Goal: Task Accomplishment & Management: Manage account settings

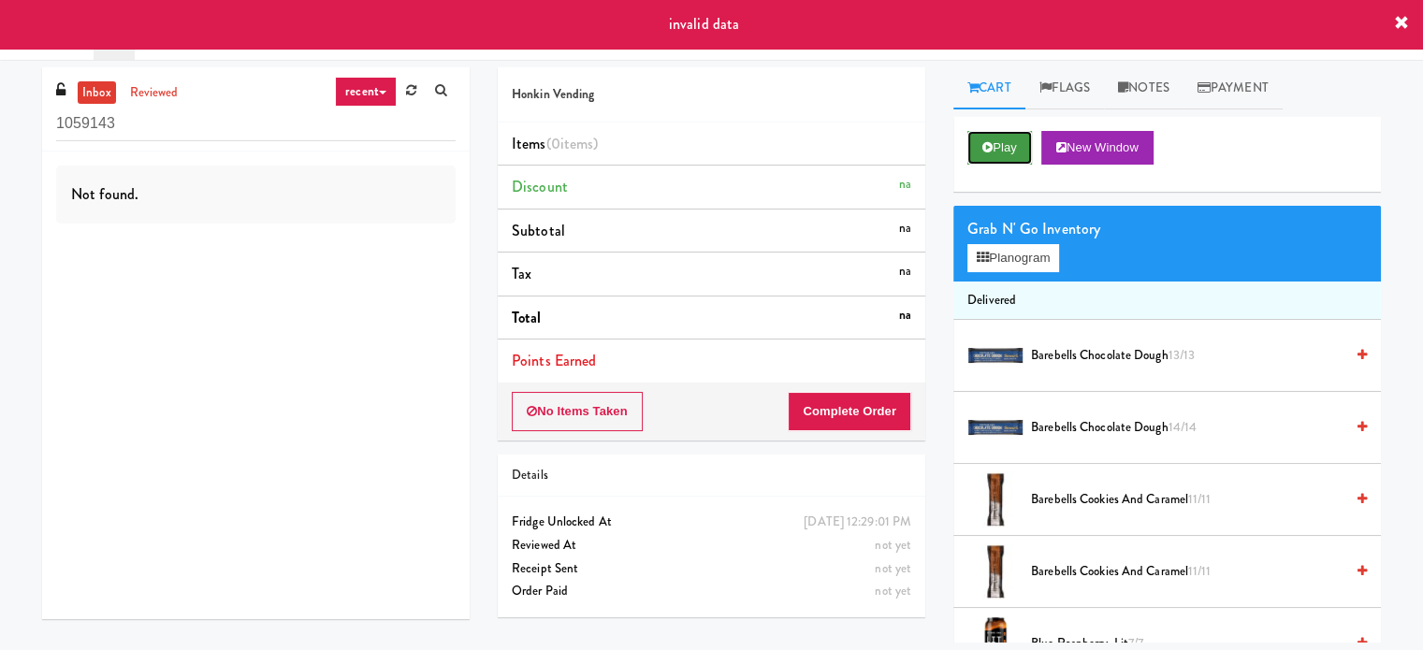
click at [1009, 139] on button "Play" at bounding box center [1000, 148] width 65 height 34
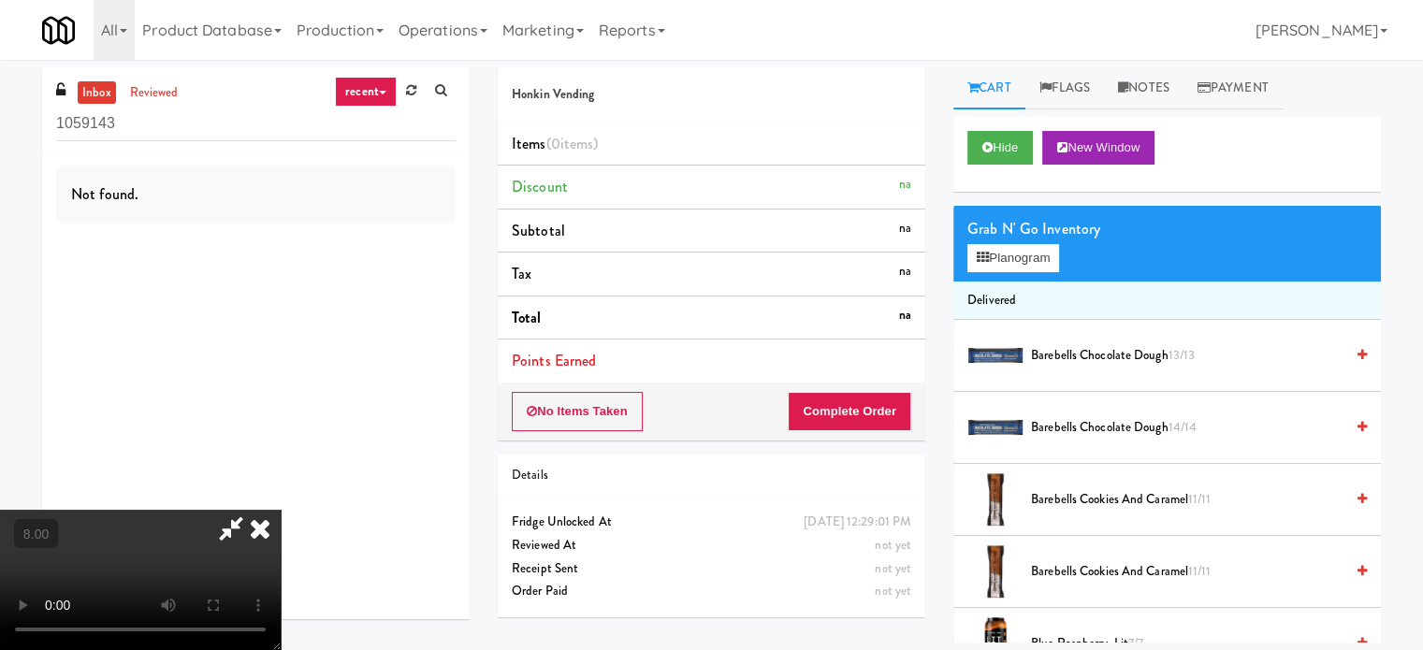
click at [281, 510] on video at bounding box center [140, 580] width 281 height 140
click at [281, 510] on icon at bounding box center [260, 528] width 41 height 37
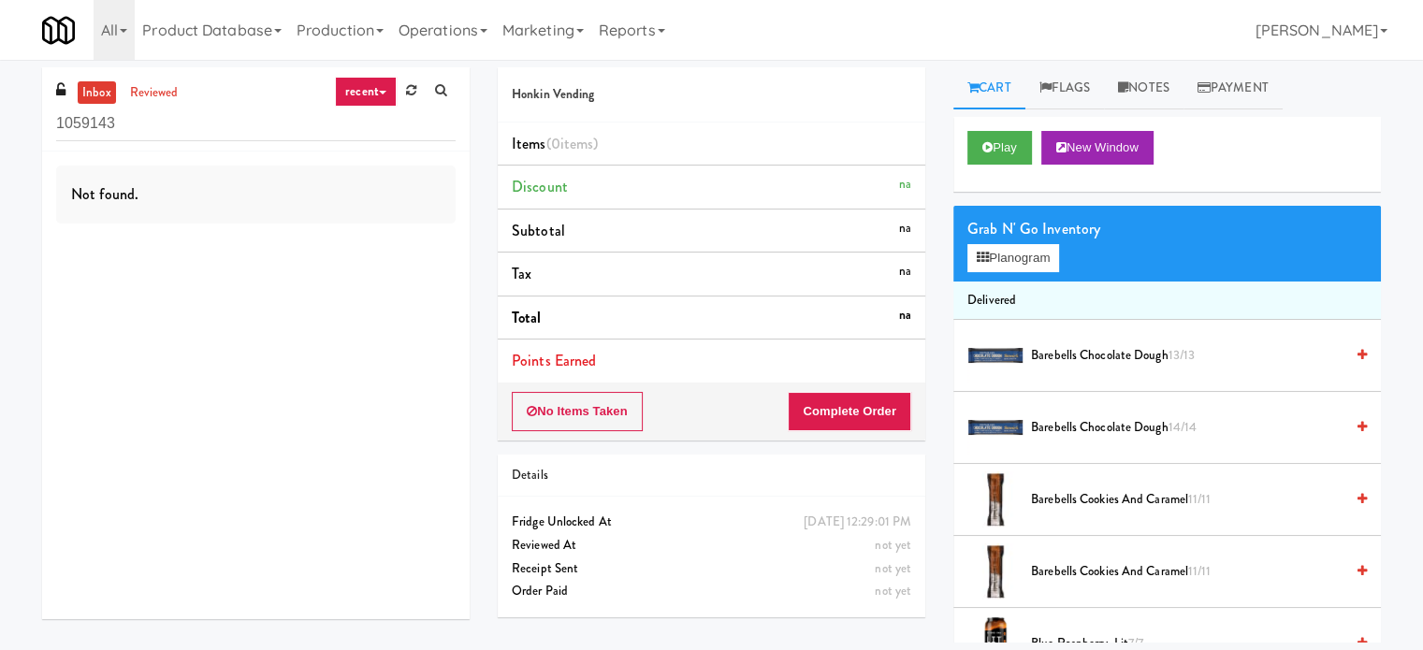
drag, startPoint x: 378, startPoint y: 95, endPoint x: 369, endPoint y: 105, distance: 13.9
click at [378, 95] on link "recent" at bounding box center [366, 92] width 62 height 30
drag, startPoint x: 348, startPoint y: 131, endPoint x: 317, endPoint y: 131, distance: 30.9
click at [348, 131] on link "all" at bounding box center [381, 128] width 150 height 34
click at [237, 133] on input "1059143" at bounding box center [256, 124] width 400 height 35
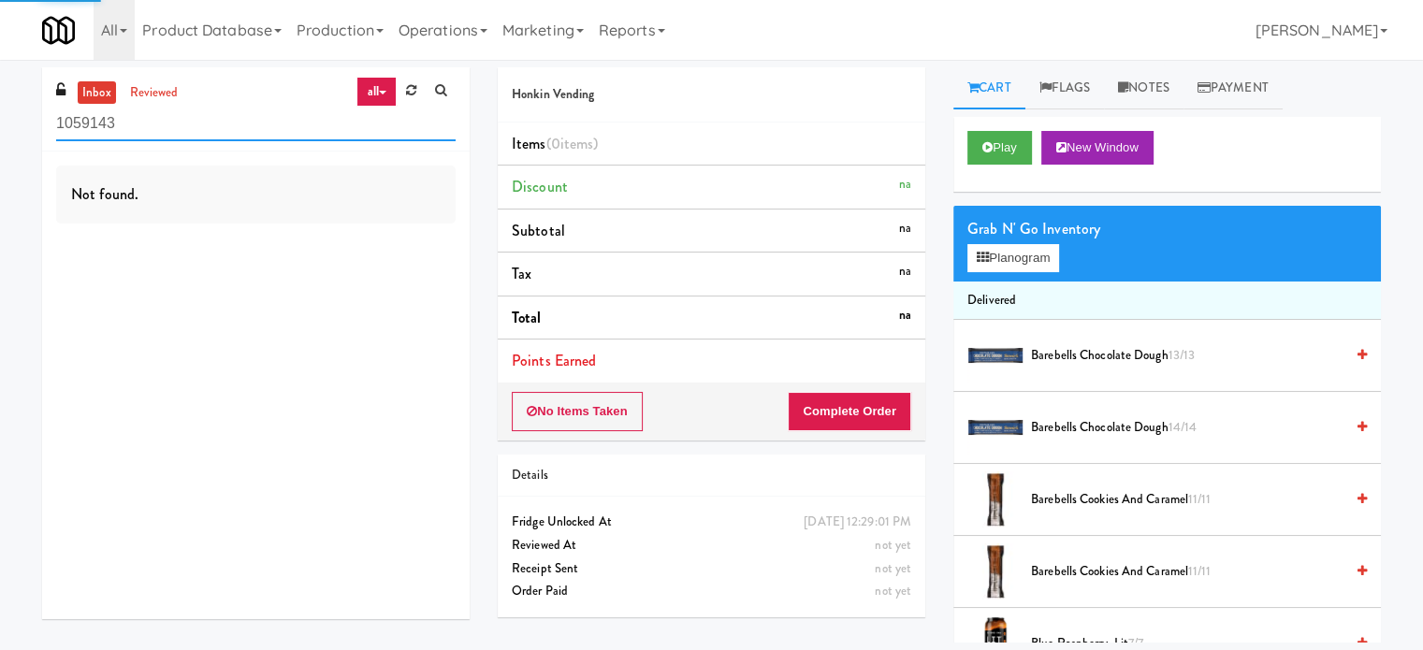
click at [237, 132] on input "1059143" at bounding box center [256, 124] width 400 height 35
paste input "Axis Pantry - Left"
type input "Axis Pantry - Left"
click at [378, 89] on link "all" at bounding box center [376, 92] width 39 height 30
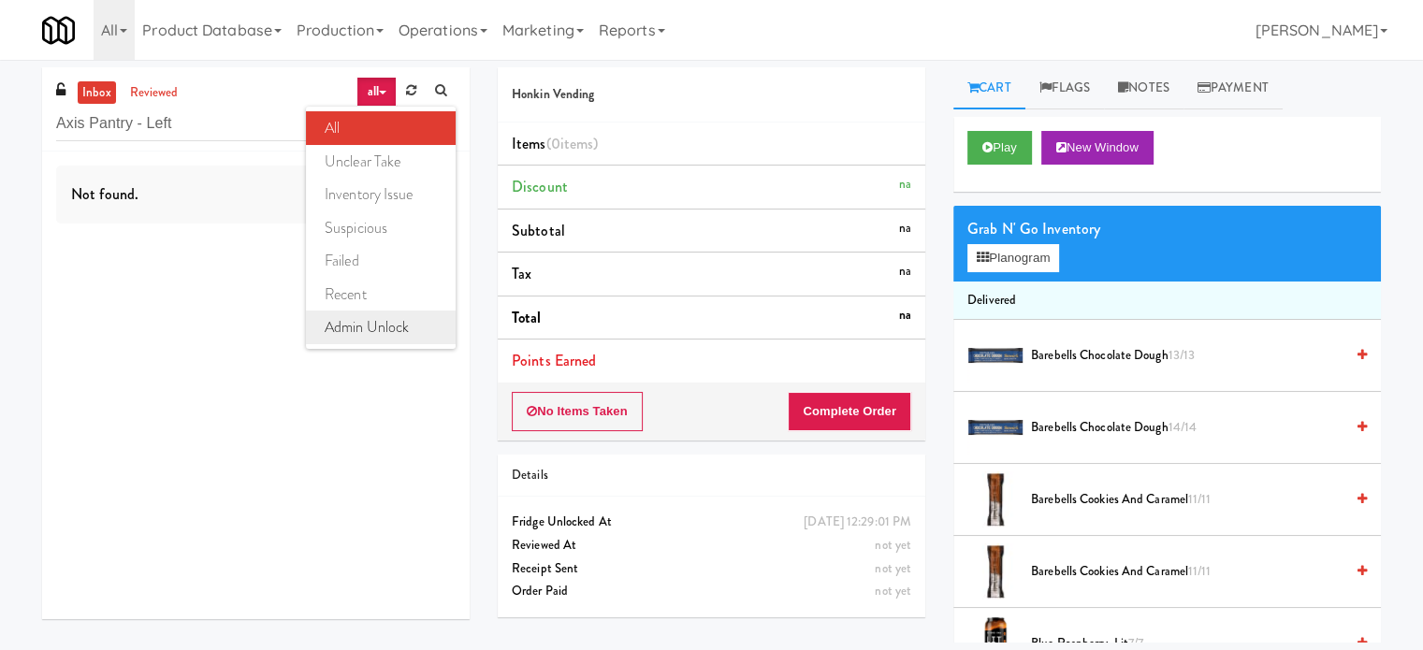
click at [366, 327] on link "admin unlock" at bounding box center [381, 328] width 150 height 34
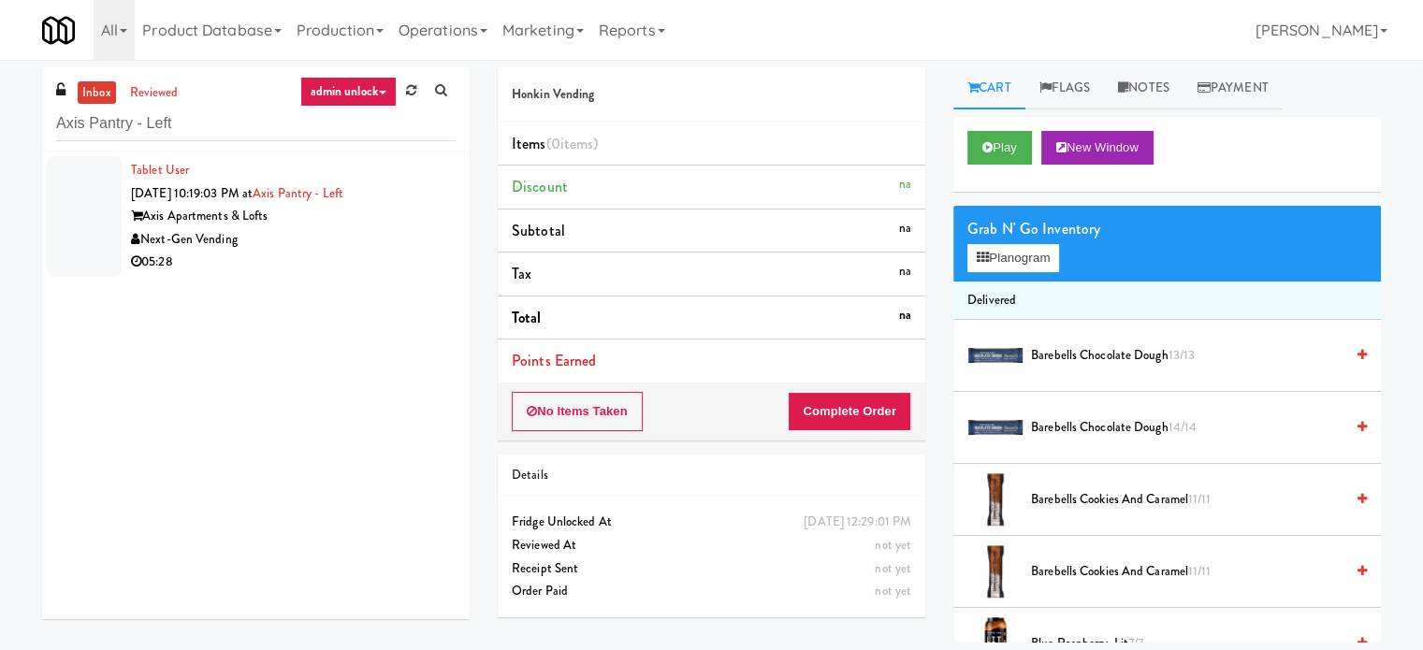
click at [349, 255] on div "05:28" at bounding box center [293, 262] width 325 height 23
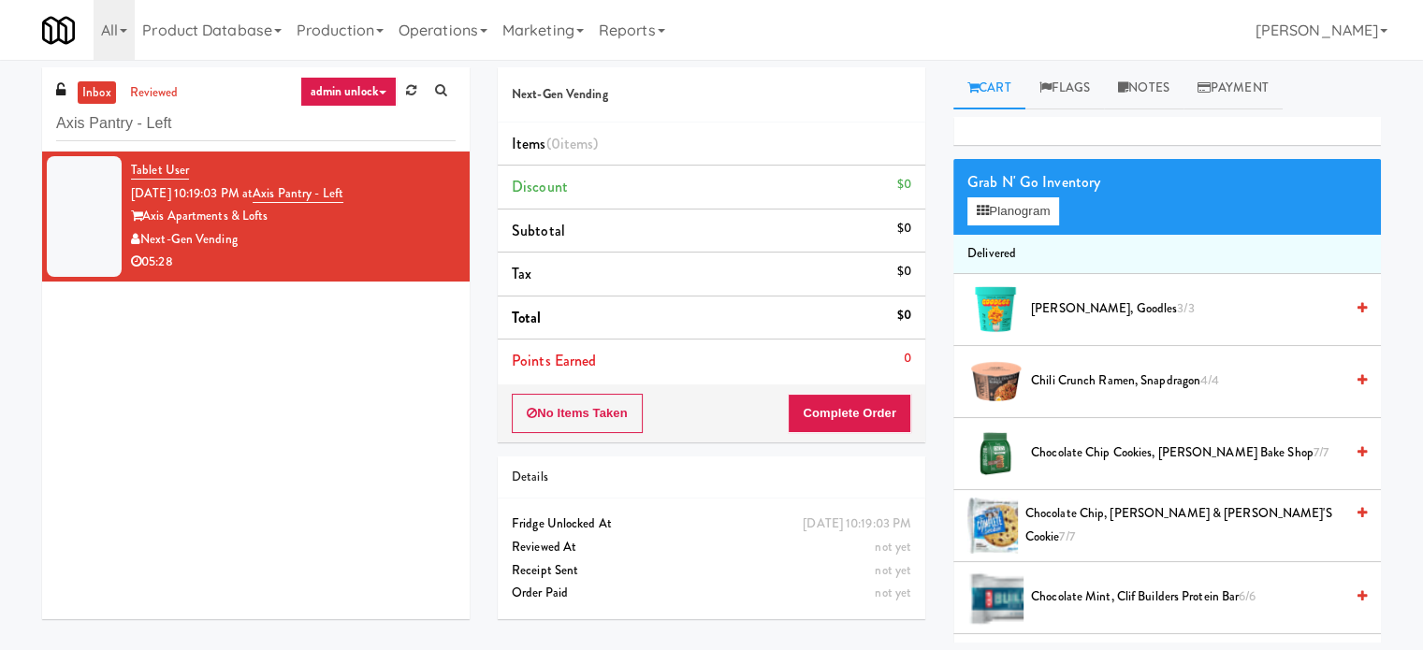
click at [381, 85] on link "admin unlock" at bounding box center [348, 92] width 96 height 30
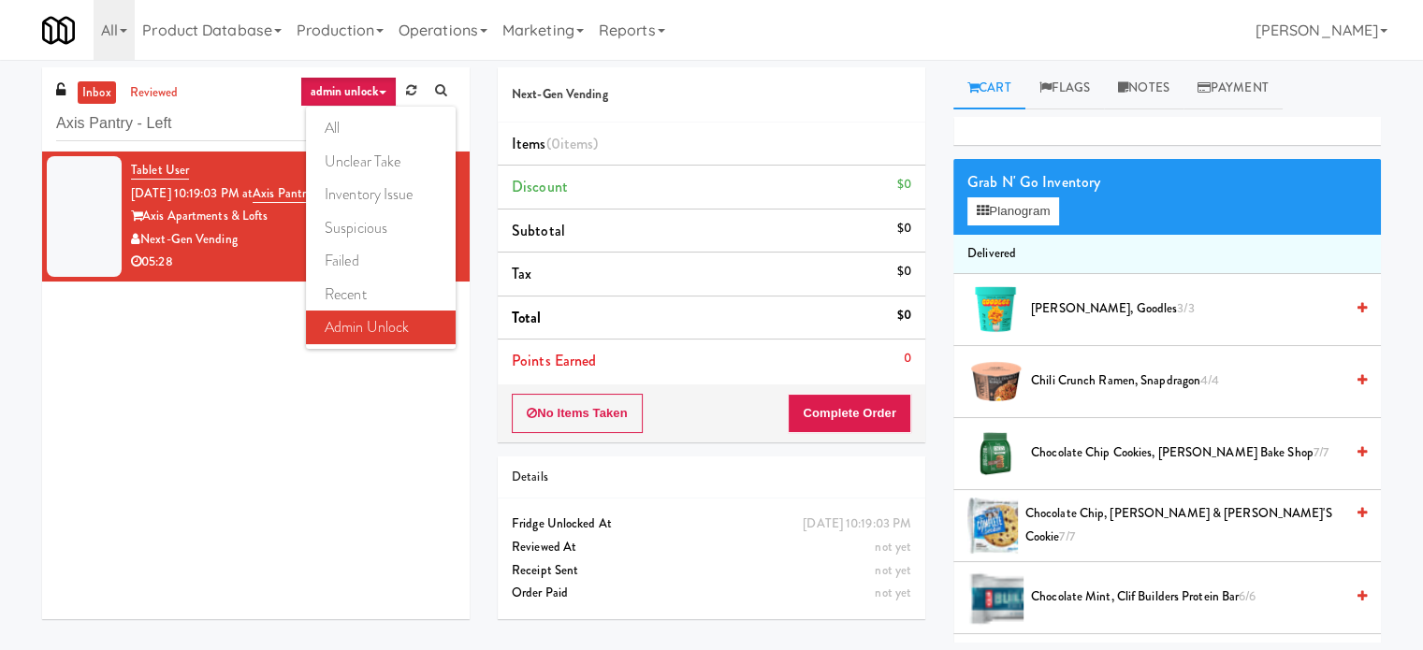
click at [359, 125] on link "all" at bounding box center [381, 128] width 150 height 34
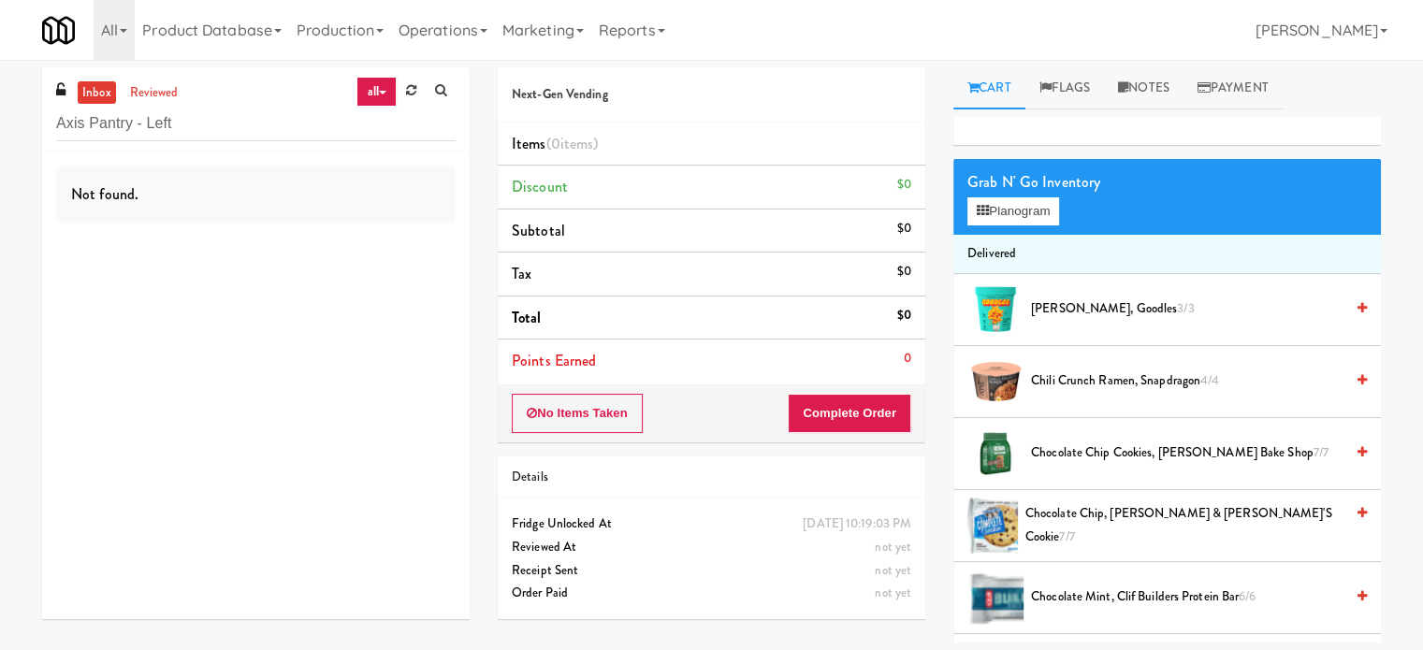
click at [377, 96] on link "all" at bounding box center [376, 92] width 39 height 30
click at [360, 131] on link "all" at bounding box center [381, 128] width 150 height 34
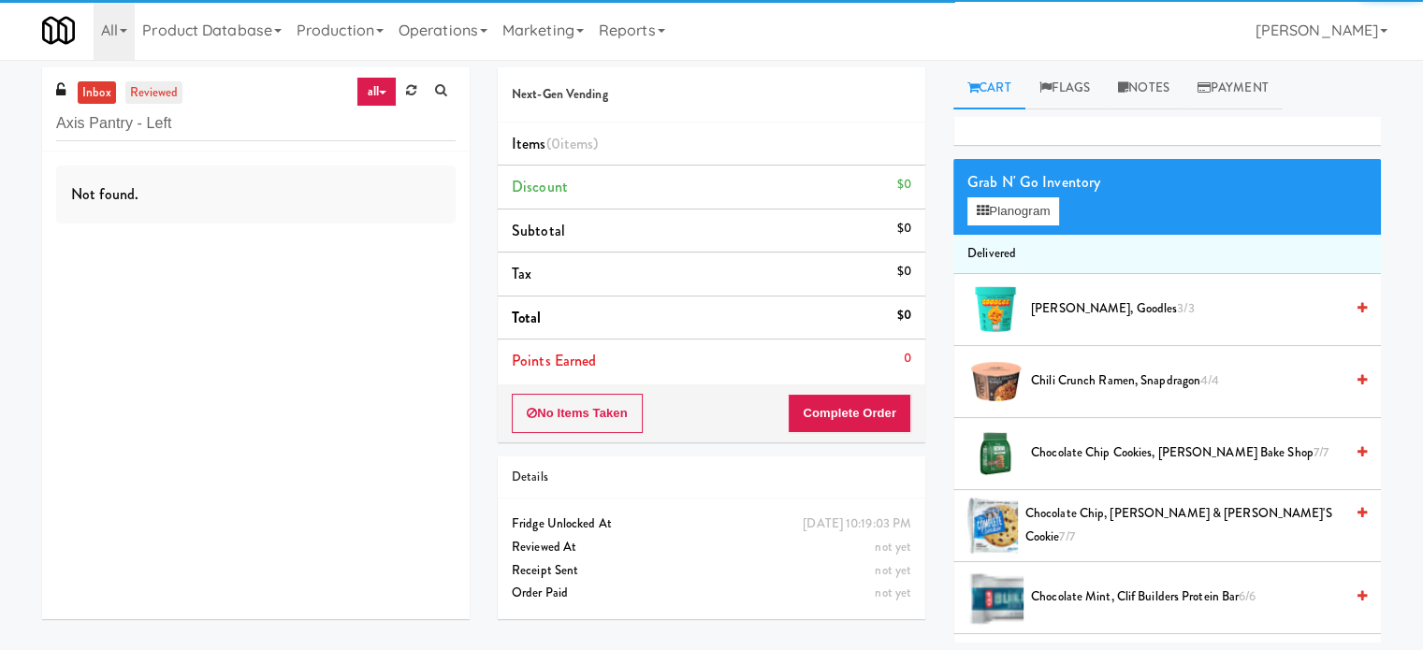
click at [162, 93] on link "reviewed" at bounding box center [154, 92] width 58 height 23
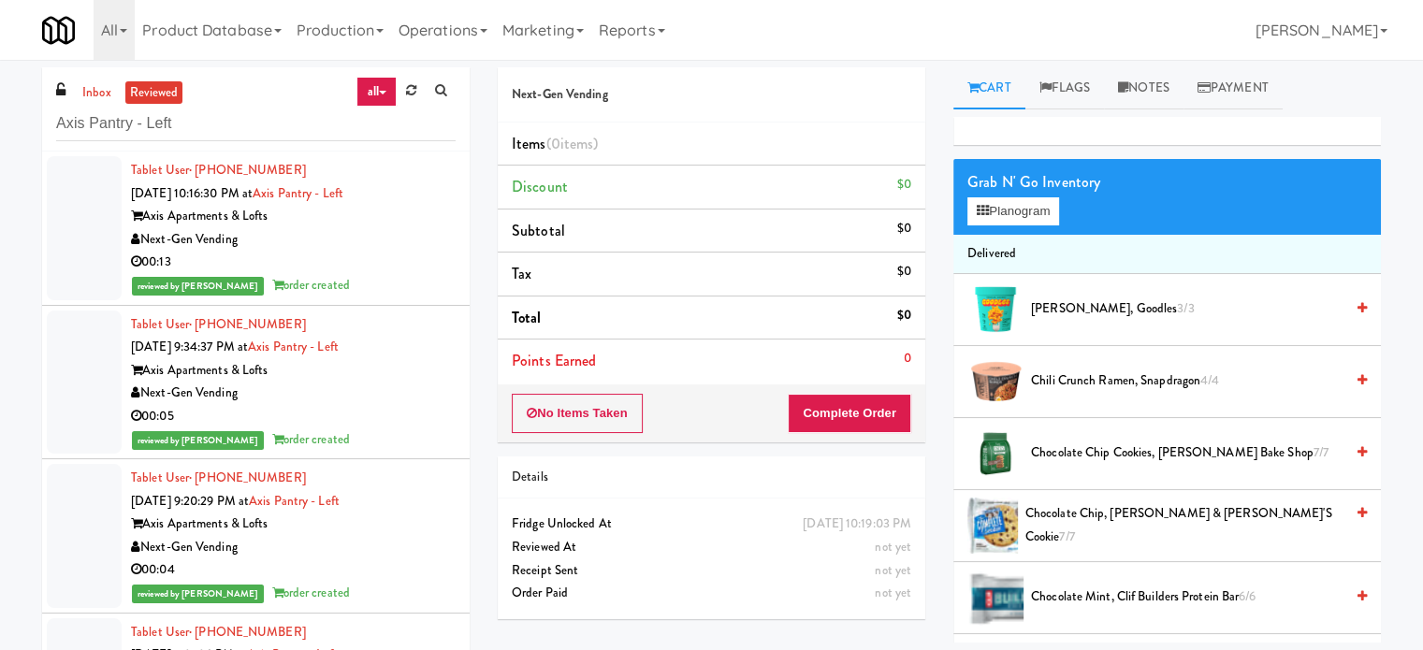
click at [389, 423] on div "00:05" at bounding box center [293, 416] width 325 height 23
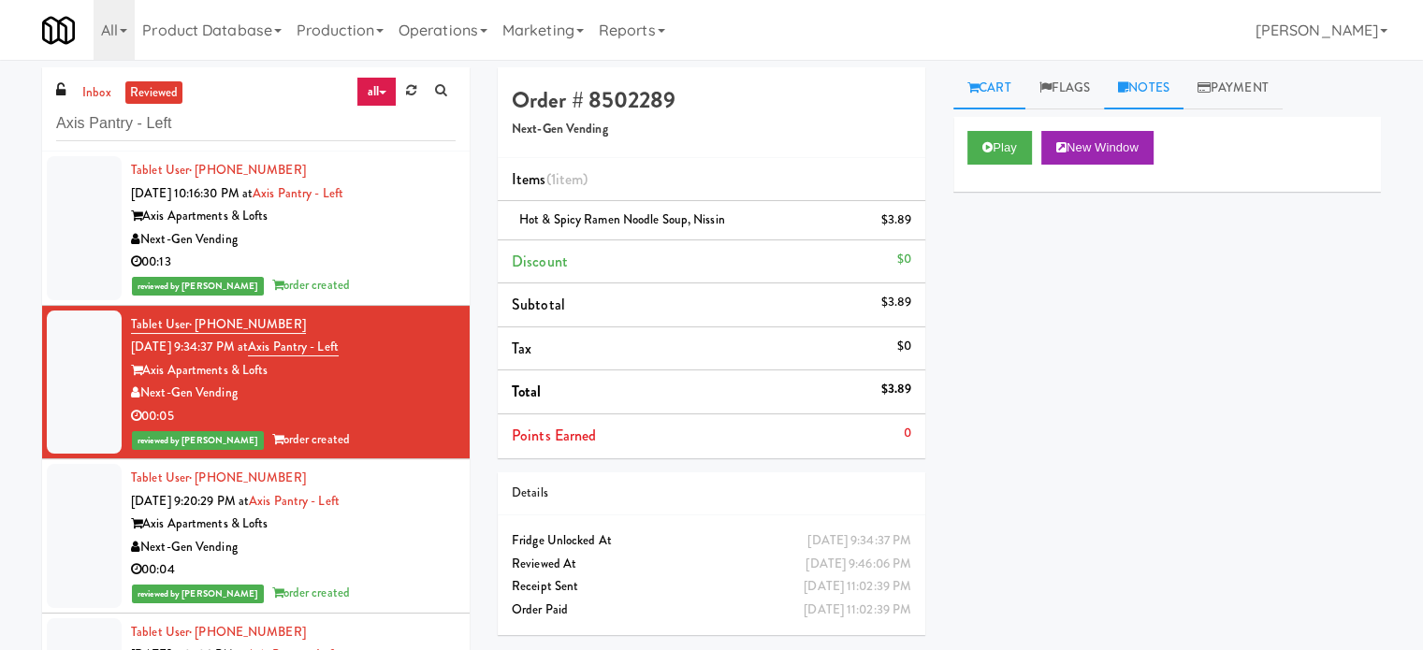
click at [1172, 89] on link "Notes" at bounding box center [1144, 88] width 80 height 42
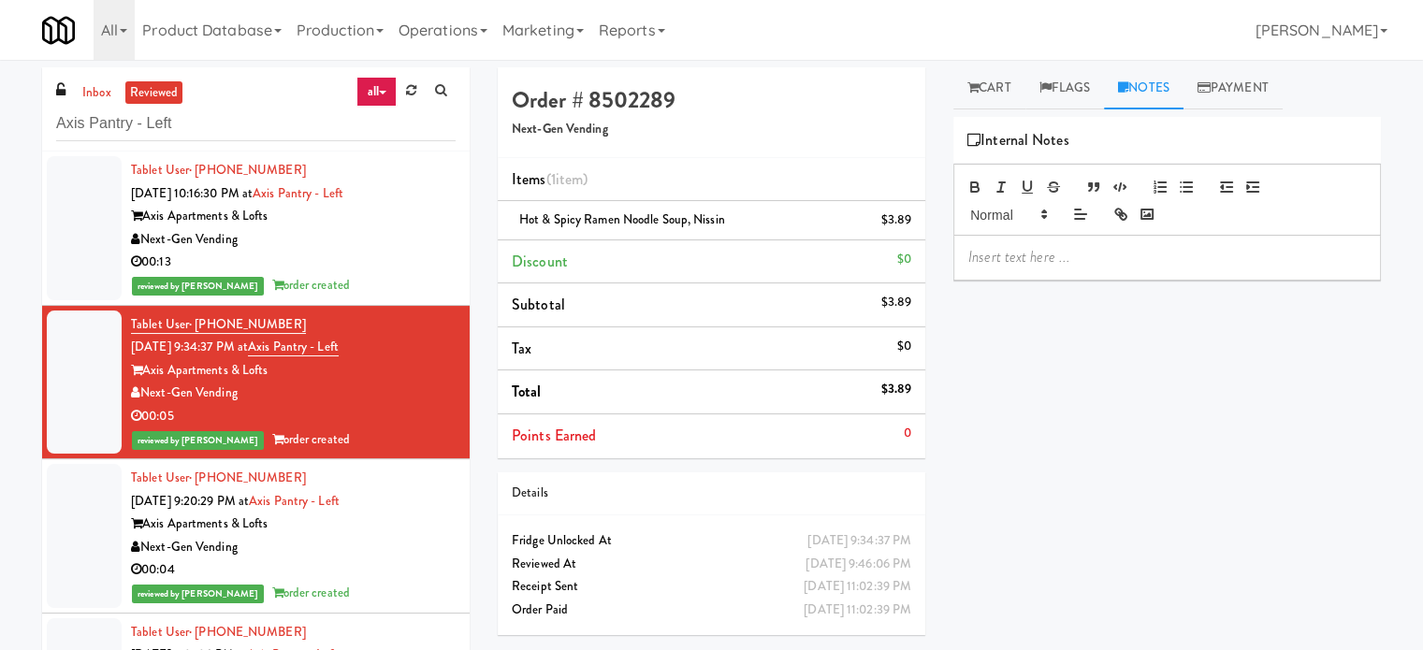
click at [1093, 271] on div at bounding box center [1168, 257] width 426 height 43
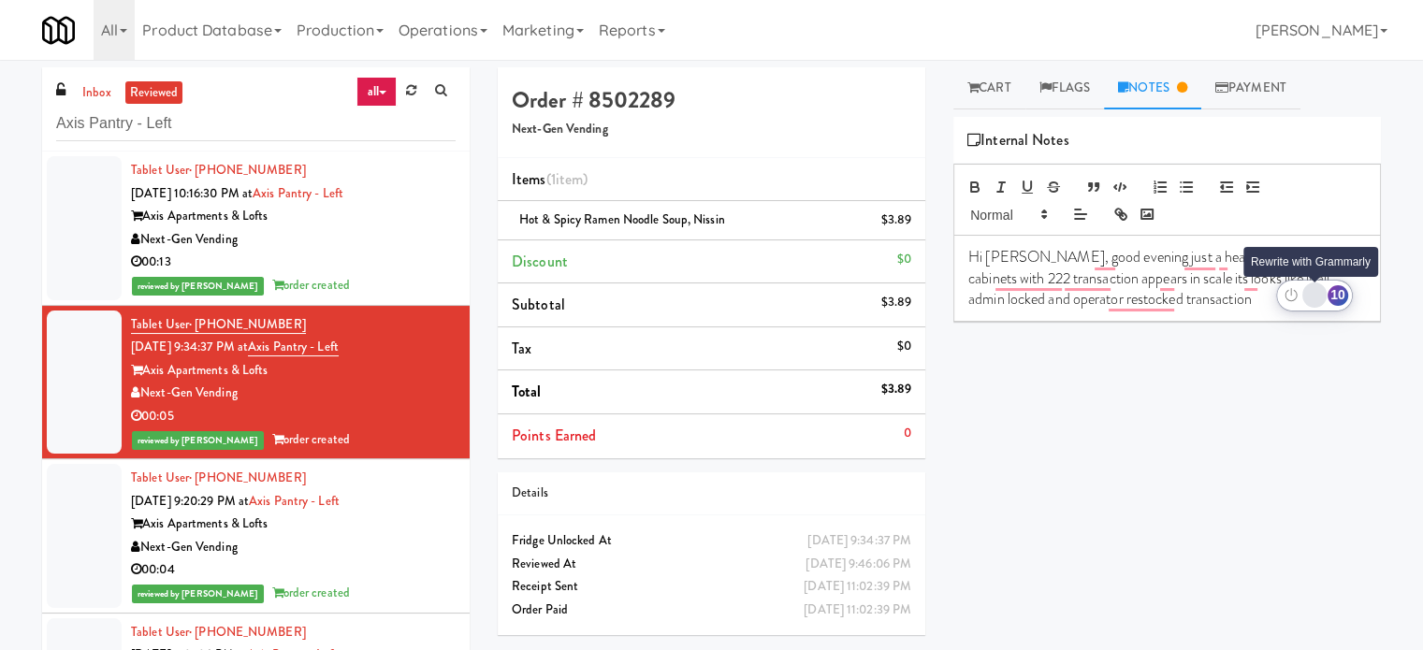
click at [1311, 296] on div "Rewrite with Grammarly" at bounding box center [1315, 295] width 21 height 22
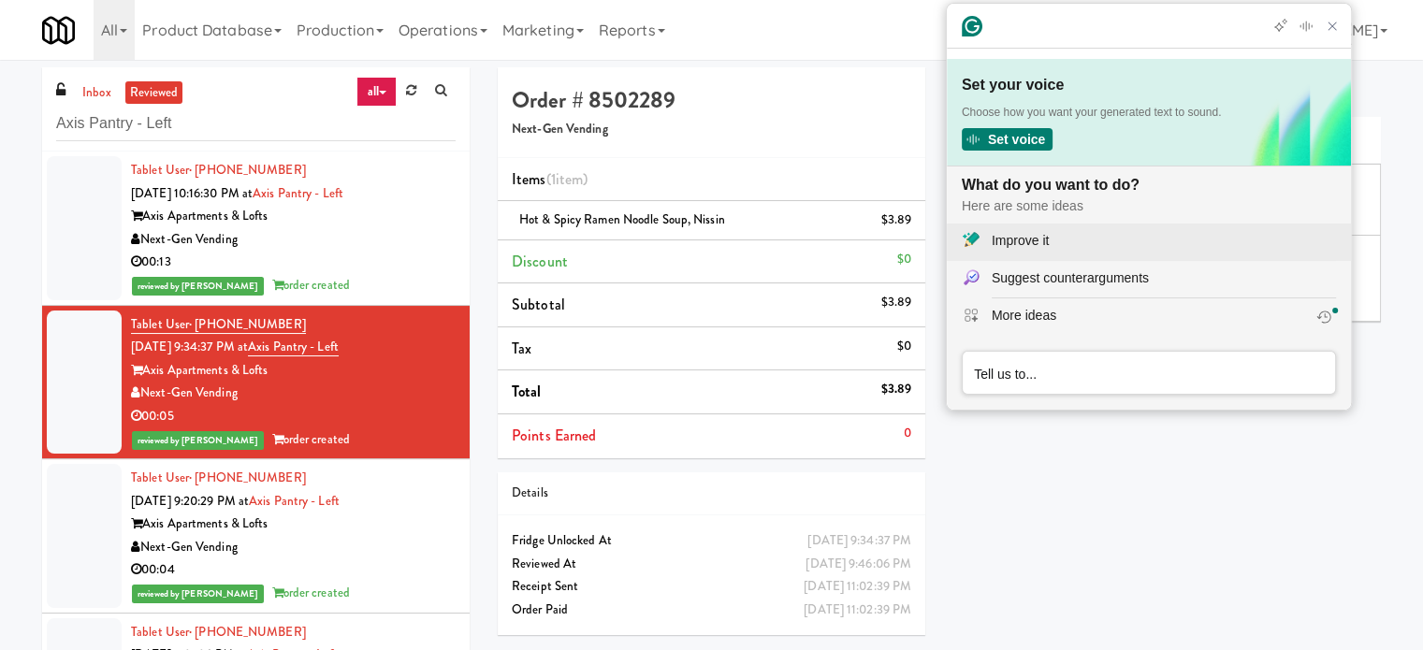
click at [1026, 244] on div "Improve it" at bounding box center [1020, 241] width 57 height 20
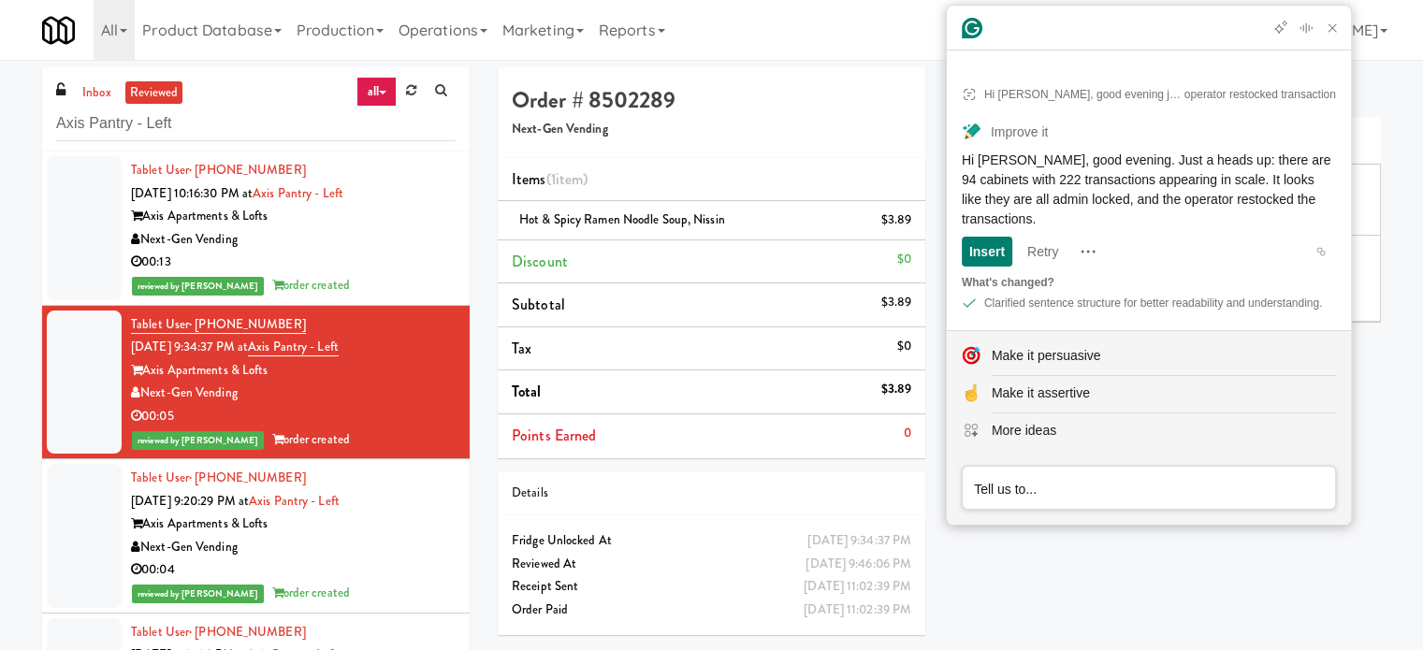
click at [1356, 136] on div "Internal Notes" at bounding box center [1168, 141] width 428 height 48
drag, startPoint x: 1326, startPoint y: 20, endPoint x: 1329, endPoint y: 43, distance: 23.6
click at [1327, 21] on icon "Close Grammarly Assistant" at bounding box center [1332, 28] width 15 height 15
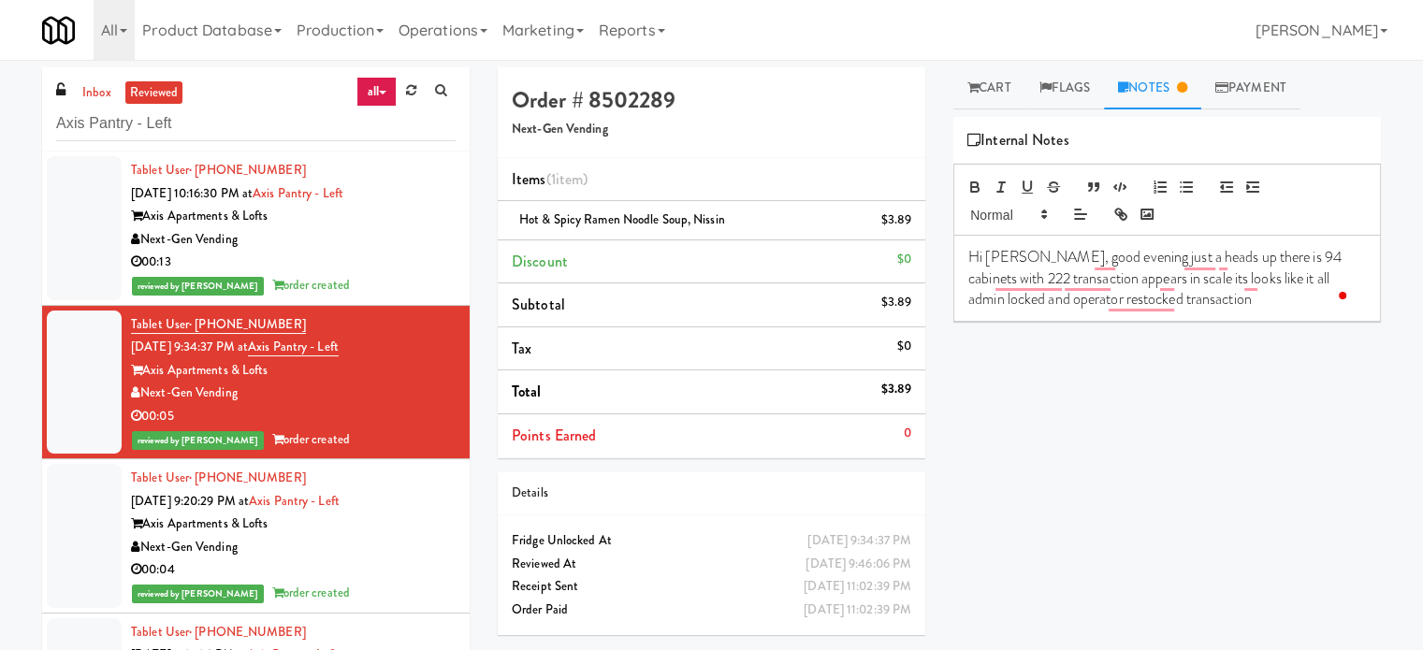
click at [1179, 302] on p "Hi Adi, good evening just a heads up there is 94 cabinets with 222 transaction …" at bounding box center [1168, 278] width 398 height 63
drag, startPoint x: 1182, startPoint y: 299, endPoint x: 999, endPoint y: 321, distance: 183.9
click at [999, 321] on div "Play New Window Primary Flag Clear Flag if unable to determine what was taken o…" at bounding box center [1168, 468] width 428 height 702
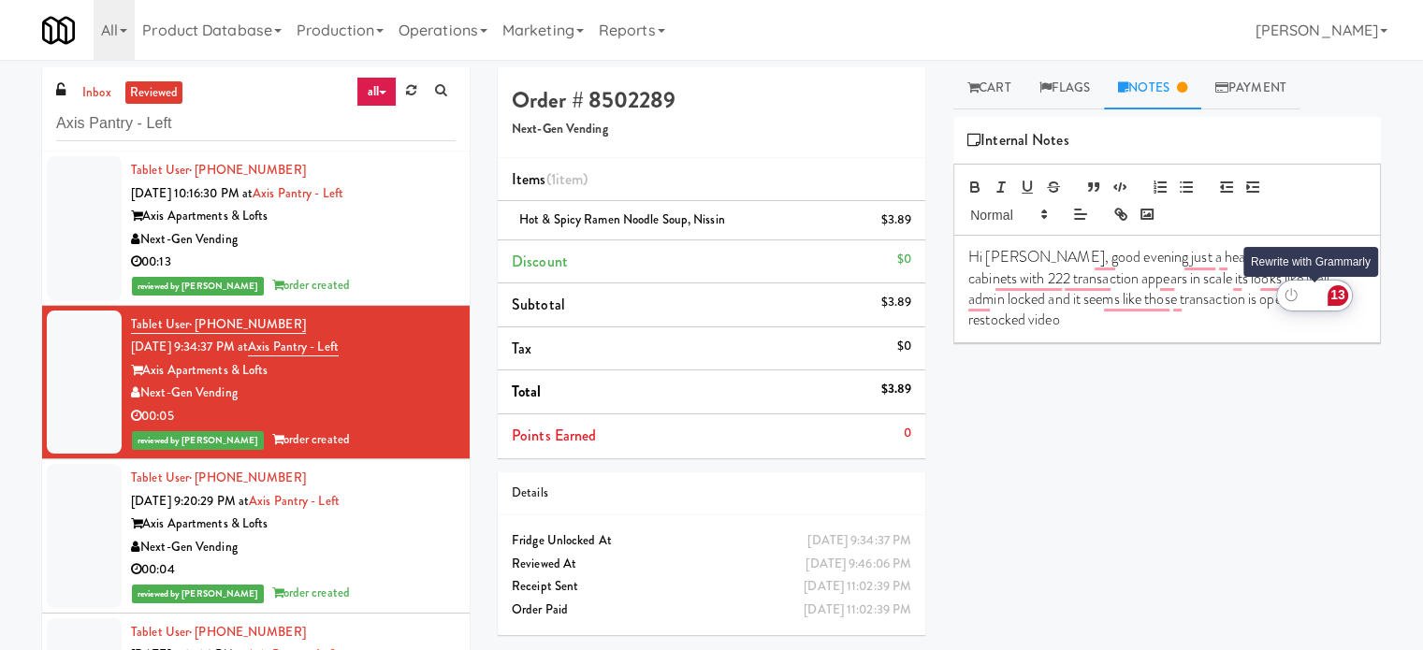
click at [1316, 293] on div "Rewrite with Grammarly" at bounding box center [1315, 295] width 21 height 22
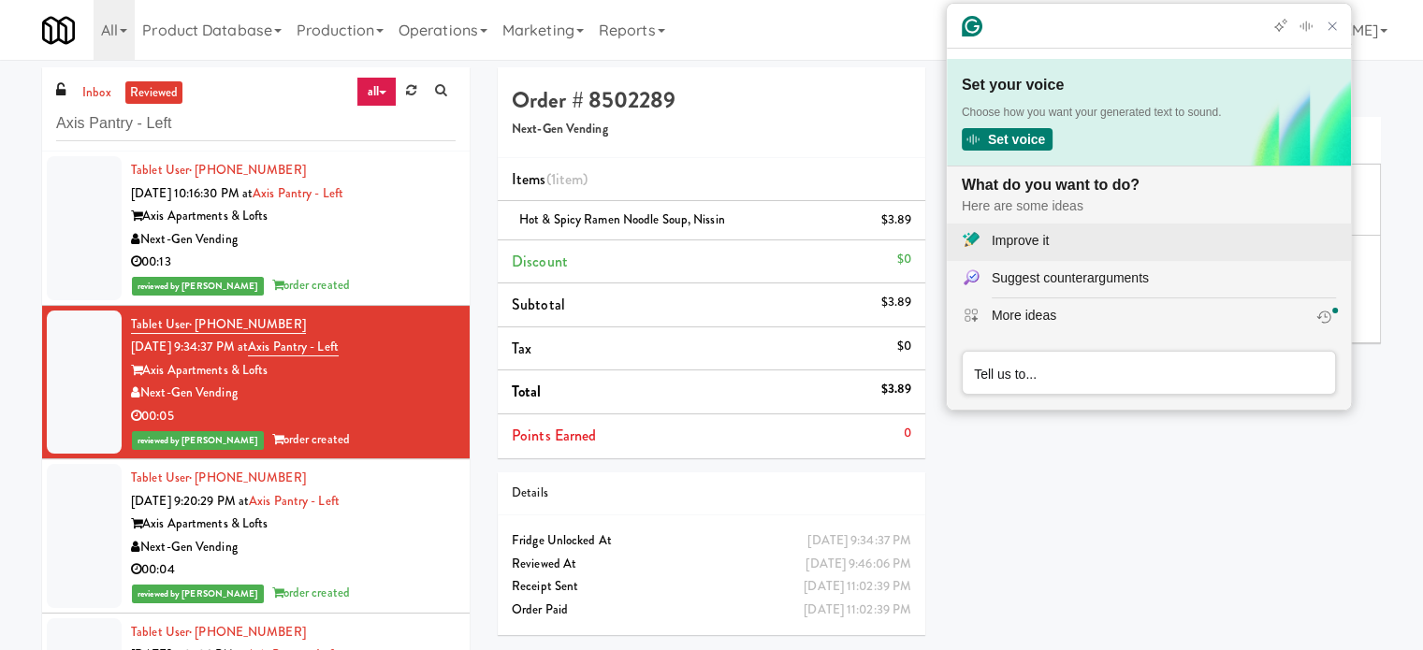
click at [1077, 238] on div "Improve it" at bounding box center [1164, 241] width 344 height 20
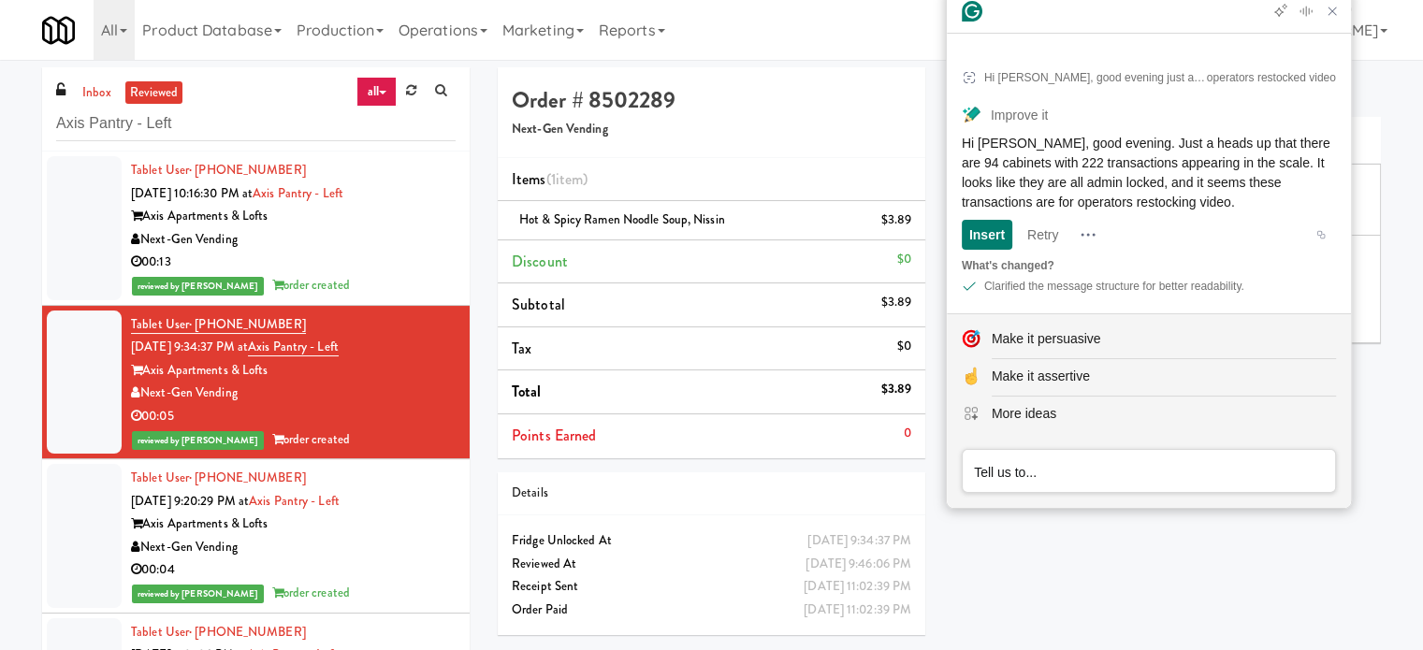
drag, startPoint x: 959, startPoint y: 141, endPoint x: 1277, endPoint y: 206, distance: 323.8
click at [1277, 206] on article "Hi Adi, good evening just a heads up there is 94 cabinets with 222 transaction …" at bounding box center [1149, 179] width 404 height 270
click at [371, 549] on div "Next-Gen Vending" at bounding box center [293, 547] width 325 height 23
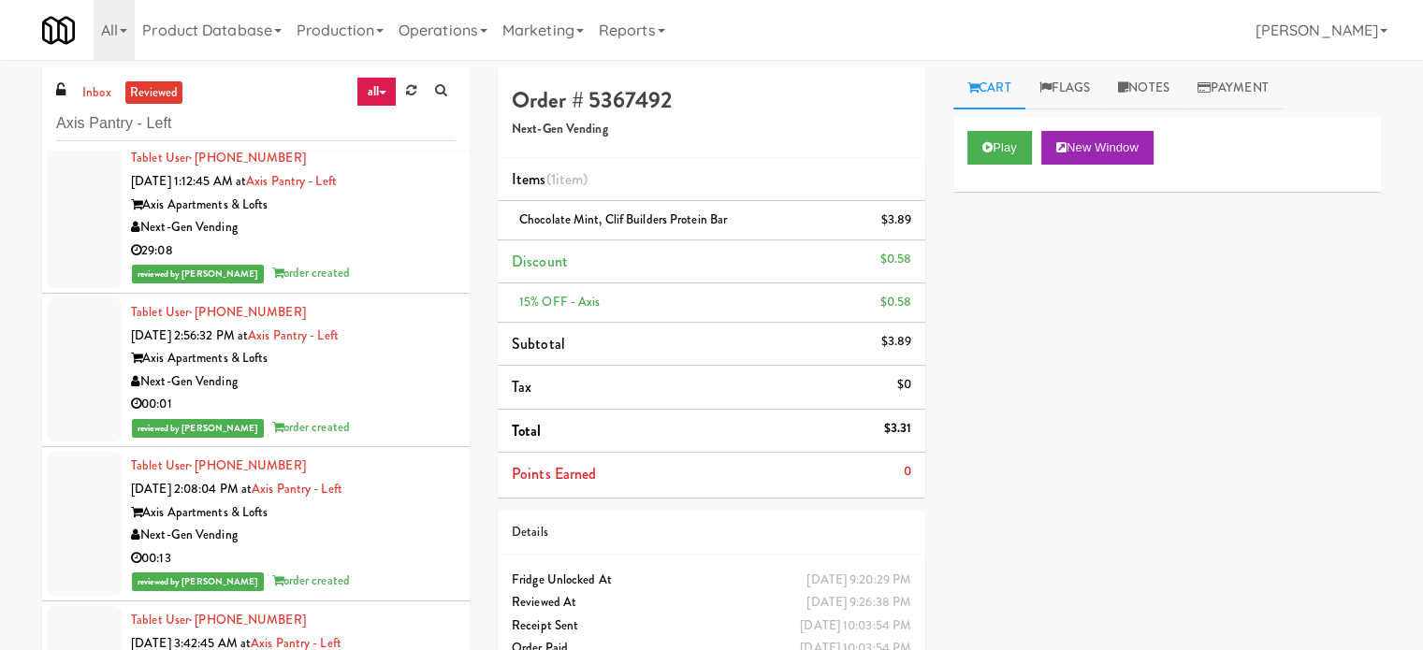
scroll to position [2340, 0]
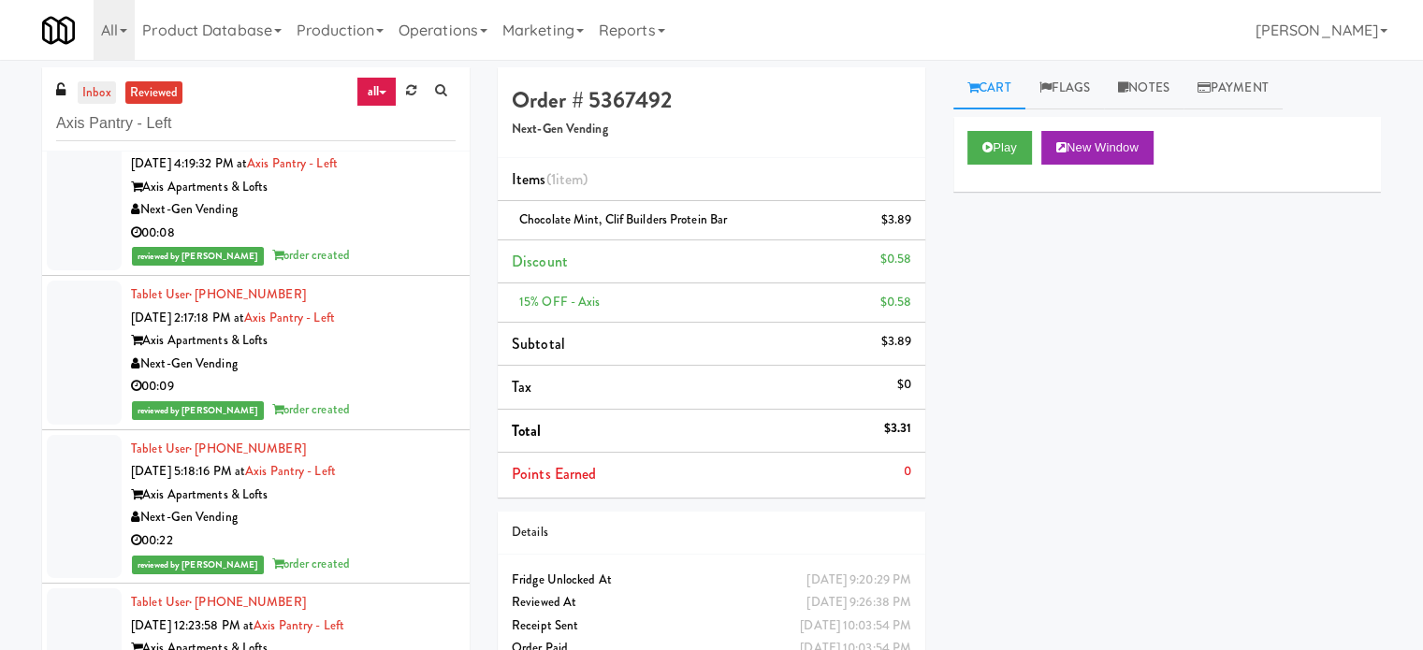
click at [90, 87] on link "inbox" at bounding box center [97, 92] width 38 height 23
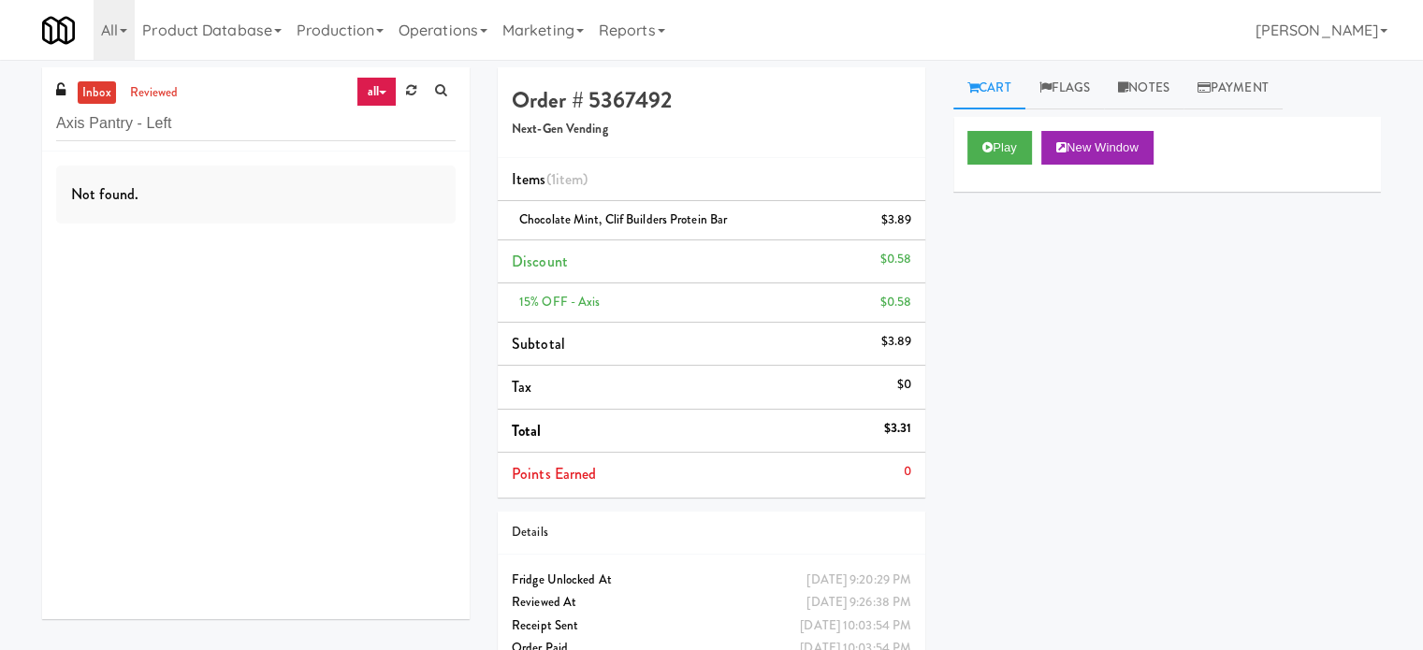
scroll to position [0, 0]
click at [237, 131] on input "Axis Pantry - Left" at bounding box center [256, 124] width 400 height 35
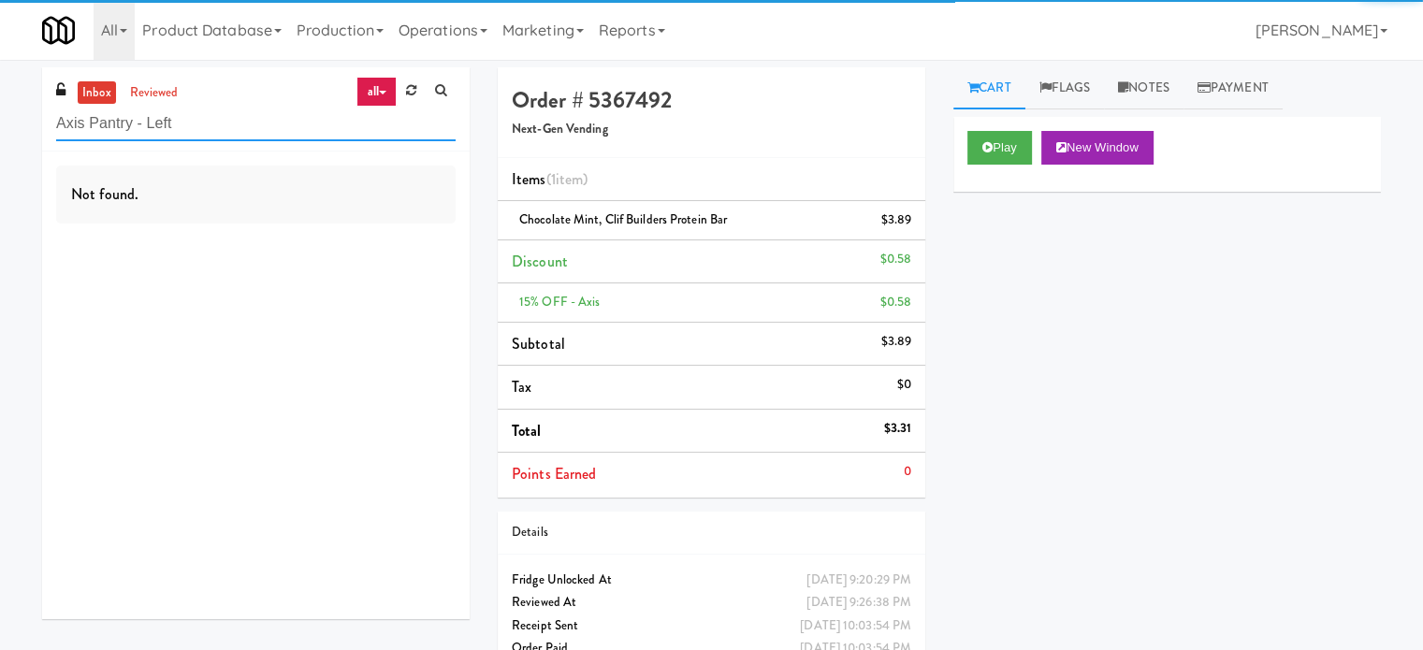
click at [239, 131] on input "Axis Pantry - Left" at bounding box center [256, 124] width 400 height 35
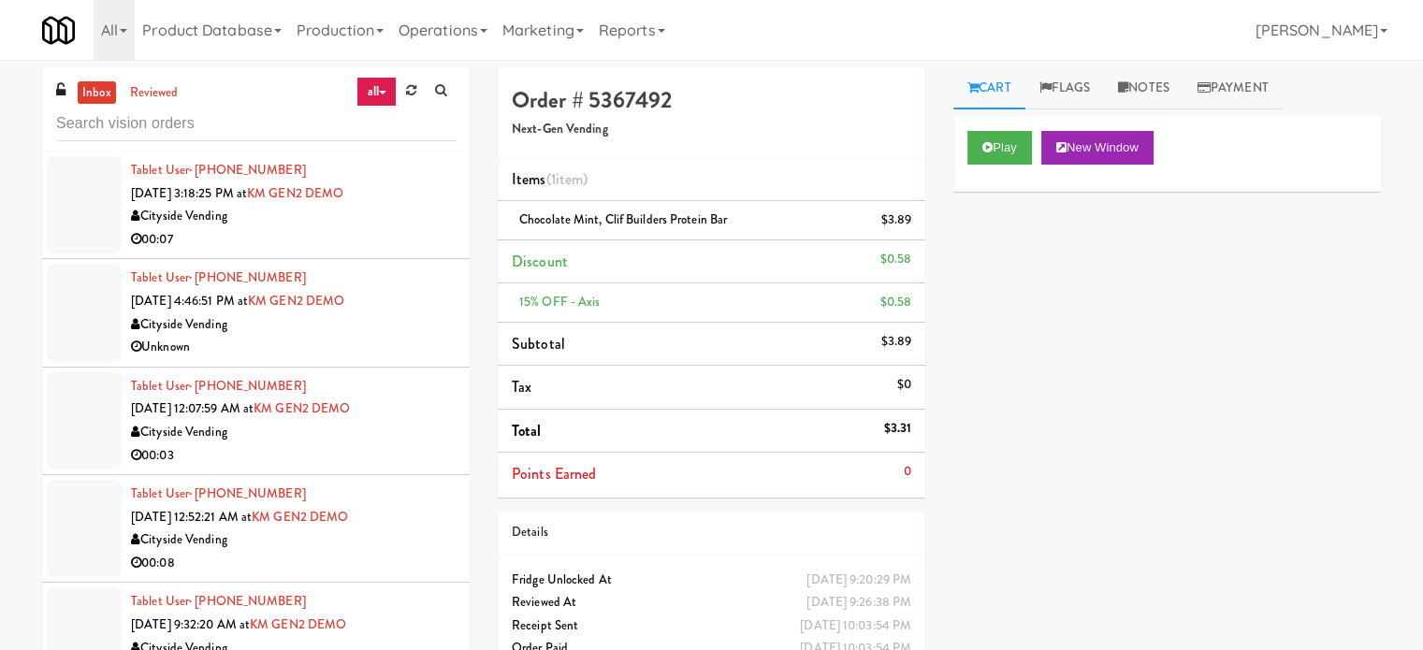
click at [1221, 314] on div "Play New Window Primary Flag Clear Flag if unable to determine what was taken o…" at bounding box center [1168, 468] width 428 height 702
click at [209, 124] on input "text" at bounding box center [256, 124] width 400 height 35
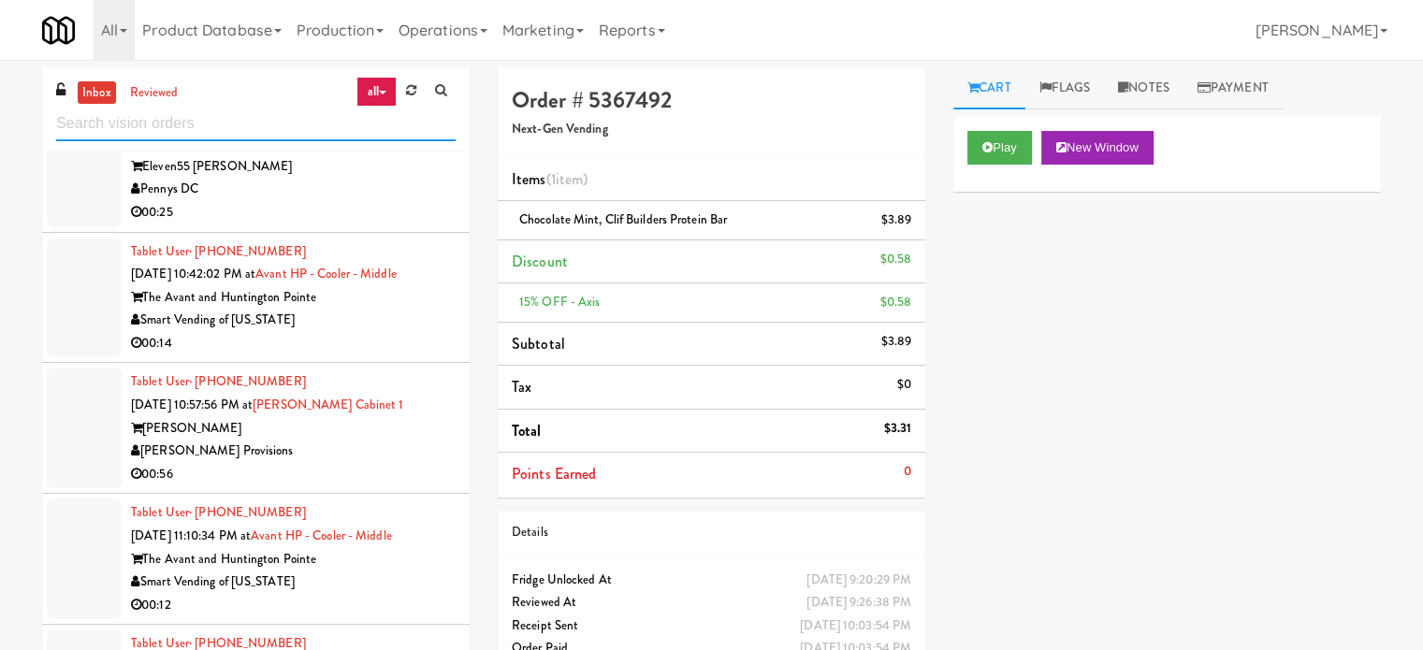
scroll to position [3743, 0]
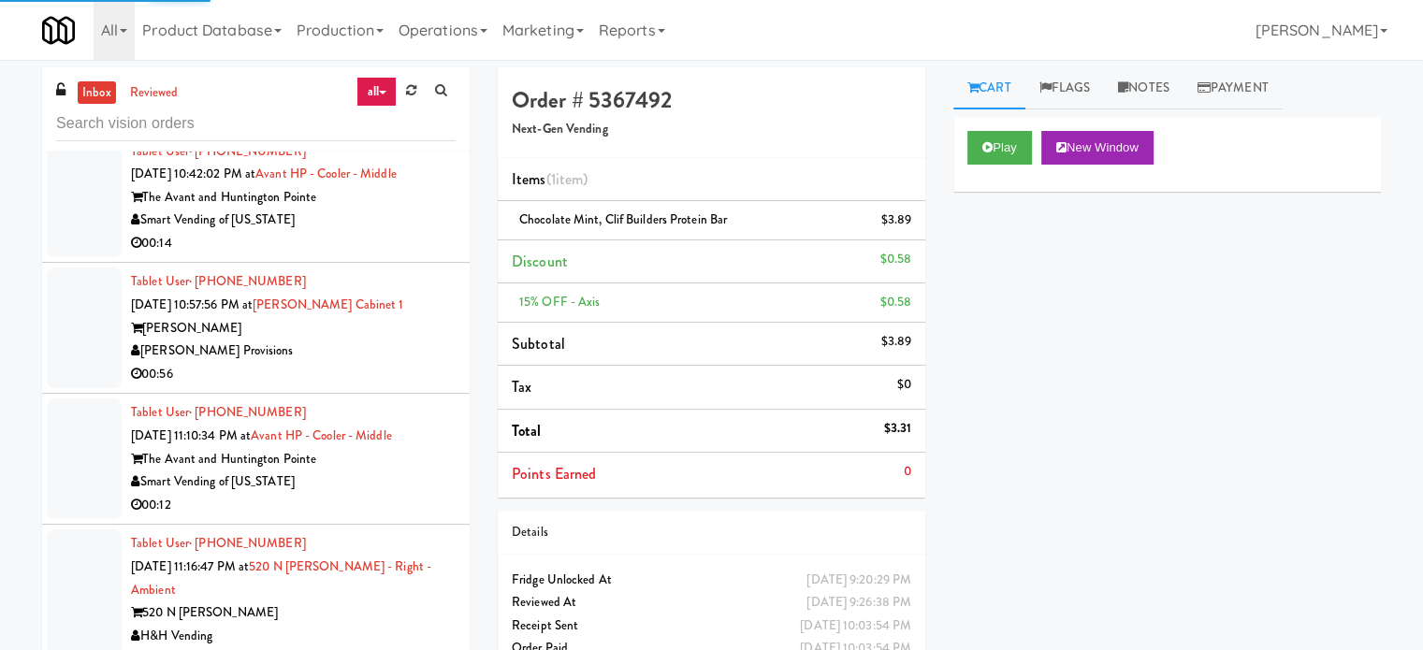
click at [410, 209] on div "Smart Vending of [US_STATE]" at bounding box center [293, 220] width 325 height 23
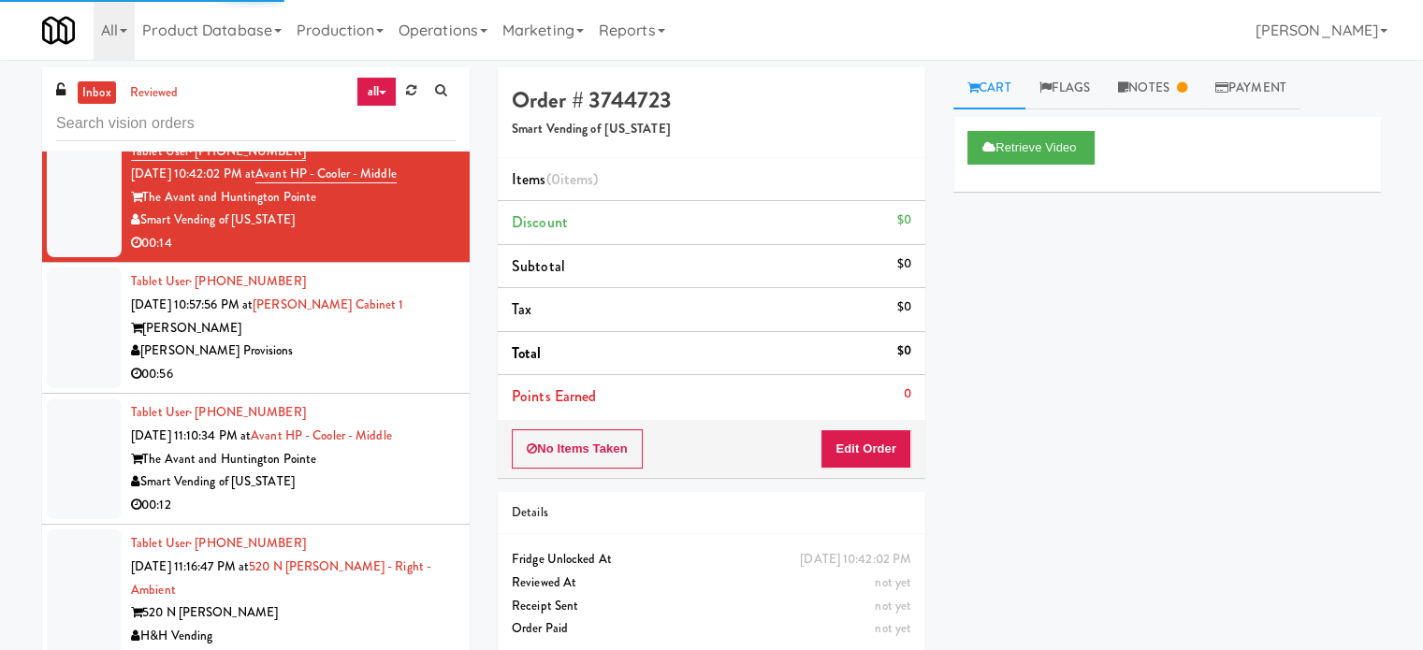
drag, startPoint x: 346, startPoint y: 366, endPoint x: 356, endPoint y: 358, distance: 12.0
click at [347, 366] on div "00:56" at bounding box center [293, 374] width 325 height 23
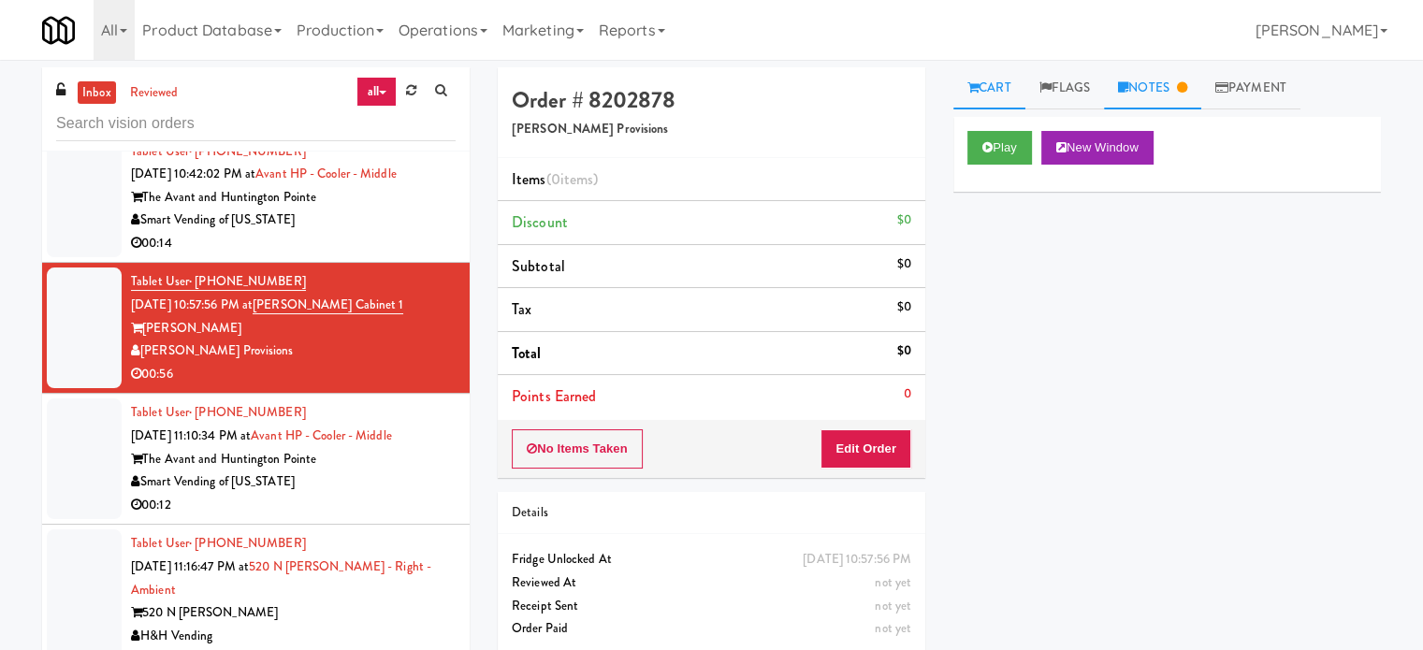
click at [1166, 86] on link "Notes" at bounding box center [1152, 88] width 97 height 42
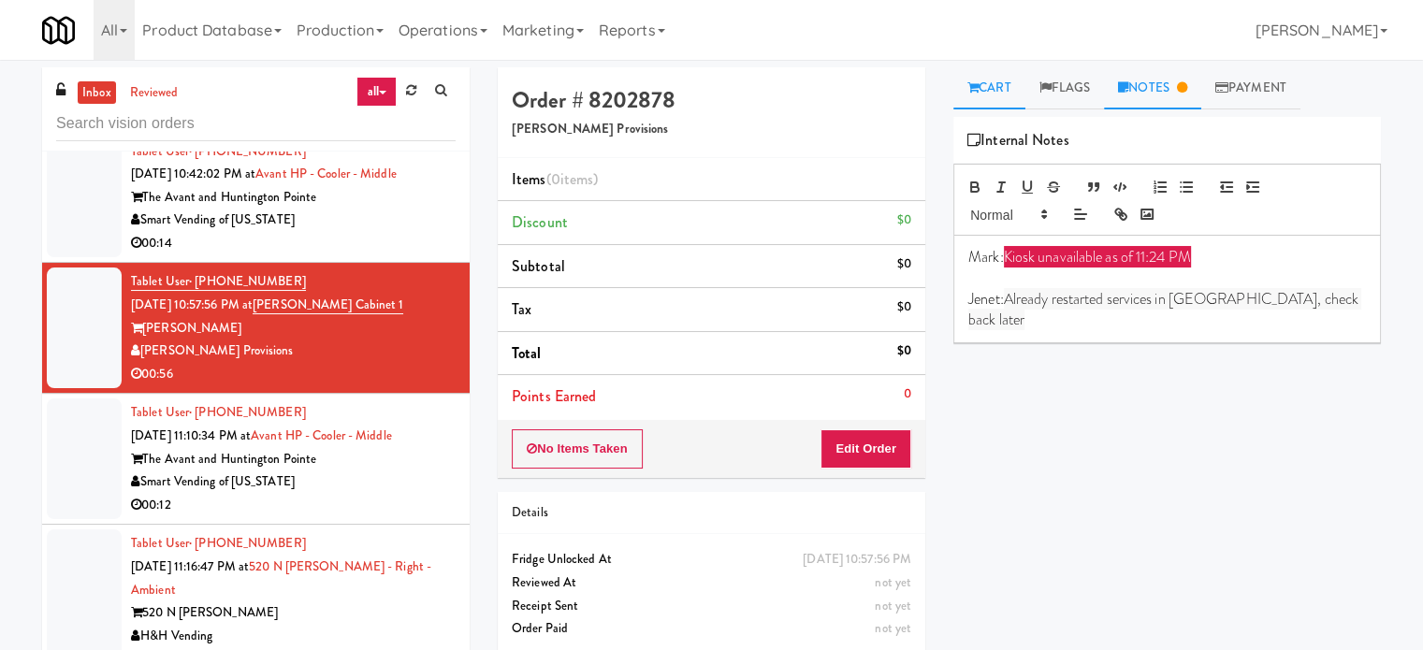
click at [1007, 80] on link "Cart" at bounding box center [990, 88] width 72 height 42
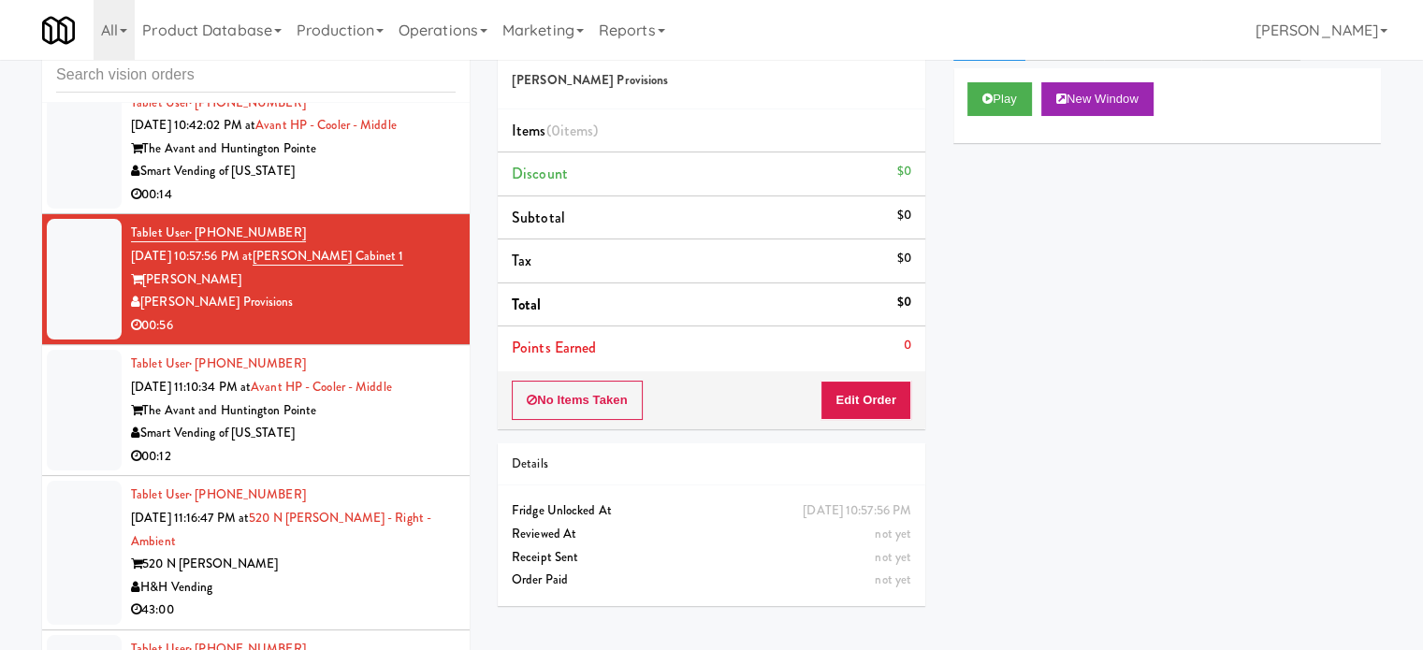
scroll to position [76, 0]
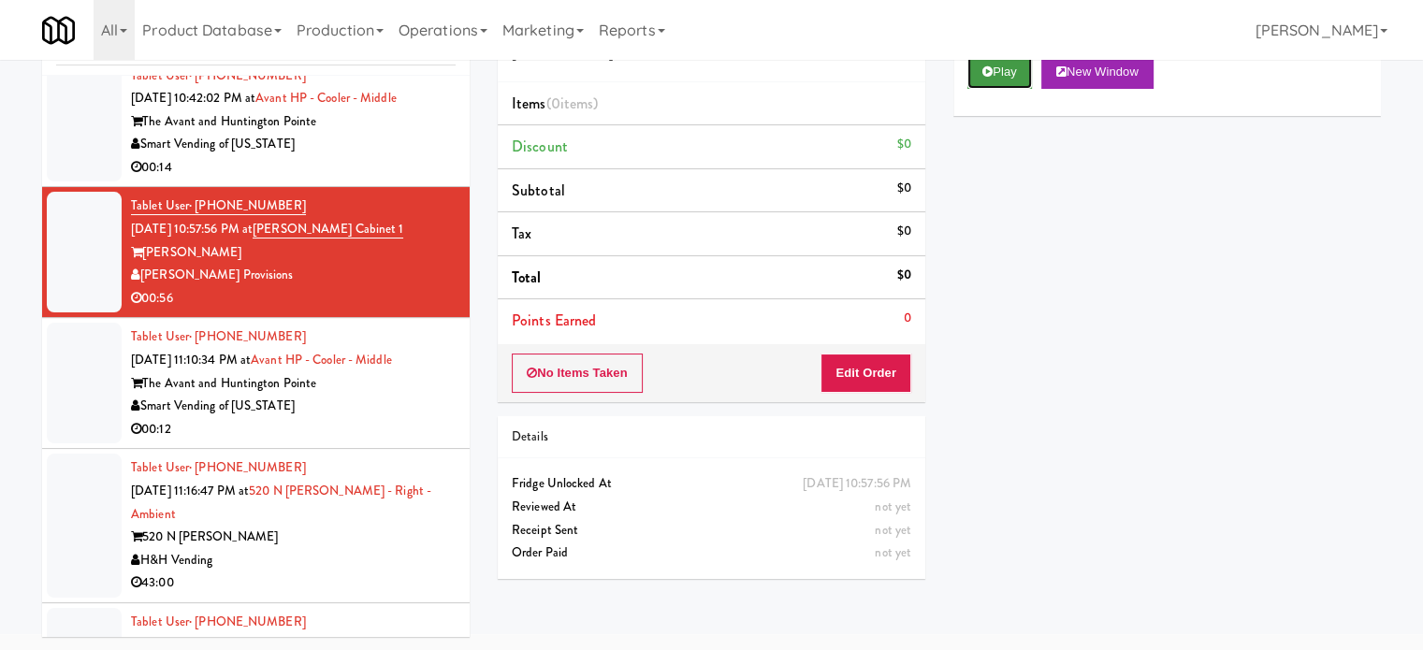
drag, startPoint x: 1000, startPoint y: 63, endPoint x: 964, endPoint y: 159, distance: 103.1
click at [1001, 63] on button "Play" at bounding box center [1000, 72] width 65 height 34
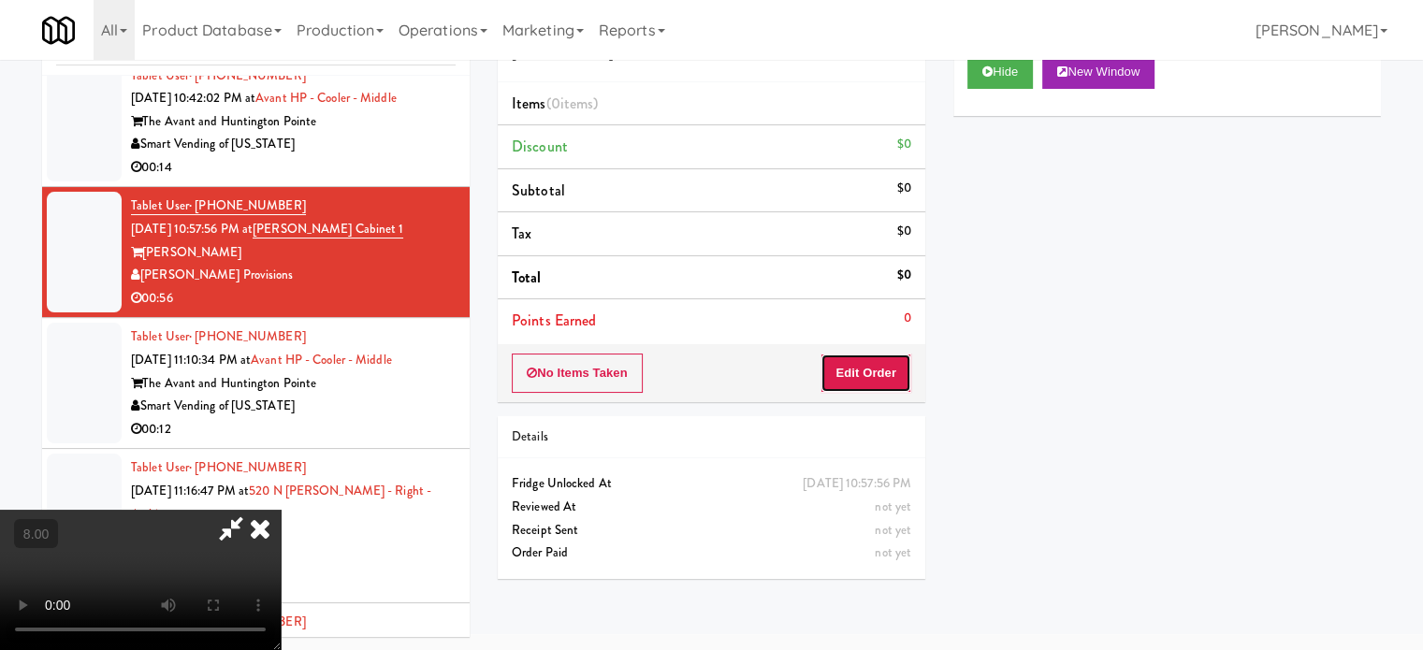
click at [881, 379] on button "Edit Order" at bounding box center [866, 373] width 91 height 39
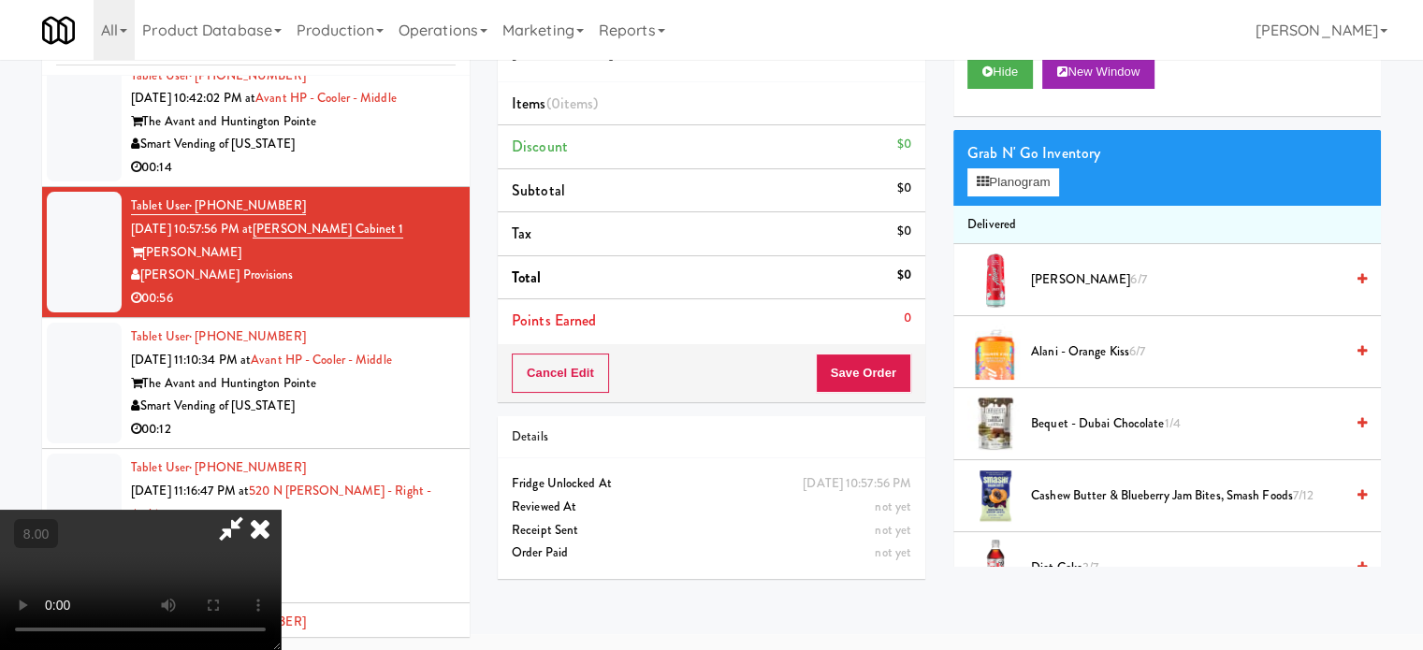
drag, startPoint x: 512, startPoint y: 422, endPoint x: 525, endPoint y: 417, distance: 13.9
click at [281, 510] on video at bounding box center [140, 580] width 281 height 140
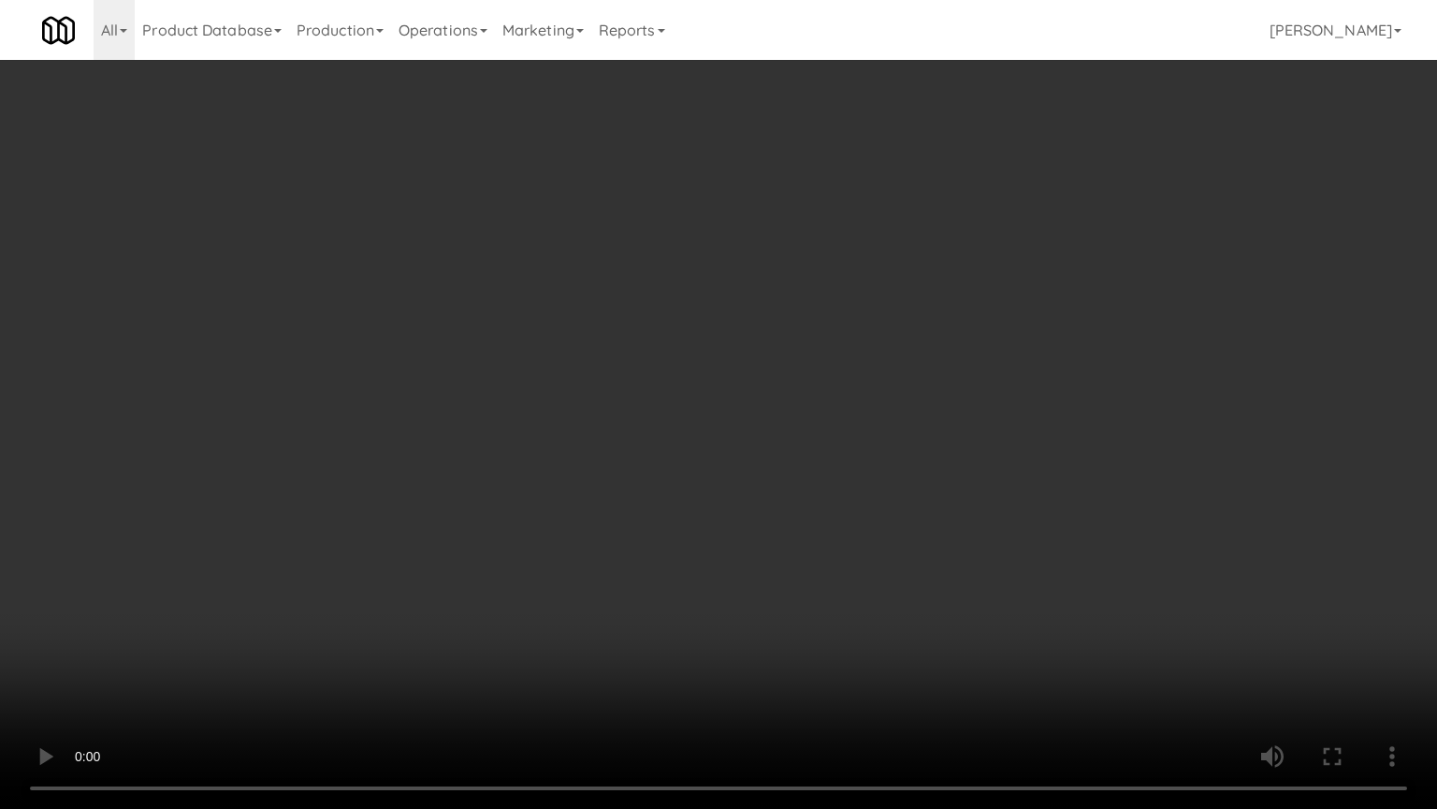
click at [666, 399] on video at bounding box center [718, 404] width 1437 height 809
click at [446, 534] on video at bounding box center [718, 404] width 1437 height 809
click at [527, 367] on video at bounding box center [718, 404] width 1437 height 809
click at [576, 386] on video at bounding box center [718, 404] width 1437 height 809
click at [593, 363] on video at bounding box center [718, 404] width 1437 height 809
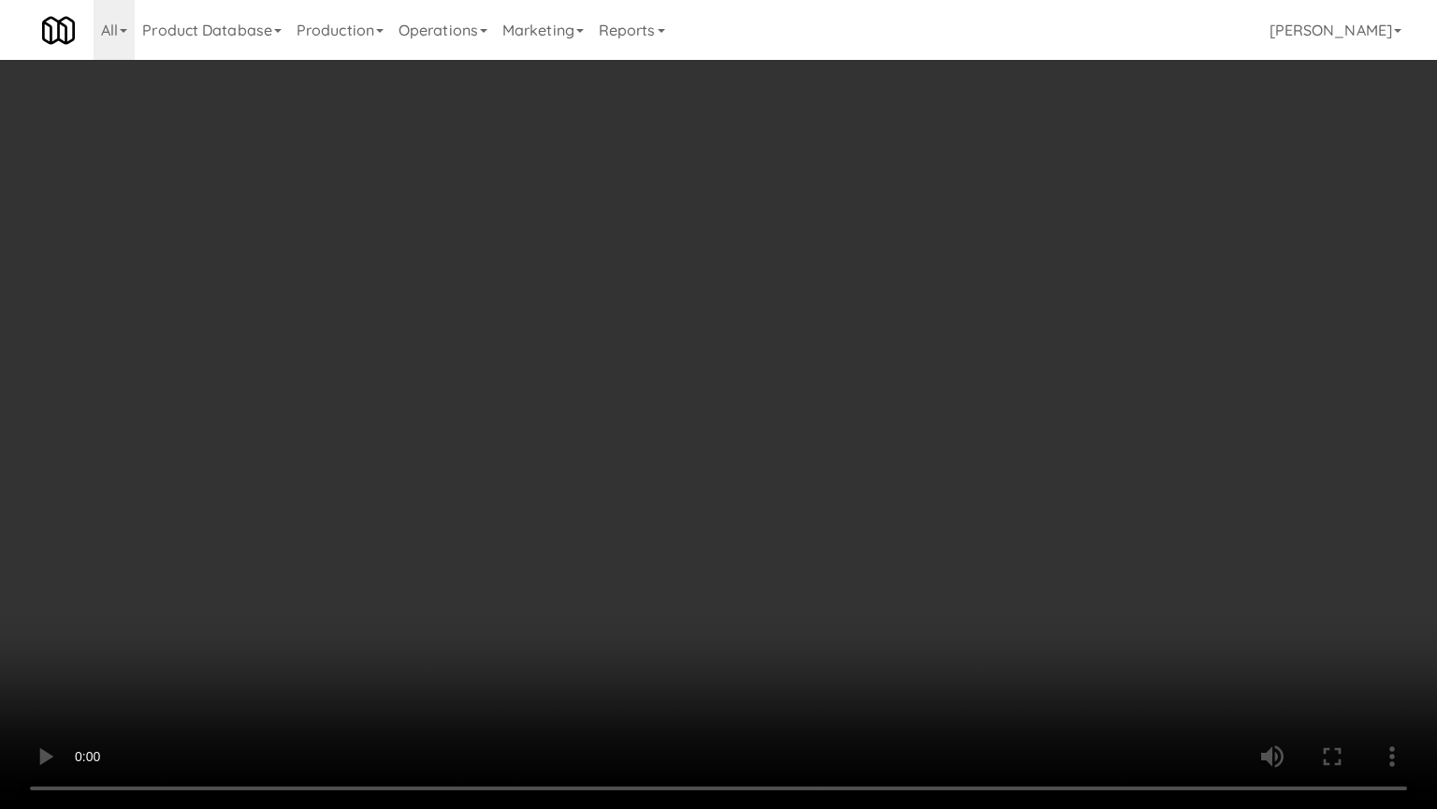
click at [587, 416] on video at bounding box center [718, 404] width 1437 height 809
click at [665, 373] on video at bounding box center [718, 404] width 1437 height 809
drag, startPoint x: 449, startPoint y: 526, endPoint x: 466, endPoint y: 513, distance: 21.3
click at [451, 526] on video at bounding box center [718, 404] width 1437 height 809
click at [511, 457] on video at bounding box center [718, 404] width 1437 height 809
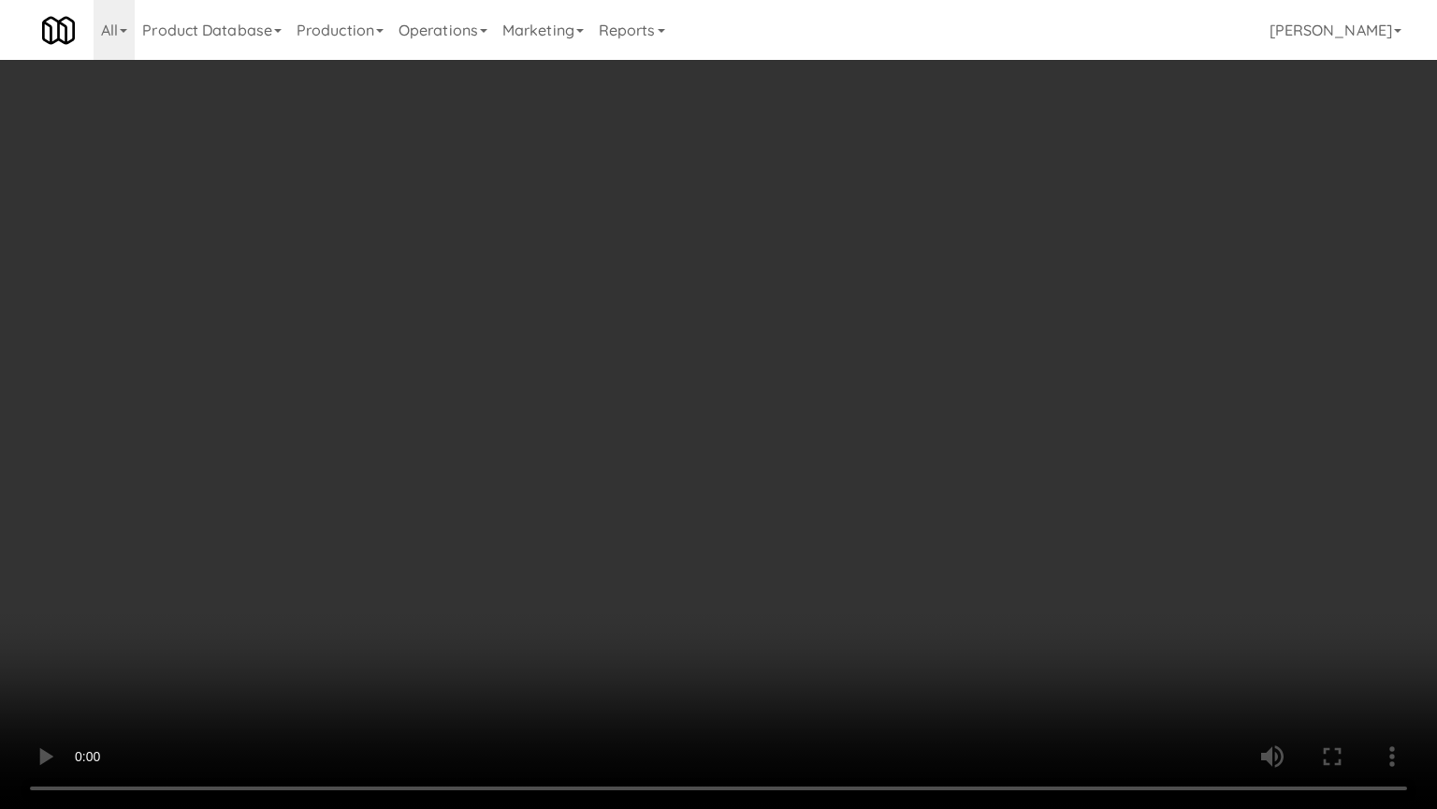
click at [667, 446] on video at bounding box center [718, 404] width 1437 height 809
click at [652, 430] on video at bounding box center [718, 404] width 1437 height 809
click at [655, 425] on video at bounding box center [718, 404] width 1437 height 809
click at [654, 426] on video at bounding box center [718, 404] width 1437 height 809
click at [655, 427] on video at bounding box center [718, 404] width 1437 height 809
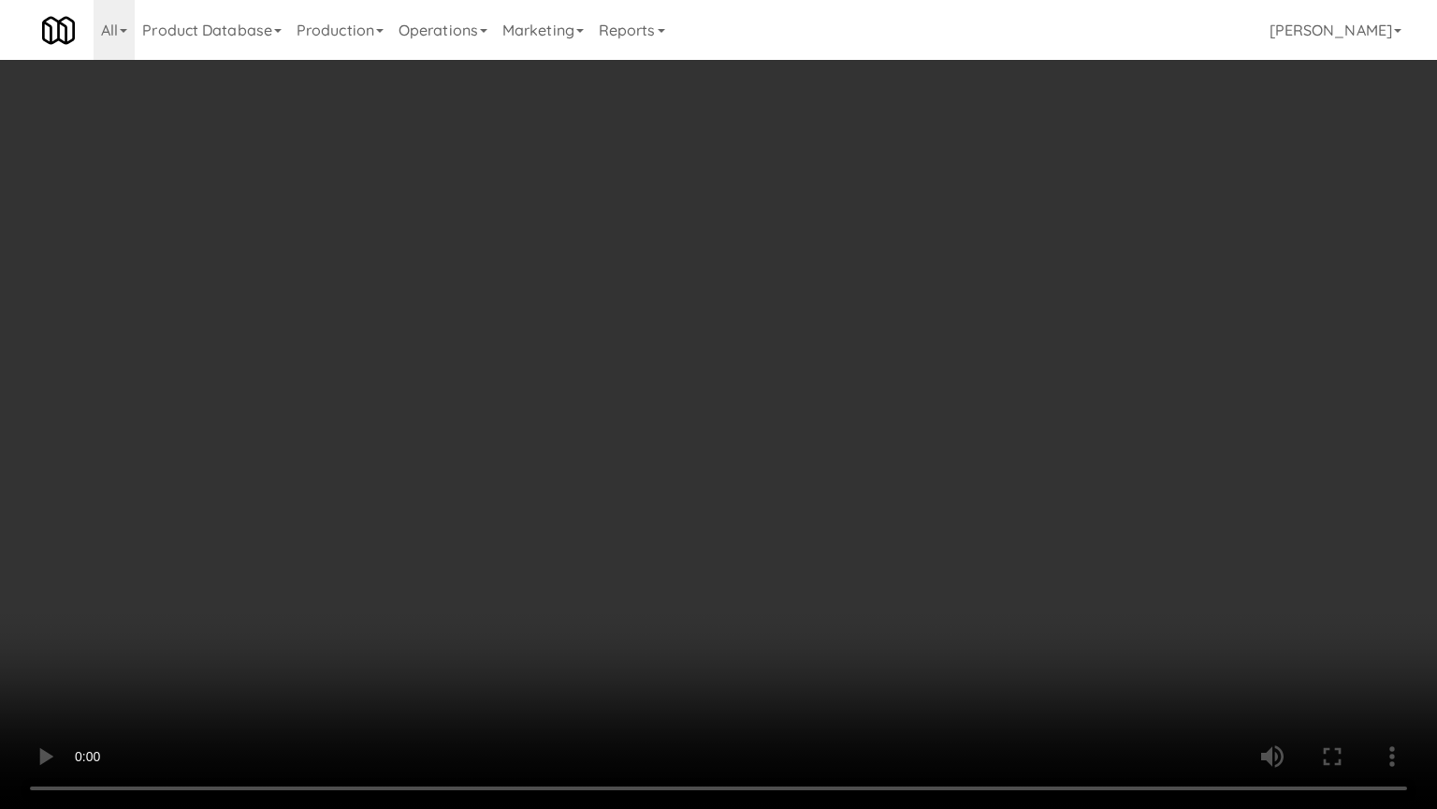
click at [686, 423] on video at bounding box center [718, 404] width 1437 height 809
click at [682, 424] on video at bounding box center [718, 404] width 1437 height 809
click at [697, 416] on video at bounding box center [718, 404] width 1437 height 809
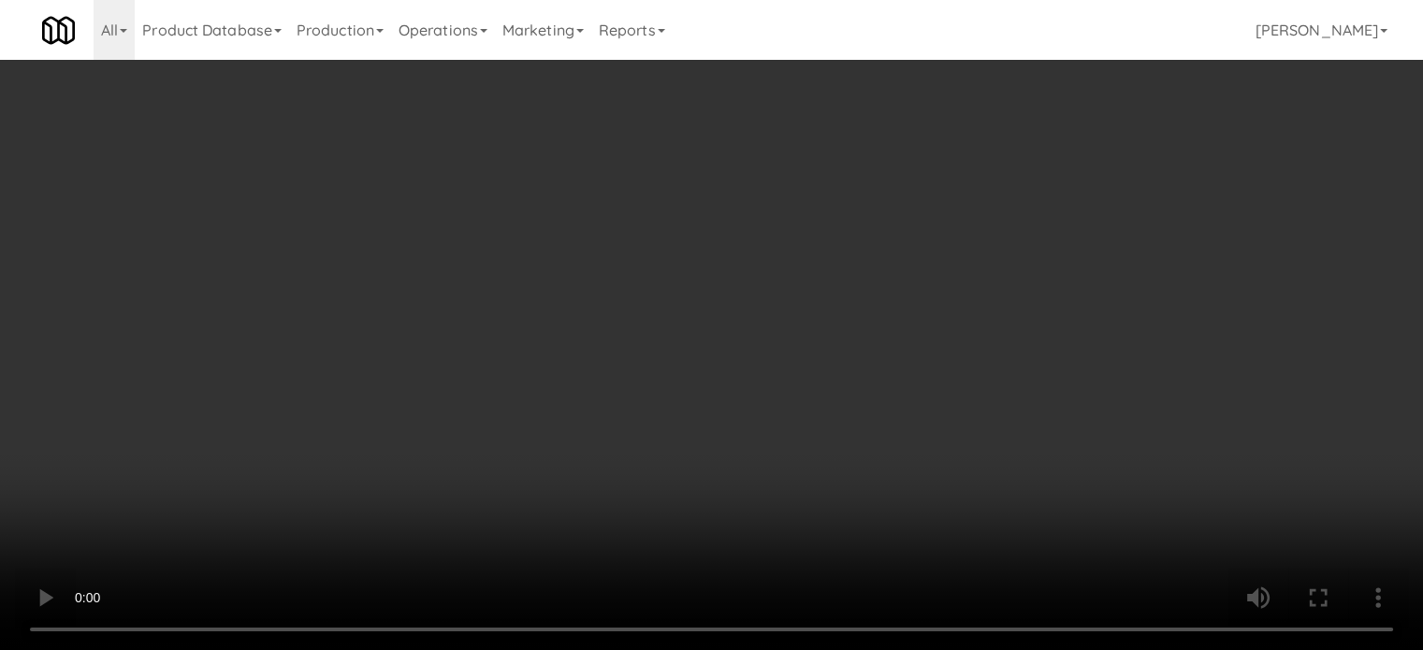
scroll to position [1149, 0]
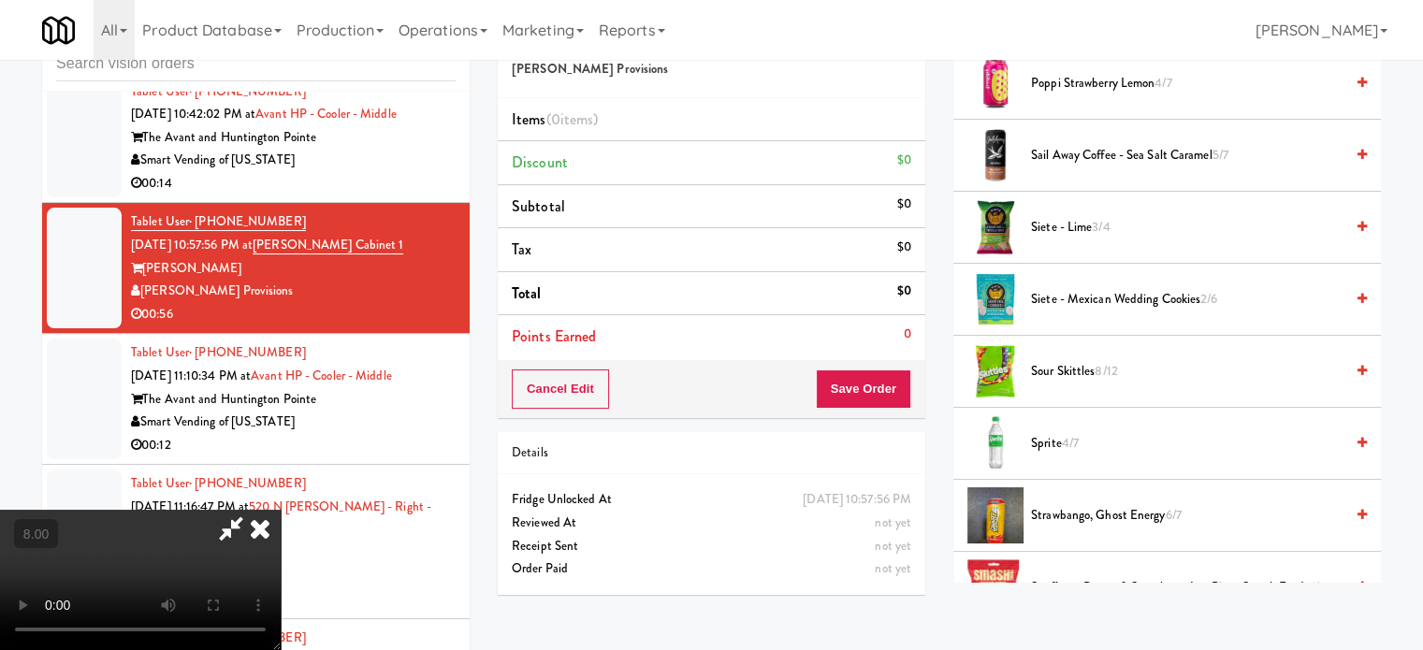
click at [1063, 433] on span "Sprite 4/7" at bounding box center [1187, 443] width 313 height 23
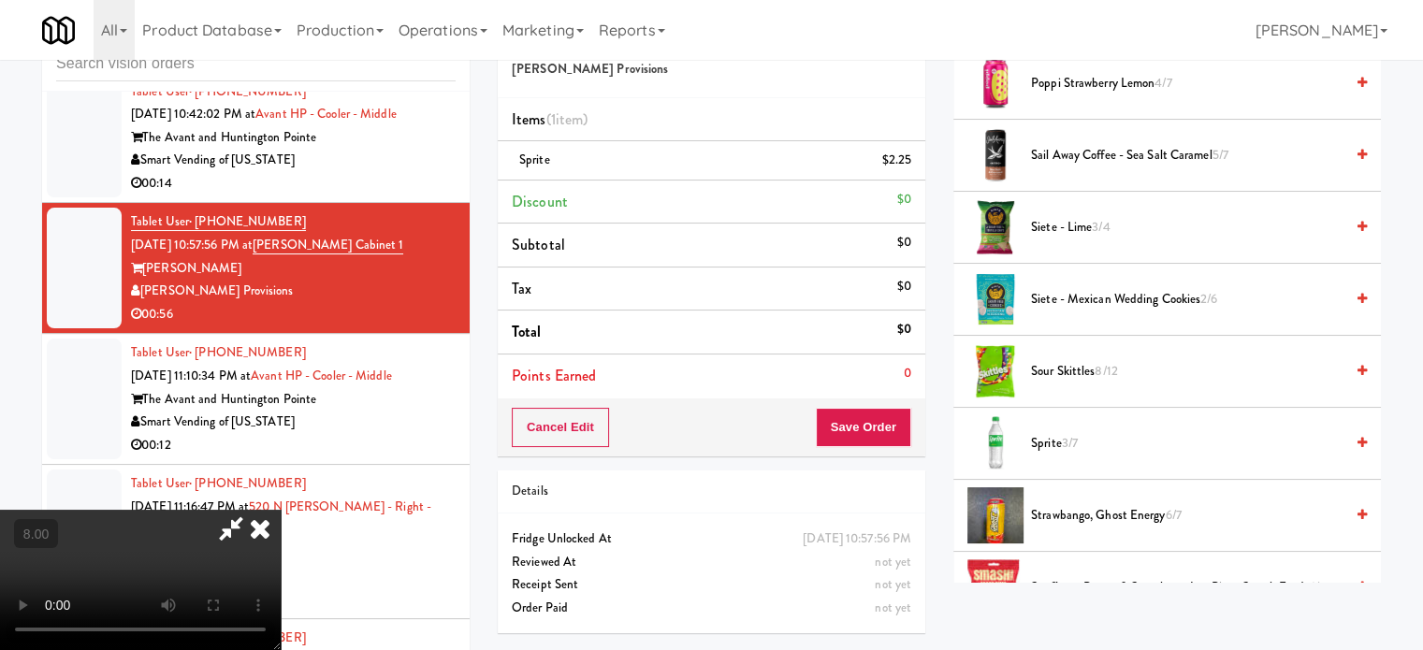
drag, startPoint x: 490, startPoint y: 432, endPoint x: 494, endPoint y: 417, distance: 15.4
click at [281, 510] on video at bounding box center [140, 580] width 281 height 140
drag, startPoint x: 507, startPoint y: 453, endPoint x: 503, endPoint y: 406, distance: 46.9
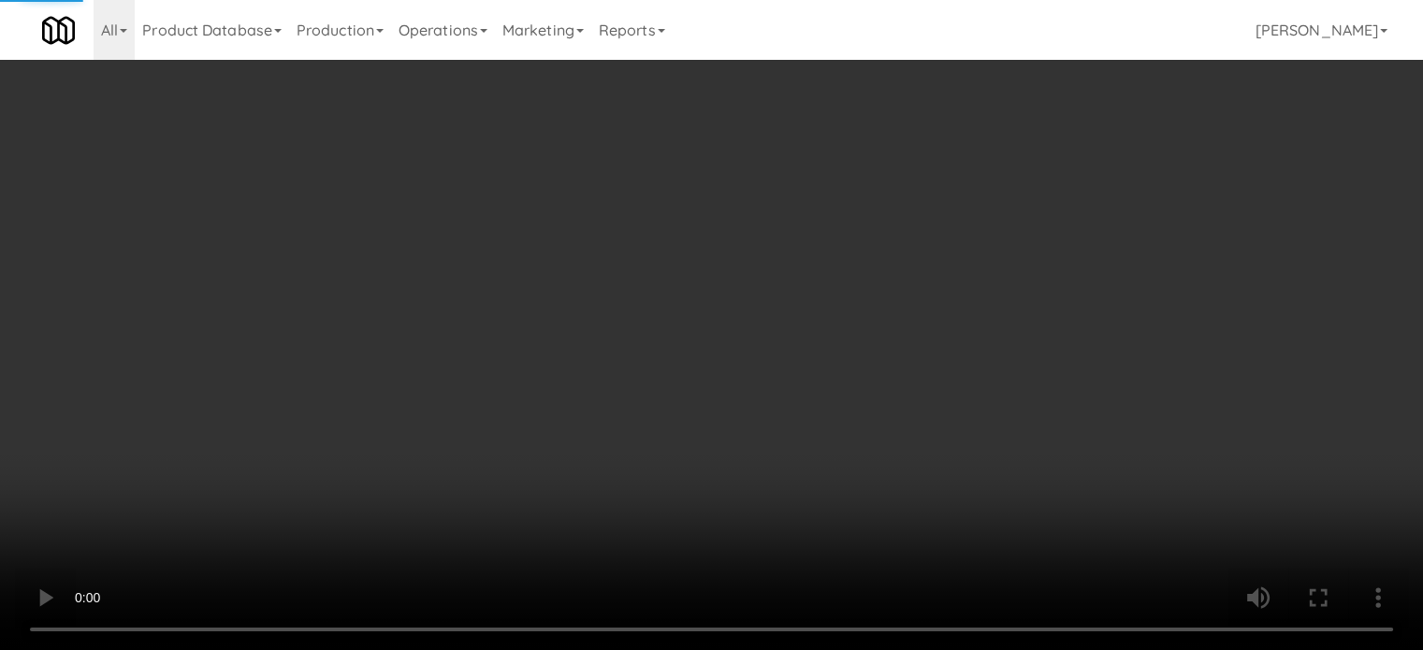
click at [507, 430] on video at bounding box center [711, 325] width 1423 height 650
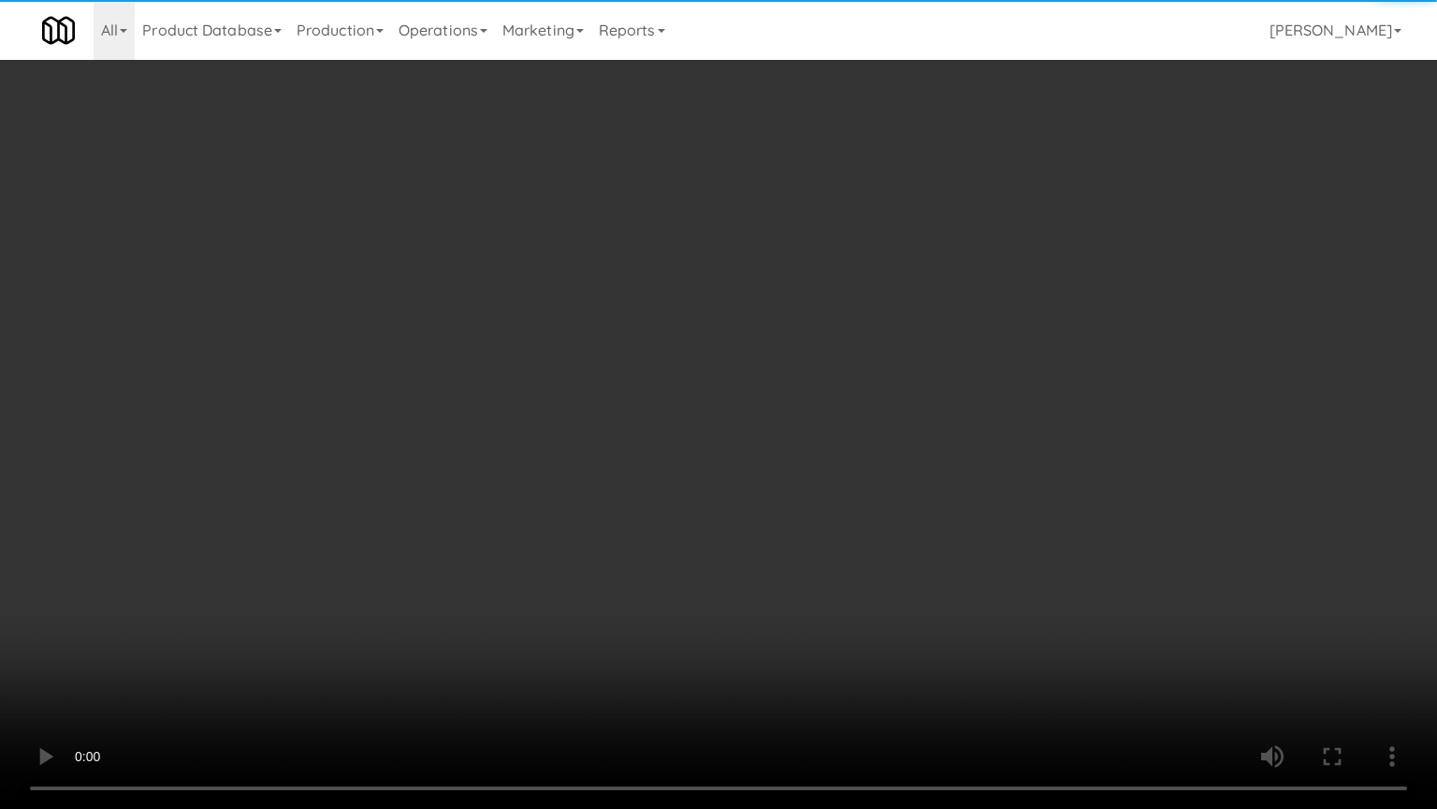
click at [505, 369] on video at bounding box center [718, 404] width 1437 height 809
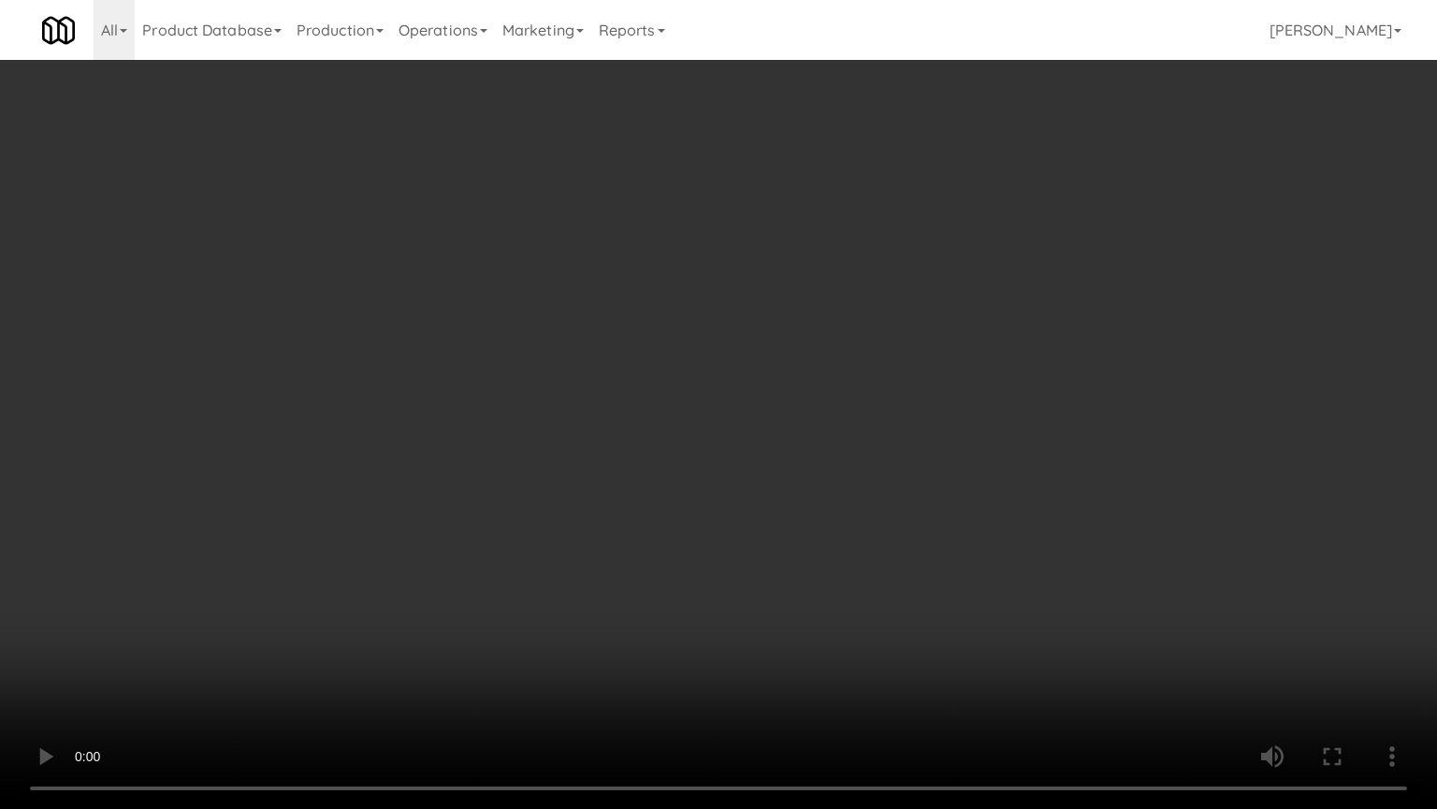
click at [632, 351] on video at bounding box center [718, 404] width 1437 height 809
click at [912, 372] on video at bounding box center [718, 404] width 1437 height 809
click at [693, 359] on video at bounding box center [718, 404] width 1437 height 809
click at [825, 329] on video at bounding box center [718, 404] width 1437 height 809
click at [792, 335] on video at bounding box center [718, 404] width 1437 height 809
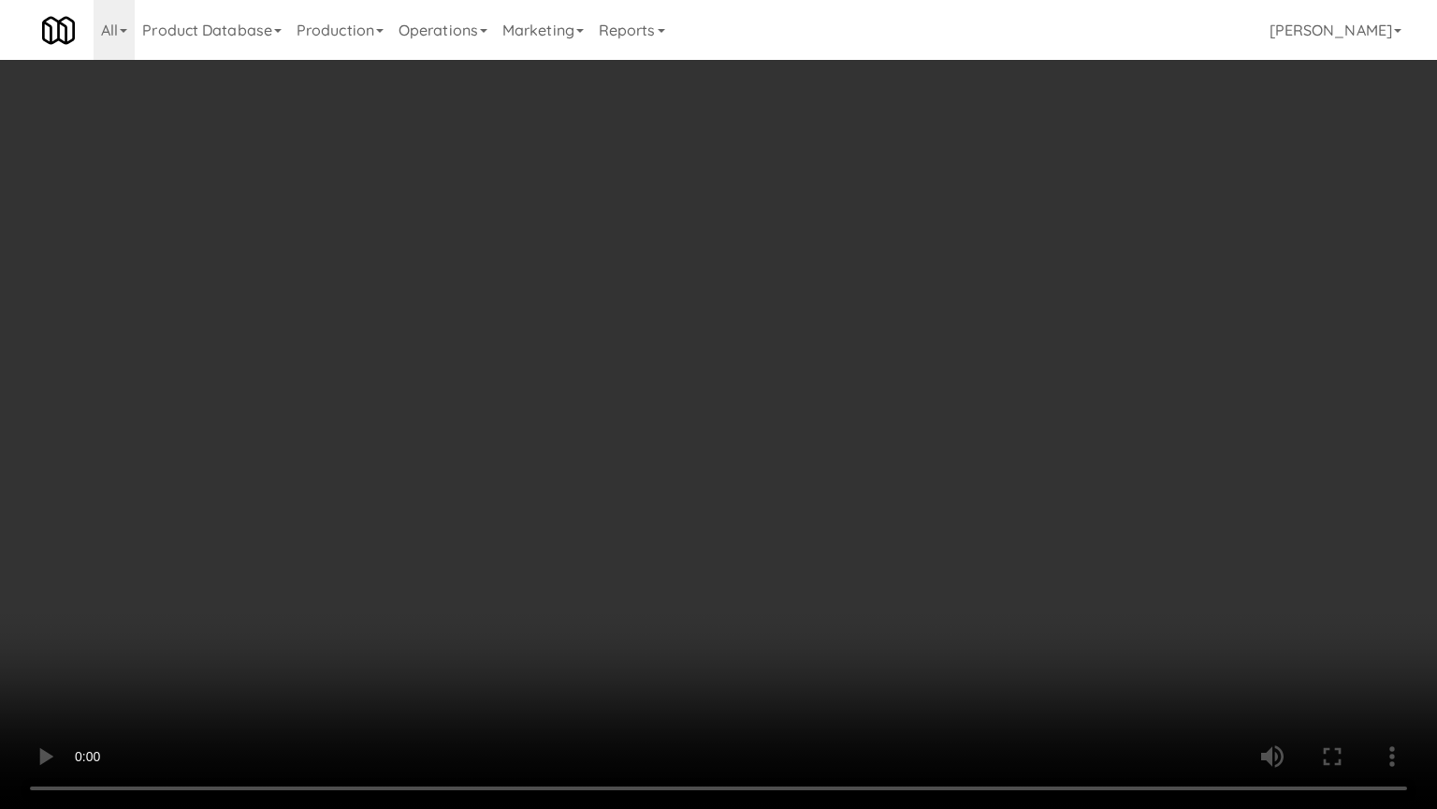
drag, startPoint x: 796, startPoint y: 333, endPoint x: 1143, endPoint y: 126, distance: 403.3
click at [810, 331] on video at bounding box center [718, 404] width 1437 height 809
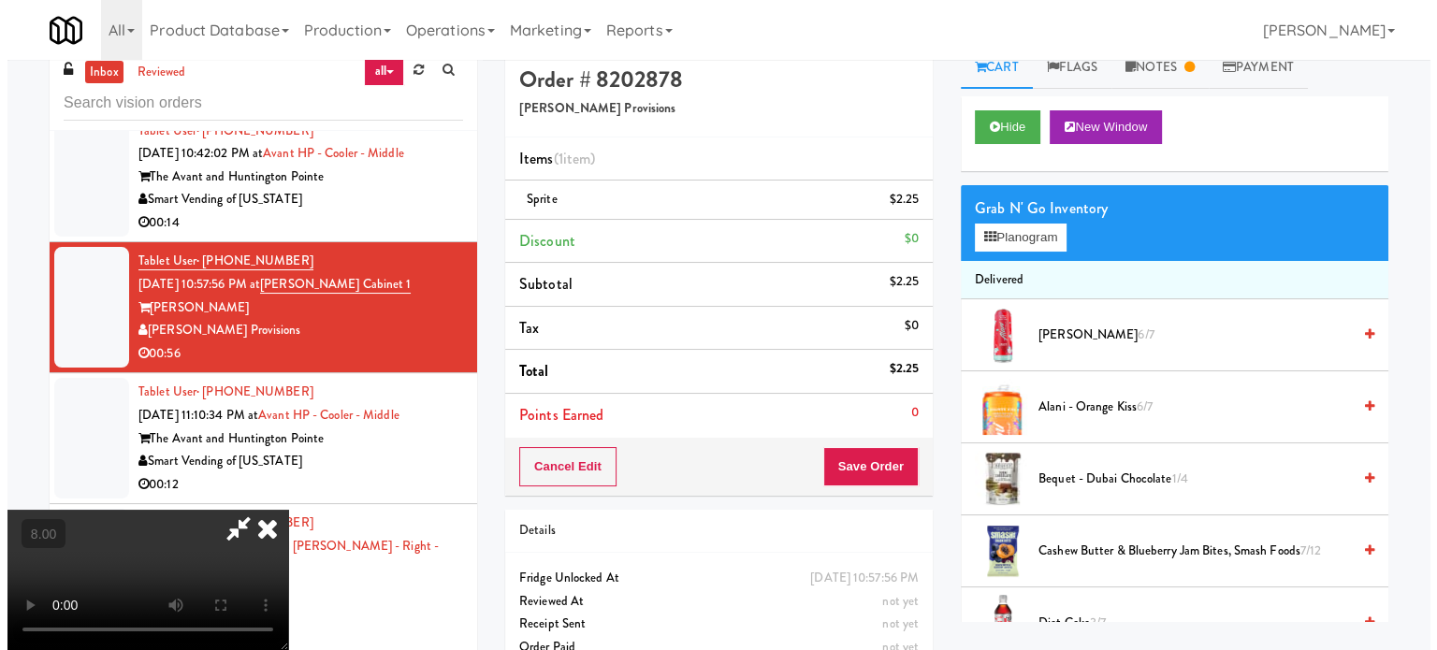
scroll to position [0, 0]
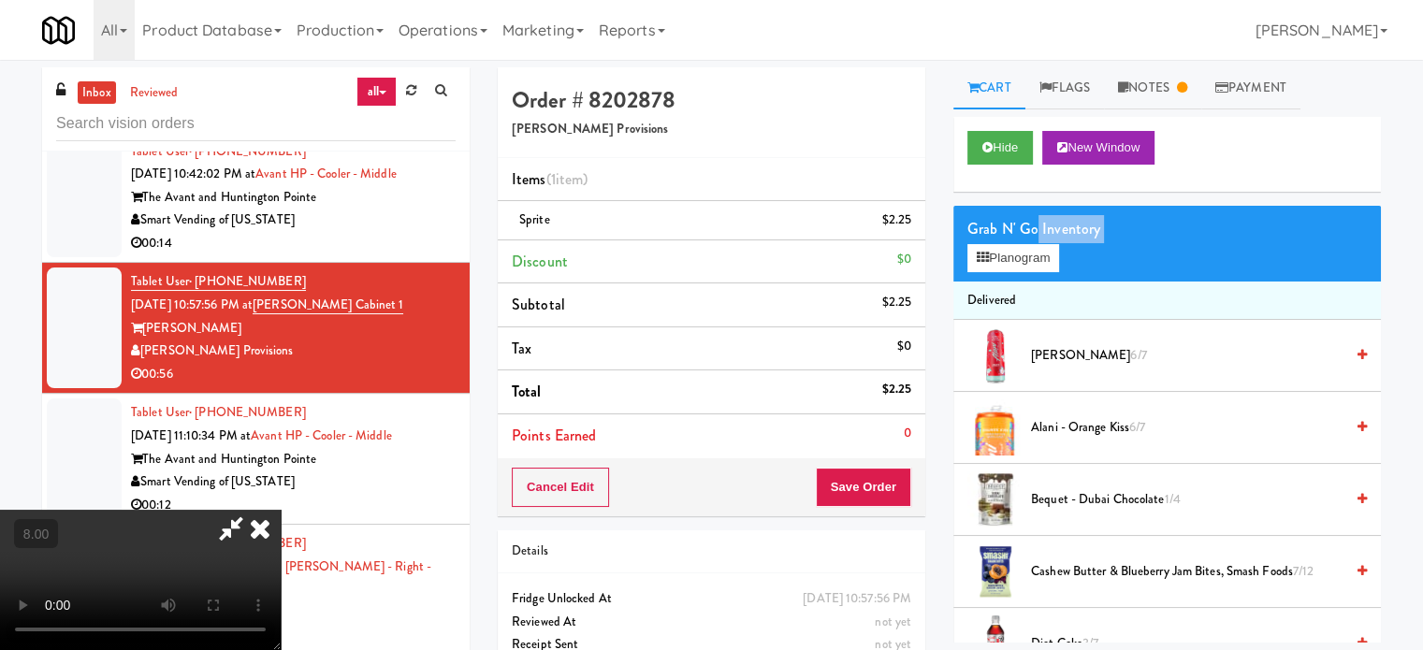
click at [1033, 242] on div "Grab N' Go Inventory Planogram" at bounding box center [1168, 244] width 428 height 76
click at [1021, 260] on button "Planogram" at bounding box center [1014, 258] width 92 height 28
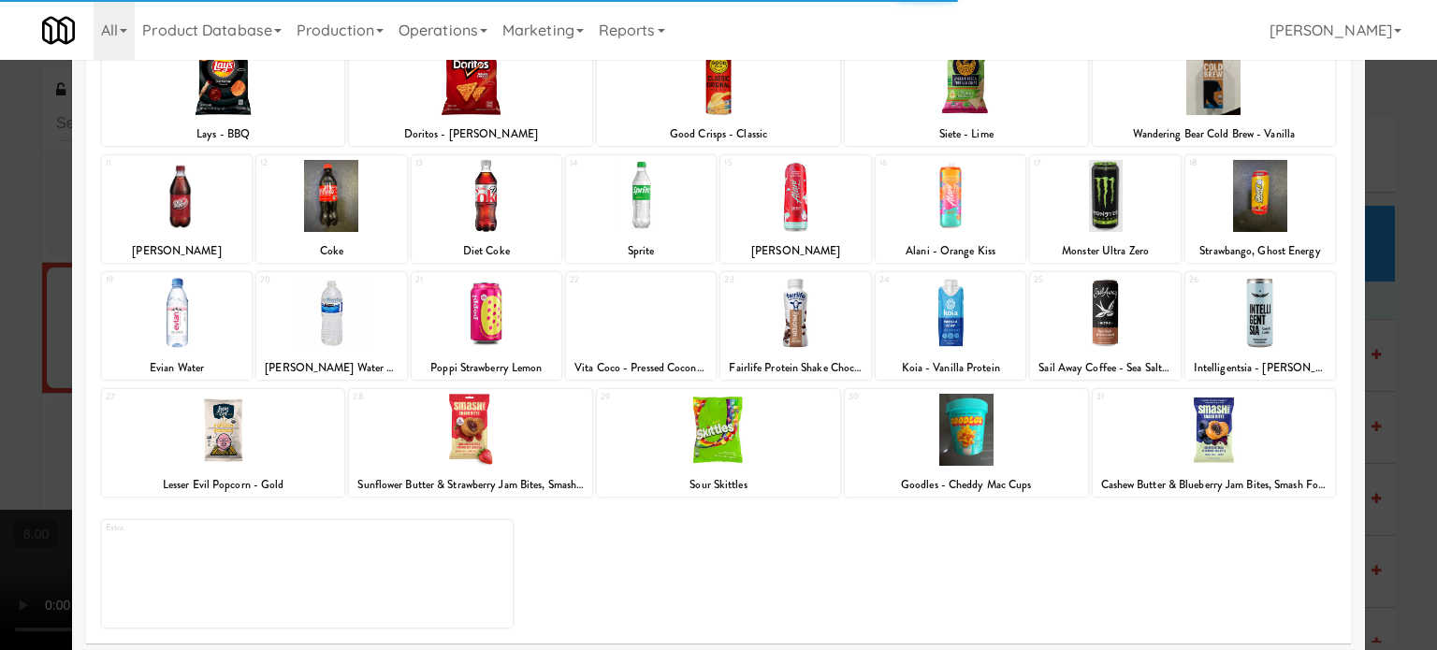
scroll to position [268, 0]
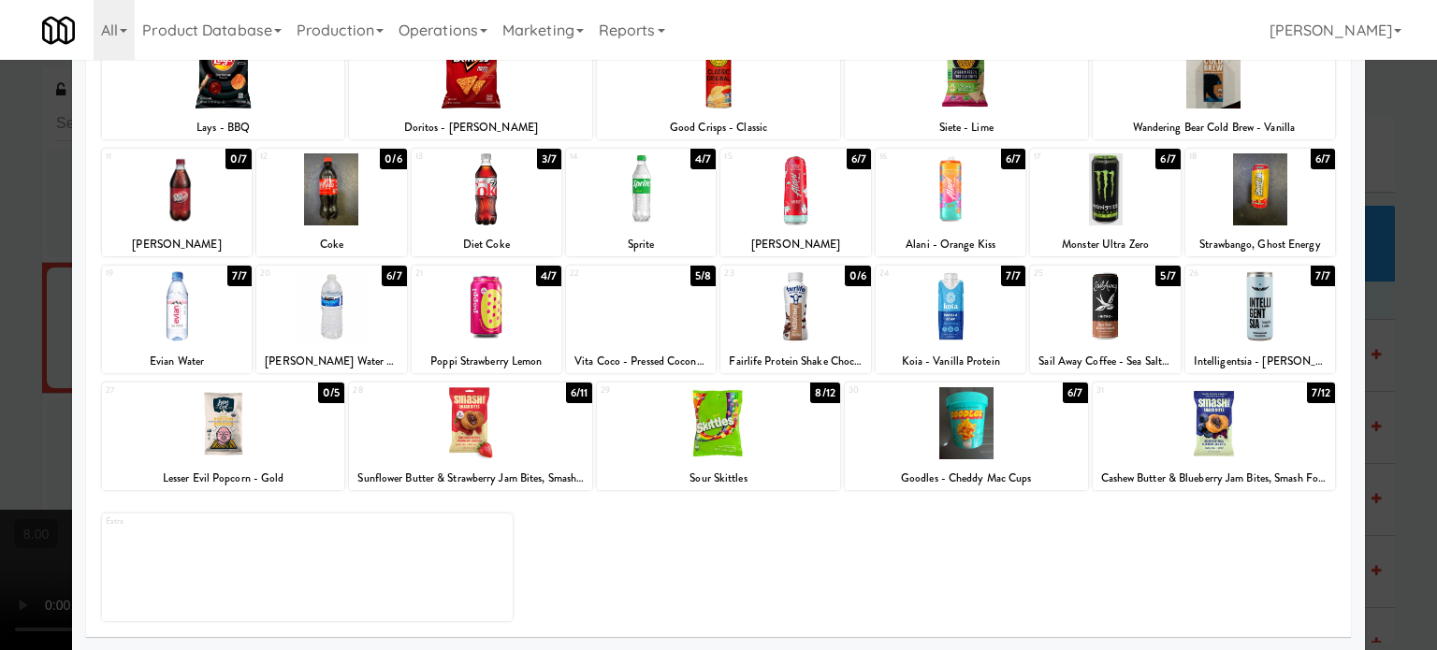
click at [391, 276] on div "6/7" at bounding box center [394, 276] width 24 height 21
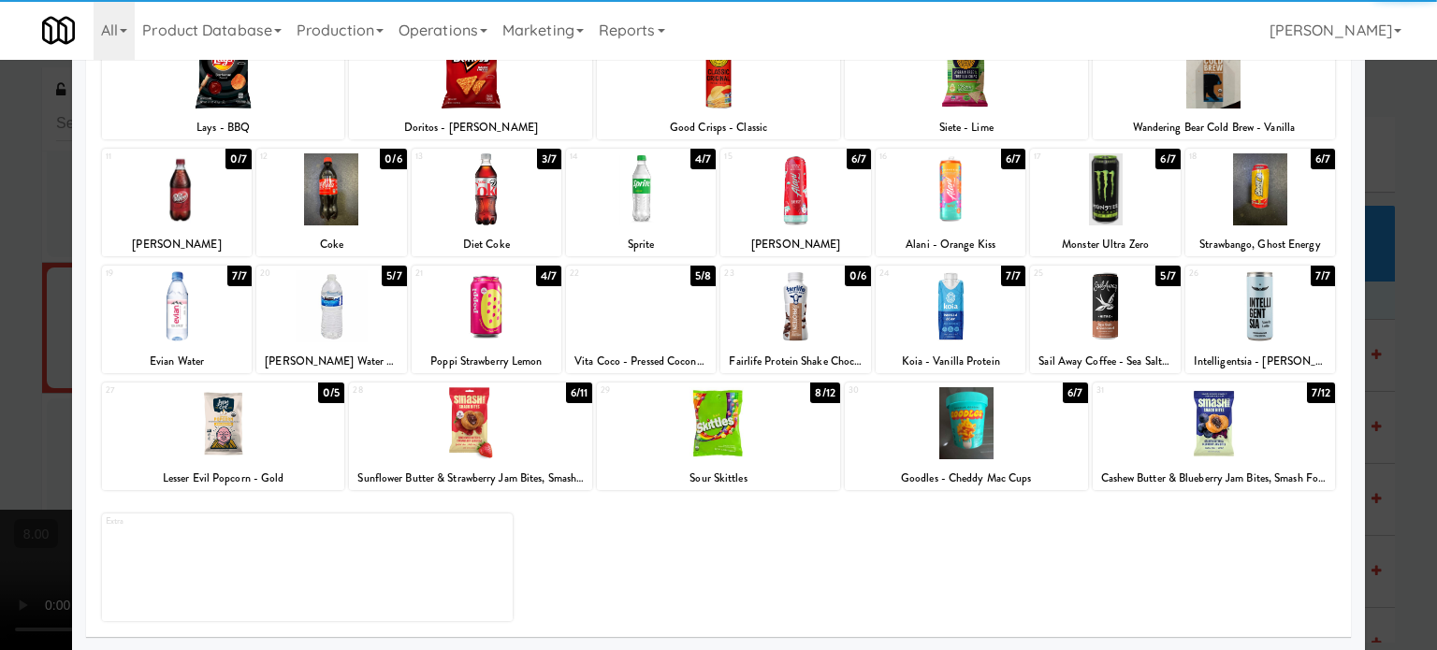
click at [49, 434] on div at bounding box center [718, 325] width 1437 height 650
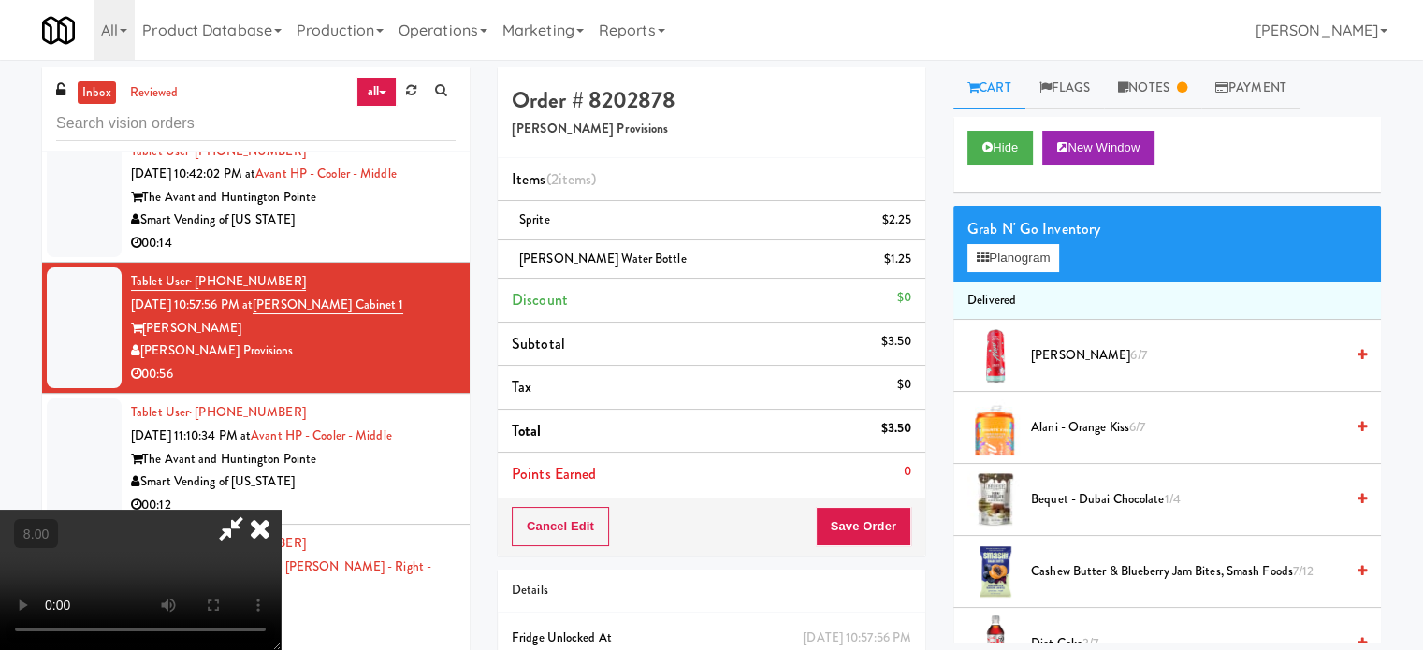
click at [281, 510] on video at bounding box center [140, 580] width 281 height 140
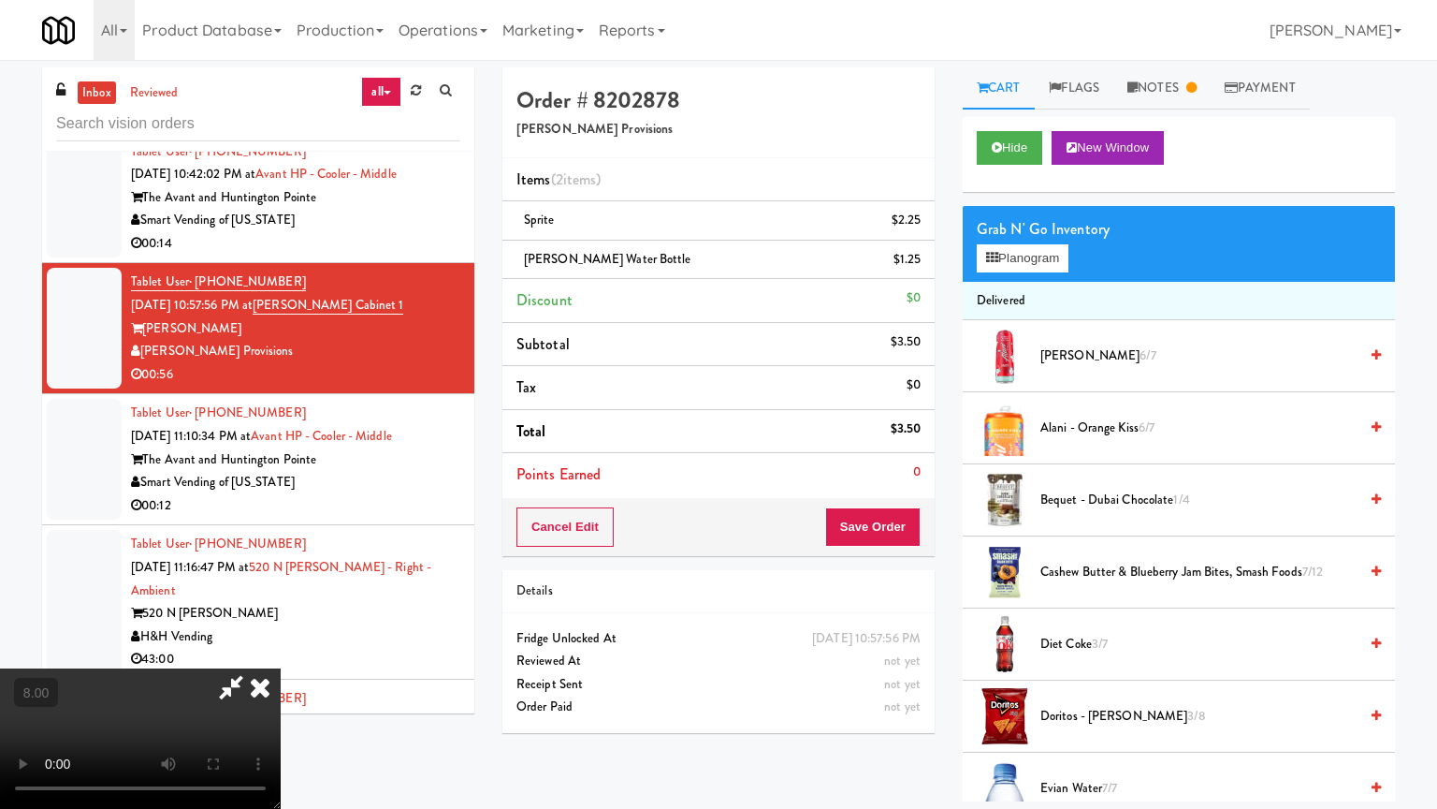
click at [281, 649] on video at bounding box center [140, 738] width 281 height 140
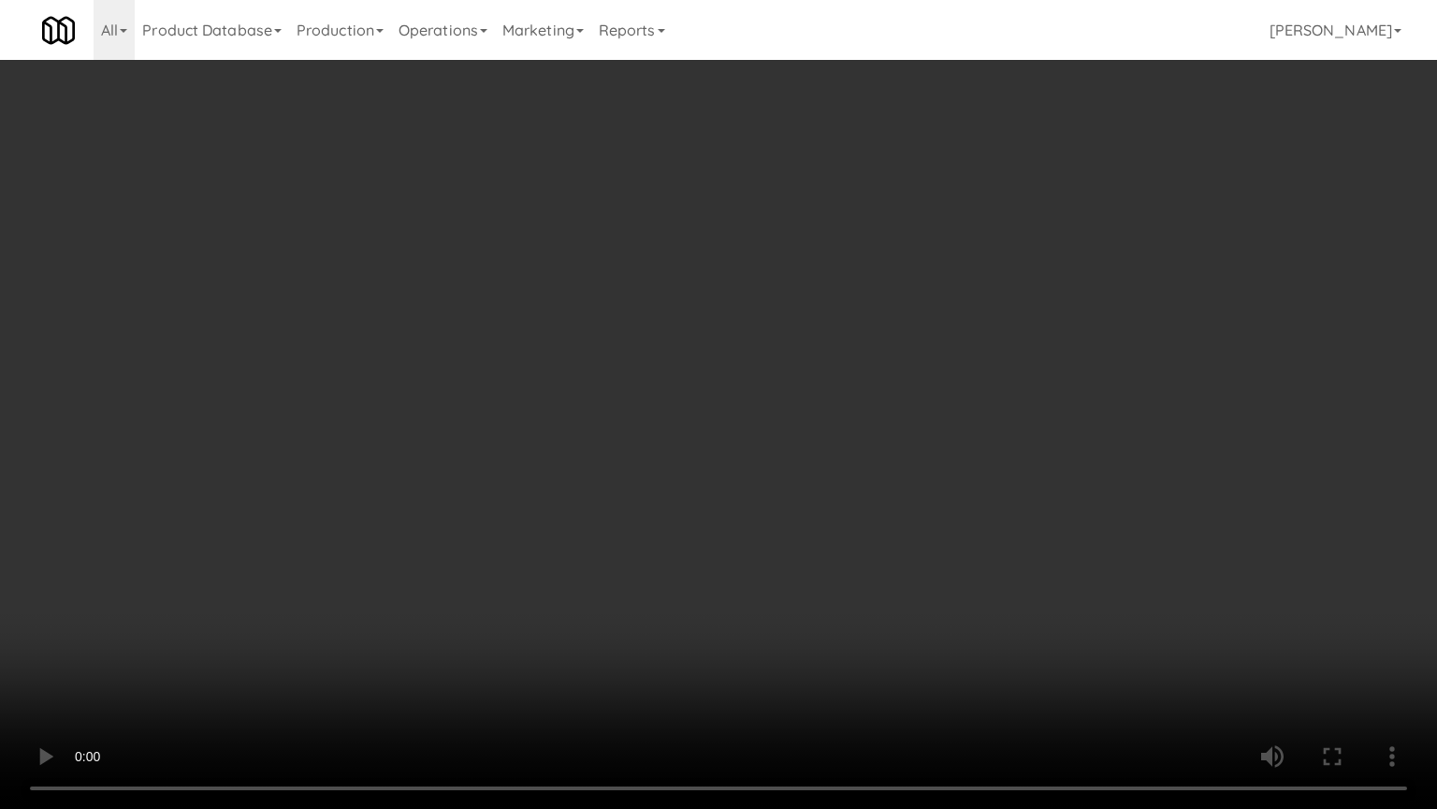
click at [636, 279] on video at bounding box center [718, 404] width 1437 height 809
drag, startPoint x: 464, startPoint y: 565, endPoint x: 559, endPoint y: 498, distance: 116.1
click at [465, 565] on video at bounding box center [718, 404] width 1437 height 809
click at [611, 393] on video at bounding box center [718, 404] width 1437 height 809
click at [660, 395] on video at bounding box center [718, 404] width 1437 height 809
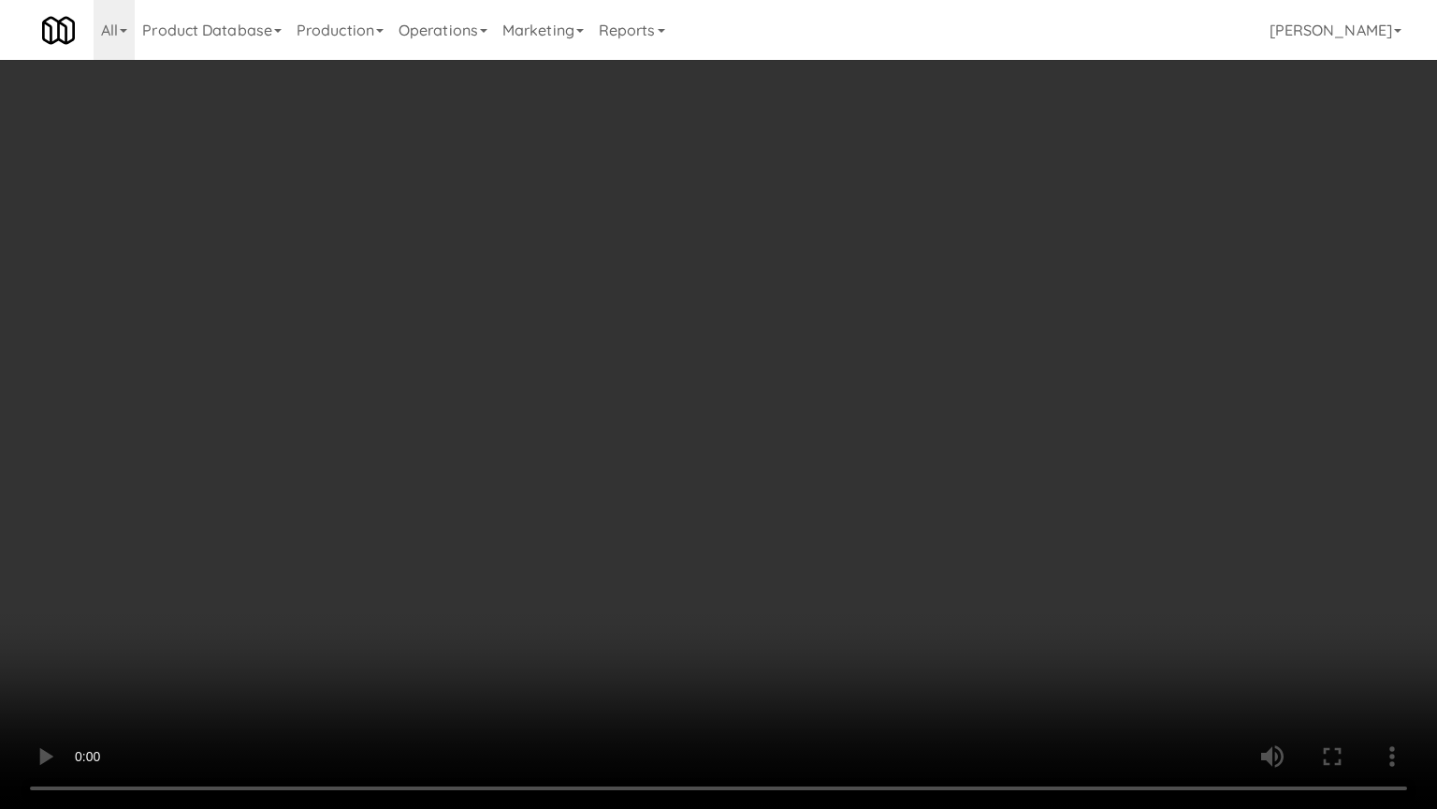
click at [784, 400] on video at bounding box center [718, 404] width 1437 height 809
click at [786, 393] on video at bounding box center [718, 404] width 1437 height 809
click at [851, 402] on video at bounding box center [718, 404] width 1437 height 809
click at [835, 401] on video at bounding box center [718, 404] width 1437 height 809
click at [876, 401] on video at bounding box center [718, 404] width 1437 height 809
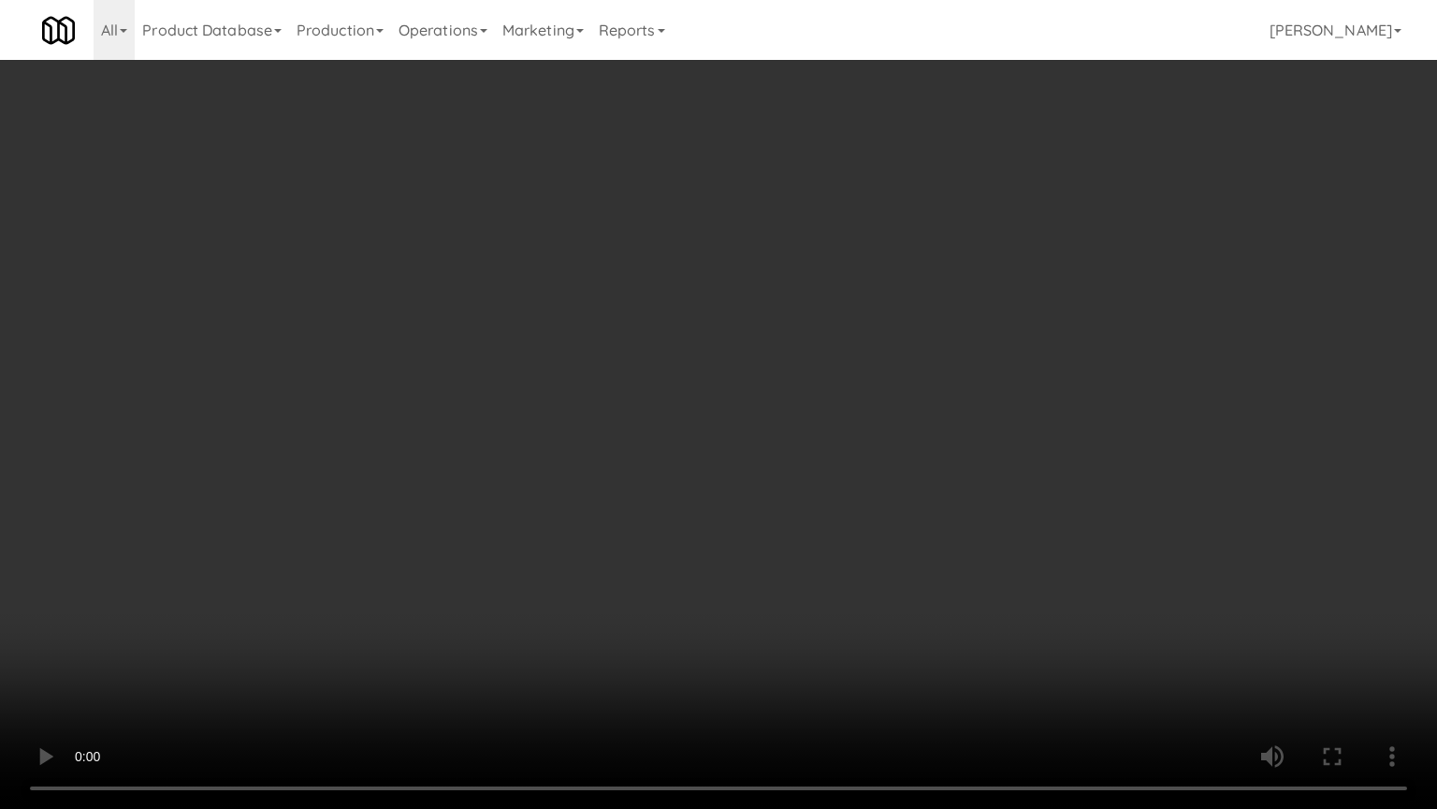
click at [751, 398] on video at bounding box center [718, 404] width 1437 height 809
click at [751, 380] on video at bounding box center [718, 404] width 1437 height 809
click at [751, 381] on video at bounding box center [718, 404] width 1437 height 809
click at [767, 383] on video at bounding box center [718, 404] width 1437 height 809
click at [767, 382] on video at bounding box center [718, 404] width 1437 height 809
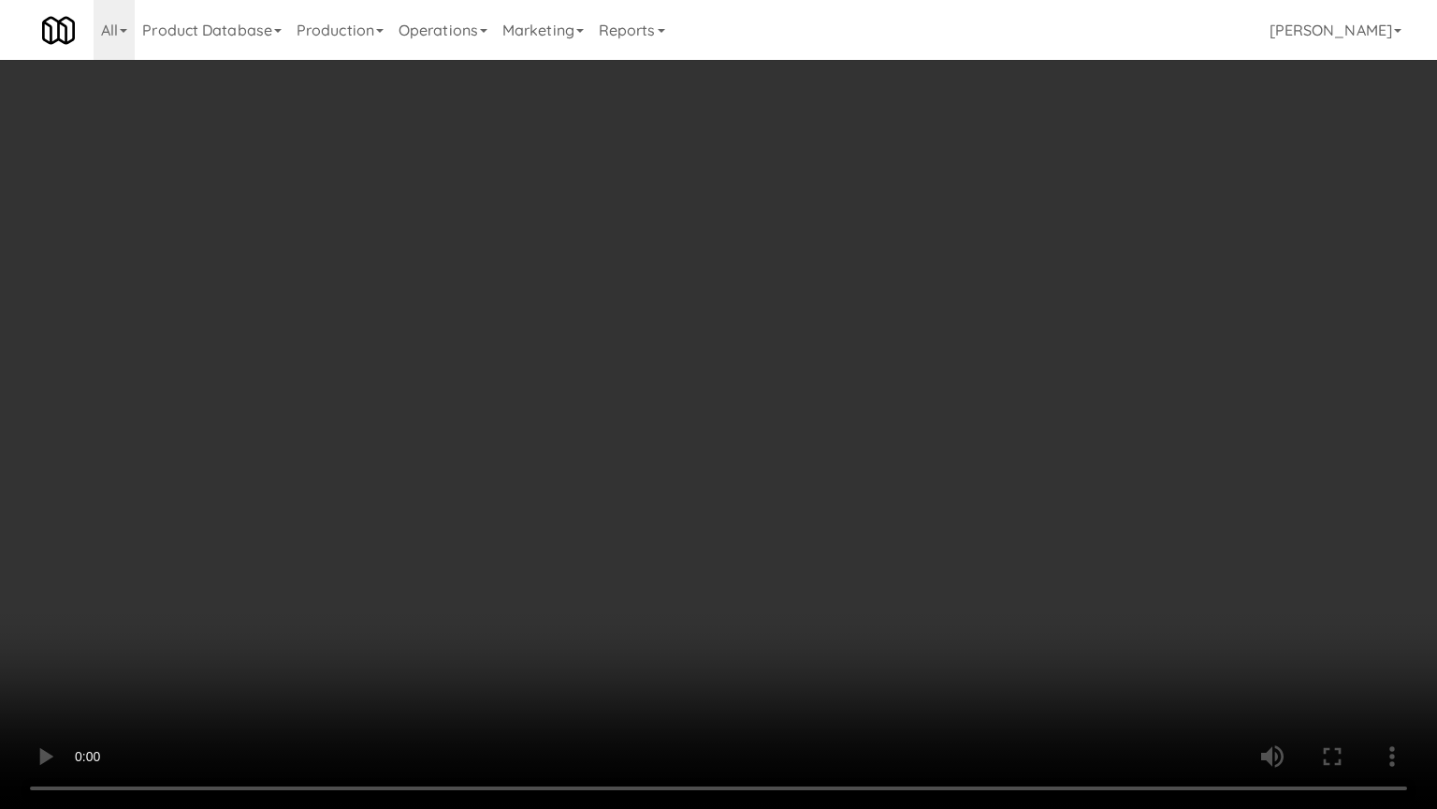
click at [767, 378] on video at bounding box center [718, 404] width 1437 height 809
click at [767, 376] on video at bounding box center [718, 404] width 1437 height 809
click at [839, 387] on video at bounding box center [718, 404] width 1437 height 809
click at [829, 387] on video at bounding box center [718, 404] width 1437 height 809
click at [880, 387] on video at bounding box center [718, 404] width 1437 height 809
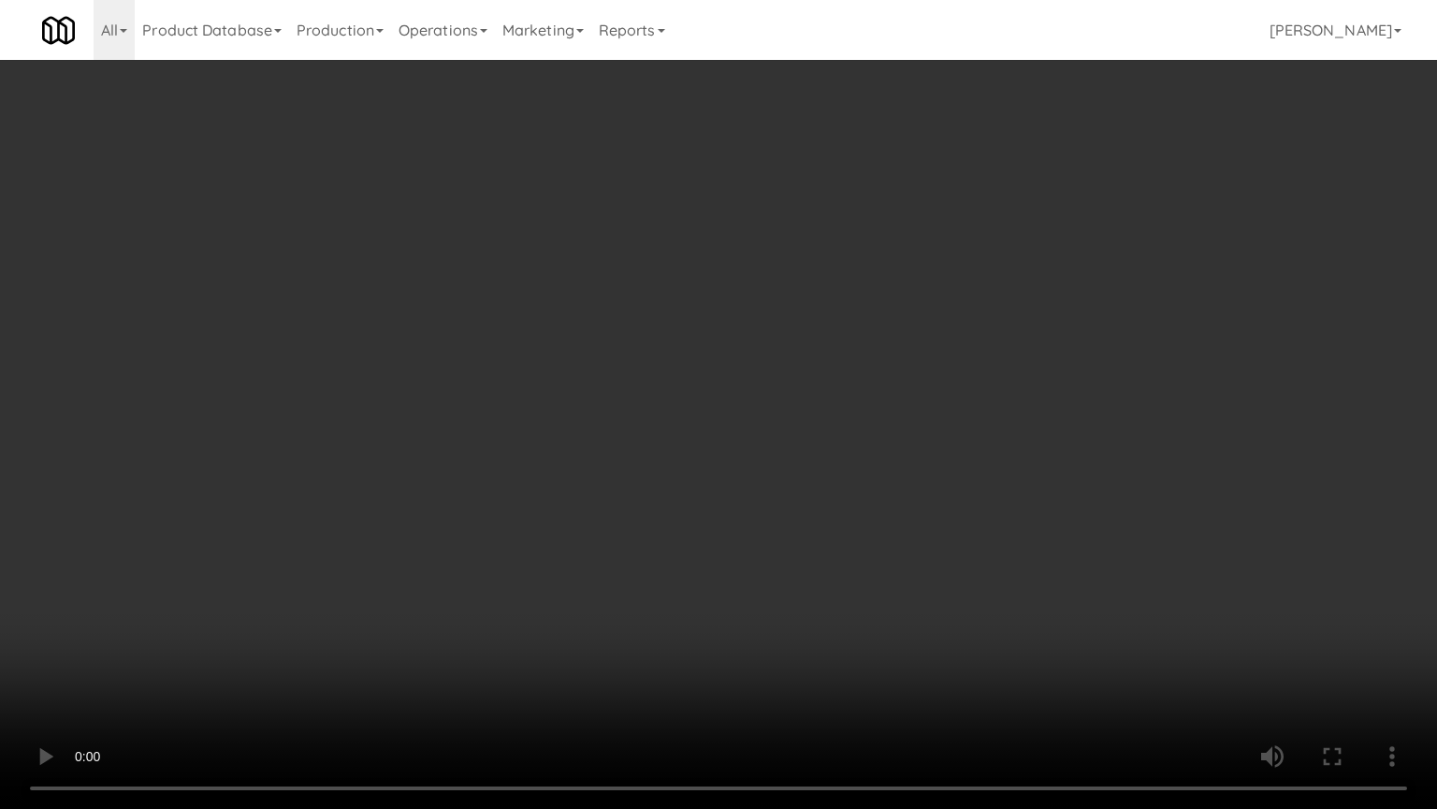
click at [791, 385] on video at bounding box center [718, 404] width 1437 height 809
click at [1114, 375] on video at bounding box center [718, 404] width 1437 height 809
click at [987, 378] on video at bounding box center [718, 404] width 1437 height 809
click at [983, 366] on video at bounding box center [718, 404] width 1437 height 809
click at [985, 363] on video at bounding box center [718, 404] width 1437 height 809
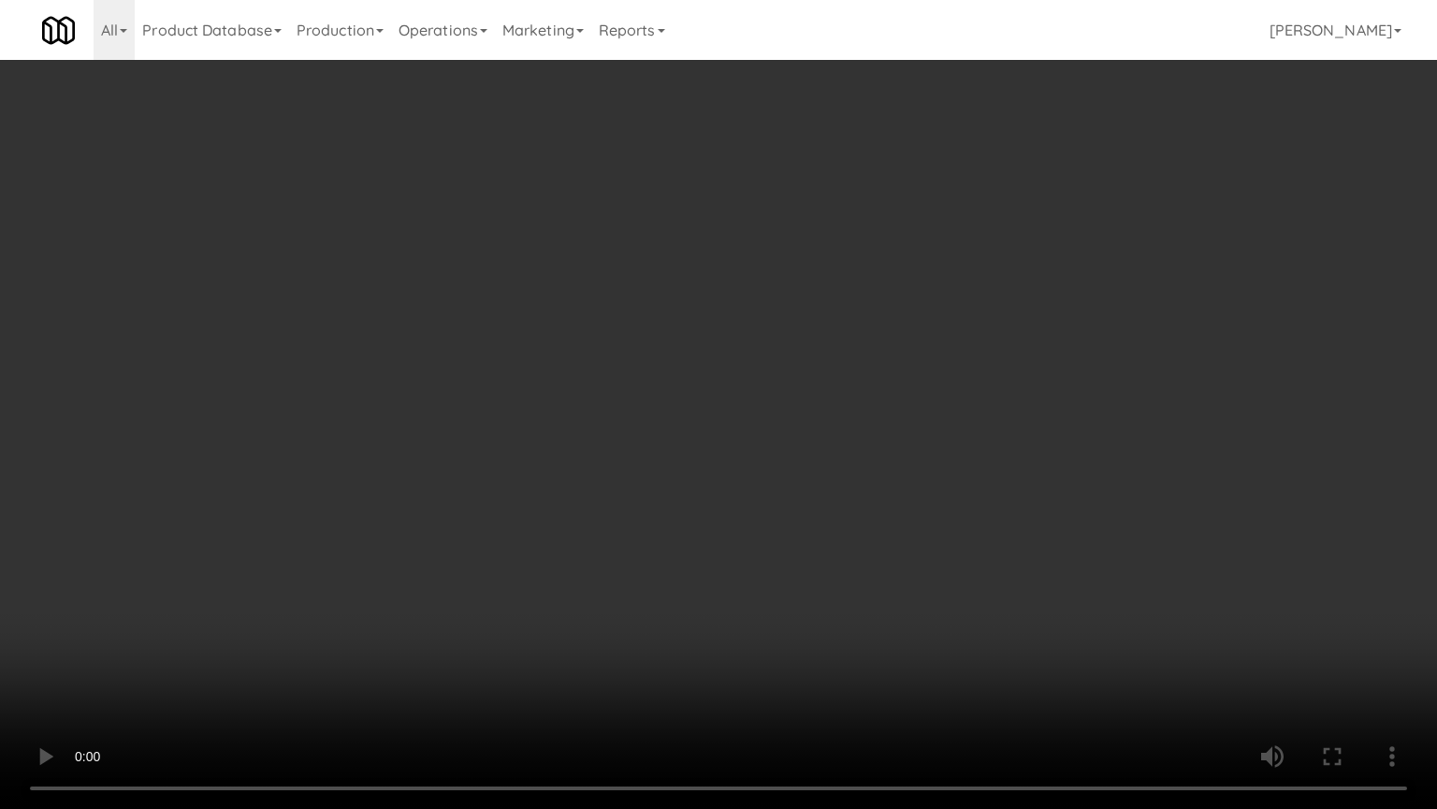
click at [1006, 350] on video at bounding box center [718, 404] width 1437 height 809
click at [1003, 351] on video at bounding box center [718, 404] width 1437 height 809
click at [999, 327] on video at bounding box center [718, 404] width 1437 height 809
click at [1006, 329] on video at bounding box center [718, 404] width 1437 height 809
click at [1028, 322] on video at bounding box center [718, 404] width 1437 height 809
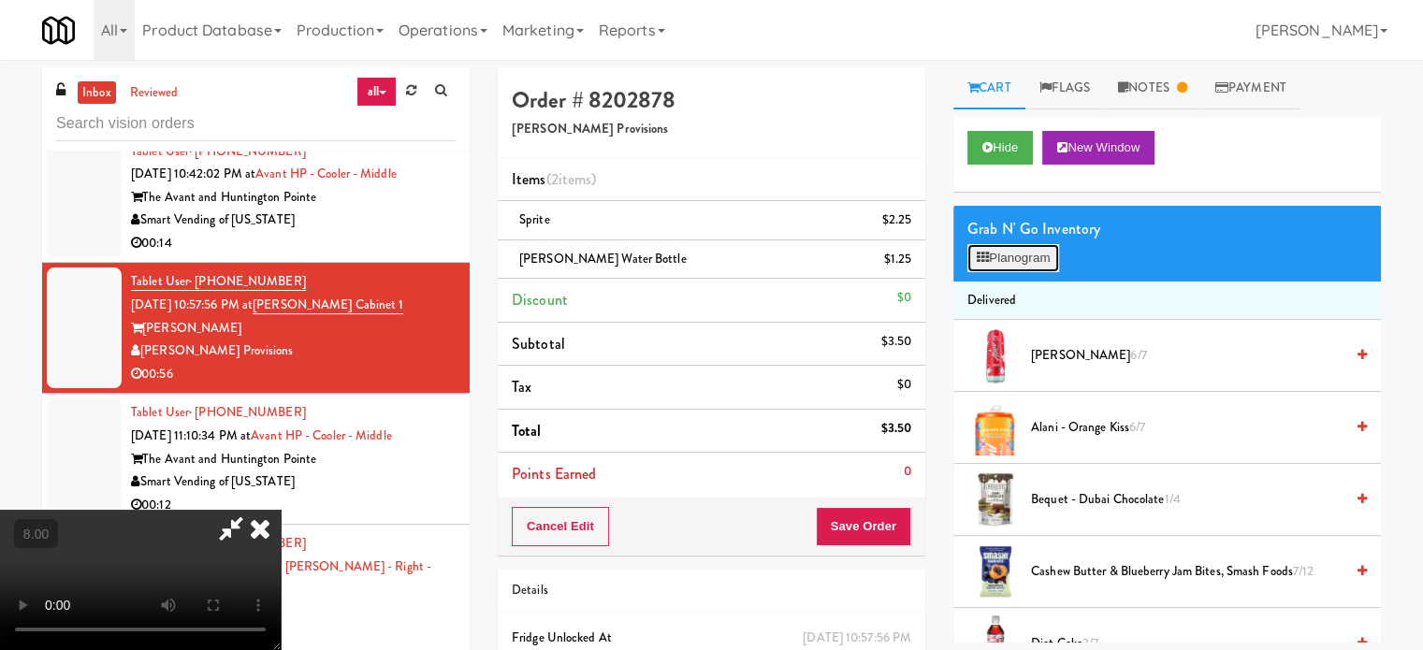
click at [1008, 250] on button "Planogram" at bounding box center [1014, 258] width 92 height 28
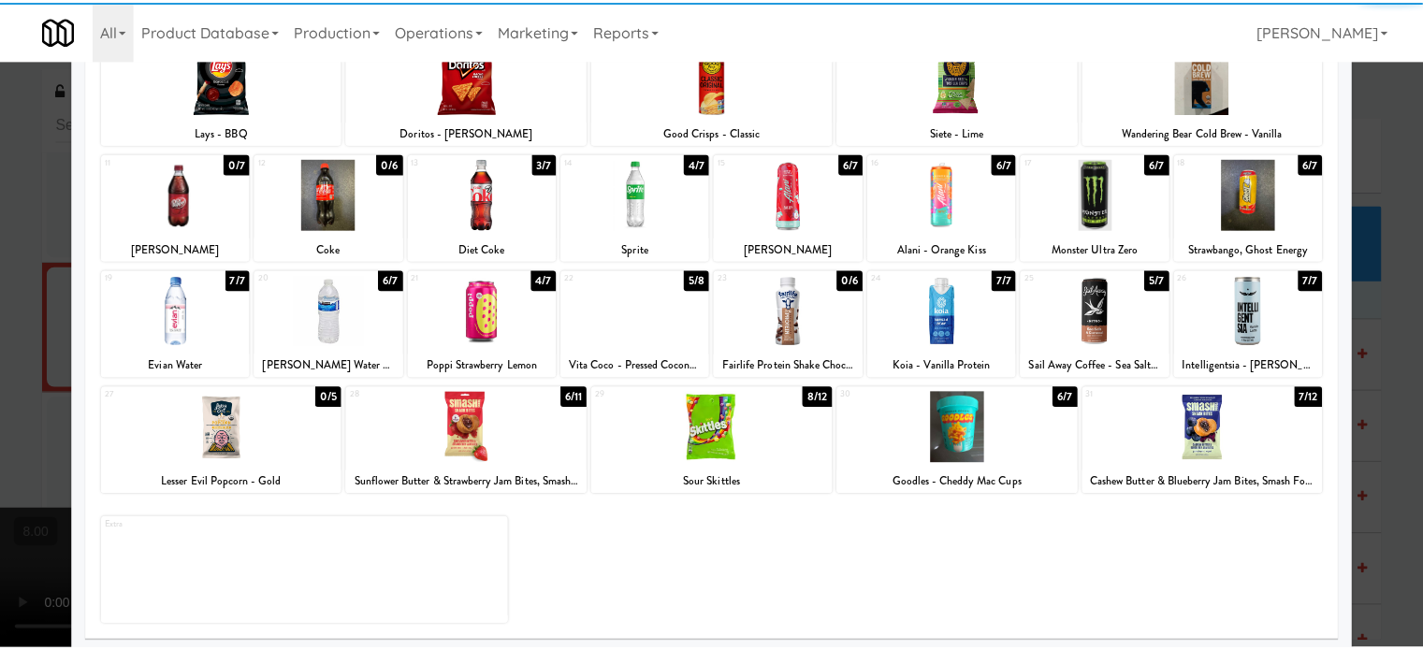
scroll to position [268, 0]
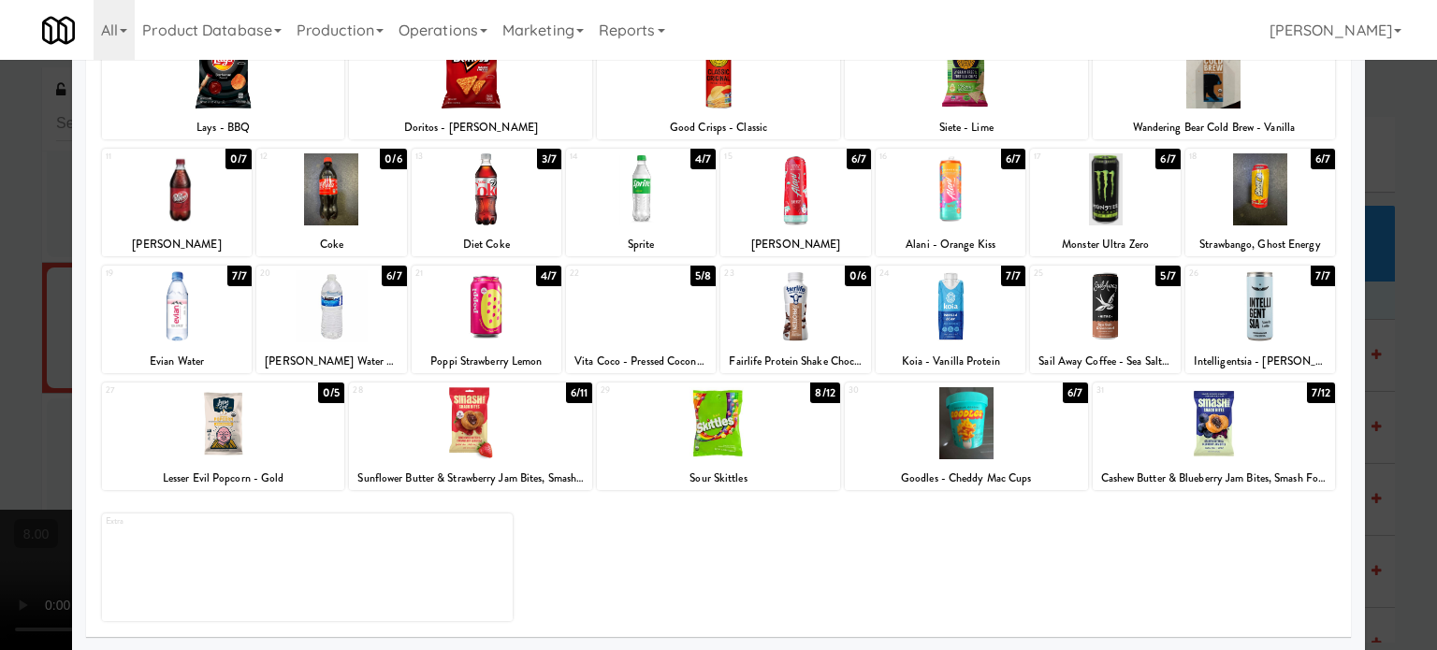
click at [1065, 394] on div "6/7" at bounding box center [1075, 393] width 24 height 21
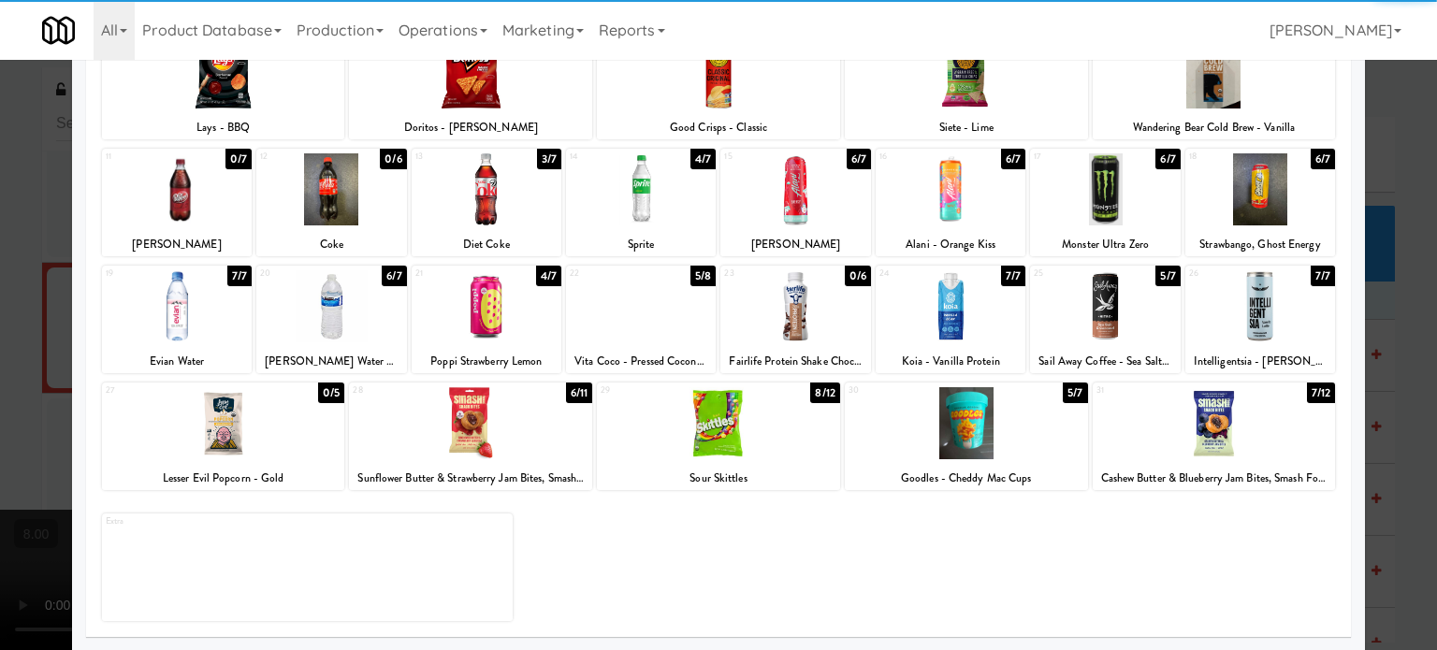
click at [1393, 329] on div at bounding box center [718, 325] width 1437 height 650
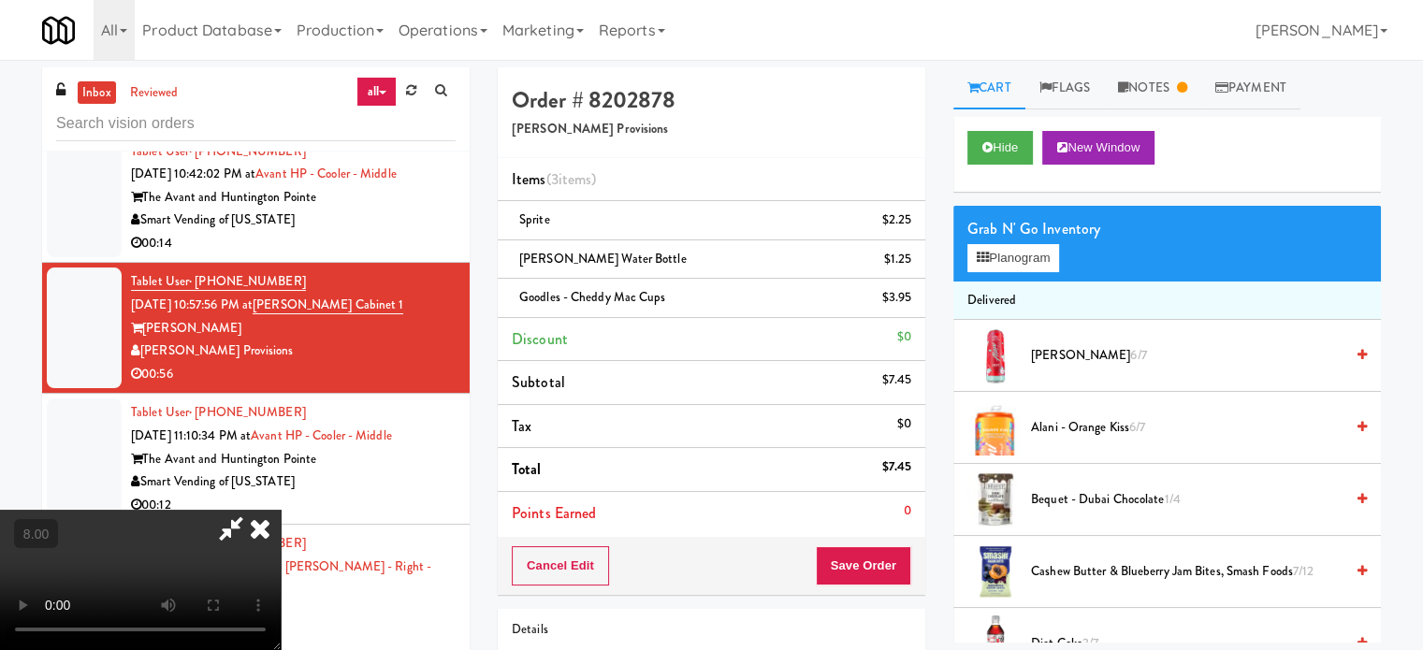
drag, startPoint x: 418, startPoint y: 486, endPoint x: 432, endPoint y: 456, distance: 33.1
click at [281, 510] on video at bounding box center [140, 580] width 281 height 140
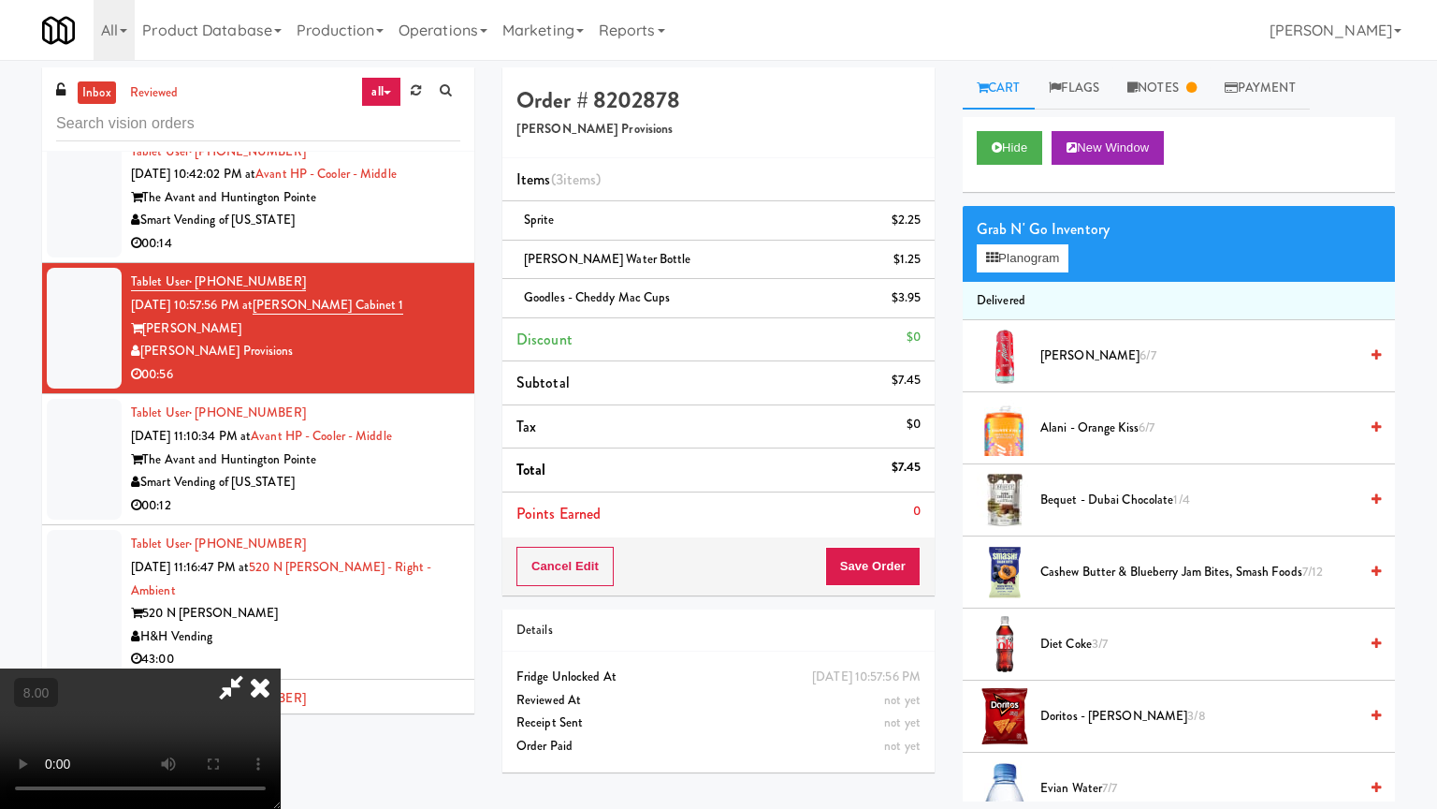
click at [281, 649] on video at bounding box center [140, 738] width 281 height 140
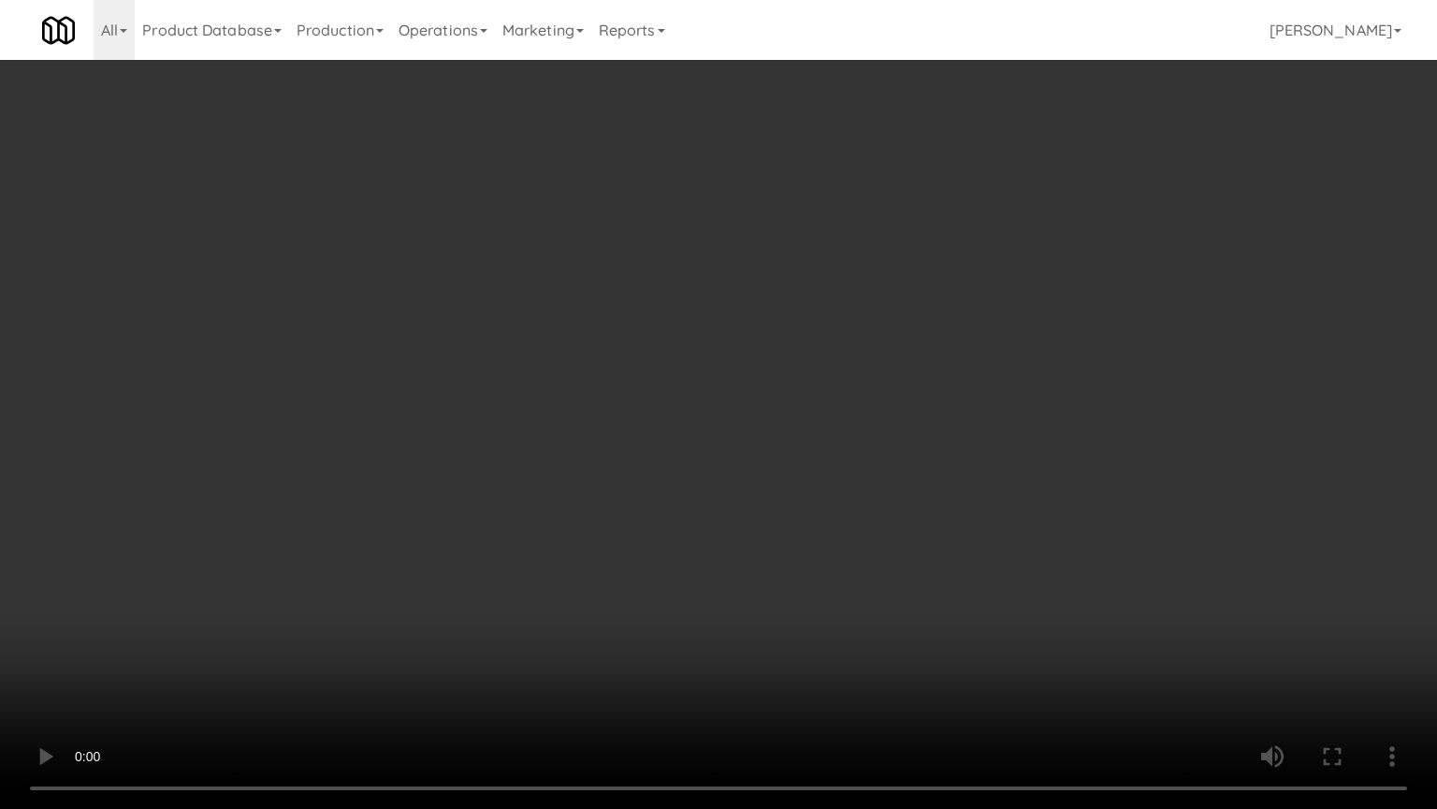
drag, startPoint x: 849, startPoint y: 635, endPoint x: 849, endPoint y: 565, distance: 69.3
click at [849, 629] on video at bounding box center [718, 404] width 1437 height 809
click at [818, 503] on video at bounding box center [718, 404] width 1437 height 809
click at [800, 500] on video at bounding box center [718, 404] width 1437 height 809
click at [752, 509] on video at bounding box center [718, 404] width 1437 height 809
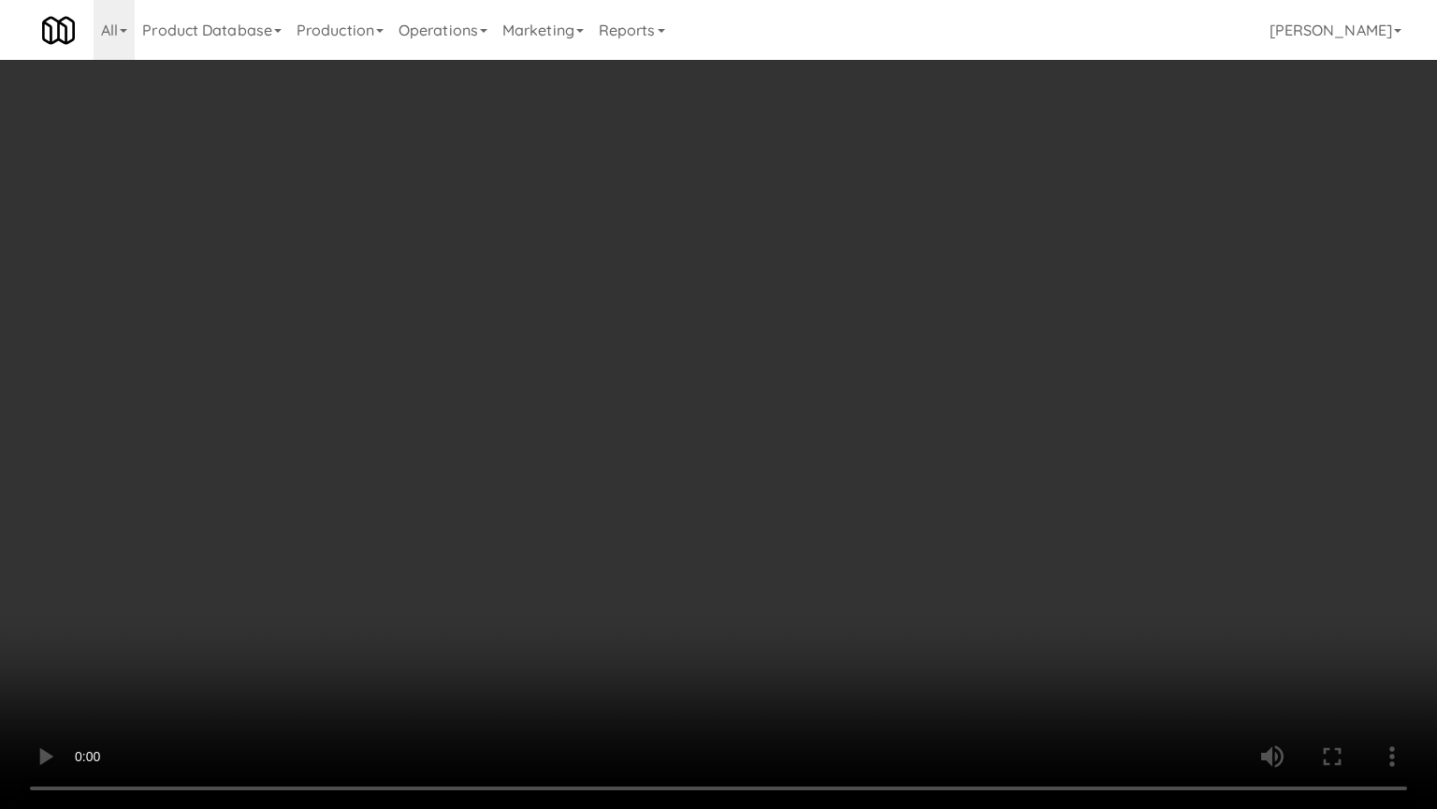
click at [812, 407] on video at bounding box center [718, 404] width 1437 height 809
click at [816, 412] on video at bounding box center [718, 404] width 1437 height 809
click at [902, 451] on video at bounding box center [718, 404] width 1437 height 809
drag, startPoint x: 836, startPoint y: 441, endPoint x: 846, endPoint y: 424, distance: 19.7
click at [839, 435] on video at bounding box center [718, 404] width 1437 height 809
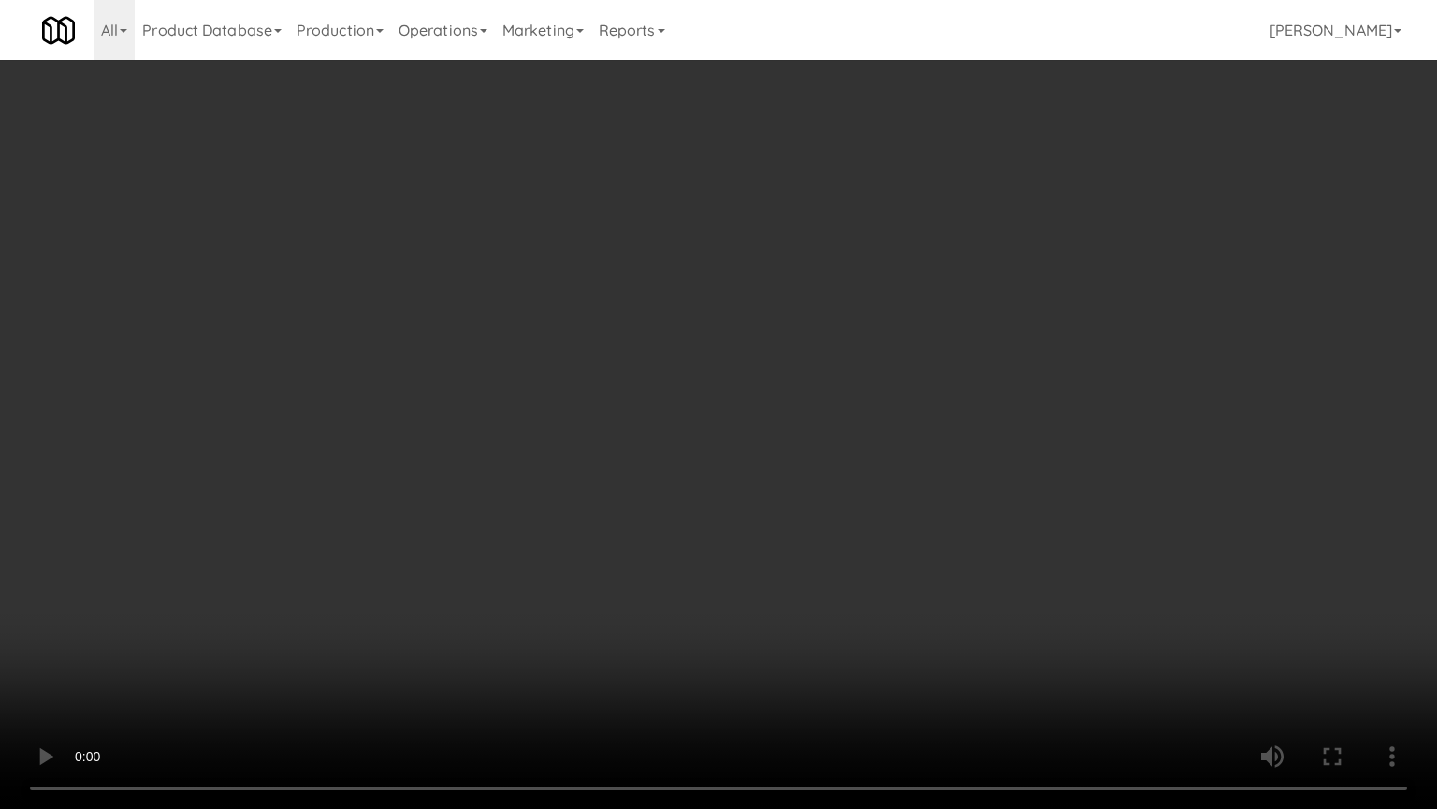
drag, startPoint x: 846, startPoint y: 424, endPoint x: 1090, endPoint y: 243, distance: 303.8
click at [875, 406] on video at bounding box center [718, 404] width 1437 height 809
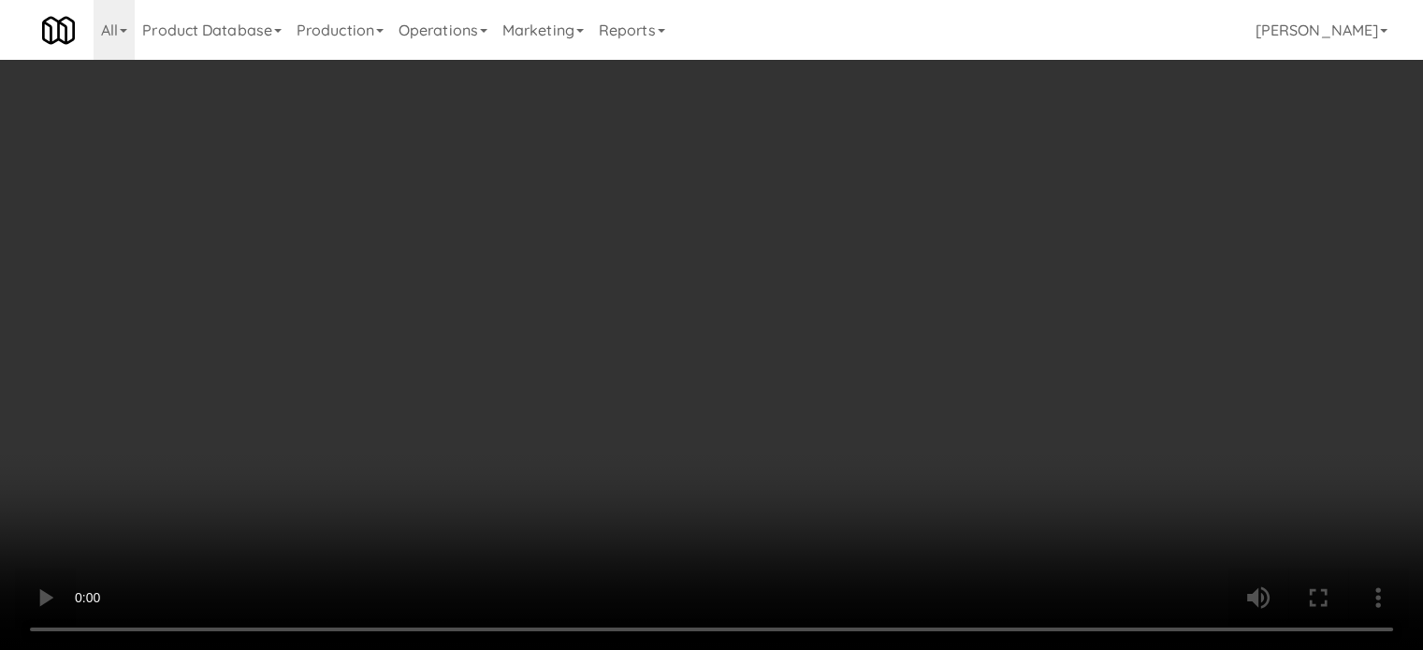
scroll to position [1149, 0]
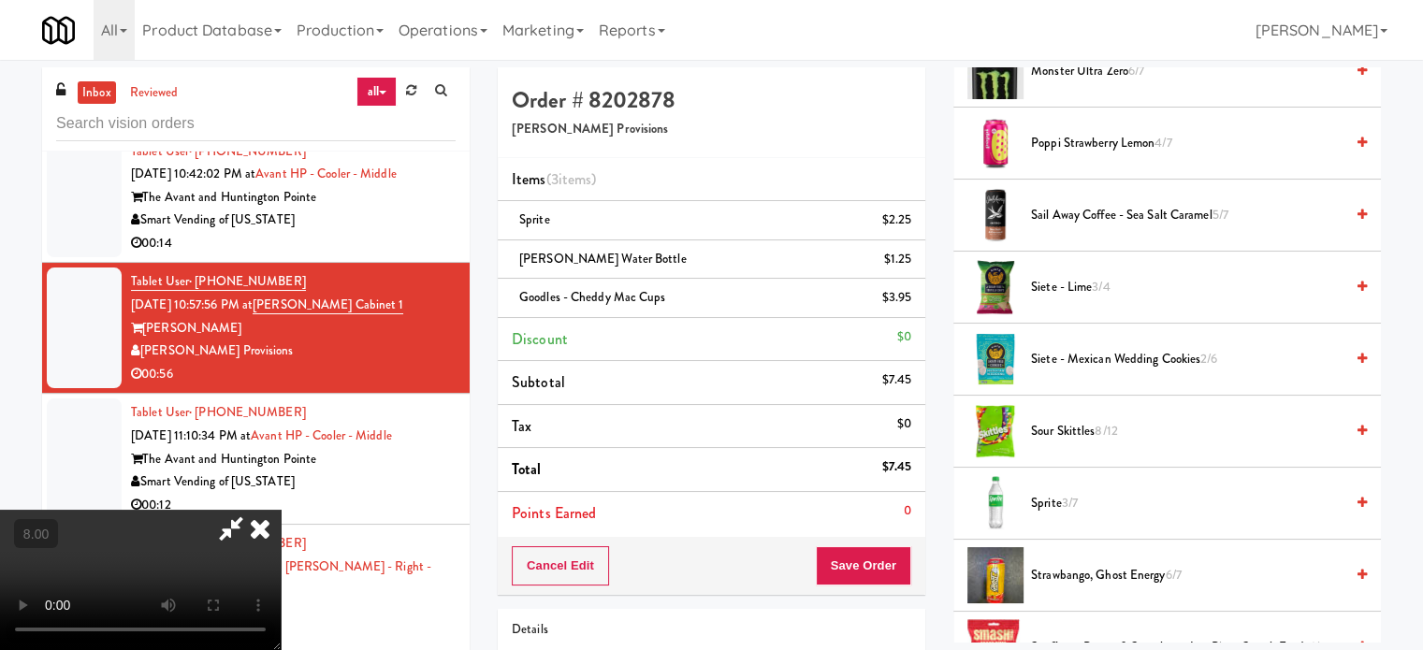
click at [1116, 139] on span "Poppi Strawberry Lemon 4/7" at bounding box center [1187, 143] width 313 height 23
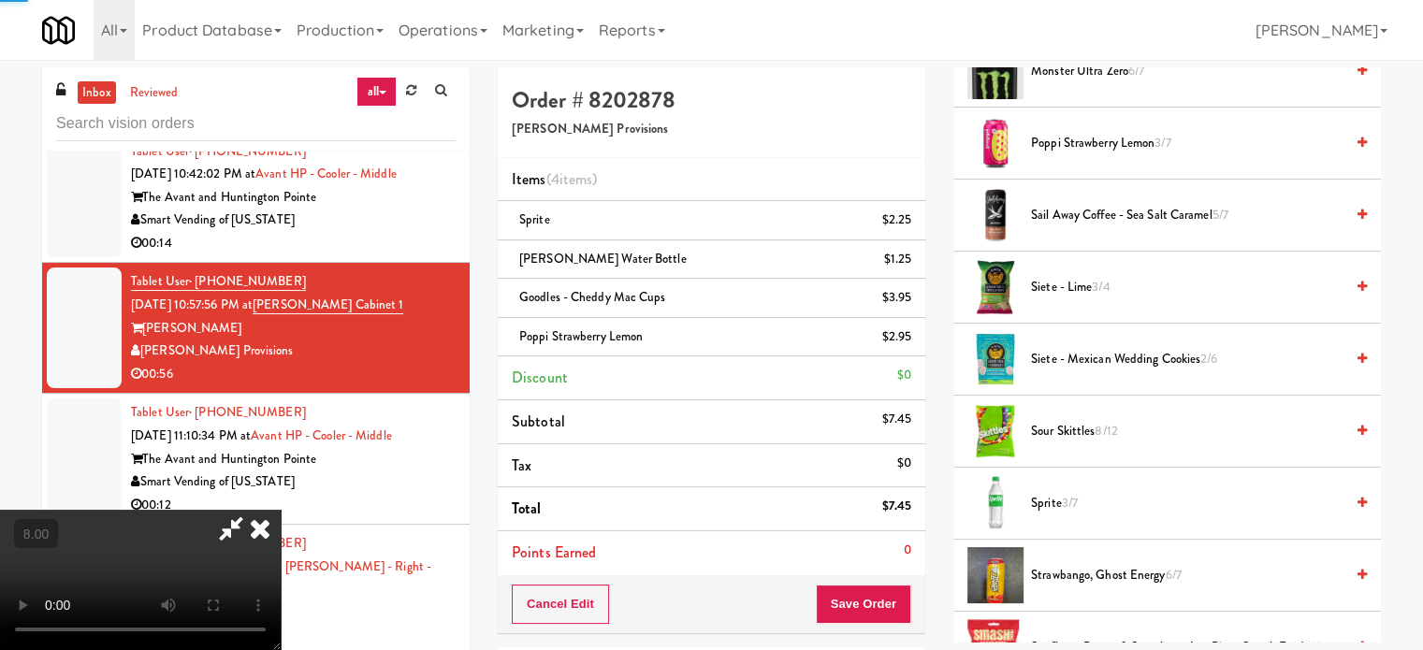
drag, startPoint x: 344, startPoint y: 276, endPoint x: 356, endPoint y: 272, distance: 11.8
click at [281, 510] on video at bounding box center [140, 580] width 281 height 140
drag, startPoint x: 356, startPoint y: 272, endPoint x: 434, endPoint y: 352, distance: 111.8
click at [281, 510] on video at bounding box center [140, 580] width 281 height 140
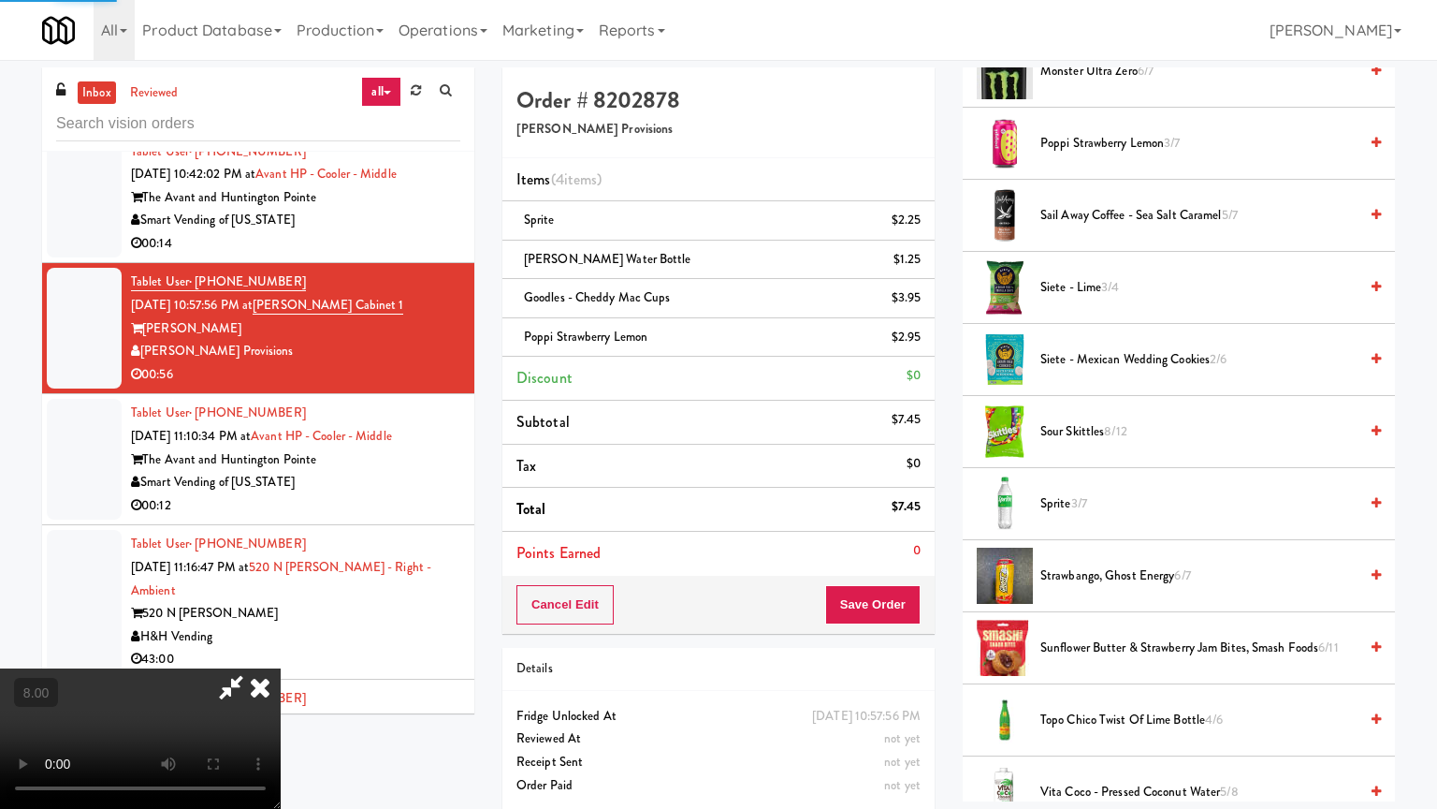
click at [281, 649] on video at bounding box center [140, 738] width 281 height 140
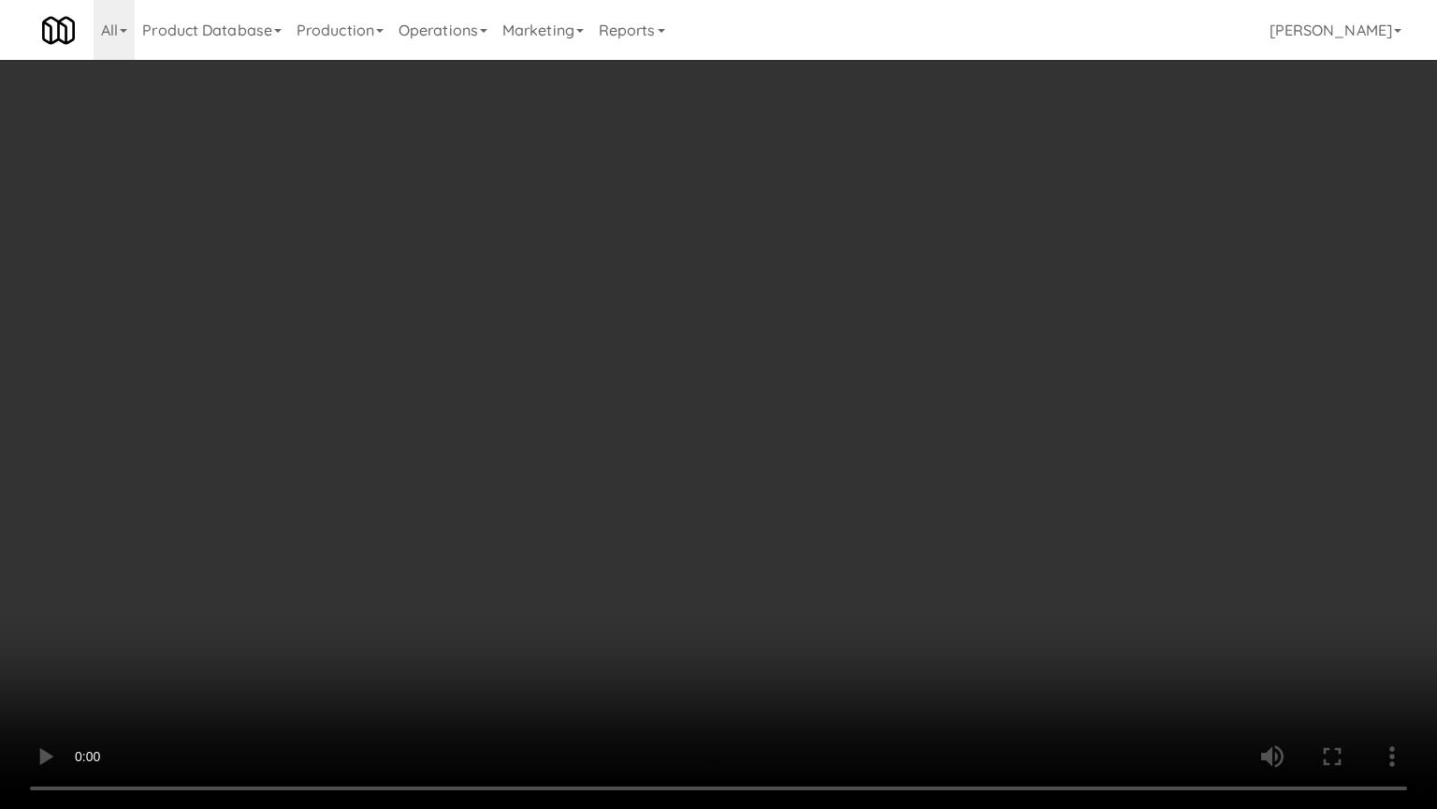
drag, startPoint x: 670, startPoint y: 483, endPoint x: 810, endPoint y: 325, distance: 210.9
click at [679, 479] on video at bounding box center [718, 404] width 1437 height 809
click at [696, 470] on video at bounding box center [718, 404] width 1437 height 809
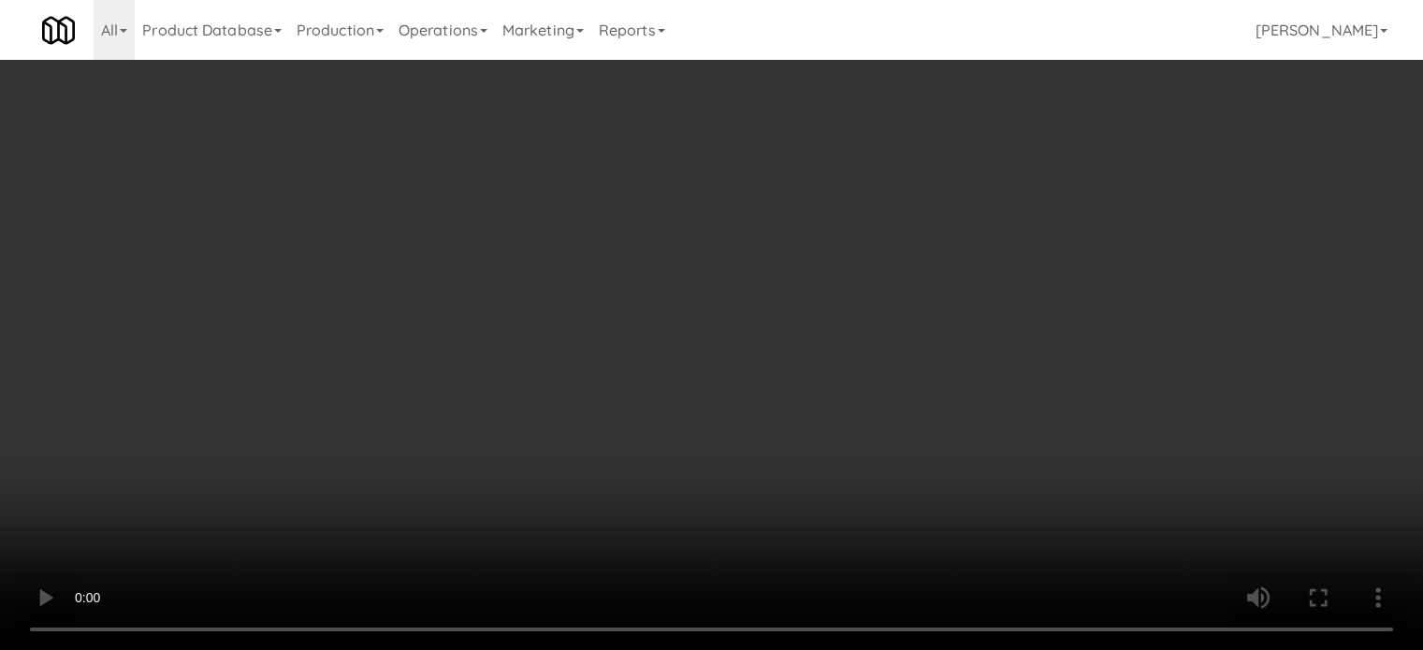
click at [622, 287] on video at bounding box center [711, 325] width 1423 height 650
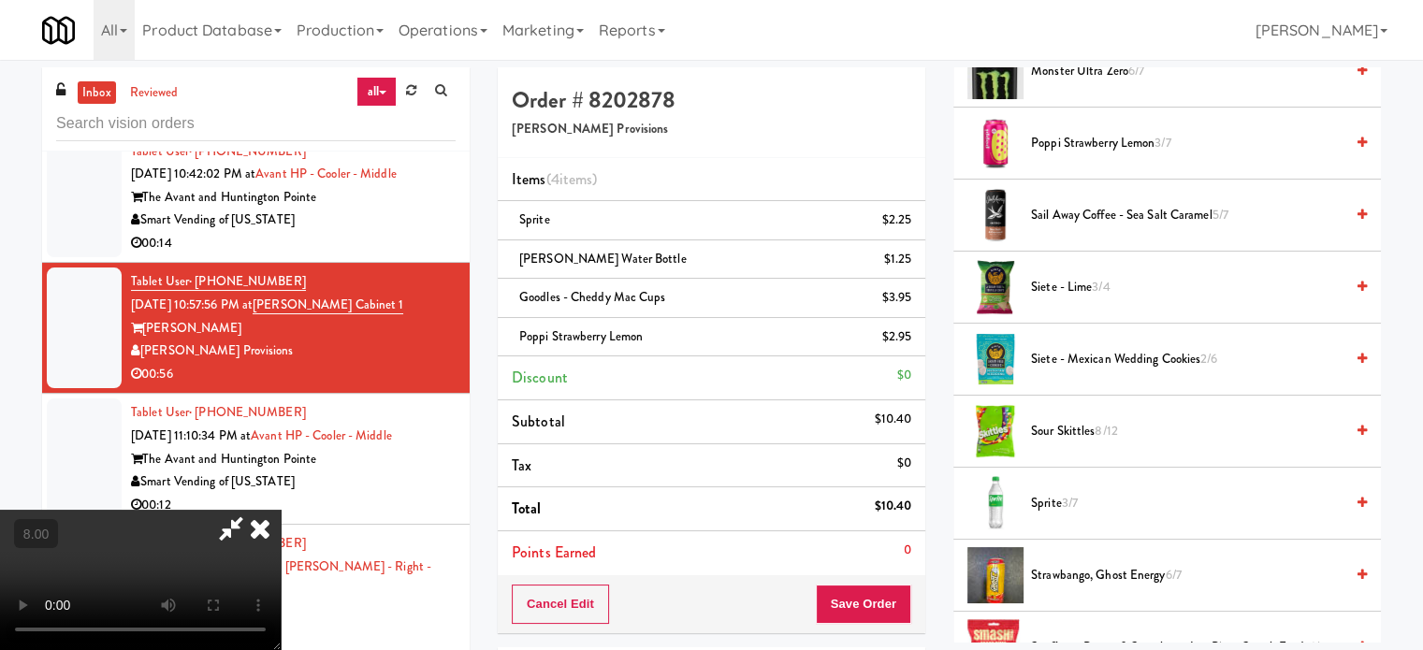
drag, startPoint x: 624, startPoint y: 287, endPoint x: 674, endPoint y: 462, distance: 181.9
click at [281, 510] on video at bounding box center [140, 580] width 281 height 140
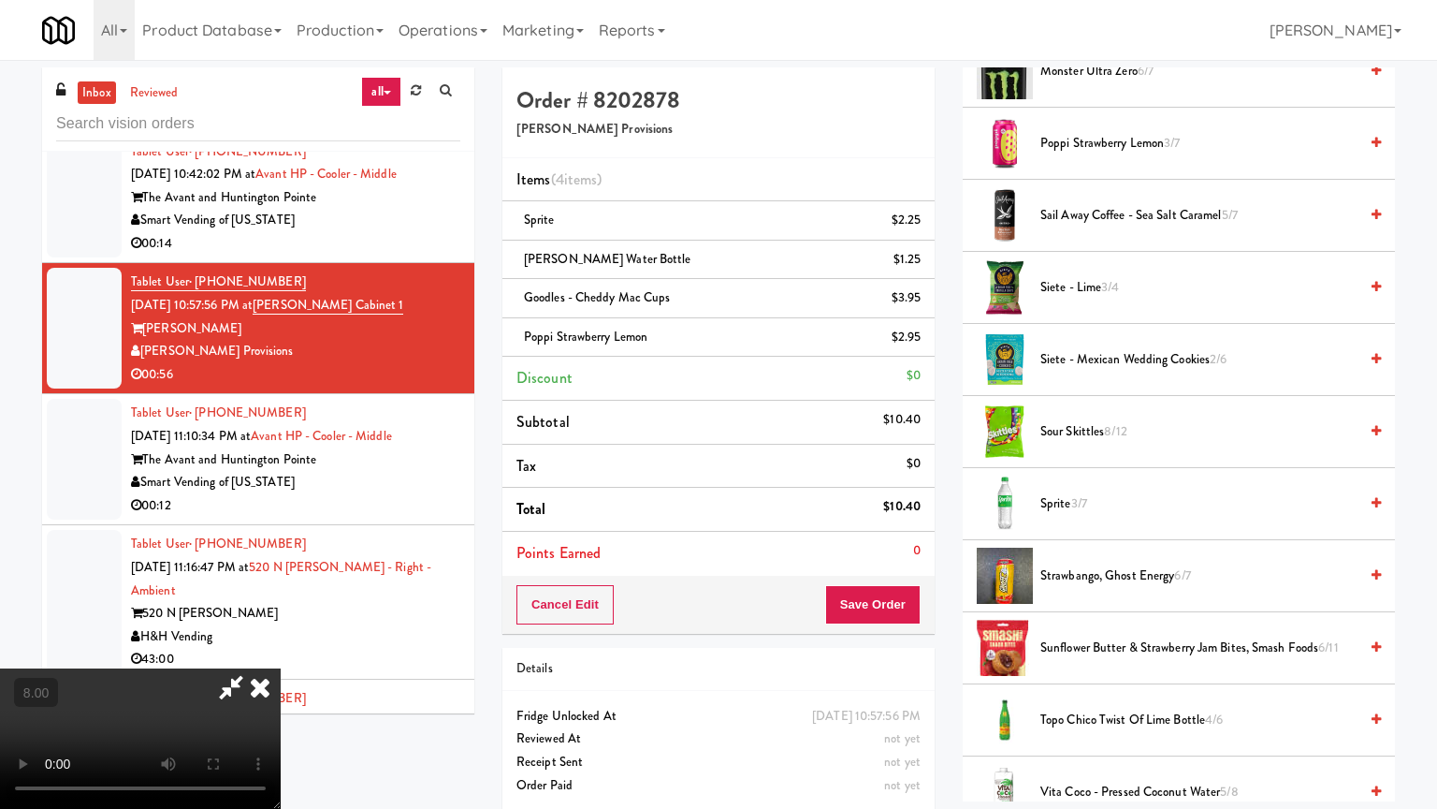
click at [281, 649] on video at bounding box center [140, 738] width 281 height 140
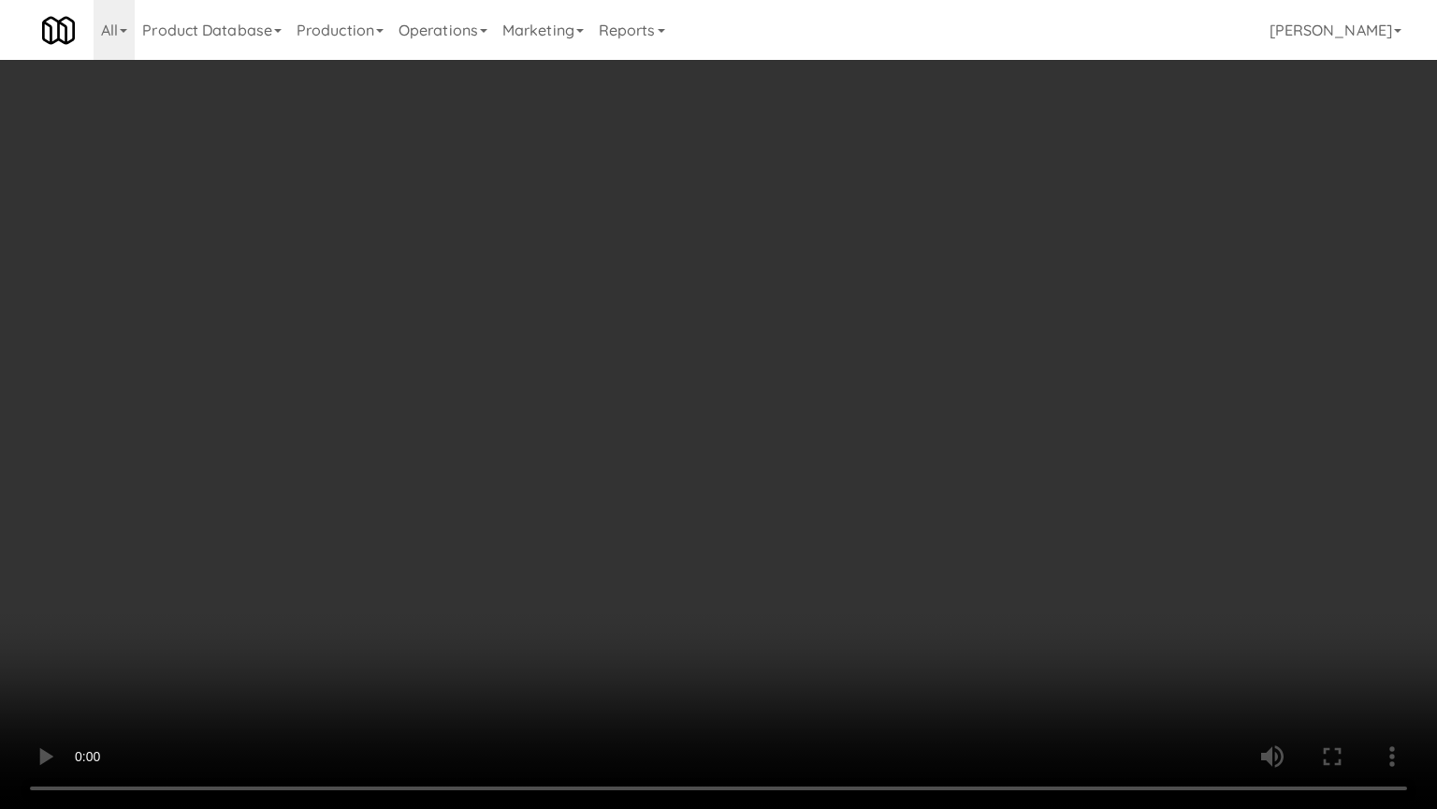
click at [899, 465] on video at bounding box center [718, 404] width 1437 height 809
click at [1018, 599] on video at bounding box center [718, 404] width 1437 height 809
click at [880, 483] on video at bounding box center [718, 404] width 1437 height 809
drag, startPoint x: 877, startPoint y: 445, endPoint x: 891, endPoint y: 433, distance: 18.6
click at [880, 444] on video at bounding box center [718, 404] width 1437 height 809
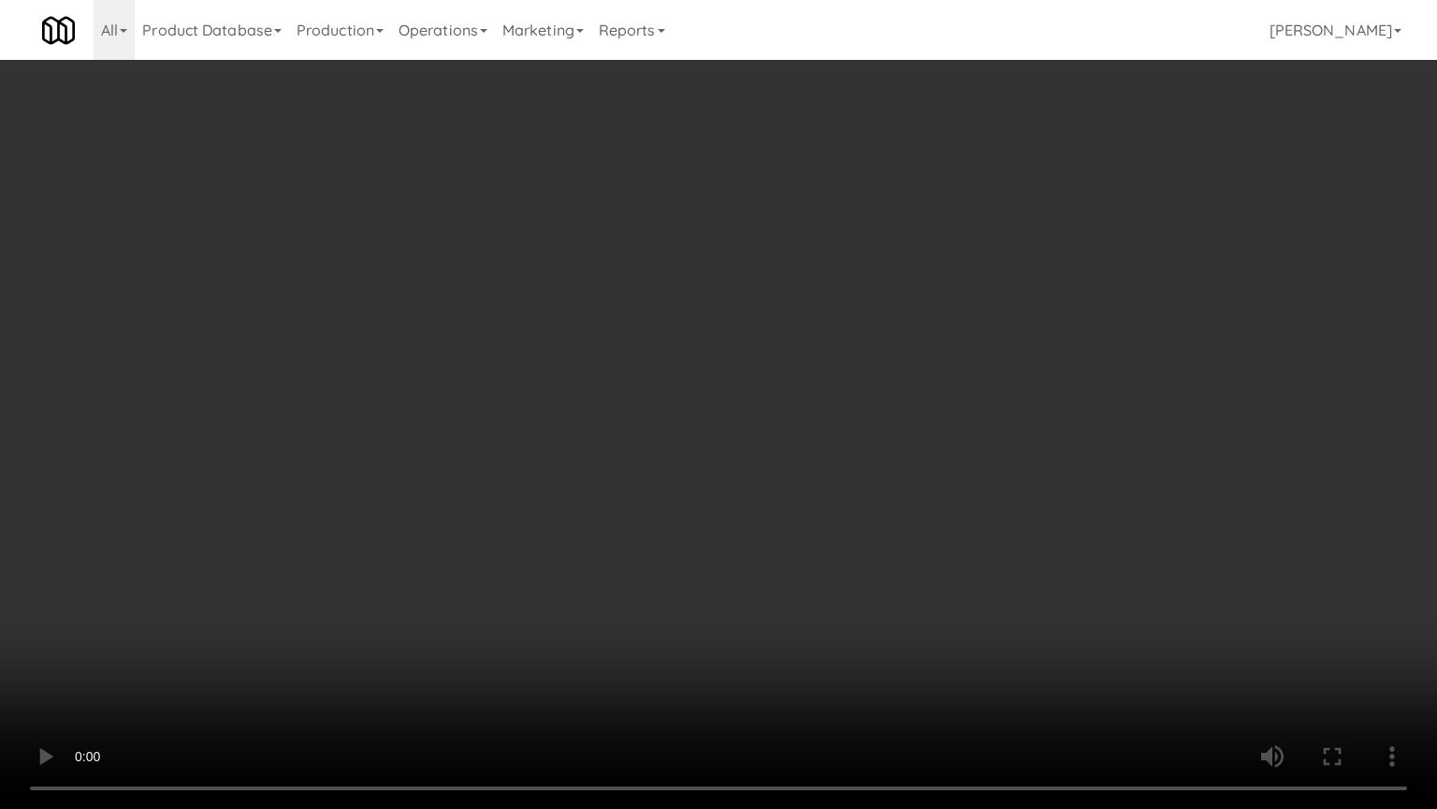
drag, startPoint x: 891, startPoint y: 433, endPoint x: 912, endPoint y: 412, distance: 29.8
click at [906, 421] on video at bounding box center [718, 404] width 1437 height 809
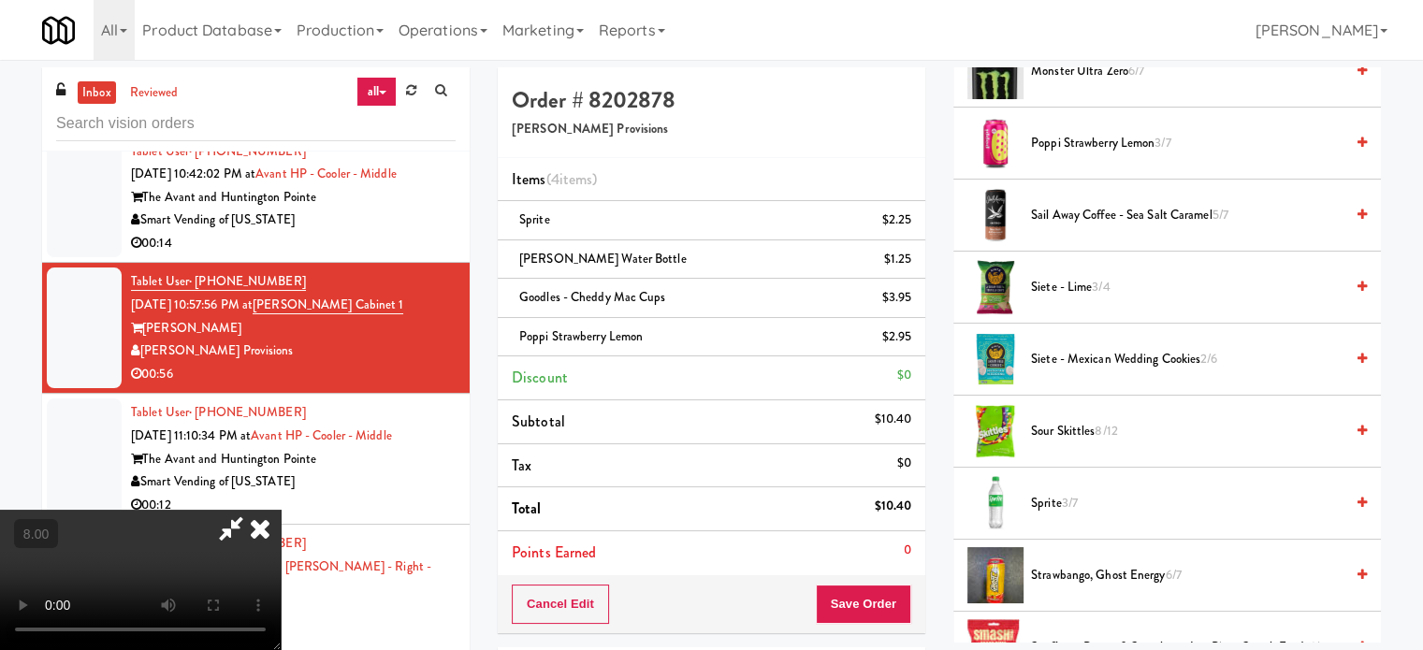
click at [281, 510] on icon at bounding box center [260, 528] width 41 height 37
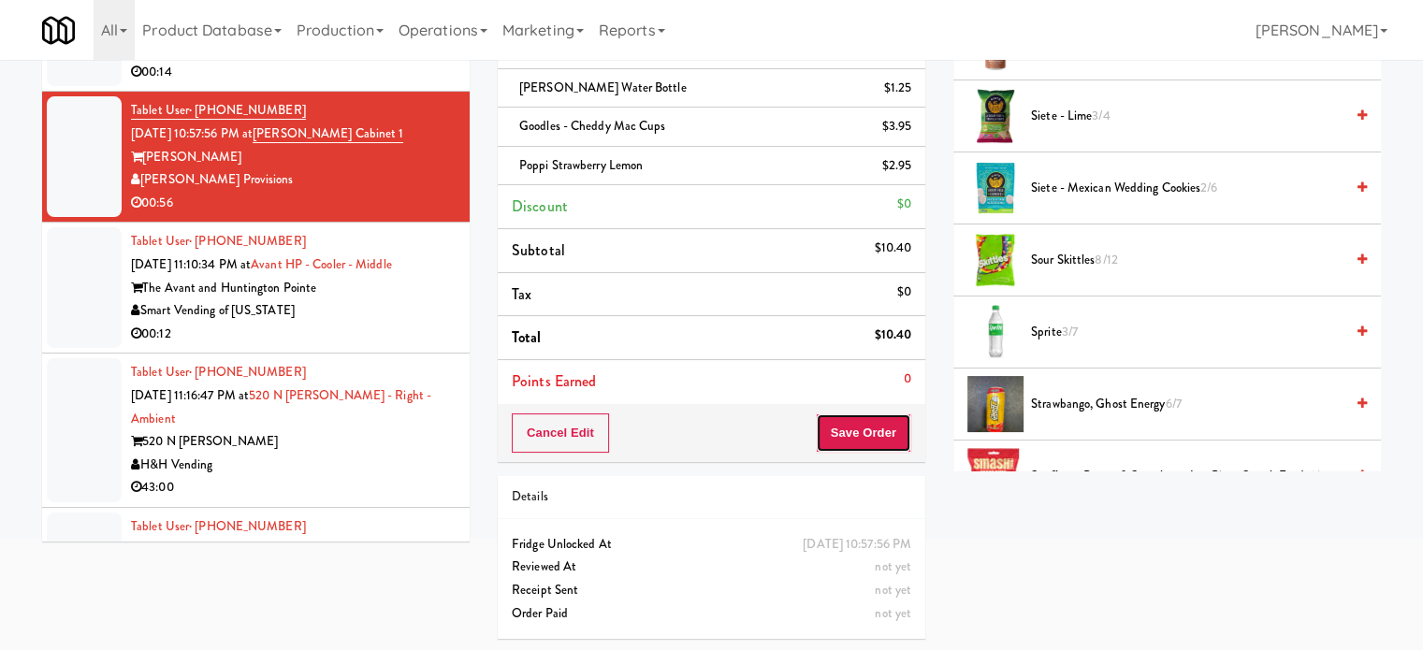
drag, startPoint x: 857, startPoint y: 430, endPoint x: 857, endPoint y: 312, distance: 117.9
click at [858, 424] on button "Save Order" at bounding box center [863, 433] width 95 height 39
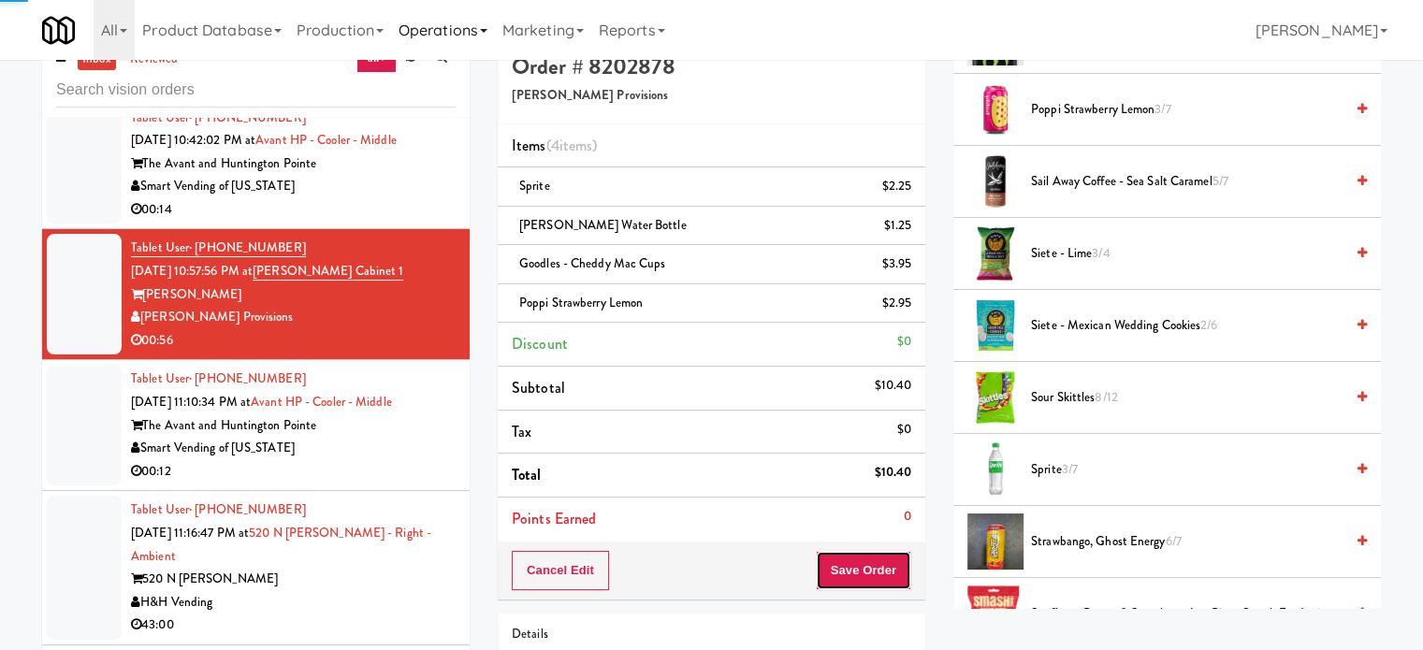
scroll to position [0, 0]
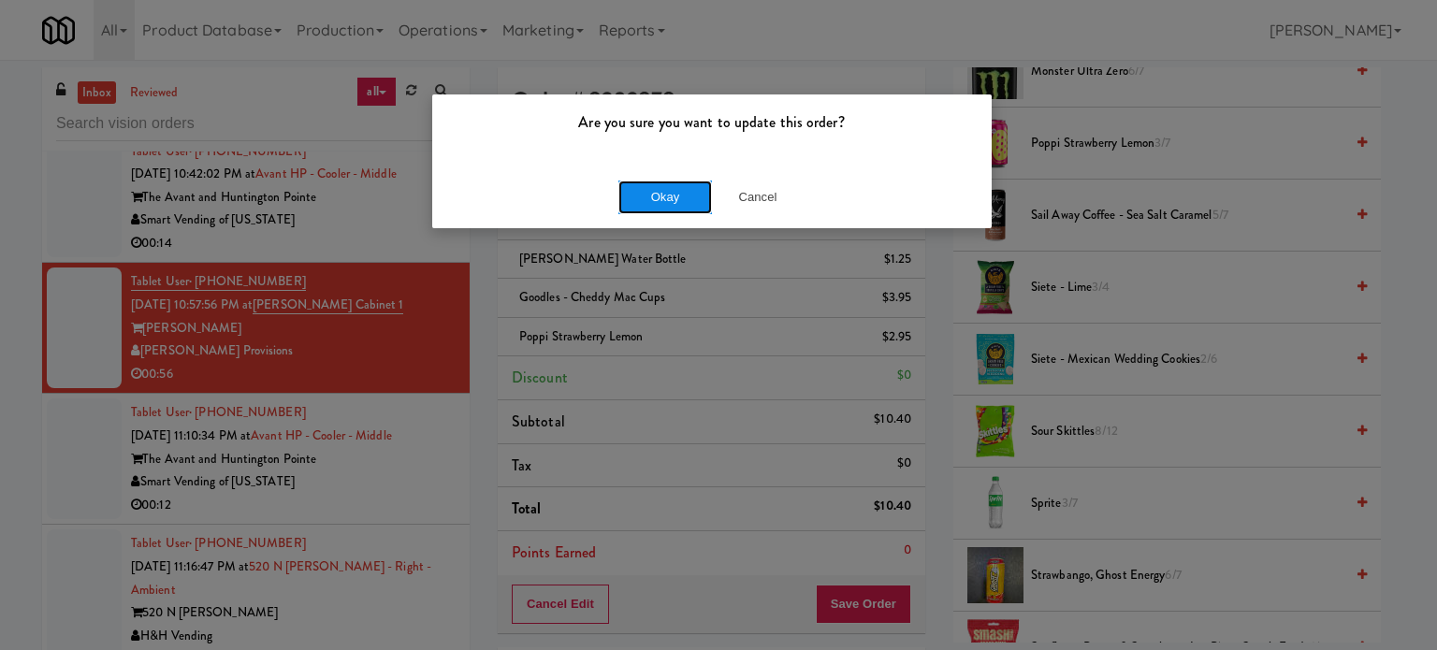
click at [651, 197] on button "Okay" at bounding box center [666, 198] width 94 height 34
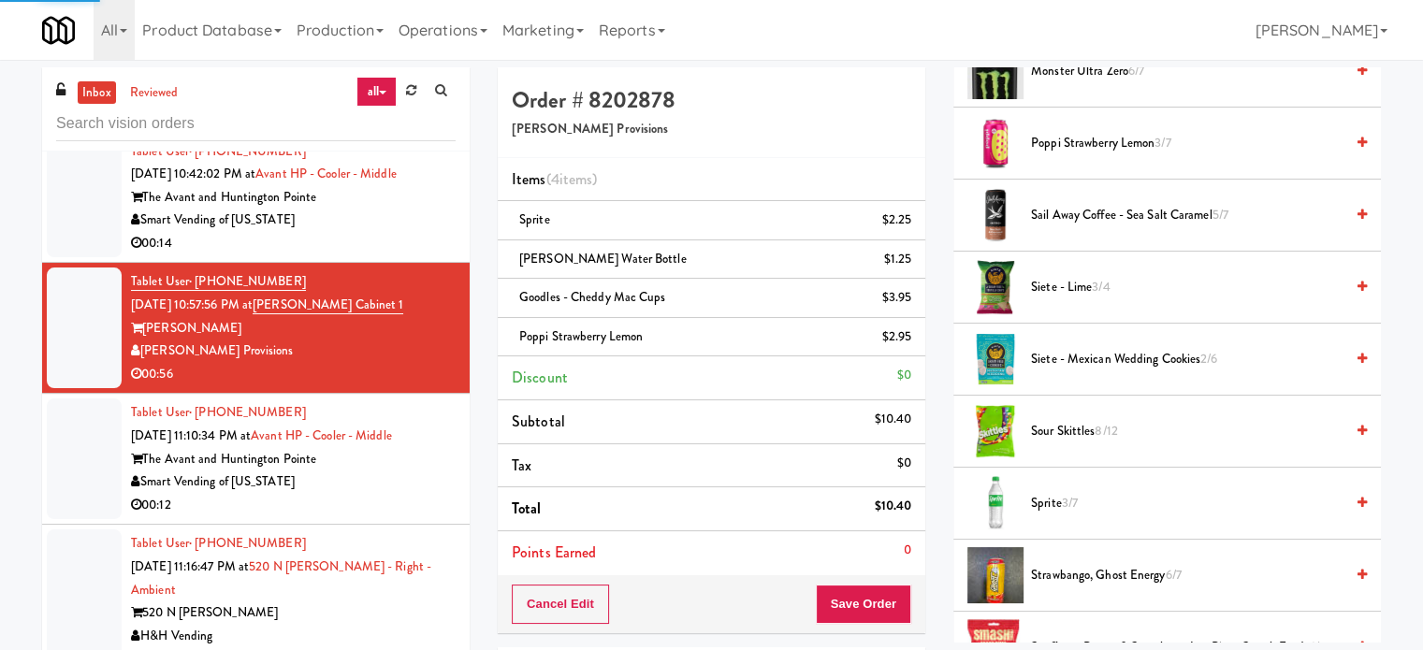
scroll to position [175, 0]
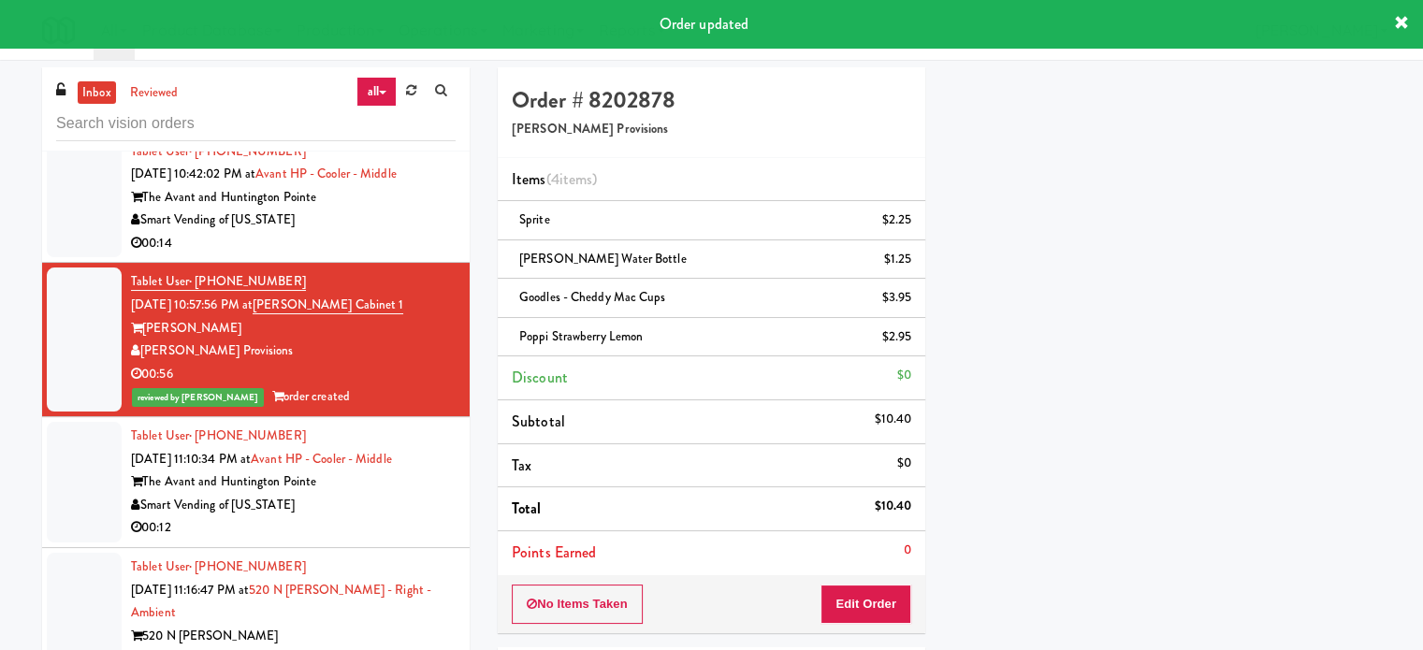
drag, startPoint x: 412, startPoint y: 499, endPoint x: 682, endPoint y: 373, distance: 298.1
click at [411, 498] on div "Smart Vending of [US_STATE]" at bounding box center [293, 505] width 325 height 23
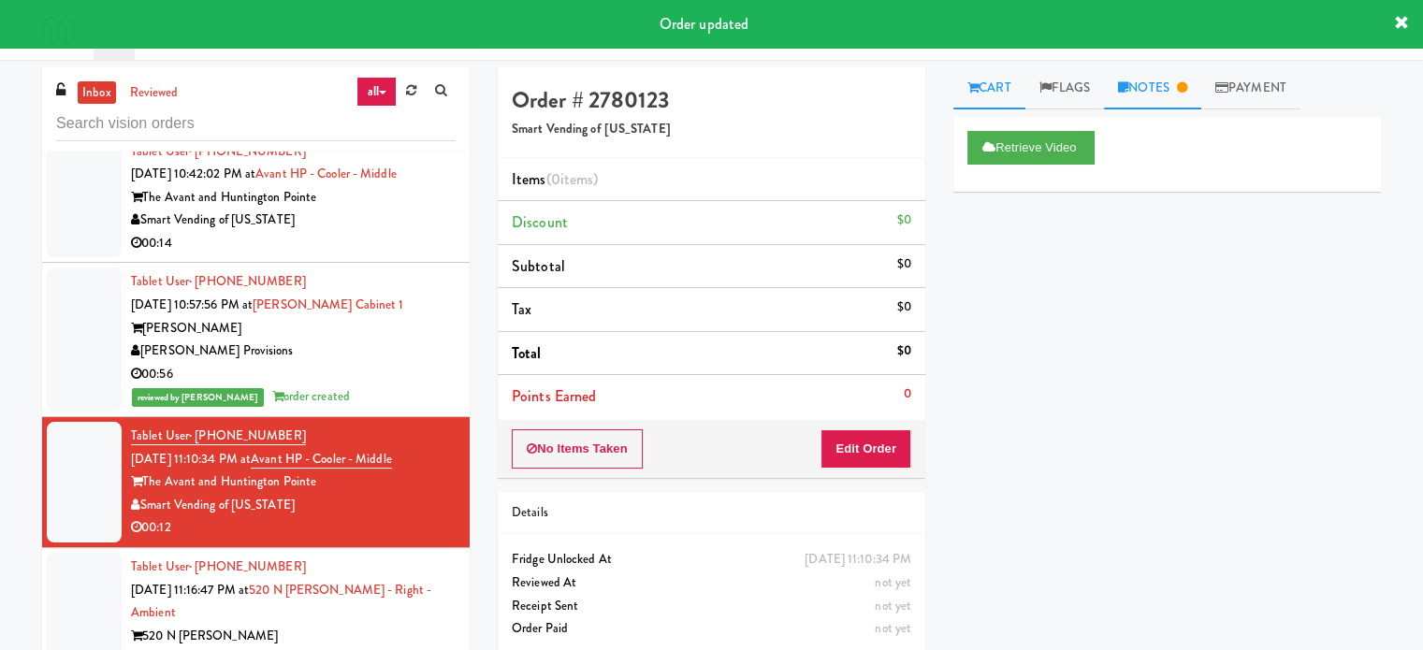
click at [1160, 90] on link "Notes" at bounding box center [1152, 88] width 97 height 42
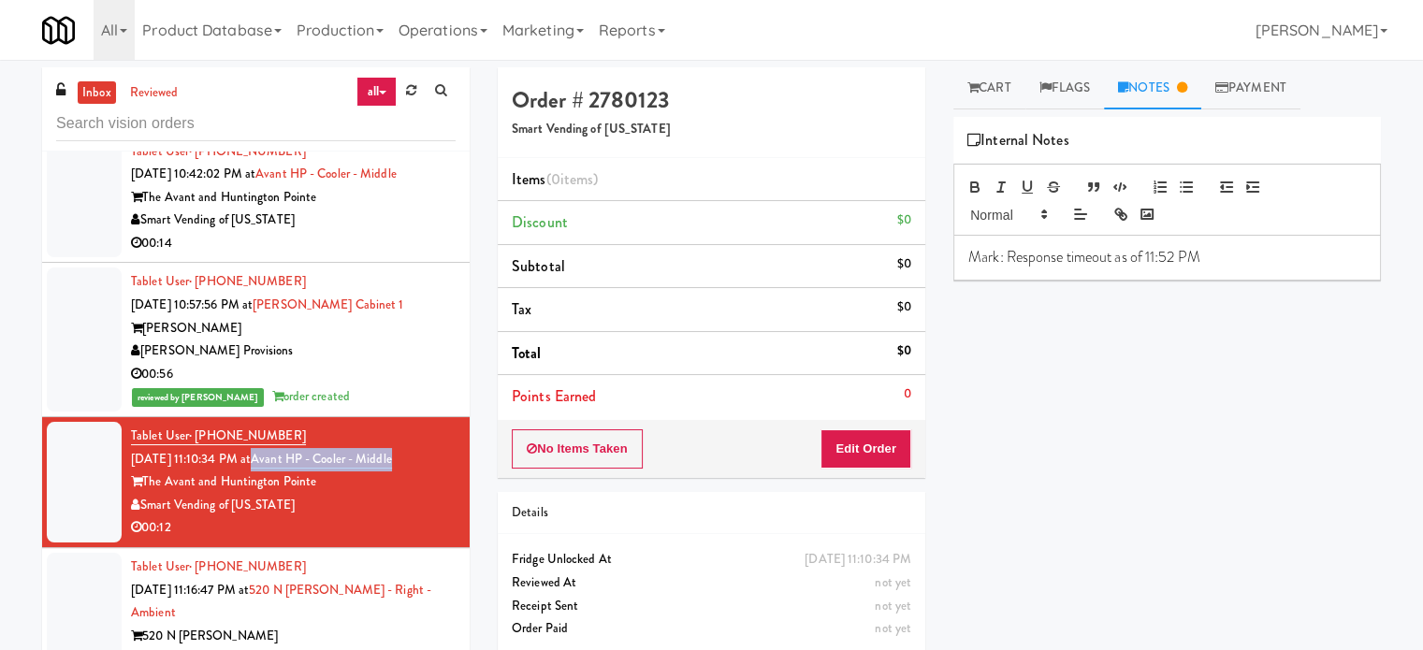
drag, startPoint x: 427, startPoint y: 456, endPoint x: 278, endPoint y: 461, distance: 148.9
click at [278, 461] on div "Tablet User · (434) 430-5993 Sep 21, 2025 11:10:34 PM at Avant HP - Cooler - Mi…" at bounding box center [293, 482] width 325 height 115
copy link "Avant HP - Cooler - Middle"
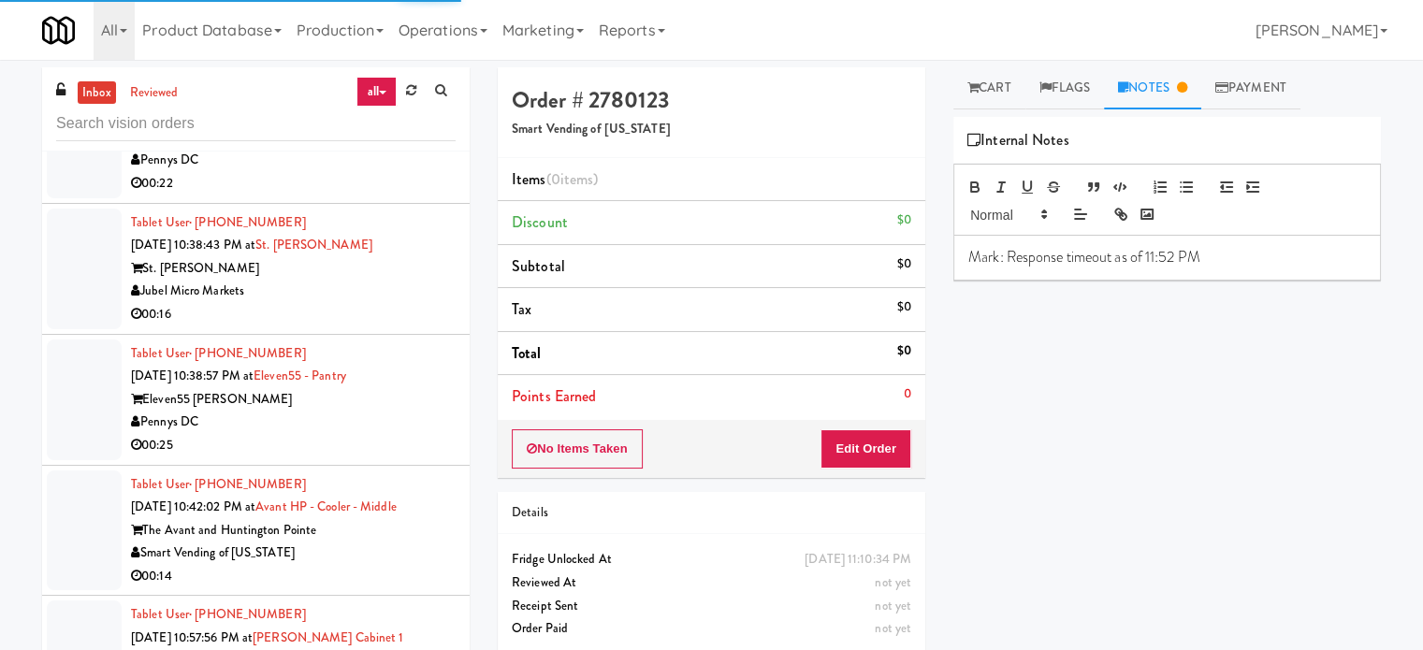
scroll to position [2942, 0]
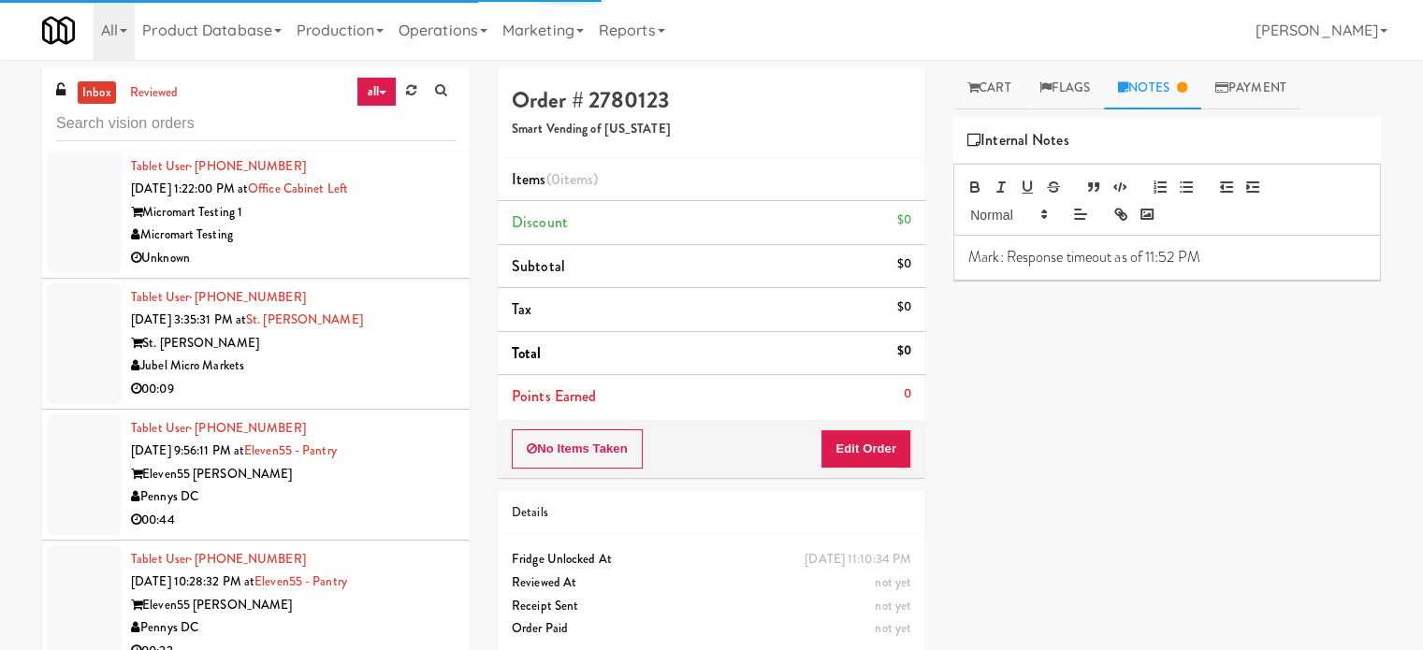
click at [370, 486] on div "Pennys DC" at bounding box center [293, 497] width 325 height 23
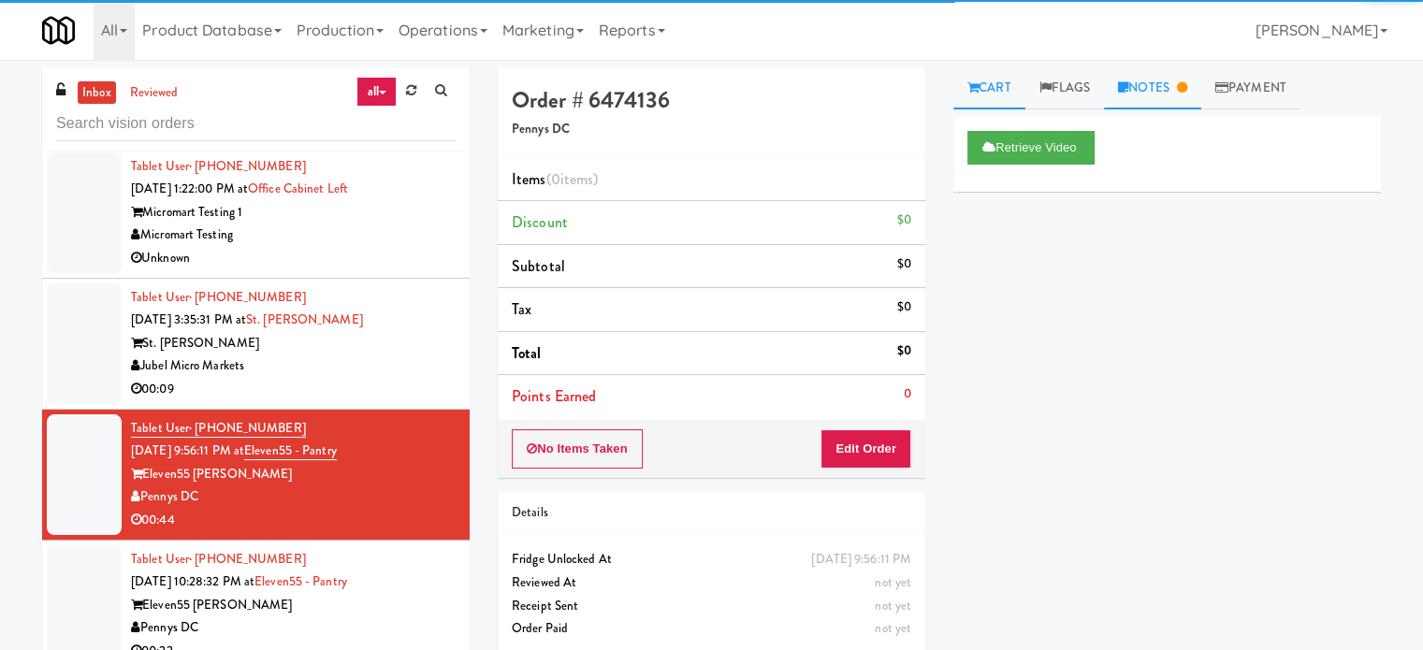
click at [1160, 93] on link "Notes" at bounding box center [1152, 88] width 97 height 42
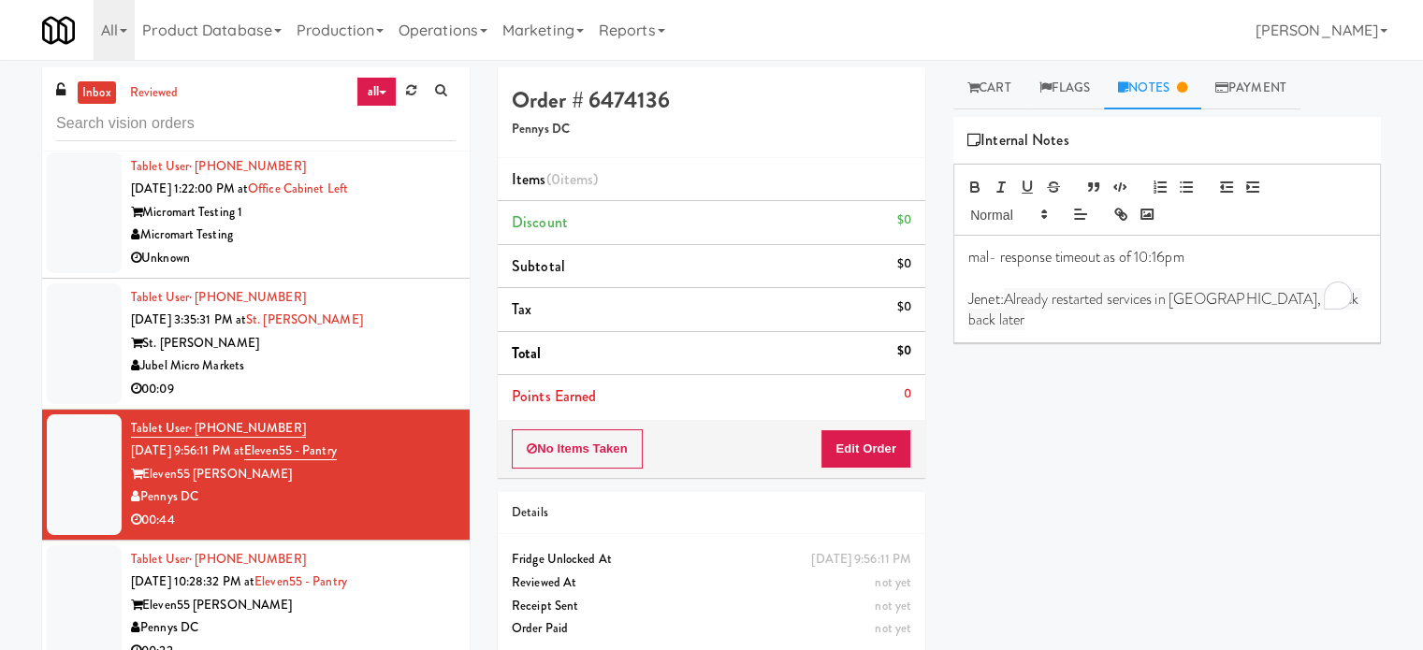
click at [1112, 298] on span "Already restarted services in Balena, check back later" at bounding box center [1165, 309] width 393 height 42
click at [1113, 301] on span "Already restarted services in Balena, check back later" at bounding box center [1165, 309] width 393 height 42
click at [1116, 301] on span "Already restarted services in Balena, check back later" at bounding box center [1165, 309] width 393 height 42
click at [1121, 302] on span "Already restarted services in Balena, check back later" at bounding box center [1165, 309] width 393 height 42
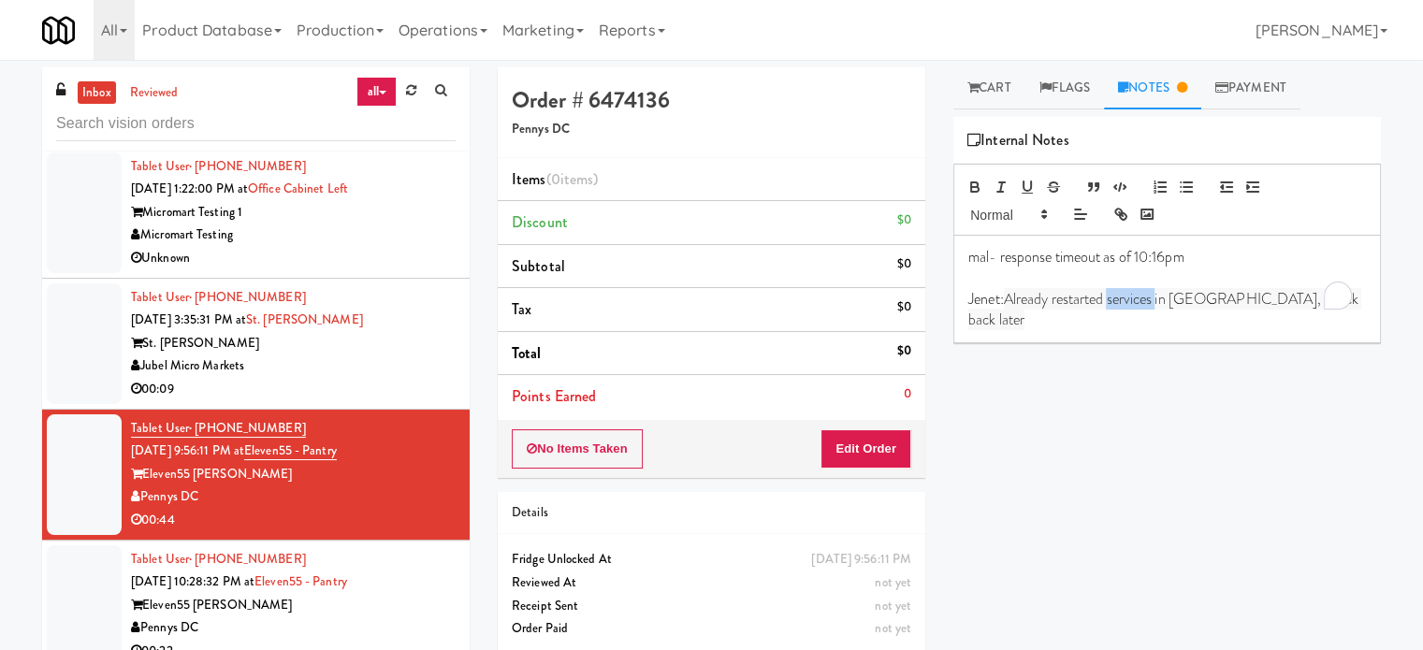
click at [1121, 302] on span "Already restarted services in Balena, check back later" at bounding box center [1165, 309] width 393 height 42
copy p "Jenet: Already restarted services in Balena, check back later"
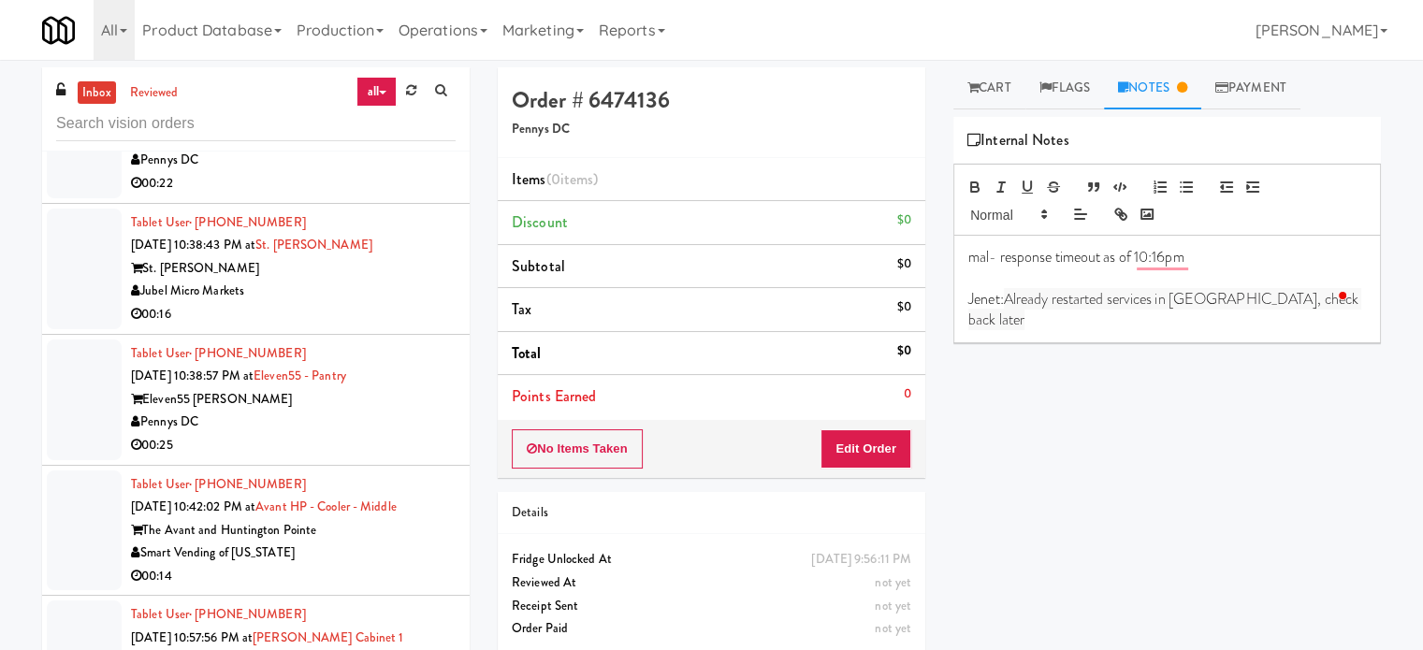
click at [384, 425] on div "Pennys DC" at bounding box center [293, 422] width 325 height 23
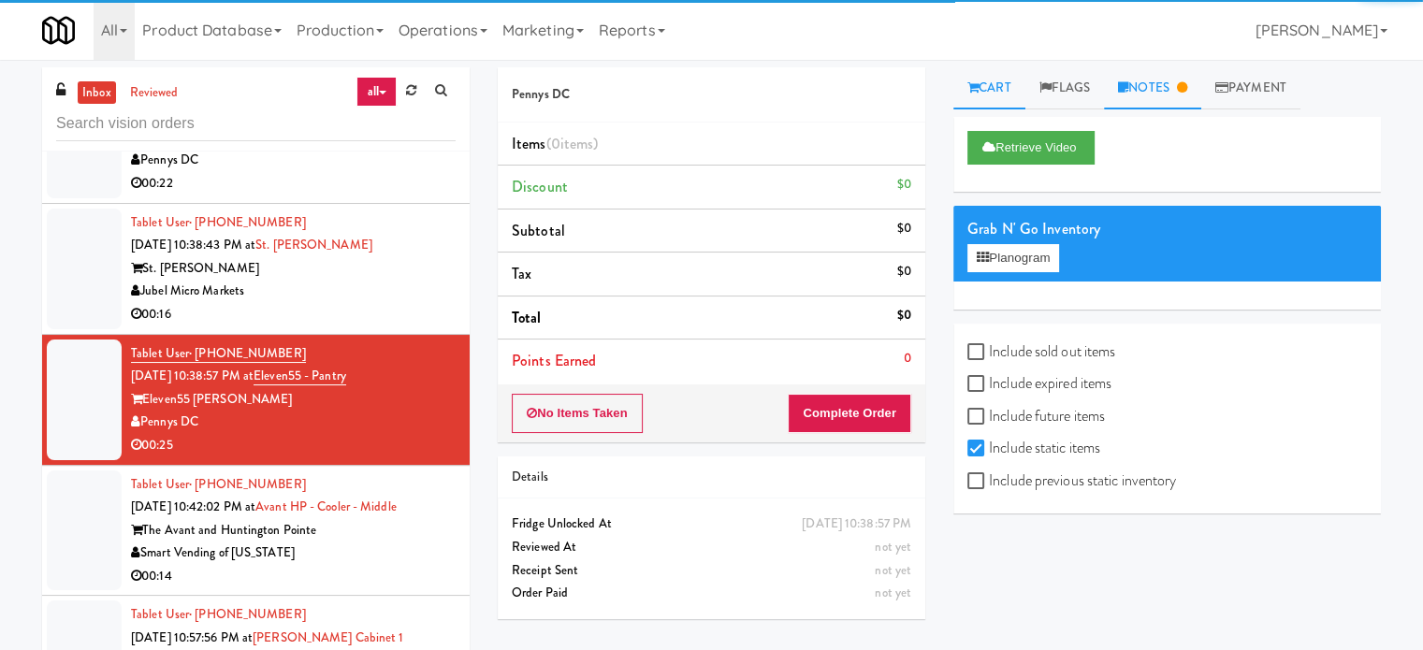
click at [1188, 92] on icon at bounding box center [1182, 87] width 10 height 12
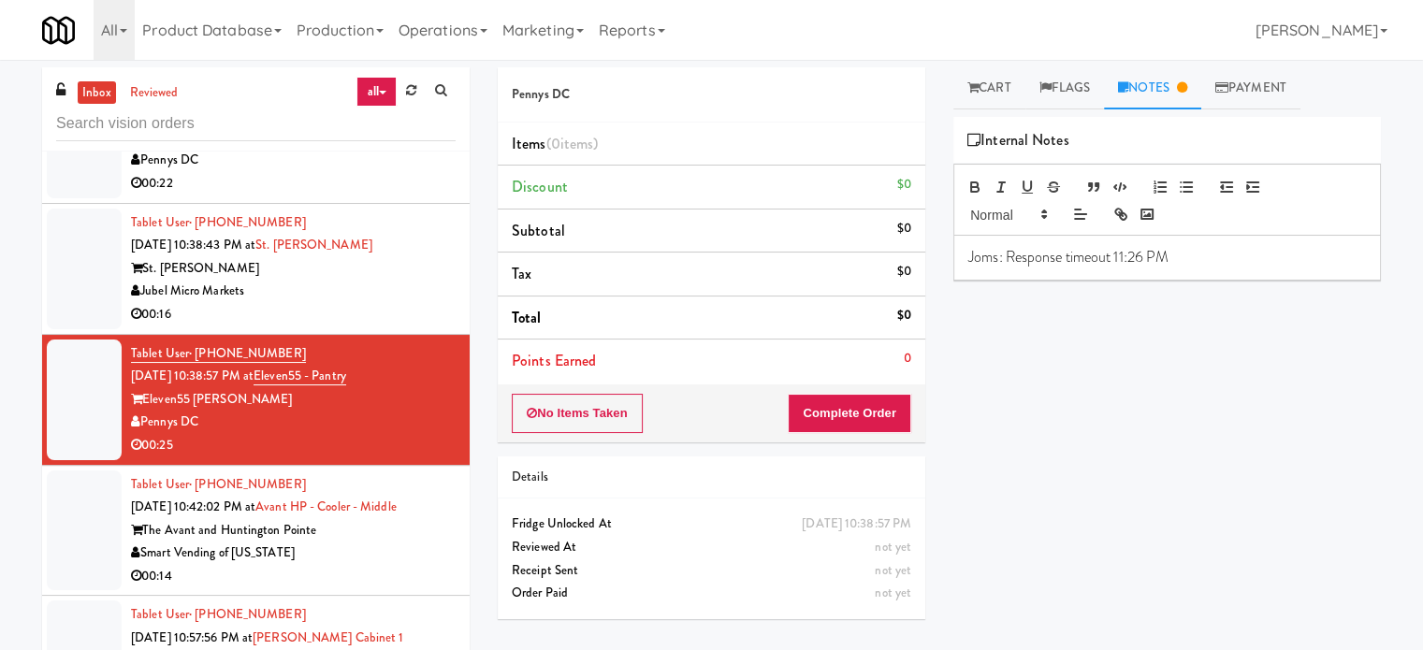
click at [1214, 261] on p "Joms: Response timeout 11:26 PM" at bounding box center [1168, 257] width 398 height 21
click at [272, 314] on div "00:16" at bounding box center [293, 314] width 325 height 23
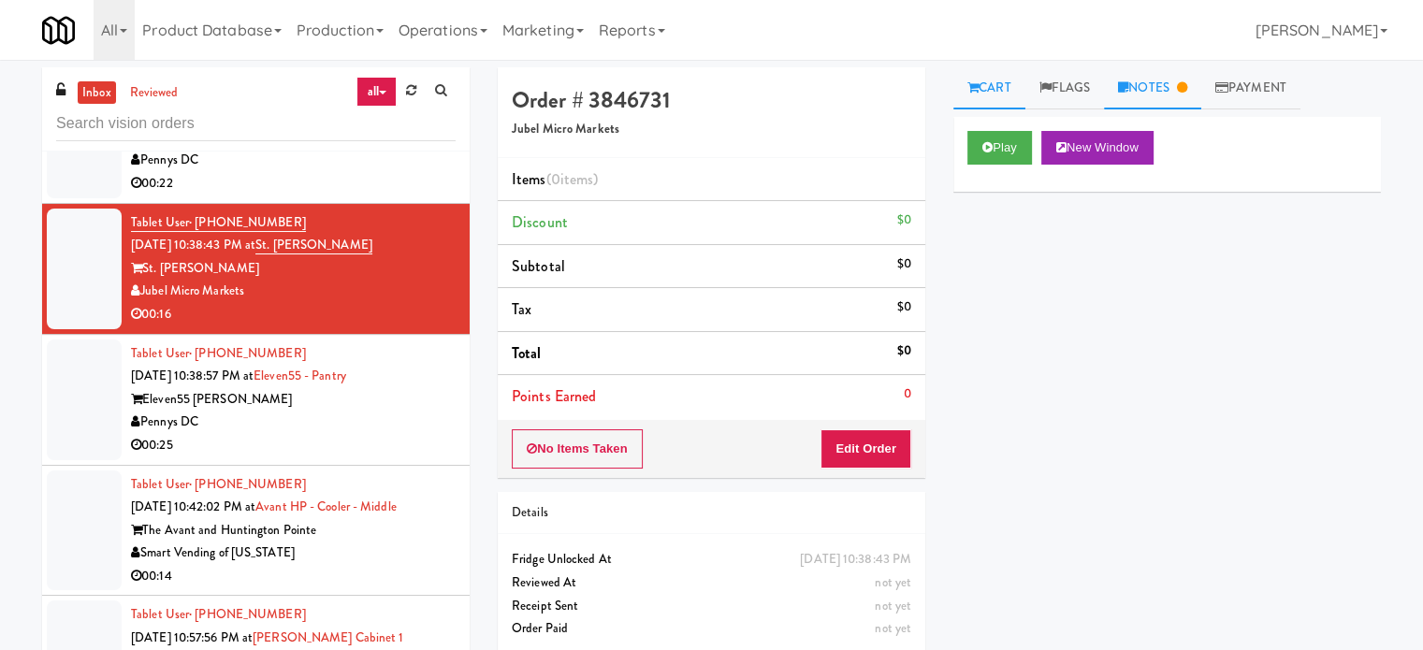
click at [1172, 93] on link "Notes" at bounding box center [1152, 88] width 97 height 42
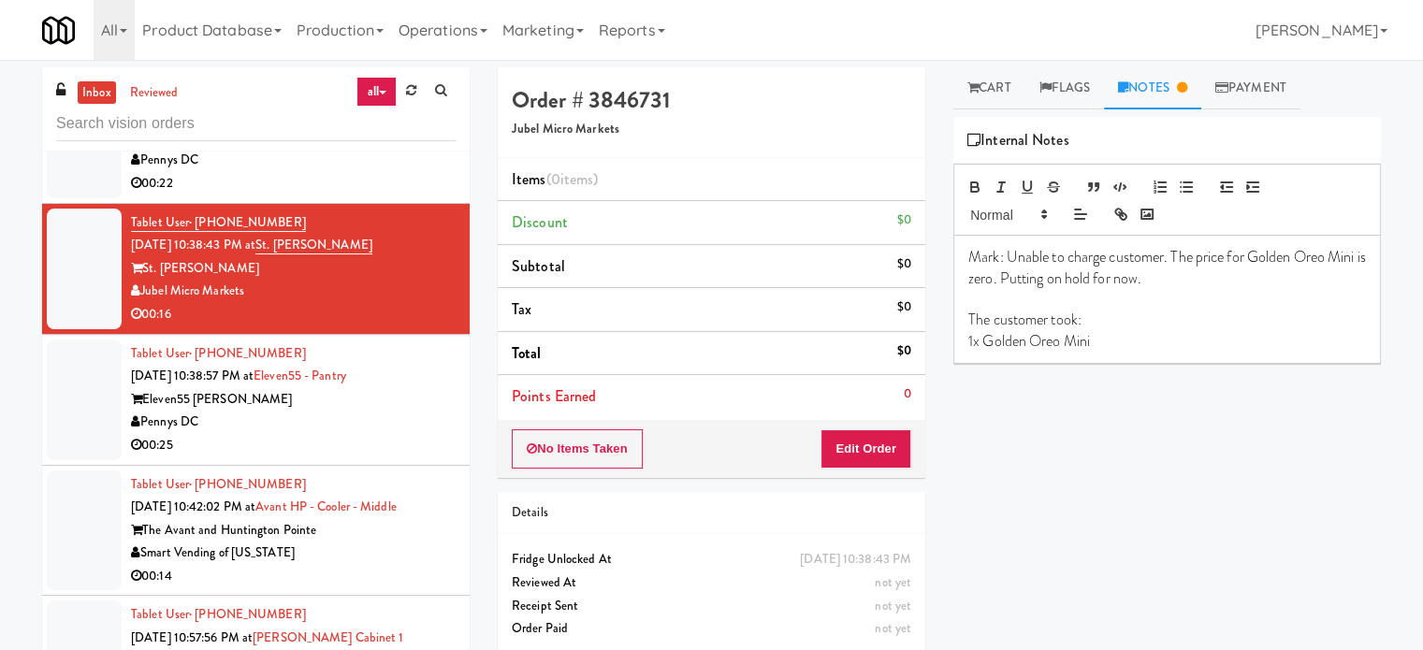
scroll to position [2942, 0]
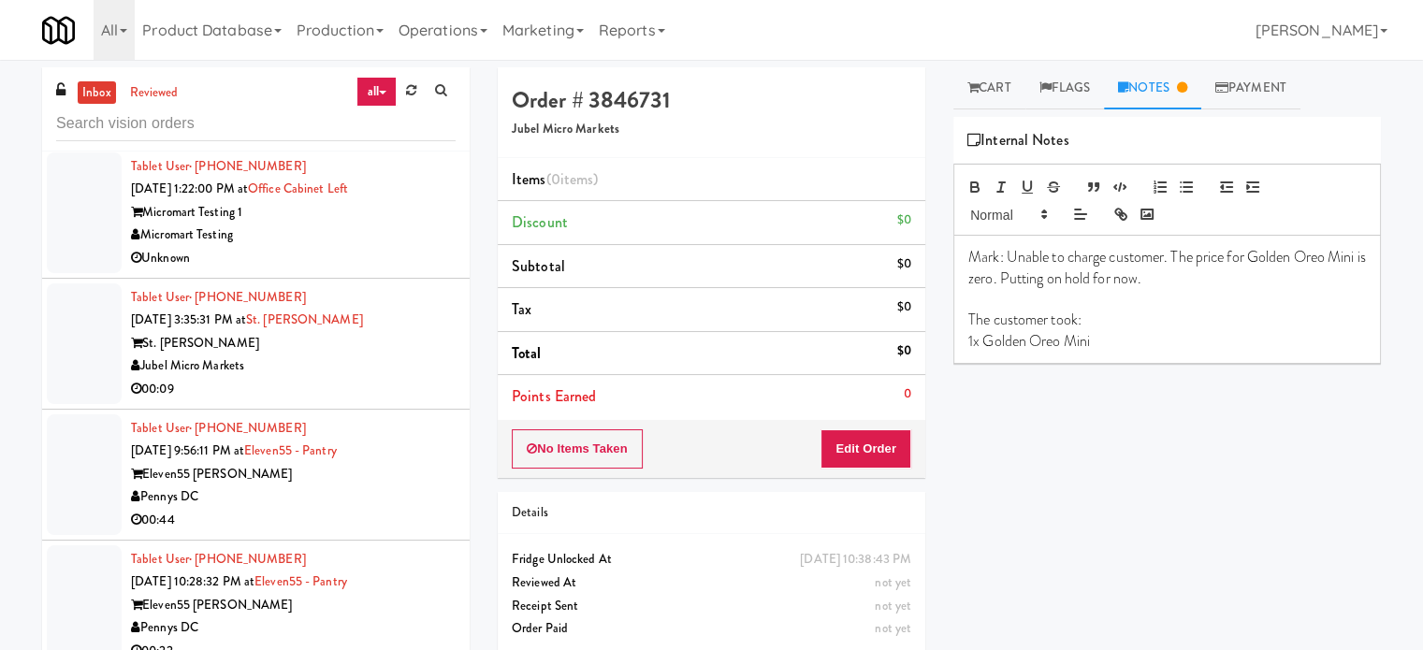
click at [403, 517] on div "00:44" at bounding box center [293, 520] width 325 height 23
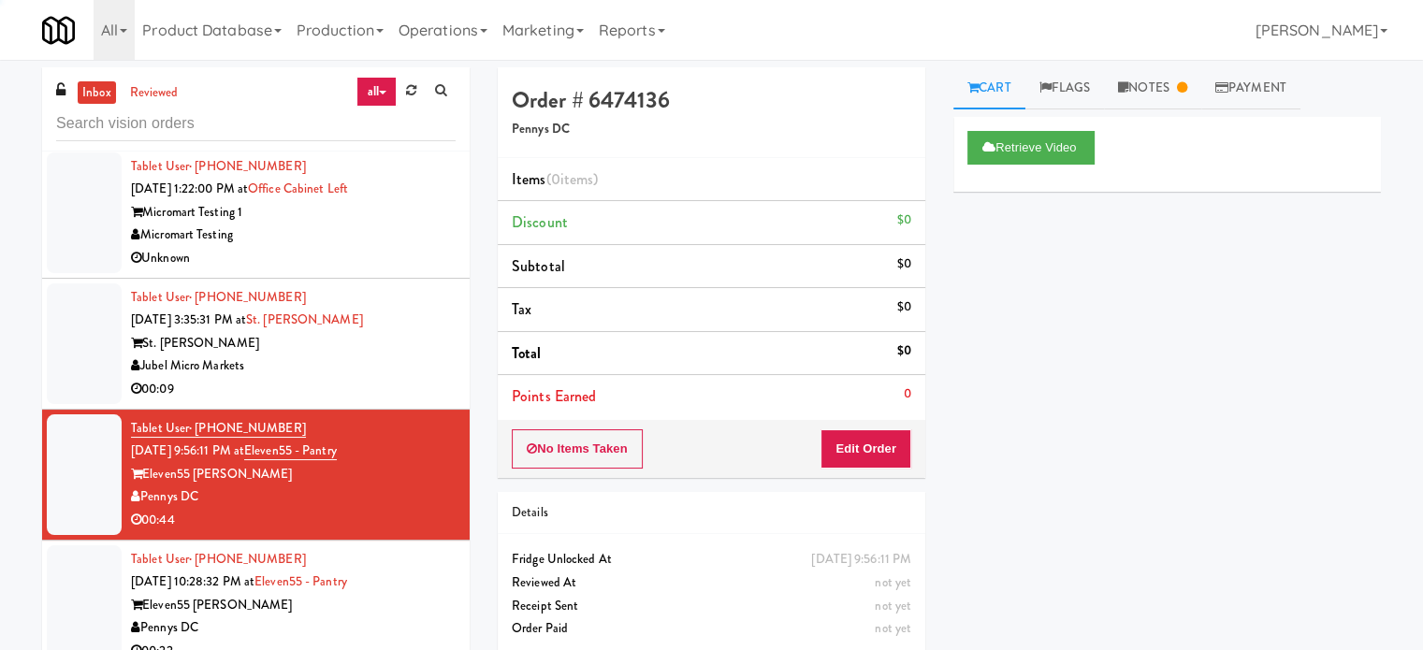
click at [409, 378] on div "00:09" at bounding box center [293, 389] width 325 height 23
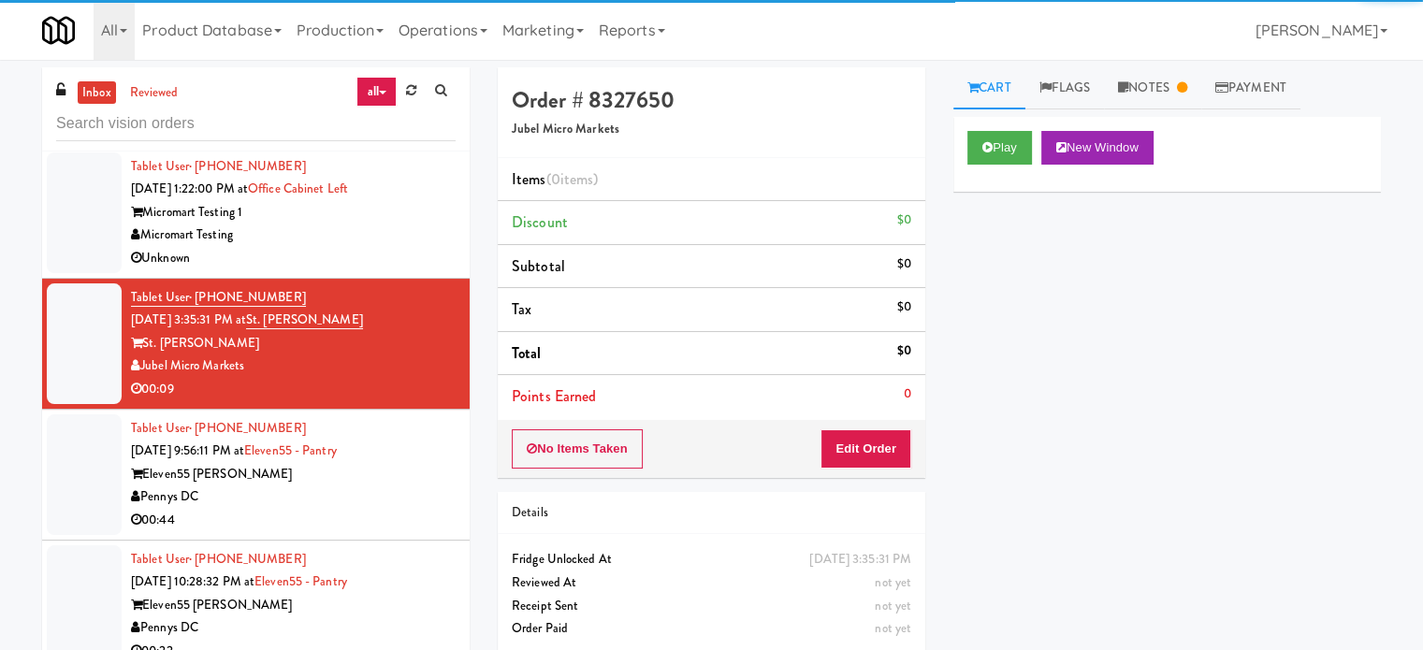
scroll to position [3410, 0]
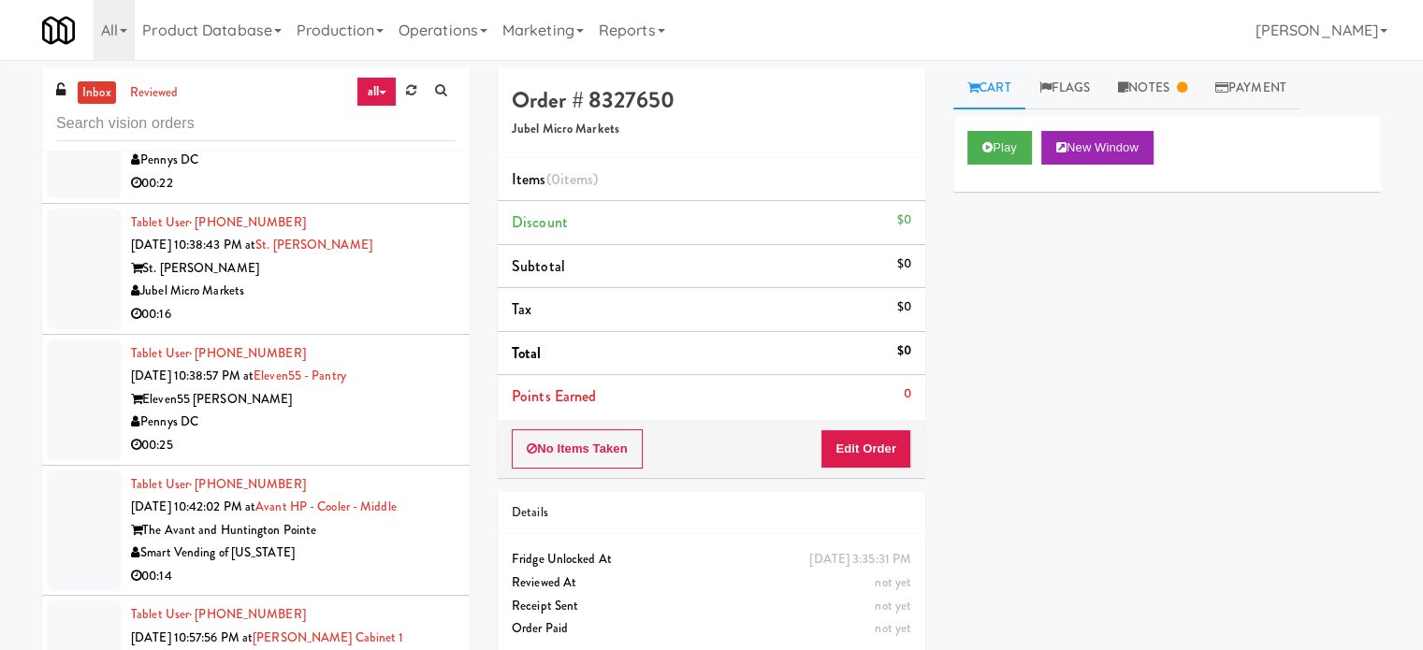
click at [423, 546] on div "Smart Vending of [US_STATE]" at bounding box center [293, 553] width 325 height 23
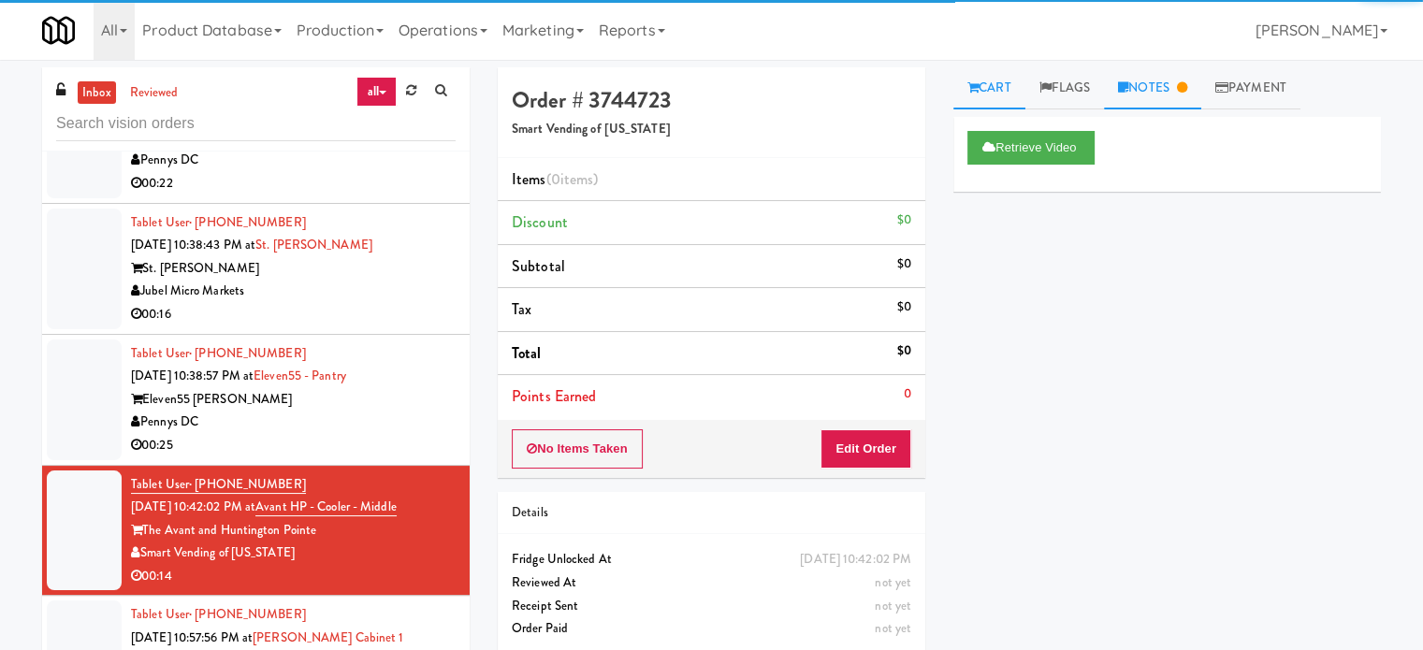
click at [1180, 93] on link "Notes" at bounding box center [1152, 88] width 97 height 42
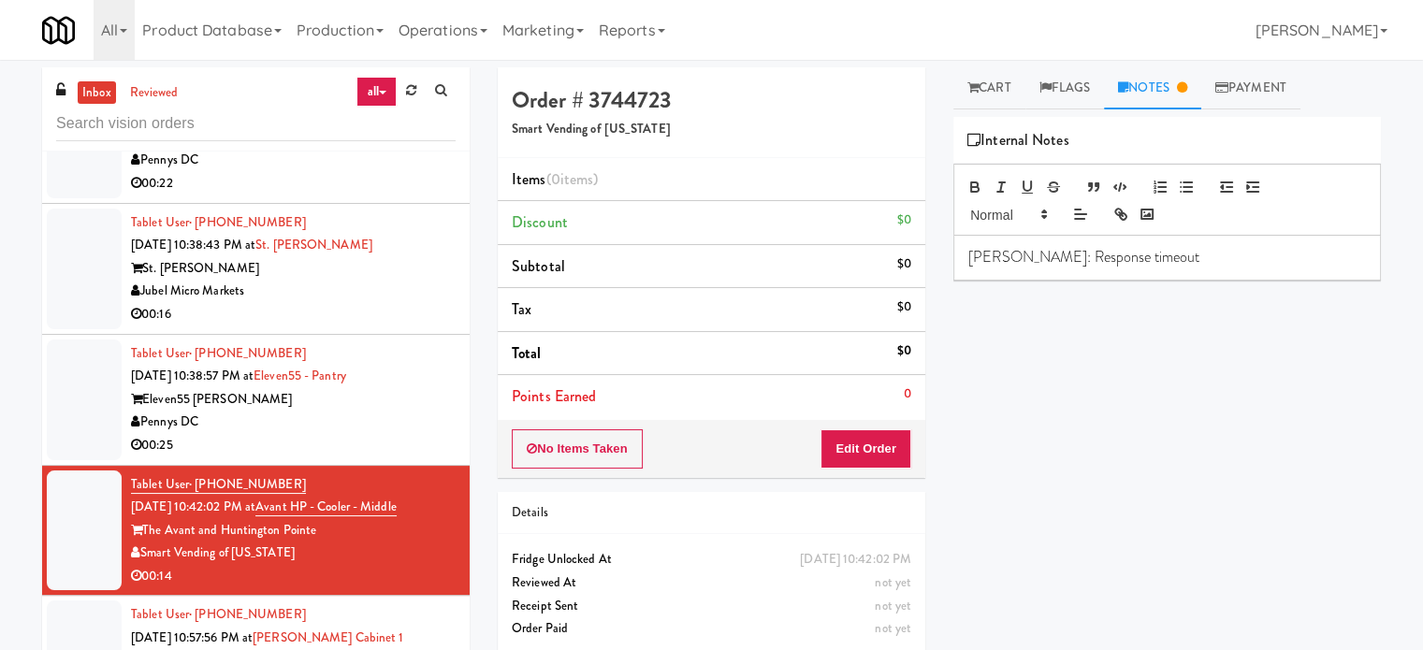
click at [1168, 256] on p "Britney: Response timeout" at bounding box center [1168, 257] width 398 height 21
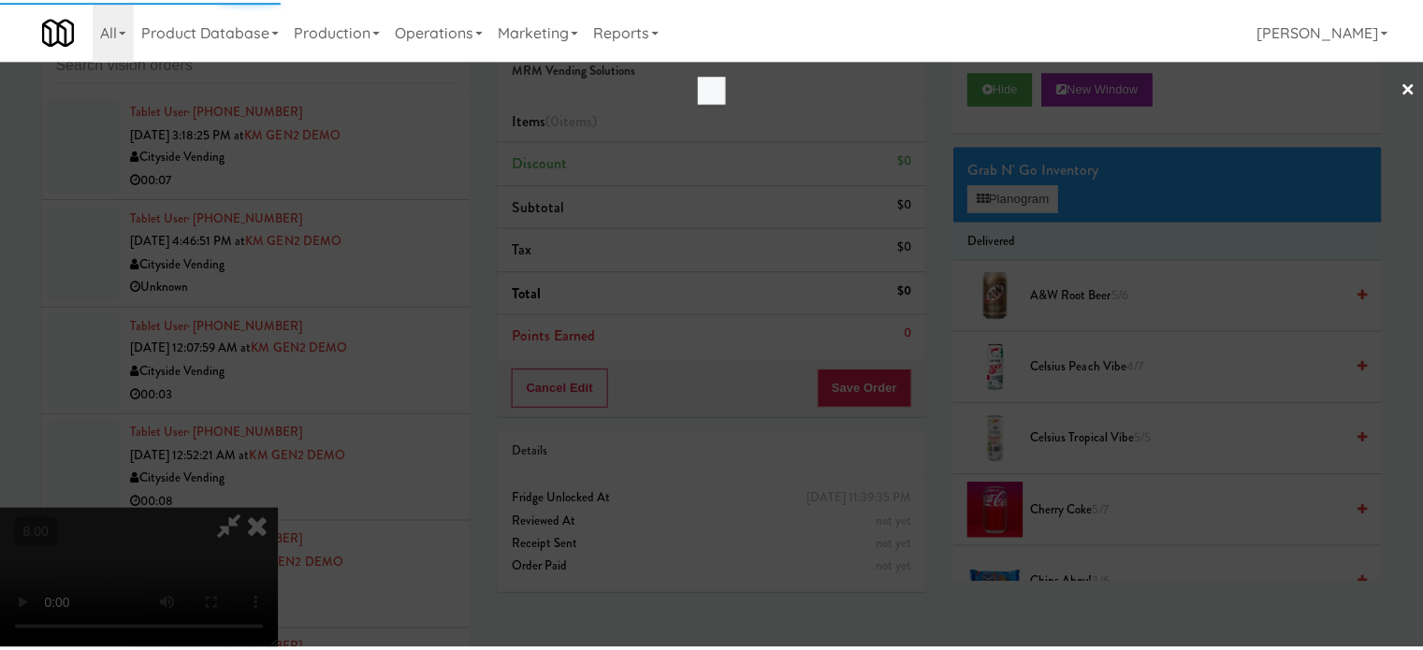
scroll to position [7599, 0]
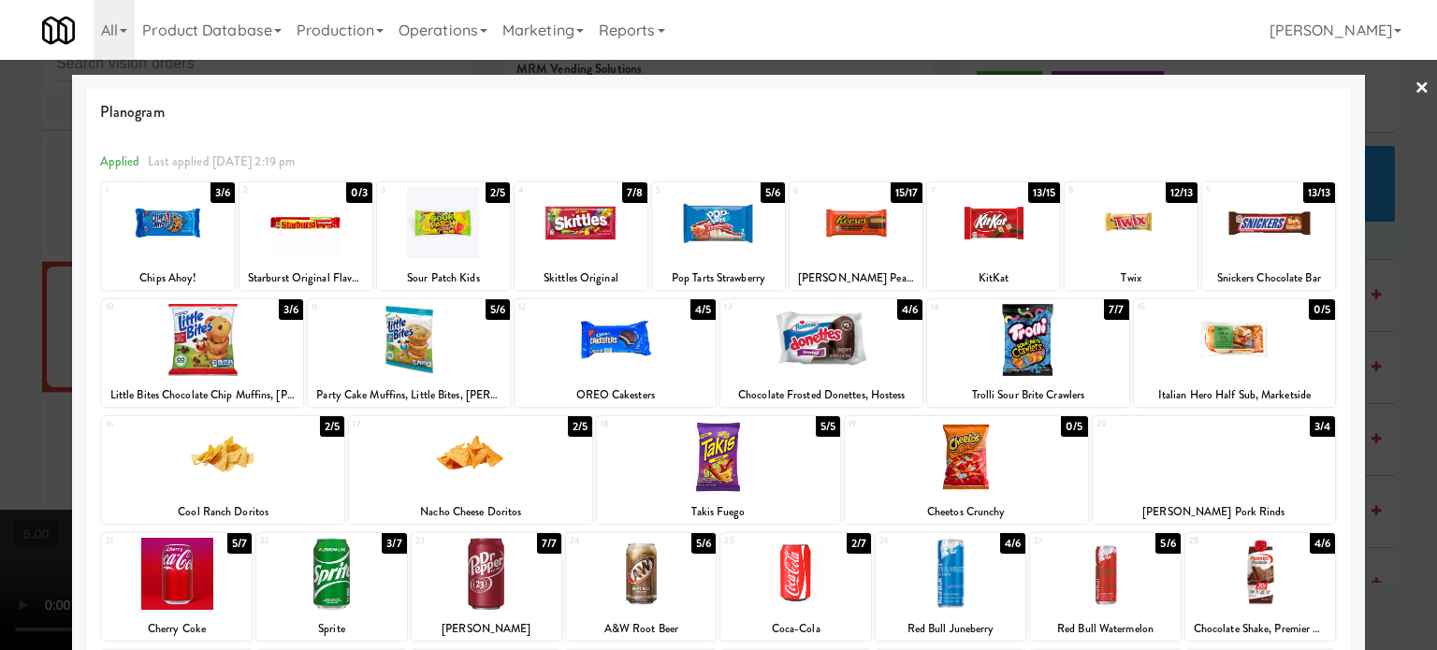
click at [576, 430] on div "2/5" at bounding box center [580, 426] width 24 height 21
click at [627, 194] on div "7/8" at bounding box center [634, 192] width 25 height 21
click at [498, 191] on div "2/5" at bounding box center [498, 192] width 24 height 21
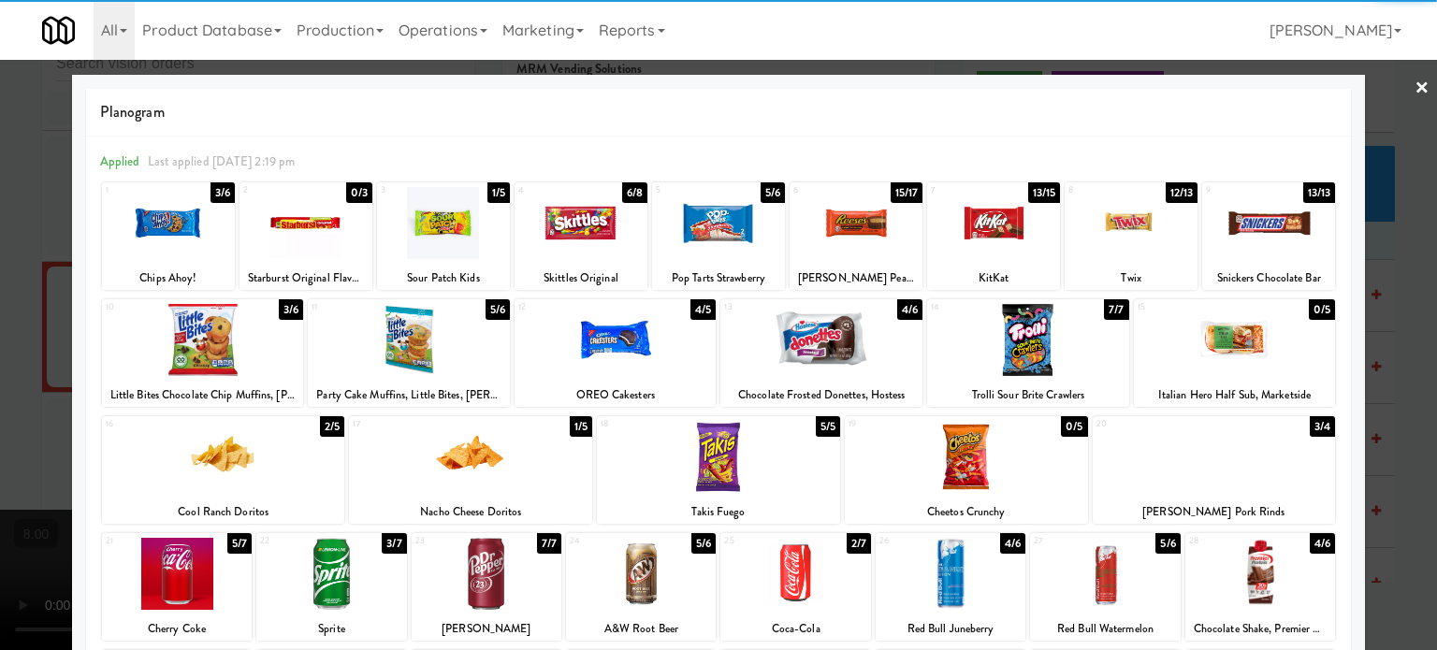
click at [1408, 340] on div at bounding box center [718, 325] width 1437 height 650
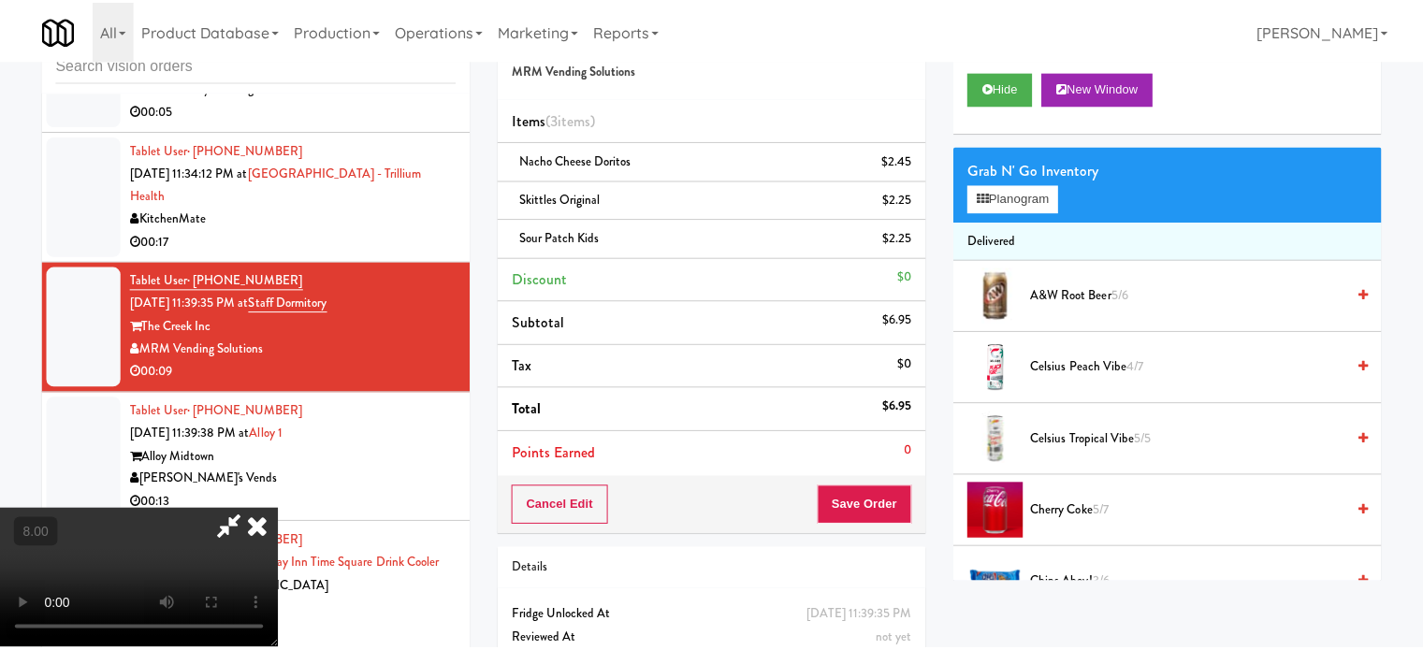
scroll to position [7622, 0]
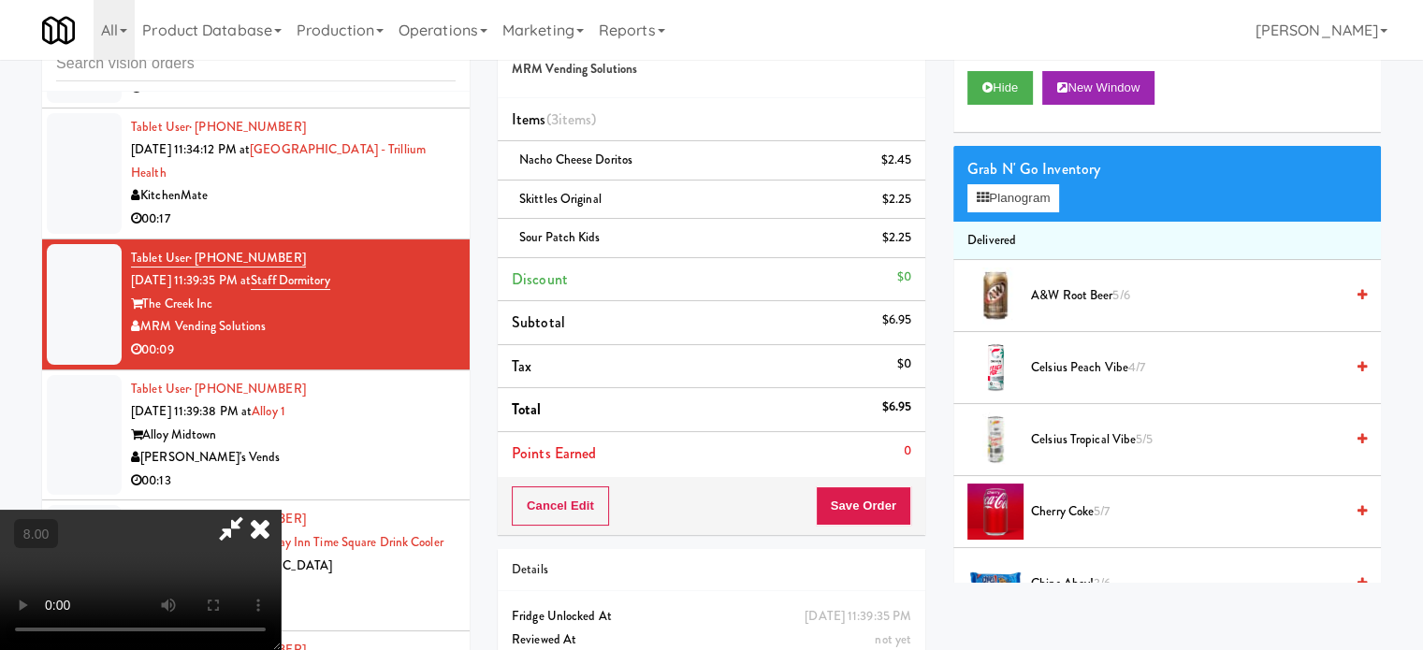
drag, startPoint x: 822, startPoint y: 84, endPoint x: 822, endPoint y: 95, distance: 10.3
click at [281, 510] on icon at bounding box center [260, 528] width 41 height 37
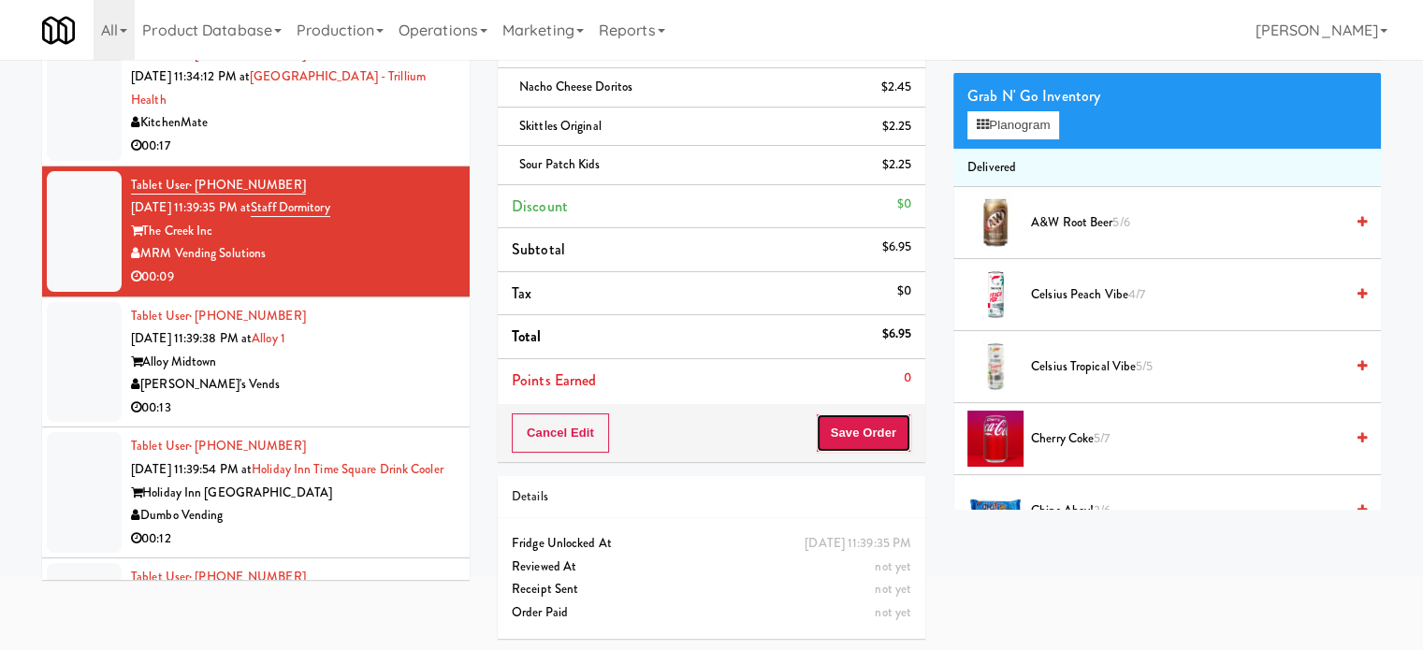
click at [887, 430] on button "Save Order" at bounding box center [863, 433] width 95 height 39
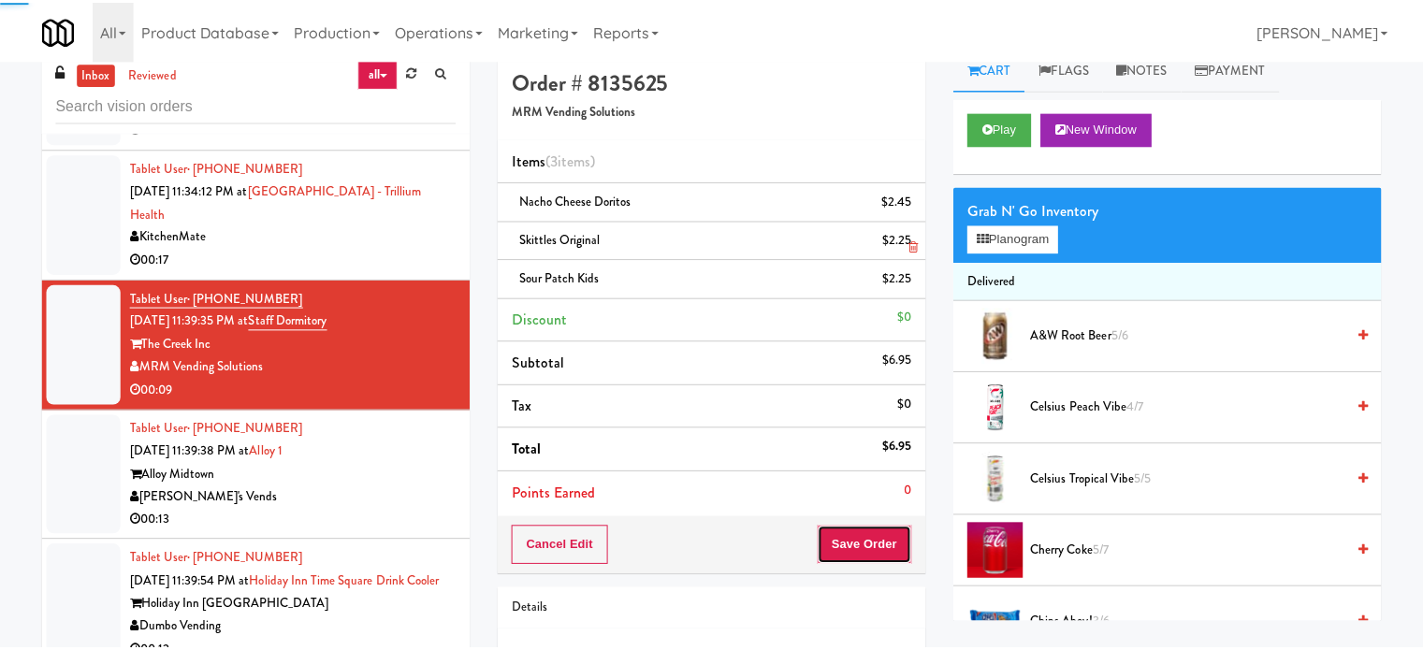
scroll to position [0, 0]
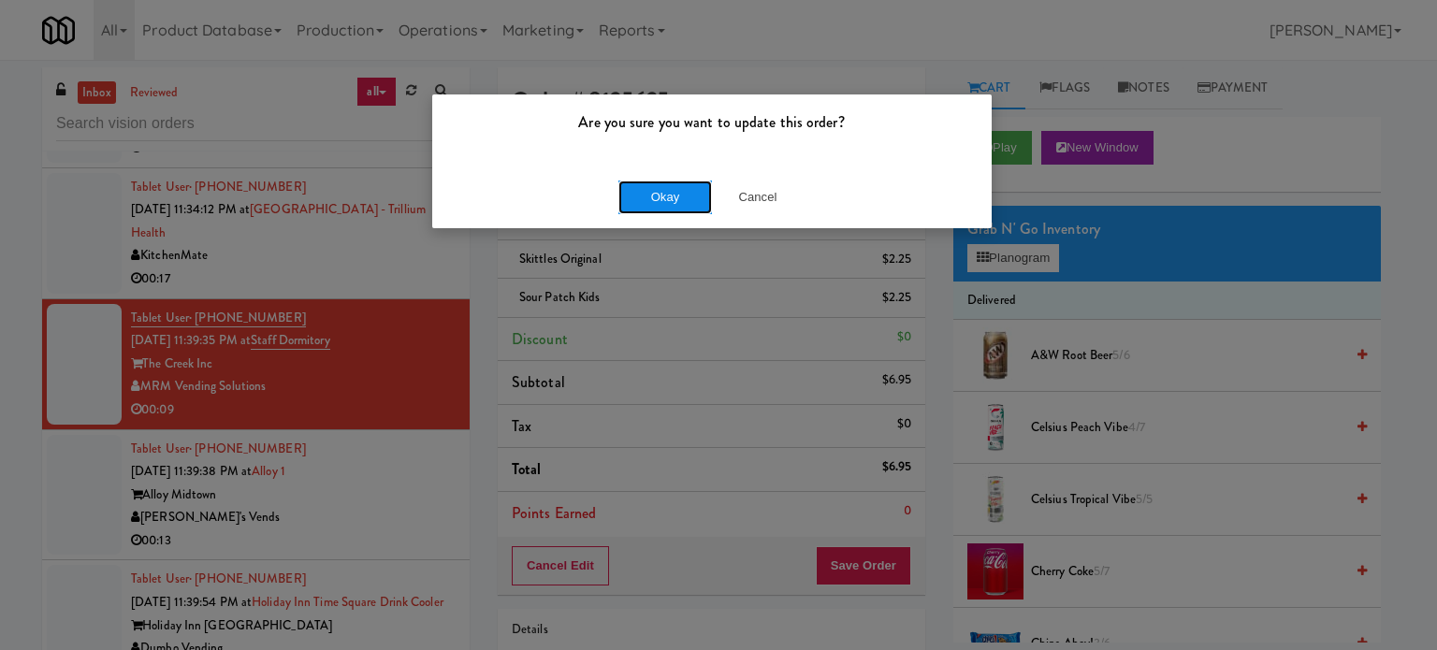
click at [649, 197] on button "Okay" at bounding box center [666, 198] width 94 height 34
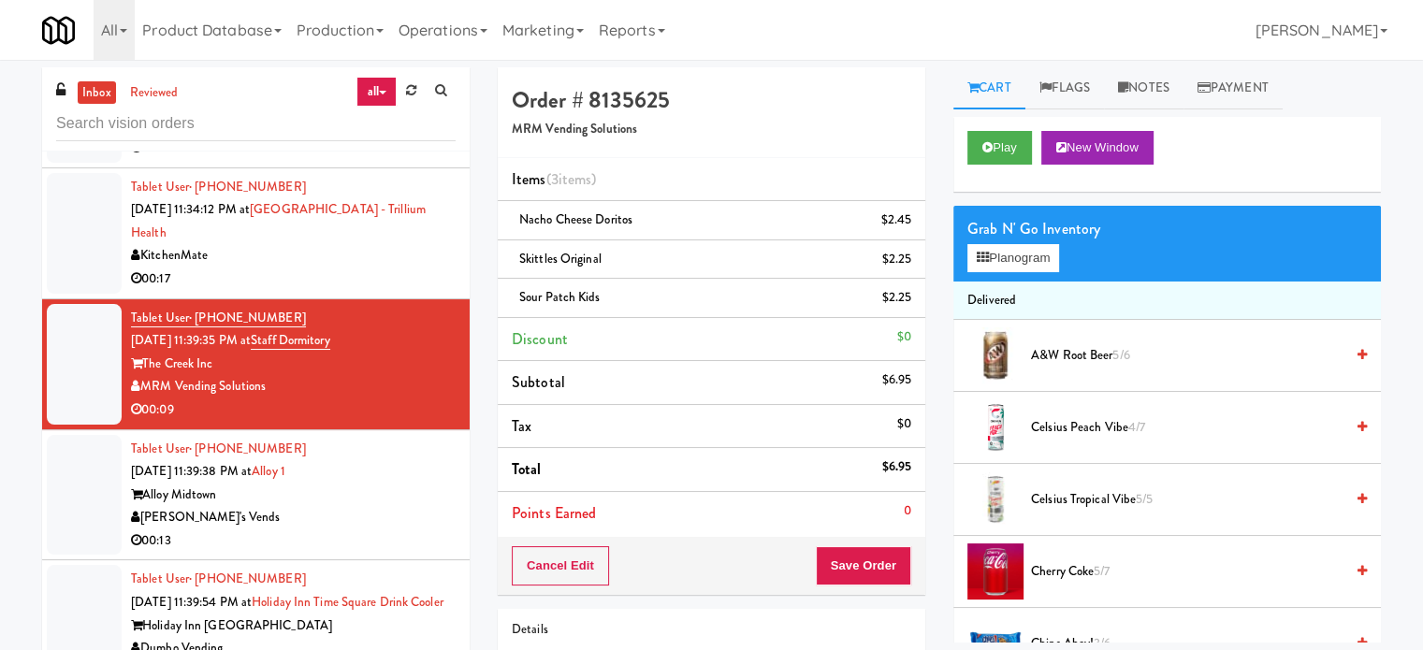
click at [453, 294] on li "Tablet User · (647) 717-0383 Sep 21, 2025 11:34:12 PM at Mississauga Hospital -…" at bounding box center [256, 233] width 428 height 131
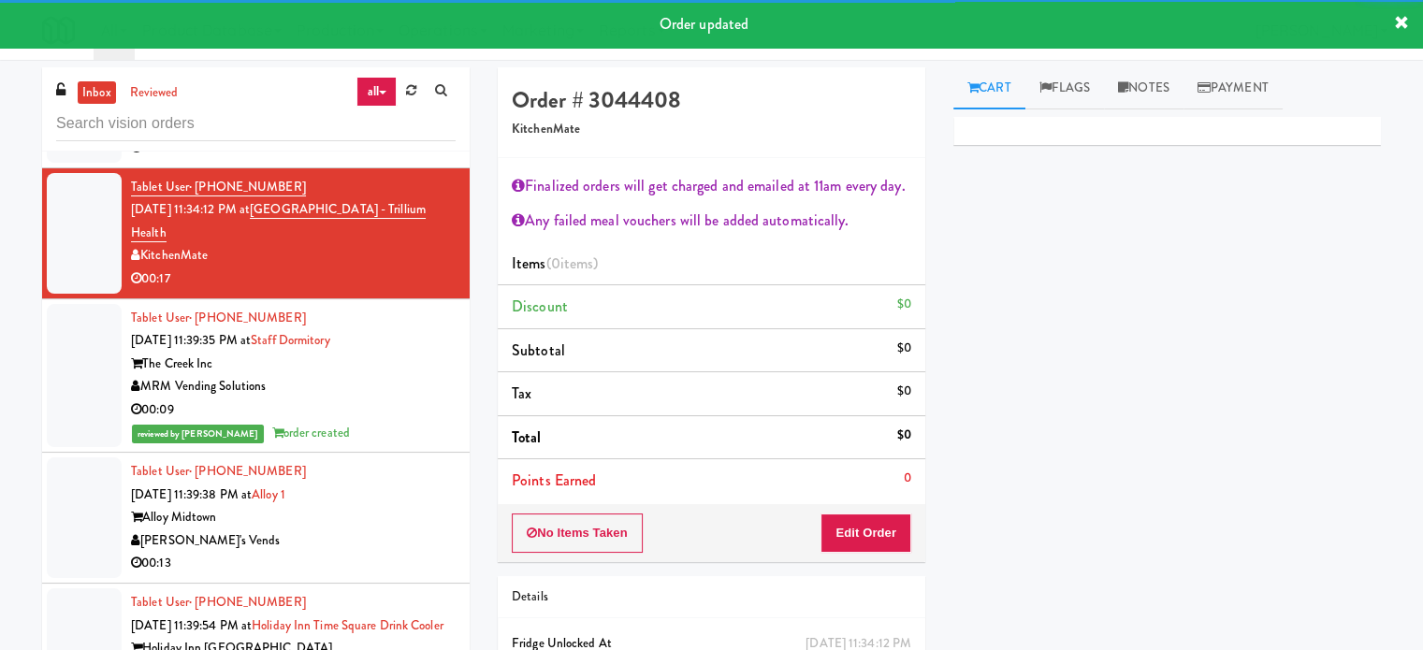
click at [345, 530] on div "Alloy Midtown" at bounding box center [293, 517] width 325 height 23
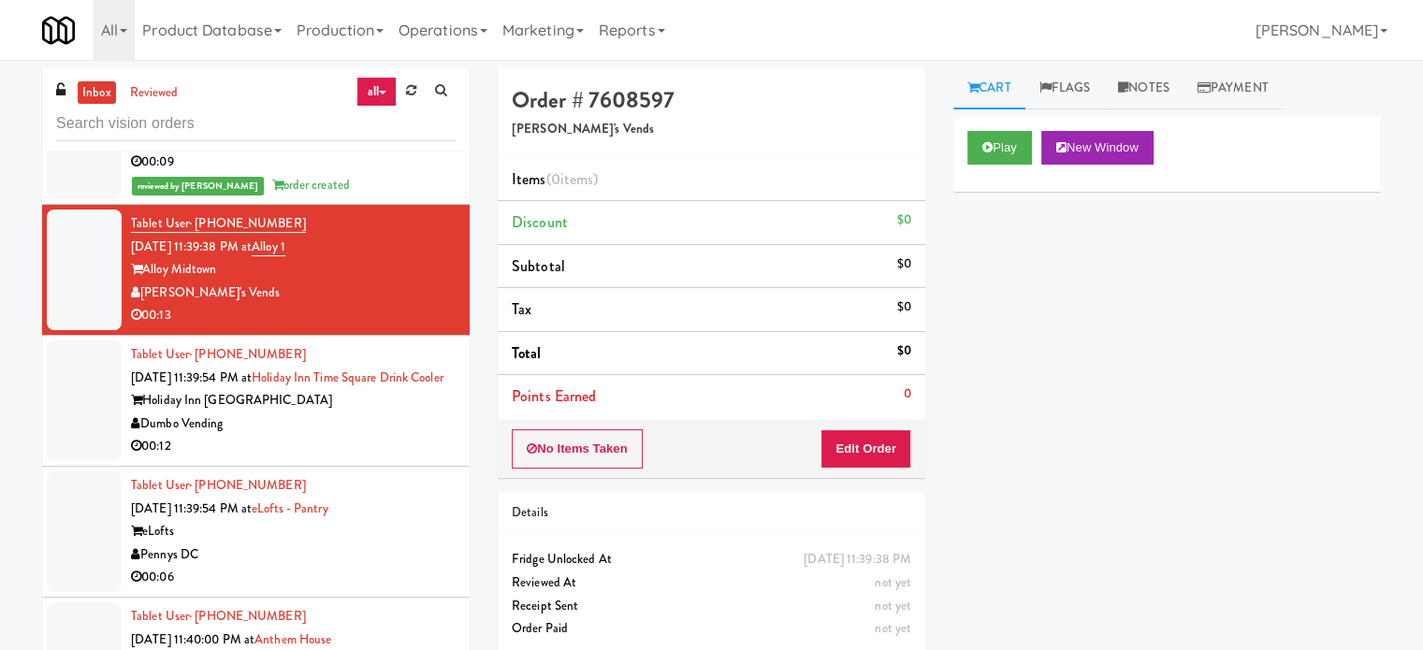
scroll to position [7891, 0]
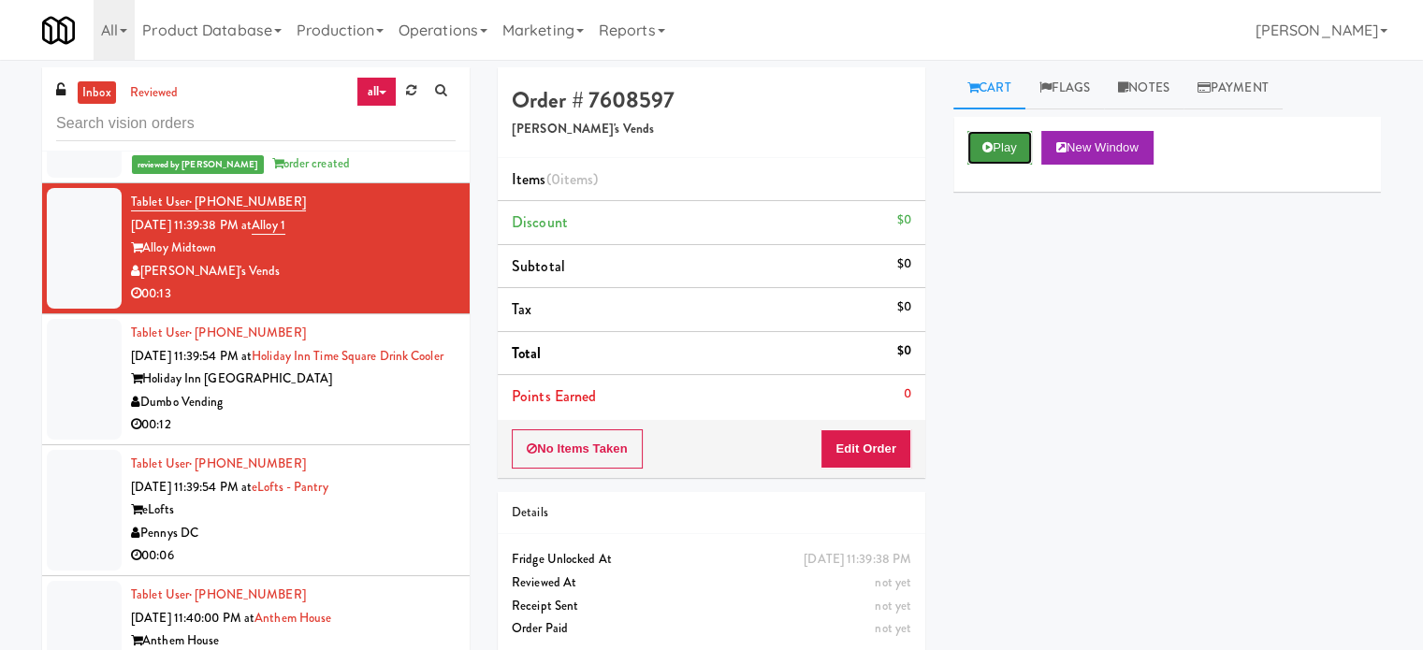
click at [991, 158] on button "Play" at bounding box center [1000, 148] width 65 height 34
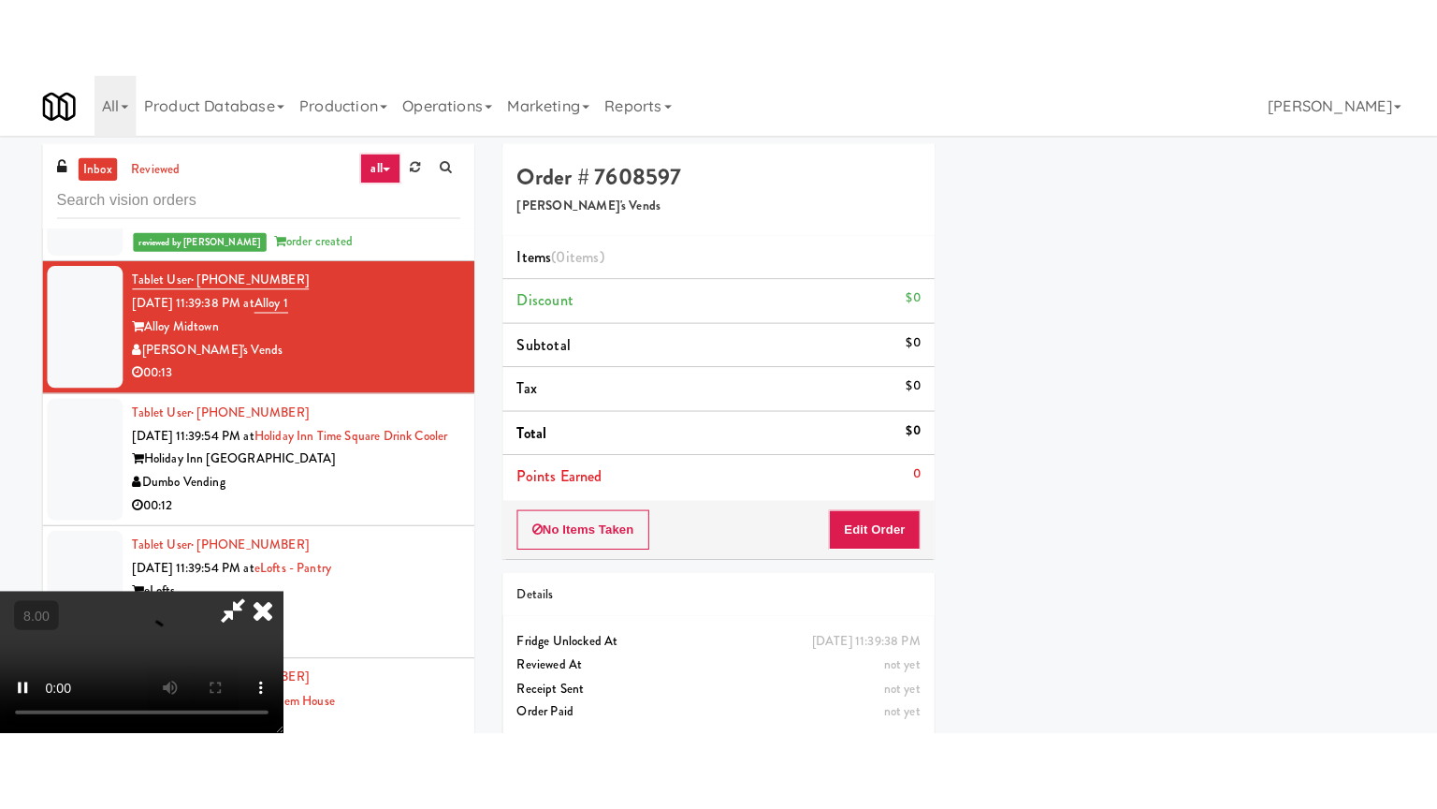
scroll to position [0, 0]
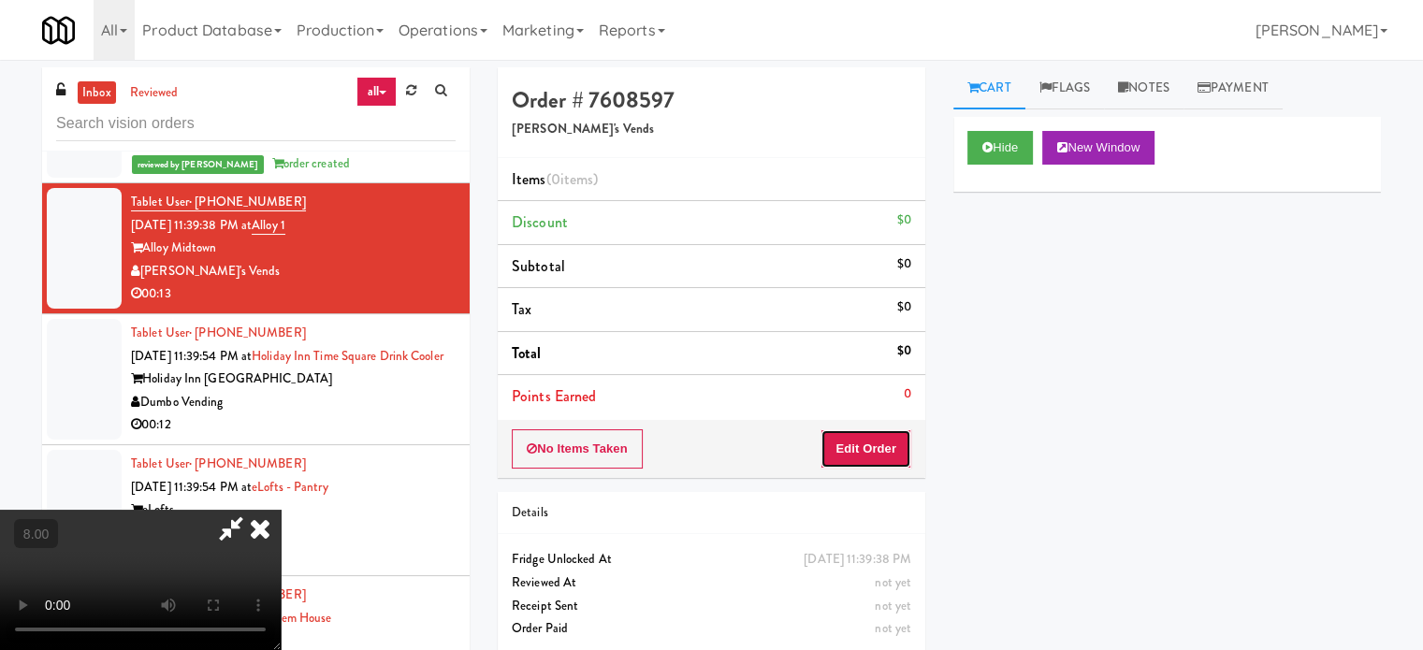
click at [891, 462] on button "Edit Order" at bounding box center [866, 449] width 91 height 39
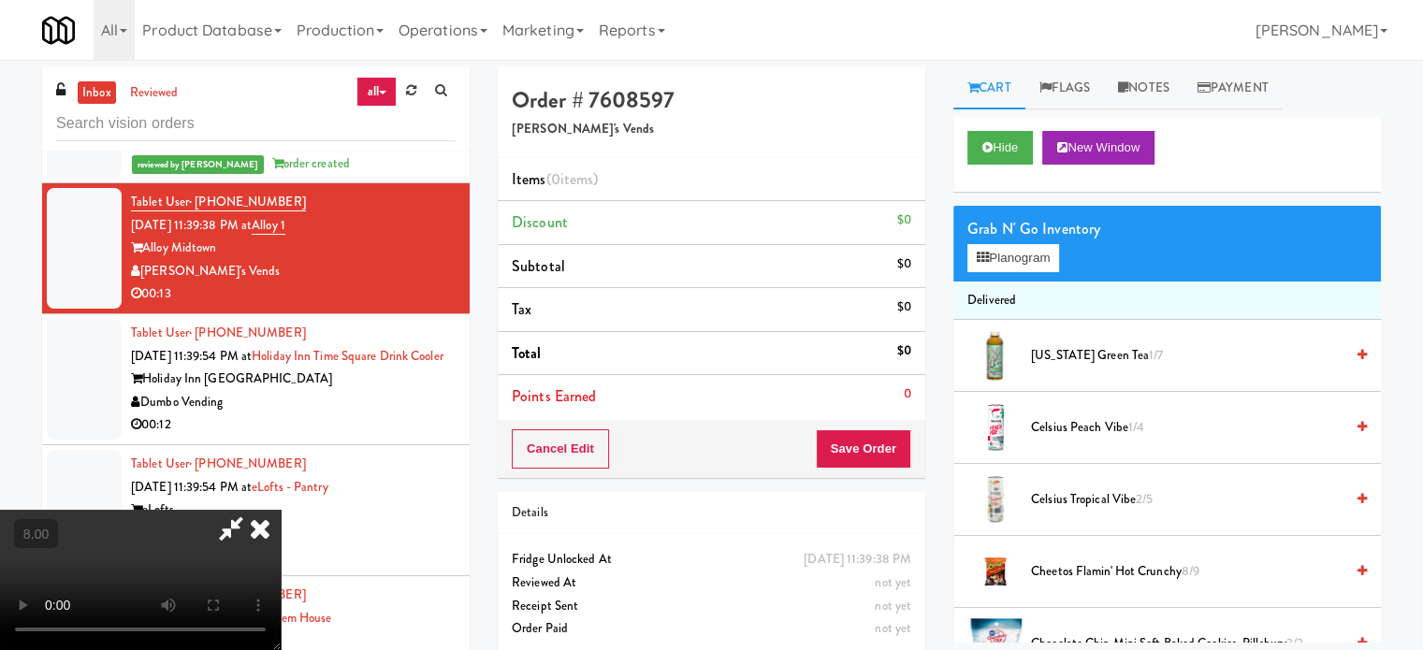
click at [281, 510] on video at bounding box center [140, 580] width 281 height 140
drag, startPoint x: 573, startPoint y: 474, endPoint x: 535, endPoint y: 240, distance: 237.9
click at [281, 510] on video at bounding box center [140, 580] width 281 height 140
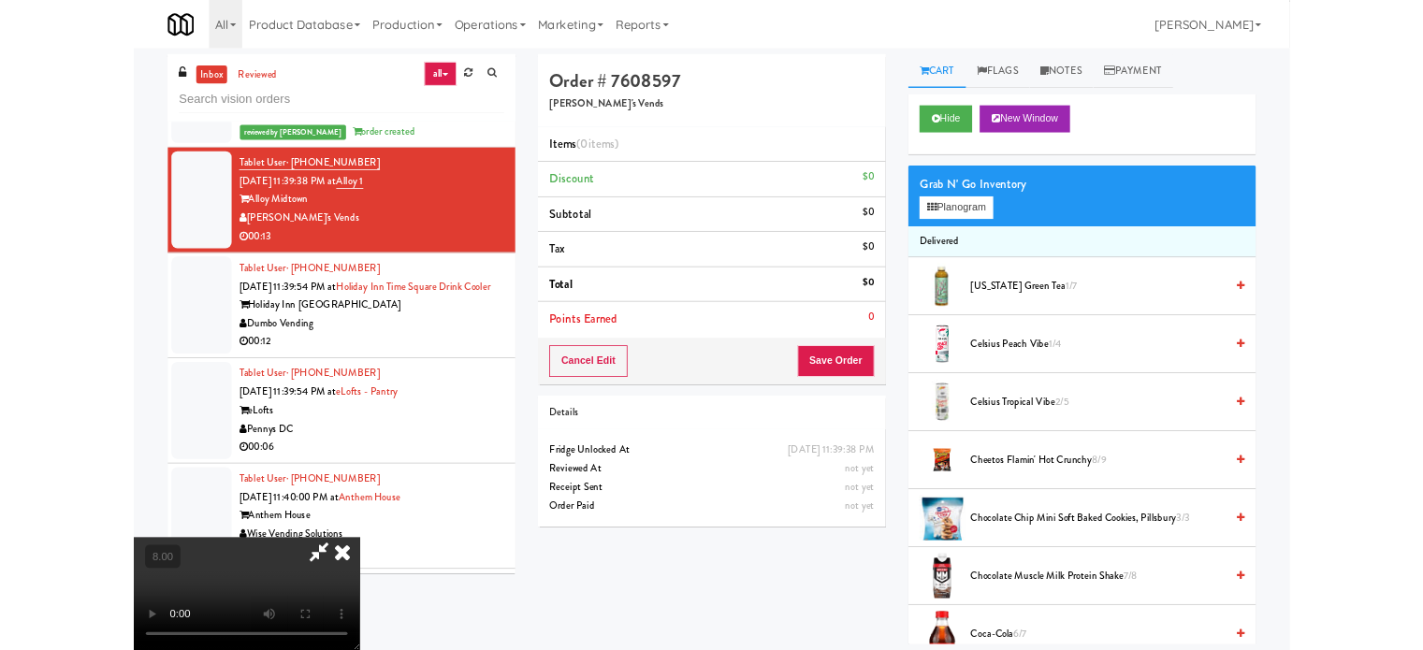
scroll to position [7869, 0]
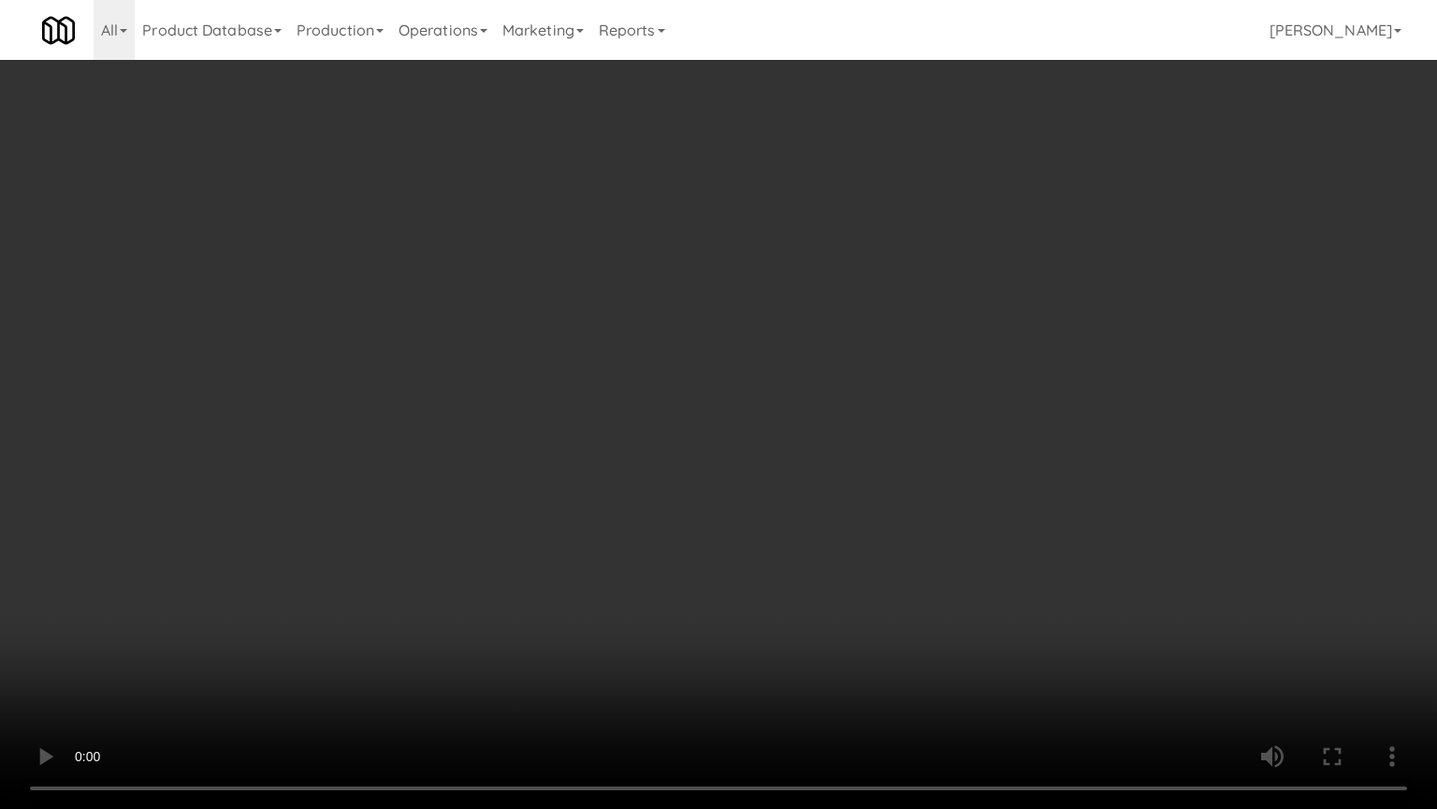
click at [416, 454] on video at bounding box center [718, 404] width 1437 height 809
click at [651, 365] on video at bounding box center [718, 404] width 1437 height 809
click at [656, 436] on video at bounding box center [718, 404] width 1437 height 809
click at [720, 441] on video at bounding box center [718, 404] width 1437 height 809
click at [730, 442] on video at bounding box center [718, 404] width 1437 height 809
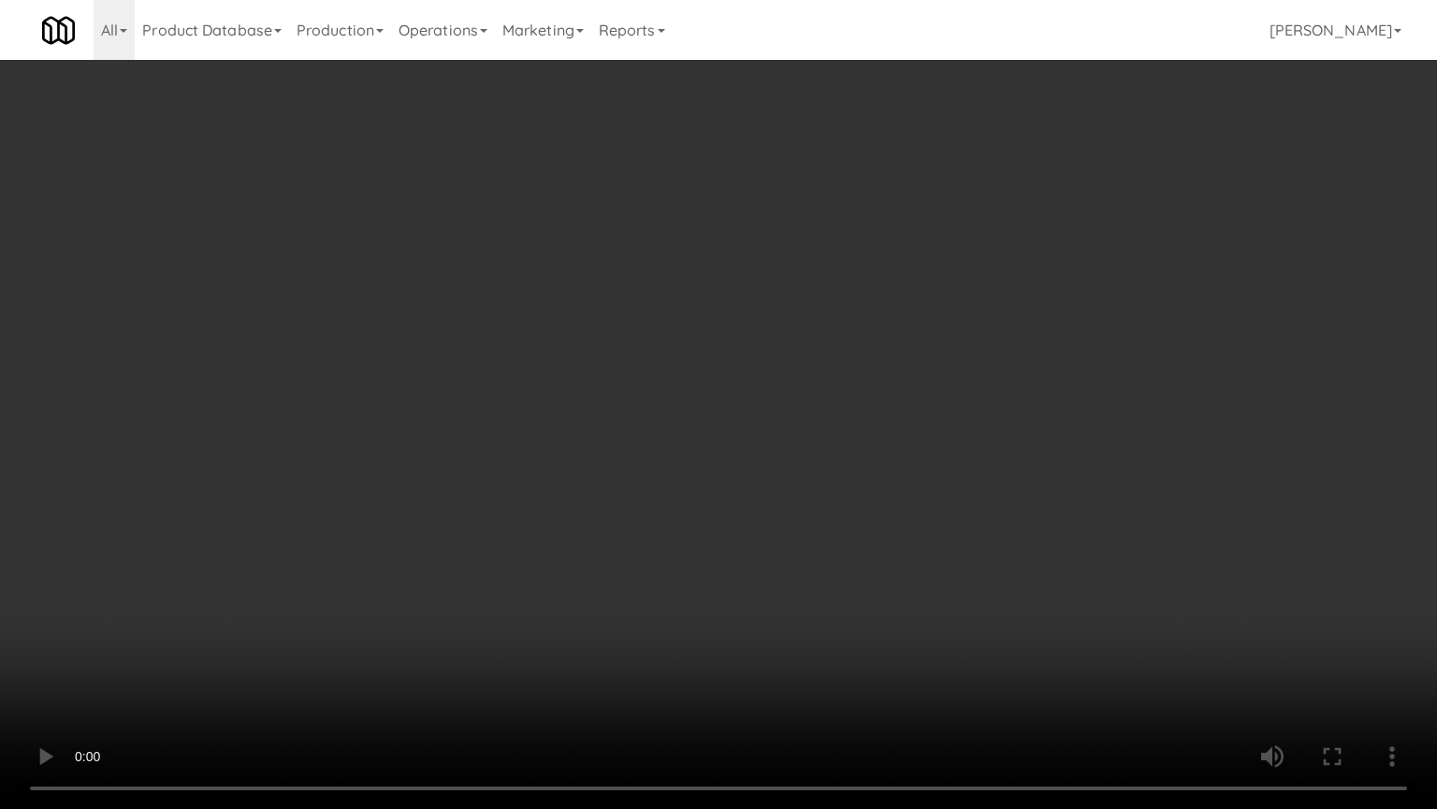
drag, startPoint x: 712, startPoint y: 421, endPoint x: 753, endPoint y: 401, distance: 46.0
click at [712, 422] on video at bounding box center [718, 404] width 1437 height 809
click at [832, 398] on video at bounding box center [718, 404] width 1437 height 809
click at [674, 412] on video at bounding box center [718, 404] width 1437 height 809
click at [809, 400] on video at bounding box center [718, 404] width 1437 height 809
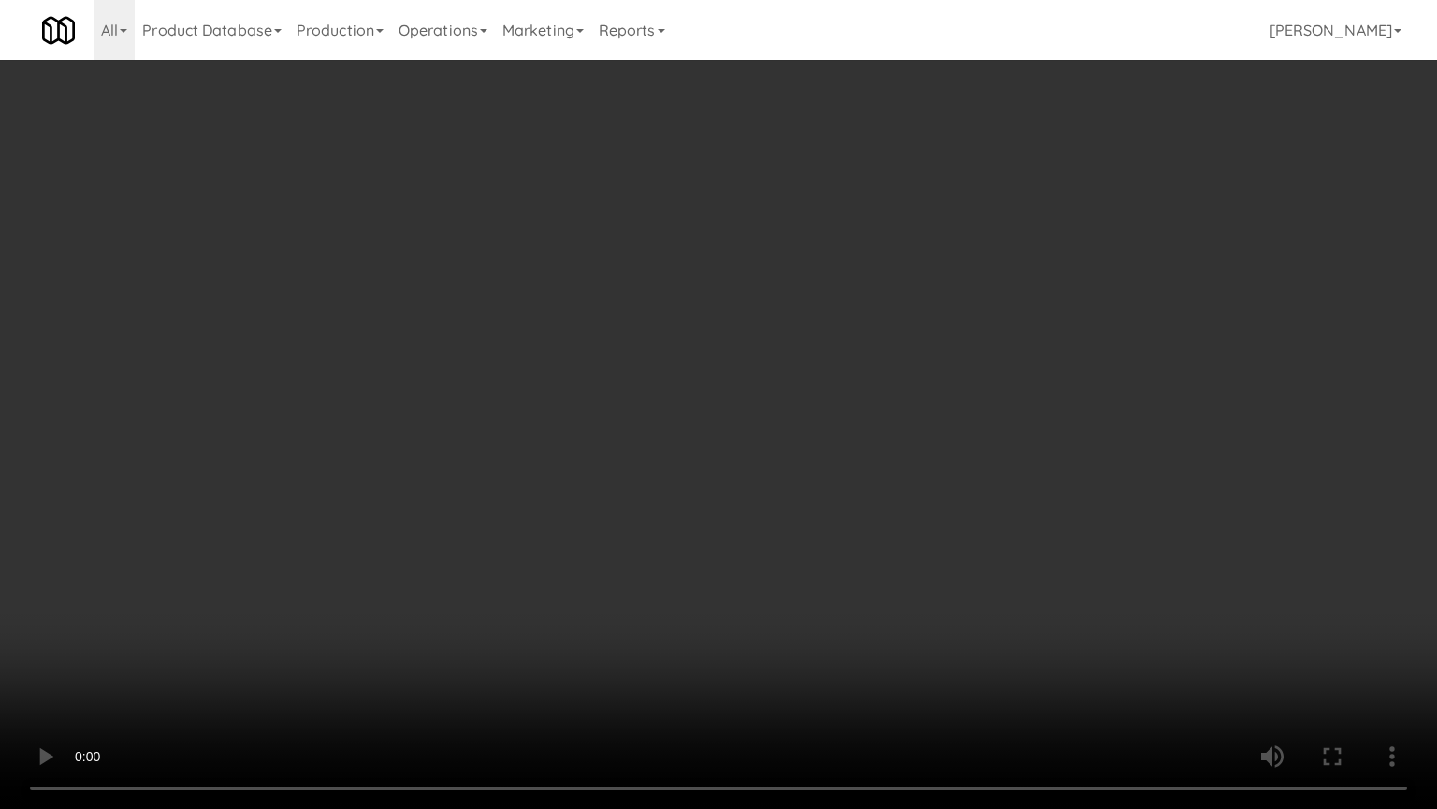
click at [710, 401] on video at bounding box center [718, 404] width 1437 height 809
drag, startPoint x: 712, startPoint y: 400, endPoint x: 976, endPoint y: 250, distance: 303.4
click at [726, 400] on video at bounding box center [718, 404] width 1437 height 809
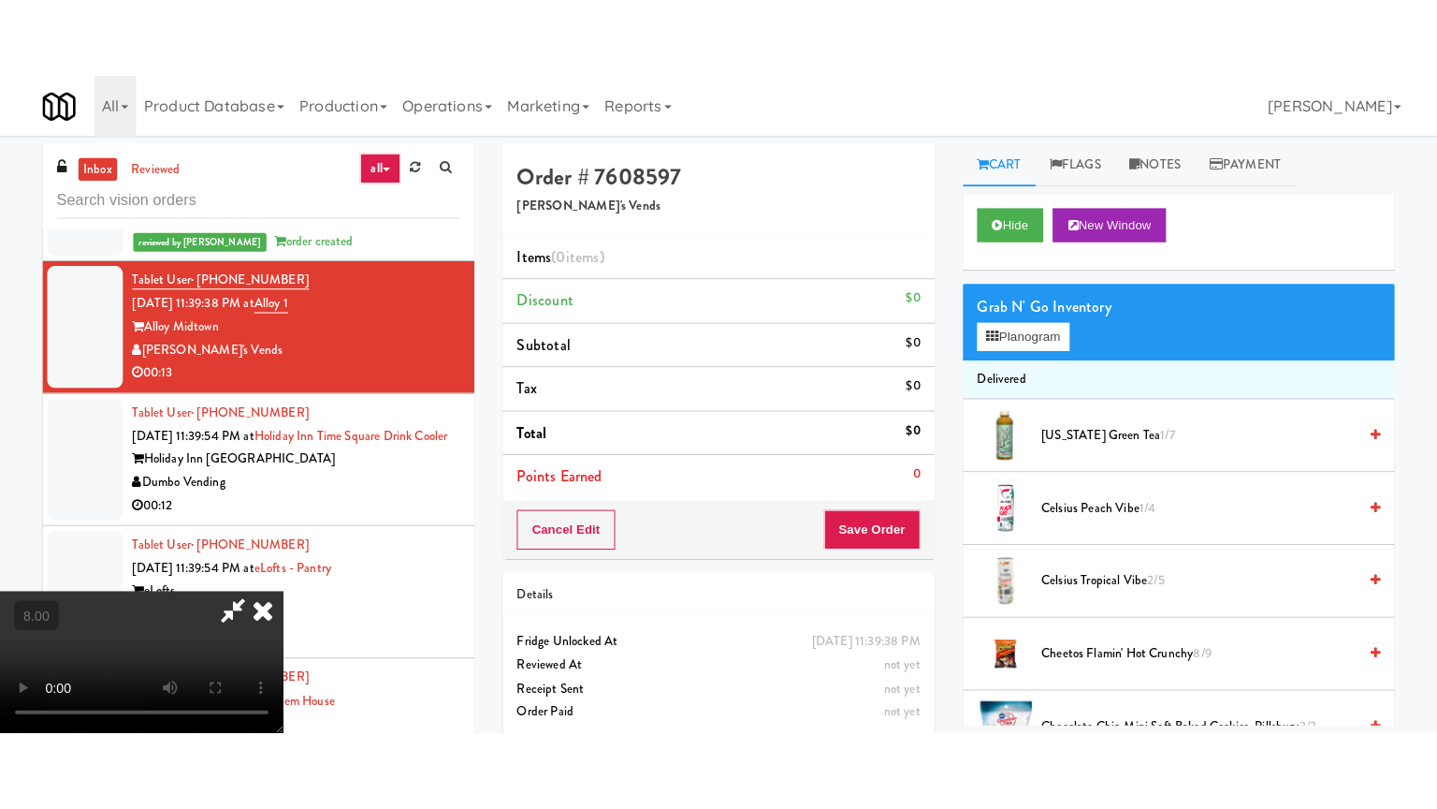
scroll to position [468, 0]
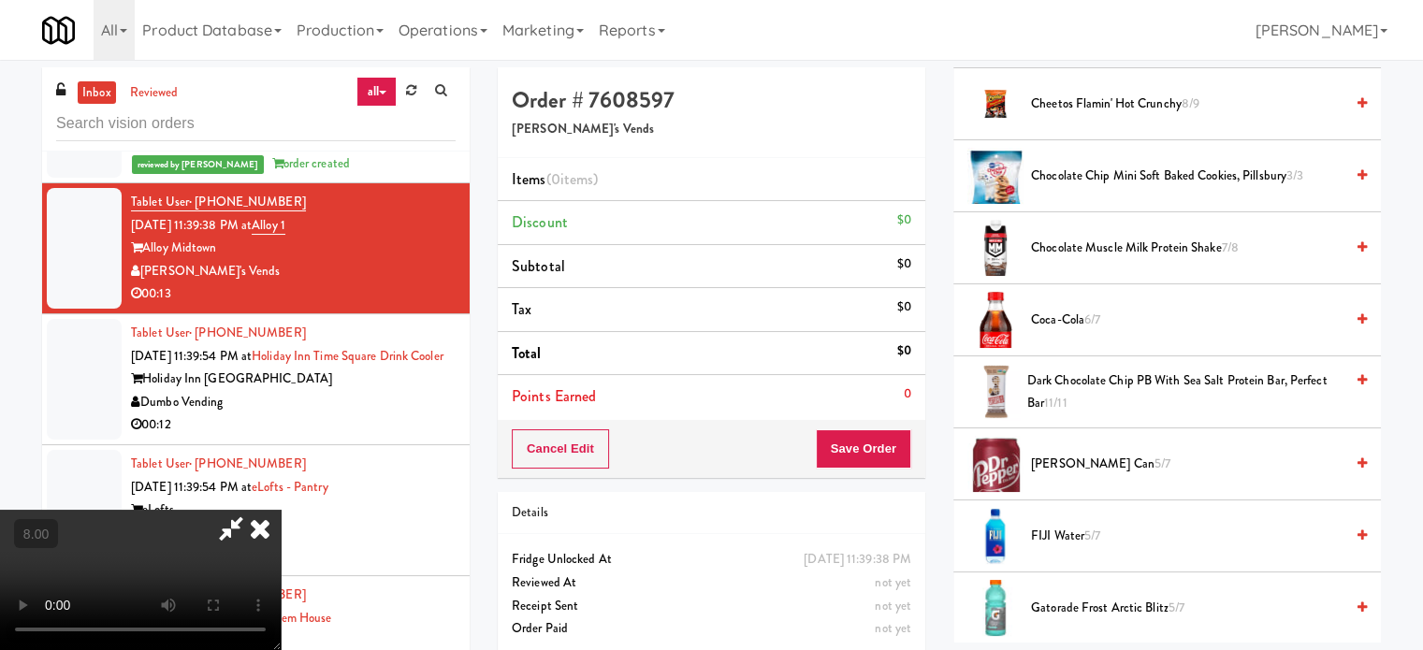
click at [1049, 540] on span "FIJI Water 5/7" at bounding box center [1187, 536] width 313 height 23
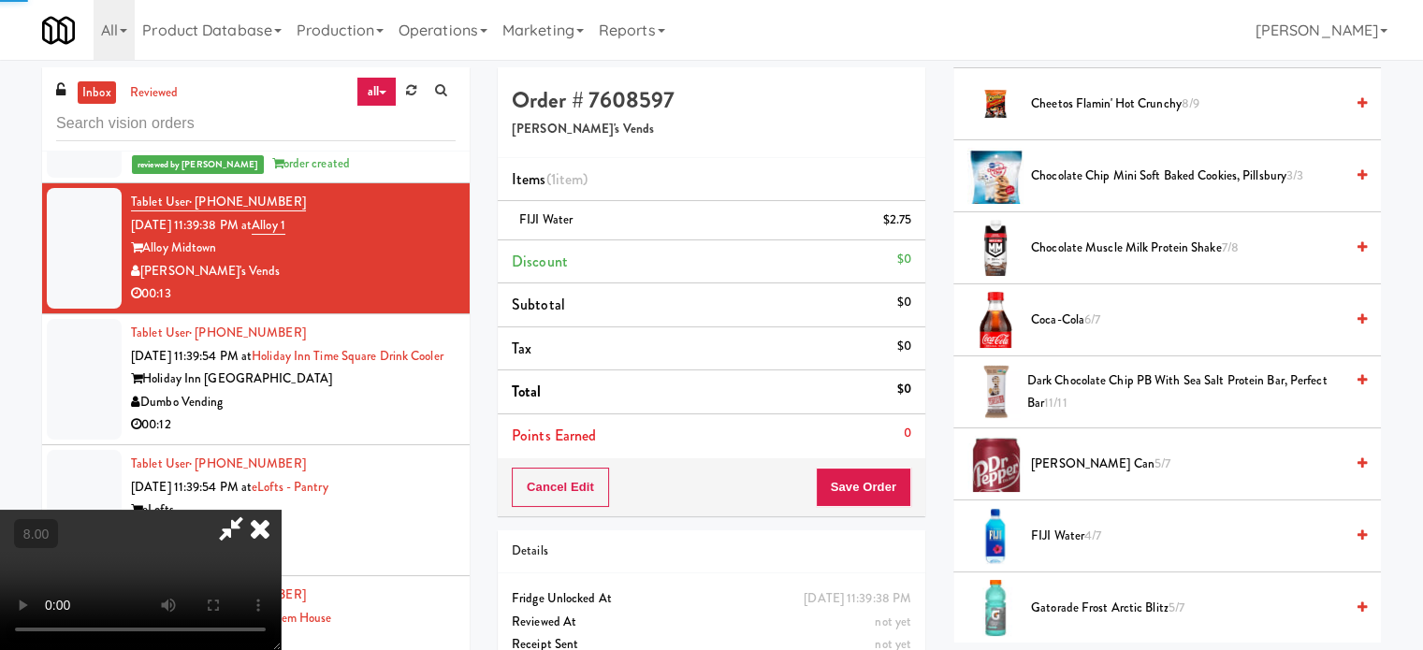
drag, startPoint x: 688, startPoint y: 530, endPoint x: 688, endPoint y: 503, distance: 27.1
click at [281, 523] on video at bounding box center [140, 580] width 281 height 140
drag, startPoint x: 688, startPoint y: 503, endPoint x: 688, endPoint y: 564, distance: 61.8
click at [281, 510] on video at bounding box center [140, 580] width 281 height 140
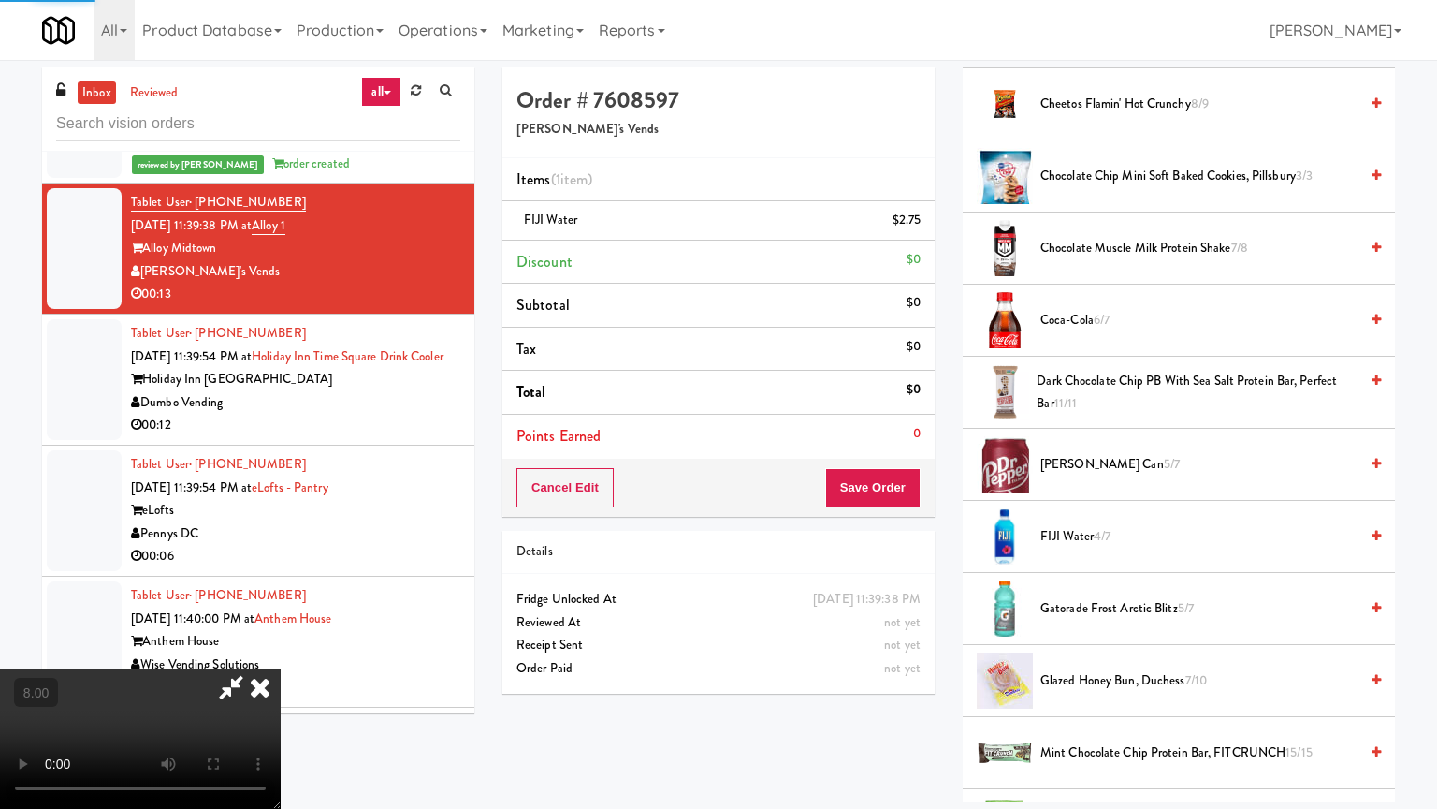
click at [281, 649] on video at bounding box center [140, 738] width 281 height 140
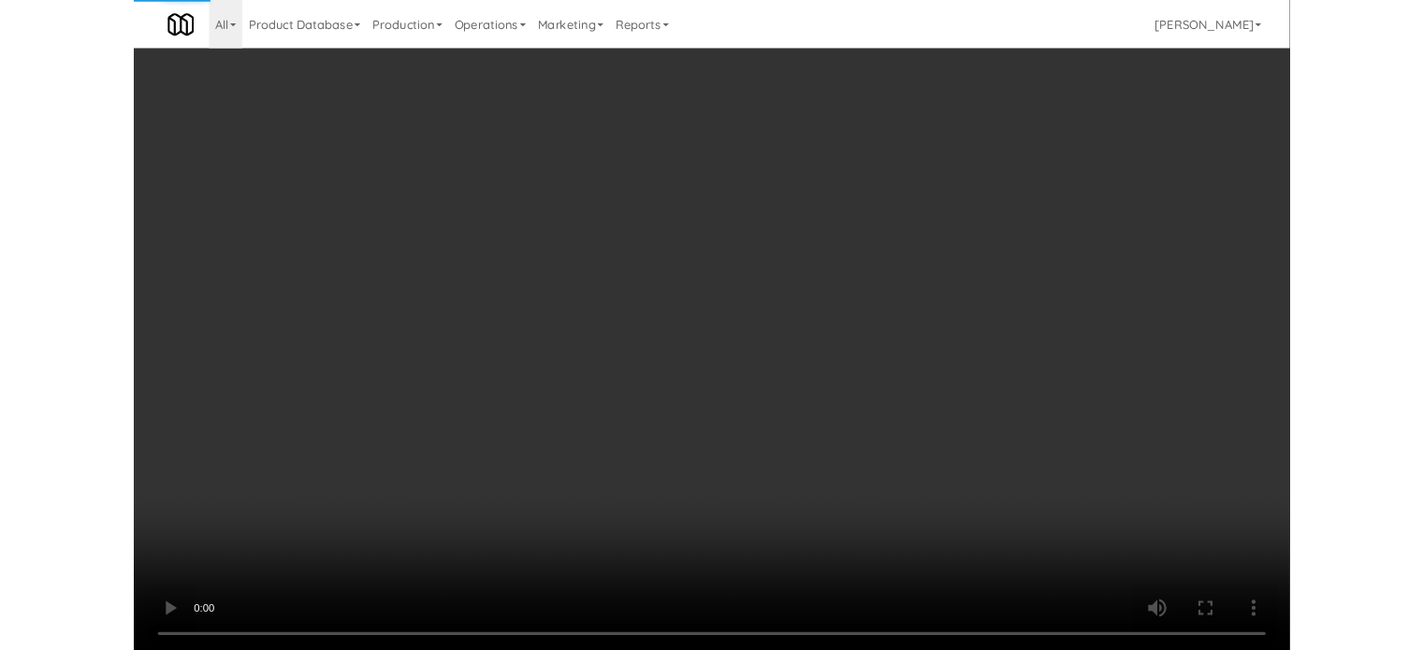
scroll to position [7869, 0]
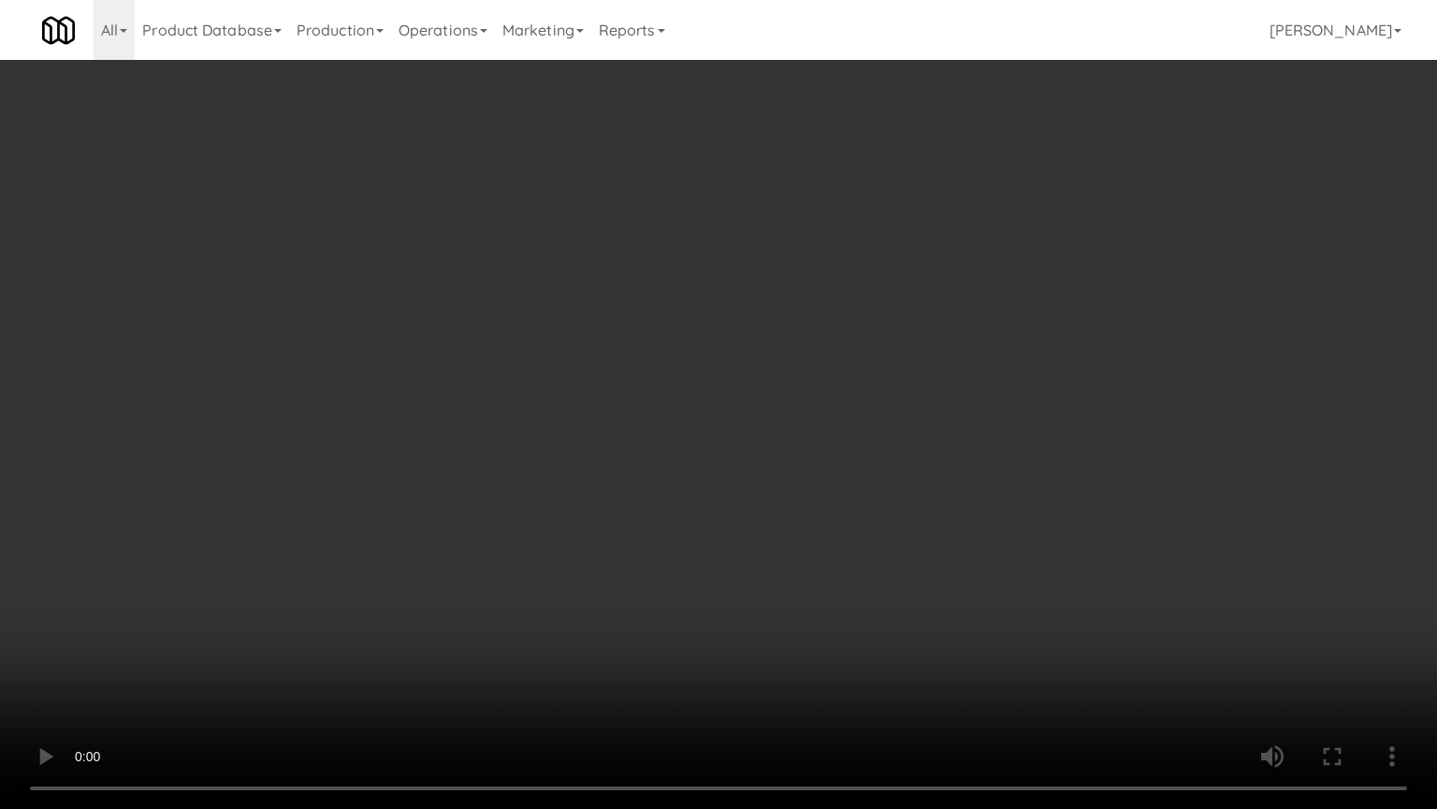
drag, startPoint x: 769, startPoint y: 434, endPoint x: 786, endPoint y: 426, distance: 18.8
click at [773, 434] on video at bounding box center [718, 404] width 1437 height 809
drag, startPoint x: 786, startPoint y: 426, endPoint x: 853, endPoint y: 265, distance: 174.5
click at [793, 421] on video at bounding box center [718, 404] width 1437 height 809
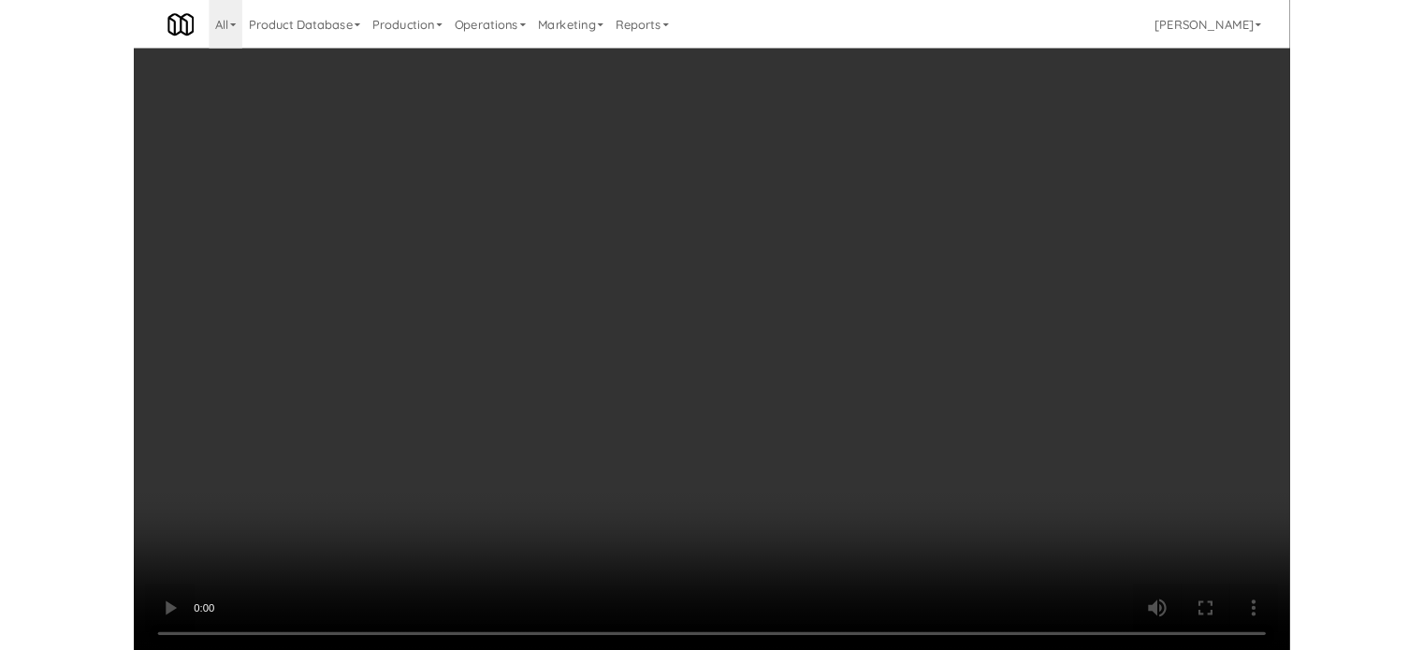
scroll to position [7891, 0]
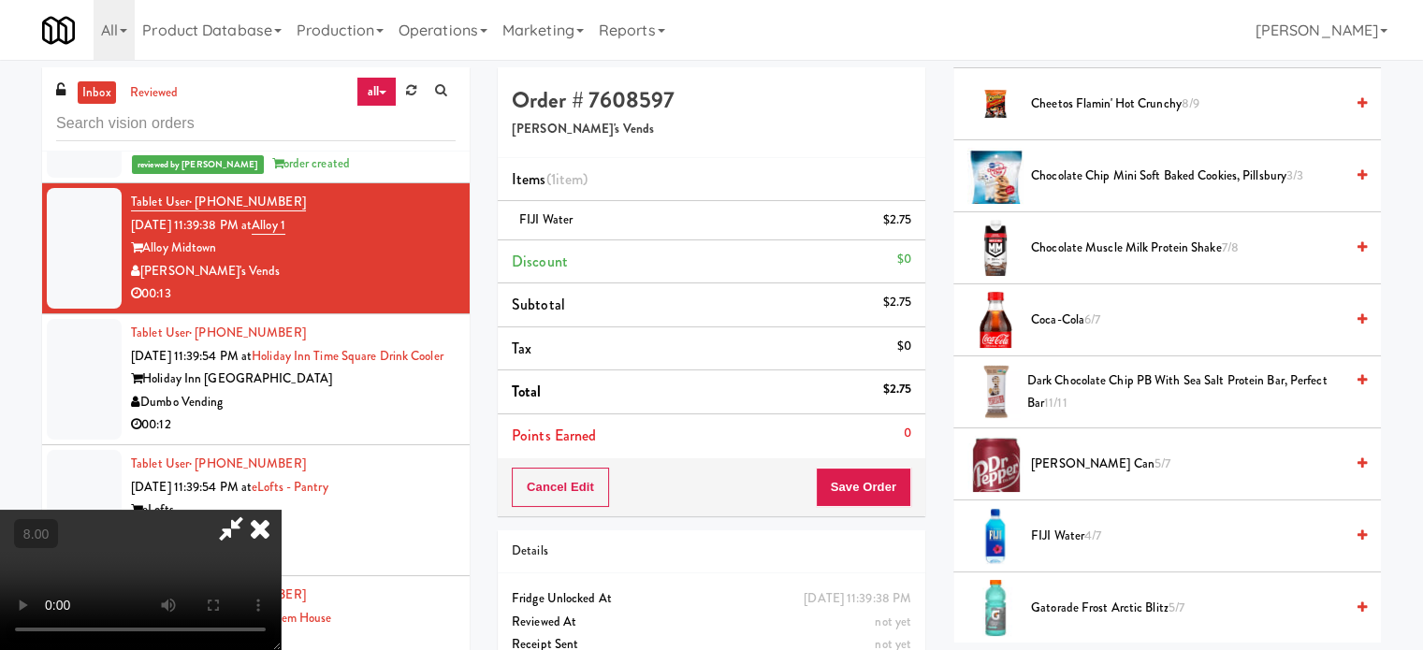
drag, startPoint x: 822, startPoint y: 80, endPoint x: 829, endPoint y: 109, distance: 29.1
click at [281, 510] on icon at bounding box center [260, 528] width 41 height 37
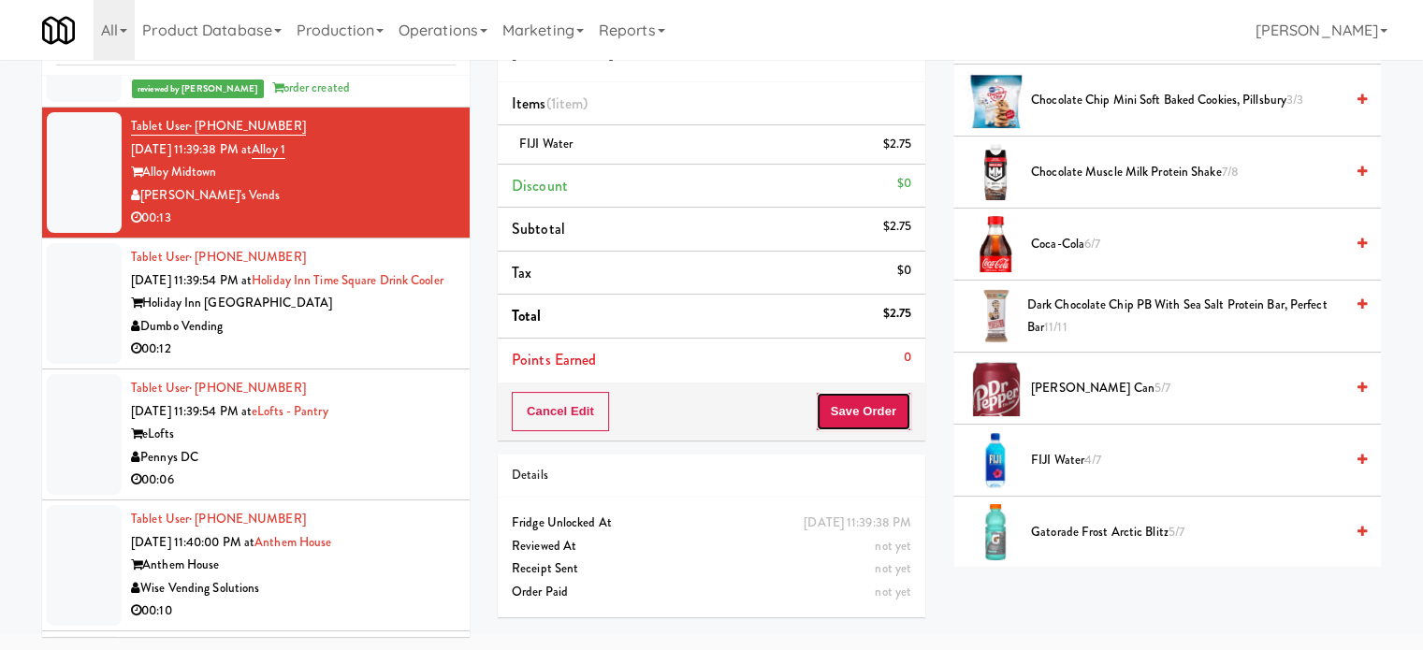
click at [862, 417] on button "Save Order" at bounding box center [863, 411] width 95 height 39
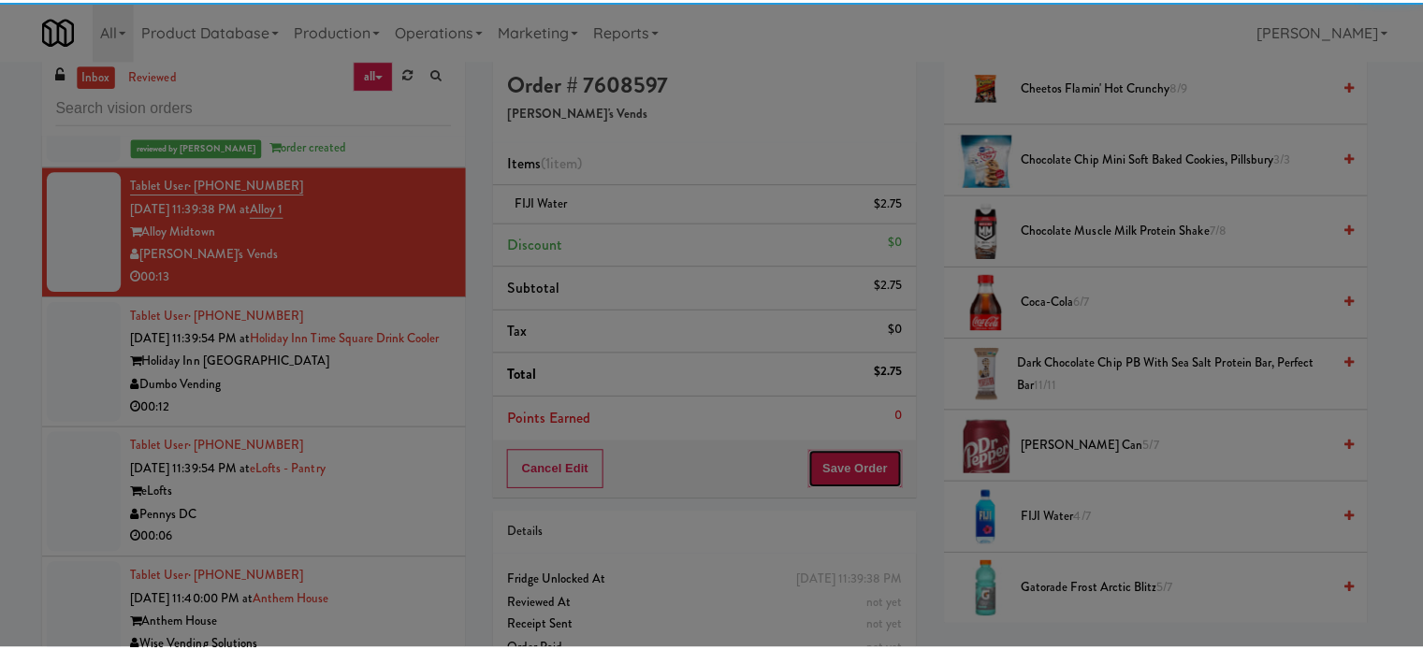
scroll to position [0, 0]
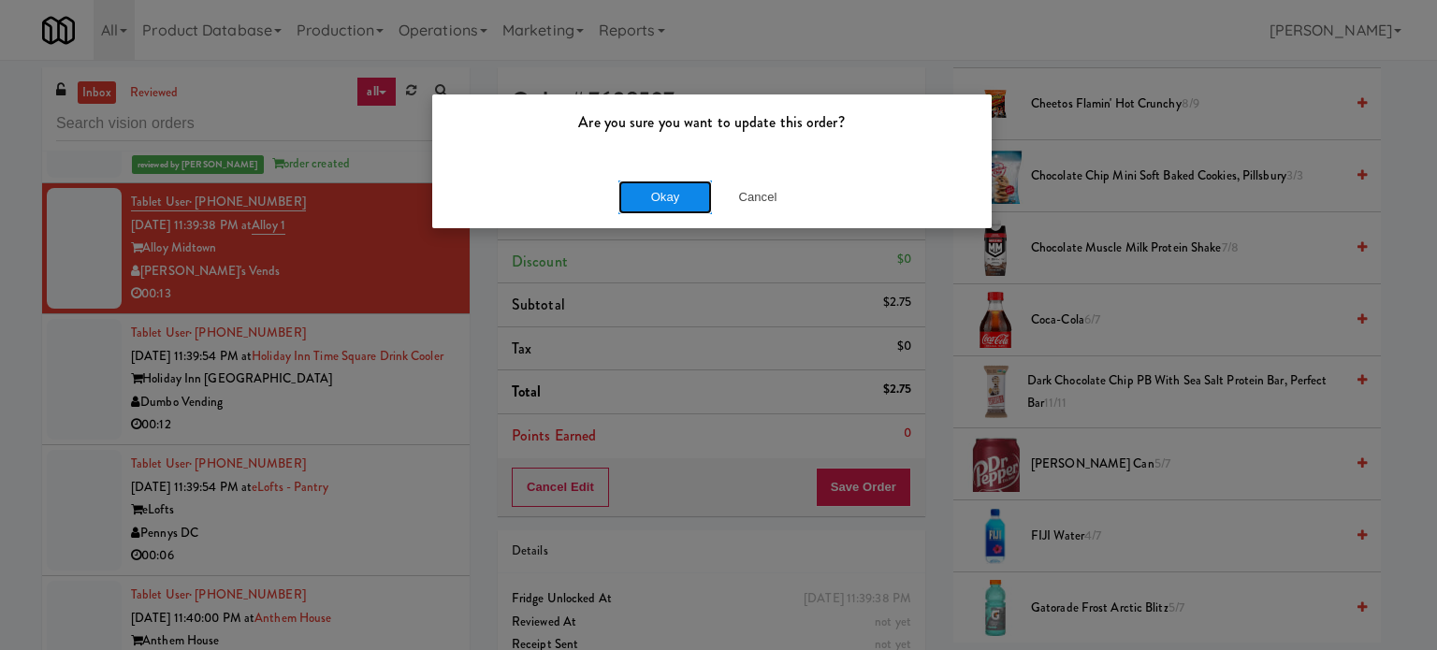
click at [655, 197] on button "Okay" at bounding box center [666, 198] width 94 height 34
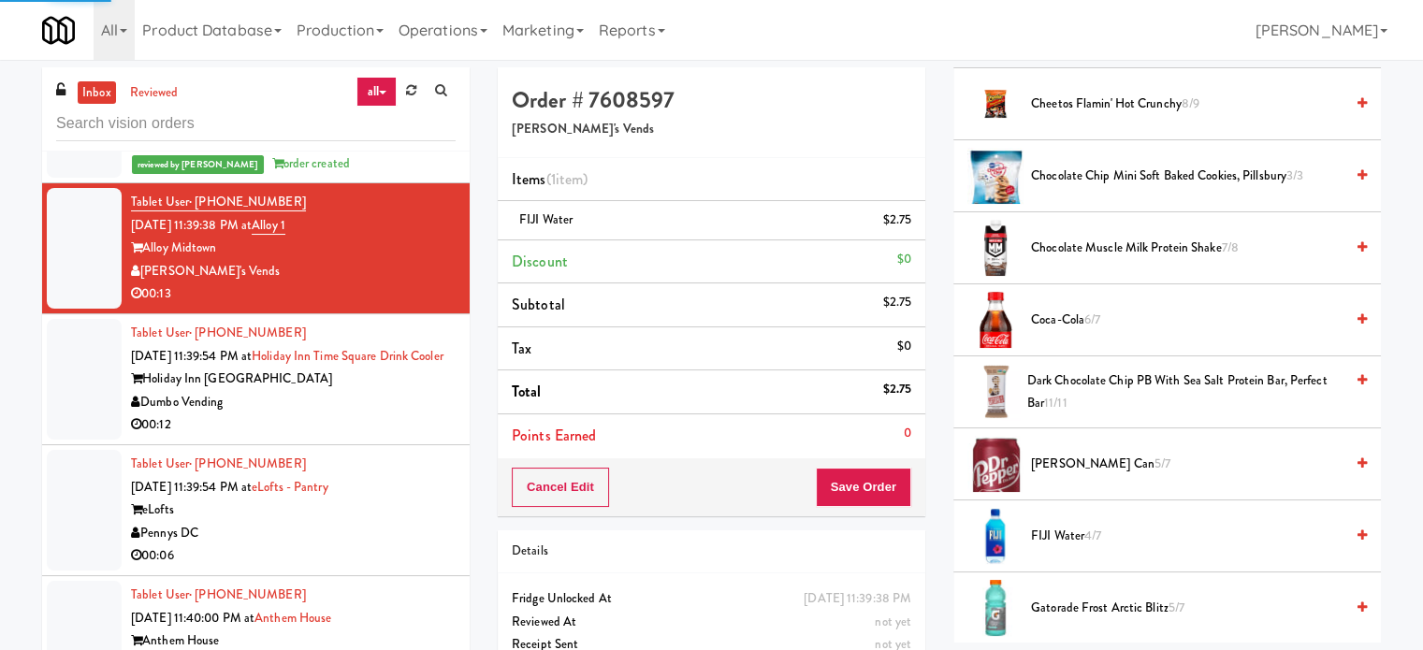
click at [389, 437] on div "00:12" at bounding box center [293, 425] width 325 height 23
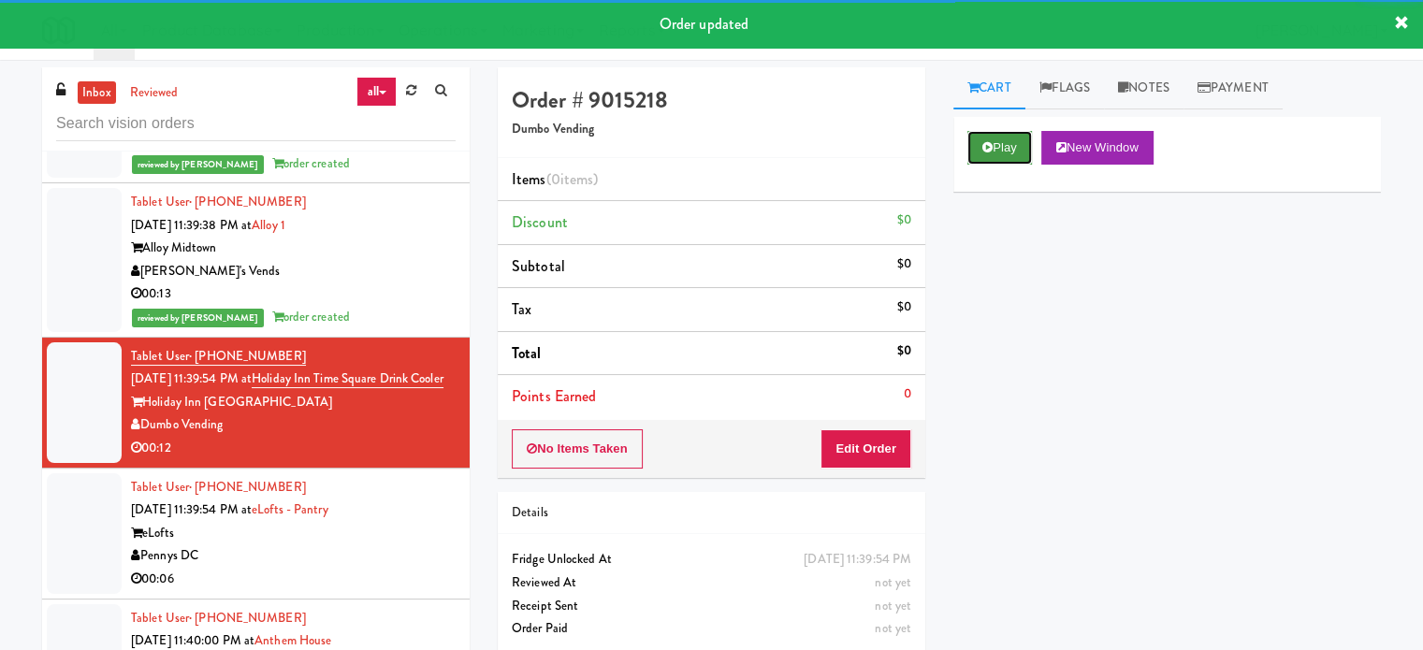
click at [996, 141] on button "Play" at bounding box center [1000, 148] width 65 height 34
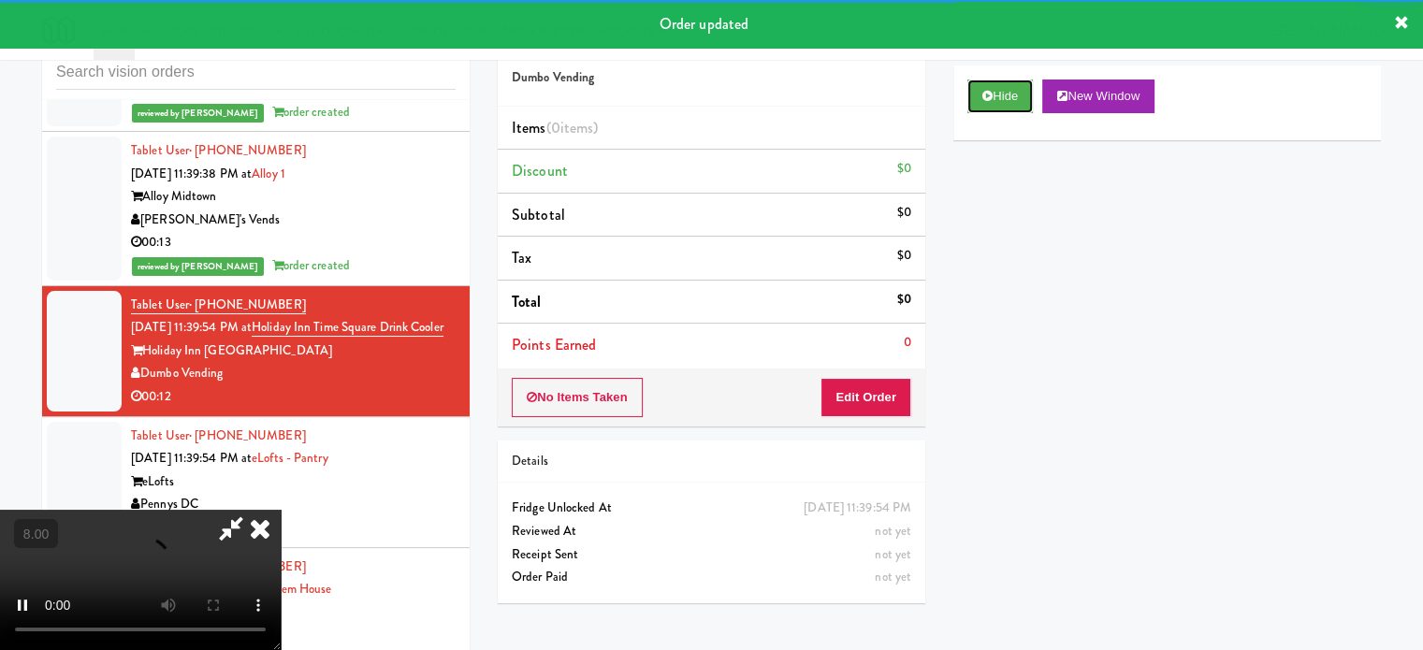
scroll to position [76, 0]
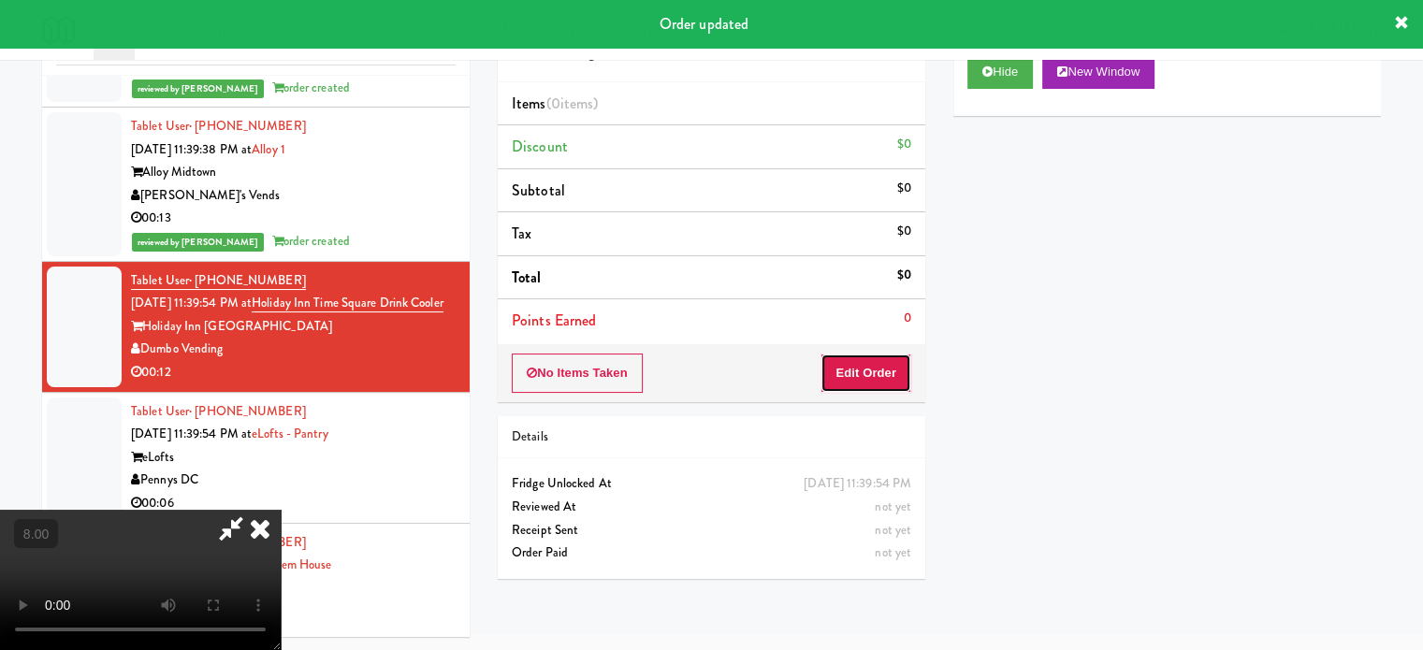
click at [868, 374] on button "Edit Order" at bounding box center [866, 373] width 91 height 39
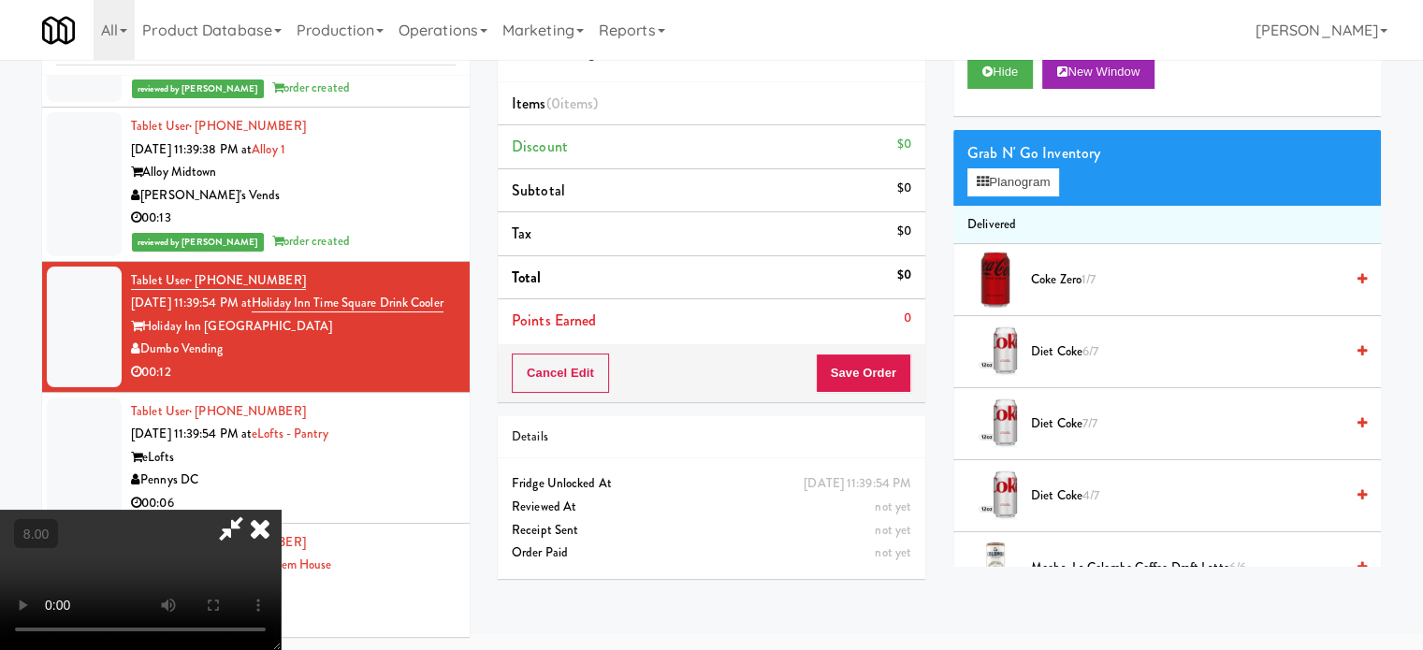
drag, startPoint x: 555, startPoint y: 456, endPoint x: 563, endPoint y: 448, distance: 11.3
click at [281, 510] on video at bounding box center [140, 580] width 281 height 140
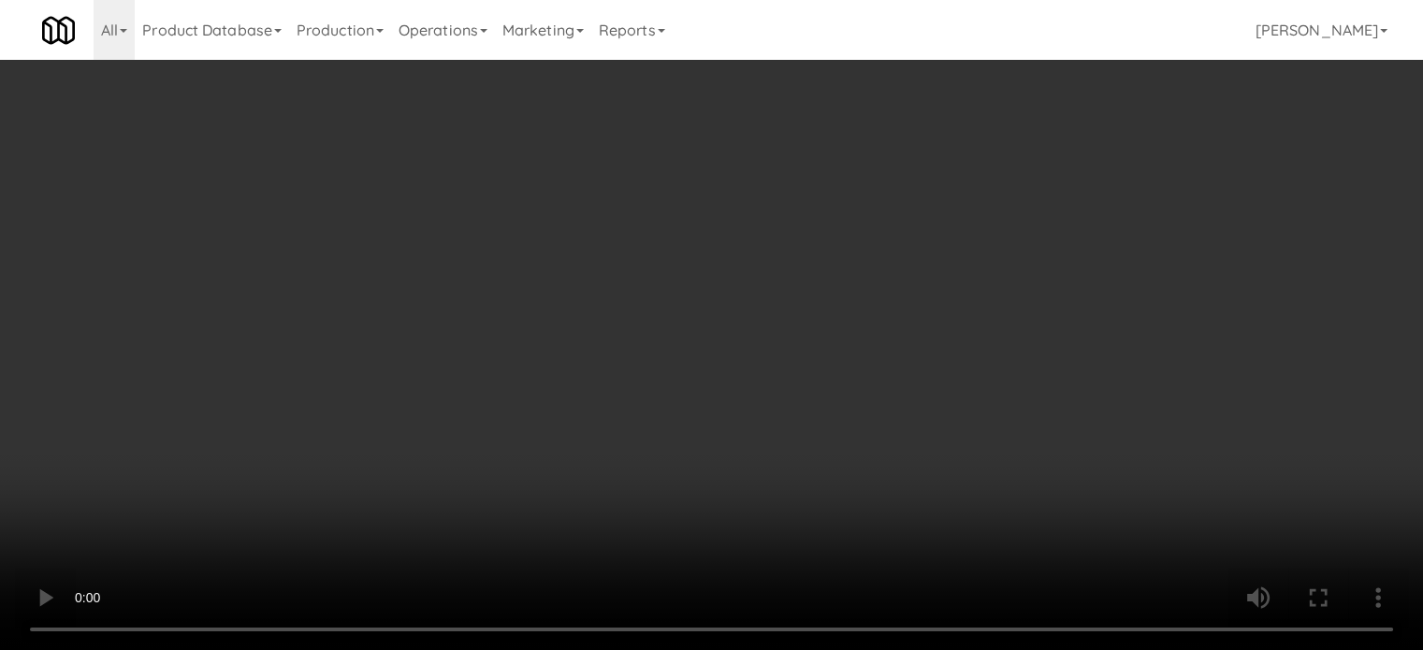
scroll to position [7869, 0]
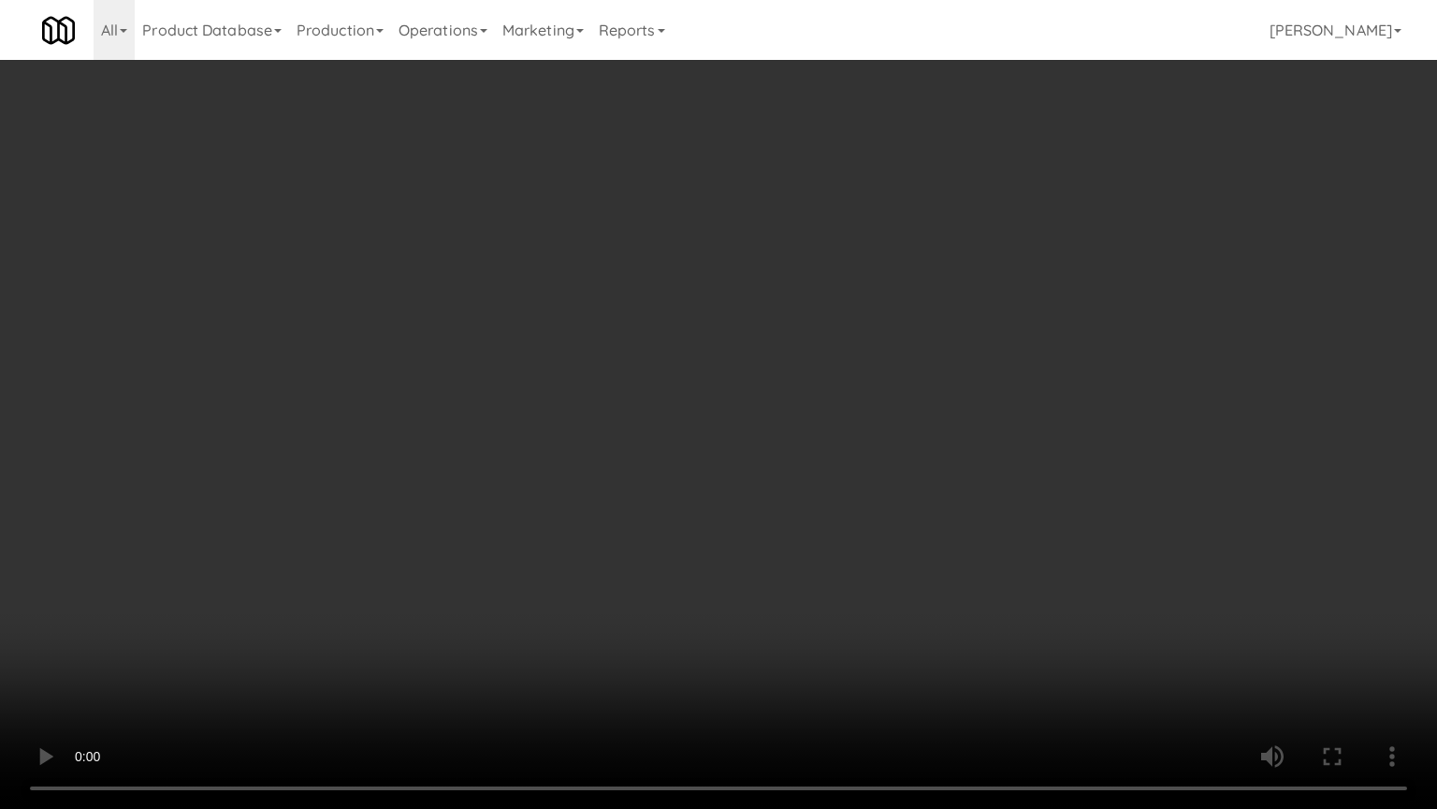
click at [537, 503] on video at bounding box center [718, 404] width 1437 height 809
click at [685, 435] on video at bounding box center [718, 404] width 1437 height 809
click at [687, 404] on video at bounding box center [718, 404] width 1437 height 809
click at [654, 464] on video at bounding box center [718, 404] width 1437 height 809
click at [902, 462] on video at bounding box center [718, 404] width 1437 height 809
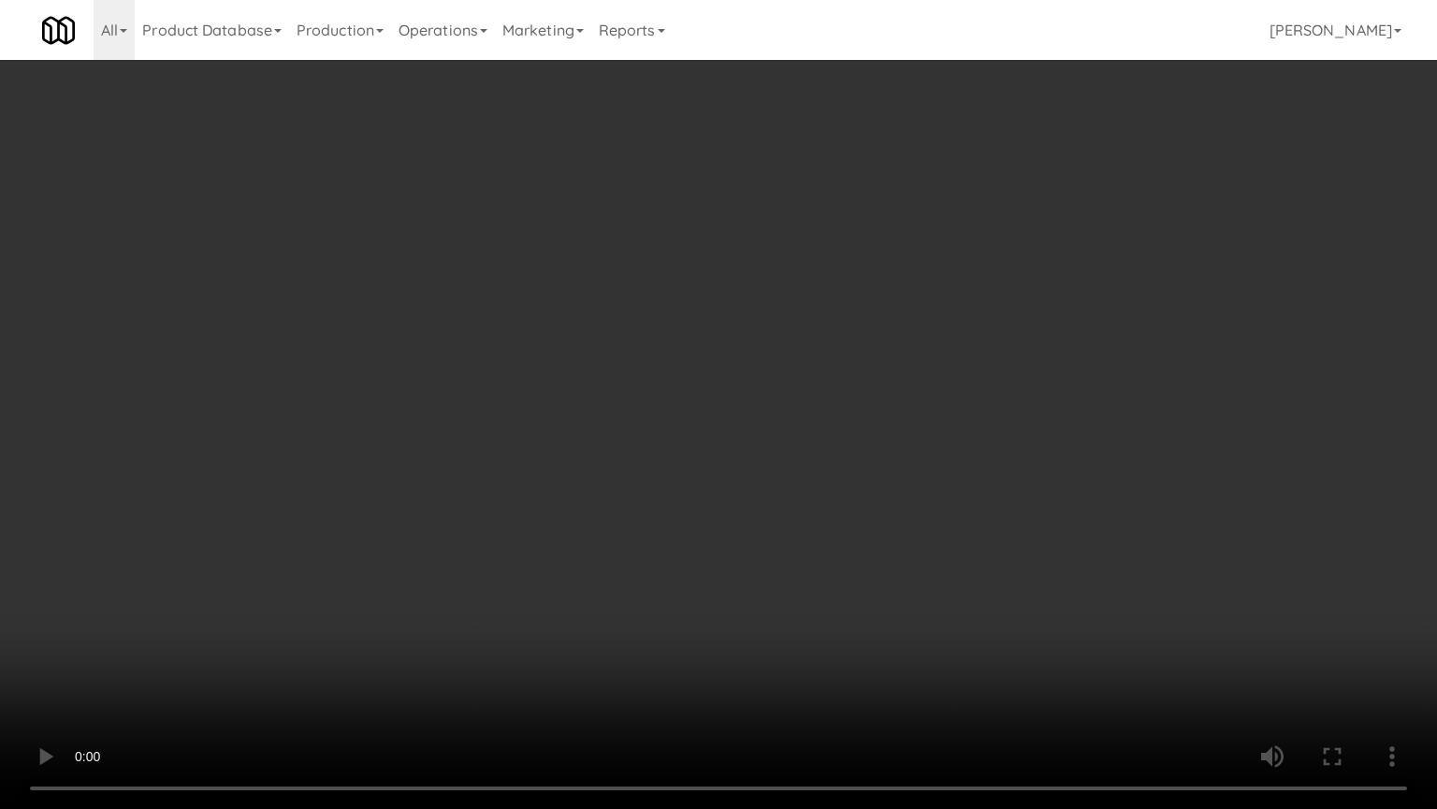
click at [705, 456] on video at bounding box center [718, 404] width 1437 height 809
click at [814, 440] on video at bounding box center [718, 404] width 1437 height 809
click at [708, 442] on video at bounding box center [718, 404] width 1437 height 809
click at [862, 416] on video at bounding box center [718, 404] width 1437 height 809
click at [734, 422] on video at bounding box center [718, 404] width 1437 height 809
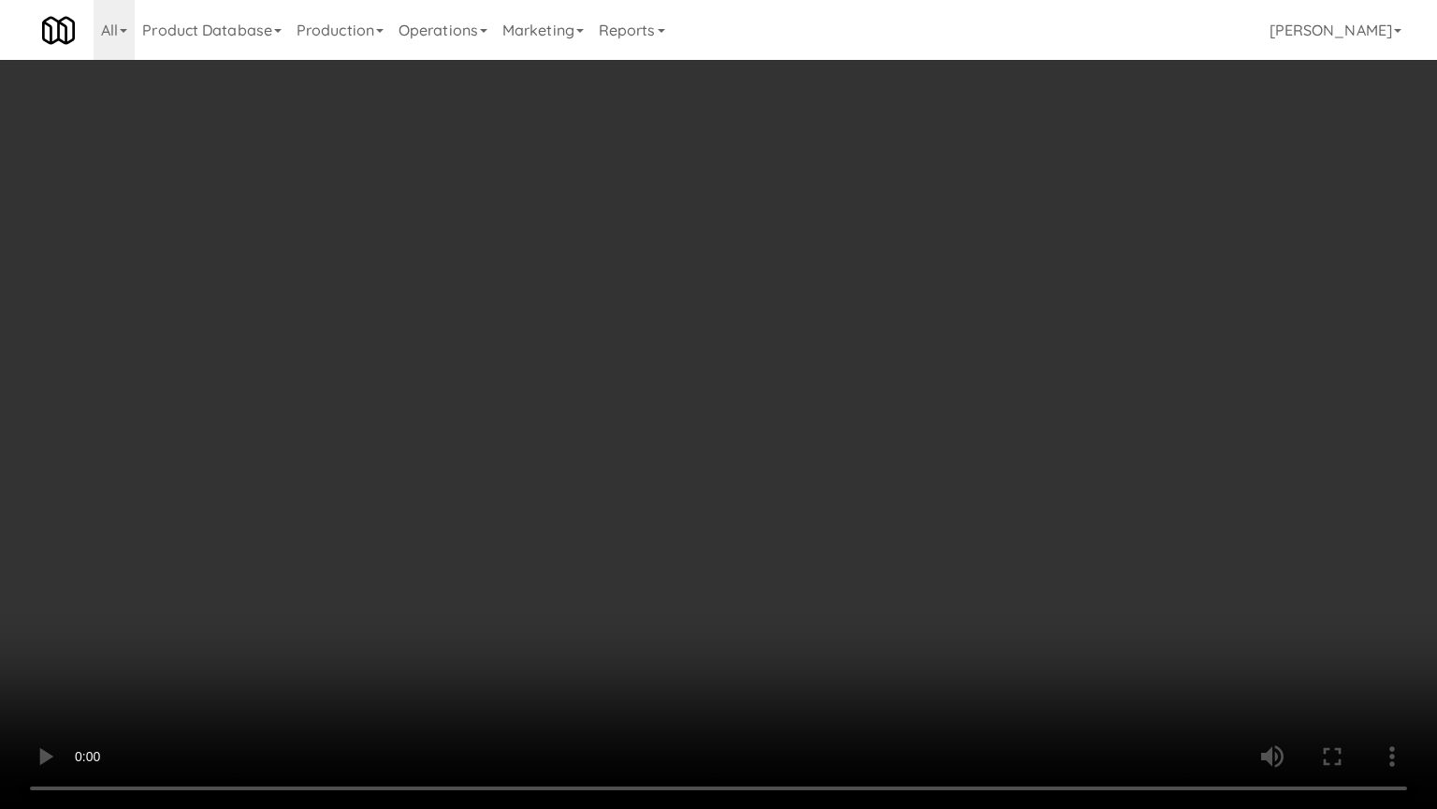
click at [898, 438] on video at bounding box center [718, 404] width 1437 height 809
click at [807, 438] on video at bounding box center [718, 404] width 1437 height 809
drag, startPoint x: 937, startPoint y: 442, endPoint x: 898, endPoint y: 433, distance: 39.3
click at [939, 443] on video at bounding box center [718, 404] width 1437 height 809
click at [843, 435] on video at bounding box center [718, 404] width 1437 height 809
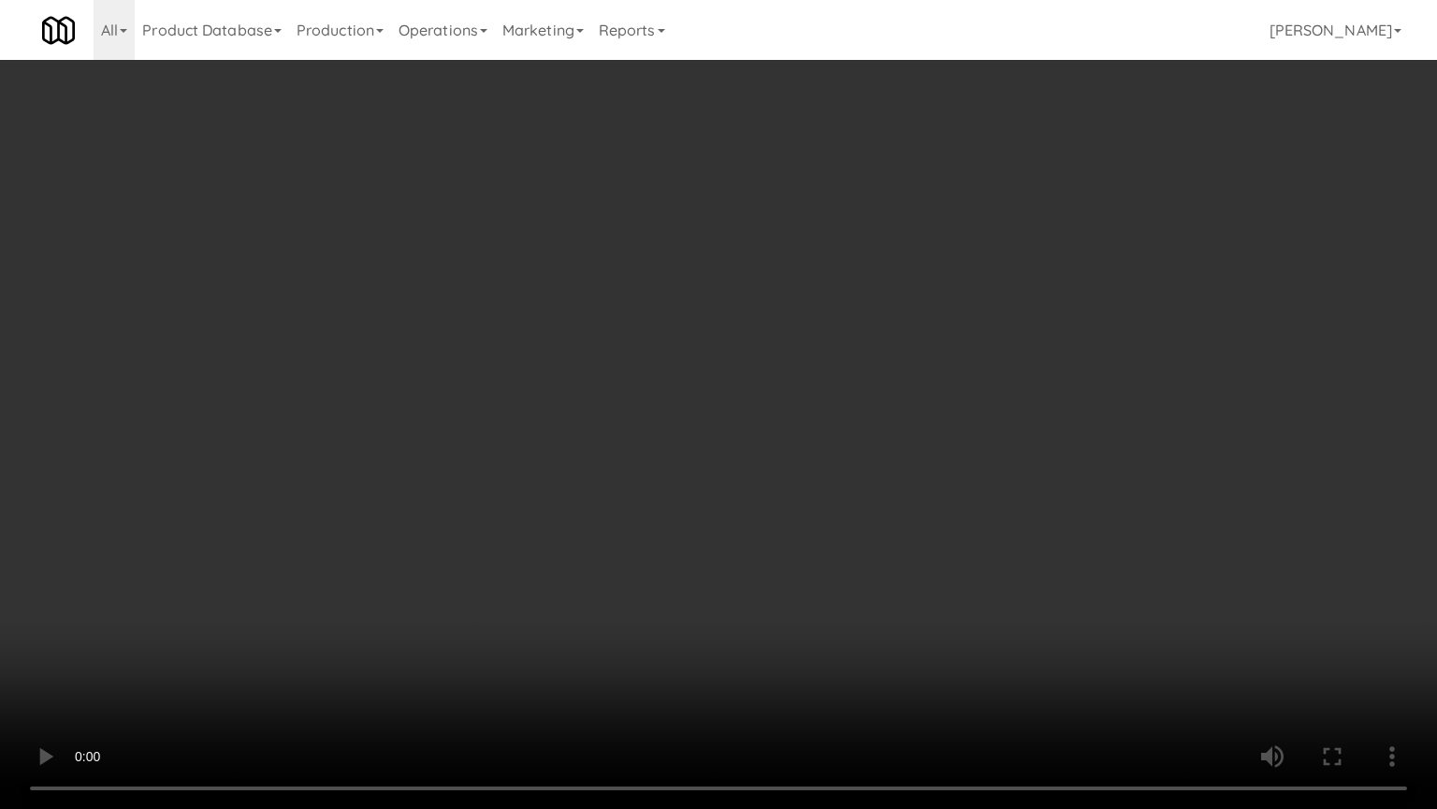
click at [1002, 459] on video at bounding box center [718, 404] width 1437 height 809
click at [758, 457] on video at bounding box center [718, 404] width 1437 height 809
click at [910, 460] on video at bounding box center [718, 404] width 1437 height 809
click at [633, 437] on video at bounding box center [718, 404] width 1437 height 809
drag, startPoint x: 633, startPoint y: 434, endPoint x: 652, endPoint y: 242, distance: 192.9
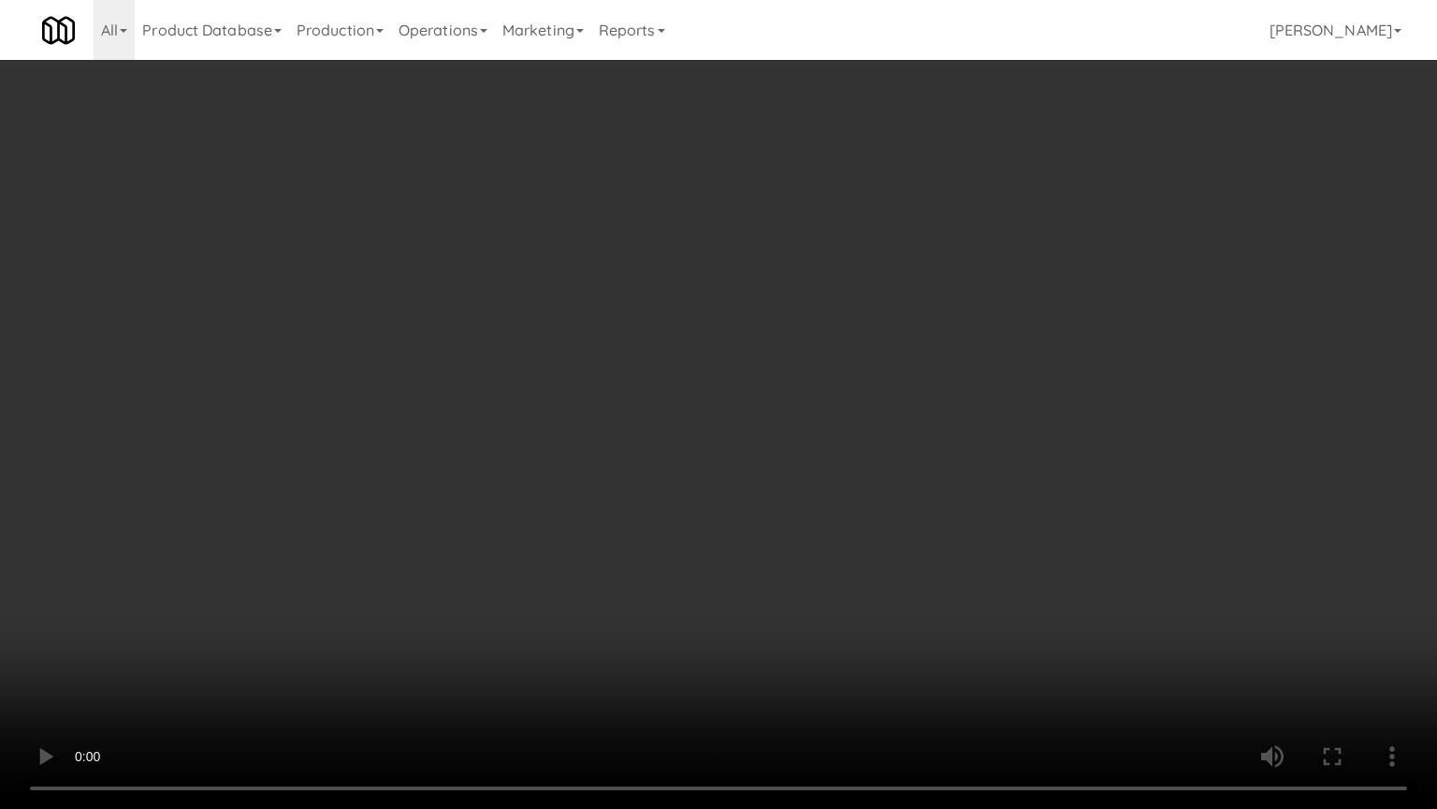
click at [635, 429] on video at bounding box center [718, 404] width 1437 height 809
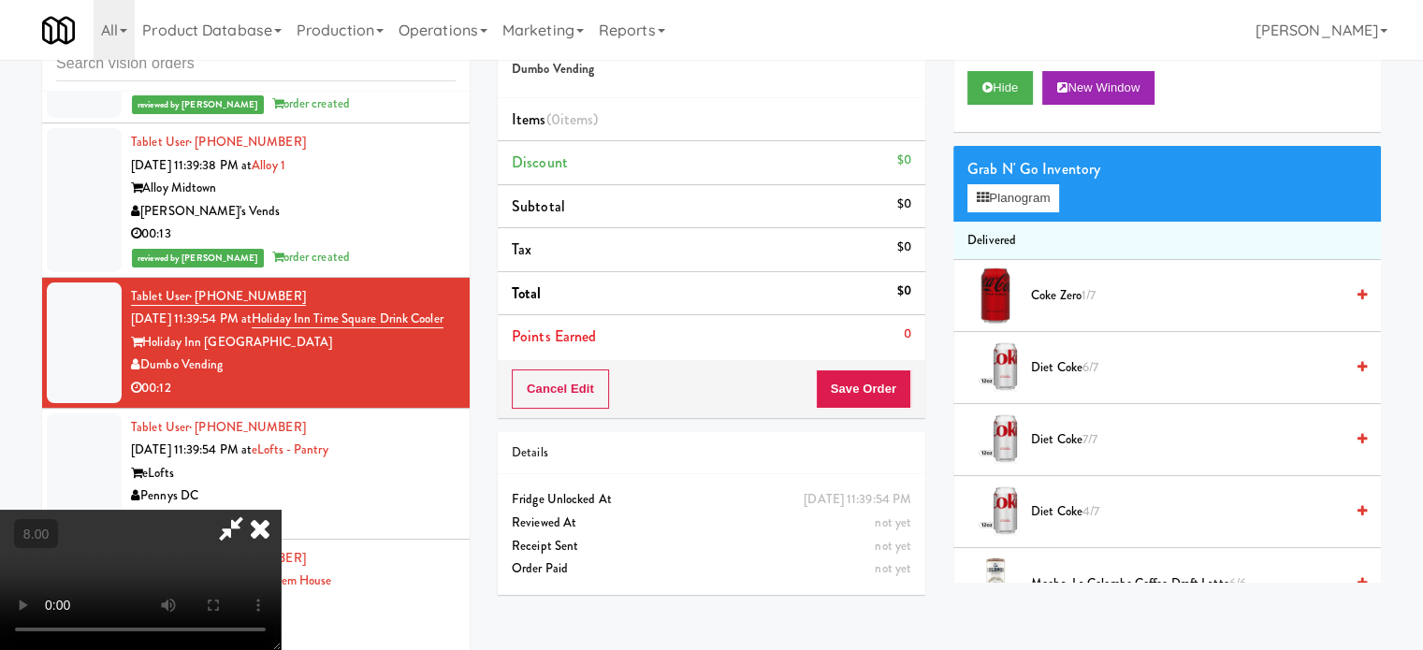
click at [281, 510] on video at bounding box center [140, 580] width 281 height 140
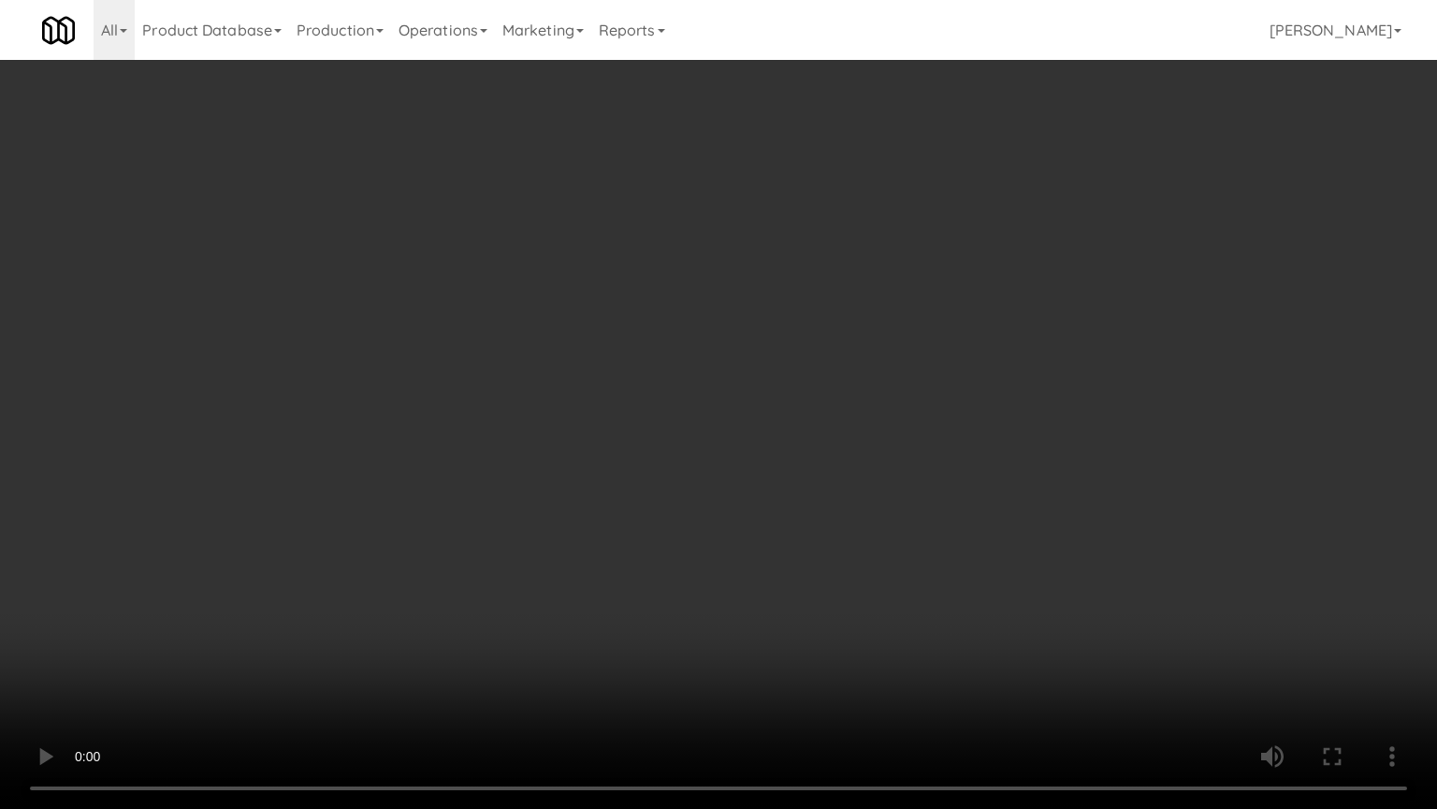
click at [474, 468] on video at bounding box center [718, 404] width 1437 height 809
click at [619, 471] on video at bounding box center [718, 404] width 1437 height 809
click at [660, 474] on video at bounding box center [718, 404] width 1437 height 809
click at [783, 480] on video at bounding box center [718, 404] width 1437 height 809
click at [753, 472] on video at bounding box center [718, 404] width 1437 height 809
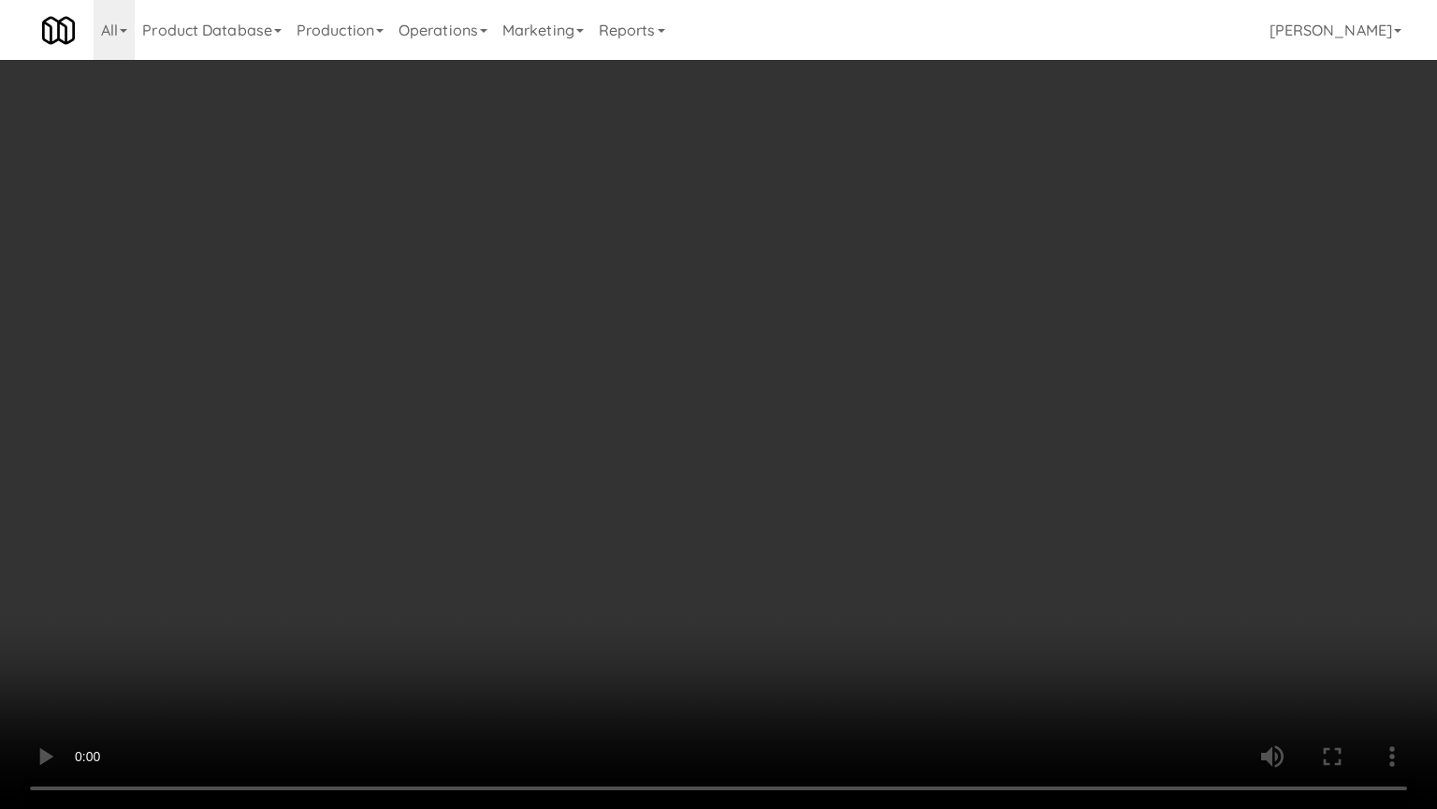
click at [809, 442] on video at bounding box center [718, 404] width 1437 height 809
click at [827, 445] on video at bounding box center [718, 404] width 1437 height 809
click at [955, 550] on video at bounding box center [718, 404] width 1437 height 809
click at [821, 533] on video at bounding box center [718, 404] width 1437 height 809
click at [883, 604] on video at bounding box center [718, 404] width 1437 height 809
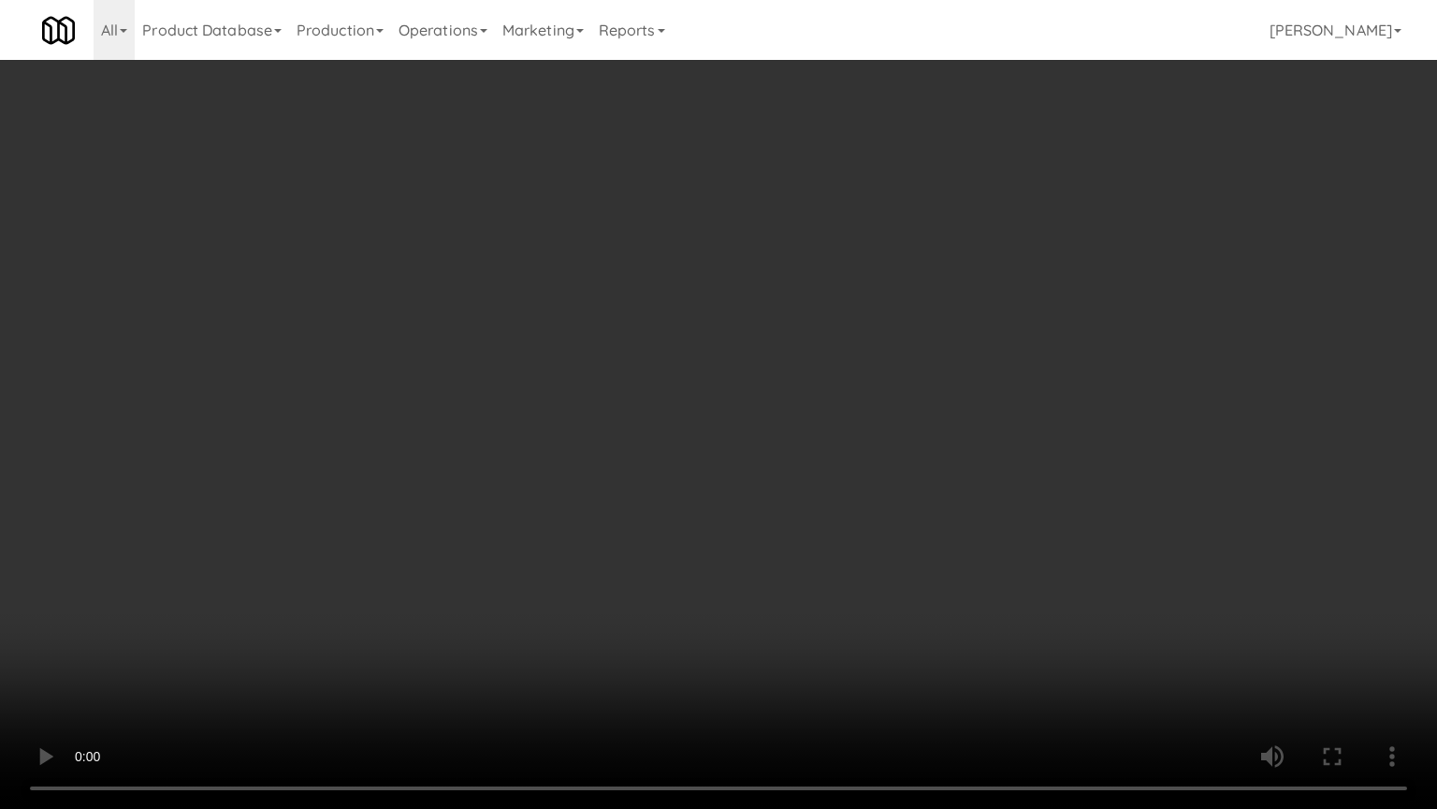
click at [790, 595] on video at bounding box center [718, 404] width 1437 height 809
click at [819, 588] on video at bounding box center [718, 404] width 1437 height 809
click at [793, 584] on video at bounding box center [718, 404] width 1437 height 809
click at [766, 557] on video at bounding box center [718, 404] width 1437 height 809
drag, startPoint x: 978, startPoint y: 708, endPoint x: 839, endPoint y: 592, distance: 180.1
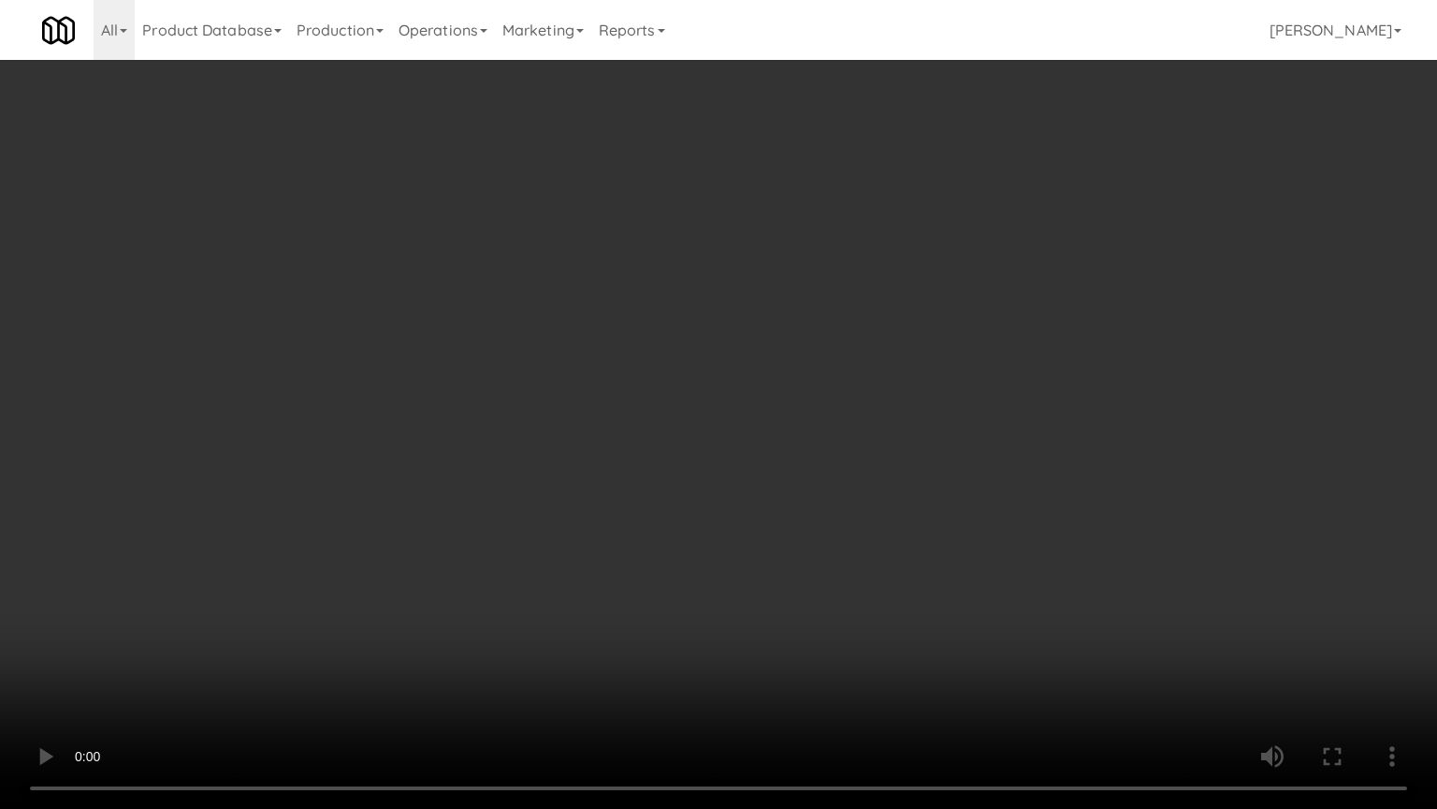
click at [974, 649] on video at bounding box center [718, 404] width 1437 height 809
click at [772, 602] on video at bounding box center [718, 404] width 1437 height 809
drag, startPoint x: 850, startPoint y: 709, endPoint x: 820, endPoint y: 609, distance: 104.5
click at [848, 649] on video at bounding box center [718, 404] width 1437 height 809
click at [805, 610] on video at bounding box center [718, 404] width 1437 height 809
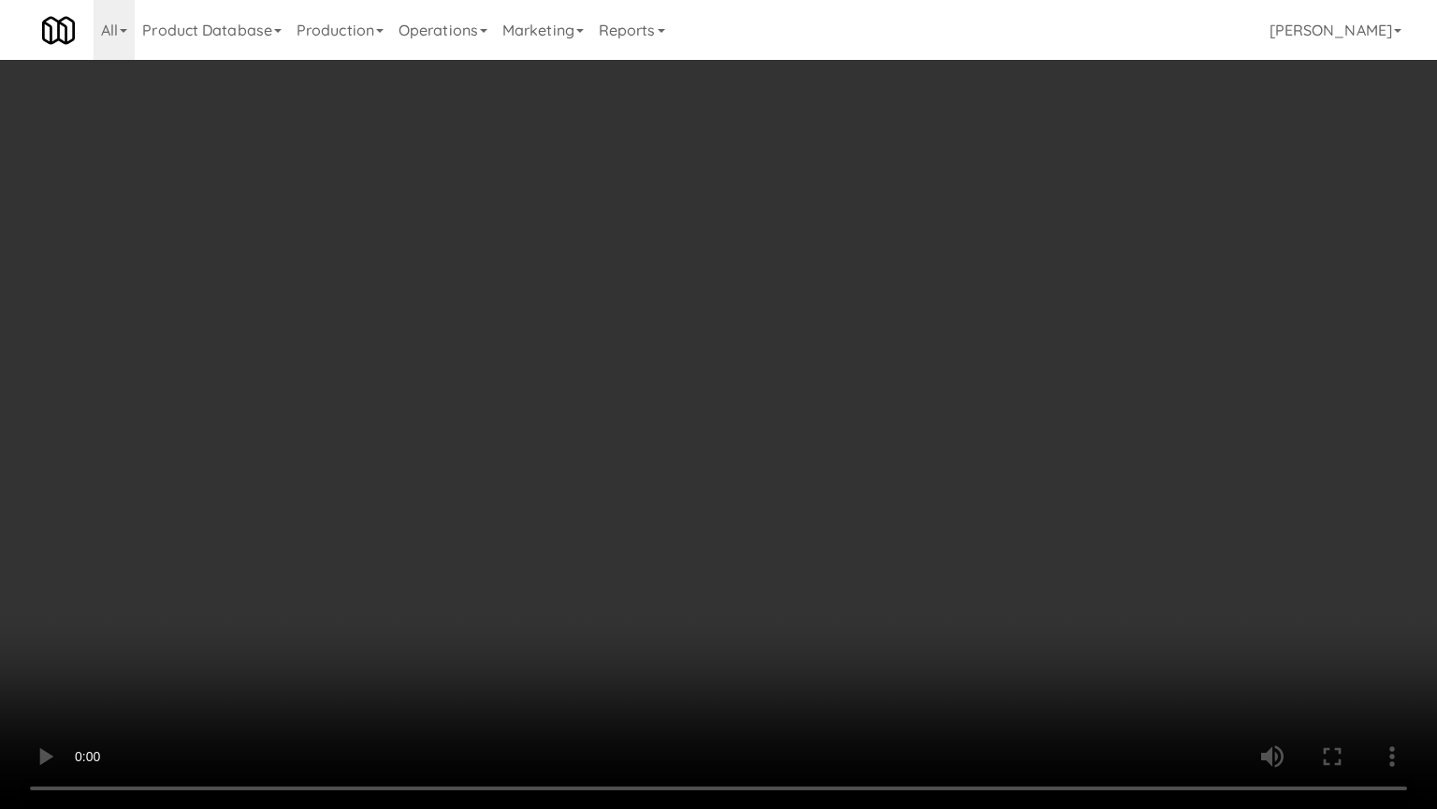
click at [805, 610] on video at bounding box center [718, 404] width 1437 height 809
click at [812, 620] on video at bounding box center [718, 404] width 1437 height 809
click at [814, 621] on video at bounding box center [718, 404] width 1437 height 809
drag, startPoint x: 816, startPoint y: 631, endPoint x: 853, endPoint y: 617, distance: 39.1
click at [822, 633] on video at bounding box center [718, 404] width 1437 height 809
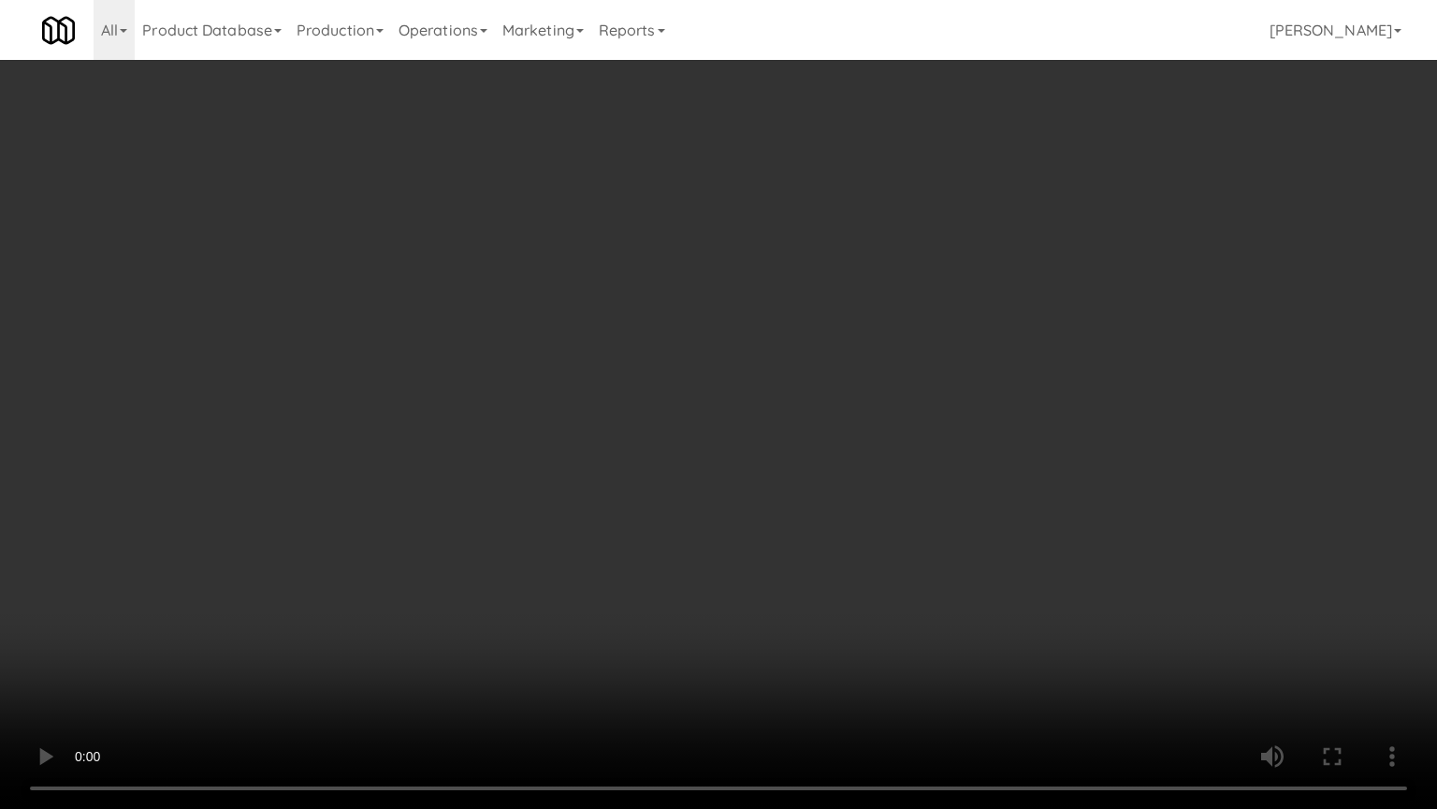
click at [853, 617] on video at bounding box center [718, 404] width 1437 height 809
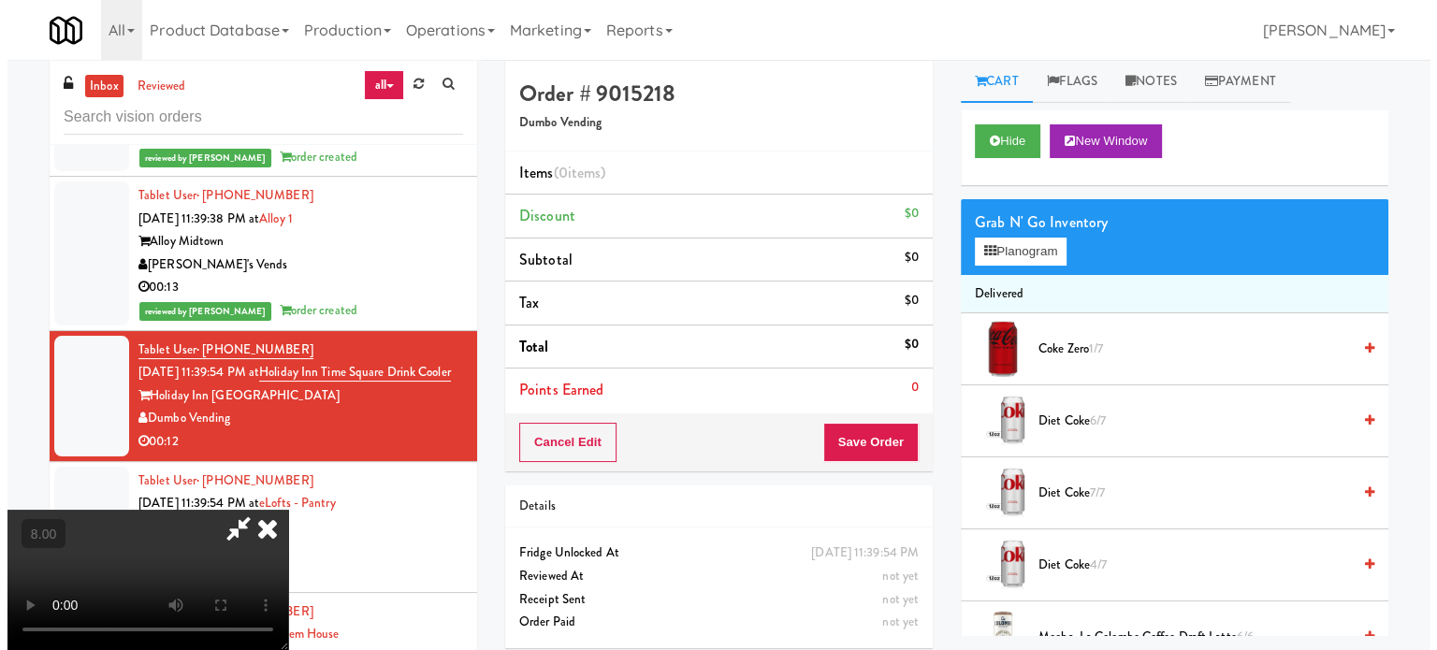
scroll to position [0, 0]
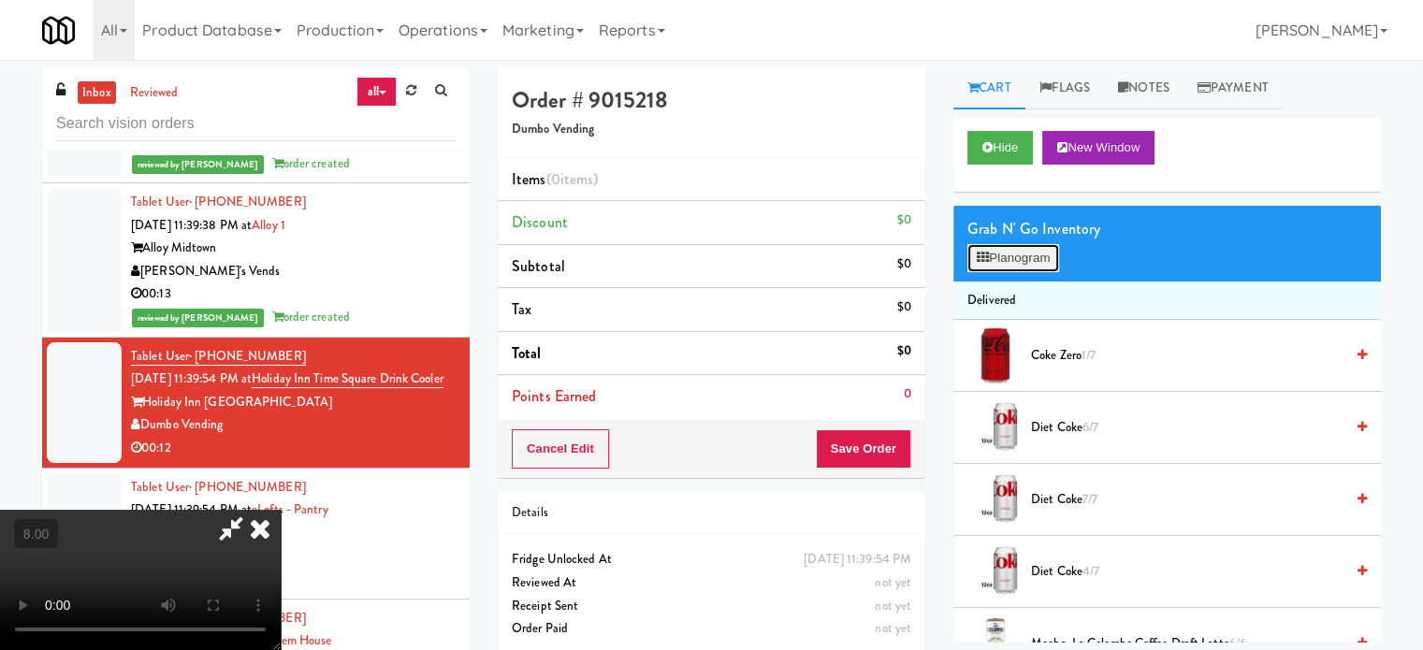
click at [1016, 259] on button "Planogram" at bounding box center [1014, 258] width 92 height 28
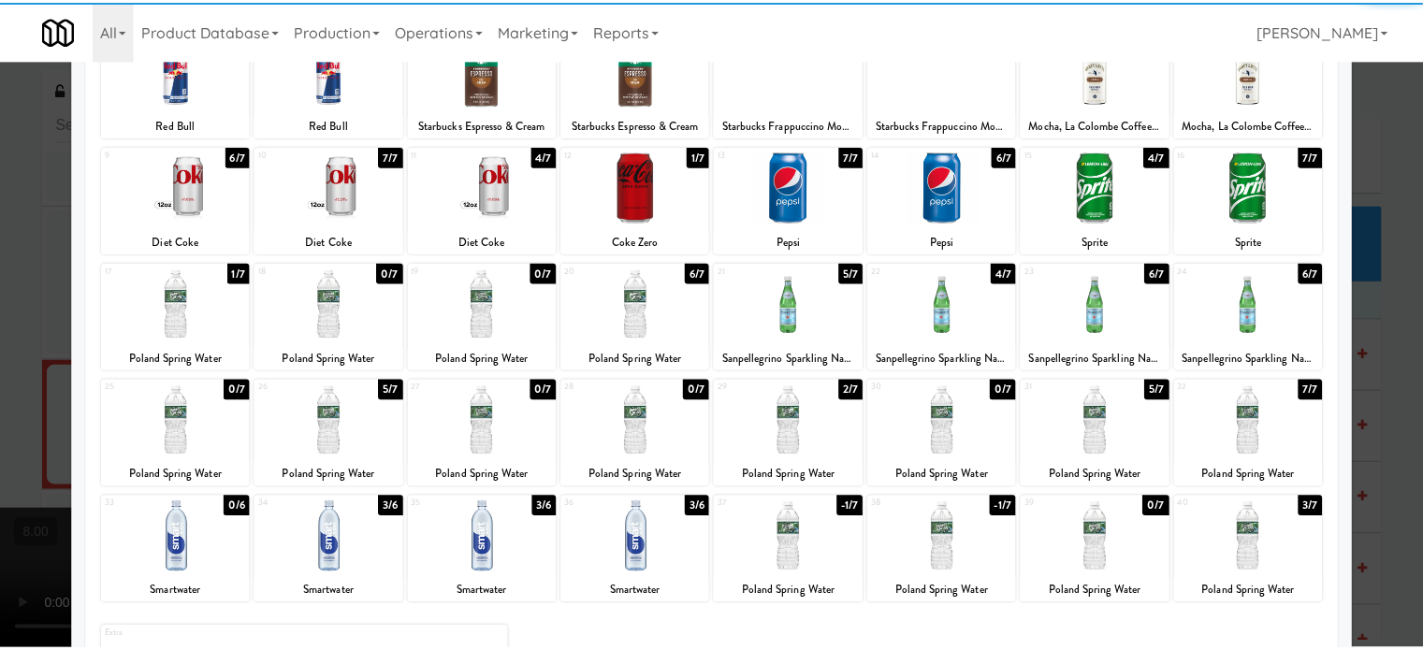
scroll to position [268, 0]
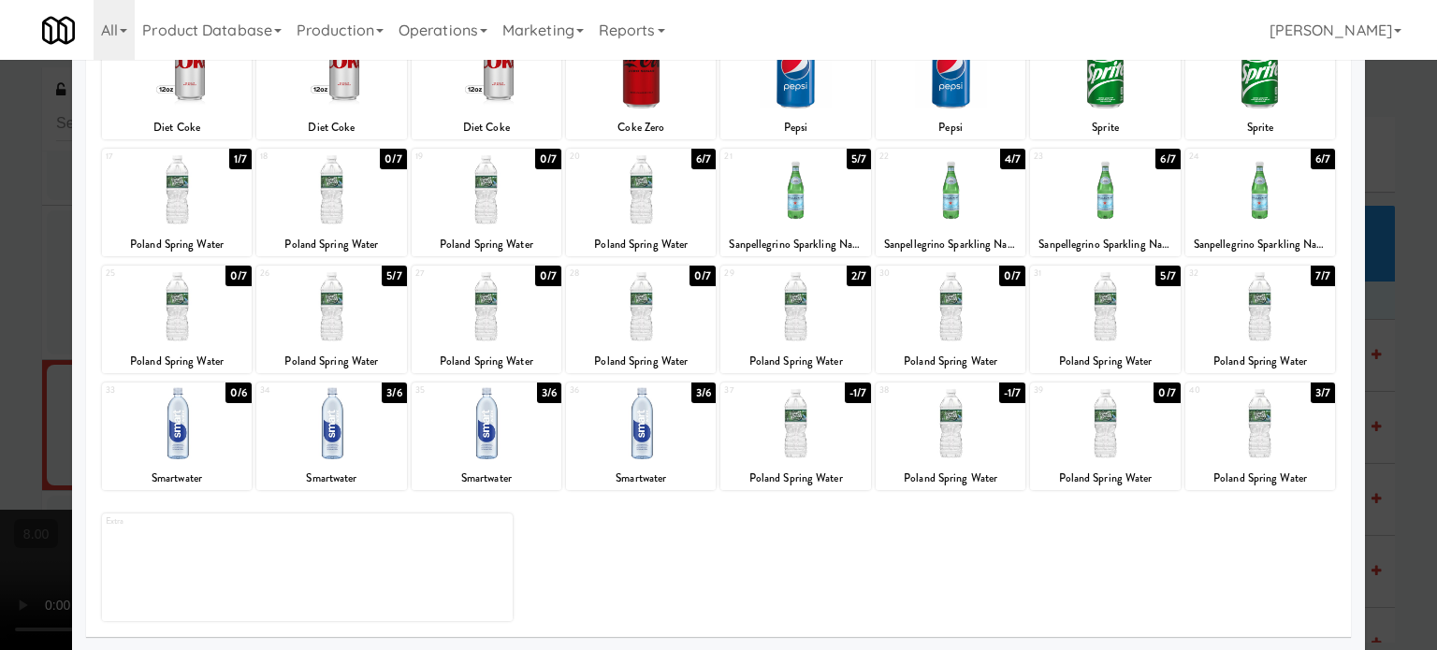
click at [1311, 276] on div "7/7" at bounding box center [1323, 276] width 24 height 21
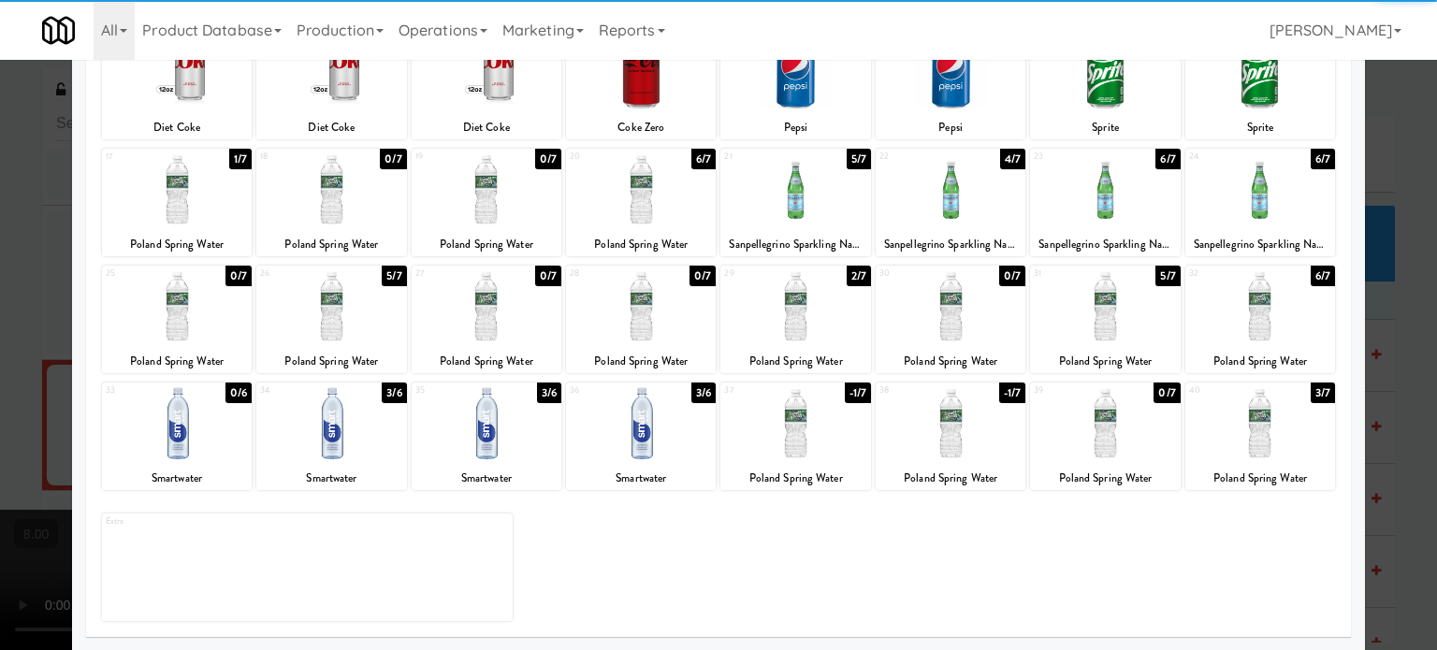
click at [1158, 274] on div "5/7" at bounding box center [1168, 276] width 24 height 21
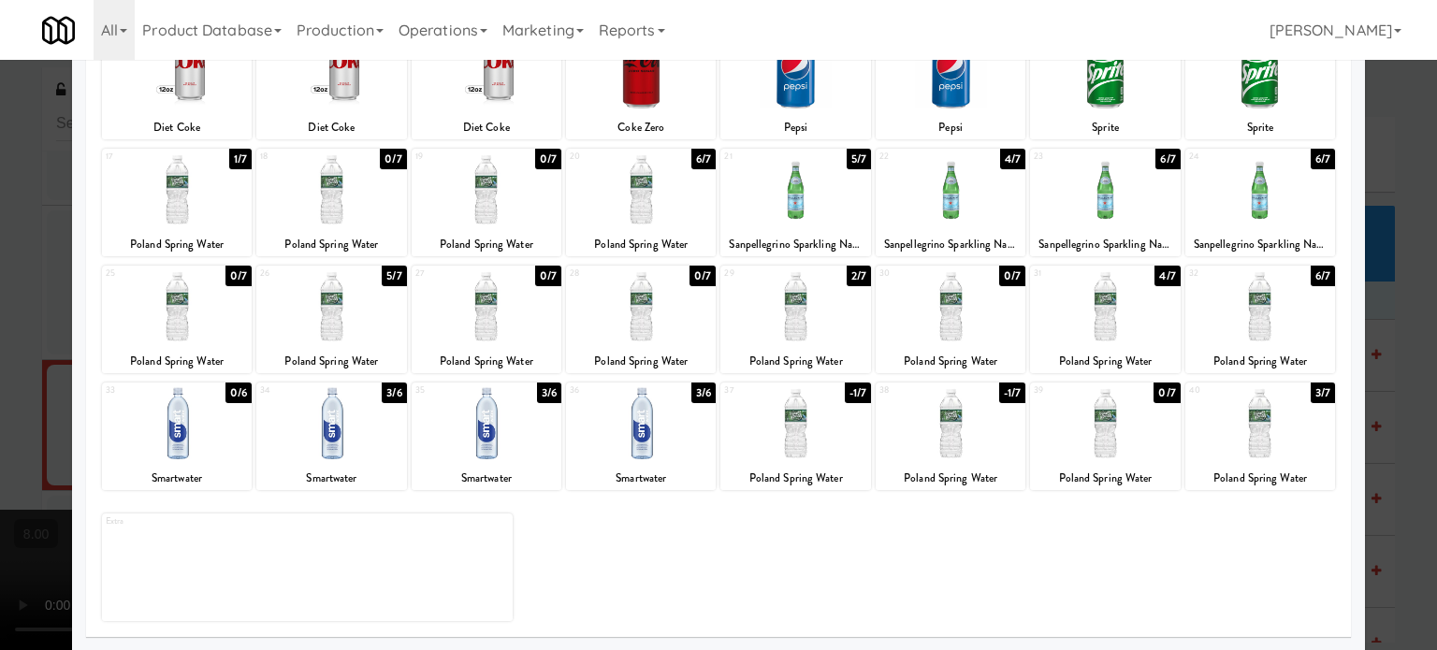
drag, startPoint x: 1405, startPoint y: 317, endPoint x: 1275, endPoint y: 314, distance: 130.1
click at [1405, 318] on div at bounding box center [718, 325] width 1437 height 650
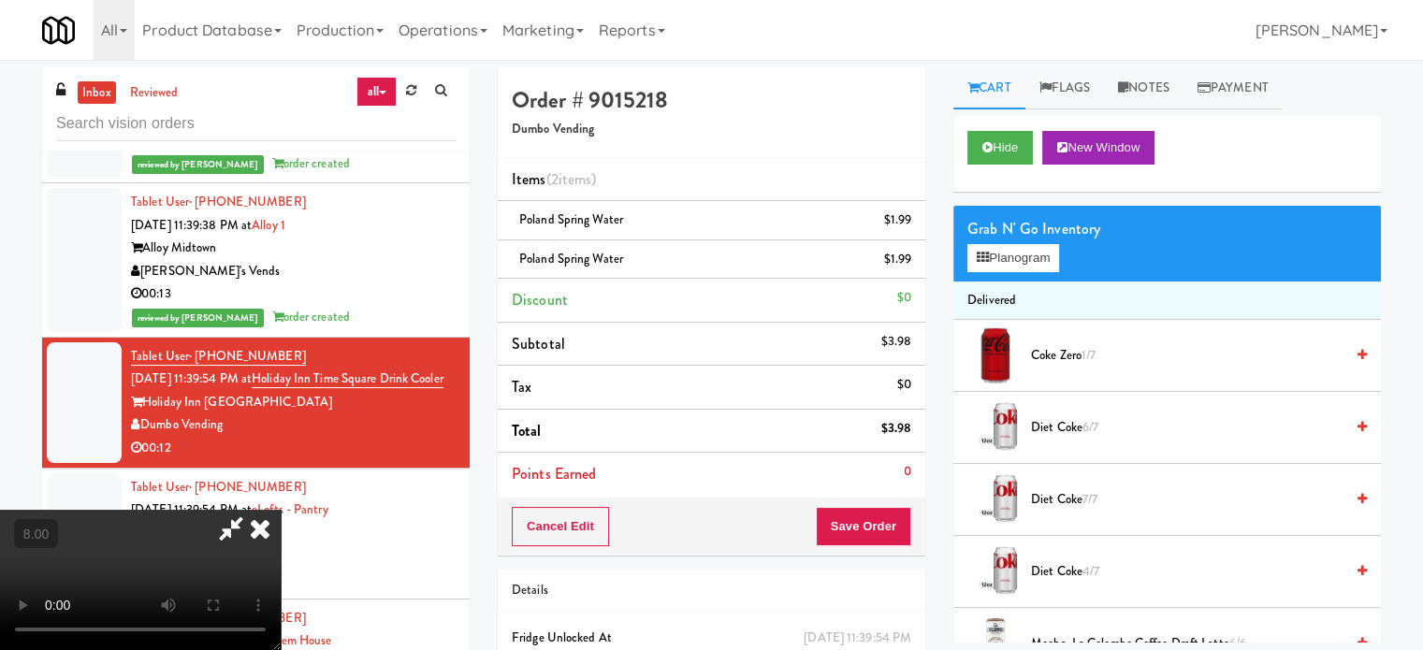
drag, startPoint x: 383, startPoint y: 460, endPoint x: 392, endPoint y: 452, distance: 12.0
click at [281, 510] on video at bounding box center [140, 580] width 281 height 140
drag, startPoint x: 392, startPoint y: 452, endPoint x: 394, endPoint y: 441, distance: 11.4
click at [281, 510] on video at bounding box center [140, 580] width 281 height 140
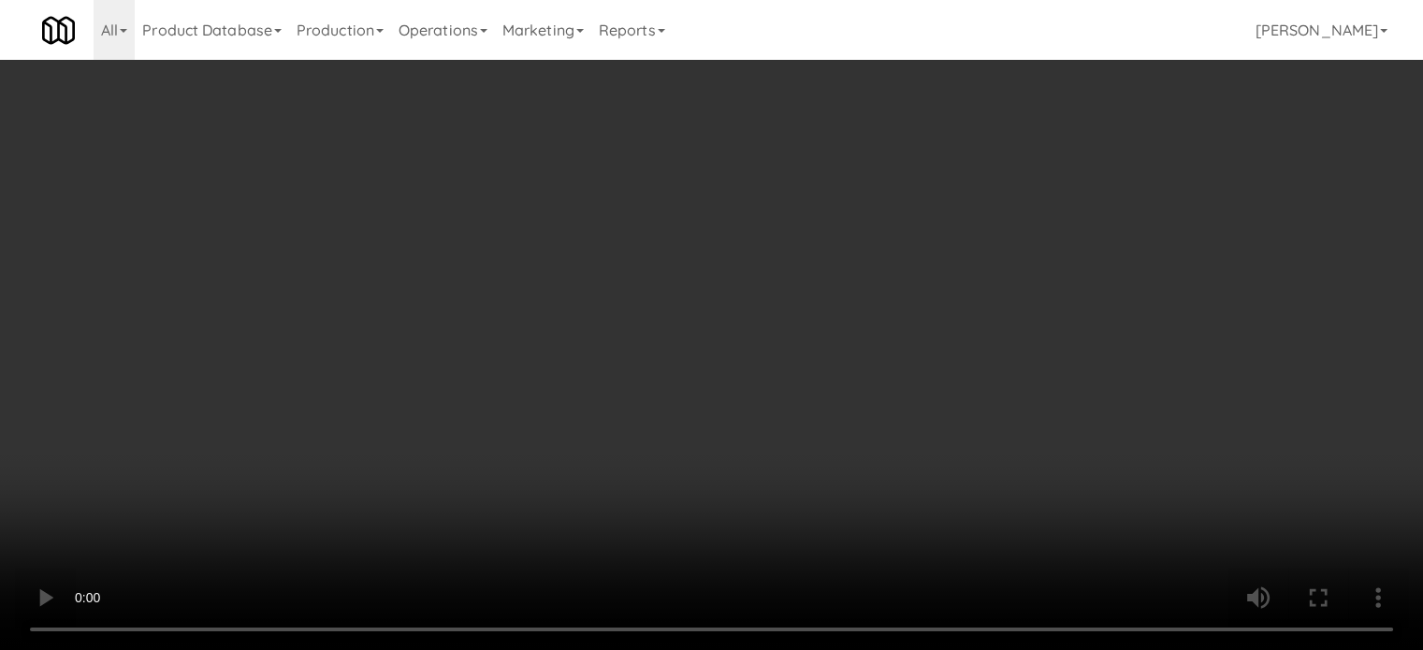
scroll to position [7869, 0]
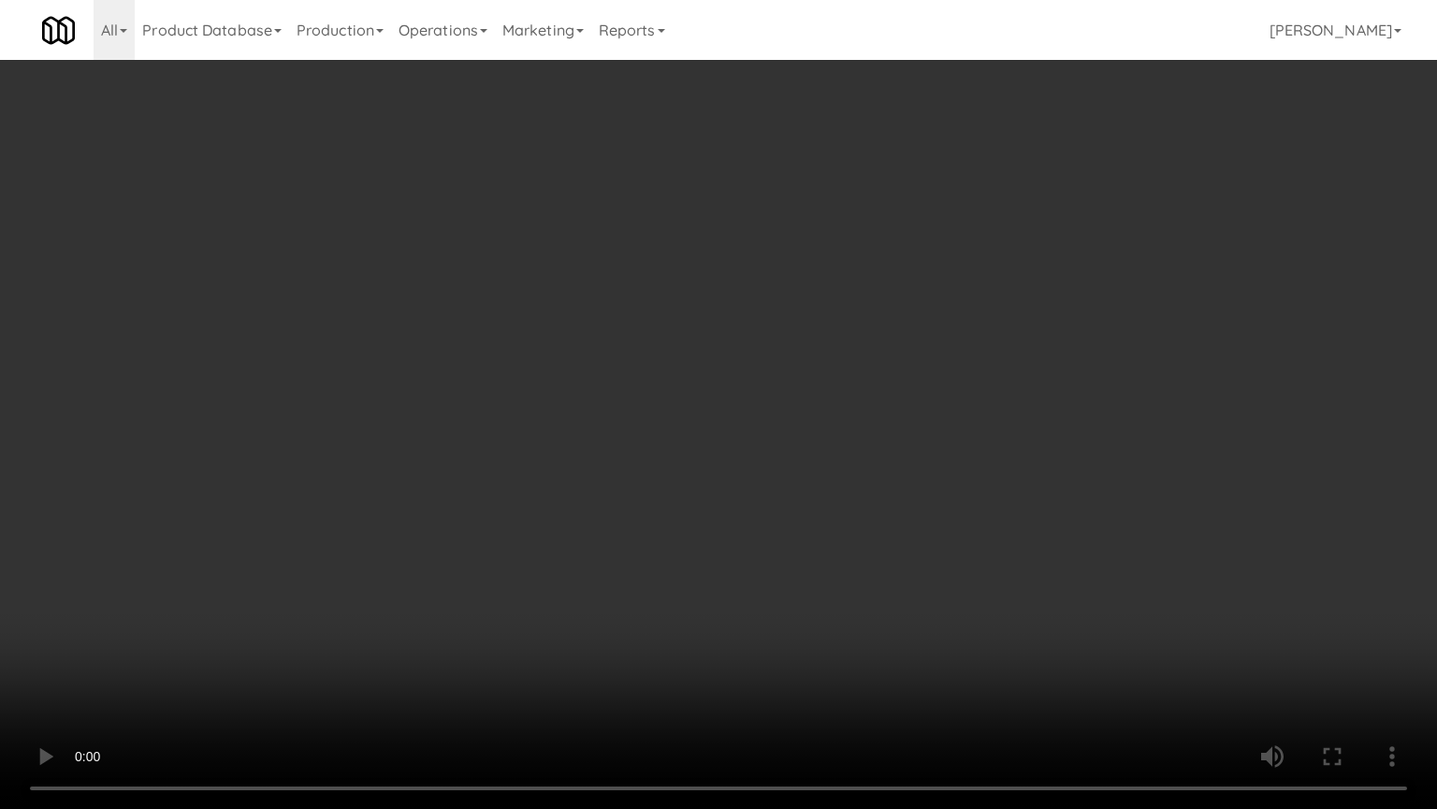
drag, startPoint x: 517, startPoint y: 475, endPoint x: 544, endPoint y: 464, distance: 29.4
click at [521, 475] on video at bounding box center [718, 404] width 1437 height 809
click at [539, 469] on video at bounding box center [718, 404] width 1437 height 809
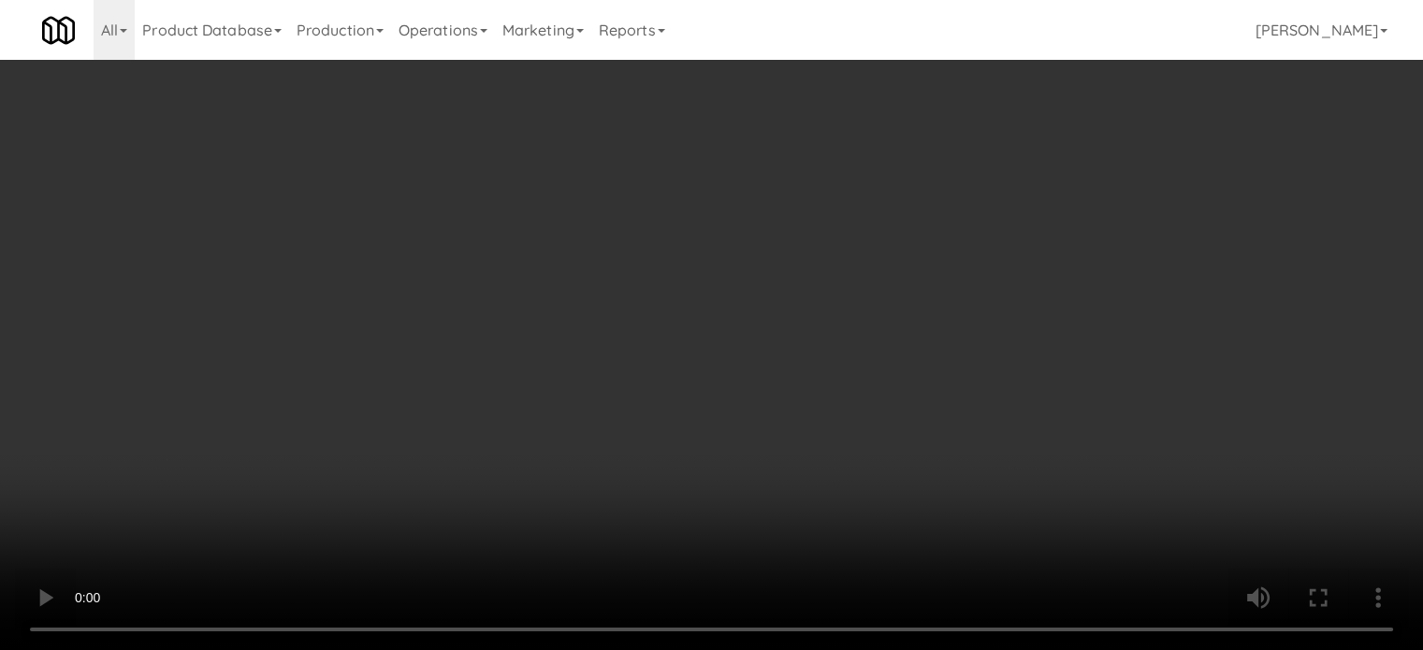
scroll to position [7891, 0]
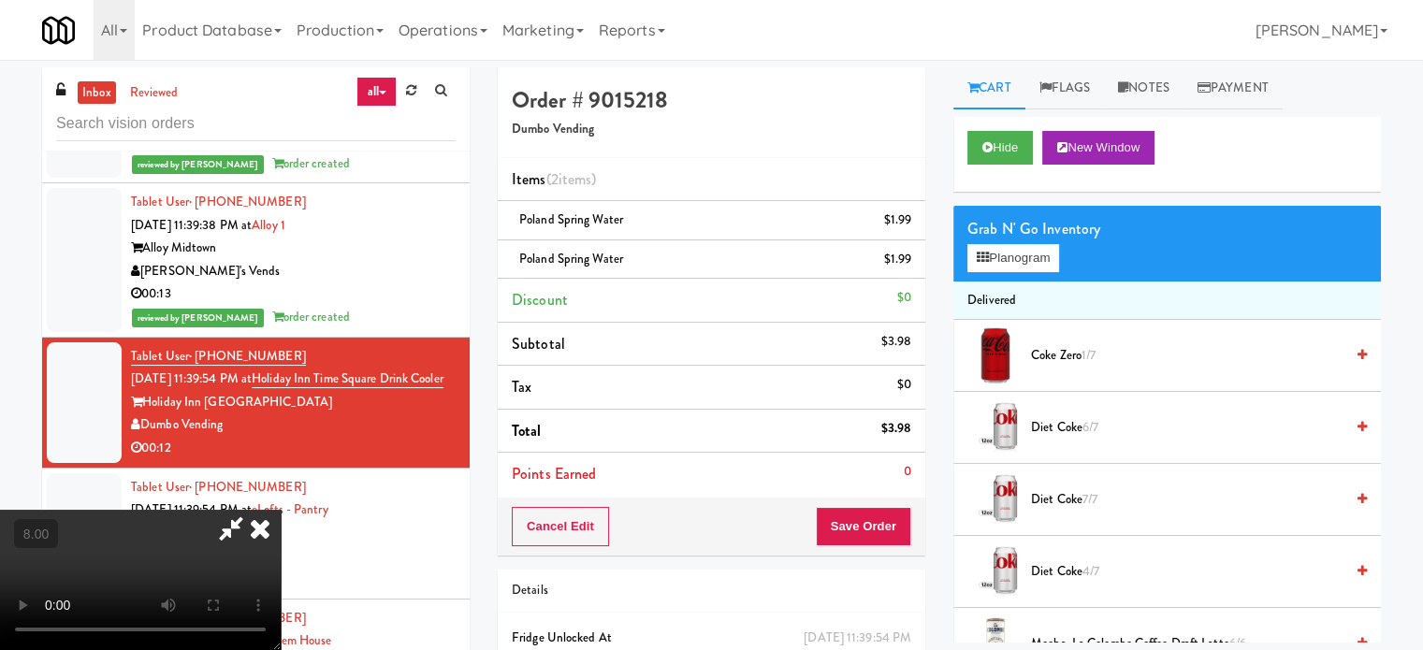
click at [281, 510] on icon at bounding box center [260, 528] width 41 height 37
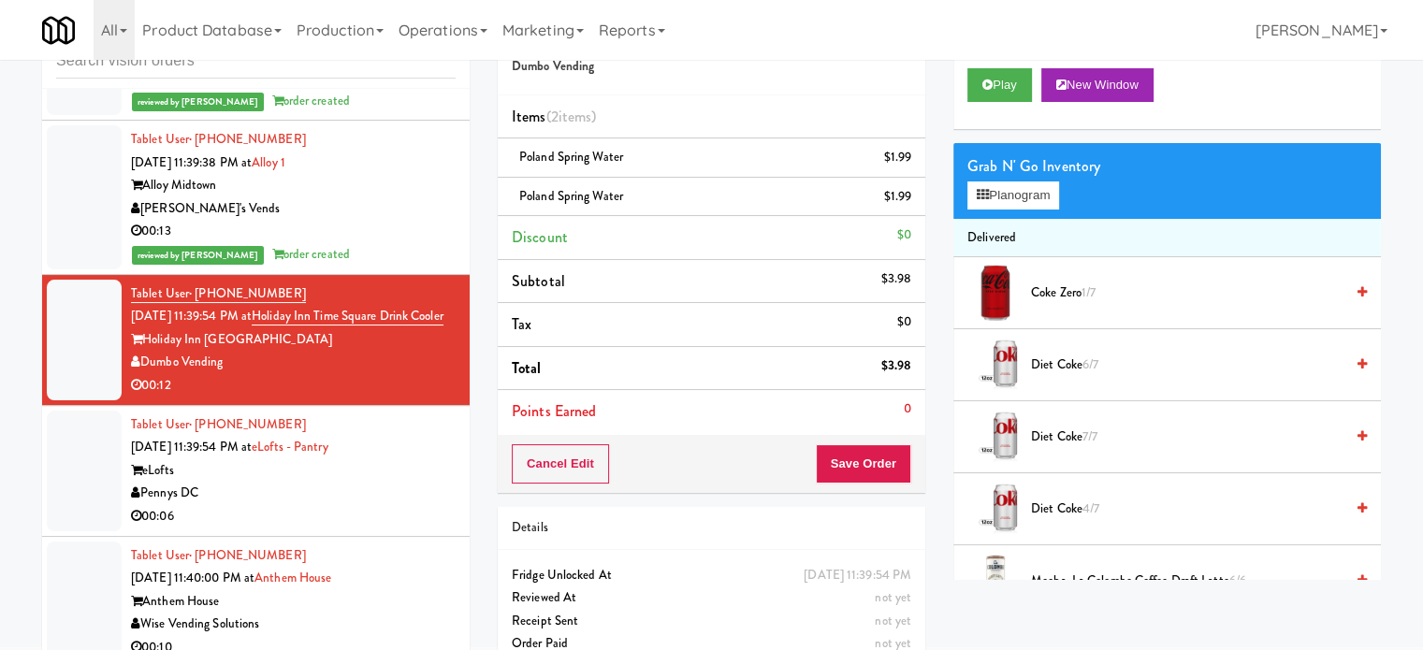
scroll to position [94, 0]
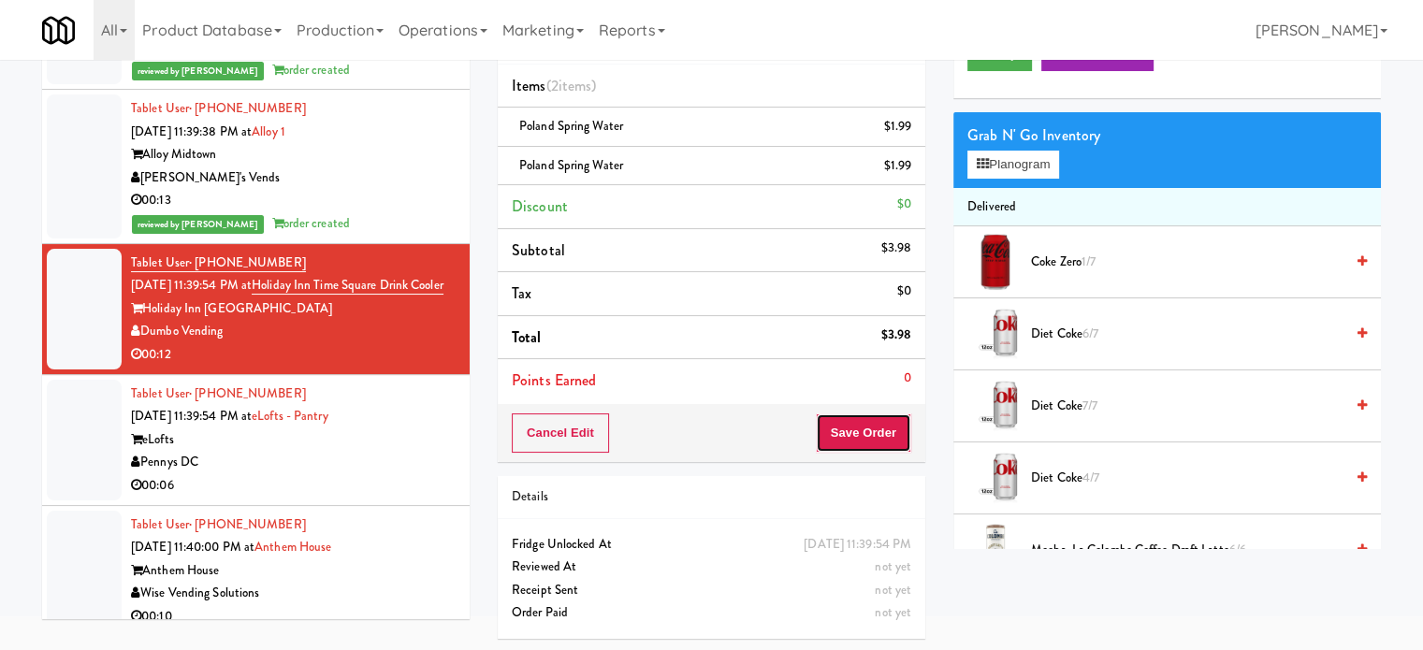
click at [857, 430] on button "Save Order" at bounding box center [863, 433] width 95 height 39
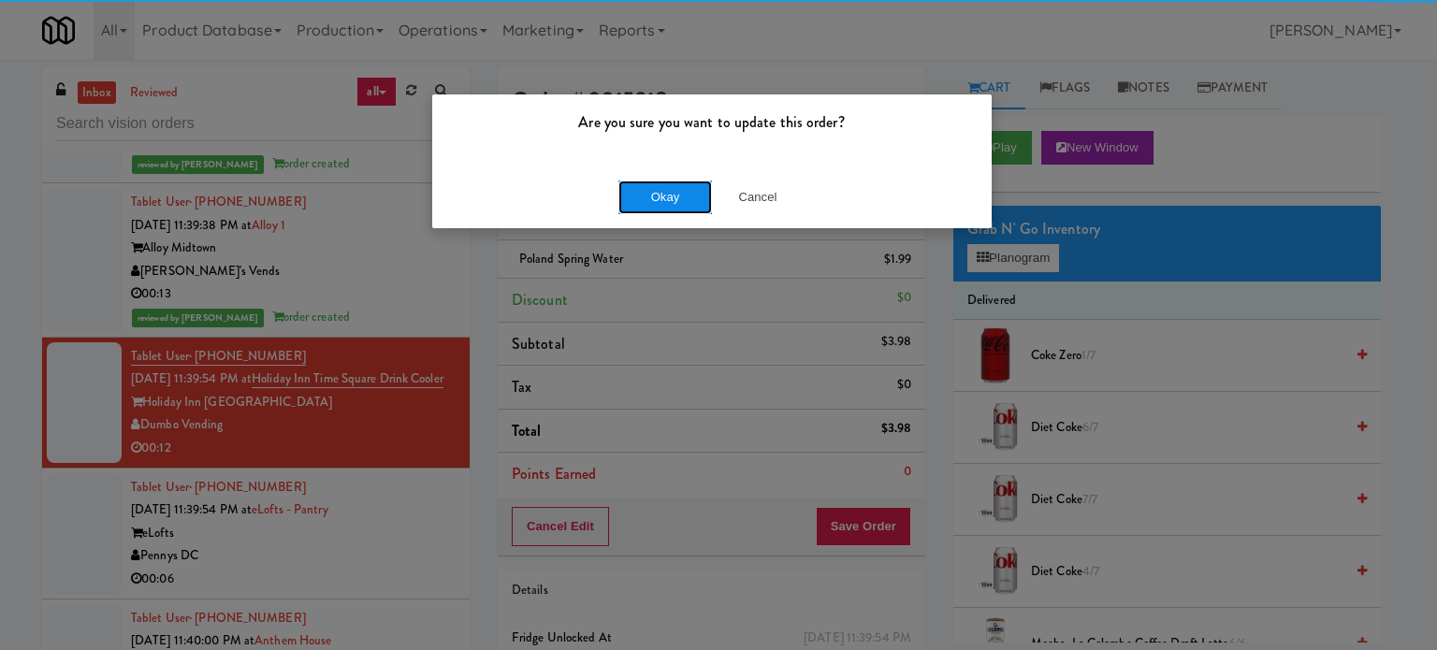
click at [649, 191] on button "Okay" at bounding box center [666, 198] width 94 height 34
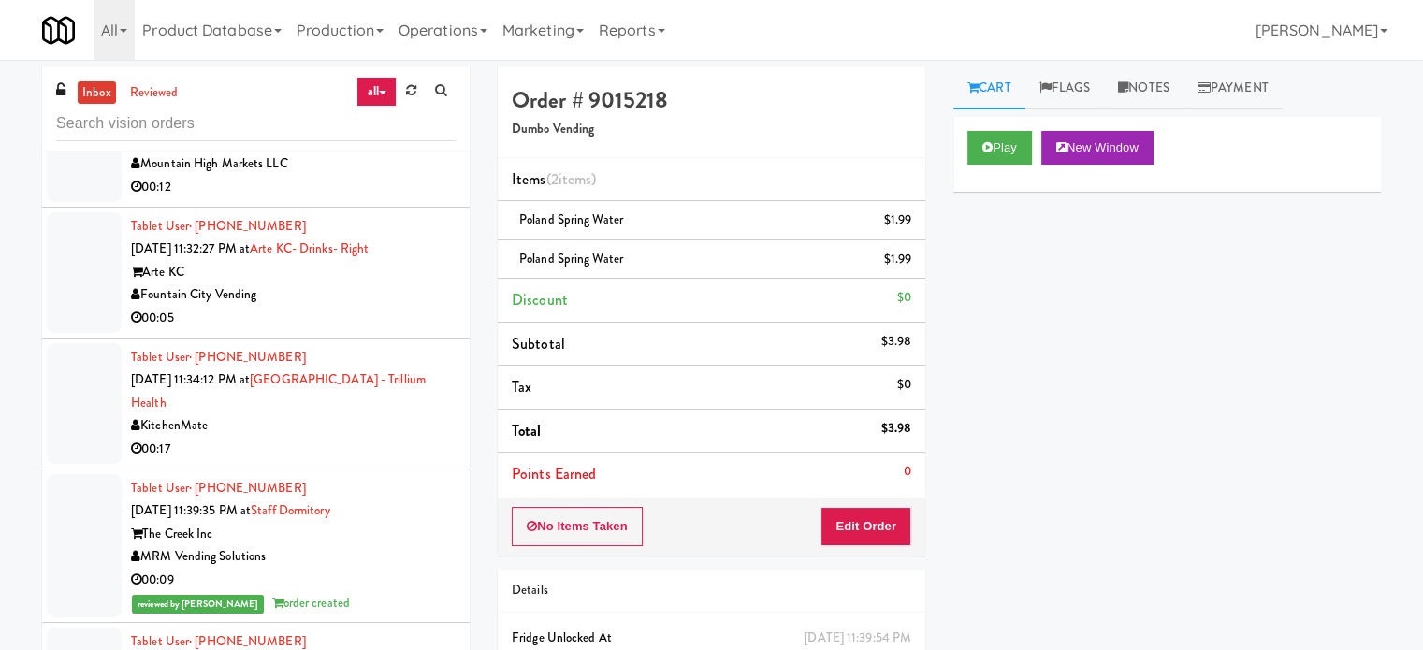
scroll to position [7562, 0]
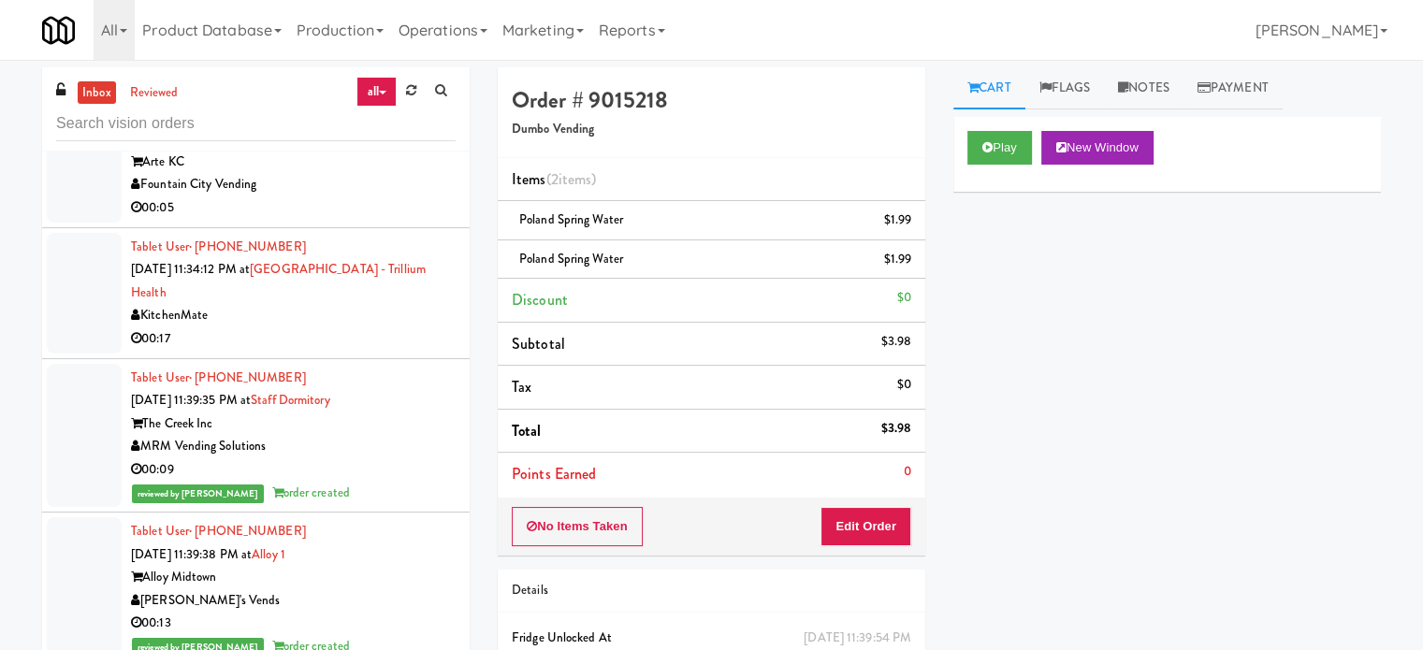
drag, startPoint x: 421, startPoint y: 372, endPoint x: 535, endPoint y: 269, distance: 153.7
click at [421, 351] on div "00:17" at bounding box center [293, 339] width 325 height 23
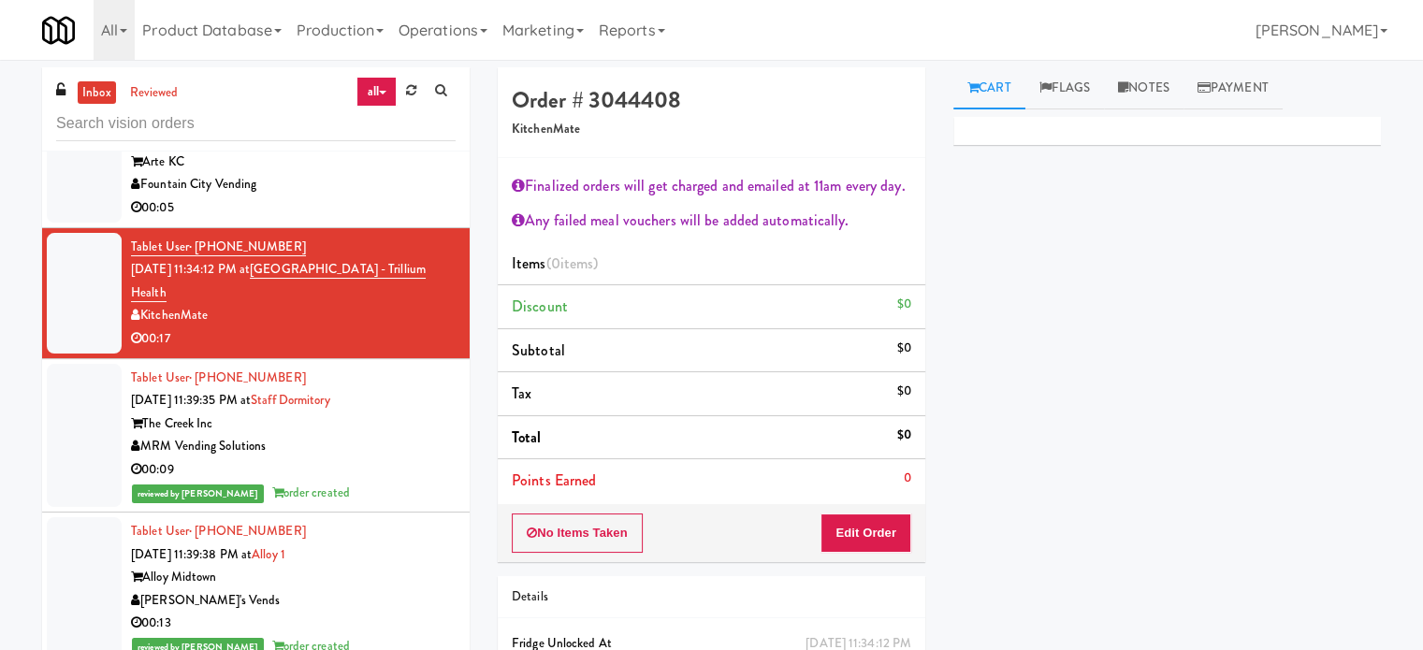
scroll to position [8030, 0]
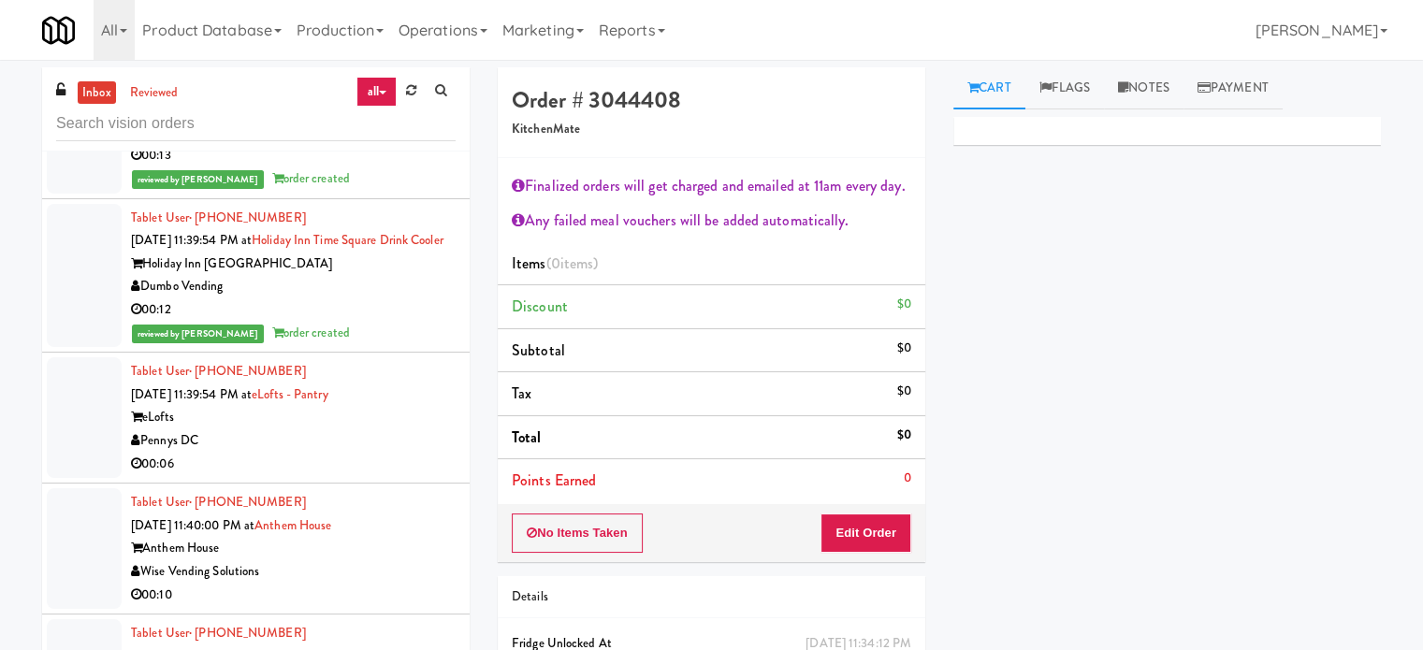
click at [387, 453] on div "Pennys DC" at bounding box center [293, 441] width 325 height 23
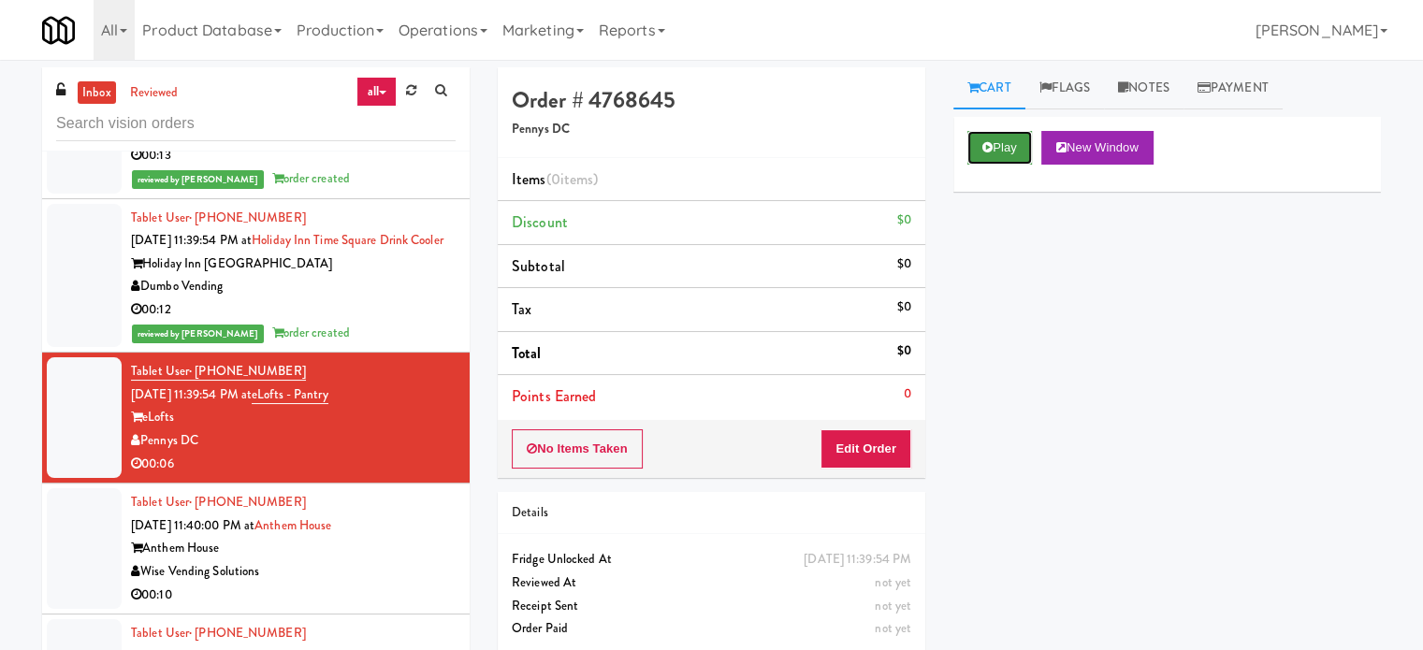
drag, startPoint x: 1018, startPoint y: 133, endPoint x: 1014, endPoint y: 144, distance: 11.8
click at [1018, 134] on button "Play" at bounding box center [1000, 148] width 65 height 34
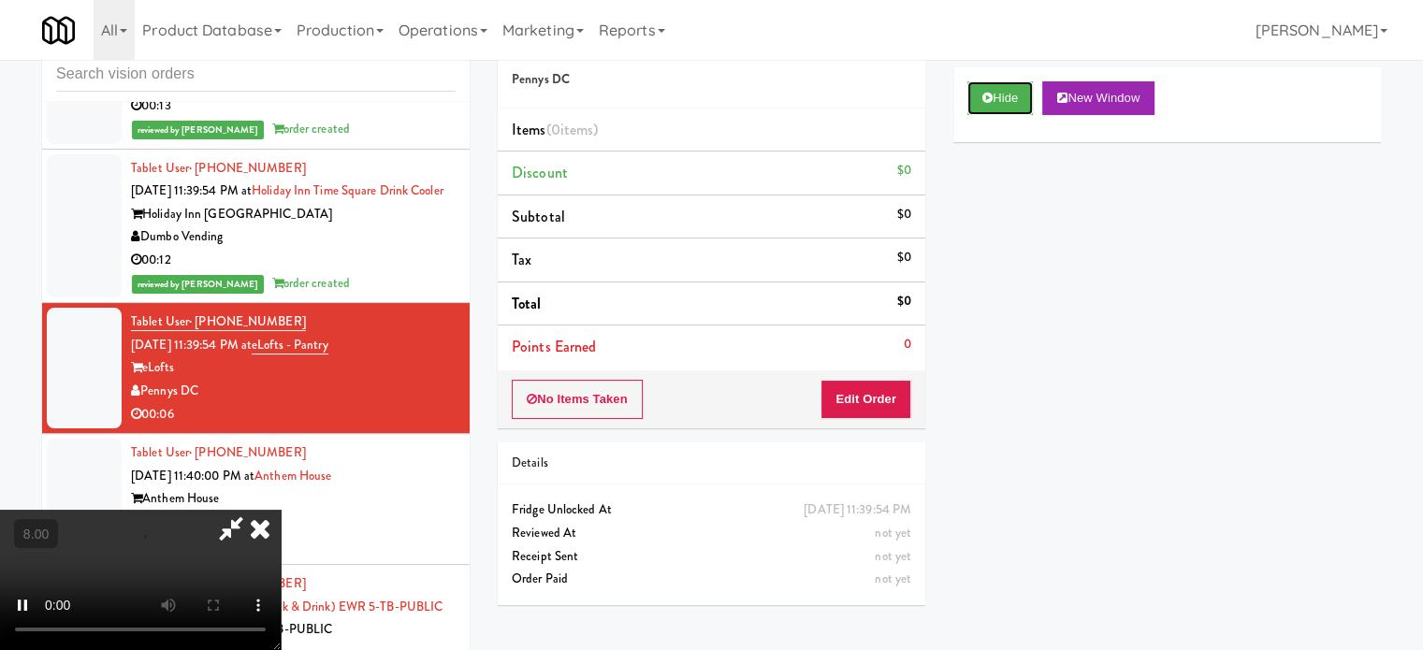
scroll to position [76, 0]
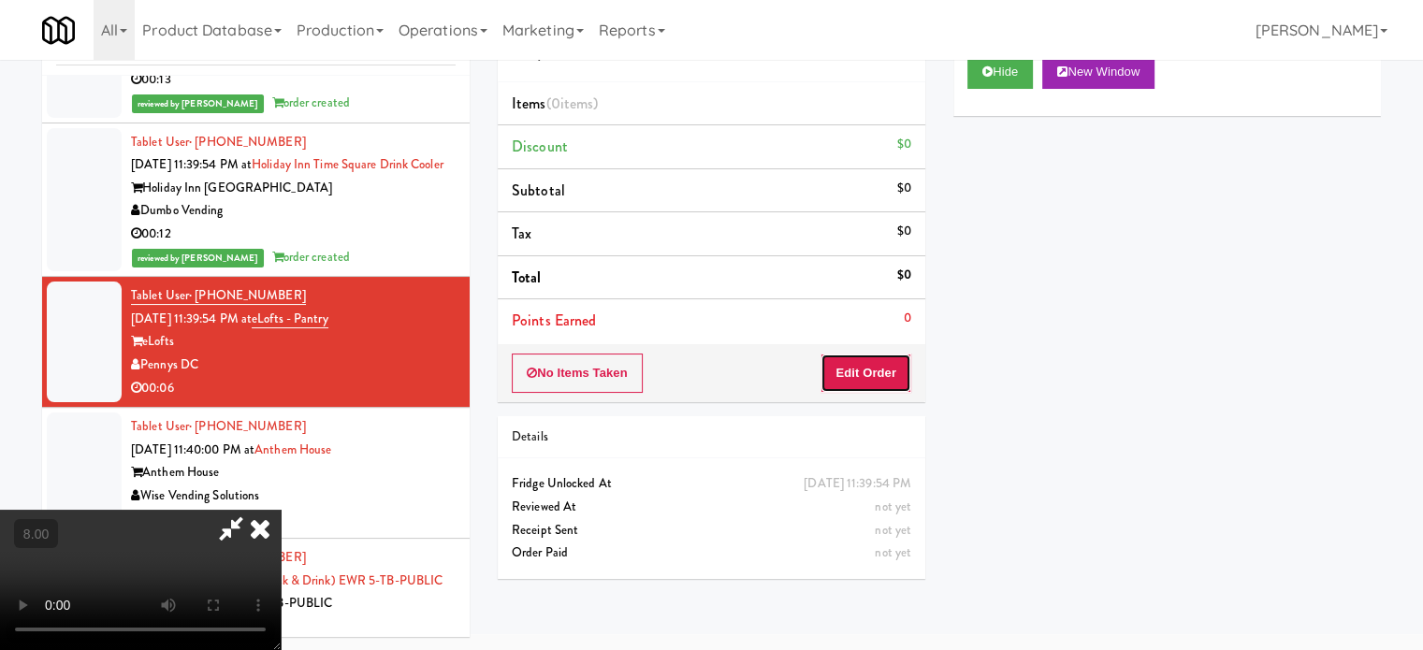
click at [895, 363] on button "Edit Order" at bounding box center [866, 373] width 91 height 39
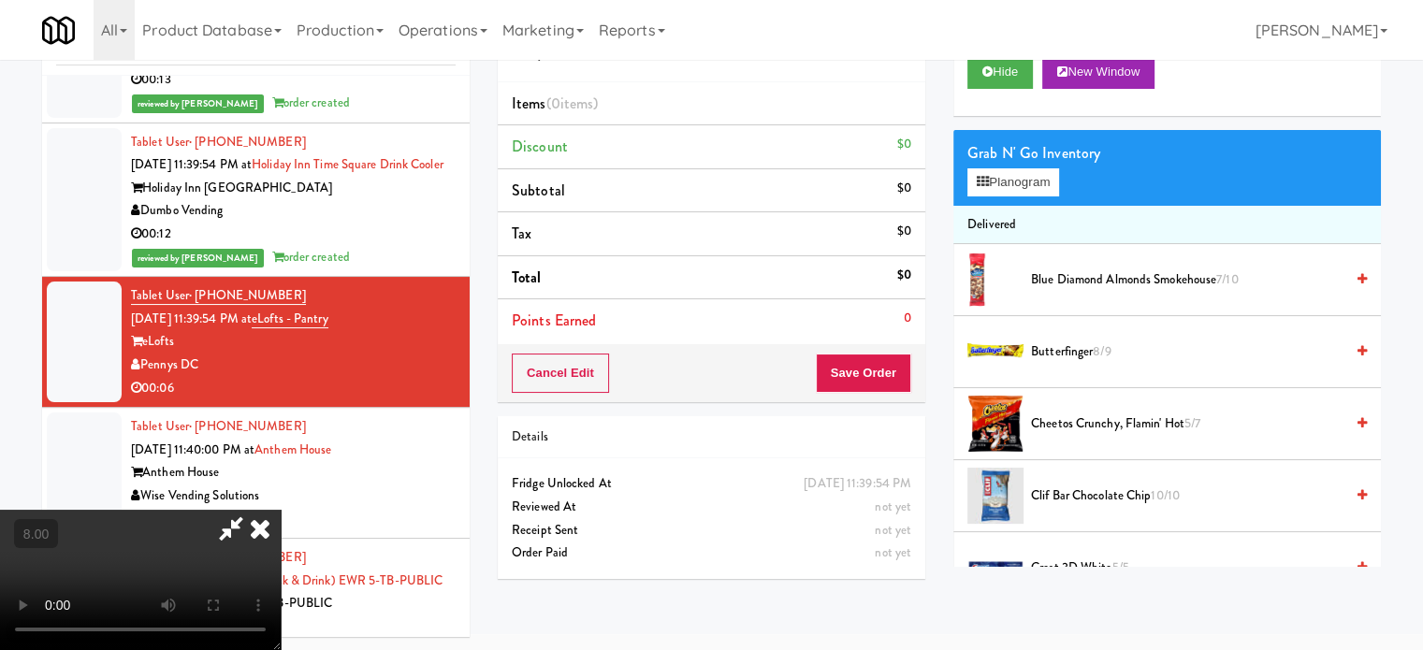
drag, startPoint x: 484, startPoint y: 388, endPoint x: 495, endPoint y: 381, distance: 13.5
click at [281, 510] on video at bounding box center [140, 580] width 281 height 140
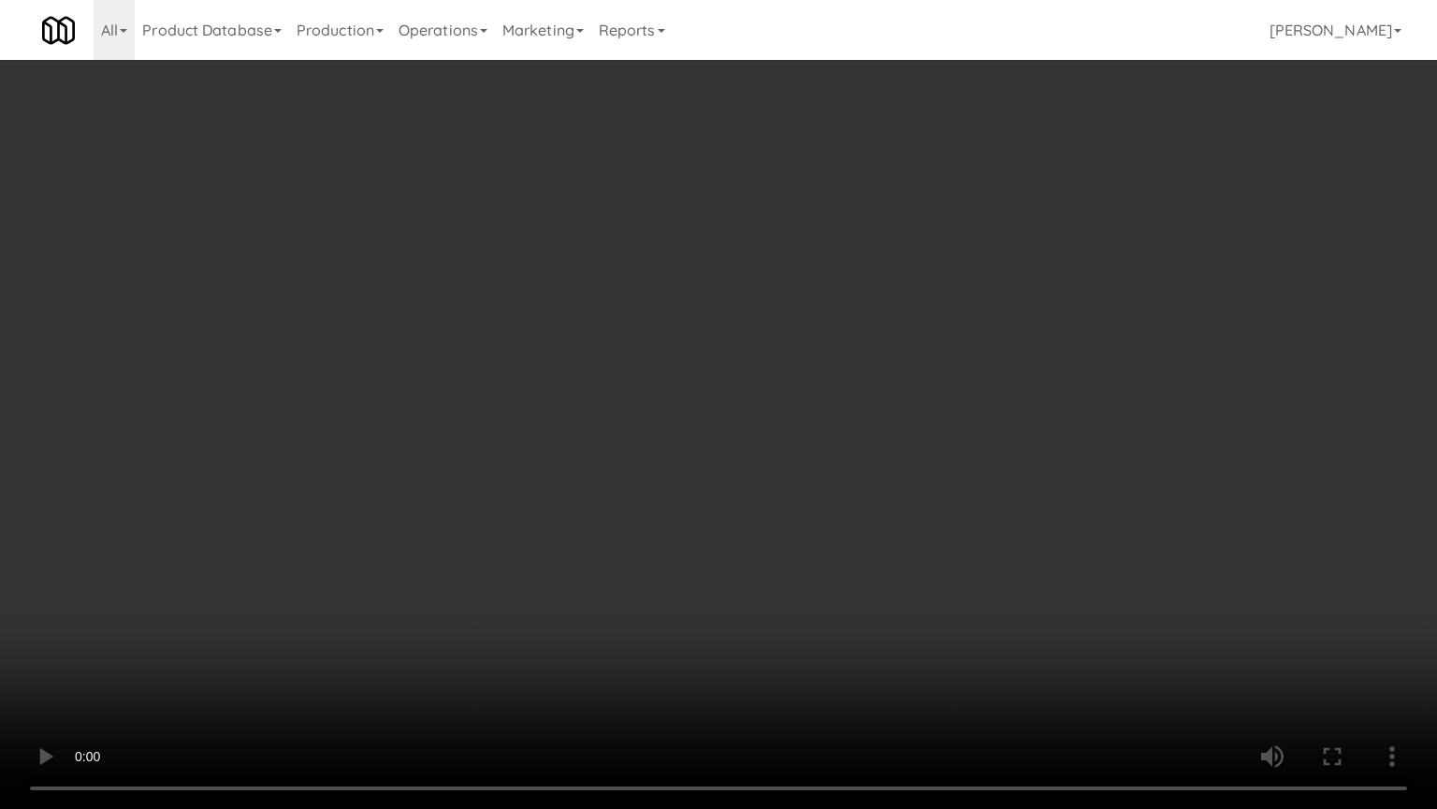
scroll to position [8006, 0]
click at [725, 475] on video at bounding box center [718, 404] width 1437 height 809
click at [734, 475] on video at bounding box center [718, 404] width 1437 height 809
click at [987, 502] on video at bounding box center [718, 404] width 1437 height 809
click at [805, 520] on video at bounding box center [718, 404] width 1437 height 809
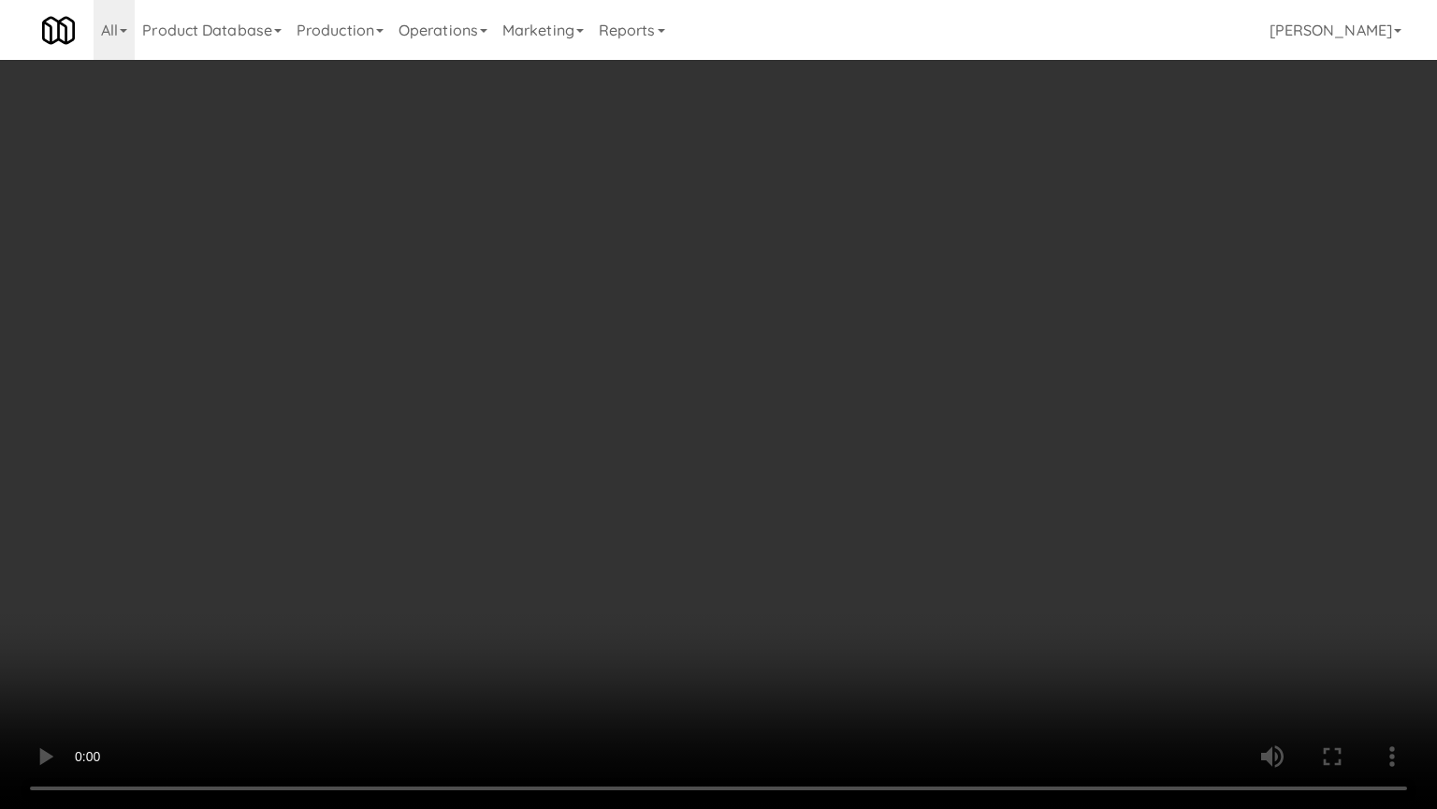
click at [934, 509] on video at bounding box center [718, 404] width 1437 height 809
click at [873, 516] on video at bounding box center [718, 404] width 1437 height 809
drag, startPoint x: 1033, startPoint y: 499, endPoint x: 862, endPoint y: 492, distance: 171.4
click at [1033, 501] on video at bounding box center [718, 404] width 1437 height 809
click at [819, 493] on video at bounding box center [718, 404] width 1437 height 809
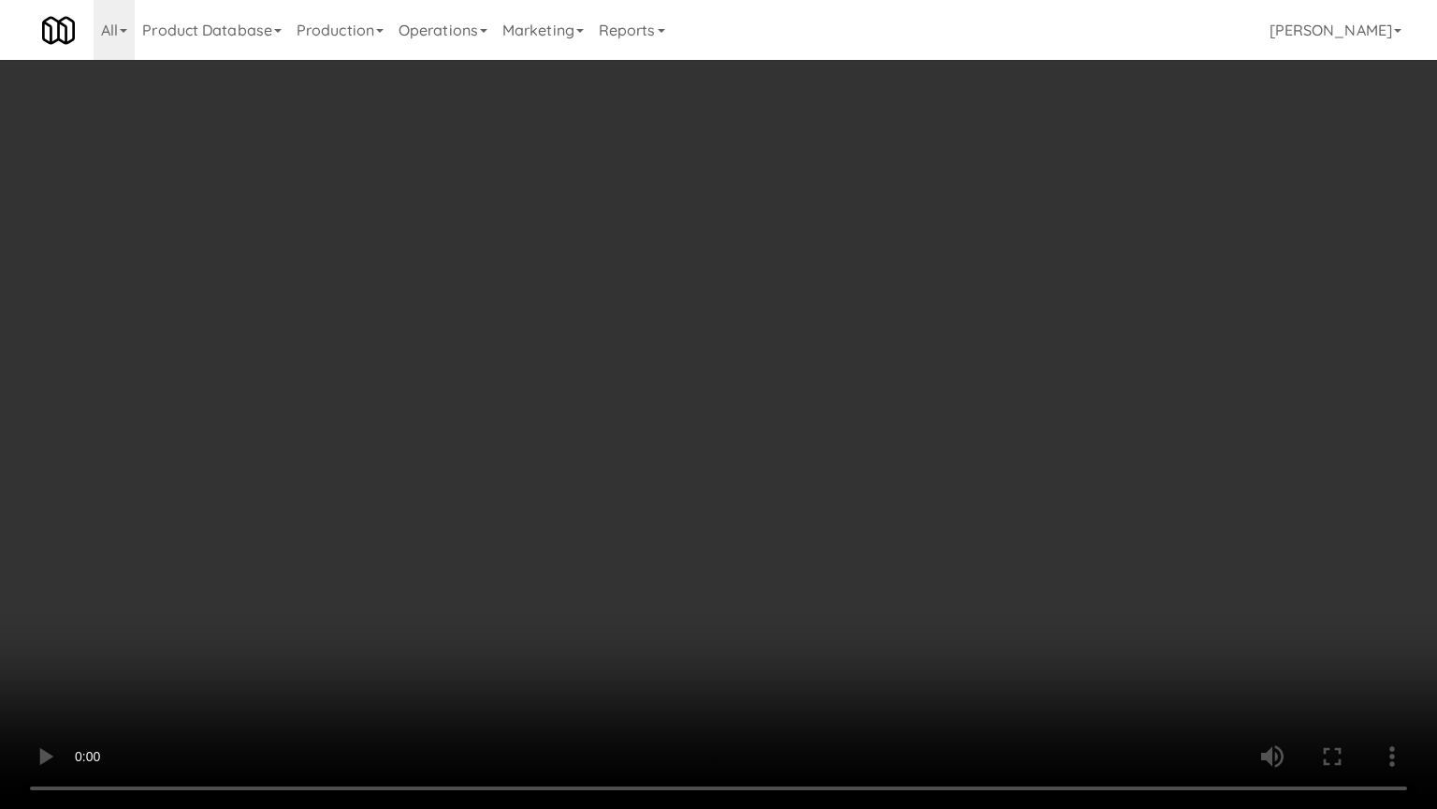
click at [916, 503] on video at bounding box center [718, 404] width 1437 height 809
click at [878, 513] on video at bounding box center [718, 404] width 1437 height 809
drag, startPoint x: 882, startPoint y: 507, endPoint x: 993, endPoint y: 349, distance: 193.4
click at [883, 507] on video at bounding box center [718, 404] width 1437 height 809
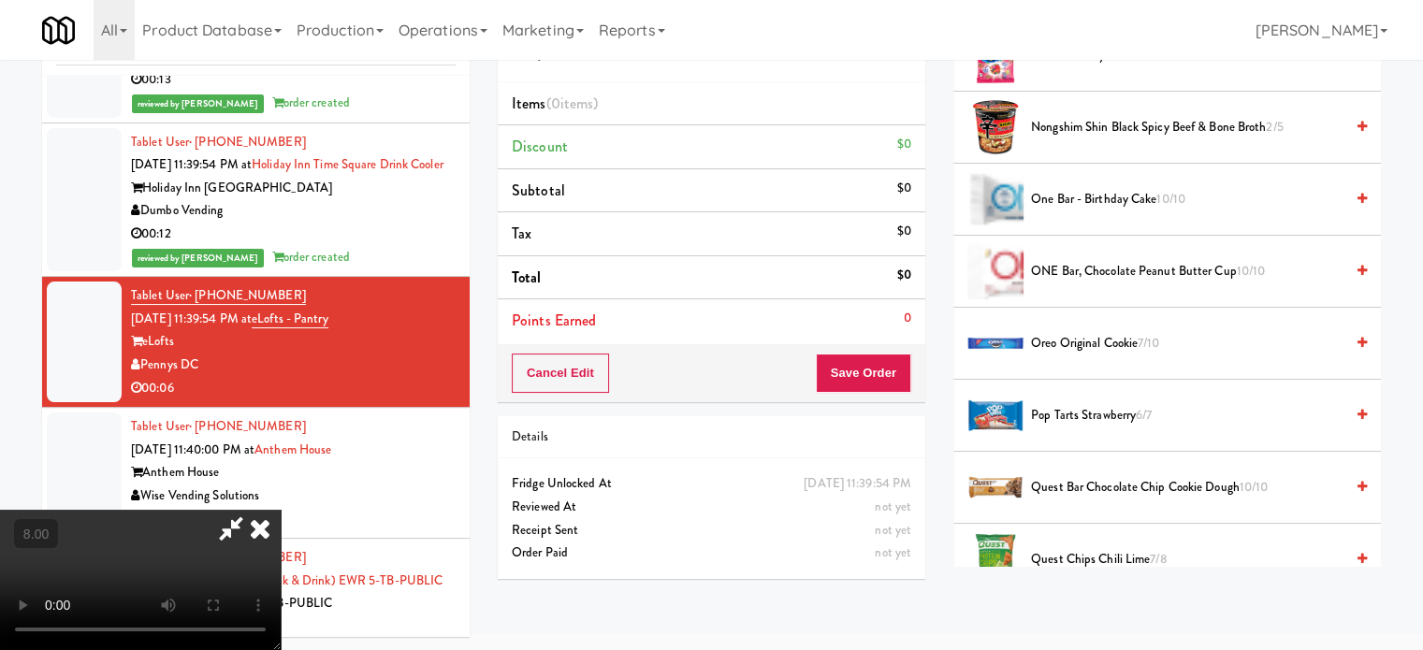
scroll to position [1868, 0]
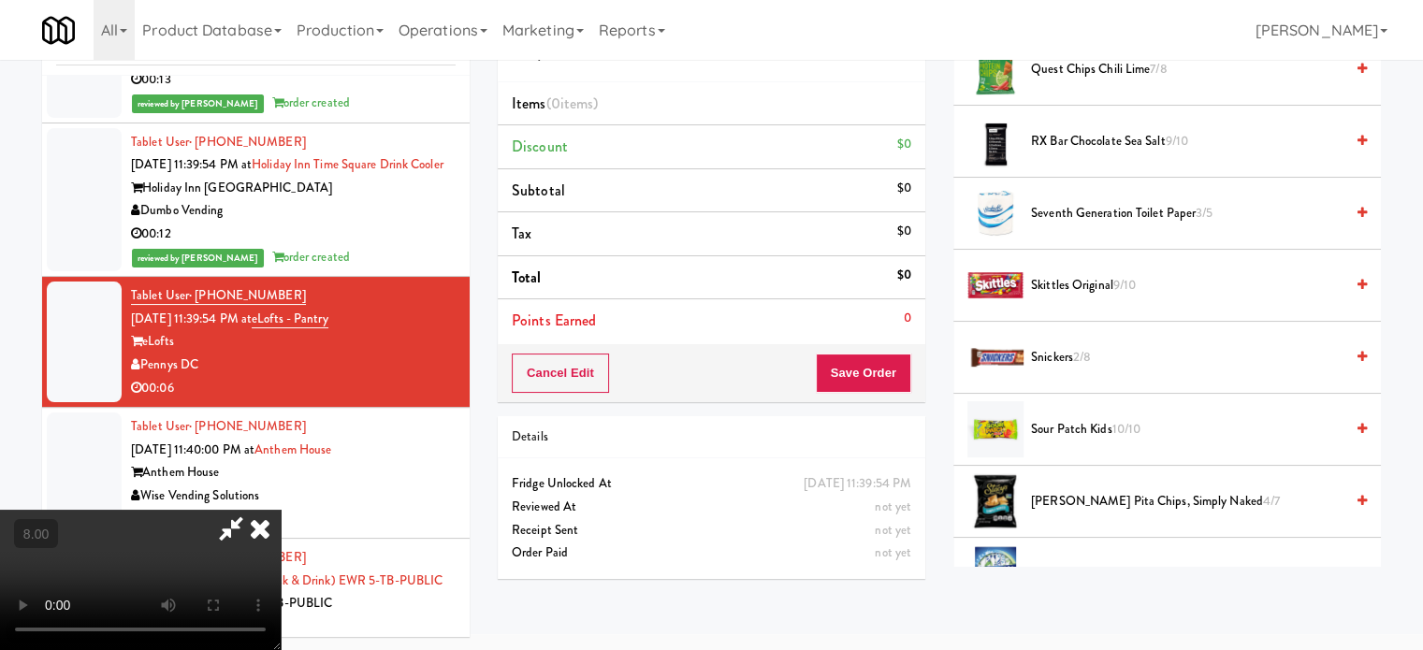
click at [1089, 275] on span "Skittles Original 9/10" at bounding box center [1187, 285] width 313 height 23
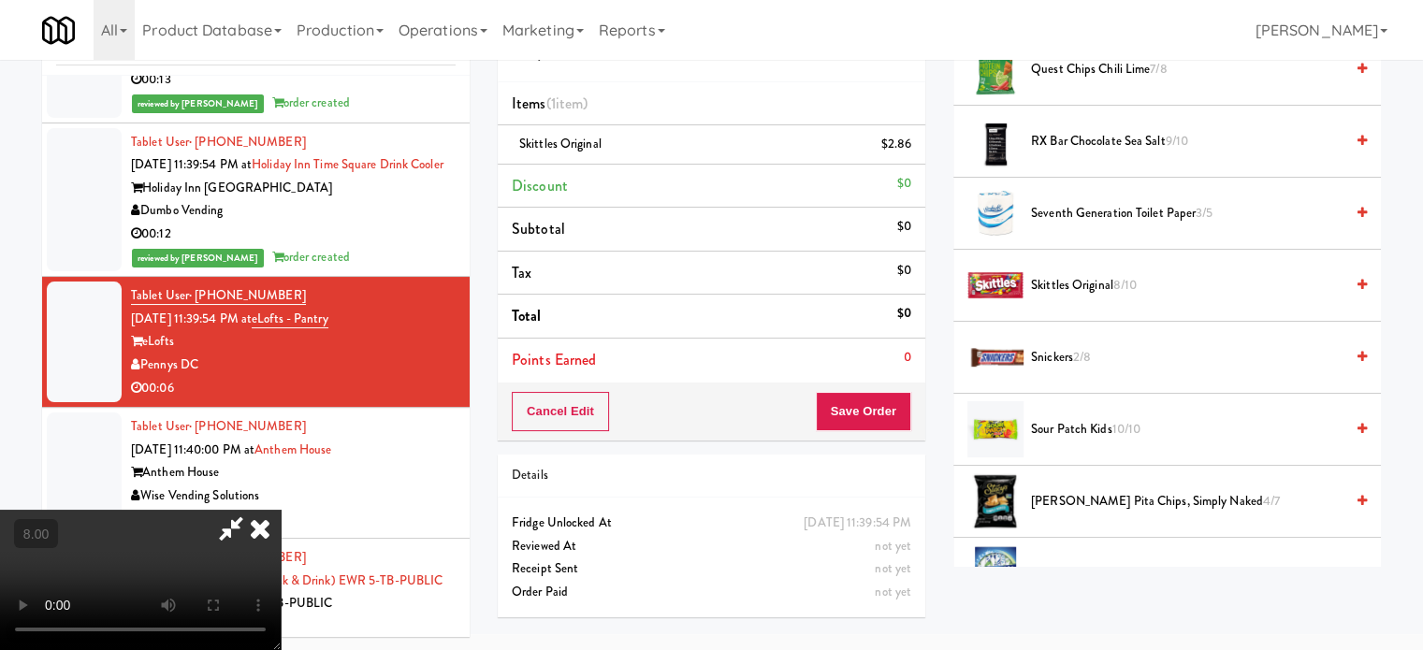
click at [281, 510] on video at bounding box center [140, 580] width 281 height 140
drag, startPoint x: 472, startPoint y: 463, endPoint x: 543, endPoint y: 547, distance: 109.5
click at [281, 510] on video at bounding box center [140, 580] width 281 height 140
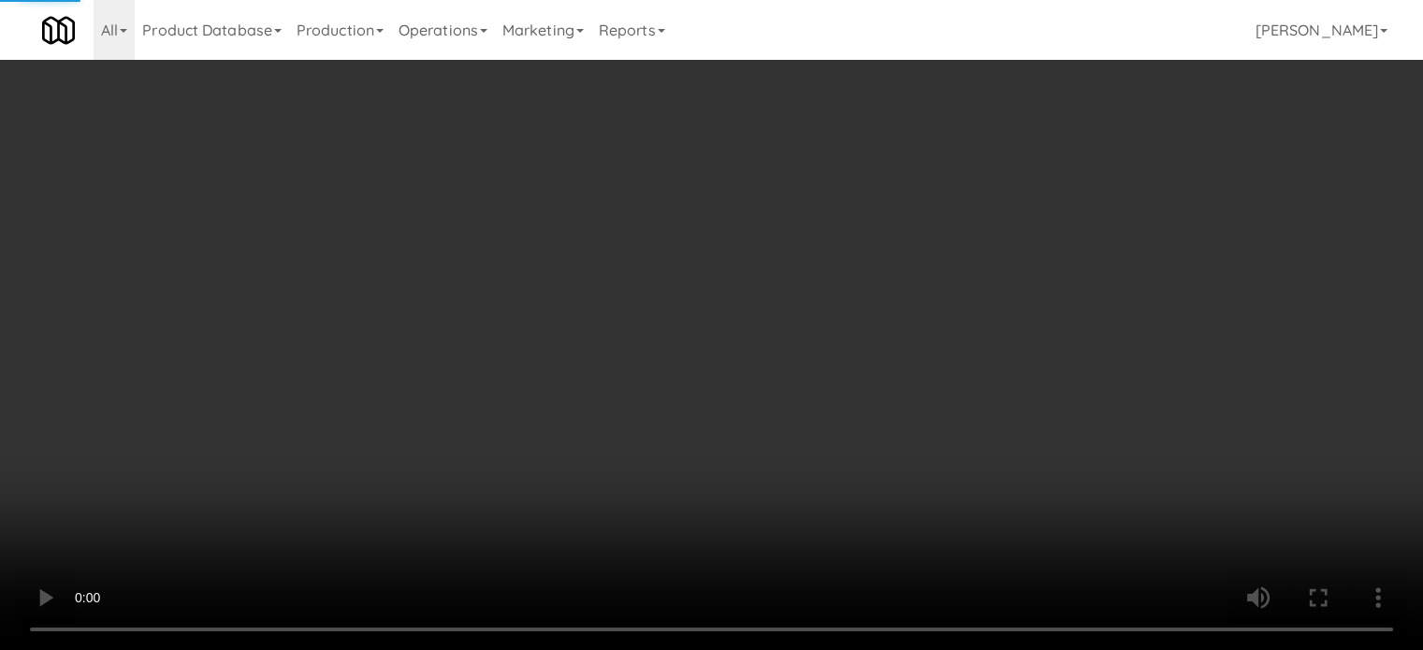
scroll to position [8006, 0]
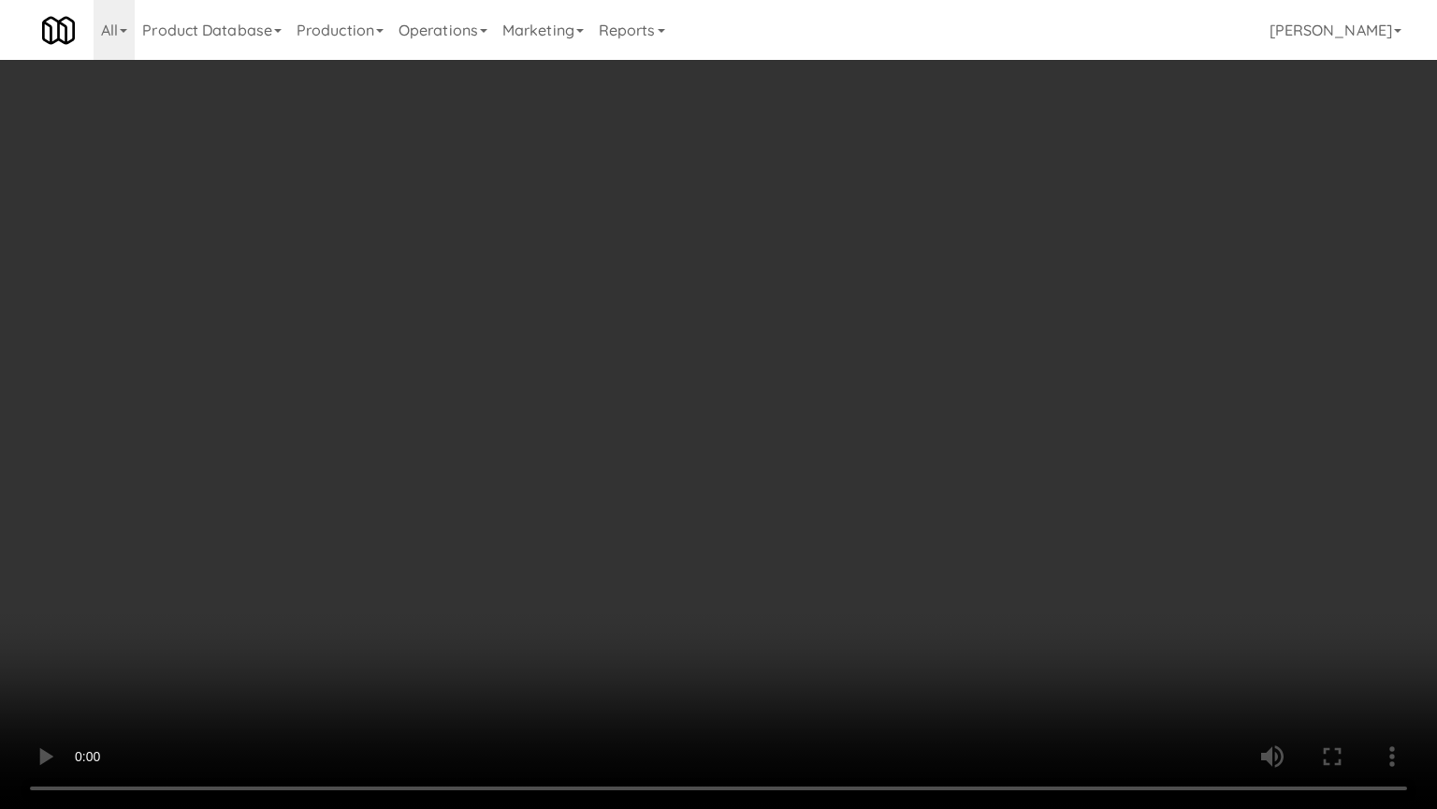
click at [690, 576] on video at bounding box center [718, 404] width 1437 height 809
click at [705, 507] on video at bounding box center [718, 404] width 1437 height 809
click at [707, 638] on video at bounding box center [718, 404] width 1437 height 809
click at [748, 534] on video at bounding box center [718, 404] width 1437 height 809
click at [765, 539] on video at bounding box center [718, 404] width 1437 height 809
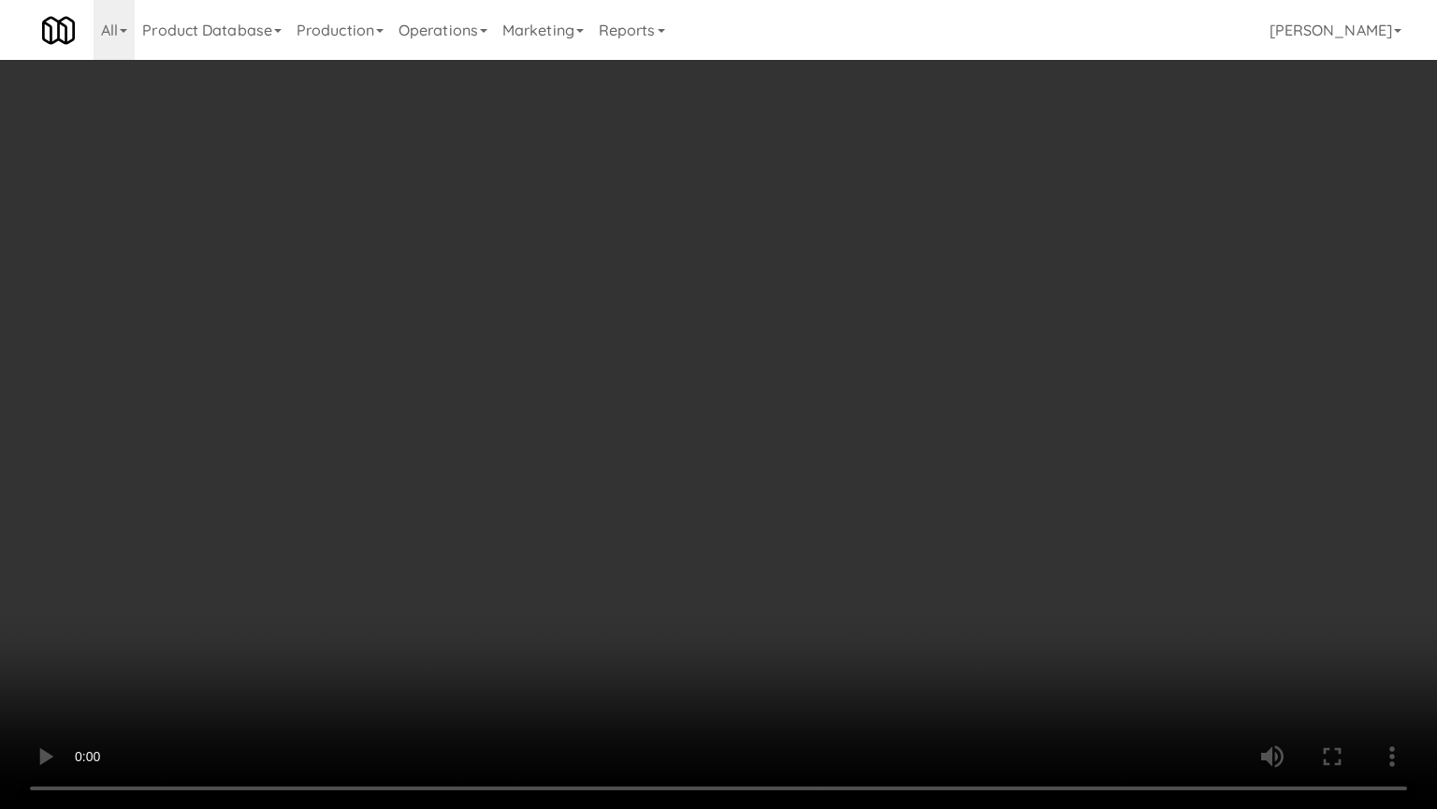
click at [787, 556] on video at bounding box center [718, 404] width 1437 height 809
click at [789, 550] on video at bounding box center [718, 404] width 1437 height 809
click at [861, 547] on video at bounding box center [718, 404] width 1437 height 809
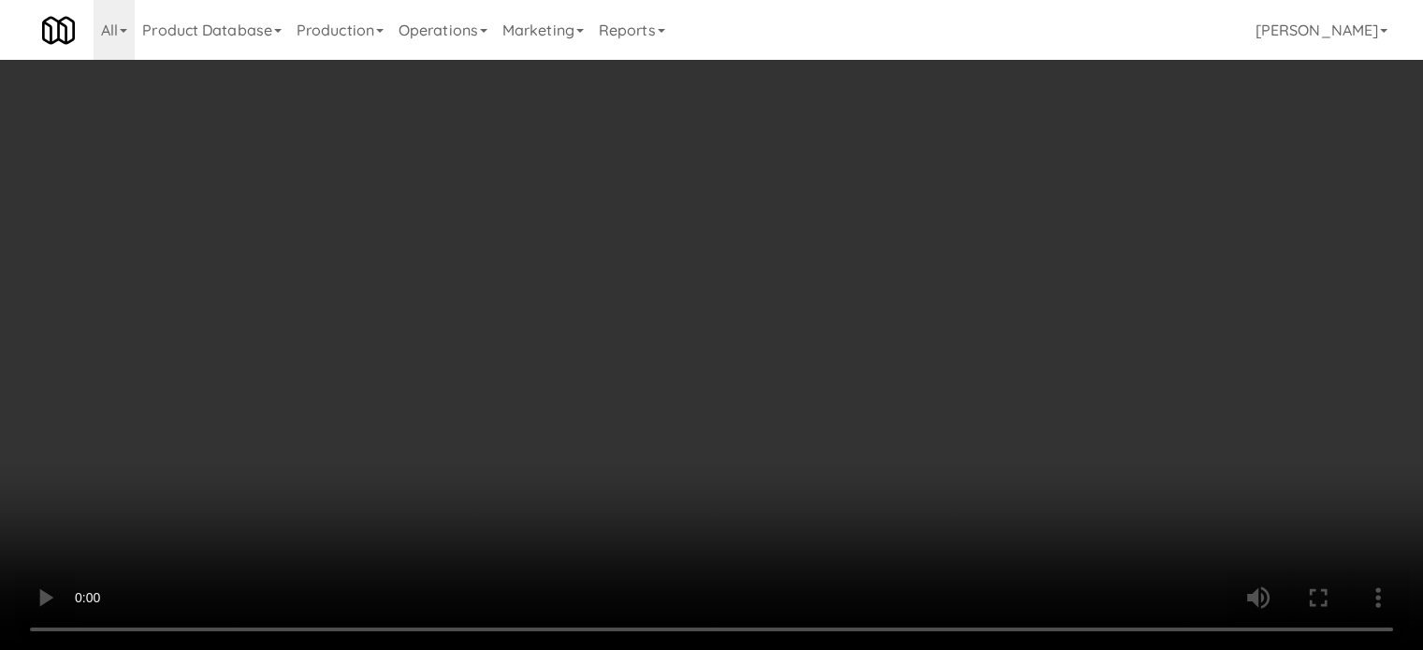
click at [681, 461] on video at bounding box center [711, 325] width 1423 height 650
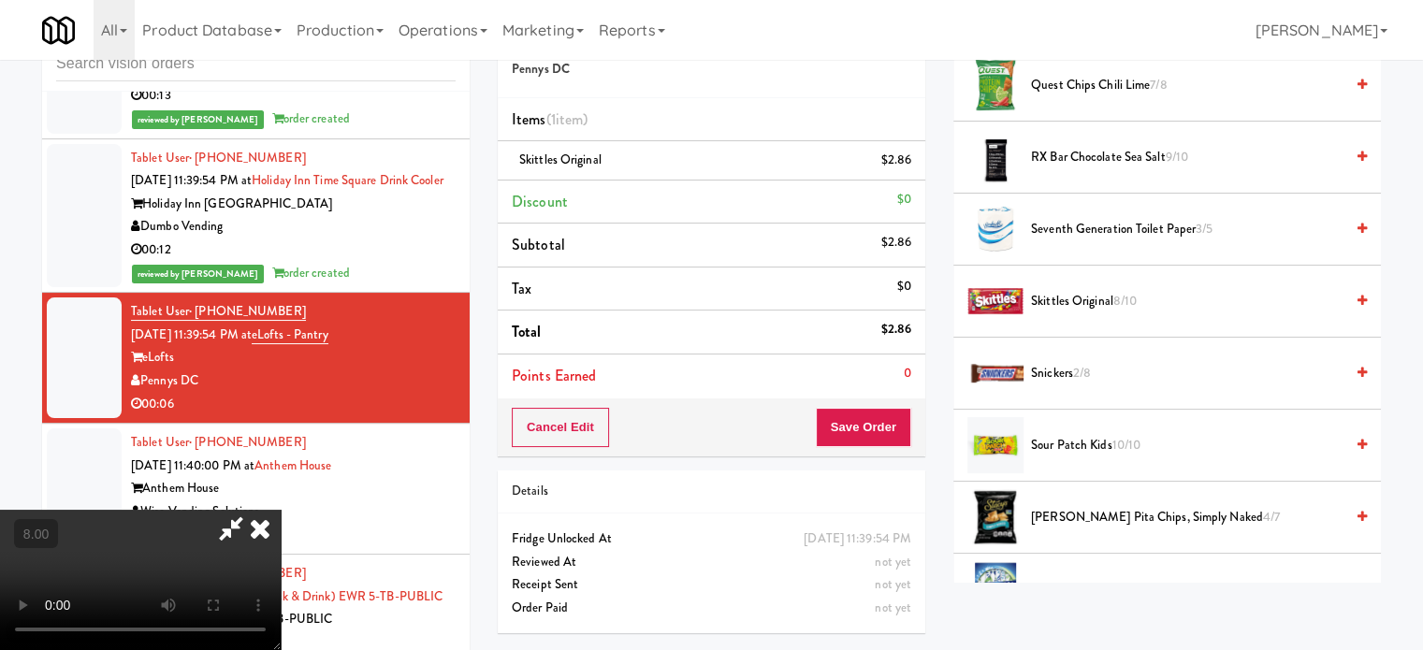
drag, startPoint x: 686, startPoint y: 448, endPoint x: 698, endPoint y: 508, distance: 61.1
click at [281, 510] on video at bounding box center [140, 580] width 281 height 140
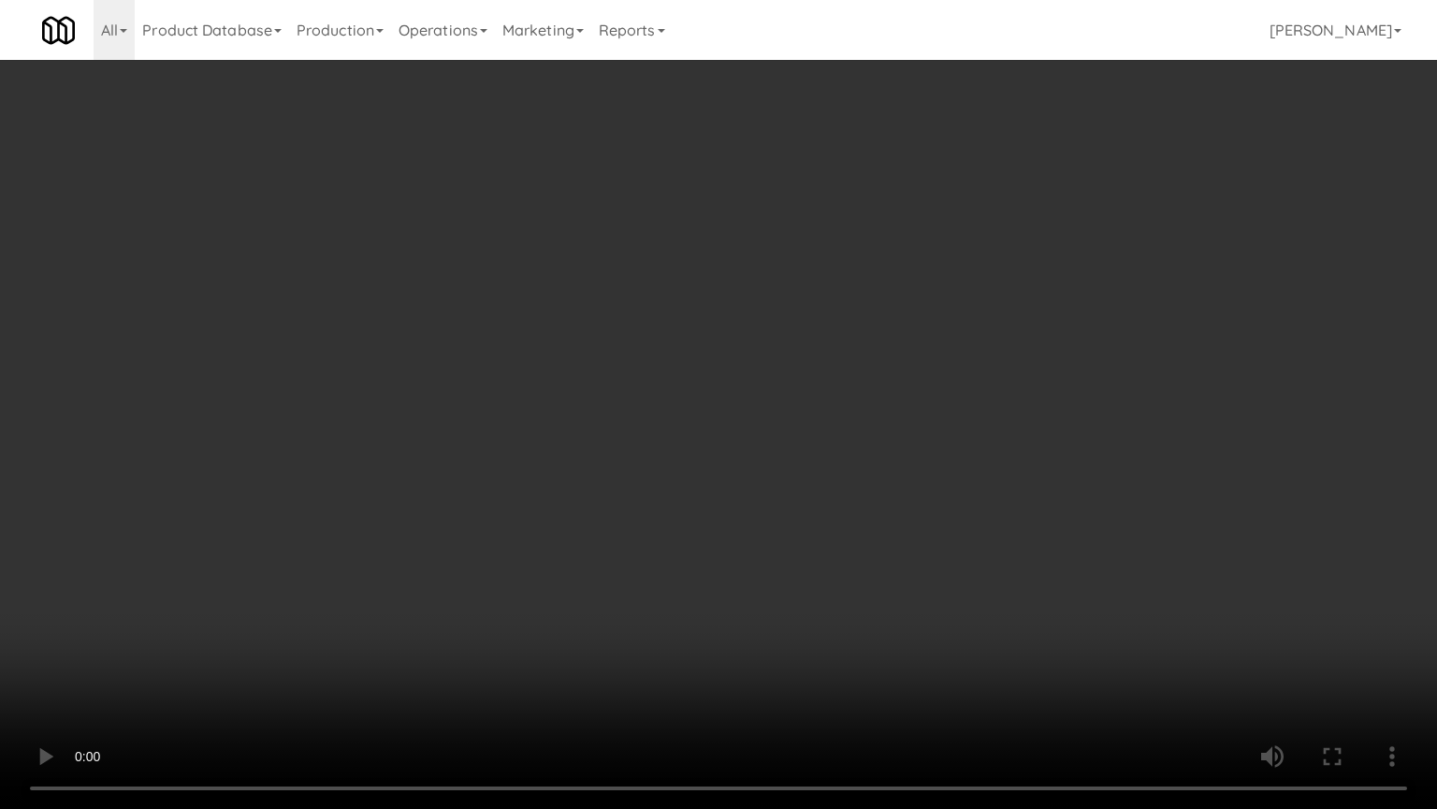
click at [696, 505] on video at bounding box center [718, 404] width 1437 height 809
click at [696, 522] on video at bounding box center [718, 404] width 1437 height 809
click at [698, 531] on video at bounding box center [718, 404] width 1437 height 809
click at [794, 543] on video at bounding box center [718, 404] width 1437 height 809
click at [636, 599] on video at bounding box center [718, 404] width 1437 height 809
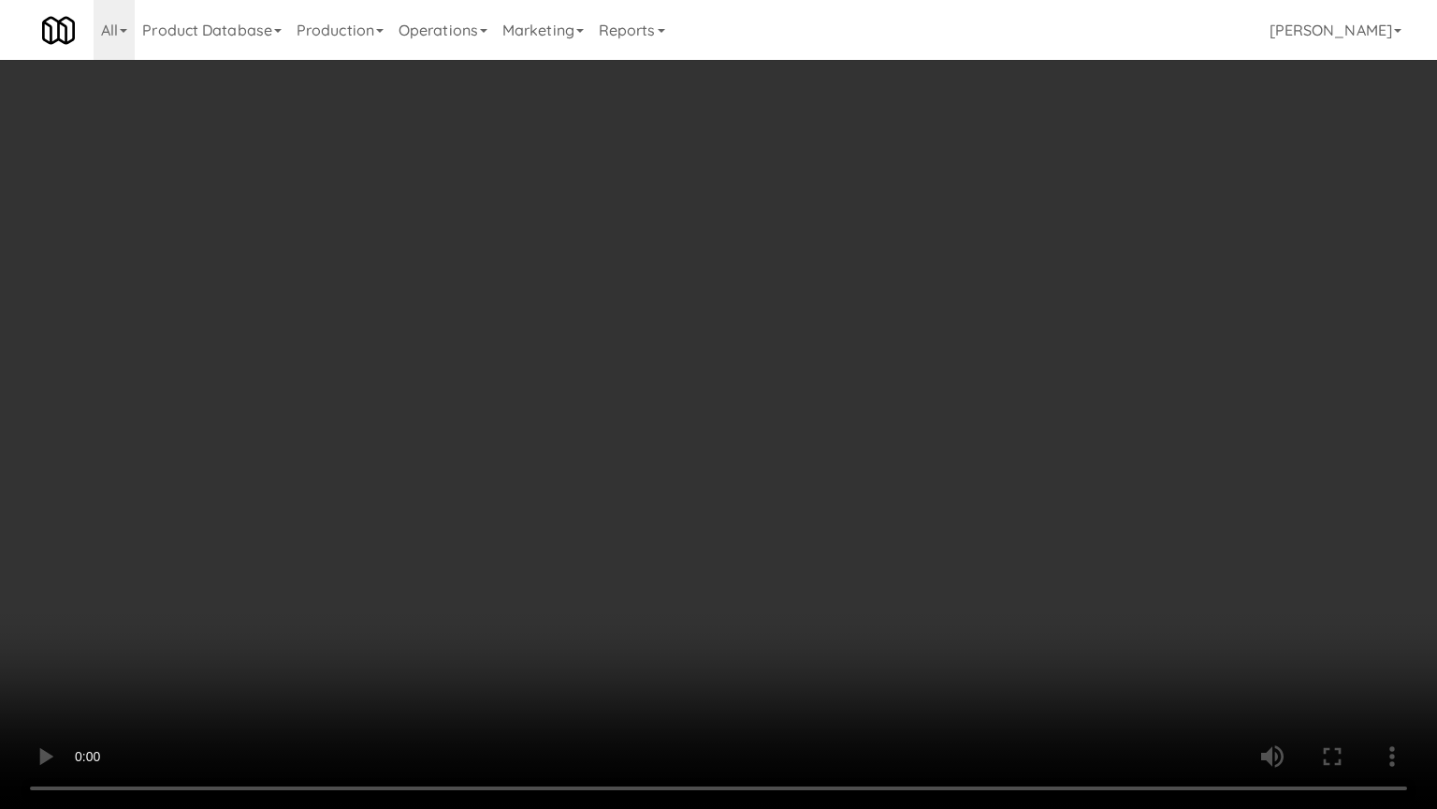
click at [649, 560] on video at bounding box center [718, 404] width 1437 height 809
click at [650, 561] on video at bounding box center [718, 404] width 1437 height 809
click at [735, 560] on video at bounding box center [718, 404] width 1437 height 809
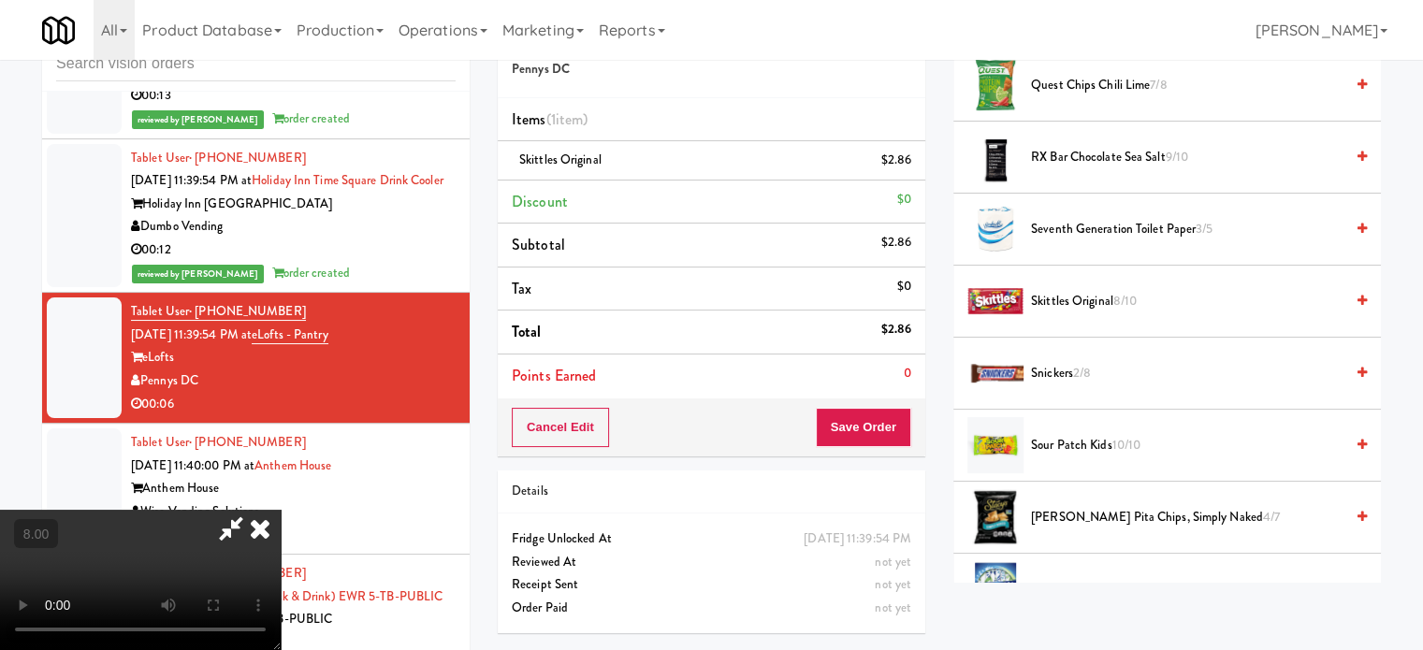
click at [281, 510] on video at bounding box center [140, 580] width 281 height 140
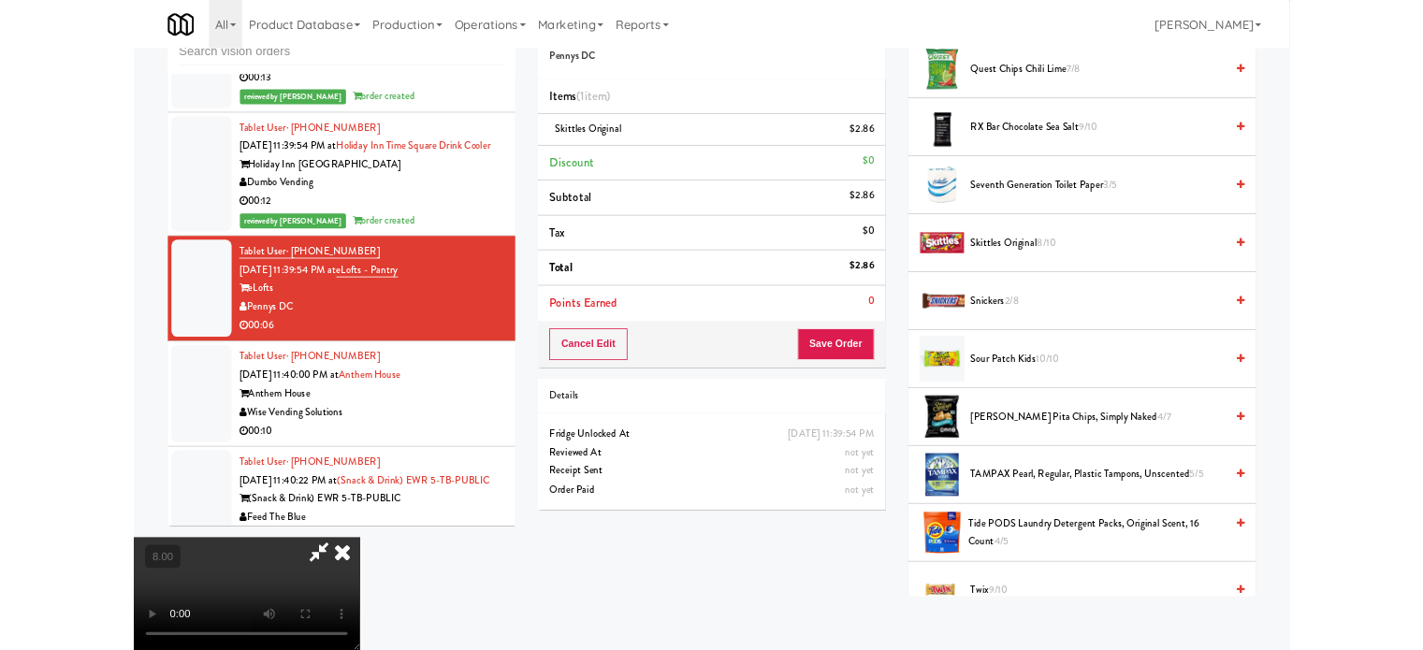
scroll to position [8006, 0]
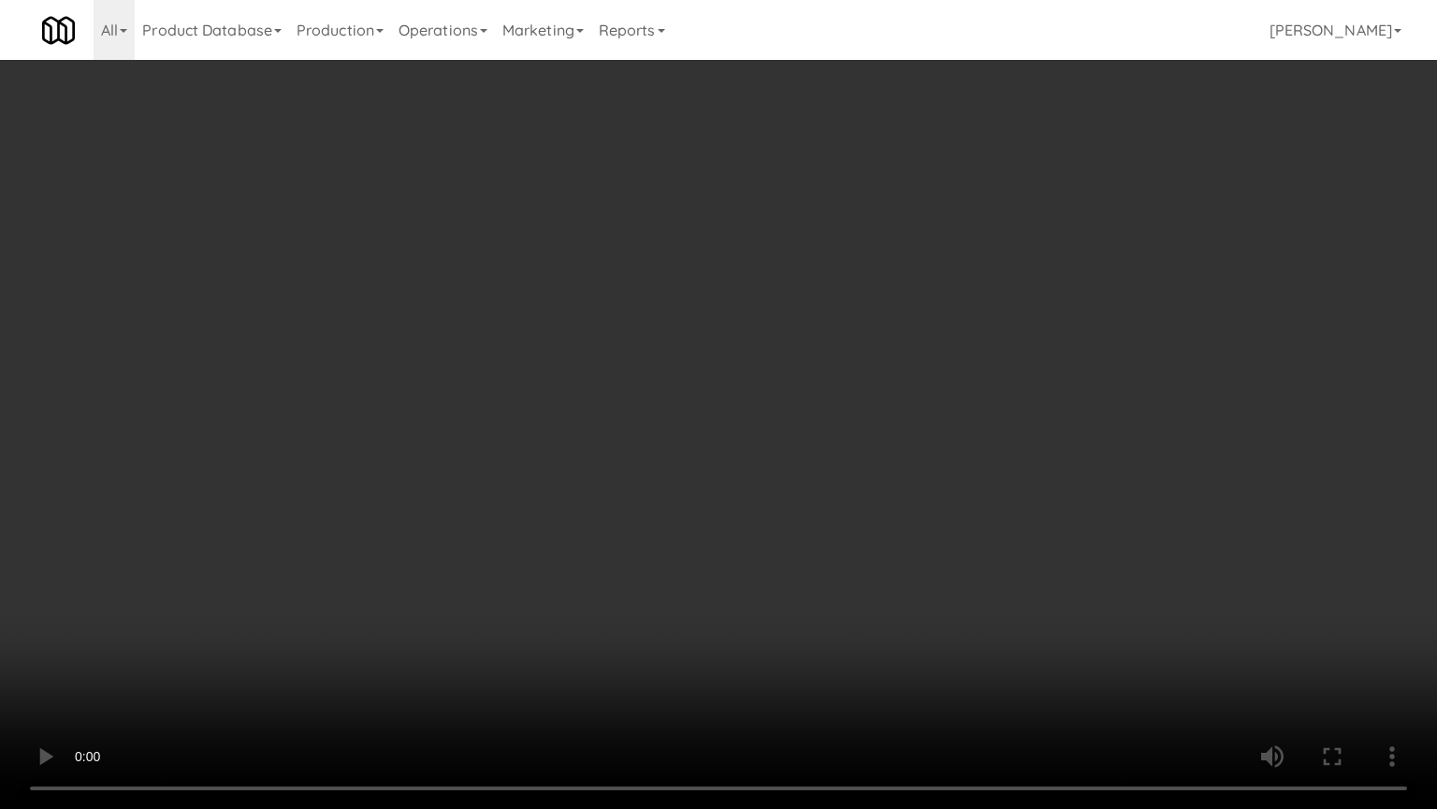
click at [582, 550] on video at bounding box center [718, 404] width 1437 height 809
click at [612, 554] on video at bounding box center [718, 404] width 1437 height 809
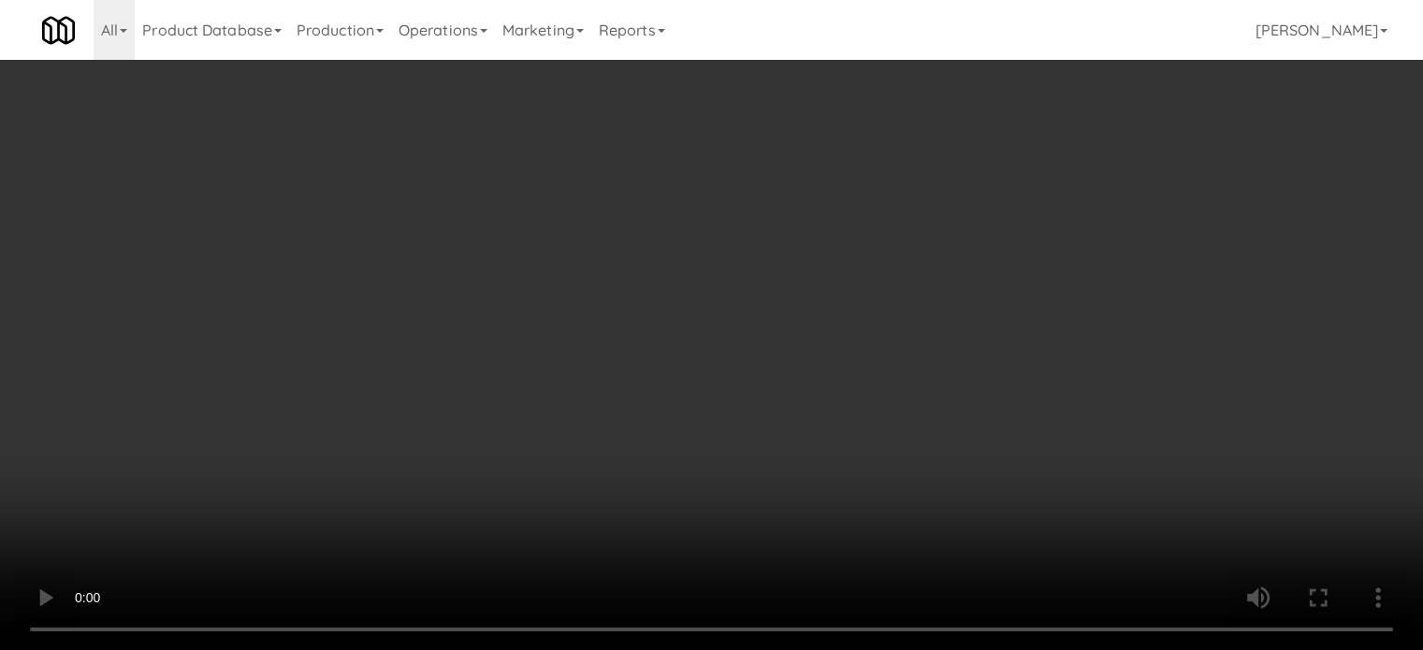
click at [546, 434] on video at bounding box center [711, 325] width 1423 height 650
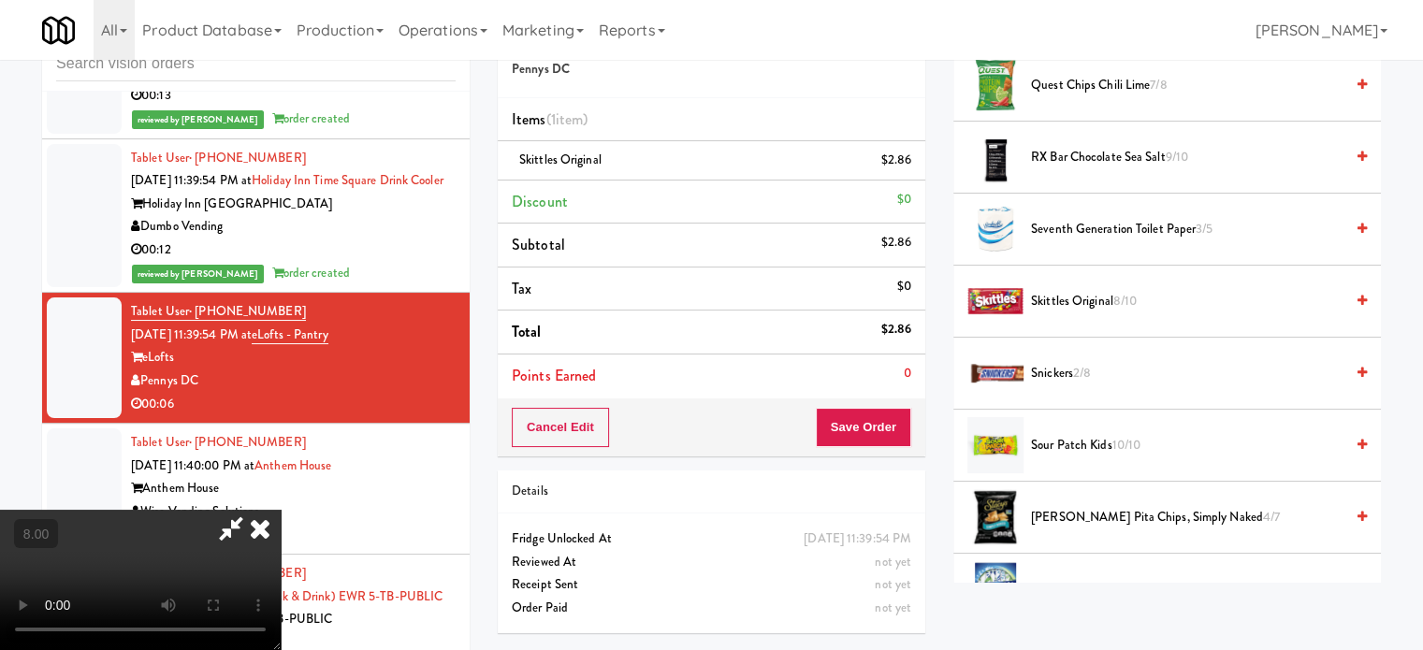
click at [281, 510] on video at bounding box center [140, 580] width 281 height 140
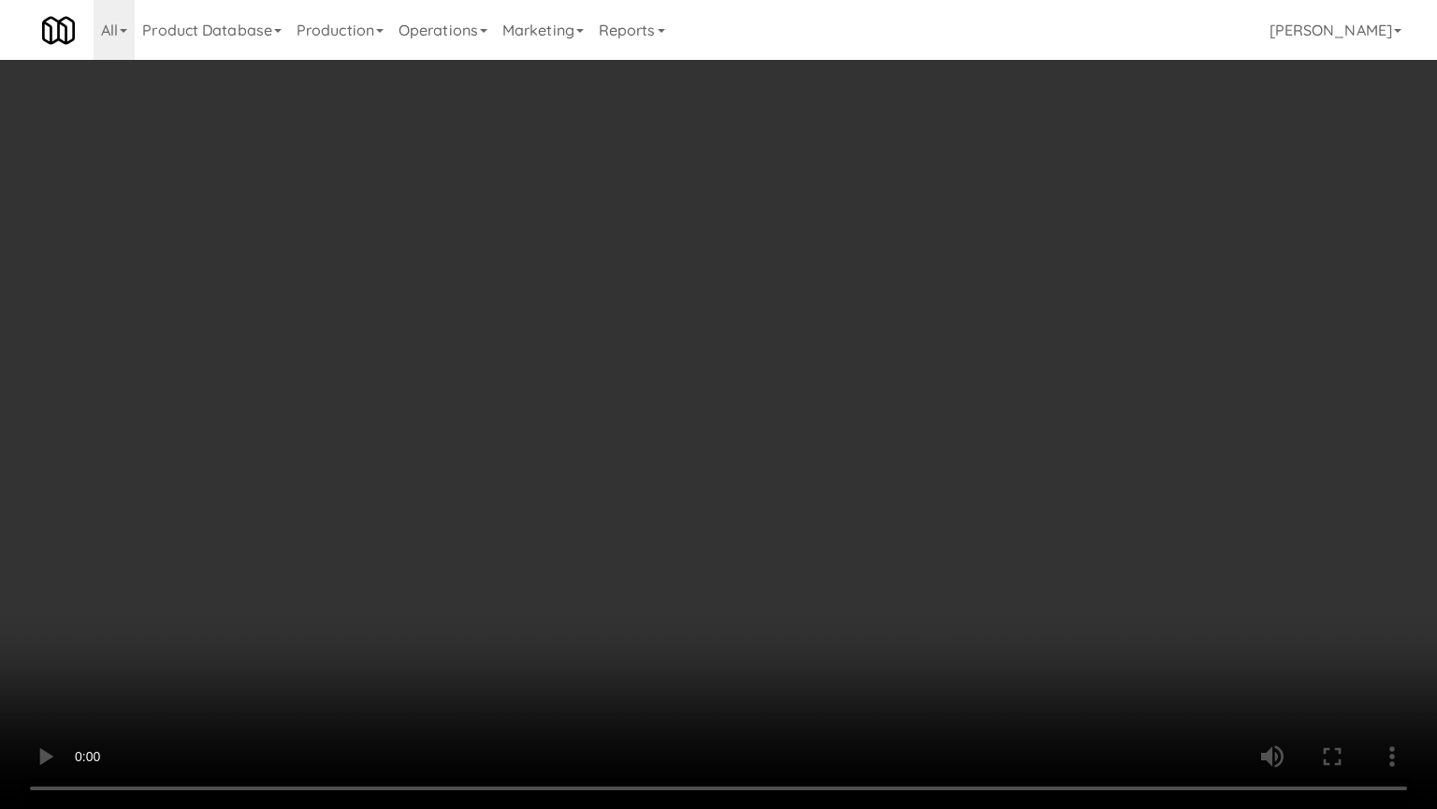
click at [487, 556] on video at bounding box center [718, 404] width 1437 height 809
click at [402, 600] on video at bounding box center [718, 404] width 1437 height 809
click at [587, 556] on video at bounding box center [718, 404] width 1437 height 809
click at [649, 551] on video at bounding box center [718, 404] width 1437 height 809
drag, startPoint x: 522, startPoint y: 602, endPoint x: 566, endPoint y: 541, distance: 75.1
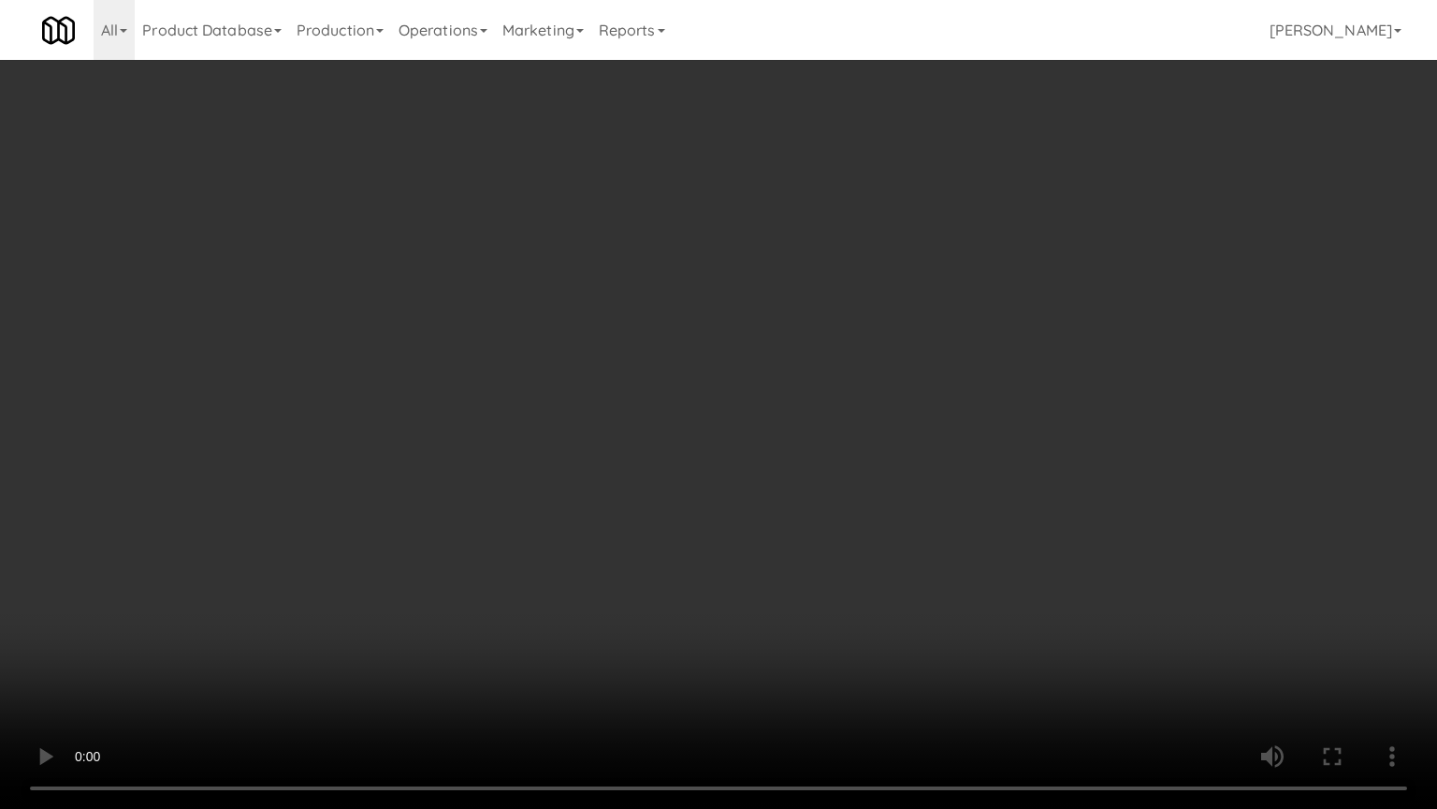
click at [524, 599] on video at bounding box center [718, 404] width 1437 height 809
click at [576, 523] on video at bounding box center [718, 404] width 1437 height 809
click at [580, 532] on video at bounding box center [718, 404] width 1437 height 809
click at [645, 538] on video at bounding box center [718, 404] width 1437 height 809
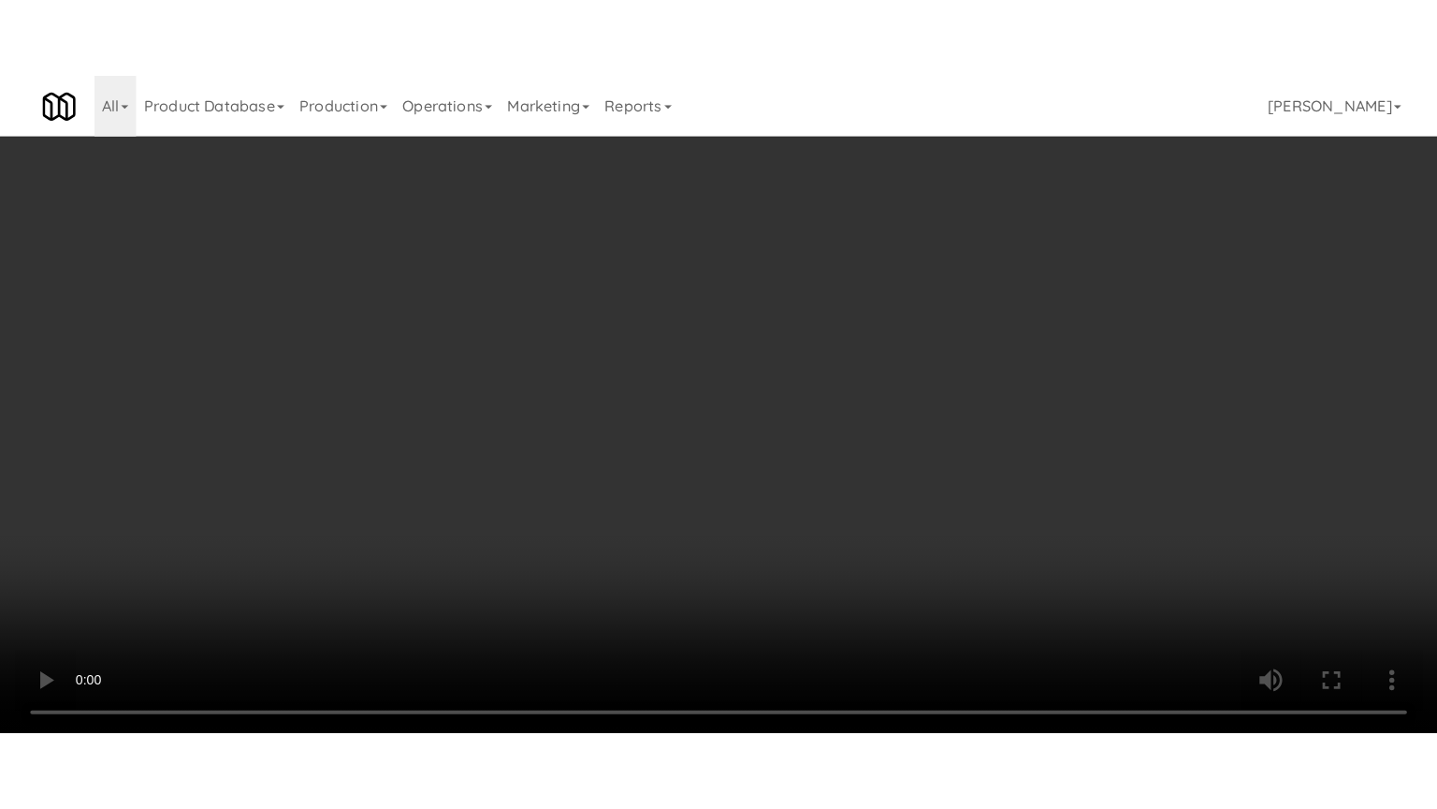
scroll to position [8030, 0]
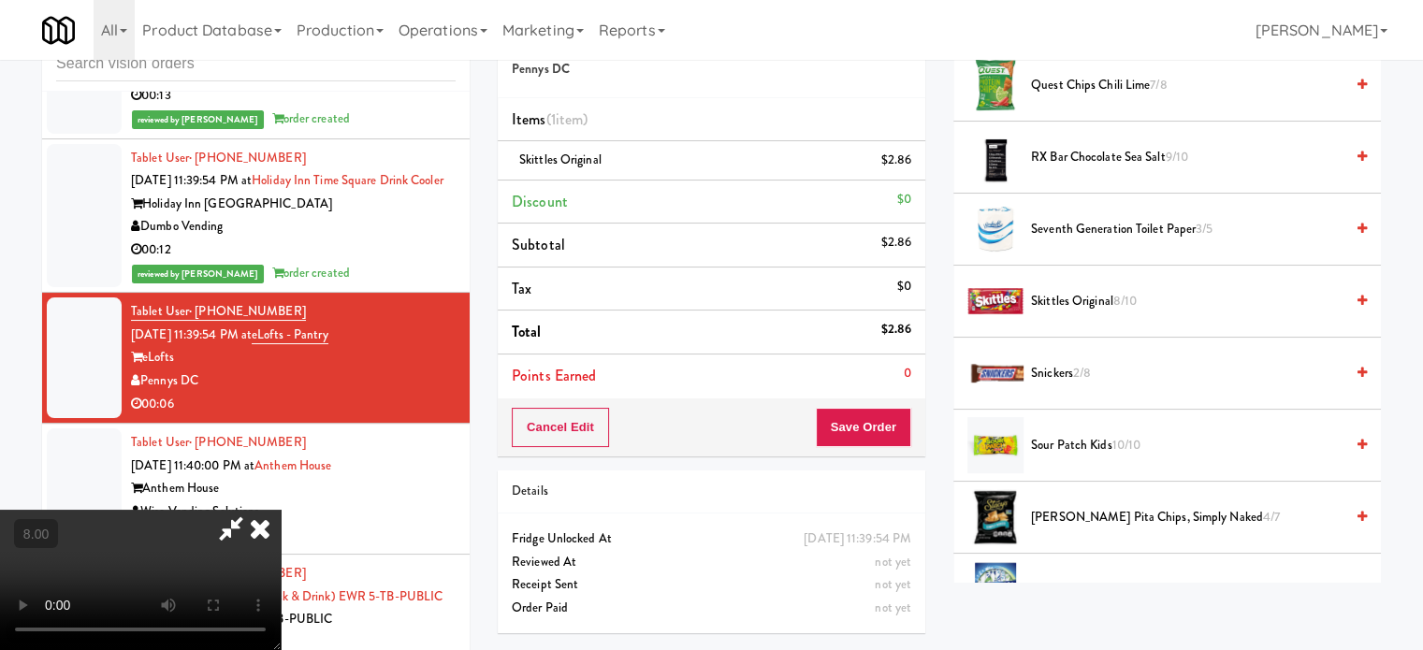
click at [281, 510] on video at bounding box center [140, 580] width 281 height 140
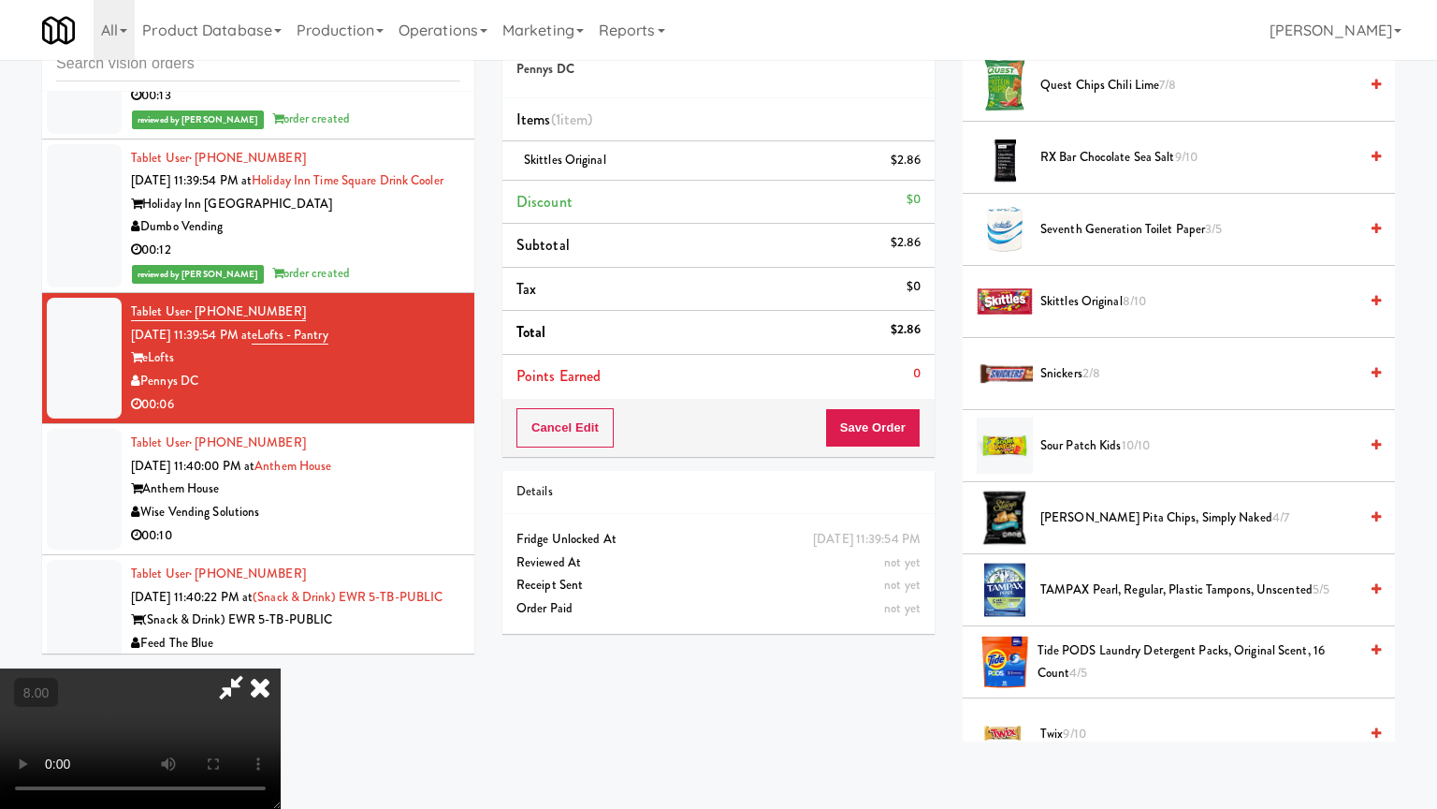
scroll to position [8006, 0]
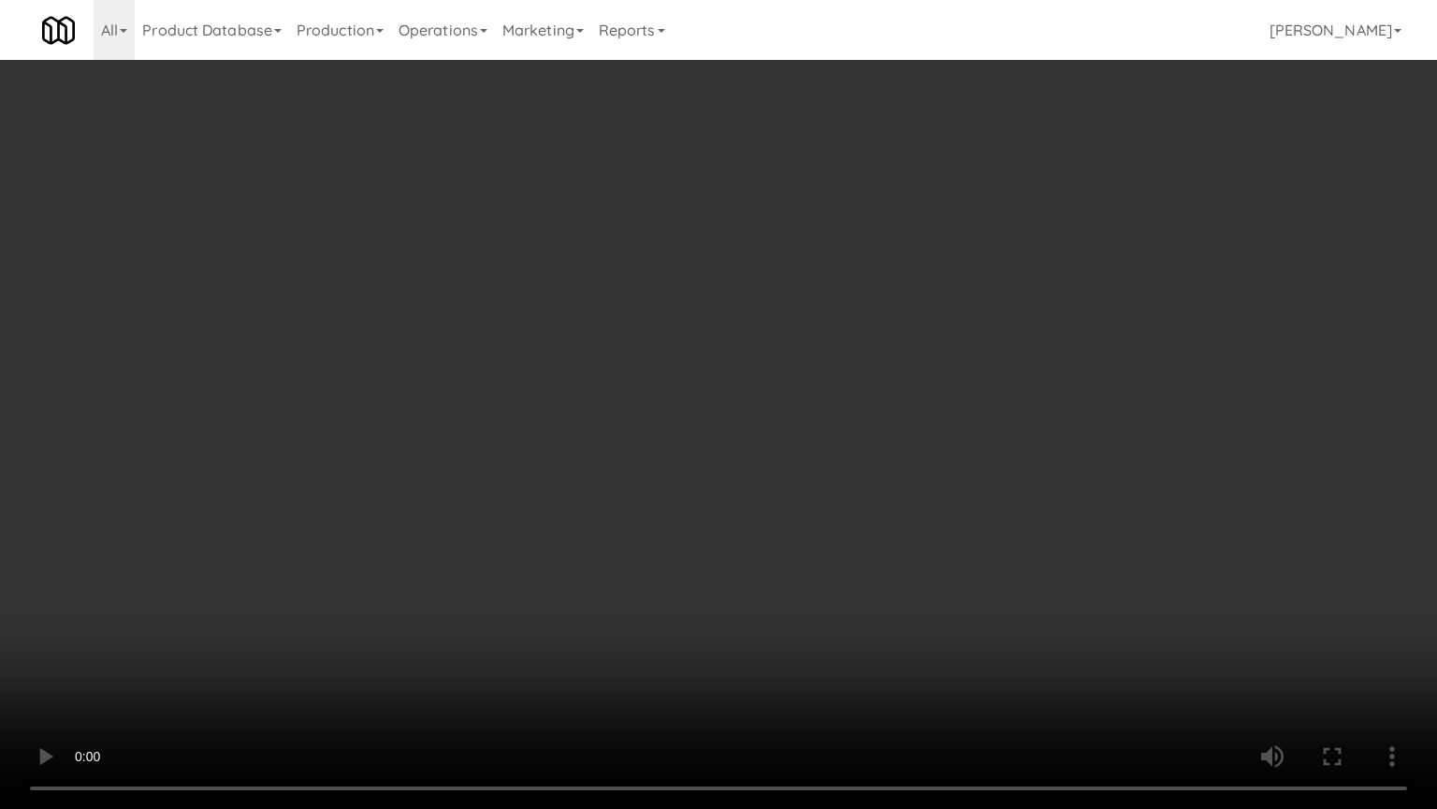
click at [475, 569] on video at bounding box center [718, 404] width 1437 height 809
click at [572, 453] on video at bounding box center [718, 404] width 1437 height 809
click at [569, 460] on video at bounding box center [718, 404] width 1437 height 809
click at [598, 477] on video at bounding box center [718, 404] width 1437 height 809
click at [600, 485] on video at bounding box center [718, 404] width 1437 height 809
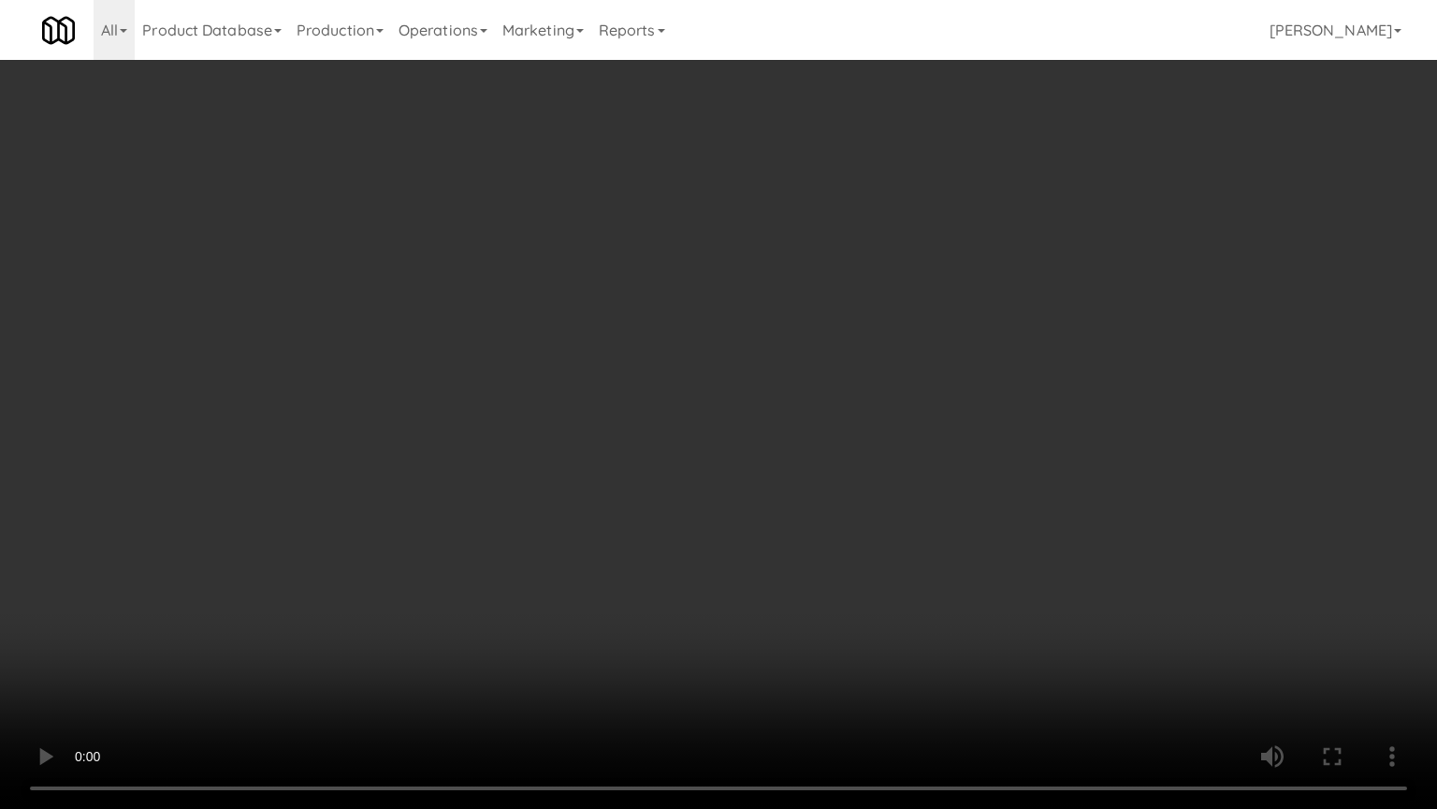
click at [695, 467] on video at bounding box center [718, 404] width 1437 height 809
drag, startPoint x: 698, startPoint y: 464, endPoint x: 794, endPoint y: 443, distance: 97.9
click at [736, 457] on video at bounding box center [718, 404] width 1437 height 809
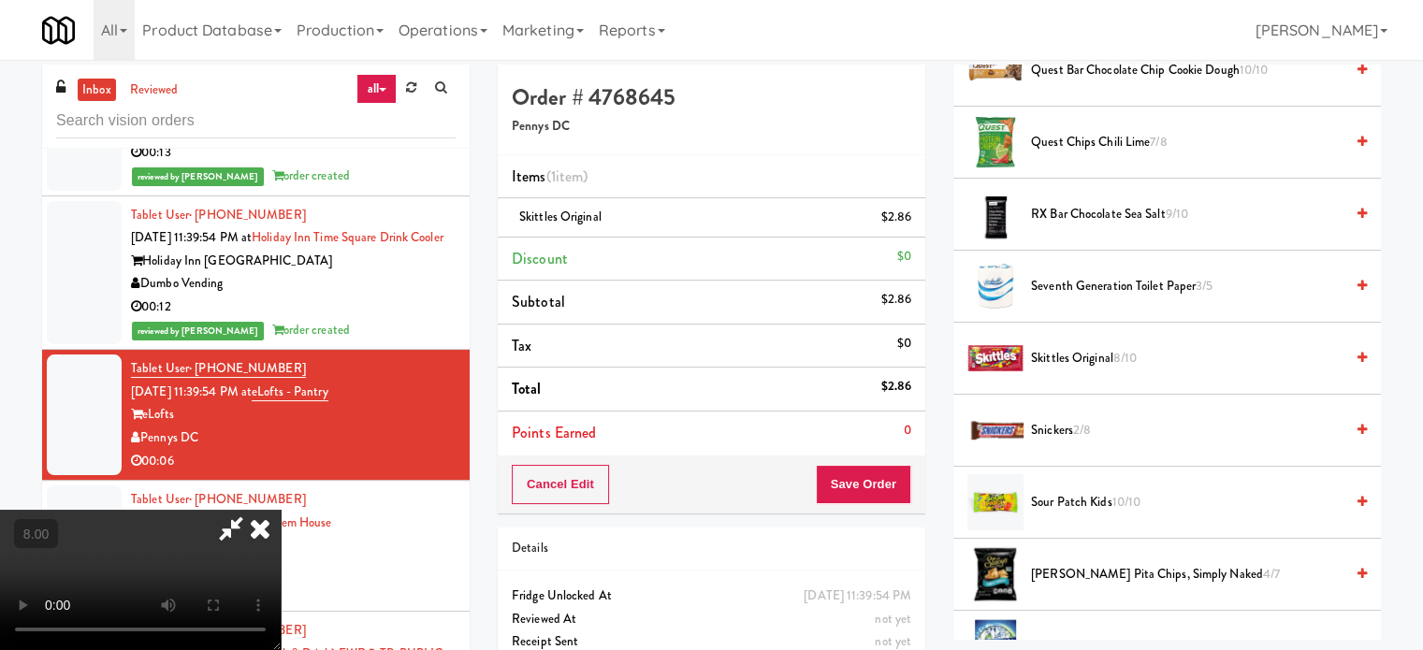
scroll to position [0, 0]
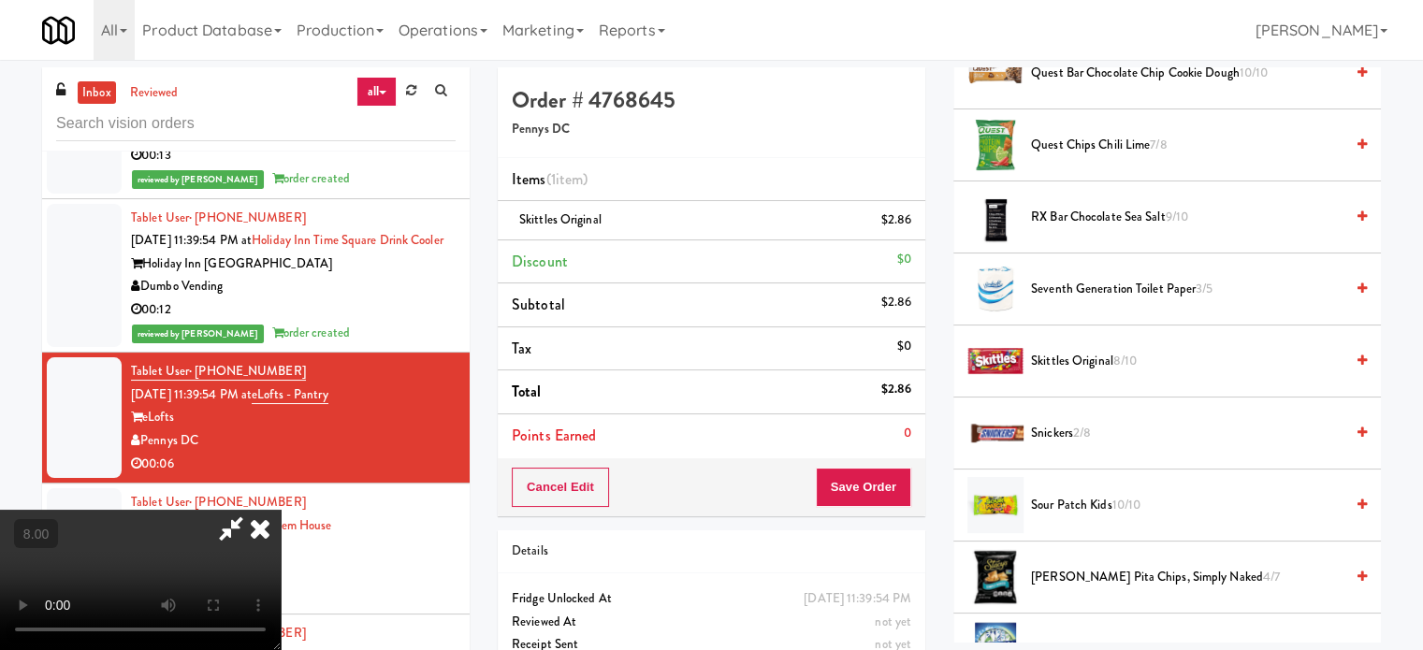
click at [281, 510] on icon at bounding box center [260, 528] width 41 height 37
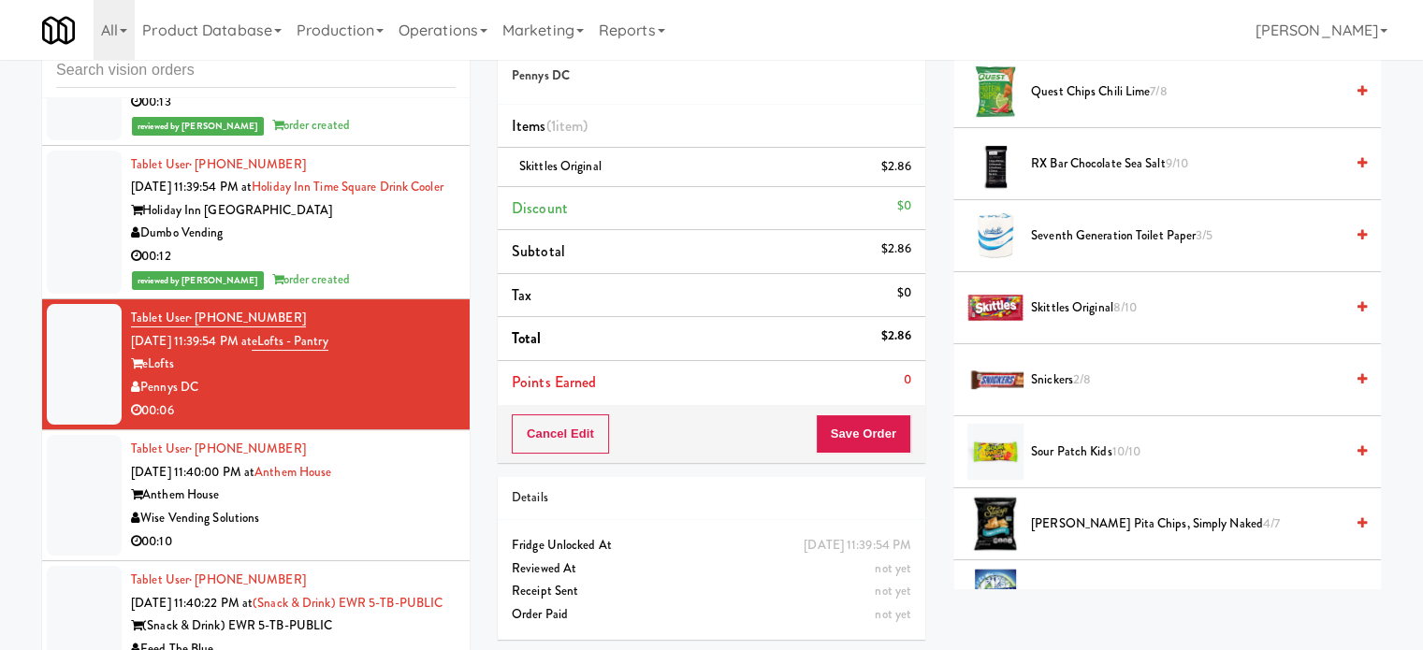
scroll to position [76, 0]
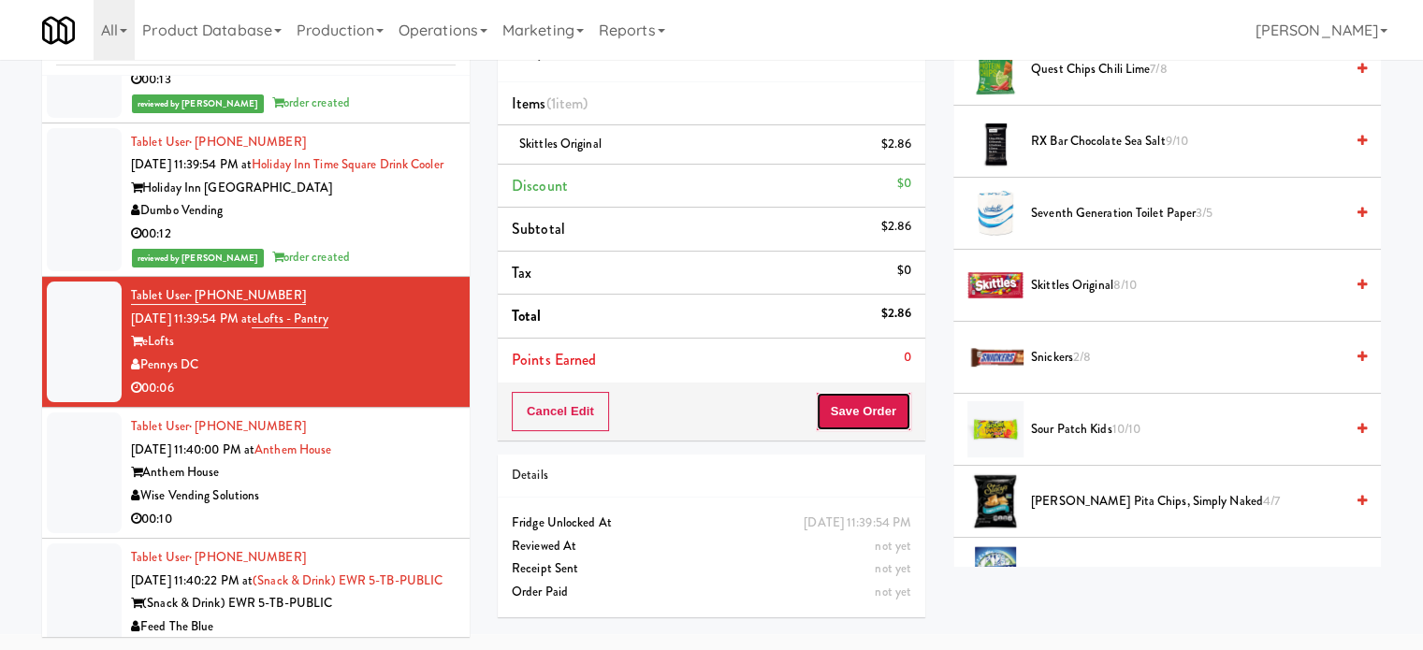
click at [857, 426] on button "Save Order" at bounding box center [863, 411] width 95 height 39
click at [845, 392] on button "Save Order" at bounding box center [863, 411] width 95 height 39
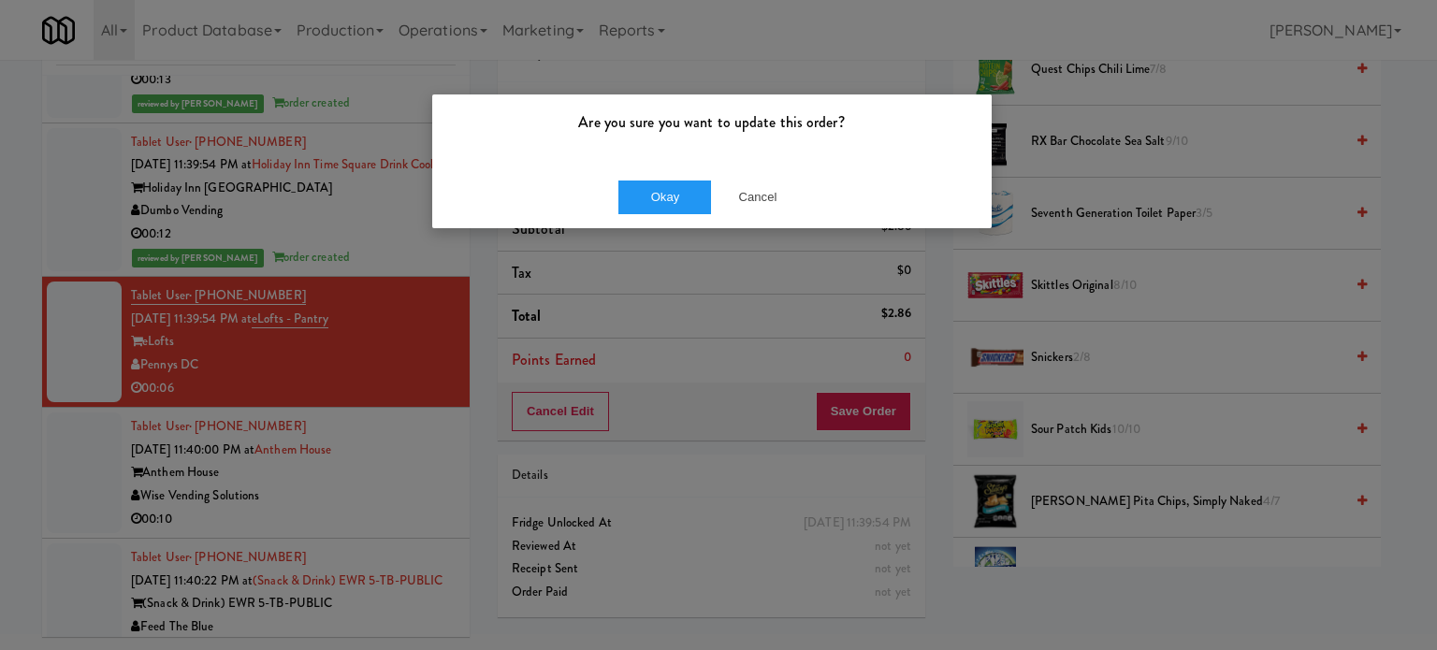
click at [640, 239] on div "Are you sure you want to update this order? Okay Cancel" at bounding box center [718, 325] width 1437 height 650
click at [655, 207] on button "Okay" at bounding box center [666, 198] width 94 height 34
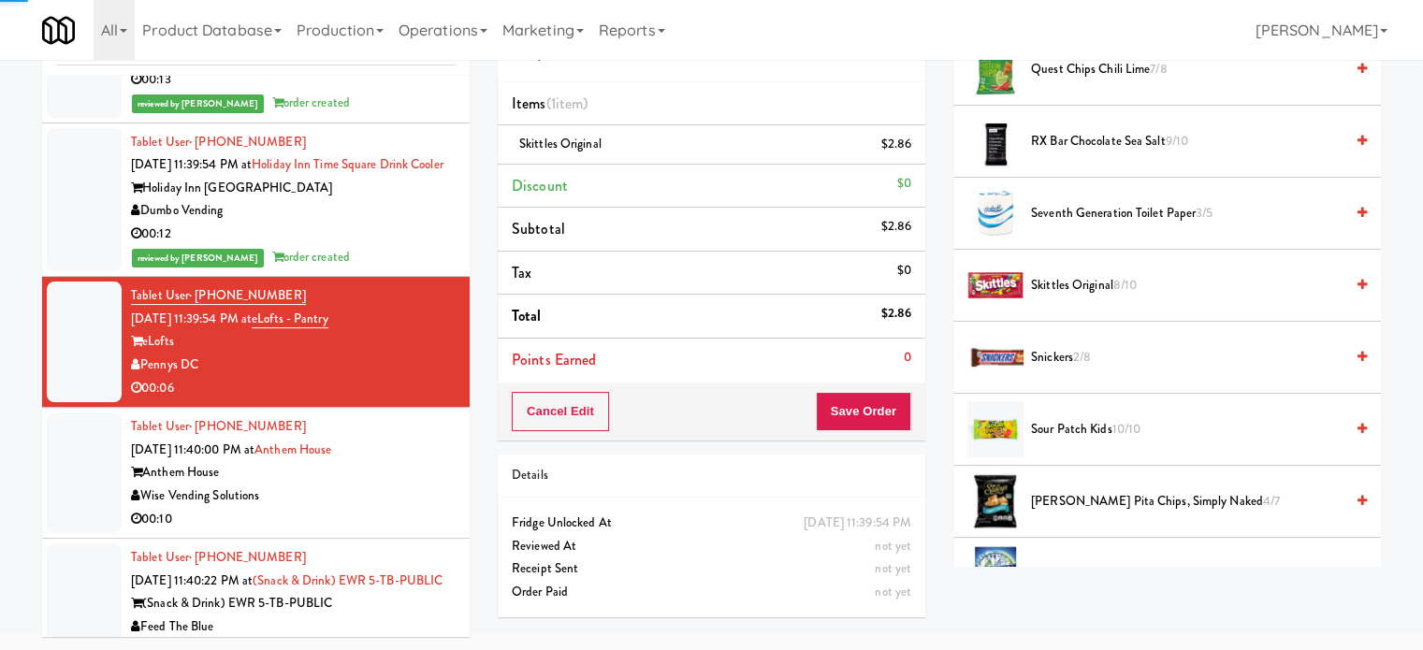
drag, startPoint x: 436, startPoint y: 557, endPoint x: 535, endPoint y: 452, distance: 144.3
click at [436, 508] on div "Wise Vending Solutions" at bounding box center [293, 496] width 325 height 23
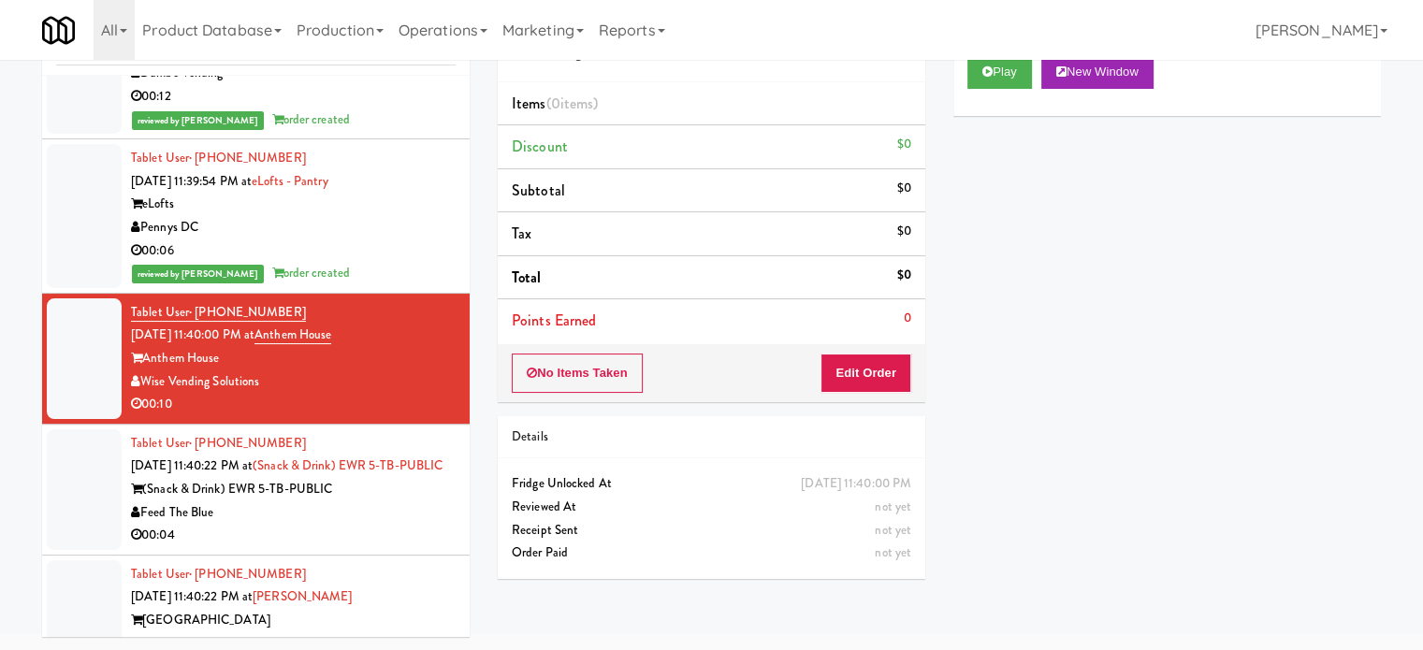
scroll to position [8233, 0]
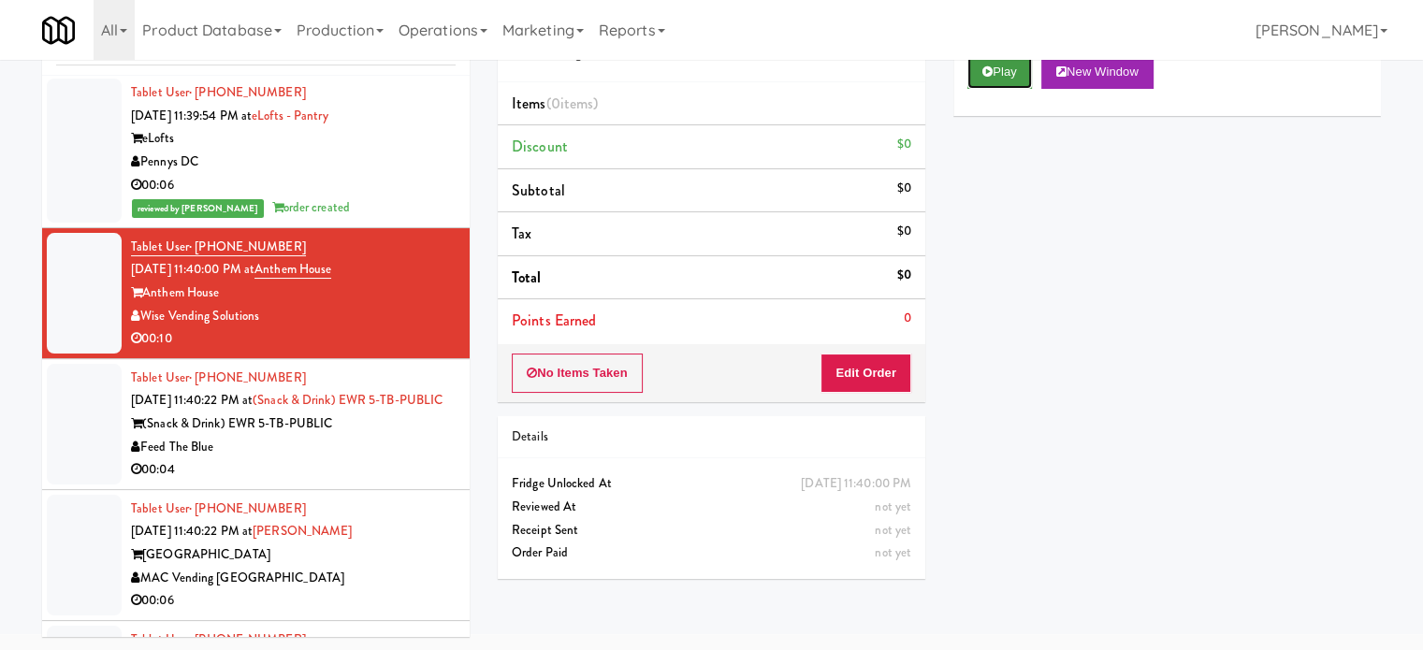
click at [992, 70] on button "Play" at bounding box center [1000, 72] width 65 height 34
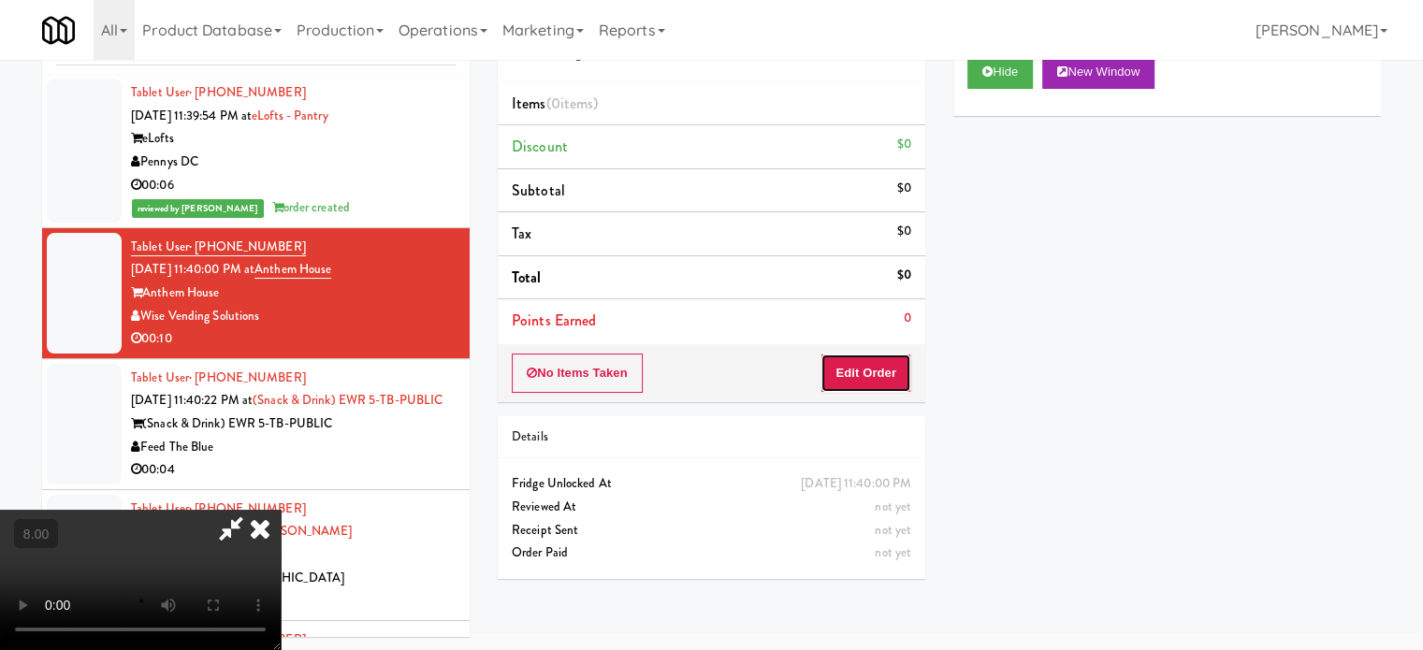
click at [865, 387] on button "Edit Order" at bounding box center [866, 373] width 91 height 39
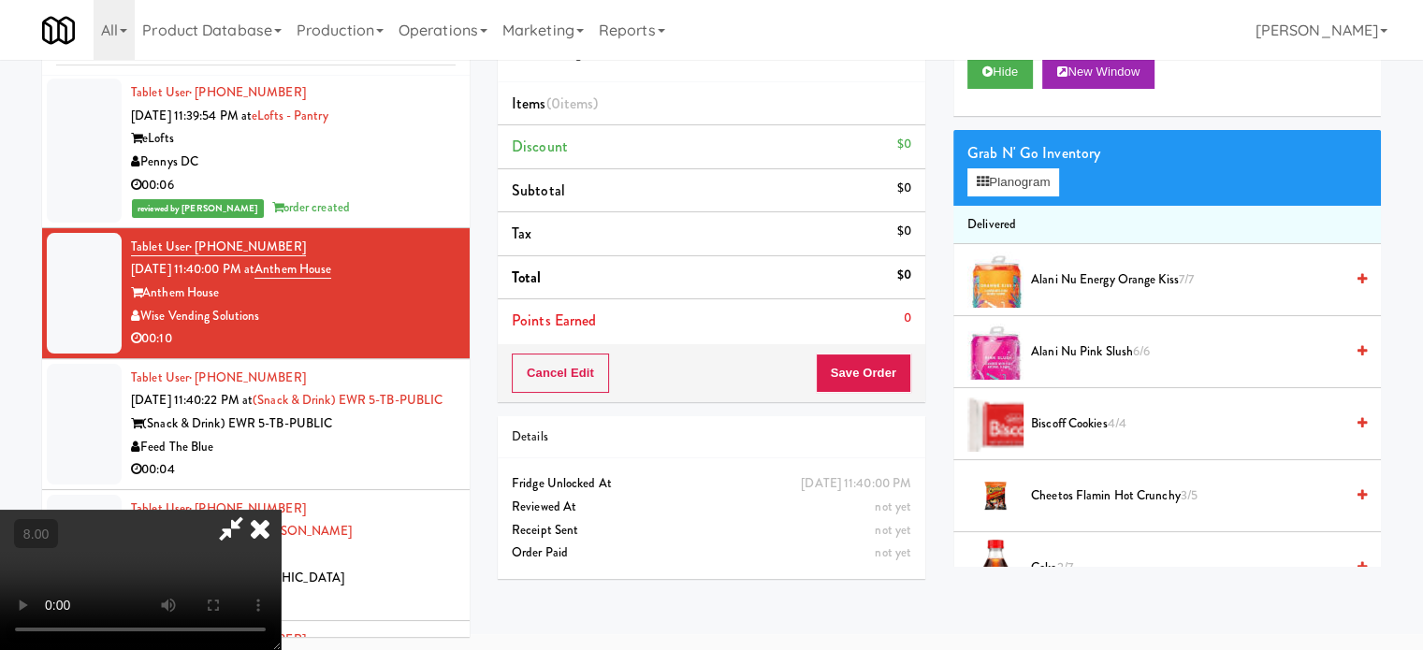
click at [281, 532] on video at bounding box center [140, 580] width 281 height 140
drag, startPoint x: 472, startPoint y: 497, endPoint x: 501, endPoint y: 474, distance: 36.7
click at [281, 510] on video at bounding box center [140, 580] width 281 height 140
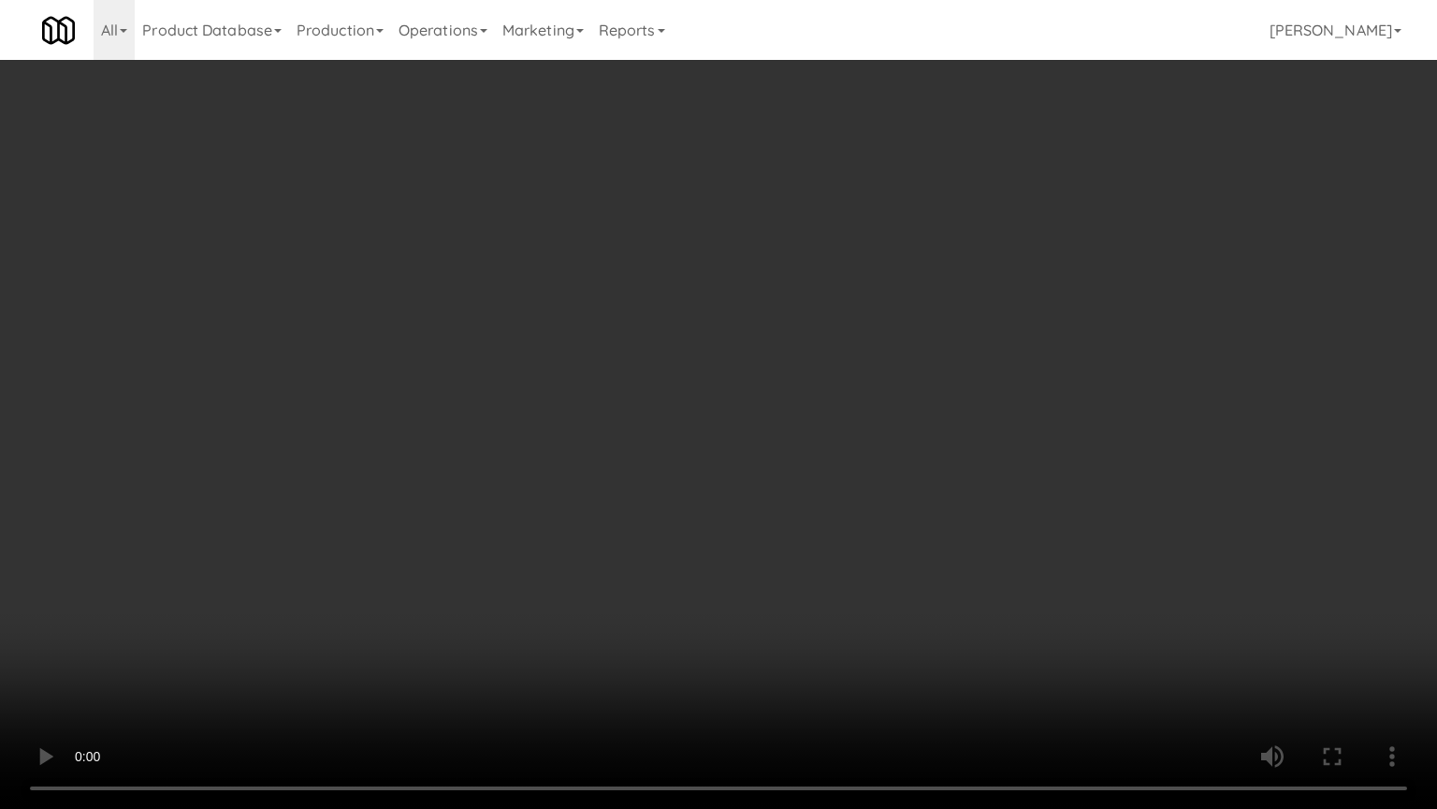
scroll to position [8209, 0]
click at [501, 474] on video at bounding box center [718, 404] width 1437 height 809
click at [502, 478] on video at bounding box center [718, 404] width 1437 height 809
click at [667, 499] on video at bounding box center [718, 404] width 1437 height 809
click at [657, 508] on video at bounding box center [718, 404] width 1437 height 809
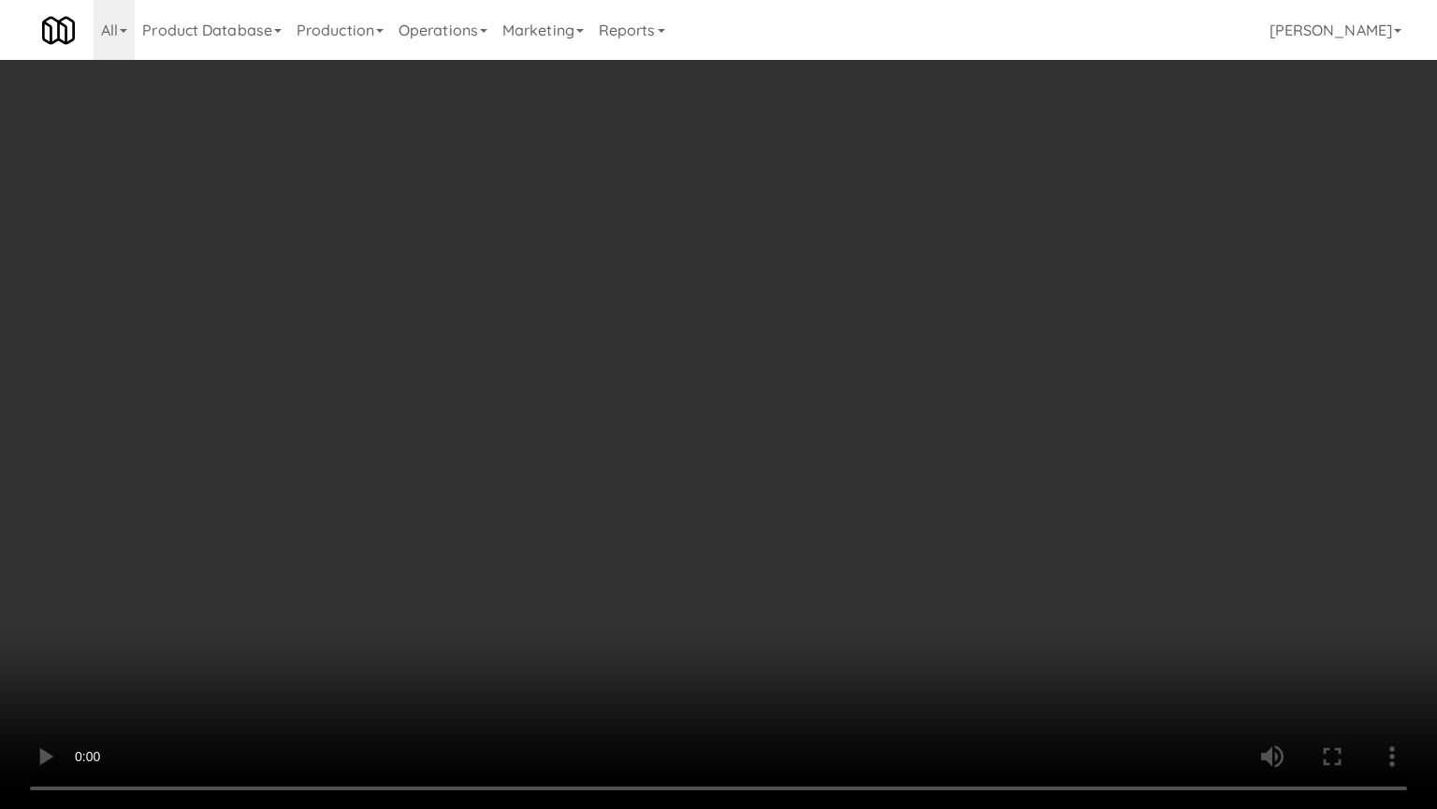
click at [701, 529] on video at bounding box center [718, 404] width 1437 height 809
drag, startPoint x: 693, startPoint y: 543, endPoint x: 767, endPoint y: 533, distance: 74.5
click at [700, 543] on video at bounding box center [718, 404] width 1437 height 809
drag, startPoint x: 767, startPoint y: 533, endPoint x: 984, endPoint y: 317, distance: 305.7
click at [770, 532] on video at bounding box center [718, 404] width 1437 height 809
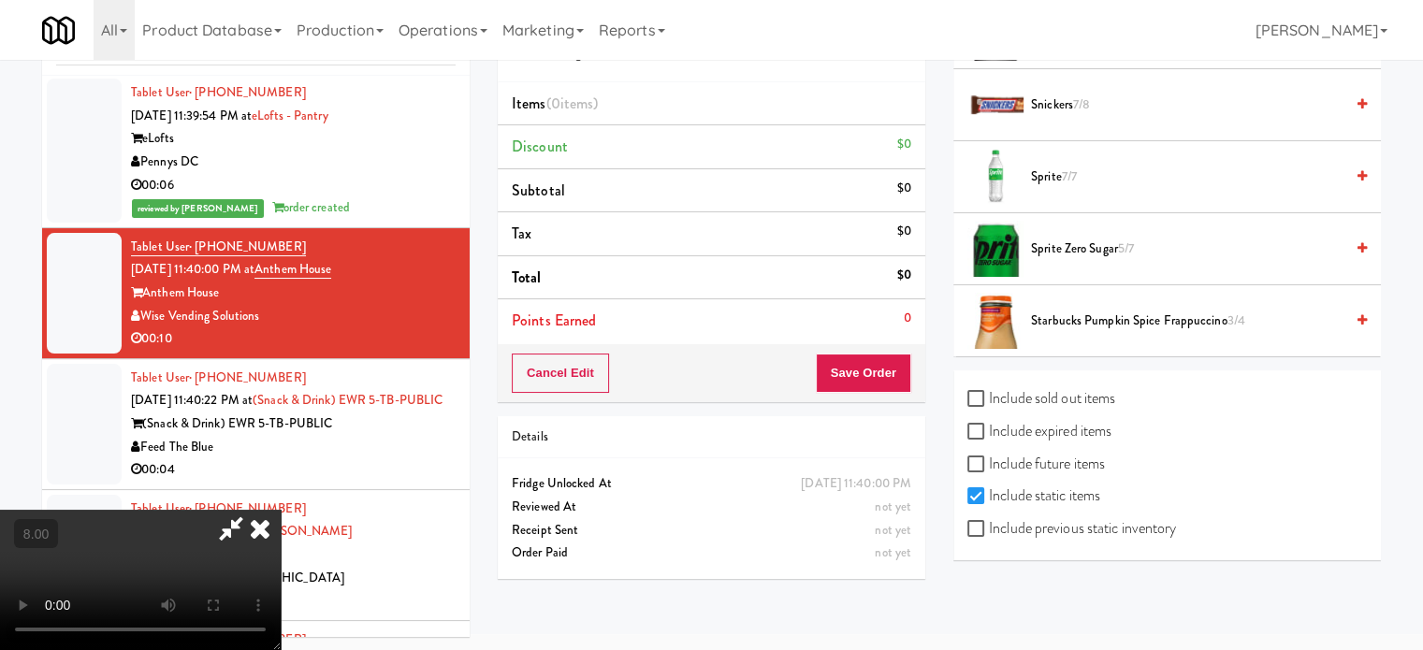
scroll to position [1725, 0]
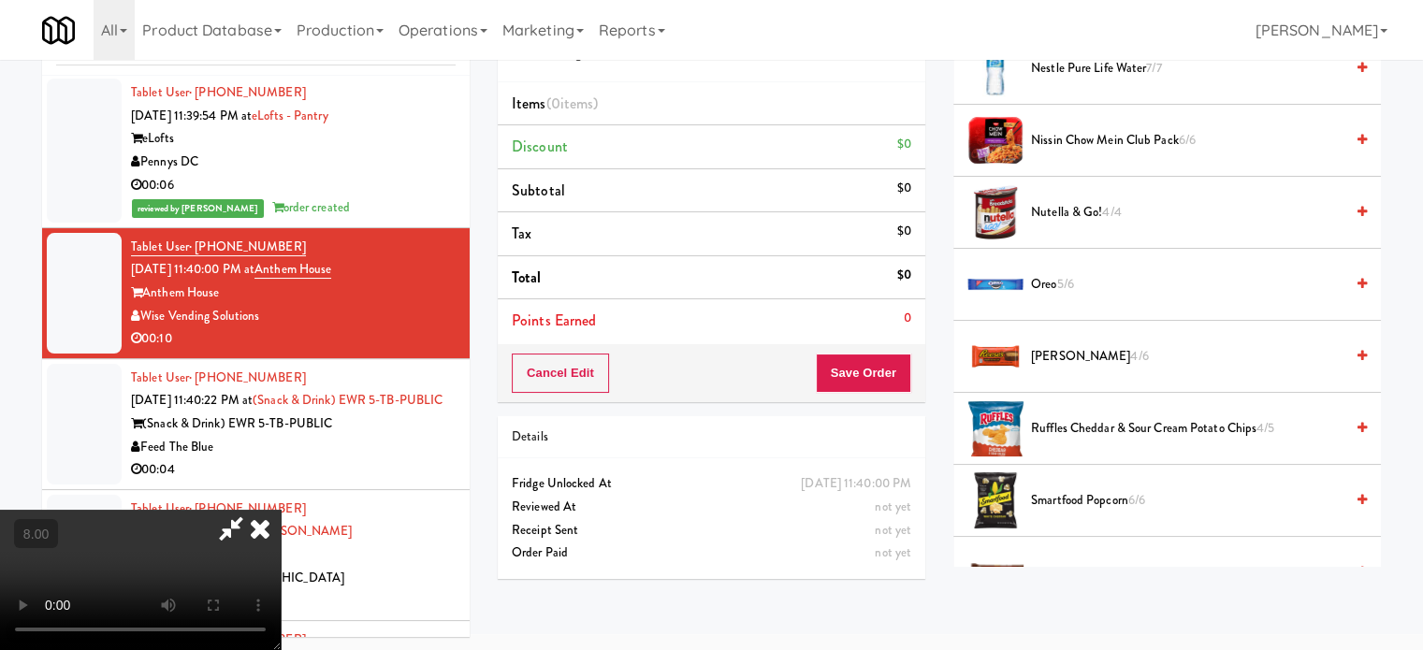
click at [1064, 355] on span "Reese's 4/6" at bounding box center [1187, 356] width 313 height 23
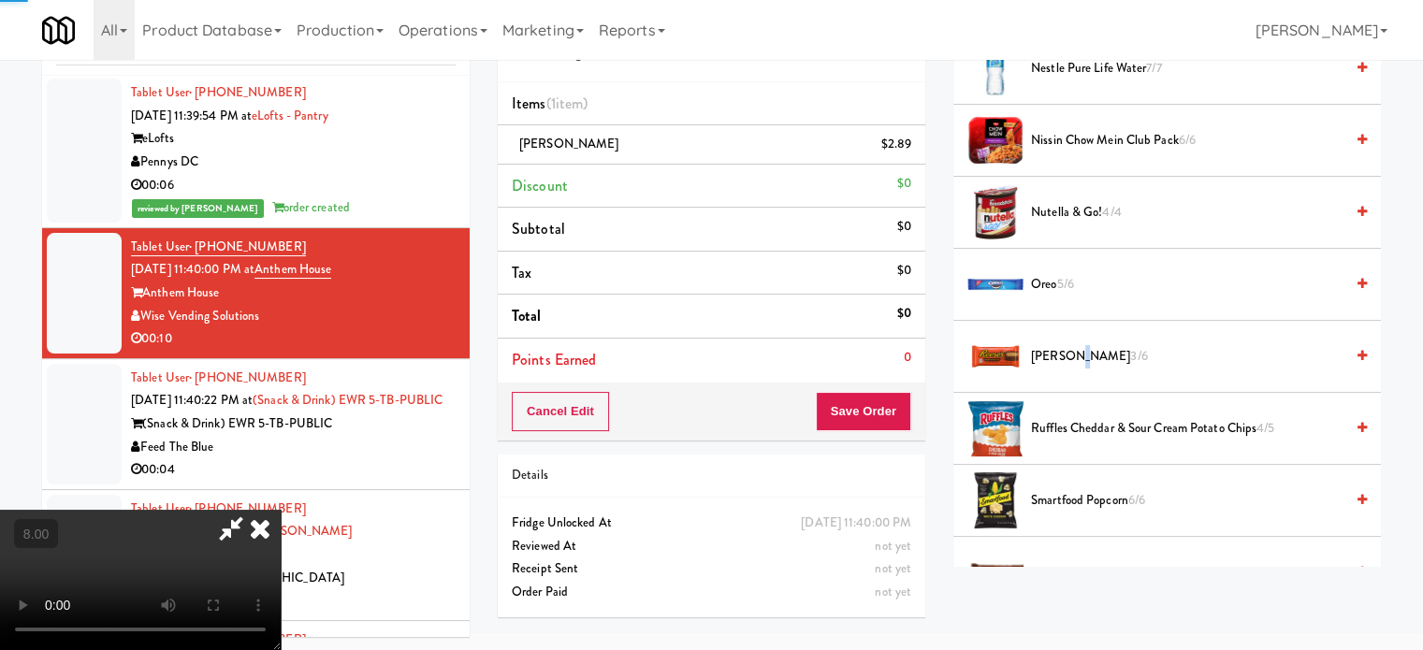
click at [1064, 355] on span "Reese's 3/6" at bounding box center [1187, 356] width 313 height 23
click at [281, 510] on video at bounding box center [140, 580] width 281 height 140
drag, startPoint x: 471, startPoint y: 440, endPoint x: 480, endPoint y: 539, distance: 99.6
click at [281, 510] on video at bounding box center [140, 580] width 281 height 140
drag, startPoint x: 480, startPoint y: 539, endPoint x: 515, endPoint y: 470, distance: 77.4
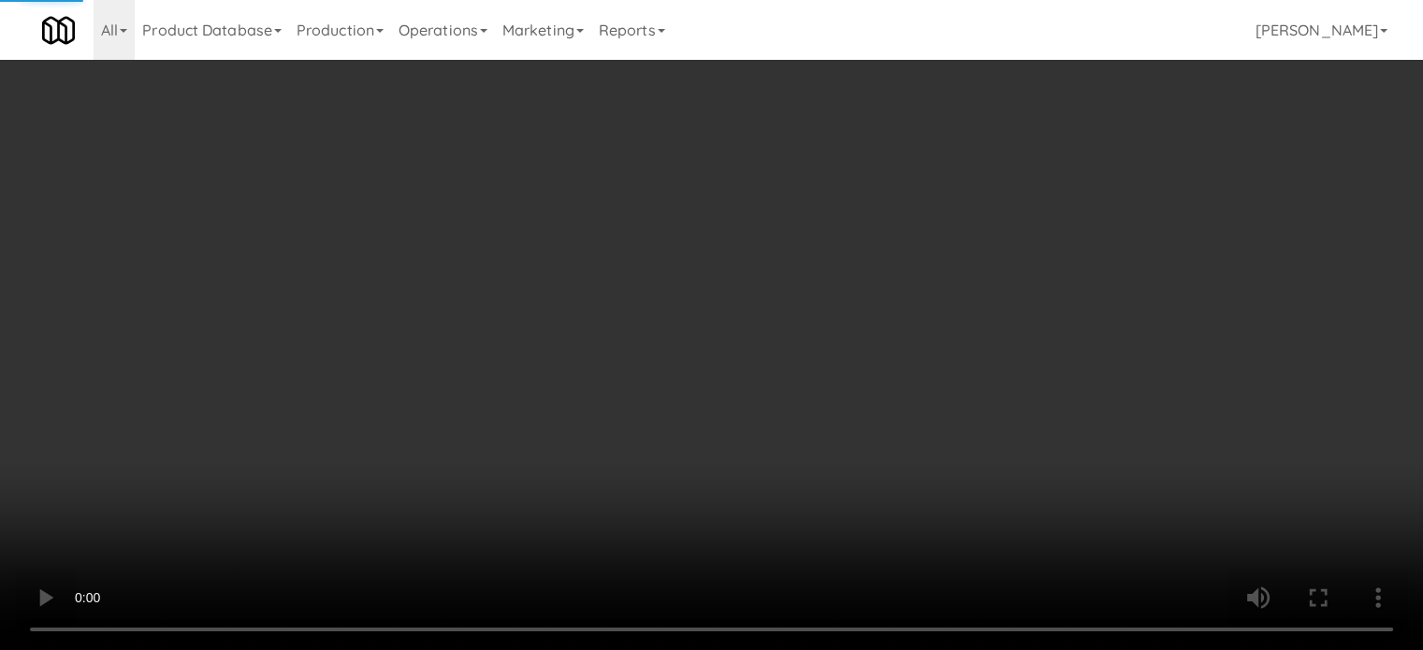
click at [480, 536] on video at bounding box center [711, 325] width 1423 height 650
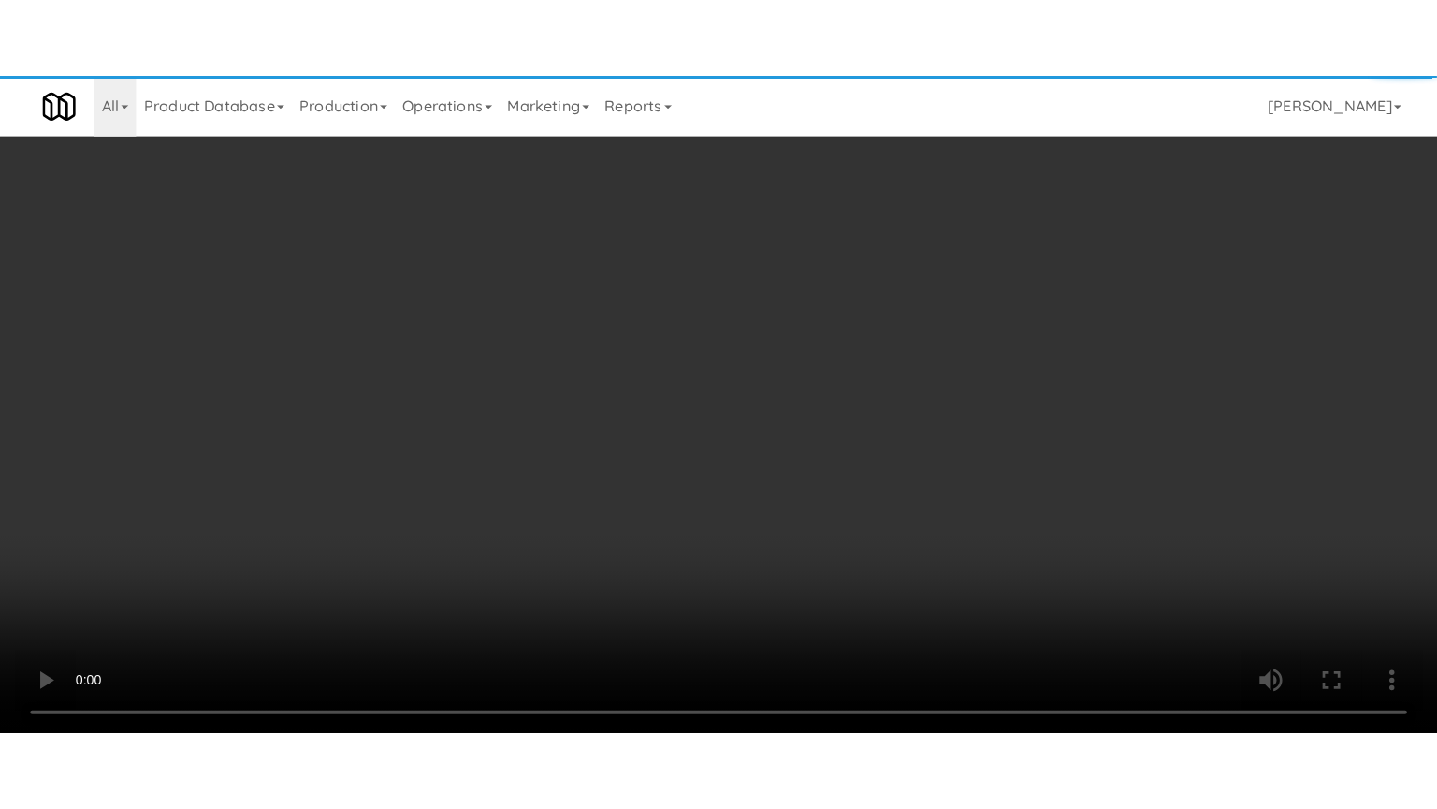
scroll to position [8209, 0]
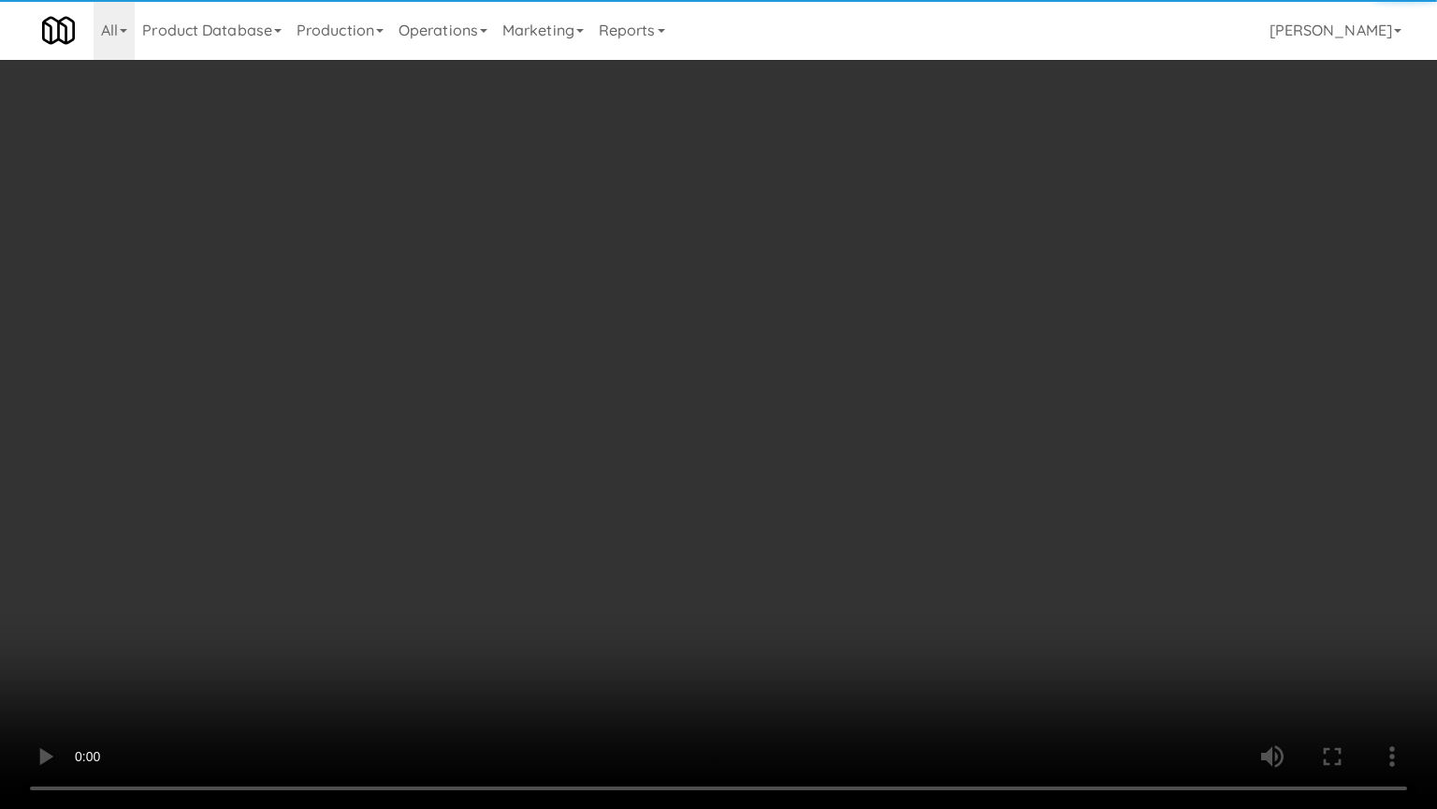
click at [520, 478] on video at bounding box center [718, 404] width 1437 height 809
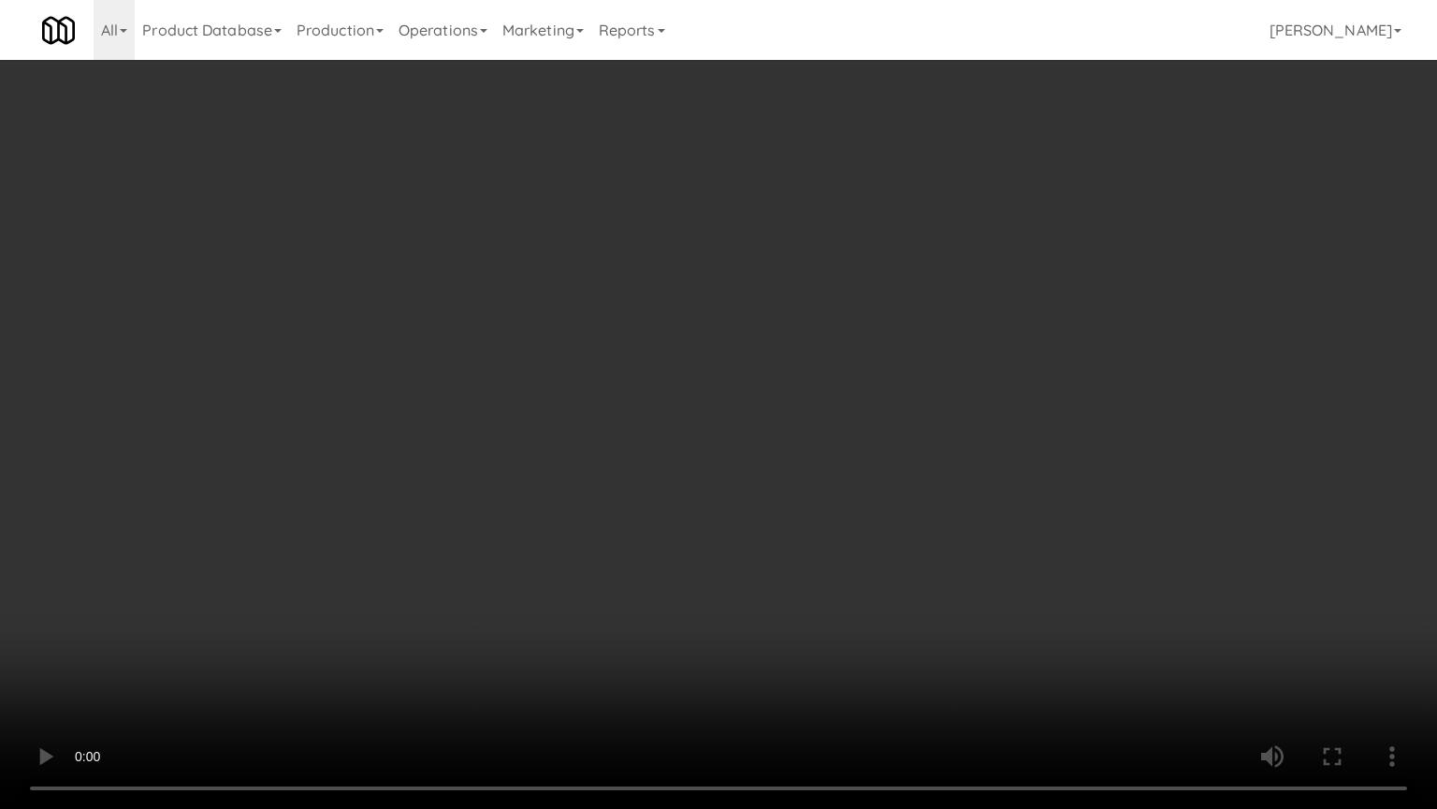
click at [597, 487] on video at bounding box center [718, 404] width 1437 height 809
click at [604, 491] on video at bounding box center [718, 404] width 1437 height 809
click at [668, 516] on video at bounding box center [718, 404] width 1437 height 809
click at [692, 518] on video at bounding box center [718, 404] width 1437 height 809
drag, startPoint x: 680, startPoint y: 514, endPoint x: 695, endPoint y: 503, distance: 18.2
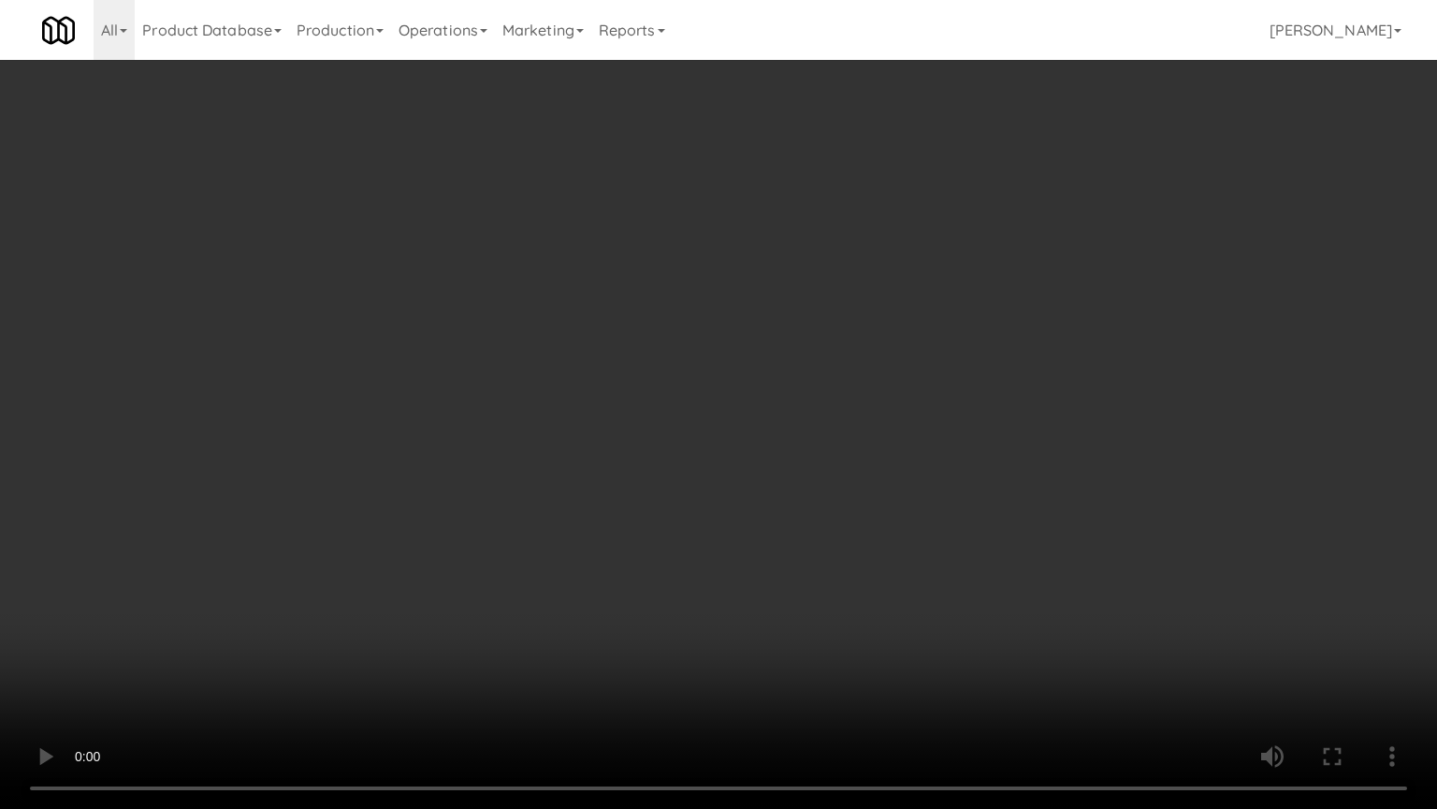
click at [684, 511] on video at bounding box center [718, 404] width 1437 height 809
drag, startPoint x: 695, startPoint y: 503, endPoint x: 916, endPoint y: 340, distance: 275.0
click at [703, 503] on video at bounding box center [718, 404] width 1437 height 809
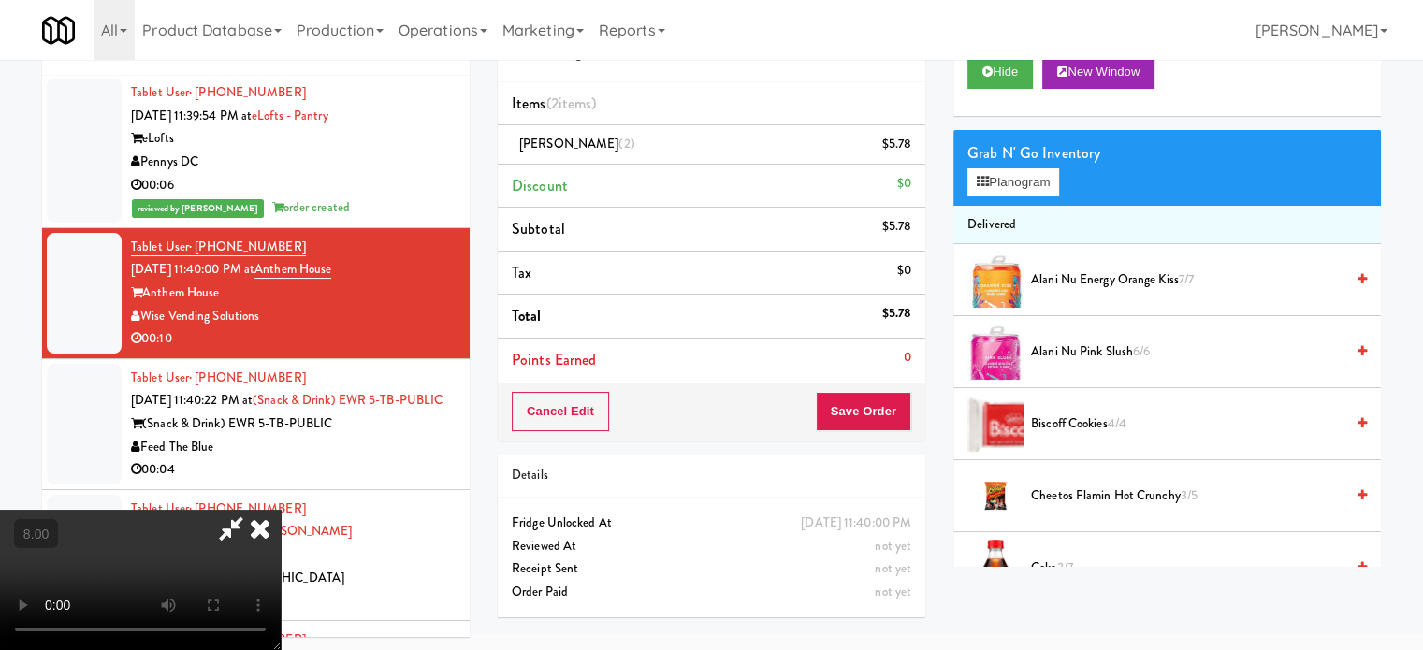
scroll to position [468, 0]
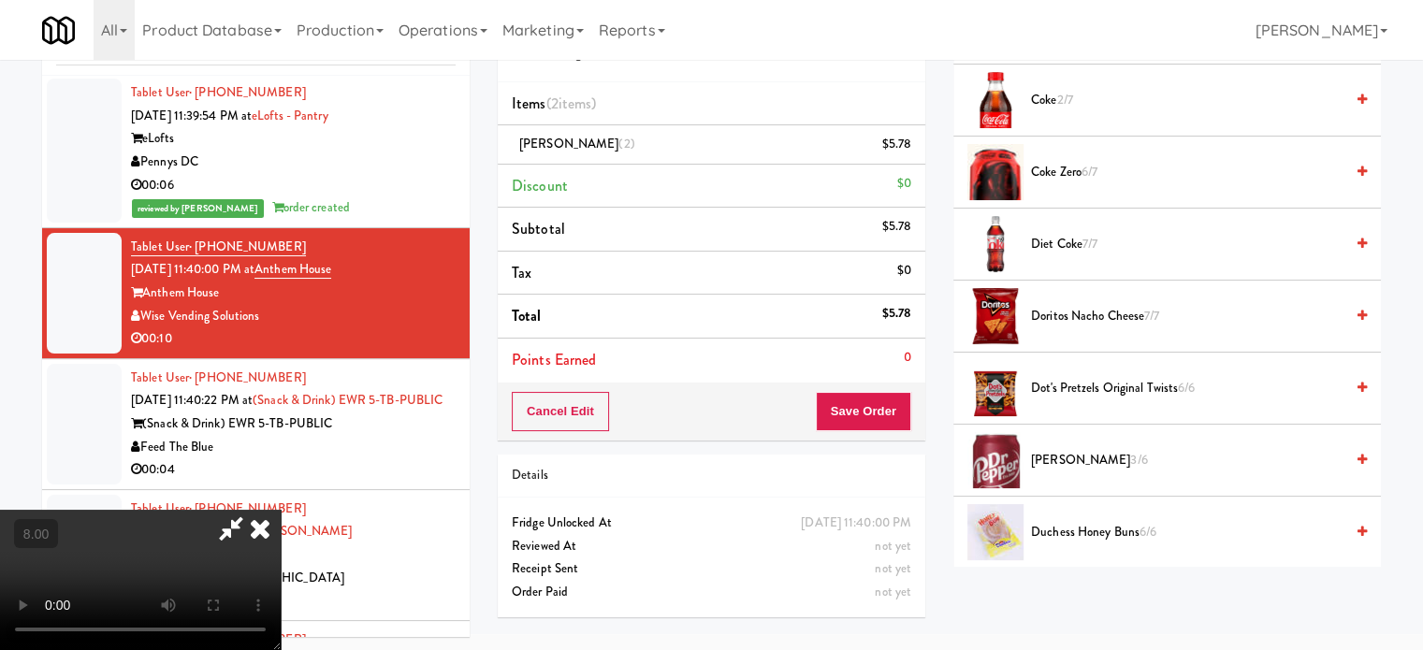
click at [1063, 459] on span "Dr Pepper 3/6" at bounding box center [1187, 460] width 313 height 23
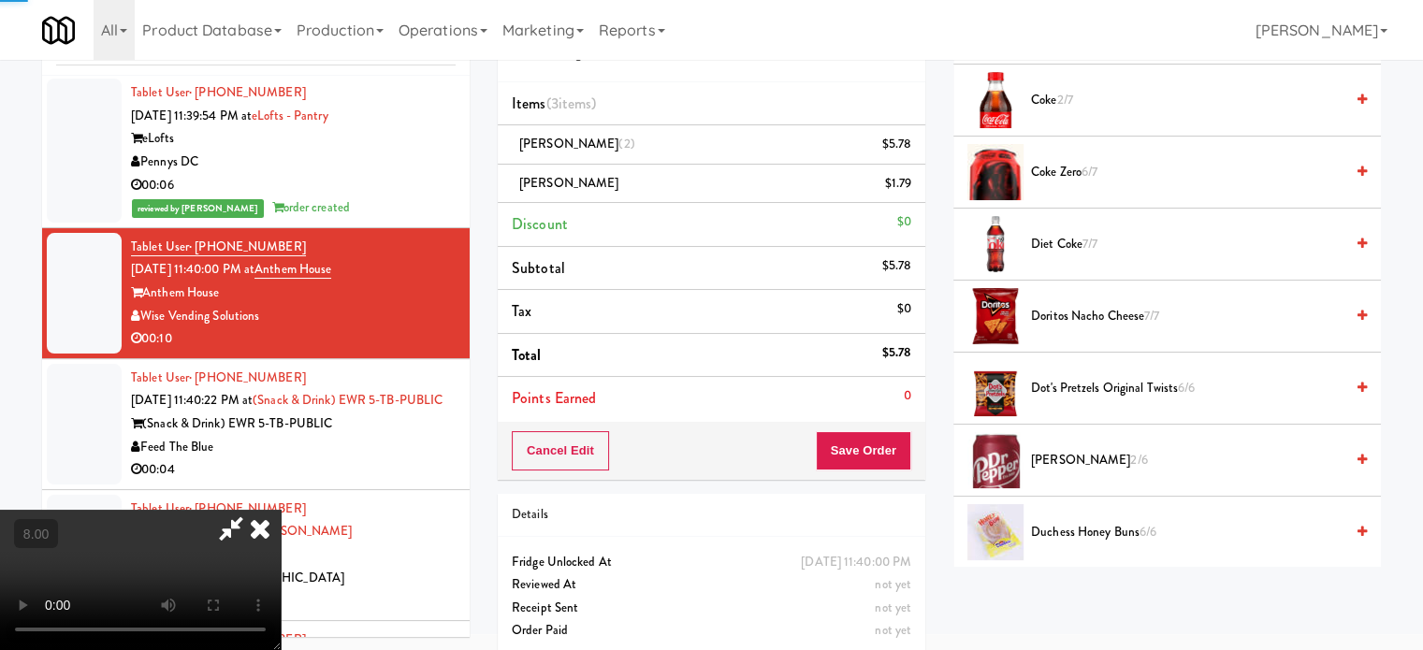
click at [281, 522] on video at bounding box center [140, 580] width 281 height 140
drag, startPoint x: 565, startPoint y: 509, endPoint x: 553, endPoint y: 492, distance: 20.8
click at [281, 510] on video at bounding box center [140, 580] width 281 height 140
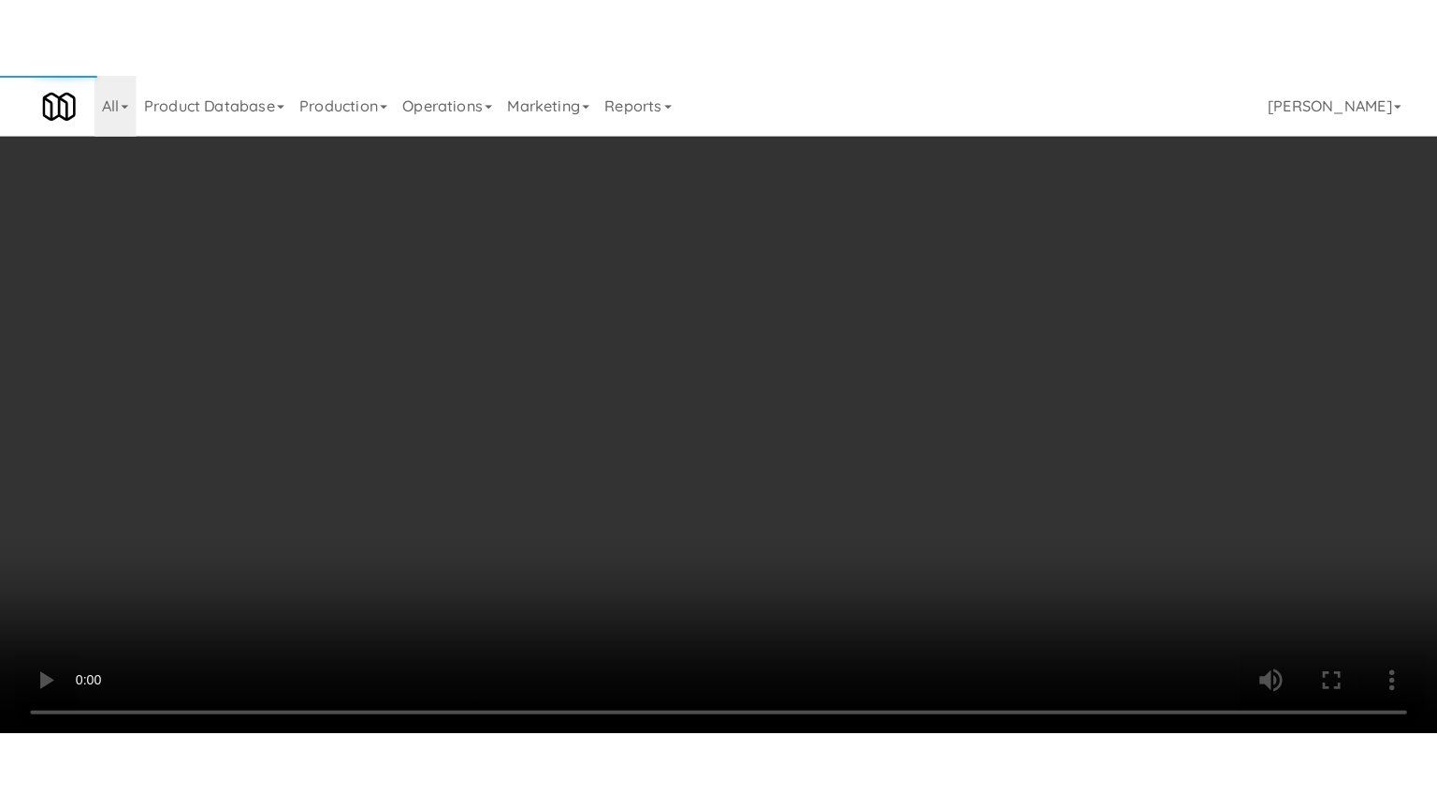
scroll to position [0, 0]
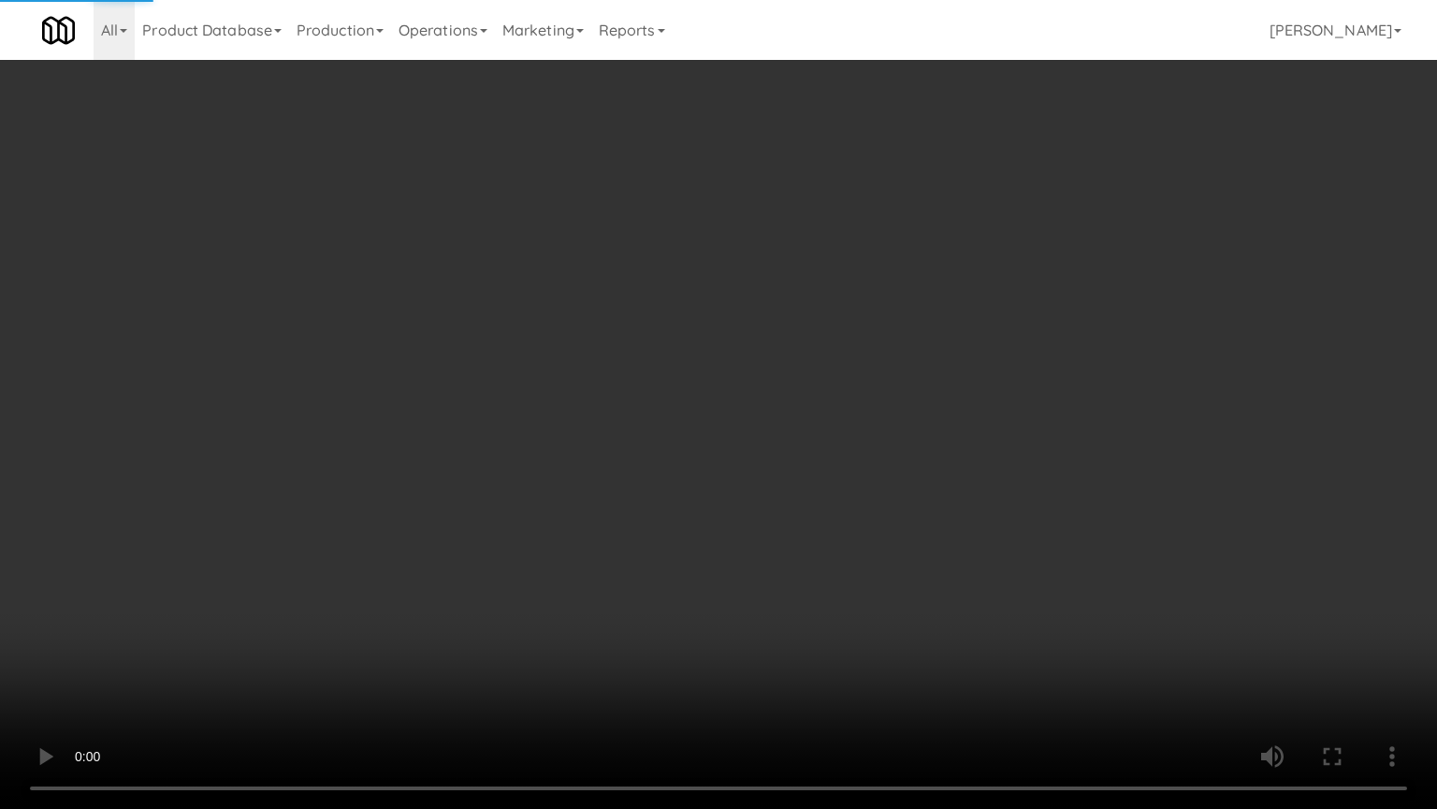
drag, startPoint x: 554, startPoint y: 486, endPoint x: 567, endPoint y: 472, distance: 19.2
click at [562, 477] on video at bounding box center [718, 404] width 1437 height 809
click at [589, 455] on video at bounding box center [718, 404] width 1437 height 809
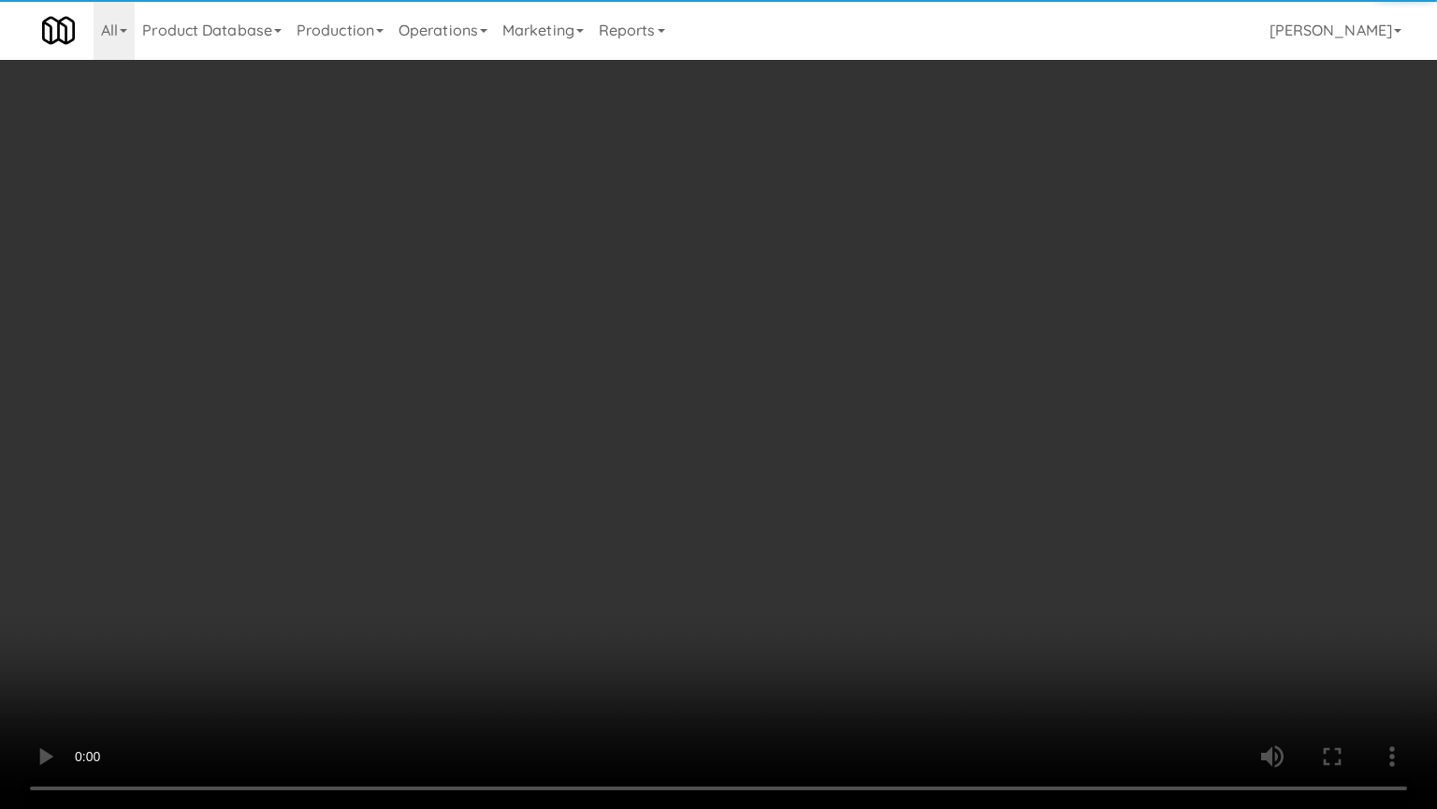
click at [635, 464] on video at bounding box center [718, 404] width 1437 height 809
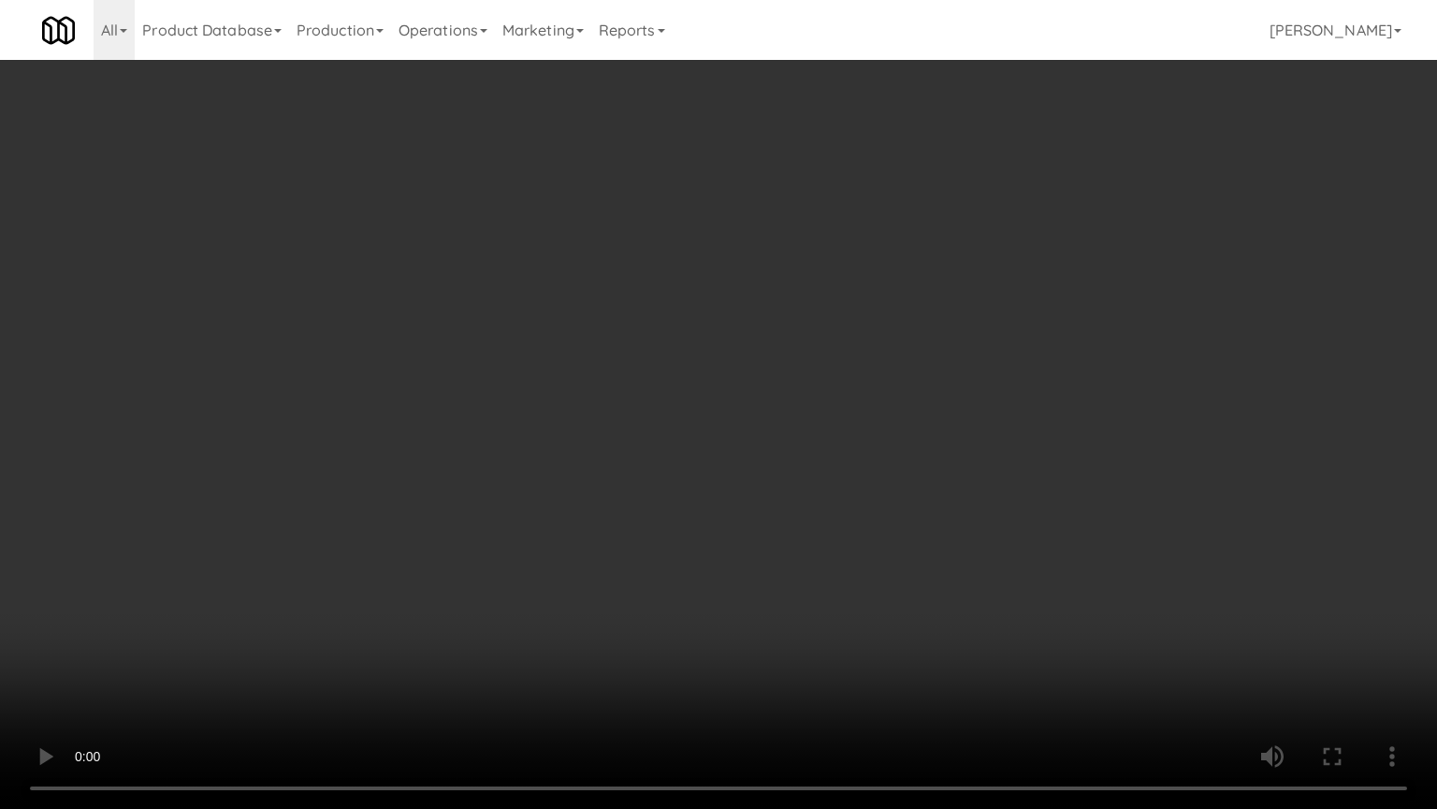
click at [646, 425] on video at bounding box center [718, 404] width 1437 height 809
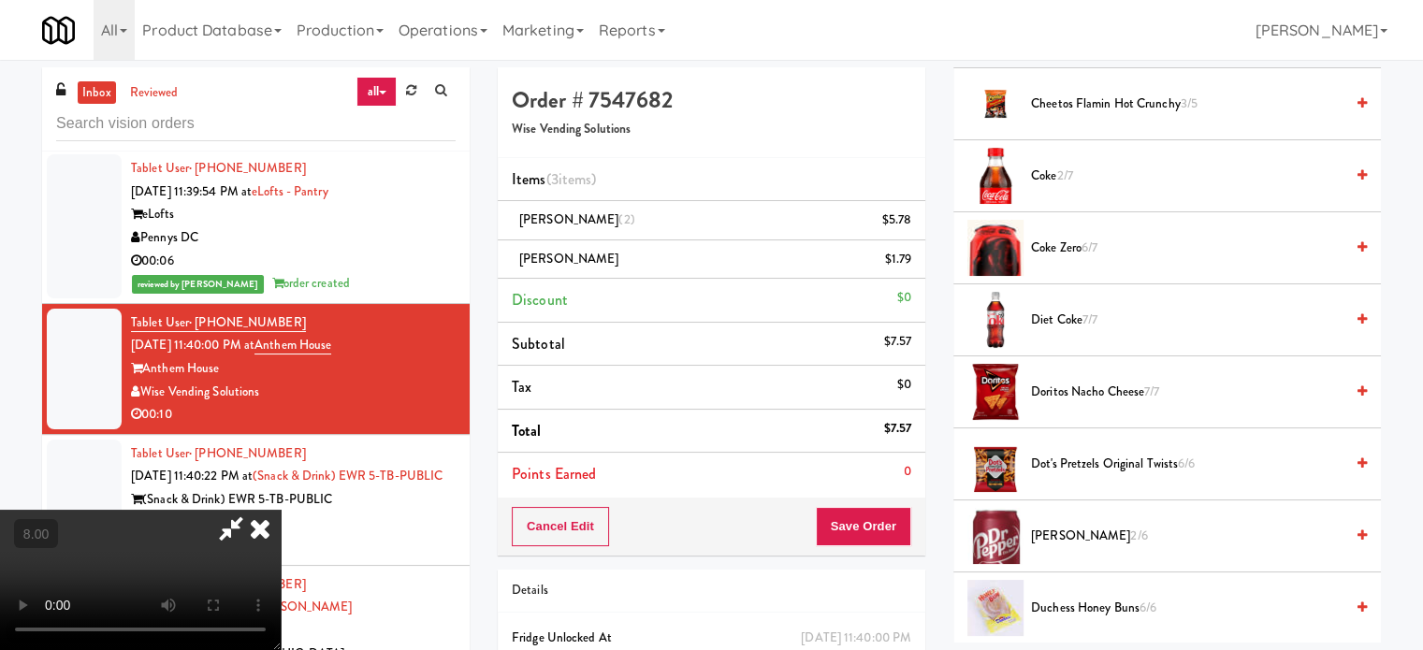
drag, startPoint x: 824, startPoint y: 77, endPoint x: 864, endPoint y: 110, distance: 52.5
click at [281, 510] on icon at bounding box center [260, 528] width 41 height 37
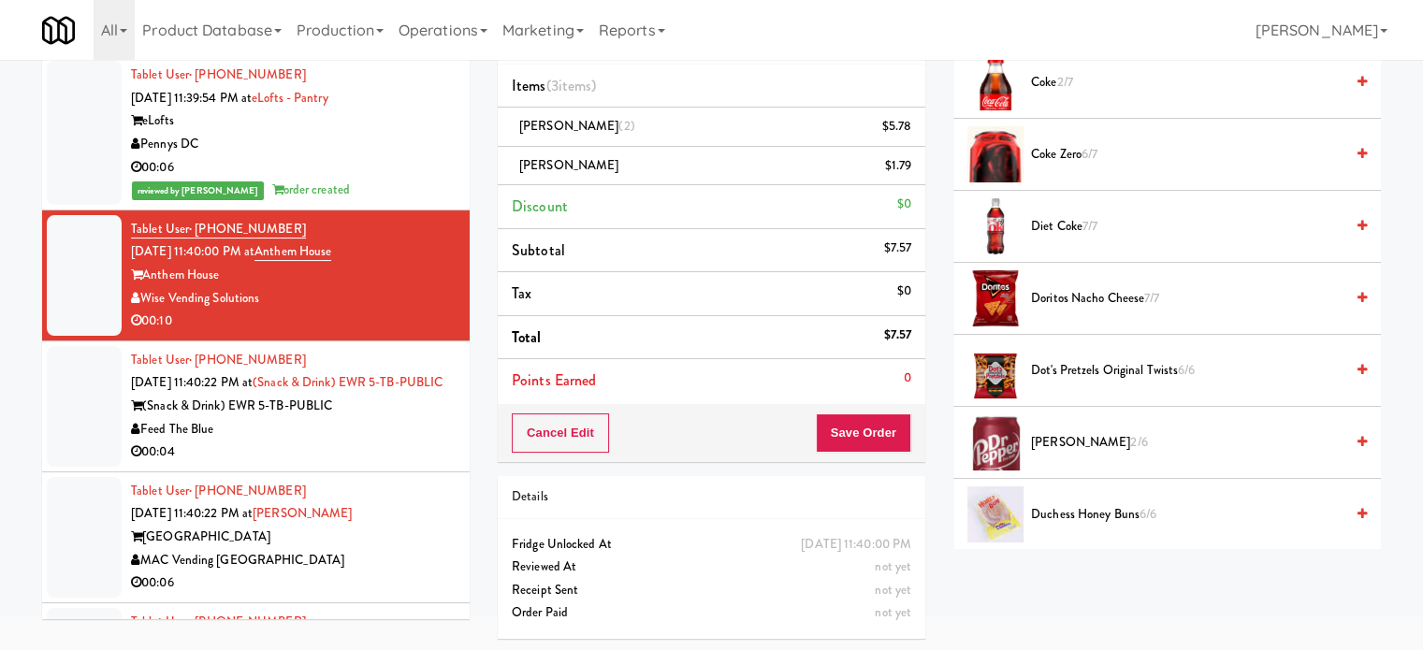
click at [885, 451] on div "Cancel Edit Save Order" at bounding box center [712, 433] width 428 height 58
click at [859, 425] on button "Save Order" at bounding box center [863, 433] width 95 height 39
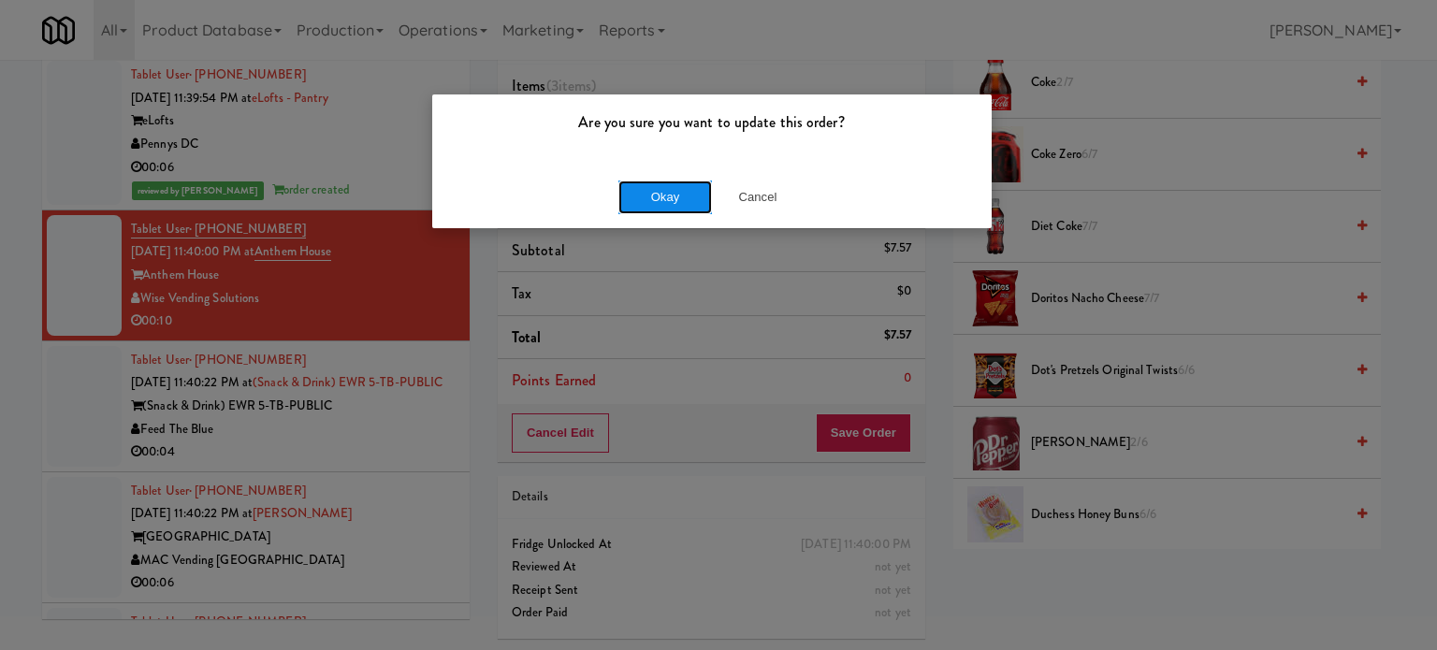
click at [696, 197] on button "Okay" at bounding box center [666, 198] width 94 height 34
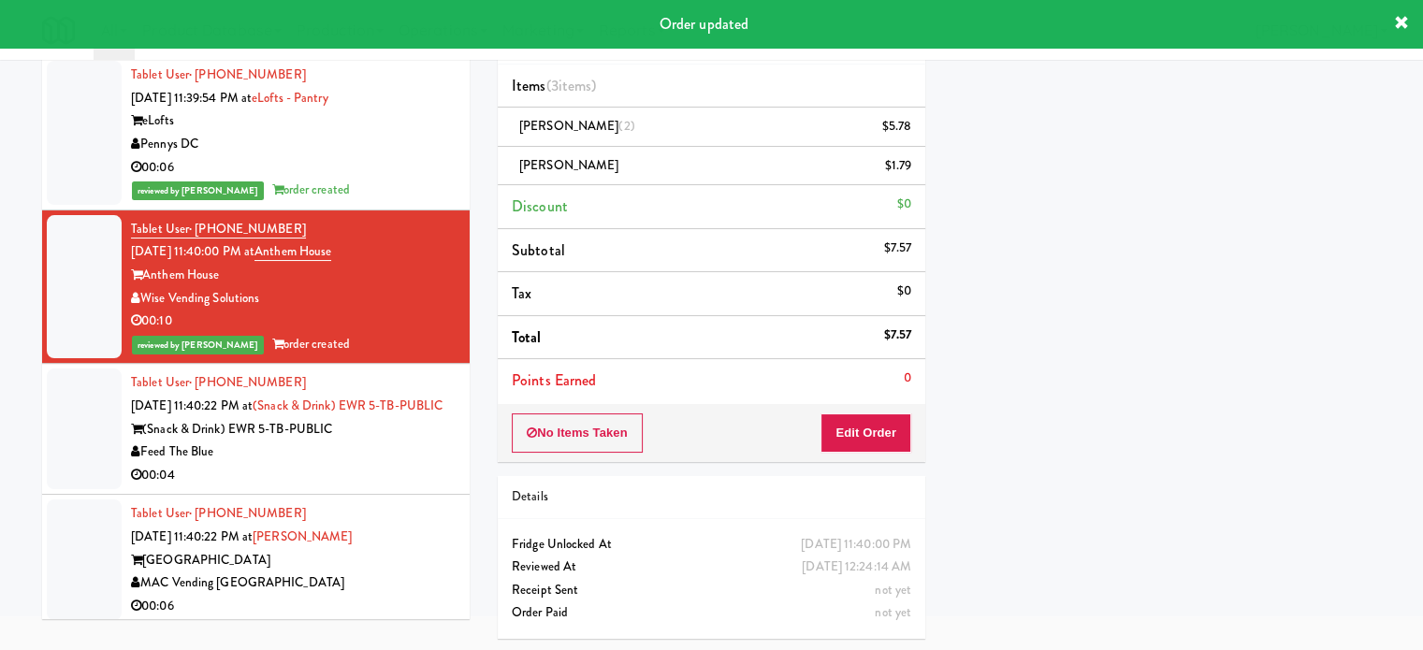
click at [386, 442] on div "(Snack & Drink) EWR 5-TB-PUBLIC" at bounding box center [293, 429] width 325 height 23
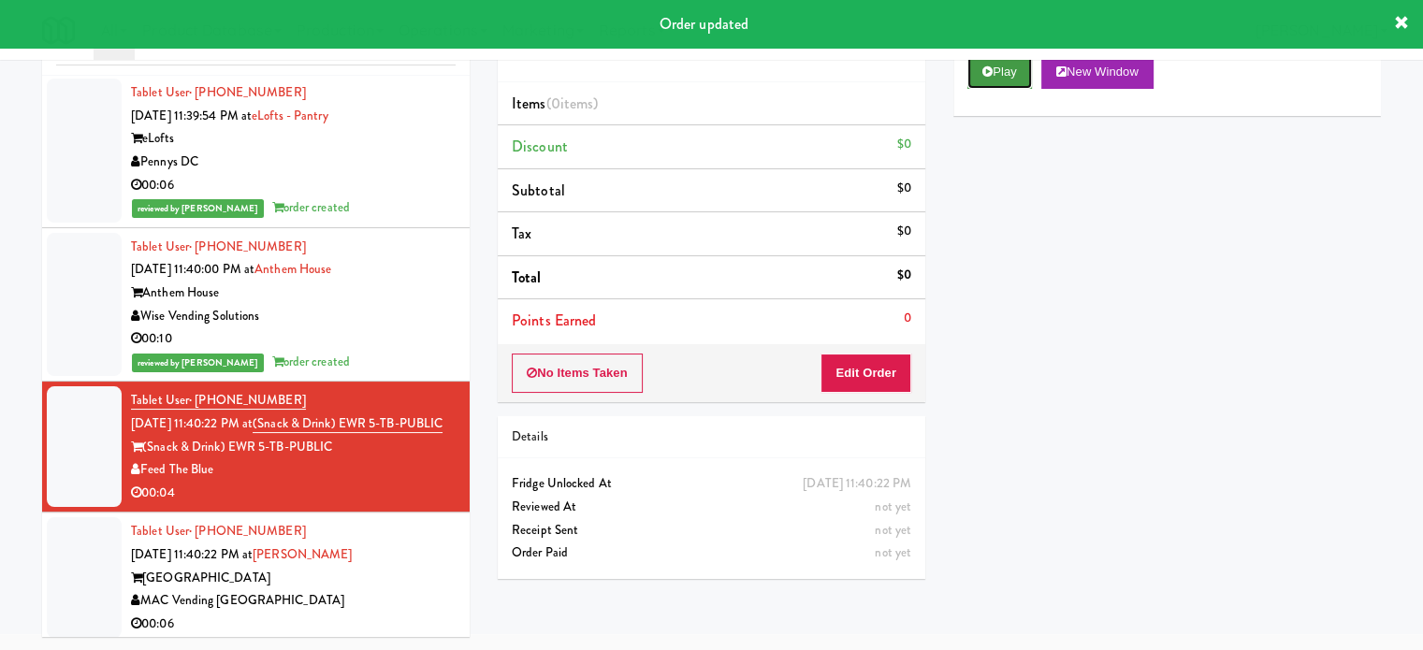
click at [999, 75] on button "Play" at bounding box center [1000, 72] width 65 height 34
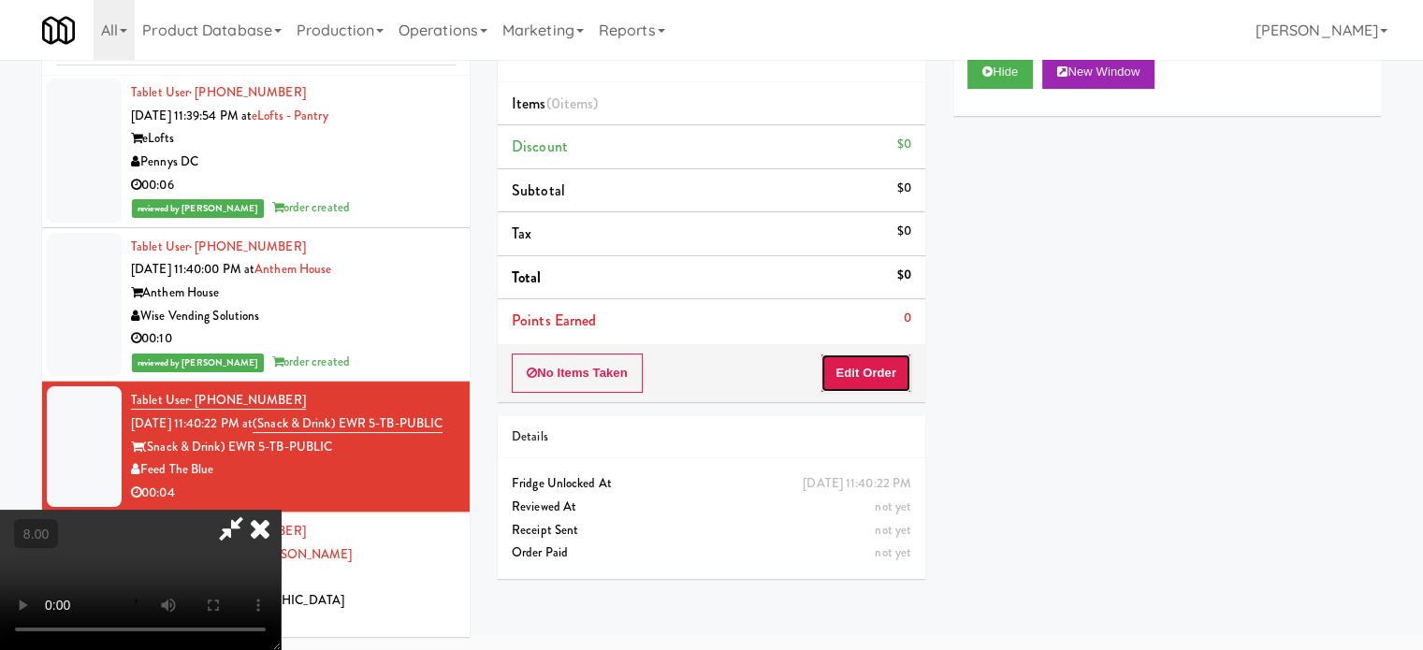
click at [840, 370] on button "Edit Order" at bounding box center [866, 373] width 91 height 39
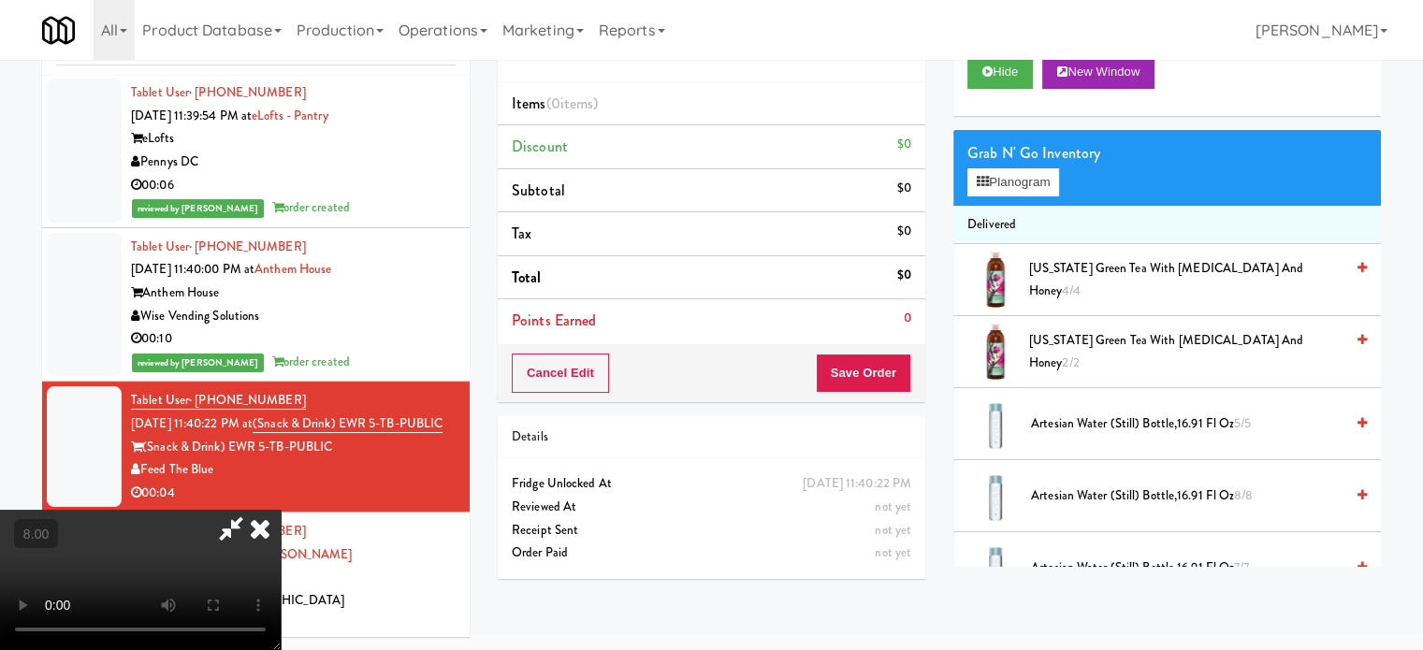
click at [281, 510] on video at bounding box center [140, 580] width 281 height 140
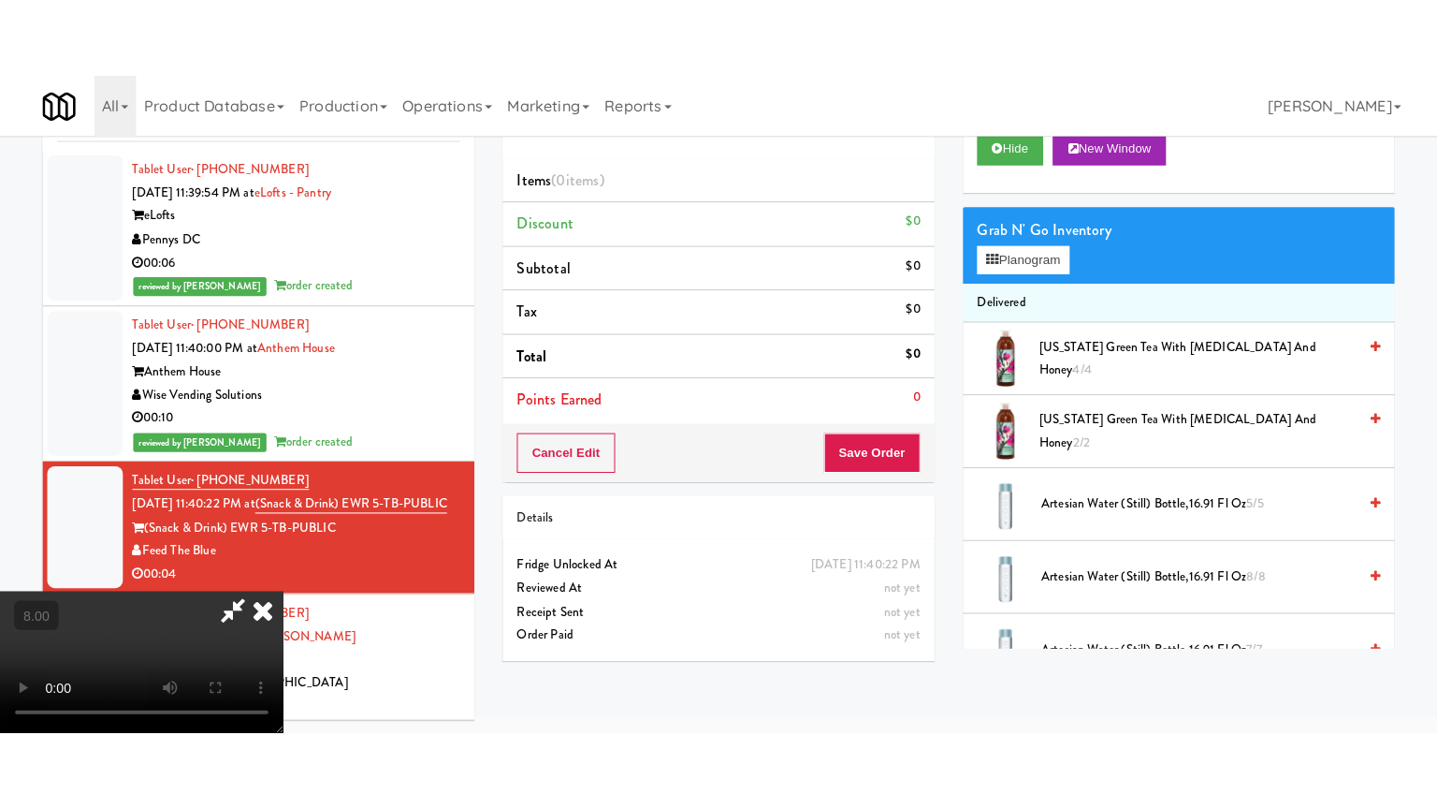
scroll to position [60, 0]
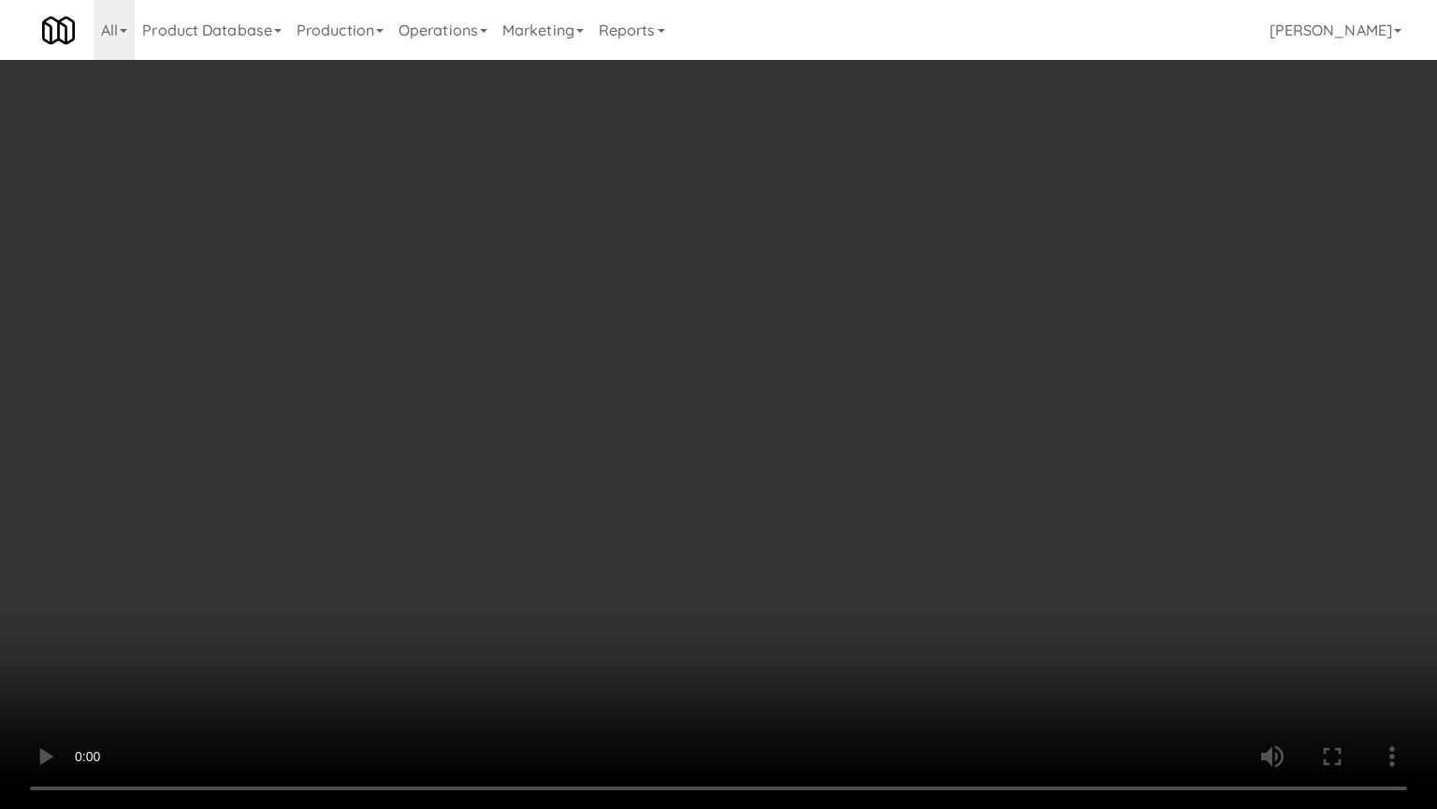
drag, startPoint x: 479, startPoint y: 472, endPoint x: 513, endPoint y: 442, distance: 45.1
click at [480, 471] on video at bounding box center [718, 404] width 1437 height 809
click at [675, 464] on video at bounding box center [718, 404] width 1437 height 809
drag, startPoint x: 423, startPoint y: 546, endPoint x: 562, endPoint y: 449, distance: 168.7
click at [427, 543] on video at bounding box center [718, 404] width 1437 height 809
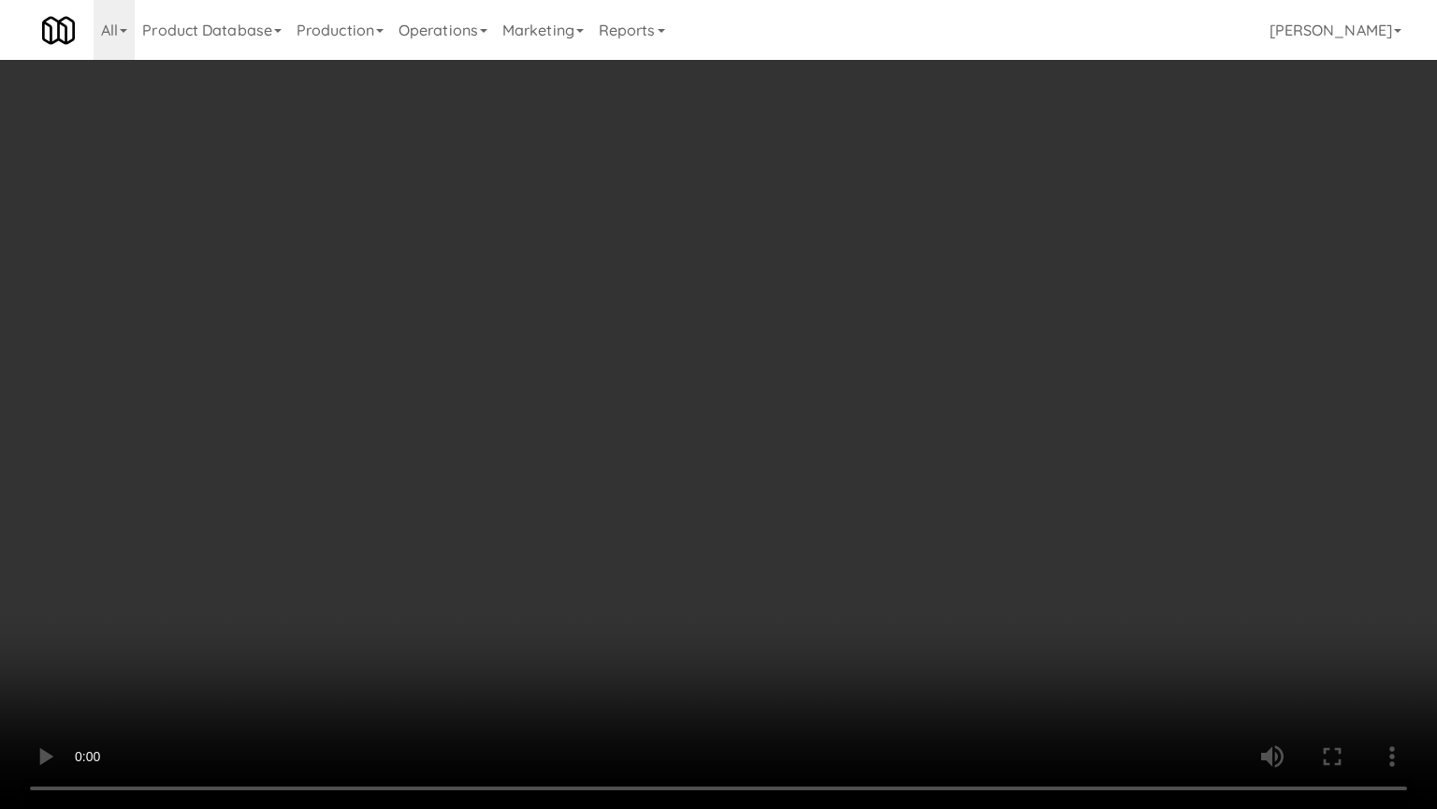
click at [597, 438] on video at bounding box center [718, 404] width 1437 height 809
drag, startPoint x: 627, startPoint y: 463, endPoint x: 731, endPoint y: 403, distance: 119.9
click at [642, 455] on video at bounding box center [718, 404] width 1437 height 809
drag, startPoint x: 731, startPoint y: 403, endPoint x: 1116, endPoint y: 166, distance: 452.2
click at [737, 402] on video at bounding box center [718, 404] width 1437 height 809
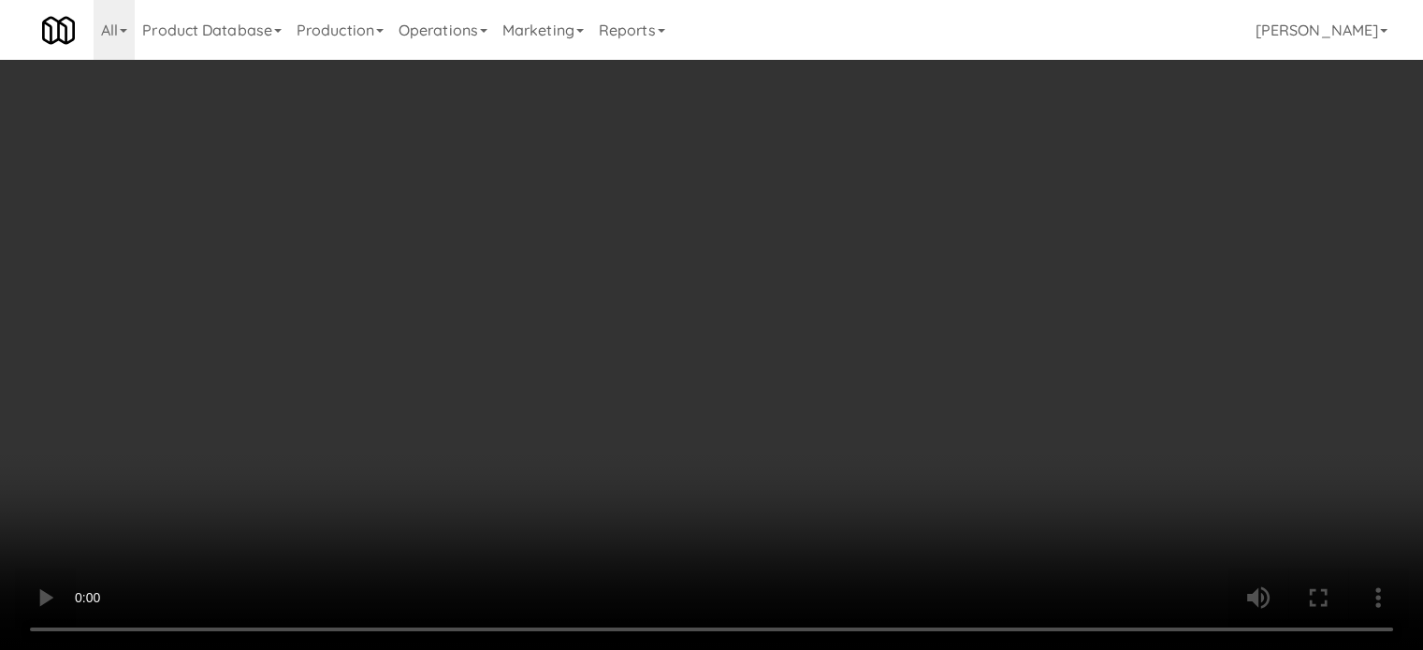
scroll to position [8233, 0]
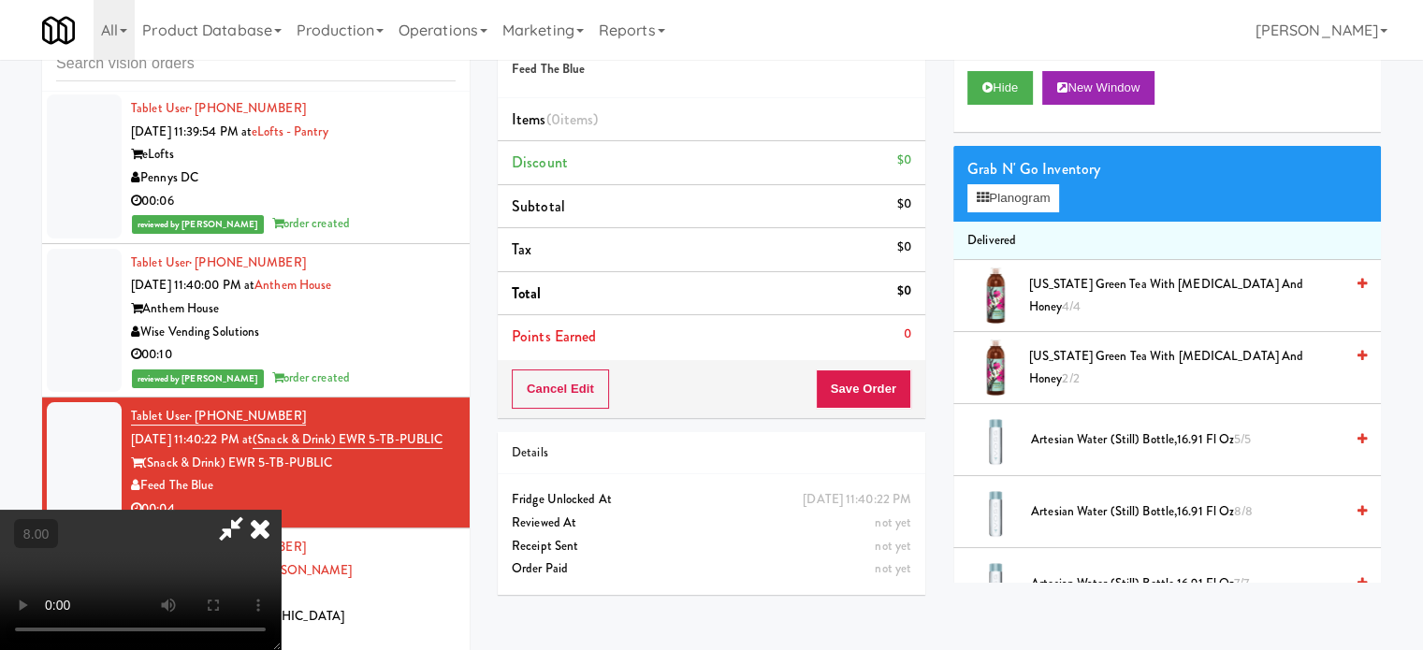
click at [1029, 215] on div "Grab N' Go Inventory Planogram" at bounding box center [1168, 184] width 428 height 76
click at [1029, 196] on button "Planogram" at bounding box center [1014, 198] width 92 height 28
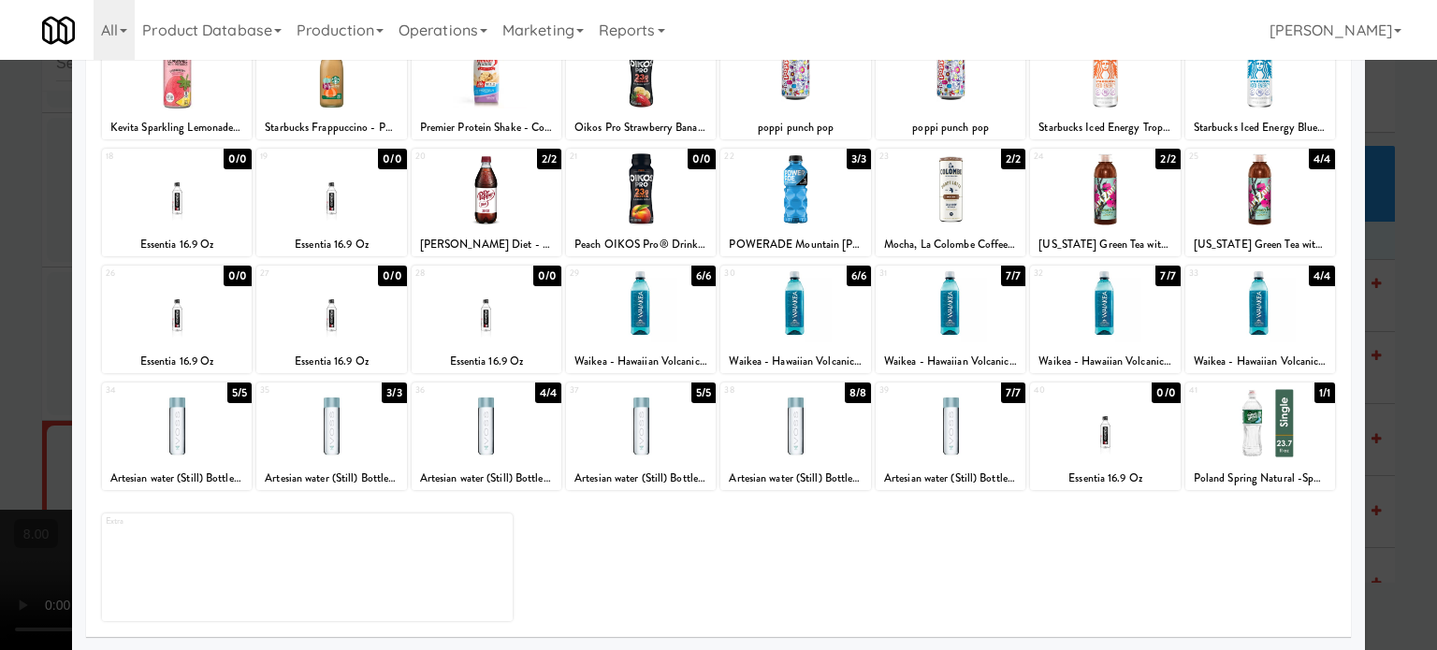
click at [232, 392] on div "5/5" at bounding box center [239, 393] width 24 height 21
drag, startPoint x: 52, startPoint y: 448, endPoint x: 87, endPoint y: 430, distance: 39.4
click at [52, 448] on div at bounding box center [718, 325] width 1437 height 650
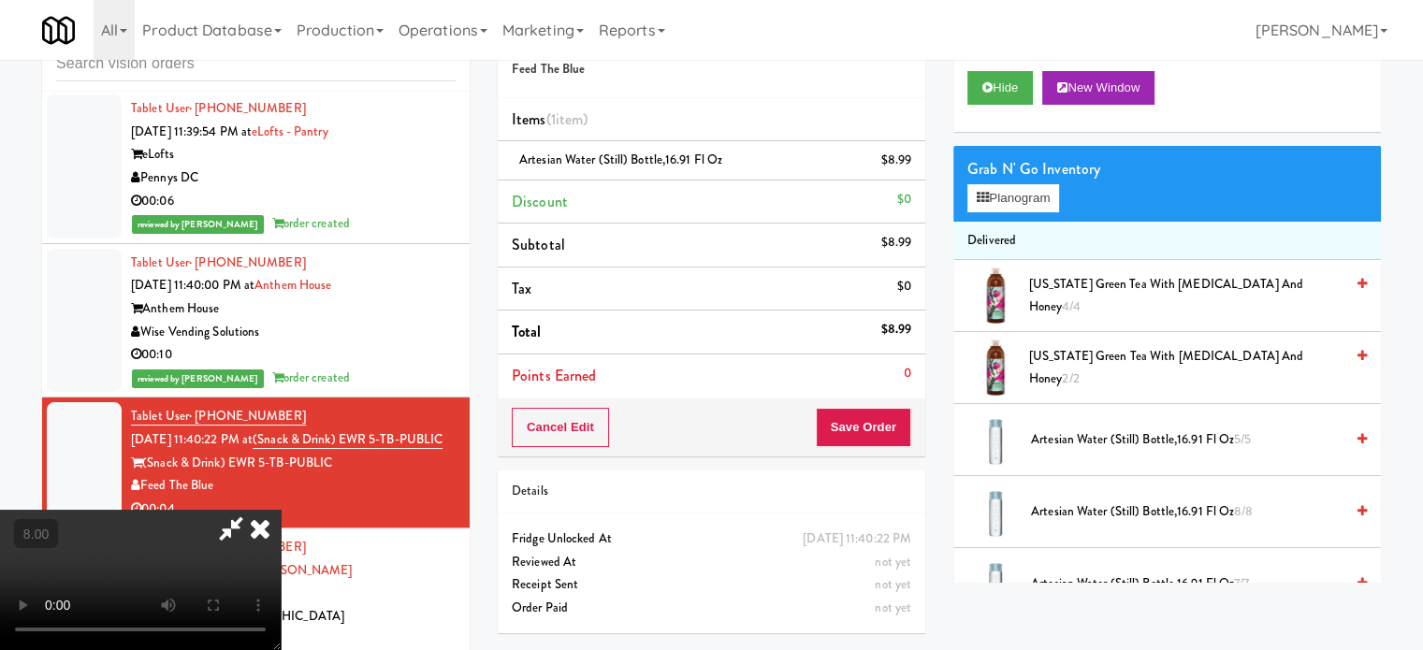
click at [187, 510] on video at bounding box center [140, 580] width 281 height 140
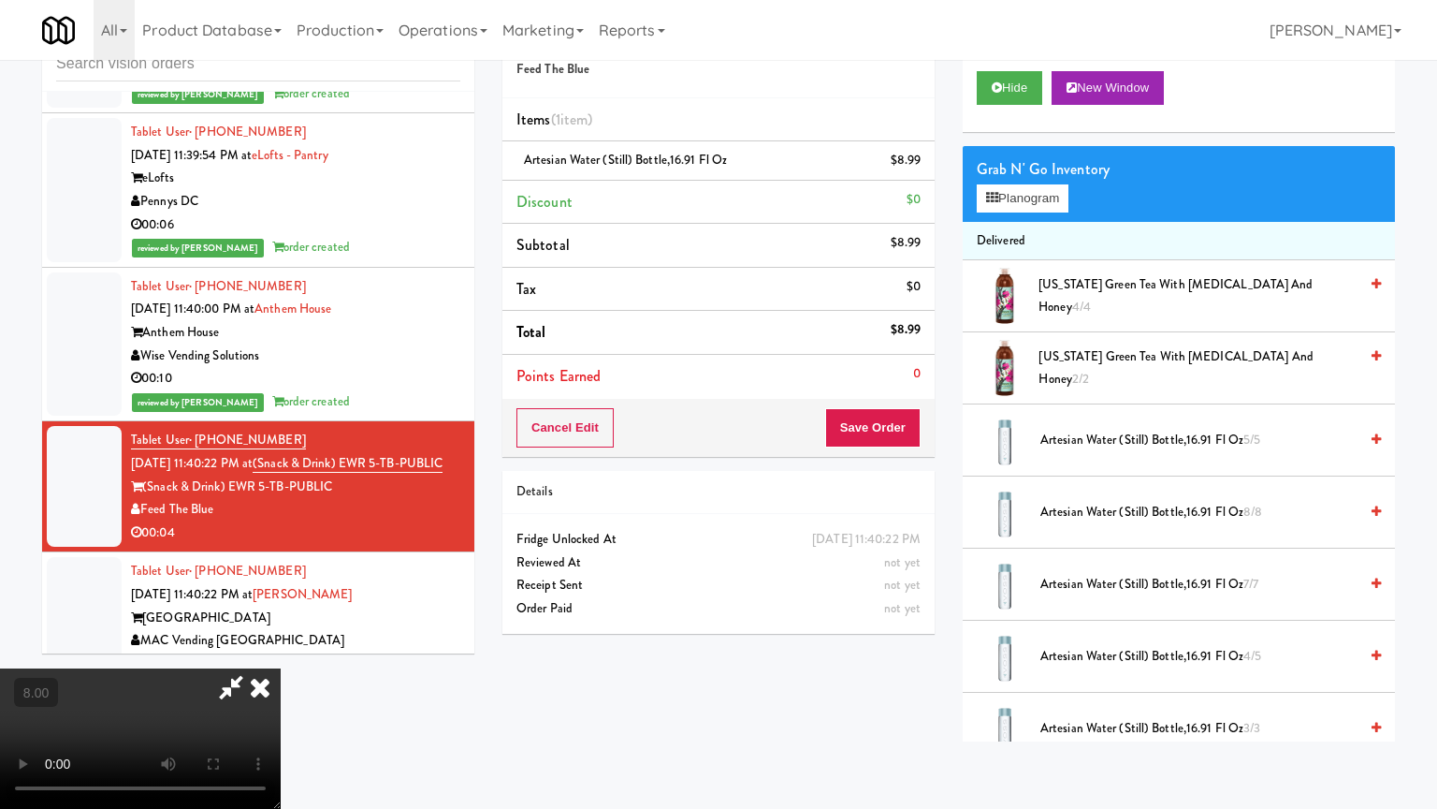
drag, startPoint x: 344, startPoint y: 557, endPoint x: 355, endPoint y: 528, distance: 30.8
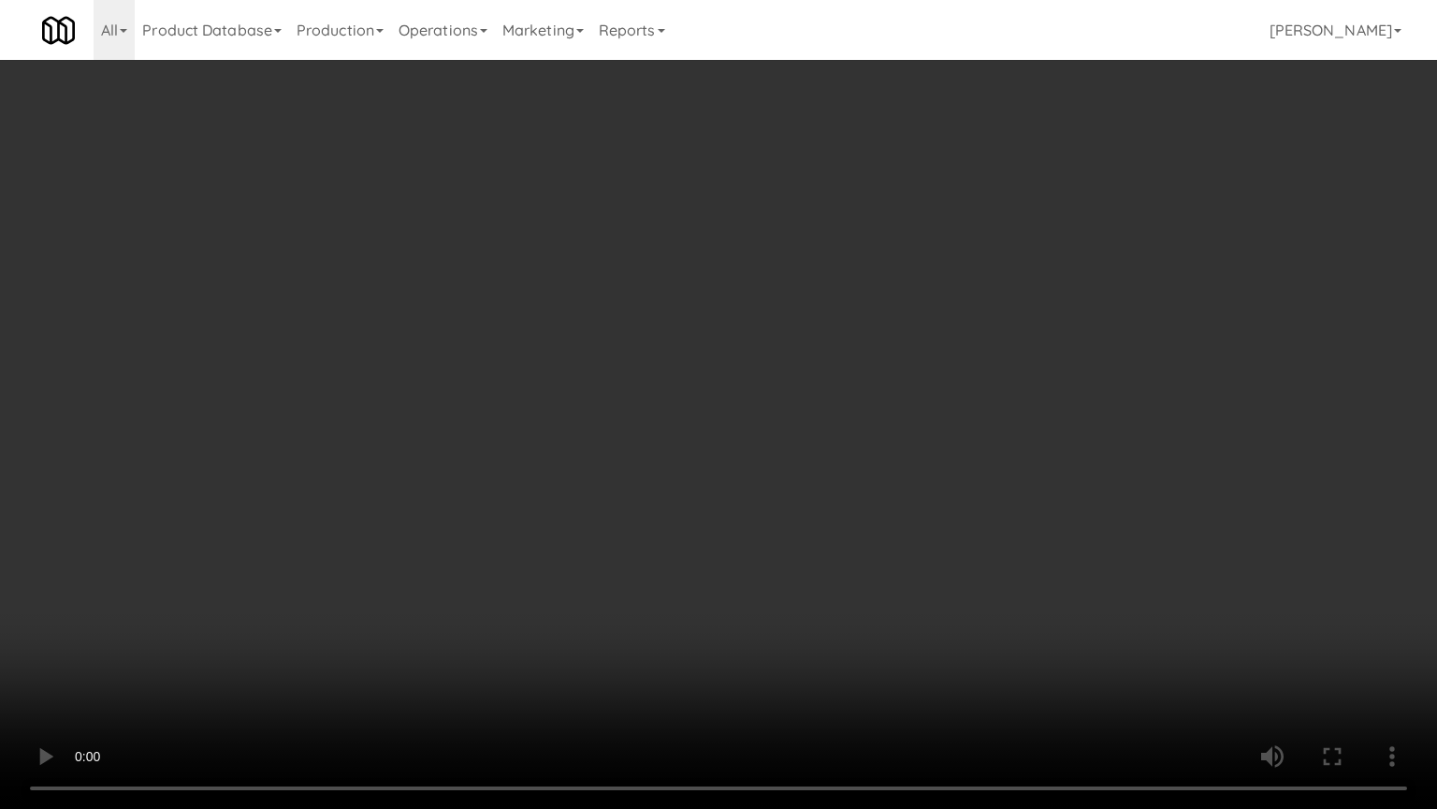
click at [347, 546] on video at bounding box center [718, 404] width 1437 height 809
click at [627, 378] on video at bounding box center [718, 404] width 1437 height 809
click at [661, 386] on video at bounding box center [718, 404] width 1437 height 809
click at [833, 394] on video at bounding box center [718, 404] width 1437 height 809
click at [731, 394] on video at bounding box center [718, 404] width 1437 height 809
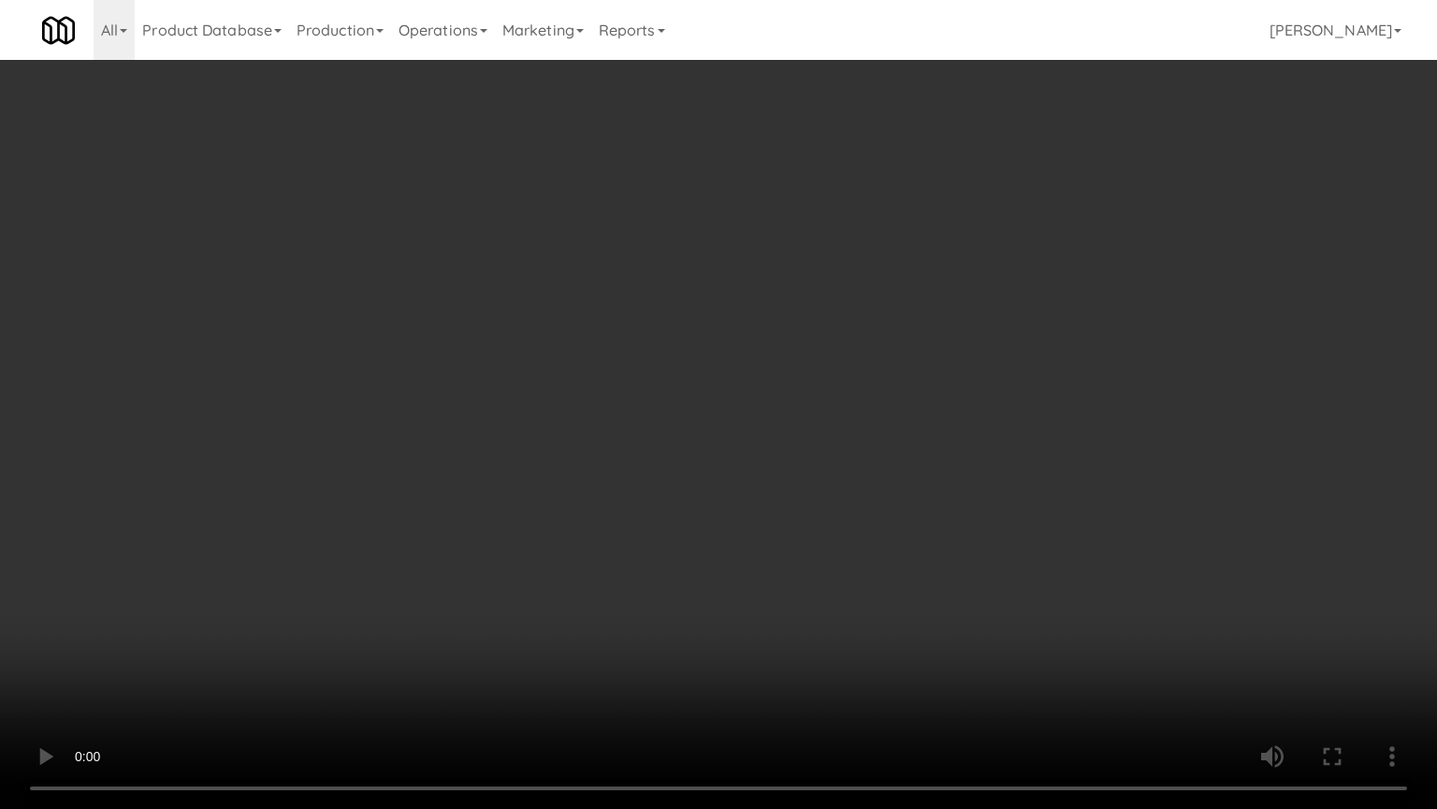
drag, startPoint x: 771, startPoint y: 371, endPoint x: 782, endPoint y: 359, distance: 15.9
click at [779, 366] on video at bounding box center [718, 404] width 1437 height 809
drag, startPoint x: 782, startPoint y: 359, endPoint x: 816, endPoint y: 354, distance: 34.2
click at [786, 359] on video at bounding box center [718, 404] width 1437 height 809
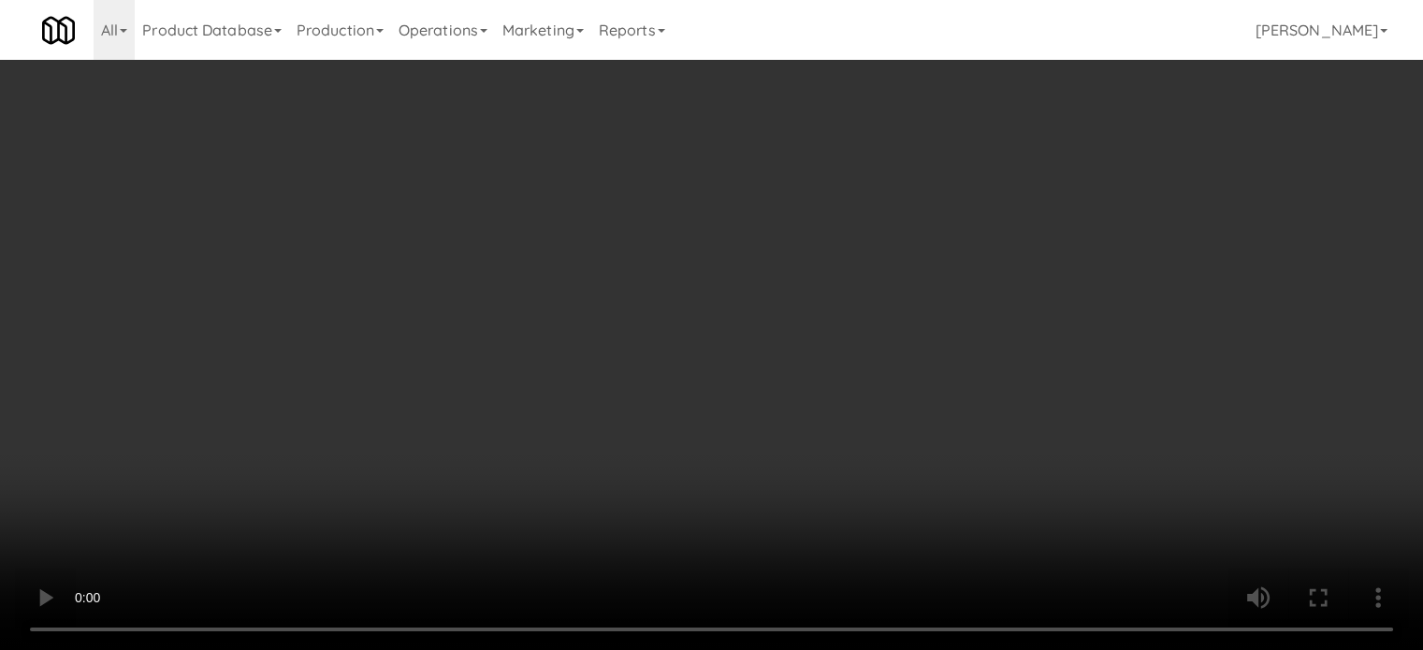
scroll to position [8233, 0]
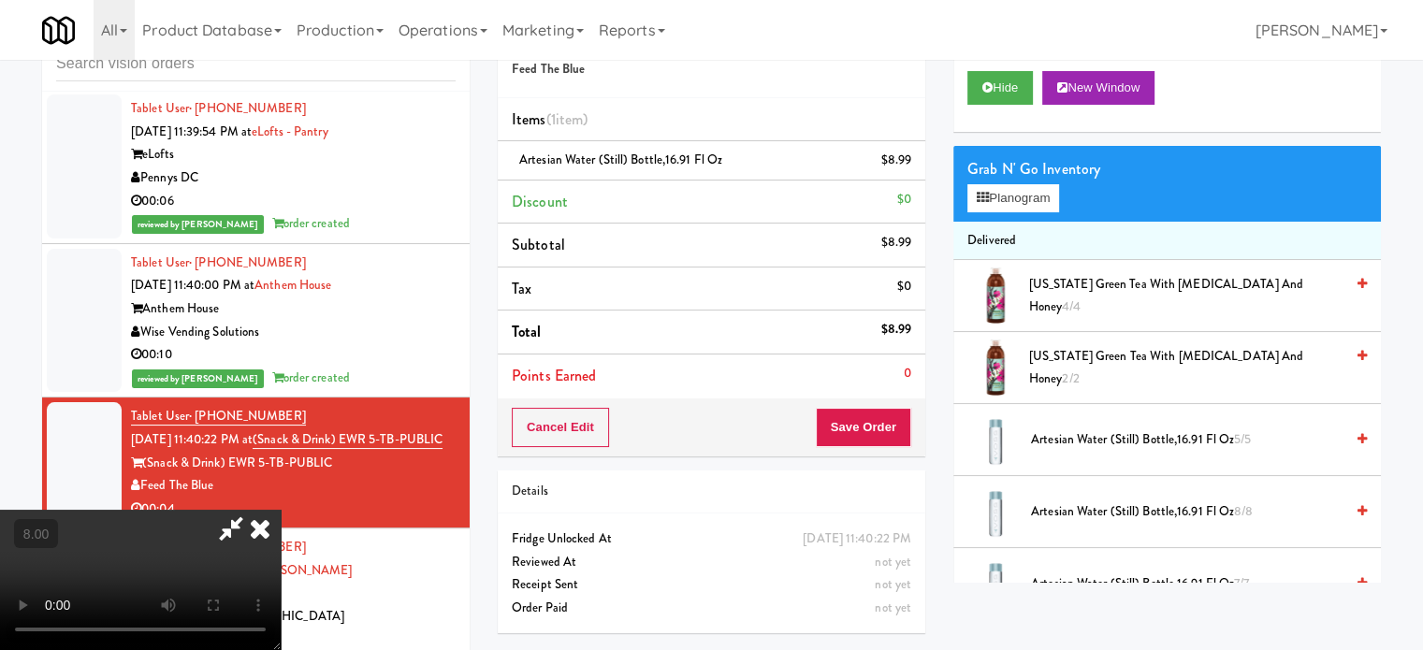
click at [281, 510] on icon at bounding box center [260, 528] width 41 height 37
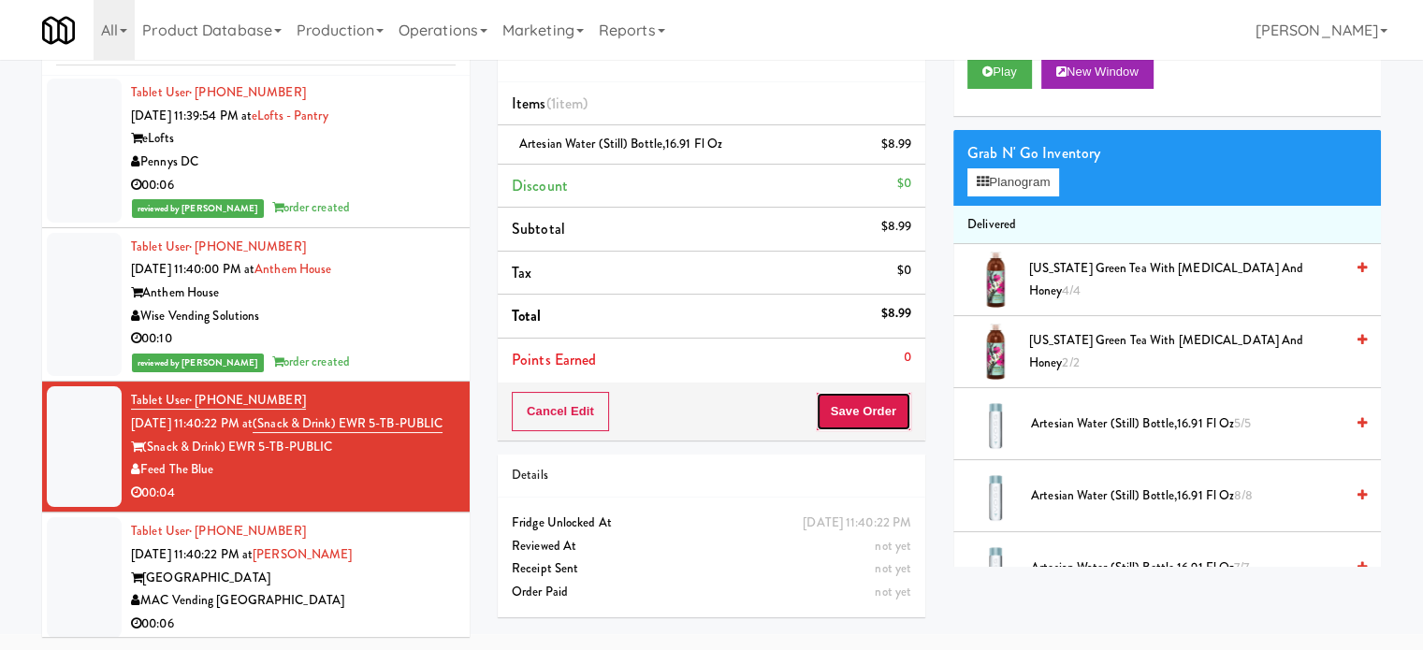
click at [852, 418] on button "Save Order" at bounding box center [863, 411] width 95 height 39
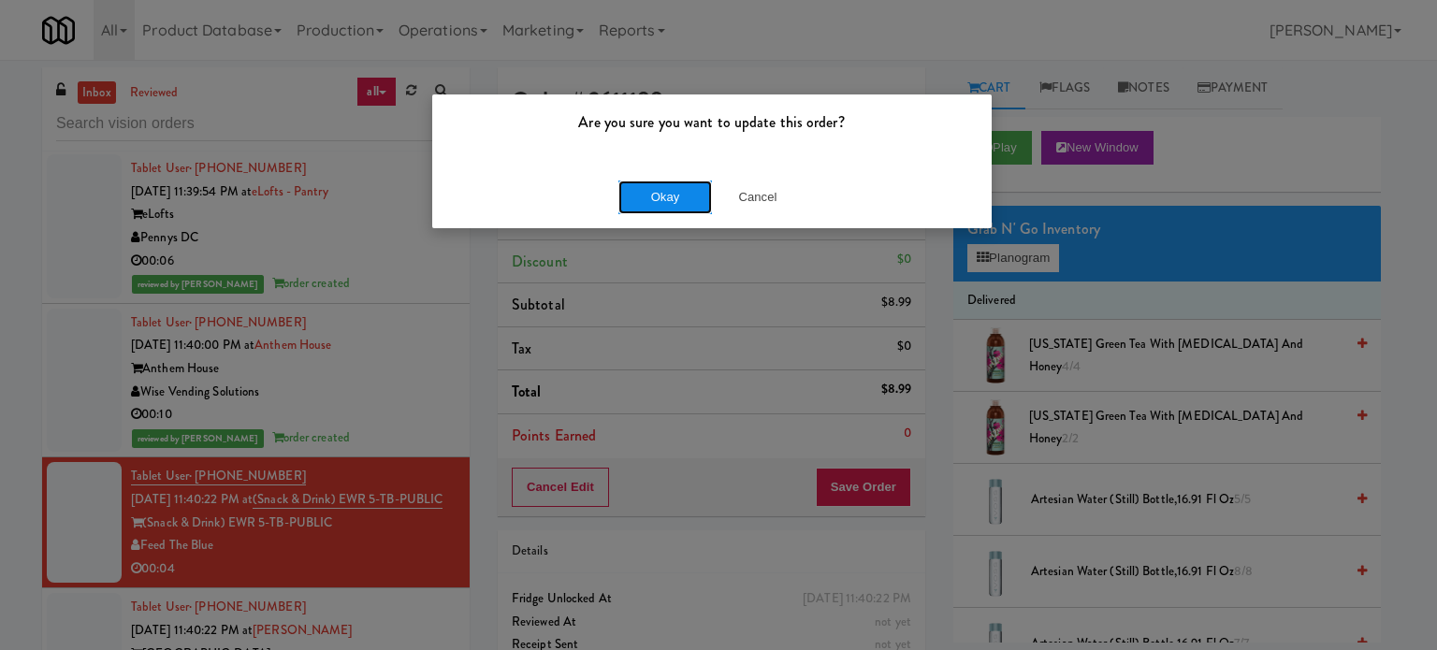
click at [636, 196] on button "Okay" at bounding box center [666, 198] width 94 height 34
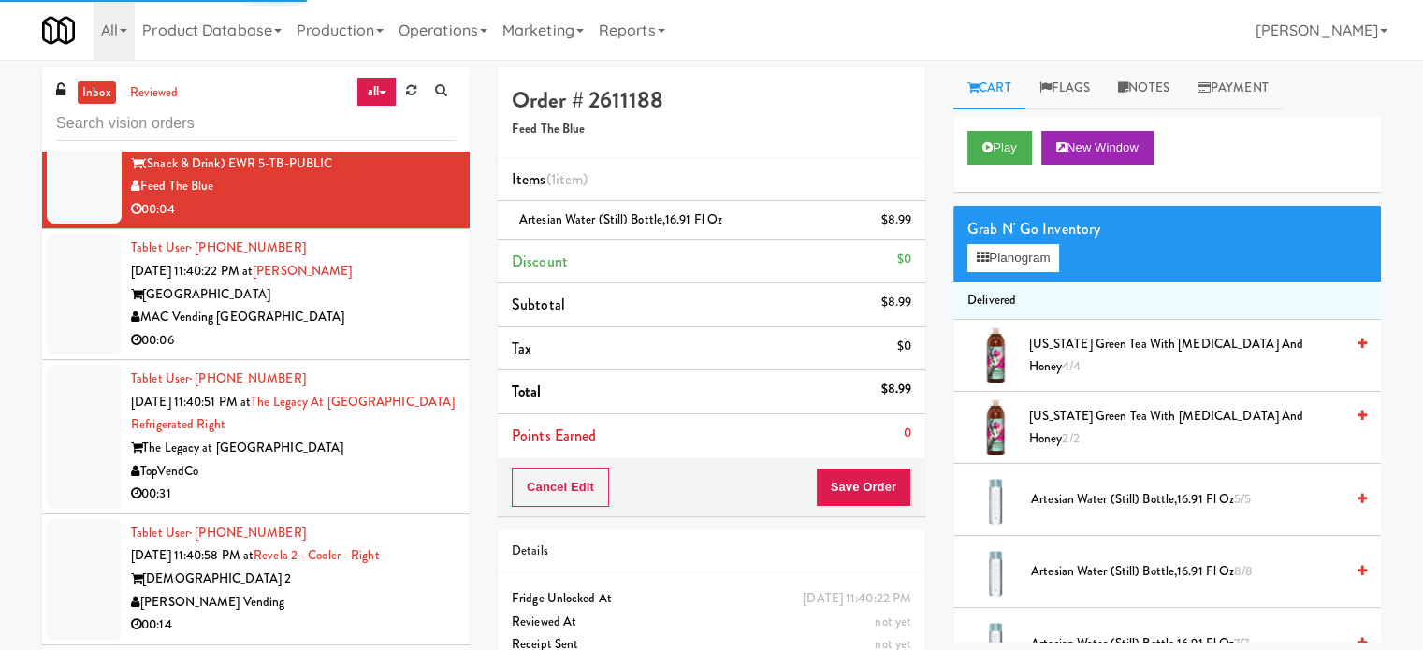
drag, startPoint x: 382, startPoint y: 416, endPoint x: 401, endPoint y: 408, distance: 20.2
click at [384, 353] on div "00:06" at bounding box center [293, 340] width 325 height 23
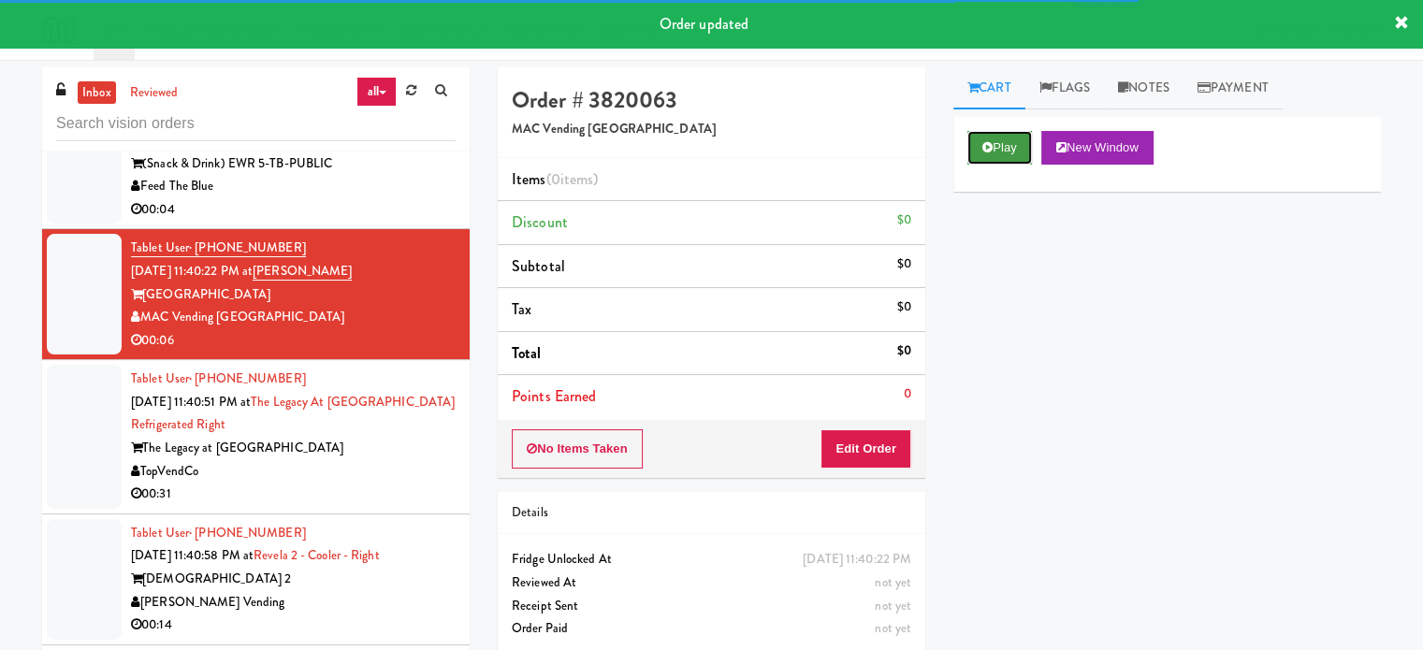
click at [997, 152] on button "Play" at bounding box center [1000, 148] width 65 height 34
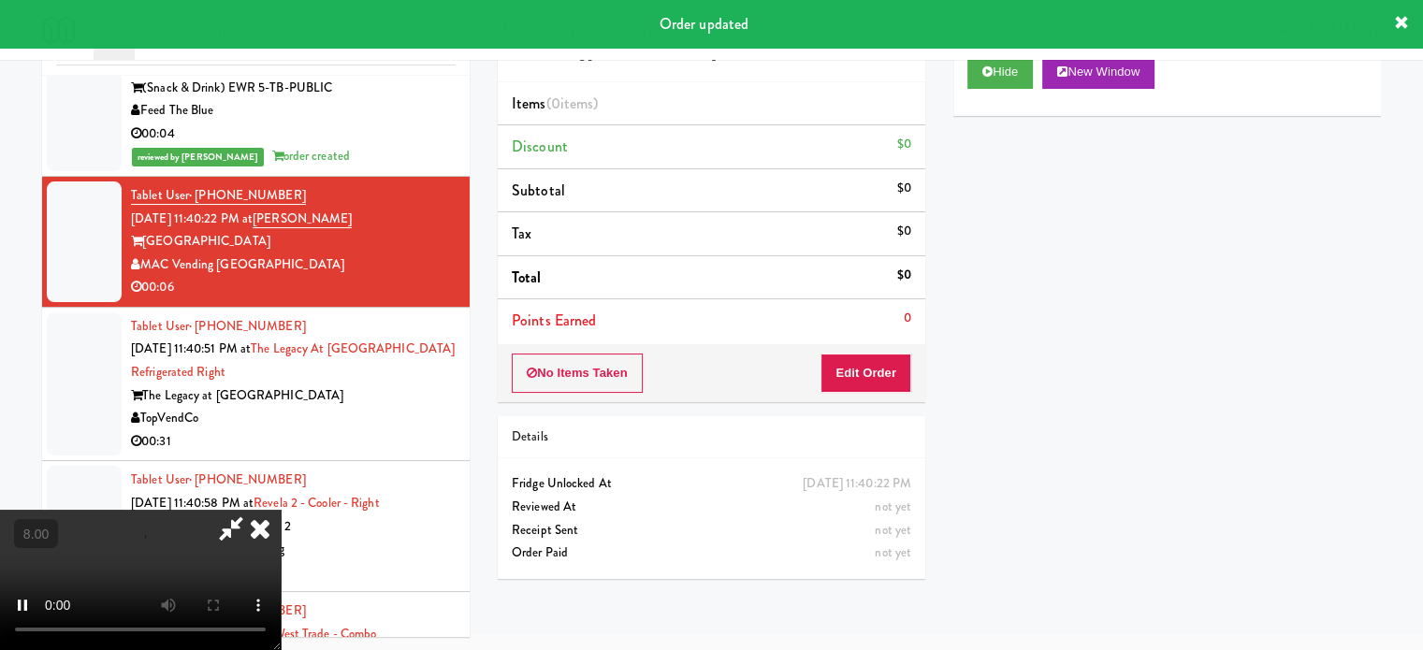
click at [868, 391] on div "No Items Taken Edit Order" at bounding box center [712, 373] width 428 height 58
click at [865, 380] on button "Edit Order" at bounding box center [866, 373] width 91 height 39
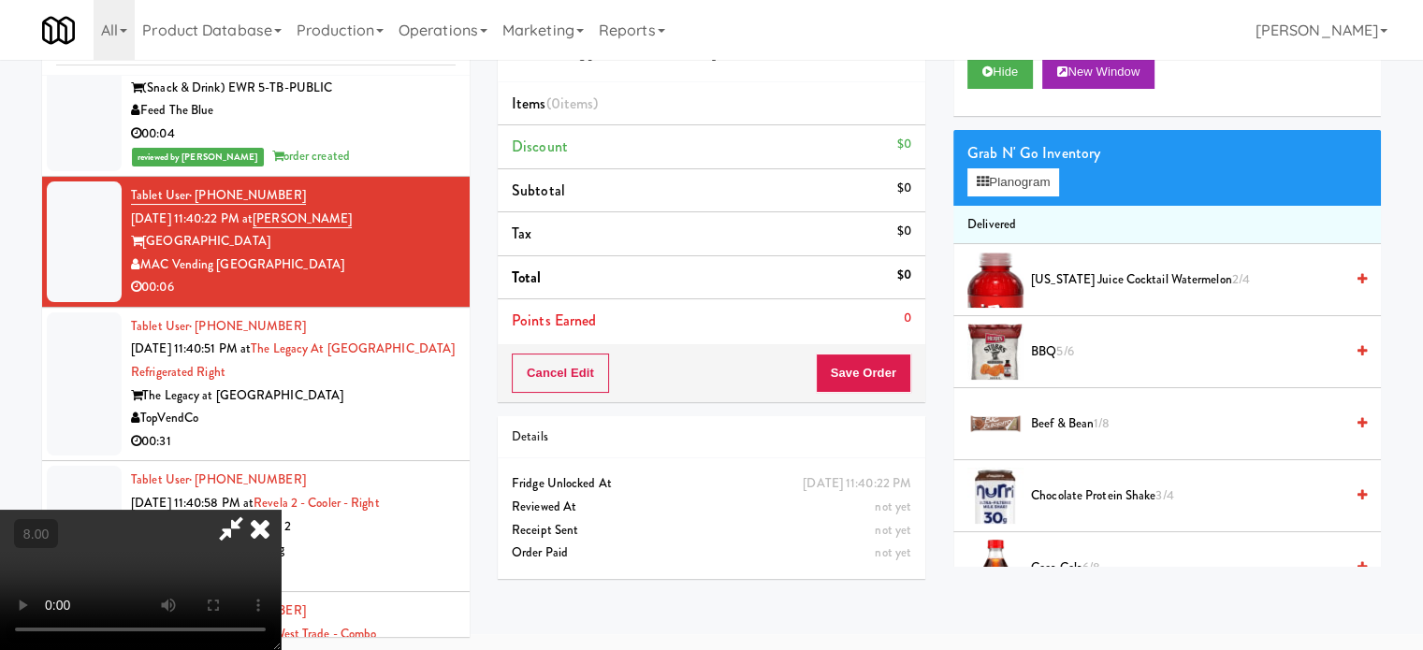
click at [281, 510] on video at bounding box center [140, 580] width 281 height 140
drag, startPoint x: 597, startPoint y: 387, endPoint x: 618, endPoint y: 430, distance: 46.9
click at [281, 510] on video at bounding box center [140, 580] width 281 height 140
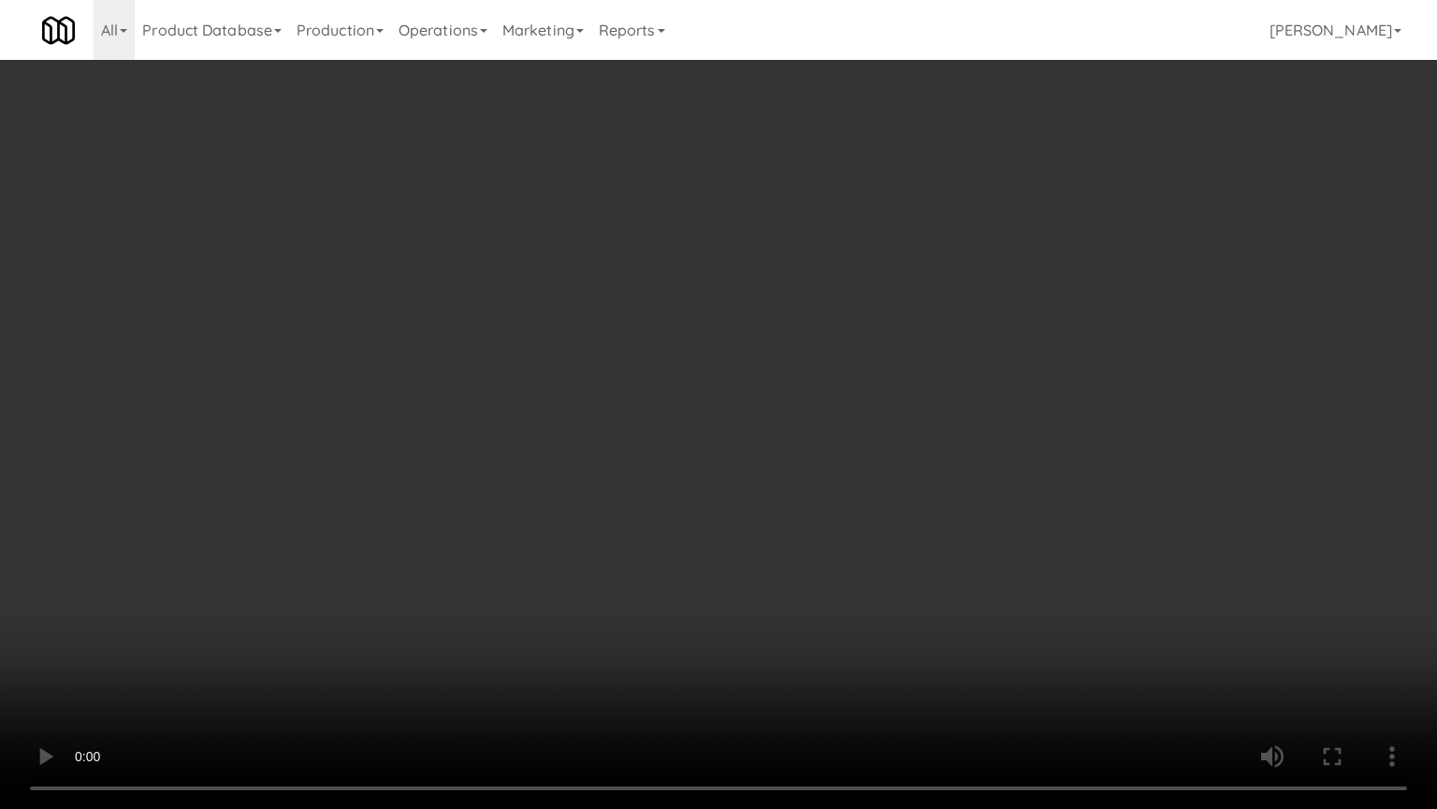
click at [527, 486] on video at bounding box center [718, 404] width 1437 height 809
click at [599, 444] on video at bounding box center [718, 404] width 1437 height 809
click at [692, 434] on video at bounding box center [718, 404] width 1437 height 809
click at [679, 430] on video at bounding box center [718, 404] width 1437 height 809
click at [678, 430] on video at bounding box center [718, 404] width 1437 height 809
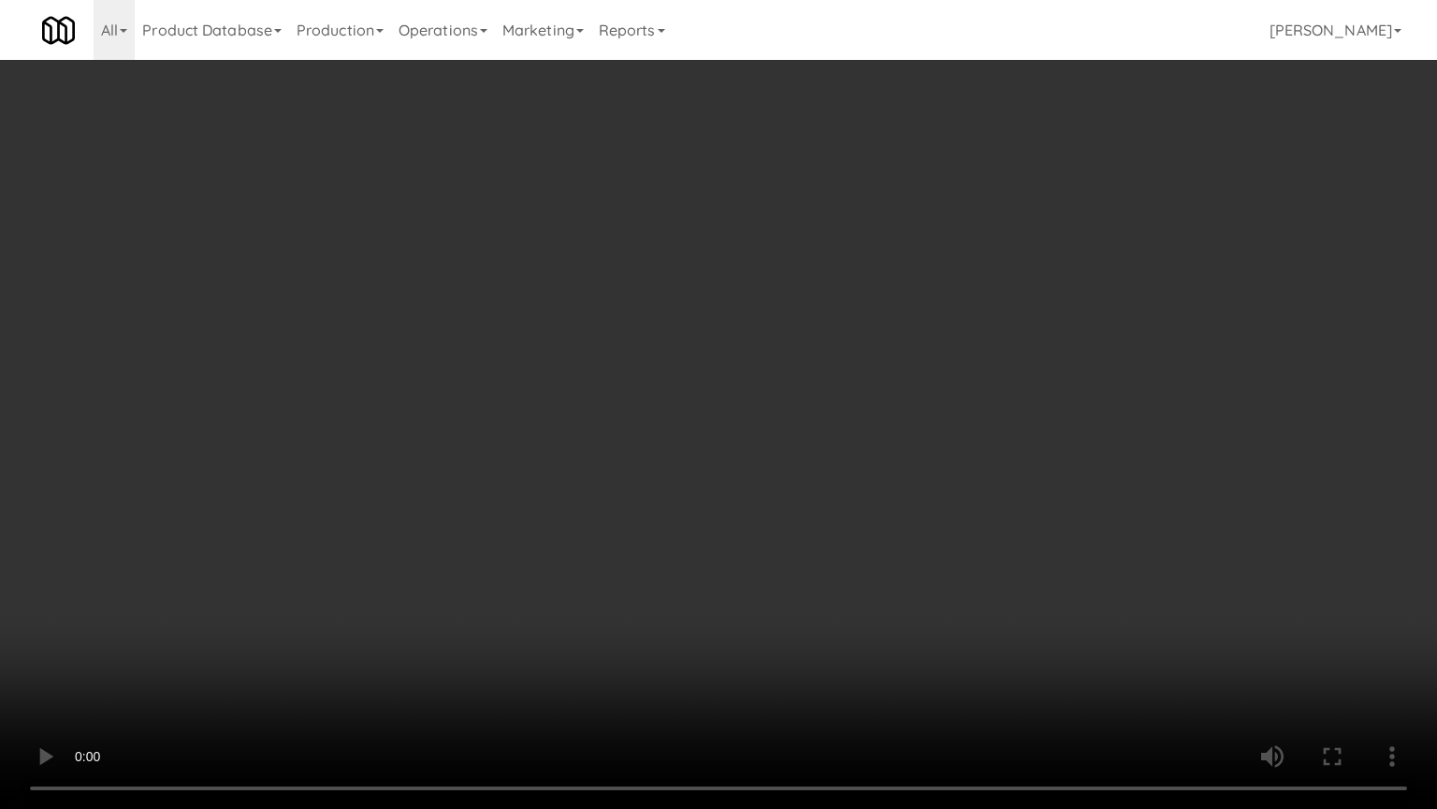
click at [748, 454] on video at bounding box center [718, 404] width 1437 height 809
drag, startPoint x: 740, startPoint y: 450, endPoint x: 750, endPoint y: 449, distance: 9.4
click at [743, 449] on video at bounding box center [718, 404] width 1437 height 809
click at [902, 453] on video at bounding box center [718, 404] width 1437 height 809
click at [723, 453] on video at bounding box center [718, 404] width 1437 height 809
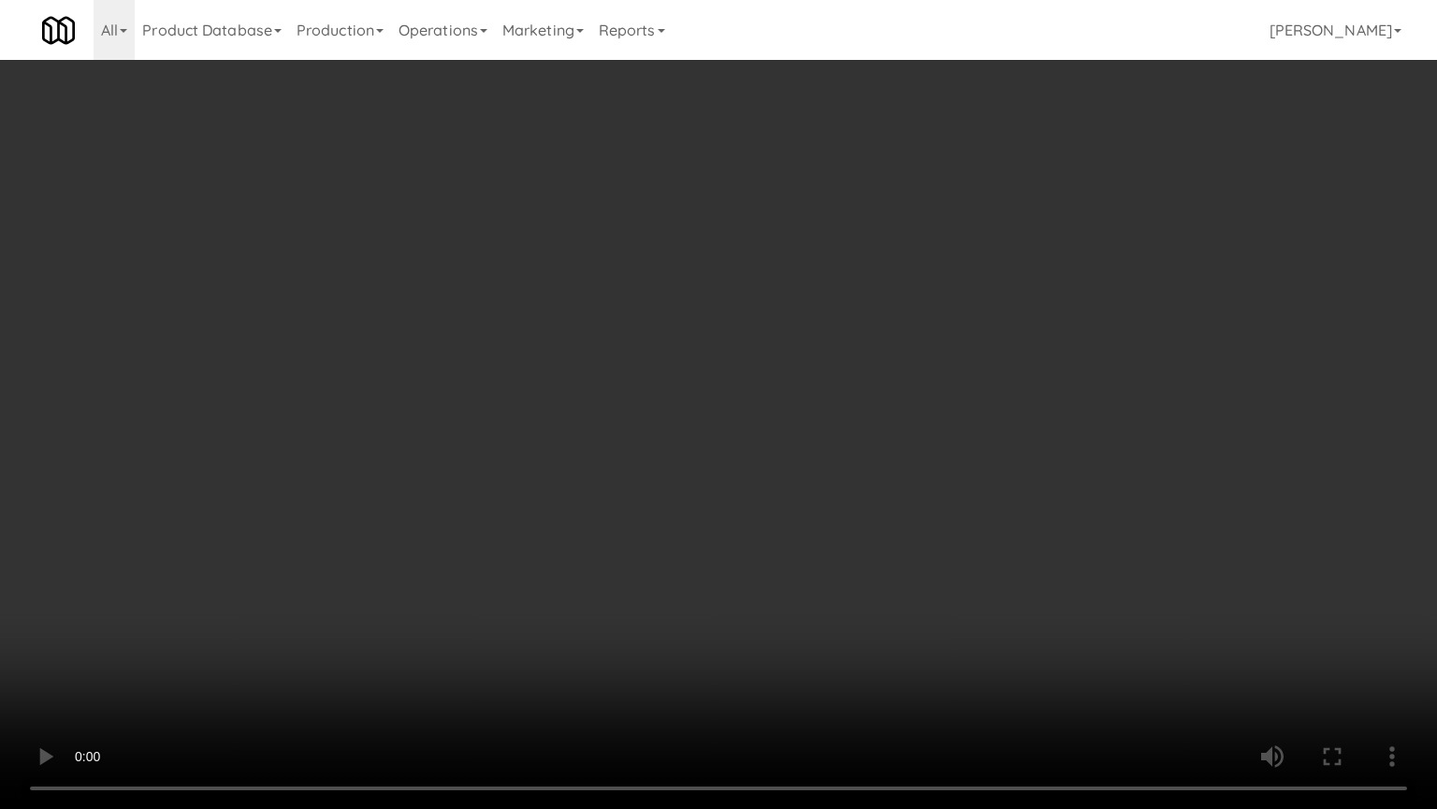
click at [887, 420] on video at bounding box center [718, 404] width 1437 height 809
click at [740, 437] on video at bounding box center [718, 404] width 1437 height 809
click at [758, 430] on video at bounding box center [718, 404] width 1437 height 809
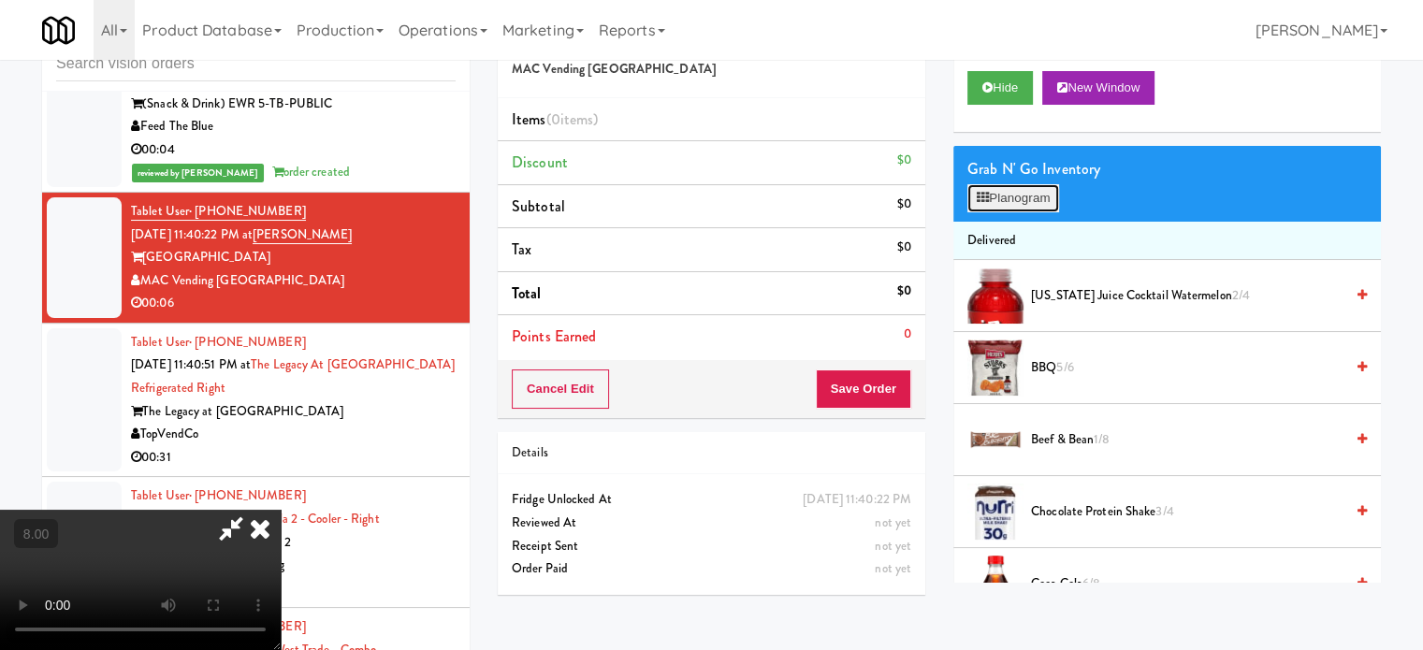
click at [1007, 209] on button "Planogram" at bounding box center [1014, 198] width 92 height 28
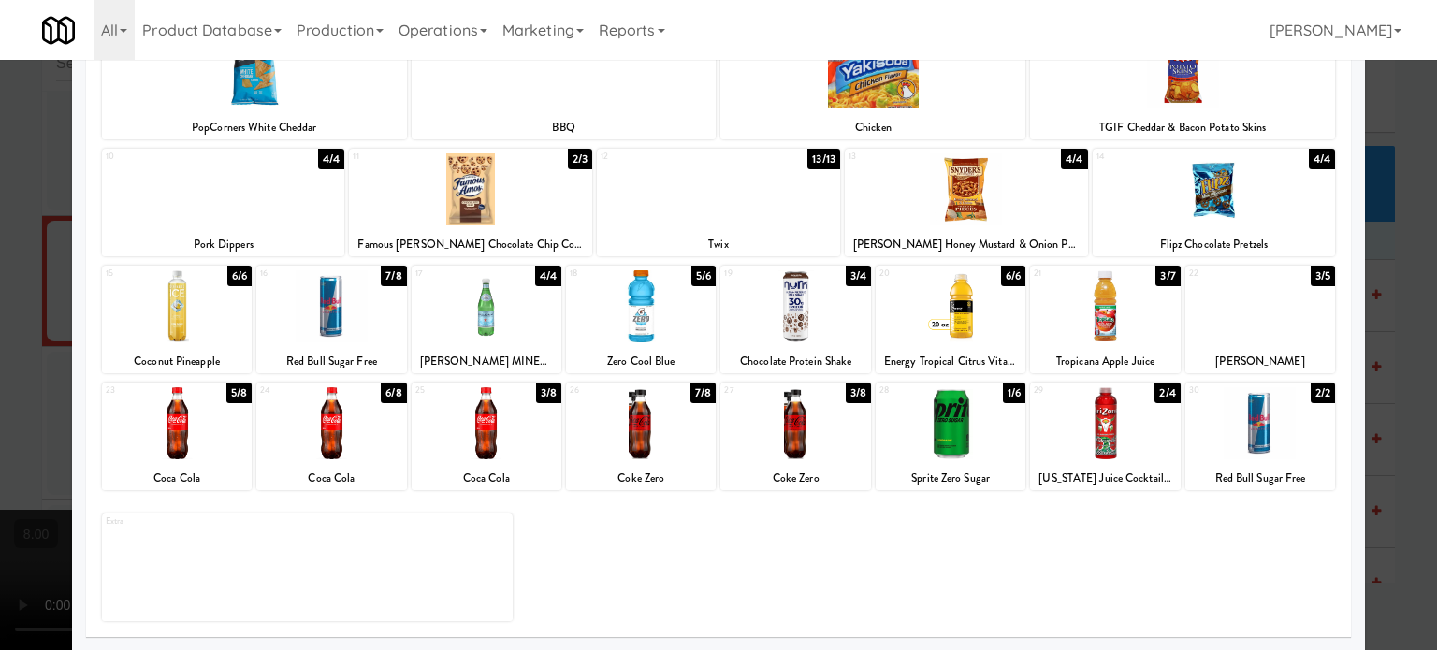
click at [238, 393] on div "5/8" at bounding box center [238, 393] width 25 height 21
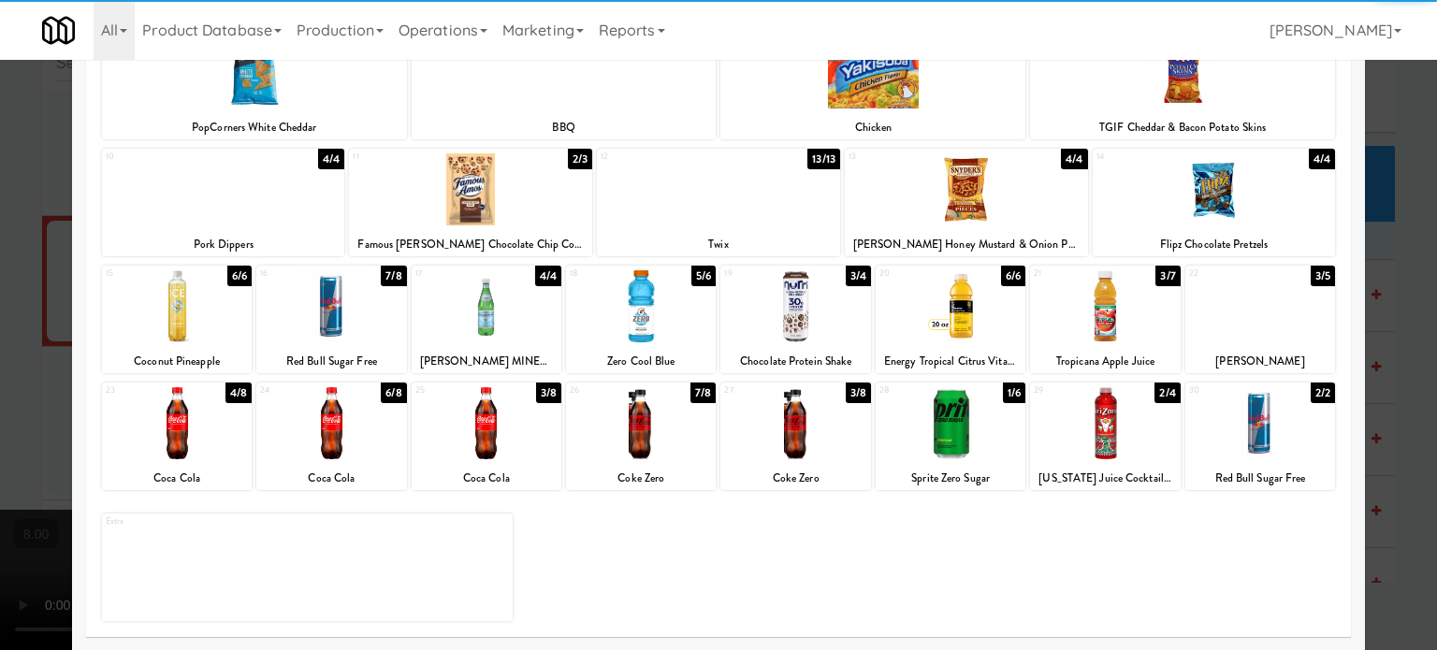
drag, startPoint x: 22, startPoint y: 482, endPoint x: 59, endPoint y: 464, distance: 40.6
click at [22, 483] on div at bounding box center [718, 325] width 1437 height 650
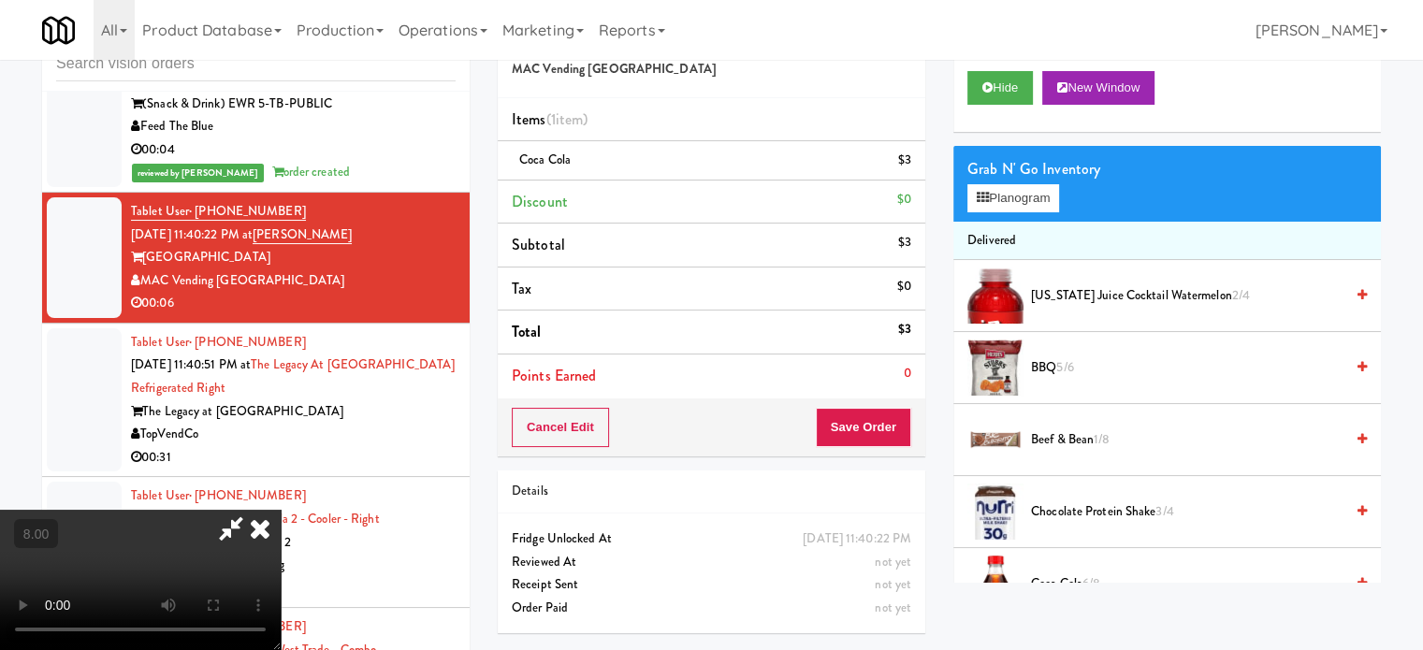
click at [281, 510] on video at bounding box center [140, 580] width 281 height 140
drag, startPoint x: 440, startPoint y: 385, endPoint x: 683, endPoint y: 339, distance: 247.6
click at [281, 510] on video at bounding box center [140, 580] width 281 height 140
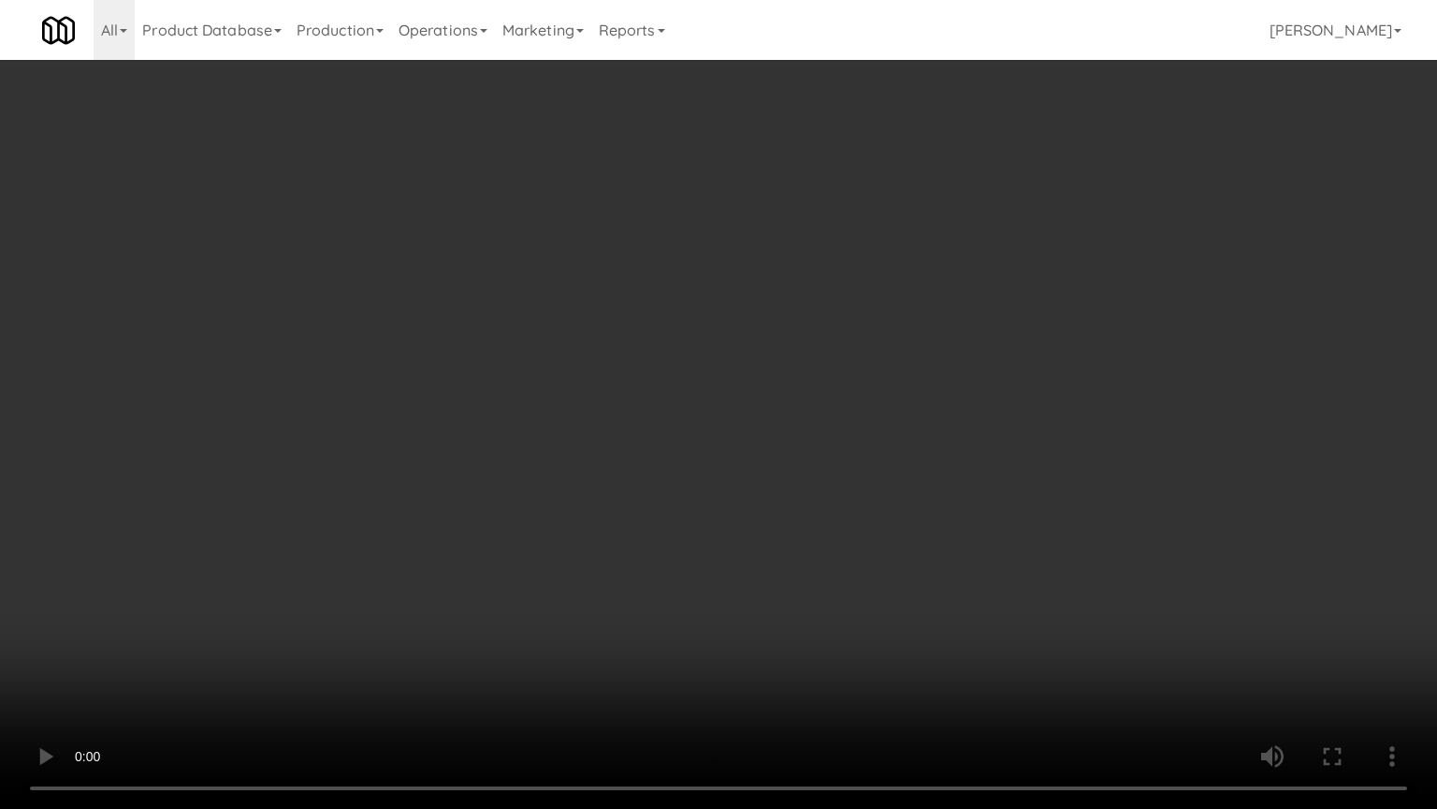
click at [685, 345] on video at bounding box center [718, 404] width 1437 height 809
click at [661, 482] on video at bounding box center [718, 404] width 1437 height 809
drag, startPoint x: 662, startPoint y: 483, endPoint x: 674, endPoint y: 479, distance: 12.7
click at [663, 483] on video at bounding box center [718, 404] width 1437 height 809
click at [767, 494] on video at bounding box center [718, 404] width 1437 height 809
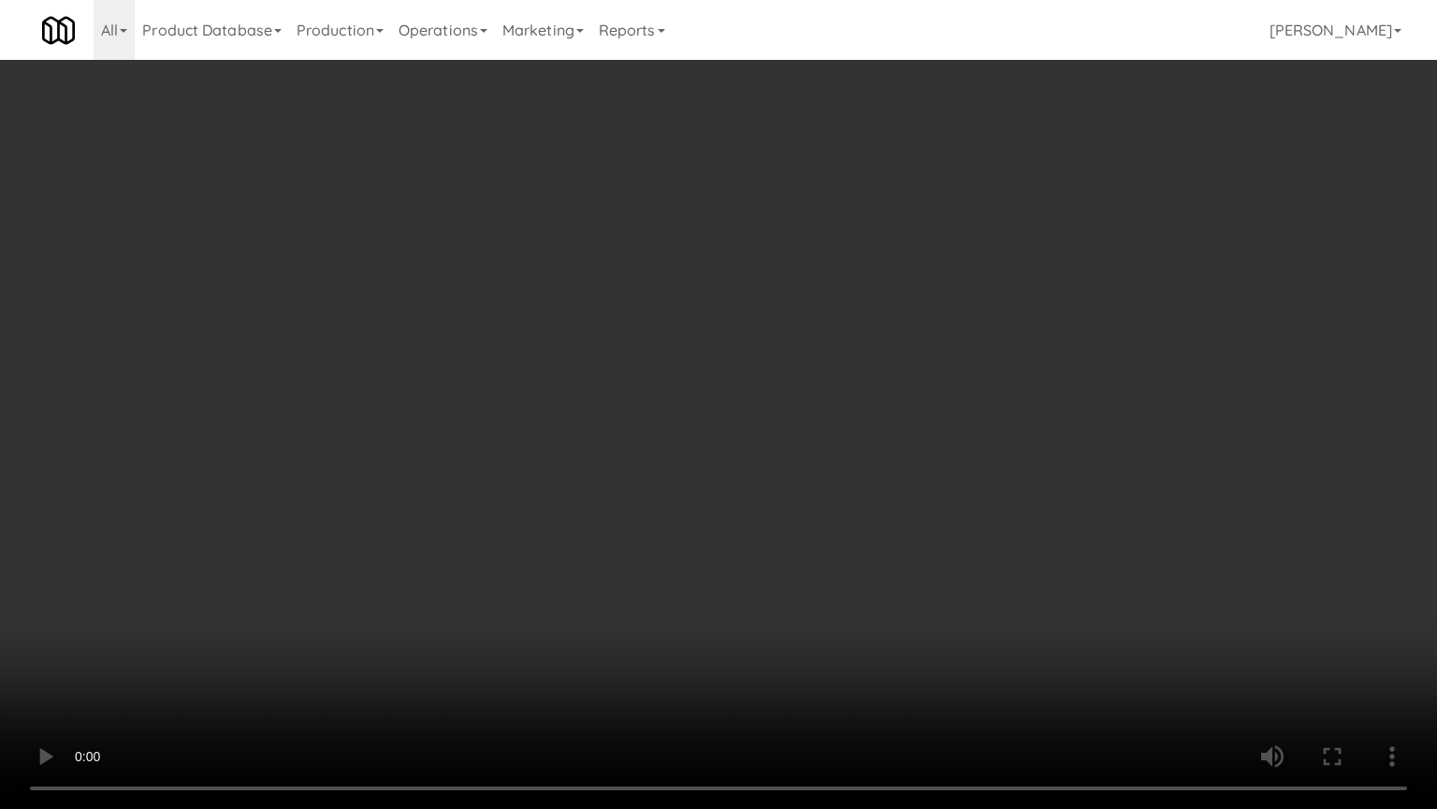
drag, startPoint x: 707, startPoint y: 507, endPoint x: 716, endPoint y: 500, distance: 12.0
click at [709, 505] on video at bounding box center [718, 404] width 1437 height 809
click at [720, 494] on video at bounding box center [718, 404] width 1437 height 809
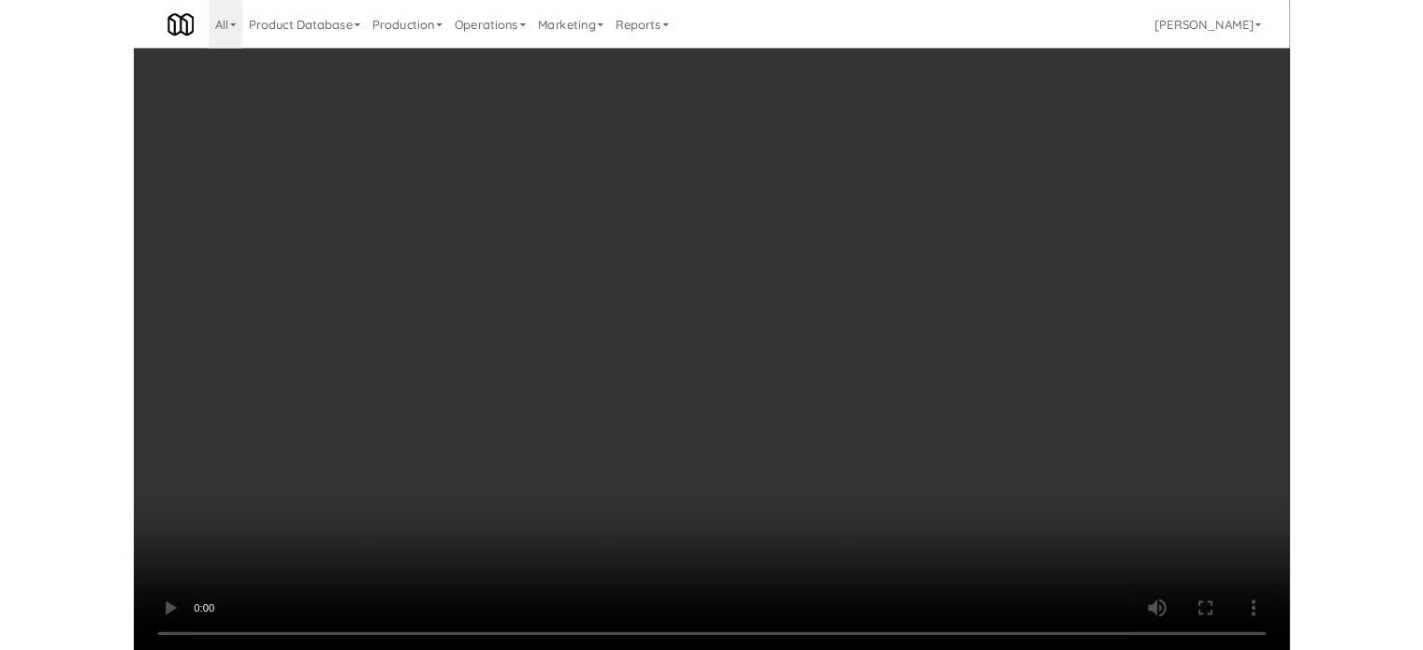
scroll to position [8592, 0]
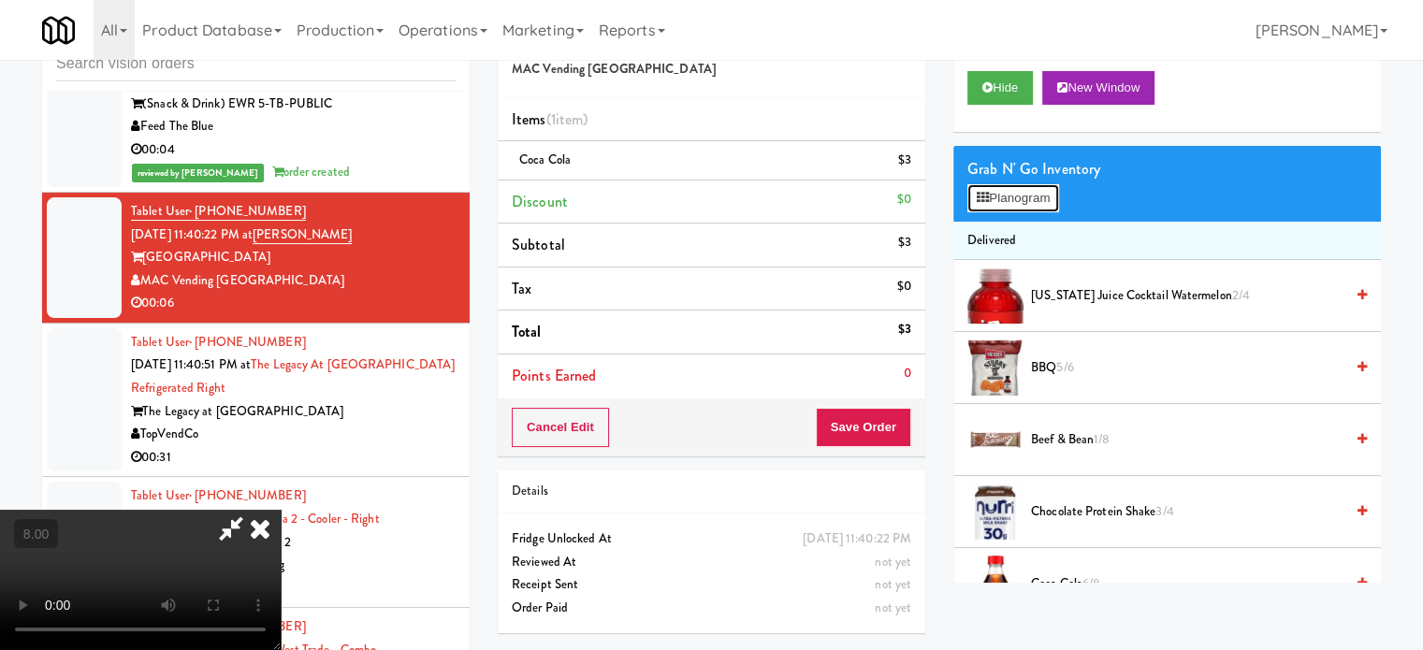
click at [994, 196] on button "Planogram" at bounding box center [1014, 198] width 92 height 28
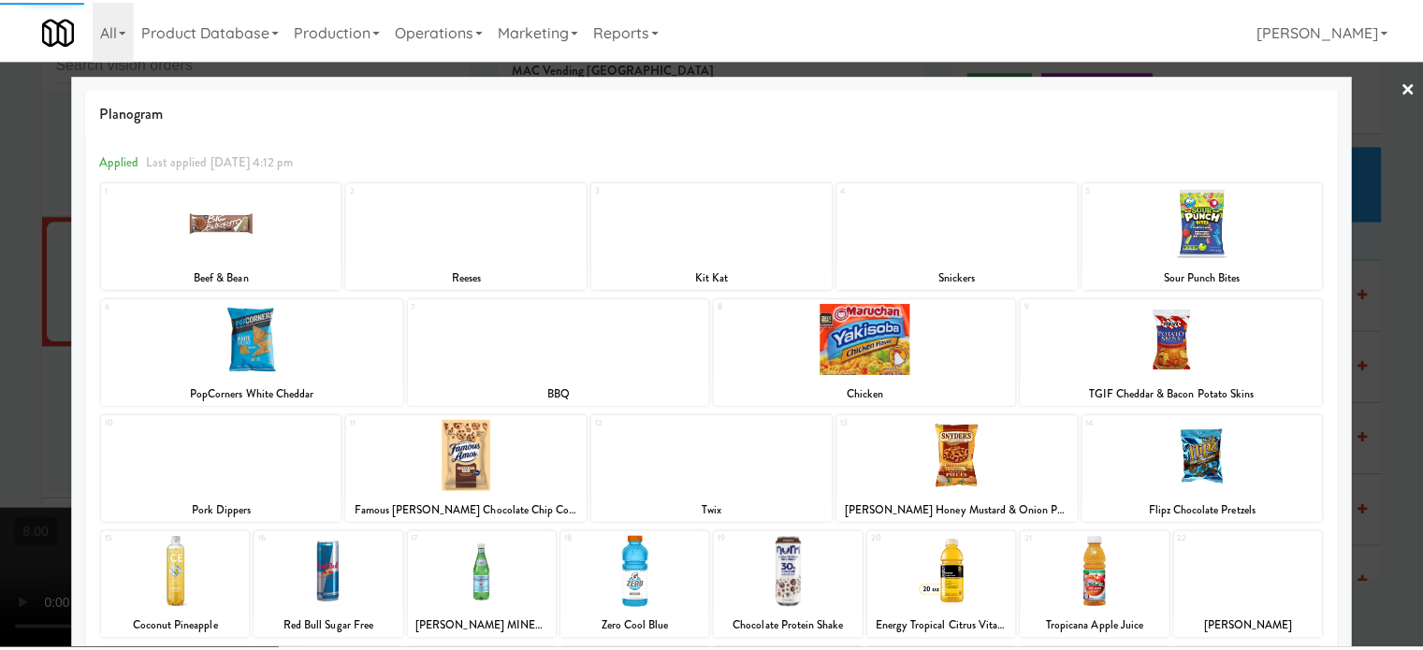
scroll to position [268, 0]
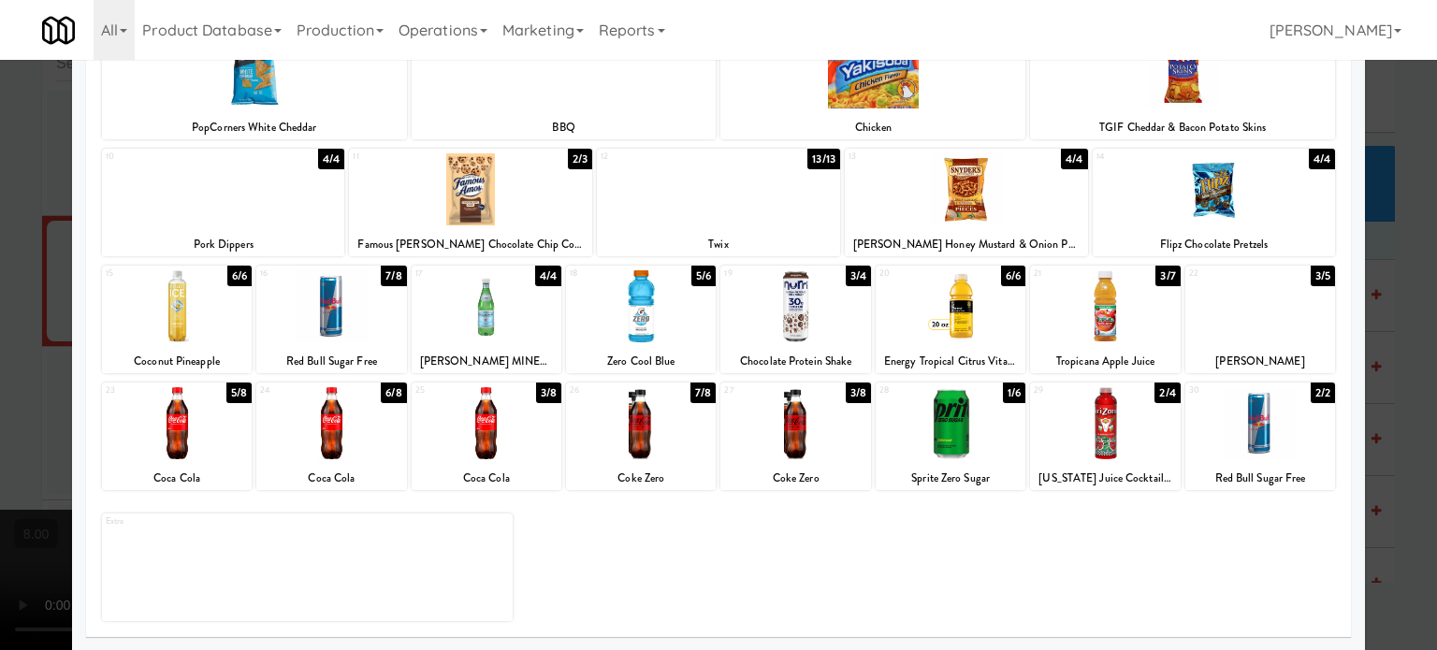
click at [693, 395] on div "7/8" at bounding box center [703, 393] width 25 height 21
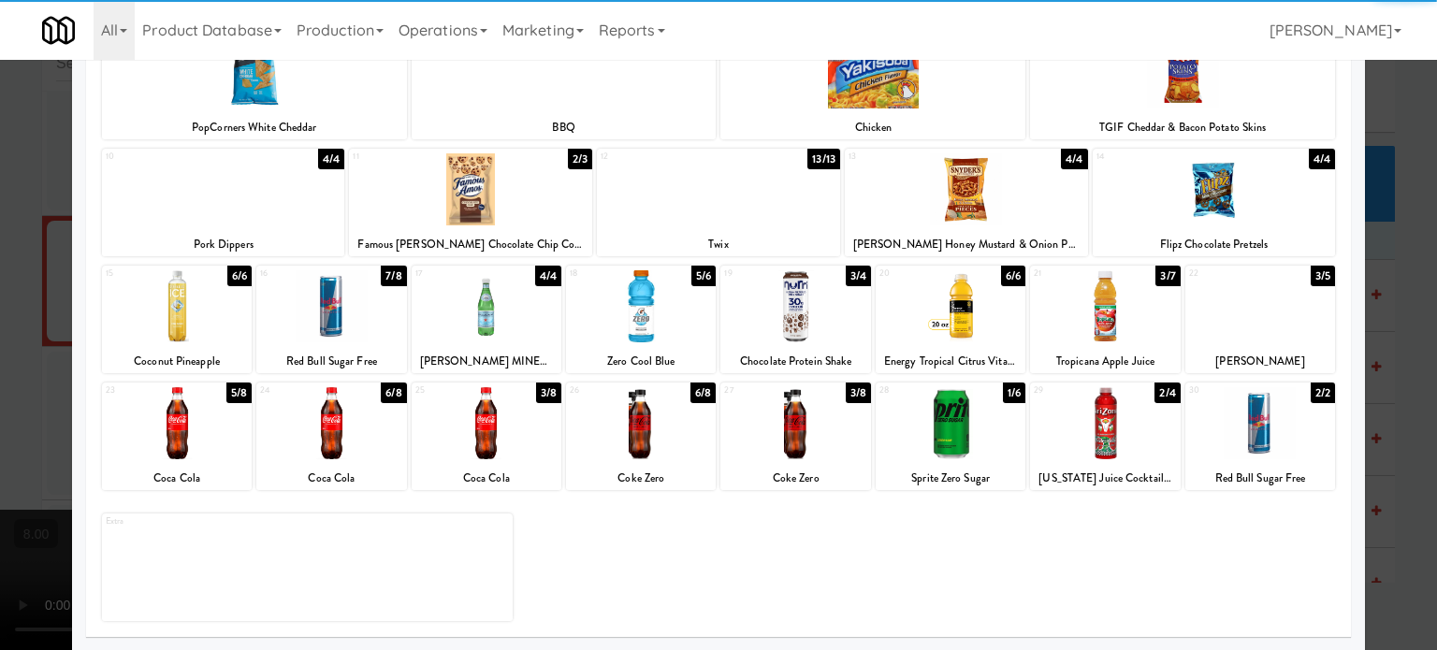
drag, startPoint x: 1408, startPoint y: 346, endPoint x: 1051, endPoint y: 303, distance: 359.1
click at [1408, 345] on div at bounding box center [718, 325] width 1437 height 650
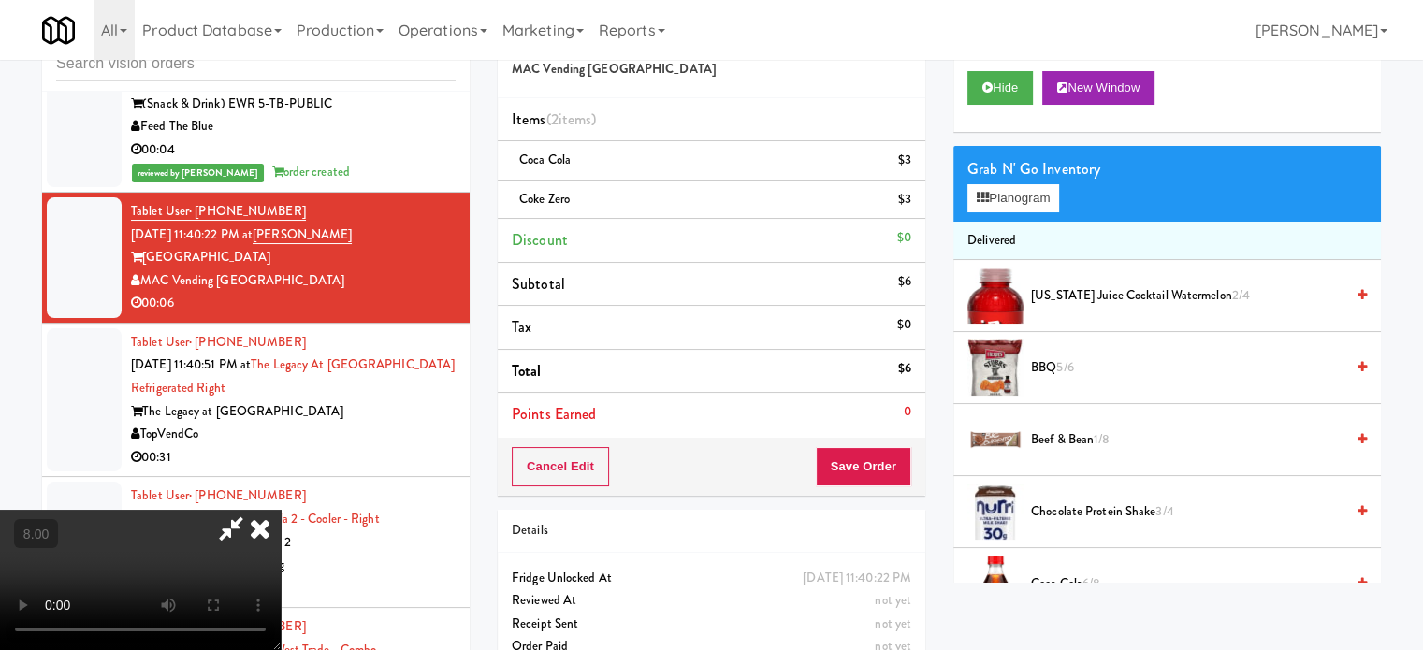
click at [281, 510] on video at bounding box center [140, 580] width 281 height 140
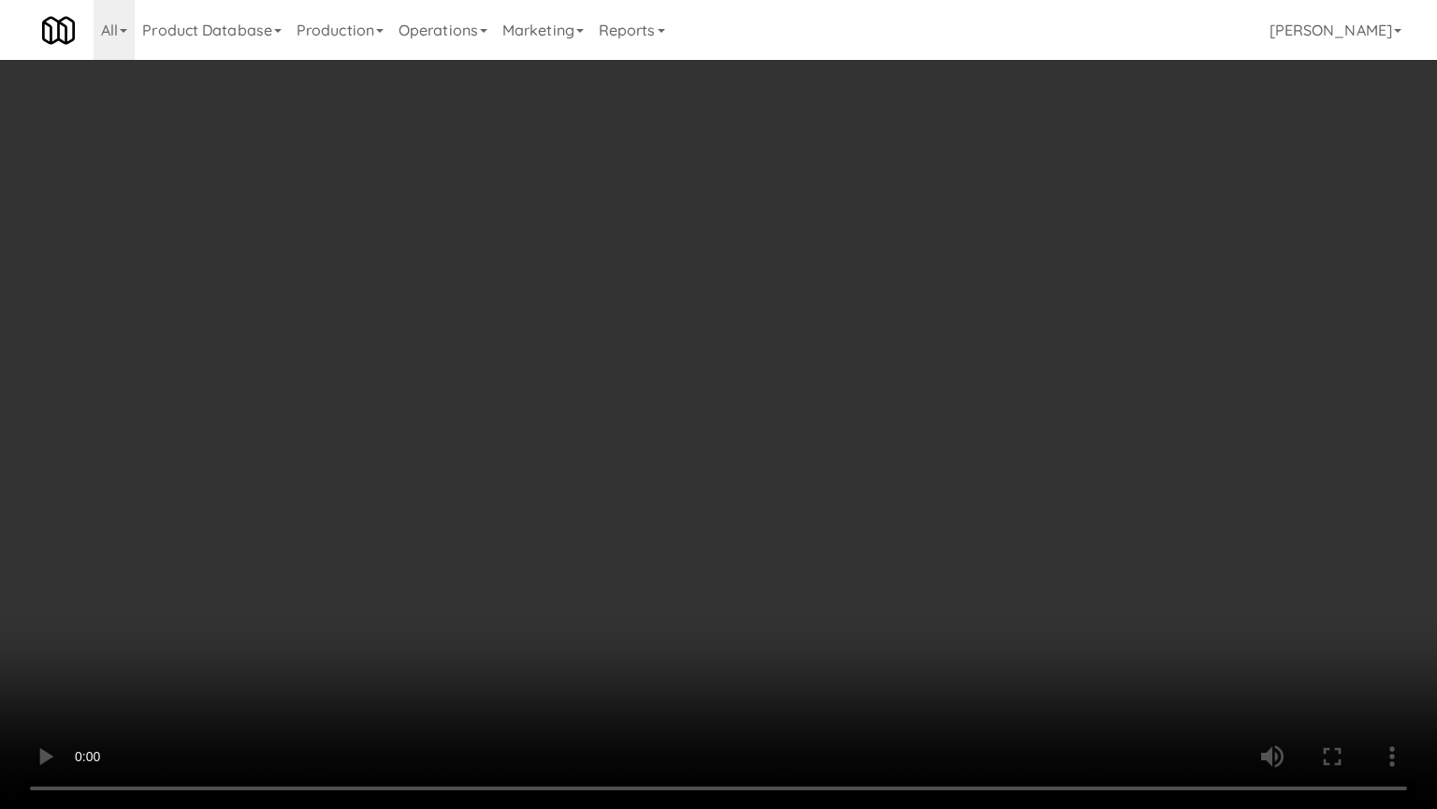
drag, startPoint x: 633, startPoint y: 404, endPoint x: 660, endPoint y: 383, distance: 34.6
click at [635, 402] on video at bounding box center [718, 404] width 1437 height 809
click at [684, 464] on video at bounding box center [718, 404] width 1437 height 809
drag, startPoint x: 722, startPoint y: 475, endPoint x: 754, endPoint y: 442, distance: 46.3
click at [730, 472] on video at bounding box center [718, 404] width 1437 height 809
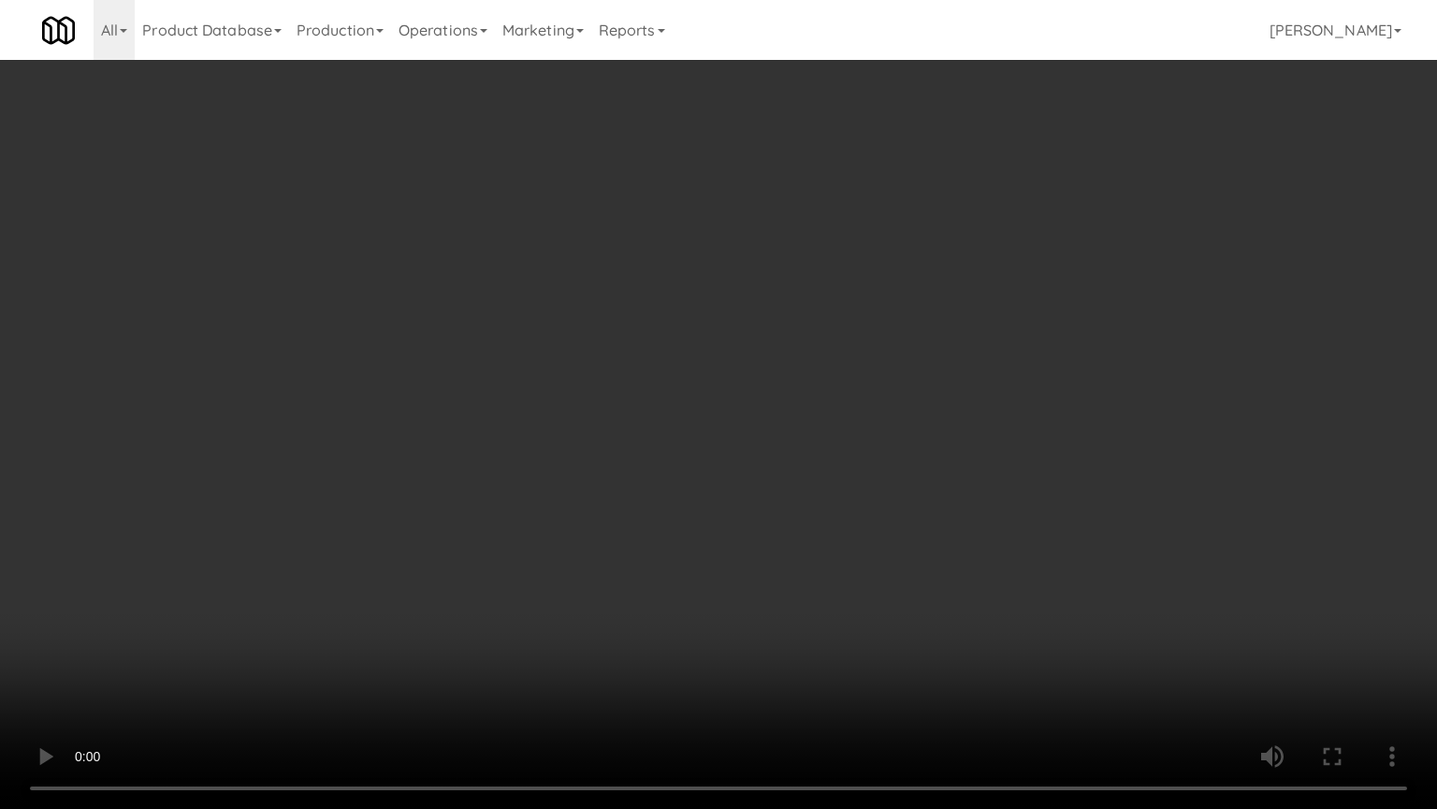
drag, startPoint x: 754, startPoint y: 442, endPoint x: 820, endPoint y: 239, distance: 213.4
click at [760, 435] on video at bounding box center [718, 404] width 1437 height 809
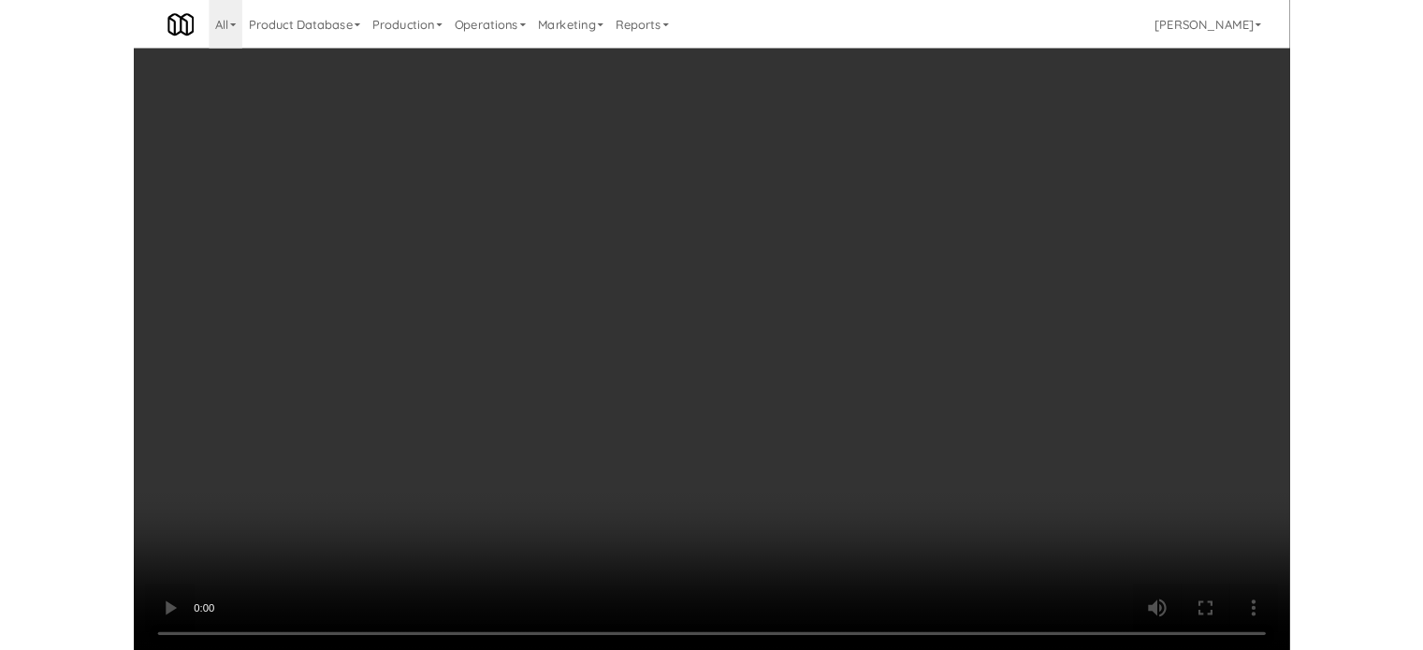
scroll to position [8592, 0]
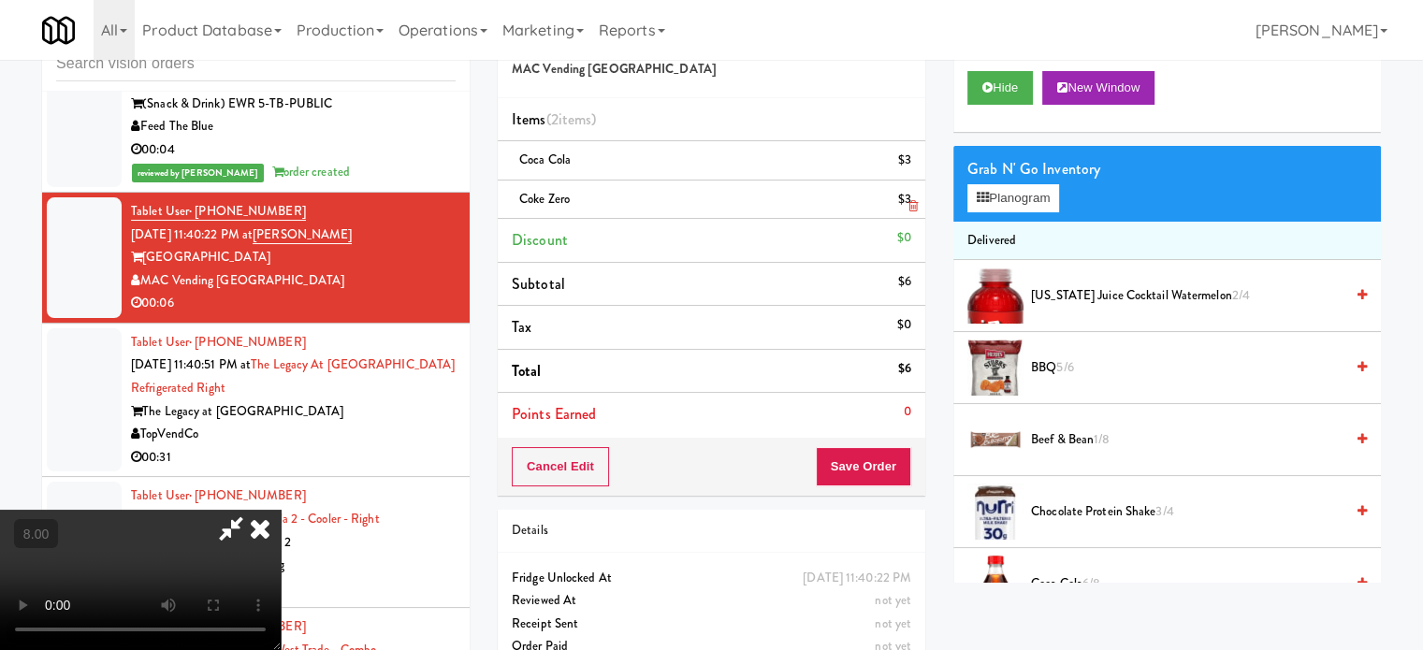
click at [281, 510] on icon at bounding box center [260, 528] width 41 height 37
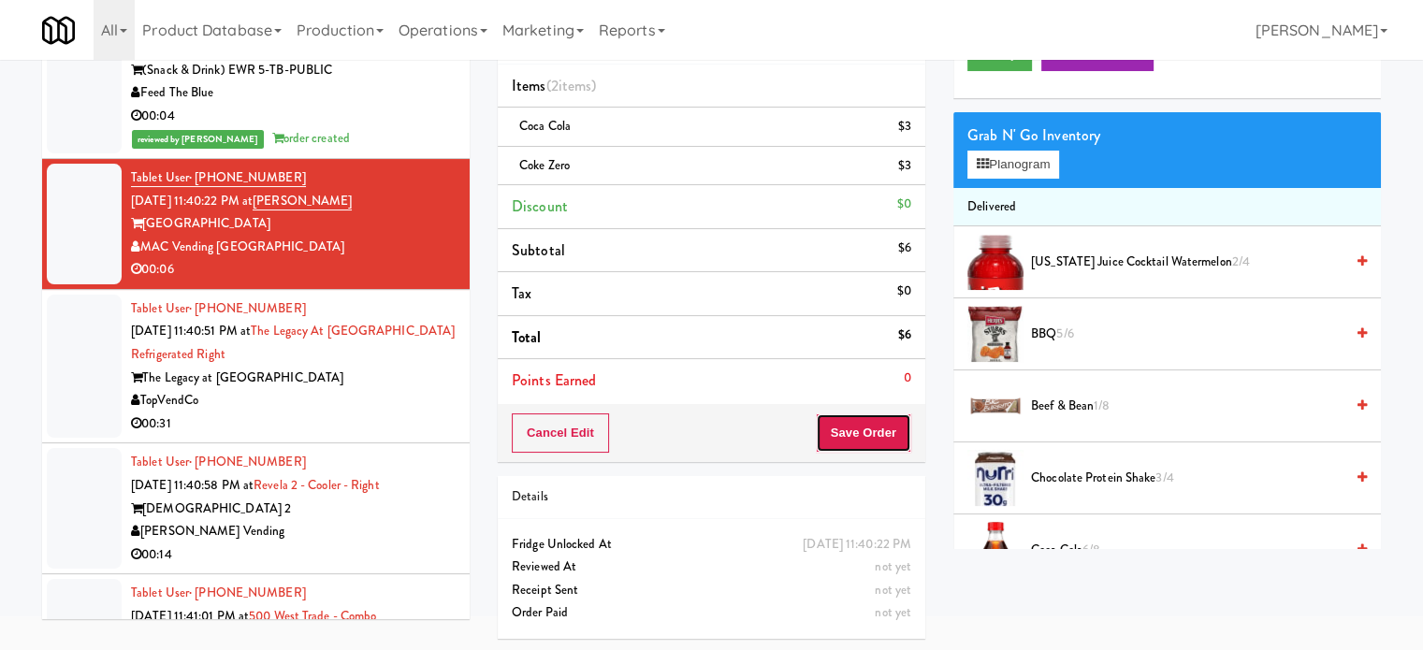
click at [847, 433] on button "Save Order" at bounding box center [863, 433] width 95 height 39
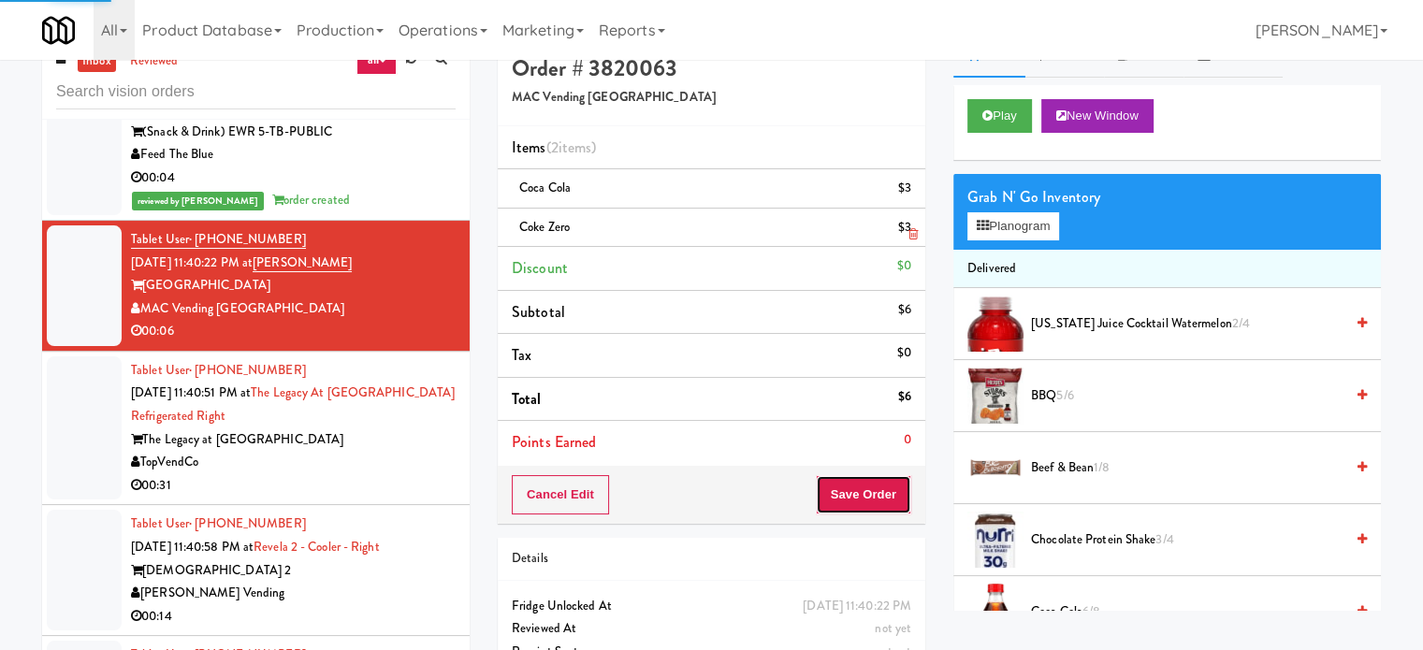
scroll to position [0, 0]
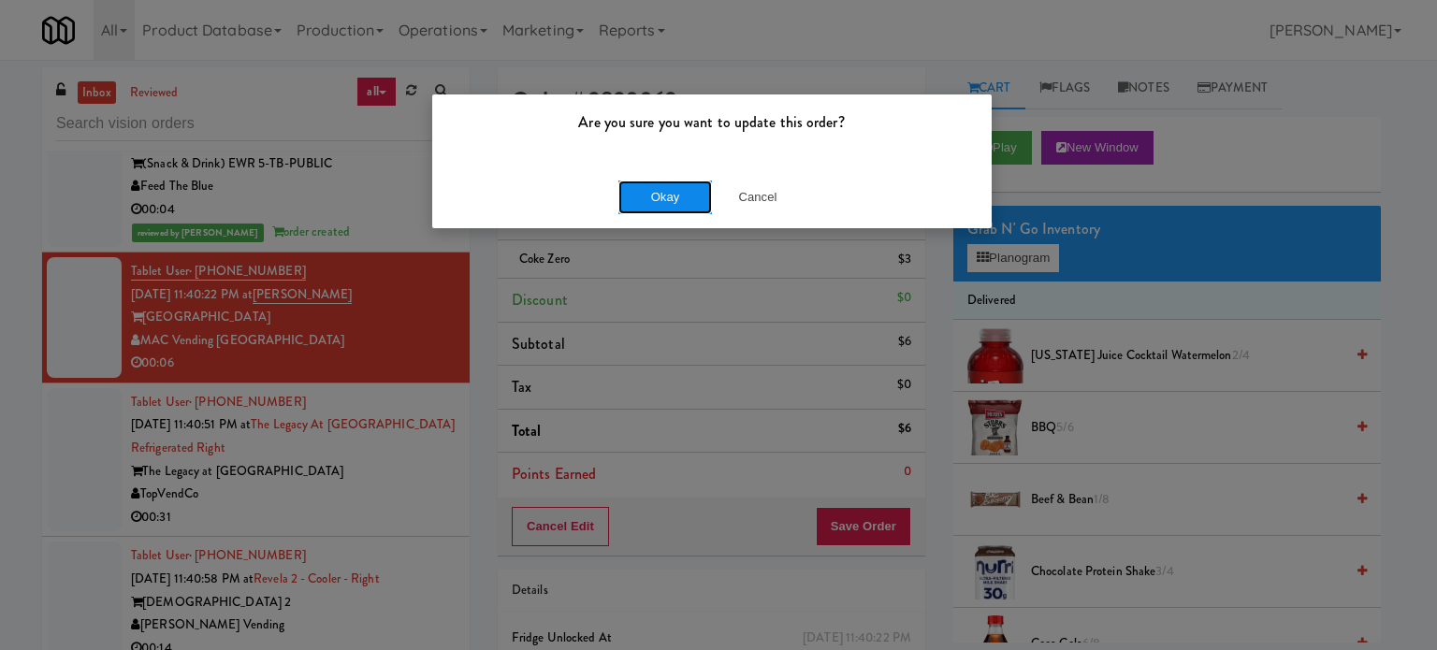
click at [643, 193] on button "Okay" at bounding box center [666, 198] width 94 height 34
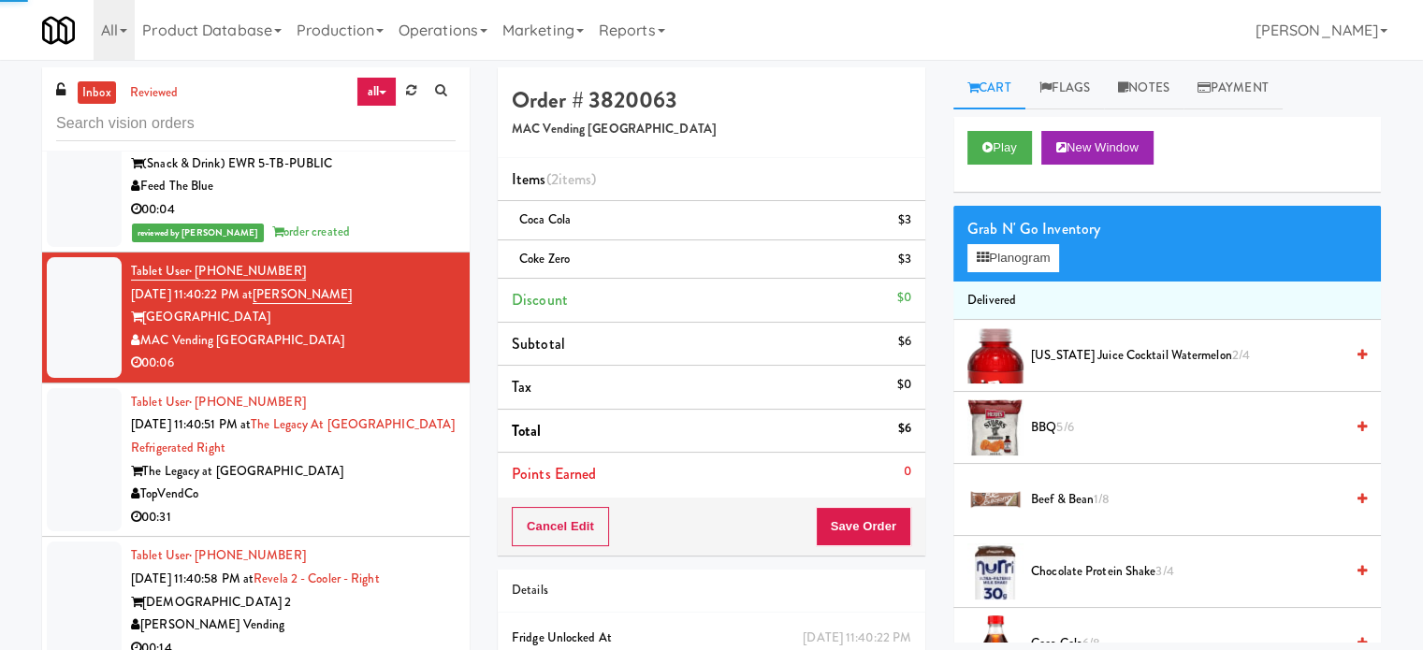
click at [407, 530] on div "Tablet User · (470) 577-5502 Sep 21, 2025 11:40:51 PM at The Legacy at Centenni…" at bounding box center [293, 460] width 325 height 139
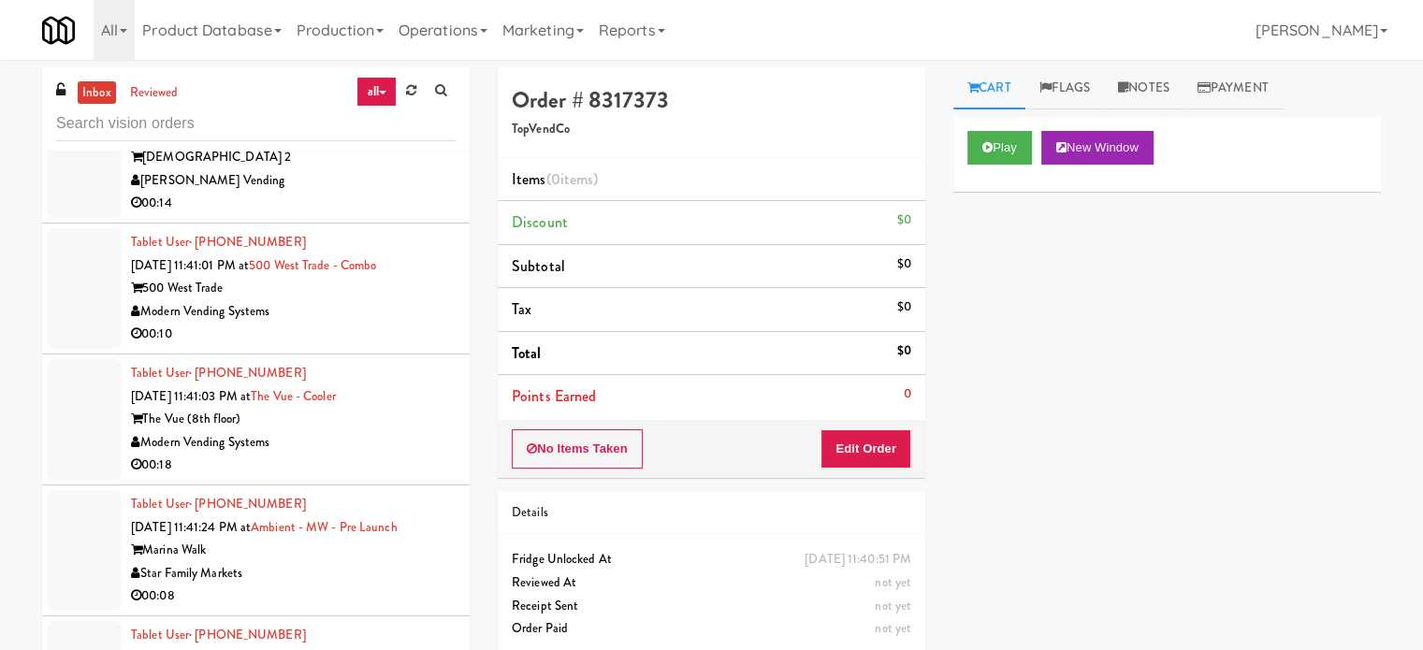
scroll to position [8933, 0]
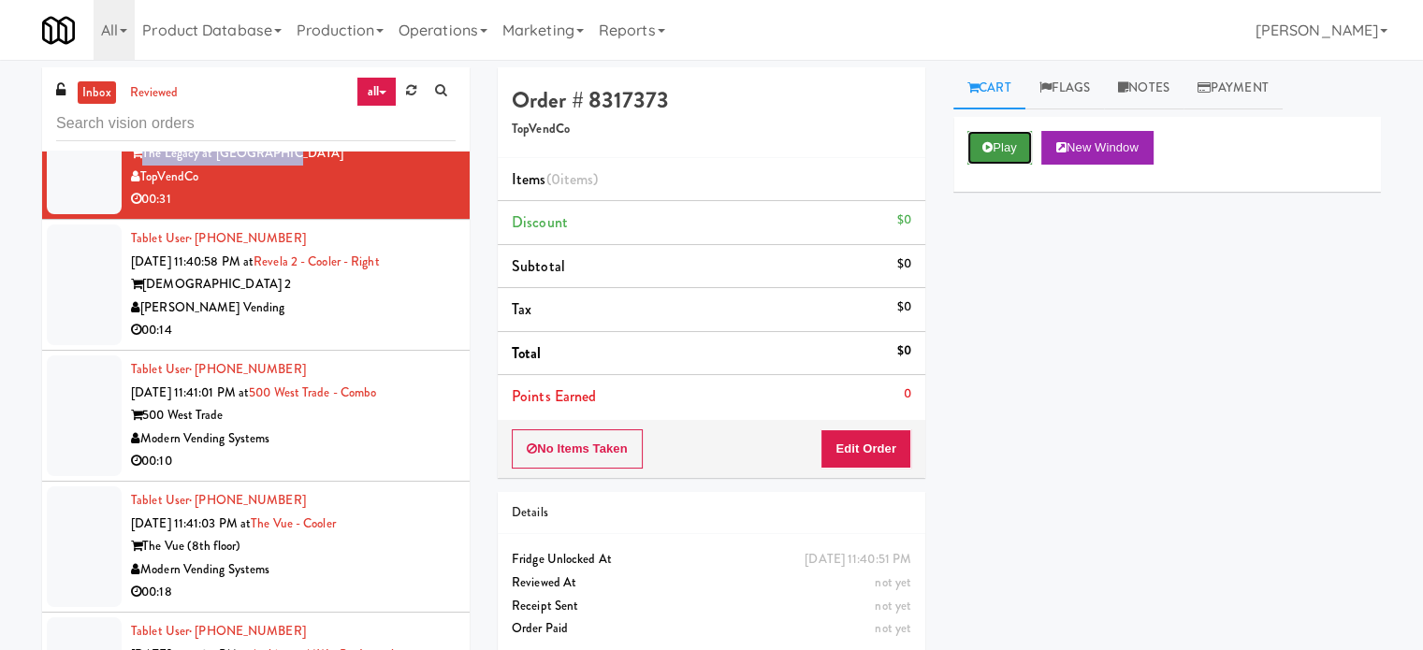
click at [988, 147] on icon at bounding box center [988, 147] width 10 height 12
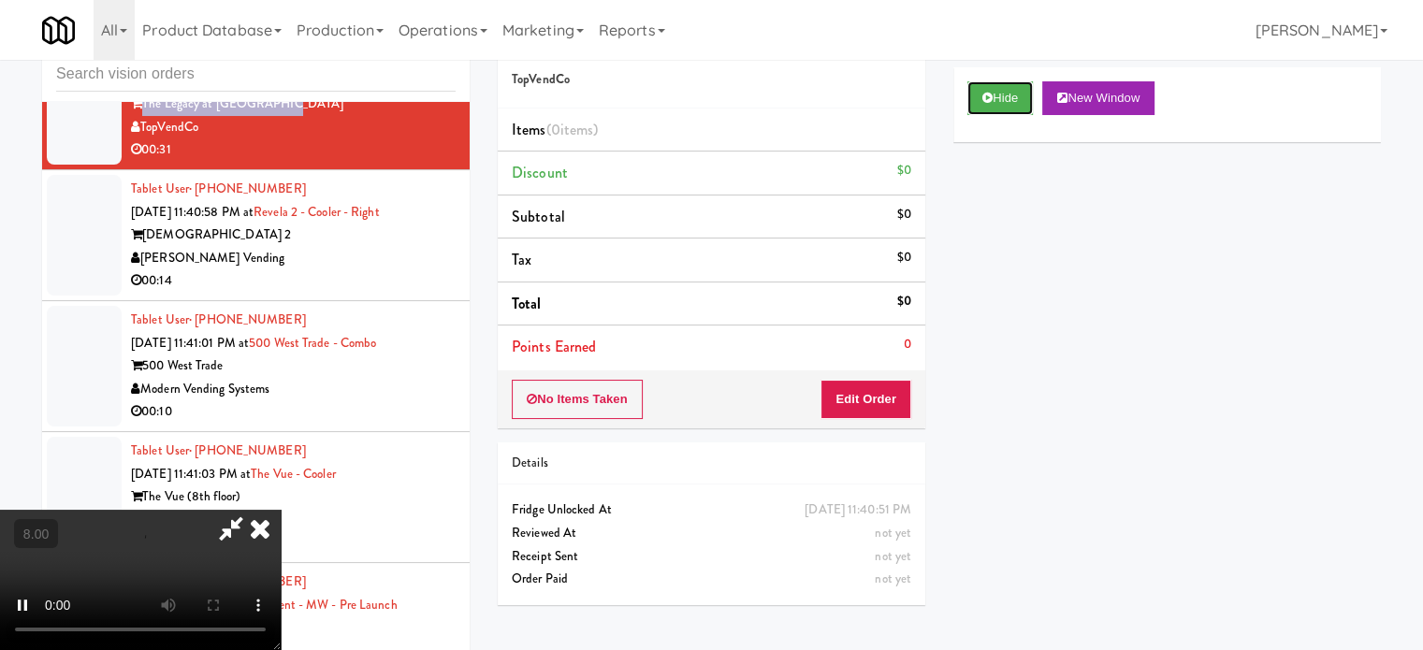
scroll to position [76, 0]
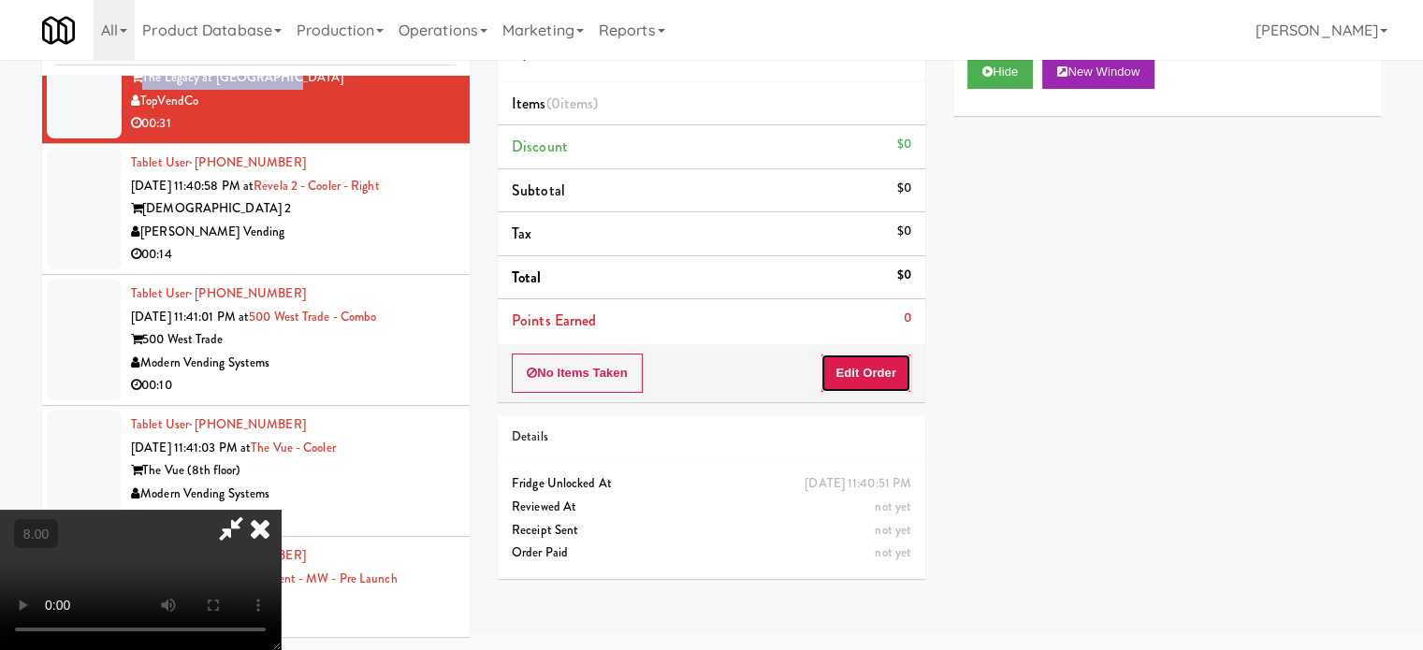
click at [869, 366] on button "Edit Order" at bounding box center [866, 373] width 91 height 39
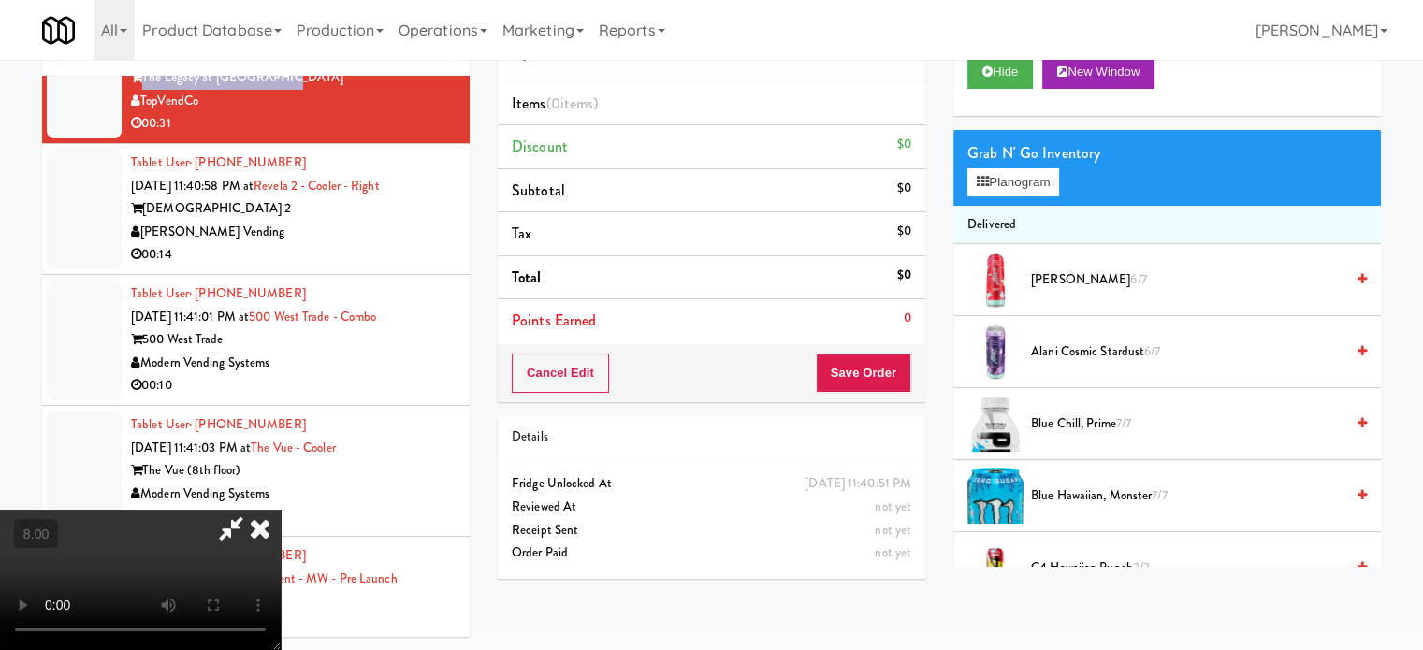
click at [281, 510] on video at bounding box center [140, 580] width 281 height 140
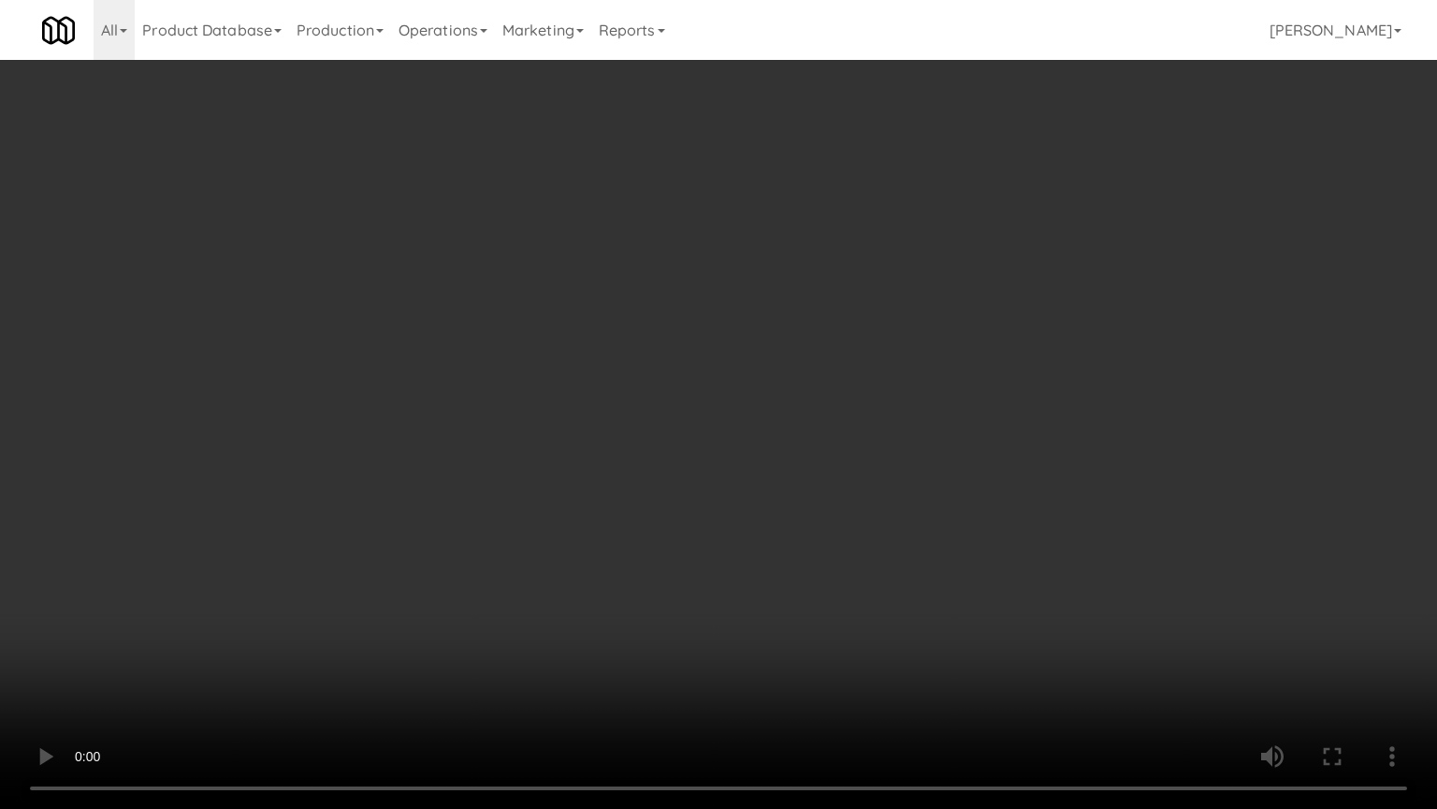
scroll to position [8910, 0]
click at [652, 489] on video at bounding box center [718, 404] width 1437 height 809
click at [713, 497] on video at bounding box center [718, 404] width 1437 height 809
click at [708, 491] on video at bounding box center [718, 404] width 1437 height 809
click at [710, 490] on video at bounding box center [718, 404] width 1437 height 809
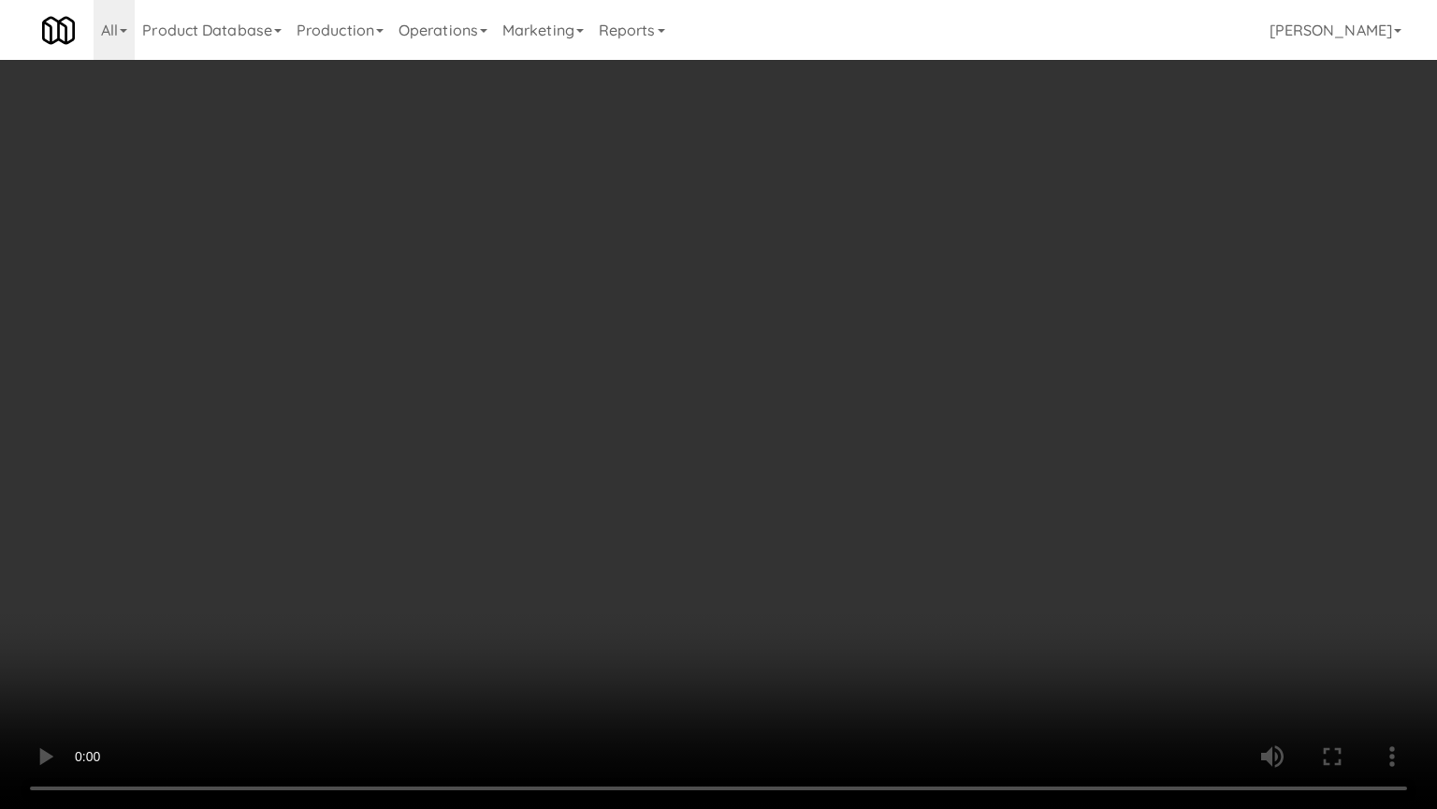
click at [784, 498] on video at bounding box center [718, 404] width 1437 height 809
click at [773, 501] on video at bounding box center [718, 404] width 1437 height 809
click at [824, 496] on video at bounding box center [718, 404] width 1437 height 809
click at [756, 497] on video at bounding box center [718, 404] width 1437 height 809
drag, startPoint x: 760, startPoint y: 494, endPoint x: 1127, endPoint y: 211, distance: 463.7
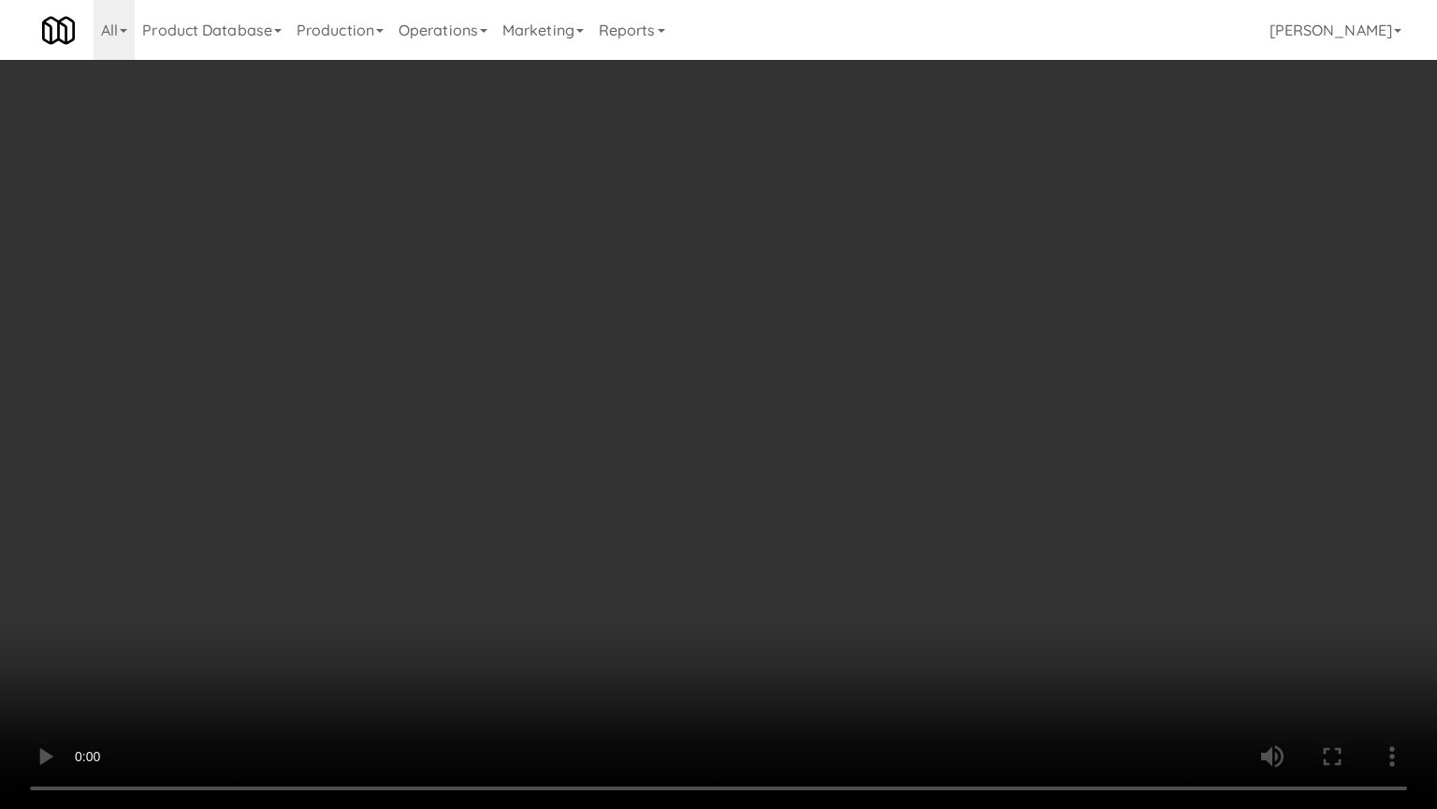
click at [782, 479] on video at bounding box center [718, 404] width 1437 height 809
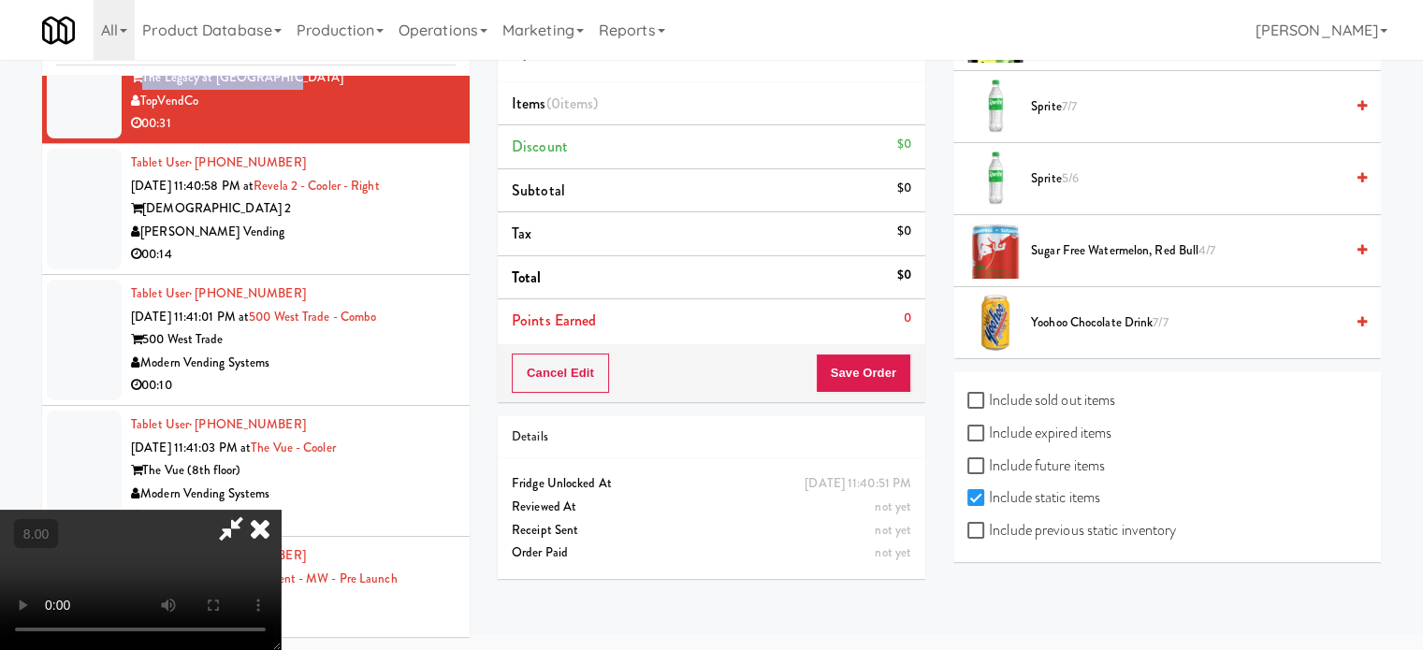
scroll to position [1831, 0]
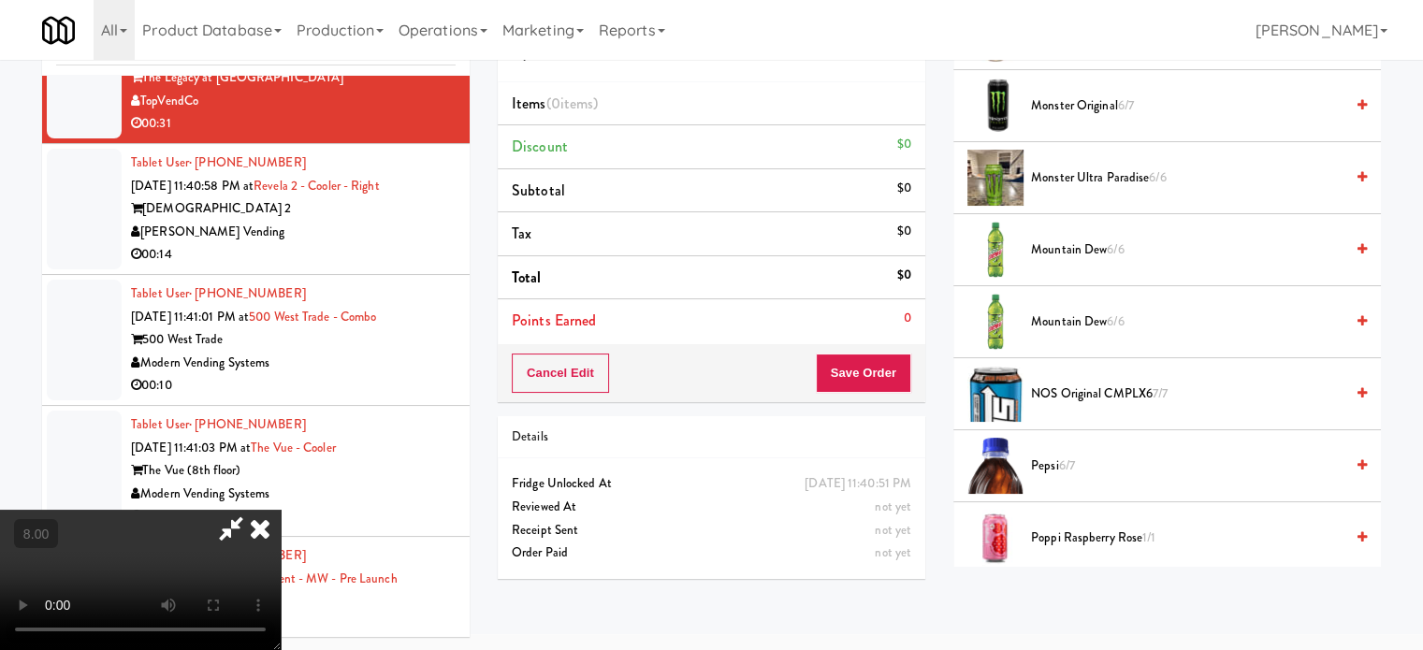
click at [1070, 462] on span "6/7" at bounding box center [1067, 466] width 16 height 18
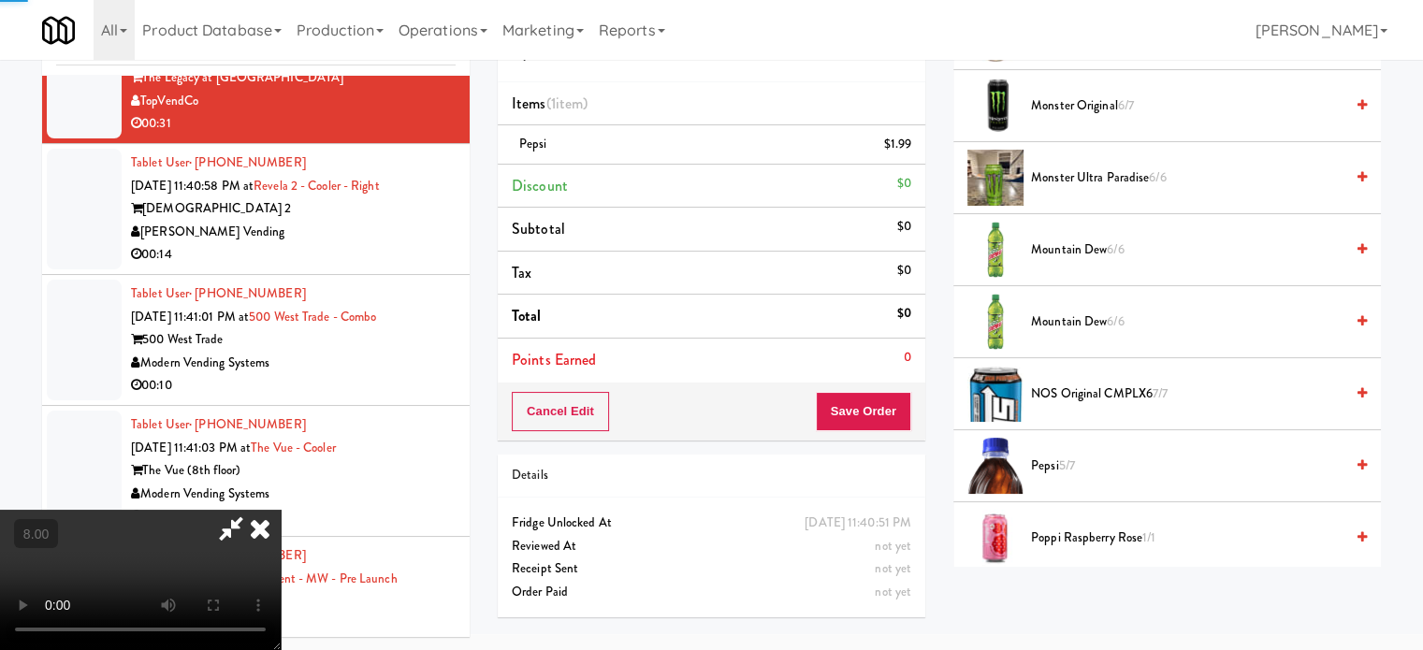
drag, startPoint x: 496, startPoint y: 445, endPoint x: 493, endPoint y: 420, distance: 24.5
click at [281, 510] on video at bounding box center [140, 580] width 281 height 140
drag, startPoint x: 493, startPoint y: 420, endPoint x: 486, endPoint y: 509, distance: 89.2
click at [281, 510] on video at bounding box center [140, 580] width 281 height 140
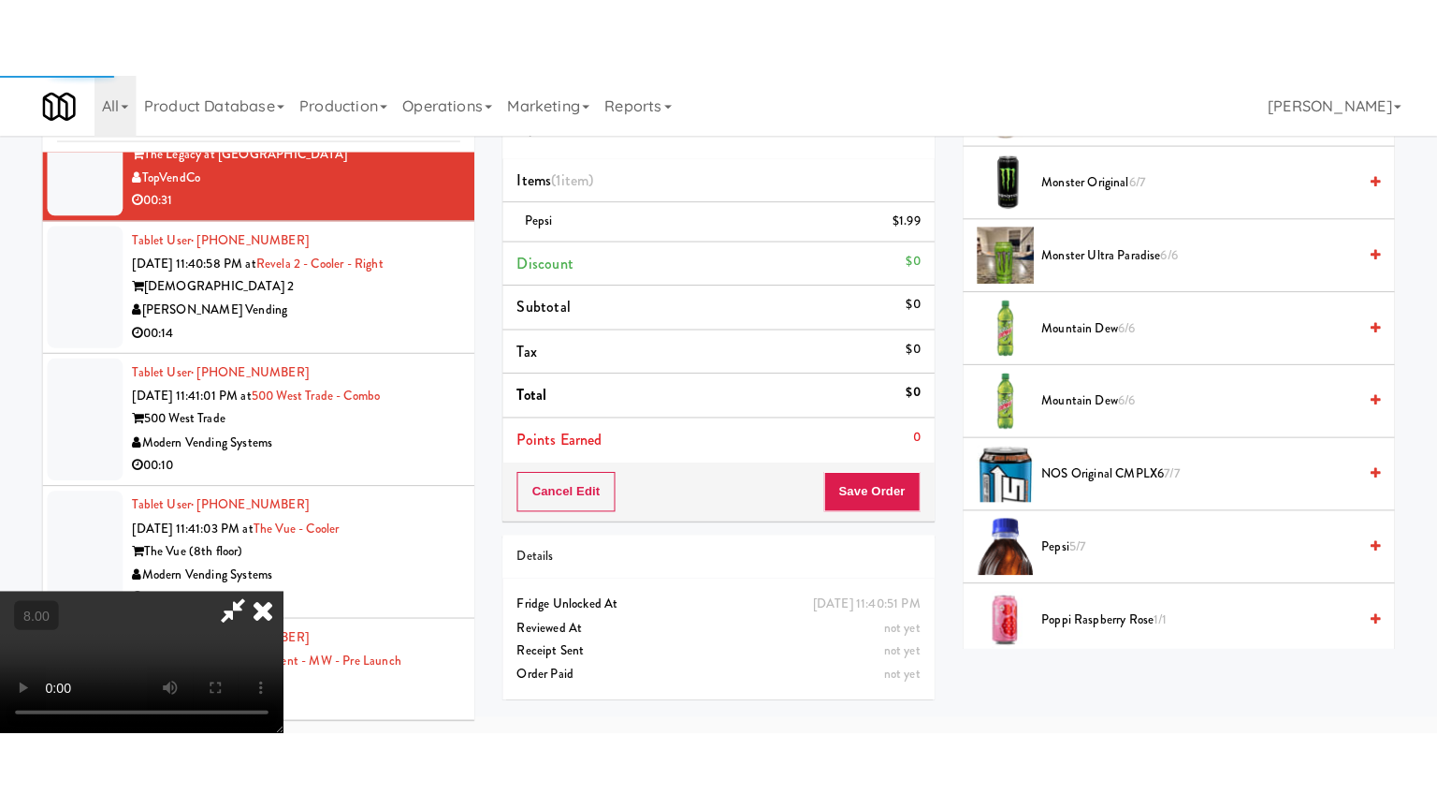
scroll to position [60, 0]
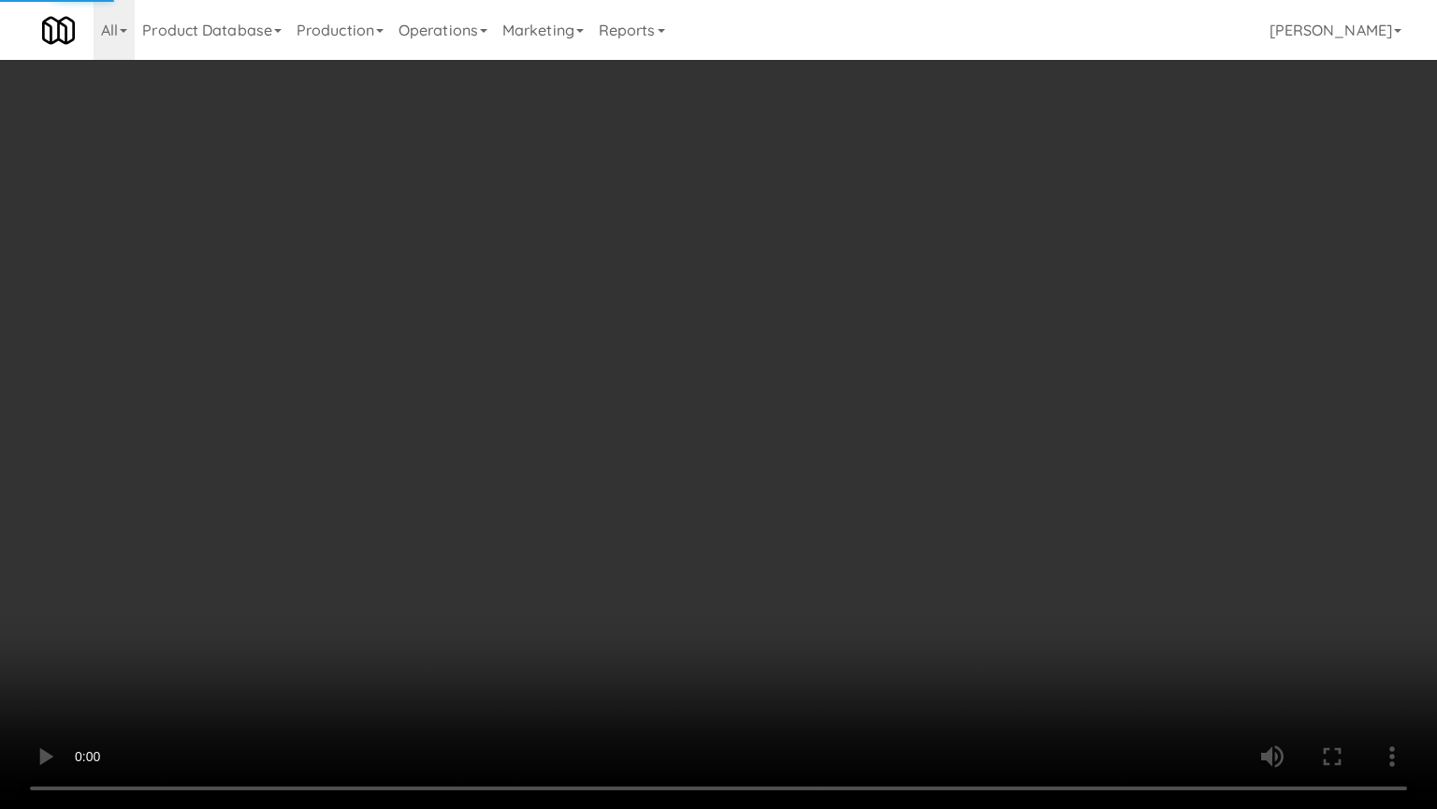
drag, startPoint x: 486, startPoint y: 509, endPoint x: 551, endPoint y: 367, distance: 156.6
click at [486, 497] on video at bounding box center [718, 404] width 1437 height 809
click at [606, 389] on video at bounding box center [718, 404] width 1437 height 809
click at [626, 401] on video at bounding box center [718, 404] width 1437 height 809
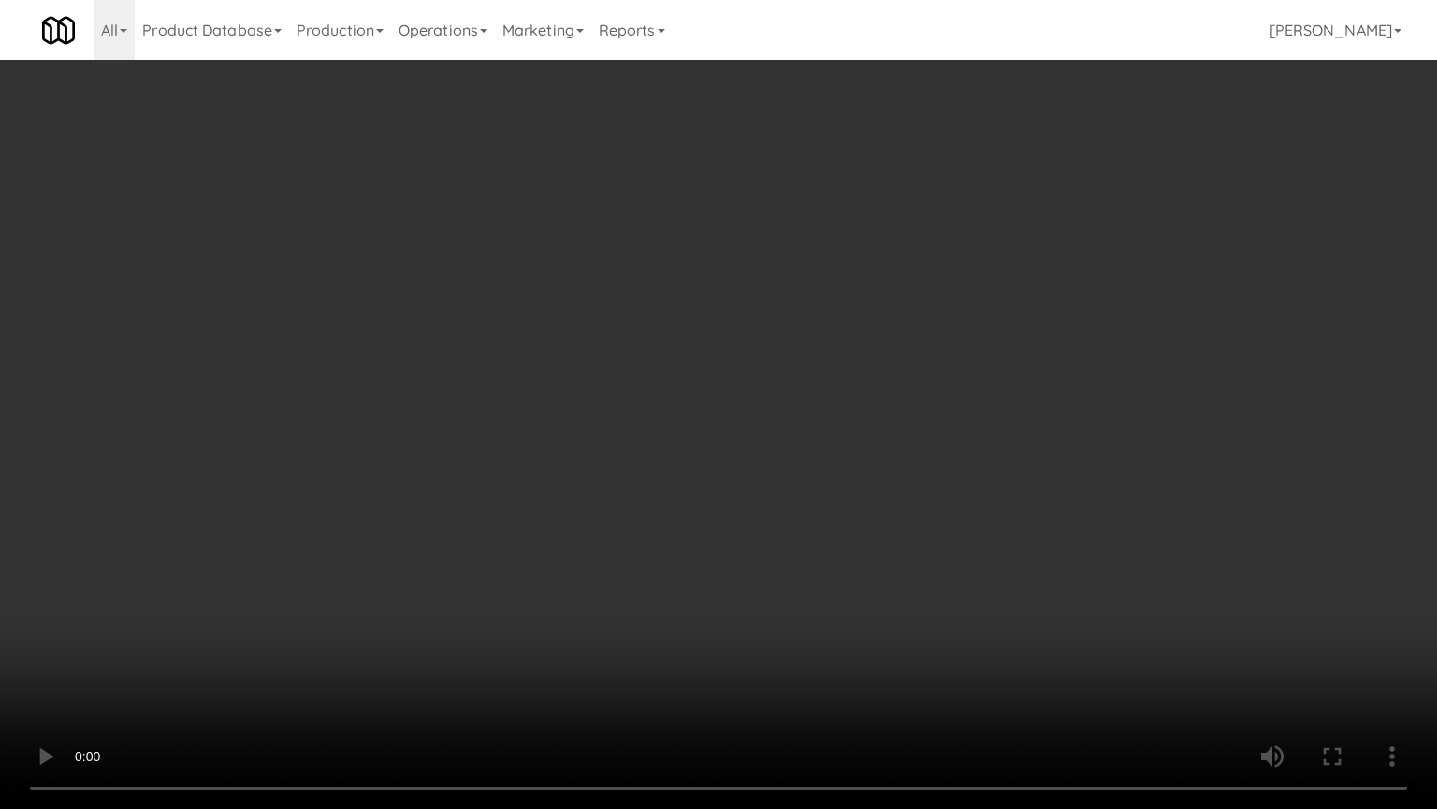
click at [834, 423] on video at bounding box center [718, 404] width 1437 height 809
click at [815, 417] on video at bounding box center [718, 404] width 1437 height 809
drag, startPoint x: 818, startPoint y: 412, endPoint x: 956, endPoint y: 265, distance: 201.9
click at [821, 408] on video at bounding box center [718, 404] width 1437 height 809
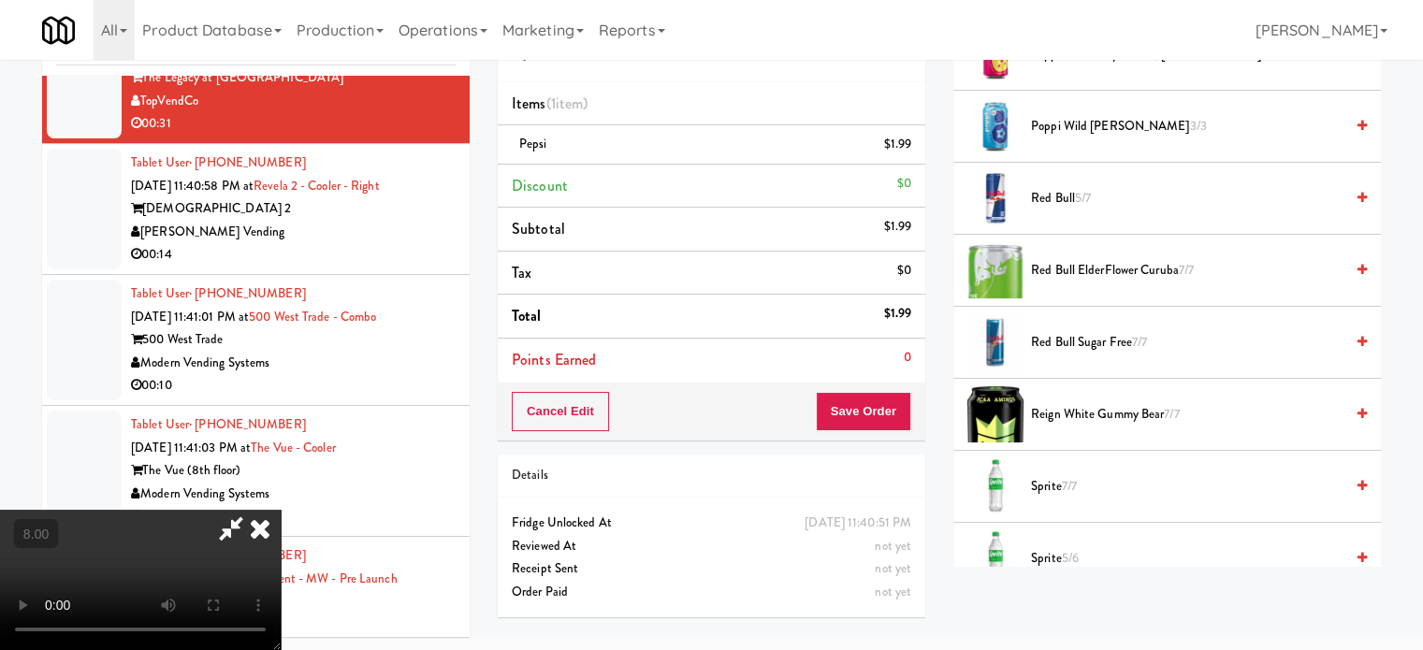
scroll to position [2767, 0]
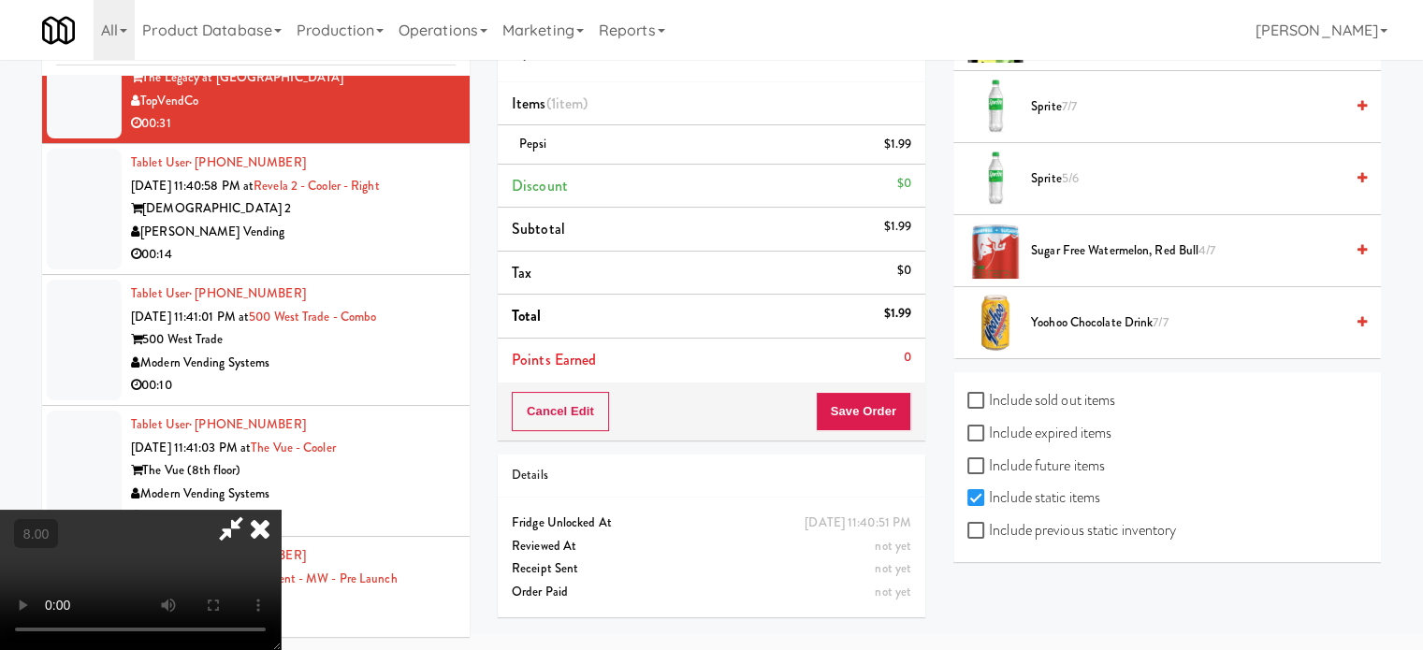
click at [1074, 170] on span "5/6" at bounding box center [1070, 178] width 17 height 18
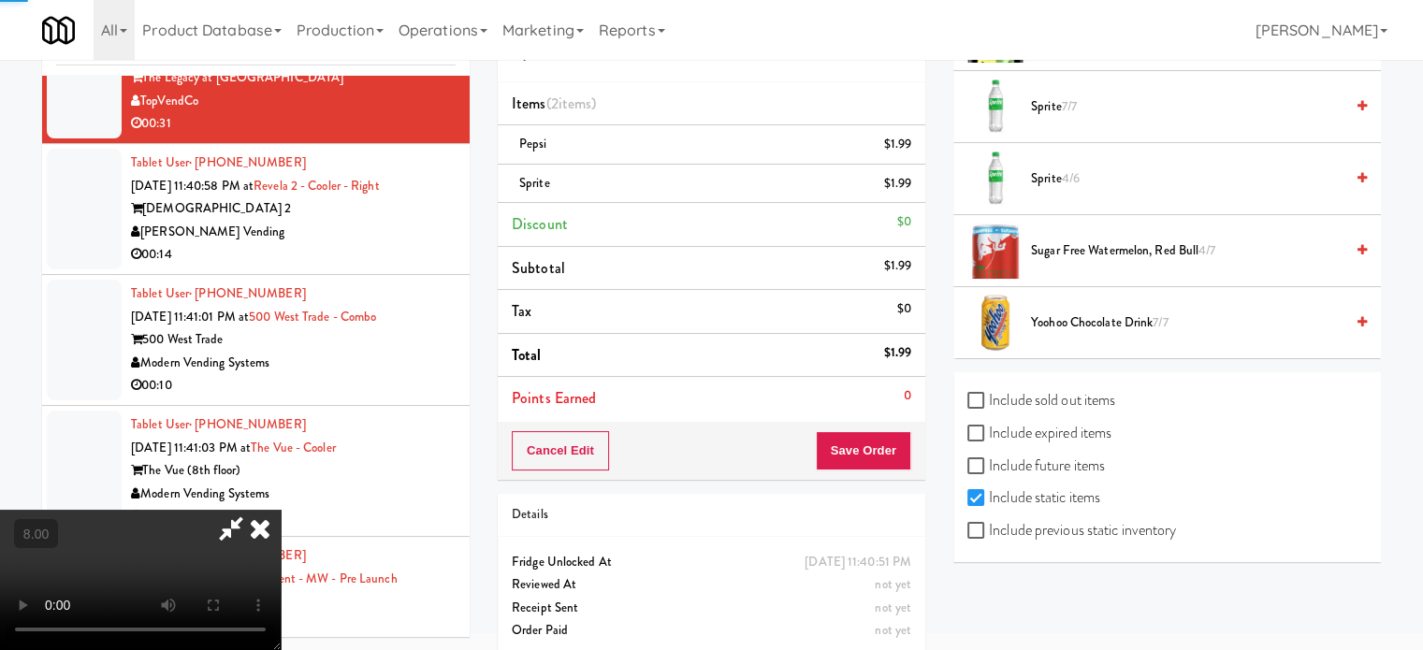
click at [281, 510] on video at bounding box center [140, 580] width 281 height 140
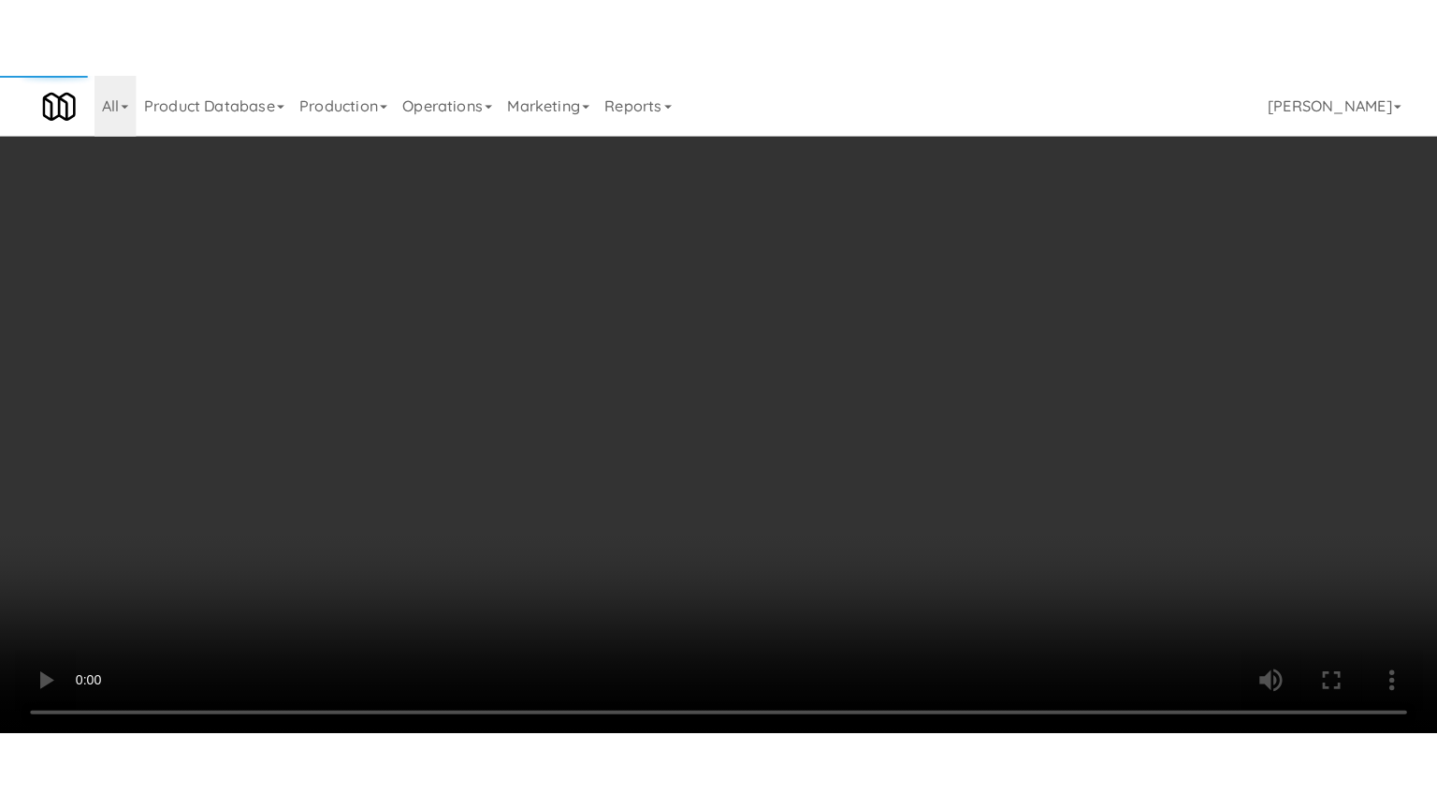
scroll to position [8910, 0]
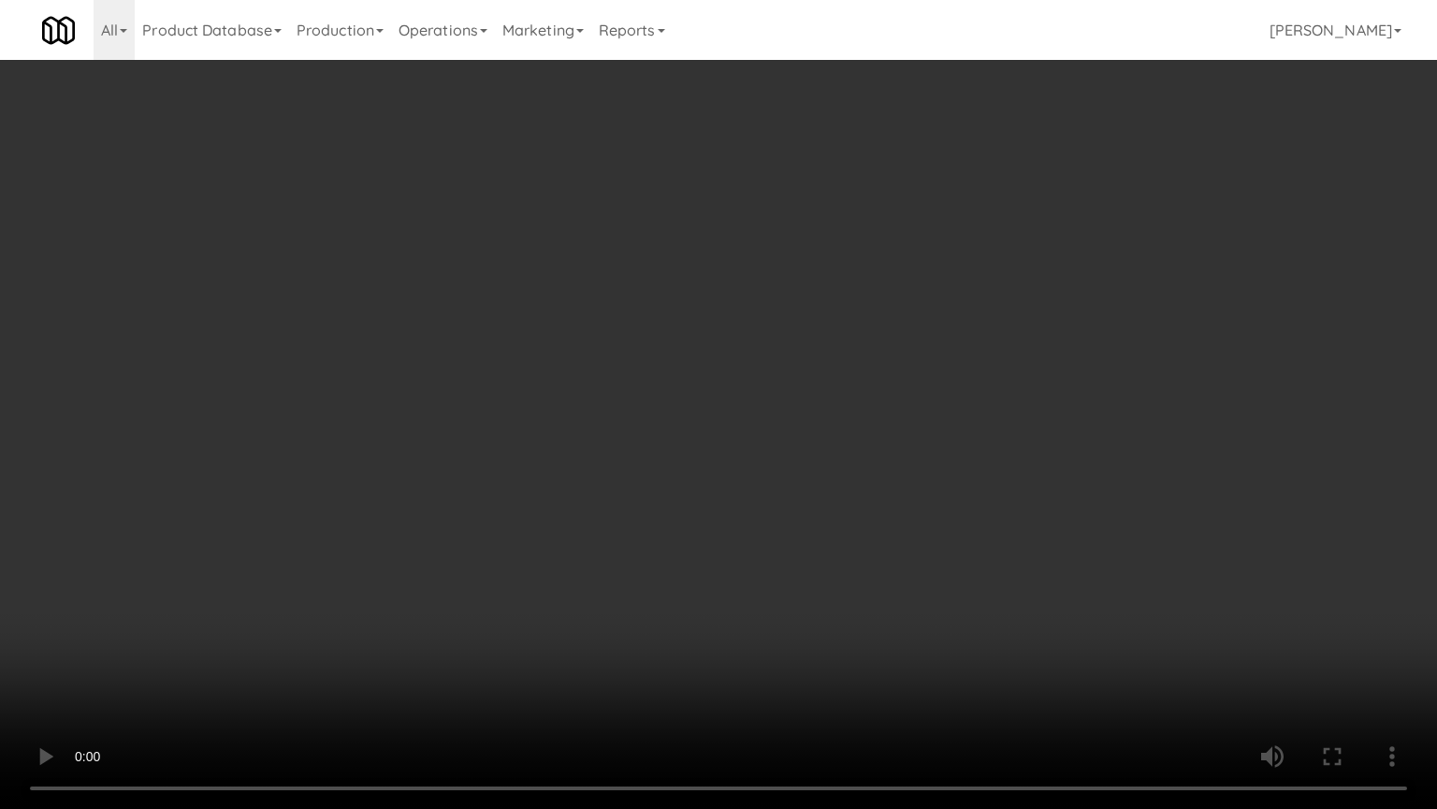
click at [660, 359] on video at bounding box center [718, 404] width 1437 height 809
click at [674, 372] on video at bounding box center [718, 404] width 1437 height 809
click at [693, 372] on video at bounding box center [718, 404] width 1437 height 809
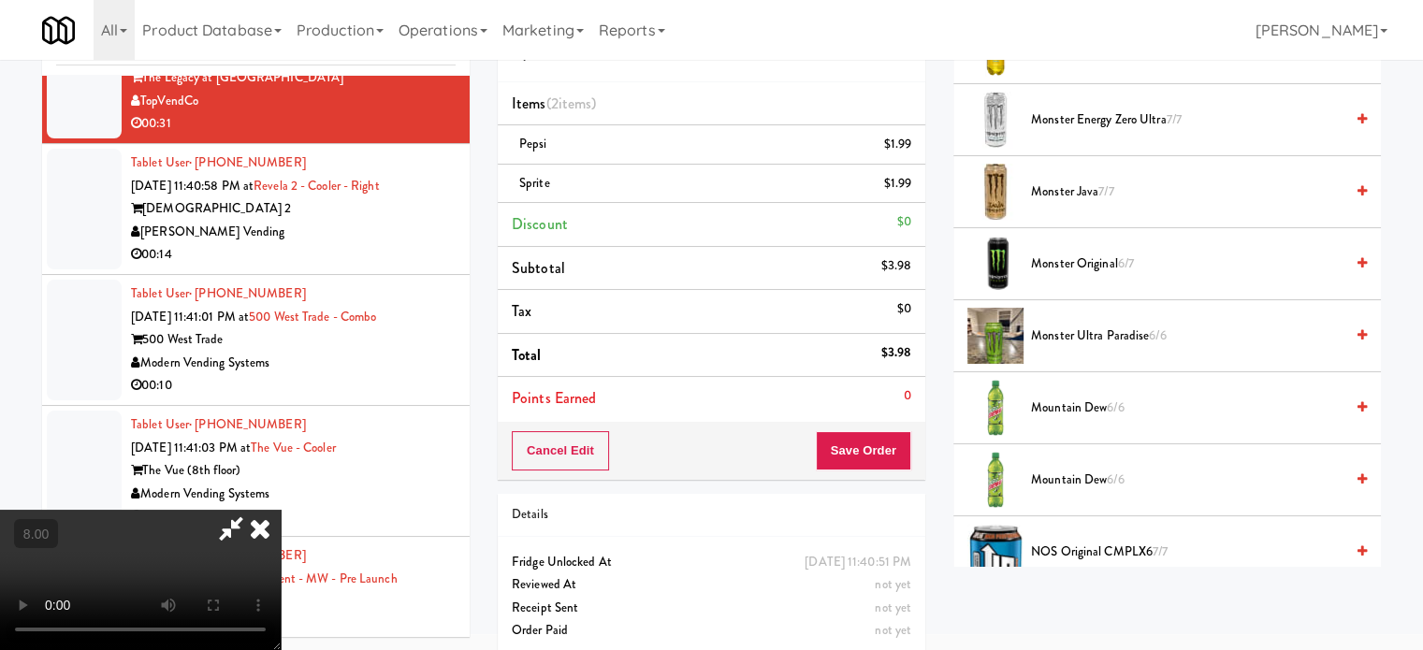
scroll to position [2141, 0]
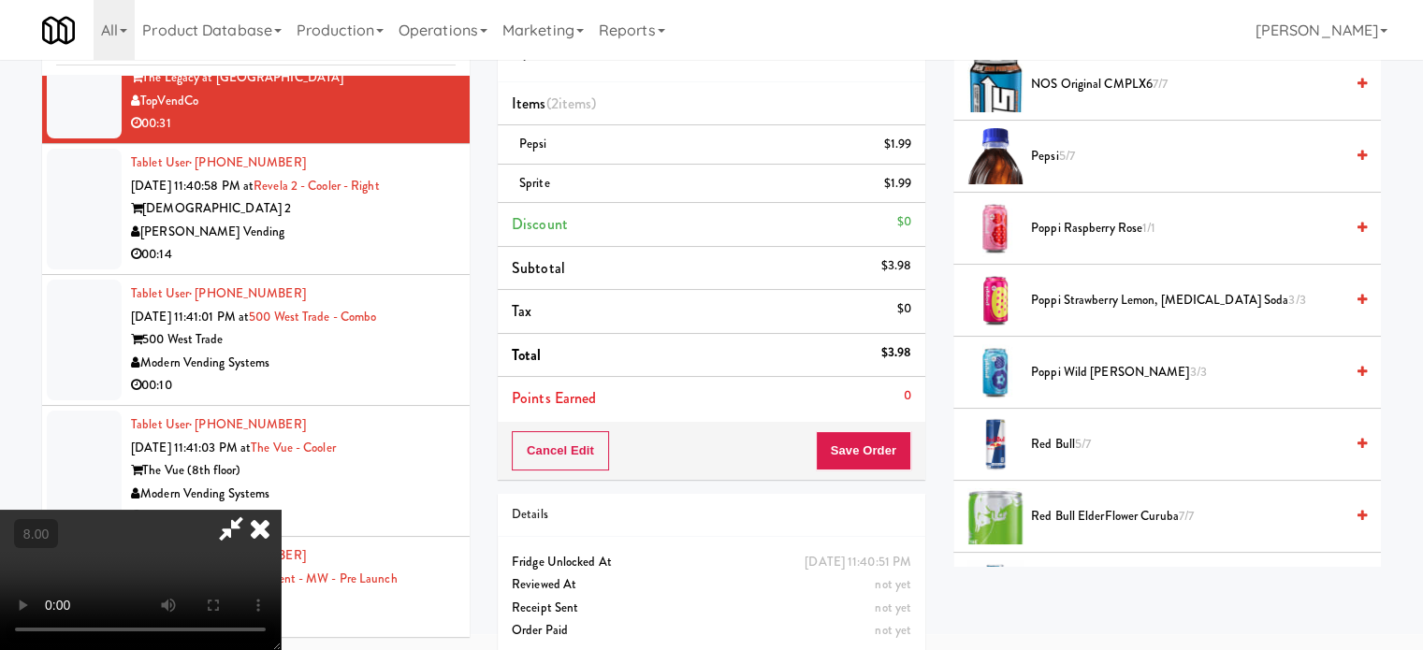
click at [1063, 153] on span "5/7" at bounding box center [1067, 156] width 16 height 18
click at [281, 510] on video at bounding box center [140, 580] width 281 height 140
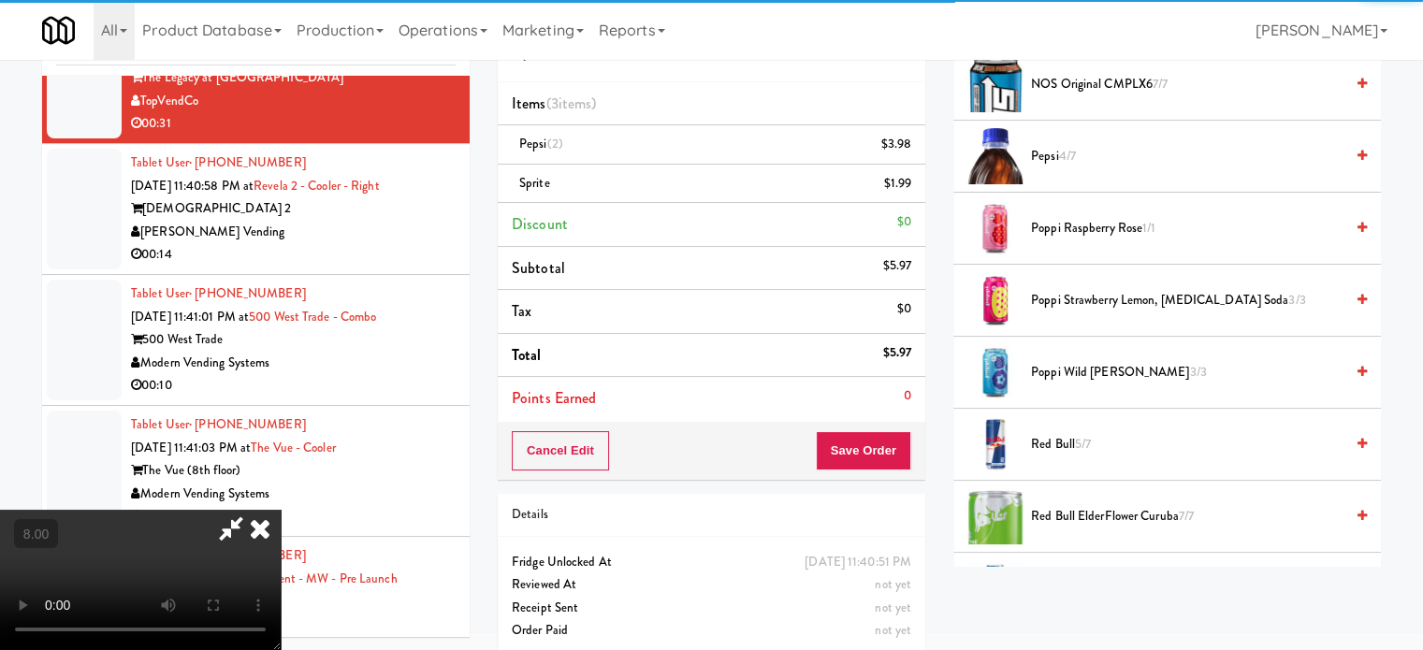
click at [281, 510] on video at bounding box center [140, 580] width 281 height 140
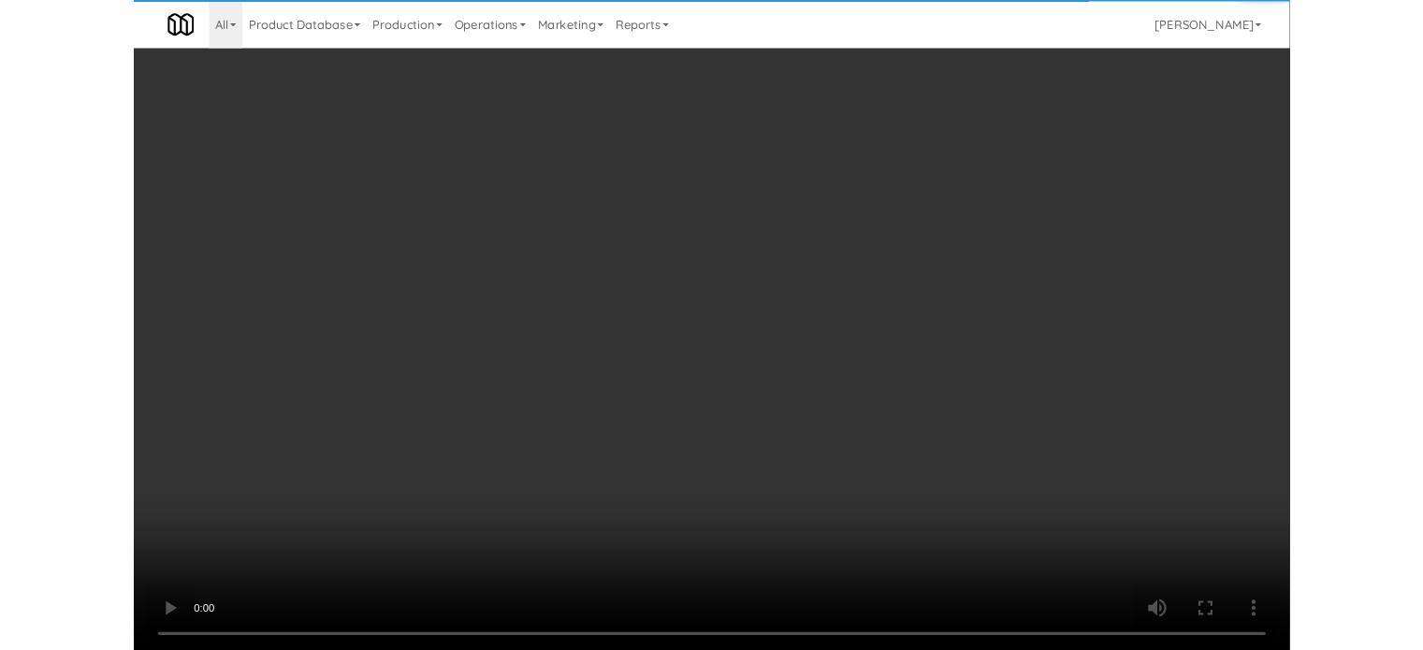
scroll to position [8910, 0]
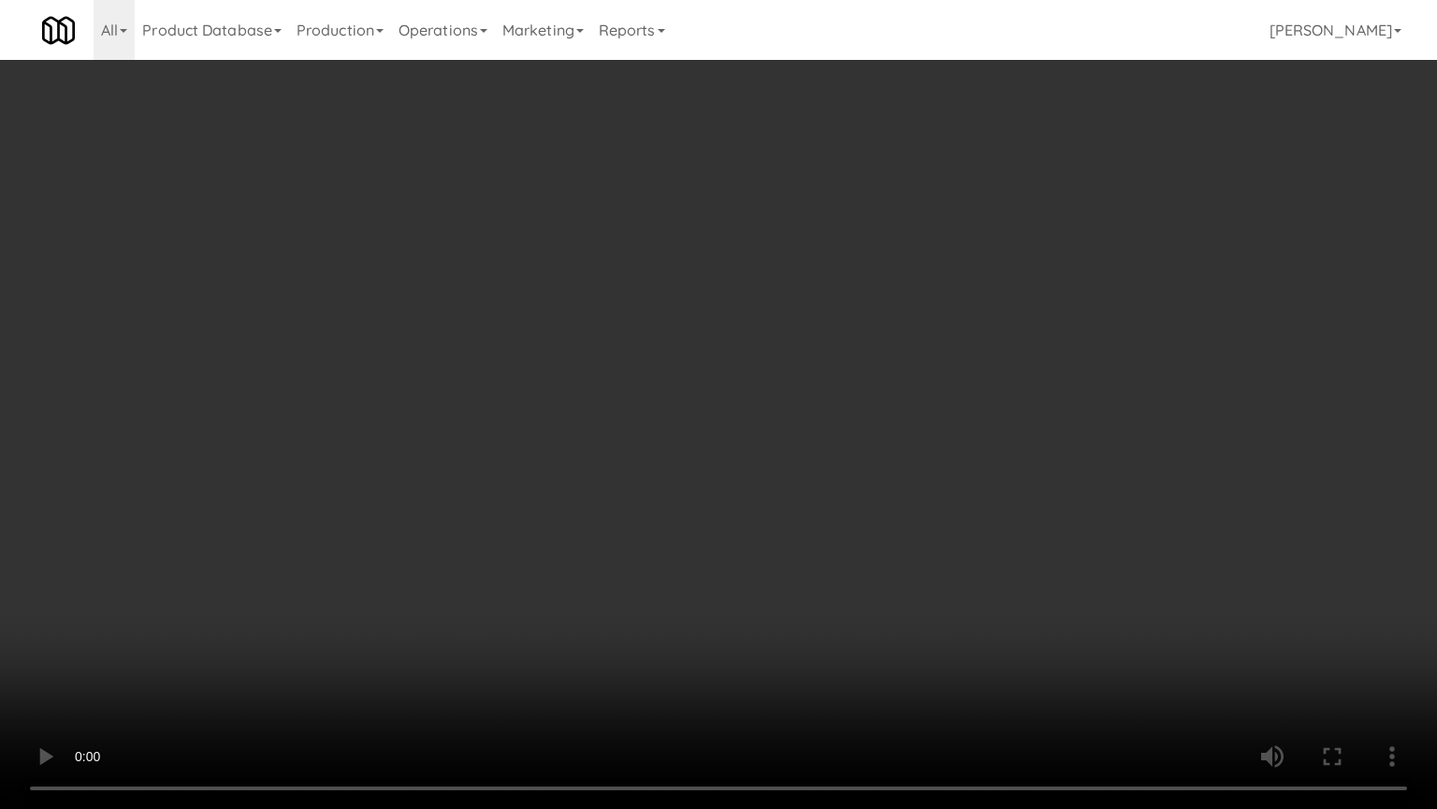
click at [418, 486] on video at bounding box center [718, 404] width 1437 height 809
click at [803, 481] on video at bounding box center [718, 404] width 1437 height 809
click at [832, 482] on video at bounding box center [718, 404] width 1437 height 809
click at [978, 379] on video at bounding box center [718, 404] width 1437 height 809
click at [985, 403] on video at bounding box center [718, 404] width 1437 height 809
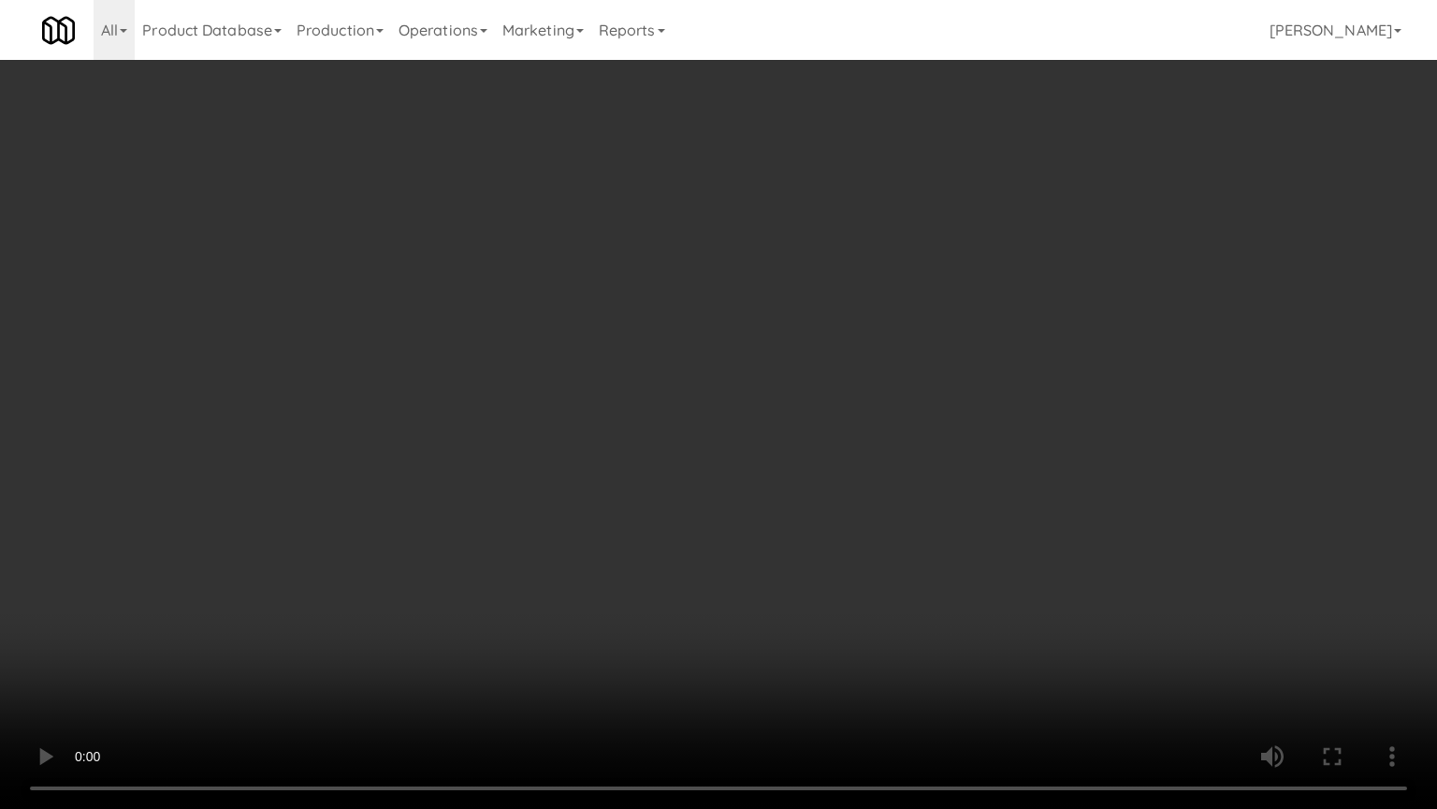
click at [967, 398] on video at bounding box center [718, 404] width 1437 height 809
drag, startPoint x: 979, startPoint y: 402, endPoint x: 1036, endPoint y: 359, distance: 71.5
click at [980, 402] on video at bounding box center [718, 404] width 1437 height 809
click at [909, 382] on video at bounding box center [718, 404] width 1437 height 809
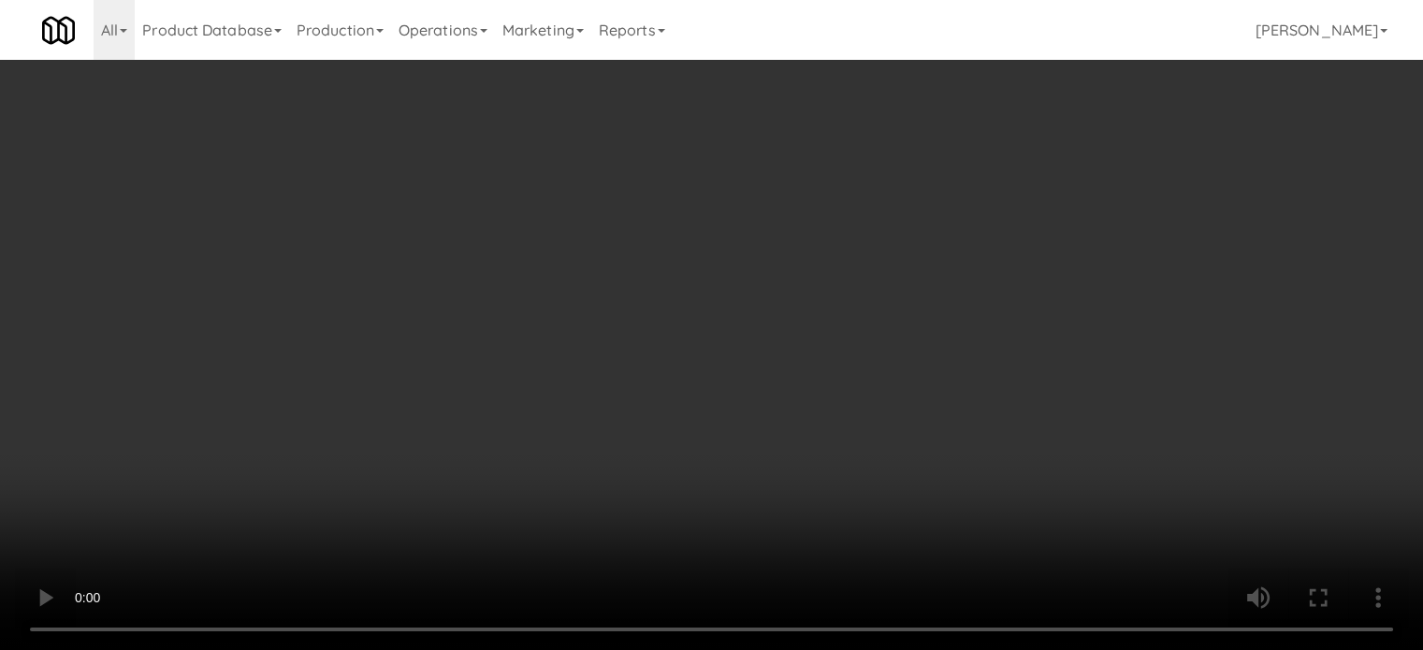
scroll to position [8933, 0]
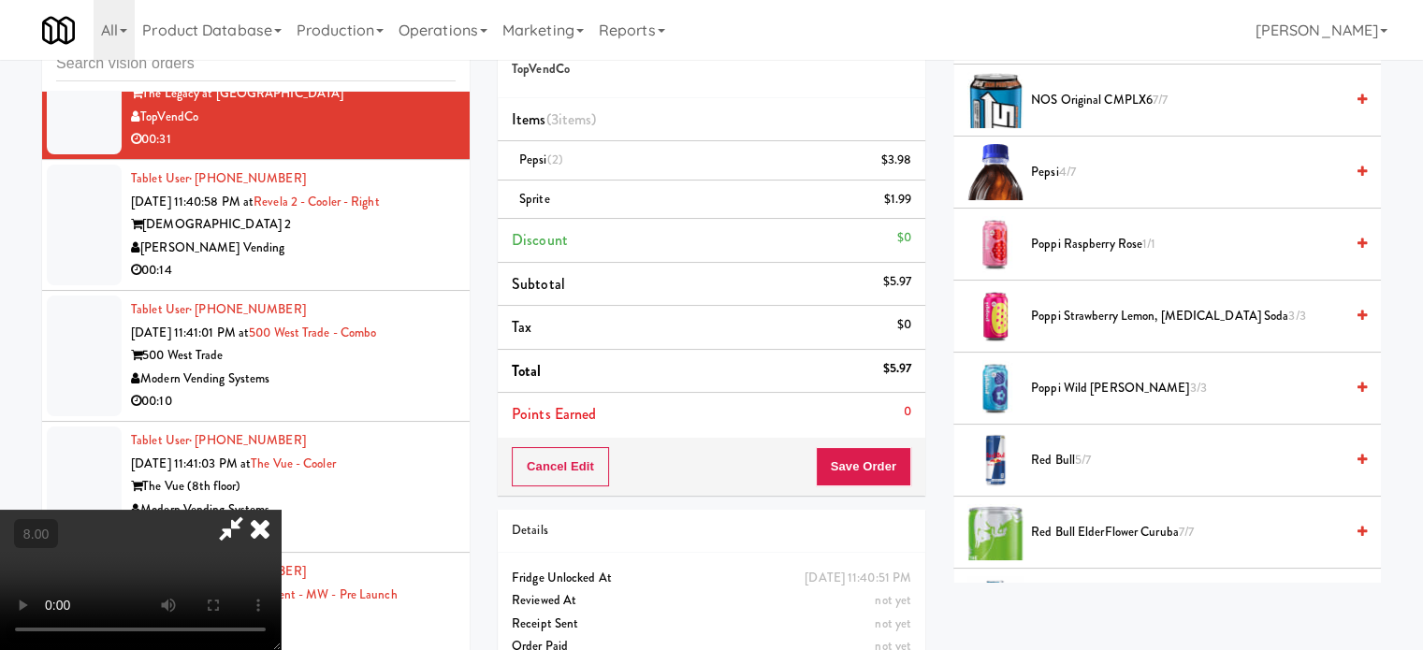
click at [281, 510] on icon at bounding box center [260, 528] width 41 height 37
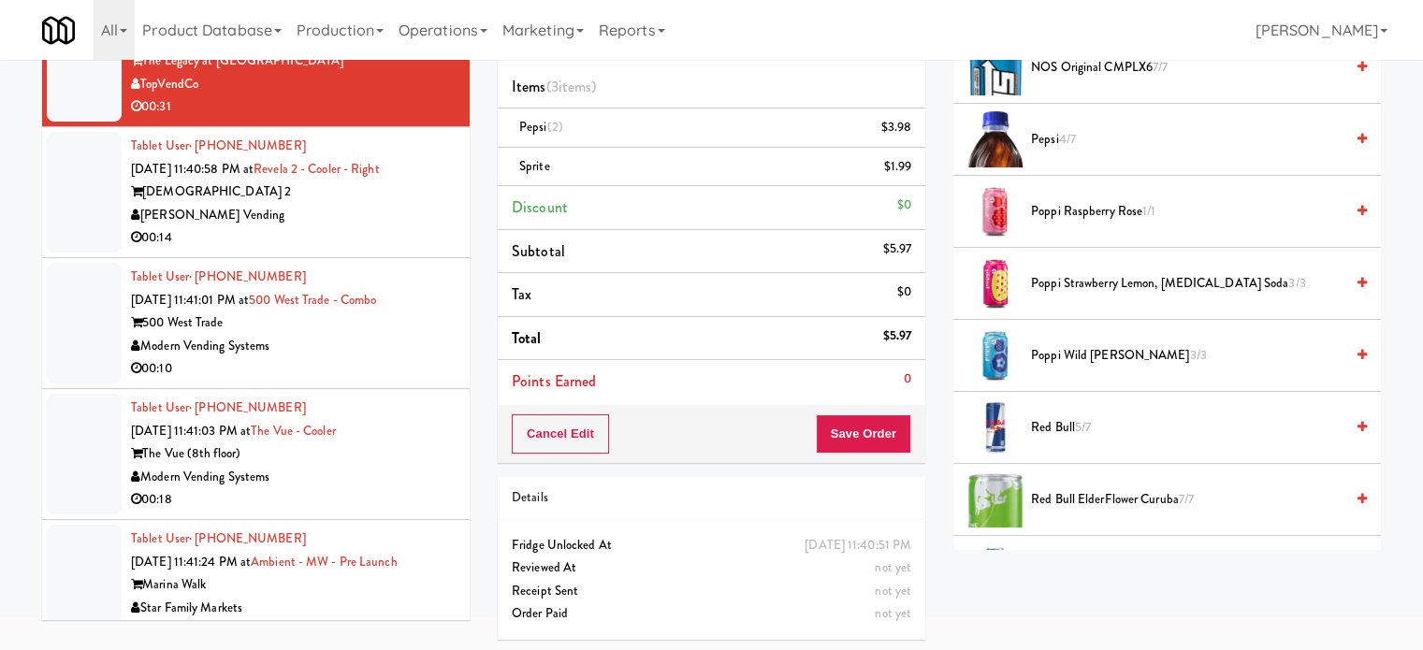
scroll to position [94, 0]
drag, startPoint x: 861, startPoint y: 437, endPoint x: 853, endPoint y: 428, distance: 12.0
click at [861, 435] on button "Save Order" at bounding box center [863, 433] width 95 height 39
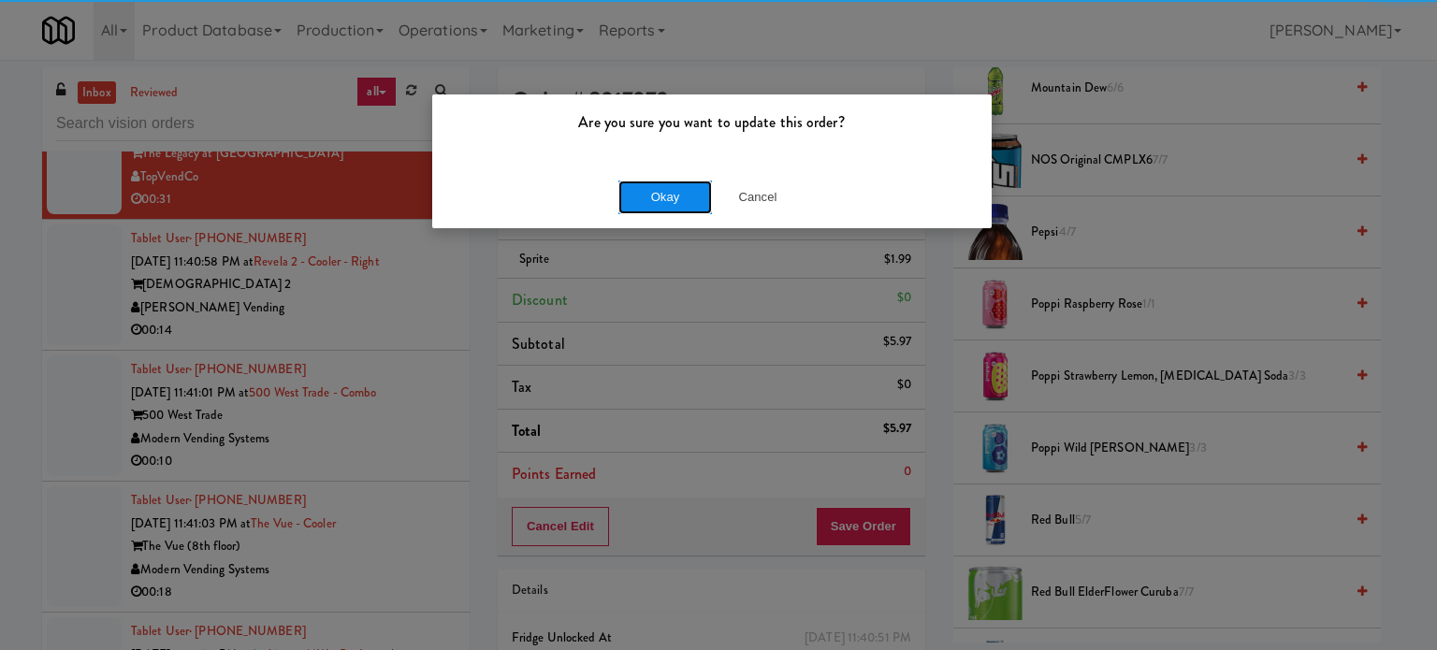
click at [642, 193] on button "Okay" at bounding box center [666, 198] width 94 height 34
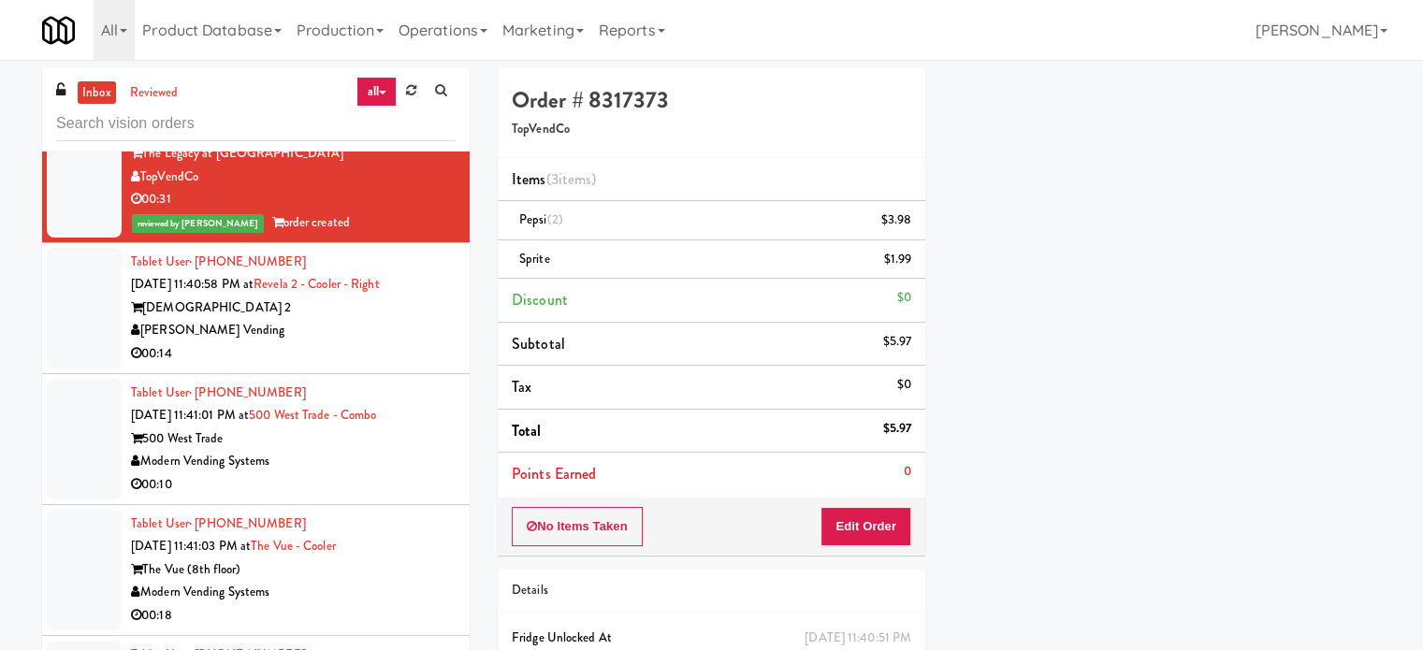
scroll to position [175, 0]
drag, startPoint x: 362, startPoint y: 431, endPoint x: 412, endPoint y: 408, distance: 54.8
click at [367, 366] on div "00:14" at bounding box center [293, 354] width 325 height 23
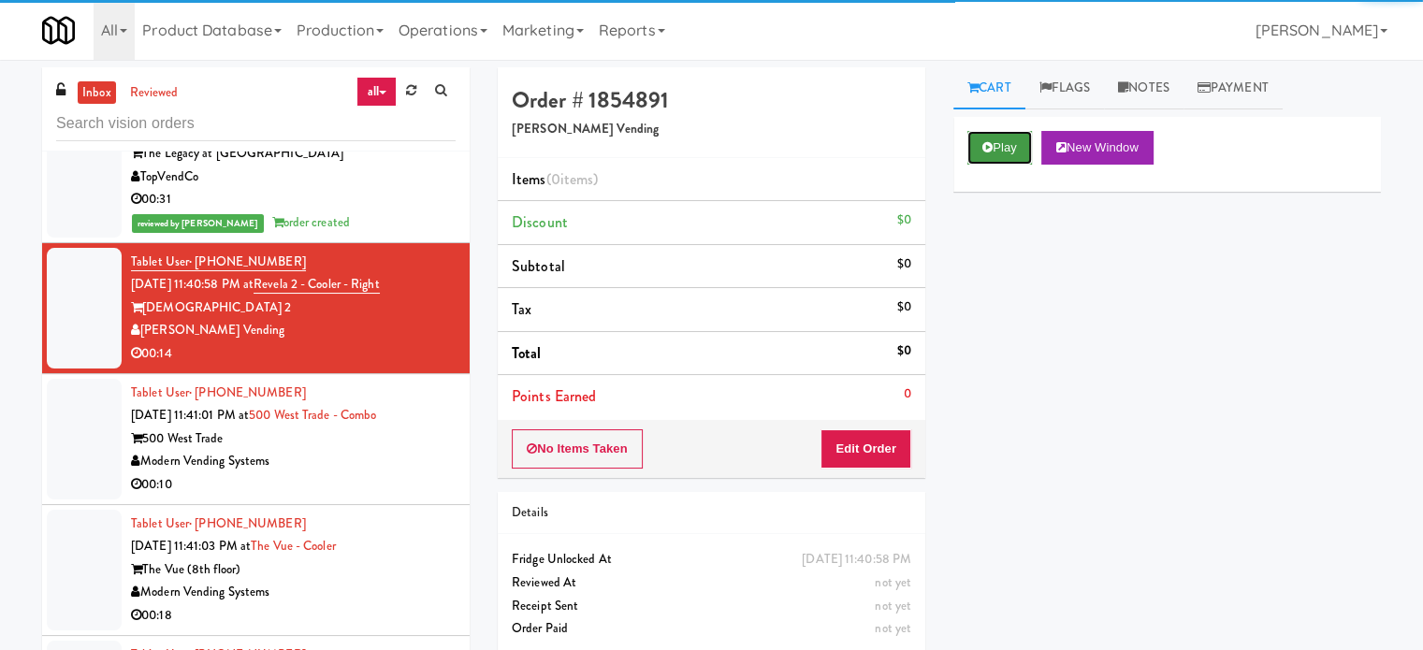
click at [1006, 149] on button "Play" at bounding box center [1000, 148] width 65 height 34
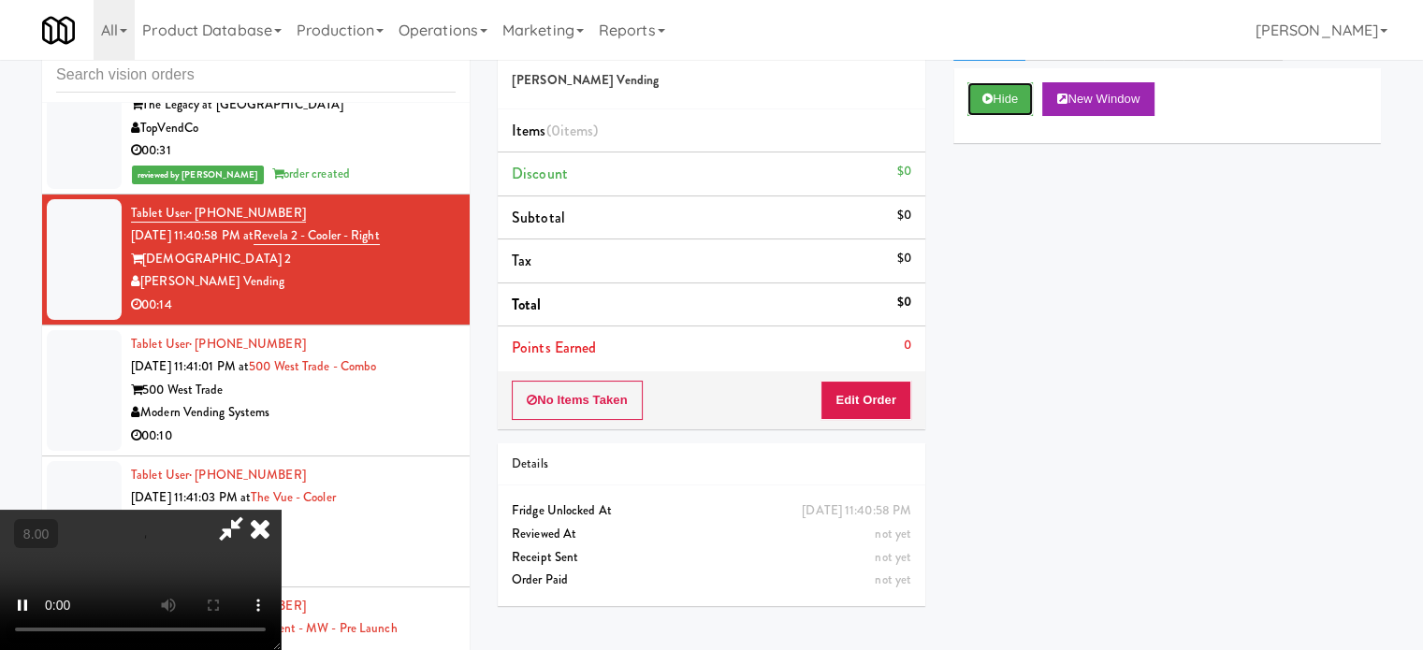
scroll to position [76, 0]
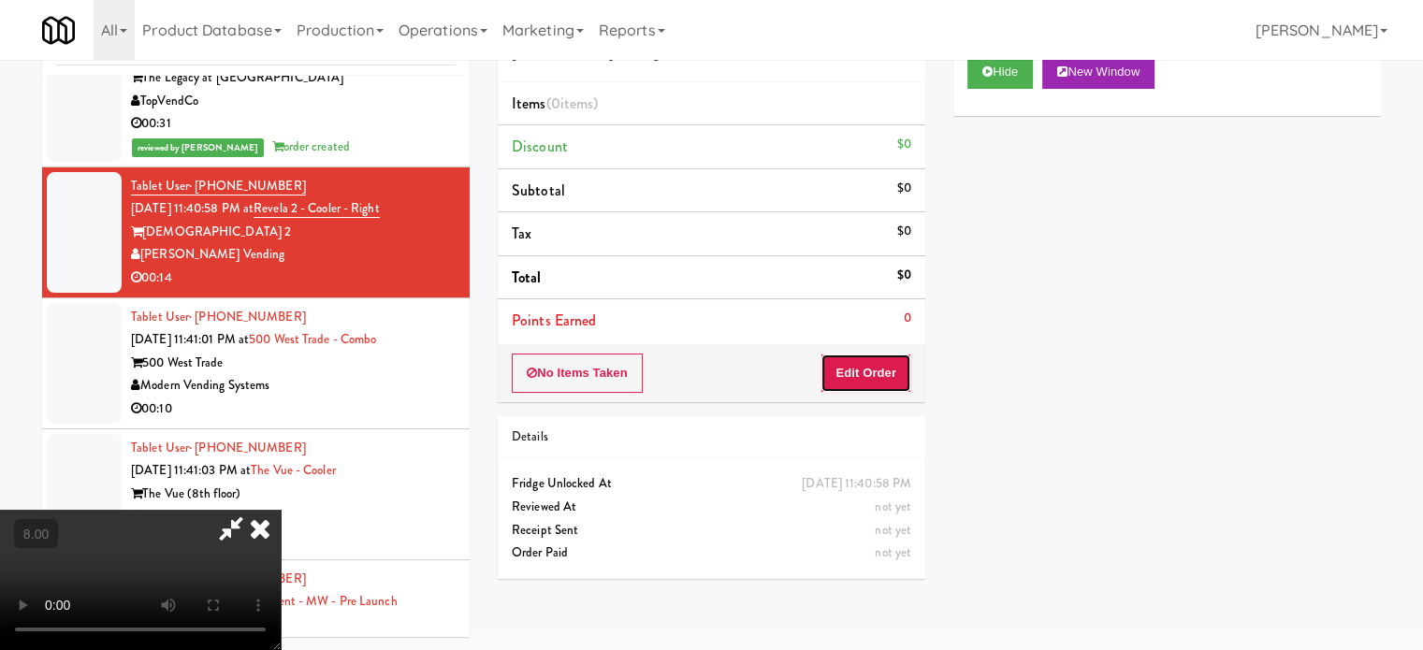
click at [872, 372] on button "Edit Order" at bounding box center [866, 373] width 91 height 39
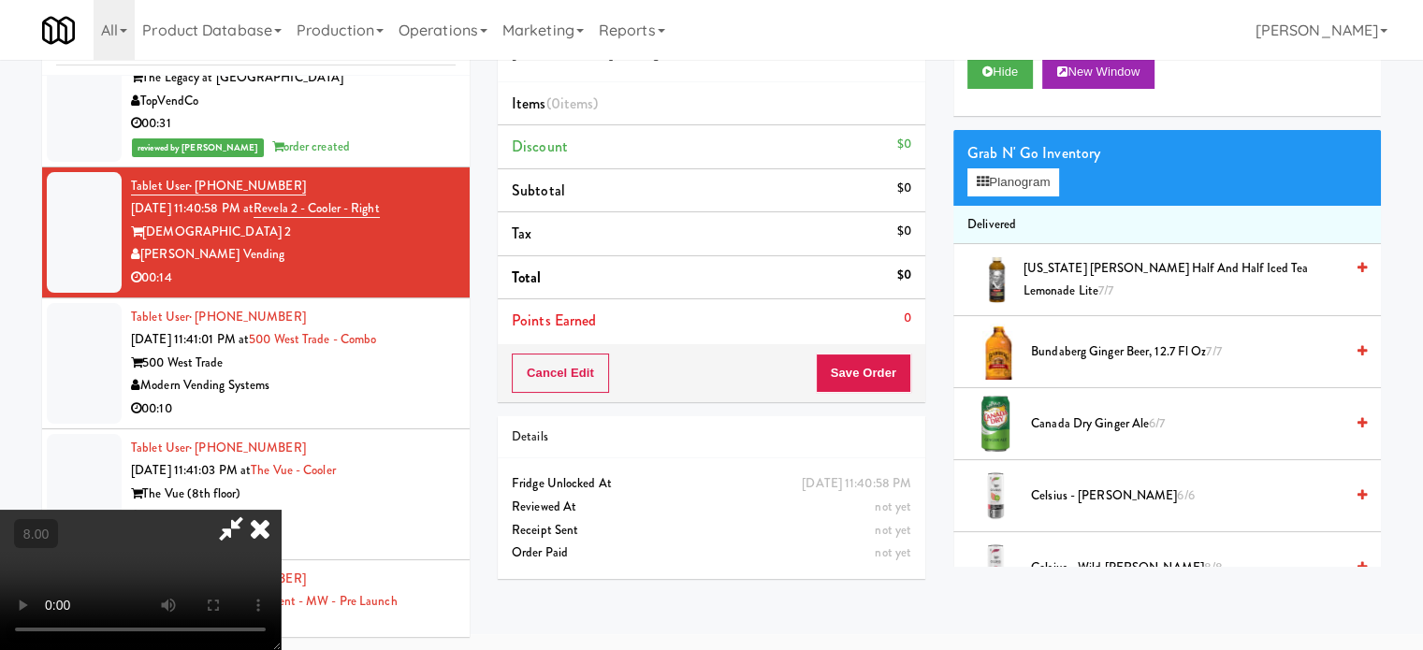
drag, startPoint x: 556, startPoint y: 518, endPoint x: 582, endPoint y: 344, distance: 175.1
click at [281, 518] on video at bounding box center [140, 580] width 281 height 140
click at [281, 510] on video at bounding box center [140, 580] width 281 height 140
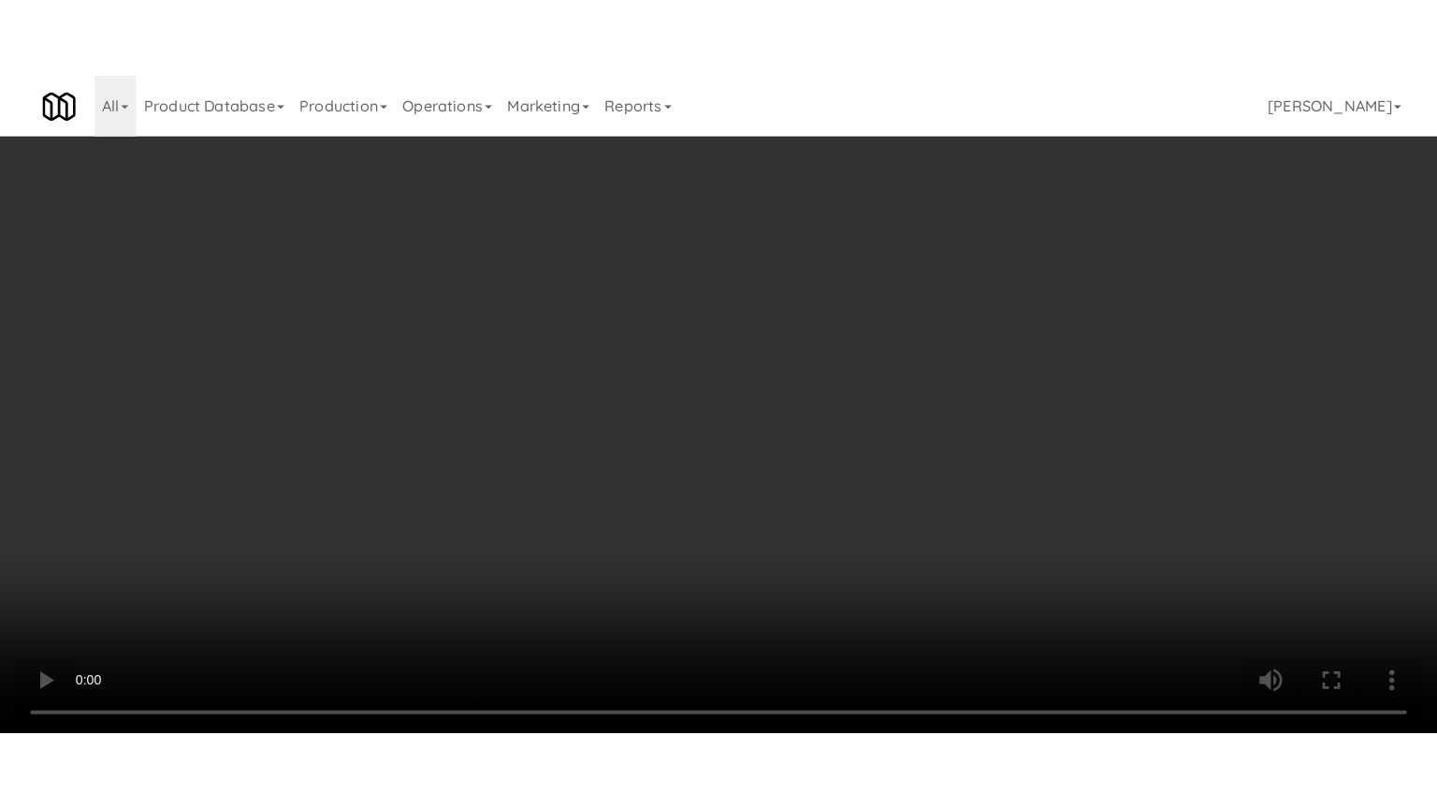
scroll to position [8910, 0]
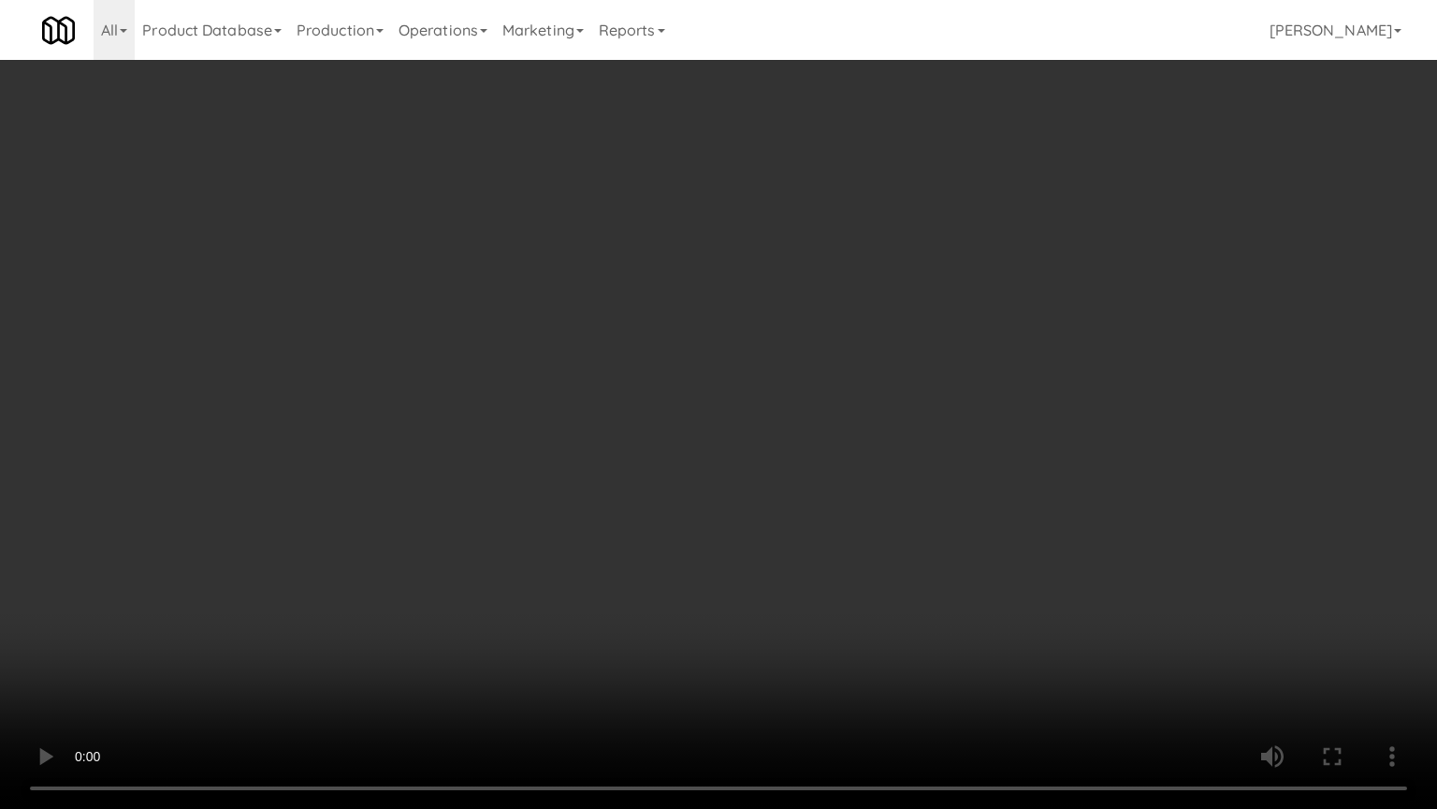
click at [576, 414] on video at bounding box center [718, 404] width 1437 height 809
drag, startPoint x: 580, startPoint y: 426, endPoint x: 625, endPoint y: 430, distance: 45.2
click at [580, 427] on video at bounding box center [718, 404] width 1437 height 809
click at [700, 484] on video at bounding box center [718, 404] width 1437 height 809
click at [658, 497] on video at bounding box center [718, 404] width 1437 height 809
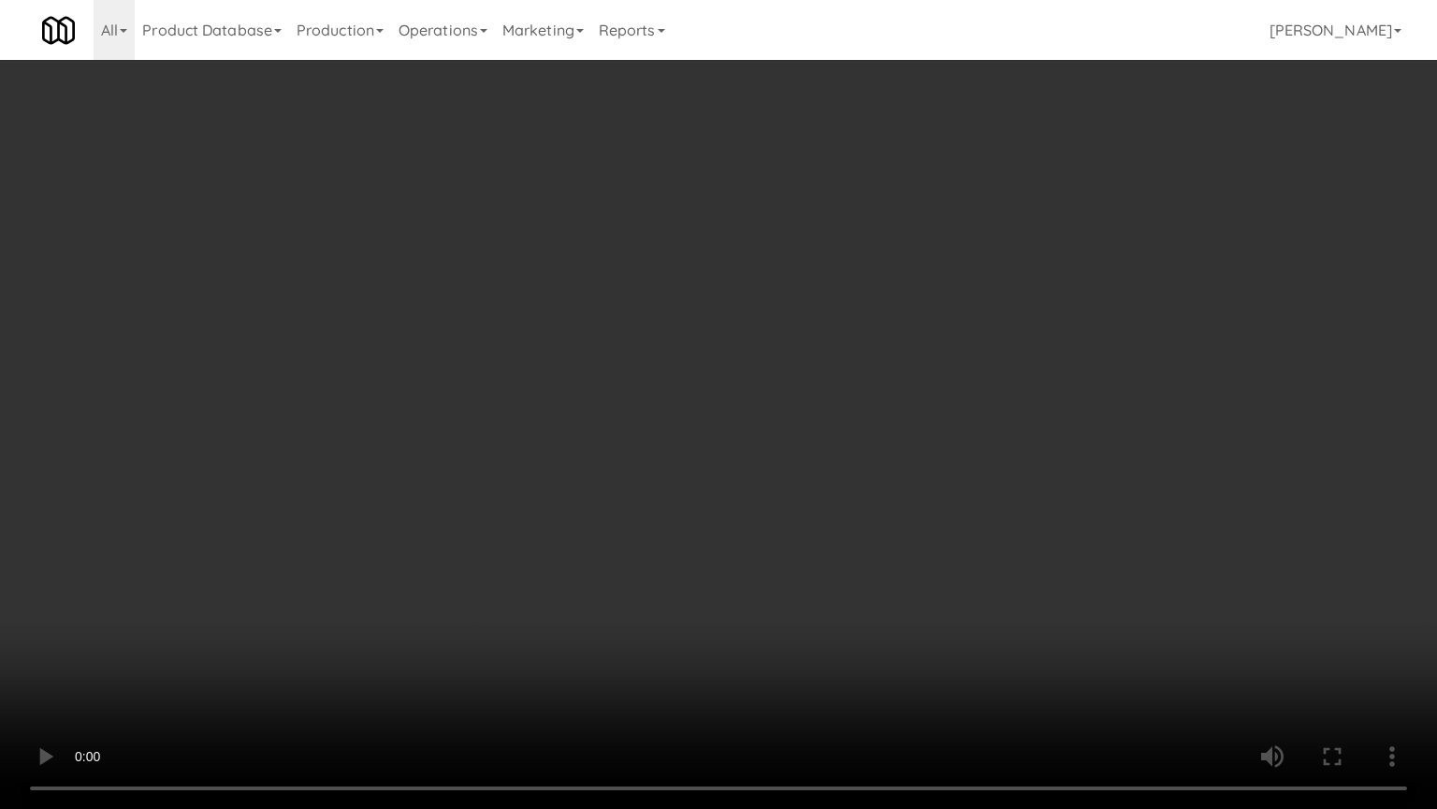
click at [781, 490] on video at bounding box center [718, 404] width 1437 height 809
click at [680, 498] on video at bounding box center [718, 404] width 1437 height 809
click at [805, 517] on video at bounding box center [718, 404] width 1437 height 809
click at [693, 518] on video at bounding box center [718, 404] width 1437 height 809
click at [750, 528] on video at bounding box center [718, 404] width 1437 height 809
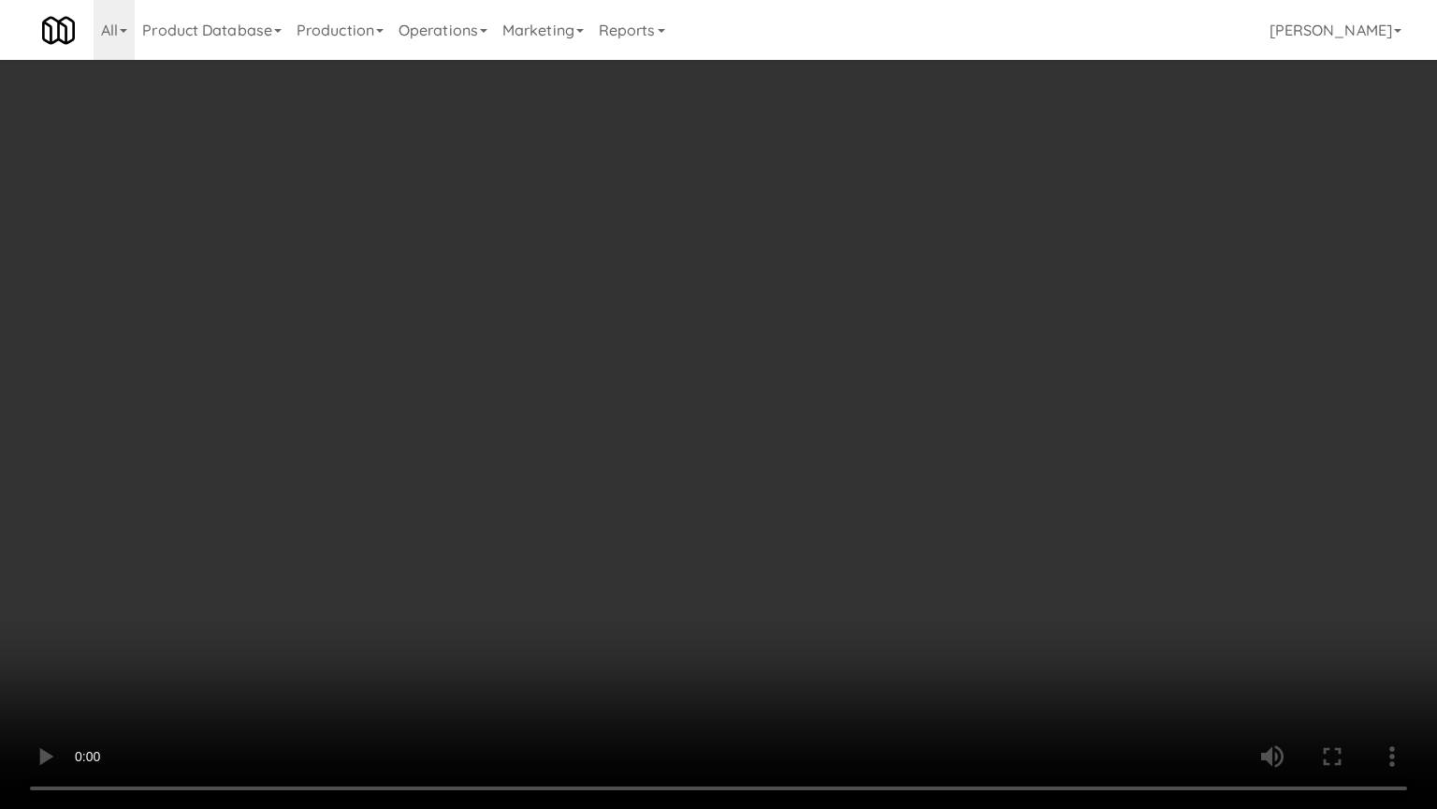
click at [679, 532] on video at bounding box center [718, 404] width 1437 height 809
click at [680, 504] on video at bounding box center [718, 404] width 1437 height 809
click at [680, 503] on video at bounding box center [718, 404] width 1437 height 809
click at [766, 517] on video at bounding box center [718, 404] width 1437 height 809
click at [659, 512] on video at bounding box center [718, 404] width 1437 height 809
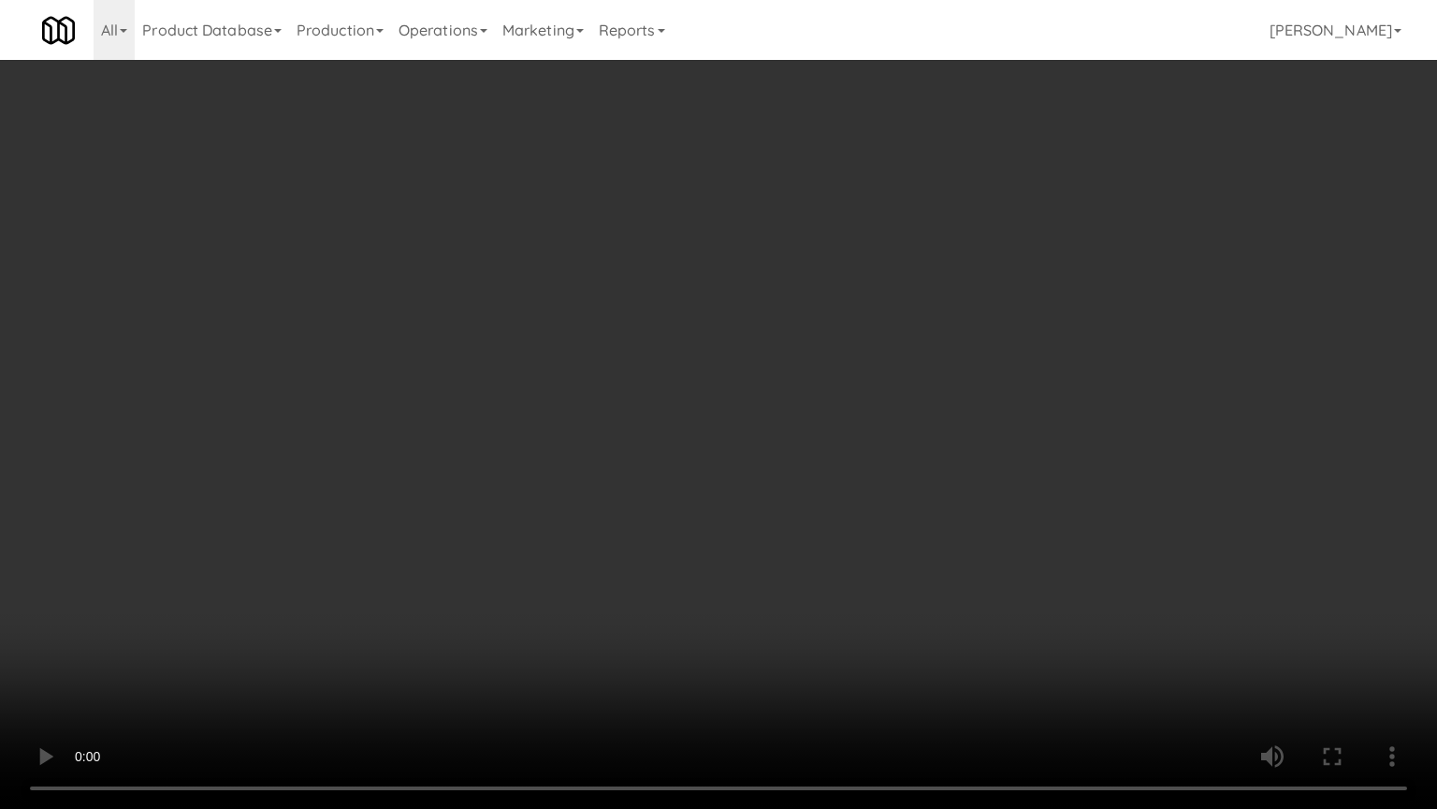
click at [771, 521] on video at bounding box center [718, 404] width 1437 height 809
click at [698, 522] on video at bounding box center [718, 404] width 1437 height 809
click at [824, 523] on video at bounding box center [718, 404] width 1437 height 809
drag, startPoint x: 734, startPoint y: 510, endPoint x: 766, endPoint y: 494, distance: 36.4
click at [737, 510] on video at bounding box center [718, 404] width 1437 height 809
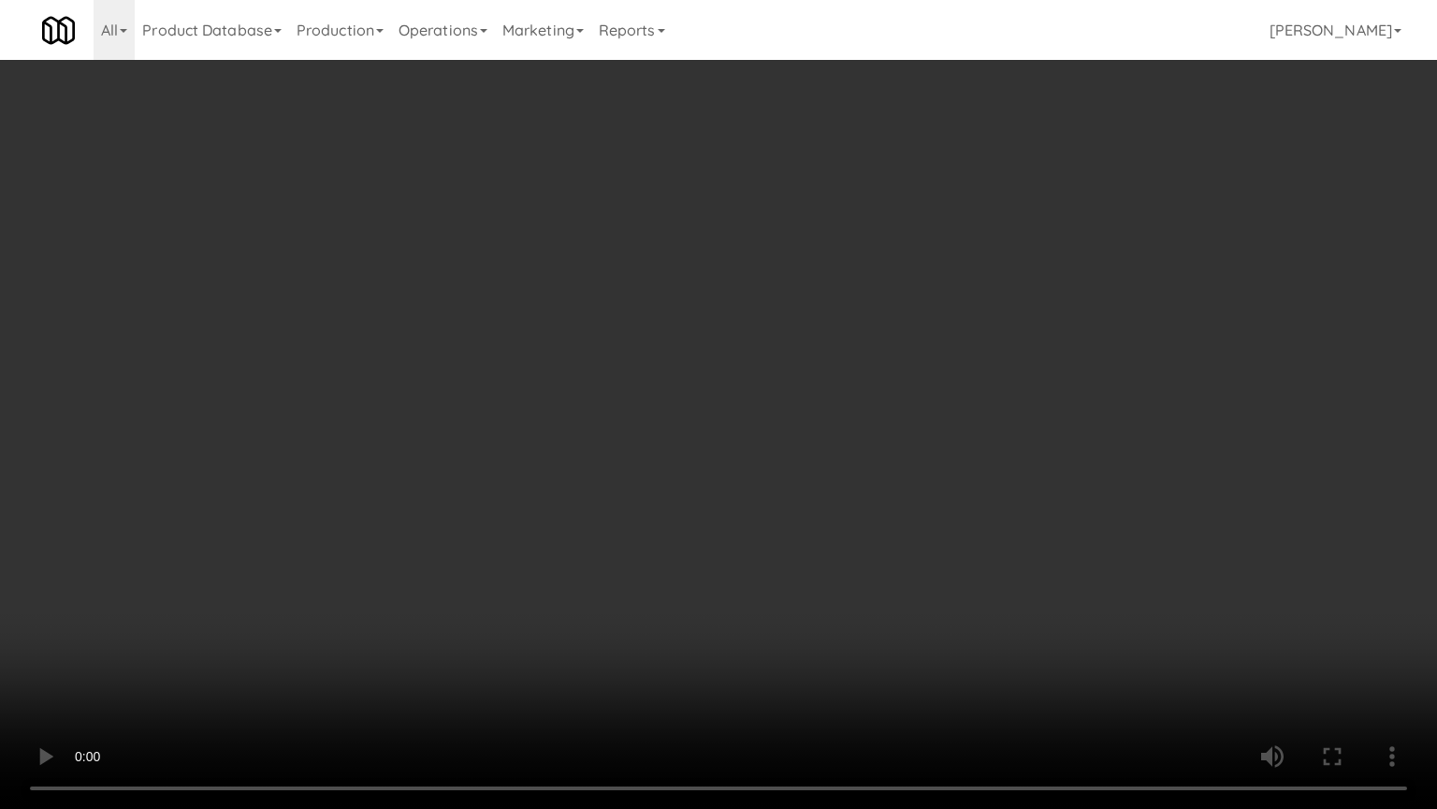
drag, startPoint x: 766, startPoint y: 494, endPoint x: 817, endPoint y: 461, distance: 60.2
click at [794, 477] on video at bounding box center [718, 404] width 1437 height 809
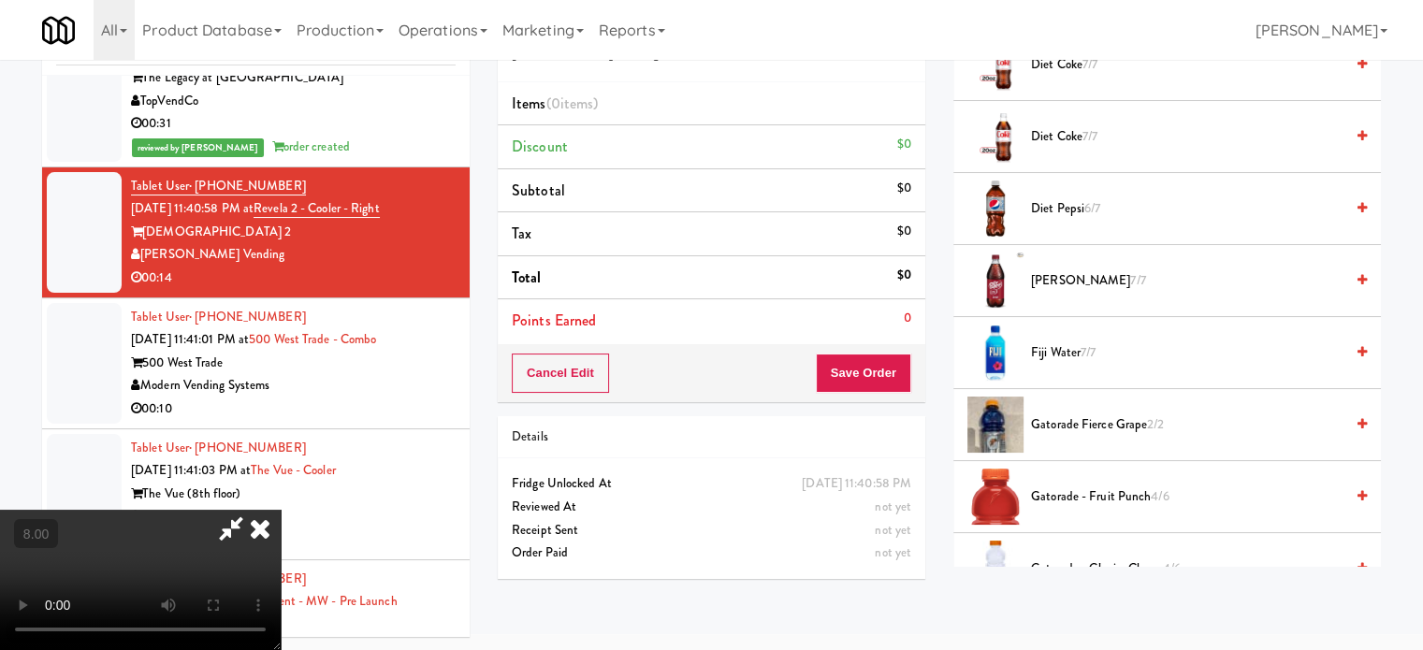
scroll to position [1872, 0]
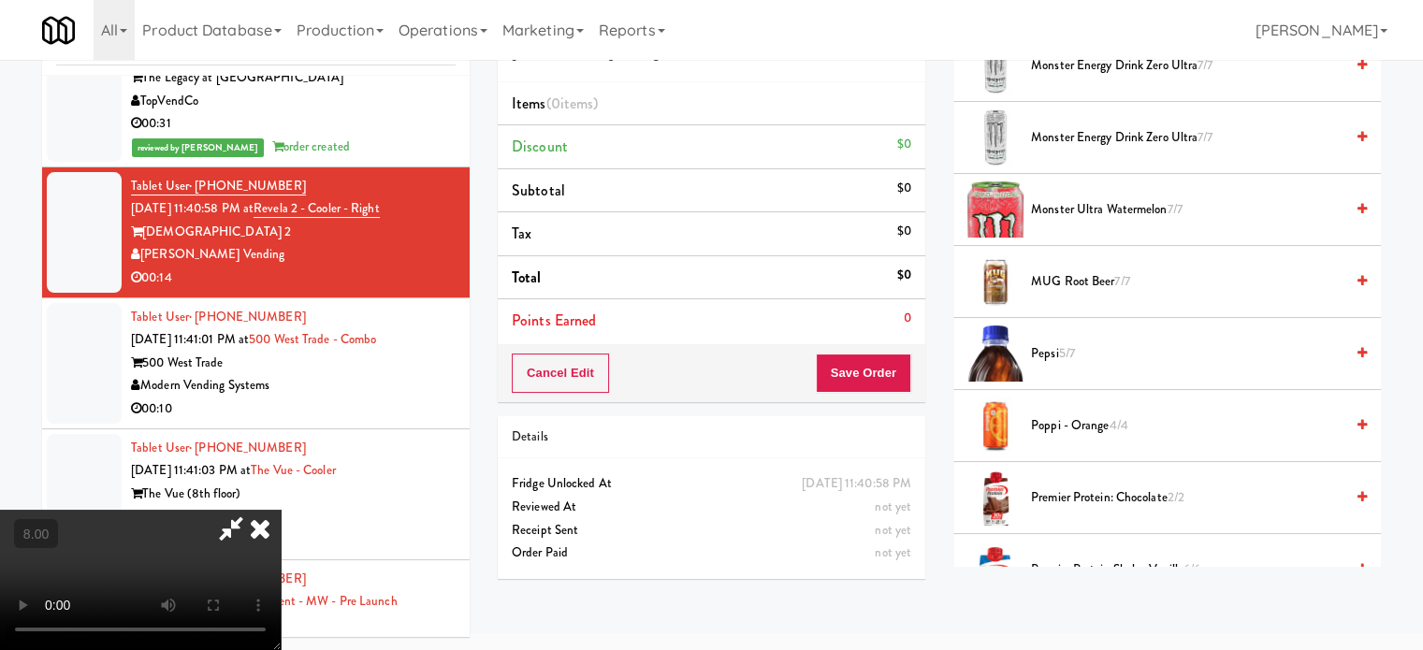
click at [1071, 347] on span "5/7" at bounding box center [1067, 353] width 16 height 18
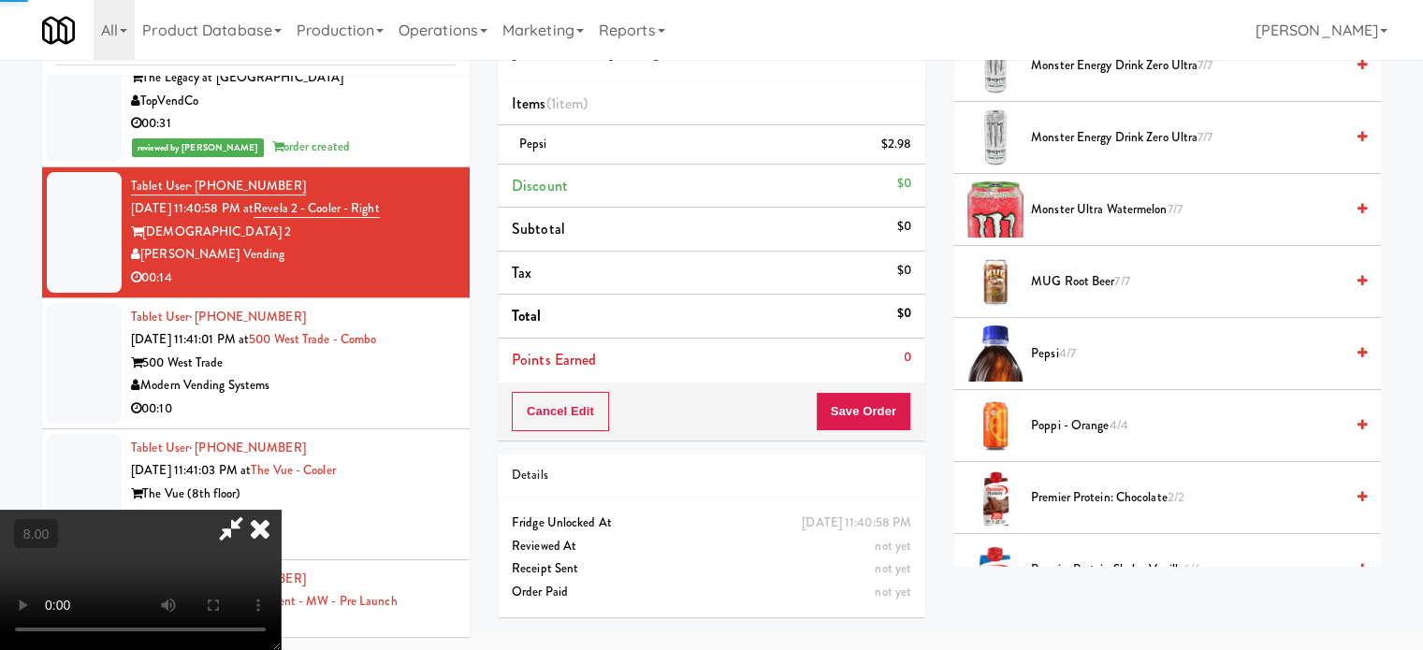
click at [281, 510] on video at bounding box center [140, 580] width 281 height 140
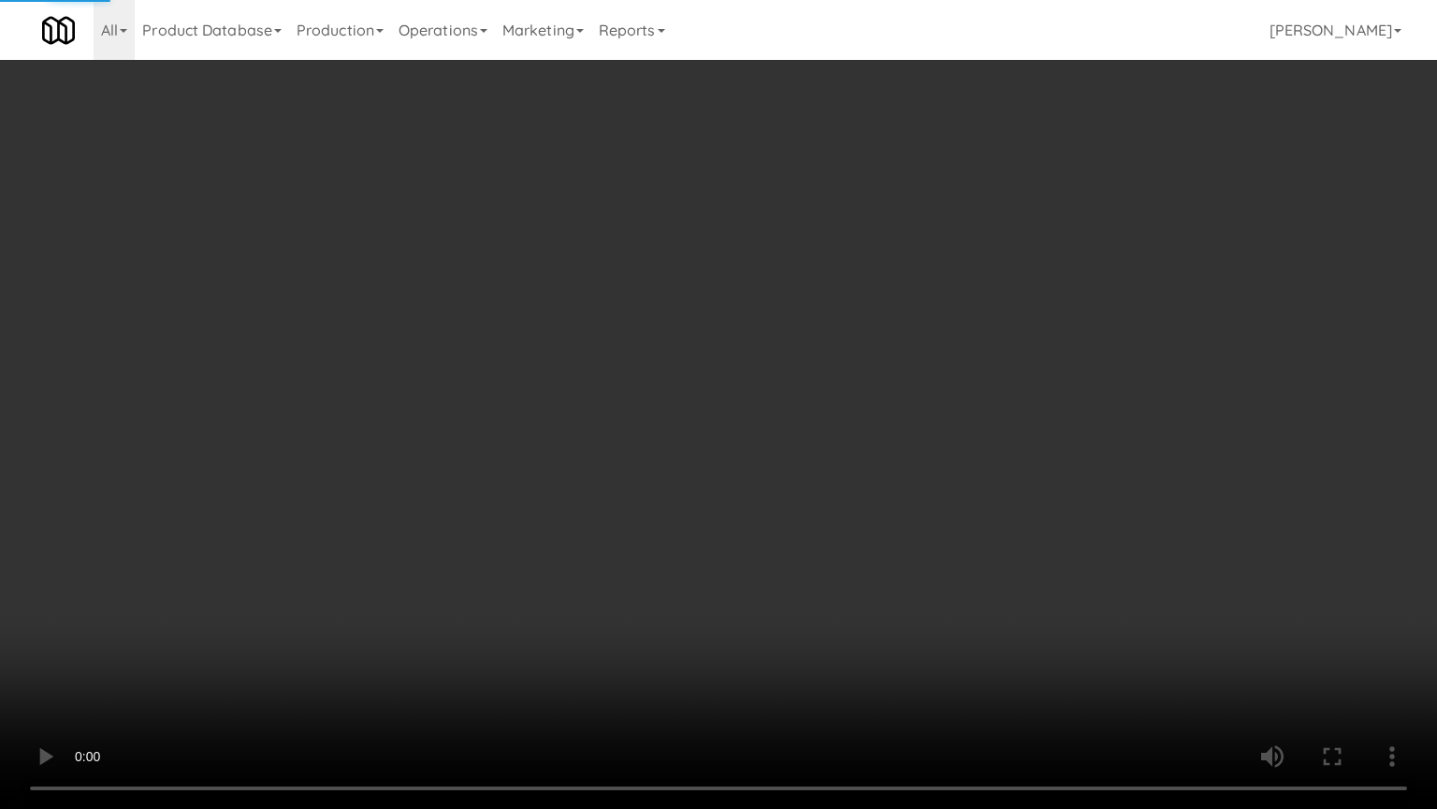
scroll to position [8910, 0]
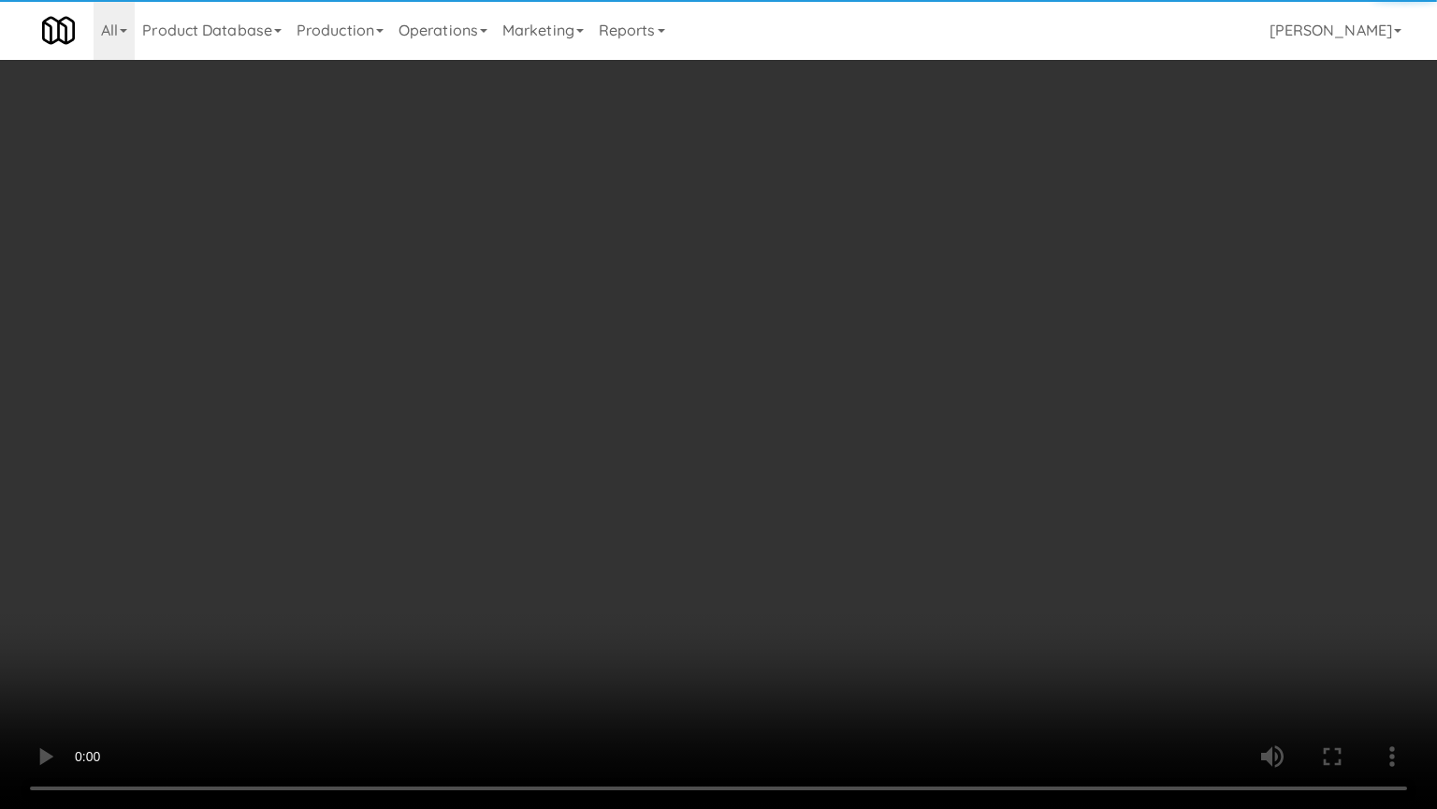
click at [746, 257] on video at bounding box center [718, 404] width 1437 height 809
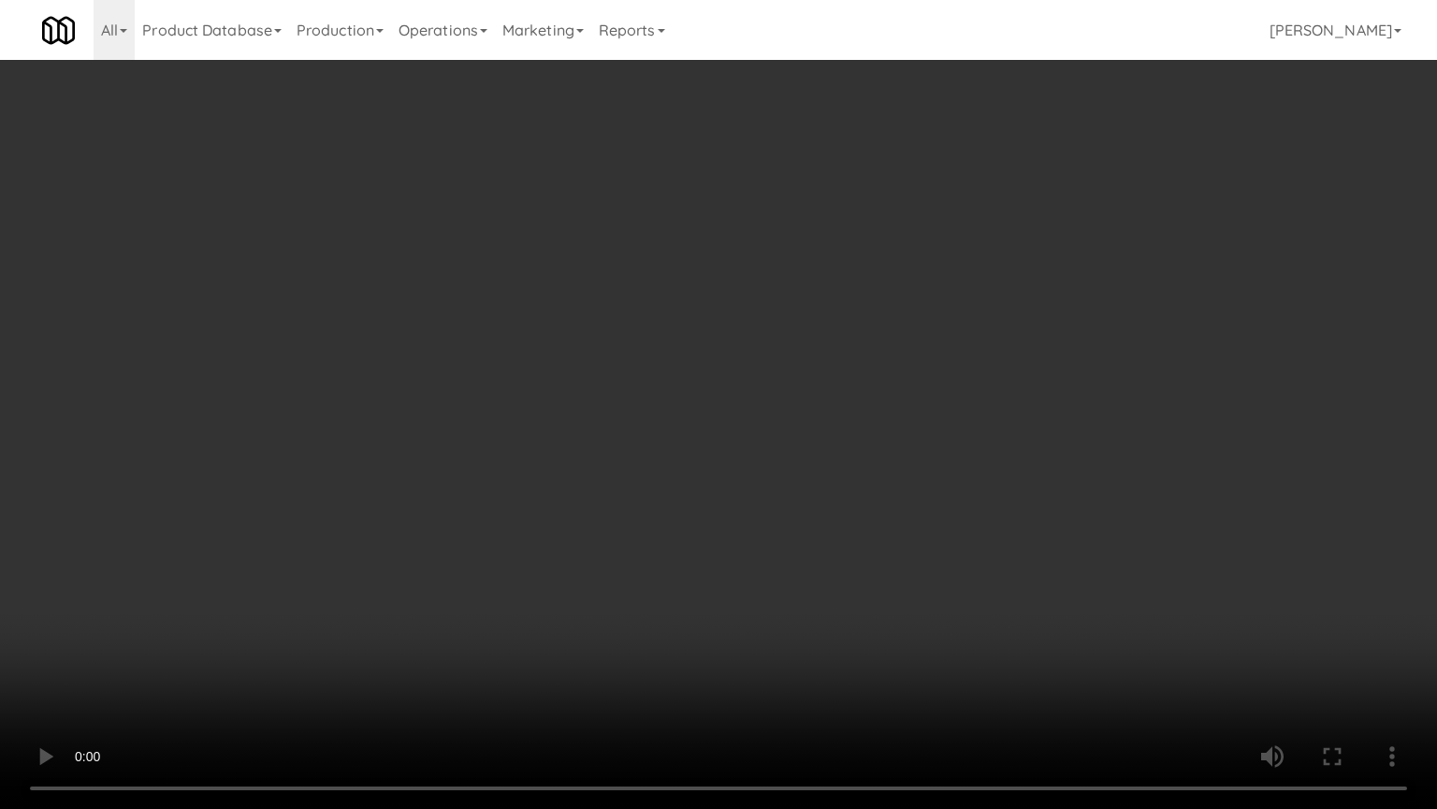
drag, startPoint x: 749, startPoint y: 365, endPoint x: 779, endPoint y: 356, distance: 31.4
click at [756, 365] on video at bounding box center [718, 404] width 1437 height 809
click at [790, 350] on video at bounding box center [718, 404] width 1437 height 809
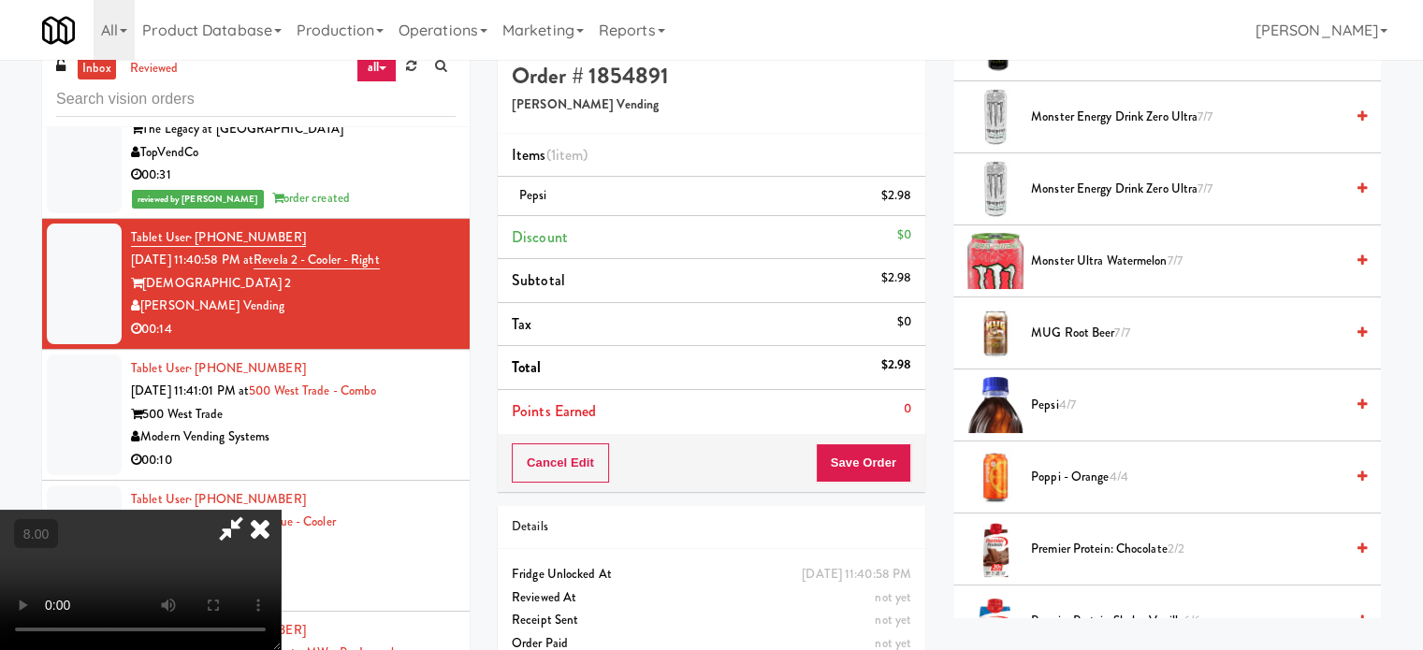
scroll to position [0, 0]
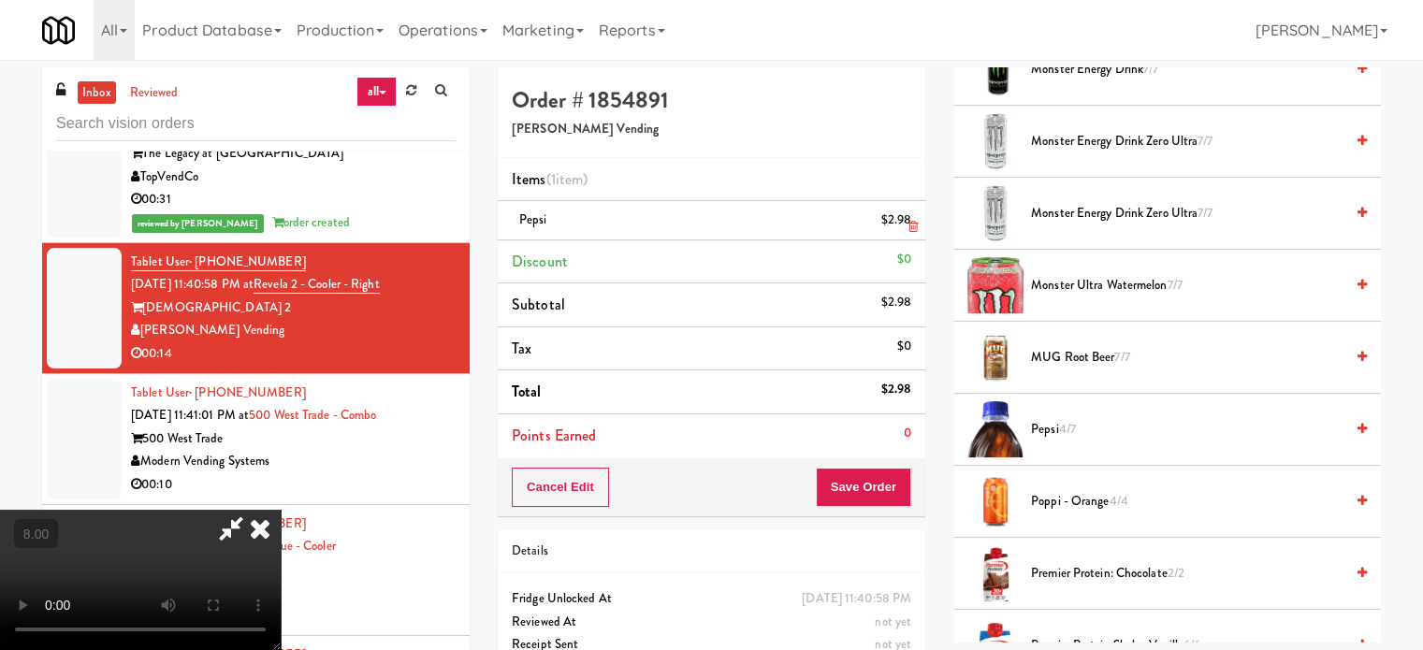
click at [281, 510] on icon at bounding box center [260, 528] width 41 height 37
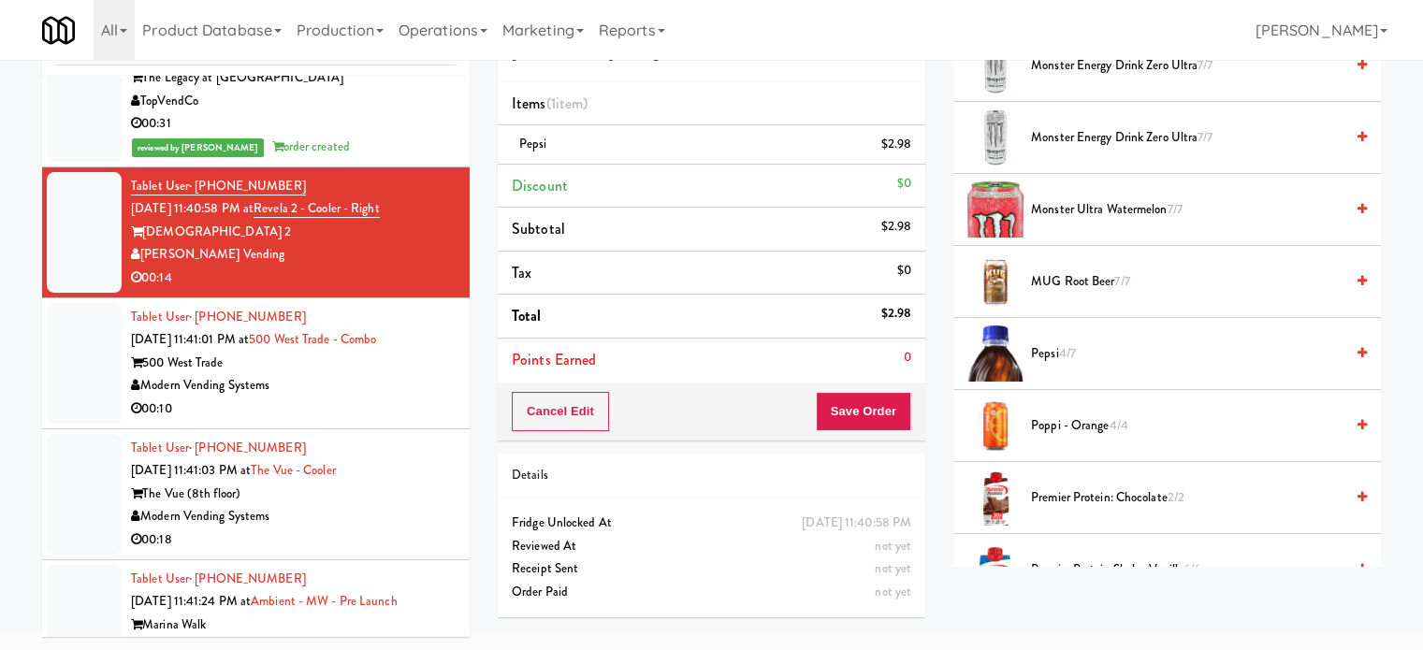
click at [877, 395] on div "Cancel Edit Save Order" at bounding box center [712, 412] width 428 height 58
click at [878, 406] on button "Save Order" at bounding box center [863, 411] width 95 height 39
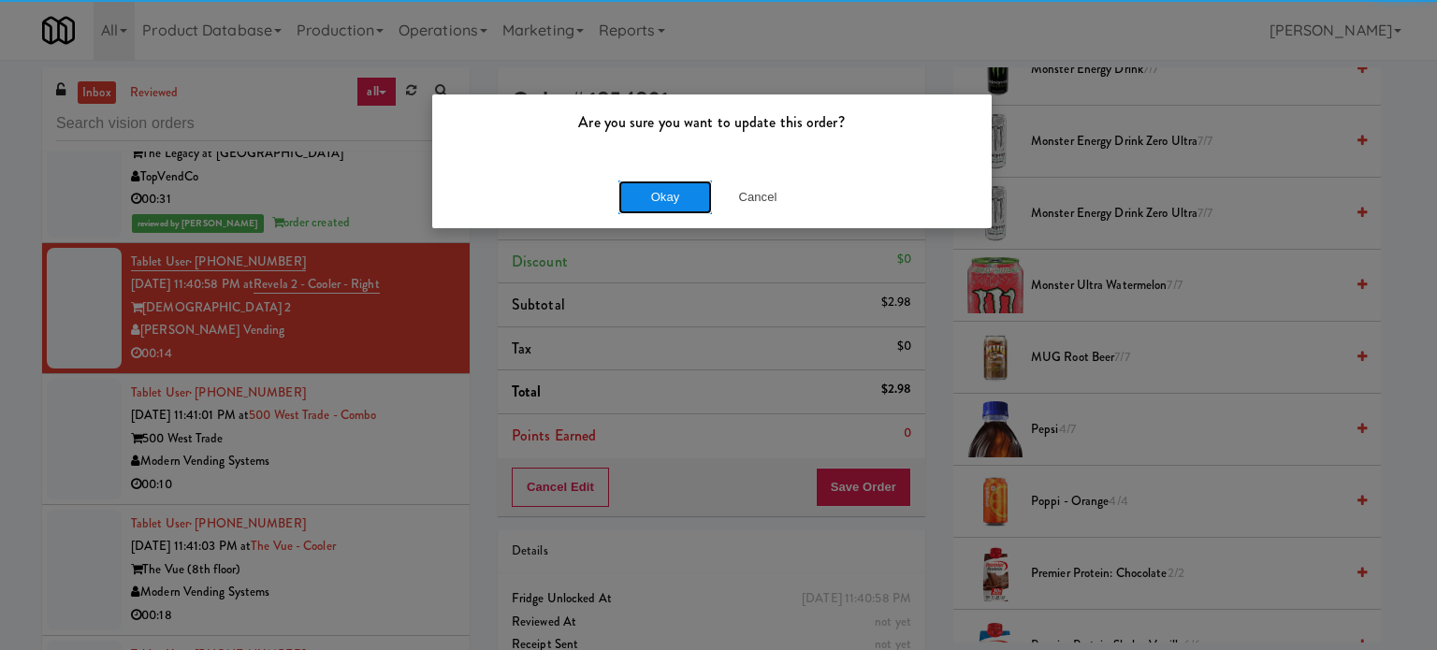
click at [656, 200] on button "Okay" at bounding box center [666, 198] width 94 height 34
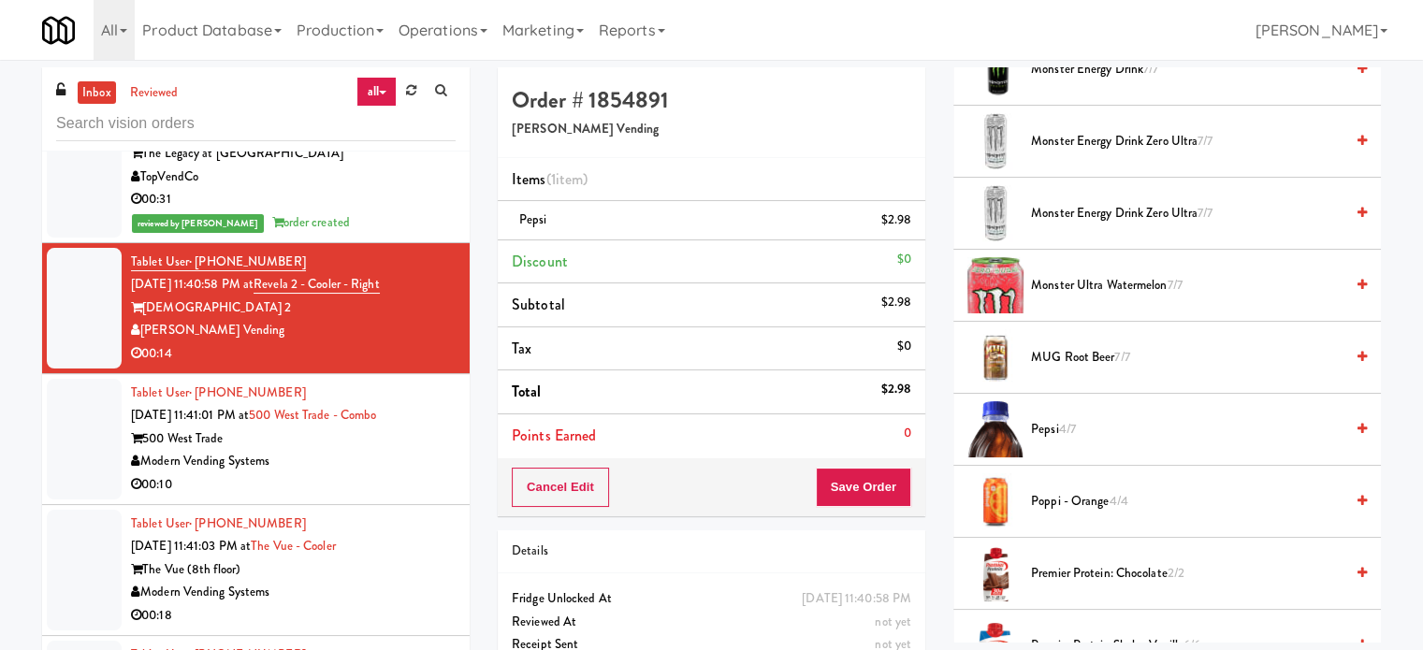
click at [374, 474] on div "Modern Vending Systems" at bounding box center [293, 461] width 325 height 23
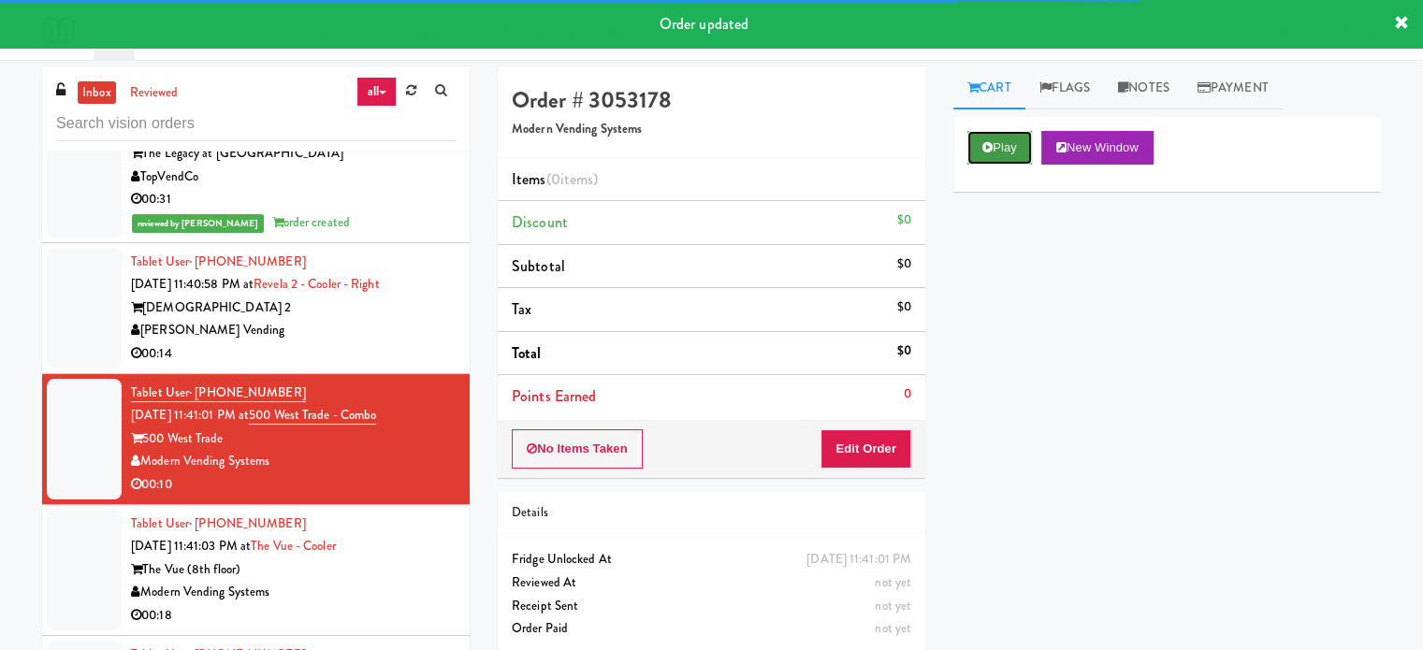
drag, startPoint x: 999, startPoint y: 149, endPoint x: 960, endPoint y: 202, distance: 66.3
click at [999, 151] on button "Play" at bounding box center [1000, 148] width 65 height 34
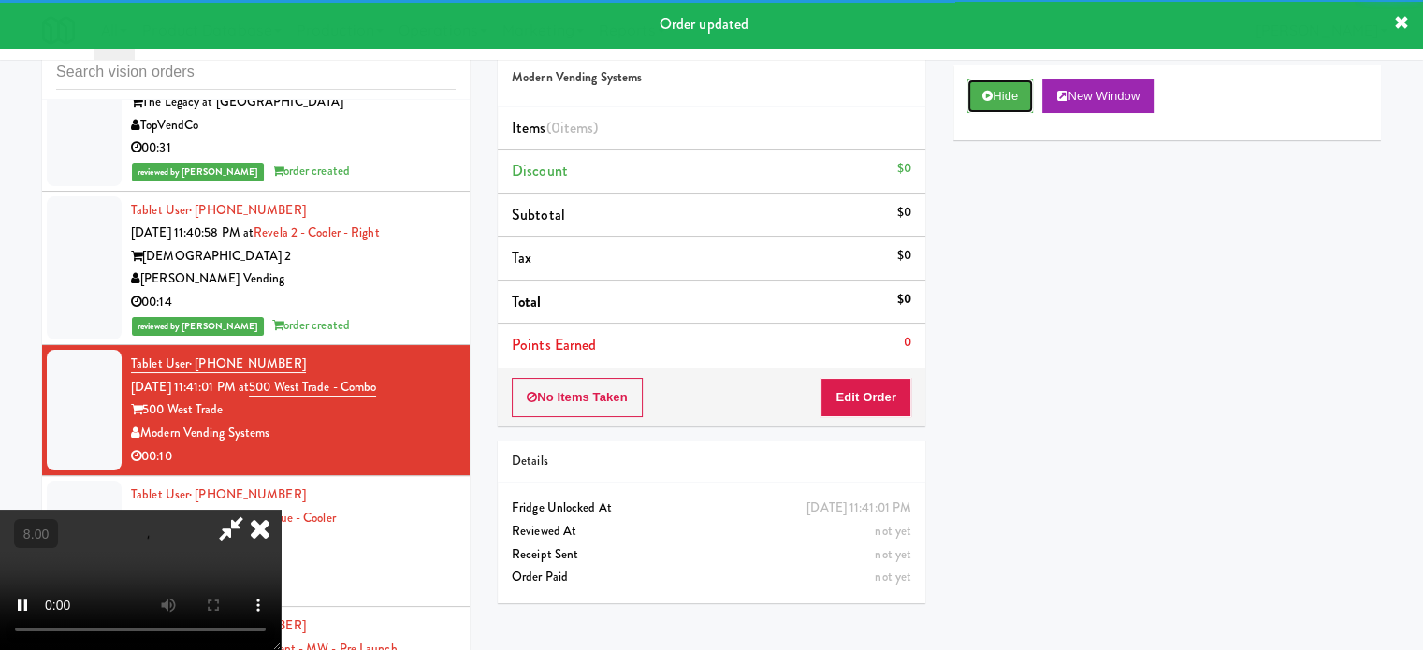
scroll to position [76, 0]
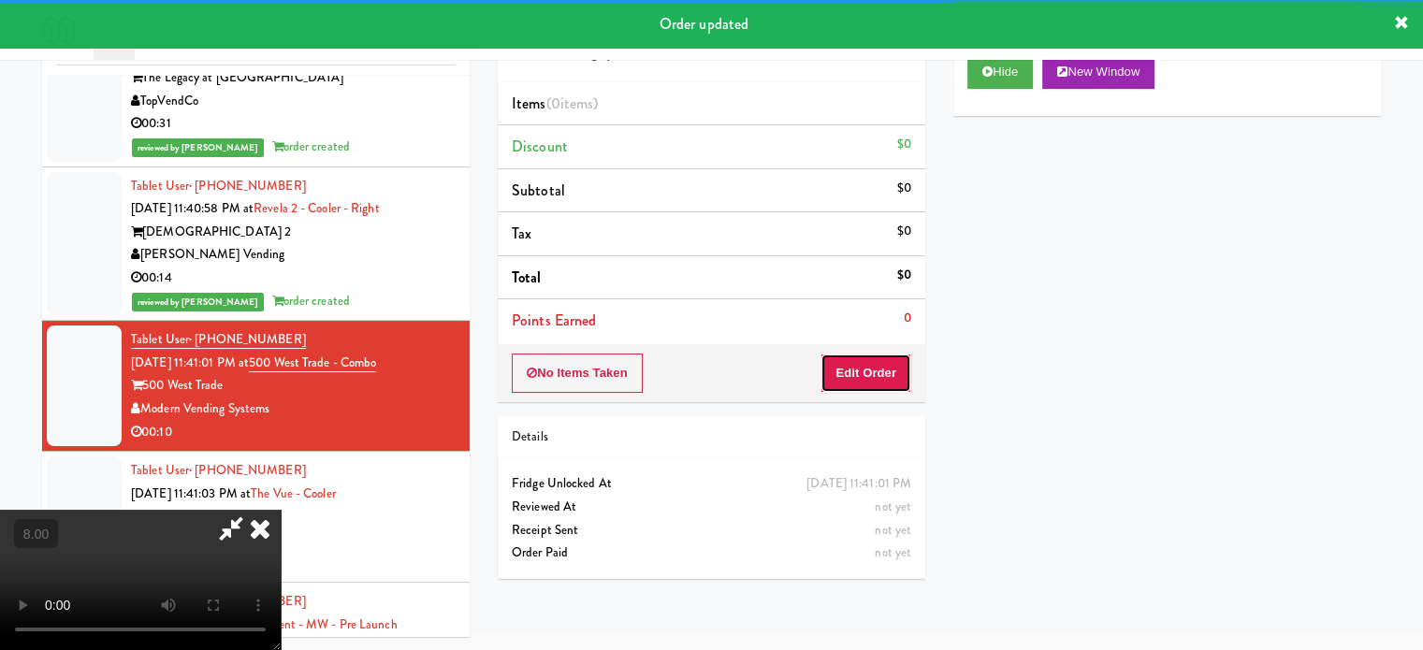
click at [880, 381] on button "Edit Order" at bounding box center [866, 373] width 91 height 39
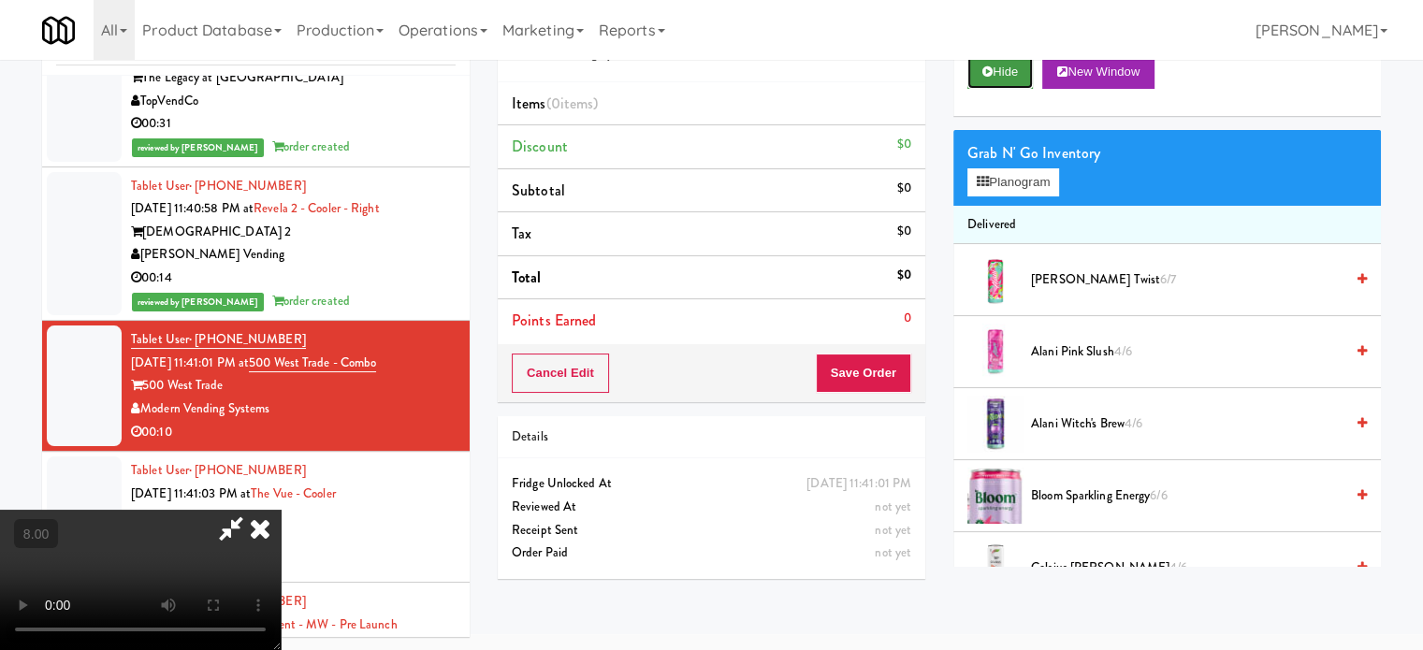
click at [989, 69] on icon at bounding box center [988, 72] width 10 height 12
click at [996, 66] on button "Hide" at bounding box center [1001, 72] width 66 height 34
click at [281, 510] on video at bounding box center [140, 580] width 281 height 140
drag, startPoint x: 576, startPoint y: 469, endPoint x: 576, endPoint y: 458, distance: 11.2
click at [281, 510] on video at bounding box center [140, 580] width 281 height 140
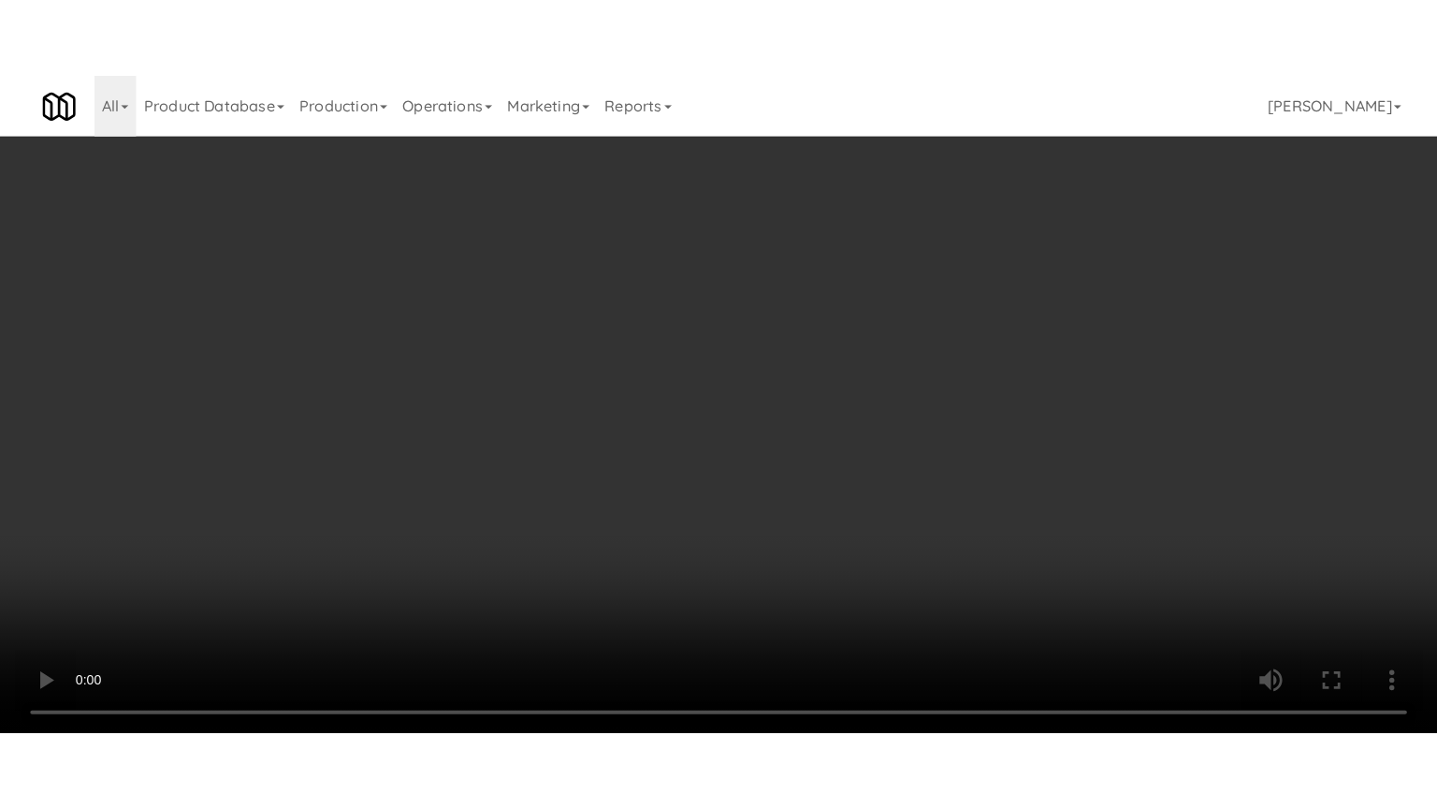
scroll to position [8910, 0]
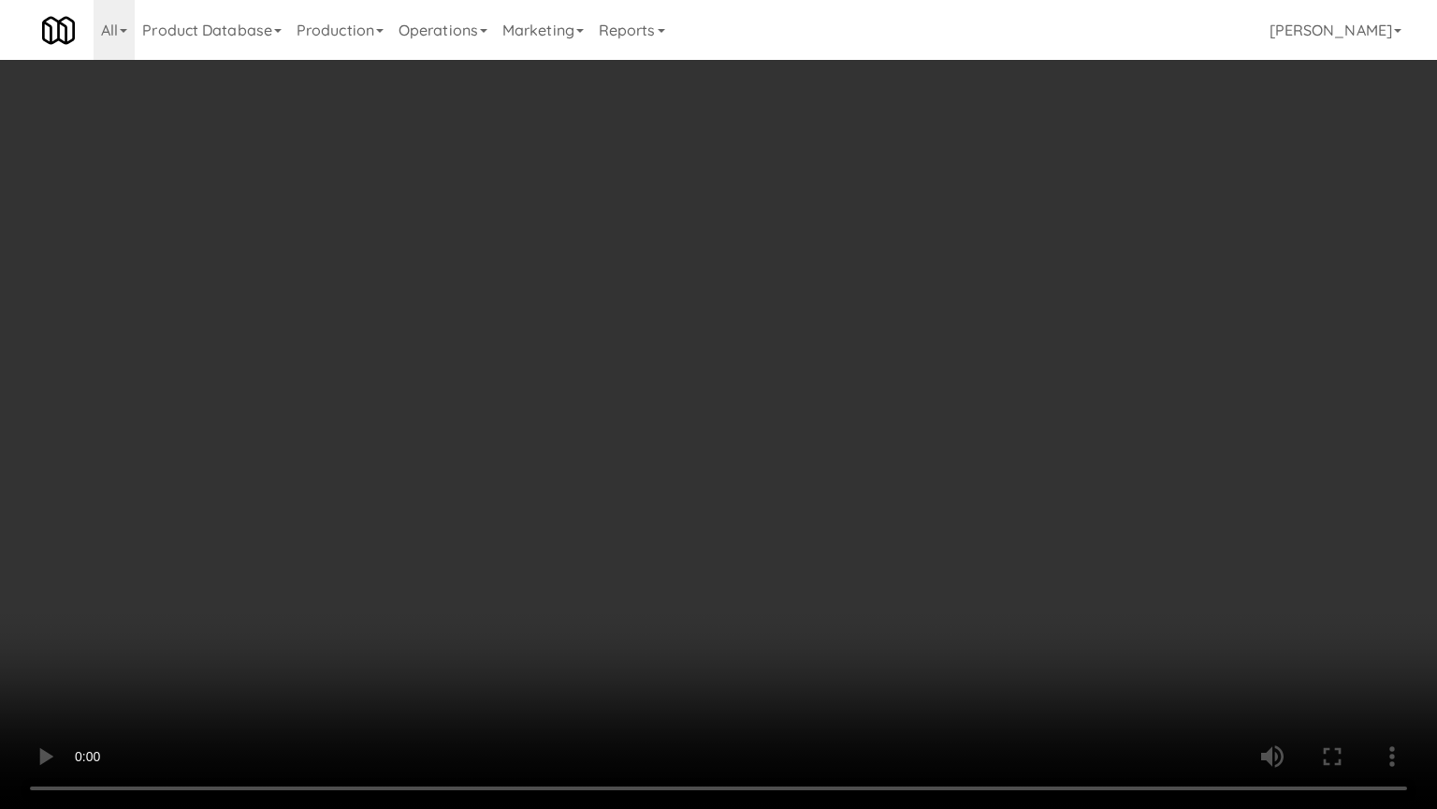
click at [650, 465] on video at bounding box center [718, 404] width 1437 height 809
click at [652, 466] on video at bounding box center [718, 404] width 1437 height 809
click at [830, 517] on video at bounding box center [718, 404] width 1437 height 809
click at [780, 503] on video at bounding box center [718, 404] width 1437 height 809
click at [934, 499] on video at bounding box center [718, 404] width 1437 height 809
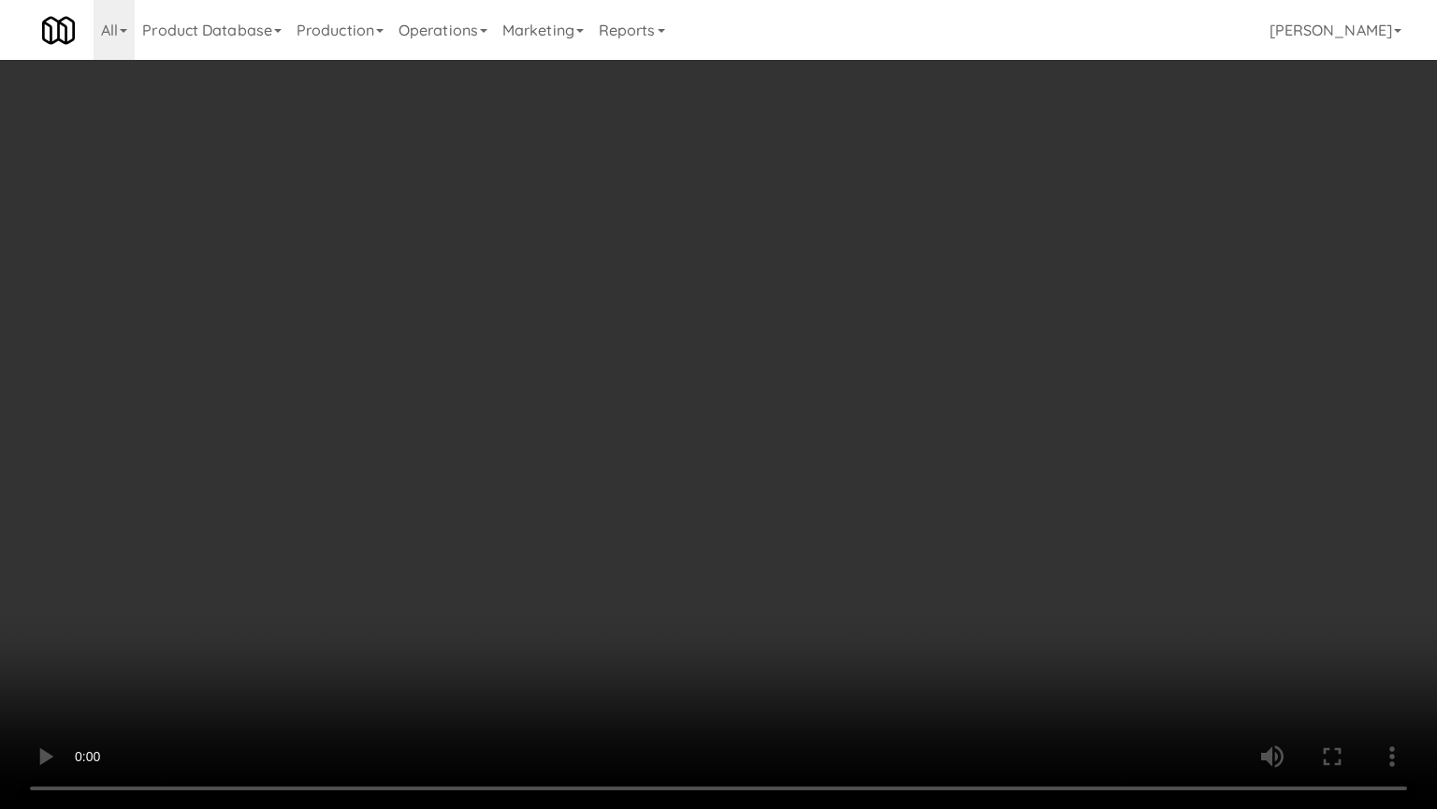
click at [763, 506] on video at bounding box center [718, 404] width 1437 height 809
click at [883, 521] on video at bounding box center [718, 404] width 1437 height 809
click at [773, 530] on video at bounding box center [718, 404] width 1437 height 809
click at [1000, 549] on video at bounding box center [718, 404] width 1437 height 809
drag, startPoint x: 817, startPoint y: 545, endPoint x: 868, endPoint y: 394, distance: 159.2
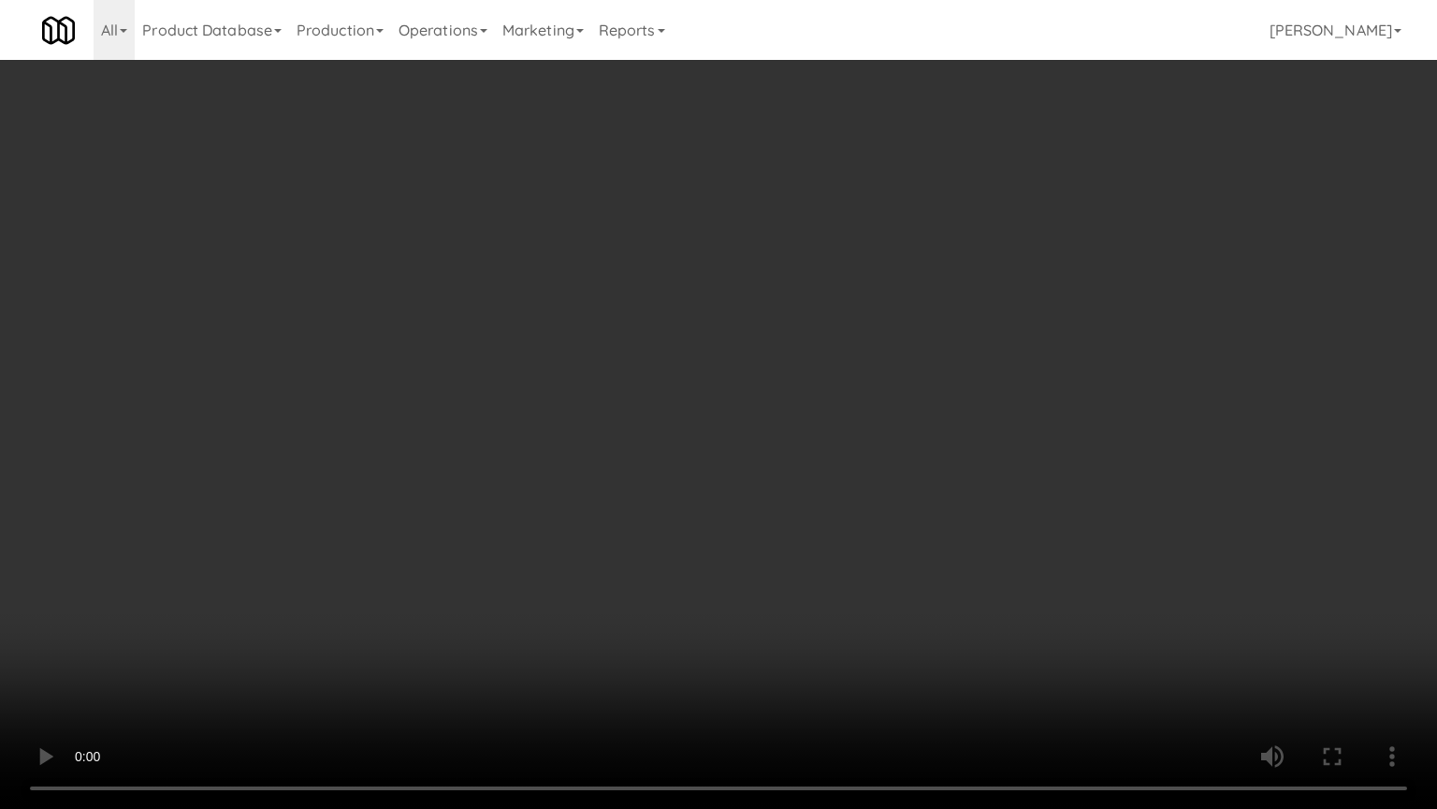
click at [817, 542] on video at bounding box center [718, 404] width 1437 height 809
click at [828, 417] on video at bounding box center [718, 404] width 1437 height 809
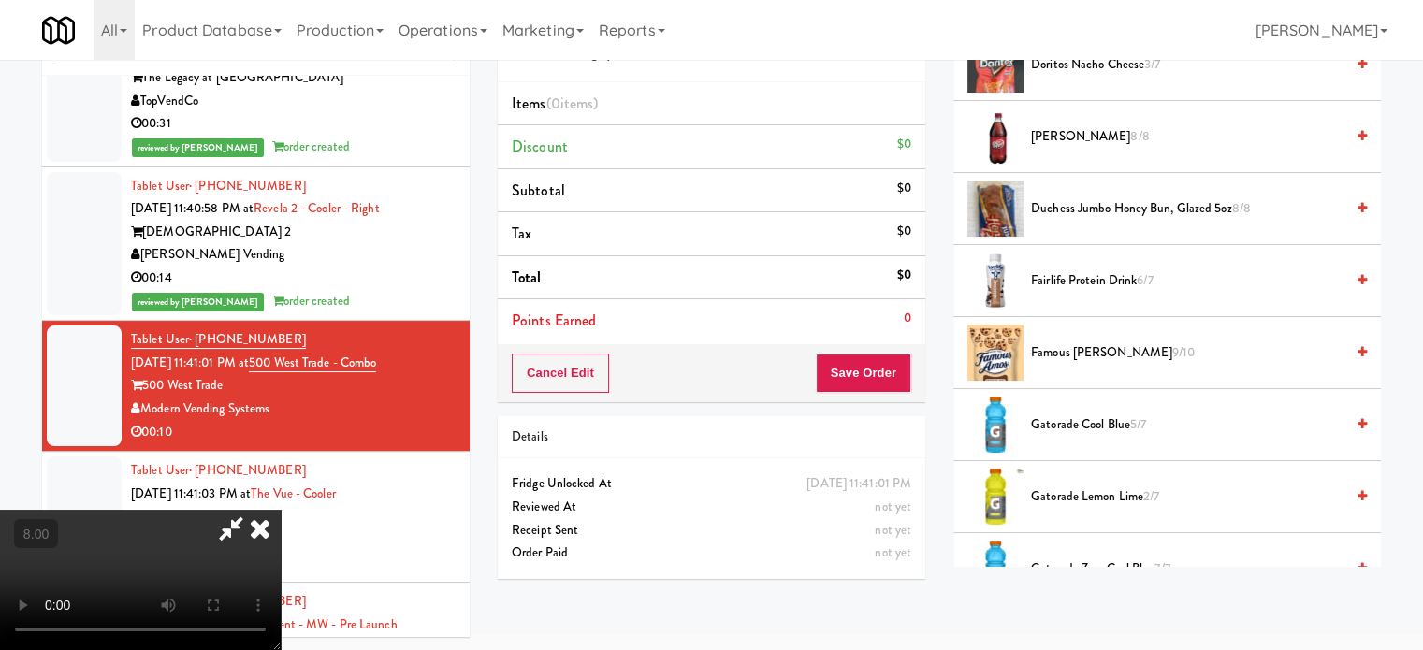
scroll to position [1404, 0]
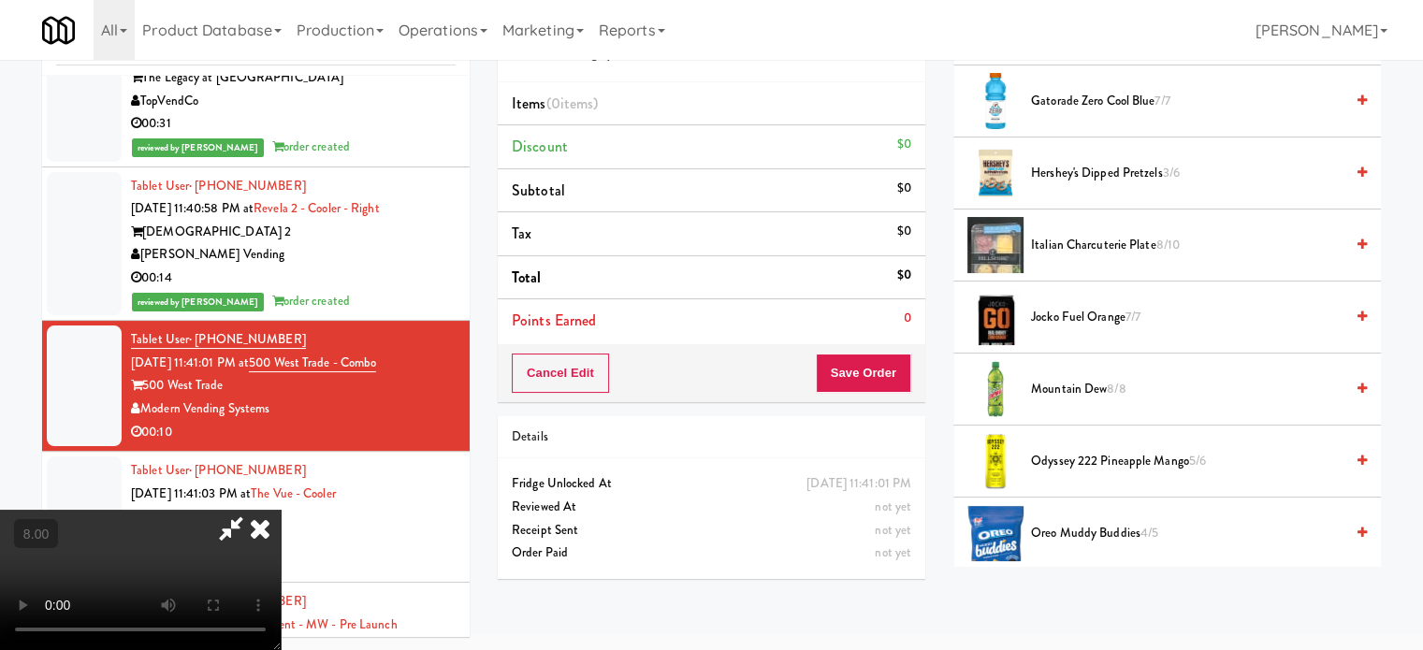
click at [1102, 92] on span "Gatorade Zero Cool Blue 7/7" at bounding box center [1187, 101] width 313 height 23
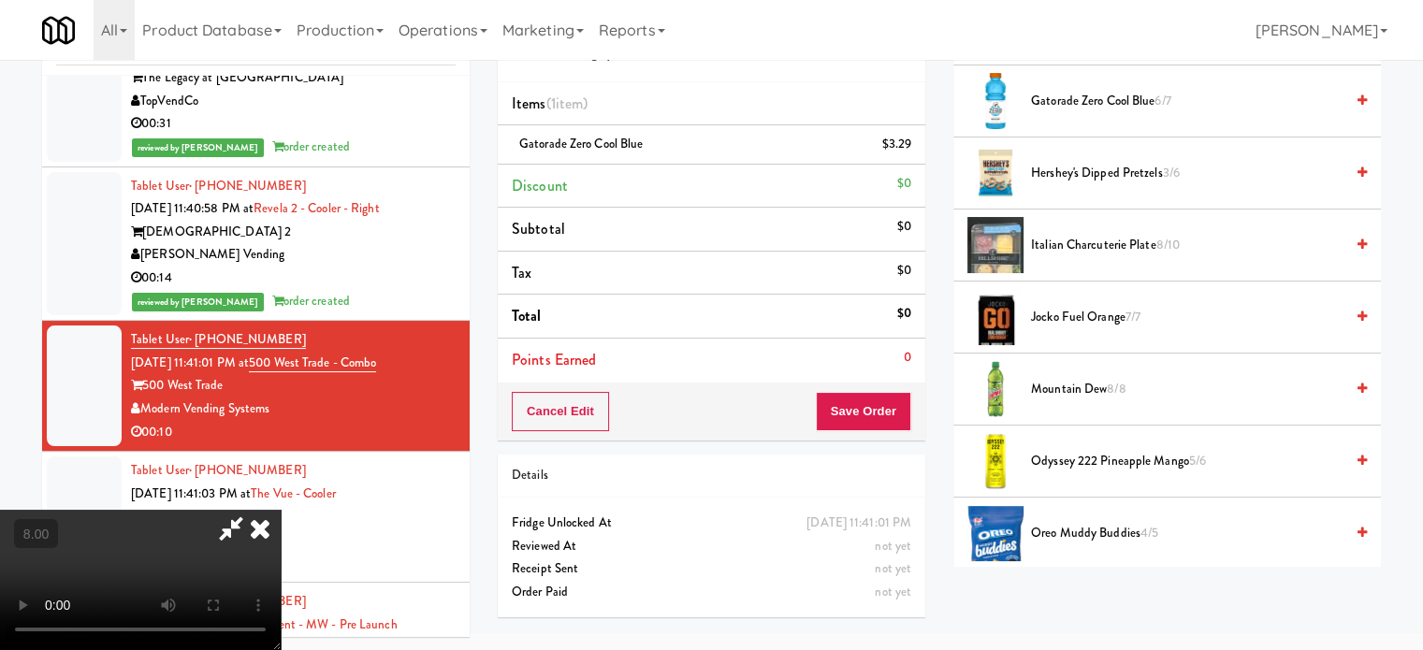
click at [281, 510] on video at bounding box center [140, 580] width 281 height 140
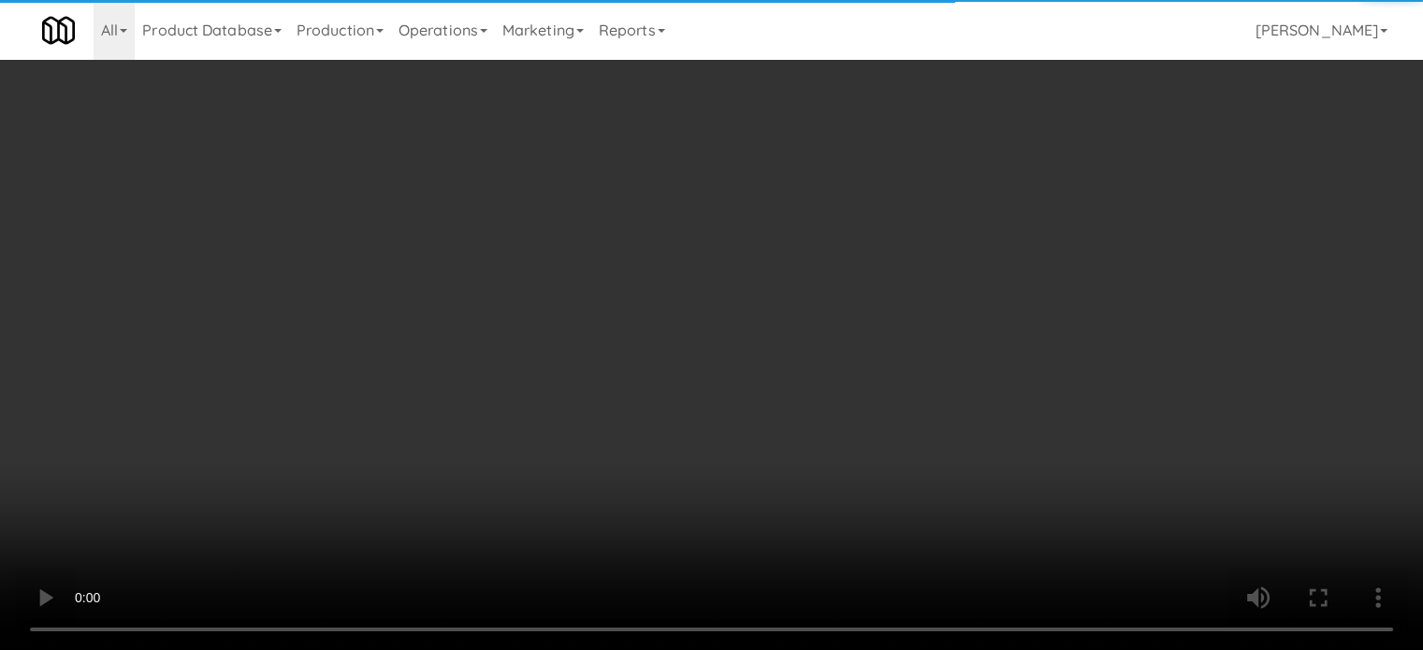
scroll to position [8910, 0]
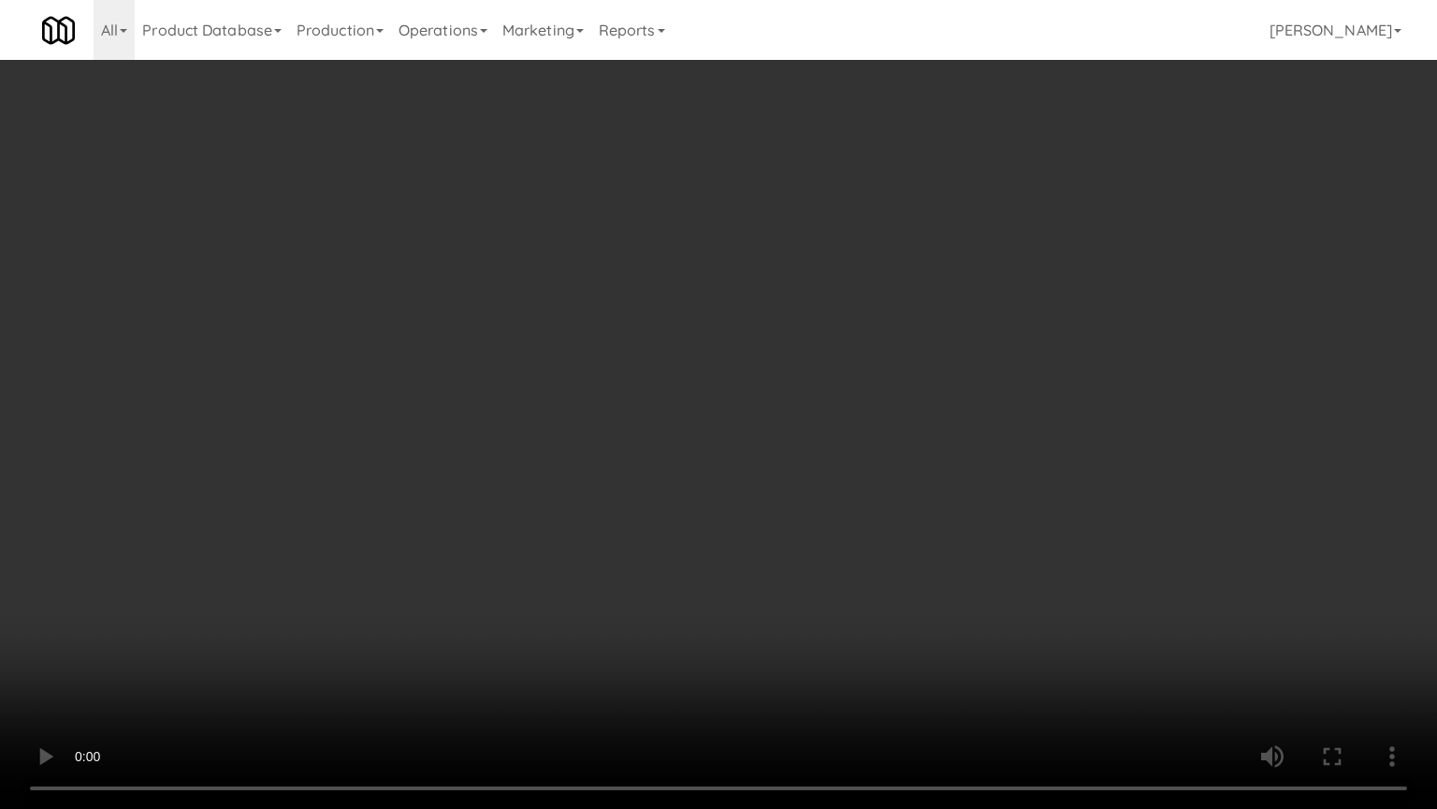
drag, startPoint x: 518, startPoint y: 539, endPoint x: 753, endPoint y: 377, distance: 286.1
click at [524, 533] on video at bounding box center [718, 404] width 1437 height 809
click at [476, 501] on video at bounding box center [718, 404] width 1437 height 809
click at [676, 444] on video at bounding box center [718, 404] width 1437 height 809
click at [672, 449] on video at bounding box center [718, 404] width 1437 height 809
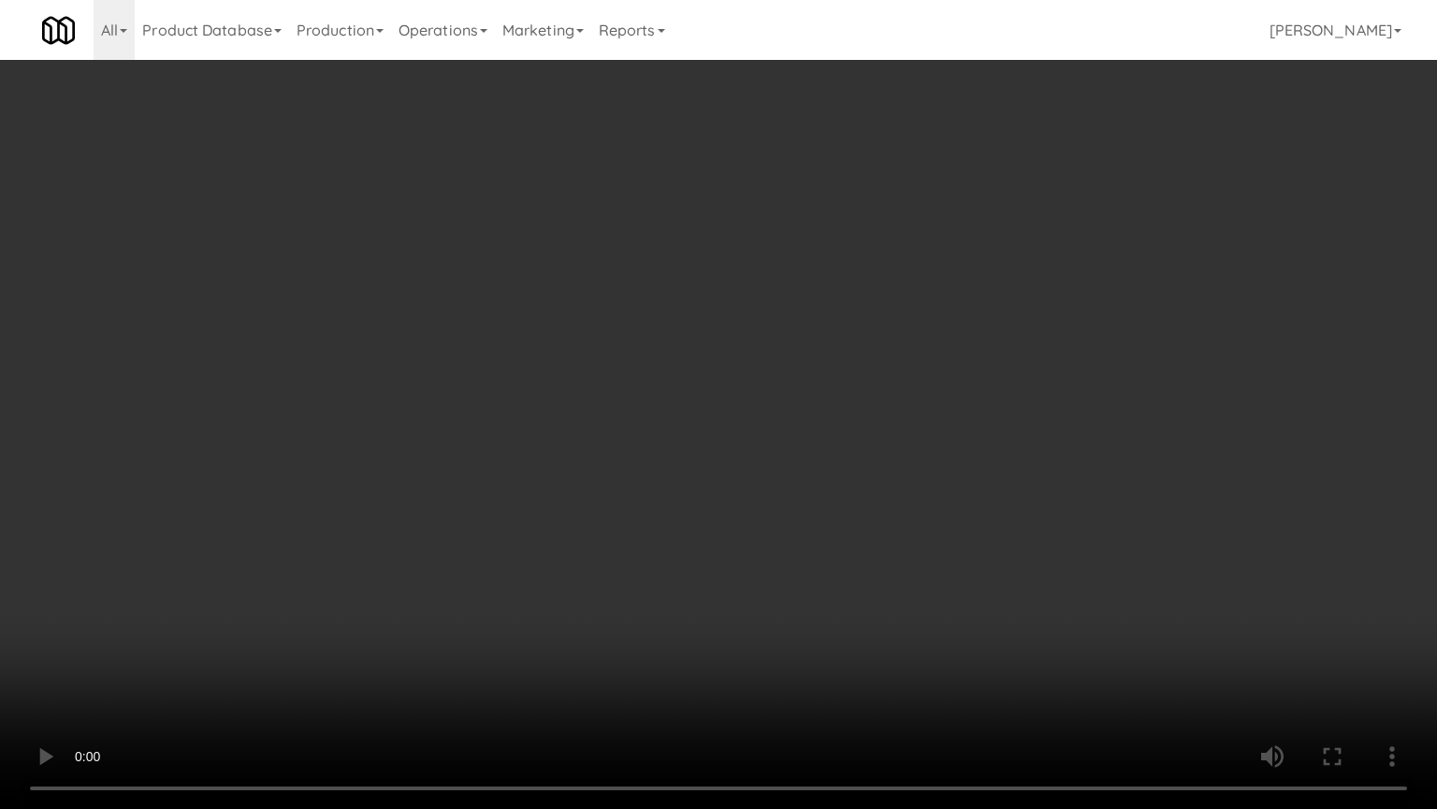
click at [668, 460] on video at bounding box center [718, 404] width 1437 height 809
click at [667, 460] on video at bounding box center [718, 404] width 1437 height 809
click at [670, 464] on video at bounding box center [718, 404] width 1437 height 809
click at [664, 472] on video at bounding box center [718, 404] width 1437 height 809
click at [733, 490] on video at bounding box center [718, 404] width 1437 height 809
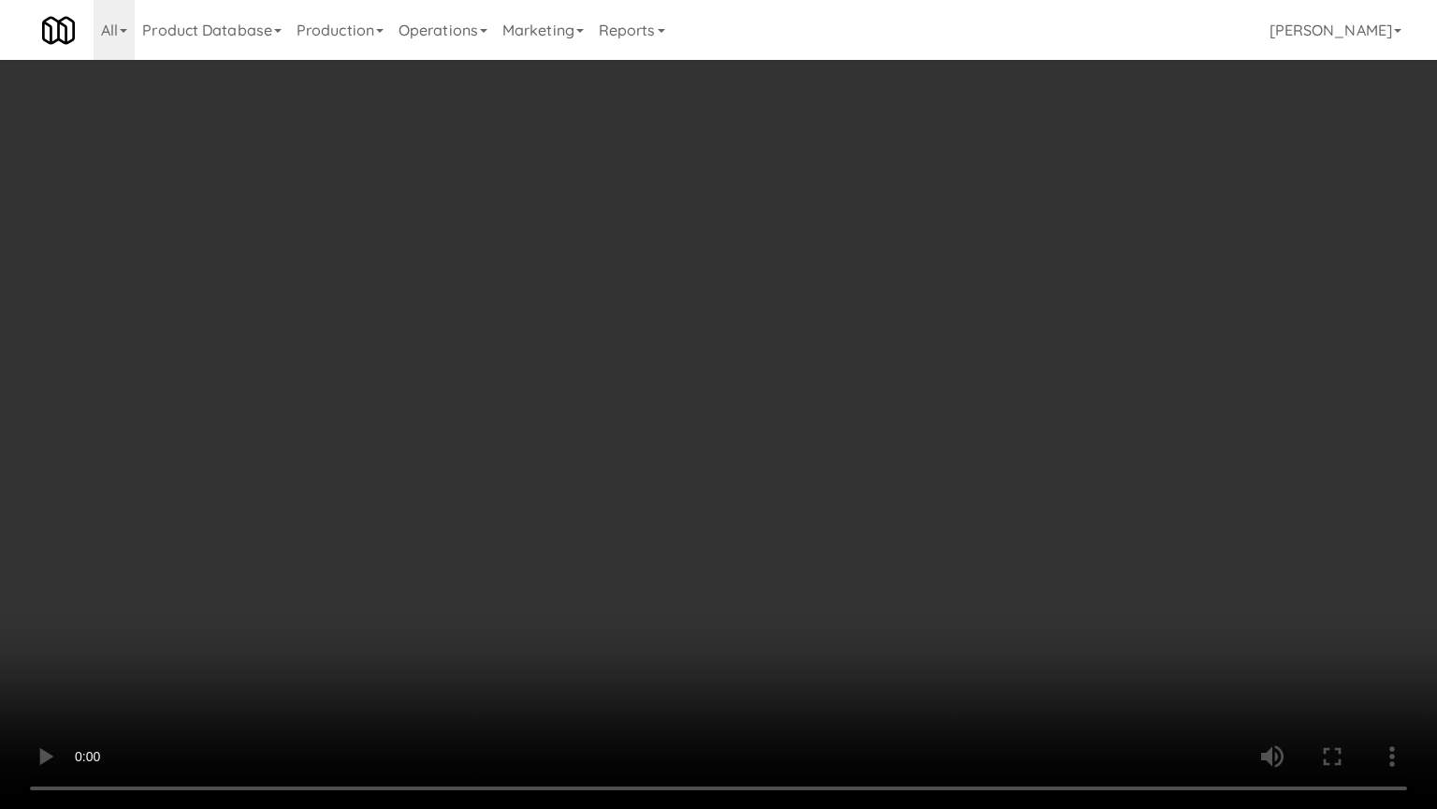
click at [943, 491] on video at bounding box center [718, 404] width 1437 height 809
click at [816, 488] on video at bounding box center [718, 404] width 1437 height 809
click at [816, 487] on video at bounding box center [718, 404] width 1437 height 809
click at [809, 482] on video at bounding box center [718, 404] width 1437 height 809
drag, startPoint x: 786, startPoint y: 477, endPoint x: 794, endPoint y: 464, distance: 15.1
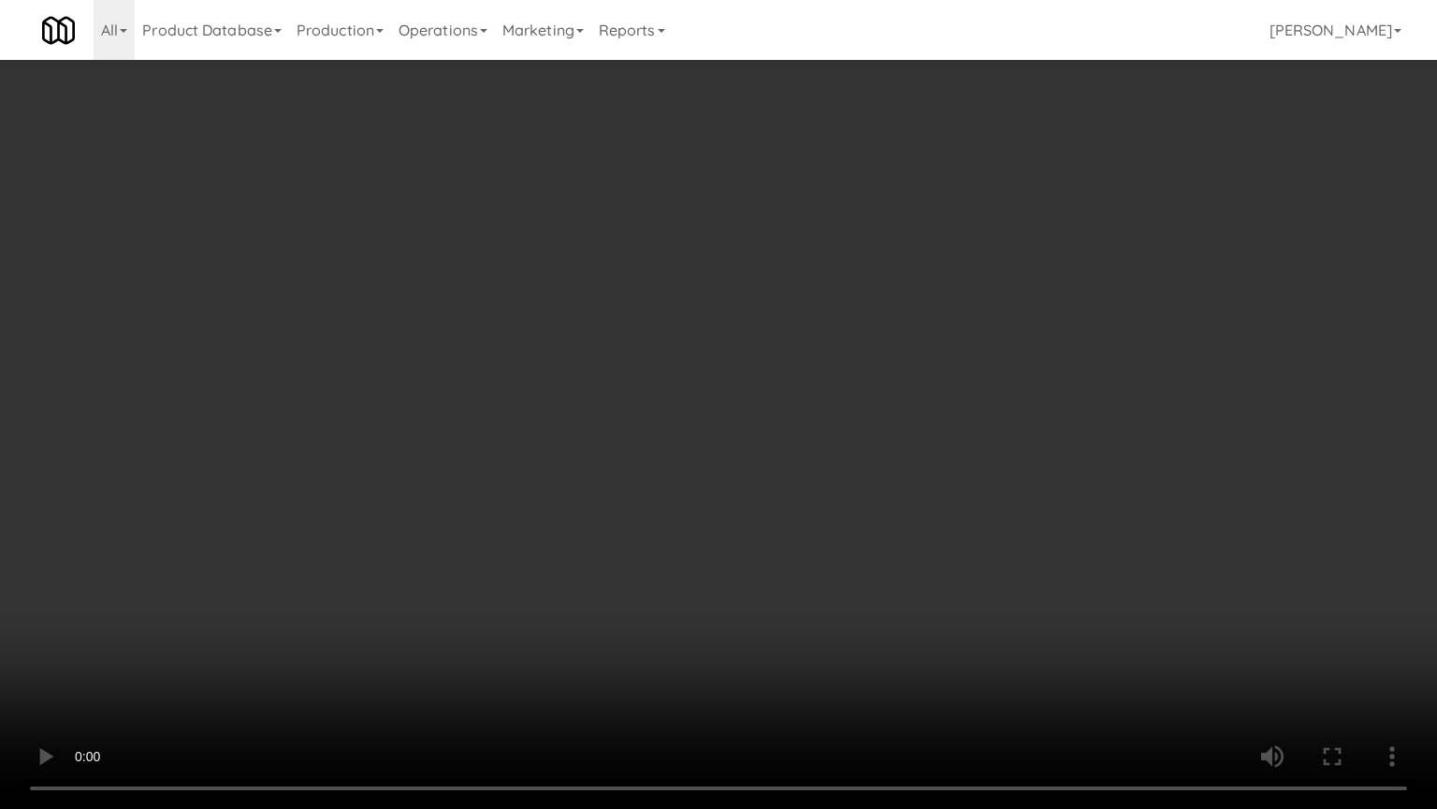
click at [786, 476] on video at bounding box center [718, 404] width 1437 height 809
drag, startPoint x: 794, startPoint y: 464, endPoint x: 839, endPoint y: 265, distance: 204.3
click at [800, 459] on video at bounding box center [718, 404] width 1437 height 809
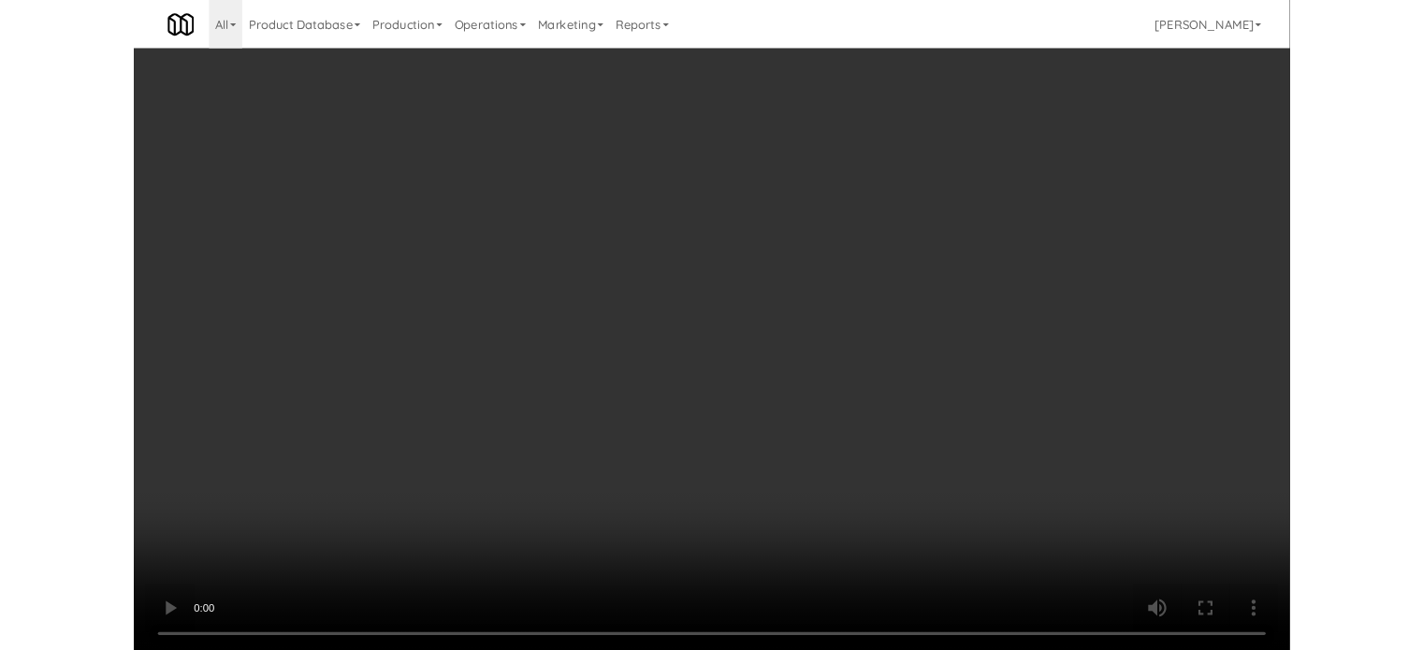
scroll to position [8933, 0]
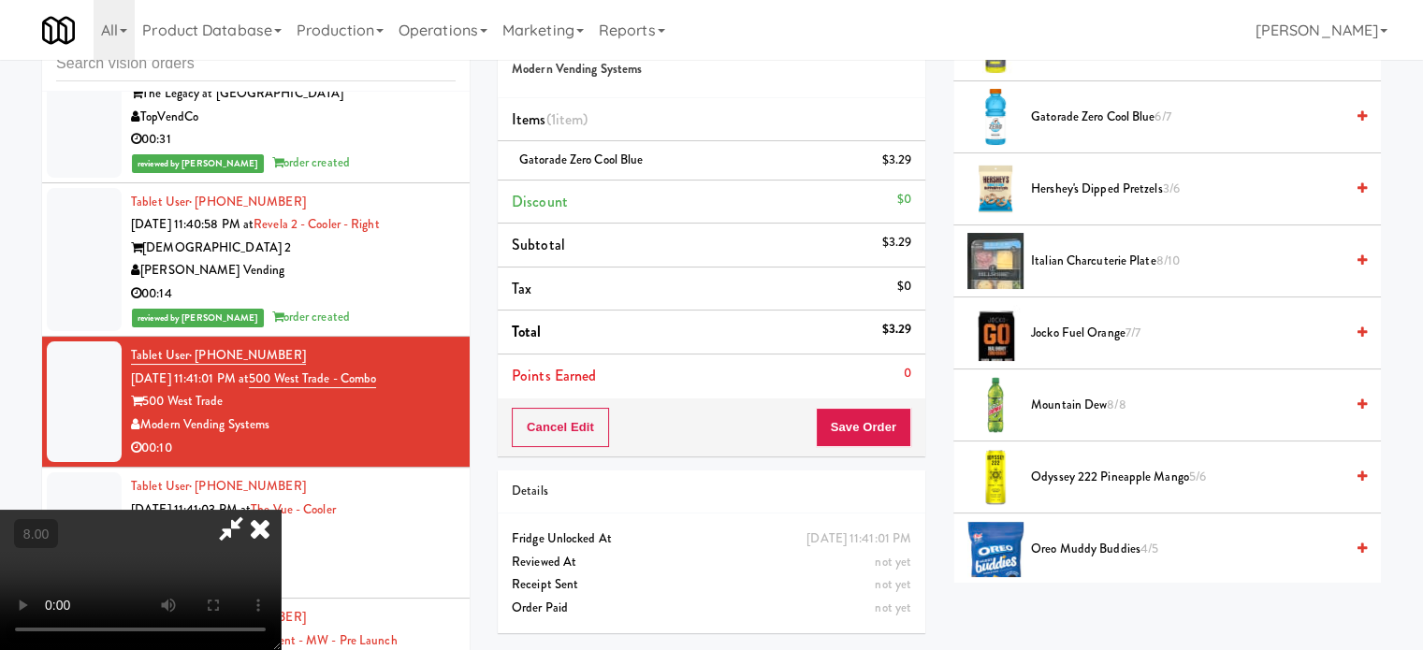
click at [281, 510] on icon at bounding box center [260, 528] width 41 height 37
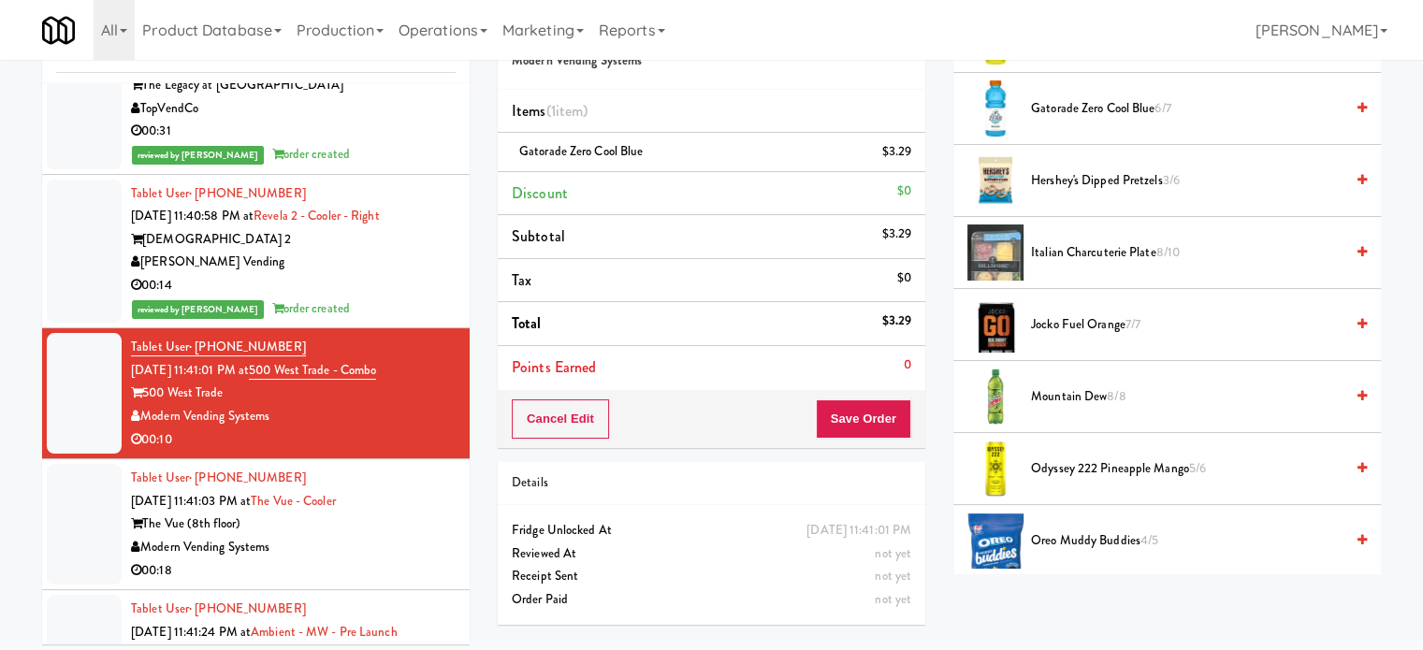
scroll to position [76, 0]
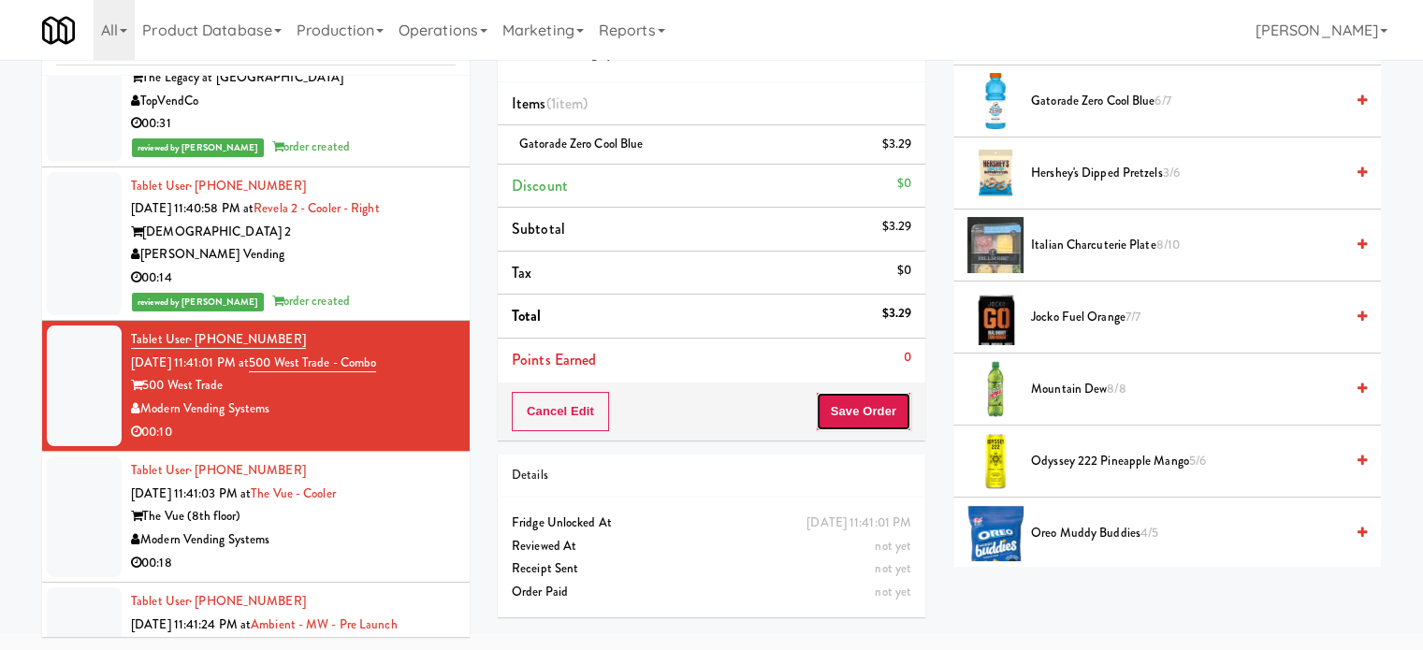
click at [896, 425] on button "Save Order" at bounding box center [863, 411] width 95 height 39
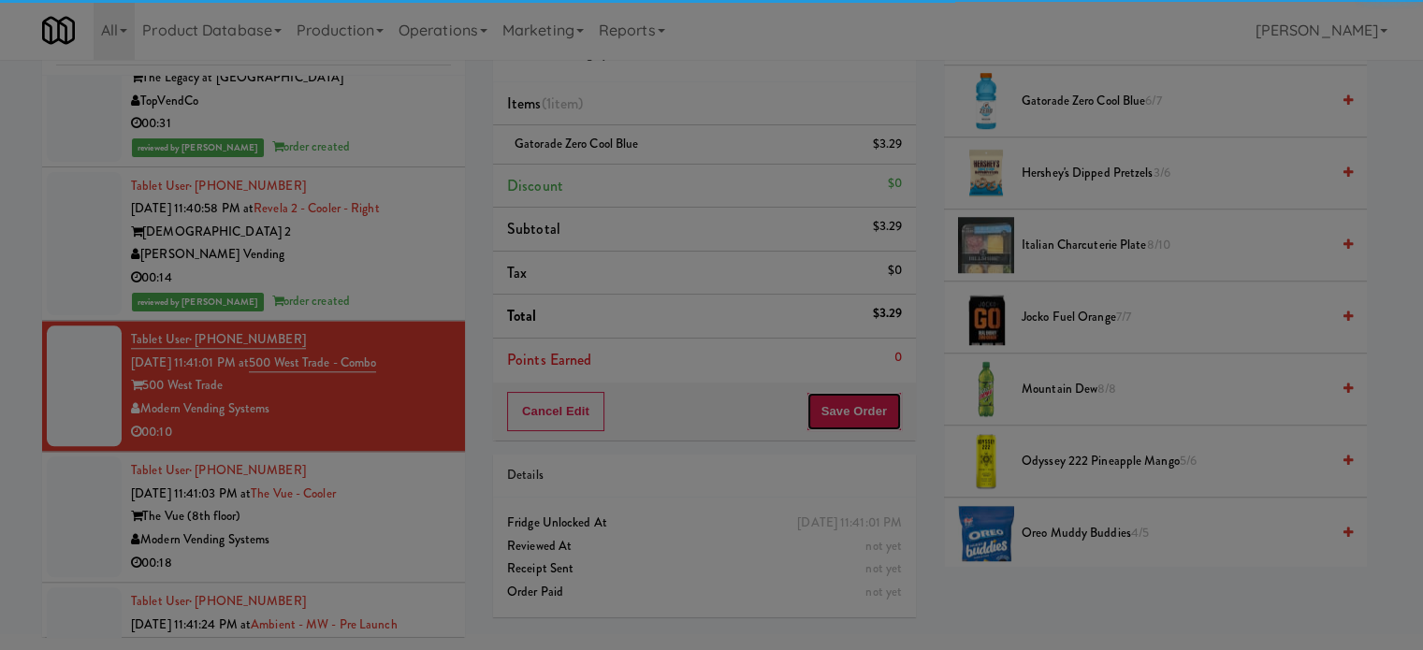
scroll to position [0, 0]
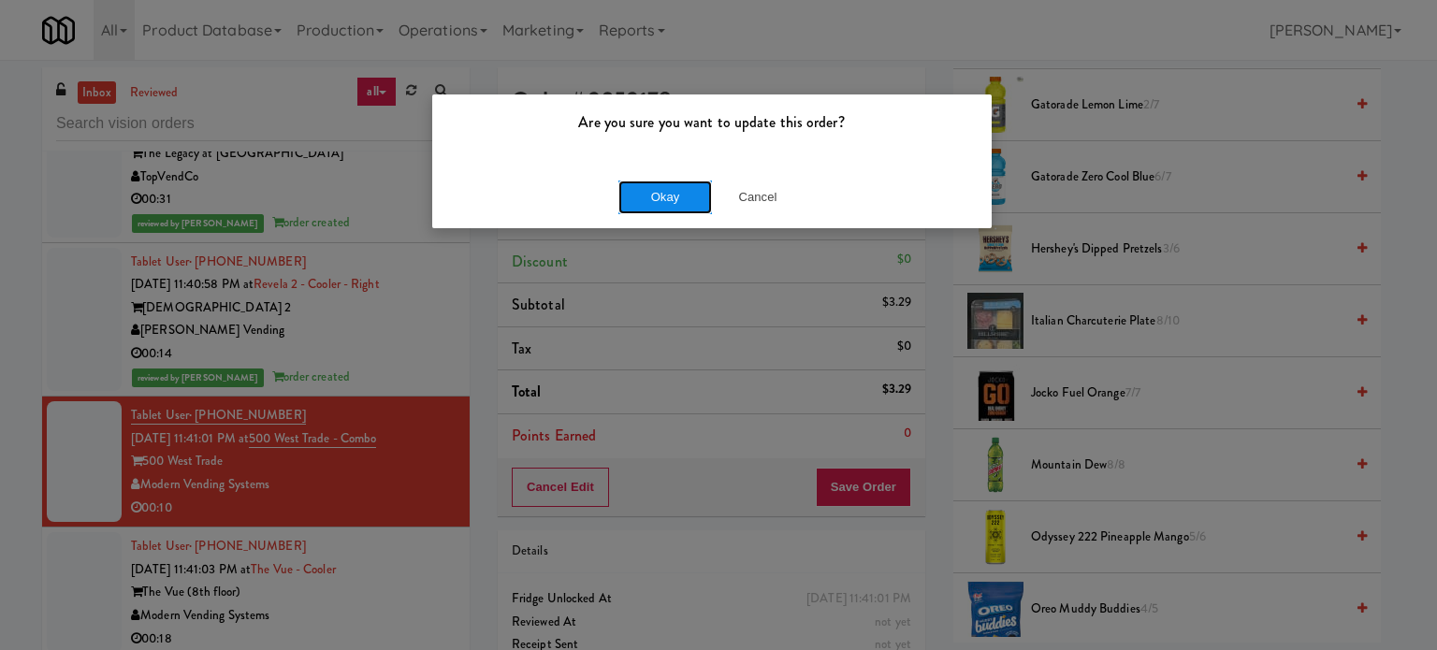
click at [686, 198] on button "Okay" at bounding box center [666, 198] width 94 height 34
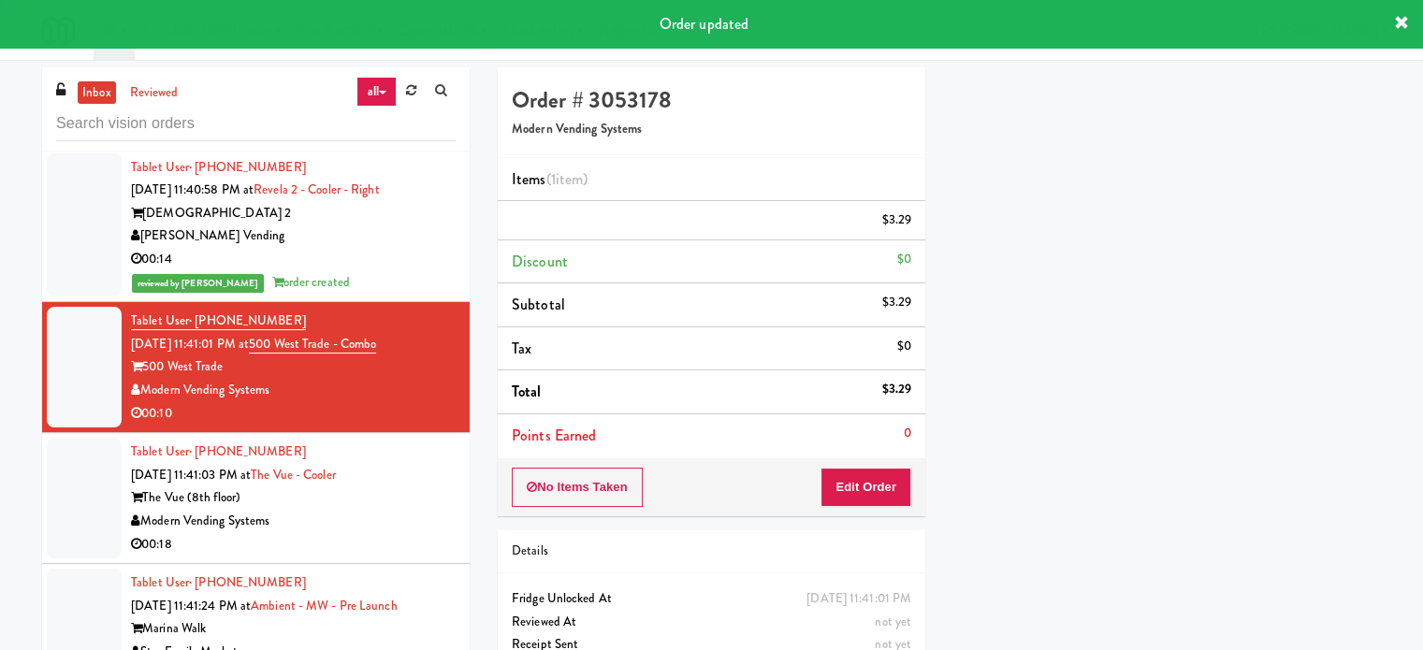
scroll to position [9205, 0]
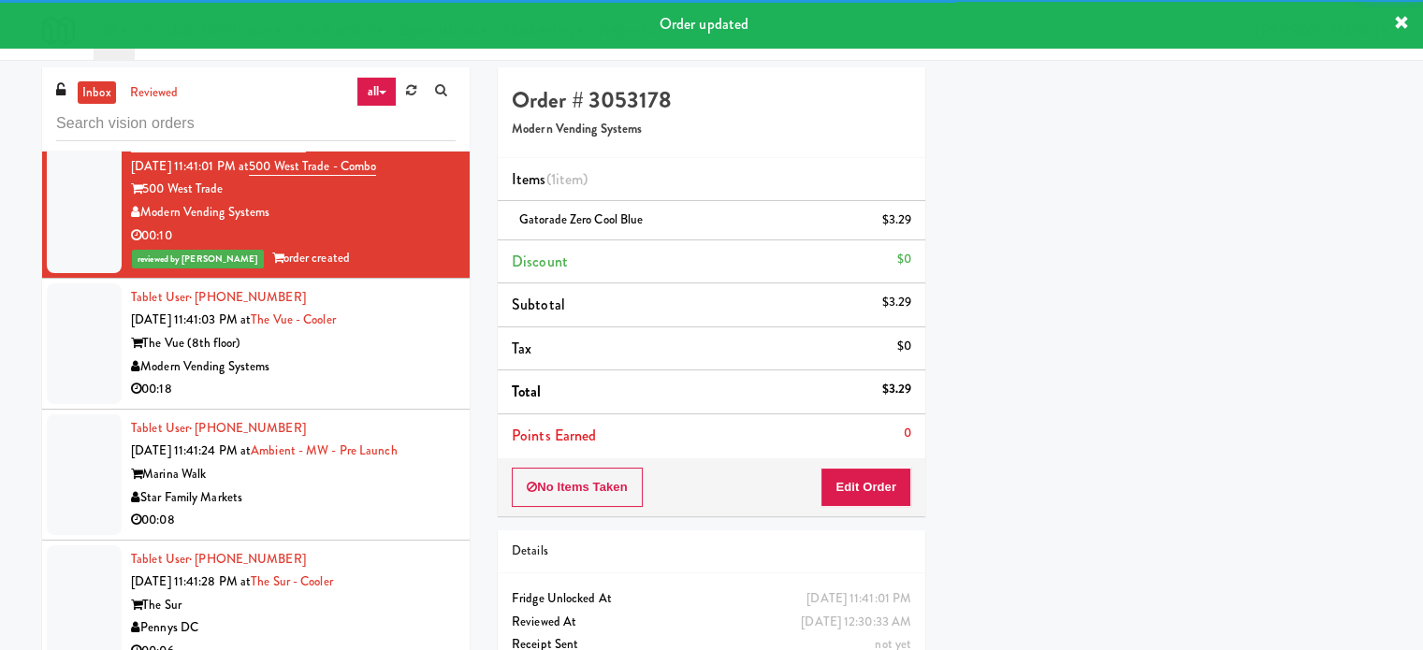
click at [445, 410] on li "Tablet User · (704) 616-2779 Sep 21, 2025 11:41:03 PM at The Vue - Cooler The V…" at bounding box center [256, 344] width 428 height 131
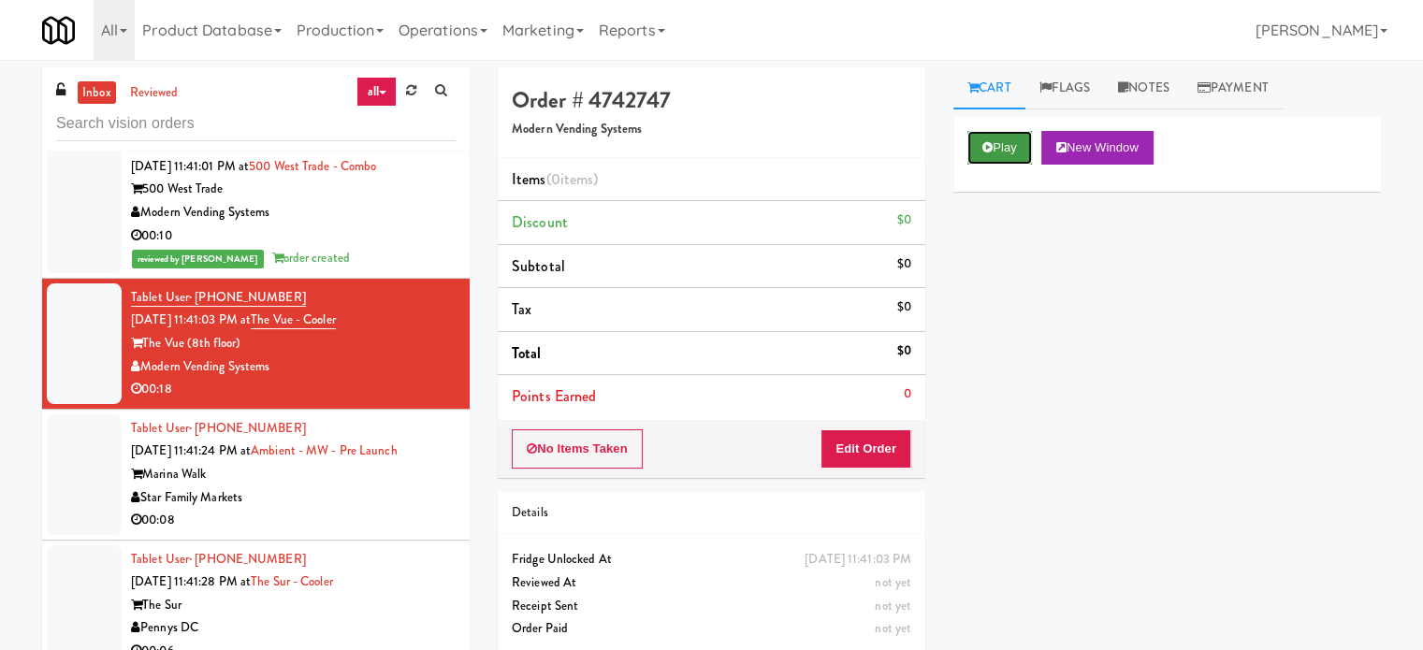
click at [997, 141] on button "Play" at bounding box center [1000, 148] width 65 height 34
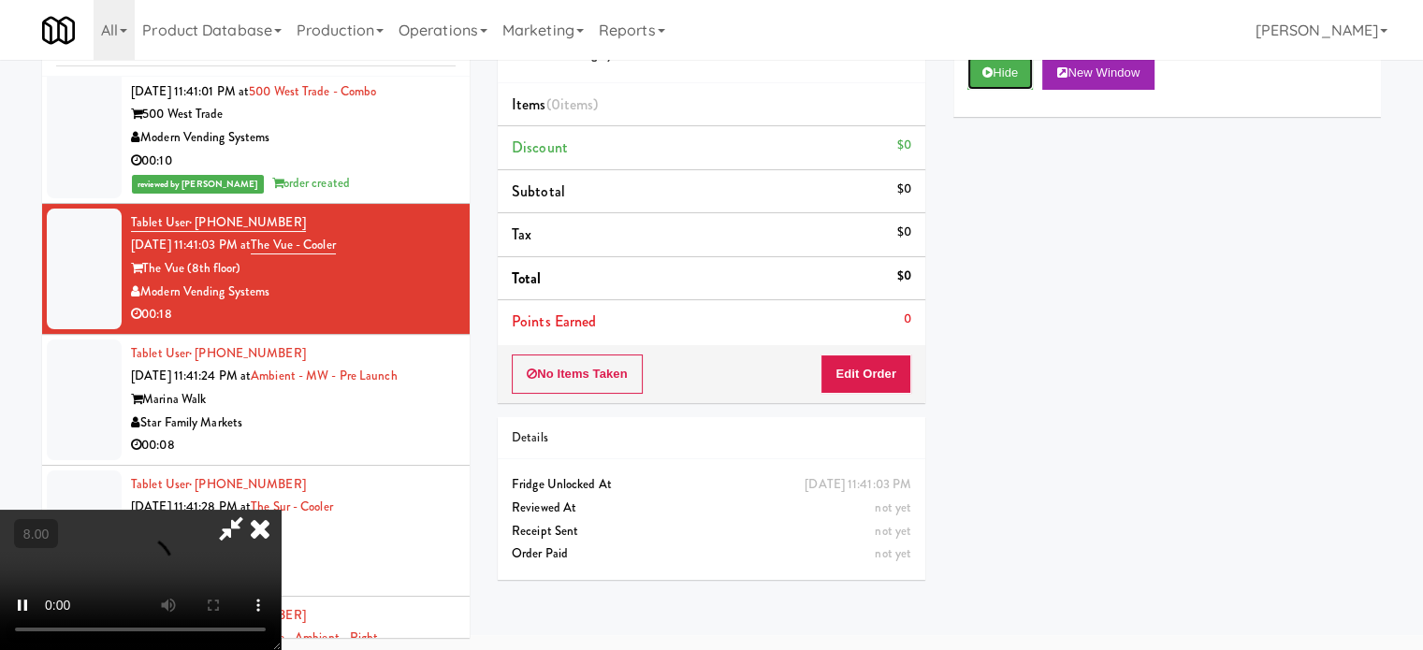
scroll to position [76, 0]
click at [893, 365] on button "Edit Order" at bounding box center [866, 373] width 91 height 39
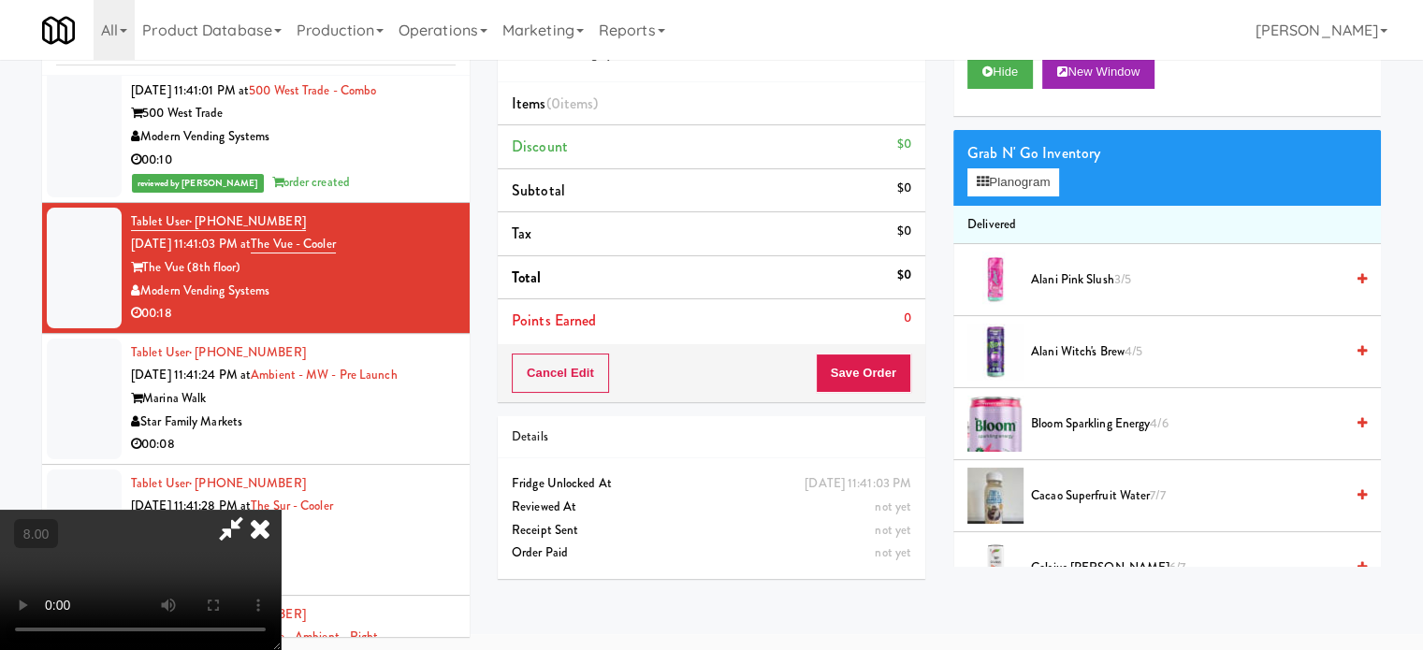
click at [281, 510] on video at bounding box center [140, 580] width 281 height 140
drag, startPoint x: 575, startPoint y: 406, endPoint x: 562, endPoint y: 372, distance: 36.1
click at [281, 510] on video at bounding box center [140, 580] width 281 height 140
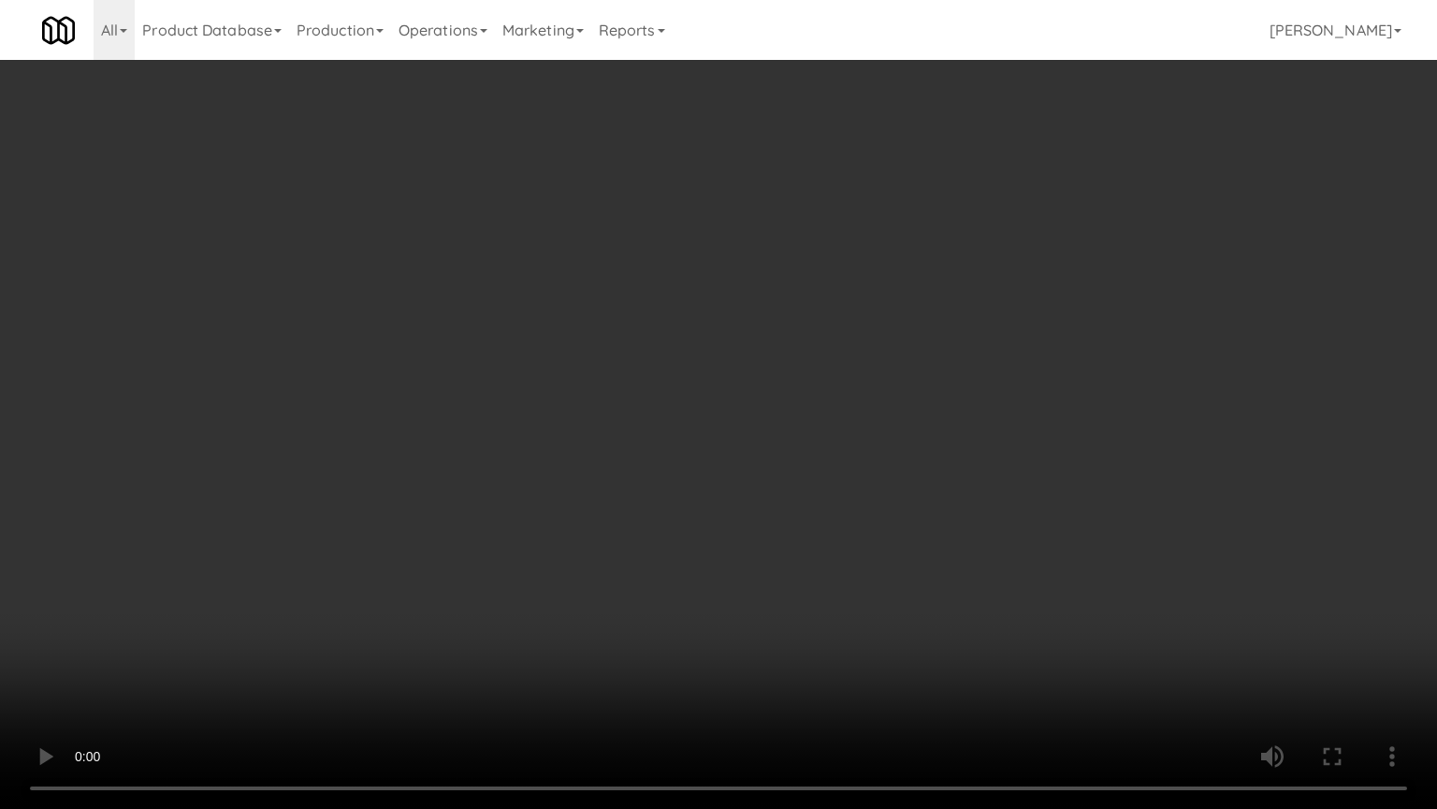
scroll to position [9183, 0]
click at [729, 343] on video at bounding box center [718, 404] width 1437 height 809
click at [833, 343] on video at bounding box center [718, 404] width 1437 height 809
click at [674, 426] on video at bounding box center [718, 404] width 1437 height 809
click at [795, 444] on video at bounding box center [718, 404] width 1437 height 809
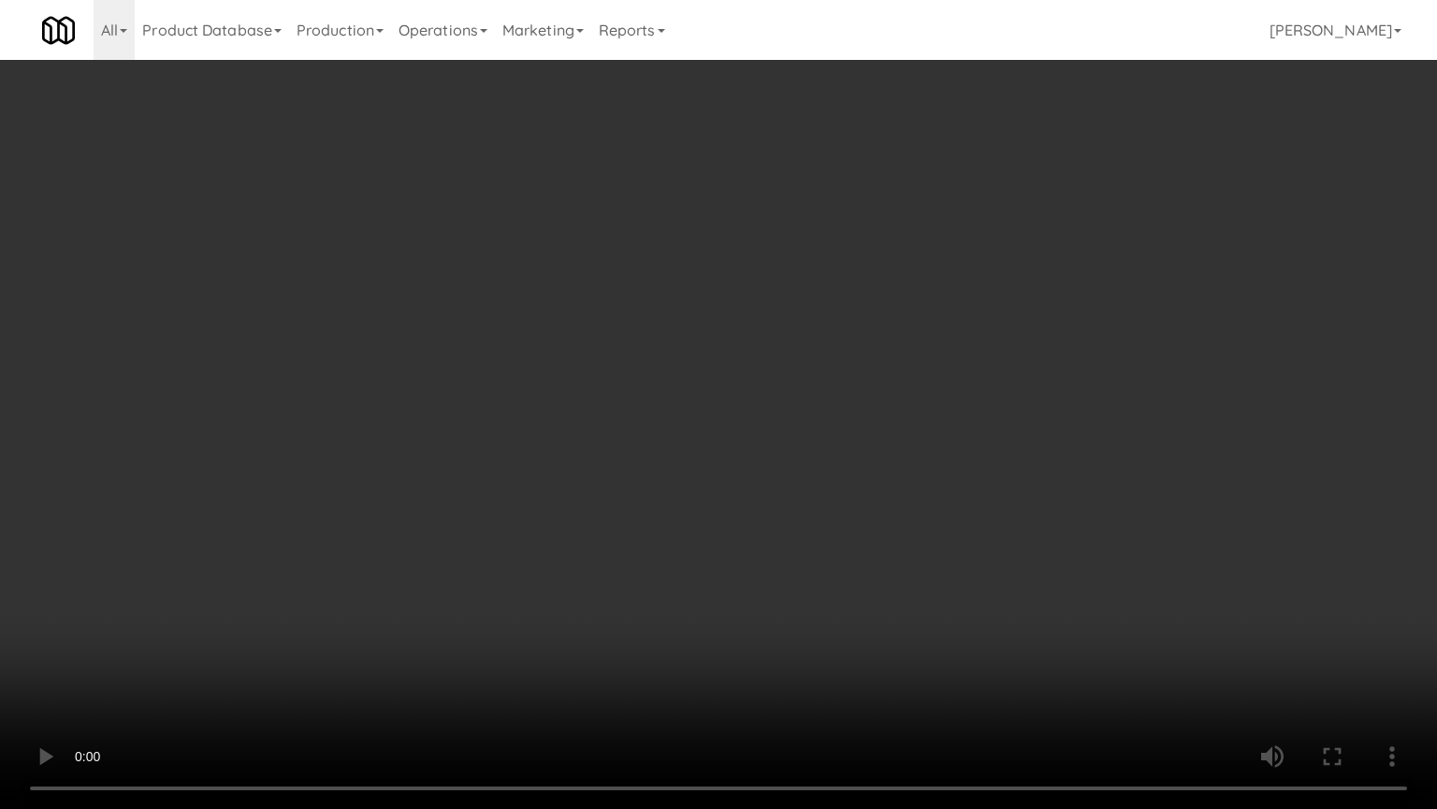
click at [761, 492] on video at bounding box center [718, 404] width 1437 height 809
click at [843, 504] on video at bounding box center [718, 404] width 1437 height 809
click at [723, 480] on video at bounding box center [718, 404] width 1437 height 809
drag, startPoint x: 723, startPoint y: 479, endPoint x: 732, endPoint y: 472, distance: 11.3
click at [723, 479] on video at bounding box center [718, 404] width 1437 height 809
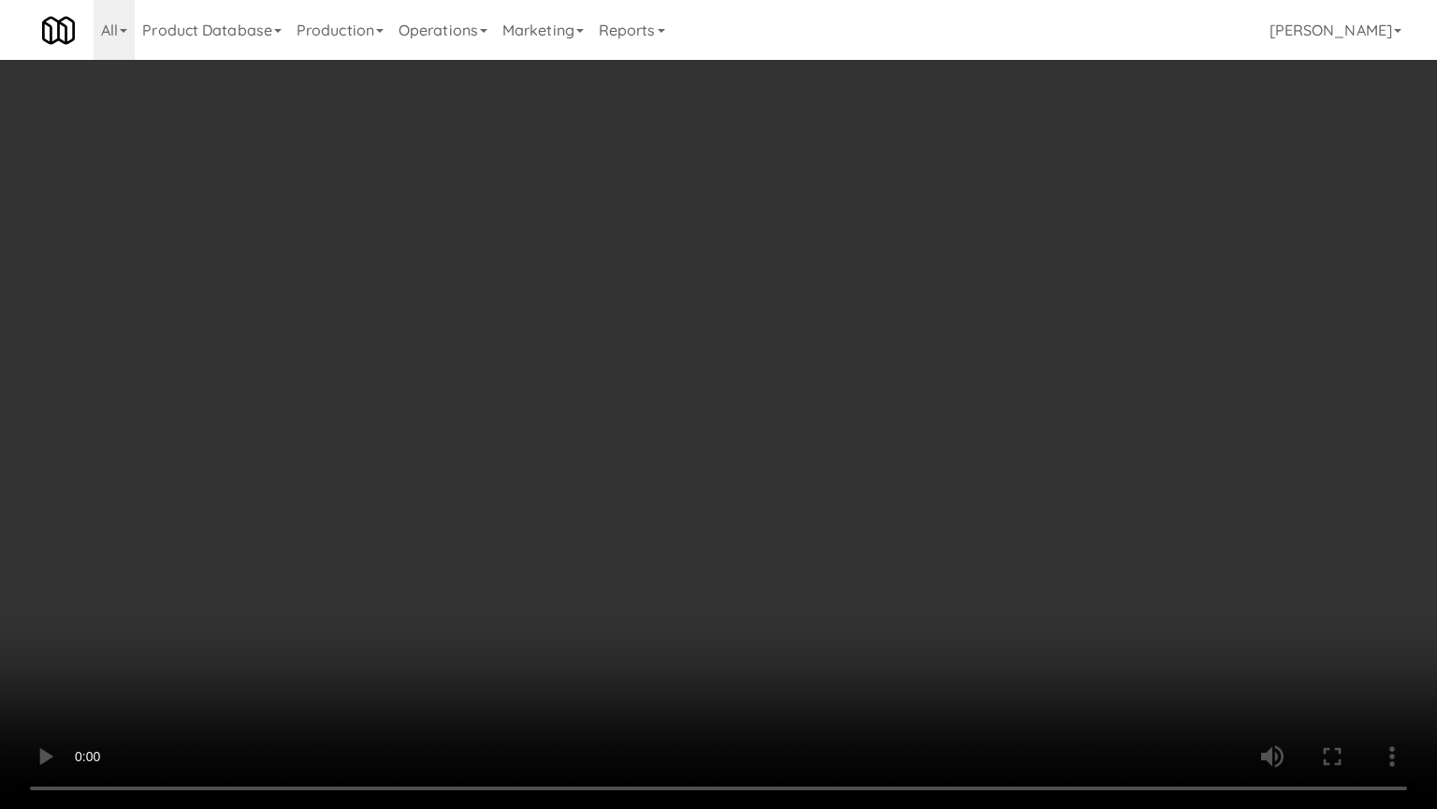
click at [749, 470] on video at bounding box center [718, 404] width 1437 height 809
click at [555, 498] on video at bounding box center [718, 404] width 1437 height 809
click at [610, 478] on video at bounding box center [718, 404] width 1437 height 809
click at [625, 483] on video at bounding box center [718, 404] width 1437 height 809
click at [716, 464] on video at bounding box center [718, 404] width 1437 height 809
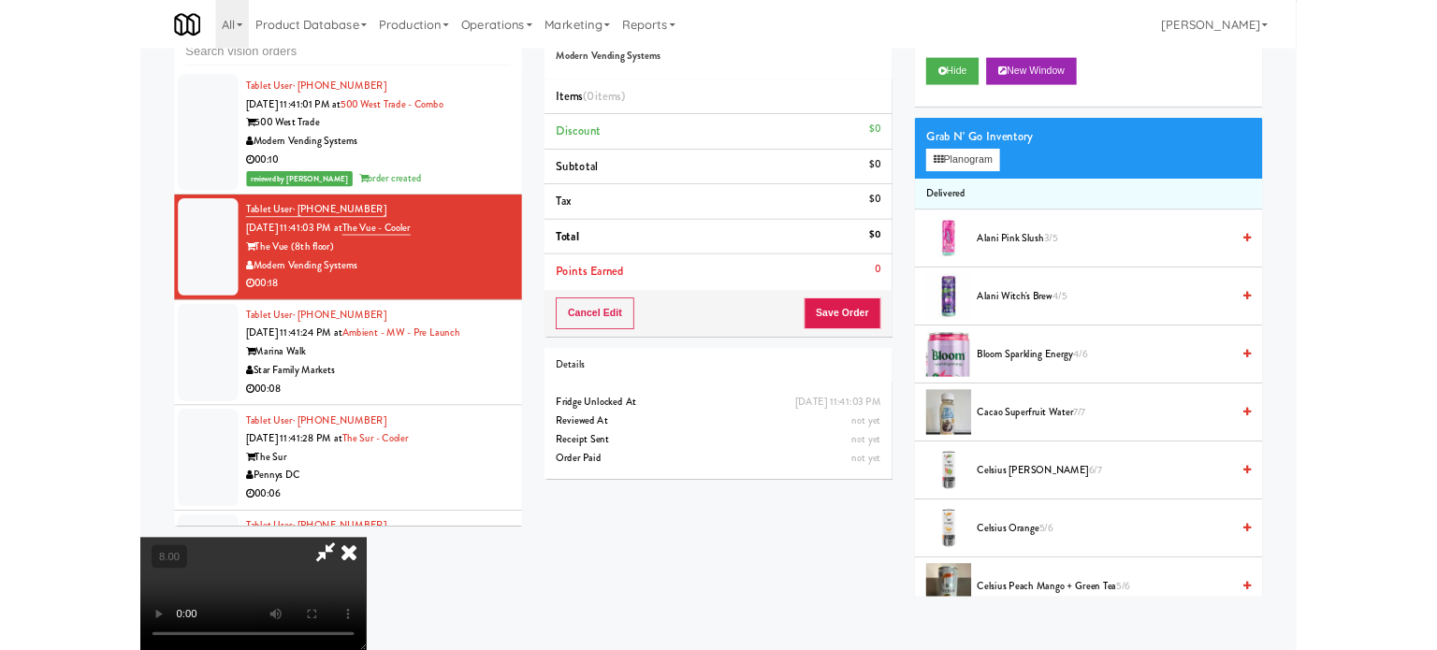
scroll to position [9205, 0]
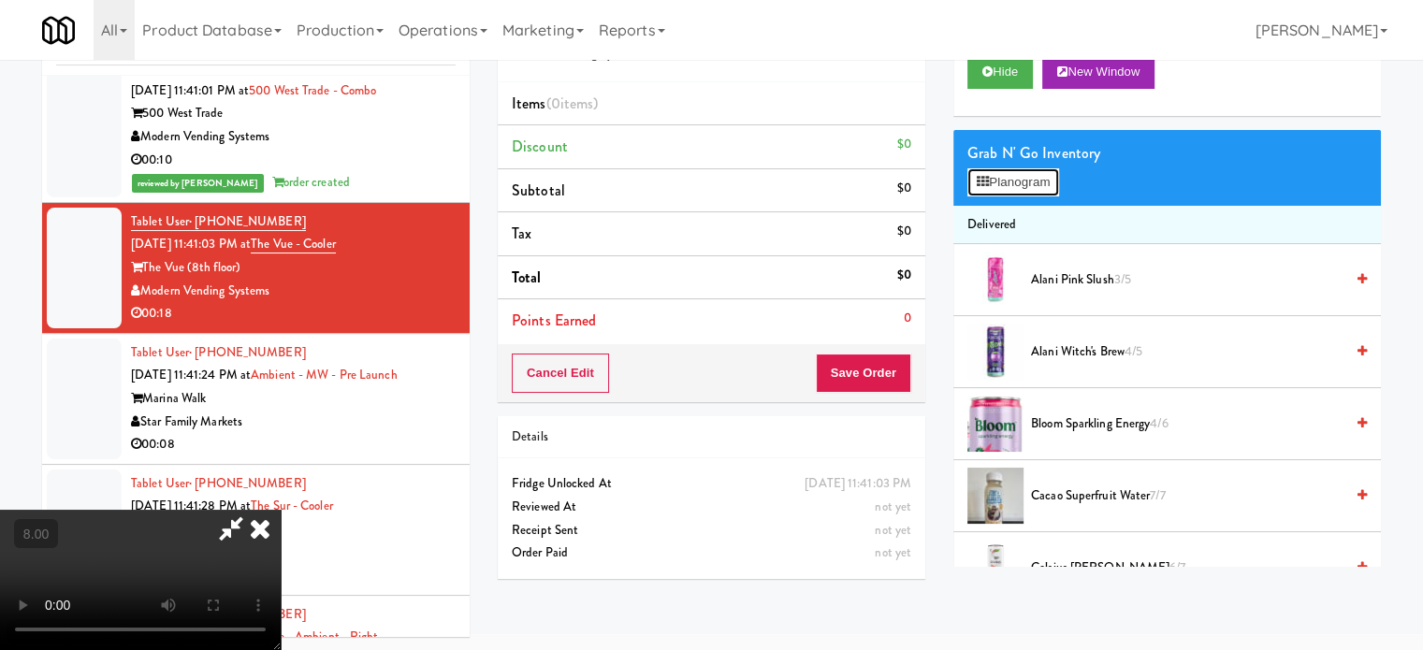
drag, startPoint x: 1043, startPoint y: 182, endPoint x: 1022, endPoint y: 182, distance: 20.6
click at [1043, 182] on button "Planogram" at bounding box center [1014, 182] width 92 height 28
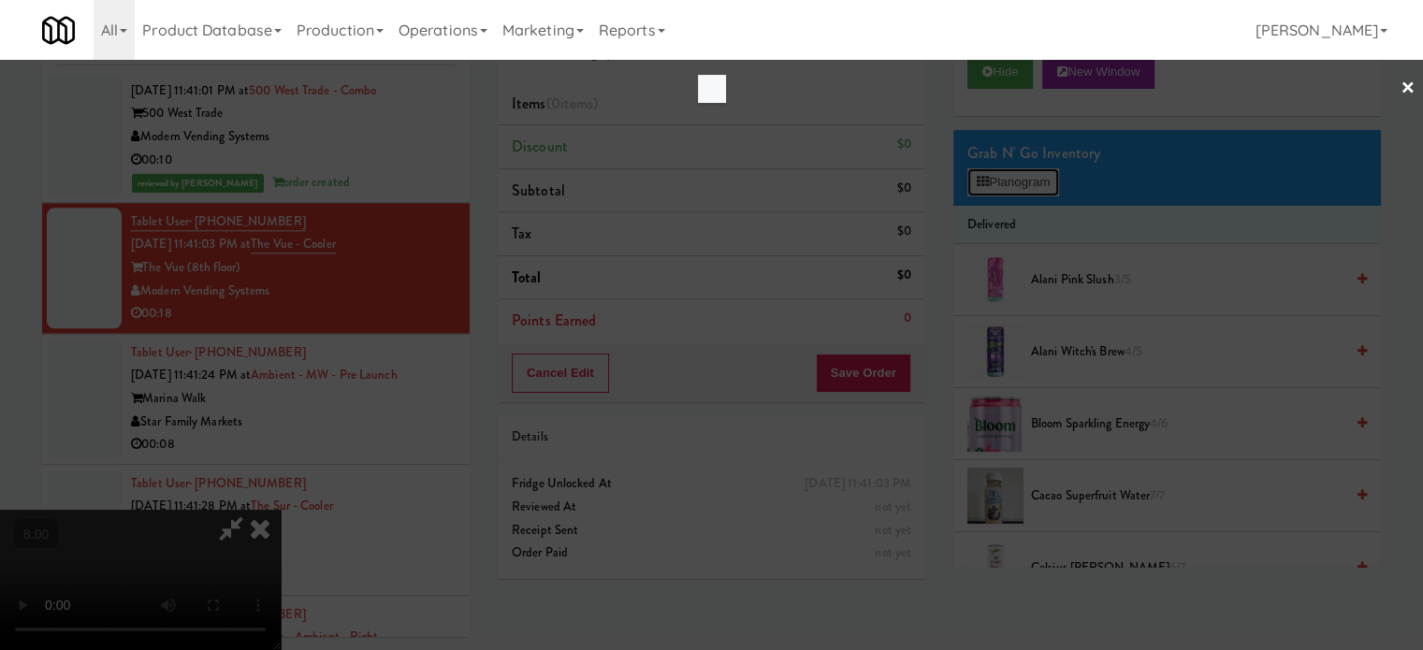
scroll to position [9183, 0]
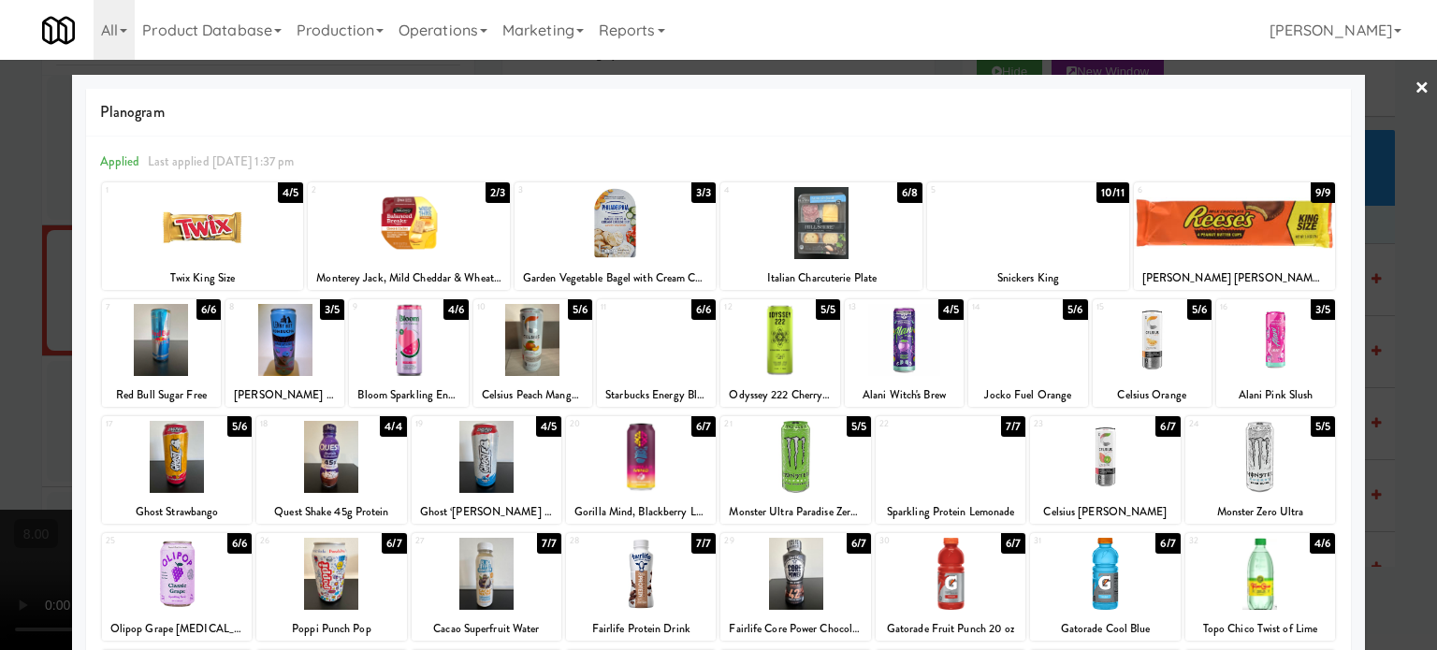
click at [238, 549] on div "6/6" at bounding box center [239, 543] width 24 height 21
click at [1406, 467] on div at bounding box center [718, 325] width 1437 height 650
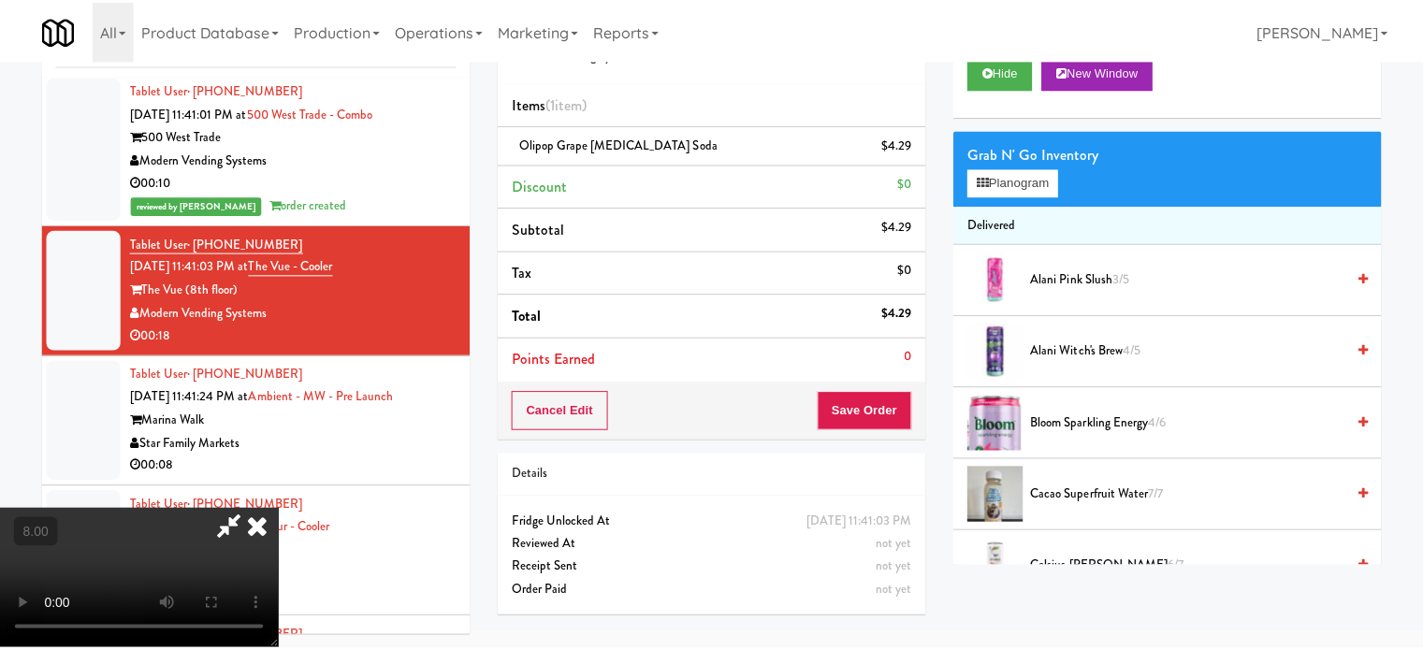
scroll to position [9205, 0]
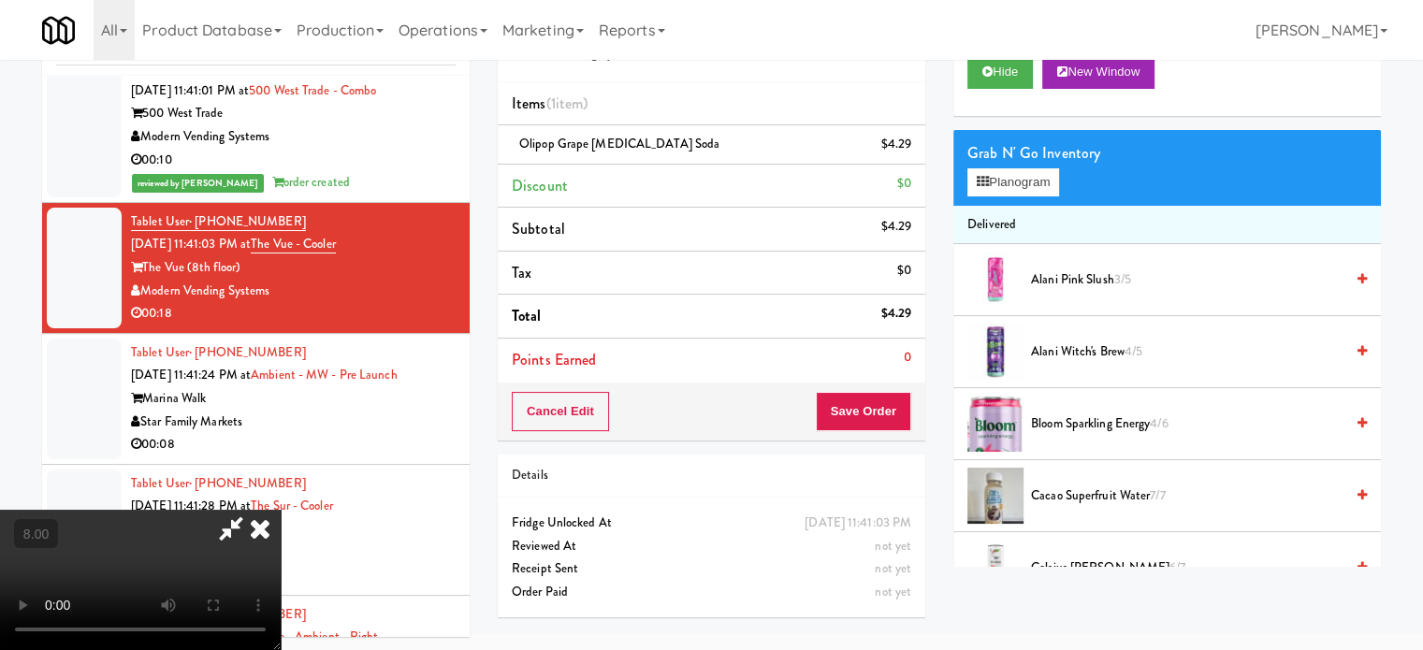
click at [281, 510] on video at bounding box center [140, 580] width 281 height 140
drag, startPoint x: 550, startPoint y: 430, endPoint x: 620, endPoint y: 386, distance: 82.8
click at [281, 510] on video at bounding box center [140, 580] width 281 height 140
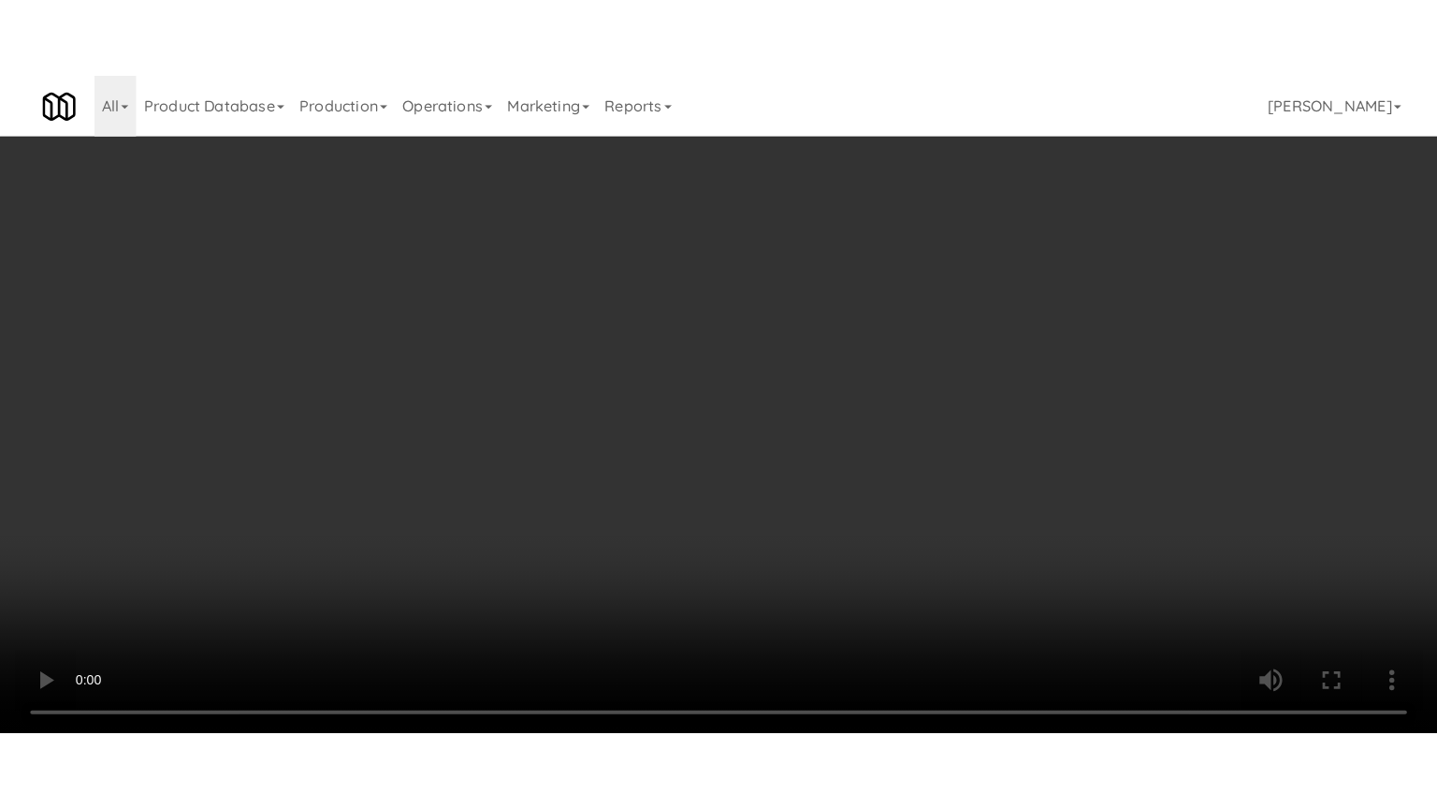
scroll to position [9183, 0]
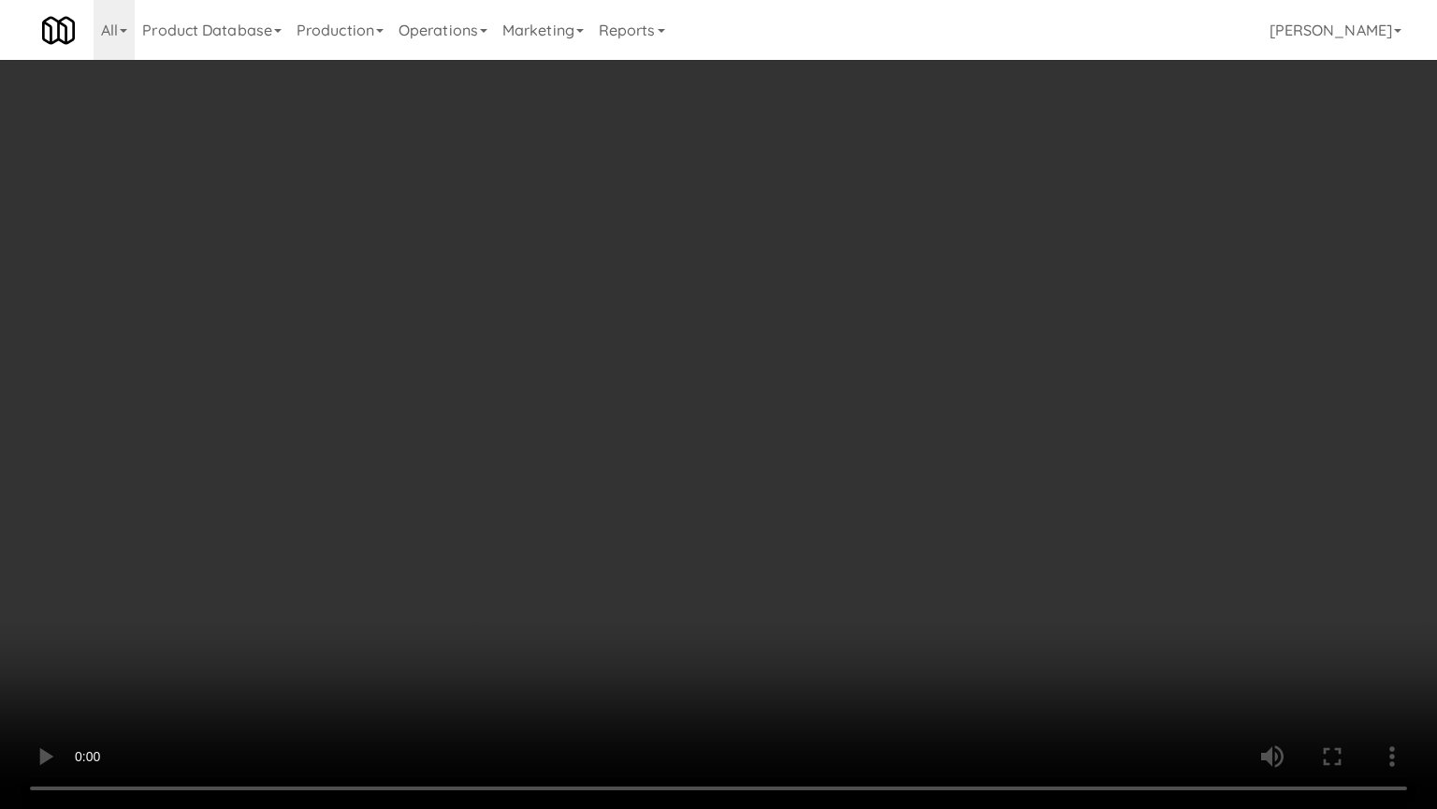
click at [622, 375] on video at bounding box center [718, 404] width 1437 height 809
click at [655, 436] on video at bounding box center [718, 404] width 1437 height 809
drag, startPoint x: 659, startPoint y: 435, endPoint x: 798, endPoint y: 206, distance: 268.4
click at [660, 434] on video at bounding box center [718, 404] width 1437 height 809
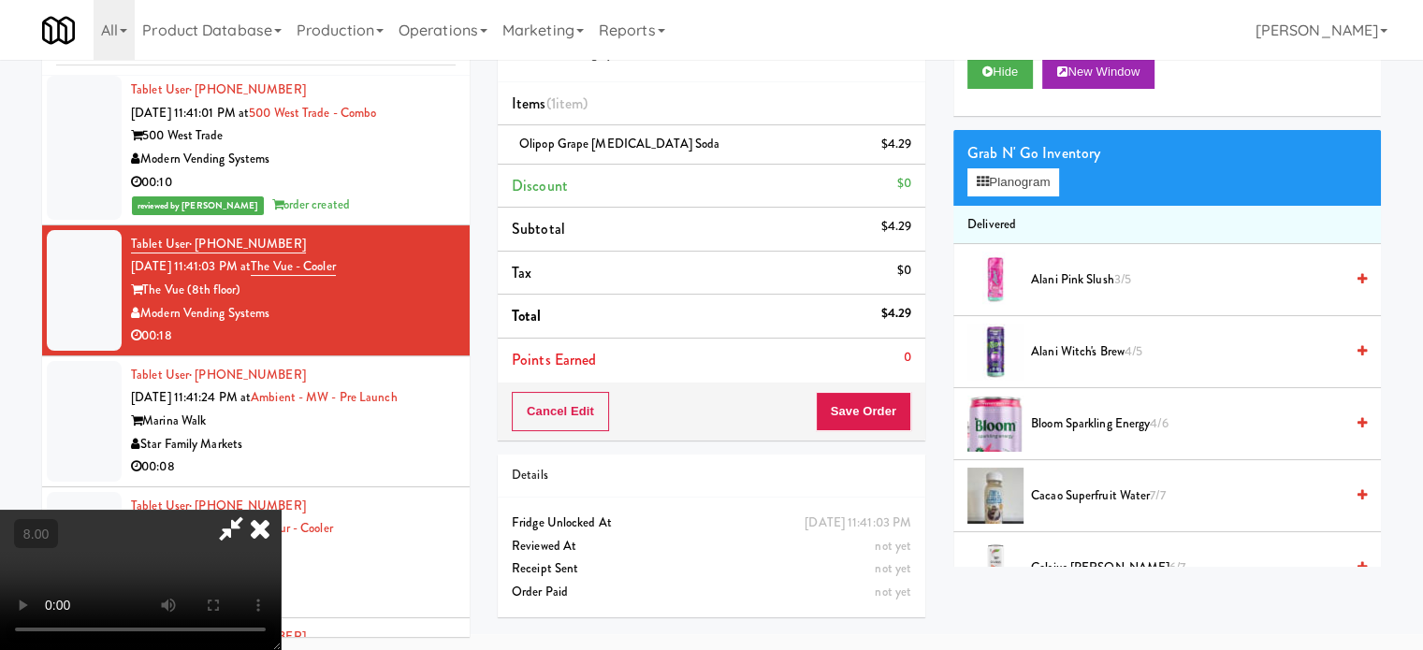
scroll to position [9205, 0]
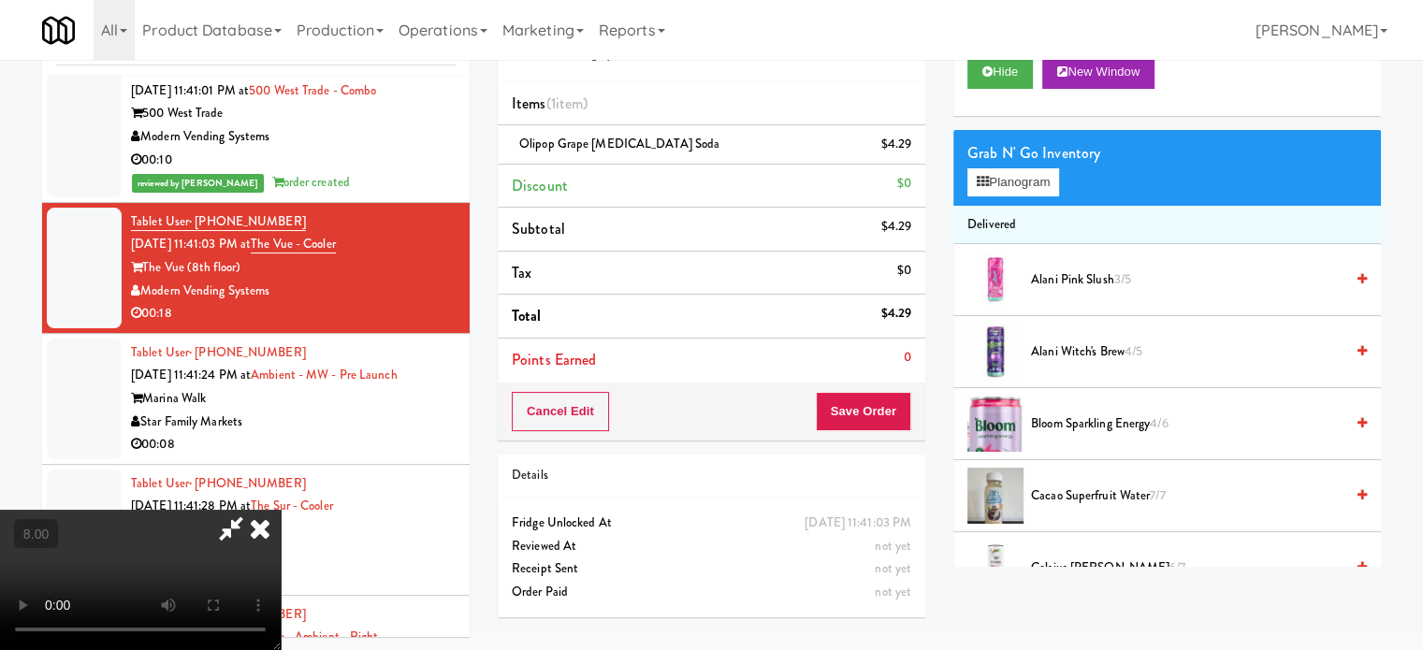
click at [281, 510] on icon at bounding box center [260, 528] width 41 height 37
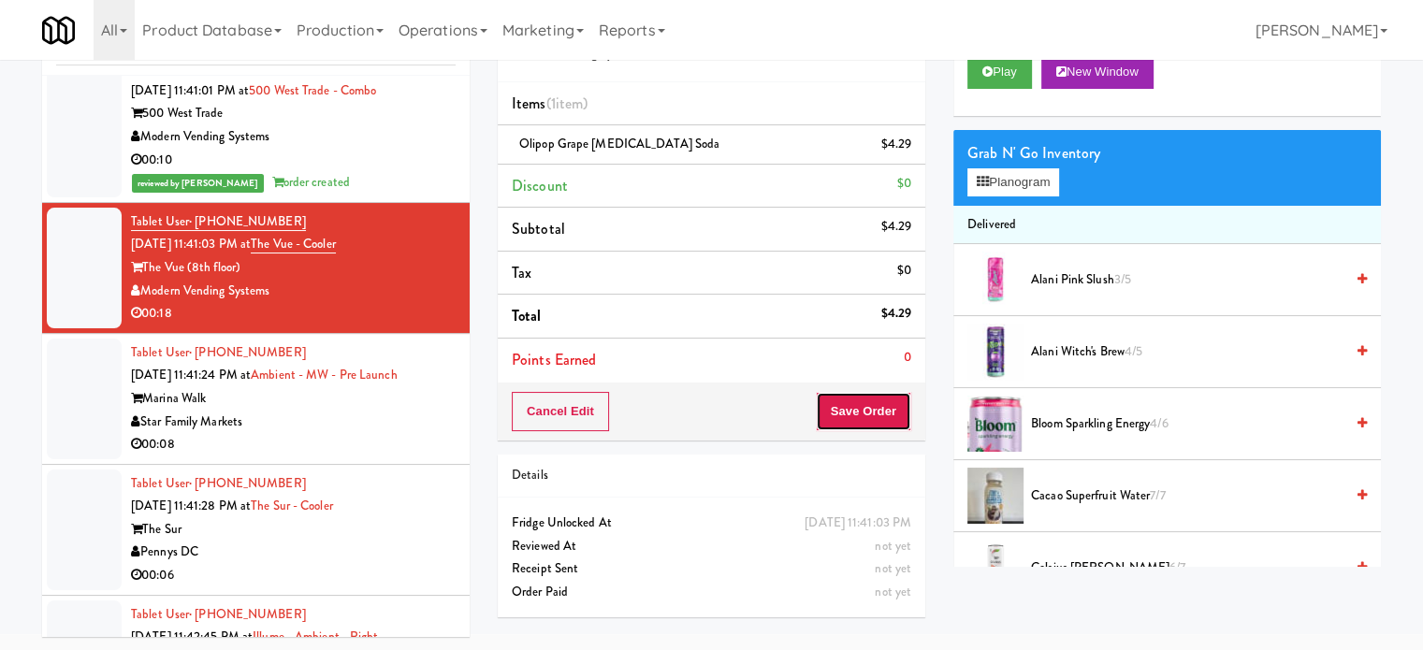
click at [856, 407] on button "Save Order" at bounding box center [863, 411] width 95 height 39
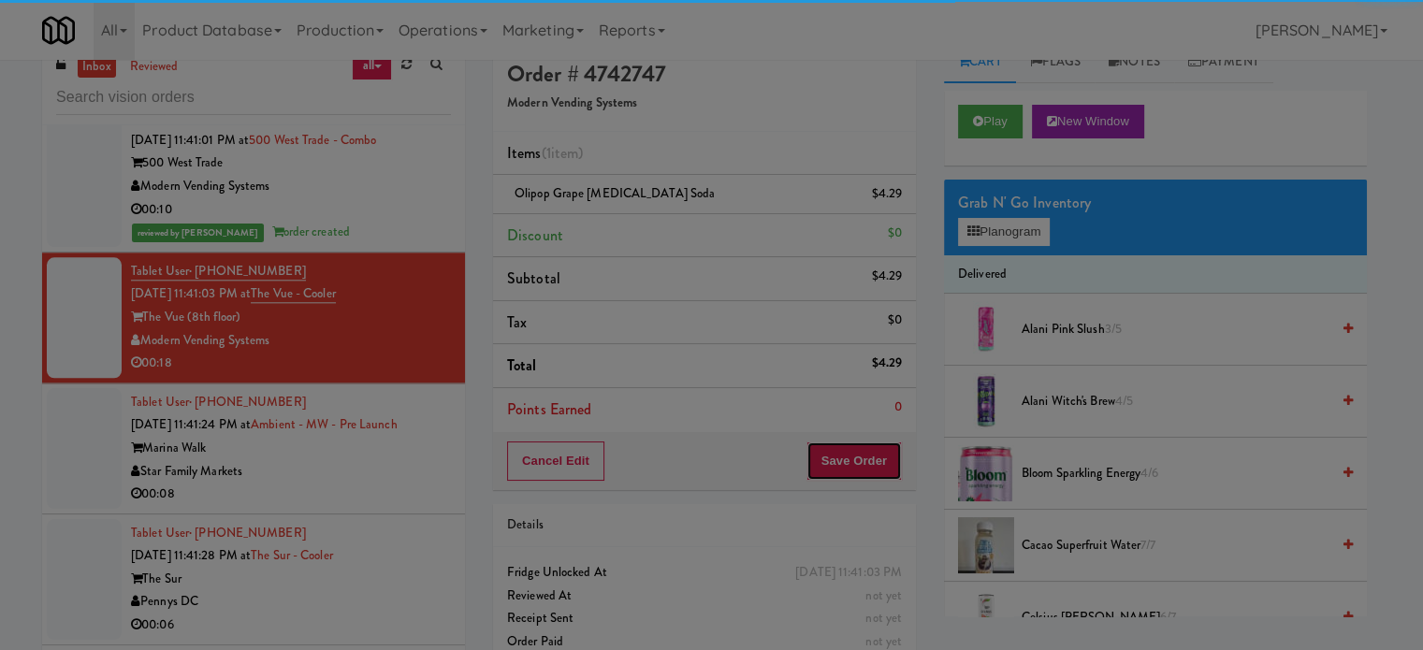
scroll to position [0, 0]
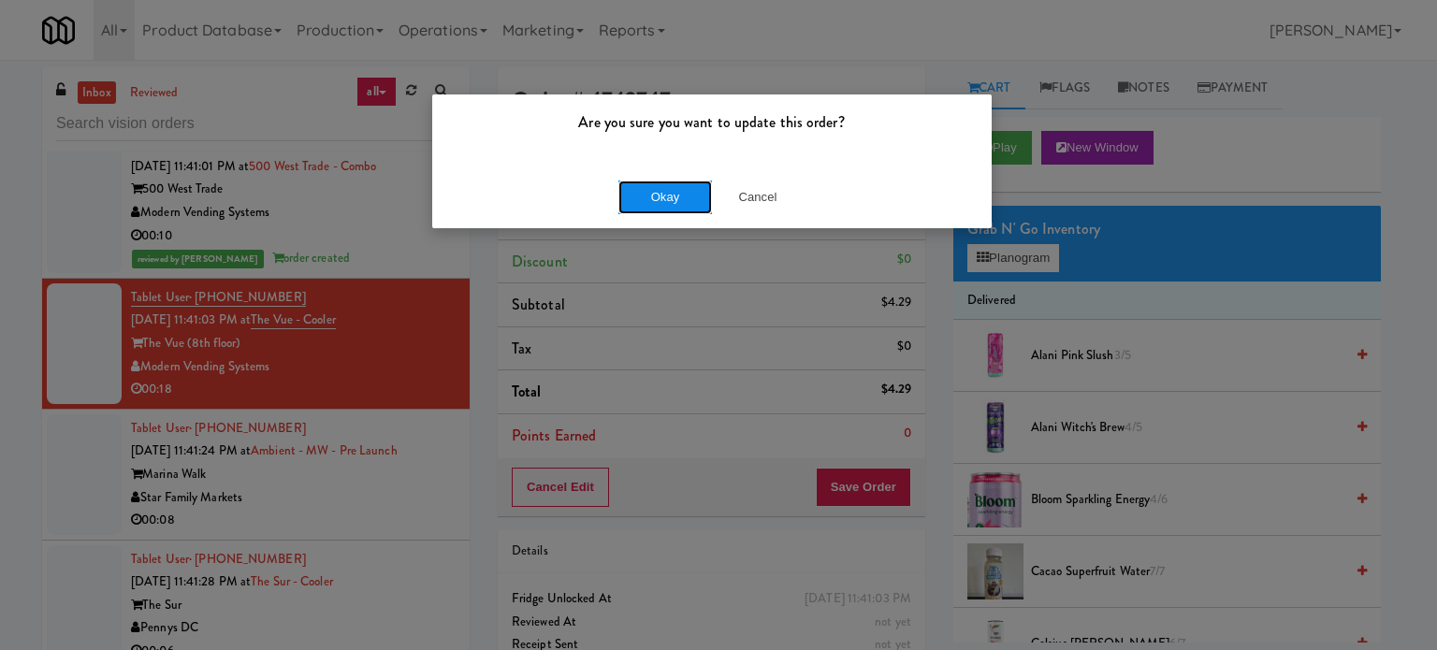
click at [661, 201] on button "Okay" at bounding box center [666, 198] width 94 height 34
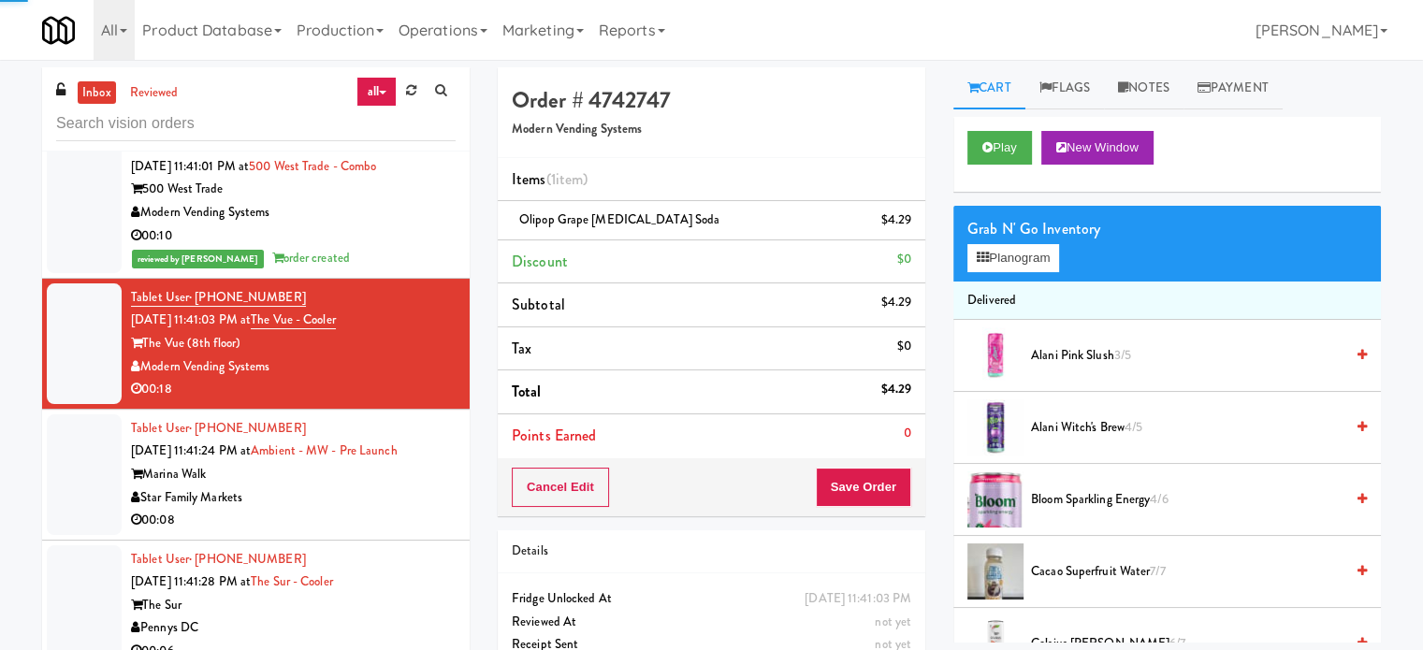
click at [412, 510] on div "Star Family Markets" at bounding box center [293, 498] width 325 height 23
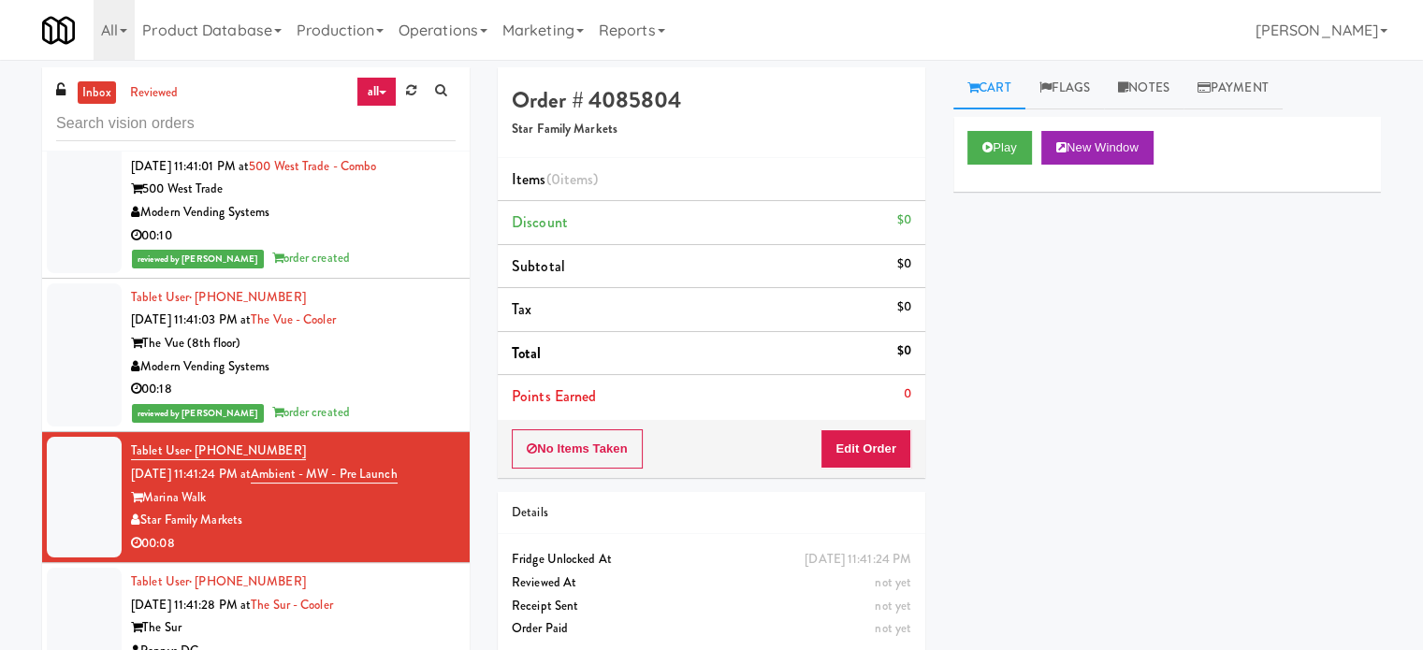
scroll to position [9673, 0]
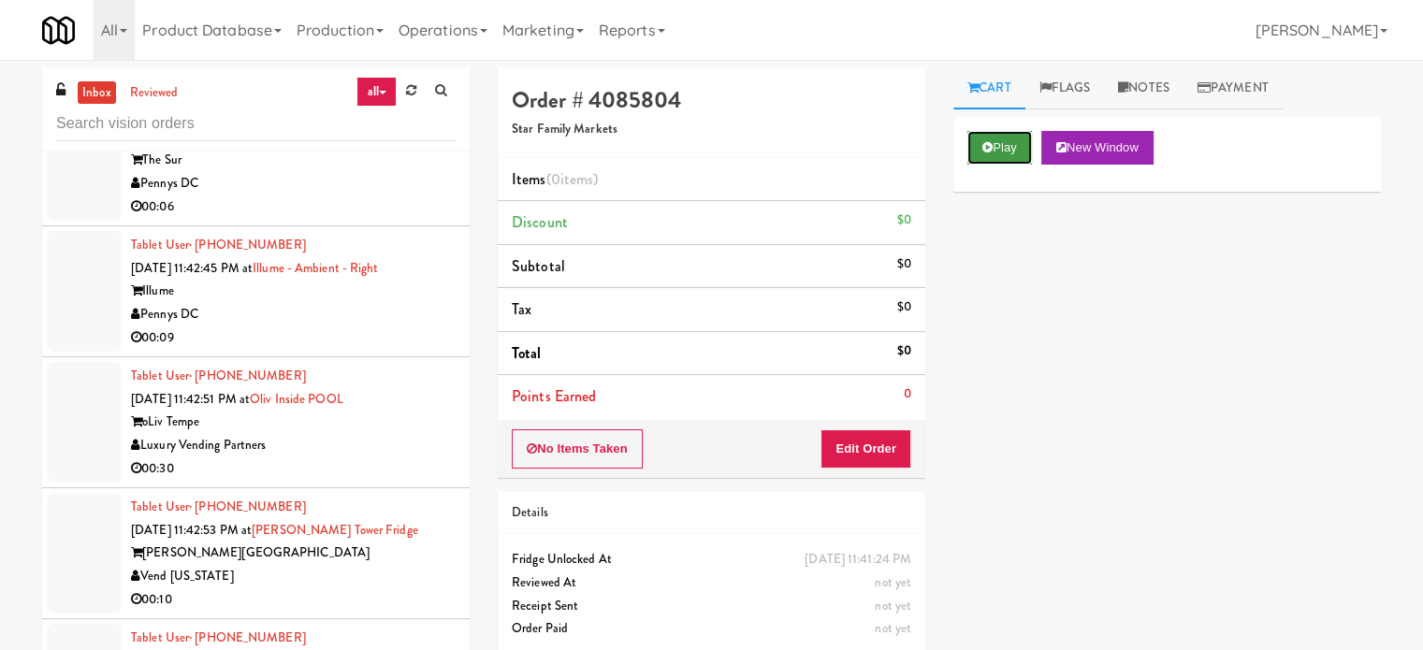
click at [993, 149] on button "Play" at bounding box center [1000, 148] width 65 height 34
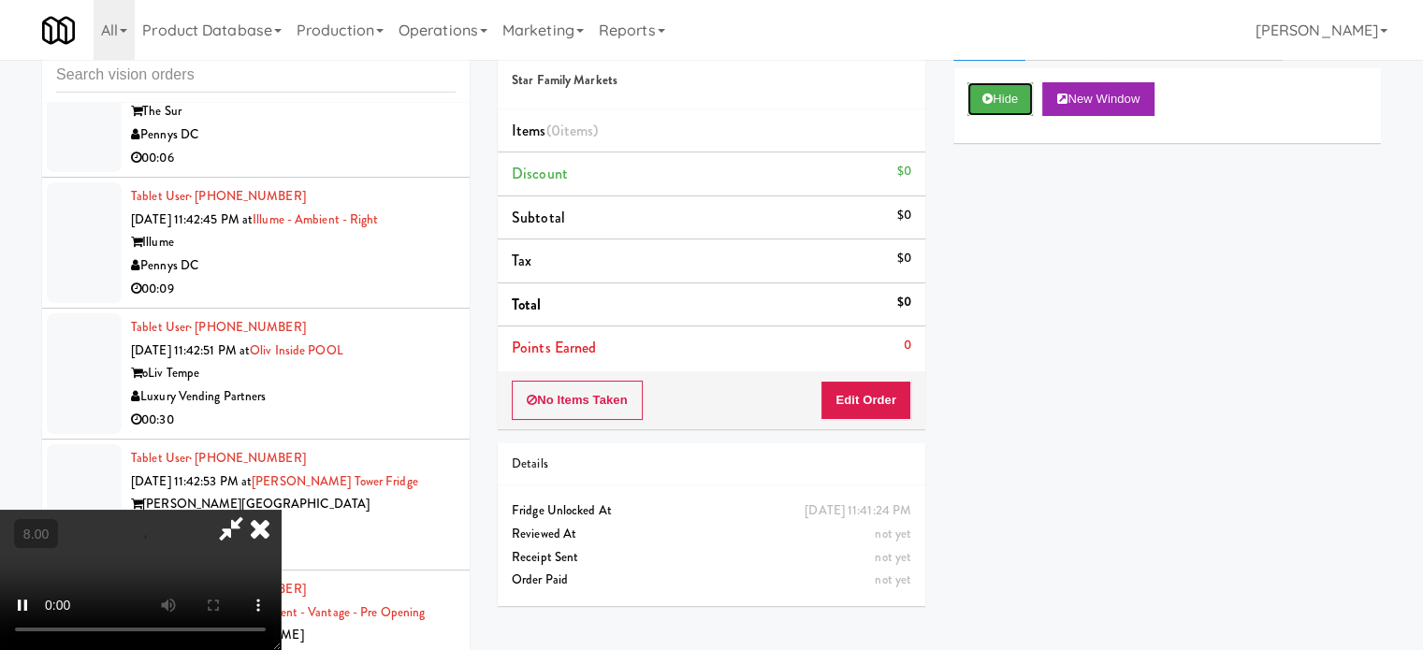
scroll to position [76, 0]
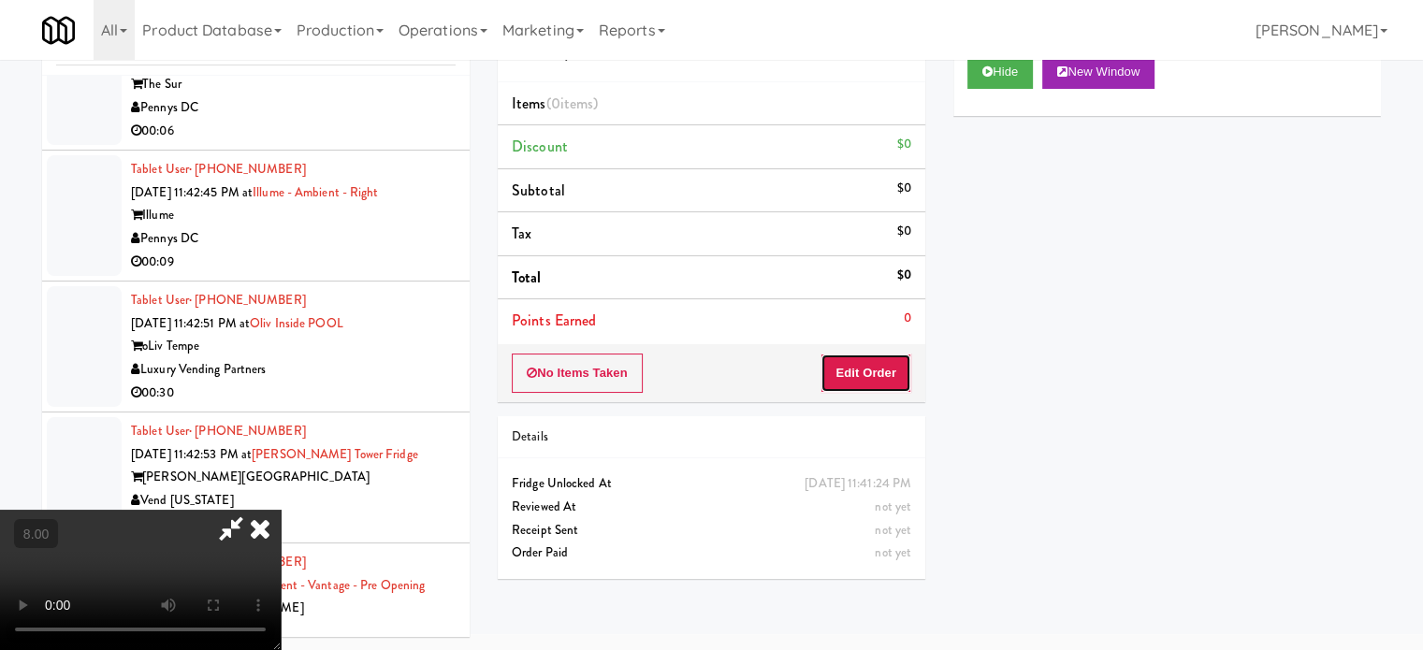
click at [860, 382] on button "Edit Order" at bounding box center [866, 373] width 91 height 39
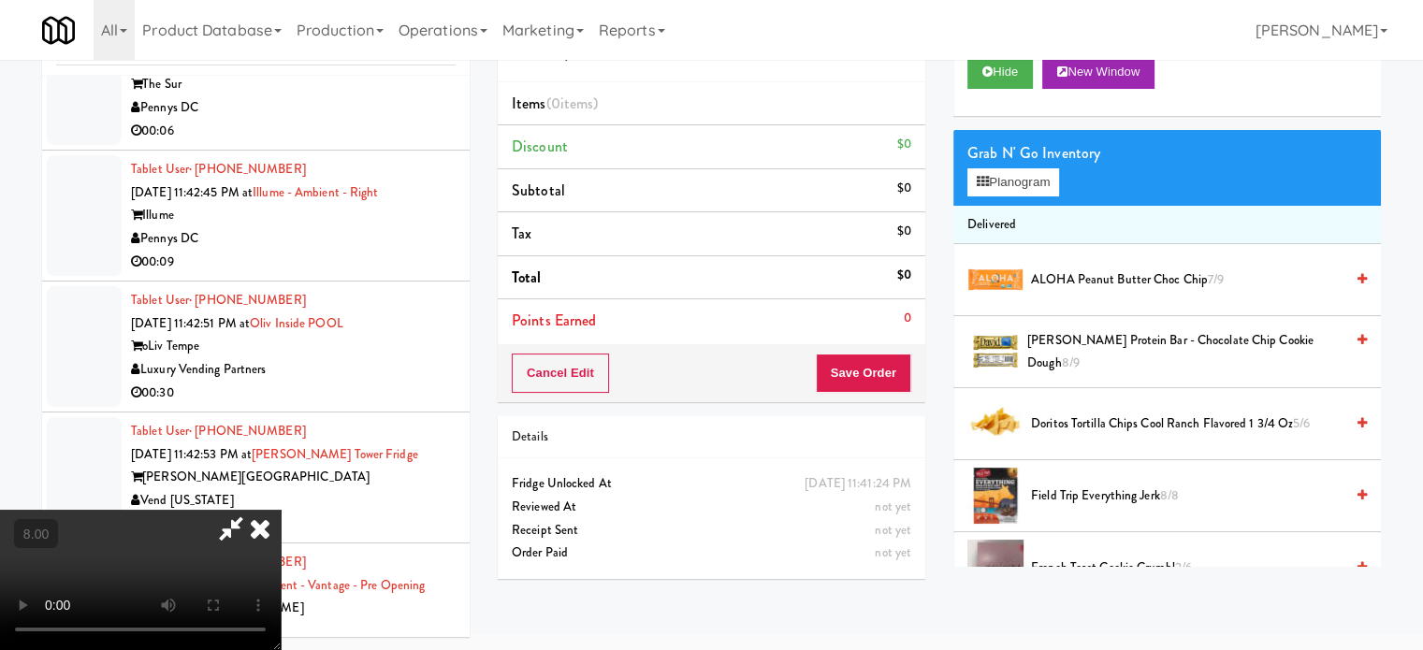
click at [281, 510] on video at bounding box center [140, 580] width 281 height 140
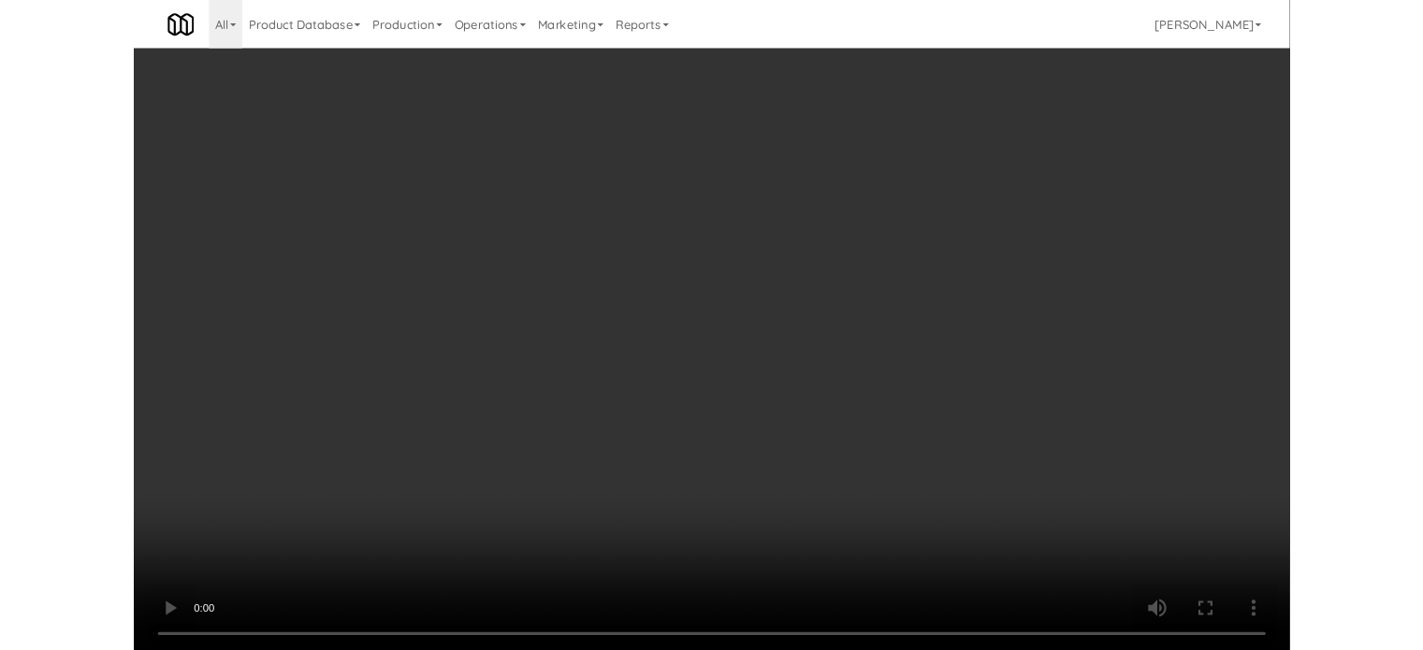
scroll to position [9651, 0]
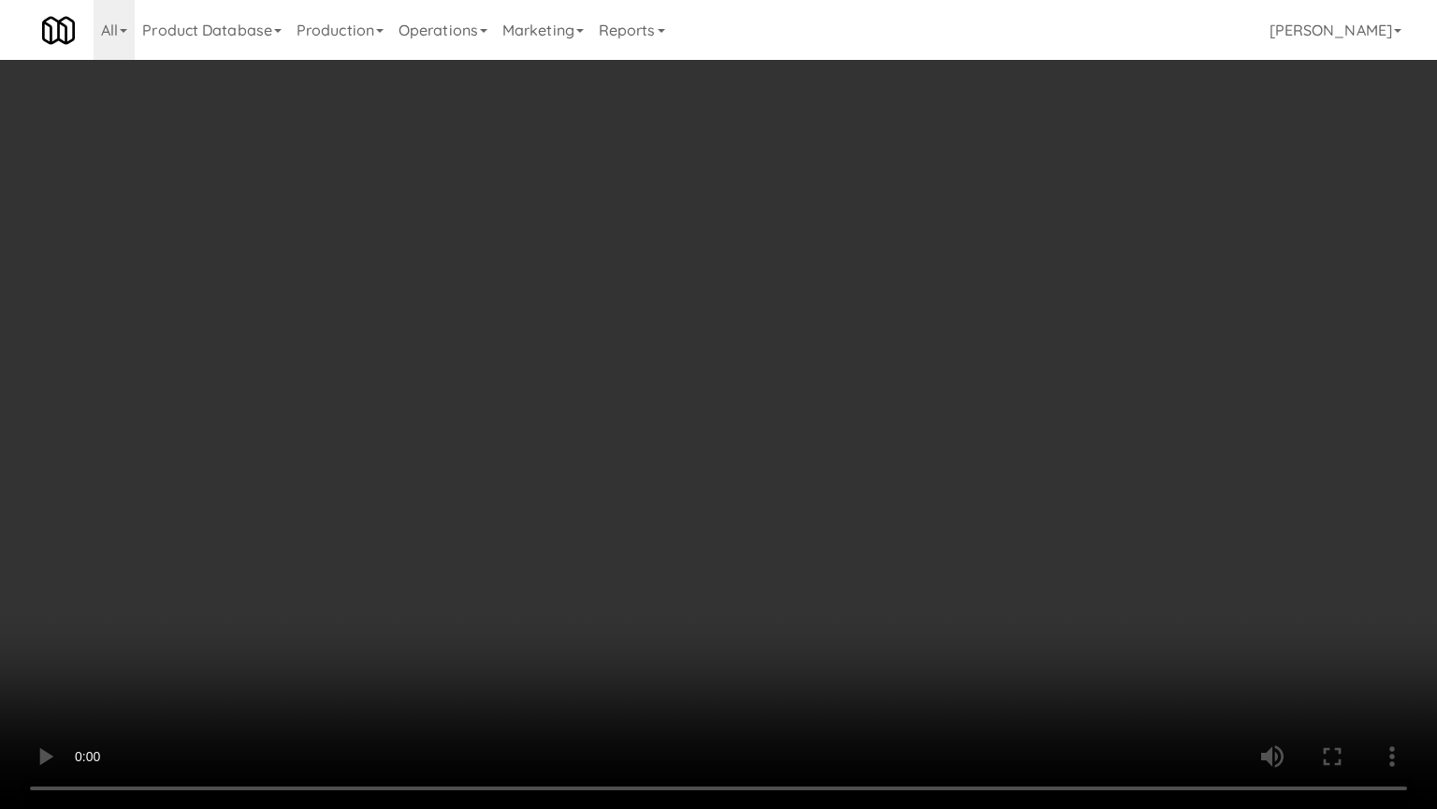
click at [572, 329] on video at bounding box center [718, 404] width 1437 height 809
click at [576, 378] on video at bounding box center [718, 404] width 1437 height 809
click at [674, 390] on video at bounding box center [718, 404] width 1437 height 809
click at [378, 532] on video at bounding box center [718, 404] width 1437 height 809
click at [546, 460] on video at bounding box center [718, 404] width 1437 height 809
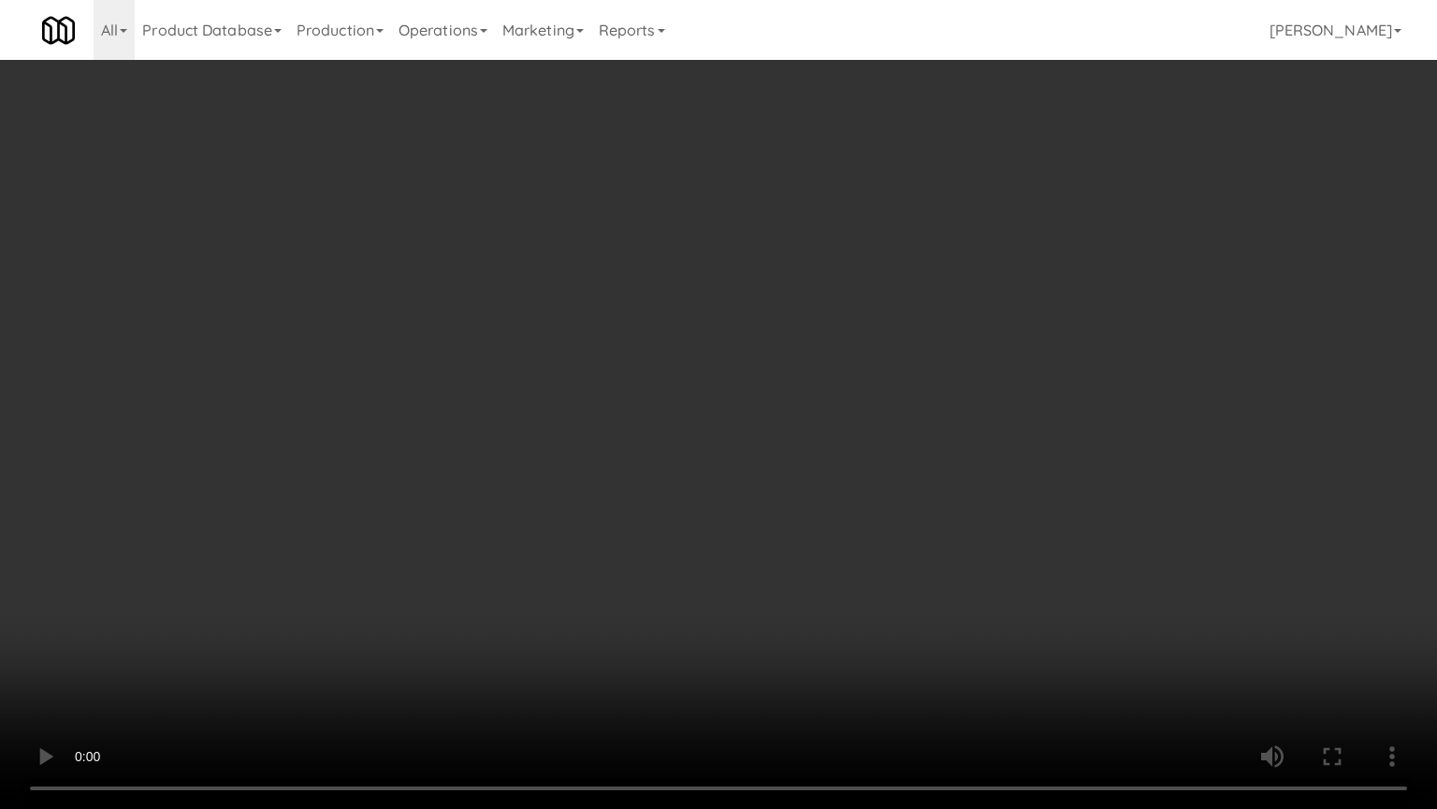
click at [580, 466] on video at bounding box center [718, 404] width 1437 height 809
click at [735, 407] on video at bounding box center [718, 404] width 1437 height 809
click at [753, 424] on video at bounding box center [718, 404] width 1437 height 809
click at [899, 443] on video at bounding box center [718, 404] width 1437 height 809
click at [868, 438] on video at bounding box center [718, 404] width 1437 height 809
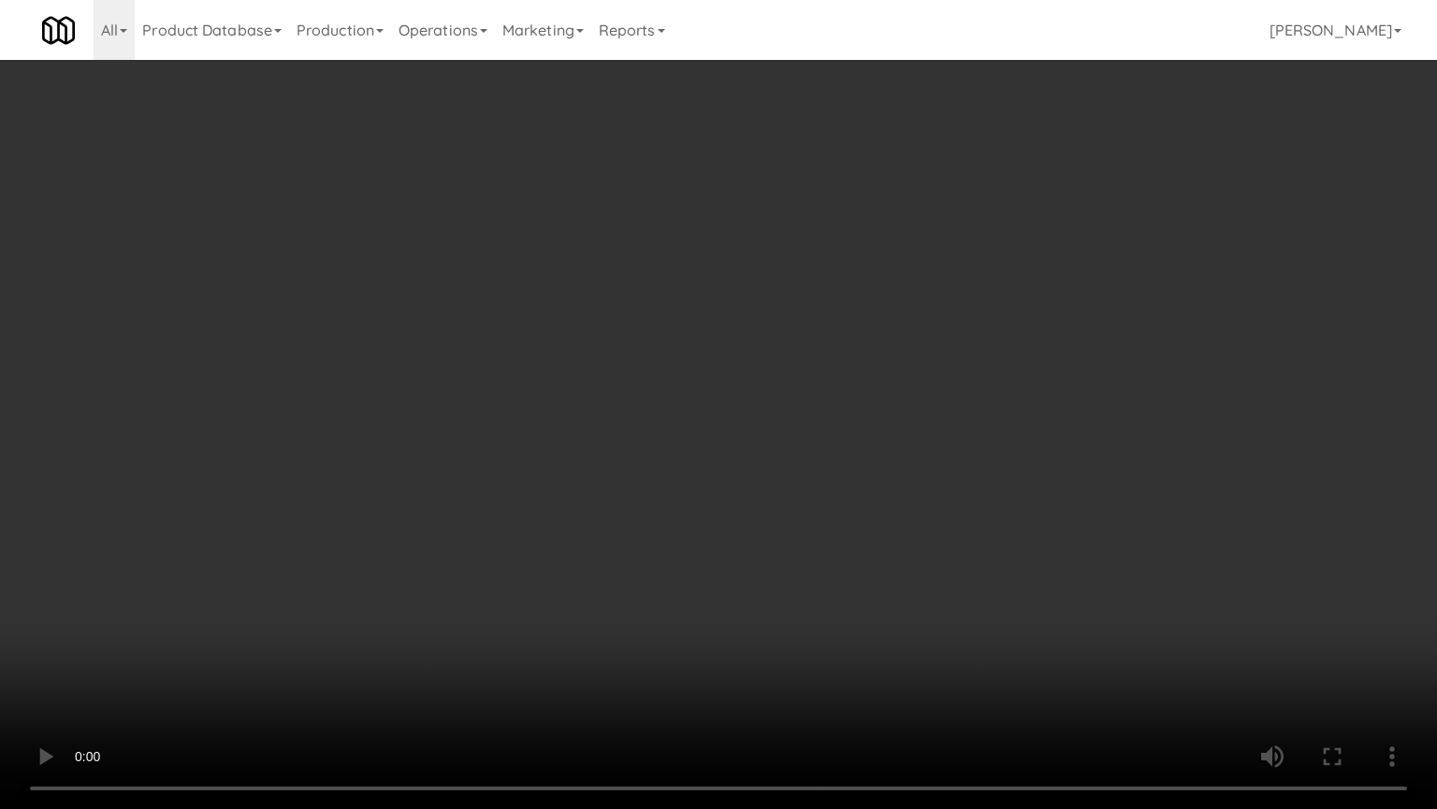
click at [880, 442] on video at bounding box center [718, 404] width 1437 height 809
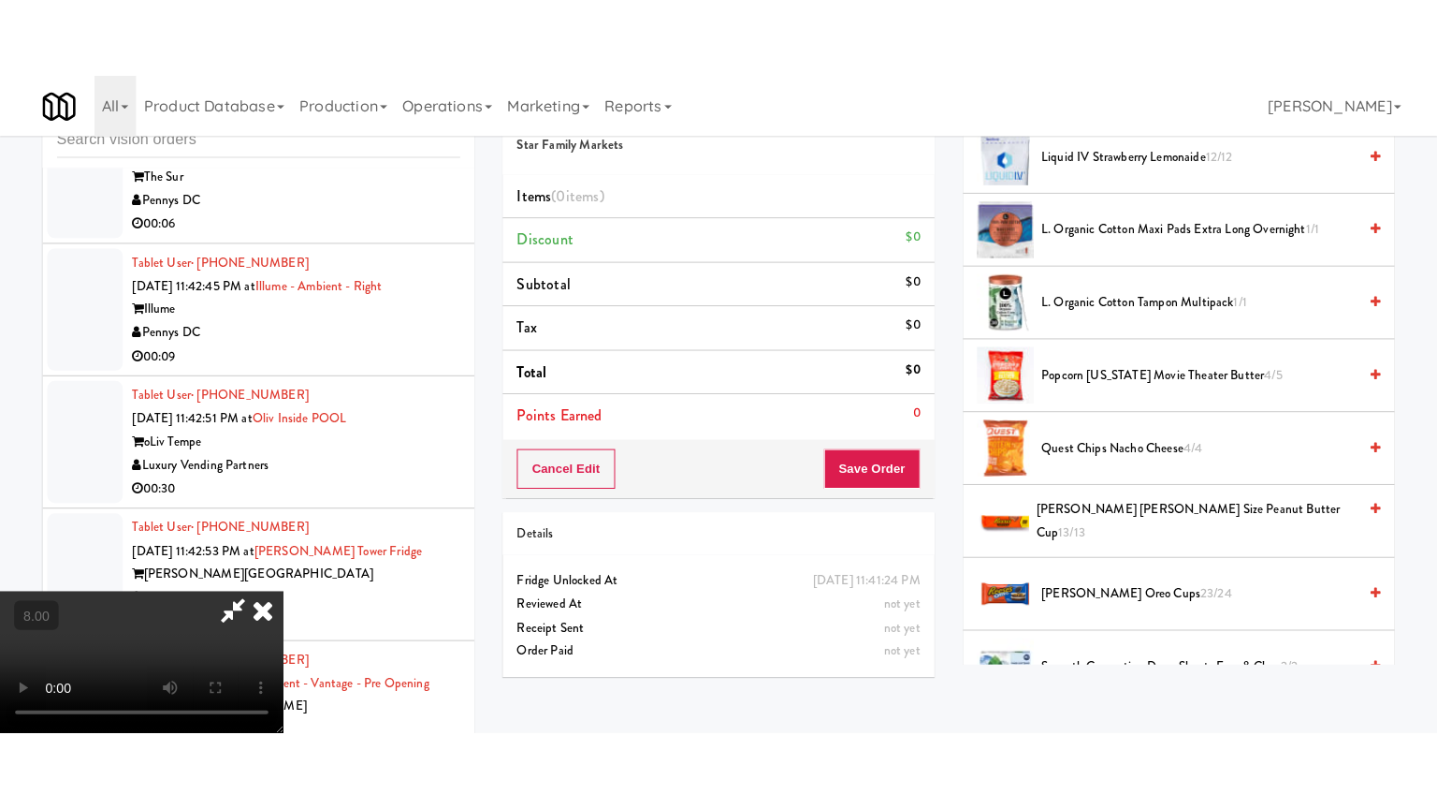
scroll to position [1404, 0]
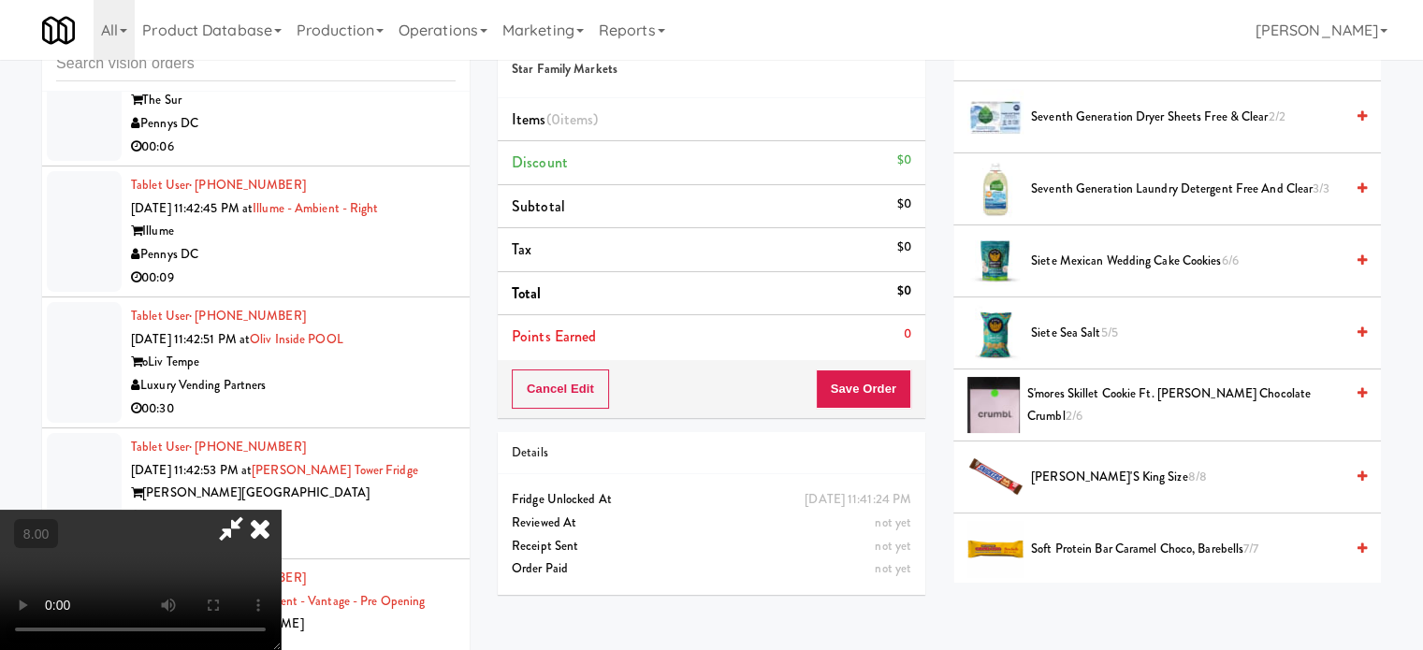
drag, startPoint x: 1123, startPoint y: 389, endPoint x: 1089, endPoint y: 388, distance: 33.7
click at [1125, 389] on span "S'mores Skillet Cookie ft. HERSHEY'S Chocolate Crumbl 2/6" at bounding box center [1186, 406] width 316 height 46
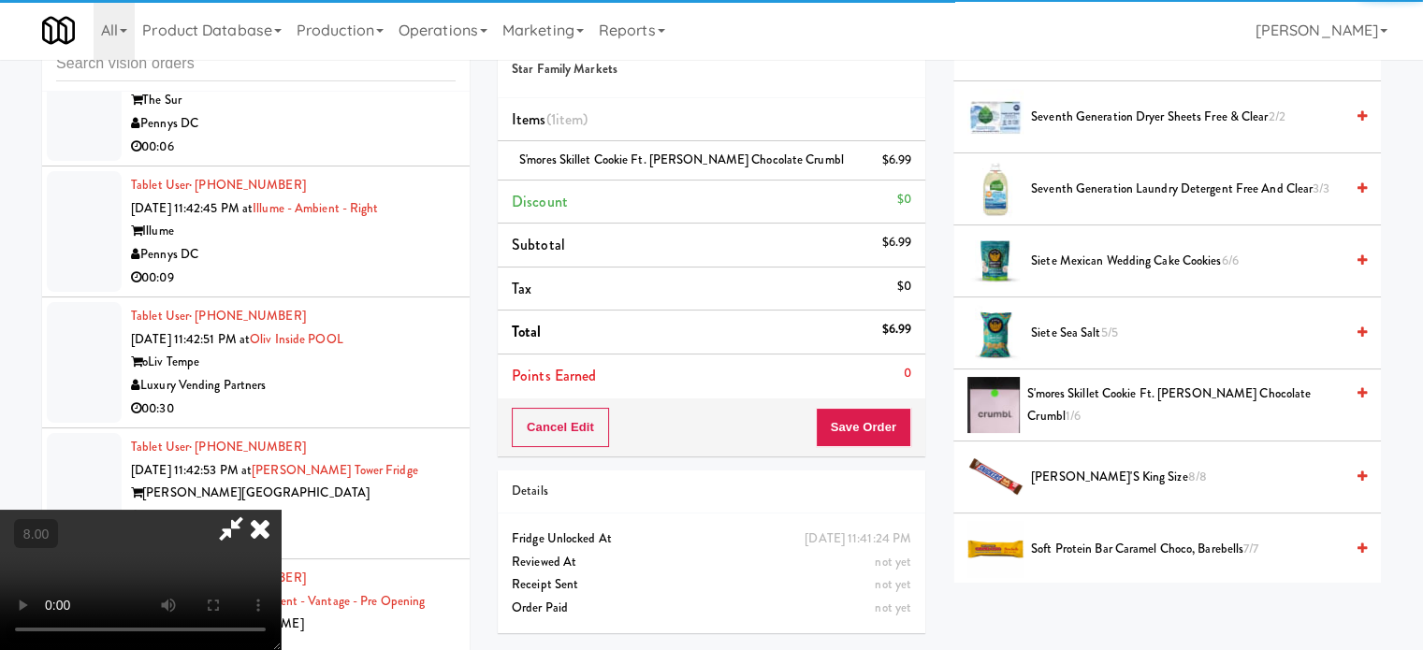
click at [281, 510] on video at bounding box center [140, 580] width 281 height 140
drag, startPoint x: 527, startPoint y: 429, endPoint x: 513, endPoint y: 416, distance: 19.2
click at [281, 510] on video at bounding box center [140, 580] width 281 height 140
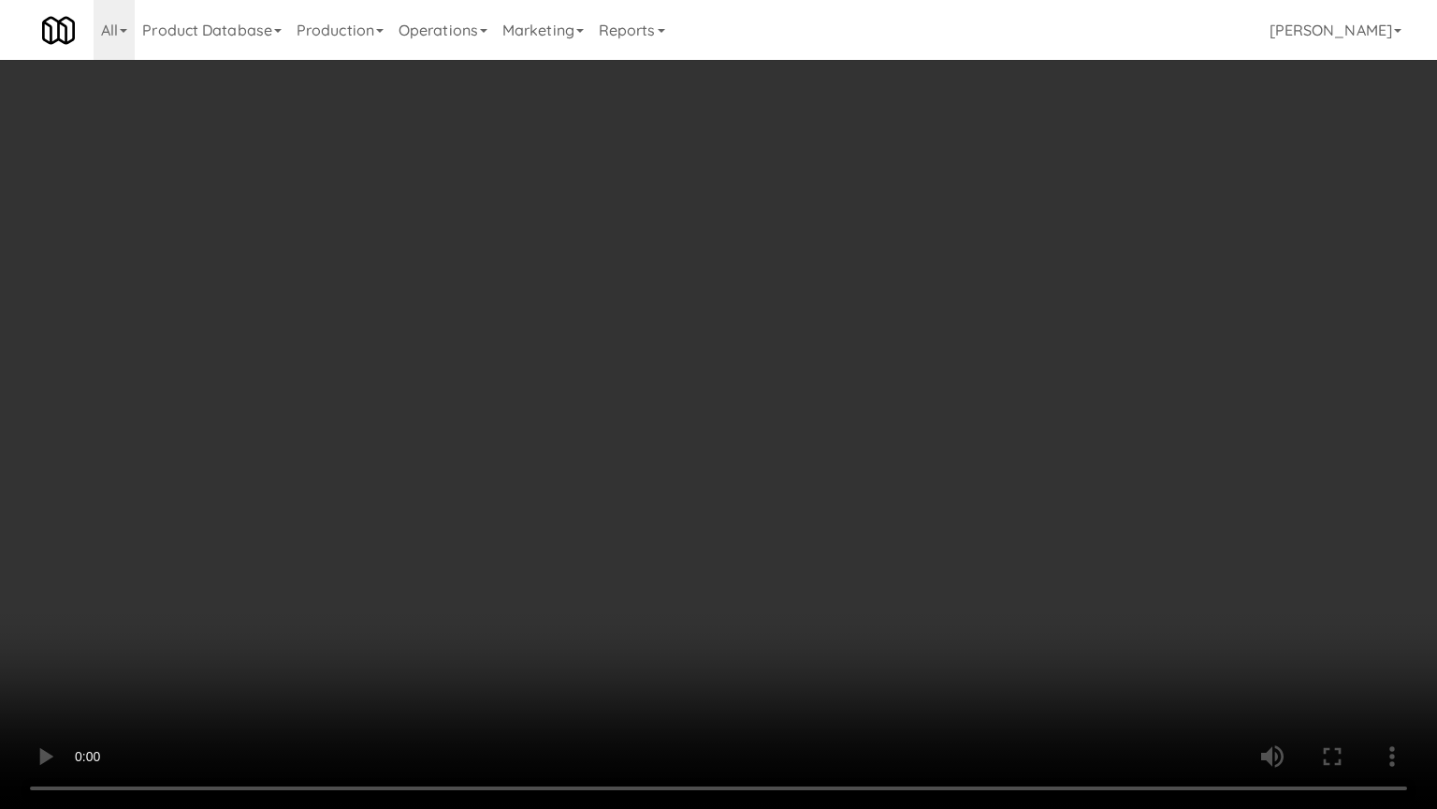
click at [525, 412] on video at bounding box center [718, 404] width 1437 height 809
click at [562, 419] on video at bounding box center [718, 404] width 1437 height 809
click at [573, 416] on video at bounding box center [718, 404] width 1437 height 809
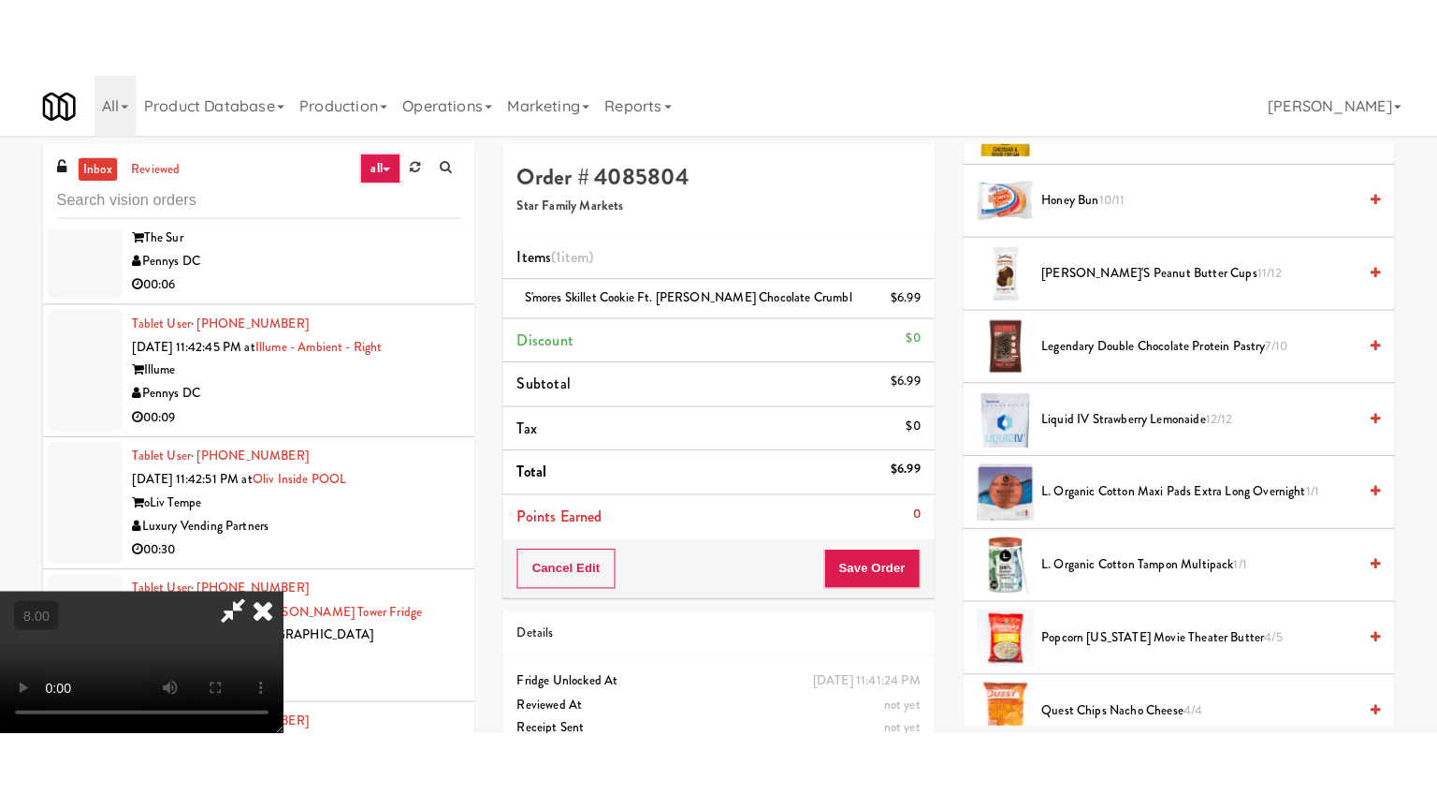
scroll to position [936, 0]
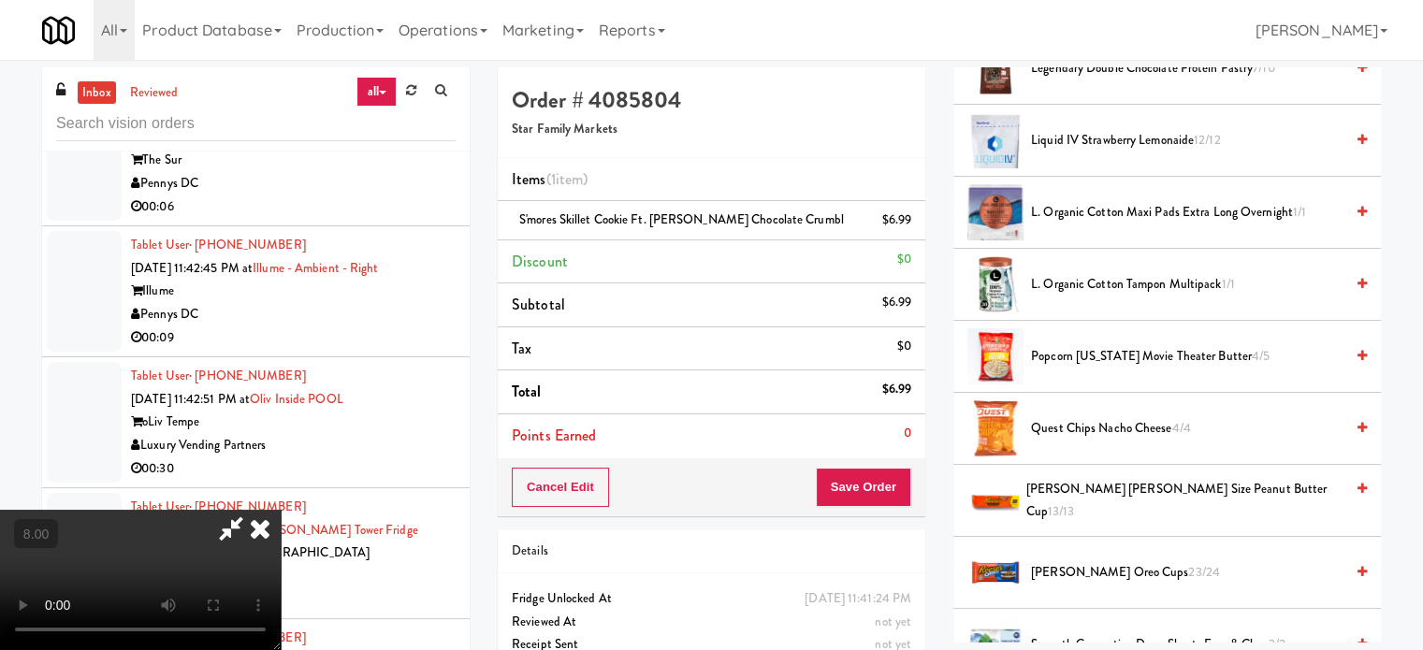
click at [281, 510] on video at bounding box center [140, 580] width 281 height 140
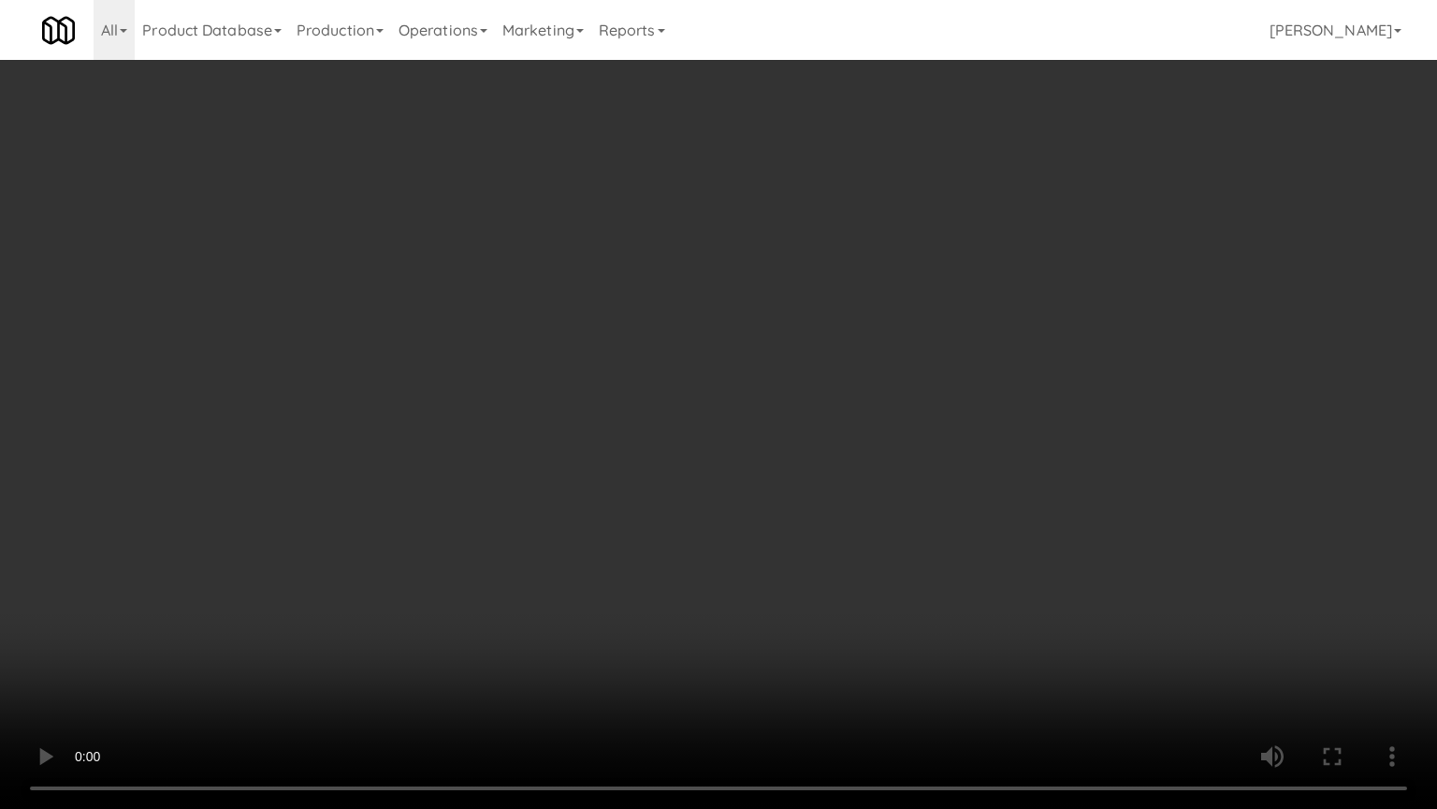
click at [564, 383] on video at bounding box center [718, 404] width 1437 height 809
click at [610, 395] on video at bounding box center [718, 404] width 1437 height 809
drag, startPoint x: 611, startPoint y: 395, endPoint x: 710, endPoint y: 225, distance: 197.1
click at [620, 395] on video at bounding box center [718, 404] width 1437 height 809
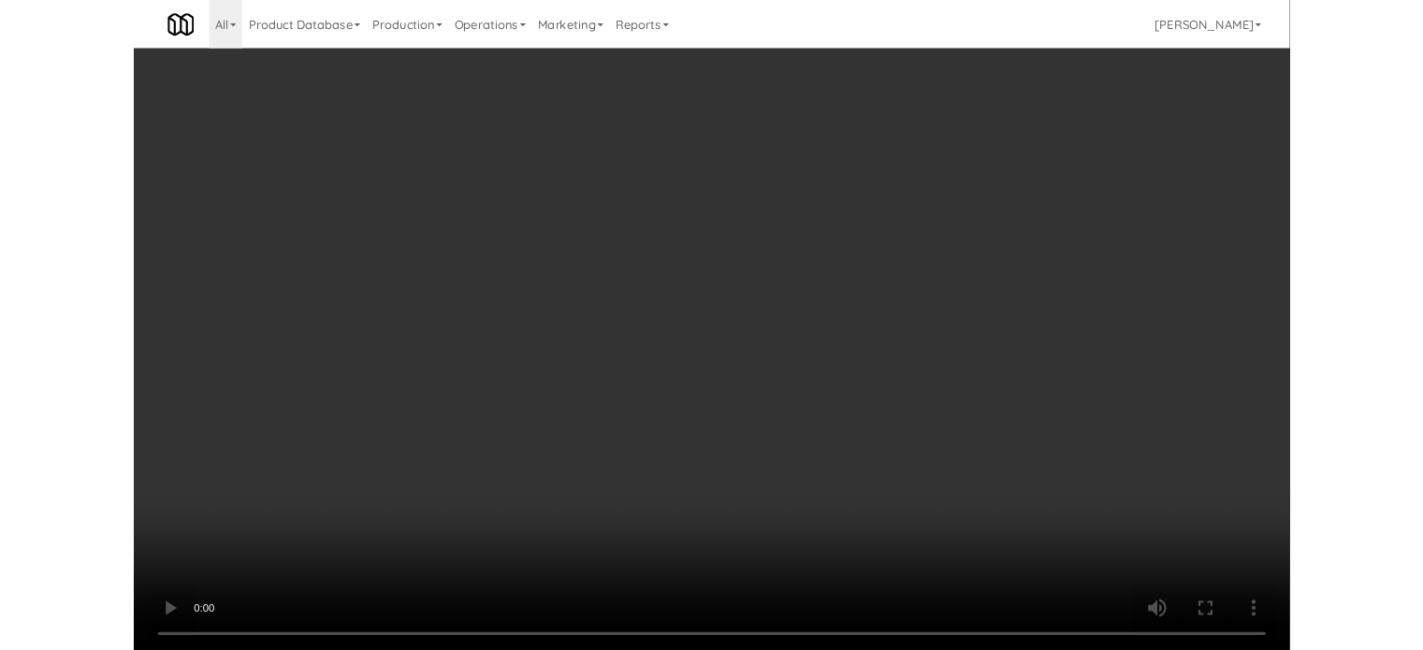
scroll to position [9673, 0]
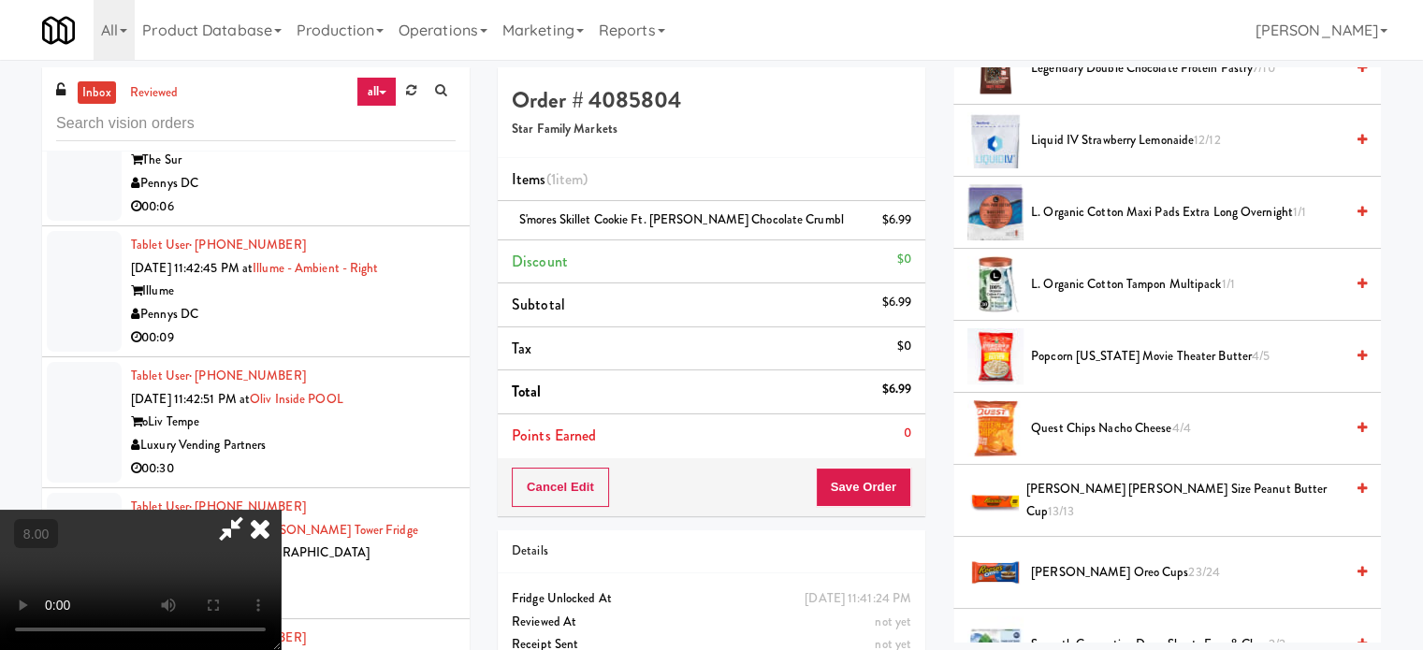
click at [281, 510] on icon at bounding box center [260, 528] width 41 height 37
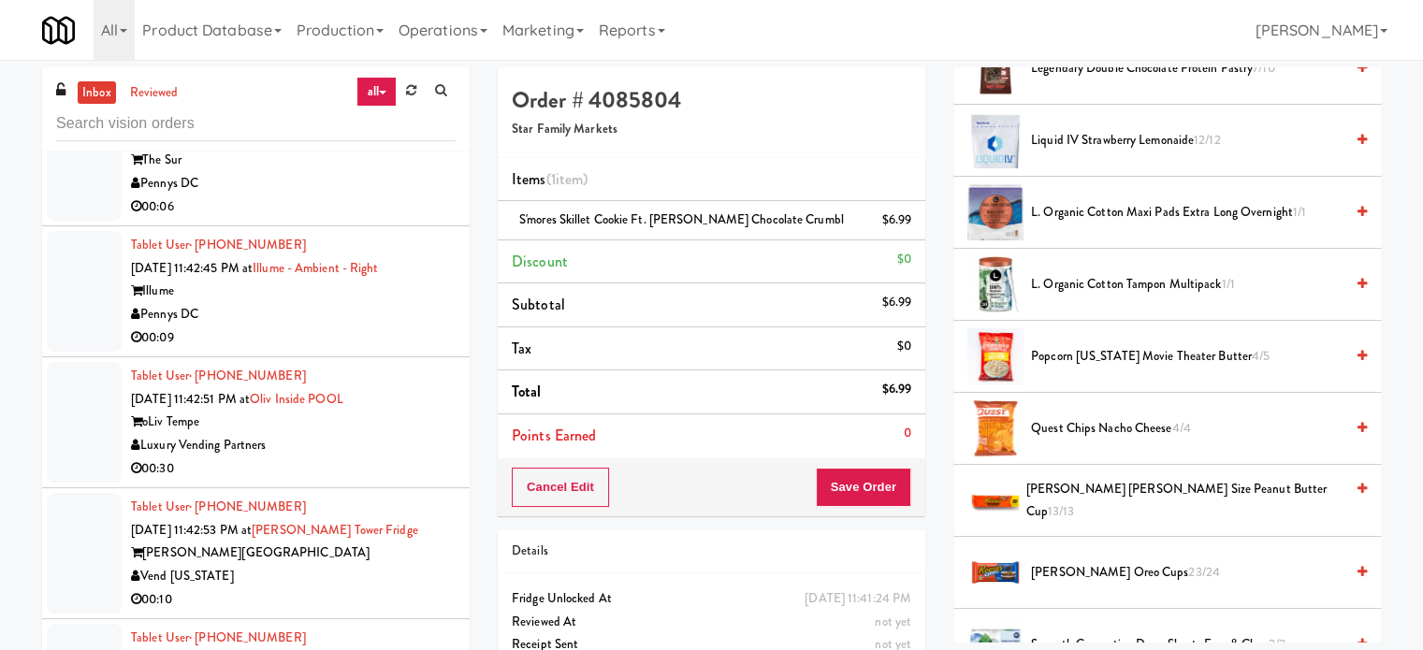
scroll to position [0, 0]
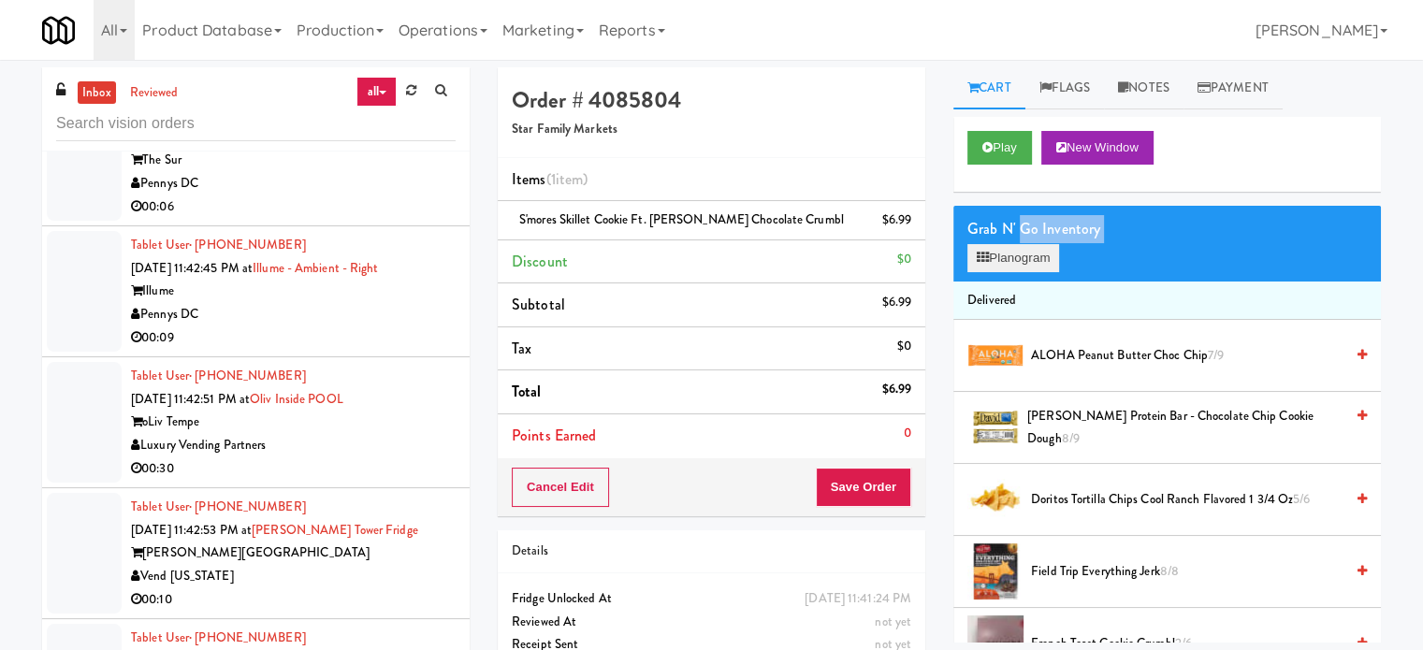
click at [1018, 247] on div "Grab N' Go Inventory Planogram" at bounding box center [1168, 244] width 428 height 76
click at [1018, 260] on button "Planogram" at bounding box center [1014, 258] width 92 height 28
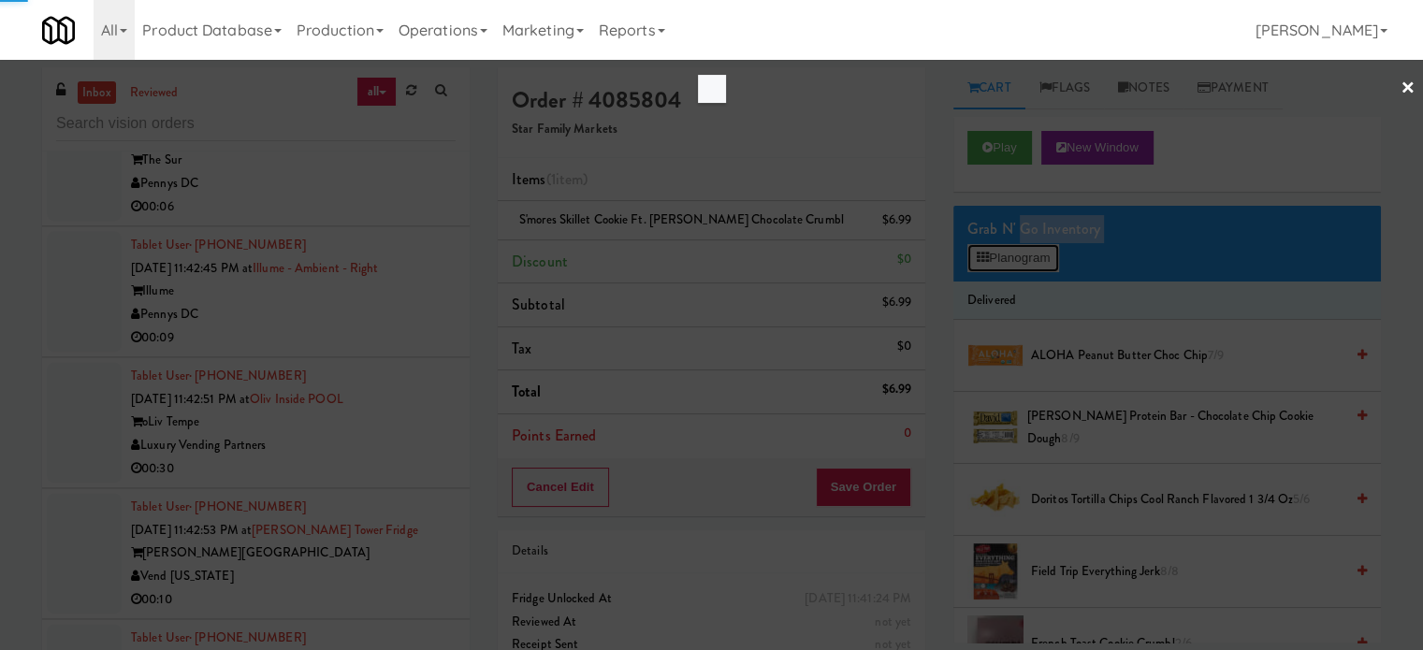
scroll to position [9651, 0]
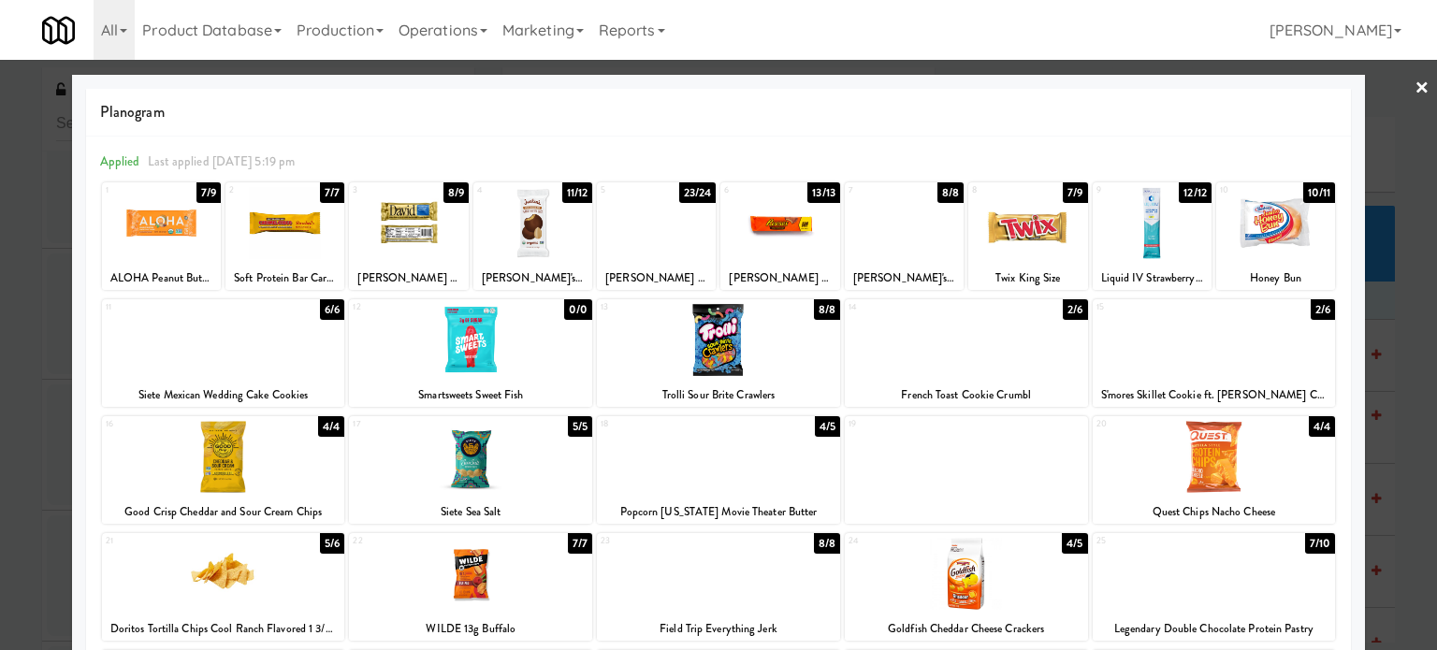
click at [1393, 385] on div at bounding box center [718, 325] width 1437 height 650
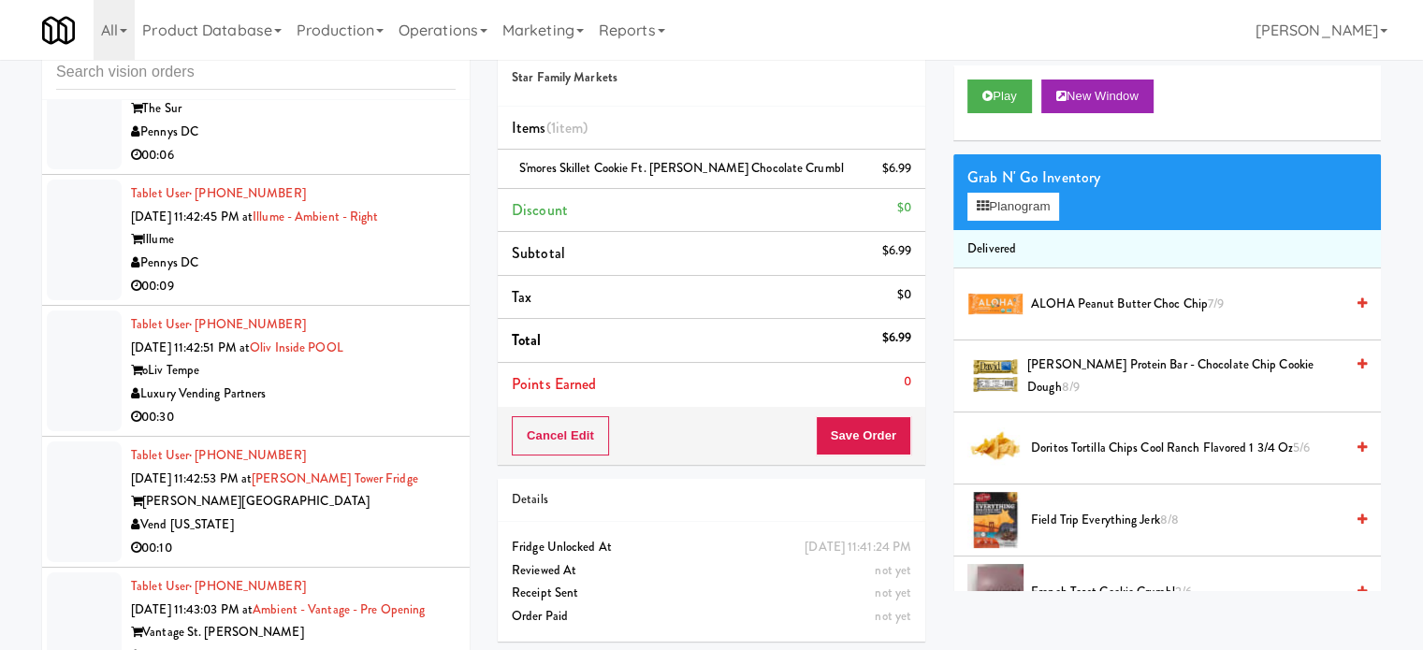
scroll to position [76, 0]
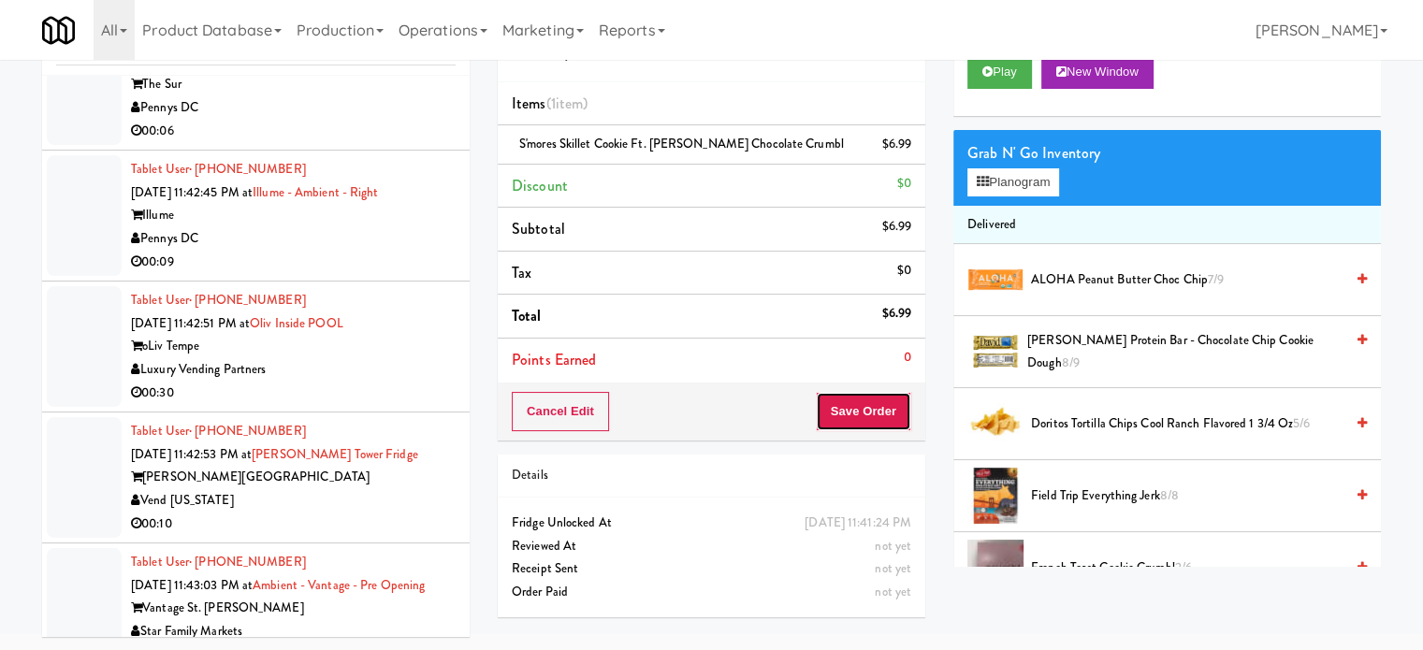
click at [842, 399] on button "Save Order" at bounding box center [863, 411] width 95 height 39
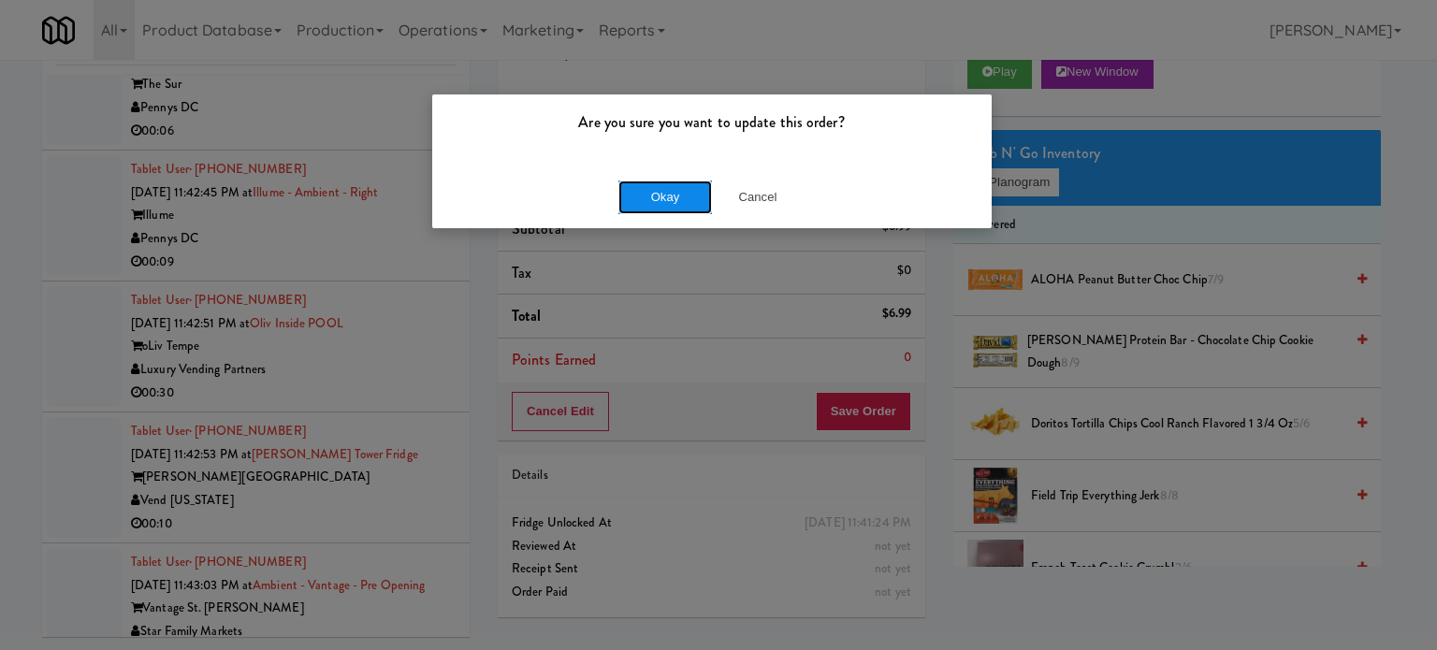
click at [686, 189] on button "Okay" at bounding box center [666, 198] width 94 height 34
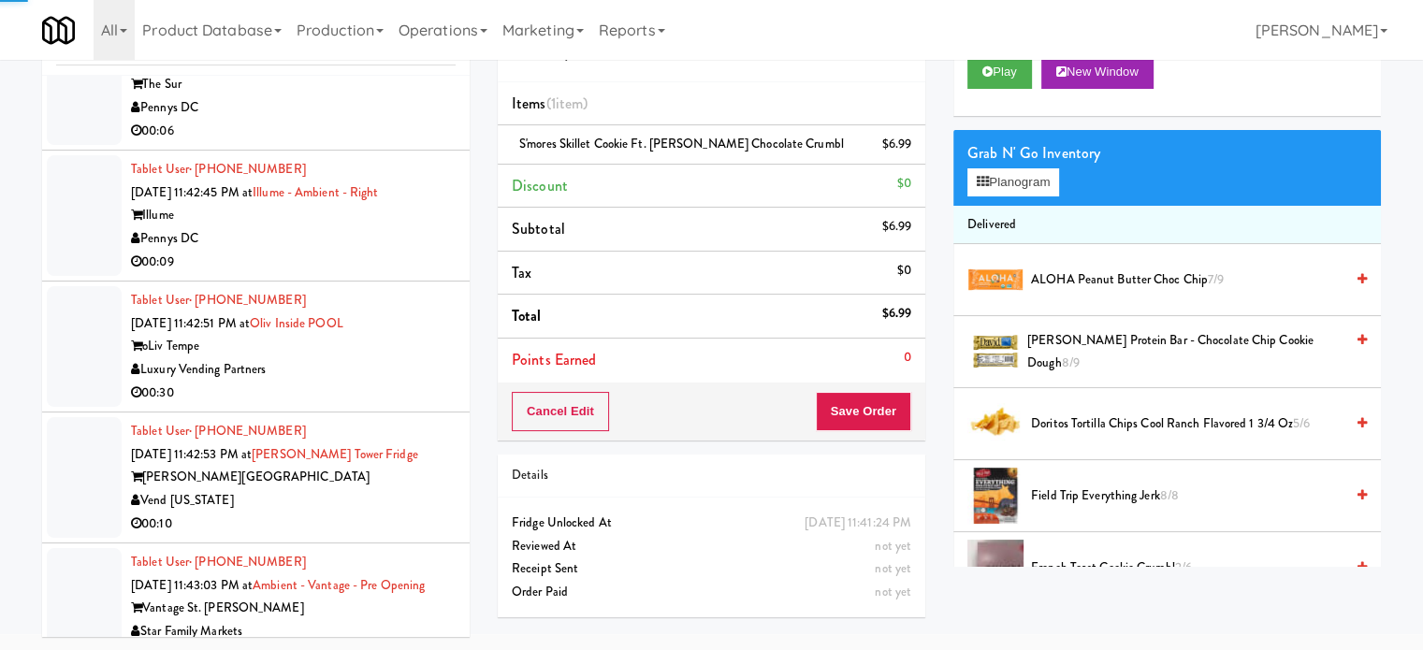
click at [408, 143] on div "00:06" at bounding box center [293, 131] width 325 height 23
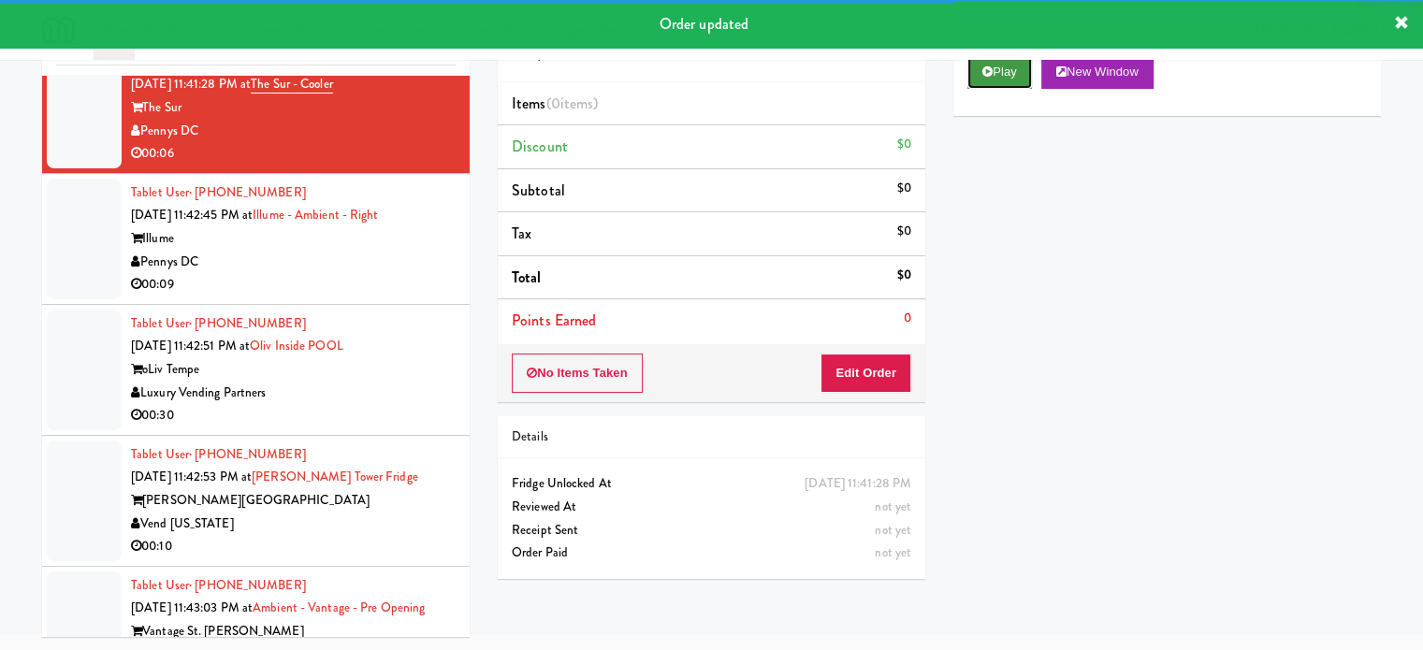
click at [1009, 74] on button "Play" at bounding box center [1000, 72] width 65 height 34
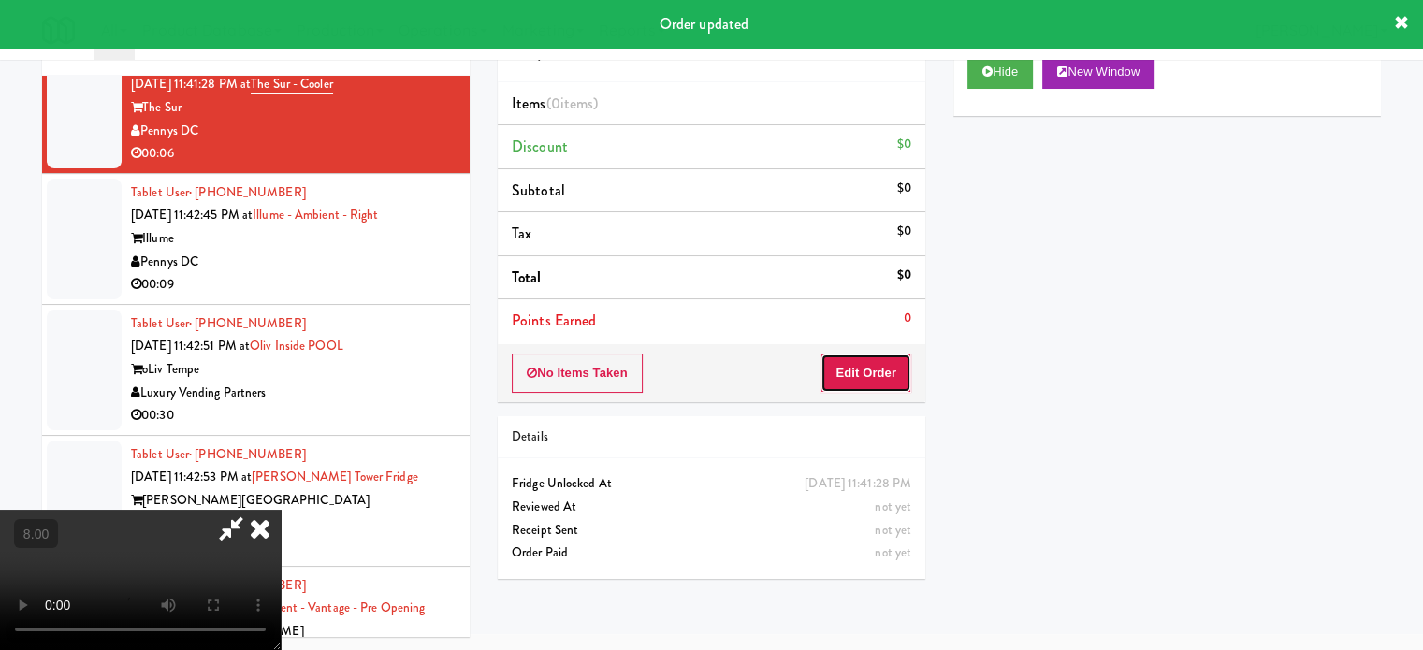
click at [876, 355] on button "Edit Order" at bounding box center [866, 373] width 91 height 39
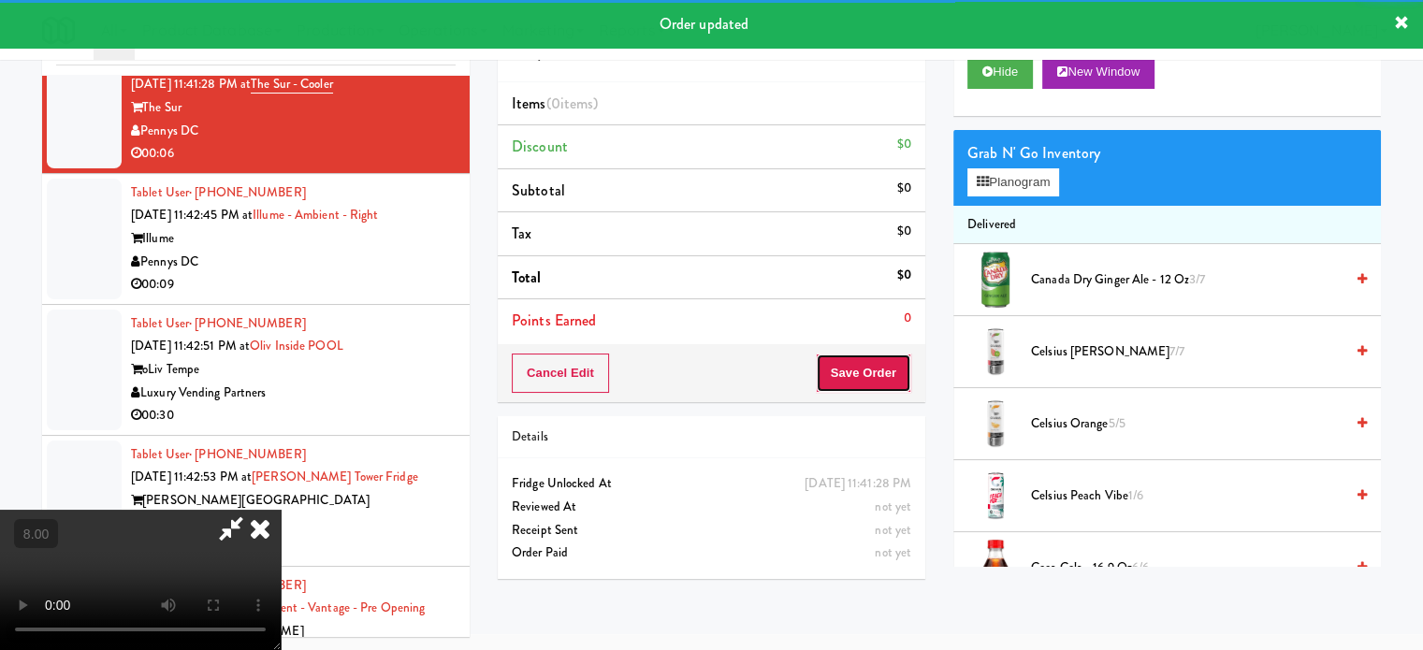
click at [865, 370] on button "Save Order" at bounding box center [863, 373] width 95 height 39
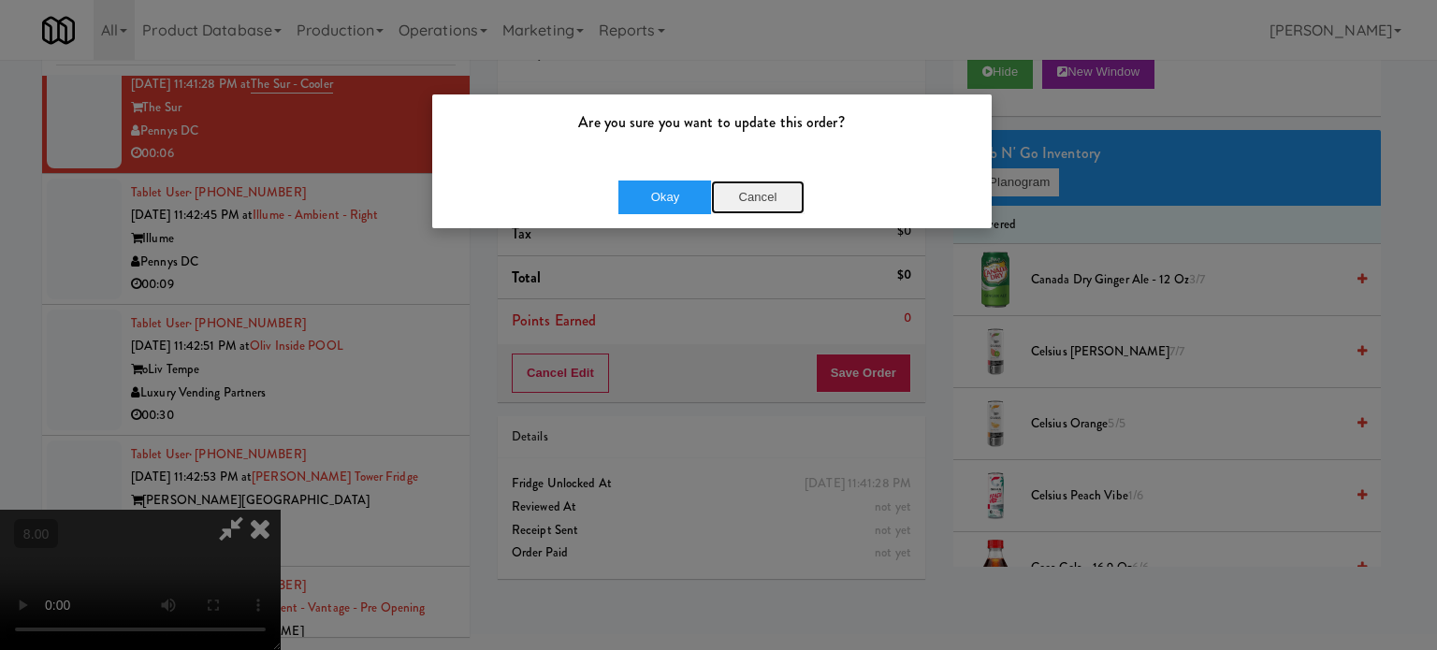
click at [765, 200] on button "Cancel" at bounding box center [758, 198] width 94 height 34
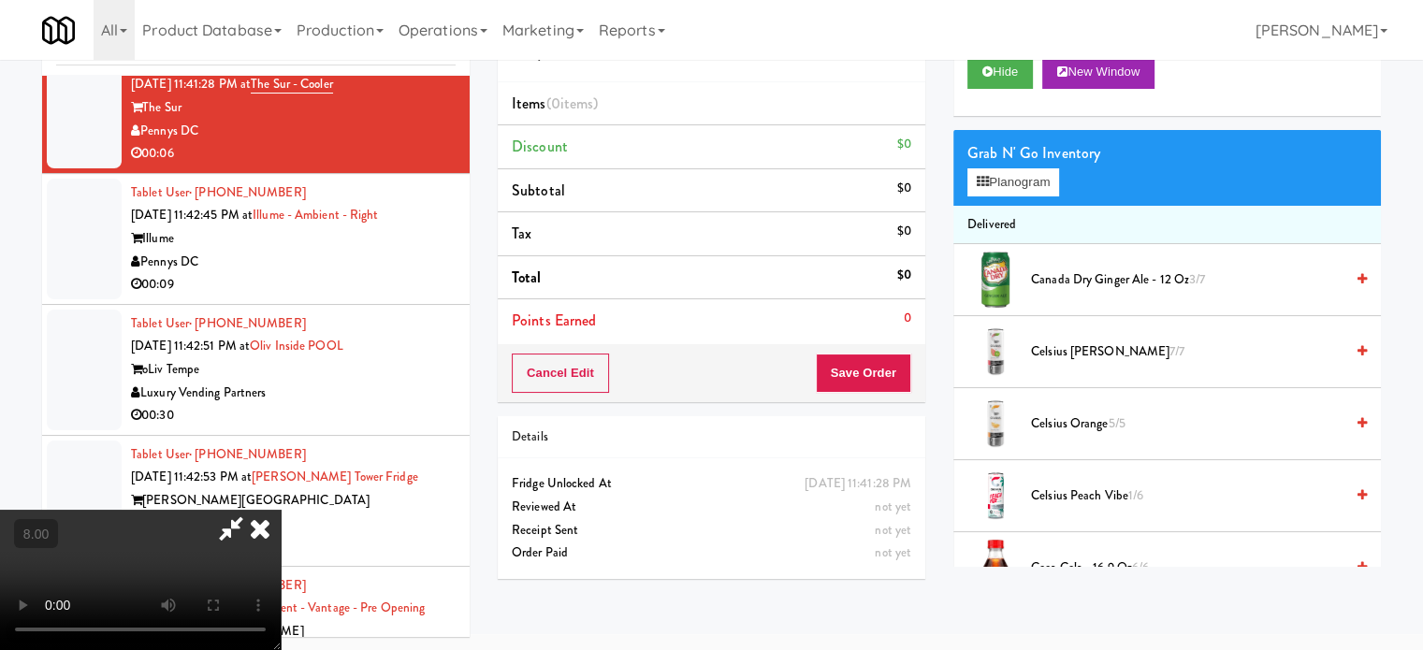
drag, startPoint x: 600, startPoint y: 422, endPoint x: 606, endPoint y: 412, distance: 12.2
click at [281, 510] on video at bounding box center [140, 580] width 281 height 140
drag, startPoint x: 606, startPoint y: 412, endPoint x: 602, endPoint y: 398, distance: 14.8
click at [281, 510] on video at bounding box center [140, 580] width 281 height 140
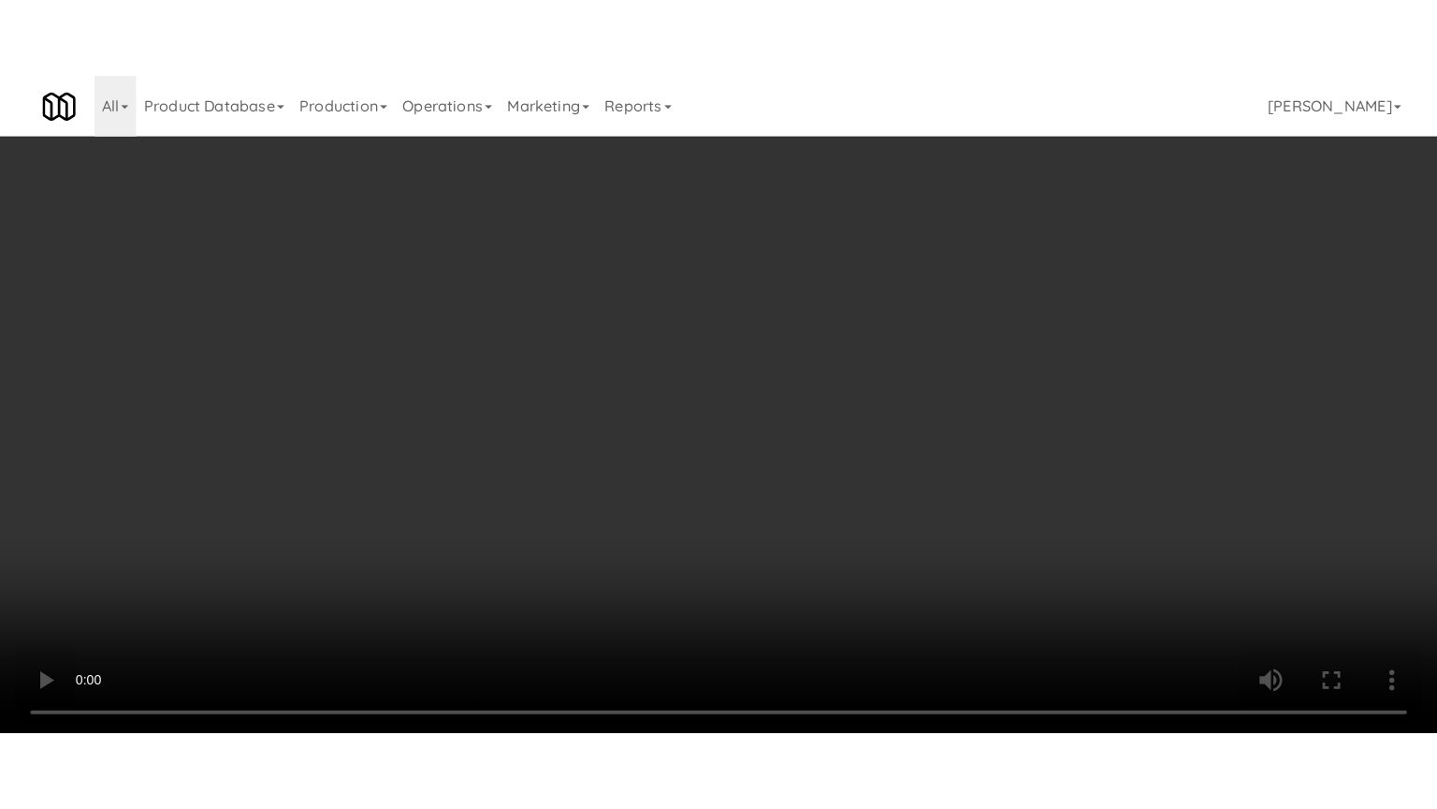
scroll to position [9651, 0]
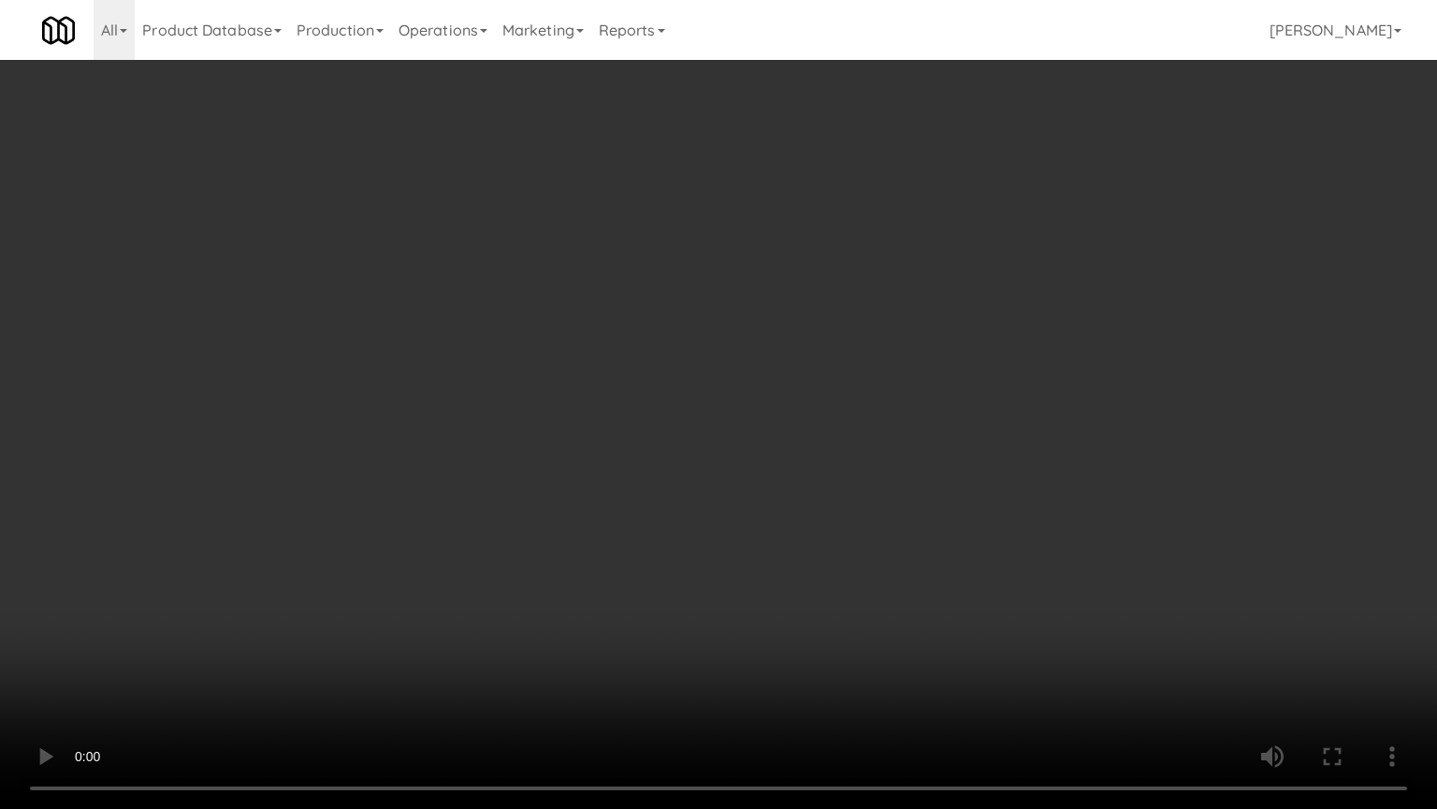
click at [651, 451] on video at bounding box center [718, 404] width 1437 height 809
click at [639, 479] on video at bounding box center [718, 404] width 1437 height 809
click at [648, 472] on video at bounding box center [718, 404] width 1437 height 809
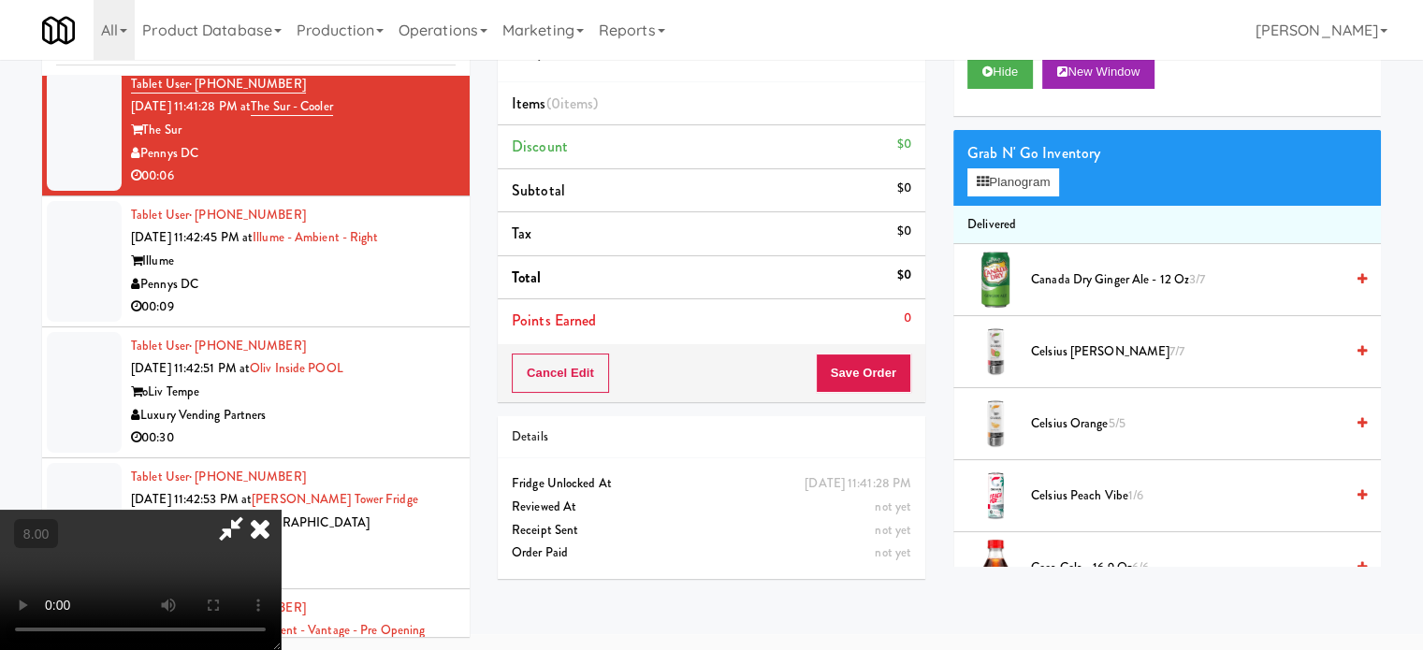
scroll to position [9673, 0]
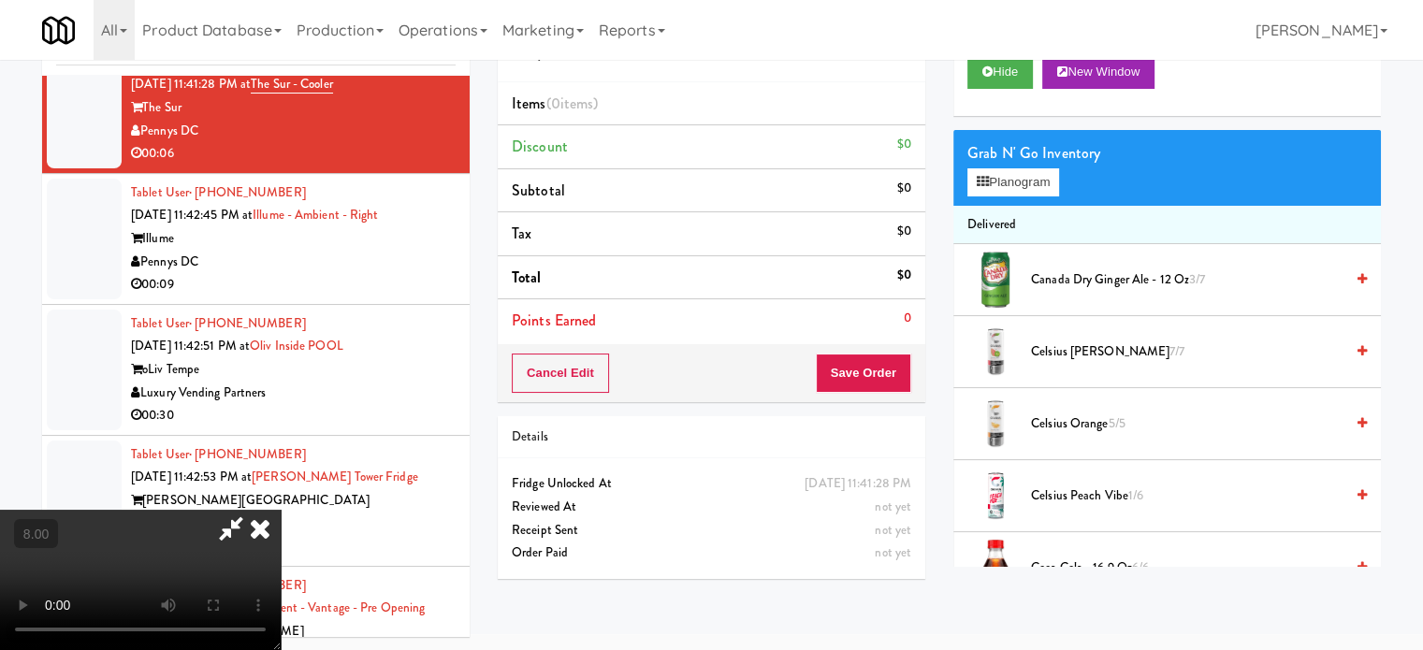
click at [1000, 202] on div "Grab N' Go Inventory Planogram" at bounding box center [1168, 168] width 428 height 76
click at [1003, 184] on button "Planogram" at bounding box center [1014, 182] width 92 height 28
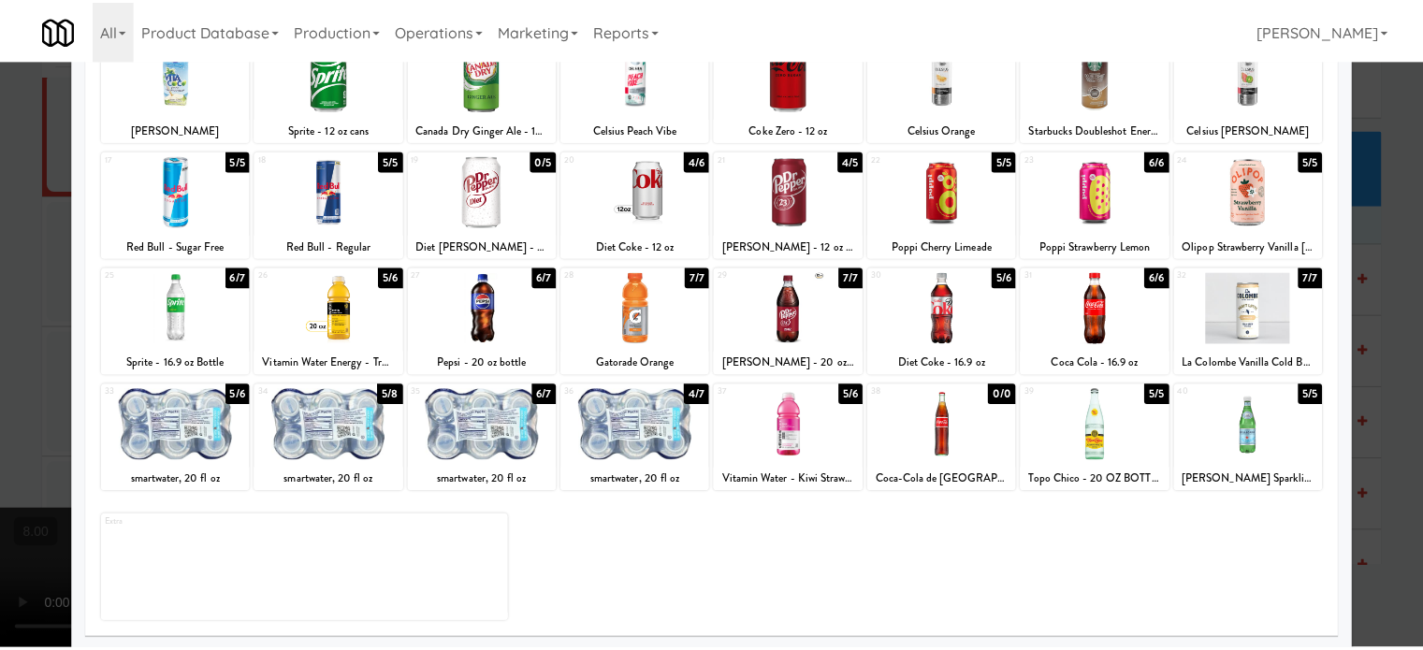
scroll to position [268, 0]
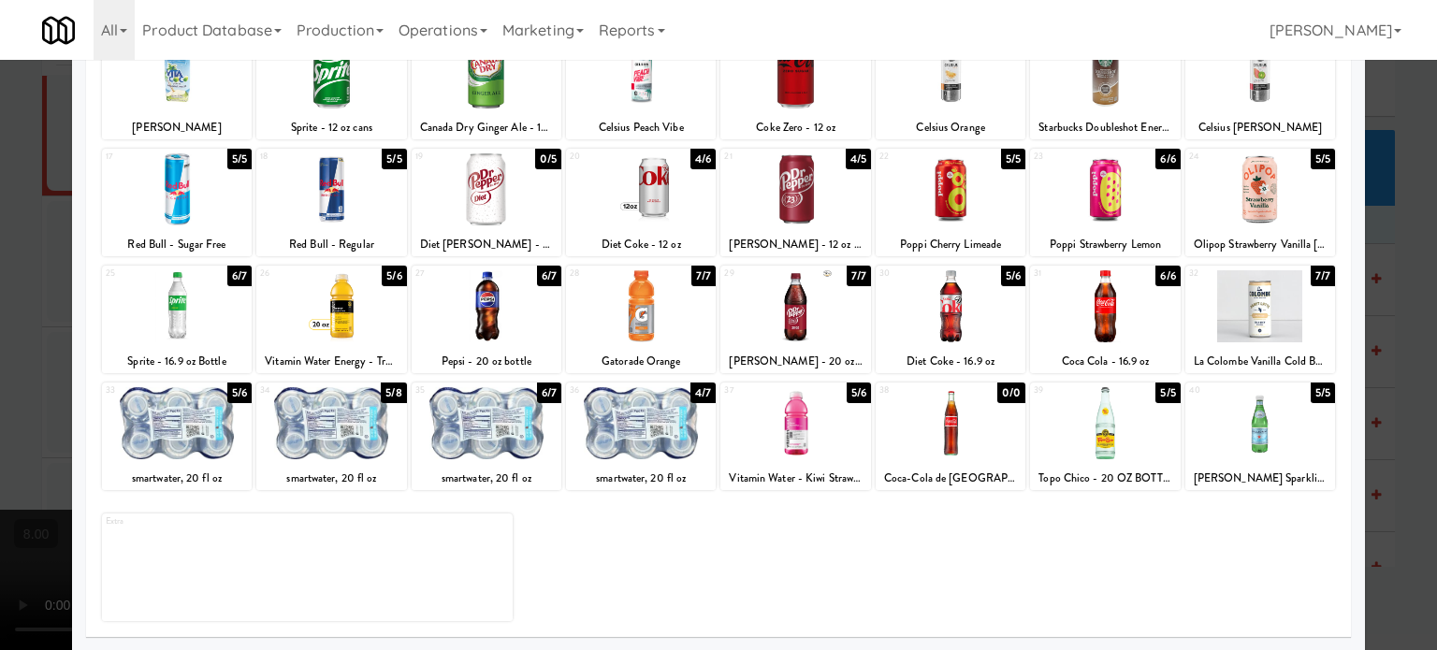
click at [242, 272] on div "6/7" at bounding box center [239, 276] width 24 height 21
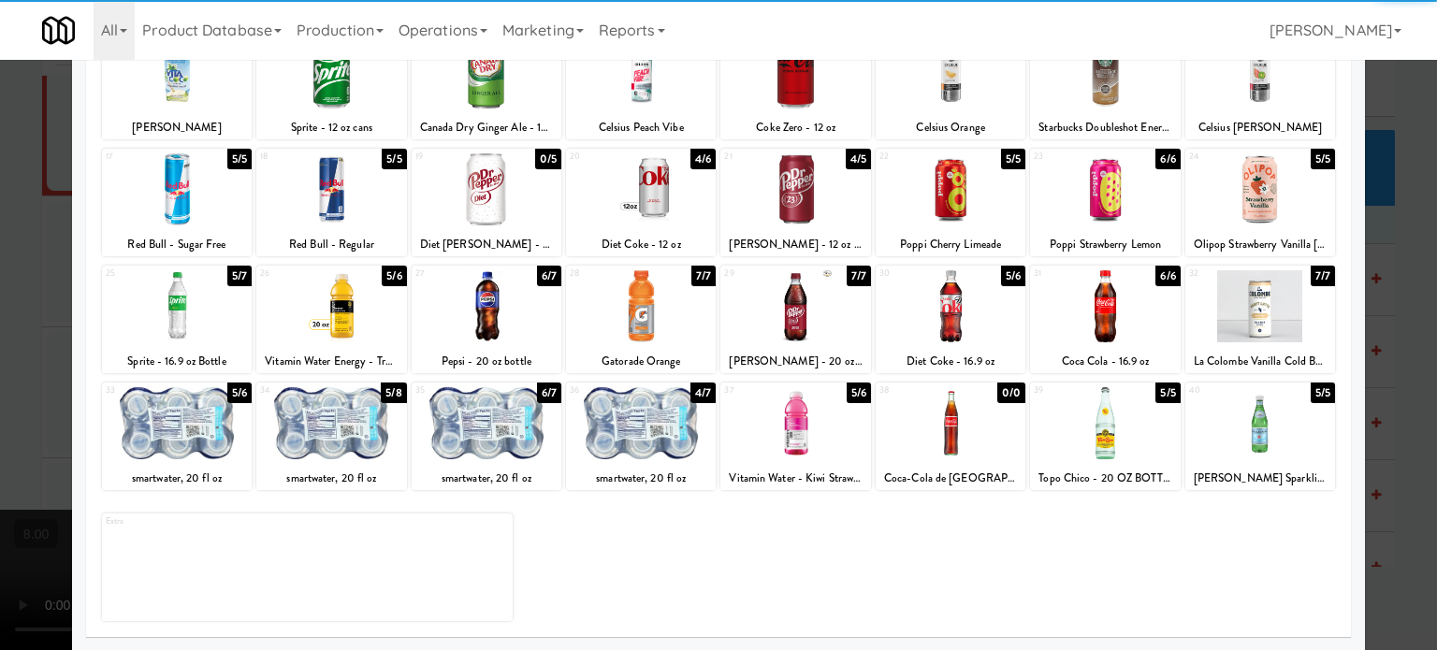
click at [37, 314] on div at bounding box center [718, 325] width 1437 height 650
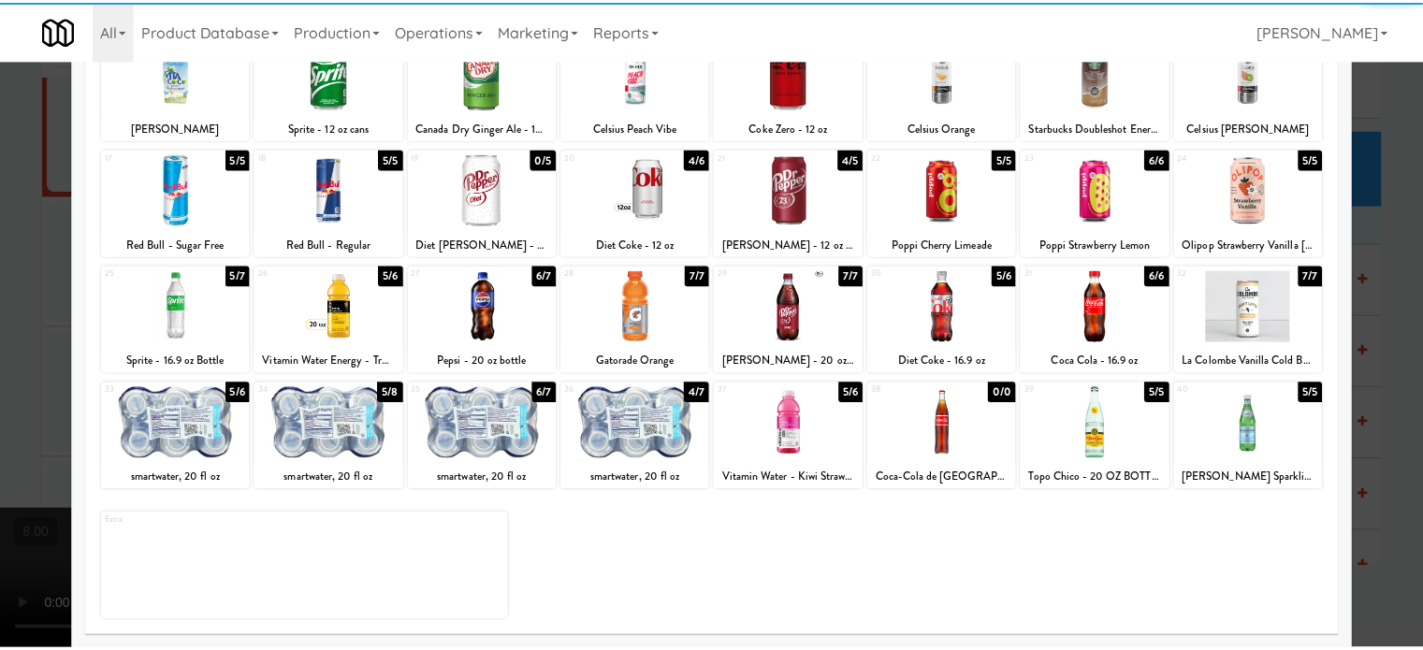
scroll to position [9673, 0]
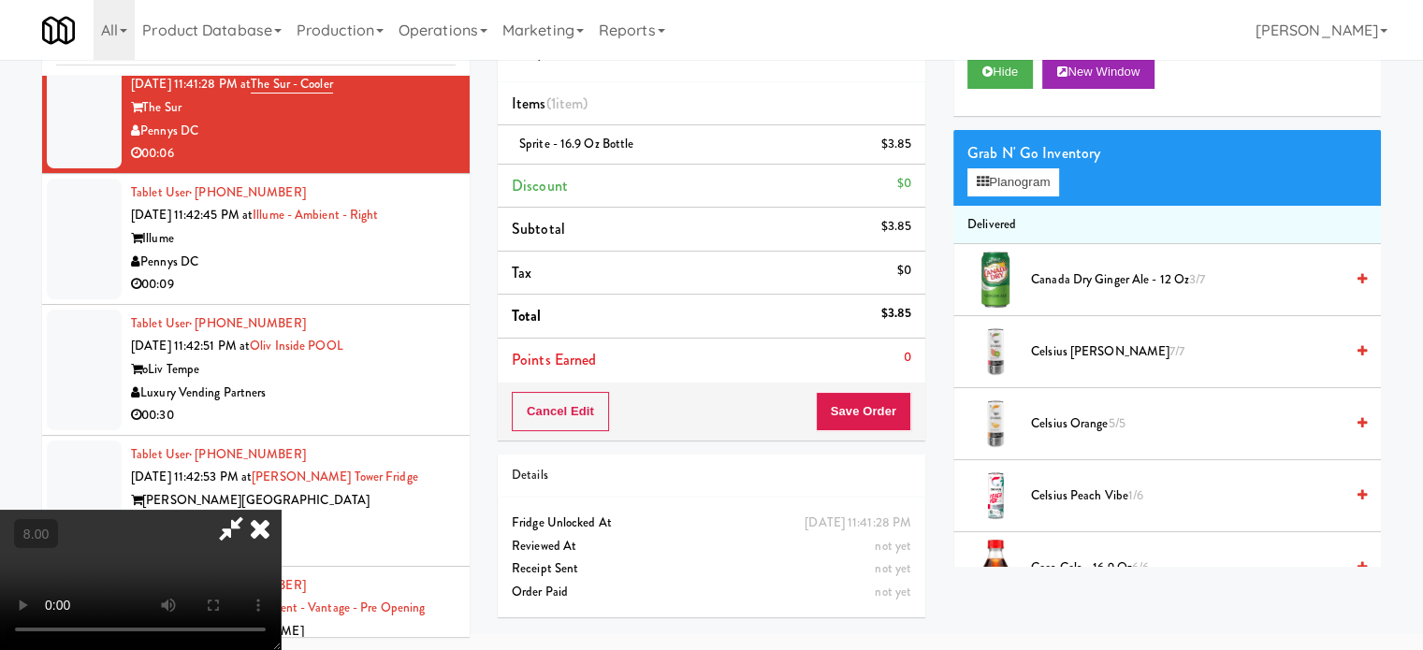
drag, startPoint x: 261, startPoint y: 291, endPoint x: 281, endPoint y: 288, distance: 19.9
click at [262, 510] on video at bounding box center [140, 580] width 281 height 140
click at [281, 510] on icon at bounding box center [260, 528] width 41 height 37
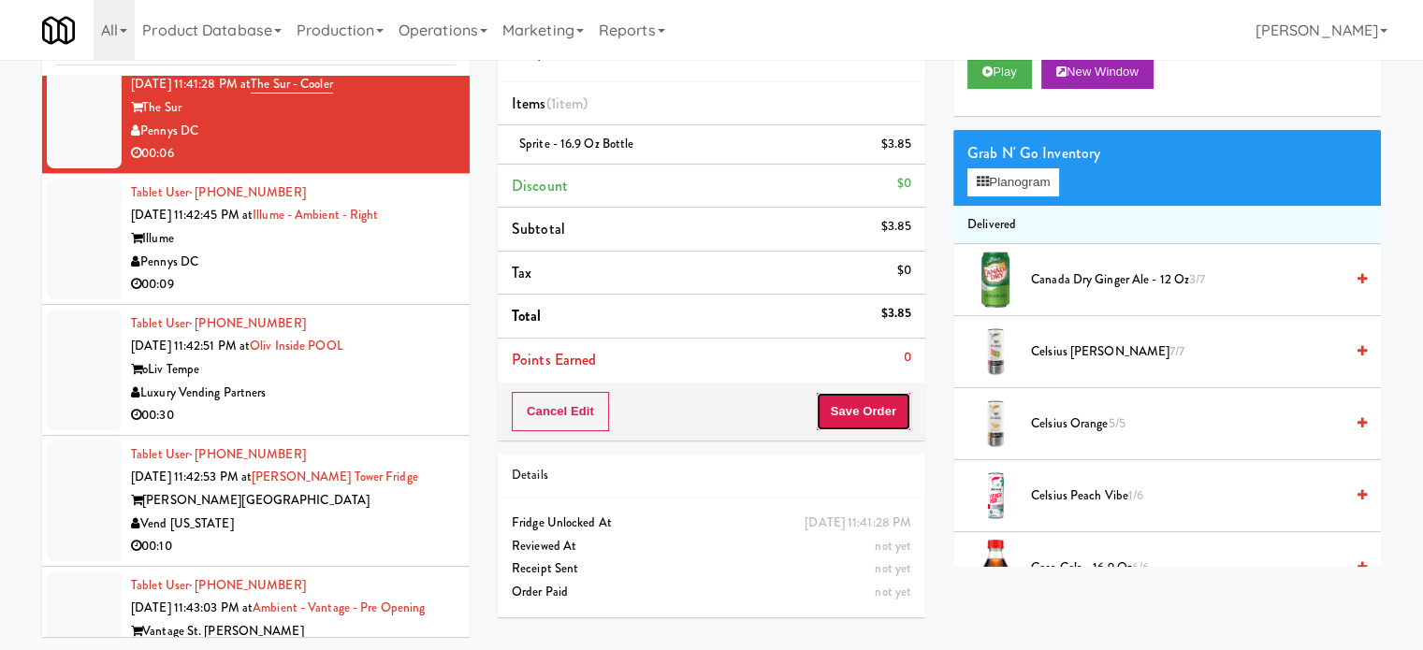
click at [856, 406] on button "Save Order" at bounding box center [863, 411] width 95 height 39
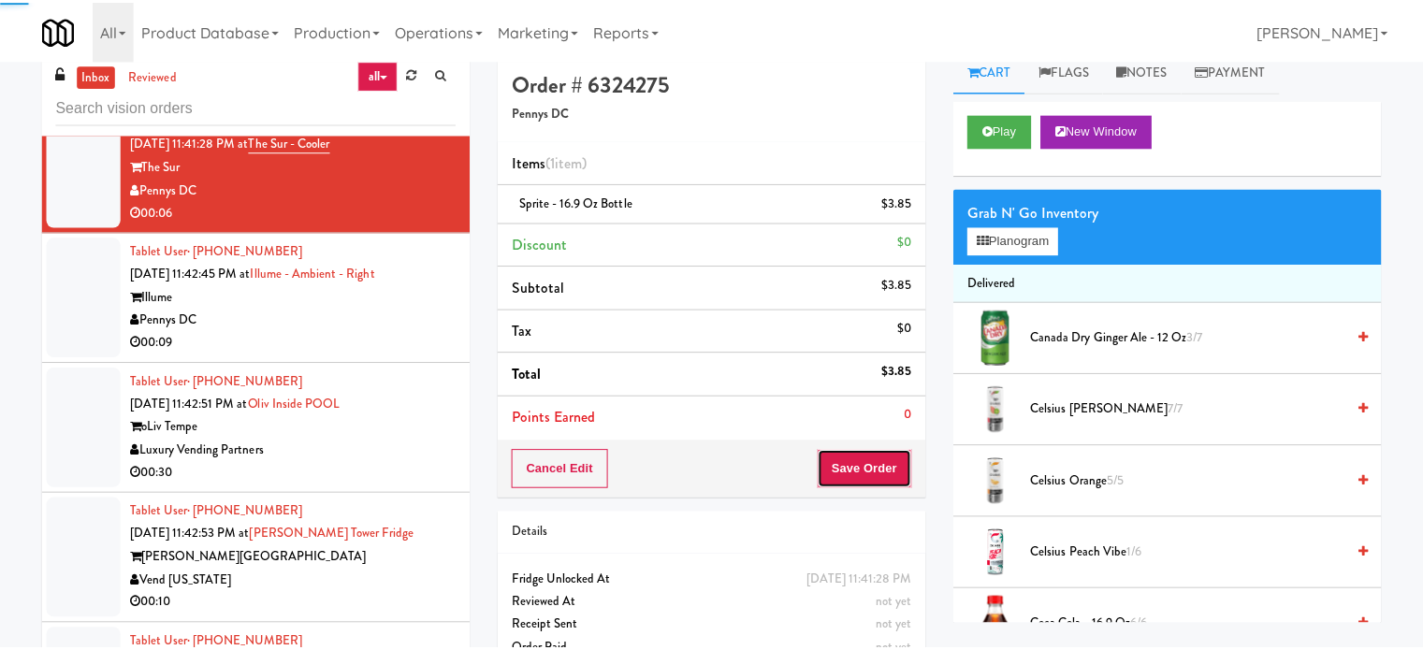
scroll to position [0, 0]
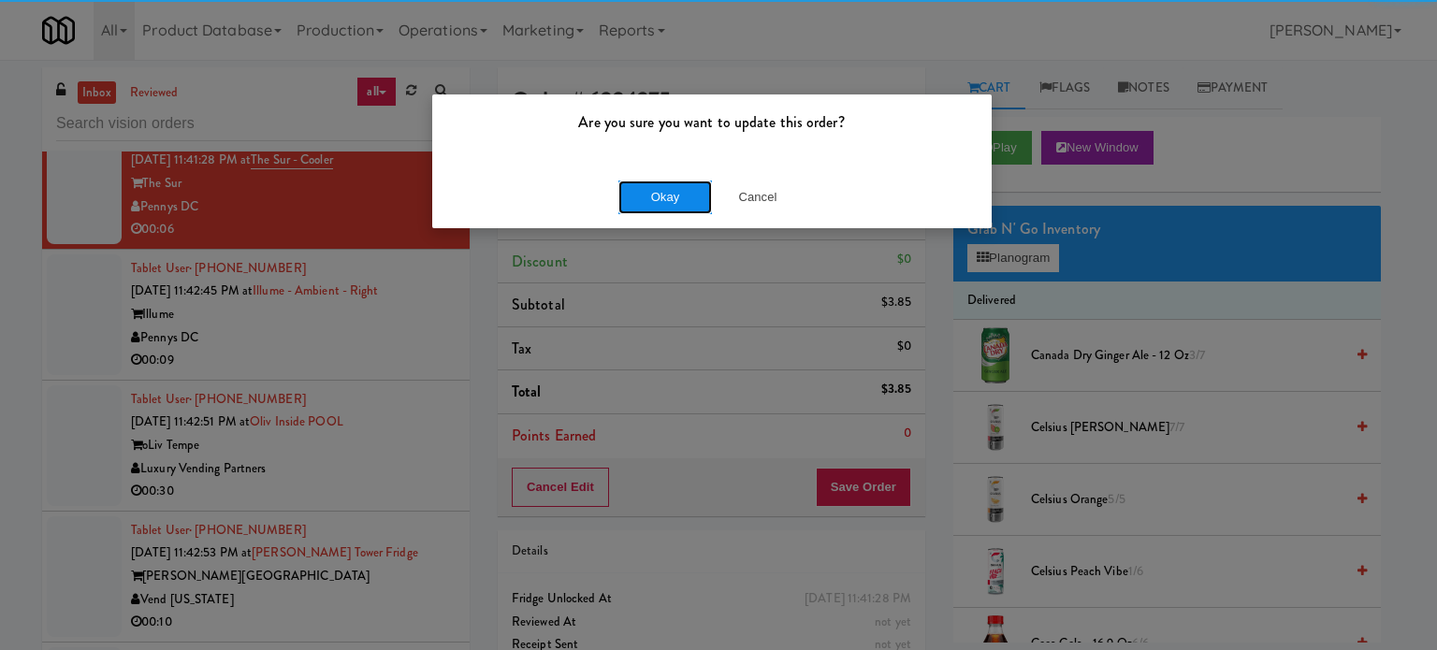
click at [669, 182] on button "Okay" at bounding box center [666, 198] width 94 height 34
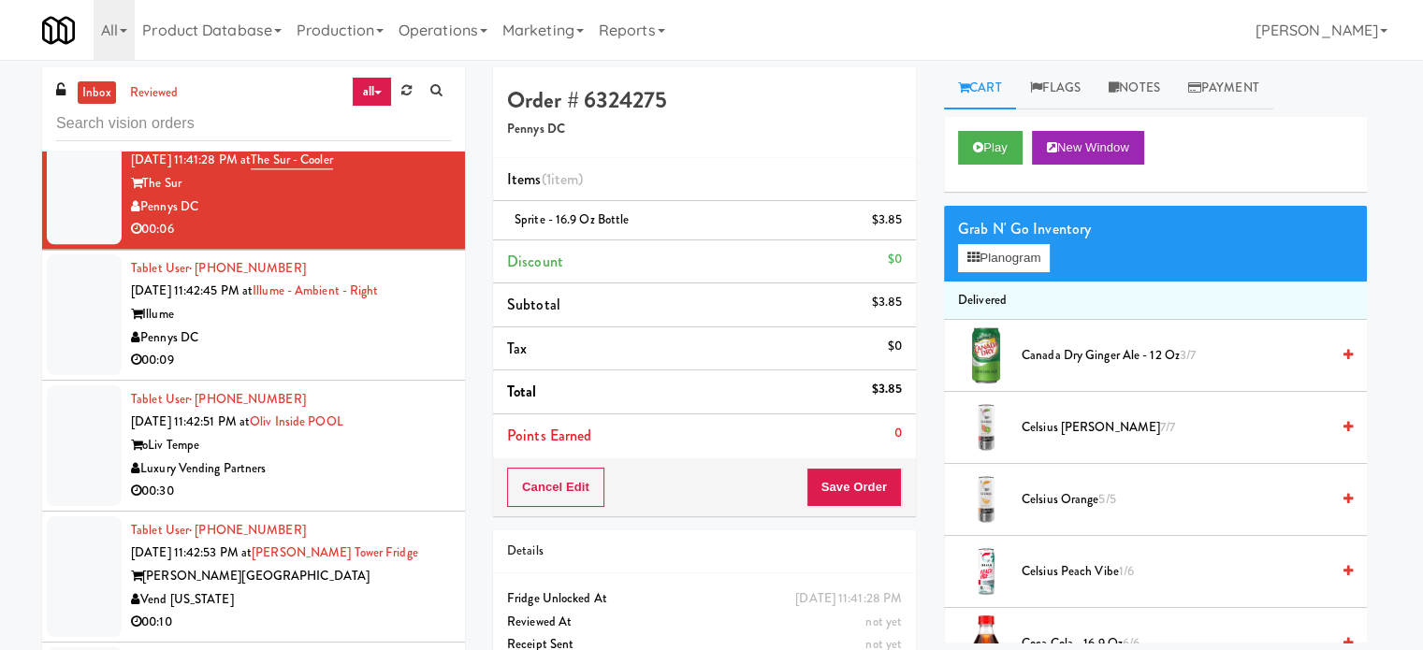
click at [330, 372] on div "00:09" at bounding box center [291, 360] width 320 height 23
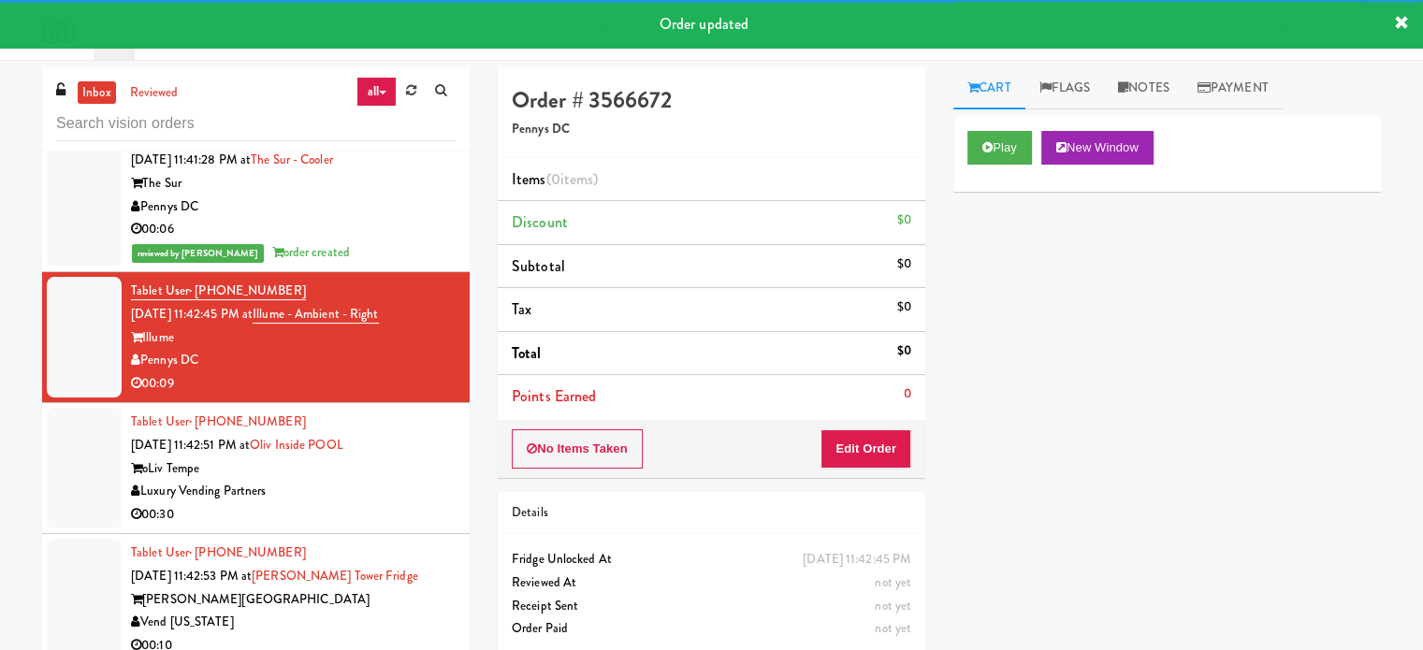
click at [1039, 149] on div "Play New Window" at bounding box center [1168, 148] width 400 height 34
click at [1028, 147] on button "Play" at bounding box center [1000, 148] width 65 height 34
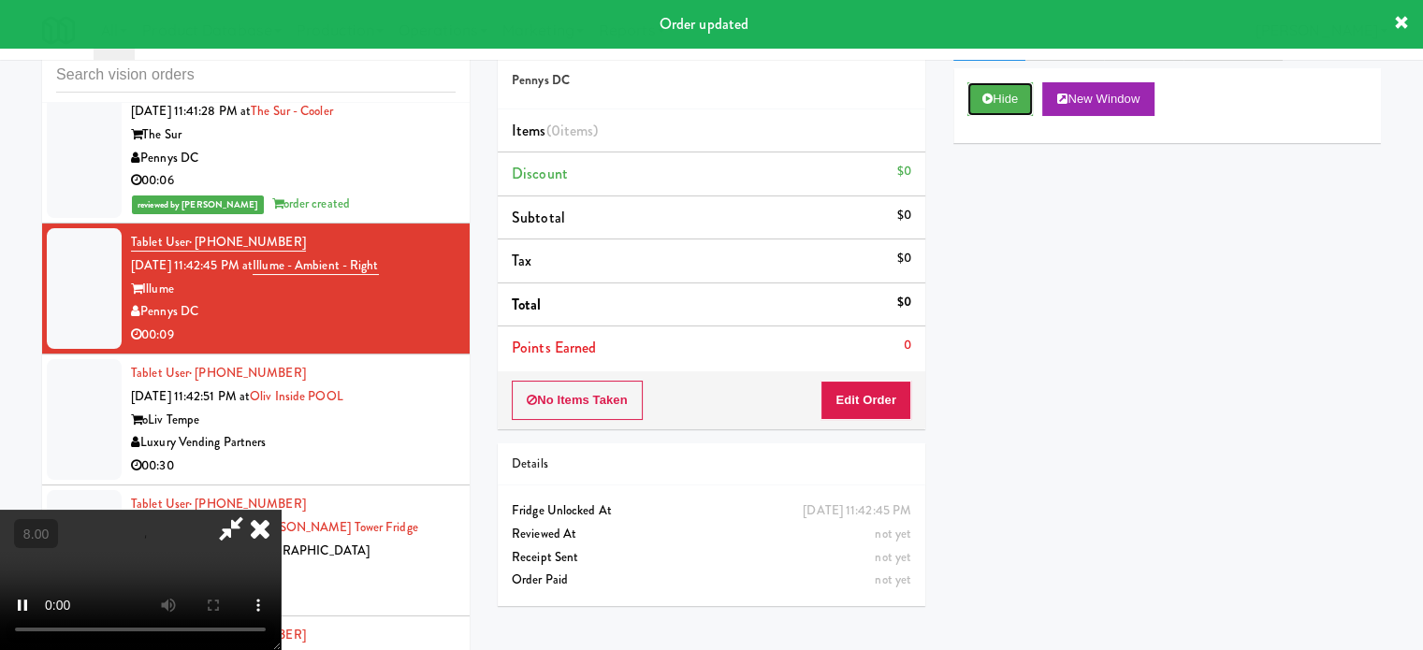
scroll to position [76, 0]
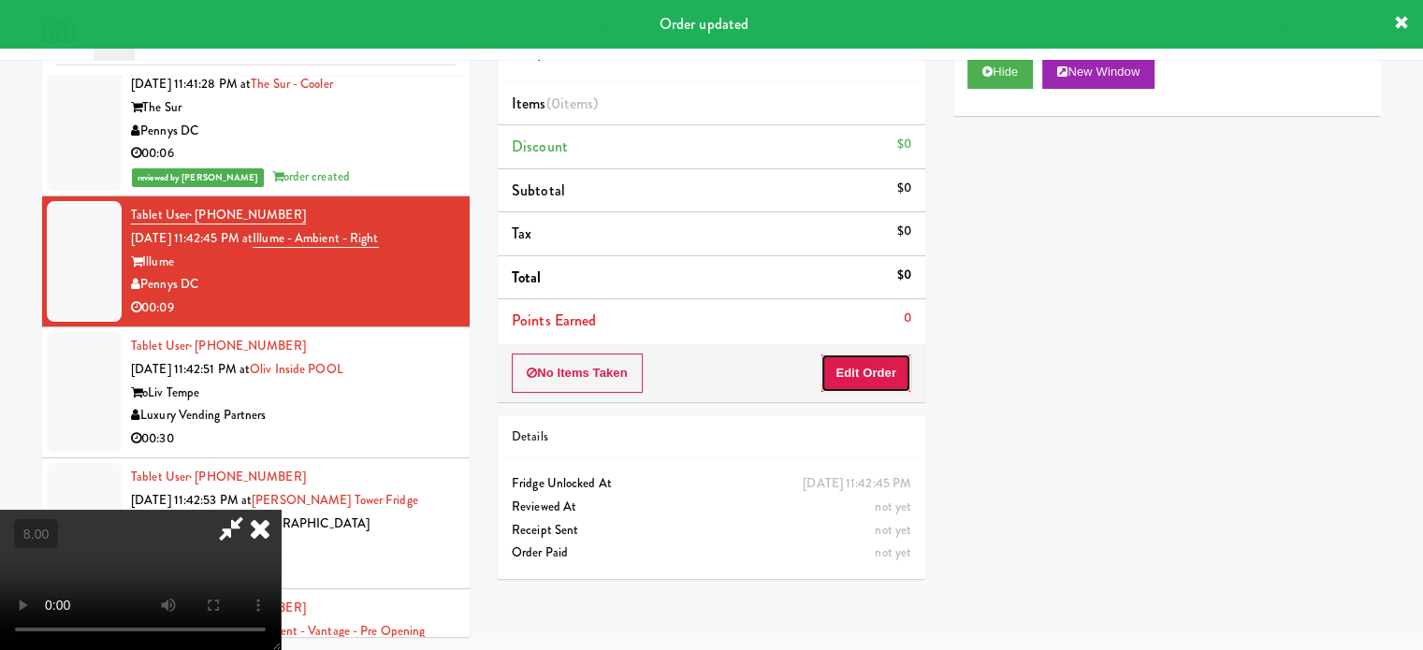
click at [853, 374] on button "Edit Order" at bounding box center [866, 373] width 91 height 39
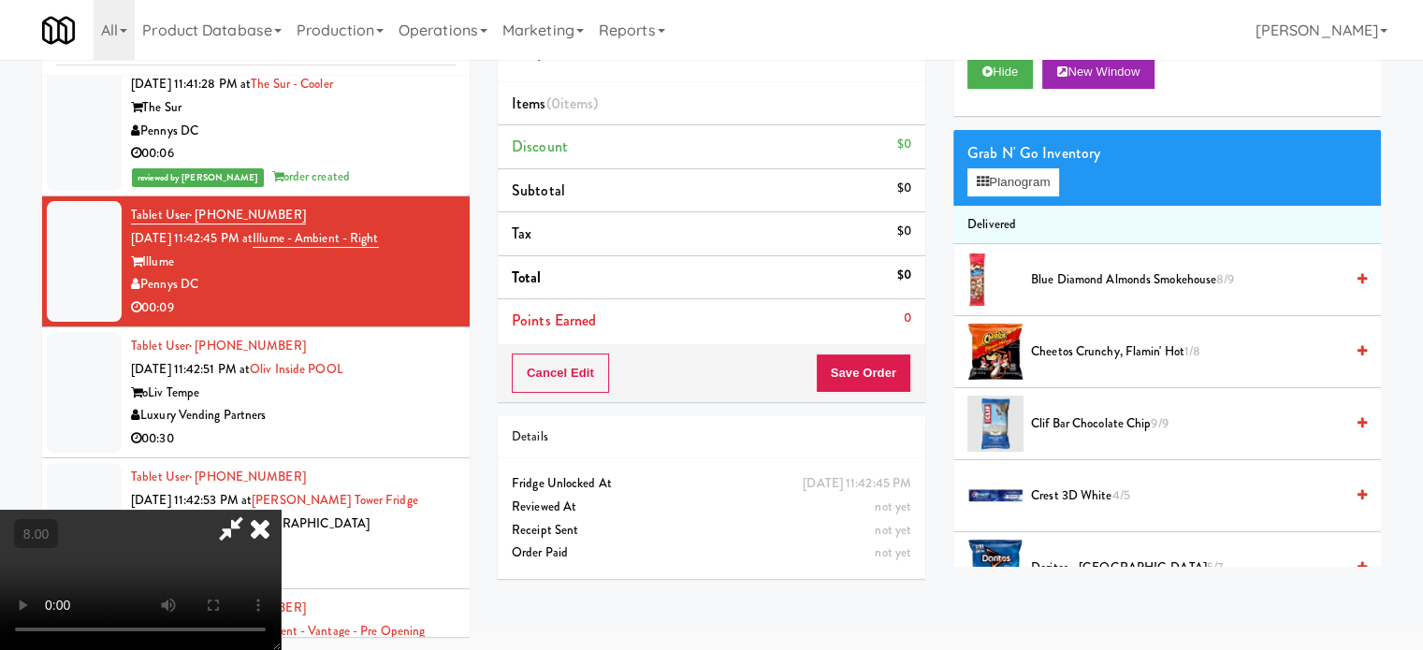
click at [281, 510] on video at bounding box center [140, 580] width 281 height 140
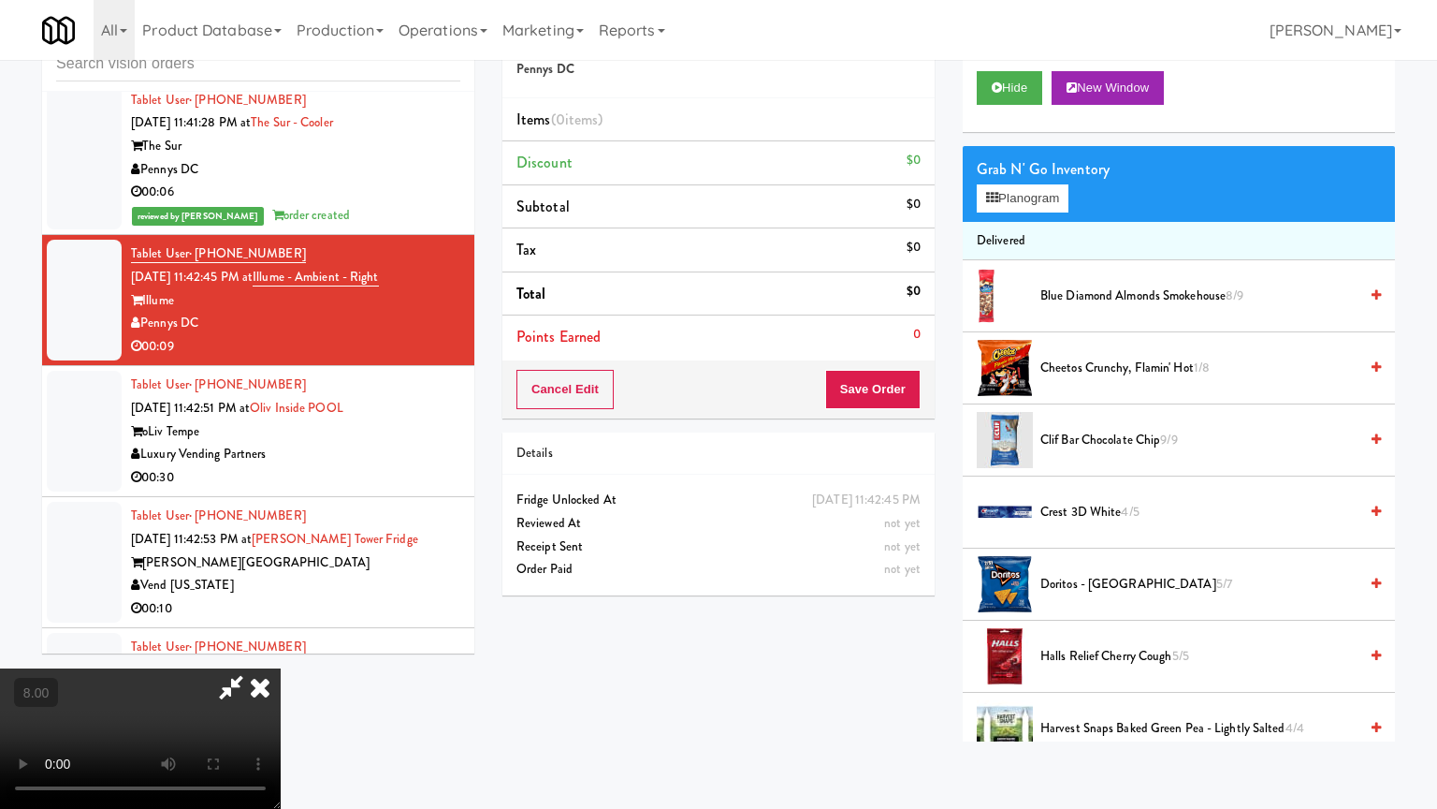
click at [281, 649] on video at bounding box center [140, 738] width 281 height 140
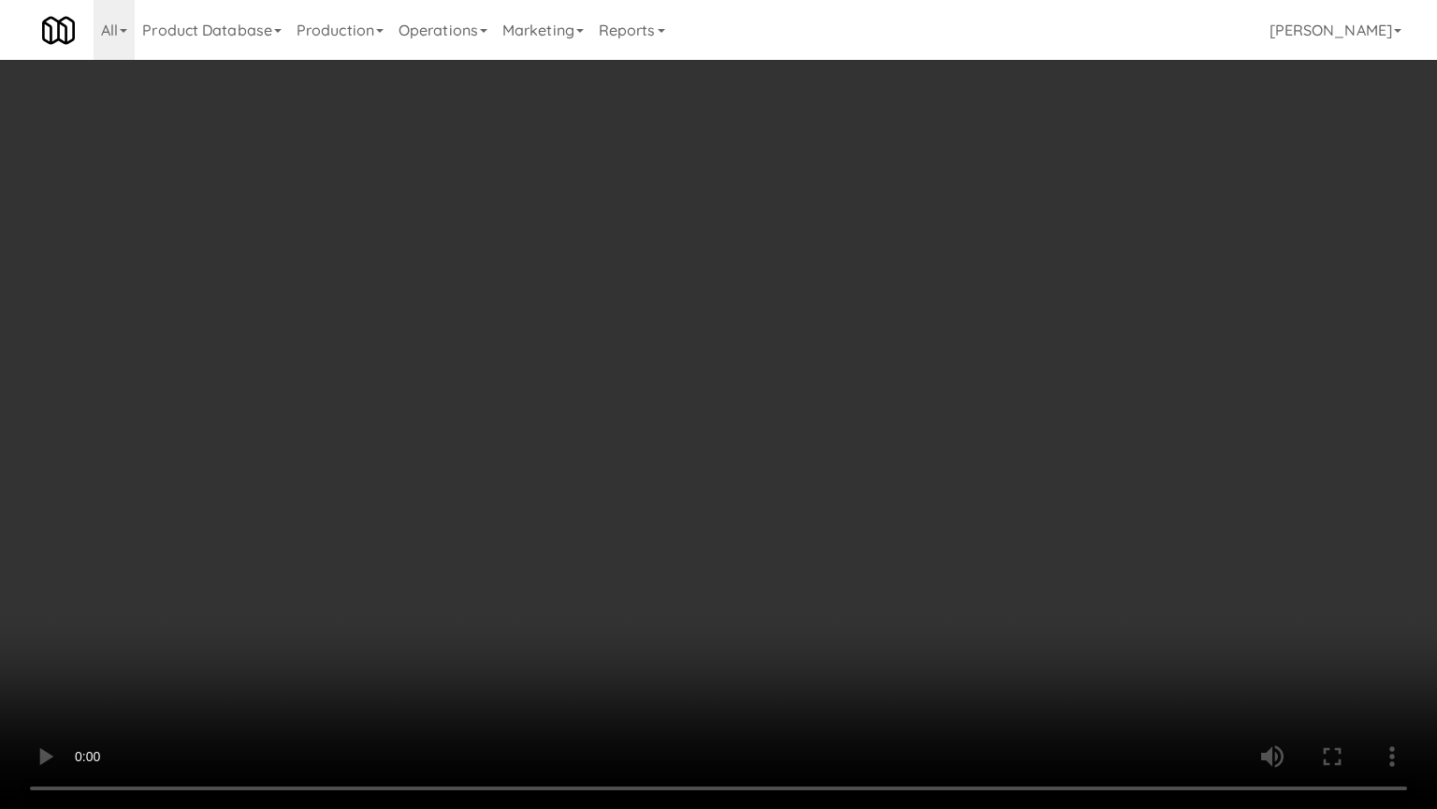
click at [638, 401] on video at bounding box center [718, 404] width 1437 height 809
click at [539, 450] on video at bounding box center [718, 404] width 1437 height 809
click at [545, 448] on video at bounding box center [718, 404] width 1437 height 809
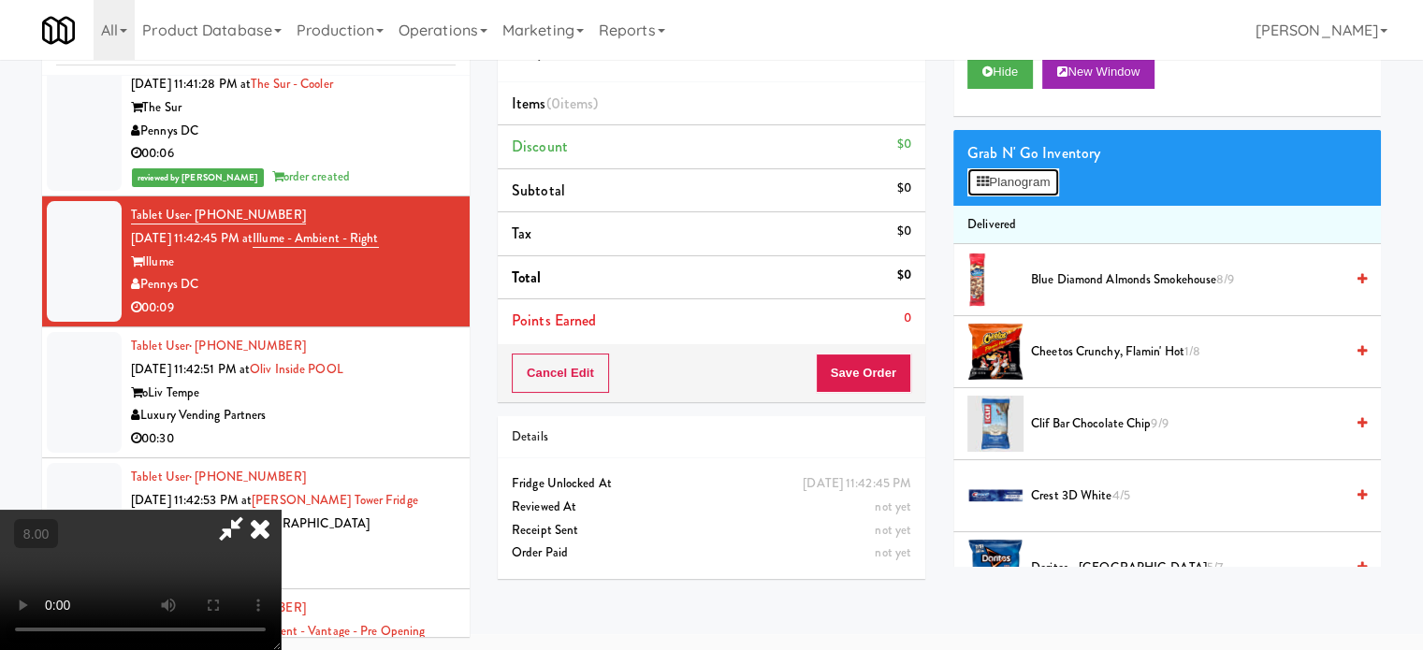
click at [1028, 182] on button "Planogram" at bounding box center [1014, 182] width 92 height 28
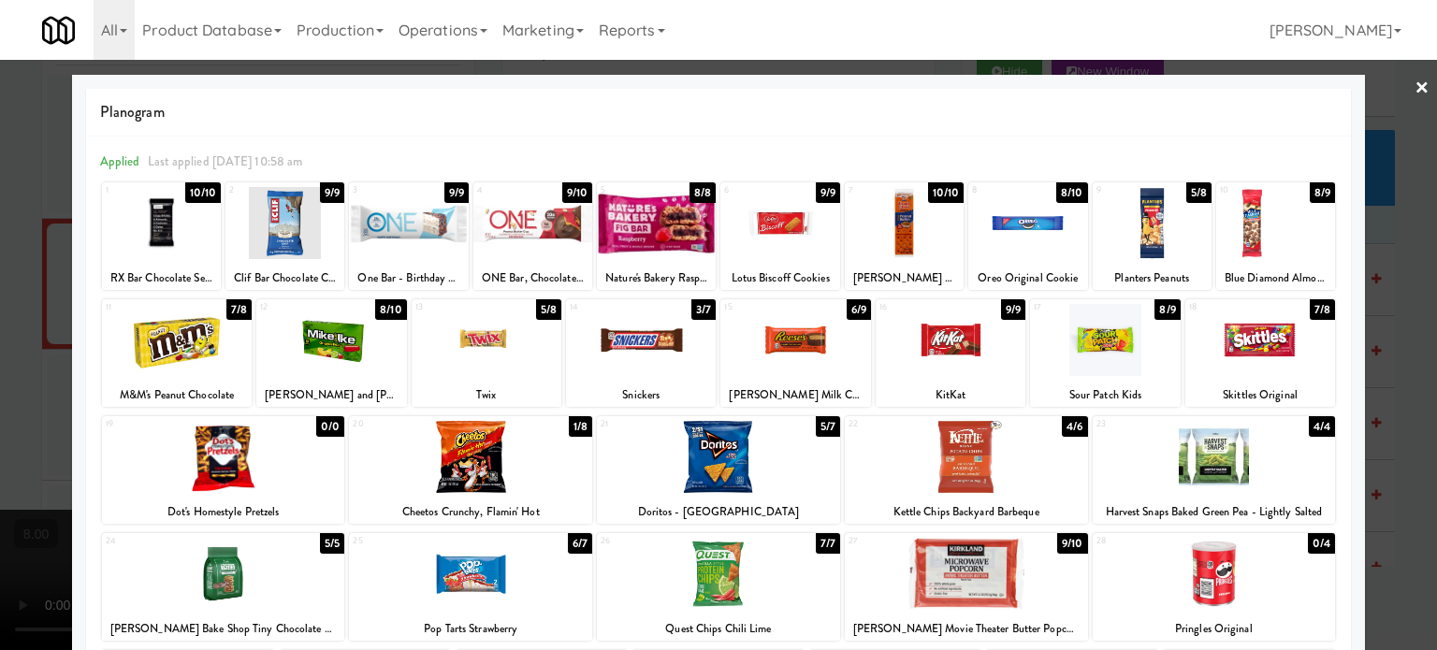
click at [1313, 430] on div "4/4" at bounding box center [1322, 426] width 26 height 21
drag, startPoint x: 1400, startPoint y: 444, endPoint x: 1321, endPoint y: 426, distance: 80.6
click at [1400, 445] on div at bounding box center [718, 325] width 1437 height 650
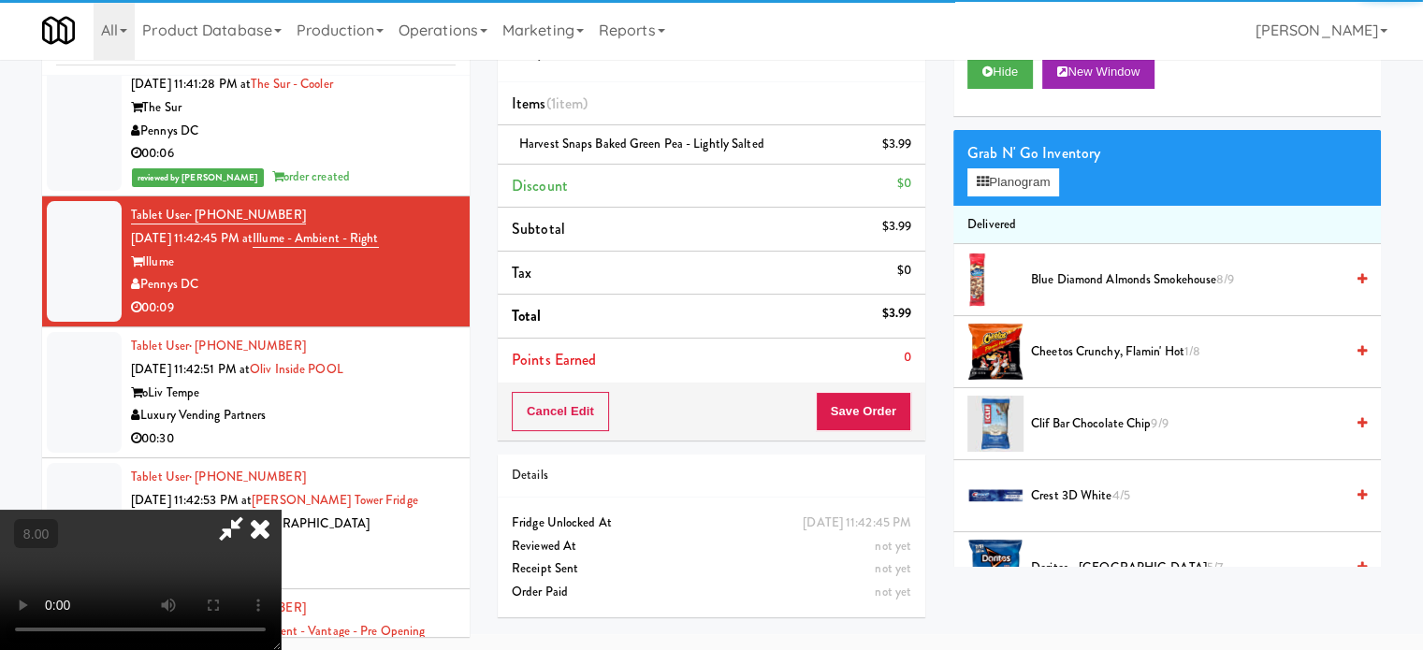
drag, startPoint x: 275, startPoint y: 487, endPoint x: 333, endPoint y: 445, distance: 71.1
click at [281, 510] on video at bounding box center [140, 580] width 281 height 140
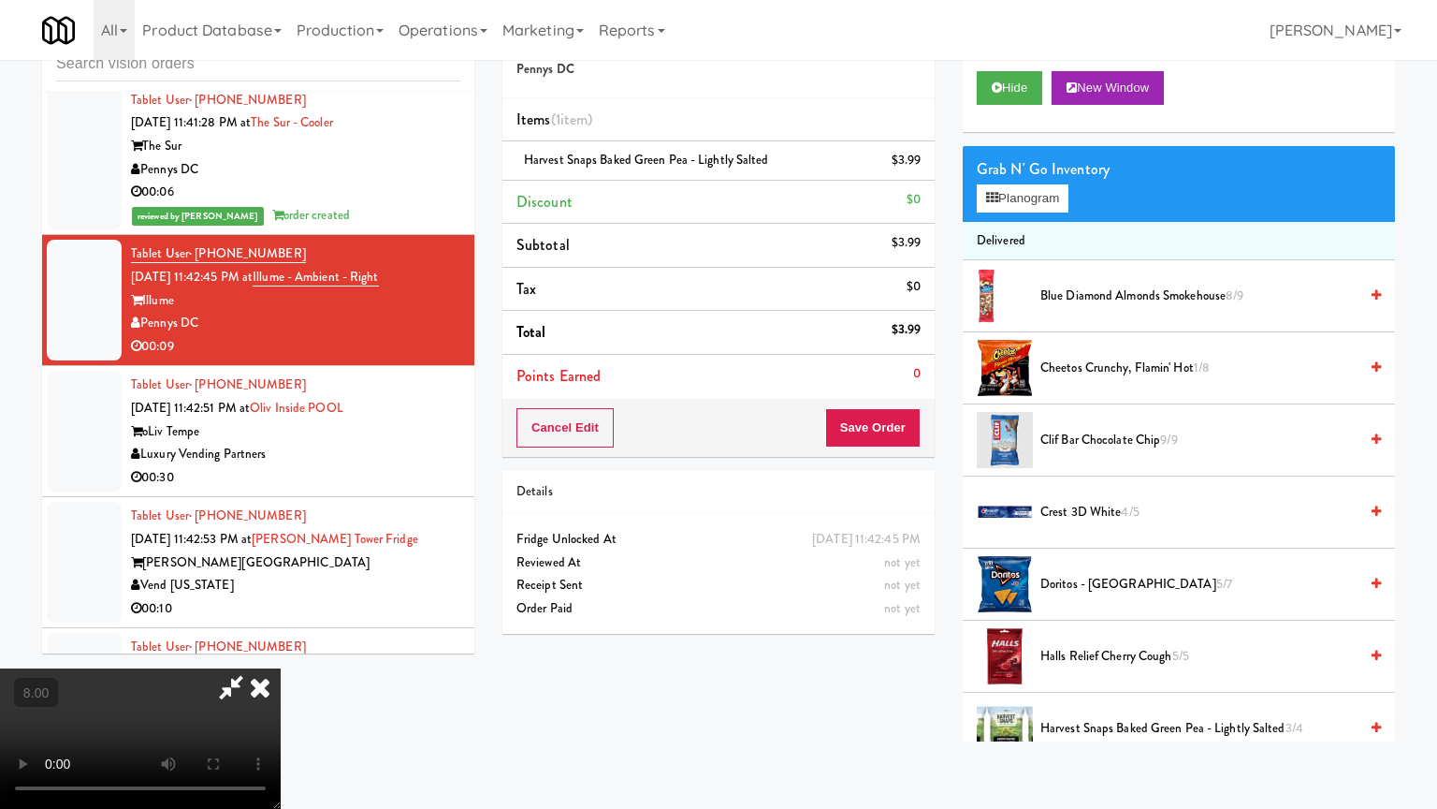
drag, startPoint x: 386, startPoint y: 492, endPoint x: 524, endPoint y: 314, distance: 226.1
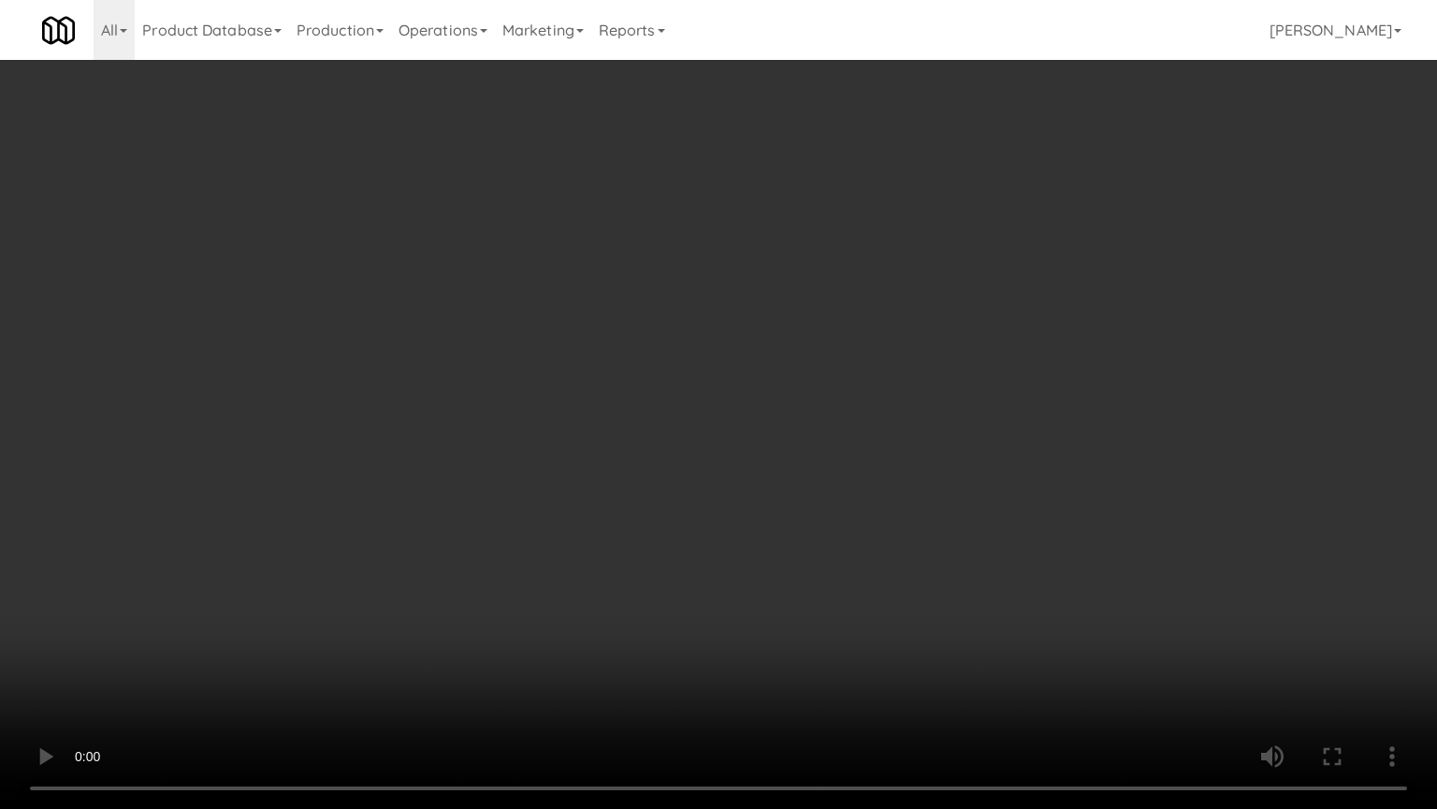
click at [389, 484] on video at bounding box center [718, 404] width 1437 height 809
click at [601, 399] on video at bounding box center [718, 404] width 1437 height 809
click at [629, 386] on video at bounding box center [718, 404] width 1437 height 809
click at [746, 408] on video at bounding box center [718, 404] width 1437 height 809
click at [683, 427] on video at bounding box center [718, 404] width 1437 height 809
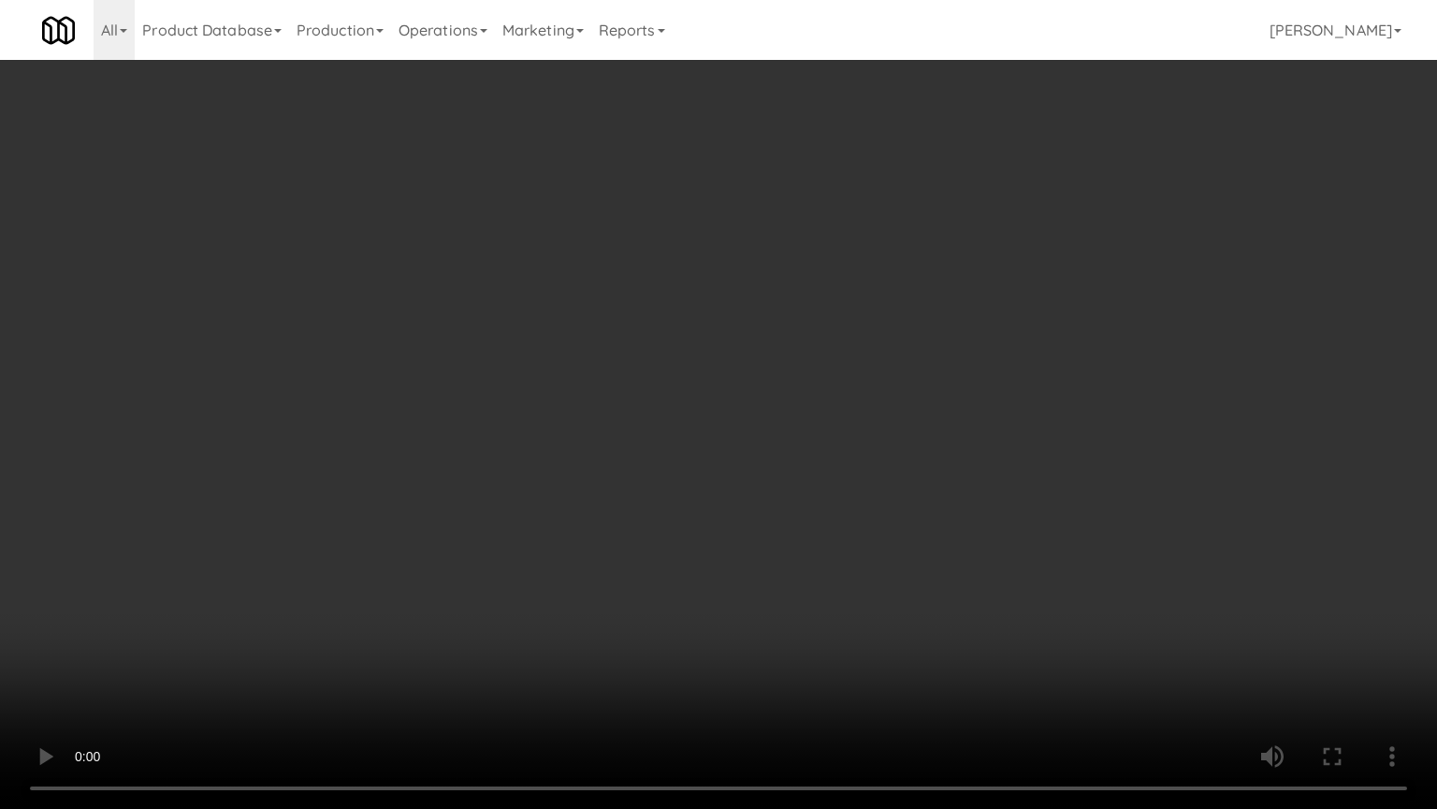
click at [851, 417] on video at bounding box center [718, 404] width 1437 height 809
click at [784, 420] on video at bounding box center [718, 404] width 1437 height 809
click at [806, 410] on video at bounding box center [718, 404] width 1437 height 809
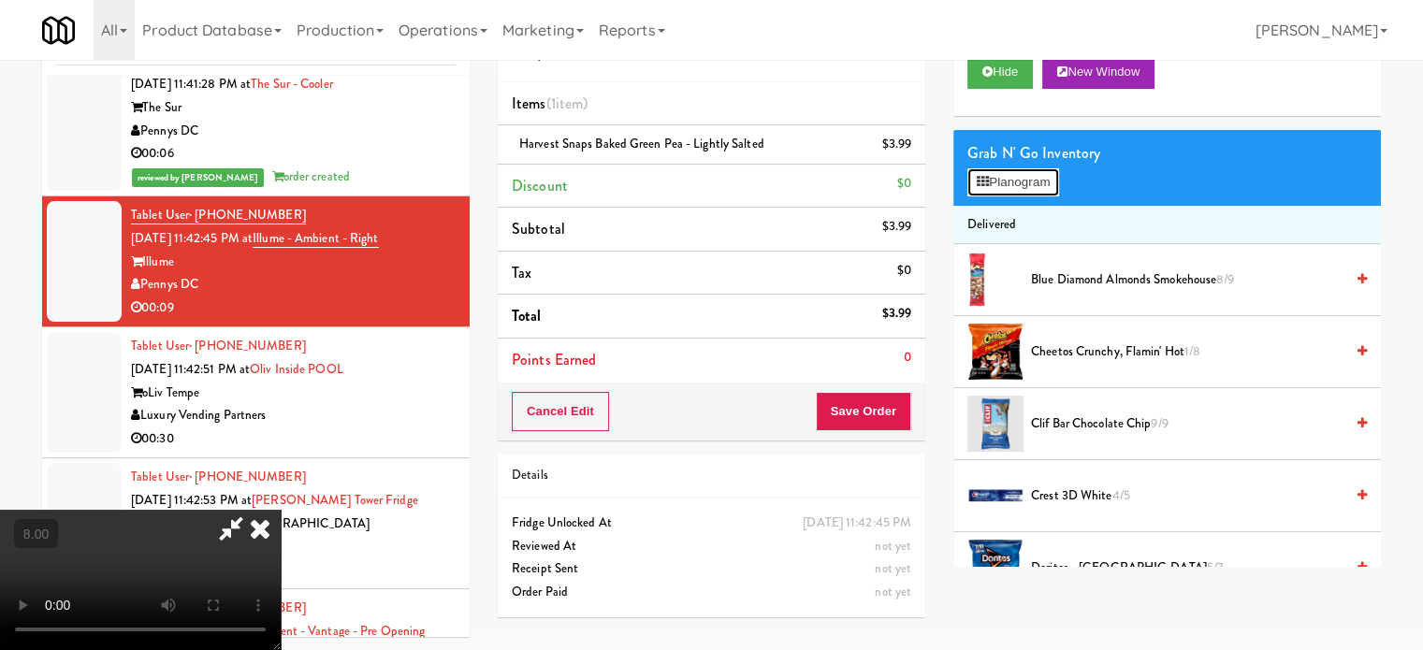
drag, startPoint x: 988, startPoint y: 177, endPoint x: 1006, endPoint y: 175, distance: 17.9
click at [992, 177] on button "Planogram" at bounding box center [1014, 182] width 92 height 28
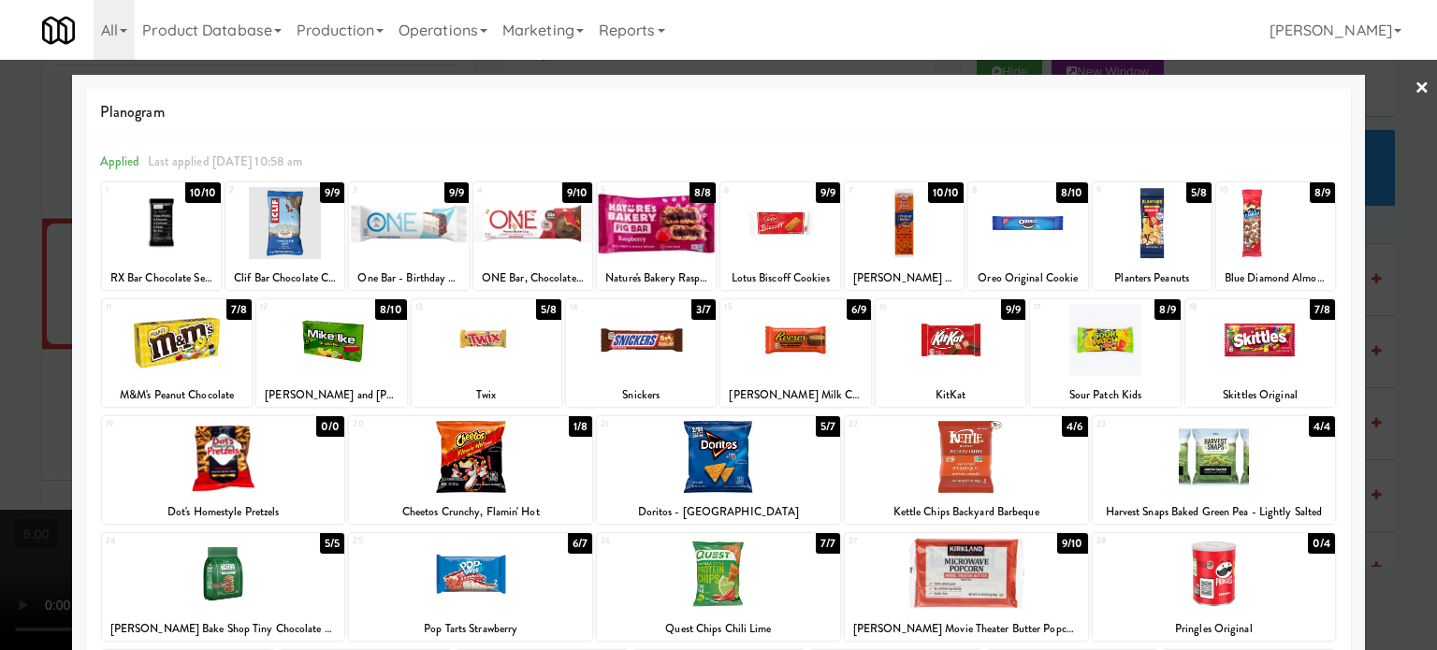
click at [1163, 308] on div "8/9" at bounding box center [1167, 309] width 25 height 21
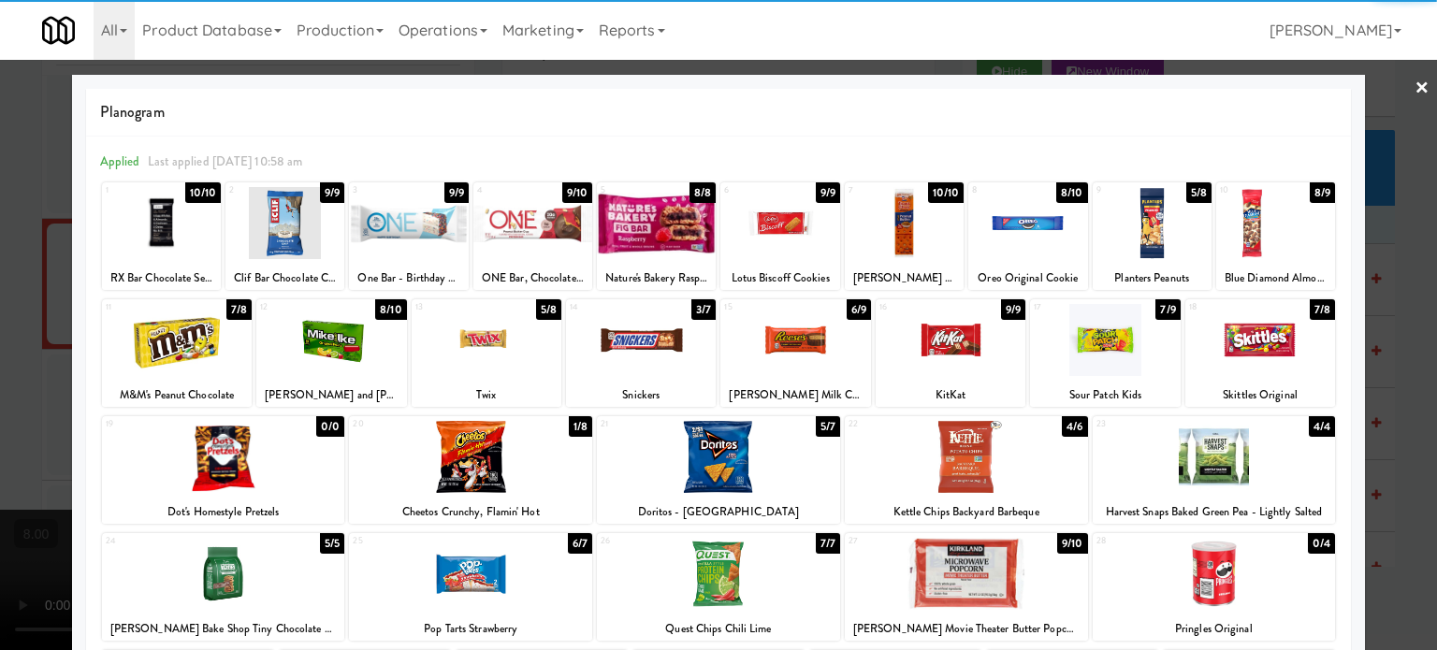
click at [1389, 331] on div at bounding box center [718, 325] width 1437 height 650
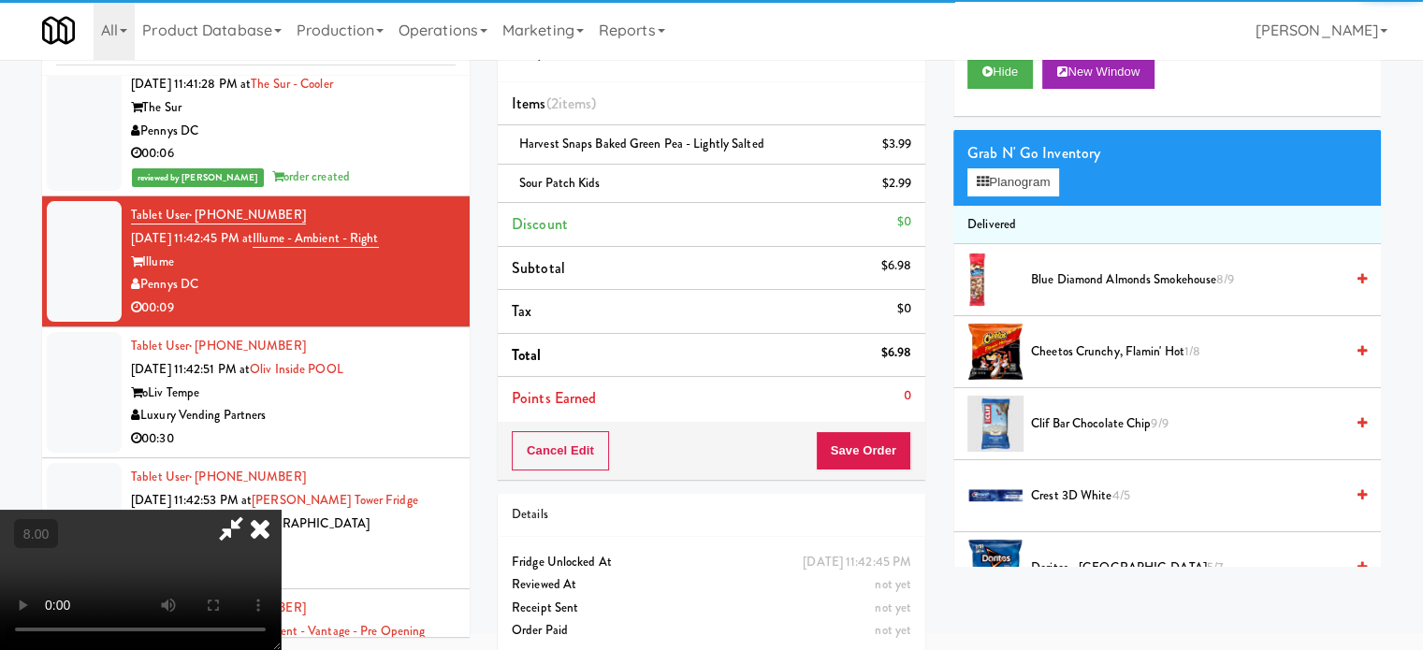
click at [281, 518] on video at bounding box center [140, 580] width 281 height 140
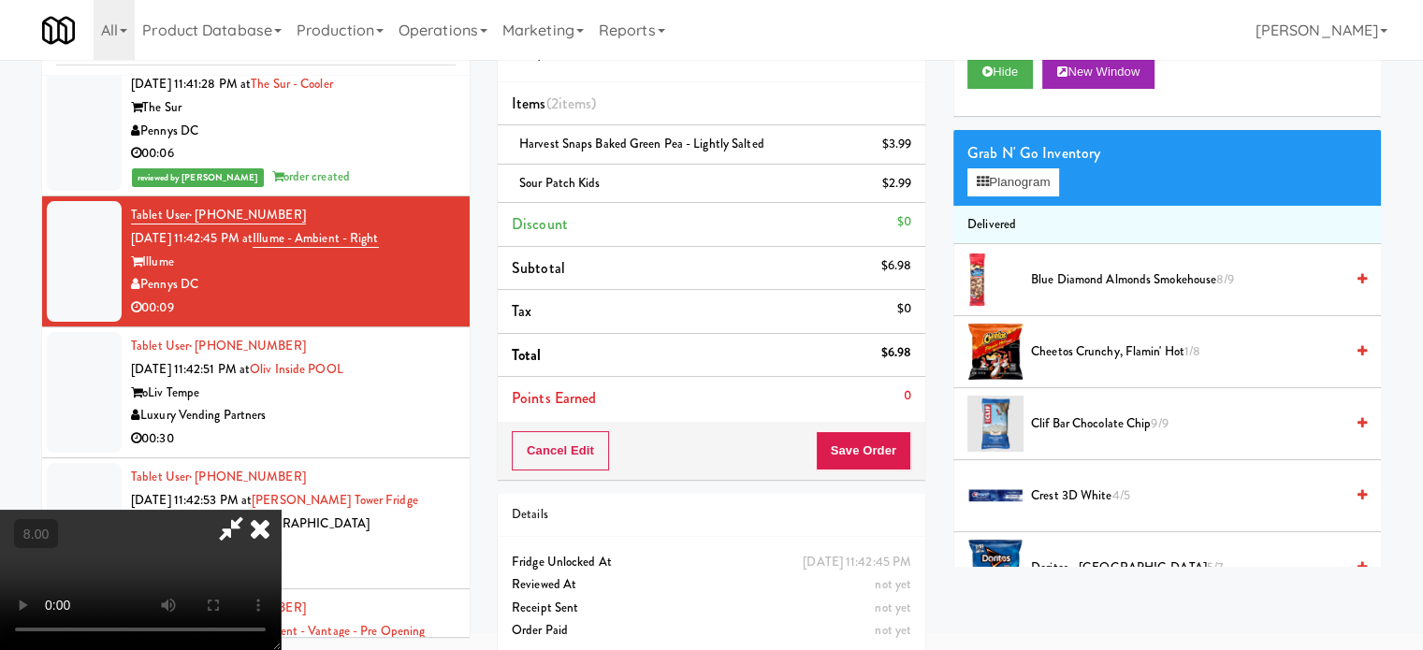
click at [281, 510] on video at bounding box center [140, 580] width 281 height 140
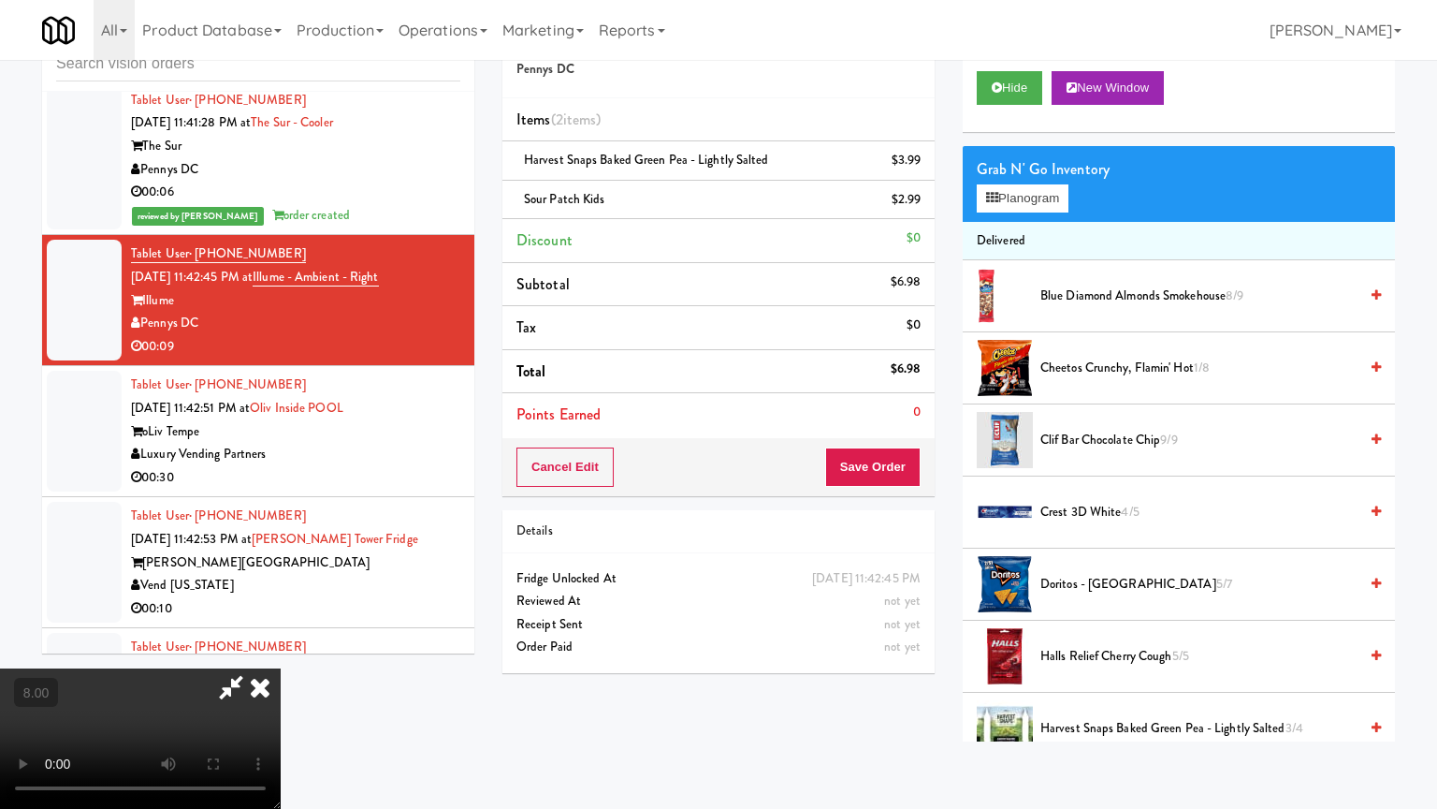
drag, startPoint x: 551, startPoint y: 555, endPoint x: 568, endPoint y: 464, distance: 92.3
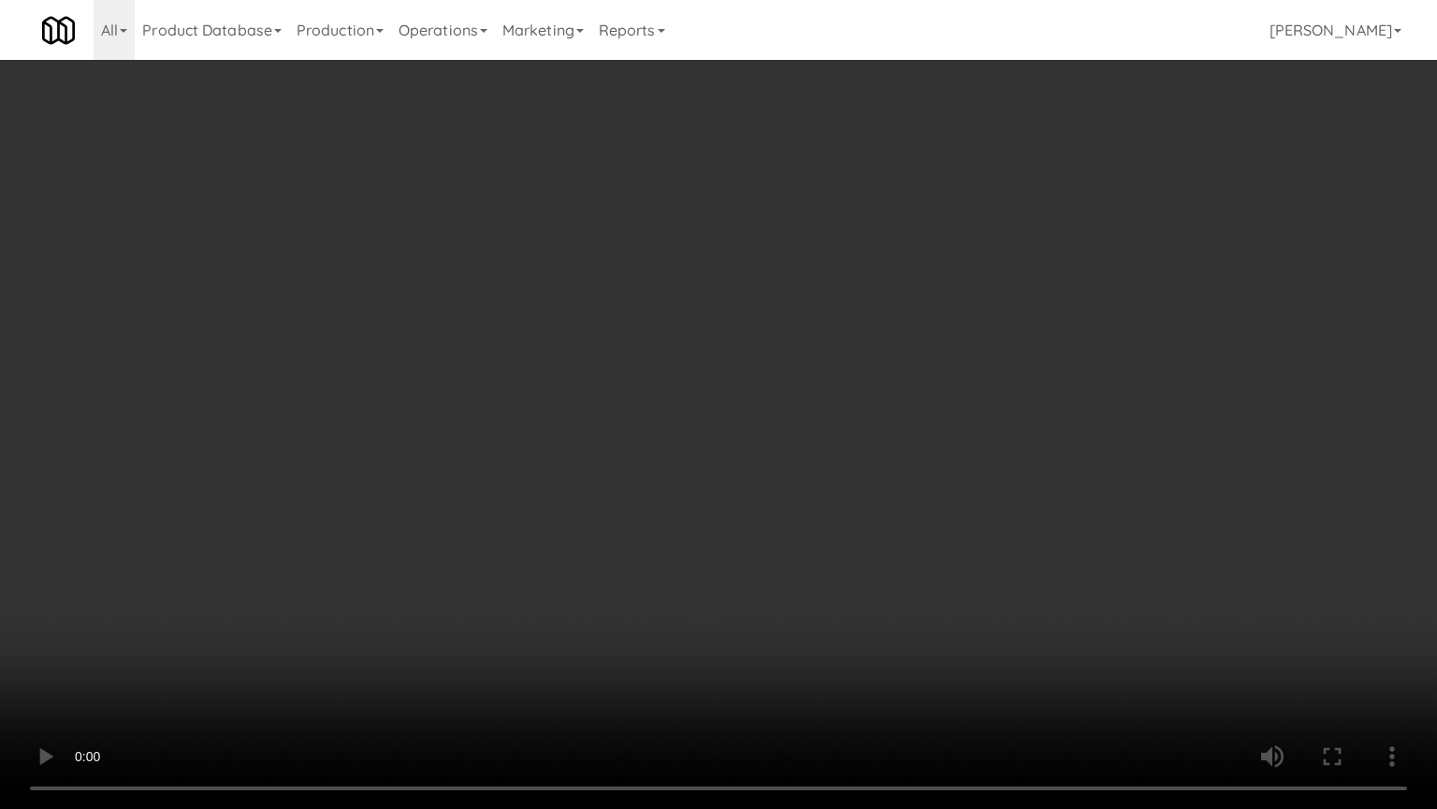
click at [552, 539] on video at bounding box center [718, 404] width 1437 height 809
click at [611, 517] on video at bounding box center [718, 404] width 1437 height 809
click at [670, 494] on video at bounding box center [718, 404] width 1437 height 809
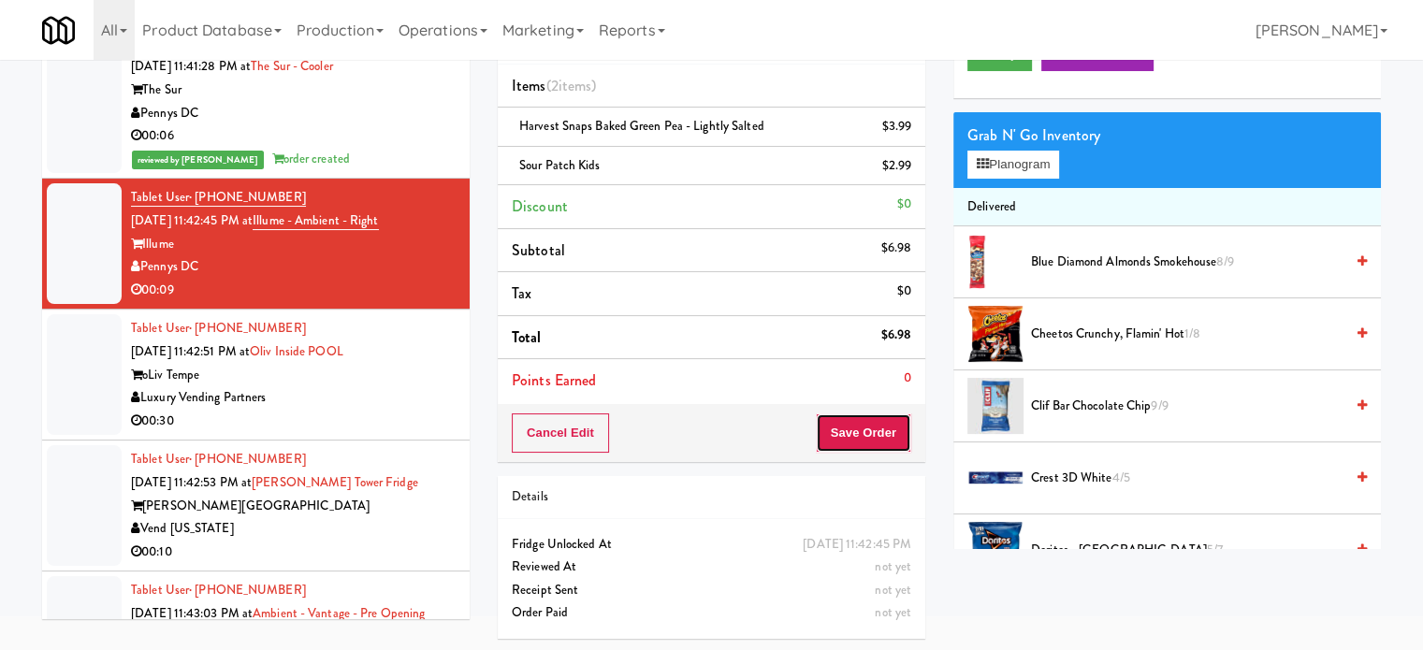
click at [871, 438] on button "Save Order" at bounding box center [863, 433] width 95 height 39
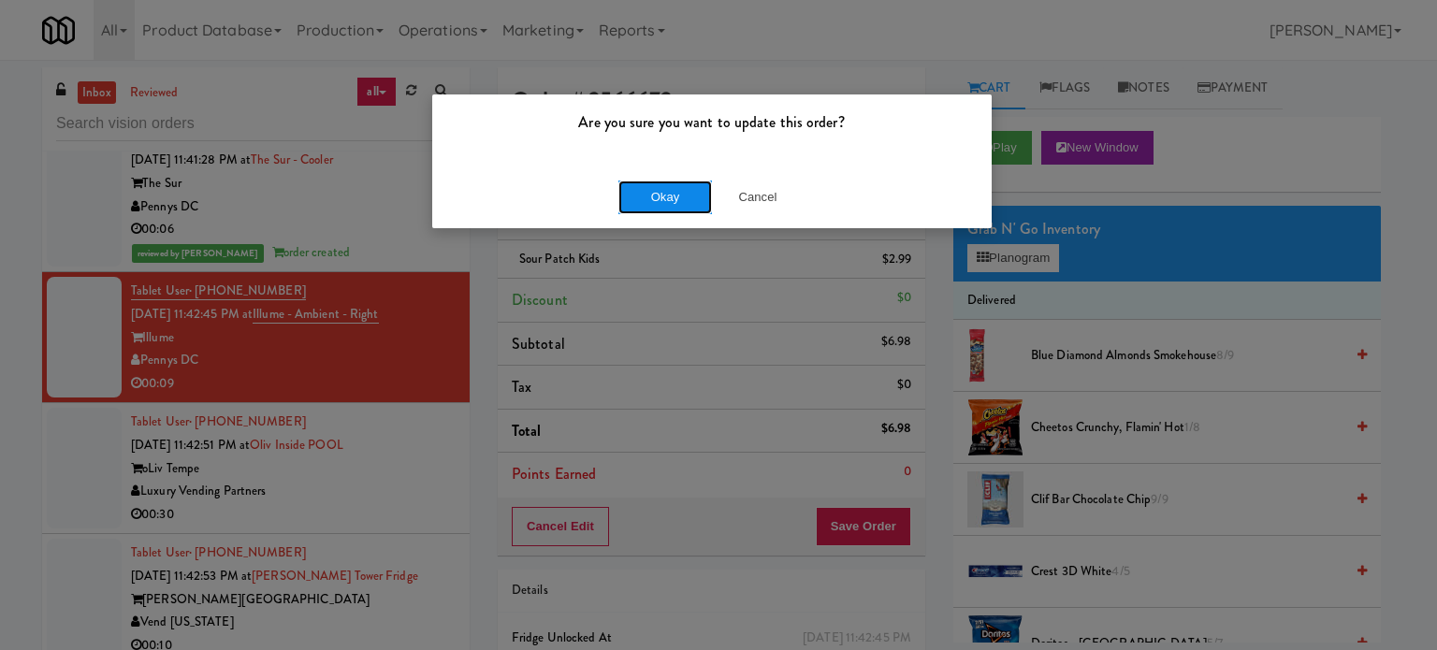
click at [665, 199] on button "Okay" at bounding box center [666, 198] width 94 height 34
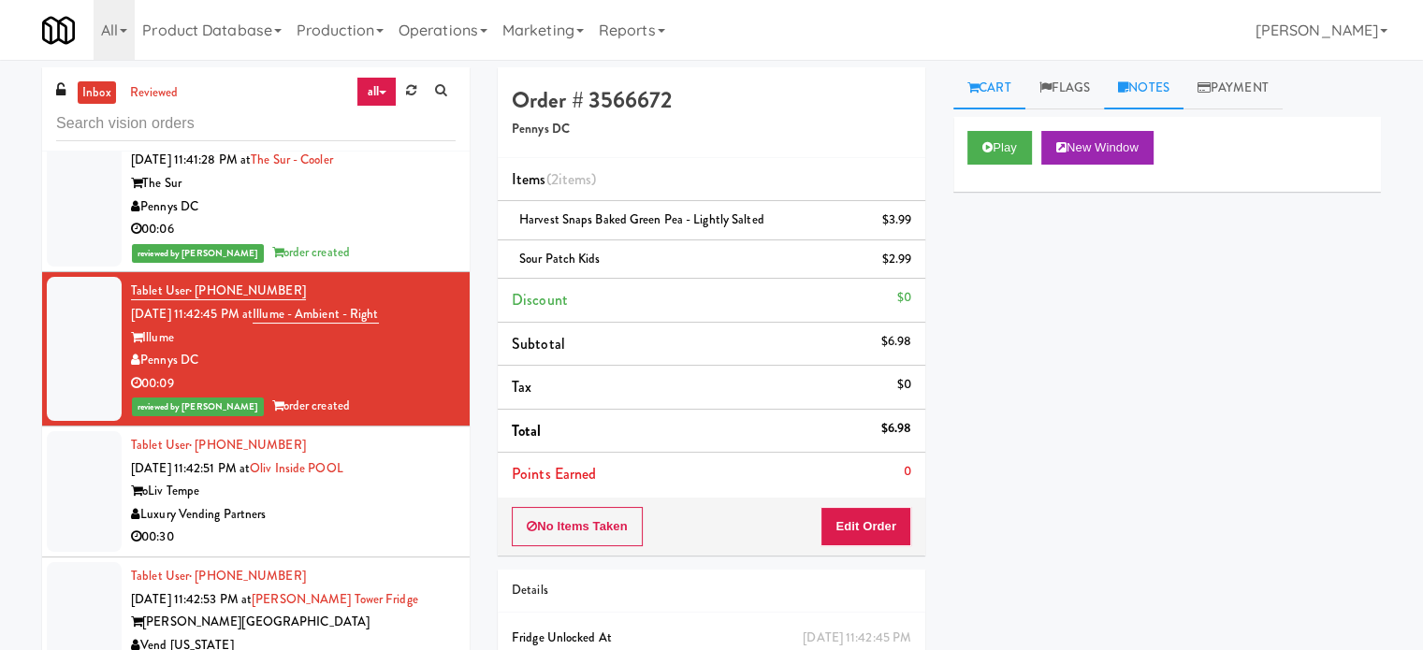
click at [1169, 80] on link "Notes" at bounding box center [1144, 88] width 80 height 42
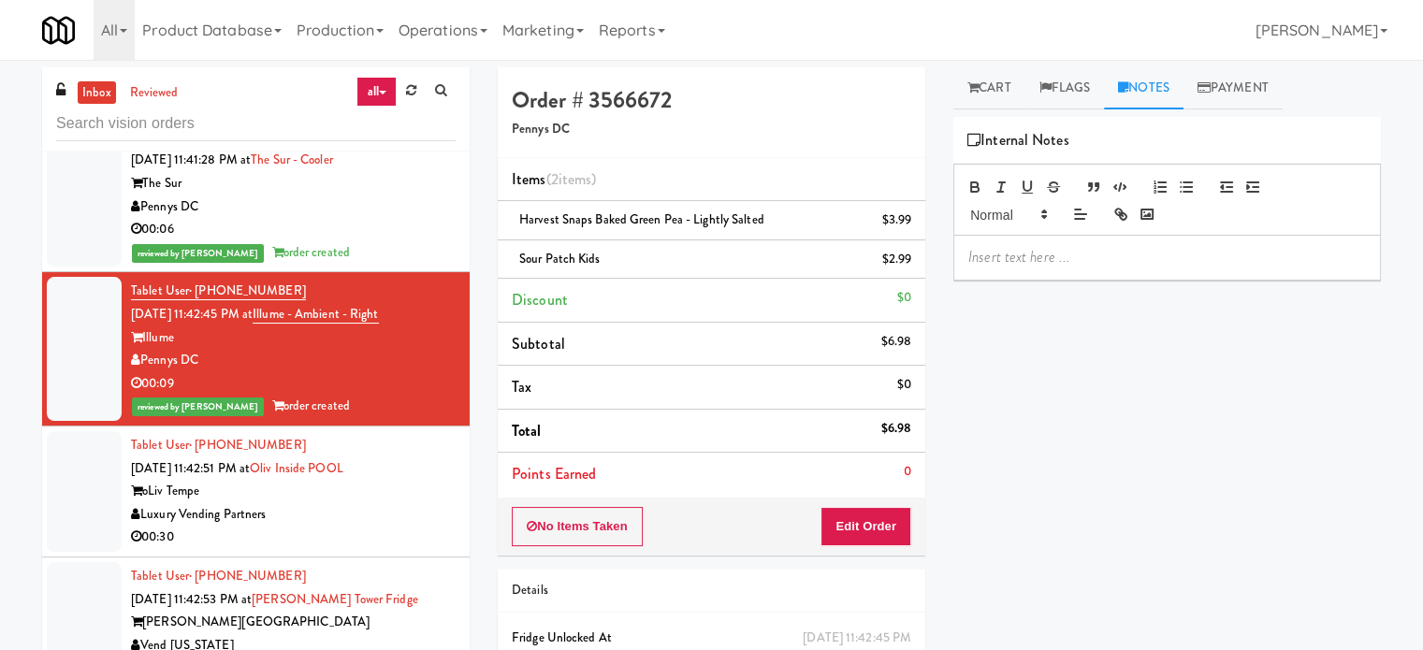
click at [1088, 261] on p at bounding box center [1168, 257] width 398 height 21
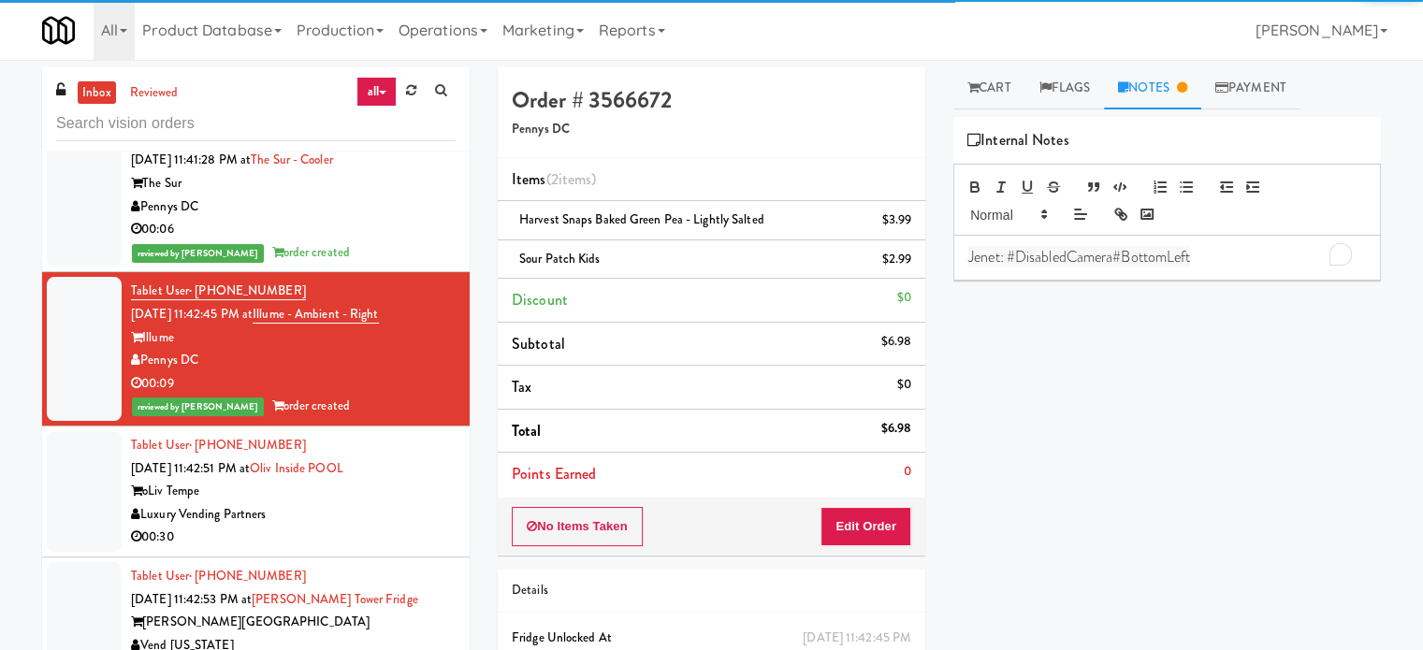
click at [430, 503] on div "oLiv Tempe" at bounding box center [293, 491] width 325 height 23
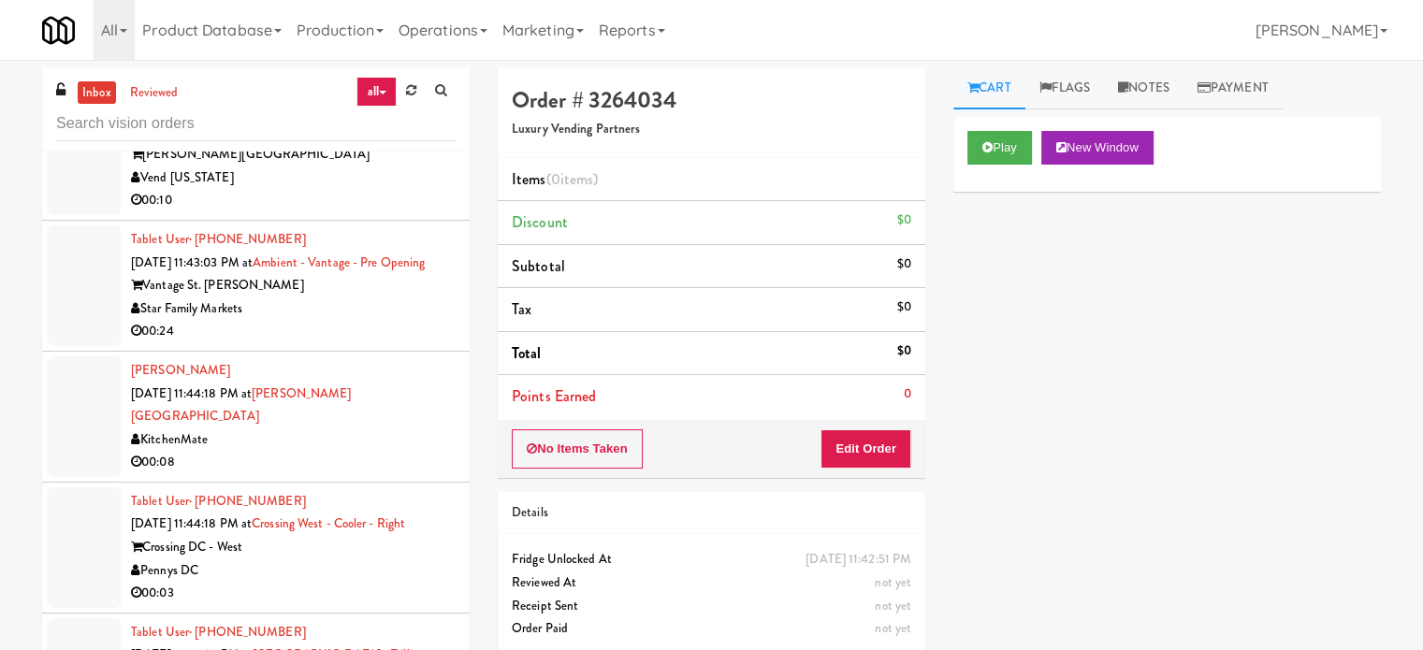
scroll to position [9673, 0]
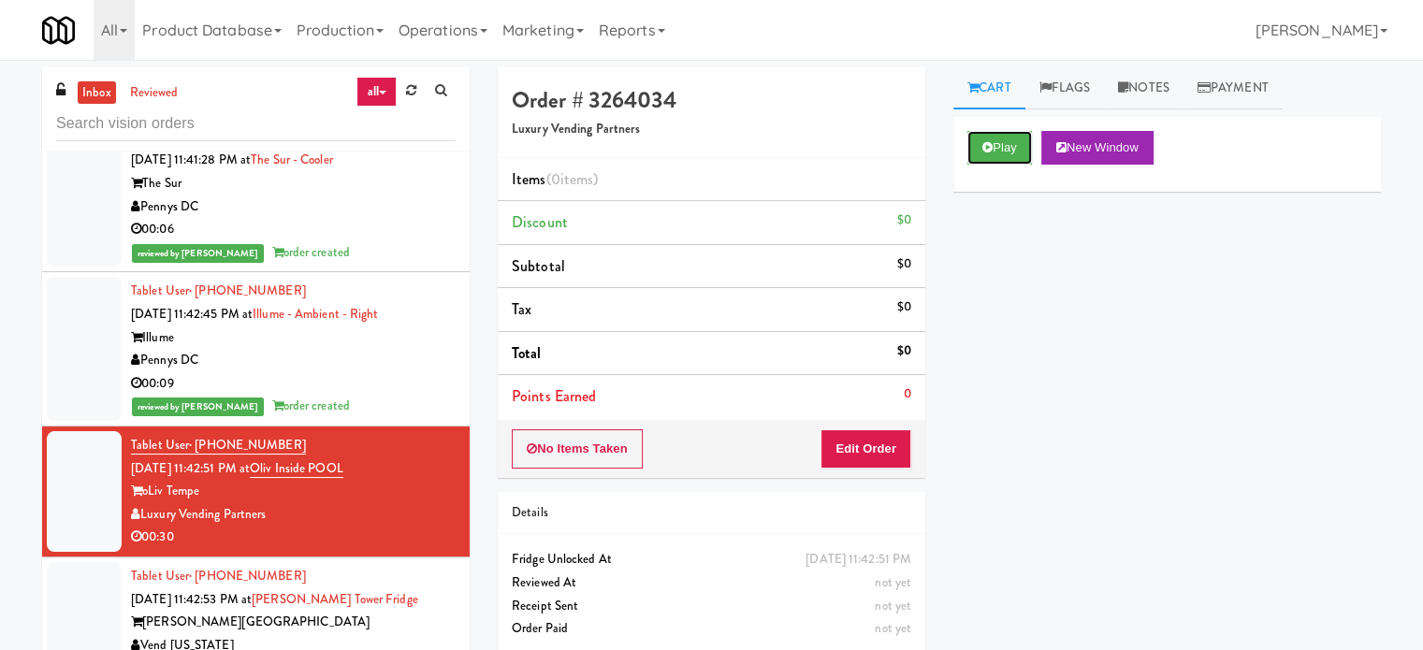
drag, startPoint x: 1009, startPoint y: 145, endPoint x: 961, endPoint y: 160, distance: 50.0
click at [1009, 145] on button "Play" at bounding box center [1000, 148] width 65 height 34
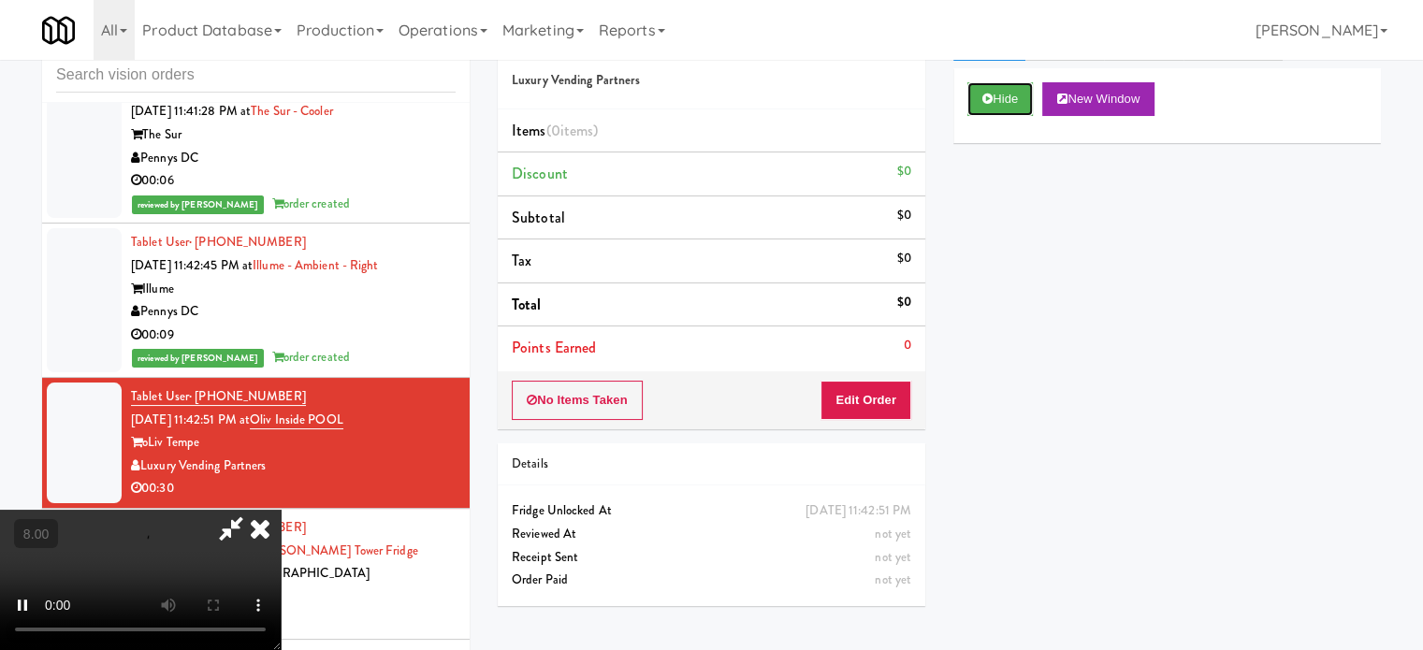
scroll to position [76, 0]
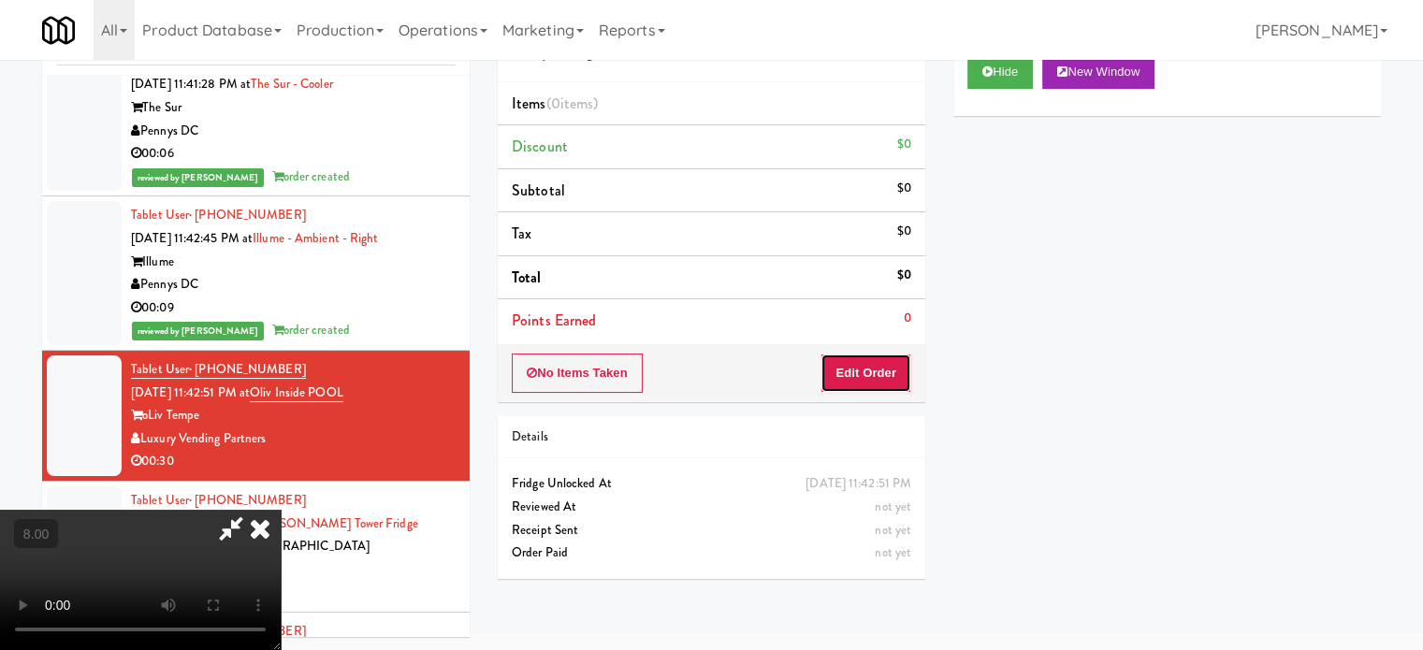
click at [865, 366] on button "Edit Order" at bounding box center [866, 373] width 91 height 39
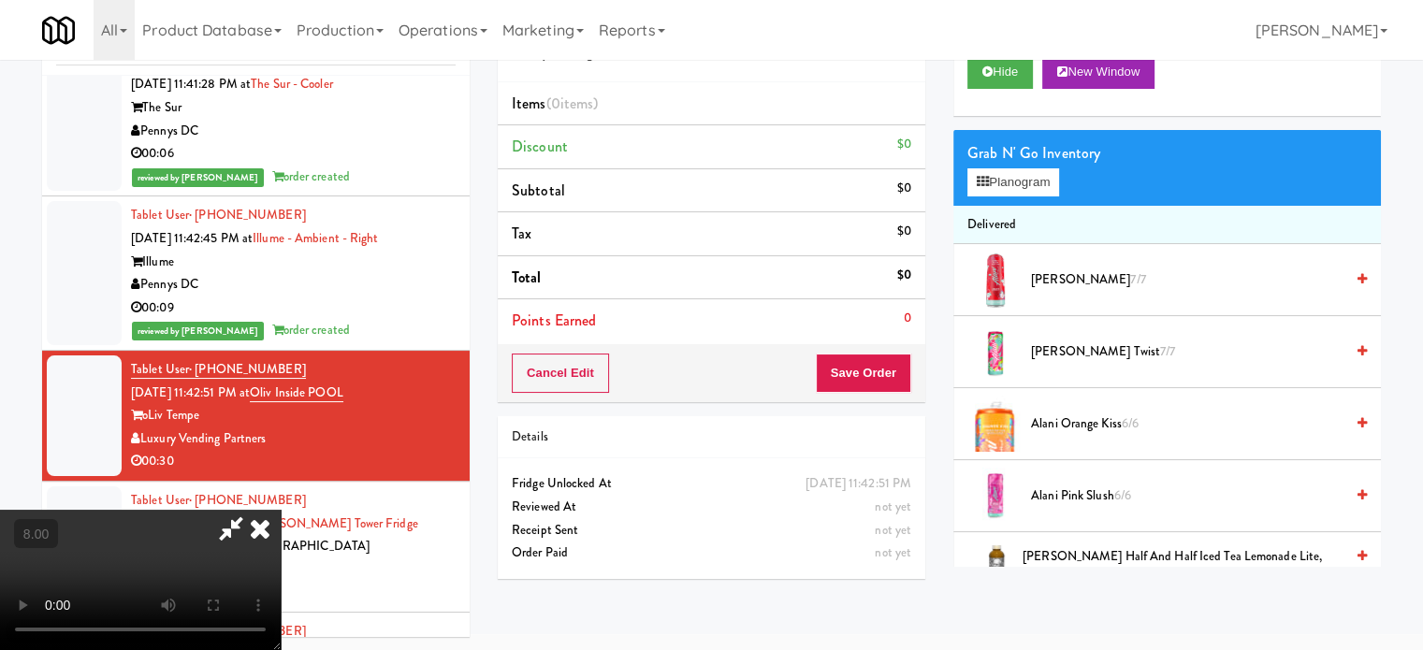
click at [281, 510] on video at bounding box center [140, 580] width 281 height 140
drag, startPoint x: 543, startPoint y: 492, endPoint x: 644, endPoint y: 355, distance: 170.7
click at [281, 510] on video at bounding box center [140, 580] width 281 height 140
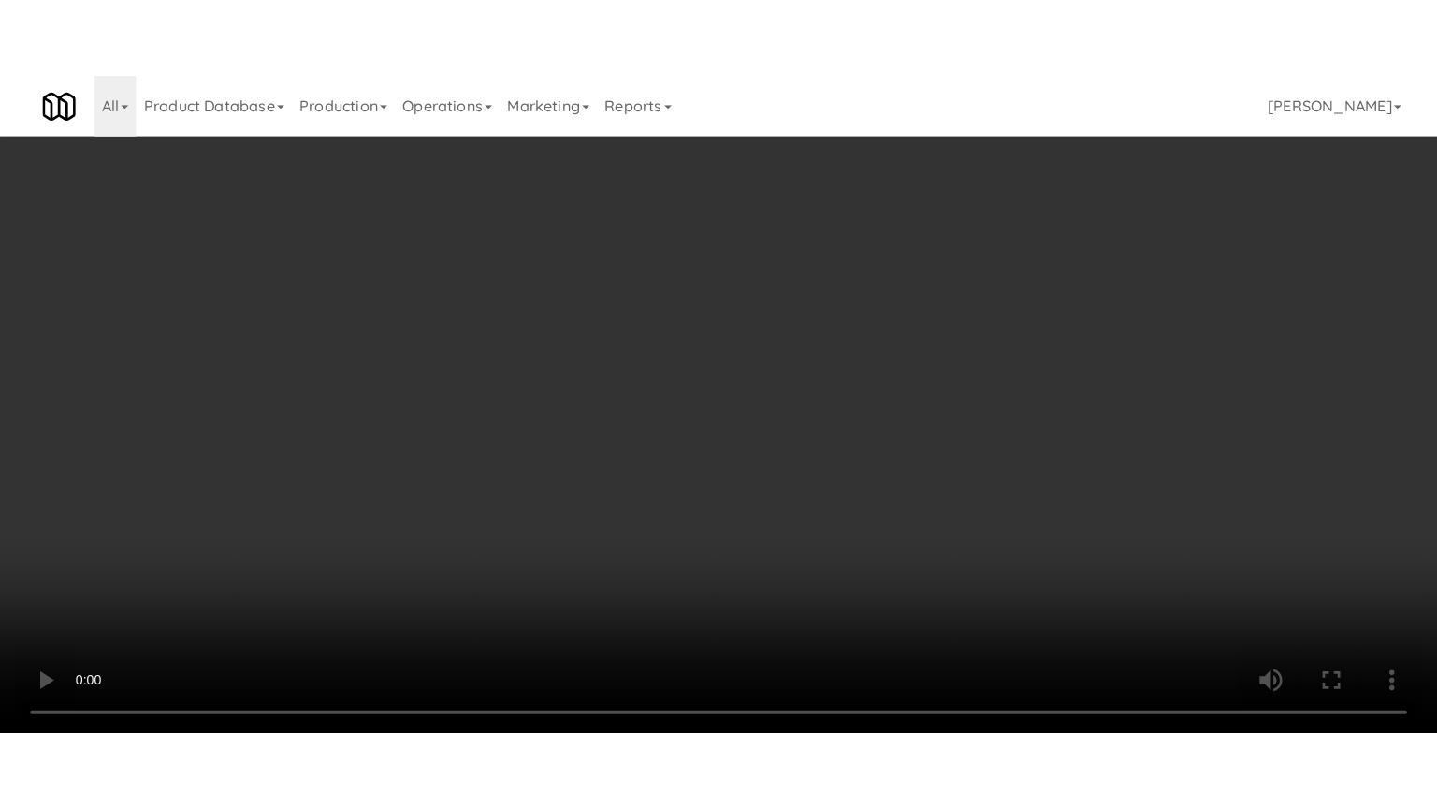
scroll to position [9651, 0]
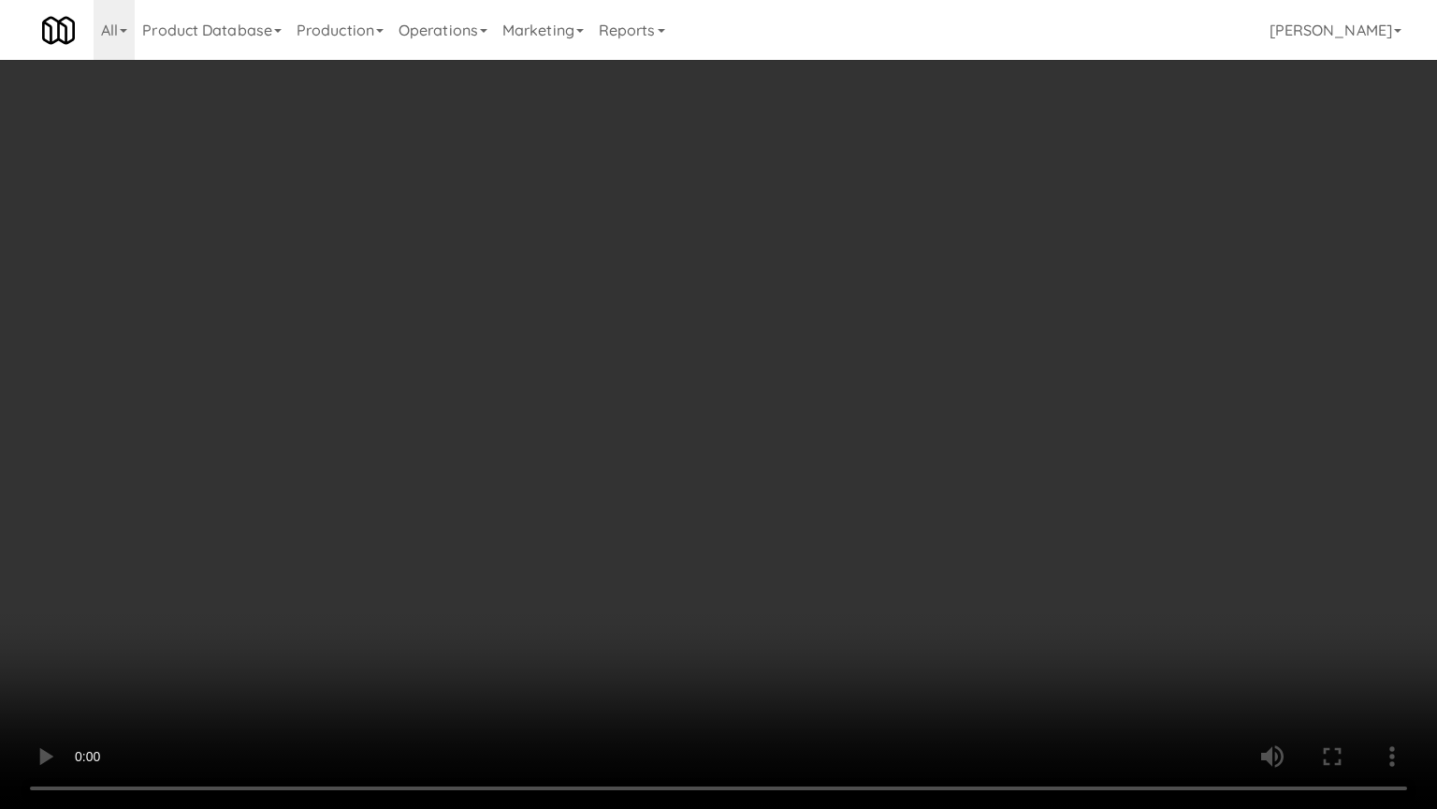
click at [721, 442] on video at bounding box center [718, 404] width 1437 height 809
click at [727, 437] on video at bounding box center [718, 404] width 1437 height 809
click at [766, 441] on video at bounding box center [718, 404] width 1437 height 809
click at [745, 451] on video at bounding box center [718, 404] width 1437 height 809
click at [742, 448] on video at bounding box center [718, 404] width 1437 height 809
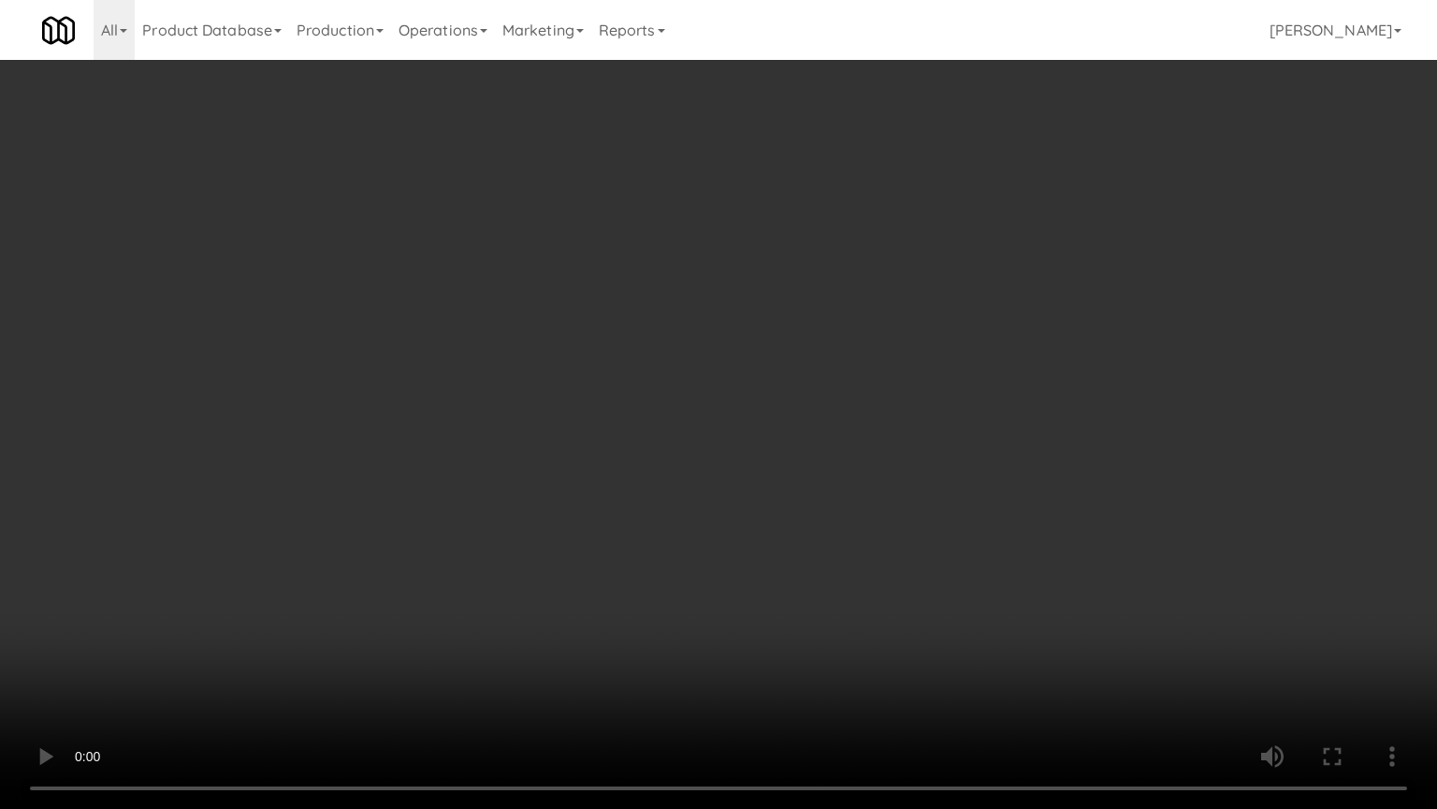
click at [747, 452] on video at bounding box center [718, 404] width 1437 height 809
click at [795, 443] on video at bounding box center [718, 404] width 1437 height 809
drag, startPoint x: 786, startPoint y: 448, endPoint x: 1113, endPoint y: 226, distance: 394.8
click at [787, 447] on video at bounding box center [718, 404] width 1437 height 809
click at [804, 433] on video at bounding box center [718, 404] width 1437 height 809
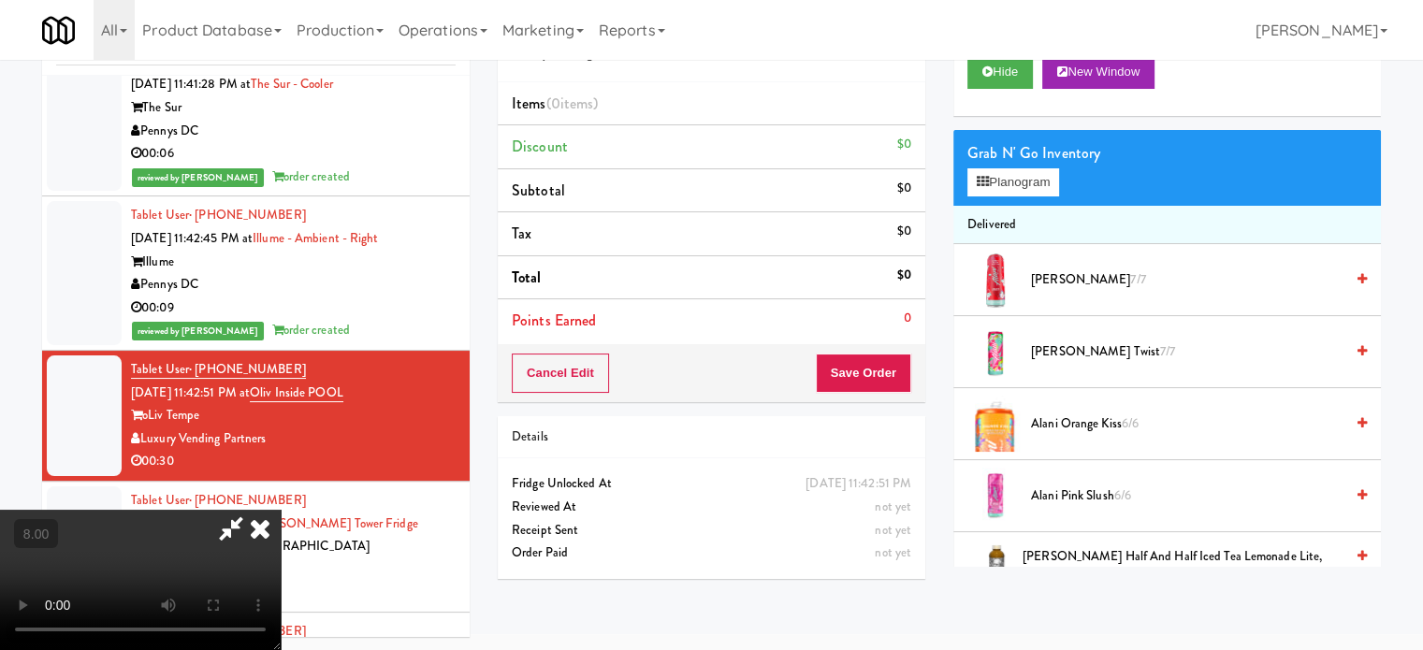
scroll to position [1872, 0]
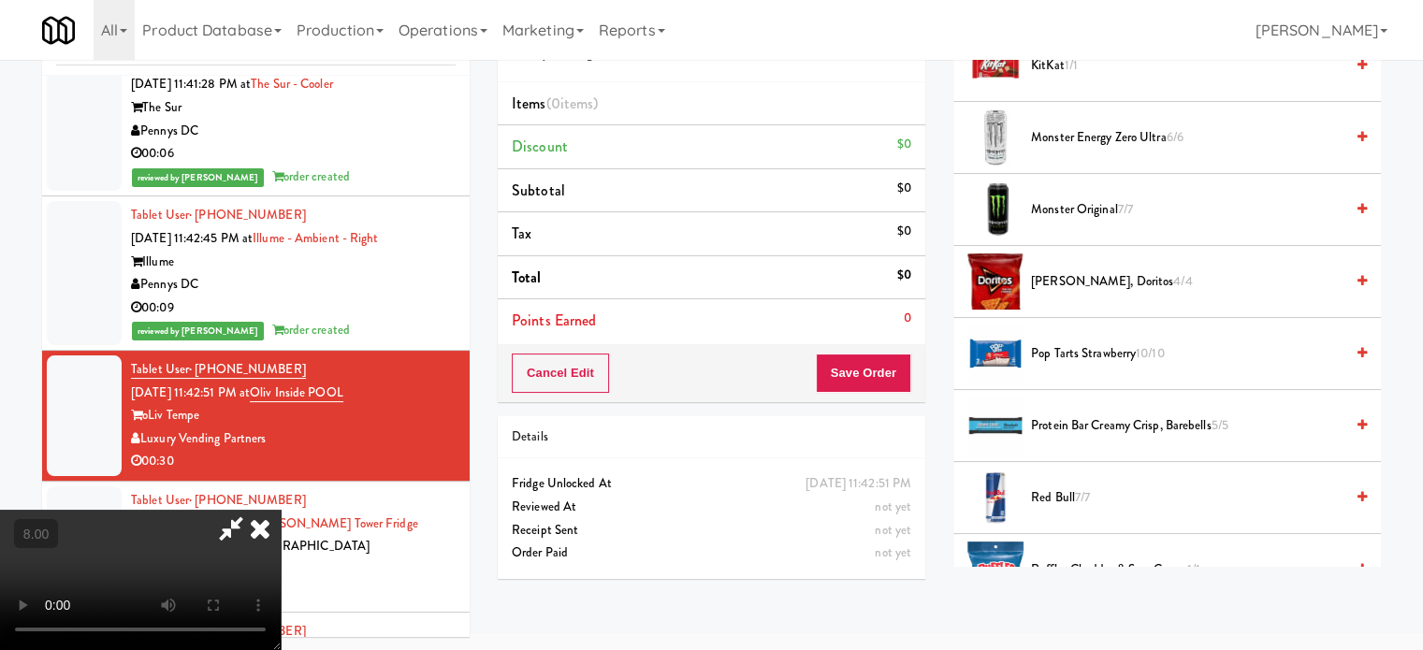
click at [1106, 270] on span "Nacho Cheese, Doritos 4/4" at bounding box center [1187, 281] width 313 height 23
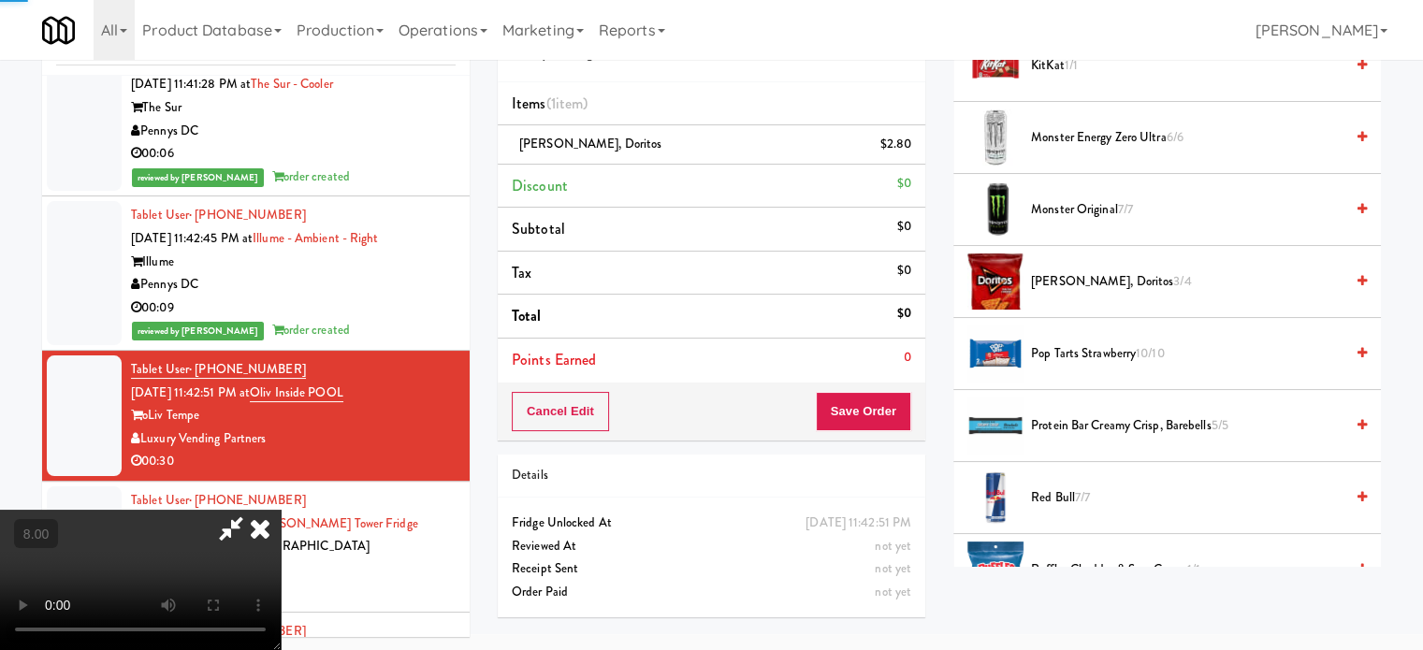
click at [281, 510] on video at bounding box center [140, 580] width 281 height 140
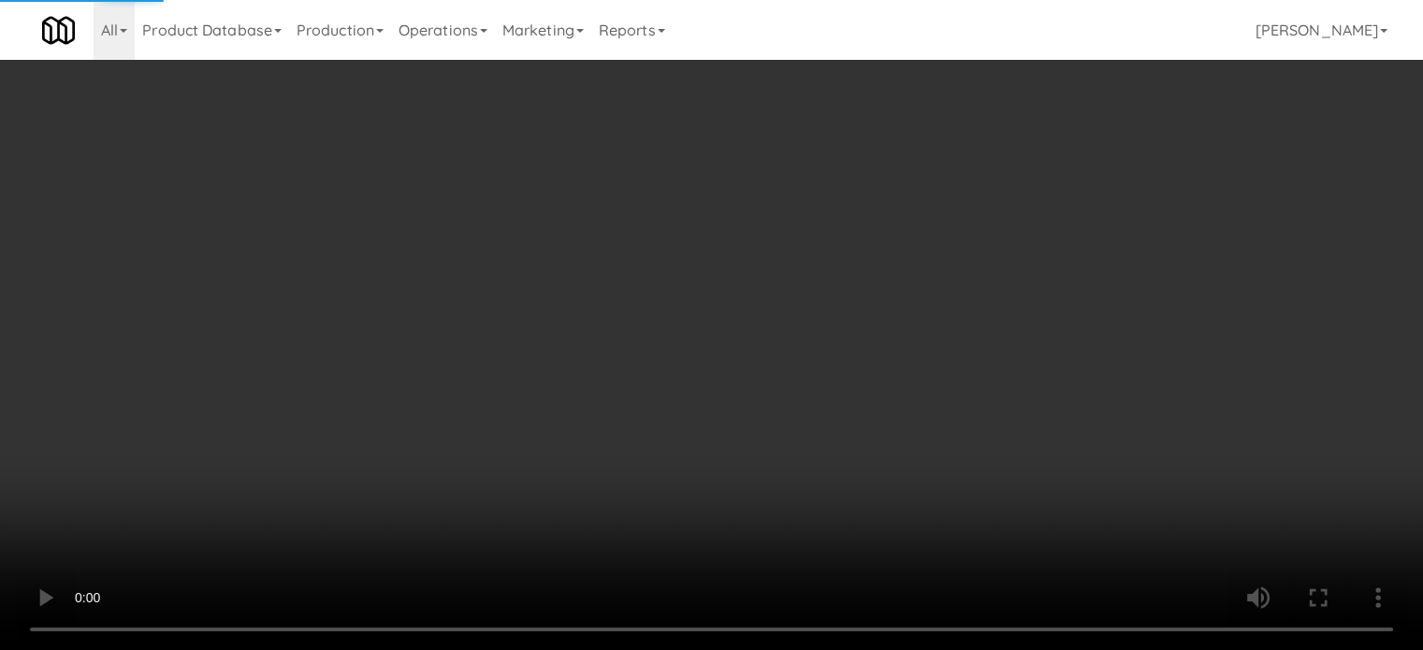
scroll to position [9651, 0]
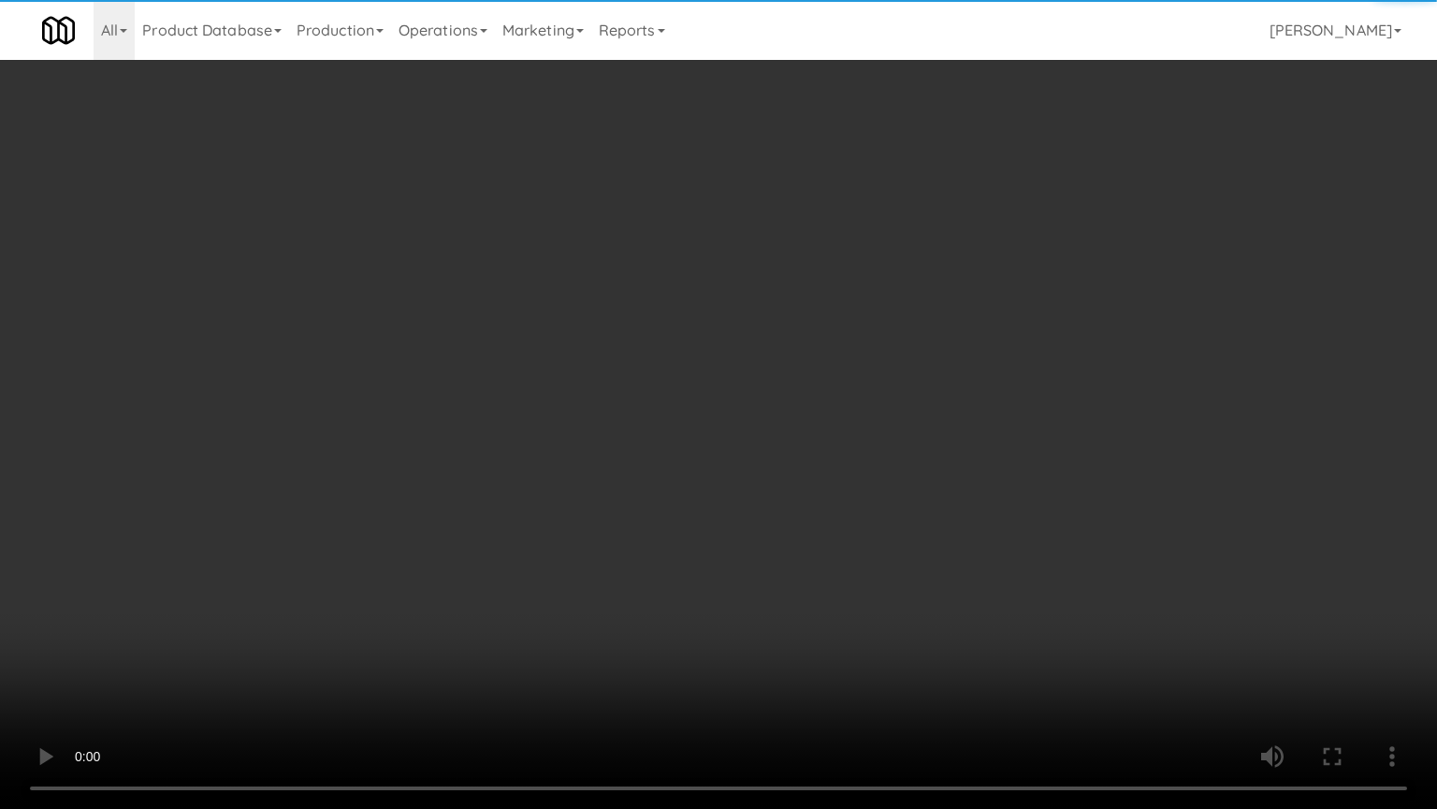
click at [622, 369] on video at bounding box center [718, 404] width 1437 height 809
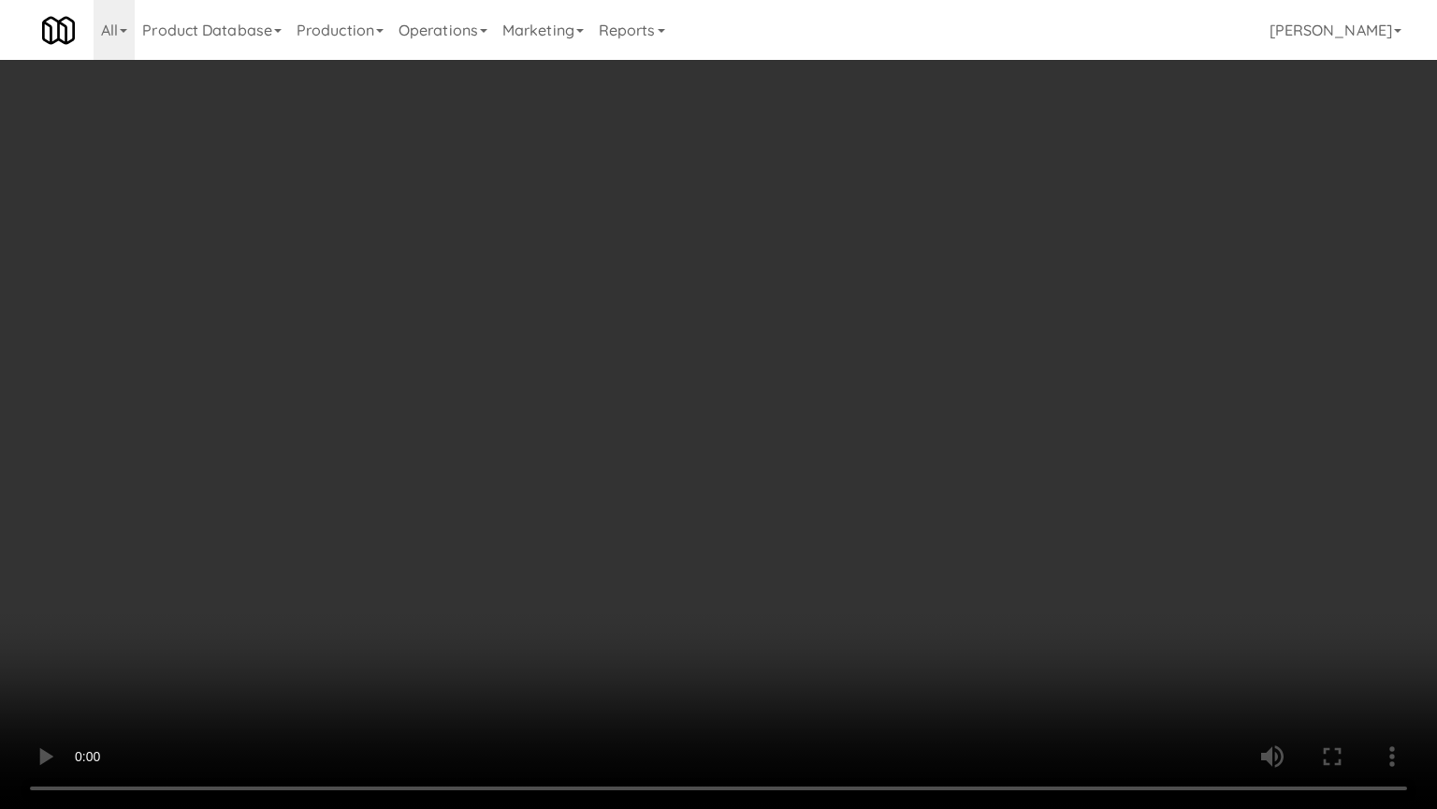
click at [645, 372] on video at bounding box center [718, 404] width 1437 height 809
click at [689, 386] on video at bounding box center [718, 404] width 1437 height 809
click at [681, 410] on video at bounding box center [718, 404] width 1437 height 809
click at [707, 420] on video at bounding box center [718, 404] width 1437 height 809
click at [742, 417] on video at bounding box center [718, 404] width 1437 height 809
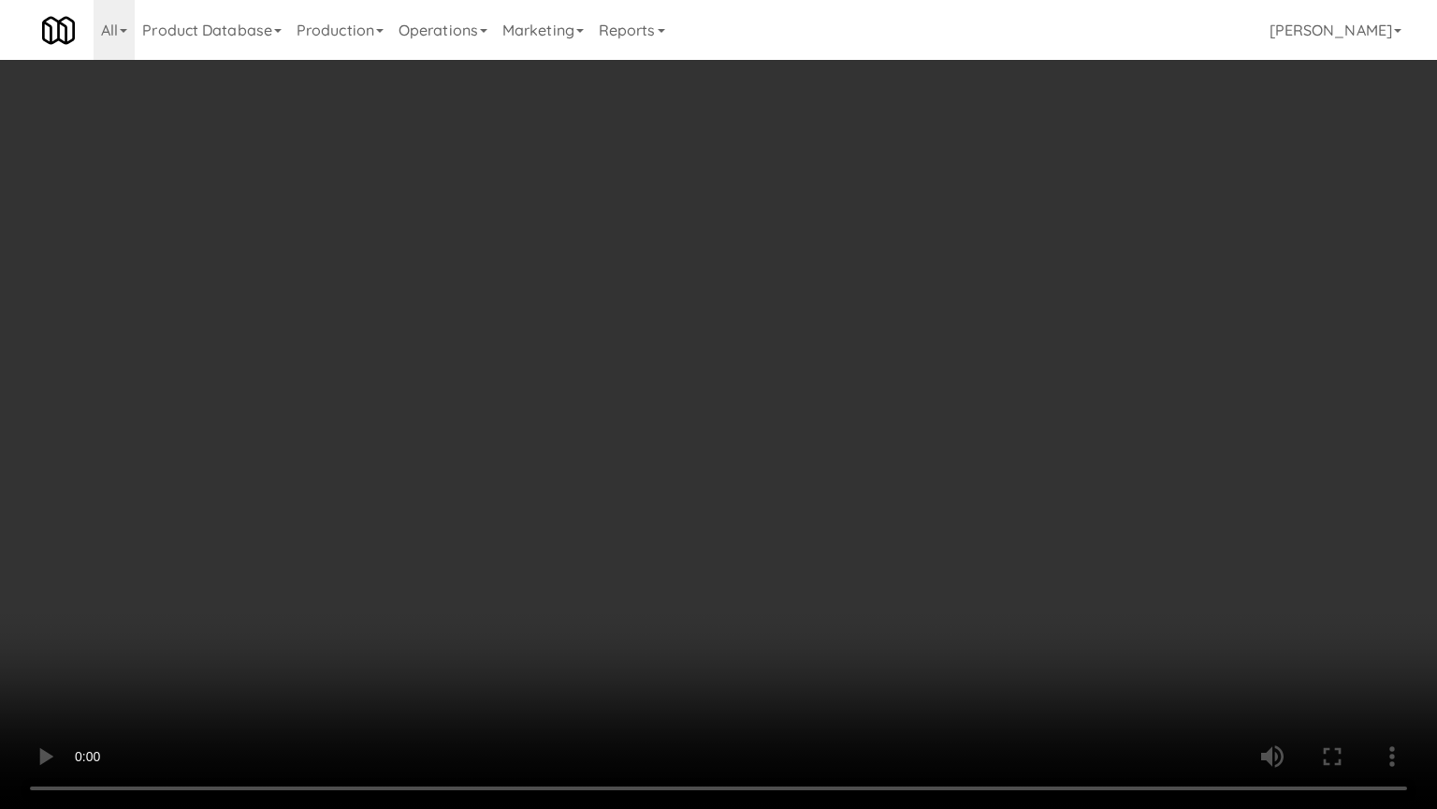
click at [737, 445] on video at bounding box center [718, 404] width 1437 height 809
click at [999, 564] on video at bounding box center [718, 404] width 1437 height 809
drag, startPoint x: 848, startPoint y: 641, endPoint x: 851, endPoint y: 599, distance: 42.2
click at [848, 640] on video at bounding box center [718, 404] width 1437 height 809
click at [798, 544] on video at bounding box center [718, 404] width 1437 height 809
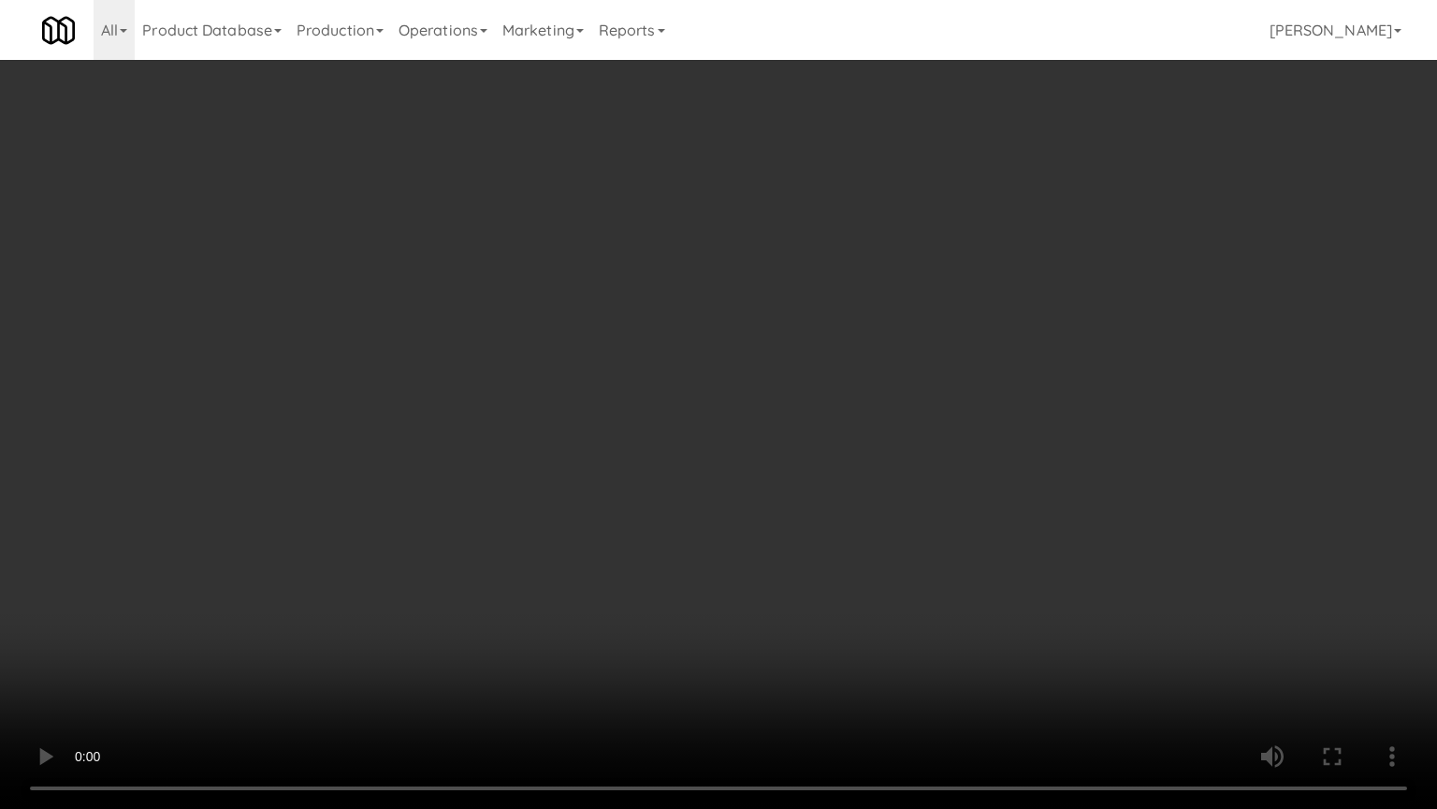
click at [808, 540] on video at bounding box center [718, 404] width 1437 height 809
click at [837, 543] on video at bounding box center [718, 404] width 1437 height 809
click at [826, 539] on video at bounding box center [718, 404] width 1437 height 809
click at [850, 538] on video at bounding box center [718, 404] width 1437 height 809
drag, startPoint x: 844, startPoint y: 535, endPoint x: 853, endPoint y: 530, distance: 10.9
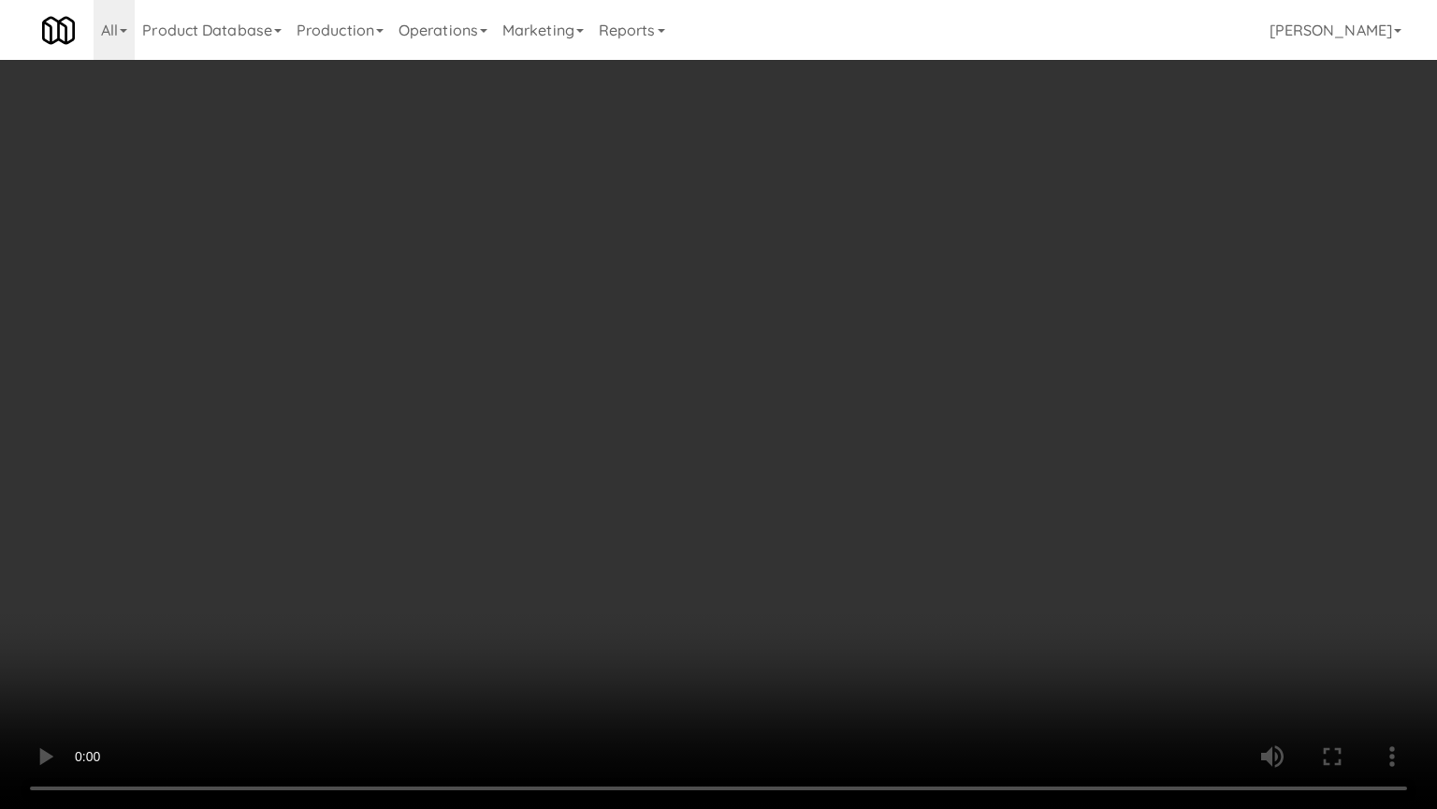
click at [849, 533] on video at bounding box center [718, 404] width 1437 height 809
click at [868, 524] on video at bounding box center [718, 404] width 1437 height 809
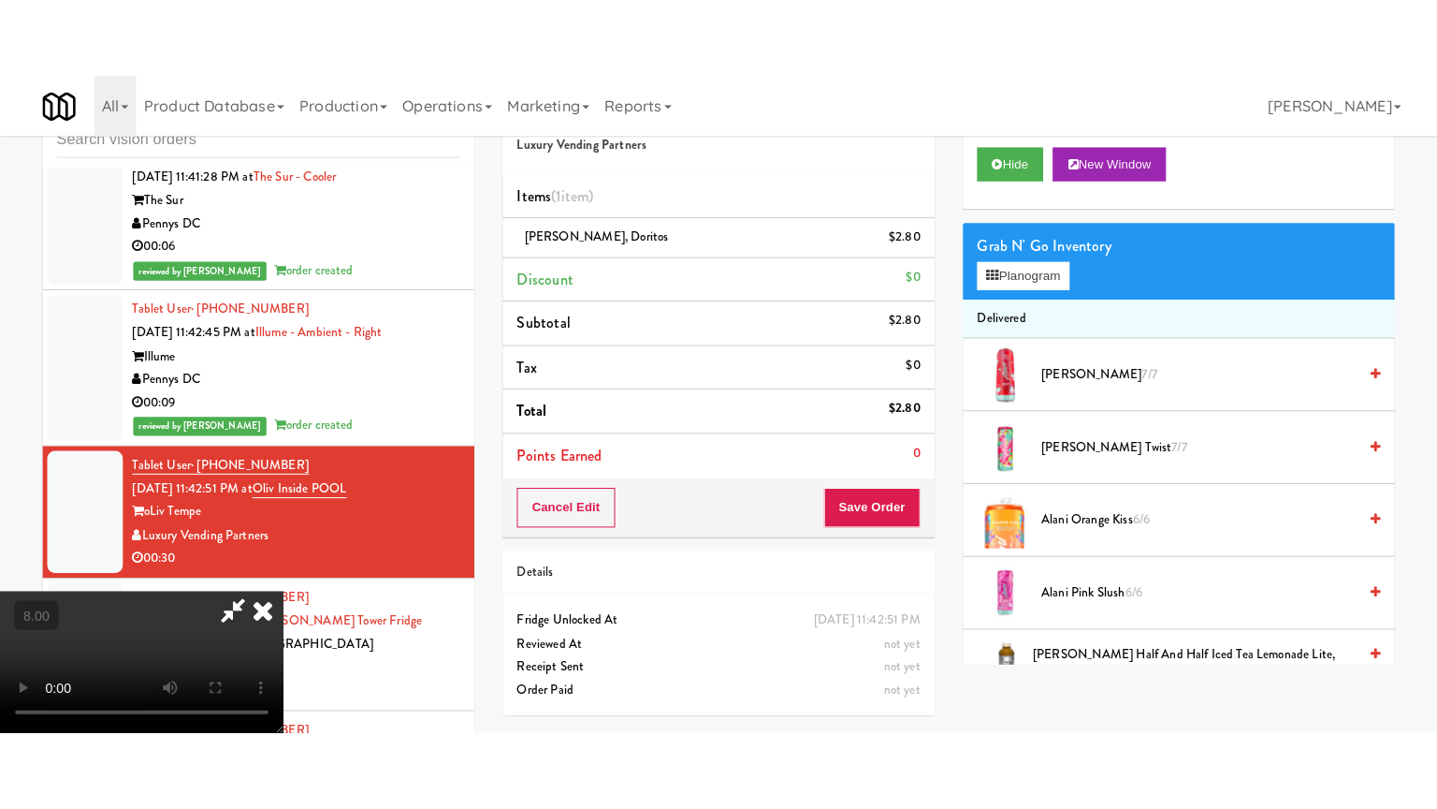
scroll to position [468, 0]
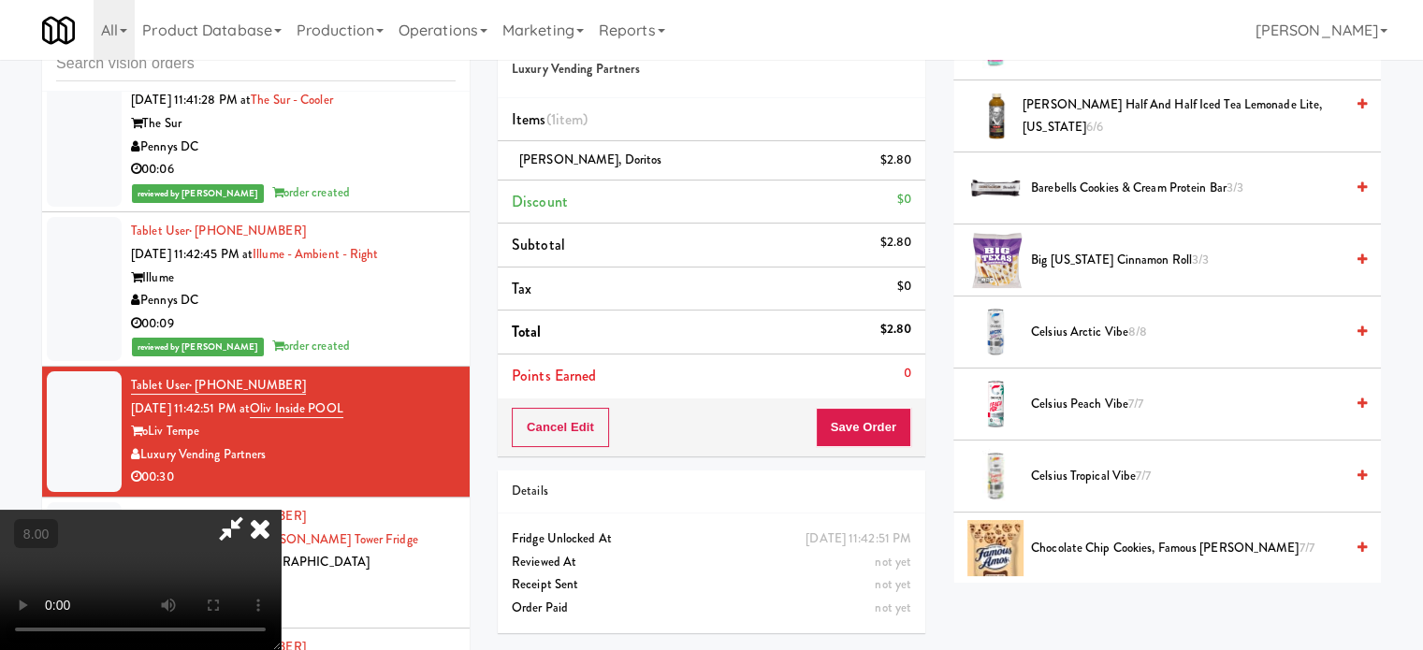
click at [1114, 261] on span "Big Texas Cinnamon Roll 3/3" at bounding box center [1187, 260] width 313 height 23
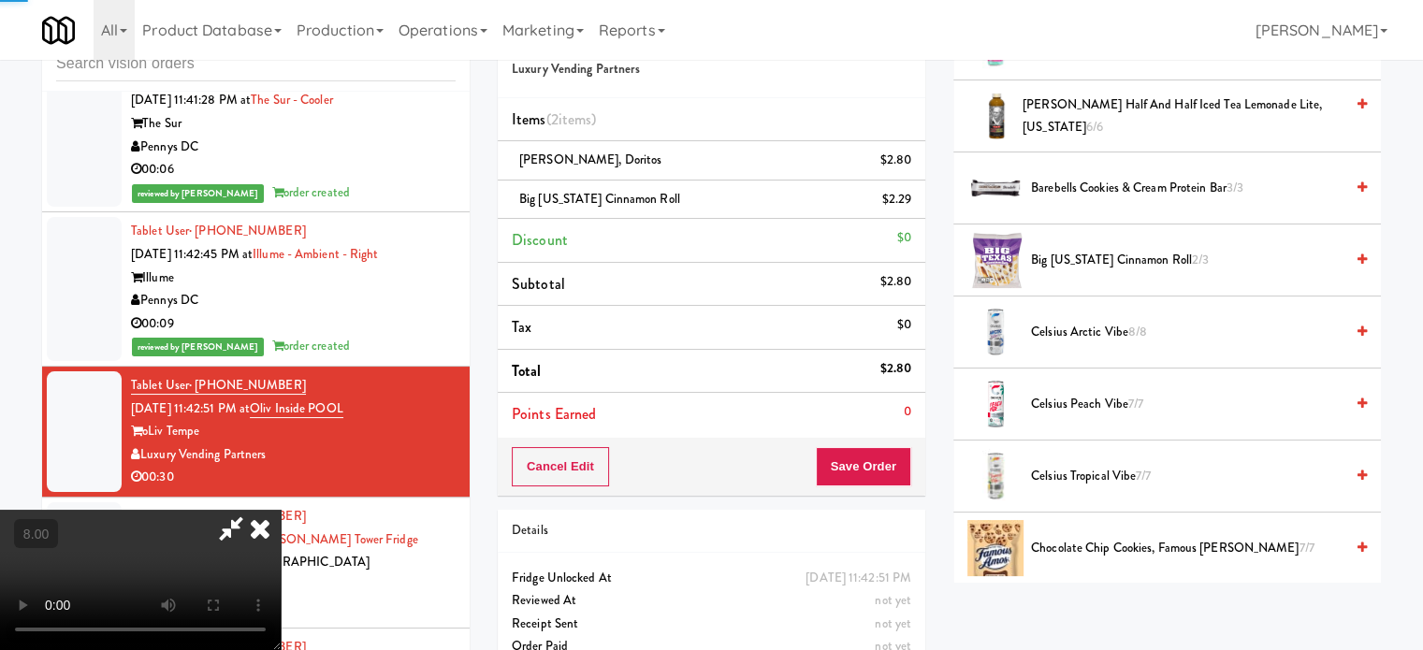
click at [281, 510] on video at bounding box center [140, 580] width 281 height 140
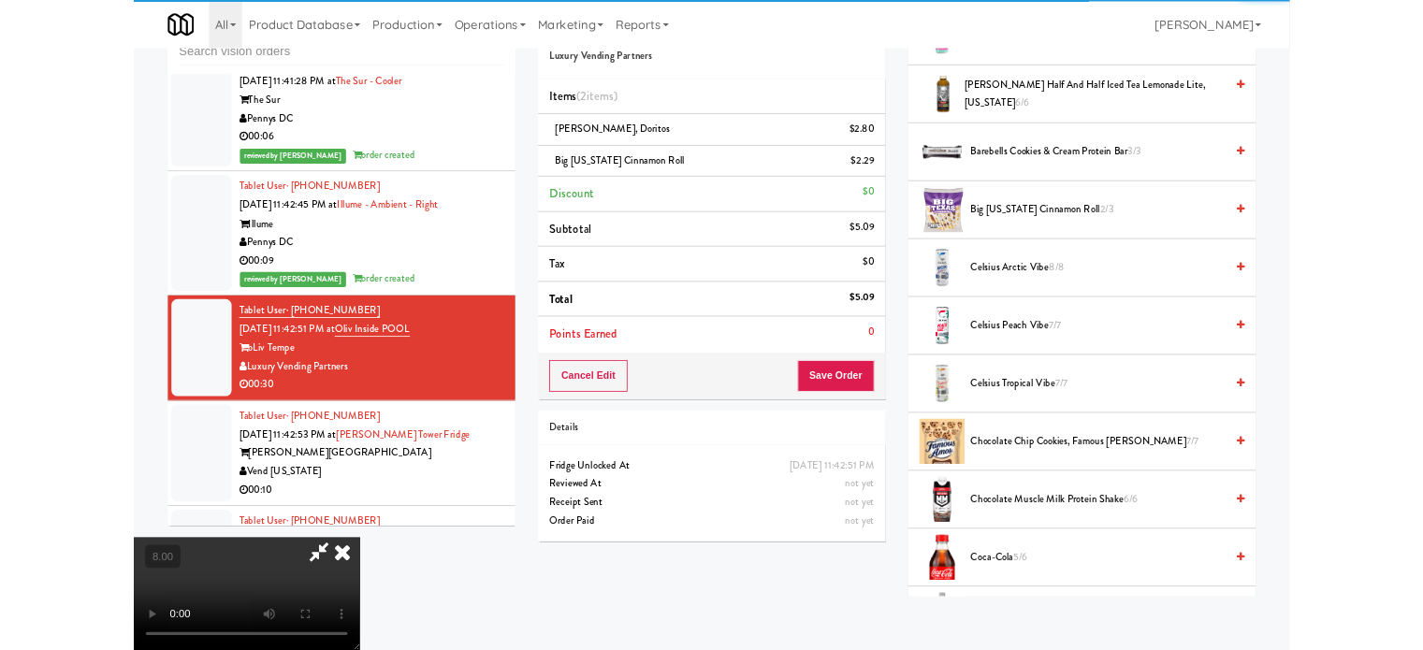
scroll to position [9651, 0]
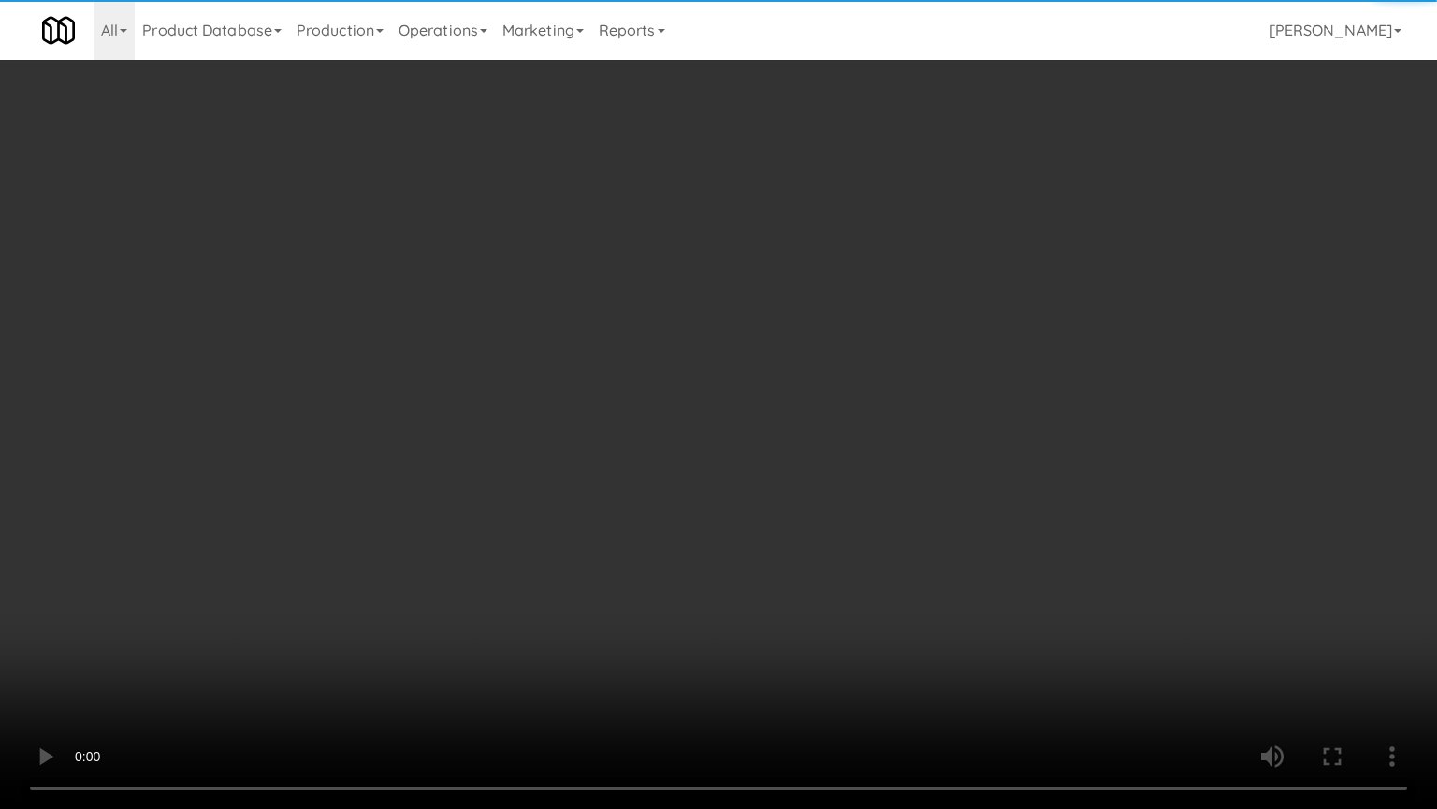
drag, startPoint x: 531, startPoint y: 503, endPoint x: 574, endPoint y: 437, distance: 79.2
click at [533, 502] on video at bounding box center [718, 404] width 1437 height 809
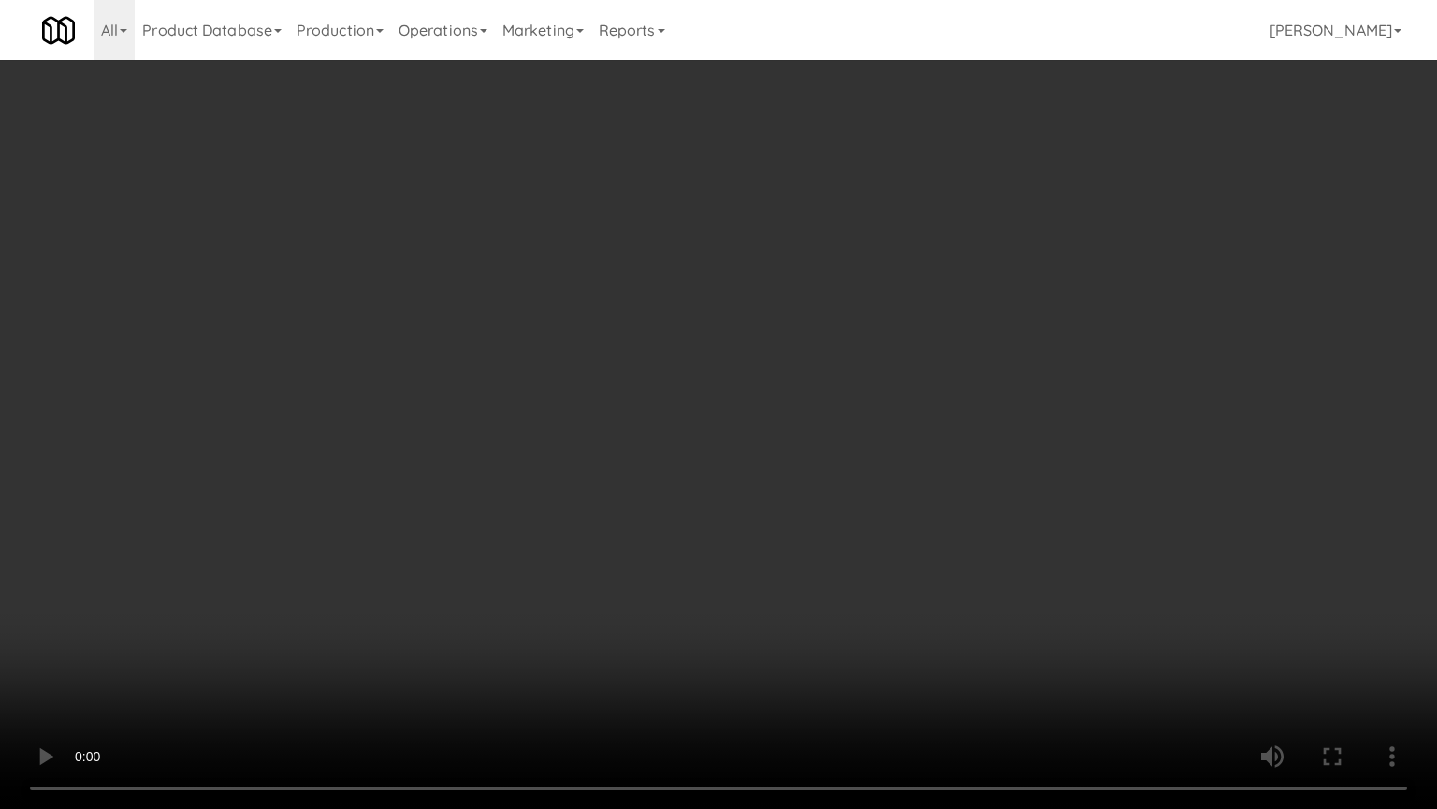
click at [611, 378] on video at bounding box center [718, 404] width 1437 height 809
click at [614, 385] on video at bounding box center [718, 404] width 1437 height 809
click at [618, 377] on video at bounding box center [718, 404] width 1437 height 809
click at [635, 367] on video at bounding box center [718, 404] width 1437 height 809
drag, startPoint x: 897, startPoint y: 676, endPoint x: 849, endPoint y: 555, distance: 129.8
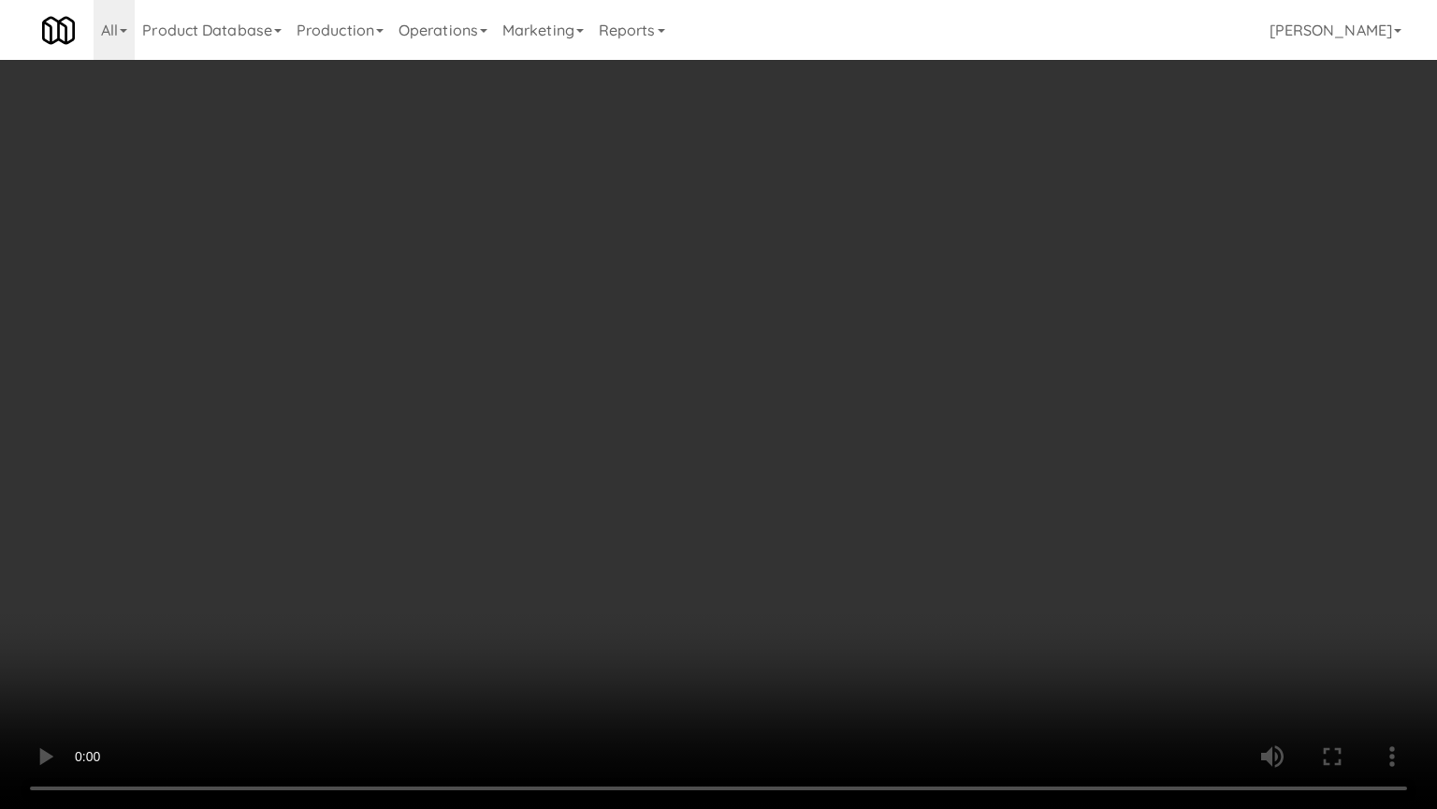
click at [896, 649] on video at bounding box center [718, 404] width 1437 height 809
click at [812, 505] on video at bounding box center [718, 404] width 1437 height 809
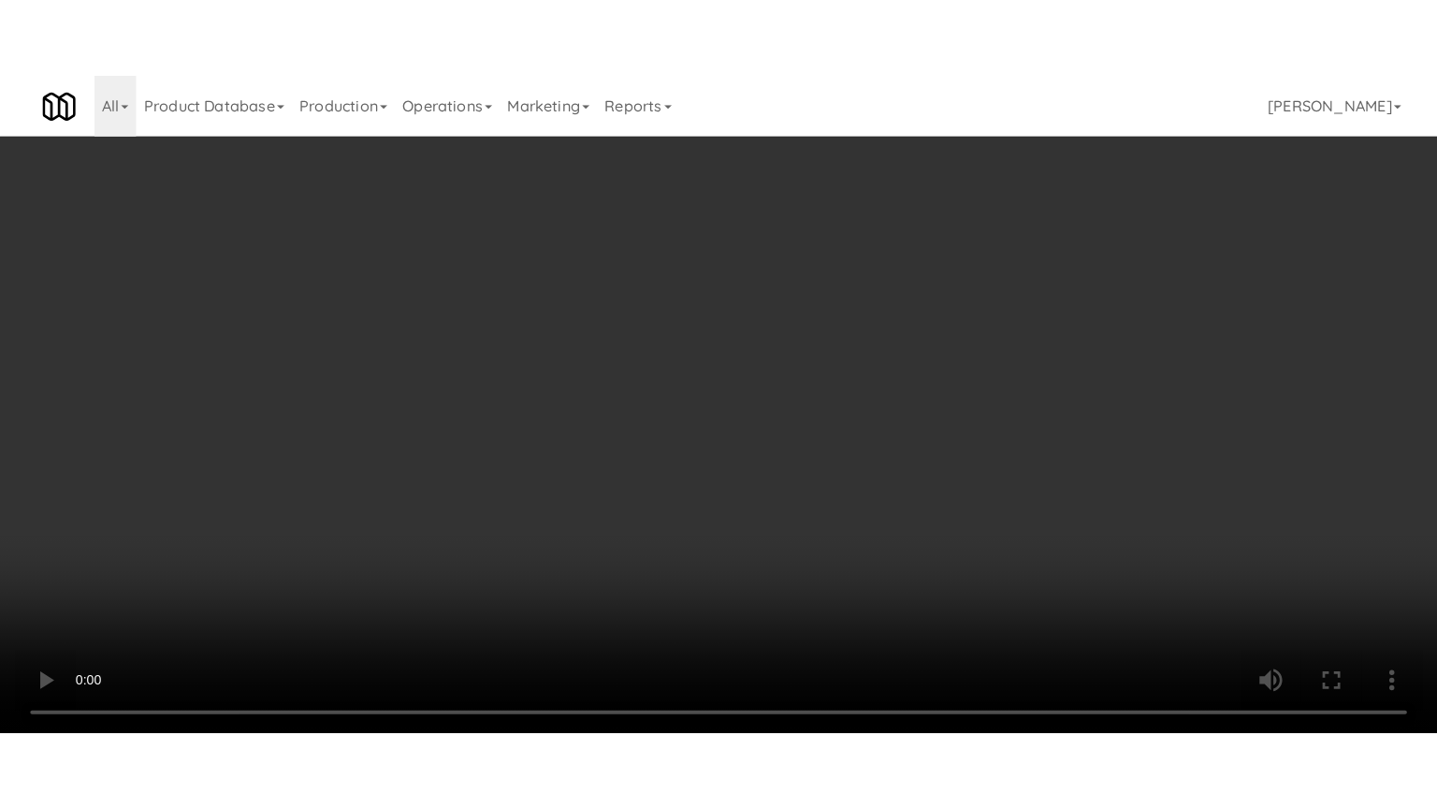
scroll to position [9673, 0]
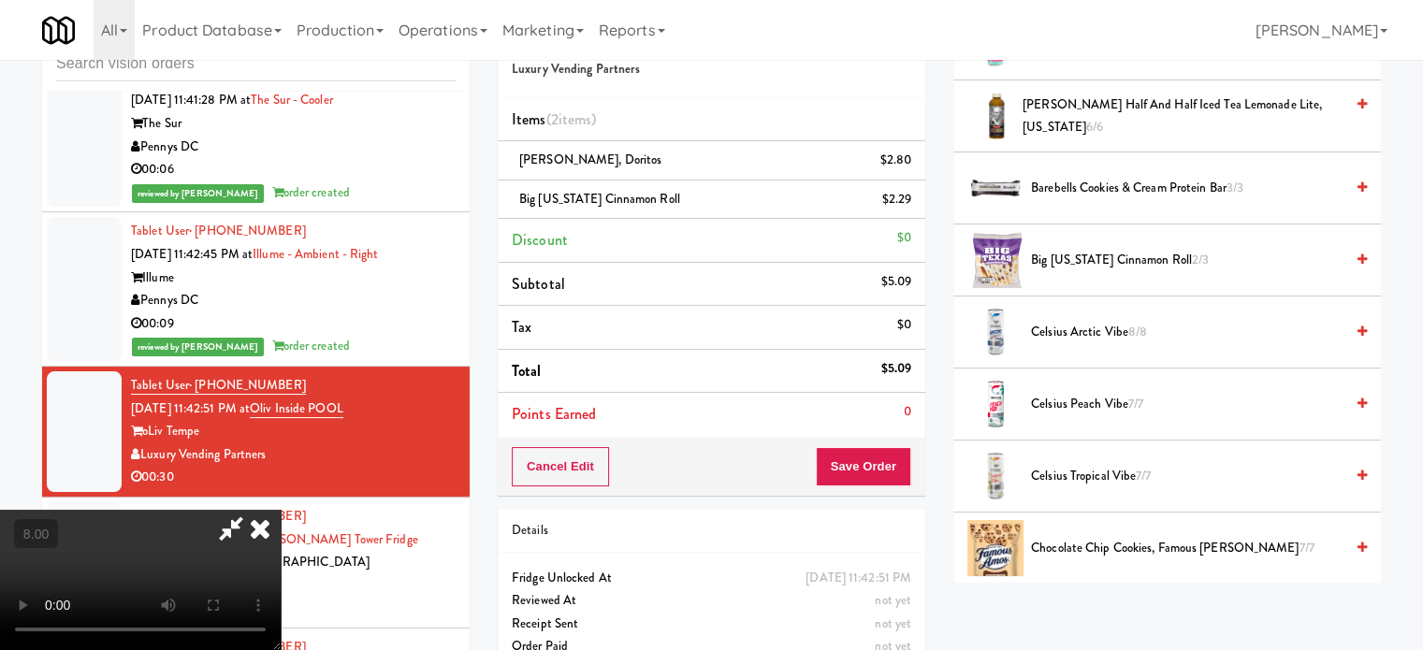
click at [281, 510] on video at bounding box center [140, 580] width 281 height 140
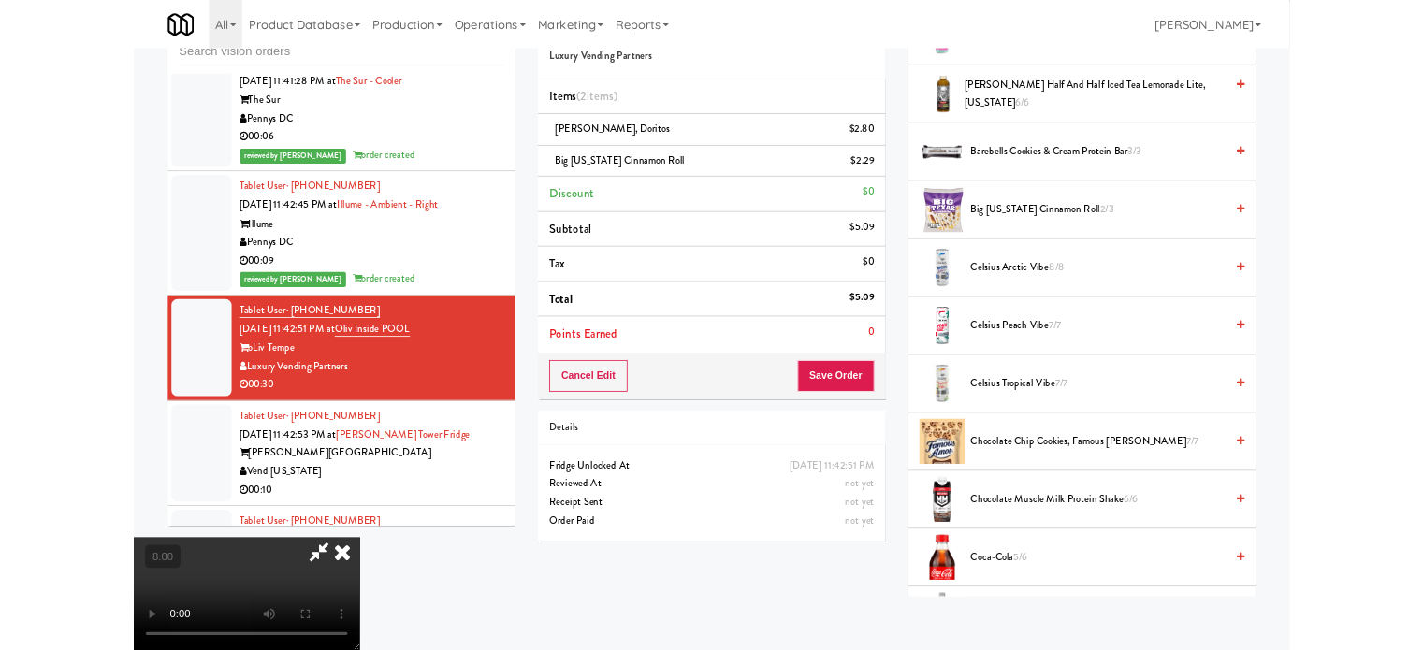
scroll to position [9651, 0]
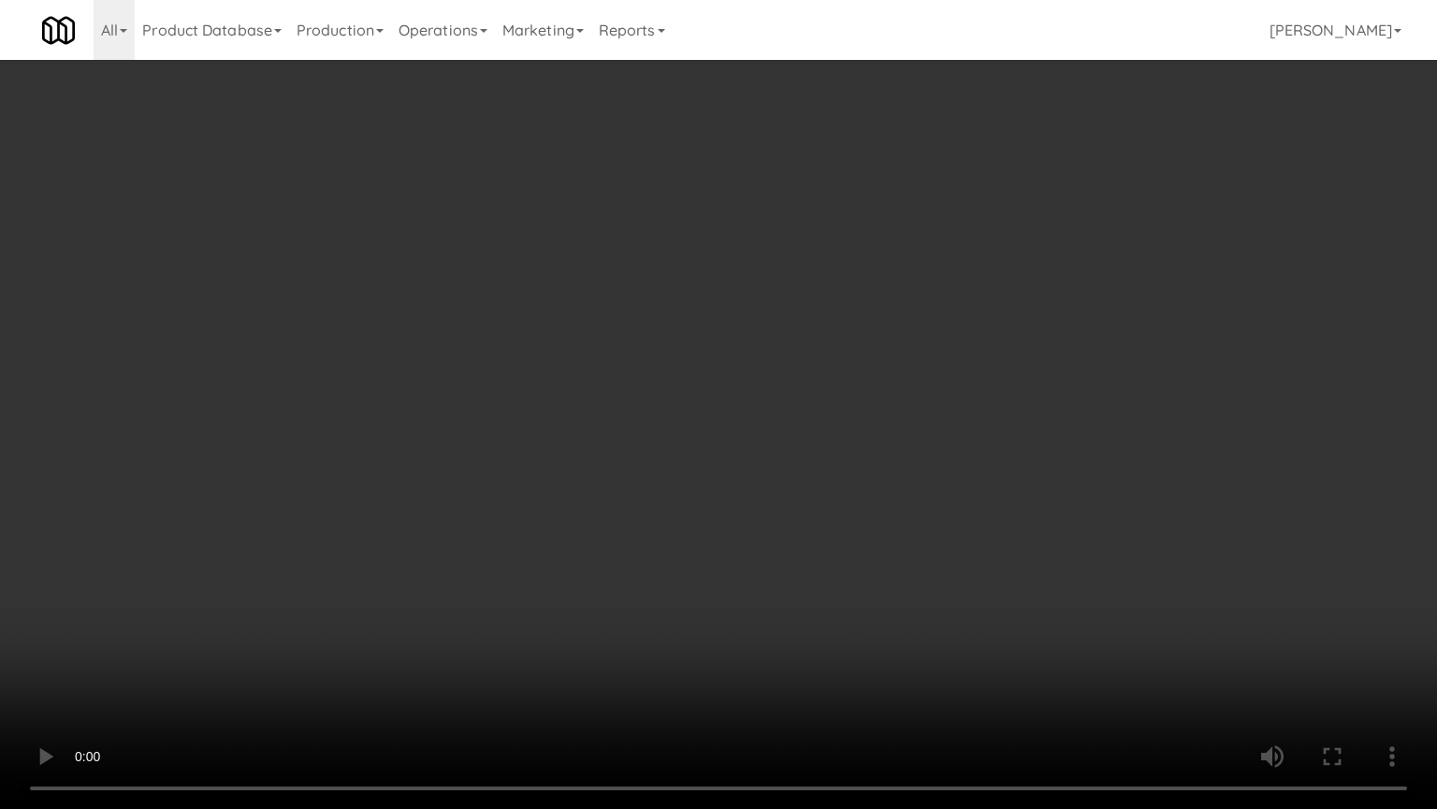
click at [722, 473] on video at bounding box center [718, 404] width 1437 height 809
drag, startPoint x: 786, startPoint y: 562, endPoint x: 752, endPoint y: 483, distance: 85.5
click at [786, 561] on video at bounding box center [718, 404] width 1437 height 809
click at [745, 483] on video at bounding box center [718, 404] width 1437 height 809
click at [744, 479] on video at bounding box center [718, 404] width 1437 height 809
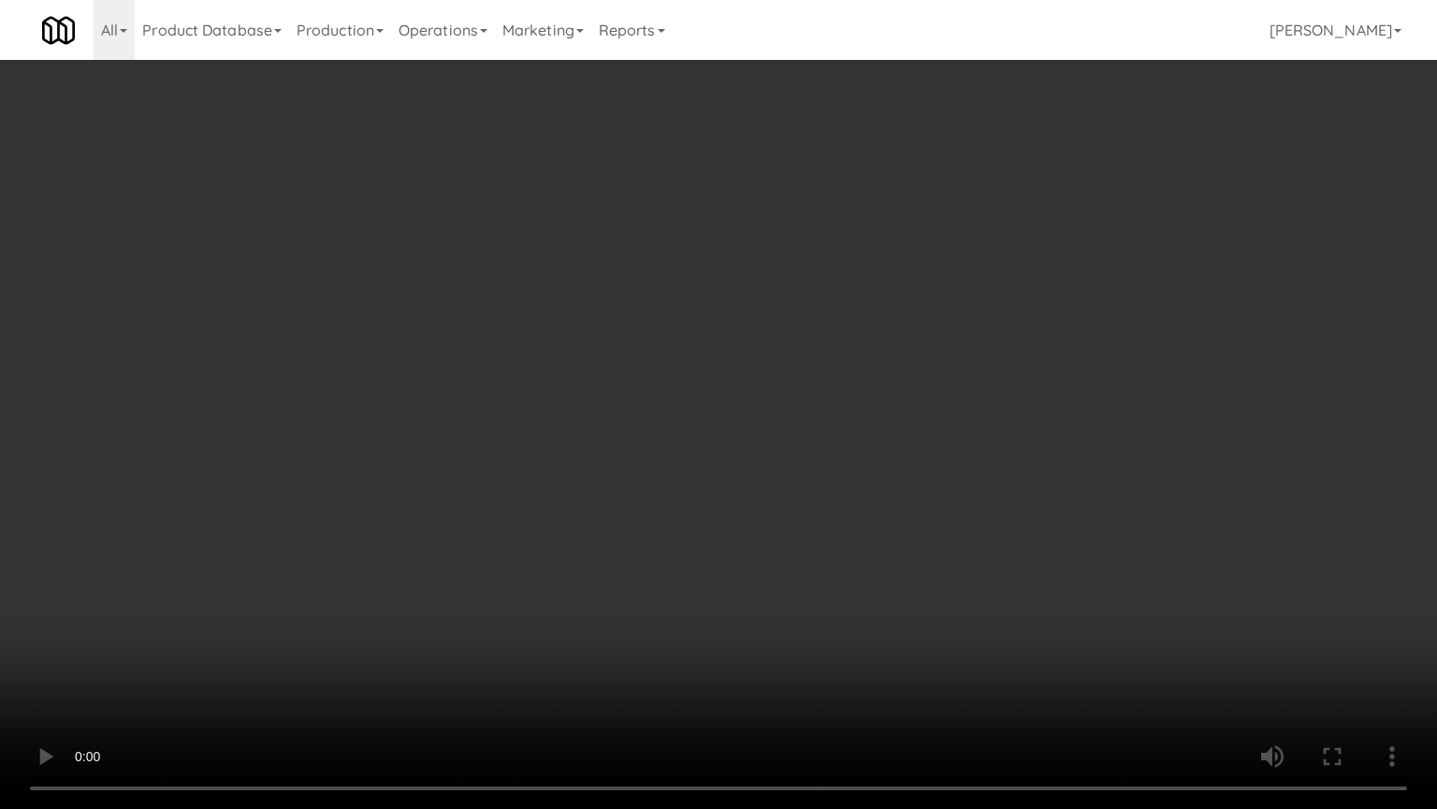
drag, startPoint x: 744, startPoint y: 472, endPoint x: 792, endPoint y: 253, distance: 224.1
click at [747, 462] on video at bounding box center [718, 404] width 1437 height 809
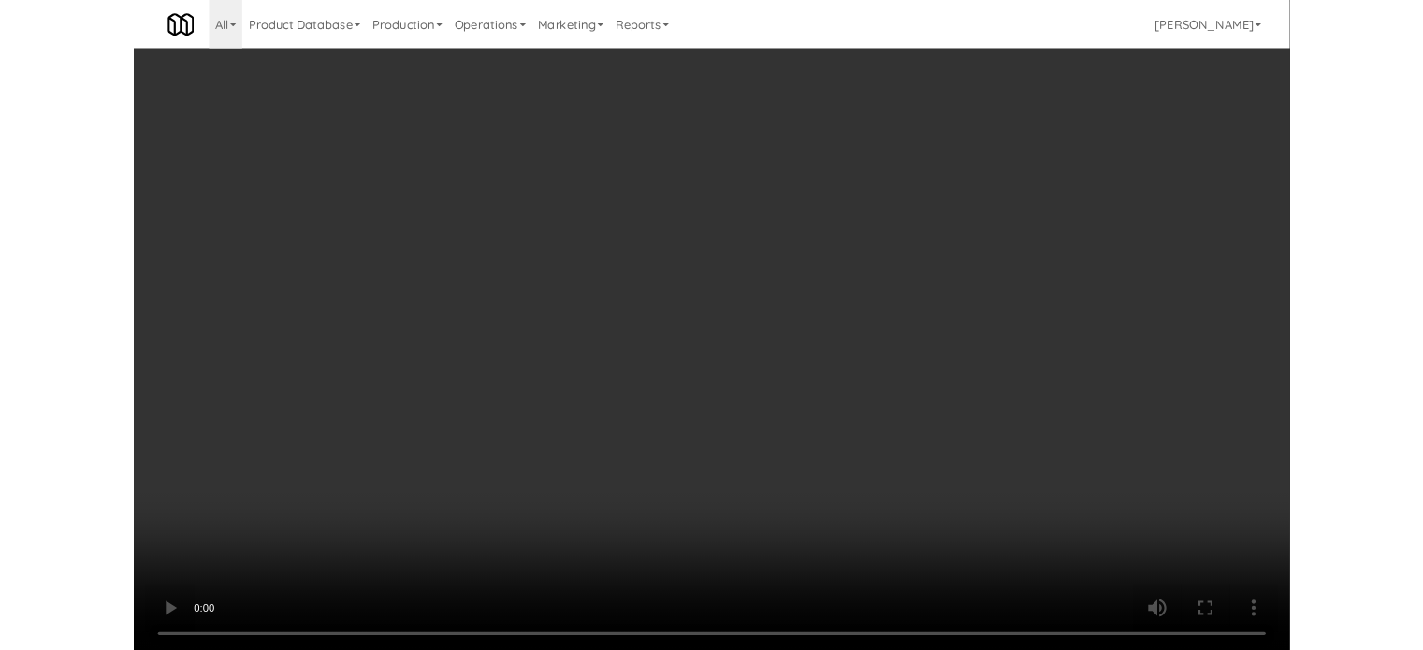
scroll to position [9673, 0]
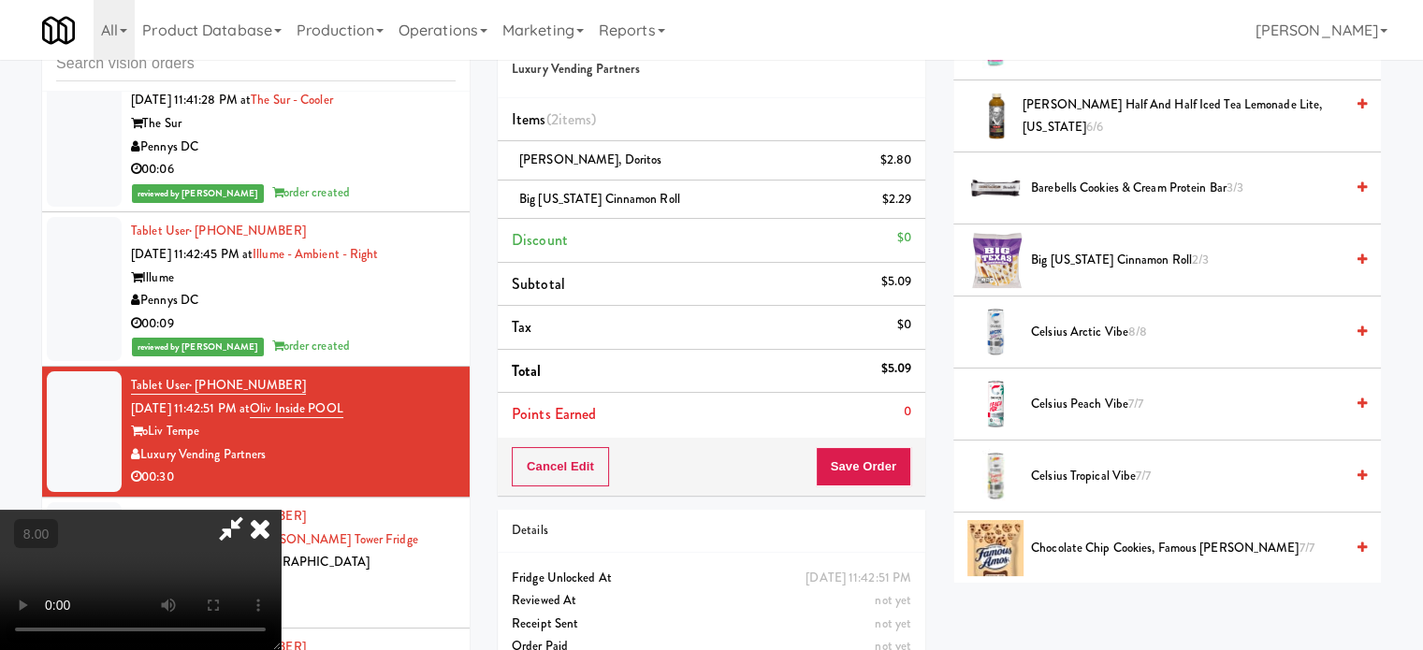
click at [281, 510] on icon at bounding box center [260, 528] width 41 height 37
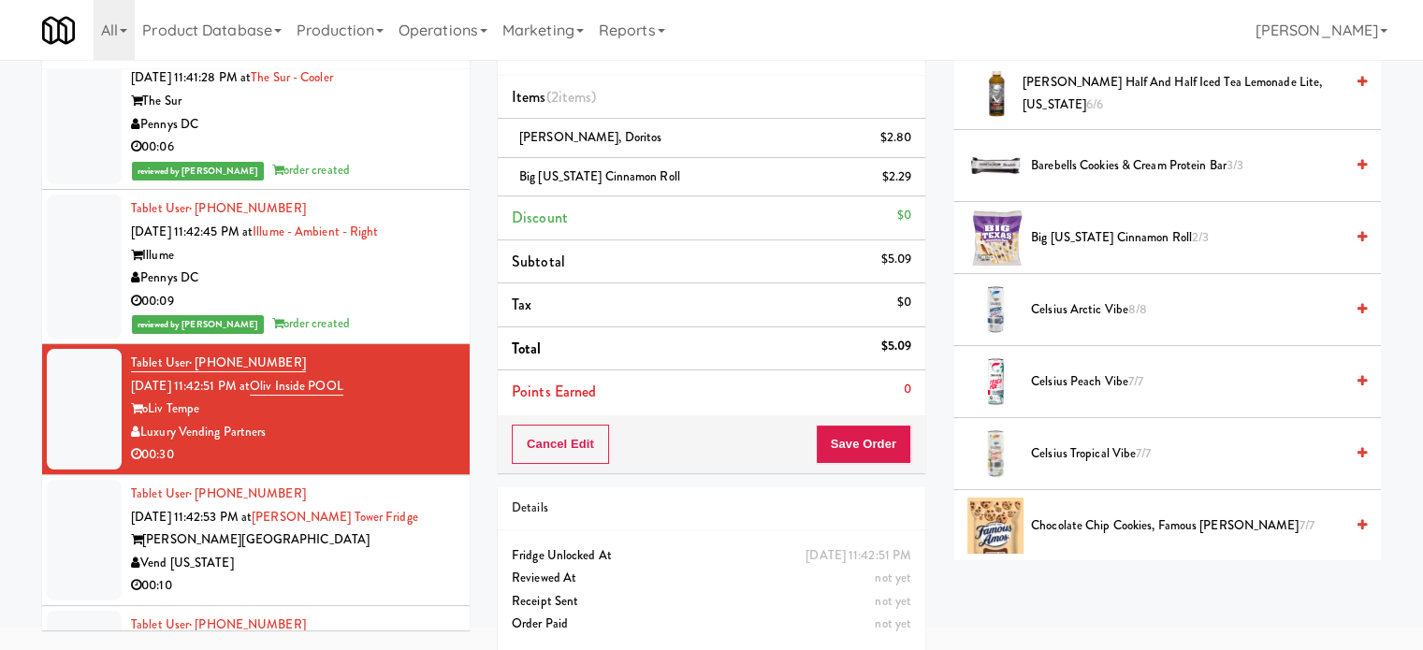
scroll to position [94, 0]
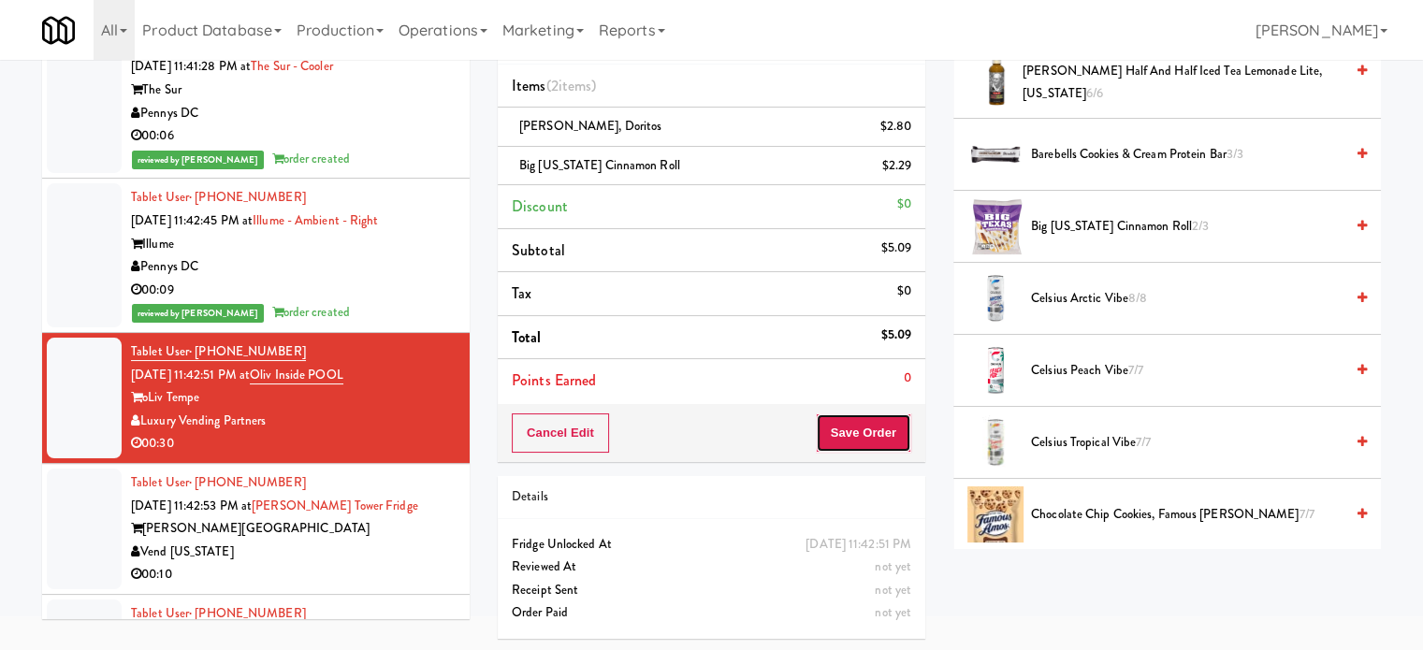
click at [871, 441] on button "Save Order" at bounding box center [863, 433] width 95 height 39
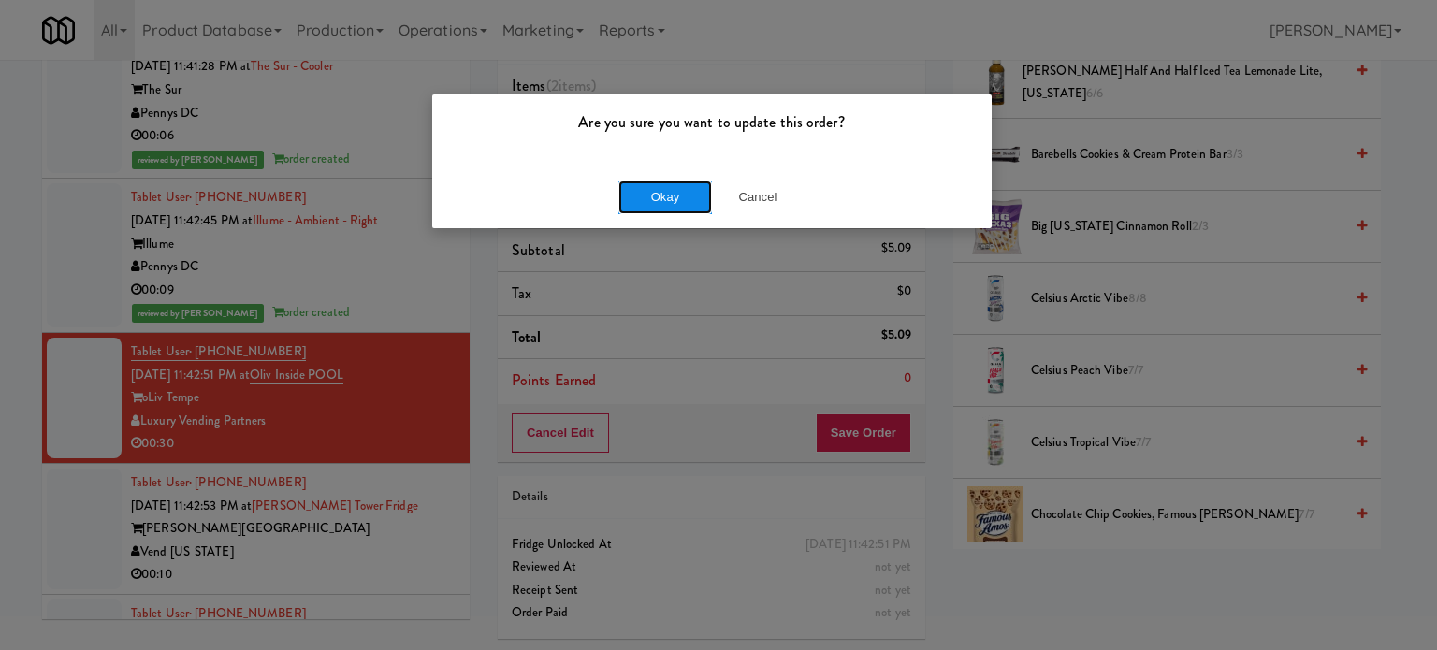
click at [642, 186] on button "Okay" at bounding box center [666, 198] width 94 height 34
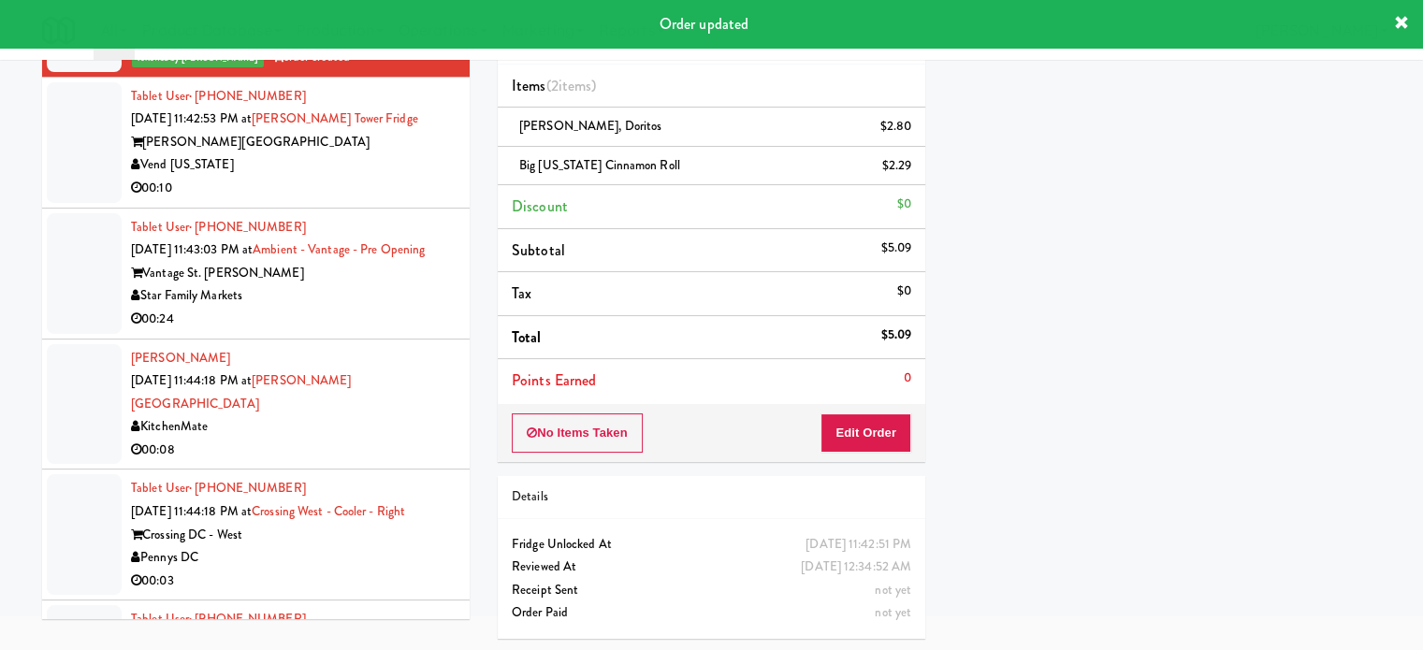
scroll to position [10150, 0]
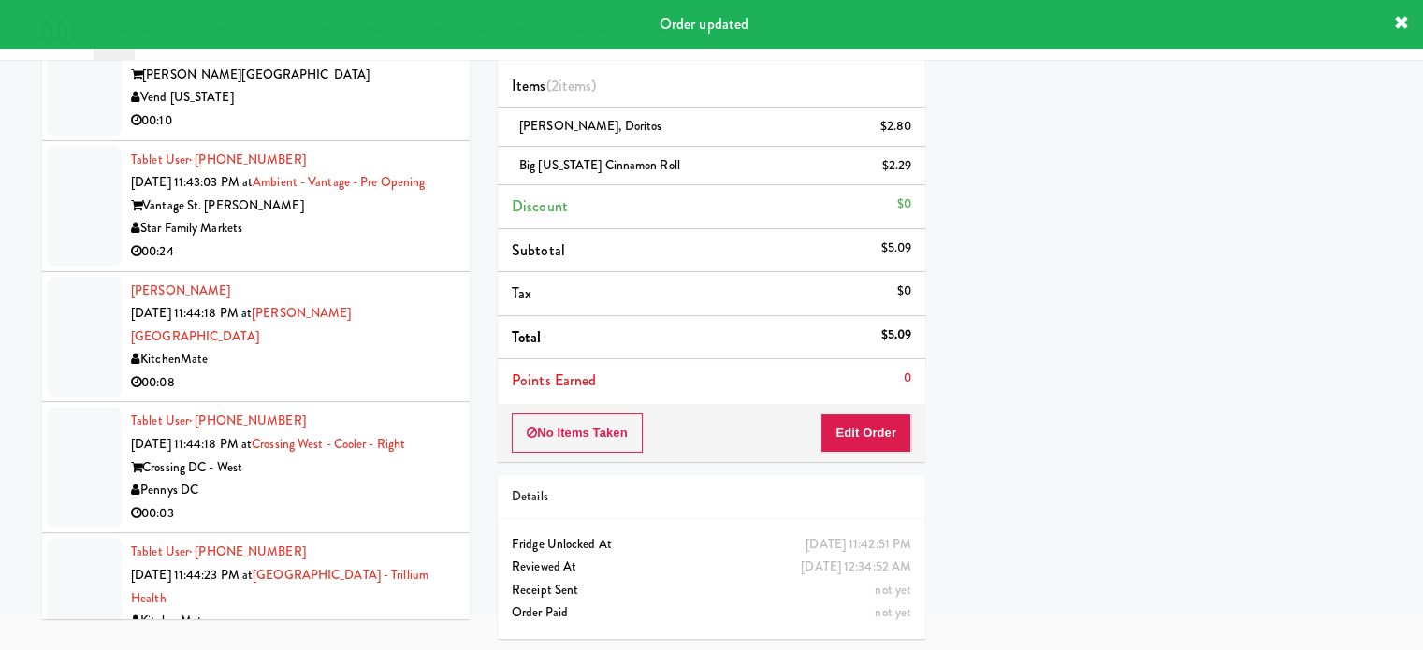
drag, startPoint x: 394, startPoint y: 197, endPoint x: 411, endPoint y: 194, distance: 17.3
click at [396, 133] on div "00:10" at bounding box center [293, 120] width 325 height 23
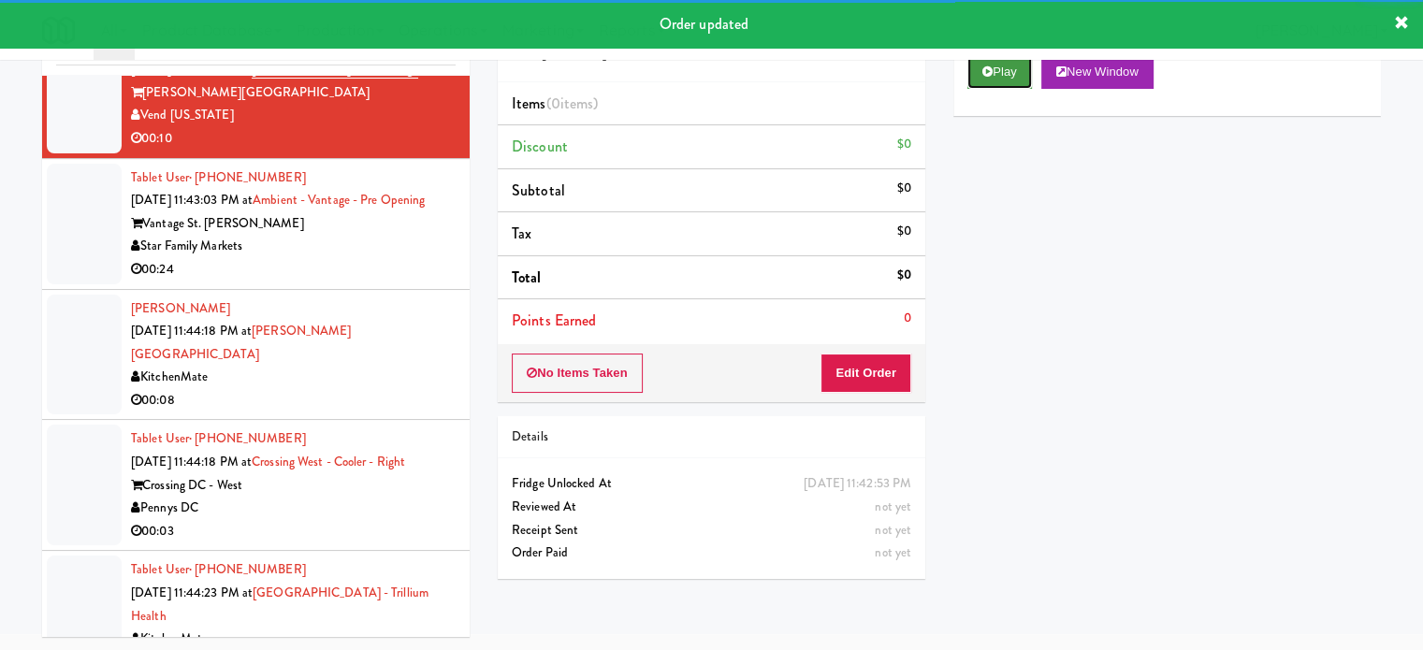
click at [983, 69] on icon at bounding box center [988, 72] width 10 height 12
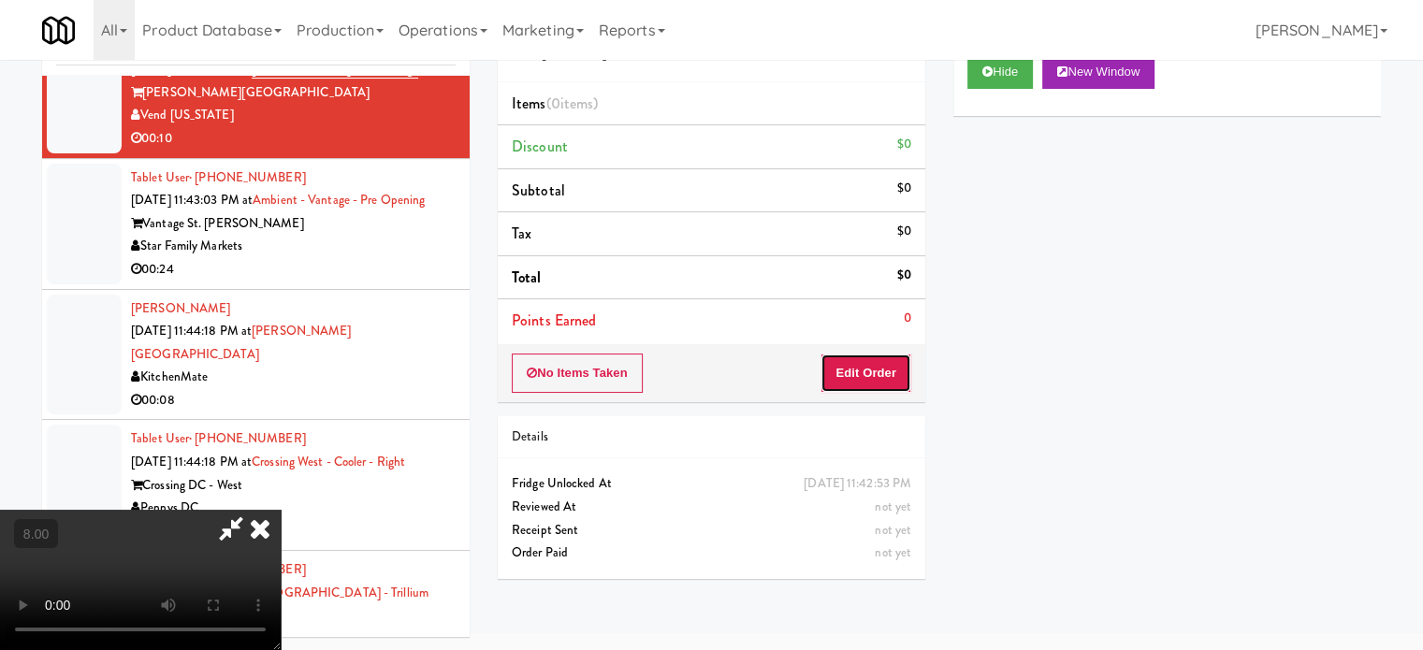
click at [906, 360] on button "Edit Order" at bounding box center [866, 373] width 91 height 39
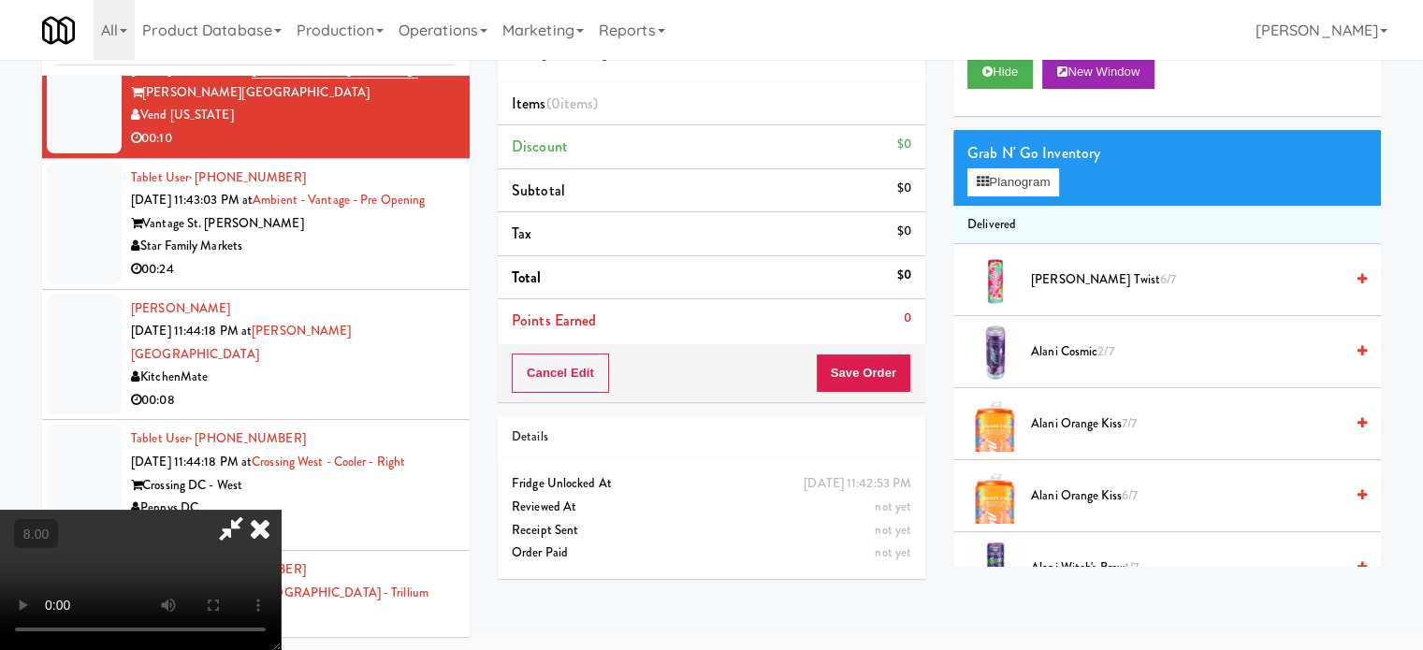
click at [281, 510] on video at bounding box center [140, 580] width 281 height 140
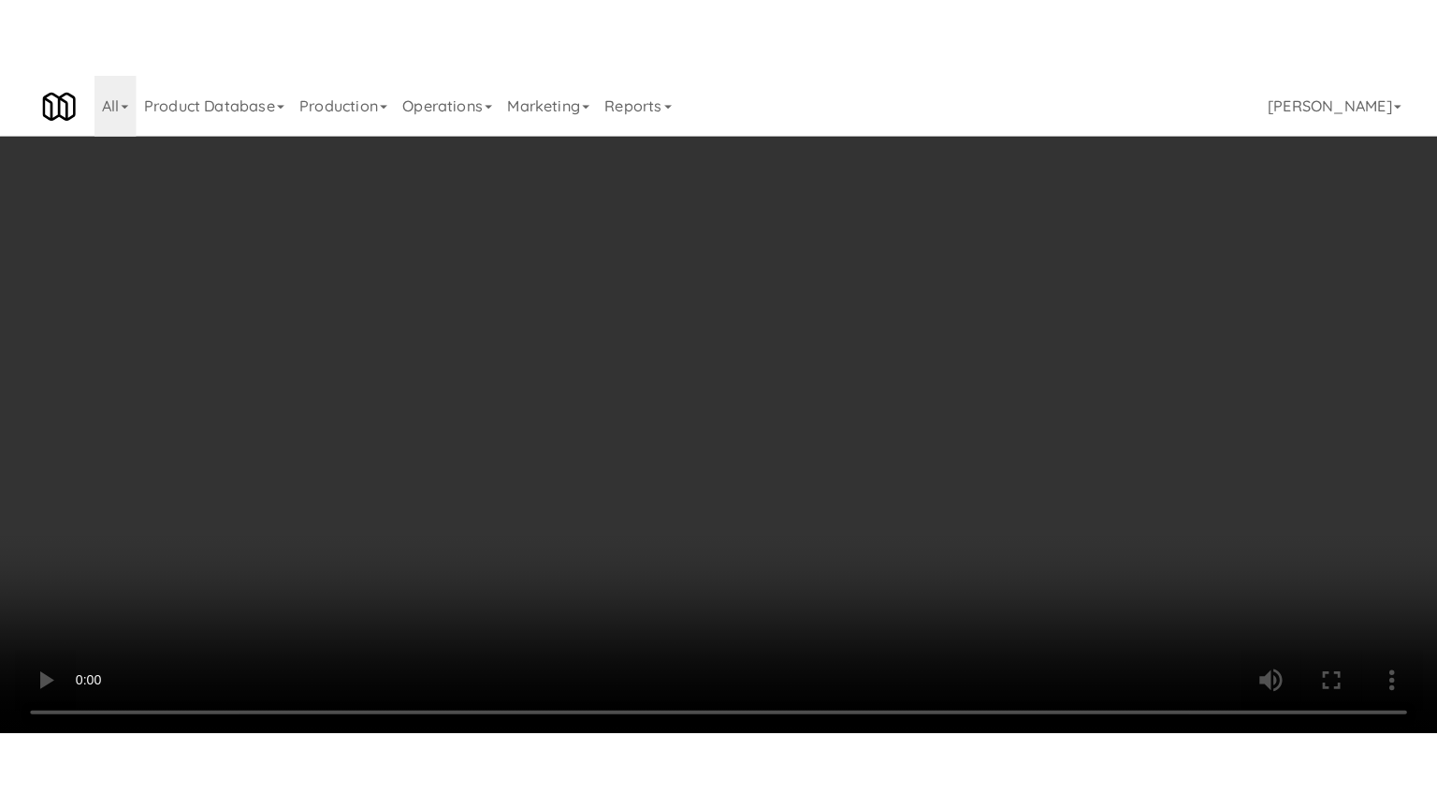
scroll to position [10128, 0]
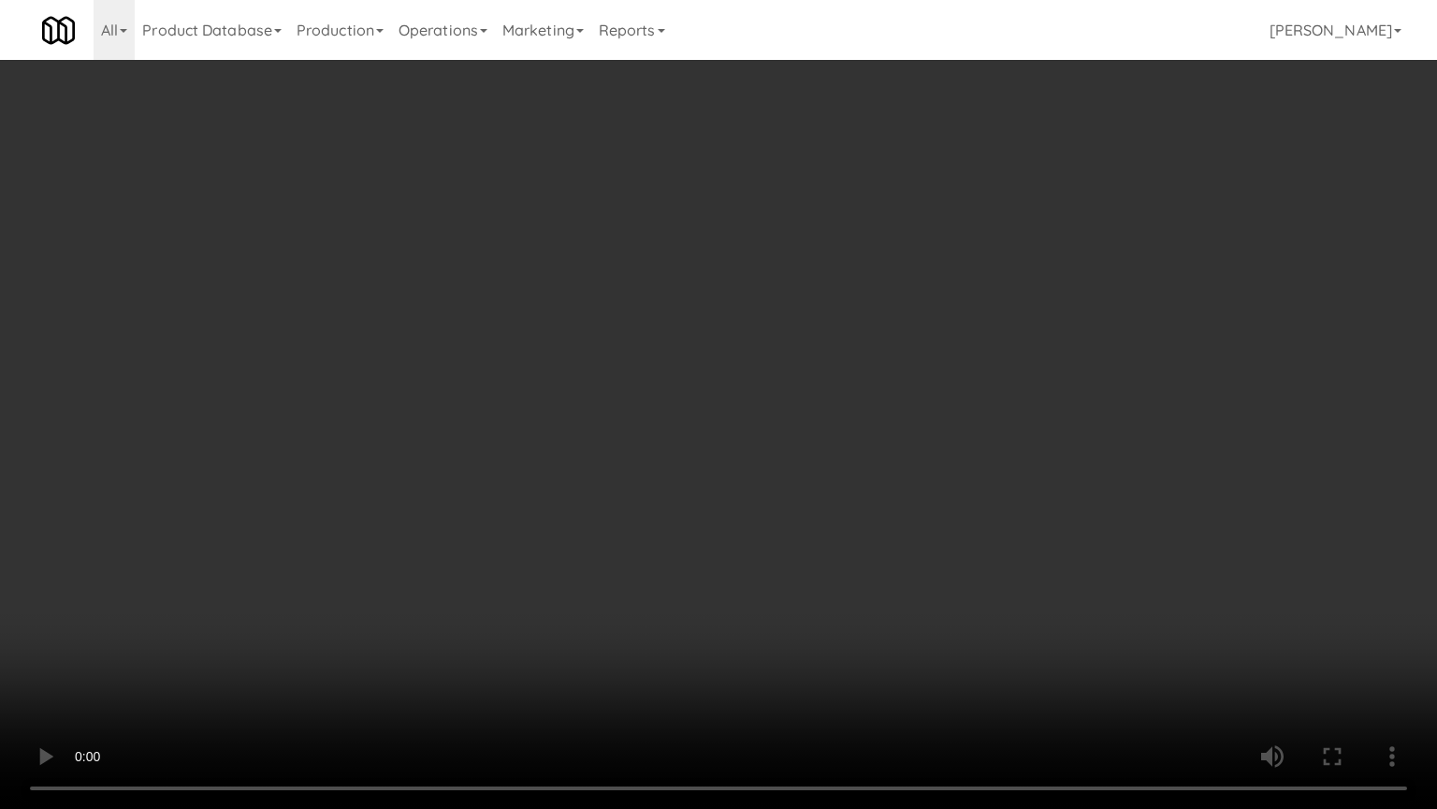
click at [655, 329] on video at bounding box center [718, 404] width 1437 height 809
click at [699, 345] on video at bounding box center [718, 404] width 1437 height 809
click at [771, 335] on video at bounding box center [718, 404] width 1437 height 809
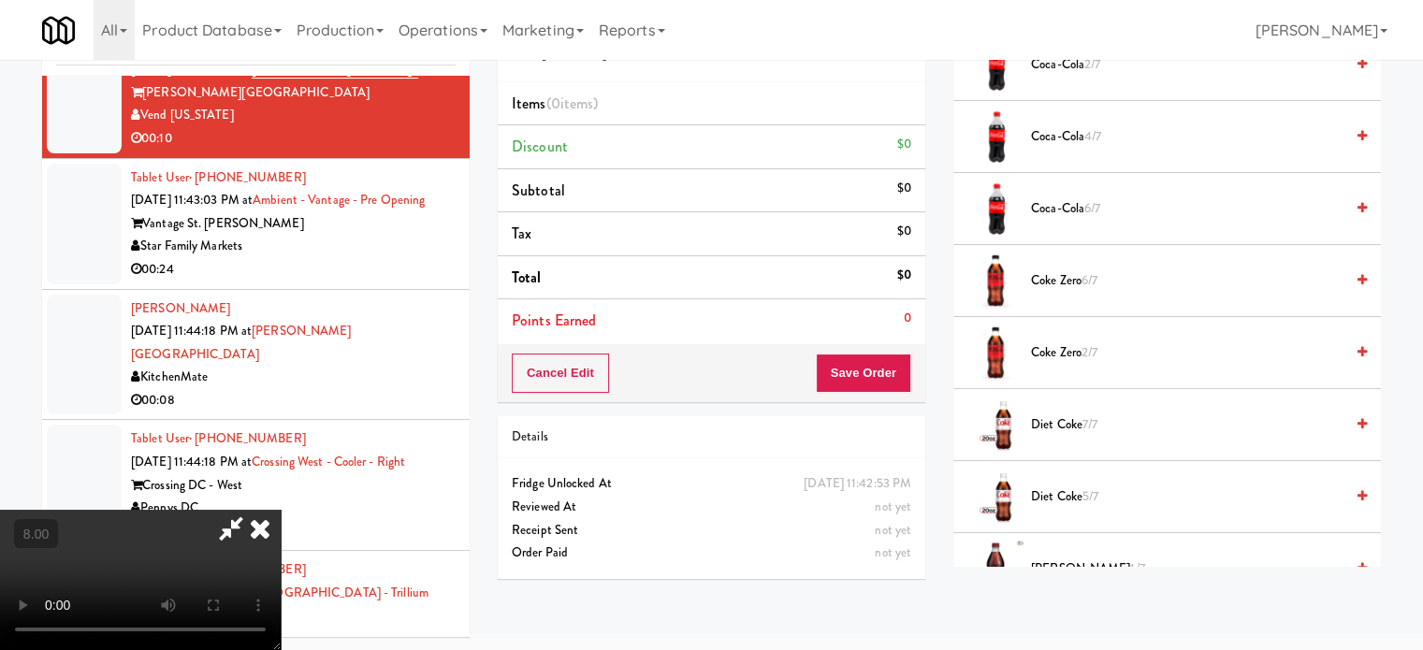
scroll to position [1404, 0]
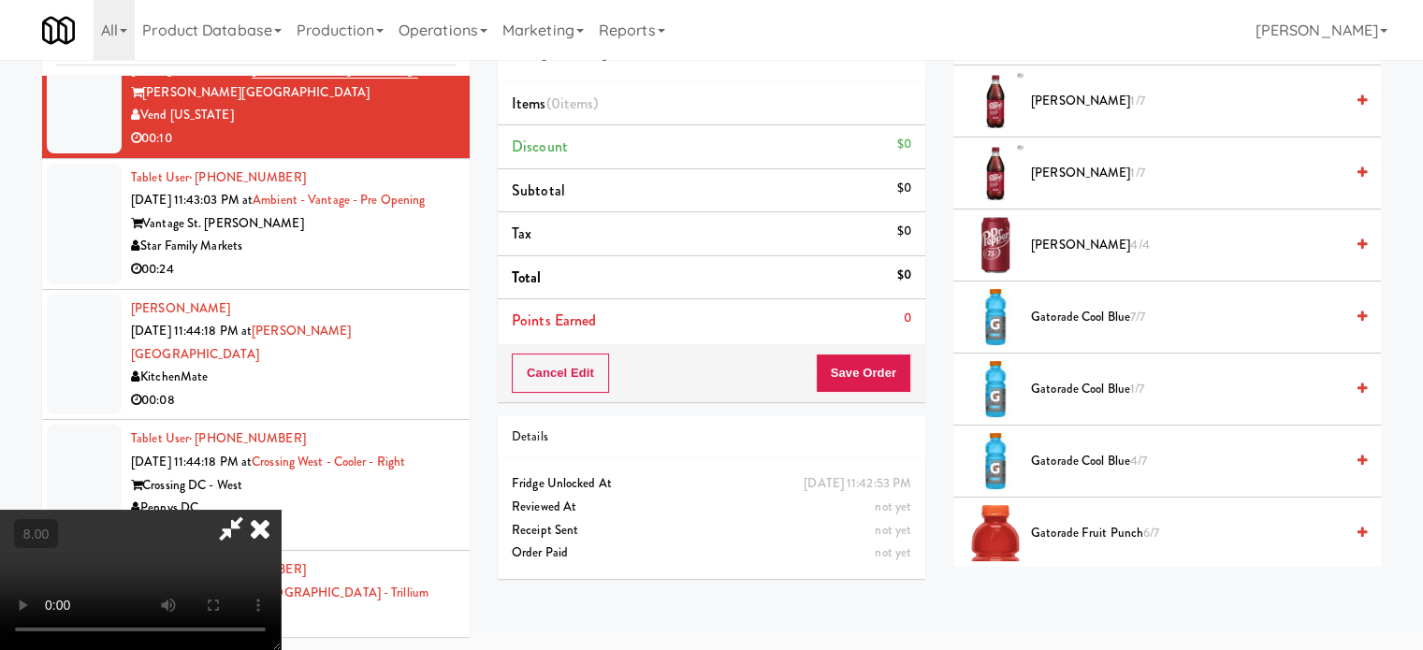
click at [1093, 316] on span "Gatorade Cool Blue 7/7" at bounding box center [1187, 317] width 313 height 23
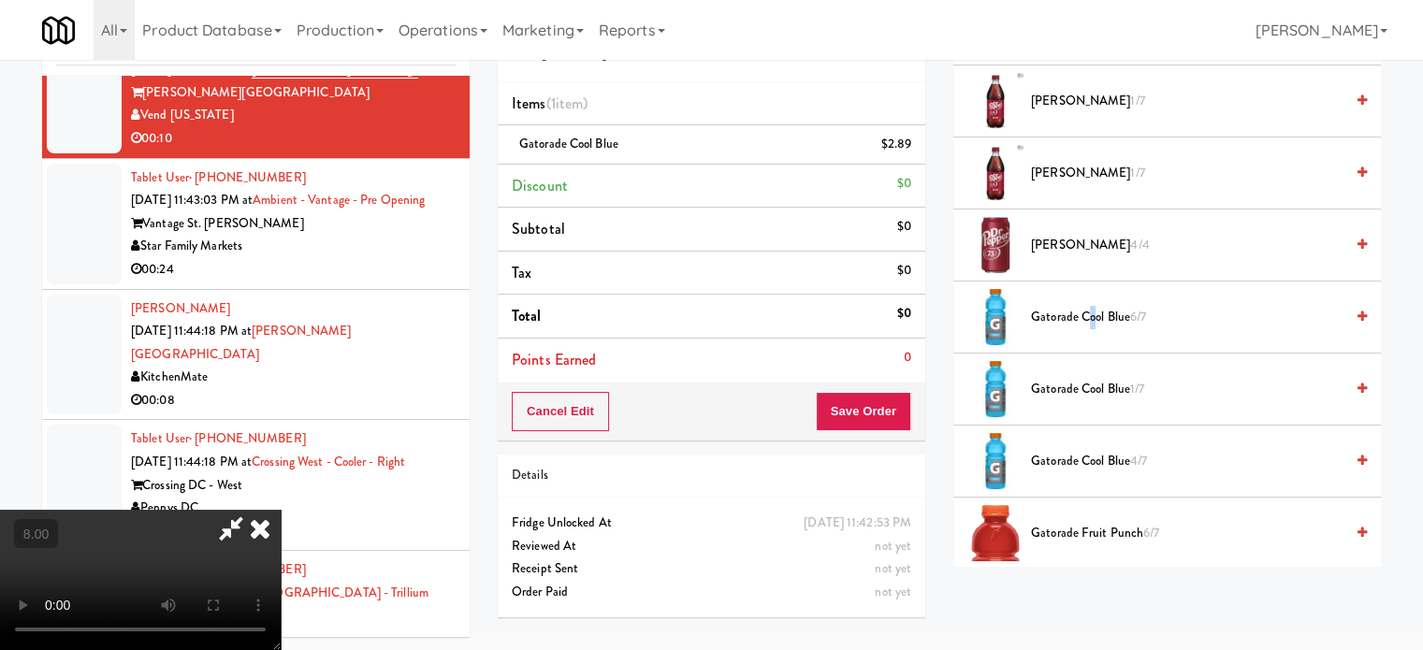
drag, startPoint x: 456, startPoint y: 459, endPoint x: 453, endPoint y: 441, distance: 18.0
click at [281, 510] on video at bounding box center [140, 580] width 281 height 140
drag, startPoint x: 436, startPoint y: 467, endPoint x: 478, endPoint y: 328, distance: 144.8
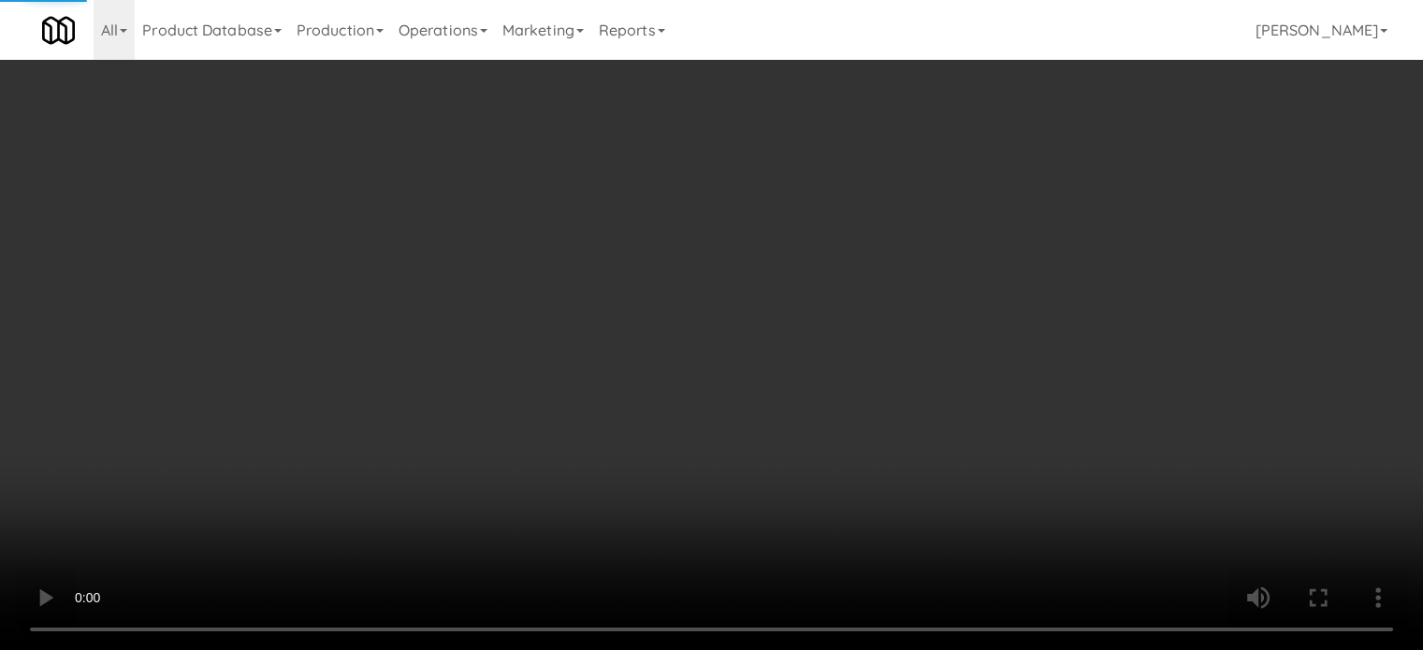
click at [439, 443] on video at bounding box center [711, 325] width 1423 height 650
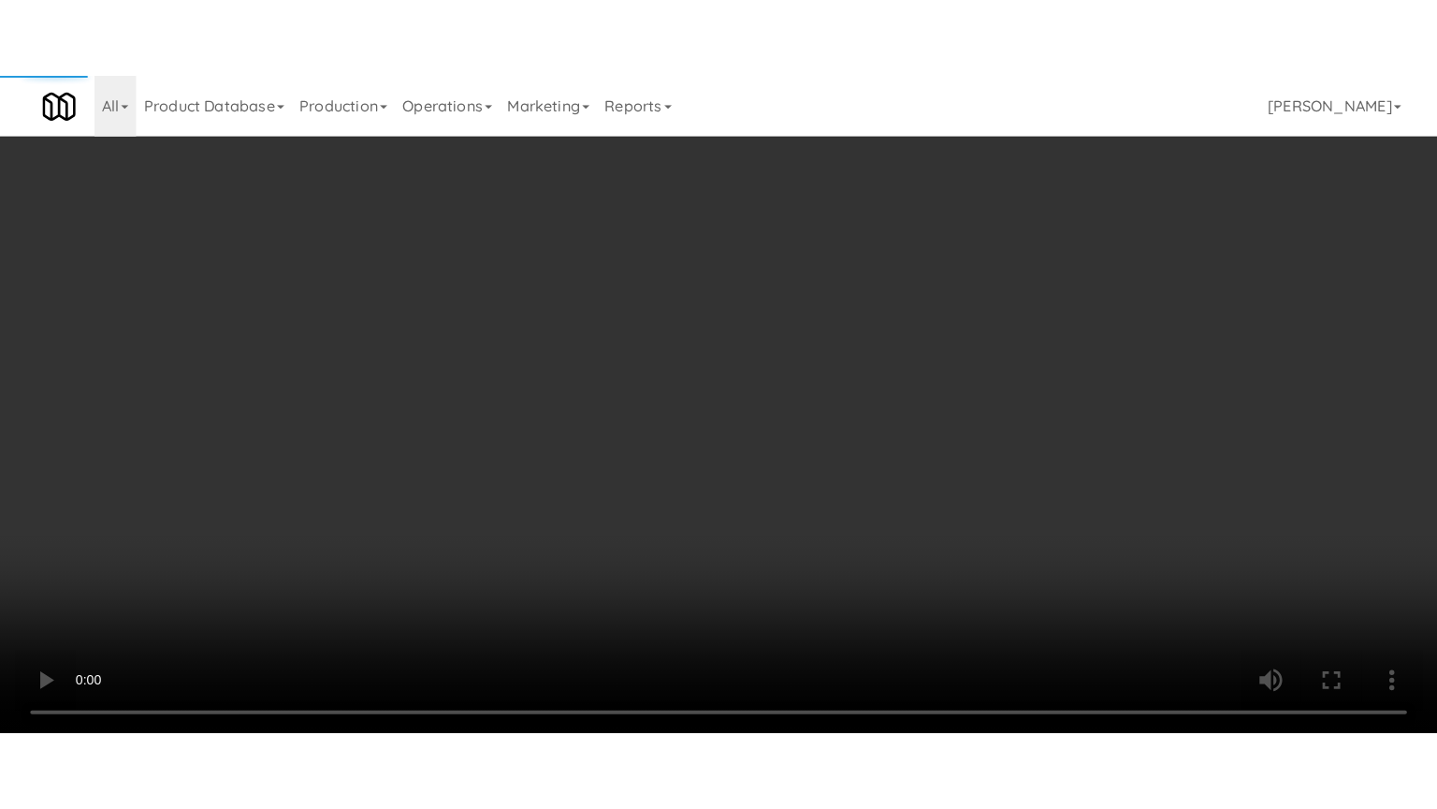
scroll to position [10128, 0]
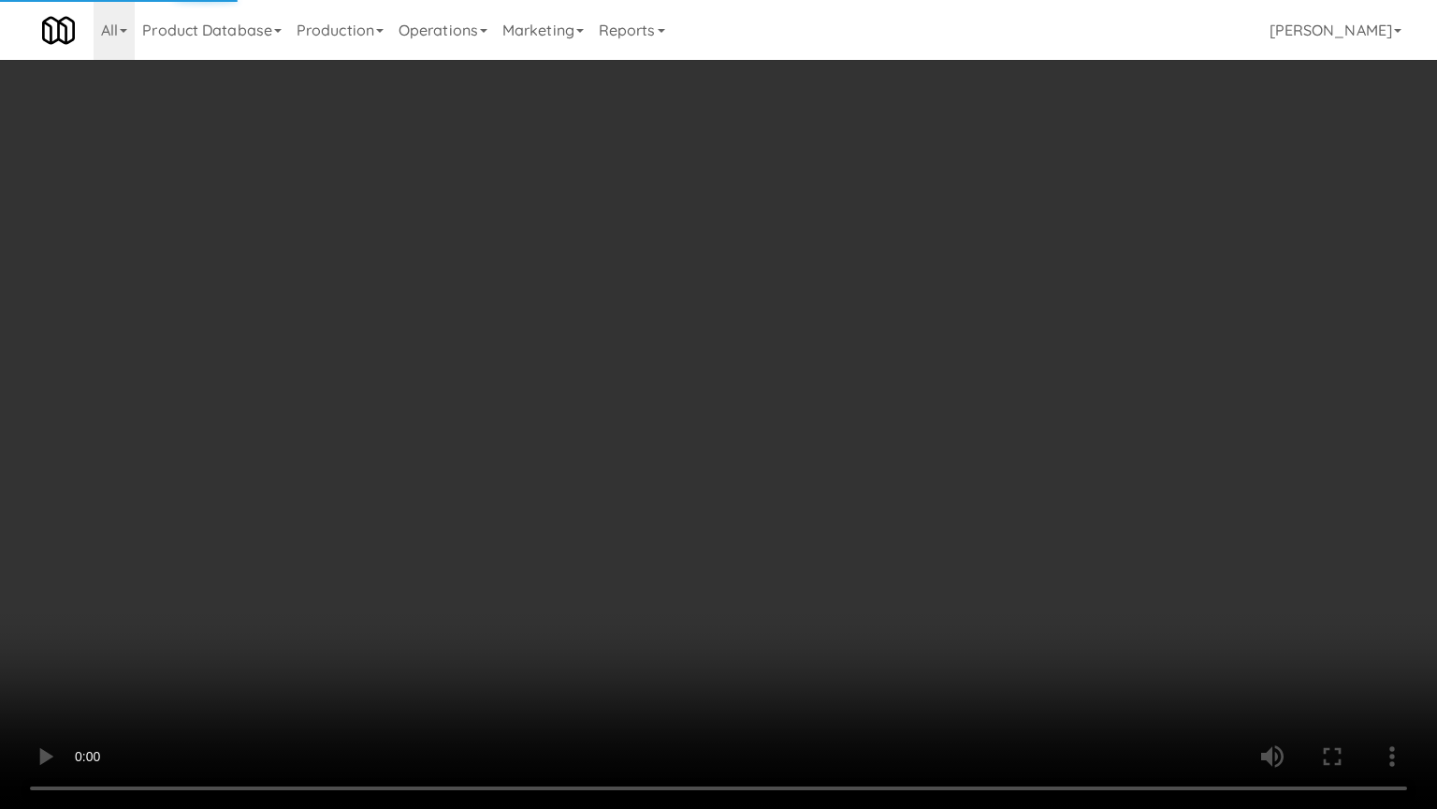
click at [503, 372] on video at bounding box center [718, 404] width 1437 height 809
click at [606, 394] on video at bounding box center [718, 404] width 1437 height 809
drag, startPoint x: 667, startPoint y: 393, endPoint x: 889, endPoint y: 182, distance: 305.8
click at [687, 389] on video at bounding box center [718, 404] width 1437 height 809
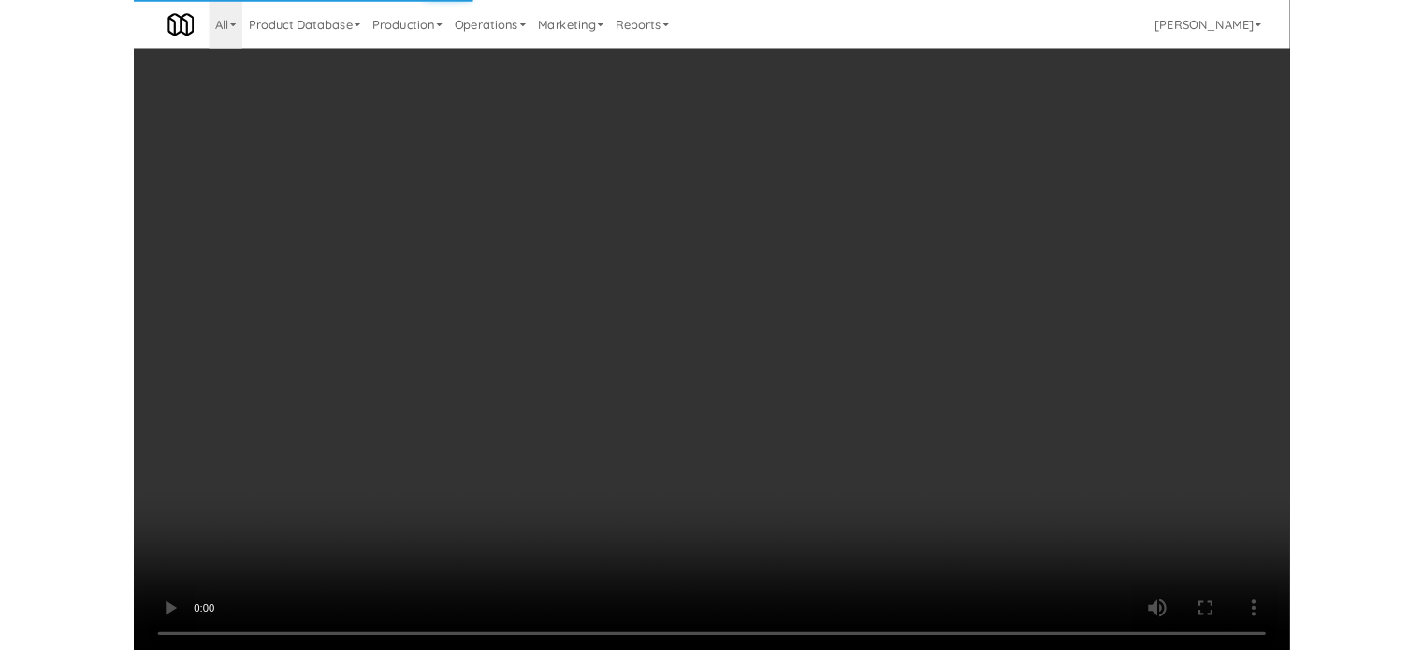
scroll to position [76, 0]
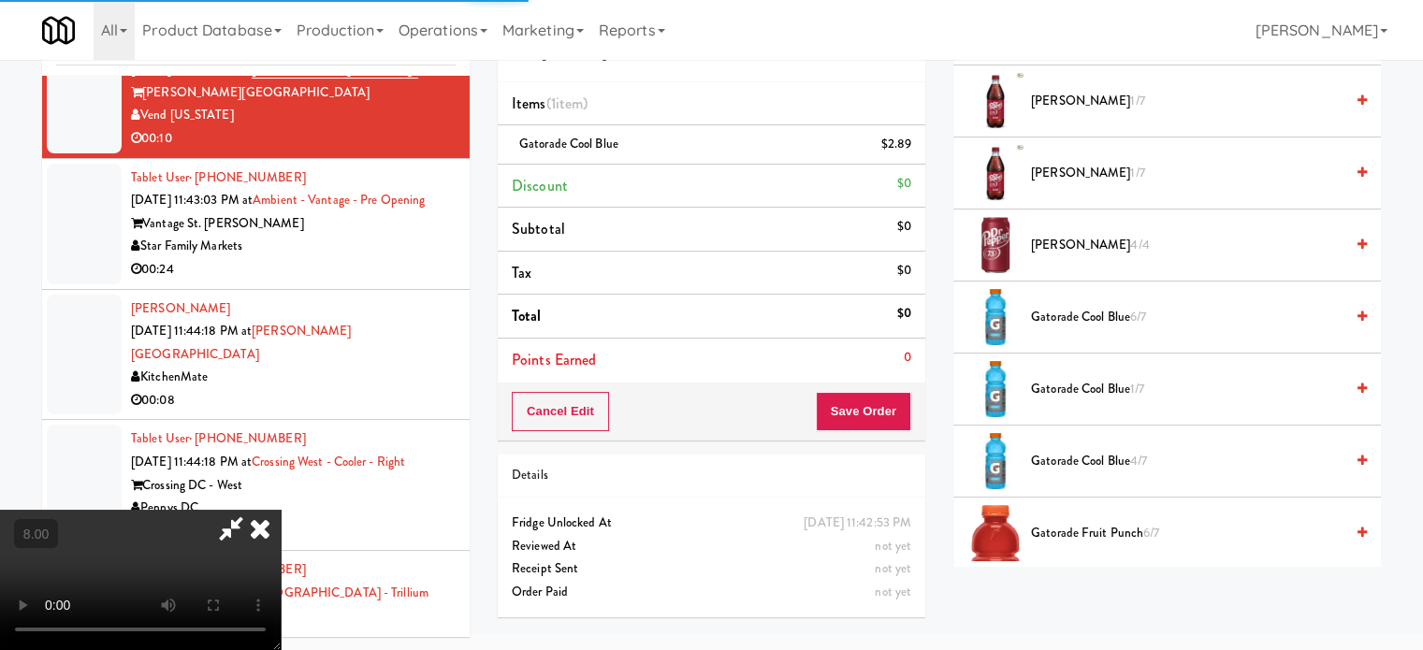
click at [1097, 534] on span "Gatorade Fruit Punch 6/7" at bounding box center [1187, 533] width 313 height 23
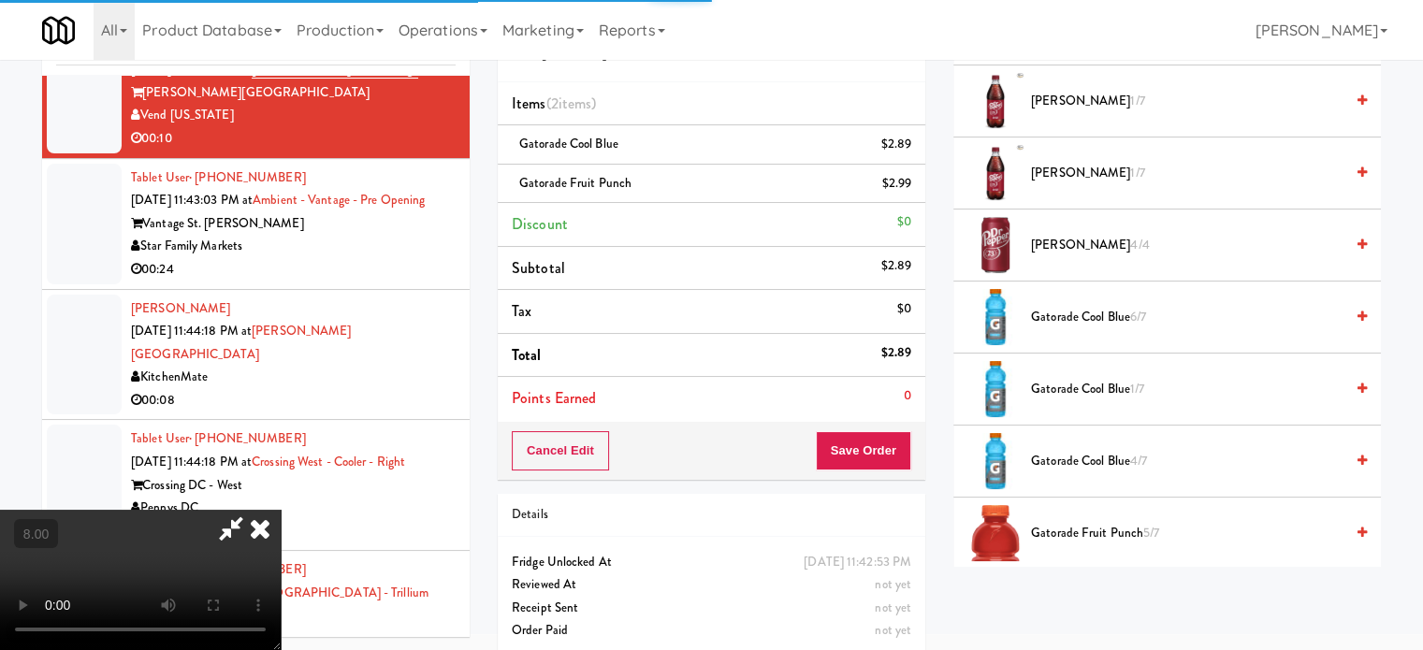
drag, startPoint x: 420, startPoint y: 421, endPoint x: 423, endPoint y: 382, distance: 39.4
click at [281, 510] on video at bounding box center [140, 580] width 281 height 140
drag, startPoint x: 423, startPoint y: 382, endPoint x: 427, endPoint y: 430, distance: 47.9
click at [281, 510] on video at bounding box center [140, 580] width 281 height 140
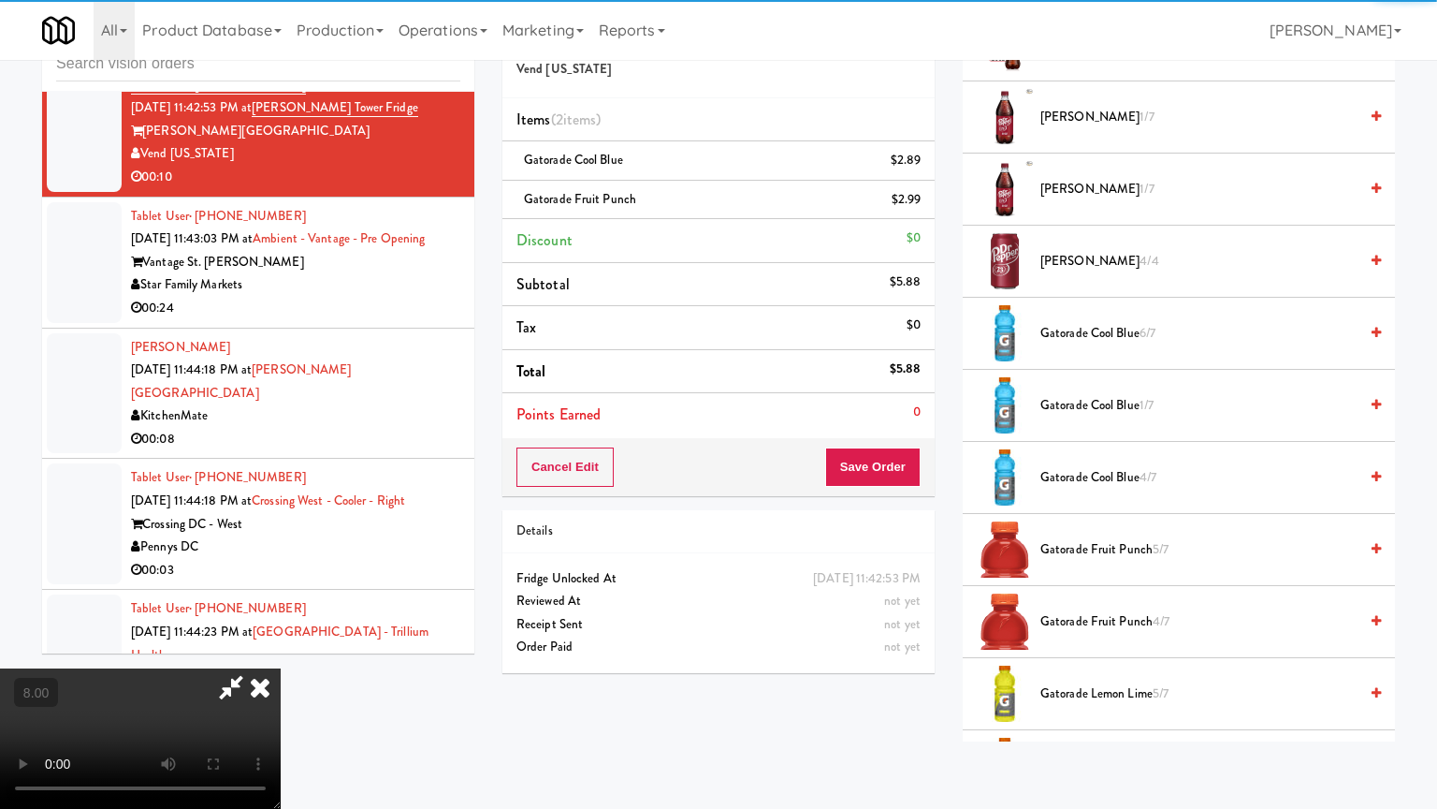
click at [281, 649] on video at bounding box center [140, 738] width 281 height 140
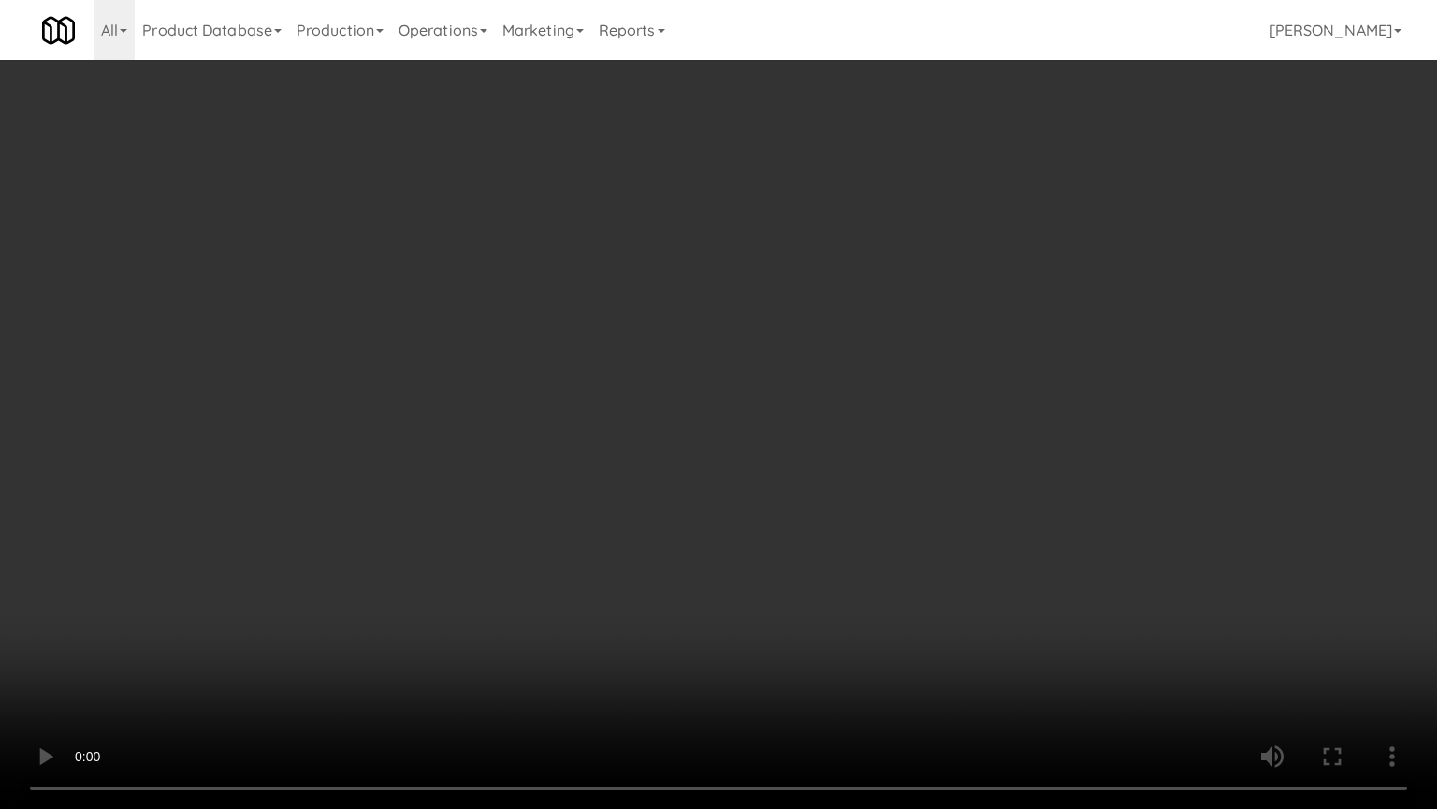
click at [545, 325] on video at bounding box center [718, 404] width 1437 height 809
click at [550, 323] on video at bounding box center [718, 404] width 1437 height 809
click at [655, 364] on video at bounding box center [718, 404] width 1437 height 809
drag, startPoint x: 655, startPoint y: 366, endPoint x: 693, endPoint y: 349, distance: 41.9
click at [661, 366] on video at bounding box center [718, 404] width 1437 height 809
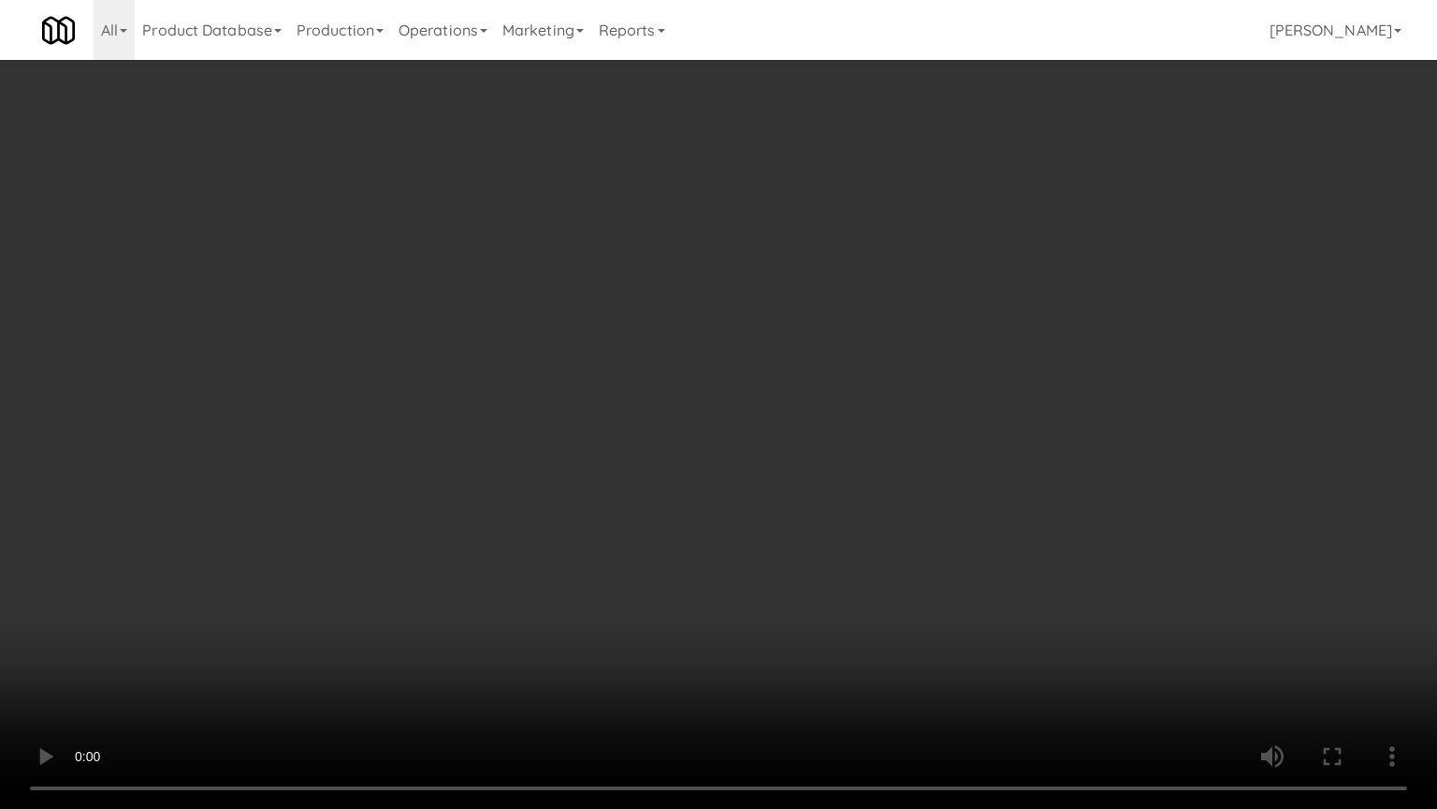
click at [732, 333] on video at bounding box center [718, 404] width 1437 height 809
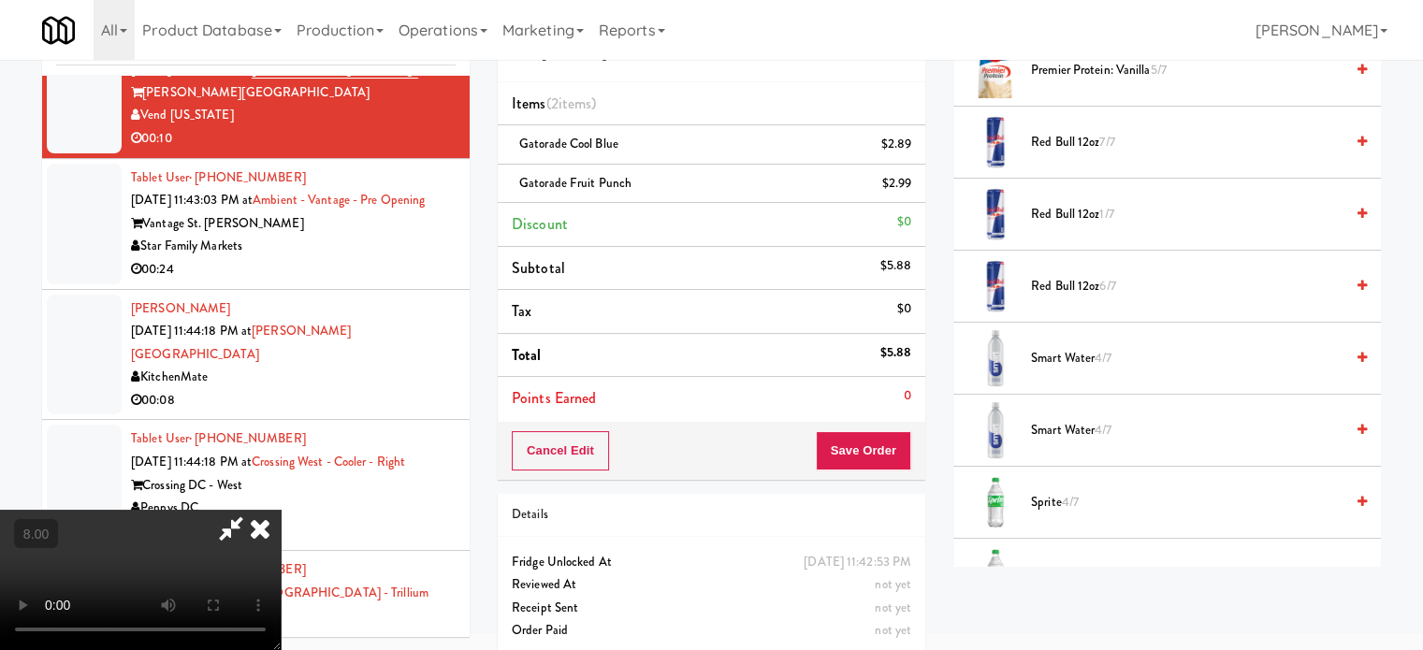
click at [1045, 347] on span "Smart Water 4/7" at bounding box center [1187, 358] width 313 height 23
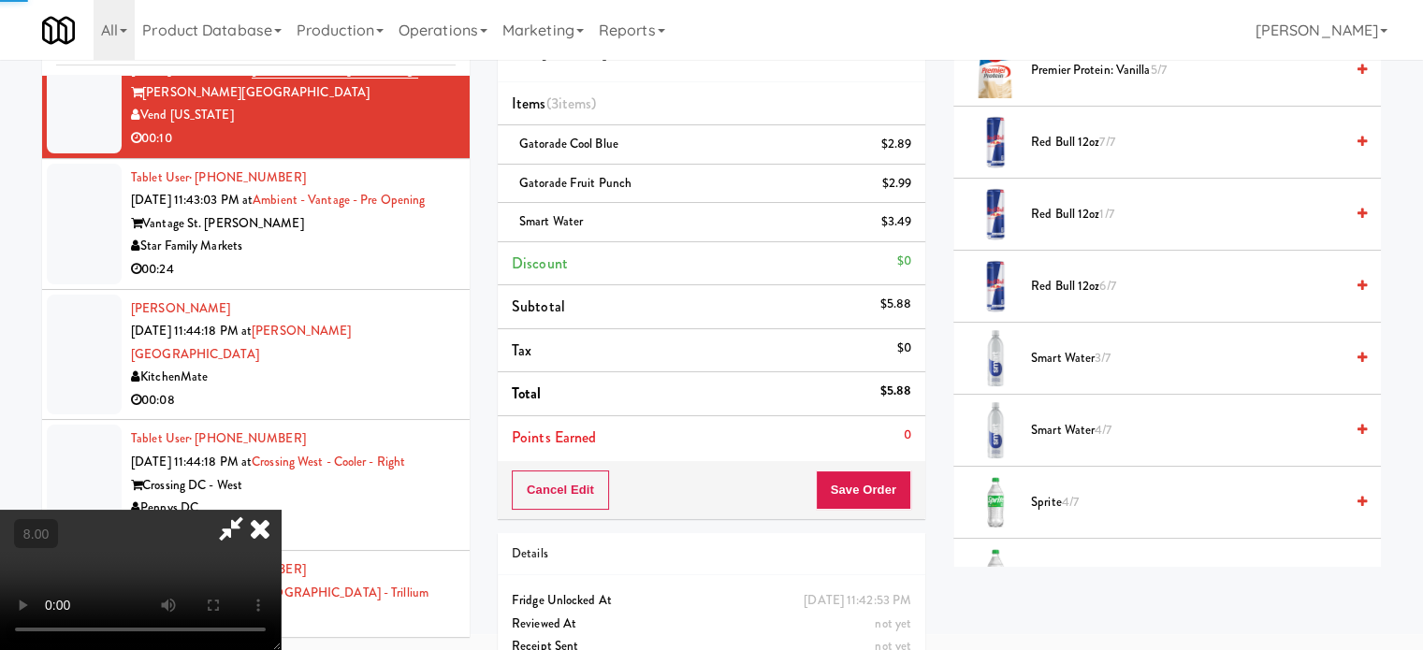
drag, startPoint x: 534, startPoint y: 326, endPoint x: 535, endPoint y: 313, distance: 13.1
click at [281, 510] on video at bounding box center [140, 580] width 281 height 140
drag, startPoint x: 535, startPoint y: 313, endPoint x: 534, endPoint y: 416, distance: 102.9
click at [281, 510] on video at bounding box center [140, 580] width 281 height 140
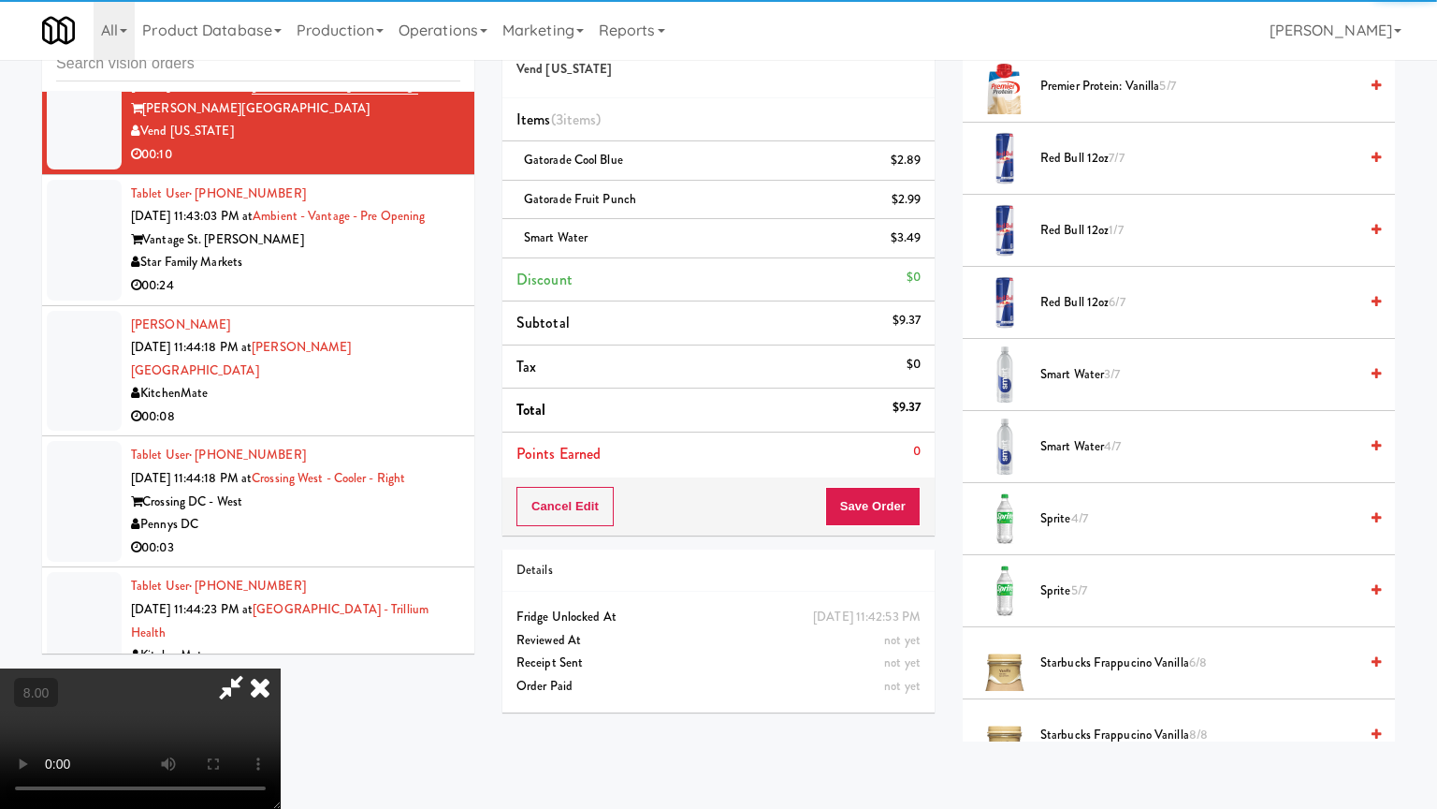
drag, startPoint x: 534, startPoint y: 416, endPoint x: 577, endPoint y: 301, distance: 122.0
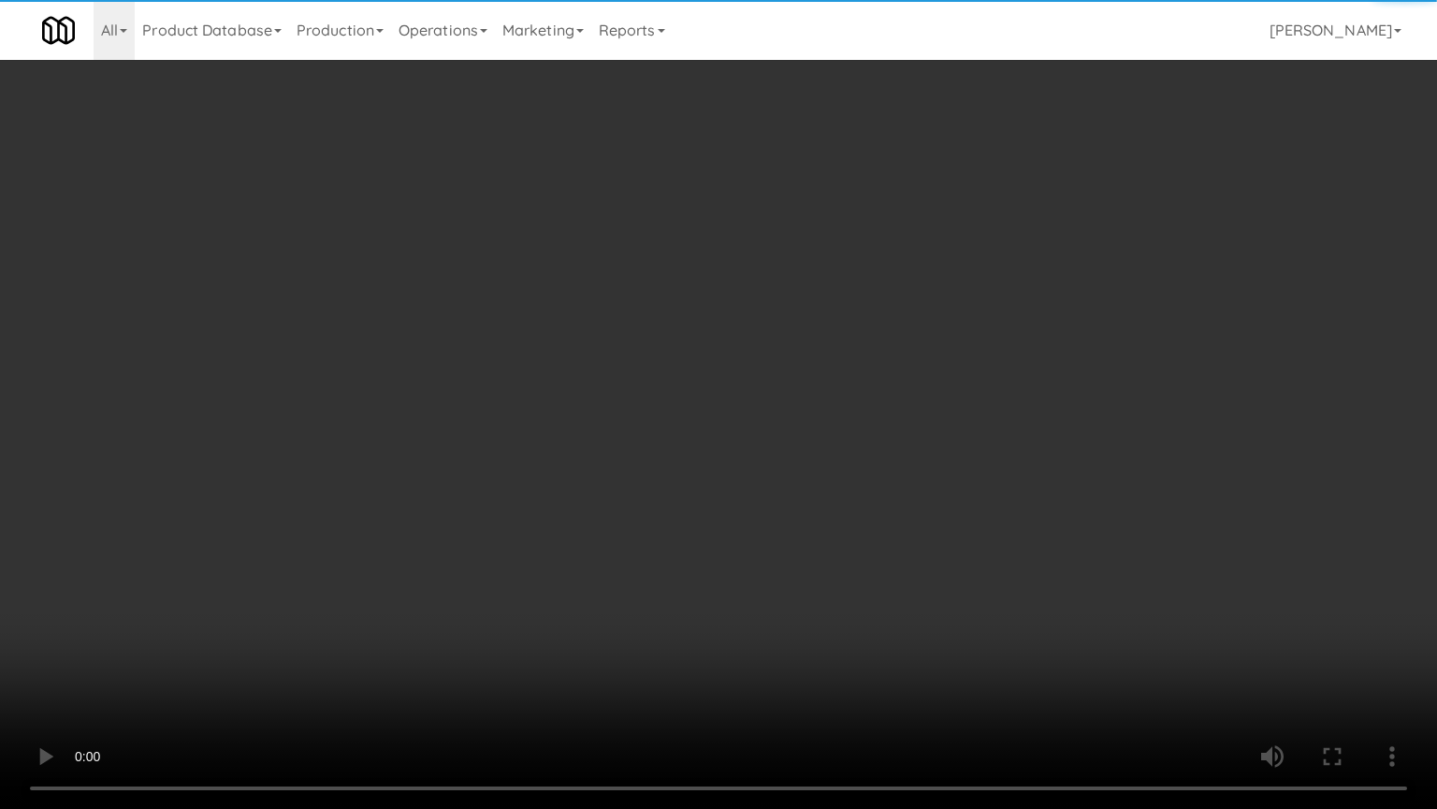
click at [534, 411] on video at bounding box center [718, 404] width 1437 height 809
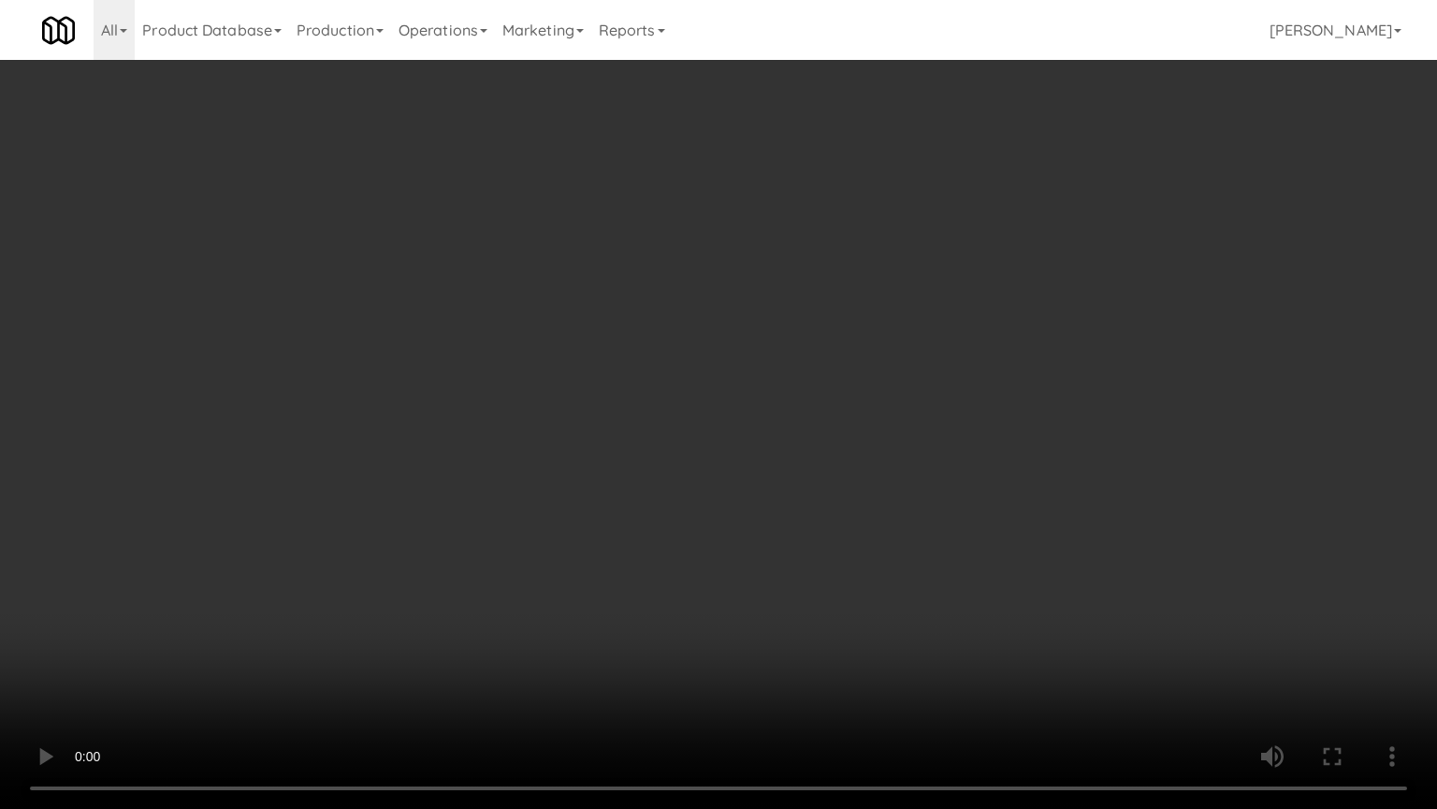
click at [576, 370] on video at bounding box center [718, 404] width 1437 height 809
click at [599, 359] on video at bounding box center [718, 404] width 1437 height 809
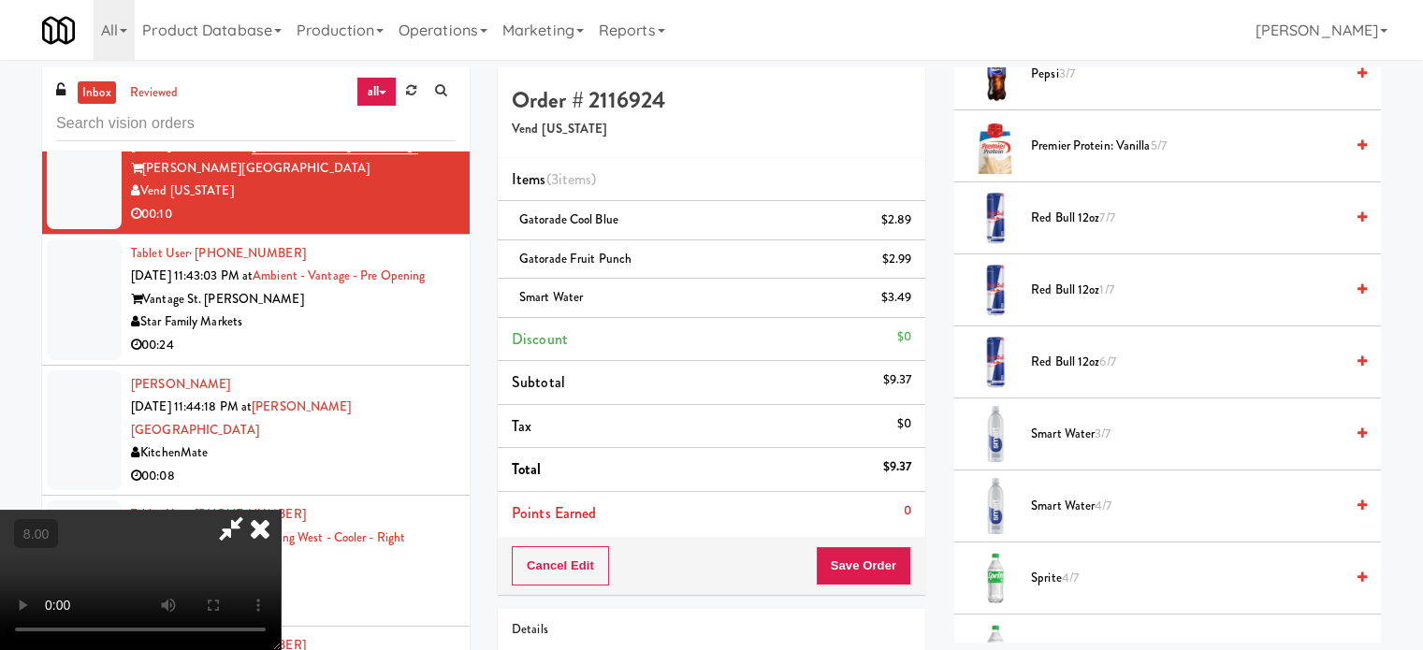
click at [281, 510] on icon at bounding box center [260, 528] width 41 height 37
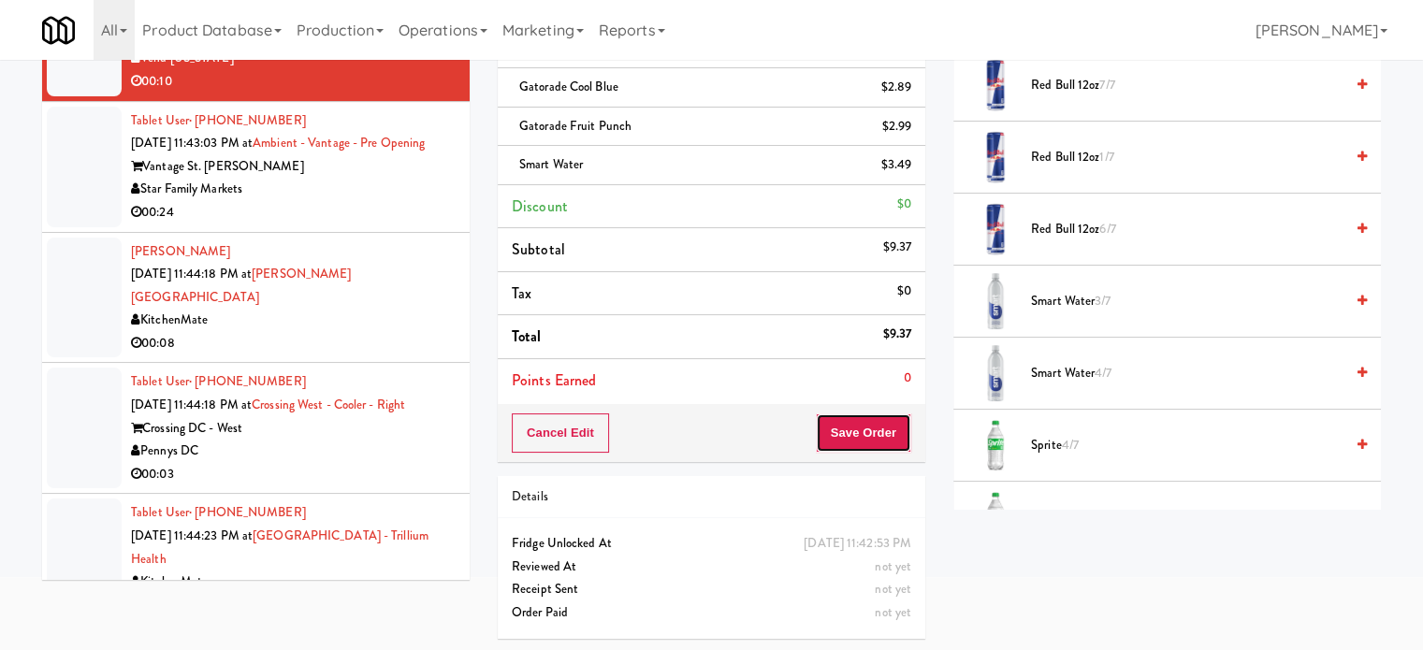
click at [841, 431] on button "Save Order" at bounding box center [863, 433] width 95 height 39
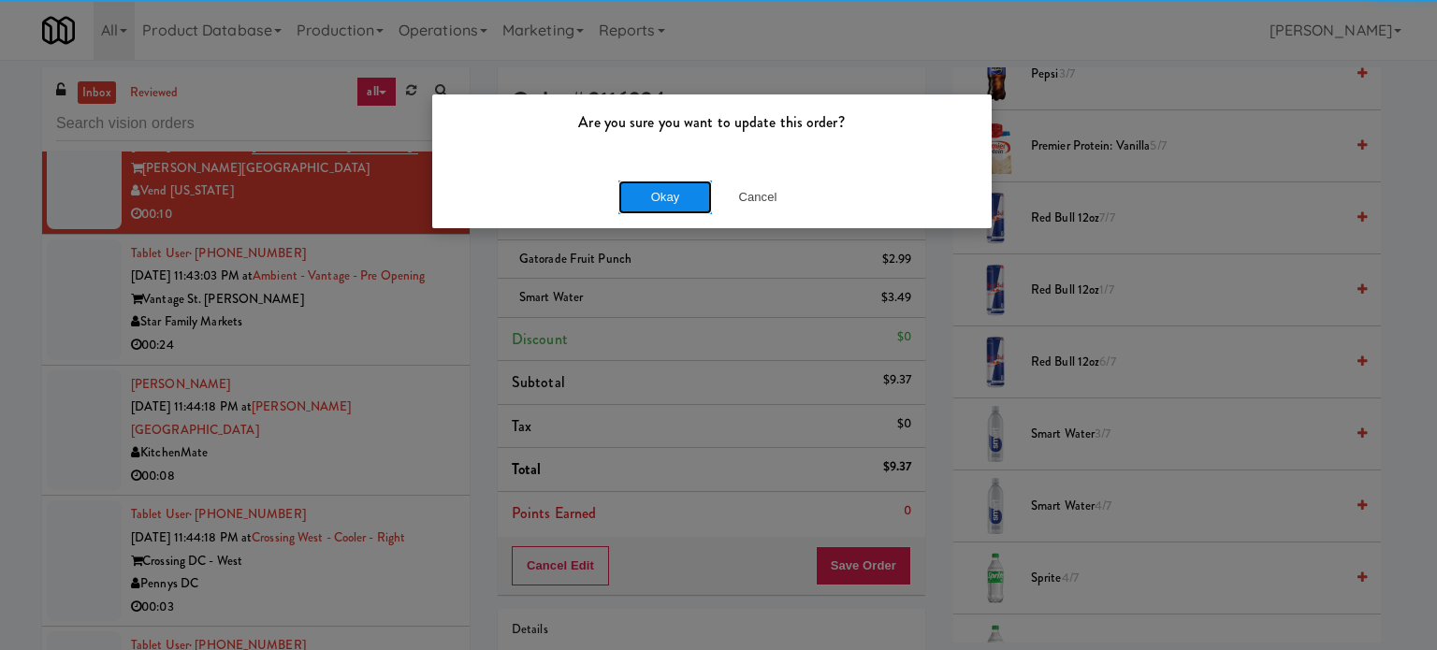
drag, startPoint x: 636, startPoint y: 197, endPoint x: 636, endPoint y: 212, distance: 15.0
click at [637, 198] on button "Okay" at bounding box center [666, 198] width 94 height 34
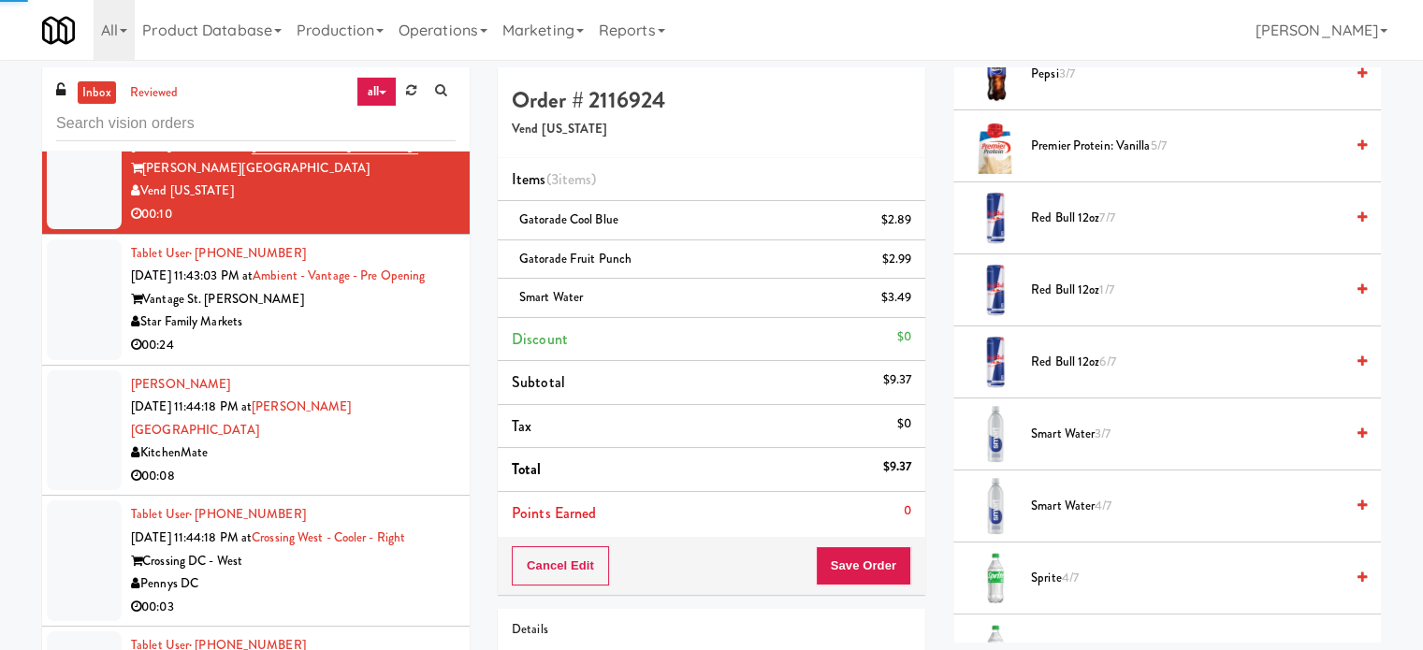
drag, startPoint x: 554, startPoint y: 393, endPoint x: 538, endPoint y: 379, distance: 21.2
click at [554, 394] on li "Subtotal $9.37" at bounding box center [712, 383] width 428 height 44
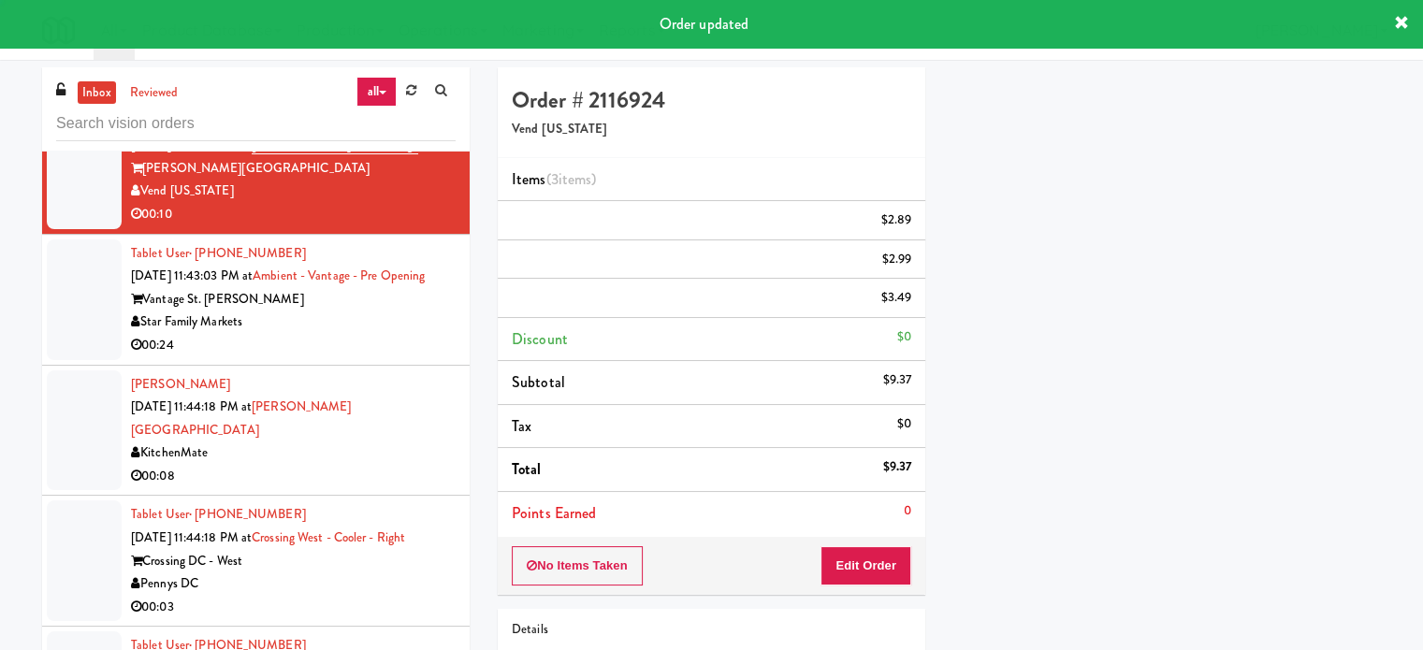
drag, startPoint x: 426, startPoint y: 416, endPoint x: 648, endPoint y: 338, distance: 235.3
click at [430, 334] on div "Star Family Markets" at bounding box center [293, 322] width 325 height 23
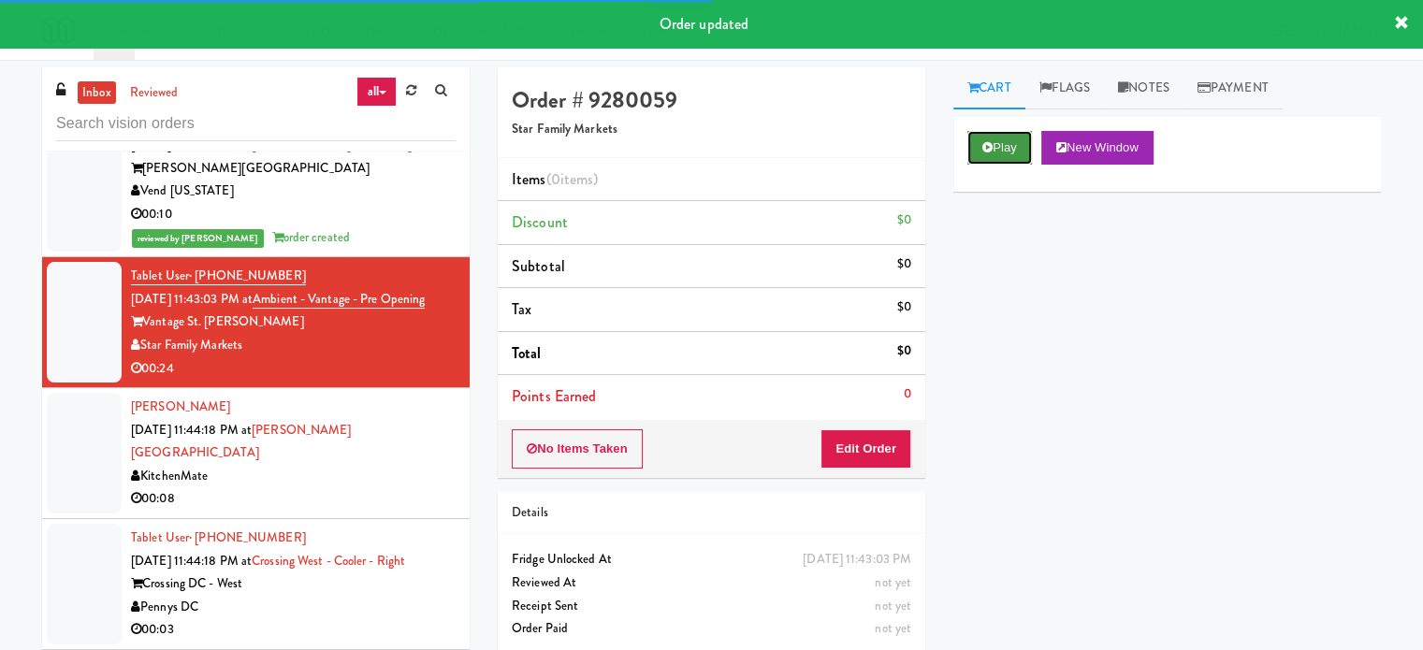
click at [1004, 147] on button "Play" at bounding box center [1000, 148] width 65 height 34
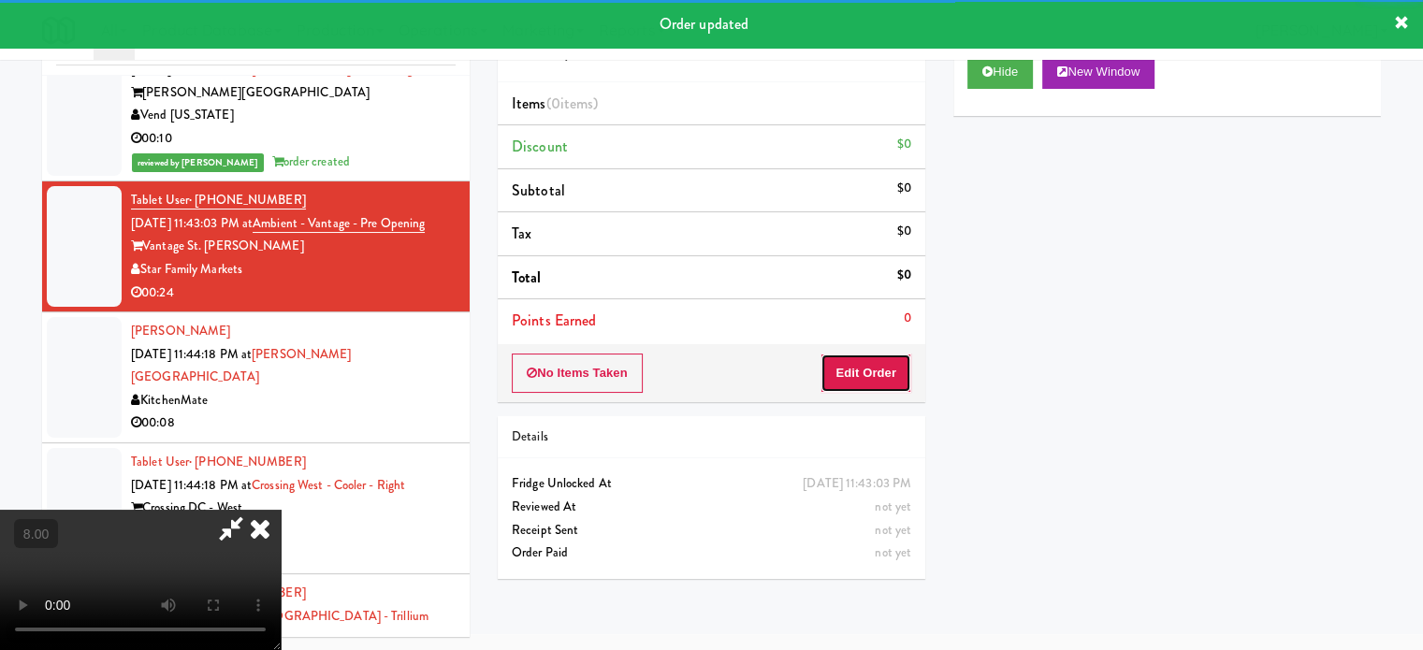
click at [892, 357] on button "Edit Order" at bounding box center [866, 373] width 91 height 39
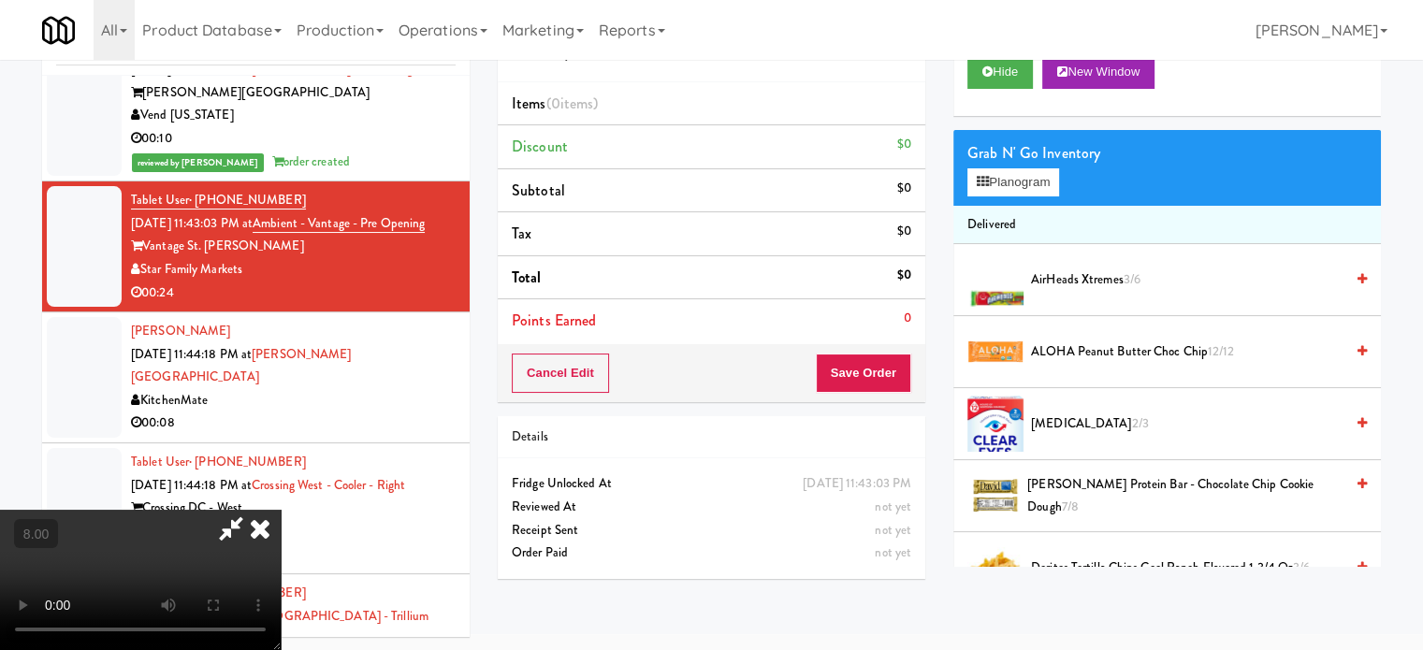
click at [281, 510] on video at bounding box center [140, 580] width 281 height 140
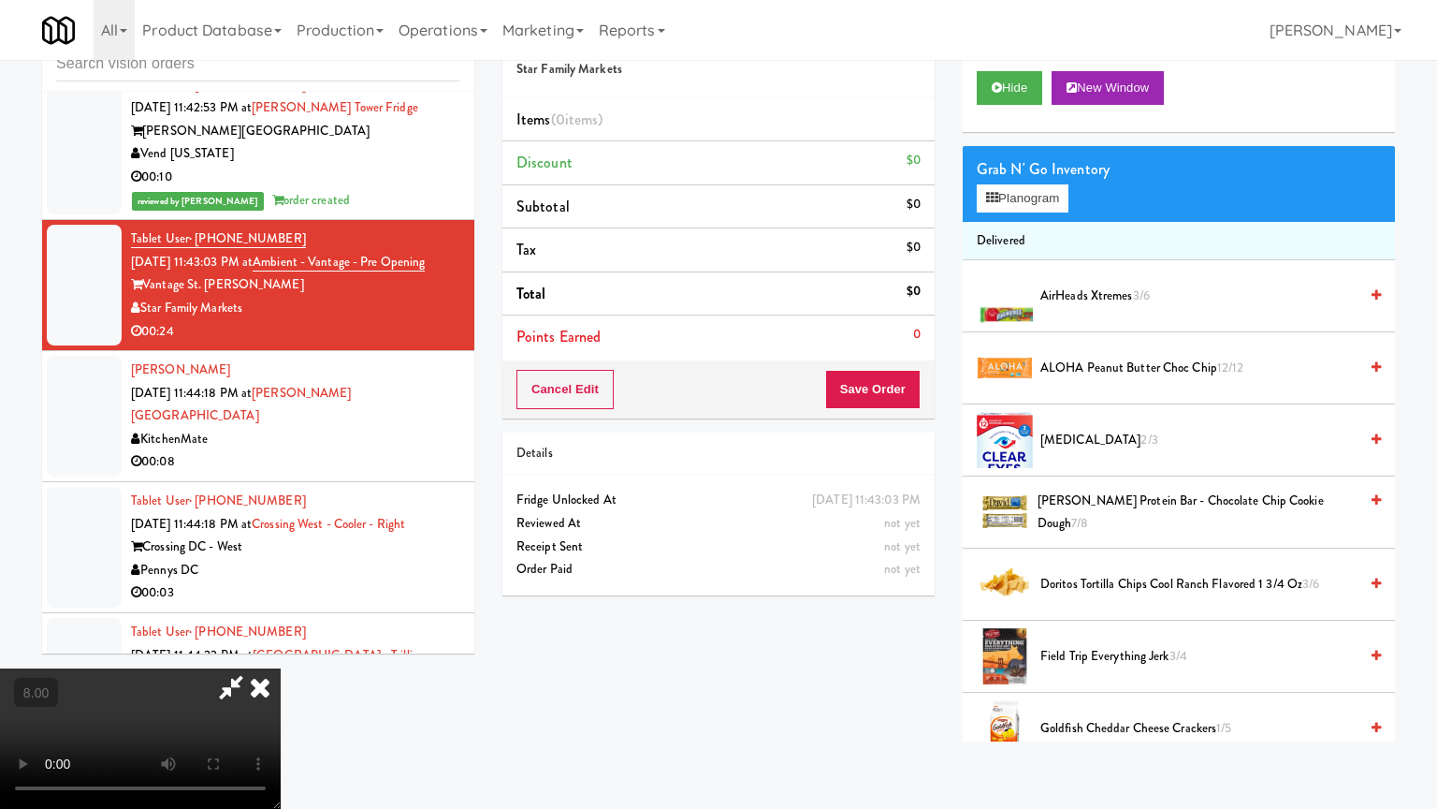
click at [281, 649] on video at bounding box center [140, 738] width 281 height 140
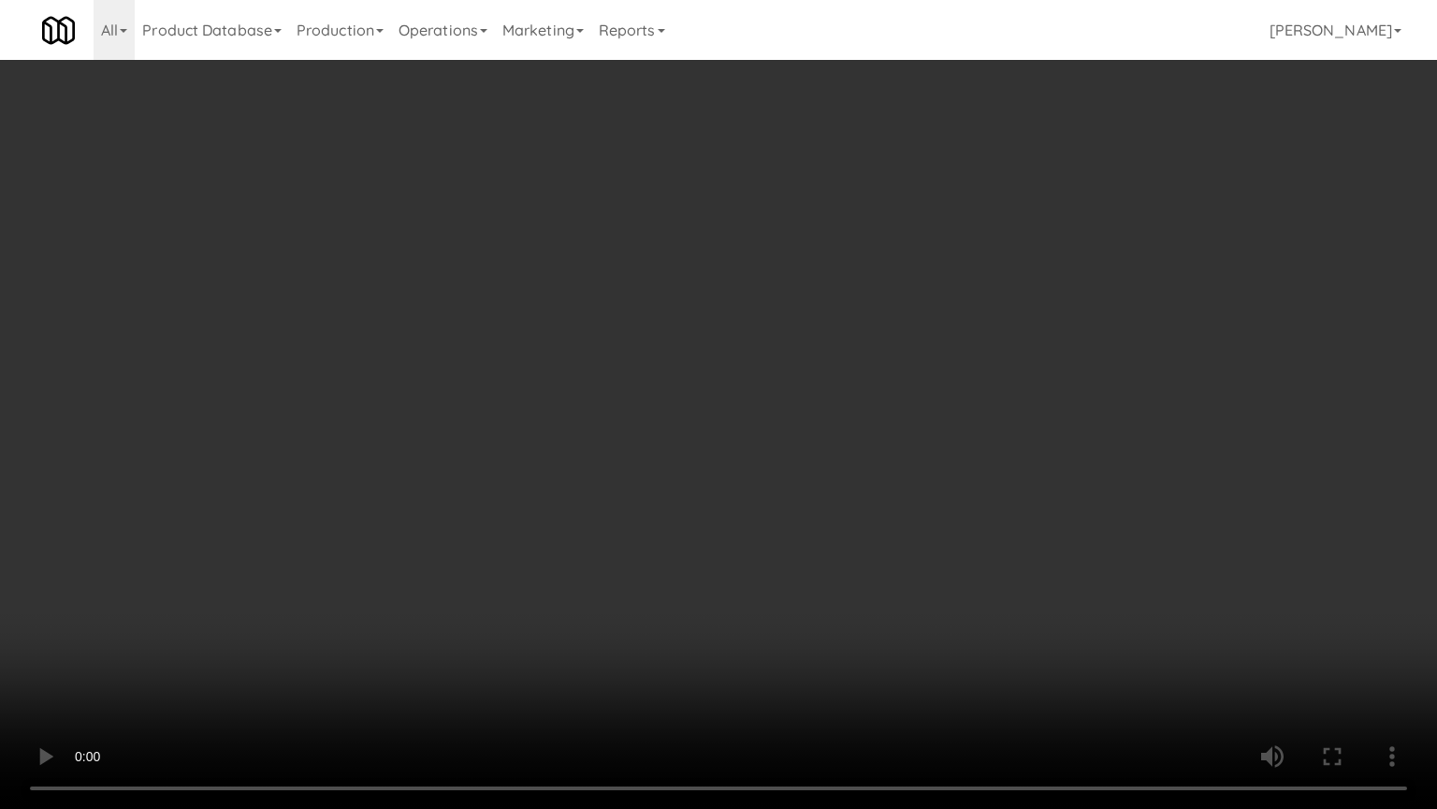
click at [737, 401] on video at bounding box center [718, 404] width 1437 height 809
click at [706, 403] on video at bounding box center [718, 404] width 1437 height 809
drag, startPoint x: 716, startPoint y: 389, endPoint x: 749, endPoint y: 326, distance: 71.6
click at [723, 382] on video at bounding box center [718, 404] width 1437 height 809
drag, startPoint x: 503, startPoint y: 423, endPoint x: 590, endPoint y: 337, distance: 122.4
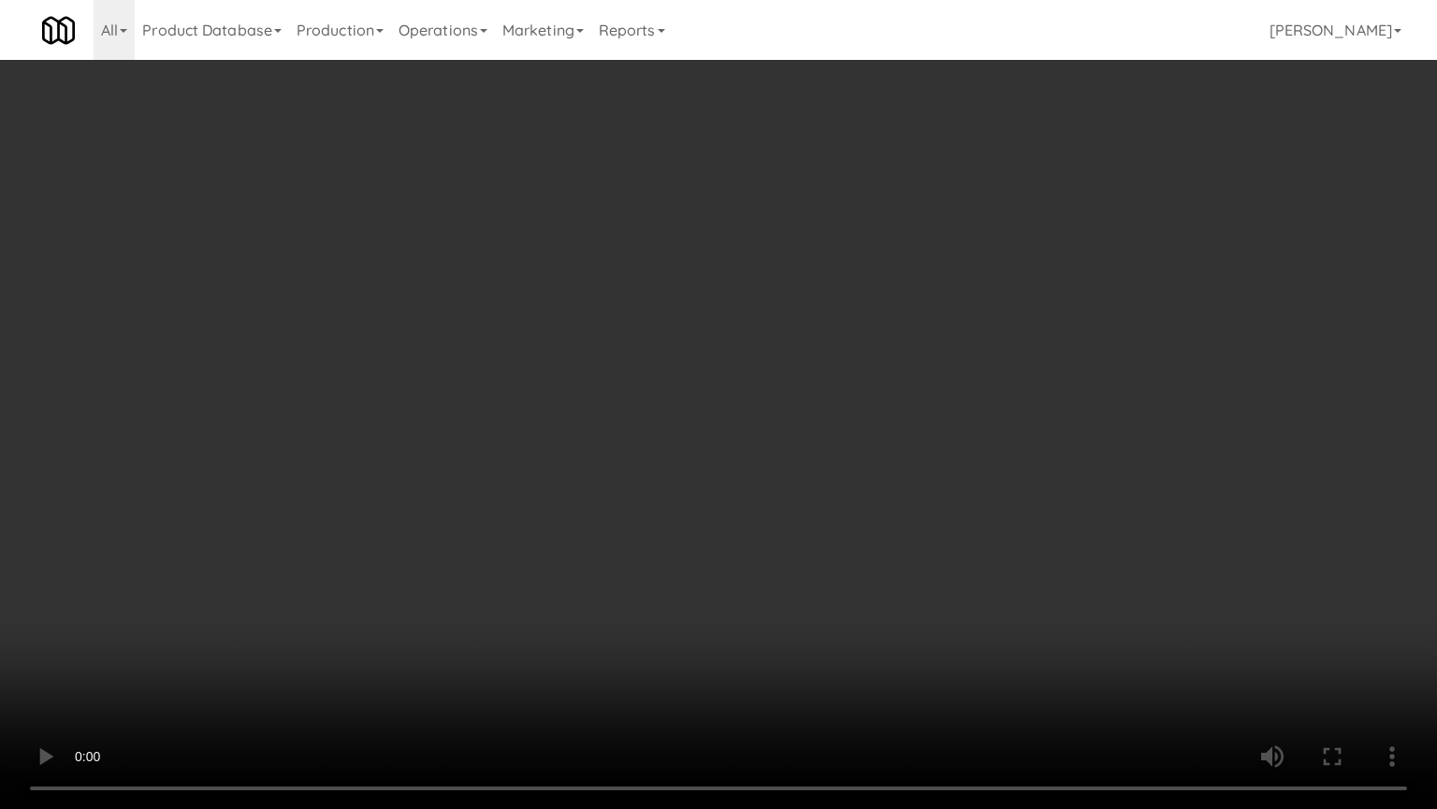
click at [509, 417] on video at bounding box center [718, 404] width 1437 height 809
click at [609, 288] on video at bounding box center [718, 404] width 1437 height 809
click at [647, 377] on video at bounding box center [718, 404] width 1437 height 809
drag, startPoint x: 189, startPoint y: 576, endPoint x: 312, endPoint y: 549, distance: 125.6
click at [194, 578] on video at bounding box center [718, 404] width 1437 height 809
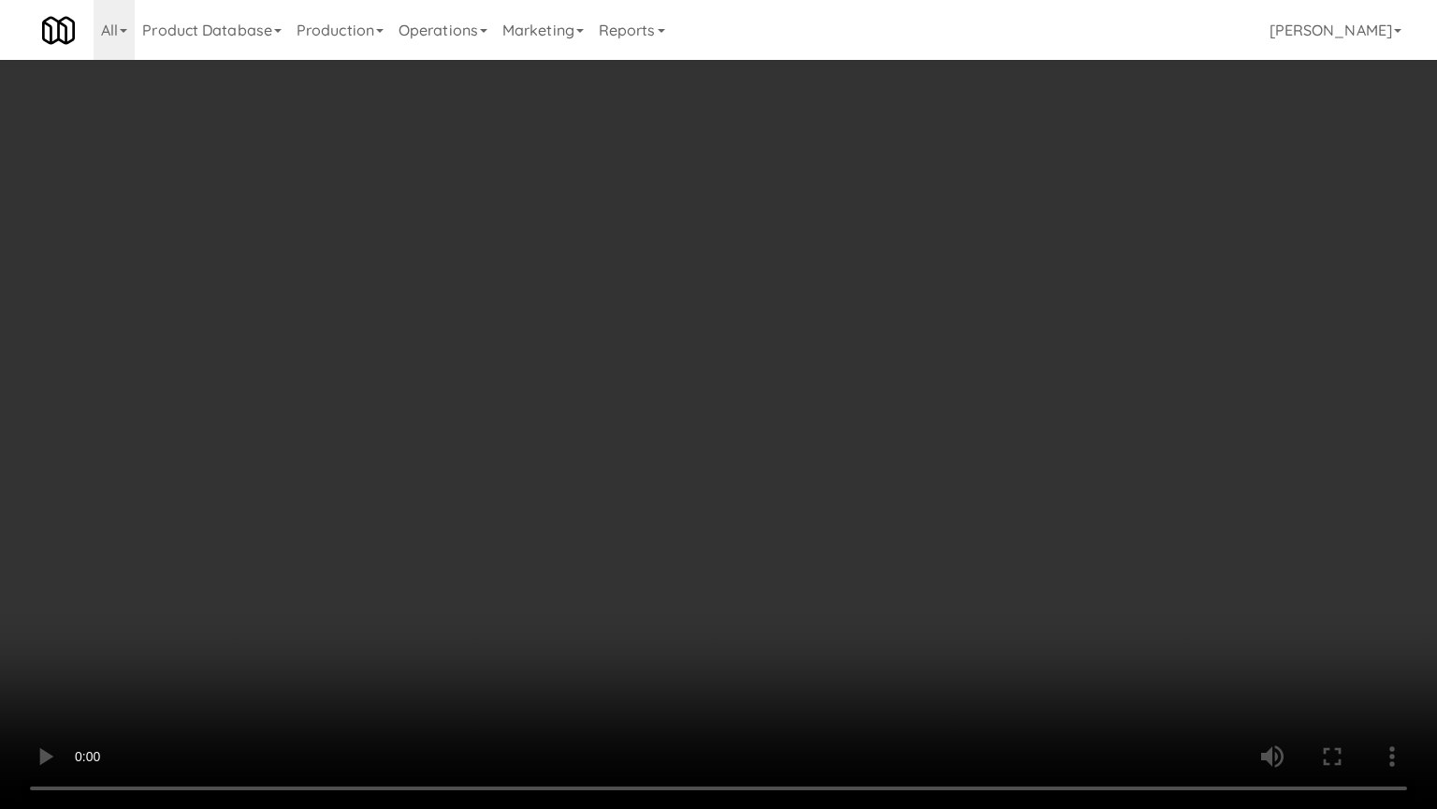
click at [505, 366] on video at bounding box center [718, 404] width 1437 height 809
click at [637, 401] on video at bounding box center [718, 404] width 1437 height 809
click at [697, 461] on video at bounding box center [718, 404] width 1437 height 809
click at [714, 459] on video at bounding box center [718, 404] width 1437 height 809
click at [733, 452] on video at bounding box center [718, 404] width 1437 height 809
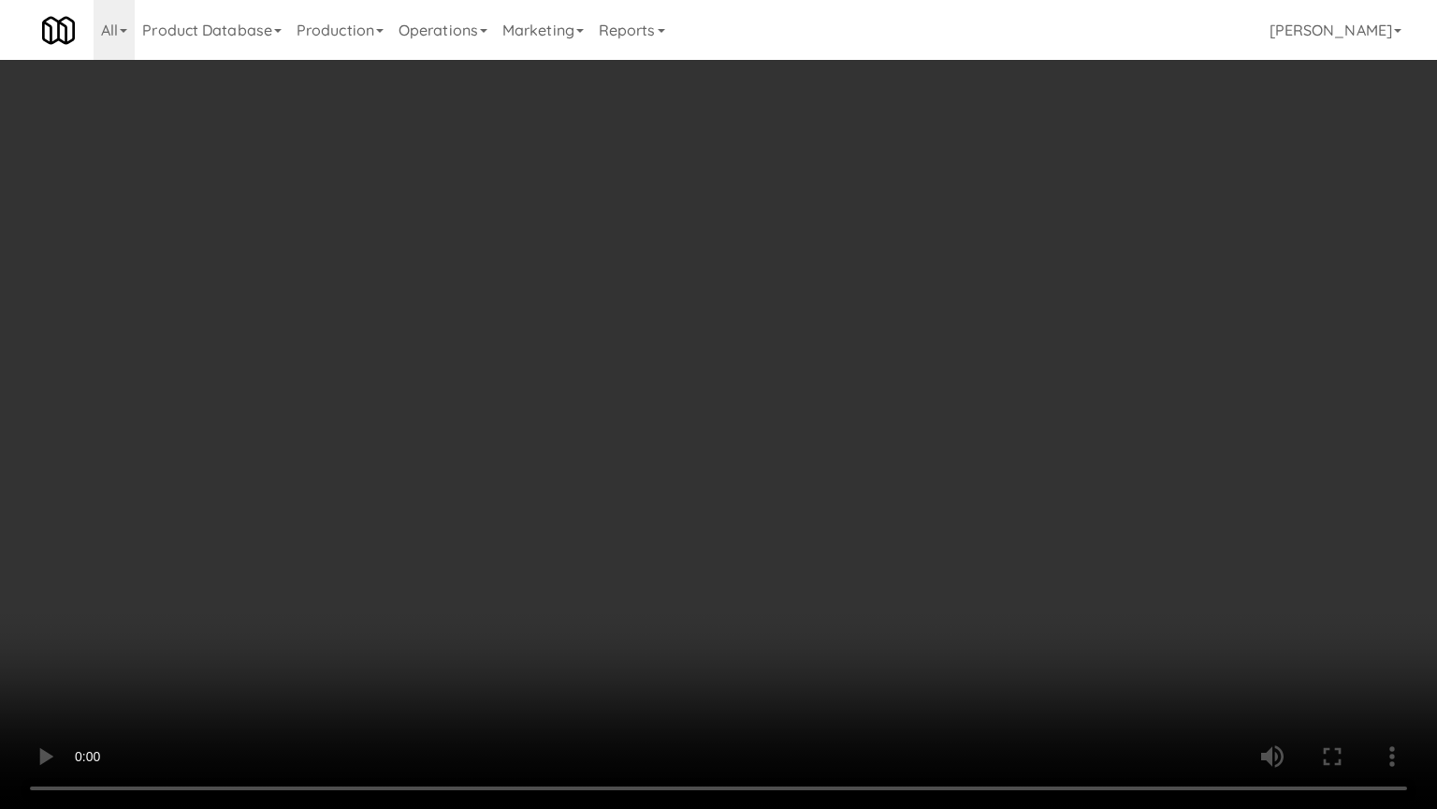
click at [734, 456] on video at bounding box center [718, 404] width 1437 height 809
drag, startPoint x: 749, startPoint y: 495, endPoint x: 760, endPoint y: 490, distance: 12.2
click at [752, 498] on video at bounding box center [718, 404] width 1437 height 809
click at [767, 495] on video at bounding box center [718, 404] width 1437 height 809
drag, startPoint x: 777, startPoint y: 490, endPoint x: 997, endPoint y: 322, distance: 277.0
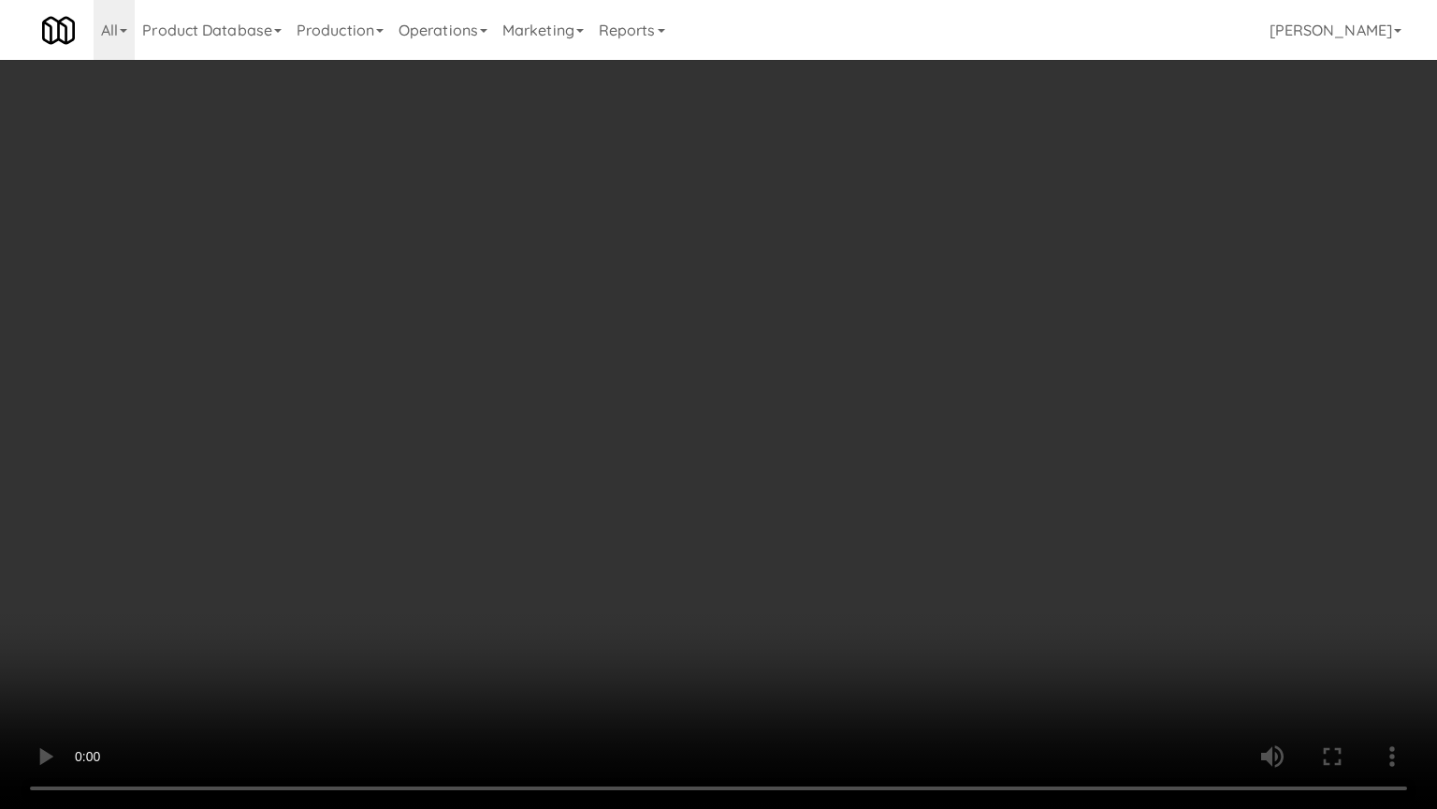
click at [781, 490] on video at bounding box center [718, 404] width 1437 height 809
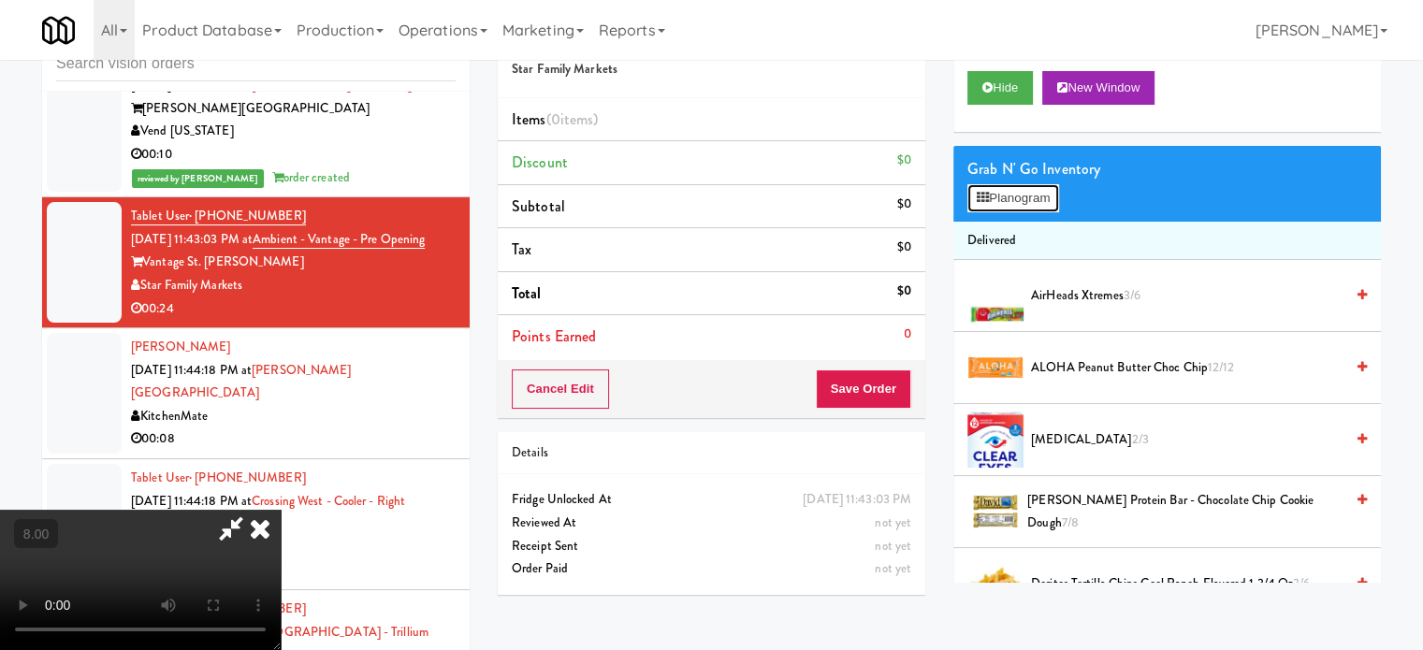
click at [1034, 210] on button "Planogram" at bounding box center [1014, 198] width 92 height 28
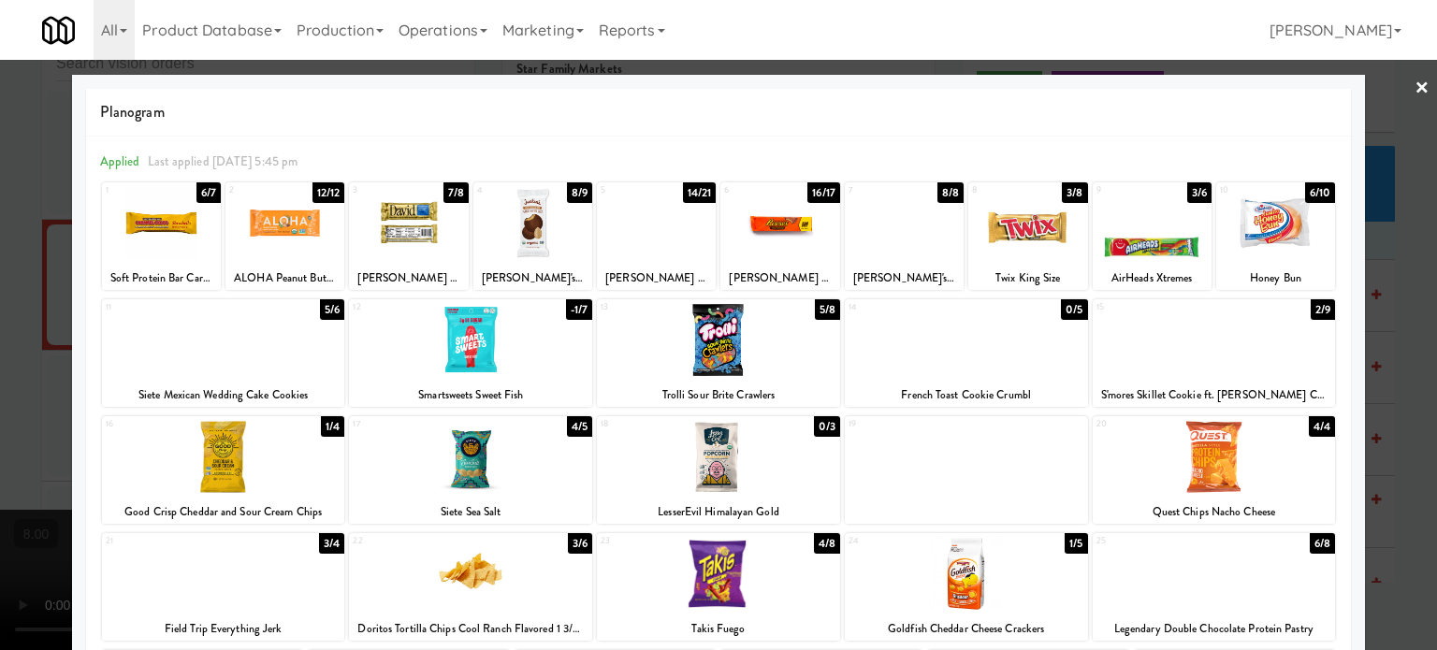
click at [208, 194] on div "6/7" at bounding box center [209, 192] width 24 height 21
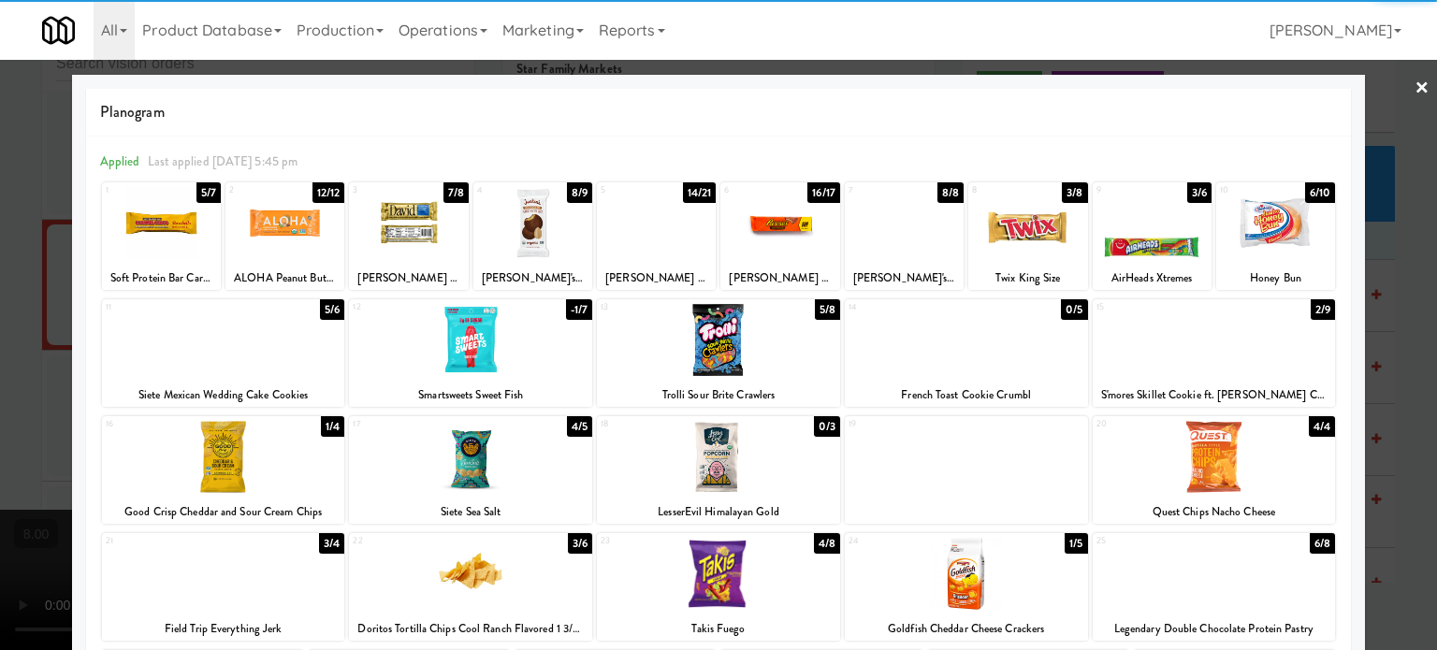
click at [26, 403] on div at bounding box center [718, 325] width 1437 height 650
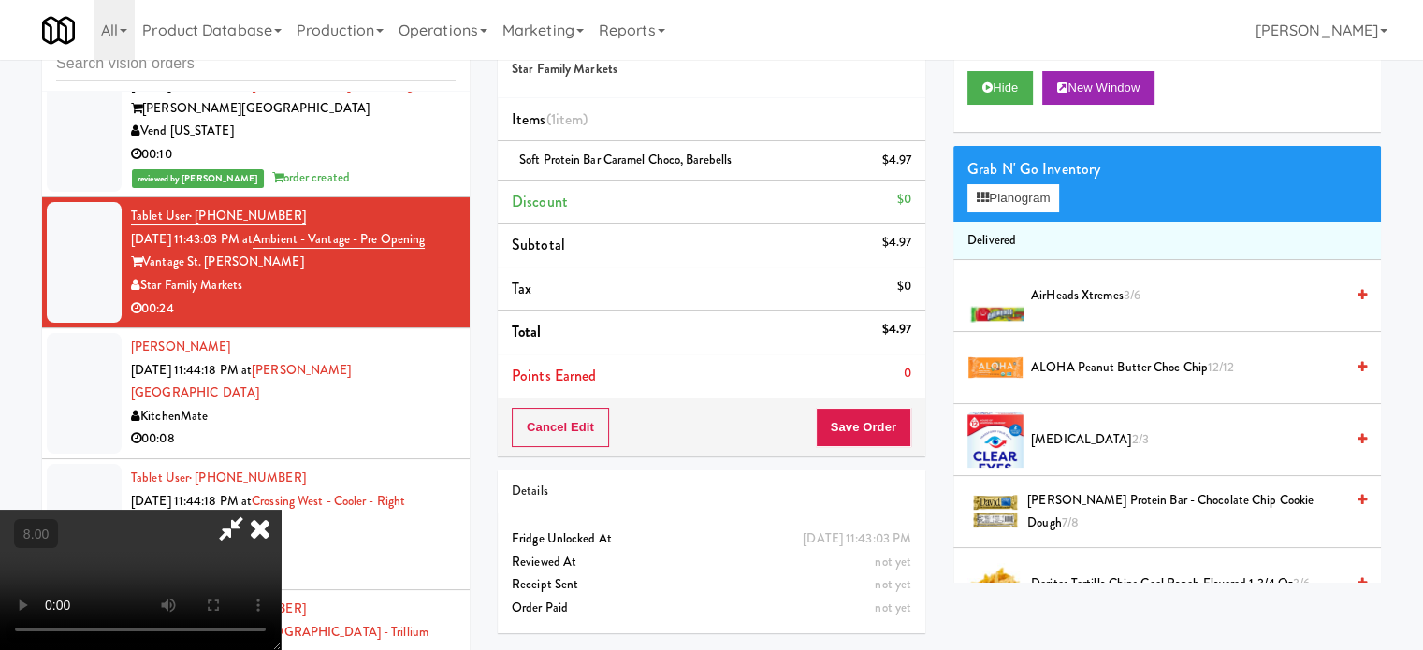
click at [183, 510] on video at bounding box center [140, 580] width 281 height 140
drag, startPoint x: 187, startPoint y: 467, endPoint x: 187, endPoint y: 608, distance: 141.3
click at [190, 510] on video at bounding box center [140, 580] width 281 height 140
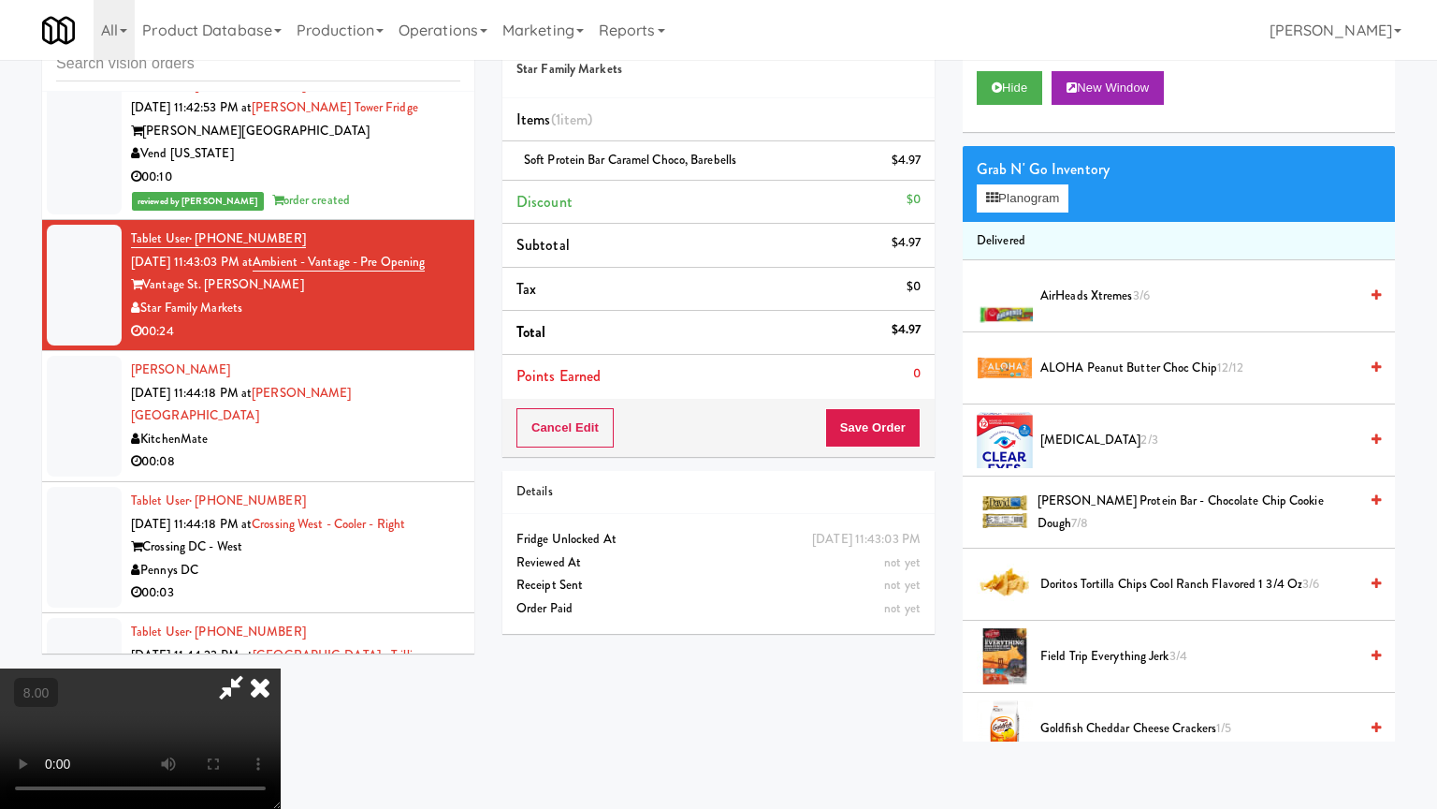
click at [281, 649] on video at bounding box center [140, 738] width 281 height 140
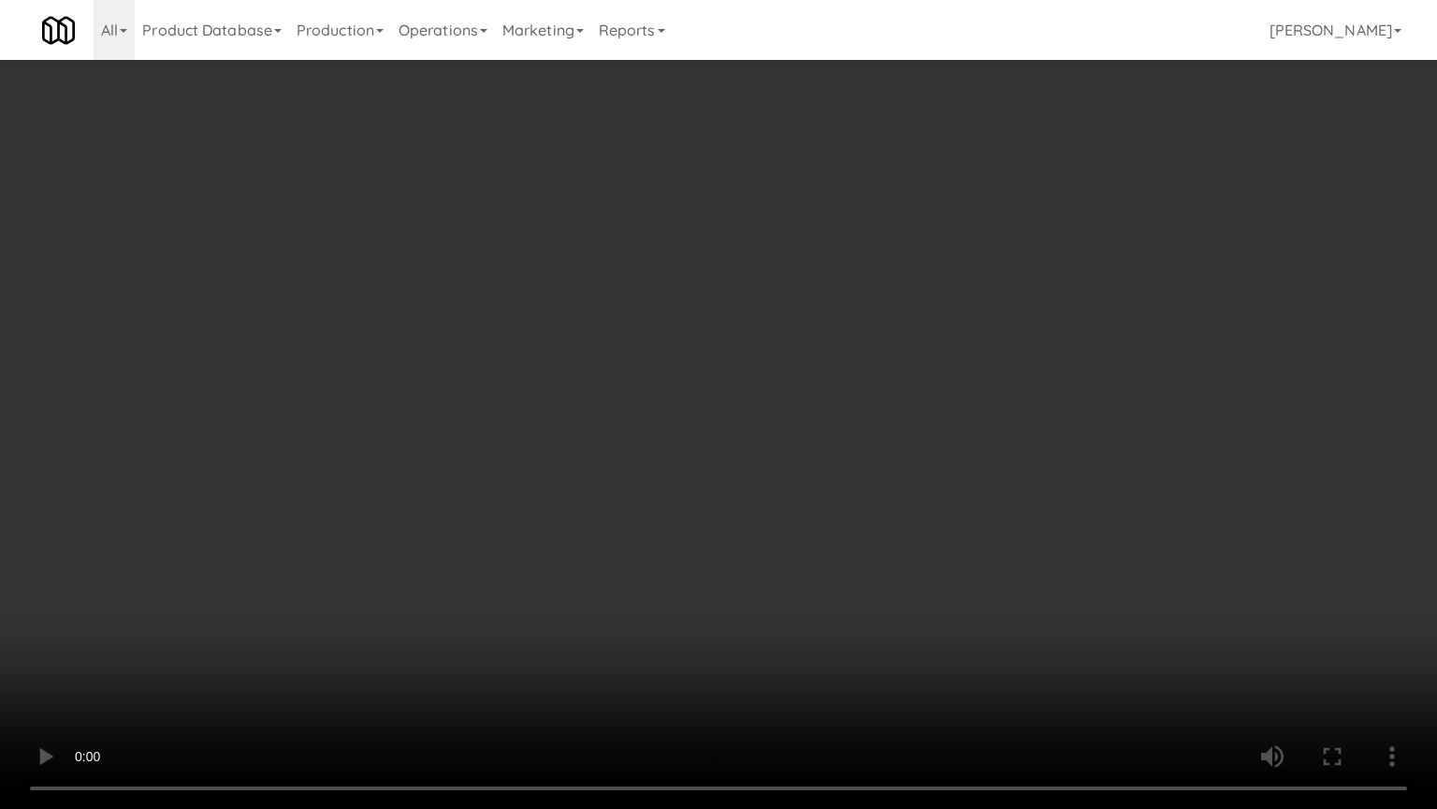
click at [654, 297] on video at bounding box center [718, 404] width 1437 height 809
click at [681, 307] on video at bounding box center [718, 404] width 1437 height 809
click at [691, 290] on video at bounding box center [718, 404] width 1437 height 809
click at [705, 308] on video at bounding box center [718, 404] width 1437 height 809
click at [692, 303] on video at bounding box center [718, 404] width 1437 height 809
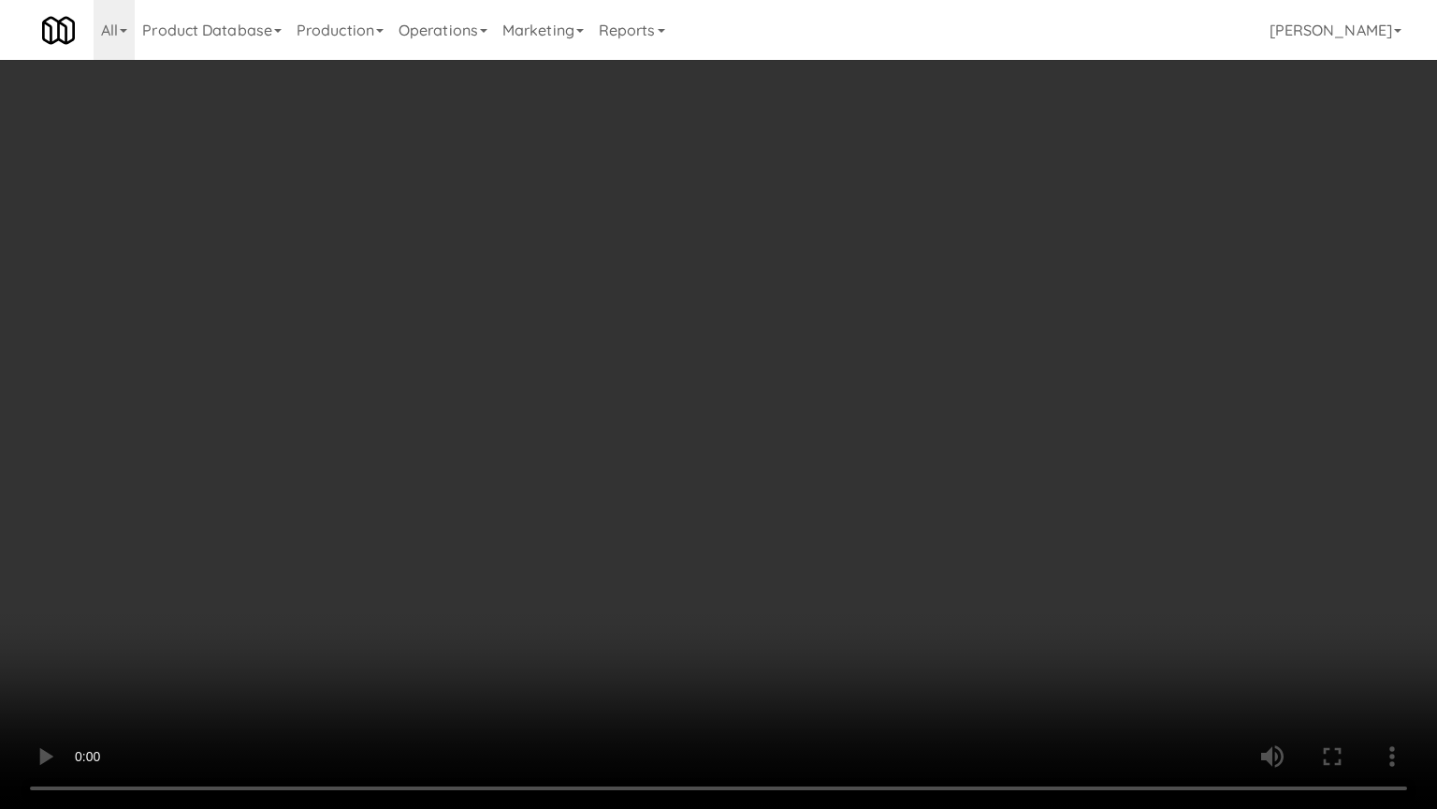
click at [704, 313] on video at bounding box center [718, 404] width 1437 height 809
click at [739, 325] on video at bounding box center [718, 404] width 1437 height 809
click at [739, 319] on video at bounding box center [718, 404] width 1437 height 809
click at [809, 329] on video at bounding box center [718, 404] width 1437 height 809
click at [749, 334] on video at bounding box center [718, 404] width 1437 height 809
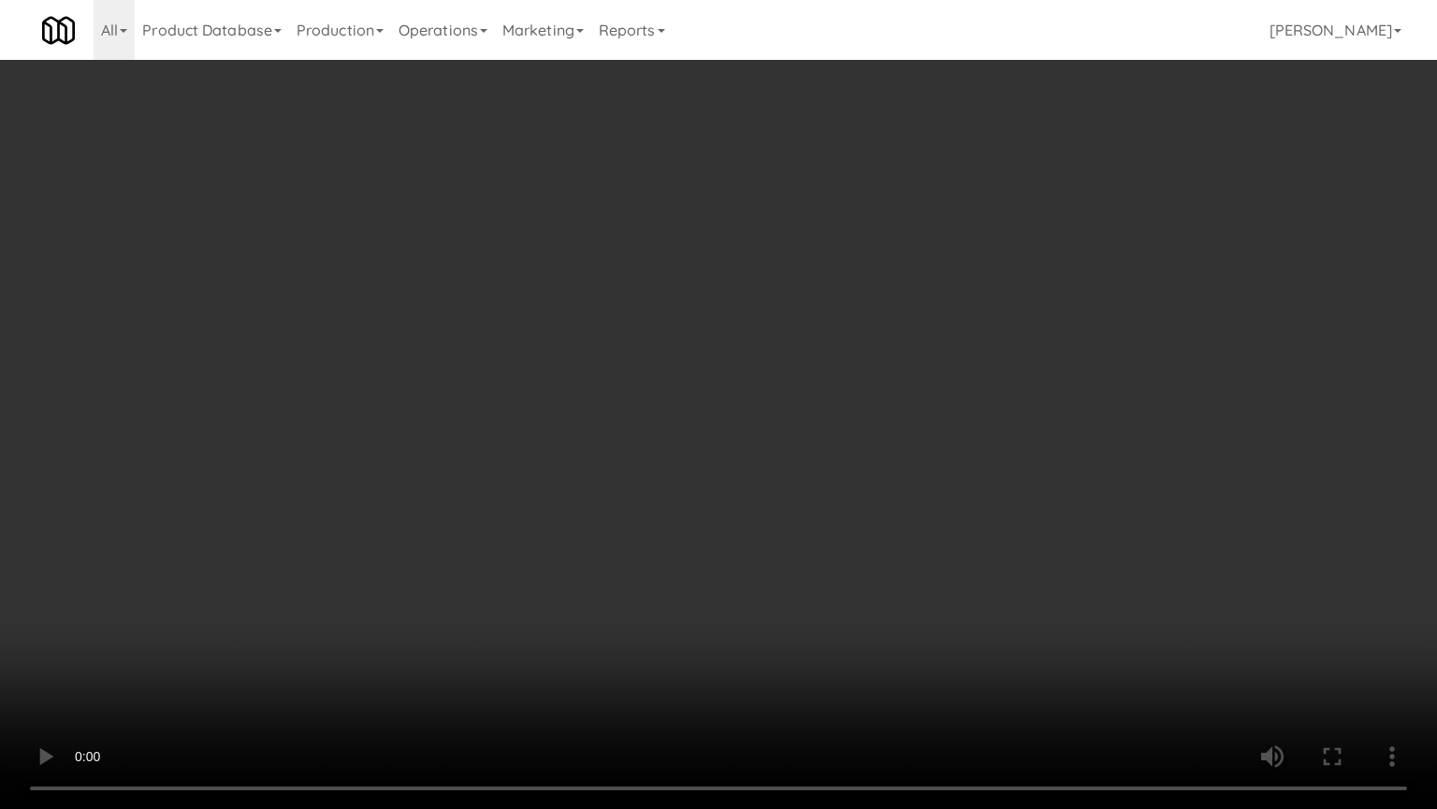
click at [895, 333] on video at bounding box center [718, 404] width 1437 height 809
click at [831, 333] on video at bounding box center [718, 404] width 1437 height 809
click at [893, 329] on video at bounding box center [718, 404] width 1437 height 809
click at [864, 319] on video at bounding box center [718, 404] width 1437 height 809
click at [869, 316] on video at bounding box center [718, 404] width 1437 height 809
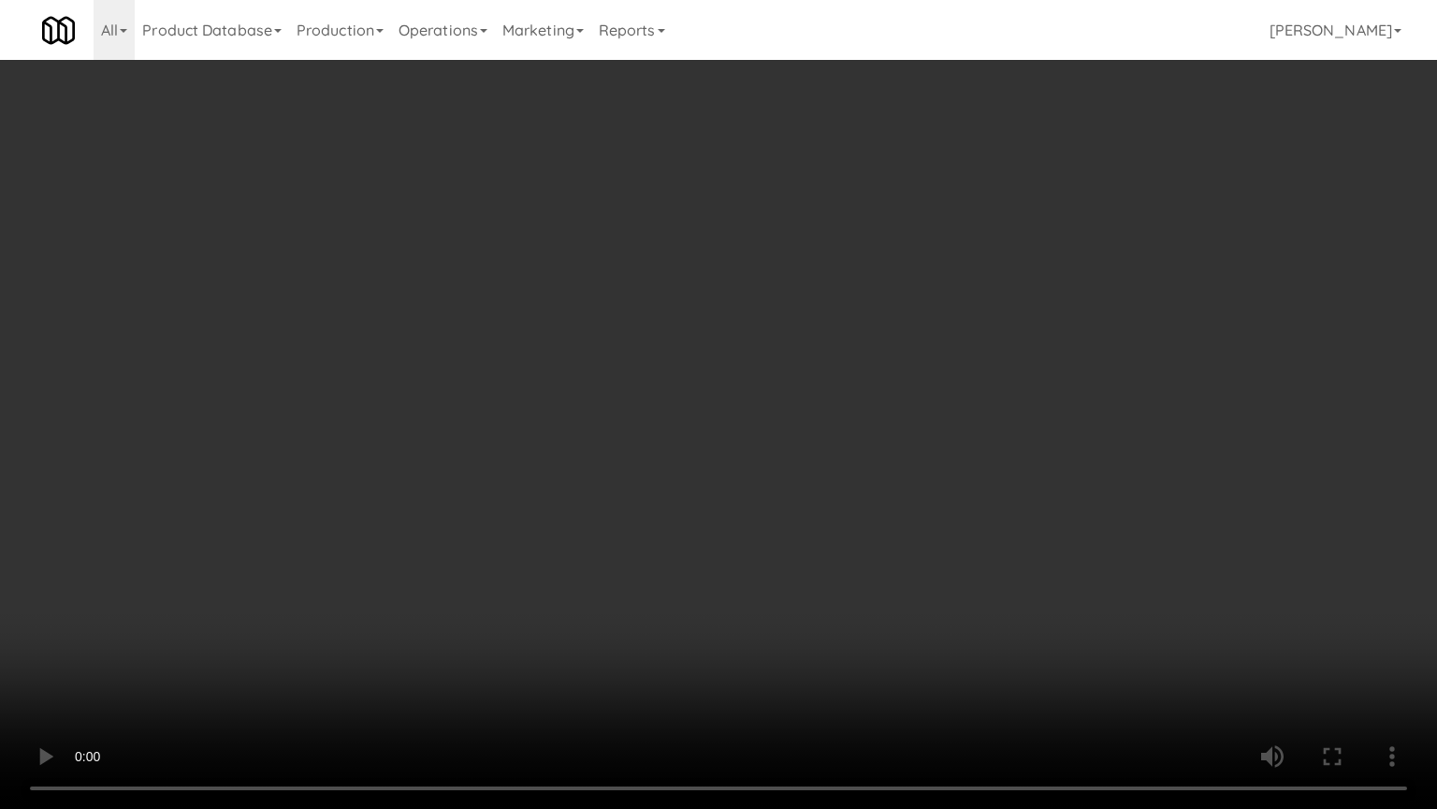
click at [877, 314] on video at bounding box center [718, 404] width 1437 height 809
click at [1011, 311] on video at bounding box center [718, 404] width 1437 height 809
click at [1055, 311] on video at bounding box center [718, 404] width 1437 height 809
click at [1055, 307] on video at bounding box center [718, 404] width 1437 height 809
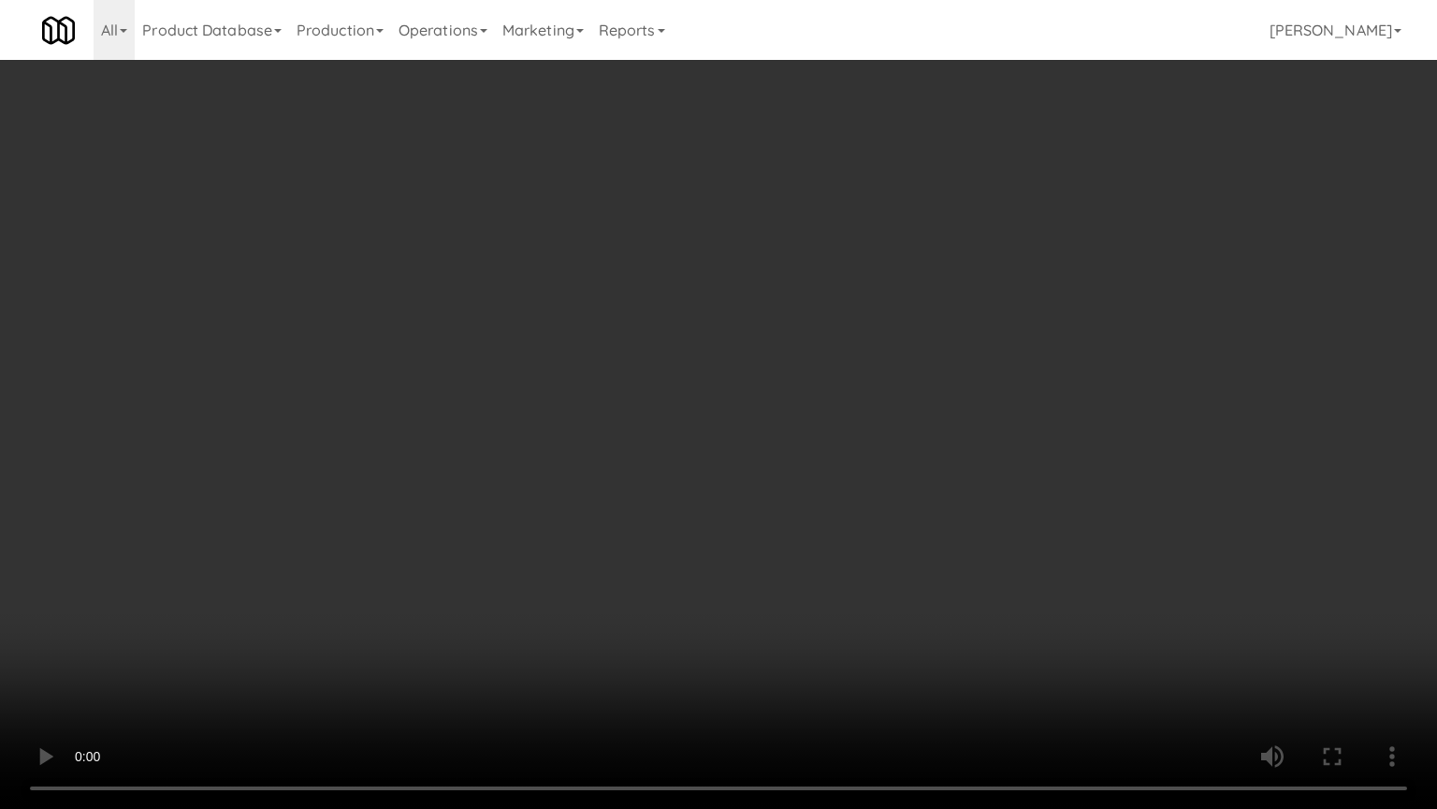
click at [1146, 302] on video at bounding box center [718, 404] width 1437 height 809
click at [926, 303] on video at bounding box center [718, 404] width 1437 height 809
click at [923, 327] on video at bounding box center [718, 404] width 1437 height 809
drag, startPoint x: 928, startPoint y: 327, endPoint x: 1020, endPoint y: 208, distance: 150.1
click at [943, 323] on video at bounding box center [718, 404] width 1437 height 809
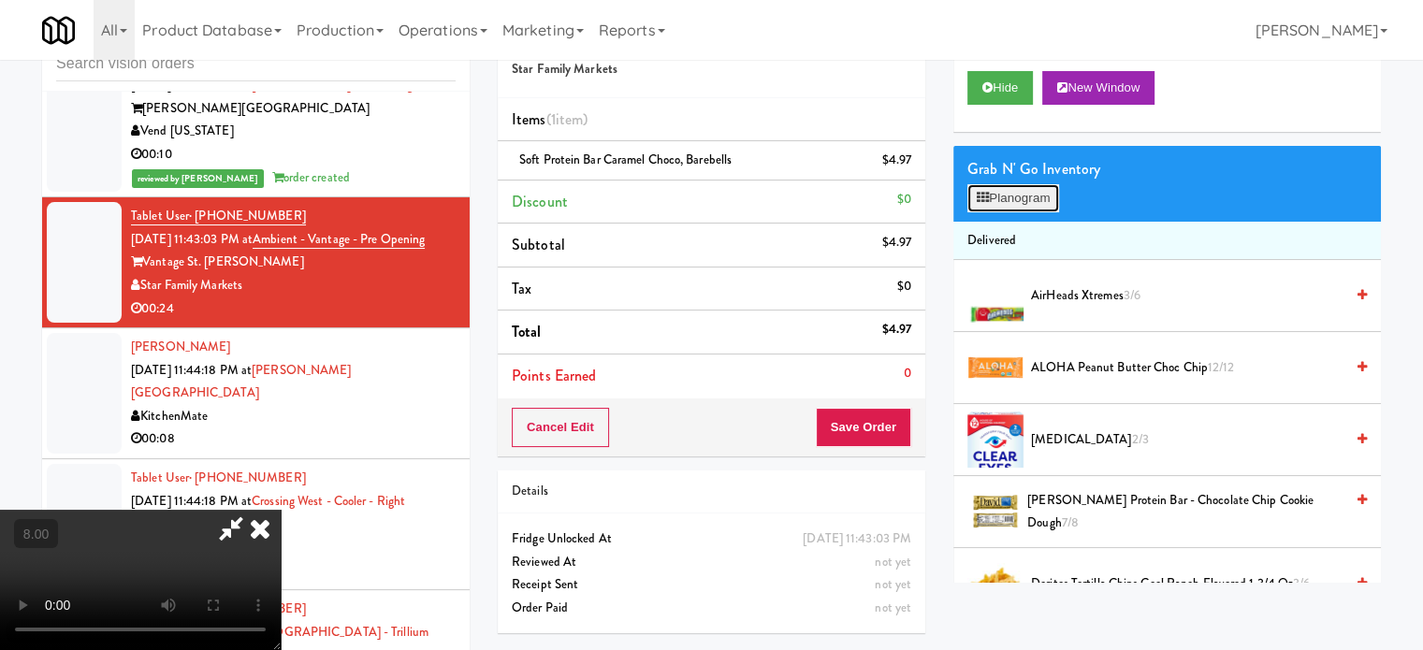
click at [1030, 205] on button "Planogram" at bounding box center [1014, 198] width 92 height 28
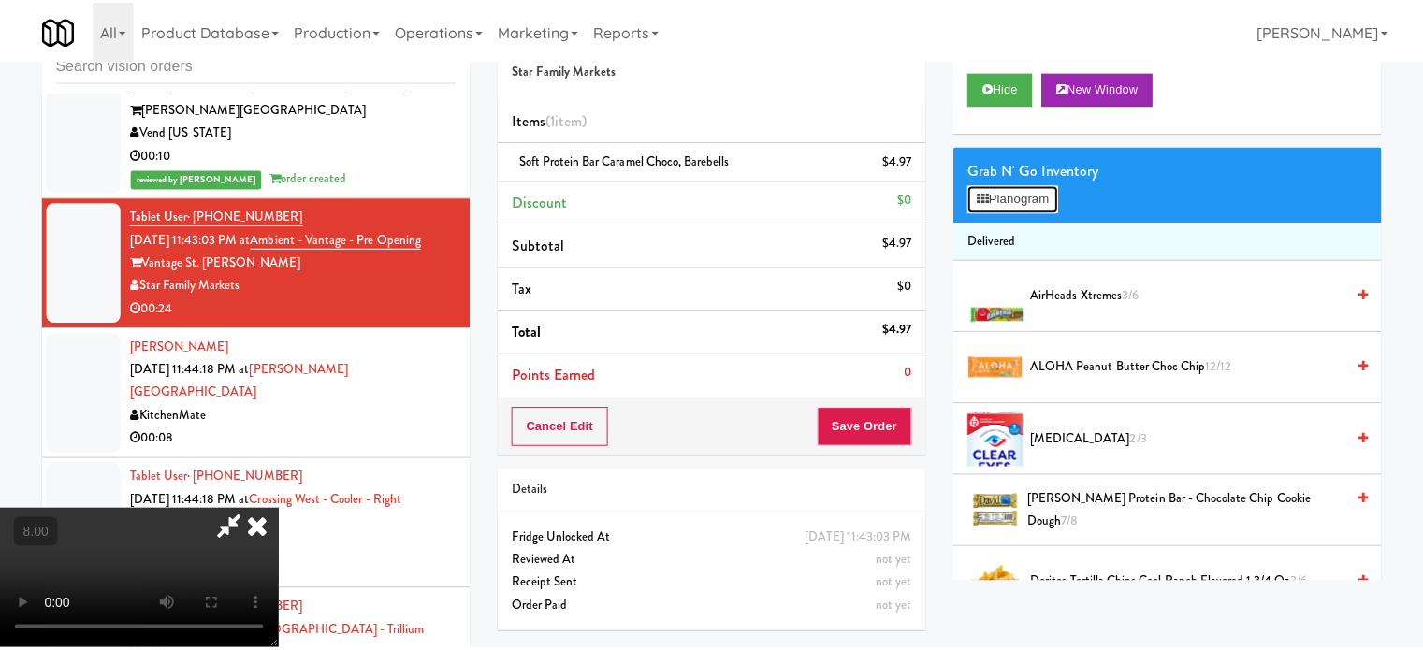
scroll to position [10128, 0]
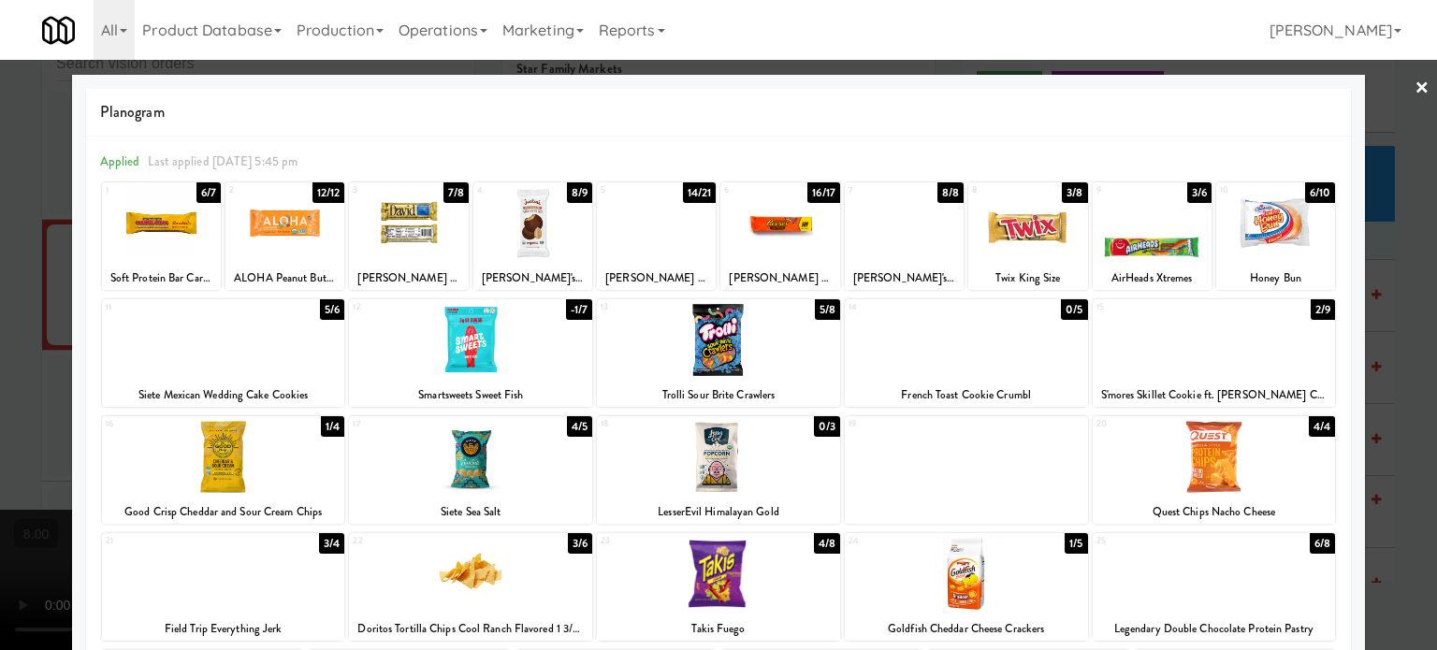
click at [1311, 306] on div "2/9" at bounding box center [1323, 309] width 24 height 21
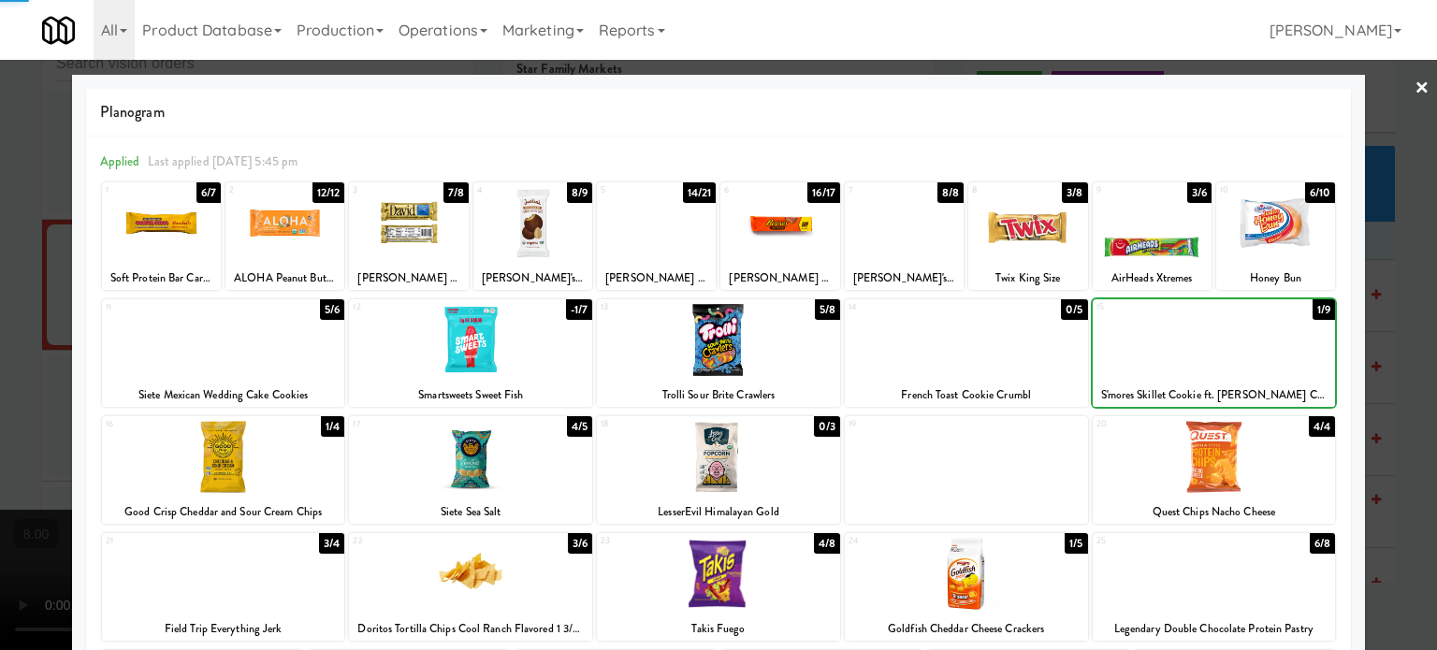
click at [1387, 327] on div at bounding box center [718, 325] width 1437 height 650
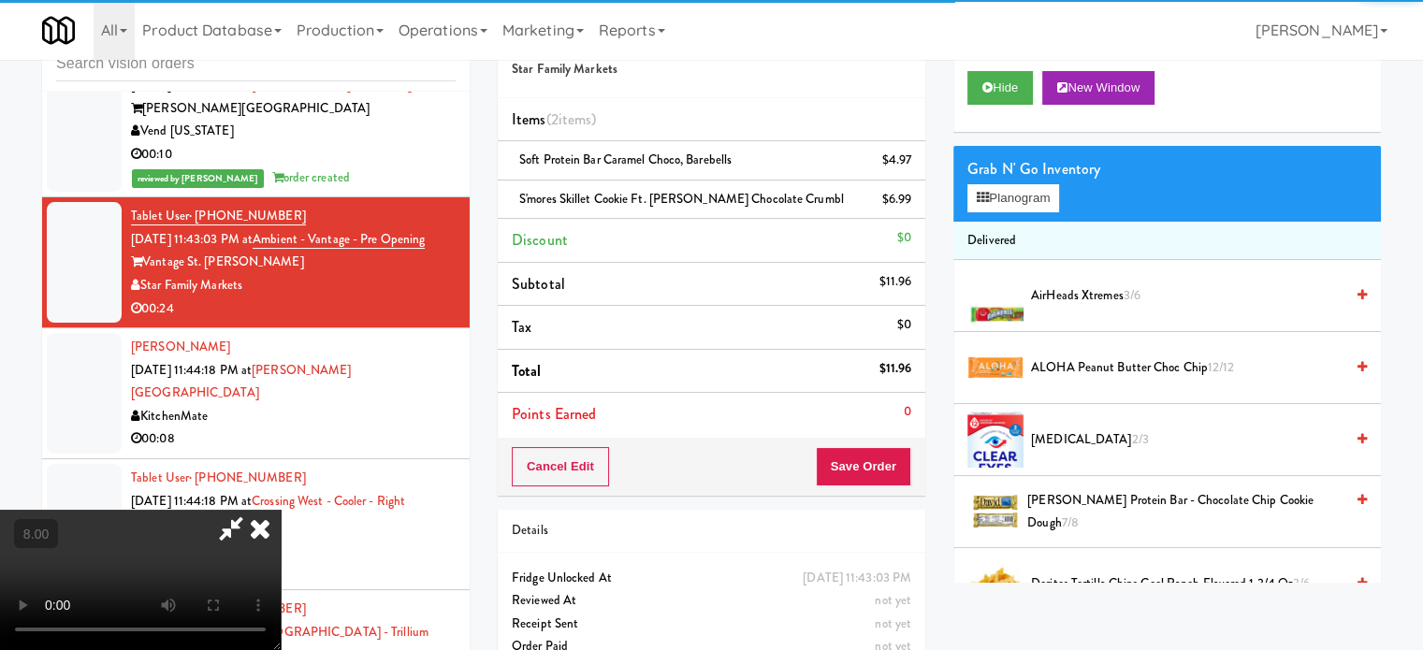
drag, startPoint x: 524, startPoint y: 461, endPoint x: 531, endPoint y: 447, distance: 15.5
click at [281, 510] on video at bounding box center [140, 580] width 281 height 140
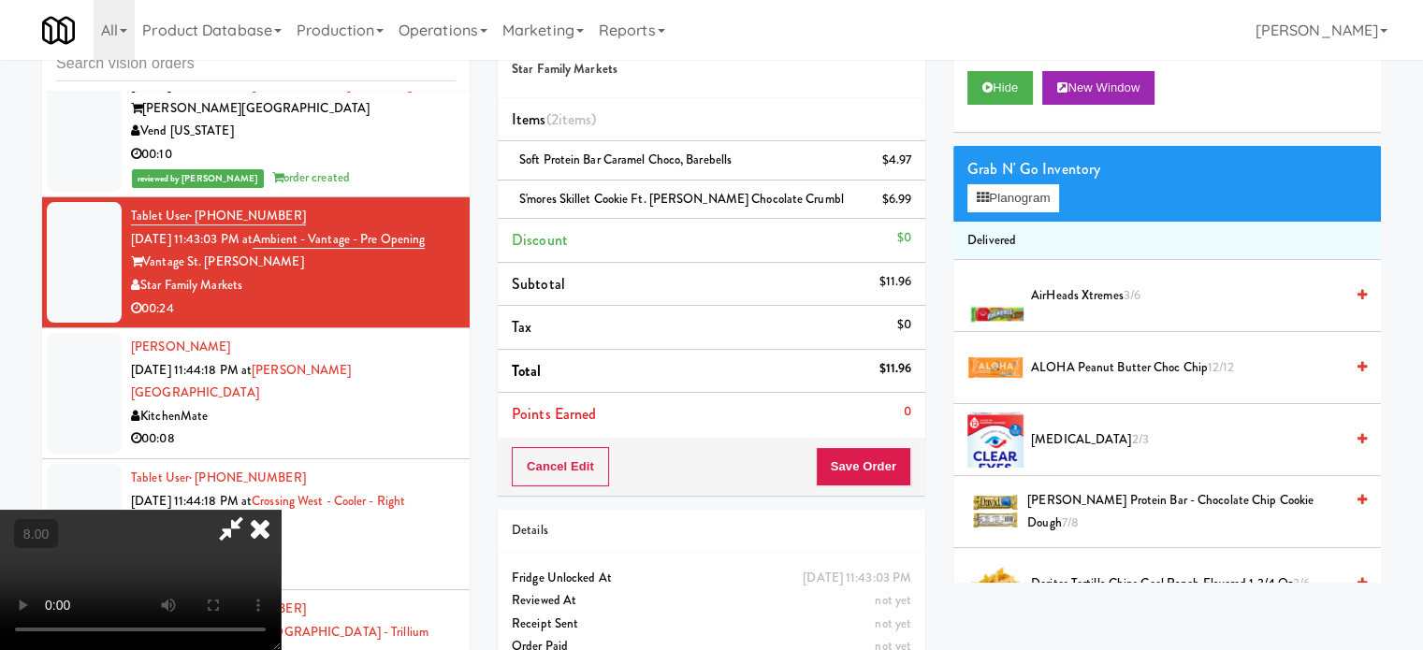
drag, startPoint x: 531, startPoint y: 447, endPoint x: 827, endPoint y: 256, distance: 352.8
click at [281, 510] on video at bounding box center [140, 580] width 281 height 140
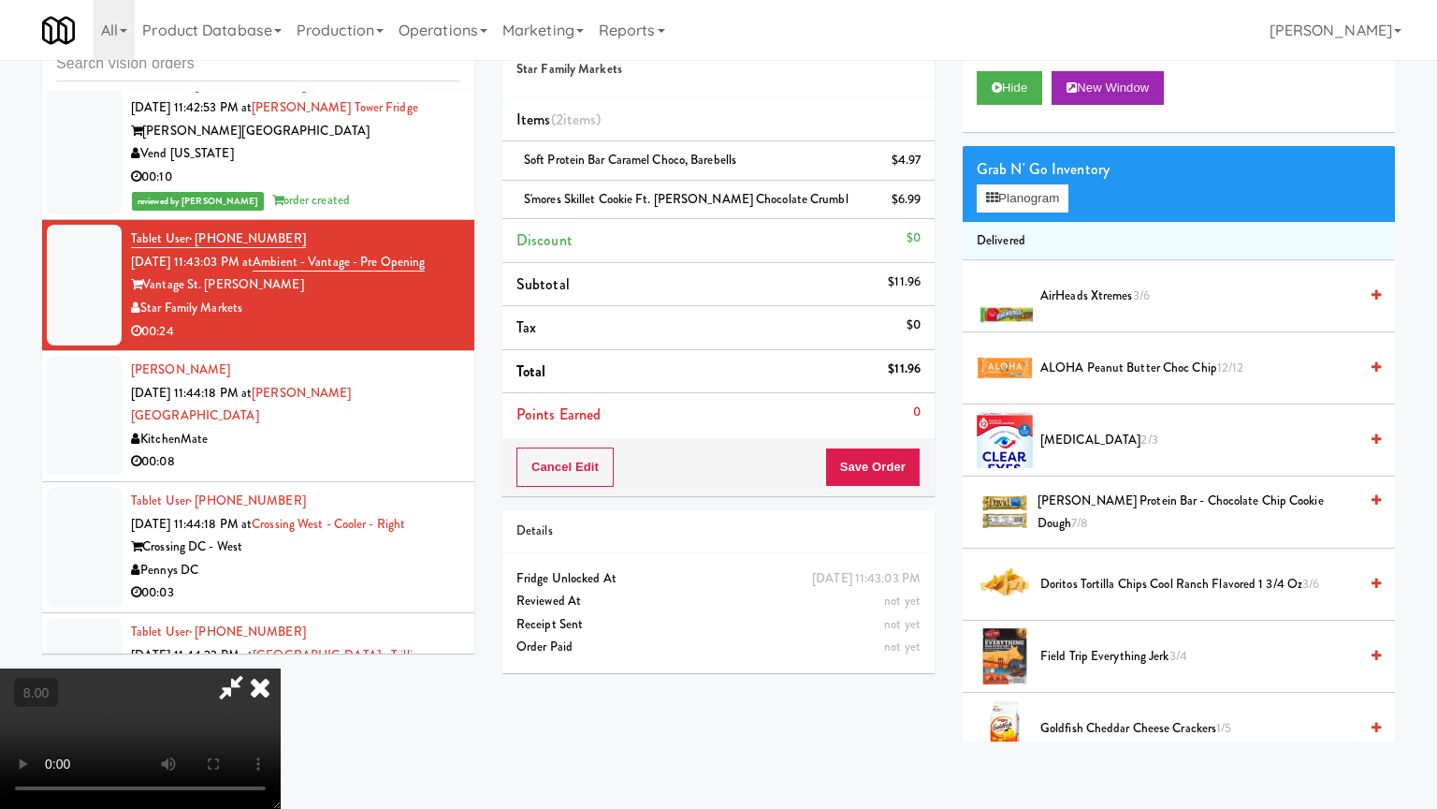
click at [281, 649] on video at bounding box center [140, 738] width 281 height 140
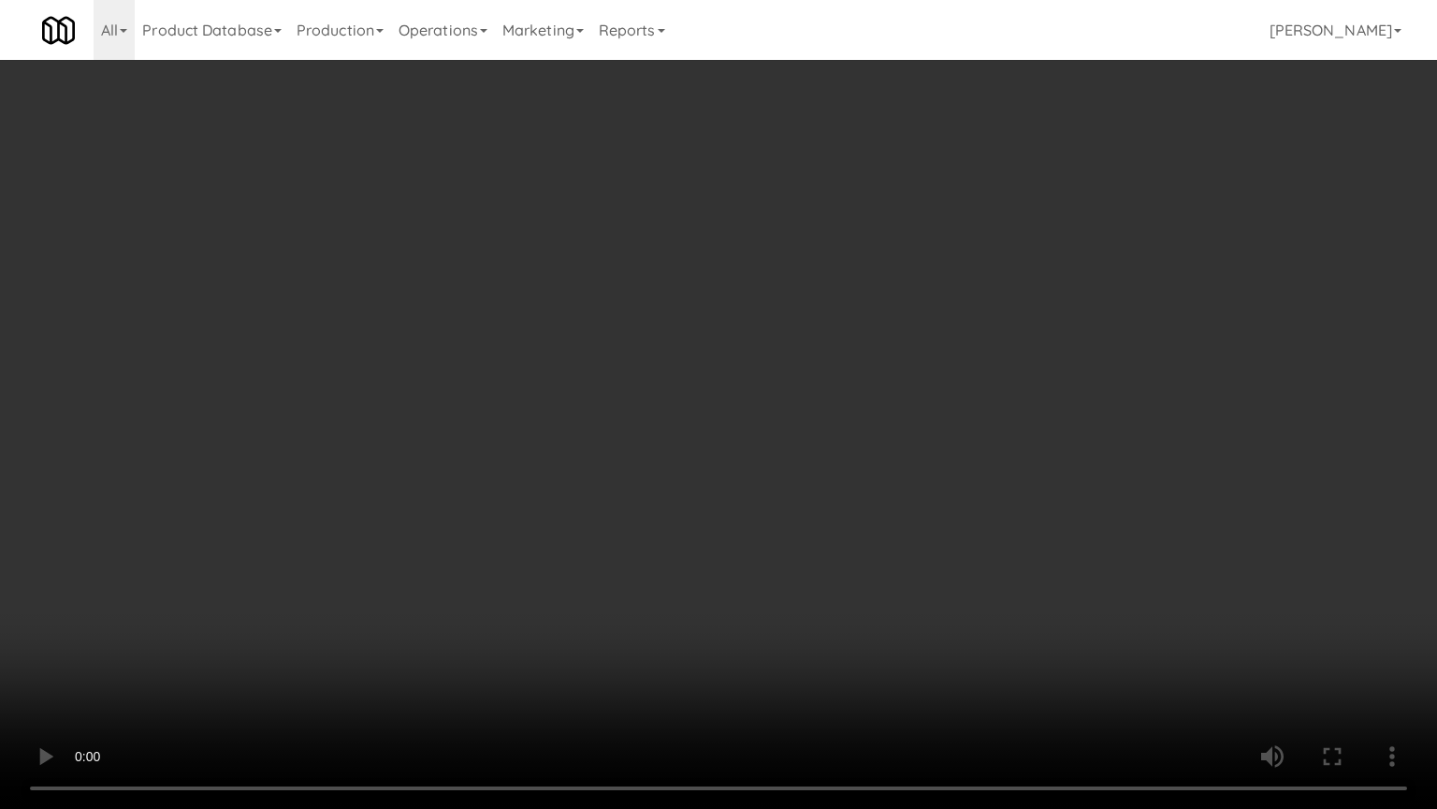
click at [937, 198] on video at bounding box center [718, 404] width 1437 height 809
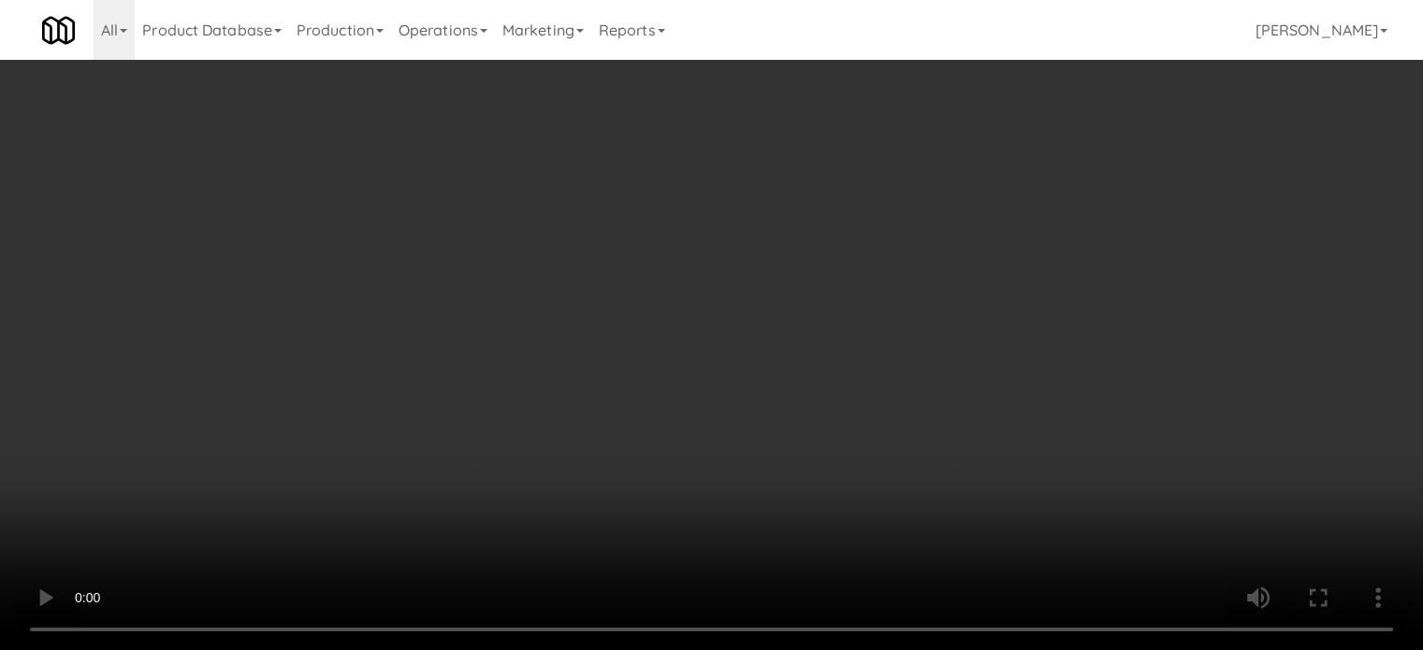
scroll to position [10150, 0]
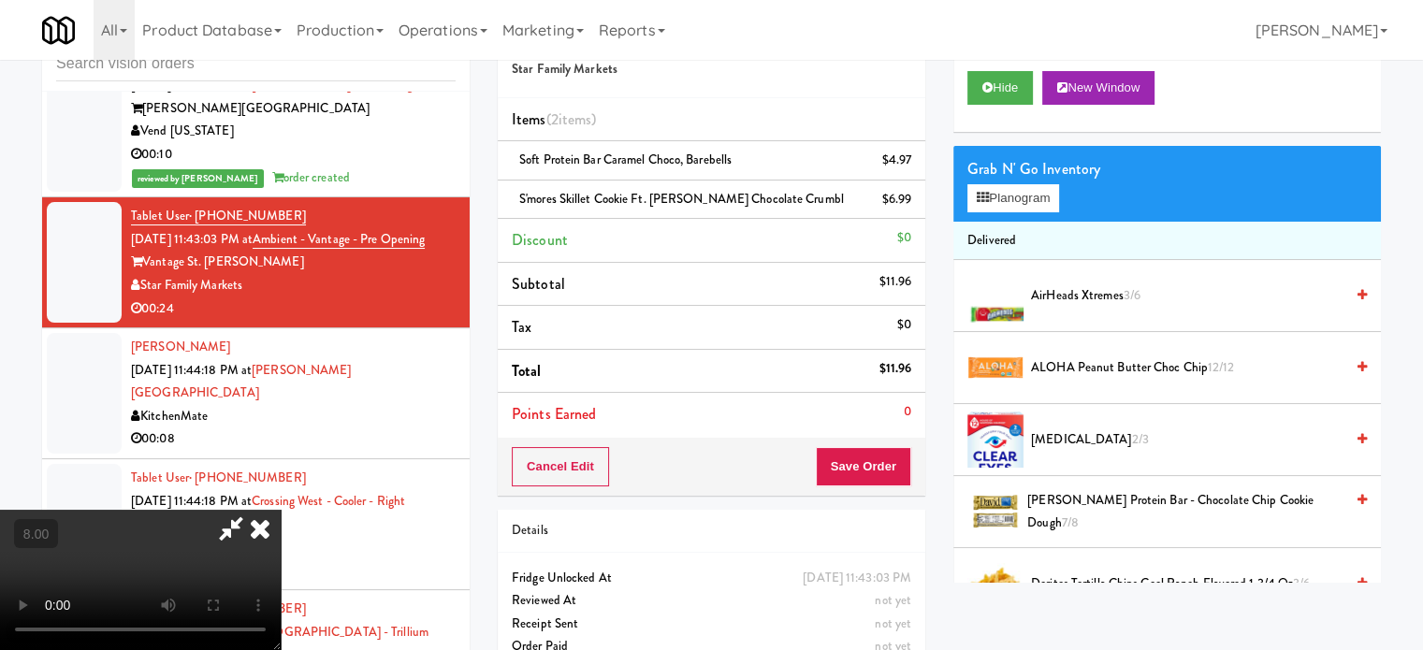
drag, startPoint x: 820, startPoint y: 80, endPoint x: 775, endPoint y: 291, distance: 215.3
click at [281, 510] on icon at bounding box center [260, 528] width 41 height 37
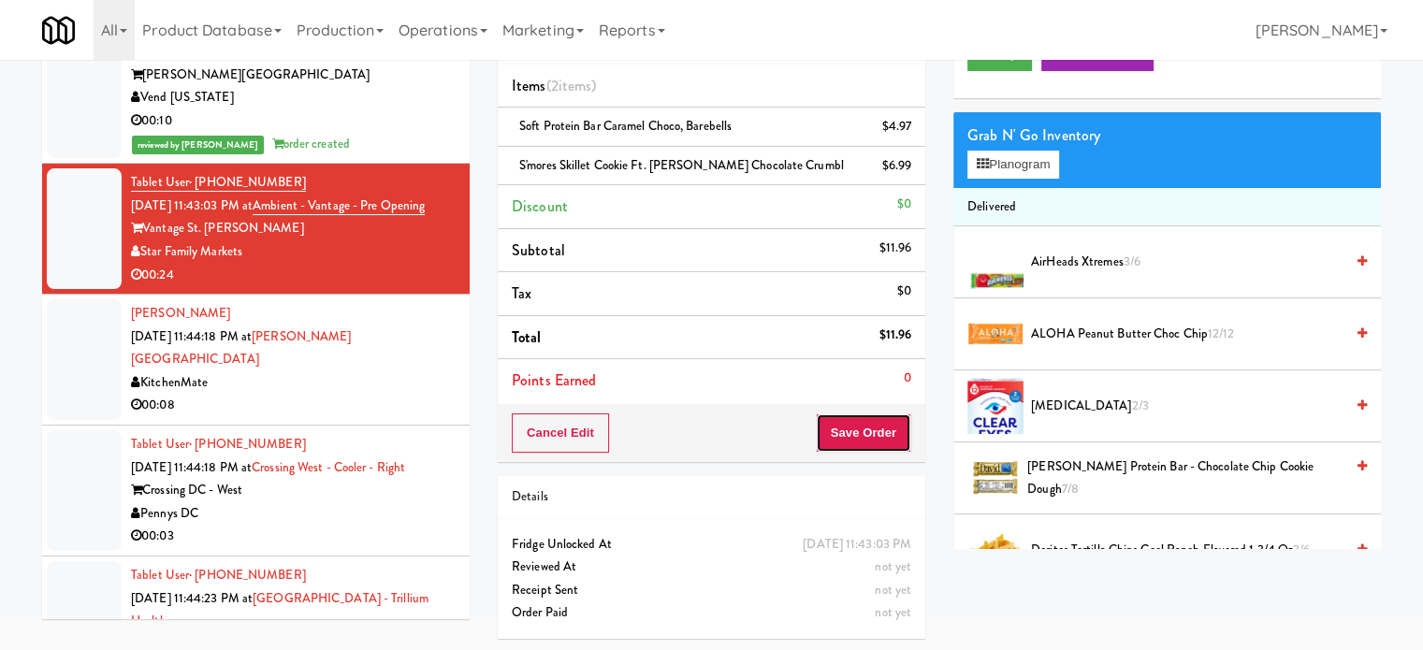
click at [853, 428] on button "Save Order" at bounding box center [863, 433] width 95 height 39
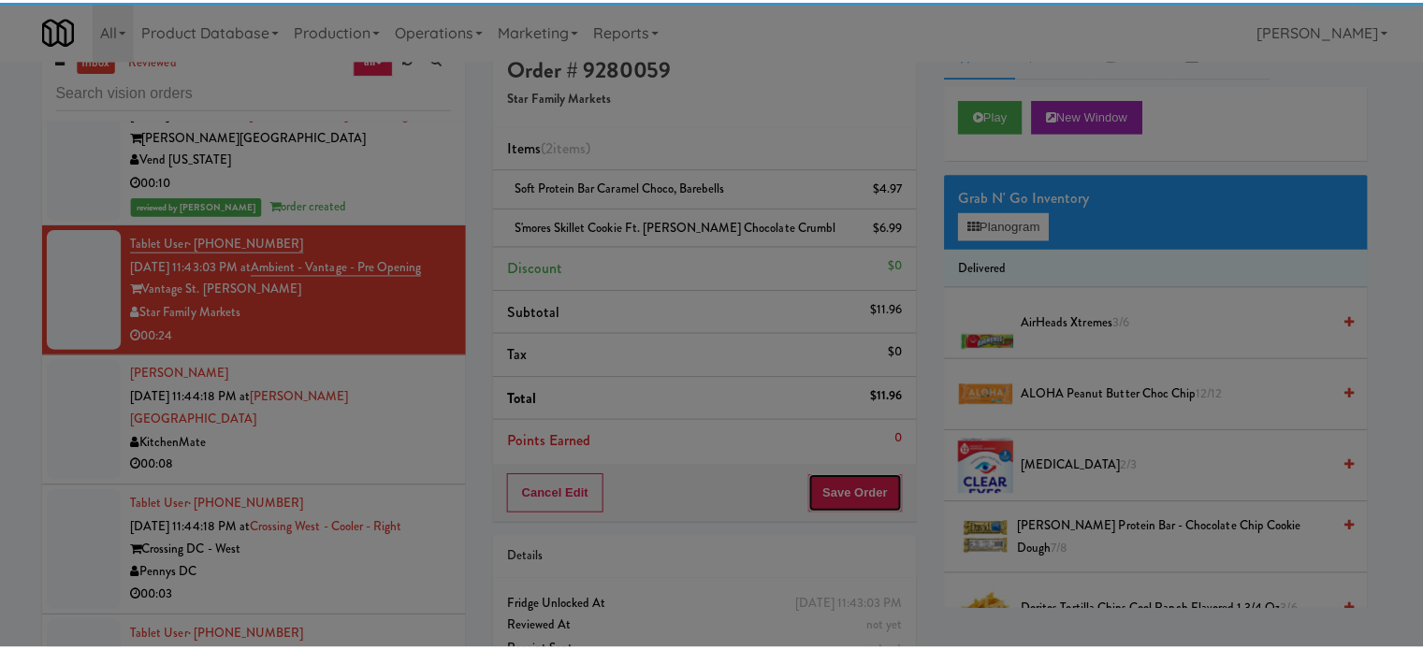
scroll to position [0, 0]
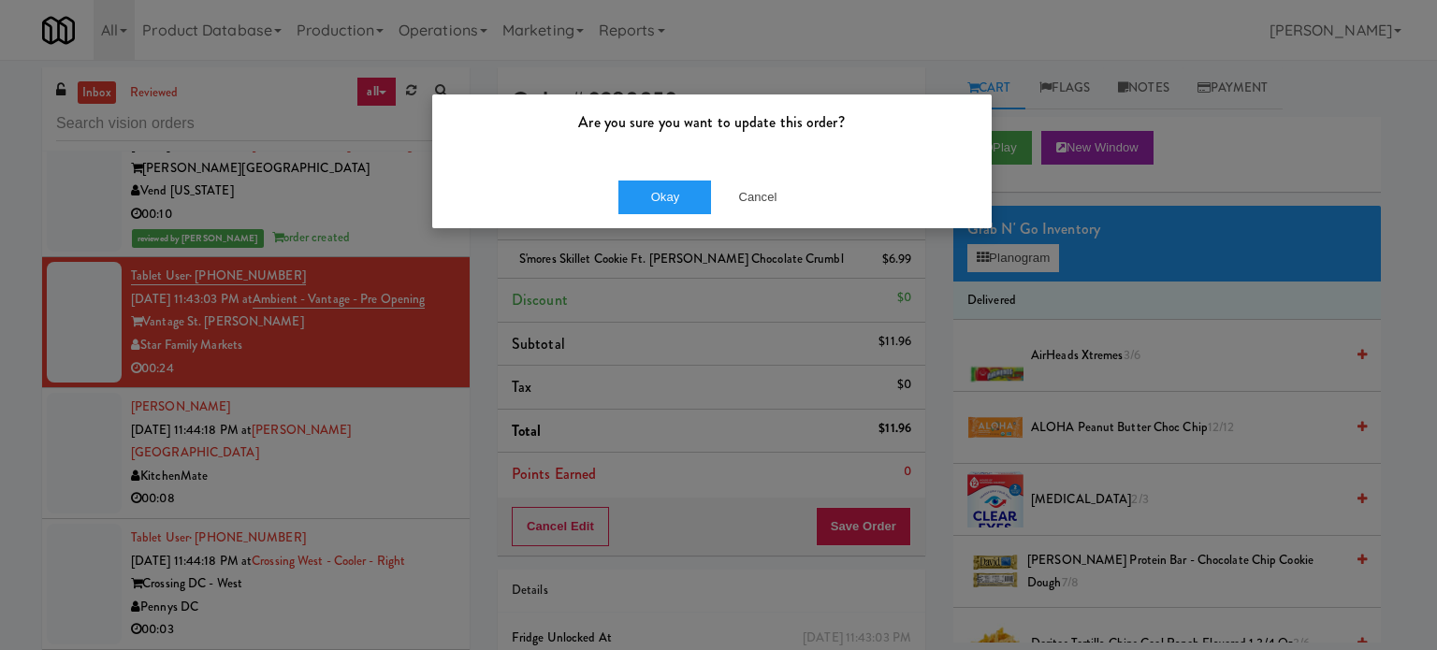
drag, startPoint x: 660, startPoint y: 176, endPoint x: 647, endPoint y: 242, distance: 67.7
click at [662, 176] on div "Okay Cancel" at bounding box center [712, 197] width 560 height 63
click at [666, 181] on button "Okay" at bounding box center [666, 198] width 94 height 34
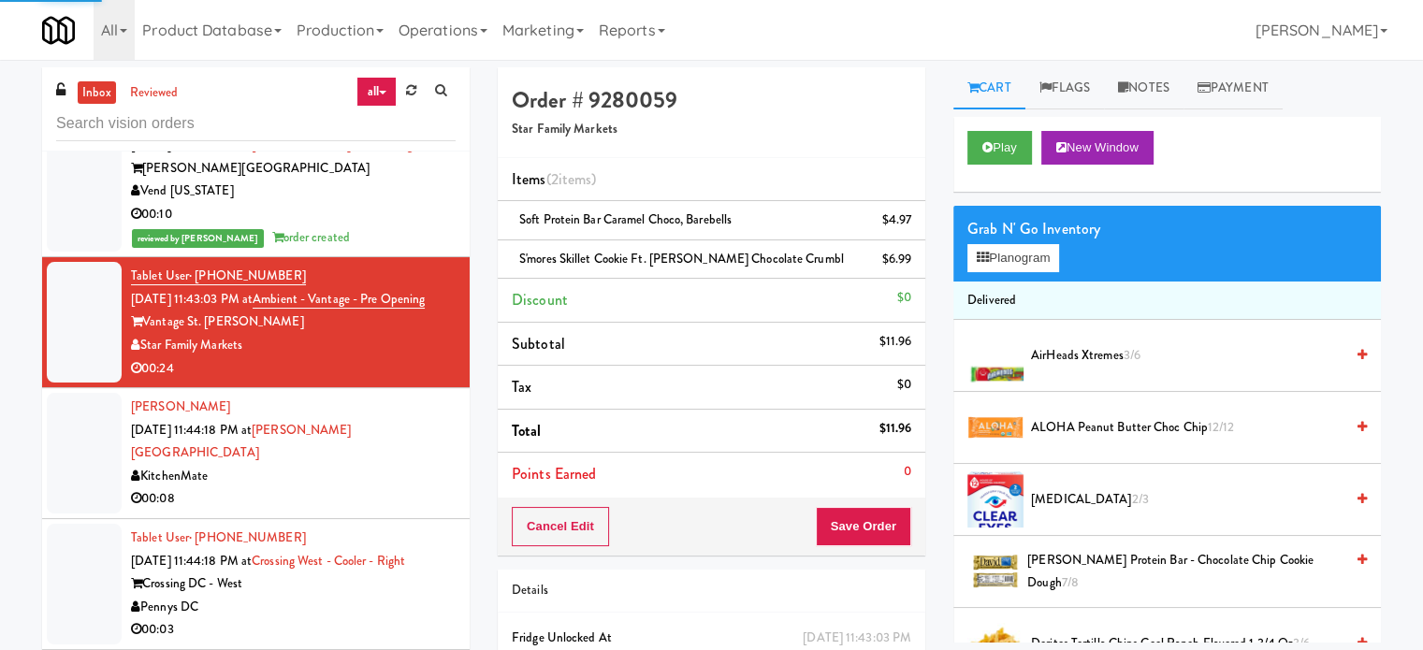
drag, startPoint x: 416, startPoint y: 562, endPoint x: 662, endPoint y: 372, distance: 310.8
click at [419, 489] on div "KitchenMate" at bounding box center [293, 476] width 325 height 23
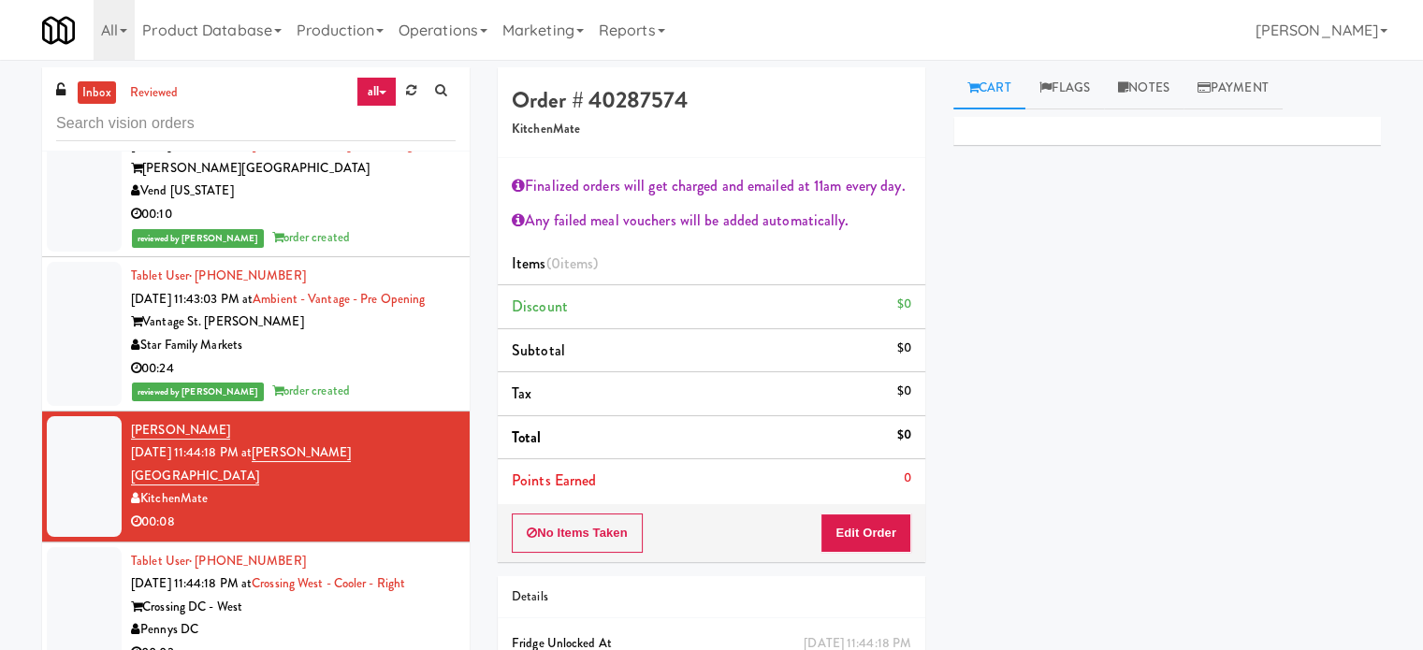
click at [422, 381] on div "00:24" at bounding box center [293, 368] width 325 height 23
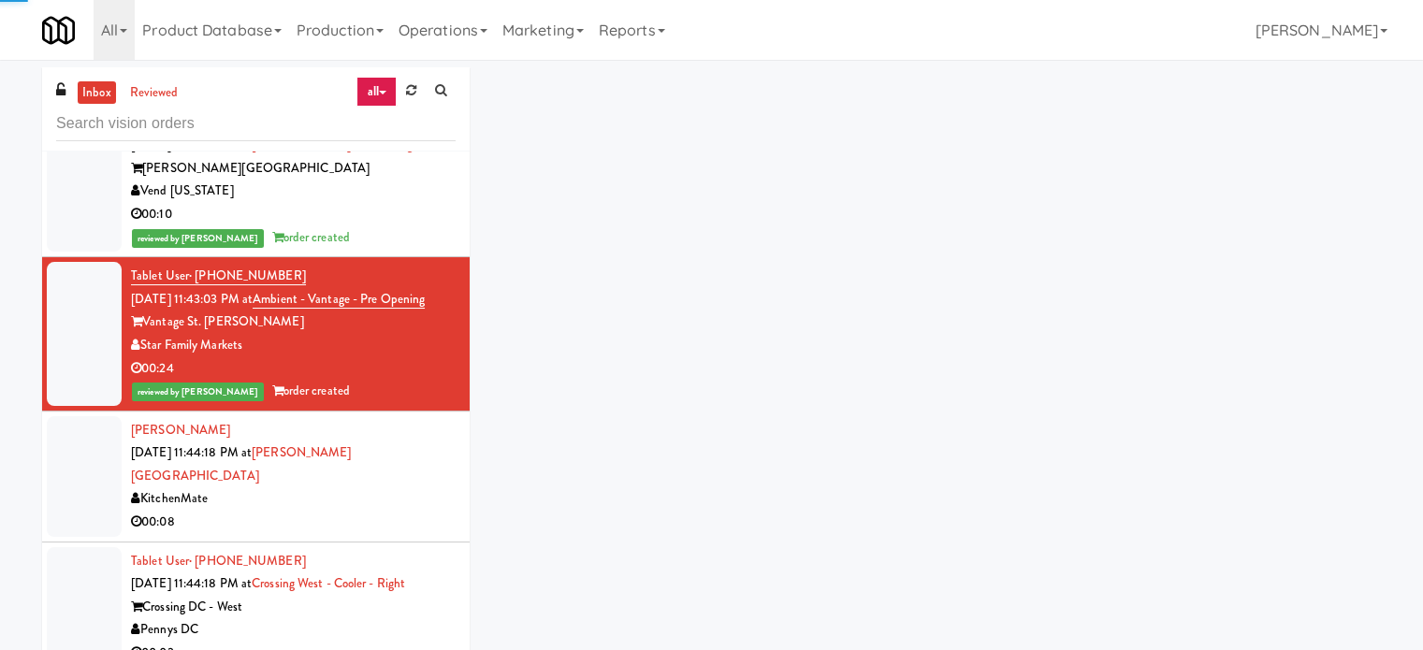
click at [423, 511] on div "KitchenMate" at bounding box center [293, 499] width 325 height 23
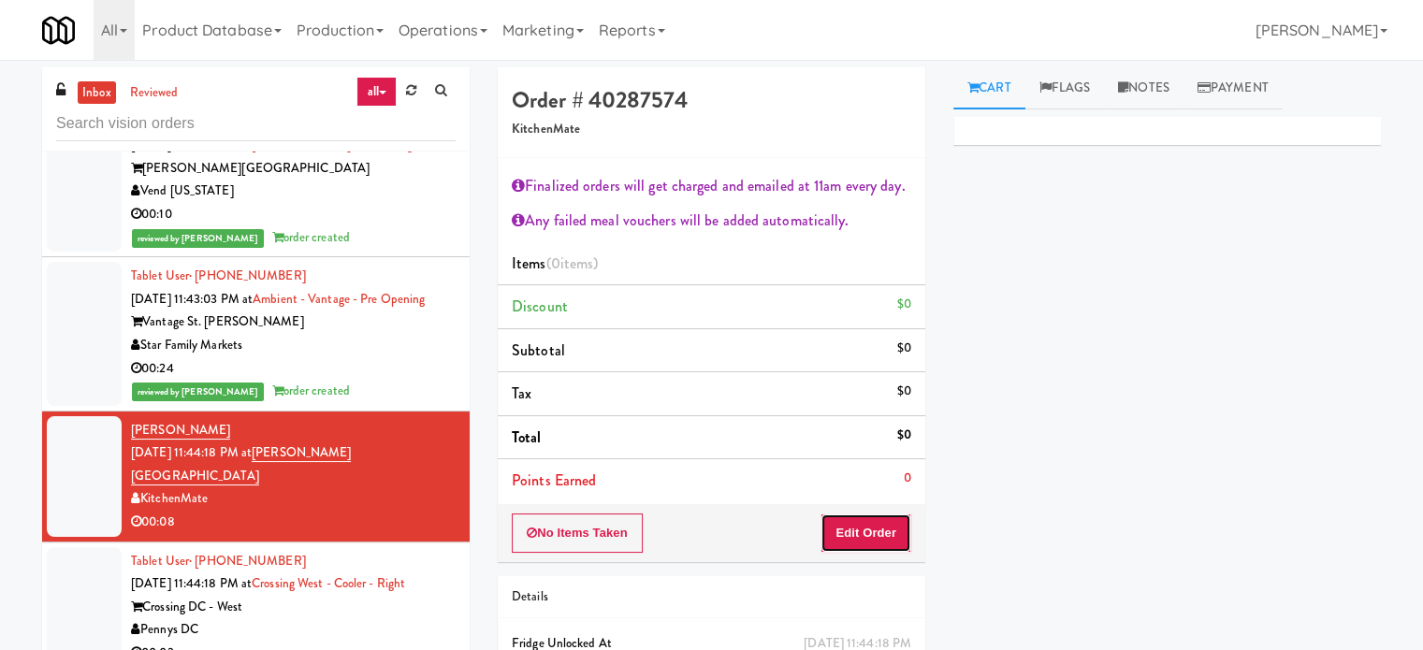
click at [874, 538] on button "Edit Order" at bounding box center [866, 533] width 91 height 39
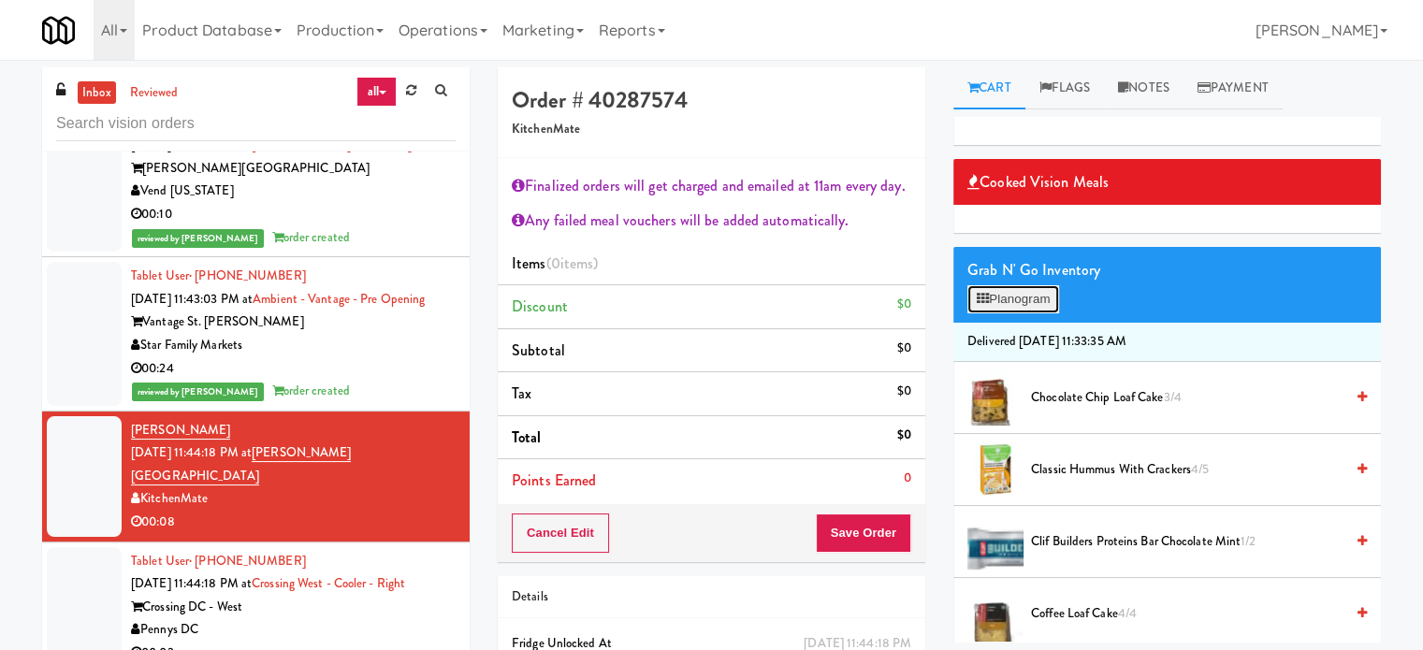
click at [1029, 299] on button "Planogram" at bounding box center [1014, 299] width 92 height 28
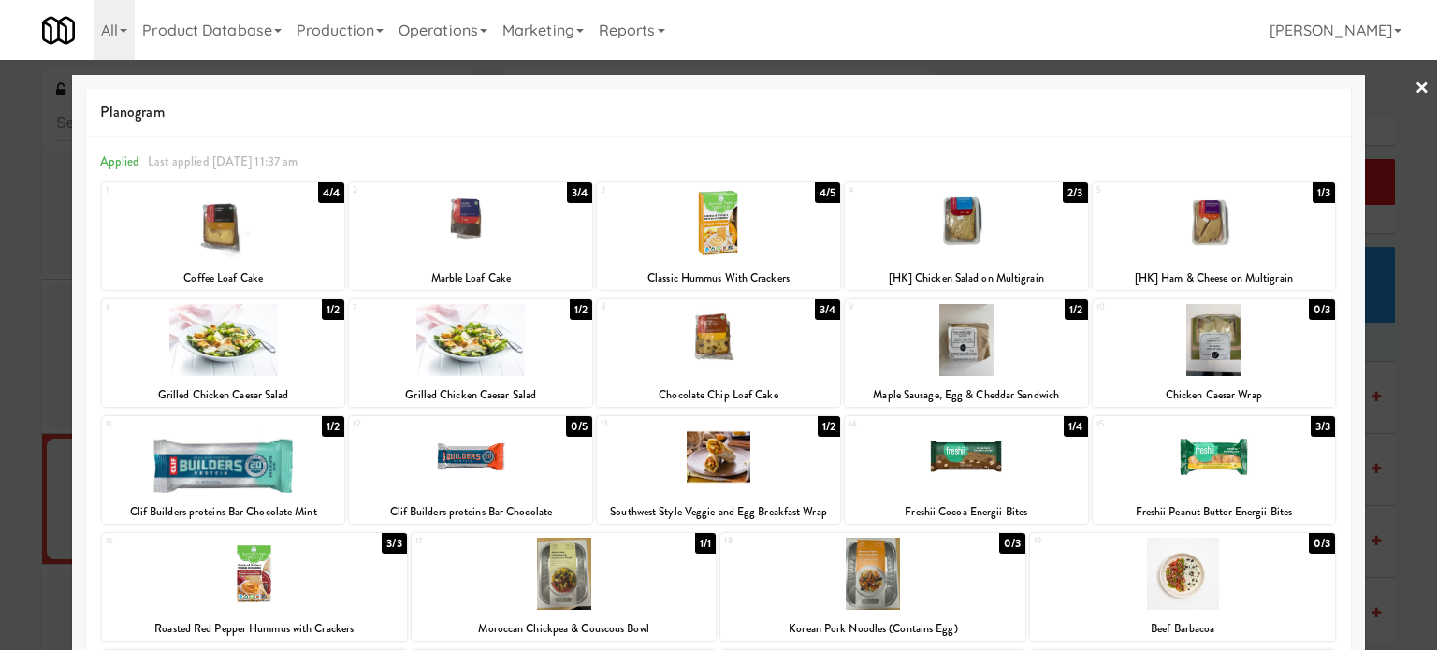
click at [579, 310] on div "1/2" at bounding box center [581, 309] width 22 height 21
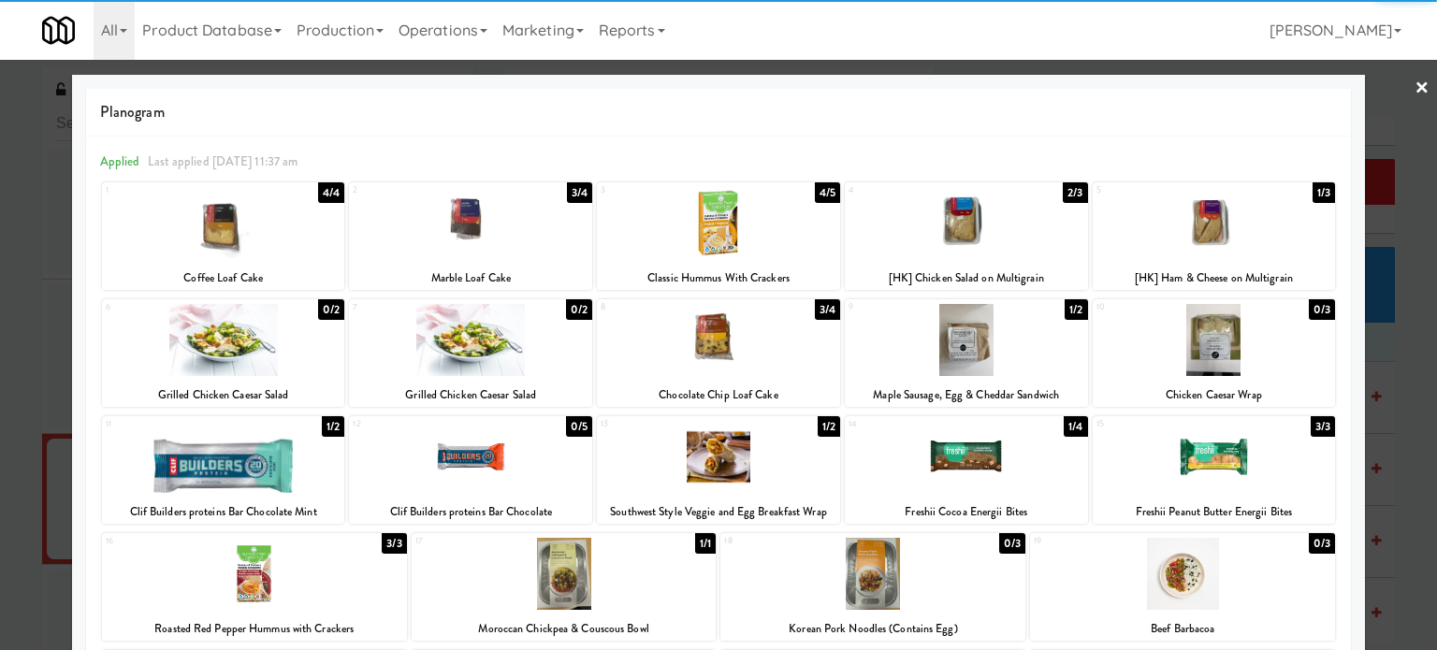
click at [1396, 356] on div at bounding box center [718, 325] width 1437 height 650
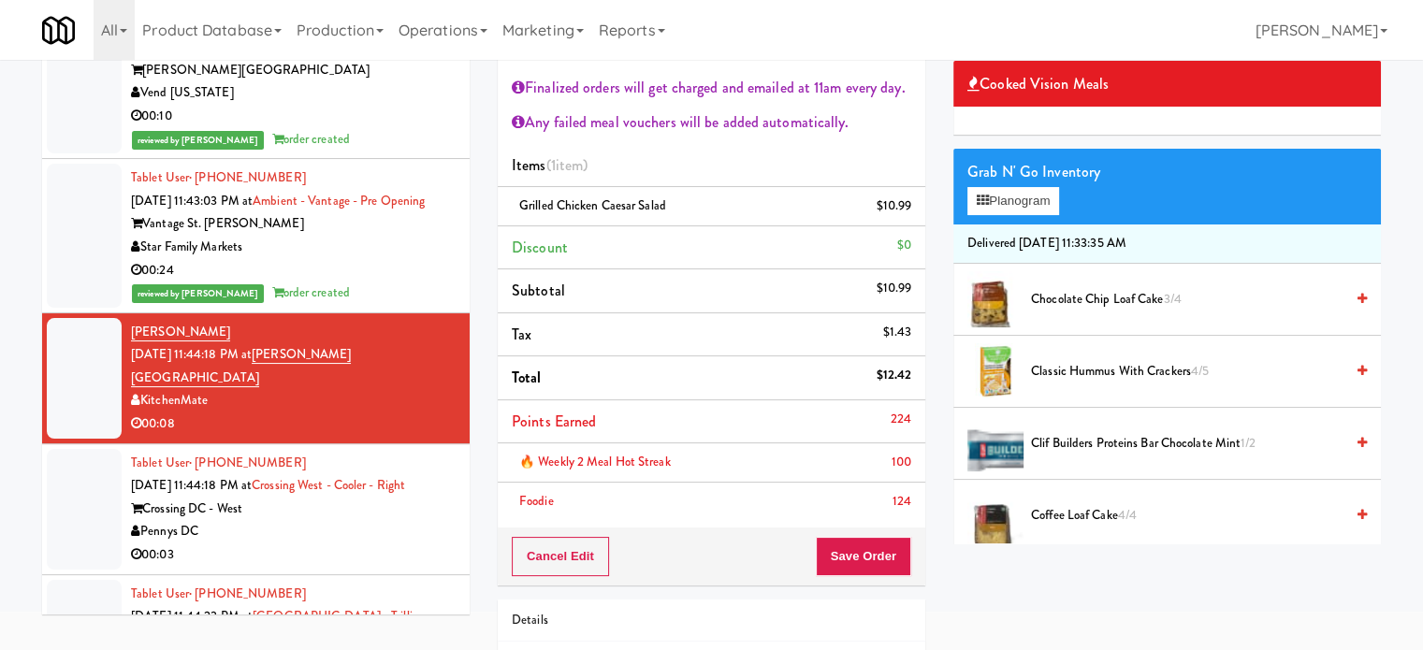
scroll to position [221, 0]
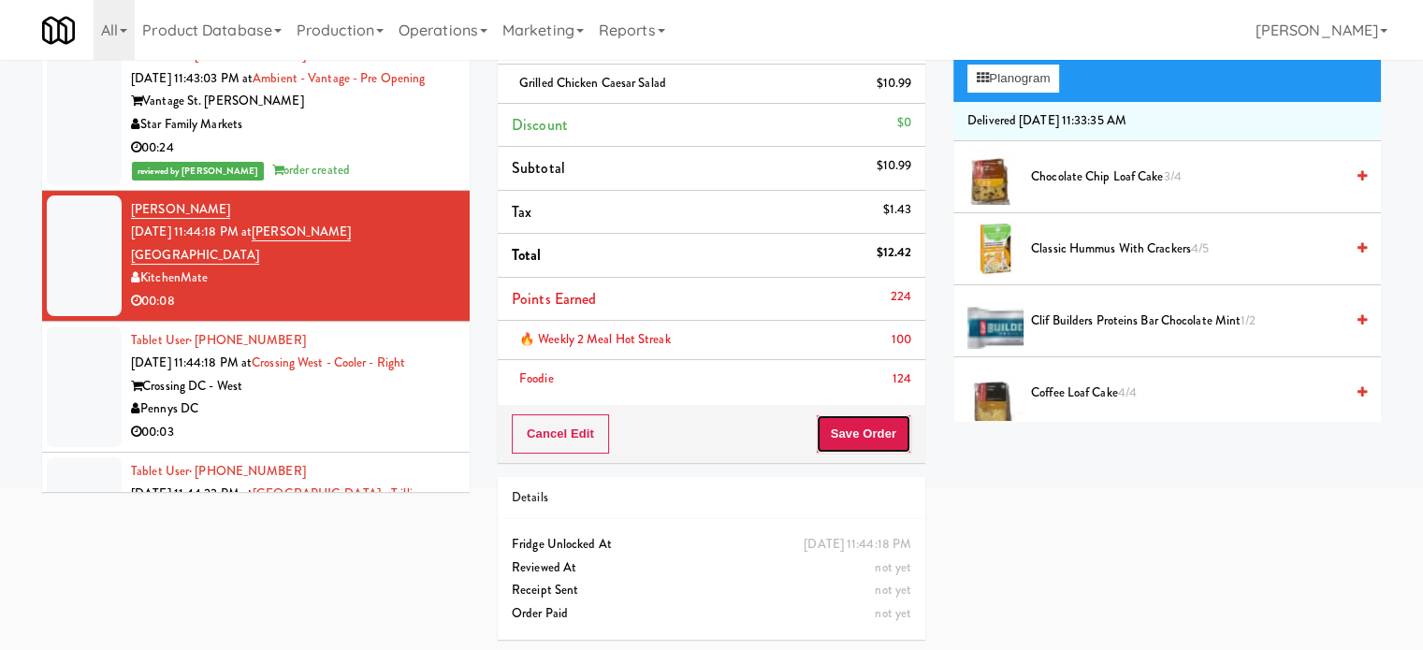
click at [861, 436] on button "Save Order" at bounding box center [863, 434] width 95 height 39
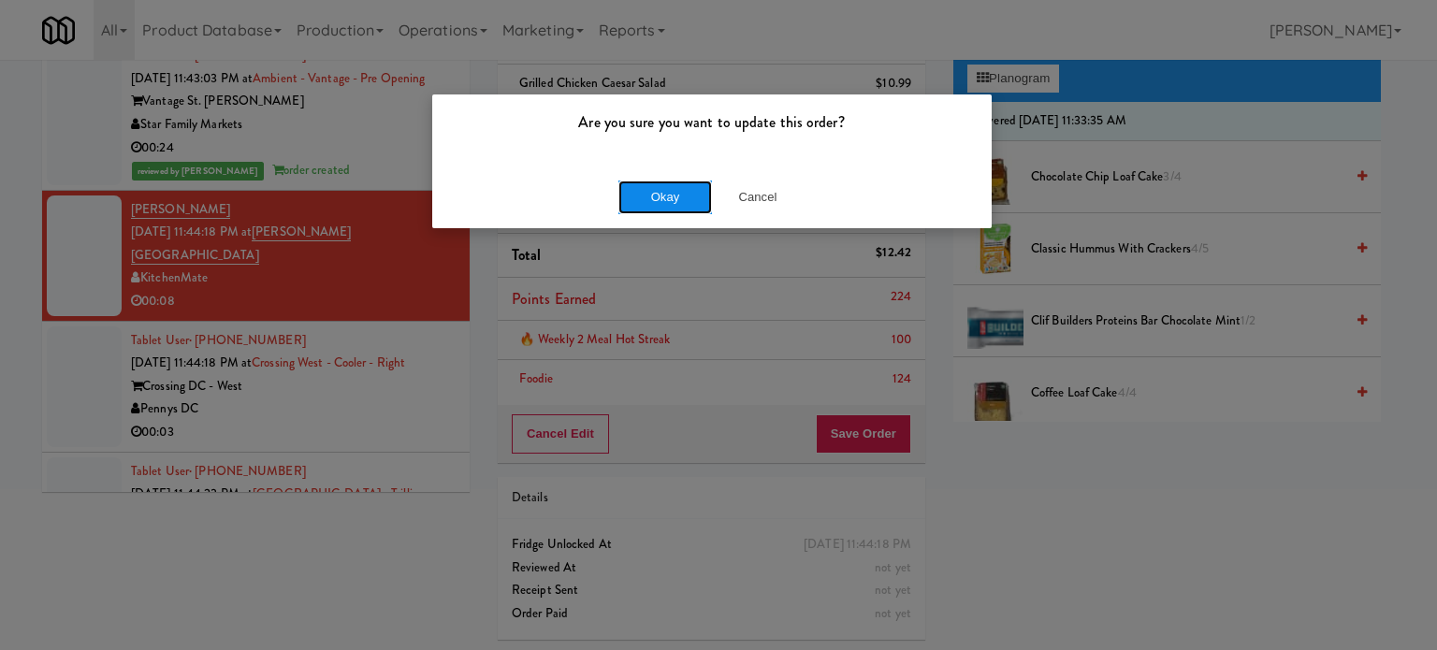
click at [650, 205] on button "Okay" at bounding box center [666, 198] width 94 height 34
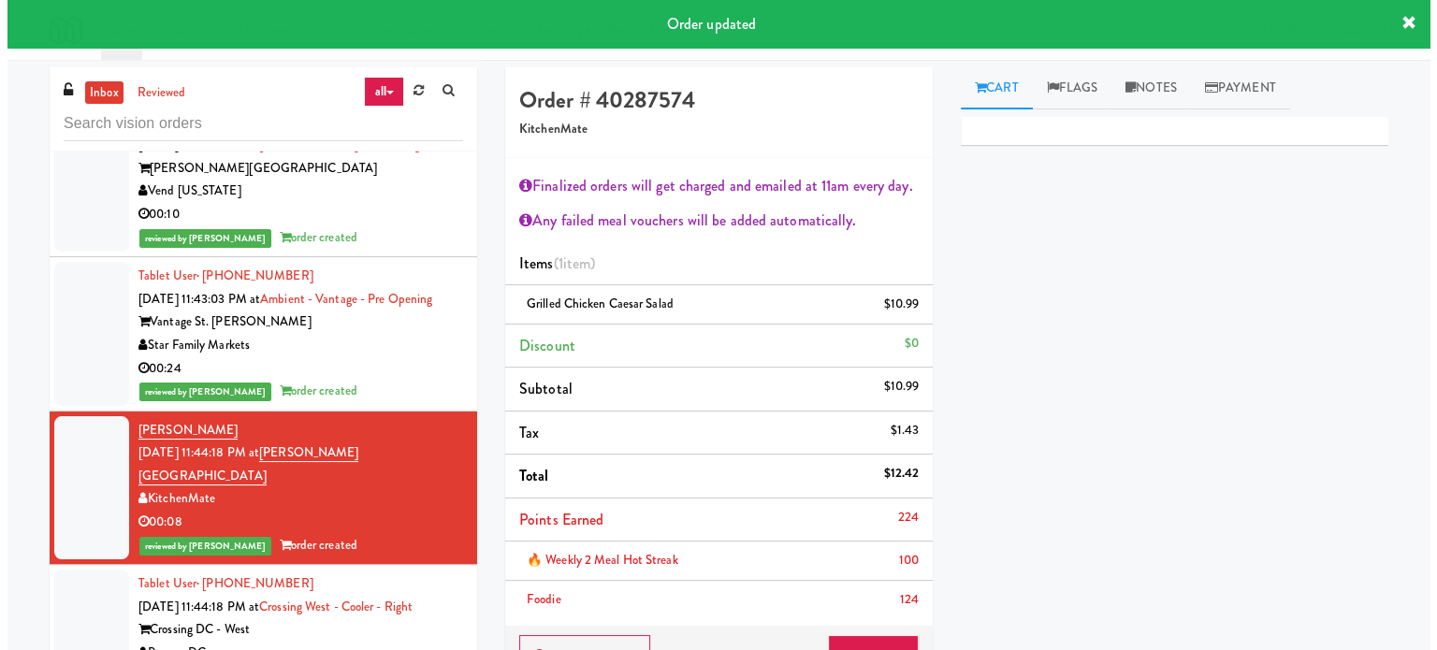
scroll to position [10618, 0]
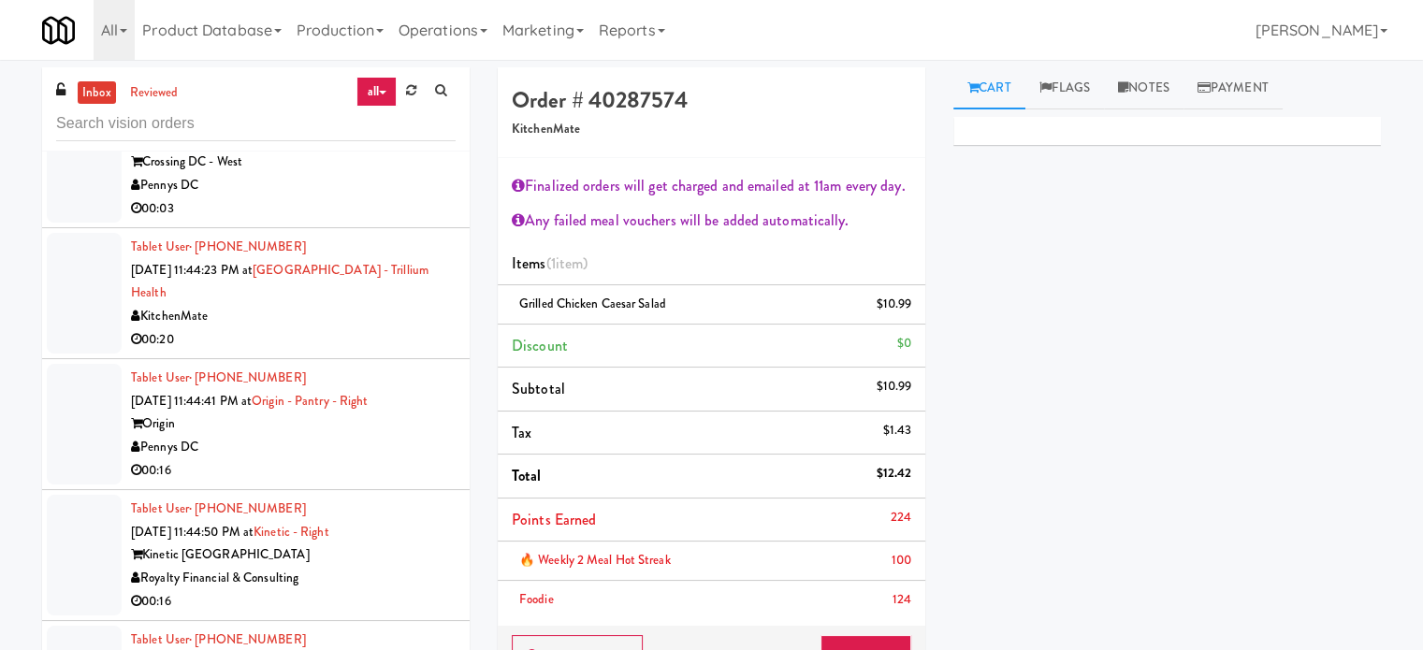
drag, startPoint x: 429, startPoint y: 306, endPoint x: 481, endPoint y: 254, distance: 74.1
click at [429, 228] on li "Tablet User · (908) 500-8803 Sep 21, 2025 11:44:18 PM at Crossing West - Cooler…" at bounding box center [256, 162] width 428 height 131
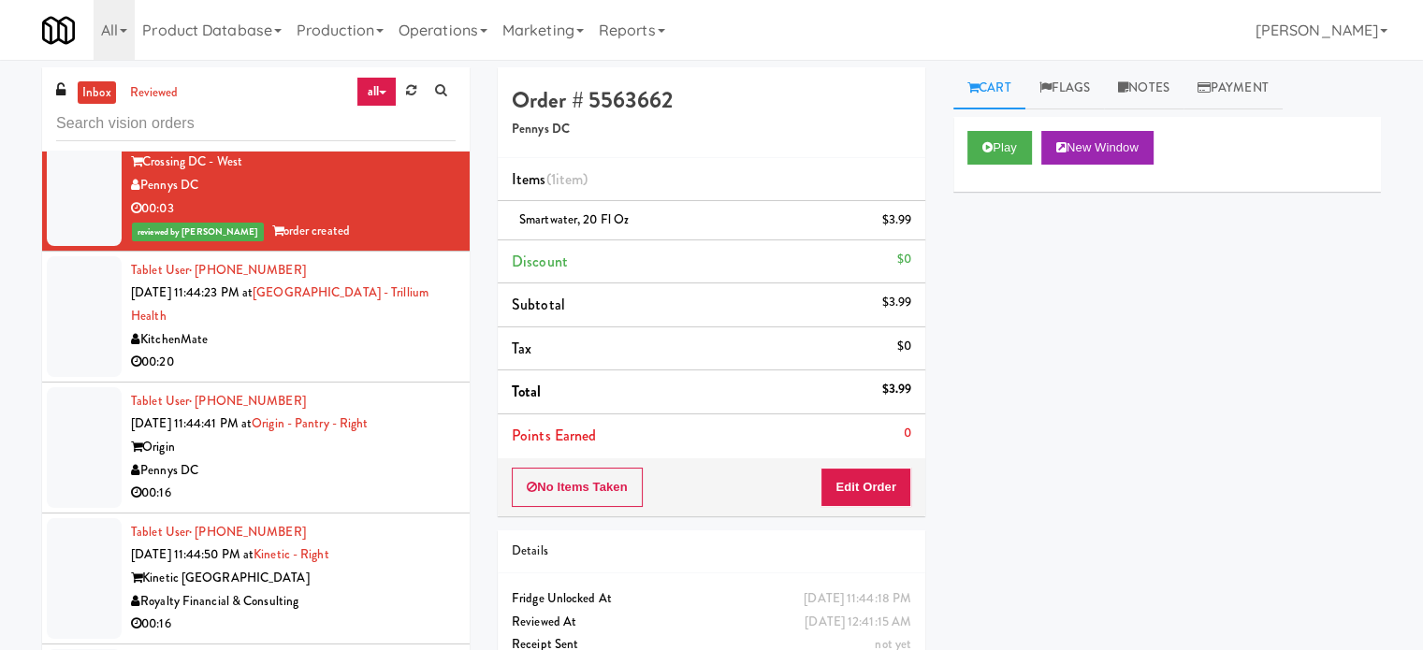
drag, startPoint x: 342, startPoint y: 430, endPoint x: 505, endPoint y: 385, distance: 169.8
click at [342, 352] on div "KitchenMate" at bounding box center [293, 339] width 325 height 23
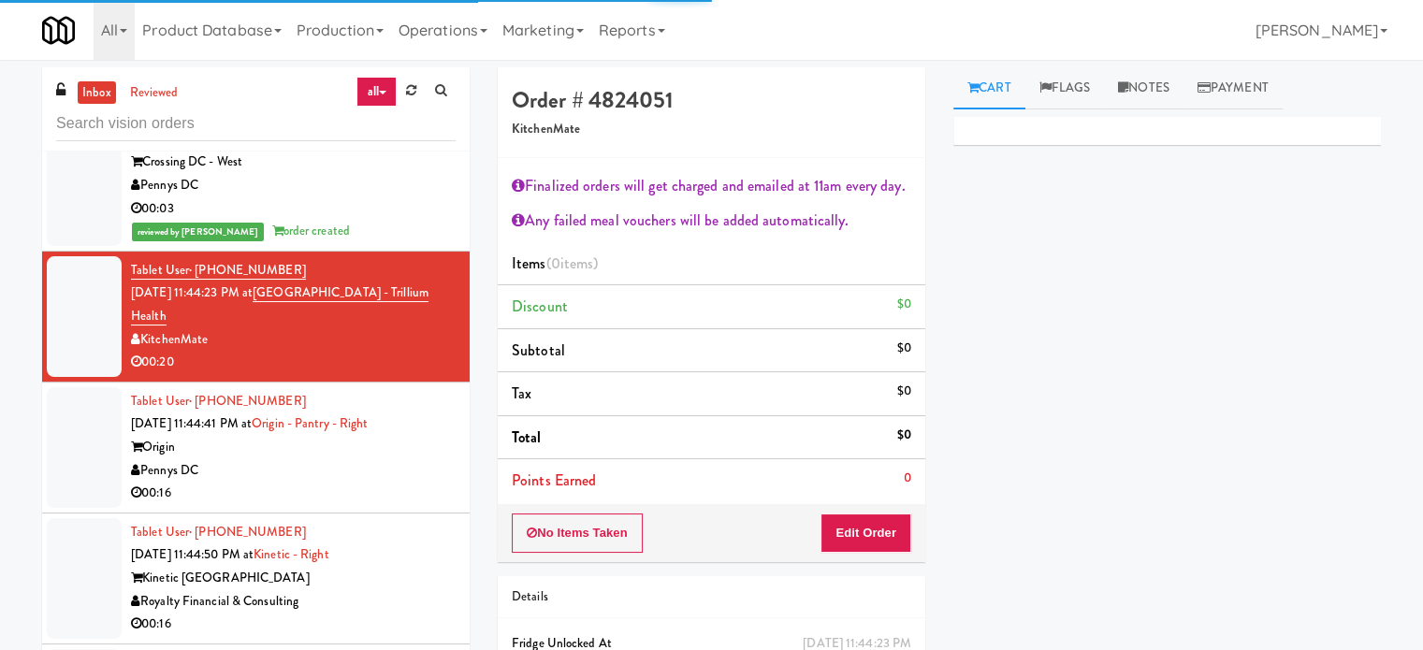
click at [391, 483] on div "Pennys DC" at bounding box center [293, 471] width 325 height 23
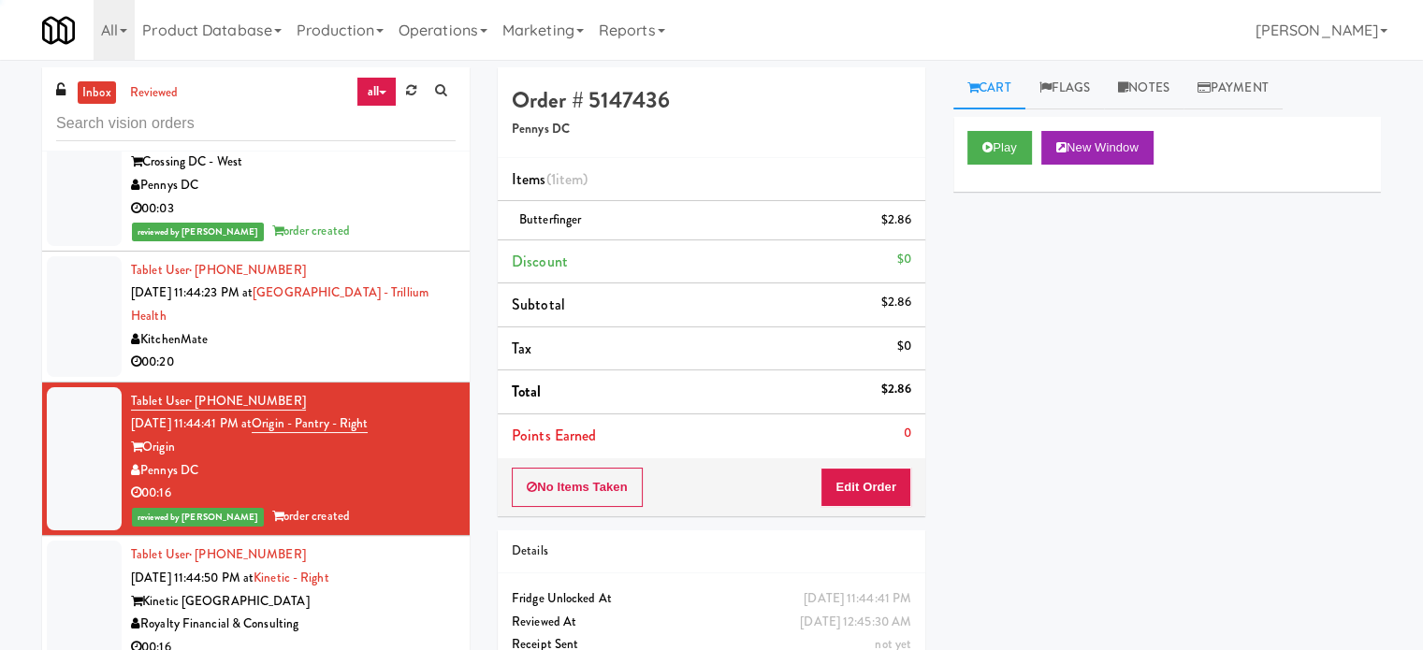
click at [420, 374] on div "00:20" at bounding box center [293, 362] width 325 height 23
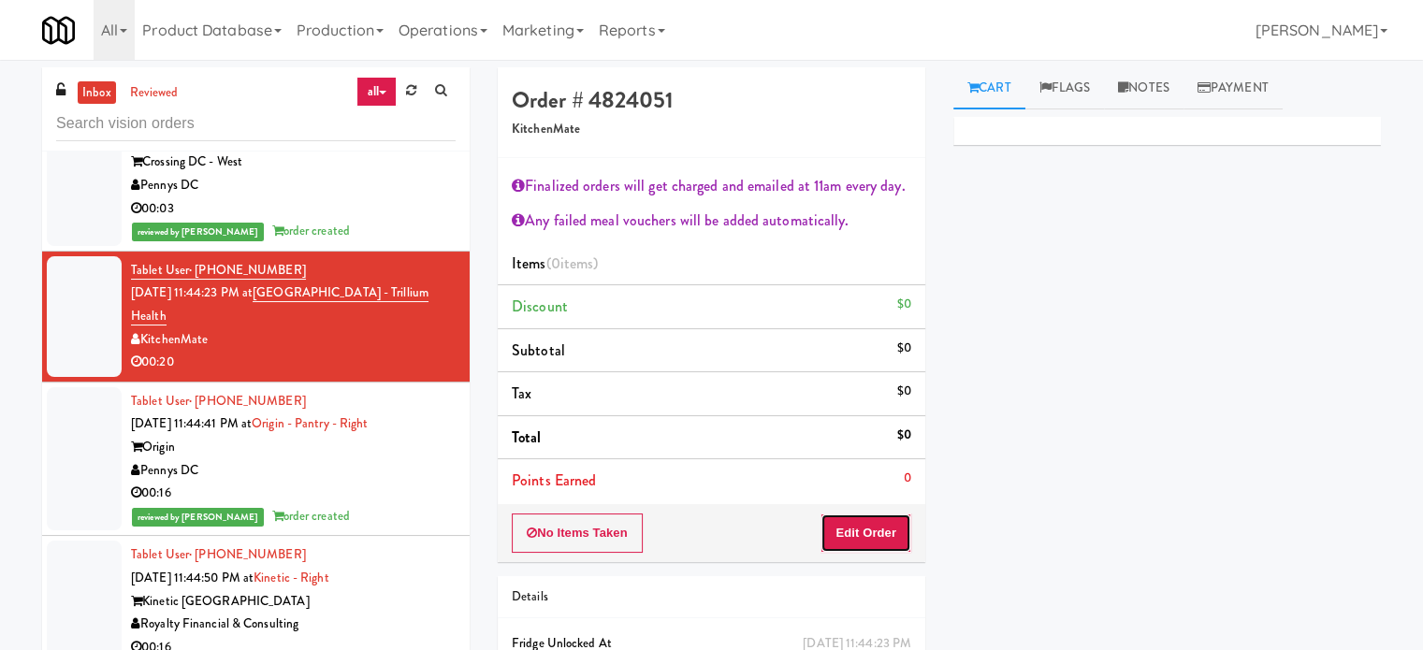
drag, startPoint x: 869, startPoint y: 523, endPoint x: 918, endPoint y: 482, distance: 63.7
click at [870, 523] on button "Edit Order" at bounding box center [866, 533] width 91 height 39
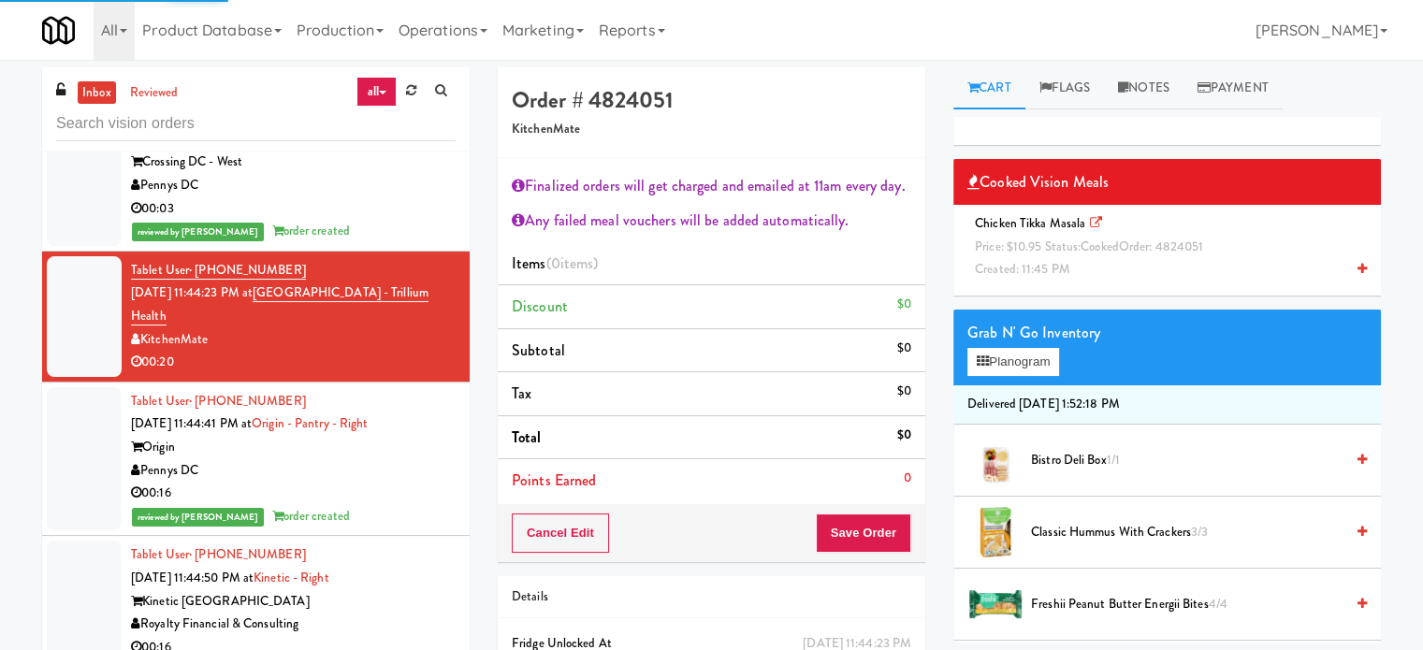
click at [1035, 250] on span "Price: $10.95 Status: cooked Order: 4824051" at bounding box center [1089, 247] width 228 height 18
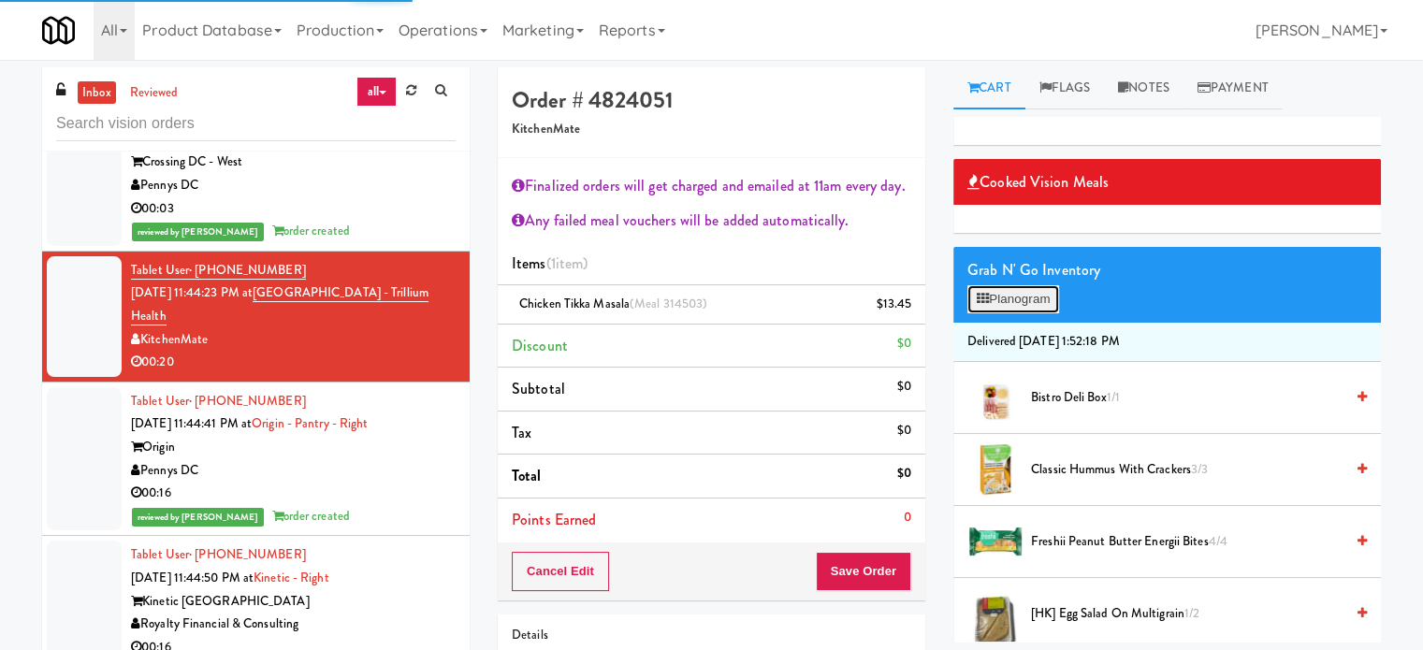
click at [999, 309] on button "Planogram" at bounding box center [1014, 299] width 92 height 28
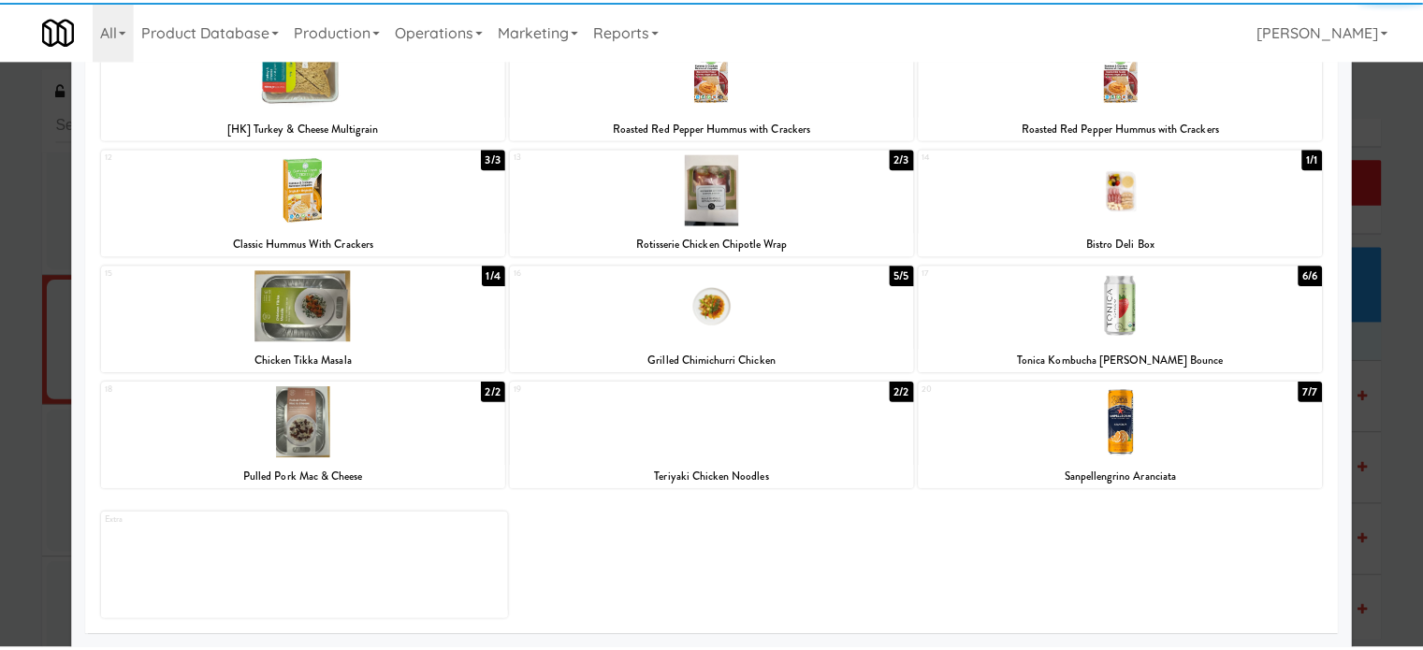
scroll to position [386, 0]
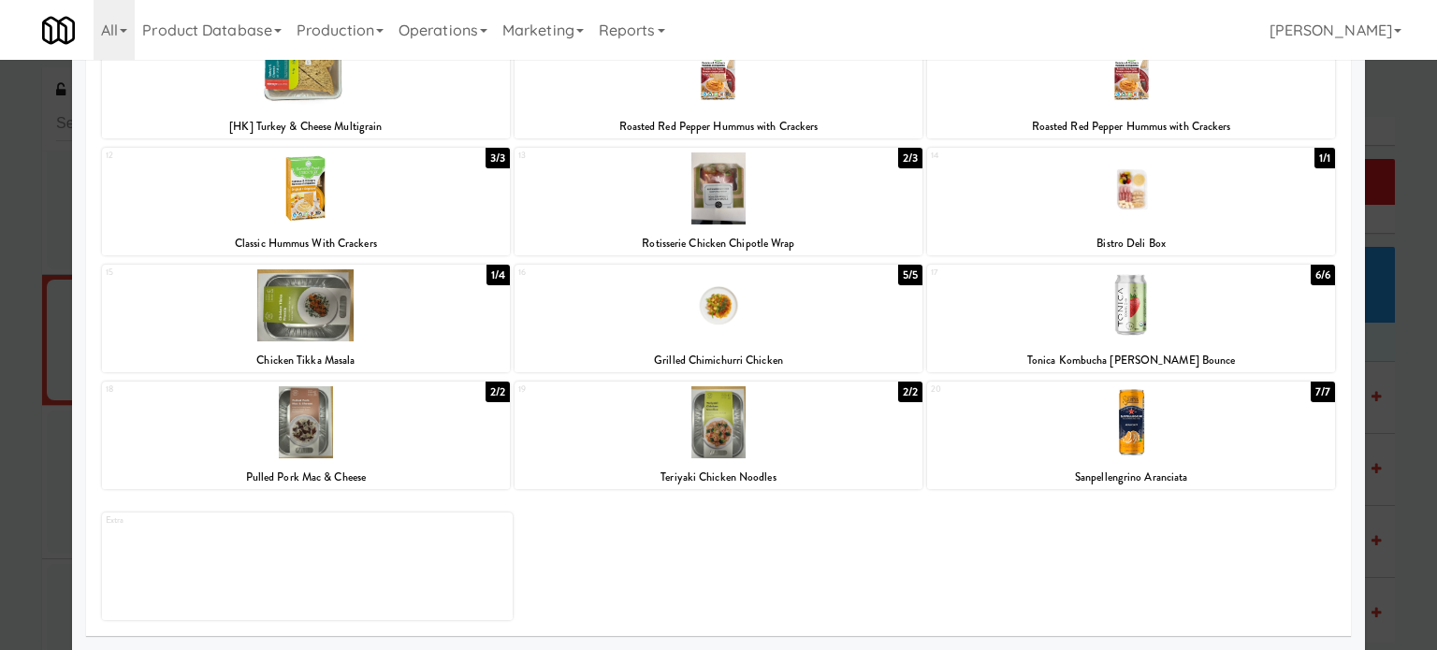
click at [1311, 392] on div "7/7" at bounding box center [1323, 392] width 24 height 21
click at [1385, 363] on div at bounding box center [718, 325] width 1437 height 650
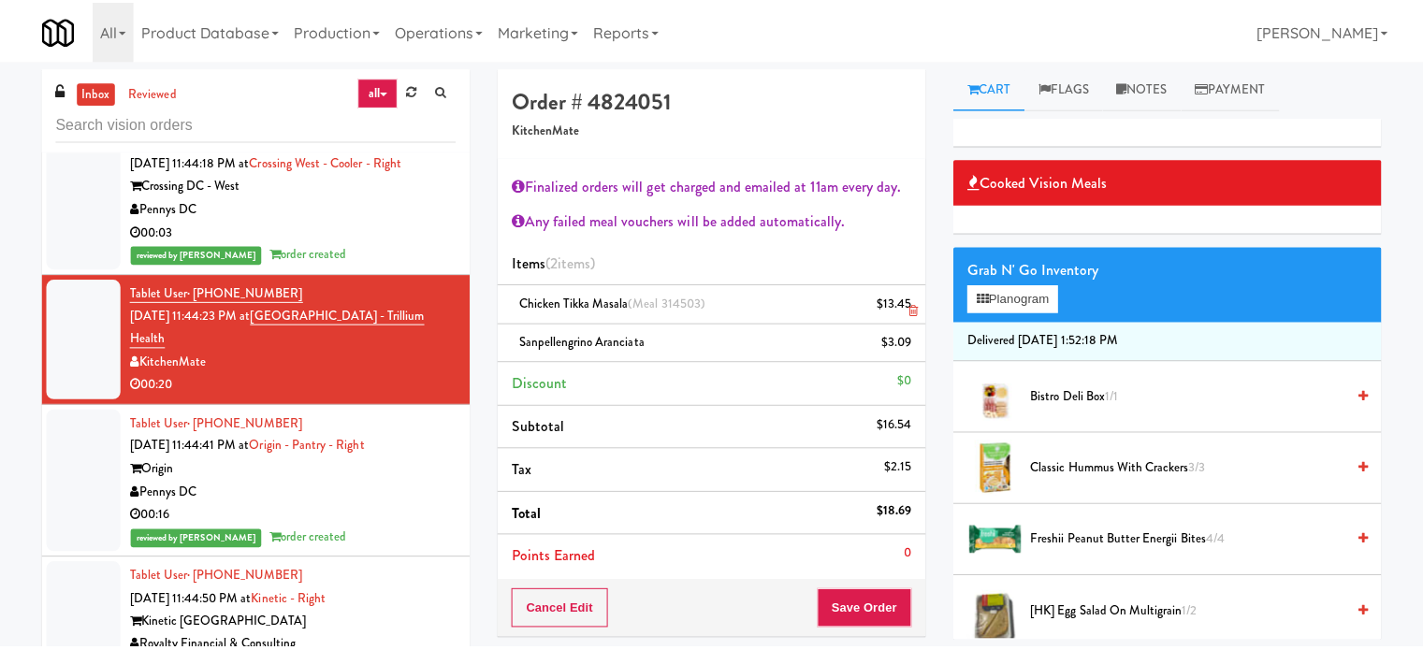
scroll to position [10618, 0]
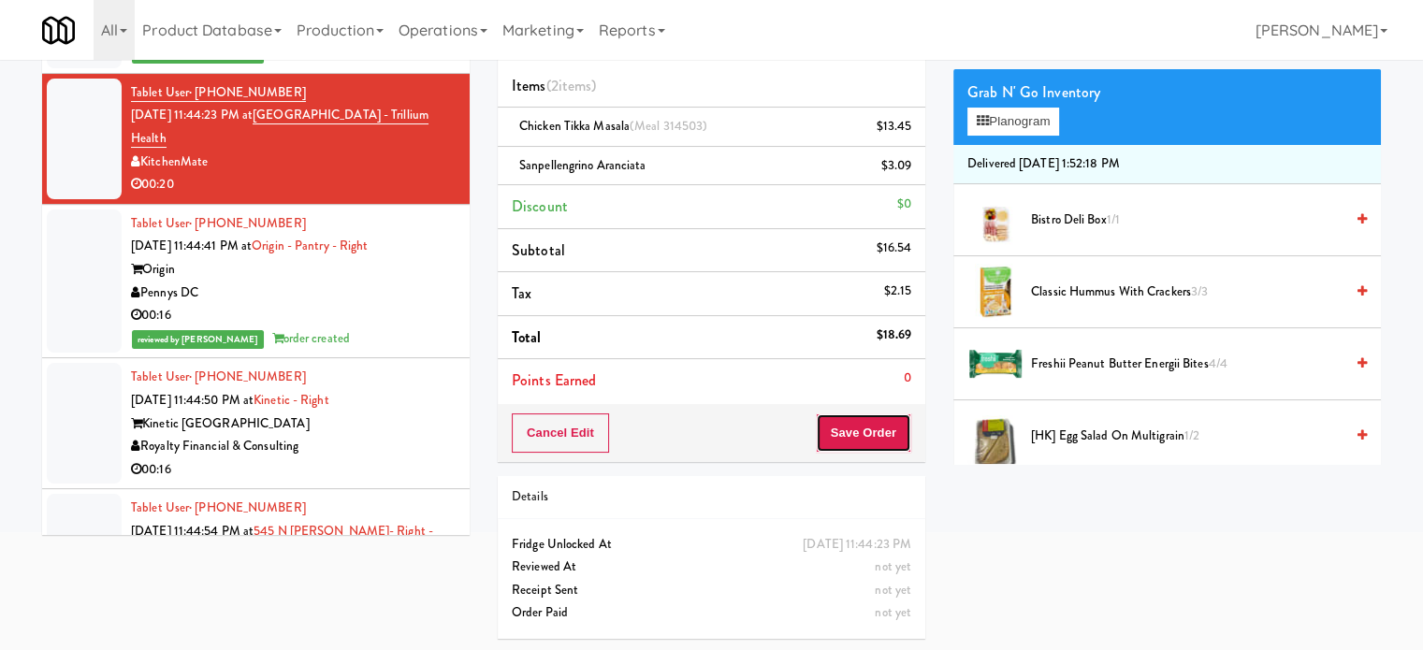
click at [855, 435] on button "Save Order" at bounding box center [863, 433] width 95 height 39
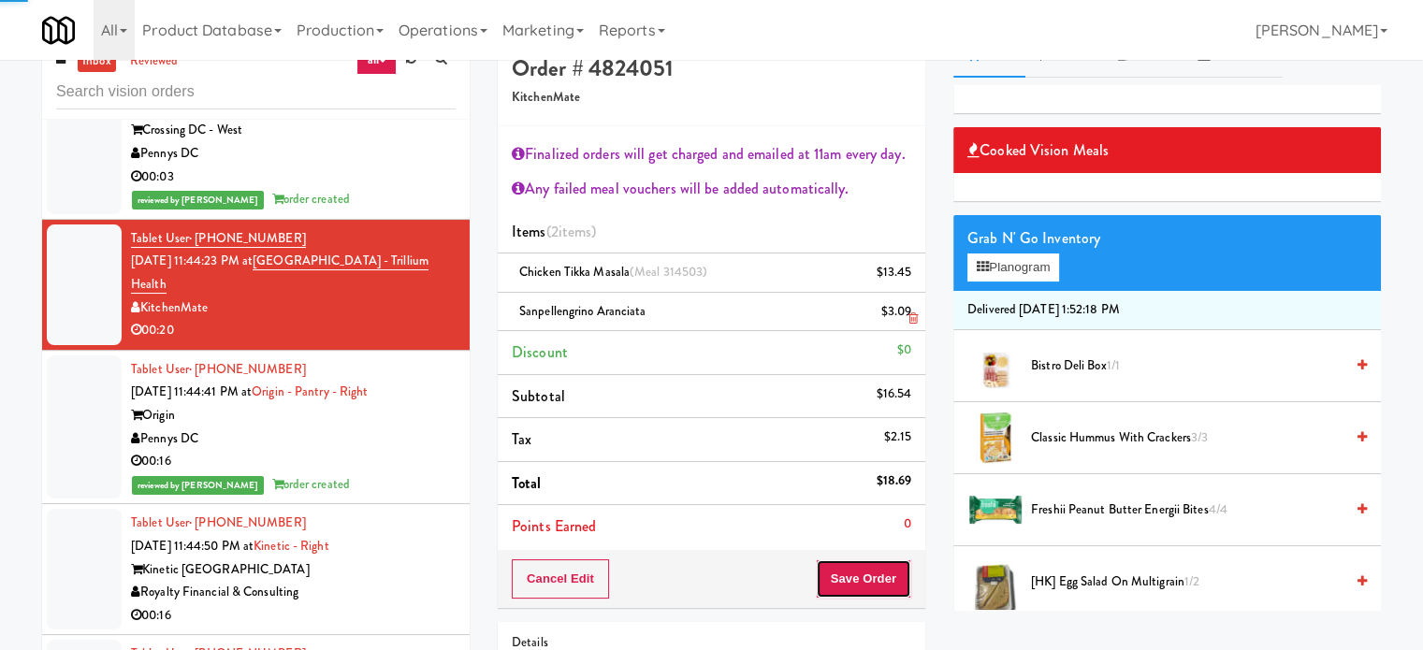
scroll to position [0, 0]
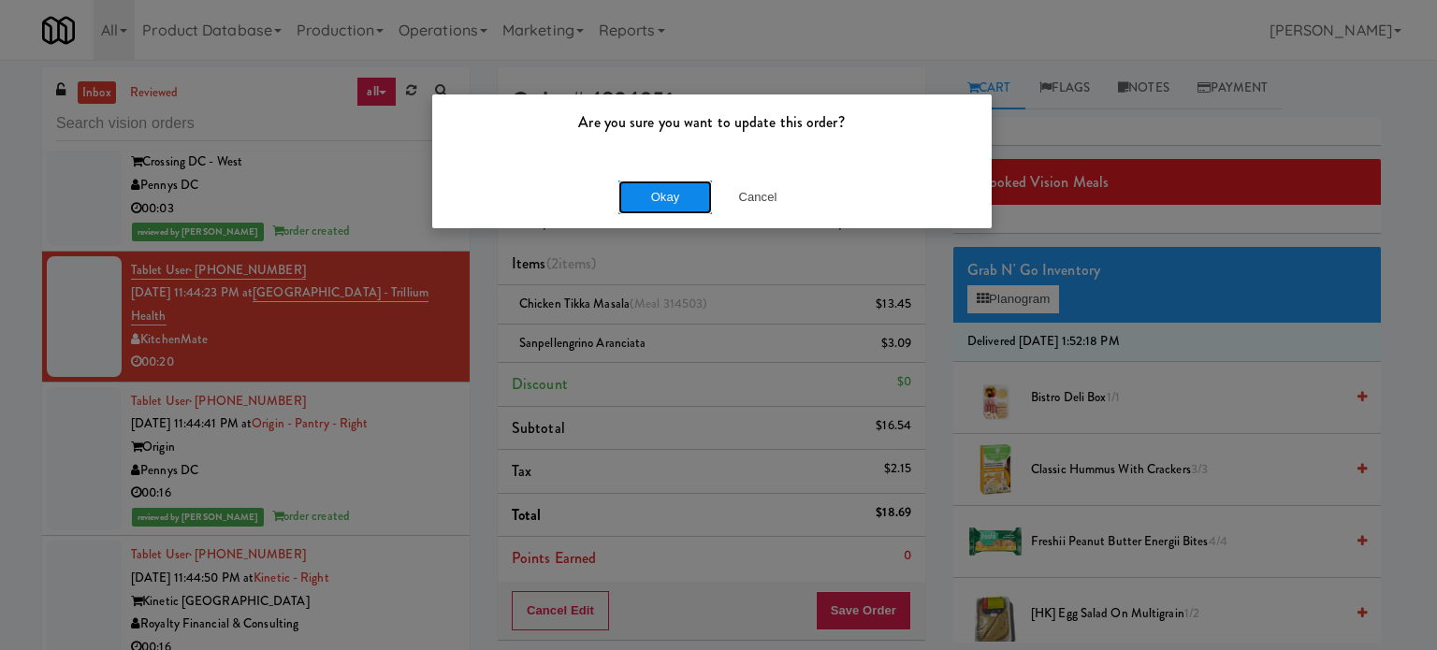
click at [676, 201] on button "Okay" at bounding box center [666, 198] width 94 height 34
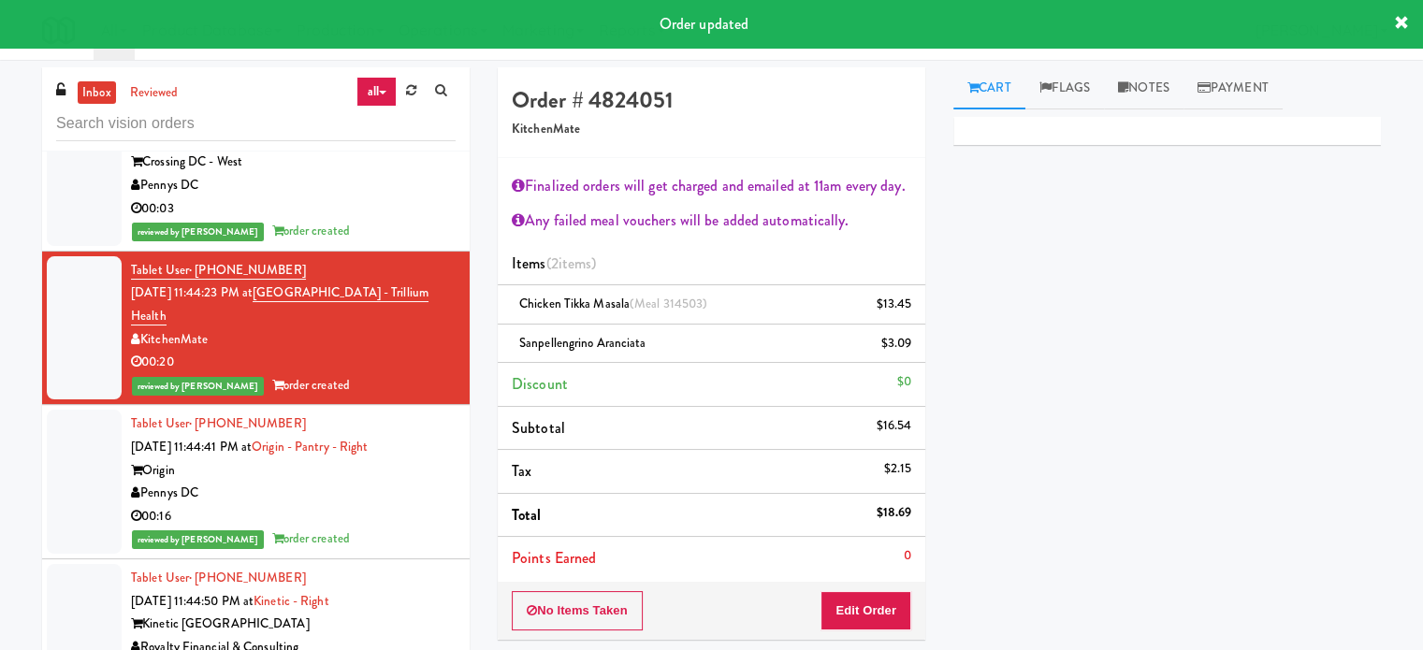
scroll to position [11086, 0]
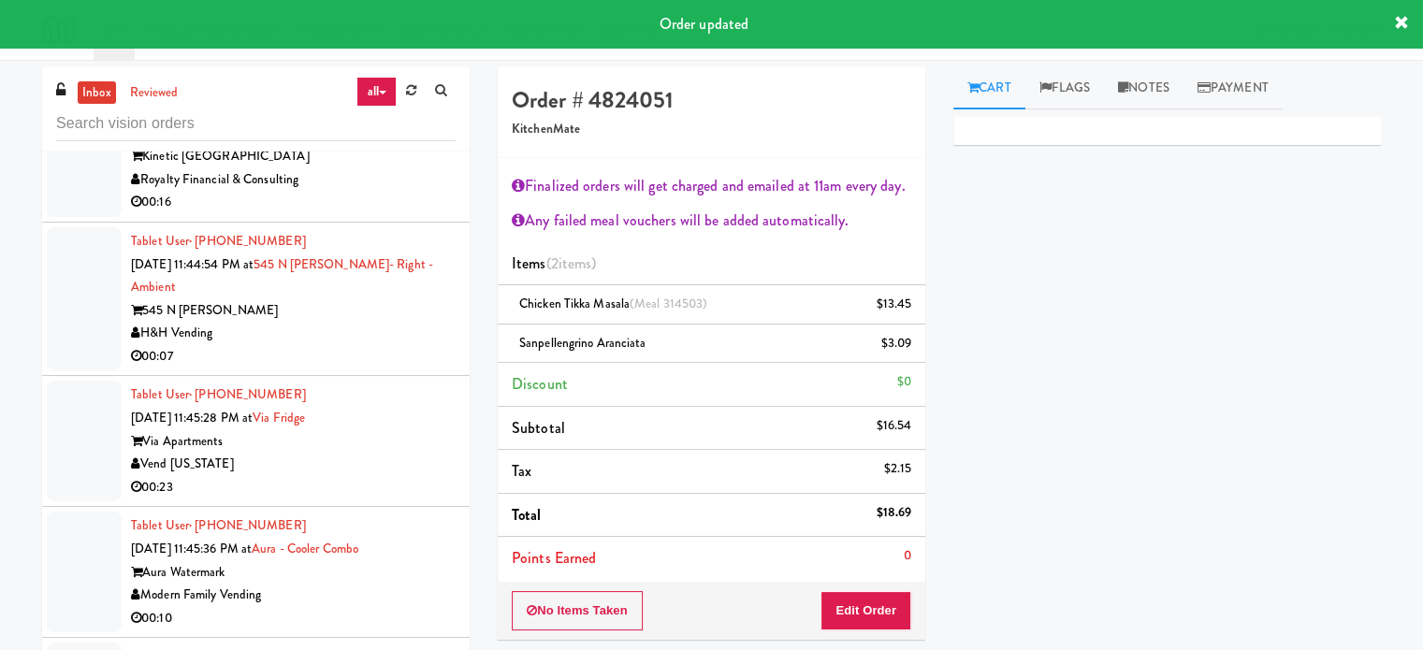
click at [382, 214] on div "00:16" at bounding box center [293, 202] width 325 height 23
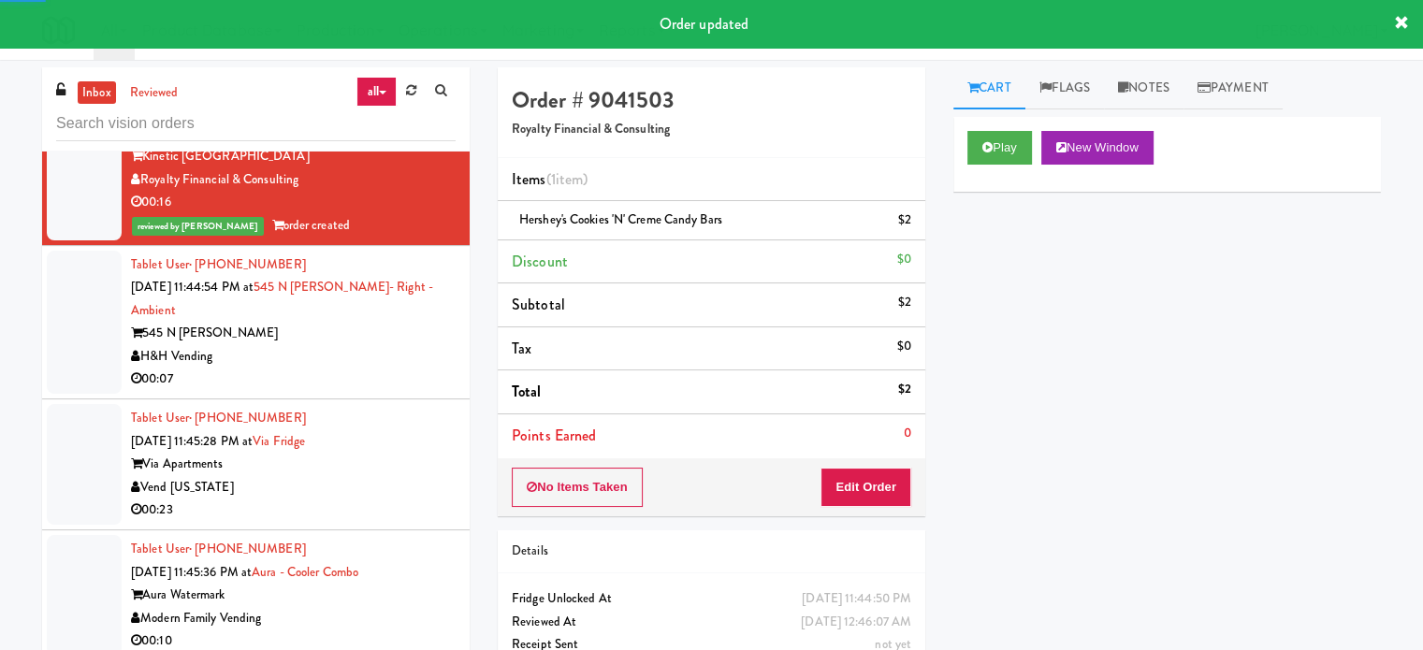
click at [382, 345] on div "545 N McClurg" at bounding box center [293, 333] width 325 height 23
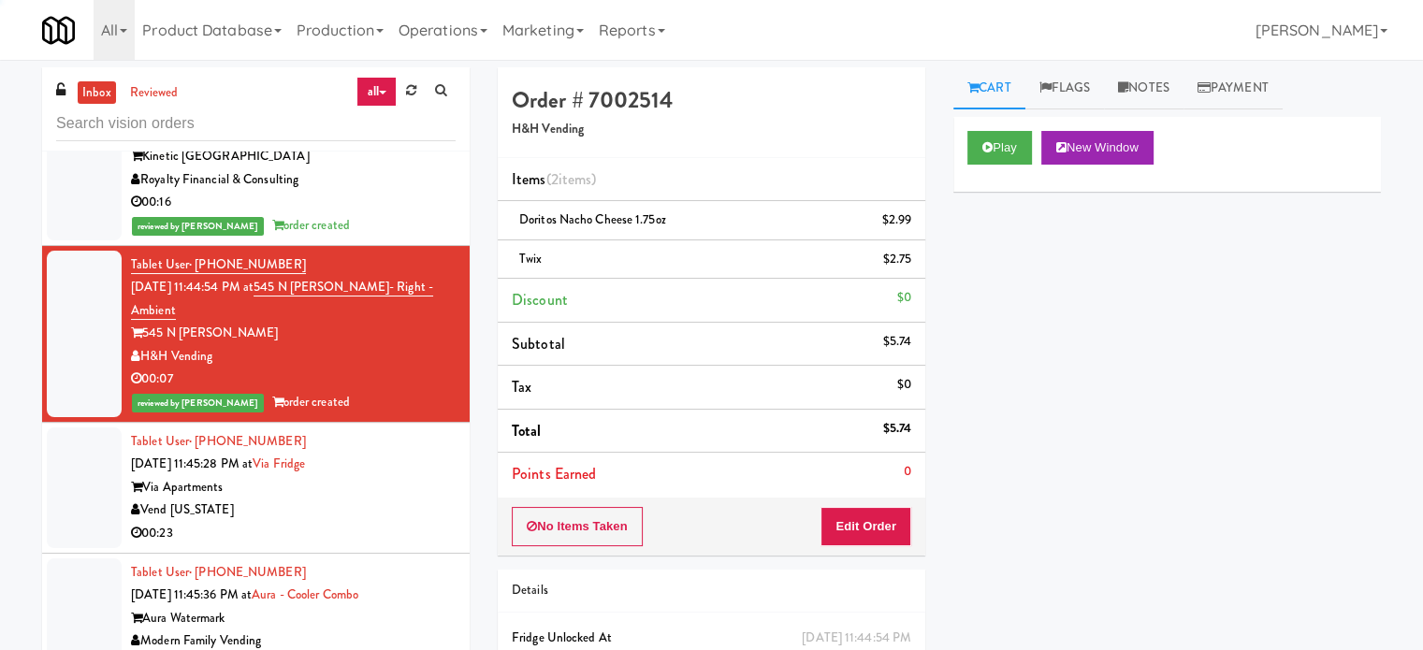
click at [378, 500] on div "Via Apartments" at bounding box center [293, 487] width 325 height 23
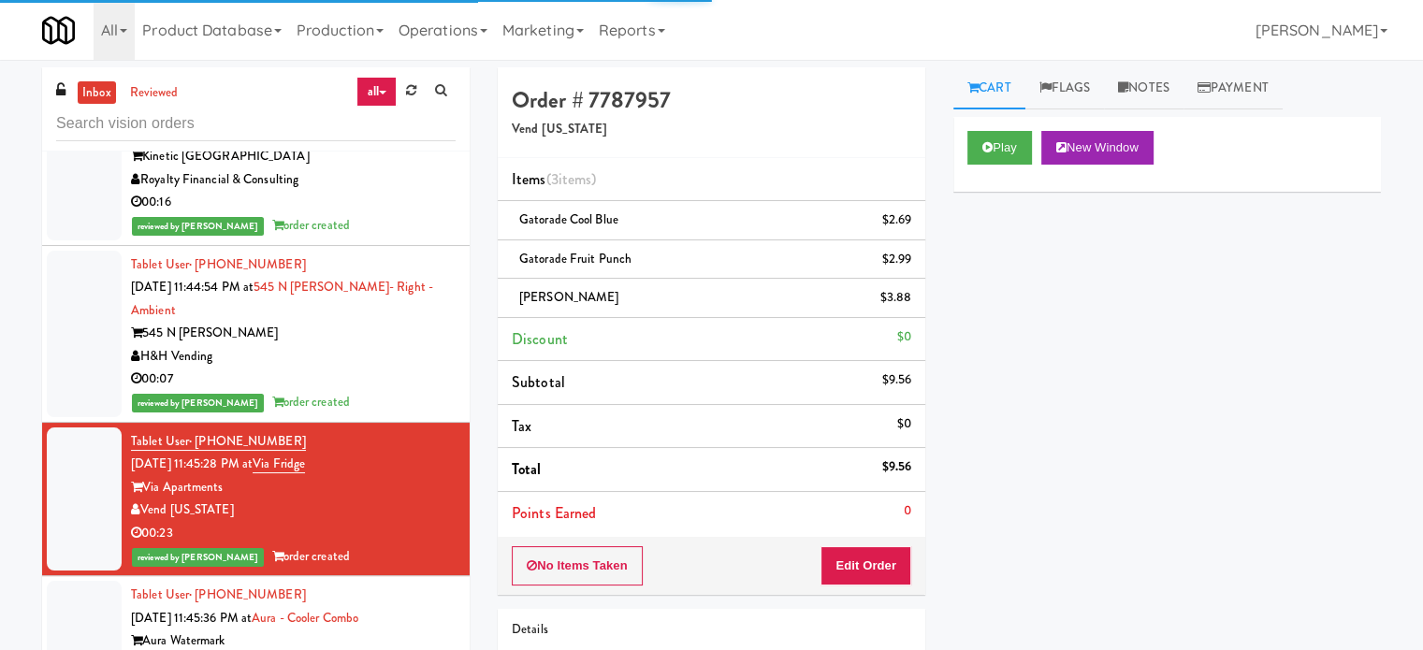
scroll to position [11554, 0]
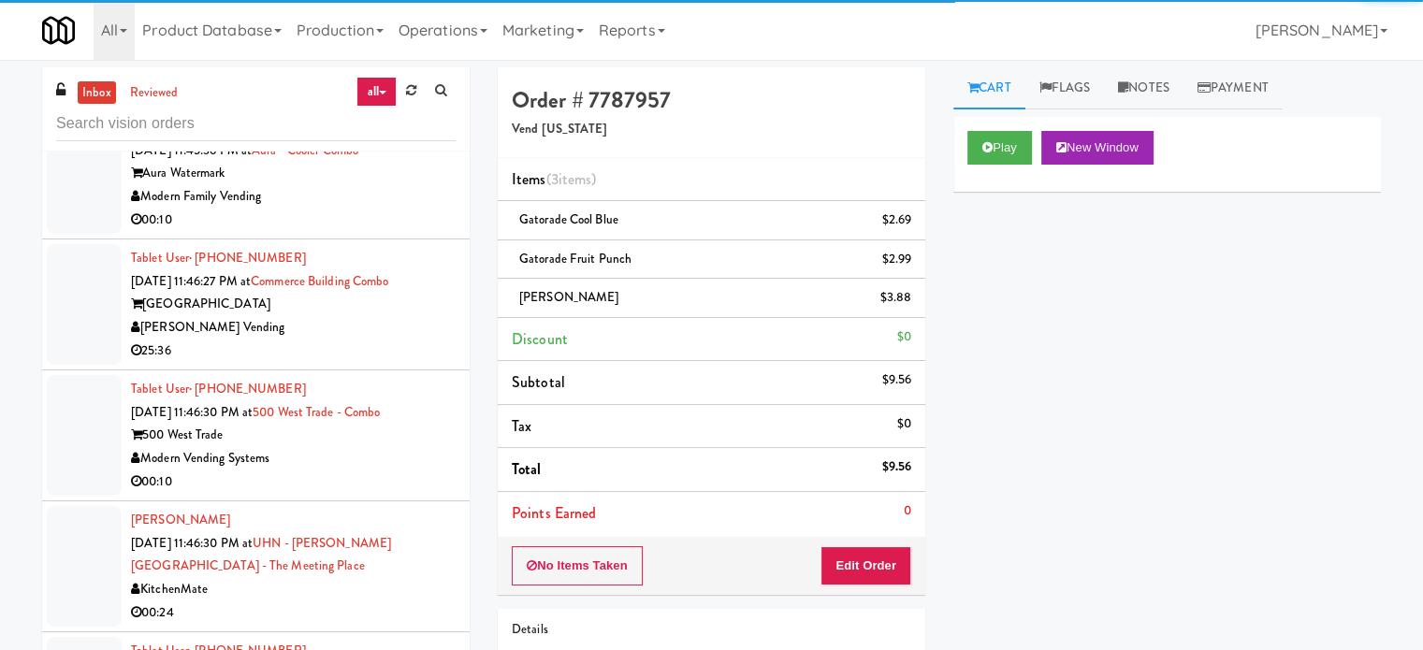
click at [377, 232] on div "00:10" at bounding box center [293, 220] width 325 height 23
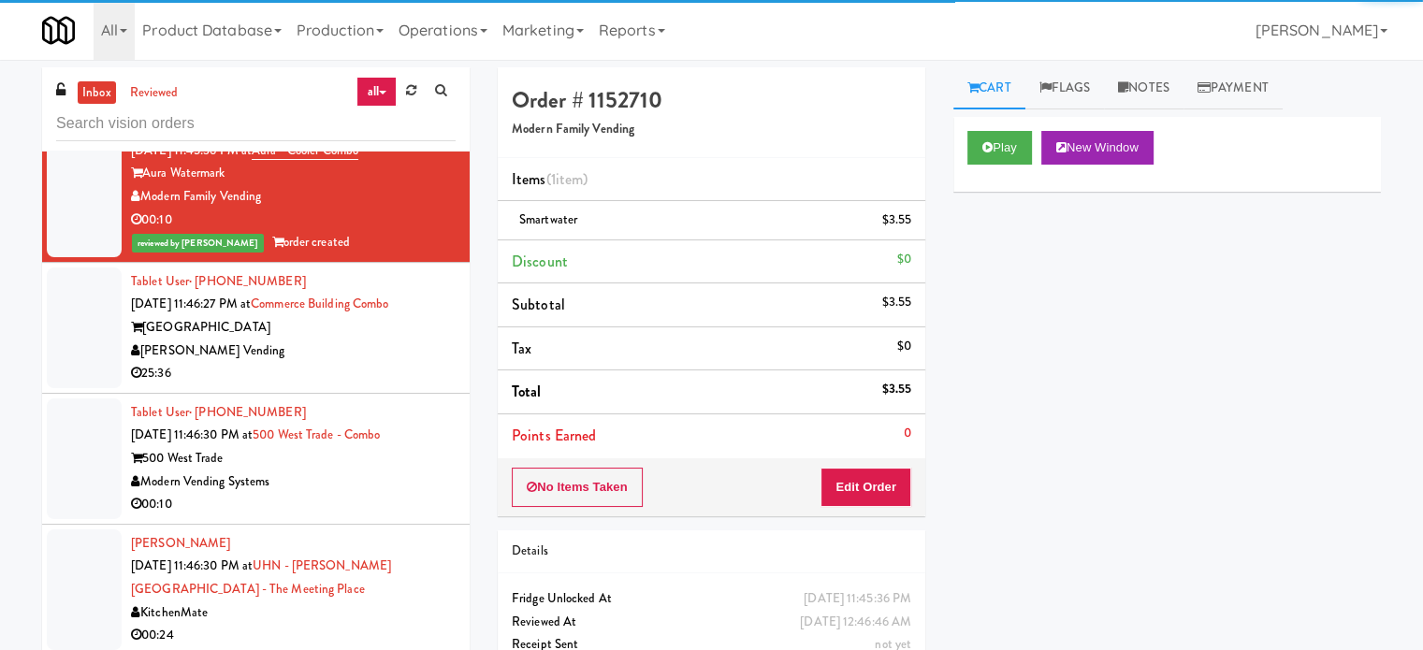
click at [385, 363] on div "[PERSON_NAME] Vending" at bounding box center [293, 351] width 325 height 23
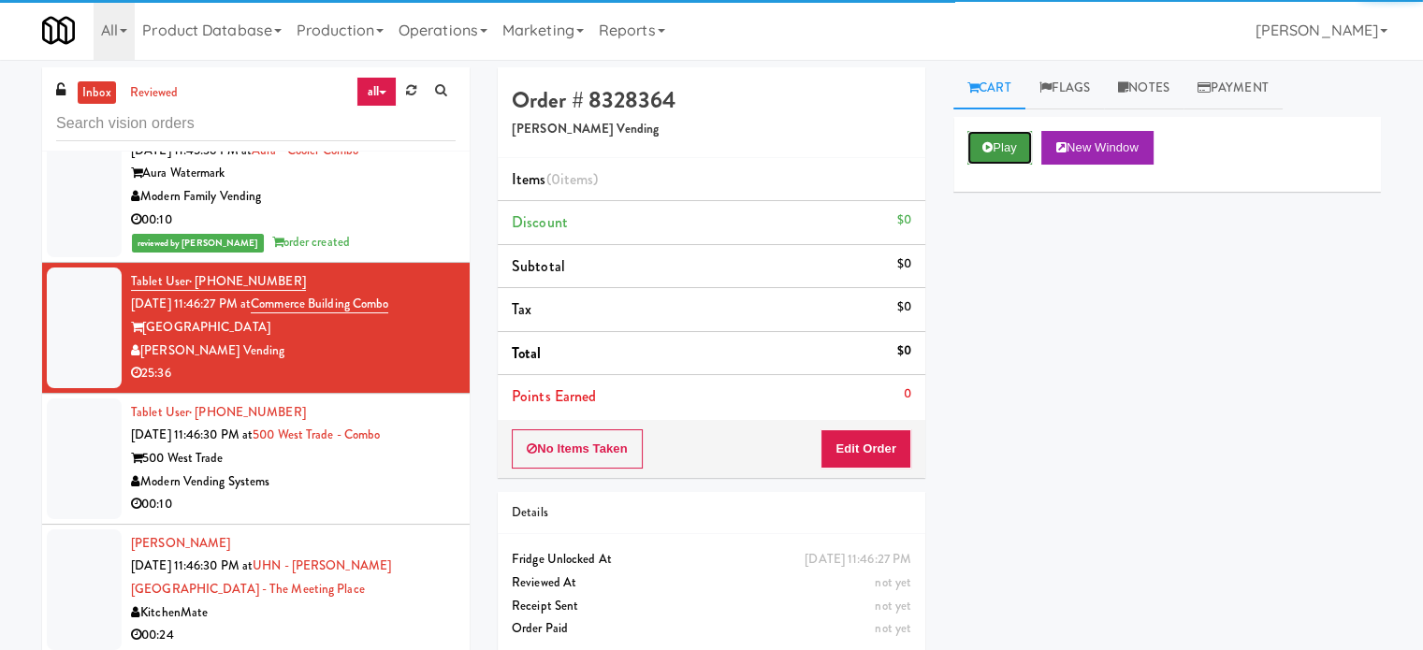
click at [999, 145] on button "Play" at bounding box center [1000, 148] width 65 height 34
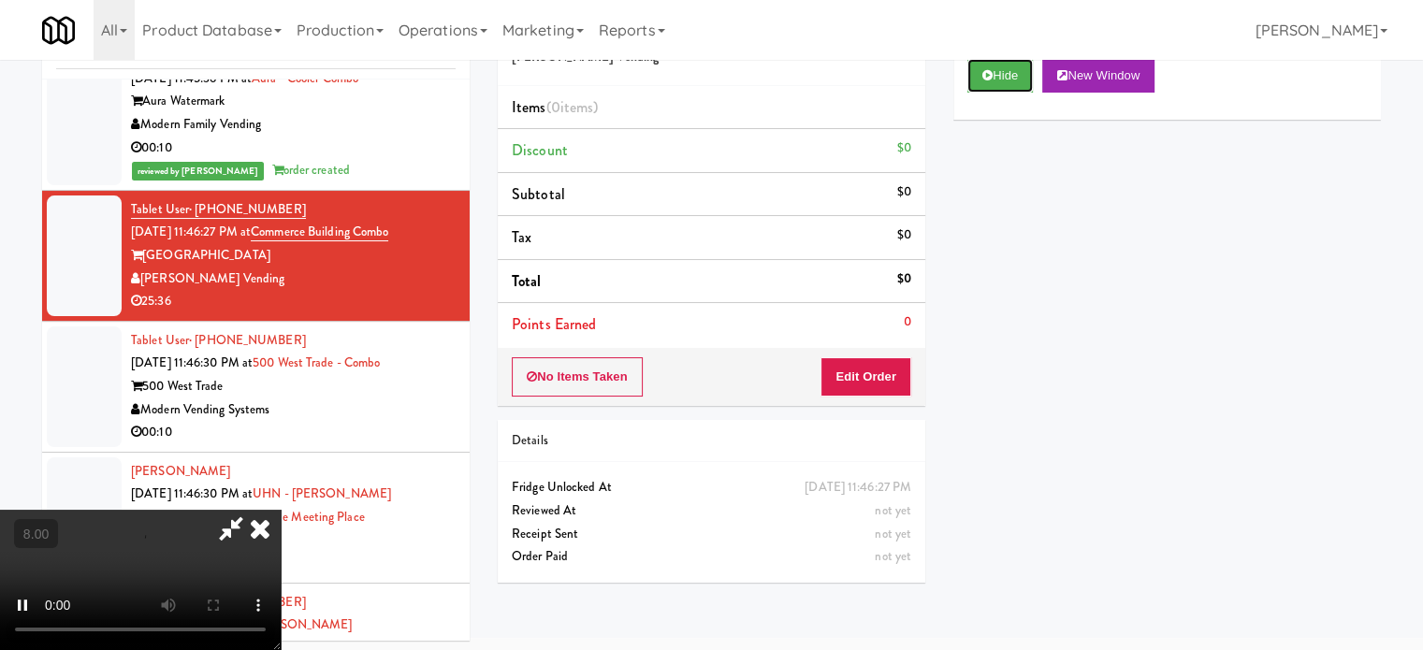
scroll to position [76, 0]
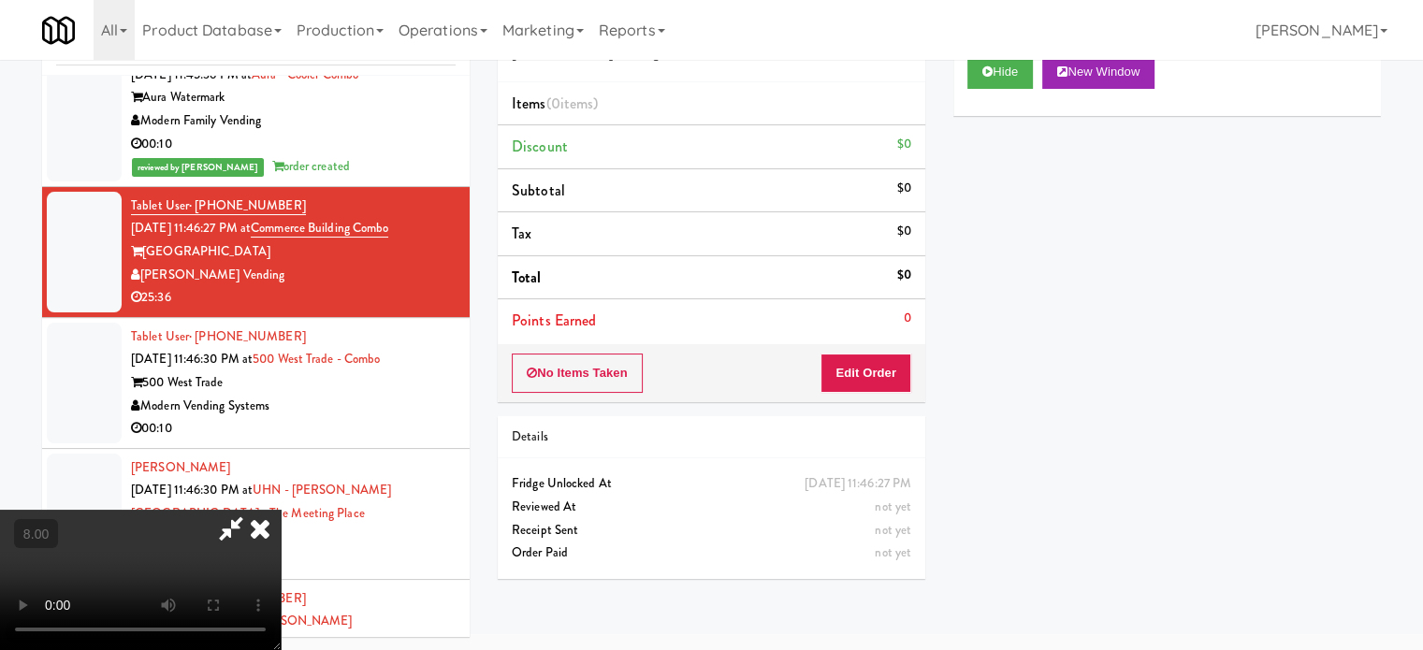
click at [368, 441] on div "00:10" at bounding box center [293, 428] width 325 height 23
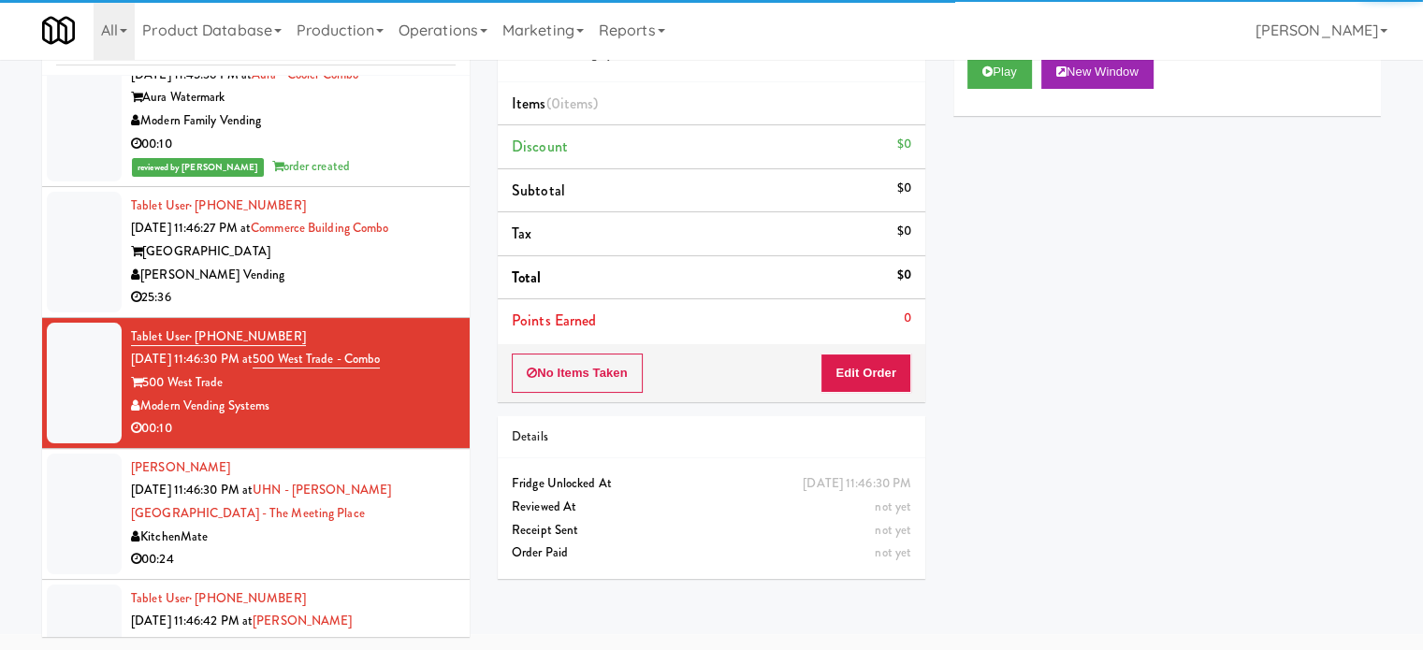
click at [382, 287] on div "[PERSON_NAME] Vending" at bounding box center [293, 275] width 325 height 23
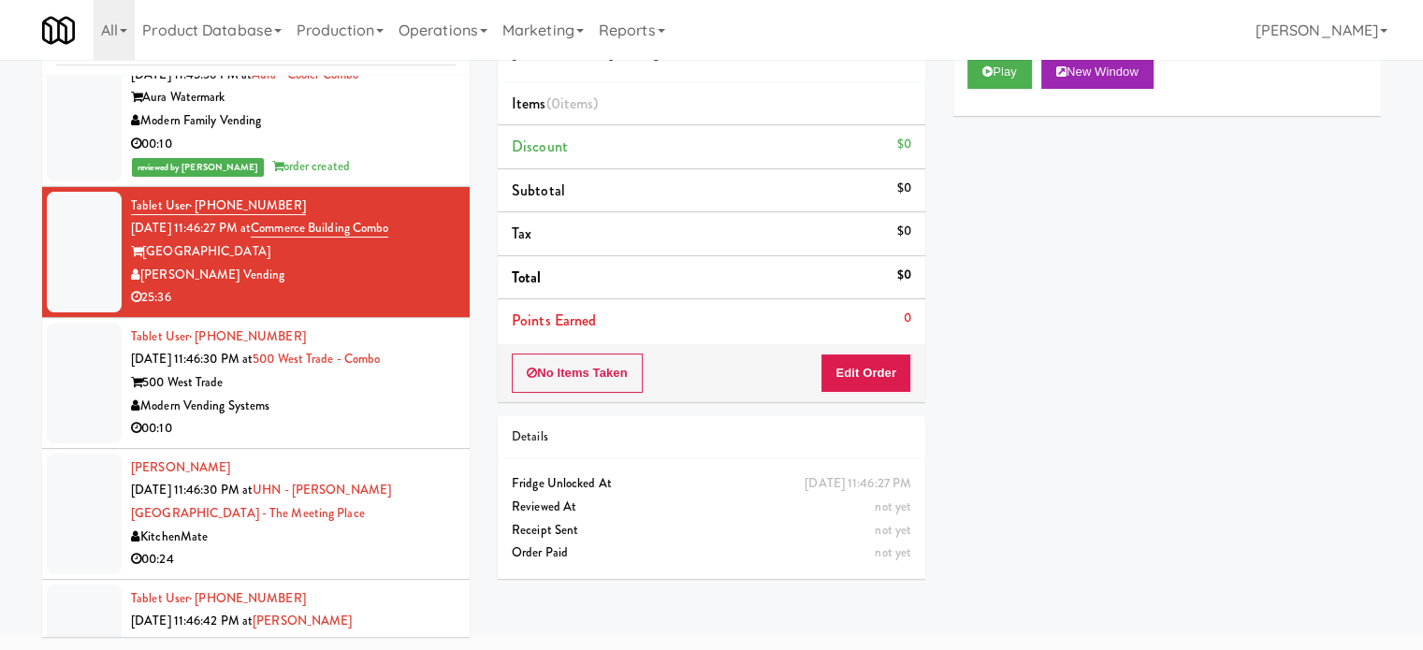
drag, startPoint x: 353, startPoint y: 482, endPoint x: 363, endPoint y: 439, distance: 44.3
click at [353, 418] on div "Modern Vending Systems" at bounding box center [293, 406] width 325 height 23
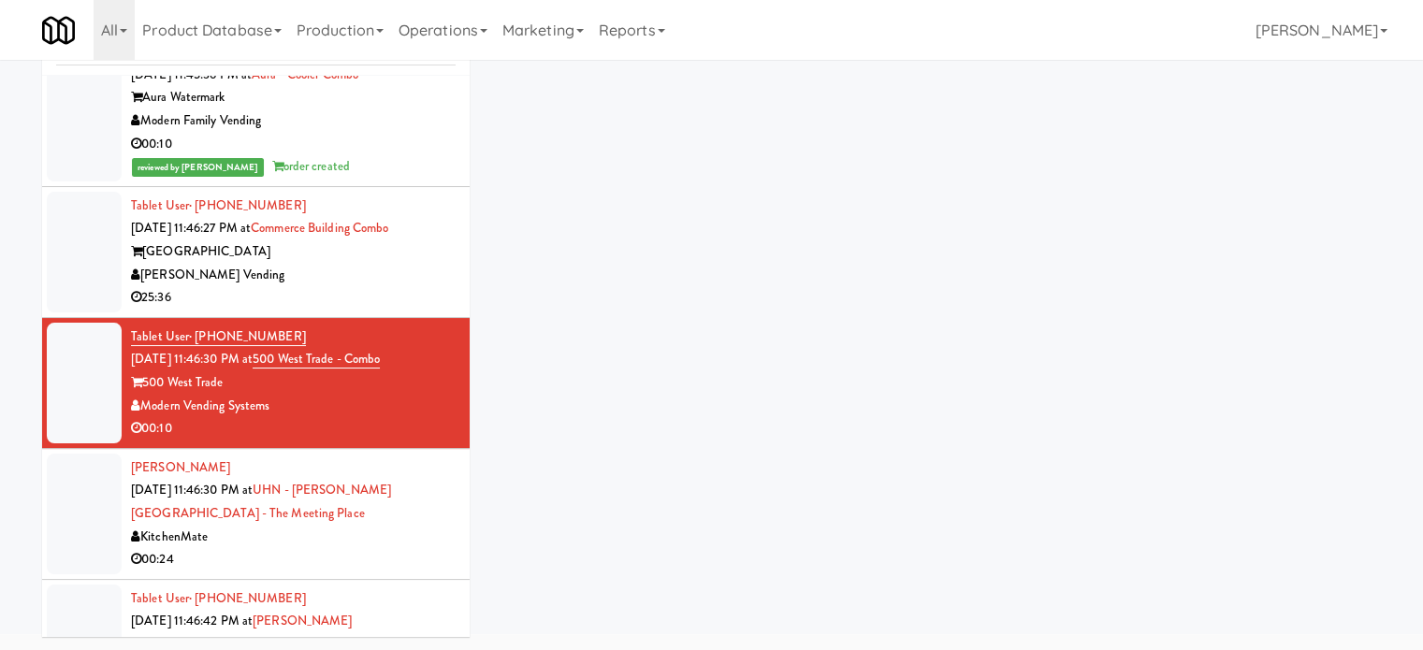
click at [374, 310] on div "25:36" at bounding box center [293, 297] width 325 height 23
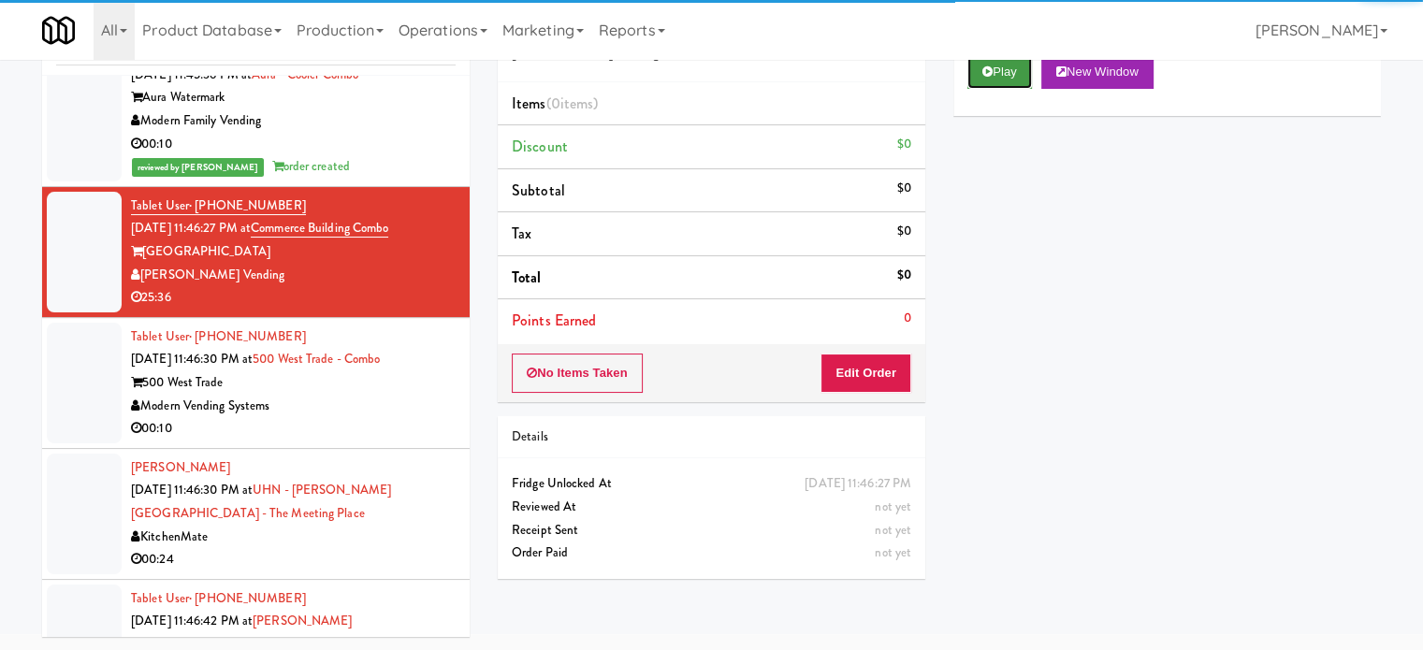
click at [1010, 74] on button "Play" at bounding box center [1000, 72] width 65 height 34
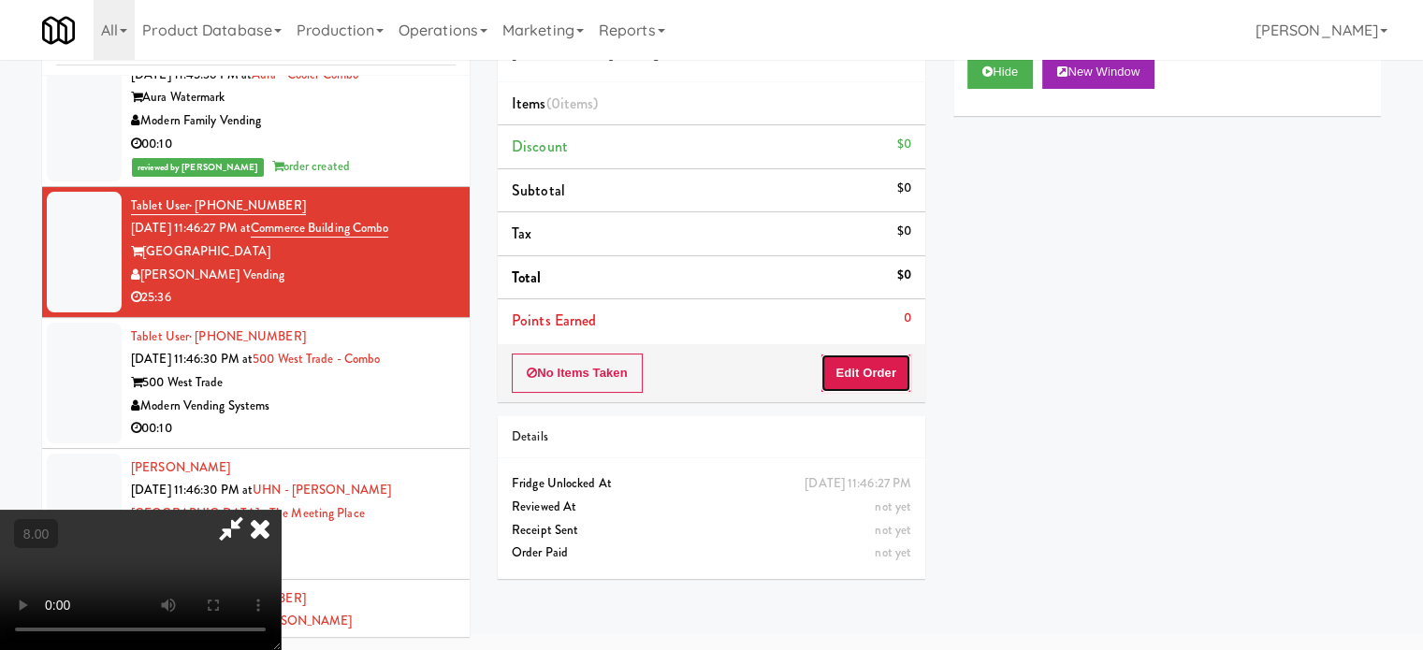
click at [846, 368] on button "Edit Order" at bounding box center [866, 373] width 91 height 39
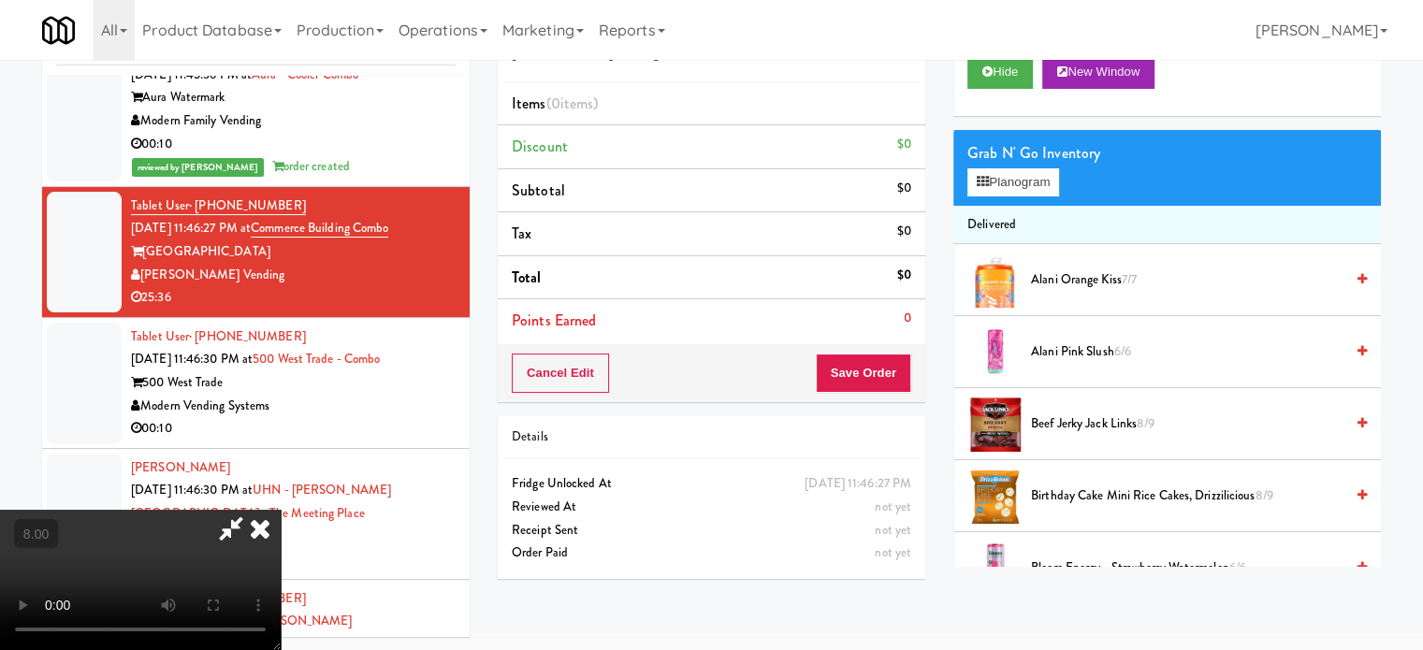
click at [281, 510] on video at bounding box center [140, 580] width 281 height 140
drag, startPoint x: 494, startPoint y: 421, endPoint x: 674, endPoint y: 266, distance: 237.5
click at [281, 510] on video at bounding box center [140, 580] width 281 height 140
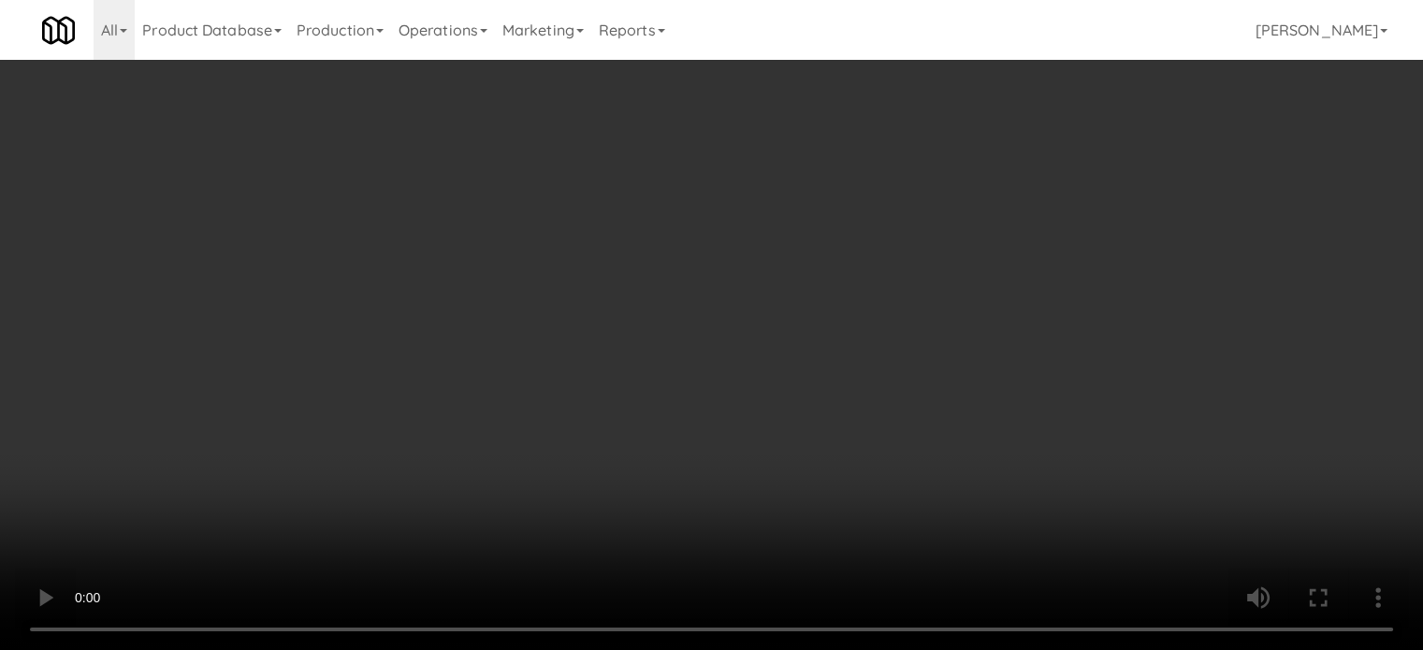
scroll to position [11532, 0]
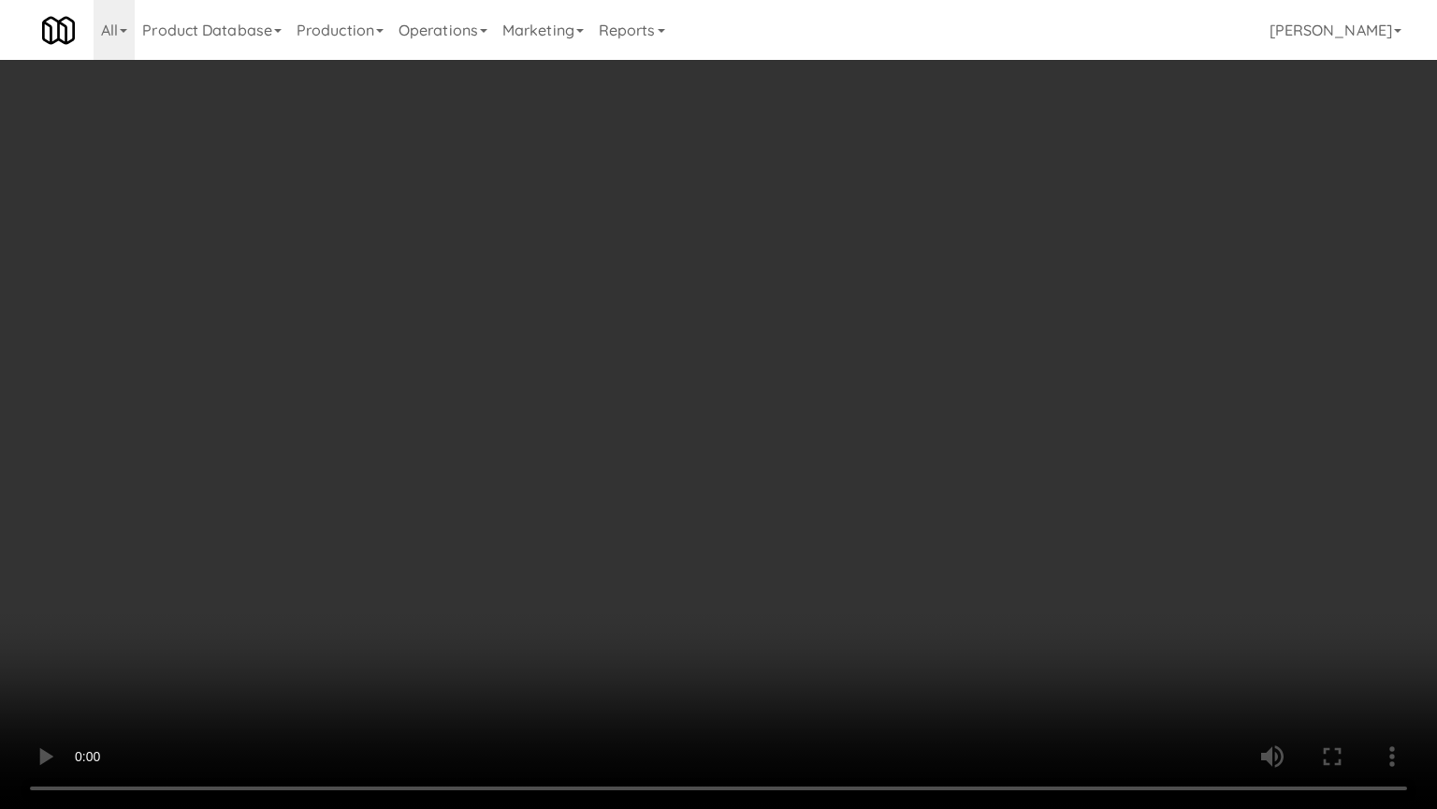
click at [640, 314] on video at bounding box center [718, 404] width 1437 height 809
click at [581, 416] on video at bounding box center [718, 404] width 1437 height 809
click at [814, 408] on video at bounding box center [718, 404] width 1437 height 809
click at [789, 397] on video at bounding box center [718, 404] width 1437 height 809
click at [790, 389] on video at bounding box center [718, 404] width 1437 height 809
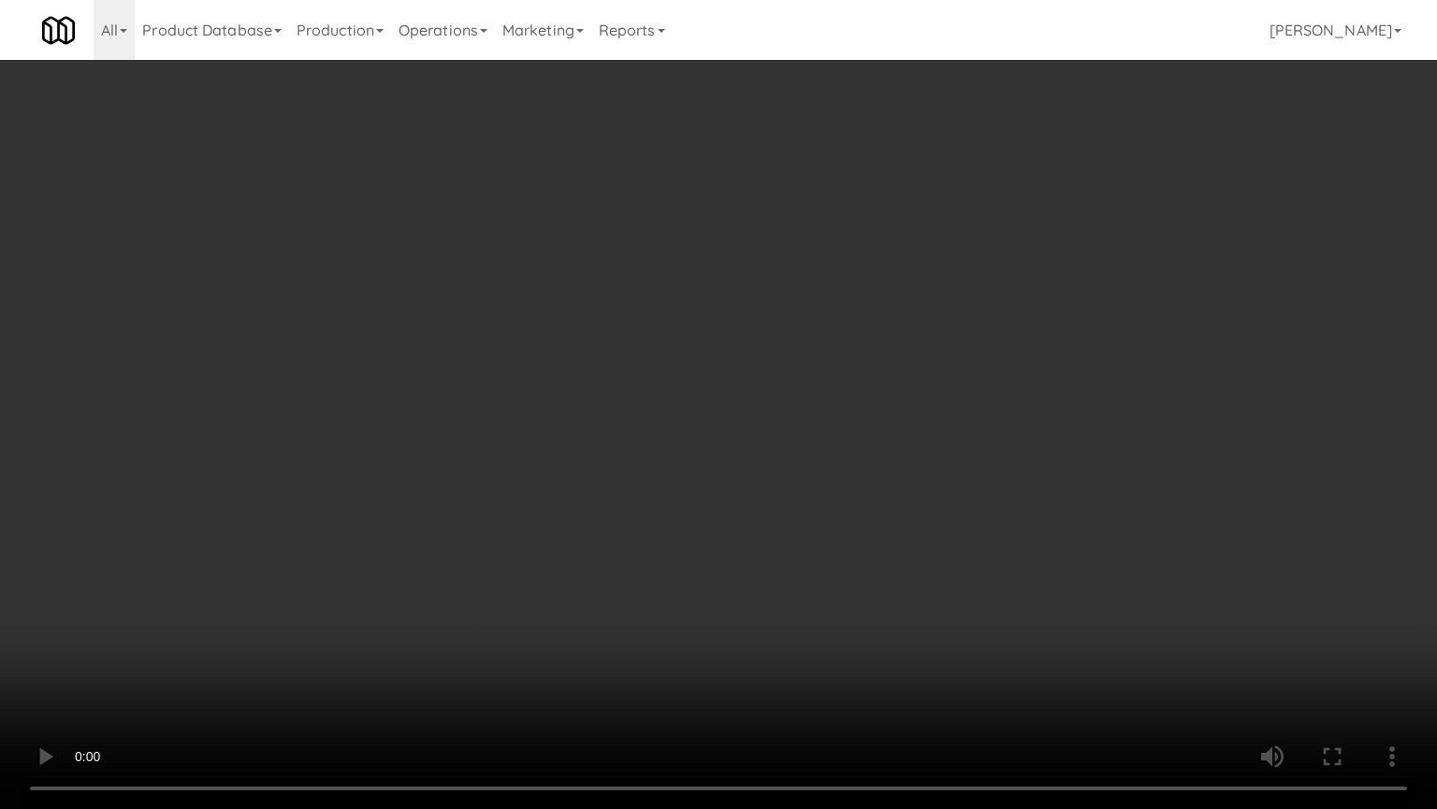
click at [589, 569] on video at bounding box center [718, 404] width 1437 height 809
click at [718, 430] on video at bounding box center [718, 404] width 1437 height 809
click at [715, 426] on video at bounding box center [718, 404] width 1437 height 809
click at [735, 438] on video at bounding box center [718, 404] width 1437 height 809
click at [735, 439] on video at bounding box center [718, 404] width 1437 height 809
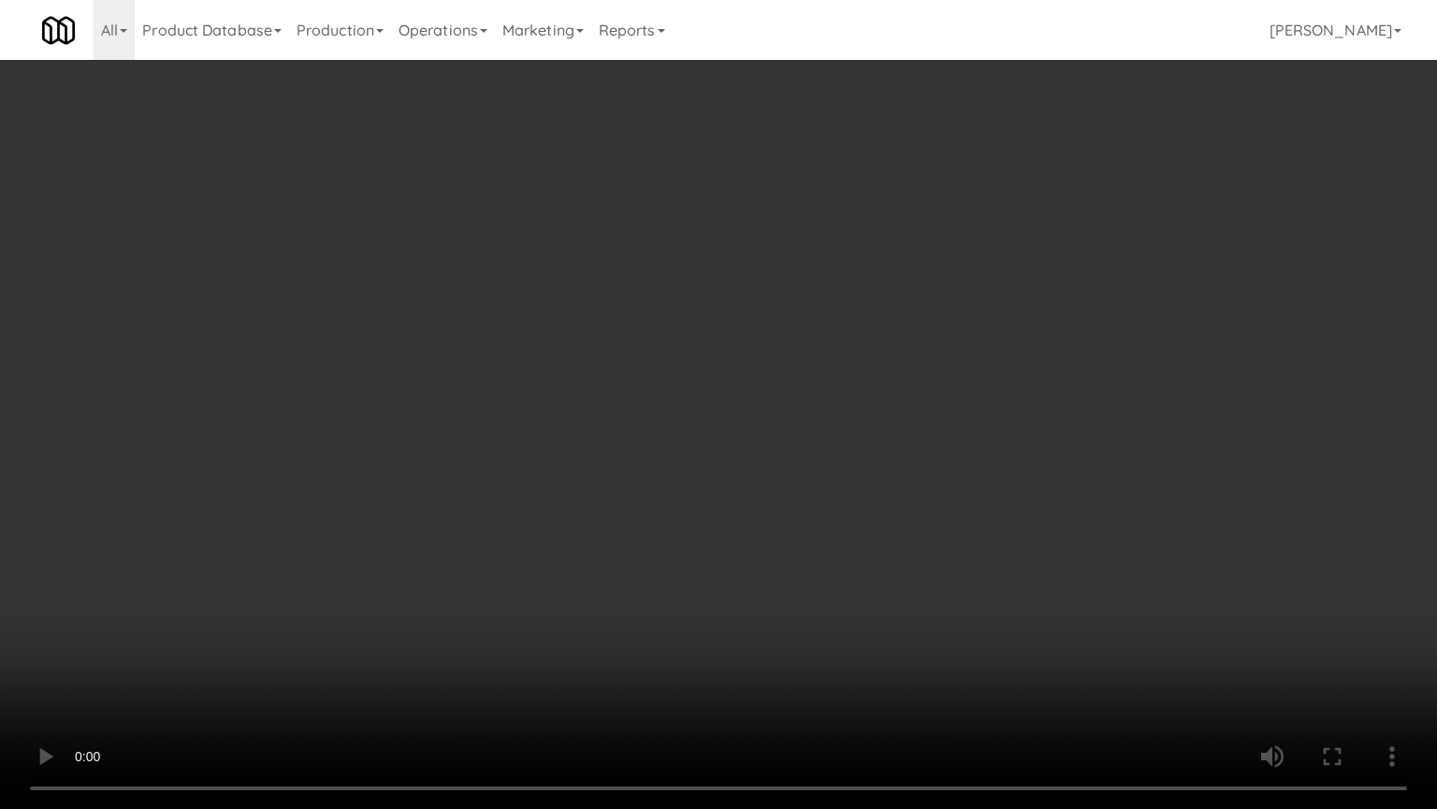
click at [777, 442] on video at bounding box center [718, 404] width 1437 height 809
click at [700, 420] on video at bounding box center [718, 404] width 1437 height 809
click at [775, 427] on video at bounding box center [718, 404] width 1437 height 809
click at [756, 408] on video at bounding box center [718, 404] width 1437 height 809
click at [836, 432] on video at bounding box center [718, 404] width 1437 height 809
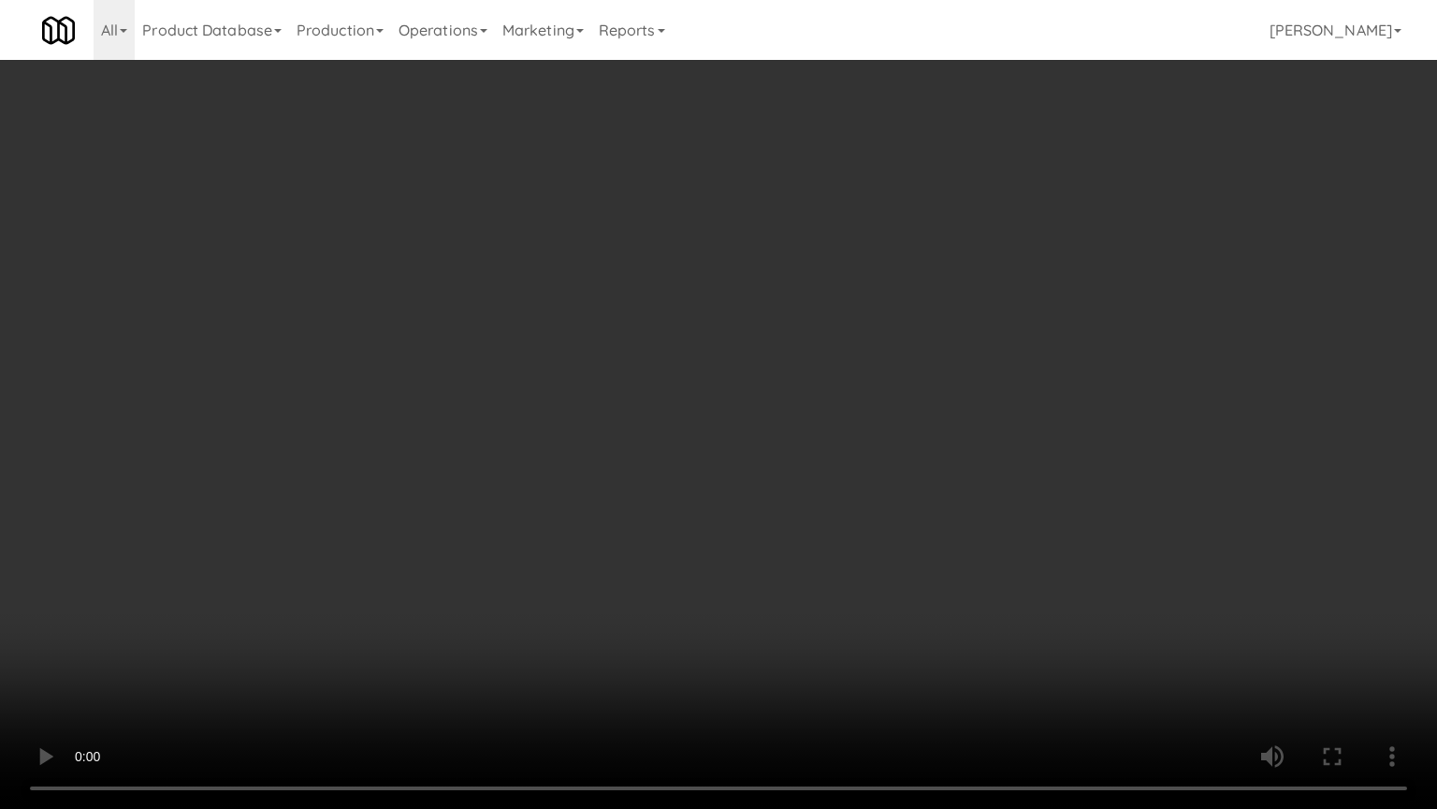
click at [832, 423] on video at bounding box center [718, 404] width 1437 height 809
click at [848, 425] on video at bounding box center [718, 404] width 1437 height 809
click at [843, 412] on video at bounding box center [718, 404] width 1437 height 809
click at [842, 402] on video at bounding box center [718, 404] width 1437 height 809
click at [827, 410] on video at bounding box center [718, 404] width 1437 height 809
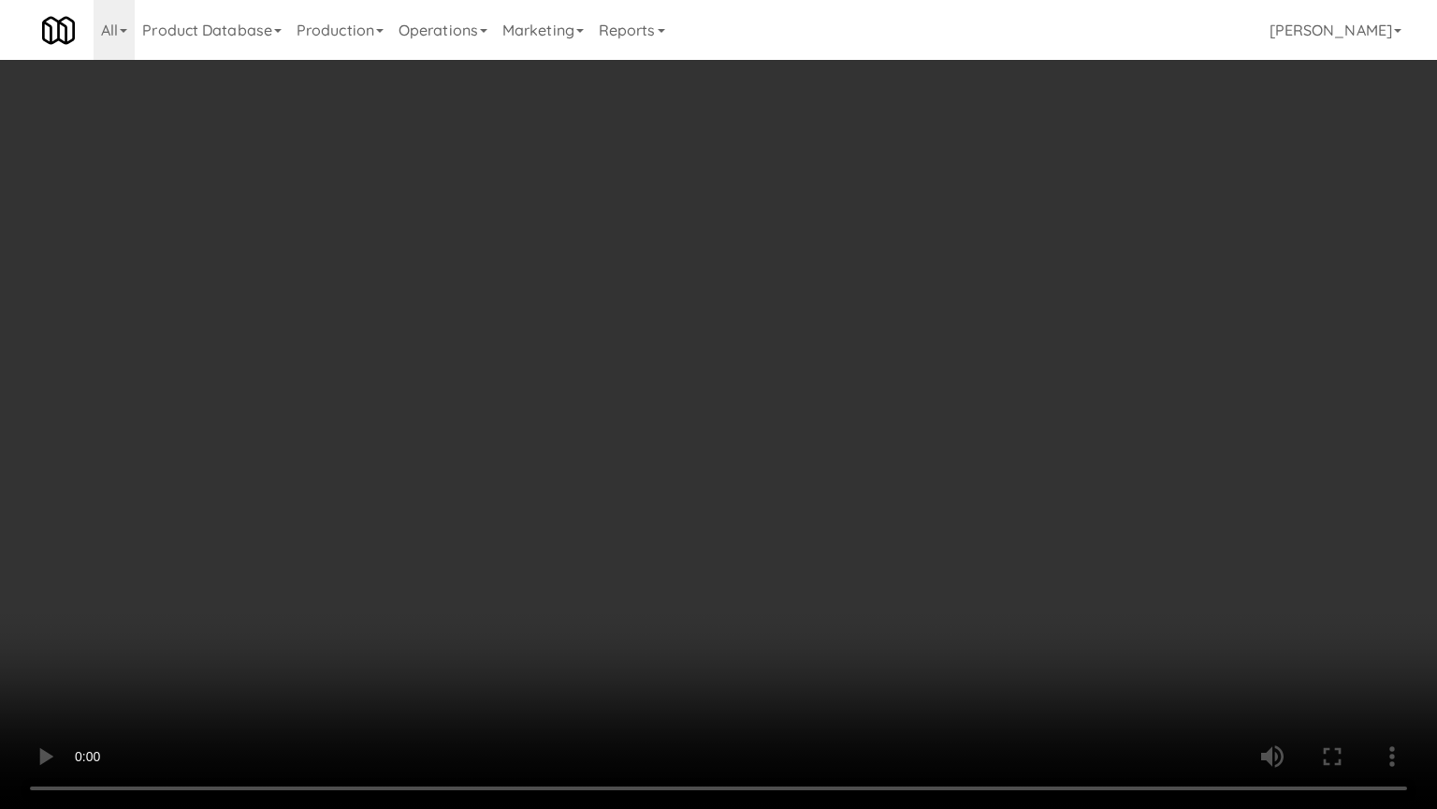
click at [820, 403] on video at bounding box center [718, 404] width 1437 height 809
click at [835, 423] on video at bounding box center [718, 404] width 1437 height 809
click at [860, 400] on video at bounding box center [718, 404] width 1437 height 809
click at [868, 394] on video at bounding box center [718, 404] width 1437 height 809
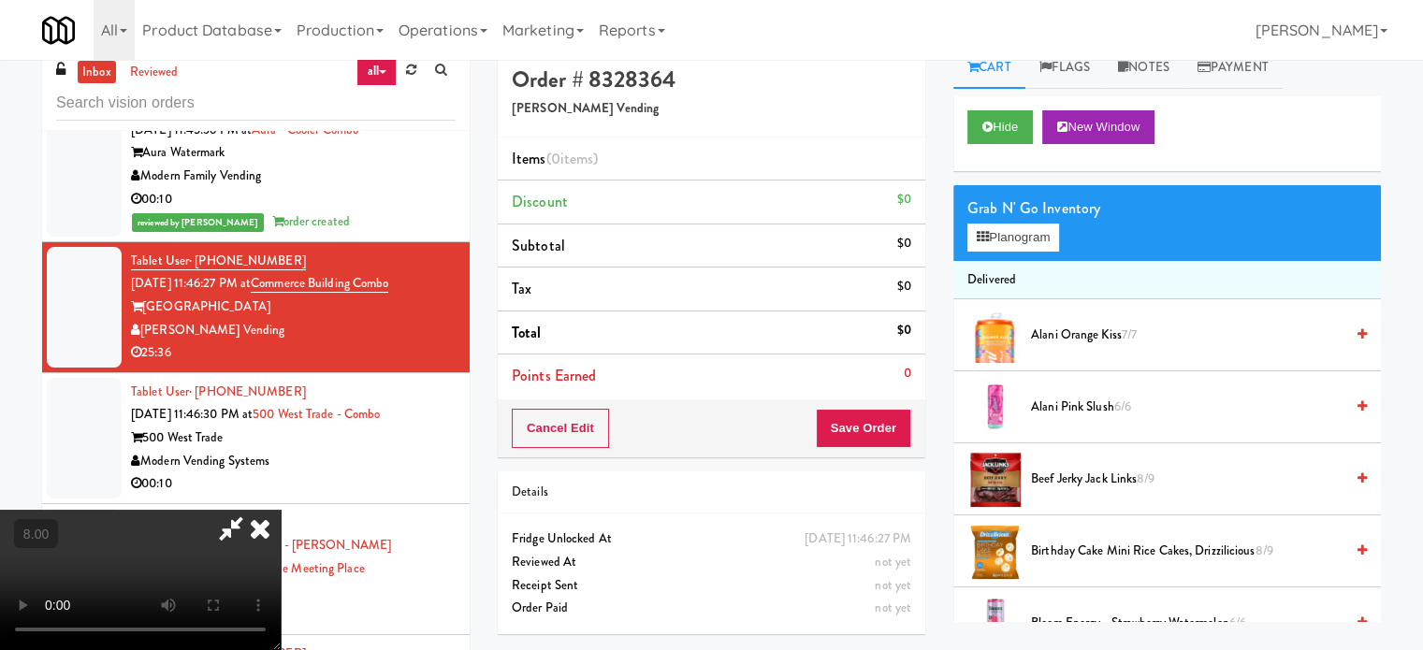
scroll to position [0, 0]
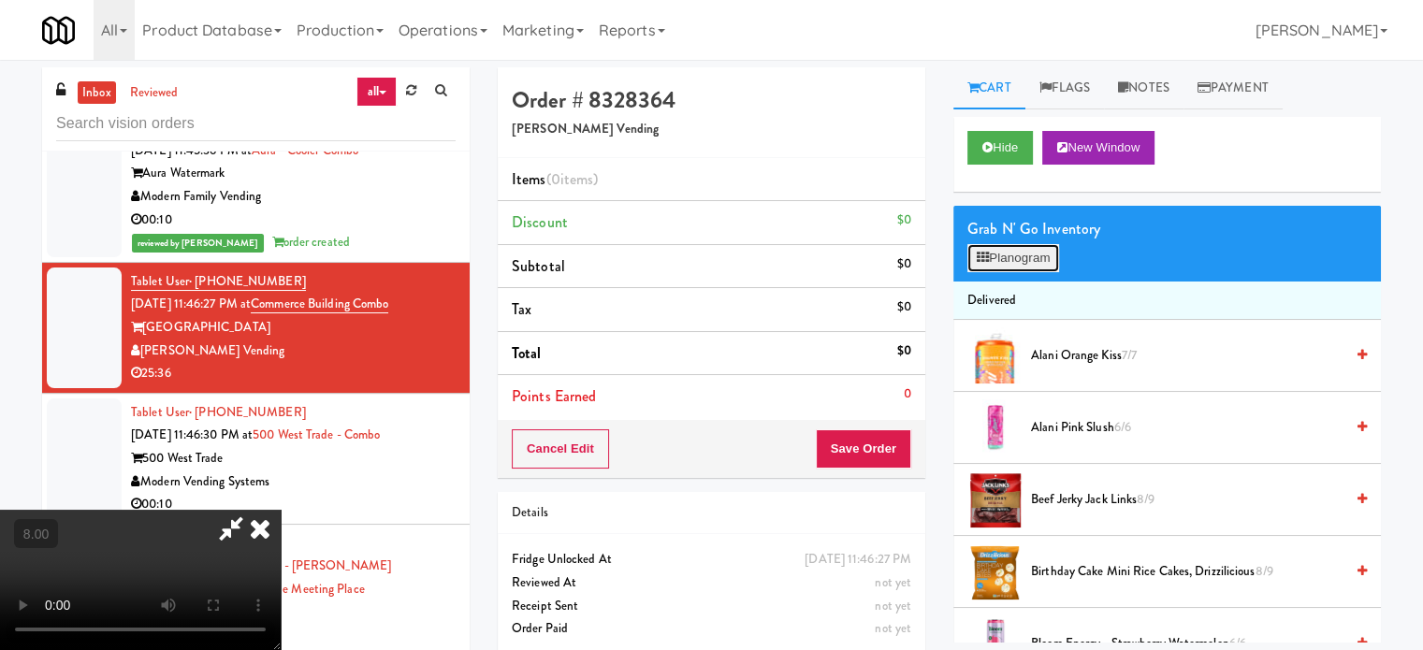
click at [1021, 266] on button "Planogram" at bounding box center [1014, 258] width 92 height 28
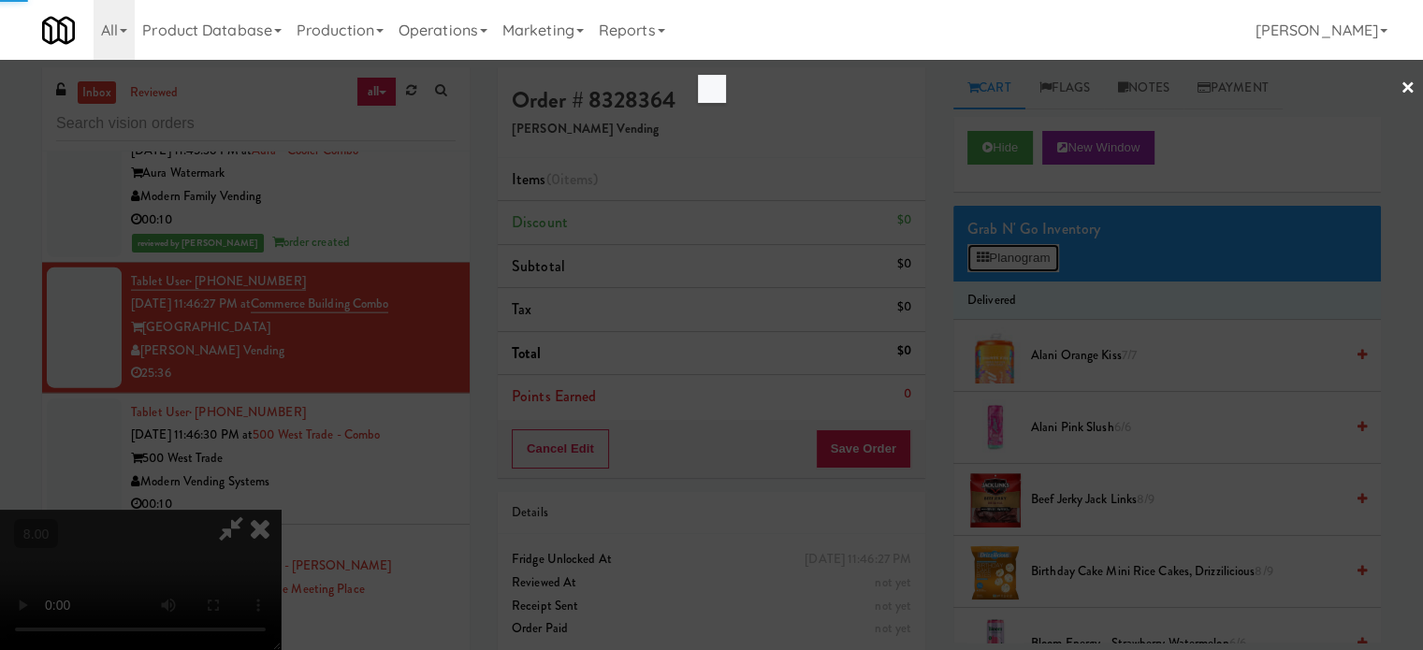
scroll to position [11532, 0]
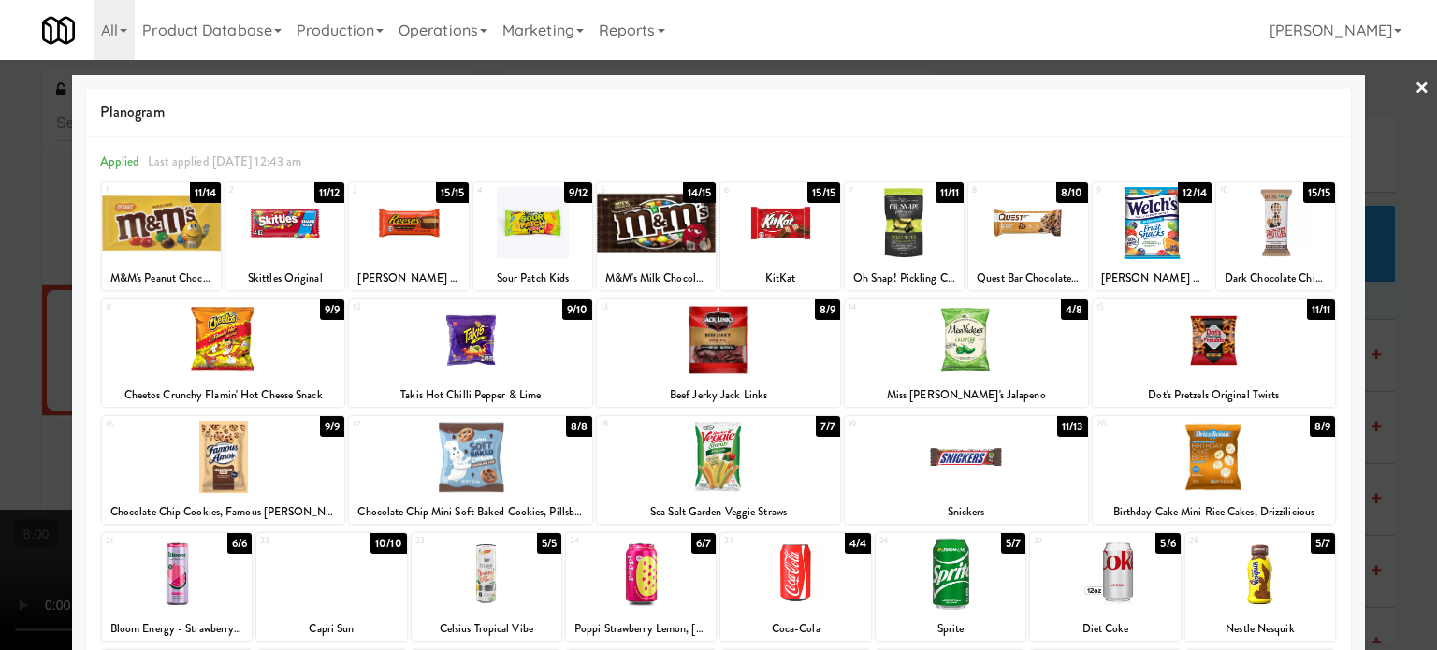
click at [1060, 198] on div "8/10" at bounding box center [1072, 192] width 31 height 21
click at [1399, 345] on div at bounding box center [718, 325] width 1437 height 650
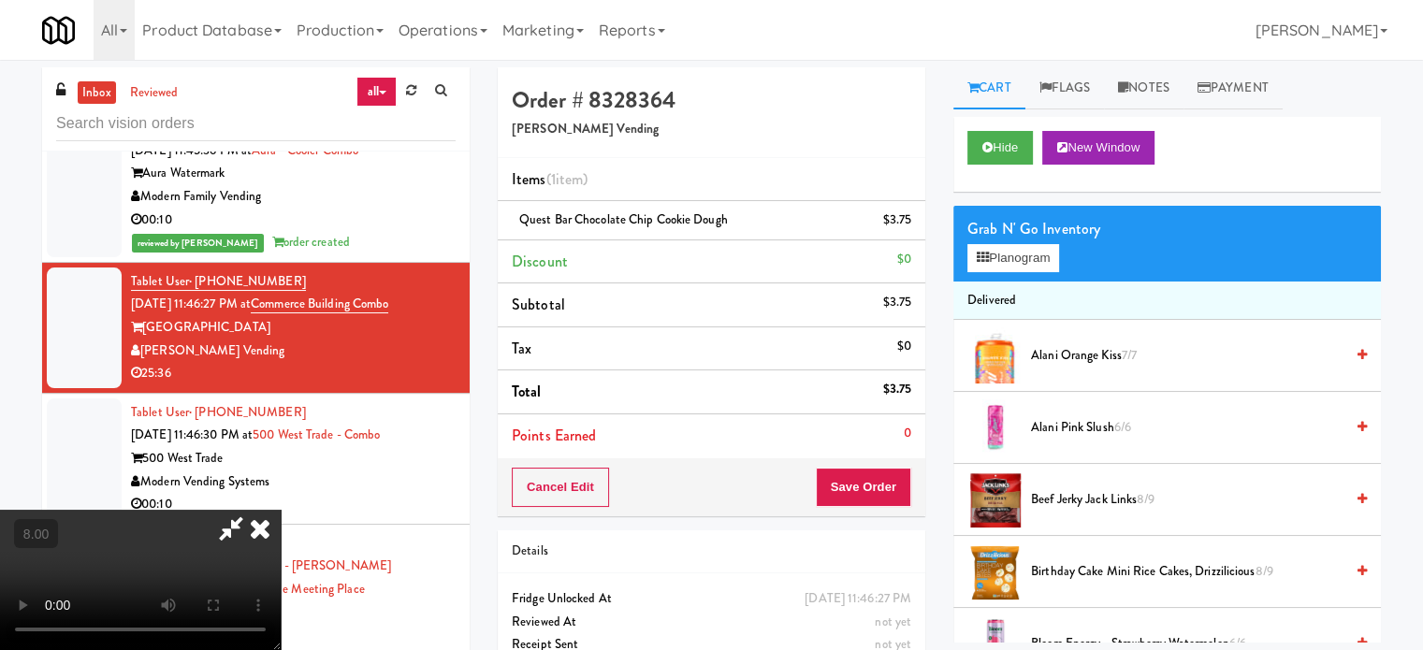
click at [281, 510] on video at bounding box center [140, 580] width 281 height 140
drag, startPoint x: 383, startPoint y: 351, endPoint x: 460, endPoint y: 399, distance: 91.2
click at [281, 510] on video at bounding box center [140, 580] width 281 height 140
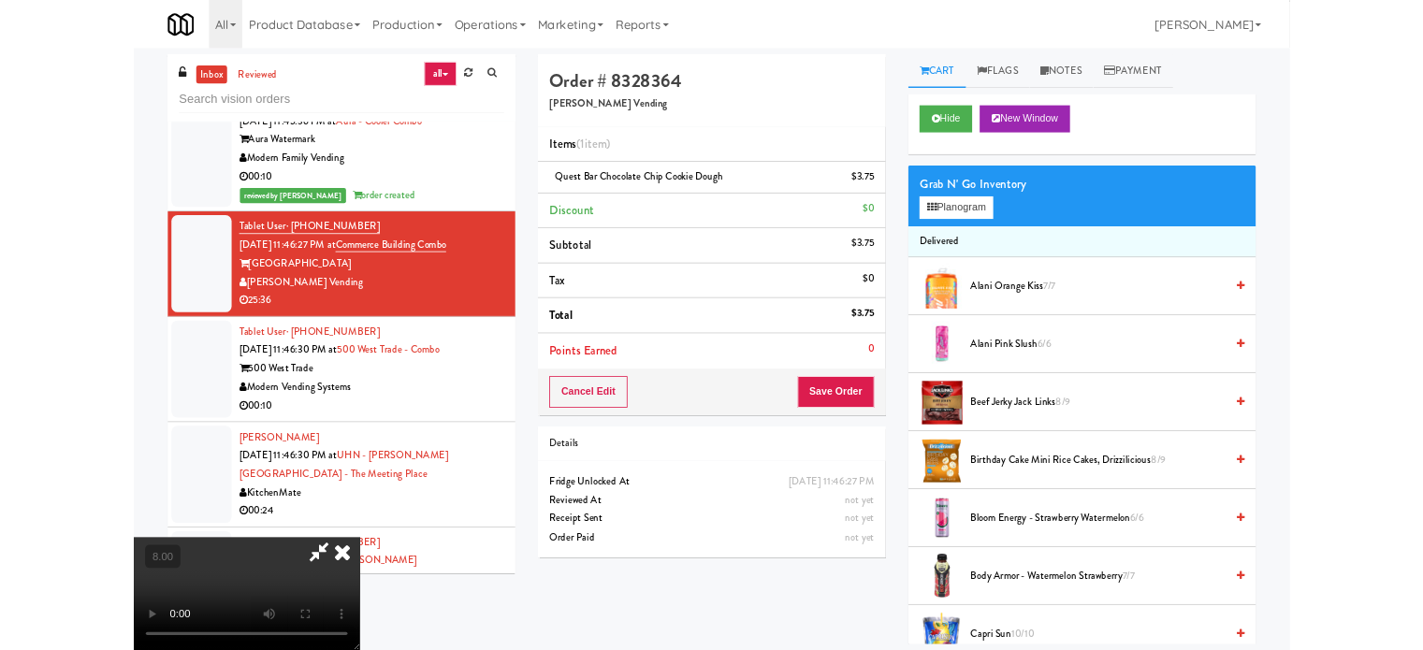
scroll to position [11532, 0]
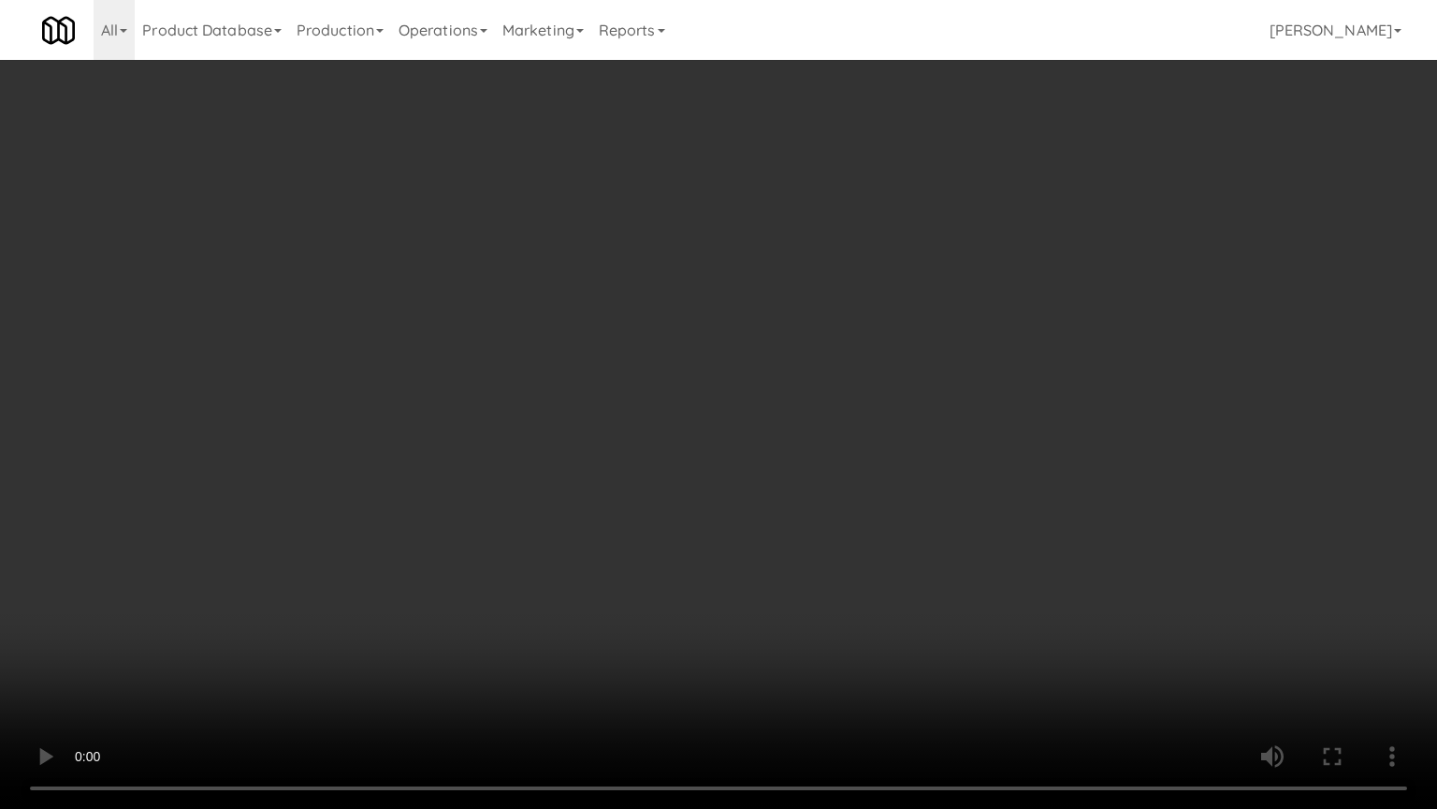
drag, startPoint x: 681, startPoint y: 378, endPoint x: 745, endPoint y: 369, distance: 64.3
click at [685, 380] on video at bounding box center [718, 404] width 1437 height 809
click at [503, 539] on video at bounding box center [718, 404] width 1437 height 809
drag, startPoint x: 513, startPoint y: 532, endPoint x: 613, endPoint y: 343, distance: 214.8
click at [515, 532] on video at bounding box center [718, 404] width 1437 height 809
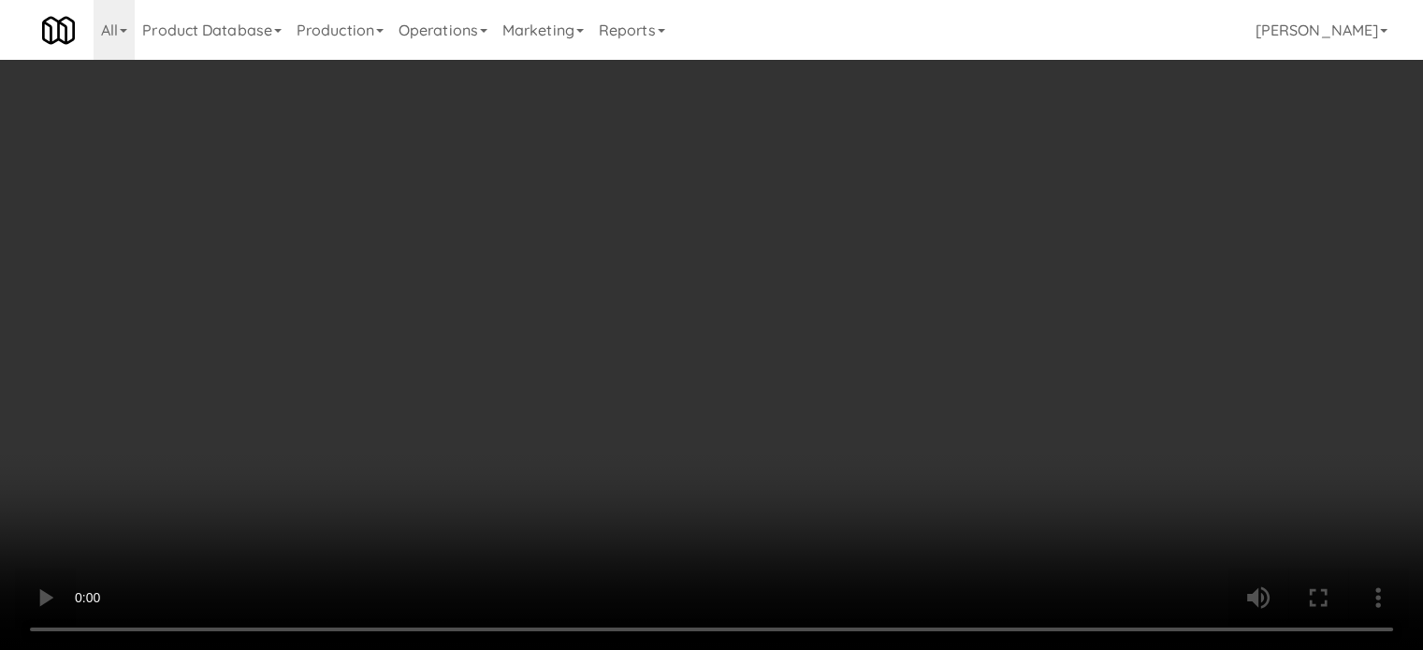
drag, startPoint x: 358, startPoint y: 524, endPoint x: 359, endPoint y: 512, distance: 12.2
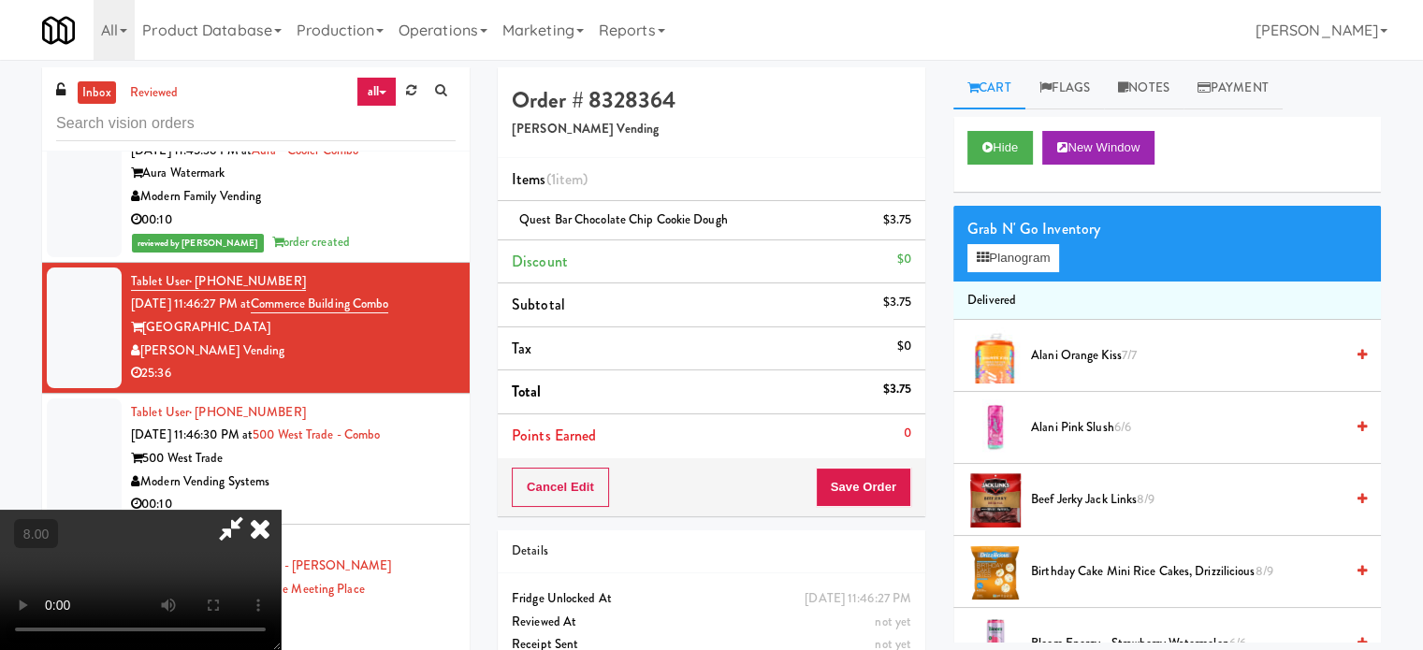
click at [281, 516] on video at bounding box center [140, 580] width 281 height 140
drag, startPoint x: 362, startPoint y: 490, endPoint x: 375, endPoint y: 562, distance: 72.3
click at [281, 510] on video at bounding box center [140, 580] width 281 height 140
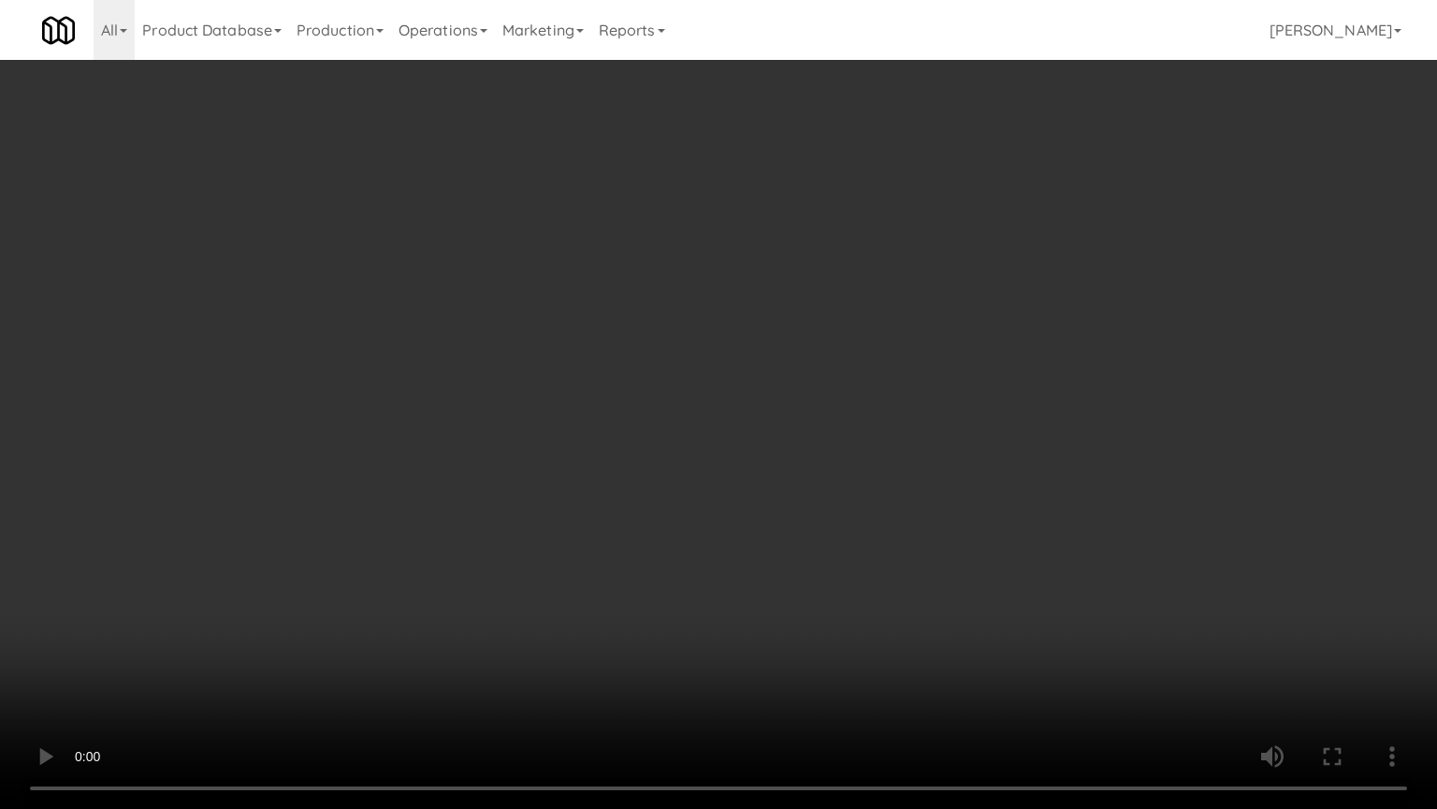
click at [440, 502] on video at bounding box center [718, 404] width 1437 height 809
click at [500, 416] on video at bounding box center [718, 404] width 1437 height 809
click at [591, 437] on video at bounding box center [718, 404] width 1437 height 809
click at [591, 406] on video at bounding box center [718, 404] width 1437 height 809
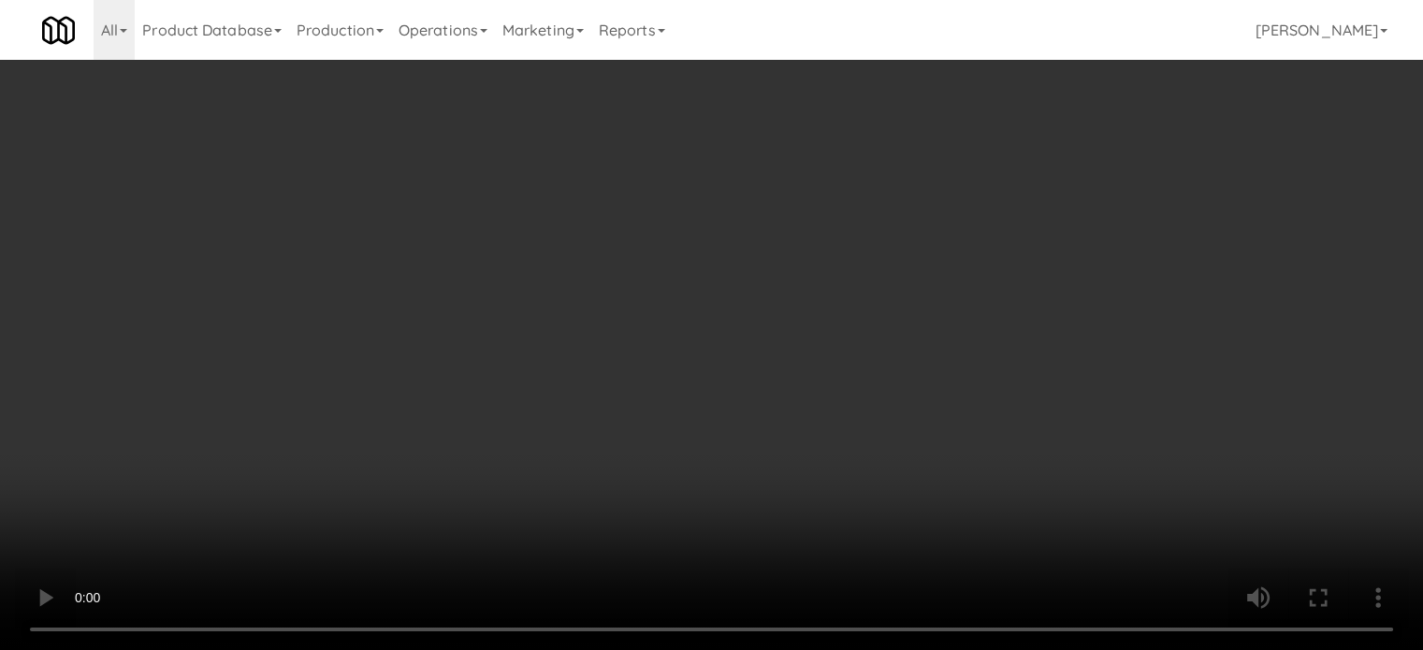
scroll to position [11554, 0]
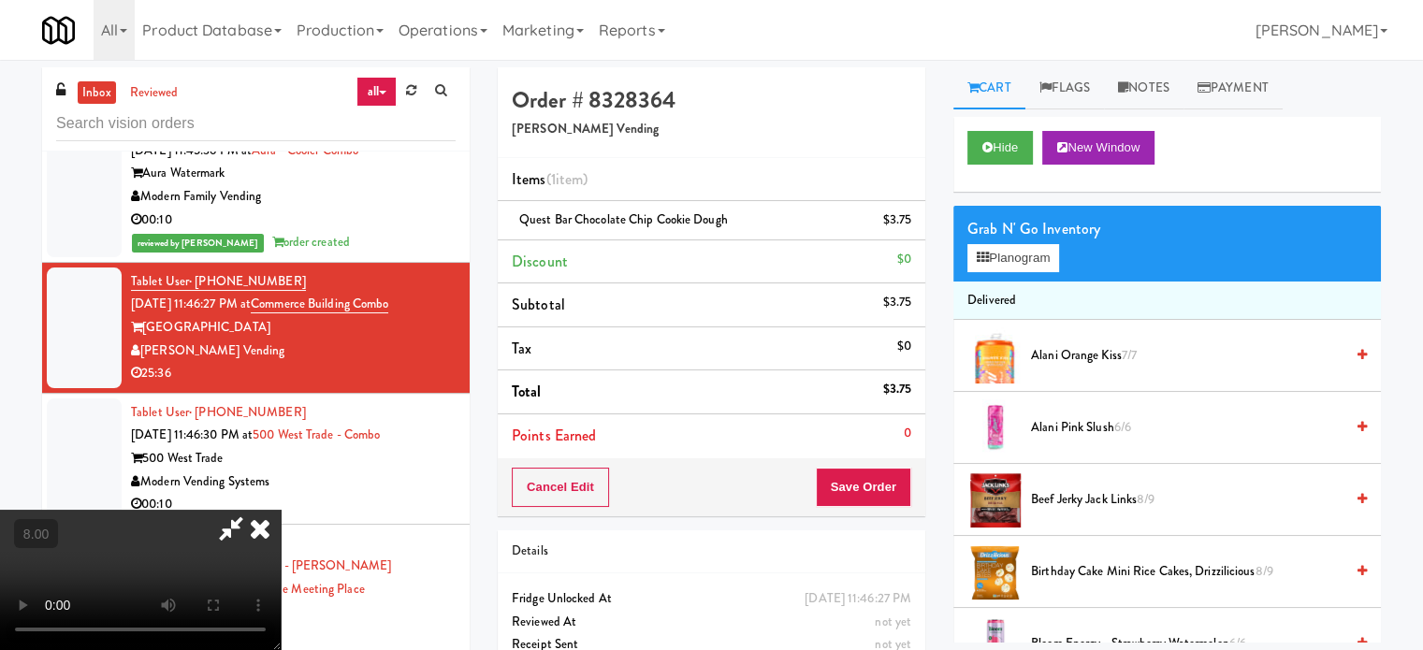
click at [281, 510] on icon at bounding box center [260, 528] width 41 height 37
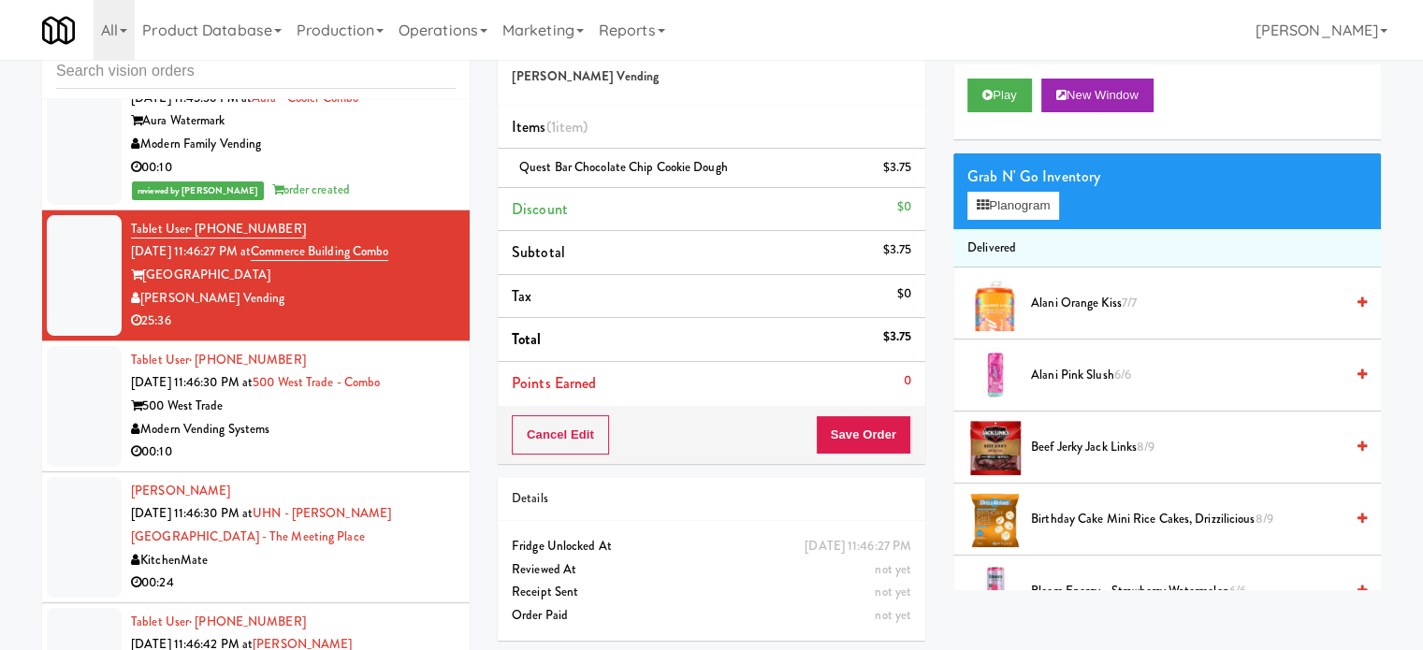
scroll to position [76, 0]
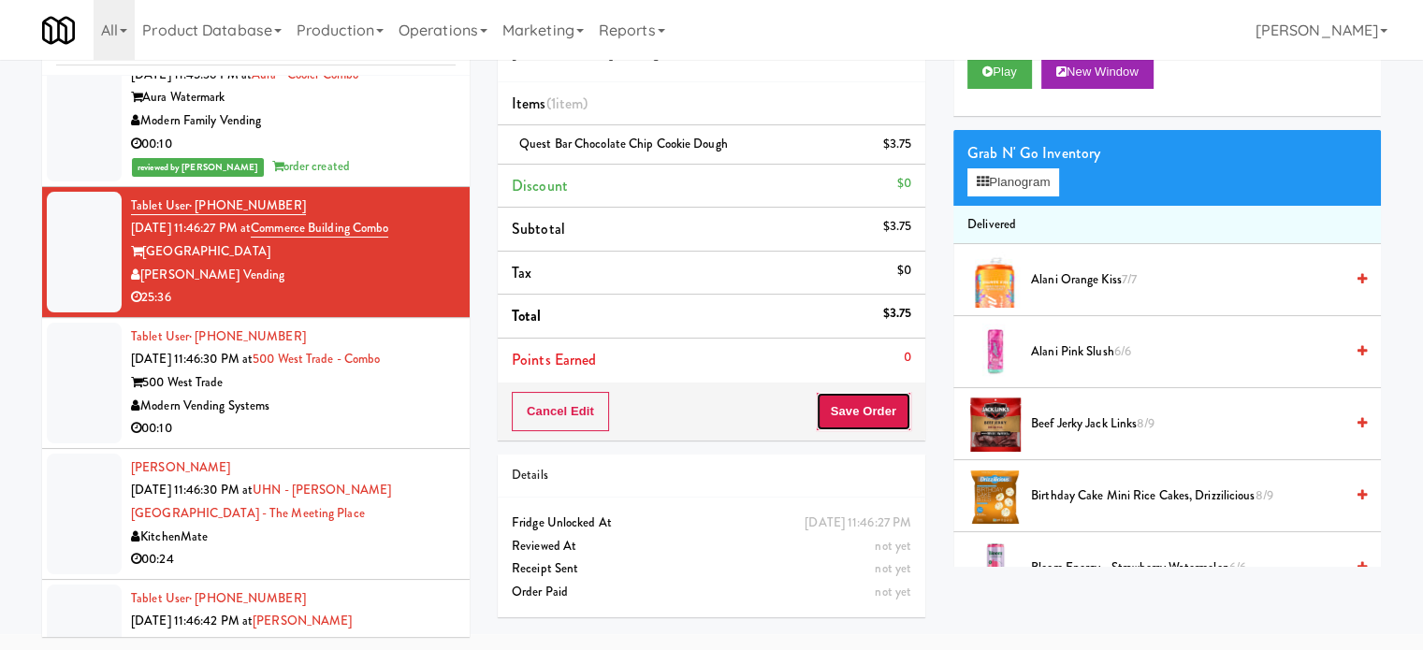
click at [861, 400] on button "Save Order" at bounding box center [863, 411] width 95 height 39
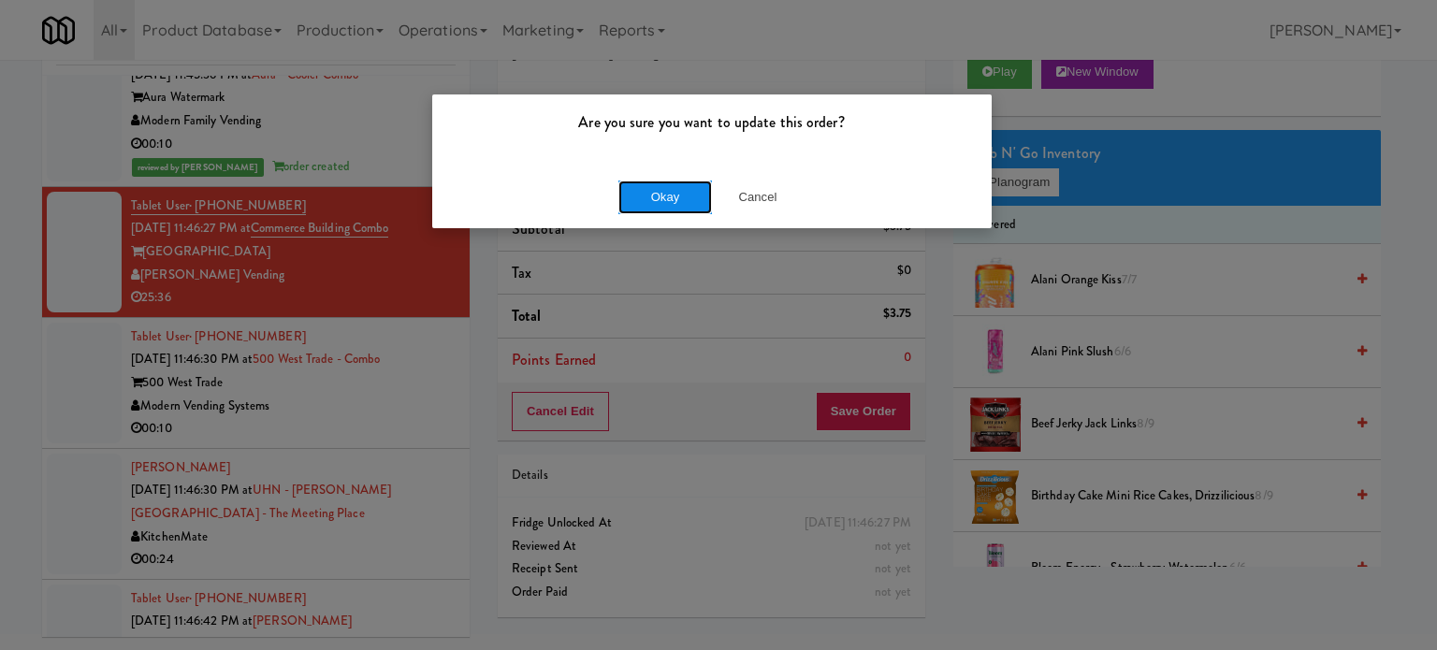
click at [647, 192] on button "Okay" at bounding box center [666, 198] width 94 height 34
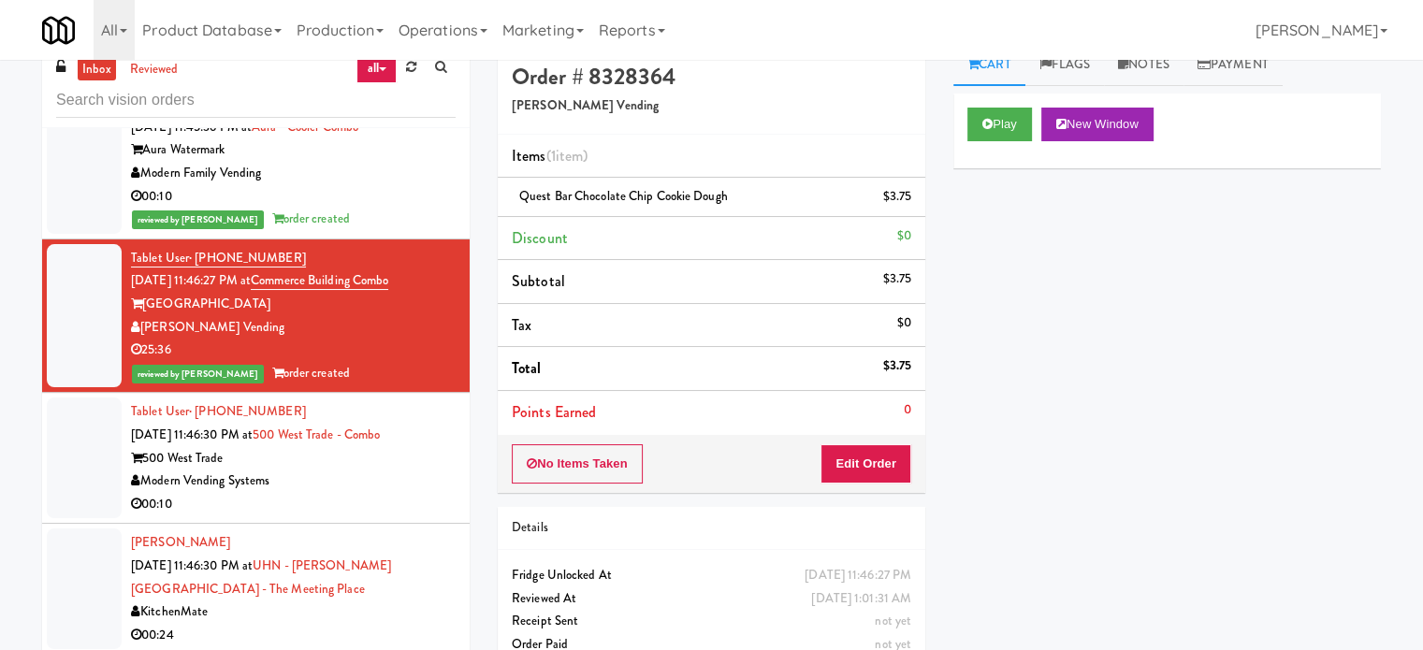
scroll to position [0, 0]
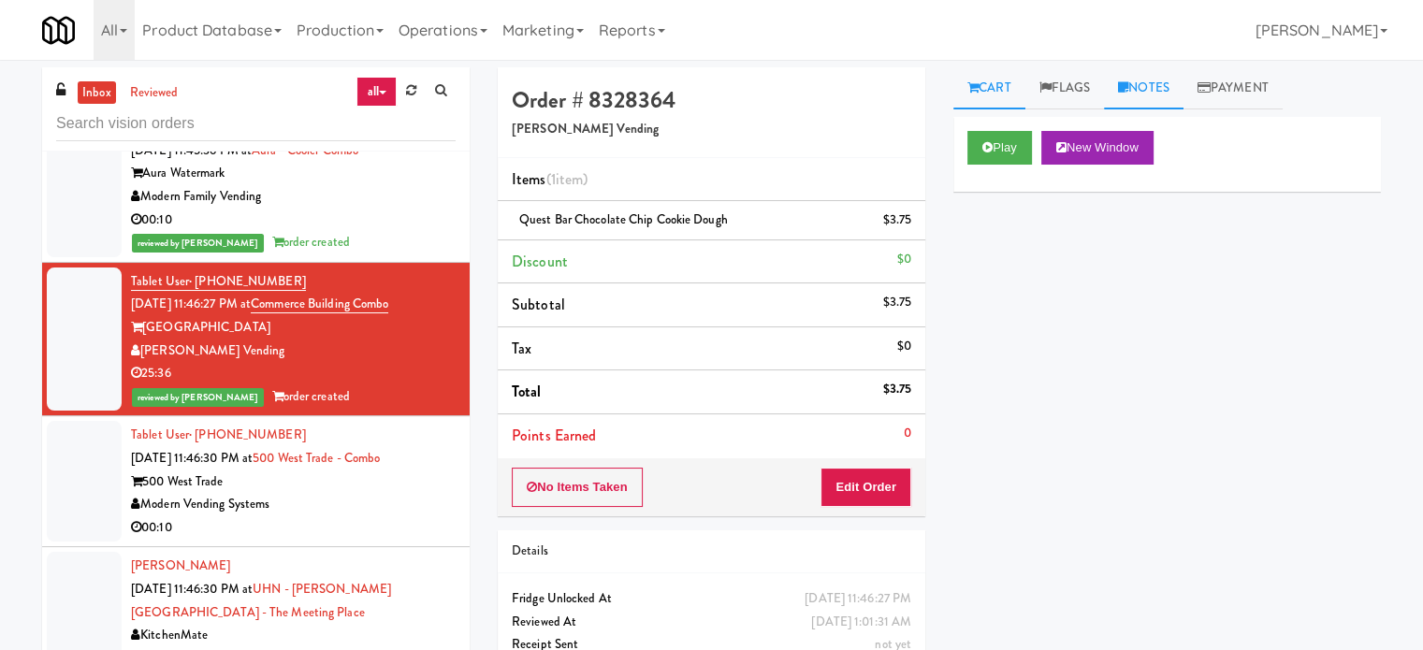
click at [1145, 86] on link "Notes" at bounding box center [1144, 88] width 80 height 42
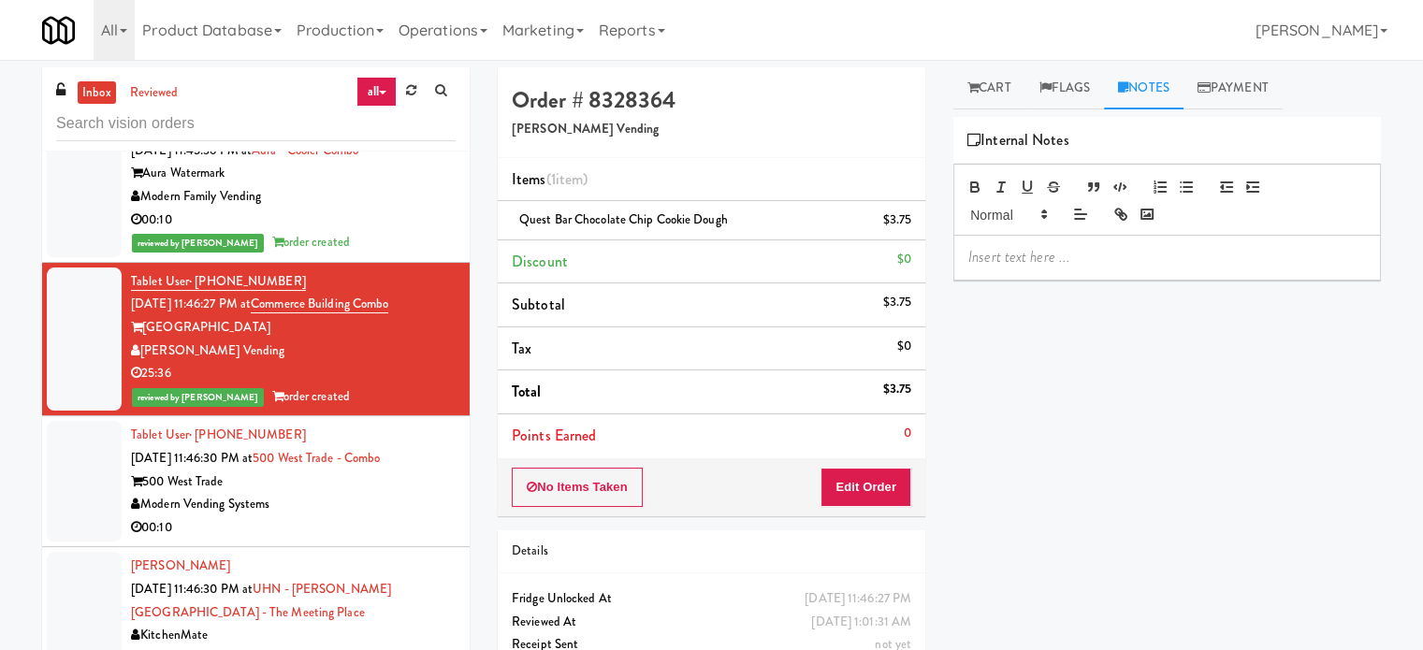
click at [1036, 275] on div at bounding box center [1168, 257] width 426 height 43
click at [1041, 257] on p "To enrich screen reader interactions, please activate Accessibility in Grammarl…" at bounding box center [1168, 257] width 398 height 21
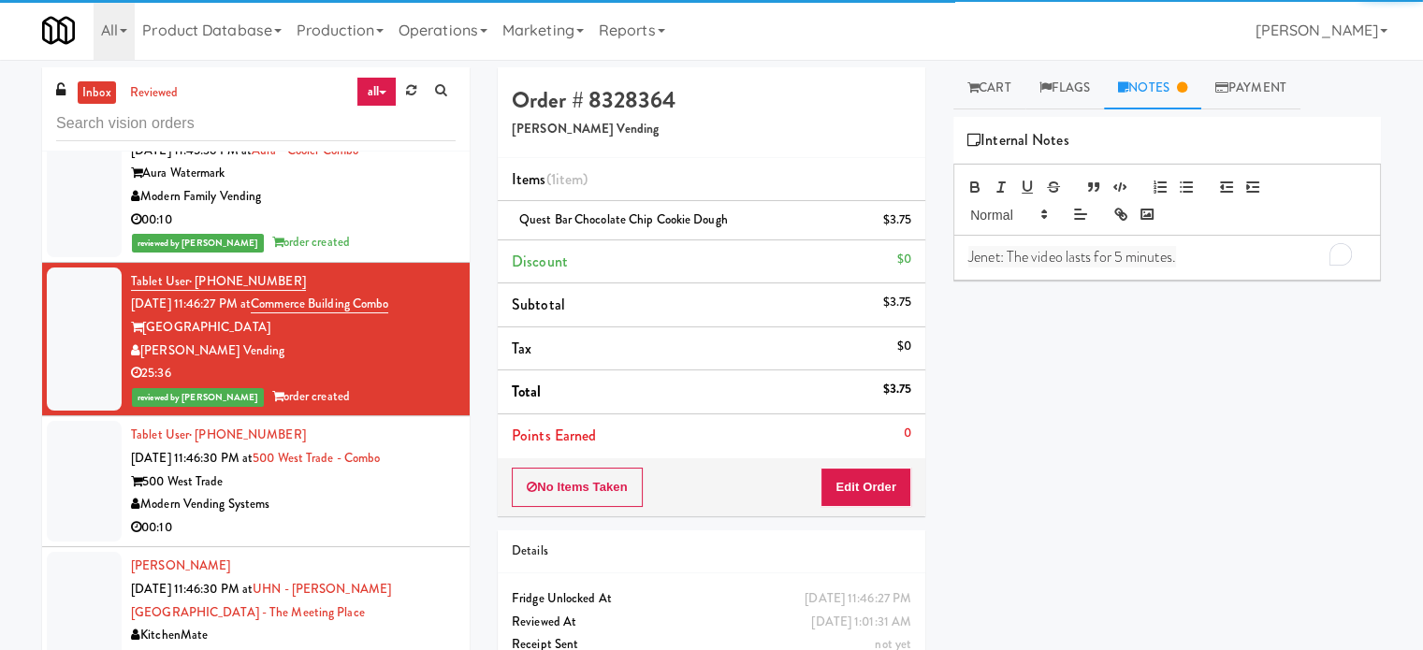
drag, startPoint x: 356, startPoint y: 598, endPoint x: 962, endPoint y: 385, distance: 642.9
click at [356, 539] on div "Tablet User · (972) 439-0534 Sep 21, 2025 11:46:30 PM at 500 West Trade - Combo…" at bounding box center [293, 481] width 325 height 115
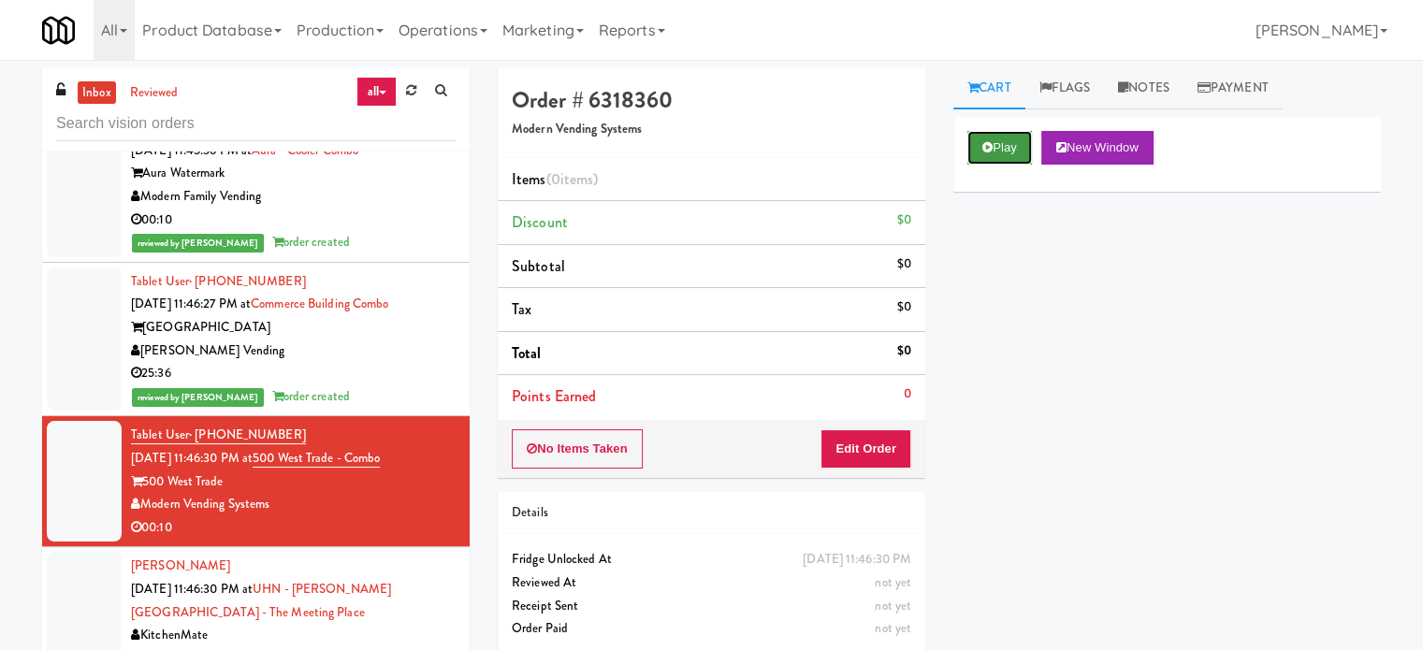
drag, startPoint x: 1002, startPoint y: 146, endPoint x: 995, endPoint y: 160, distance: 15.9
click at [1002, 148] on button "Play" at bounding box center [1000, 148] width 65 height 34
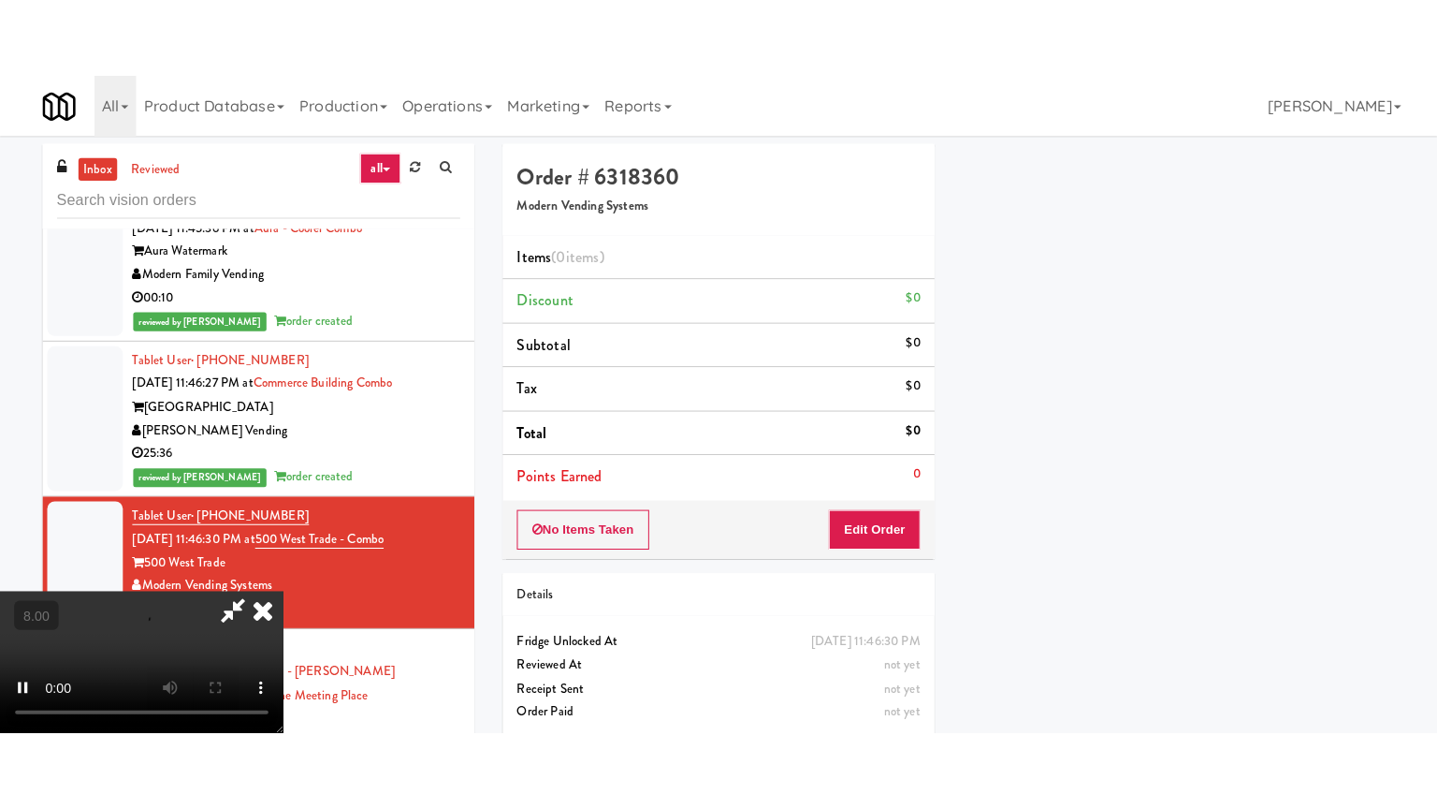
scroll to position [175, 0]
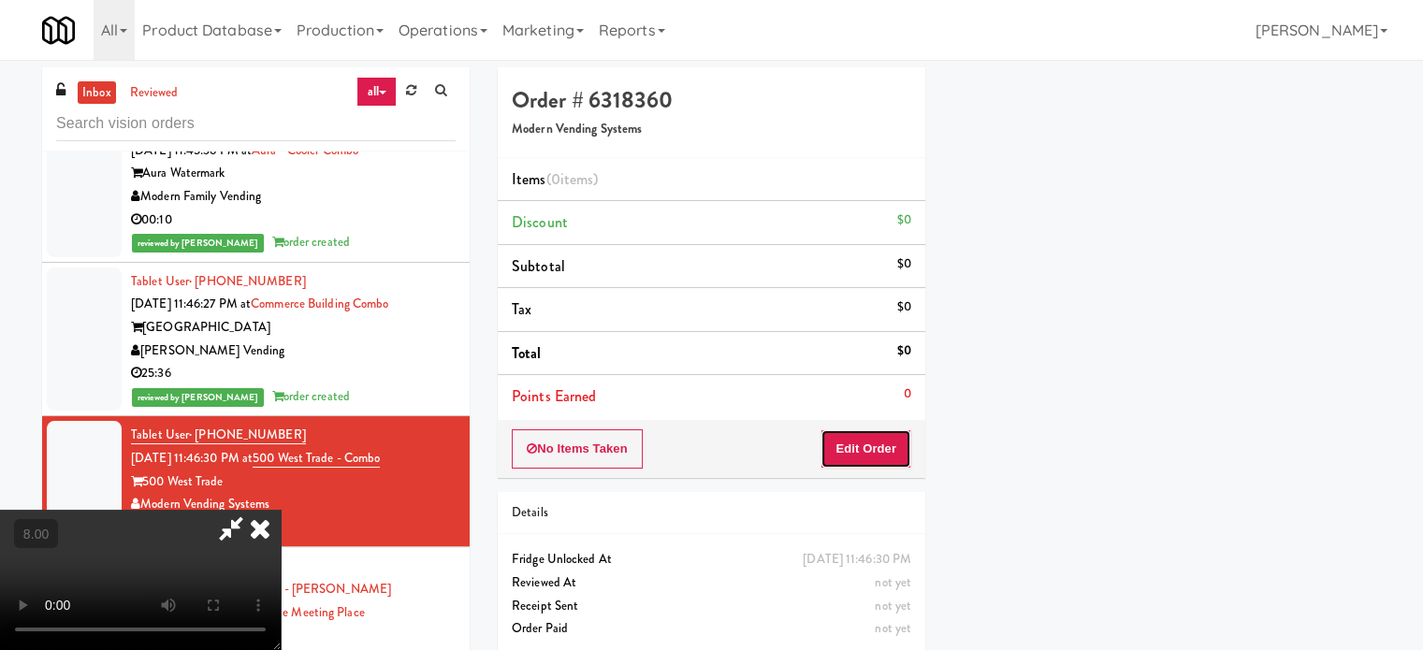
click at [883, 449] on button "Edit Order" at bounding box center [866, 449] width 91 height 39
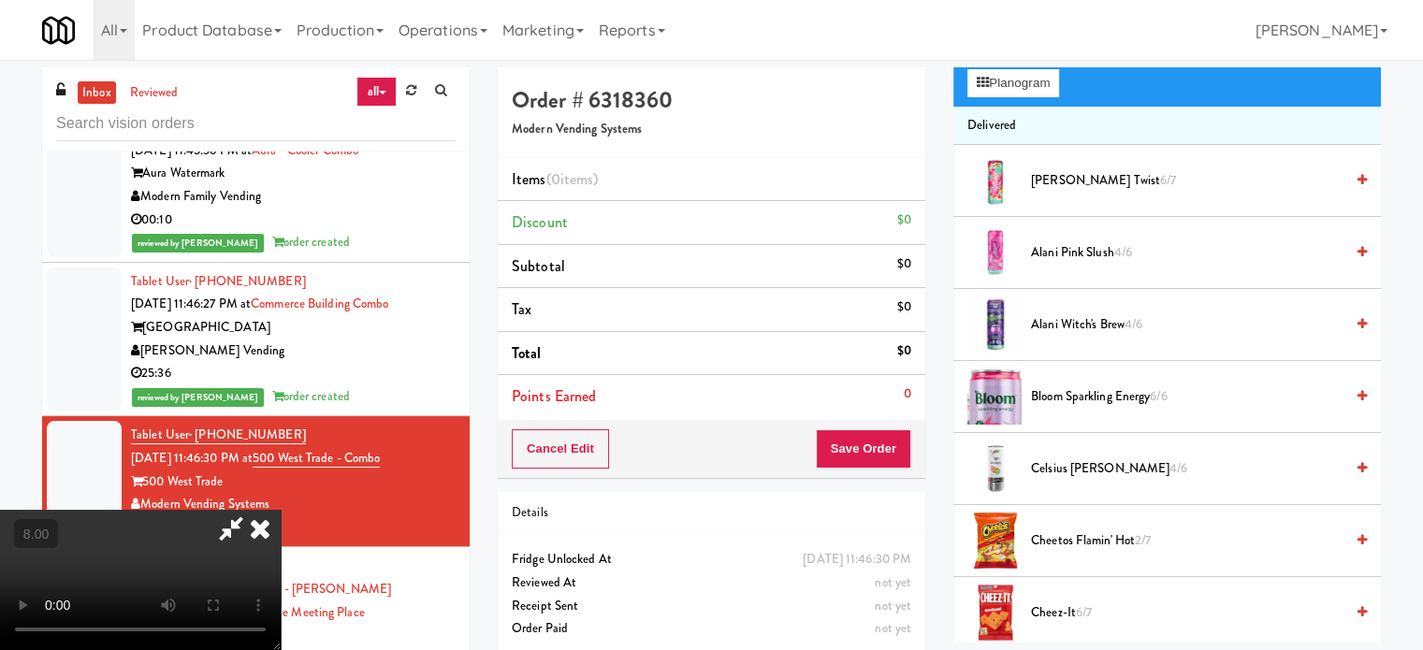
click at [281, 510] on video at bounding box center [140, 580] width 281 height 140
drag, startPoint x: 483, startPoint y: 385, endPoint x: 540, endPoint y: 386, distance: 57.1
click at [281, 510] on video at bounding box center [140, 580] width 281 height 140
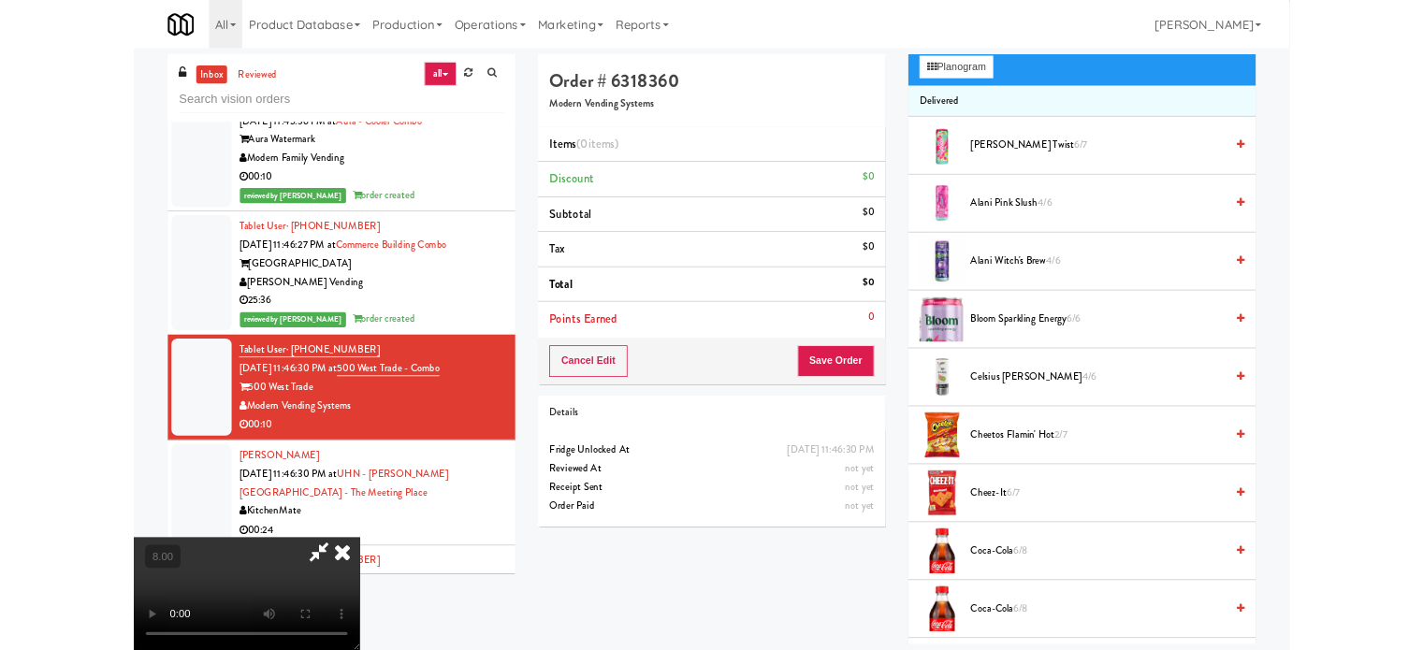
scroll to position [11532, 0]
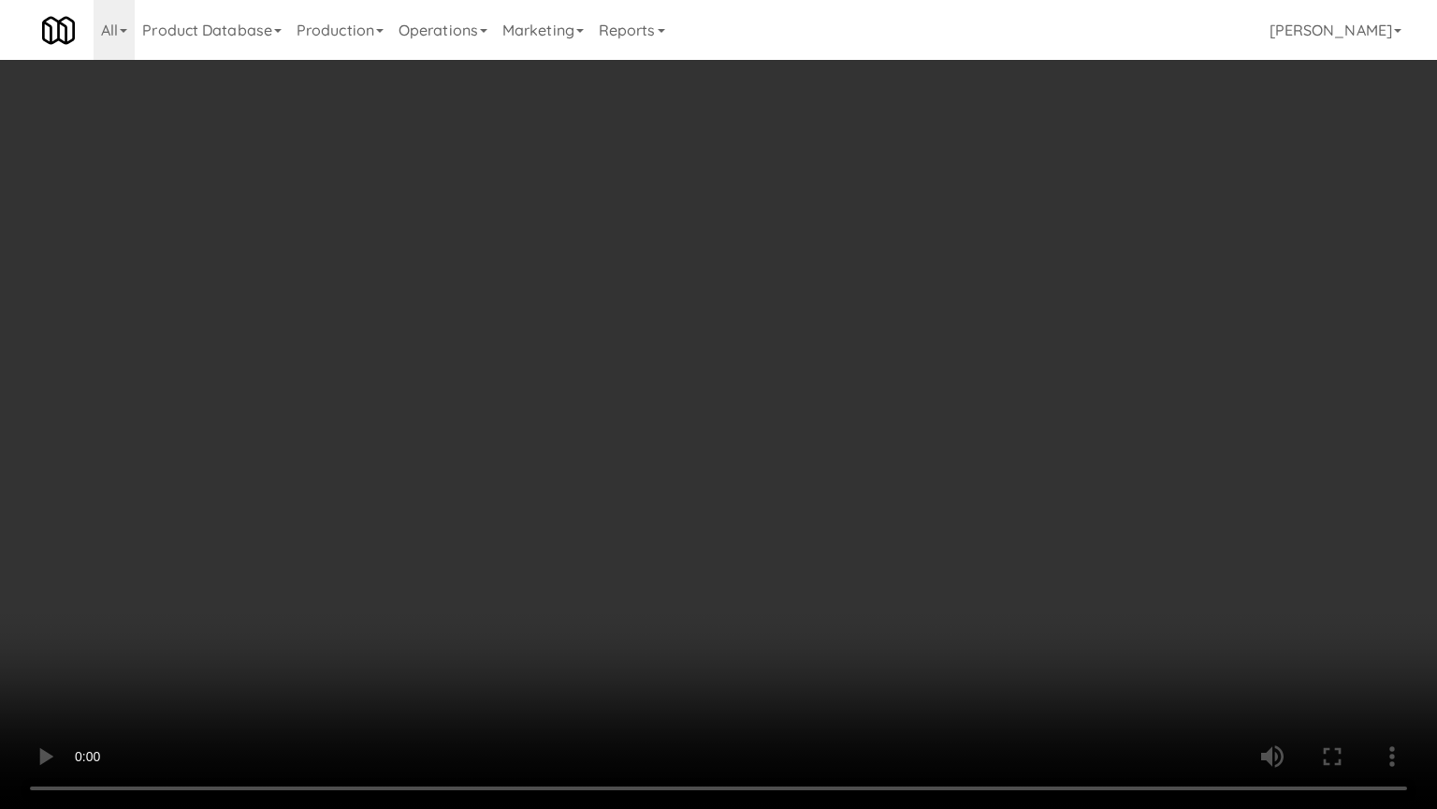
click at [391, 397] on video at bounding box center [718, 404] width 1437 height 809
click at [606, 374] on video at bounding box center [718, 404] width 1437 height 809
click at [644, 383] on video at bounding box center [718, 404] width 1437 height 809
click at [644, 384] on video at bounding box center [718, 404] width 1437 height 809
click at [672, 402] on video at bounding box center [718, 404] width 1437 height 809
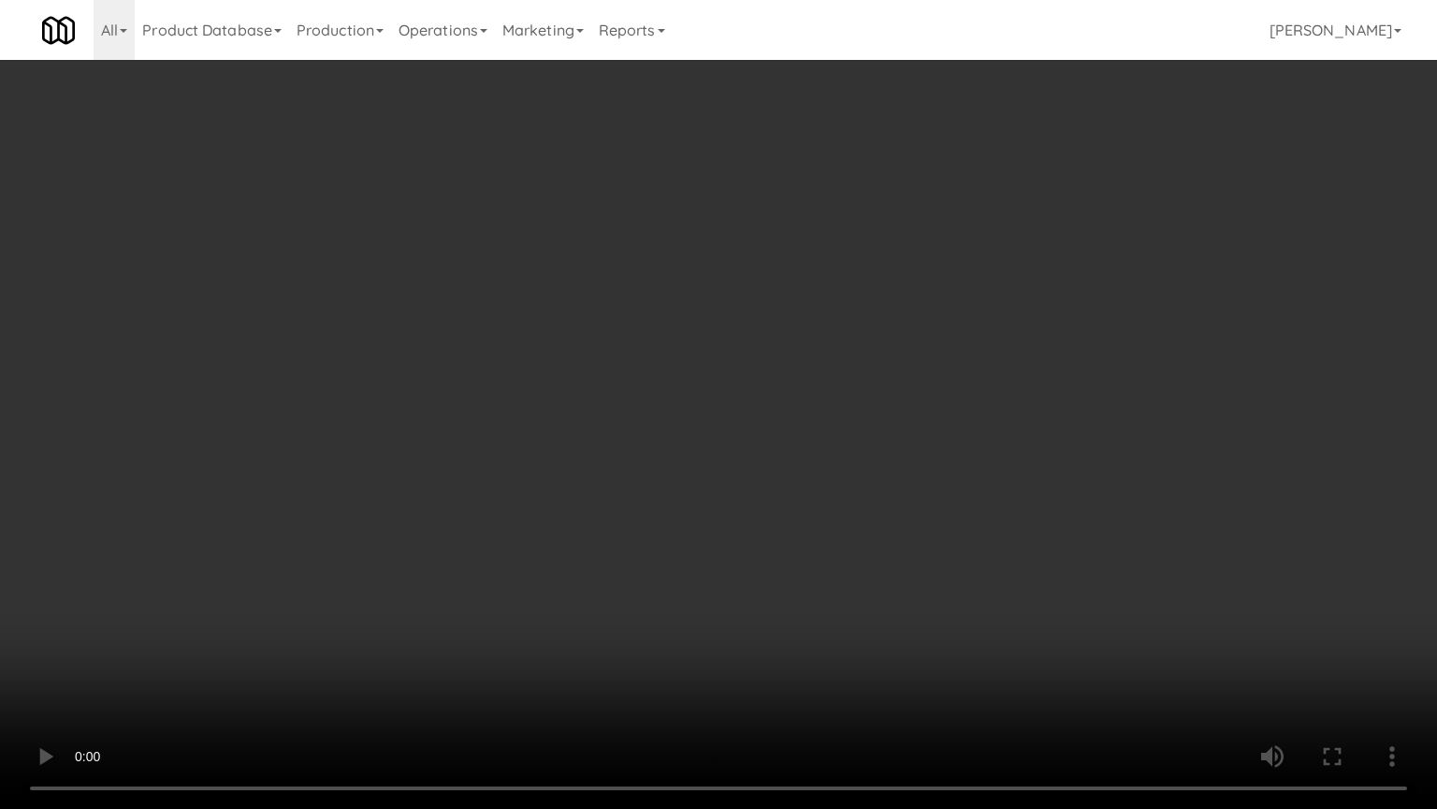
click at [666, 409] on video at bounding box center [718, 404] width 1437 height 809
click at [771, 401] on video at bounding box center [718, 404] width 1437 height 809
click at [737, 406] on video at bounding box center [718, 404] width 1437 height 809
click at [844, 411] on video at bounding box center [718, 404] width 1437 height 809
drag, startPoint x: 739, startPoint y: 445, endPoint x: 761, endPoint y: 427, distance: 27.9
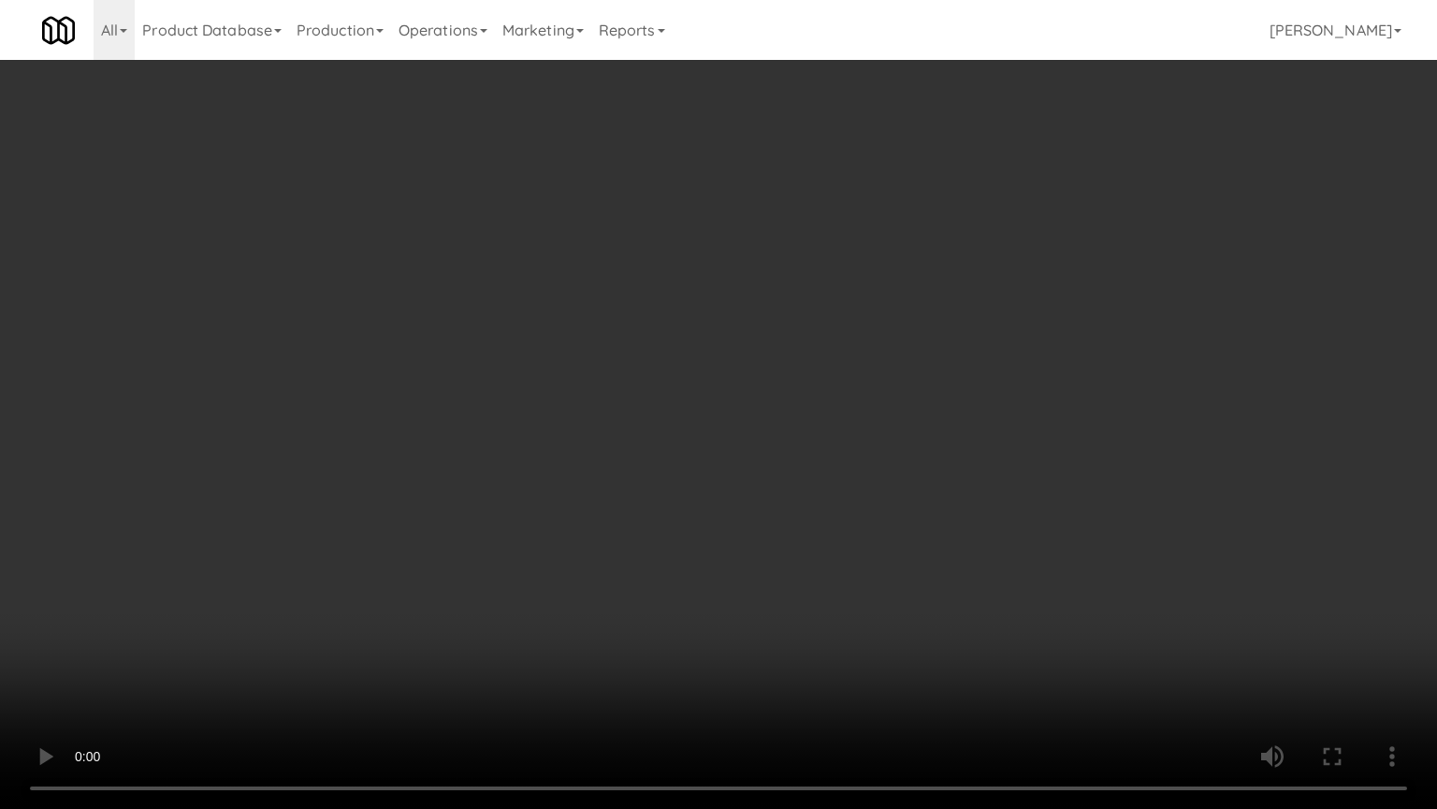
click at [758, 430] on video at bounding box center [718, 404] width 1437 height 809
drag, startPoint x: 761, startPoint y: 427, endPoint x: 1056, endPoint y: 242, distance: 347.7
click at [764, 424] on video at bounding box center [718, 404] width 1437 height 809
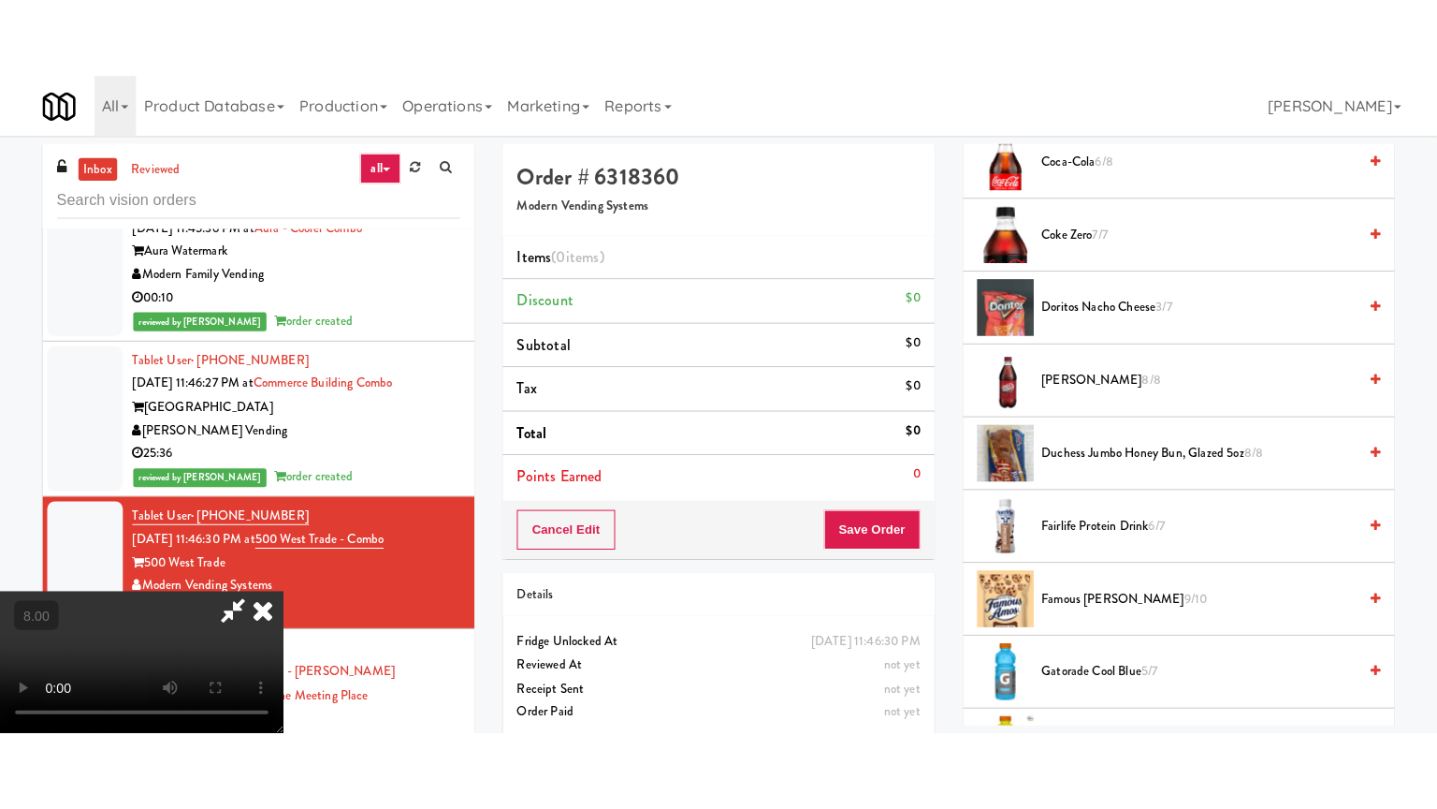
scroll to position [2408, 0]
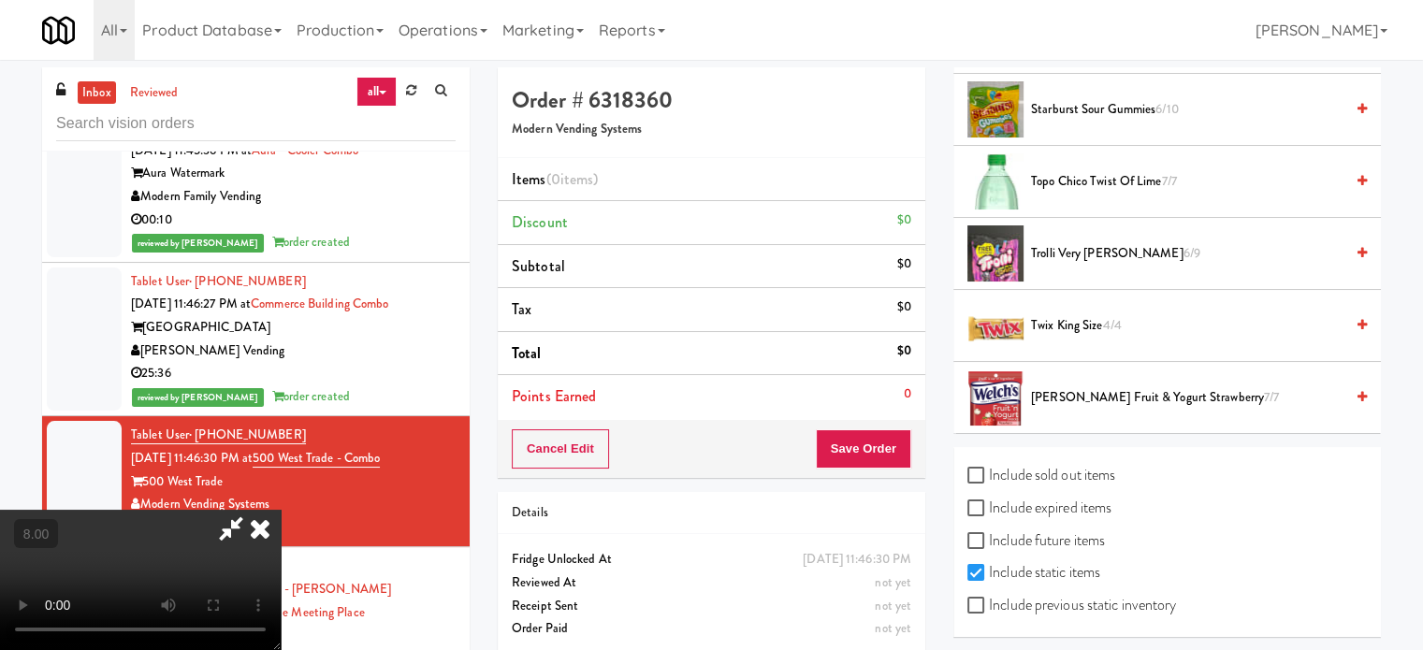
click at [1094, 242] on span "Trolli Very Berry 6/9" at bounding box center [1187, 253] width 313 height 23
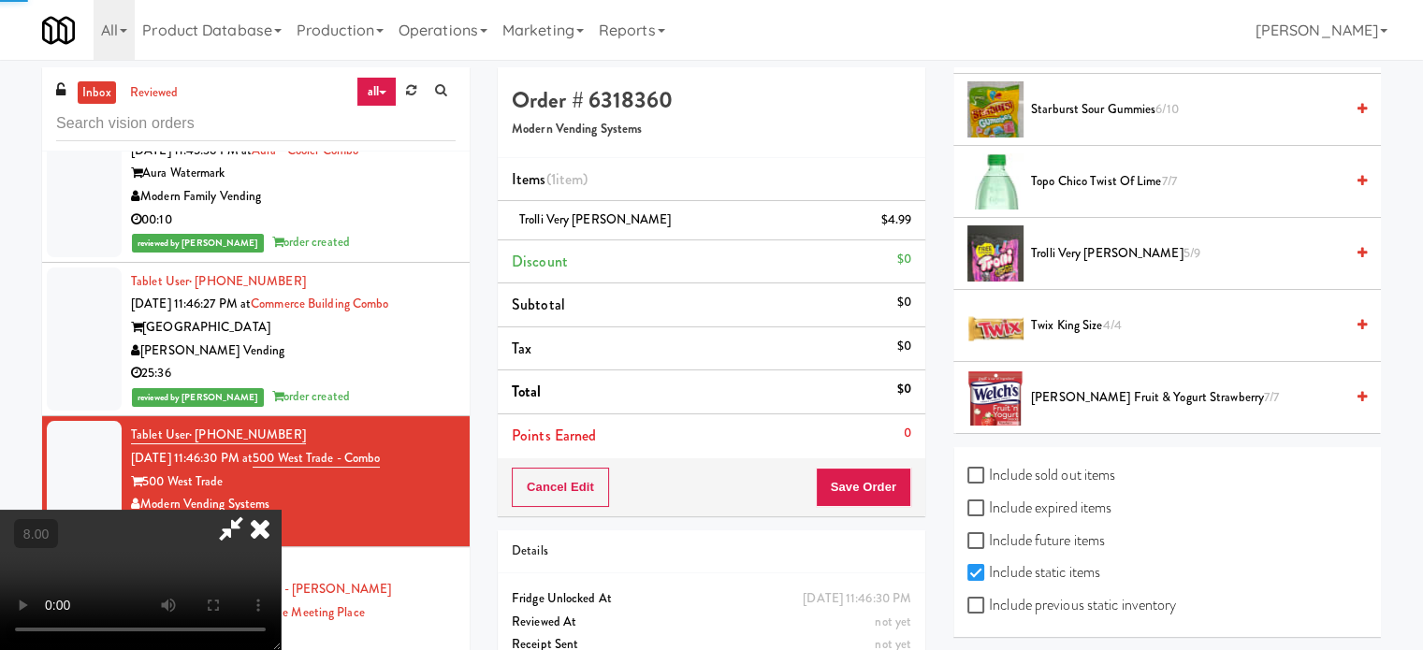
click at [281, 510] on video at bounding box center [140, 580] width 281 height 140
drag, startPoint x: 500, startPoint y: 417, endPoint x: 500, endPoint y: 504, distance: 87.0
click at [281, 510] on video at bounding box center [140, 580] width 281 height 140
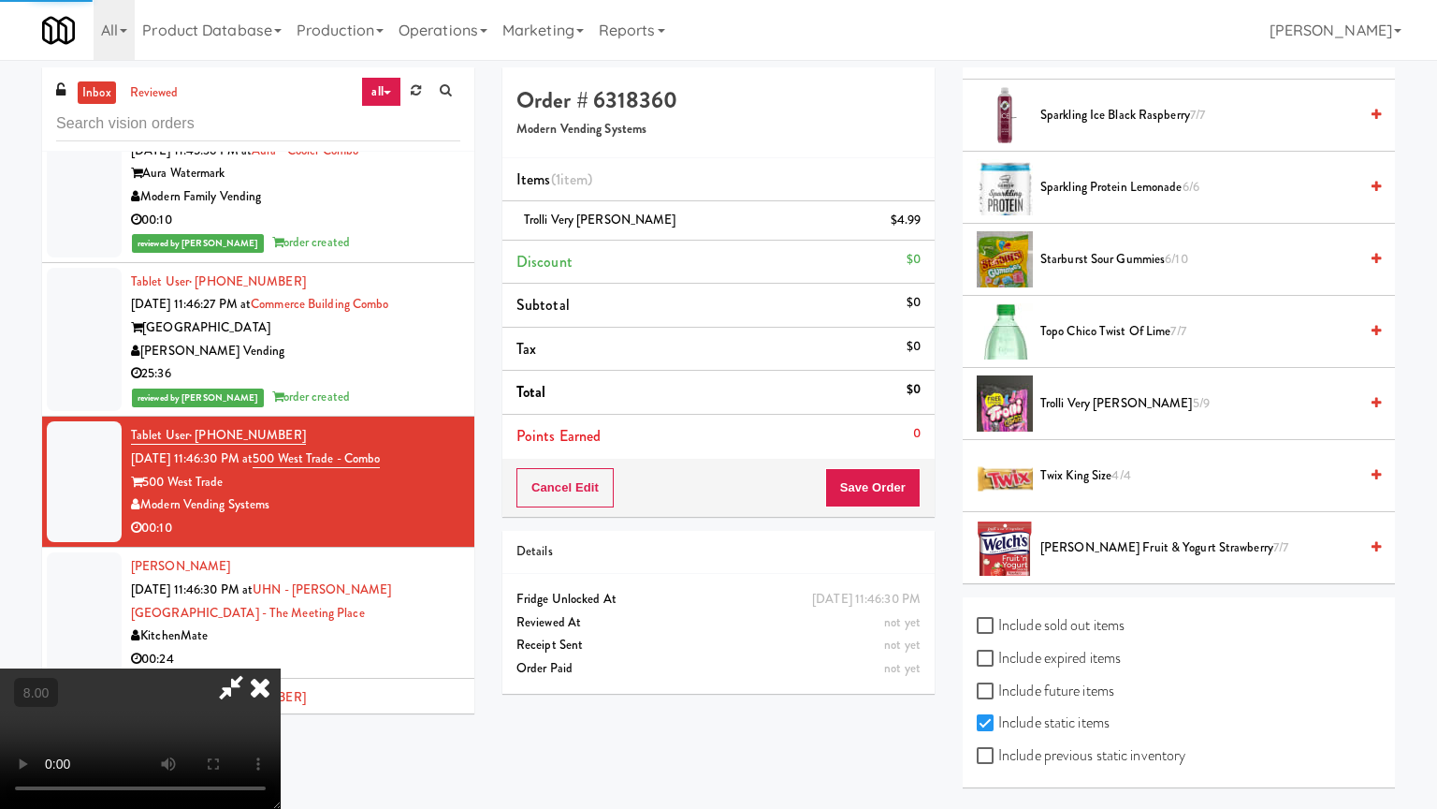
click at [281, 649] on video at bounding box center [140, 738] width 281 height 140
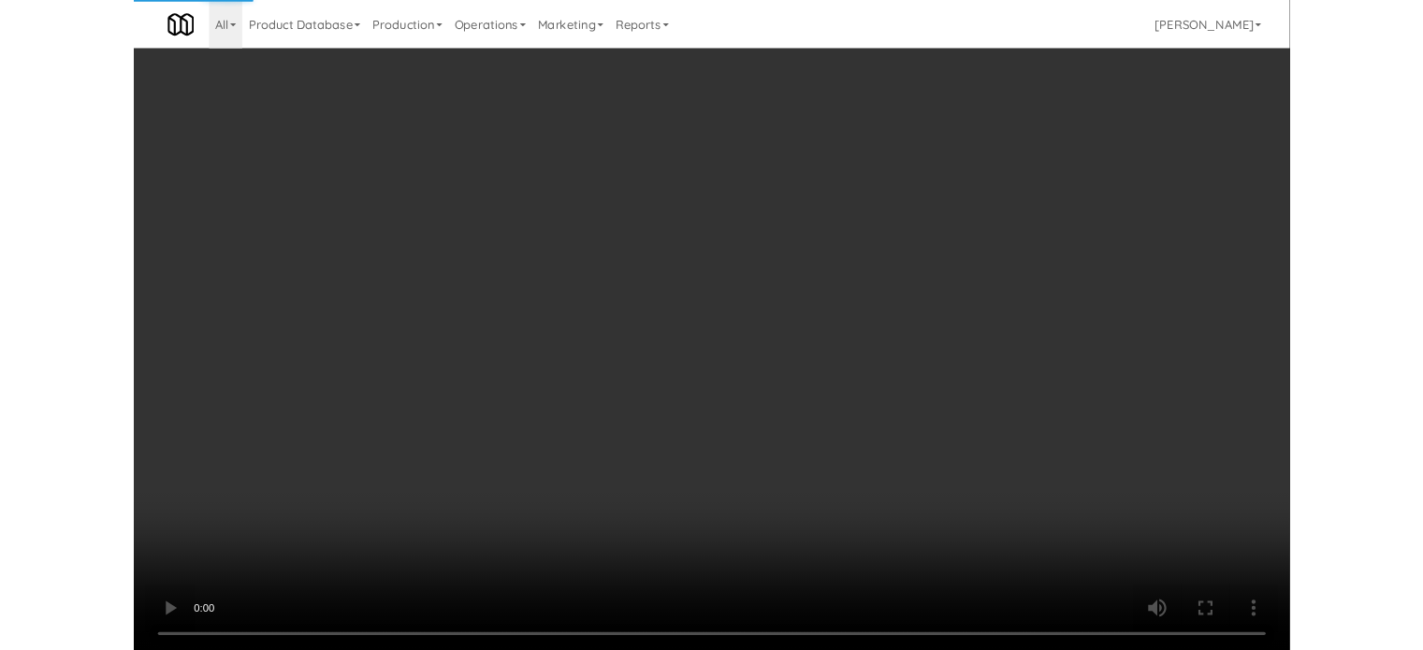
scroll to position [11532, 0]
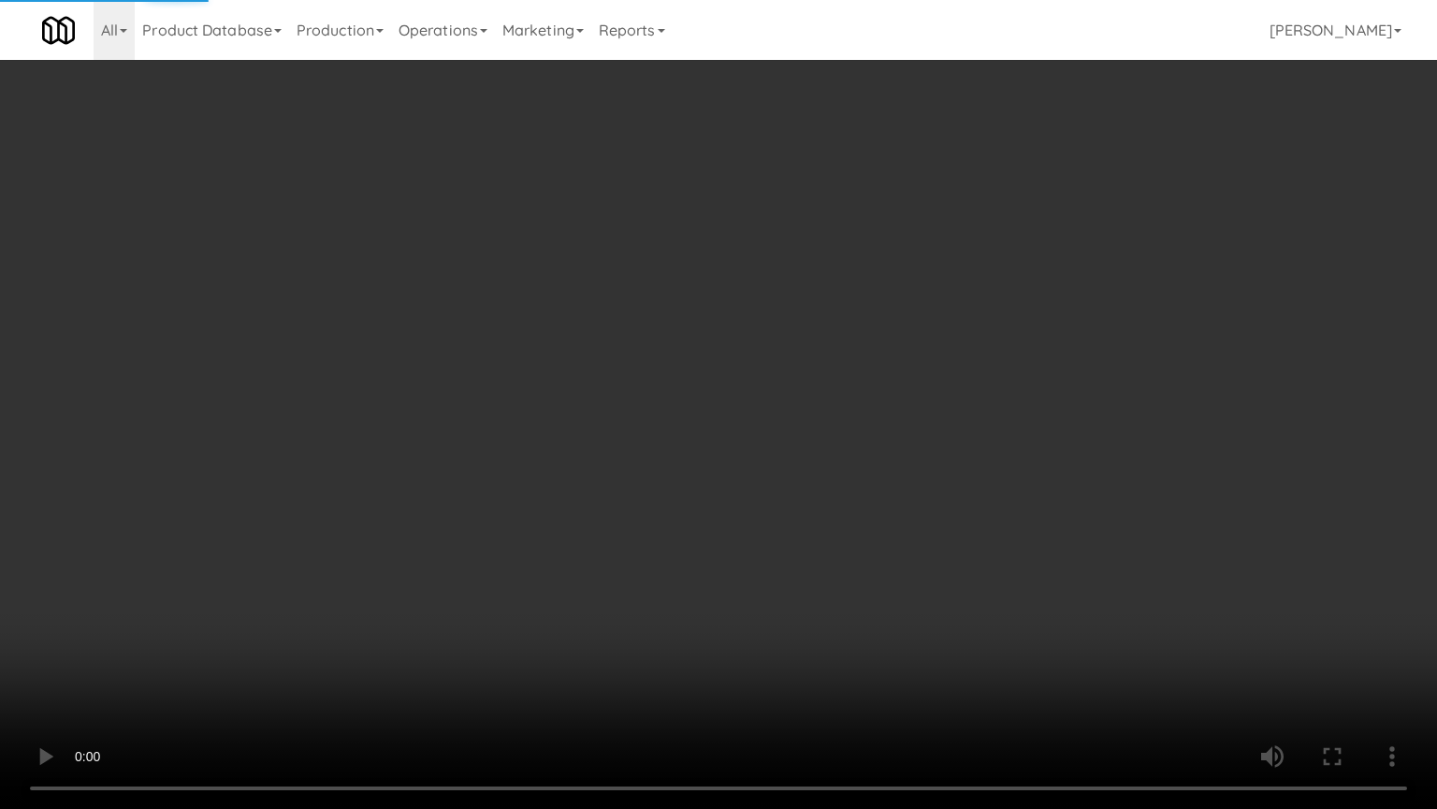
click at [595, 450] on video at bounding box center [718, 404] width 1437 height 809
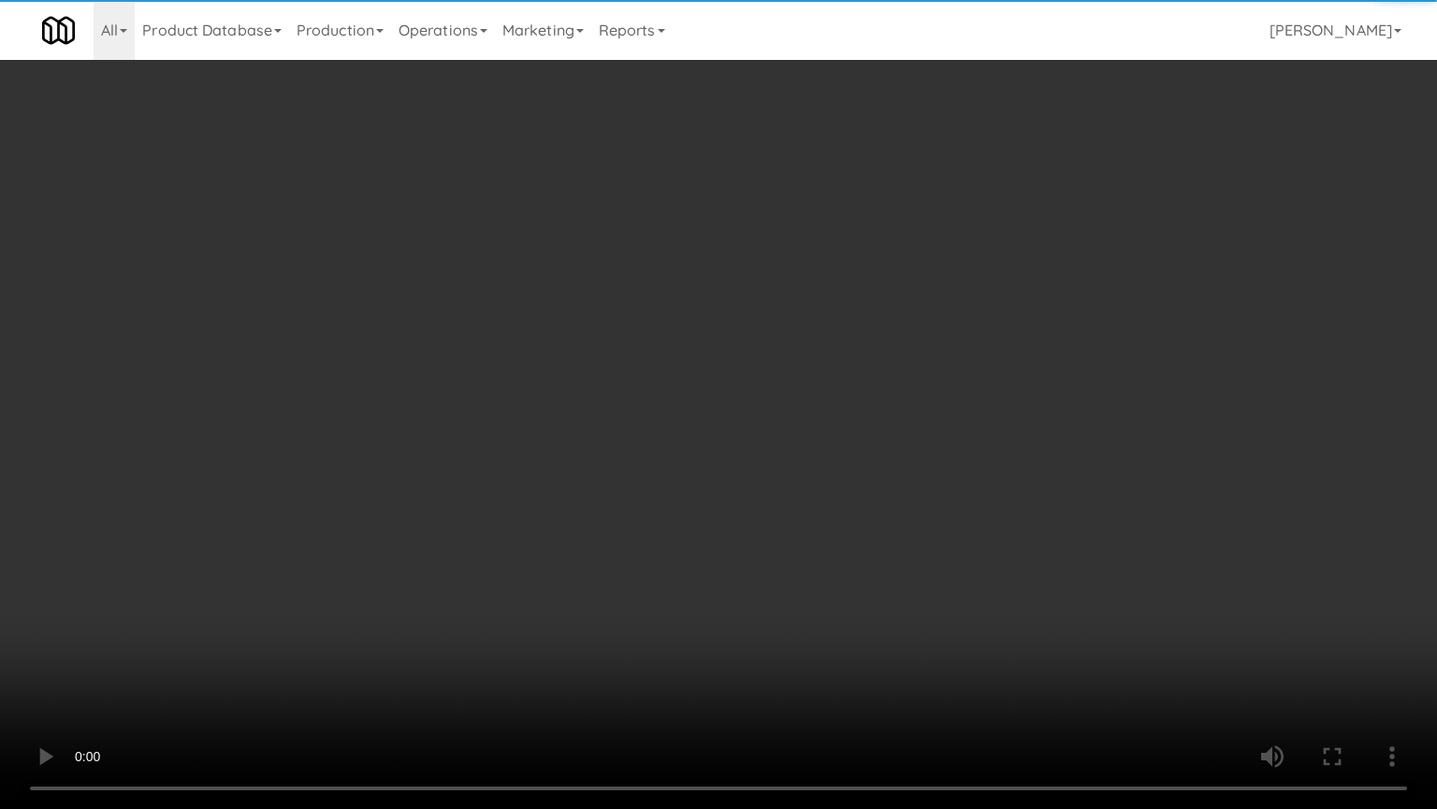
click at [648, 418] on video at bounding box center [718, 404] width 1437 height 809
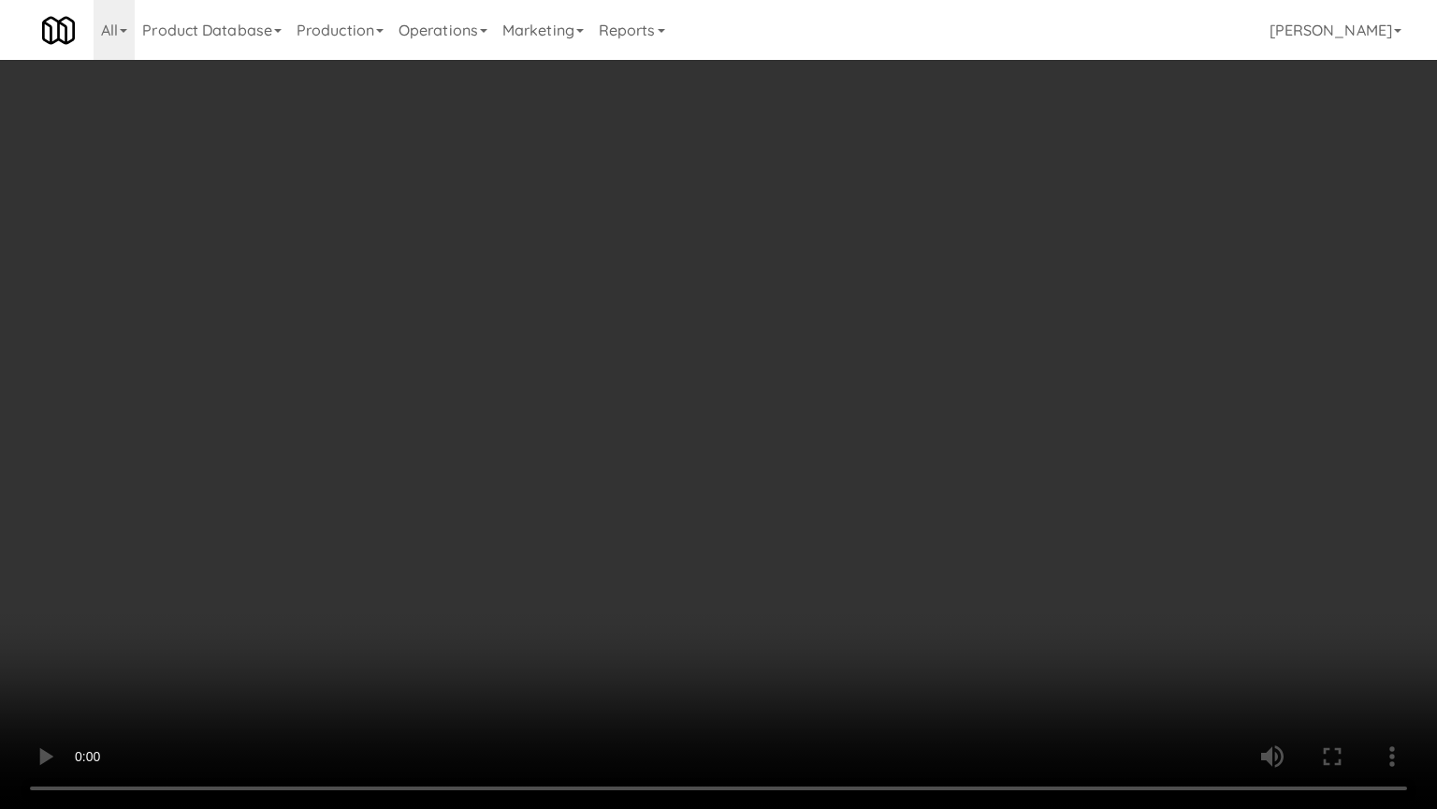
drag, startPoint x: 651, startPoint y: 479, endPoint x: 678, endPoint y: 436, distance: 50.4
click at [654, 475] on video at bounding box center [718, 404] width 1437 height 809
click at [669, 460] on video at bounding box center [718, 404] width 1437 height 809
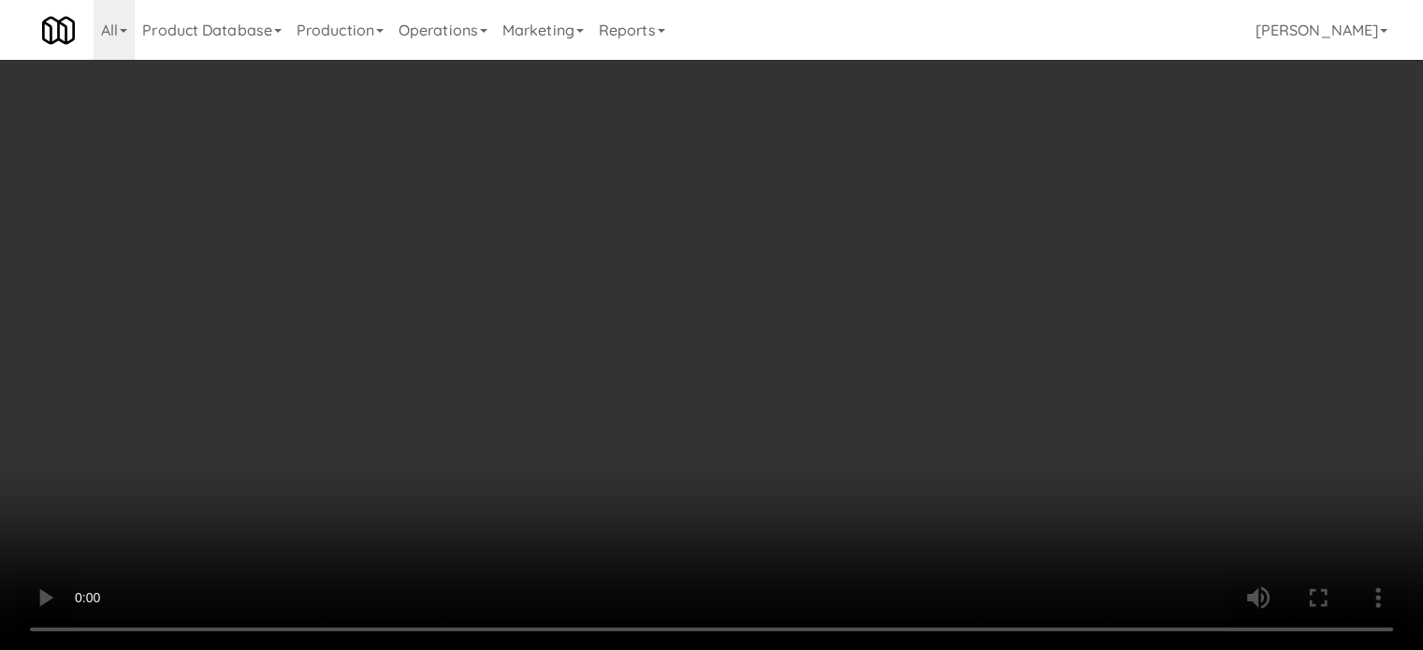
scroll to position [11554, 0]
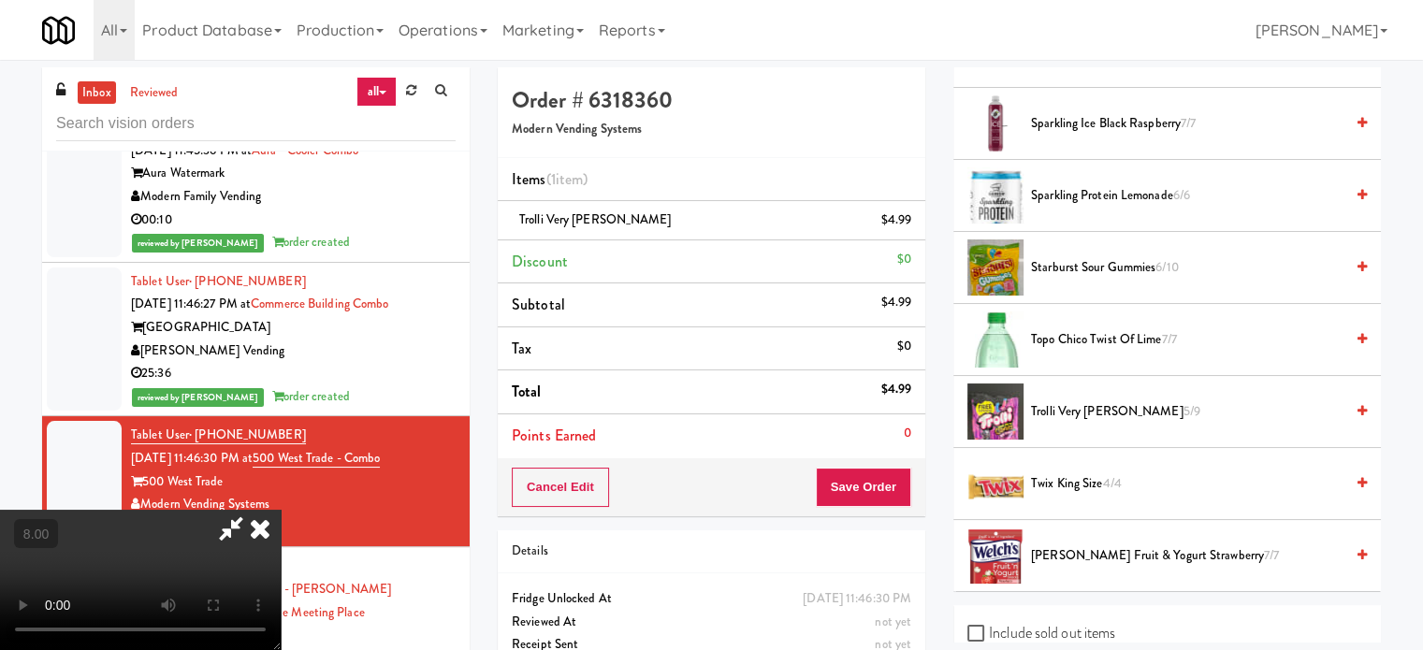
click at [281, 510] on icon at bounding box center [260, 528] width 41 height 37
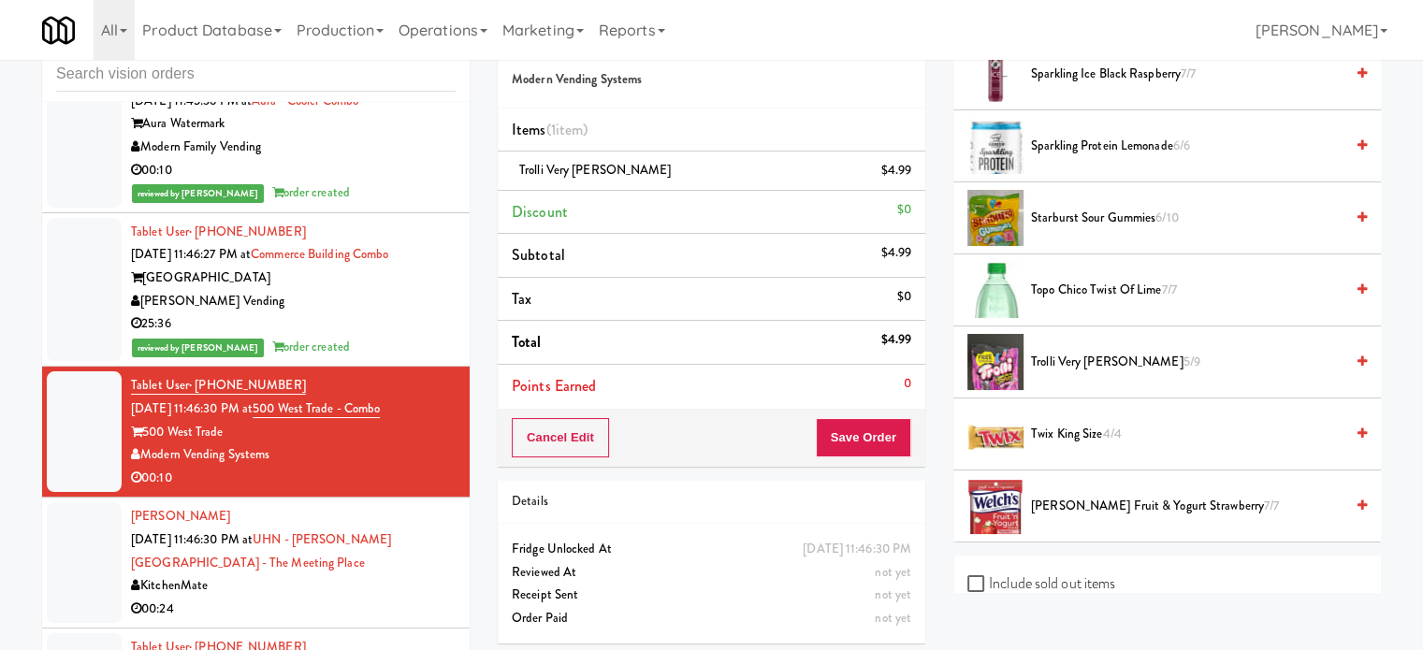
scroll to position [76, 0]
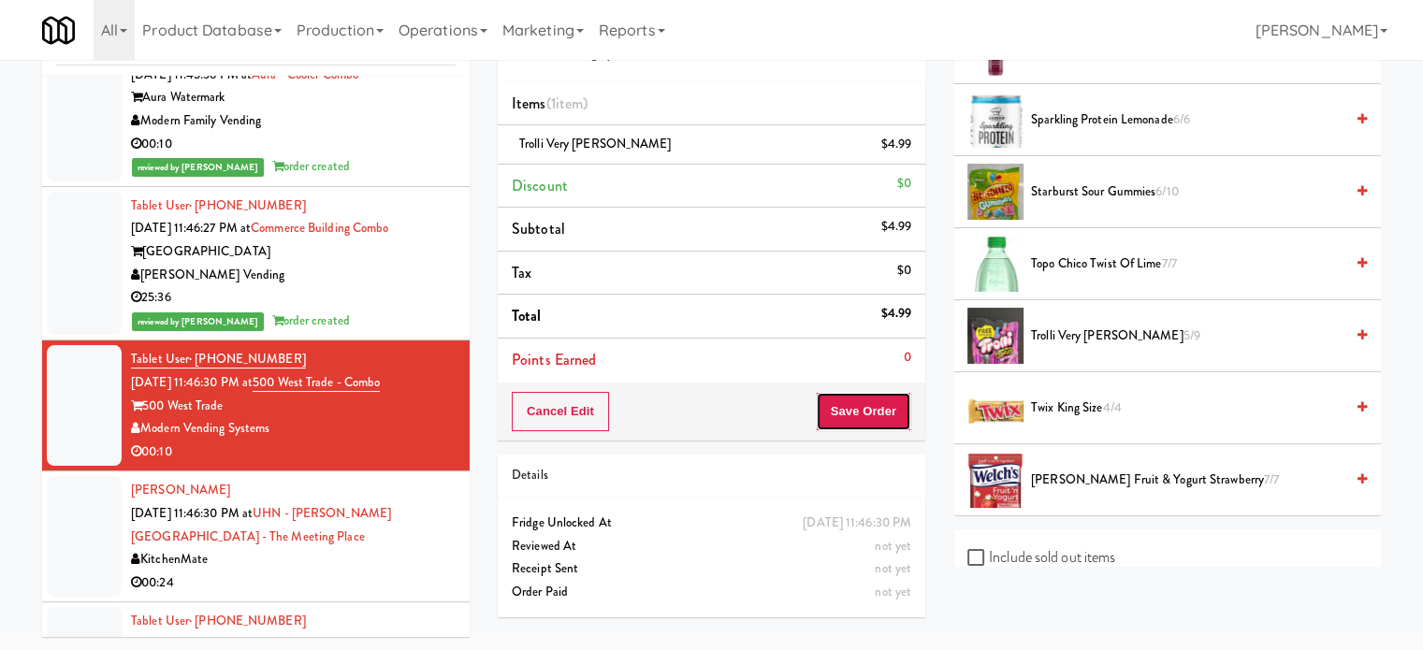
drag, startPoint x: 881, startPoint y: 418, endPoint x: 867, endPoint y: 409, distance: 16.9
click at [880, 418] on button "Save Order" at bounding box center [863, 411] width 95 height 39
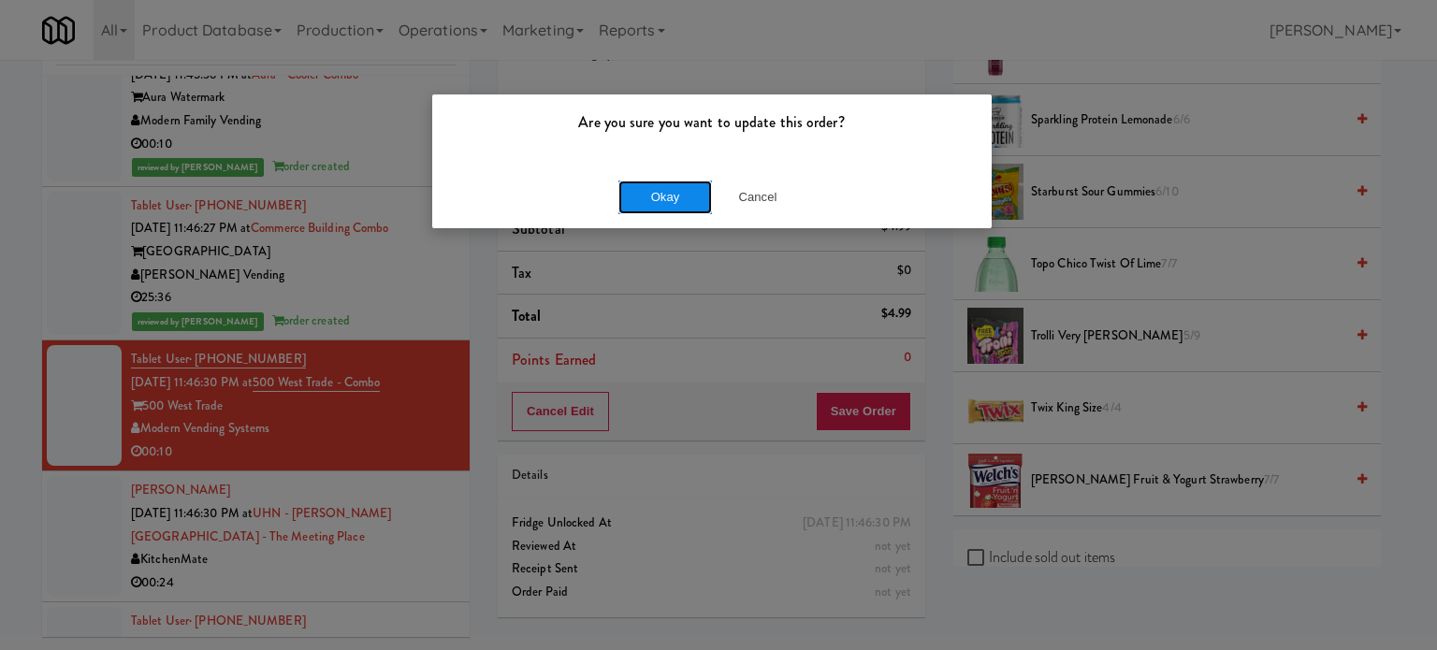
click at [668, 197] on button "Okay" at bounding box center [666, 198] width 94 height 34
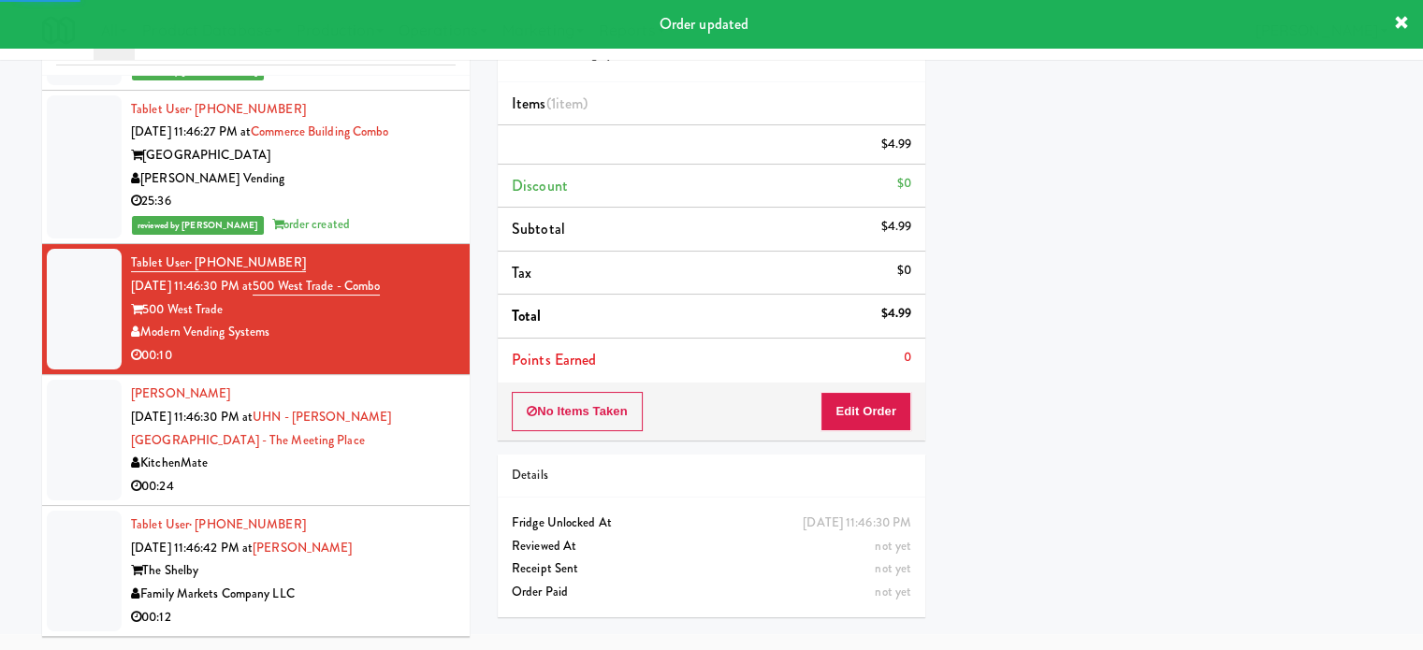
scroll to position [11788, 0]
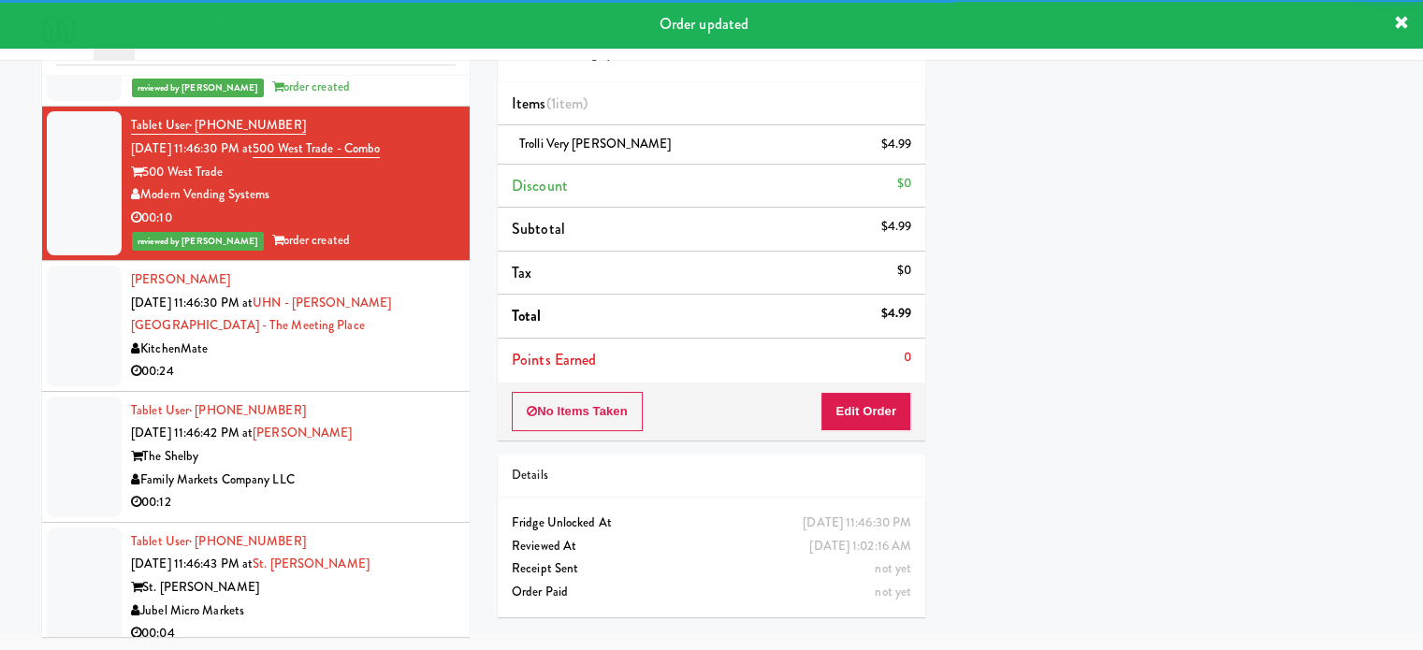
click at [382, 361] on div "KitchenMate" at bounding box center [293, 349] width 325 height 23
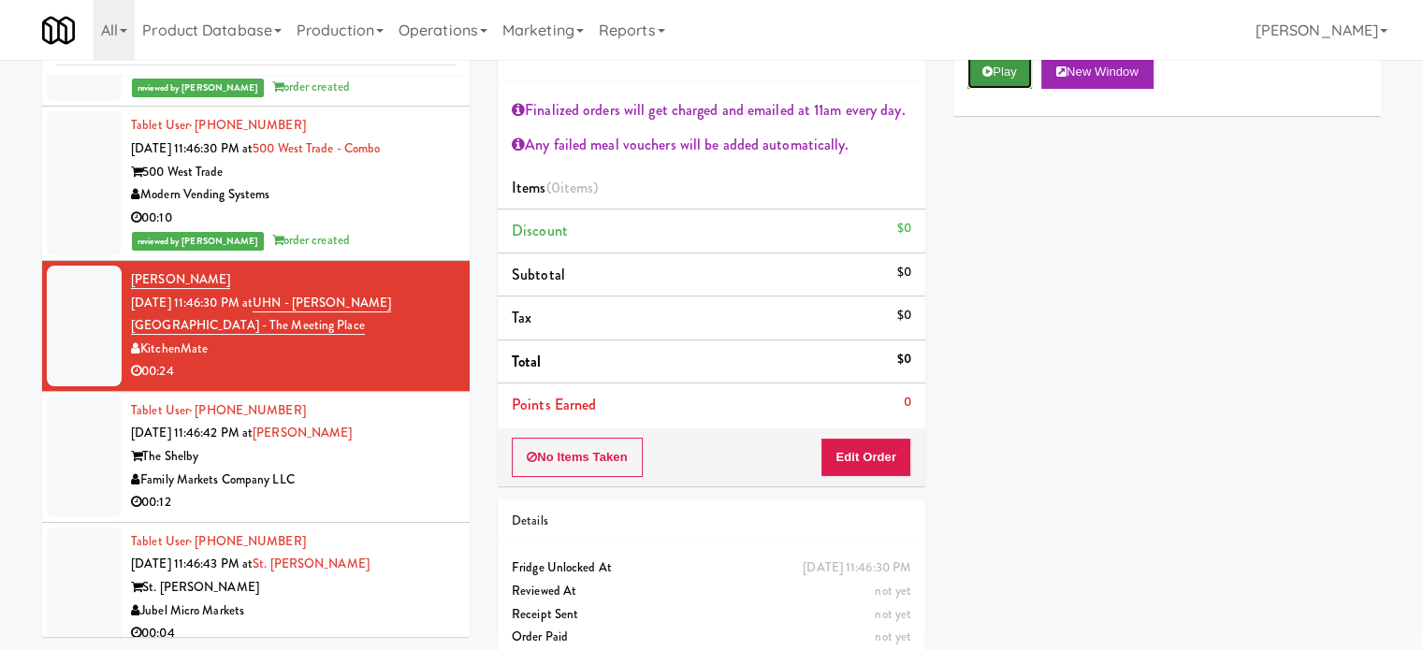
click at [1017, 77] on button "Play" at bounding box center [1000, 72] width 65 height 34
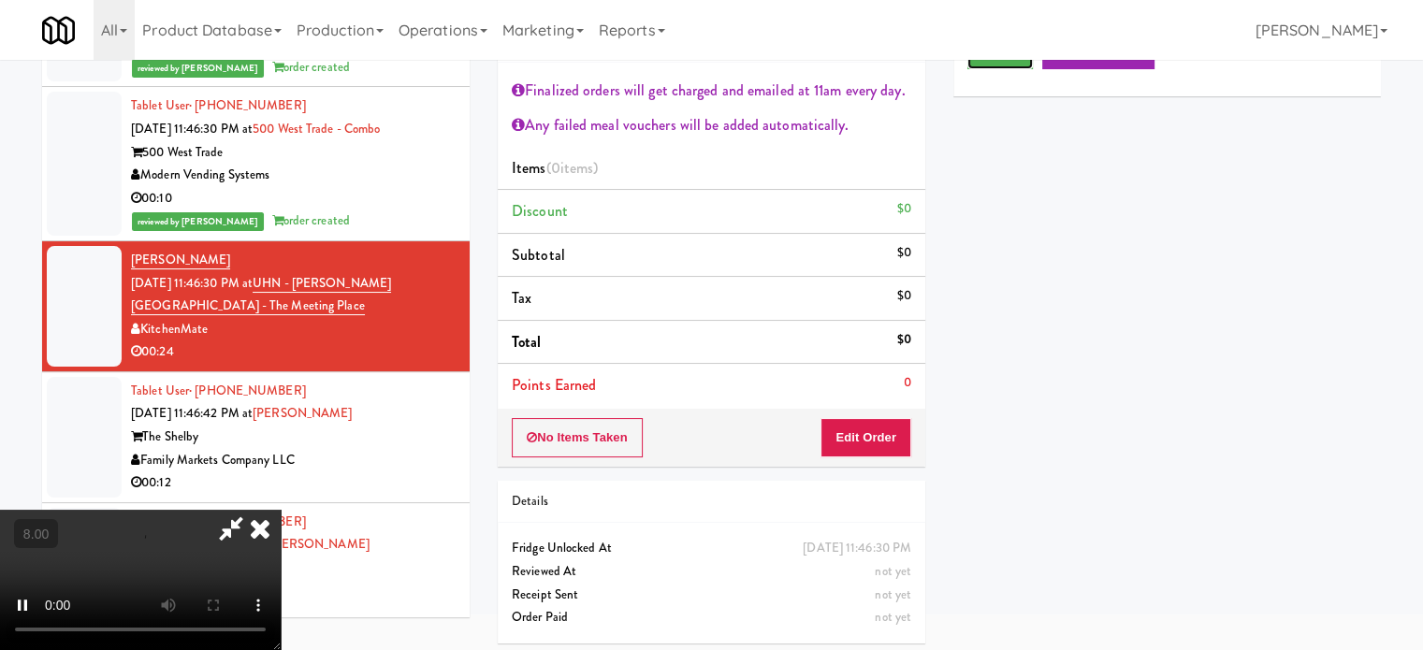
scroll to position [101, 0]
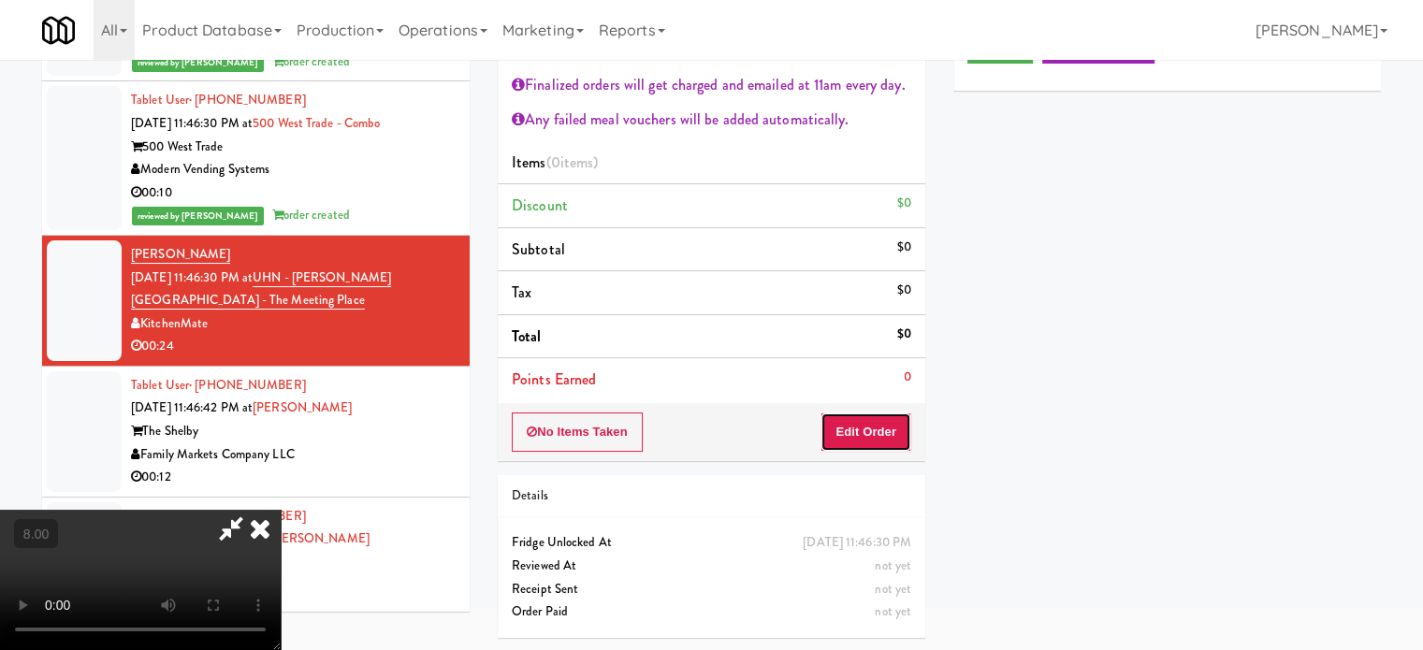
click at [847, 426] on button "Edit Order" at bounding box center [866, 432] width 91 height 39
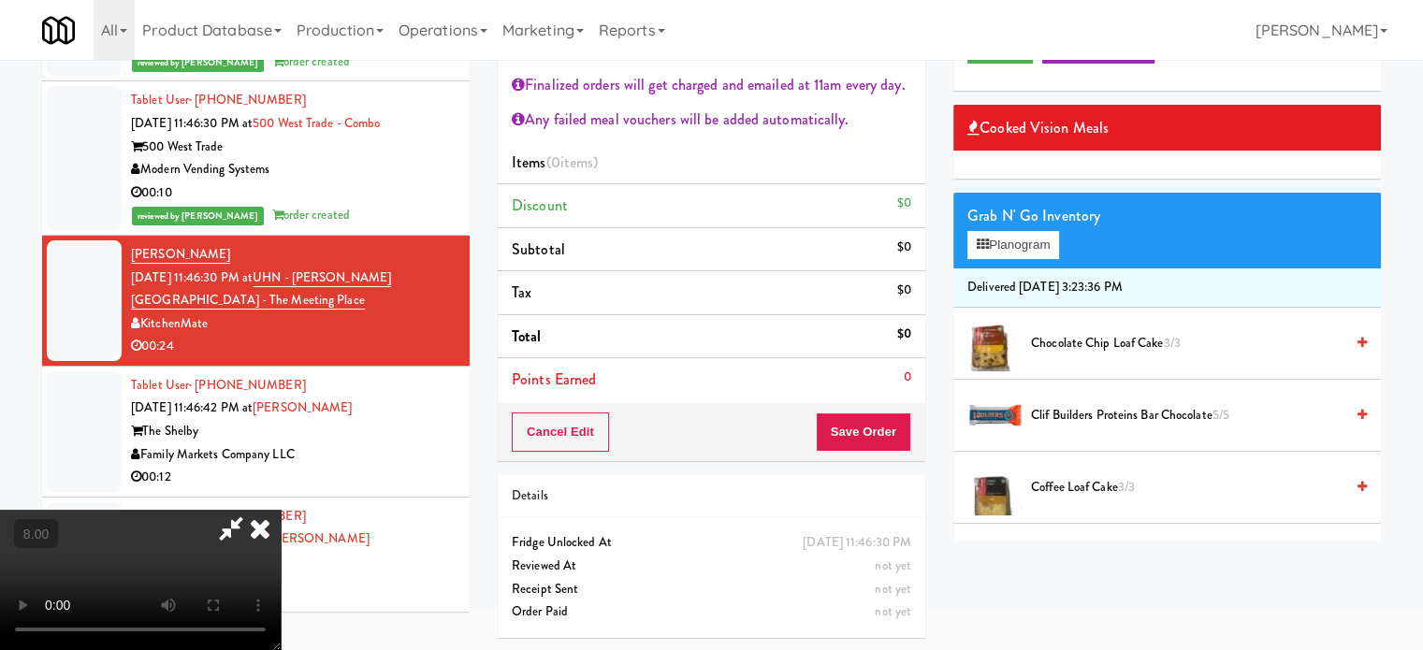
drag, startPoint x: 599, startPoint y: 416, endPoint x: 603, endPoint y: 399, distance: 17.3
click at [281, 510] on video at bounding box center [140, 580] width 281 height 140
drag, startPoint x: 603, startPoint y: 399, endPoint x: 636, endPoint y: 392, distance: 34.3
click at [281, 510] on video at bounding box center [140, 580] width 281 height 140
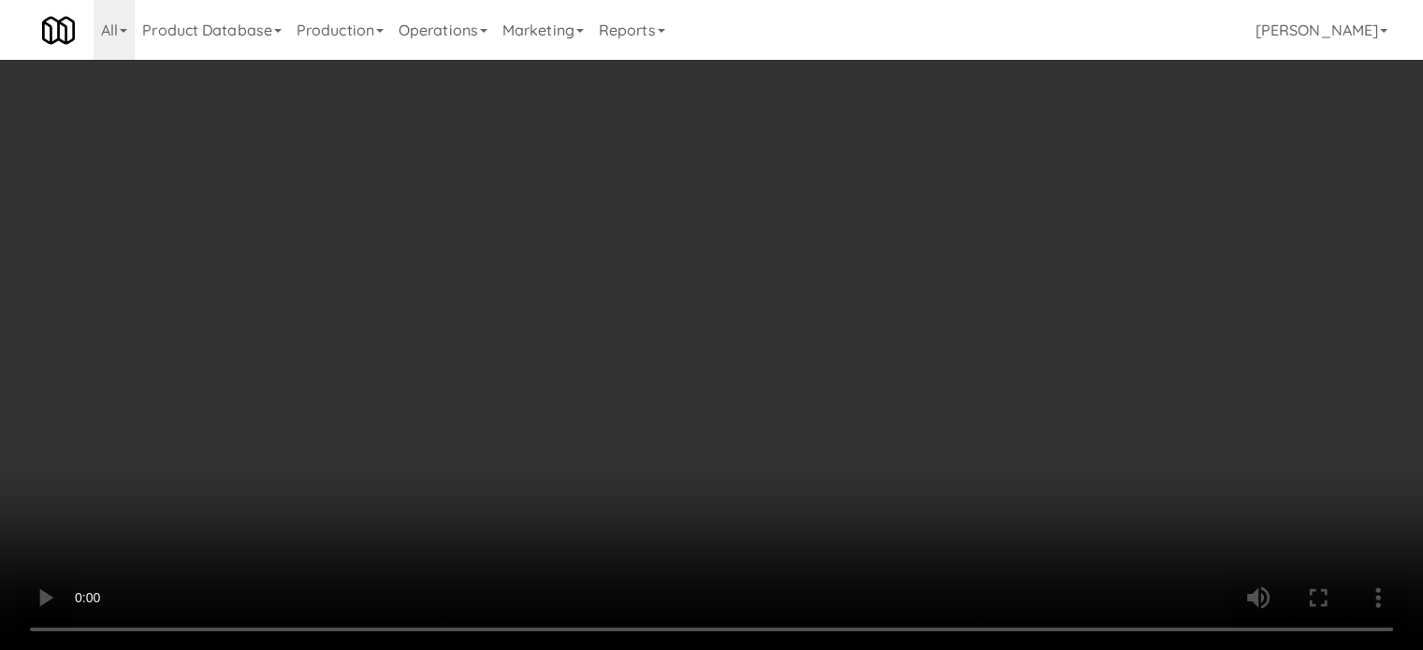
scroll to position [11766, 0]
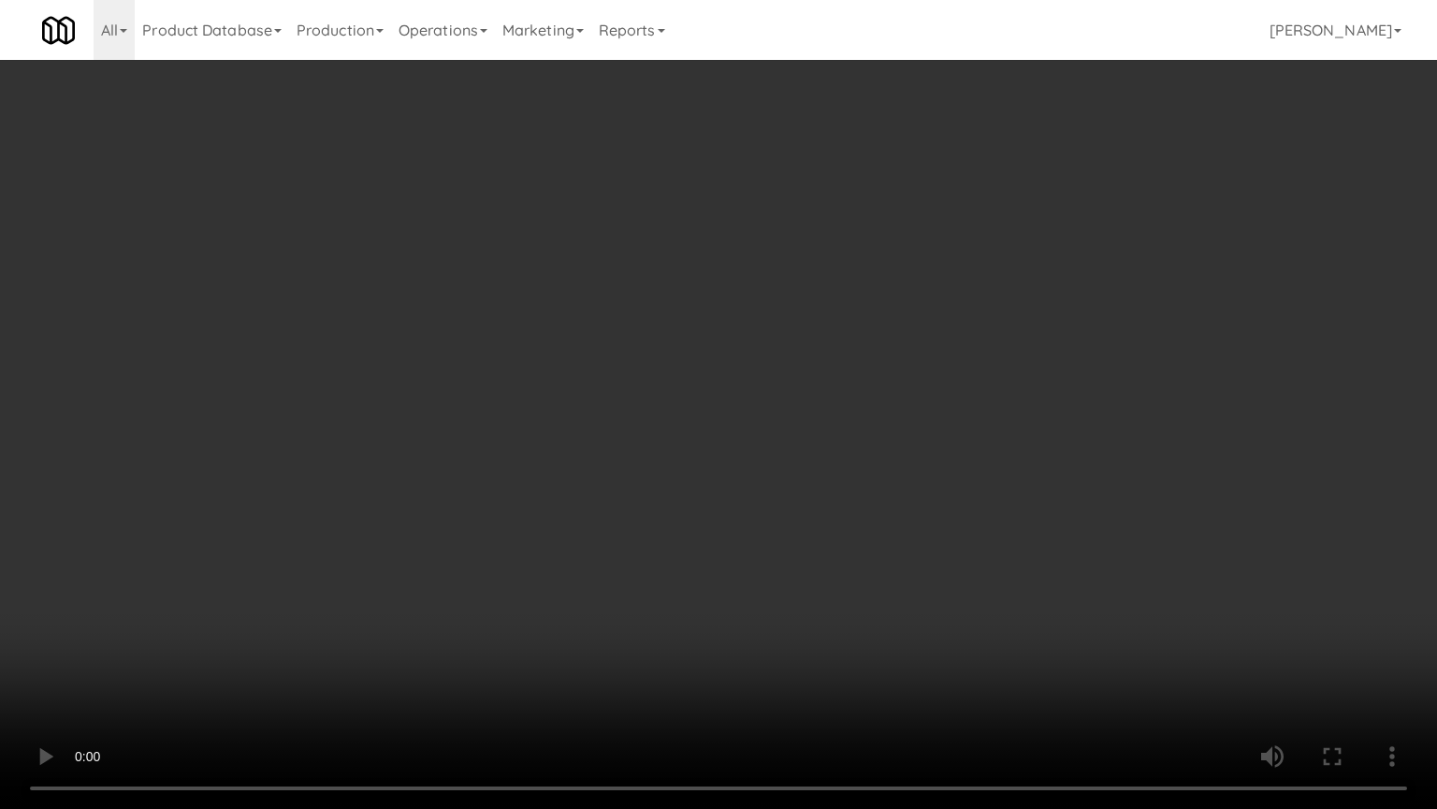
click at [604, 526] on video at bounding box center [718, 404] width 1437 height 809
click at [504, 466] on video at bounding box center [718, 404] width 1437 height 809
click at [636, 422] on video at bounding box center [718, 404] width 1437 height 809
click at [673, 434] on video at bounding box center [718, 404] width 1437 height 809
click at [794, 470] on video at bounding box center [718, 404] width 1437 height 809
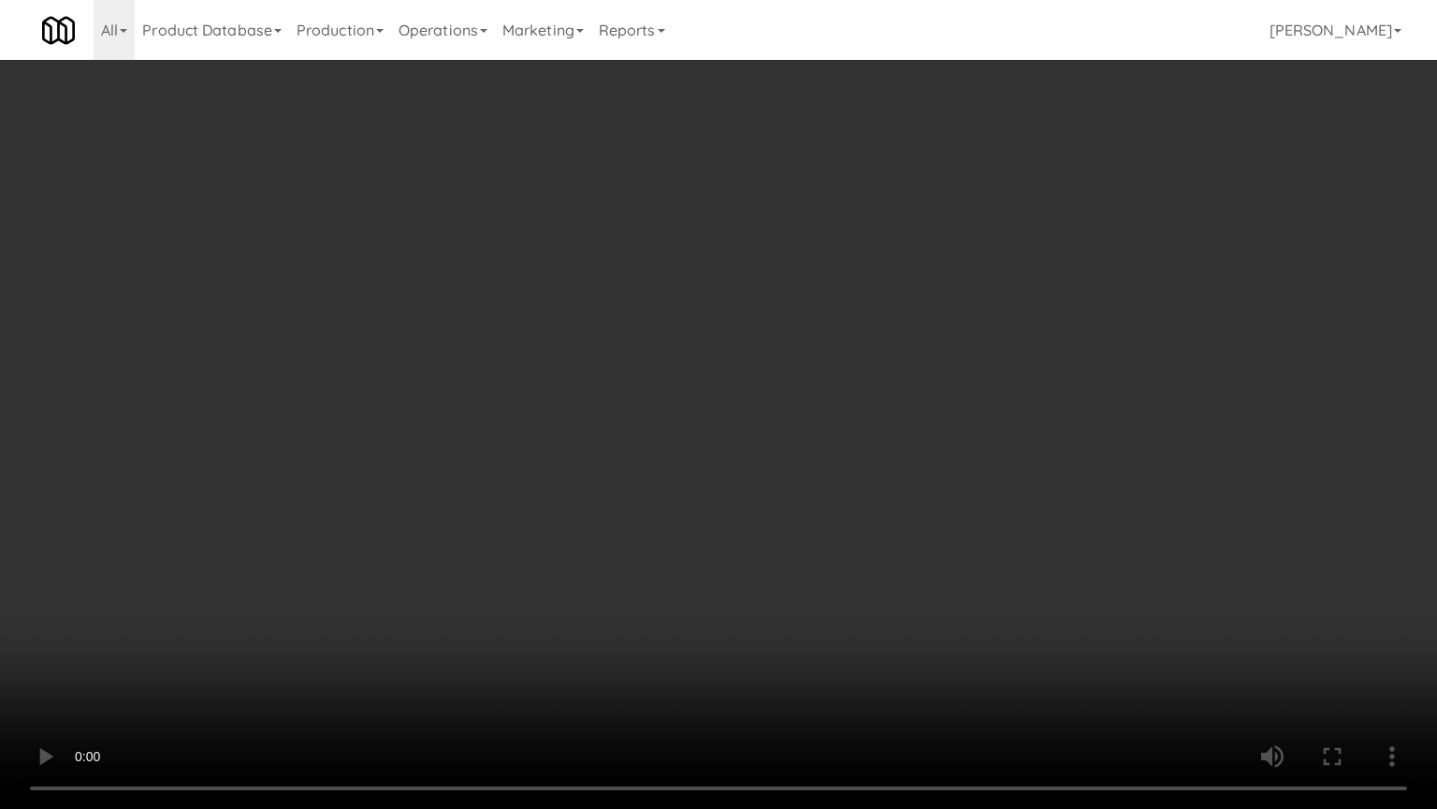
click at [760, 482] on video at bounding box center [718, 404] width 1437 height 809
click at [827, 498] on video at bounding box center [718, 404] width 1437 height 809
click at [786, 518] on video at bounding box center [718, 404] width 1437 height 809
click at [839, 472] on video at bounding box center [718, 404] width 1437 height 809
click at [839, 464] on video at bounding box center [718, 404] width 1437 height 809
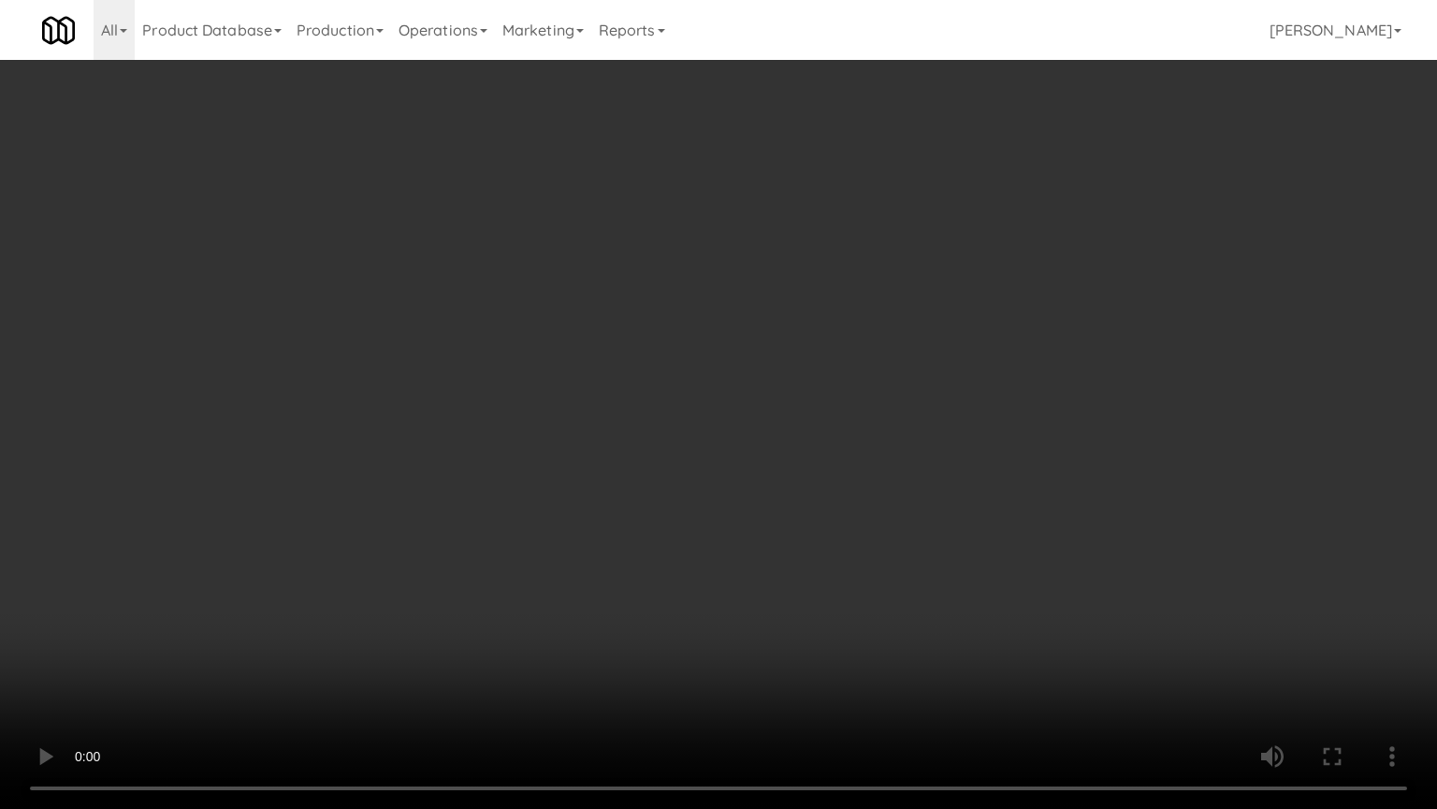
click at [839, 463] on video at bounding box center [718, 404] width 1437 height 809
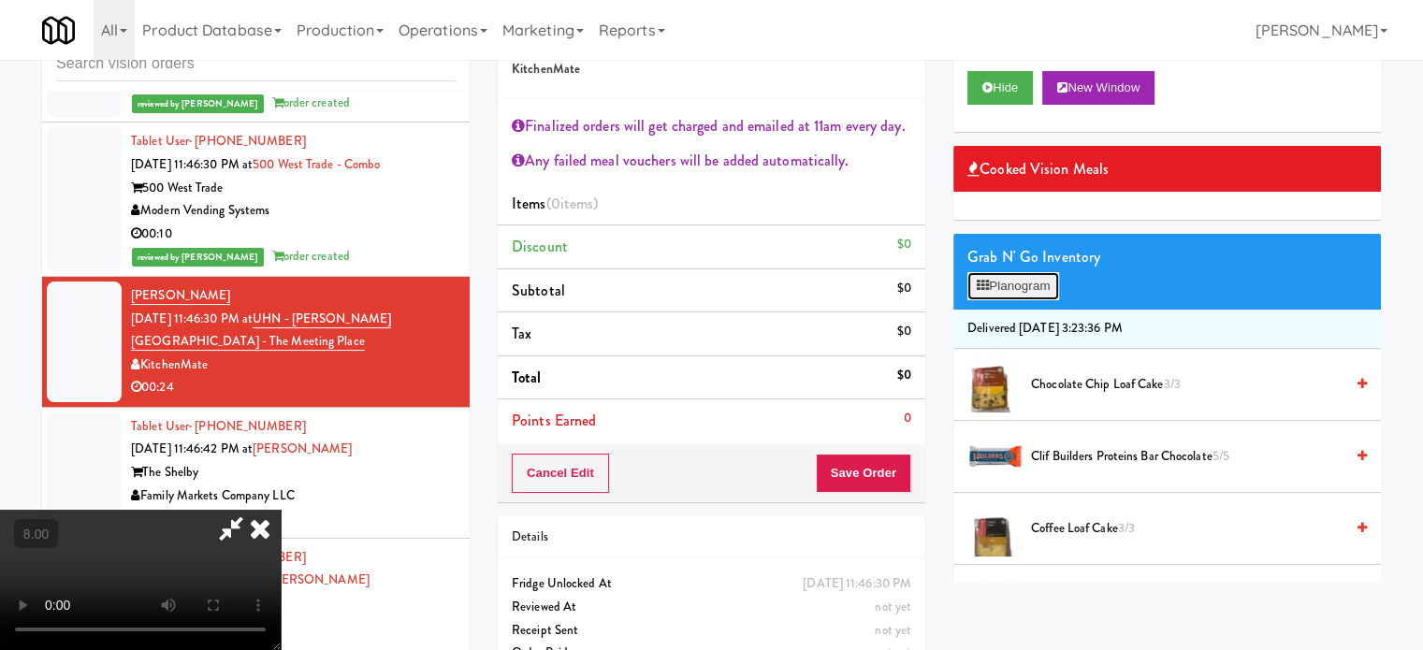
click at [1033, 295] on button "Planogram" at bounding box center [1014, 286] width 92 height 28
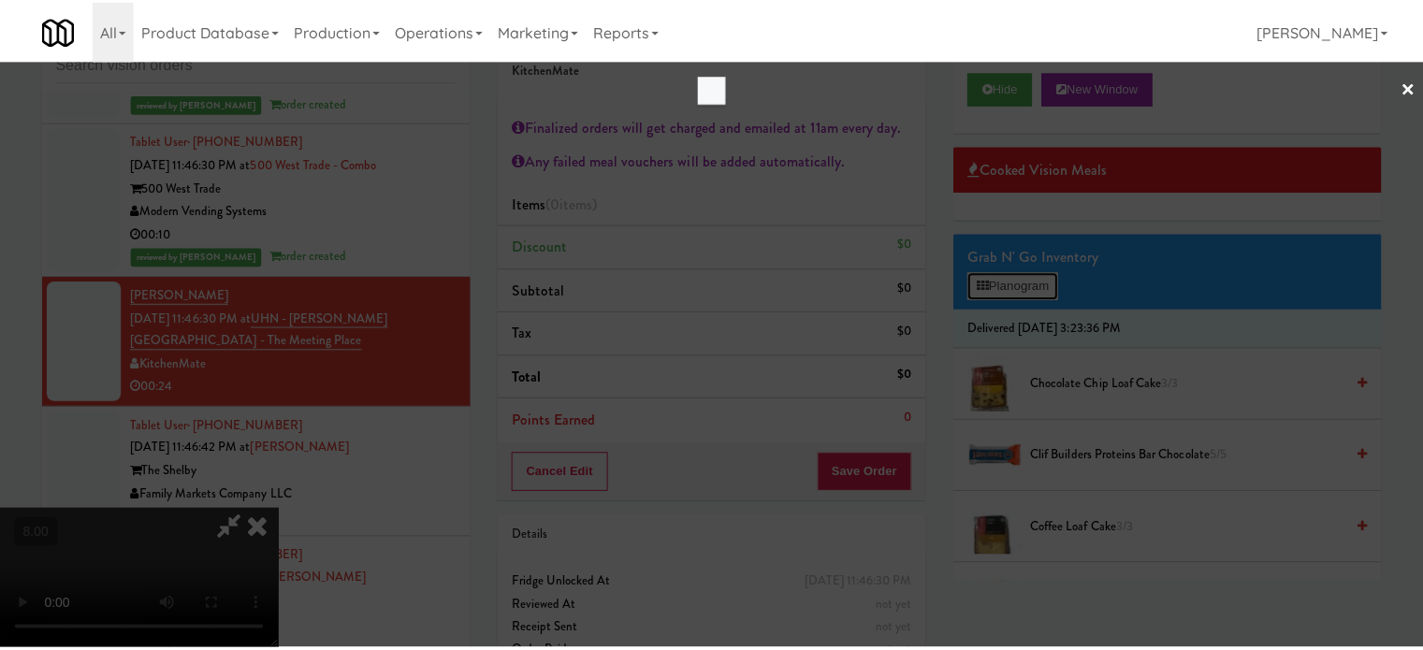
scroll to position [11766, 0]
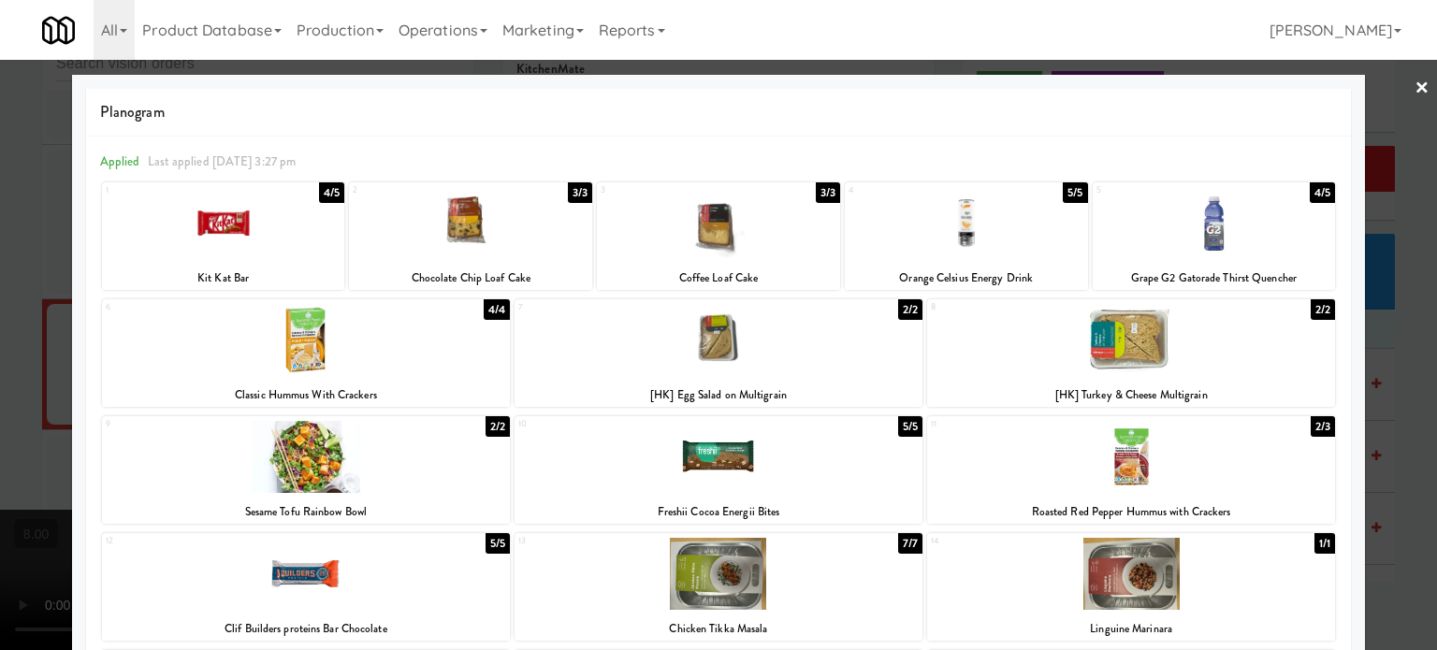
click at [821, 194] on div "3/3" at bounding box center [828, 192] width 24 height 21
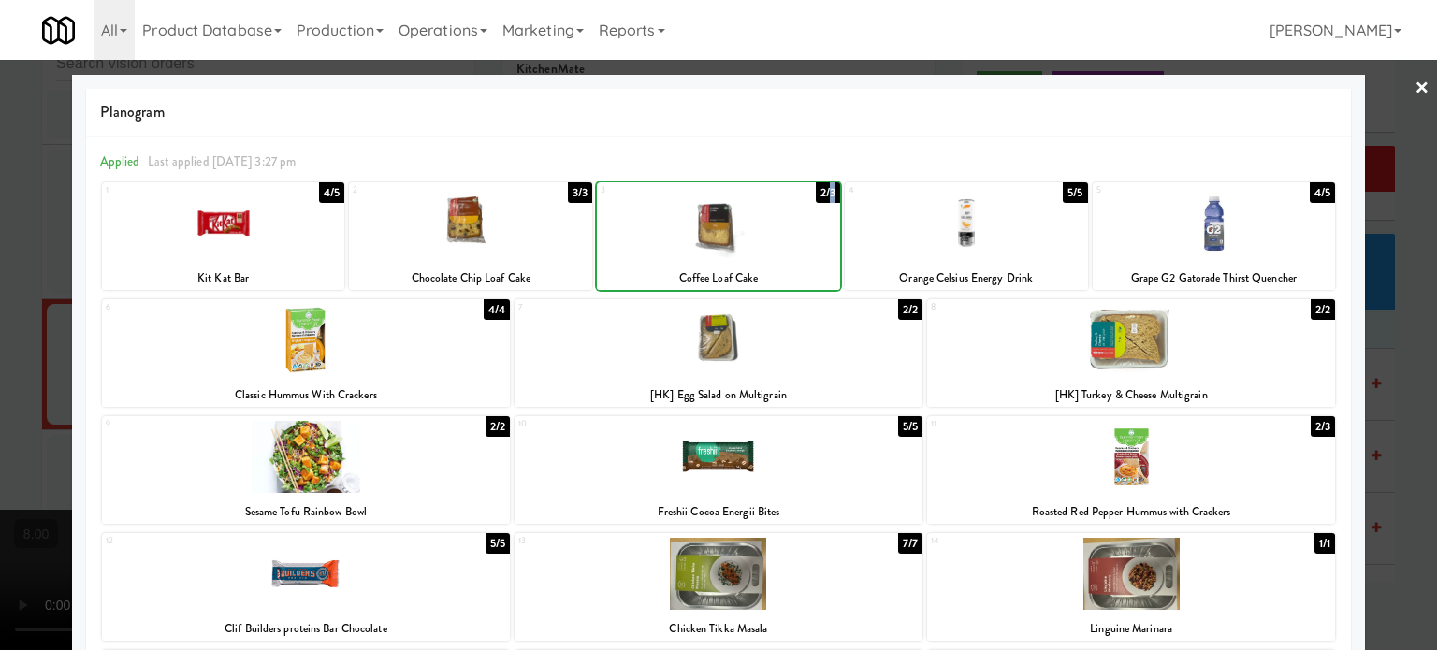
click at [821, 194] on div "2/3" at bounding box center [828, 192] width 24 height 21
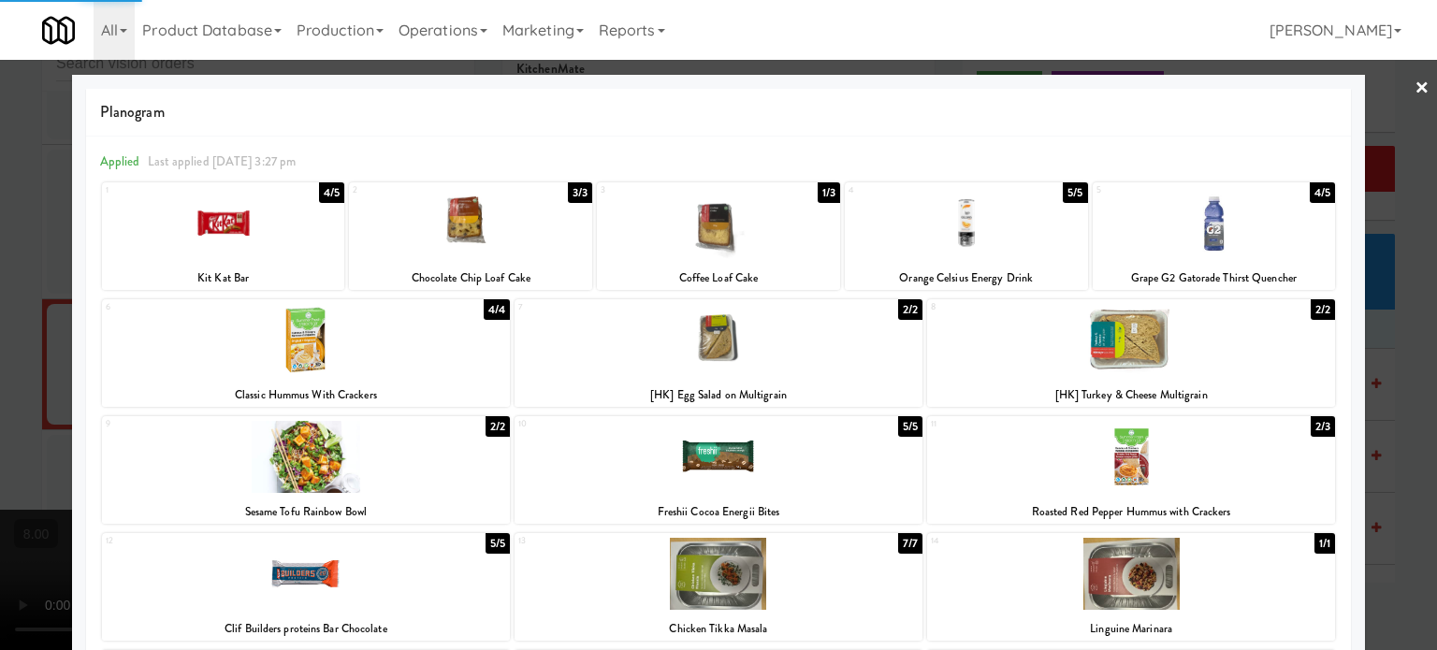
click at [1409, 415] on div at bounding box center [718, 325] width 1437 height 650
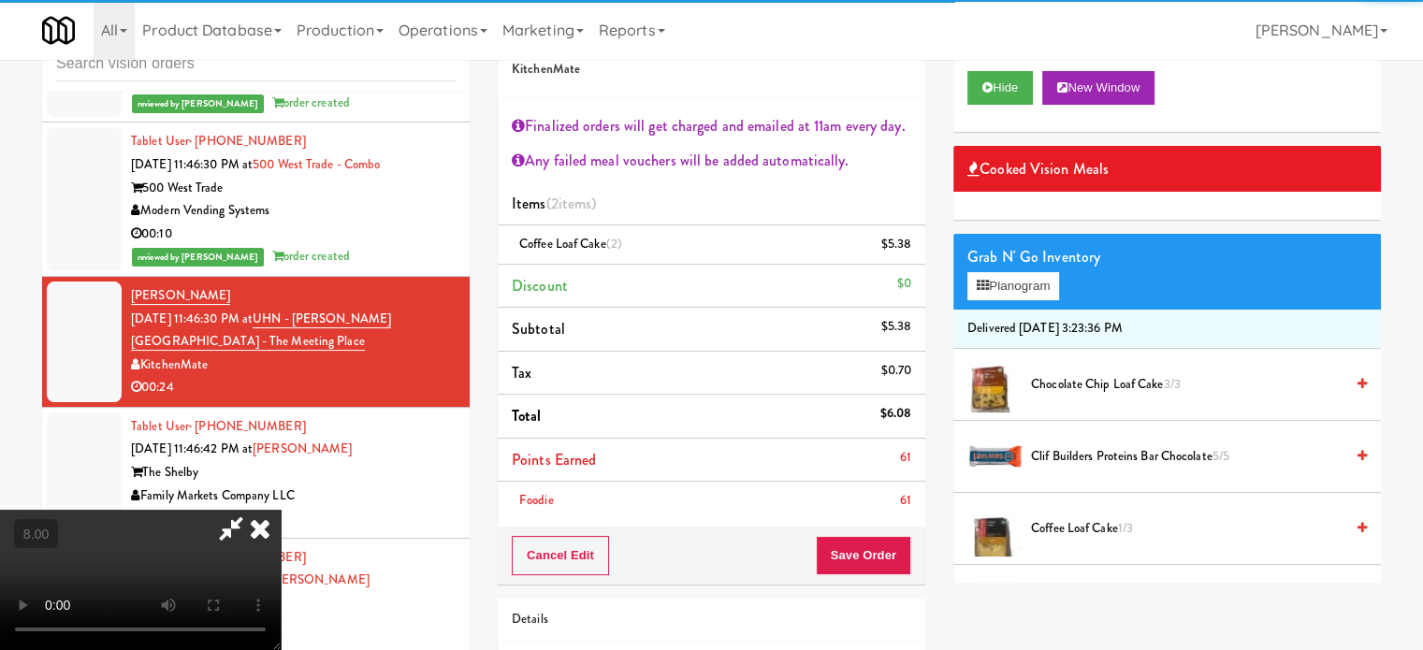
click at [281, 510] on video at bounding box center [140, 580] width 281 height 140
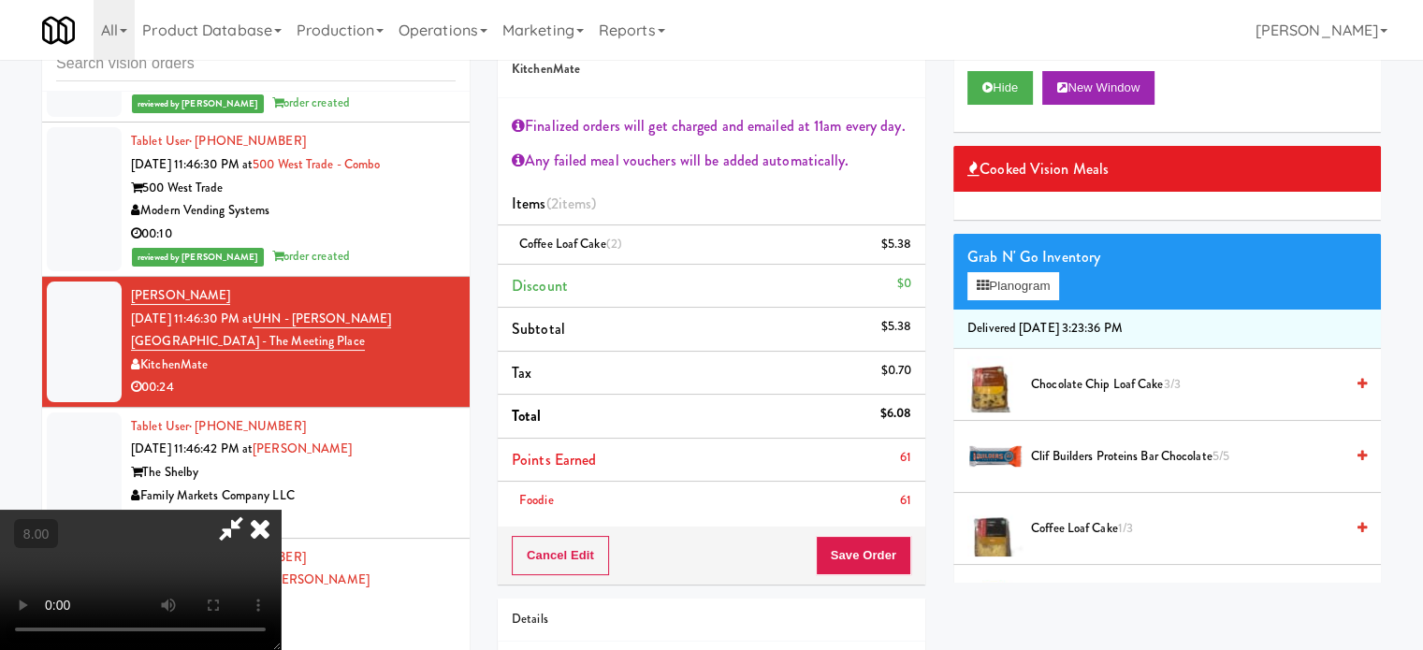
scroll to position [11766, 0]
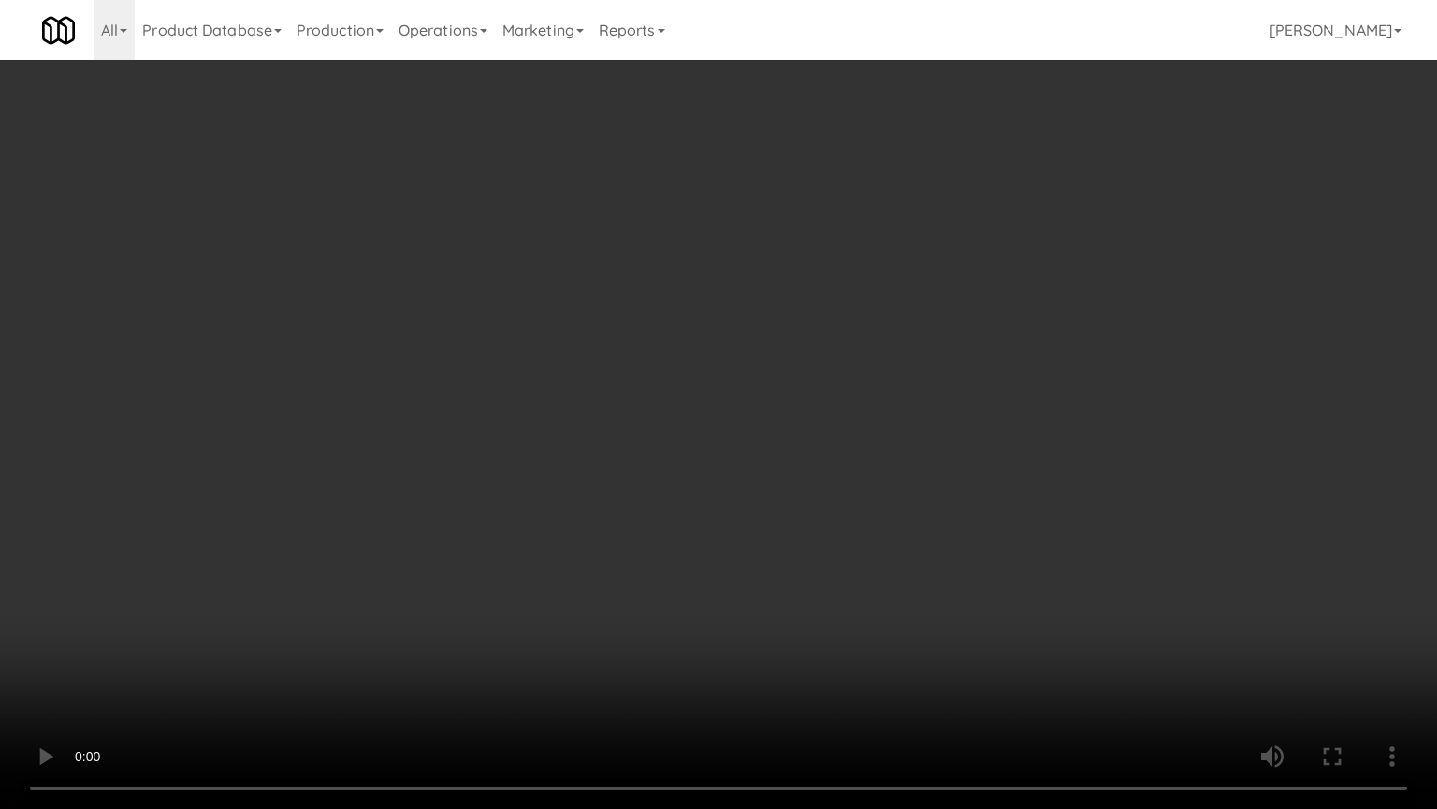
drag, startPoint x: 281, startPoint y: 535, endPoint x: 369, endPoint y: 436, distance: 132.6
click at [292, 522] on video at bounding box center [718, 404] width 1437 height 809
click at [527, 520] on video at bounding box center [718, 404] width 1437 height 809
click at [561, 515] on video at bounding box center [718, 404] width 1437 height 809
click at [580, 517] on video at bounding box center [718, 404] width 1437 height 809
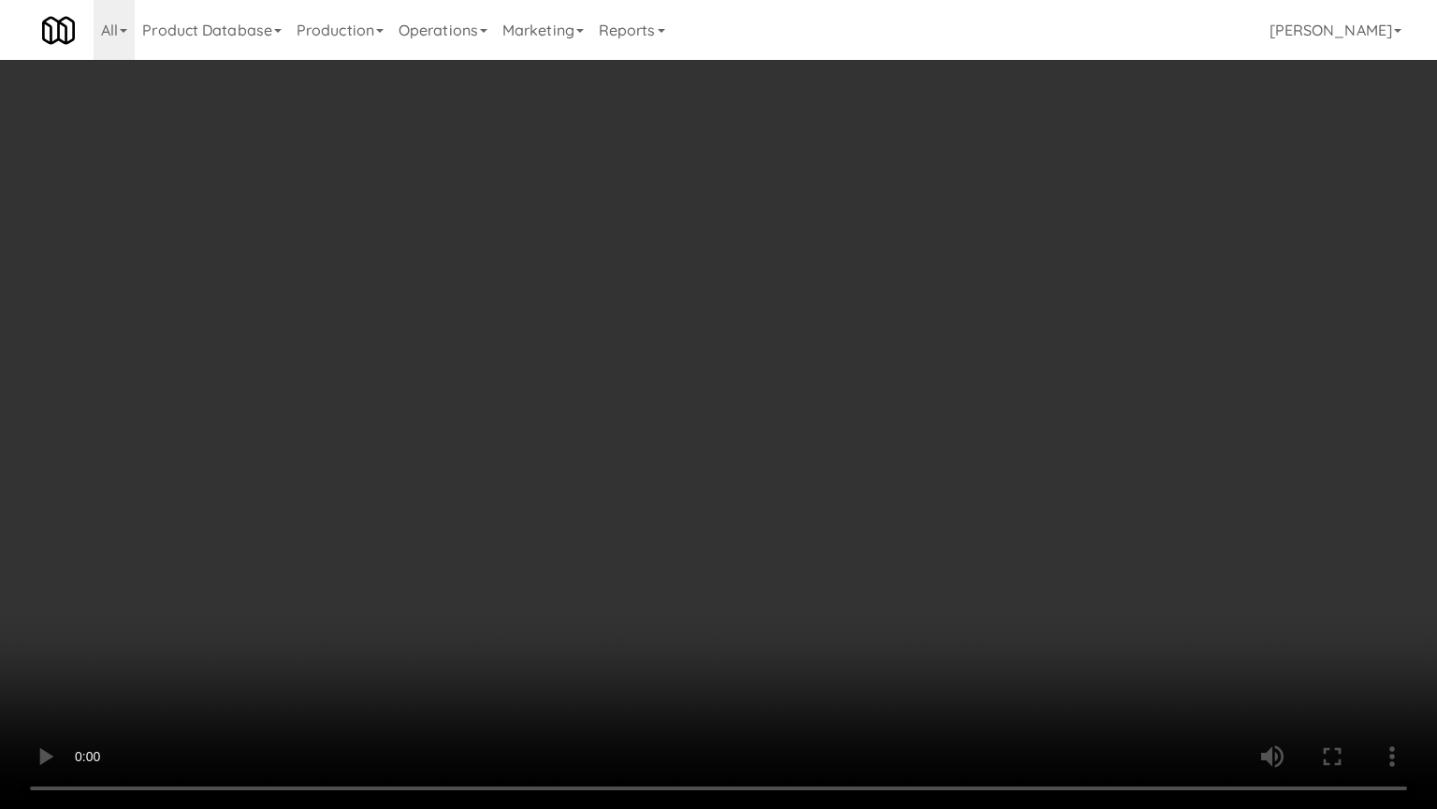
click at [582, 516] on video at bounding box center [718, 404] width 1437 height 809
click at [723, 532] on video at bounding box center [718, 404] width 1437 height 809
drag, startPoint x: 620, startPoint y: 509, endPoint x: 610, endPoint y: 433, distance: 76.4
click at [618, 503] on video at bounding box center [718, 404] width 1437 height 809
click at [620, 419] on video at bounding box center [718, 404] width 1437 height 809
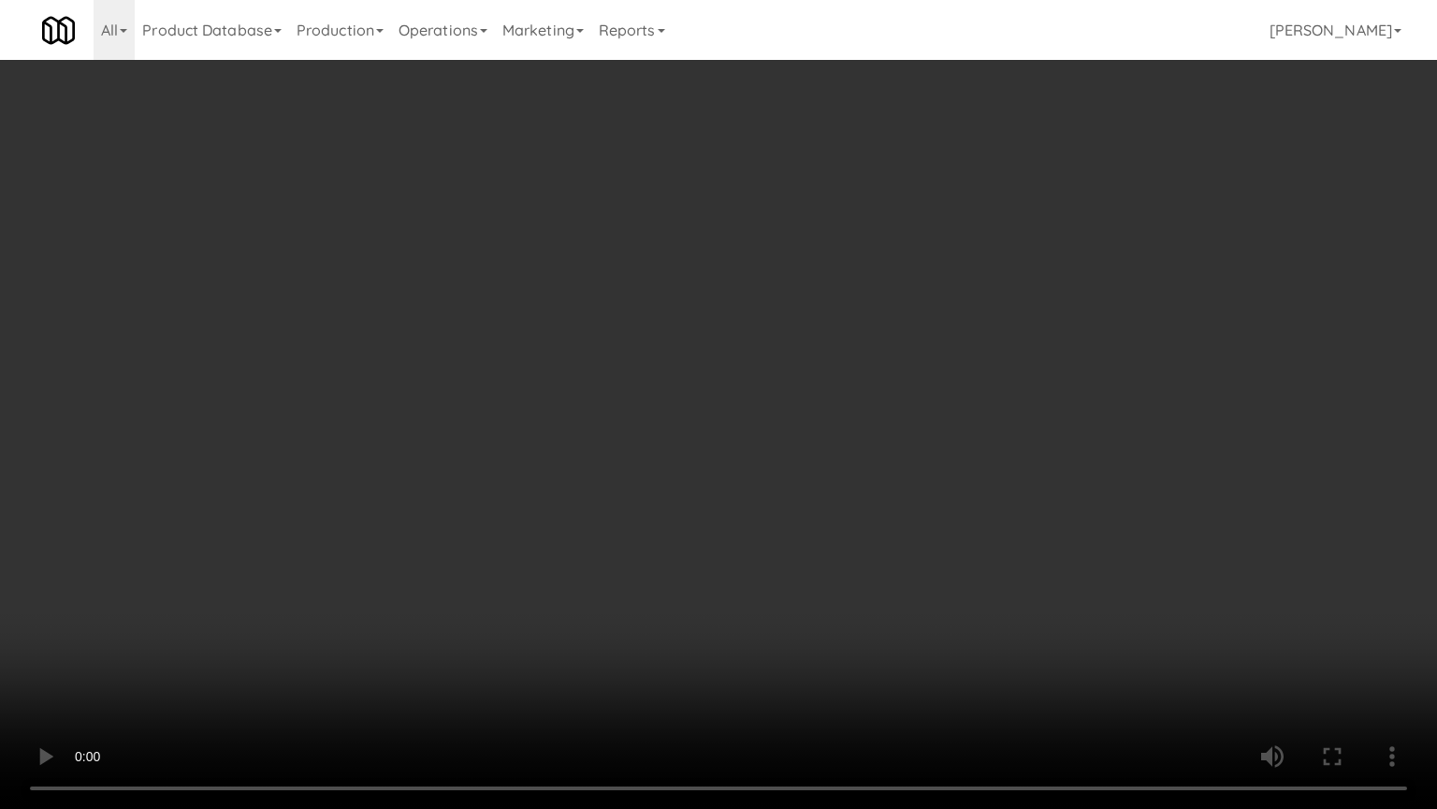
click at [650, 434] on video at bounding box center [718, 404] width 1437 height 809
click at [739, 452] on video at bounding box center [718, 404] width 1437 height 809
click at [642, 460] on video at bounding box center [718, 404] width 1437 height 809
click at [758, 466] on video at bounding box center [718, 404] width 1437 height 809
click at [632, 445] on video at bounding box center [718, 404] width 1437 height 809
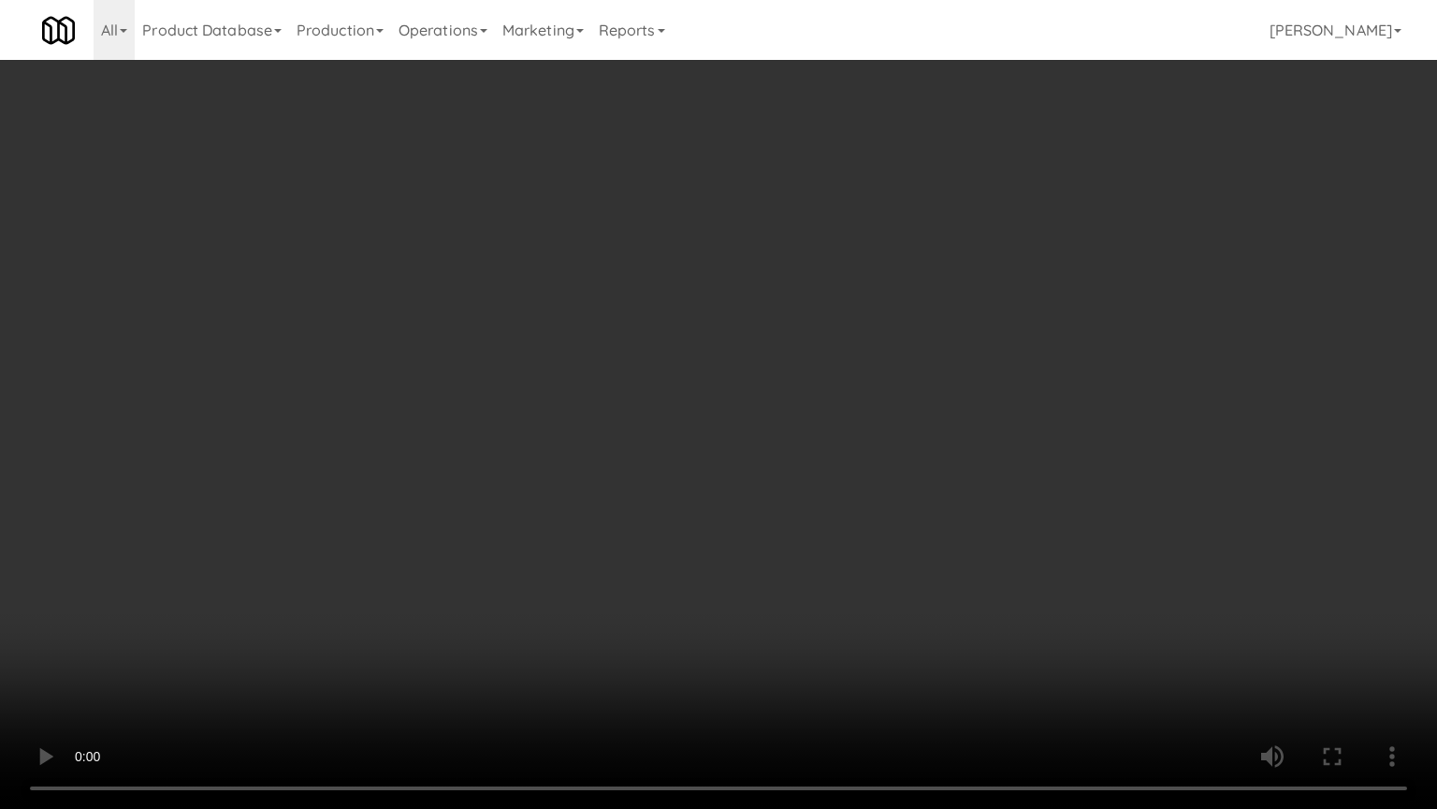
drag, startPoint x: 755, startPoint y: 442, endPoint x: 739, endPoint y: 441, distance: 15.9
click at [756, 442] on video at bounding box center [718, 404] width 1437 height 809
click at [687, 452] on video at bounding box center [718, 404] width 1437 height 809
click at [818, 457] on video at bounding box center [718, 404] width 1437 height 809
click at [778, 468] on video at bounding box center [718, 404] width 1437 height 809
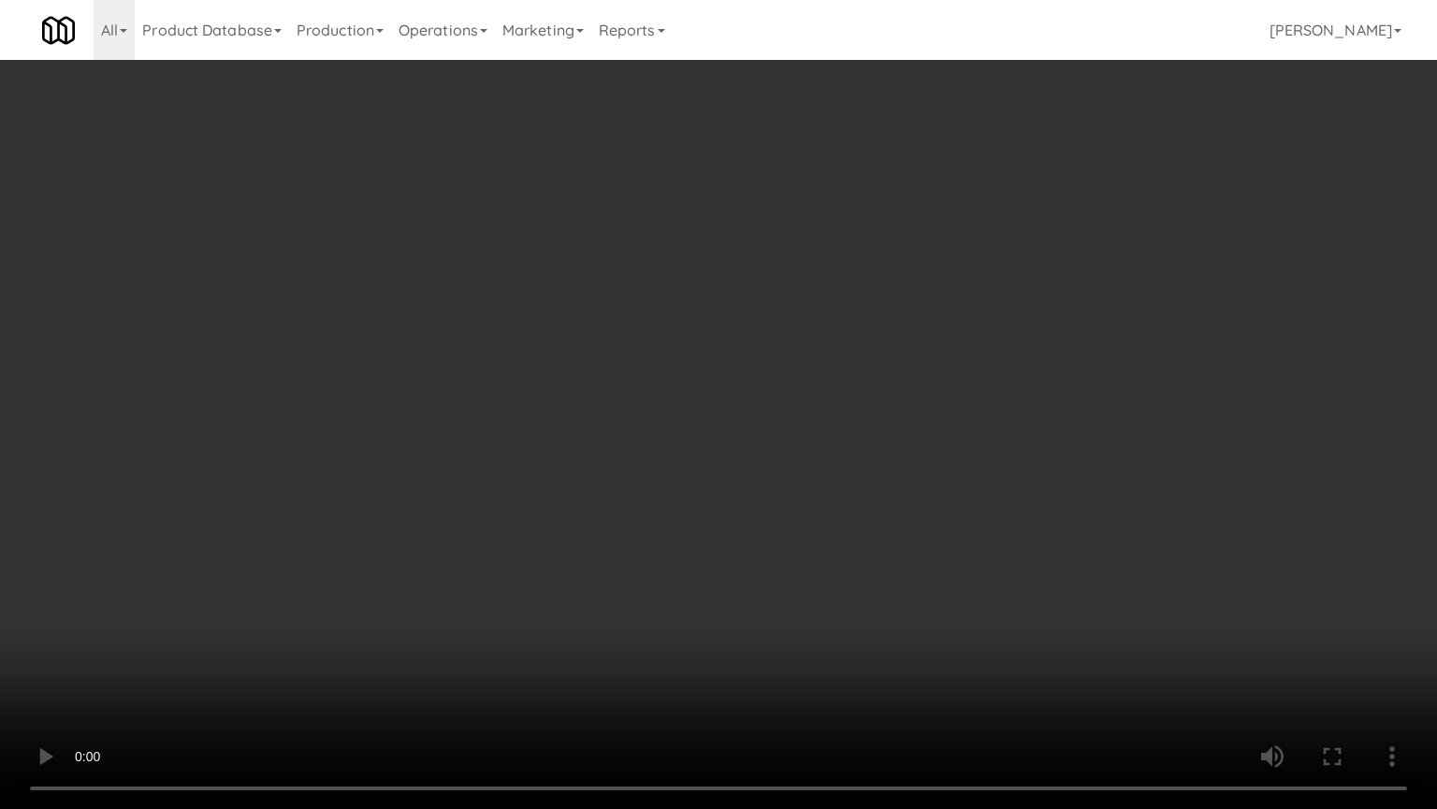
click at [887, 458] on video at bounding box center [718, 404] width 1437 height 809
drag, startPoint x: 947, startPoint y: 455, endPoint x: 926, endPoint y: 457, distance: 21.6
click at [947, 458] on video at bounding box center [718, 404] width 1437 height 809
click at [886, 463] on video at bounding box center [718, 404] width 1437 height 809
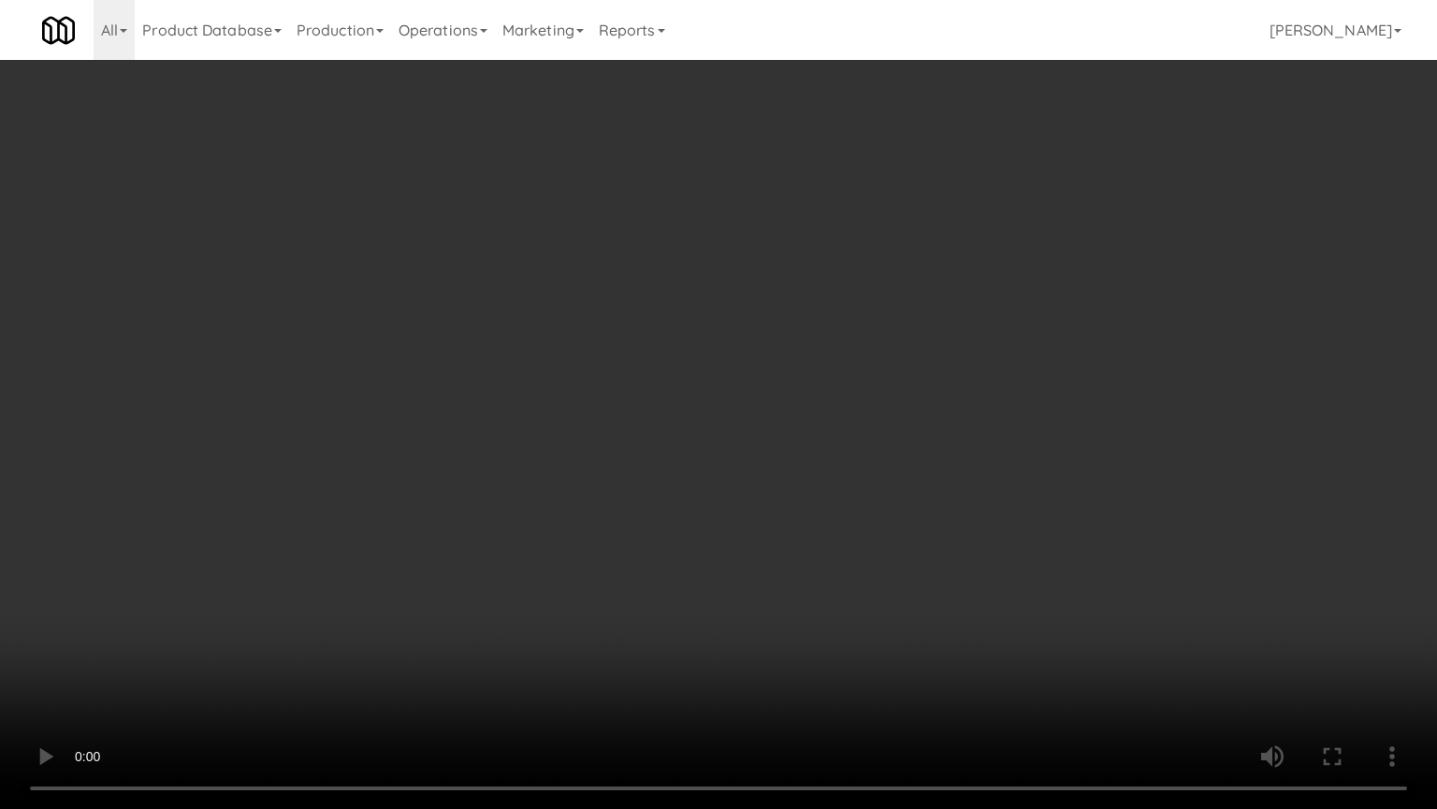
click at [976, 487] on video at bounding box center [718, 404] width 1437 height 809
click at [926, 484] on video at bounding box center [718, 404] width 1437 height 809
click at [930, 455] on video at bounding box center [718, 404] width 1437 height 809
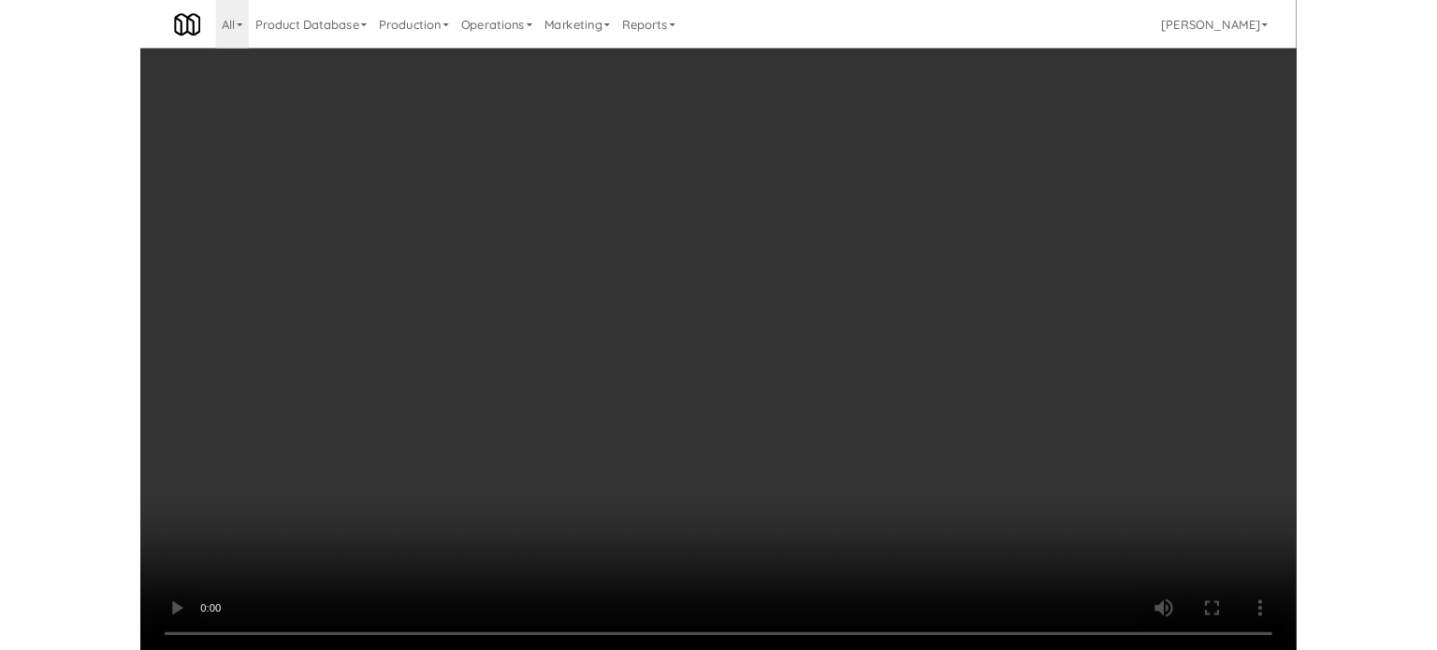
scroll to position [11788, 0]
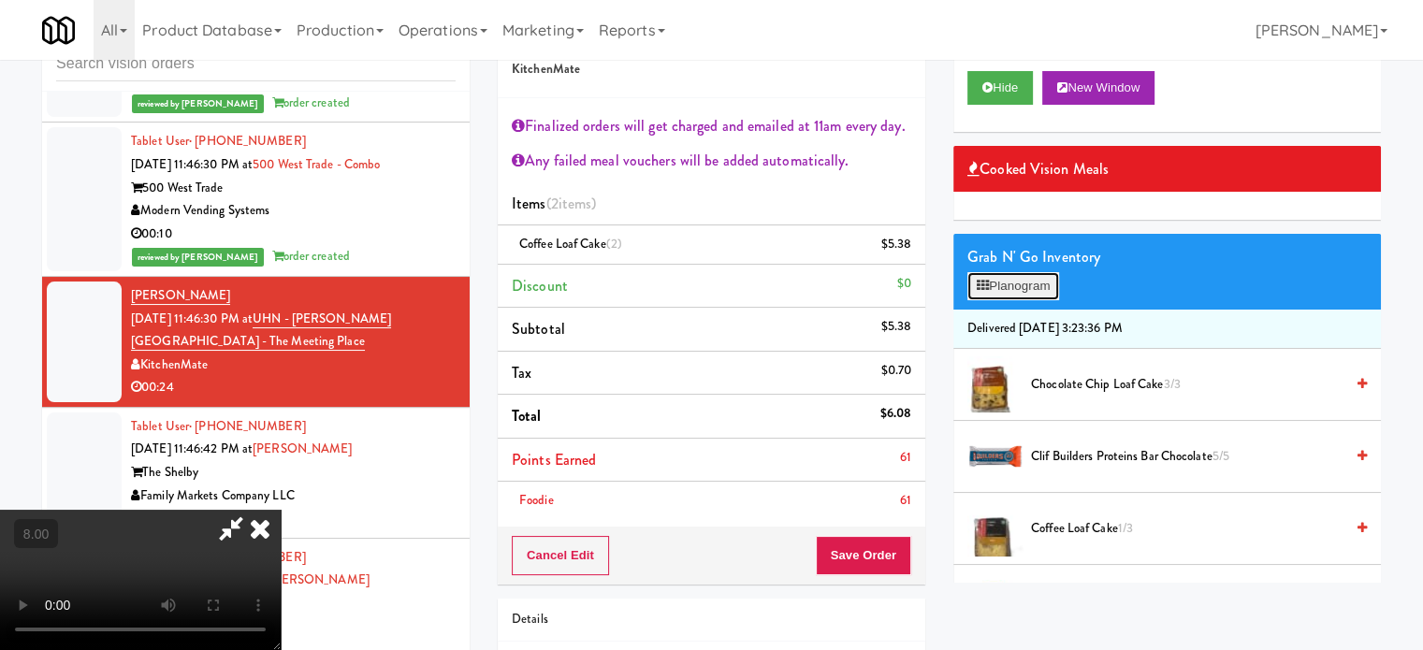
click at [1021, 296] on button "Planogram" at bounding box center [1014, 286] width 92 height 28
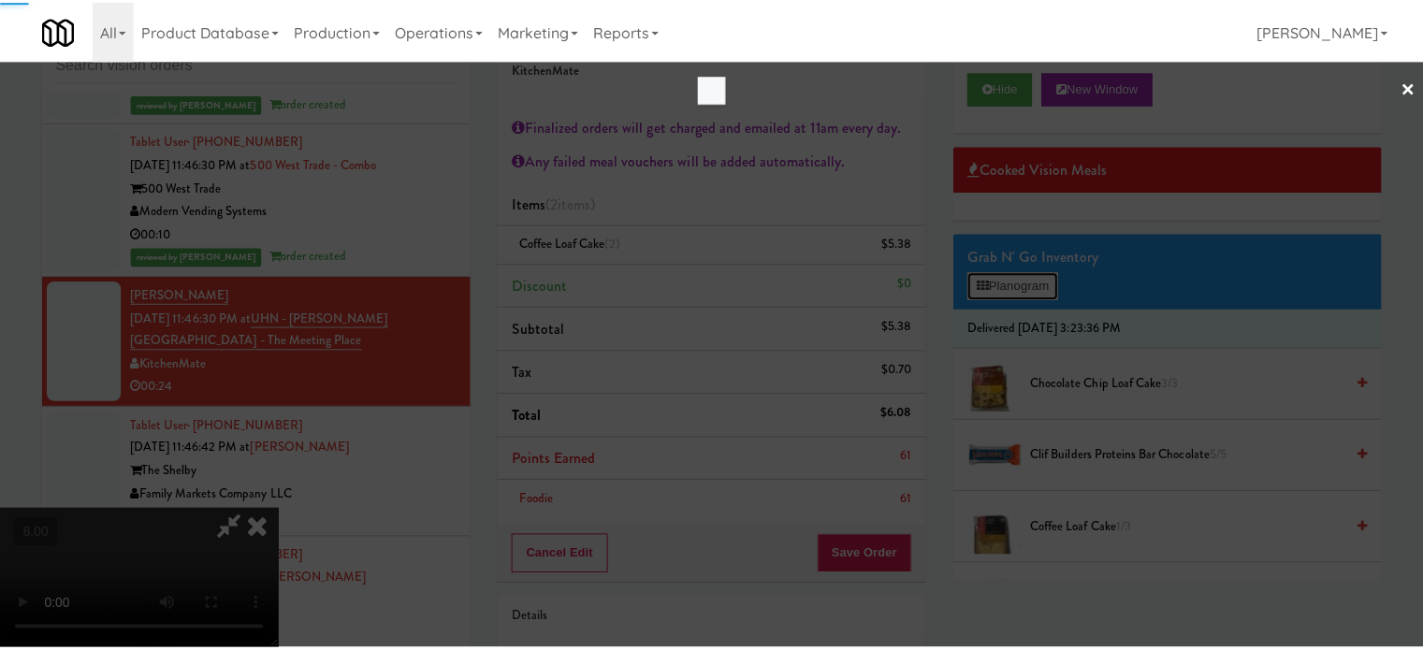
scroll to position [11766, 0]
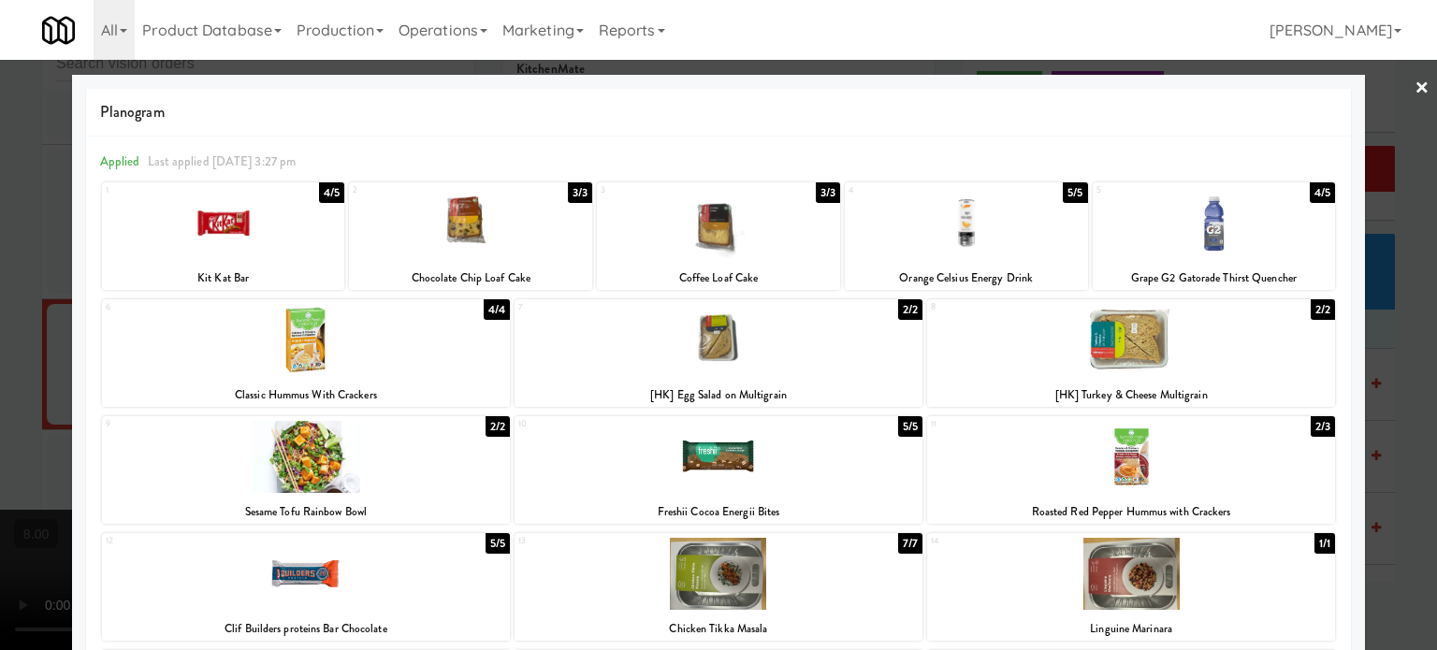
click at [1311, 314] on div "2/2" at bounding box center [1323, 309] width 24 height 21
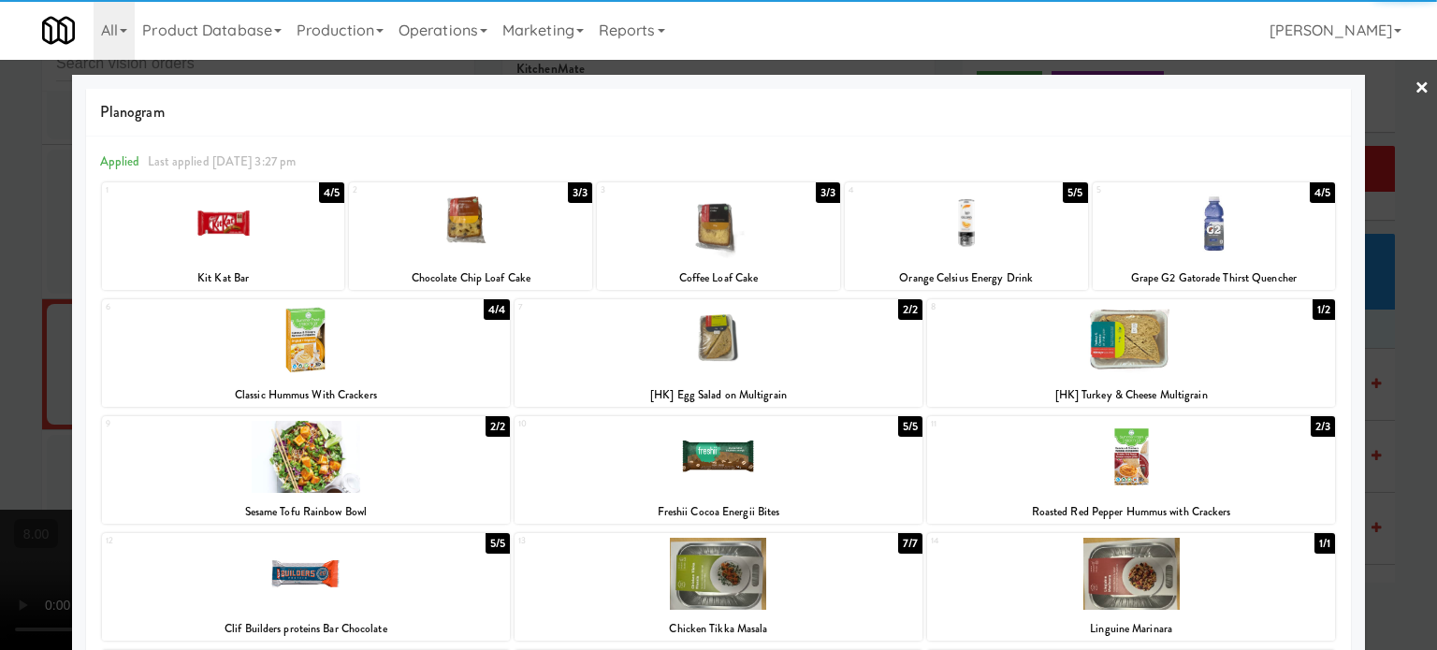
drag, startPoint x: 1402, startPoint y: 351, endPoint x: 1220, endPoint y: 361, distance: 181.8
click at [1402, 352] on div at bounding box center [718, 325] width 1437 height 650
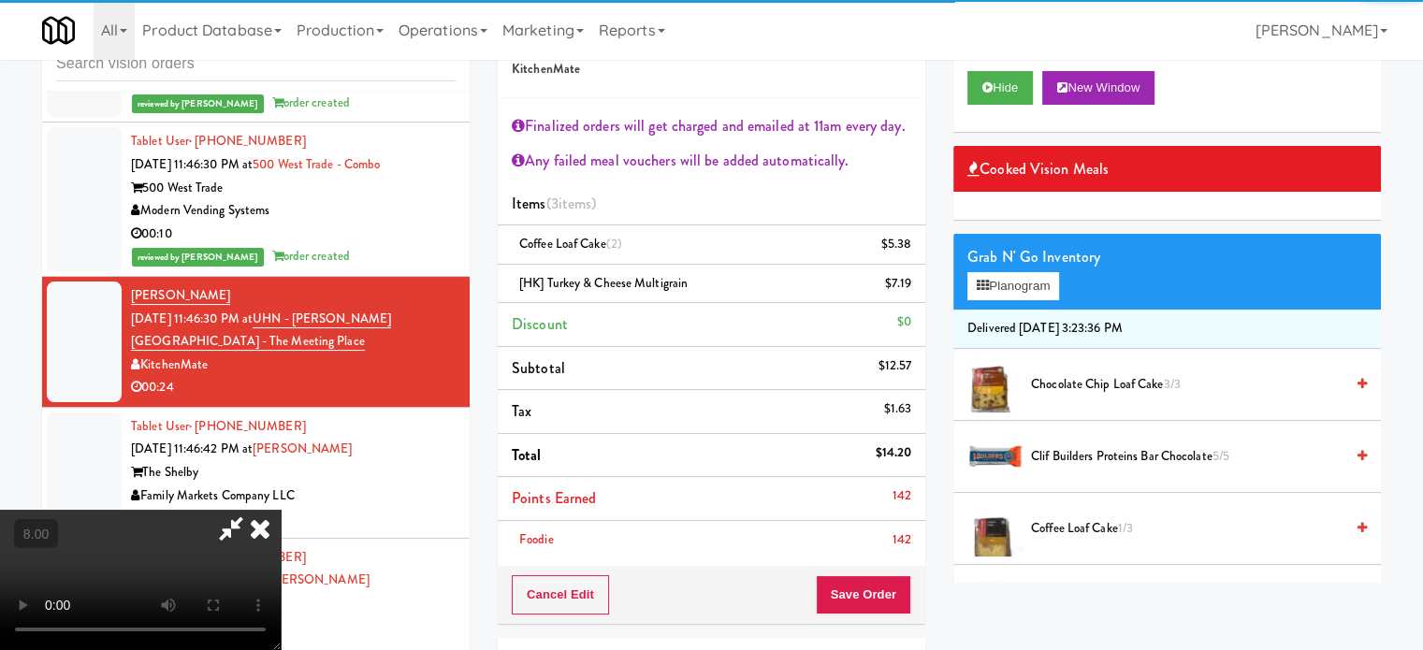
drag, startPoint x: 667, startPoint y: 349, endPoint x: 666, endPoint y: 327, distance: 22.5
click at [281, 510] on video at bounding box center [140, 580] width 281 height 140
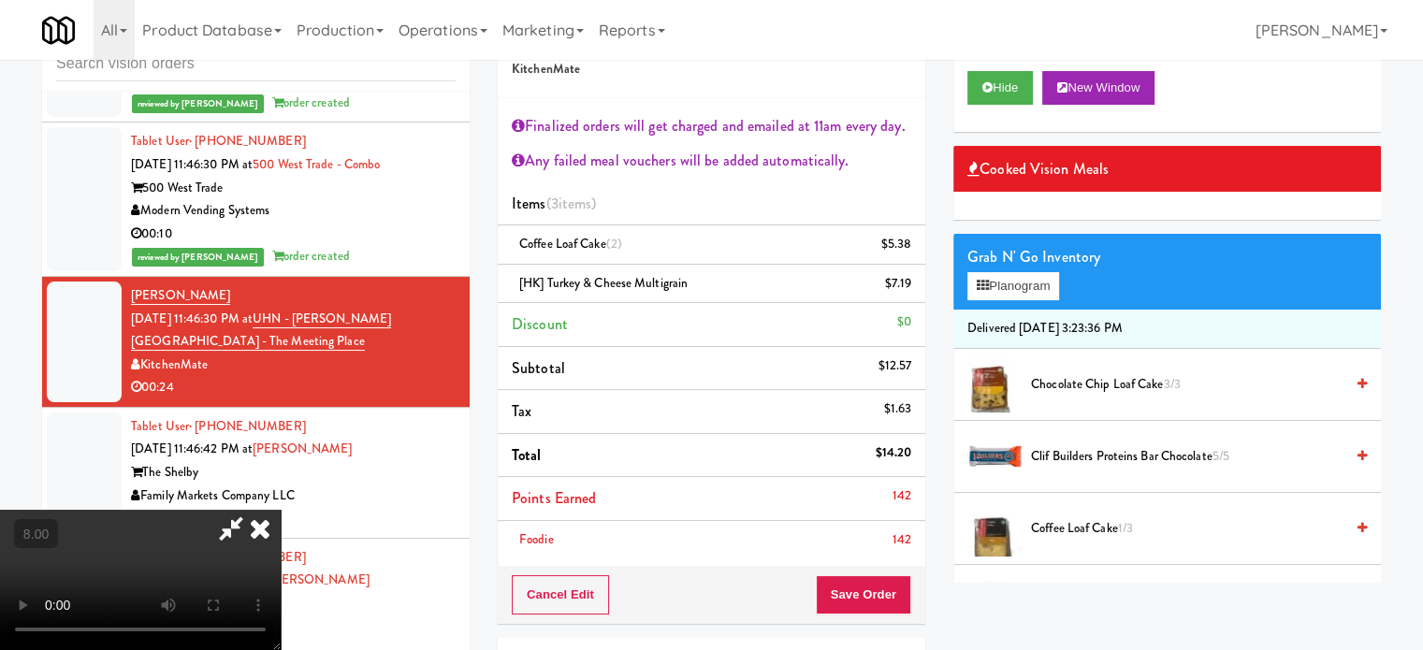
click at [281, 510] on video at bounding box center [140, 580] width 281 height 140
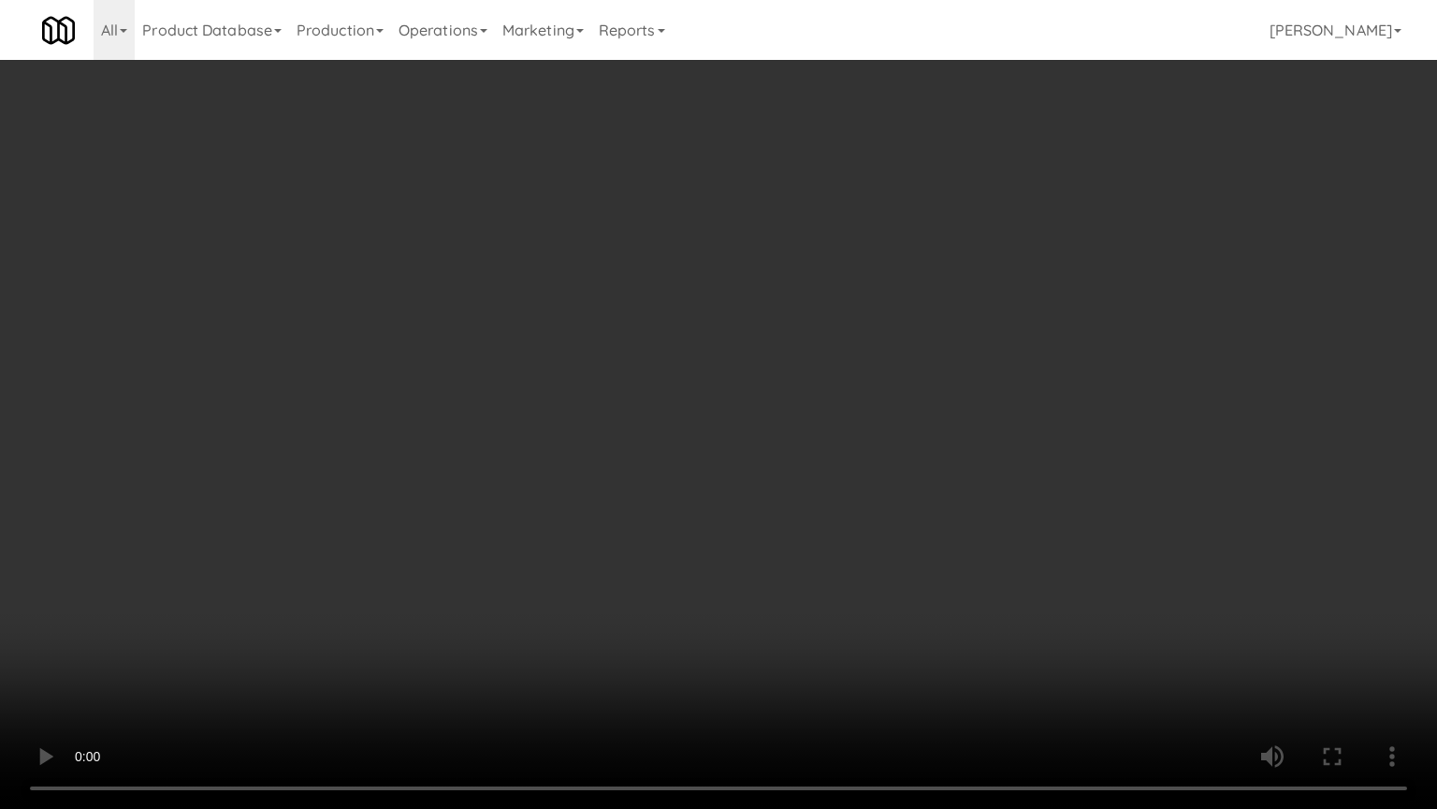
drag, startPoint x: 696, startPoint y: 391, endPoint x: 730, endPoint y: 341, distance: 60.7
click at [697, 391] on video at bounding box center [718, 404] width 1437 height 809
click at [772, 430] on video at bounding box center [718, 404] width 1437 height 809
click at [773, 418] on video at bounding box center [718, 404] width 1437 height 809
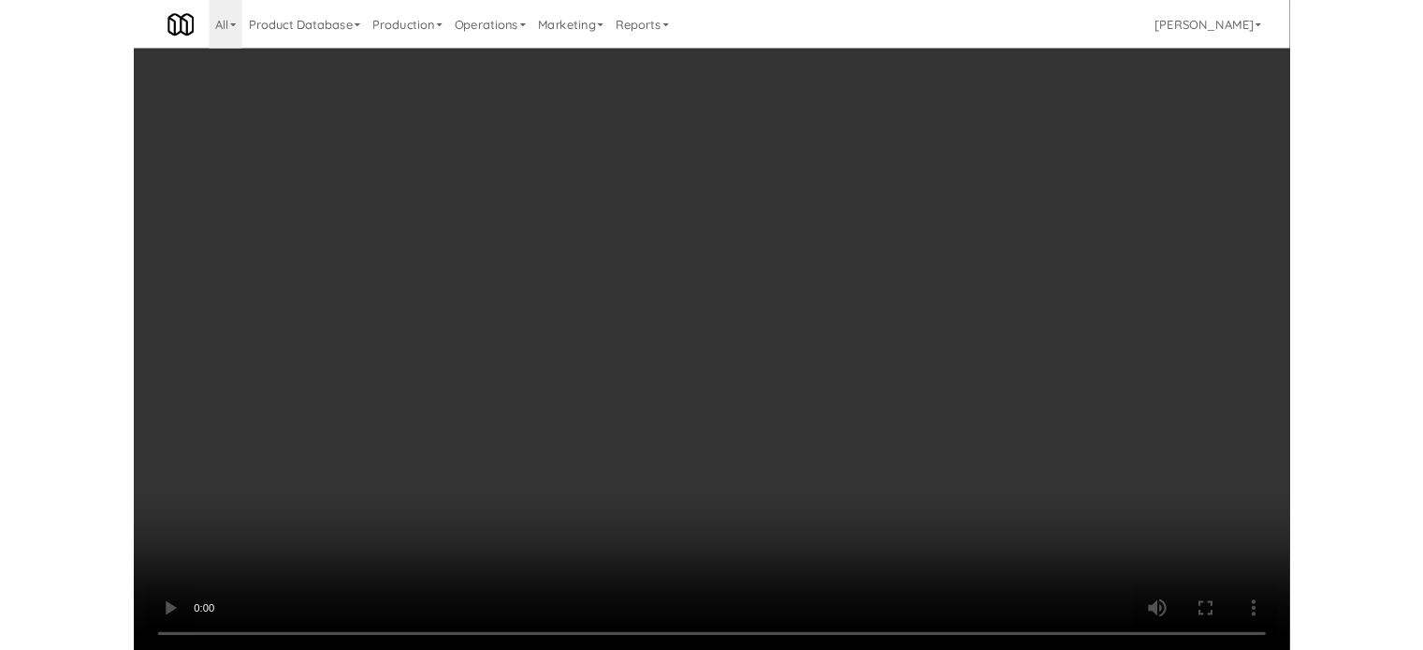
scroll to position [11788, 0]
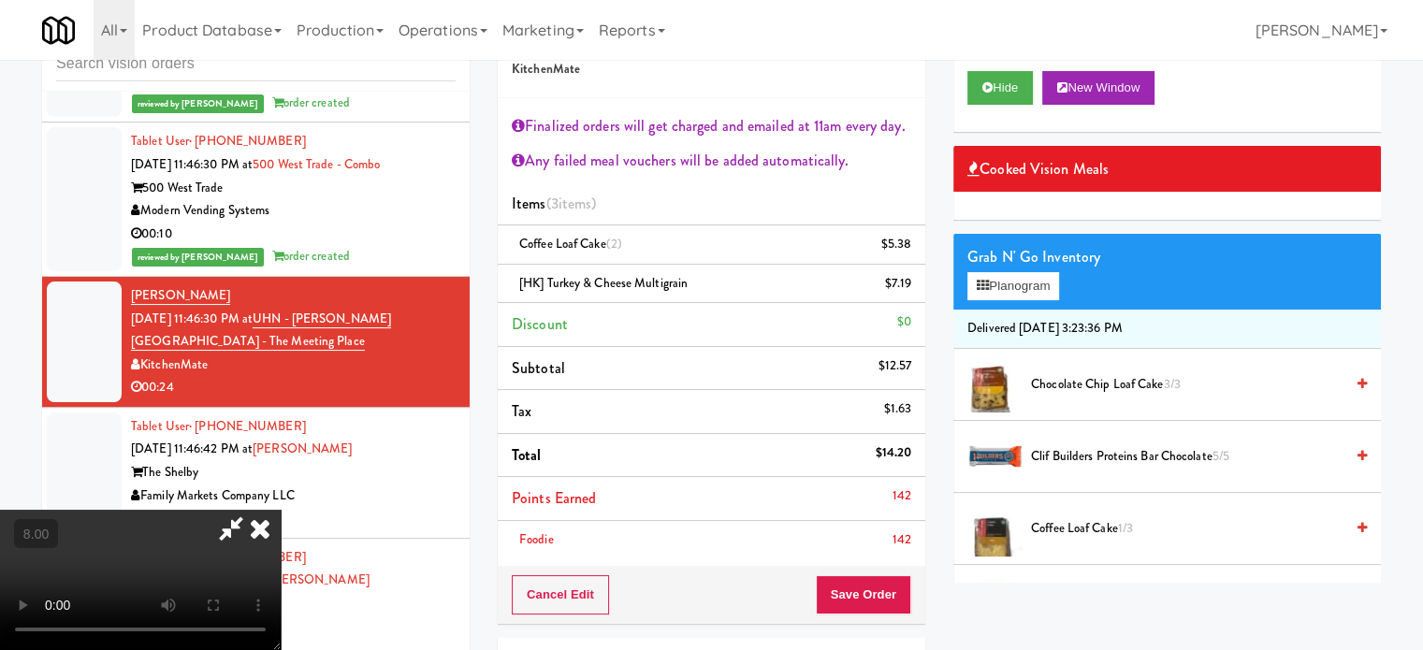
click at [281, 510] on icon at bounding box center [260, 528] width 41 height 37
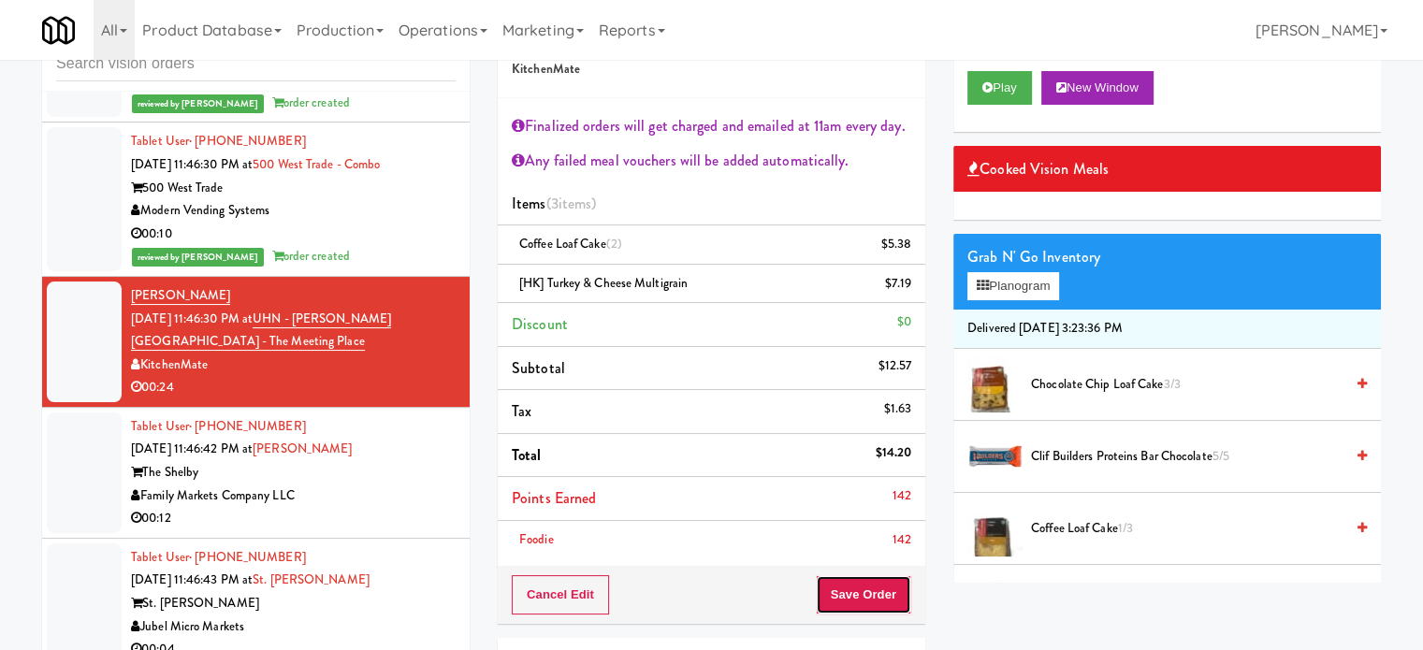
click at [861, 602] on button "Save Order" at bounding box center [863, 595] width 95 height 39
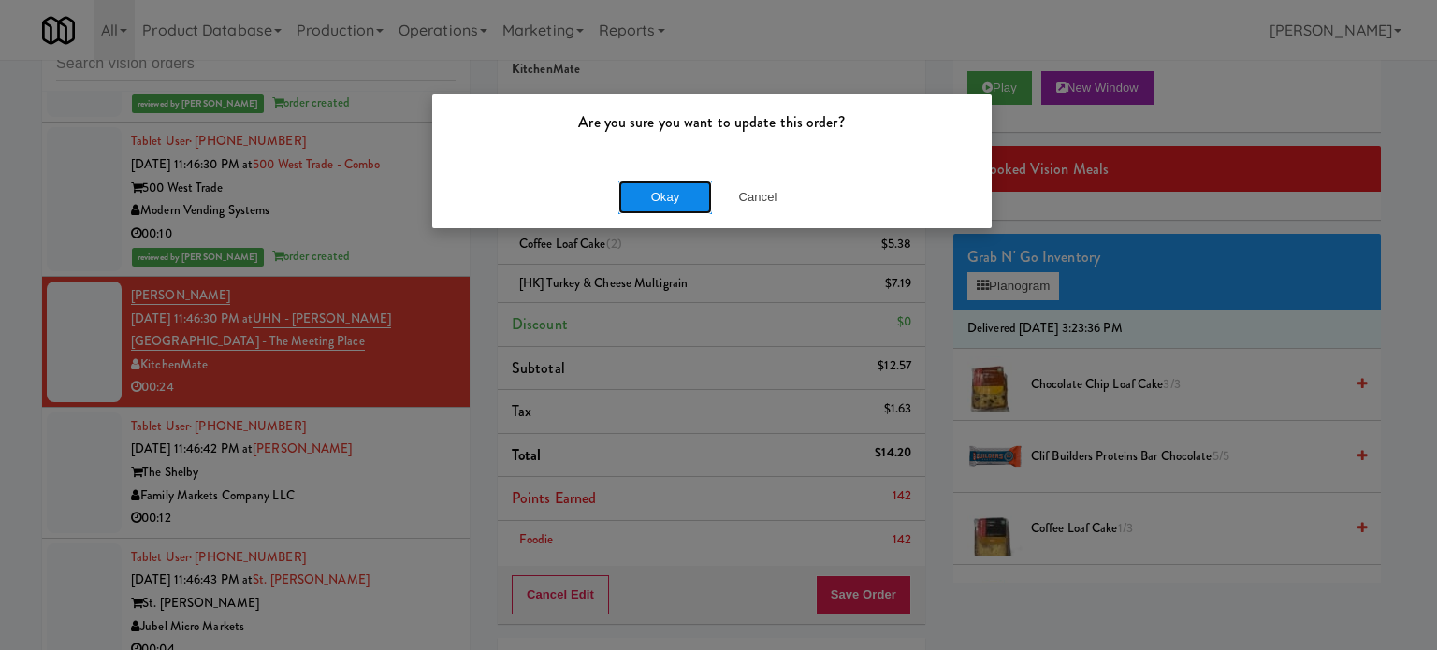
click at [670, 181] on button "Okay" at bounding box center [666, 198] width 94 height 34
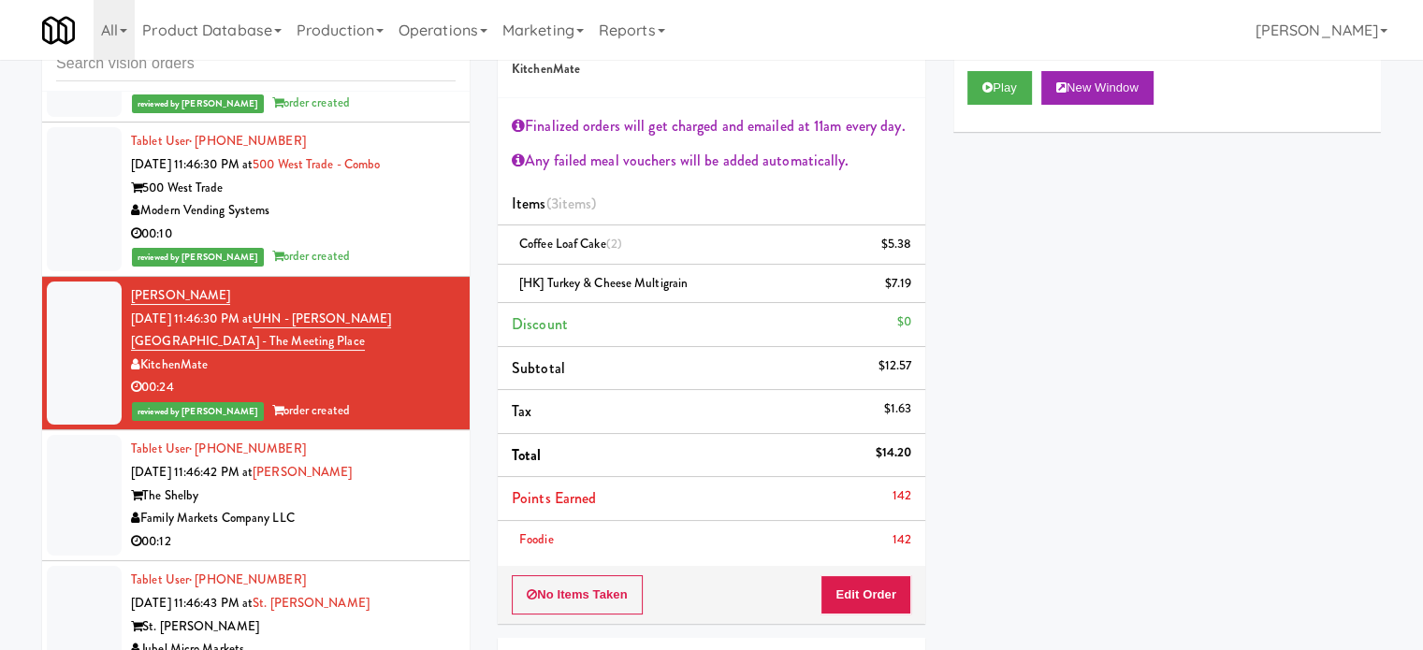
drag, startPoint x: 413, startPoint y: 606, endPoint x: 421, endPoint y: 553, distance: 54.0
click at [413, 531] on div "Family Markets Company LLC" at bounding box center [293, 518] width 325 height 23
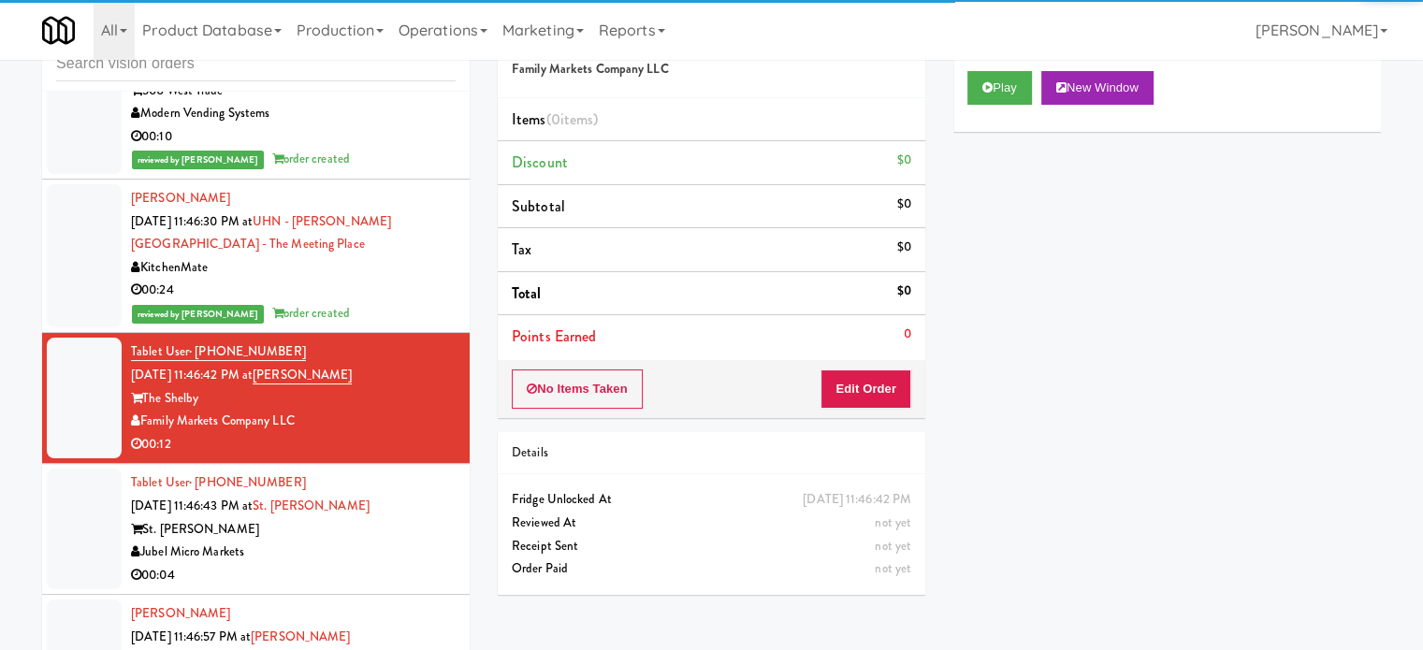
scroll to position [11954, 0]
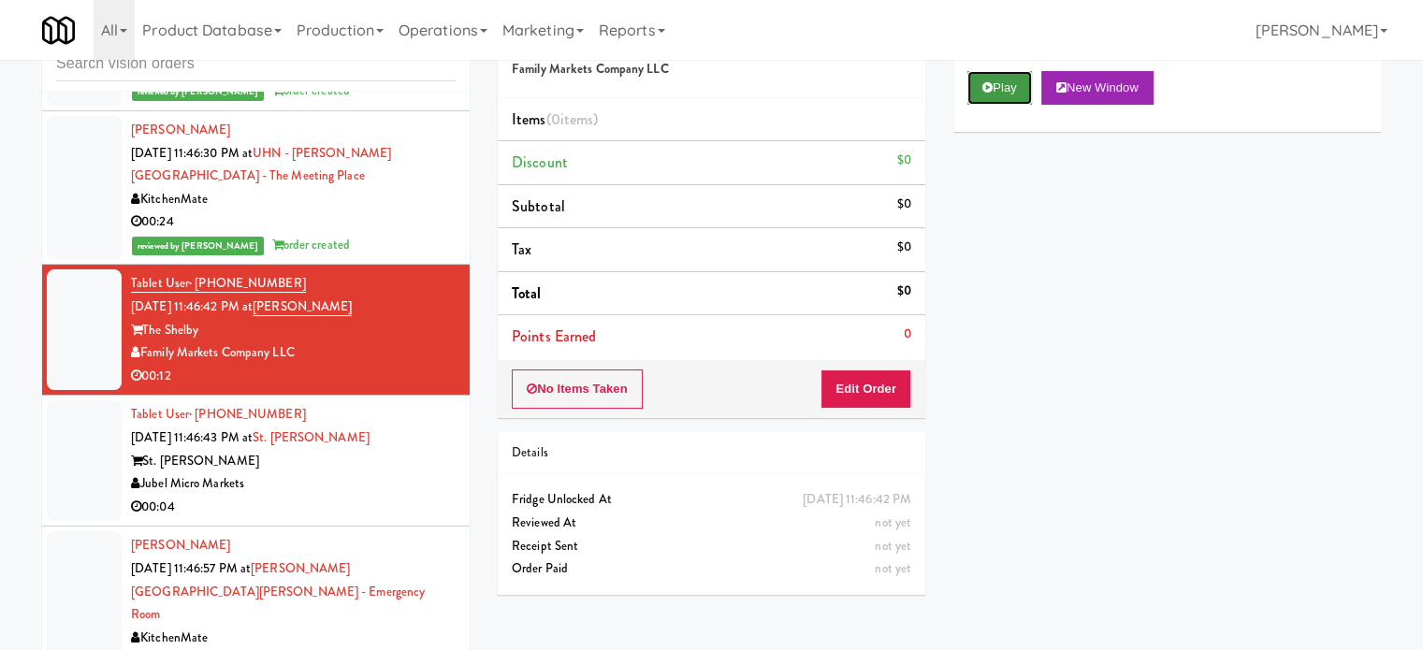
click at [1017, 91] on button "Play" at bounding box center [1000, 88] width 65 height 34
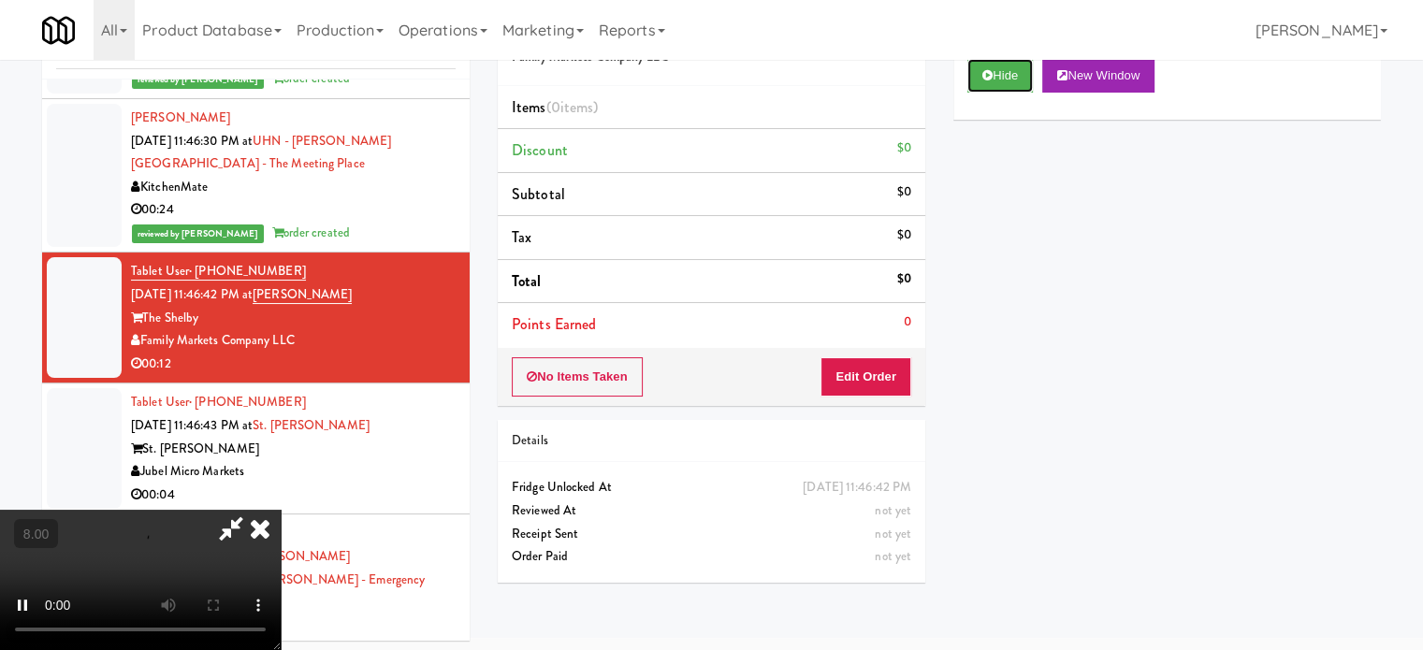
scroll to position [76, 0]
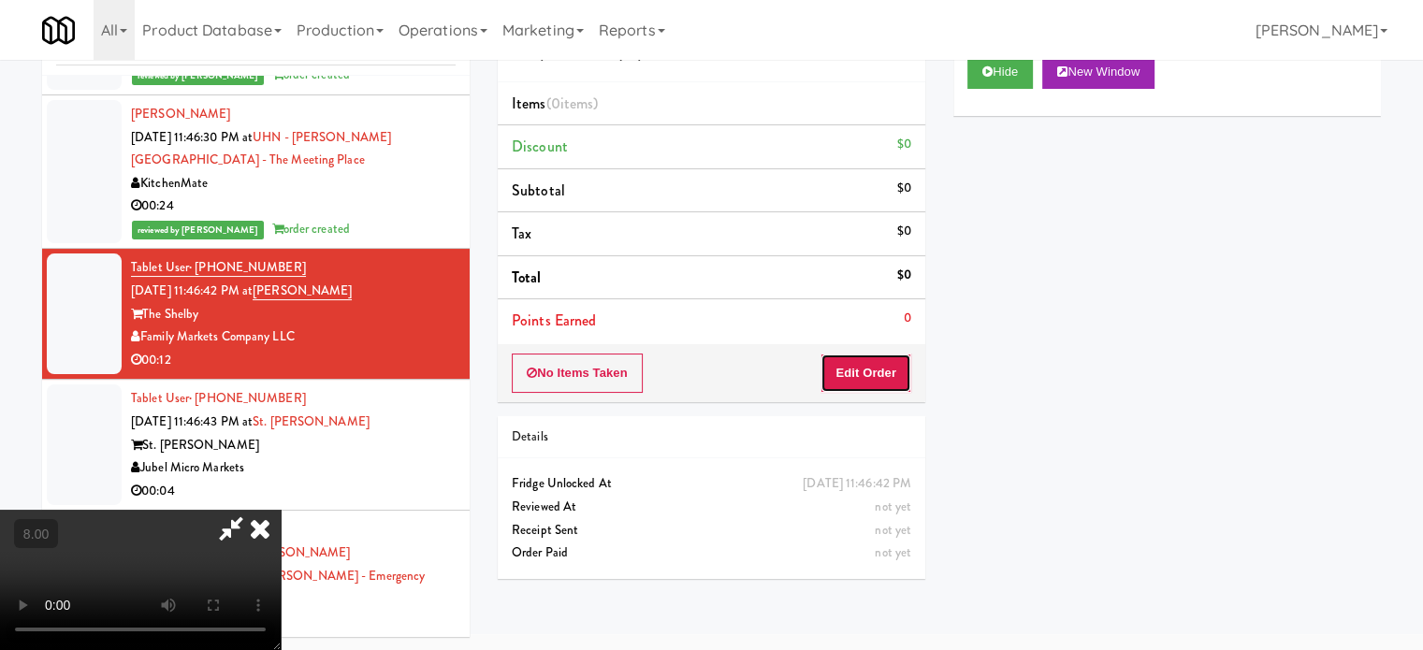
click at [854, 387] on button "Edit Order" at bounding box center [866, 373] width 91 height 39
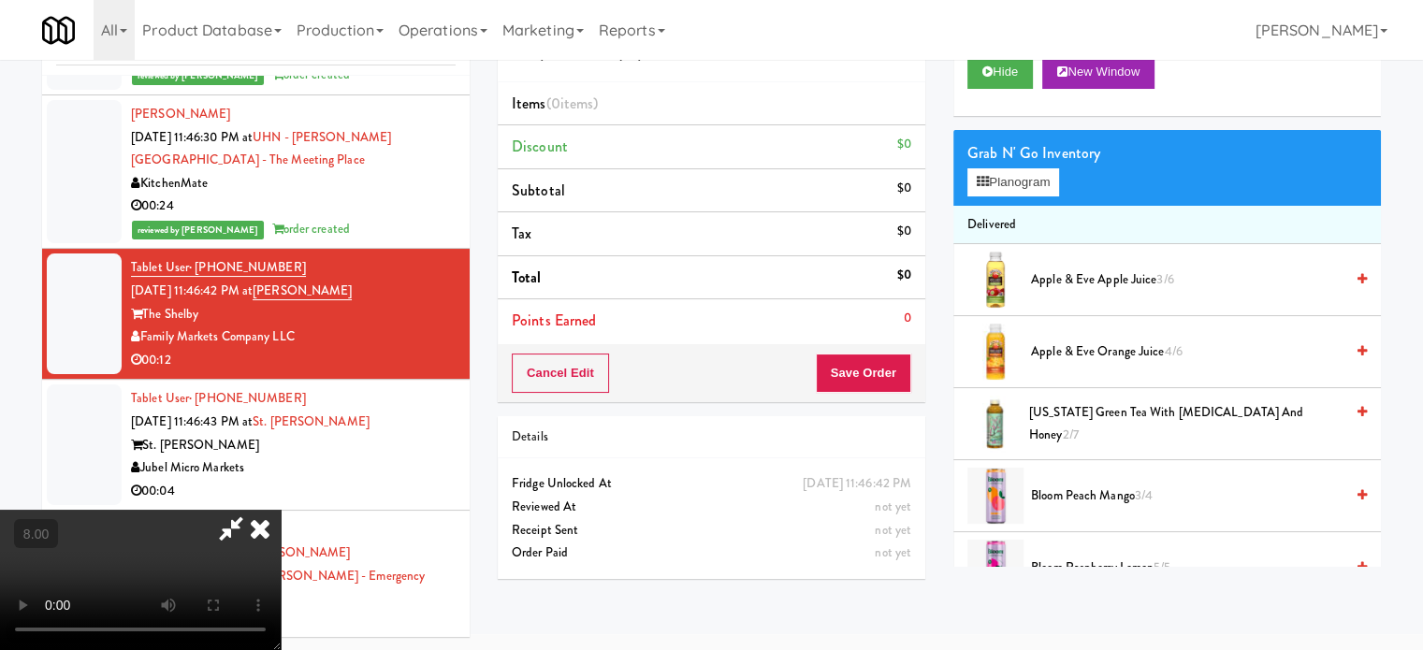
click at [281, 510] on video at bounding box center [140, 580] width 281 height 140
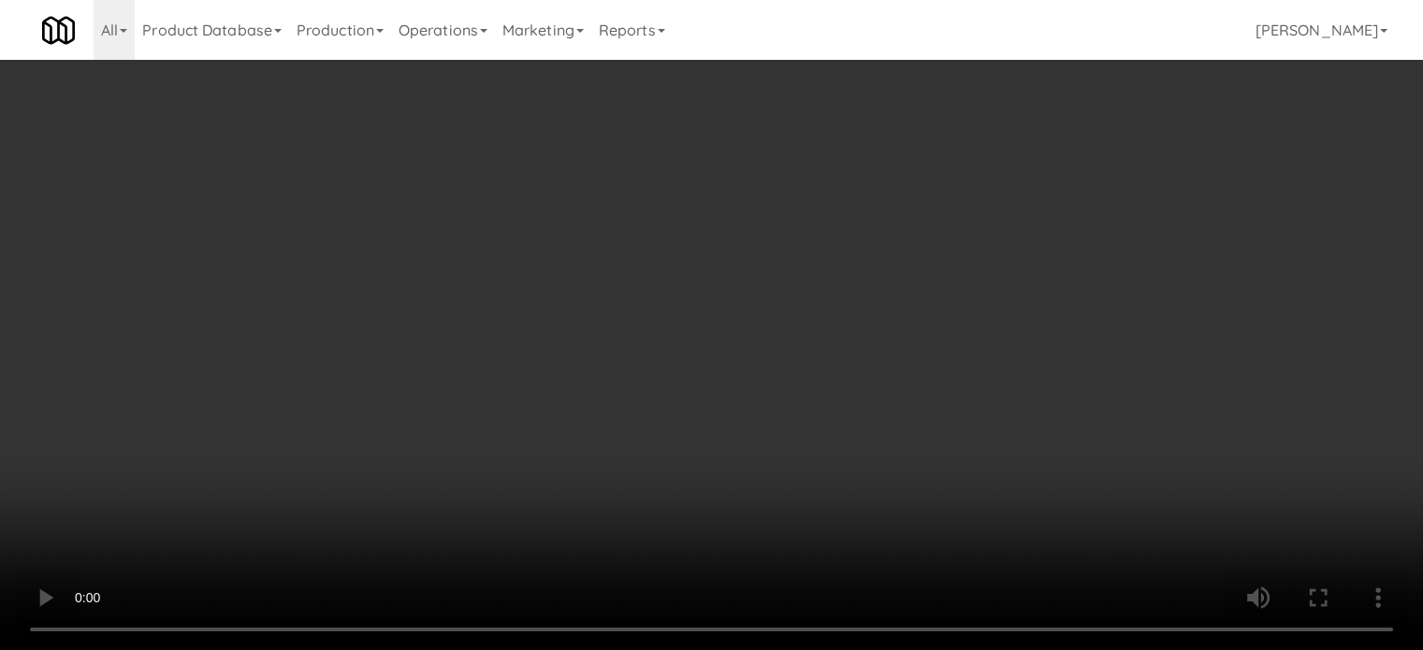
scroll to position [11930, 0]
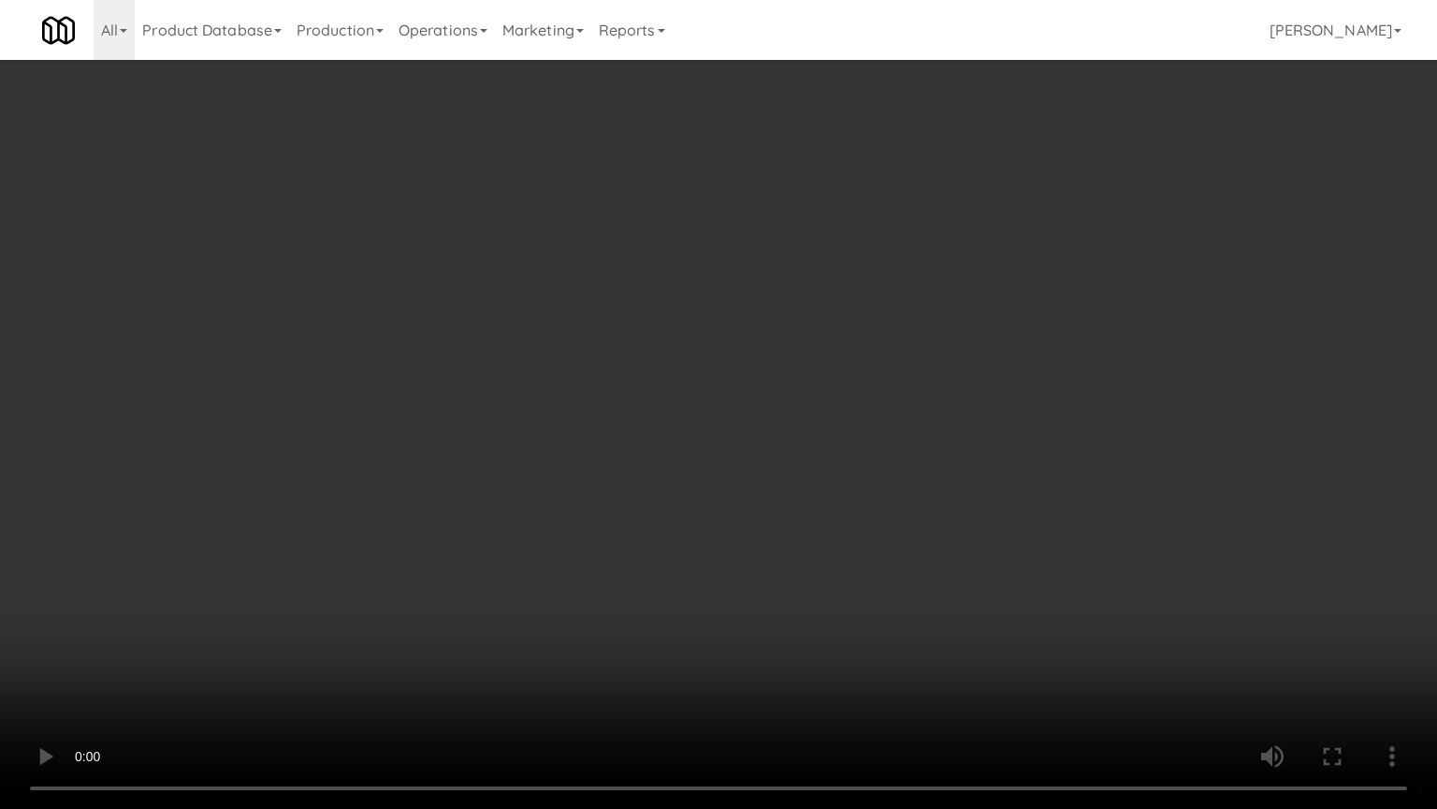
click at [307, 569] on video at bounding box center [718, 404] width 1437 height 809
click at [580, 432] on video at bounding box center [718, 404] width 1437 height 809
click at [644, 416] on video at bounding box center [718, 404] width 1437 height 809
click at [686, 442] on video at bounding box center [718, 404] width 1437 height 809
drag, startPoint x: 715, startPoint y: 423, endPoint x: 800, endPoint y: 274, distance: 171.4
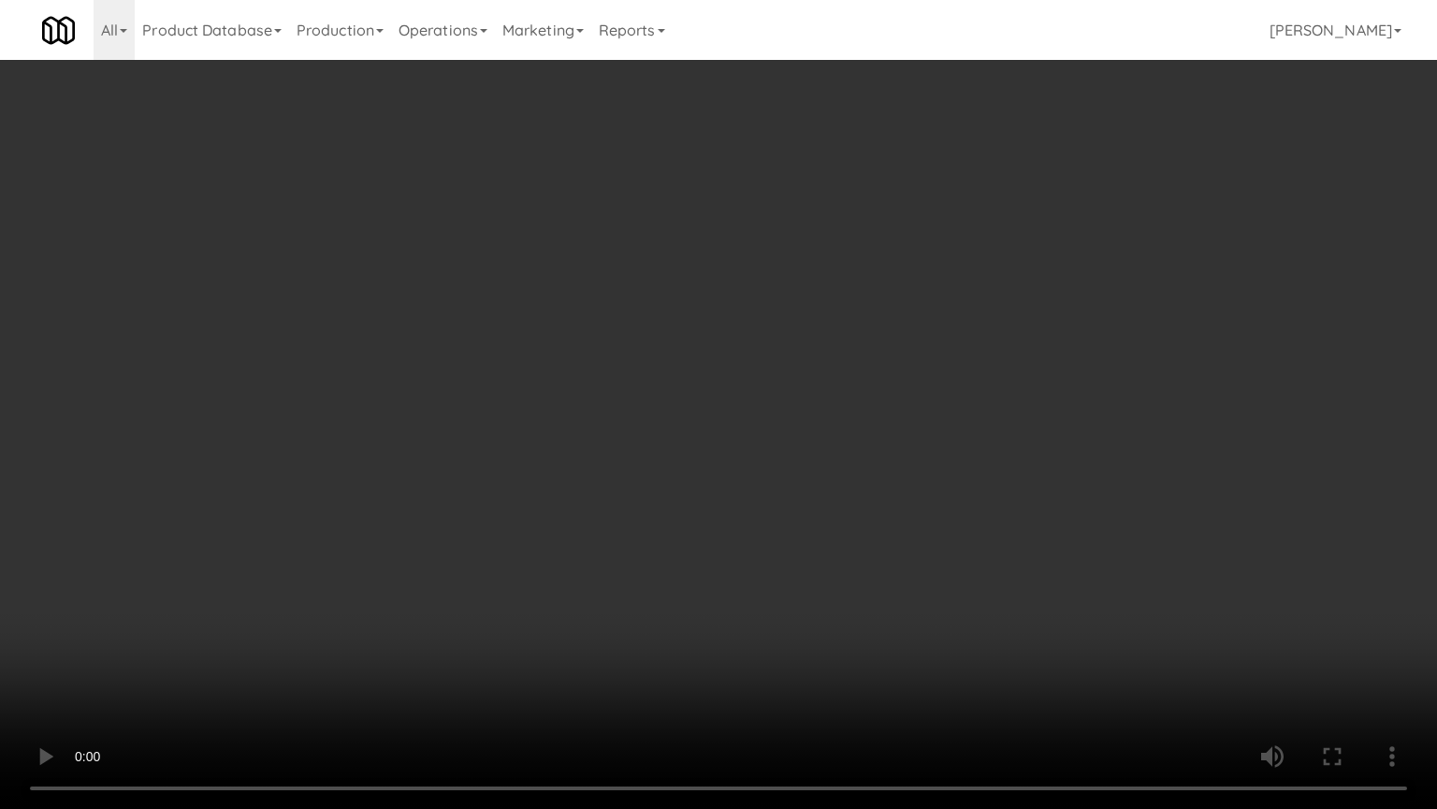
click at [716, 423] on video at bounding box center [718, 404] width 1437 height 809
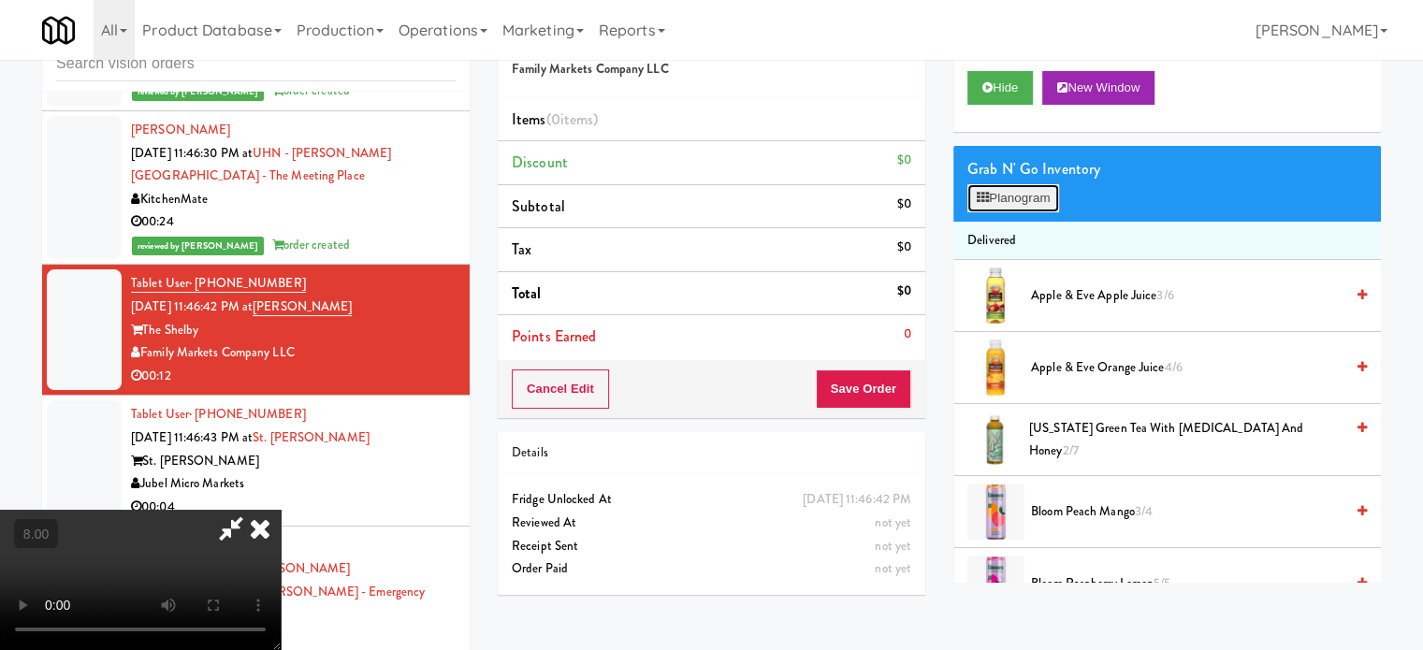
click at [1049, 190] on button "Planogram" at bounding box center [1014, 198] width 92 height 28
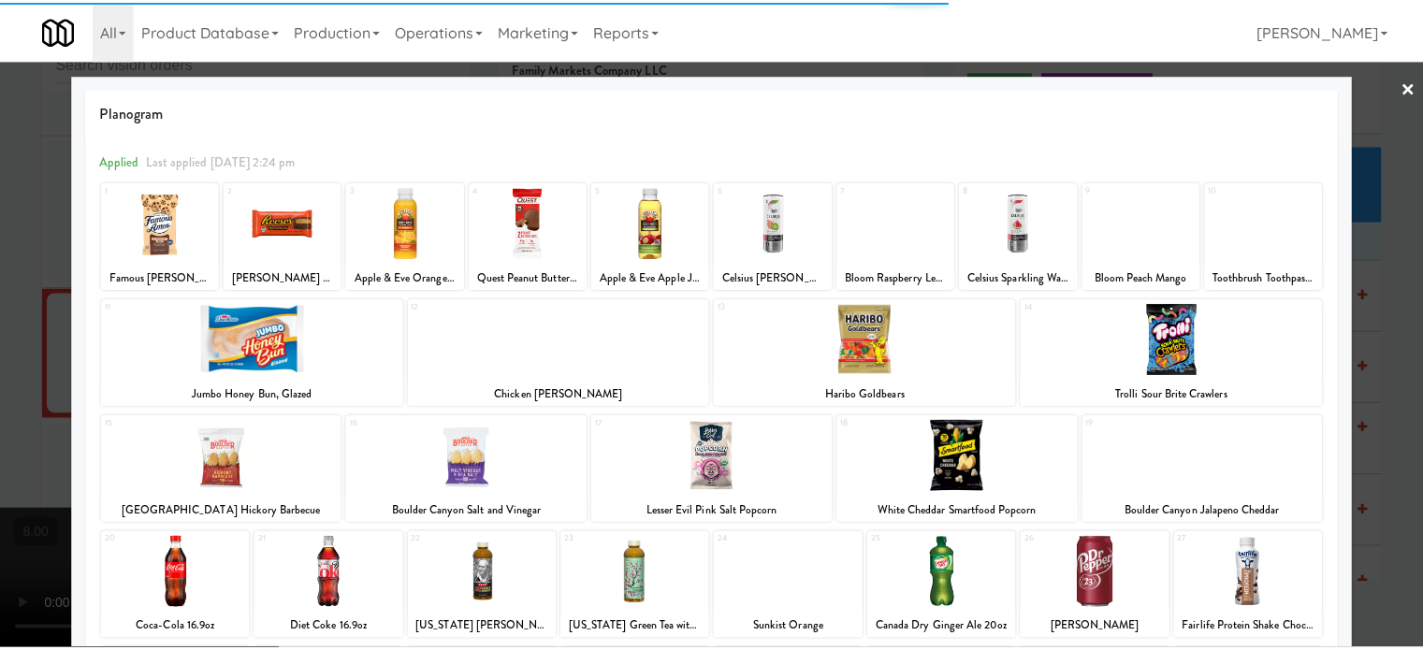
scroll to position [268, 0]
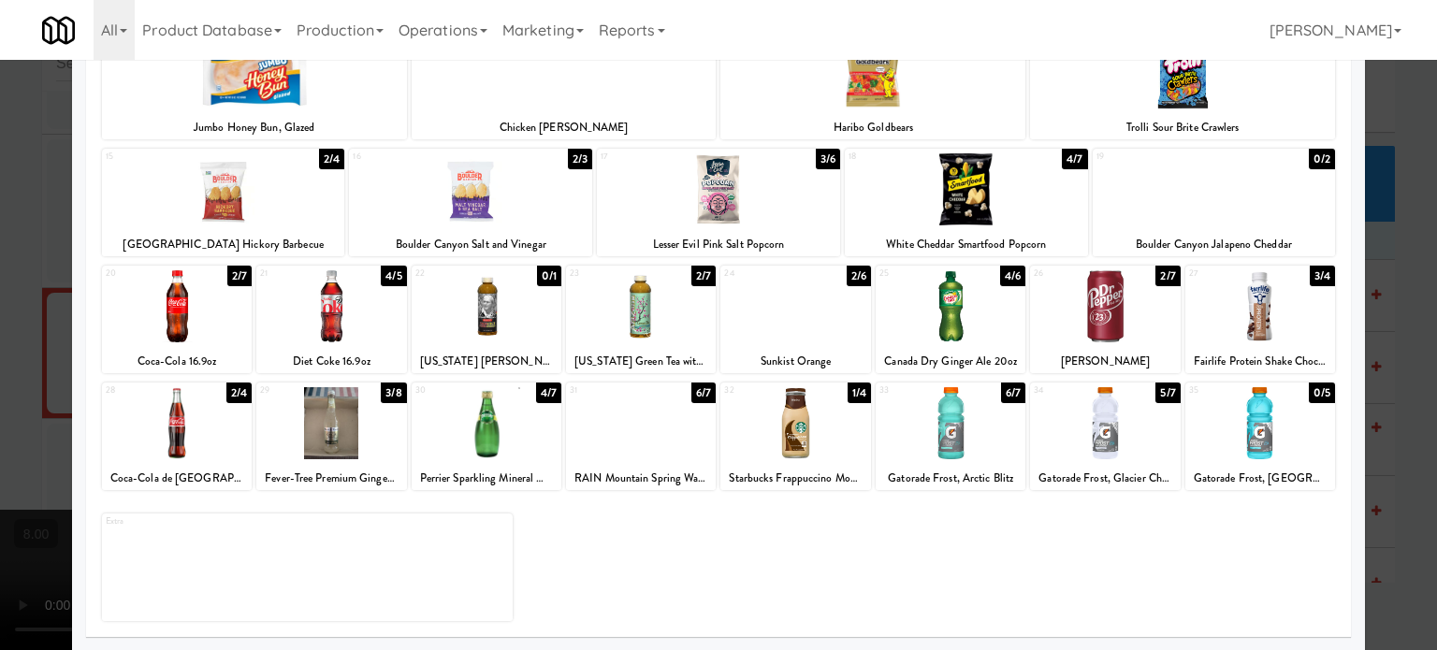
drag, startPoint x: 240, startPoint y: 393, endPoint x: 116, endPoint y: 401, distance: 123.8
click at [240, 395] on div "2/4" at bounding box center [238, 393] width 25 height 21
click at [20, 412] on div at bounding box center [718, 325] width 1437 height 650
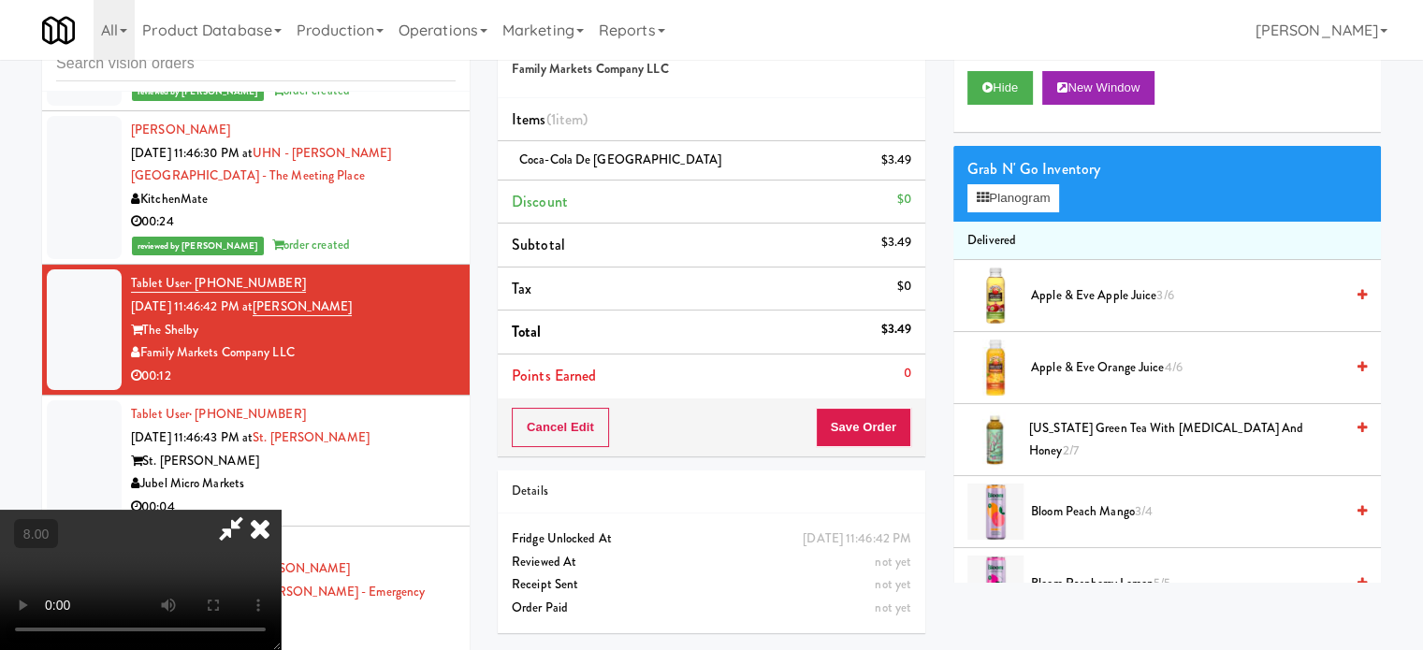
drag, startPoint x: 233, startPoint y: 407, endPoint x: 256, endPoint y: 402, distance: 23.9
click at [251, 510] on video at bounding box center [140, 580] width 281 height 140
click at [265, 510] on video at bounding box center [140, 580] width 281 height 140
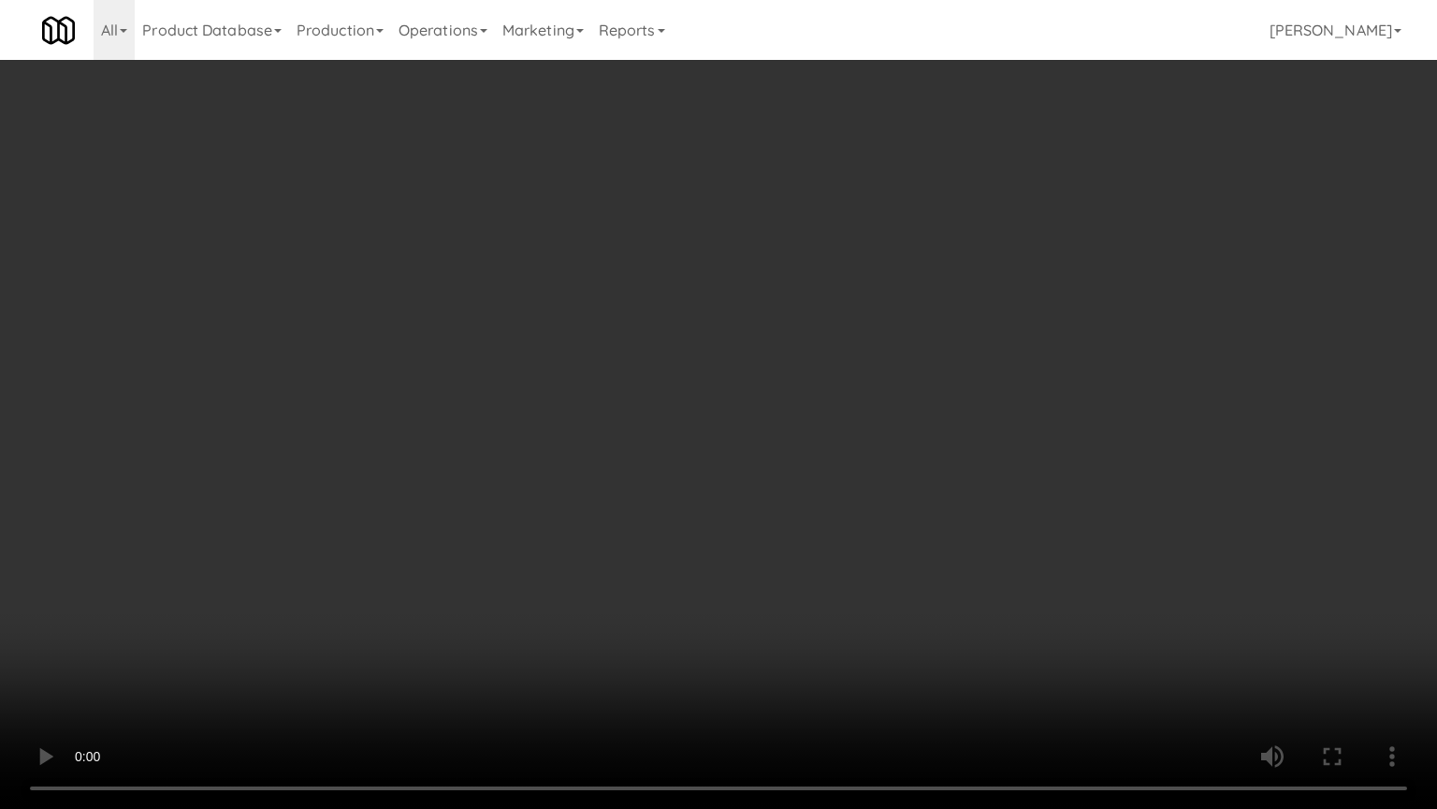
click at [726, 374] on video at bounding box center [718, 404] width 1437 height 809
click at [726, 401] on video at bounding box center [718, 404] width 1437 height 809
drag, startPoint x: 689, startPoint y: 459, endPoint x: 698, endPoint y: 439, distance: 21.8
click at [693, 454] on video at bounding box center [718, 404] width 1437 height 809
click at [698, 439] on video at bounding box center [718, 404] width 1437 height 809
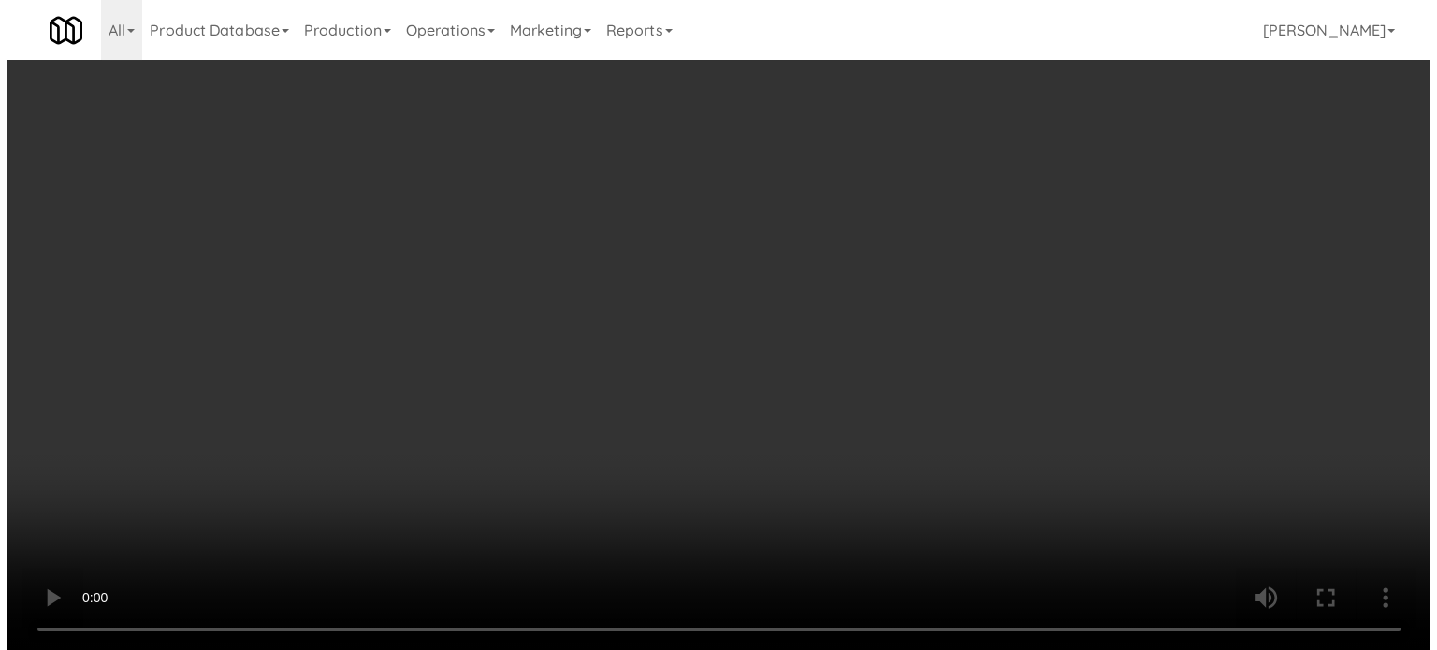
scroll to position [11954, 0]
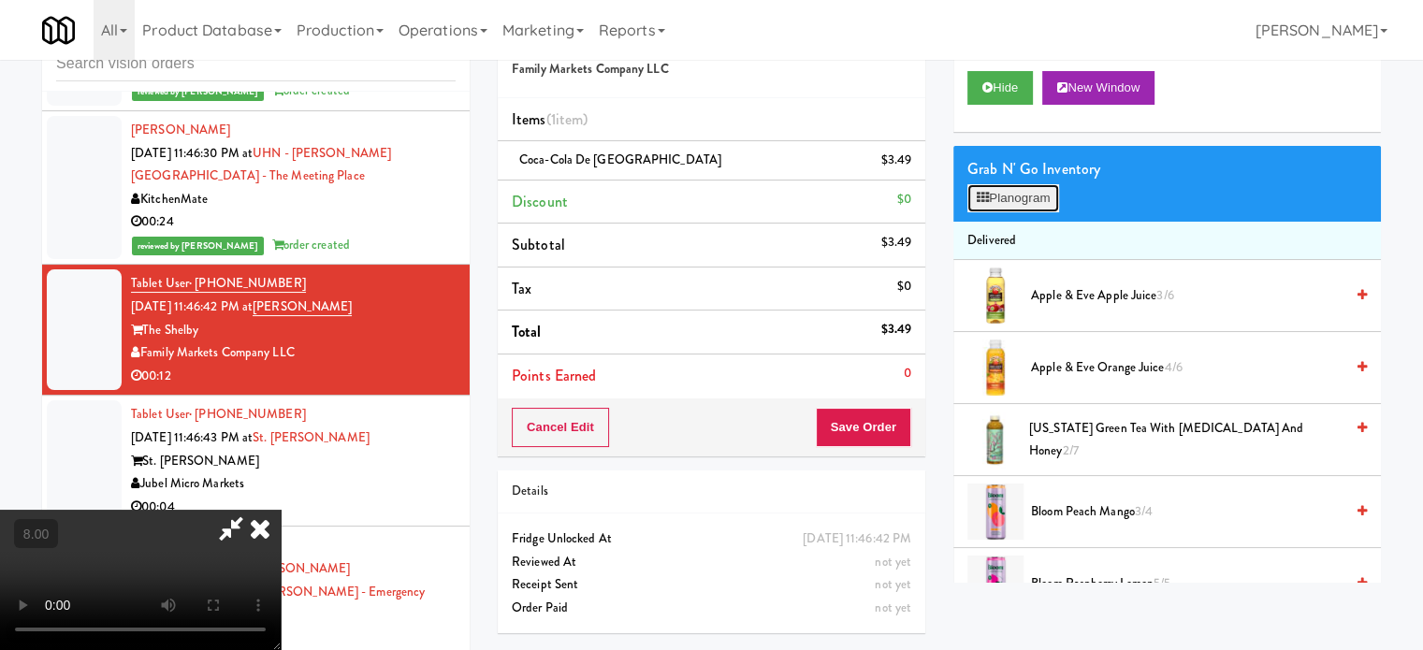
click at [996, 191] on button "Planogram" at bounding box center [1014, 198] width 92 height 28
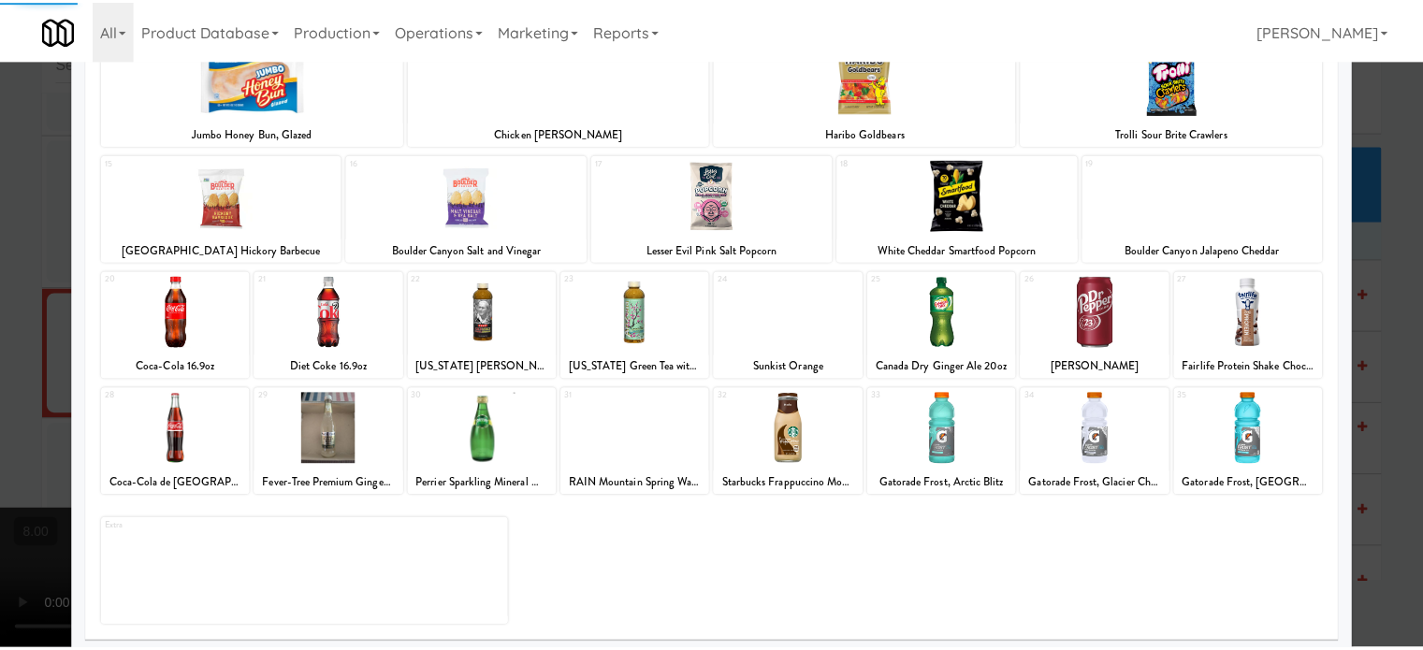
scroll to position [268, 0]
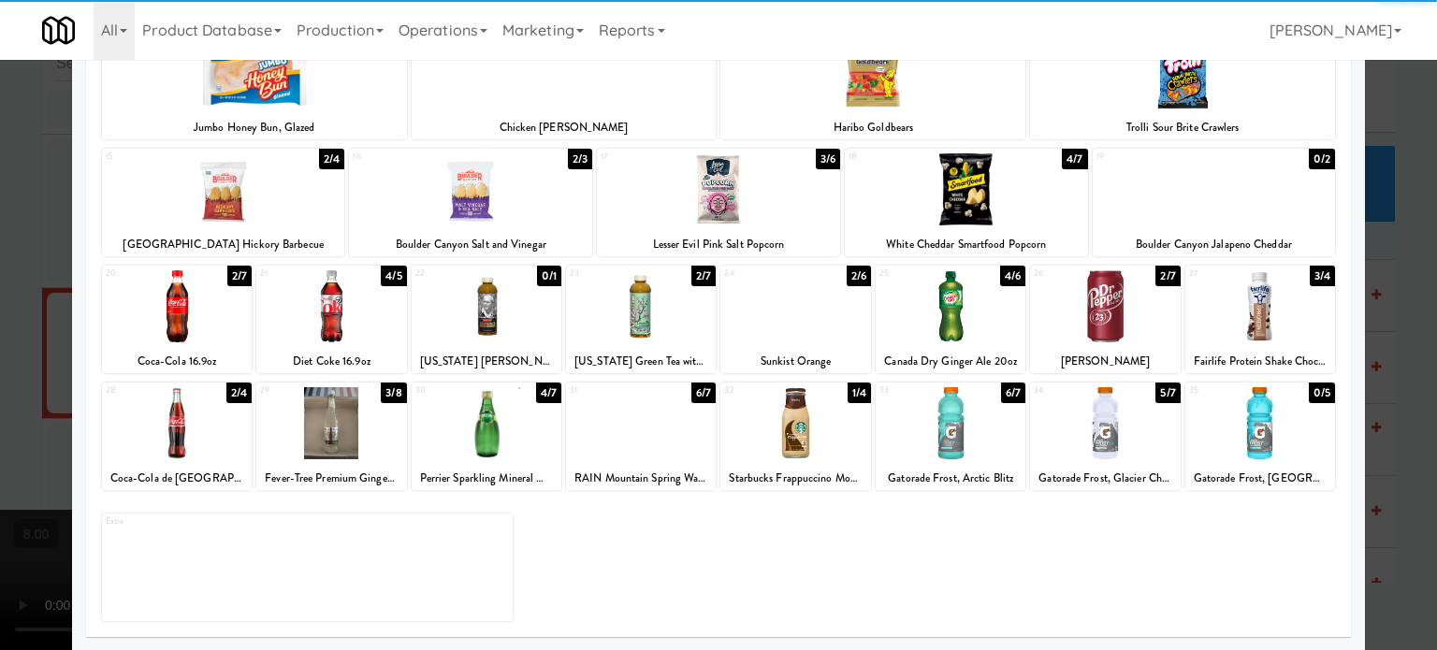
click at [240, 390] on div "2/4" at bounding box center [238, 393] width 25 height 21
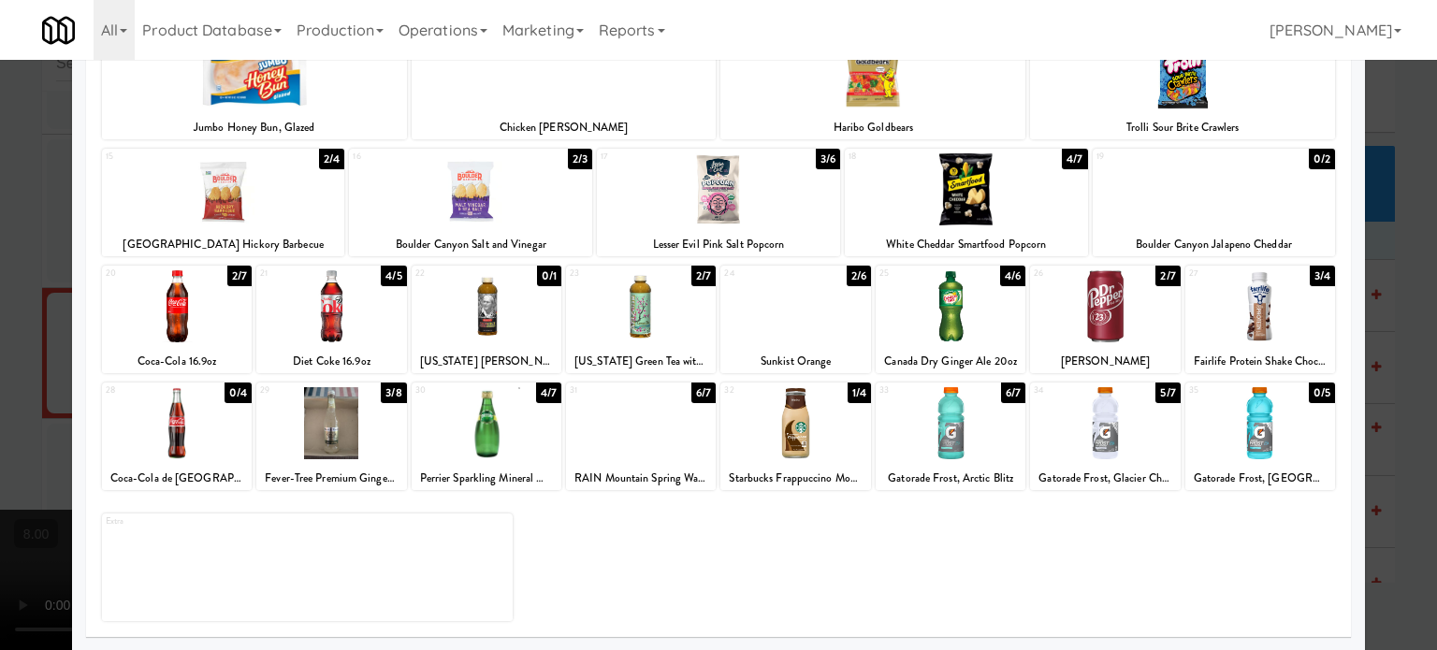
click at [2, 421] on div at bounding box center [718, 325] width 1437 height 650
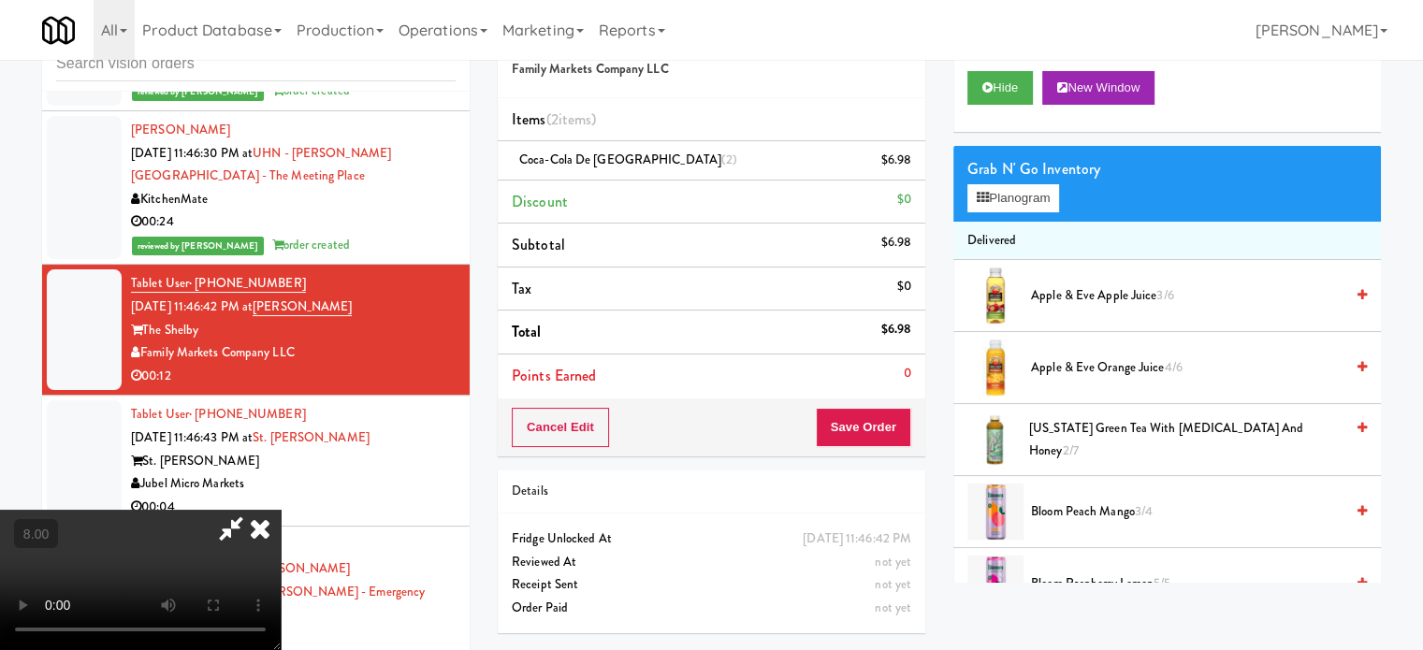
click at [171, 510] on video at bounding box center [140, 580] width 281 height 140
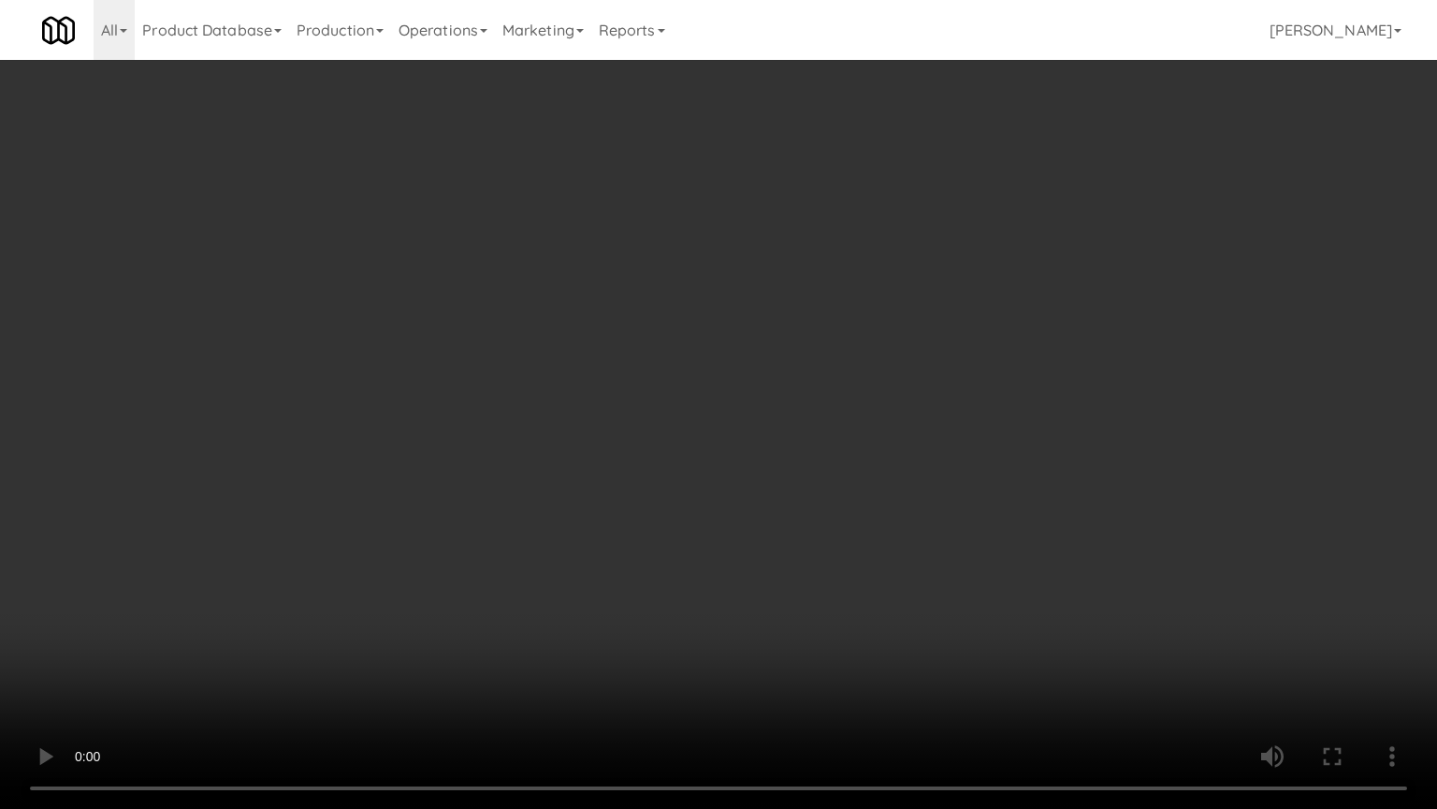
click at [270, 649] on video at bounding box center [718, 404] width 1437 height 809
click at [408, 557] on video at bounding box center [718, 404] width 1437 height 809
click at [497, 423] on video at bounding box center [718, 404] width 1437 height 809
click at [610, 351] on video at bounding box center [718, 404] width 1437 height 809
click at [862, 649] on video at bounding box center [718, 404] width 1437 height 809
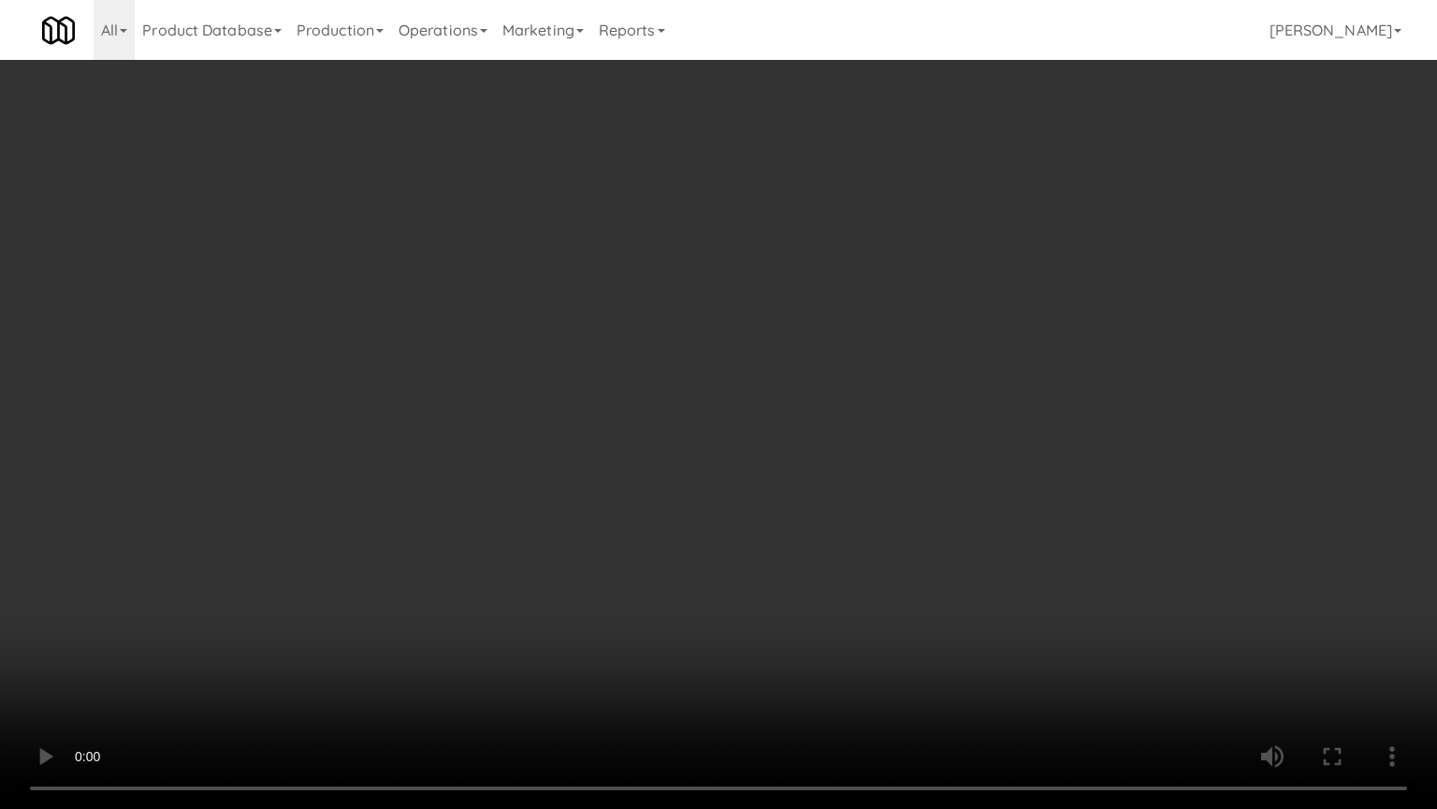
click at [758, 539] on video at bounding box center [718, 404] width 1437 height 809
click at [750, 532] on video at bounding box center [718, 404] width 1437 height 809
click at [711, 483] on video at bounding box center [718, 404] width 1437 height 809
click at [724, 513] on video at bounding box center [718, 404] width 1437 height 809
drag, startPoint x: 730, startPoint y: 502, endPoint x: 795, endPoint y: 186, distance: 321.9
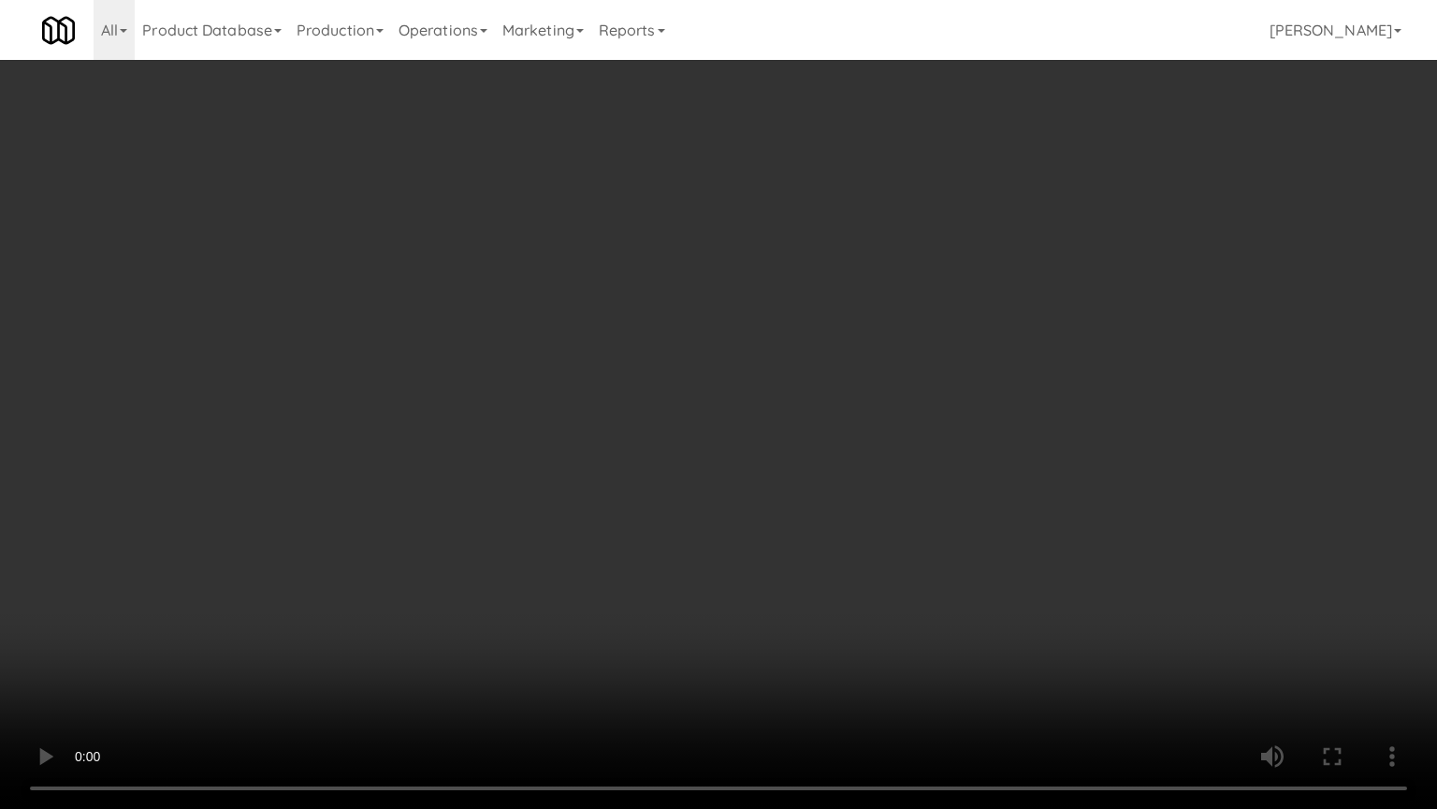
click at [732, 497] on video at bounding box center [718, 404] width 1437 height 809
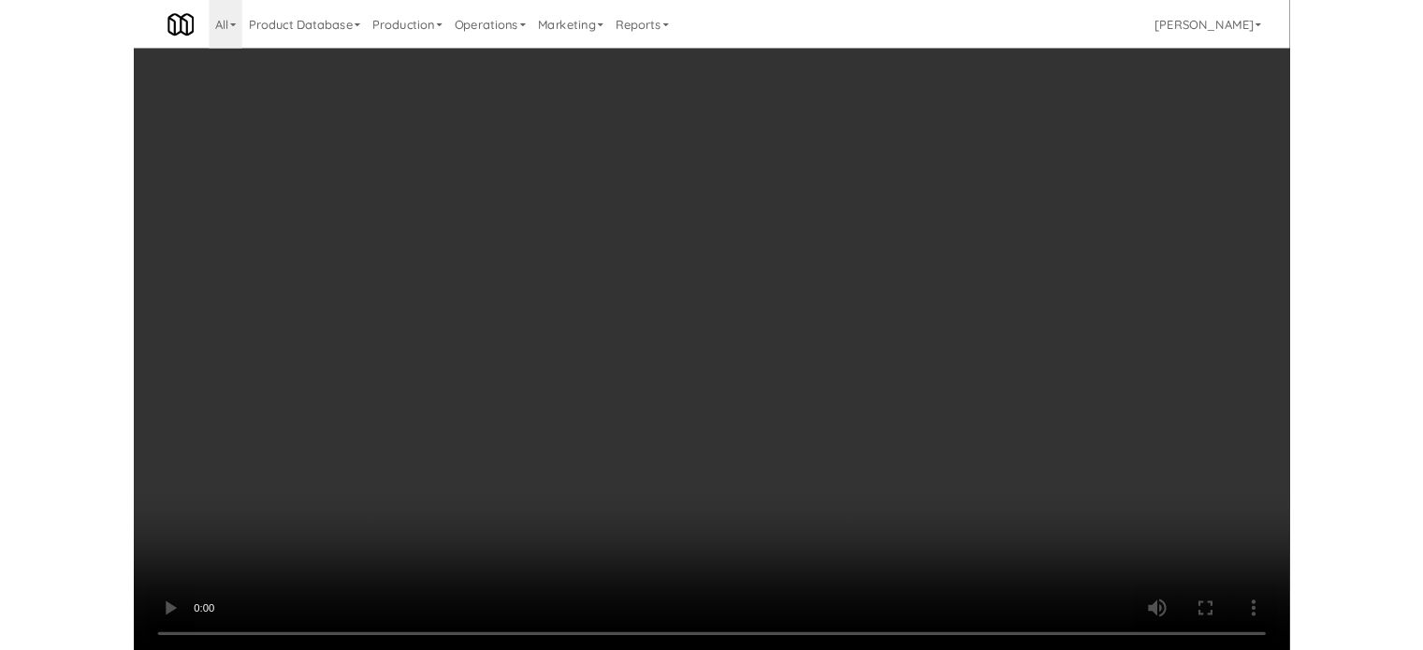
scroll to position [11954, 0]
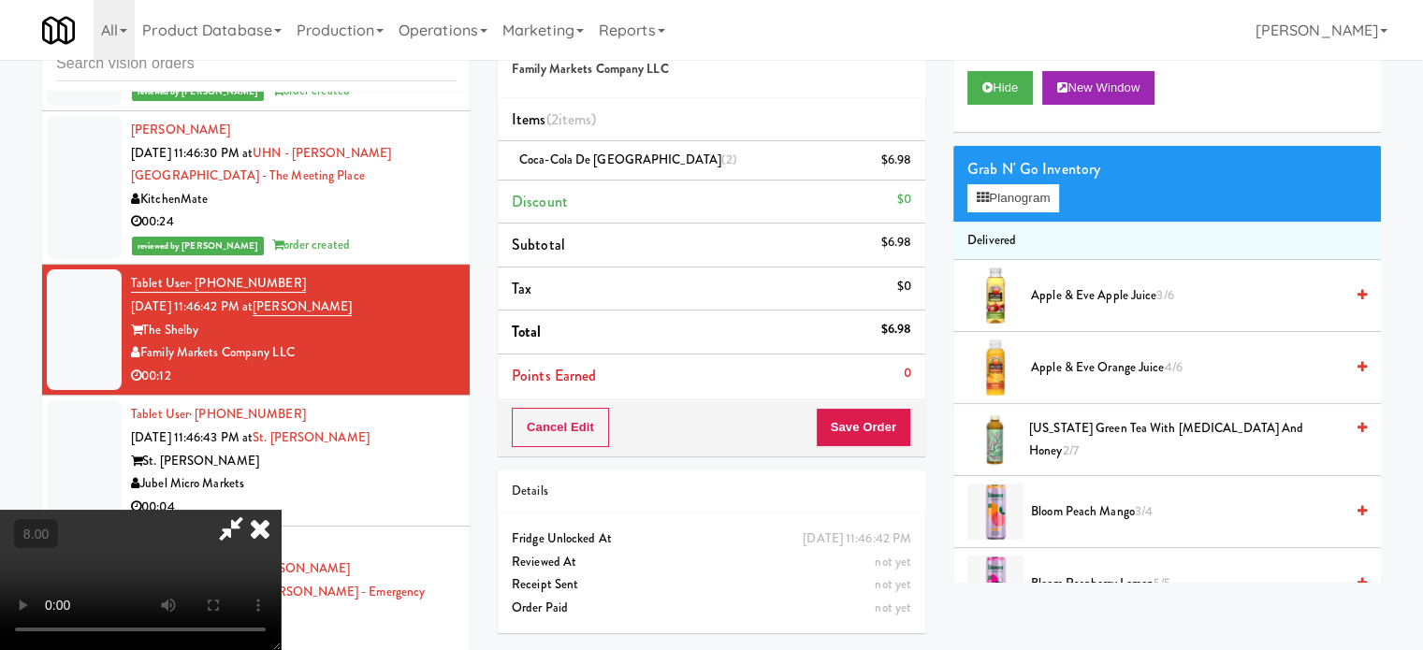
click at [281, 510] on icon at bounding box center [260, 528] width 41 height 37
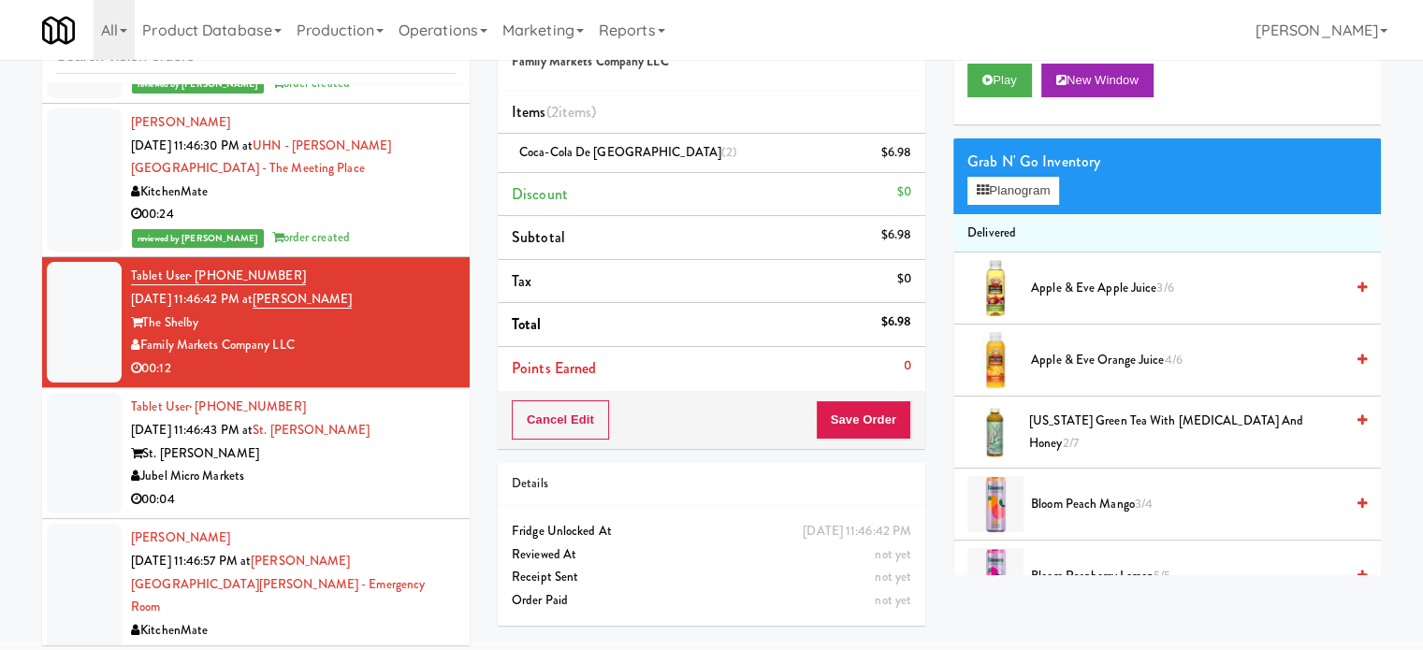
scroll to position [76, 0]
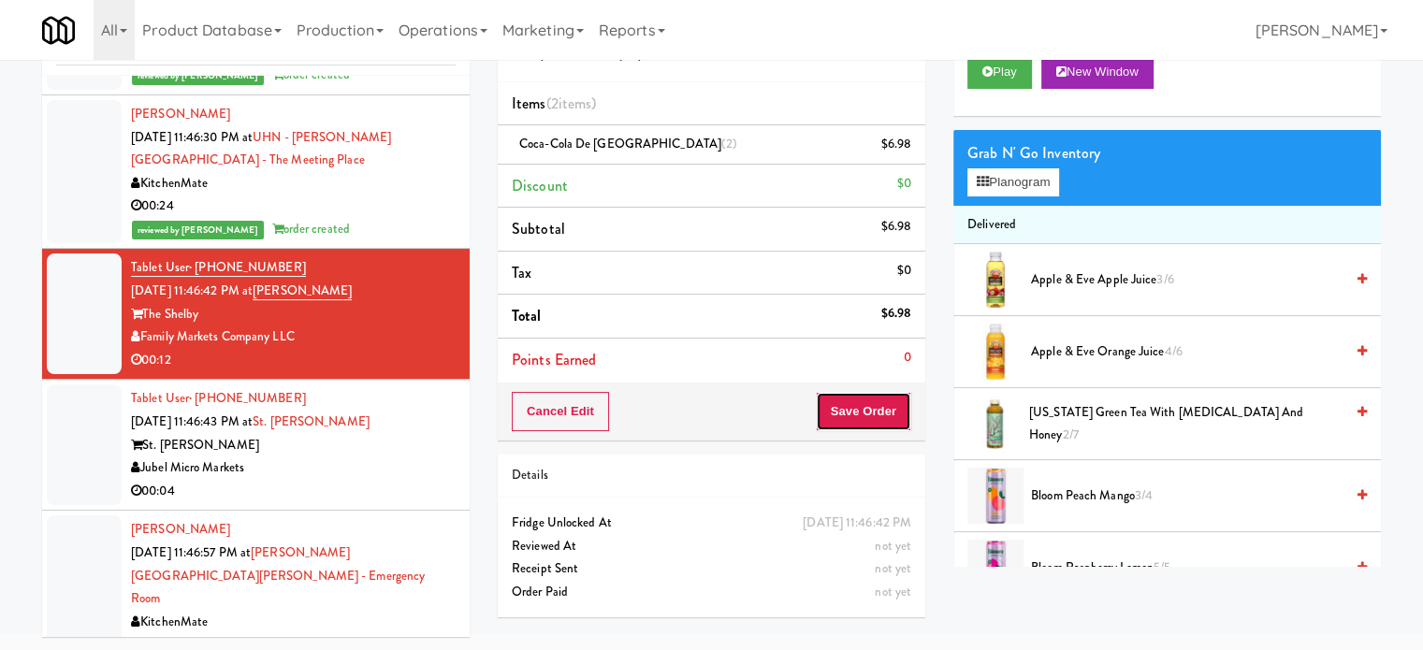
click at [865, 401] on button "Save Order" at bounding box center [863, 411] width 95 height 39
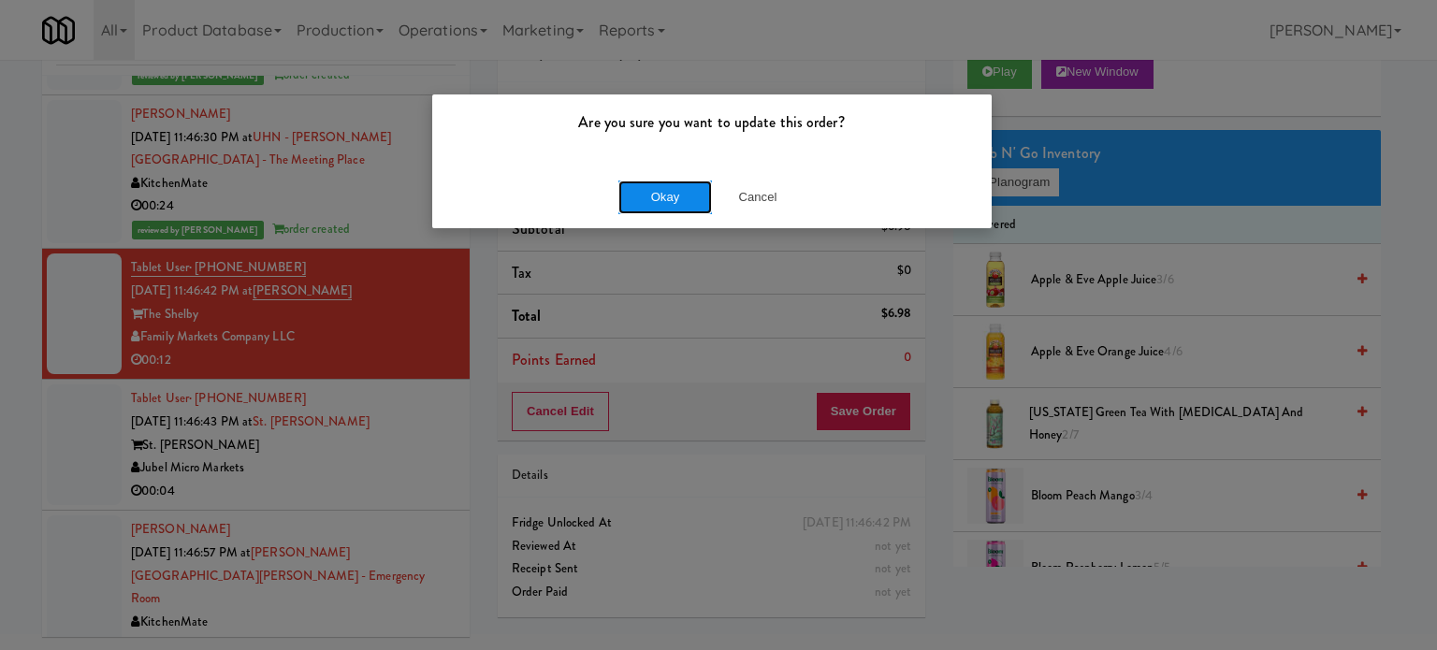
click at [650, 203] on button "Okay" at bounding box center [666, 198] width 94 height 34
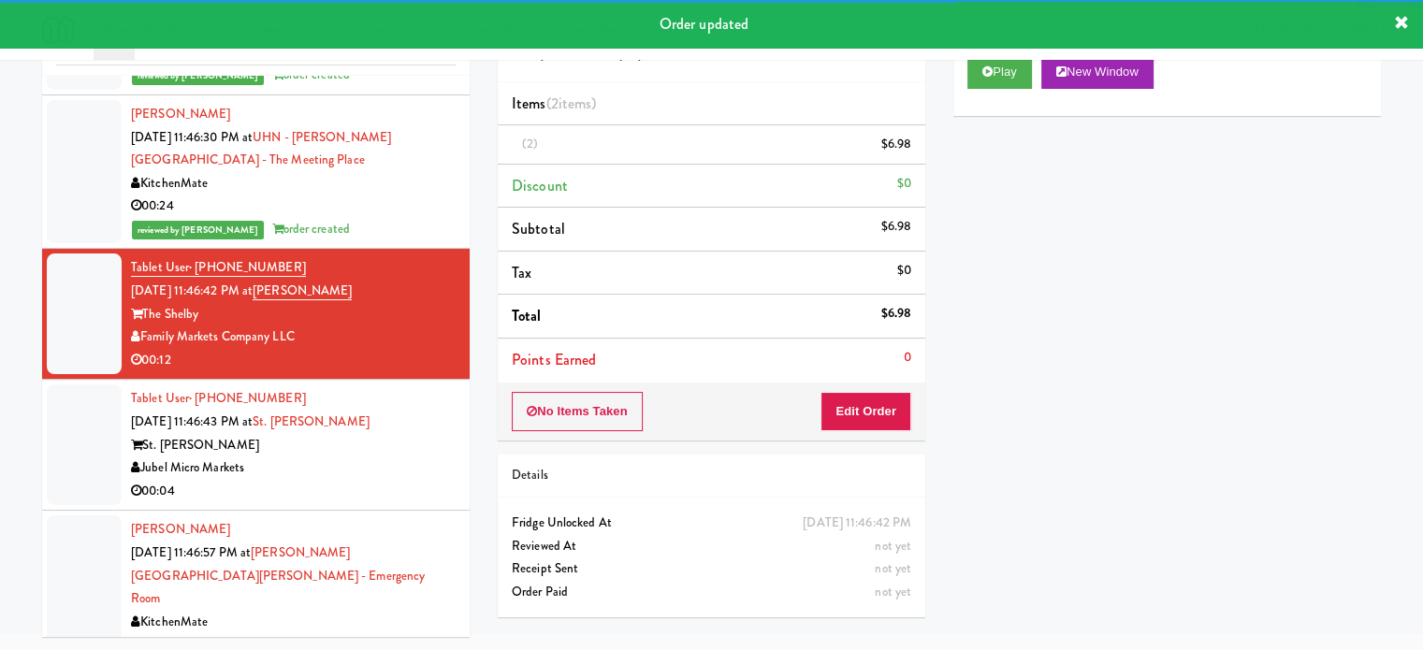
click at [401, 503] on div "00:04" at bounding box center [293, 491] width 325 height 23
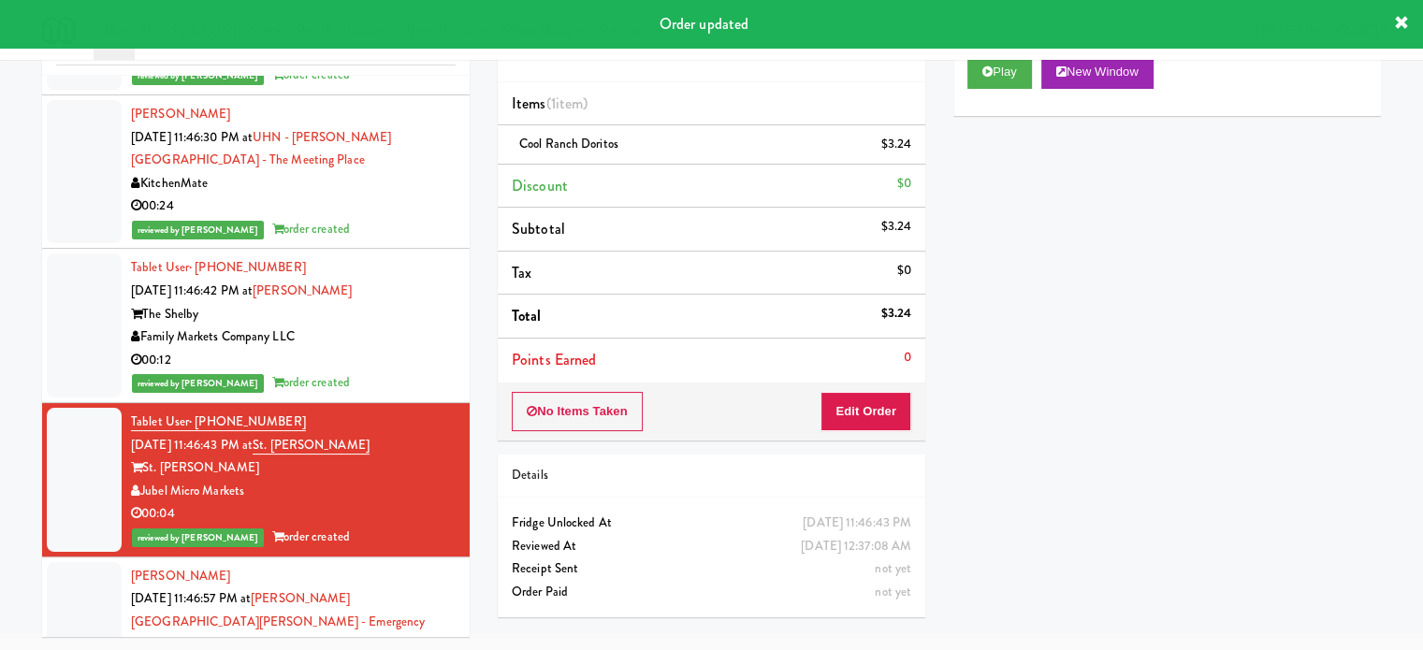
scroll to position [12422, 0]
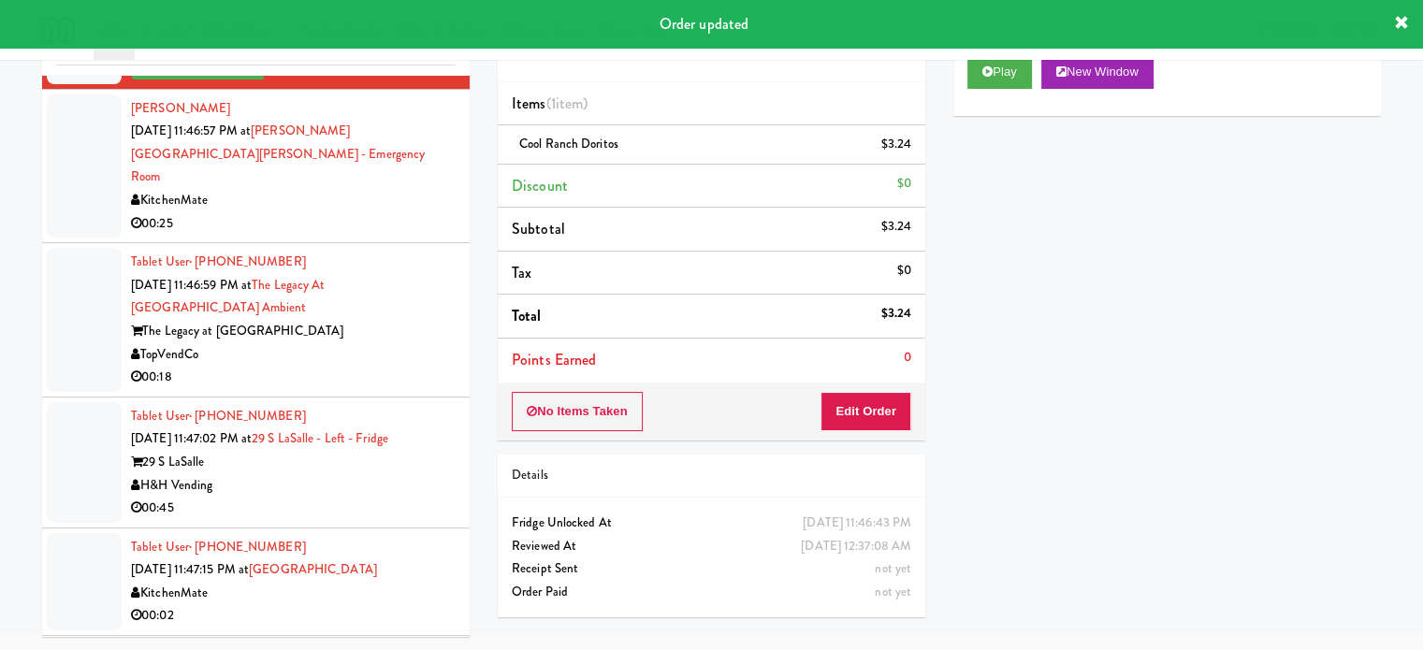
drag, startPoint x: 372, startPoint y: 257, endPoint x: 441, endPoint y: 254, distance: 68.4
click at [372, 212] on div "KitchenMate" at bounding box center [293, 200] width 325 height 23
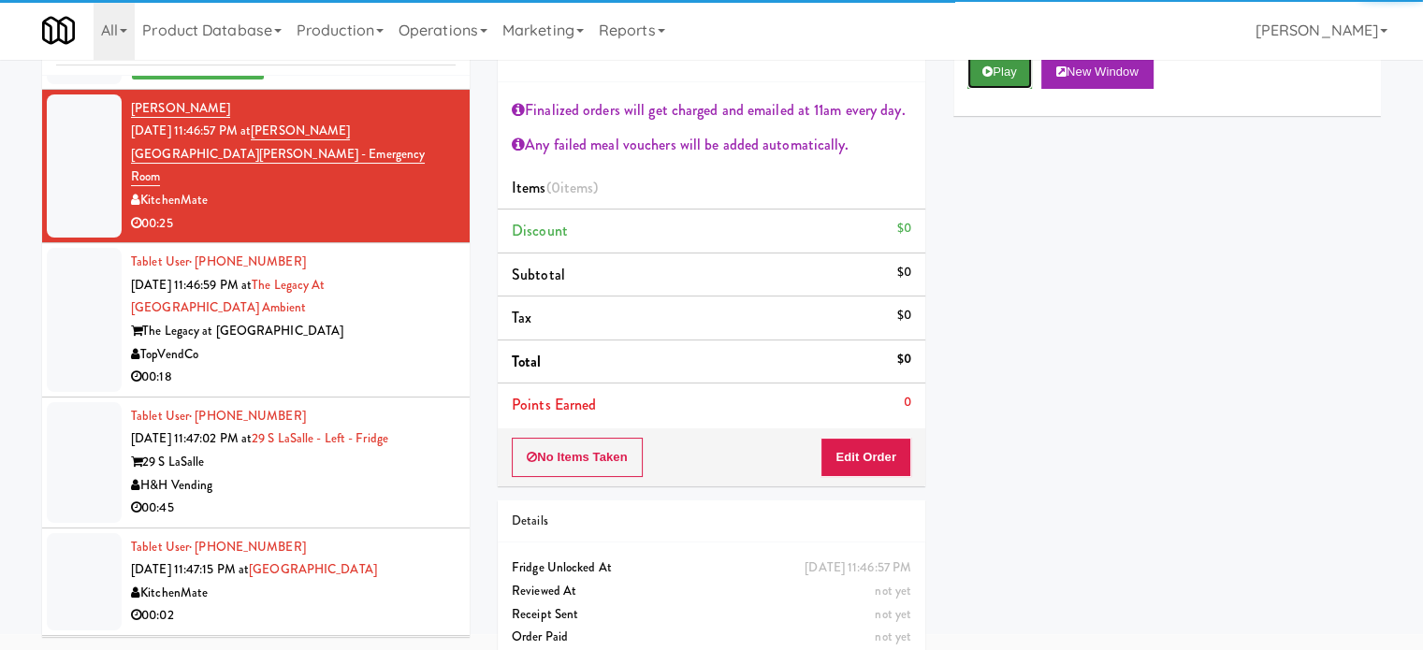
click at [1018, 70] on button "Play" at bounding box center [1000, 72] width 65 height 34
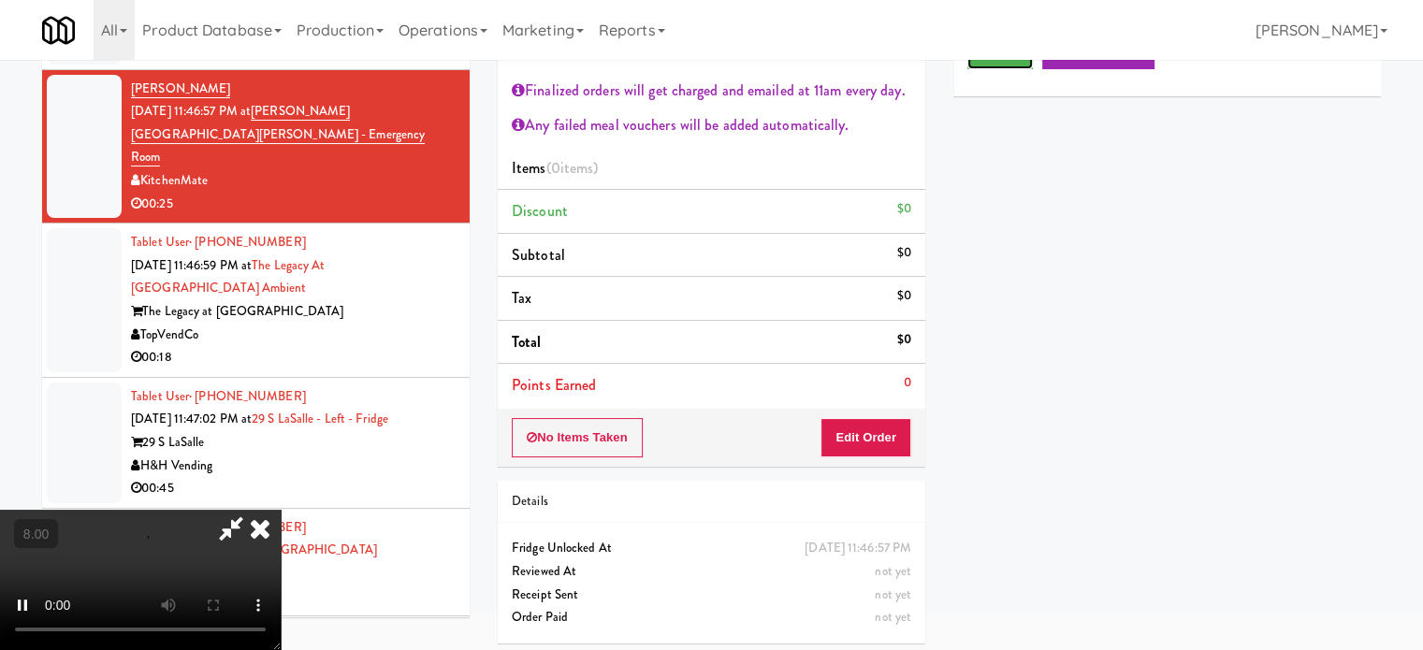
scroll to position [101, 0]
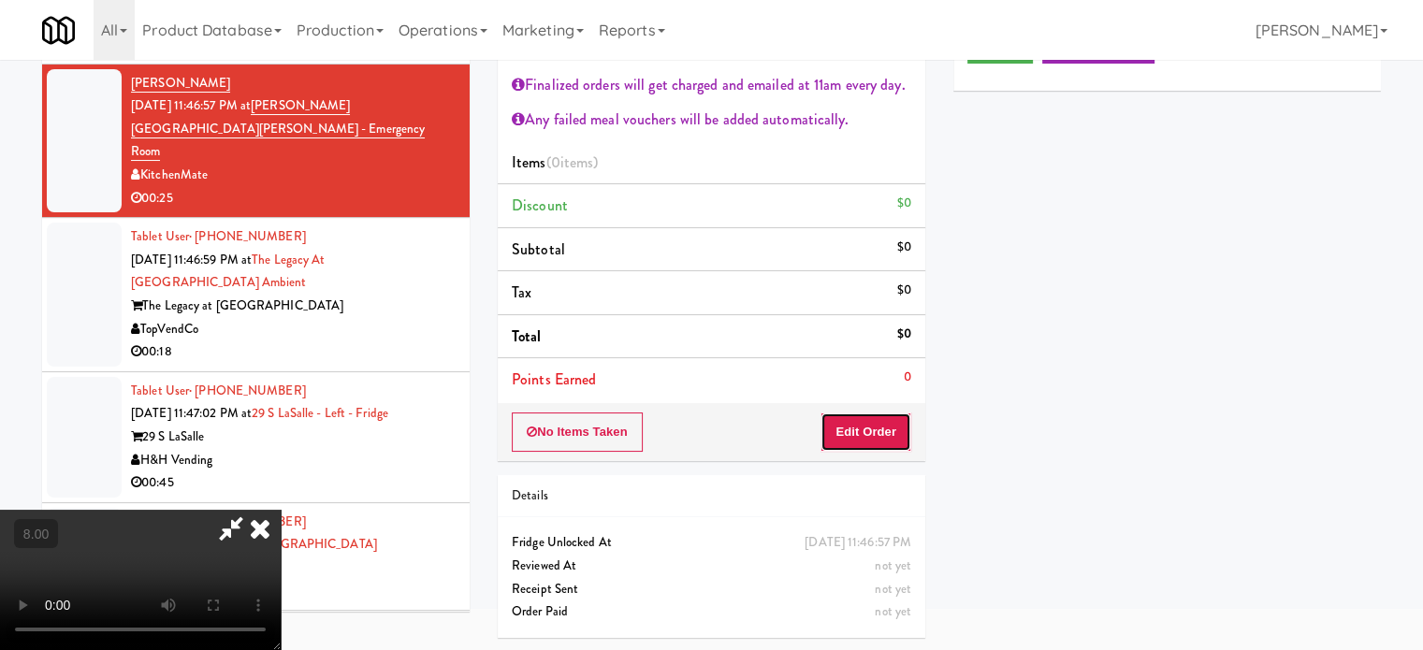
click at [880, 429] on button "Edit Order" at bounding box center [866, 432] width 91 height 39
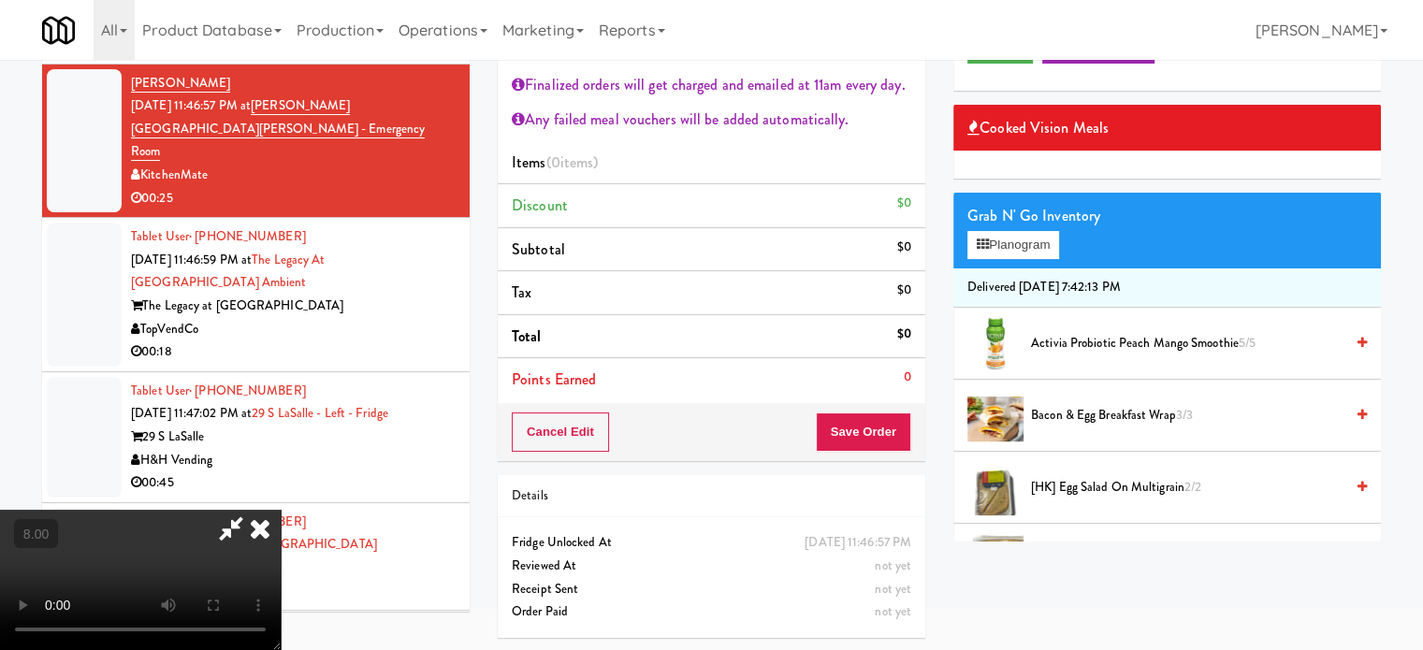
click at [281, 510] on video at bounding box center [140, 580] width 281 height 140
drag, startPoint x: 475, startPoint y: 422, endPoint x: 486, endPoint y: 408, distance: 17.4
click at [281, 510] on video at bounding box center [140, 580] width 281 height 140
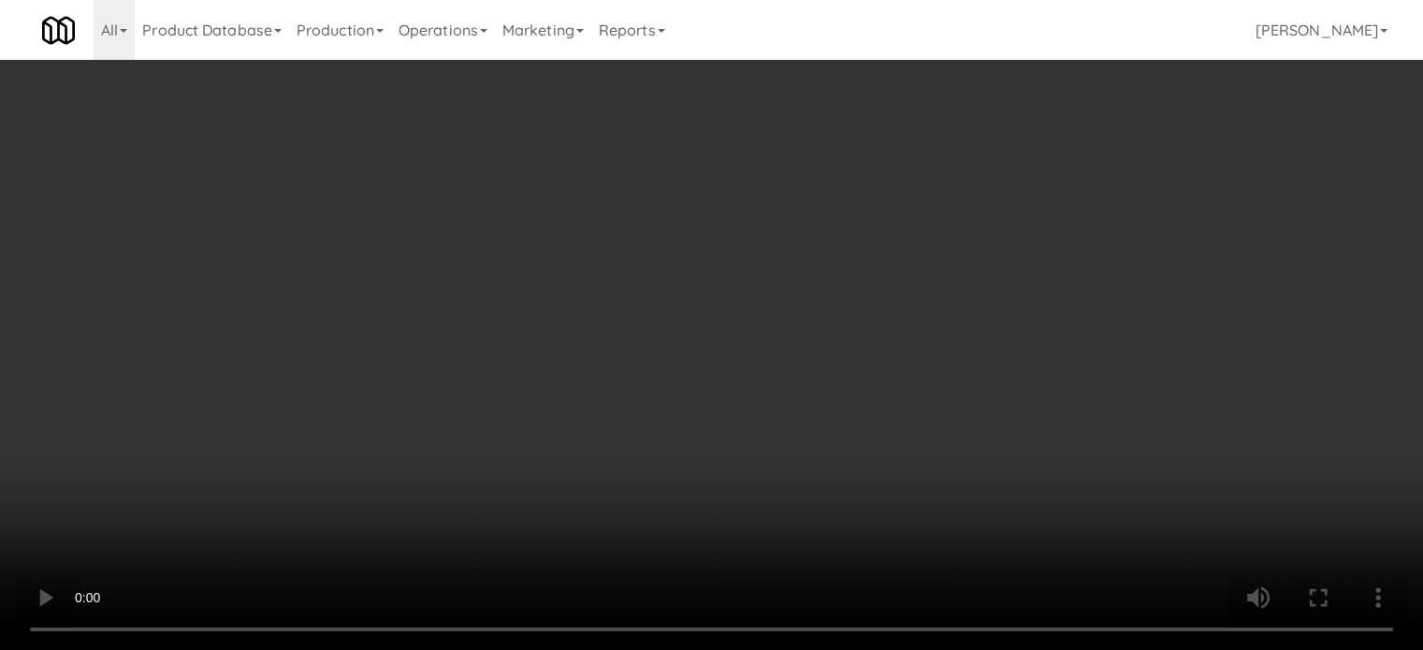
scroll to position [12399, 0]
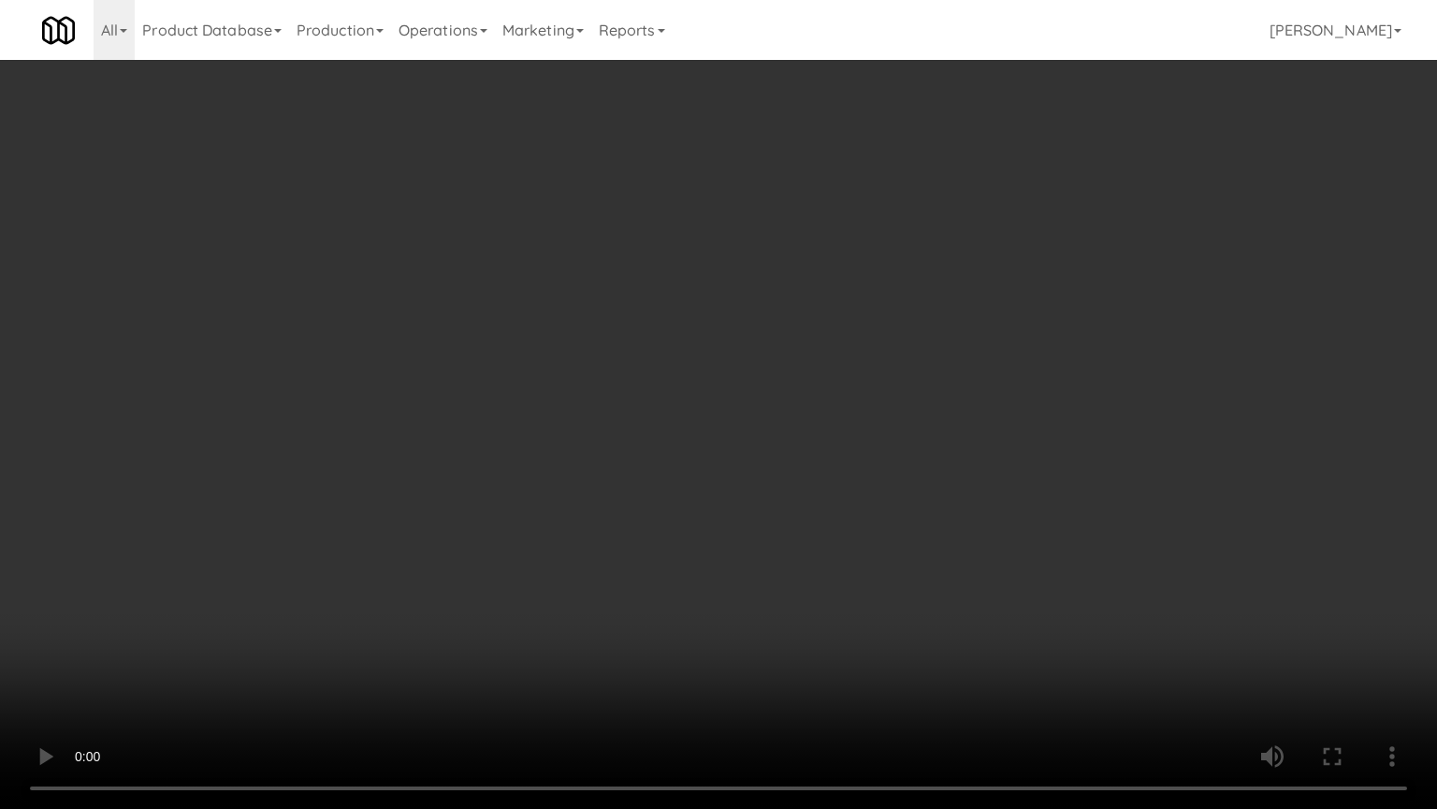
click at [612, 481] on video at bounding box center [718, 404] width 1437 height 809
click at [576, 518] on video at bounding box center [718, 404] width 1437 height 809
click at [637, 476] on video at bounding box center [718, 404] width 1437 height 809
click at [646, 479] on video at bounding box center [718, 404] width 1437 height 809
click at [757, 472] on video at bounding box center [718, 404] width 1437 height 809
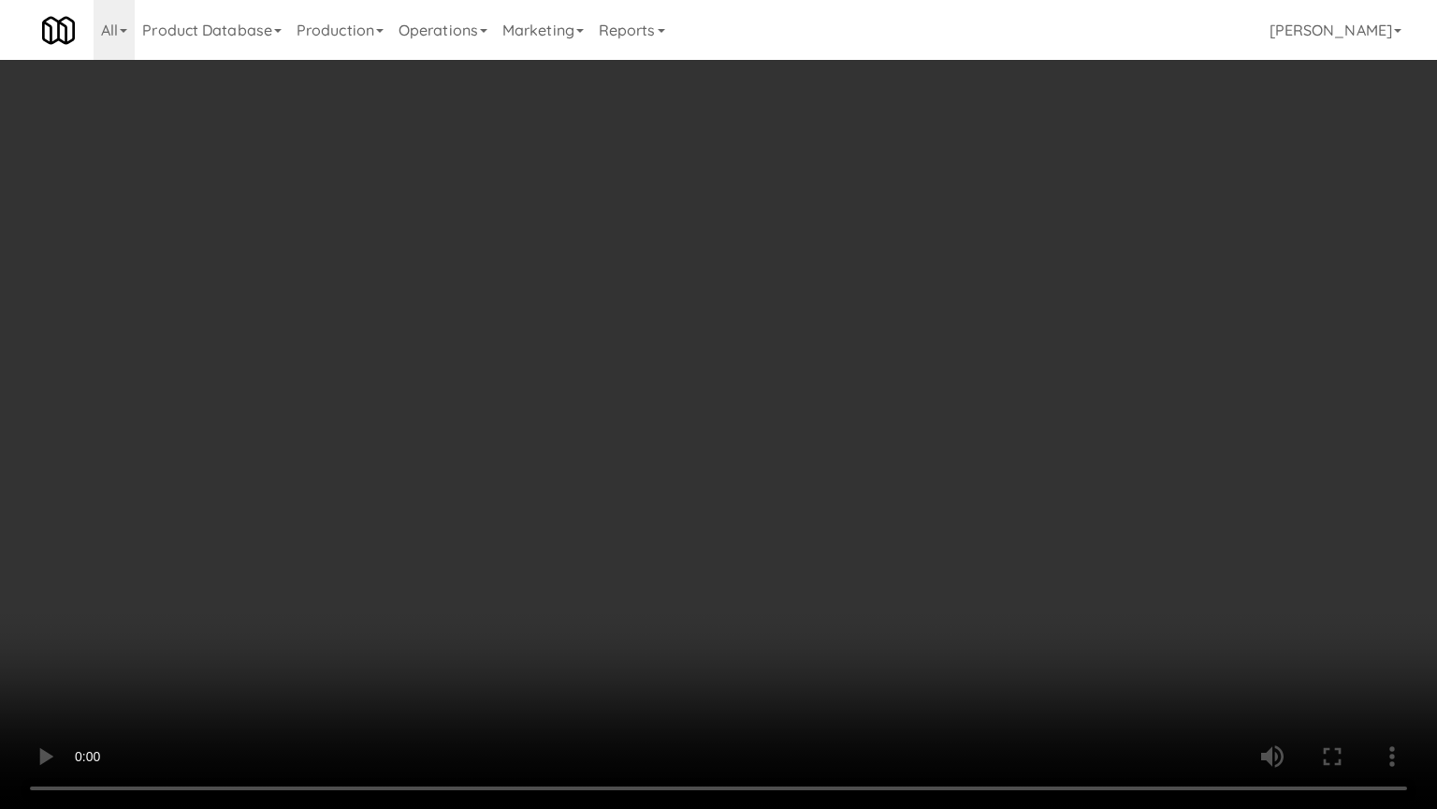
click at [737, 472] on video at bounding box center [718, 404] width 1437 height 809
drag, startPoint x: 745, startPoint y: 465, endPoint x: 1029, endPoint y: 265, distance: 347.2
click at [759, 456] on video at bounding box center [718, 404] width 1437 height 809
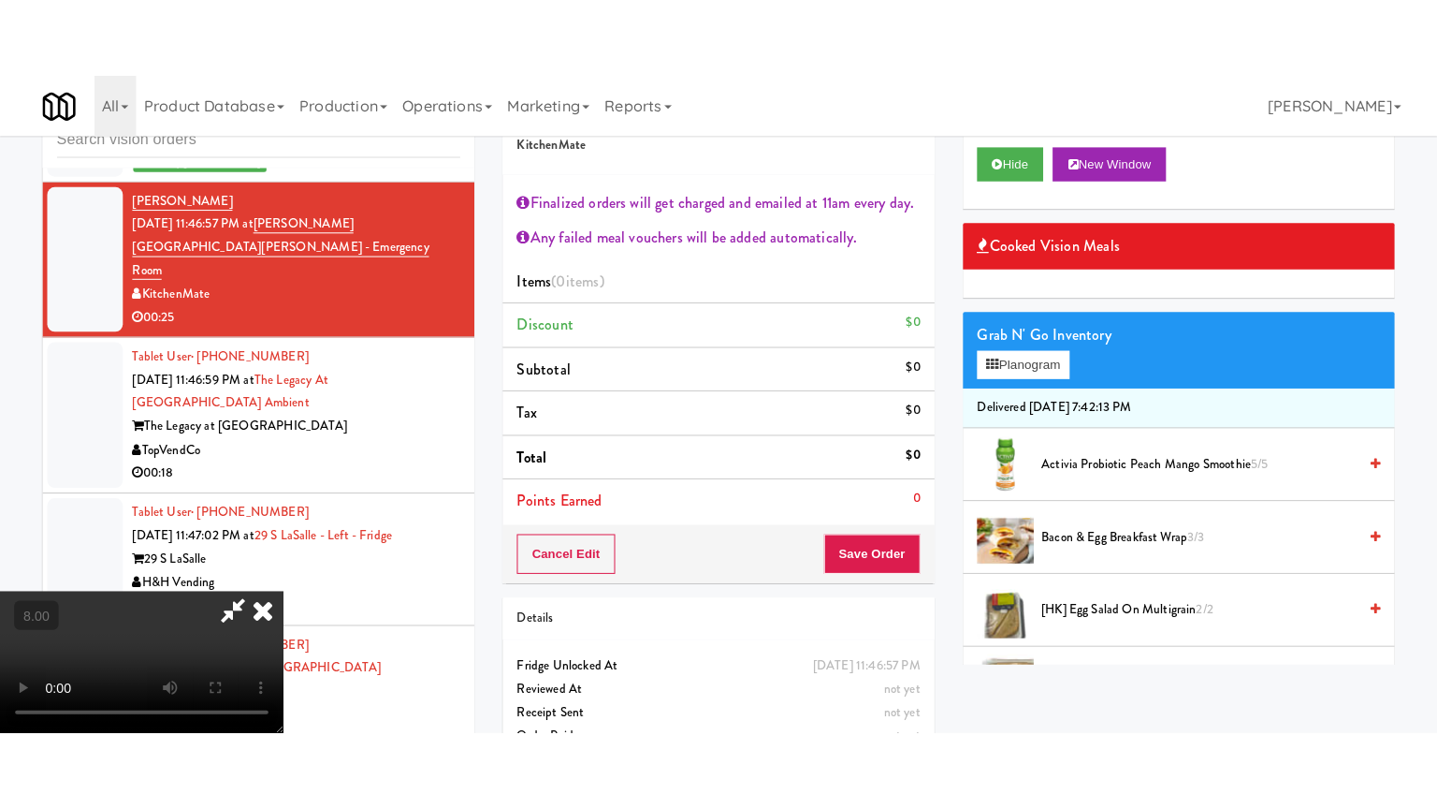
scroll to position [468, 0]
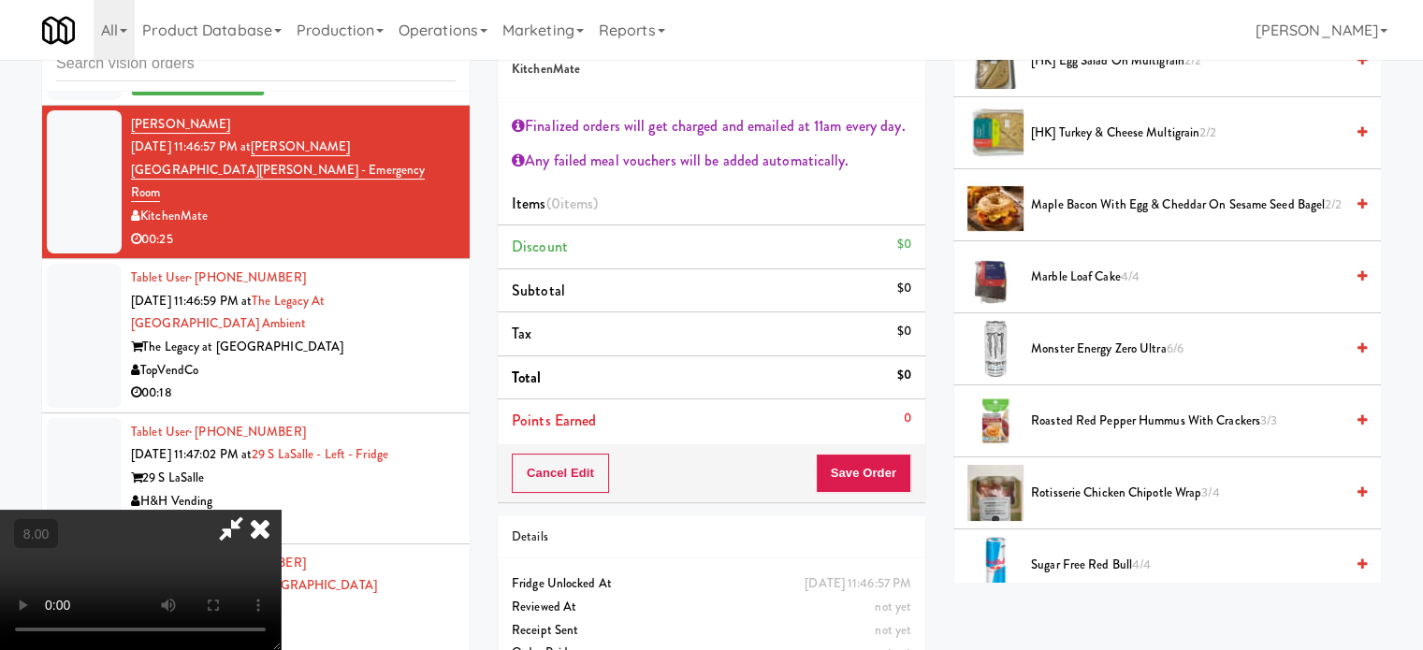
click at [1084, 194] on span "Maple Bacon with Egg & Cheddar on Sesame Seed Bagel 2/2" at bounding box center [1187, 205] width 313 height 23
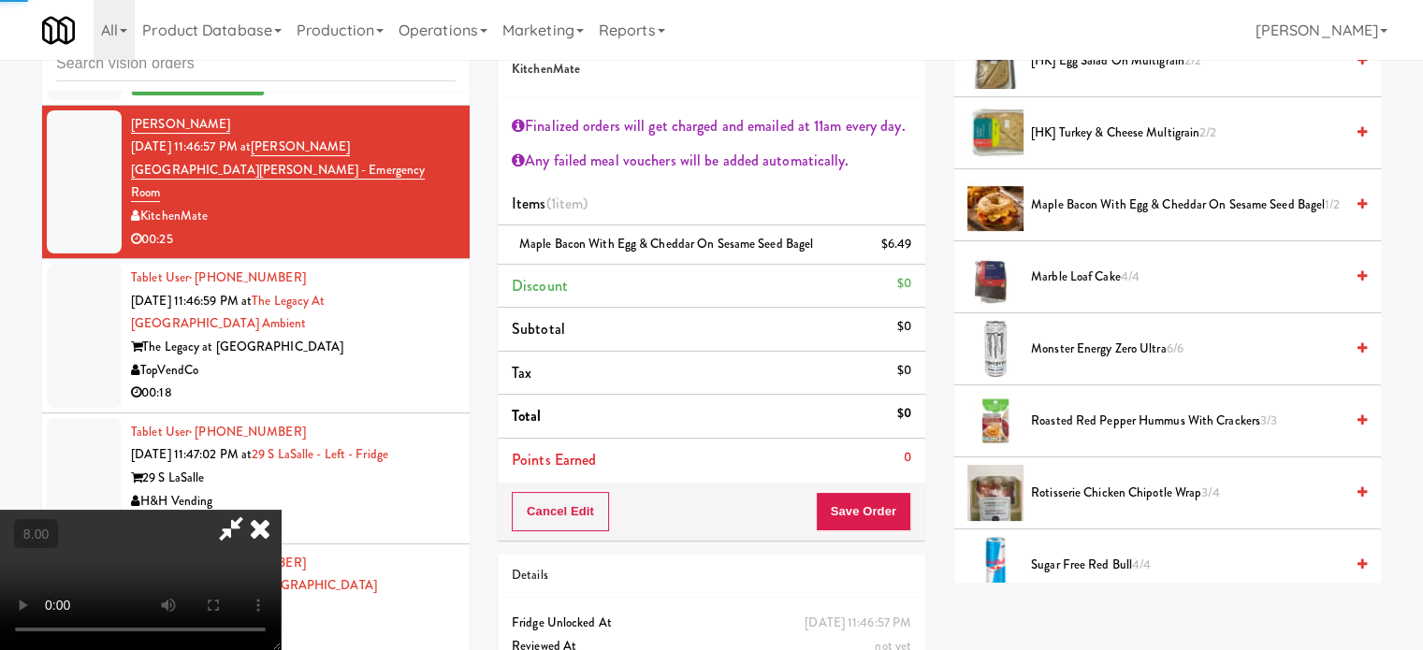
click at [281, 510] on video at bounding box center [140, 580] width 281 height 140
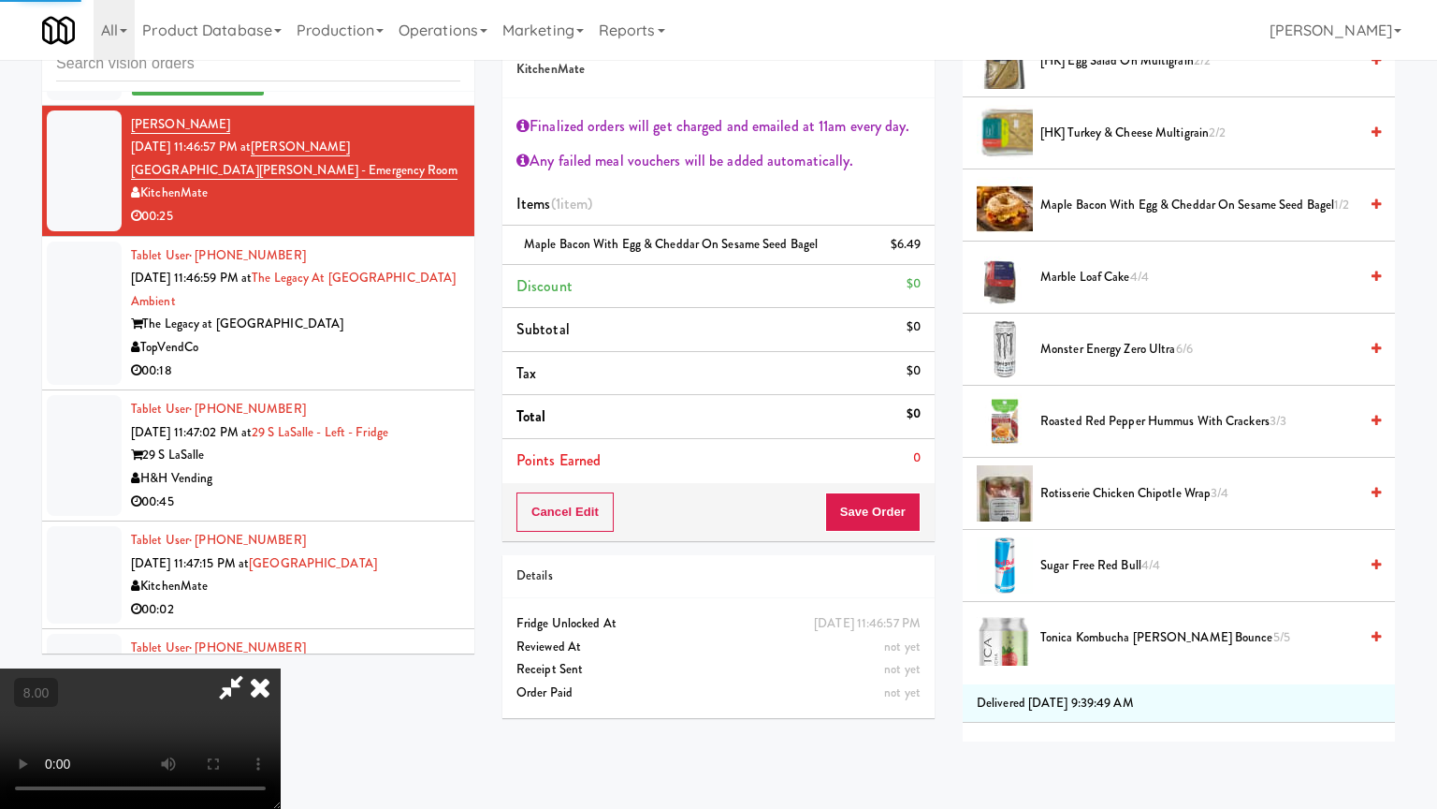
click at [281, 649] on video at bounding box center [140, 738] width 281 height 140
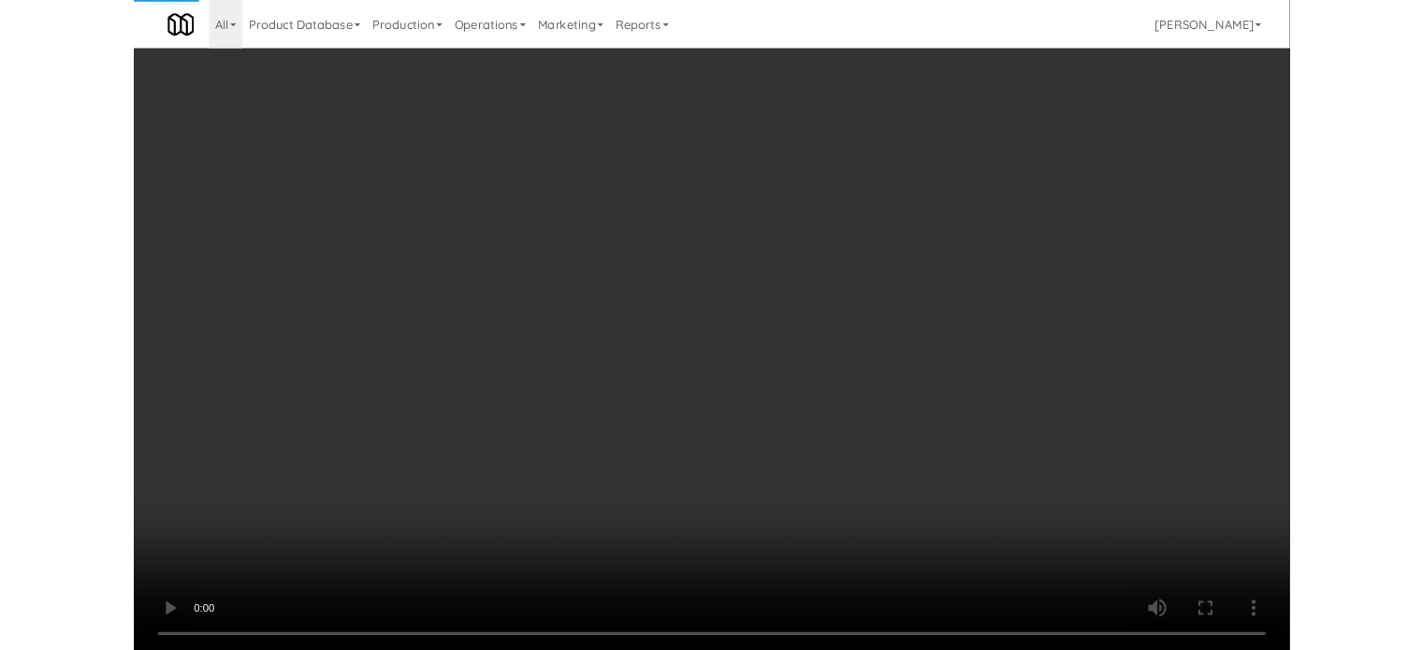
scroll to position [12399, 0]
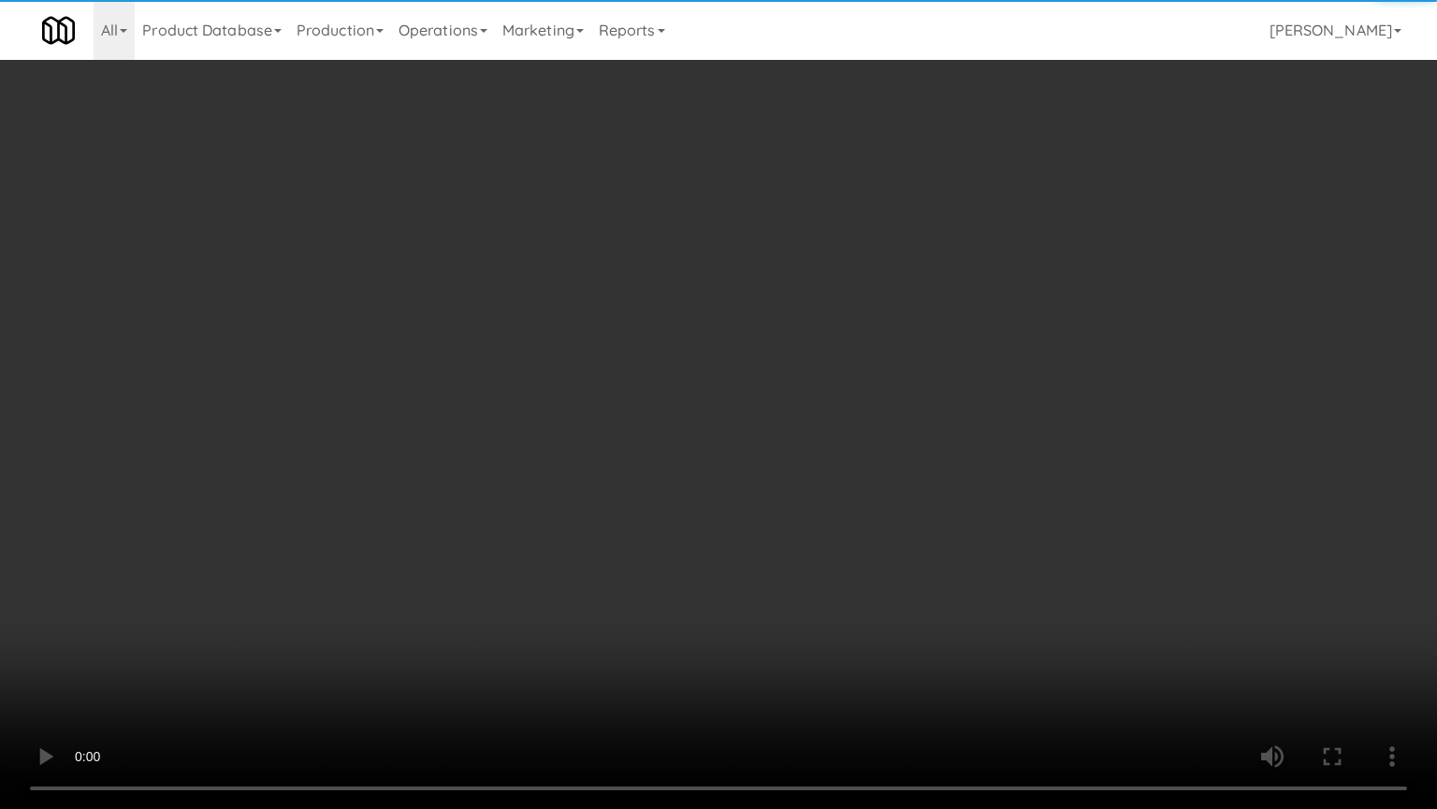
click at [810, 367] on video at bounding box center [718, 404] width 1437 height 809
click at [808, 400] on video at bounding box center [718, 404] width 1437 height 809
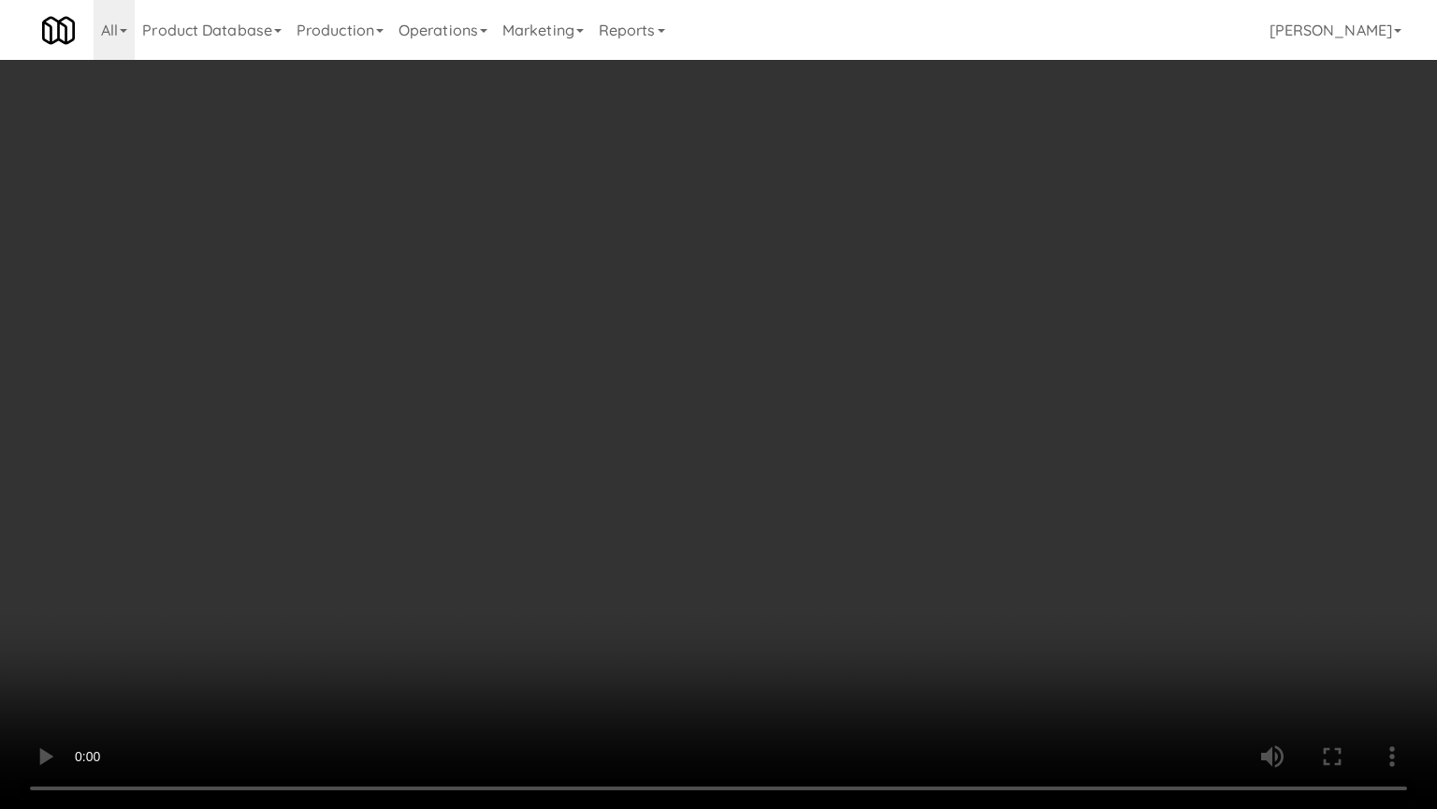
click at [827, 351] on video at bounding box center [718, 404] width 1437 height 809
drag, startPoint x: 841, startPoint y: 348, endPoint x: 842, endPoint y: 227, distance: 120.7
click at [842, 348] on video at bounding box center [718, 404] width 1437 height 809
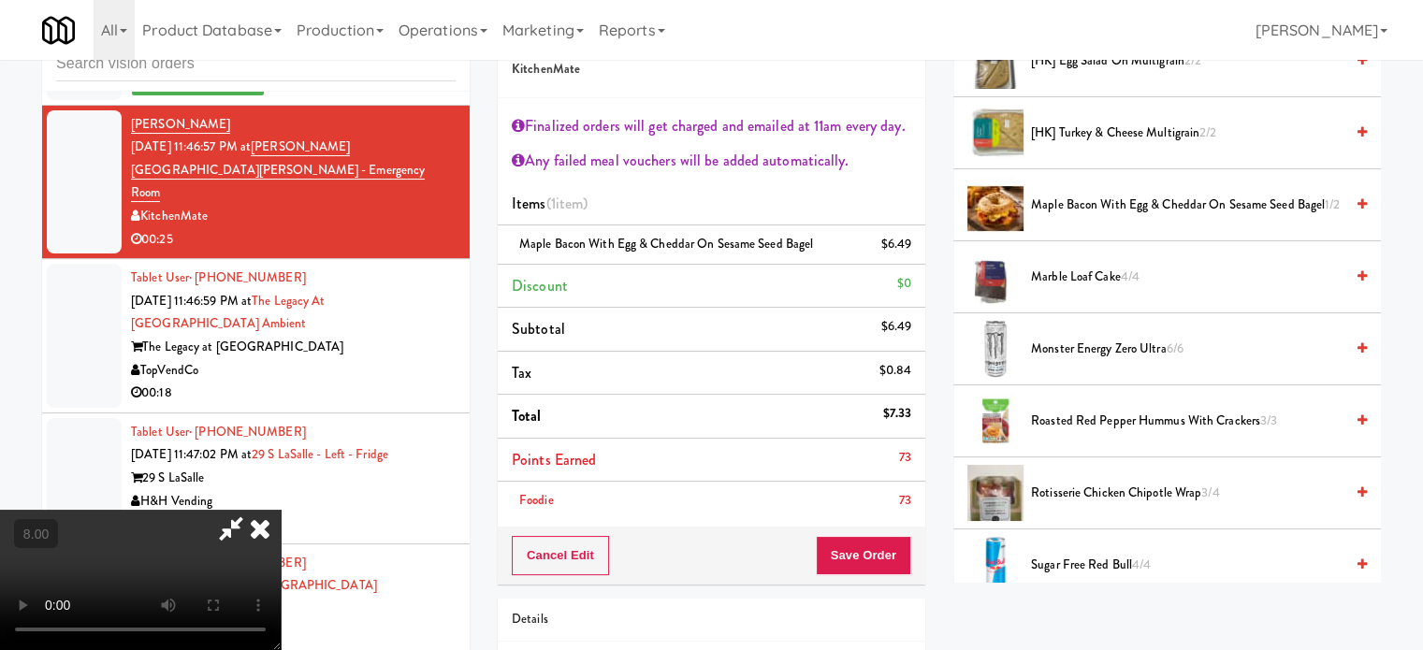
click at [281, 510] on video at bounding box center [140, 580] width 281 height 140
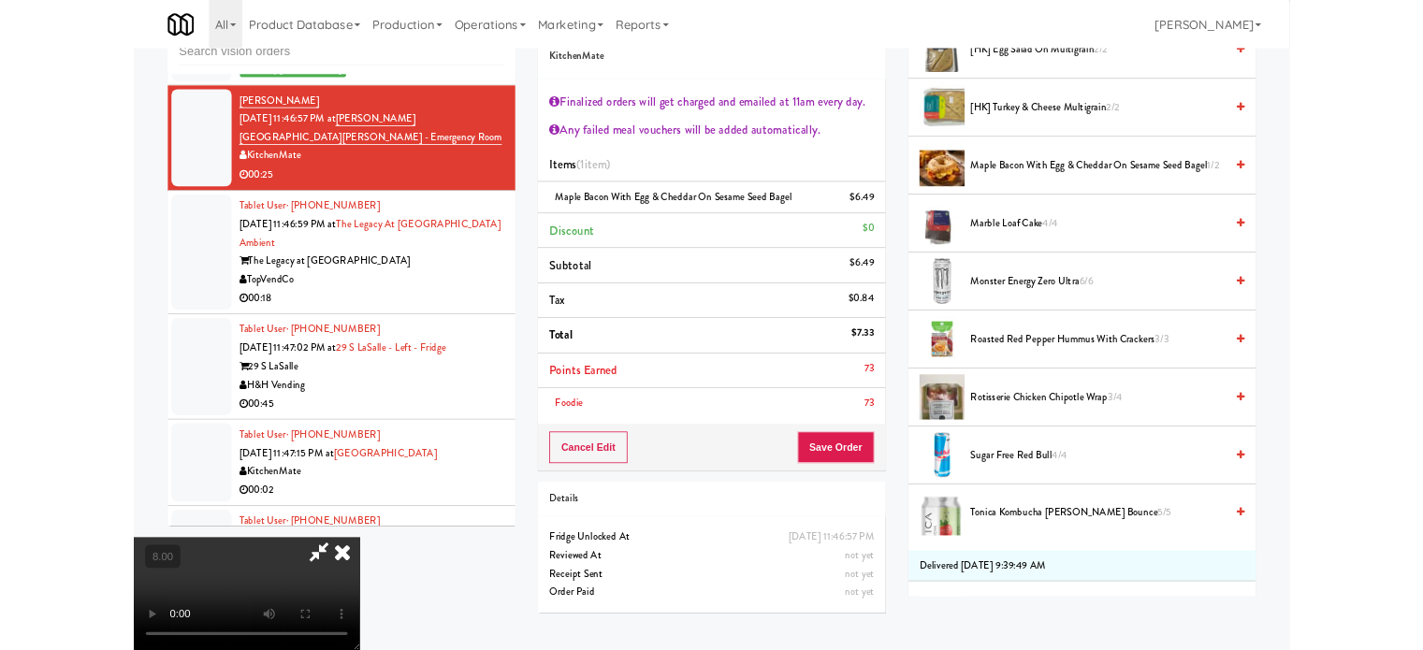
scroll to position [12399, 0]
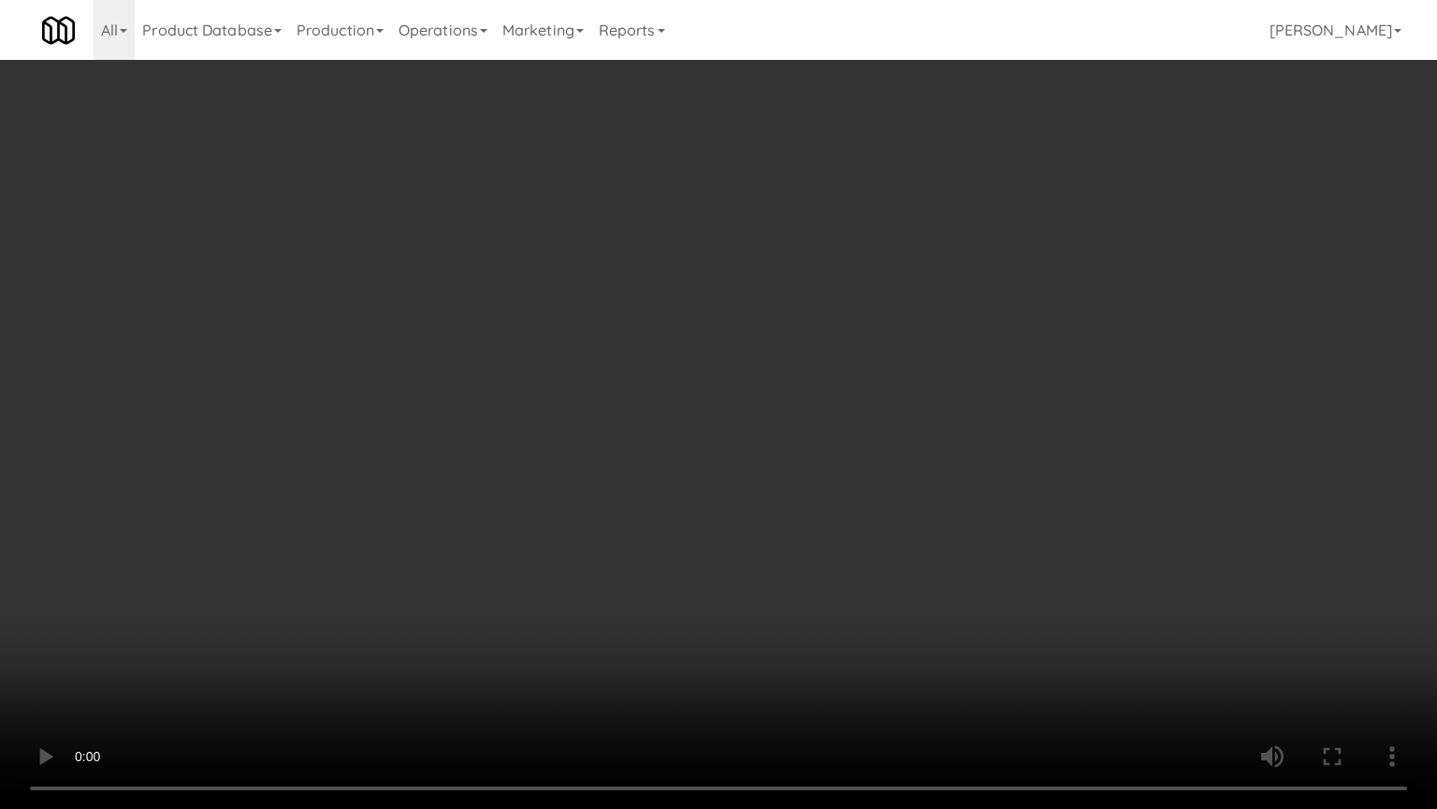
click at [811, 362] on video at bounding box center [718, 404] width 1437 height 809
click at [804, 367] on video at bounding box center [718, 404] width 1437 height 809
click at [756, 378] on video at bounding box center [718, 404] width 1437 height 809
click at [759, 381] on video at bounding box center [718, 404] width 1437 height 809
click at [759, 374] on video at bounding box center [718, 404] width 1437 height 809
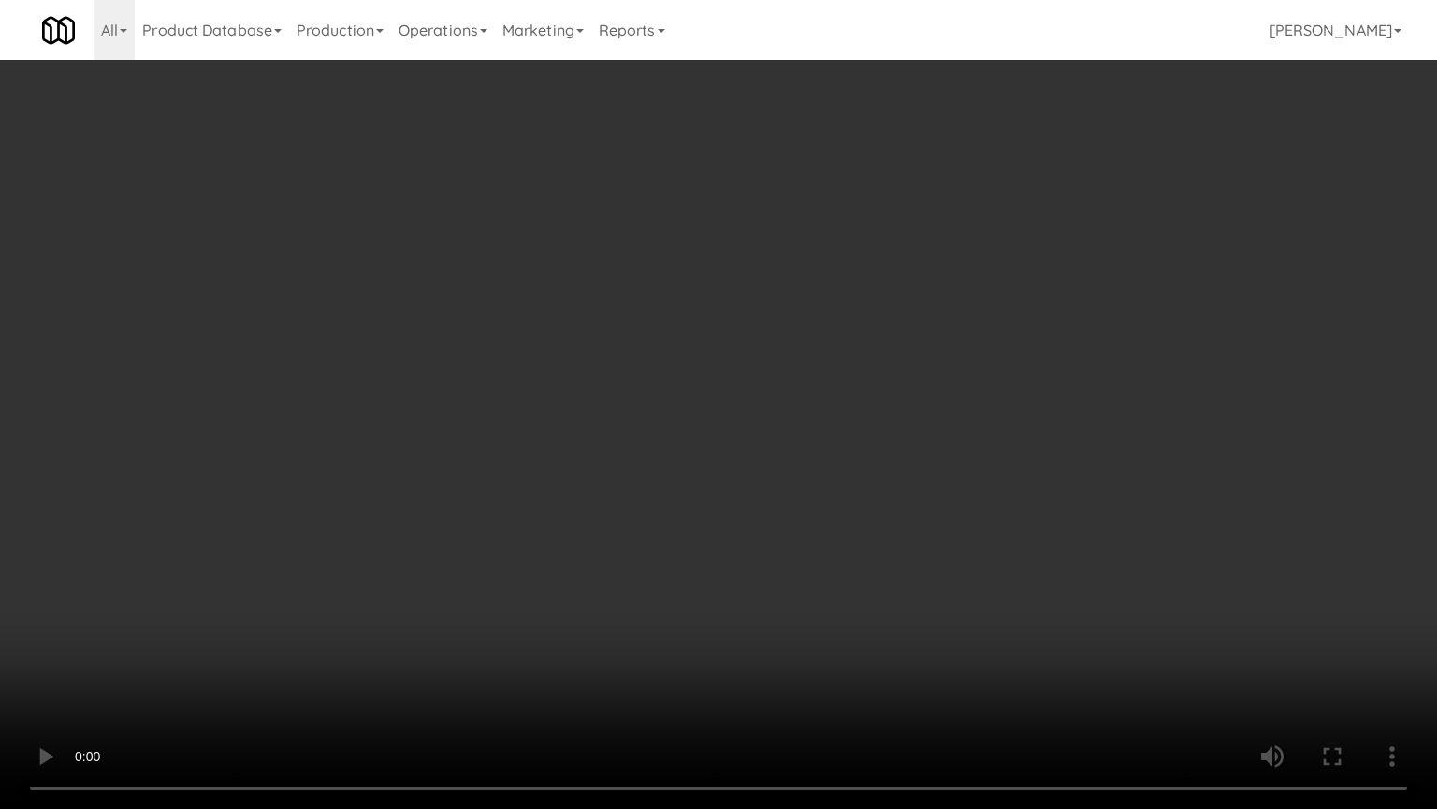
click at [751, 359] on video at bounding box center [718, 404] width 1437 height 809
drag, startPoint x: 1025, startPoint y: 622, endPoint x: 774, endPoint y: 473, distance: 292.1
click at [1019, 614] on video at bounding box center [718, 404] width 1437 height 809
click at [751, 467] on video at bounding box center [718, 404] width 1437 height 809
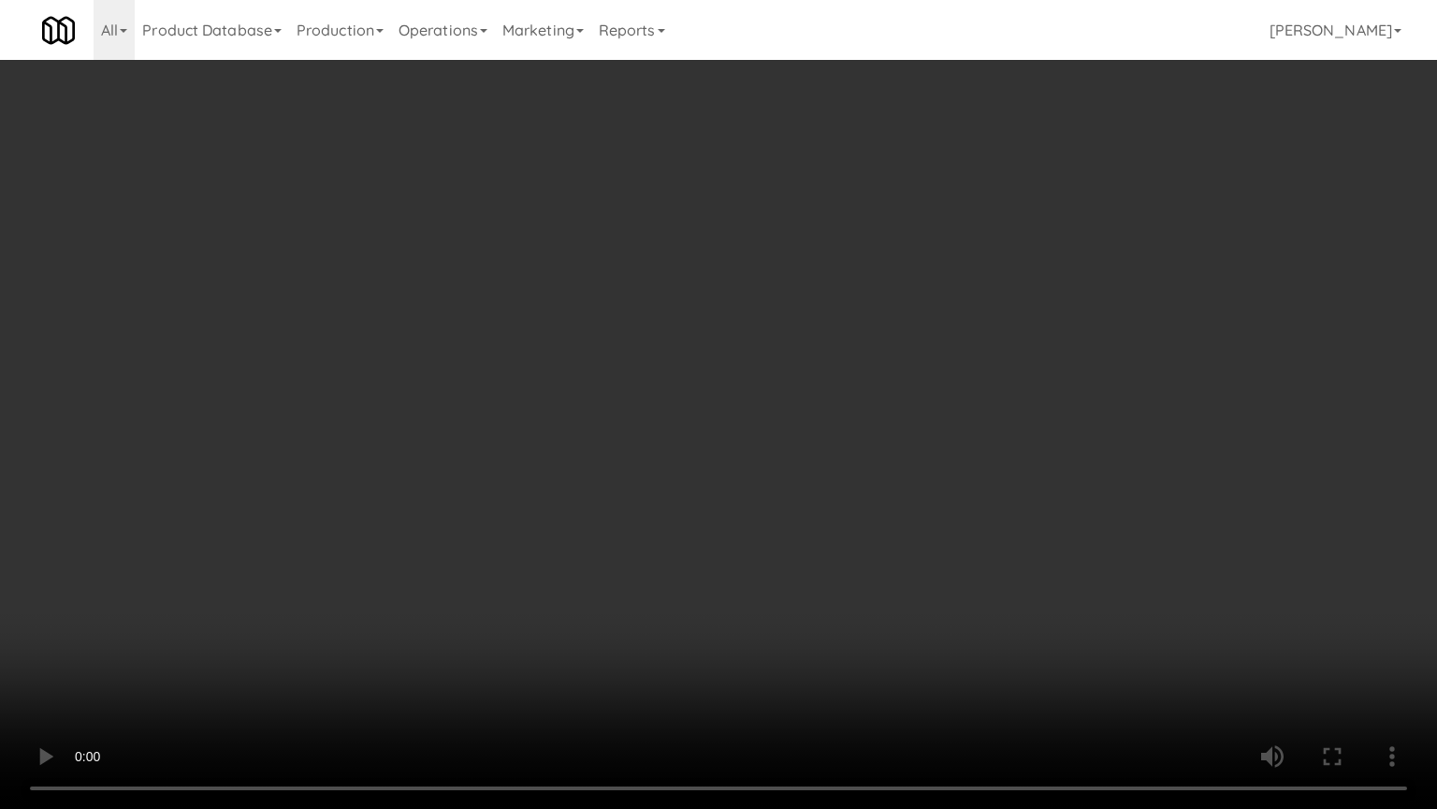
drag, startPoint x: 997, startPoint y: 720, endPoint x: 964, endPoint y: 661, distance: 67.4
click at [997, 649] on video at bounding box center [718, 404] width 1437 height 809
click at [962, 649] on video at bounding box center [718, 404] width 1437 height 809
click at [955, 649] on video at bounding box center [718, 404] width 1437 height 809
click at [926, 649] on video at bounding box center [718, 404] width 1437 height 809
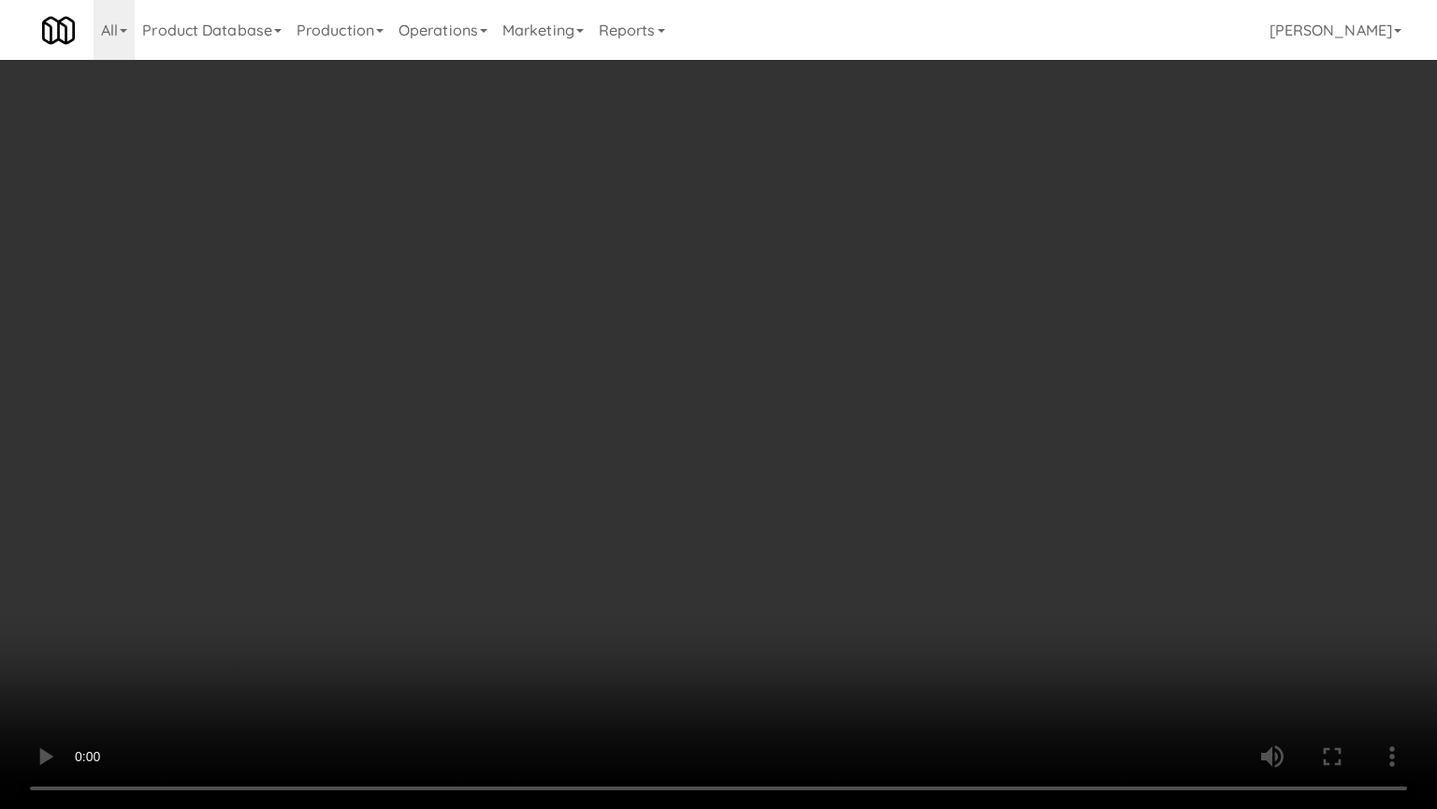
drag, startPoint x: 919, startPoint y: 656, endPoint x: 875, endPoint y: 573, distance: 94.2
click at [919, 649] on video at bounding box center [718, 404] width 1437 height 809
click at [868, 580] on video at bounding box center [718, 404] width 1437 height 809
drag, startPoint x: 822, startPoint y: 570, endPoint x: 835, endPoint y: 561, distance: 16.1
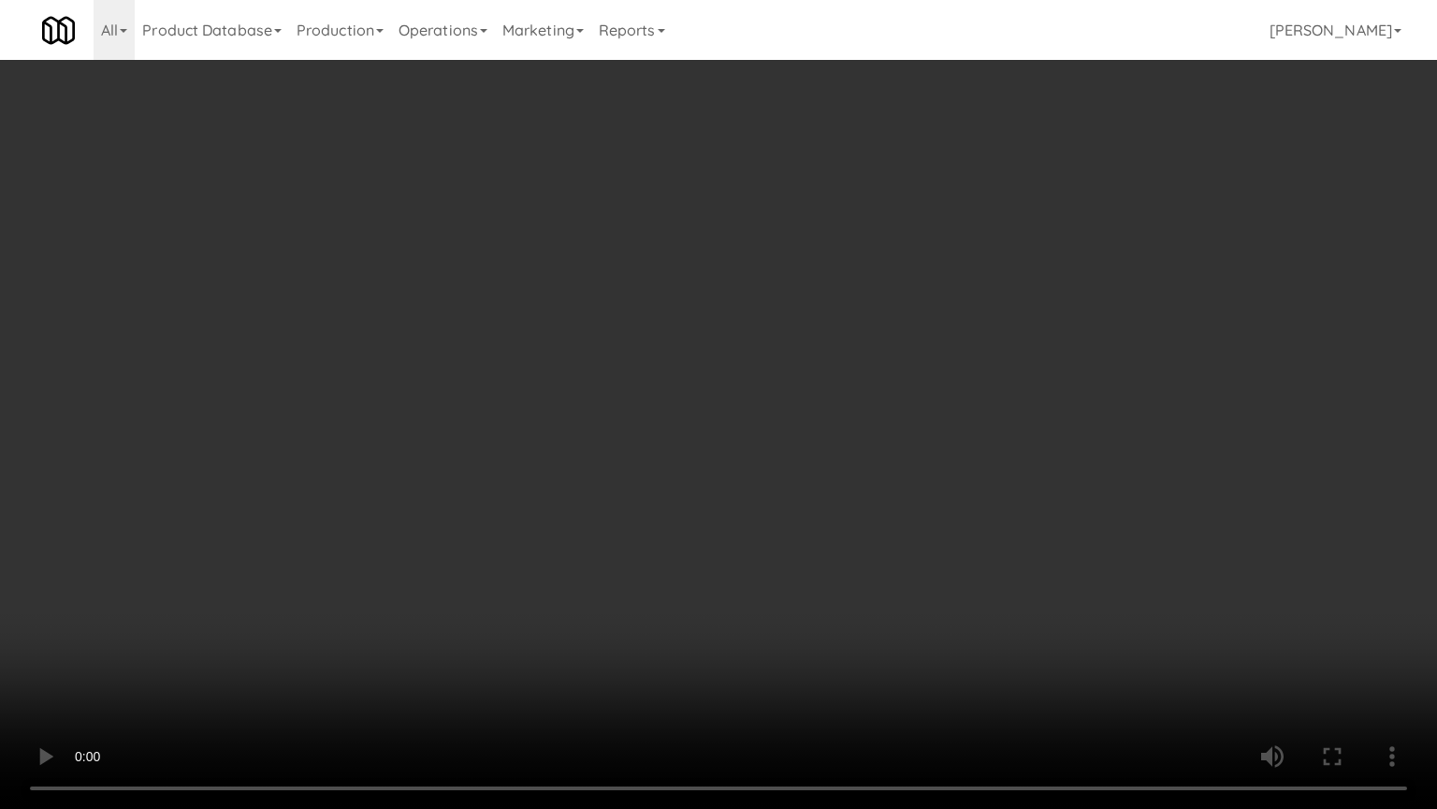
click at [823, 570] on video at bounding box center [718, 404] width 1437 height 809
click at [835, 561] on video at bounding box center [718, 404] width 1437 height 809
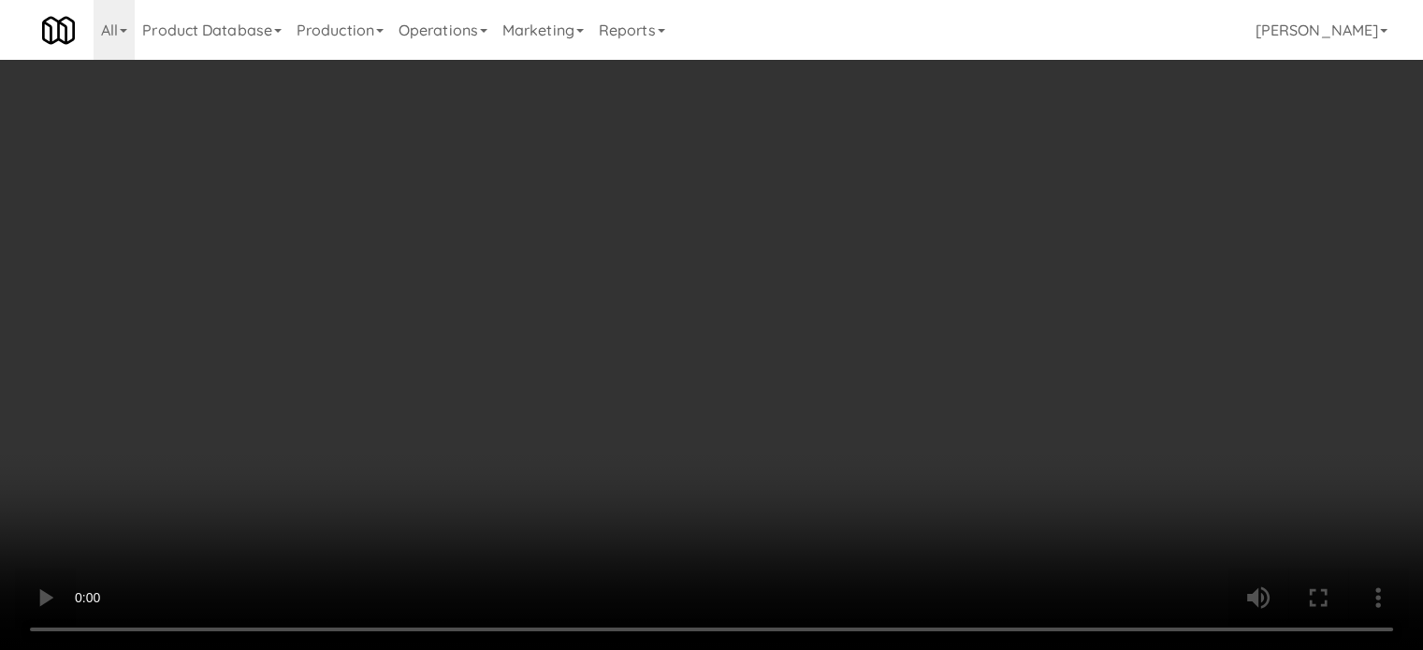
scroll to position [12422, 0]
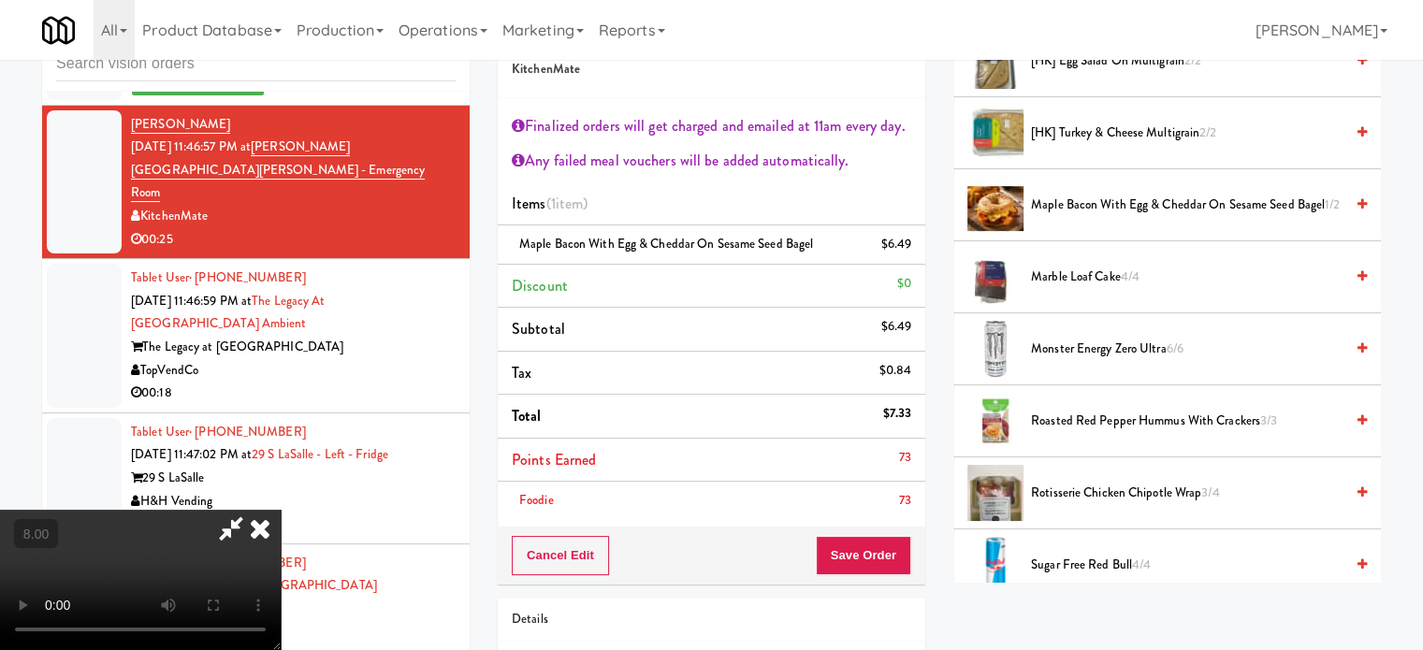
click at [1325, 213] on span "1/2" at bounding box center [1332, 205] width 15 height 18
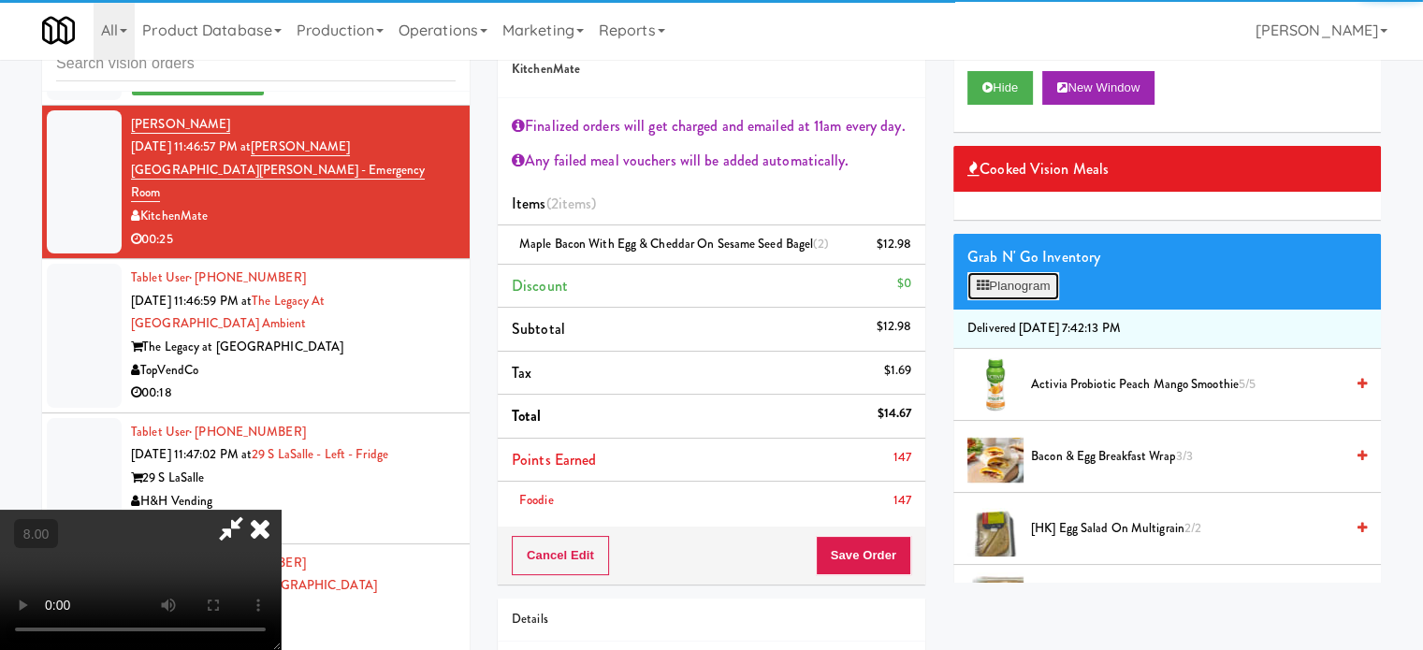
click at [1030, 283] on button "Planogram" at bounding box center [1014, 286] width 92 height 28
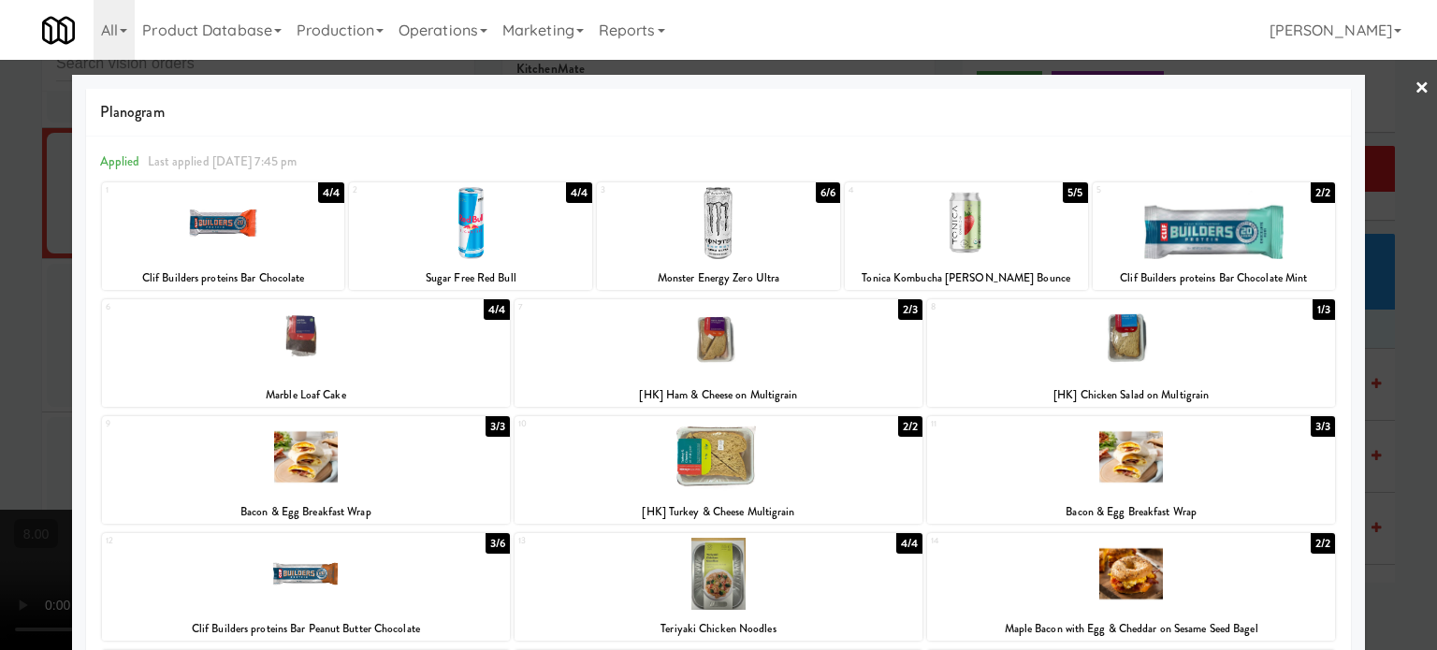
click at [1409, 486] on div at bounding box center [718, 325] width 1437 height 650
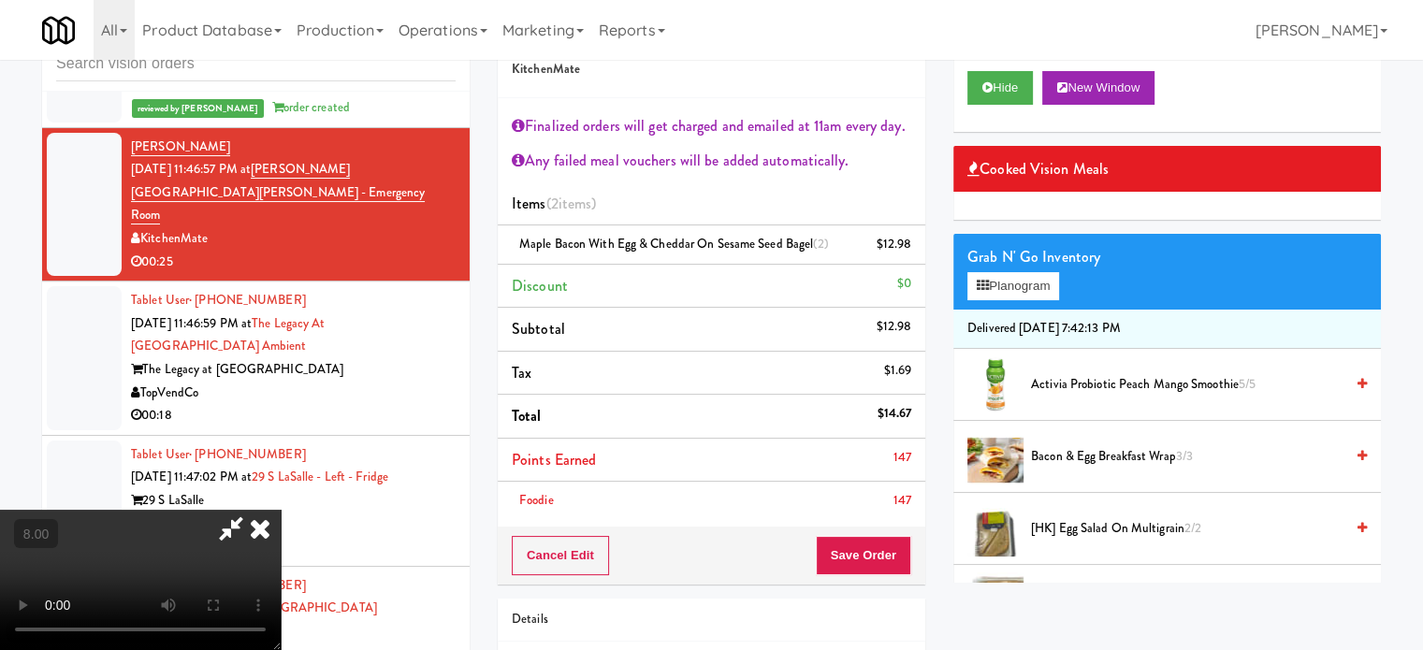
scroll to position [12422, 0]
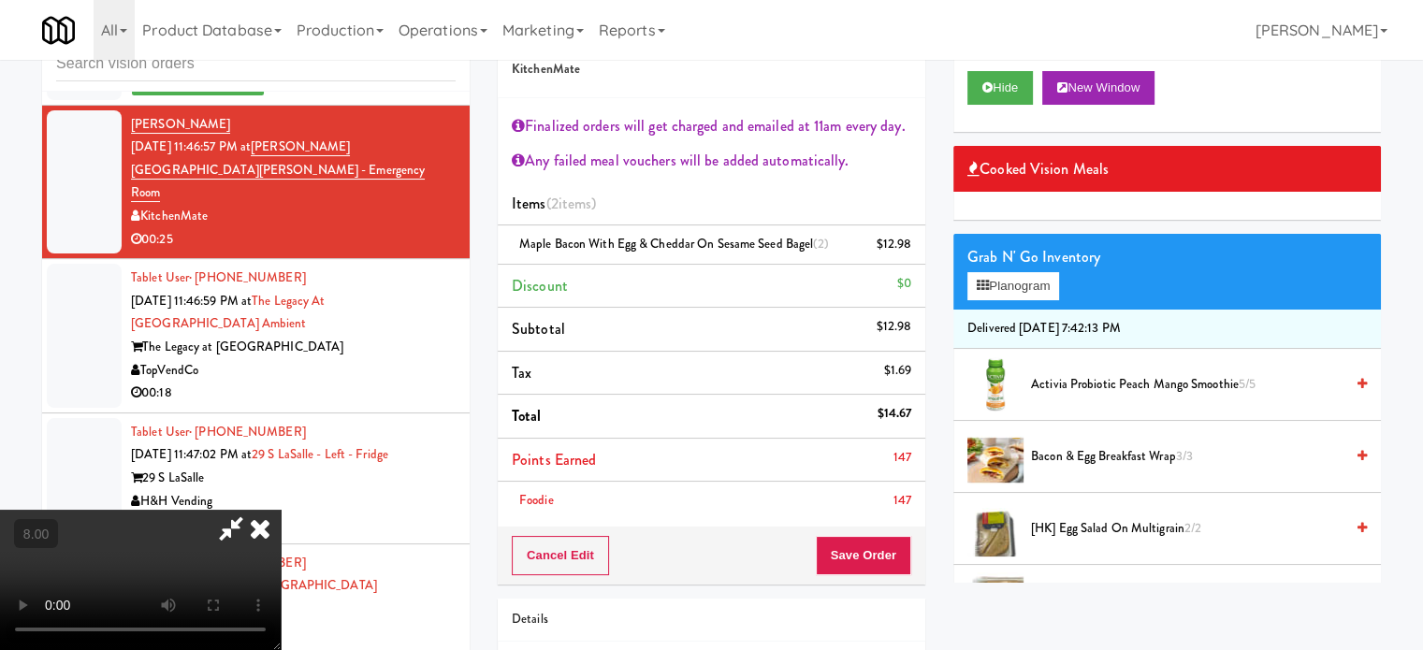
click at [281, 510] on icon at bounding box center [260, 528] width 41 height 37
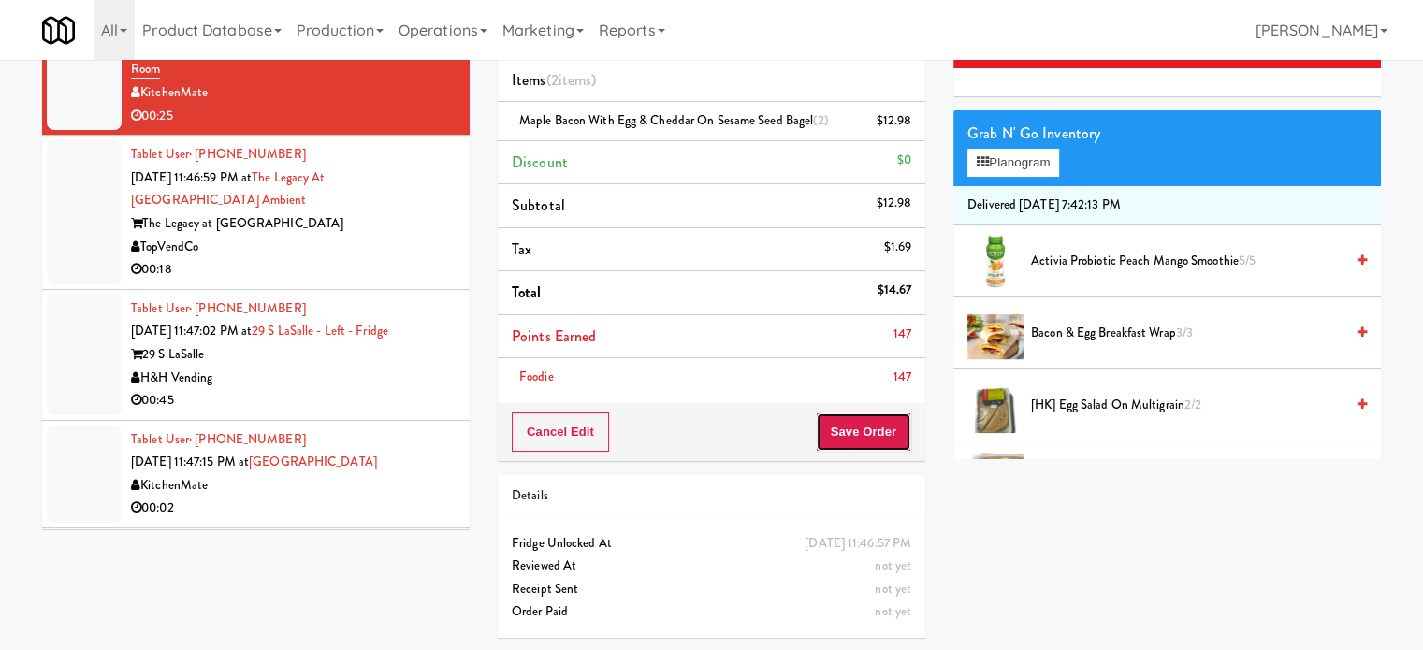
click at [854, 430] on button "Save Order" at bounding box center [863, 432] width 95 height 39
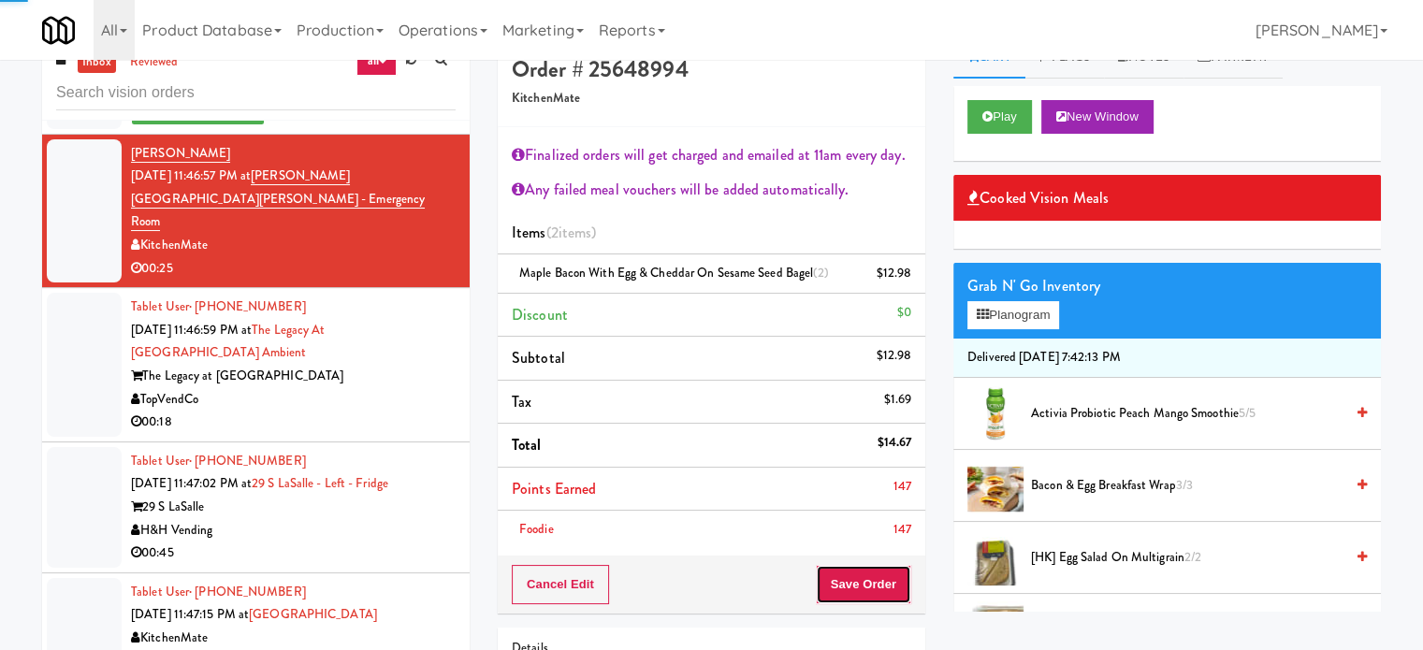
scroll to position [0, 0]
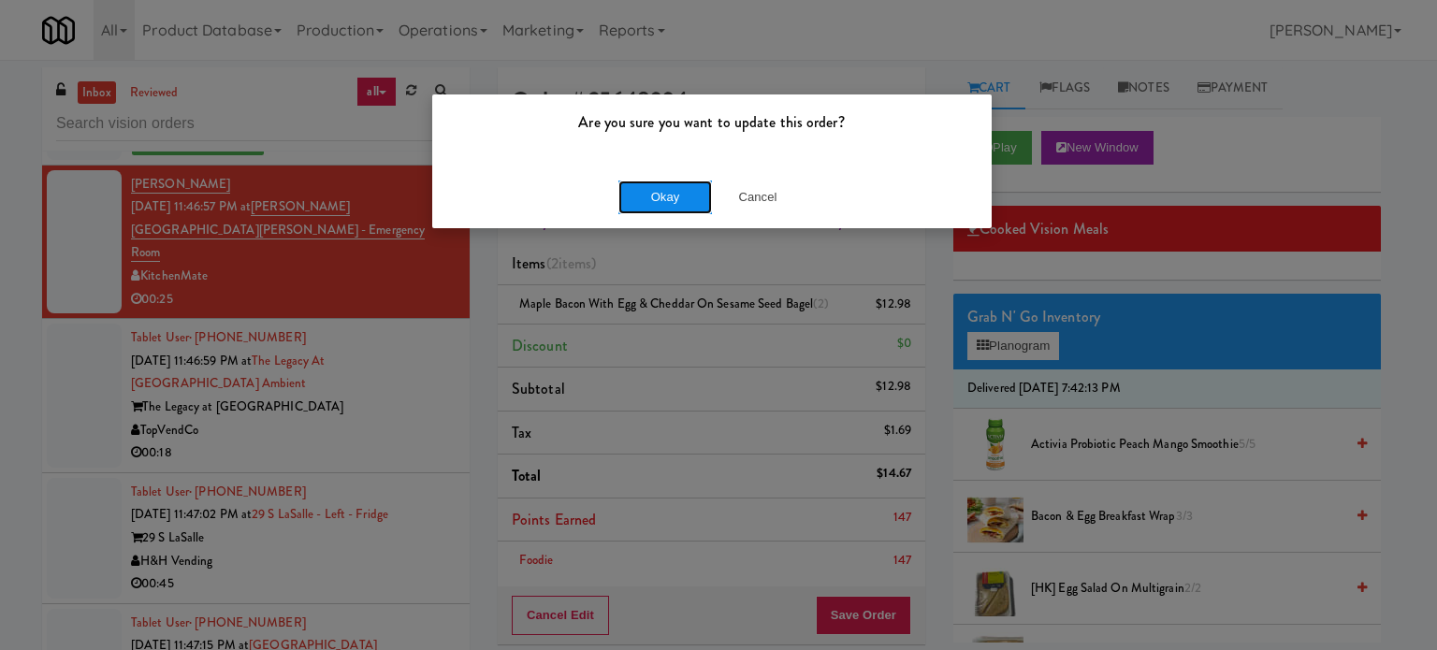
click at [675, 201] on button "Okay" at bounding box center [666, 198] width 94 height 34
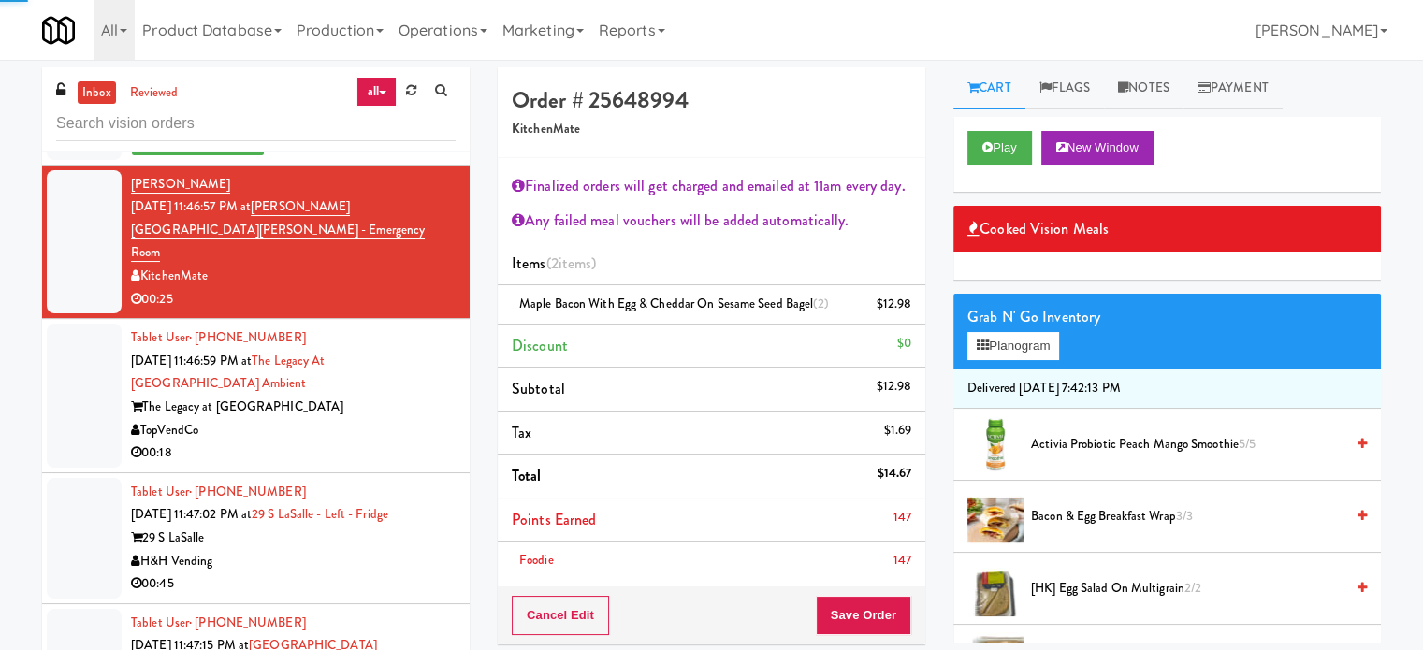
click at [323, 465] on div "00:18" at bounding box center [293, 453] width 325 height 23
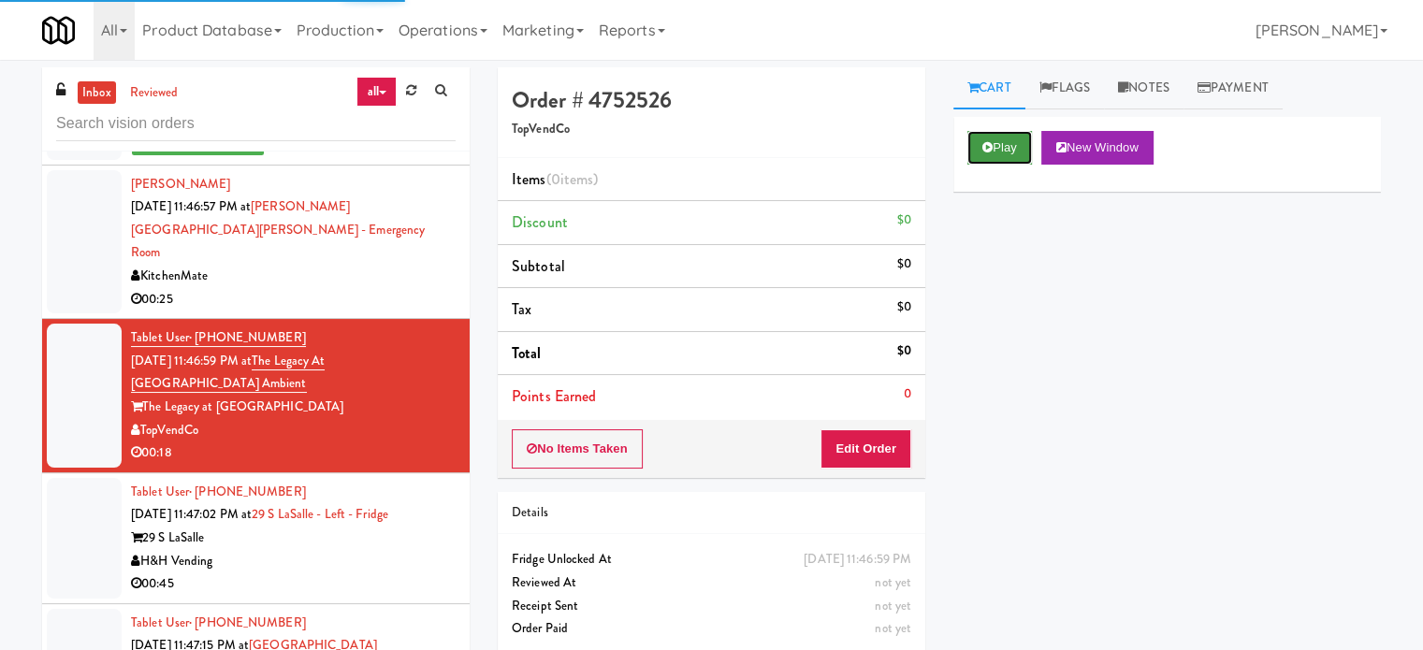
click at [994, 141] on button "Play" at bounding box center [1000, 148] width 65 height 34
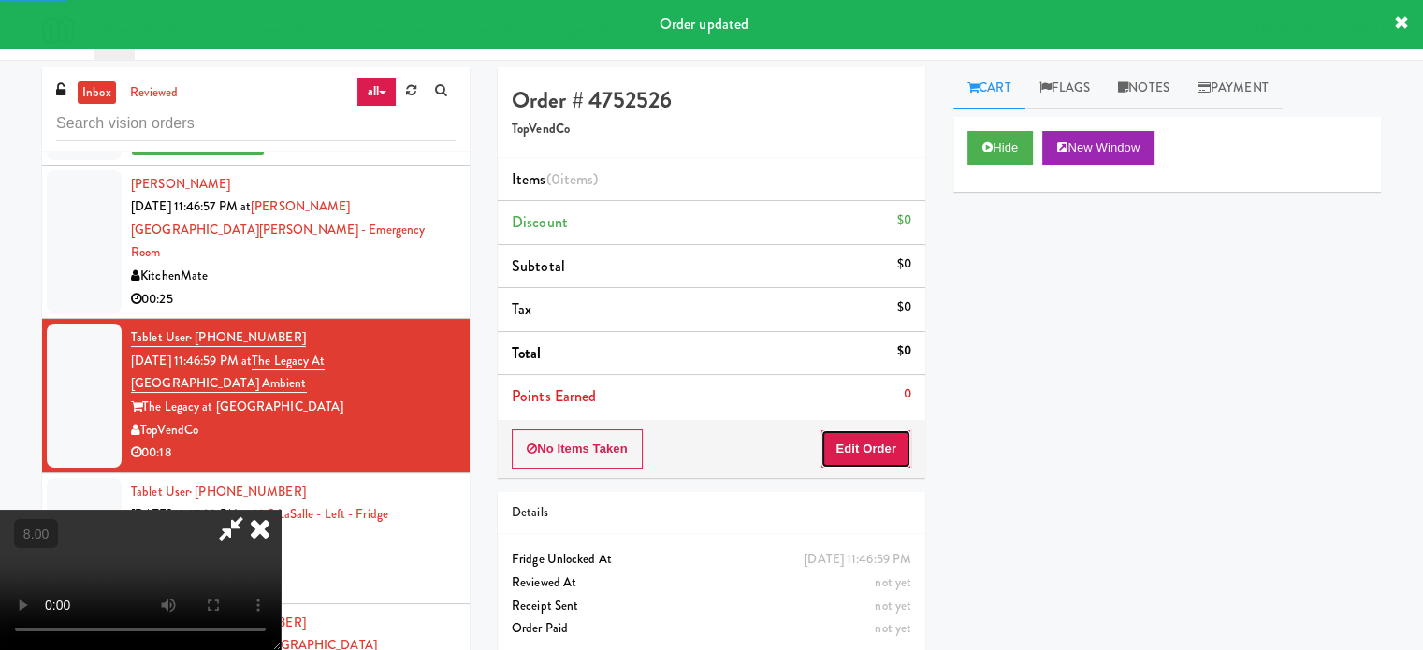
click at [895, 433] on button "Edit Order" at bounding box center [866, 449] width 91 height 39
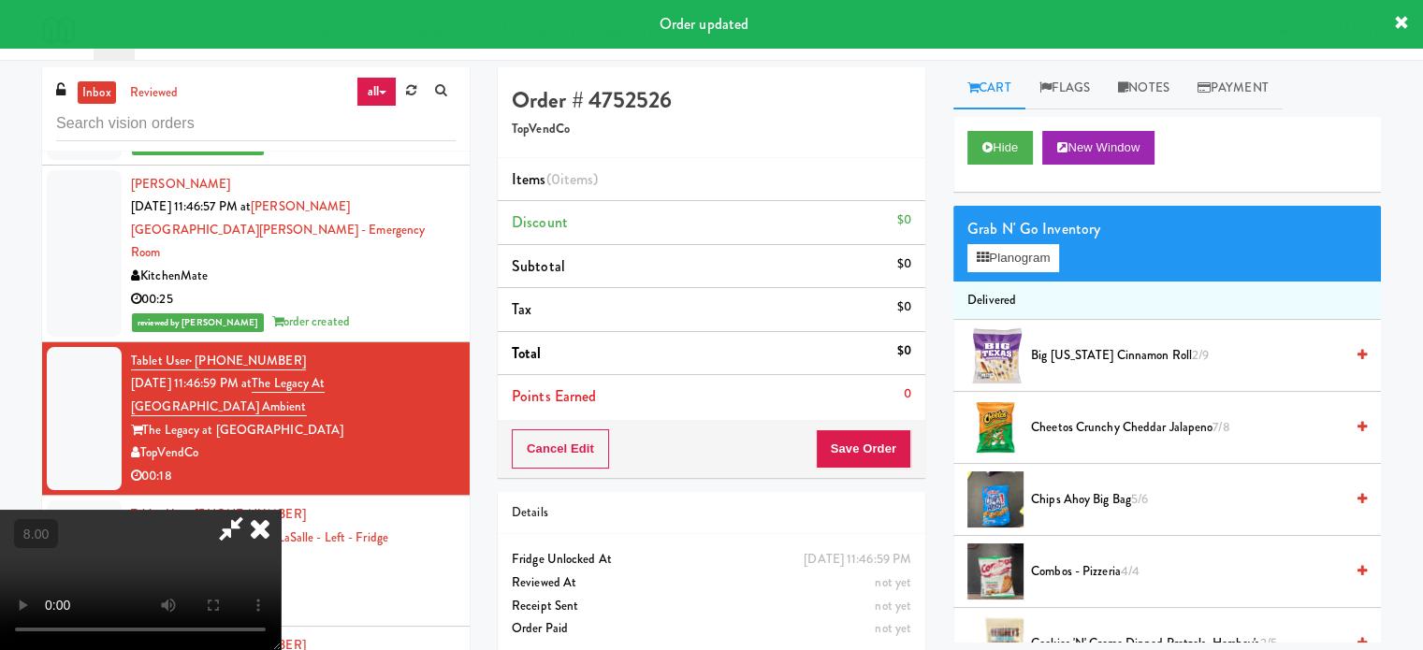
drag, startPoint x: 113, startPoint y: 629, endPoint x: 113, endPoint y: 561, distance: 68.3
click at [113, 628] on video at bounding box center [140, 580] width 281 height 140
click at [113, 604] on video at bounding box center [140, 580] width 281 height 140
click at [281, 588] on video at bounding box center [140, 580] width 281 height 140
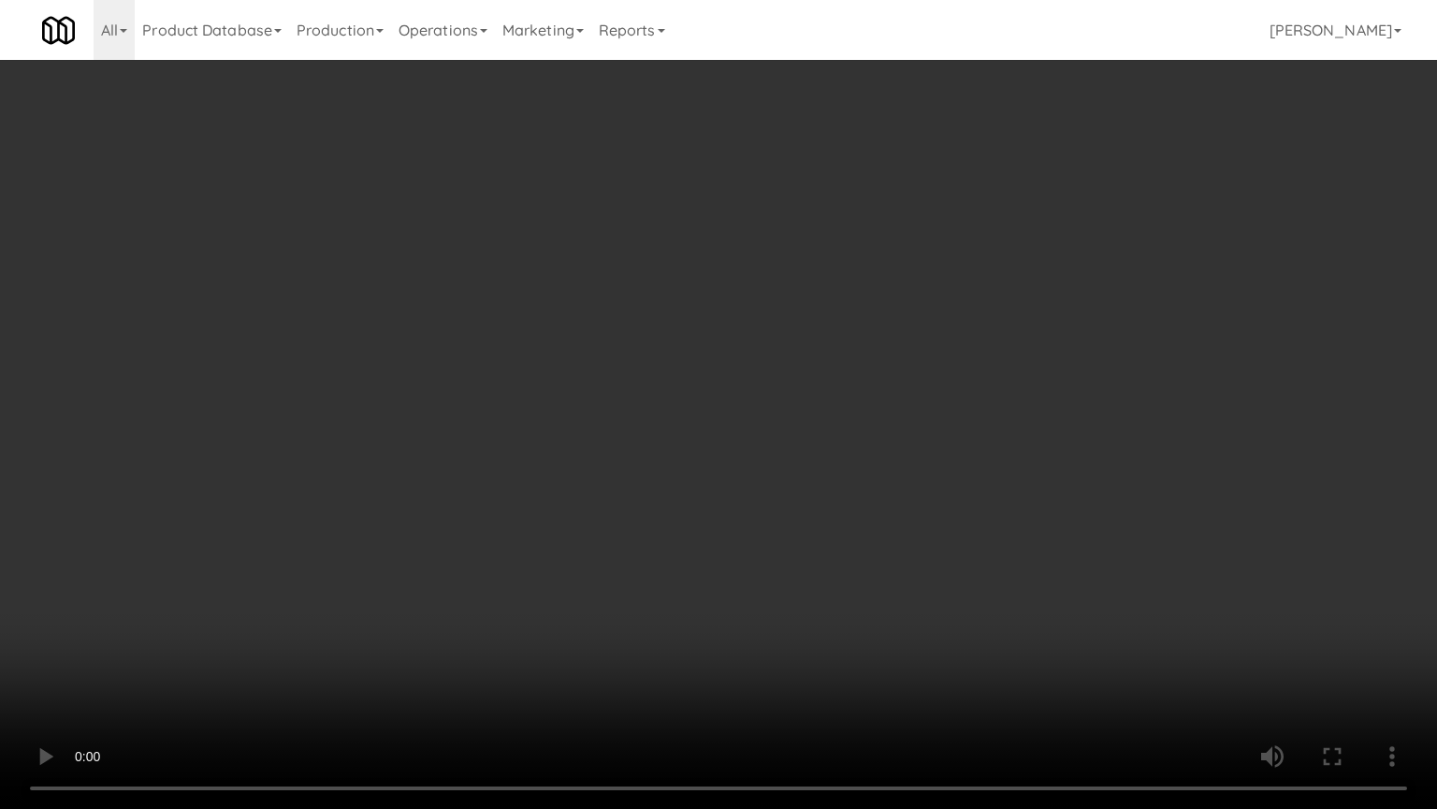
click at [689, 550] on video at bounding box center [718, 404] width 1437 height 809
drag, startPoint x: 692, startPoint y: 543, endPoint x: 820, endPoint y: 175, distance: 389.5
click at [693, 533] on video at bounding box center [718, 404] width 1437 height 809
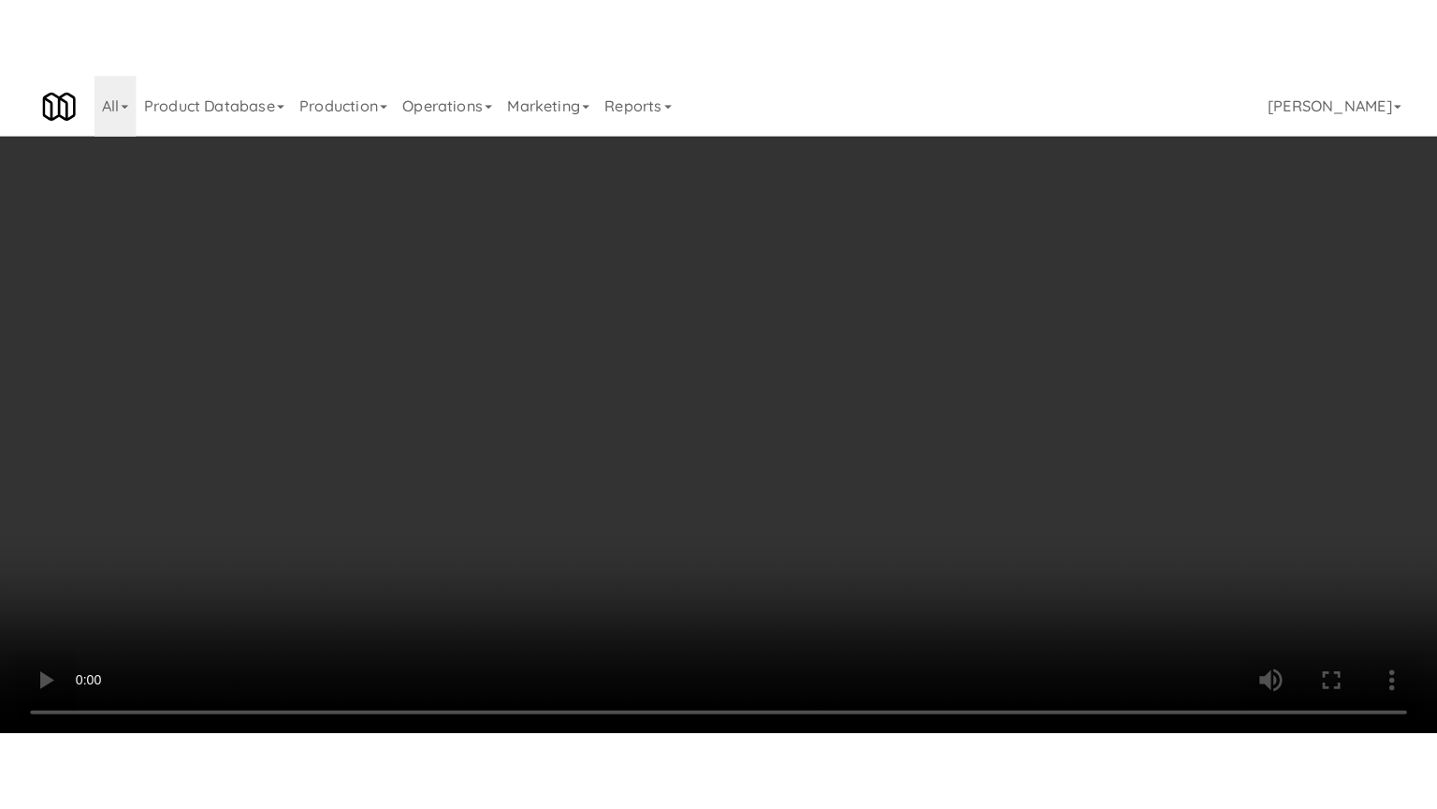
scroll to position [12422, 0]
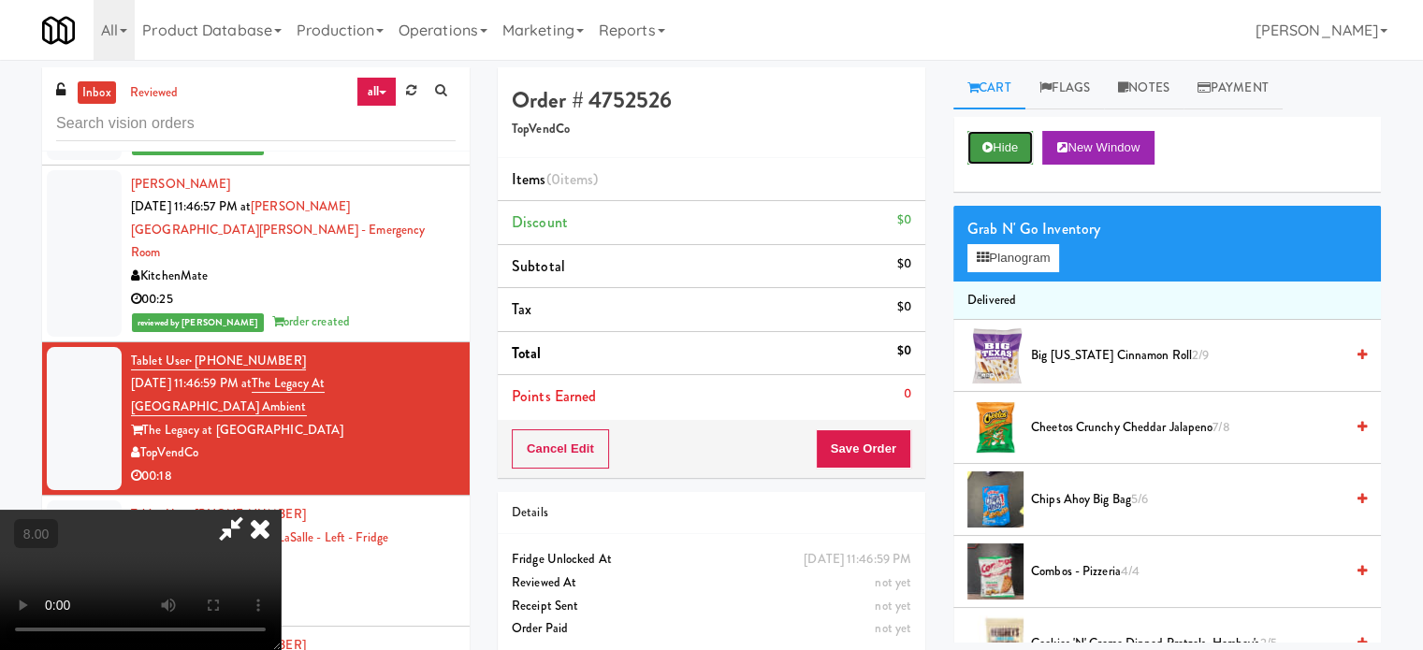
click at [1011, 146] on button "Hide" at bounding box center [1001, 148] width 66 height 34
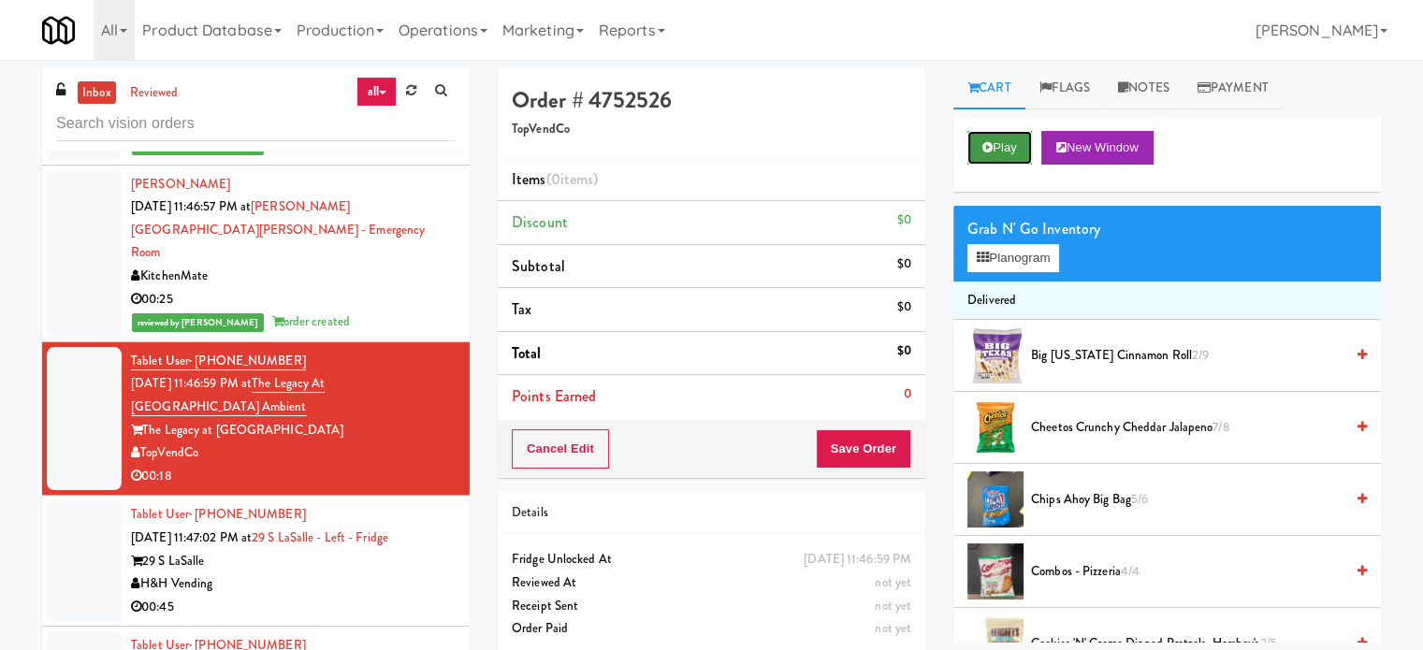
click at [1011, 148] on button "Play" at bounding box center [1000, 148] width 65 height 34
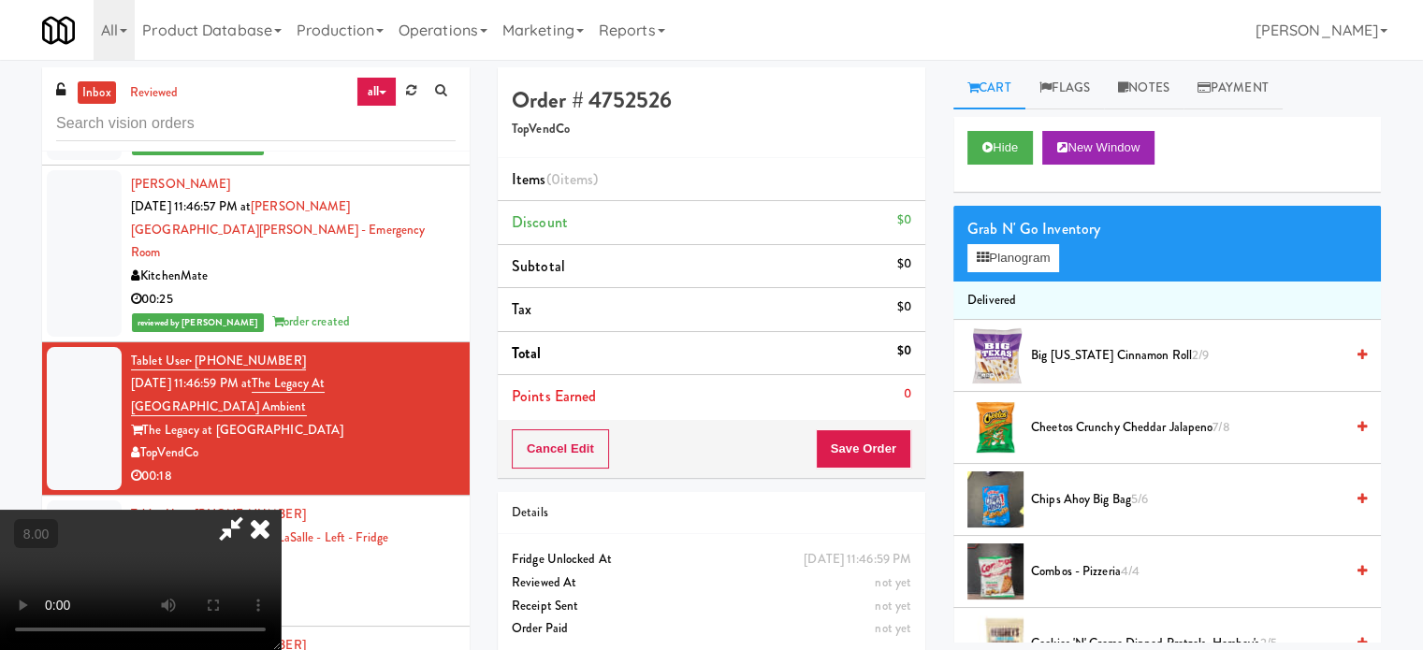
click at [281, 510] on video at bounding box center [140, 580] width 281 height 140
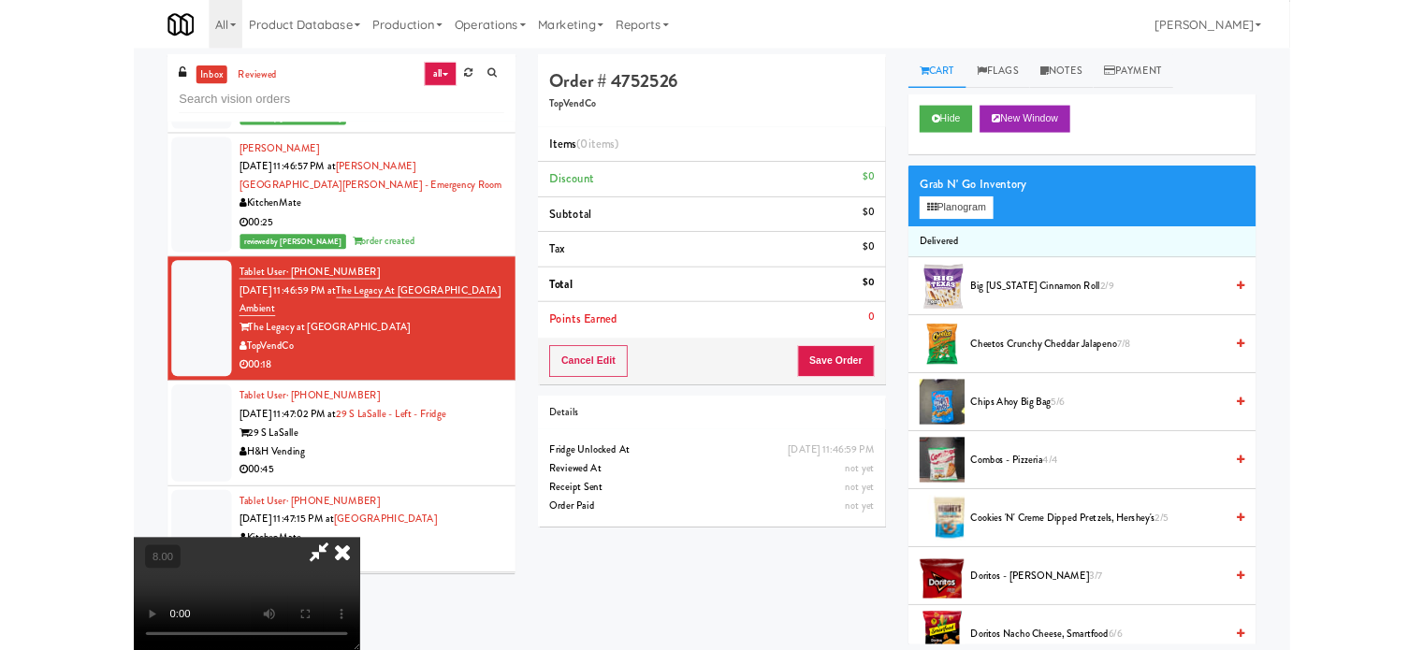
scroll to position [12399, 0]
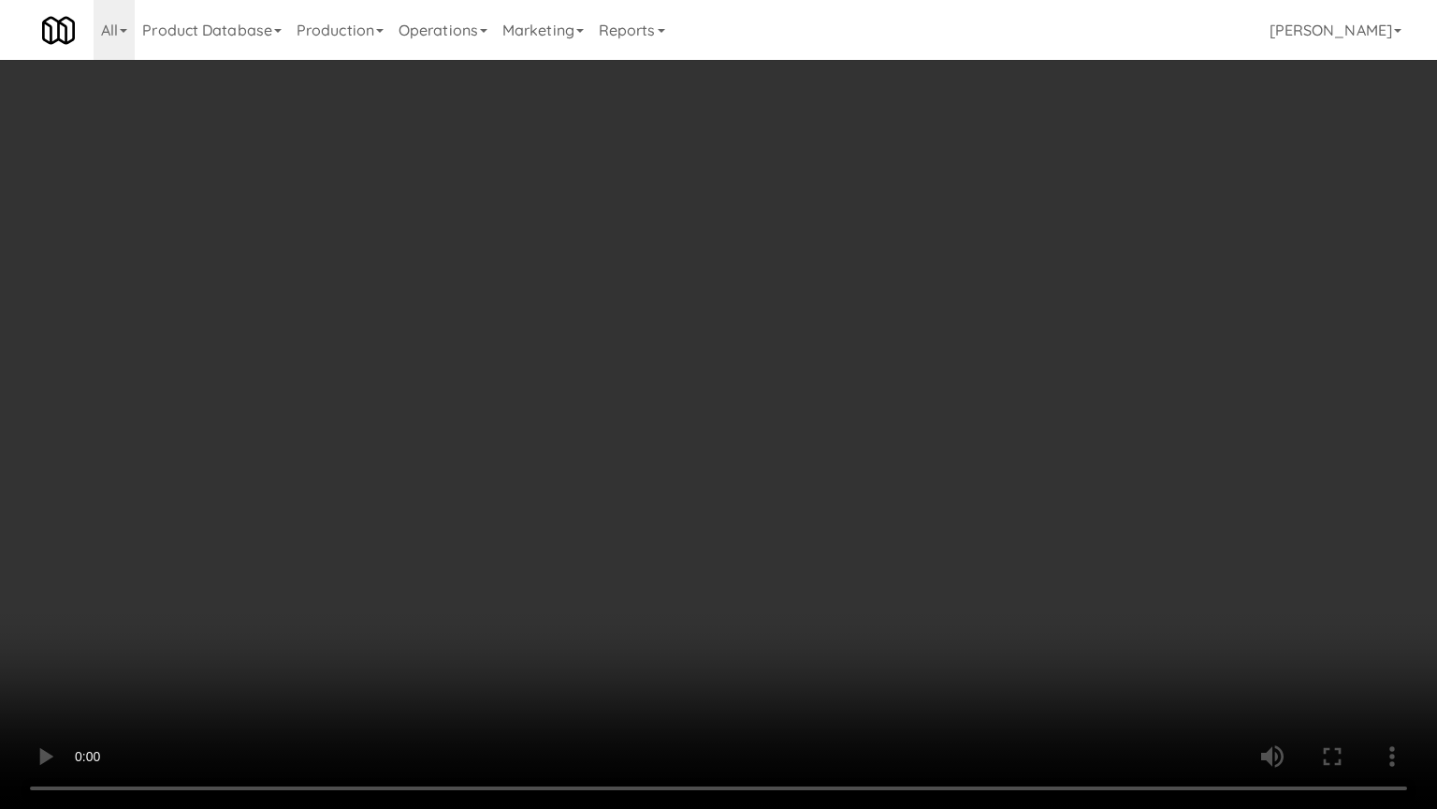
click at [813, 493] on video at bounding box center [718, 404] width 1437 height 809
click at [813, 486] on video at bounding box center [718, 404] width 1437 height 809
click at [897, 499] on video at bounding box center [718, 404] width 1437 height 809
click at [591, 531] on video at bounding box center [718, 404] width 1437 height 809
click at [924, 545] on video at bounding box center [718, 404] width 1437 height 809
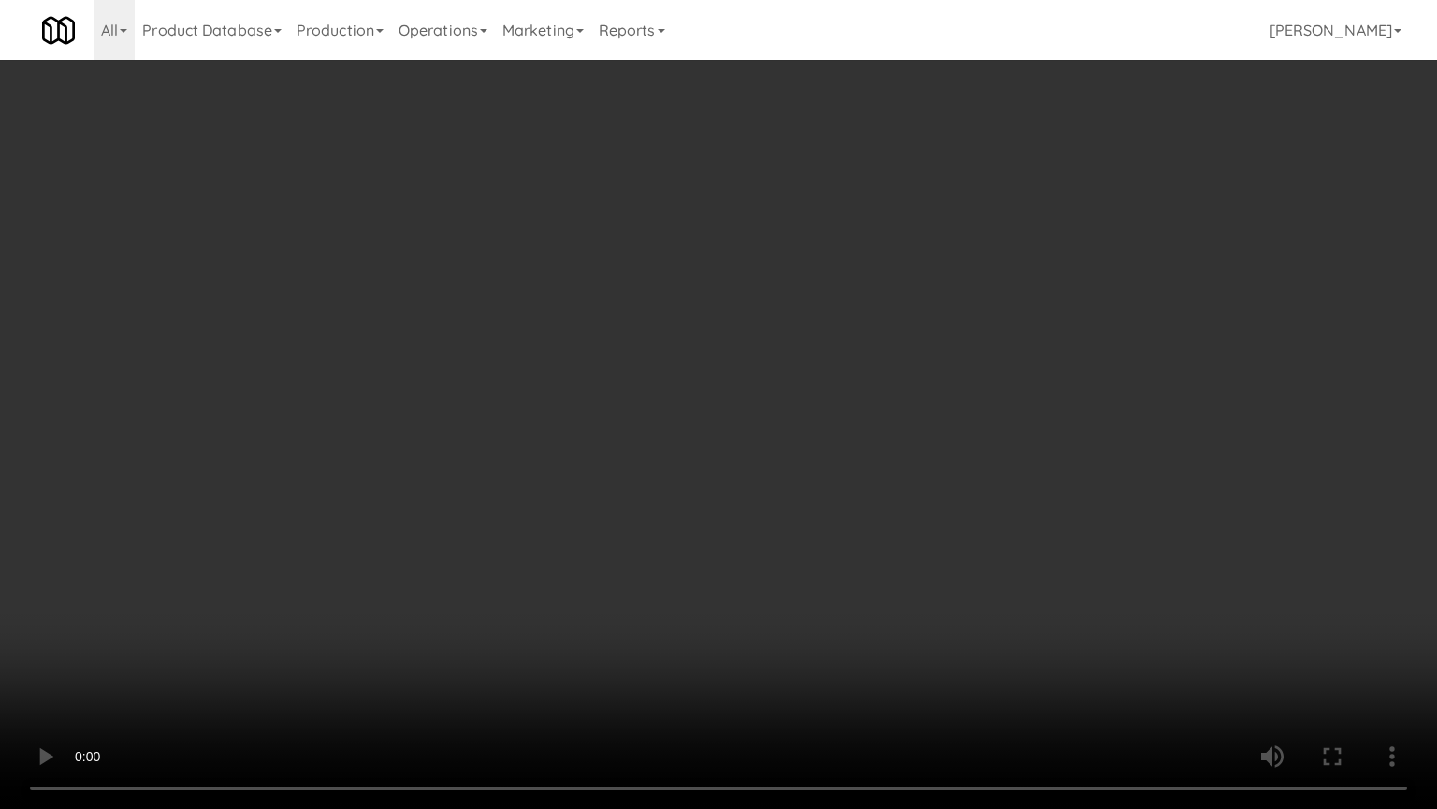
click at [693, 528] on video at bounding box center [718, 404] width 1437 height 809
click at [750, 480] on video at bounding box center [718, 404] width 1437 height 809
drag, startPoint x: 462, startPoint y: 541, endPoint x: 479, endPoint y: 534, distance: 18.1
click at [462, 544] on video at bounding box center [718, 404] width 1437 height 809
click at [592, 537] on video at bounding box center [718, 404] width 1437 height 809
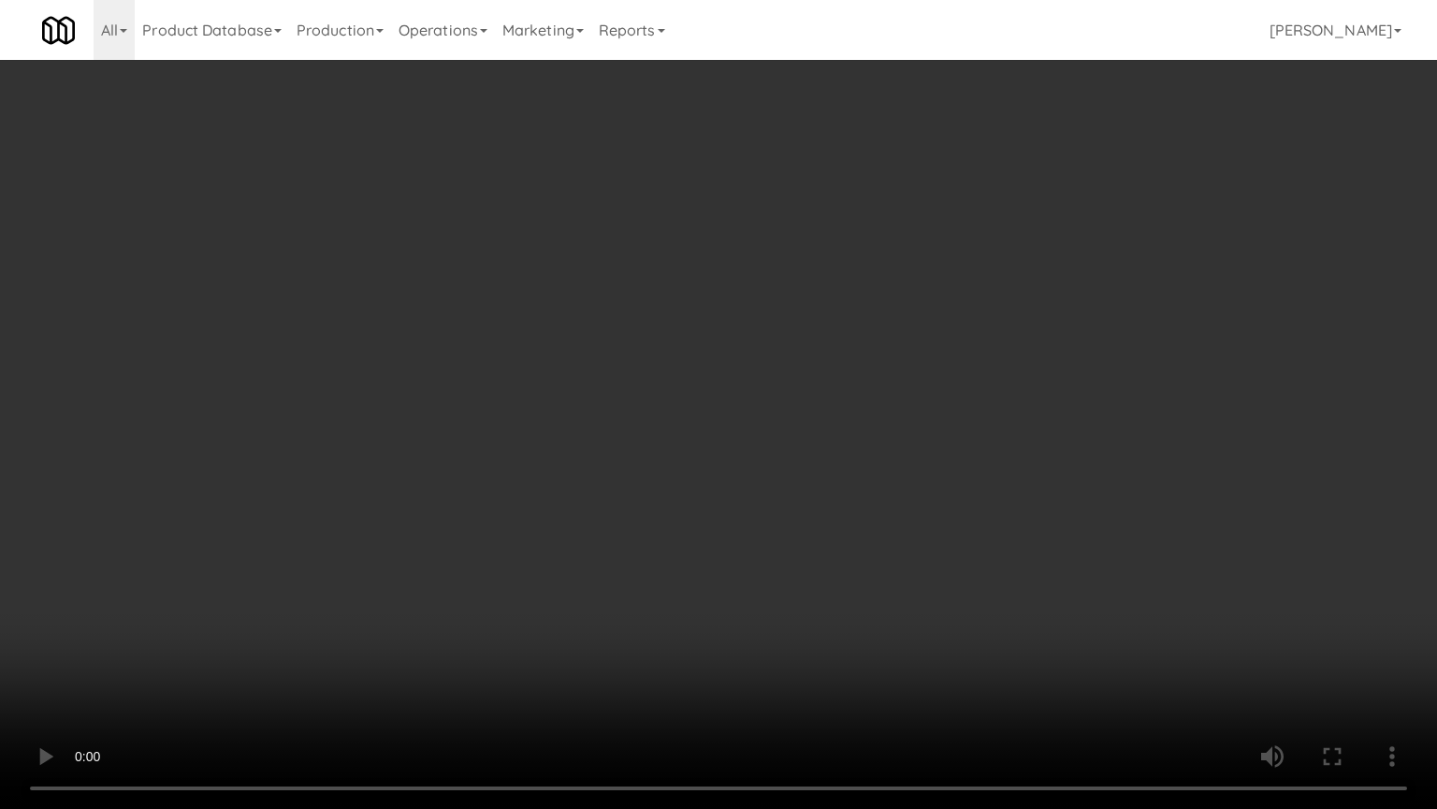
click at [592, 537] on video at bounding box center [718, 404] width 1437 height 809
click at [744, 535] on video at bounding box center [718, 404] width 1437 height 809
click at [696, 539] on video at bounding box center [718, 404] width 1437 height 809
click at [739, 532] on video at bounding box center [718, 404] width 1437 height 809
drag, startPoint x: 689, startPoint y: 543, endPoint x: 703, endPoint y: 536, distance: 15.5
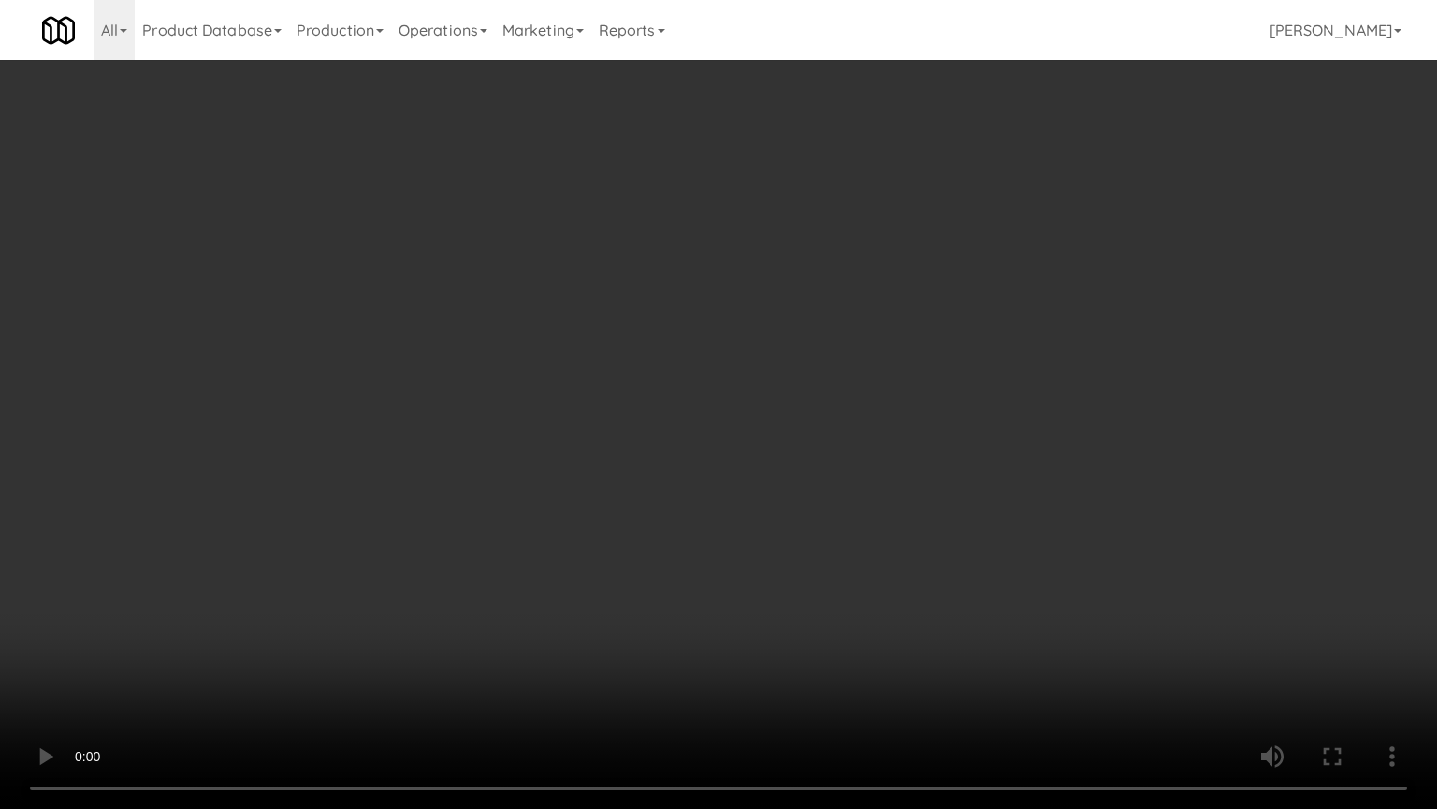
click at [689, 544] on video at bounding box center [718, 404] width 1437 height 809
drag, startPoint x: 708, startPoint y: 530, endPoint x: 768, endPoint y: 517, distance: 62.2
click at [711, 530] on video at bounding box center [718, 404] width 1437 height 809
click at [768, 517] on video at bounding box center [718, 404] width 1437 height 809
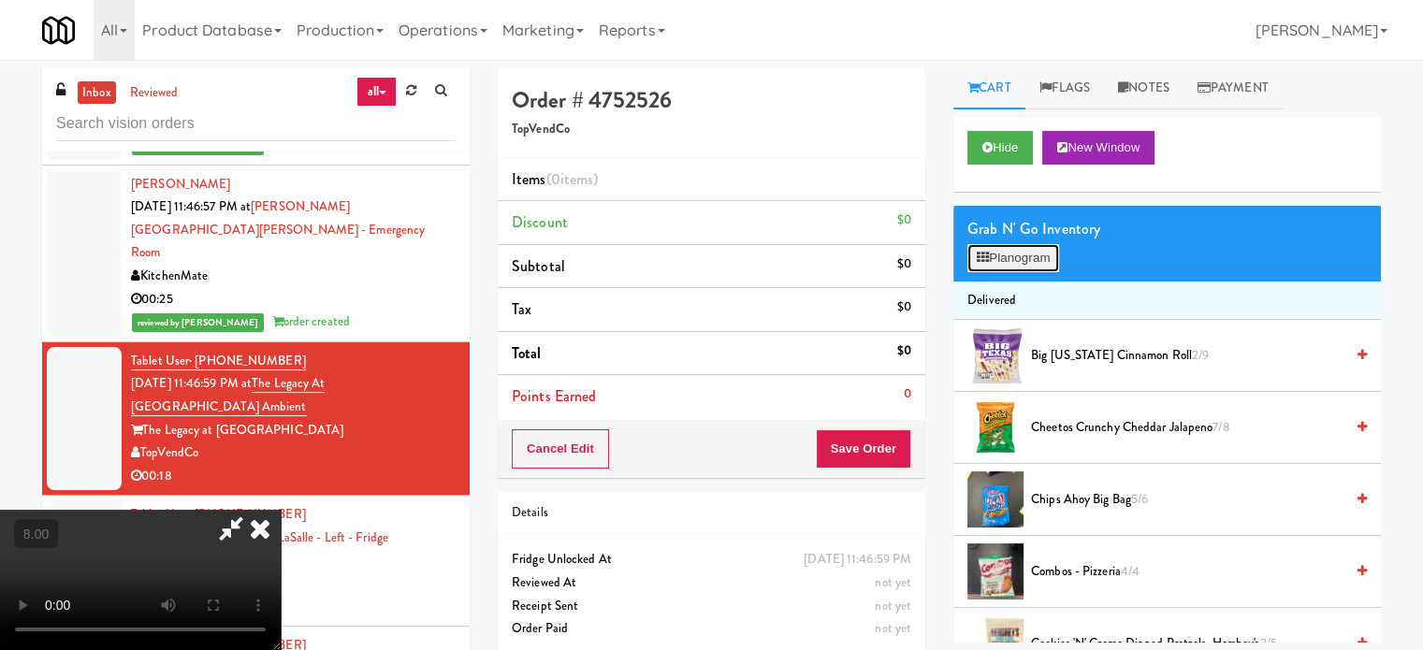
click at [1041, 254] on button "Planogram" at bounding box center [1014, 258] width 92 height 28
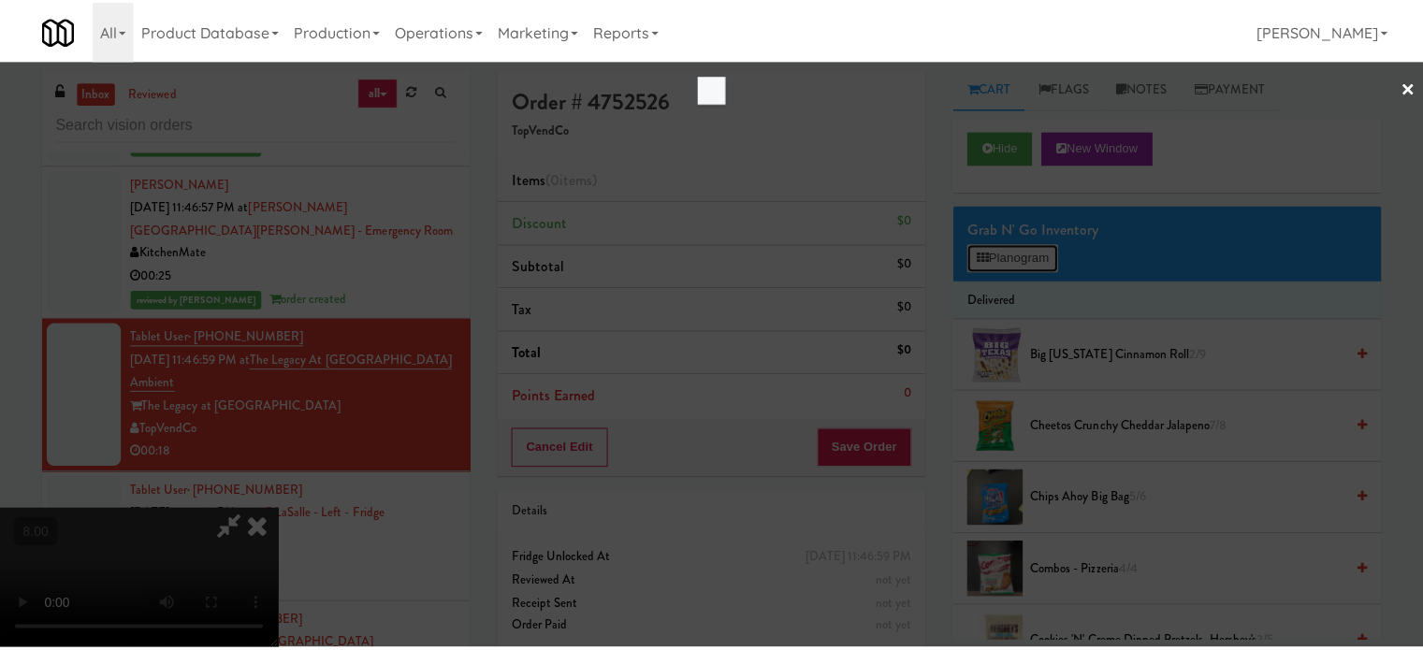
scroll to position [12399, 0]
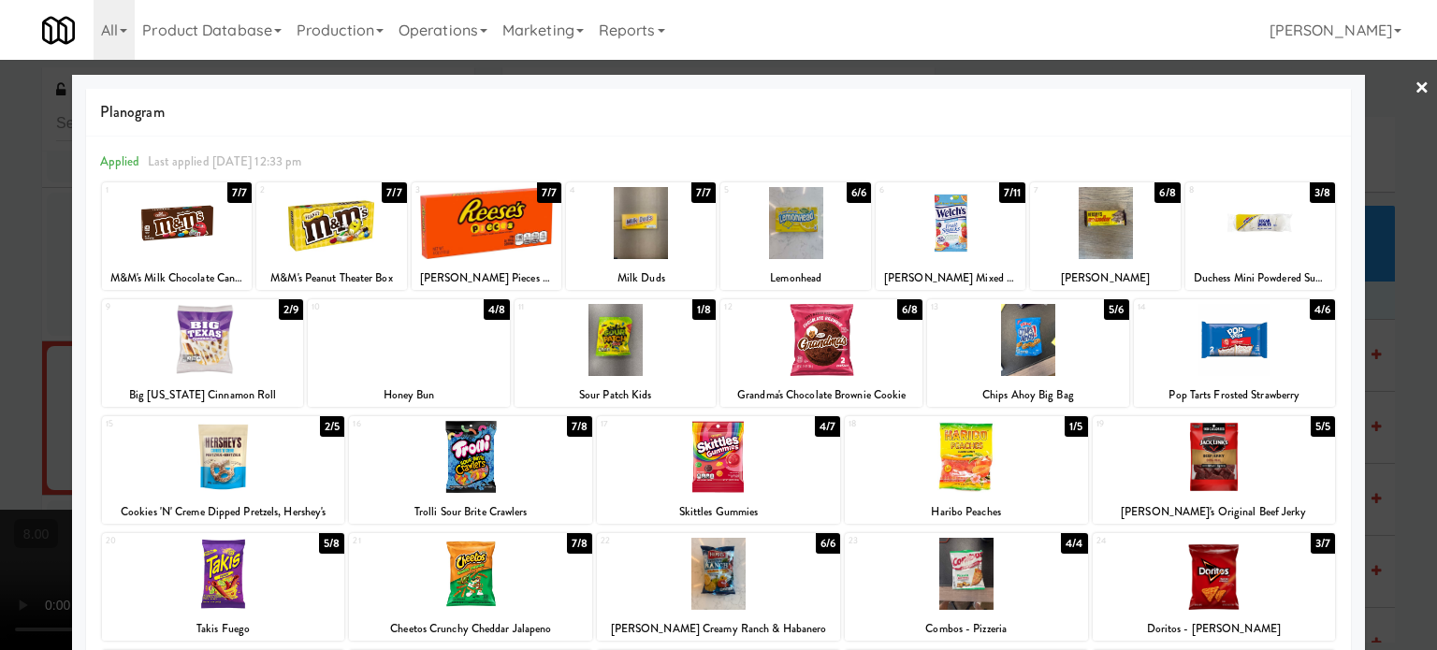
click at [501, 307] on div "4/8" at bounding box center [497, 309] width 26 height 21
drag, startPoint x: 501, startPoint y: 307, endPoint x: 572, endPoint y: 304, distance: 71.2
click at [501, 308] on div "3/8" at bounding box center [497, 309] width 25 height 21
click at [1384, 503] on div at bounding box center [718, 325] width 1437 height 650
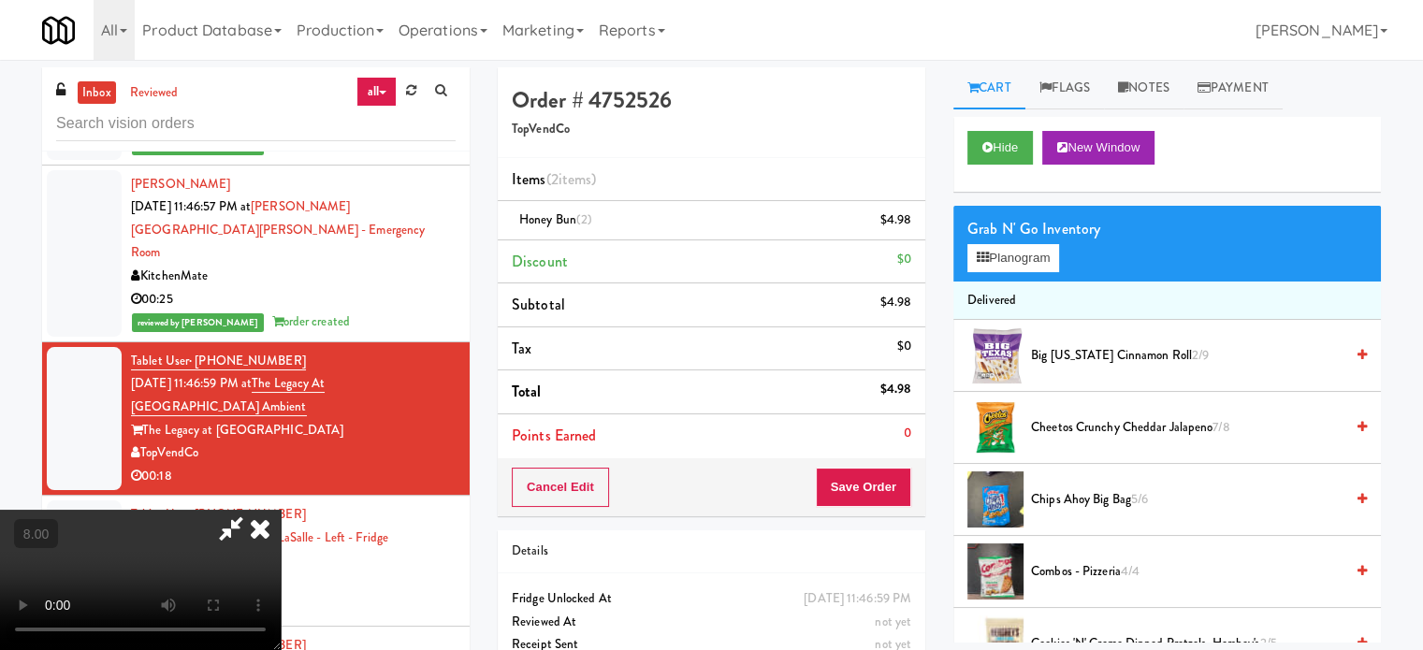
click at [281, 510] on video at bounding box center [140, 580] width 281 height 140
drag, startPoint x: 535, startPoint y: 362, endPoint x: 540, endPoint y: 467, distance: 104.9
click at [281, 510] on video at bounding box center [140, 580] width 281 height 140
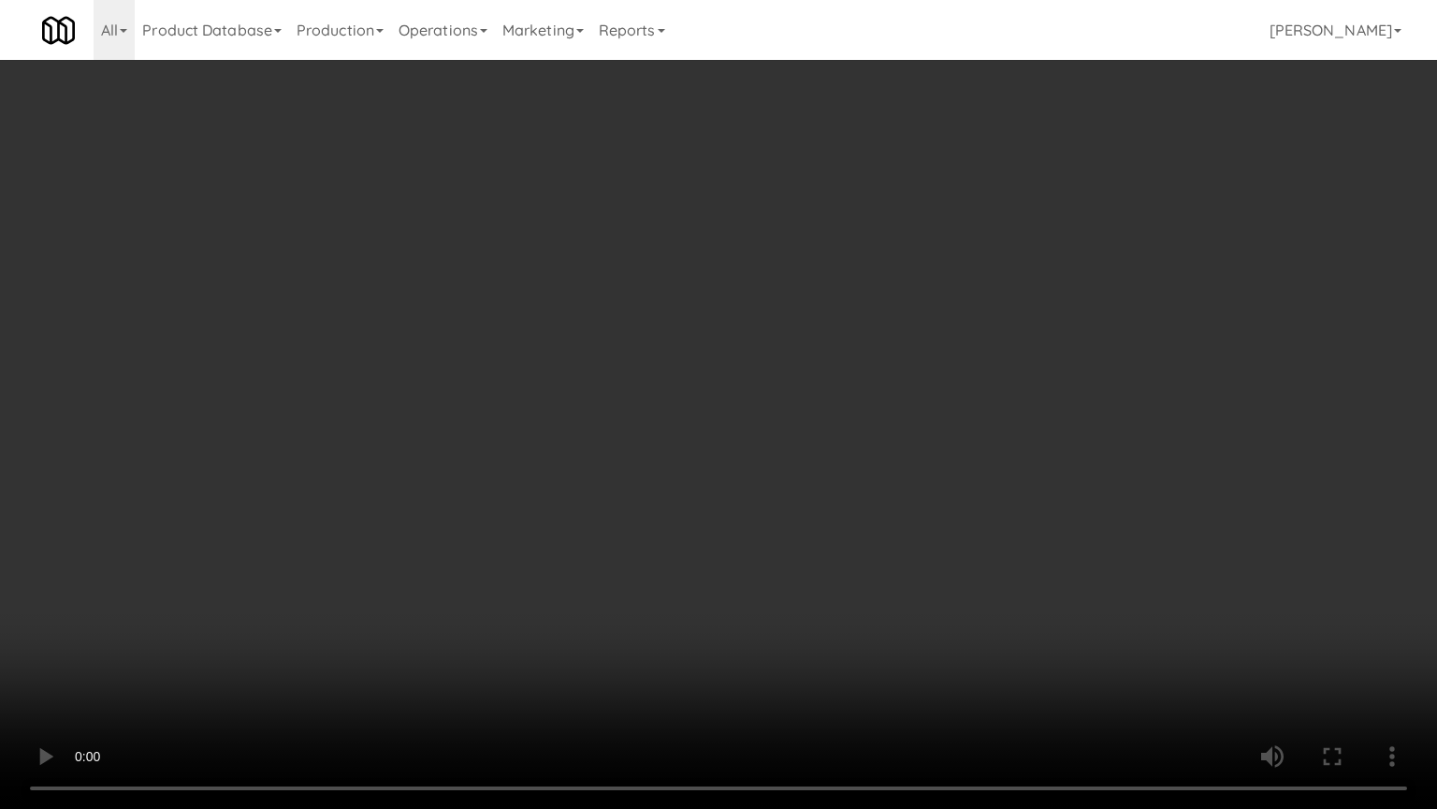
drag, startPoint x: 539, startPoint y: 463, endPoint x: 584, endPoint y: 435, distance: 53.0
click at [539, 463] on video at bounding box center [718, 404] width 1437 height 809
drag, startPoint x: 689, startPoint y: 608, endPoint x: 687, endPoint y: 520, distance: 88.0
click at [689, 605] on video at bounding box center [718, 404] width 1437 height 809
click at [665, 479] on video at bounding box center [718, 404] width 1437 height 809
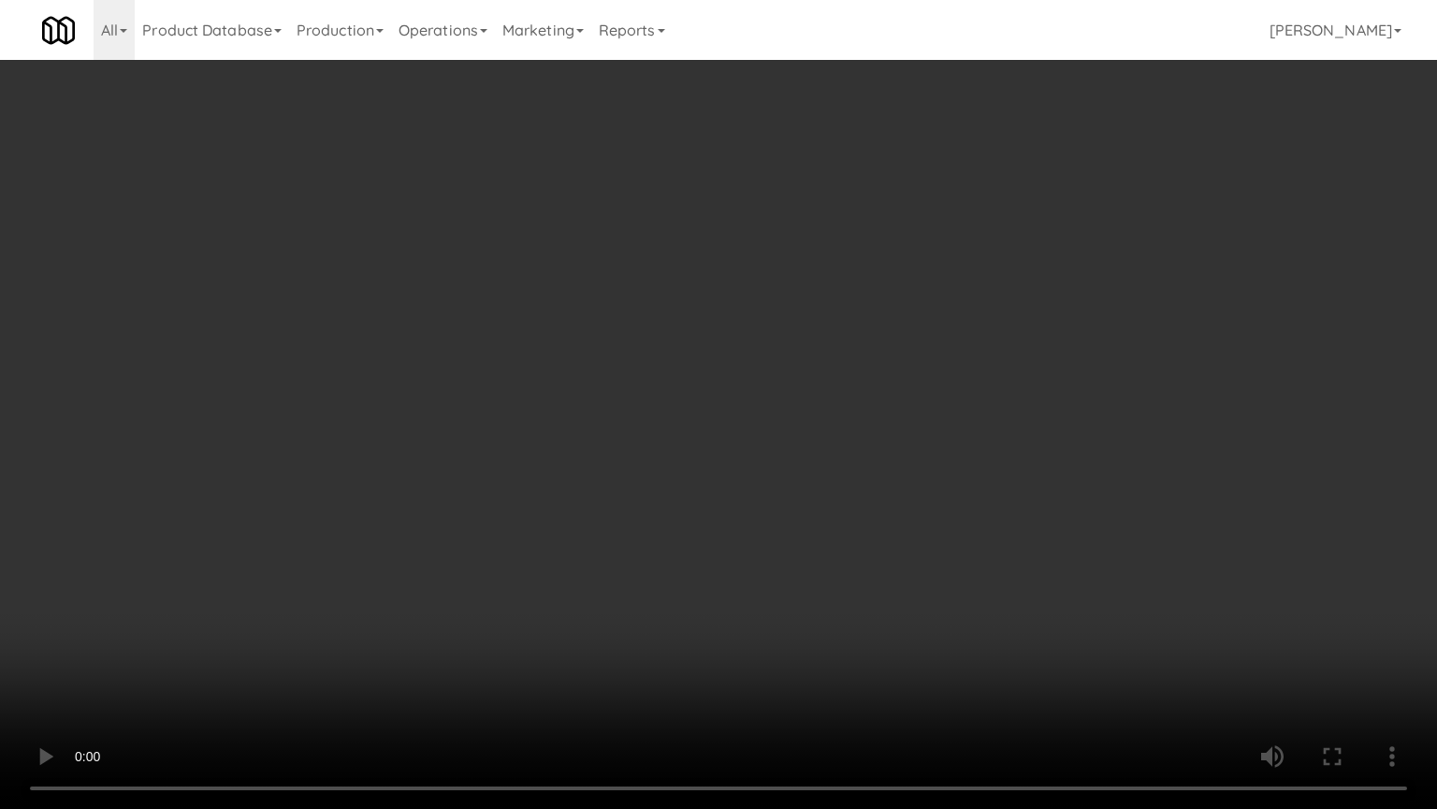
click at [664, 496] on video at bounding box center [718, 404] width 1437 height 809
drag, startPoint x: 666, startPoint y: 496, endPoint x: 697, endPoint y: 340, distance: 159.3
click at [666, 496] on video at bounding box center [718, 404] width 1437 height 809
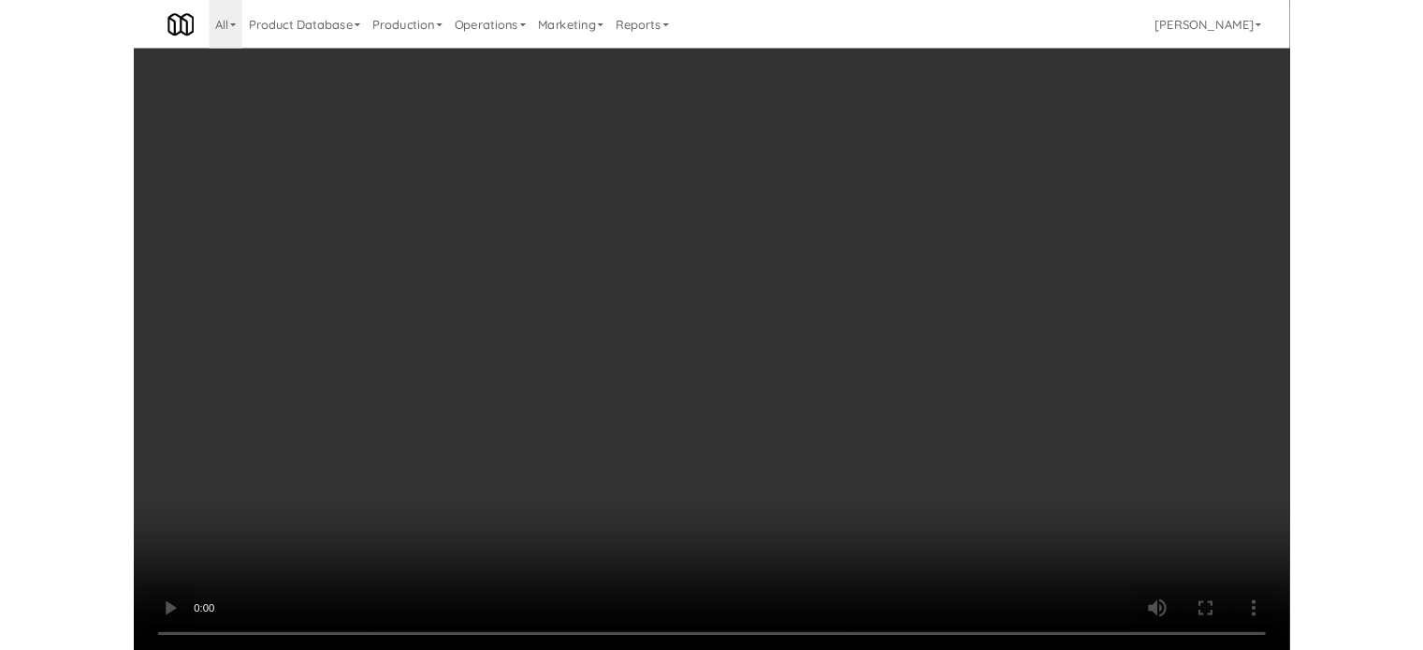
scroll to position [12422, 0]
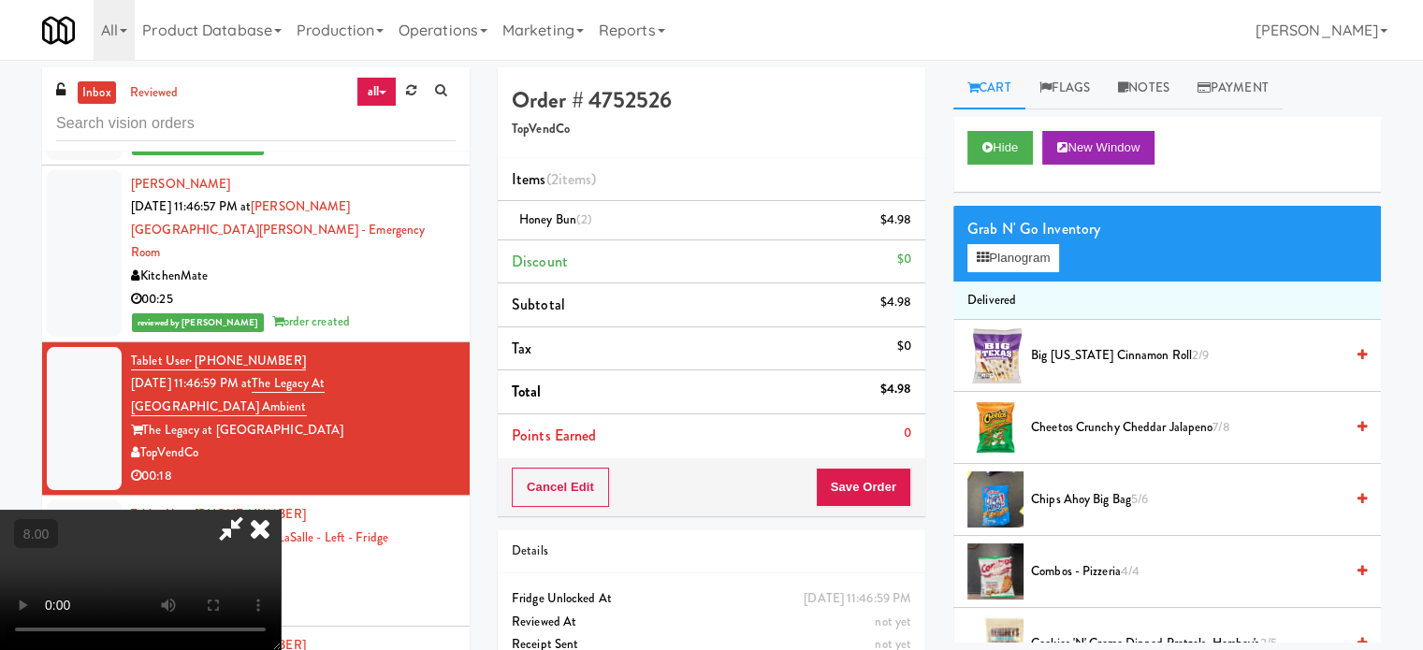
click at [281, 510] on icon at bounding box center [260, 528] width 41 height 37
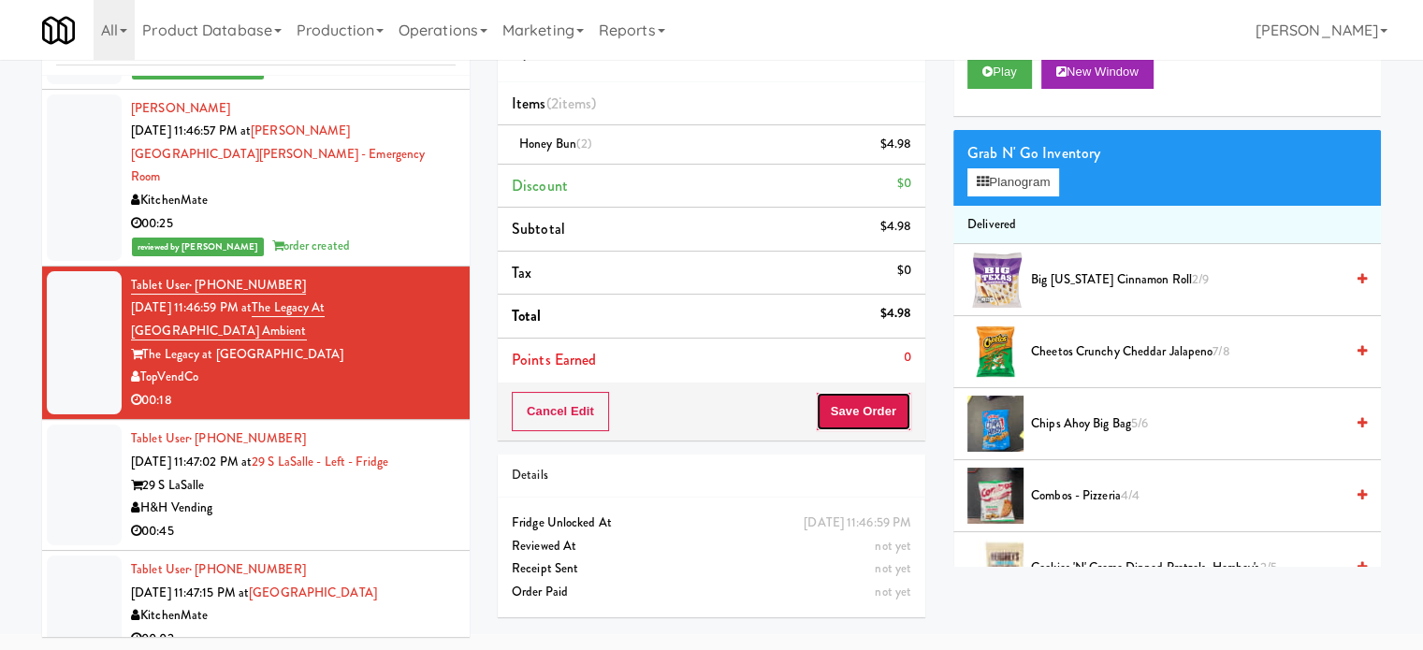
click at [835, 409] on button "Save Order" at bounding box center [863, 411] width 95 height 39
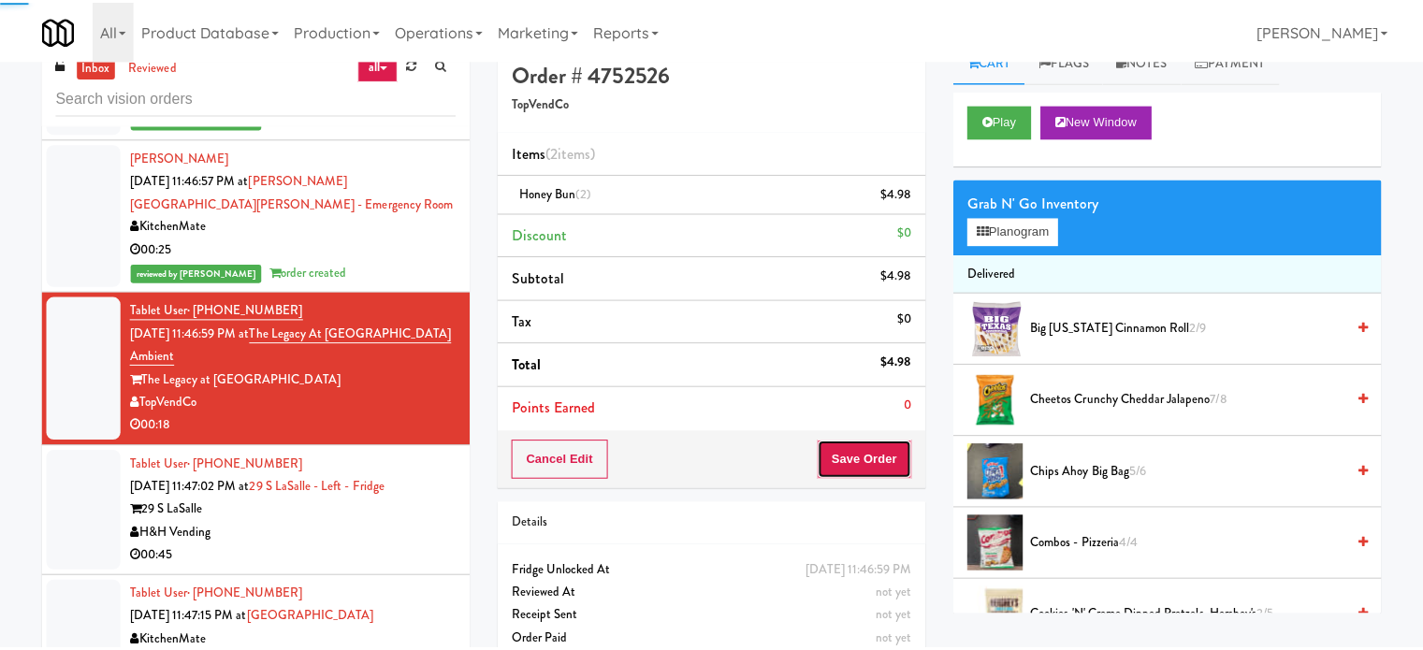
scroll to position [0, 0]
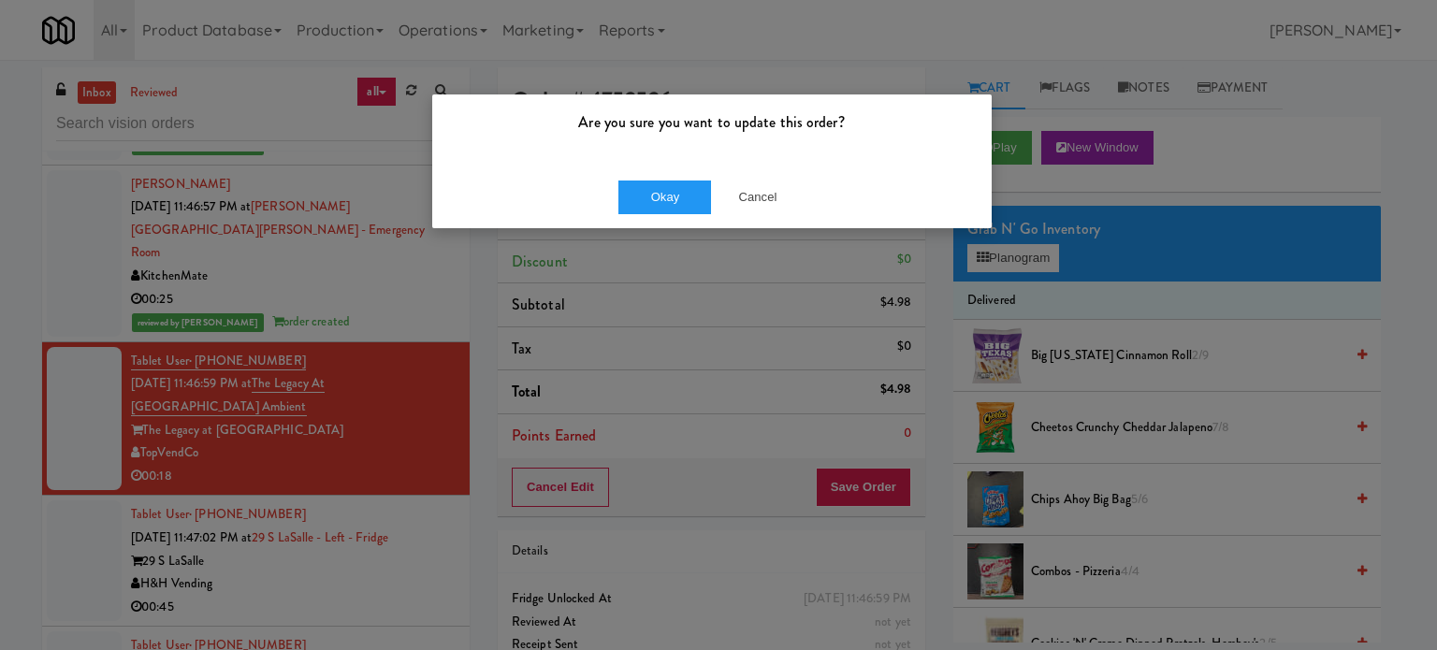
click at [610, 195] on div "Okay Cancel" at bounding box center [712, 197] width 560 height 63
click at [648, 197] on button "Okay" at bounding box center [666, 198] width 94 height 34
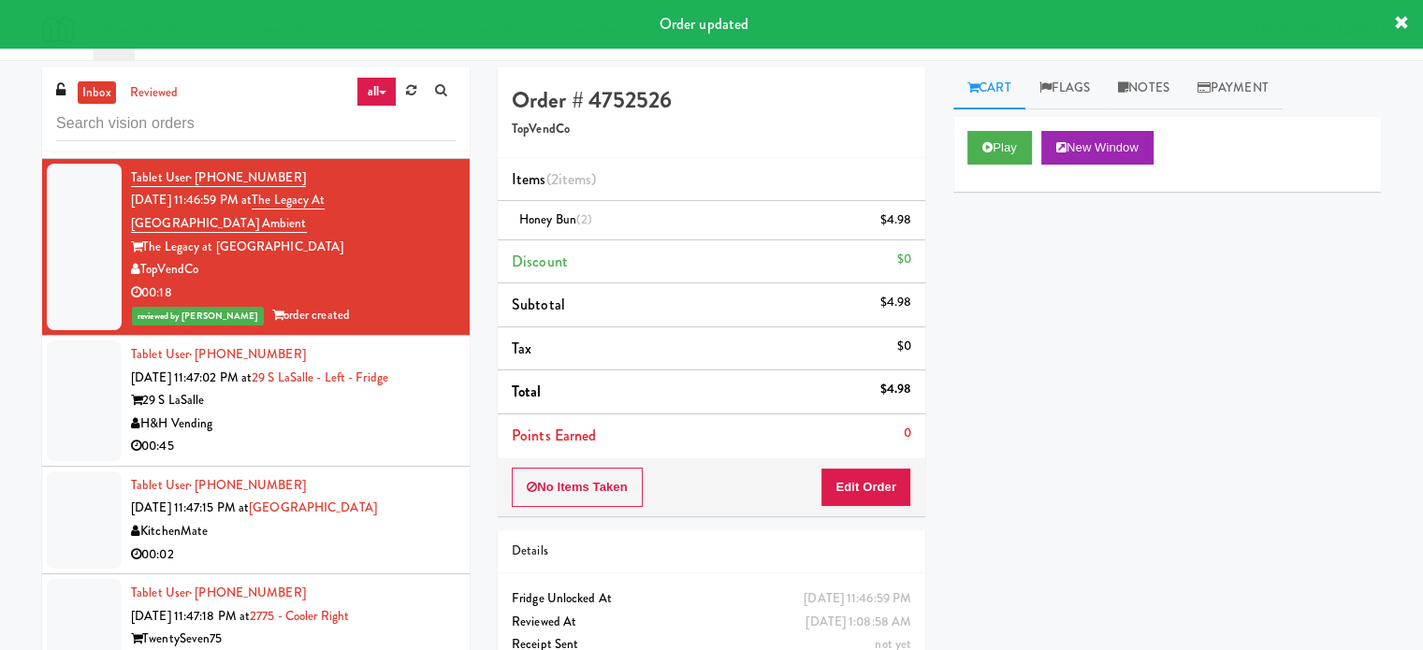
scroll to position [12720, 0]
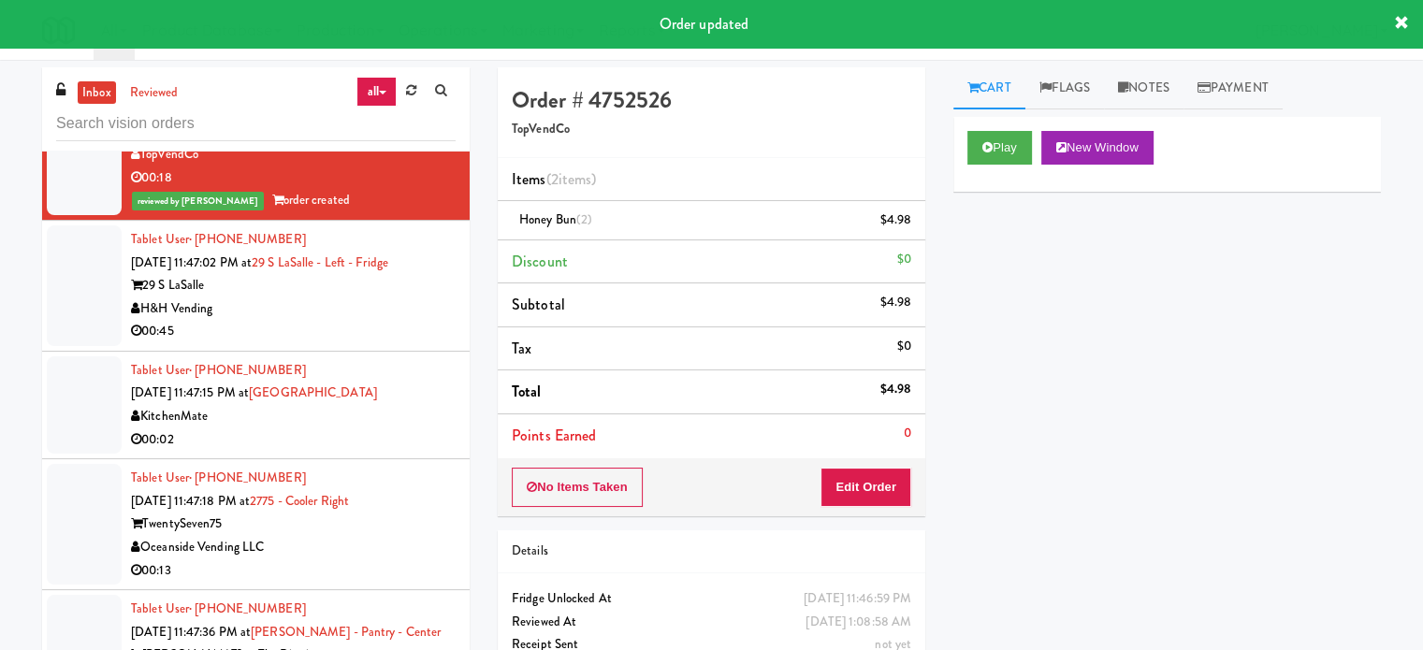
click at [421, 352] on li "Tablet User · (310) 730-3573 Sep 21, 2025 11:47:02 PM at 29 S LaSalle - Left - …" at bounding box center [256, 286] width 428 height 131
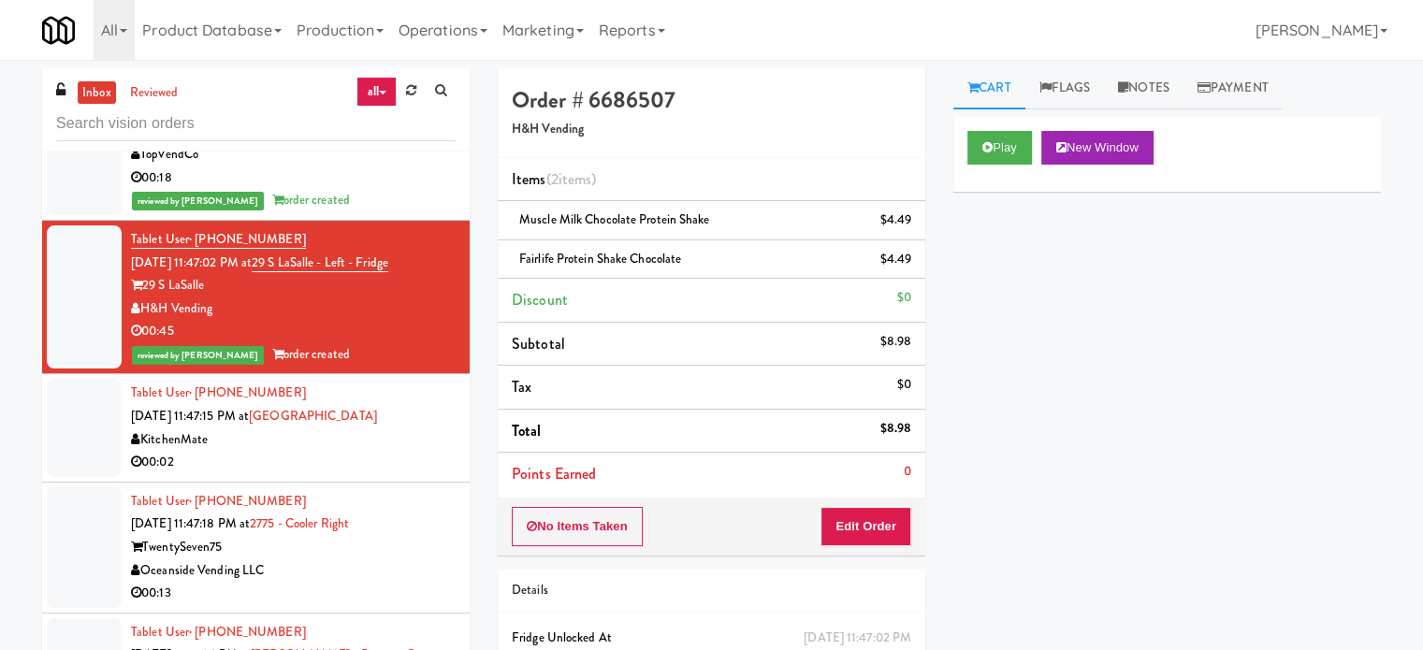
click at [416, 474] on div "00:02" at bounding box center [293, 462] width 325 height 23
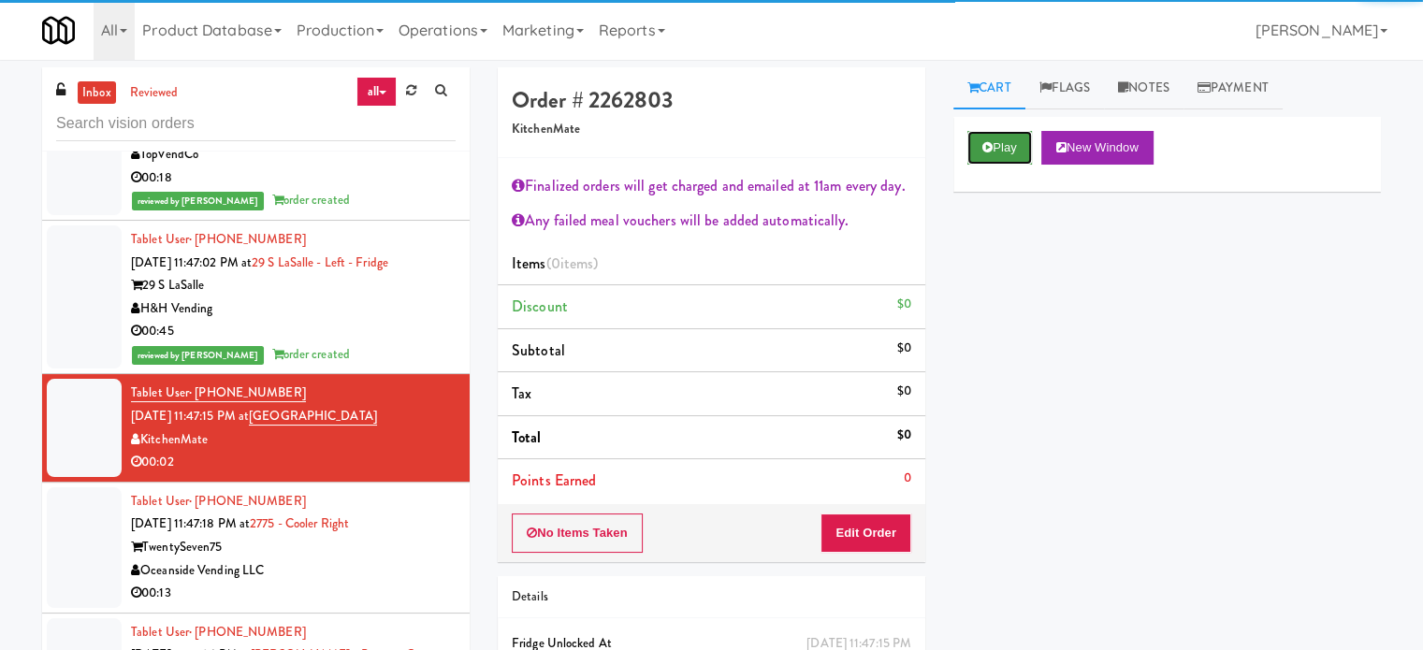
click at [1017, 131] on button "Play" at bounding box center [1000, 148] width 65 height 34
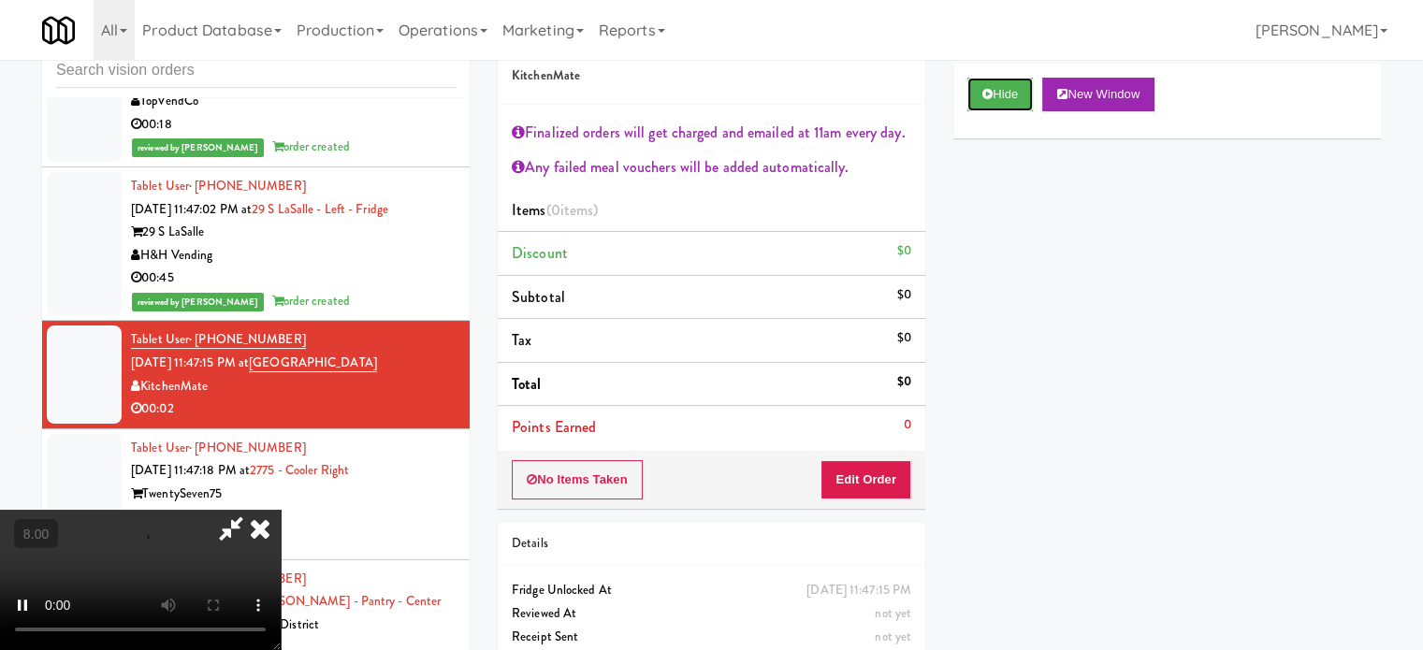
scroll to position [101, 0]
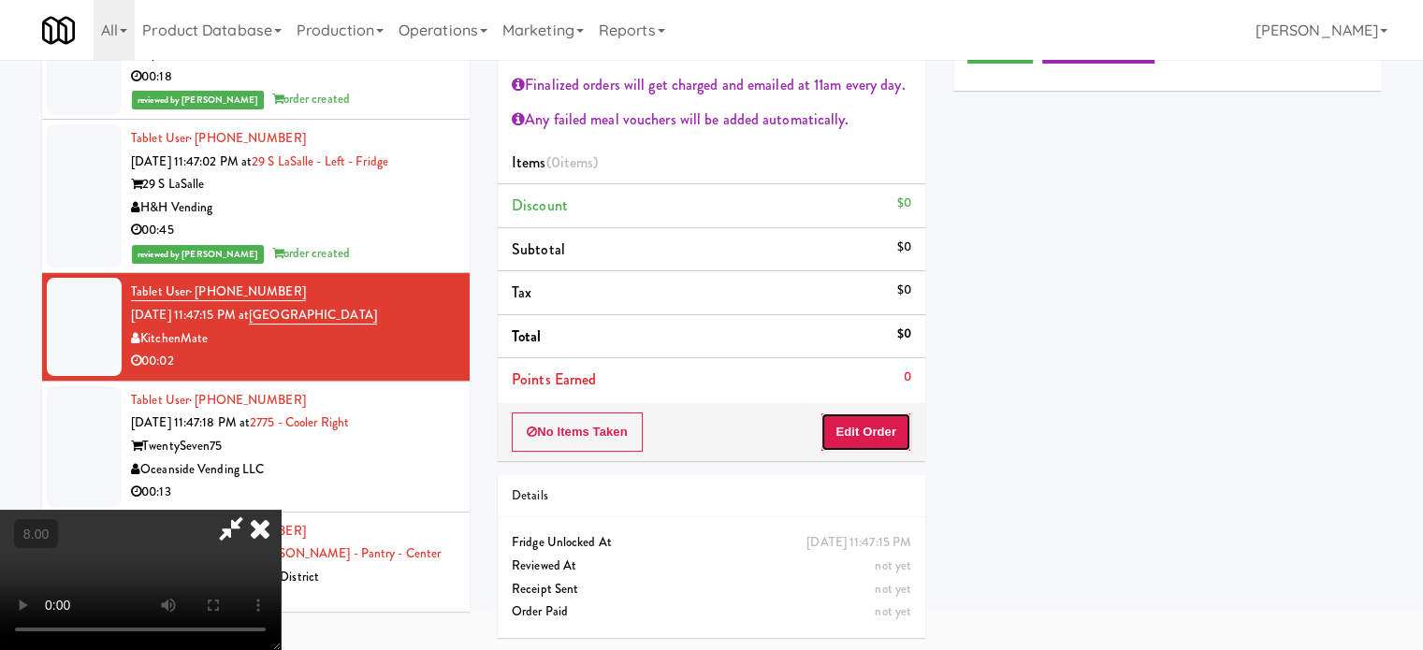
click at [862, 428] on button "Edit Order" at bounding box center [866, 432] width 91 height 39
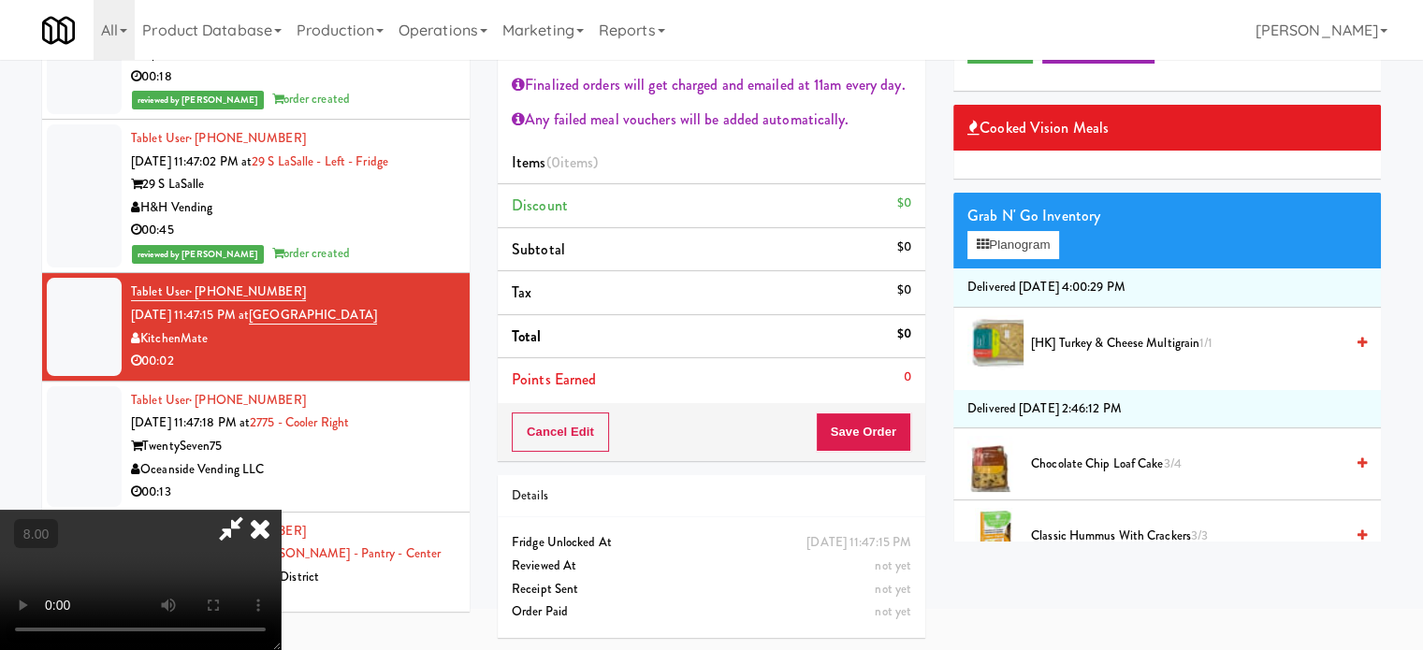
drag, startPoint x: 568, startPoint y: 554, endPoint x: 571, endPoint y: 539, distance: 15.2
click at [281, 553] on video at bounding box center [140, 580] width 281 height 140
click at [281, 517] on video at bounding box center [140, 580] width 281 height 140
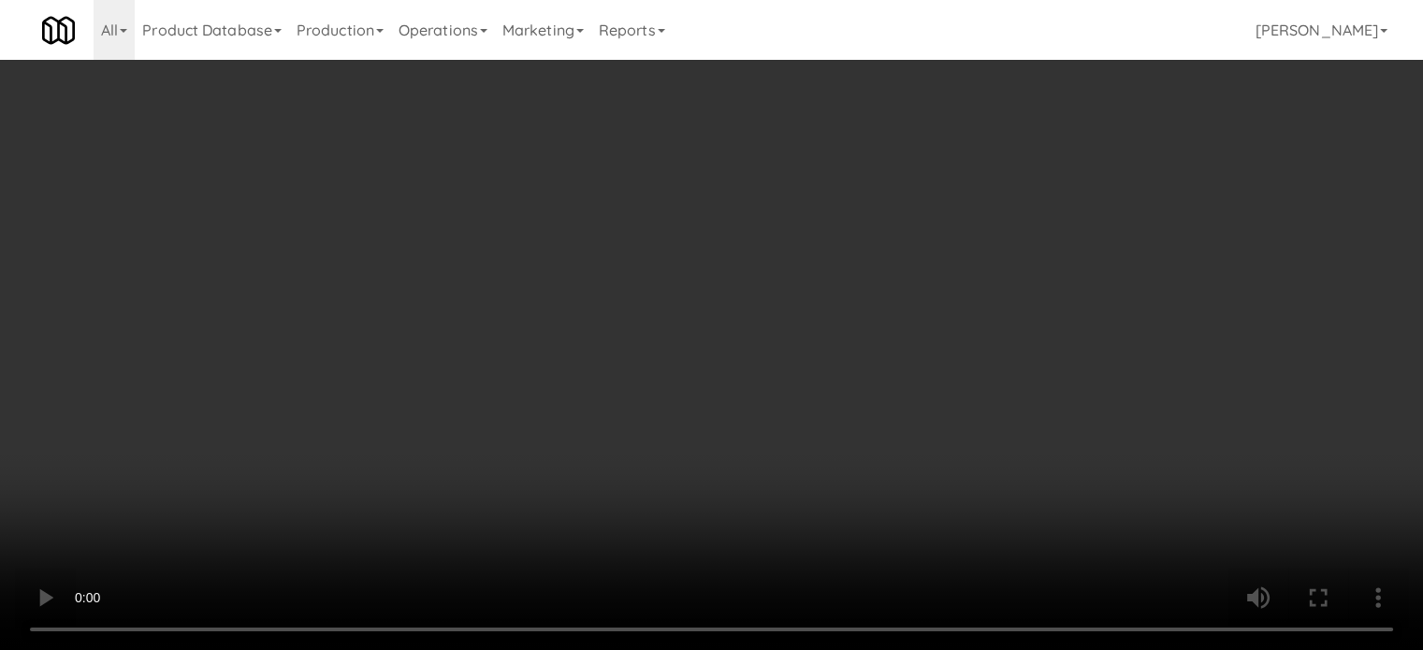
scroll to position [12698, 0]
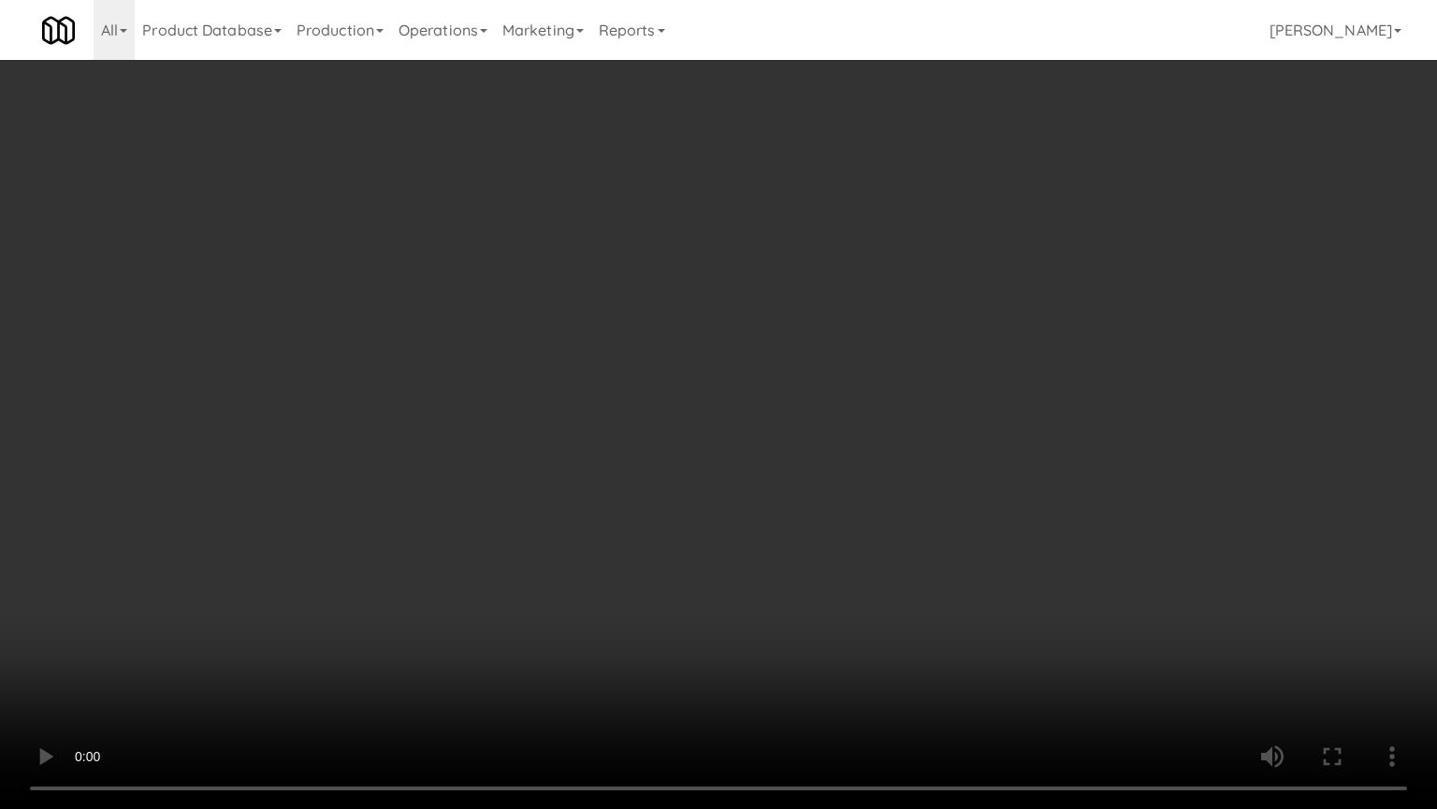
click at [598, 513] on video at bounding box center [718, 404] width 1437 height 809
click at [416, 580] on video at bounding box center [718, 404] width 1437 height 809
click at [587, 406] on video at bounding box center [718, 404] width 1437 height 809
click at [334, 649] on video at bounding box center [718, 404] width 1437 height 809
drag, startPoint x: 416, startPoint y: 430, endPoint x: 476, endPoint y: 373, distance: 82.1
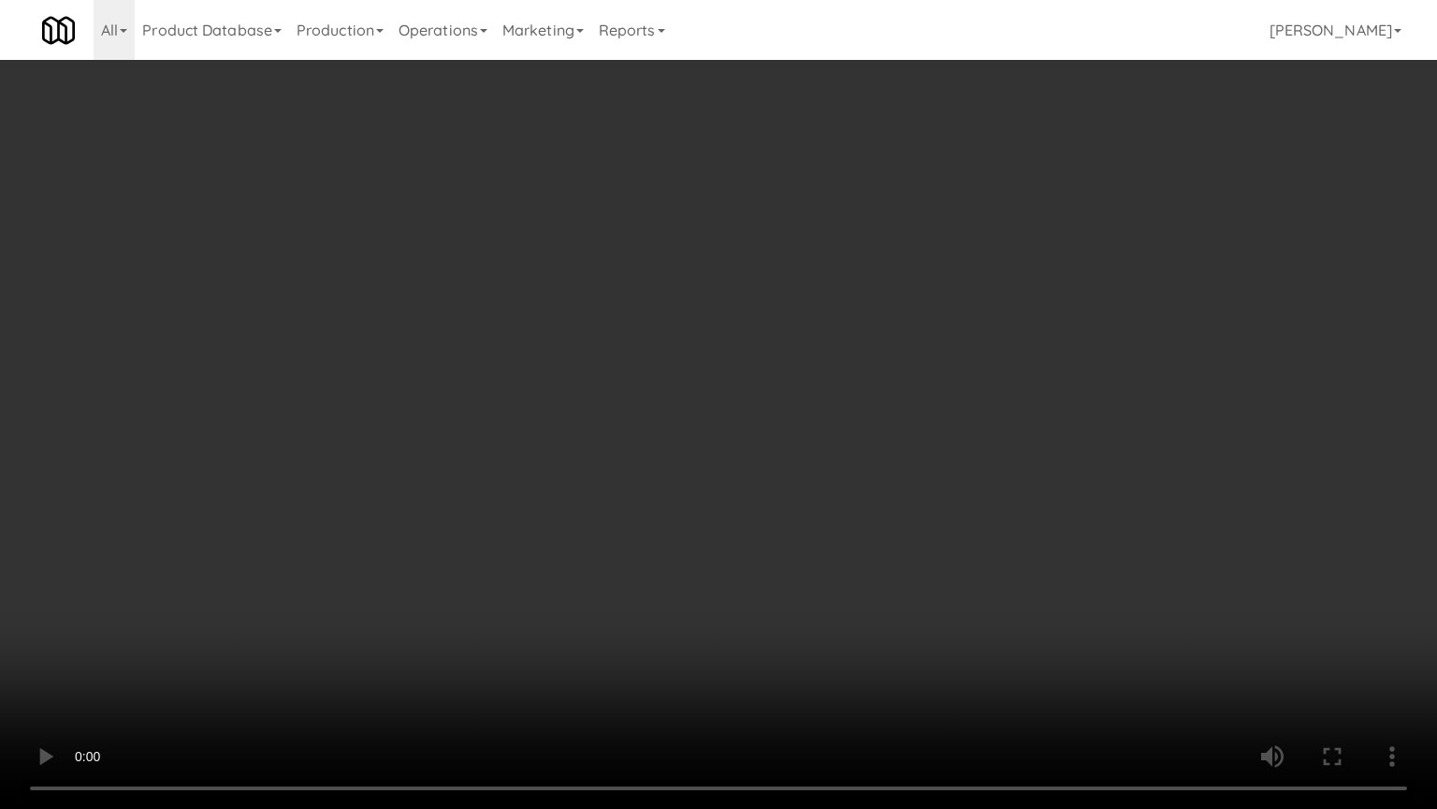
click at [419, 424] on video at bounding box center [718, 404] width 1437 height 809
click at [618, 397] on video at bounding box center [718, 404] width 1437 height 809
click at [640, 382] on video at bounding box center [718, 404] width 1437 height 809
click at [685, 431] on video at bounding box center [718, 404] width 1437 height 809
click at [686, 430] on video at bounding box center [718, 404] width 1437 height 809
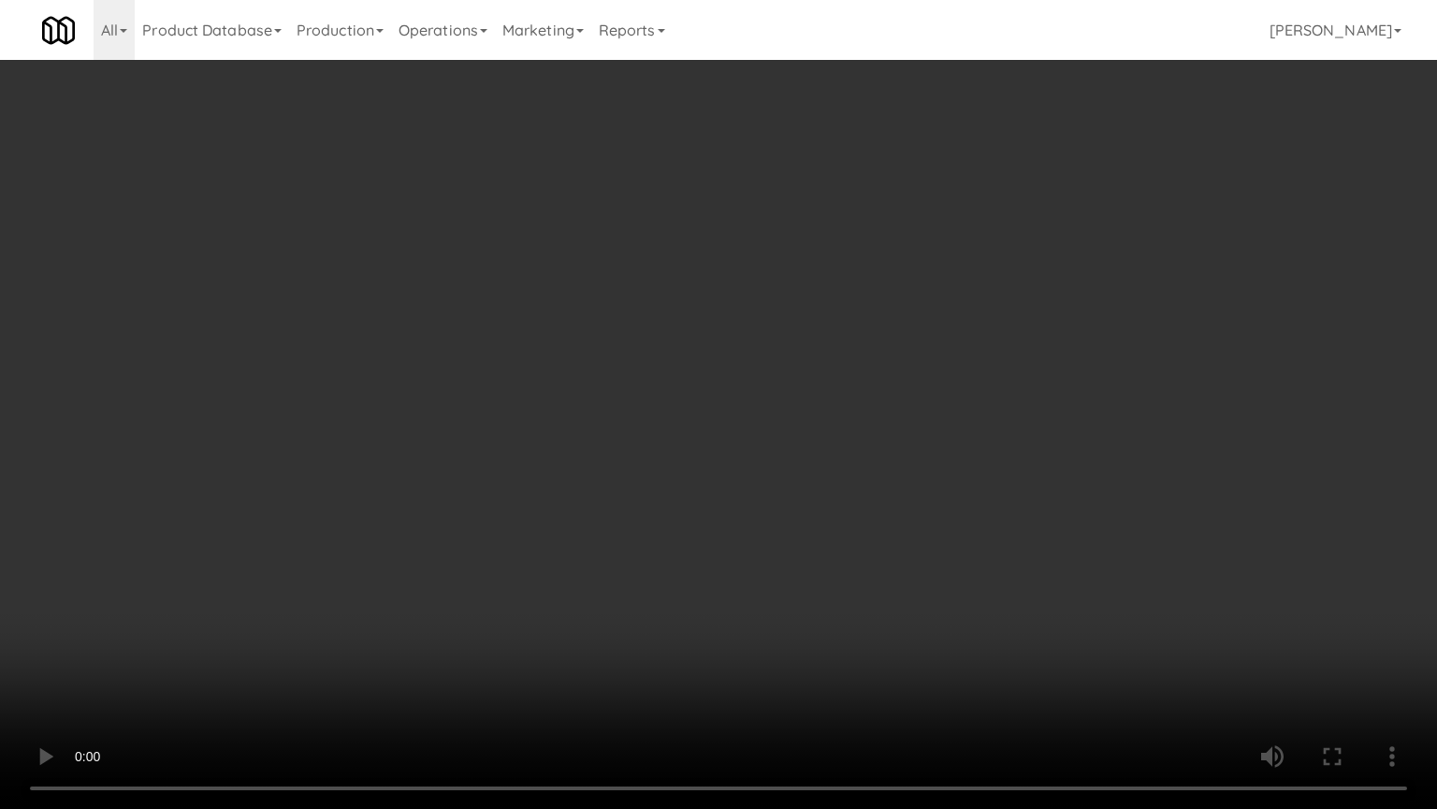
drag, startPoint x: 699, startPoint y: 438, endPoint x: 730, endPoint y: 425, distance: 33.5
click at [704, 436] on video at bounding box center [718, 404] width 1437 height 809
click at [730, 425] on video at bounding box center [718, 404] width 1437 height 809
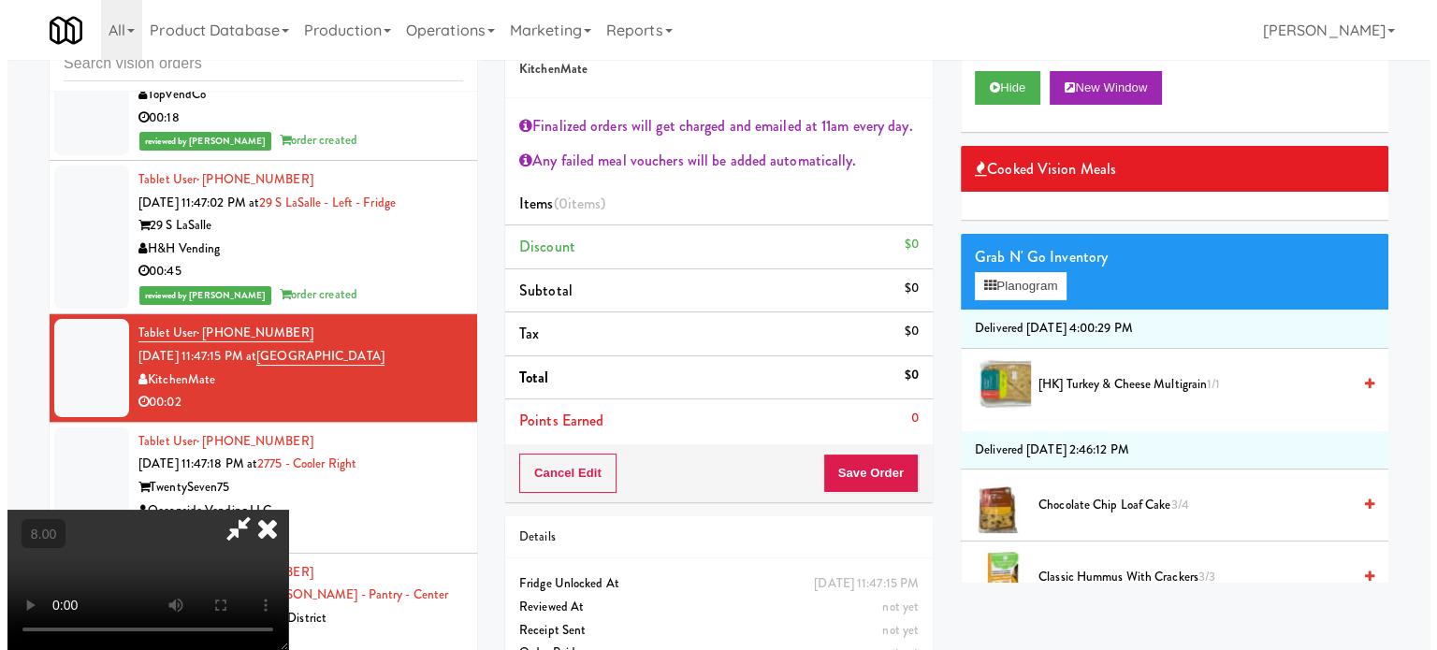
scroll to position [0, 0]
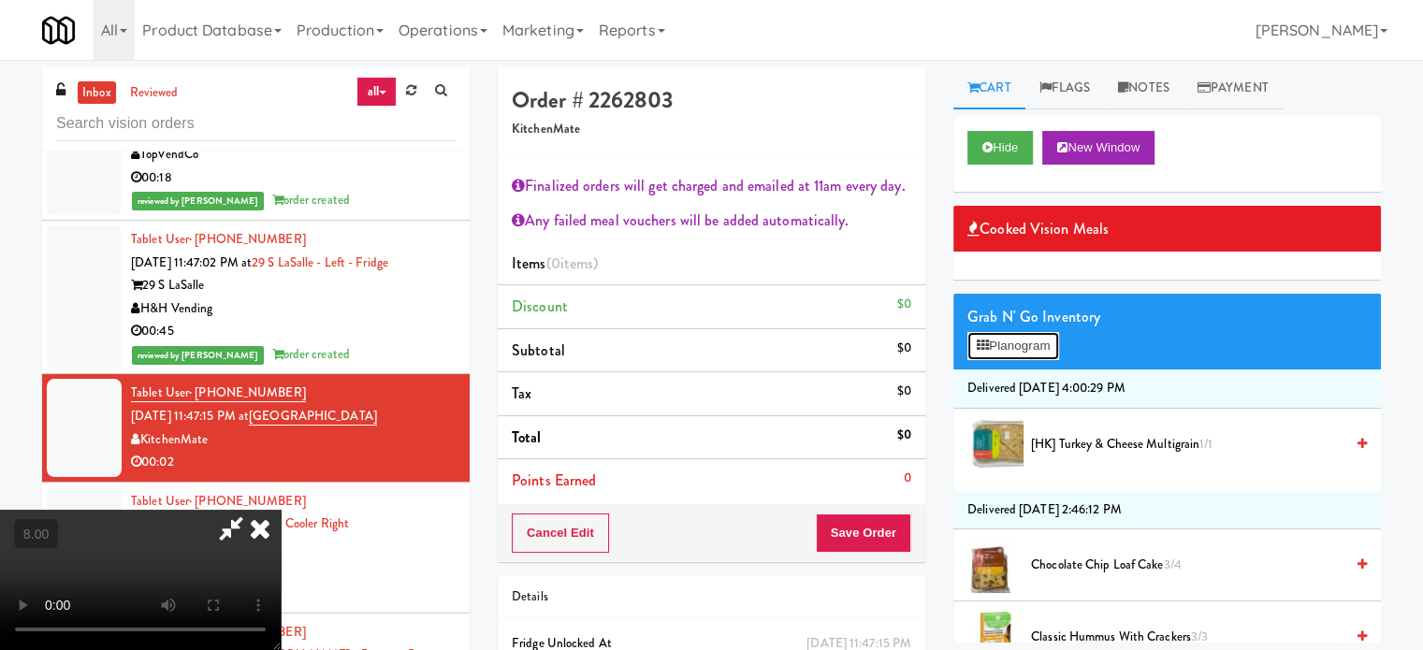
drag, startPoint x: 1008, startPoint y: 340, endPoint x: 898, endPoint y: 322, distance: 110.9
click at [1010, 340] on button "Planogram" at bounding box center [1014, 346] width 92 height 28
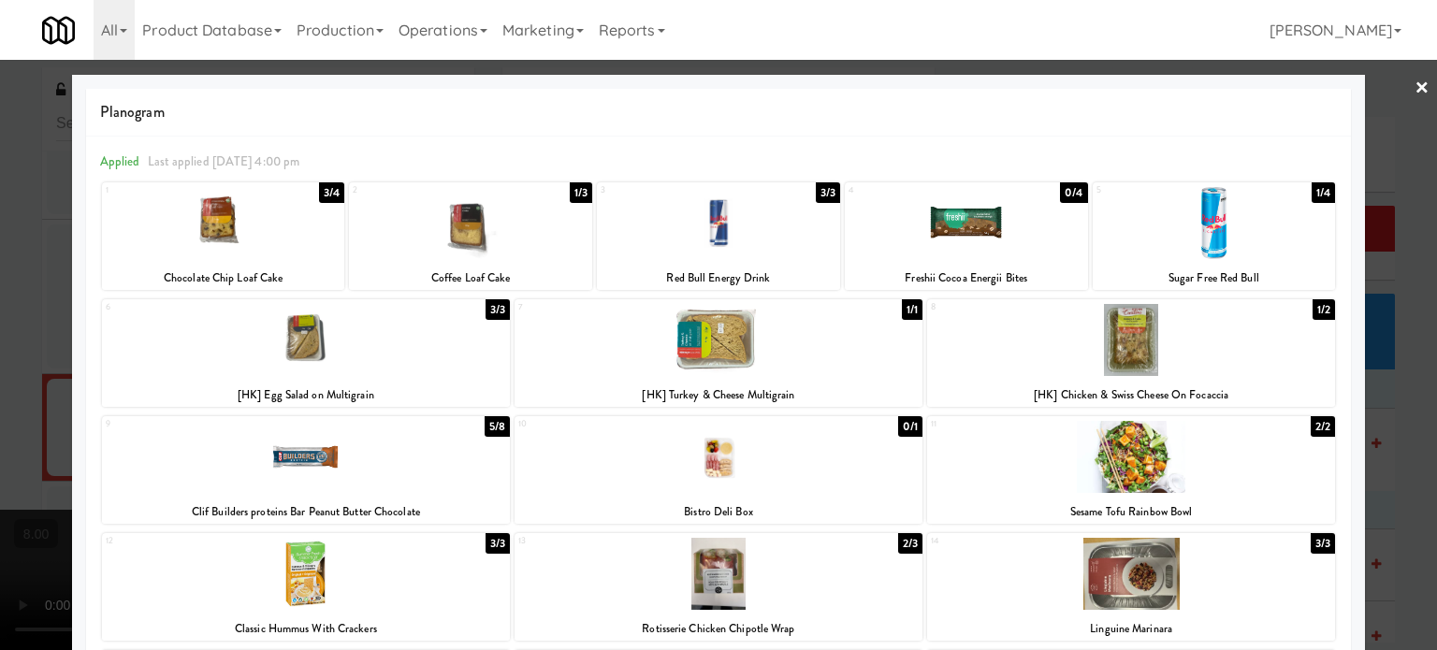
drag, startPoint x: 1415, startPoint y: 401, endPoint x: 1395, endPoint y: 388, distance: 23.6
click at [1414, 401] on div at bounding box center [718, 325] width 1437 height 650
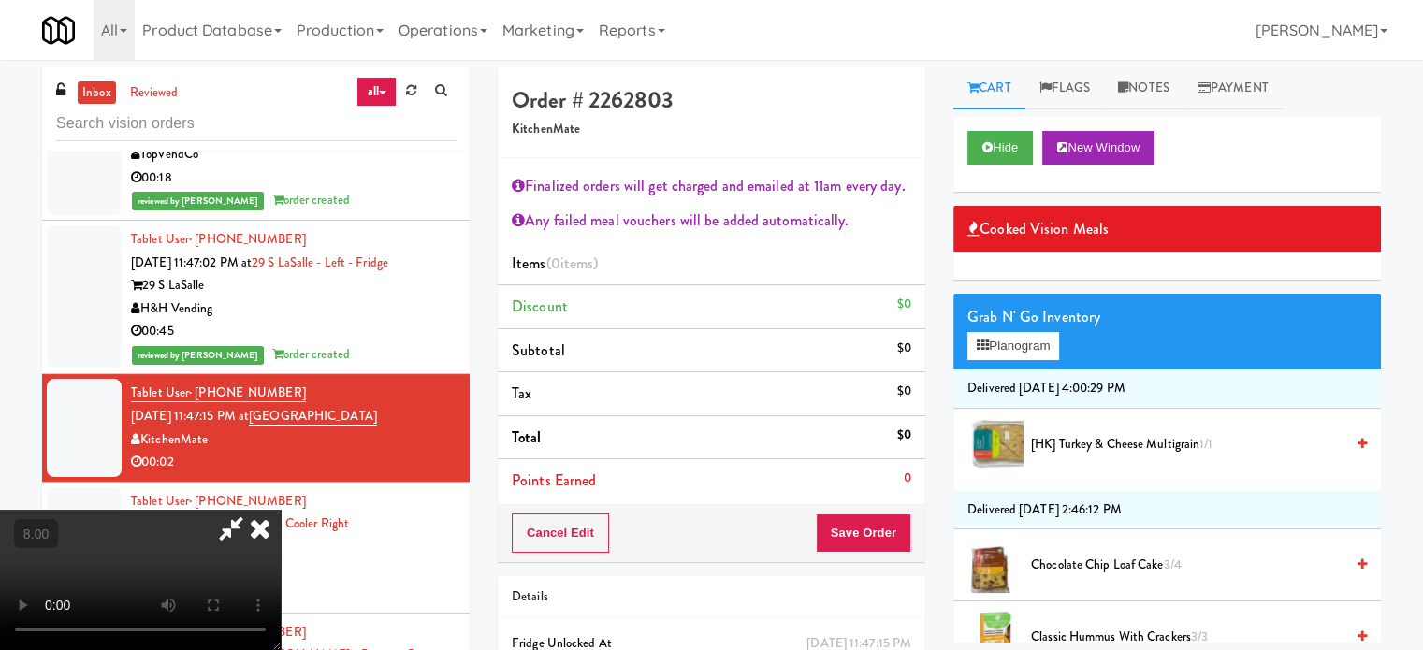
click at [281, 510] on video at bounding box center [140, 580] width 281 height 140
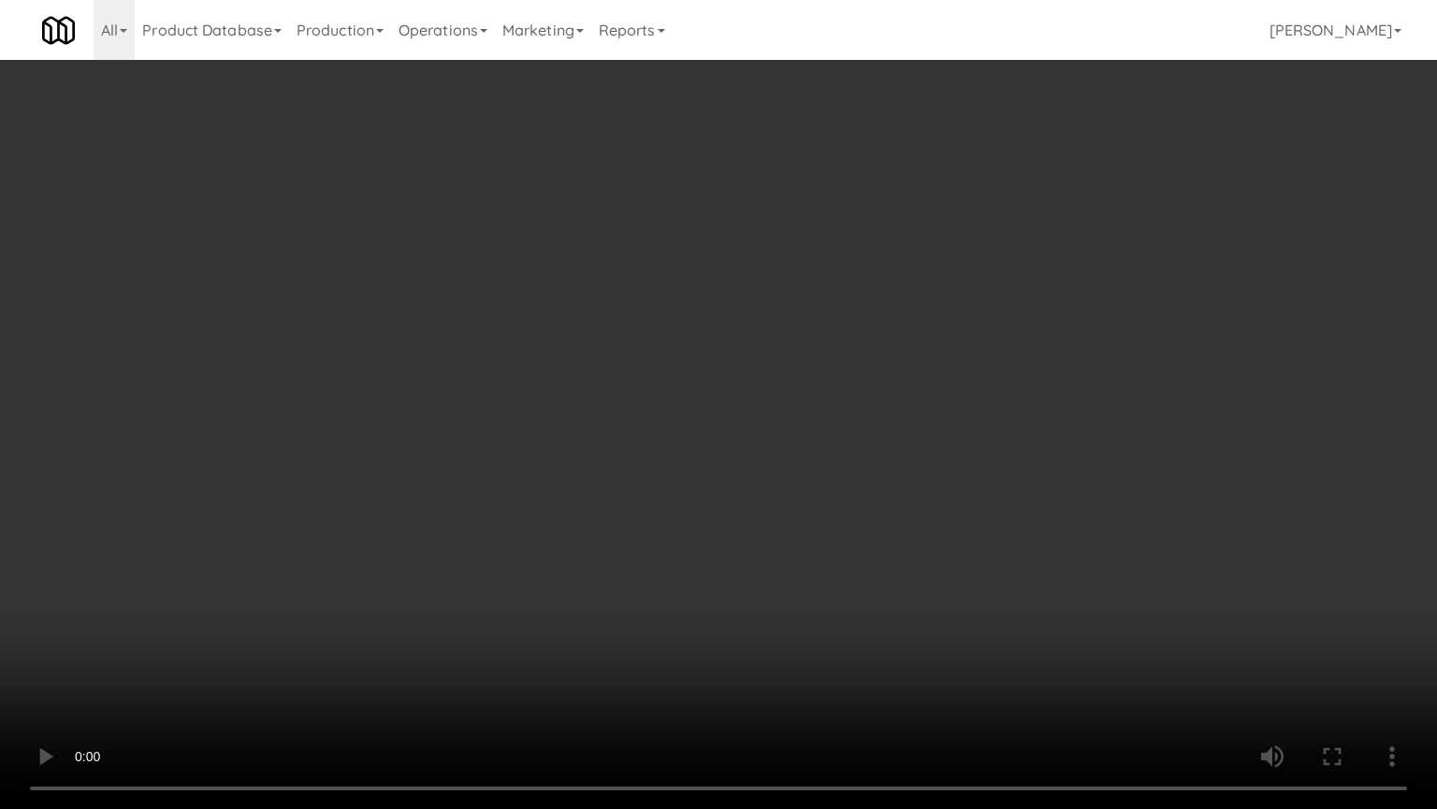
click at [442, 579] on video at bounding box center [718, 404] width 1437 height 809
click at [603, 512] on video at bounding box center [718, 404] width 1437 height 809
drag, startPoint x: 610, startPoint y: 505, endPoint x: 648, endPoint y: 480, distance: 45.2
click at [635, 489] on video at bounding box center [718, 404] width 1437 height 809
click at [648, 480] on video at bounding box center [718, 404] width 1437 height 809
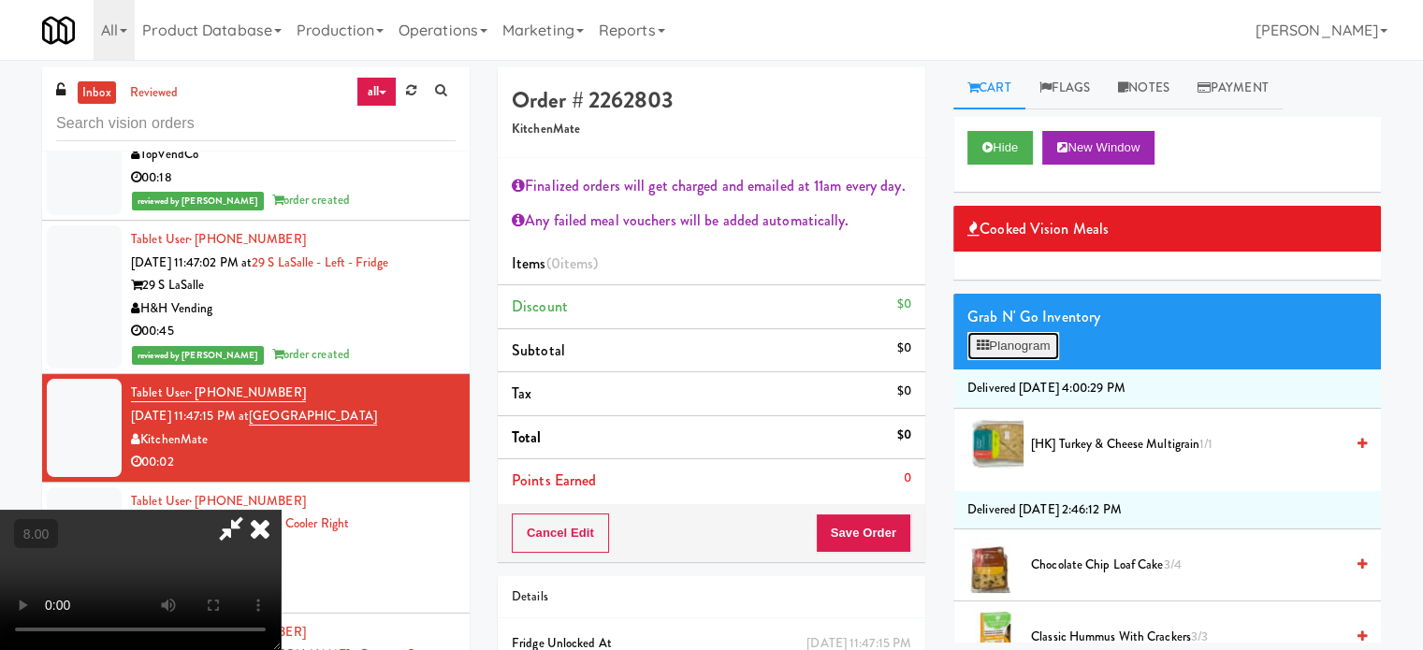
click at [1021, 341] on button "Planogram" at bounding box center [1014, 346] width 92 height 28
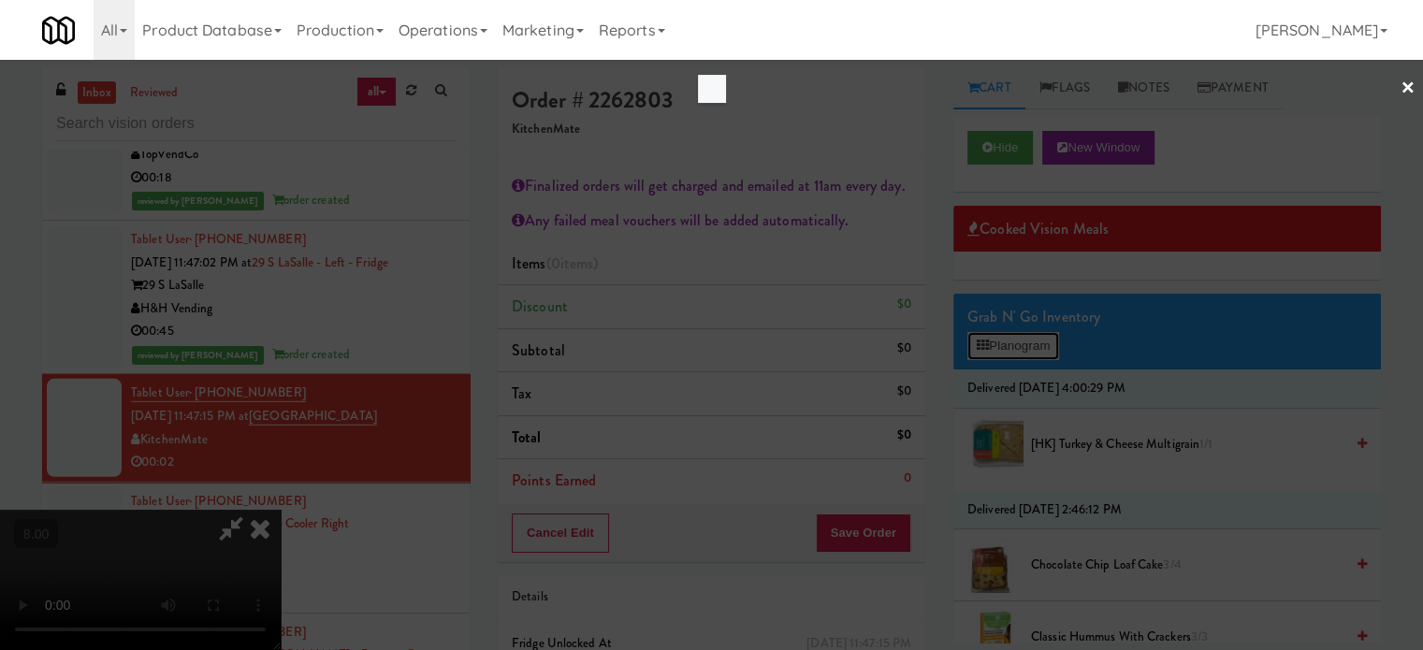
scroll to position [12698, 0]
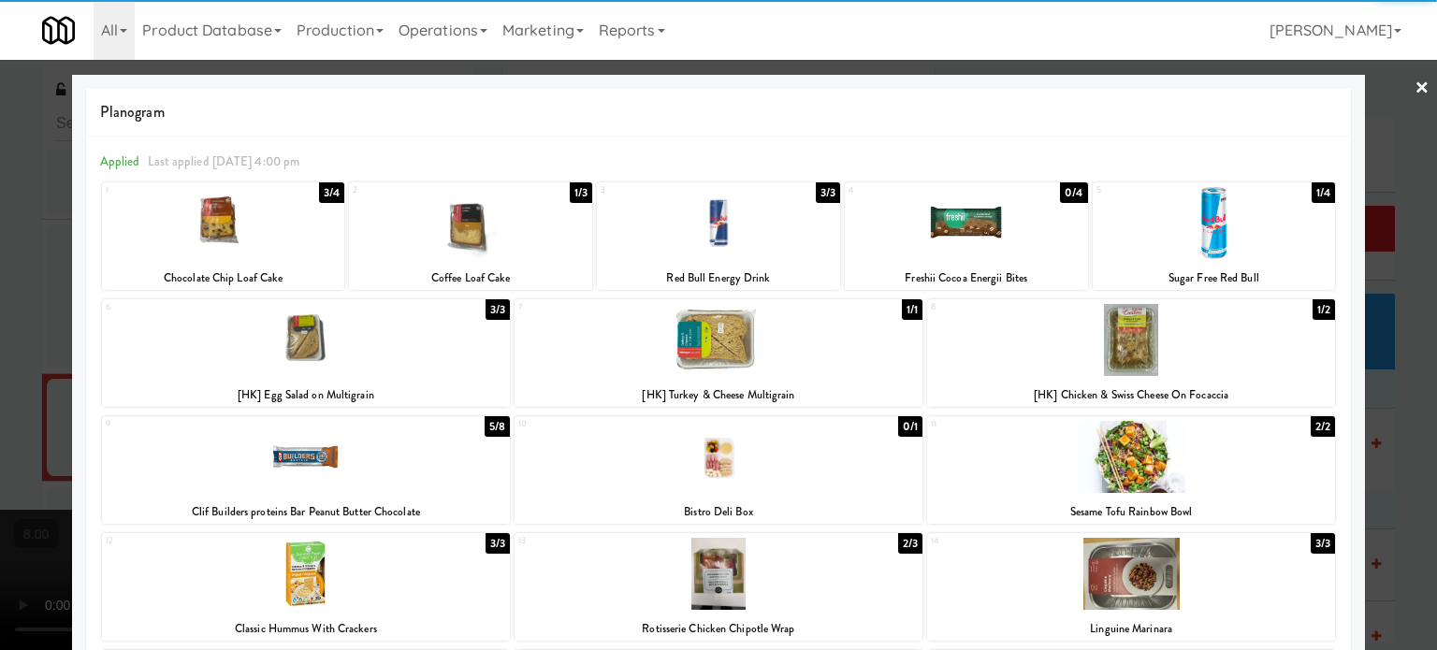
click at [496, 430] on div "5/8" at bounding box center [497, 426] width 25 height 21
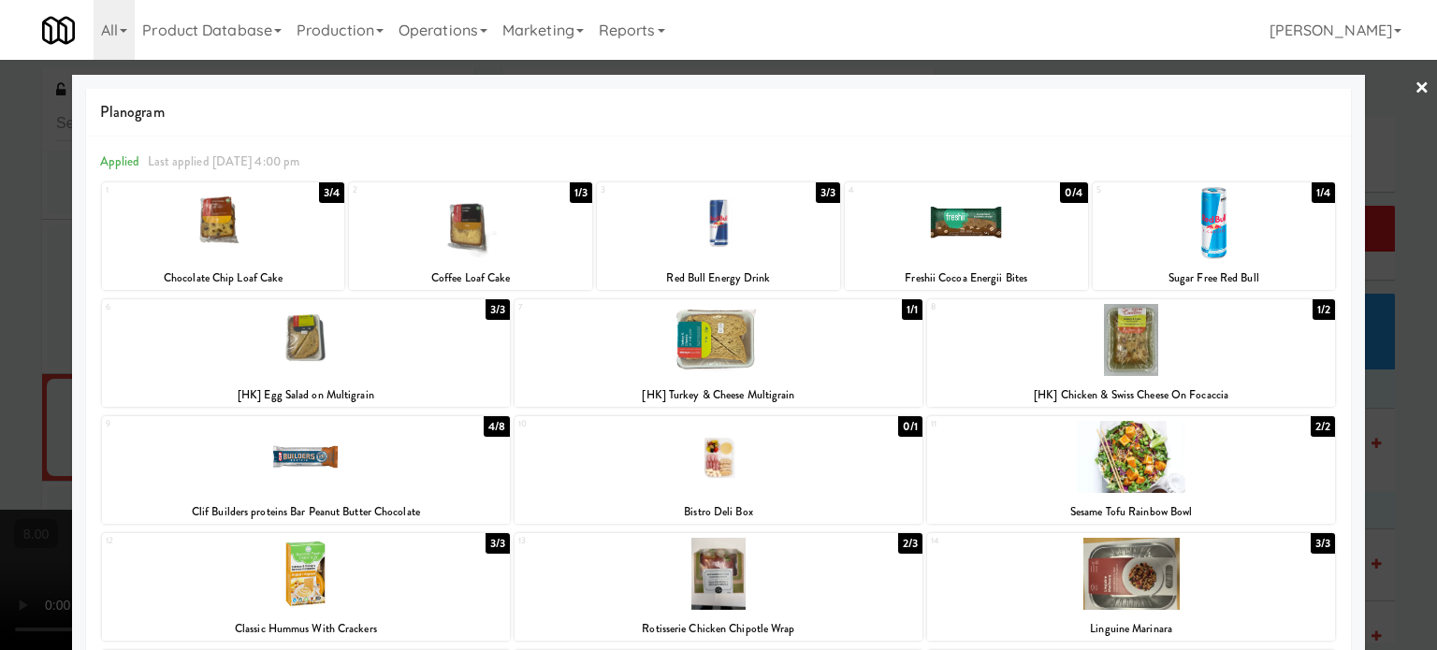
click at [1405, 422] on div at bounding box center [718, 325] width 1437 height 650
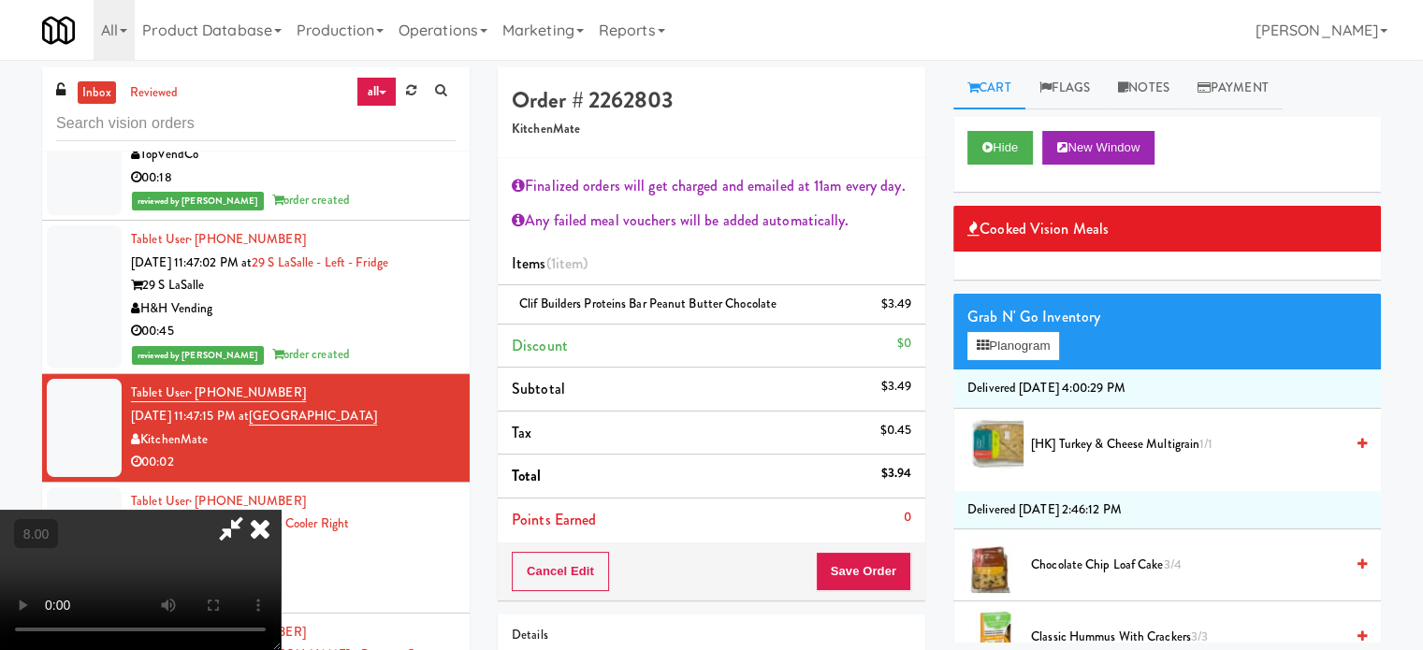
click at [281, 510] on video at bounding box center [140, 580] width 281 height 140
drag, startPoint x: 524, startPoint y: 422, endPoint x: 528, endPoint y: 409, distance: 13.6
click at [281, 510] on video at bounding box center [140, 580] width 281 height 140
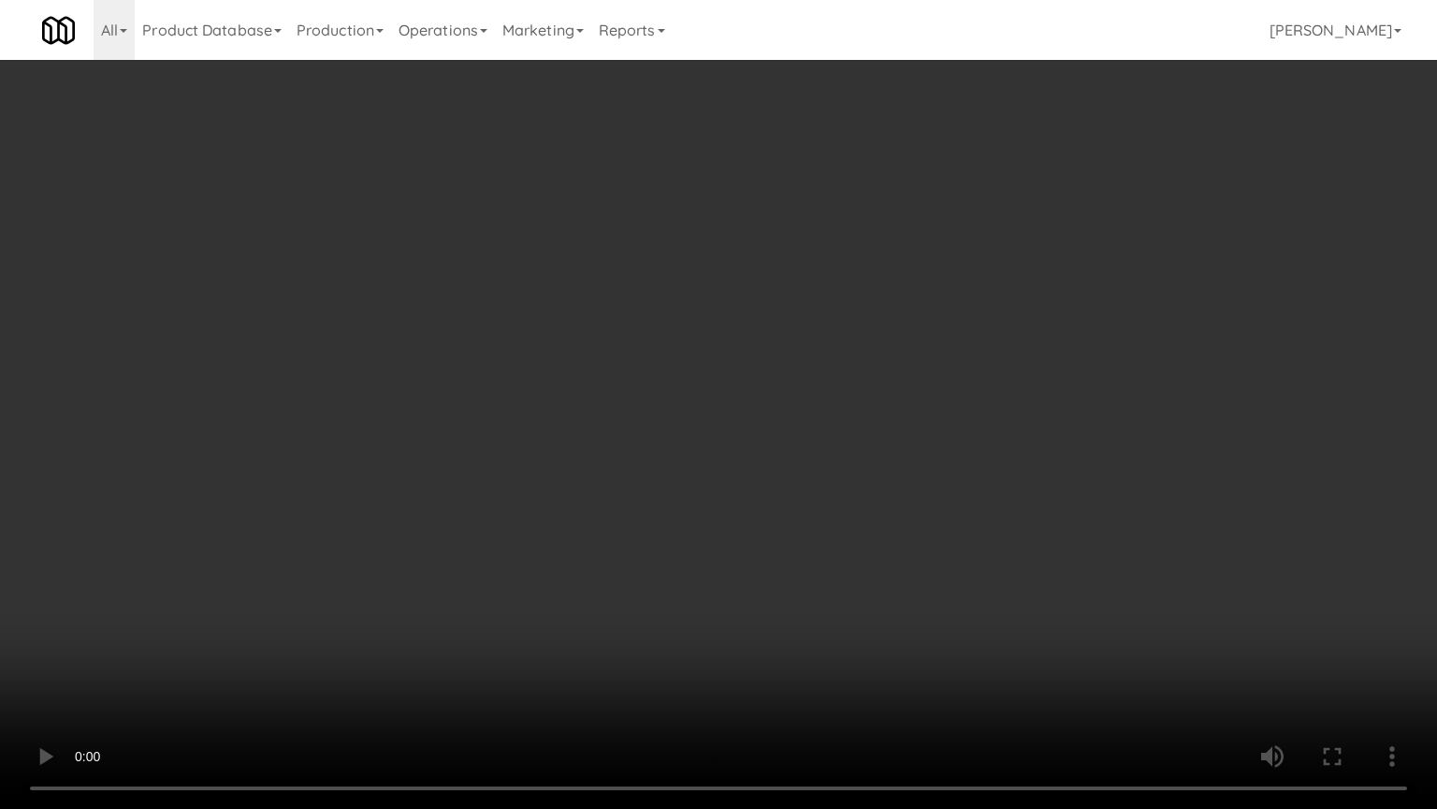
click at [614, 382] on video at bounding box center [718, 404] width 1437 height 809
click at [750, 450] on video at bounding box center [718, 404] width 1437 height 809
drag, startPoint x: 745, startPoint y: 466, endPoint x: 764, endPoint y: 424, distance: 46.1
click at [747, 464] on video at bounding box center [718, 404] width 1437 height 809
click at [694, 468] on video at bounding box center [718, 404] width 1437 height 809
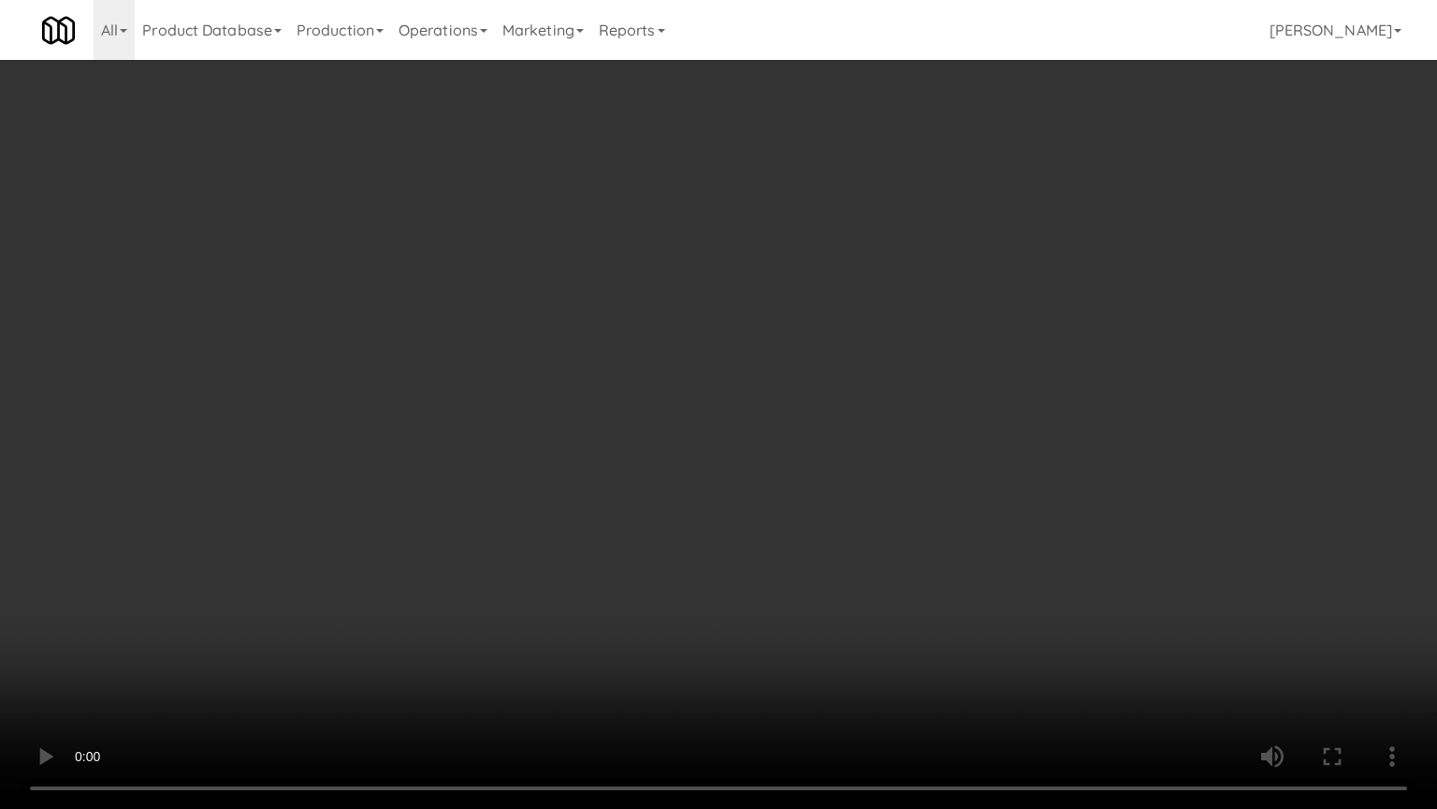
drag, startPoint x: 705, startPoint y: 456, endPoint x: 739, endPoint y: 189, distance: 269.0
click at [711, 443] on video at bounding box center [718, 404] width 1437 height 809
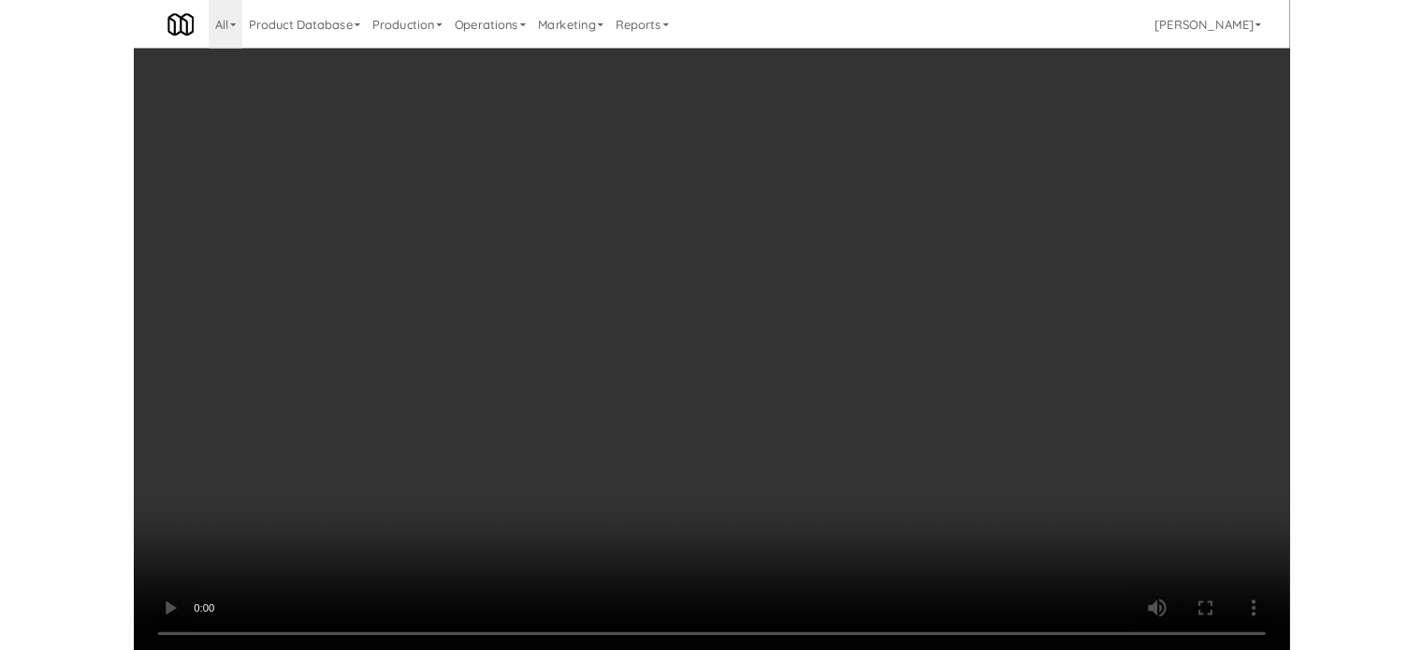
scroll to position [12720, 0]
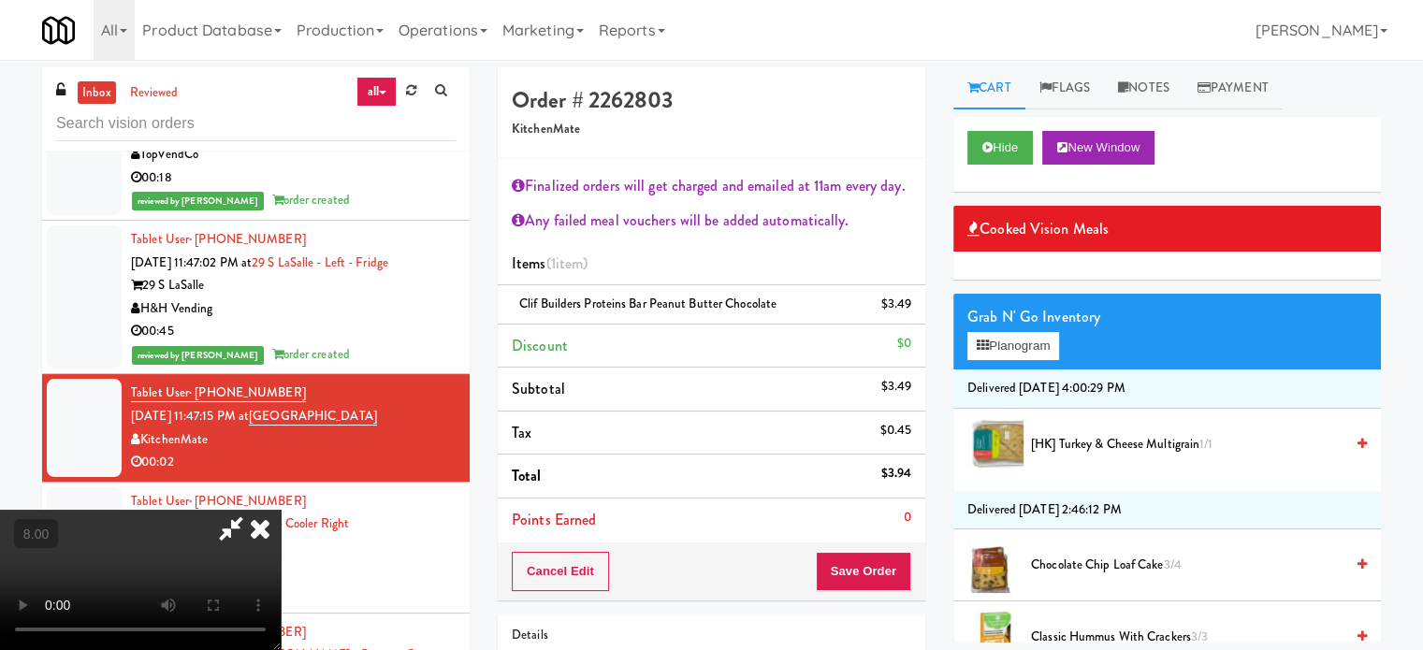
click at [281, 510] on icon at bounding box center [260, 528] width 41 height 37
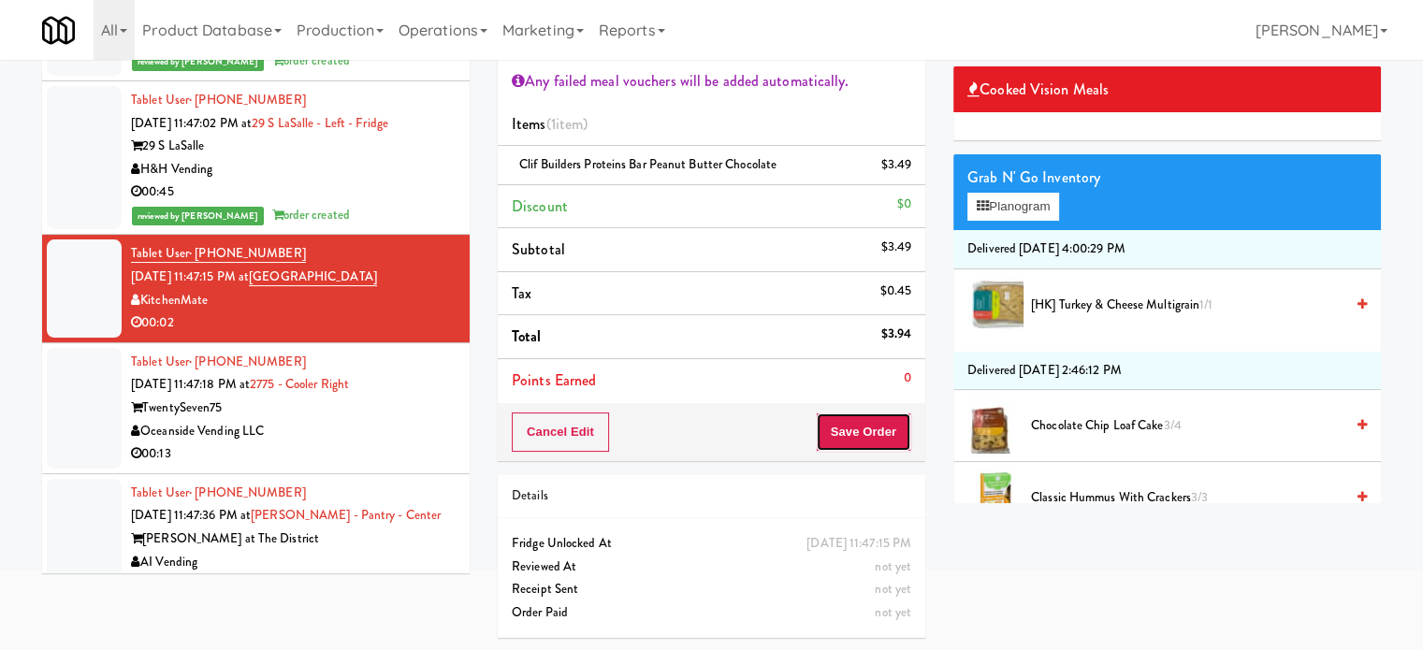
click at [887, 437] on button "Save Order" at bounding box center [863, 432] width 95 height 39
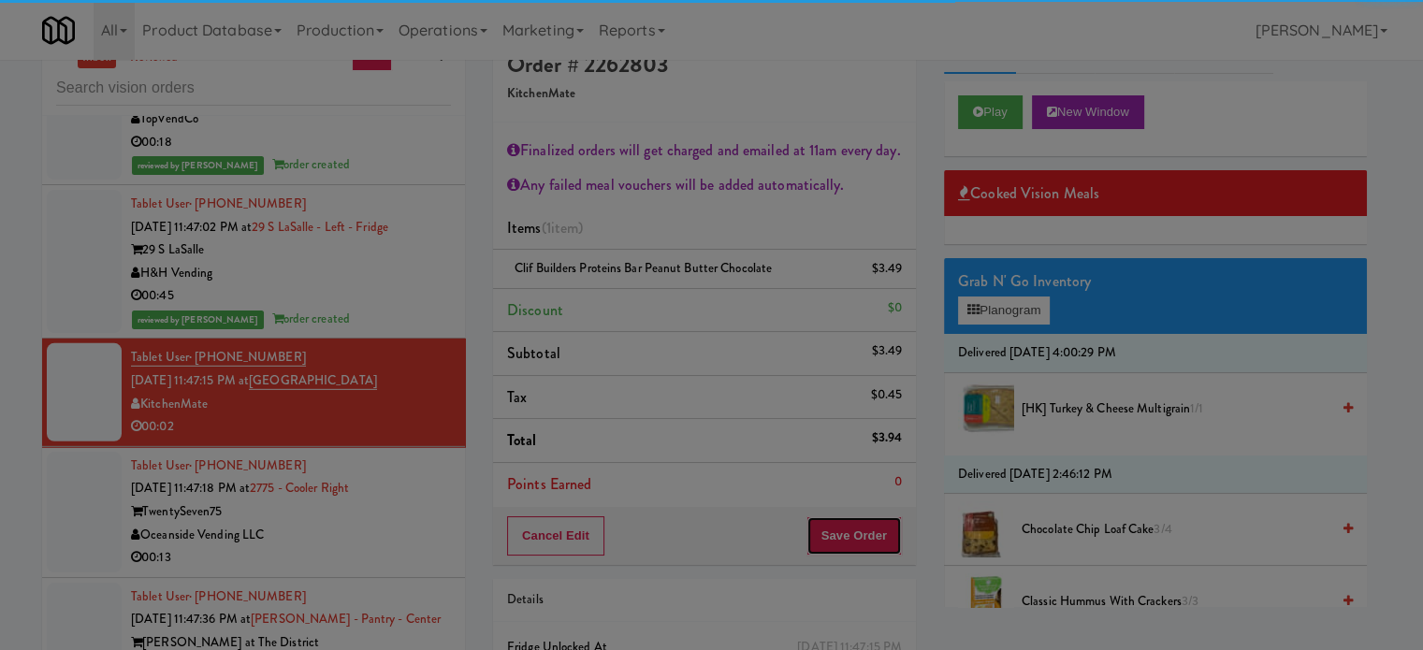
scroll to position [0, 0]
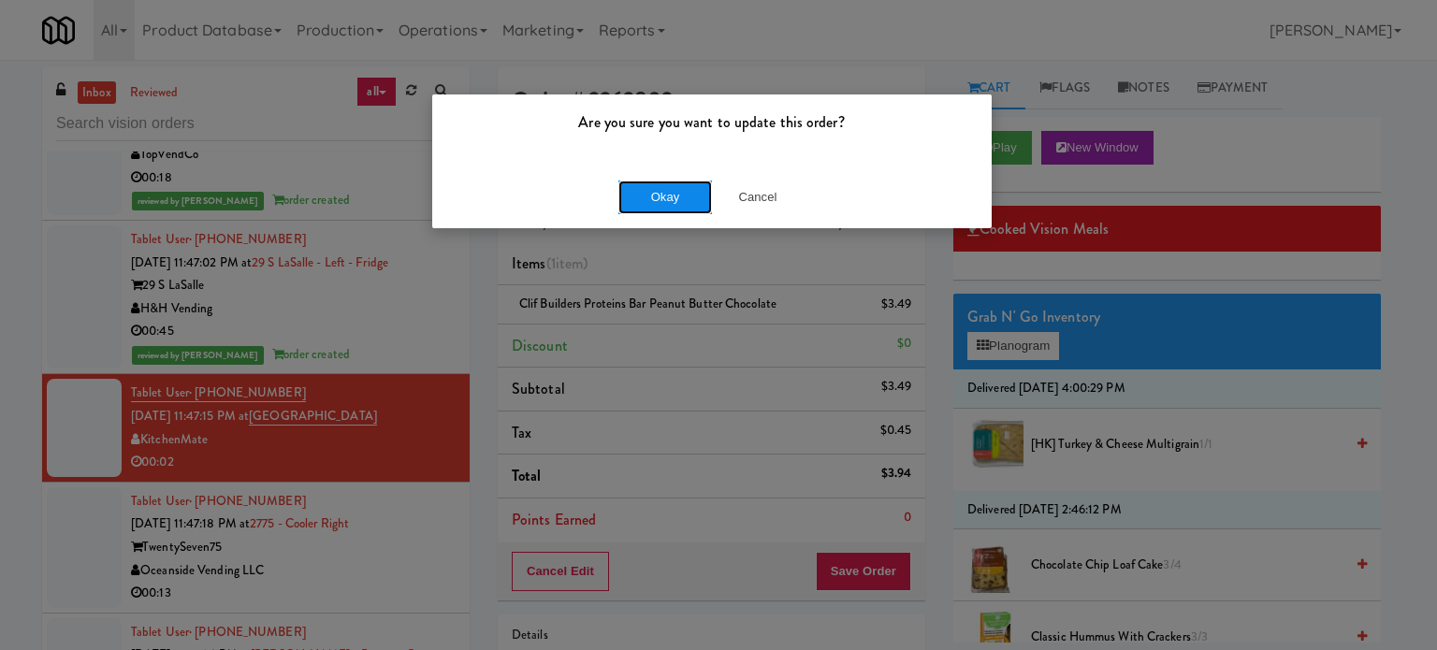
click at [651, 196] on button "Okay" at bounding box center [666, 198] width 94 height 34
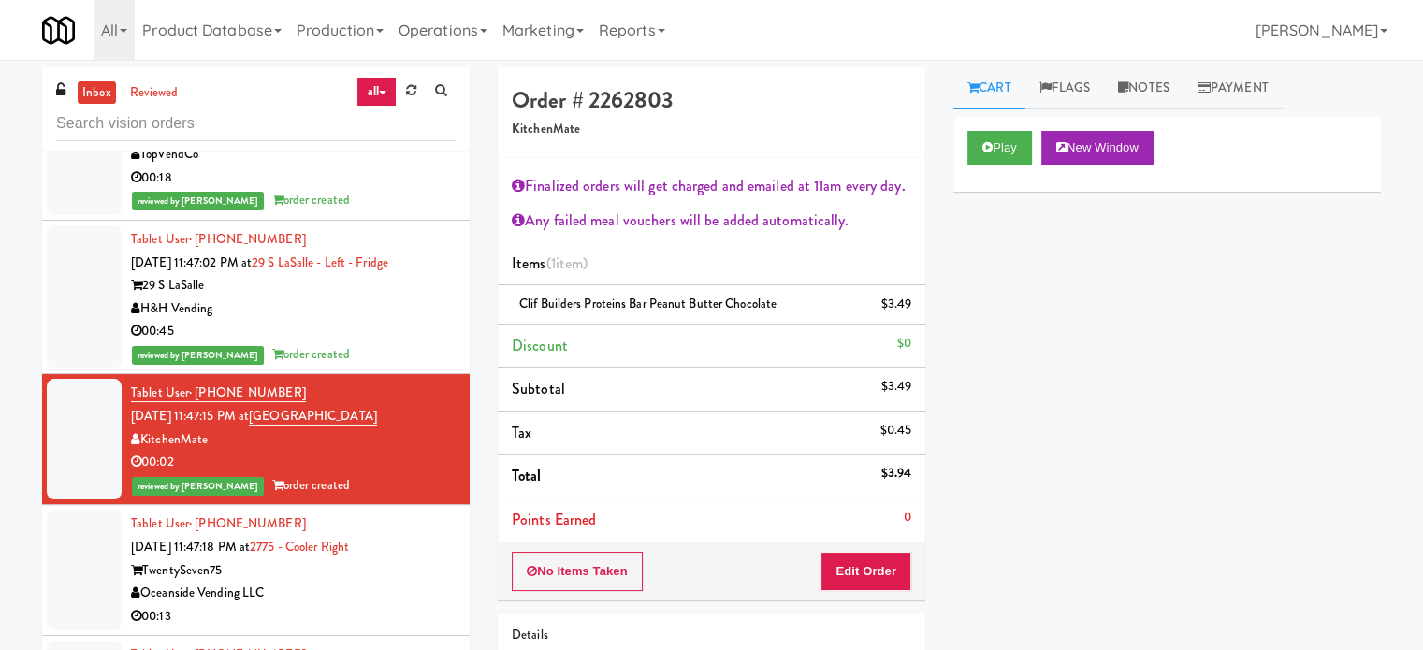
drag, startPoint x: 434, startPoint y: 602, endPoint x: 421, endPoint y: 543, distance: 60.4
click at [434, 602] on div "Tablet User · (714) 616-7384 Sep 21, 2025 11:47:18 PM at 2775 - Cooler Right Tw…" at bounding box center [293, 570] width 325 height 115
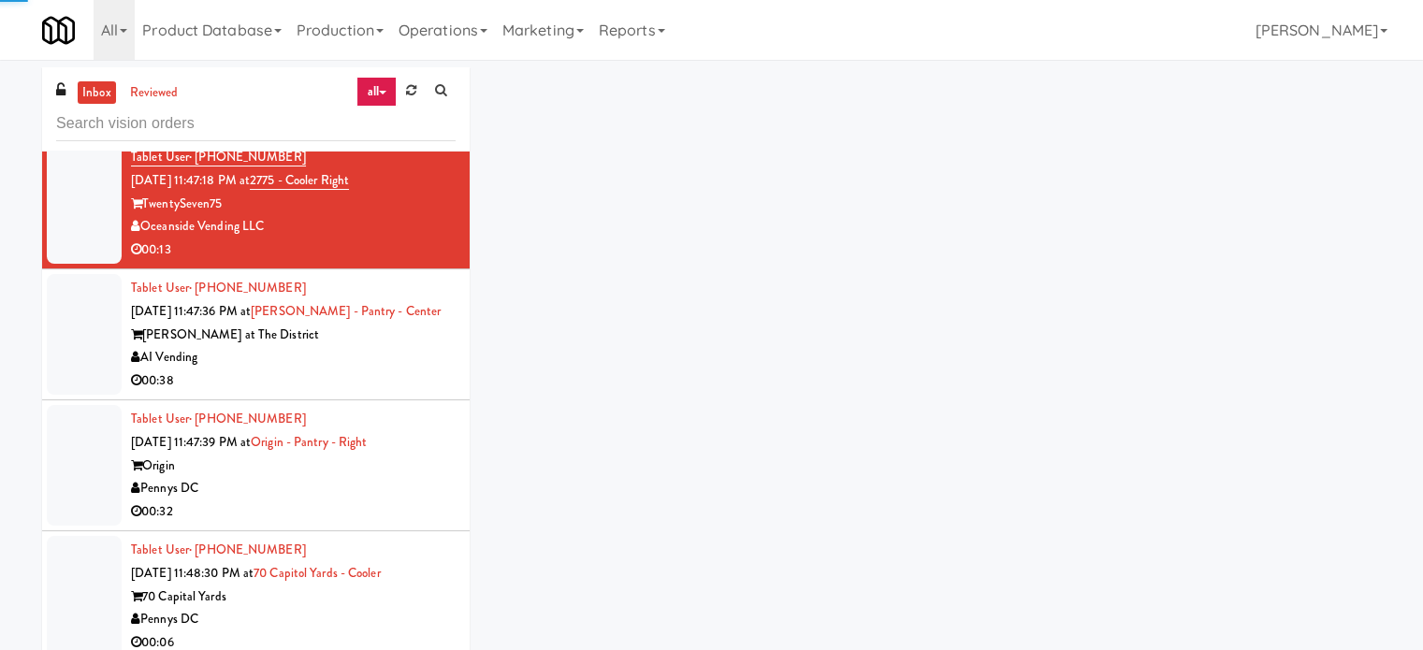
scroll to position [13114, 0]
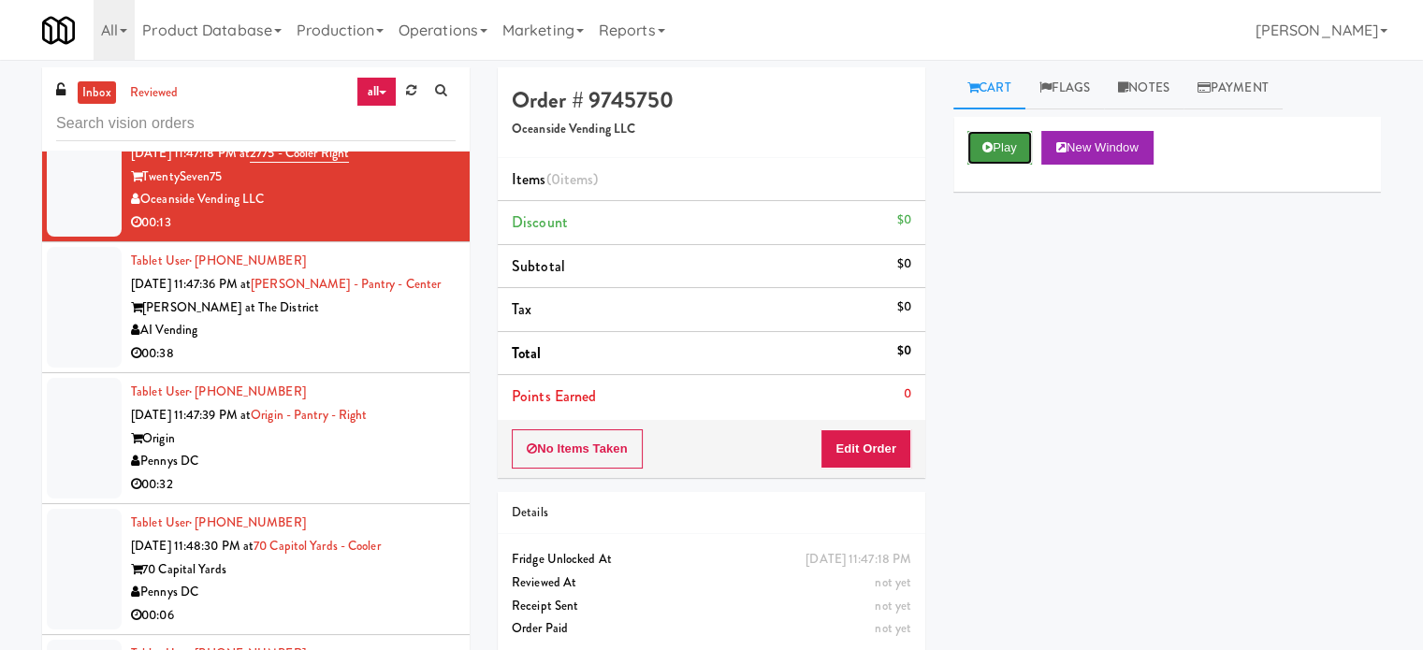
click at [1001, 142] on button "Play" at bounding box center [1000, 148] width 65 height 34
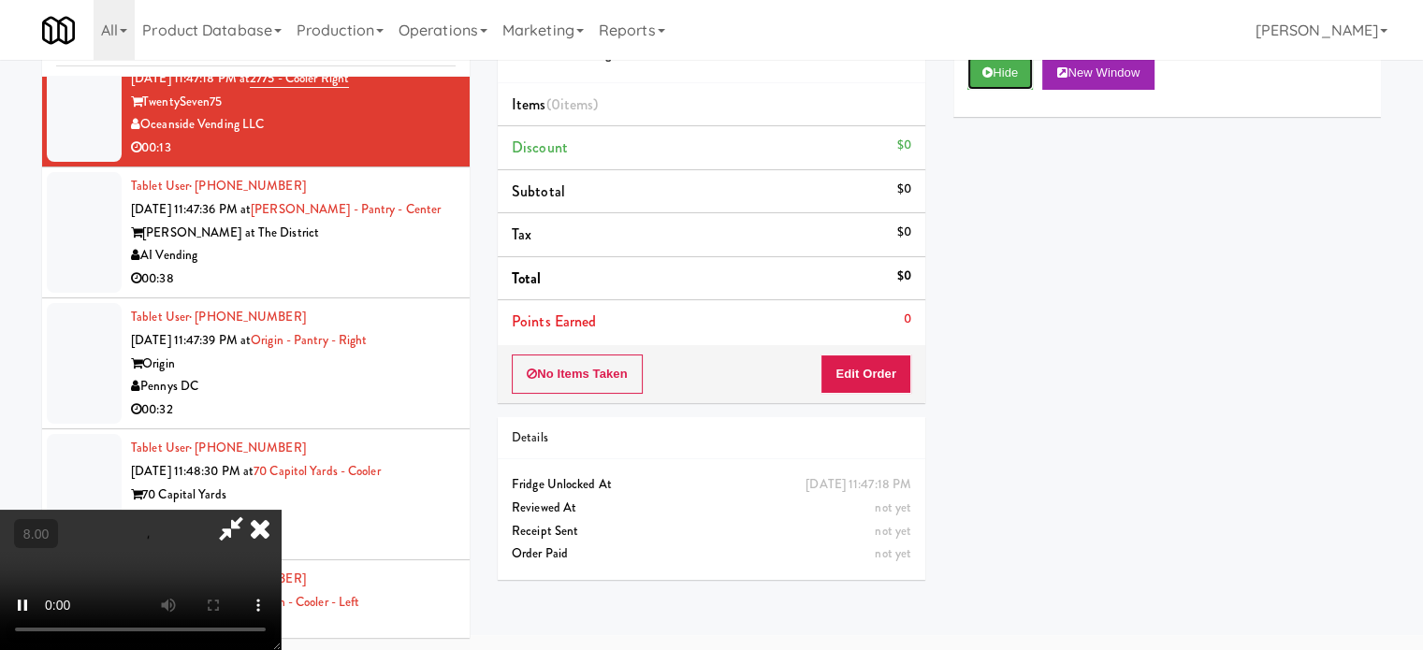
scroll to position [76, 0]
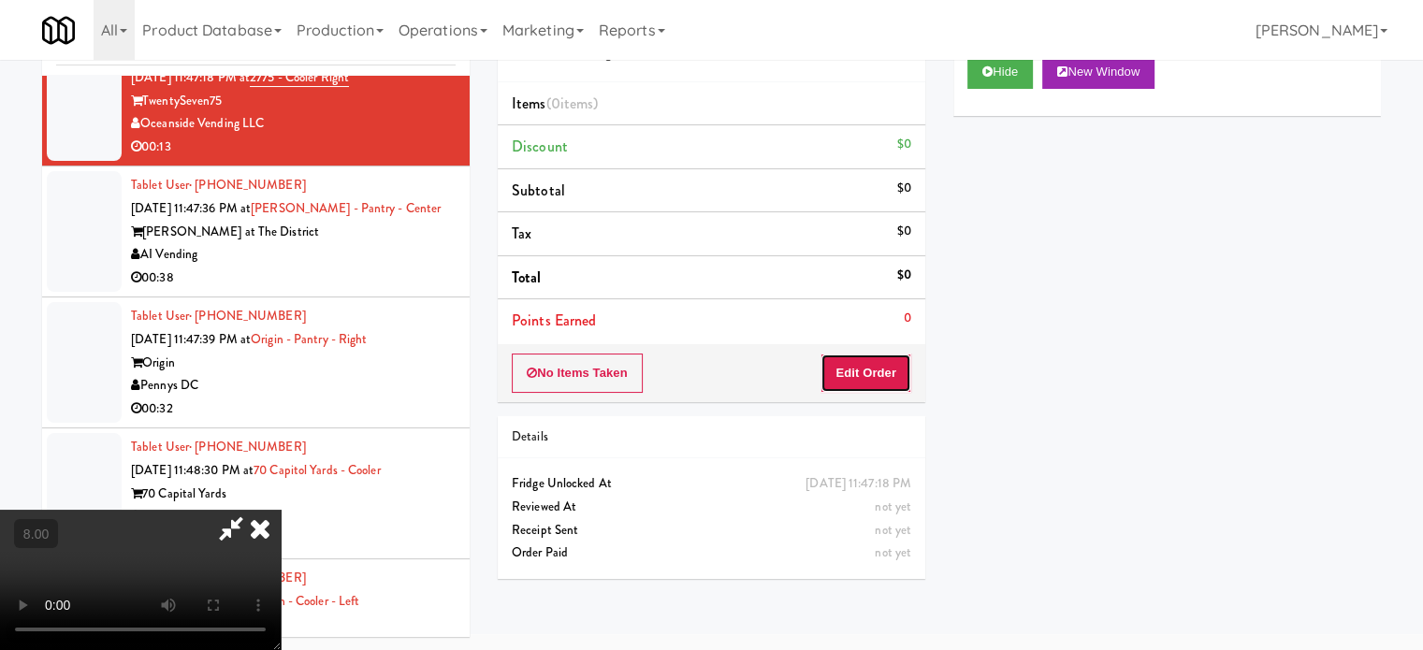
click at [875, 377] on button "Edit Order" at bounding box center [866, 373] width 91 height 39
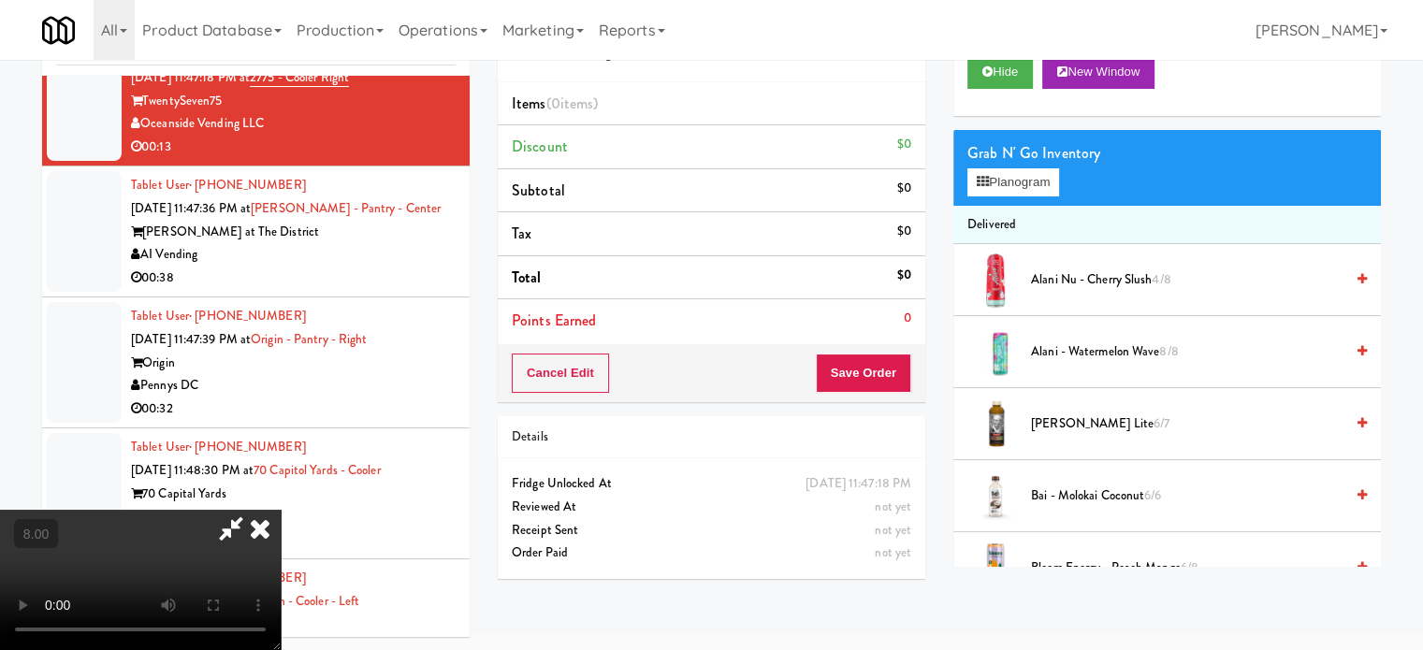
click at [281, 510] on video at bounding box center [140, 580] width 281 height 140
drag, startPoint x: 567, startPoint y: 455, endPoint x: 439, endPoint y: 688, distance: 266.0
click at [281, 510] on video at bounding box center [140, 580] width 281 height 140
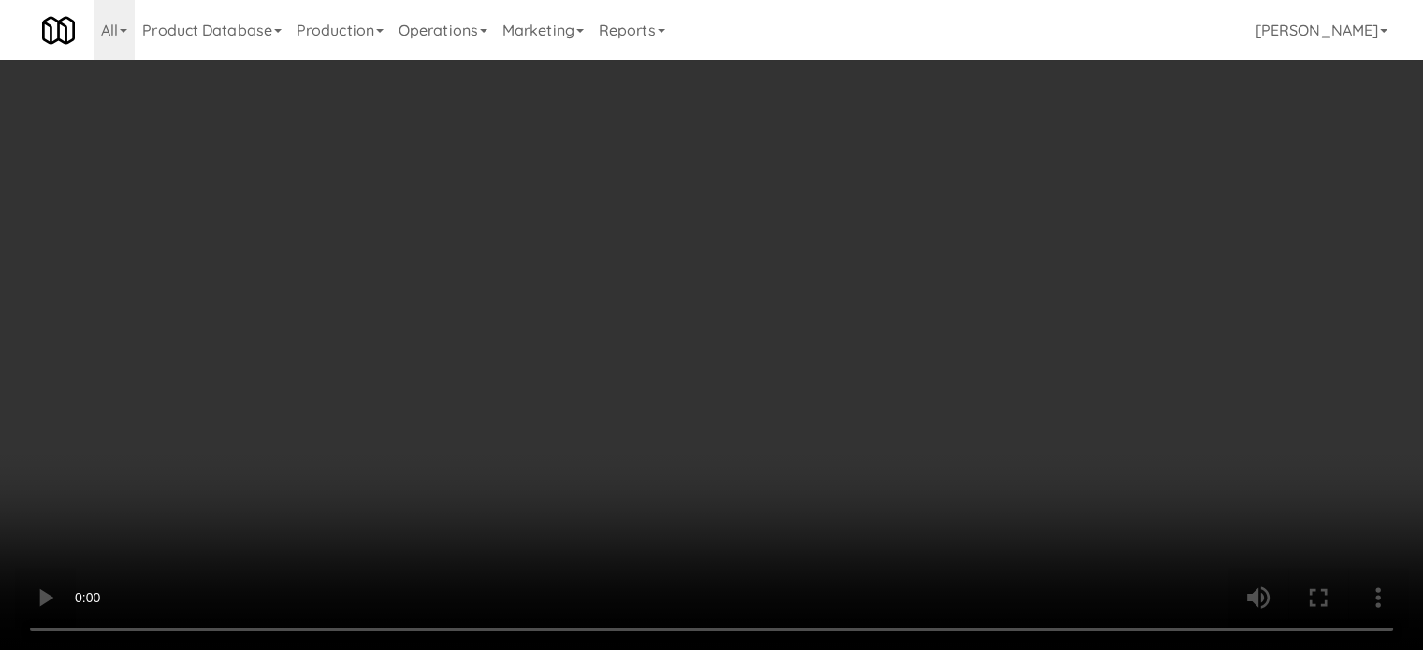
scroll to position [13091, 0]
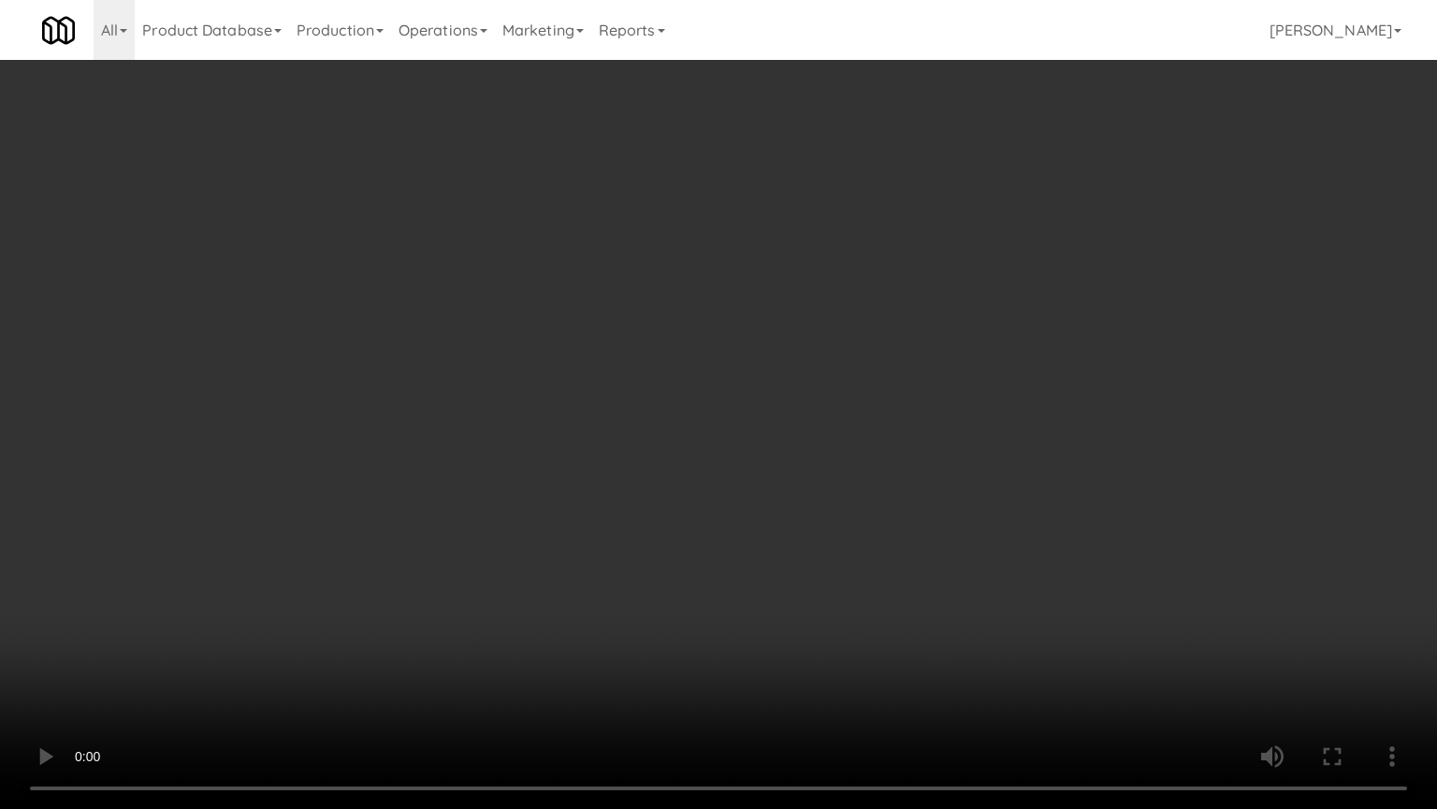
drag, startPoint x: 482, startPoint y: 612, endPoint x: 507, endPoint y: 576, distance: 44.4
click at [483, 612] on video at bounding box center [718, 404] width 1437 height 809
drag, startPoint x: 508, startPoint y: 573, endPoint x: 579, endPoint y: 397, distance: 189.8
click at [519, 527] on video at bounding box center [718, 404] width 1437 height 809
click at [590, 445] on video at bounding box center [718, 404] width 1437 height 809
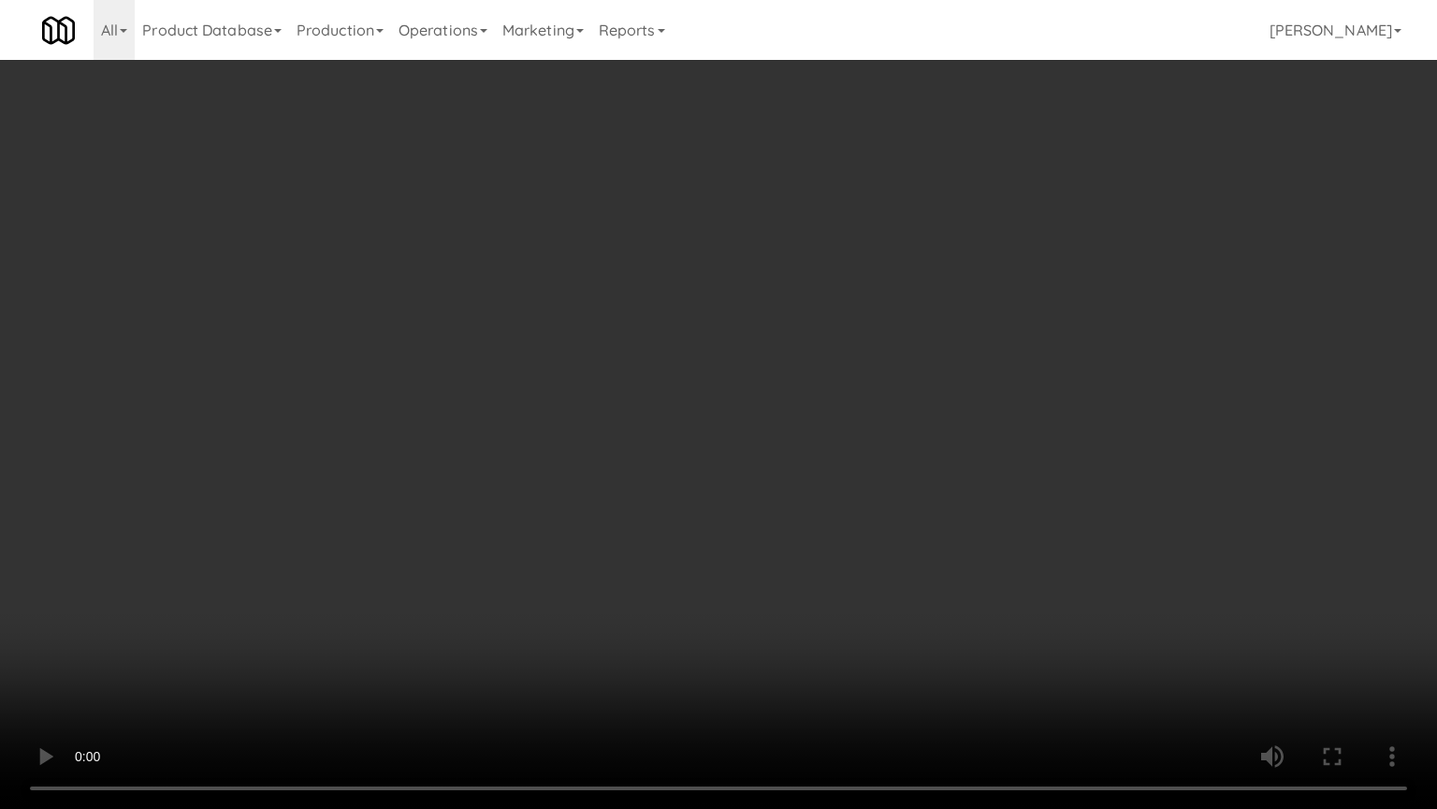
click at [282, 649] on video at bounding box center [718, 404] width 1437 height 809
click at [644, 474] on video at bounding box center [718, 404] width 1437 height 809
drag, startPoint x: 647, startPoint y: 474, endPoint x: 687, endPoint y: 460, distance: 42.3
click at [648, 474] on video at bounding box center [718, 404] width 1437 height 809
click at [740, 467] on video at bounding box center [718, 404] width 1437 height 809
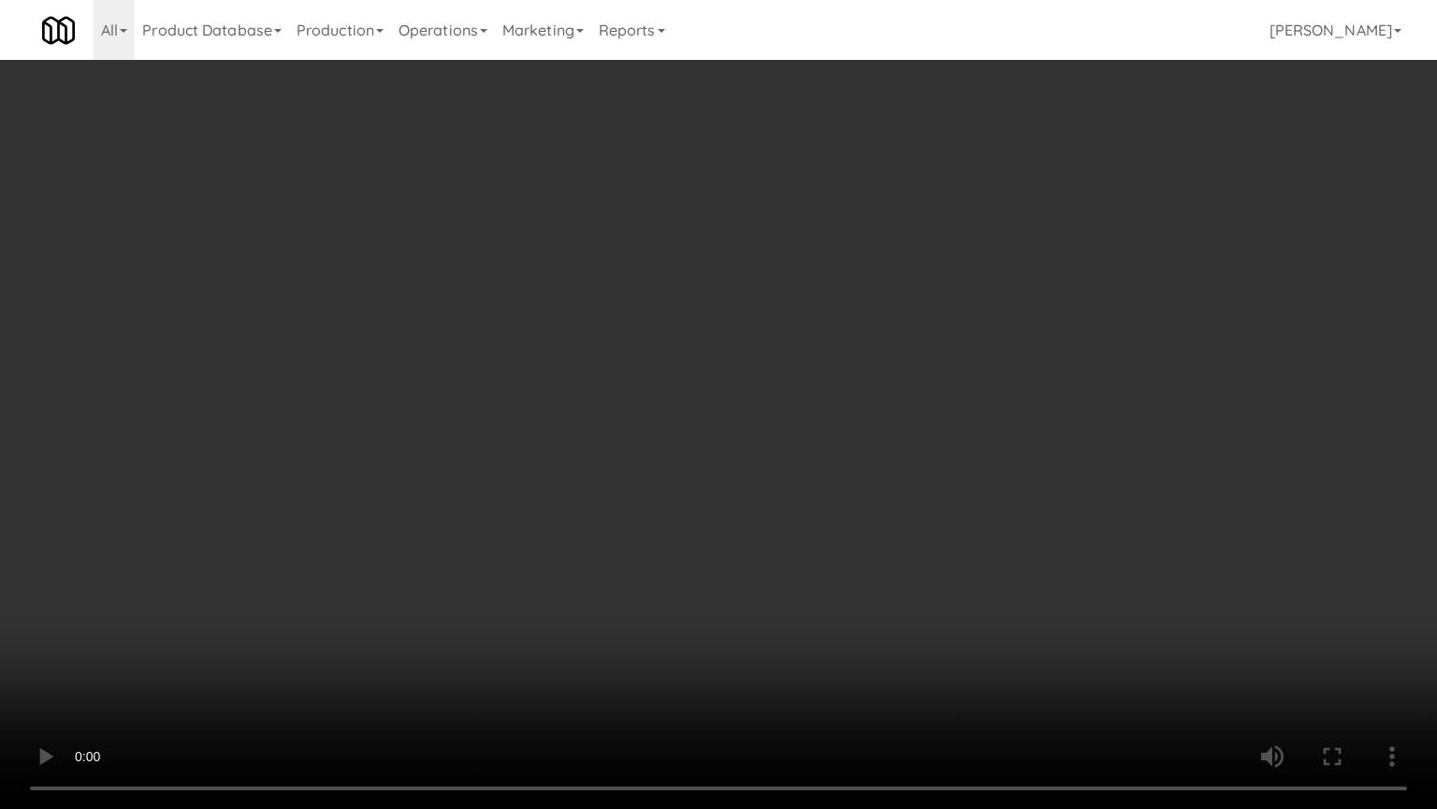
click at [735, 457] on video at bounding box center [718, 404] width 1437 height 809
click at [832, 454] on video at bounding box center [718, 404] width 1437 height 809
drag, startPoint x: 820, startPoint y: 455, endPoint x: 847, endPoint y: 445, distance: 28.7
click at [822, 455] on video at bounding box center [718, 404] width 1437 height 809
click at [838, 448] on video at bounding box center [718, 404] width 1437 height 809
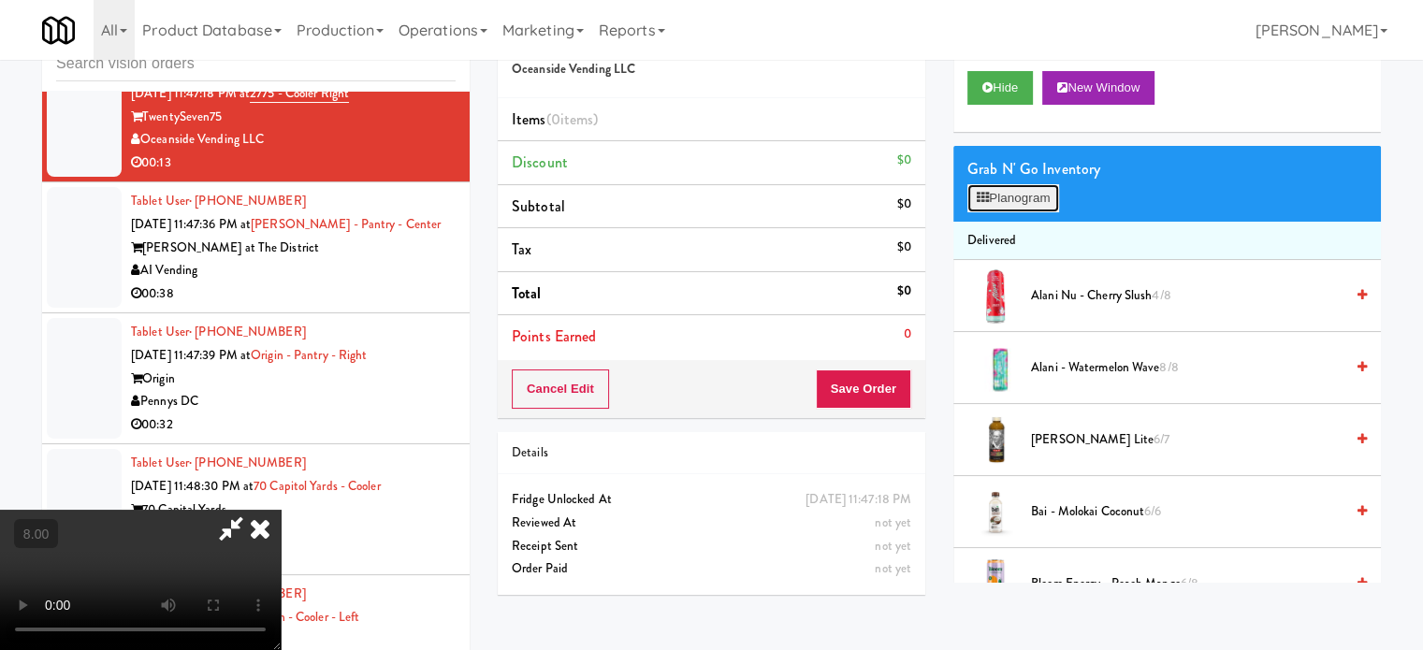
click at [1020, 191] on button "Planogram" at bounding box center [1014, 198] width 92 height 28
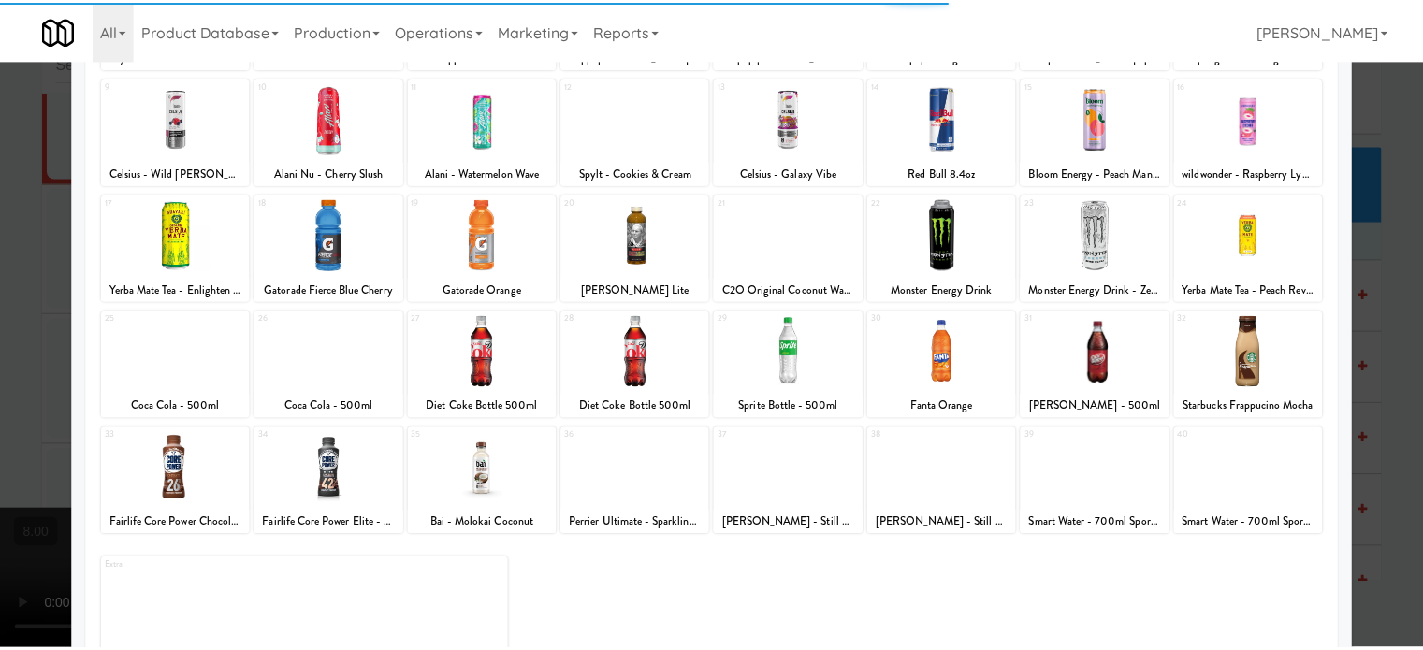
scroll to position [268, 0]
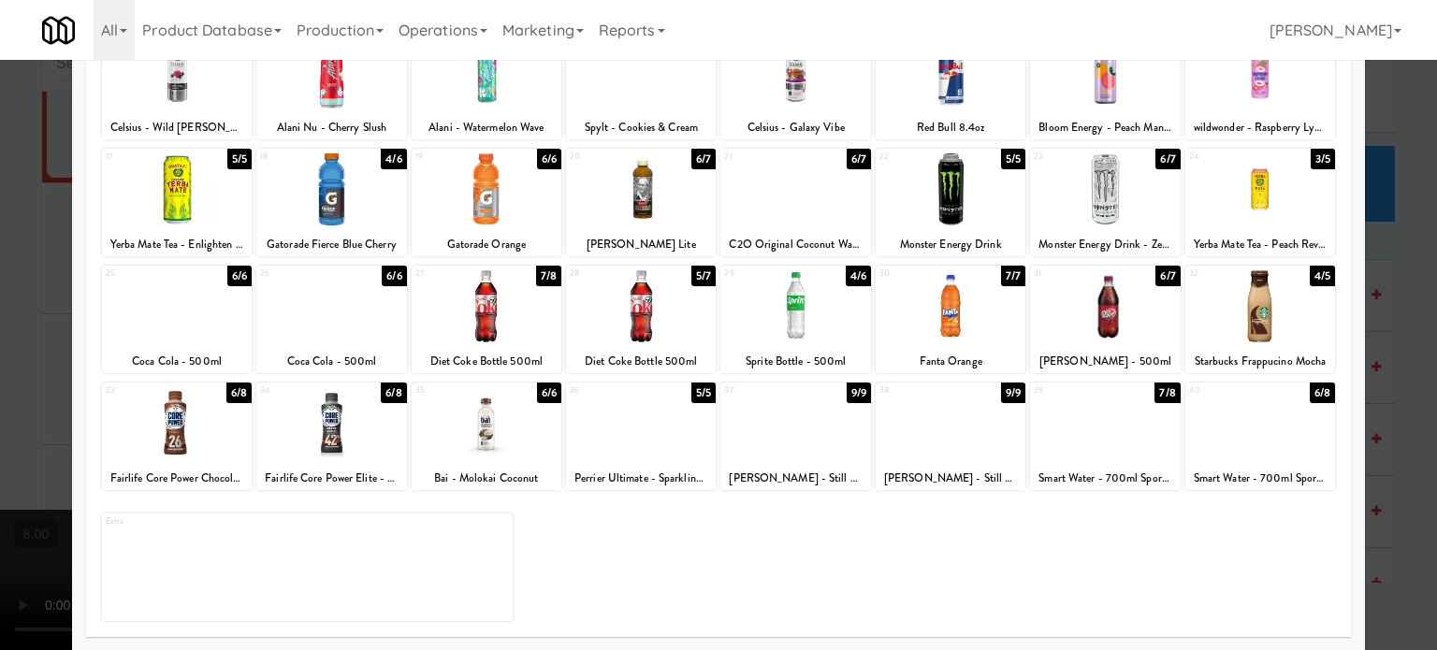
click at [1156, 390] on div "7/8" at bounding box center [1167, 393] width 25 height 21
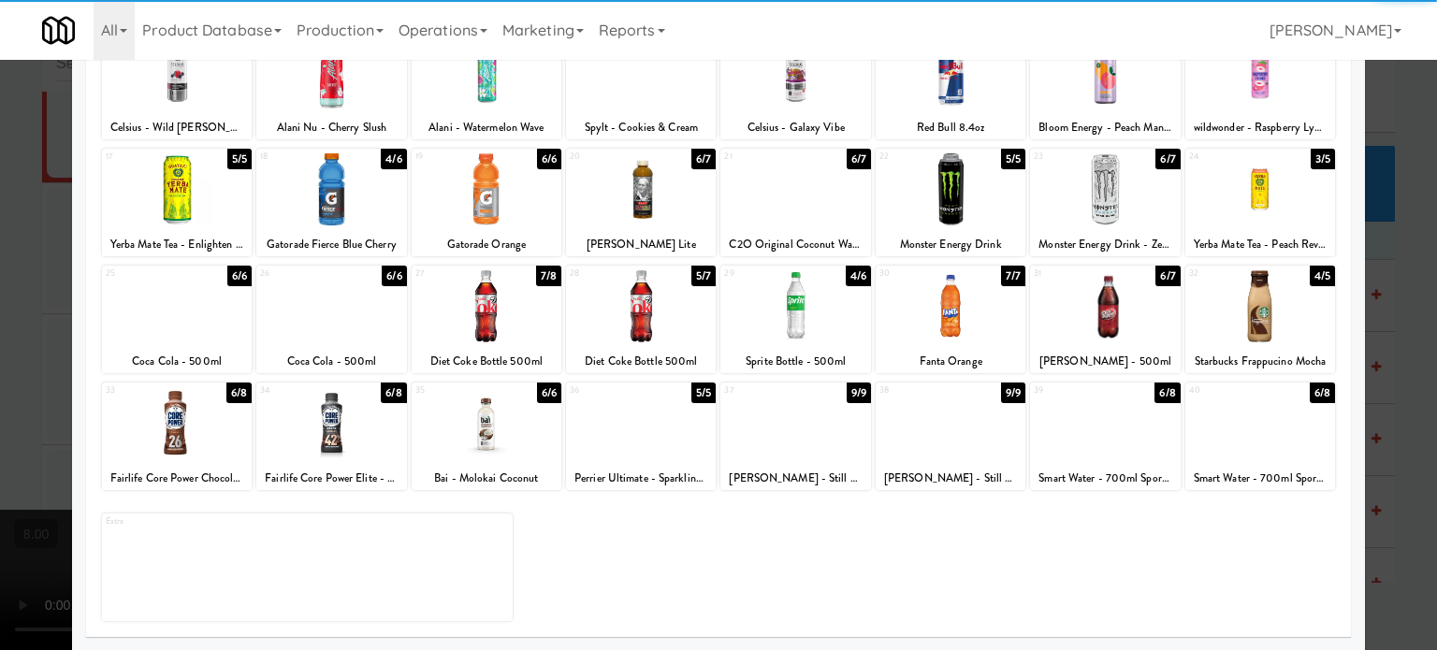
click at [1395, 415] on div at bounding box center [718, 325] width 1437 height 650
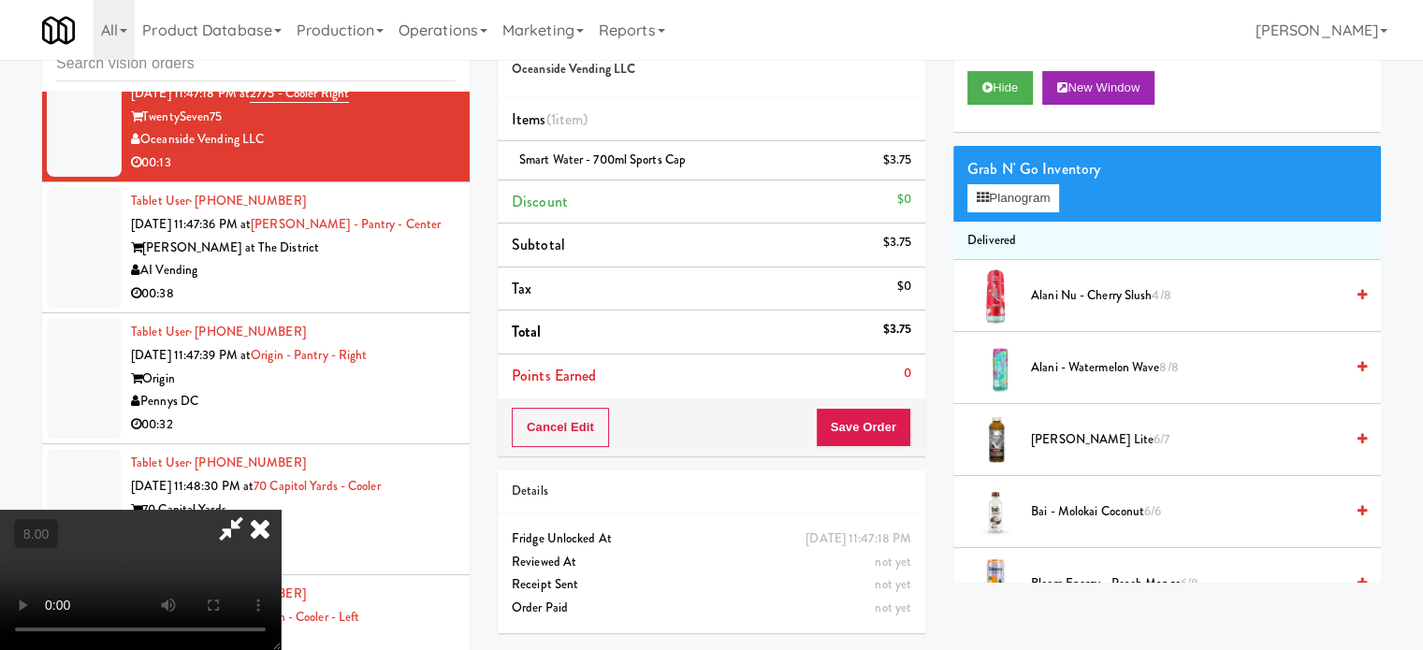
click at [281, 534] on video at bounding box center [140, 580] width 281 height 140
drag, startPoint x: 371, startPoint y: 531, endPoint x: 434, endPoint y: 539, distance: 64.2
click at [281, 527] on video at bounding box center [140, 580] width 281 height 140
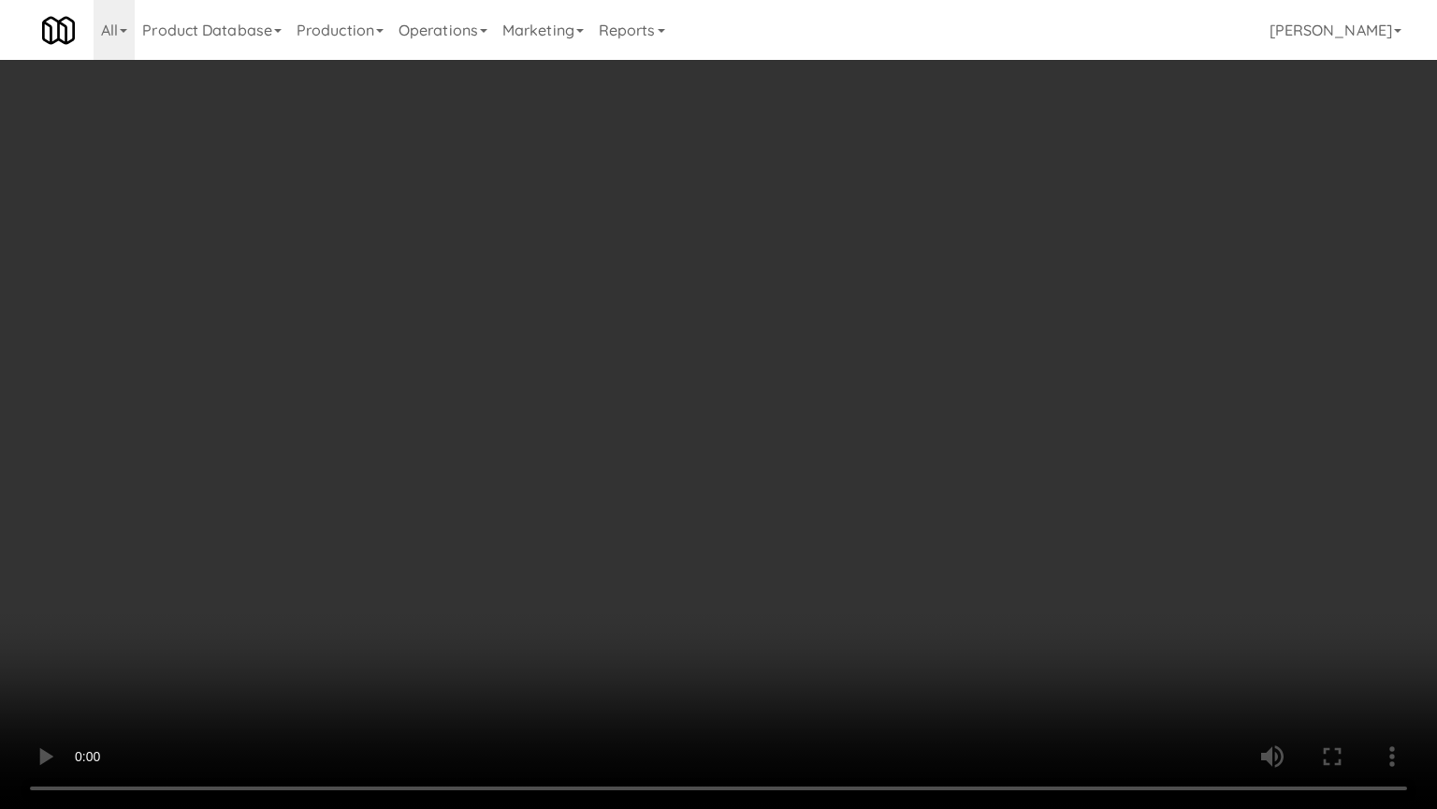
click at [423, 464] on video at bounding box center [718, 404] width 1437 height 809
click at [502, 452] on video at bounding box center [718, 404] width 1437 height 809
click at [513, 443] on video at bounding box center [718, 404] width 1437 height 809
click at [520, 449] on video at bounding box center [718, 404] width 1437 height 809
click at [521, 443] on video at bounding box center [718, 404] width 1437 height 809
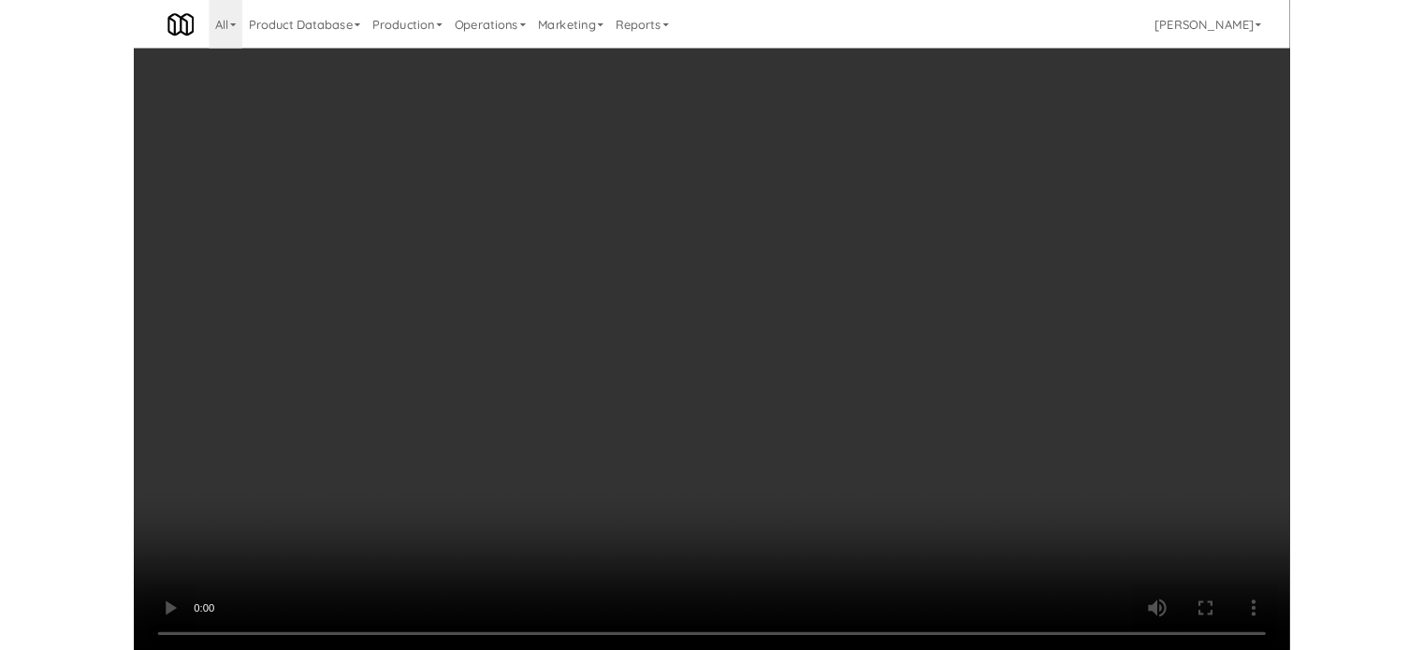
scroll to position [13114, 0]
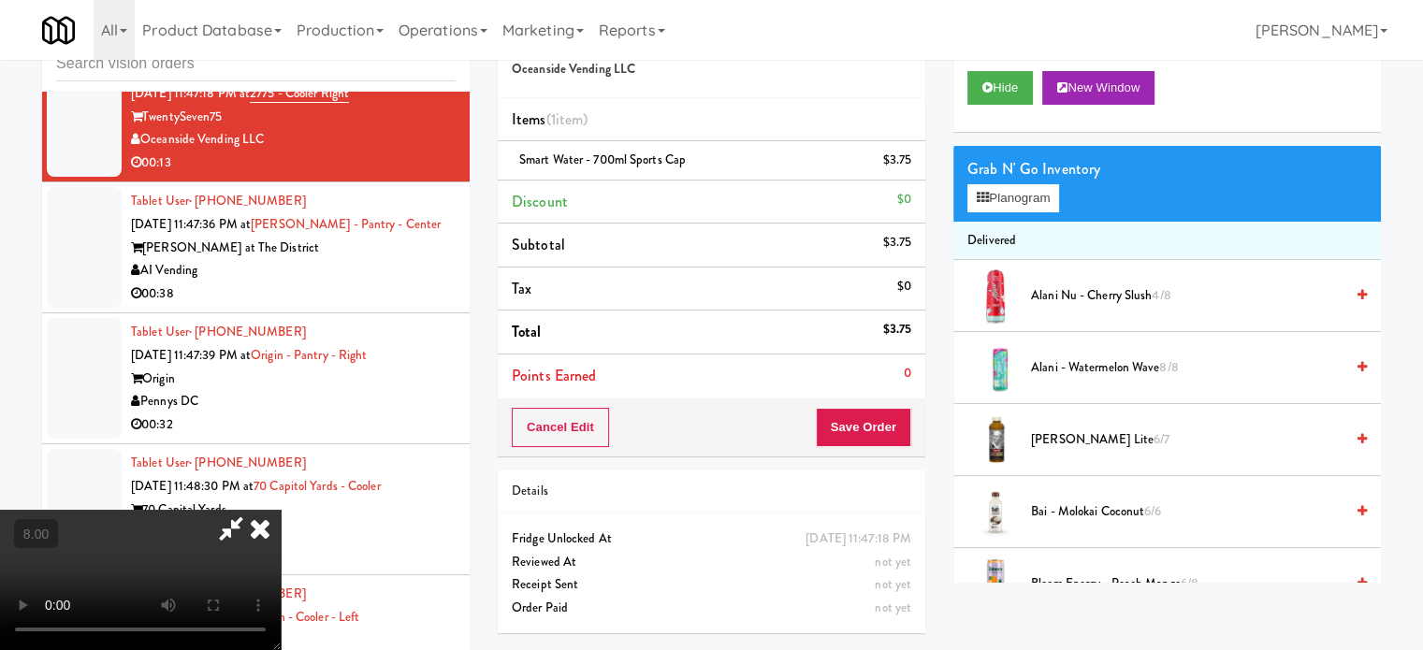
click at [281, 510] on icon at bounding box center [260, 528] width 41 height 37
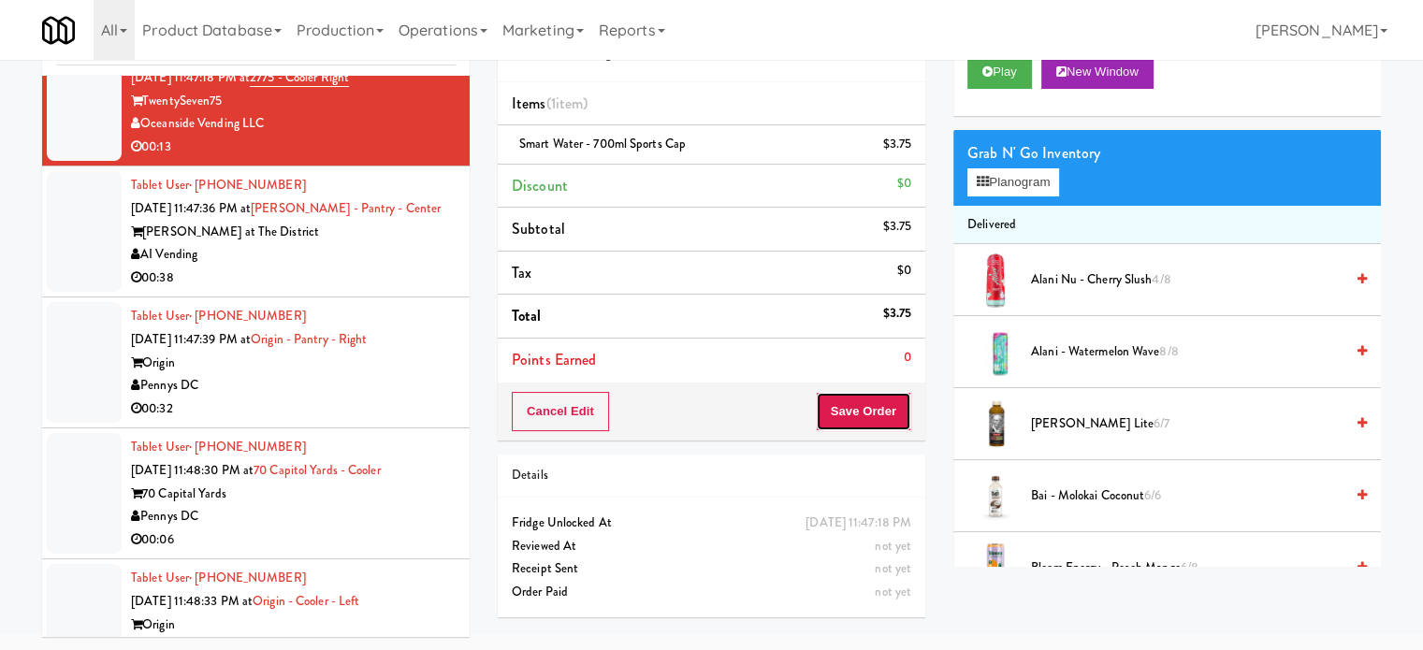
drag, startPoint x: 872, startPoint y: 422, endPoint x: 809, endPoint y: 370, distance: 82.4
click at [872, 422] on button "Save Order" at bounding box center [863, 411] width 95 height 39
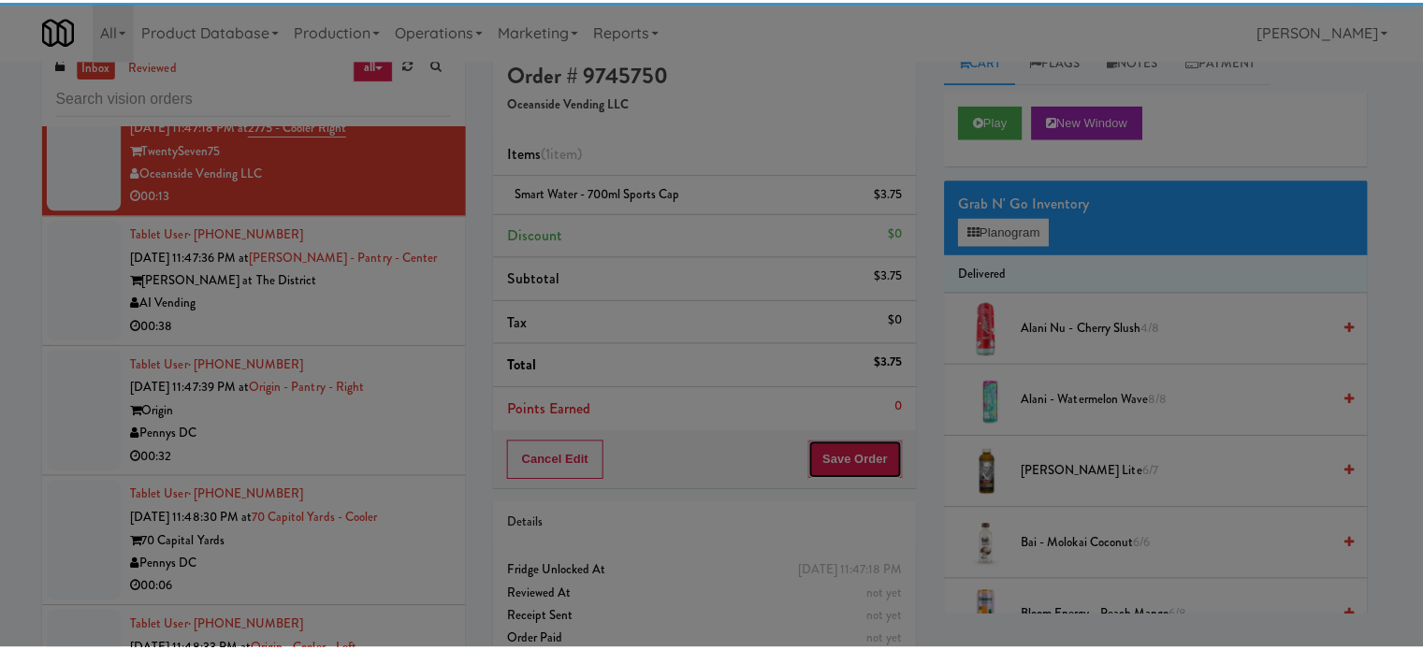
scroll to position [0, 0]
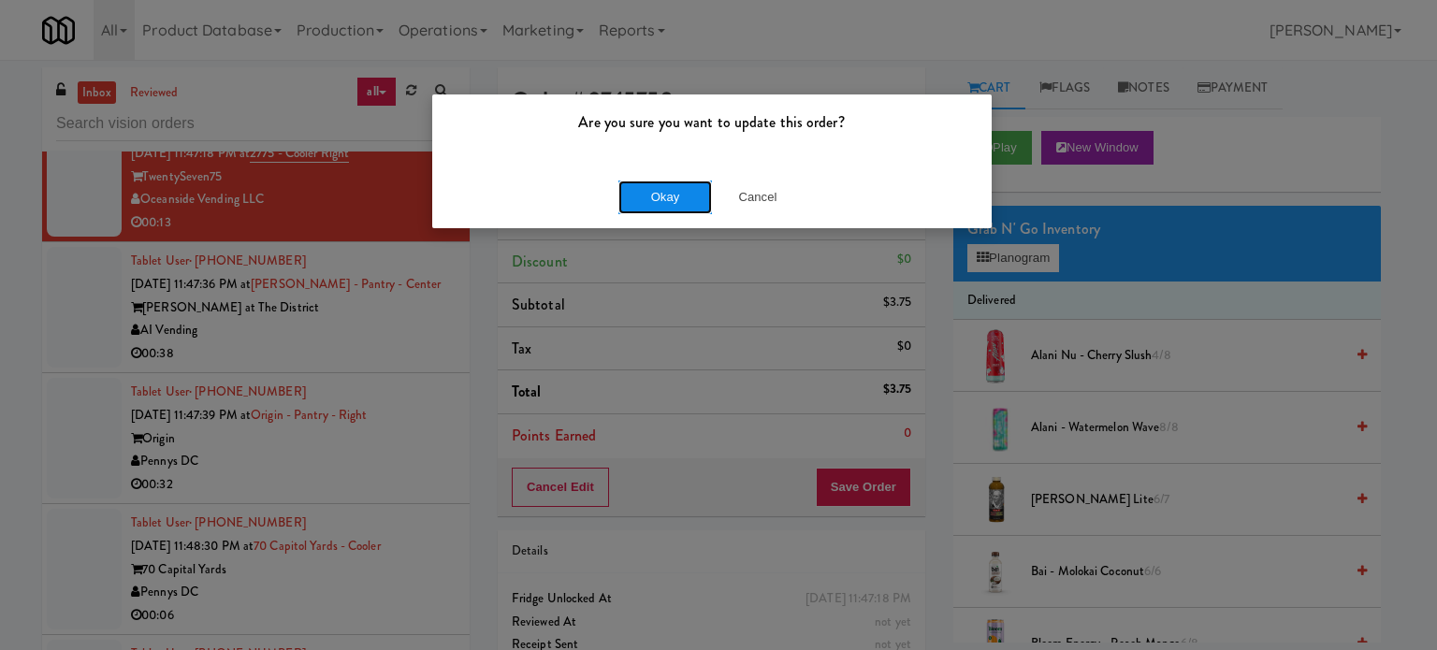
click at [664, 198] on button "Okay" at bounding box center [666, 198] width 94 height 34
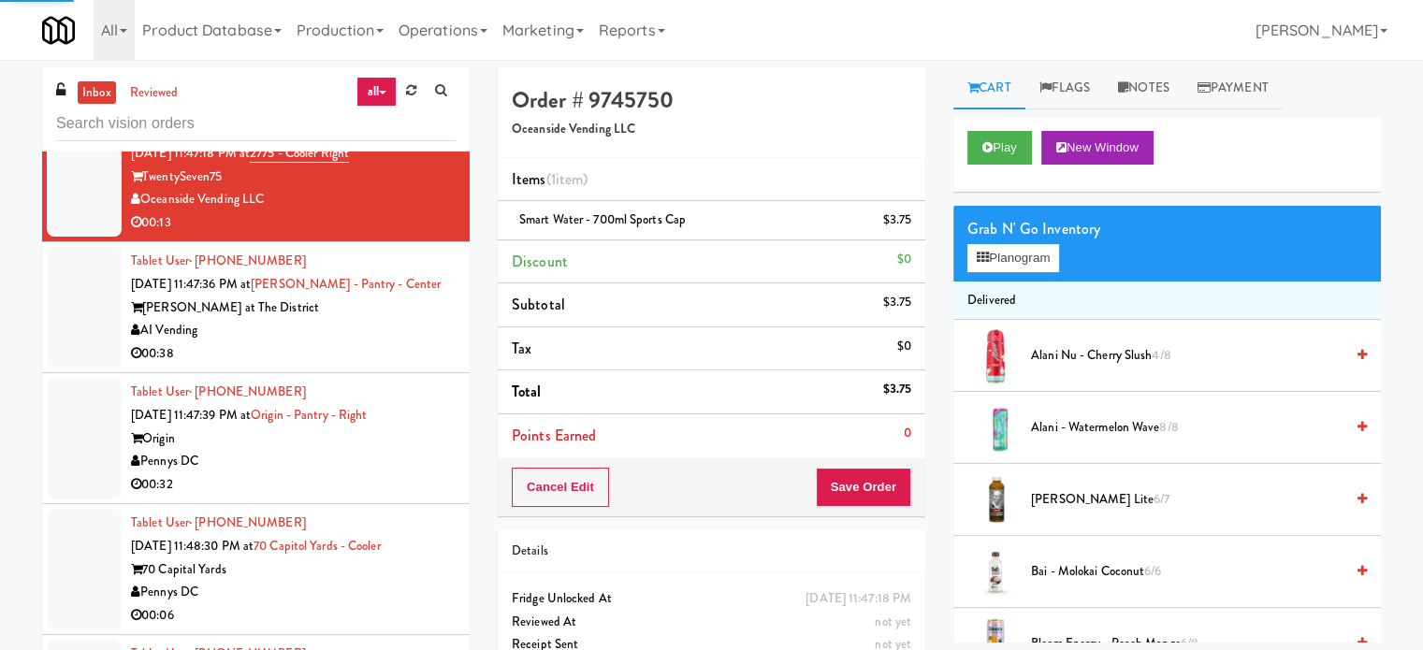
click at [433, 343] on div "AI Vending" at bounding box center [293, 330] width 325 height 23
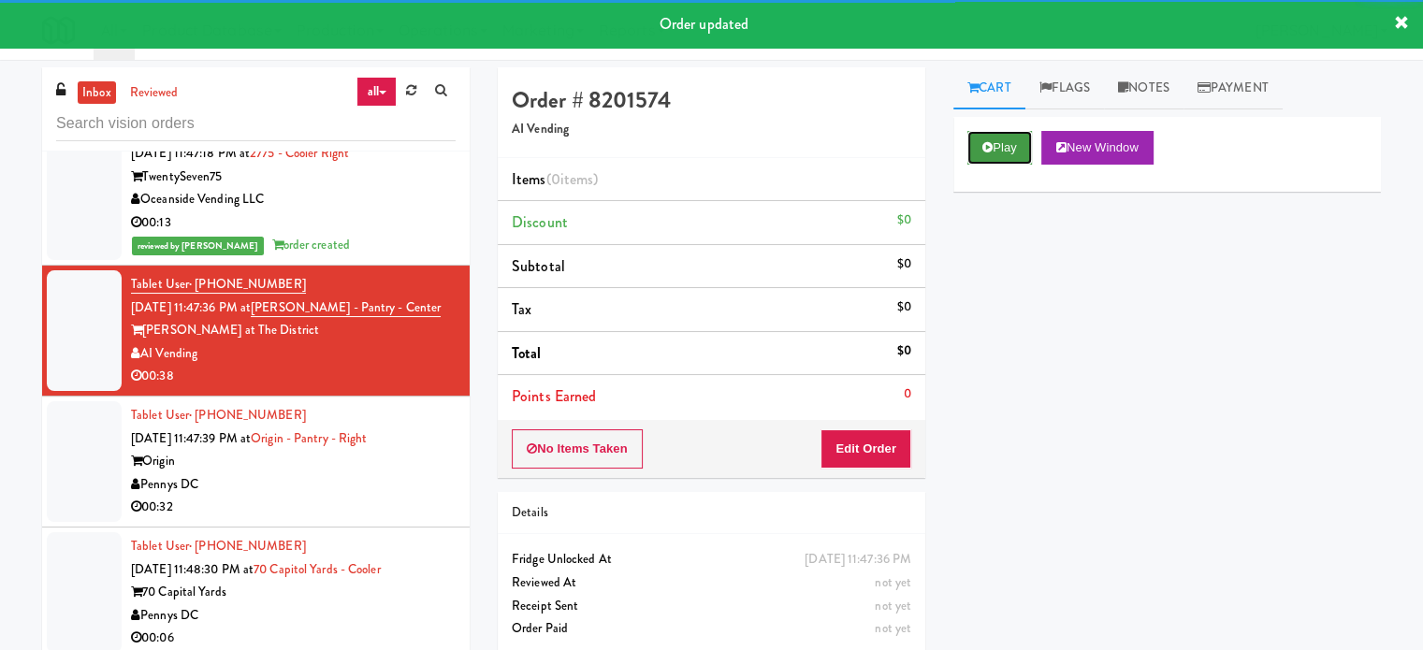
click at [1008, 141] on button "Play" at bounding box center [1000, 148] width 65 height 34
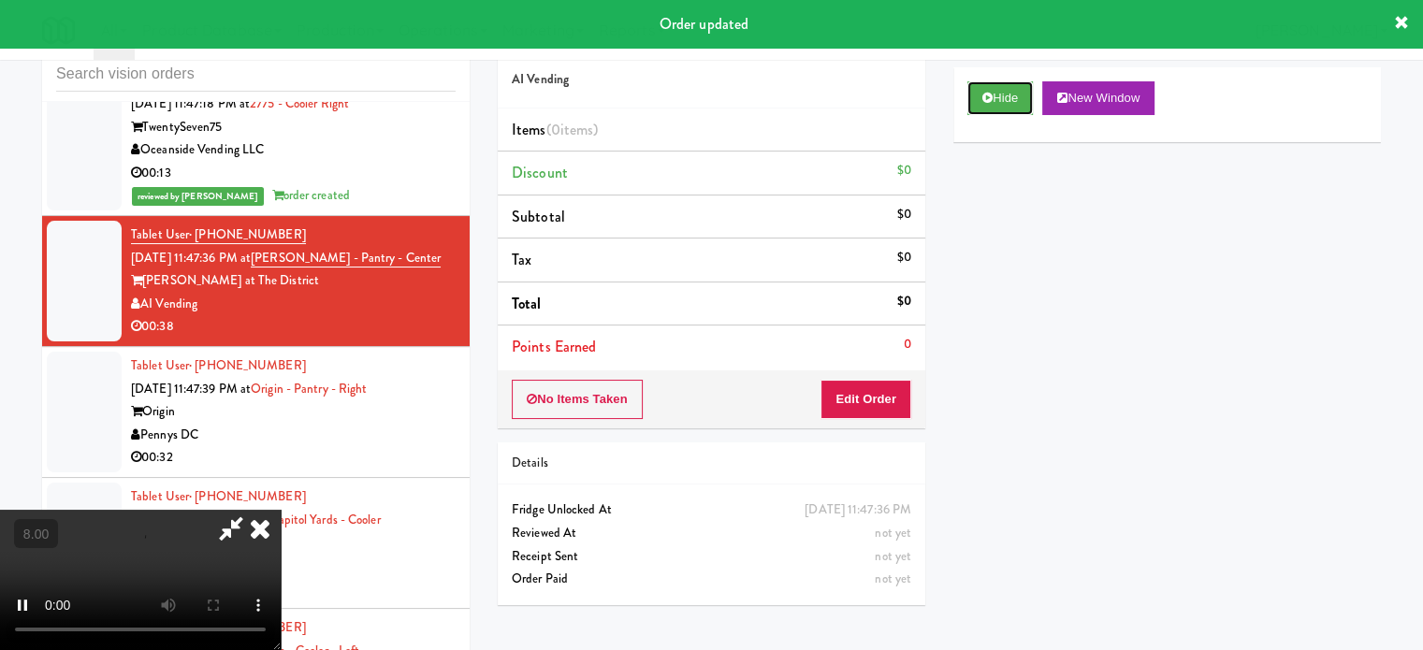
scroll to position [76, 0]
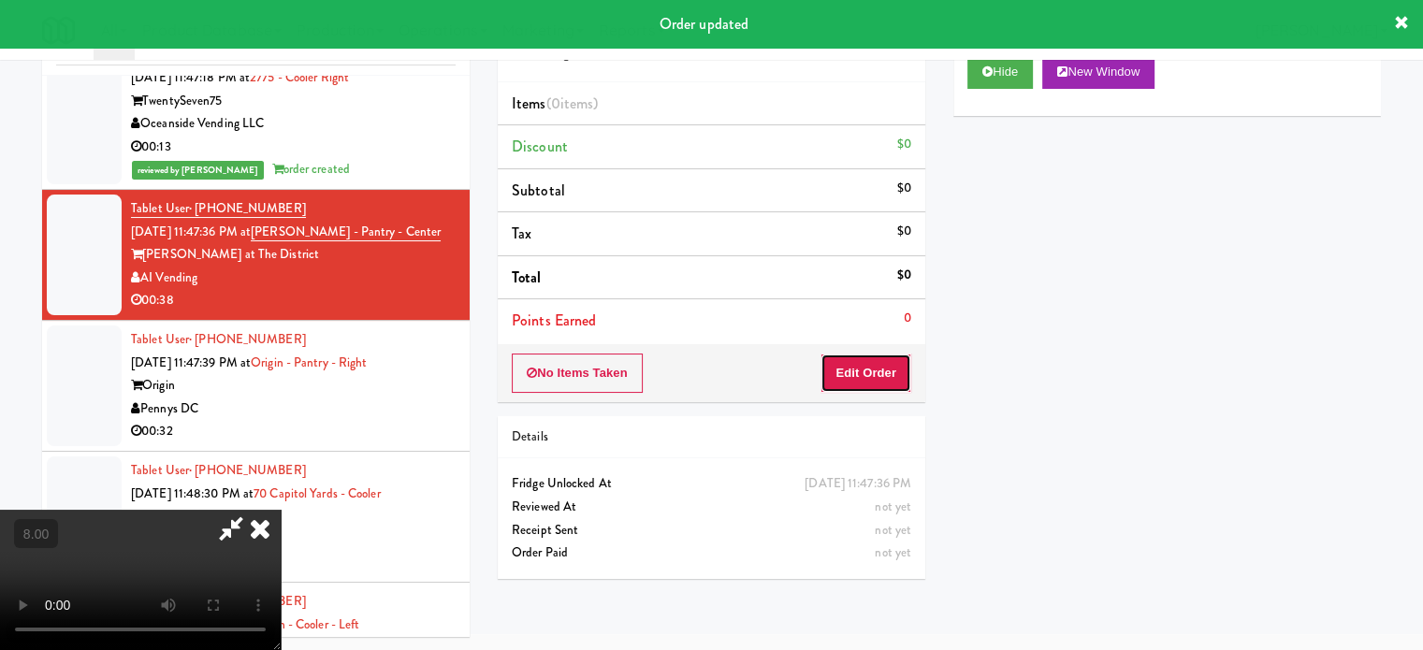
click at [868, 375] on button "Edit Order" at bounding box center [866, 373] width 91 height 39
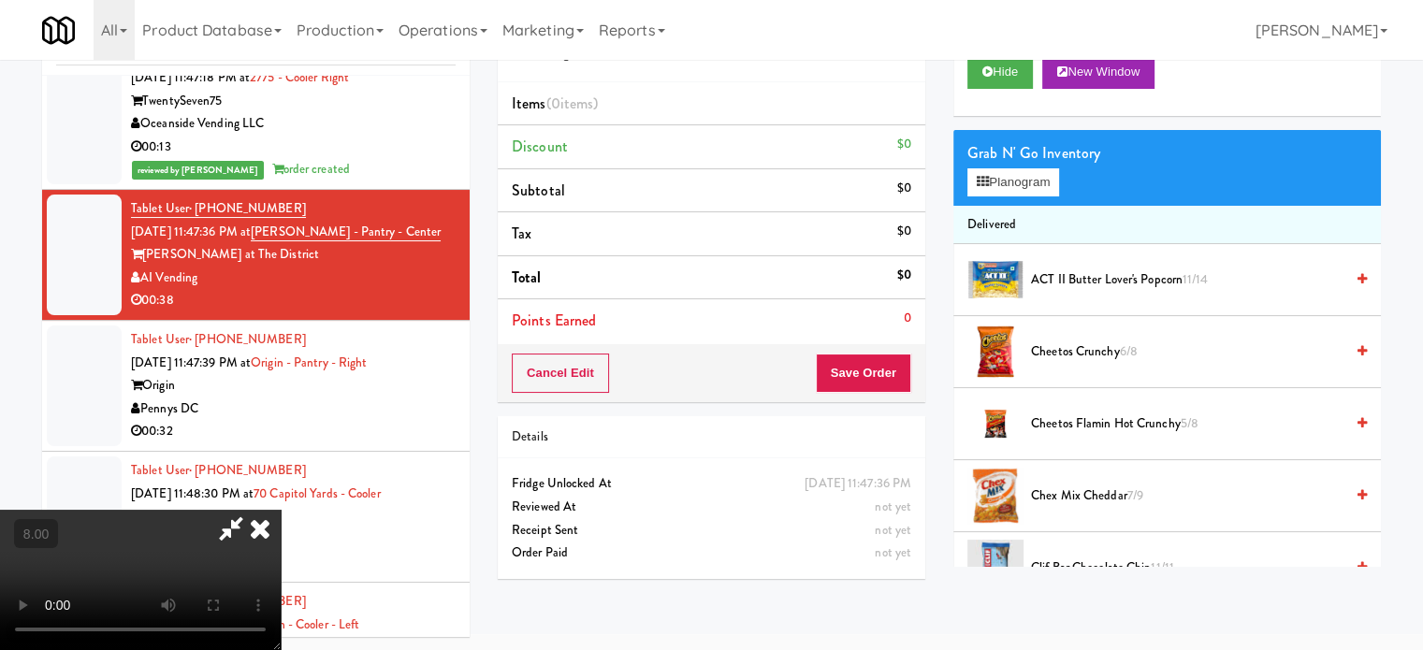
click at [281, 510] on video at bounding box center [140, 580] width 281 height 140
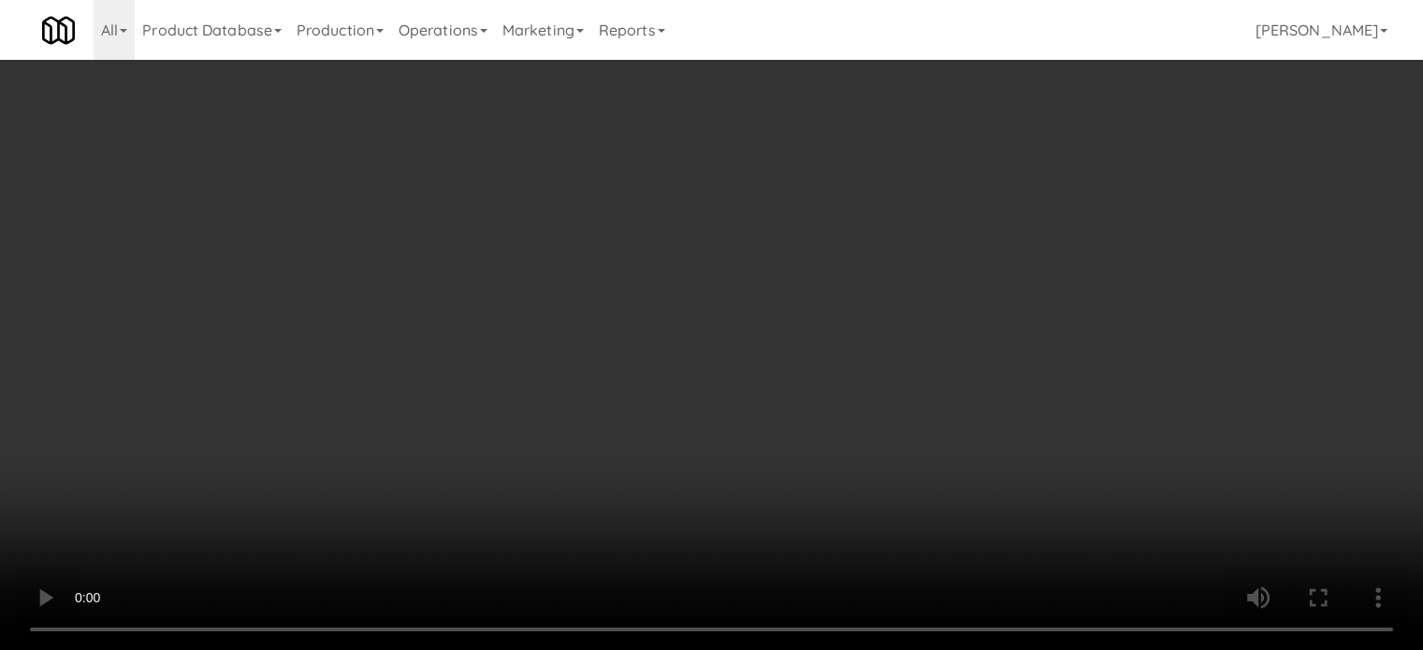
scroll to position [13091, 0]
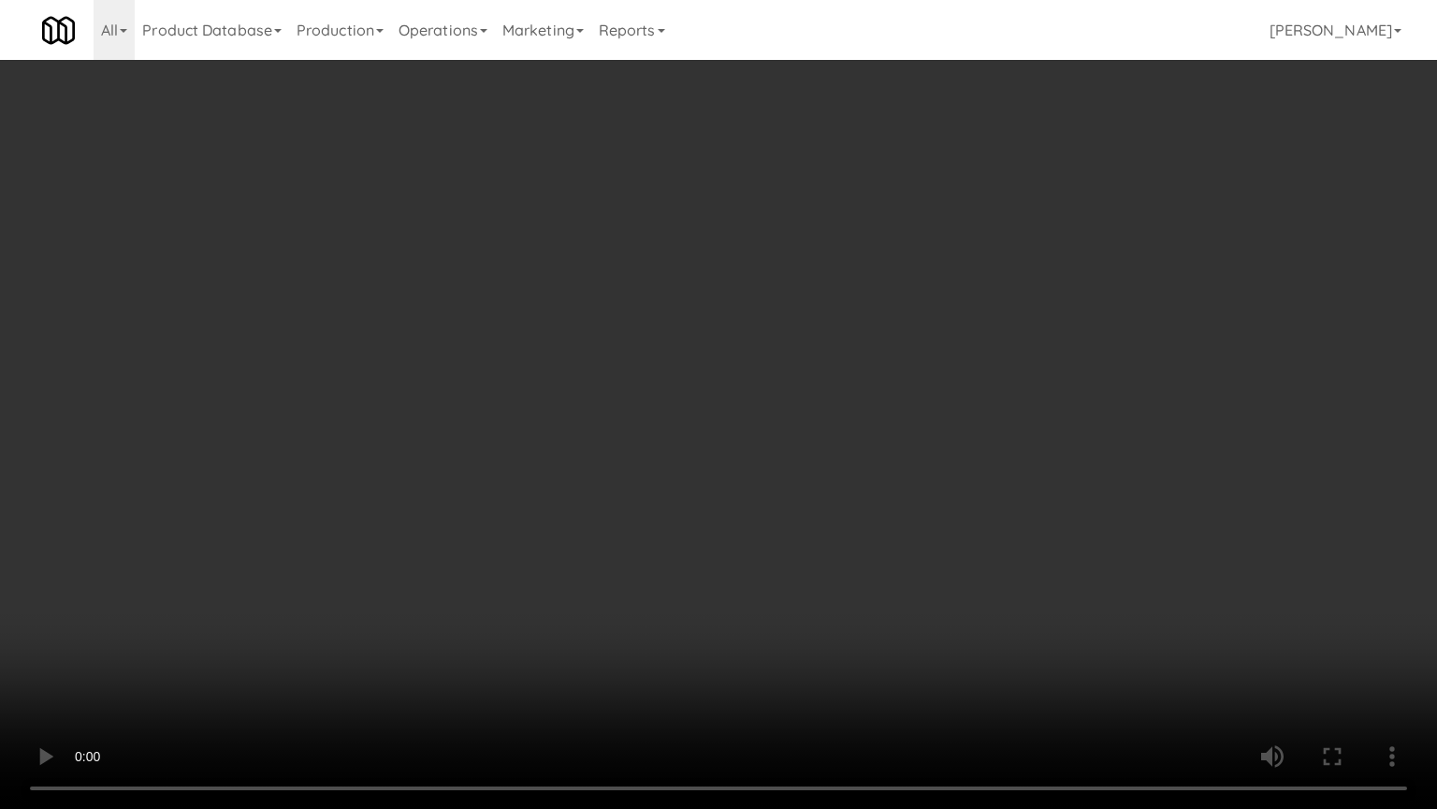
click at [571, 449] on video at bounding box center [718, 404] width 1437 height 809
drag, startPoint x: 224, startPoint y: 601, endPoint x: 256, endPoint y: 582, distance: 37.7
click at [226, 601] on video at bounding box center [718, 404] width 1437 height 809
click at [580, 556] on video at bounding box center [718, 404] width 1437 height 809
click at [596, 562] on video at bounding box center [718, 404] width 1437 height 809
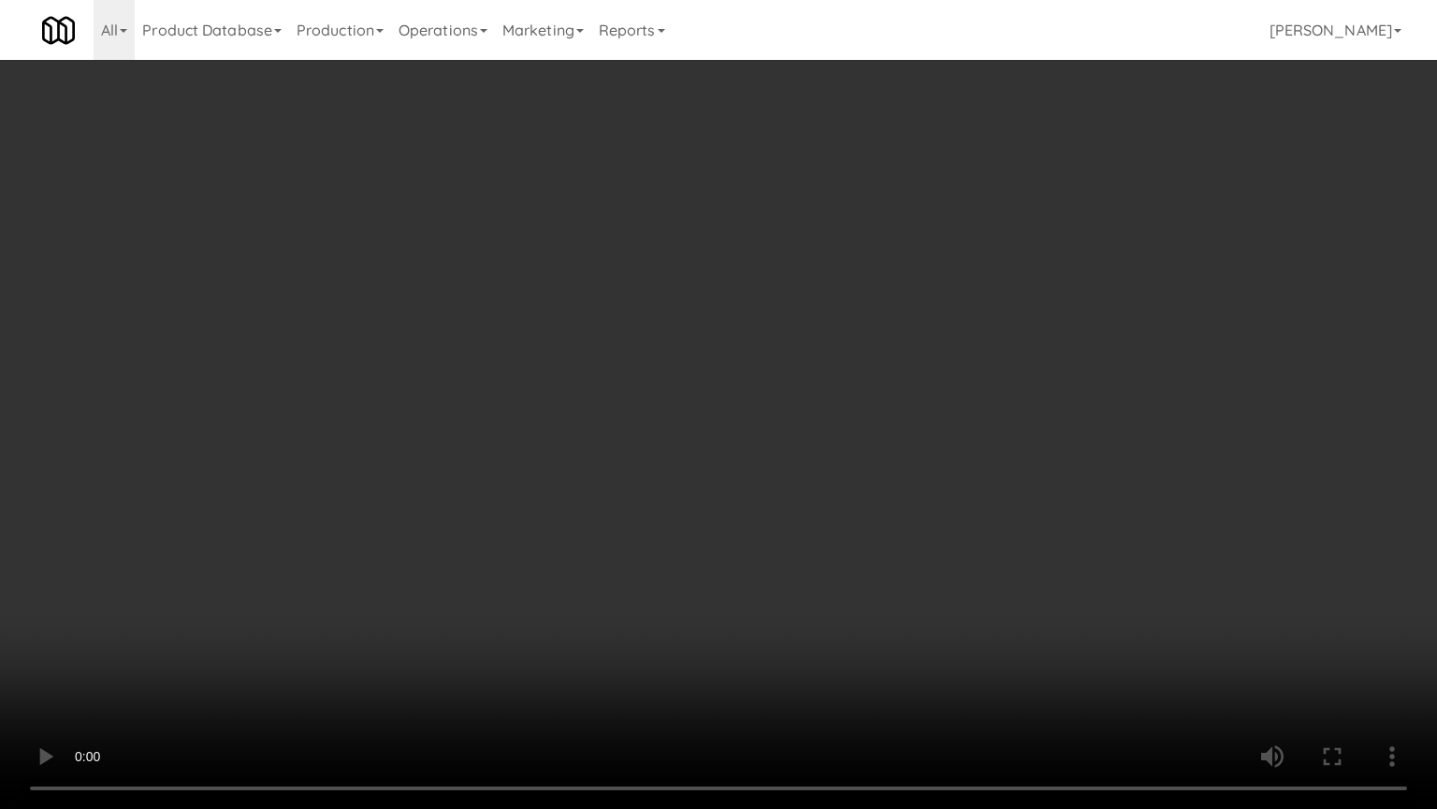
click at [649, 569] on video at bounding box center [718, 404] width 1437 height 809
click at [640, 568] on video at bounding box center [718, 404] width 1437 height 809
click at [749, 566] on video at bounding box center [718, 404] width 1437 height 809
drag, startPoint x: 662, startPoint y: 535, endPoint x: 669, endPoint y: 528, distance: 10.6
click at [663, 535] on video at bounding box center [718, 404] width 1437 height 809
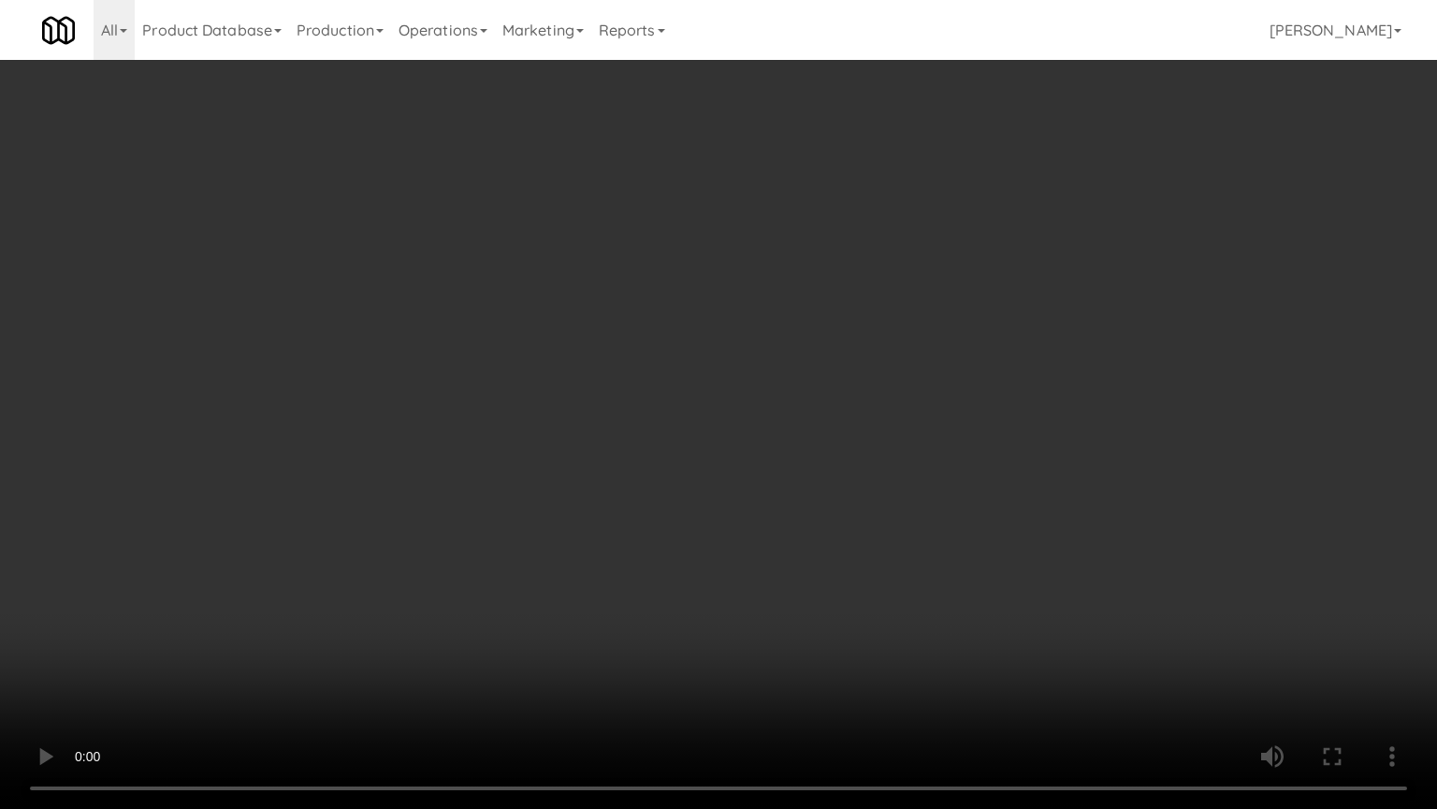
drag, startPoint x: 669, startPoint y: 528, endPoint x: 678, endPoint y: 523, distance: 9.6
click at [678, 523] on video at bounding box center [718, 404] width 1437 height 809
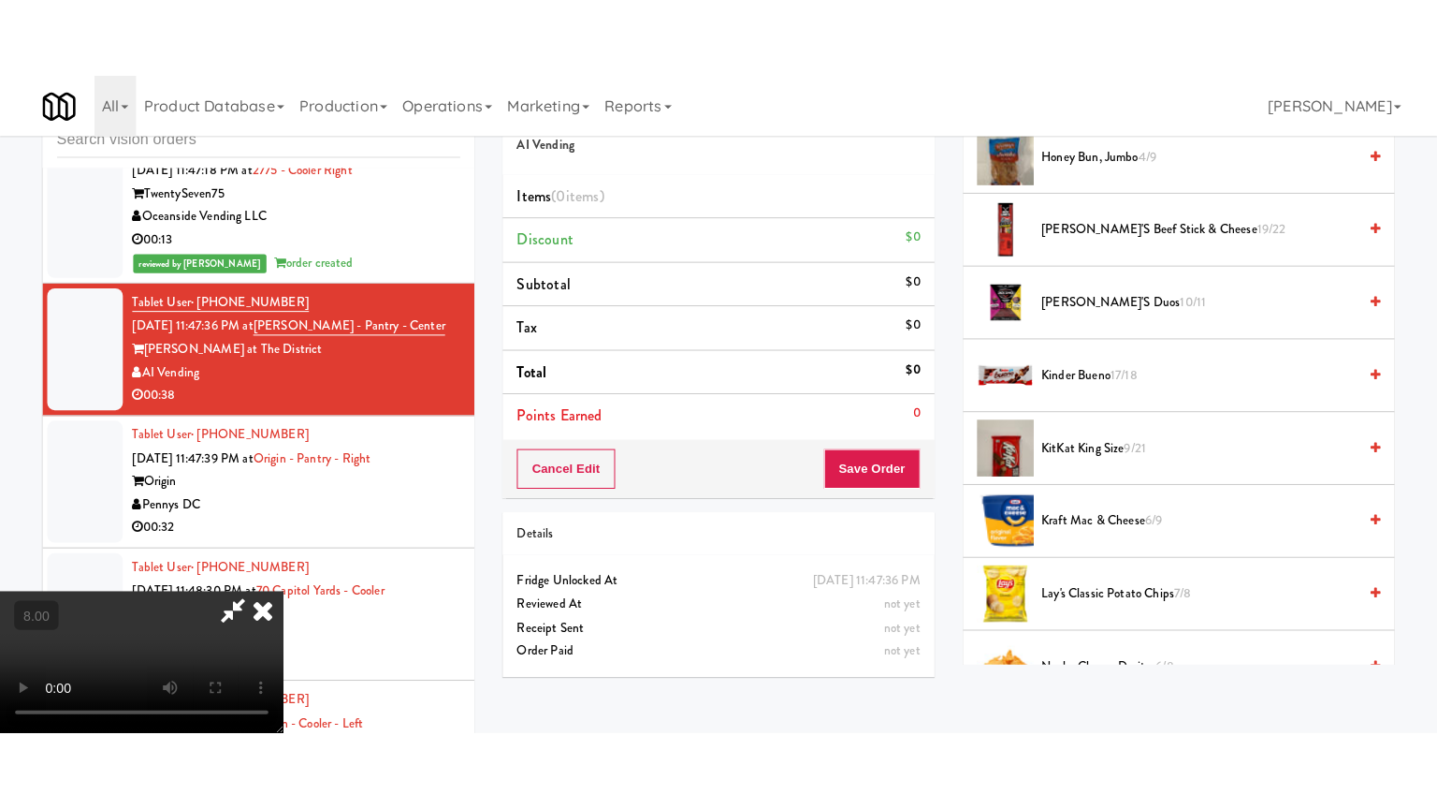
scroll to position [1404, 0]
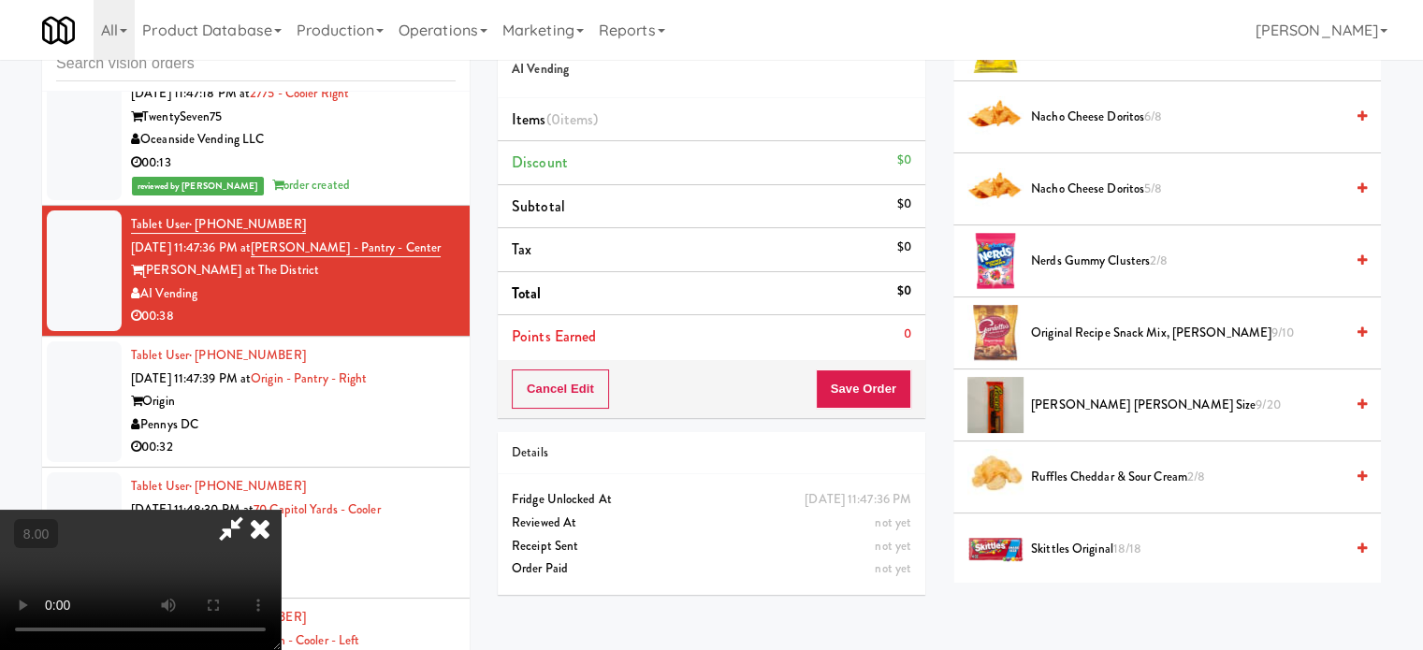
click at [1131, 261] on span "Nerds Gummy Clusters 2/8" at bounding box center [1187, 261] width 313 height 23
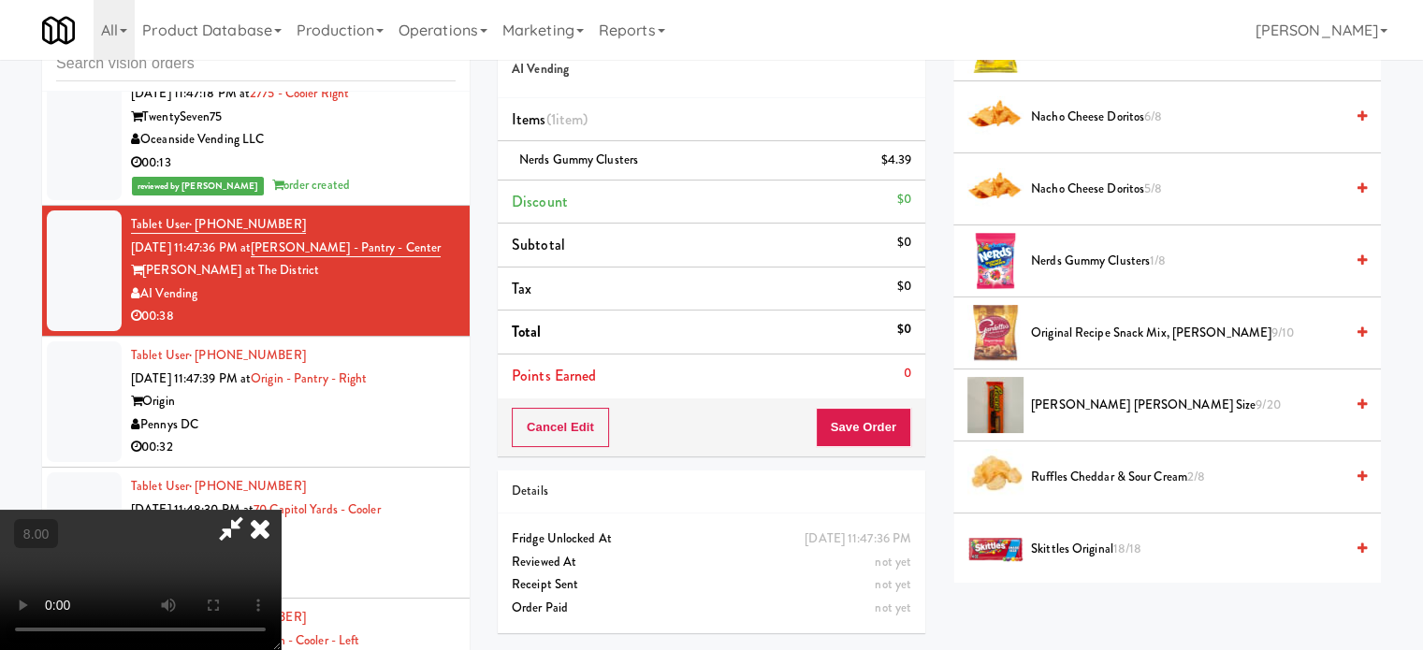
click at [281, 510] on video at bounding box center [140, 580] width 281 height 140
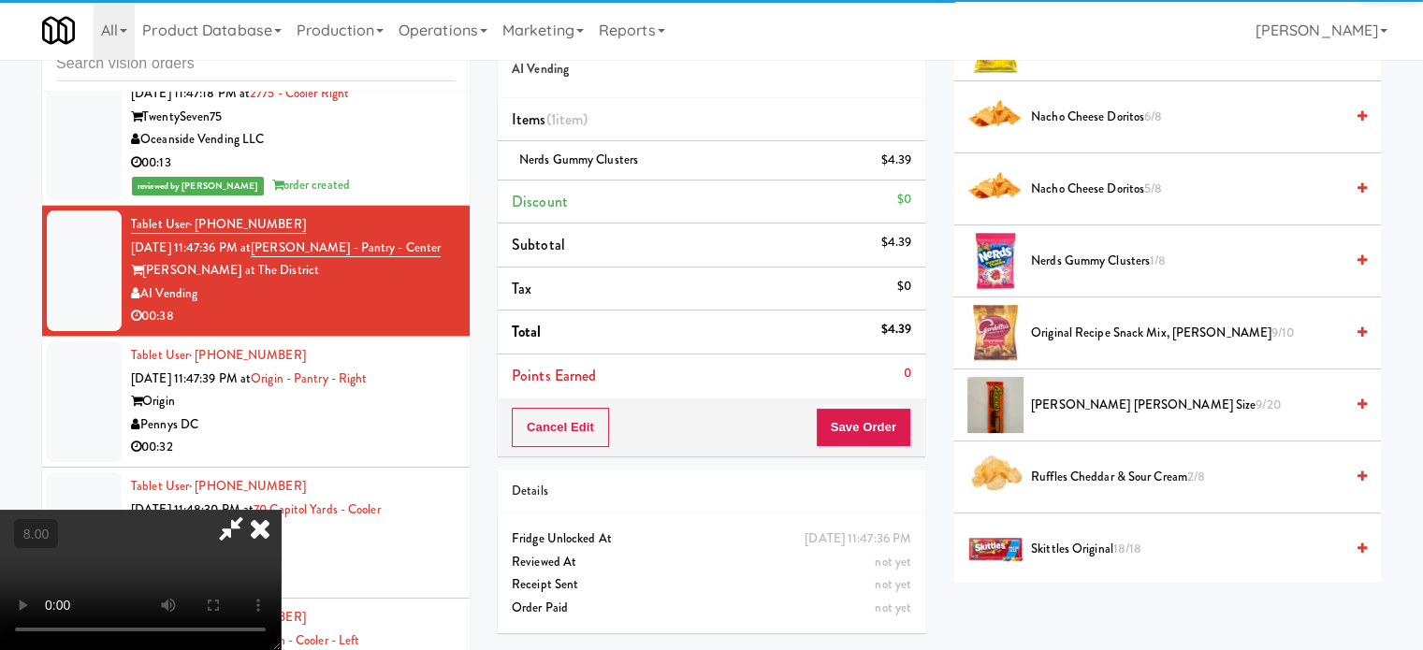
scroll to position [13091, 0]
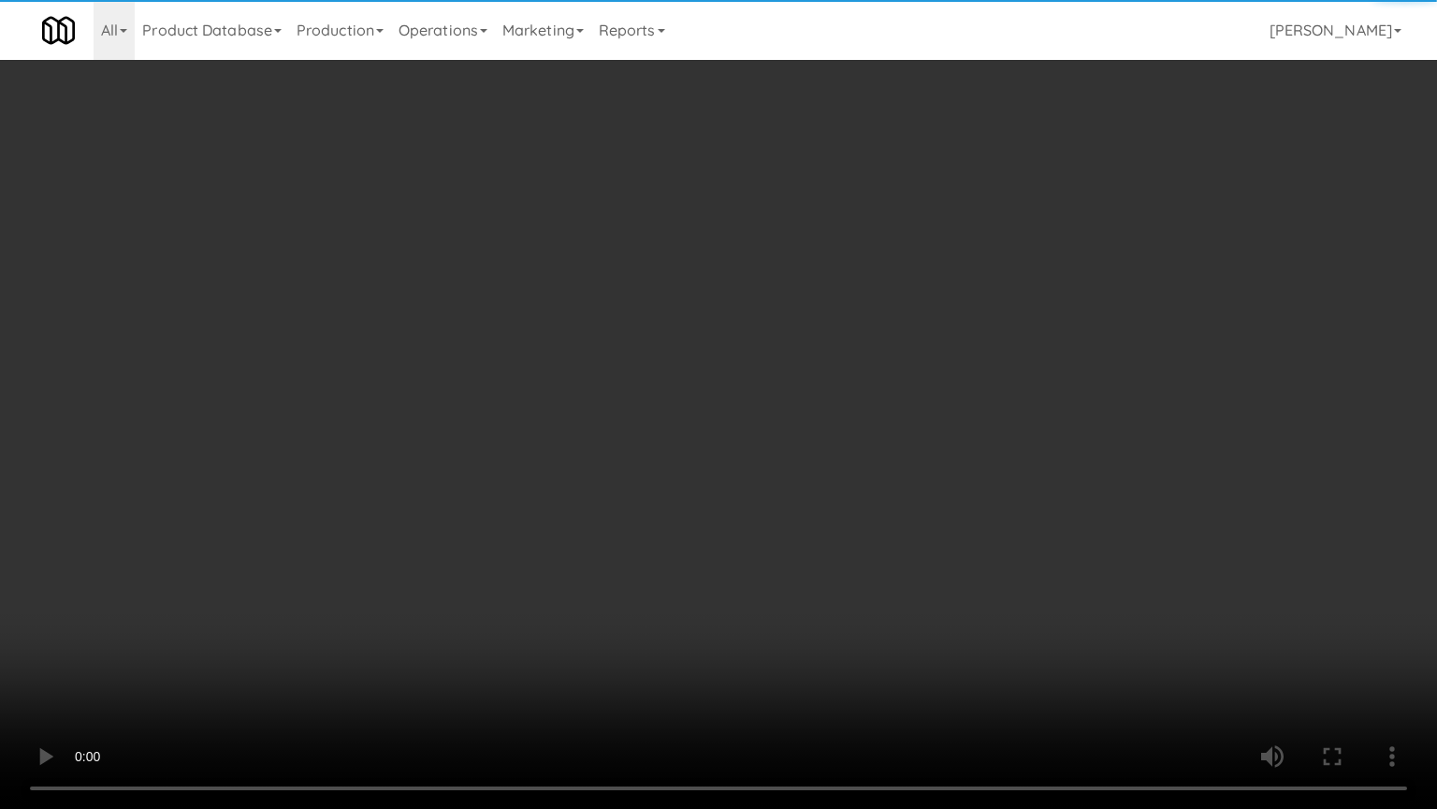
drag, startPoint x: 453, startPoint y: 419, endPoint x: 504, endPoint y: 411, distance: 52.2
click at [459, 419] on video at bounding box center [718, 404] width 1437 height 809
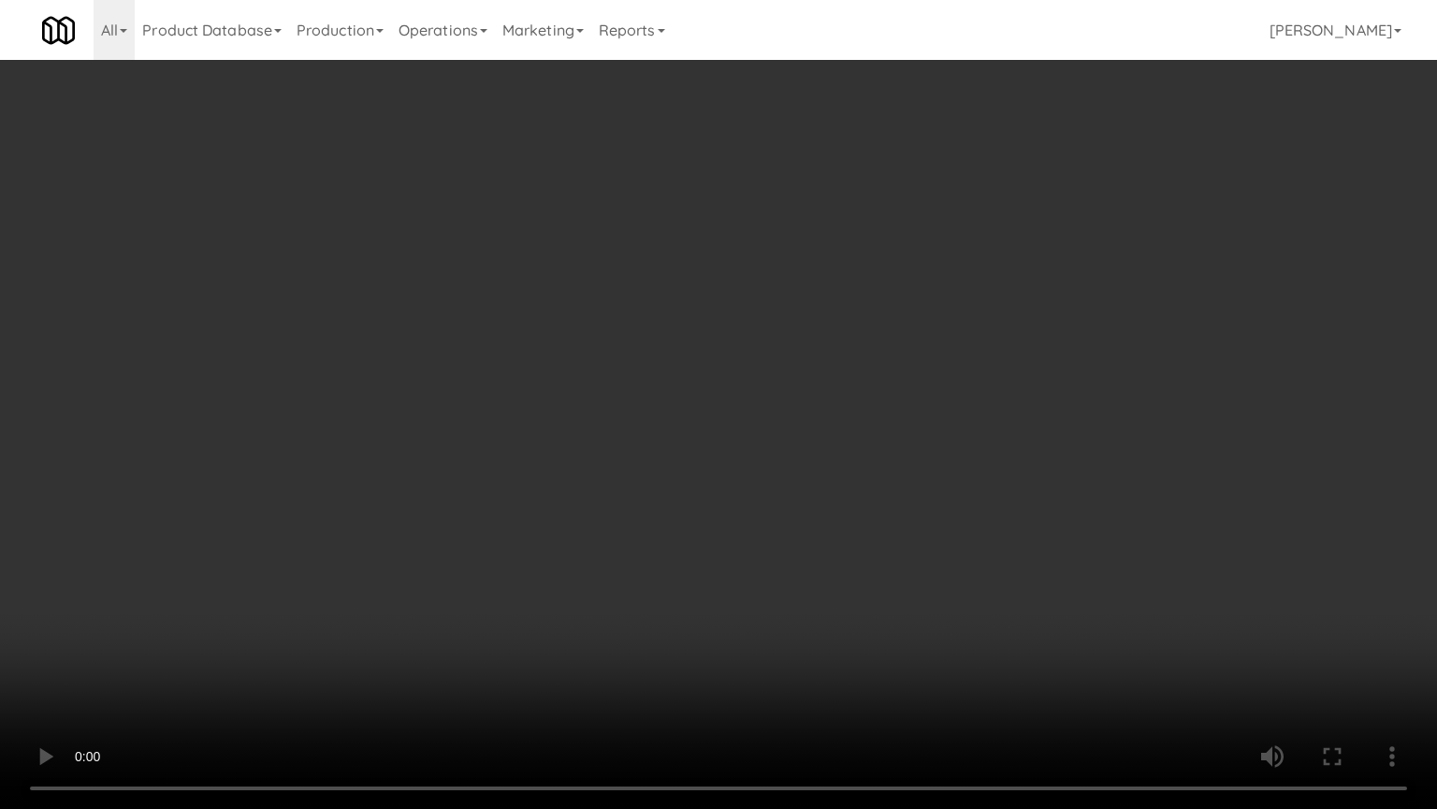
click at [602, 436] on video at bounding box center [718, 404] width 1437 height 809
click at [743, 543] on video at bounding box center [718, 404] width 1437 height 809
click at [749, 535] on video at bounding box center [718, 404] width 1437 height 809
drag, startPoint x: 749, startPoint y: 532, endPoint x: 782, endPoint y: 385, distance: 150.7
click at [749, 532] on video at bounding box center [718, 404] width 1437 height 809
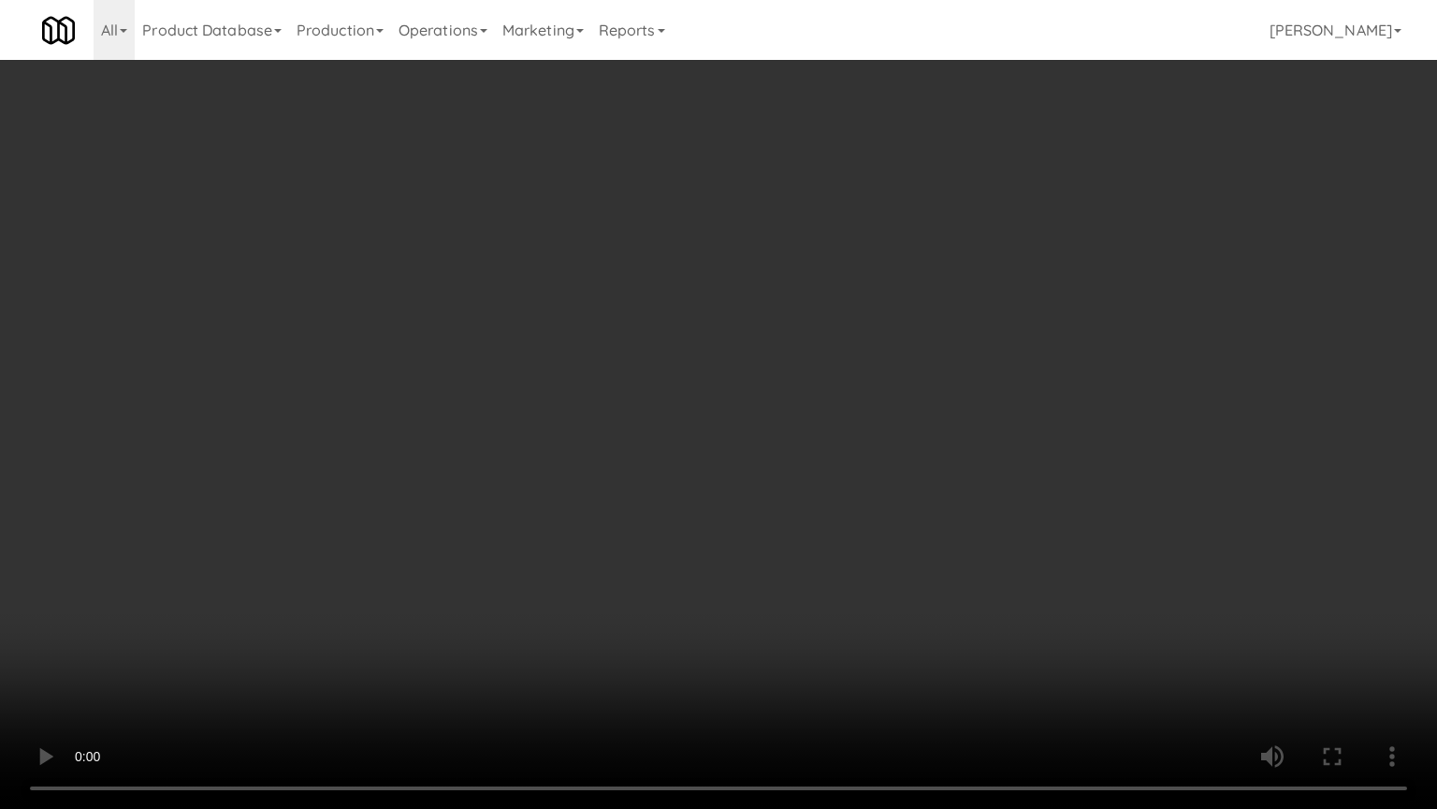
click at [760, 402] on video at bounding box center [718, 404] width 1437 height 809
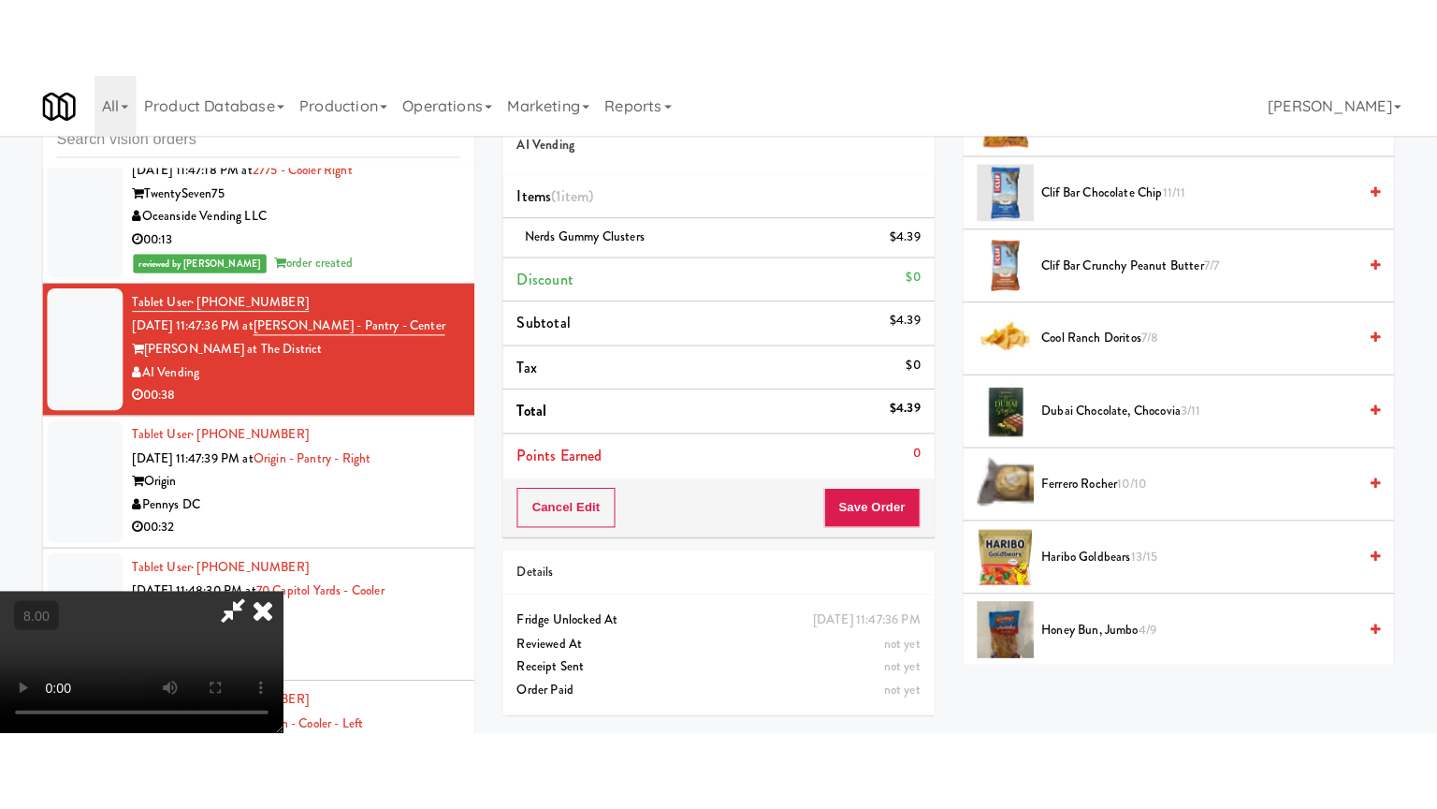
scroll to position [0, 0]
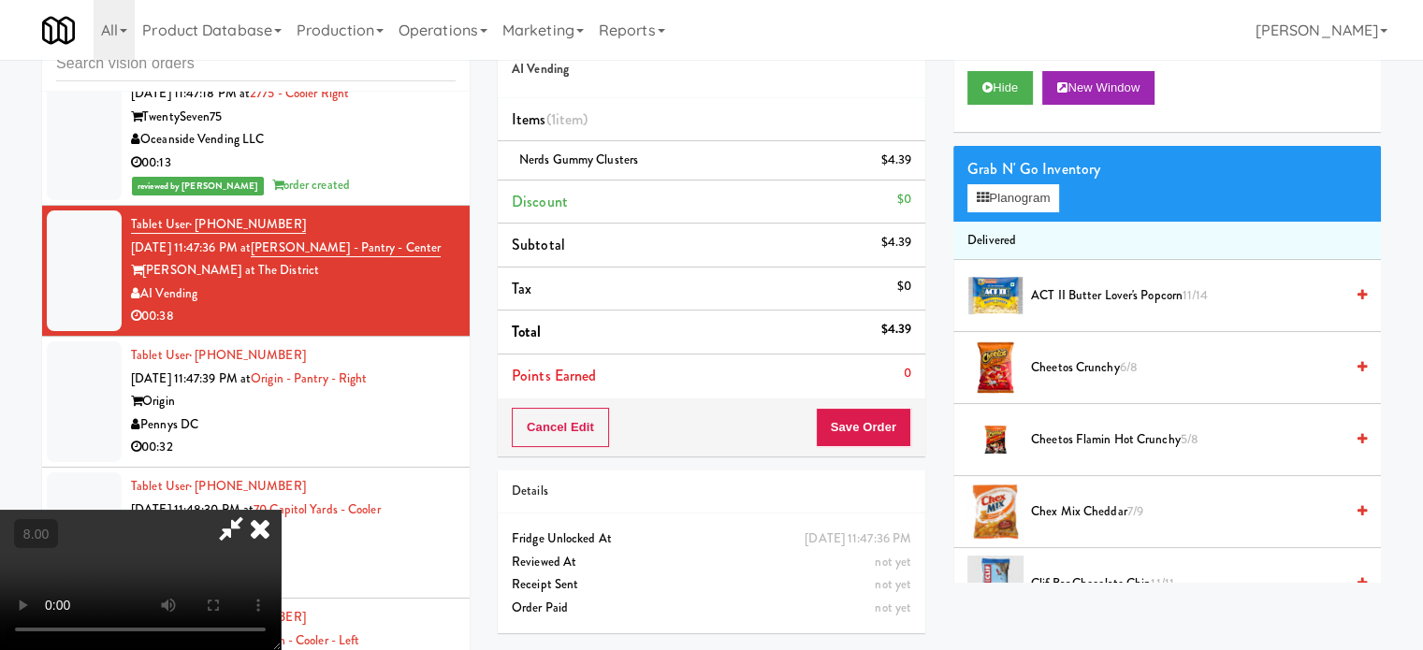
click at [281, 510] on video at bounding box center [140, 580] width 281 height 140
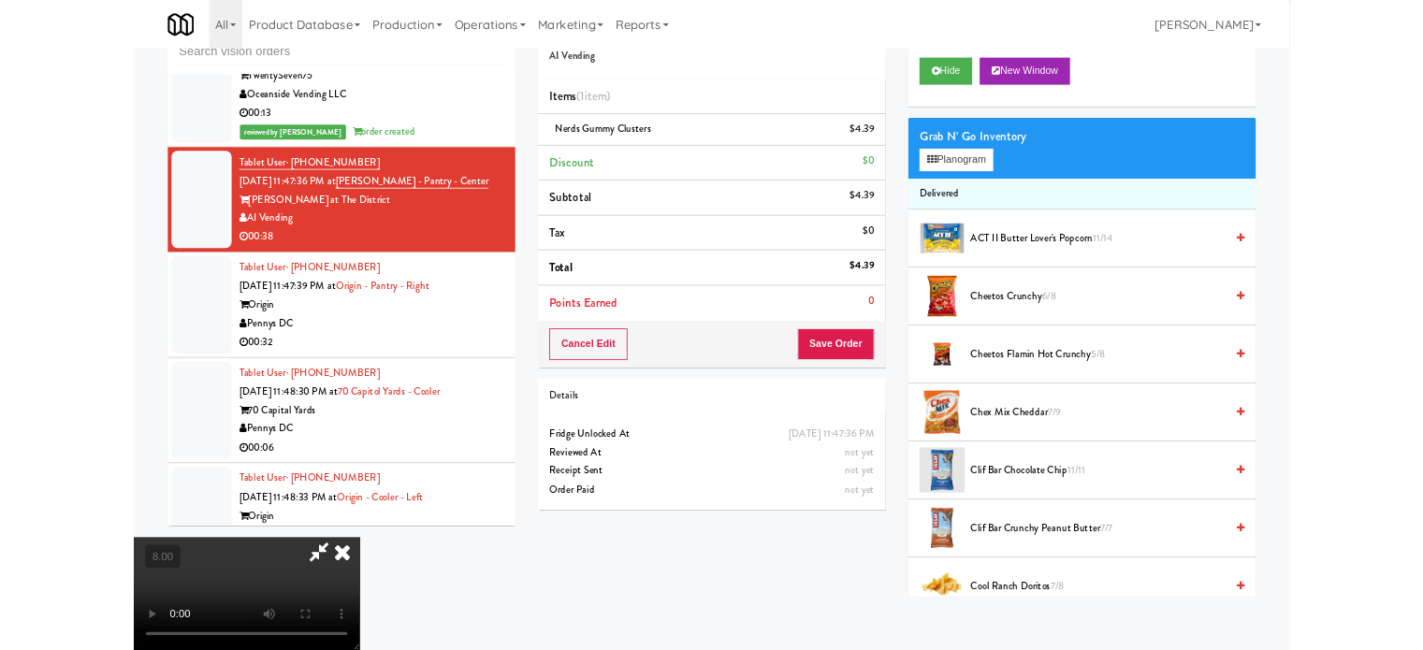
scroll to position [13091, 0]
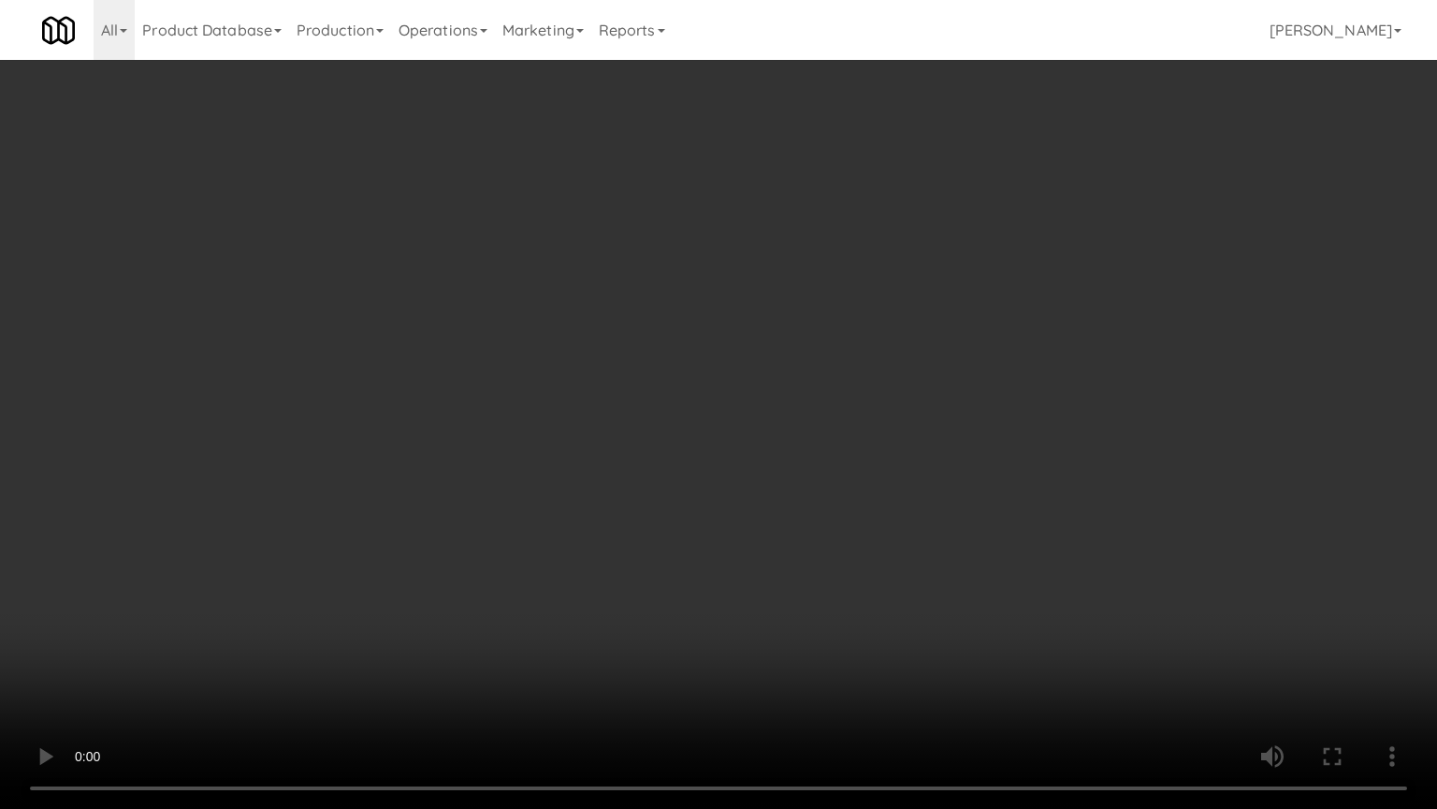
drag, startPoint x: 232, startPoint y: 576, endPoint x: 572, endPoint y: 341, distance: 413.6
click at [234, 573] on video at bounding box center [718, 404] width 1437 height 809
click at [545, 374] on video at bounding box center [718, 404] width 1437 height 809
click at [556, 371] on video at bounding box center [718, 404] width 1437 height 809
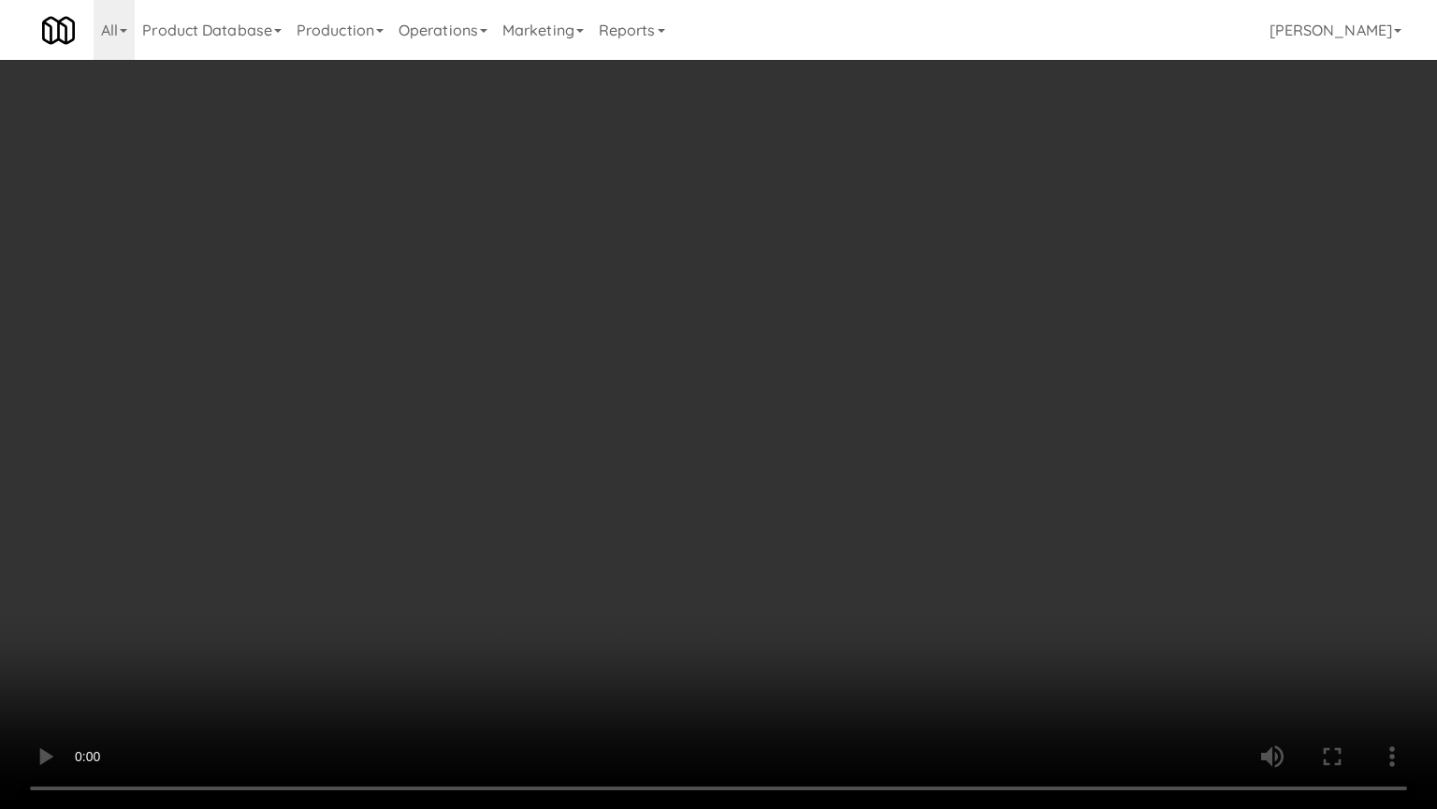
click at [558, 370] on video at bounding box center [718, 404] width 1437 height 809
click at [558, 366] on video at bounding box center [718, 404] width 1437 height 809
click at [562, 372] on video at bounding box center [718, 404] width 1437 height 809
click at [584, 387] on video at bounding box center [718, 404] width 1437 height 809
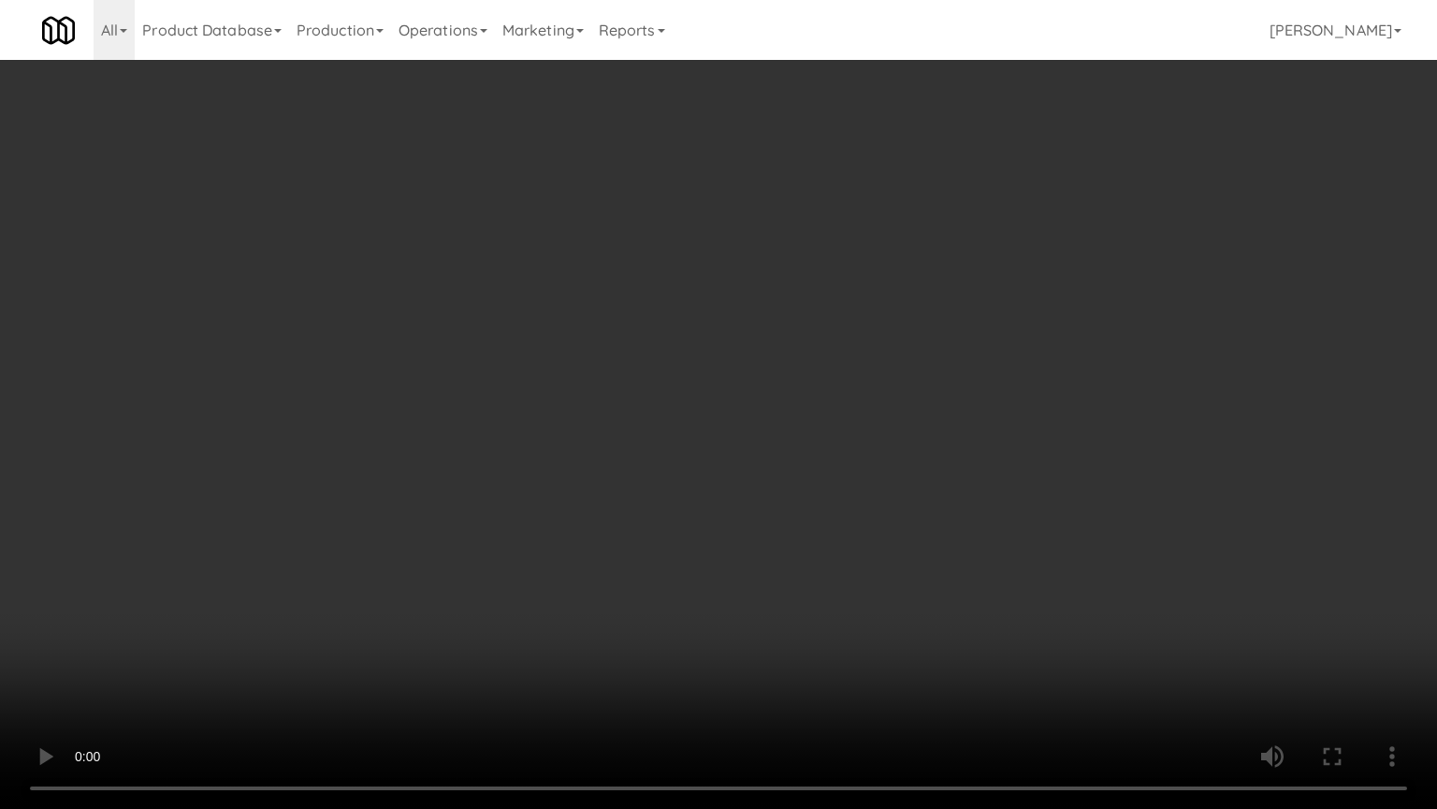
click at [719, 404] on video at bounding box center [718, 404] width 1437 height 809
click at [617, 396] on video at bounding box center [718, 404] width 1437 height 809
click at [745, 408] on video at bounding box center [718, 404] width 1437 height 809
click at [727, 401] on video at bounding box center [718, 404] width 1437 height 809
click at [711, 369] on video at bounding box center [718, 404] width 1437 height 809
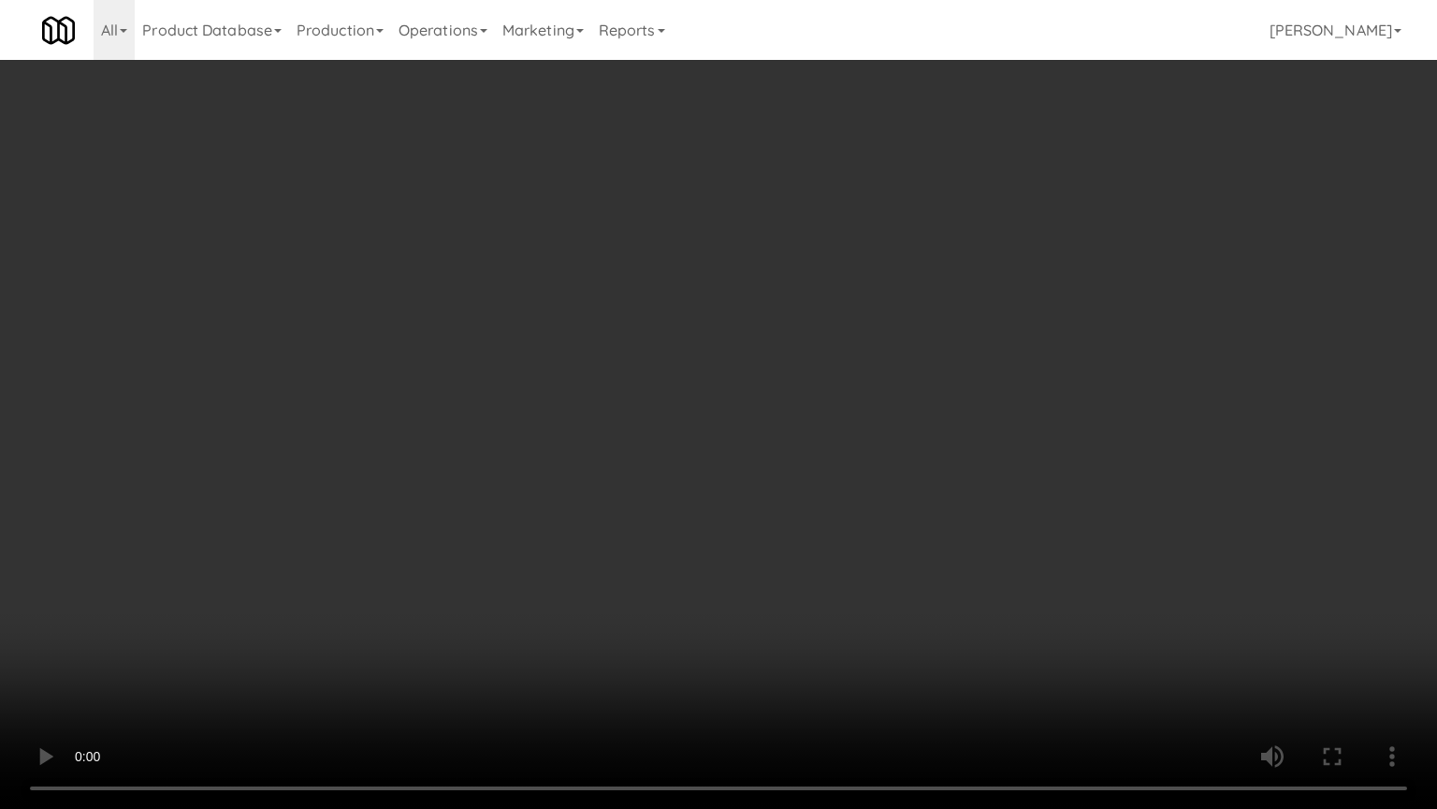
click at [709, 368] on video at bounding box center [718, 404] width 1437 height 809
click at [708, 368] on video at bounding box center [718, 404] width 1437 height 809
click at [708, 371] on video at bounding box center [718, 404] width 1437 height 809
click at [770, 393] on video at bounding box center [718, 404] width 1437 height 809
click at [755, 382] on video at bounding box center [718, 404] width 1437 height 809
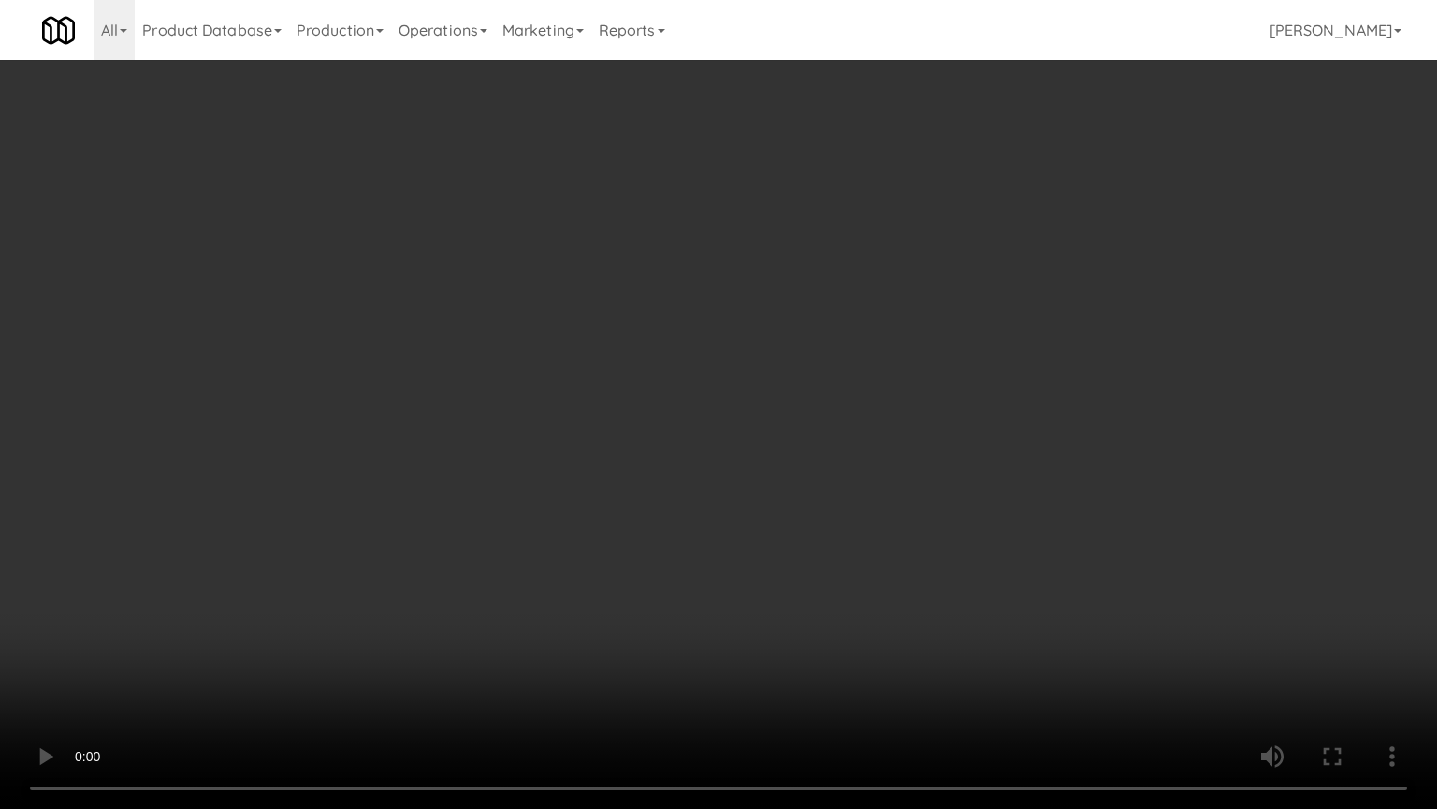
click at [757, 381] on video at bounding box center [718, 404] width 1437 height 809
click at [759, 387] on video at bounding box center [718, 404] width 1437 height 809
click at [758, 376] on video at bounding box center [718, 404] width 1437 height 809
click at [752, 374] on video at bounding box center [718, 404] width 1437 height 809
click at [674, 401] on video at bounding box center [718, 404] width 1437 height 809
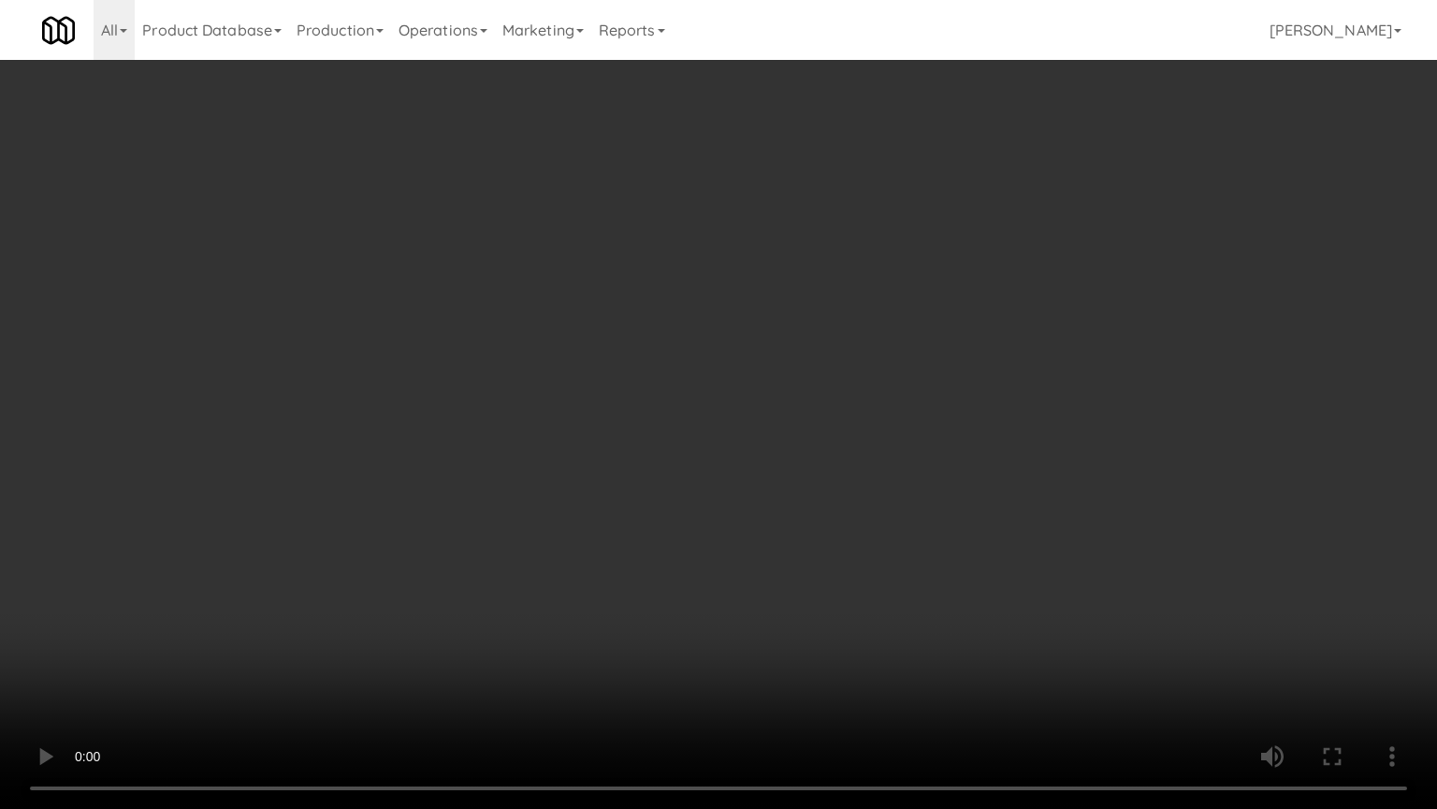
click at [700, 408] on video at bounding box center [718, 404] width 1437 height 809
click at [719, 401] on video at bounding box center [718, 404] width 1437 height 809
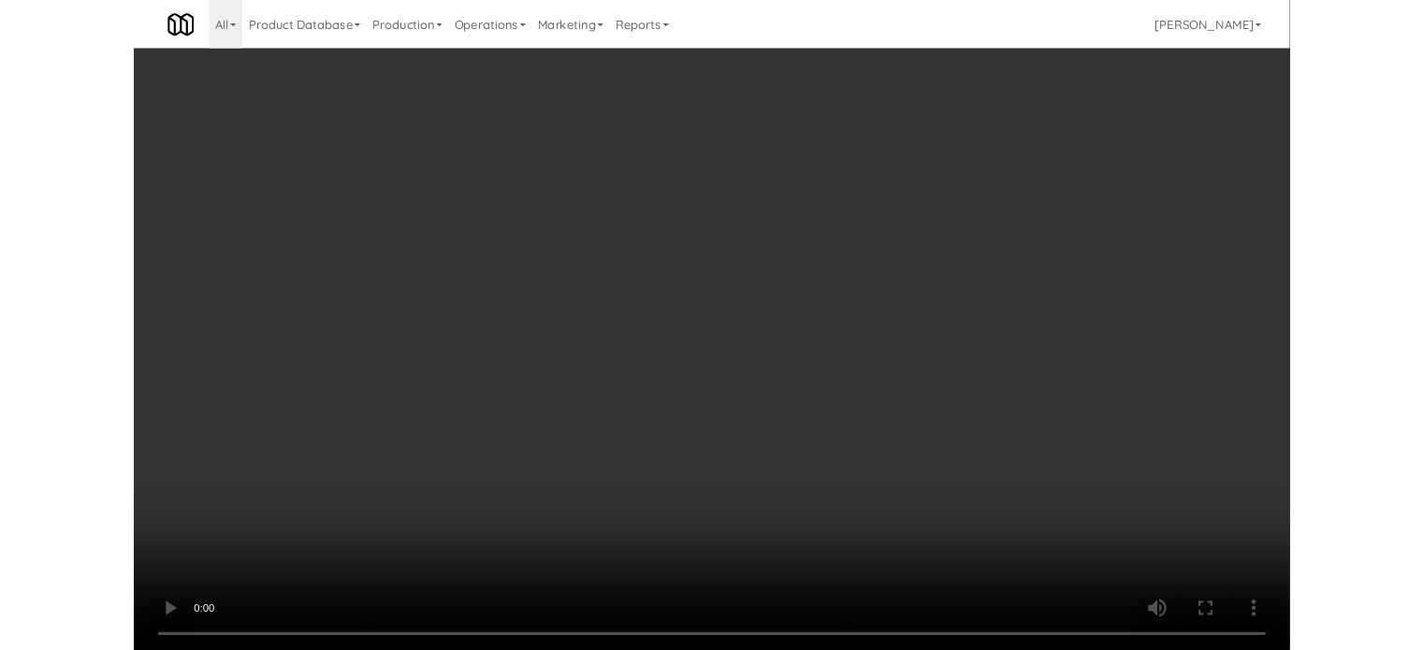
scroll to position [13114, 0]
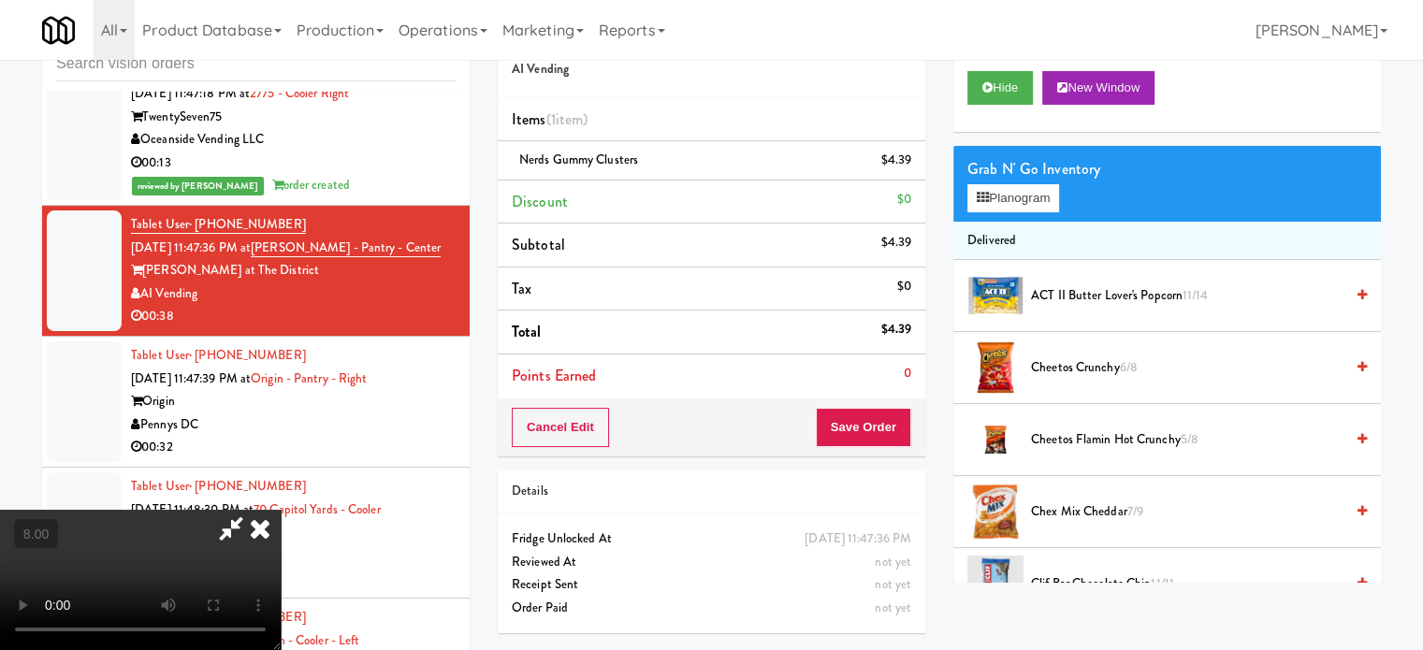
click at [1065, 438] on span "Cheetos Flamin Hot Crunchy 5/8" at bounding box center [1187, 440] width 313 height 23
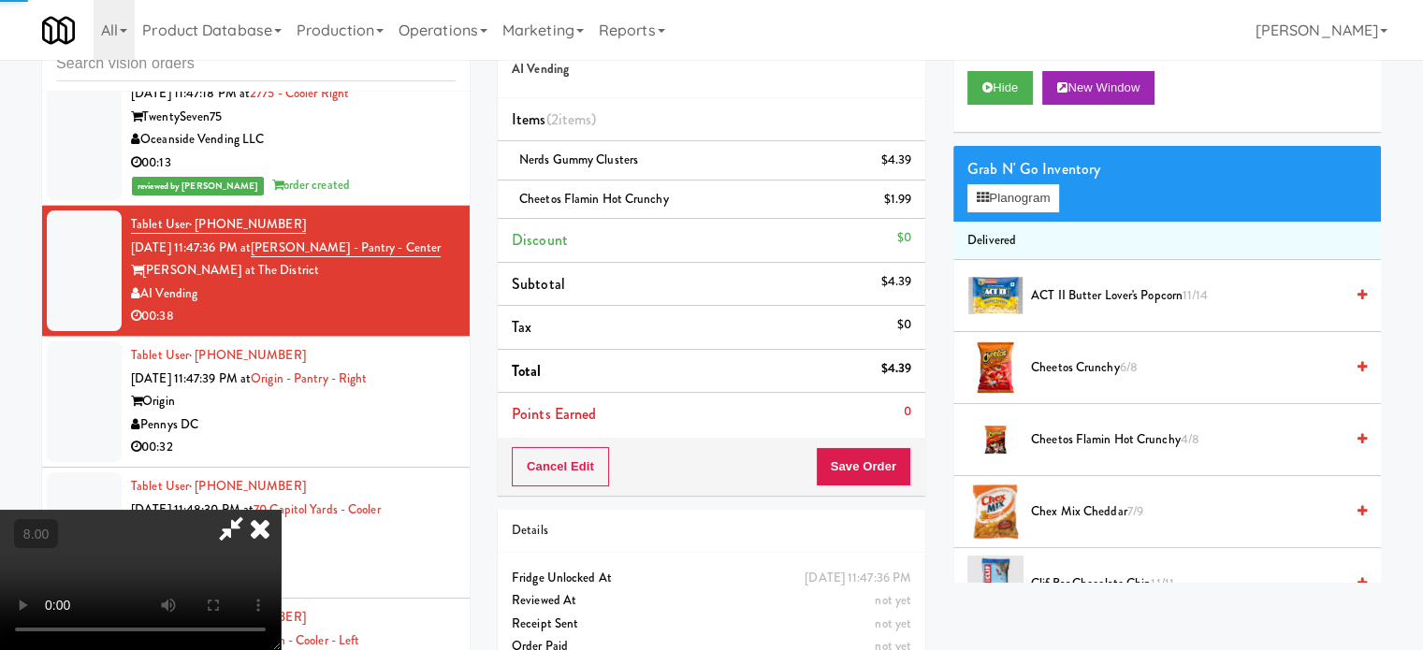
click at [1063, 372] on span "Cheetos Crunchy 6/8" at bounding box center [1187, 368] width 313 height 23
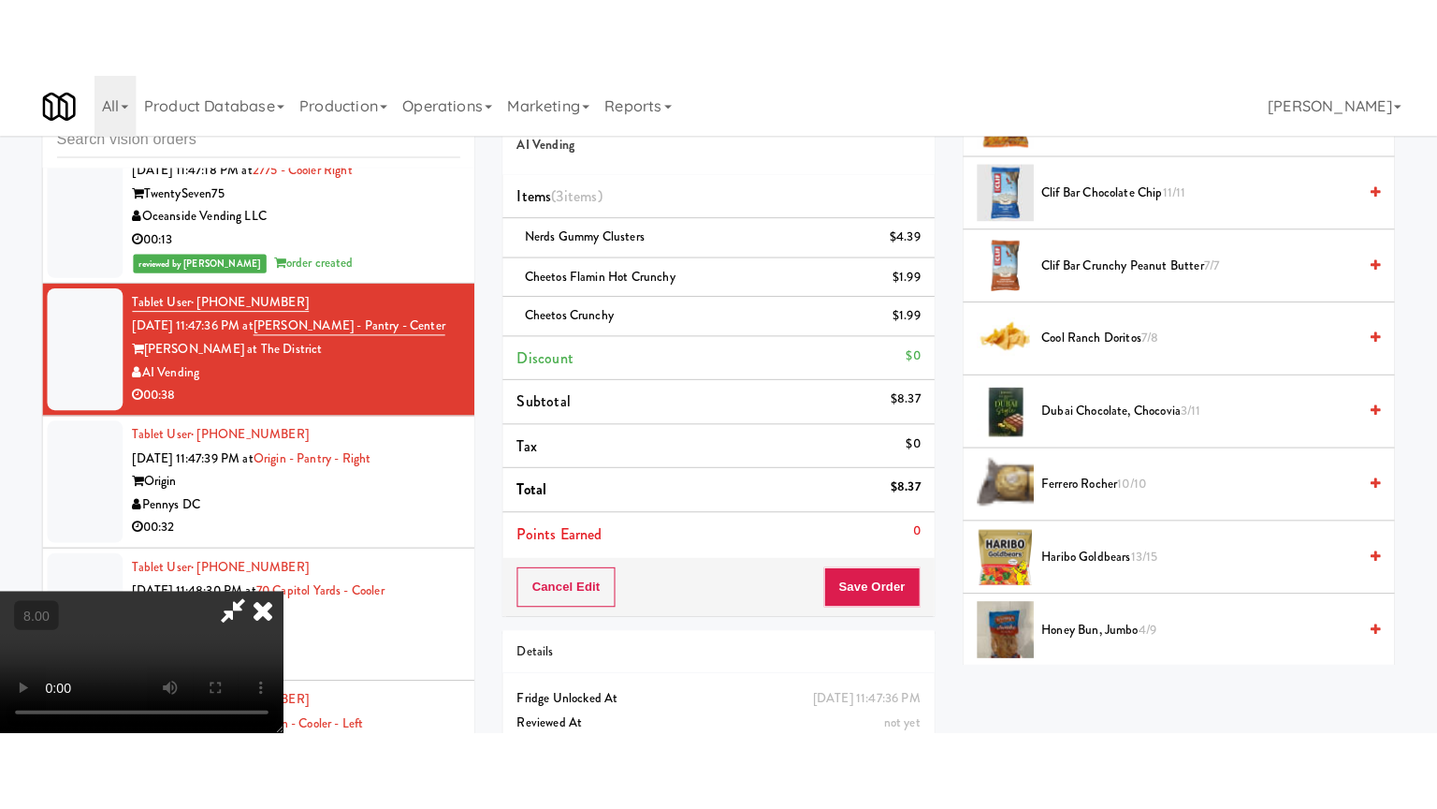
scroll to position [936, 0]
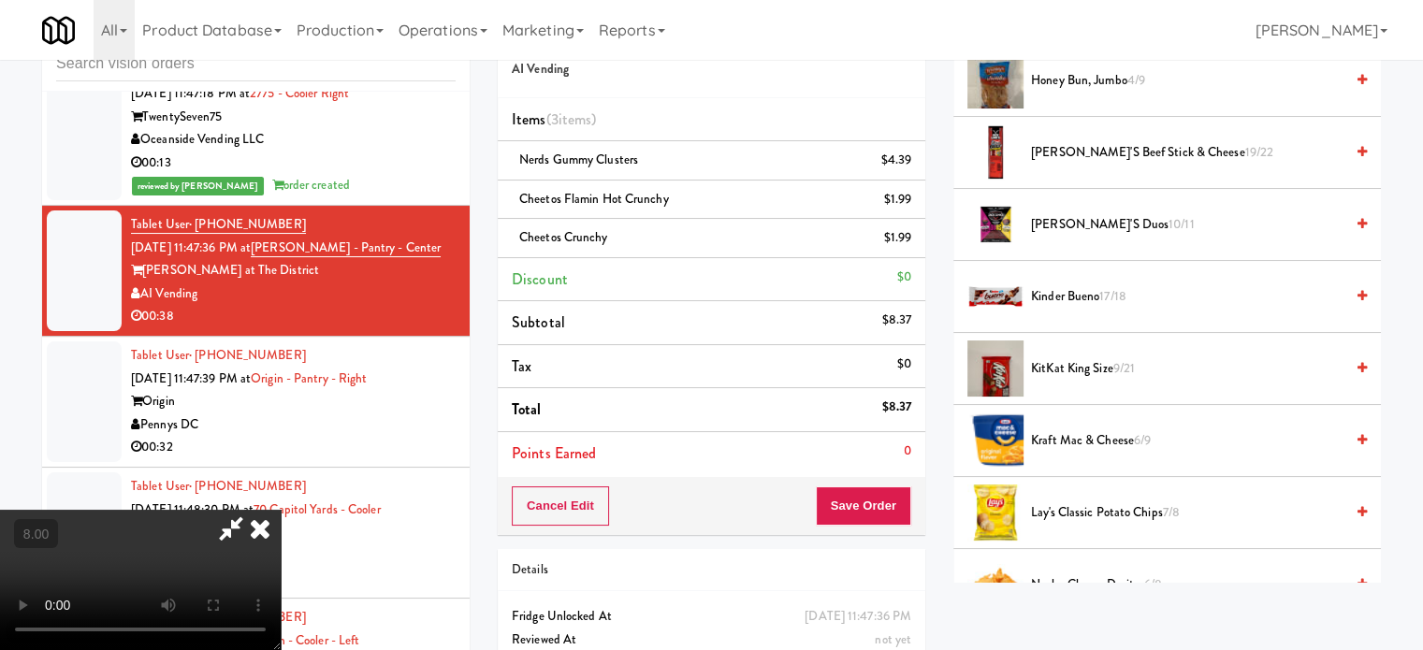
click at [1089, 359] on span "KitKat King Size 9/21" at bounding box center [1187, 368] width 313 height 23
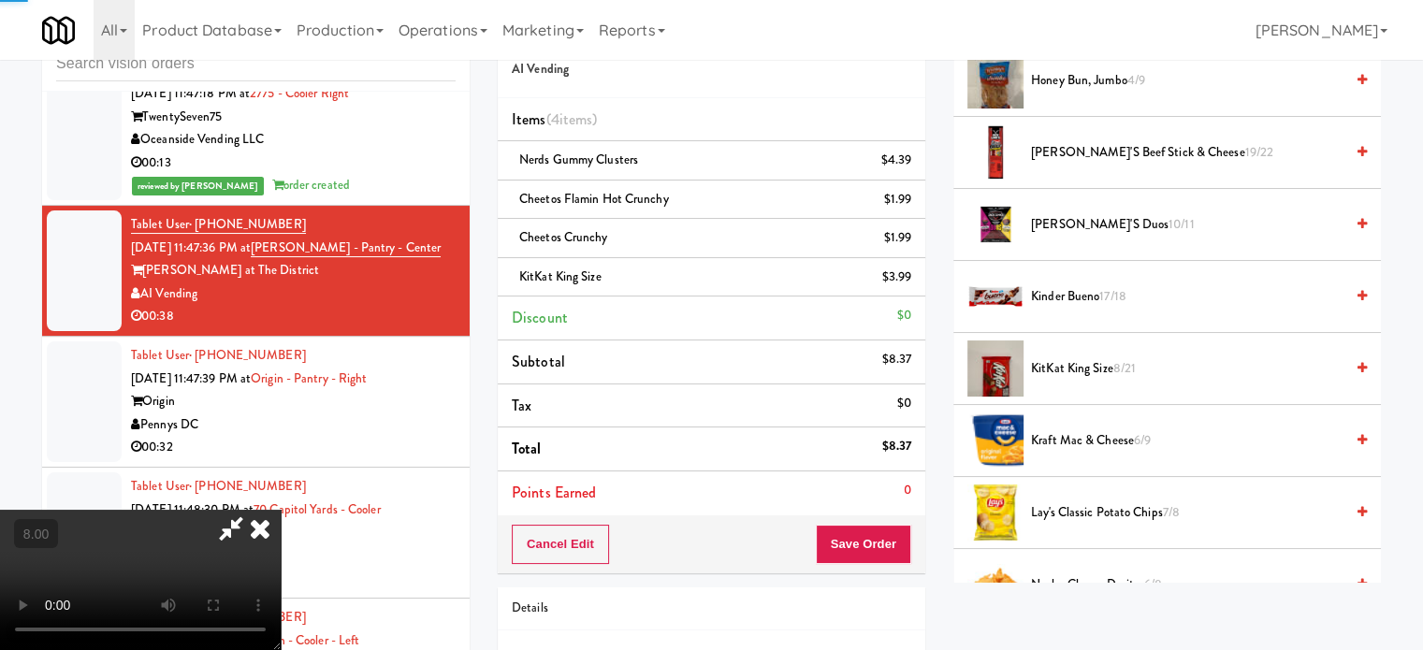
drag, startPoint x: 678, startPoint y: 431, endPoint x: 679, endPoint y: 419, distance: 12.2
click at [281, 510] on video at bounding box center [140, 580] width 281 height 140
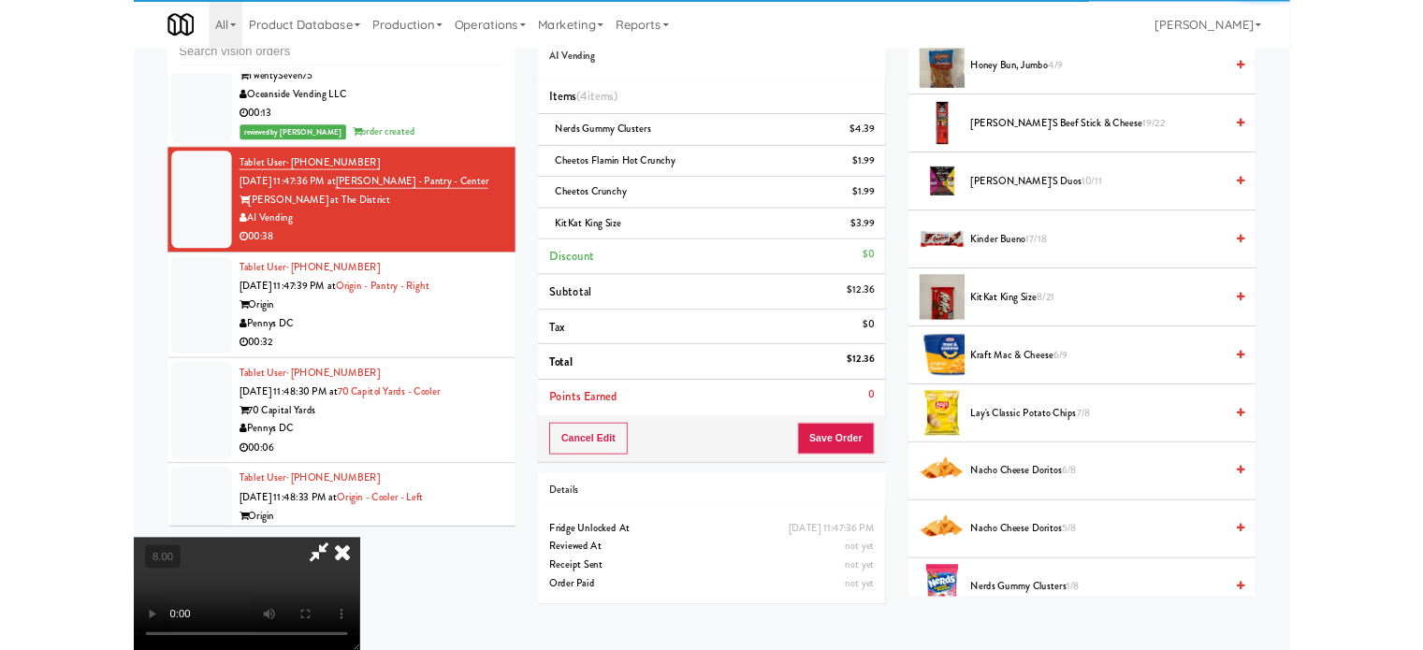
scroll to position [13091, 0]
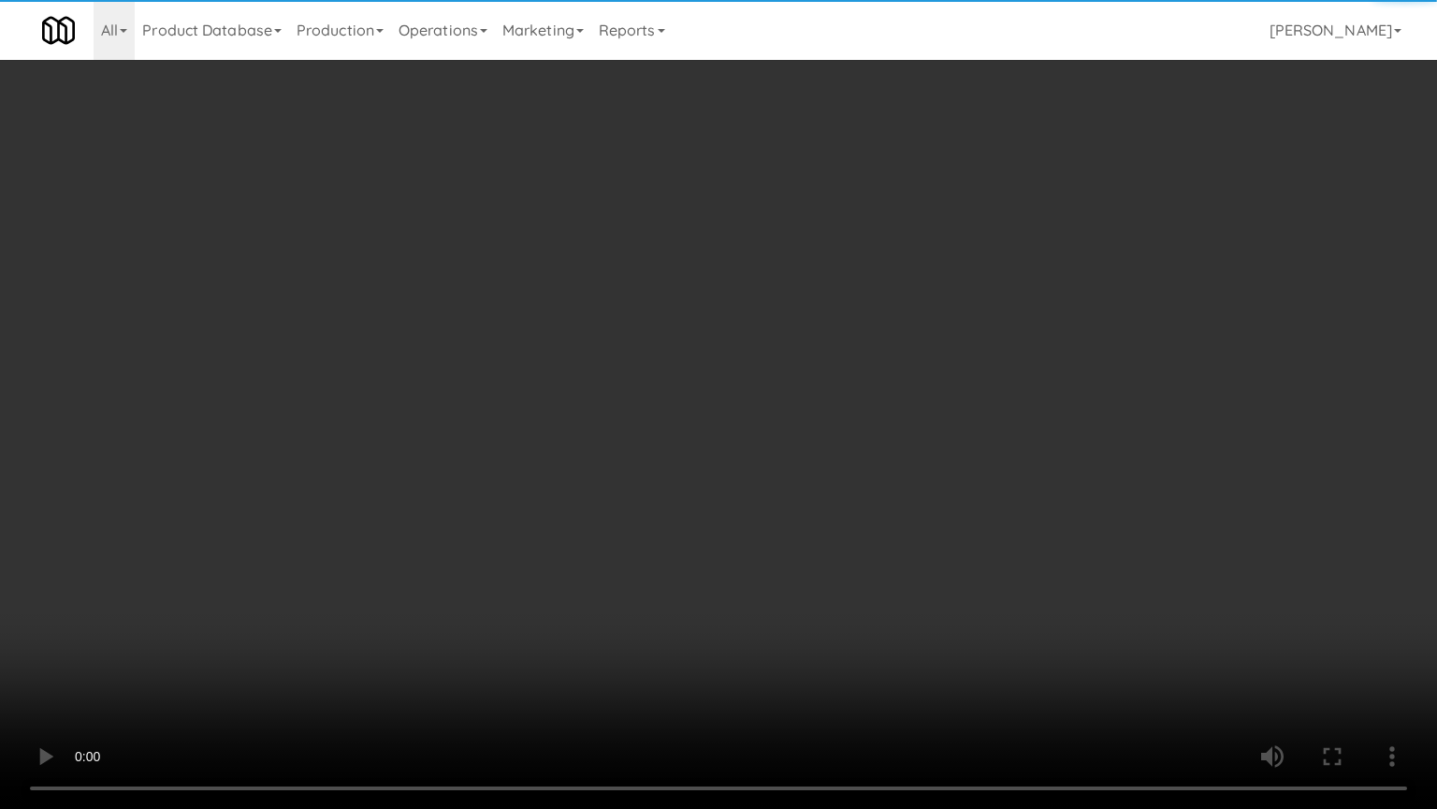
drag, startPoint x: 681, startPoint y: 472, endPoint x: 757, endPoint y: 352, distance: 141.8
click at [685, 465] on video at bounding box center [718, 404] width 1437 height 809
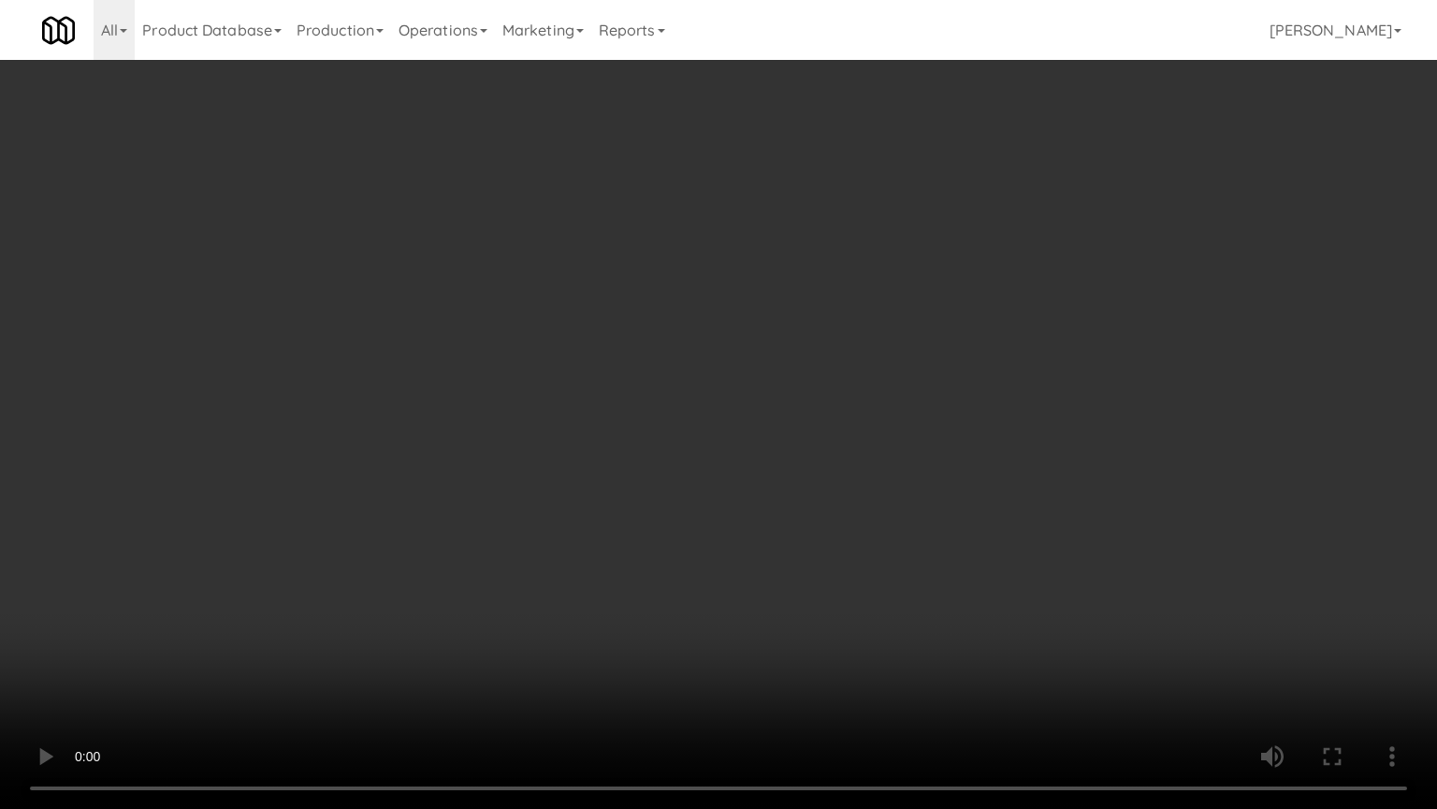
click at [766, 461] on video at bounding box center [718, 404] width 1437 height 809
drag, startPoint x: 792, startPoint y: 441, endPoint x: 915, endPoint y: 254, distance: 224.3
click at [794, 440] on video at bounding box center [718, 404] width 1437 height 809
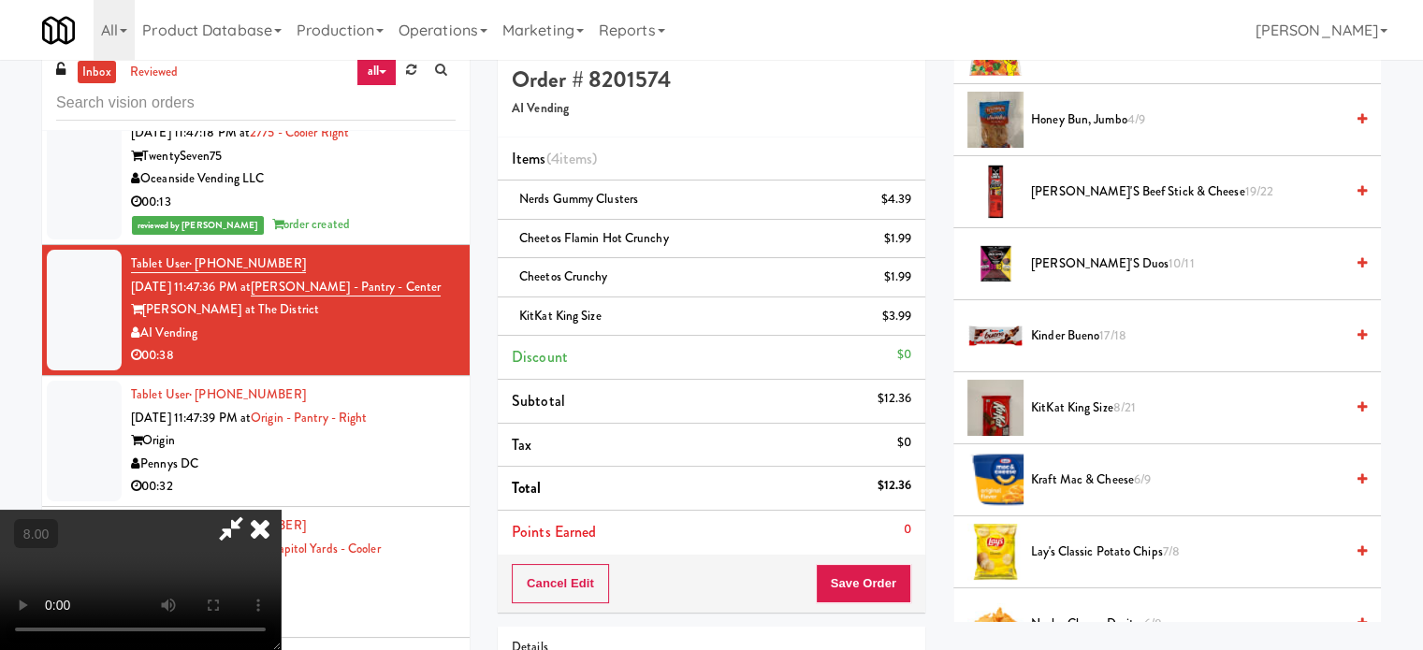
scroll to position [0, 0]
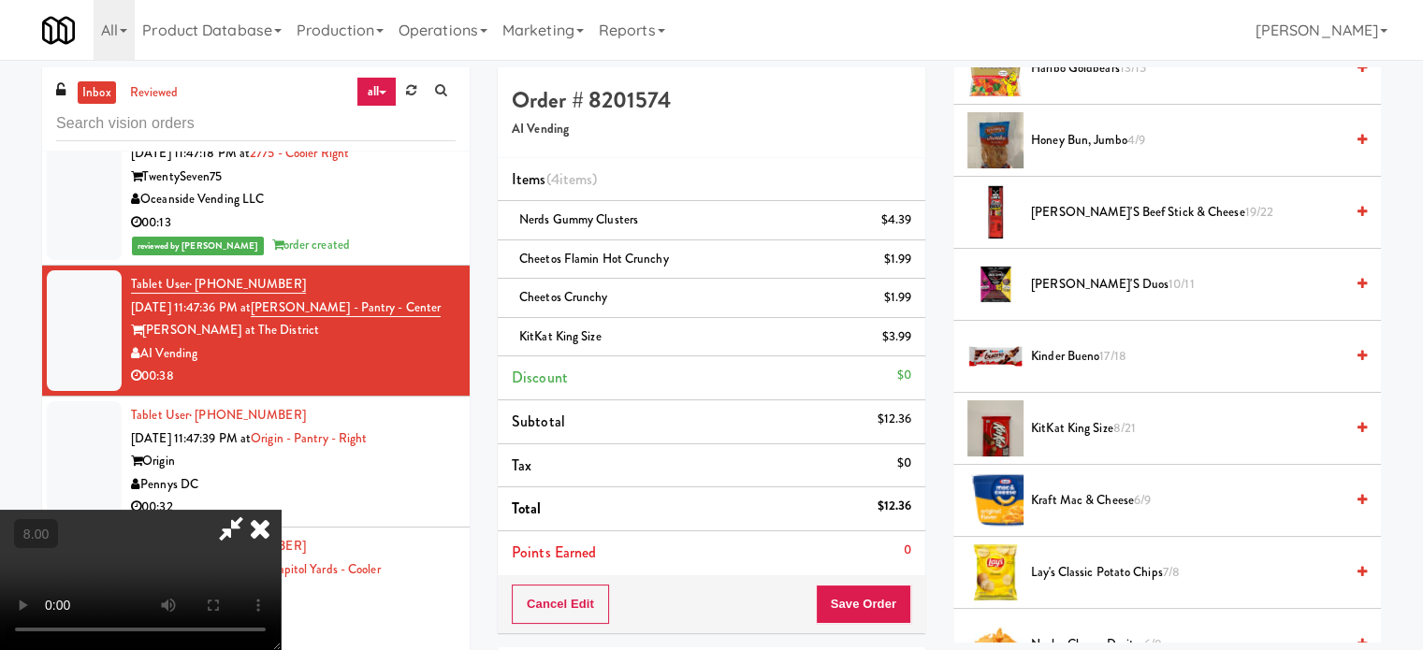
click at [281, 510] on icon at bounding box center [260, 528] width 41 height 37
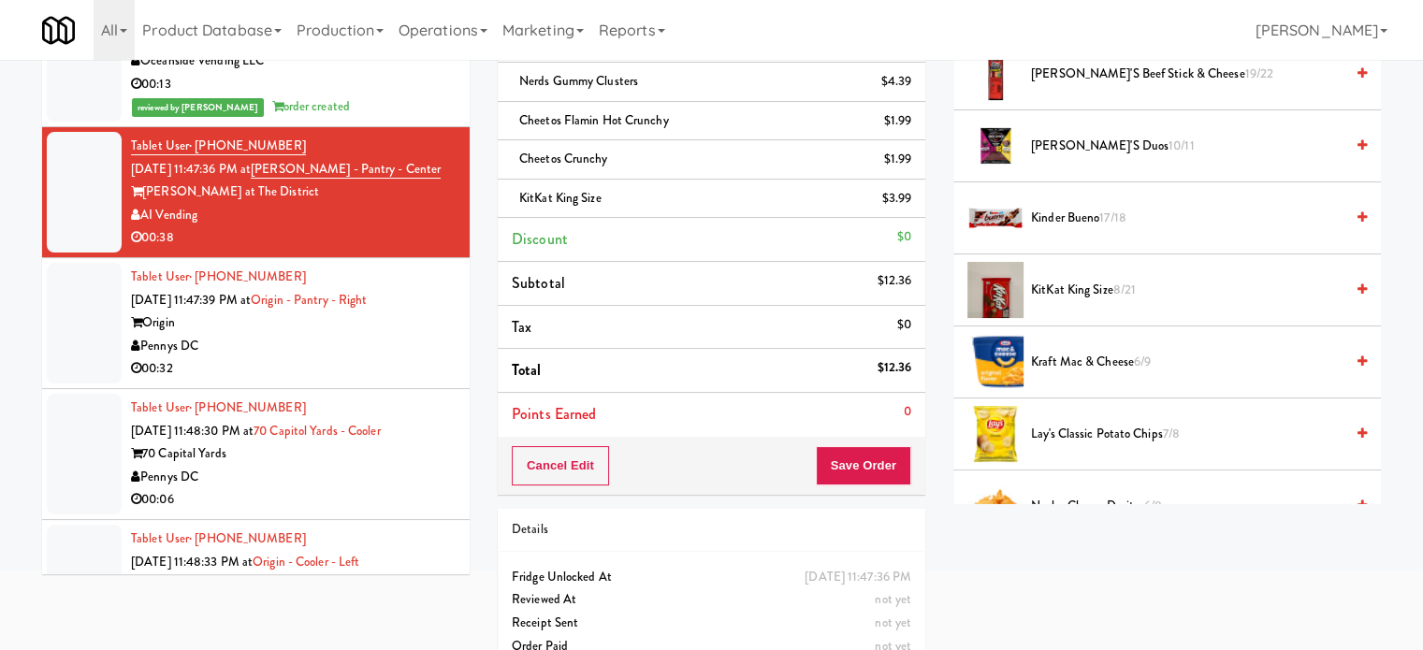
scroll to position [171, 0]
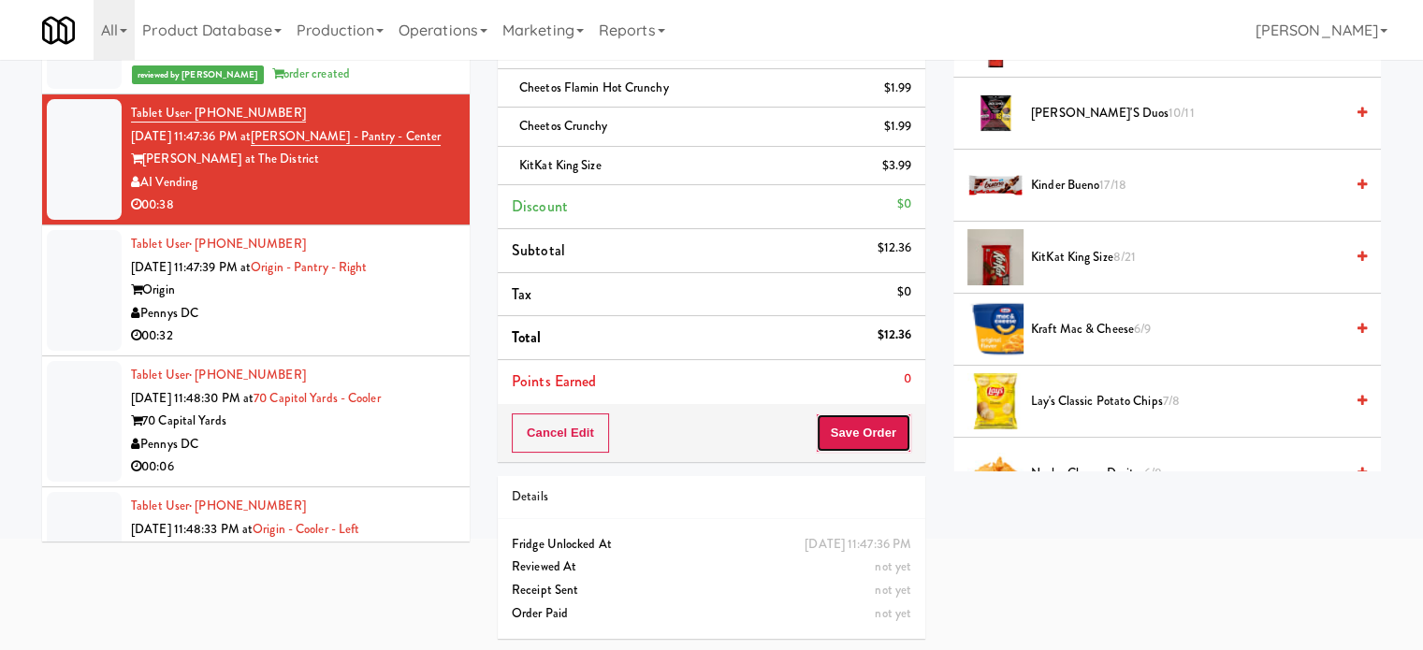
click at [887, 430] on button "Save Order" at bounding box center [863, 433] width 95 height 39
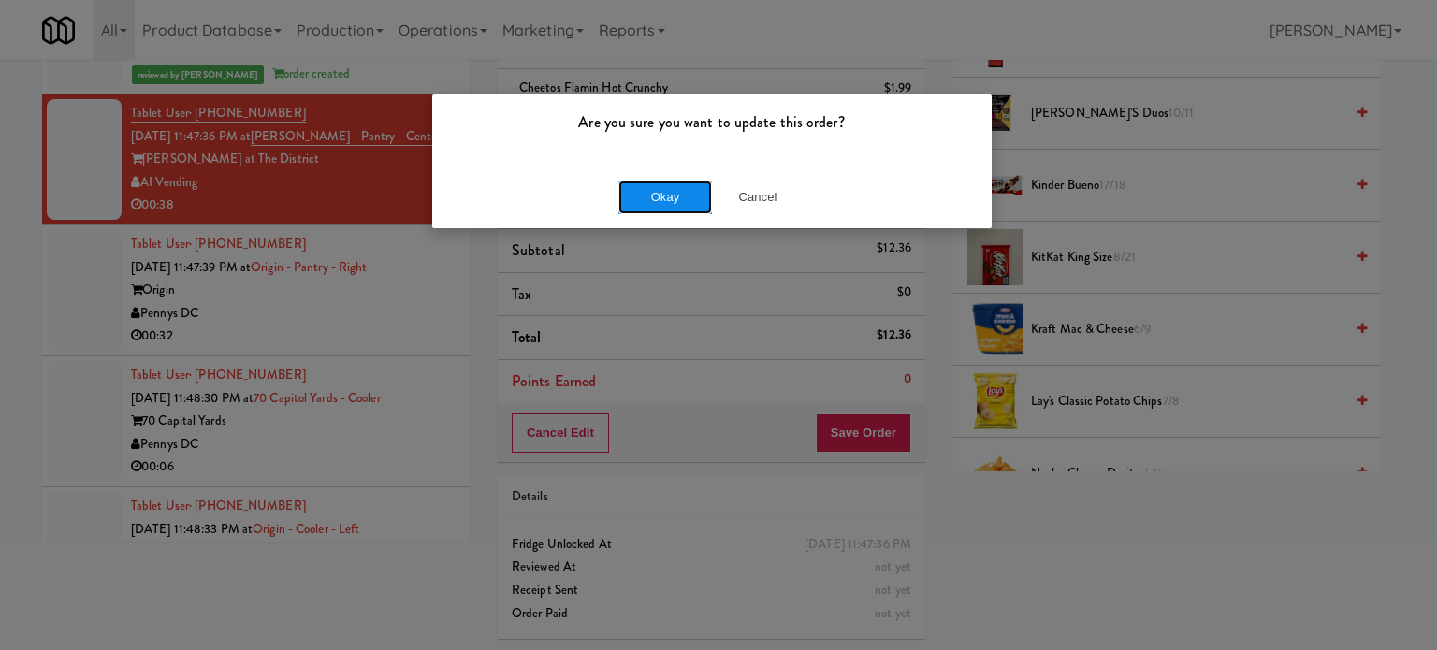
click at [667, 198] on button "Okay" at bounding box center [666, 198] width 94 height 34
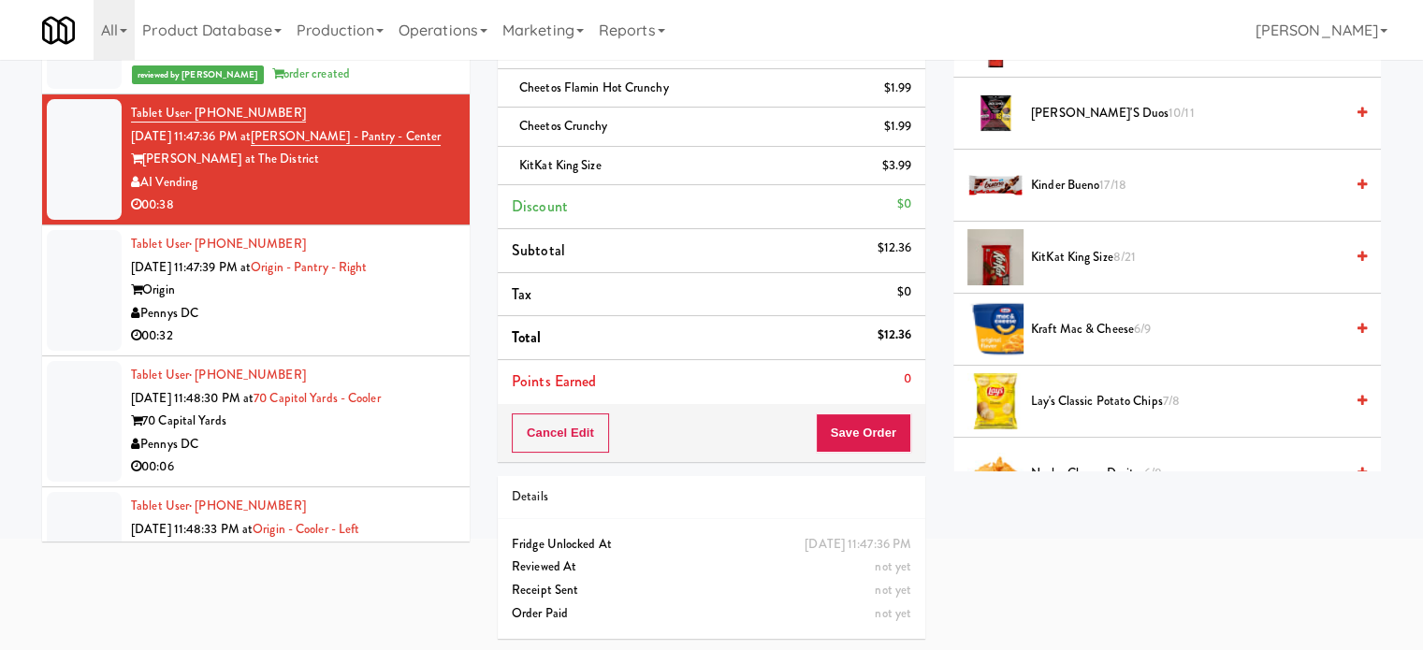
drag, startPoint x: 430, startPoint y: 397, endPoint x: 463, endPoint y: 361, distance: 48.3
click at [434, 348] on div "00:32" at bounding box center [293, 336] width 325 height 23
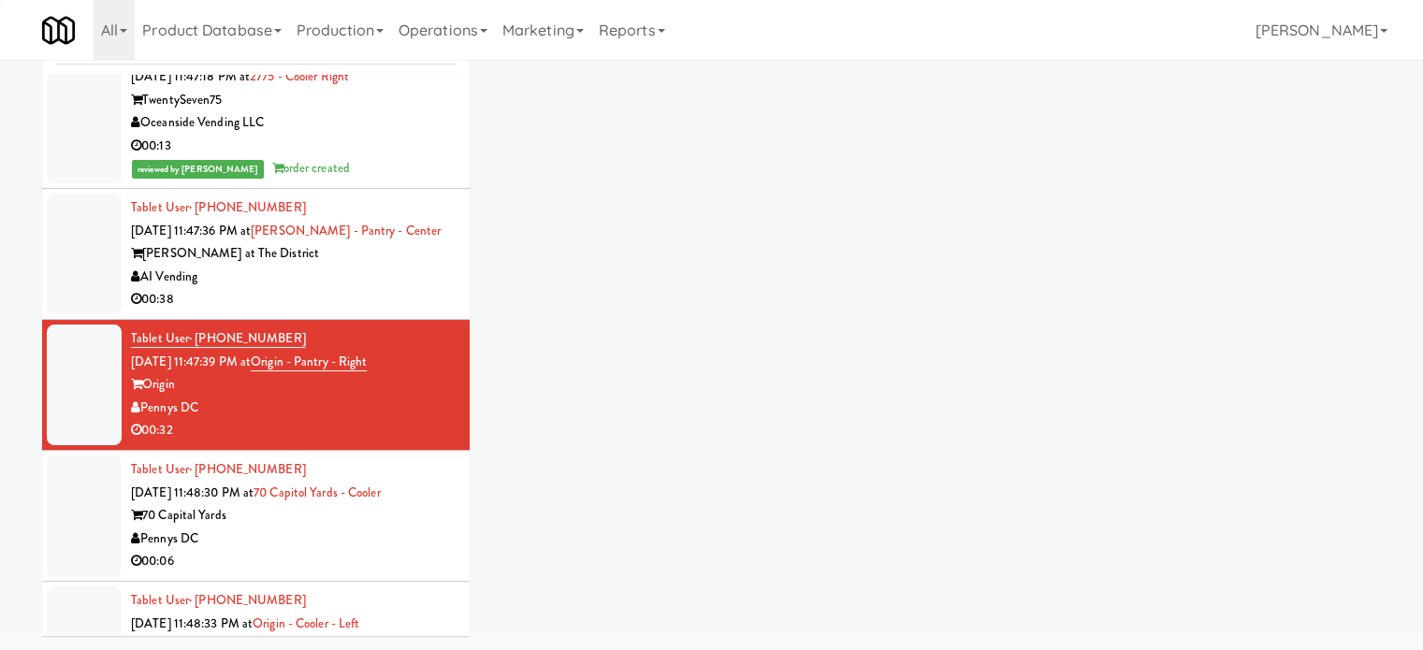
scroll to position [76, 0]
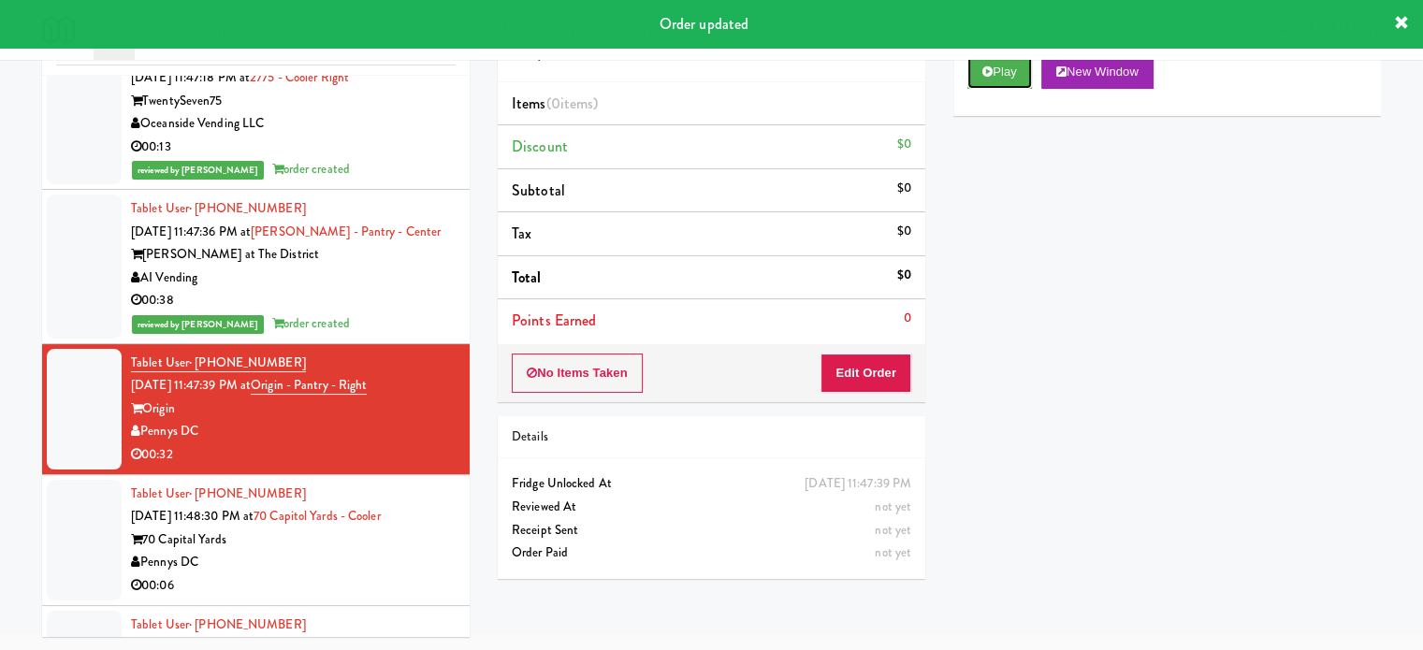
drag, startPoint x: 1007, startPoint y: 69, endPoint x: 921, endPoint y: 132, distance: 106.5
click at [1008, 70] on button "Play" at bounding box center [1000, 72] width 65 height 34
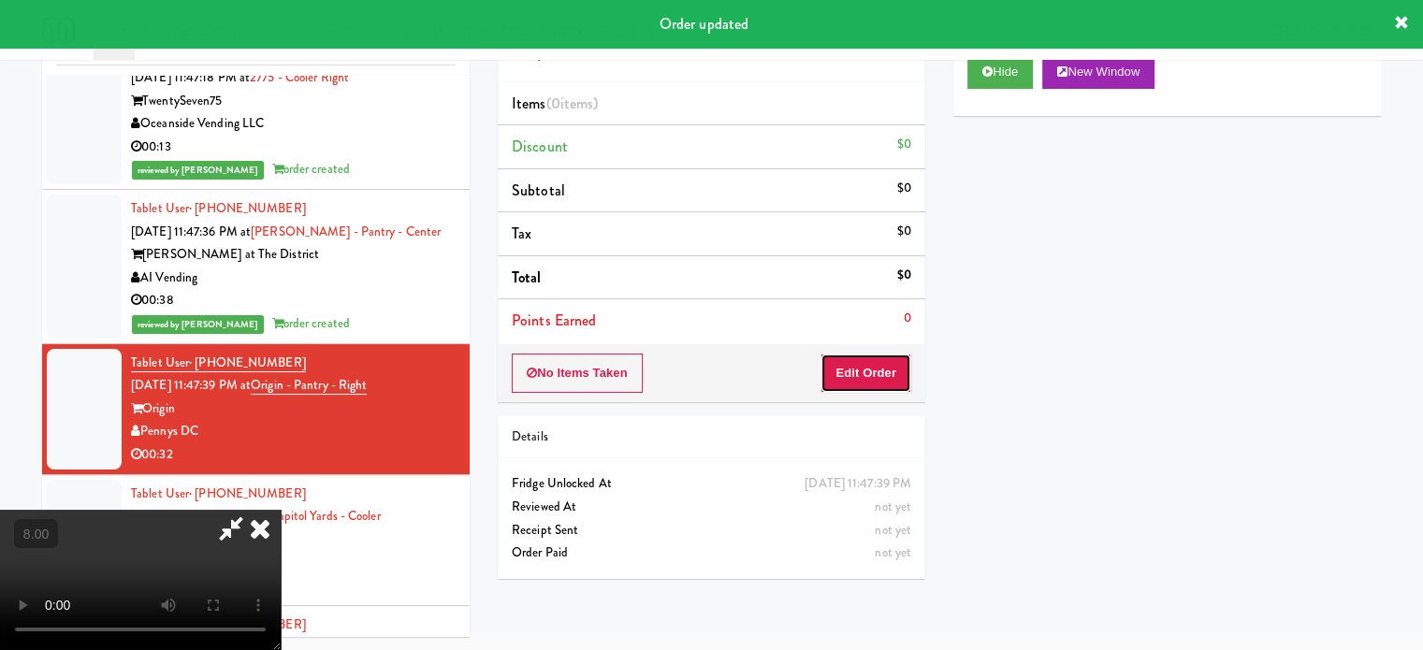
click at [876, 370] on button "Edit Order" at bounding box center [866, 373] width 91 height 39
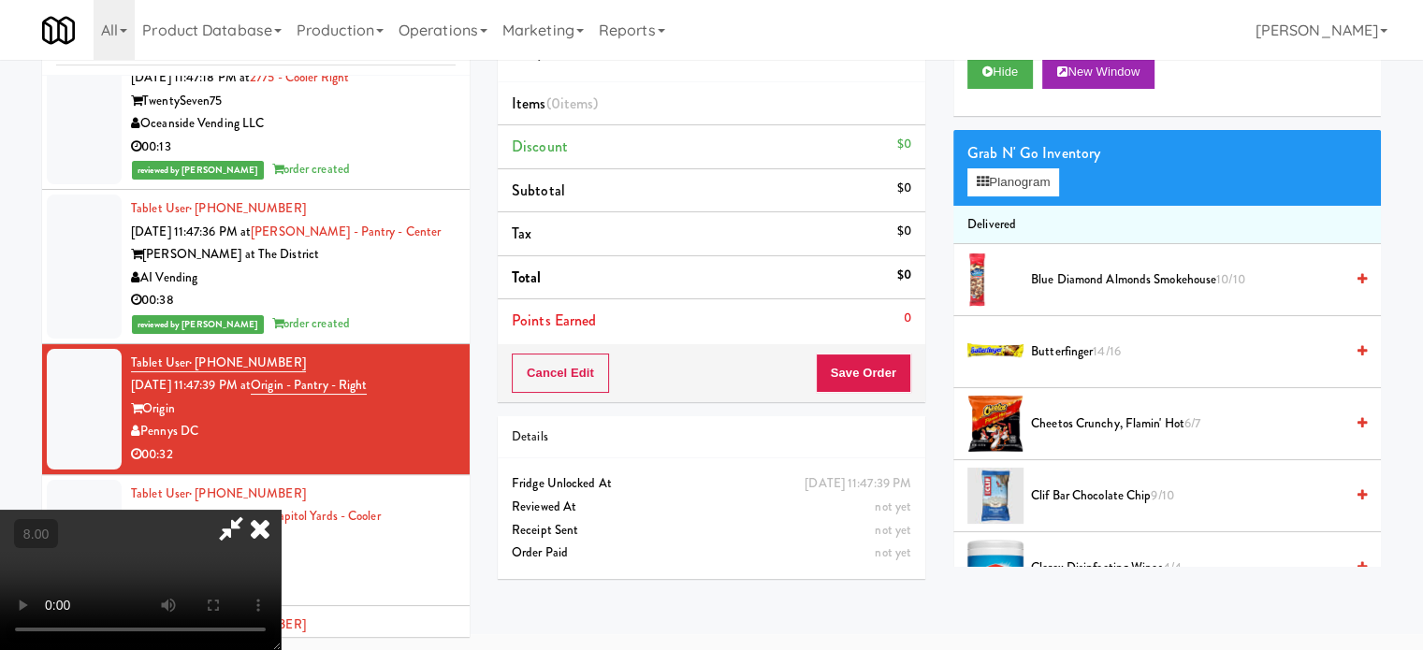
click at [281, 510] on video at bounding box center [140, 580] width 281 height 140
drag, startPoint x: 621, startPoint y: 474, endPoint x: 588, endPoint y: 225, distance: 252.1
click at [281, 510] on video at bounding box center [140, 580] width 281 height 140
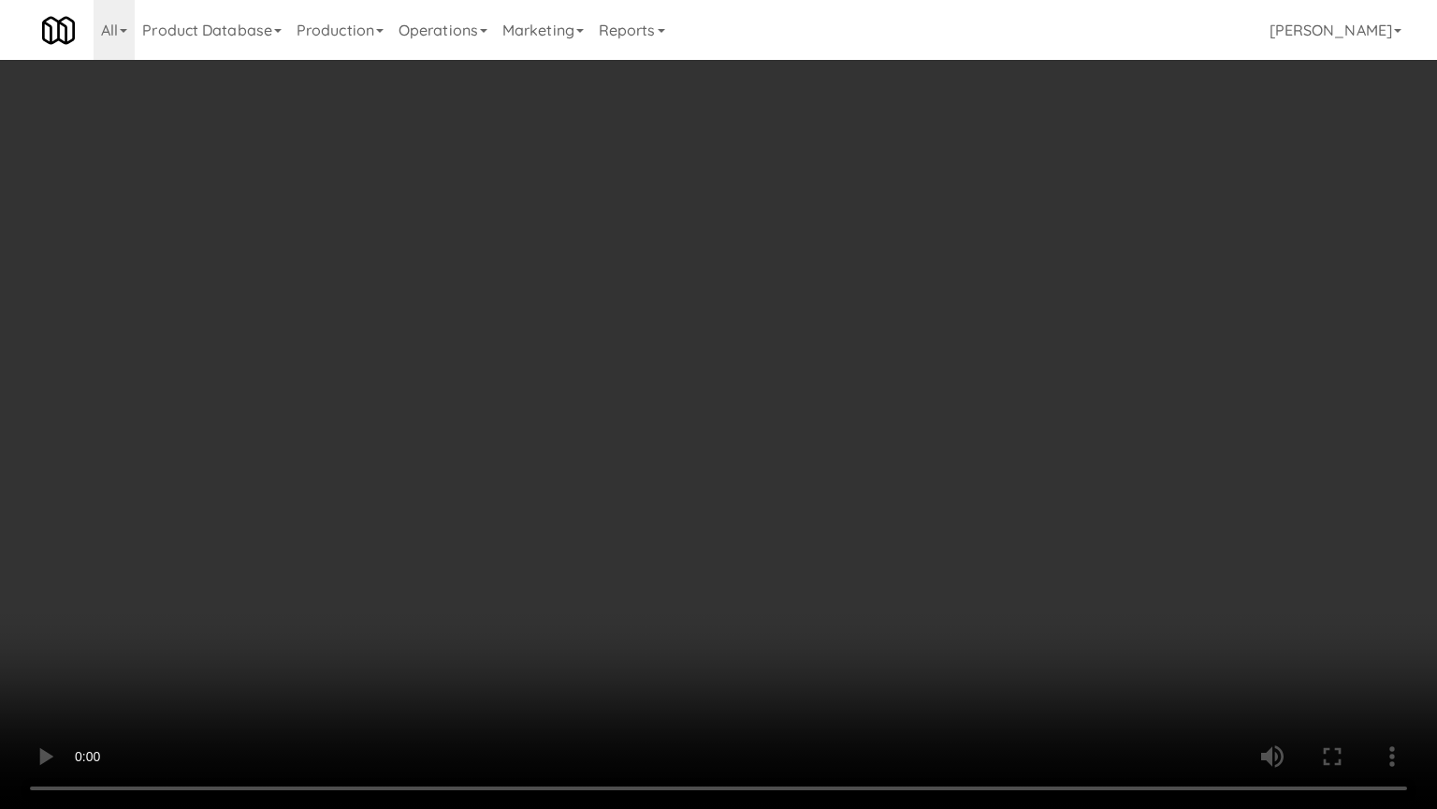
scroll to position [13091, 0]
click at [592, 352] on video at bounding box center [718, 404] width 1437 height 809
drag, startPoint x: 591, startPoint y: 378, endPoint x: 664, endPoint y: 386, distance: 73.4
click at [595, 378] on video at bounding box center [718, 404] width 1437 height 809
click at [747, 479] on video at bounding box center [718, 404] width 1437 height 809
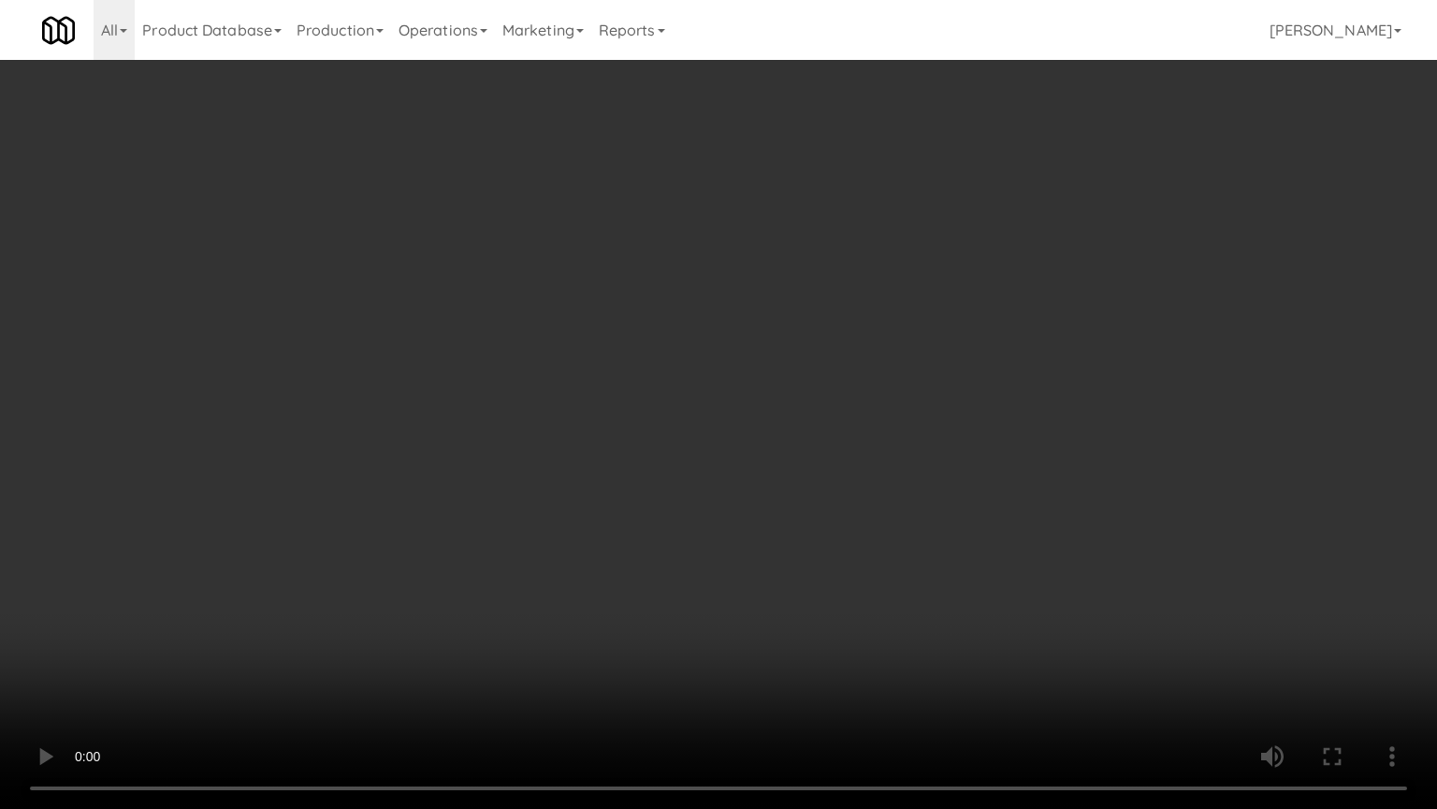
drag, startPoint x: 633, startPoint y: 483, endPoint x: 632, endPoint y: 472, distance: 11.3
click at [631, 480] on video at bounding box center [718, 404] width 1437 height 809
click at [702, 490] on video at bounding box center [718, 404] width 1437 height 809
drag, startPoint x: 595, startPoint y: 485, endPoint x: 605, endPoint y: 479, distance: 11.7
click at [595, 486] on video at bounding box center [718, 404] width 1437 height 809
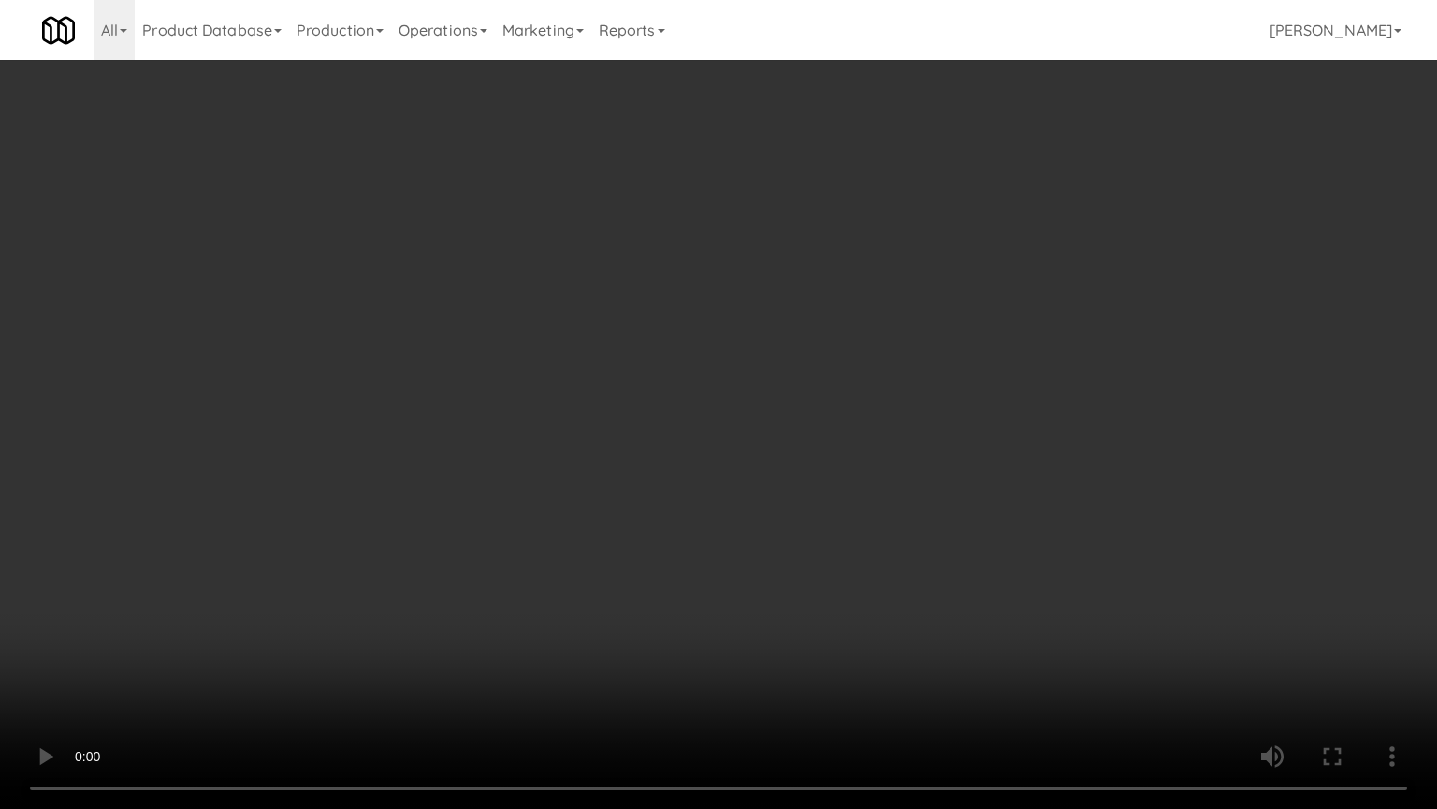
click at [731, 500] on video at bounding box center [718, 404] width 1437 height 809
click at [662, 487] on video at bounding box center [718, 404] width 1437 height 809
click at [779, 513] on video at bounding box center [718, 404] width 1437 height 809
drag, startPoint x: 693, startPoint y: 507, endPoint x: 712, endPoint y: 498, distance: 20.9
click at [695, 507] on video at bounding box center [718, 404] width 1437 height 809
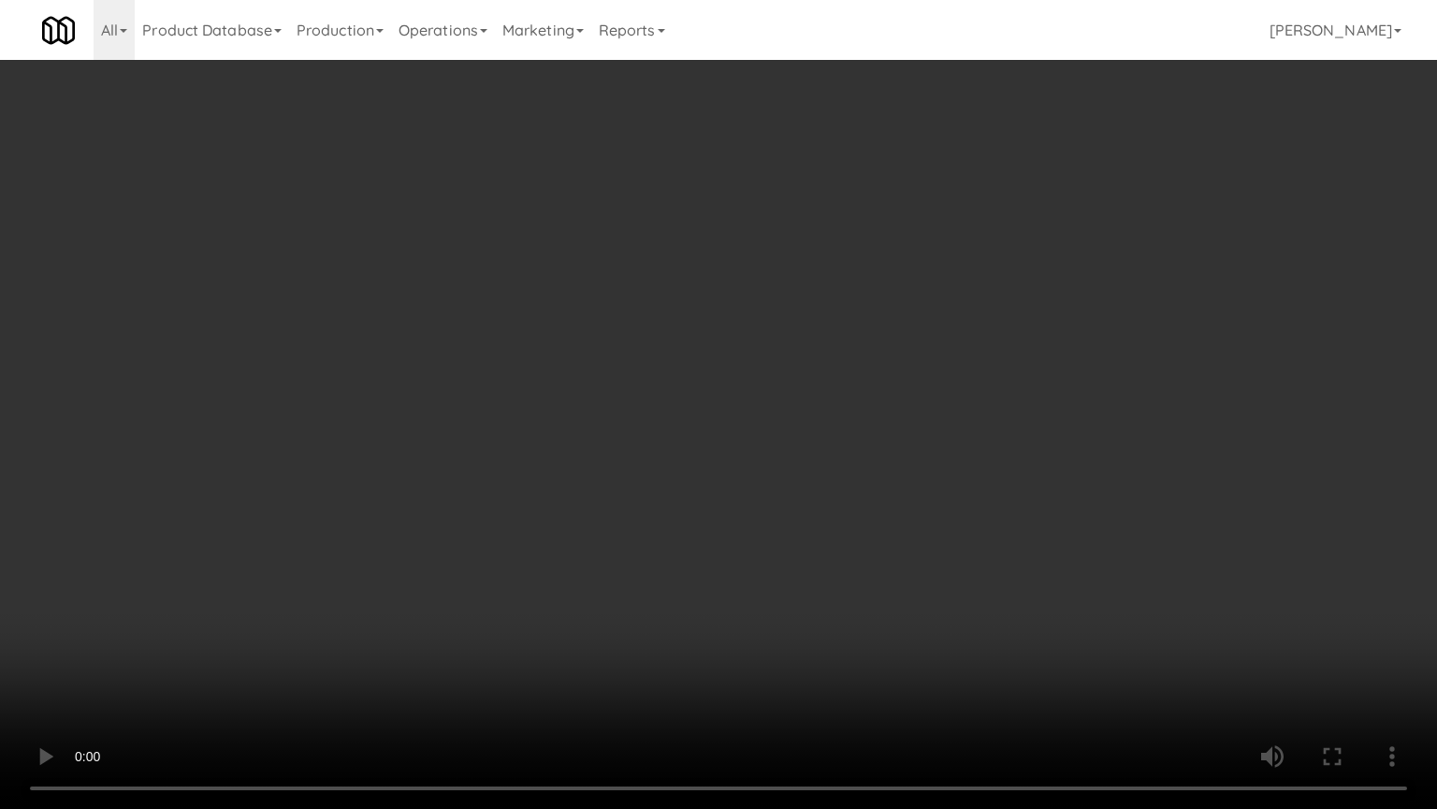
drag, startPoint x: 712, startPoint y: 498, endPoint x: 853, endPoint y: 336, distance: 214.9
click at [722, 497] on video at bounding box center [718, 404] width 1437 height 809
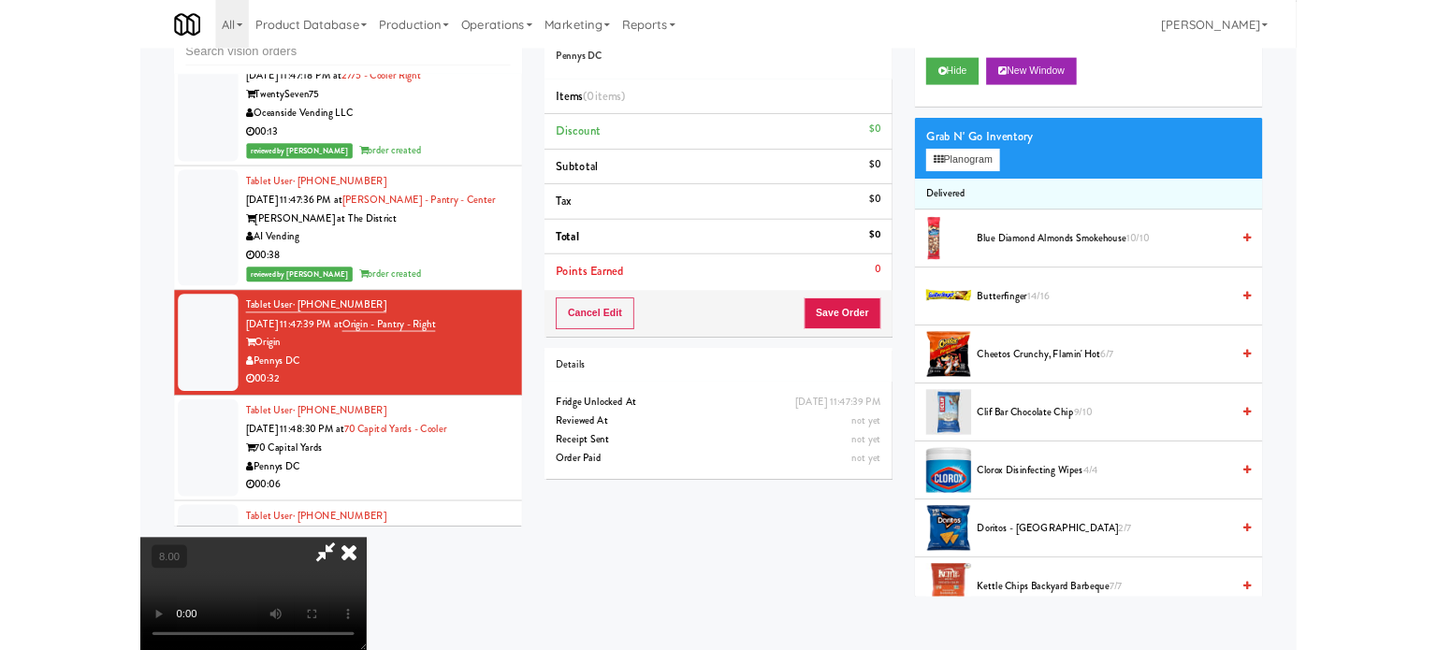
scroll to position [13114, 0]
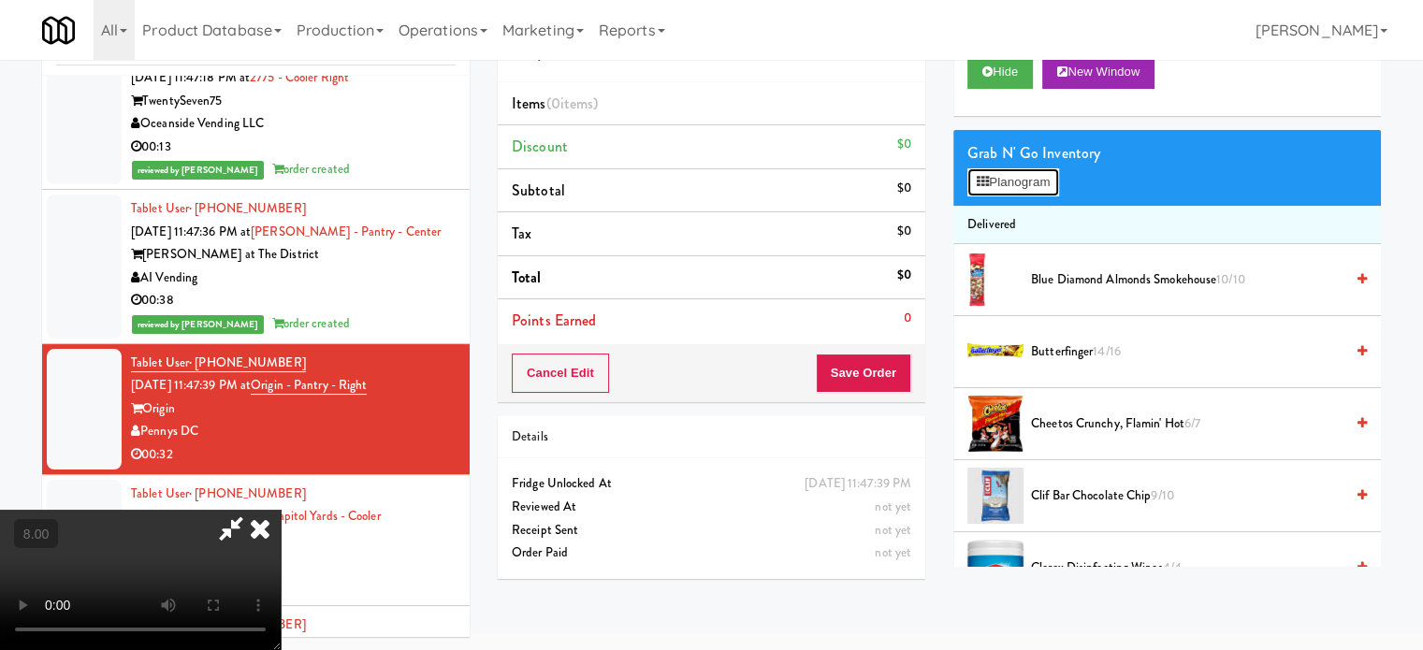
drag, startPoint x: 1030, startPoint y: 182, endPoint x: 1094, endPoint y: 182, distance: 63.6
click at [1031, 182] on button "Planogram" at bounding box center [1014, 182] width 92 height 28
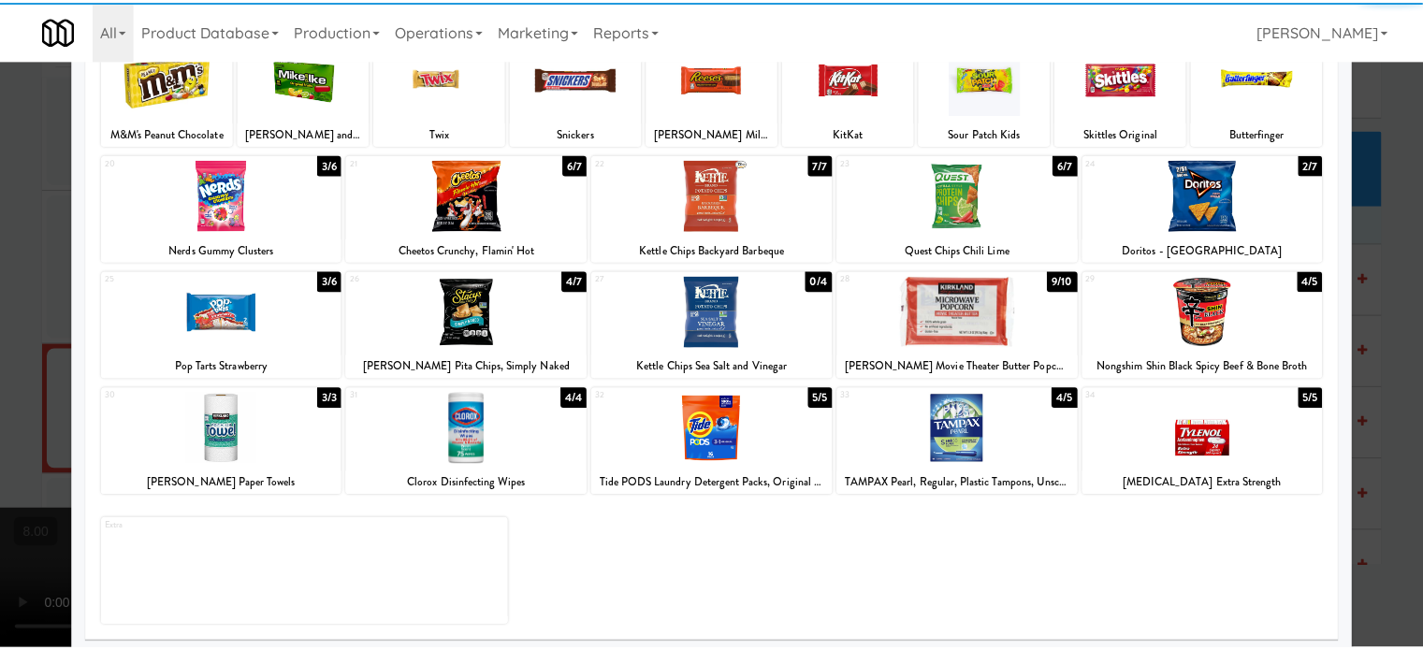
scroll to position [268, 0]
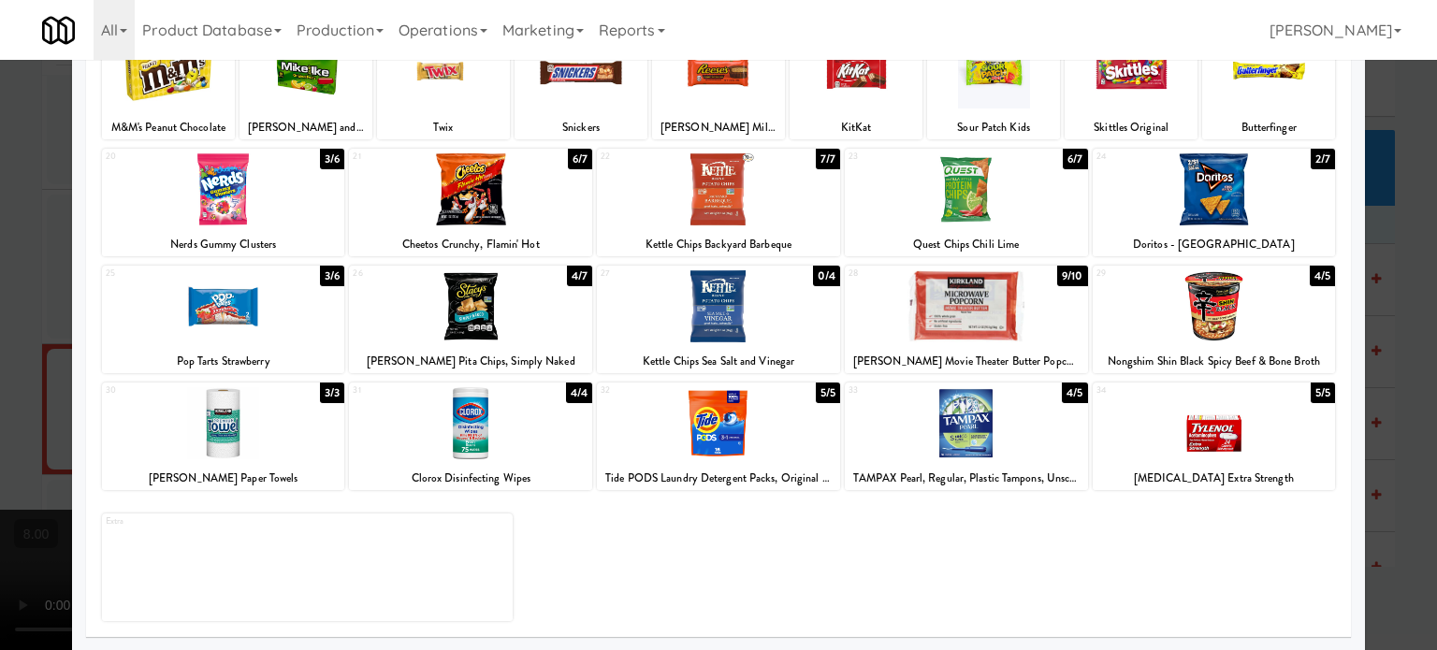
click at [1310, 276] on div "4/5" at bounding box center [1322, 276] width 25 height 21
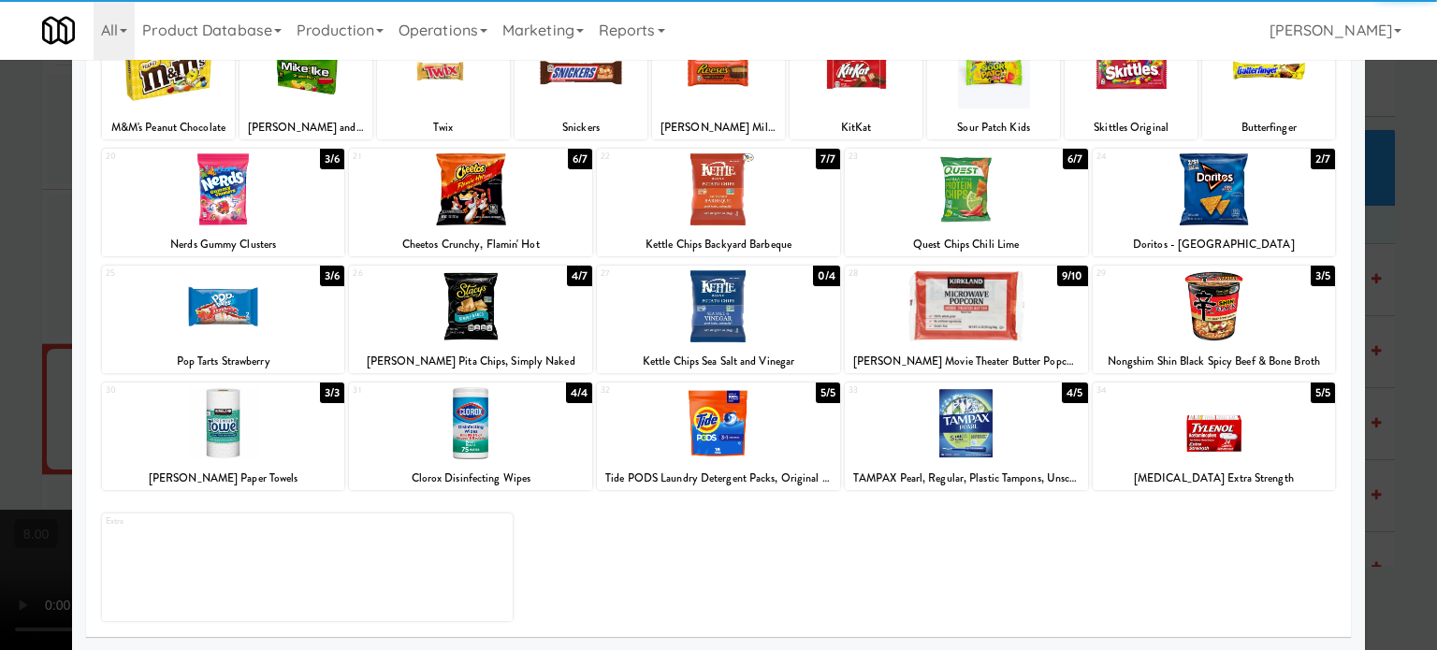
drag, startPoint x: 1394, startPoint y: 372, endPoint x: 1332, endPoint y: 375, distance: 62.8
click at [1394, 373] on div at bounding box center [718, 325] width 1437 height 650
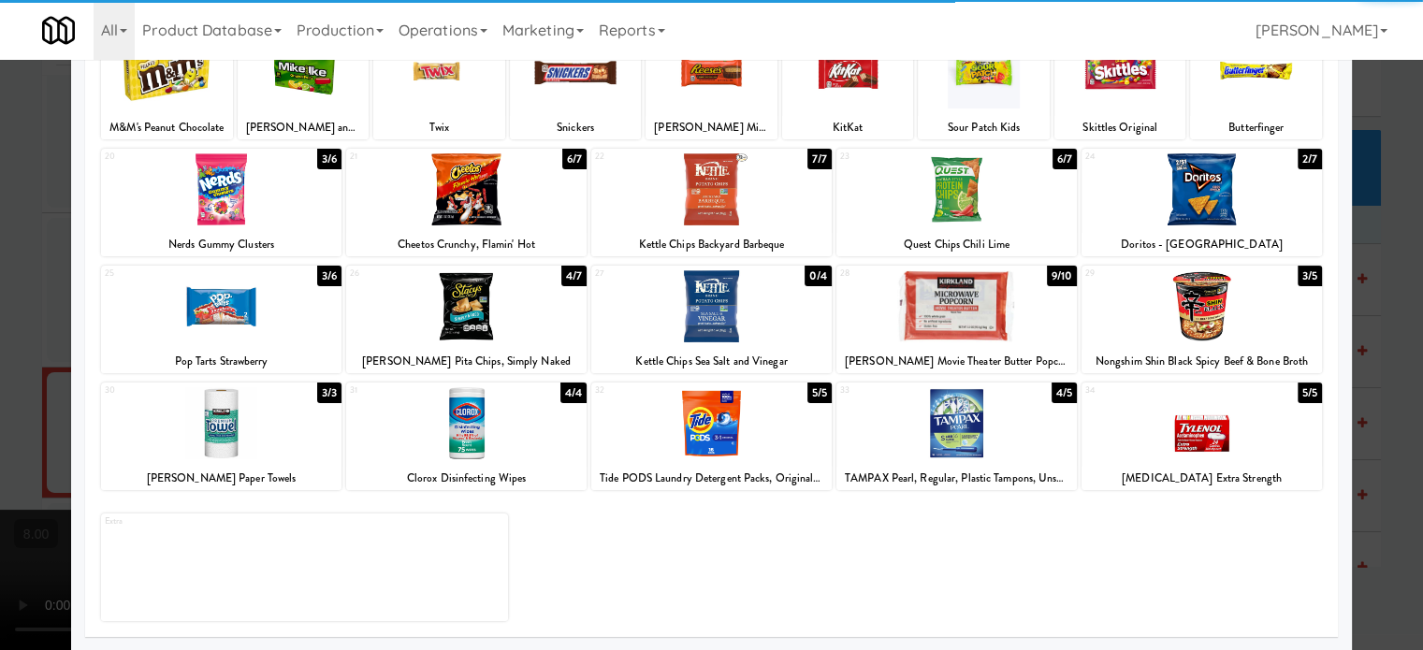
scroll to position [13114, 0]
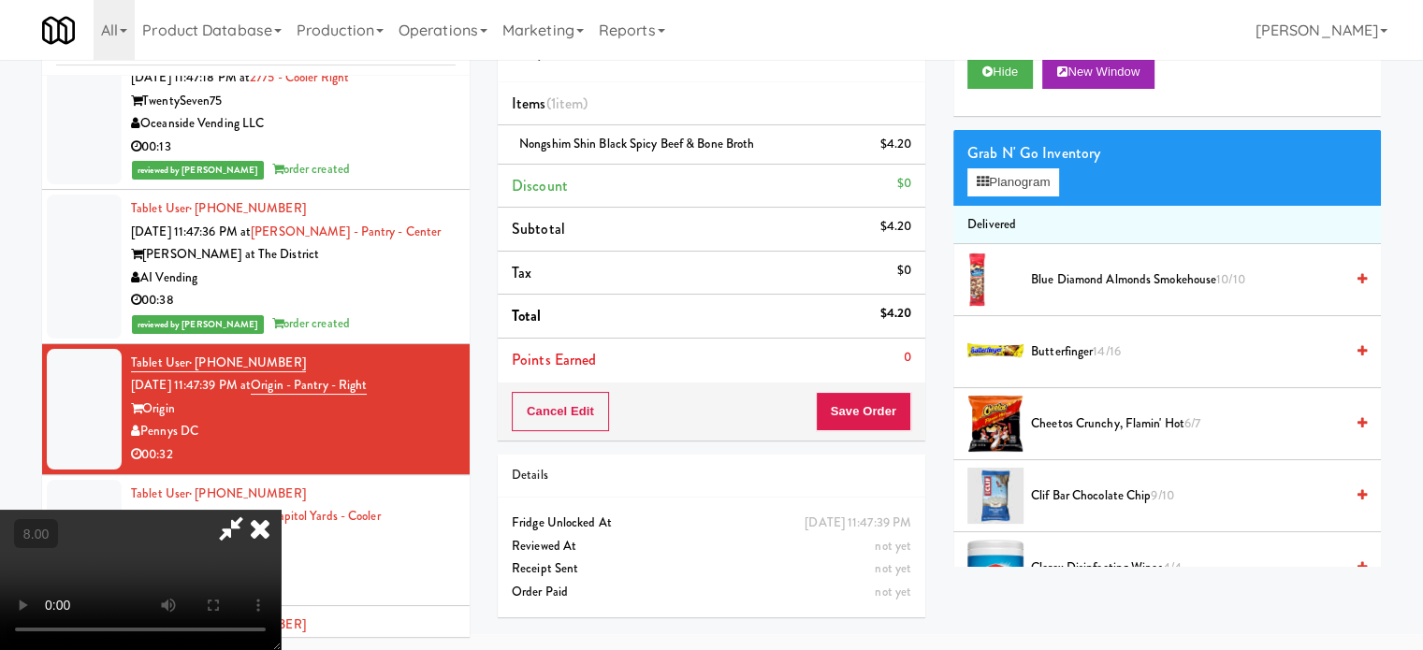
drag, startPoint x: 299, startPoint y: 628, endPoint x: 313, endPoint y: 591, distance: 38.8
click at [281, 622] on video at bounding box center [140, 580] width 281 height 140
drag, startPoint x: 314, startPoint y: 585, endPoint x: 399, endPoint y: 585, distance: 85.2
click at [281, 581] on video at bounding box center [140, 580] width 281 height 140
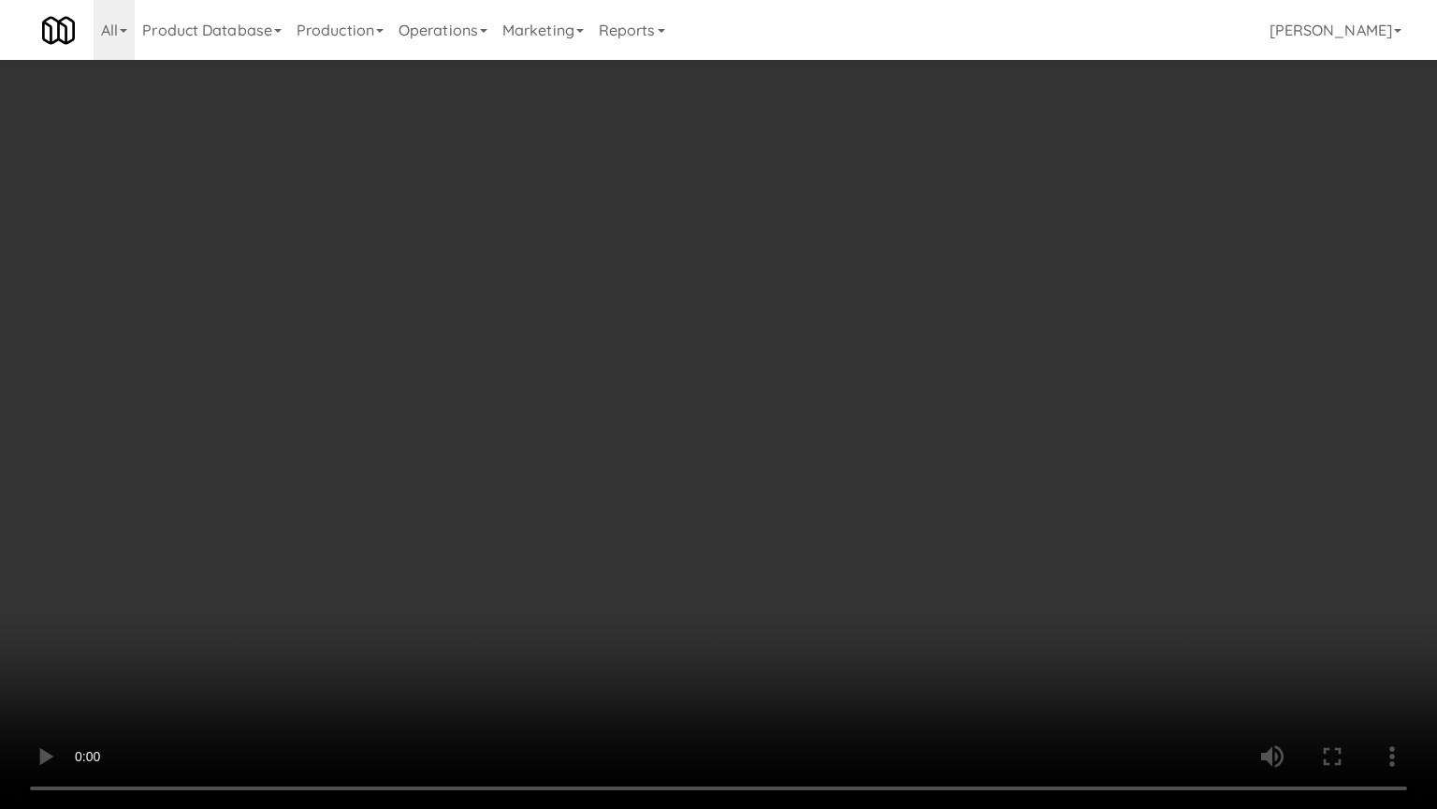
scroll to position [13091, 0]
drag, startPoint x: 460, startPoint y: 487, endPoint x: 528, endPoint y: 445, distance: 79.5
click at [473, 479] on video at bounding box center [718, 404] width 1437 height 809
click at [745, 401] on video at bounding box center [718, 404] width 1437 height 809
click at [751, 401] on video at bounding box center [718, 404] width 1437 height 809
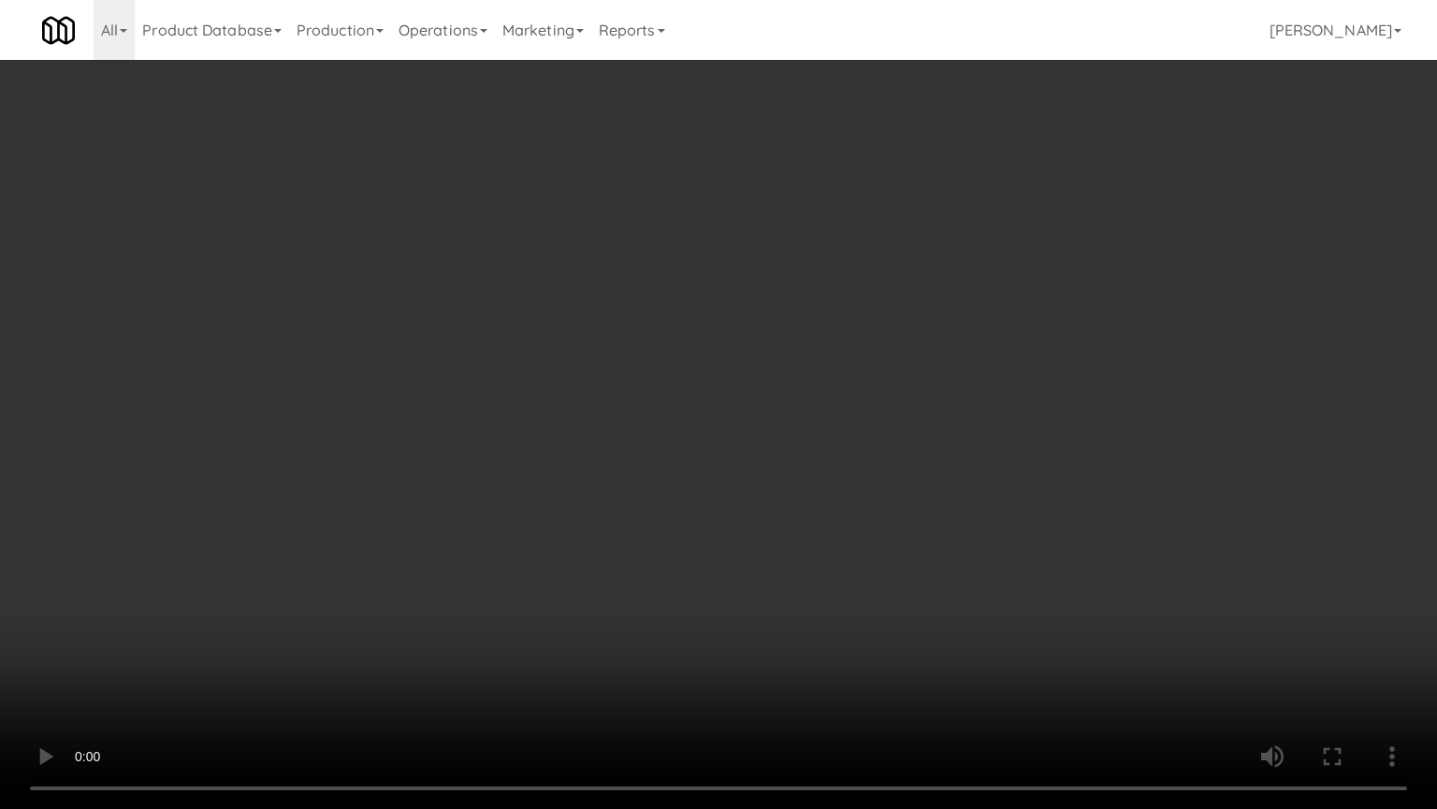
click at [809, 420] on video at bounding box center [718, 404] width 1437 height 809
click at [734, 416] on video at bounding box center [718, 404] width 1437 height 809
click at [741, 412] on video at bounding box center [718, 404] width 1437 height 809
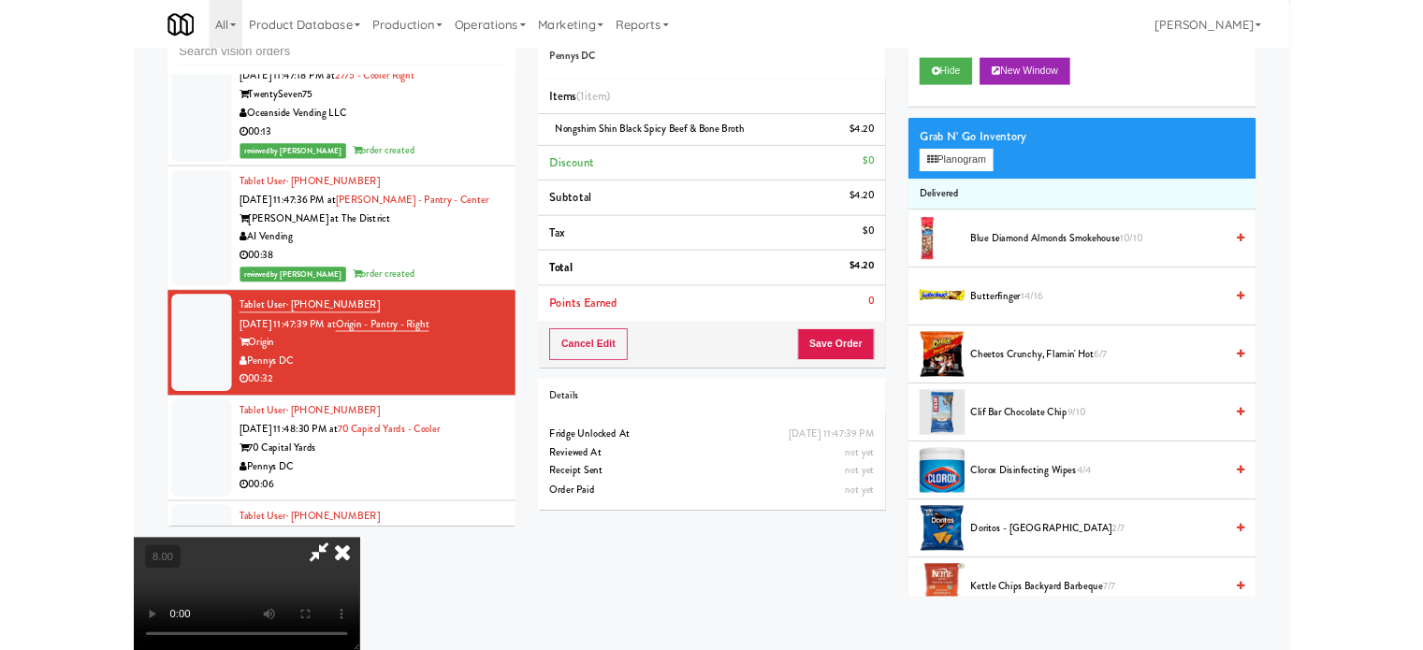
scroll to position [13114, 0]
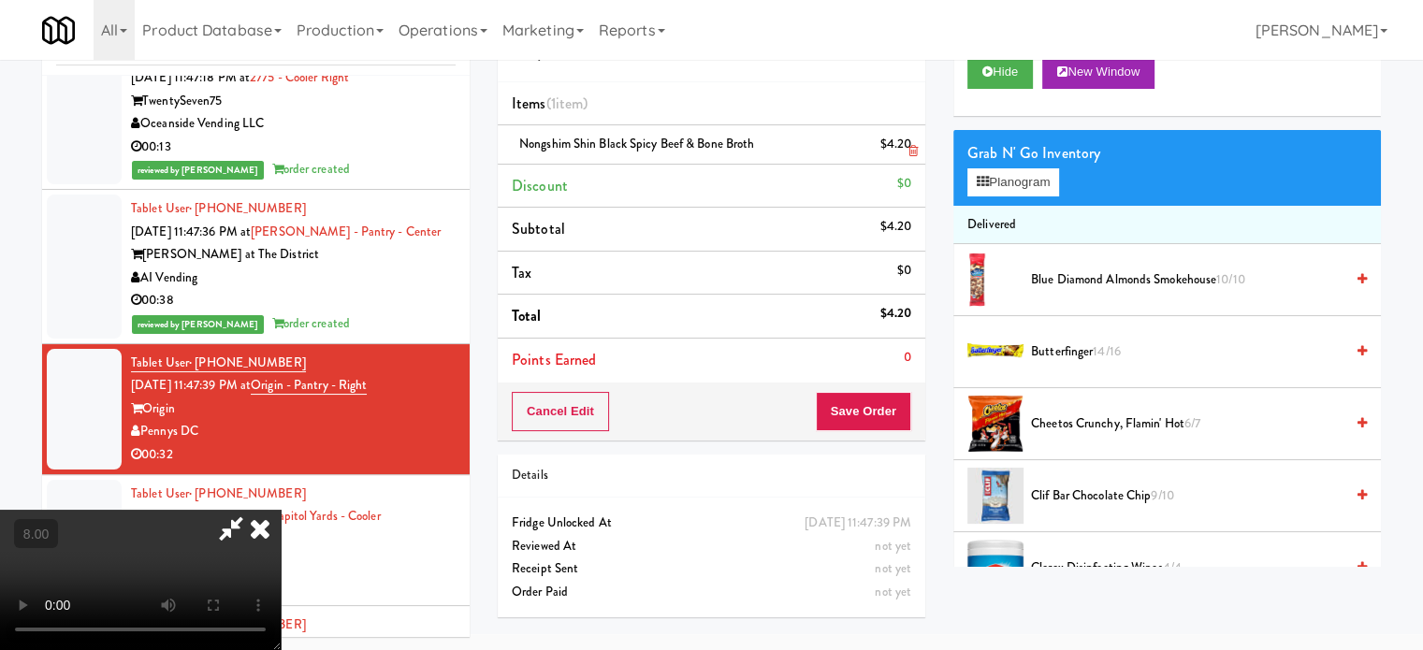
click at [913, 151] on icon at bounding box center [913, 151] width 9 height 12
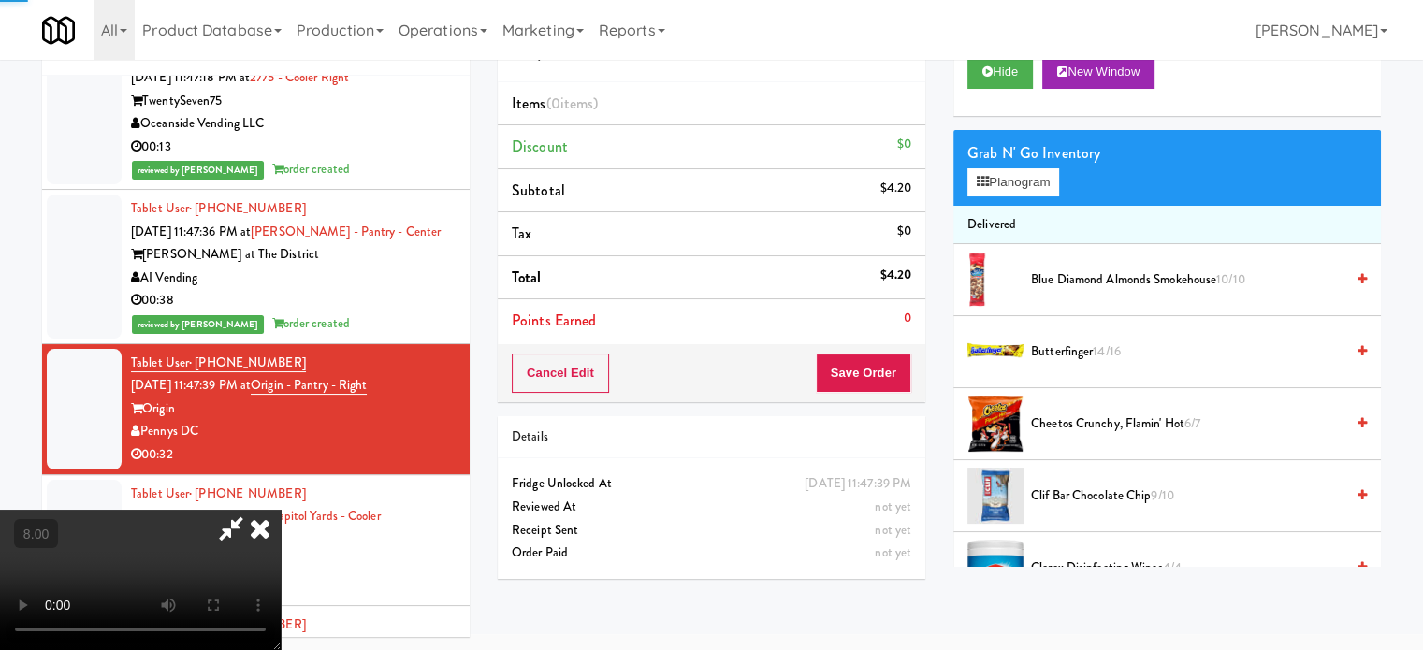
click at [281, 510] on video at bounding box center [140, 580] width 281 height 140
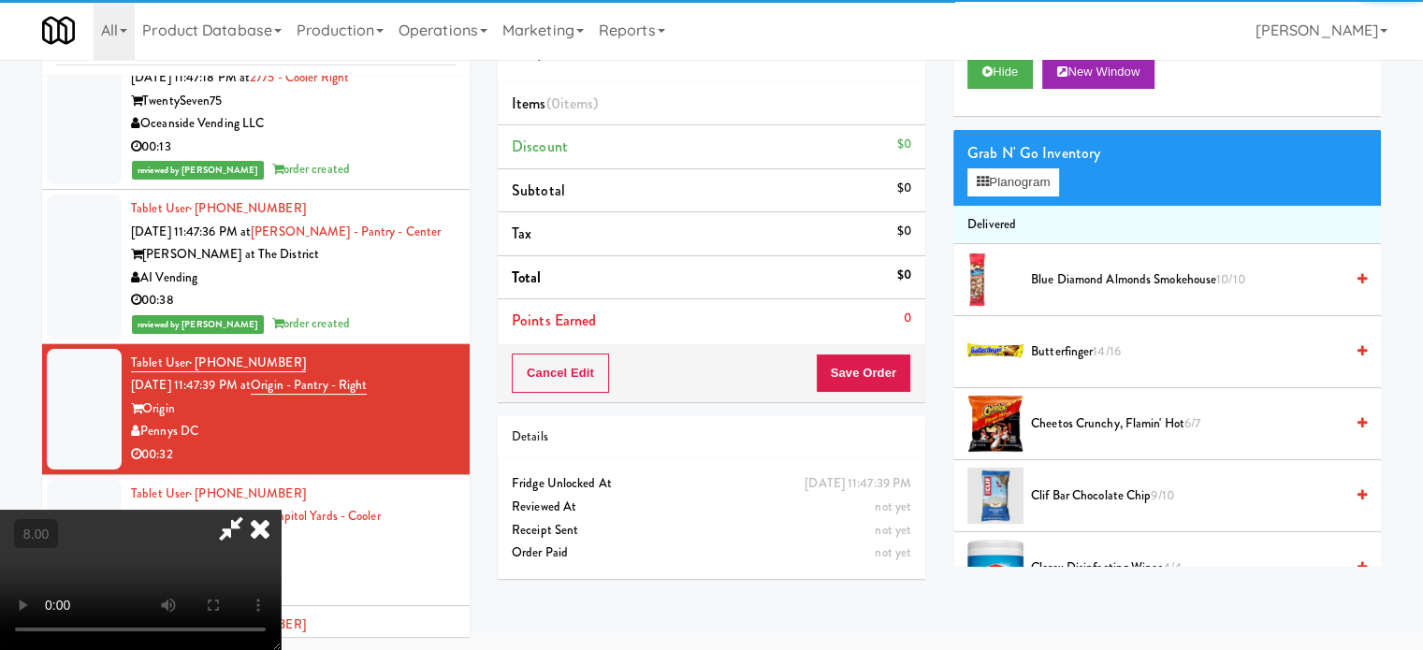
drag, startPoint x: 599, startPoint y: 392, endPoint x: 645, endPoint y: 453, distance: 76.2
click at [281, 510] on video at bounding box center [140, 580] width 281 height 140
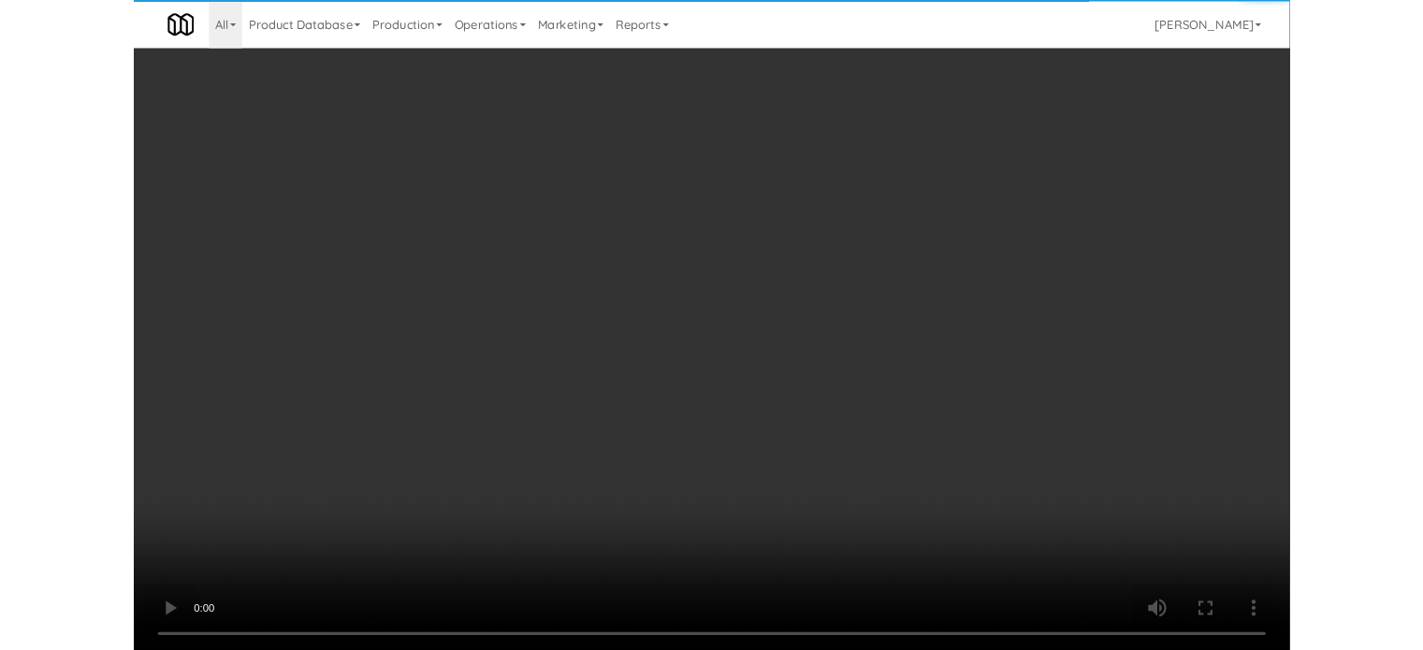
scroll to position [13091, 0]
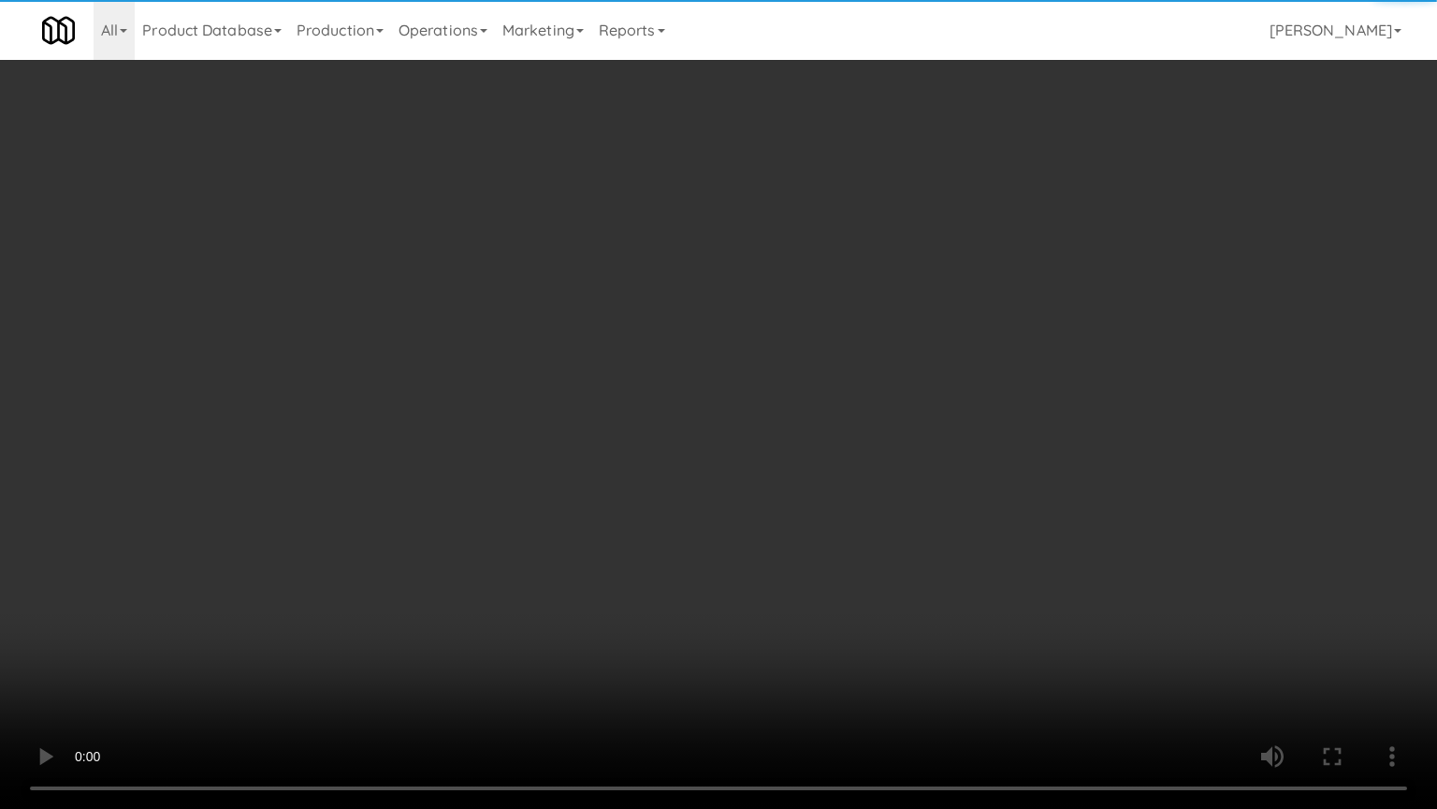
drag, startPoint x: 656, startPoint y: 442, endPoint x: 786, endPoint y: 408, distance: 134.4
click at [661, 442] on video at bounding box center [718, 404] width 1437 height 809
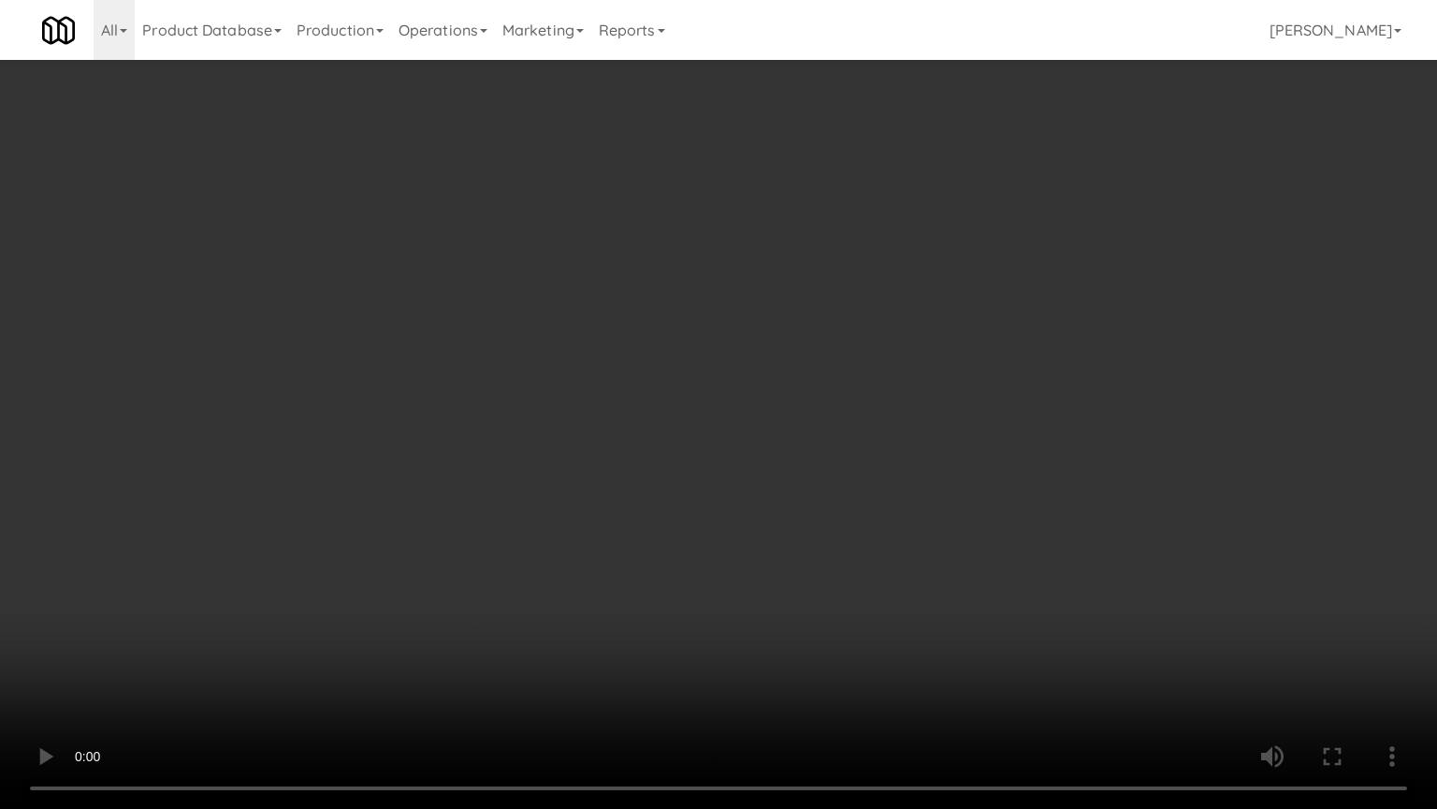
click at [801, 457] on video at bounding box center [718, 404] width 1437 height 809
click at [798, 469] on video at bounding box center [718, 404] width 1437 height 809
click at [798, 468] on video at bounding box center [718, 404] width 1437 height 809
click at [883, 649] on video at bounding box center [718, 404] width 1437 height 809
drag, startPoint x: 822, startPoint y: 588, endPoint x: 812, endPoint y: 576, distance: 14.6
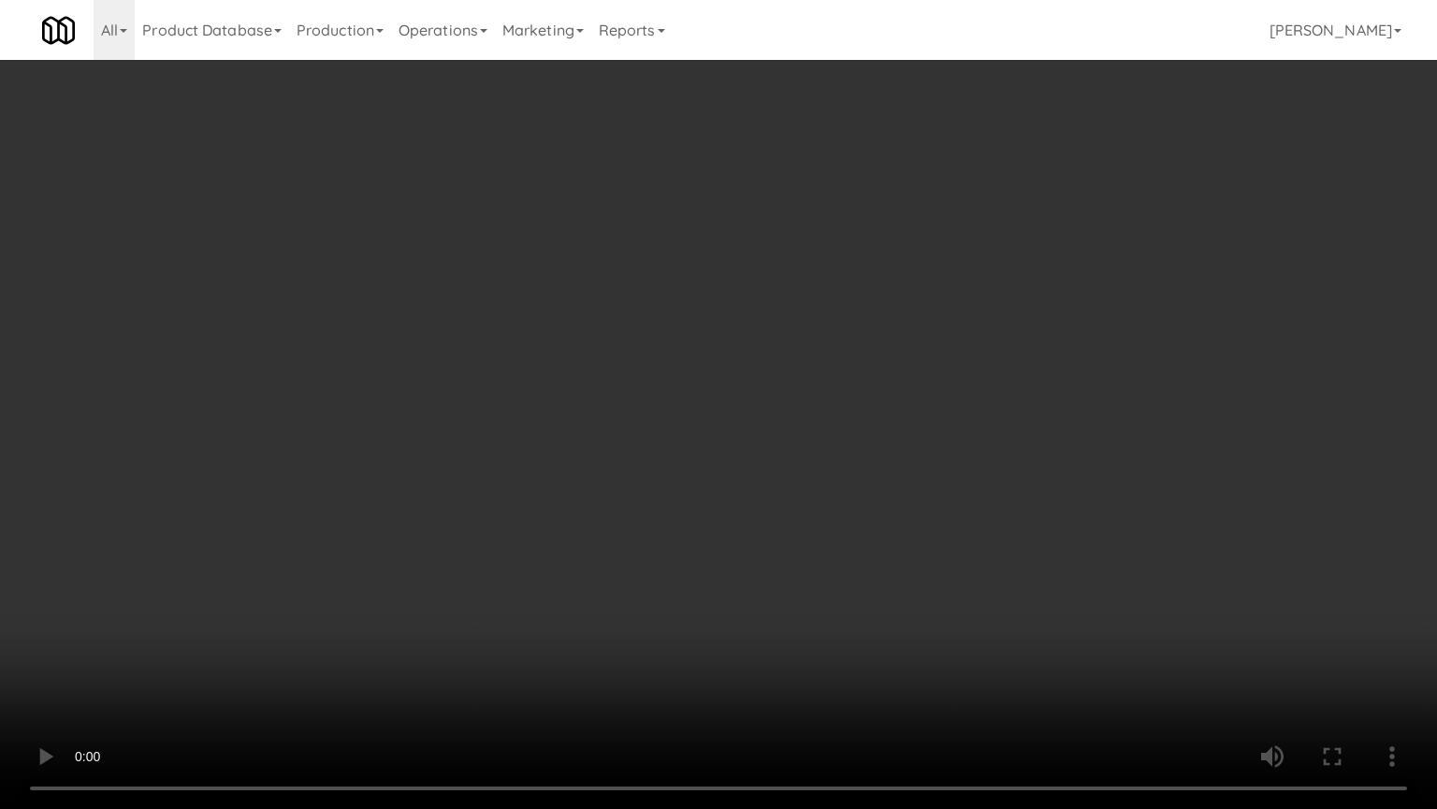
click at [822, 588] on video at bounding box center [718, 404] width 1437 height 809
click at [785, 573] on video at bounding box center [718, 404] width 1437 height 809
click at [751, 562] on video at bounding box center [718, 404] width 1437 height 809
click at [752, 563] on video at bounding box center [718, 404] width 1437 height 809
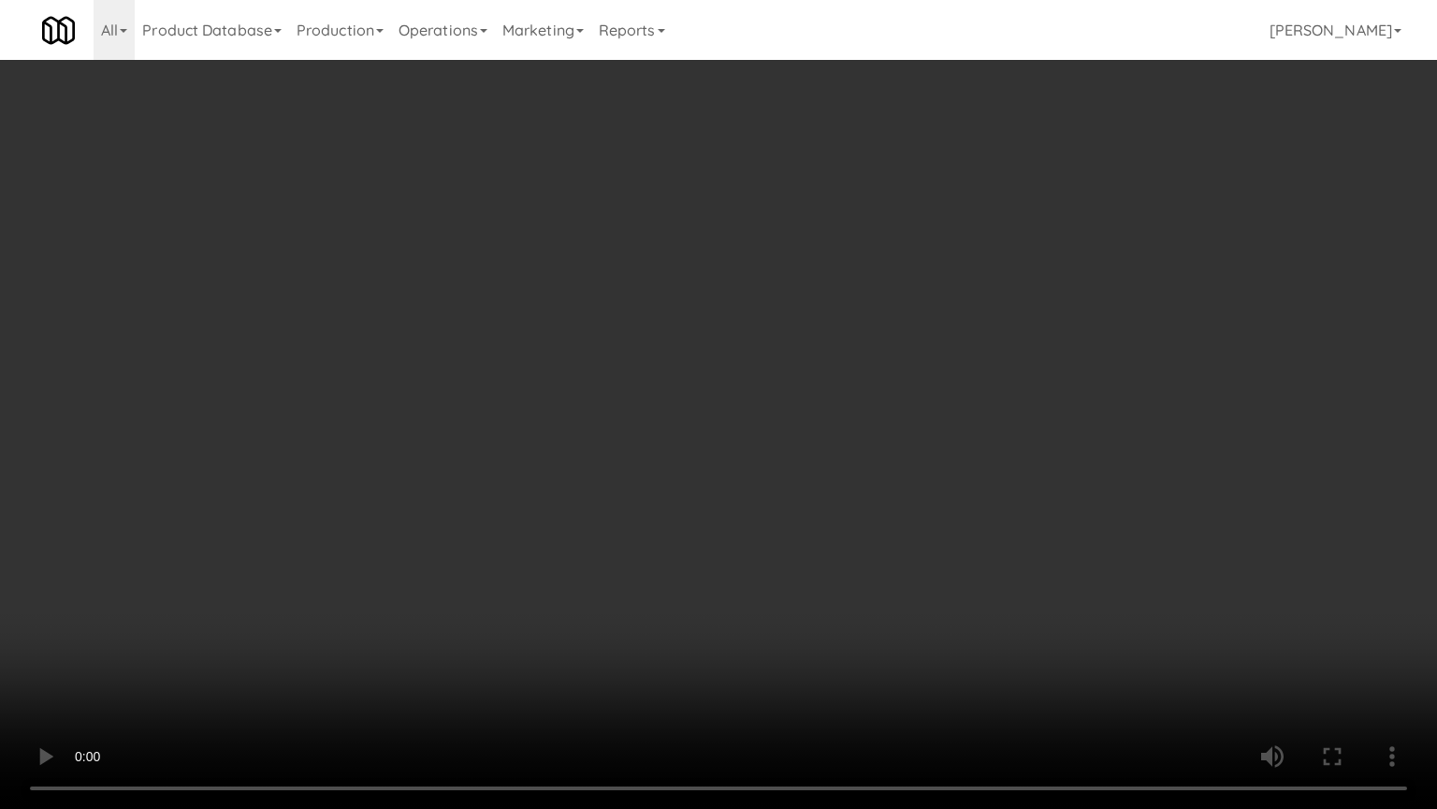
click at [752, 566] on video at bounding box center [718, 404] width 1437 height 809
click at [803, 599] on video at bounding box center [718, 404] width 1437 height 809
click at [771, 596] on video at bounding box center [718, 404] width 1437 height 809
click at [775, 601] on video at bounding box center [718, 404] width 1437 height 809
click at [771, 590] on video at bounding box center [718, 404] width 1437 height 809
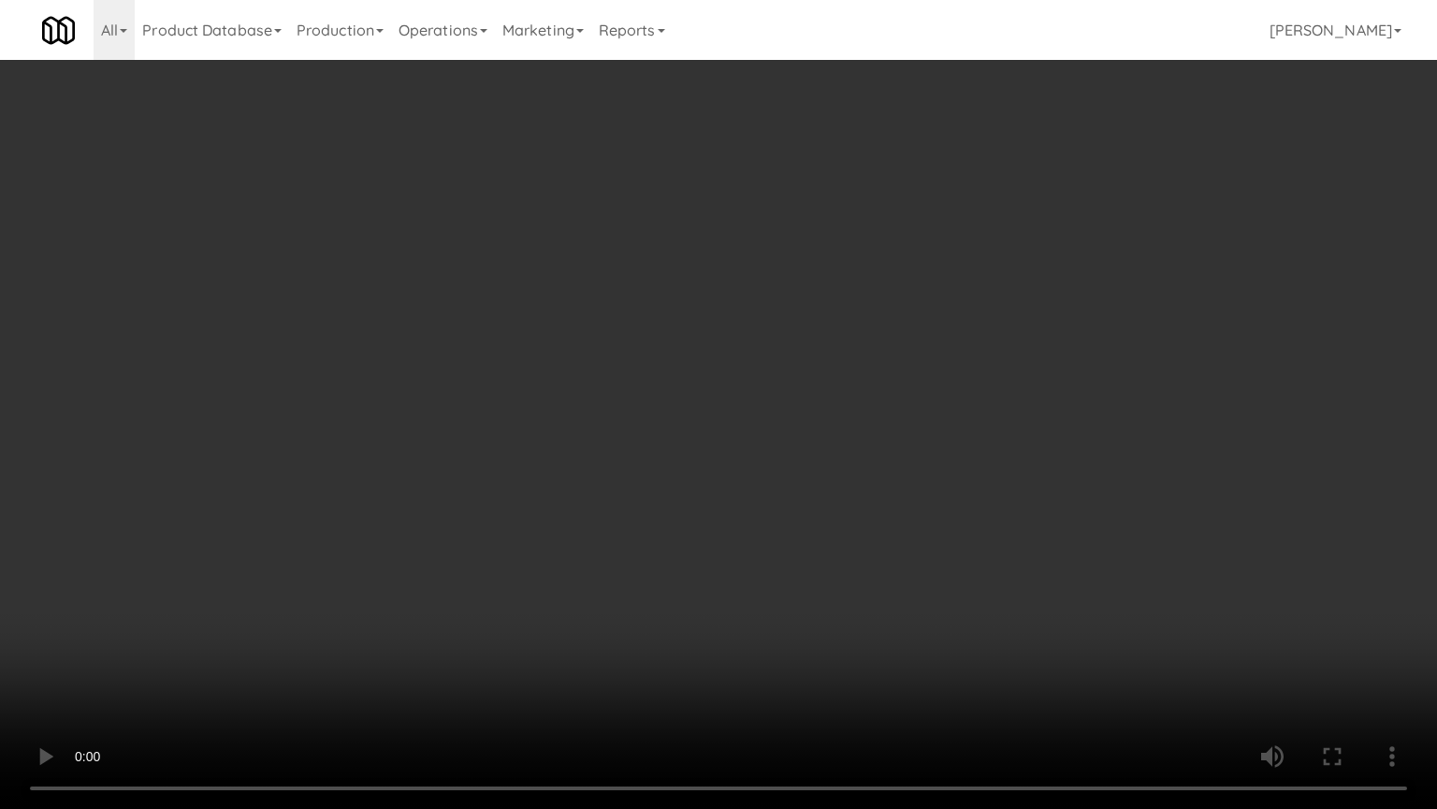
click at [780, 594] on video at bounding box center [718, 404] width 1437 height 809
click at [781, 597] on video at bounding box center [718, 404] width 1437 height 809
click at [779, 590] on video at bounding box center [718, 404] width 1437 height 809
click at [883, 631] on video at bounding box center [718, 404] width 1437 height 809
click at [810, 535] on video at bounding box center [718, 404] width 1437 height 809
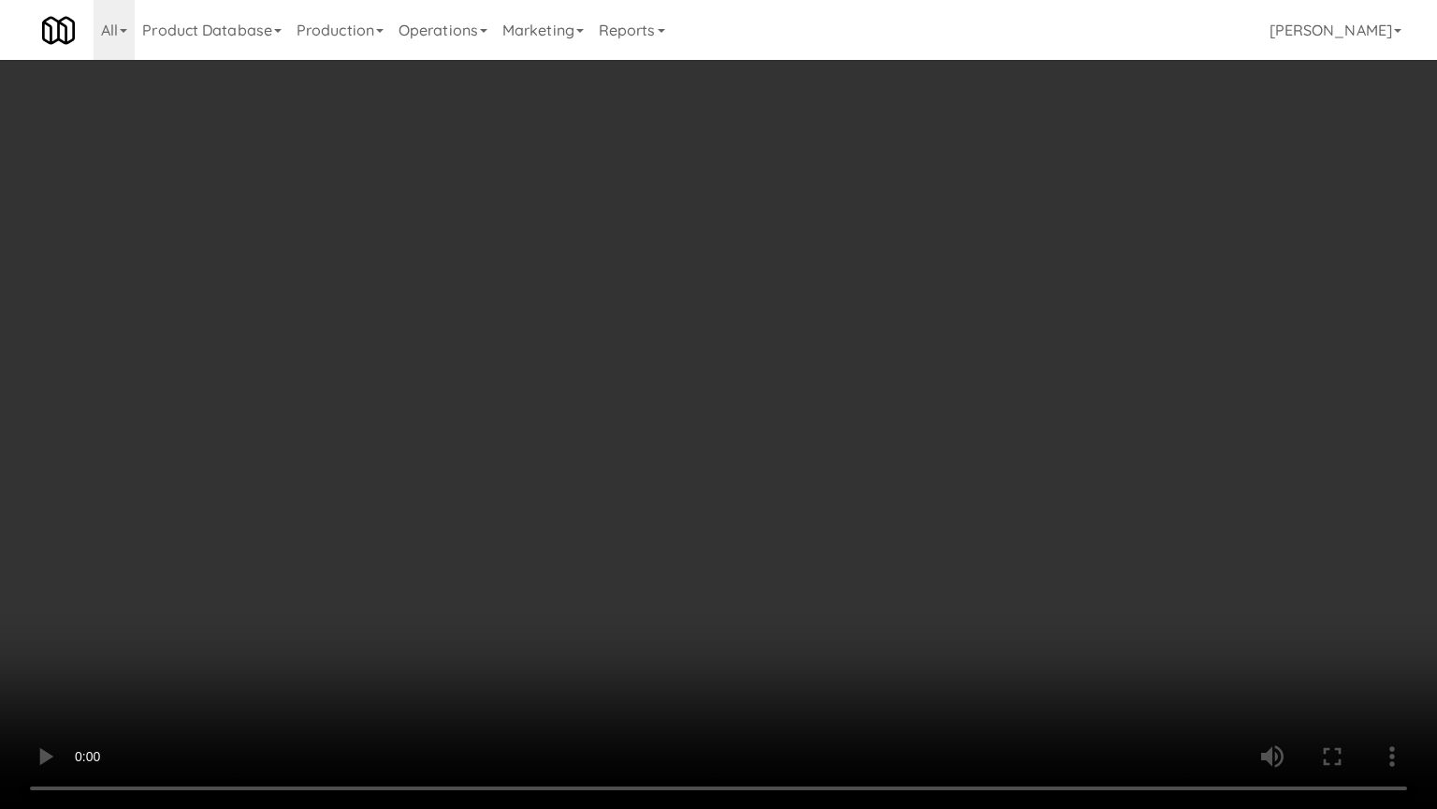
click at [695, 518] on video at bounding box center [718, 404] width 1437 height 809
click at [727, 535] on video at bounding box center [718, 404] width 1437 height 809
click at [700, 527] on video at bounding box center [718, 404] width 1437 height 809
click at [741, 546] on video at bounding box center [718, 404] width 1437 height 809
click at [688, 524] on video at bounding box center [718, 404] width 1437 height 809
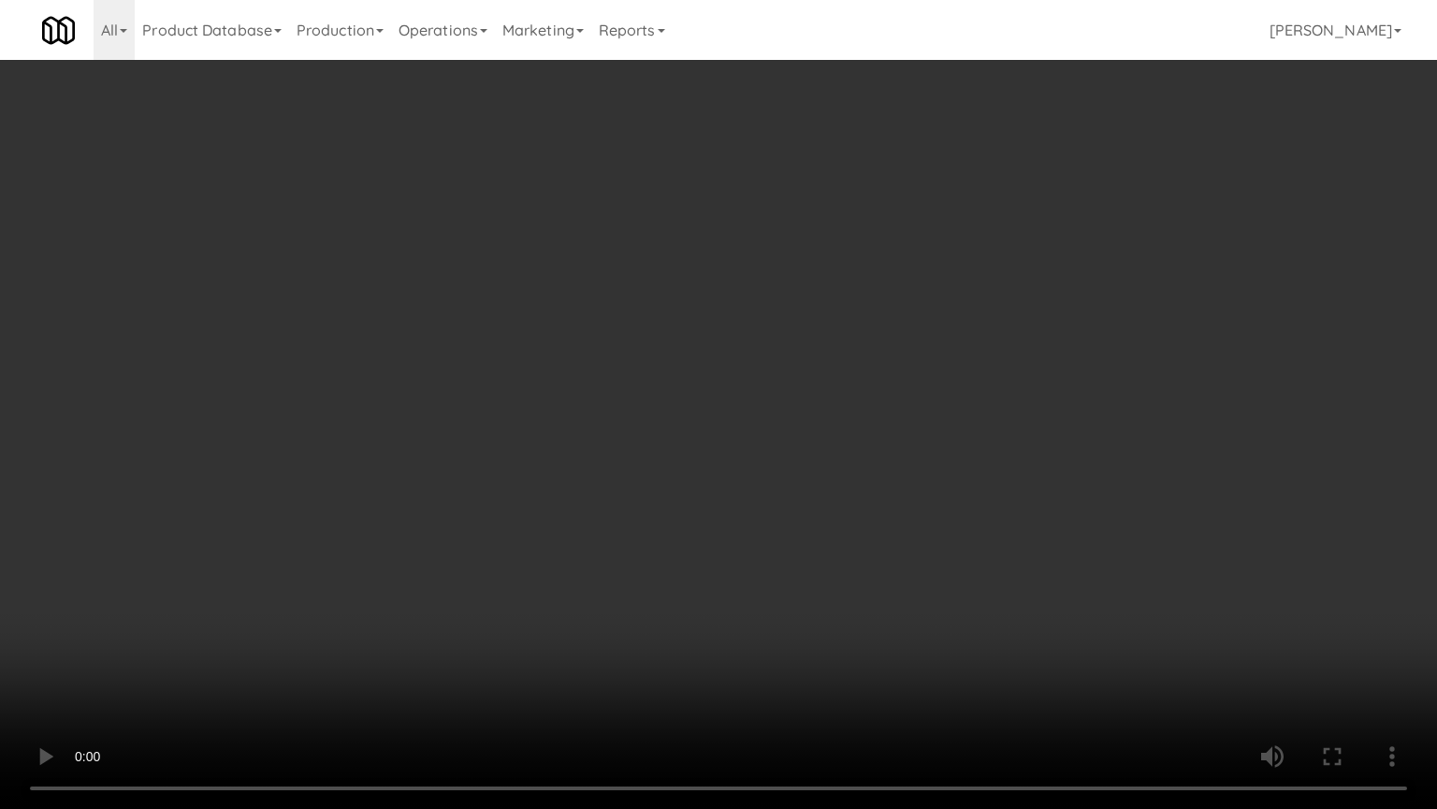
click at [757, 529] on video at bounding box center [718, 404] width 1437 height 809
drag, startPoint x: 723, startPoint y: 528, endPoint x: 761, endPoint y: 504, distance: 44.1
click at [725, 527] on video at bounding box center [718, 404] width 1437 height 809
drag, startPoint x: 737, startPoint y: 503, endPoint x: 747, endPoint y: 488, distance: 18.5
click at [741, 490] on video at bounding box center [718, 404] width 1437 height 809
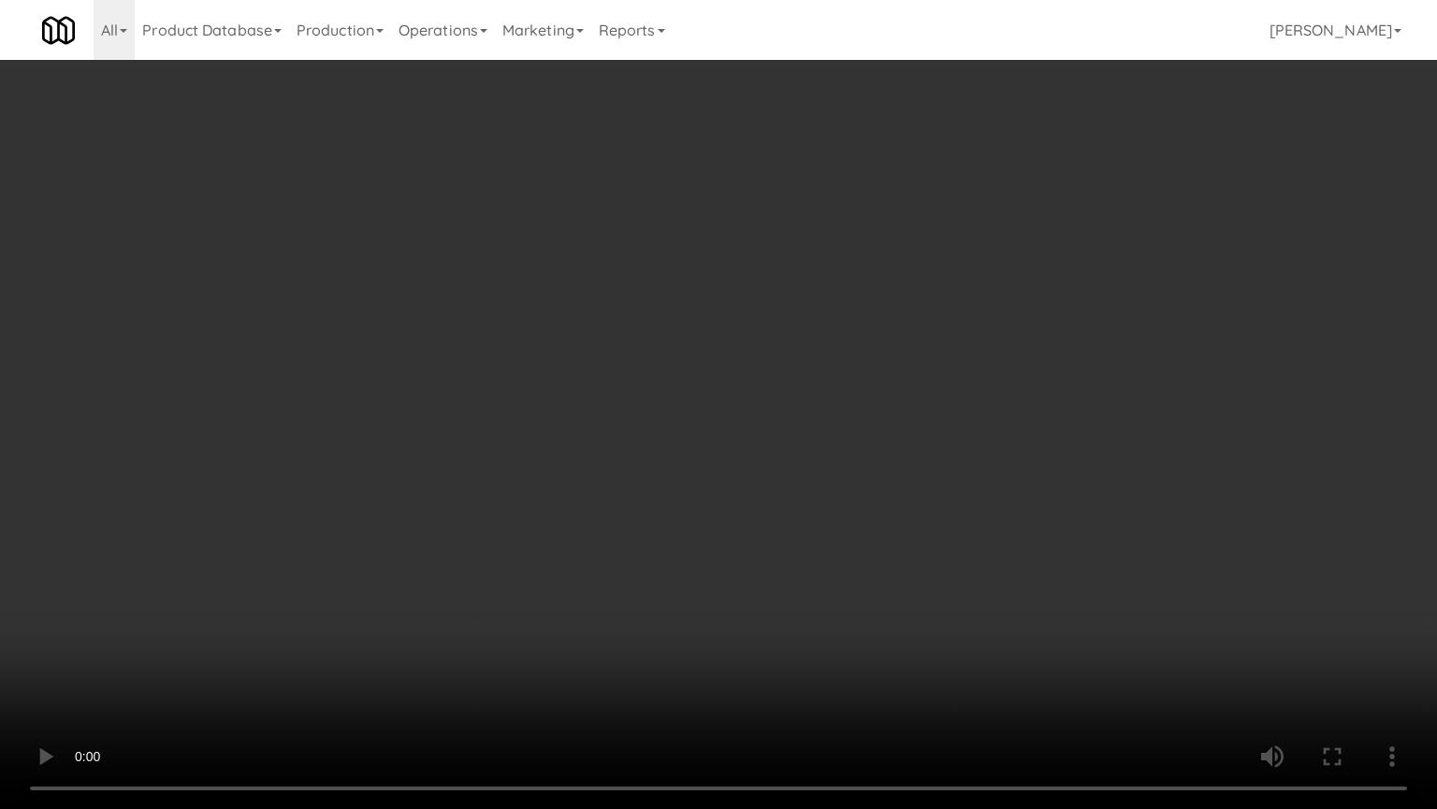
drag, startPoint x: 751, startPoint y: 480, endPoint x: 1023, endPoint y: 303, distance: 324.7
click at [764, 473] on video at bounding box center [718, 404] width 1437 height 809
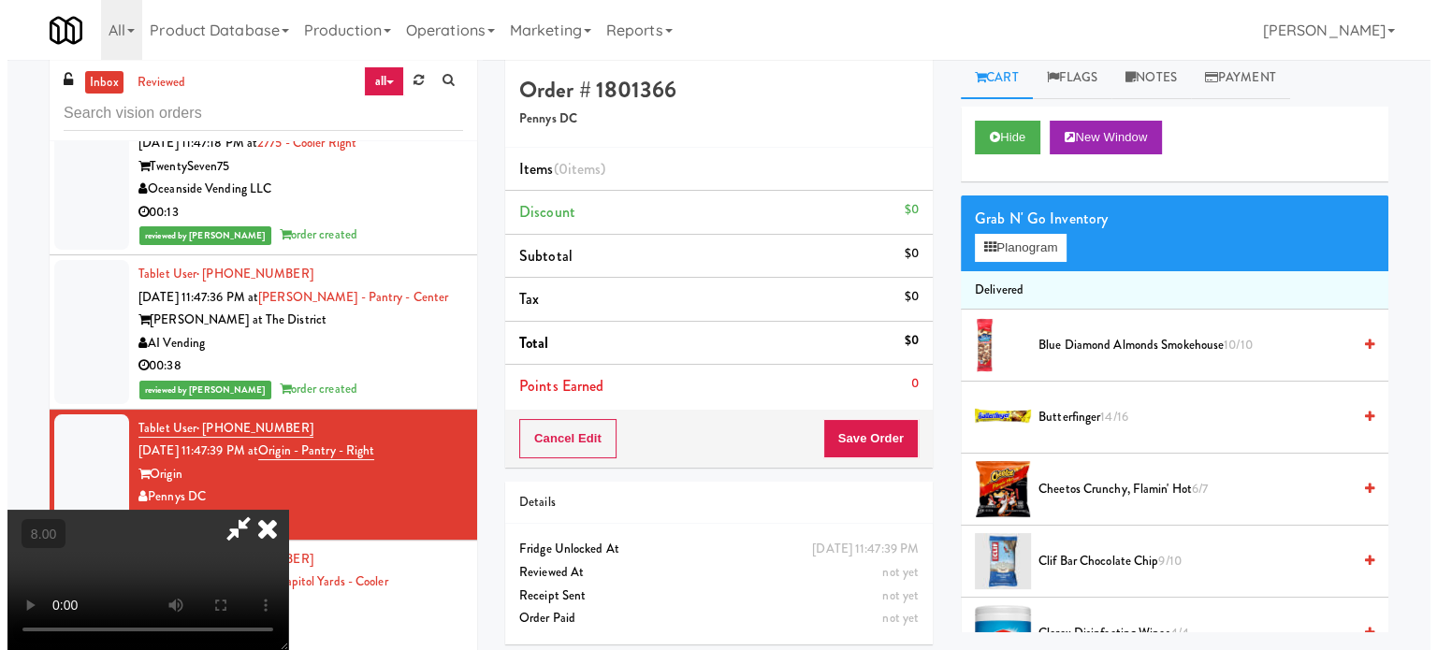
scroll to position [0, 0]
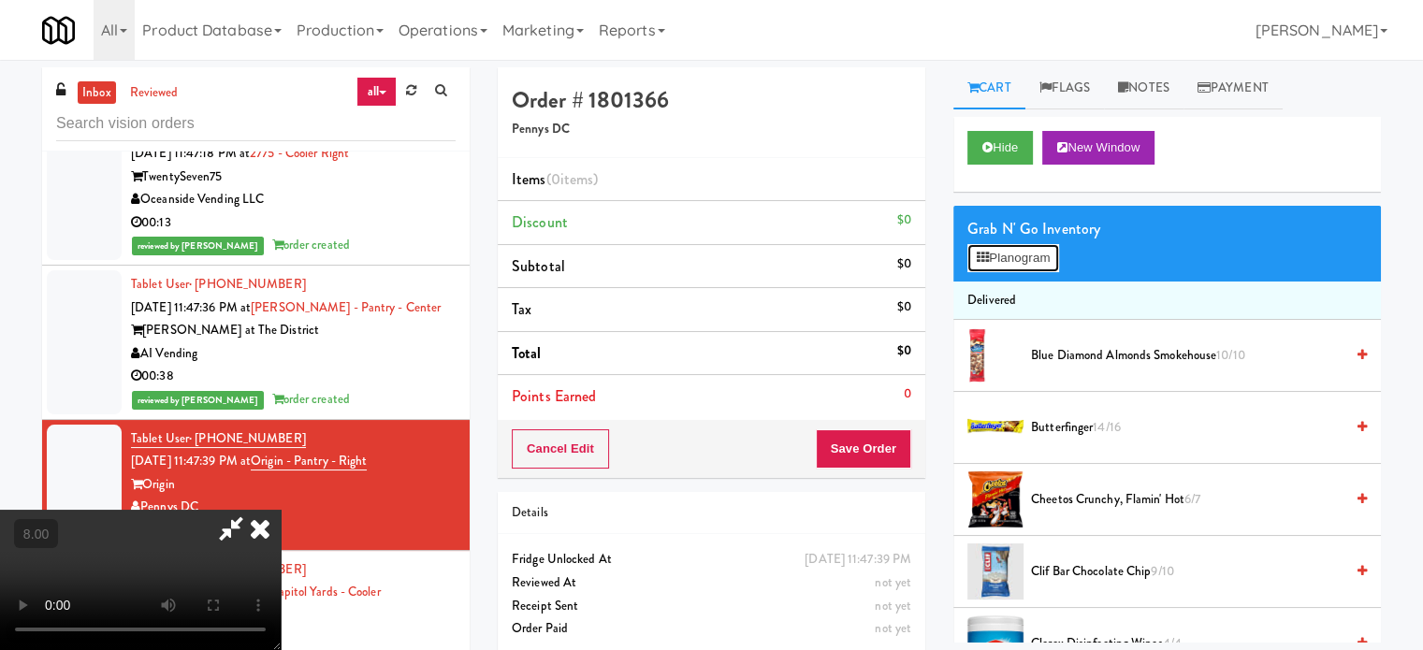
click at [1034, 254] on button "Planogram" at bounding box center [1014, 258] width 92 height 28
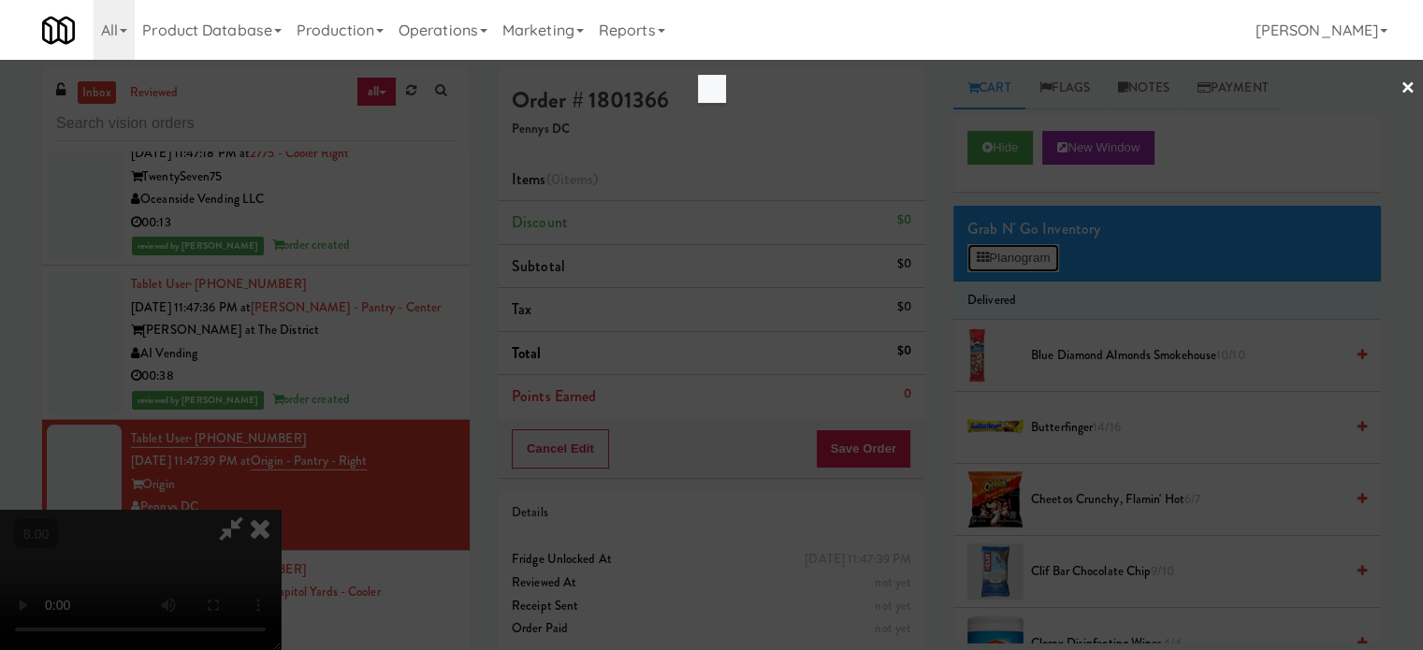
scroll to position [13091, 0]
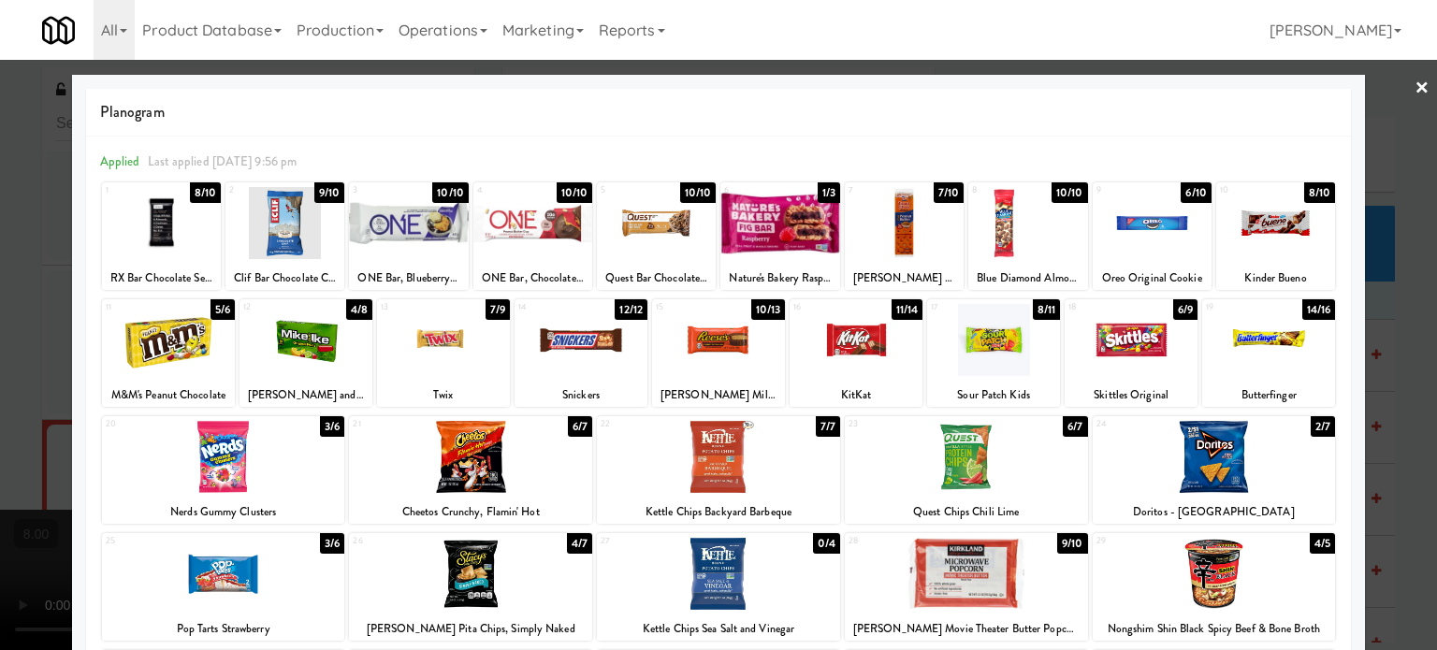
click at [1063, 427] on div "6/7" at bounding box center [1075, 426] width 24 height 21
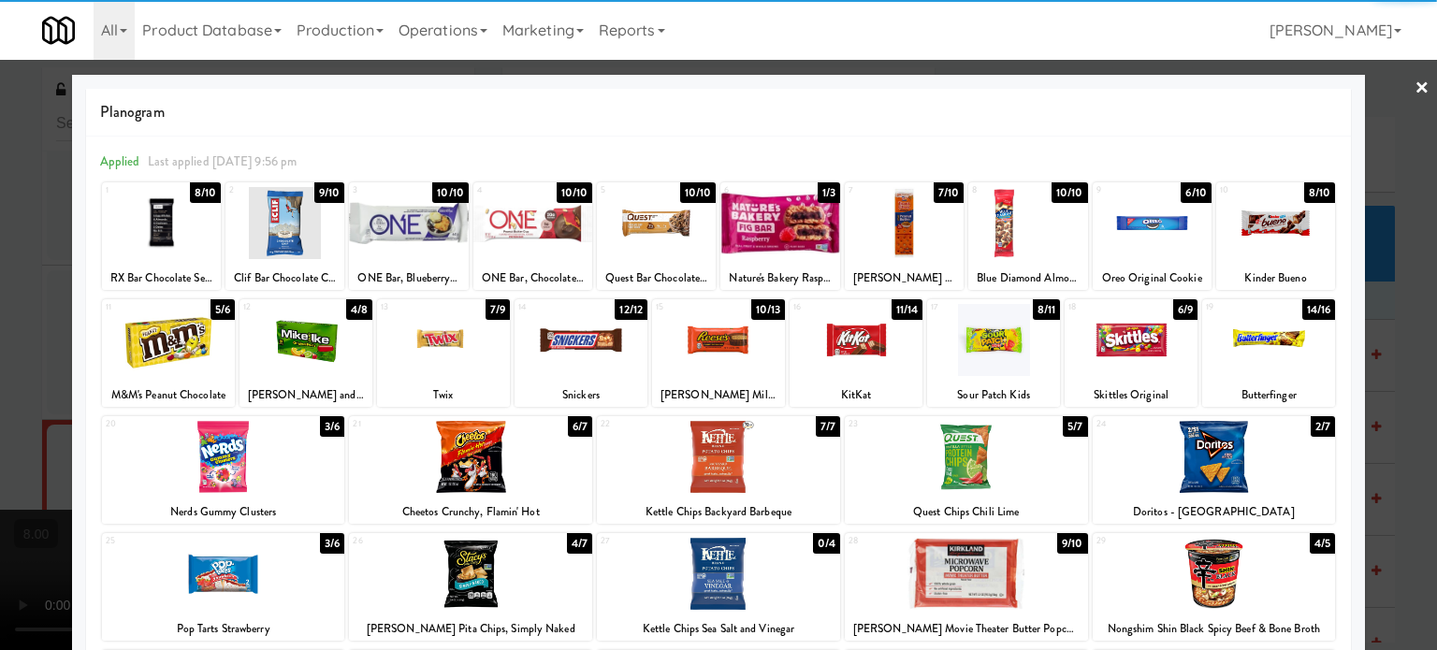
click at [1390, 428] on div at bounding box center [718, 325] width 1437 height 650
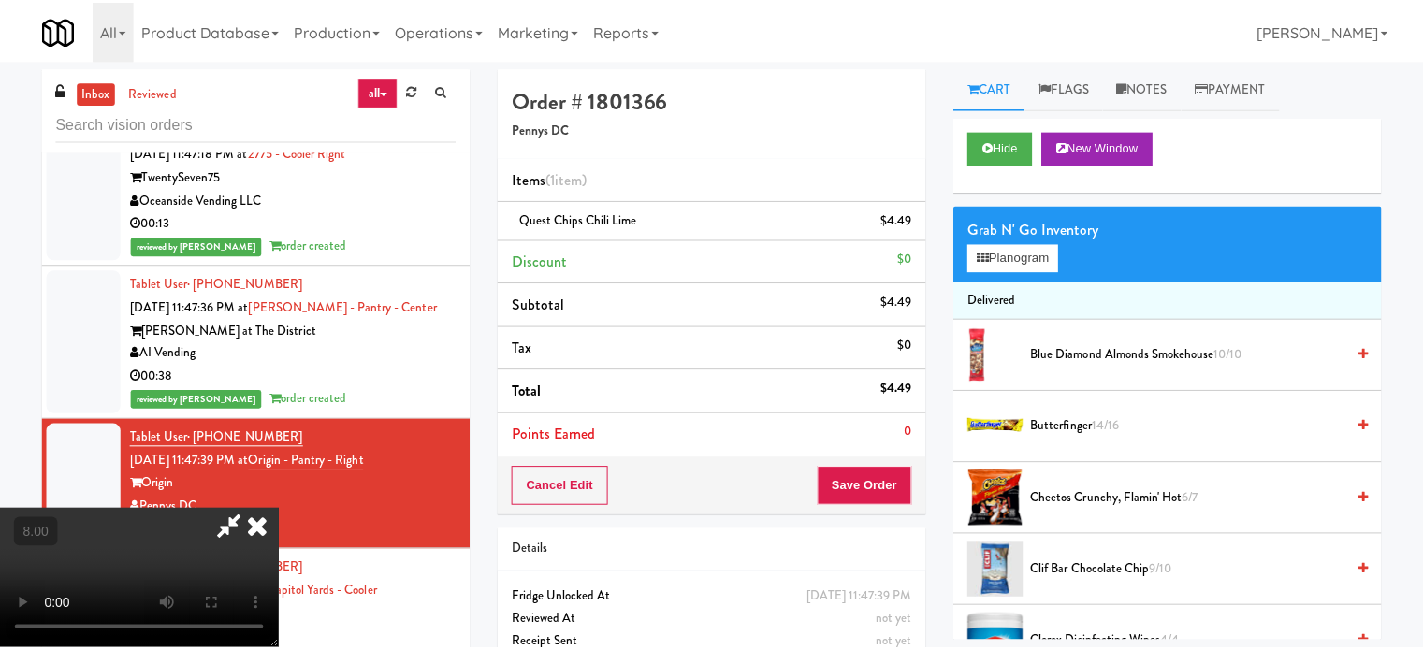
scroll to position [13114, 0]
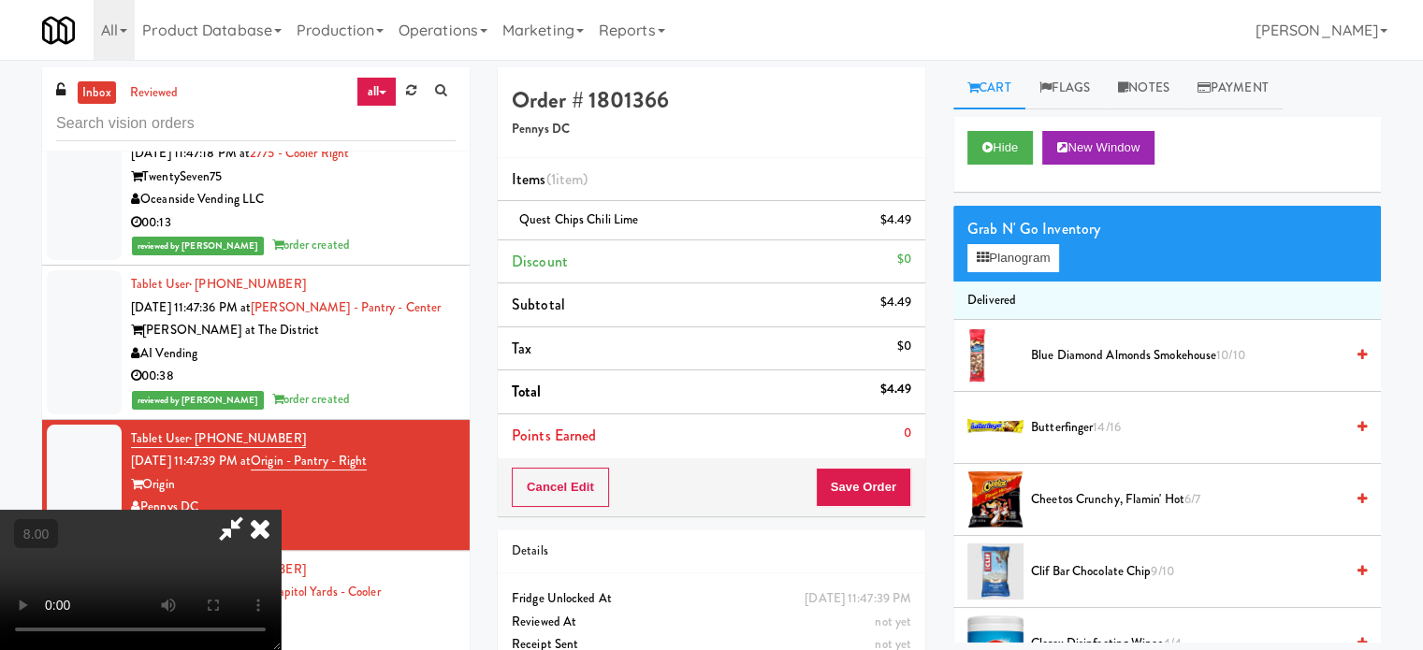
click at [281, 510] on icon at bounding box center [260, 528] width 41 height 37
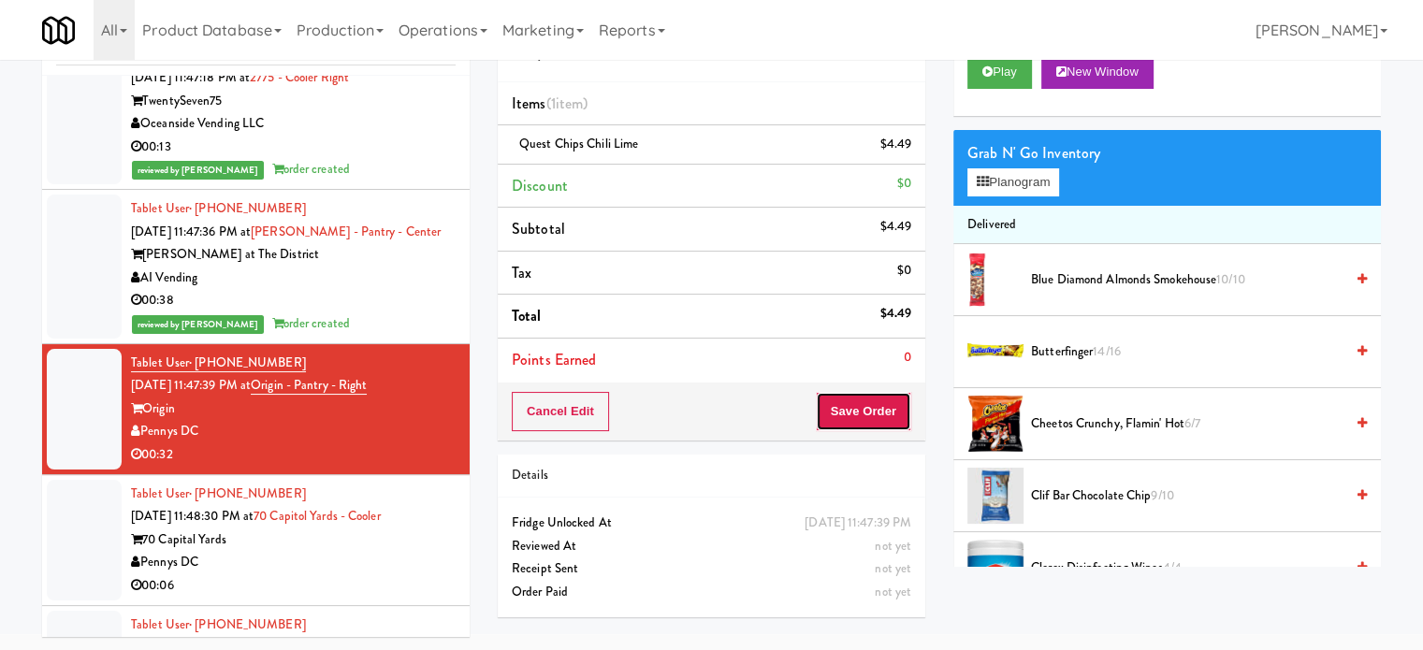
drag, startPoint x: 877, startPoint y: 401, endPoint x: 857, endPoint y: 386, distance: 25.3
click at [879, 401] on button "Save Order" at bounding box center [863, 411] width 95 height 39
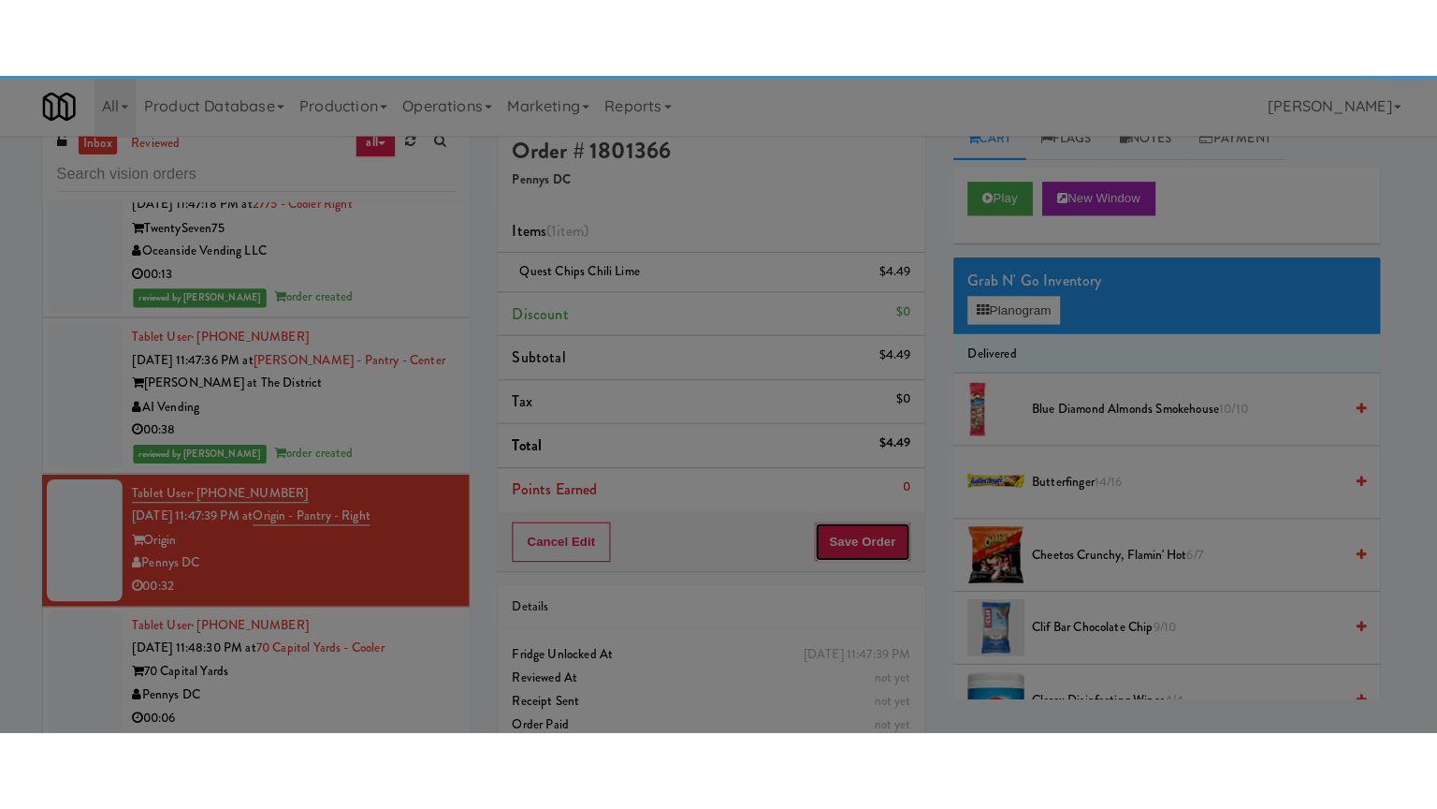
scroll to position [0, 0]
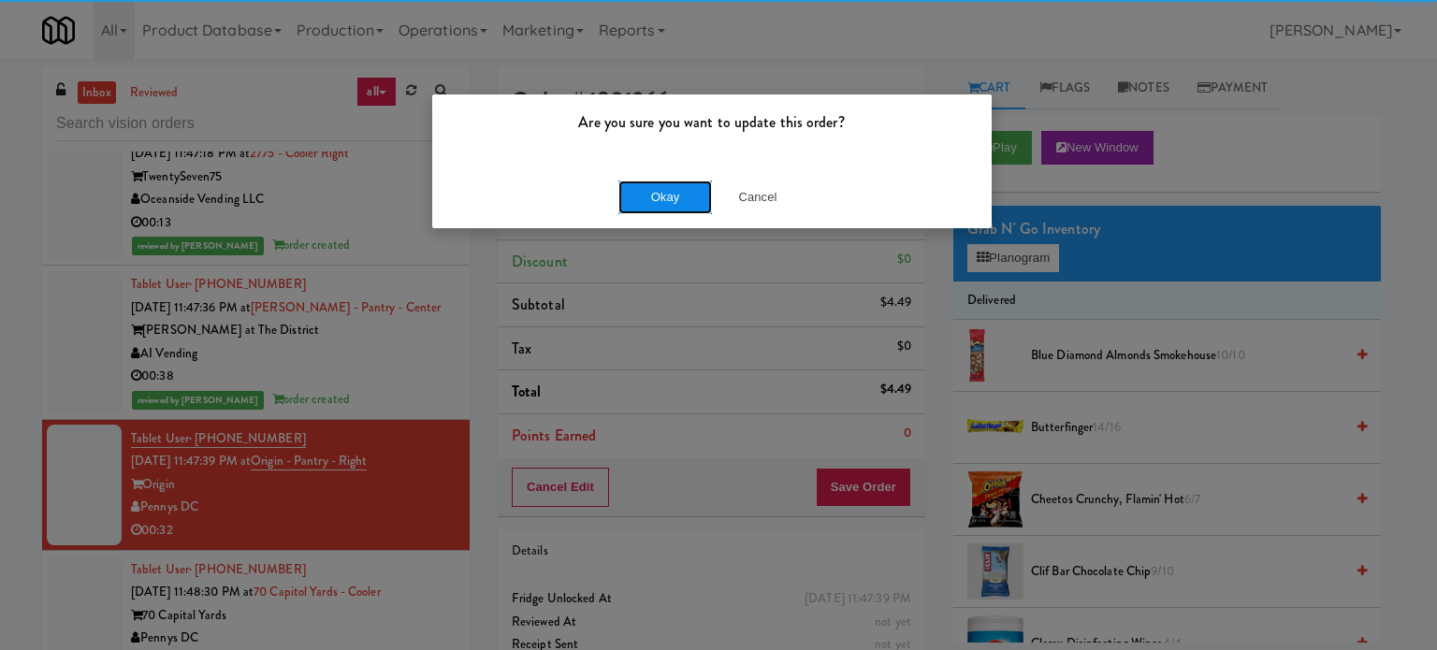
click at [672, 201] on button "Okay" at bounding box center [666, 198] width 94 height 34
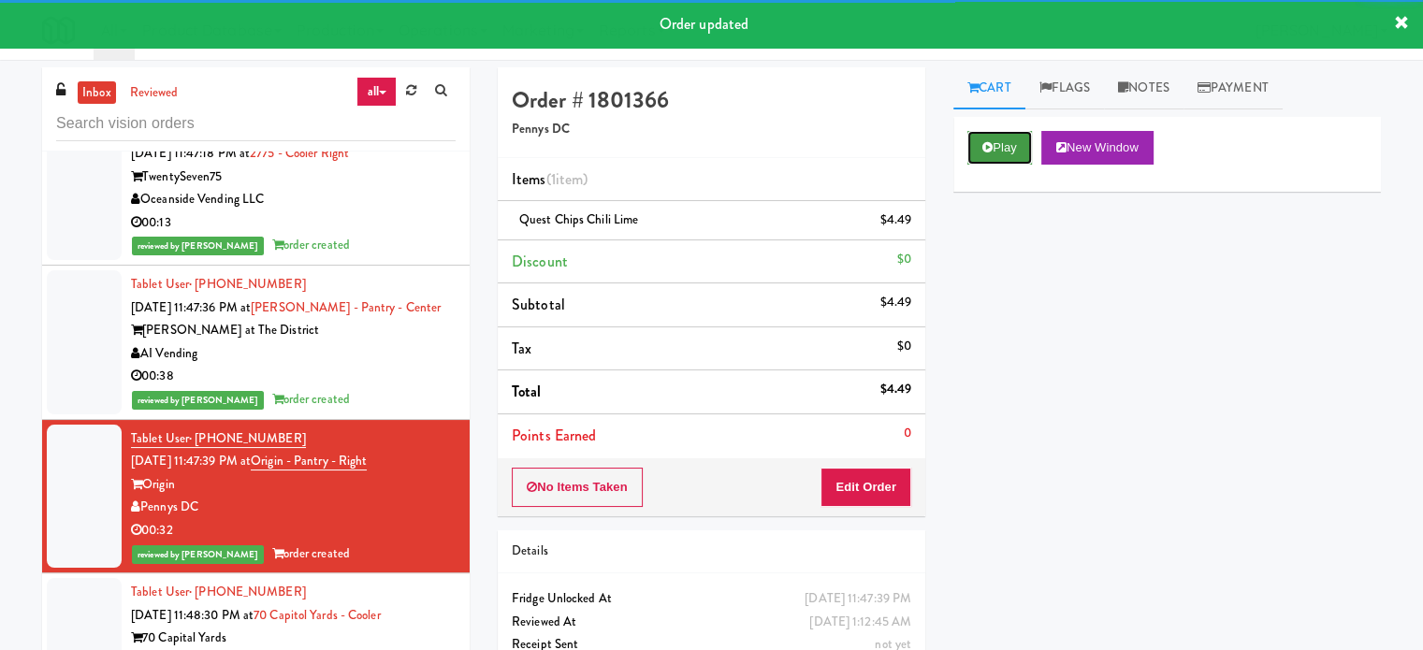
click at [1007, 147] on button "Play" at bounding box center [1000, 148] width 65 height 34
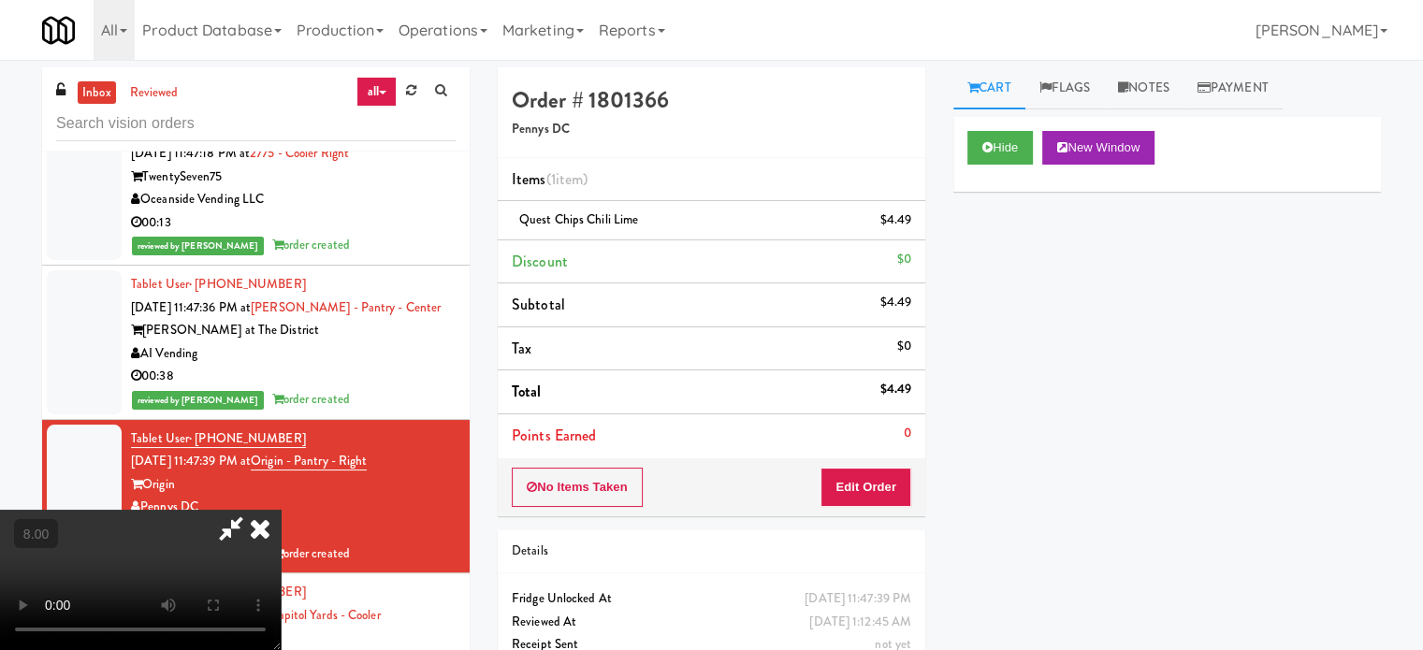
click at [281, 510] on video at bounding box center [140, 580] width 281 height 140
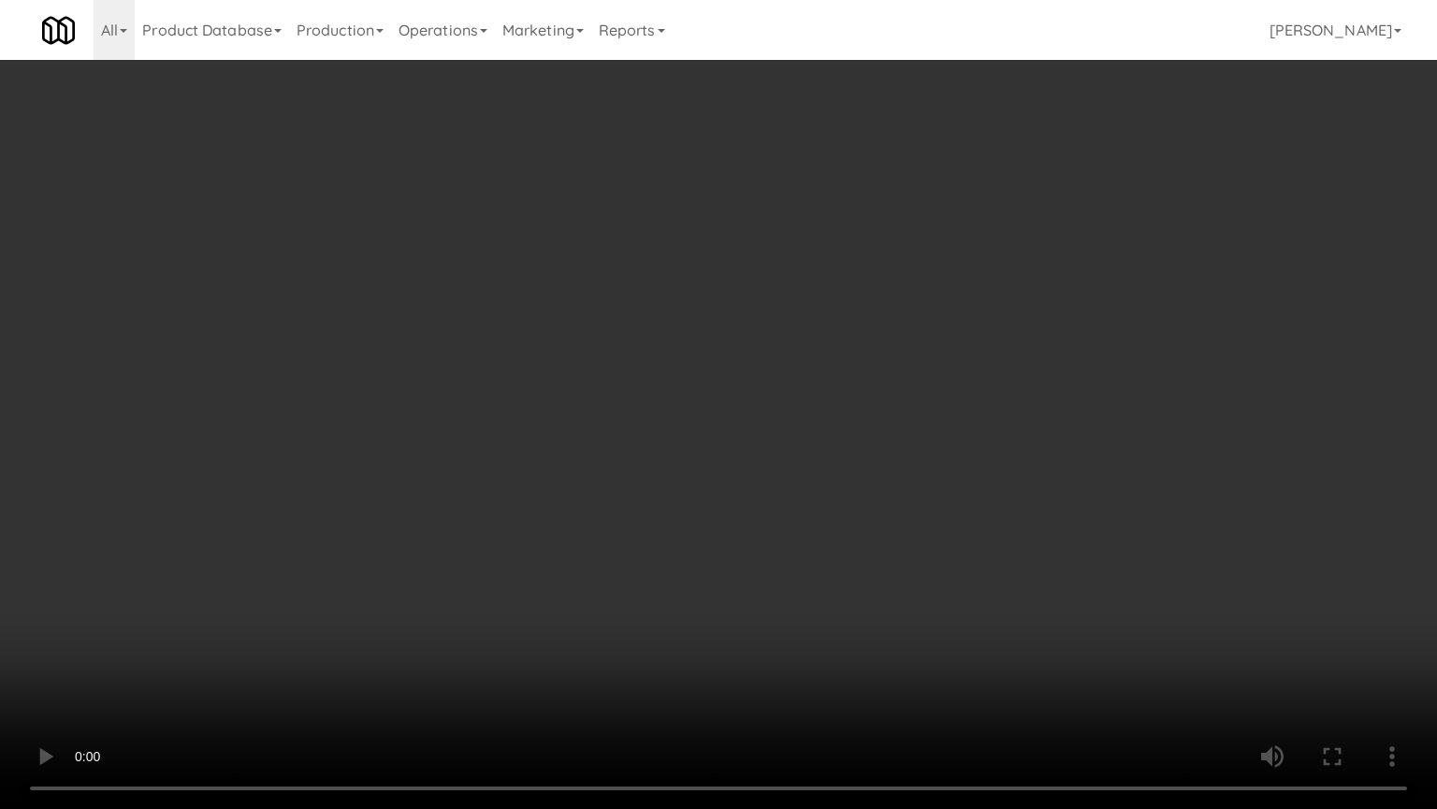
click at [600, 343] on video at bounding box center [718, 404] width 1437 height 809
click at [837, 430] on video at bounding box center [718, 404] width 1437 height 809
click at [775, 445] on video at bounding box center [718, 404] width 1437 height 809
click at [762, 451] on video at bounding box center [718, 404] width 1437 height 809
drag, startPoint x: 879, startPoint y: 642, endPoint x: 874, endPoint y: 626, distance: 16.6
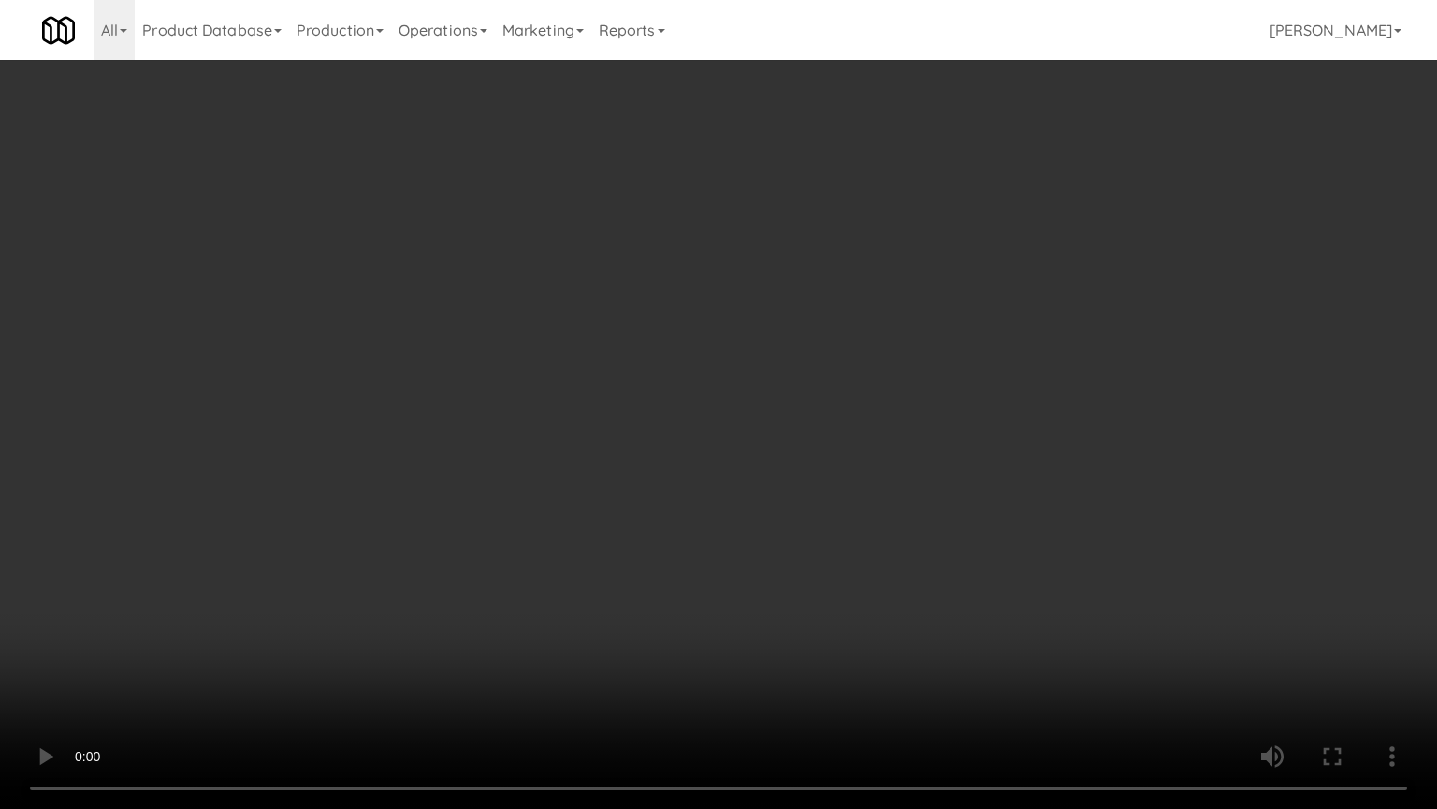
click at [876, 636] on video at bounding box center [718, 404] width 1437 height 809
click at [706, 516] on video at bounding box center [718, 404] width 1437 height 809
click at [700, 547] on video at bounding box center [718, 404] width 1437 height 809
click at [698, 543] on video at bounding box center [718, 404] width 1437 height 809
click at [695, 541] on video at bounding box center [718, 404] width 1437 height 809
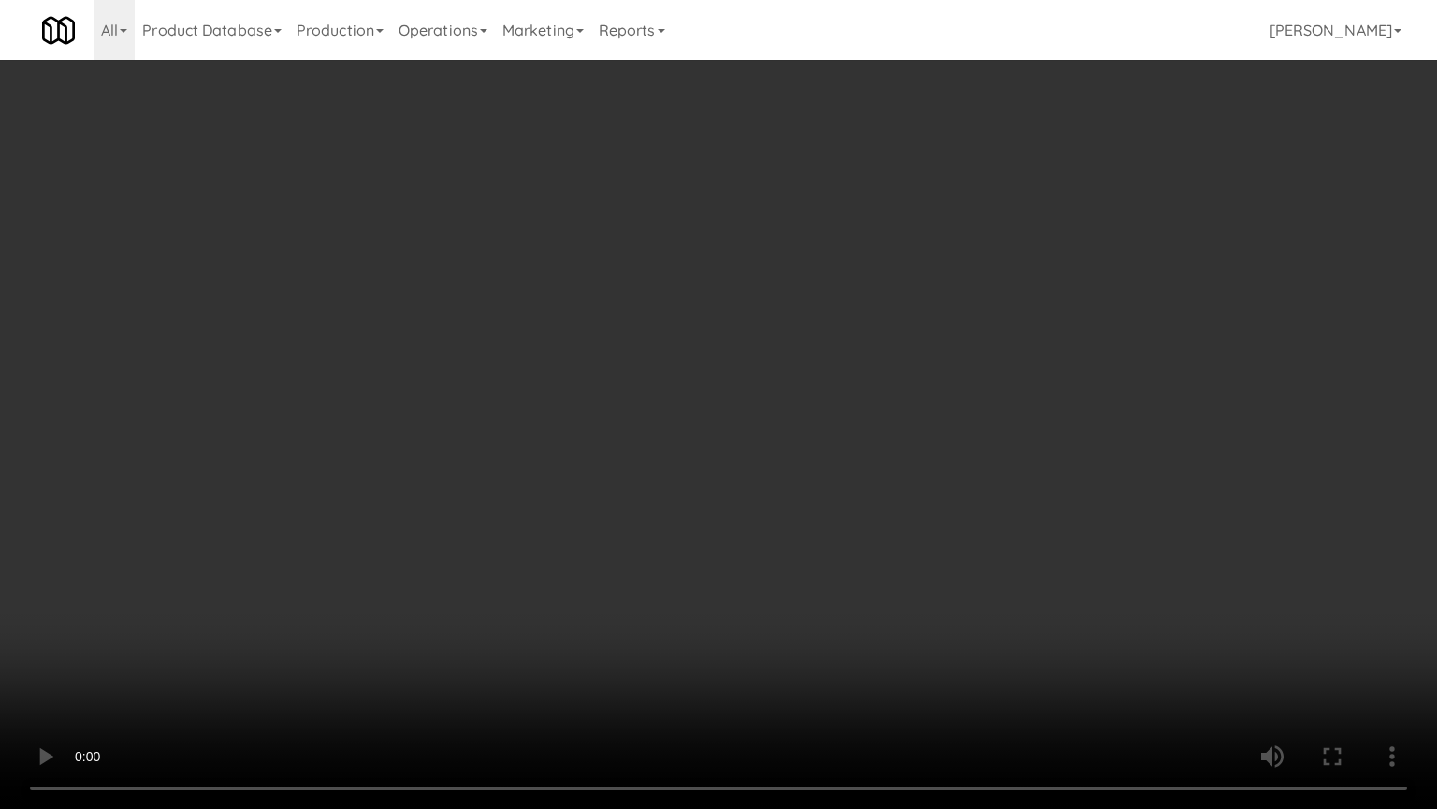
drag, startPoint x: 715, startPoint y: 499, endPoint x: 721, endPoint y: 479, distance: 20.4
click at [717, 497] on video at bounding box center [718, 404] width 1437 height 809
click at [719, 486] on video at bounding box center [718, 404] width 1437 height 809
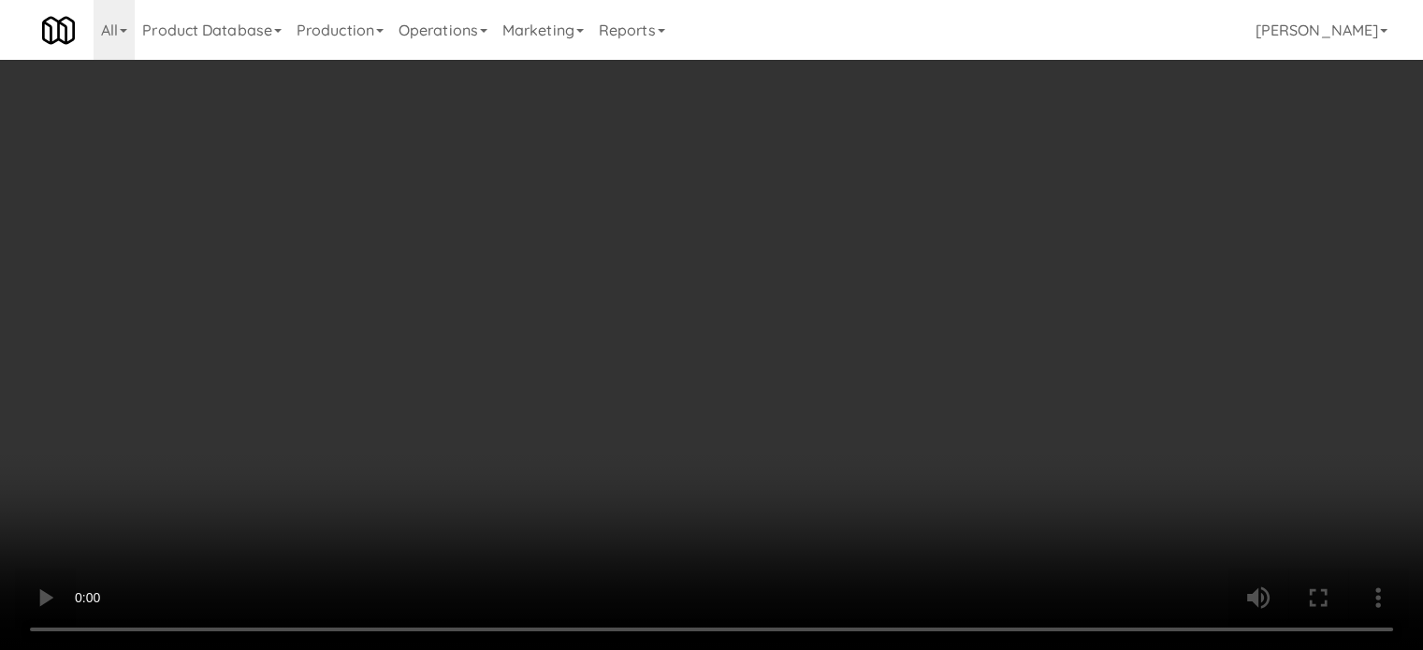
scroll to position [13114, 0]
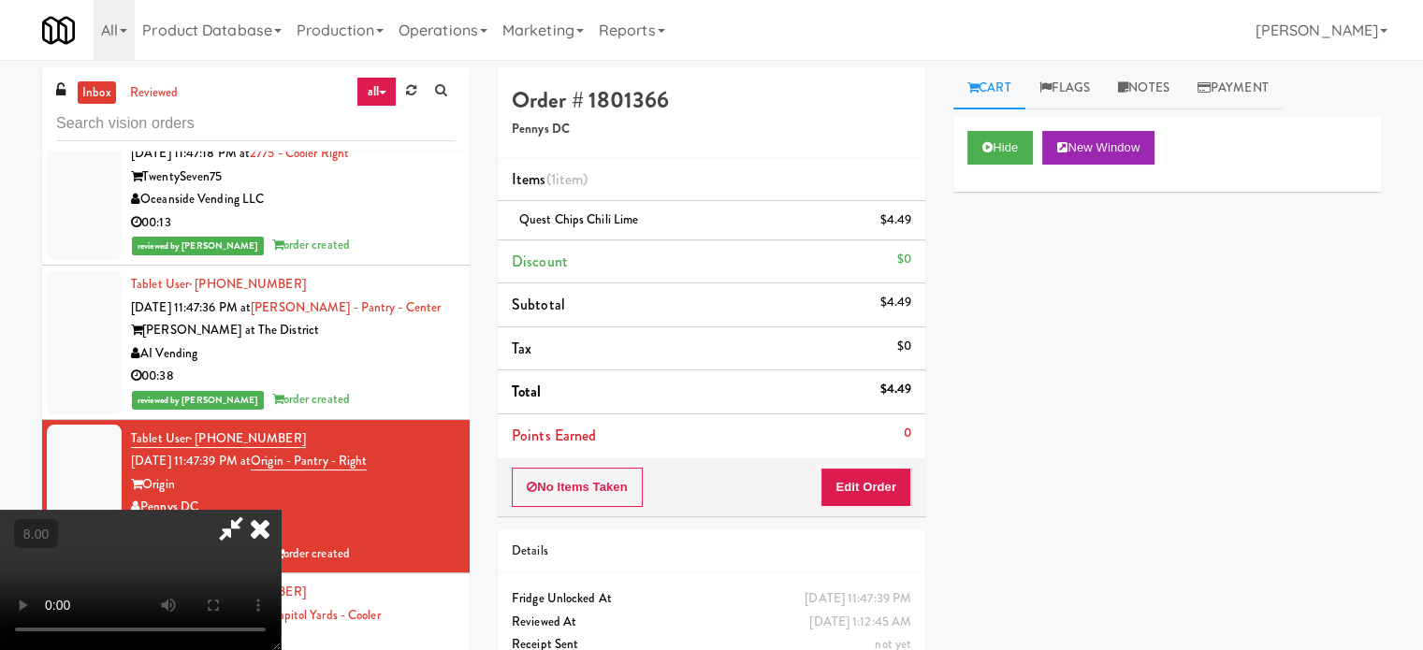
click at [281, 510] on icon at bounding box center [260, 528] width 41 height 37
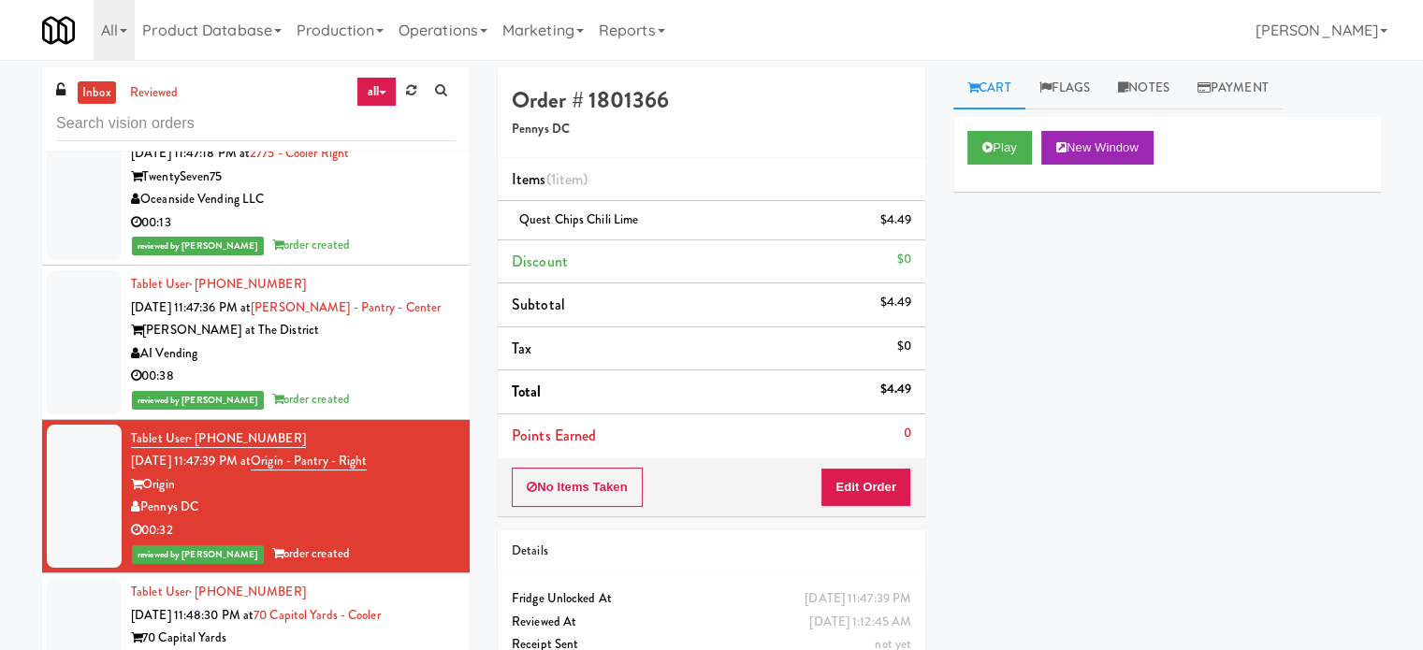
scroll to position [13582, 0]
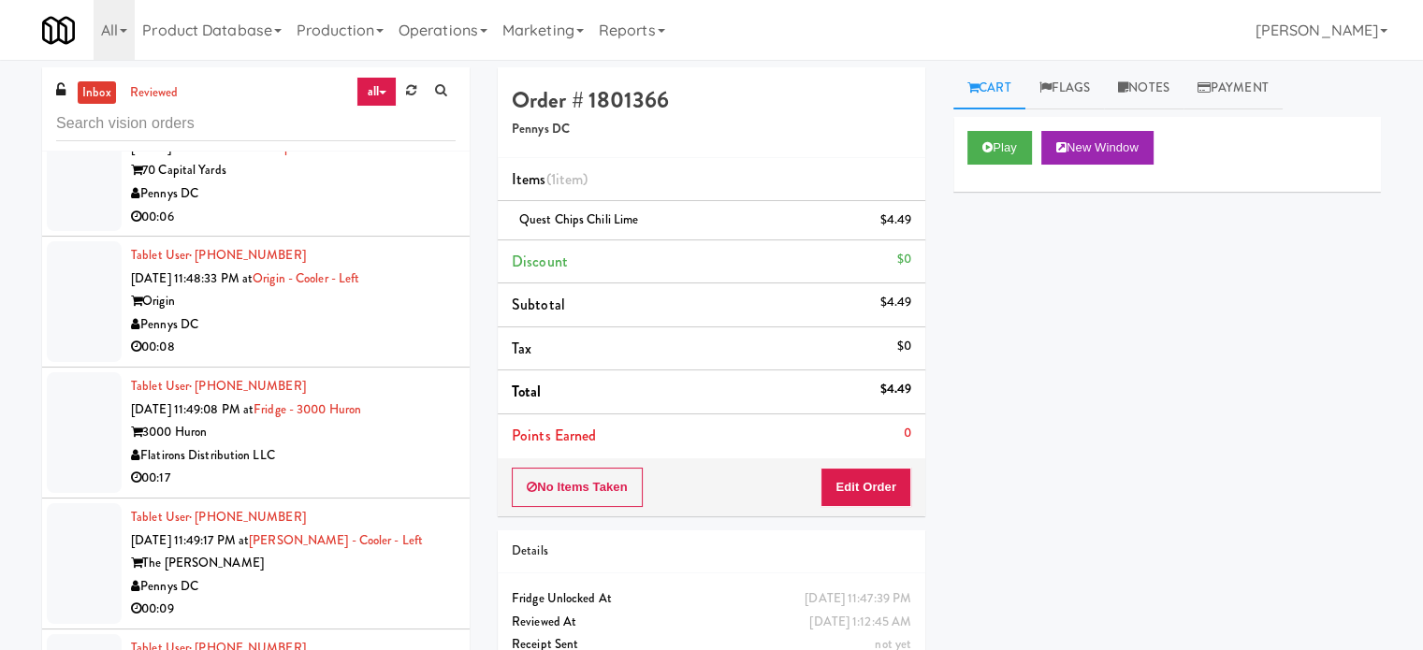
drag, startPoint x: 384, startPoint y: 269, endPoint x: 501, endPoint y: 258, distance: 117.4
click at [386, 229] on div "00:06" at bounding box center [293, 217] width 325 height 23
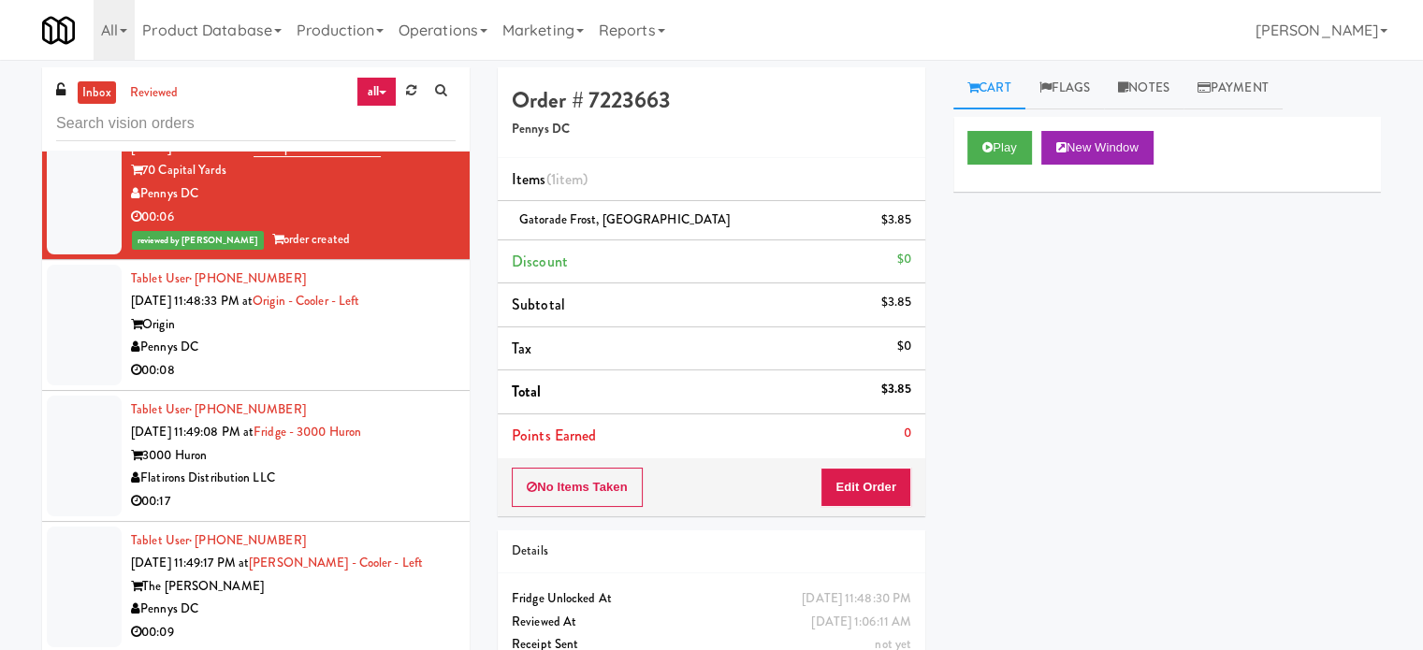
drag, startPoint x: 795, startPoint y: 257, endPoint x: 826, endPoint y: 291, distance: 45.7
click at [325, 359] on div "Pennys DC" at bounding box center [293, 347] width 325 height 23
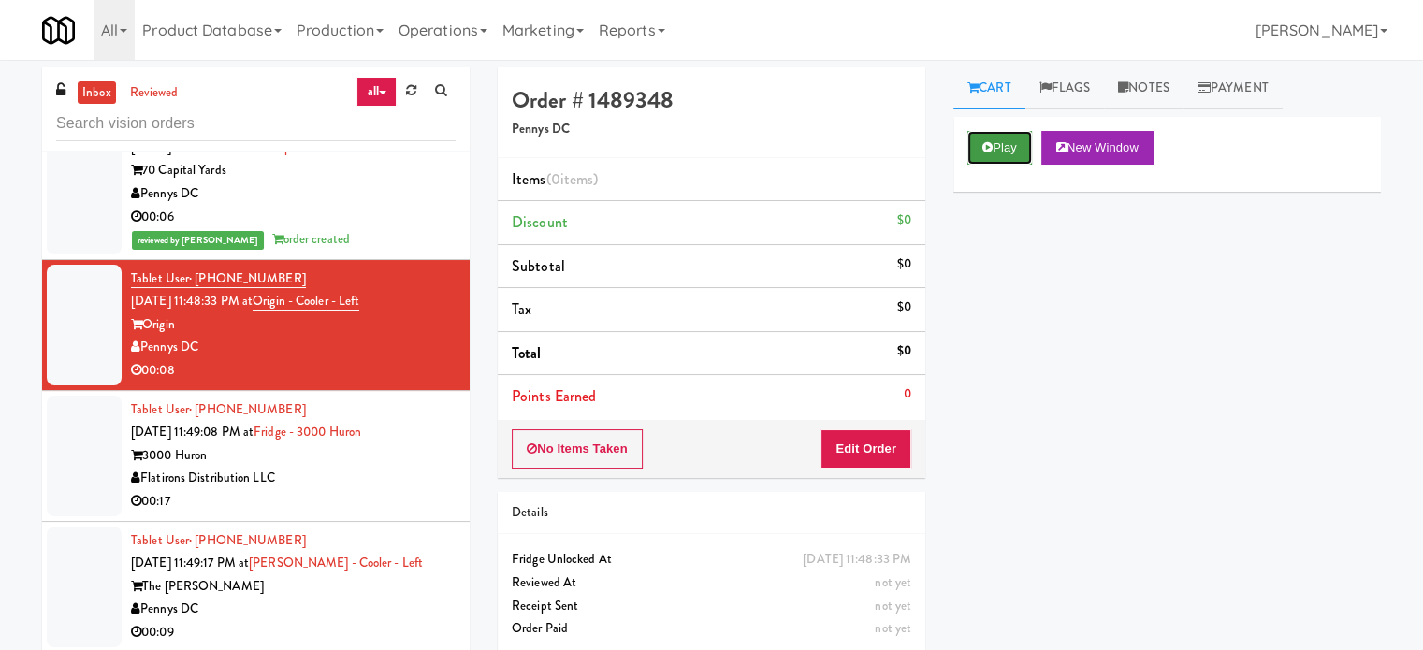
click at [1014, 149] on button "Play" at bounding box center [1000, 148] width 65 height 34
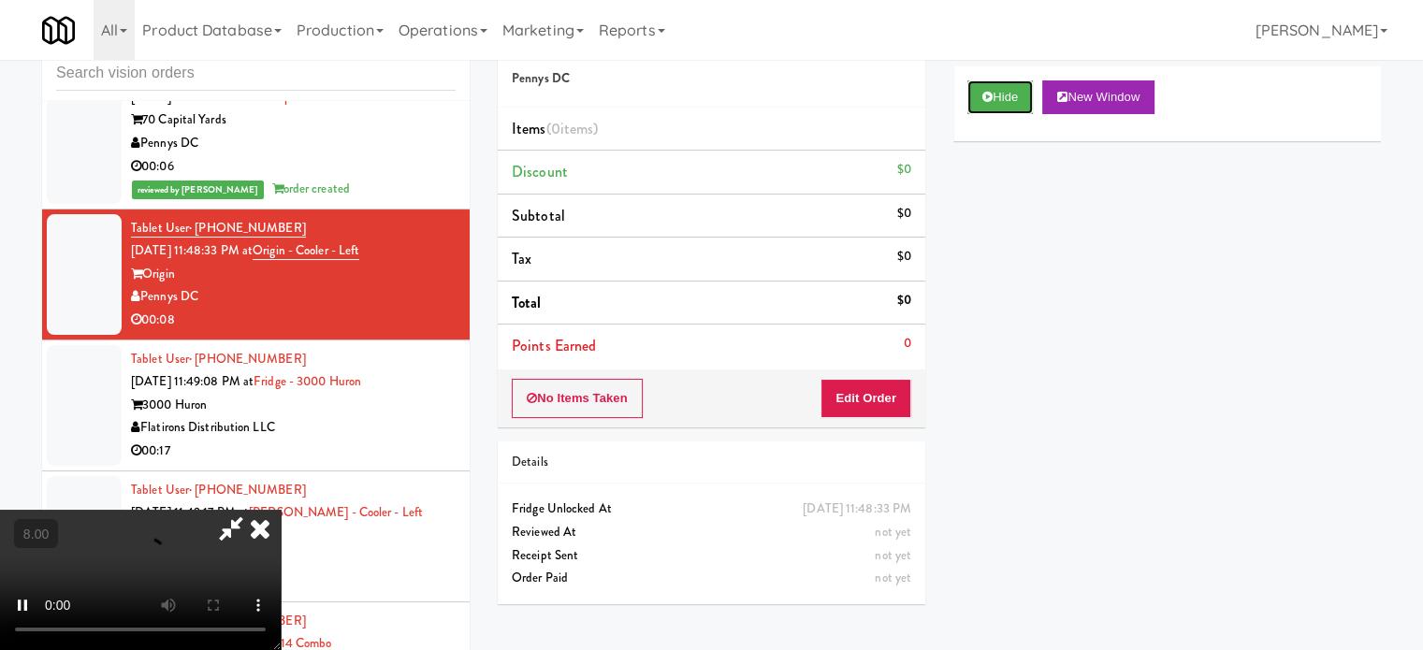
scroll to position [76, 0]
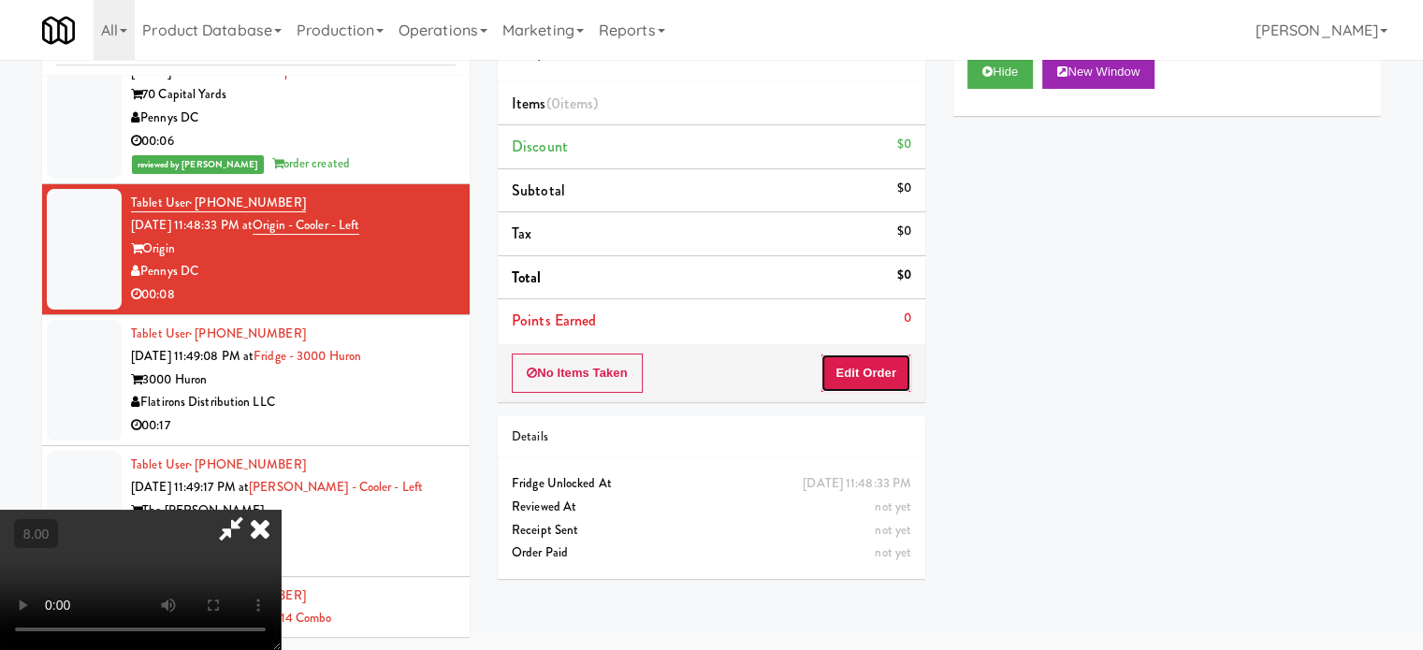
click at [854, 383] on button "Edit Order" at bounding box center [866, 373] width 91 height 39
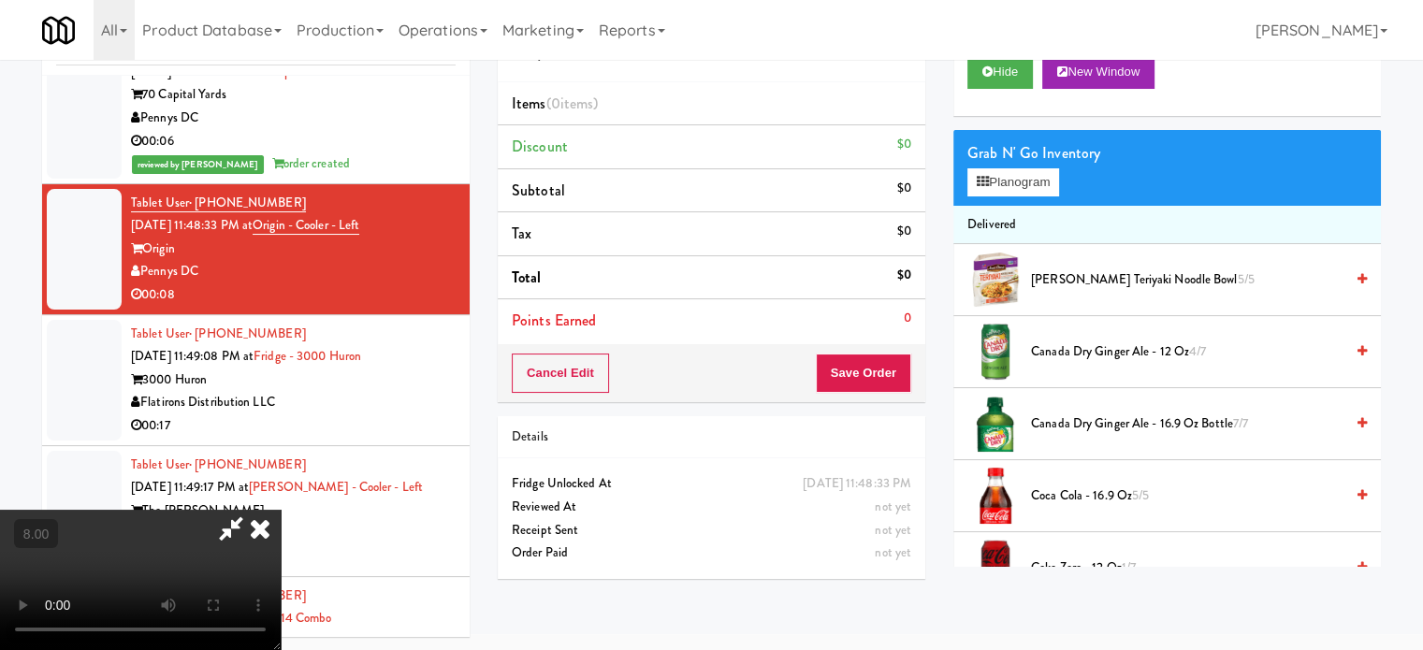
click at [281, 510] on video at bounding box center [140, 580] width 281 height 140
drag, startPoint x: 460, startPoint y: 430, endPoint x: 636, endPoint y: 367, distance: 186.8
click at [281, 510] on video at bounding box center [140, 580] width 281 height 140
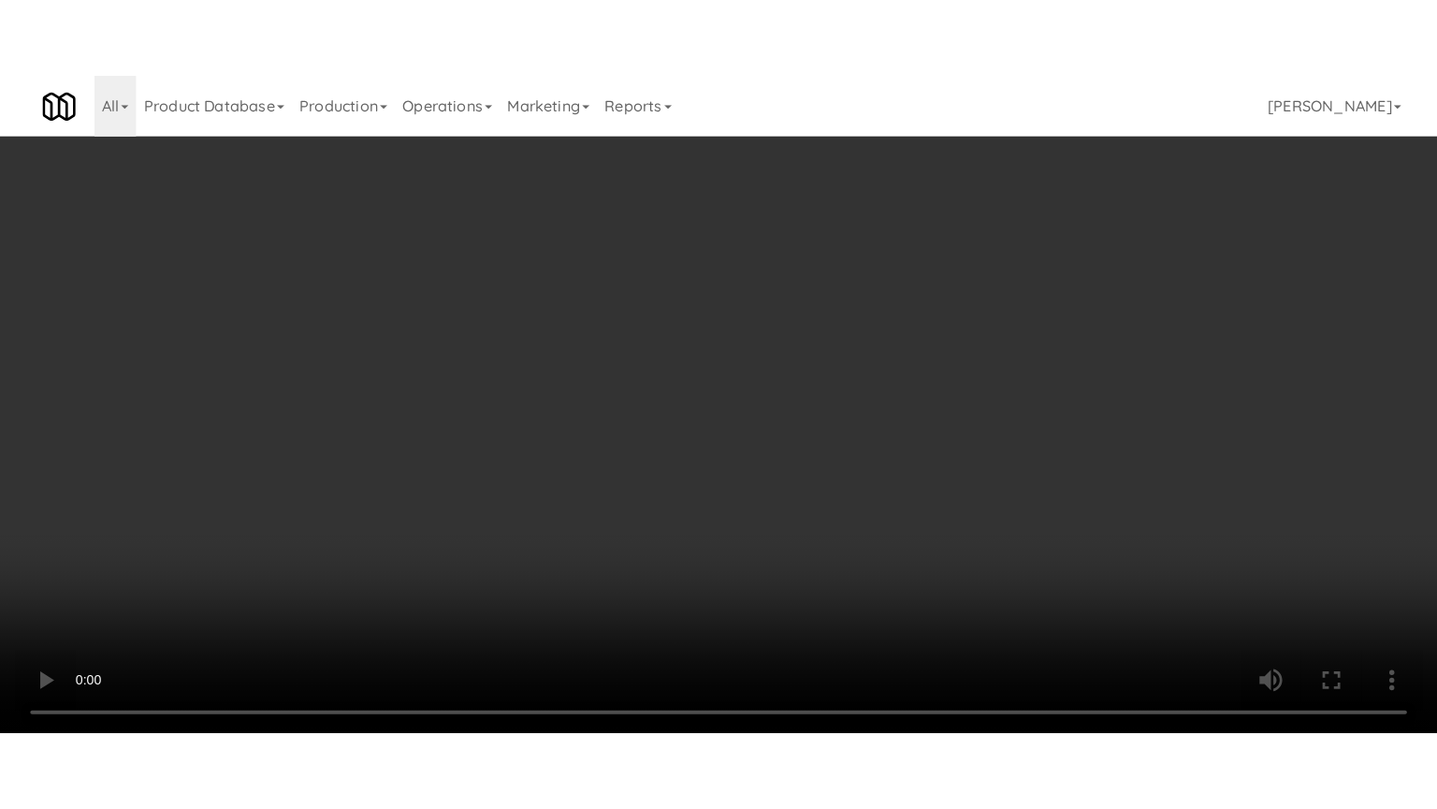
scroll to position [13559, 0]
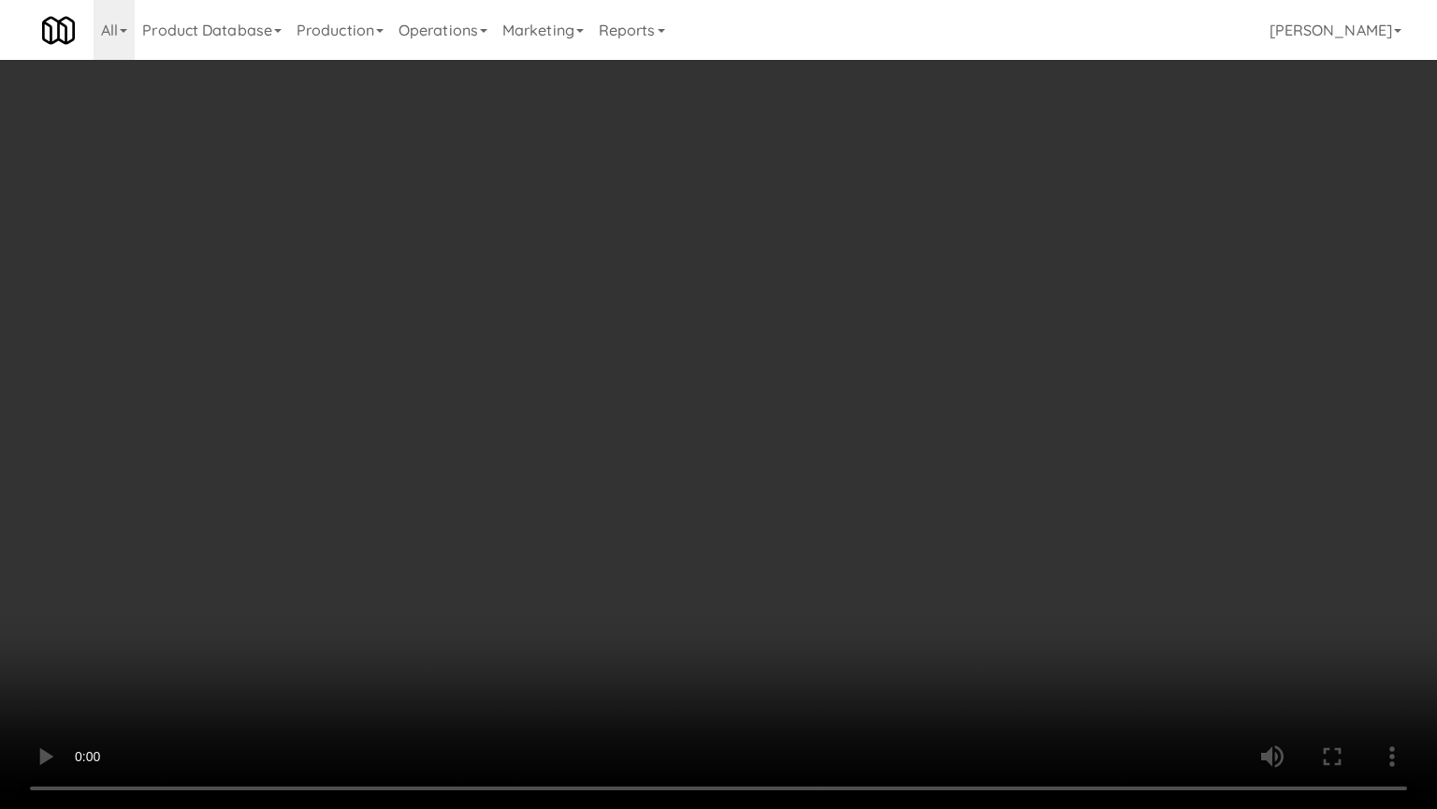
click at [576, 489] on video at bounding box center [718, 404] width 1437 height 809
click at [585, 478] on video at bounding box center [718, 404] width 1437 height 809
click at [727, 469] on video at bounding box center [718, 404] width 1437 height 809
drag, startPoint x: 696, startPoint y: 474, endPoint x: 784, endPoint y: 416, distance: 105.4
click at [723, 460] on video at bounding box center [718, 404] width 1437 height 809
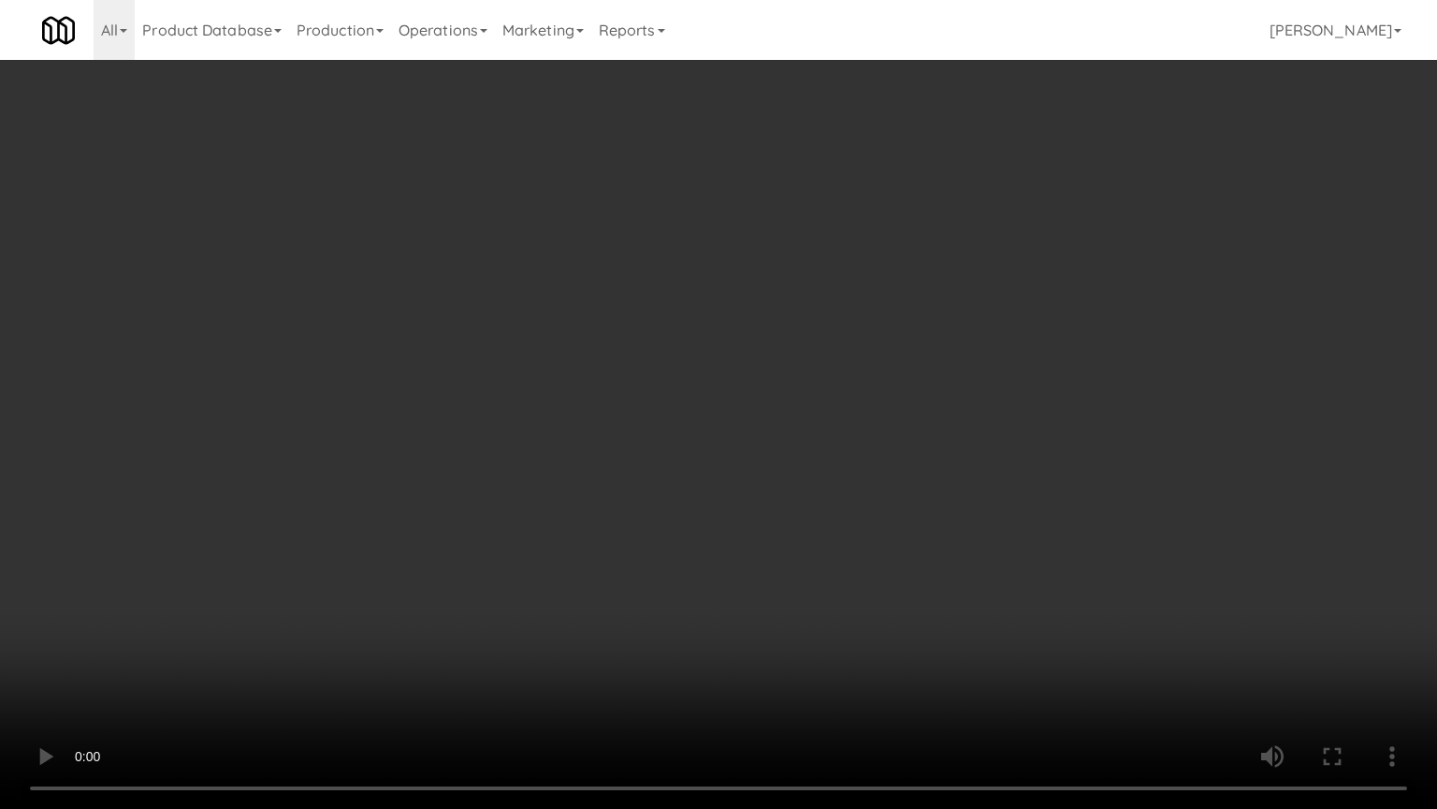
click at [770, 427] on video at bounding box center [718, 404] width 1437 height 809
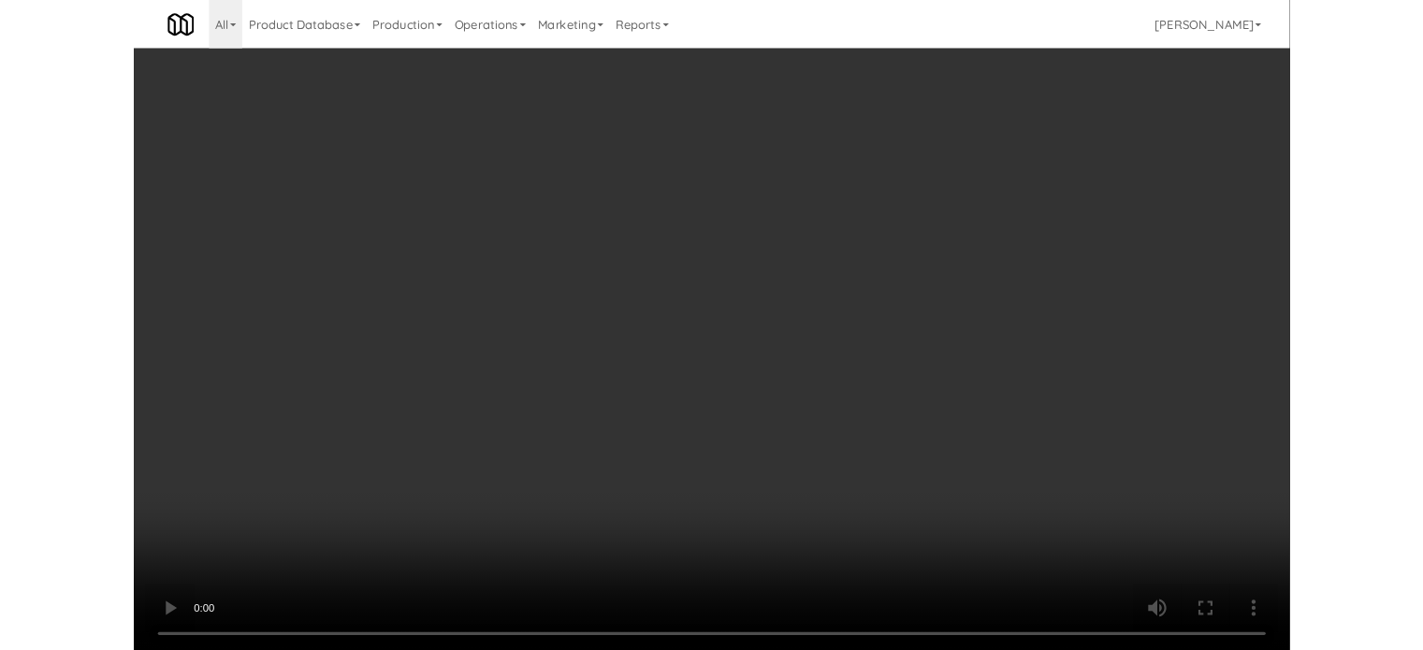
scroll to position [76, 0]
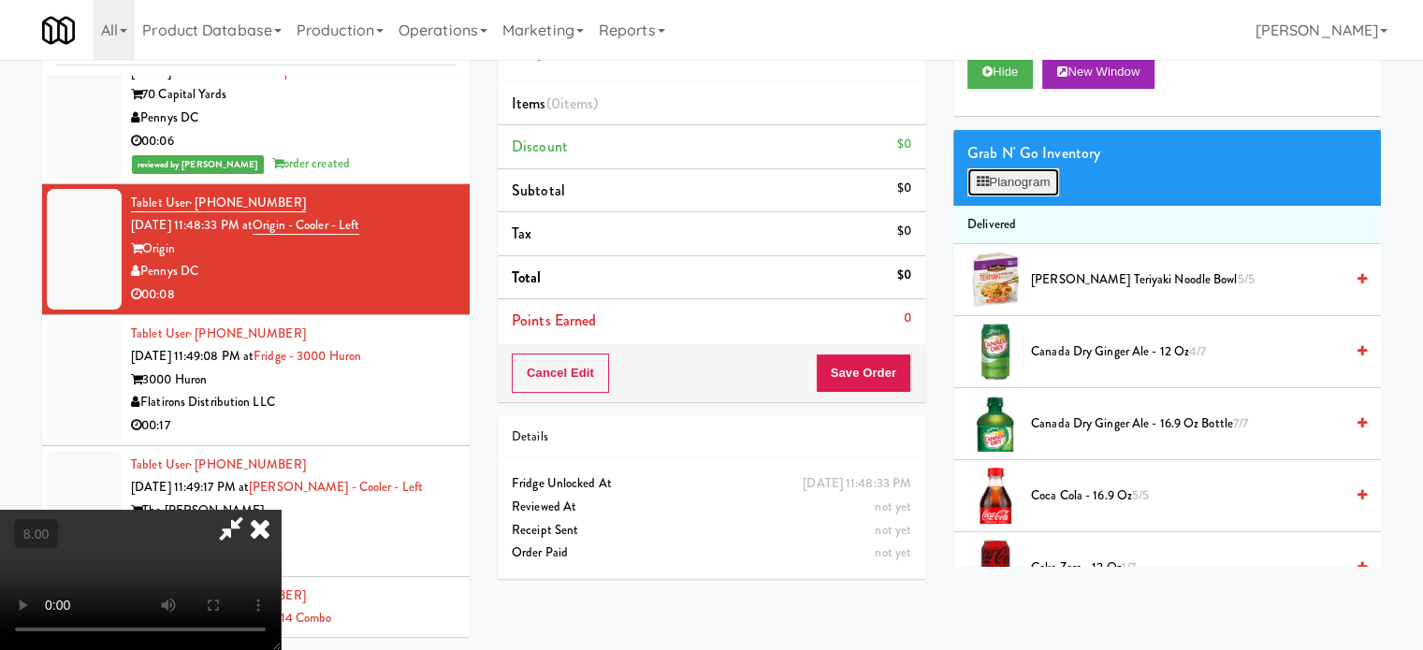
click at [1028, 171] on button "Planogram" at bounding box center [1014, 182] width 92 height 28
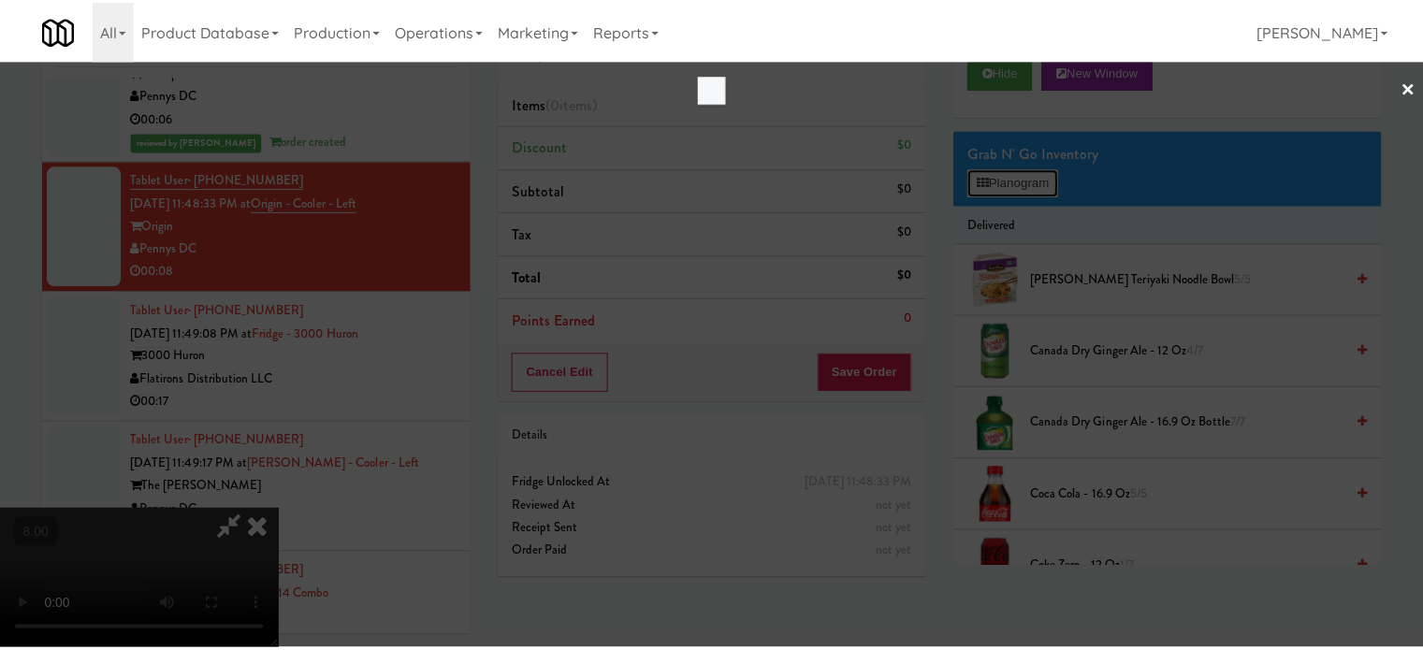
scroll to position [13559, 0]
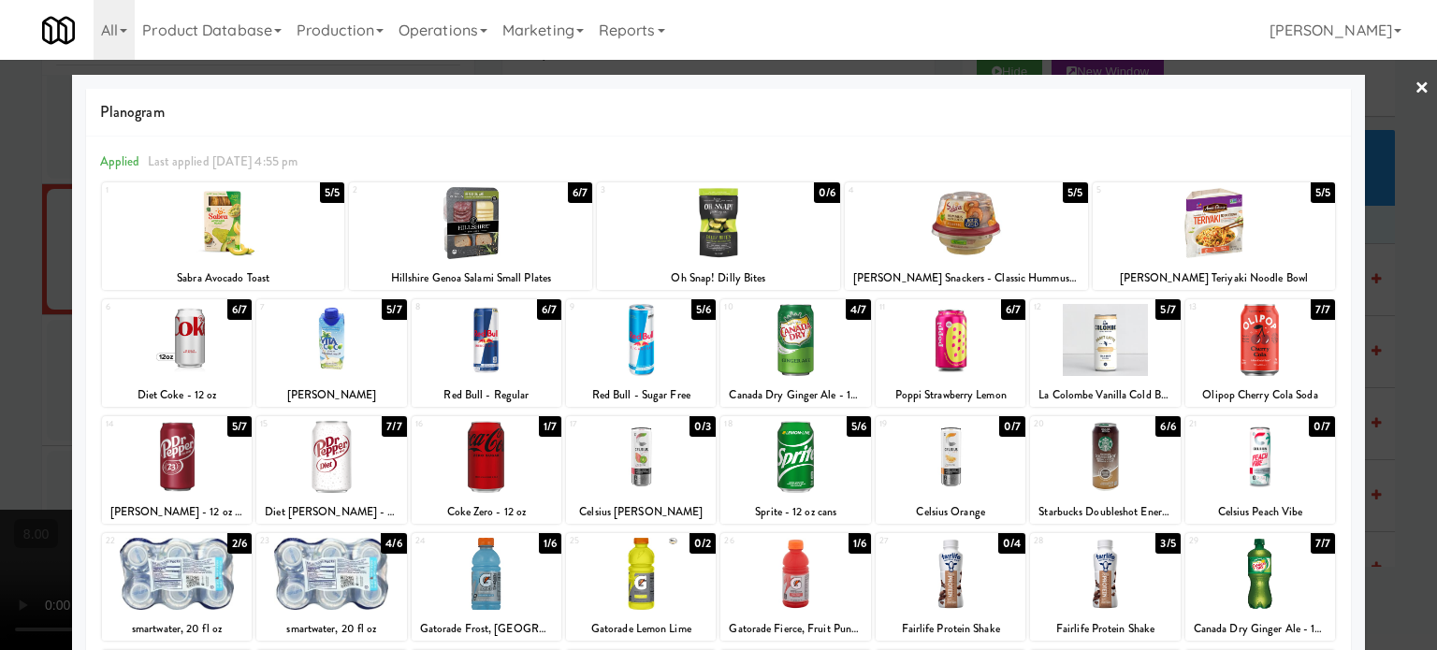
click at [1397, 260] on div at bounding box center [718, 325] width 1437 height 650
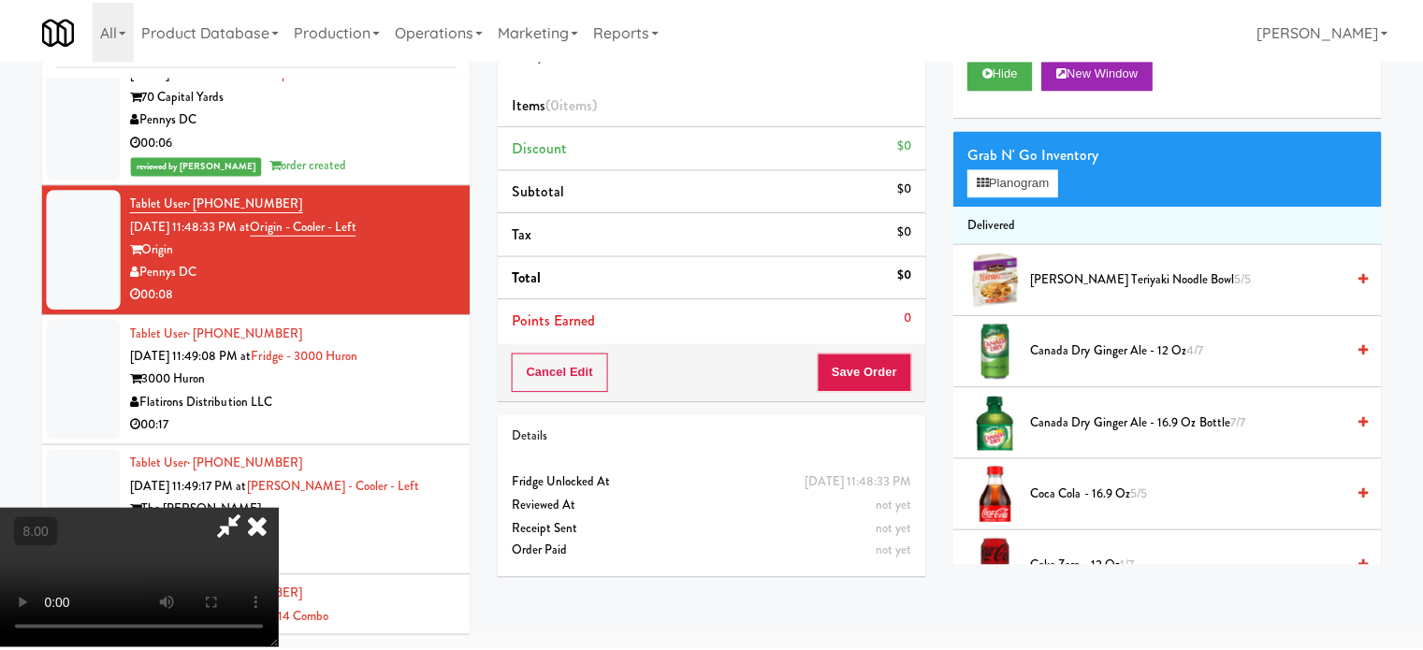
scroll to position [13582, 0]
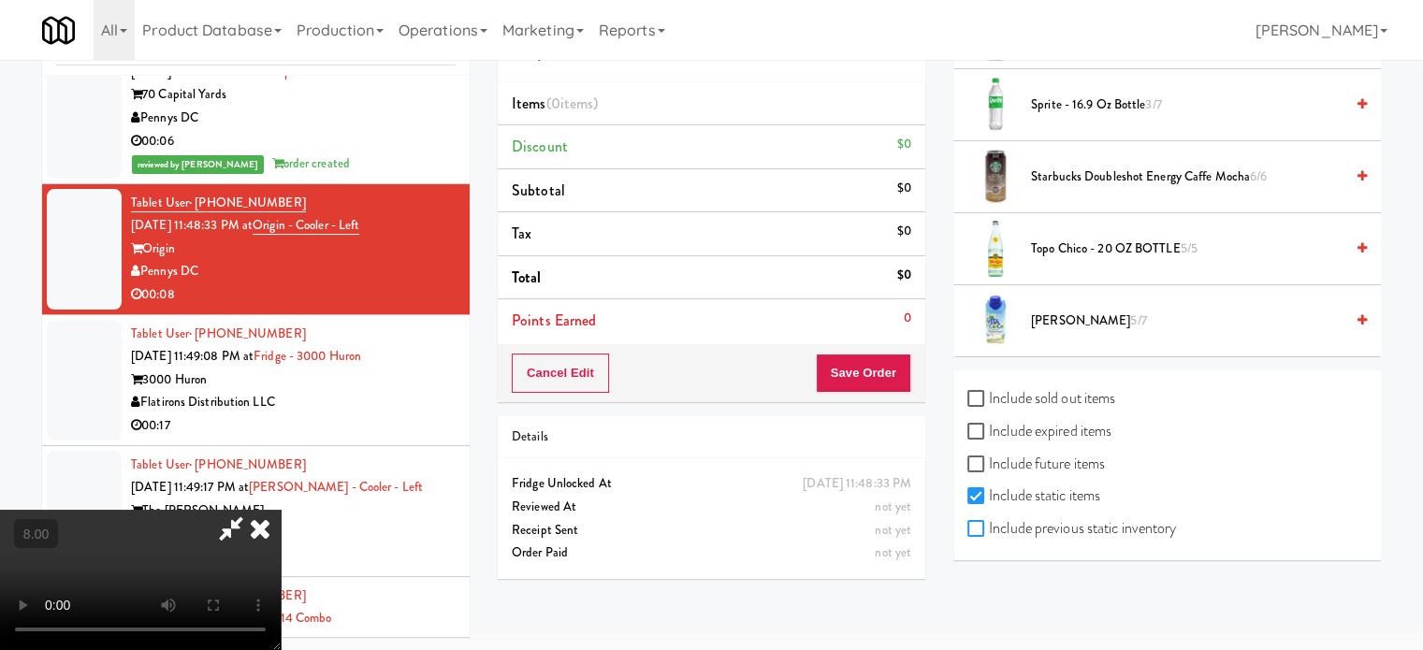
click at [981, 528] on input "Include previous static inventory" at bounding box center [979, 529] width 22 height 15
checkbox input "true"
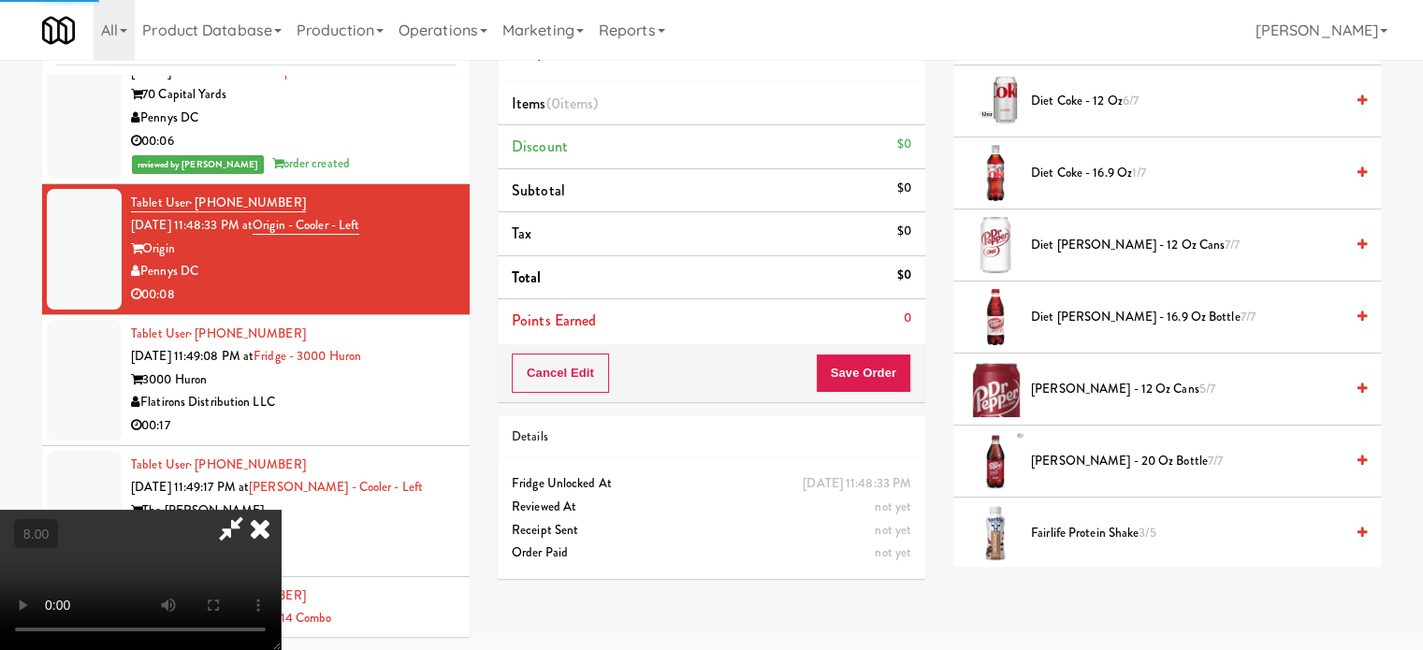
scroll to position [0, 0]
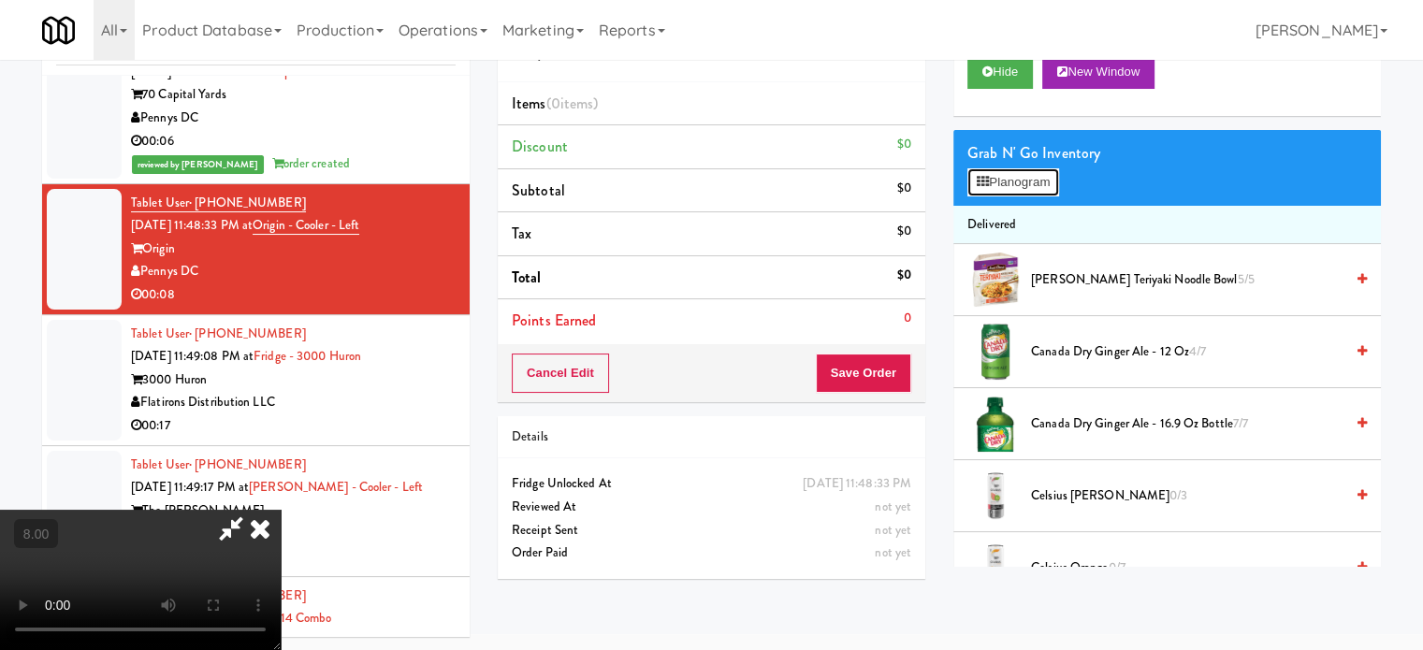
click at [1034, 190] on button "Planogram" at bounding box center [1014, 182] width 92 height 28
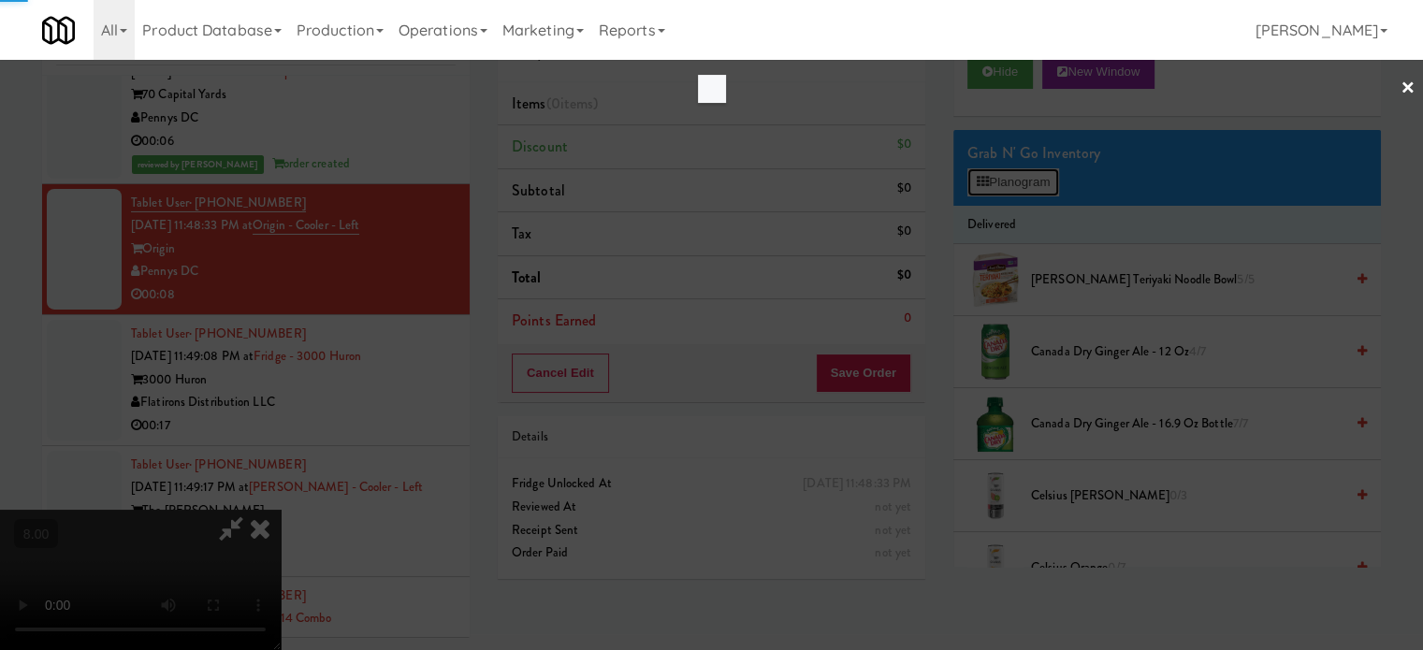
scroll to position [13559, 0]
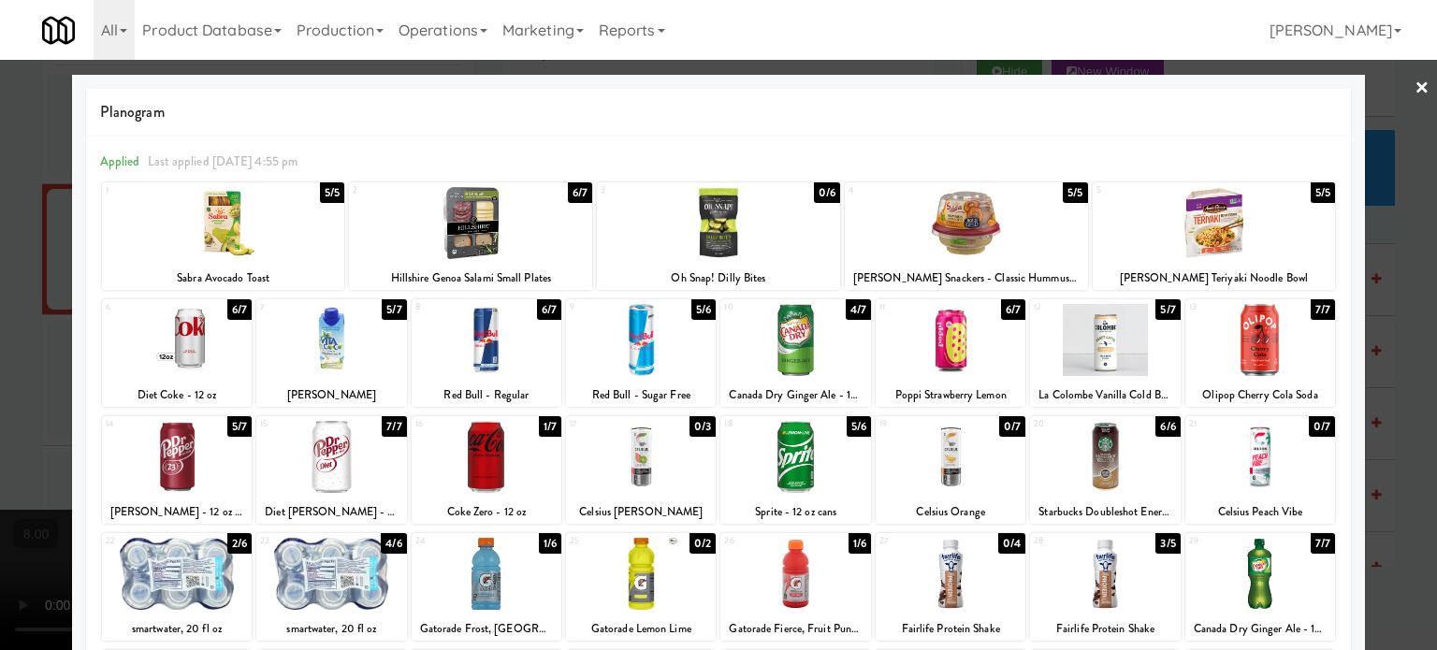
click at [824, 197] on div "0/6" at bounding box center [827, 192] width 26 height 21
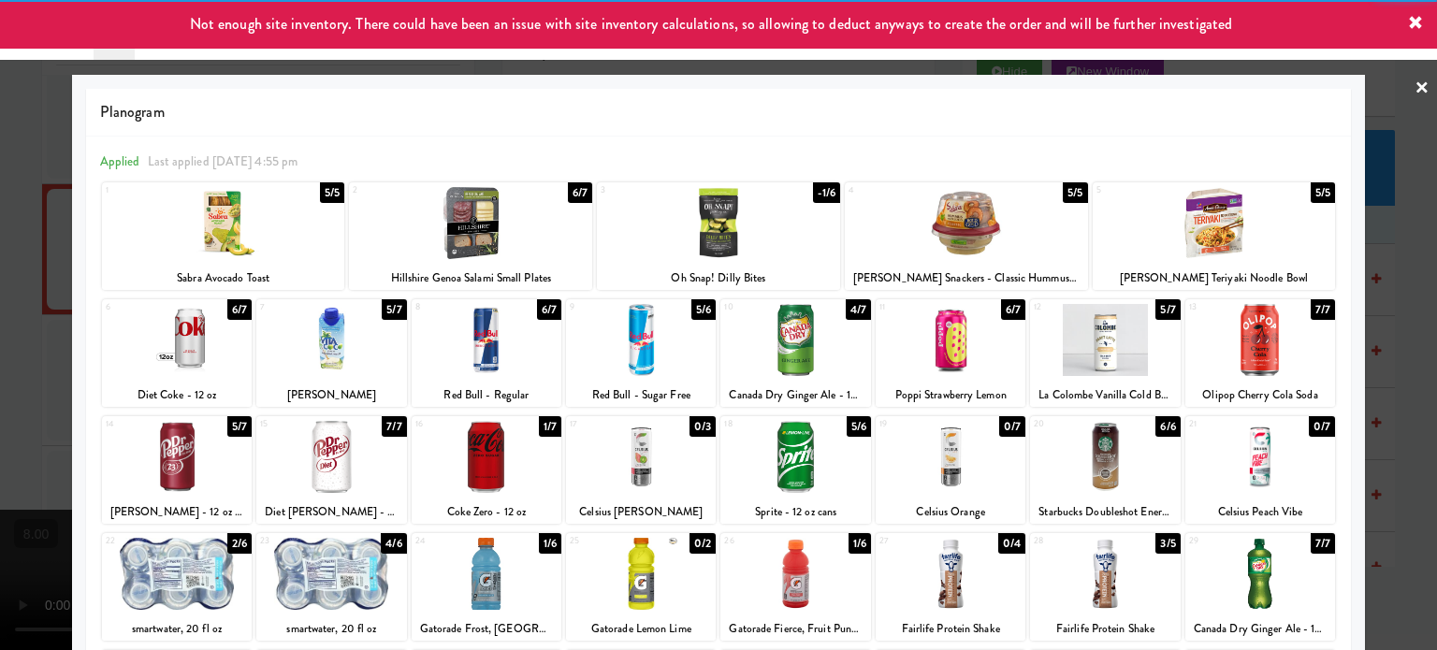
drag, startPoint x: 1374, startPoint y: 307, endPoint x: 1361, endPoint y: 299, distance: 15.1
click at [1374, 309] on div at bounding box center [718, 325] width 1437 height 650
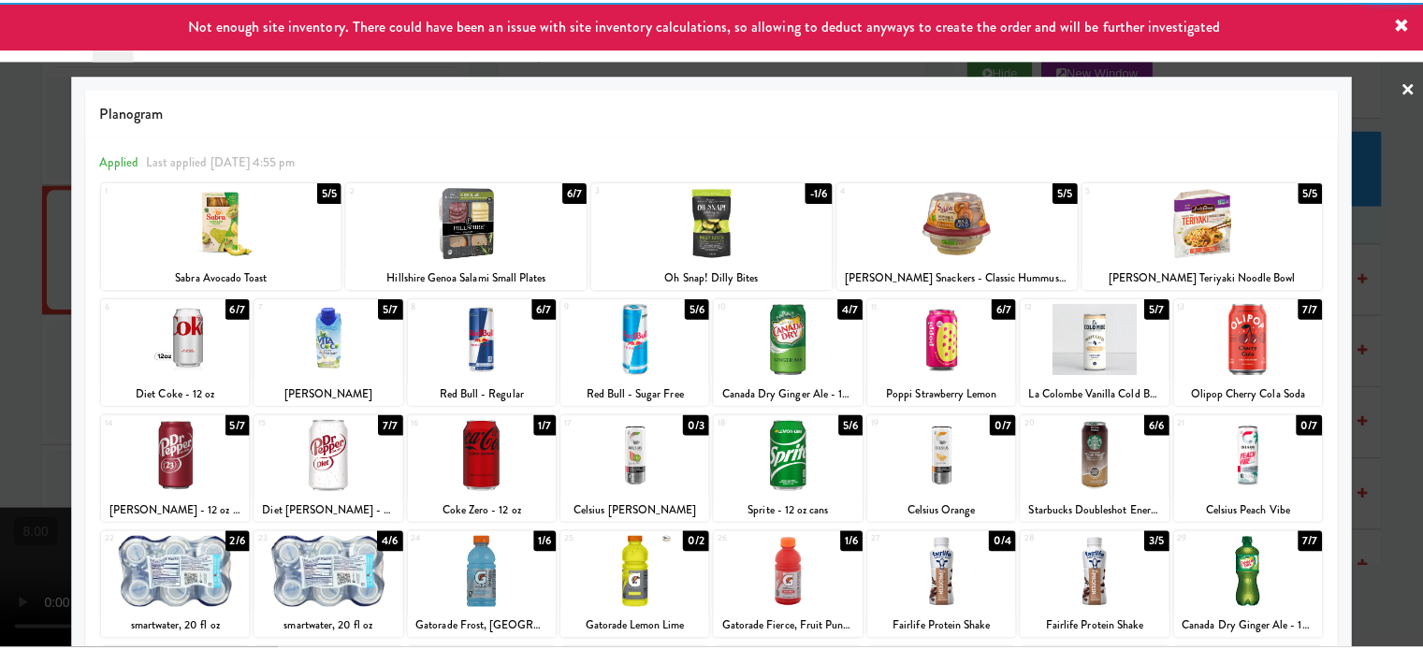
scroll to position [13582, 0]
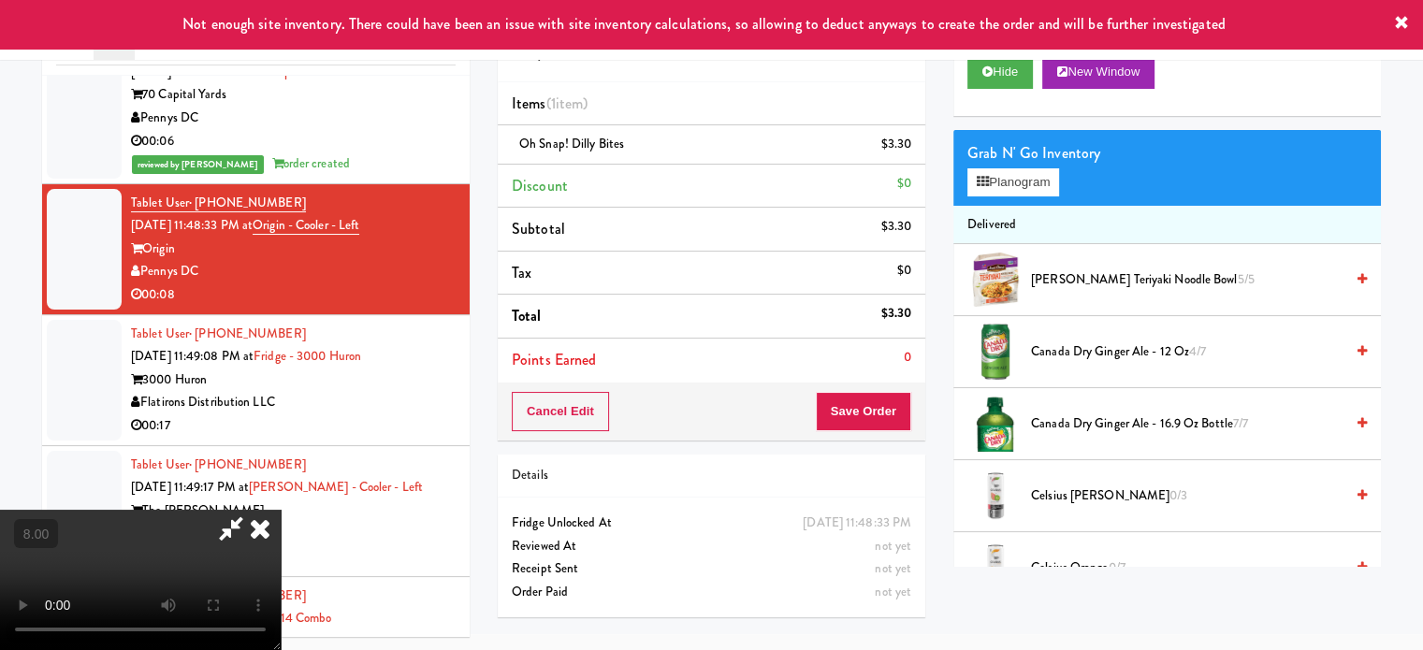
drag, startPoint x: 629, startPoint y: 442, endPoint x: 629, endPoint y: 427, distance: 15.0
click at [281, 510] on video at bounding box center [140, 580] width 281 height 140
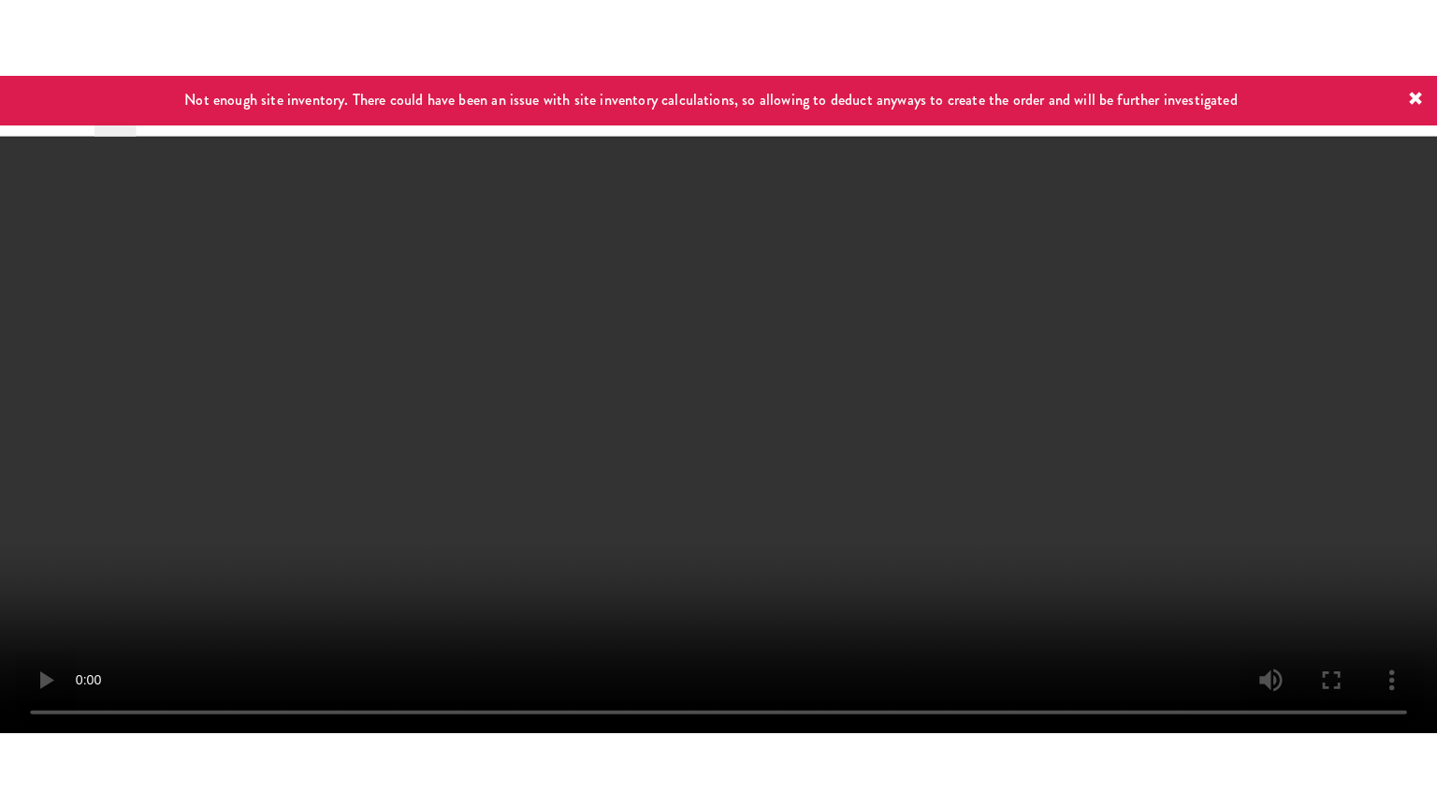
scroll to position [13559, 0]
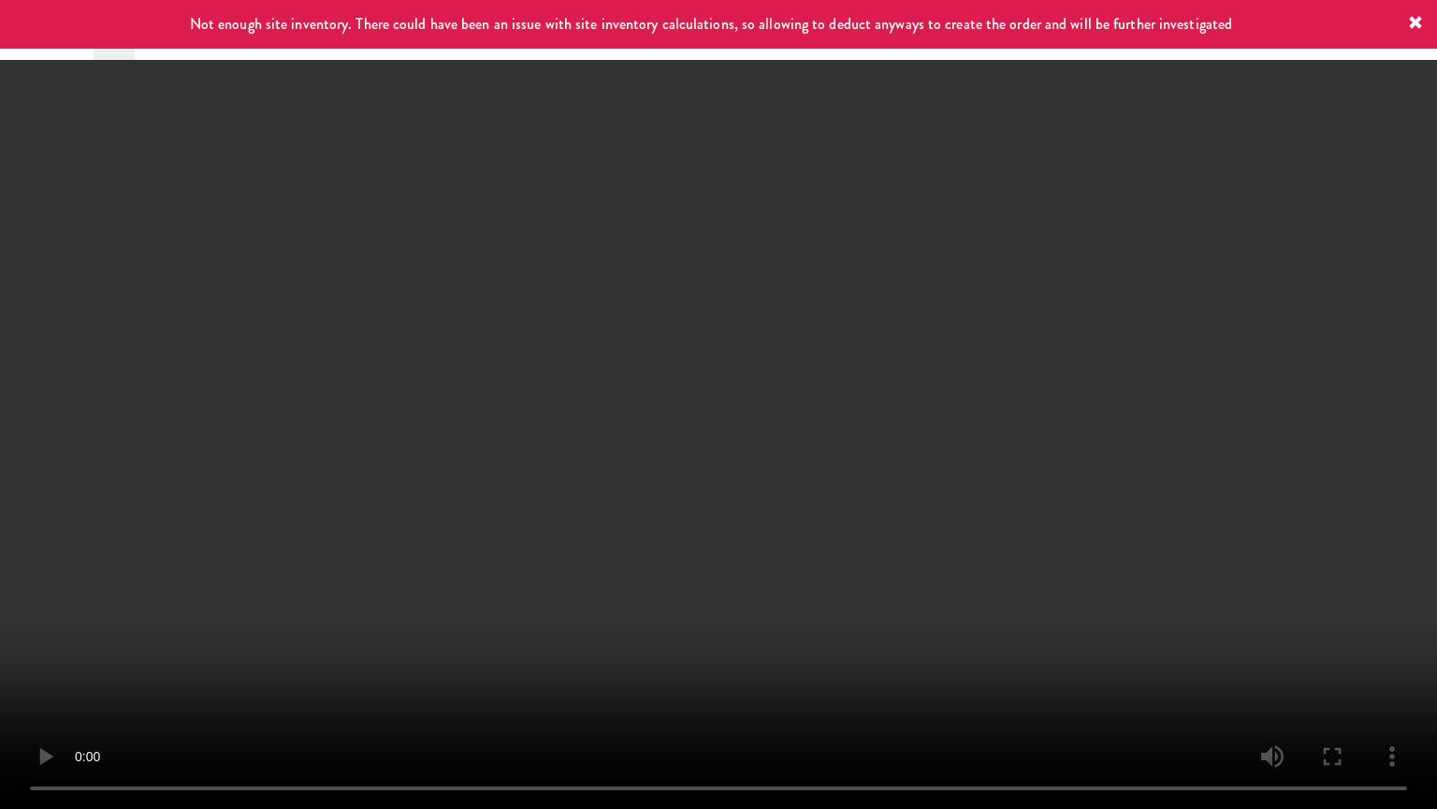
click at [611, 414] on video at bounding box center [718, 404] width 1437 height 809
click at [625, 421] on video at bounding box center [718, 404] width 1437 height 809
click at [685, 435] on video at bounding box center [718, 404] width 1437 height 809
click at [726, 453] on video at bounding box center [718, 404] width 1437 height 809
click at [717, 460] on video at bounding box center [718, 404] width 1437 height 809
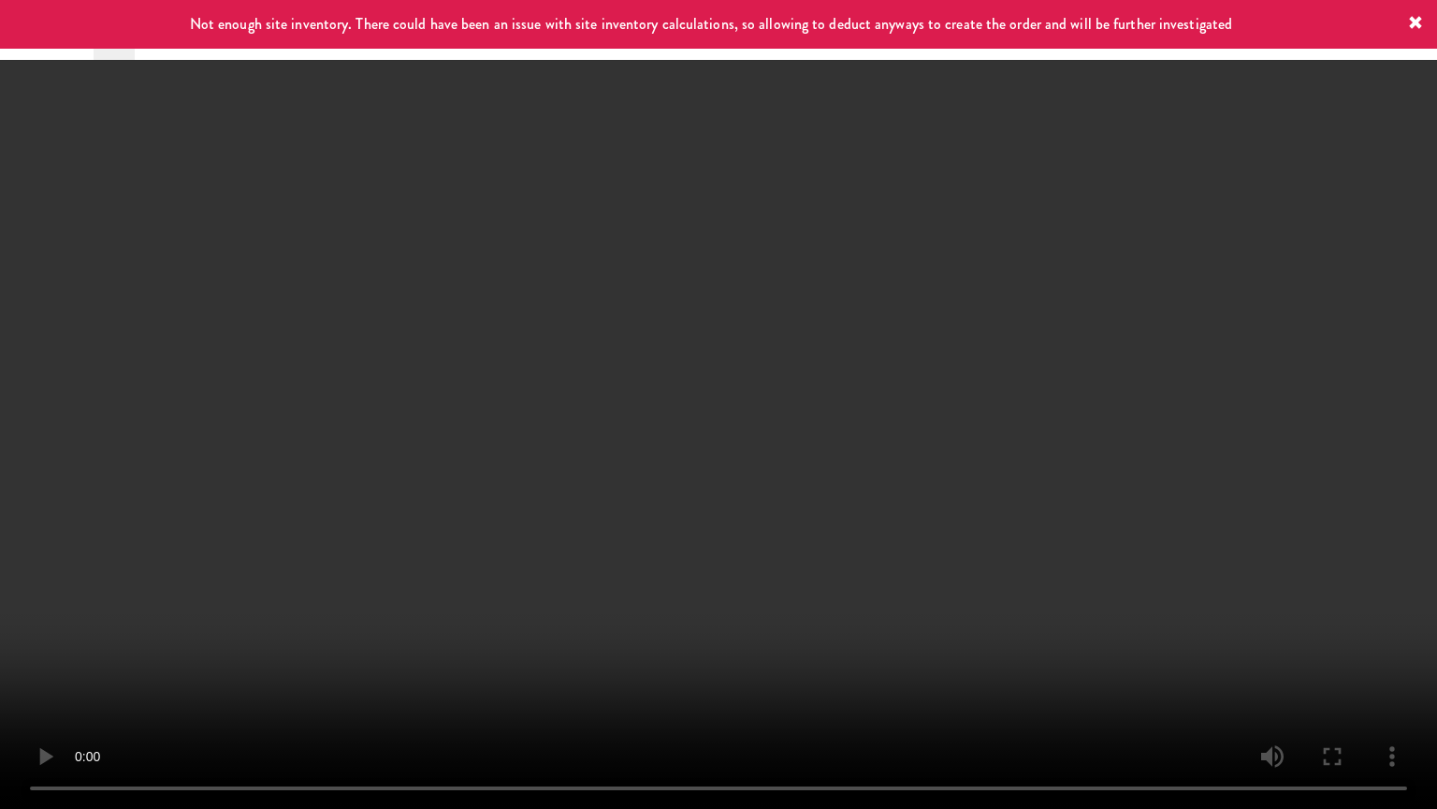
click at [797, 459] on video at bounding box center [718, 404] width 1437 height 809
click at [687, 465] on video at bounding box center [718, 404] width 1437 height 809
click at [693, 460] on video at bounding box center [718, 404] width 1437 height 809
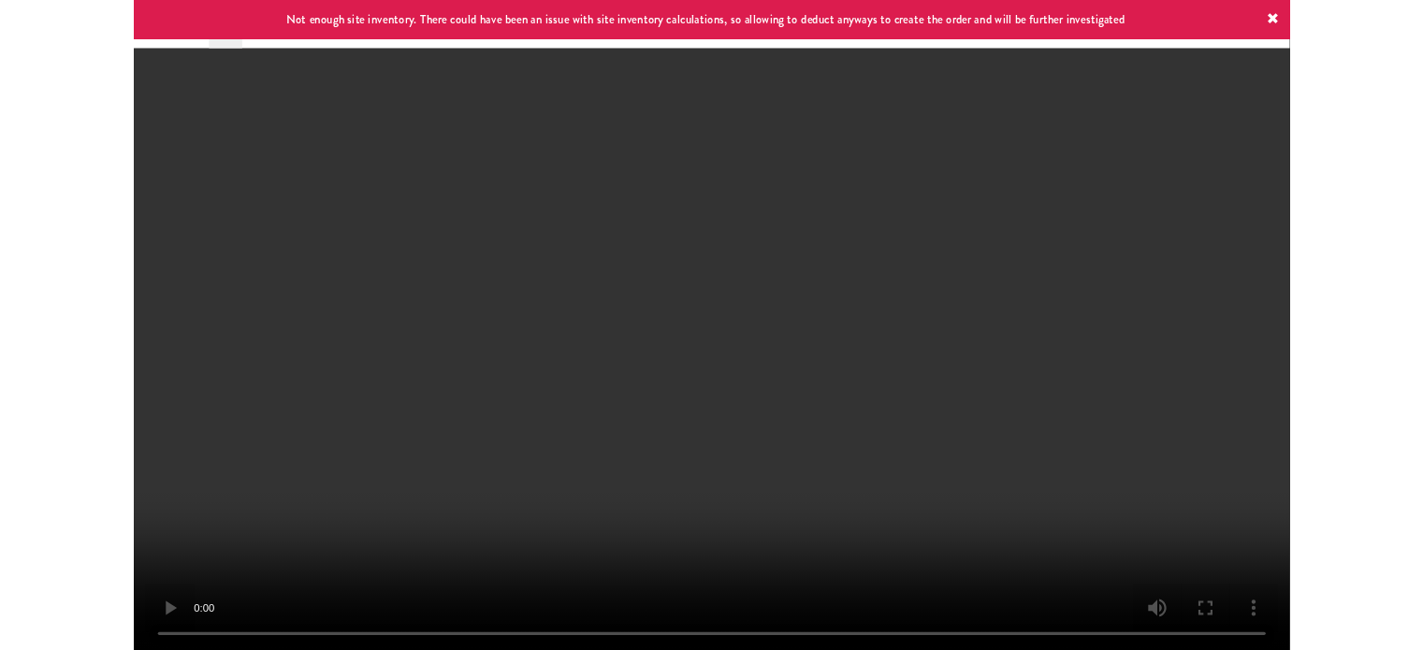
scroll to position [76, 0]
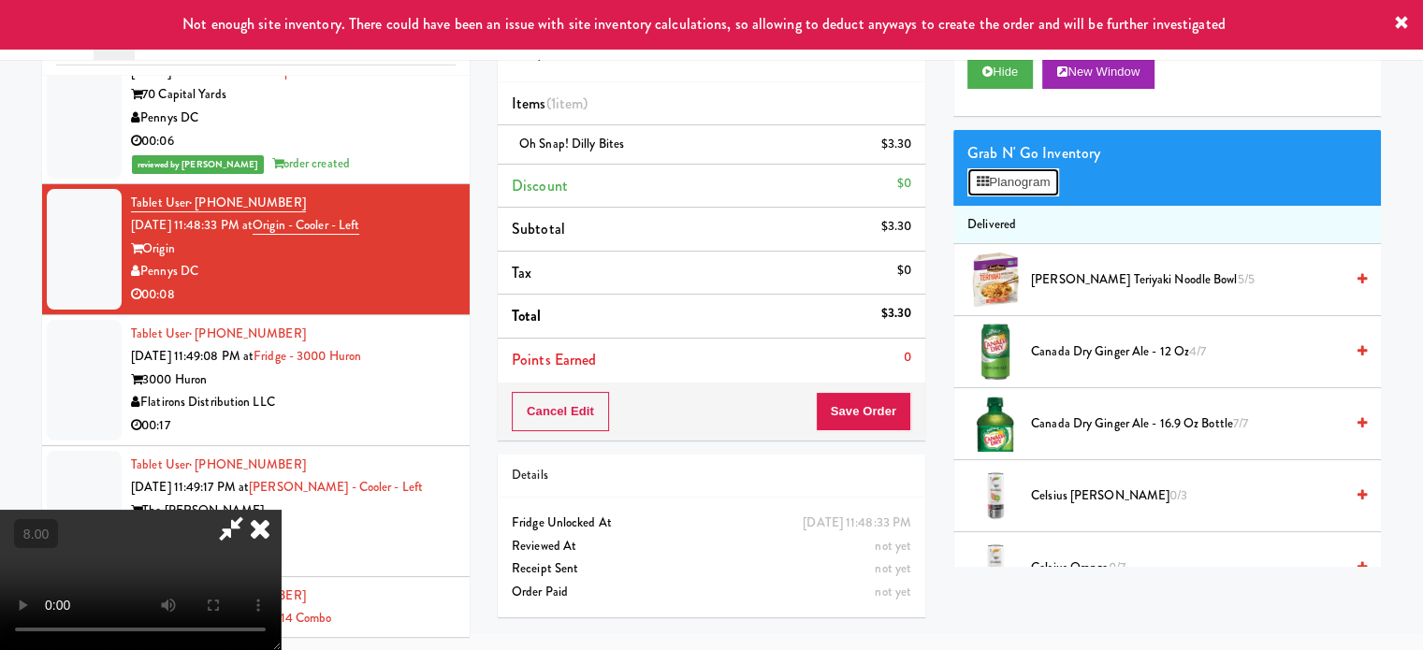
drag, startPoint x: 1036, startPoint y: 175, endPoint x: 1044, endPoint y: 170, distance: 9.6
click at [1036, 176] on button "Planogram" at bounding box center [1014, 182] width 92 height 28
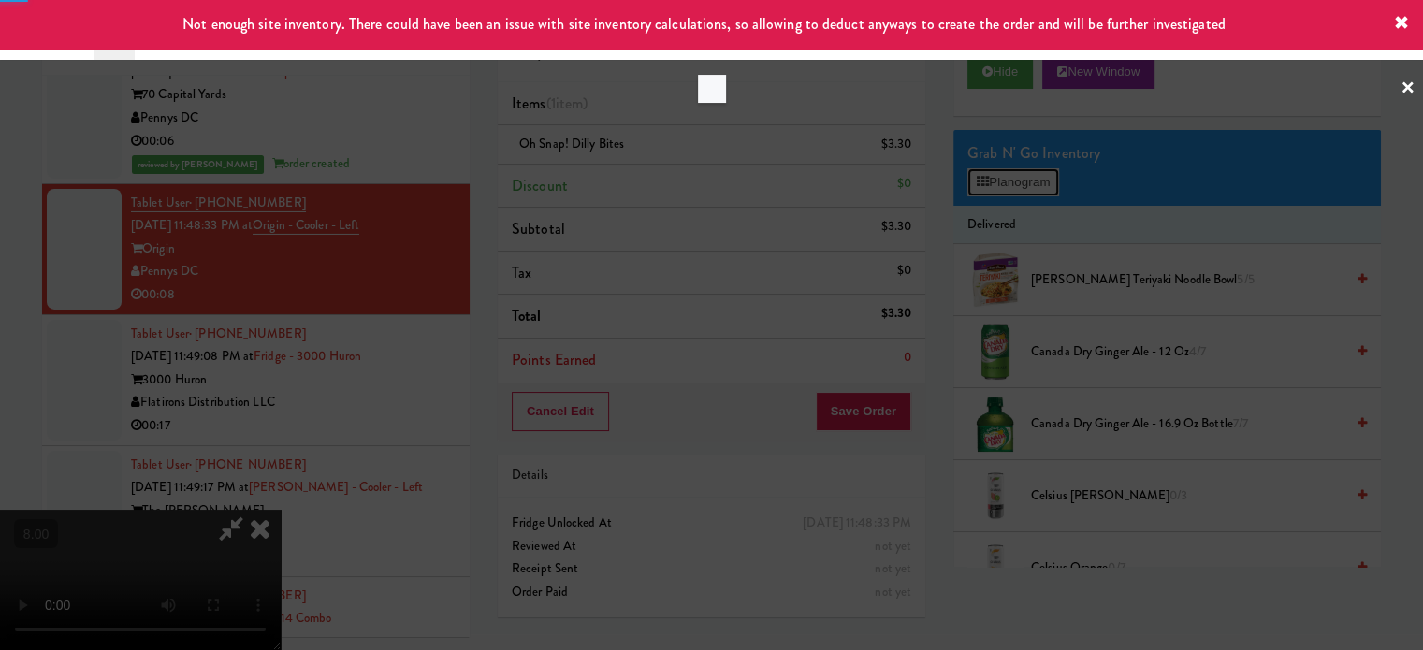
scroll to position [13559, 0]
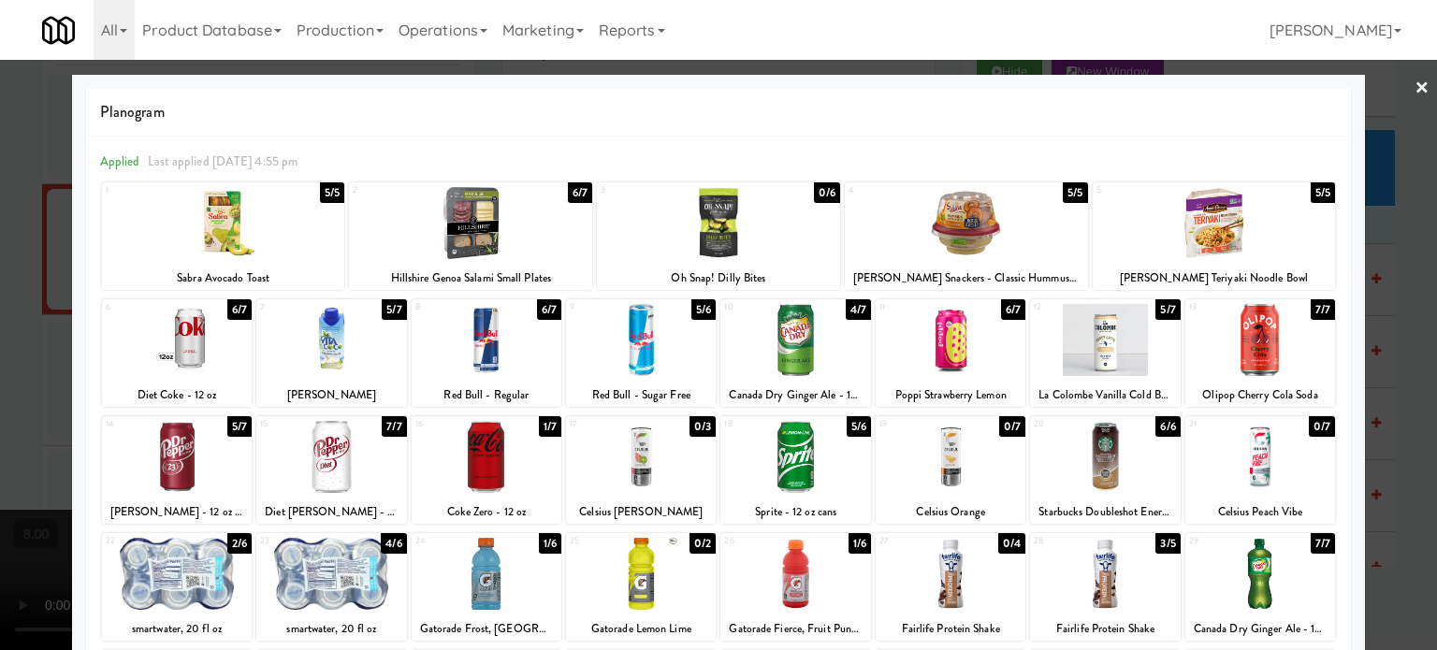
click at [1001, 310] on div "6/7" at bounding box center [1013, 309] width 24 height 21
click at [1385, 411] on div at bounding box center [718, 325] width 1437 height 650
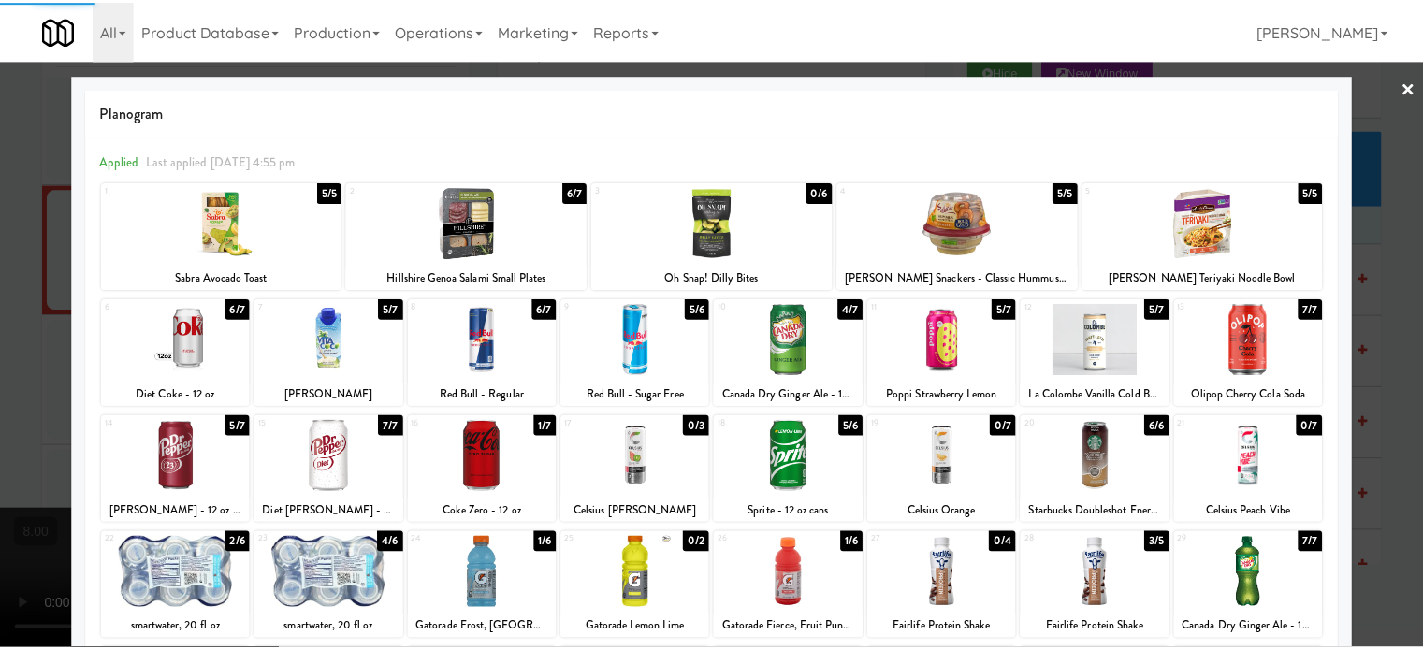
scroll to position [13582, 0]
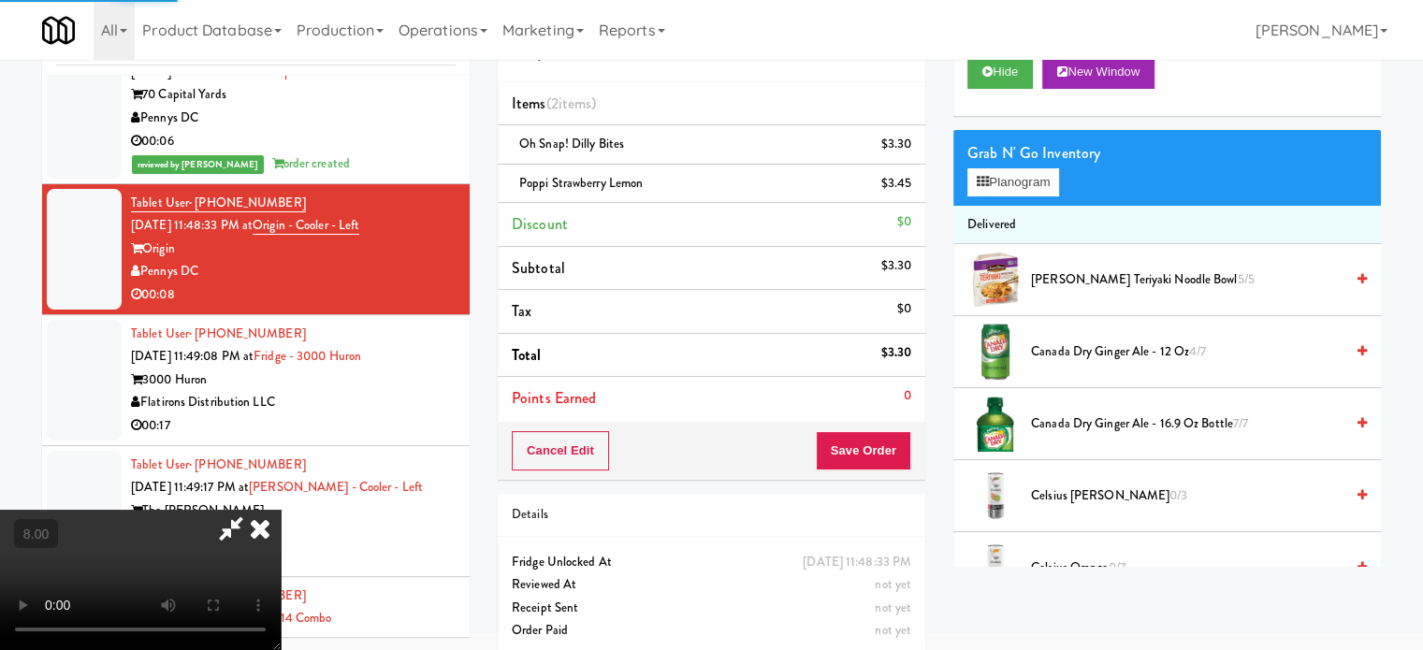
click at [281, 510] on video at bounding box center [140, 580] width 281 height 140
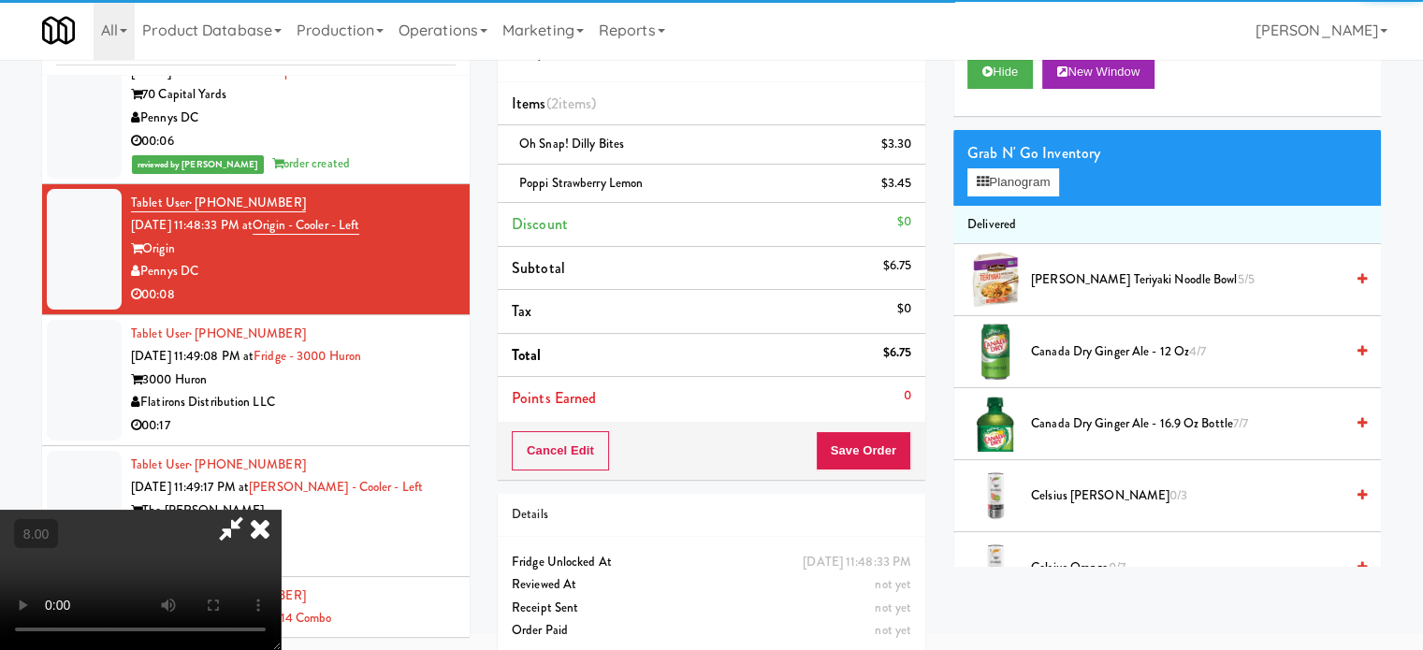
drag, startPoint x: 472, startPoint y: 445, endPoint x: 543, endPoint y: 555, distance: 130.6
click at [281, 510] on video at bounding box center [140, 580] width 281 height 140
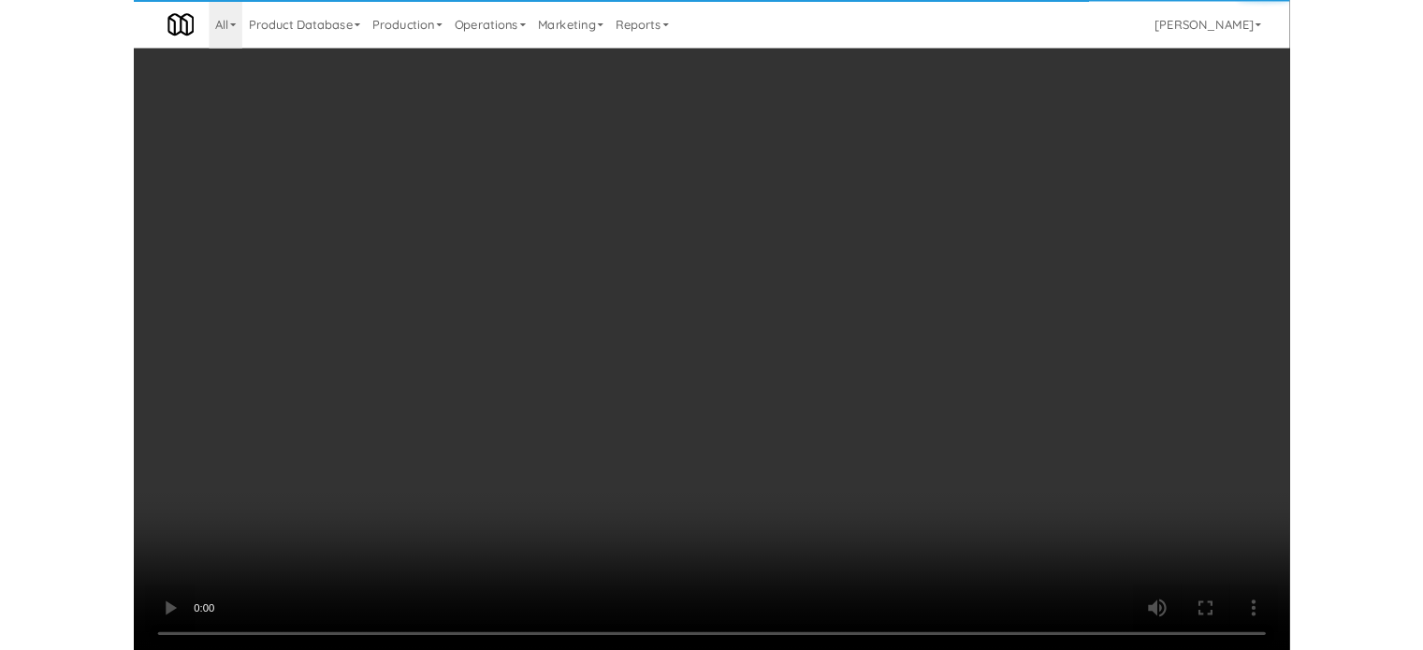
scroll to position [13559, 0]
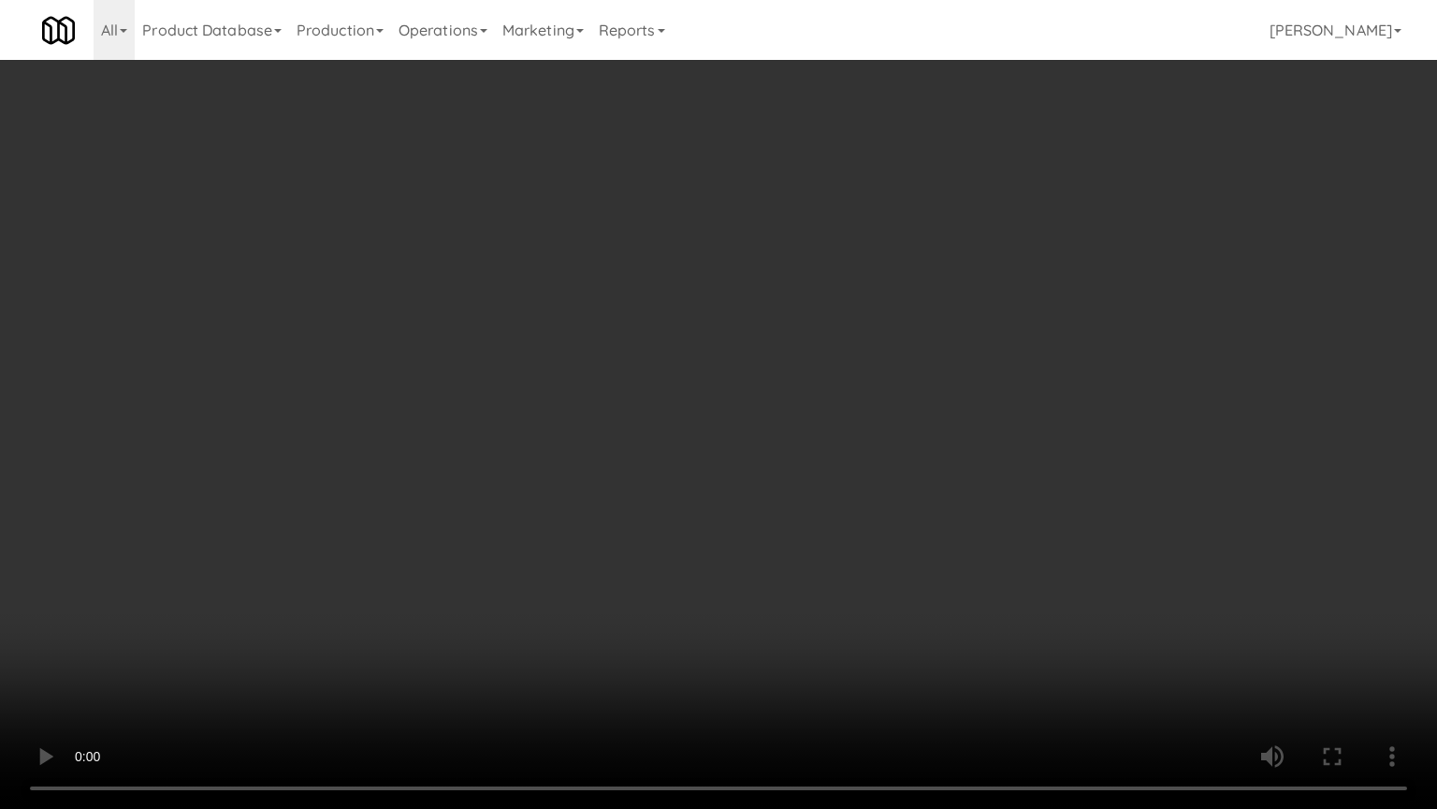
drag, startPoint x: 787, startPoint y: 676, endPoint x: 751, endPoint y: 580, distance: 101.9
click at [786, 649] on video at bounding box center [718, 404] width 1437 height 809
click at [740, 576] on video at bounding box center [718, 404] width 1437 height 809
click at [715, 586] on video at bounding box center [718, 404] width 1437 height 809
click at [741, 603] on video at bounding box center [718, 404] width 1437 height 809
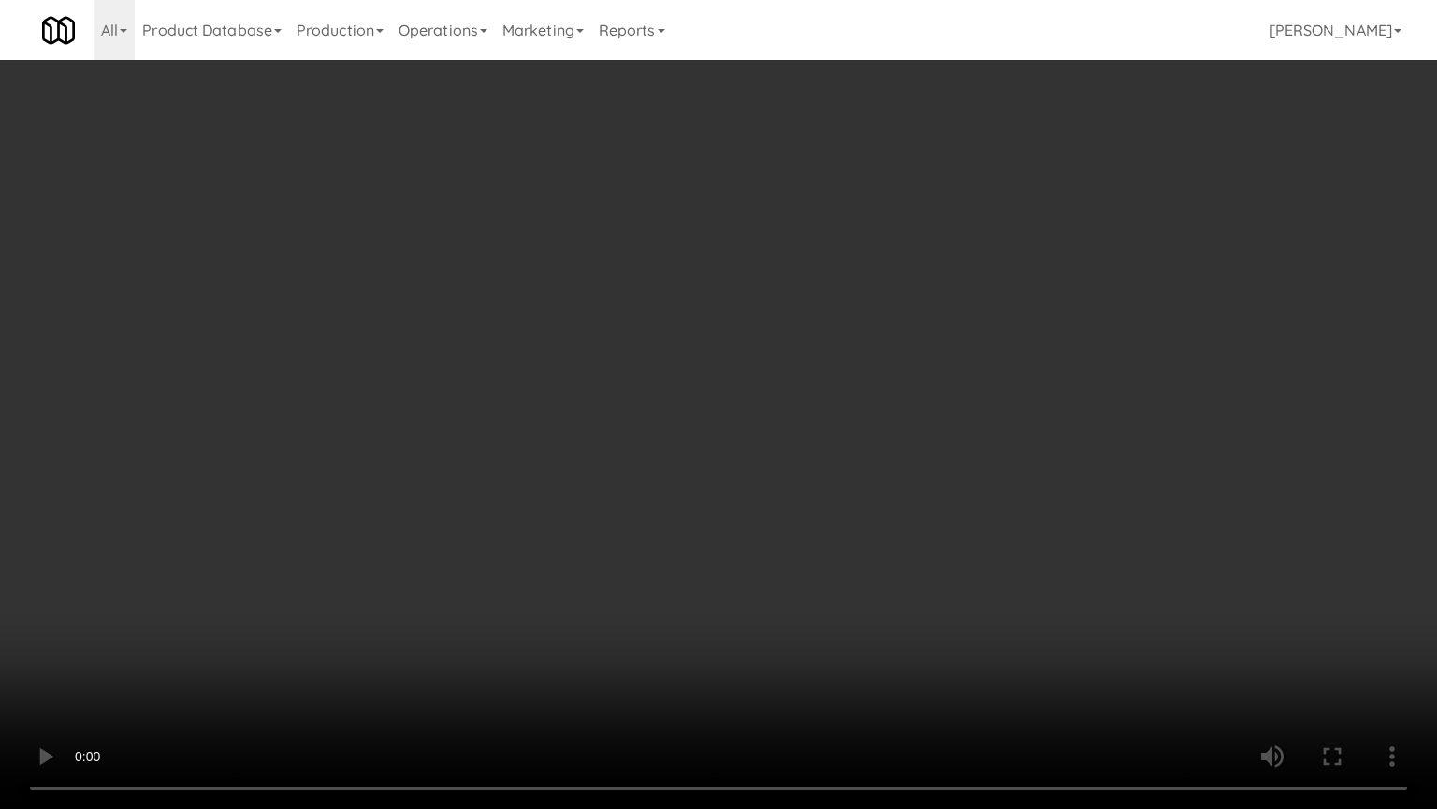
drag, startPoint x: 737, startPoint y: 601, endPoint x: 842, endPoint y: 536, distance: 123.1
click at [738, 601] on video at bounding box center [718, 404] width 1437 height 809
click at [812, 539] on video at bounding box center [718, 404] width 1437 height 809
drag, startPoint x: 818, startPoint y: 535, endPoint x: 832, endPoint y: 510, distance: 28.9
click at [821, 529] on video at bounding box center [718, 404] width 1437 height 809
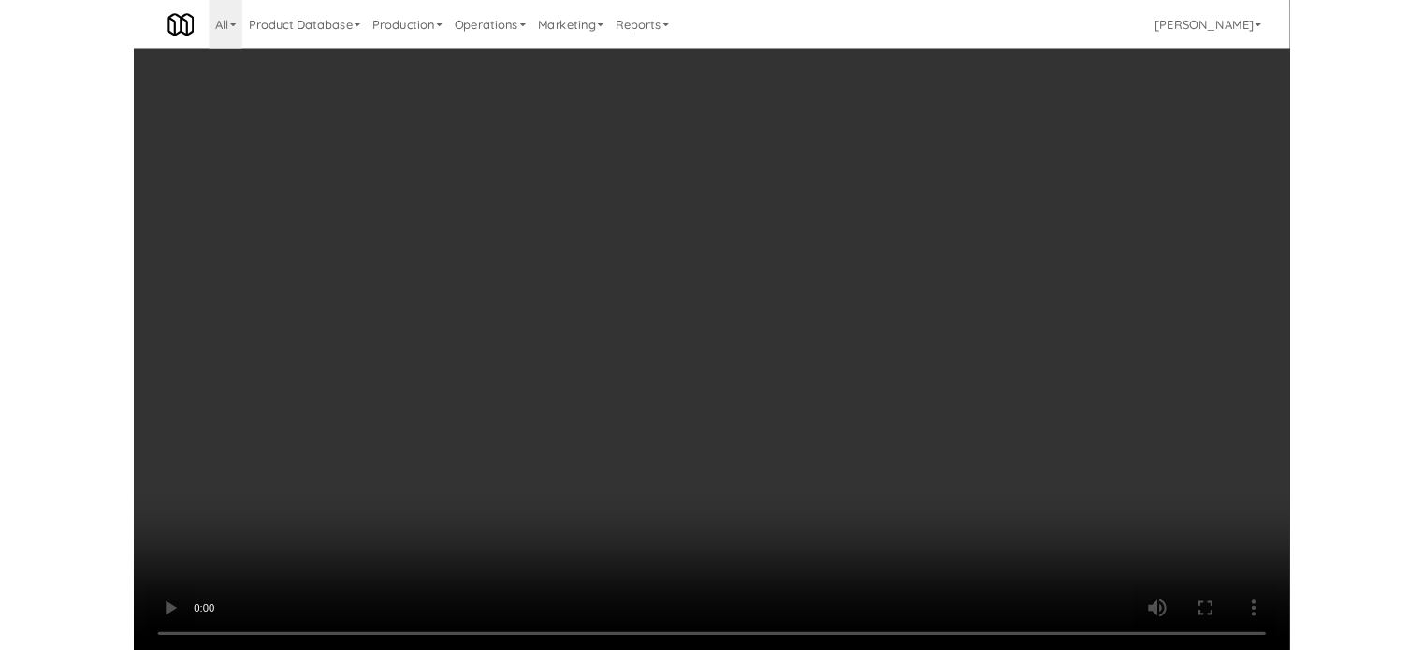
scroll to position [13582, 0]
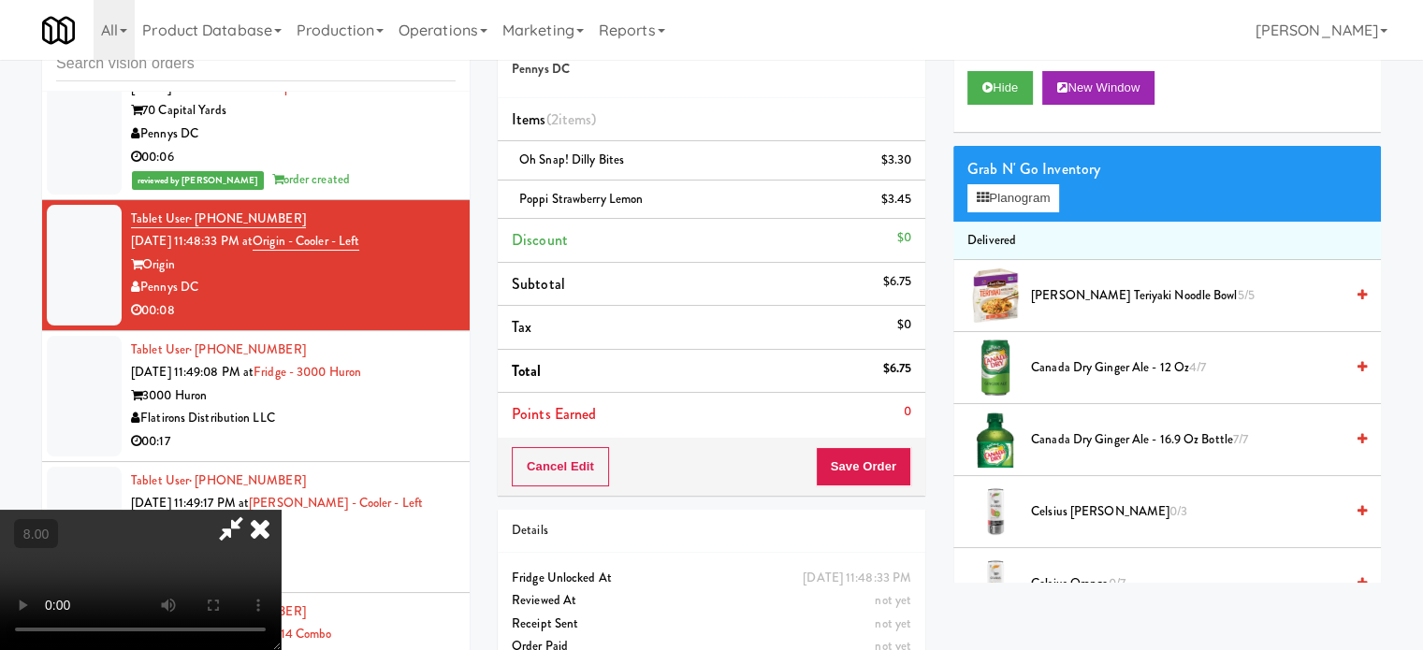
click at [281, 510] on icon at bounding box center [260, 528] width 41 height 37
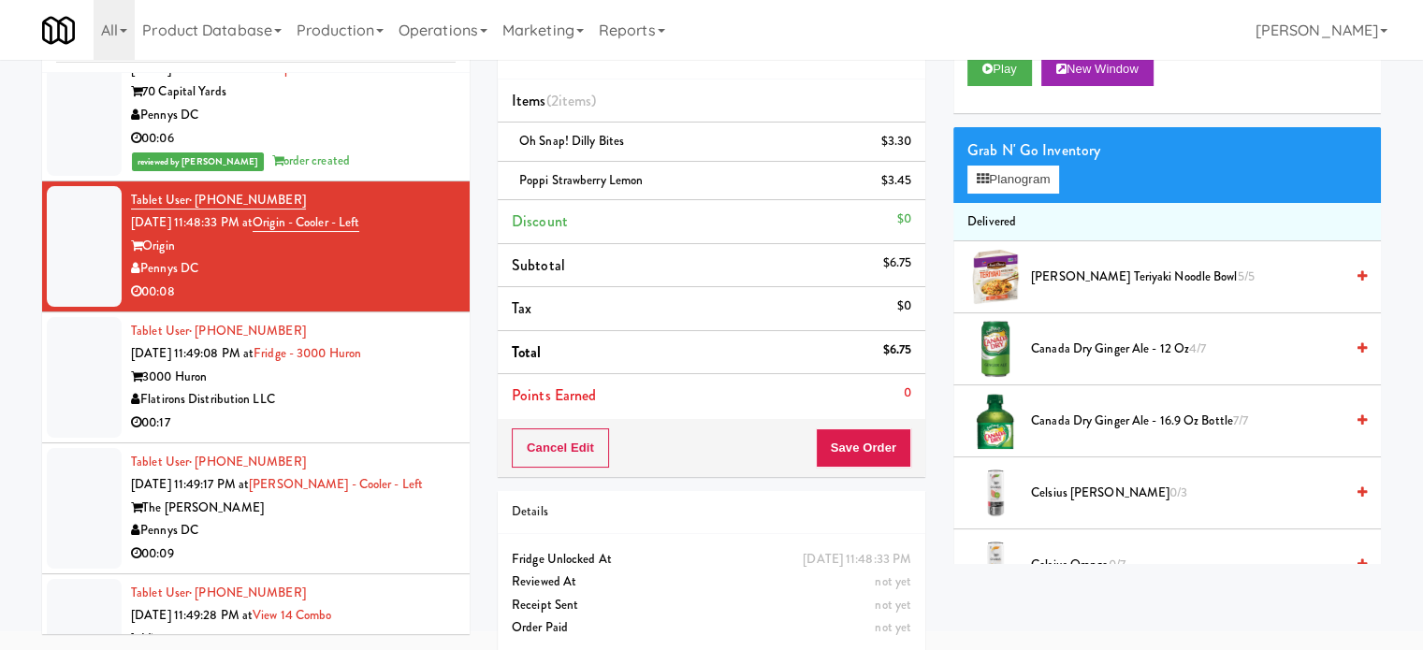
scroll to position [94, 0]
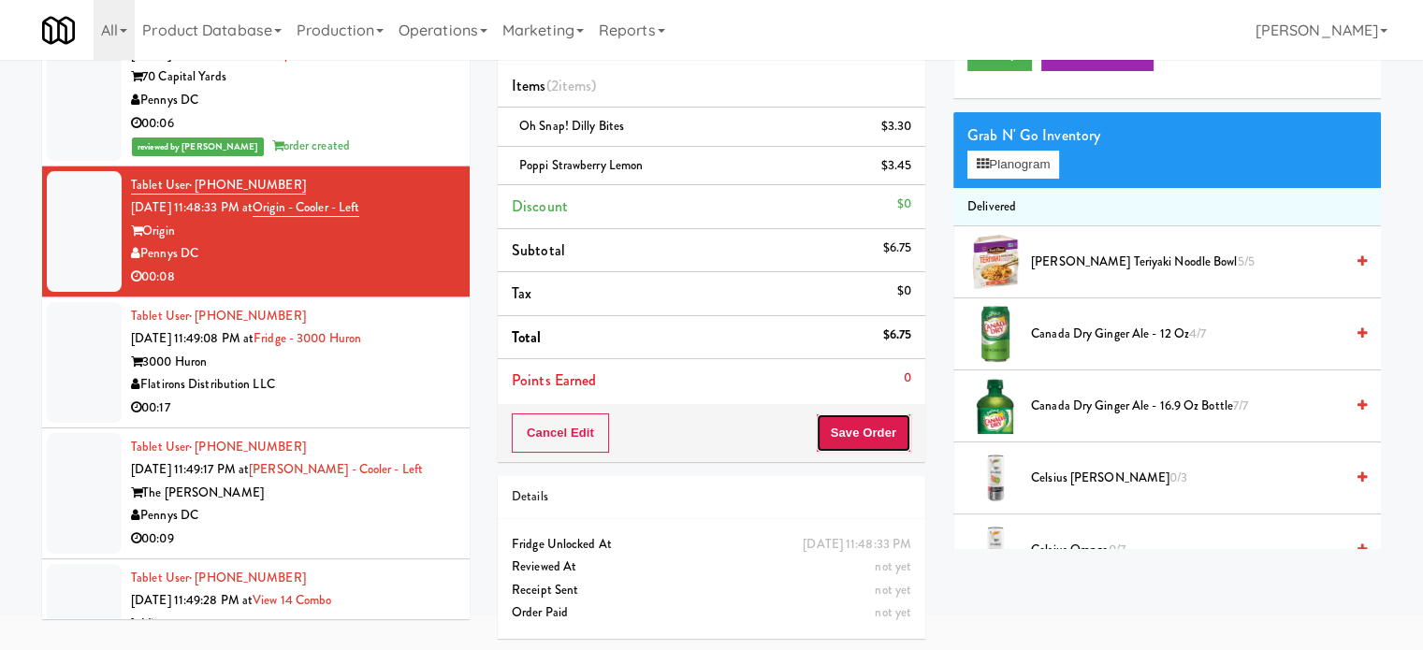
click at [851, 433] on button "Save Order" at bounding box center [863, 433] width 95 height 39
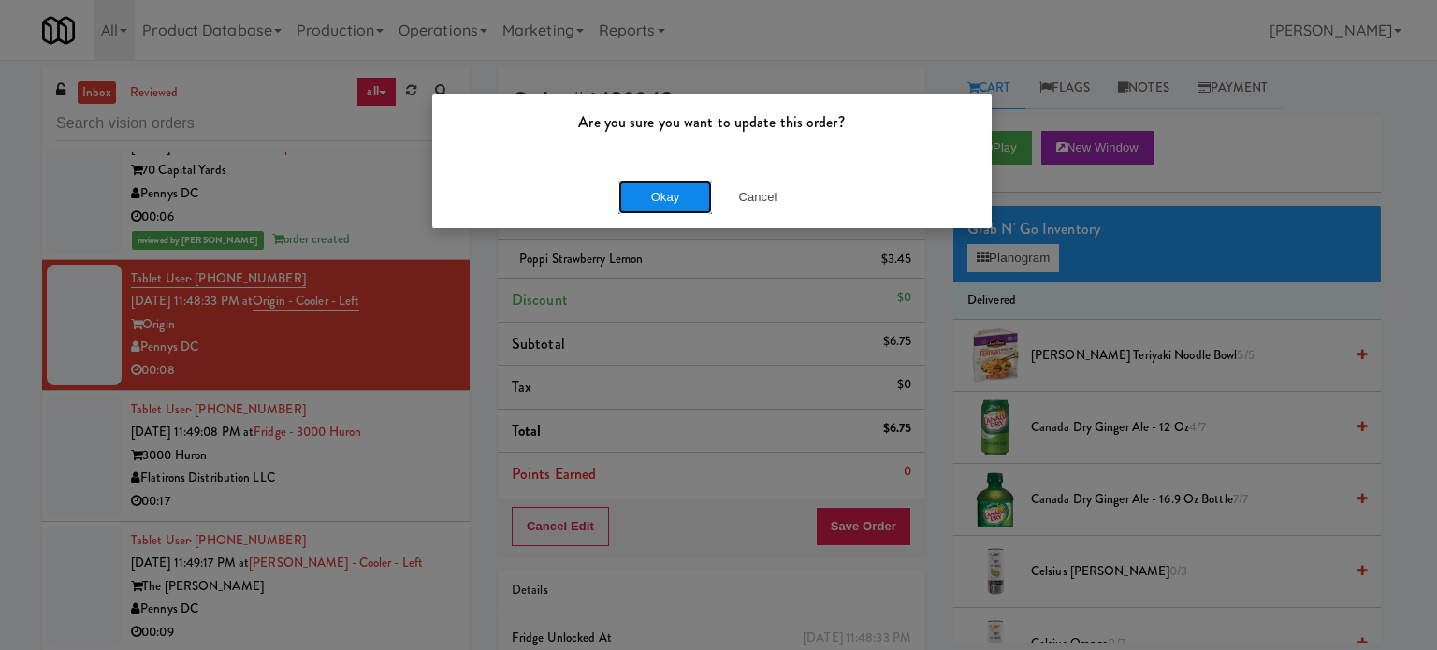
click at [663, 187] on button "Okay" at bounding box center [666, 198] width 94 height 34
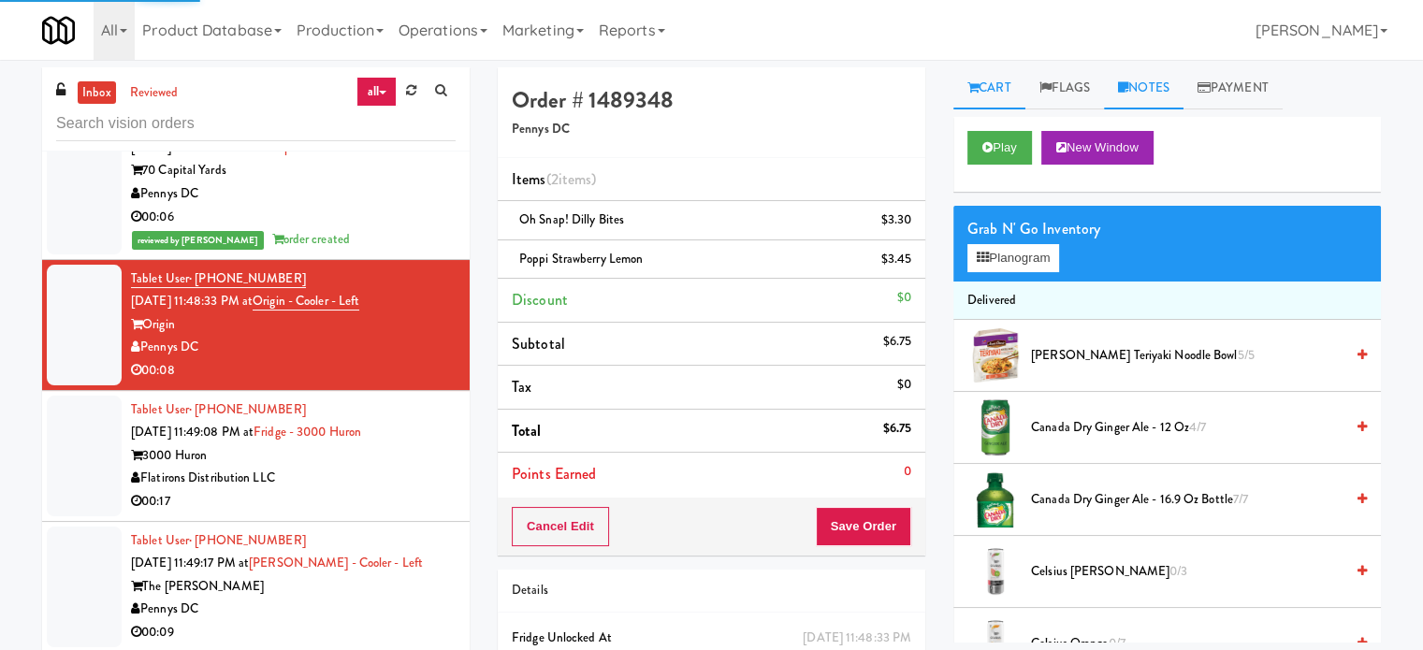
click at [1164, 89] on link "Notes" at bounding box center [1144, 88] width 80 height 42
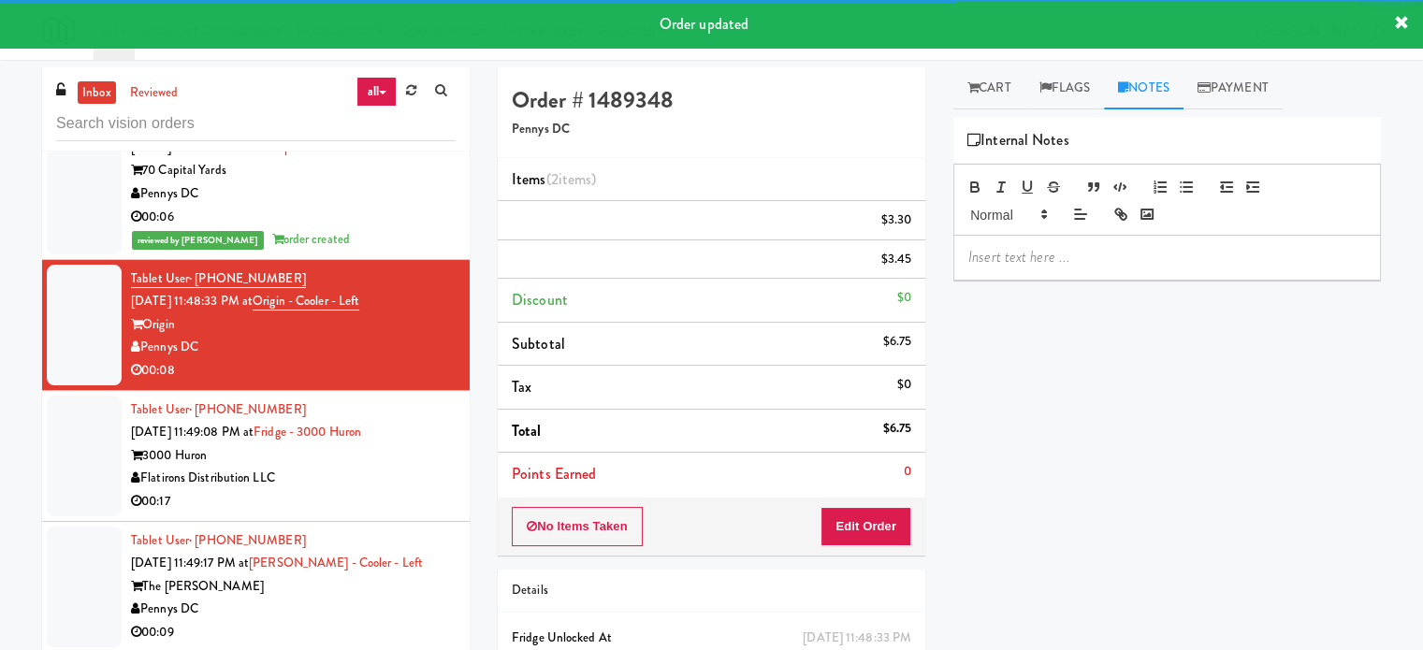
click at [1040, 264] on p at bounding box center [1168, 257] width 398 height 21
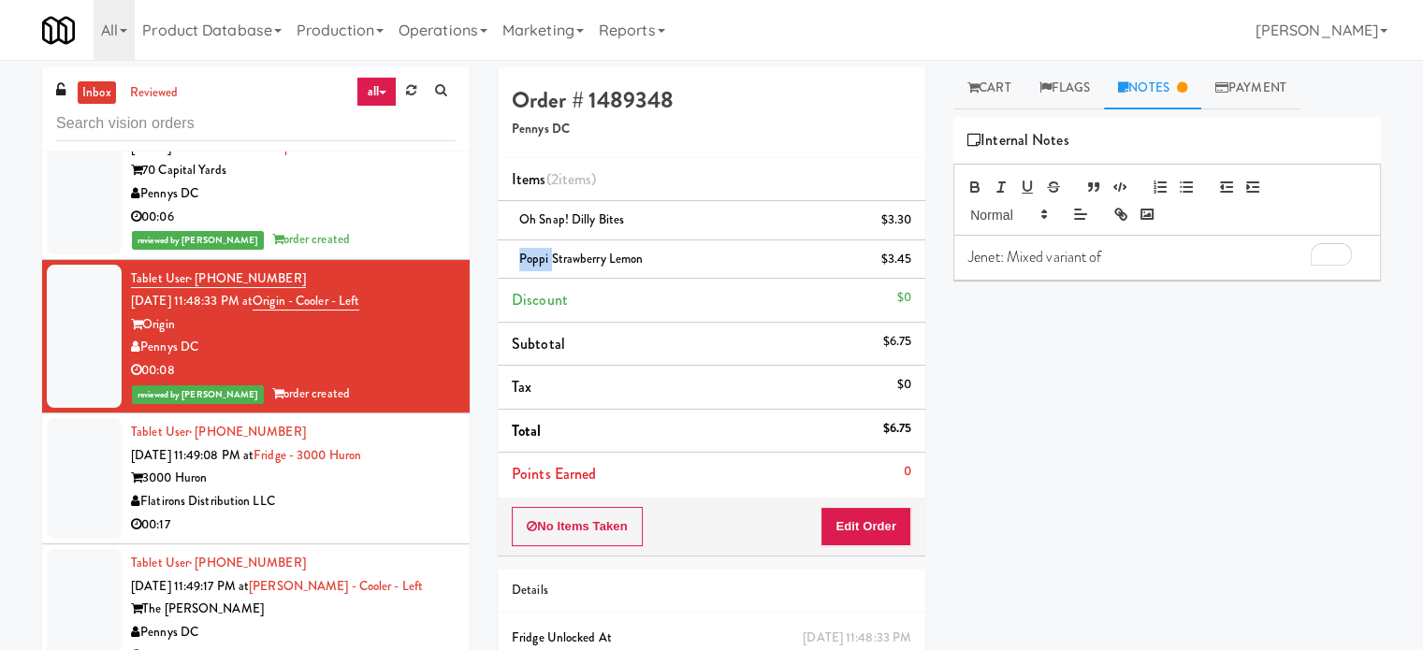
drag, startPoint x: 549, startPoint y: 254, endPoint x: 509, endPoint y: 254, distance: 40.2
click at [509, 254] on li "Poppi Strawberry Lemon $3.45" at bounding box center [712, 260] width 428 height 39
copy span "Poppi"
click at [1124, 264] on p "Jenet: Mixed variant of" at bounding box center [1168, 257] width 398 height 21
click at [1265, 256] on p "Jenet: Mixed variant of Poppi in the inventory." at bounding box center [1168, 257] width 398 height 21
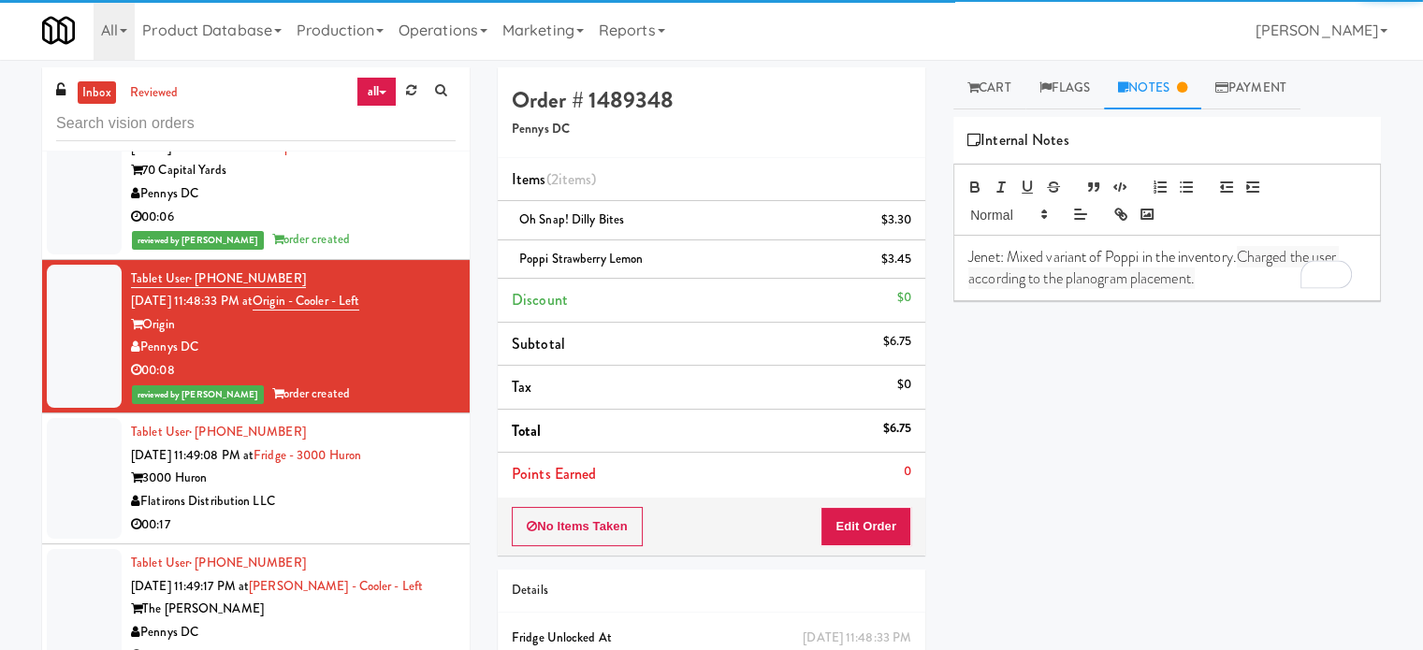
click at [366, 514] on div "Flatirons Distribution LLC" at bounding box center [293, 501] width 325 height 23
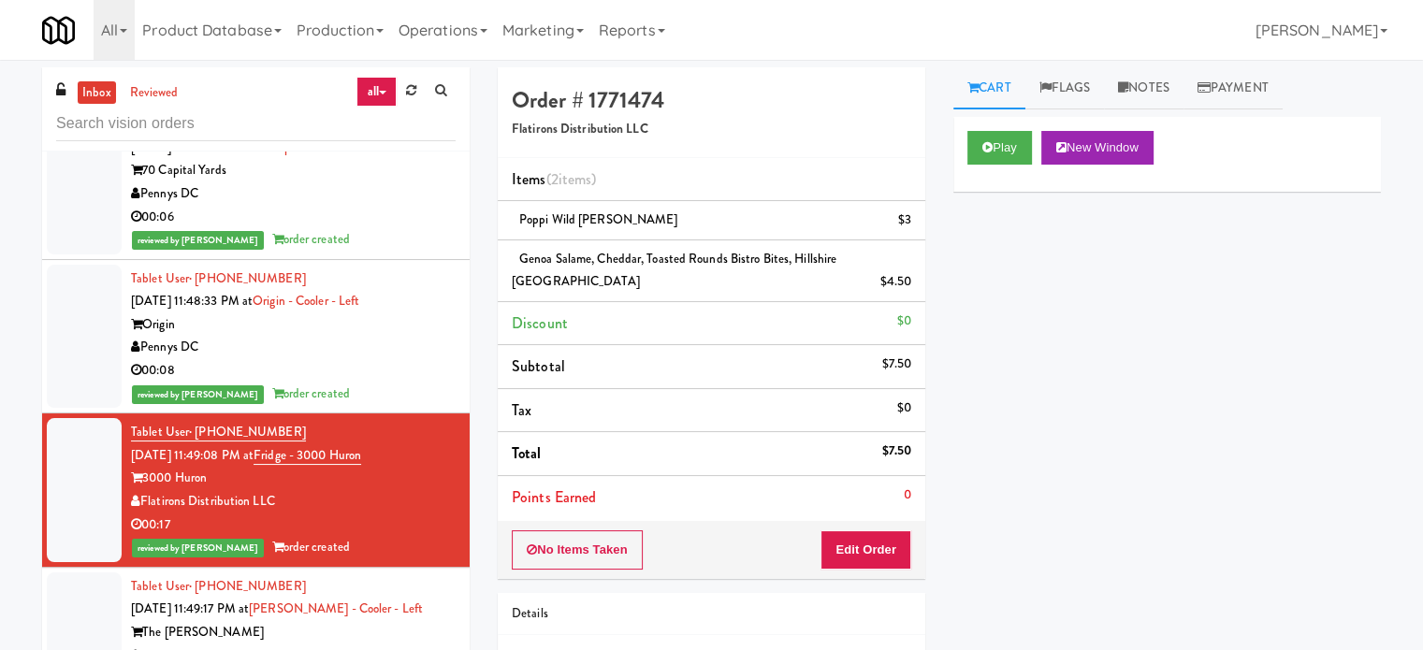
click at [376, 91] on link "all" at bounding box center [376, 92] width 39 height 30
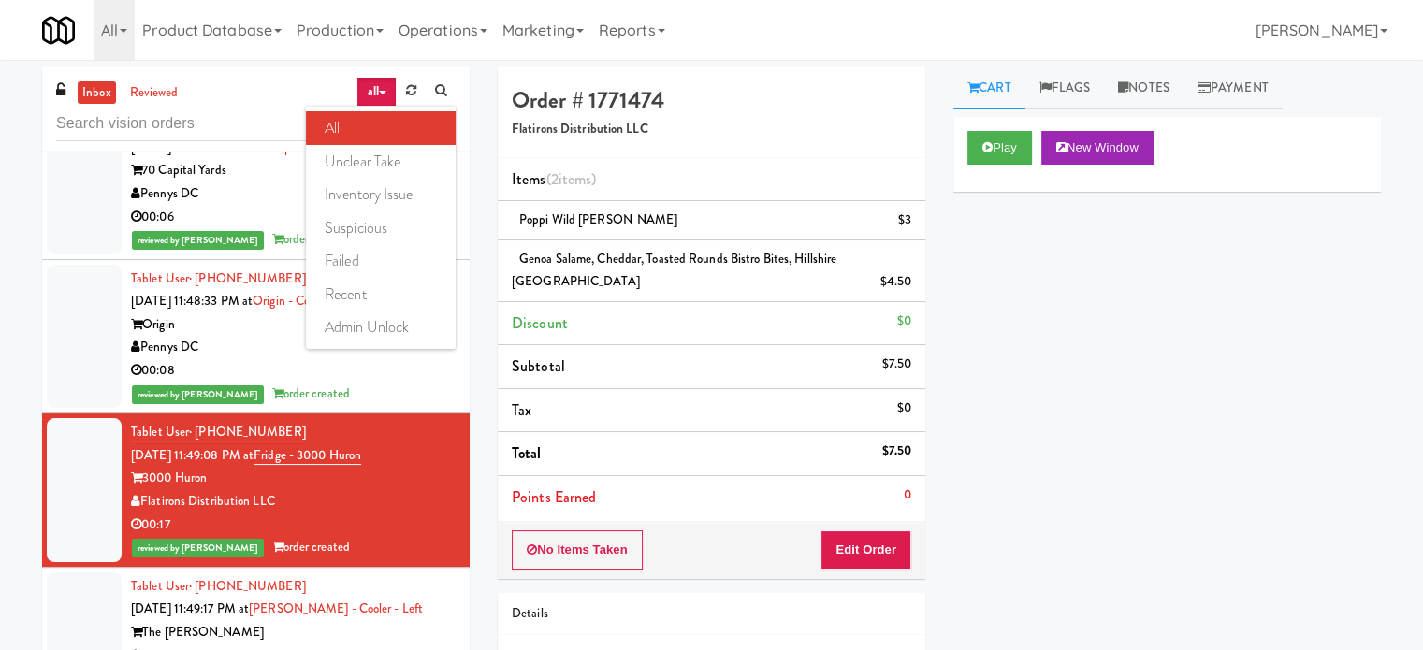
click at [412, 383] on div "00:08" at bounding box center [293, 370] width 325 height 23
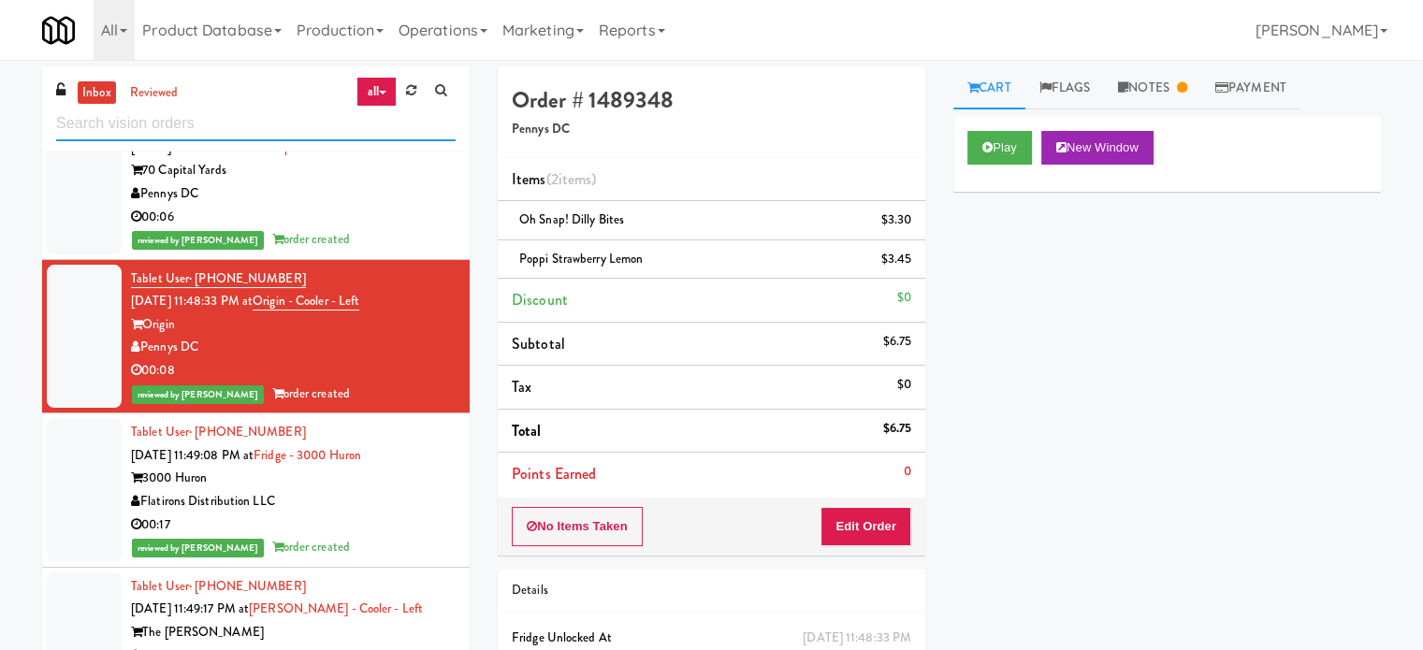
click at [248, 119] on input "text" at bounding box center [256, 124] width 400 height 35
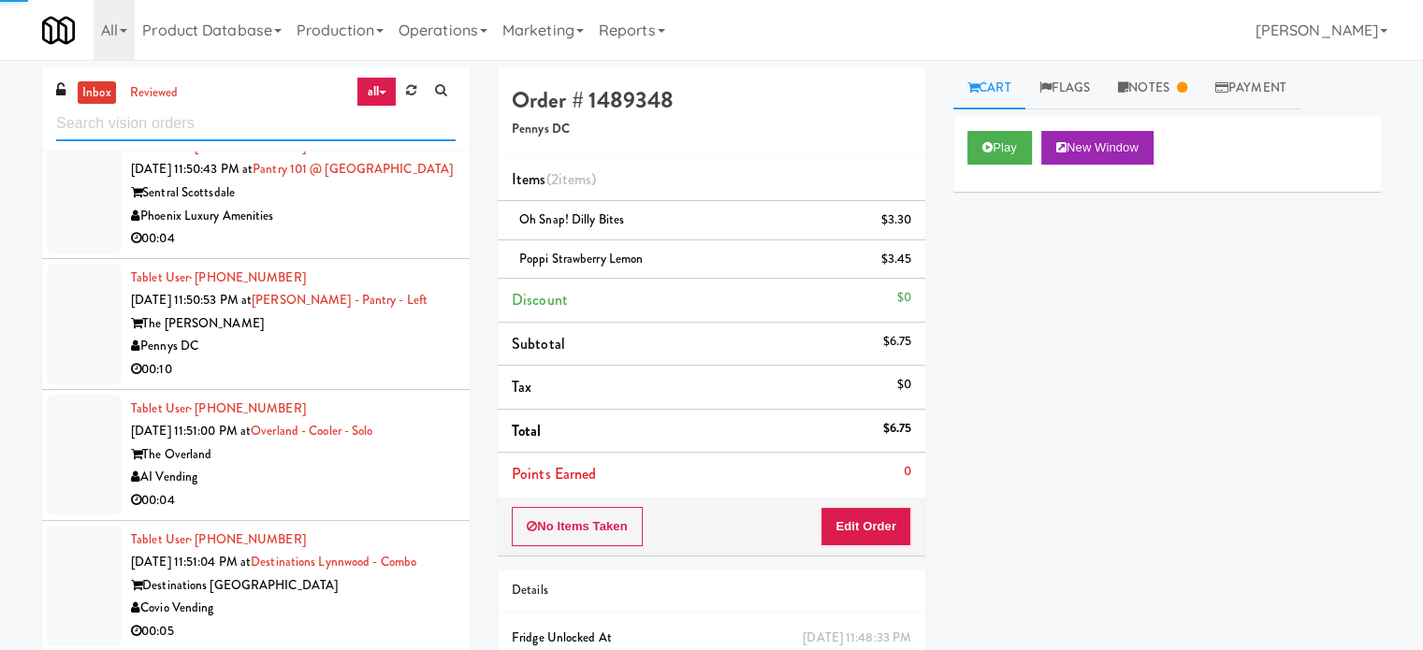
scroll to position [15454, 0]
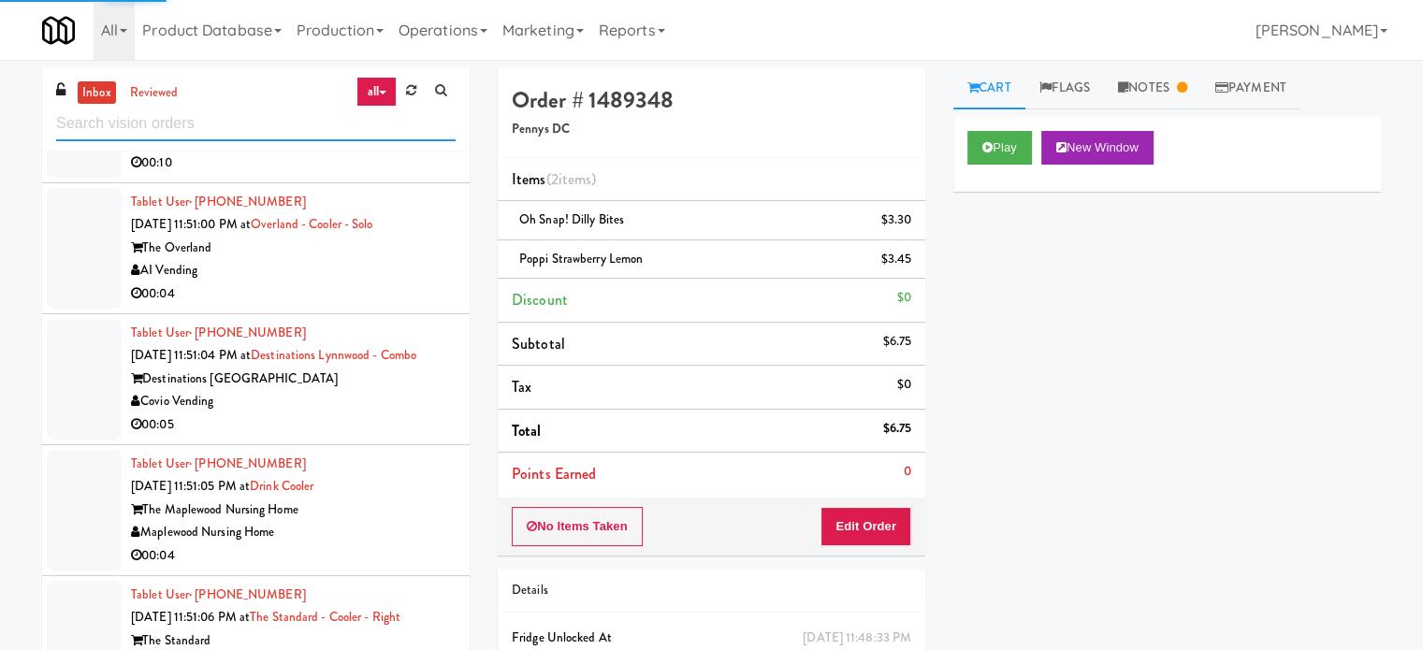
click at [253, 113] on input "text" at bounding box center [256, 124] width 400 height 35
click at [253, 111] on input "text" at bounding box center [256, 124] width 400 height 35
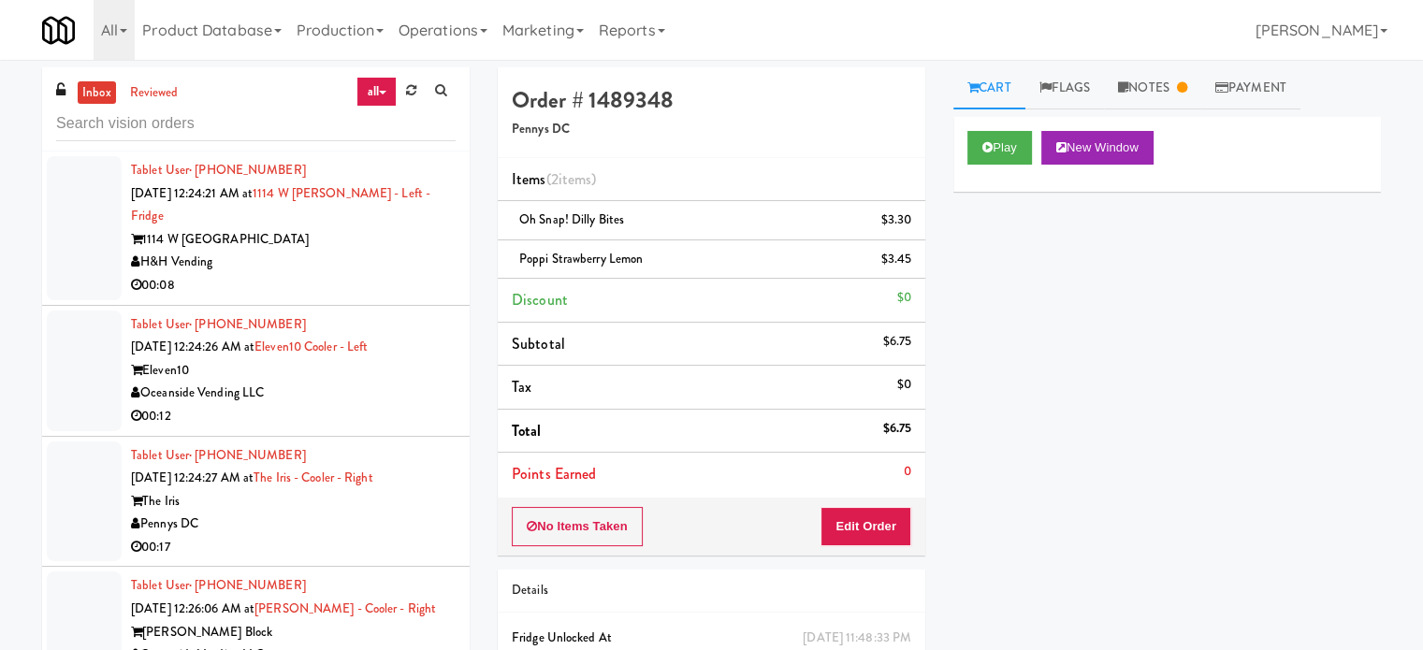
drag, startPoint x: 389, startPoint y: 266, endPoint x: 585, endPoint y: 184, distance: 211.9
click at [390, 274] on div "00:08" at bounding box center [293, 285] width 325 height 23
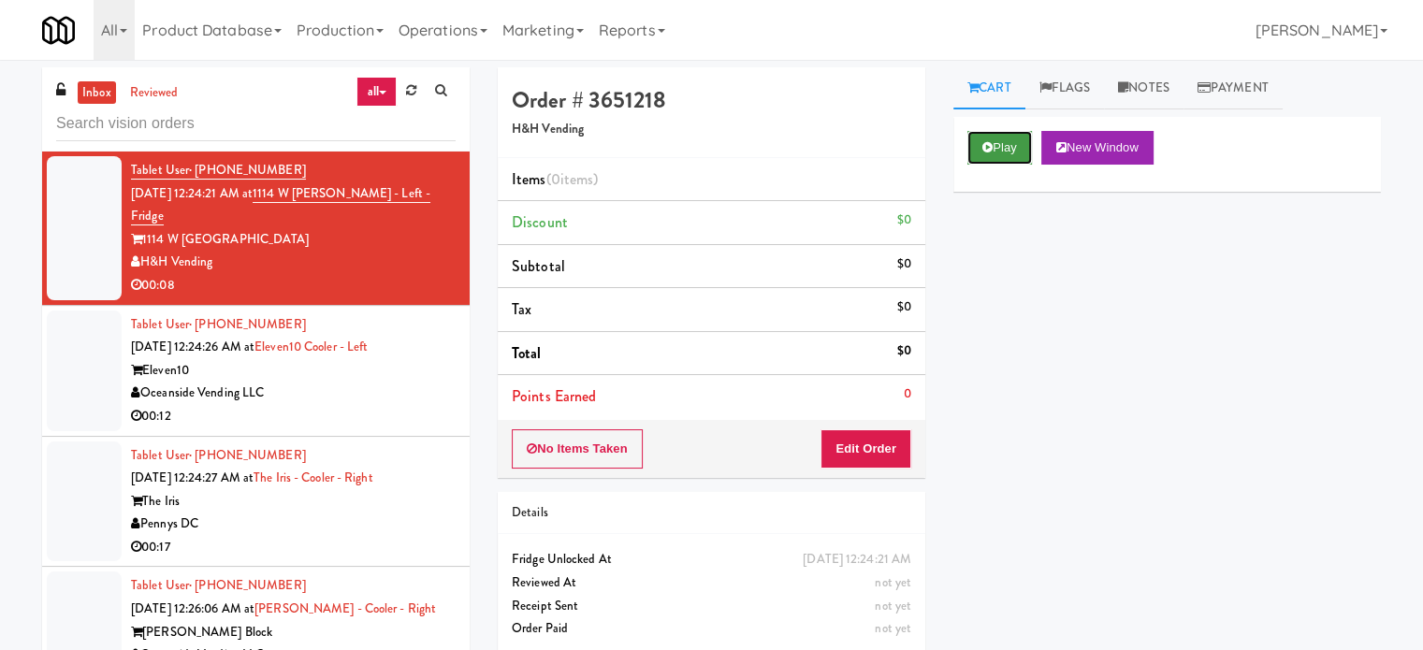
click at [996, 141] on button "Play" at bounding box center [1000, 148] width 65 height 34
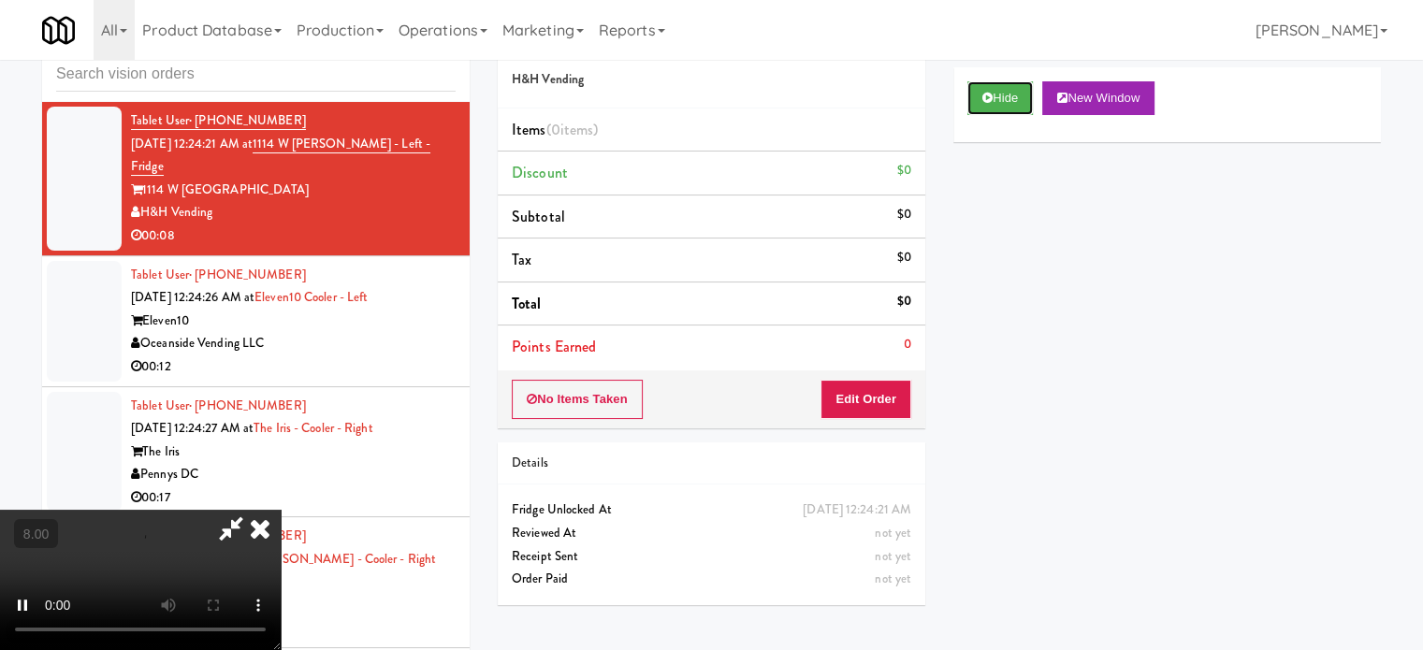
scroll to position [76, 0]
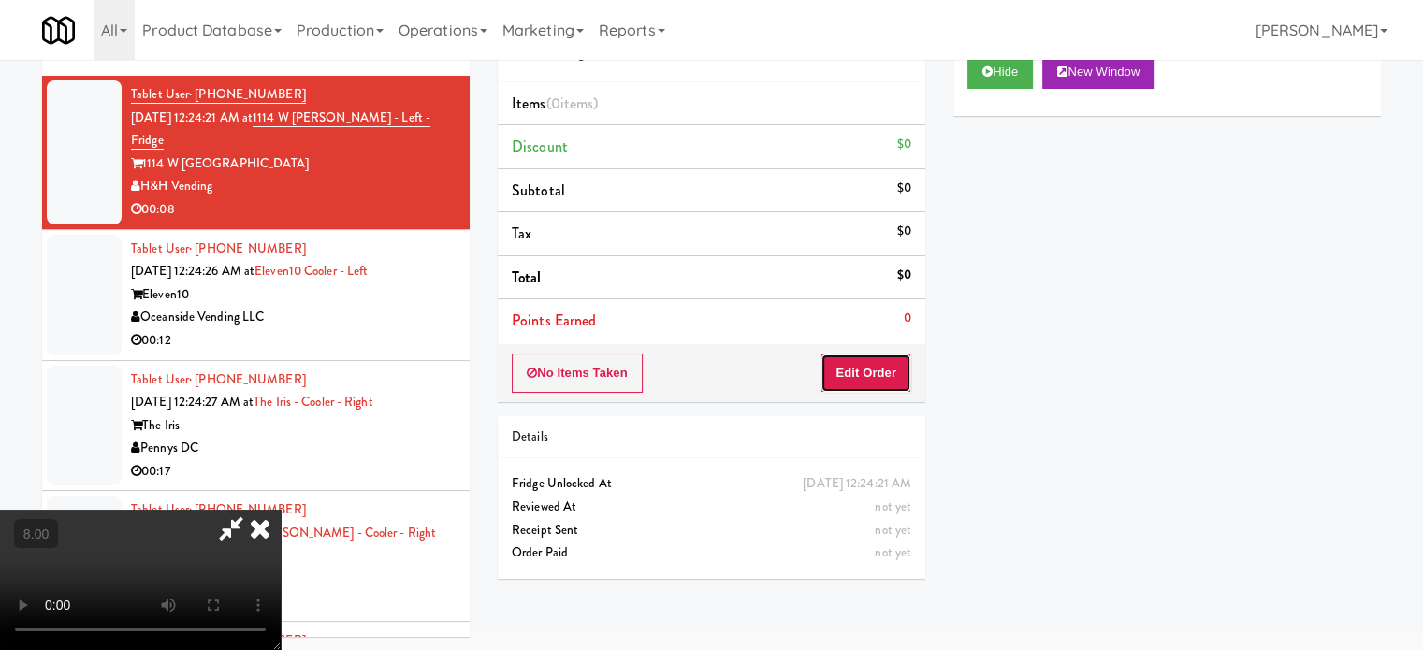
click at [869, 382] on button "Edit Order" at bounding box center [866, 373] width 91 height 39
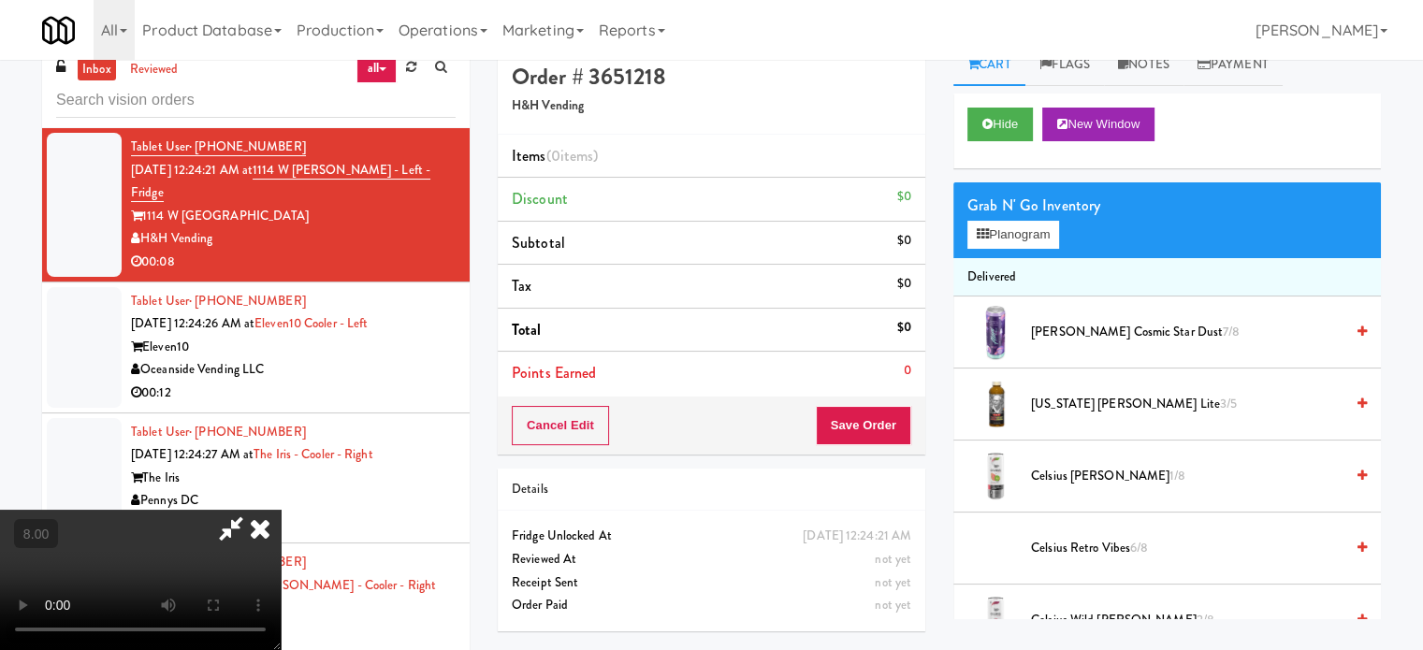
scroll to position [0, 0]
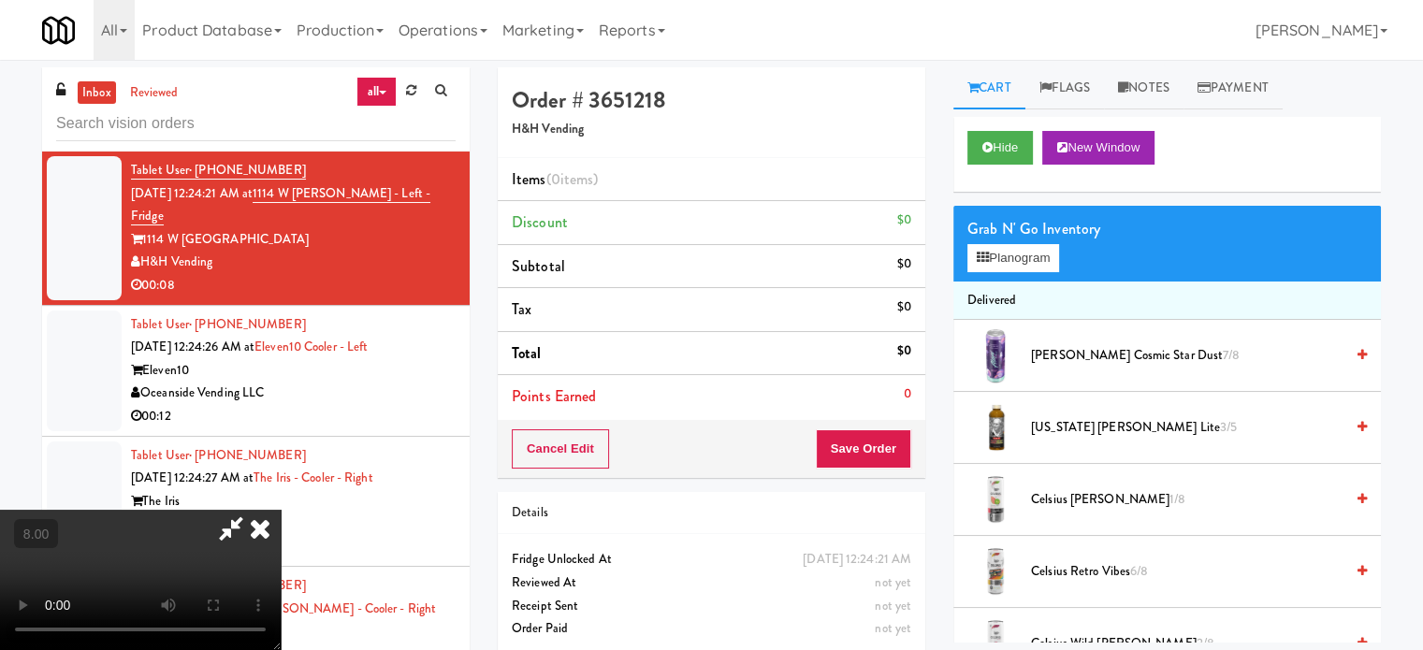
click at [281, 510] on video at bounding box center [140, 580] width 281 height 140
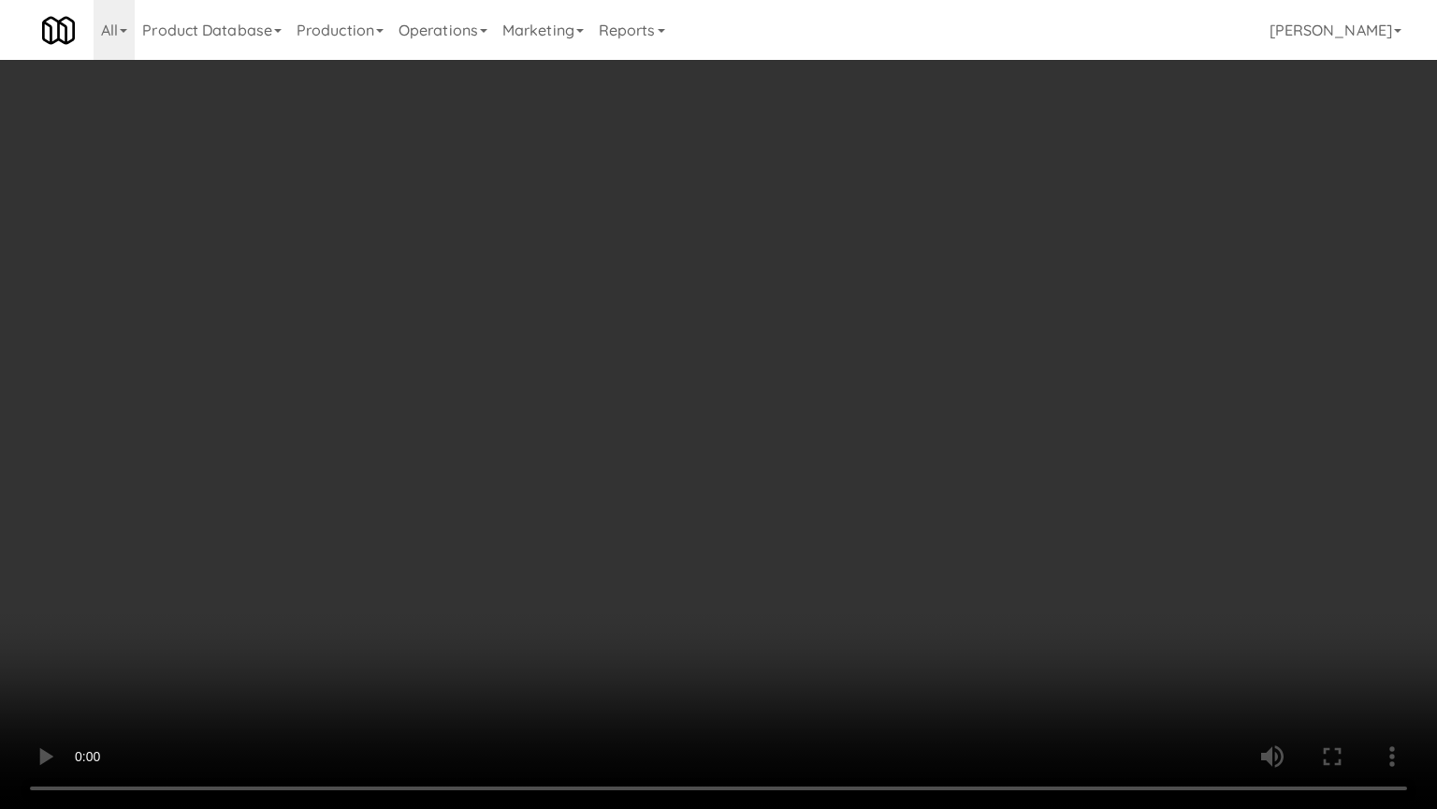
click at [507, 474] on video at bounding box center [718, 404] width 1437 height 809
click at [519, 472] on video at bounding box center [718, 404] width 1437 height 809
drag, startPoint x: 314, startPoint y: 594, endPoint x: 460, endPoint y: 367, distance: 270.7
click at [317, 590] on video at bounding box center [718, 404] width 1437 height 809
drag, startPoint x: 460, startPoint y: 366, endPoint x: 508, endPoint y: 348, distance: 50.9
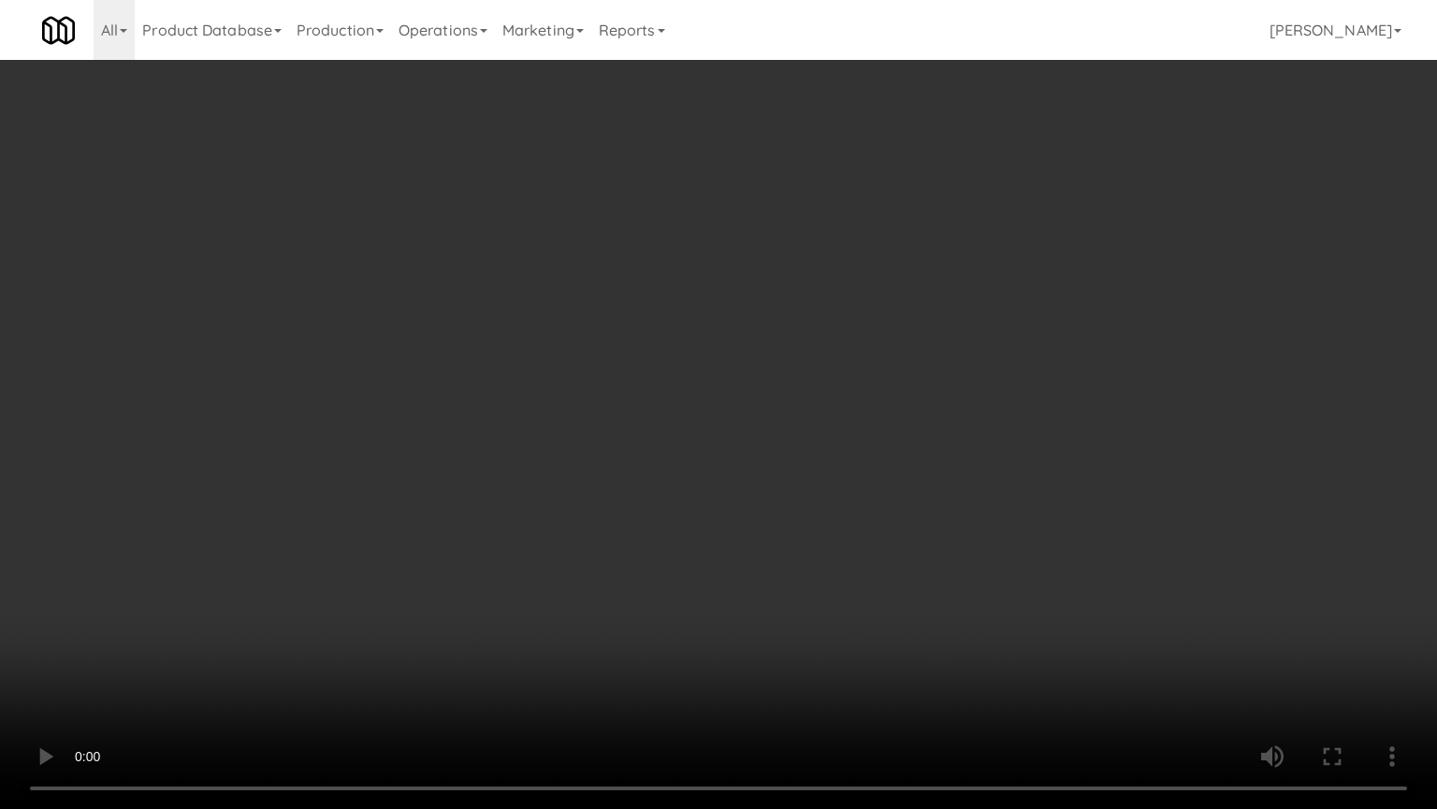
click at [465, 362] on video at bounding box center [718, 404] width 1437 height 809
click at [689, 312] on video at bounding box center [718, 404] width 1437 height 809
click at [693, 311] on video at bounding box center [718, 404] width 1437 height 809
click at [767, 326] on video at bounding box center [718, 404] width 1437 height 809
click at [708, 337] on video at bounding box center [718, 404] width 1437 height 809
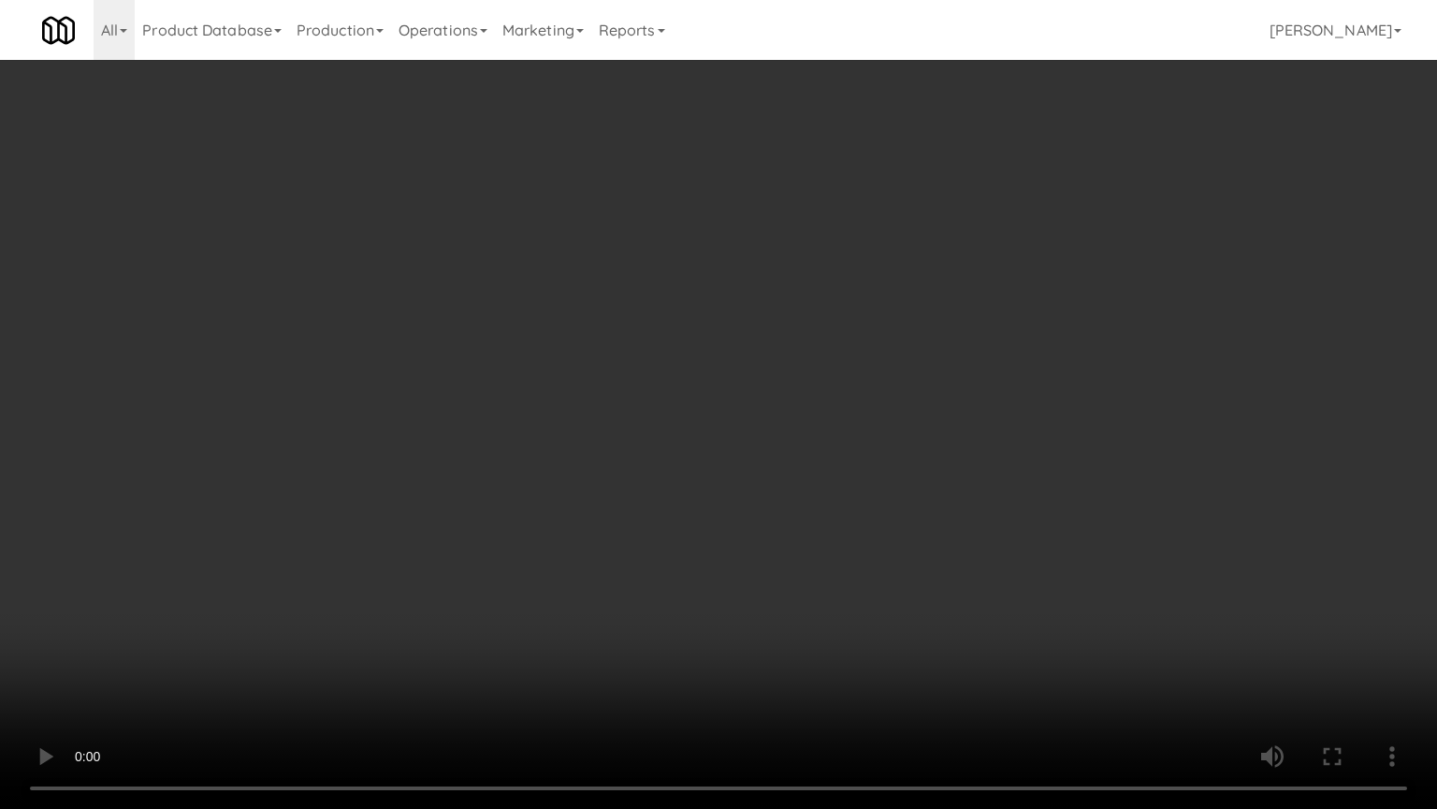
click at [876, 329] on video at bounding box center [718, 404] width 1437 height 809
click at [789, 343] on video at bounding box center [718, 404] width 1437 height 809
click at [955, 324] on video at bounding box center [718, 404] width 1437 height 809
click at [801, 329] on video at bounding box center [718, 404] width 1437 height 809
click at [978, 326] on video at bounding box center [718, 404] width 1437 height 809
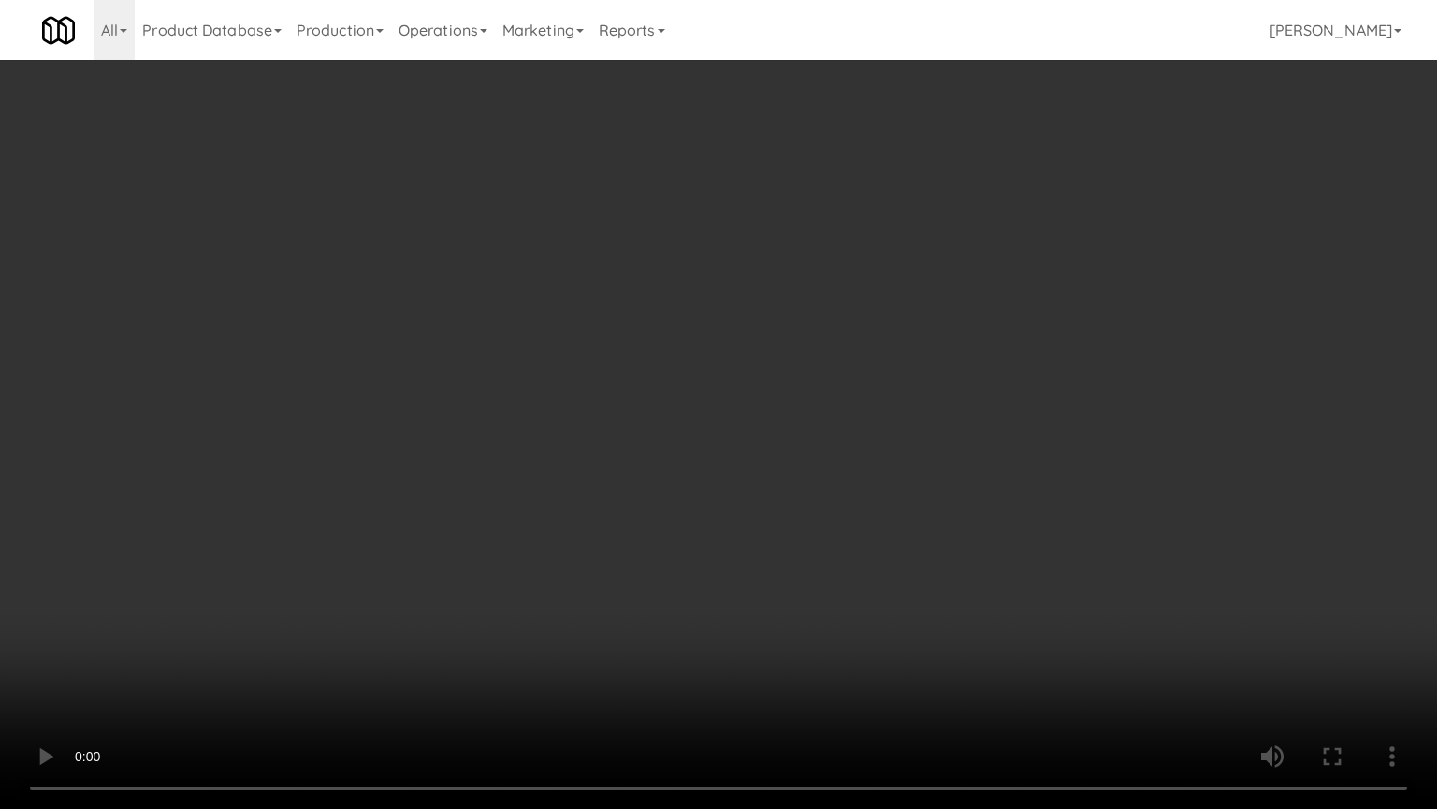
click at [841, 337] on video at bounding box center [718, 404] width 1437 height 809
click at [966, 345] on video at bounding box center [718, 404] width 1437 height 809
click at [857, 349] on video at bounding box center [718, 404] width 1437 height 809
click at [864, 348] on video at bounding box center [718, 404] width 1437 height 809
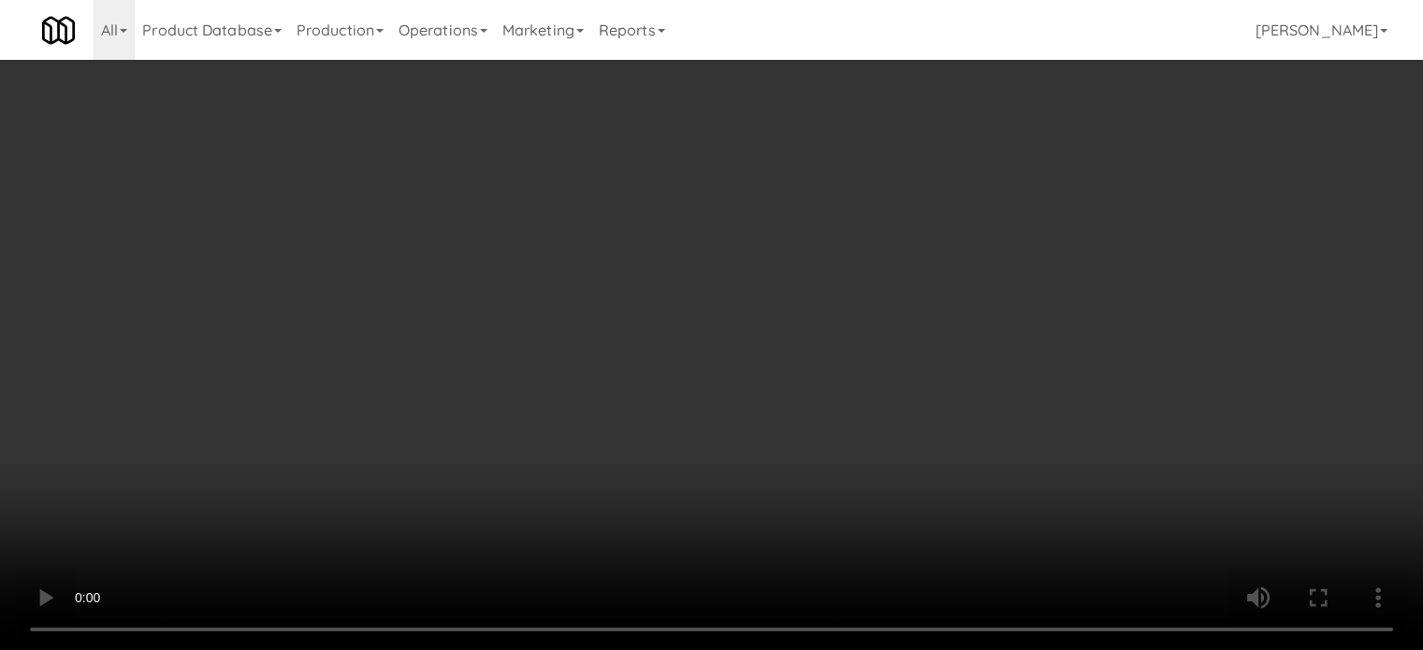
scroll to position [1400, 0]
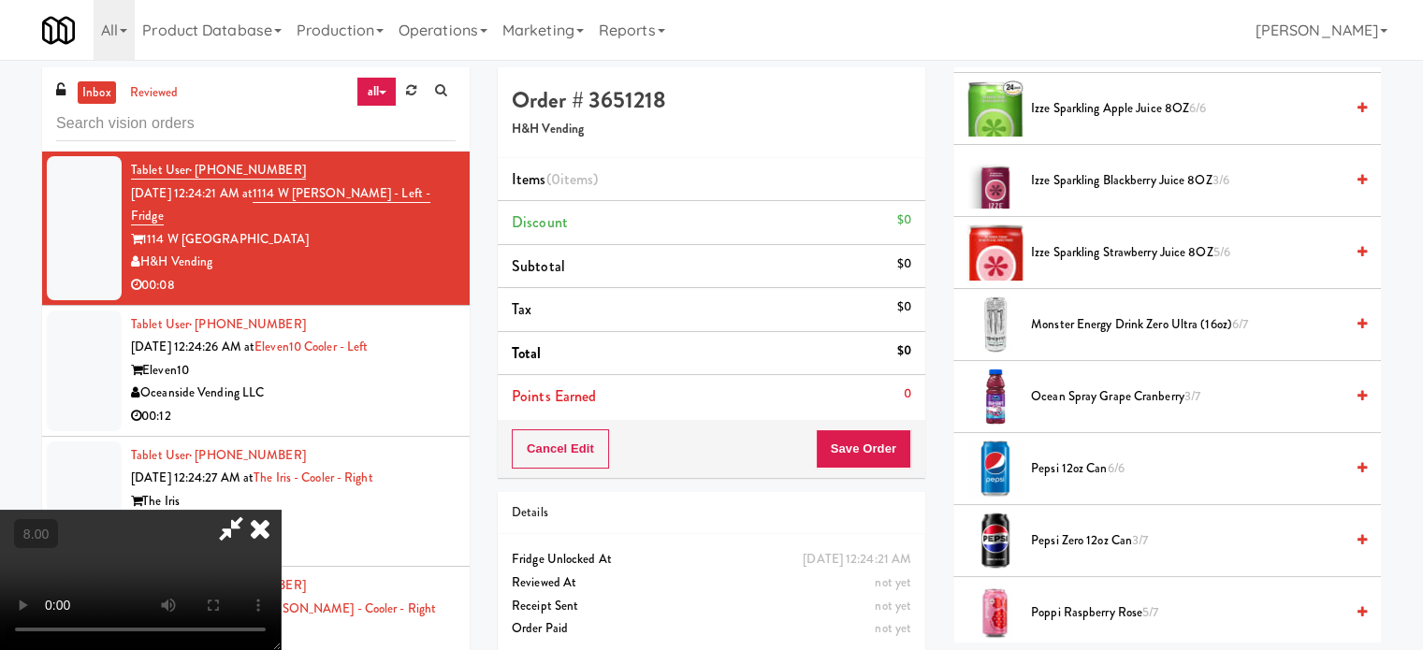
click at [1075, 325] on span "Monster Energy Drink Zero Ultra (16oz) 6/7" at bounding box center [1187, 325] width 313 height 23
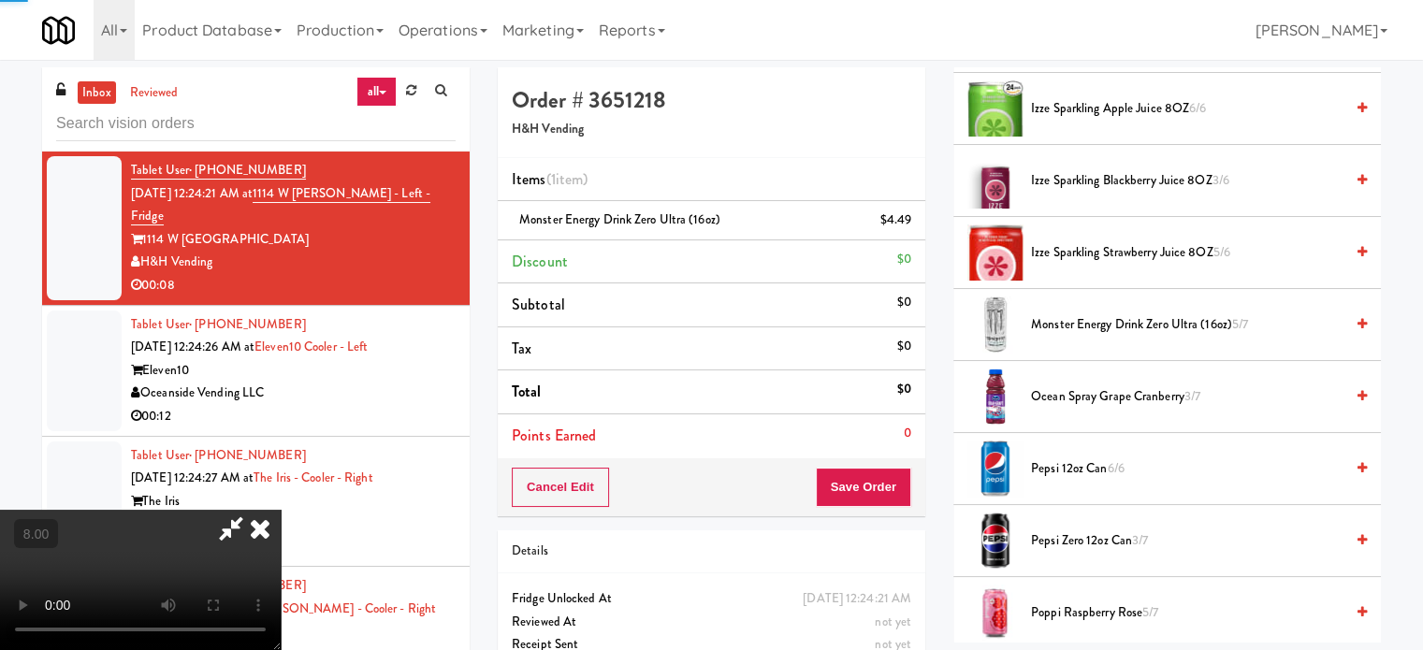
drag, startPoint x: 526, startPoint y: 430, endPoint x: 509, endPoint y: 384, distance: 48.9
click at [281, 510] on video at bounding box center [140, 580] width 281 height 140
drag, startPoint x: 509, startPoint y: 384, endPoint x: 511, endPoint y: 489, distance: 104.8
click at [281, 510] on video at bounding box center [140, 580] width 281 height 140
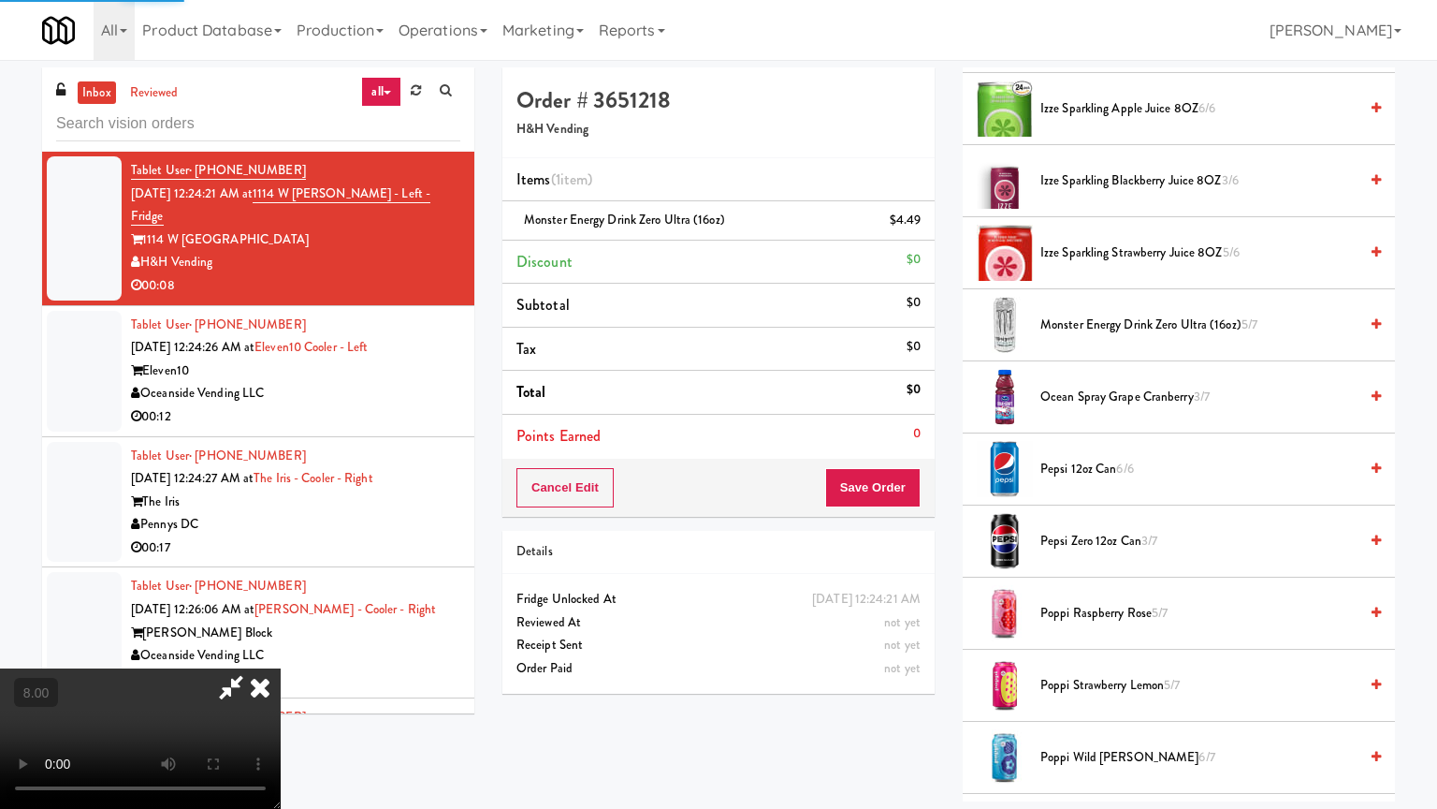
drag, startPoint x: 505, startPoint y: 393, endPoint x: 539, endPoint y: 341, distance: 62.3
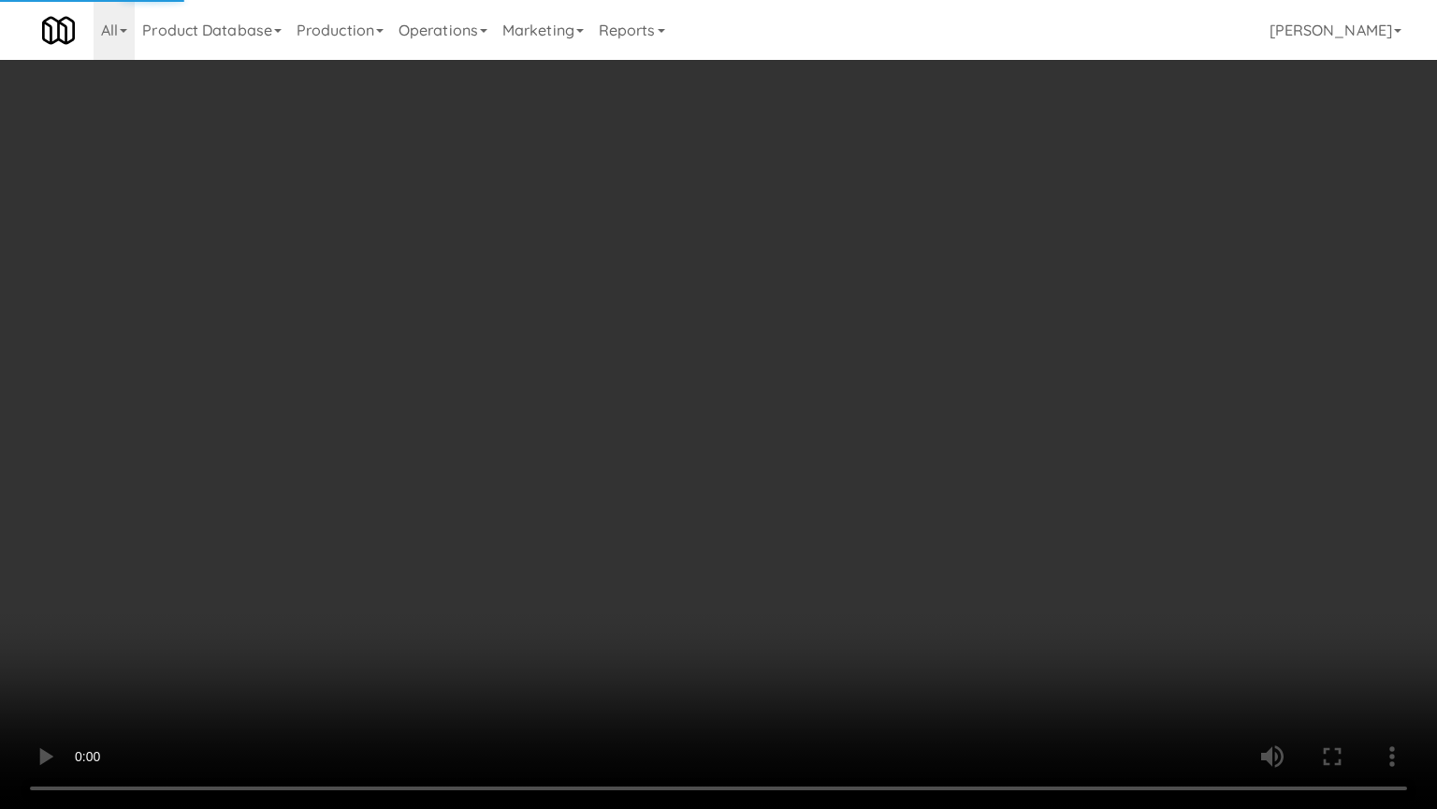
click at [505, 394] on video at bounding box center [718, 404] width 1437 height 809
drag, startPoint x: 540, startPoint y: 374, endPoint x: 591, endPoint y: 356, distance: 54.8
click at [562, 363] on video at bounding box center [718, 404] width 1437 height 809
click at [614, 350] on video at bounding box center [718, 404] width 1437 height 809
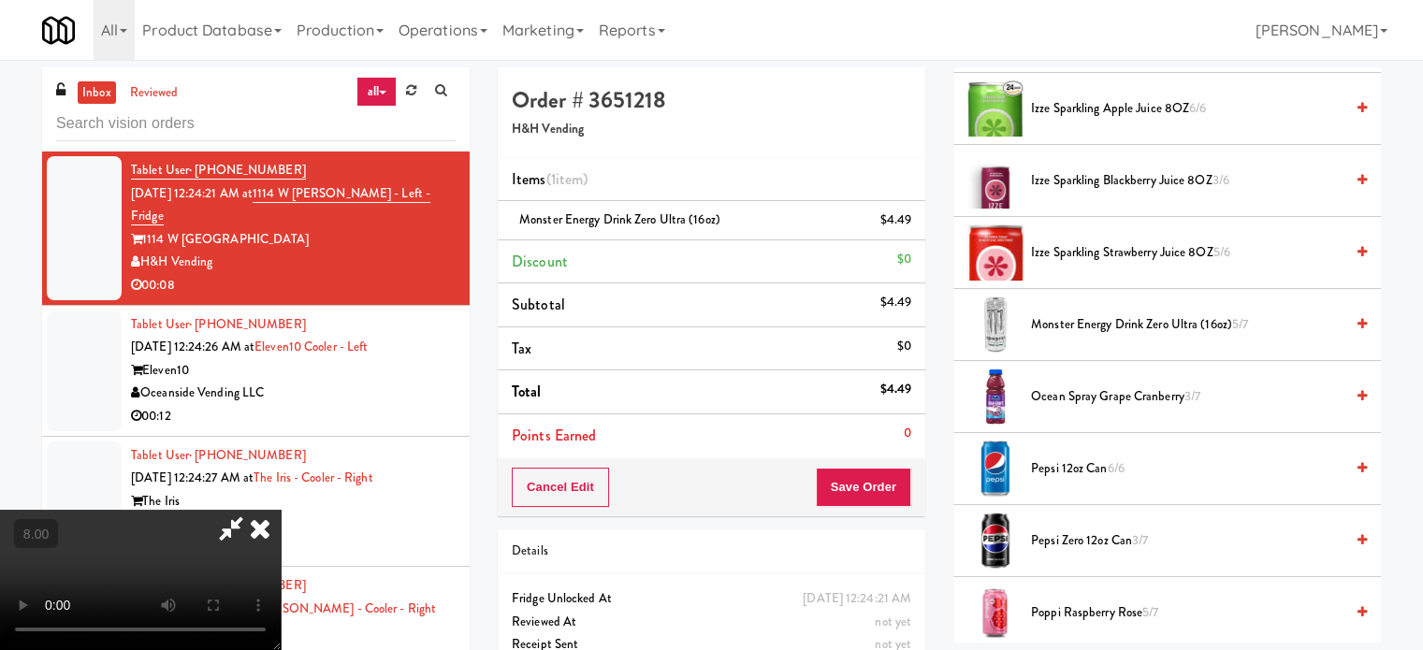
click at [281, 510] on icon at bounding box center [260, 528] width 41 height 37
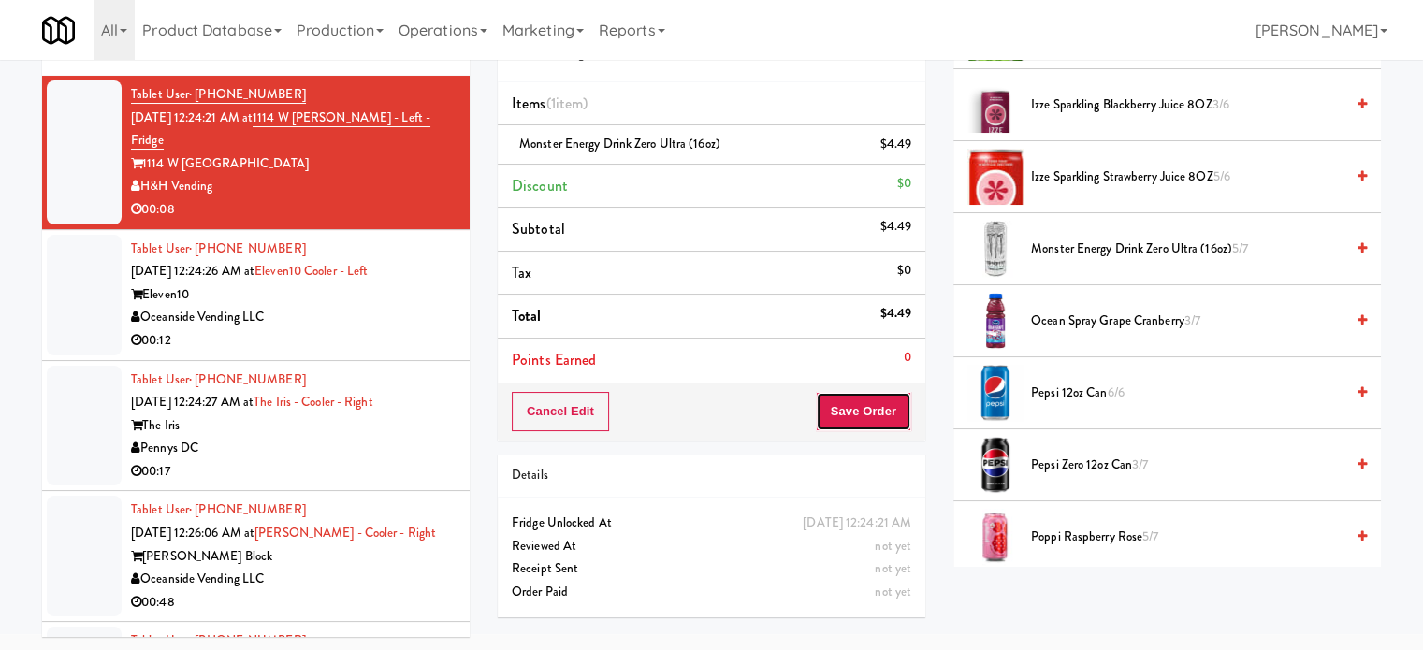
drag, startPoint x: 850, startPoint y: 411, endPoint x: 828, endPoint y: 392, distance: 28.5
click at [850, 411] on button "Save Order" at bounding box center [863, 411] width 95 height 39
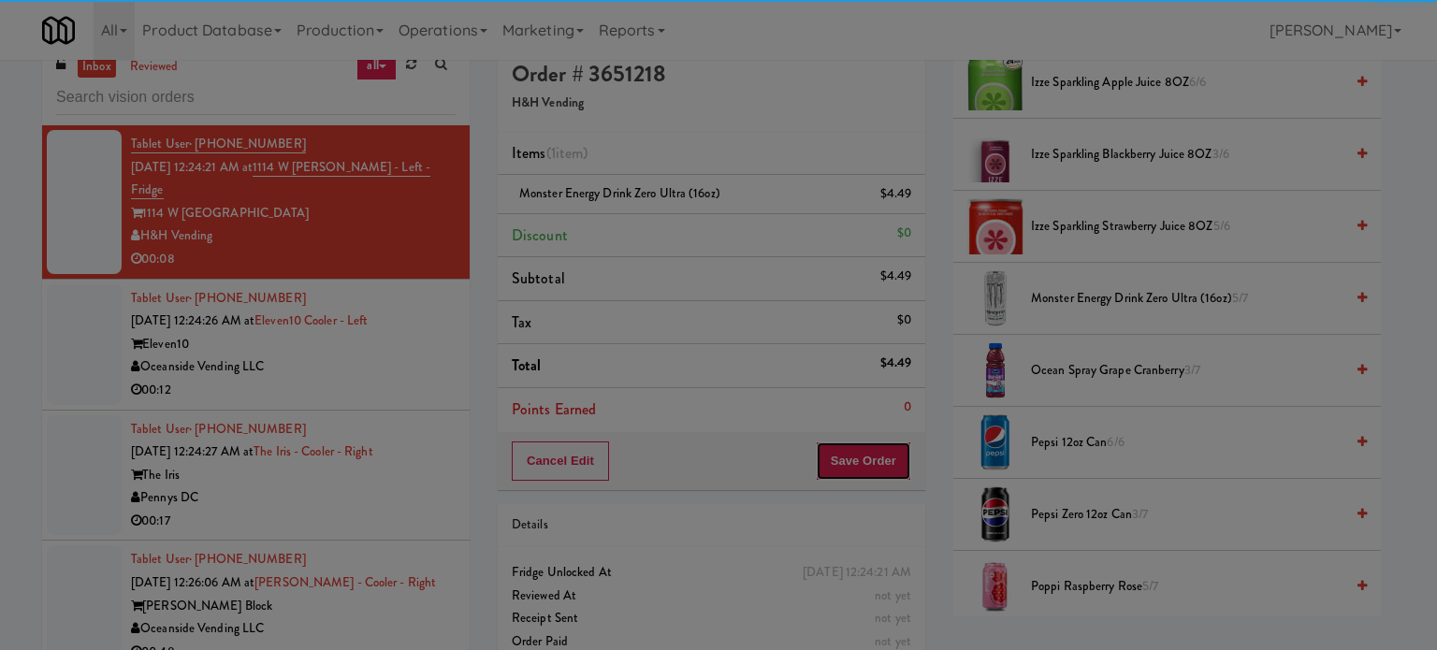
scroll to position [0, 0]
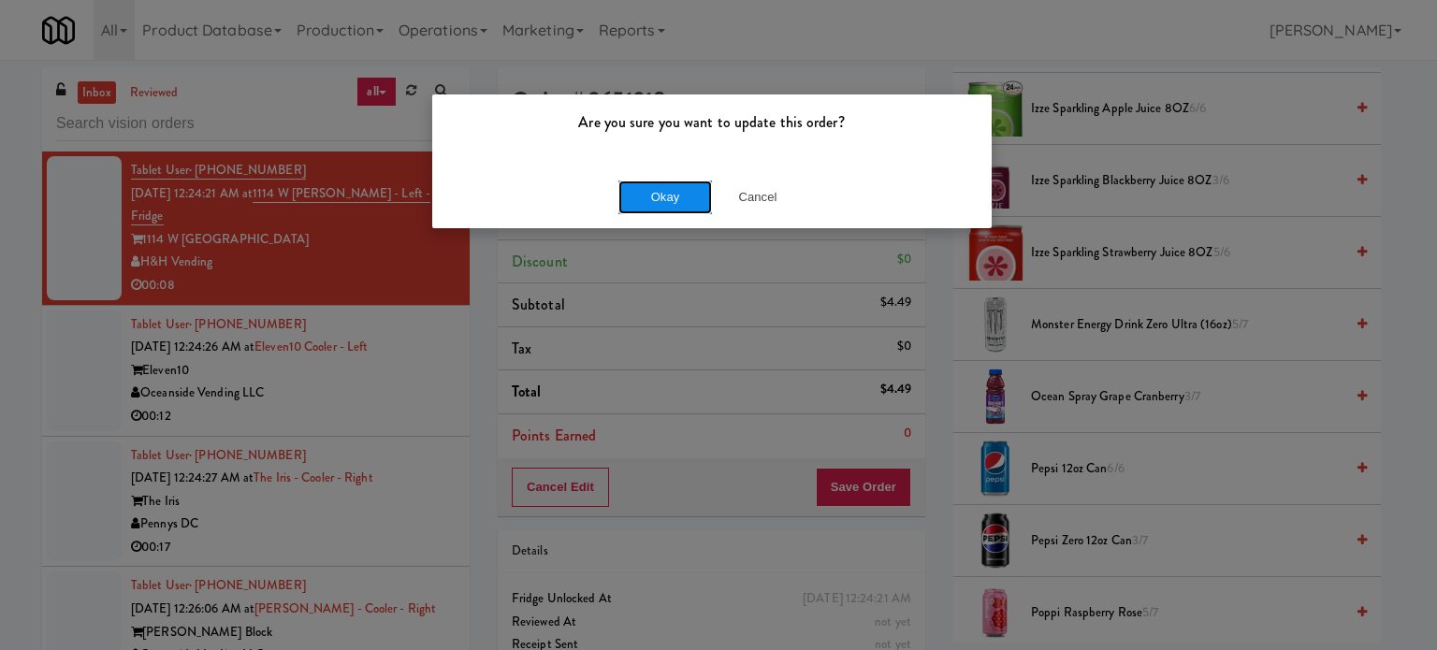
click at [666, 195] on button "Okay" at bounding box center [666, 198] width 94 height 34
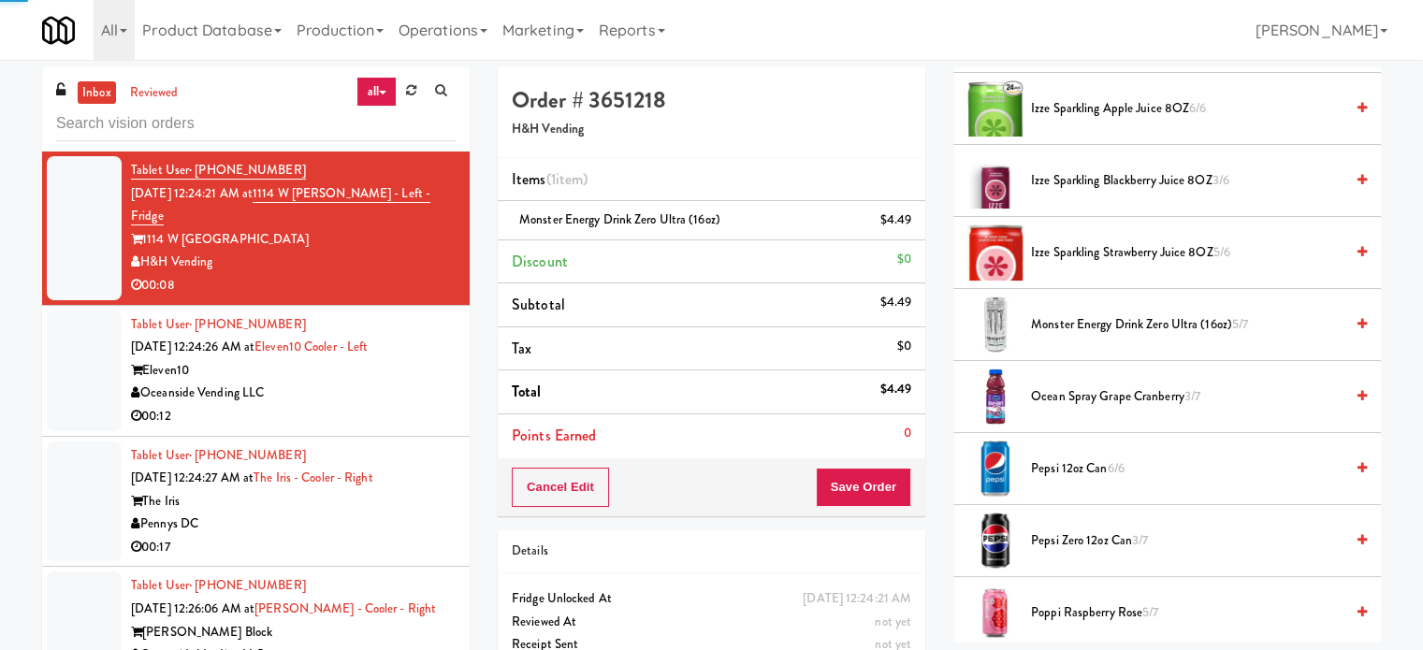
click at [348, 405] on div "00:12" at bounding box center [293, 416] width 325 height 23
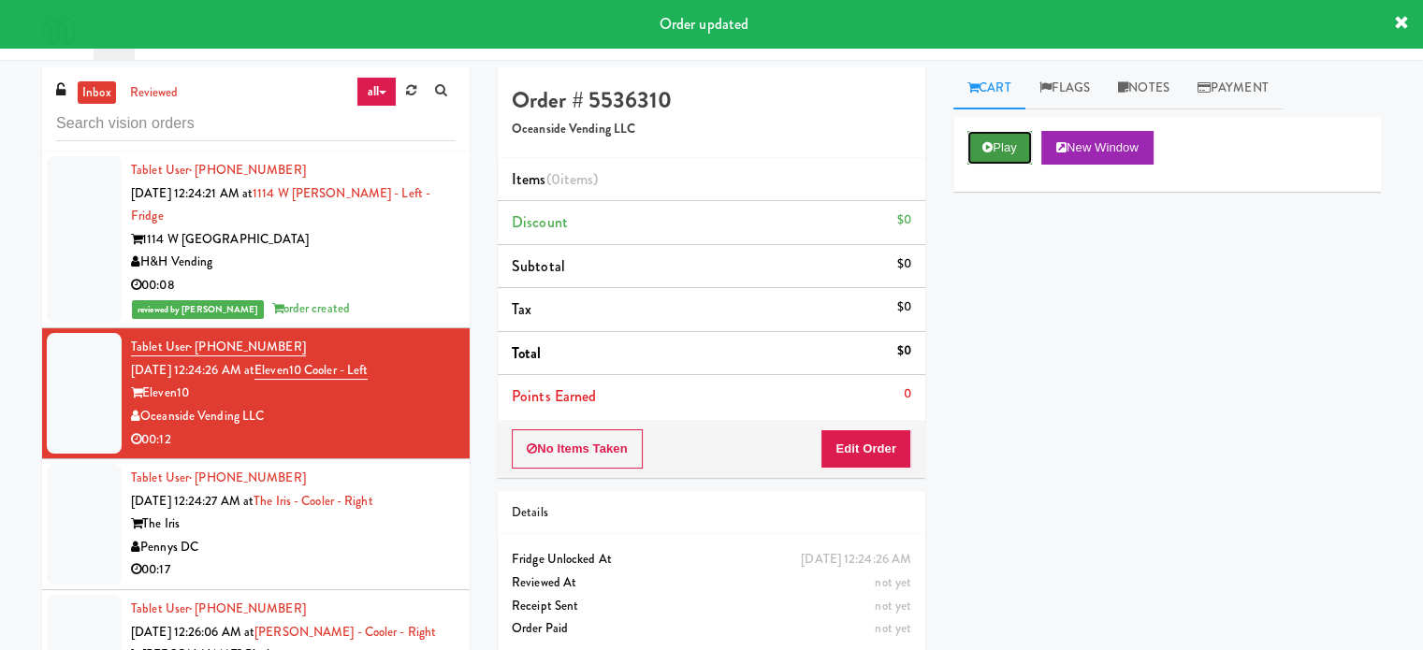
click at [1017, 150] on button "Play" at bounding box center [1000, 148] width 65 height 34
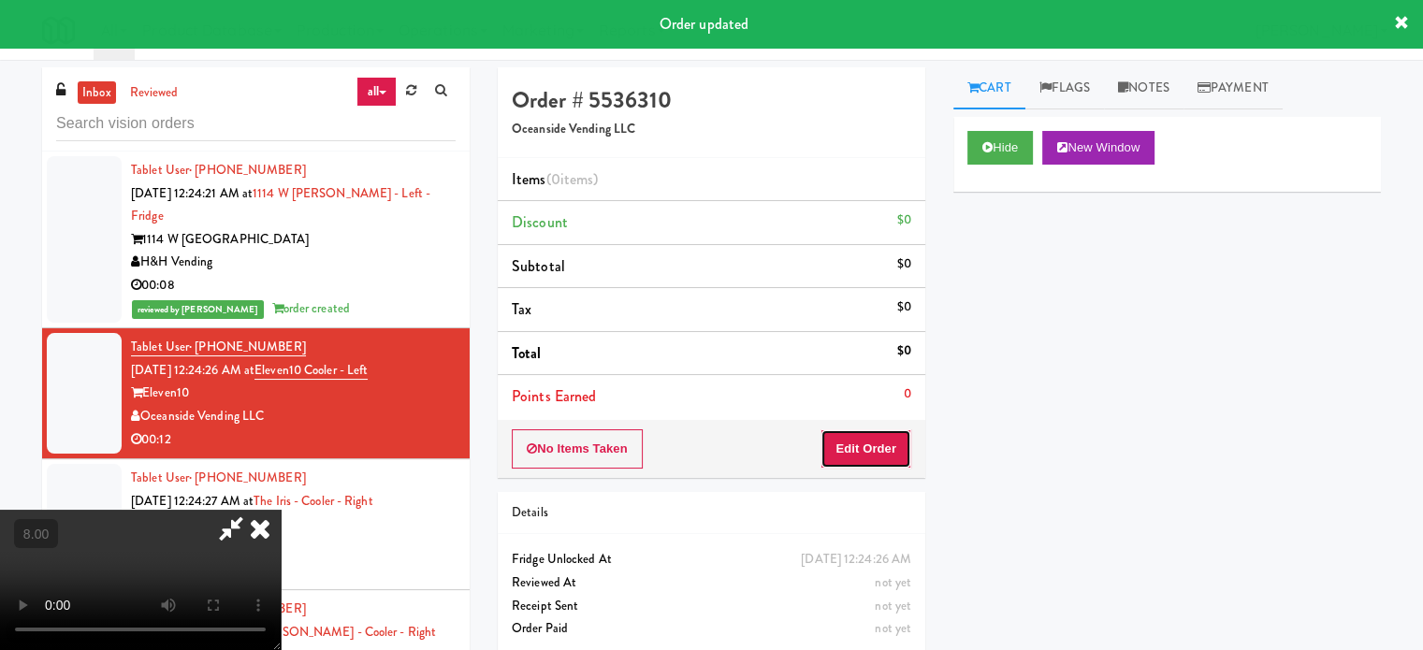
click at [873, 443] on button "Edit Order" at bounding box center [866, 449] width 91 height 39
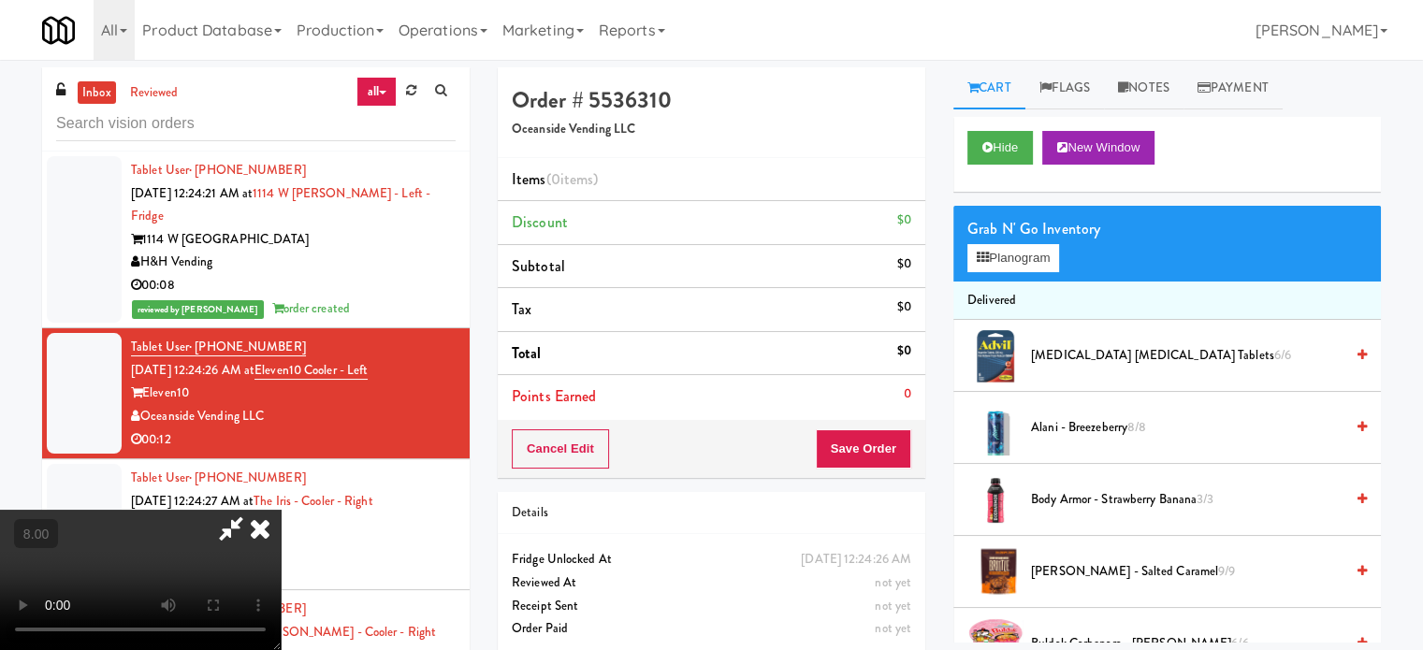
click at [281, 510] on video at bounding box center [140, 580] width 281 height 140
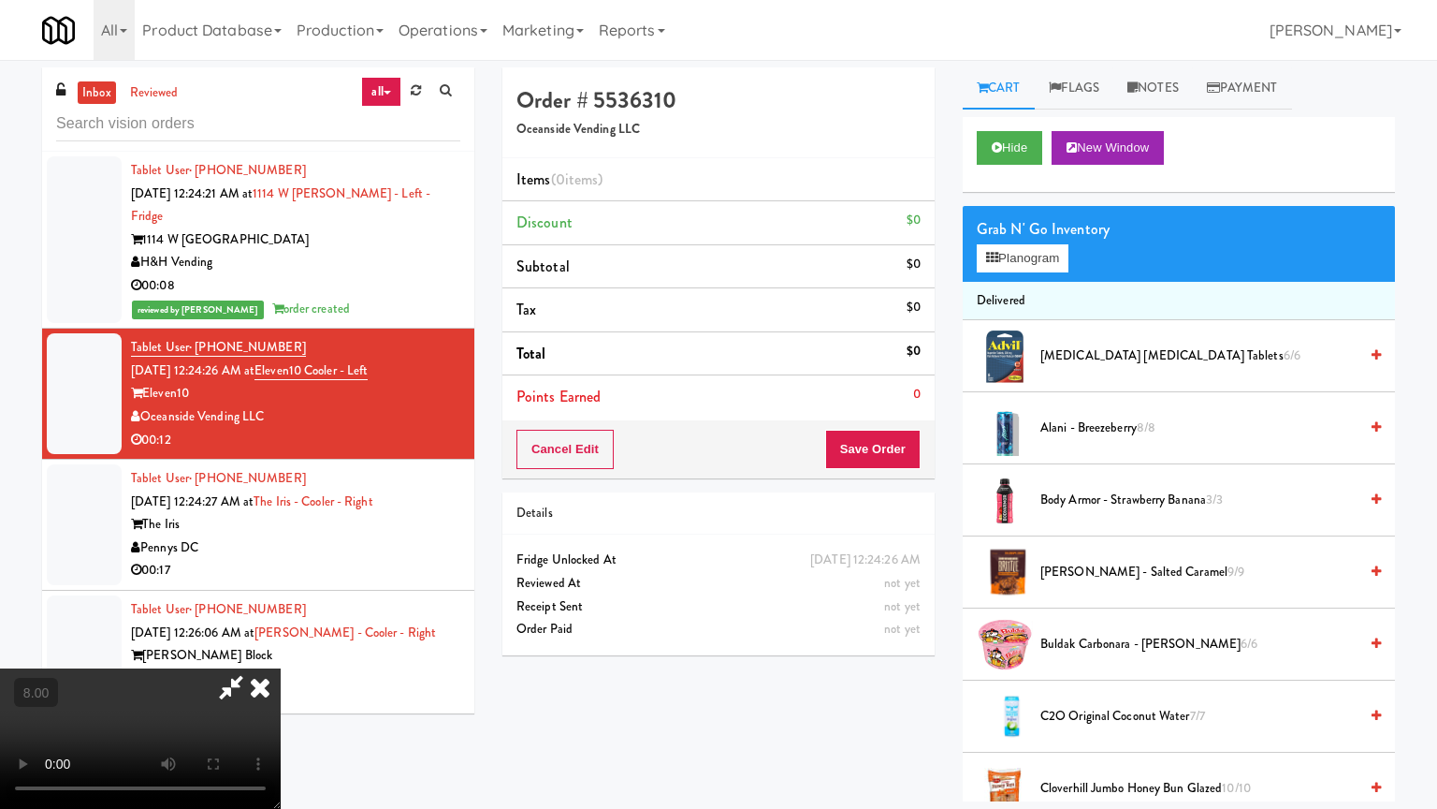
click at [281, 649] on video at bounding box center [140, 738] width 281 height 140
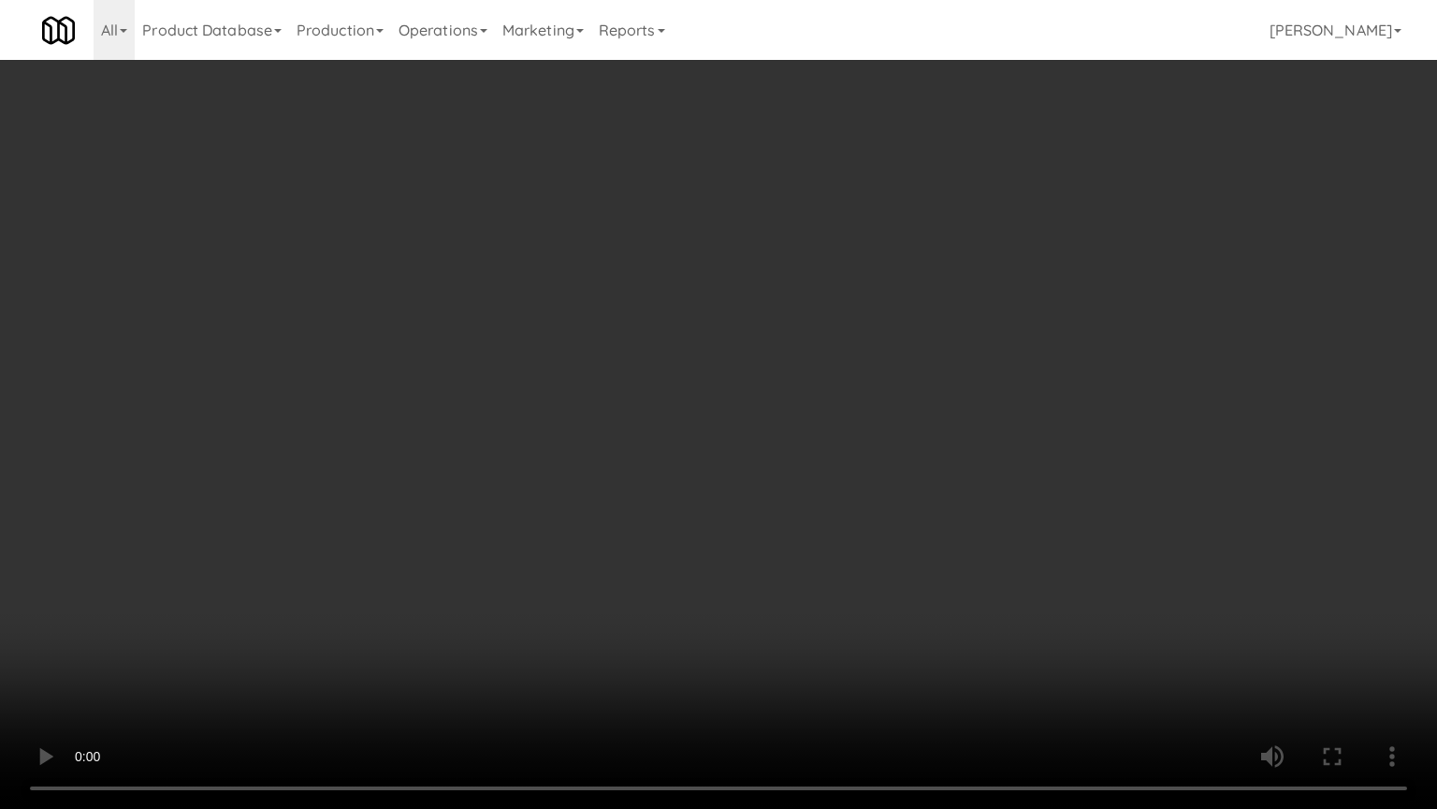
click at [700, 374] on video at bounding box center [718, 404] width 1437 height 809
click at [824, 415] on video at bounding box center [718, 404] width 1437 height 809
click at [651, 392] on video at bounding box center [718, 404] width 1437 height 809
click at [810, 387] on video at bounding box center [718, 404] width 1437 height 809
click at [520, 432] on video at bounding box center [718, 404] width 1437 height 809
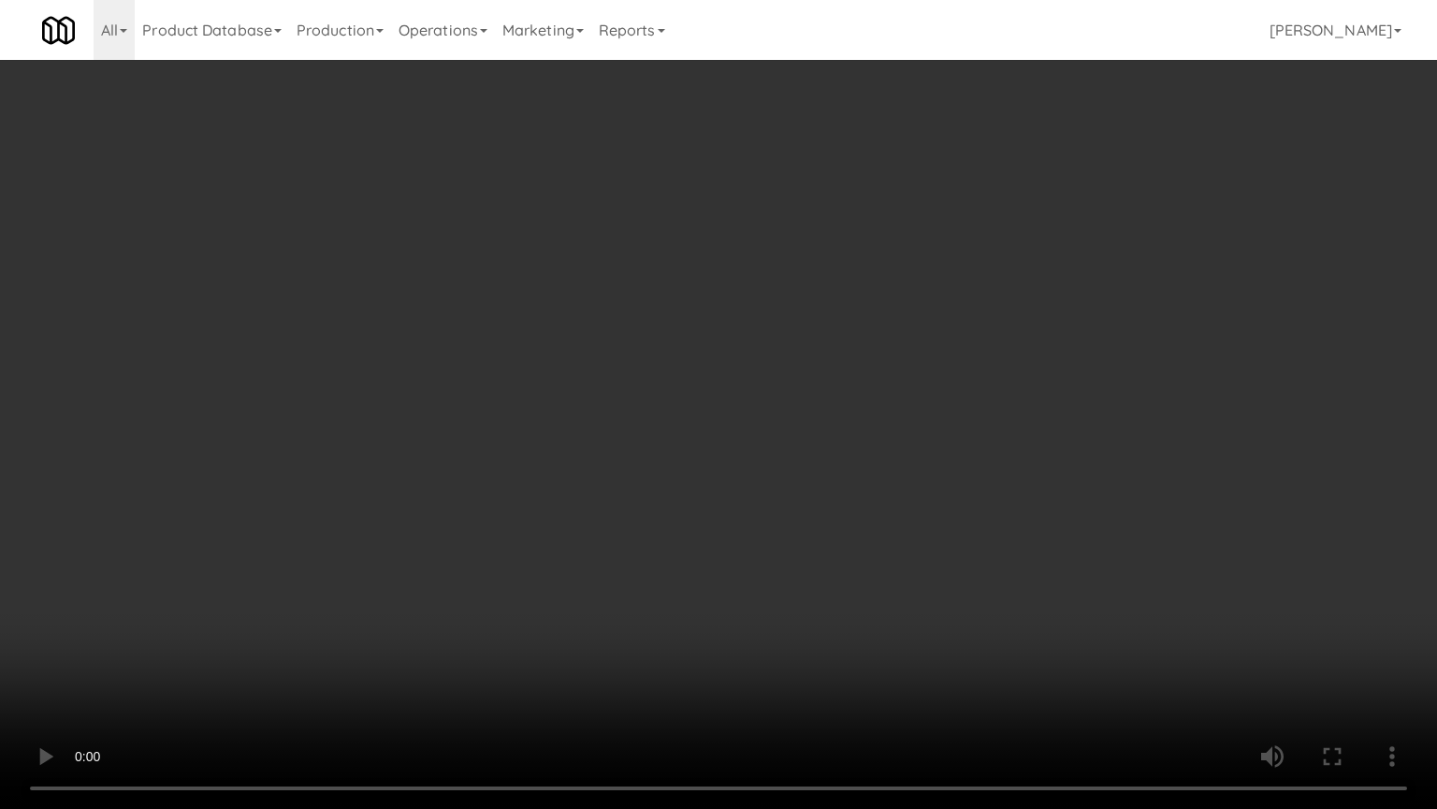
drag, startPoint x: 591, startPoint y: 416, endPoint x: 597, endPoint y: 401, distance: 15.1
click at [591, 413] on video at bounding box center [718, 404] width 1437 height 809
drag, startPoint x: 624, startPoint y: 406, endPoint x: 646, endPoint y: 393, distance: 25.2
click at [624, 408] on video at bounding box center [718, 404] width 1437 height 809
click at [801, 463] on video at bounding box center [718, 404] width 1437 height 809
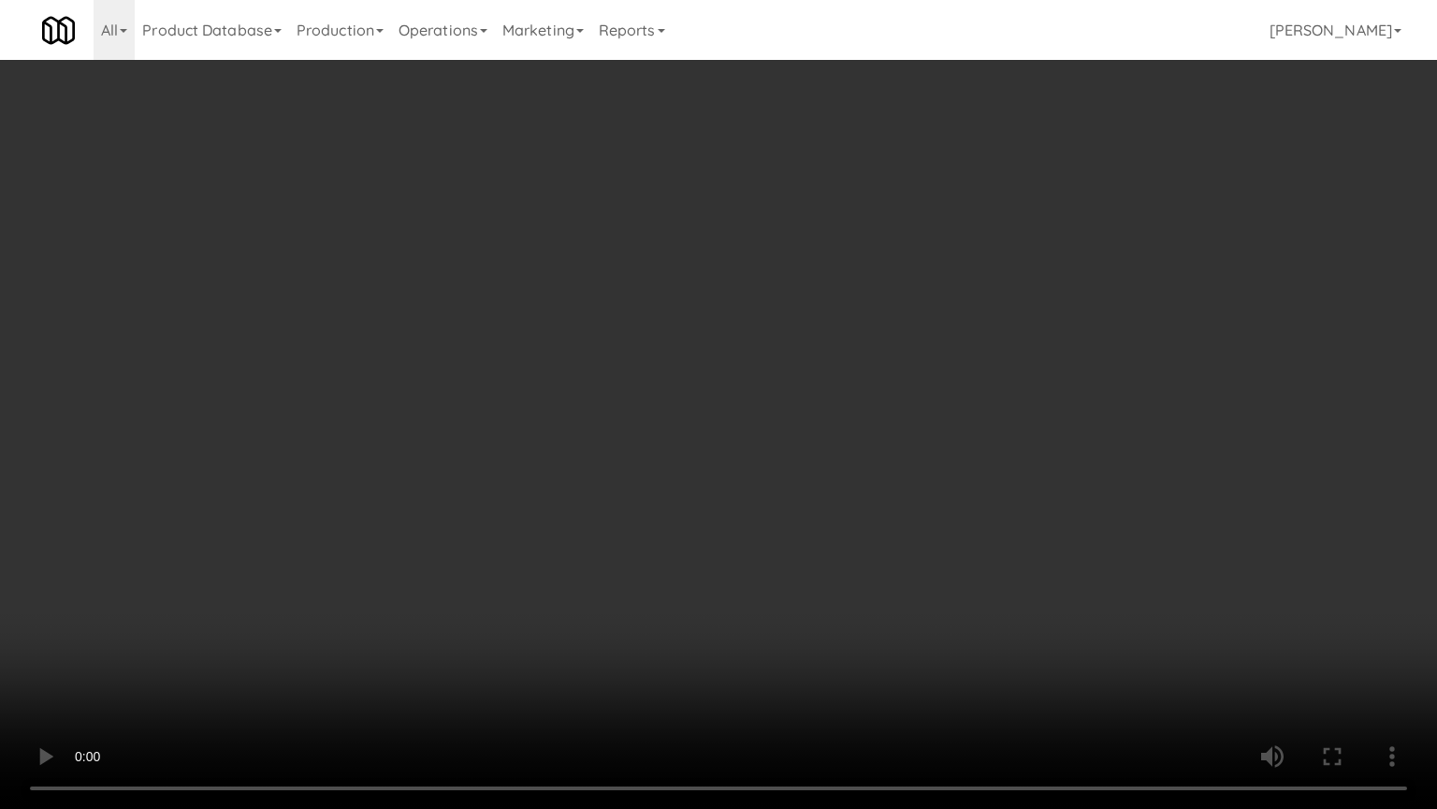
click at [514, 457] on video at bounding box center [718, 404] width 1437 height 809
click at [753, 468] on video at bounding box center [718, 404] width 1437 height 809
drag, startPoint x: 680, startPoint y: 449, endPoint x: 693, endPoint y: 440, distance: 15.3
click at [681, 448] on video at bounding box center [718, 404] width 1437 height 809
click at [693, 440] on video at bounding box center [718, 404] width 1437 height 809
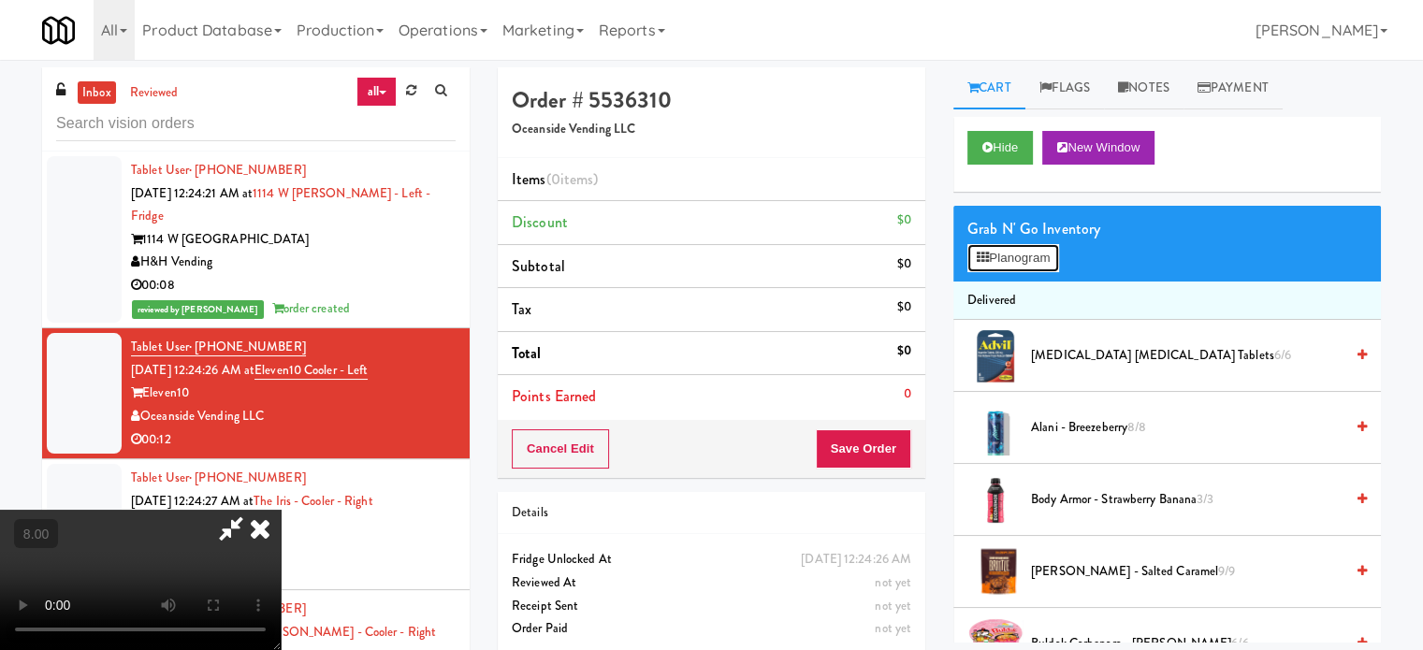
click at [1033, 250] on button "Planogram" at bounding box center [1014, 258] width 92 height 28
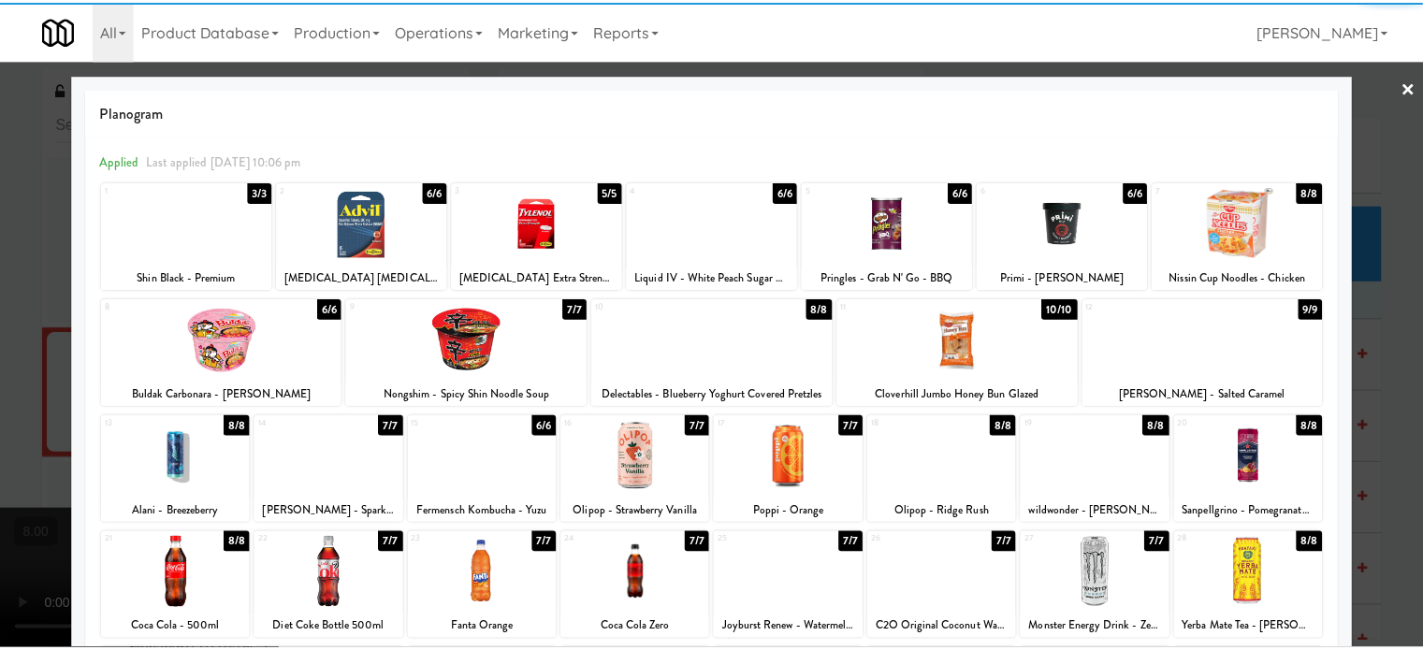
scroll to position [268, 0]
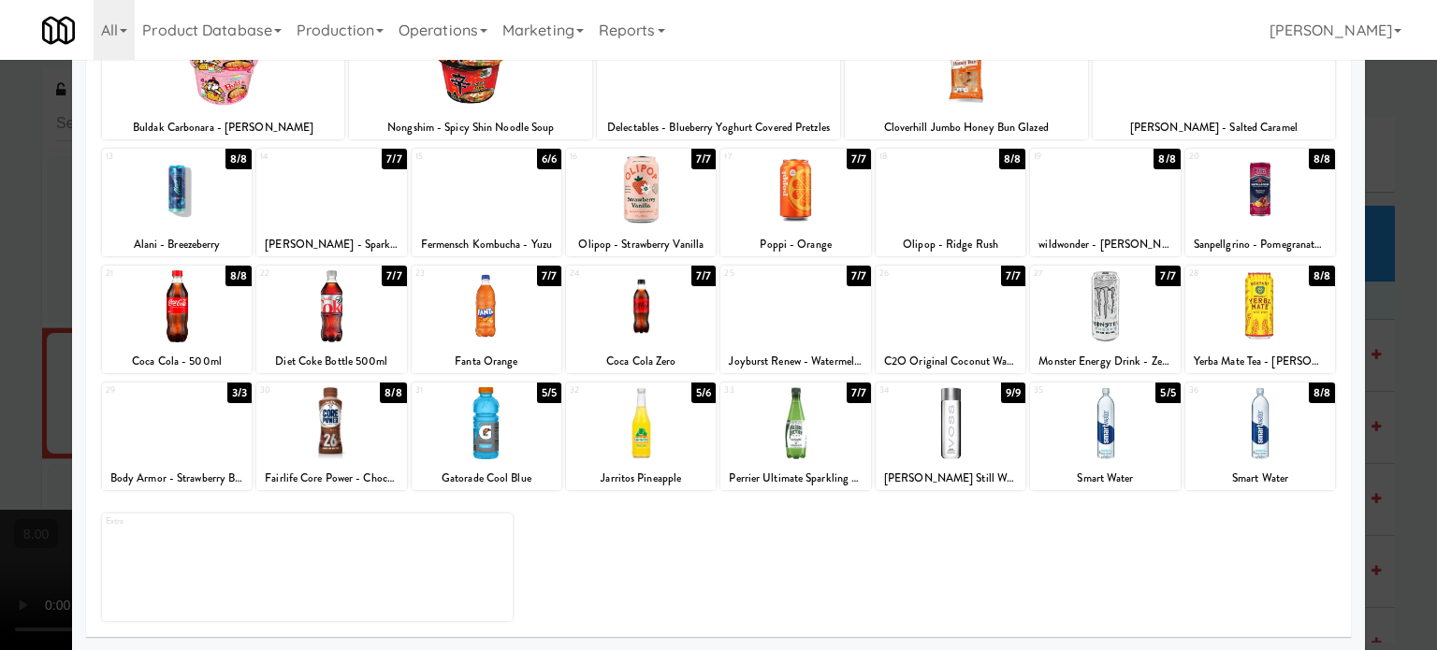
click at [705, 392] on div "5/6" at bounding box center [704, 393] width 24 height 21
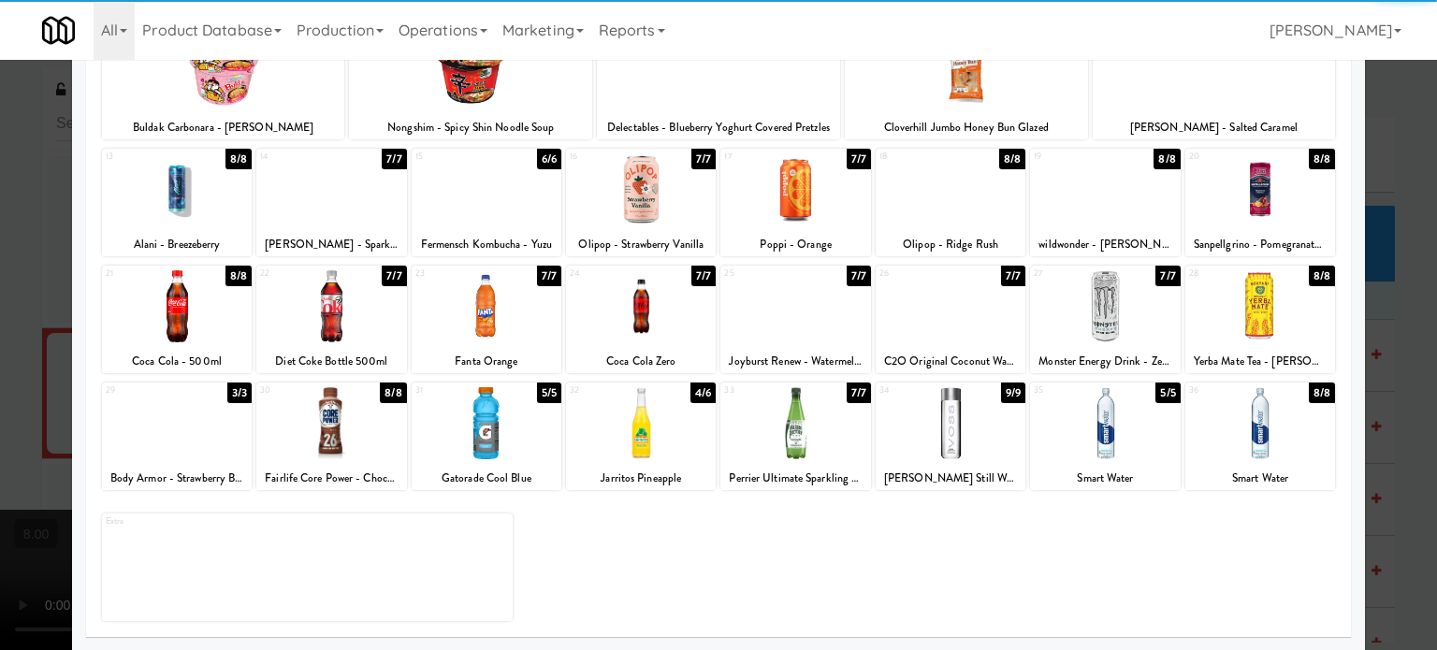
click at [1389, 410] on div at bounding box center [718, 325] width 1437 height 650
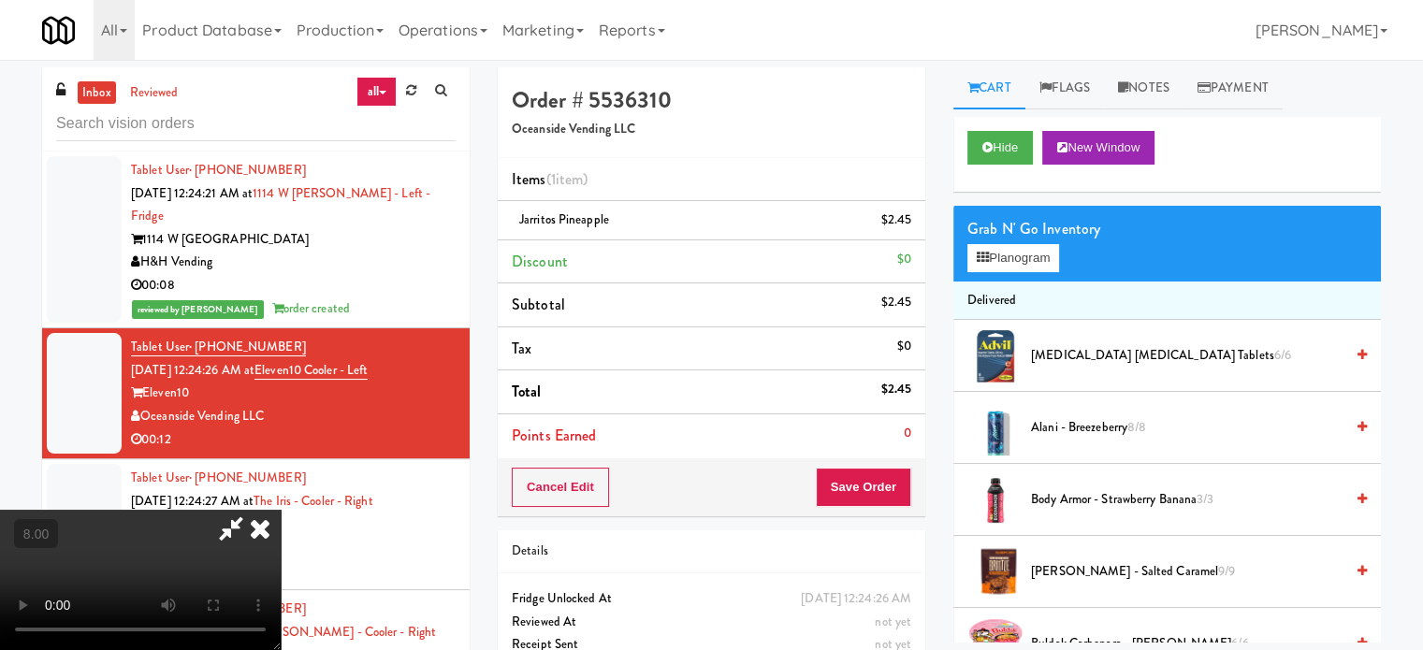
drag, startPoint x: 342, startPoint y: 392, endPoint x: 355, endPoint y: 373, distance: 22.8
click at [281, 510] on video at bounding box center [140, 580] width 281 height 140
drag, startPoint x: 355, startPoint y: 373, endPoint x: 394, endPoint y: 460, distance: 94.6
click at [281, 510] on video at bounding box center [140, 580] width 281 height 140
drag, startPoint x: 394, startPoint y: 460, endPoint x: 443, endPoint y: 430, distance: 57.1
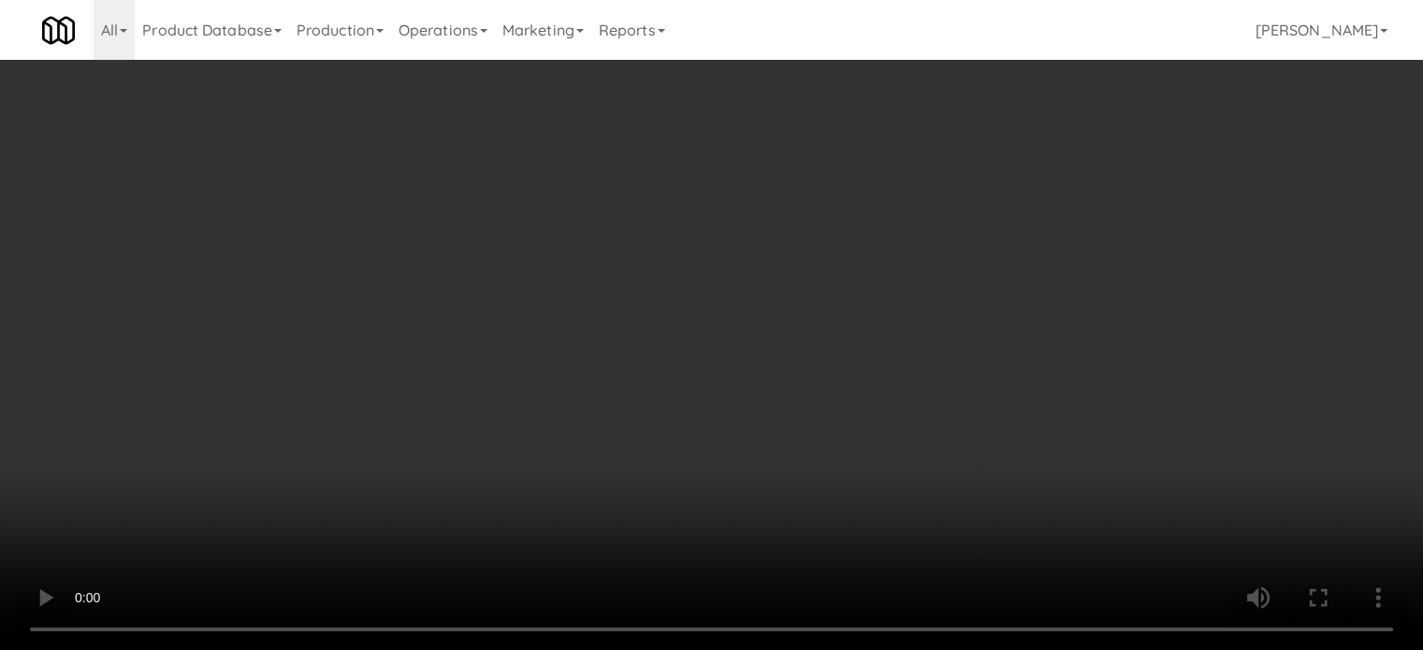
click at [443, 430] on video at bounding box center [711, 325] width 1423 height 650
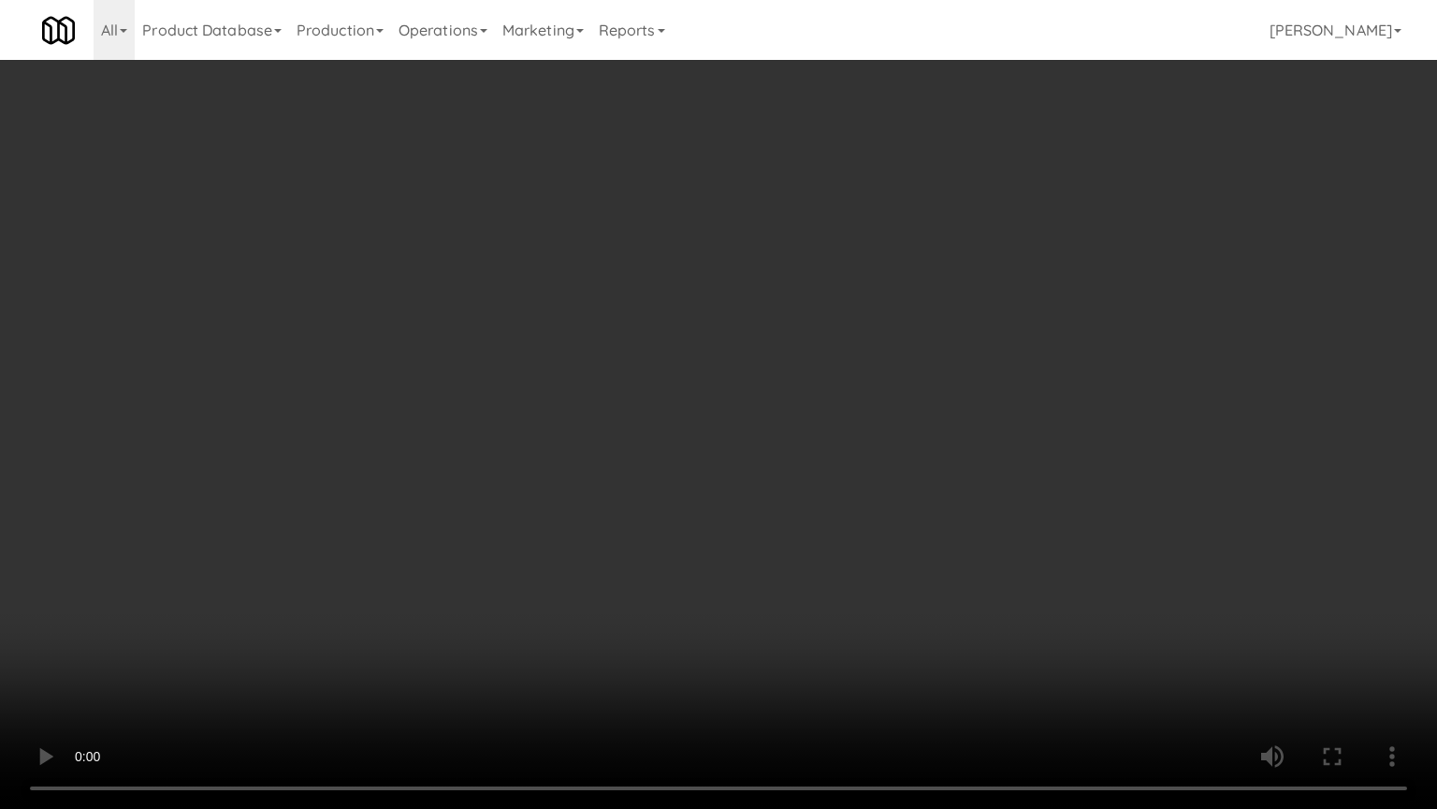
click at [663, 428] on video at bounding box center [718, 404] width 1437 height 809
drag, startPoint x: 665, startPoint y: 428, endPoint x: 711, endPoint y: 311, distance: 125.6
click at [670, 428] on video at bounding box center [718, 404] width 1437 height 809
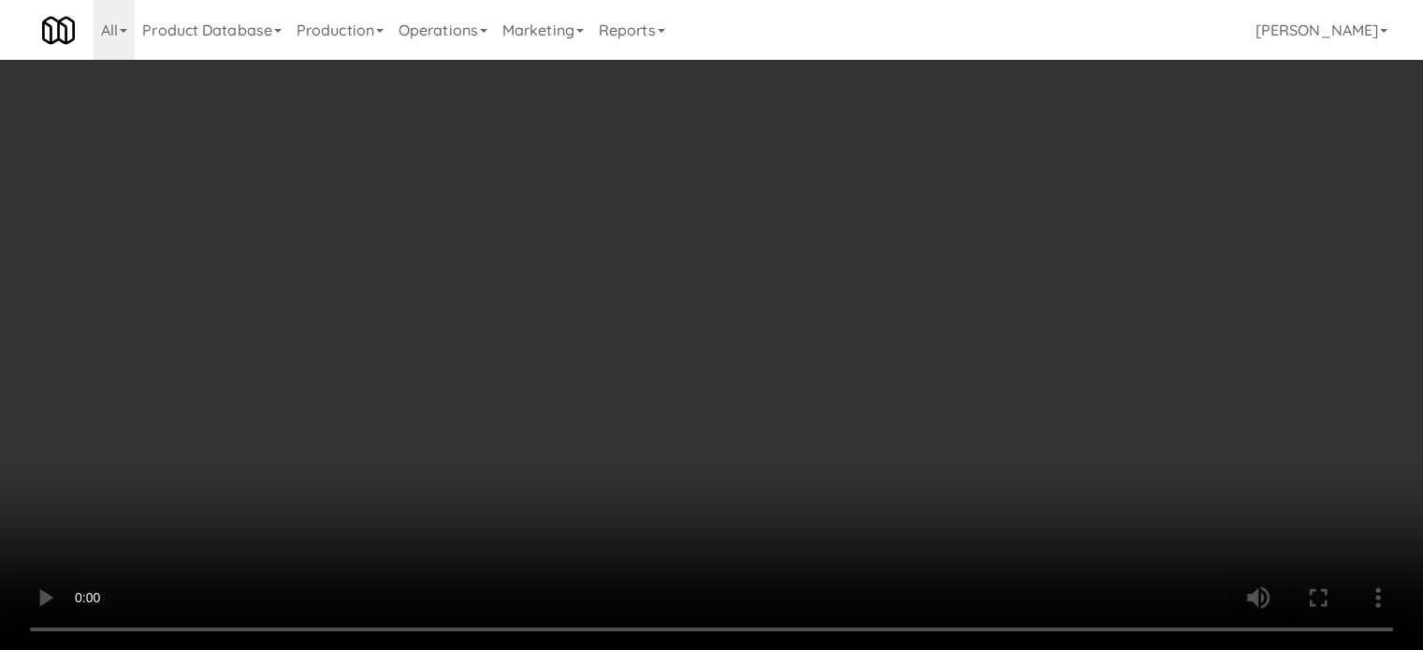
click at [689, 321] on video at bounding box center [711, 325] width 1423 height 650
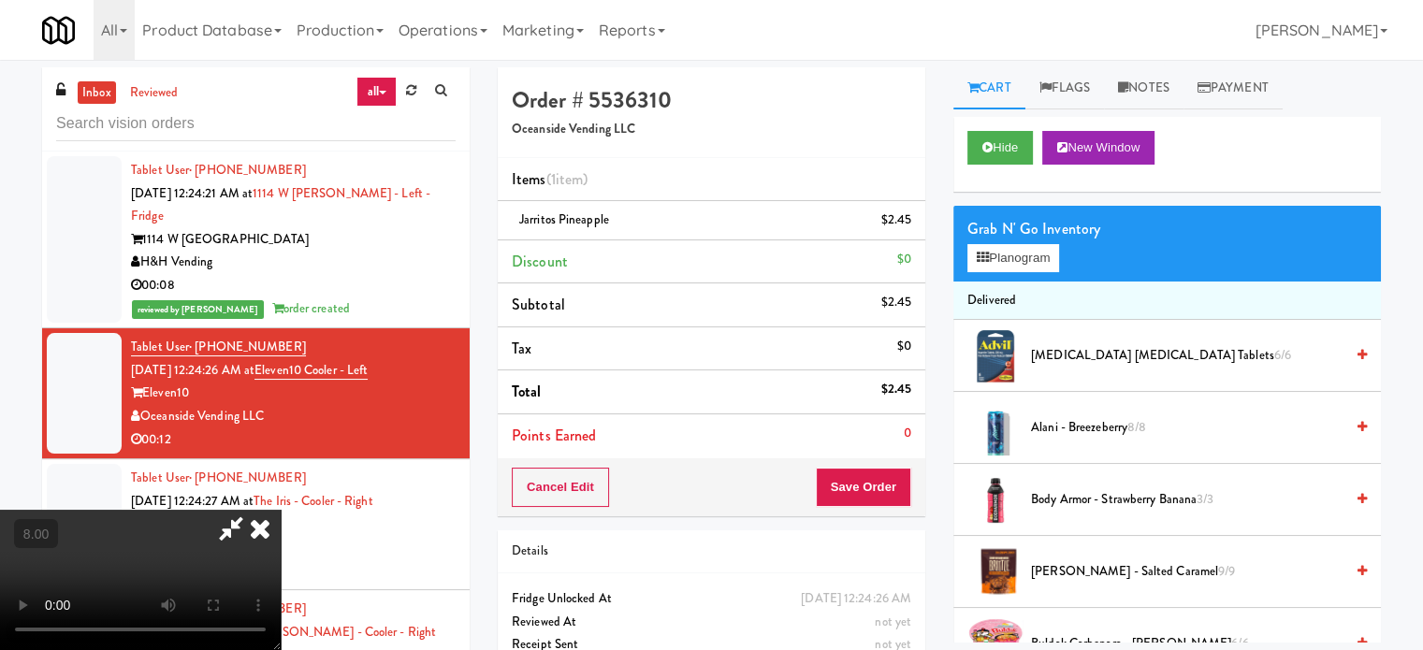
click at [281, 510] on video at bounding box center [140, 580] width 281 height 140
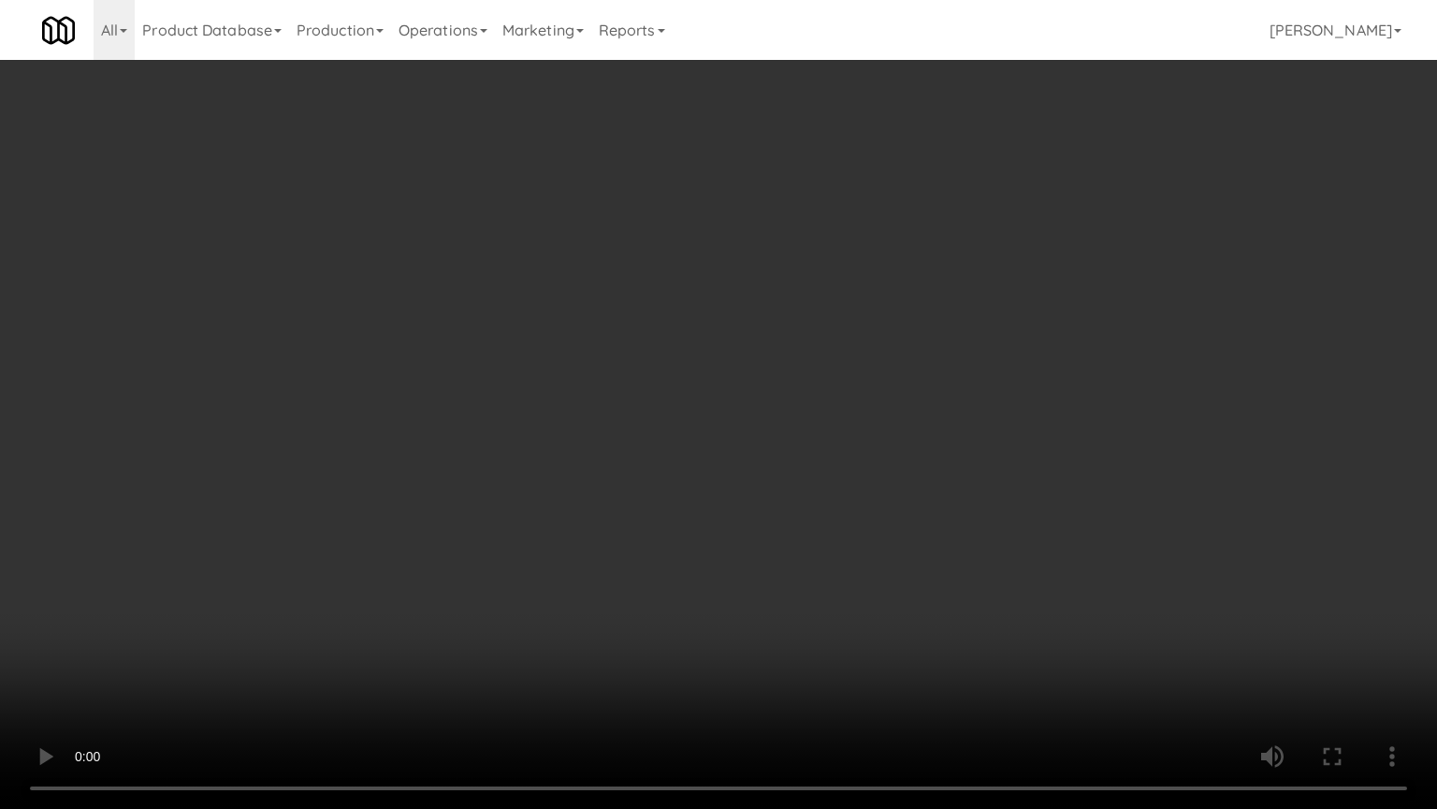
click at [963, 645] on video at bounding box center [718, 404] width 1437 height 809
click at [863, 514] on video at bounding box center [718, 404] width 1437 height 809
click at [866, 500] on video at bounding box center [718, 404] width 1437 height 809
click at [877, 490] on video at bounding box center [718, 404] width 1437 height 809
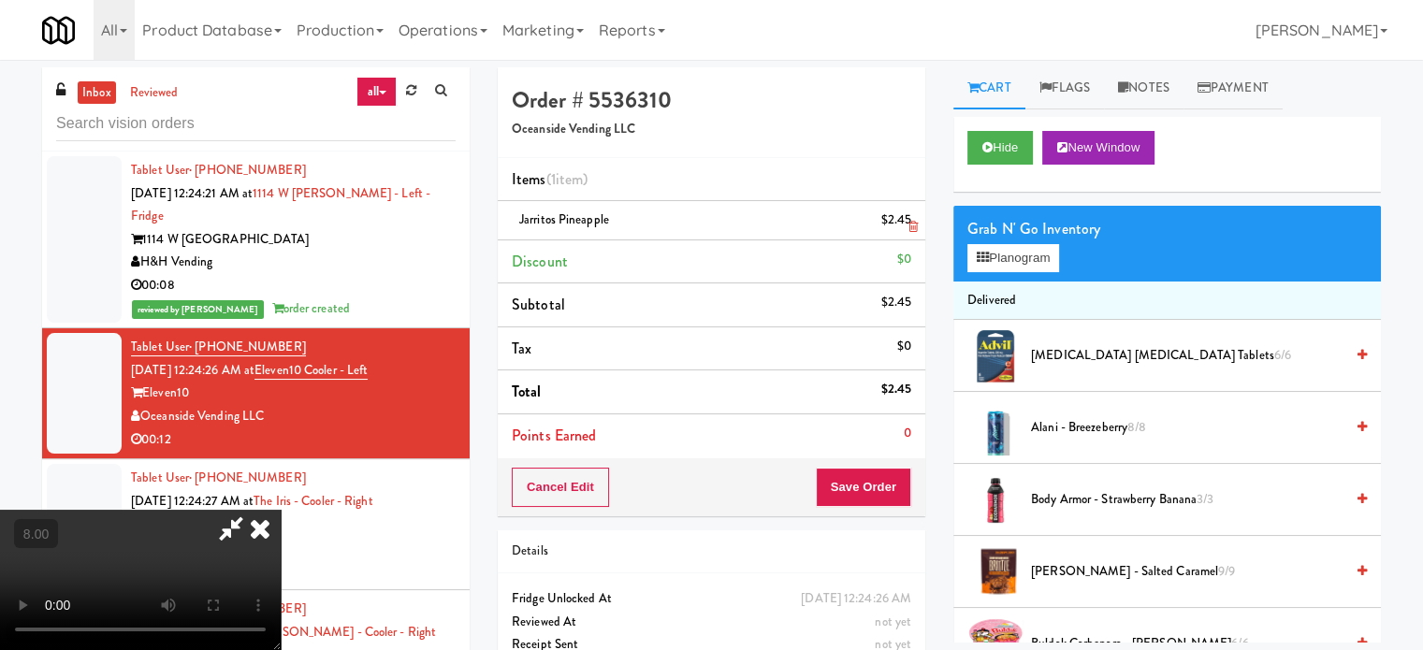
drag, startPoint x: 835, startPoint y: 190, endPoint x: 865, endPoint y: 220, distance: 42.4
click at [281, 510] on icon at bounding box center [260, 528] width 41 height 37
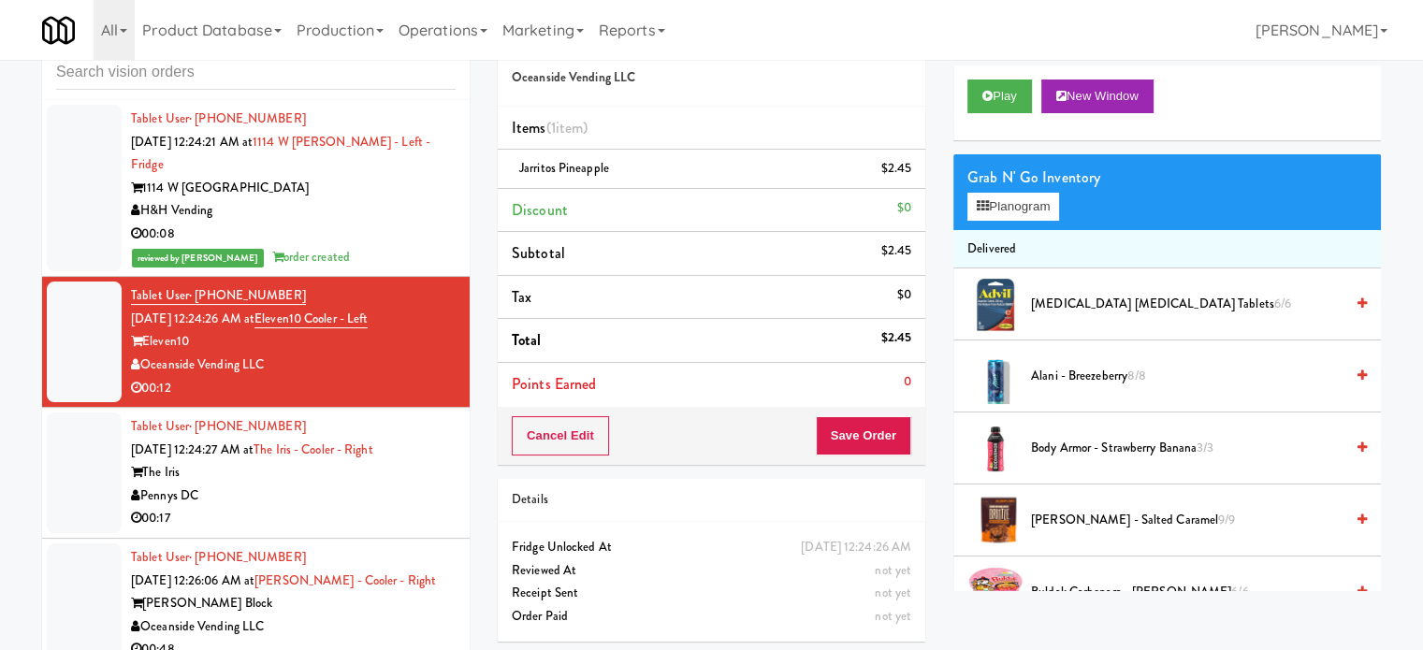
scroll to position [76, 0]
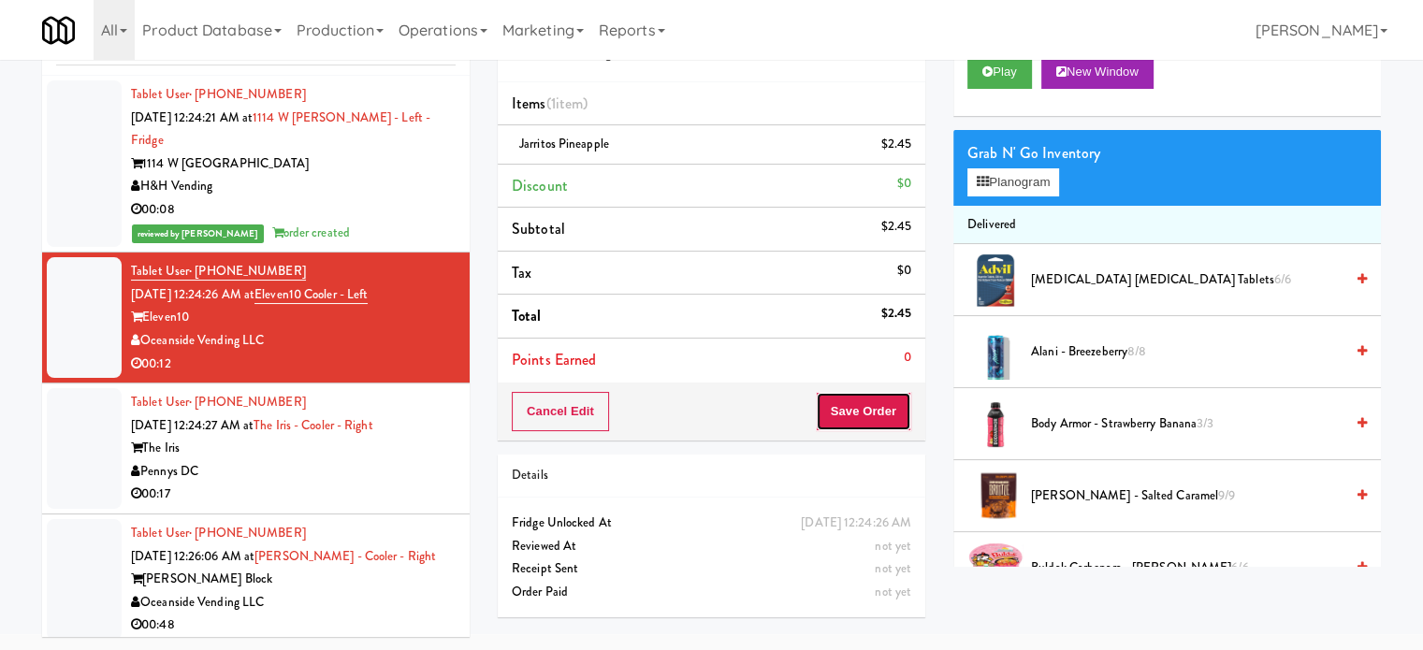
drag, startPoint x: 876, startPoint y: 400, endPoint x: 711, endPoint y: 262, distance: 214.6
click at [880, 400] on button "Save Order" at bounding box center [863, 411] width 95 height 39
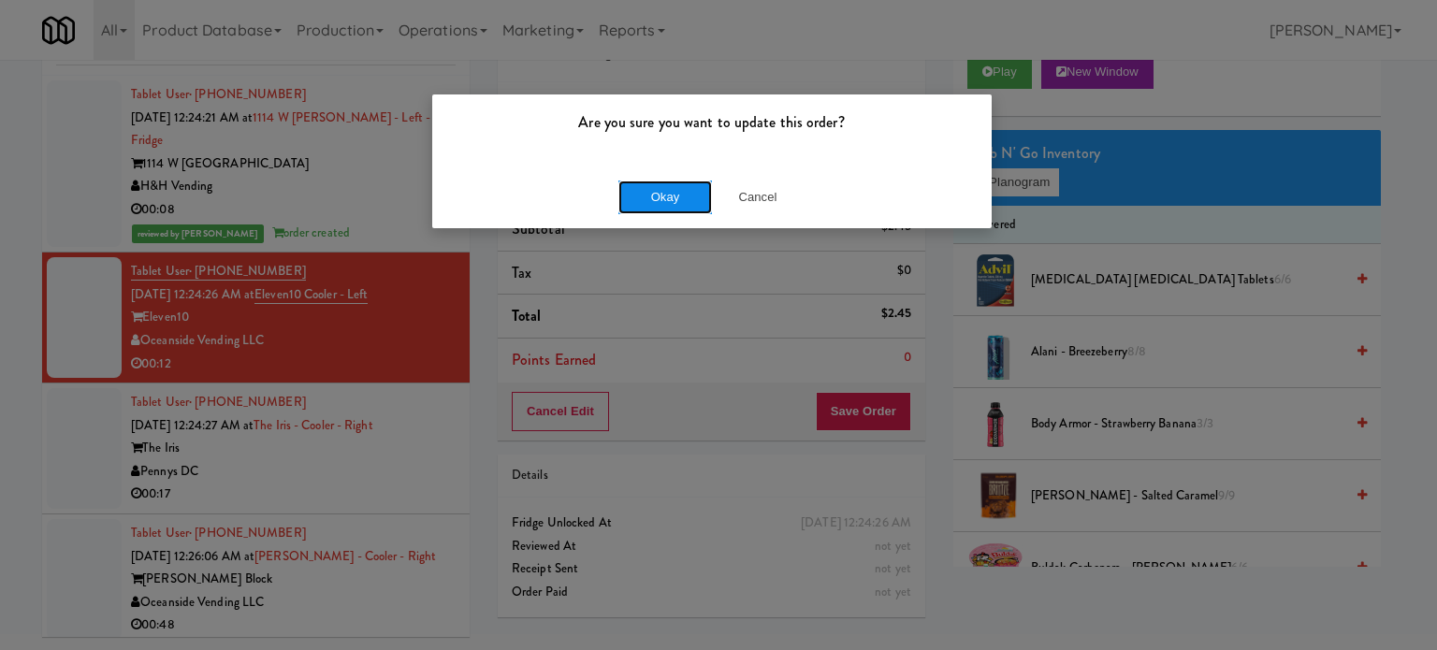
drag, startPoint x: 670, startPoint y: 190, endPoint x: 449, endPoint y: 479, distance: 363.9
click at [672, 190] on button "Okay" at bounding box center [666, 198] width 94 height 34
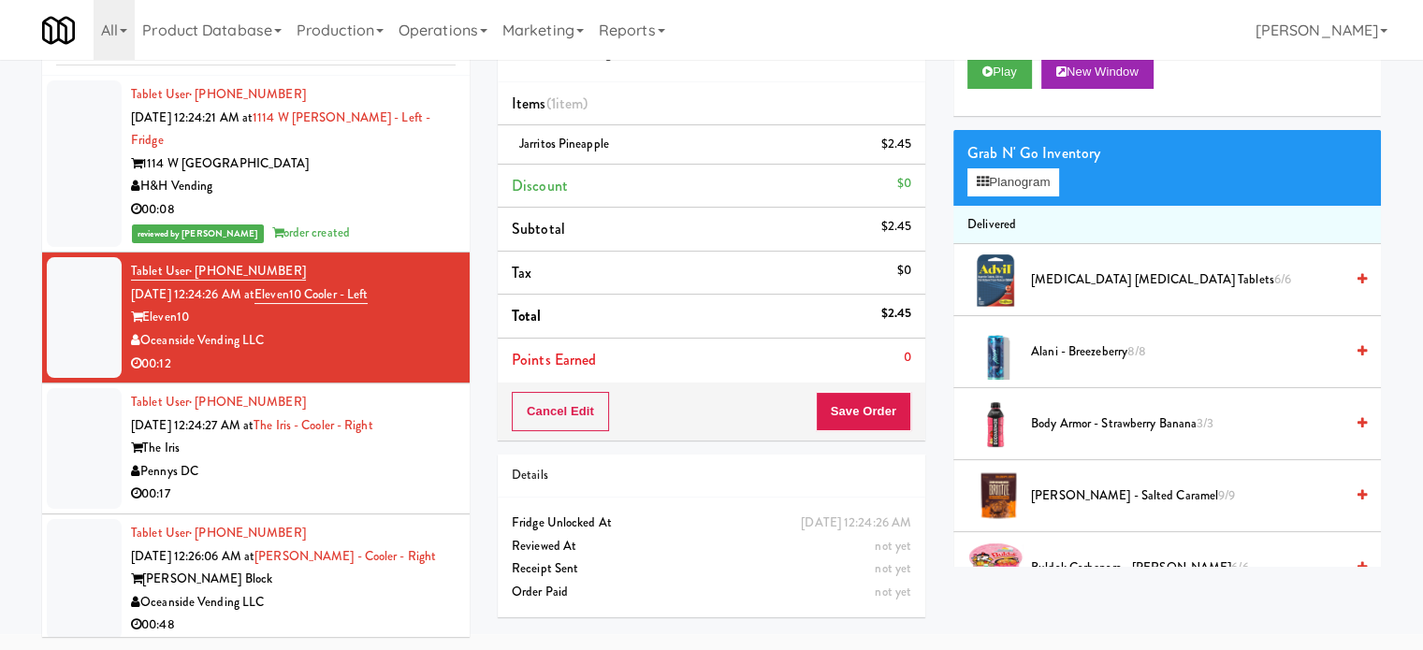
drag, startPoint x: 428, startPoint y: 464, endPoint x: 490, endPoint y: 358, distance: 122.9
click at [425, 455] on div "Tablet User · (301) 512-7178 Sep 22, 2025 12:24:27 AM at The Iris - Cooler - Ri…" at bounding box center [293, 448] width 325 height 115
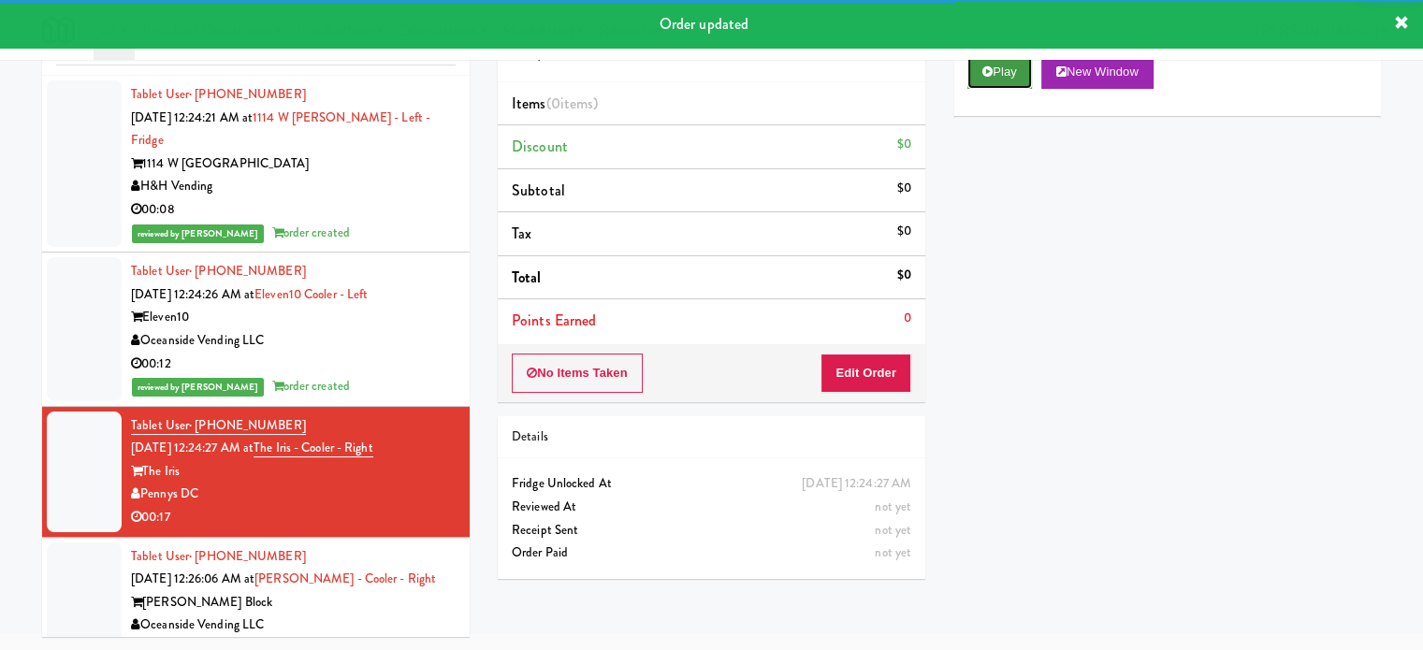
click at [1000, 77] on button "Play" at bounding box center [1000, 72] width 65 height 34
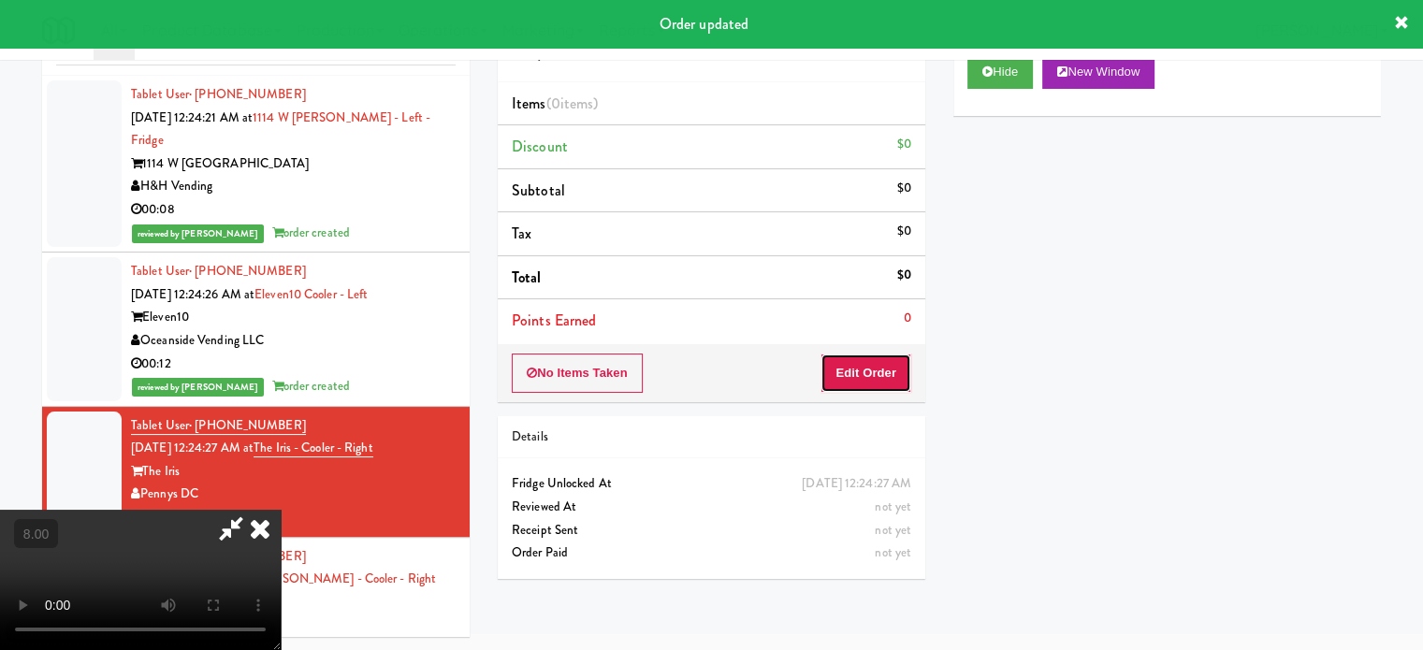
click at [872, 381] on button "Edit Order" at bounding box center [866, 373] width 91 height 39
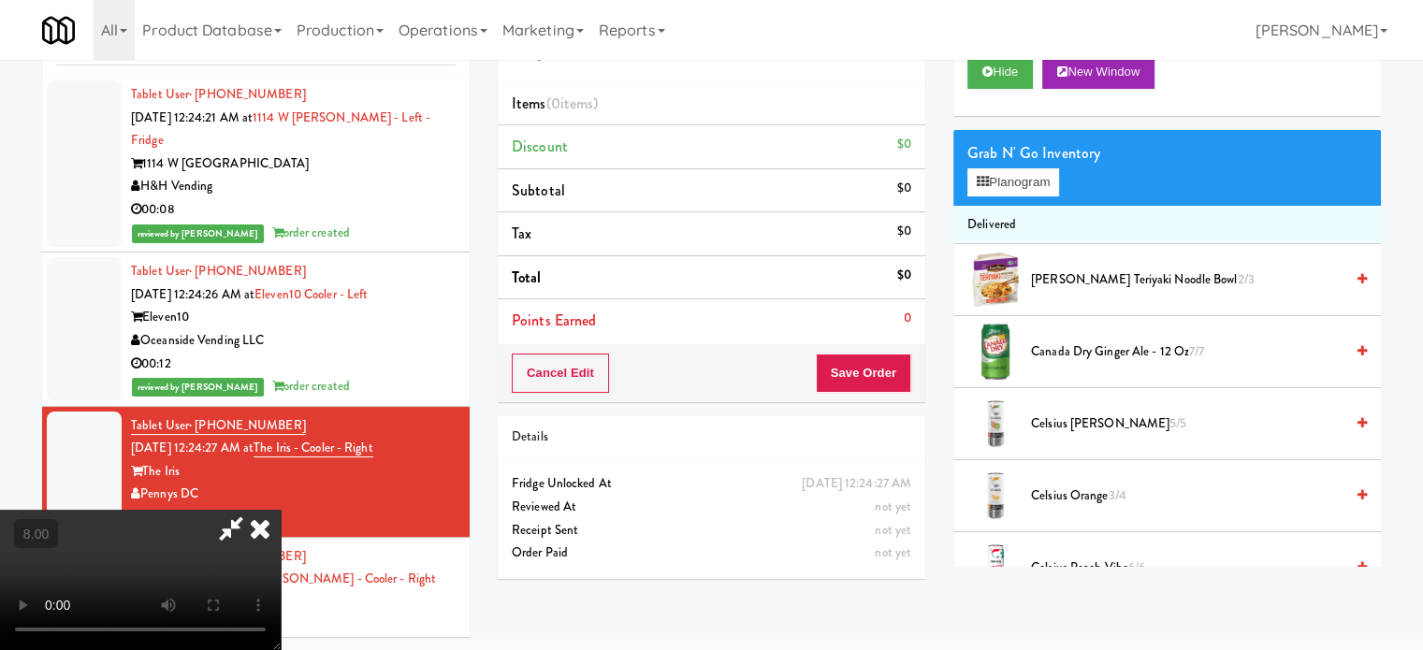
click at [281, 510] on video at bounding box center [140, 580] width 281 height 140
click at [279, 510] on video at bounding box center [140, 580] width 281 height 140
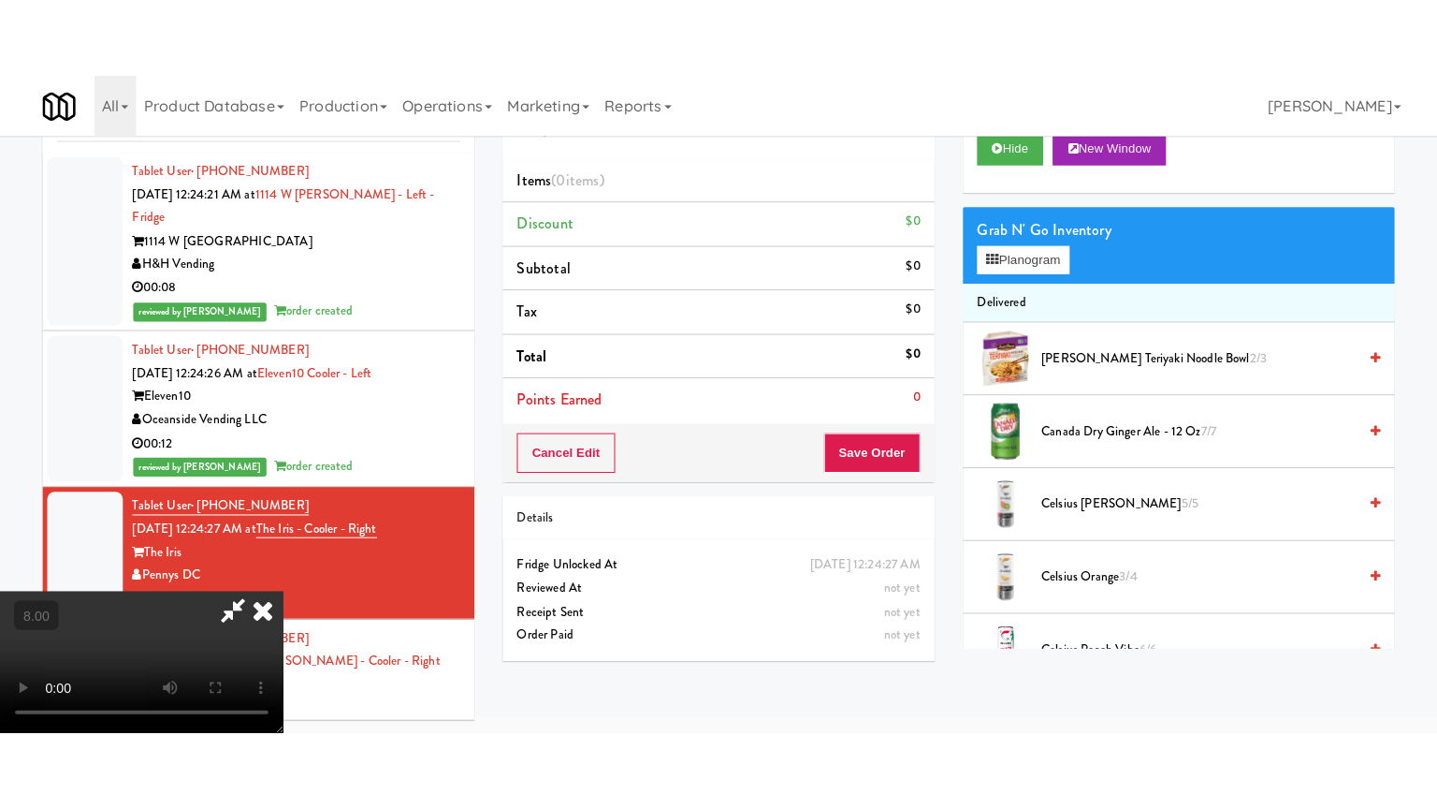
scroll to position [60, 0]
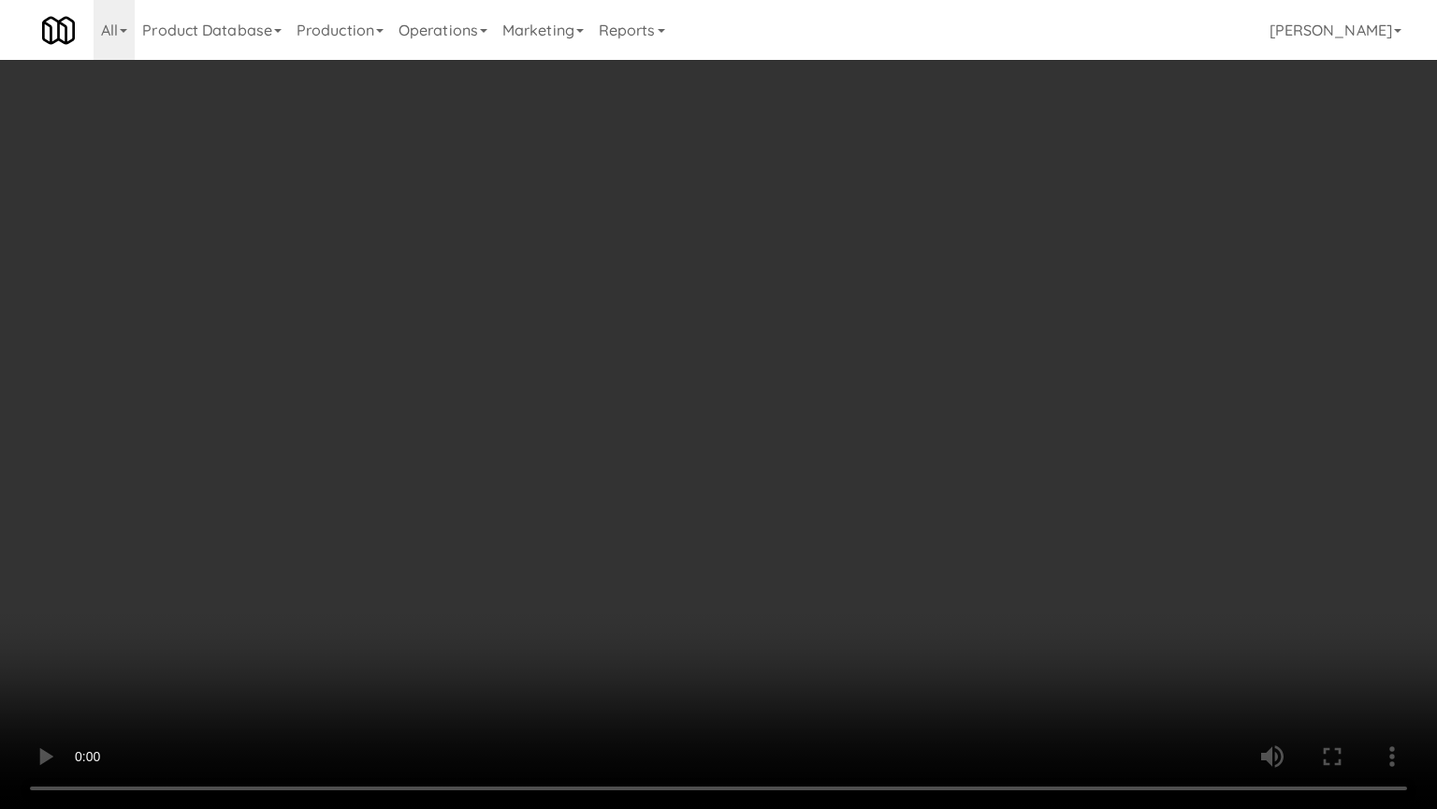
click at [432, 427] on video at bounding box center [718, 404] width 1437 height 809
click at [459, 389] on video at bounding box center [718, 404] width 1437 height 809
click at [514, 491] on video at bounding box center [718, 404] width 1437 height 809
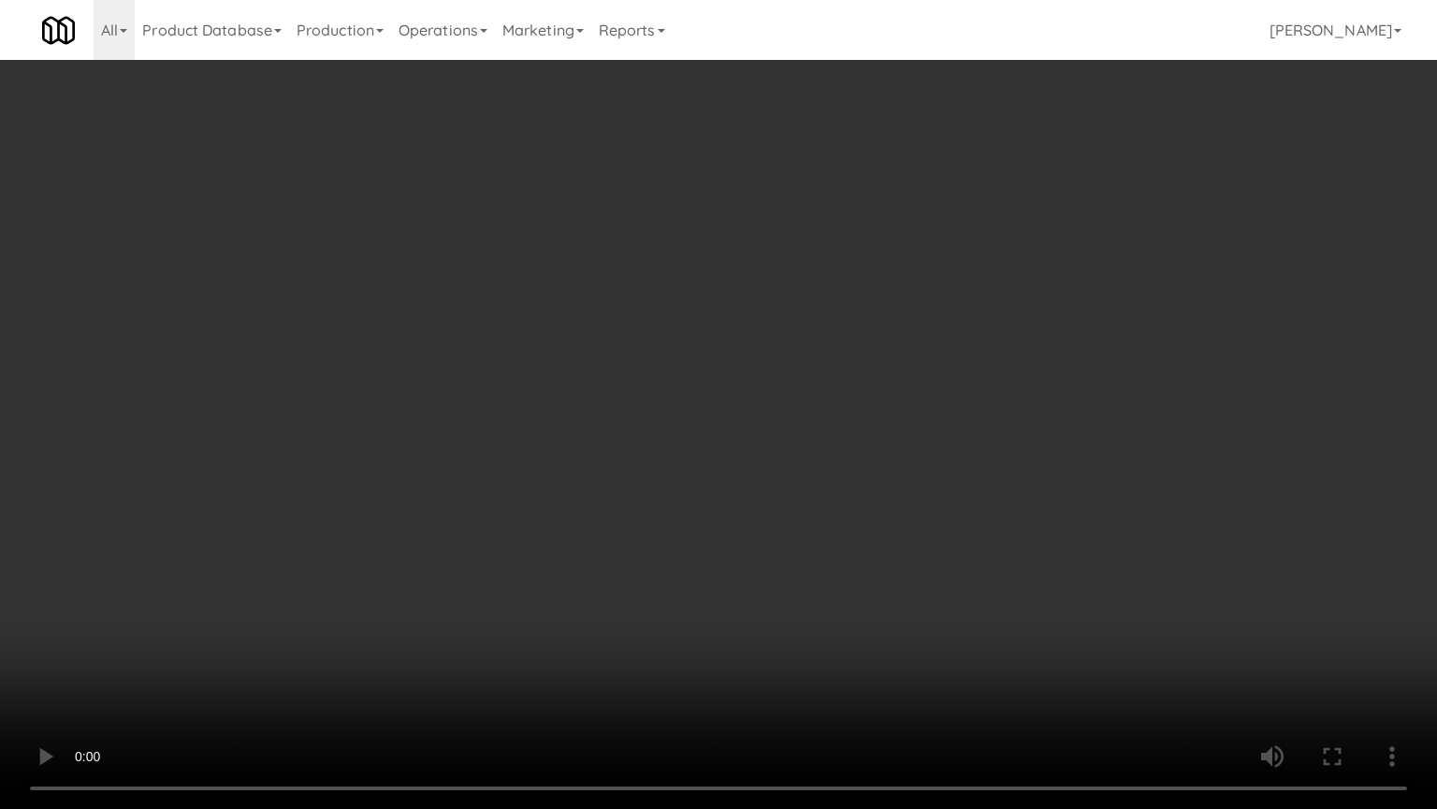
click at [584, 508] on video at bounding box center [718, 404] width 1437 height 809
drag, startPoint x: 584, startPoint y: 489, endPoint x: 614, endPoint y: 460, distance: 41.0
click at [585, 486] on video at bounding box center [718, 404] width 1437 height 809
click at [614, 460] on video at bounding box center [718, 404] width 1437 height 809
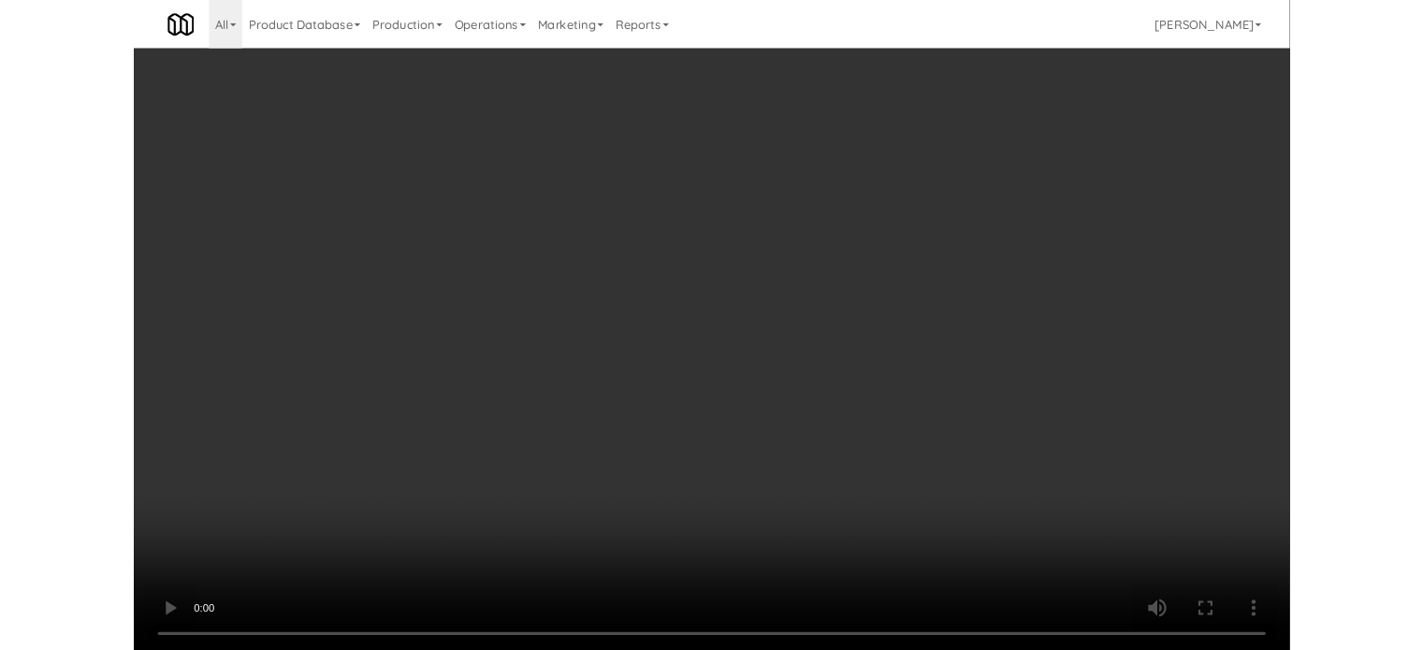
scroll to position [76, 0]
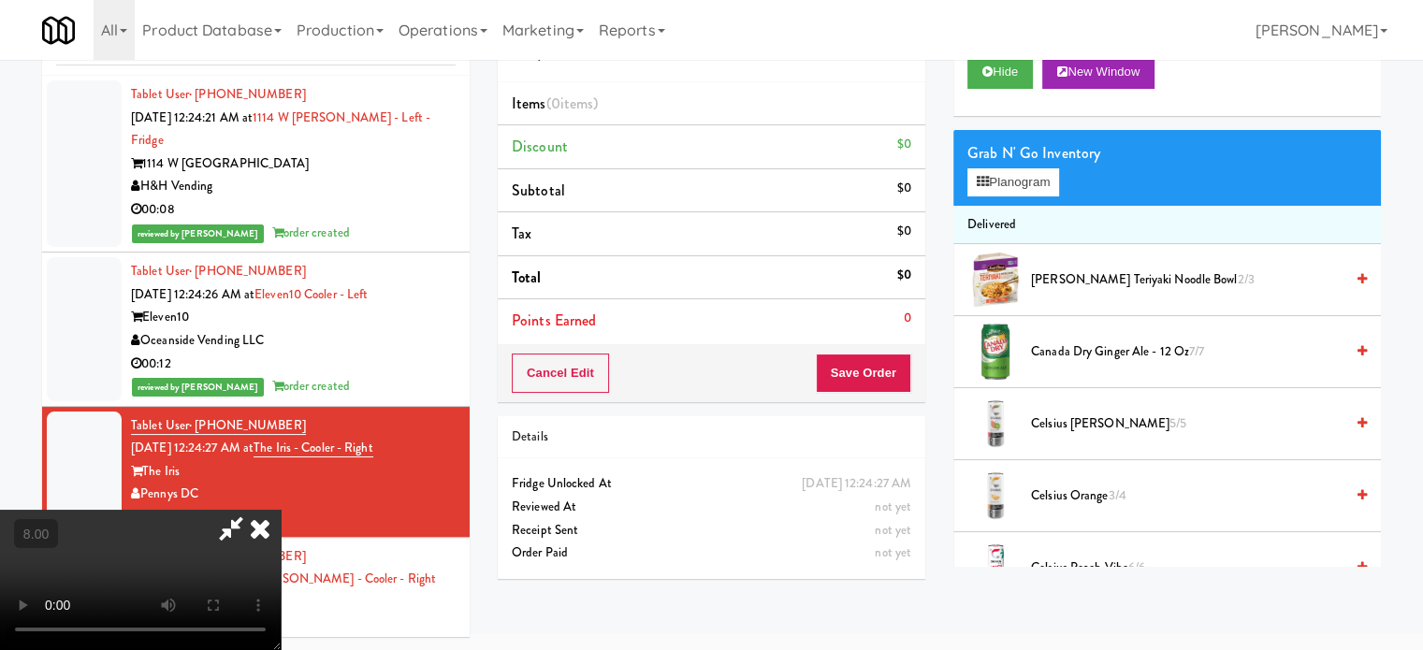
click at [1058, 352] on span "Canada Dry Ginger Ale - 12 oz 7/7" at bounding box center [1187, 352] width 313 height 23
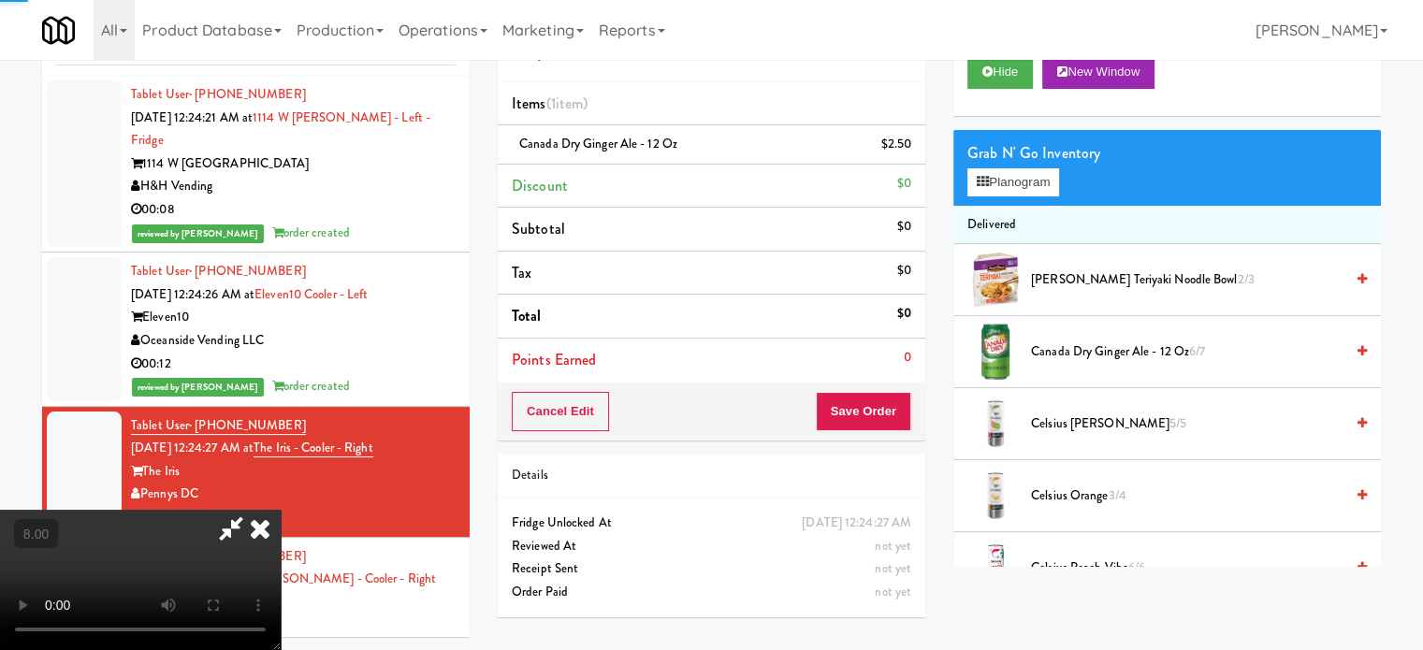
click at [281, 510] on video at bounding box center [140, 580] width 281 height 140
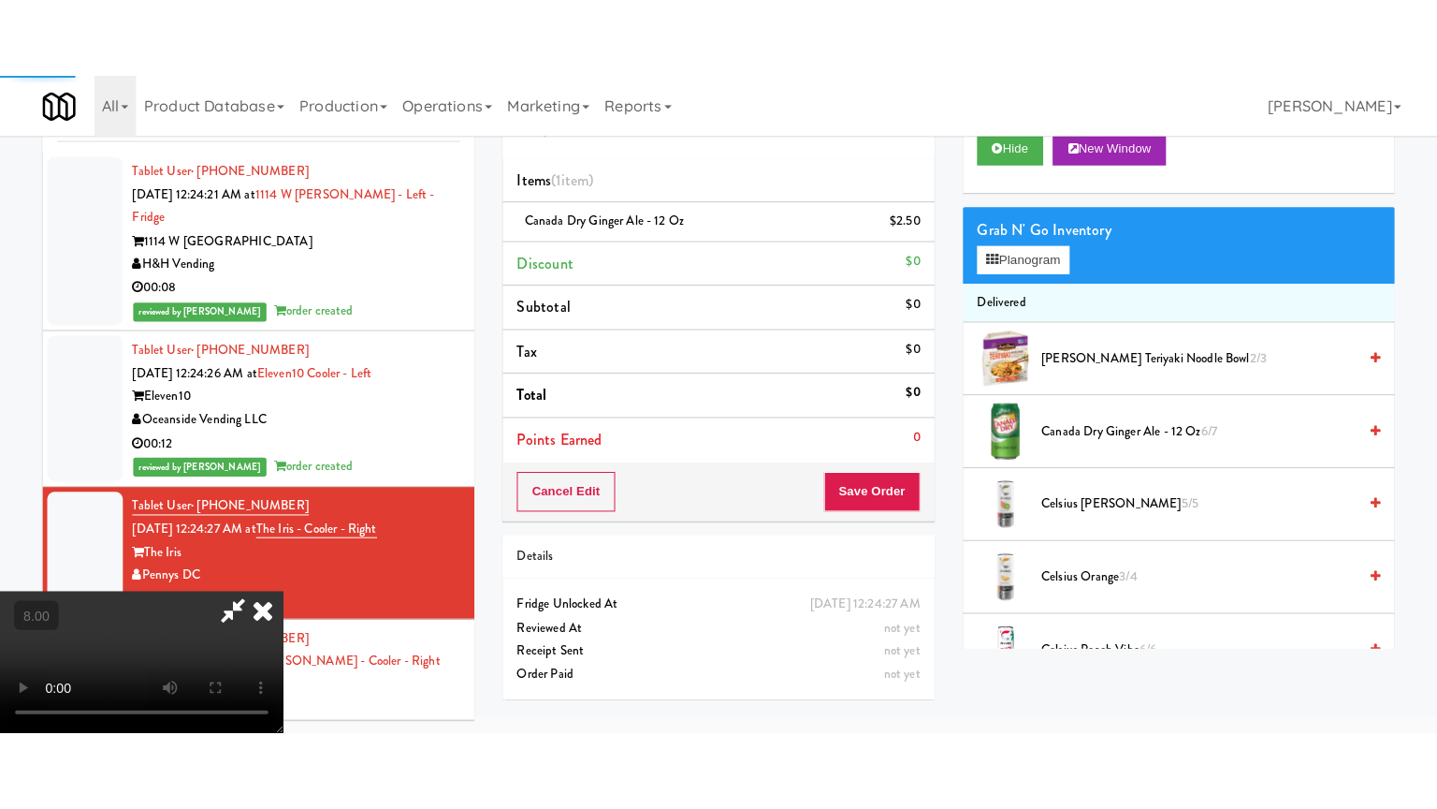
scroll to position [60, 0]
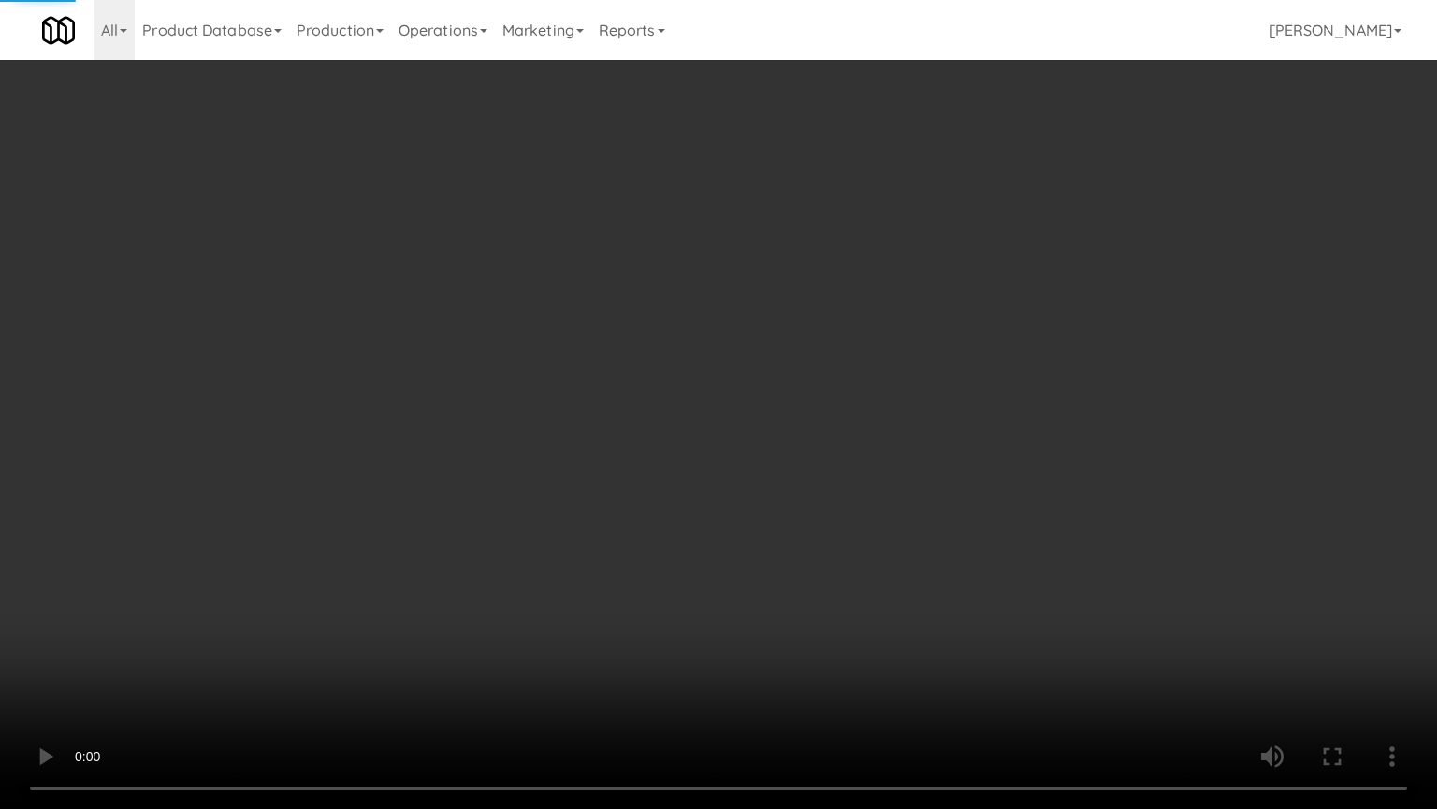
click at [434, 430] on video at bounding box center [718, 404] width 1437 height 809
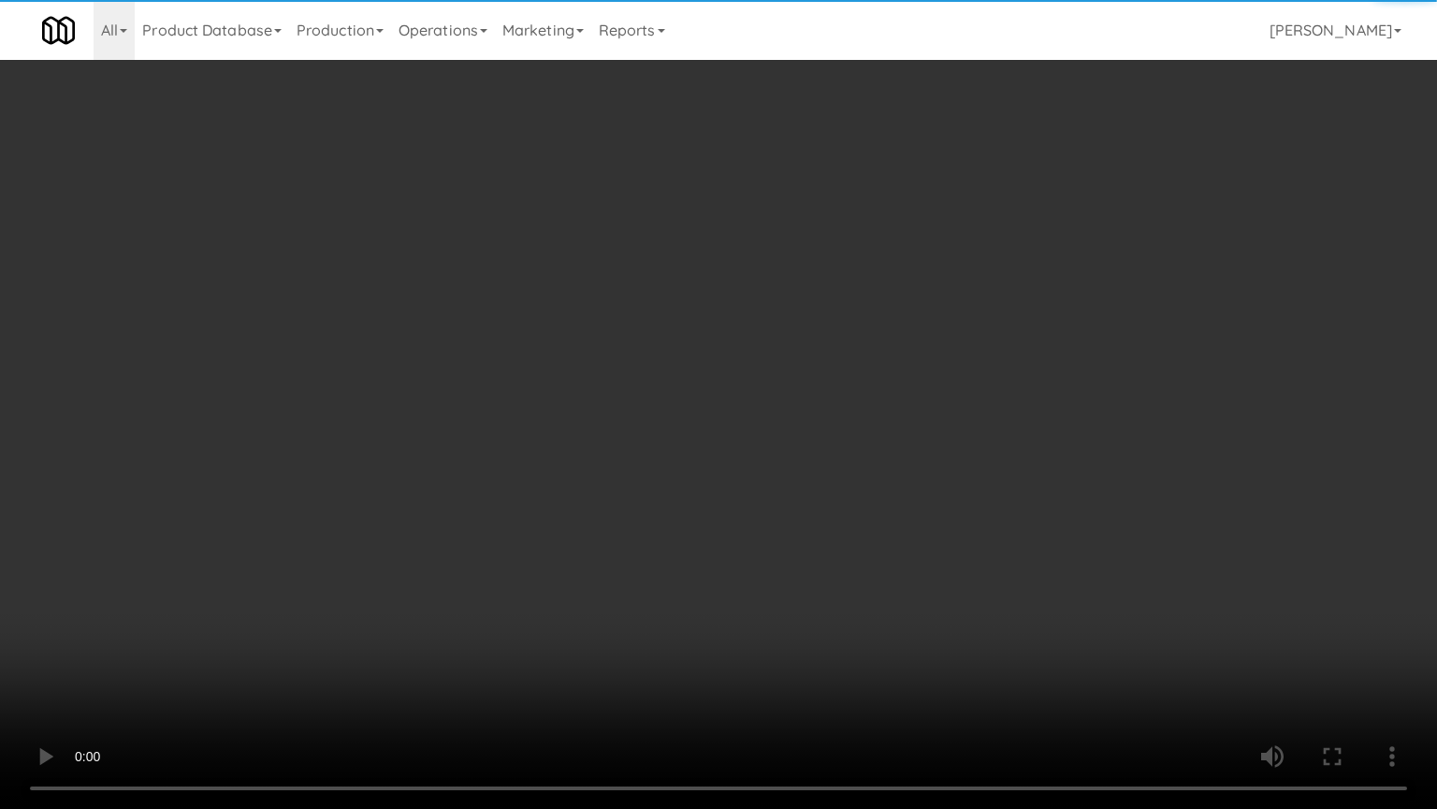
click at [492, 266] on video at bounding box center [718, 404] width 1437 height 809
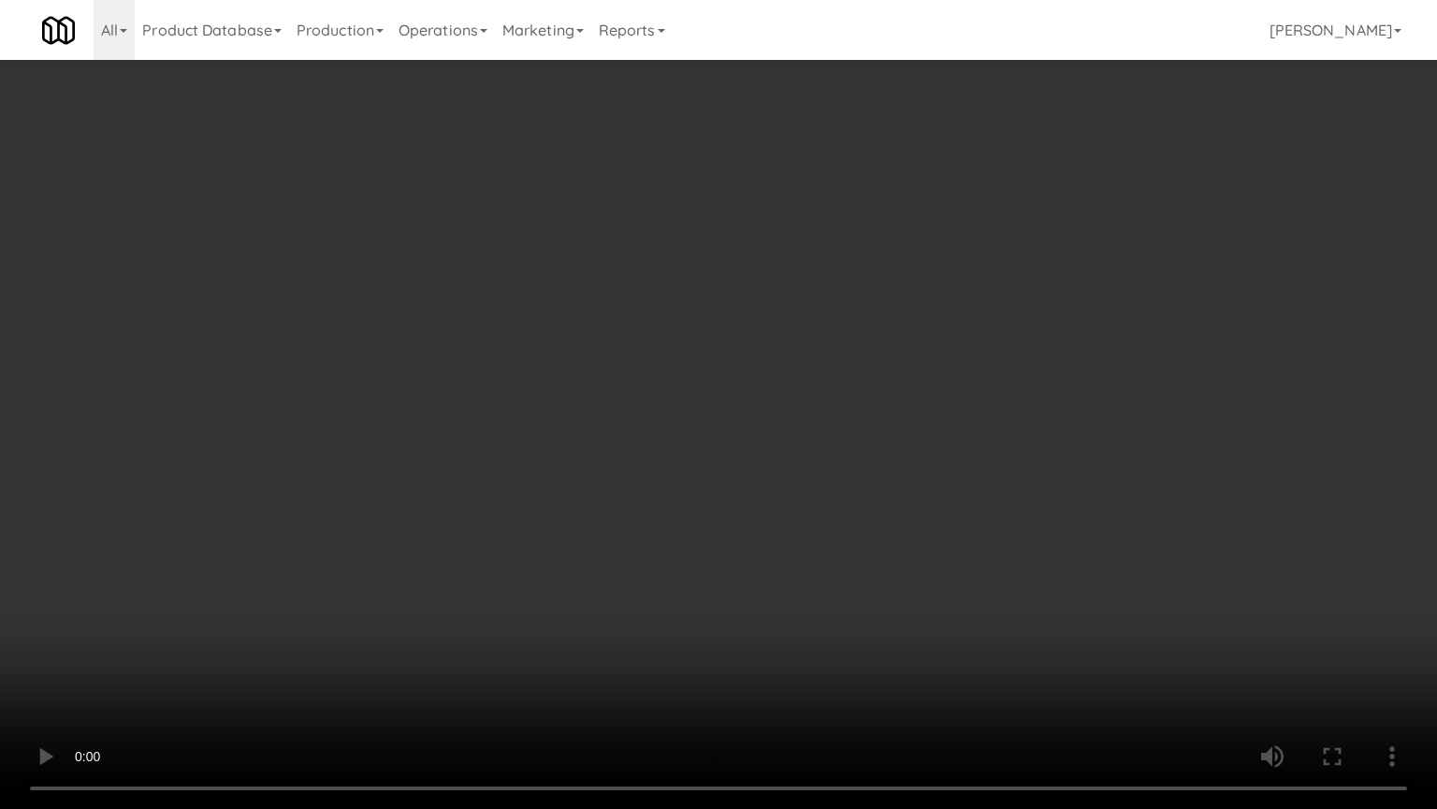
click at [507, 271] on video at bounding box center [718, 404] width 1437 height 809
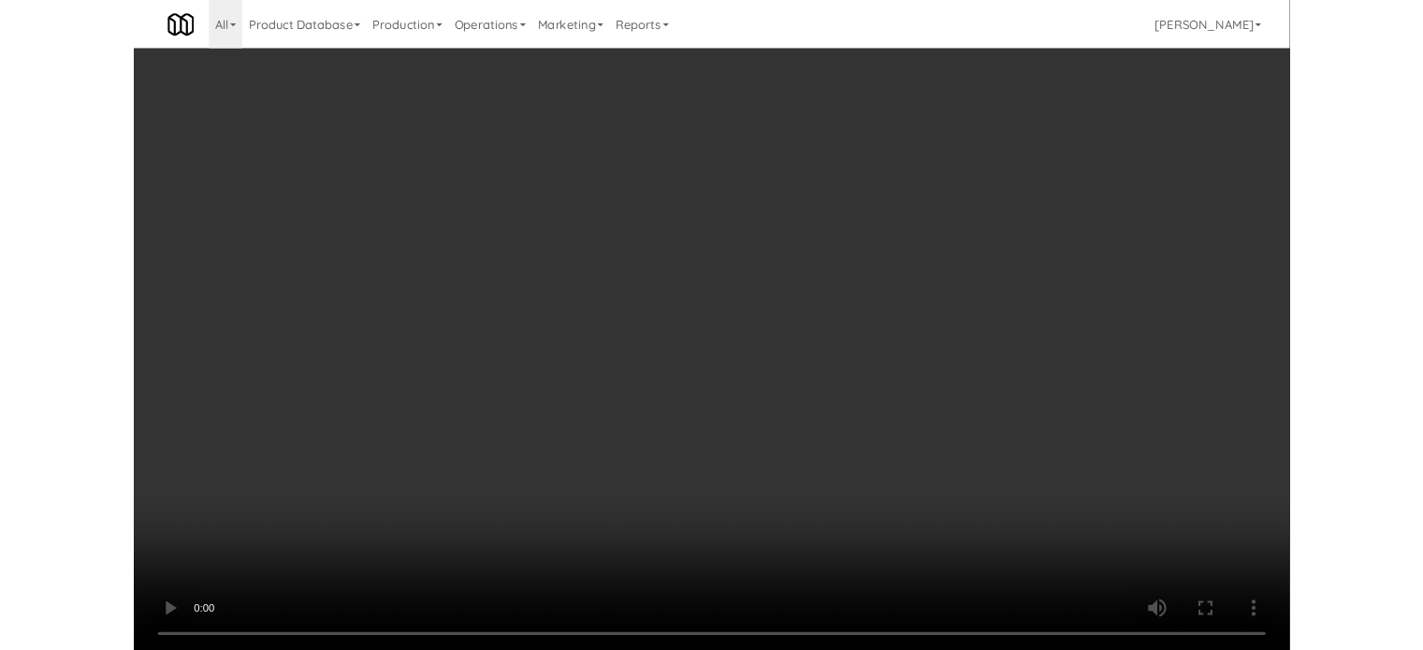
scroll to position [76, 0]
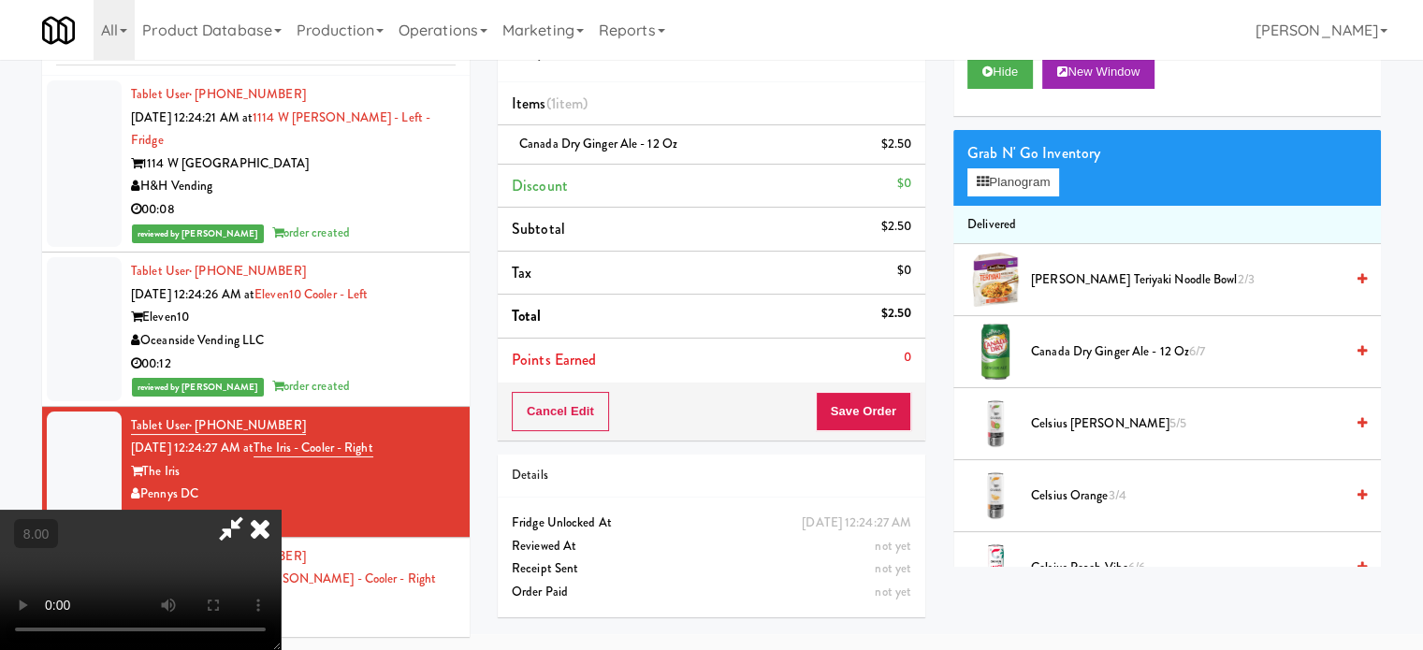
click at [1089, 346] on span "Canada Dry Ginger Ale - 12 oz 6/7" at bounding box center [1187, 352] width 313 height 23
click at [281, 510] on video at bounding box center [140, 580] width 281 height 140
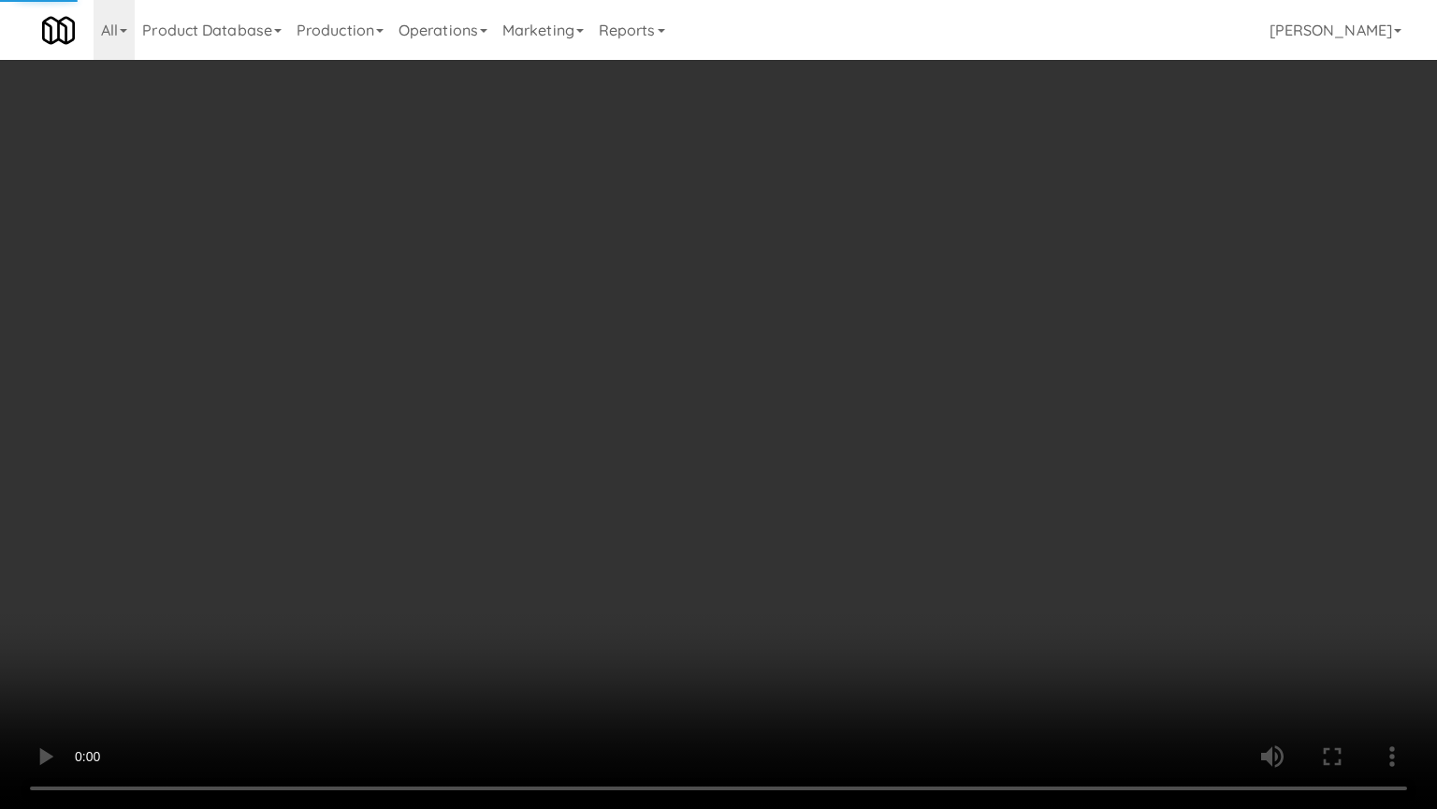
click at [480, 394] on video at bounding box center [718, 404] width 1437 height 809
click at [618, 574] on video at bounding box center [718, 404] width 1437 height 809
click at [620, 488] on video at bounding box center [718, 404] width 1437 height 809
click at [633, 498] on video at bounding box center [718, 404] width 1437 height 809
click at [633, 497] on video at bounding box center [718, 404] width 1437 height 809
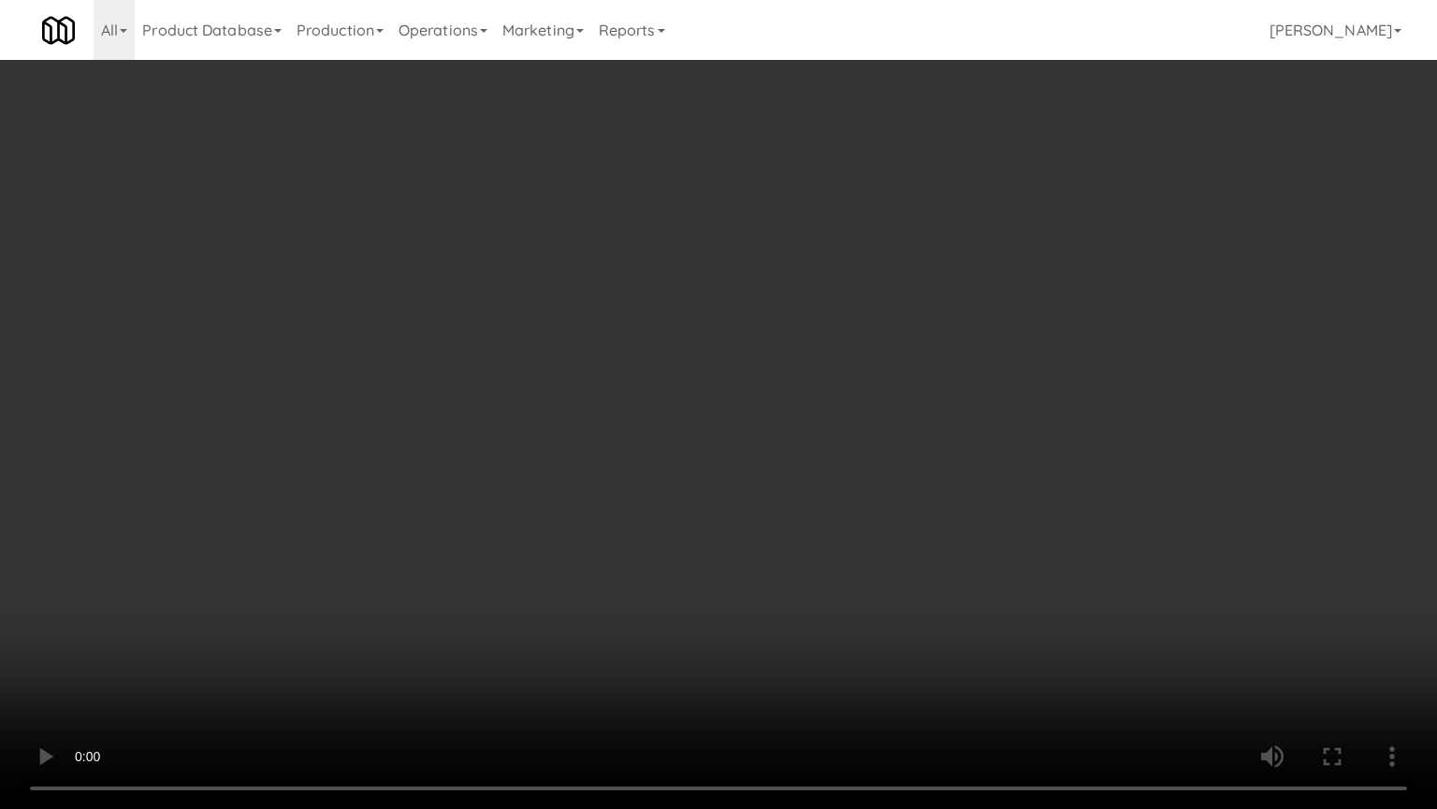
click at [650, 498] on video at bounding box center [718, 404] width 1437 height 809
drag, startPoint x: 693, startPoint y: 495, endPoint x: 853, endPoint y: 343, distance: 221.8
click at [693, 495] on video at bounding box center [718, 404] width 1437 height 809
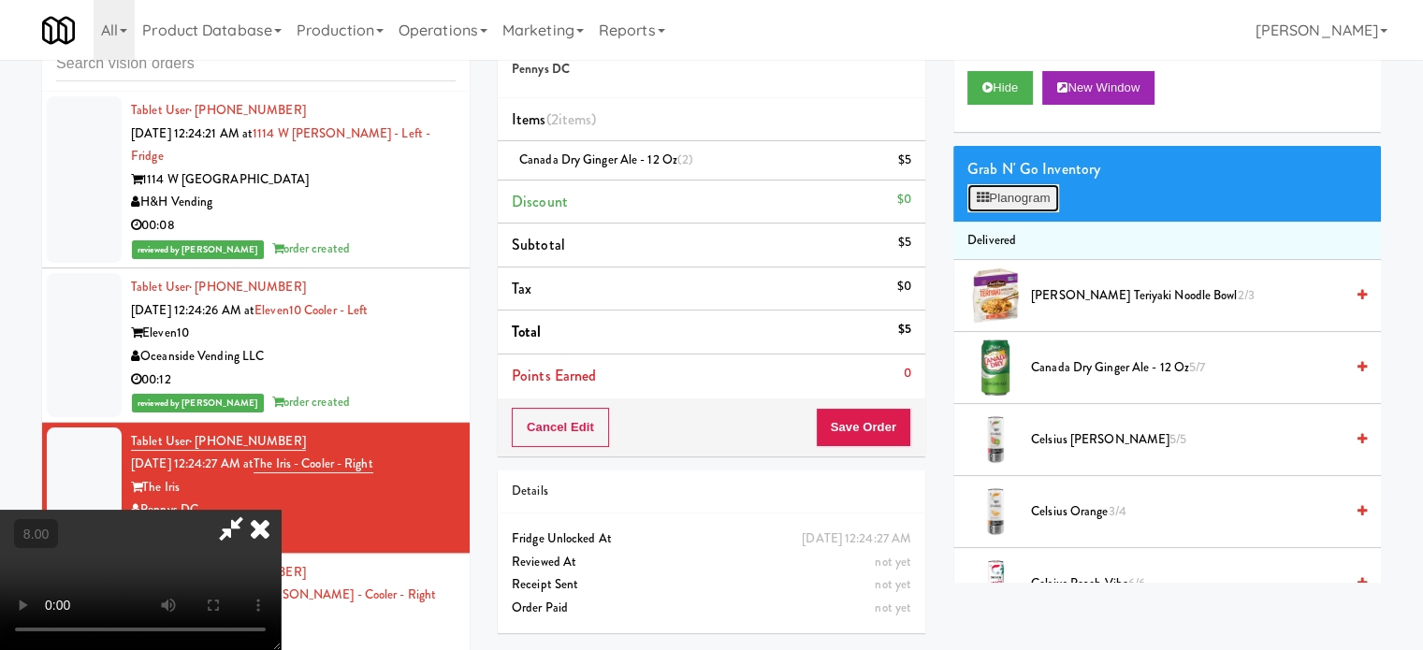
click at [1030, 187] on button "Planogram" at bounding box center [1014, 198] width 92 height 28
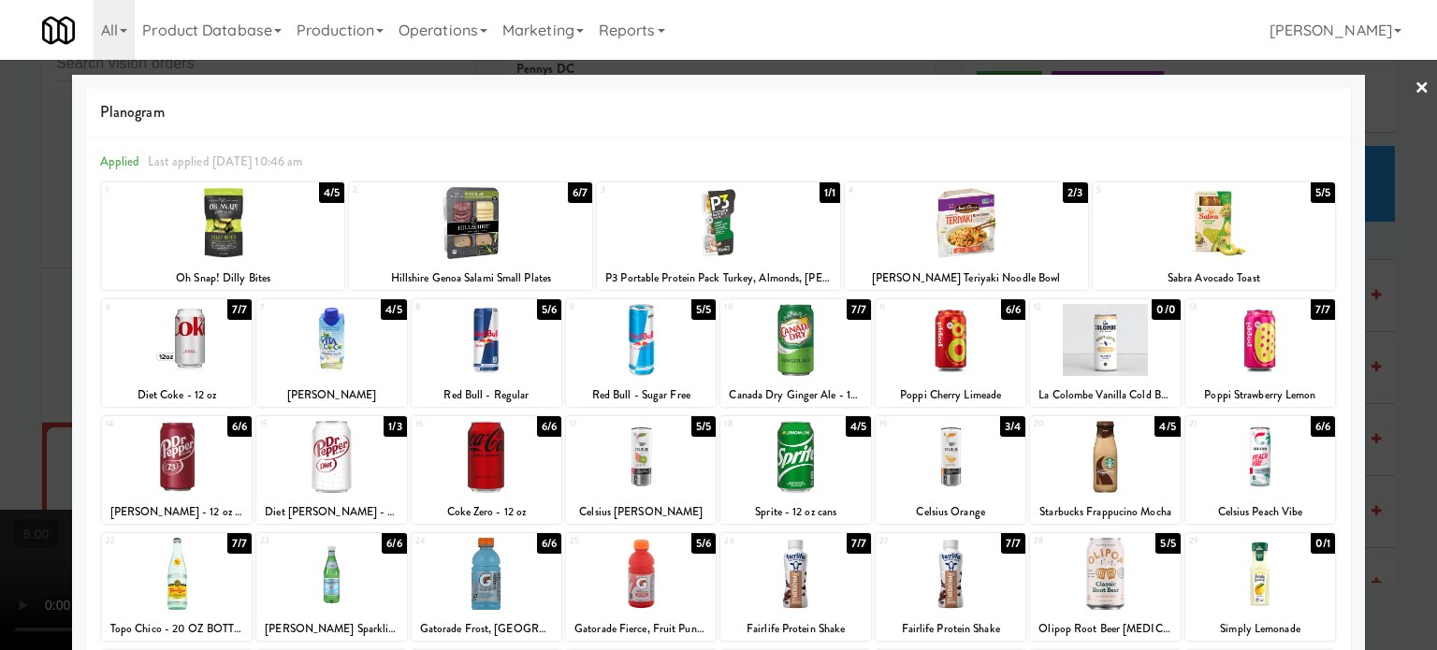
click at [542, 309] on div "5/6" at bounding box center [549, 309] width 24 height 21
drag, startPoint x: 1373, startPoint y: 385, endPoint x: 1386, endPoint y: 379, distance: 14.3
click at [1376, 385] on div at bounding box center [718, 325] width 1437 height 650
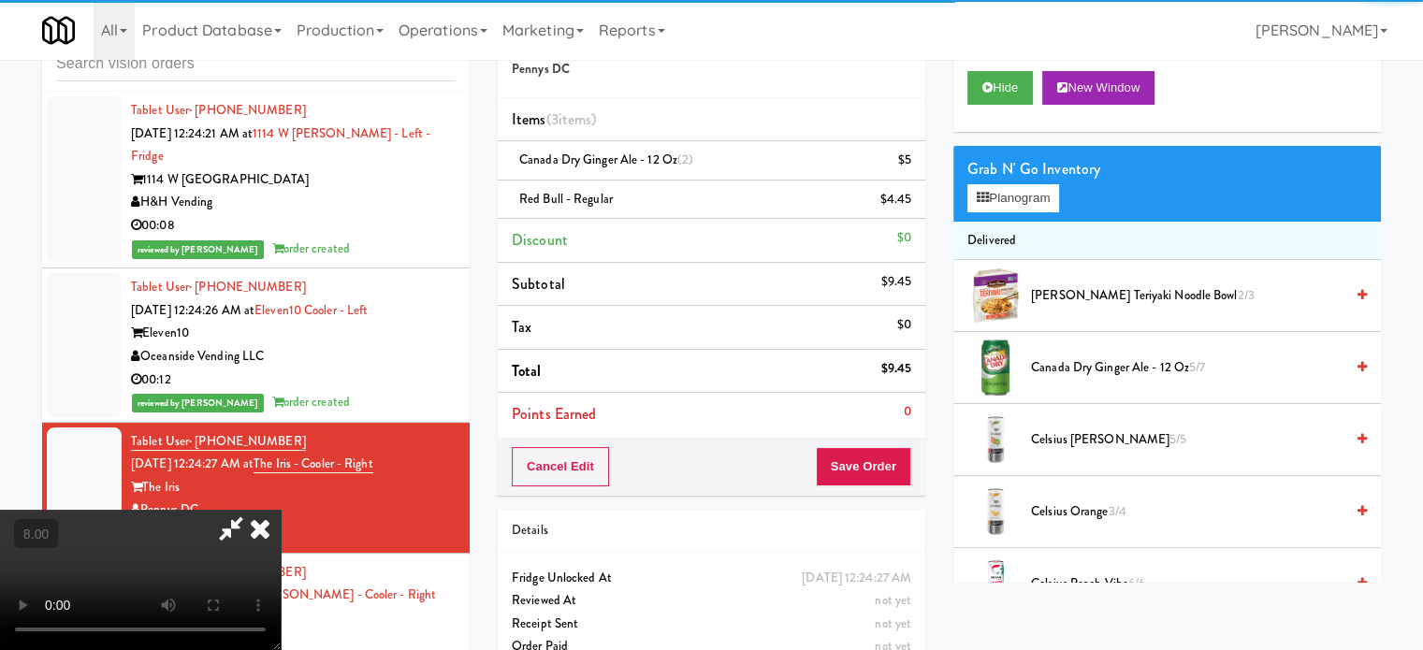
click at [281, 510] on video at bounding box center [140, 580] width 281 height 140
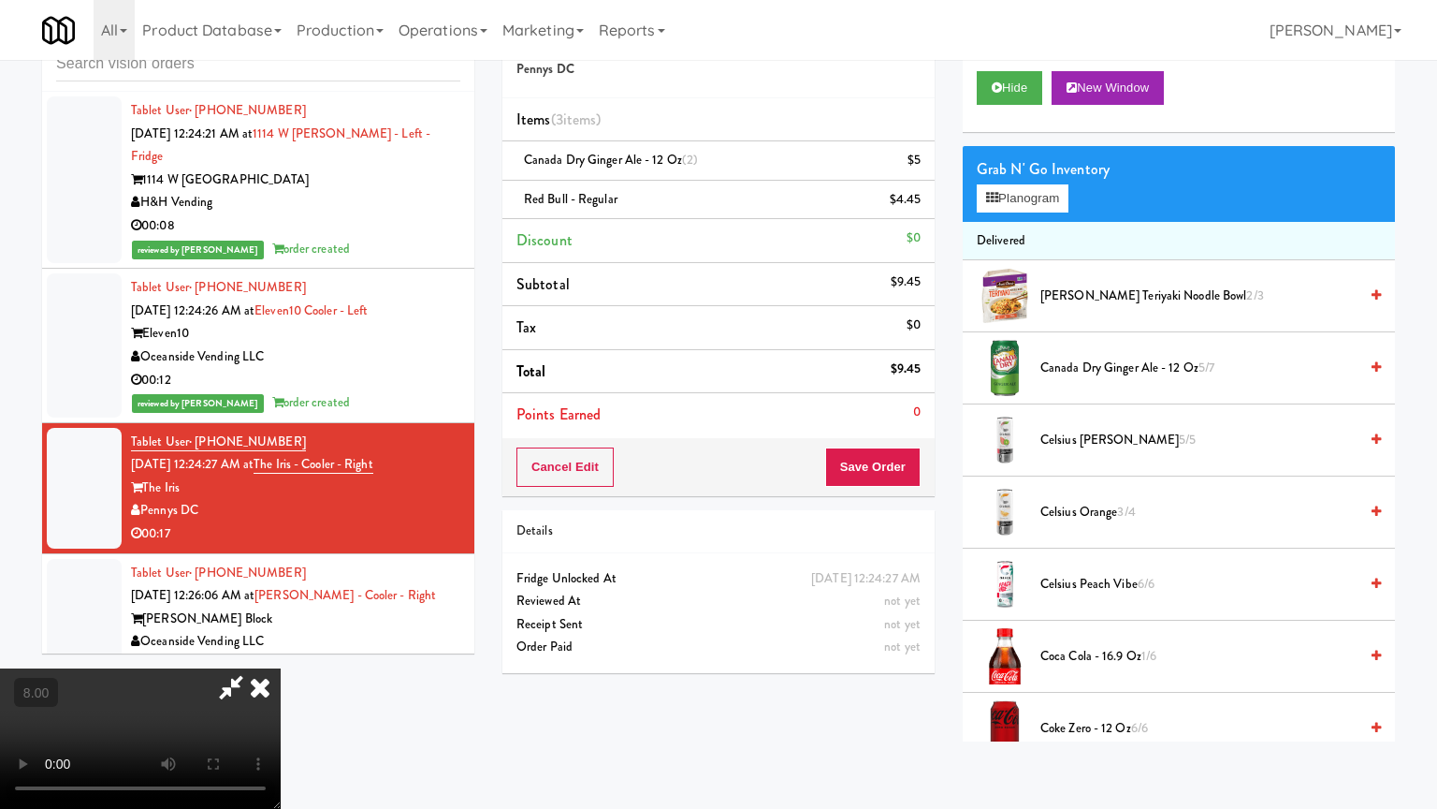
drag, startPoint x: 883, startPoint y: 636, endPoint x: 675, endPoint y: 504, distance: 246.9
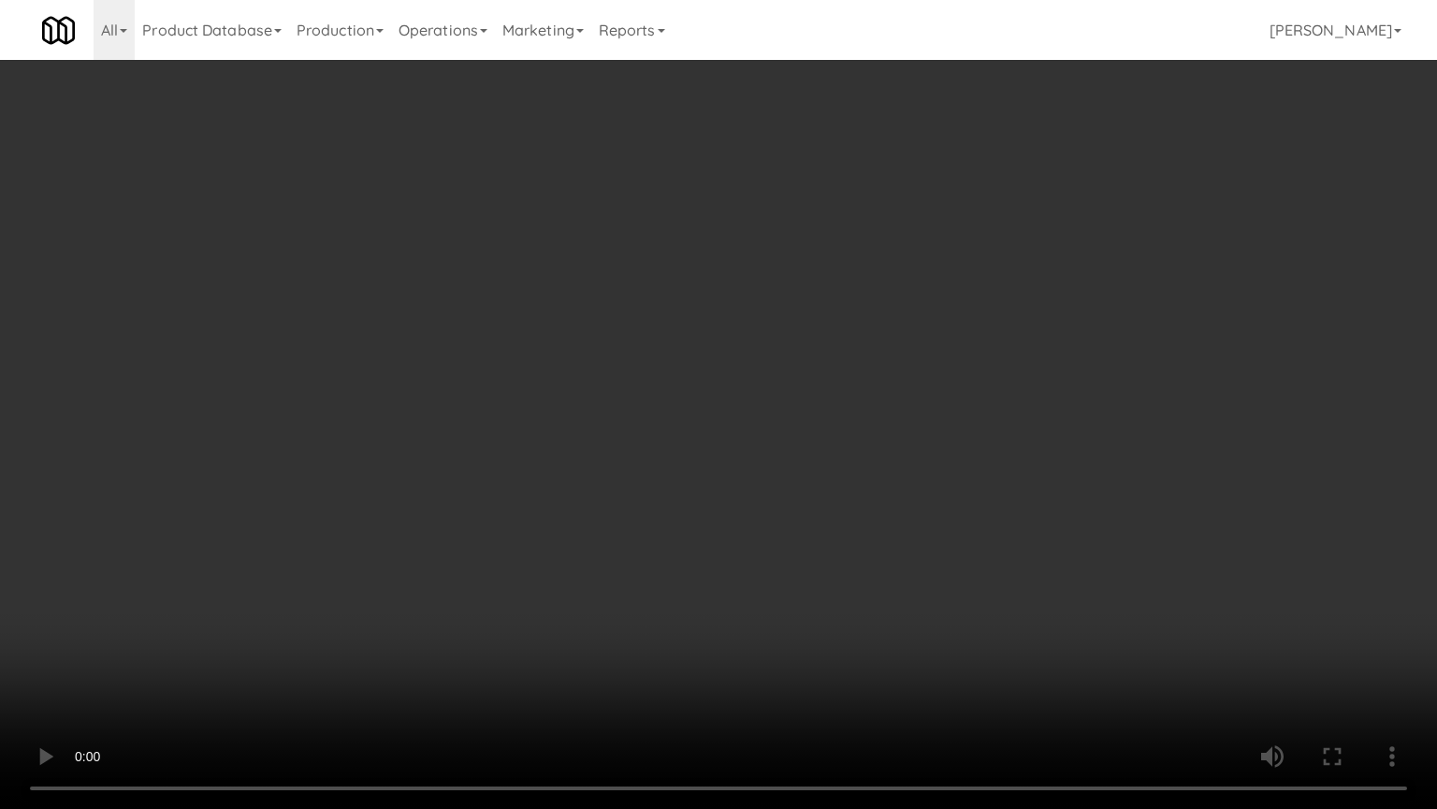
click at [881, 634] on video at bounding box center [718, 404] width 1437 height 809
click at [644, 500] on video at bounding box center [718, 404] width 1437 height 809
click at [663, 503] on video at bounding box center [718, 404] width 1437 height 809
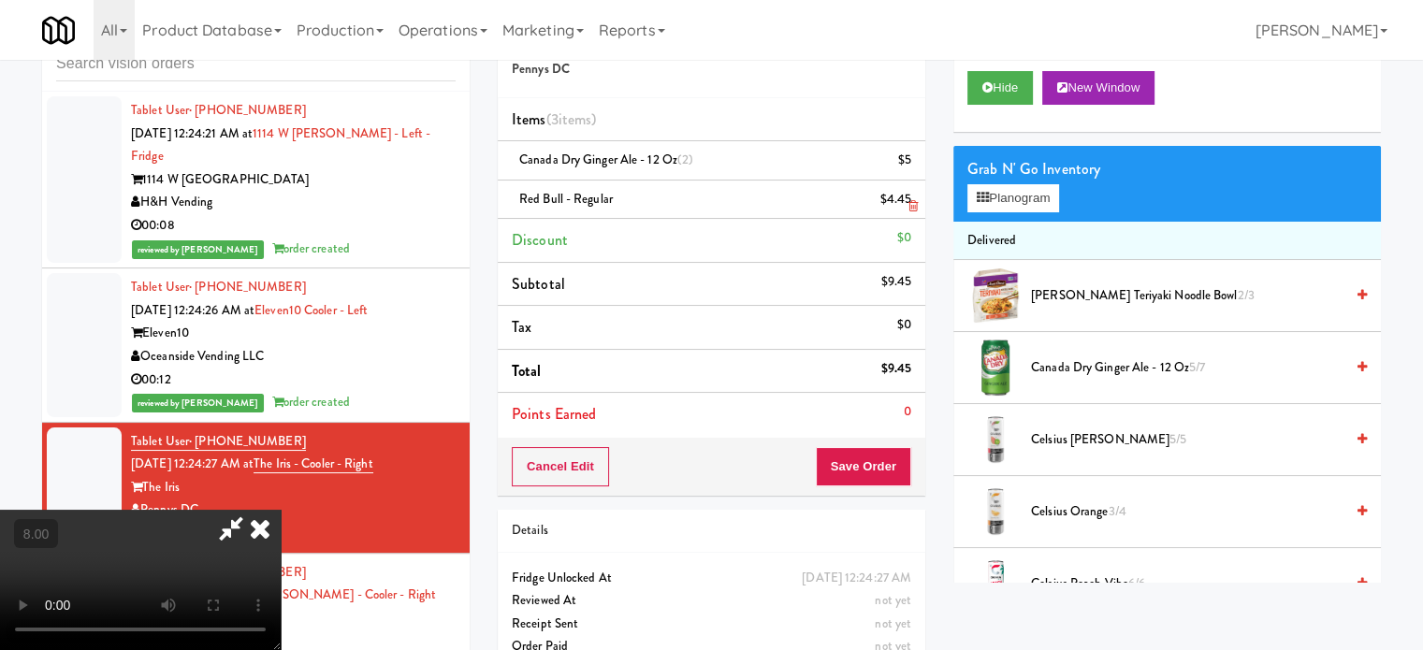
click at [281, 510] on icon at bounding box center [260, 528] width 41 height 37
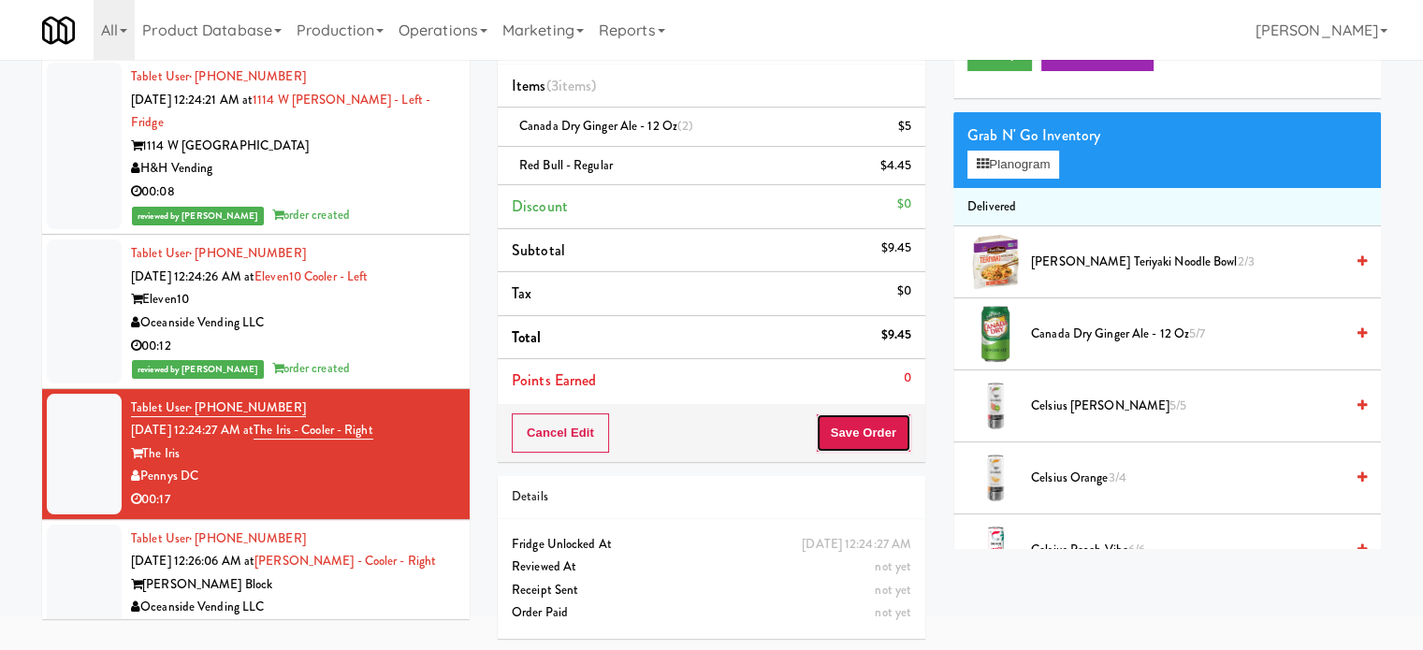
click at [847, 430] on button "Save Order" at bounding box center [863, 433] width 95 height 39
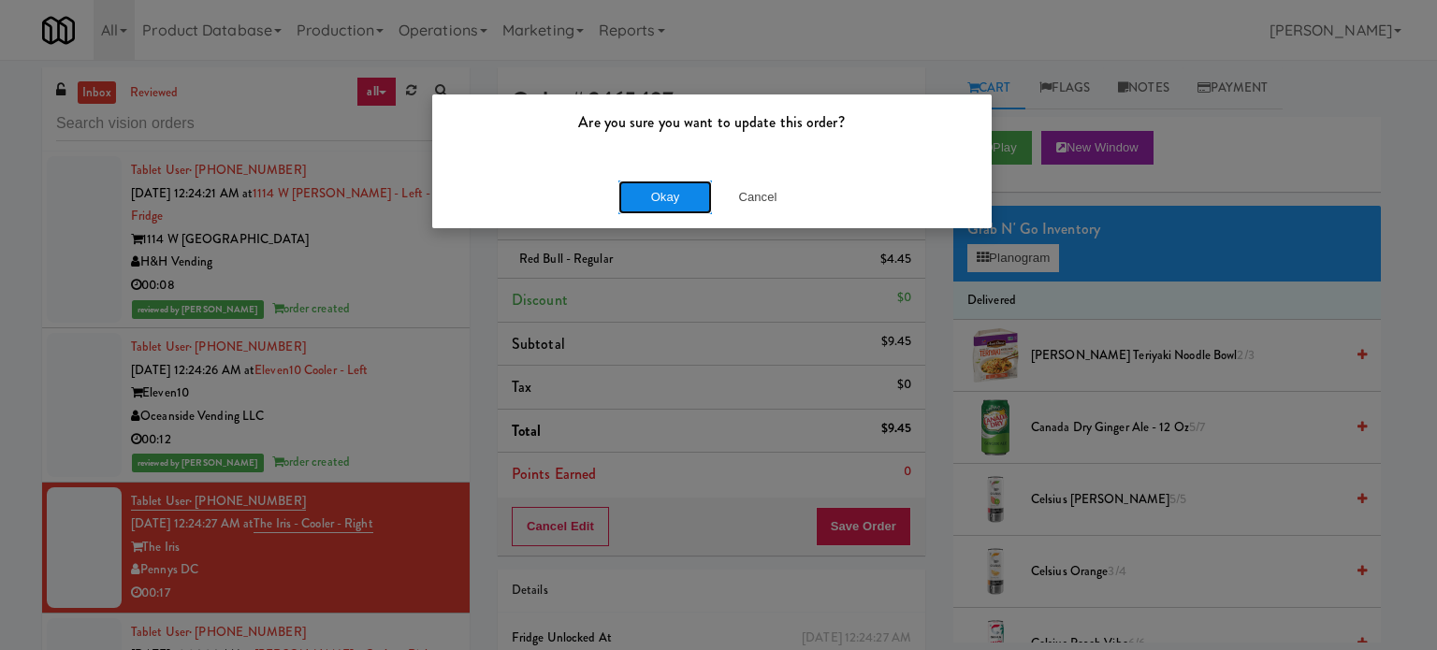
click at [661, 182] on button "Okay" at bounding box center [666, 198] width 94 height 34
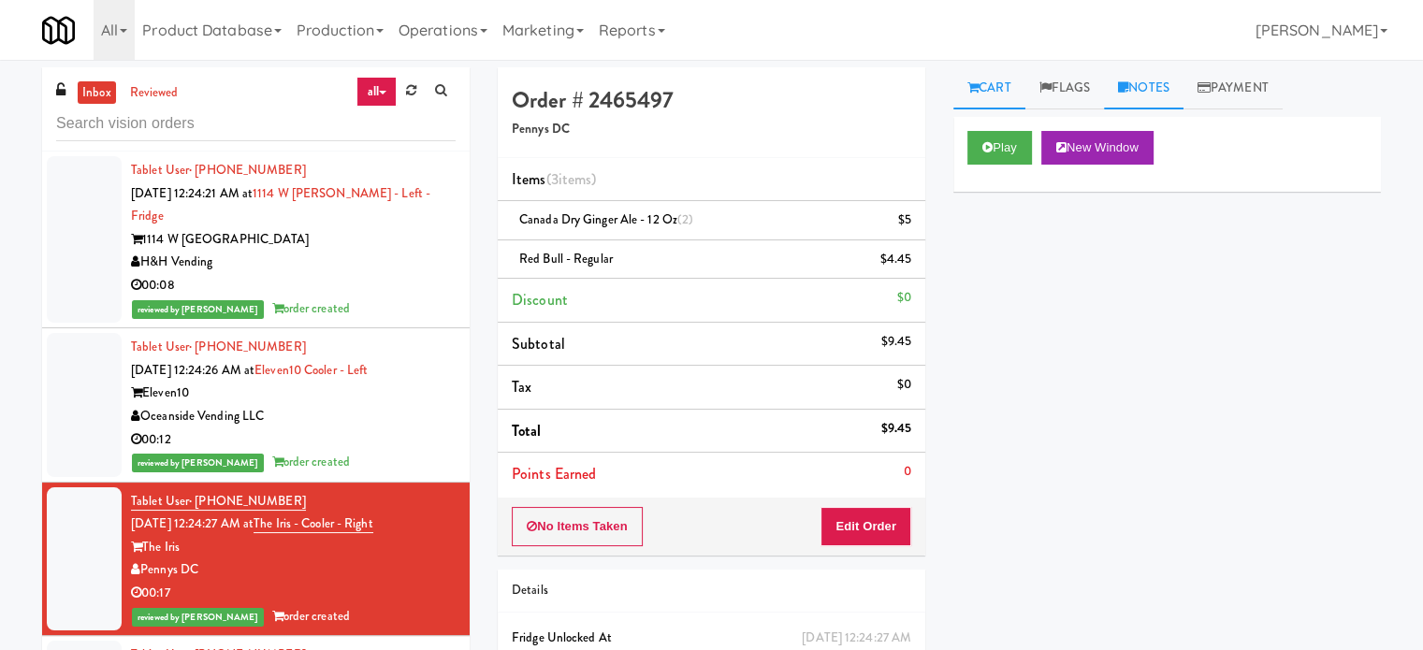
click at [1160, 83] on link "Notes" at bounding box center [1144, 88] width 80 height 42
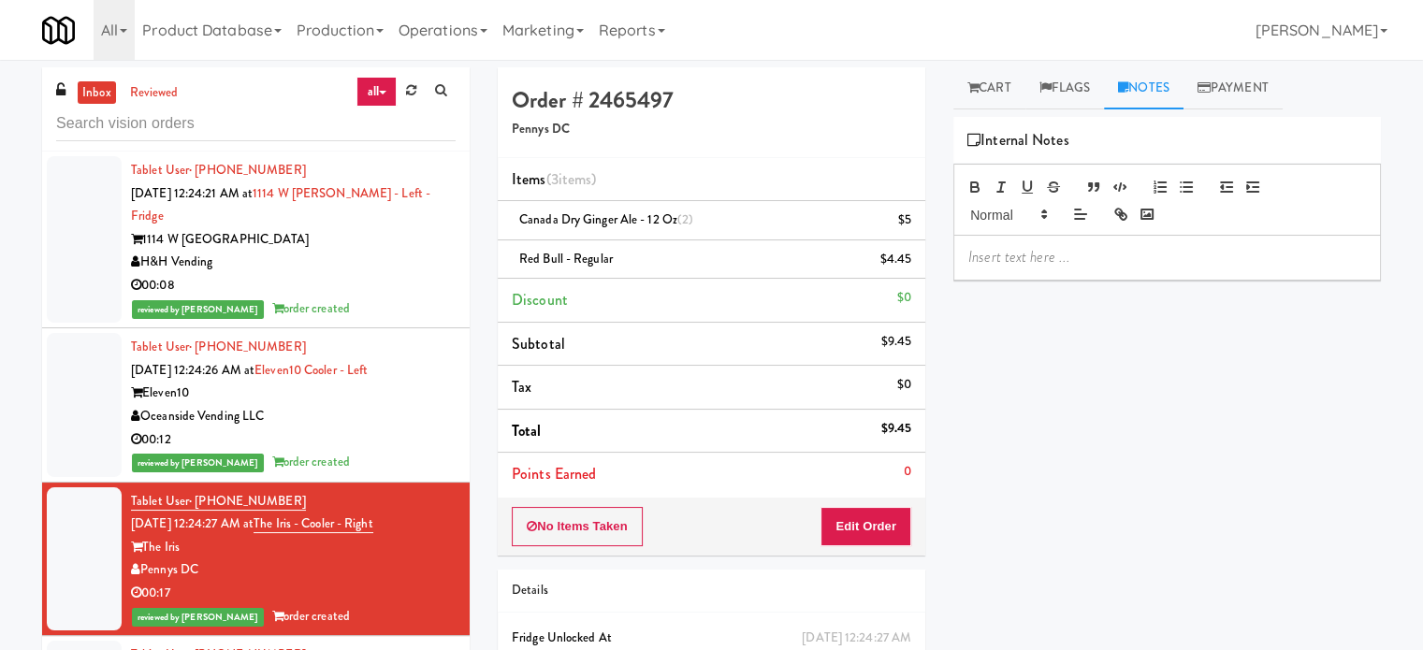
click at [1056, 257] on p at bounding box center [1168, 257] width 398 height 21
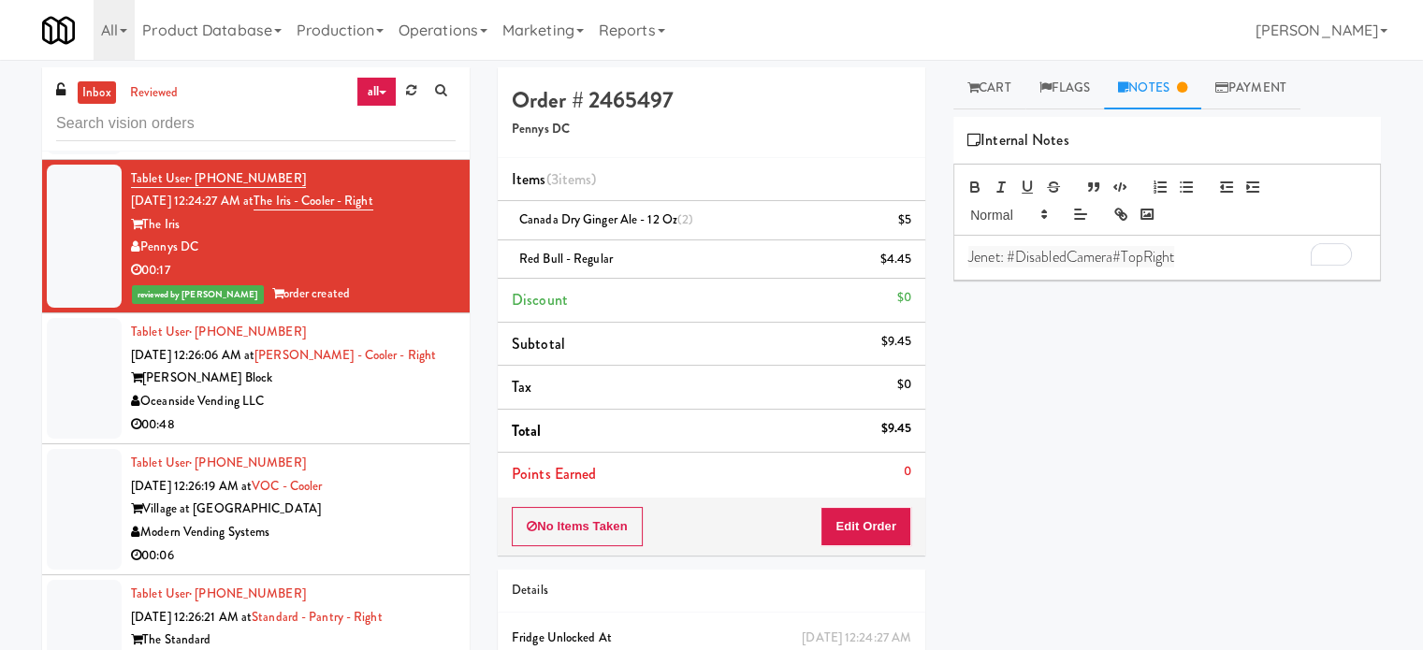
scroll to position [392, 0]
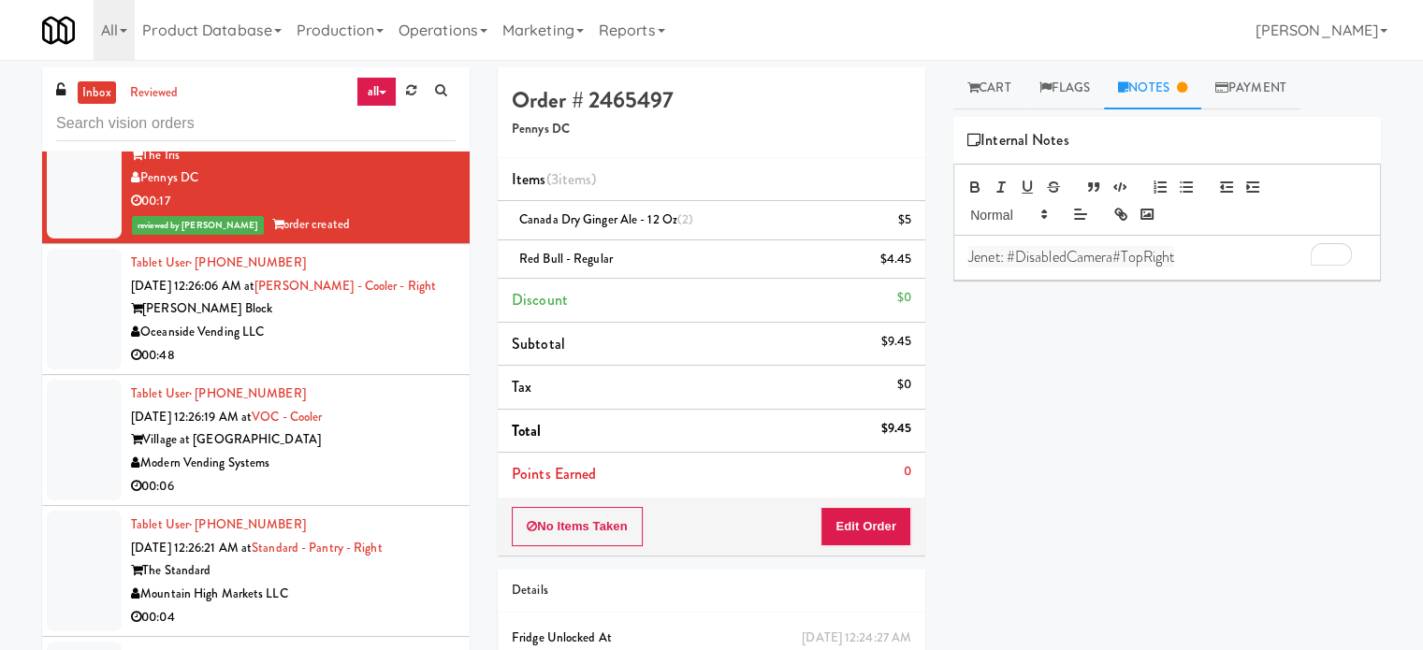
click at [416, 344] on div "00:48" at bounding box center [293, 355] width 325 height 23
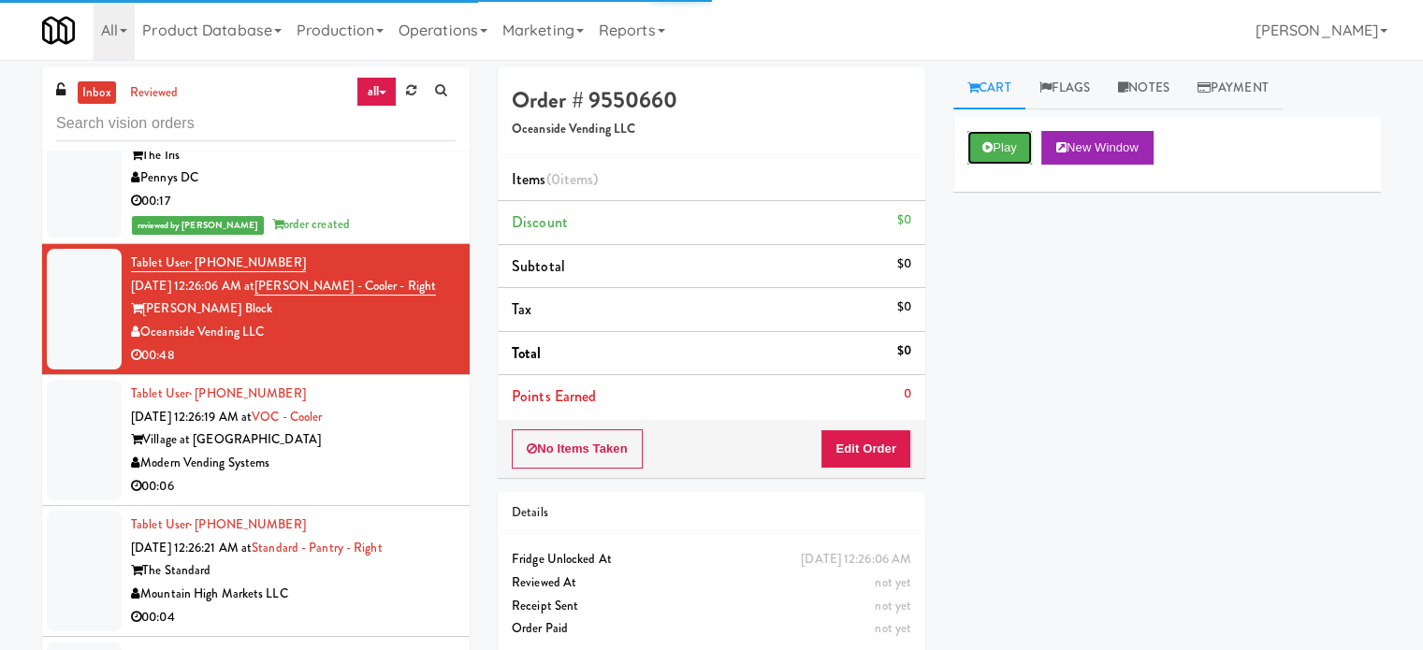
click at [1002, 167] on div "Play New Window" at bounding box center [1168, 154] width 428 height 75
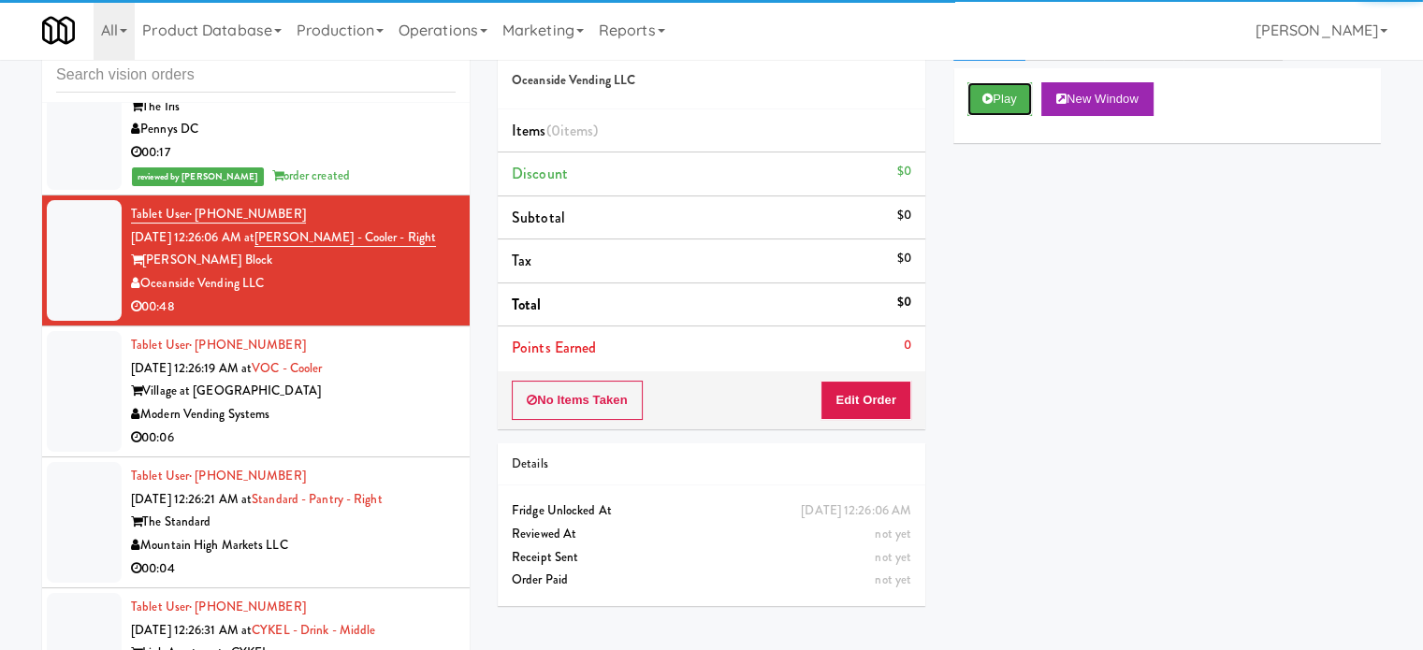
scroll to position [76, 0]
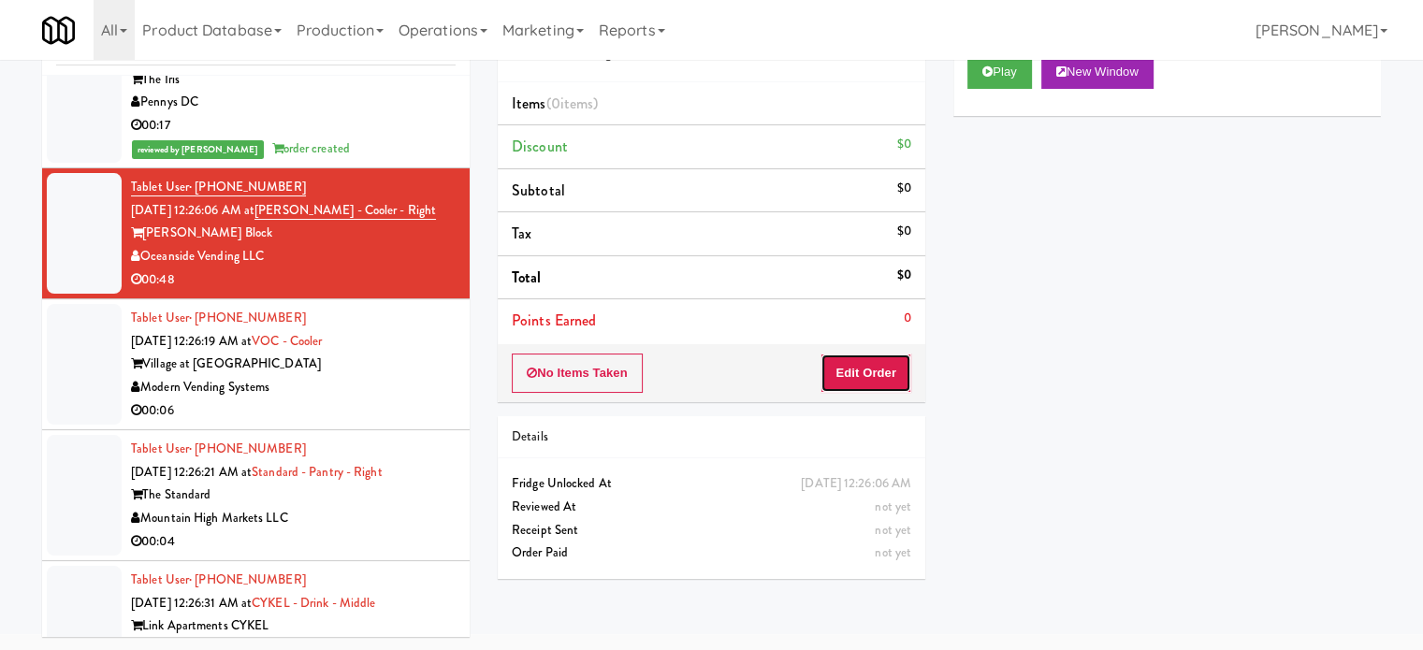
drag, startPoint x: 866, startPoint y: 372, endPoint x: 889, endPoint y: 336, distance: 43.4
click at [869, 375] on button "Edit Order" at bounding box center [866, 373] width 91 height 39
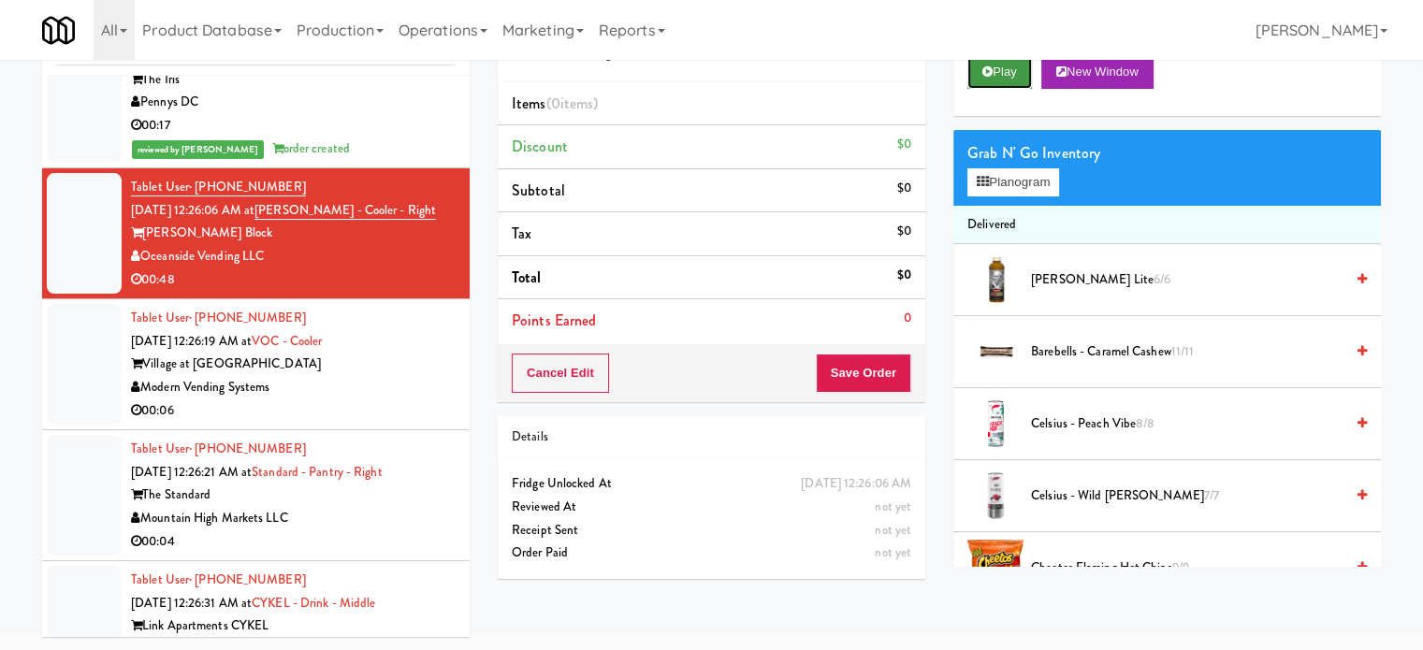
click at [1020, 78] on button "Play" at bounding box center [1000, 72] width 65 height 34
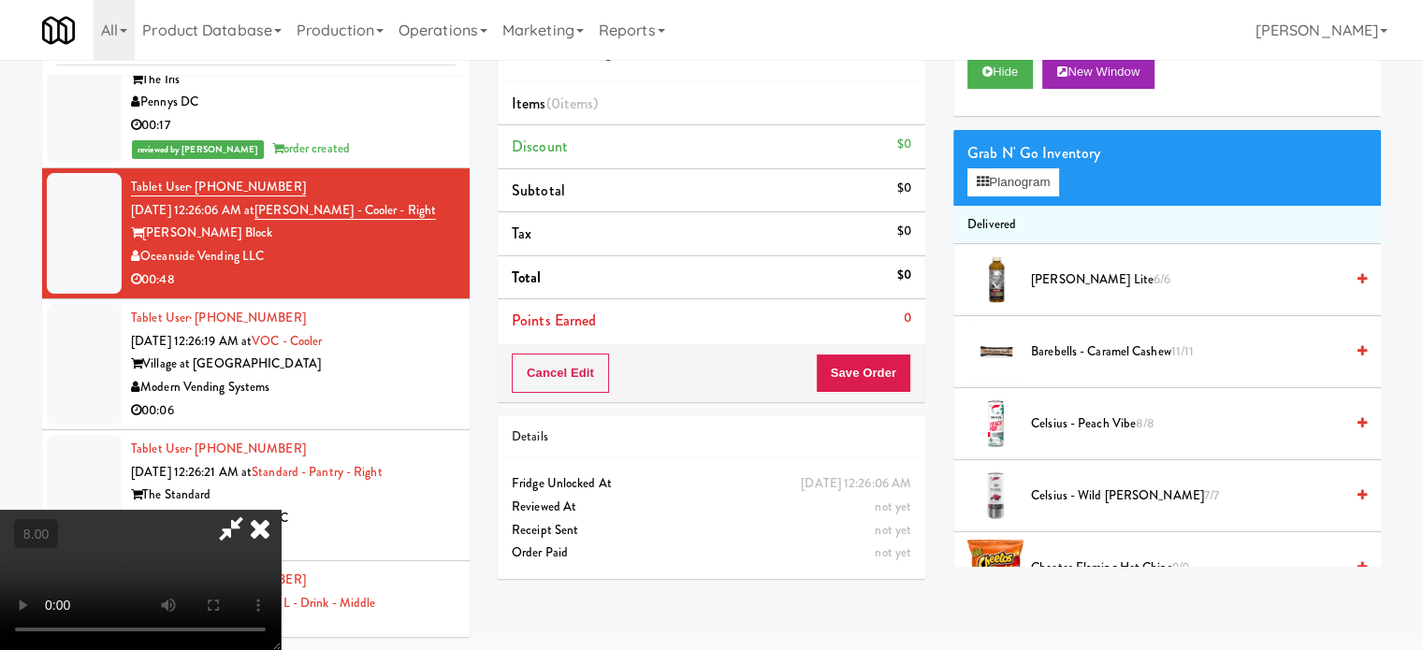
click at [281, 510] on video at bounding box center [140, 580] width 281 height 140
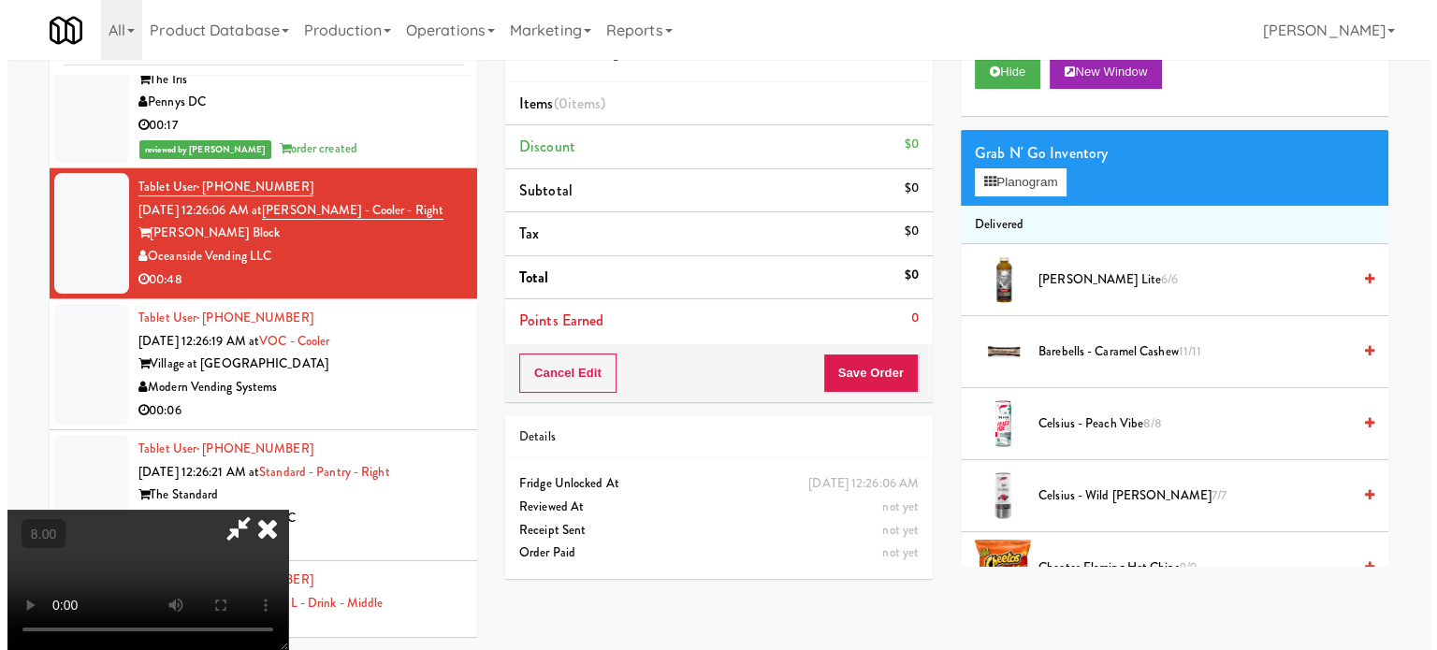
scroll to position [60, 0]
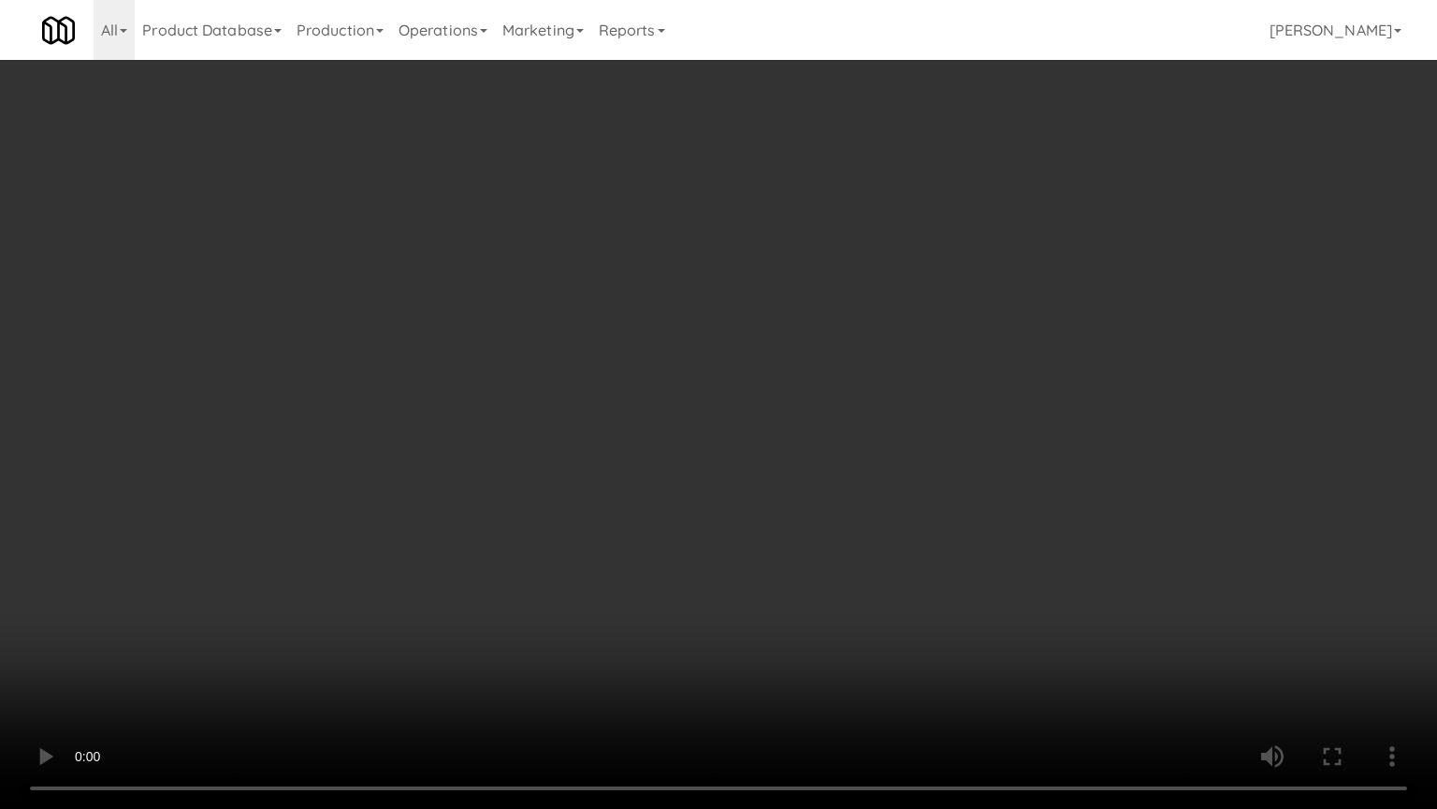
click at [655, 398] on video at bounding box center [718, 404] width 1437 height 809
click at [655, 397] on video at bounding box center [718, 404] width 1437 height 809
click at [835, 442] on video at bounding box center [718, 404] width 1437 height 809
click at [734, 443] on video at bounding box center [718, 404] width 1437 height 809
click at [816, 440] on video at bounding box center [718, 404] width 1437 height 809
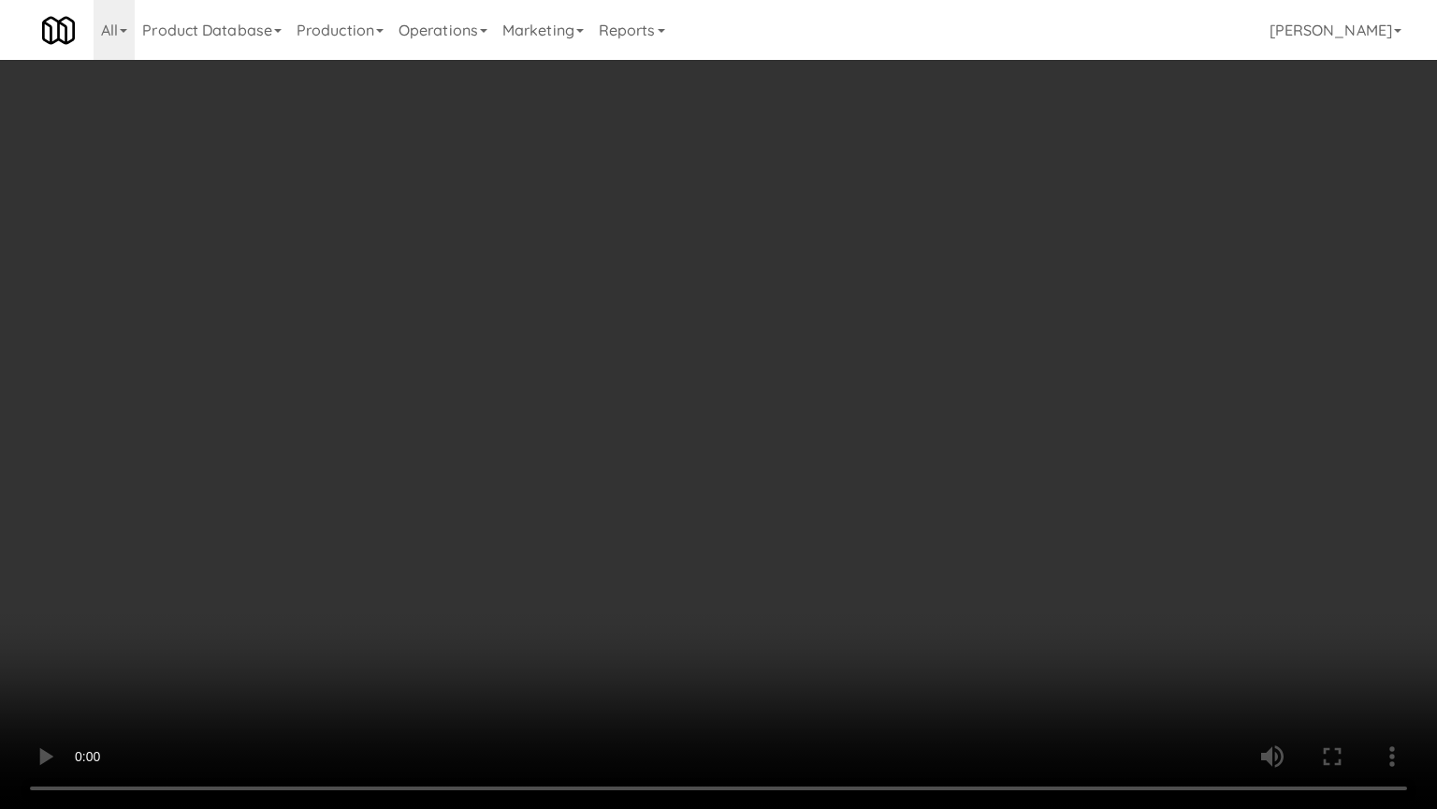
click at [202, 649] on video at bounding box center [718, 404] width 1437 height 809
click at [352, 437] on video at bounding box center [718, 404] width 1437 height 809
click at [355, 434] on video at bounding box center [718, 404] width 1437 height 809
click at [356, 441] on video at bounding box center [718, 404] width 1437 height 809
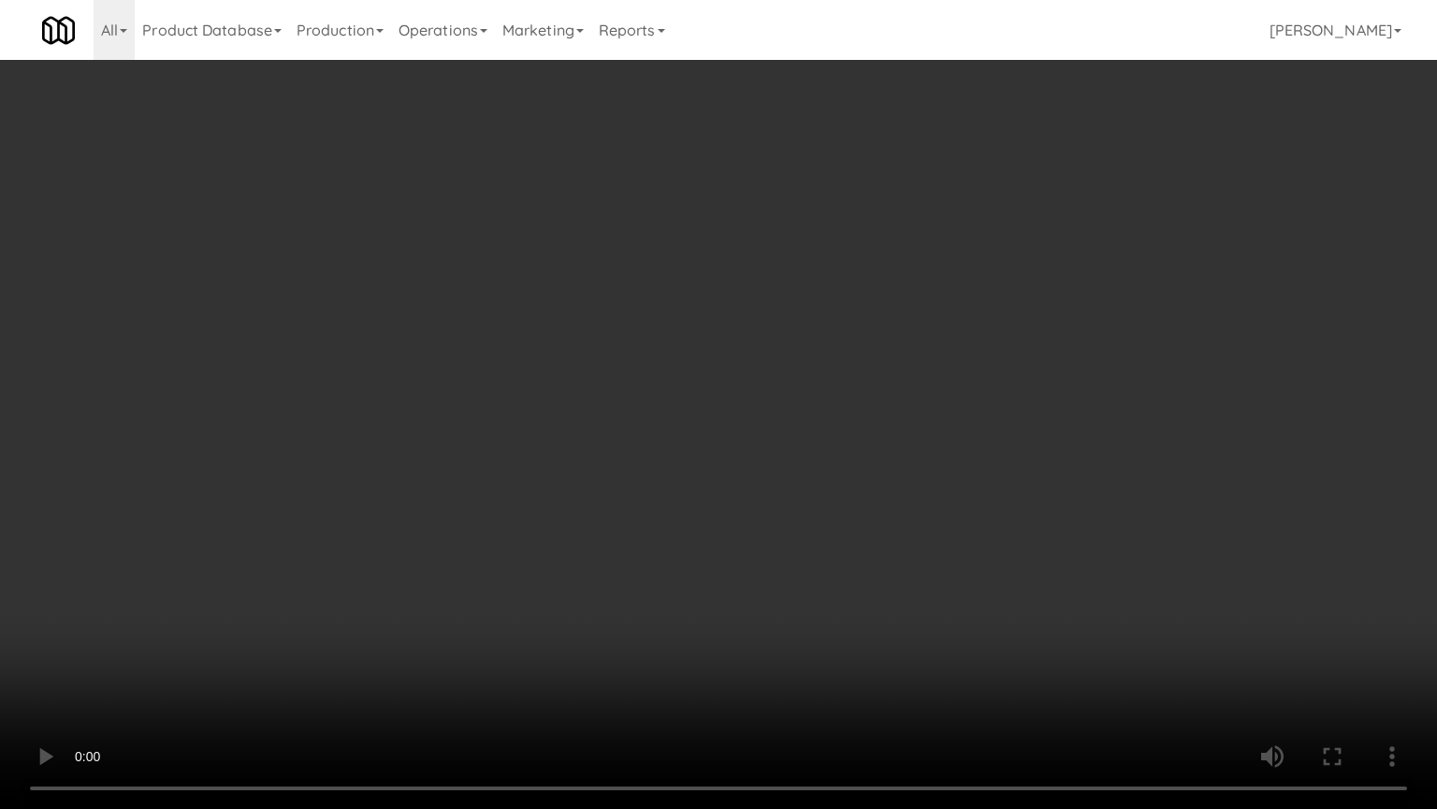
click at [468, 487] on video at bounding box center [718, 404] width 1437 height 809
click at [456, 487] on video at bounding box center [718, 404] width 1437 height 809
click at [503, 478] on video at bounding box center [718, 404] width 1437 height 809
drag, startPoint x: 494, startPoint y: 477, endPoint x: 516, endPoint y: 474, distance: 21.8
click at [502, 478] on video at bounding box center [718, 404] width 1437 height 809
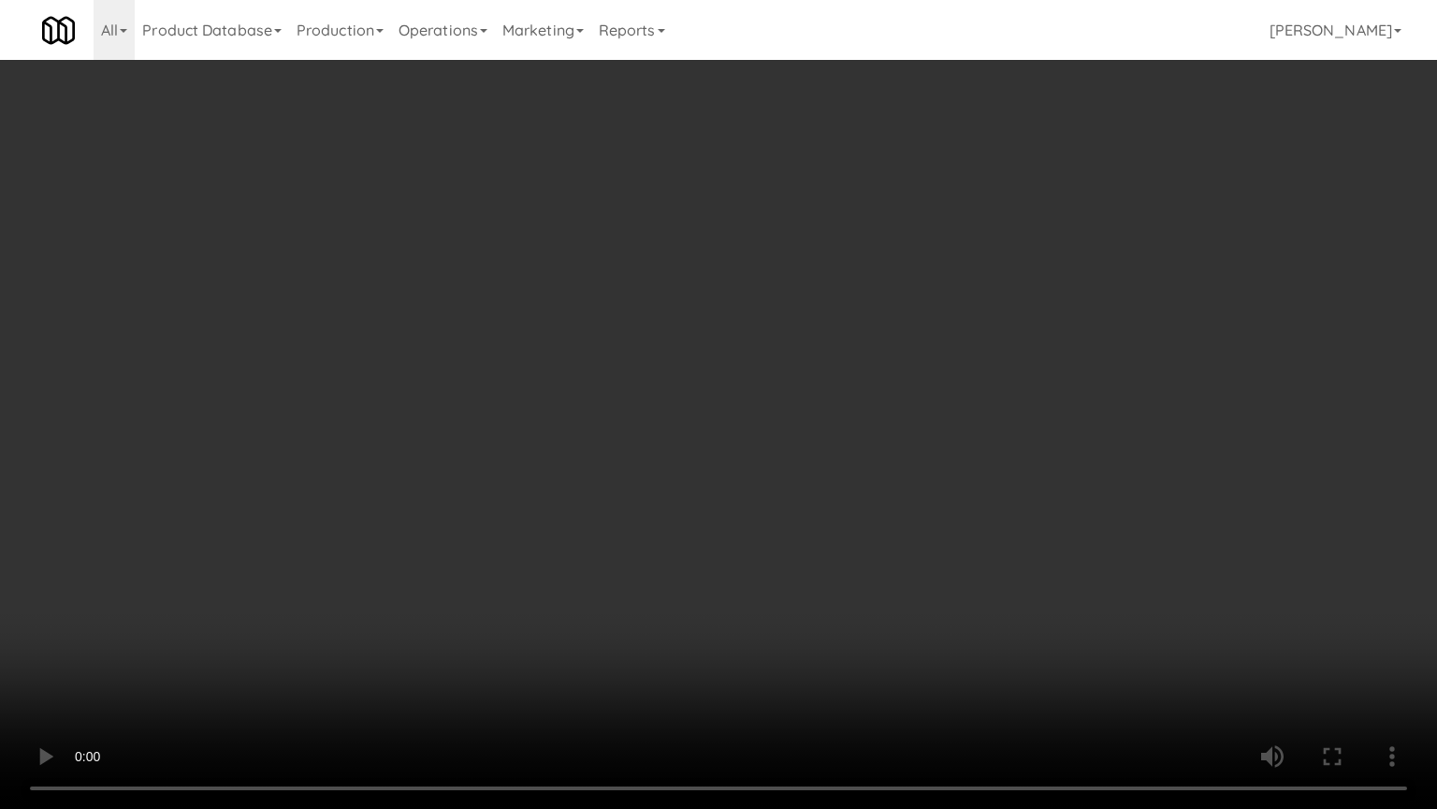
drag, startPoint x: 519, startPoint y: 472, endPoint x: 752, endPoint y: 298, distance: 290.9
click at [543, 464] on video at bounding box center [718, 404] width 1437 height 809
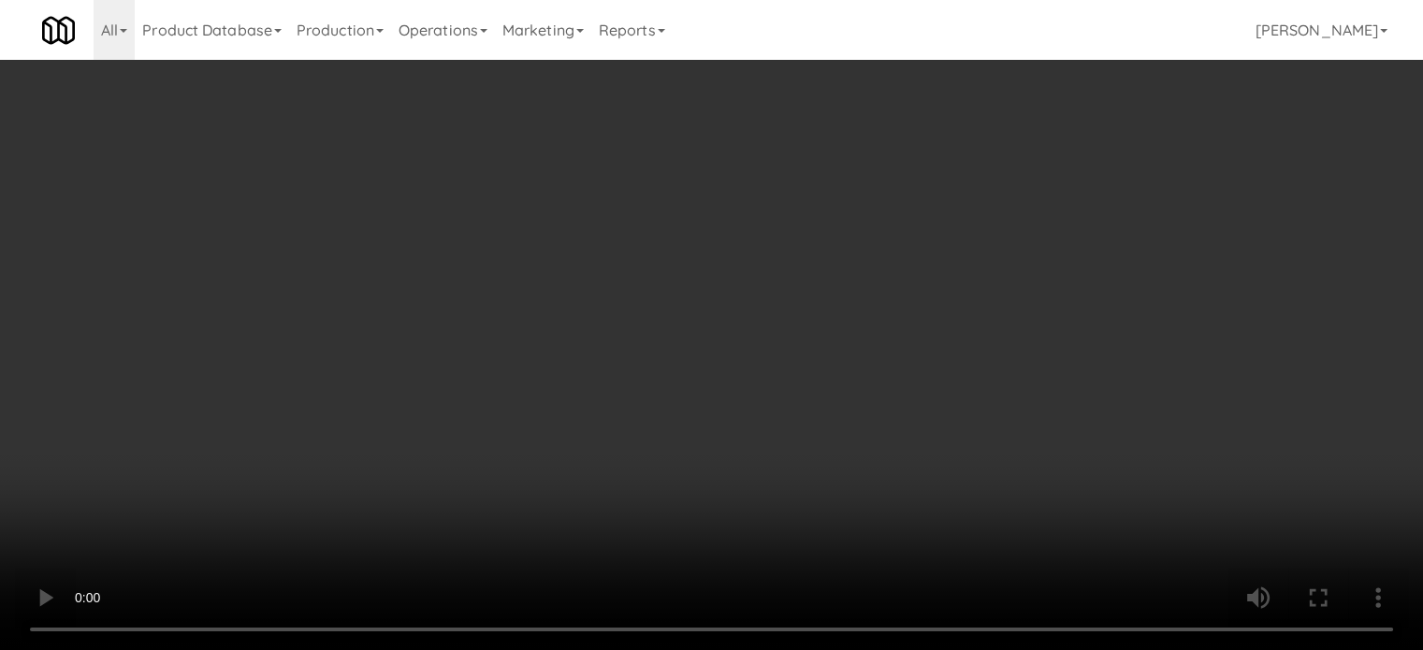
click at [1042, 176] on div "Grab N' Go Inventory" at bounding box center [1168, 169] width 400 height 28
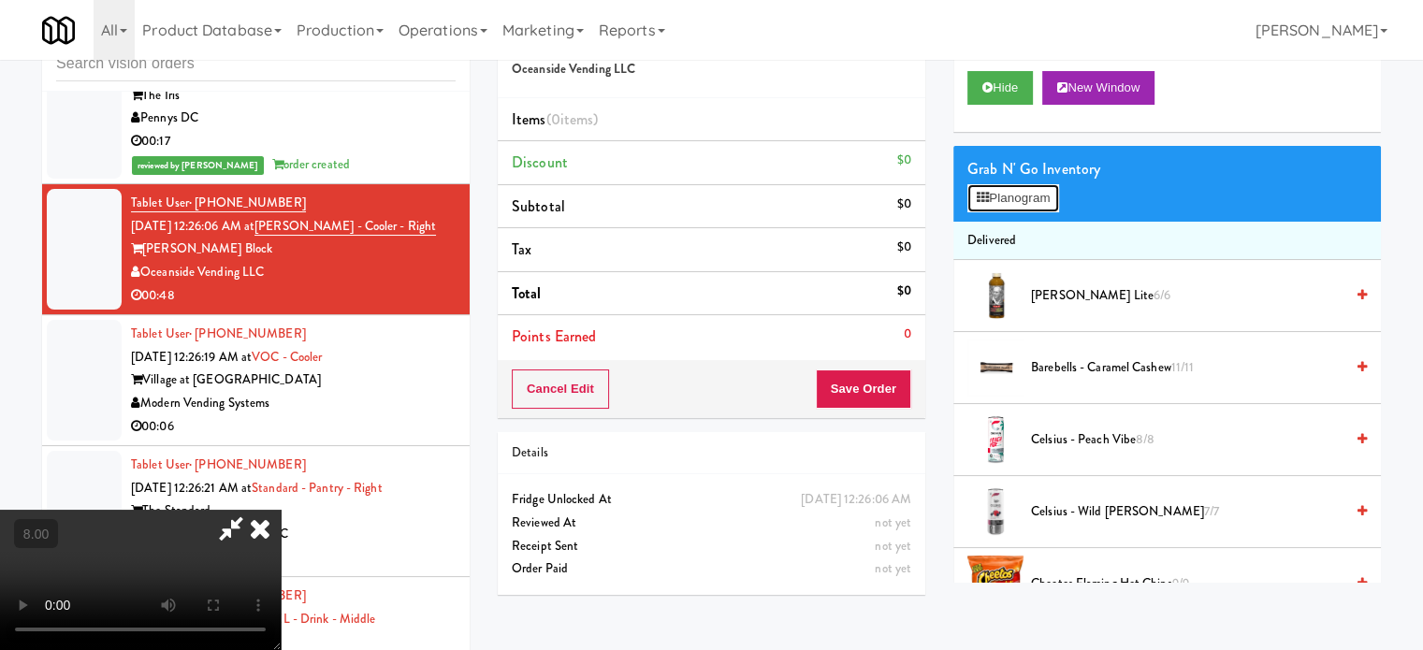
click at [1044, 197] on button "Planogram" at bounding box center [1014, 198] width 92 height 28
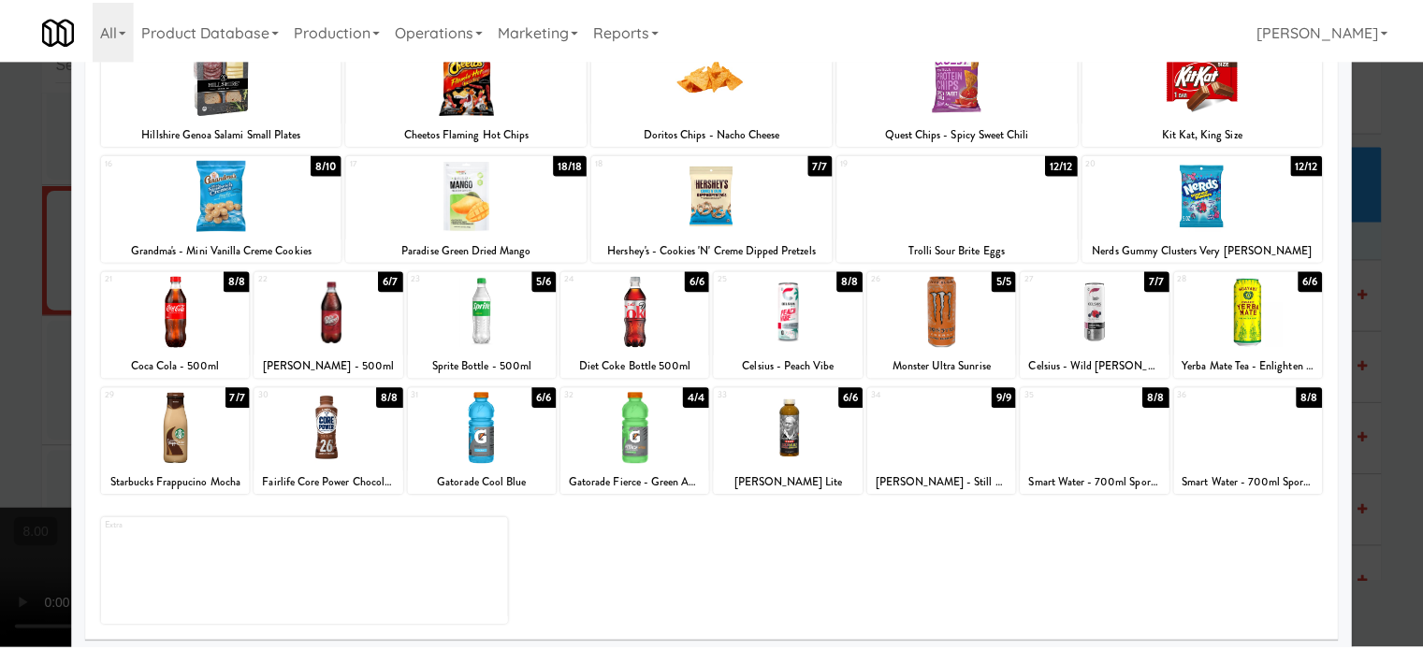
scroll to position [268, 0]
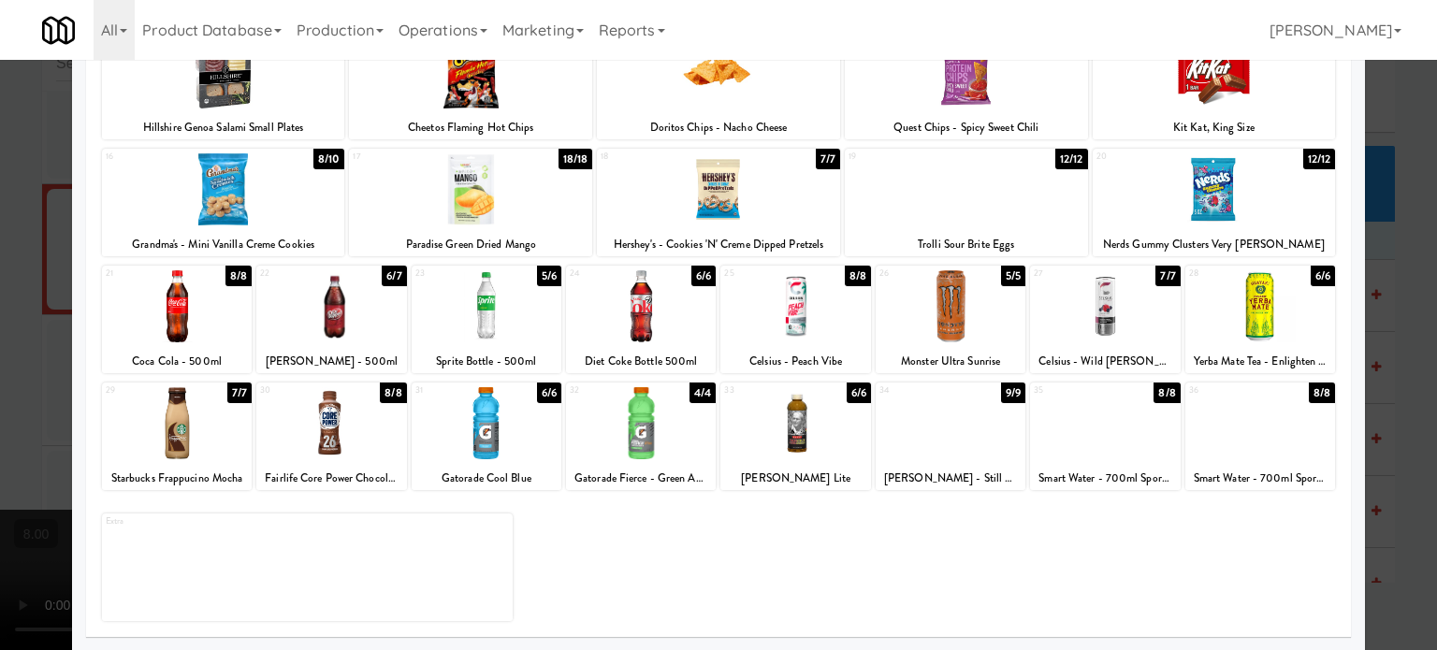
click at [850, 275] on div "8/8" at bounding box center [858, 276] width 26 height 21
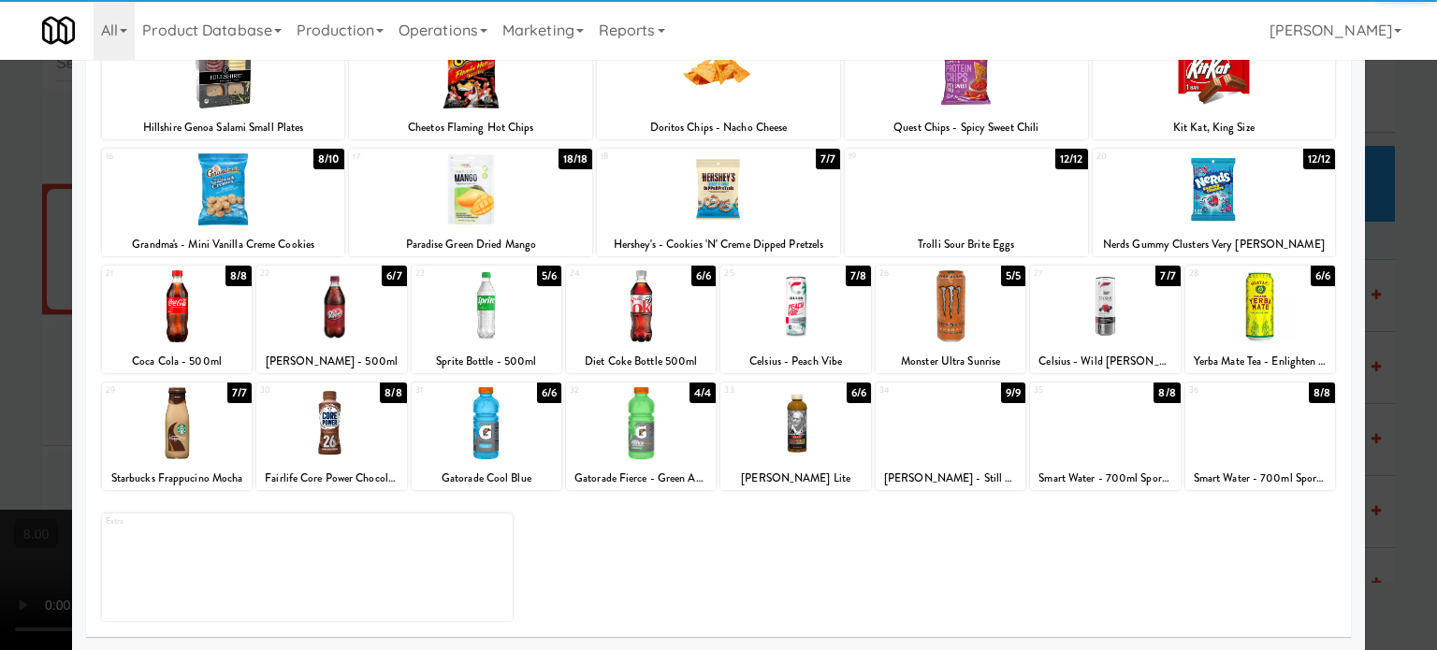
click at [1381, 336] on div at bounding box center [718, 325] width 1437 height 650
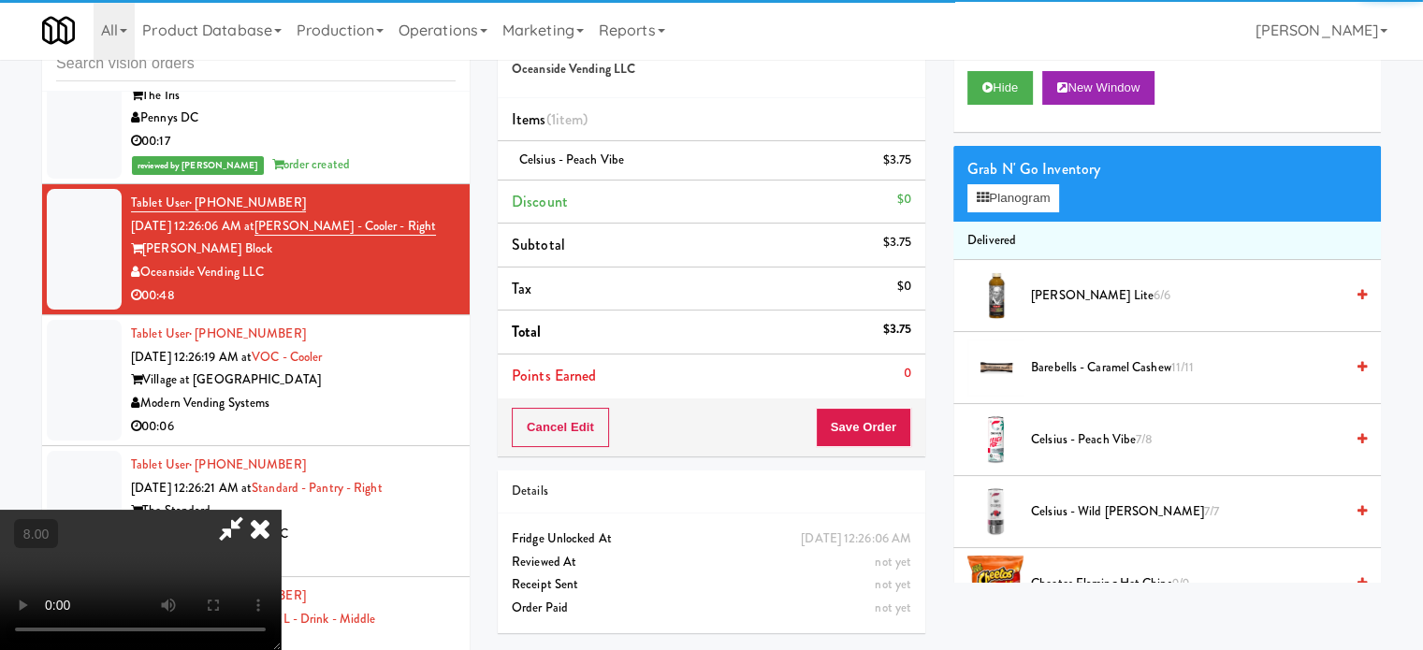
click at [281, 510] on video at bounding box center [140, 580] width 281 height 140
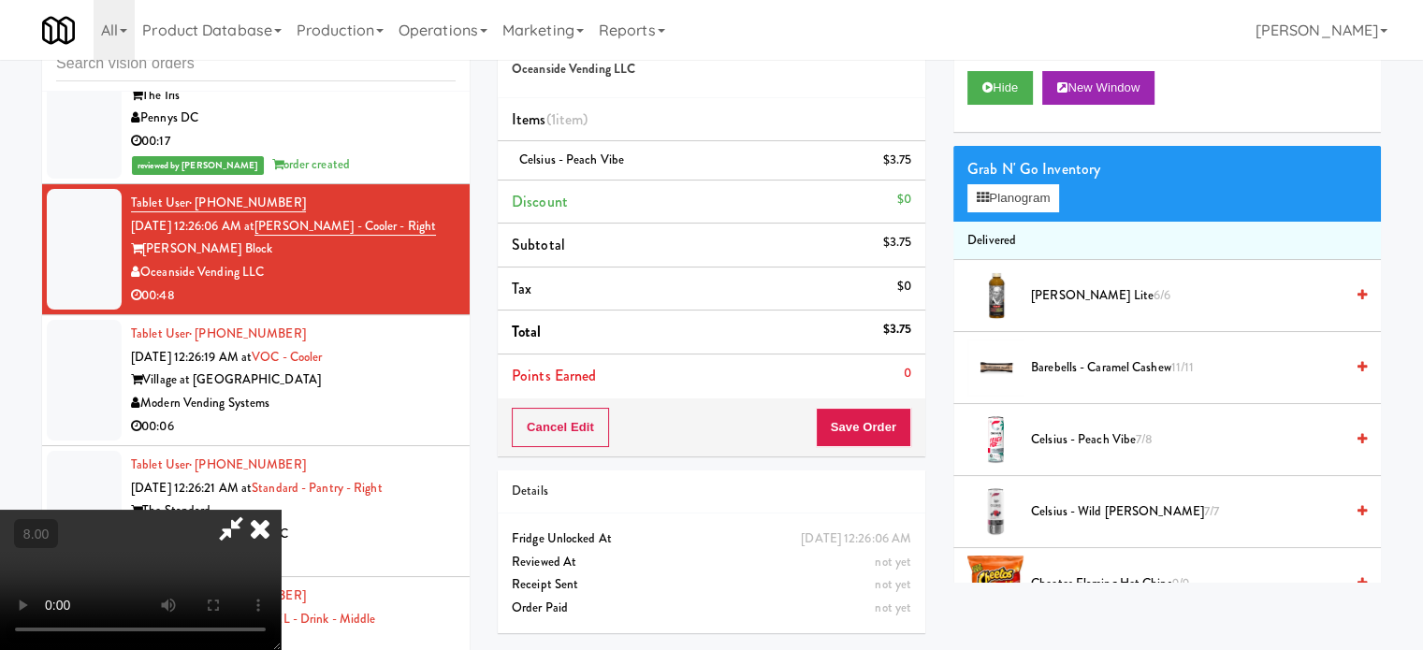
click at [281, 510] on video at bounding box center [140, 580] width 281 height 140
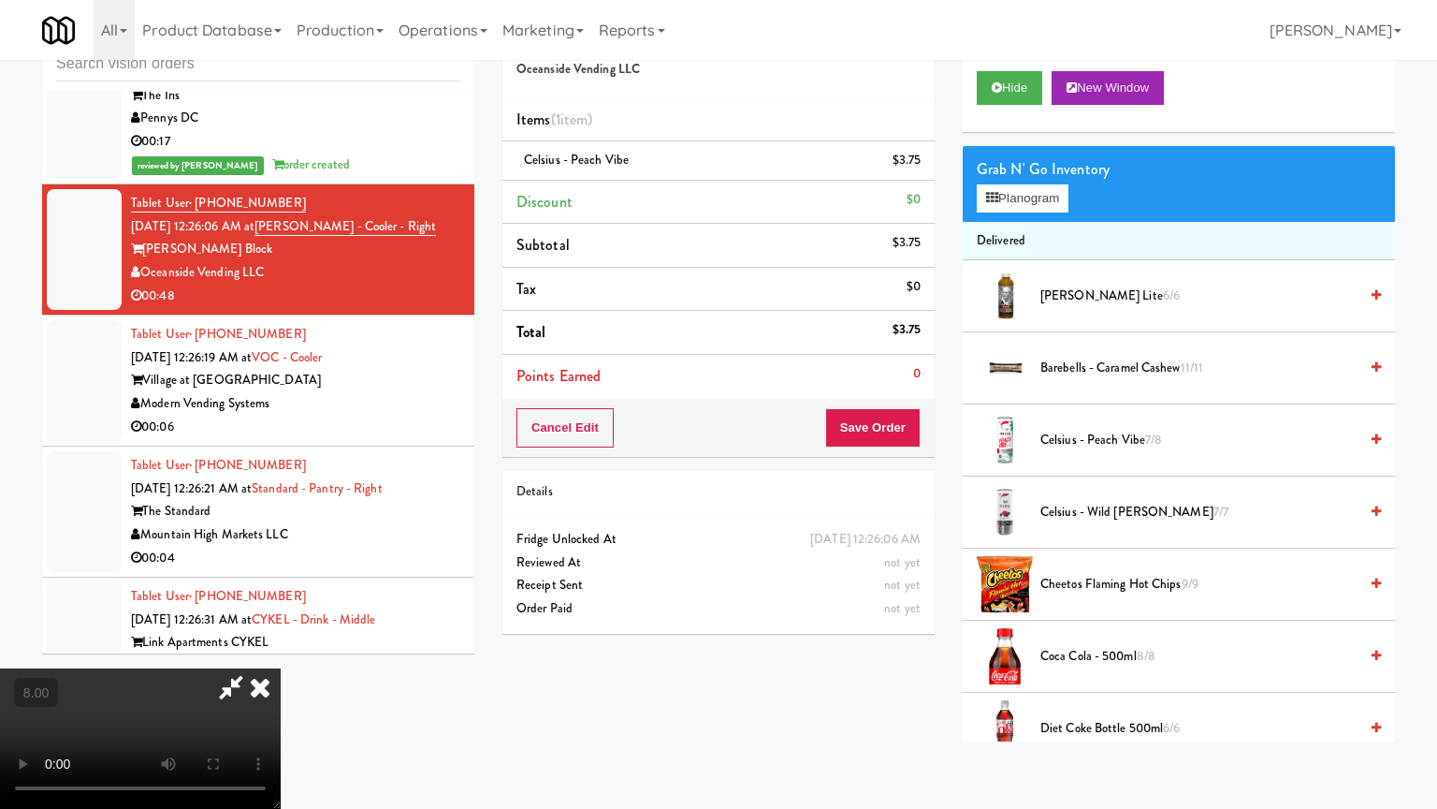
click at [281, 649] on video at bounding box center [140, 738] width 281 height 140
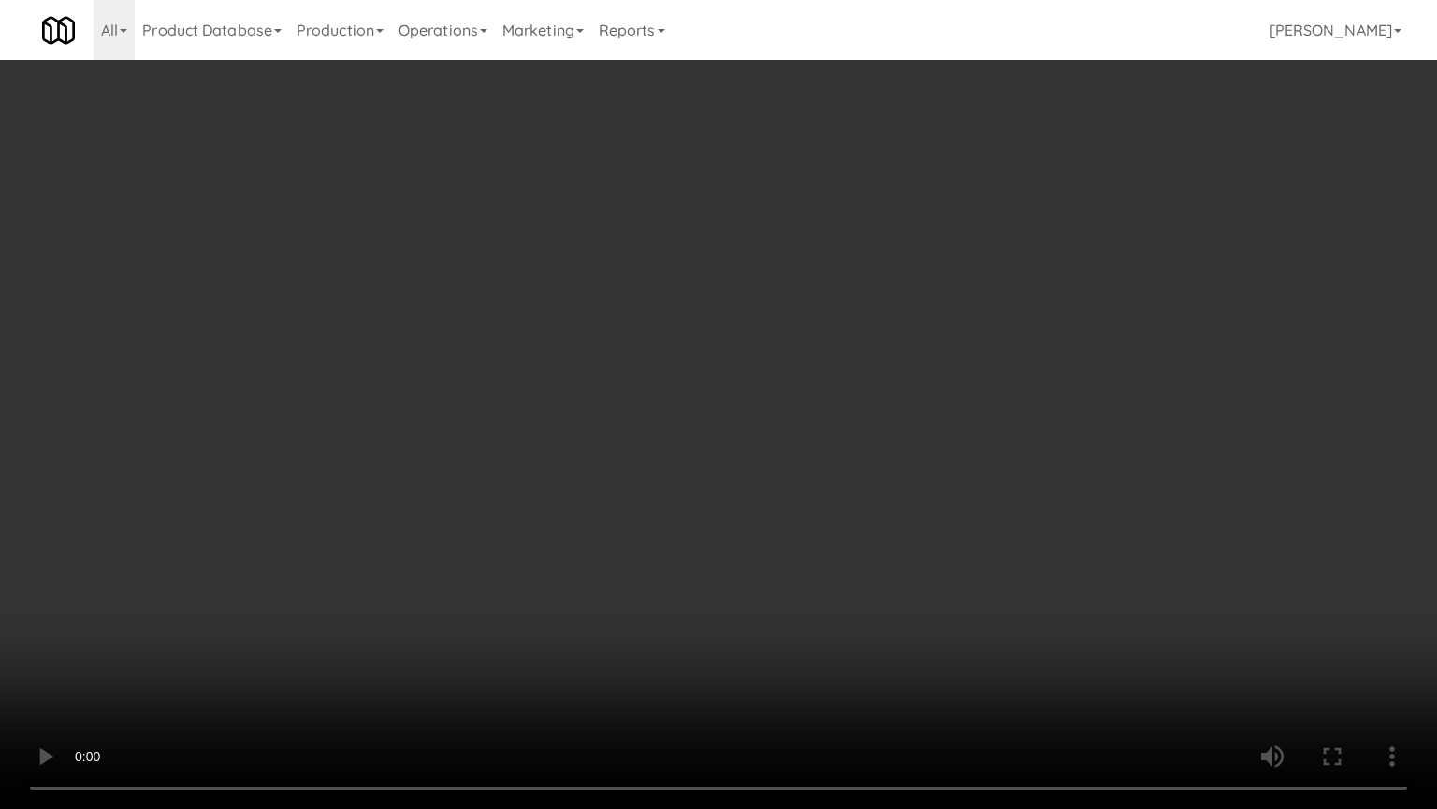
click at [449, 328] on video at bounding box center [718, 404] width 1437 height 809
click at [464, 317] on video at bounding box center [718, 404] width 1437 height 809
click at [478, 310] on video at bounding box center [718, 404] width 1437 height 809
drag, startPoint x: 607, startPoint y: 284, endPoint x: 609, endPoint y: 298, distance: 13.2
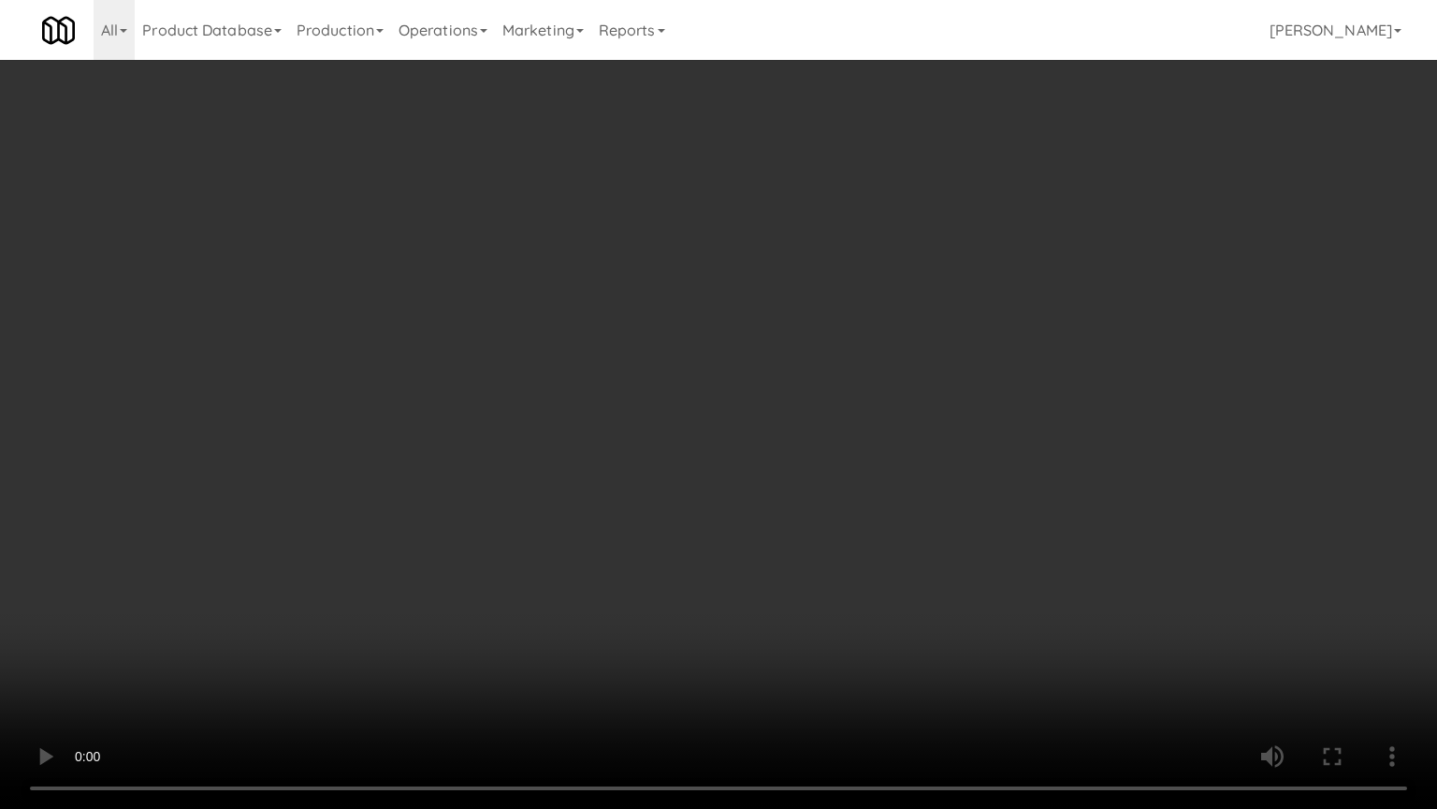
click at [611, 294] on video at bounding box center [718, 404] width 1437 height 809
click at [595, 310] on video at bounding box center [718, 404] width 1437 height 809
click at [722, 344] on video at bounding box center [718, 404] width 1437 height 809
click at [573, 345] on video at bounding box center [718, 404] width 1437 height 809
click at [580, 341] on video at bounding box center [718, 404] width 1437 height 809
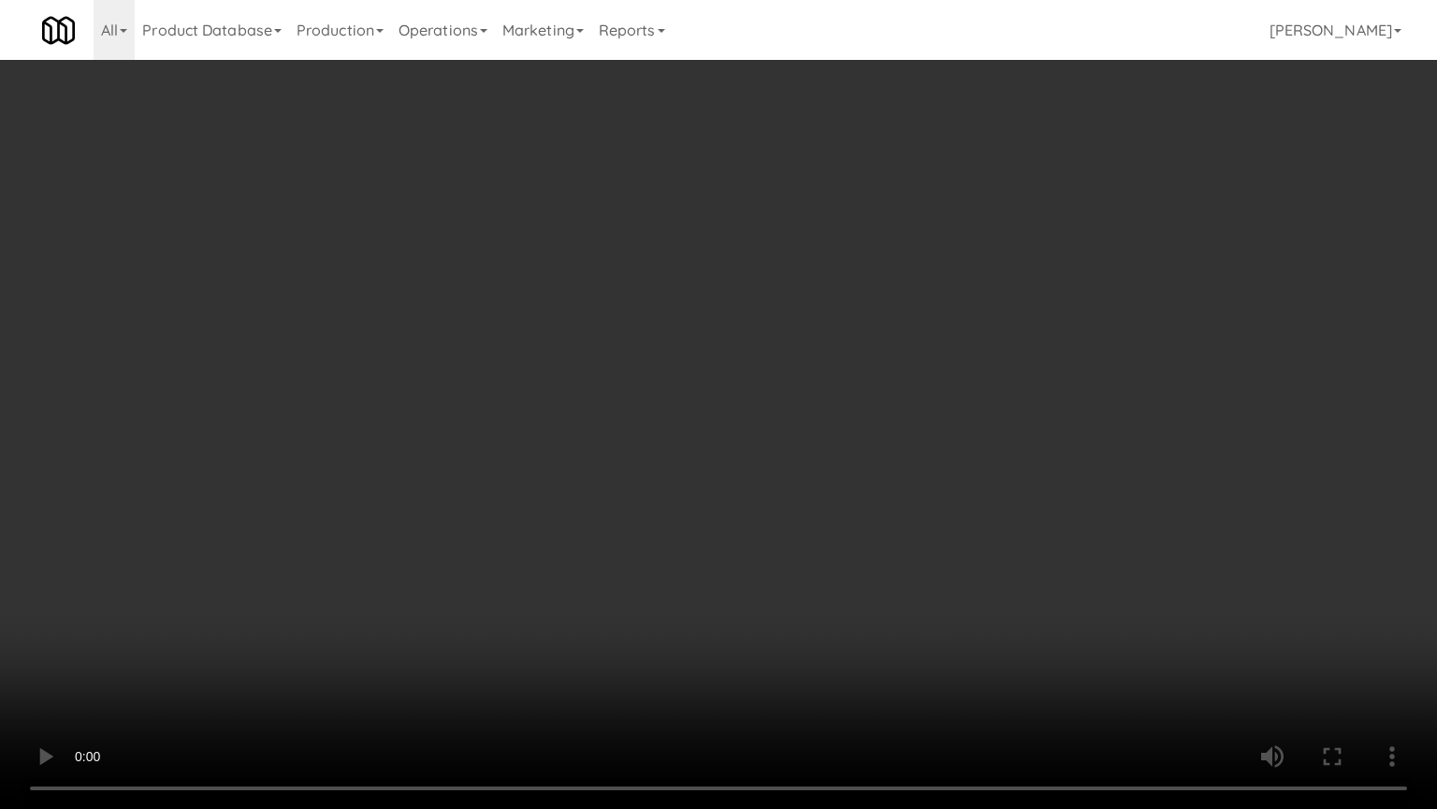
click at [582, 341] on video at bounding box center [718, 404] width 1437 height 809
click at [584, 338] on video at bounding box center [718, 404] width 1437 height 809
click at [588, 328] on video at bounding box center [718, 404] width 1437 height 809
click at [255, 614] on video at bounding box center [718, 404] width 1437 height 809
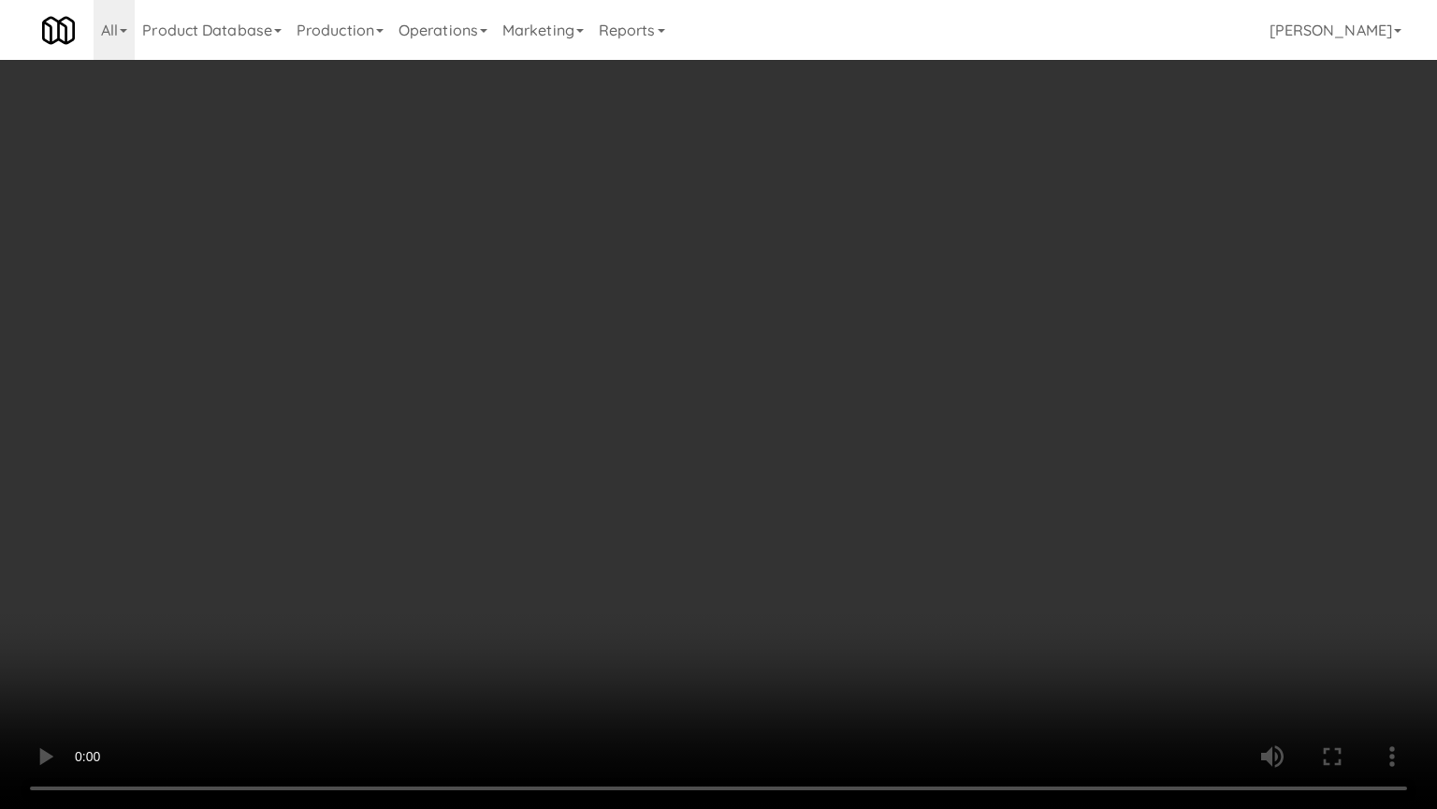
click at [413, 490] on video at bounding box center [718, 404] width 1437 height 809
drag, startPoint x: 154, startPoint y: 565, endPoint x: 434, endPoint y: 427, distance: 312.2
click at [157, 565] on video at bounding box center [718, 404] width 1437 height 809
click at [443, 417] on video at bounding box center [718, 404] width 1437 height 809
click at [440, 409] on video at bounding box center [718, 404] width 1437 height 809
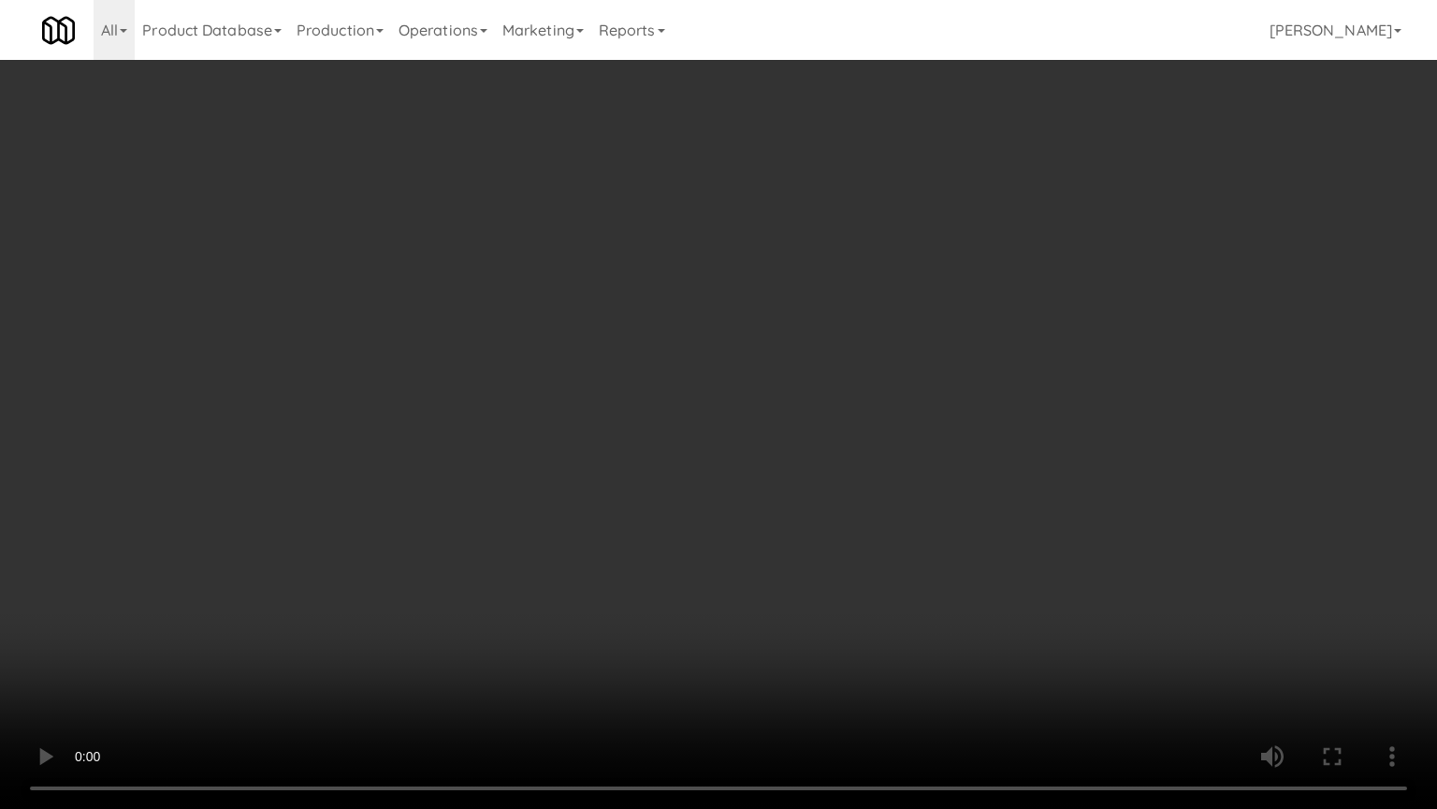
click at [512, 422] on video at bounding box center [718, 404] width 1437 height 809
click at [519, 423] on video at bounding box center [718, 404] width 1437 height 809
click at [625, 439] on video at bounding box center [718, 404] width 1437 height 809
click at [626, 432] on video at bounding box center [718, 404] width 1437 height 809
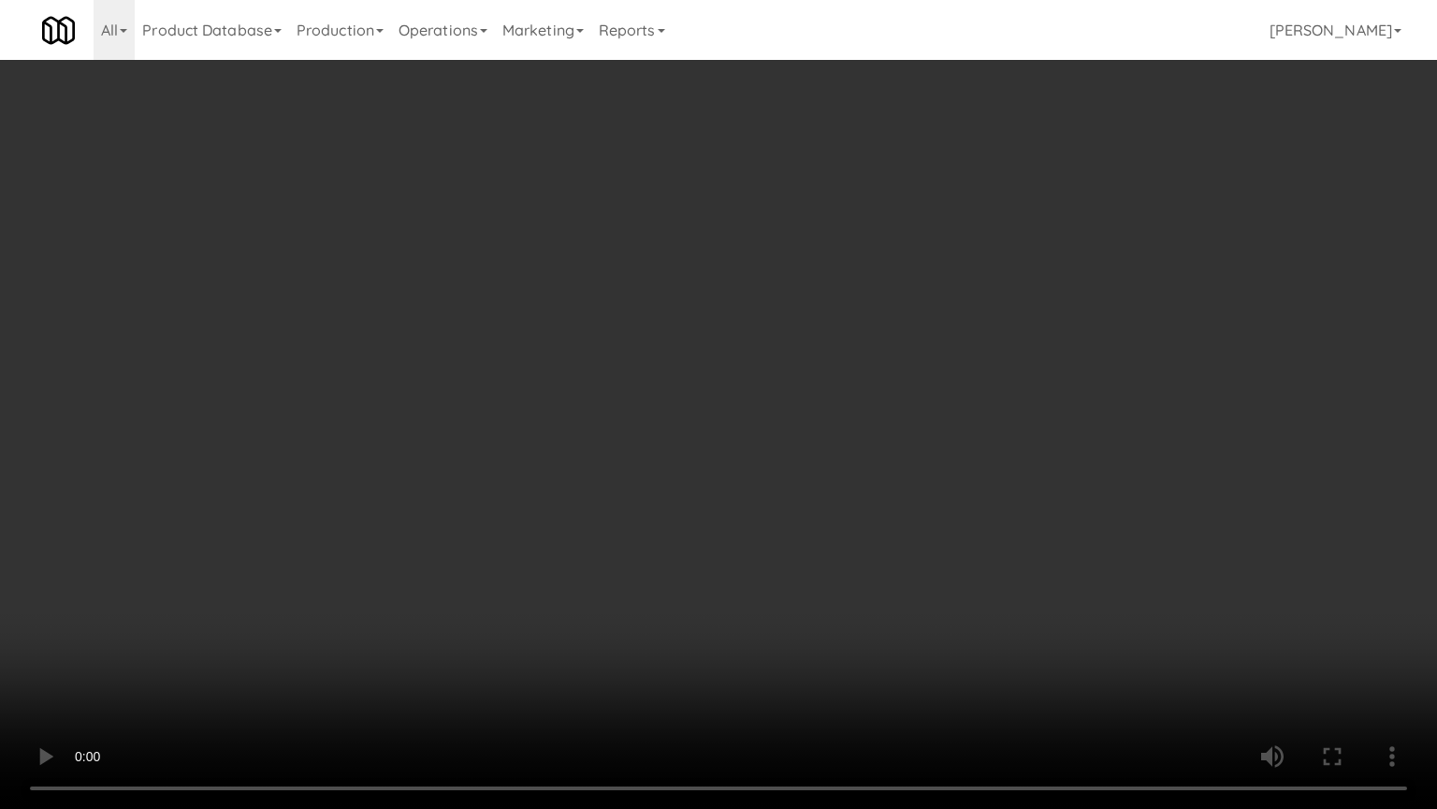
click at [629, 432] on video at bounding box center [718, 404] width 1437 height 809
click at [655, 413] on video at bounding box center [718, 404] width 1437 height 809
click at [656, 413] on video at bounding box center [718, 404] width 1437 height 809
click at [693, 441] on video at bounding box center [718, 404] width 1437 height 809
click at [580, 442] on video at bounding box center [718, 404] width 1437 height 809
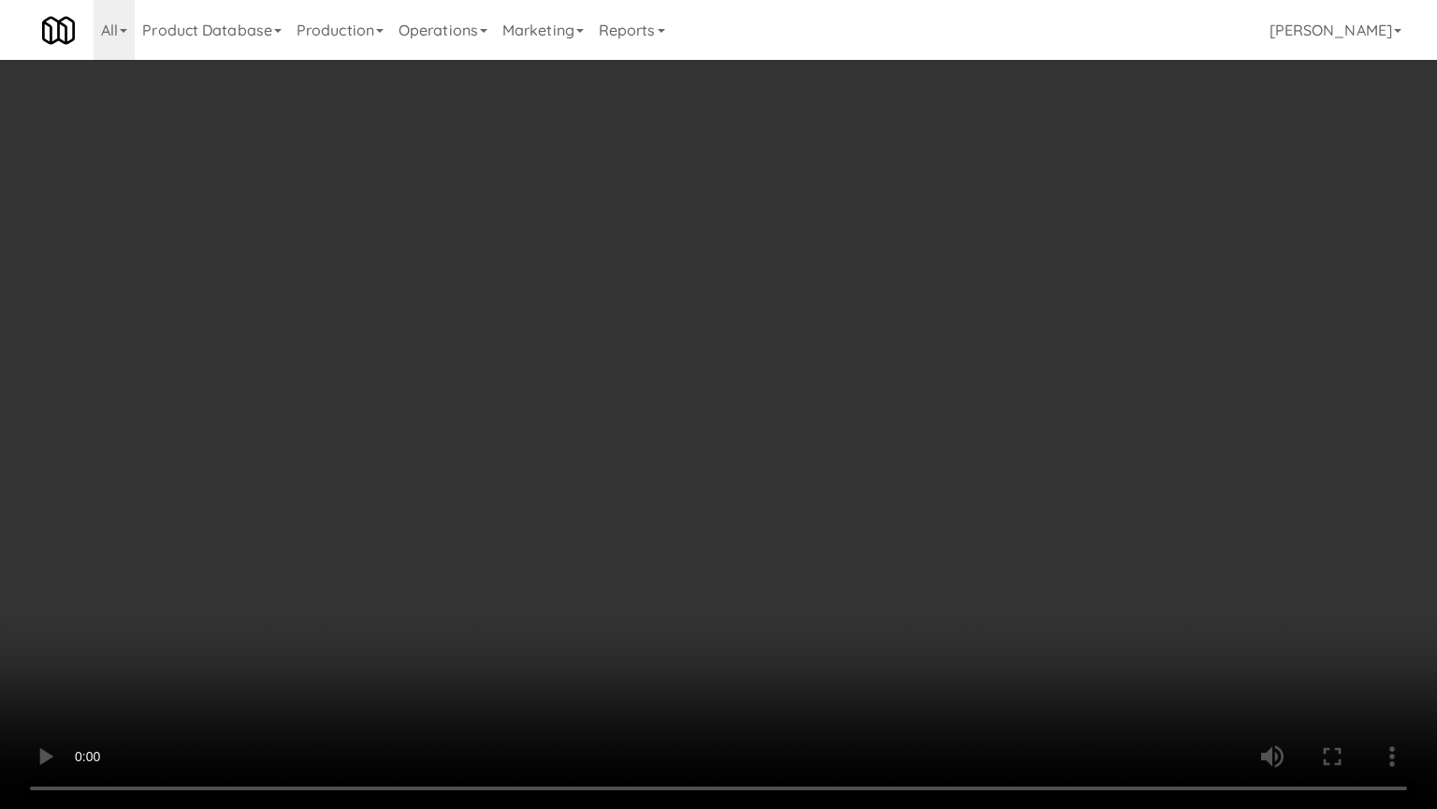
click at [622, 460] on video at bounding box center [718, 404] width 1437 height 809
click at [520, 464] on video at bounding box center [718, 404] width 1437 height 809
drag, startPoint x: 624, startPoint y: 451, endPoint x: 640, endPoint y: 453, distance: 16.0
click at [635, 453] on video at bounding box center [718, 404] width 1437 height 809
click at [568, 449] on video at bounding box center [718, 404] width 1437 height 809
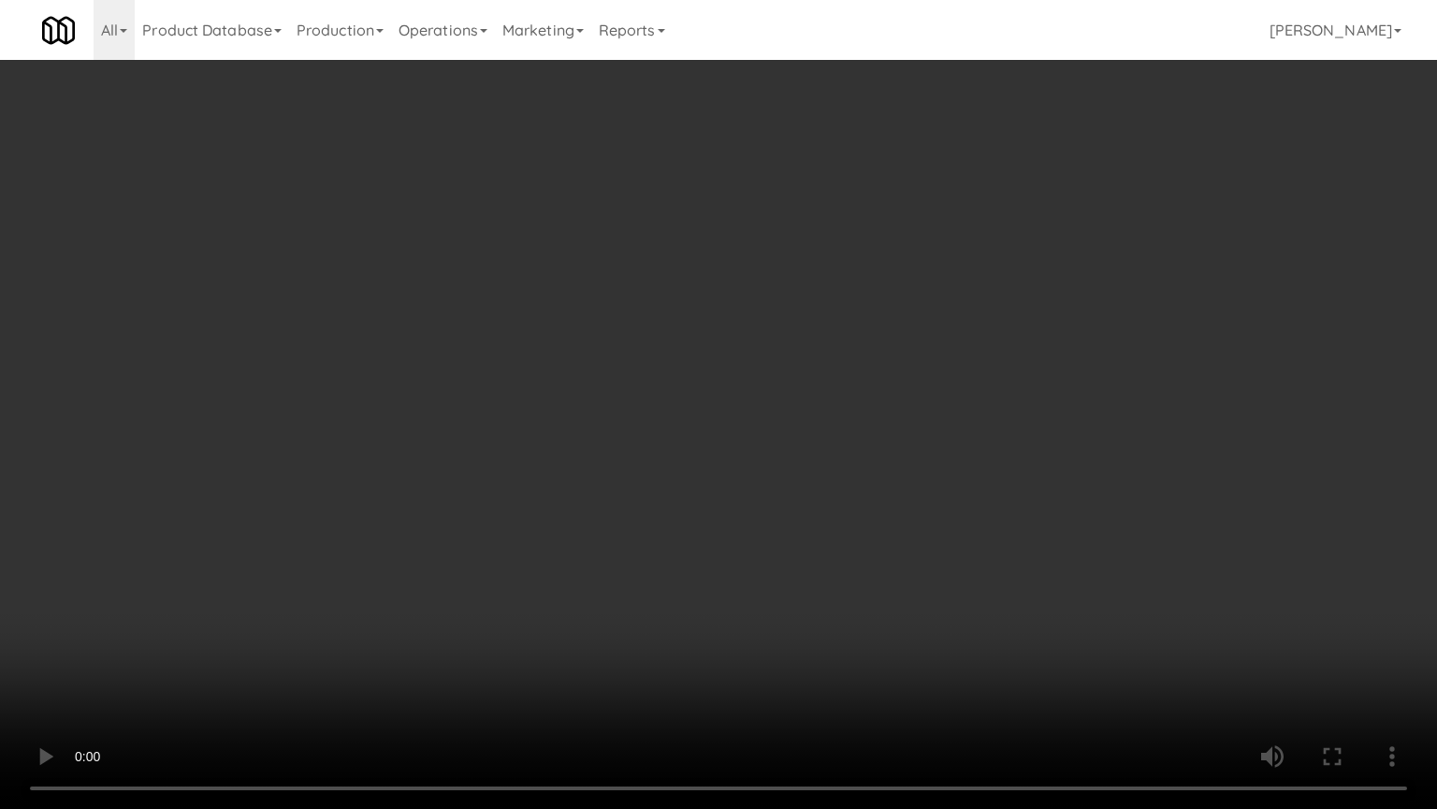
click at [562, 422] on video at bounding box center [718, 404] width 1437 height 809
click at [573, 415] on video at bounding box center [718, 404] width 1437 height 809
click at [639, 430] on video at bounding box center [718, 404] width 1437 height 809
click at [606, 430] on video at bounding box center [718, 404] width 1437 height 809
click at [698, 460] on video at bounding box center [718, 404] width 1437 height 809
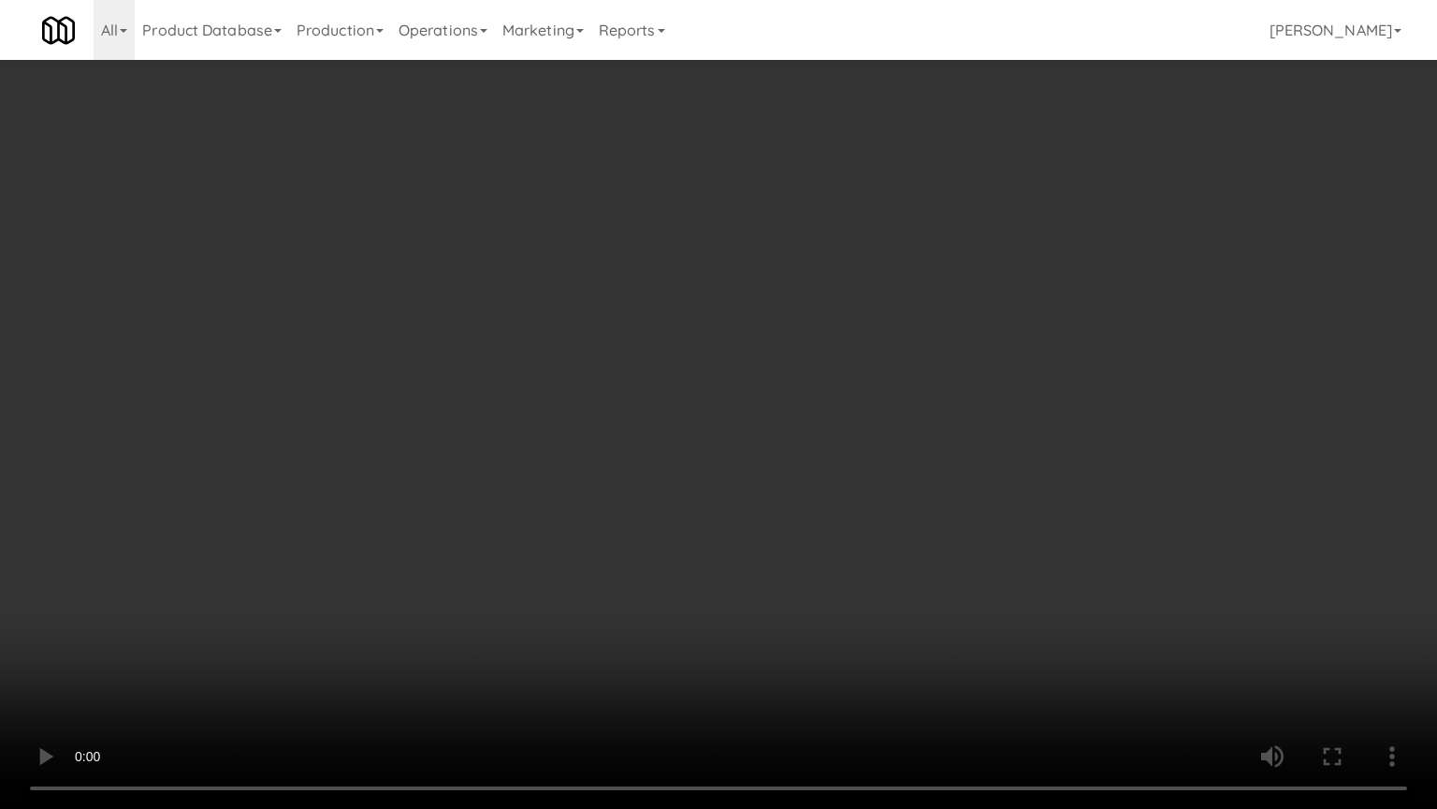
click at [647, 459] on video at bounding box center [718, 404] width 1437 height 809
click at [679, 456] on video at bounding box center [718, 404] width 1437 height 809
drag, startPoint x: 662, startPoint y: 450, endPoint x: 664, endPoint y: 440, distance: 10.7
click at [662, 449] on video at bounding box center [718, 404] width 1437 height 809
click at [686, 440] on video at bounding box center [718, 404] width 1437 height 809
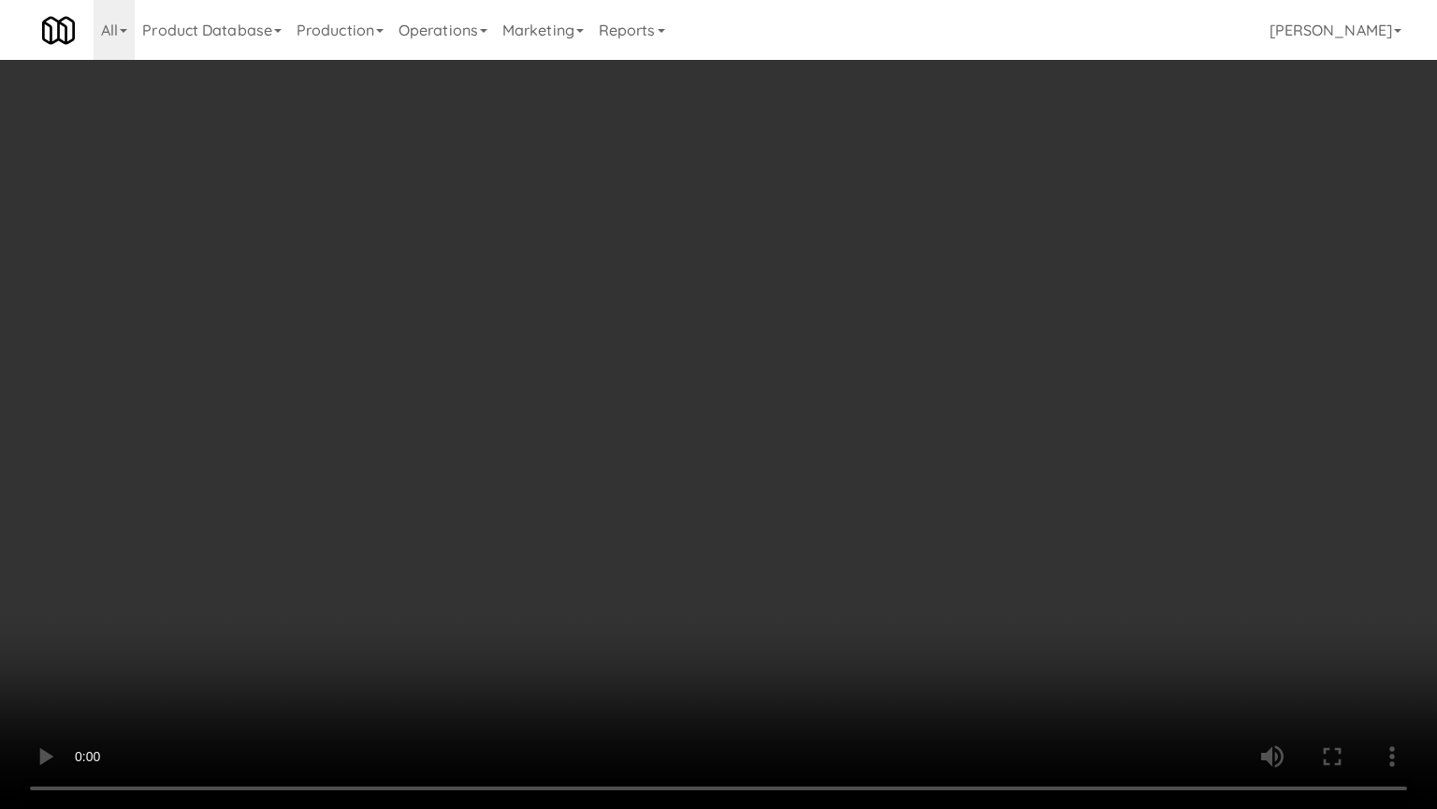
click at [581, 439] on video at bounding box center [718, 404] width 1437 height 809
click at [586, 426] on video at bounding box center [718, 404] width 1437 height 809
click at [586, 424] on video at bounding box center [718, 404] width 1437 height 809
click at [621, 389] on video at bounding box center [718, 404] width 1437 height 809
click at [640, 380] on video at bounding box center [718, 404] width 1437 height 809
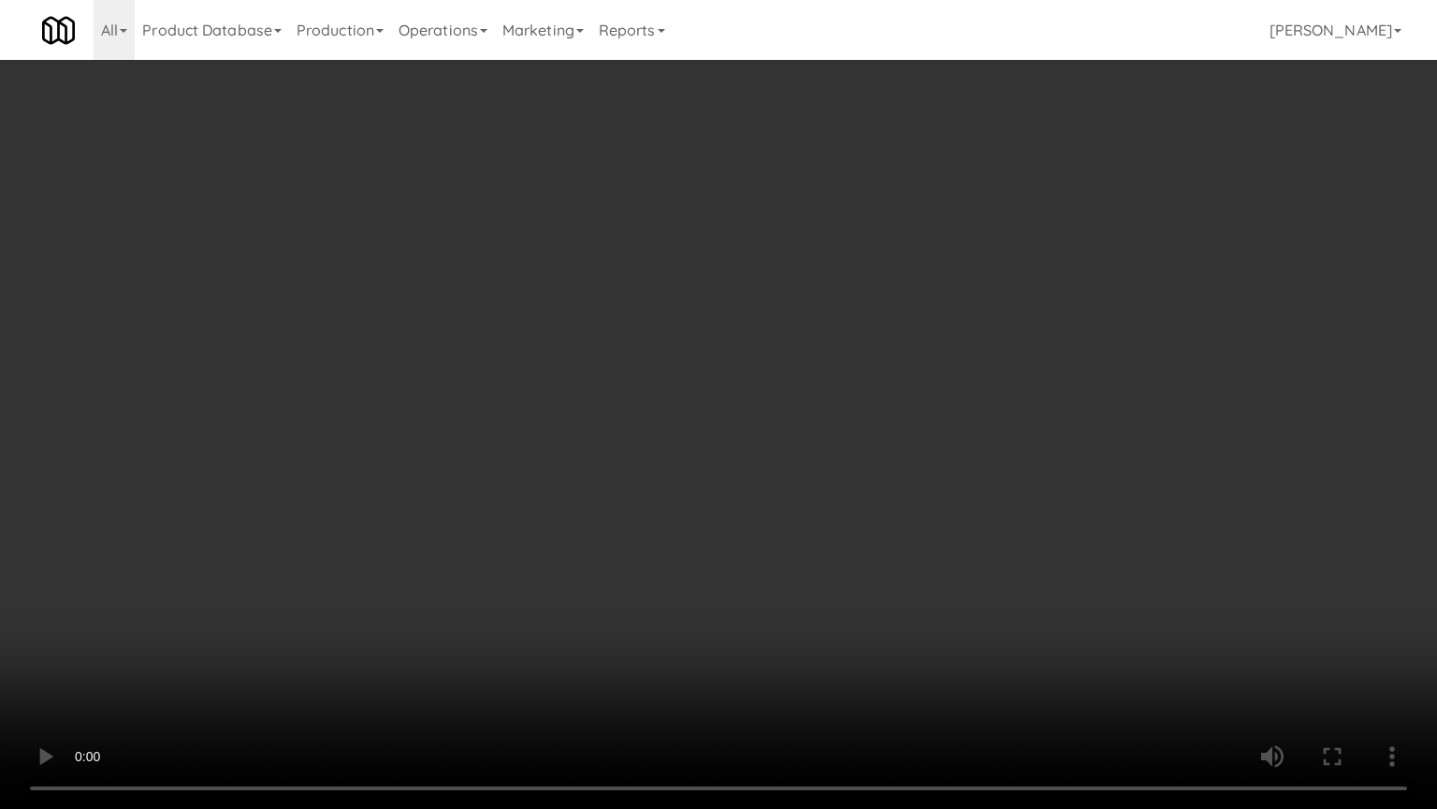
click at [752, 392] on video at bounding box center [718, 404] width 1437 height 809
drag, startPoint x: 618, startPoint y: 393, endPoint x: 648, endPoint y: 367, distance: 39.8
click at [621, 388] on video at bounding box center [718, 404] width 1437 height 809
click at [648, 367] on video at bounding box center [718, 404] width 1437 height 809
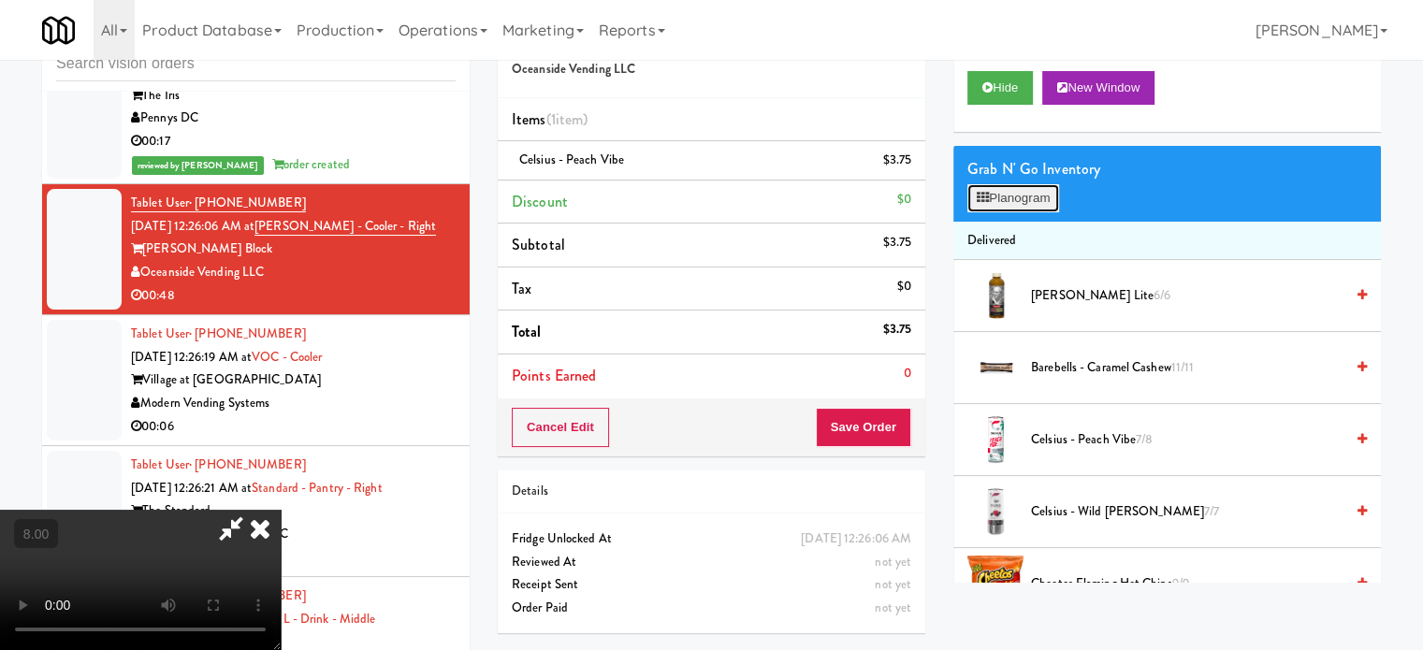
click at [1014, 187] on button "Planogram" at bounding box center [1014, 198] width 92 height 28
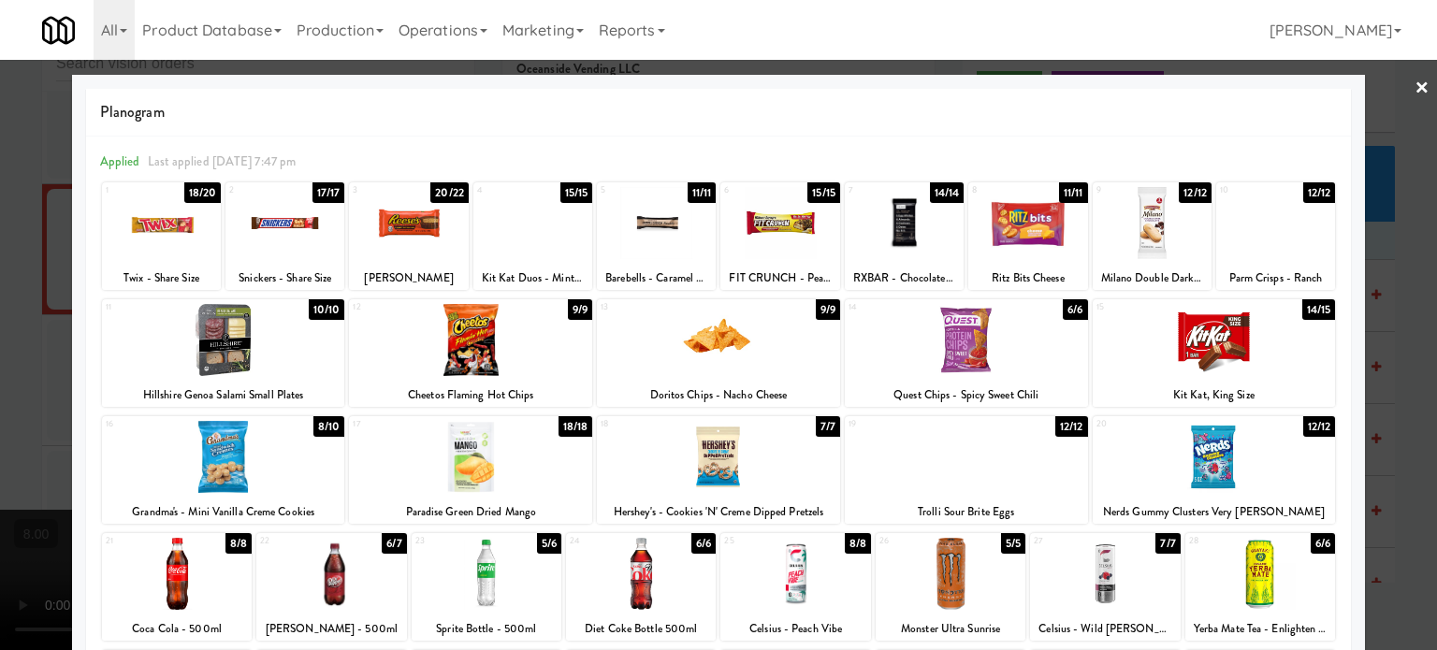
click at [1315, 547] on div "6/6" at bounding box center [1323, 543] width 24 height 21
click at [850, 537] on div "8/8" at bounding box center [858, 543] width 26 height 21
click at [1396, 457] on div at bounding box center [718, 325] width 1437 height 650
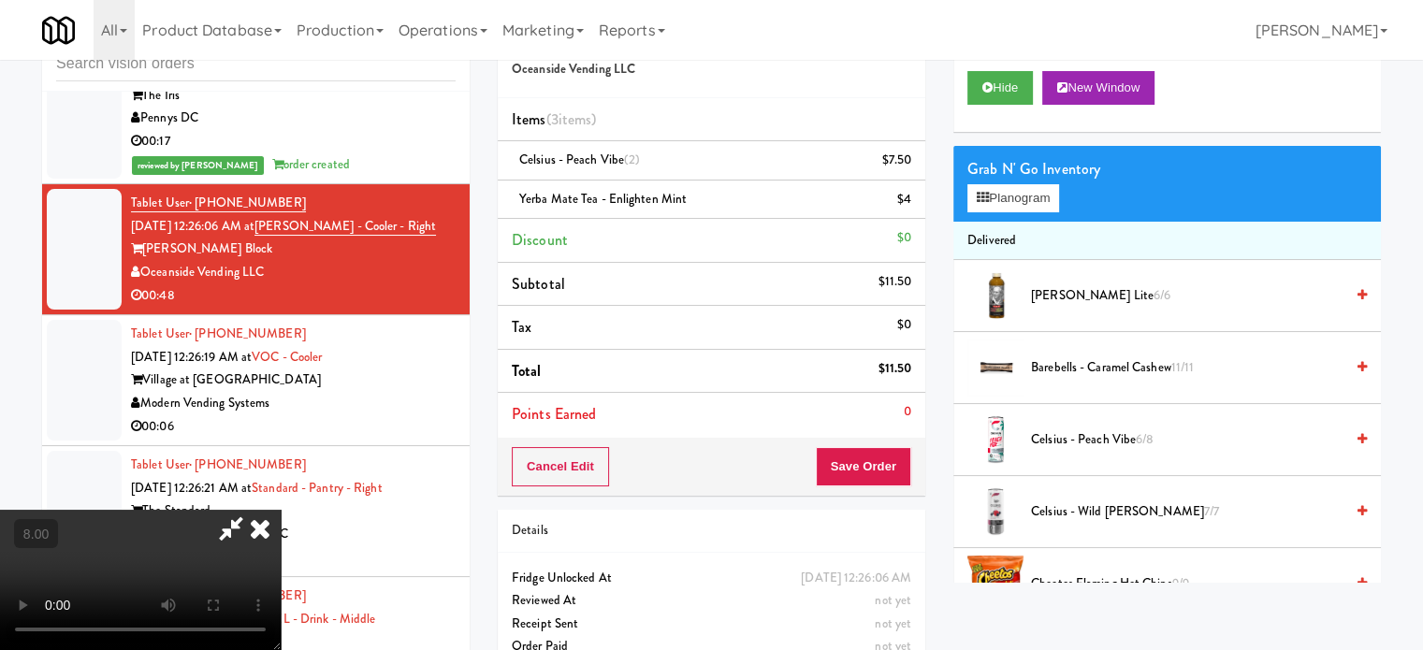
drag, startPoint x: 454, startPoint y: 505, endPoint x: 438, endPoint y: 486, distance: 25.3
click at [281, 510] on video at bounding box center [140, 580] width 281 height 140
drag, startPoint x: 438, startPoint y: 485, endPoint x: 439, endPoint y: 567, distance: 82.4
click at [281, 510] on video at bounding box center [140, 580] width 281 height 140
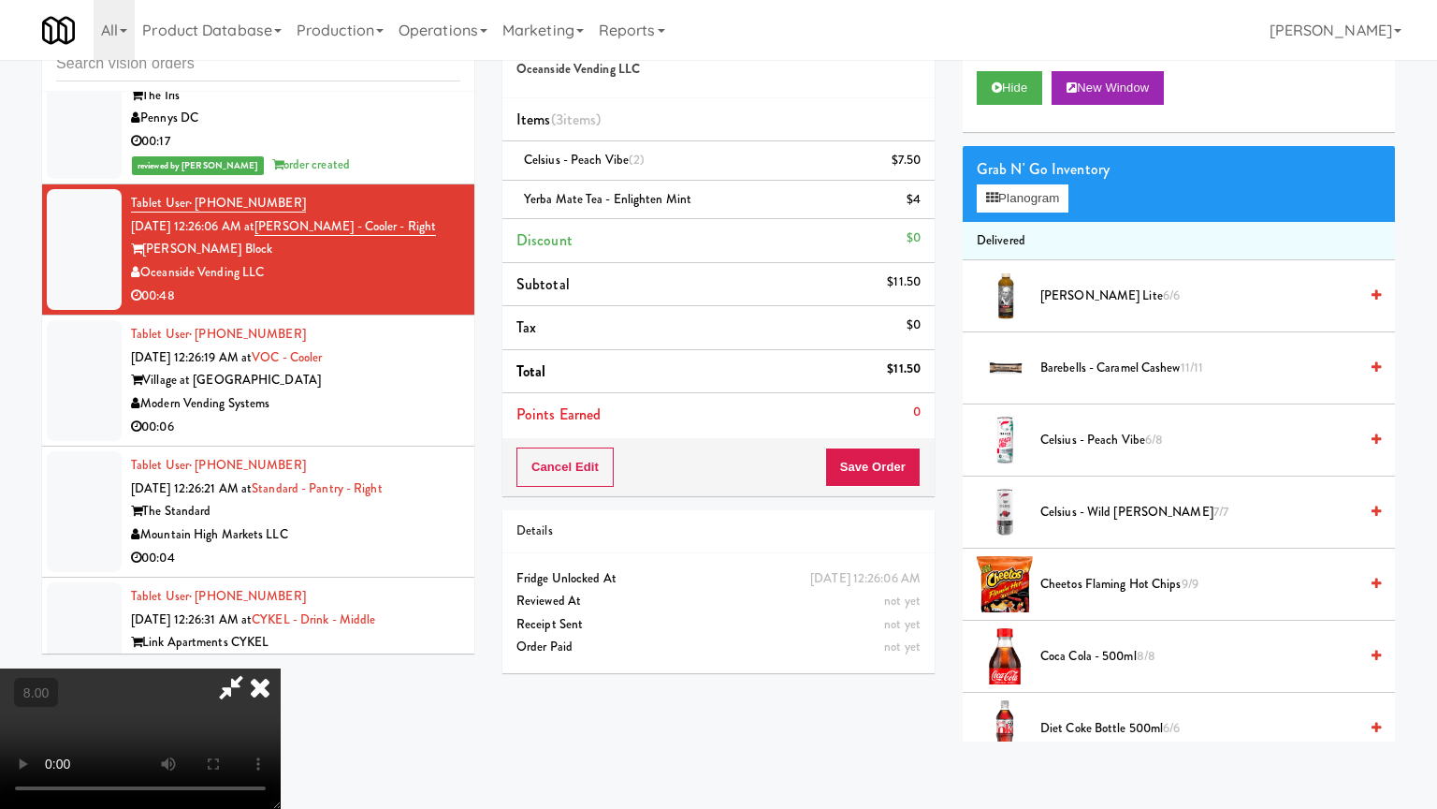
drag, startPoint x: 454, startPoint y: 352, endPoint x: 587, endPoint y: 195, distance: 205.9
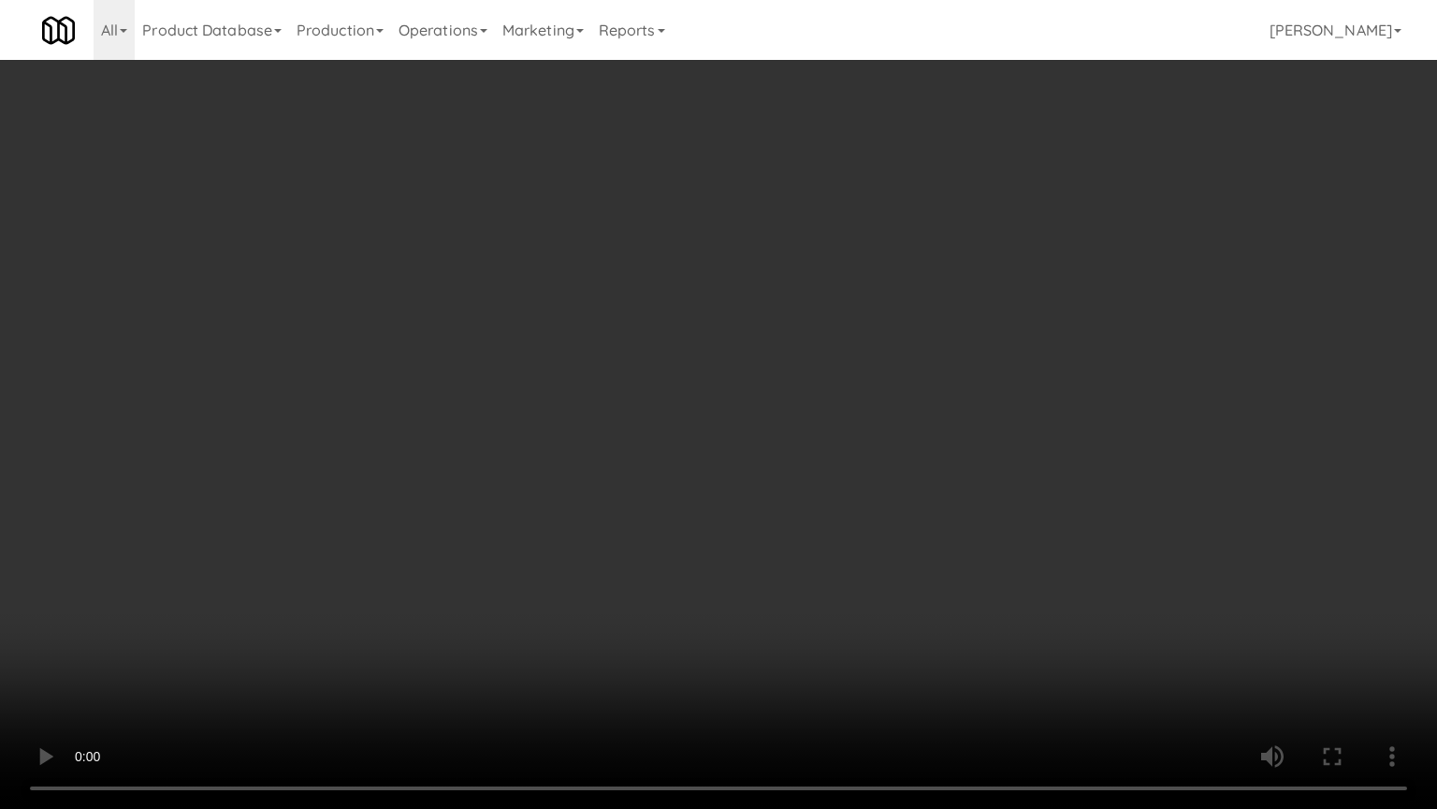
click at [454, 350] on video at bounding box center [718, 404] width 1437 height 809
drag, startPoint x: 183, startPoint y: 657, endPoint x: 573, endPoint y: 469, distance: 432.4
click at [189, 649] on video at bounding box center [718, 404] width 1437 height 809
click at [569, 435] on video at bounding box center [718, 404] width 1437 height 809
click at [547, 421] on video at bounding box center [718, 404] width 1437 height 809
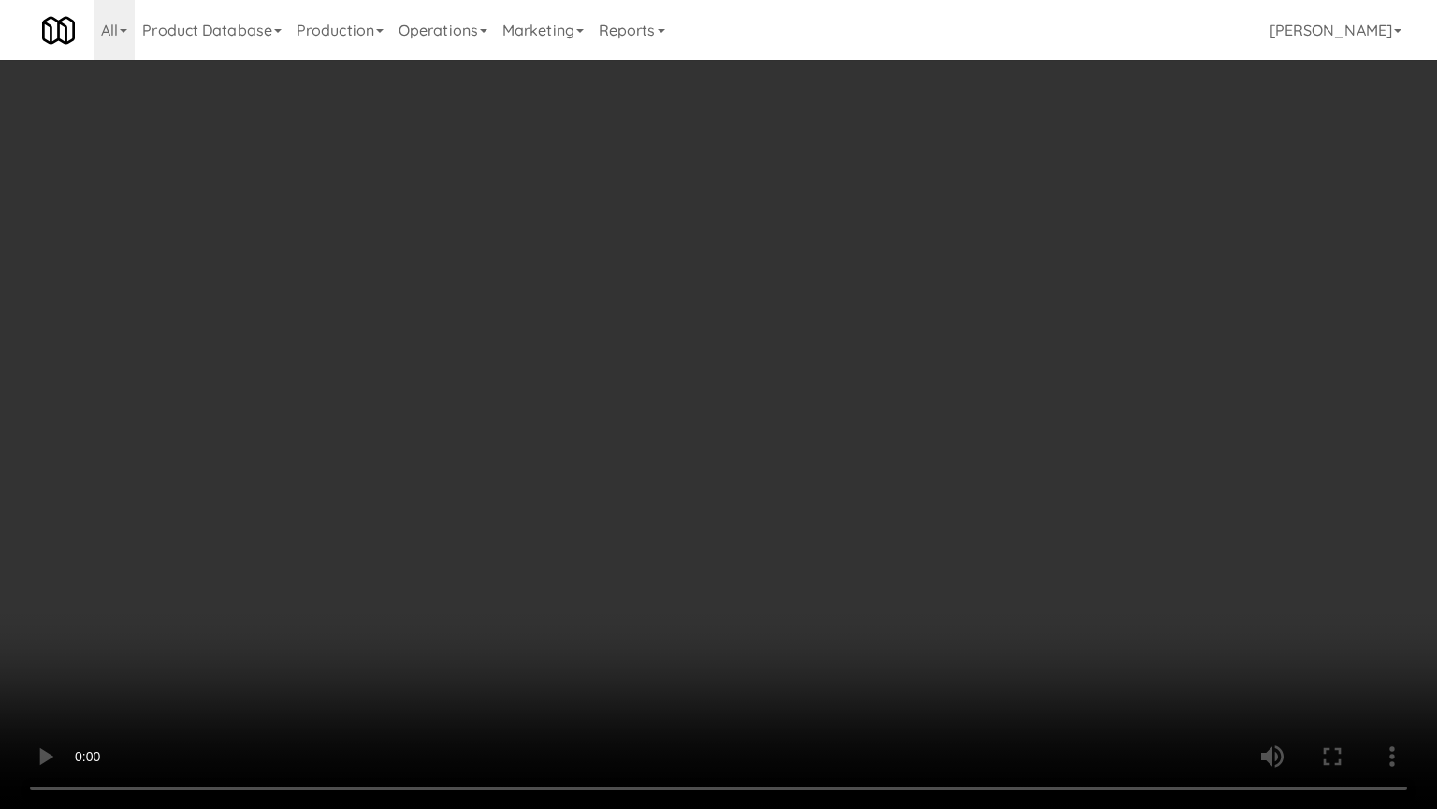
click at [688, 438] on video at bounding box center [718, 404] width 1437 height 809
click at [685, 436] on video at bounding box center [718, 404] width 1437 height 809
click at [686, 435] on video at bounding box center [718, 404] width 1437 height 809
click at [679, 436] on video at bounding box center [718, 404] width 1437 height 809
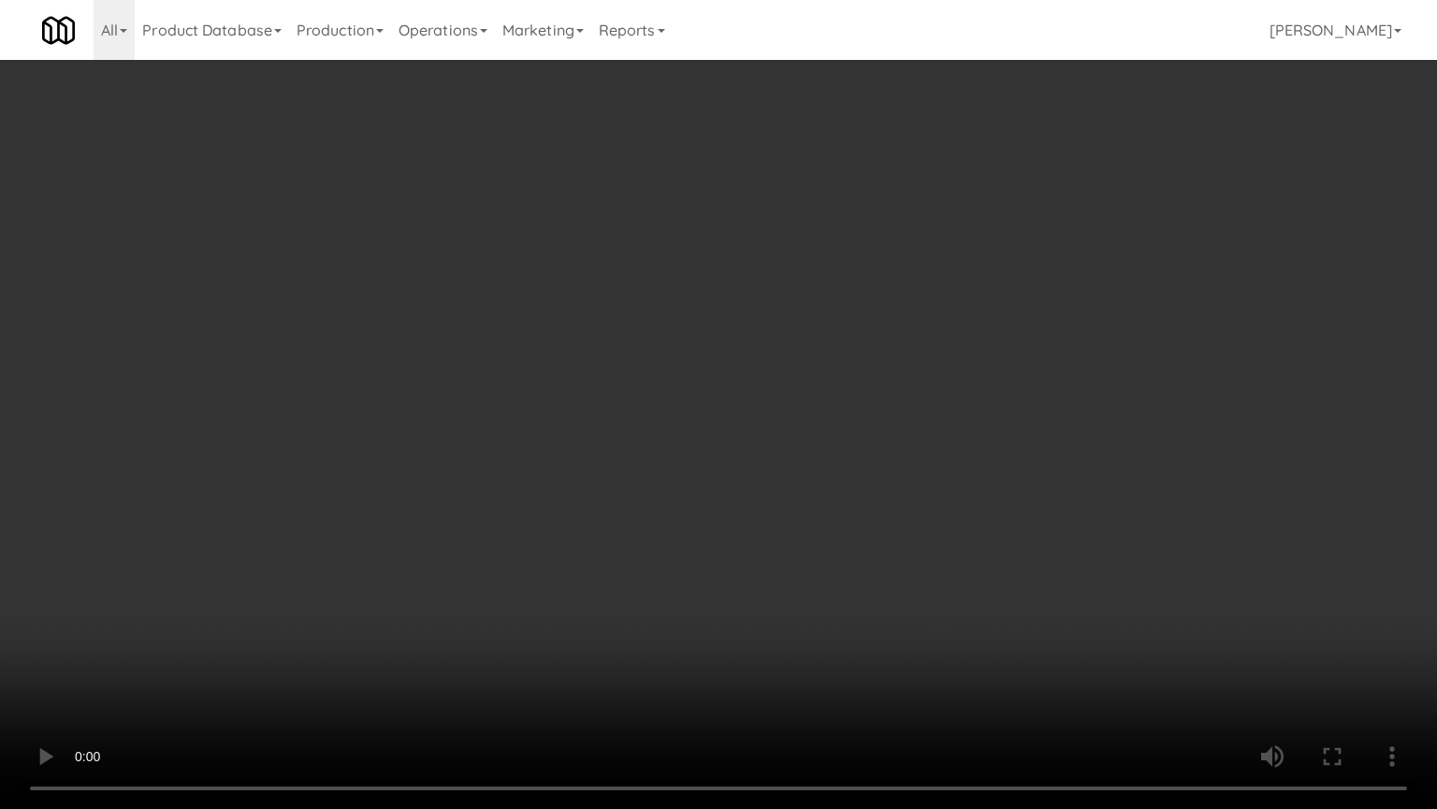
click at [715, 453] on video at bounding box center [718, 404] width 1437 height 809
click at [437, 430] on video at bounding box center [718, 404] width 1437 height 809
click at [591, 451] on video at bounding box center [718, 404] width 1437 height 809
click at [427, 430] on video at bounding box center [718, 404] width 1437 height 809
drag, startPoint x: 453, startPoint y: 430, endPoint x: 407, endPoint y: 431, distance: 45.9
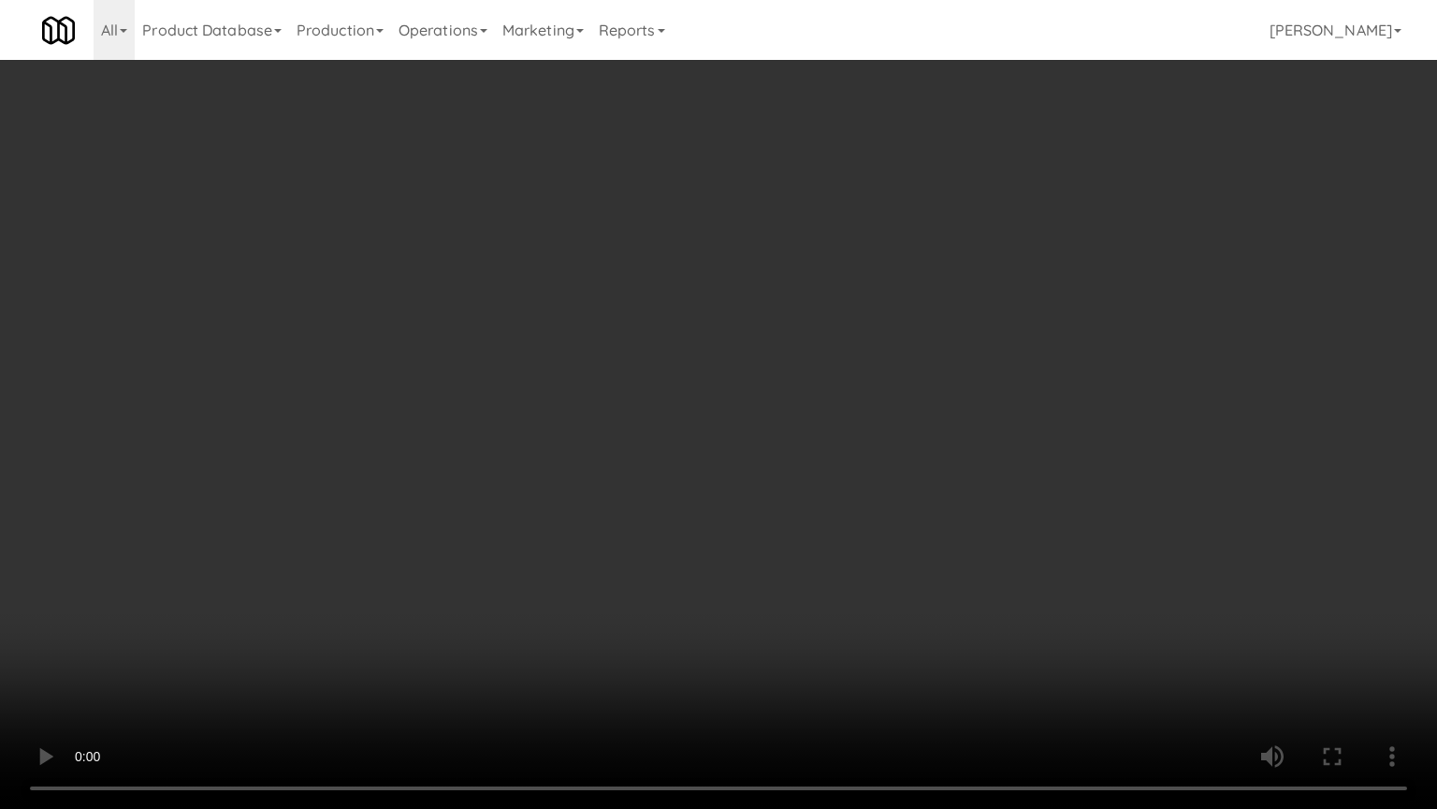
click at [453, 430] on video at bounding box center [718, 404] width 1437 height 809
click at [314, 434] on video at bounding box center [718, 404] width 1437 height 809
click at [631, 445] on video at bounding box center [718, 404] width 1437 height 809
click at [427, 403] on video at bounding box center [718, 404] width 1437 height 809
click at [428, 404] on video at bounding box center [718, 404] width 1437 height 809
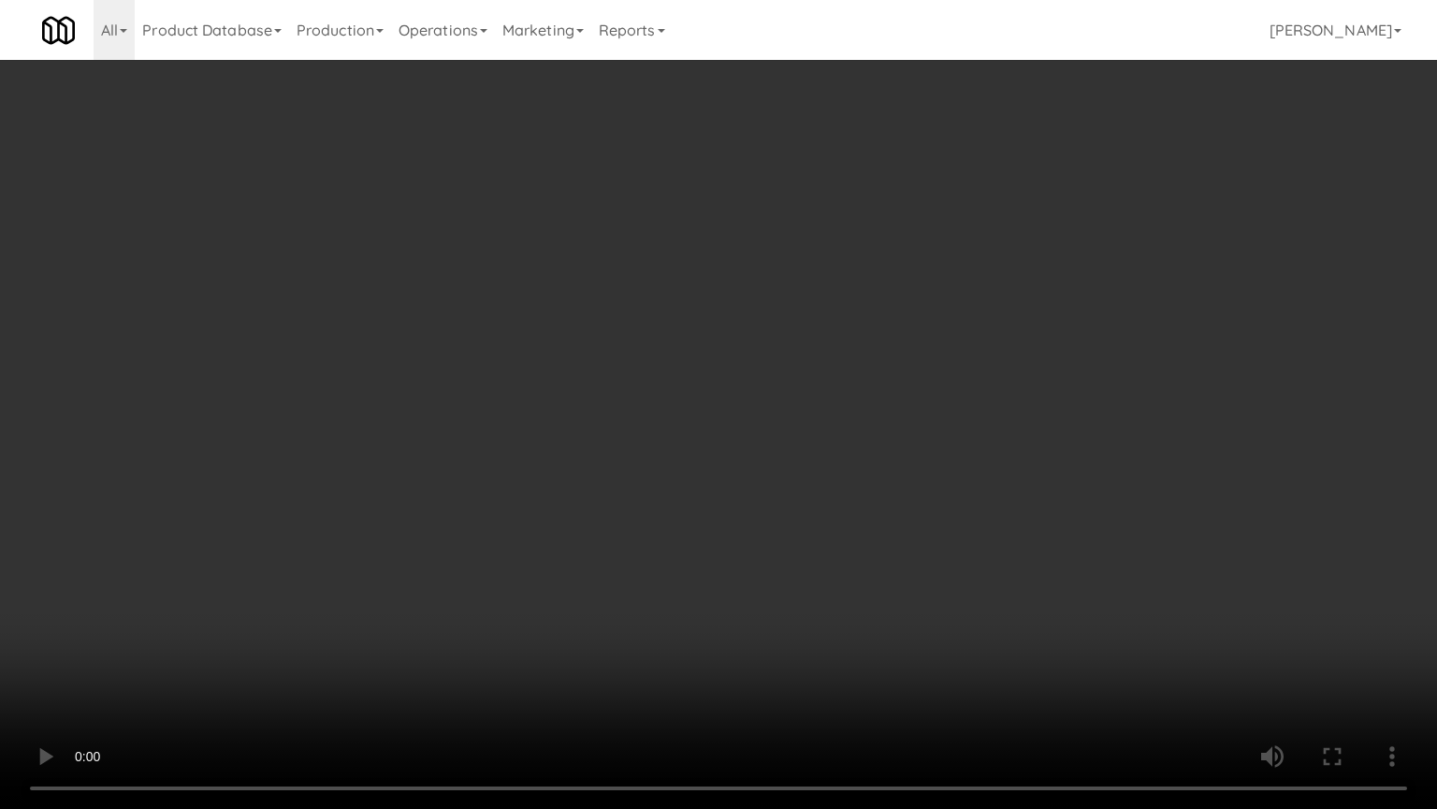
click at [428, 404] on video at bounding box center [718, 404] width 1437 height 809
click at [427, 401] on video at bounding box center [718, 404] width 1437 height 809
click at [438, 396] on video at bounding box center [718, 404] width 1437 height 809
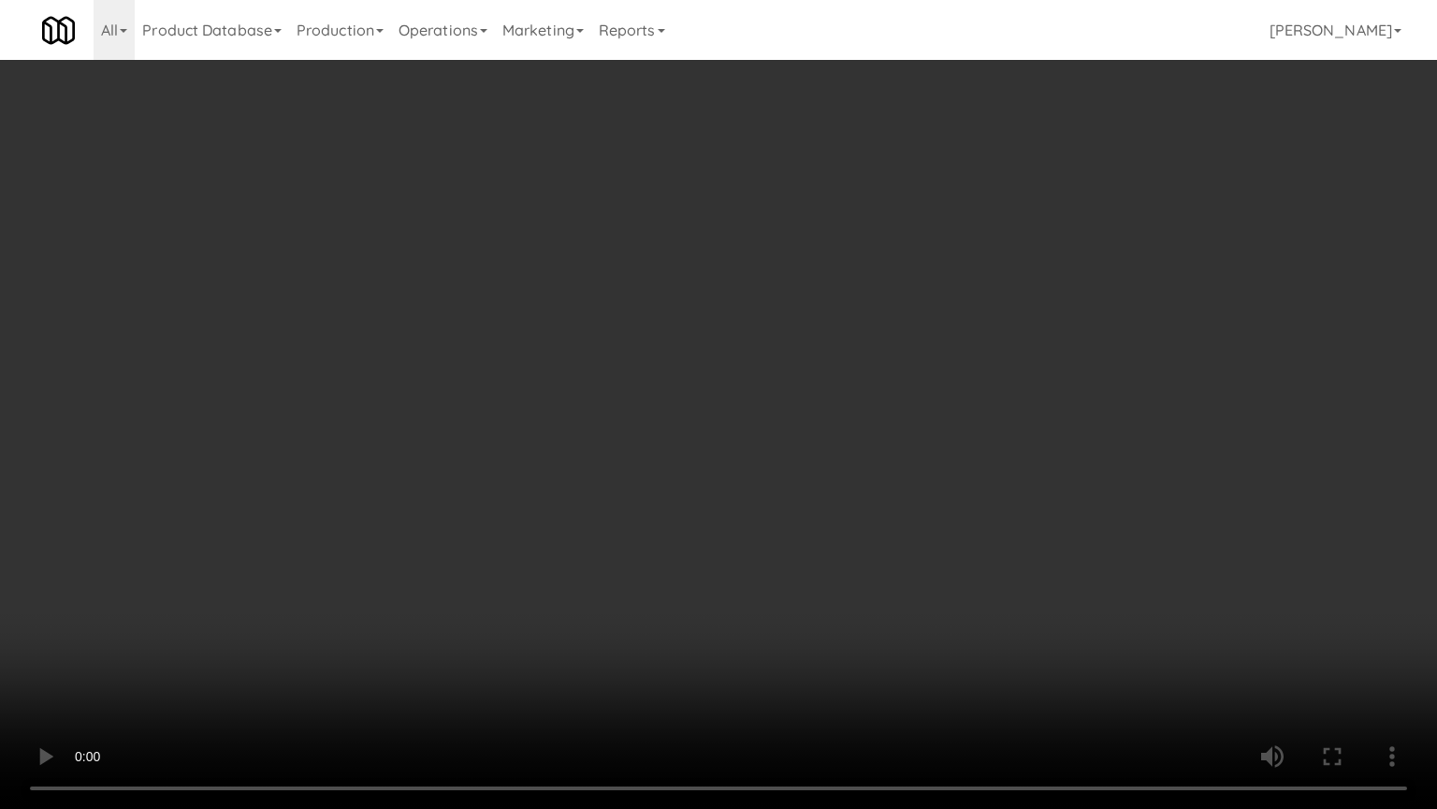
click at [445, 385] on video at bounding box center [718, 404] width 1437 height 809
click at [444, 385] on video at bounding box center [718, 404] width 1437 height 809
click at [425, 366] on video at bounding box center [718, 404] width 1437 height 809
click at [427, 364] on video at bounding box center [718, 404] width 1437 height 809
click at [444, 357] on video at bounding box center [718, 404] width 1437 height 809
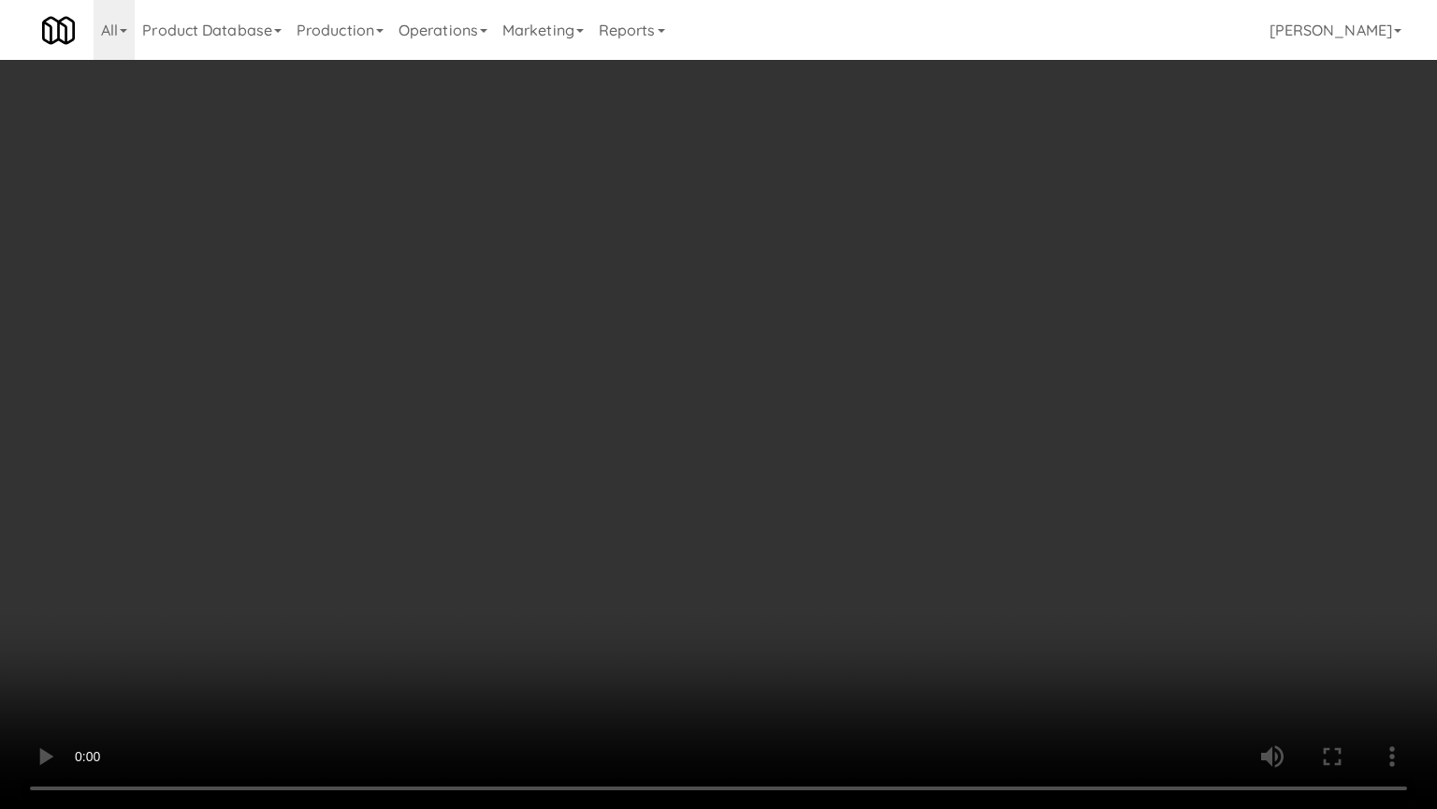
click at [444, 357] on video at bounding box center [718, 404] width 1437 height 809
click at [766, 526] on video at bounding box center [718, 404] width 1437 height 809
click at [491, 341] on video at bounding box center [718, 404] width 1437 height 809
drag, startPoint x: 798, startPoint y: 636, endPoint x: 722, endPoint y: 595, distance: 87.1
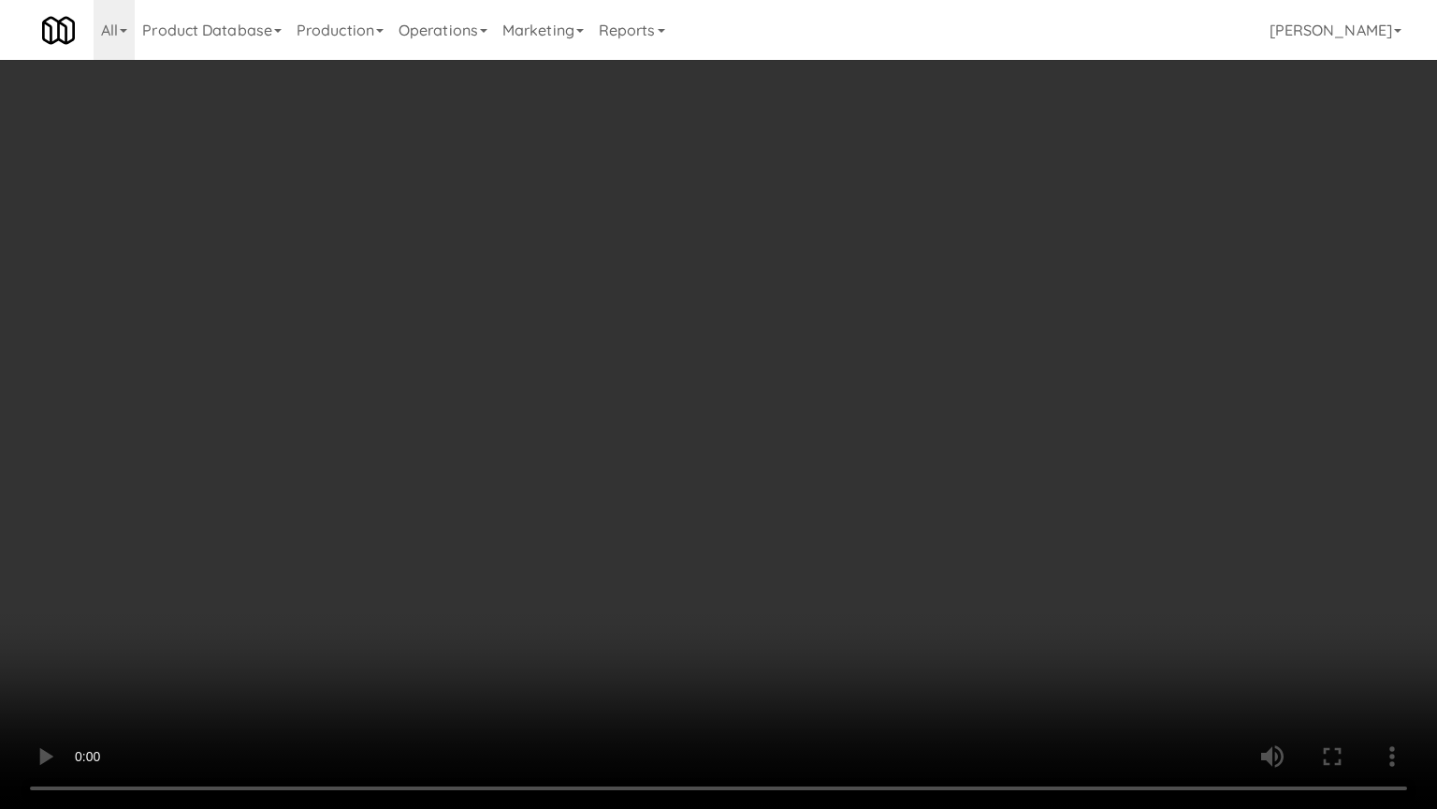
click at [797, 636] on video at bounding box center [718, 404] width 1437 height 809
click at [683, 569] on video at bounding box center [718, 404] width 1437 height 809
click at [865, 574] on video at bounding box center [718, 404] width 1437 height 809
click at [752, 460] on video at bounding box center [718, 404] width 1437 height 809
click at [729, 389] on video at bounding box center [718, 404] width 1437 height 809
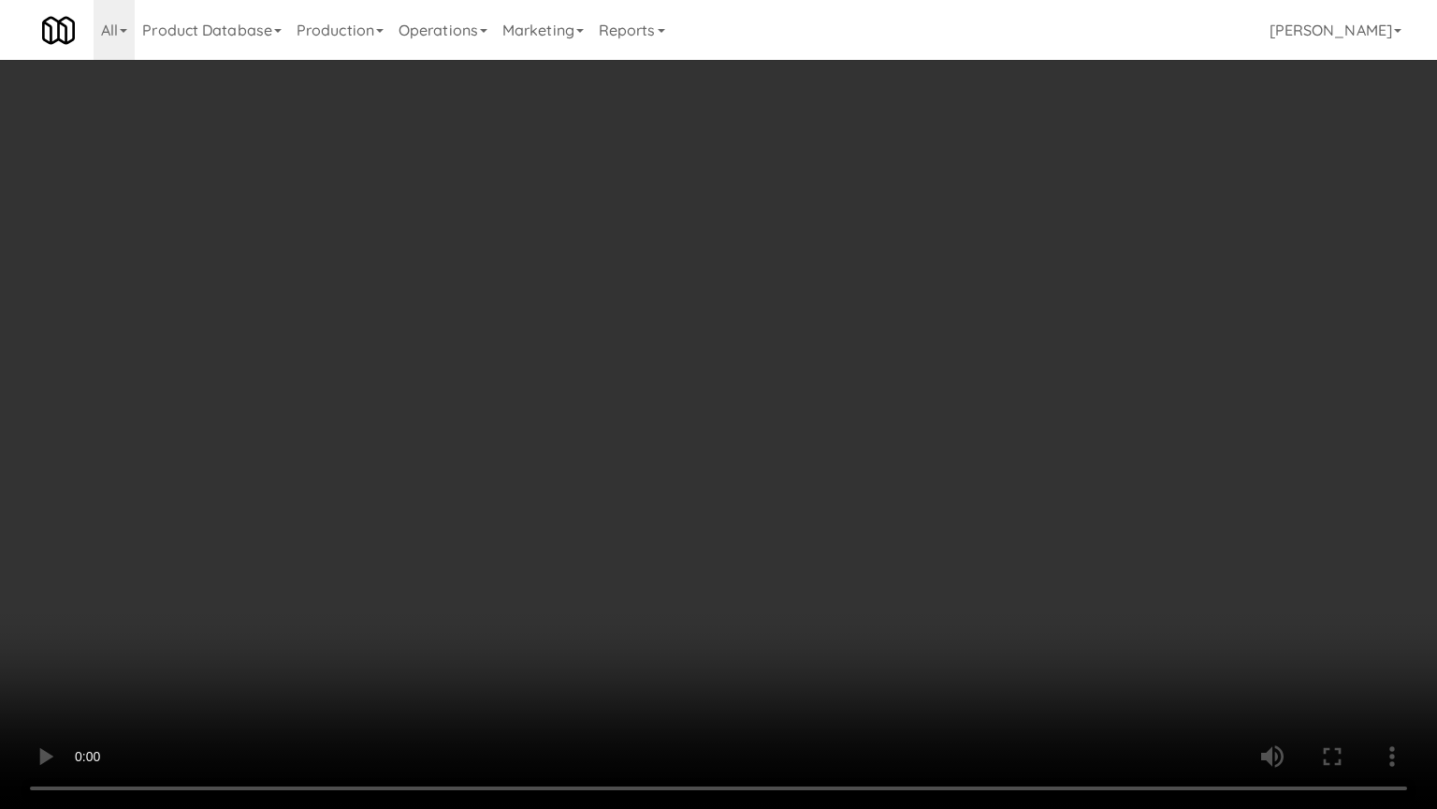
click at [681, 370] on video at bounding box center [718, 404] width 1437 height 809
click at [701, 367] on video at bounding box center [718, 404] width 1437 height 809
click at [730, 378] on video at bounding box center [718, 404] width 1437 height 809
click at [732, 376] on video at bounding box center [718, 404] width 1437 height 809
drag, startPoint x: 749, startPoint y: 367, endPoint x: 819, endPoint y: 344, distance: 73.7
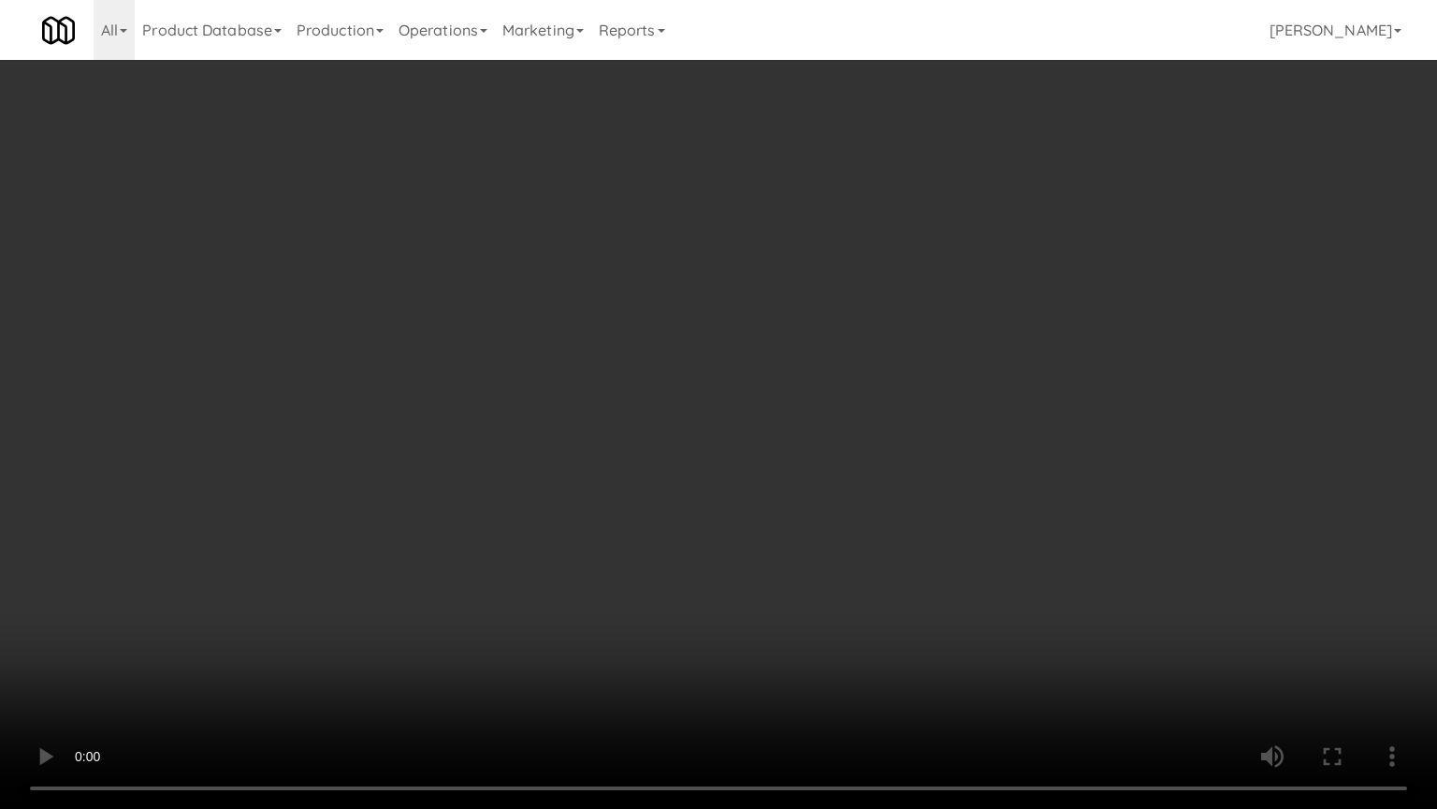
click at [775, 355] on video at bounding box center [718, 404] width 1437 height 809
click at [828, 341] on video at bounding box center [718, 404] width 1437 height 809
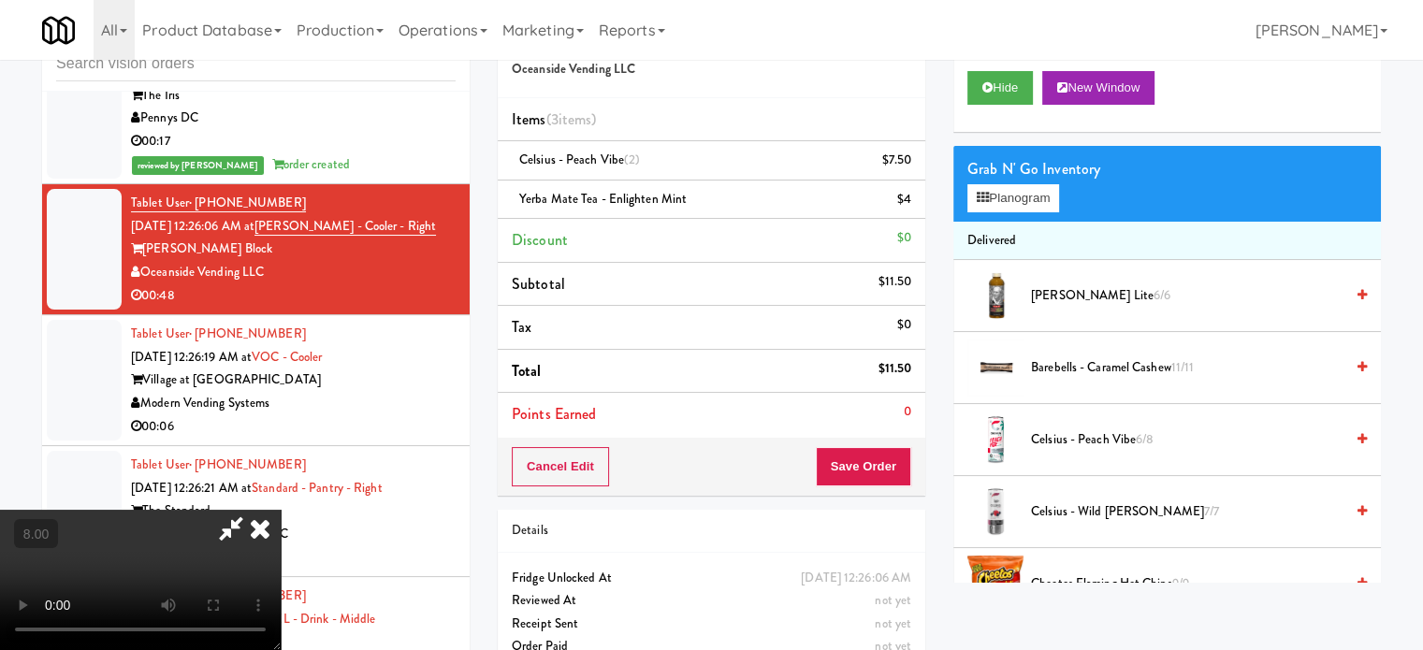
click at [281, 510] on icon at bounding box center [260, 528] width 41 height 37
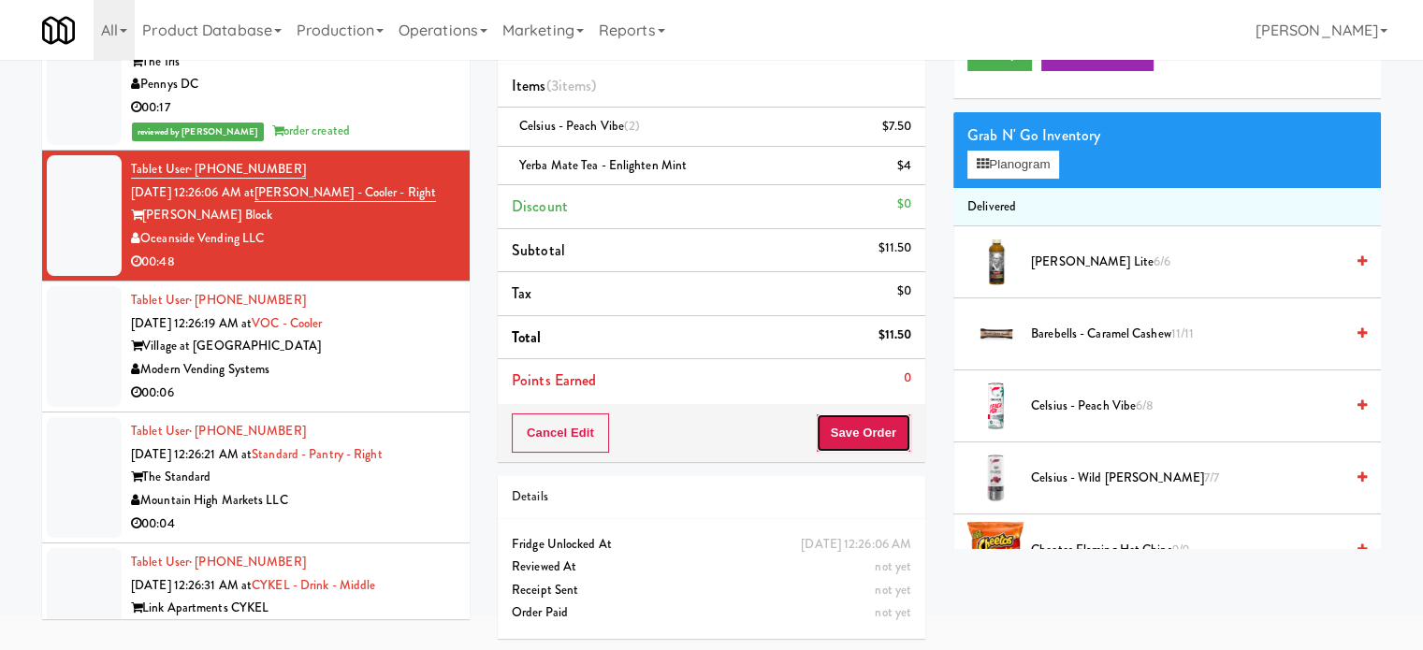
click at [862, 438] on button "Save Order" at bounding box center [863, 433] width 95 height 39
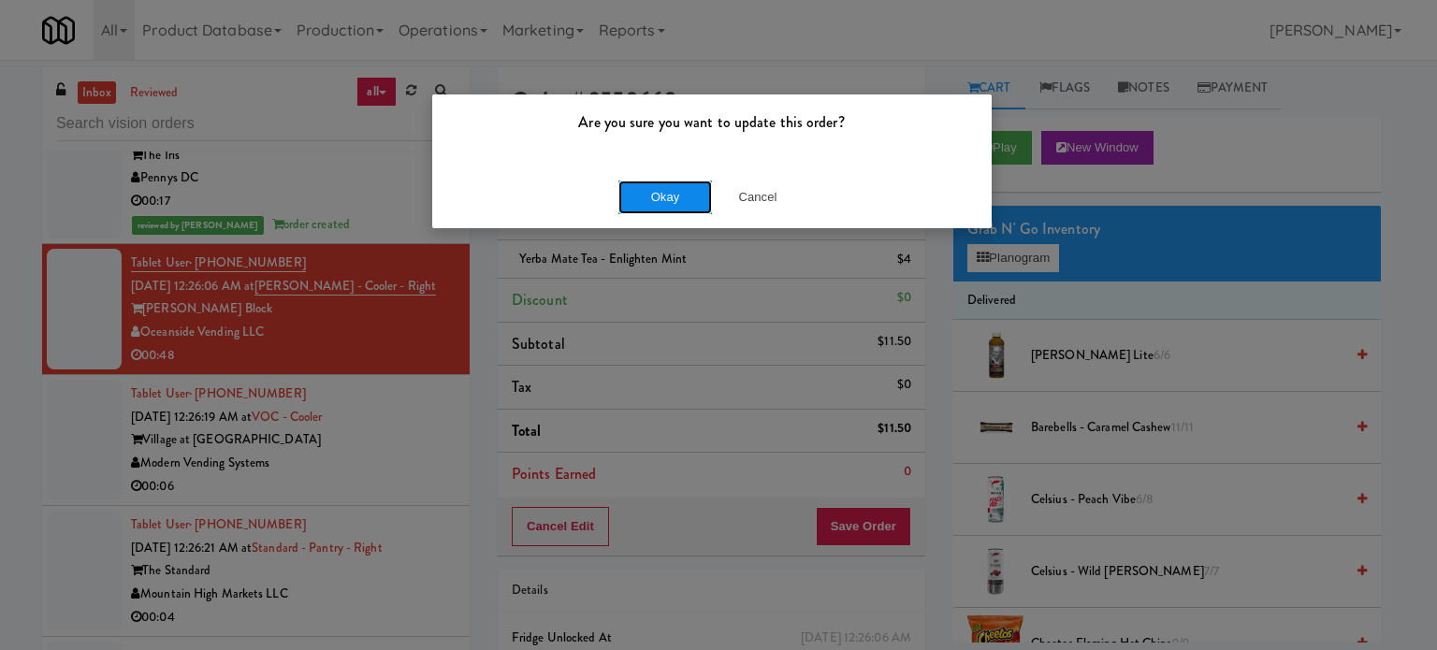
click at [658, 197] on button "Okay" at bounding box center [666, 198] width 94 height 34
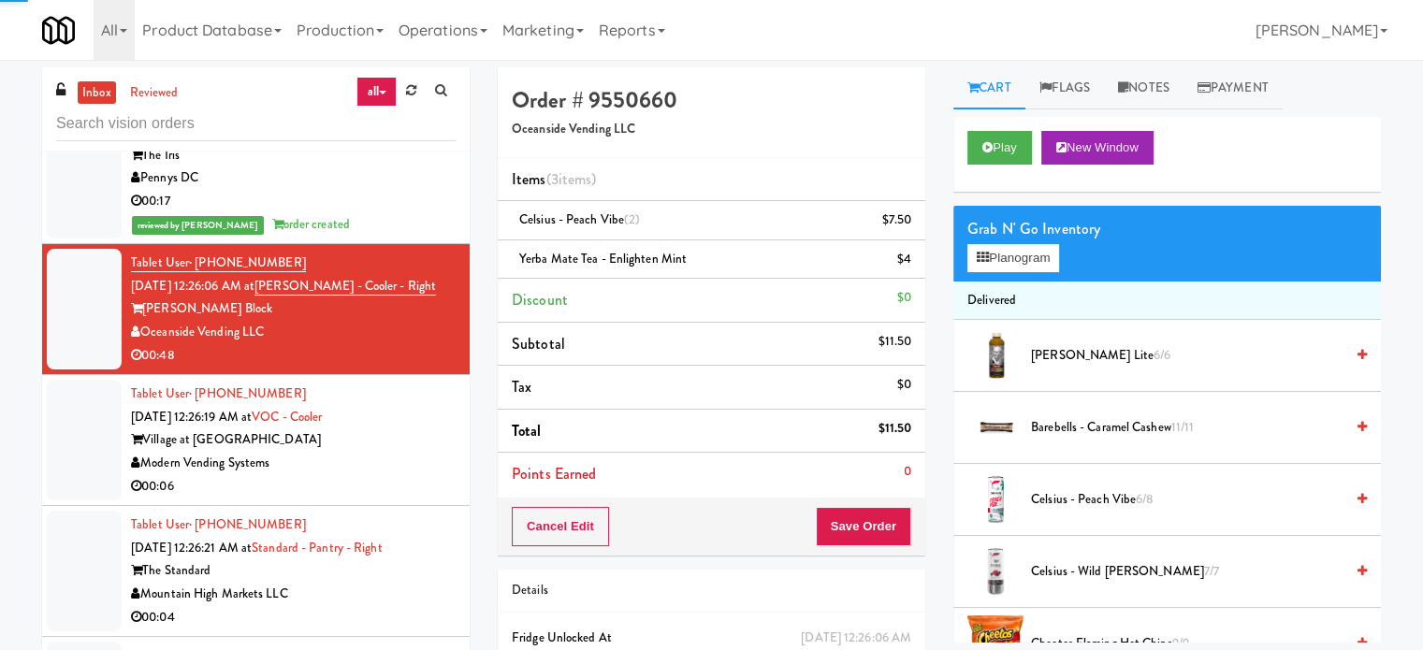
drag, startPoint x: 362, startPoint y: 463, endPoint x: 624, endPoint y: 307, distance: 305.1
click at [363, 475] on div "00:06" at bounding box center [293, 486] width 325 height 23
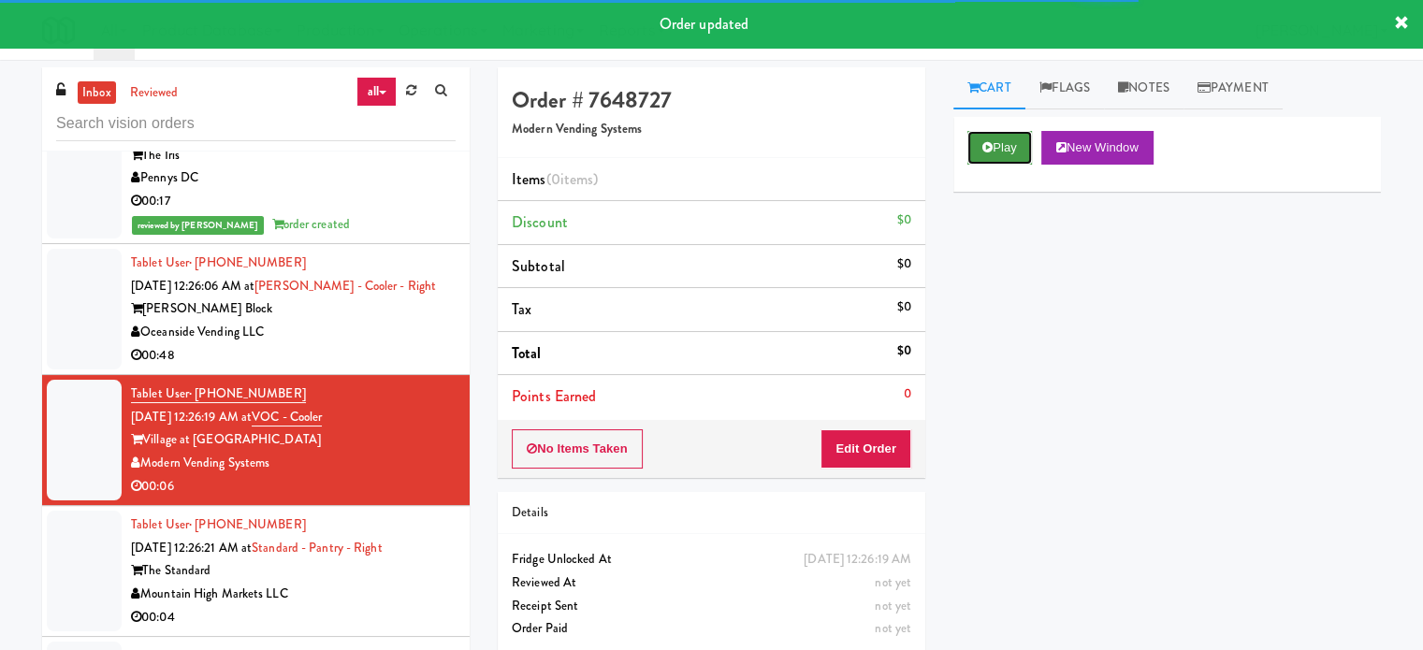
click at [1022, 138] on button "Play" at bounding box center [1000, 148] width 65 height 34
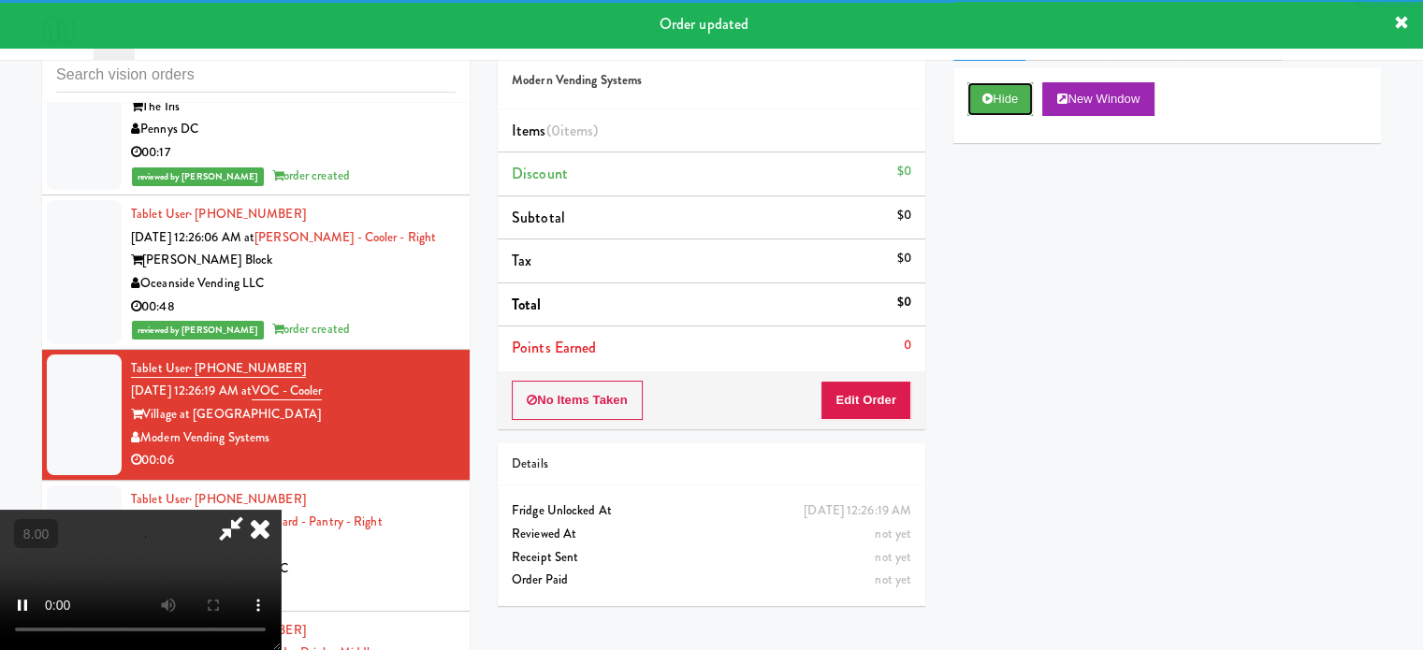
scroll to position [76, 0]
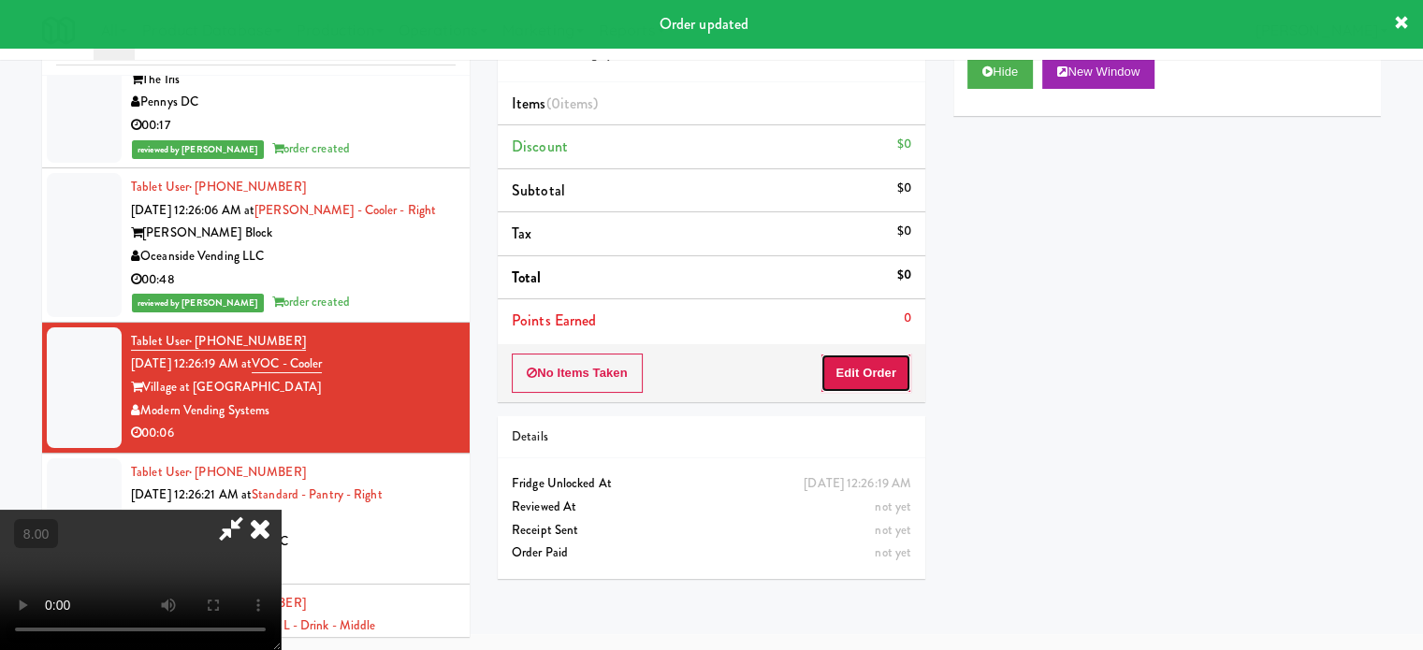
click at [854, 362] on button "Edit Order" at bounding box center [866, 373] width 91 height 39
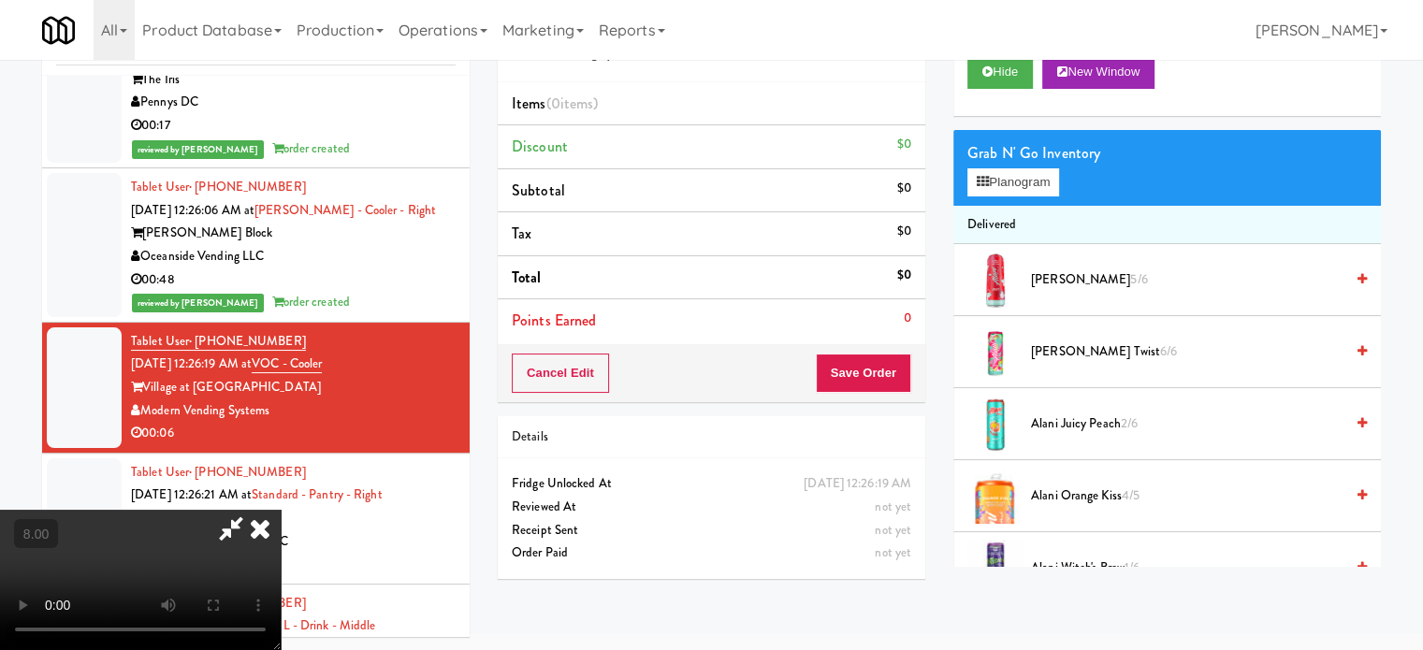
click at [281, 510] on video at bounding box center [140, 580] width 281 height 140
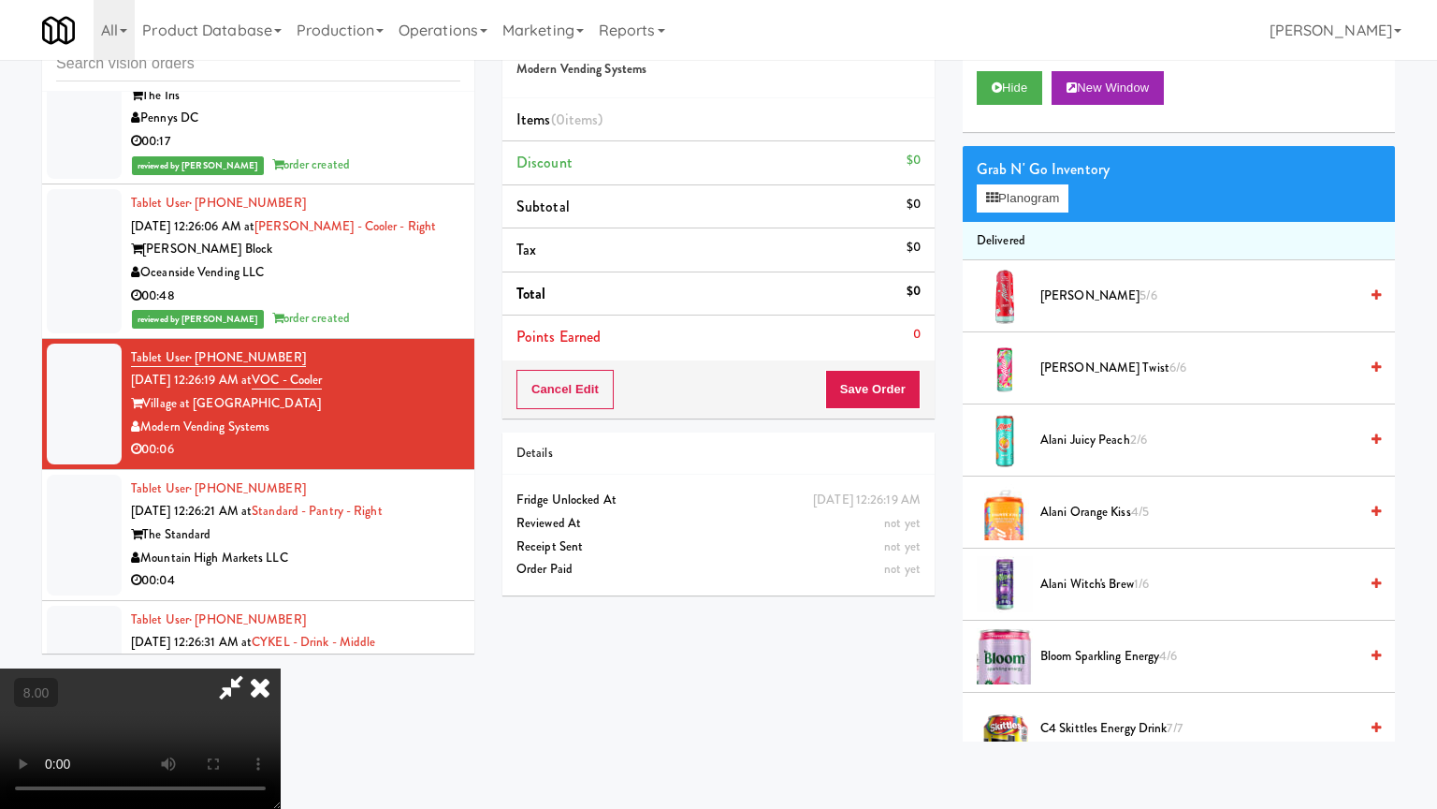
click at [281, 649] on video at bounding box center [140, 738] width 281 height 140
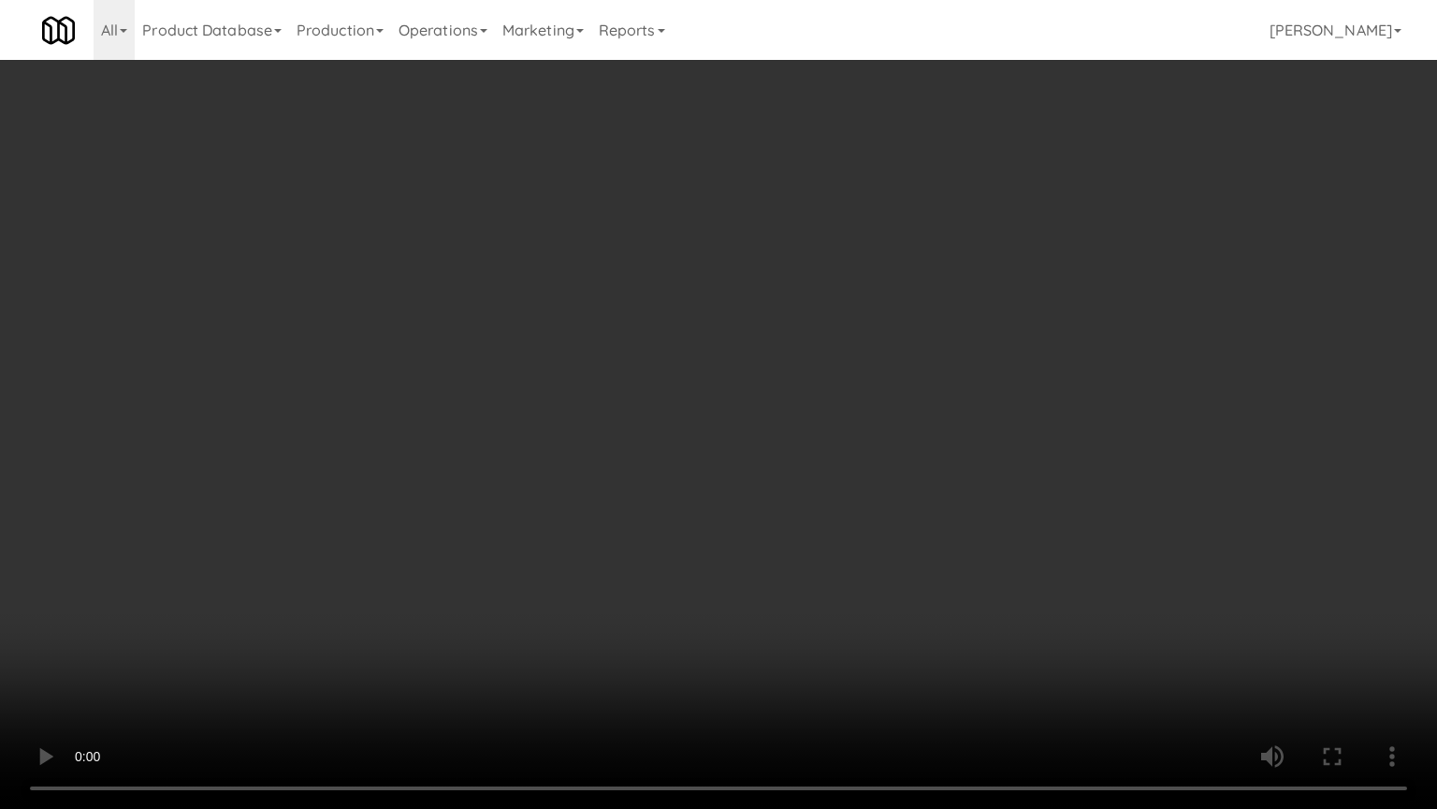
click at [595, 428] on video at bounding box center [718, 404] width 1437 height 809
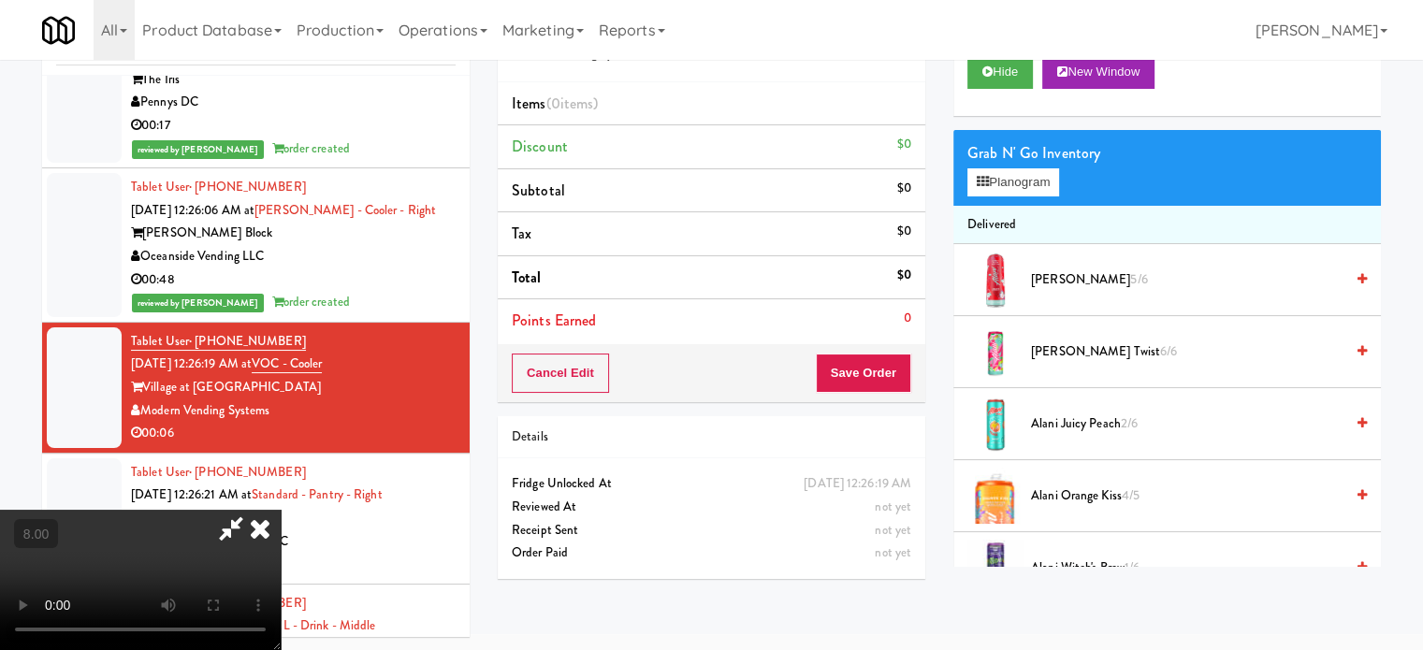
click at [281, 510] on icon at bounding box center [260, 528] width 41 height 37
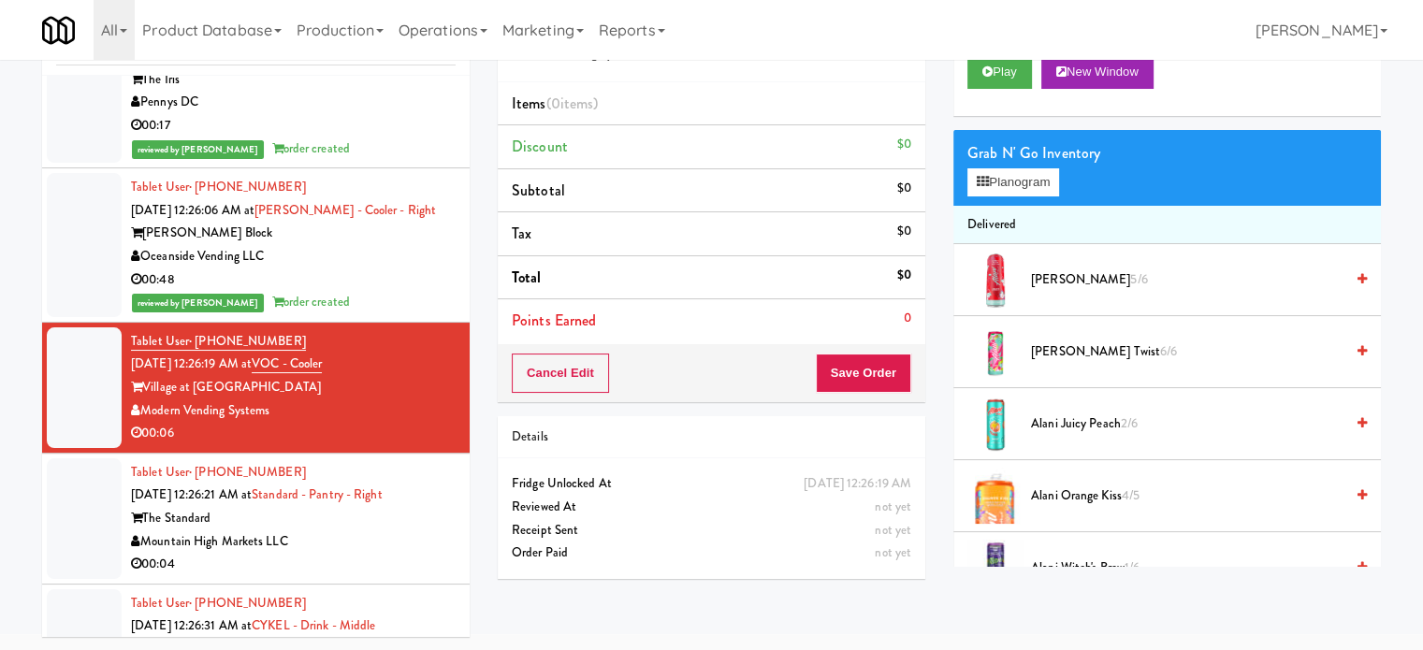
click at [384, 269] on div "00:48" at bounding box center [293, 280] width 325 height 23
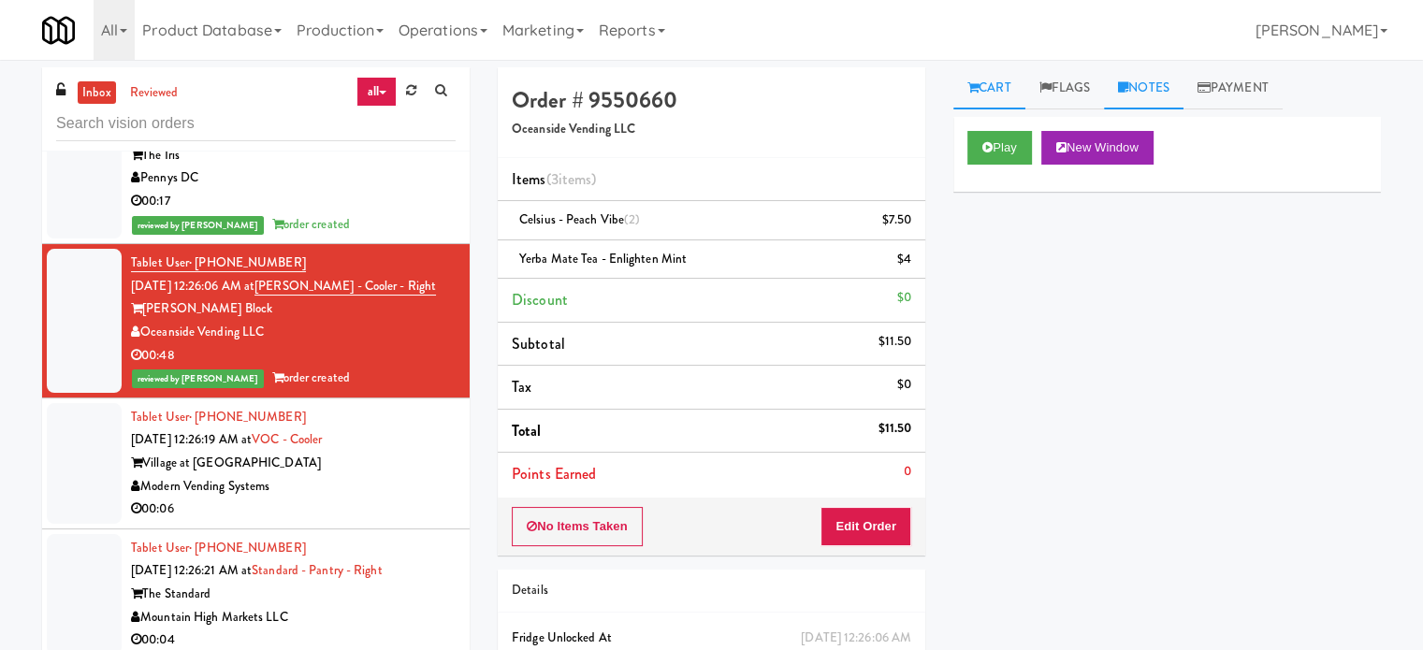
click at [1166, 78] on link "Notes" at bounding box center [1144, 88] width 80 height 42
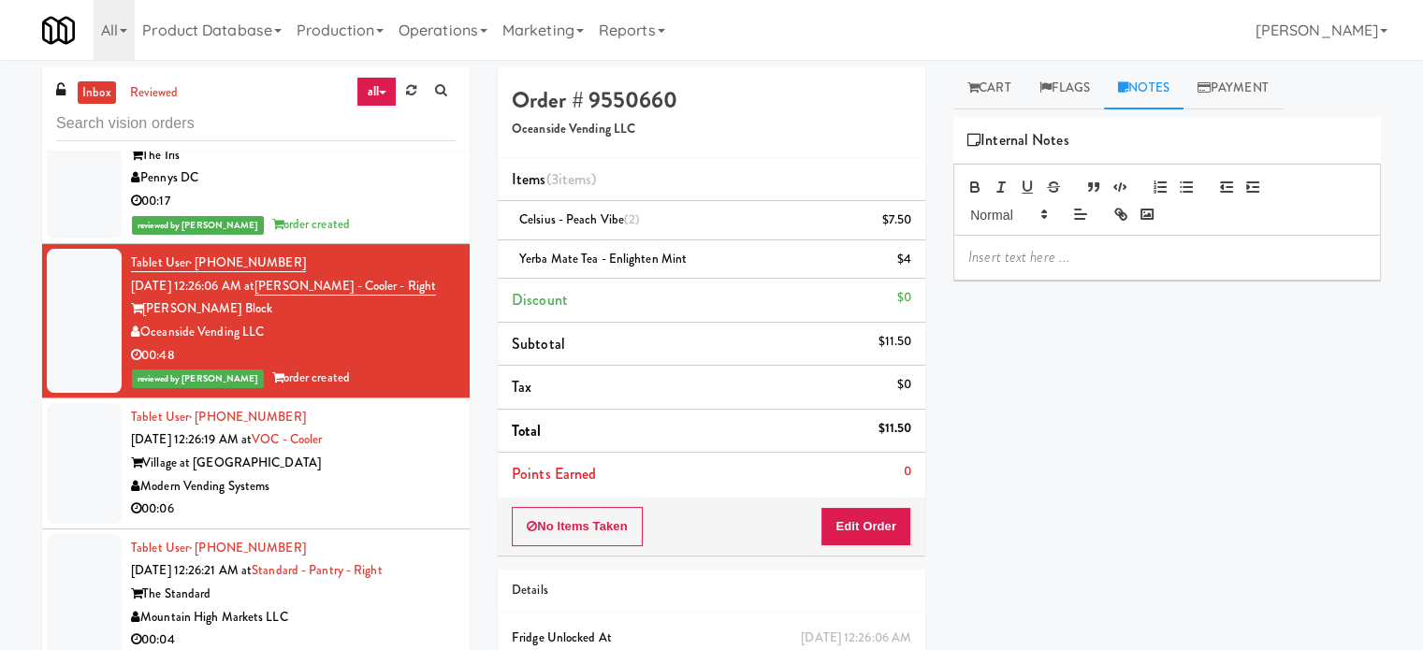
click at [1066, 255] on p at bounding box center [1168, 257] width 398 height 21
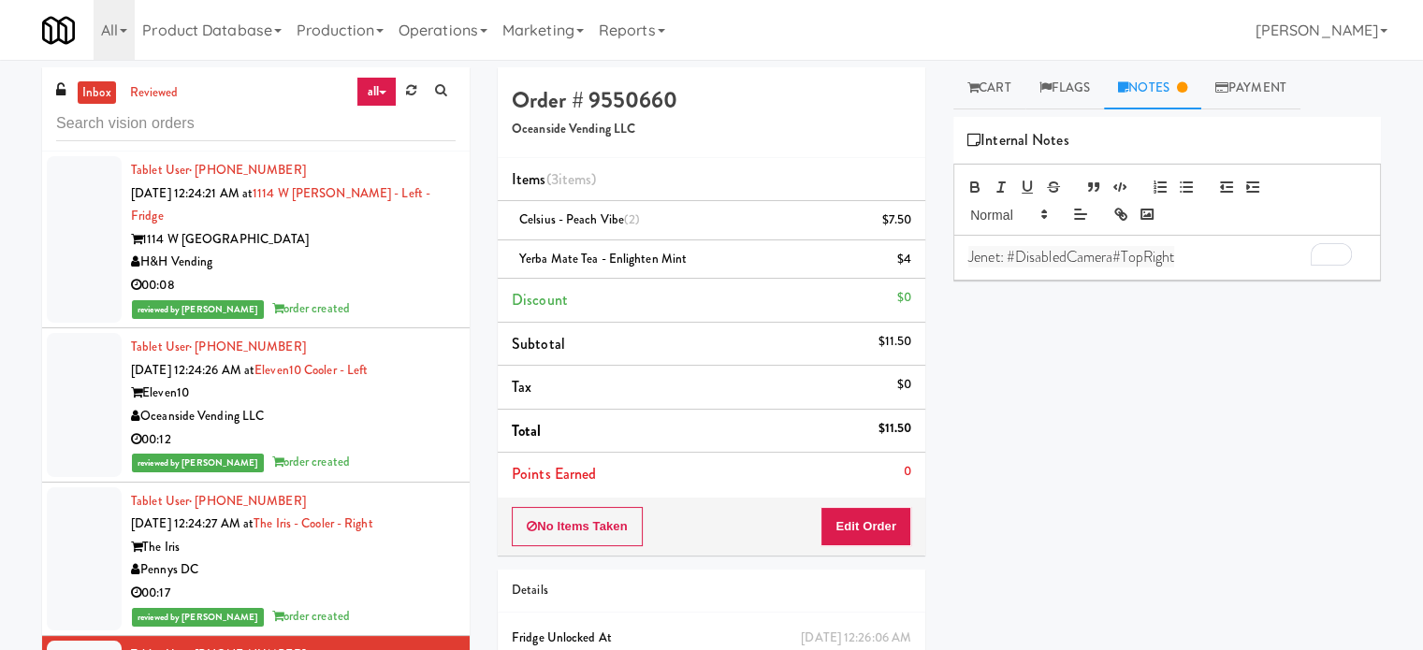
scroll to position [392, 0]
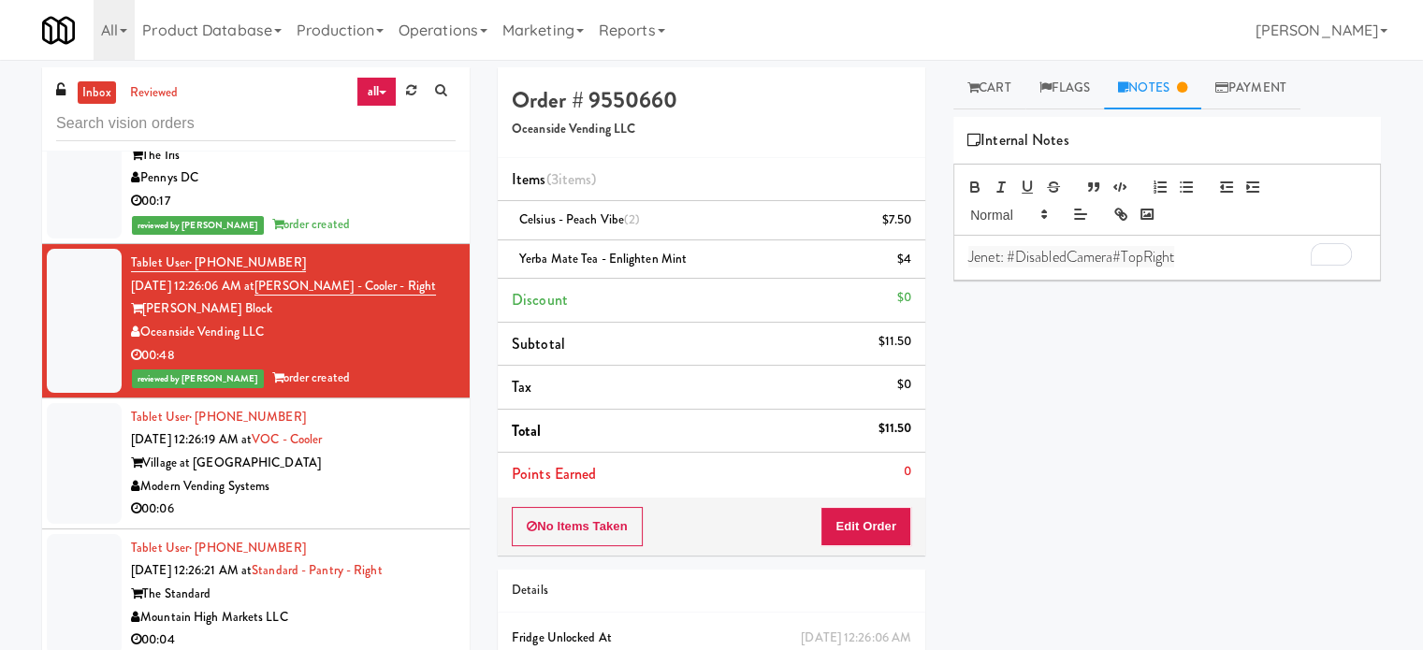
click at [1185, 254] on p "Jenet: #DisabledCamera#TopRight" at bounding box center [1168, 257] width 398 height 21
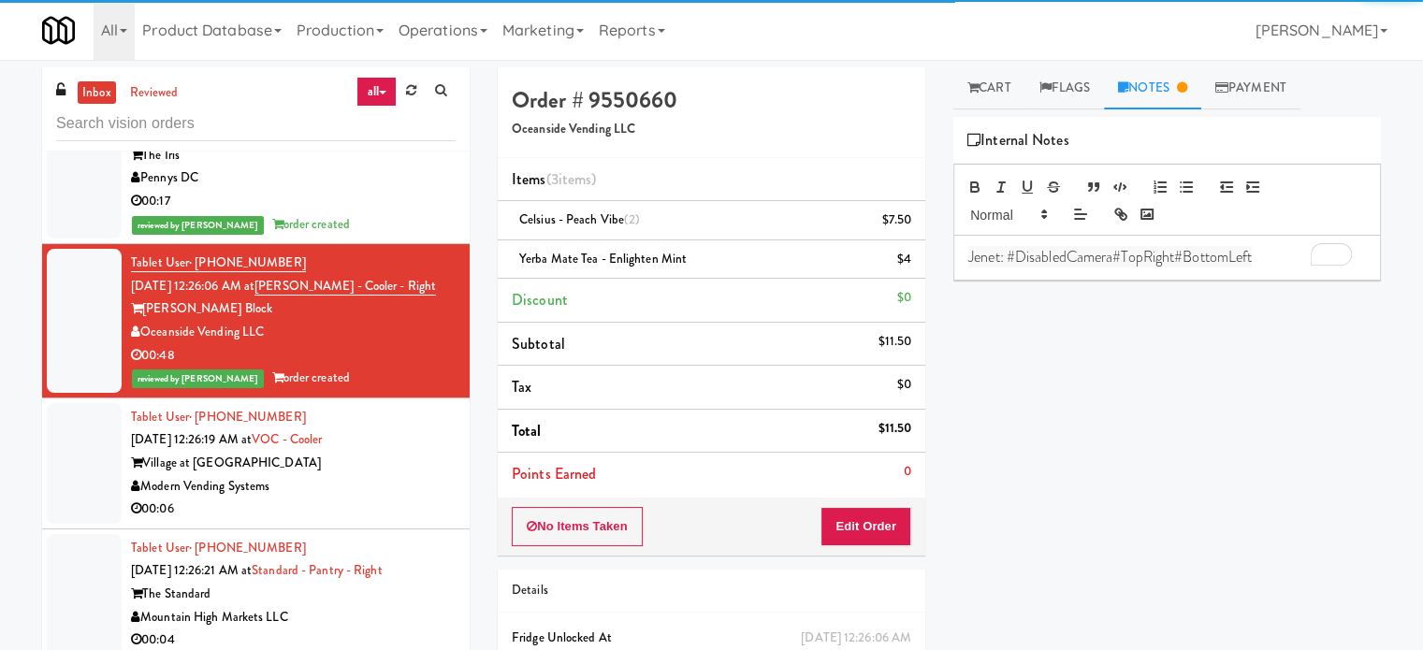
drag, startPoint x: 398, startPoint y: 400, endPoint x: 457, endPoint y: 387, distance: 60.4
click at [401, 406] on div "Tablet User · (919) 946-3777 Sep 22, 2025 12:26:19 AM at VOC - Cooler Village a…" at bounding box center [293, 463] width 325 height 115
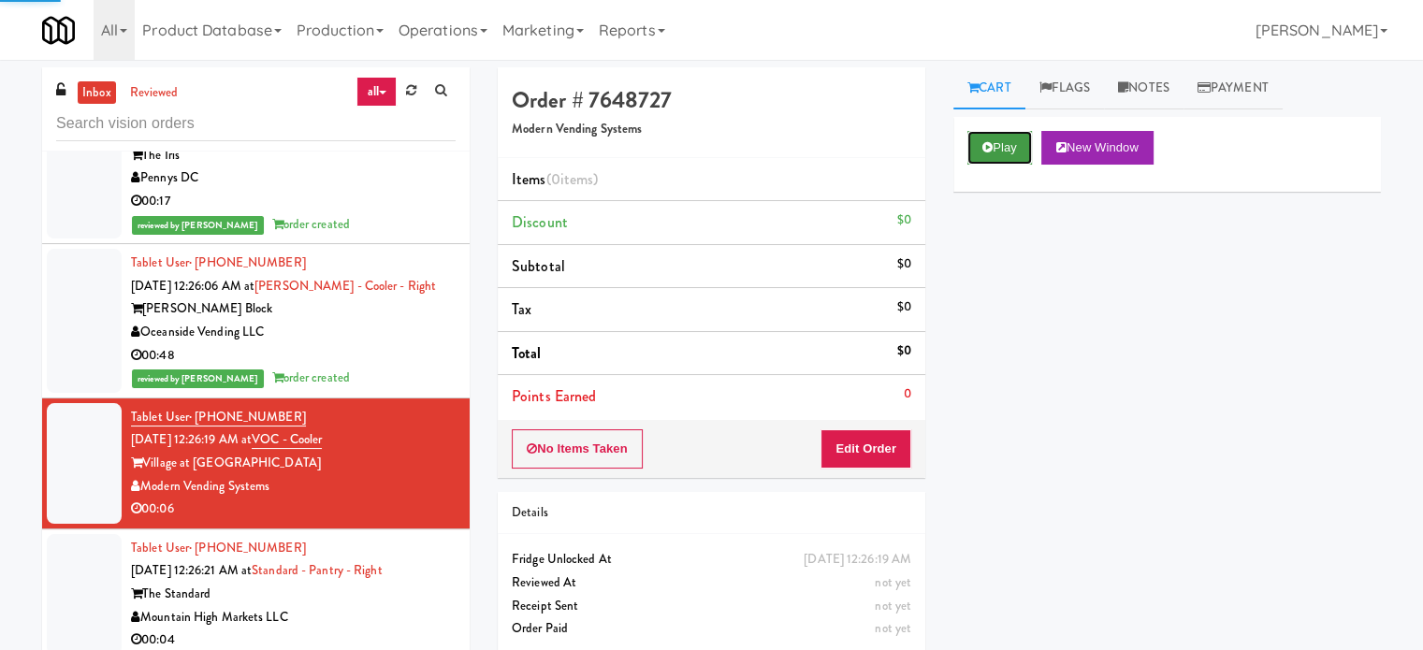
click at [1004, 145] on button "Play" at bounding box center [1000, 148] width 65 height 34
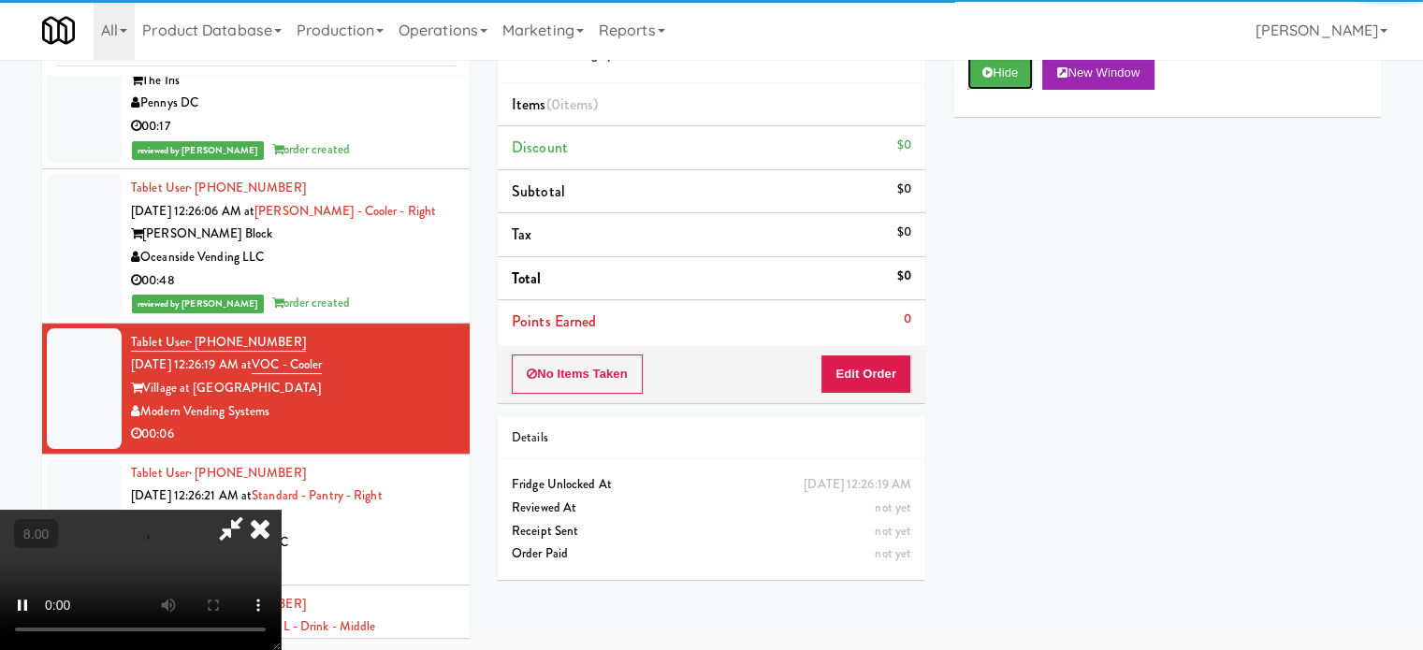
scroll to position [76, 0]
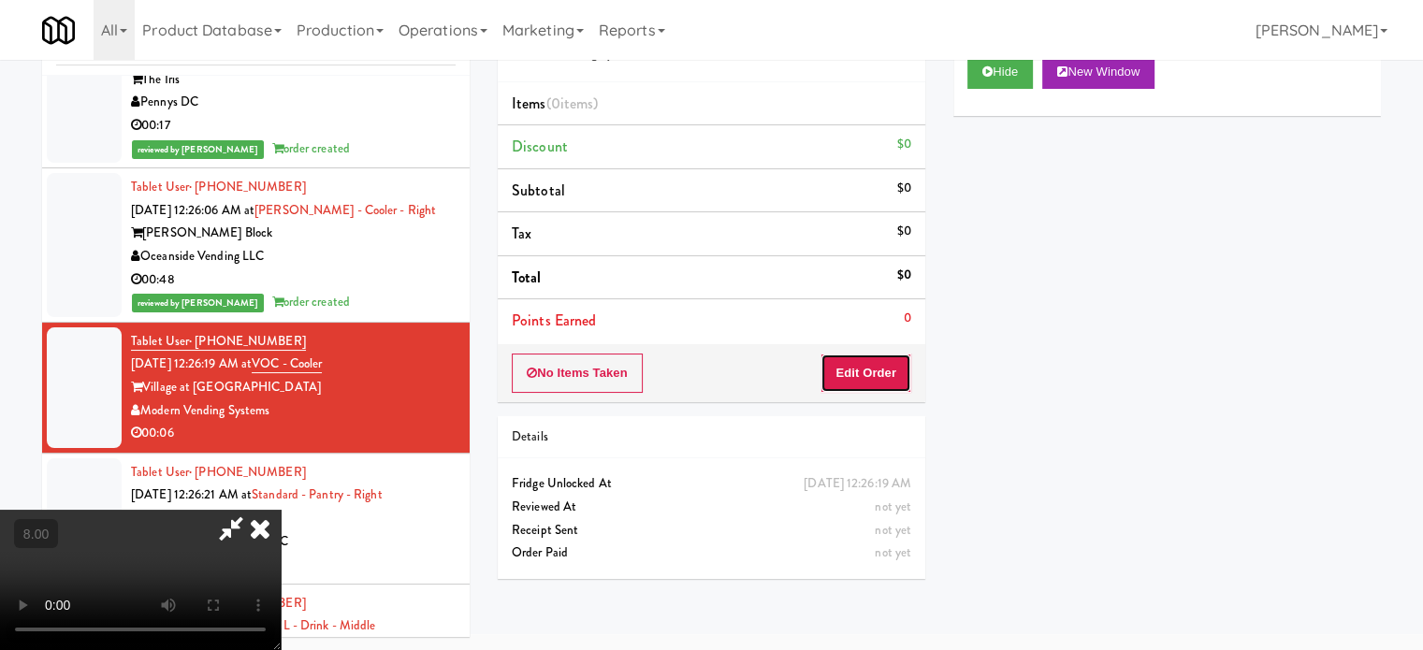
click at [900, 389] on button "Edit Order" at bounding box center [866, 373] width 91 height 39
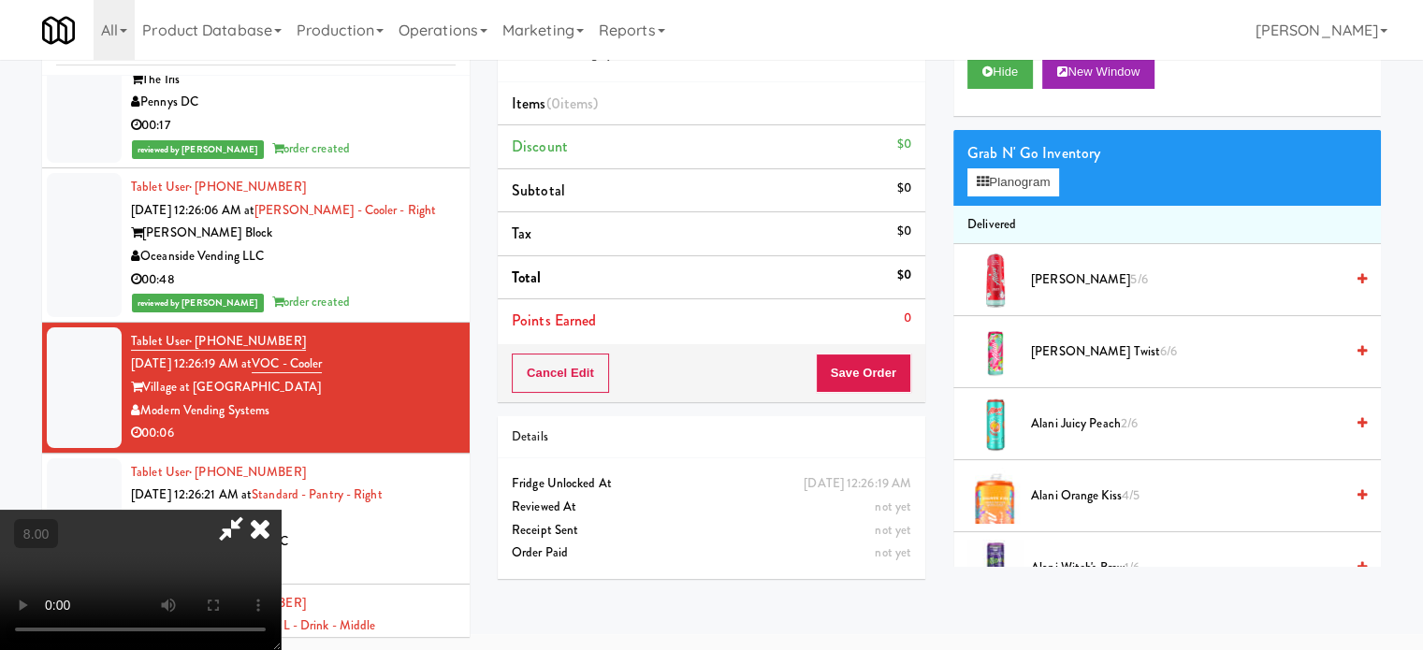
drag, startPoint x: 296, startPoint y: 470, endPoint x: 305, endPoint y: 451, distance: 20.9
click at [281, 510] on video at bounding box center [140, 580] width 281 height 140
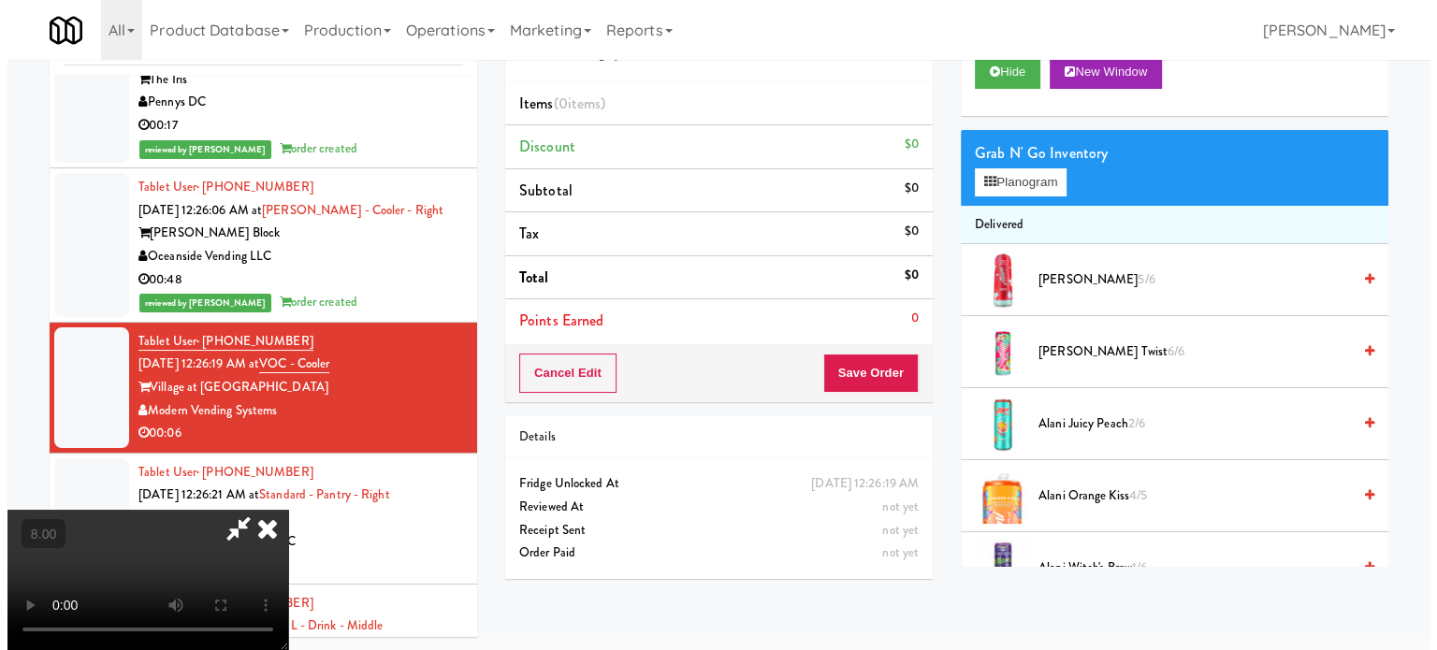
scroll to position [60, 0]
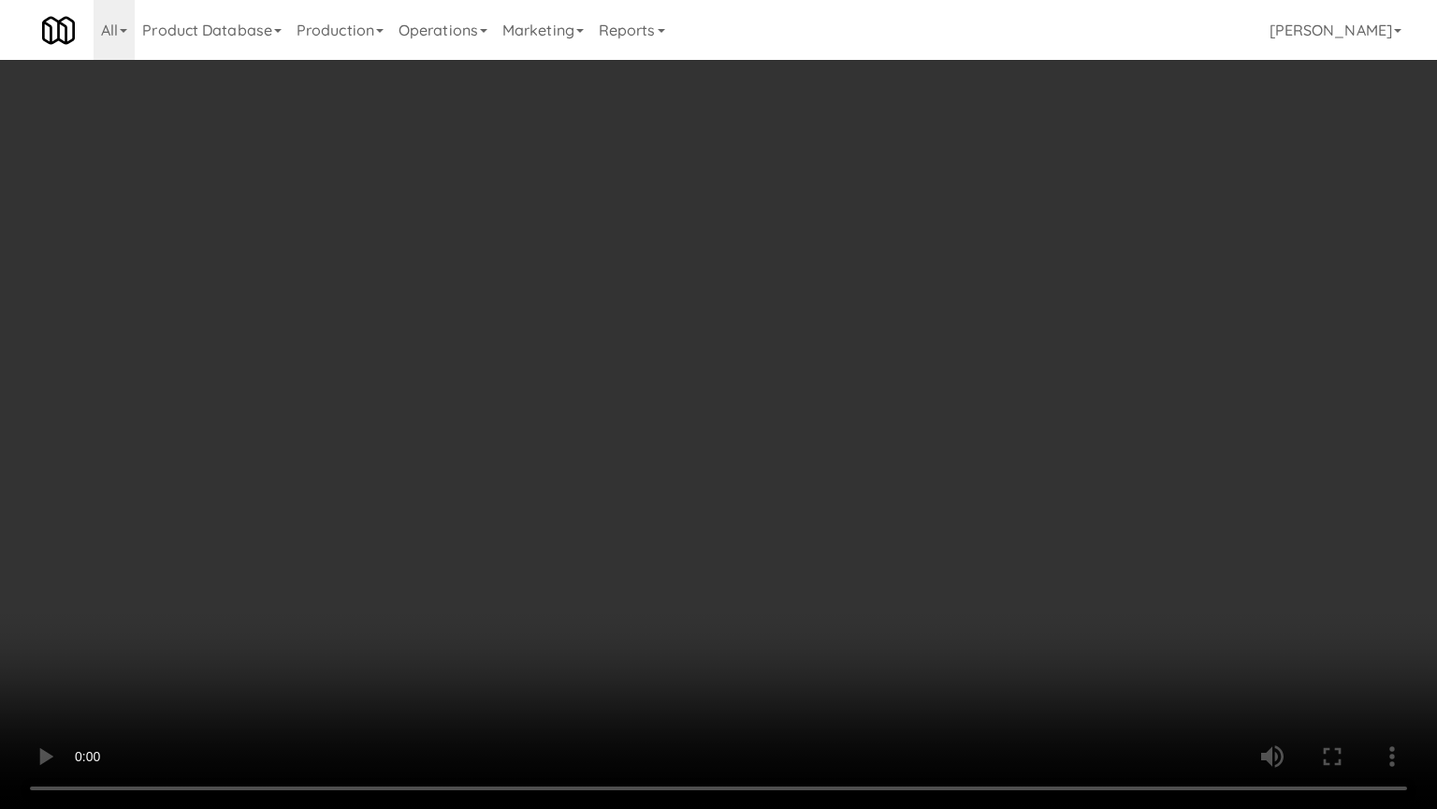
click at [346, 517] on video at bounding box center [718, 404] width 1437 height 809
click at [412, 492] on video at bounding box center [718, 404] width 1437 height 809
click at [409, 485] on video at bounding box center [718, 404] width 1437 height 809
click at [503, 474] on video at bounding box center [718, 404] width 1437 height 809
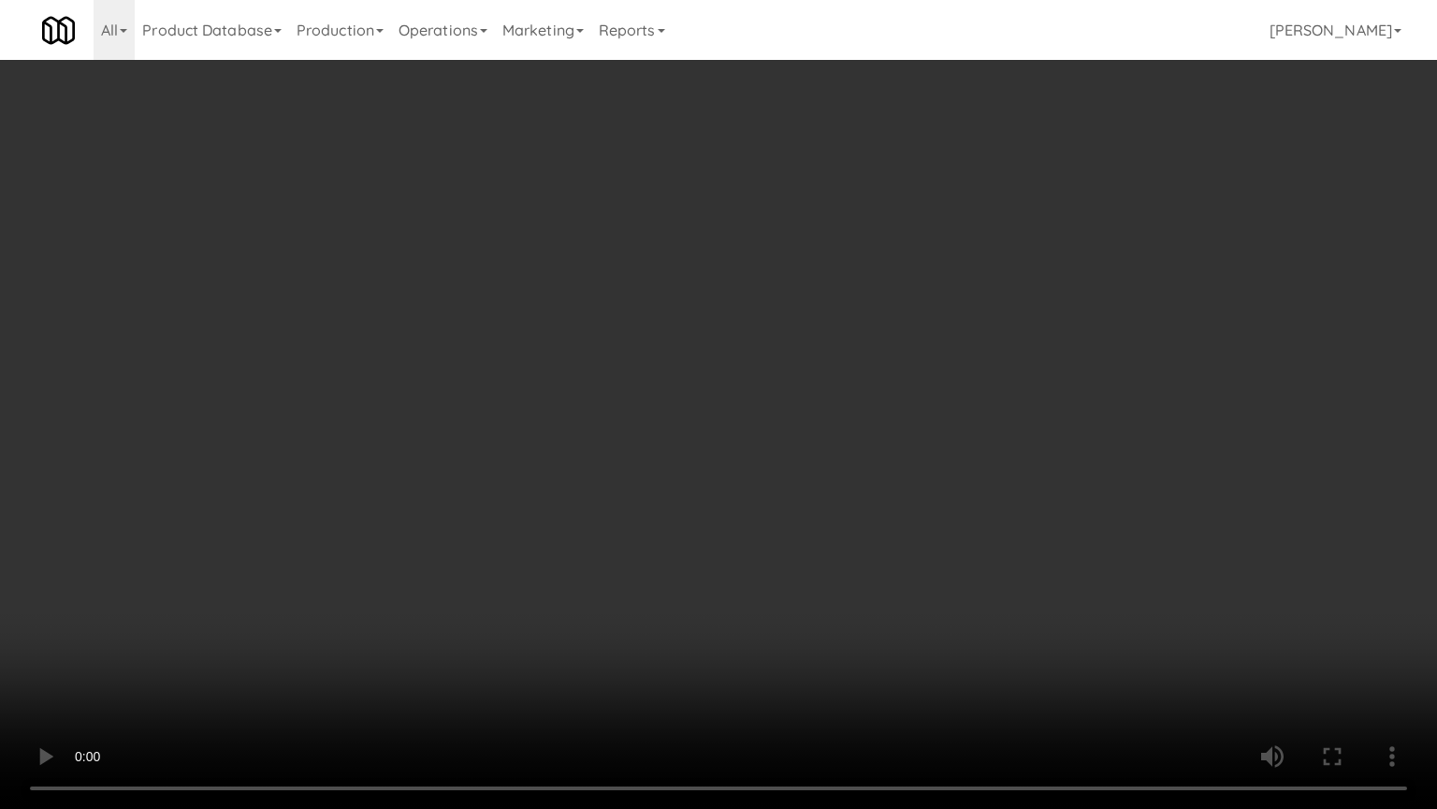
click at [576, 367] on video at bounding box center [718, 404] width 1437 height 809
click at [251, 615] on video at bounding box center [718, 404] width 1437 height 809
click at [407, 511] on video at bounding box center [718, 404] width 1437 height 809
click at [427, 503] on video at bounding box center [718, 404] width 1437 height 809
click at [519, 528] on video at bounding box center [718, 404] width 1437 height 809
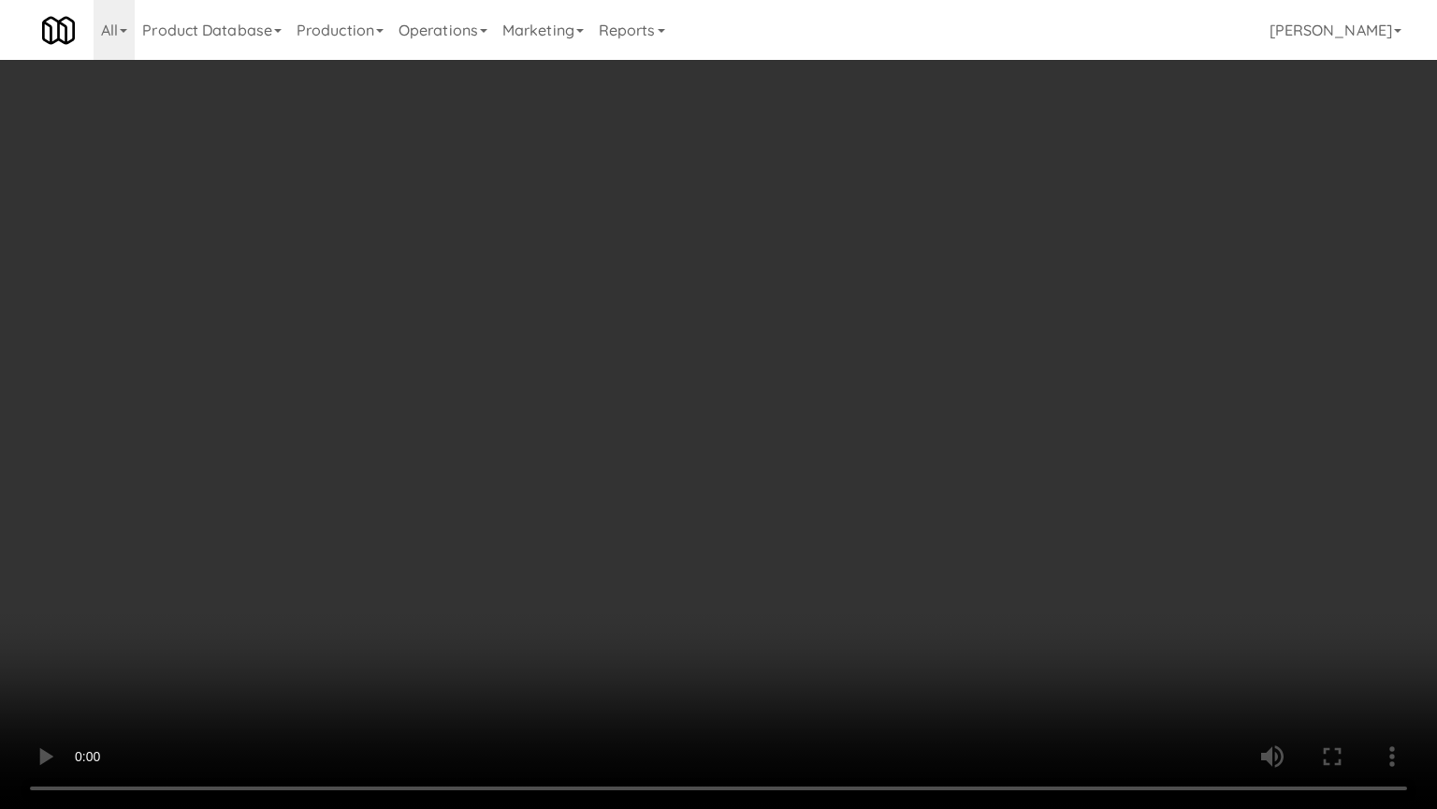
drag, startPoint x: 514, startPoint y: 530, endPoint x: 578, endPoint y: 517, distance: 65.9
click at [519, 528] on video at bounding box center [718, 404] width 1437 height 809
drag, startPoint x: 578, startPoint y: 517, endPoint x: 831, endPoint y: 391, distance: 282.1
click at [585, 517] on video at bounding box center [718, 404] width 1437 height 809
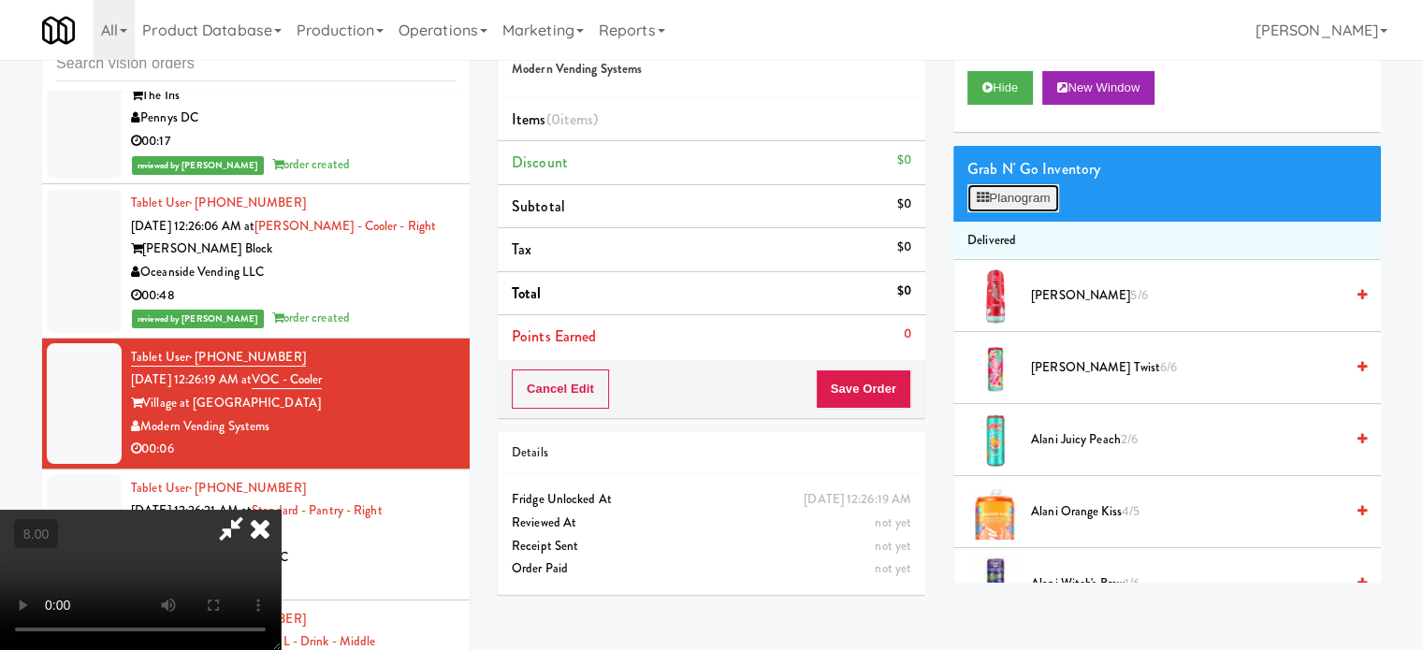
click at [1035, 205] on button "Planogram" at bounding box center [1014, 198] width 92 height 28
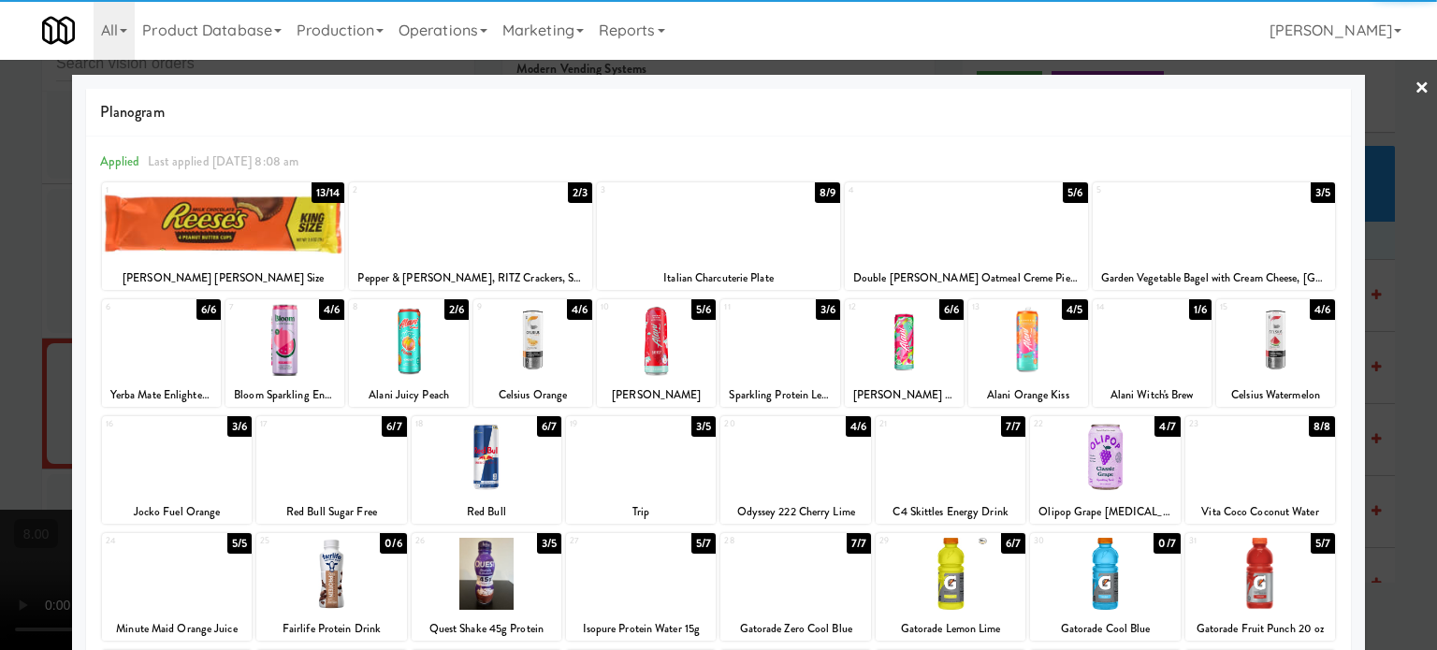
scroll to position [268, 0]
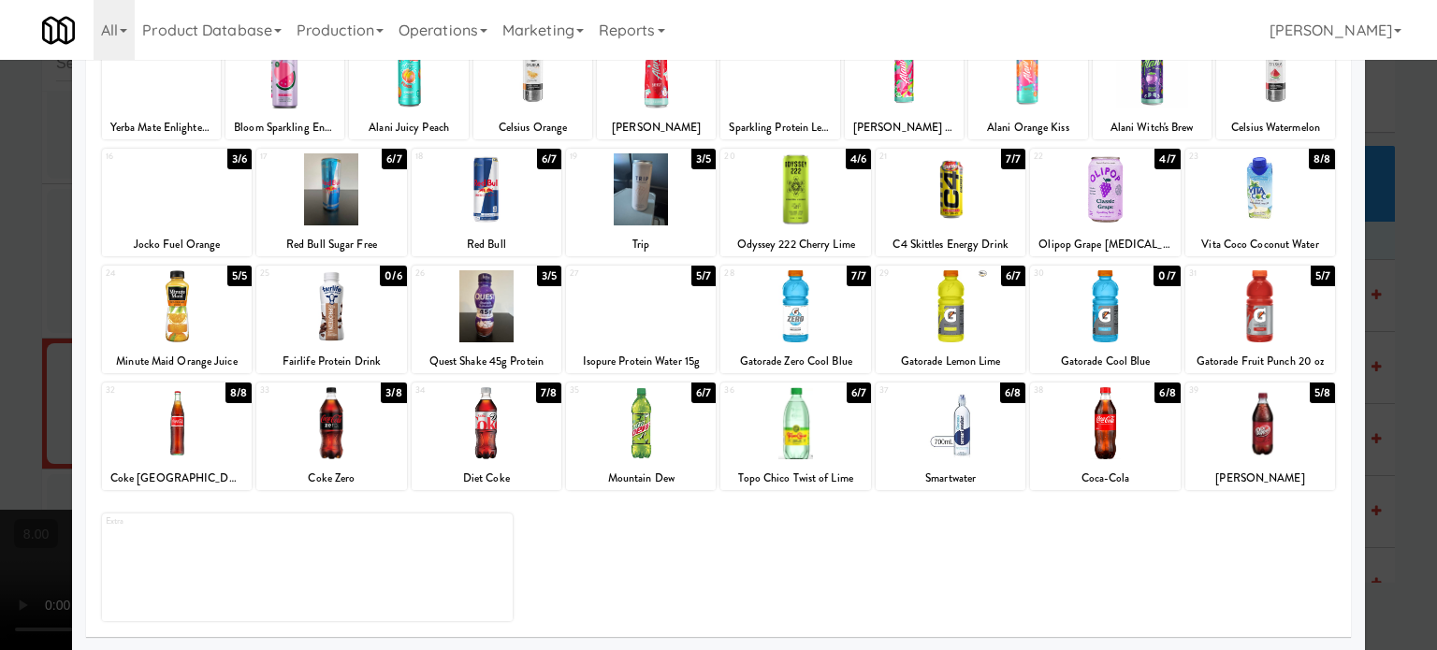
click at [231, 396] on div "8/8" at bounding box center [239, 393] width 26 height 21
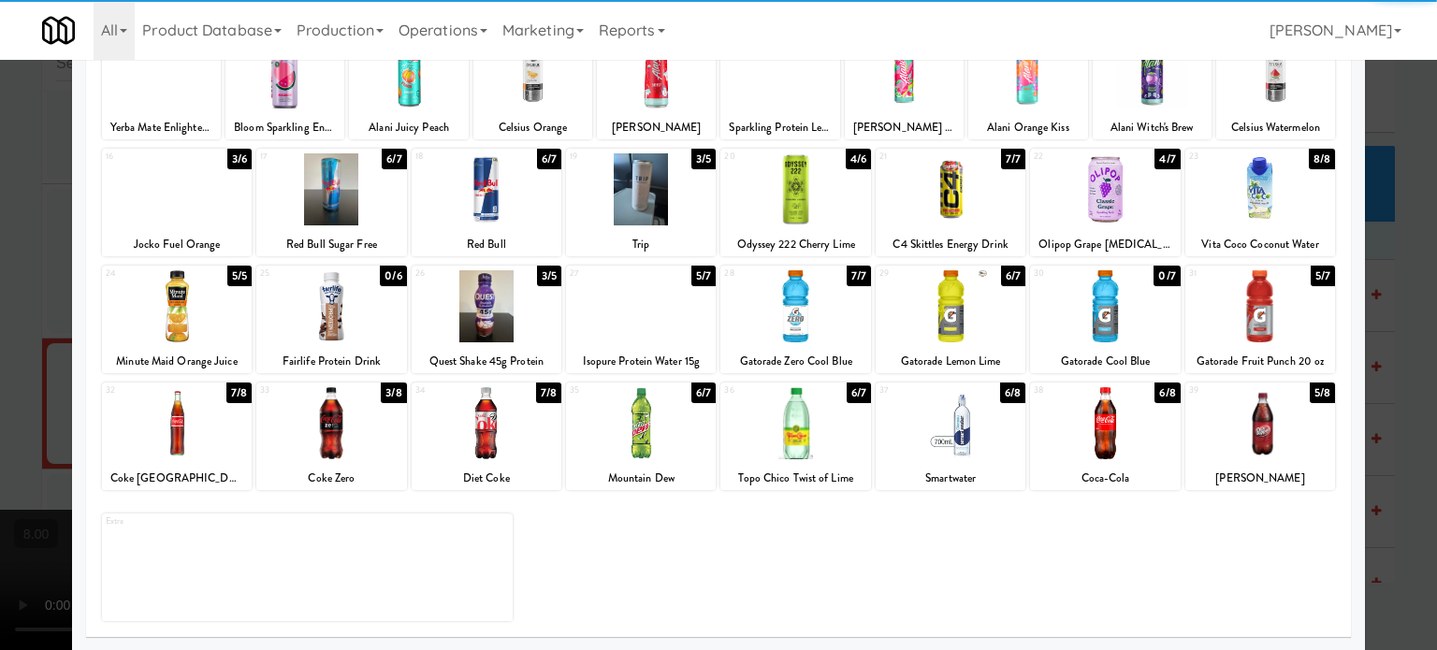
click at [22, 451] on div at bounding box center [718, 325] width 1437 height 650
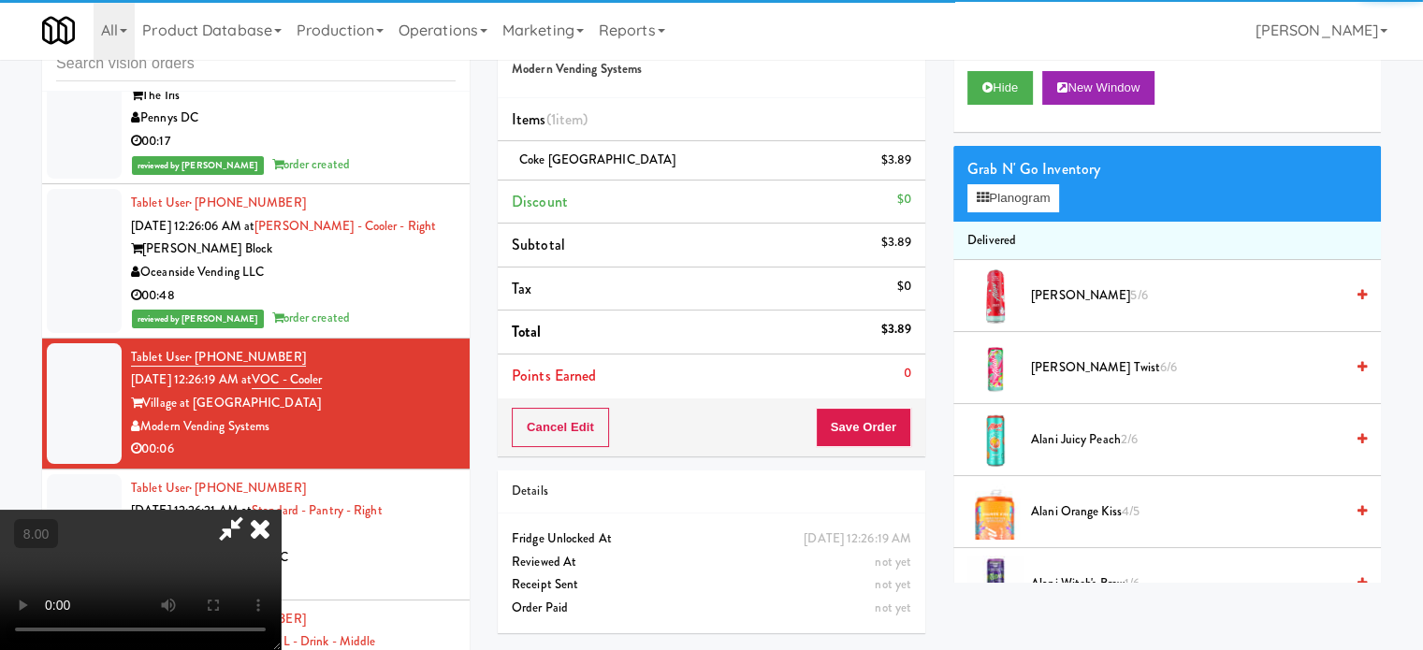
click at [281, 510] on video at bounding box center [140, 580] width 281 height 140
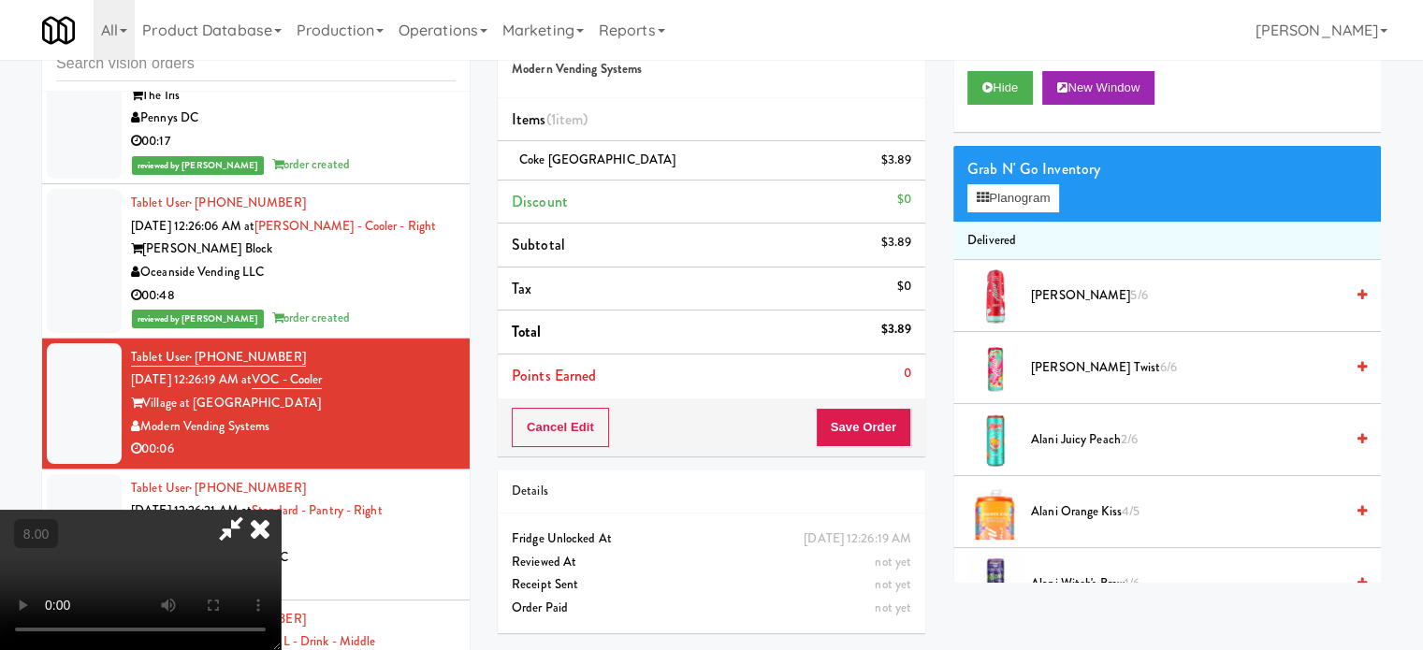
drag, startPoint x: 360, startPoint y: 422, endPoint x: 528, endPoint y: 379, distance: 173.0
click at [281, 510] on video at bounding box center [140, 580] width 281 height 140
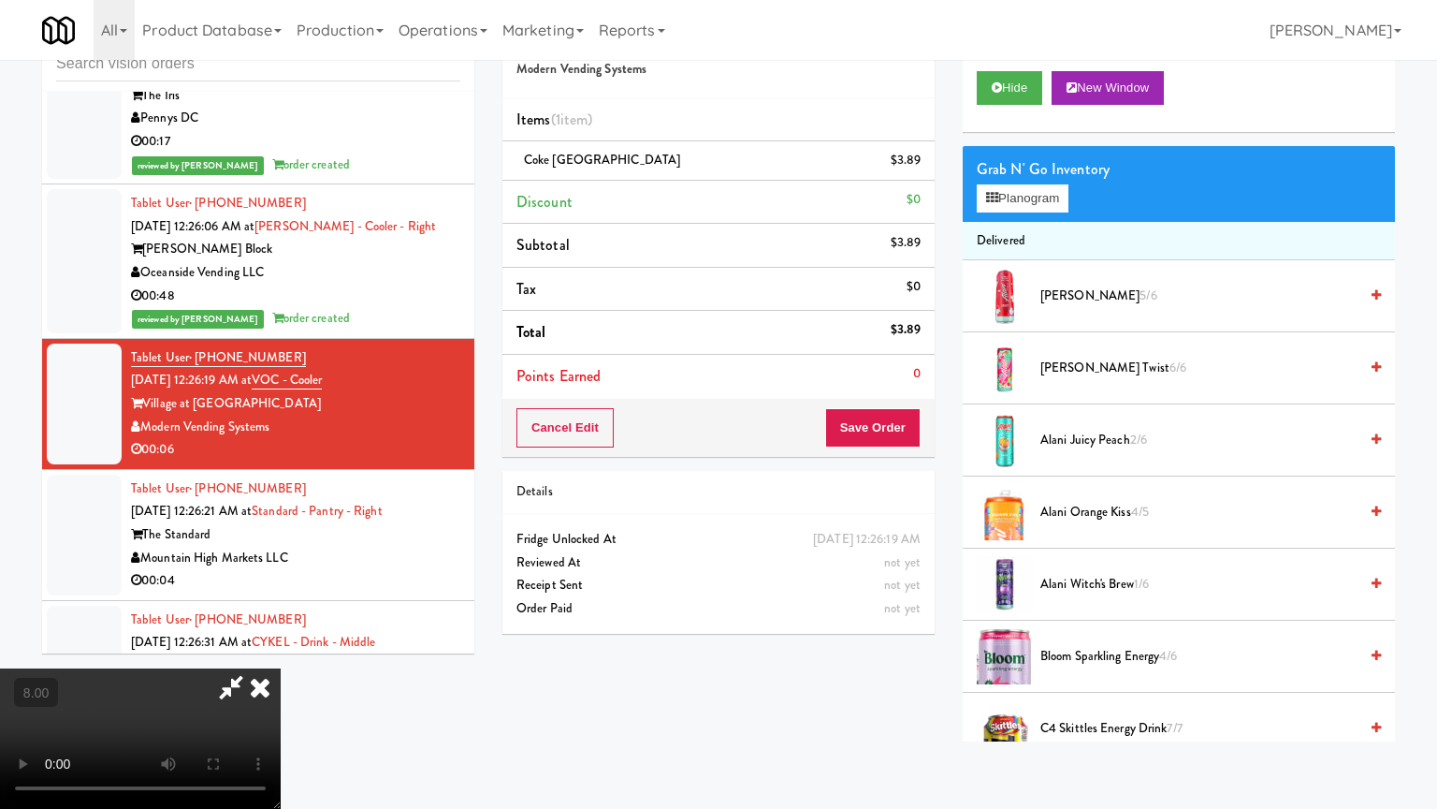
click at [281, 649] on video at bounding box center [140, 738] width 281 height 140
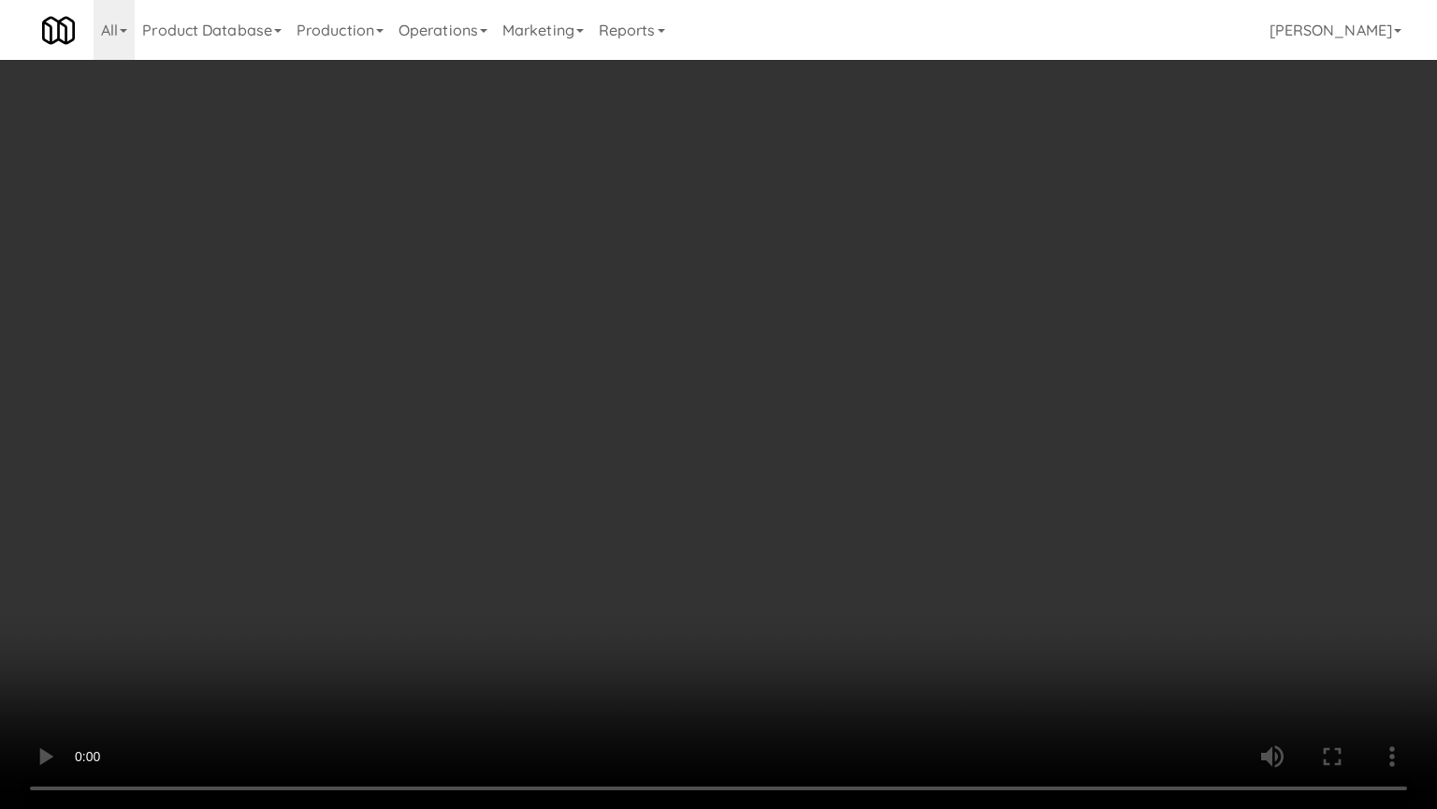
click at [586, 320] on video at bounding box center [718, 404] width 1437 height 809
drag, startPoint x: 392, startPoint y: 544, endPoint x: 475, endPoint y: 427, distance: 143.6
click at [398, 538] on video at bounding box center [718, 404] width 1437 height 809
click at [352, 607] on video at bounding box center [718, 404] width 1437 height 809
drag, startPoint x: 581, startPoint y: 405, endPoint x: 624, endPoint y: 399, distance: 43.5
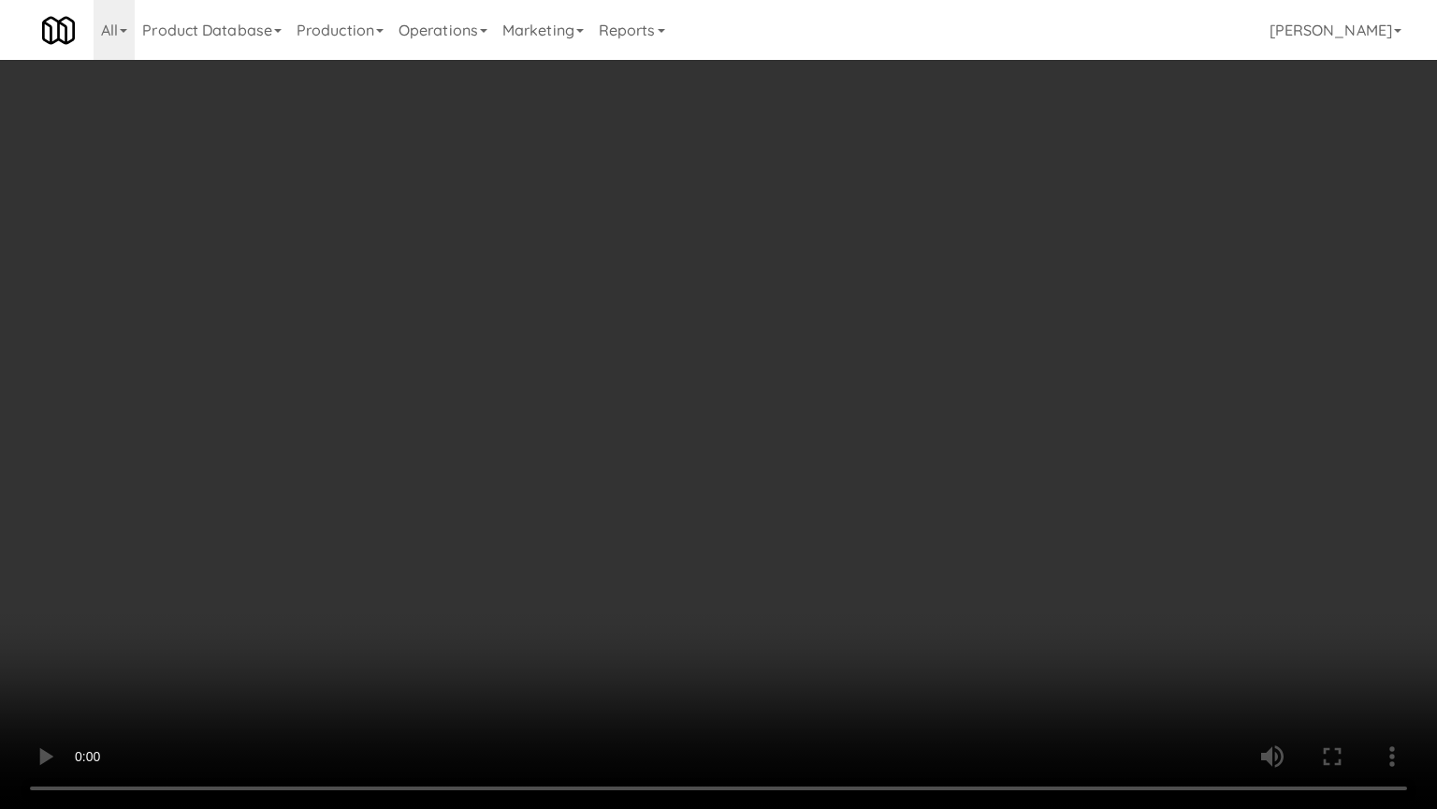
click at [588, 406] on video at bounding box center [718, 404] width 1437 height 809
click at [601, 401] on video at bounding box center [718, 404] width 1437 height 809
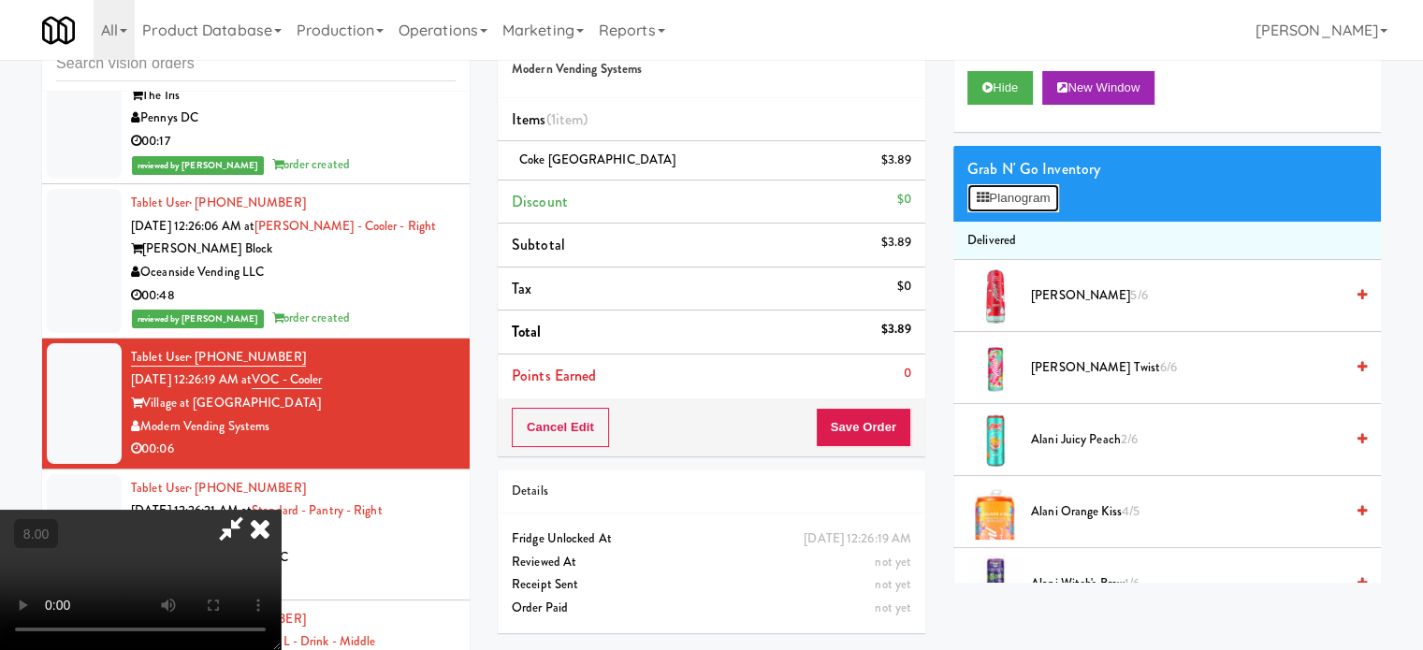
click at [1007, 193] on button "Planogram" at bounding box center [1014, 198] width 92 height 28
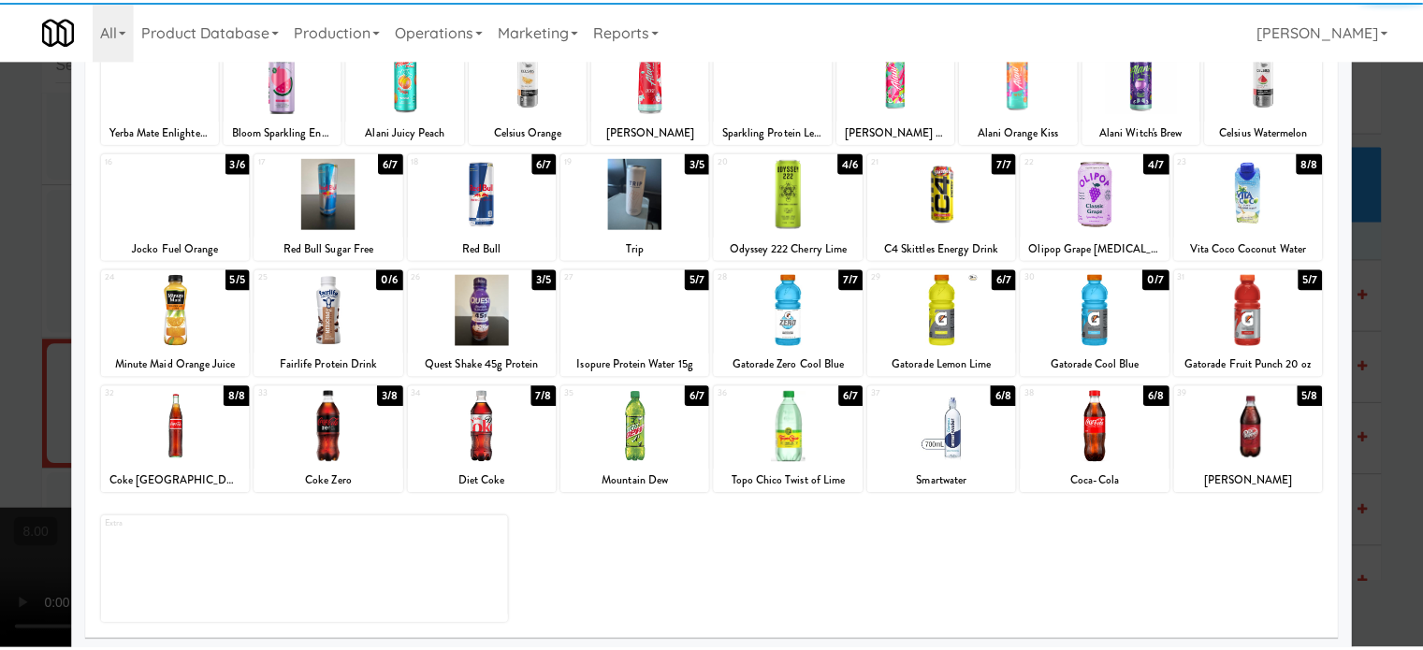
scroll to position [268, 0]
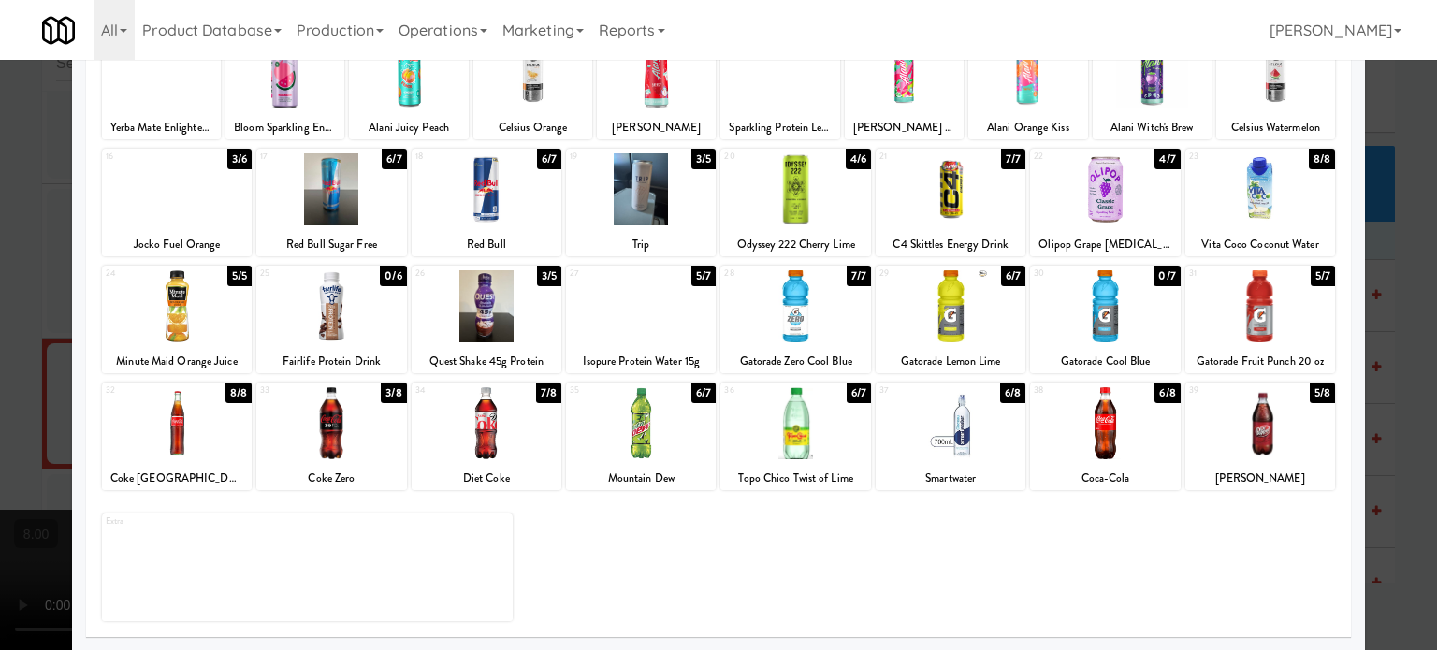
click at [238, 392] on div "8/8" at bounding box center [239, 393] width 26 height 21
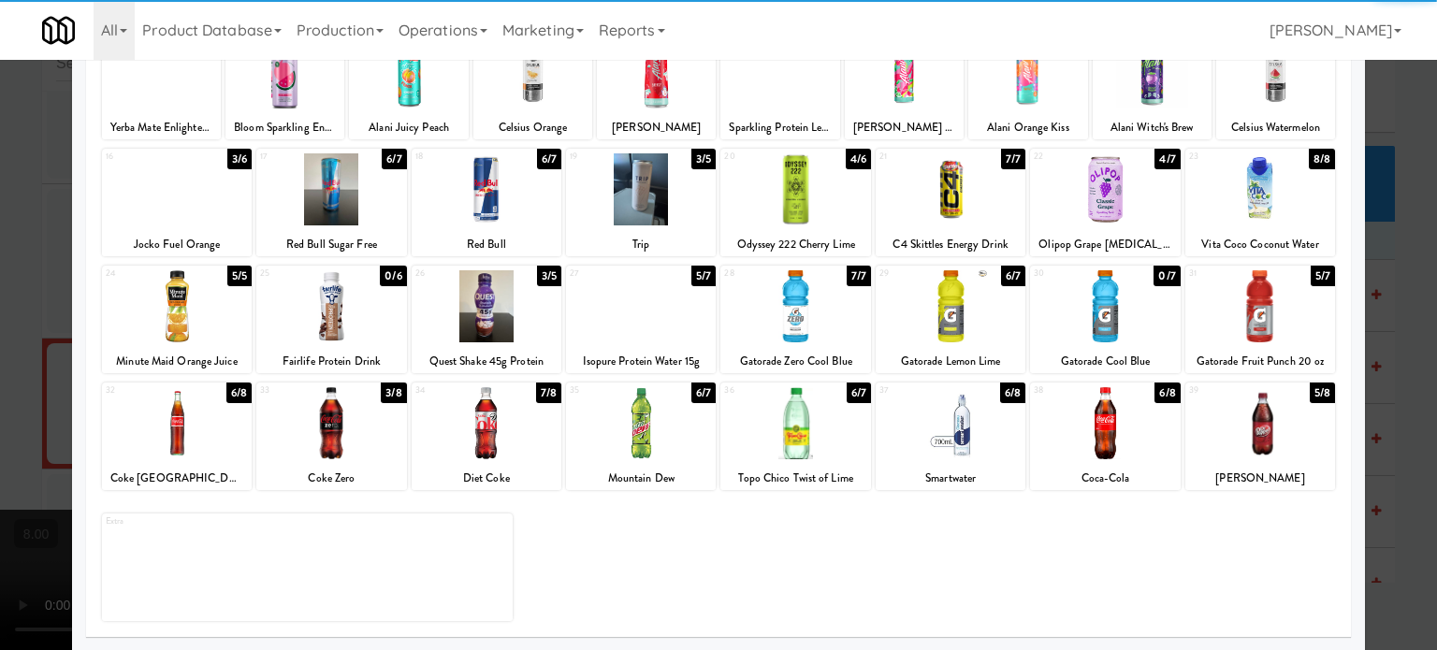
drag, startPoint x: 0, startPoint y: 385, endPoint x: 49, endPoint y: 373, distance: 49.9
click at [4, 387] on div at bounding box center [718, 325] width 1437 height 650
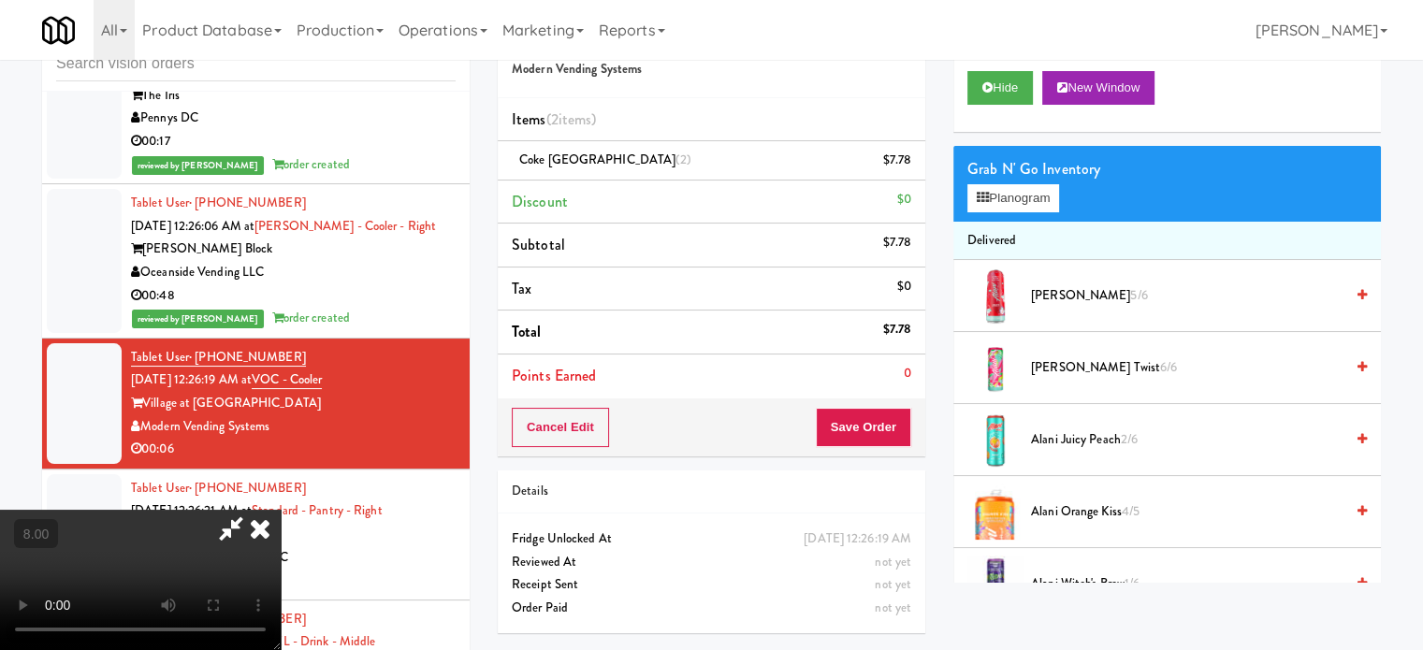
click at [281, 510] on icon at bounding box center [260, 528] width 41 height 37
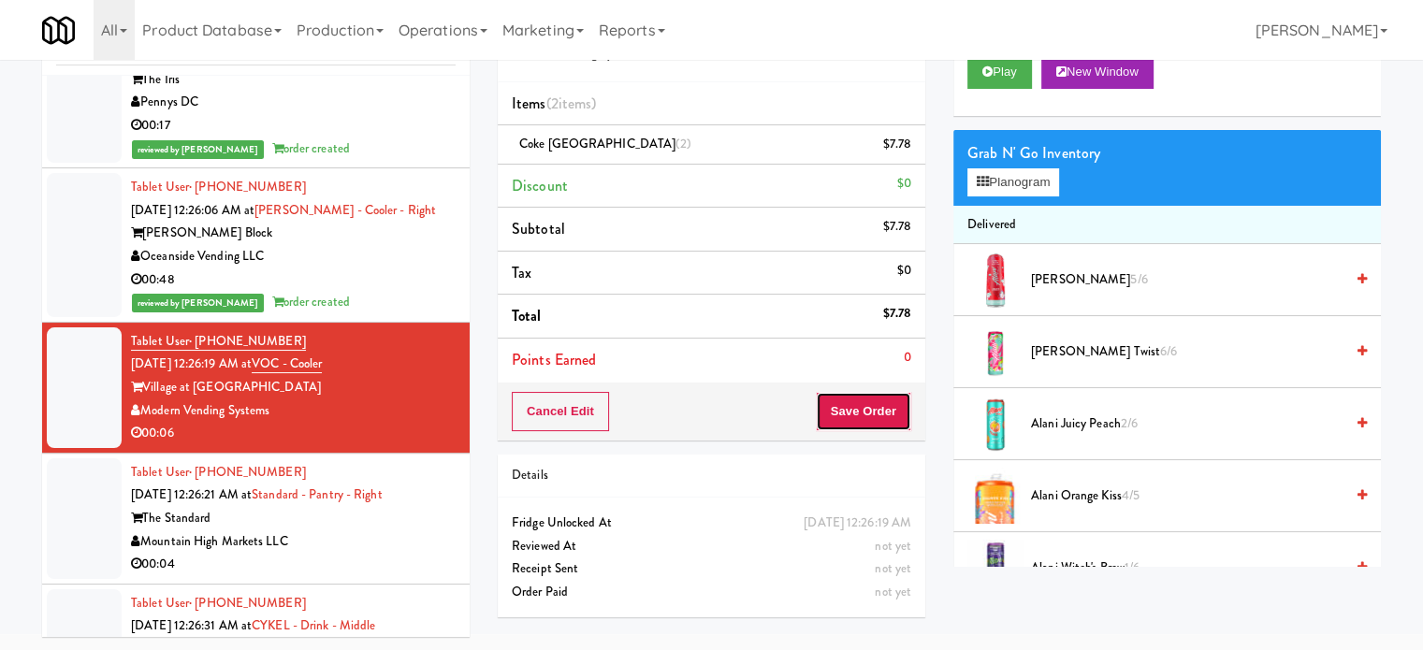
click at [868, 412] on button "Save Order" at bounding box center [863, 411] width 95 height 39
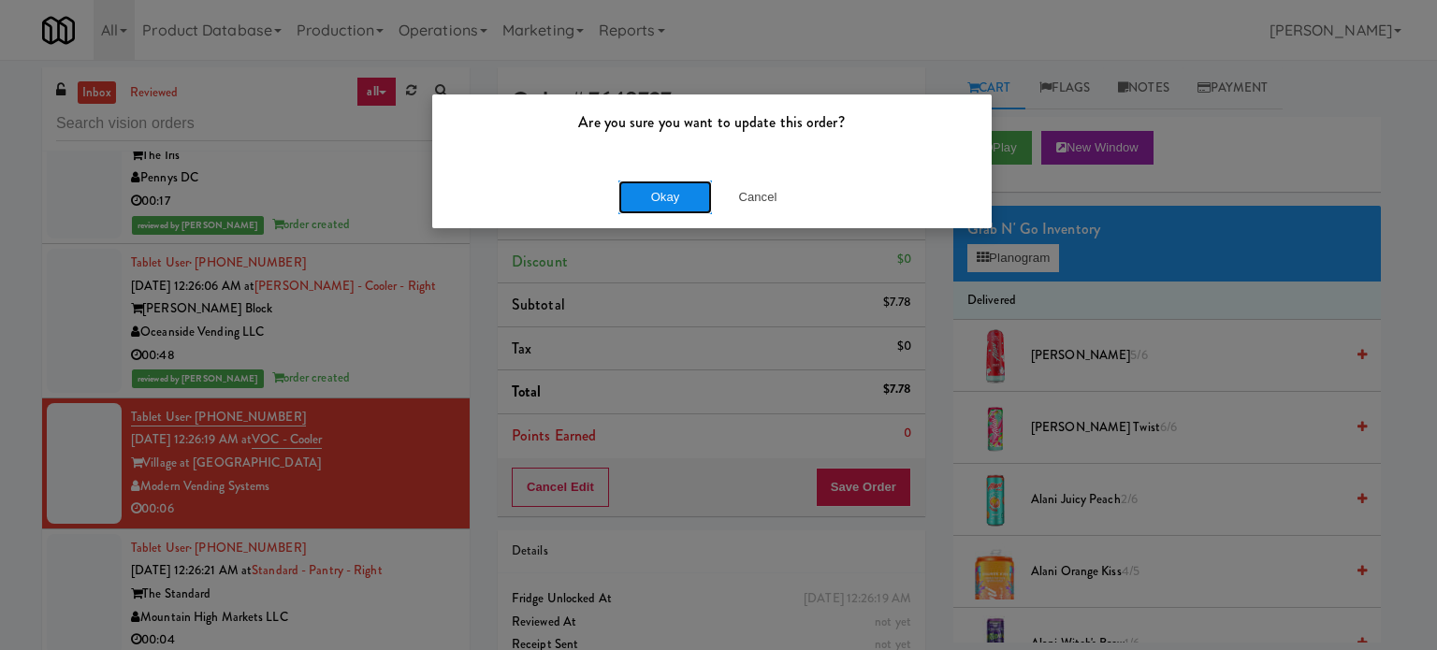
click at [693, 198] on button "Okay" at bounding box center [666, 198] width 94 height 34
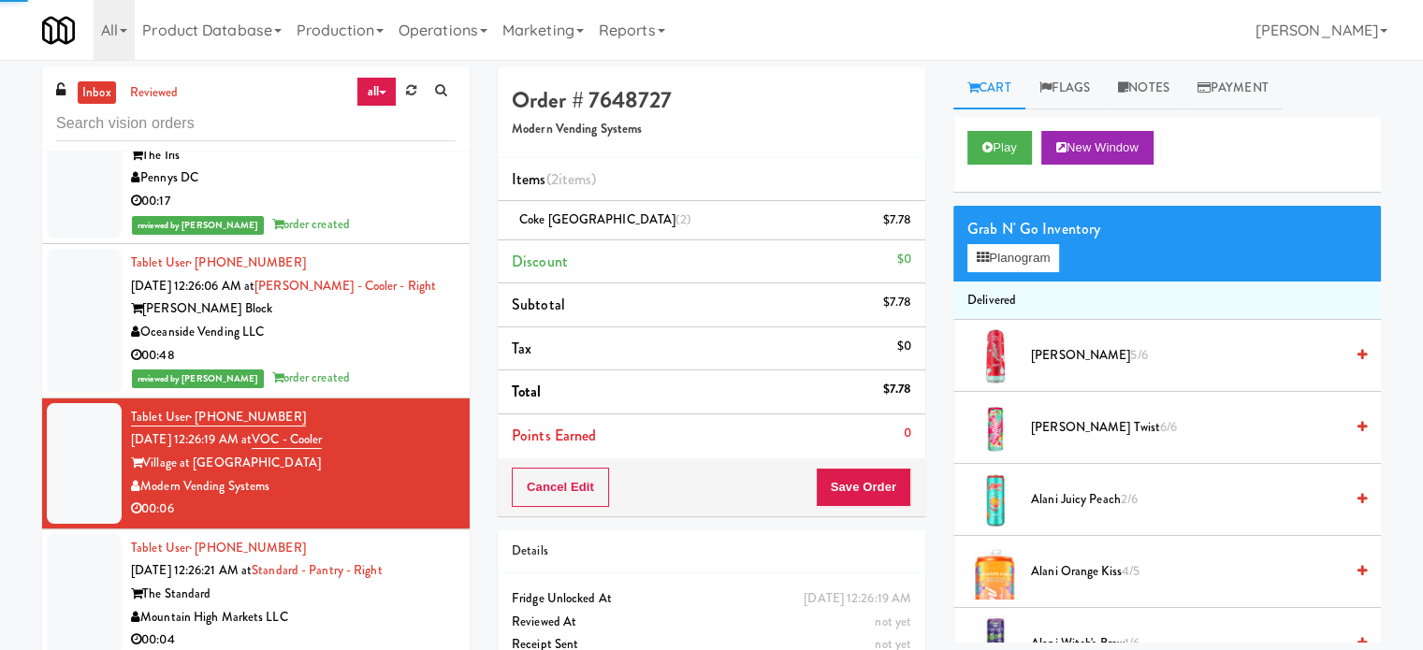
drag, startPoint x: 429, startPoint y: 598, endPoint x: 642, endPoint y: 372, distance: 311.2
click at [429, 606] on div "Mountain High Markets LLC" at bounding box center [293, 617] width 325 height 23
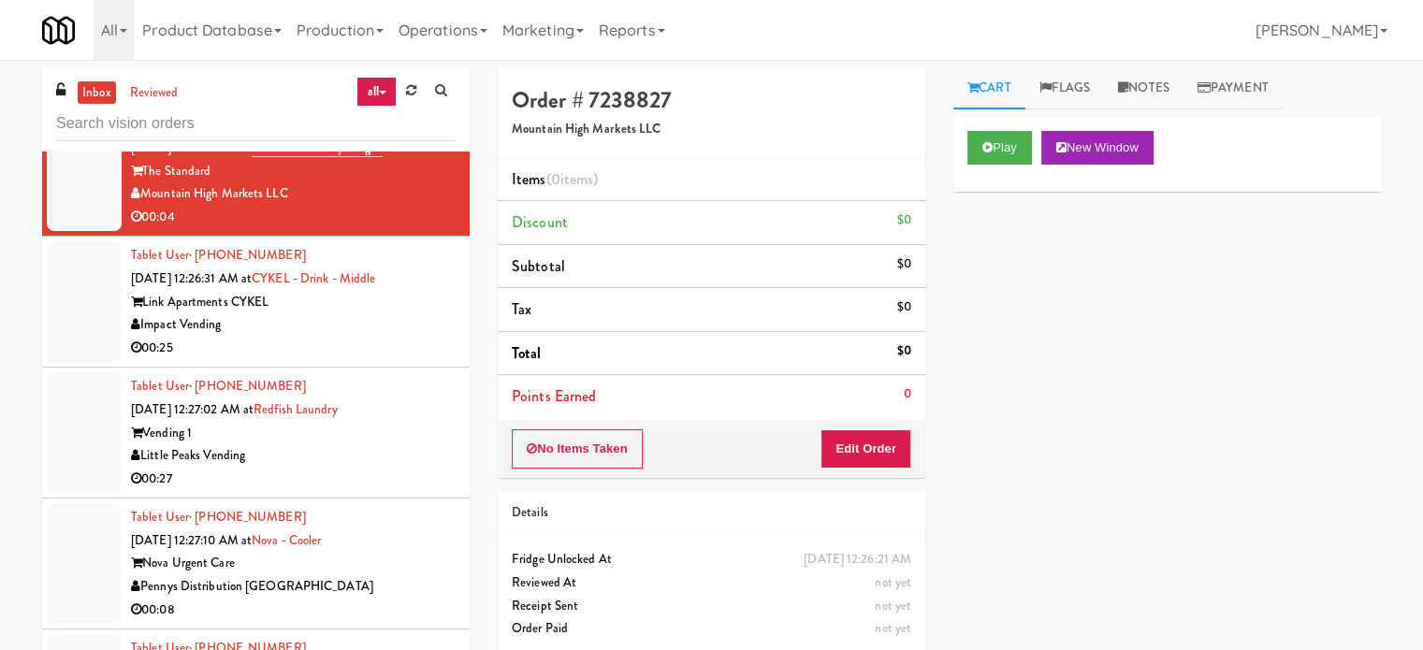
scroll to position [860, 0]
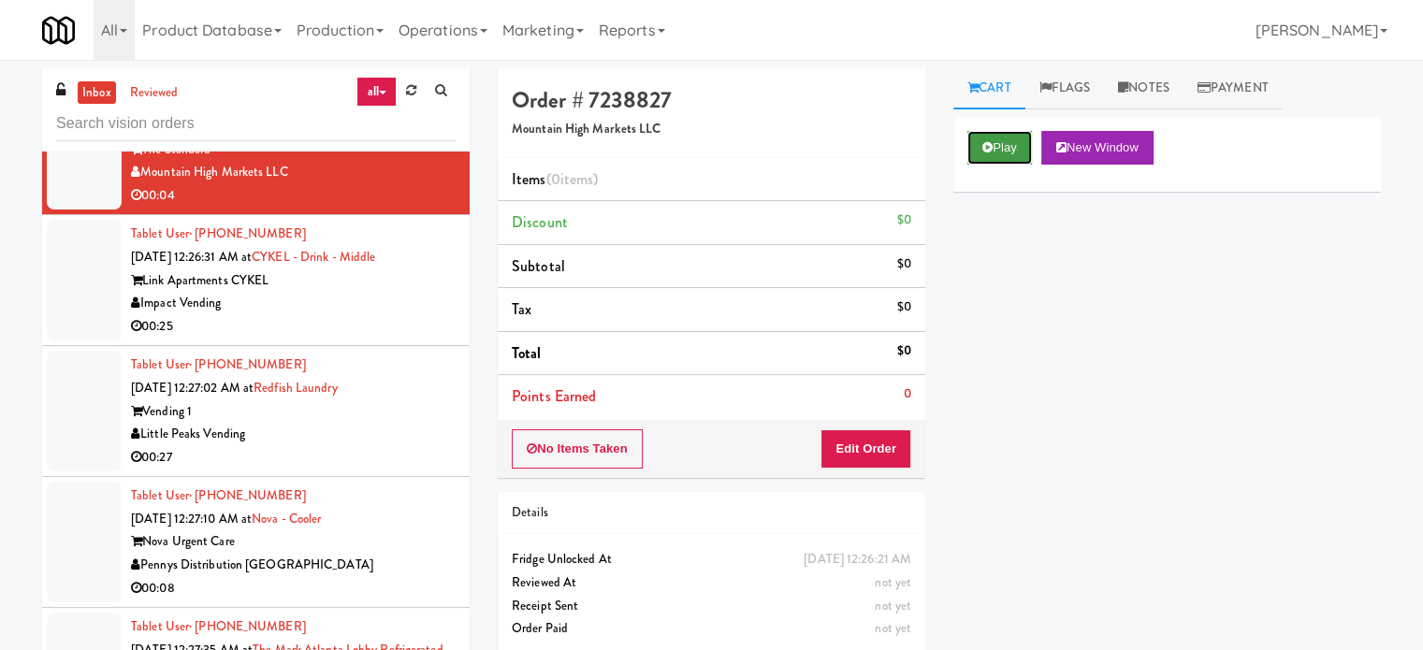
click at [979, 153] on button "Play" at bounding box center [1000, 148] width 65 height 34
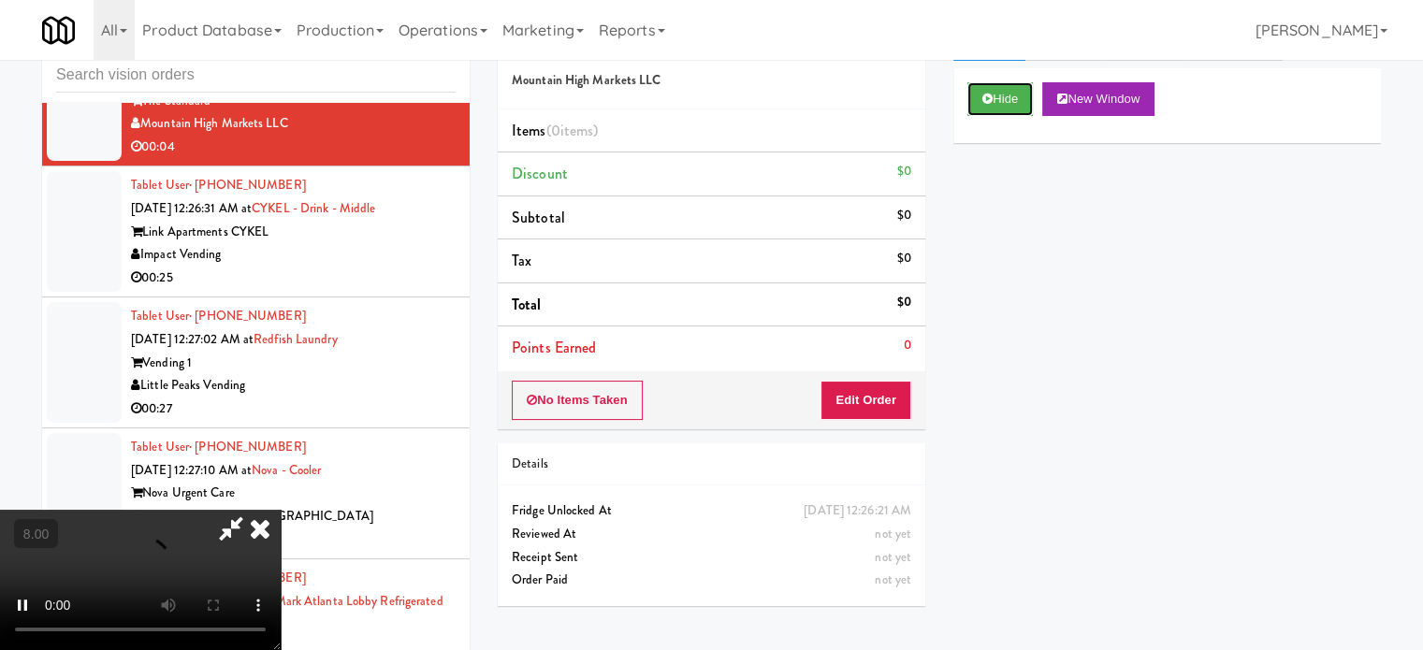
scroll to position [76, 0]
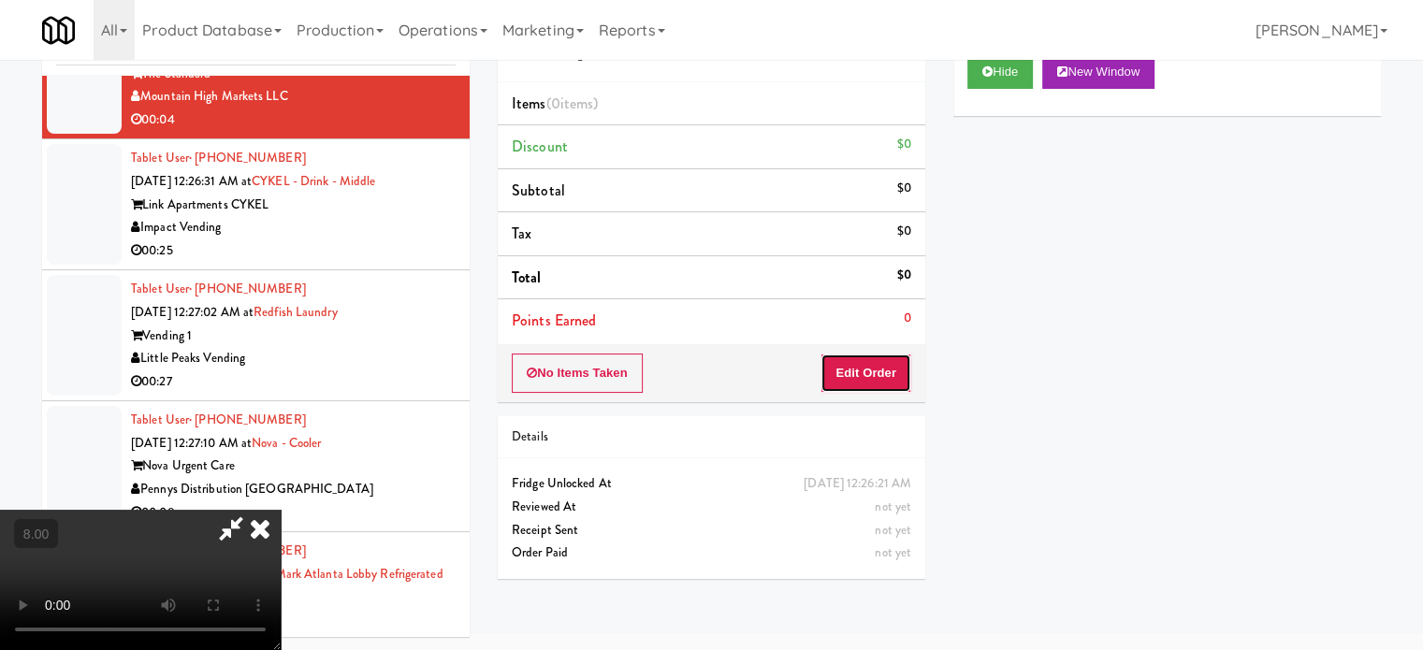
click at [880, 385] on button "Edit Order" at bounding box center [866, 373] width 91 height 39
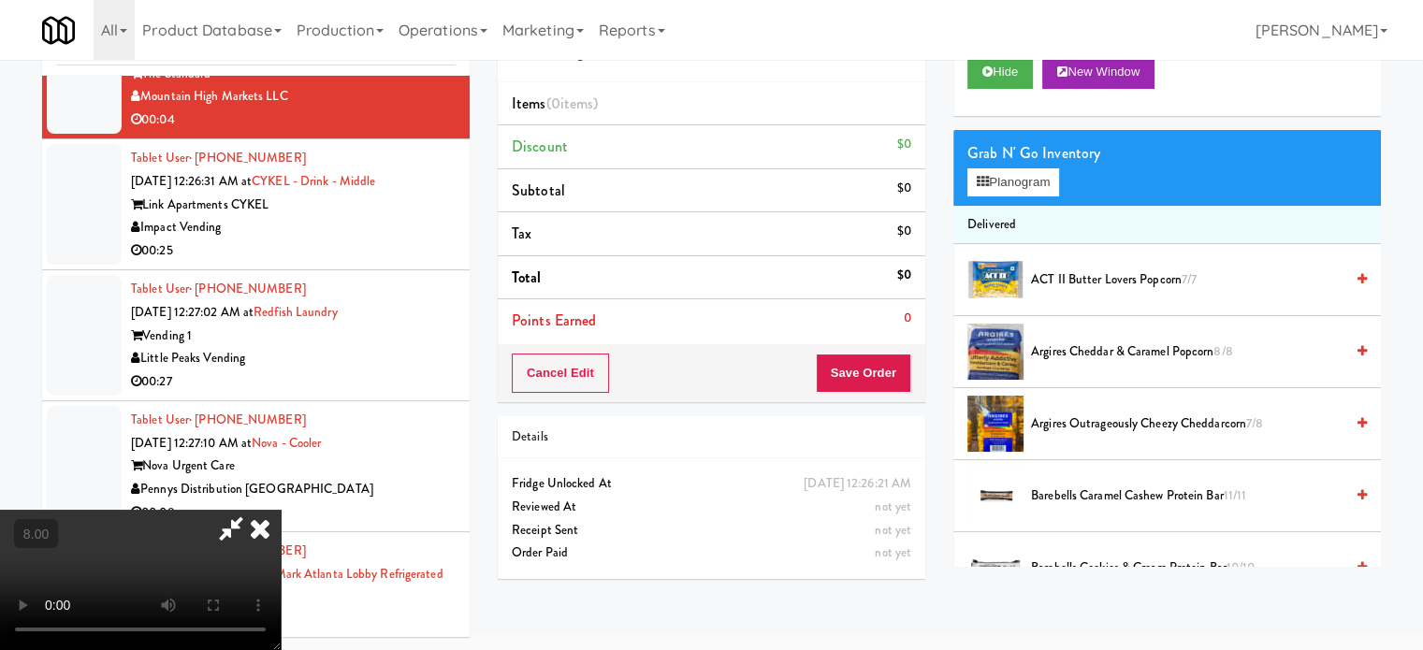
click at [281, 510] on video at bounding box center [140, 580] width 281 height 140
drag, startPoint x: 386, startPoint y: 460, endPoint x: 458, endPoint y: 243, distance: 228.8
click at [281, 510] on video at bounding box center [140, 580] width 281 height 140
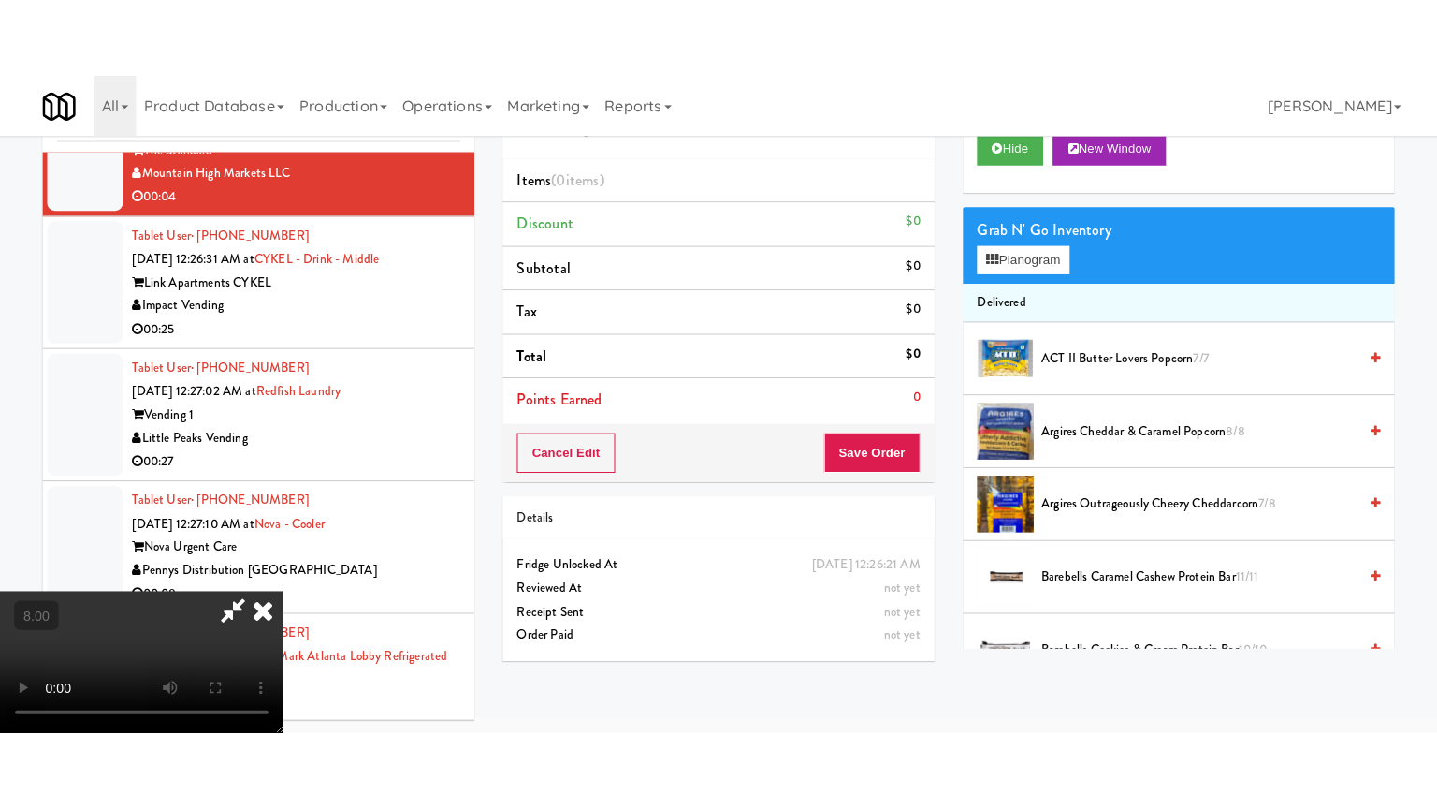
scroll to position [60, 0]
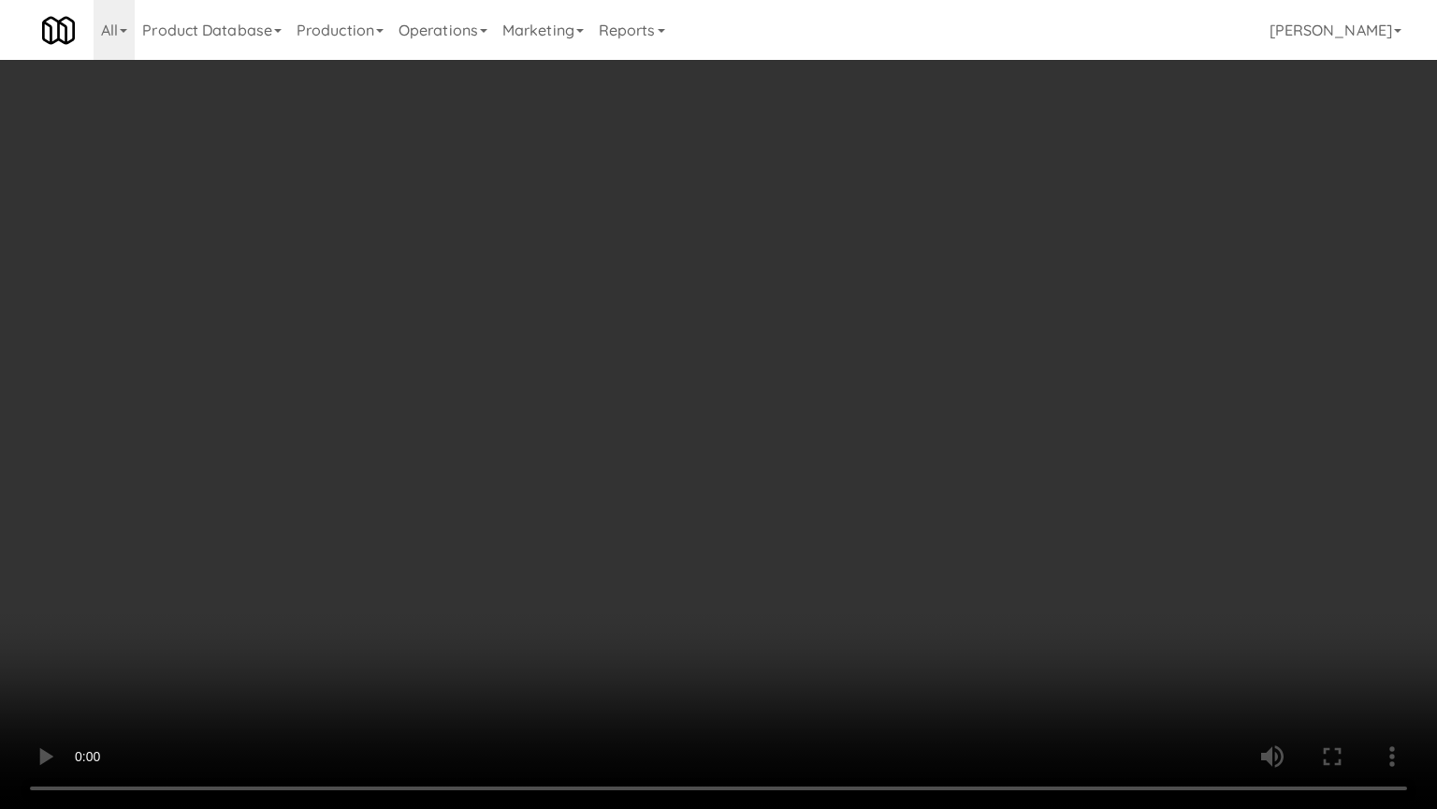
click at [449, 333] on video at bounding box center [718, 404] width 1437 height 809
click at [454, 351] on video at bounding box center [718, 404] width 1437 height 809
click at [635, 374] on video at bounding box center [718, 404] width 1437 height 809
click at [508, 374] on video at bounding box center [718, 404] width 1437 height 809
click at [1069, 432] on video at bounding box center [718, 404] width 1437 height 809
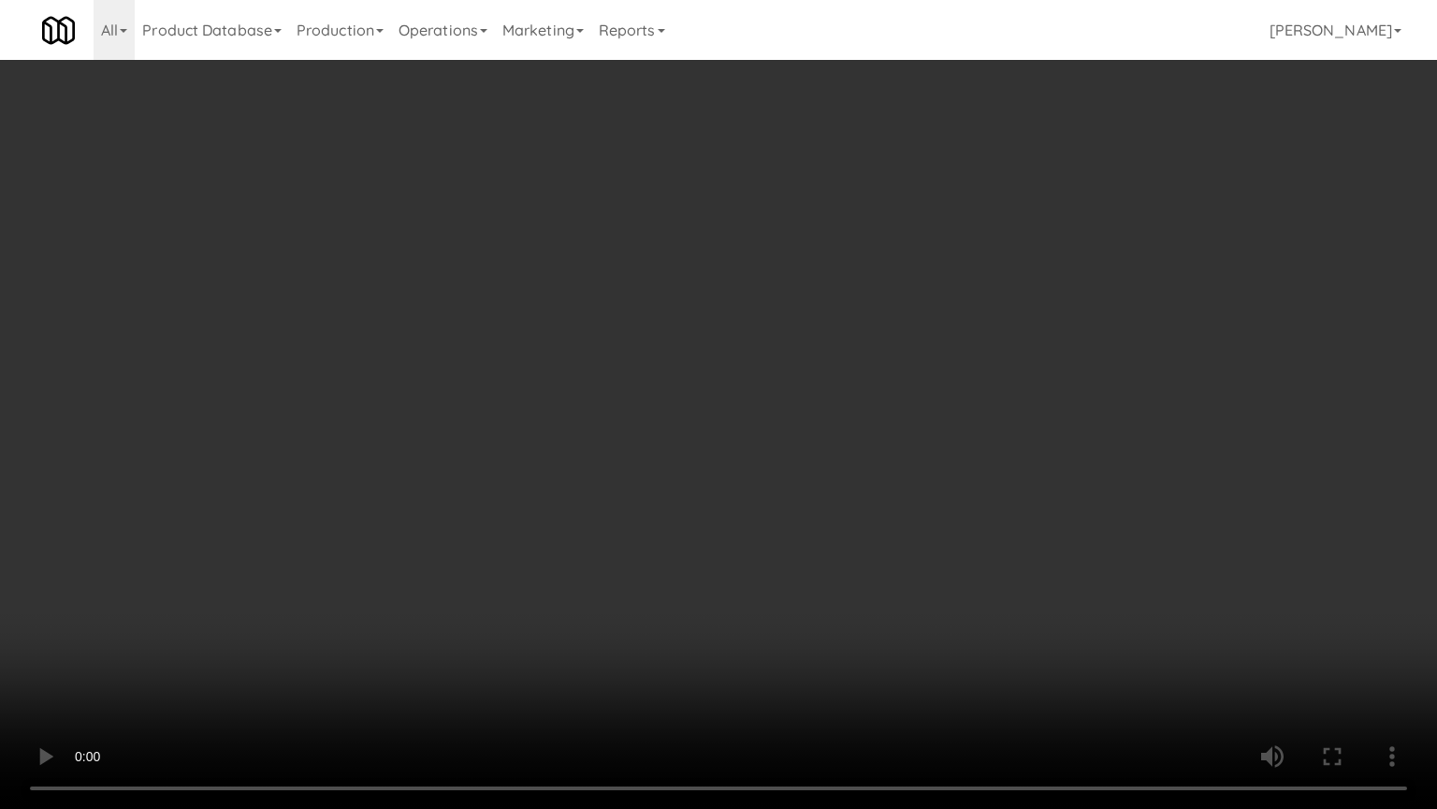
click at [873, 421] on video at bounding box center [718, 404] width 1437 height 809
drag, startPoint x: 873, startPoint y: 421, endPoint x: 971, endPoint y: 269, distance: 181.5
click at [882, 414] on video at bounding box center [718, 404] width 1437 height 809
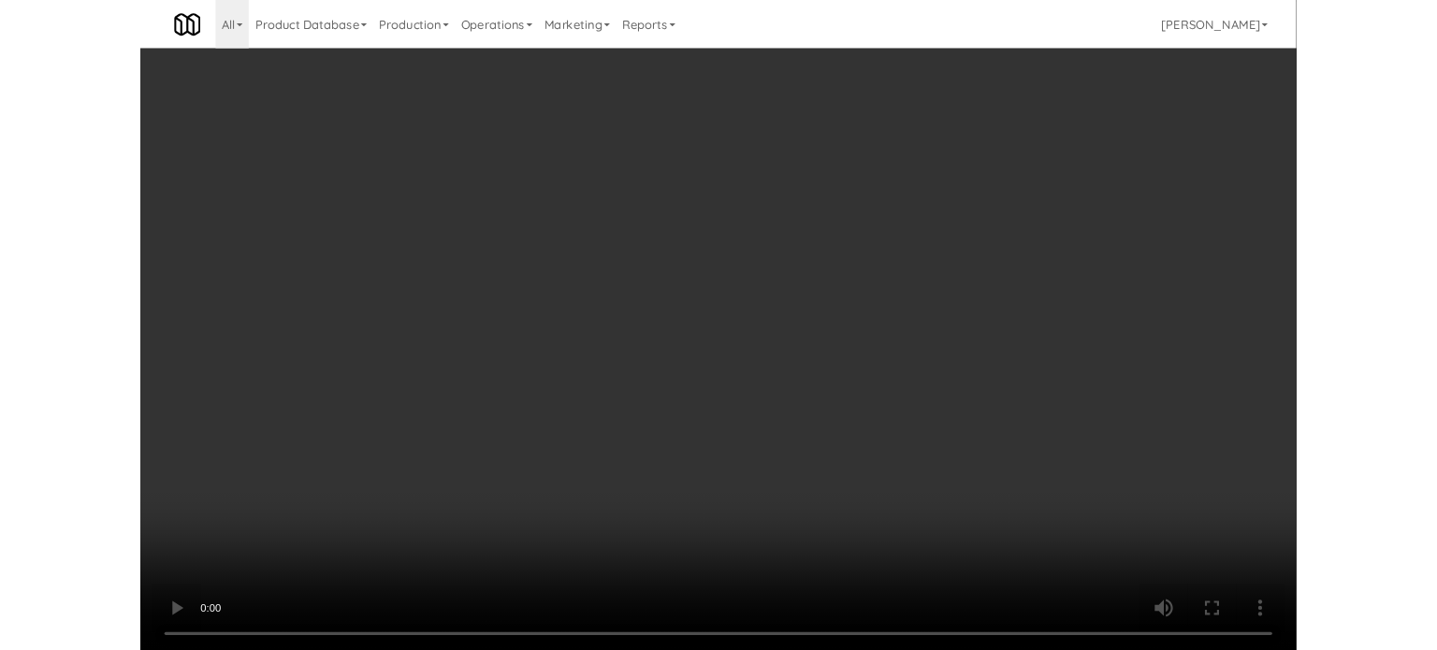
scroll to position [76, 0]
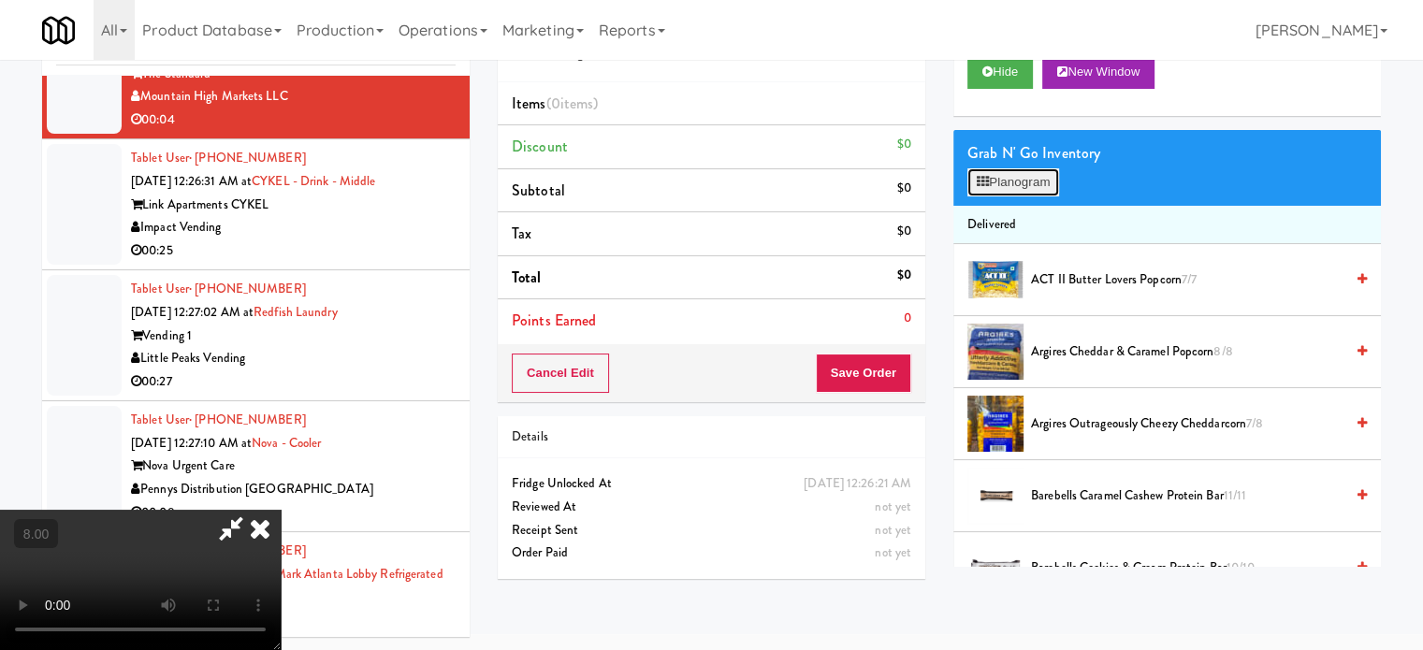
click at [1035, 179] on button "Planogram" at bounding box center [1014, 182] width 92 height 28
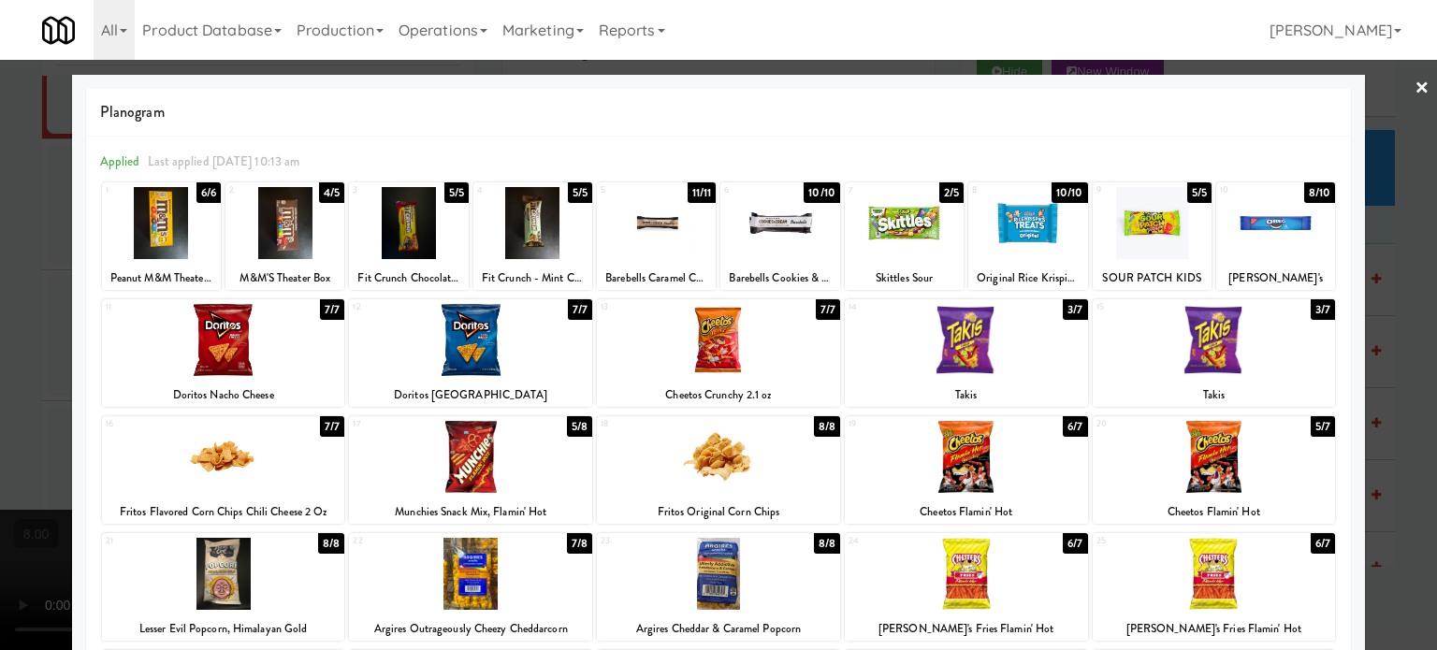
click at [1311, 312] on div "3/7" at bounding box center [1323, 309] width 24 height 21
click at [1311, 312] on div "2/7" at bounding box center [1323, 309] width 24 height 21
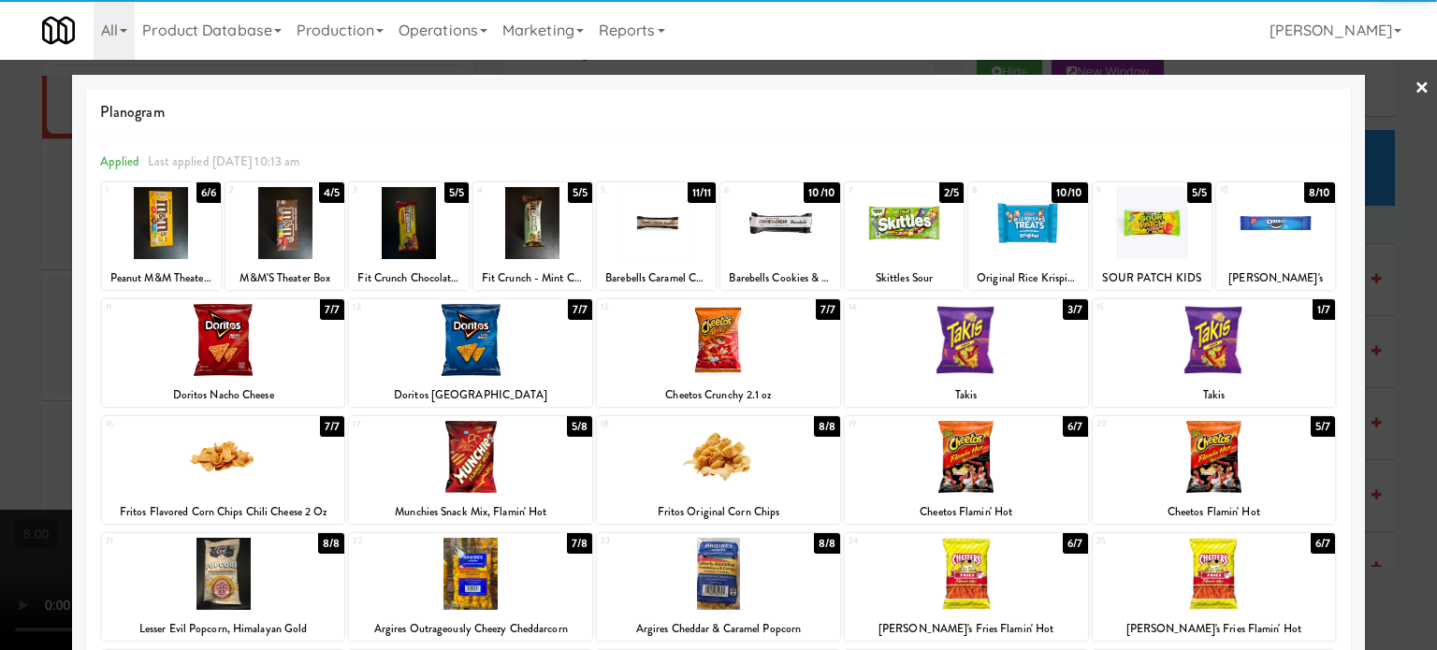
click at [1396, 321] on div at bounding box center [718, 325] width 1437 height 650
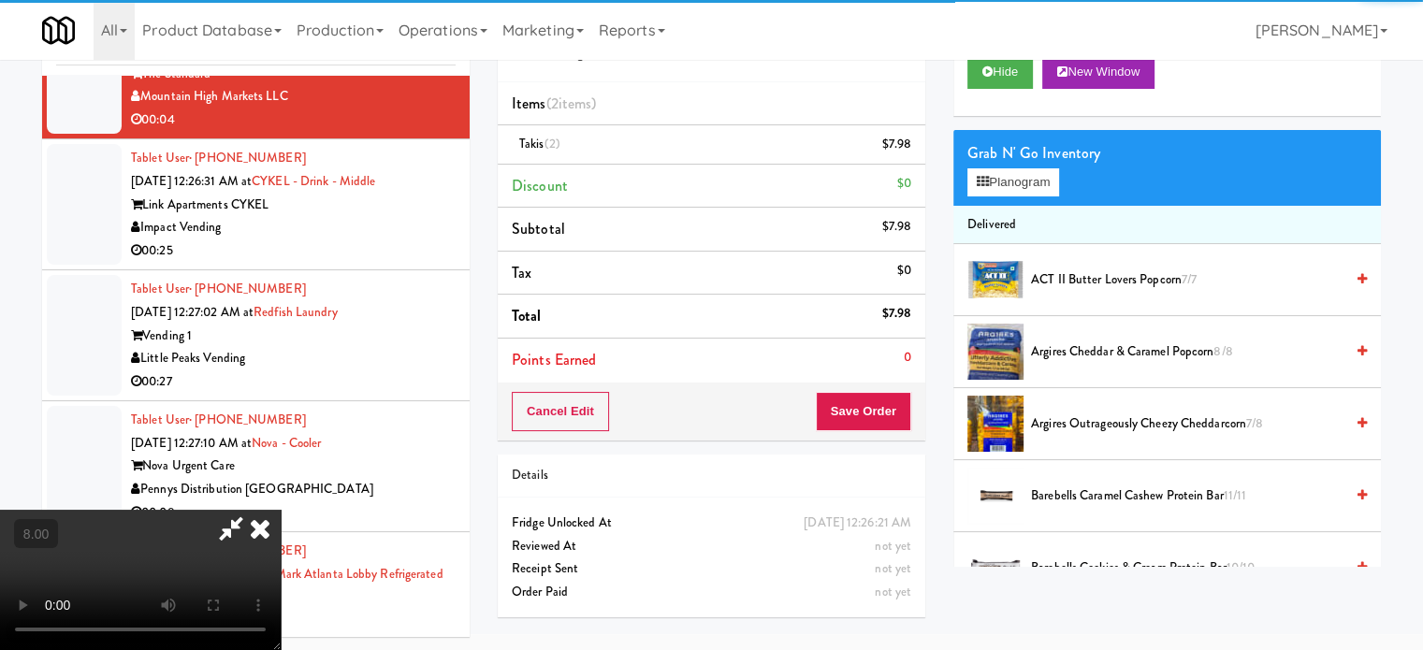
click at [281, 510] on video at bounding box center [140, 580] width 281 height 140
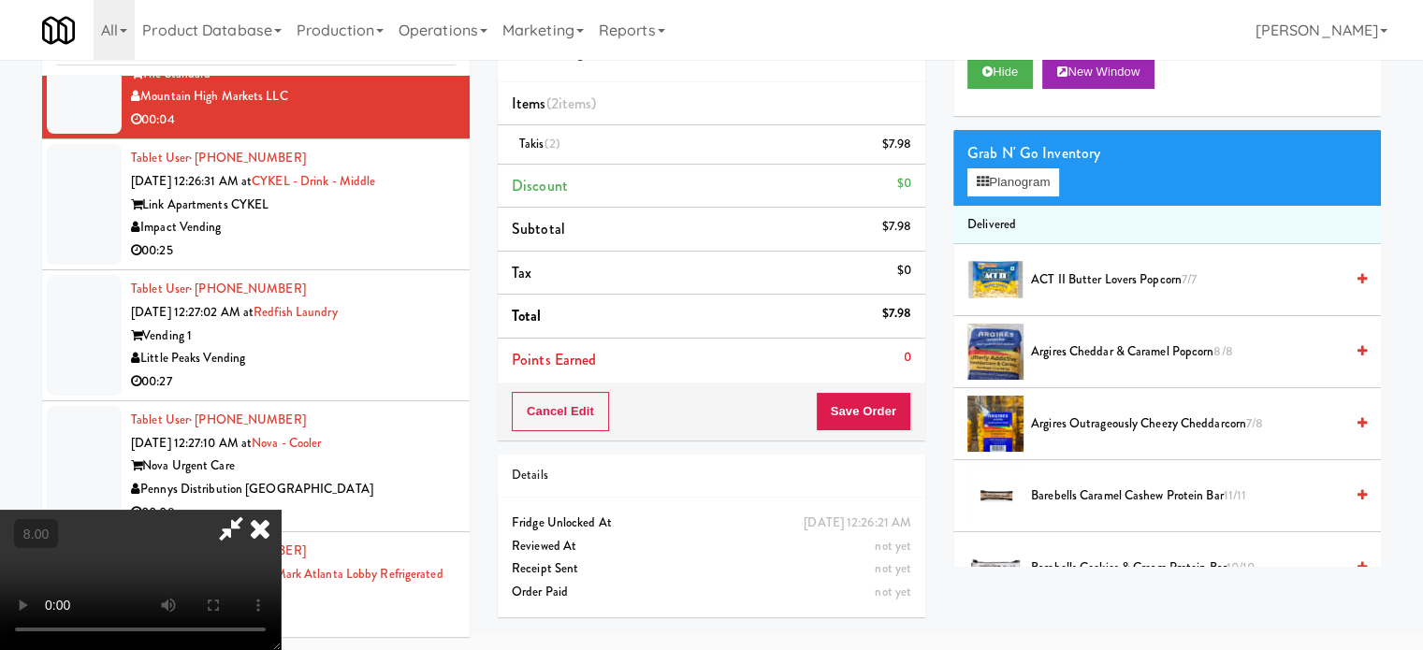
drag, startPoint x: 503, startPoint y: 381, endPoint x: 548, endPoint y: 444, distance: 77.1
click at [281, 510] on video at bounding box center [140, 580] width 281 height 140
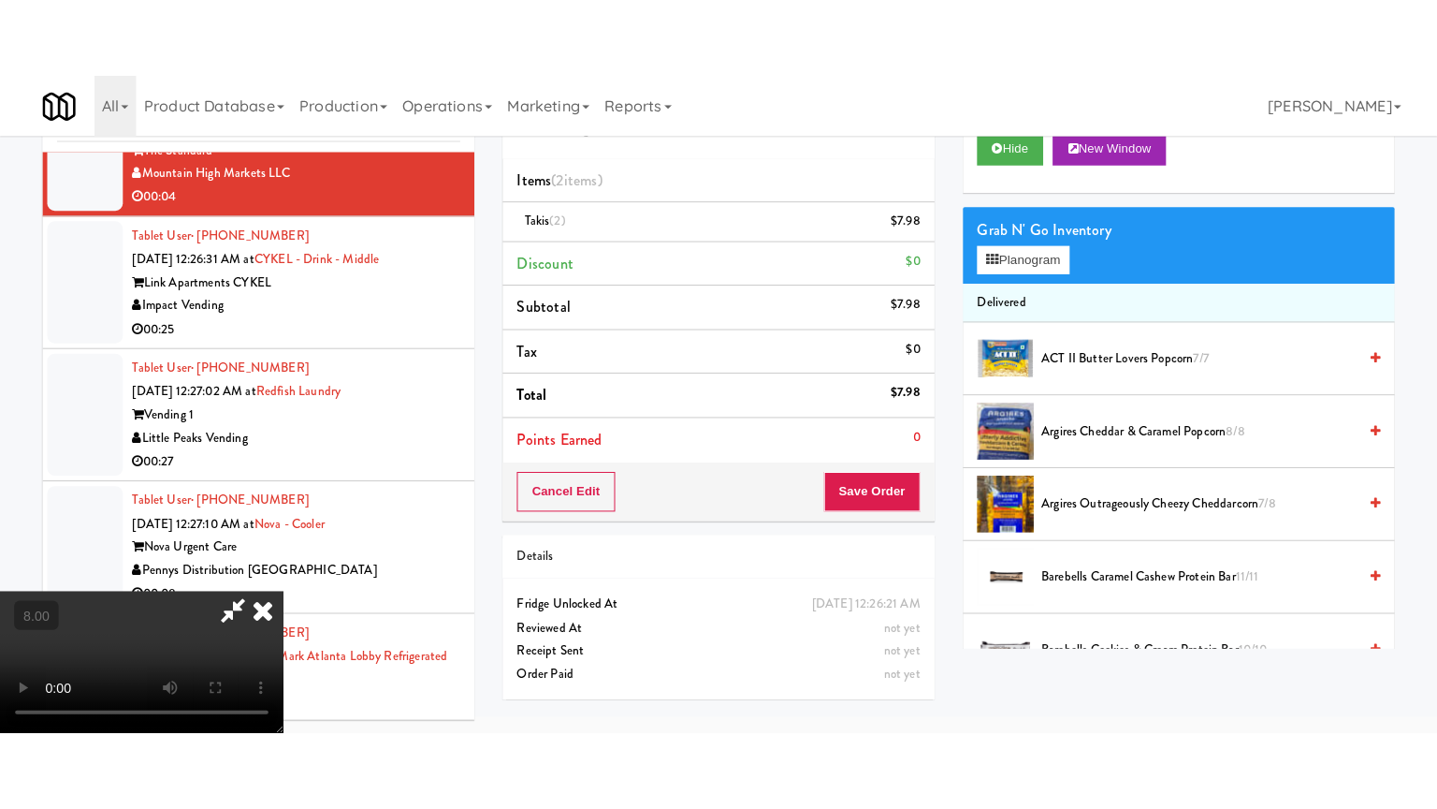
scroll to position [60, 0]
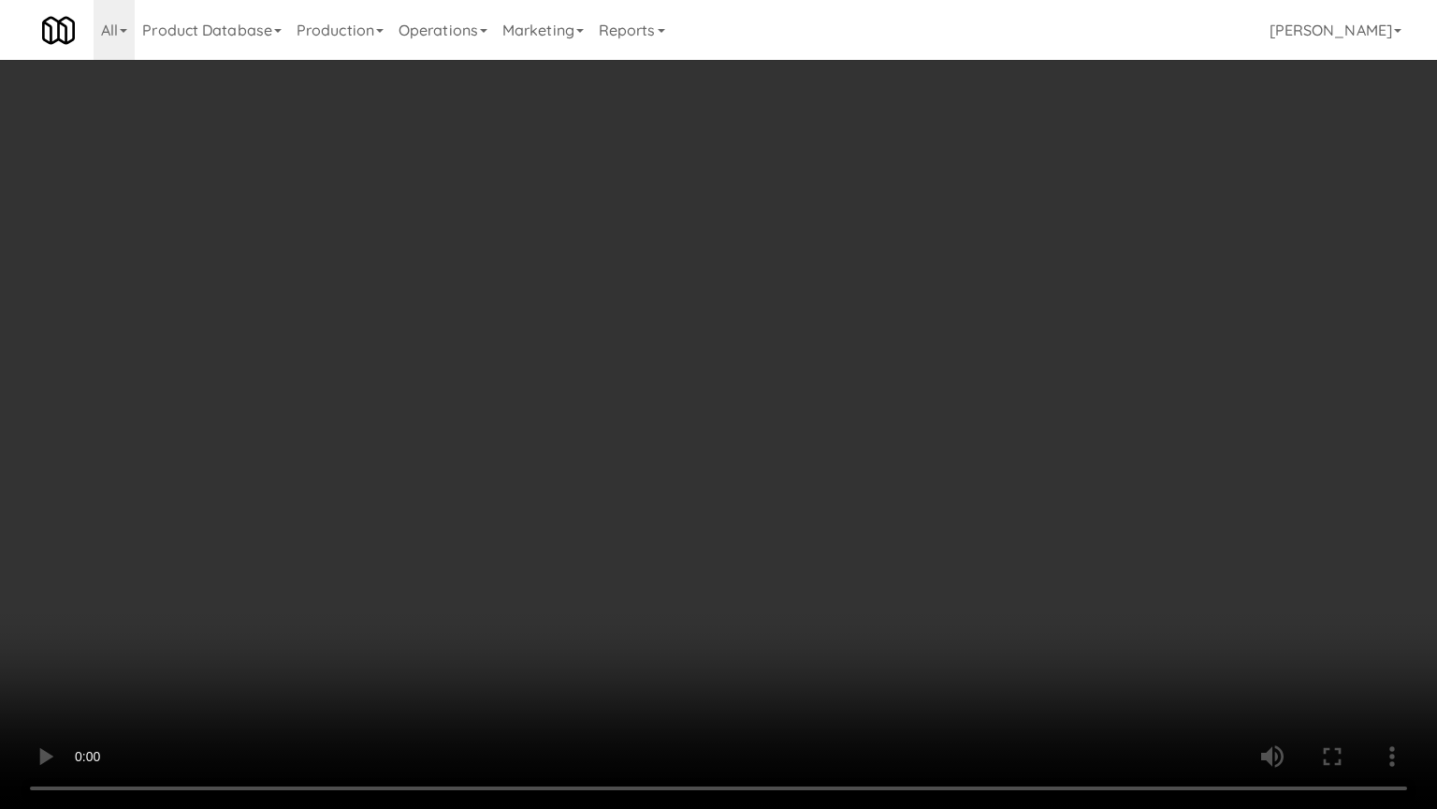
drag, startPoint x: 548, startPoint y: 444, endPoint x: 596, endPoint y: 342, distance: 112.6
click at [556, 429] on video at bounding box center [718, 404] width 1437 height 809
click at [696, 492] on video at bounding box center [718, 404] width 1437 height 809
drag, startPoint x: 730, startPoint y: 487, endPoint x: 820, endPoint y: 354, distance: 160.4
click at [737, 494] on video at bounding box center [718, 404] width 1437 height 809
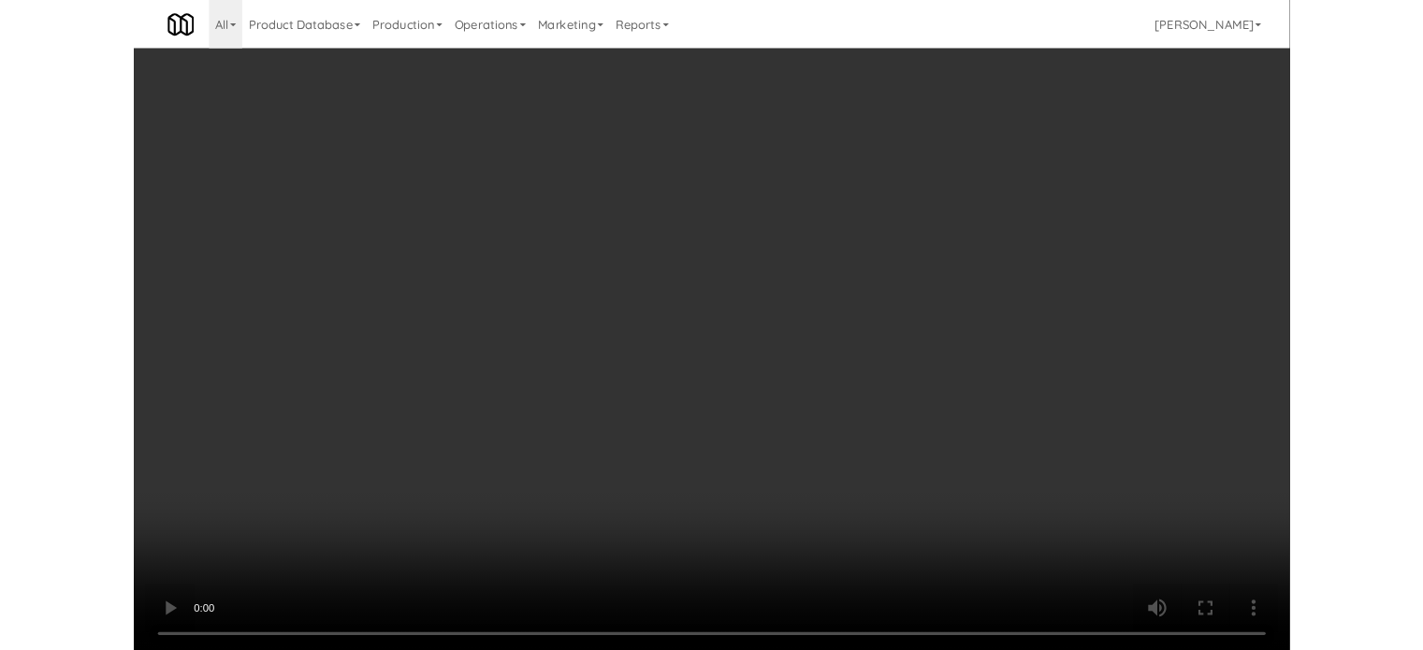
scroll to position [76, 0]
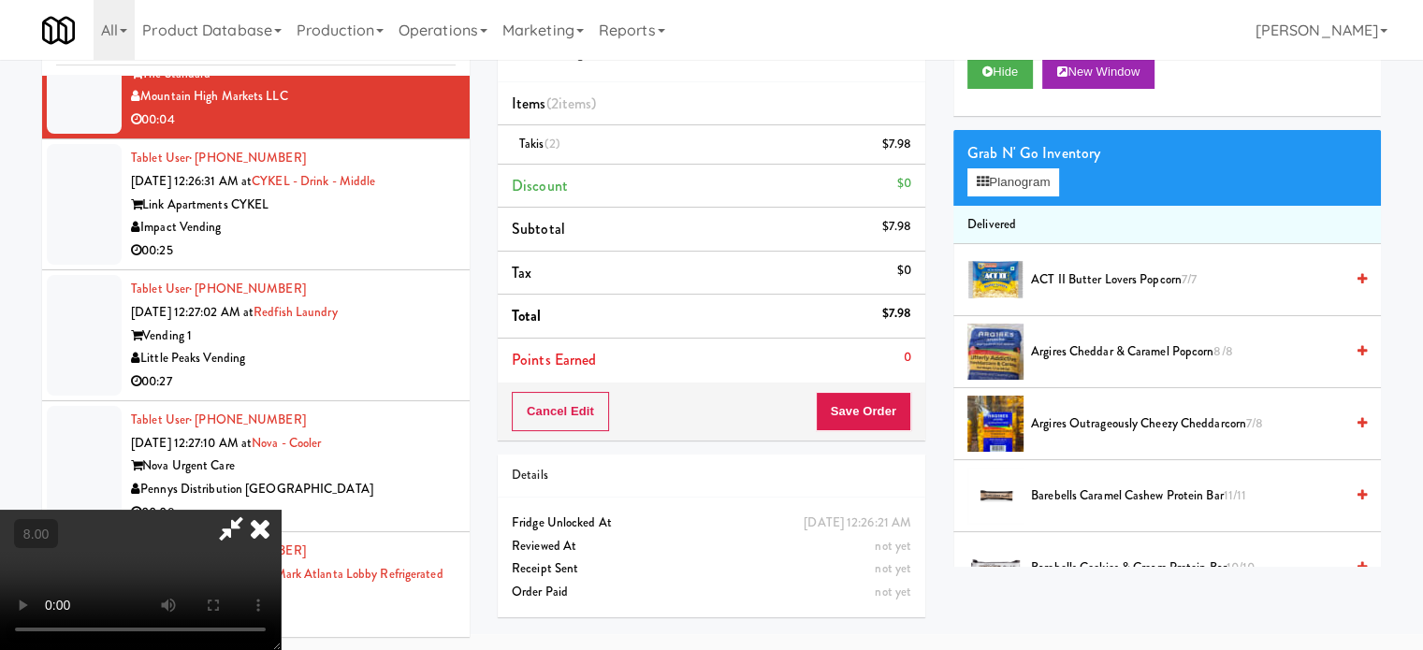
click at [281, 510] on icon at bounding box center [260, 528] width 41 height 37
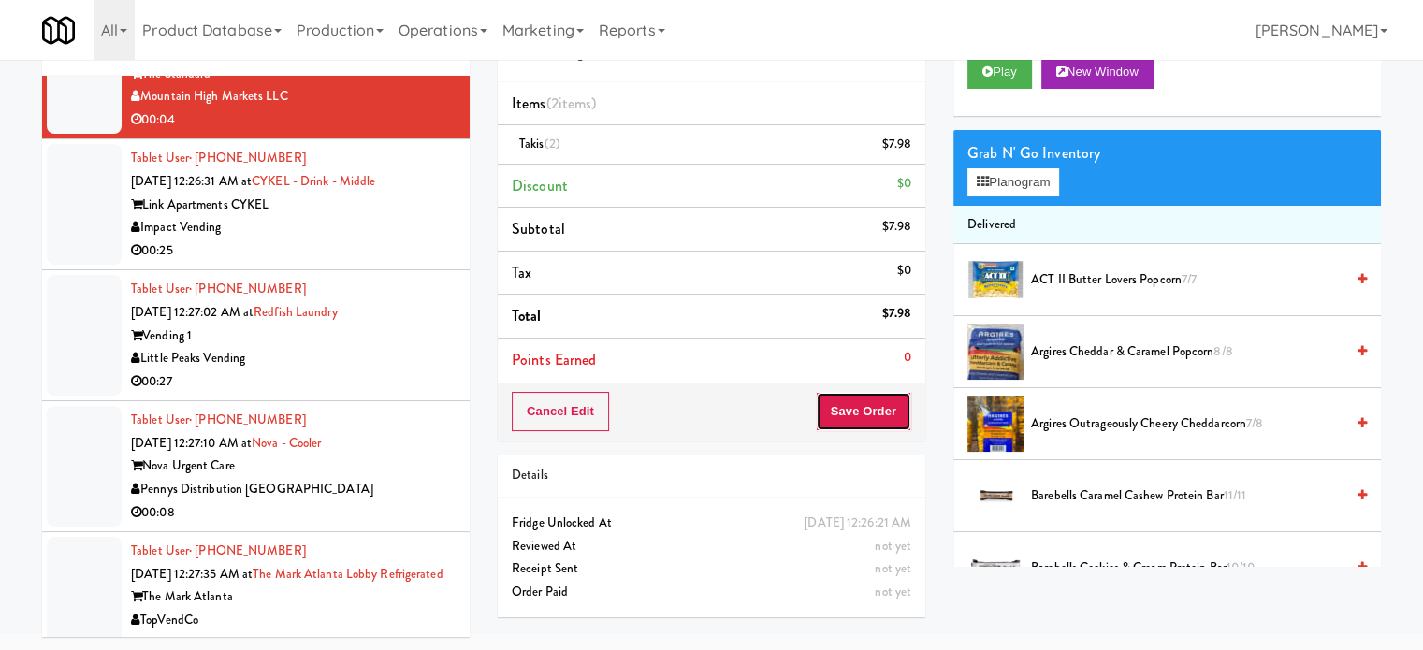
click at [868, 393] on button "Save Order" at bounding box center [863, 411] width 95 height 39
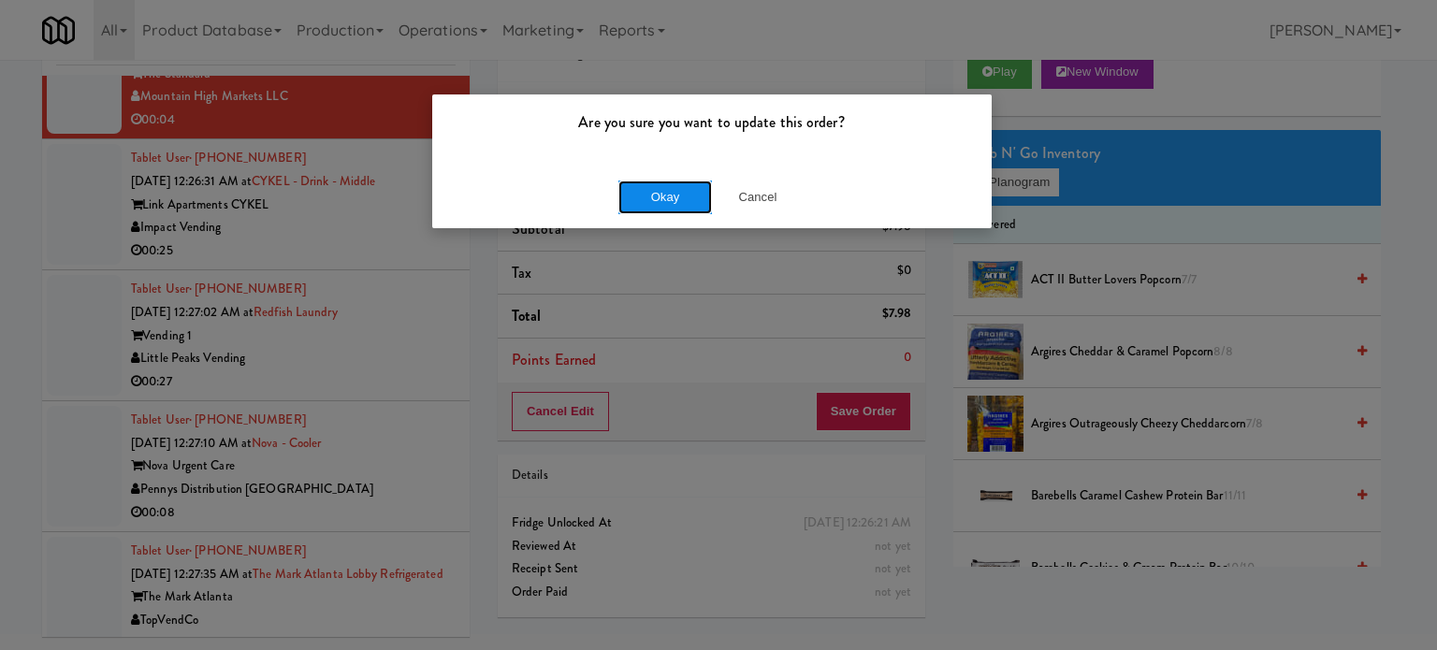
click at [644, 199] on button "Okay" at bounding box center [666, 198] width 94 height 34
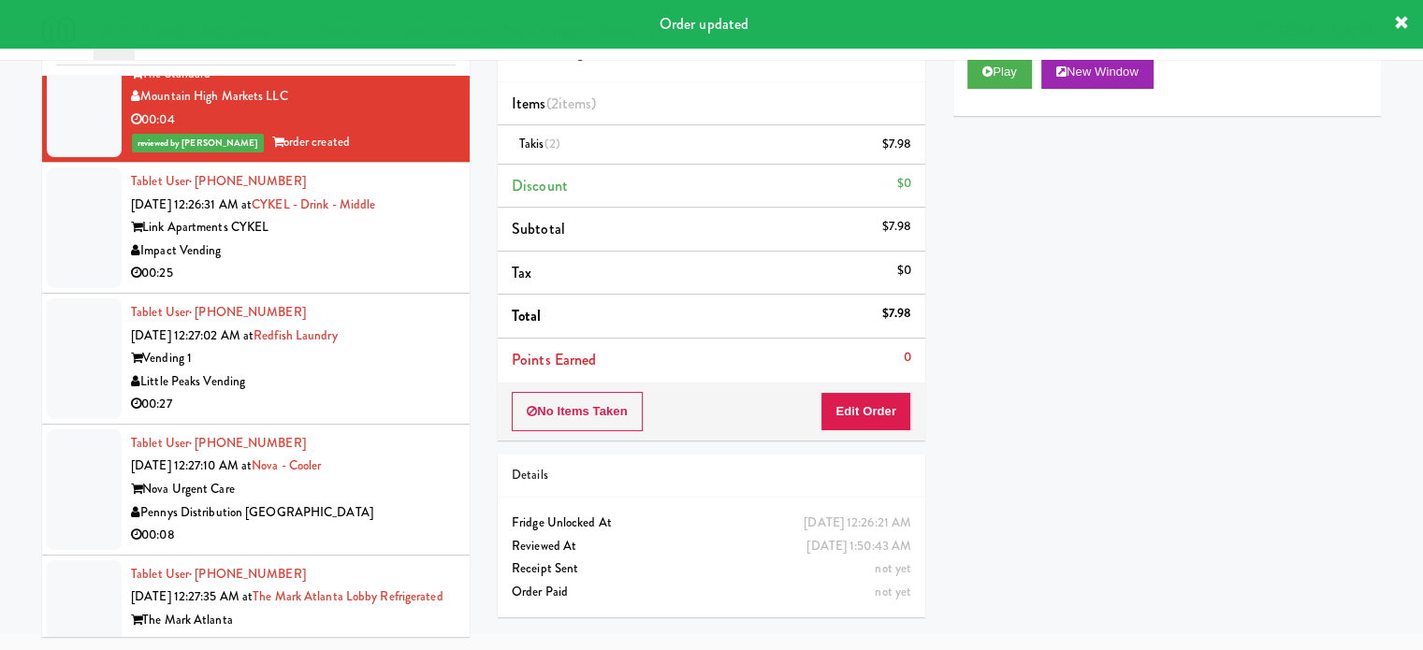
click at [432, 240] on div "Impact Vending" at bounding box center [293, 251] width 325 height 23
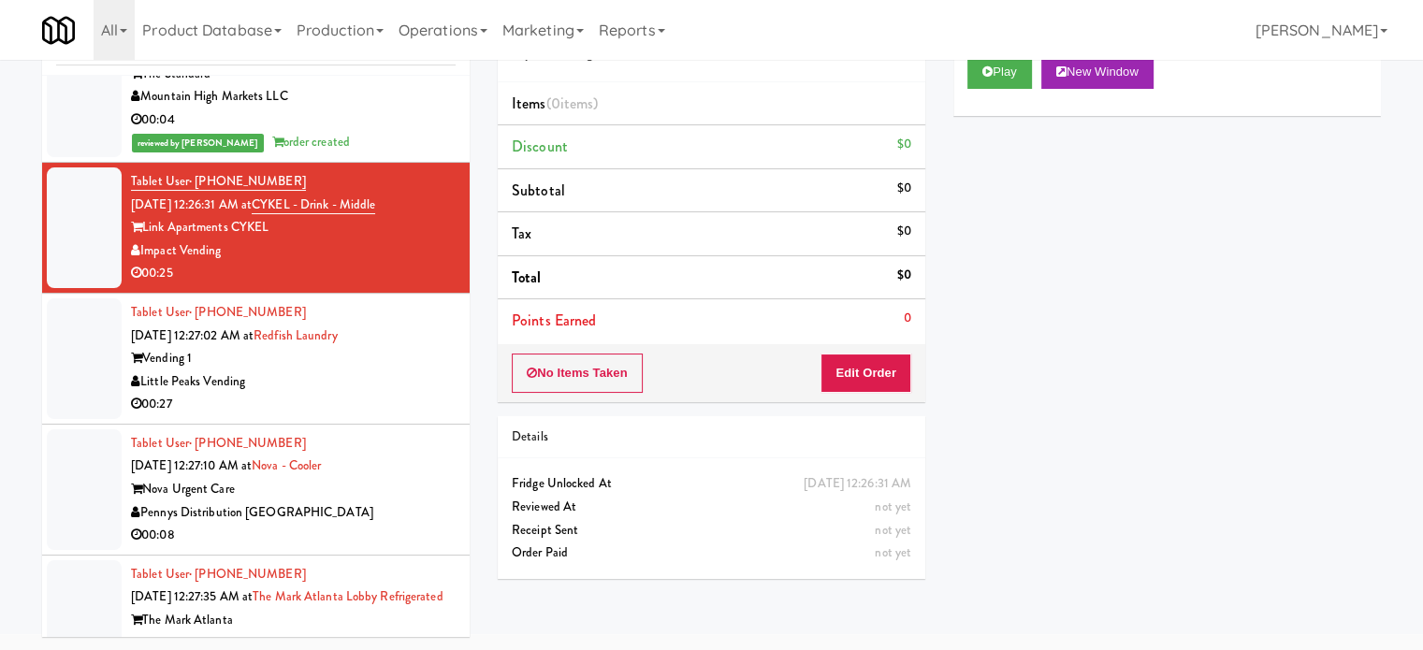
click at [421, 347] on div "Vending 1" at bounding box center [293, 358] width 325 height 23
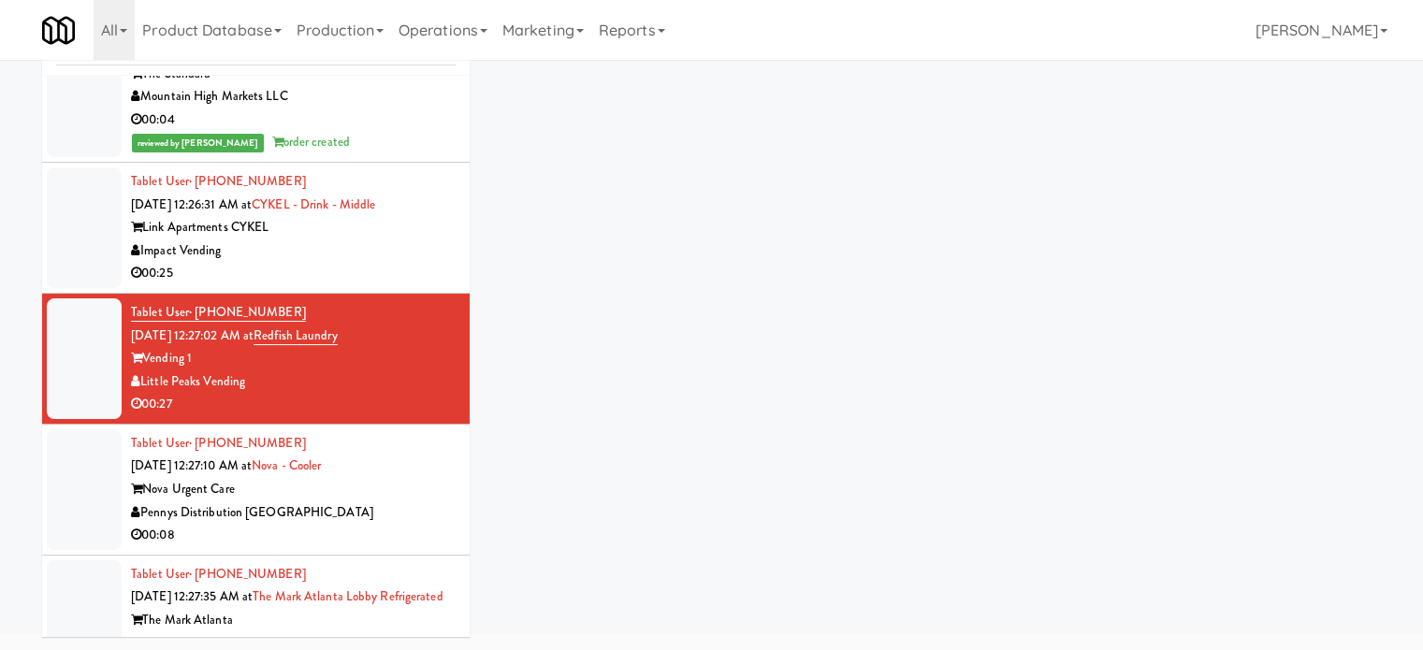
click at [412, 216] on div "Link Apartments CYKEL" at bounding box center [293, 227] width 325 height 23
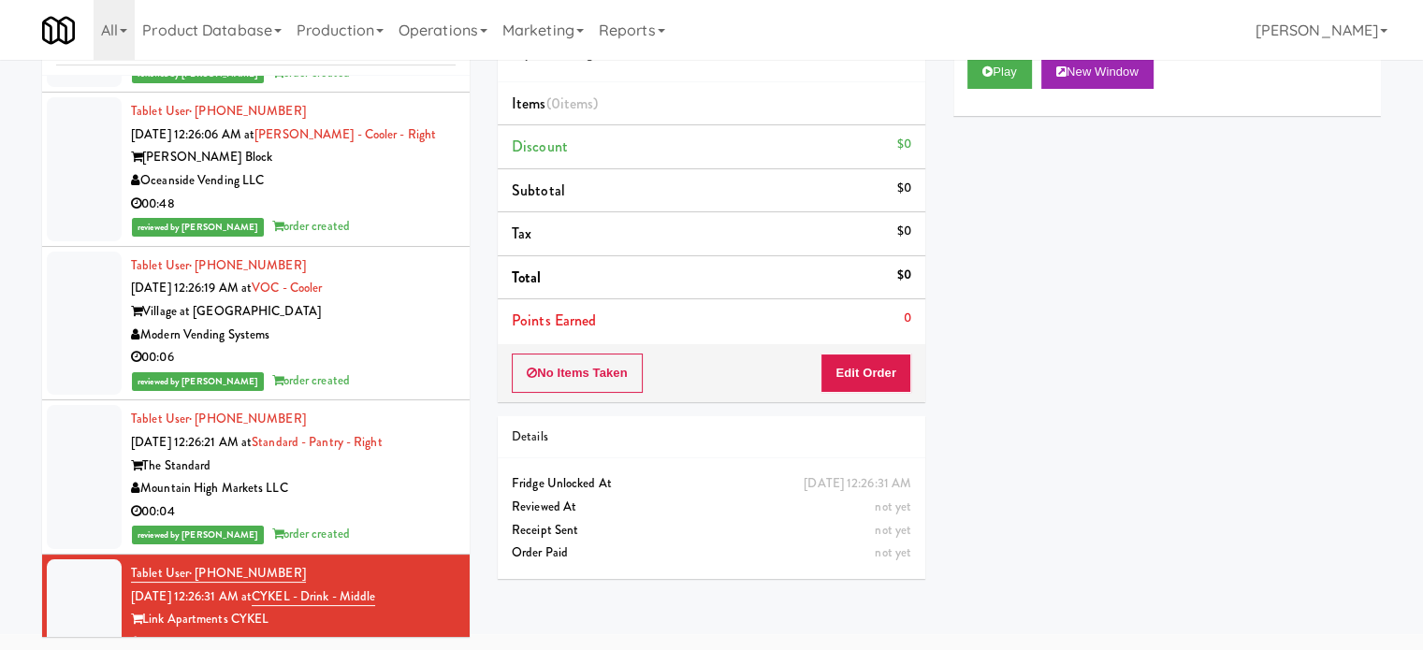
scroll to position [936, 0]
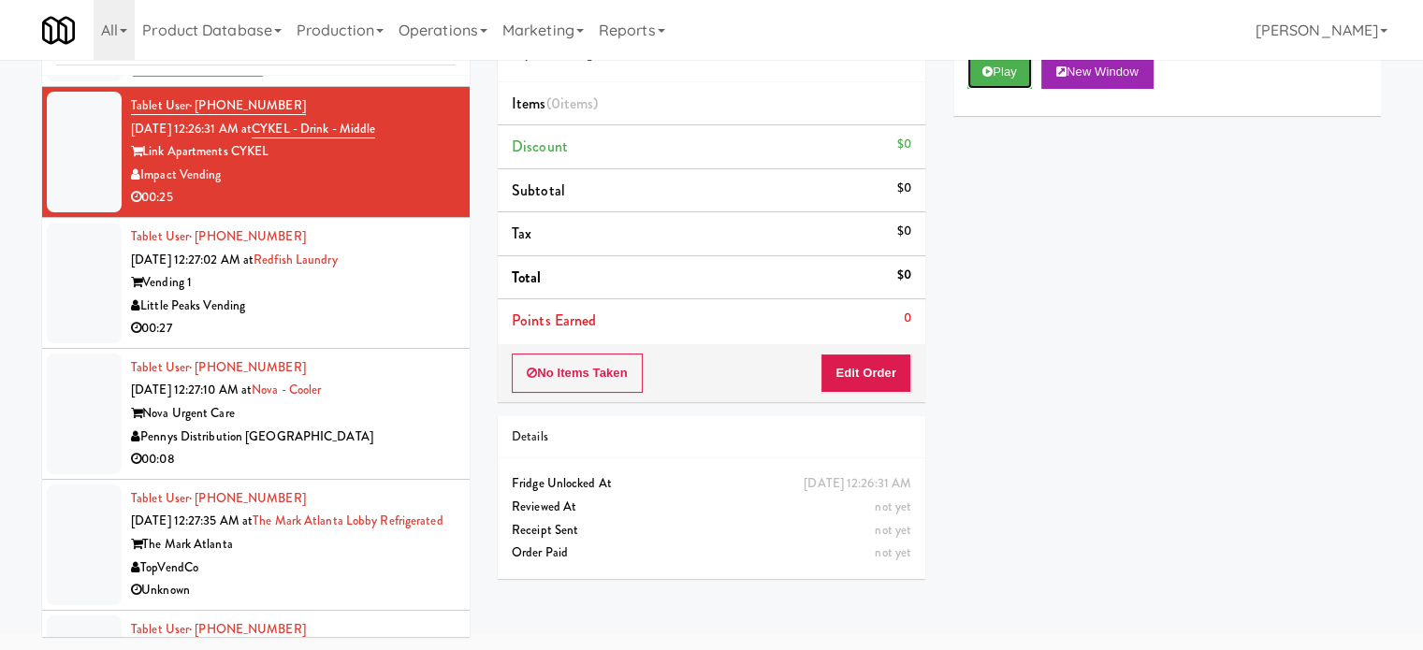
drag, startPoint x: 1012, startPoint y: 73, endPoint x: 932, endPoint y: 169, distance: 125.0
click at [1012, 73] on button "Play" at bounding box center [1000, 72] width 65 height 34
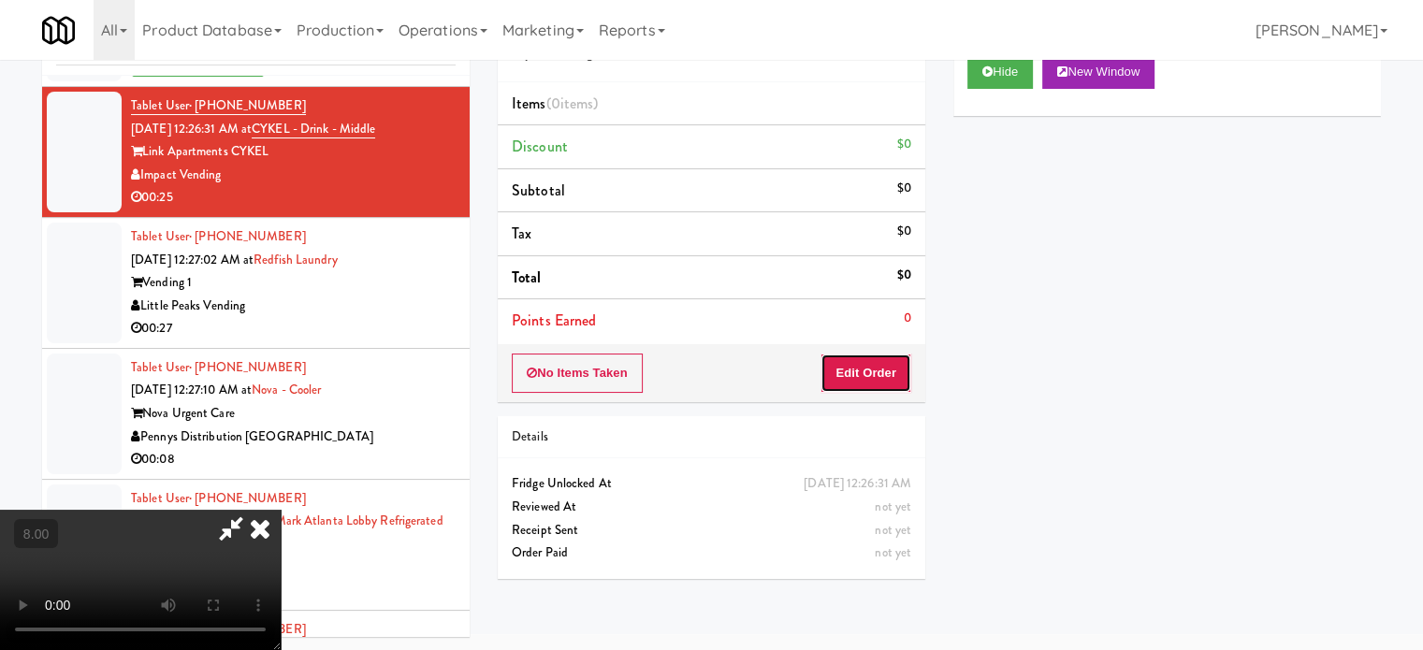
click at [882, 360] on button "Edit Order" at bounding box center [866, 373] width 91 height 39
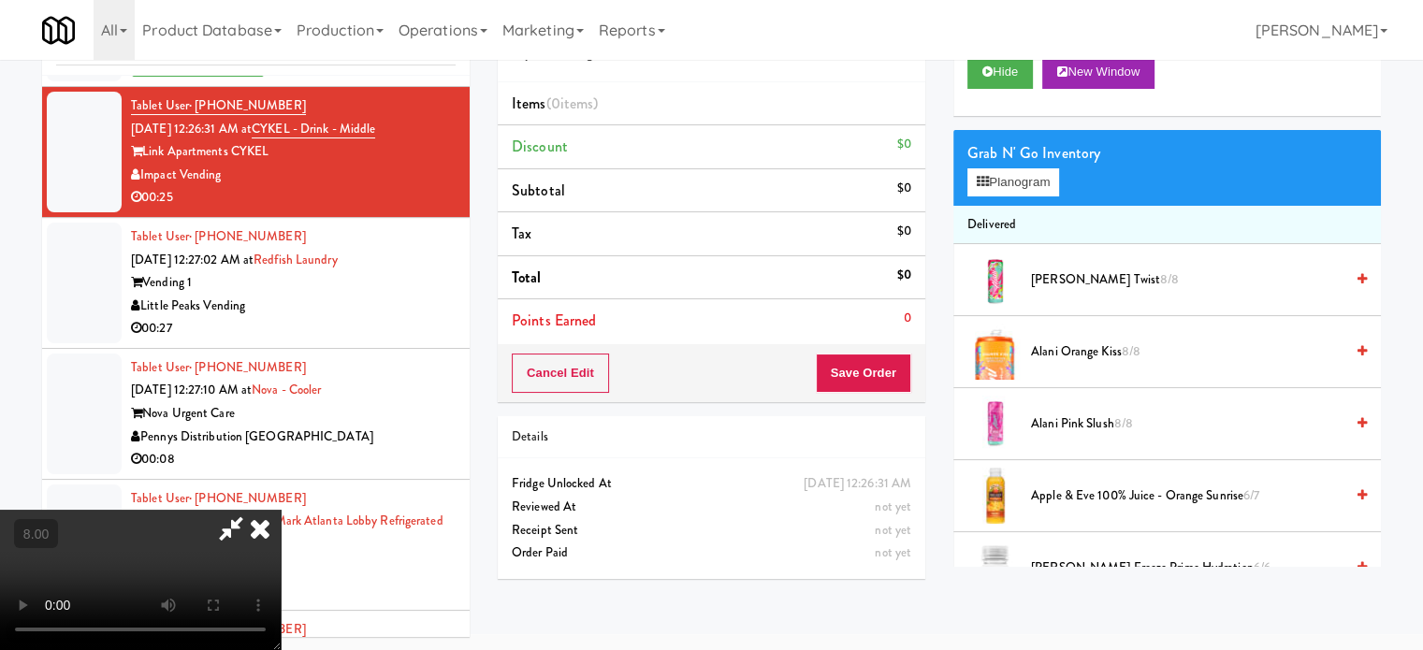
click at [281, 510] on icon at bounding box center [260, 528] width 41 height 37
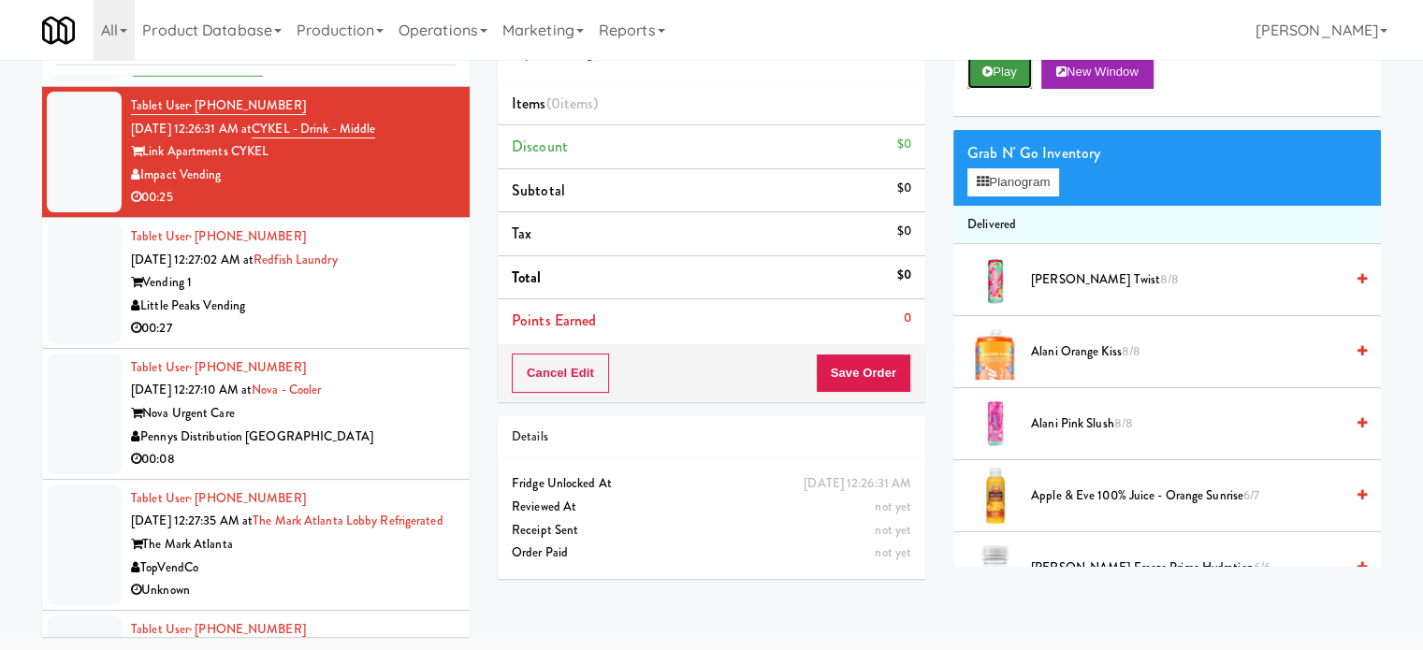
click at [1031, 67] on button "Play" at bounding box center [1000, 72] width 65 height 34
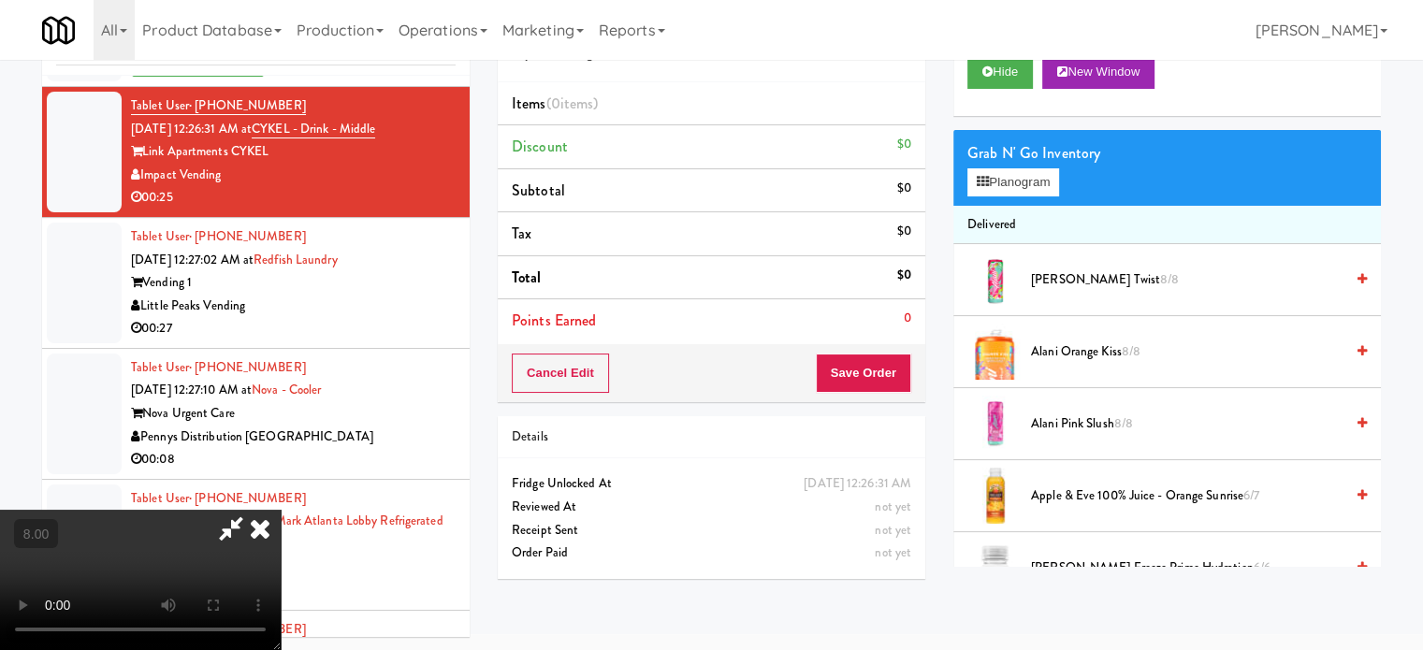
drag, startPoint x: 318, startPoint y: 411, endPoint x: 425, endPoint y: 416, distance: 106.8
click at [281, 510] on video at bounding box center [140, 580] width 281 height 140
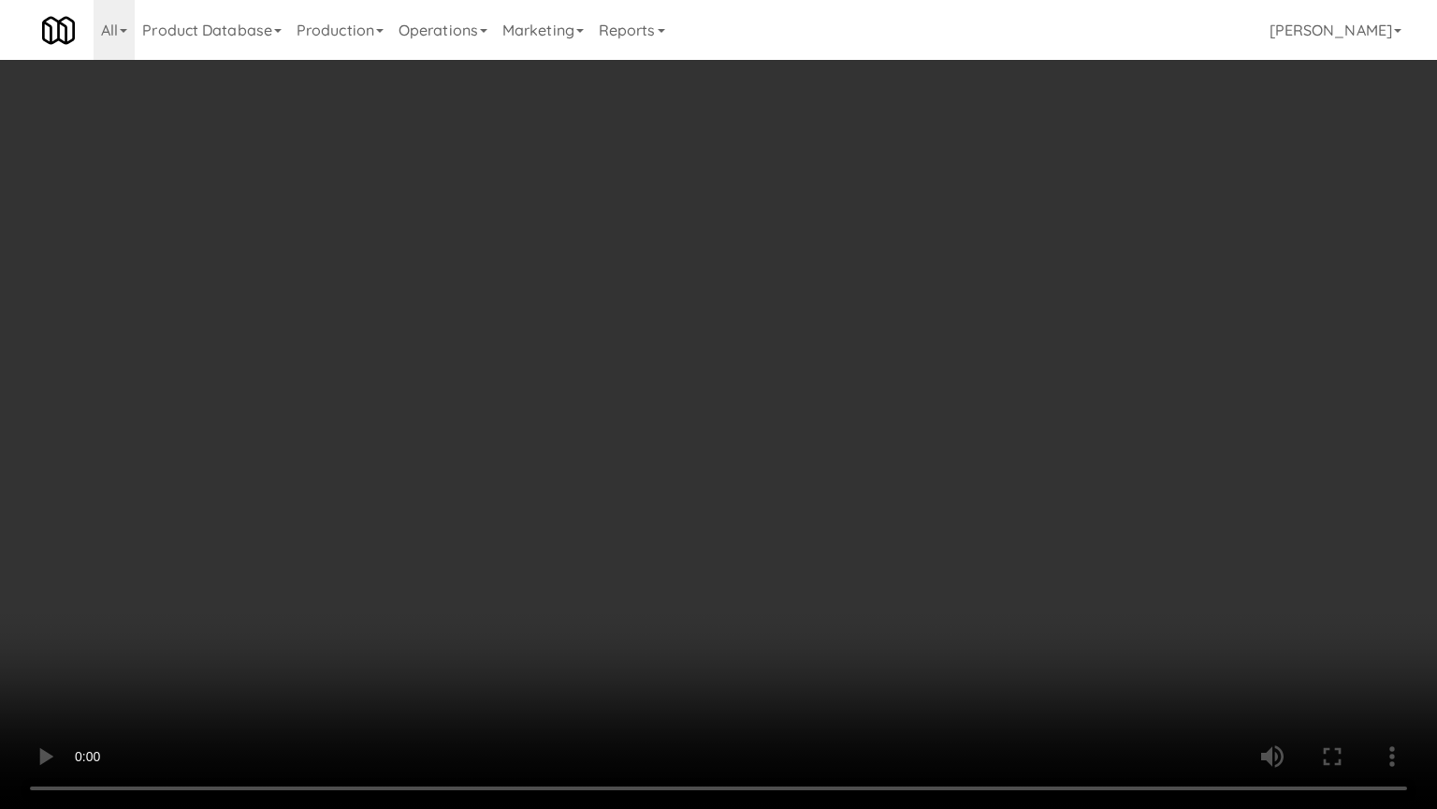
drag, startPoint x: 472, startPoint y: 520, endPoint x: 552, endPoint y: 458, distance: 102.0
click at [473, 520] on video at bounding box center [718, 404] width 1437 height 809
click at [662, 365] on video at bounding box center [718, 404] width 1437 height 809
click at [689, 374] on video at bounding box center [718, 404] width 1437 height 809
click at [716, 427] on video at bounding box center [718, 404] width 1437 height 809
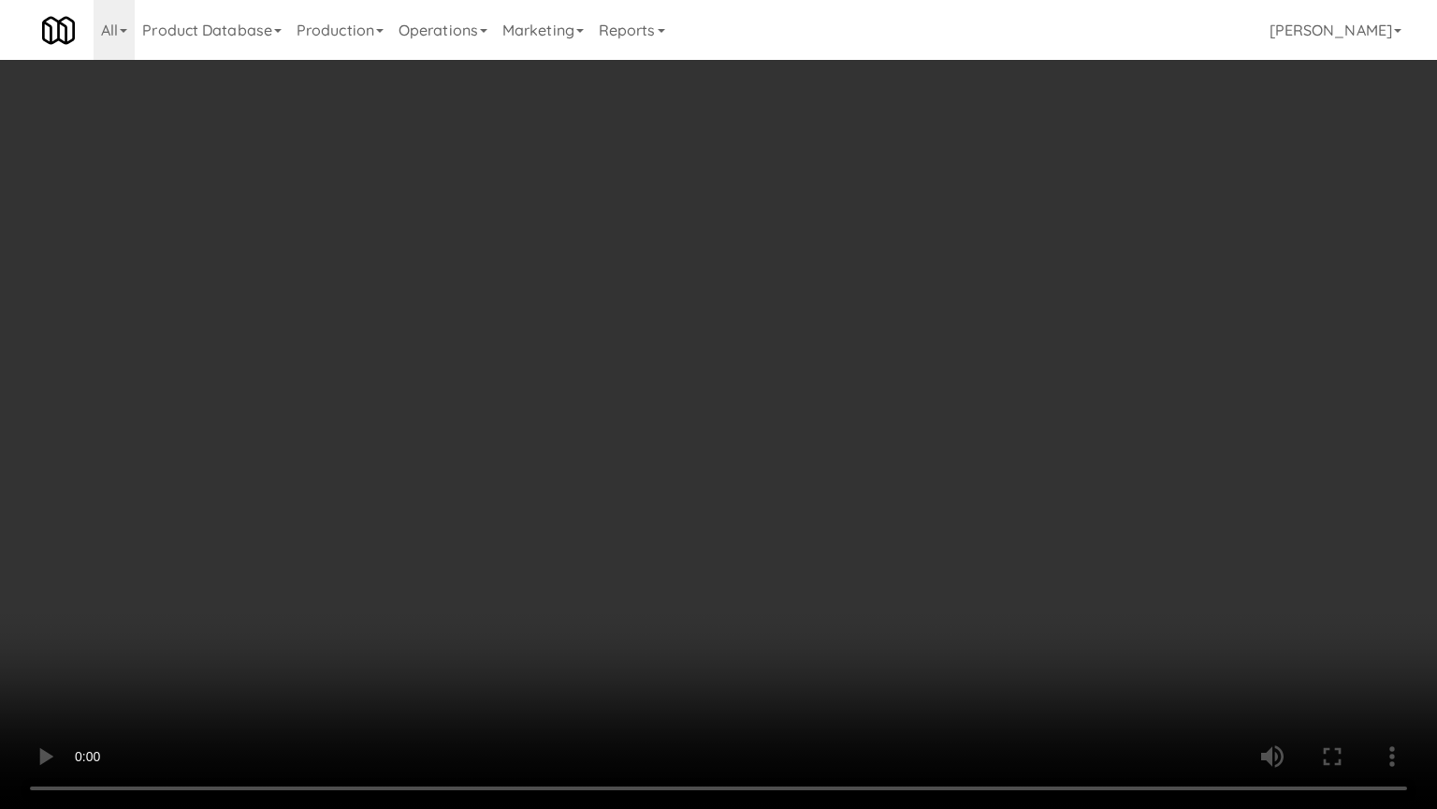
click at [745, 427] on video at bounding box center [718, 404] width 1437 height 809
click at [792, 430] on video at bounding box center [718, 404] width 1437 height 809
drag, startPoint x: 760, startPoint y: 434, endPoint x: 779, endPoint y: 432, distance: 18.8
click at [773, 434] on video at bounding box center [718, 404] width 1437 height 809
drag, startPoint x: 779, startPoint y: 432, endPoint x: 1126, endPoint y: 258, distance: 388.4
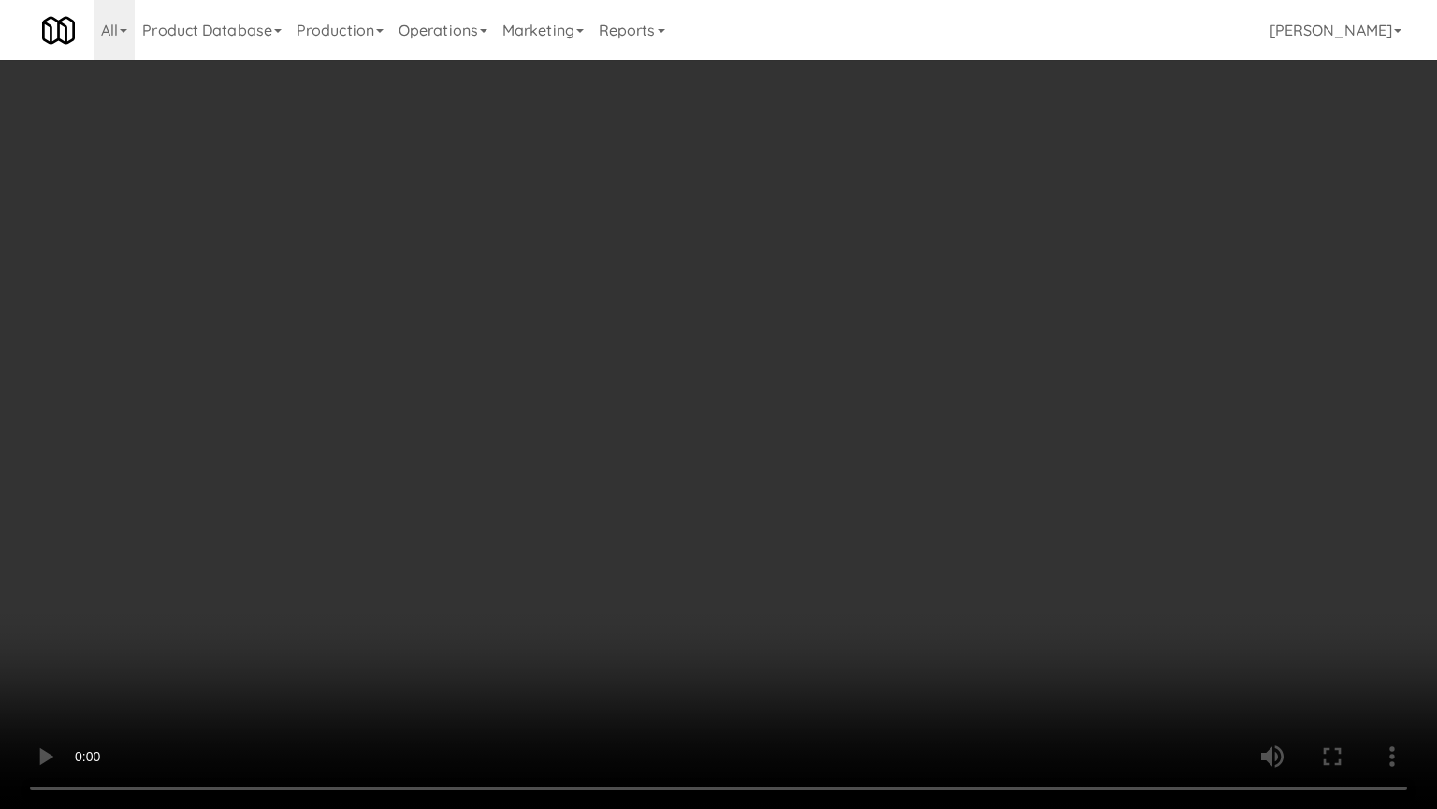
click at [812, 425] on video at bounding box center [718, 404] width 1437 height 809
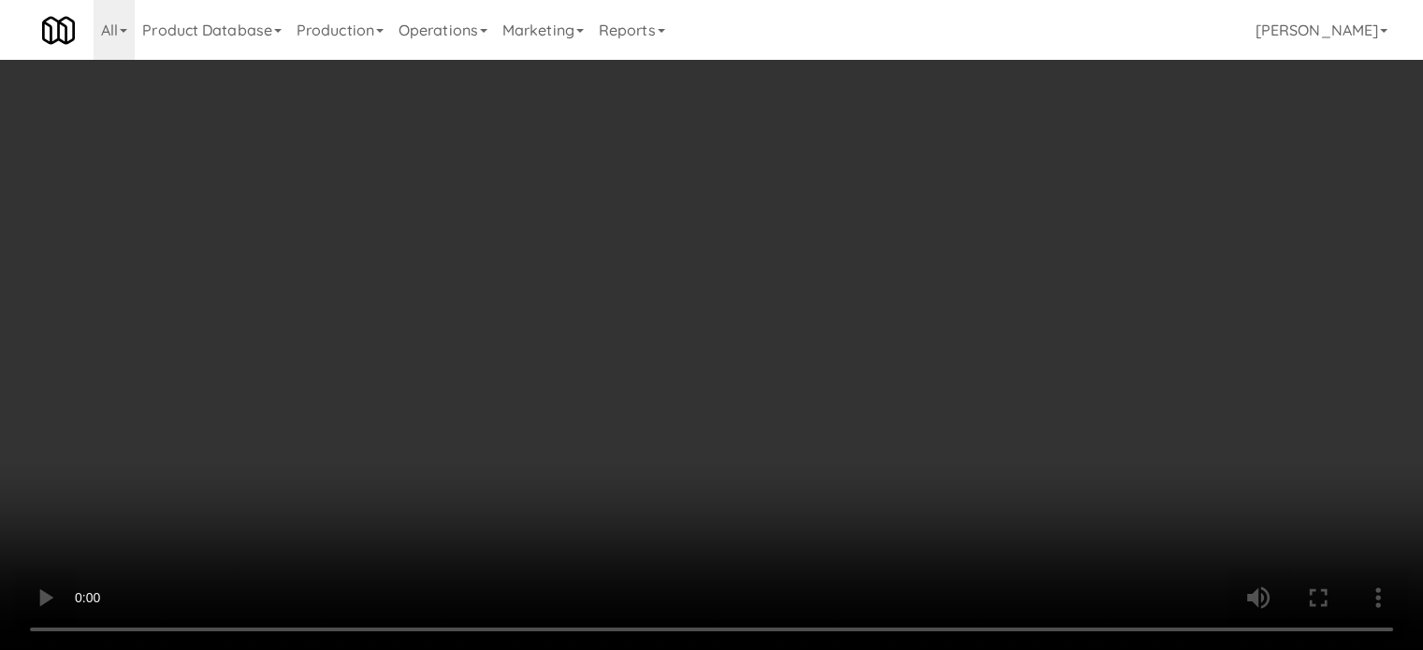
scroll to position [1404, 0]
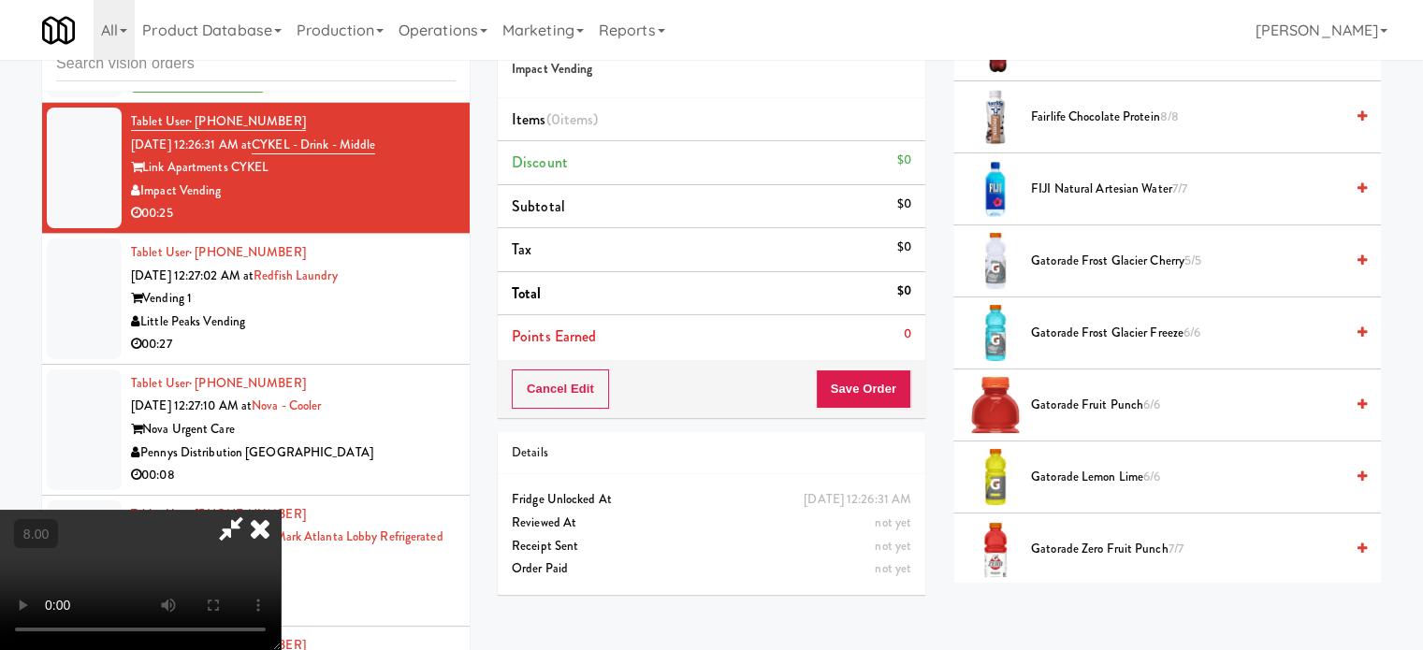
click at [1108, 256] on span "Gatorade Frost Glacier Cherry 5/5" at bounding box center [1187, 261] width 313 height 23
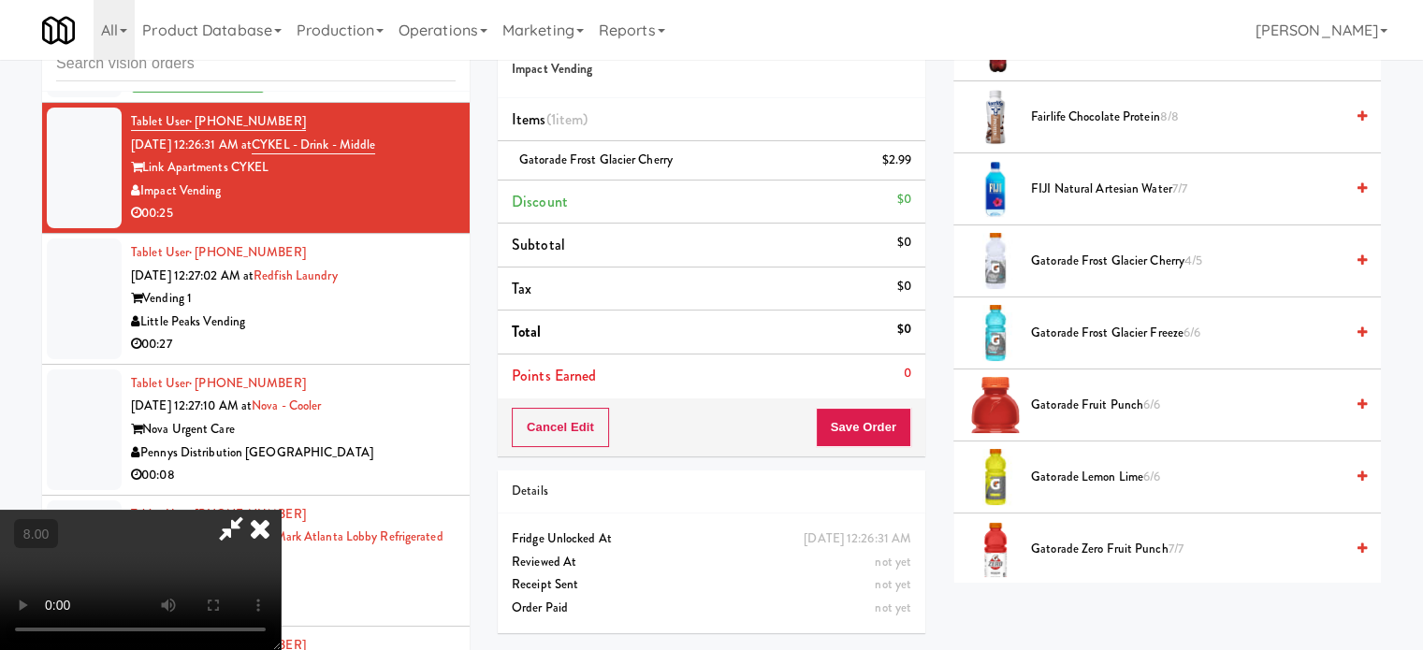
click at [147, 510] on video at bounding box center [140, 580] width 281 height 140
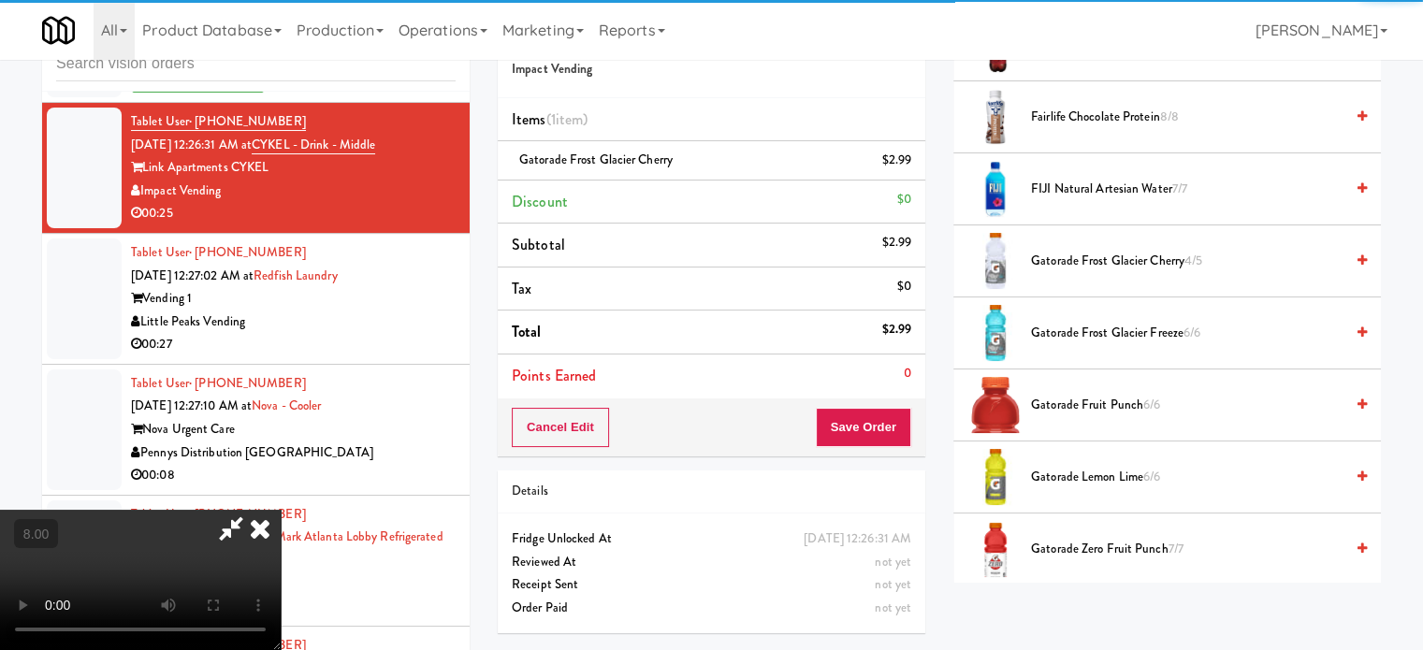
drag, startPoint x: 314, startPoint y: 341, endPoint x: 442, endPoint y: 240, distance: 162.5
click at [281, 510] on video at bounding box center [140, 580] width 281 height 140
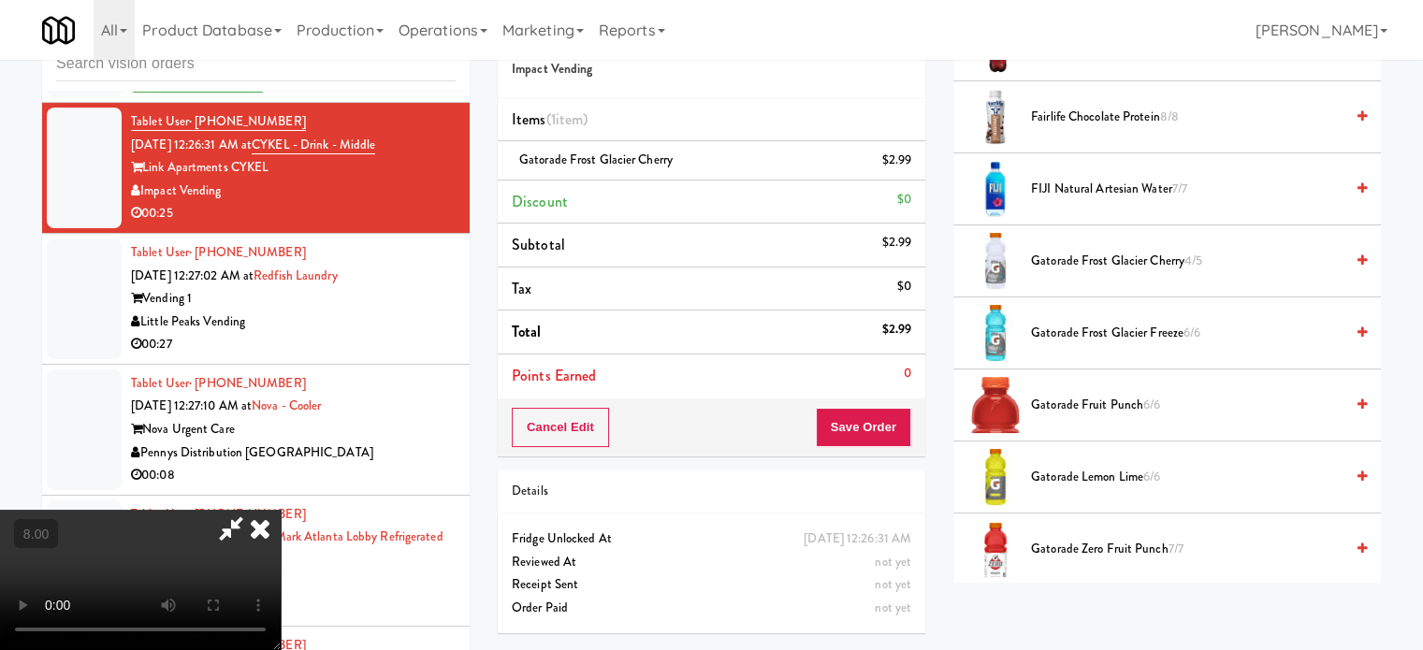
click at [281, 510] on video at bounding box center [140, 580] width 281 height 140
drag, startPoint x: 440, startPoint y: 299, endPoint x: 535, endPoint y: 344, distance: 105.5
click at [281, 510] on video at bounding box center [140, 580] width 281 height 140
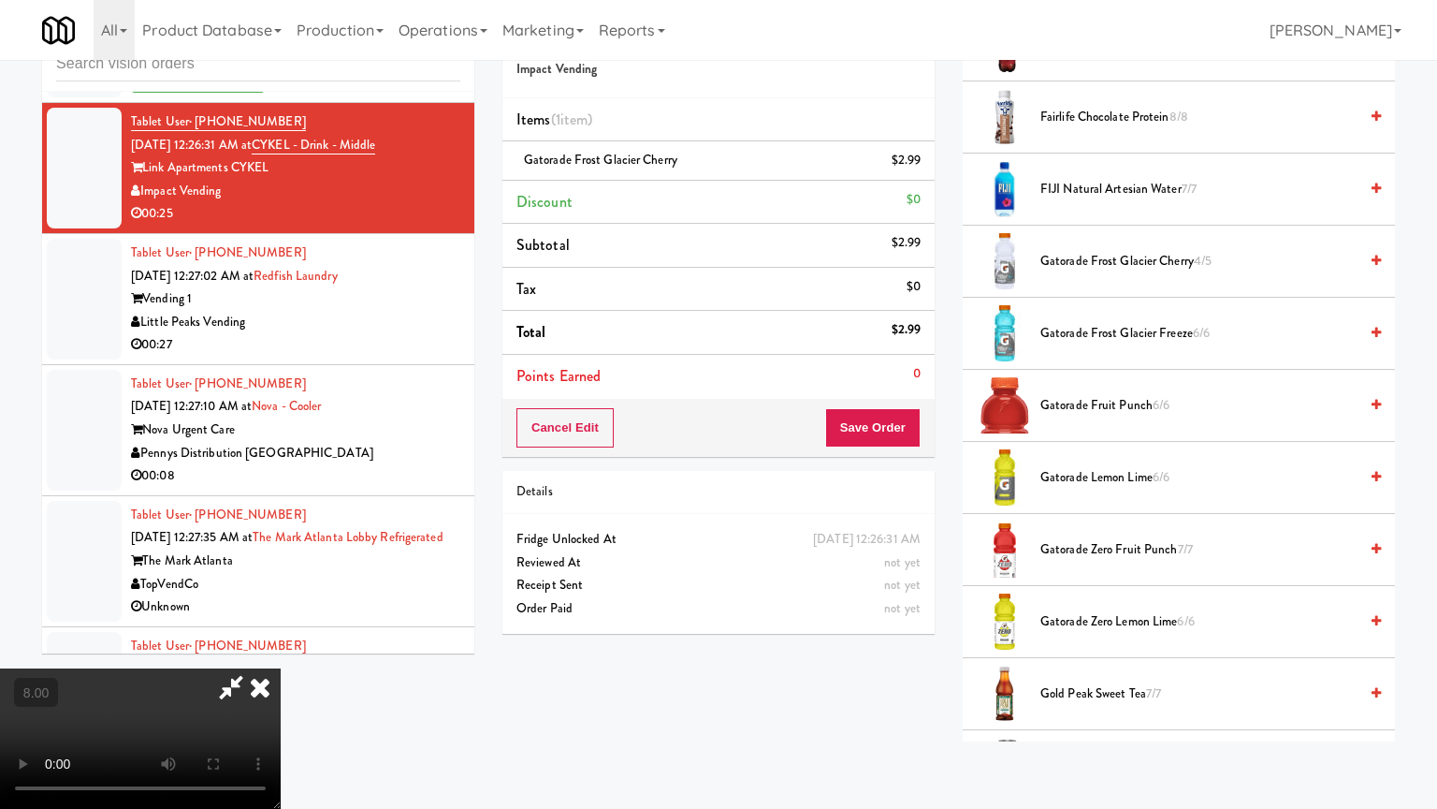
drag, startPoint x: 539, startPoint y: 339, endPoint x: 590, endPoint y: 318, distance: 54.6
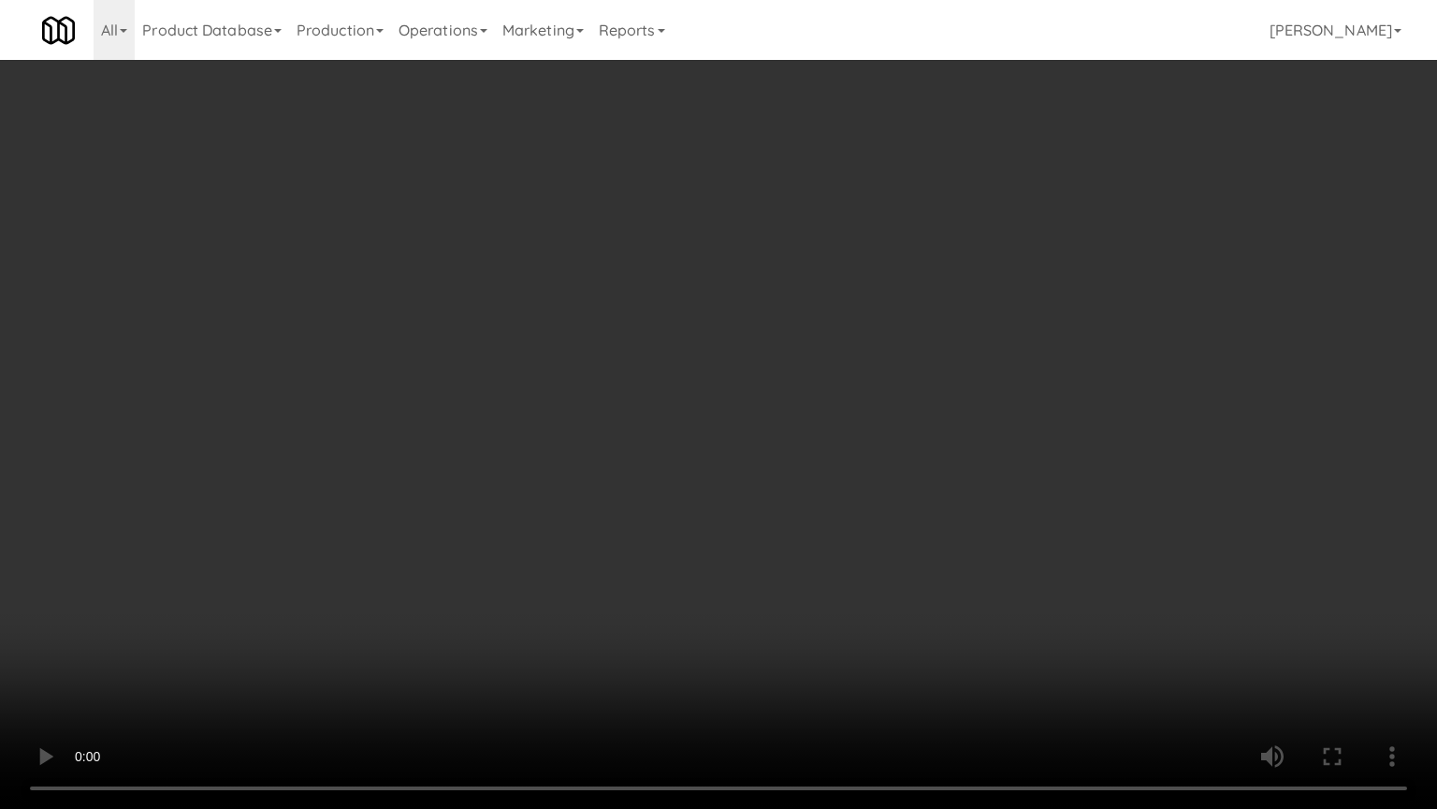
click at [542, 339] on video at bounding box center [718, 404] width 1437 height 809
click at [580, 373] on video at bounding box center [718, 404] width 1437 height 809
drag, startPoint x: 632, startPoint y: 408, endPoint x: 677, endPoint y: 409, distance: 44.9
click at [633, 409] on video at bounding box center [718, 404] width 1437 height 809
click at [783, 442] on video at bounding box center [718, 404] width 1437 height 809
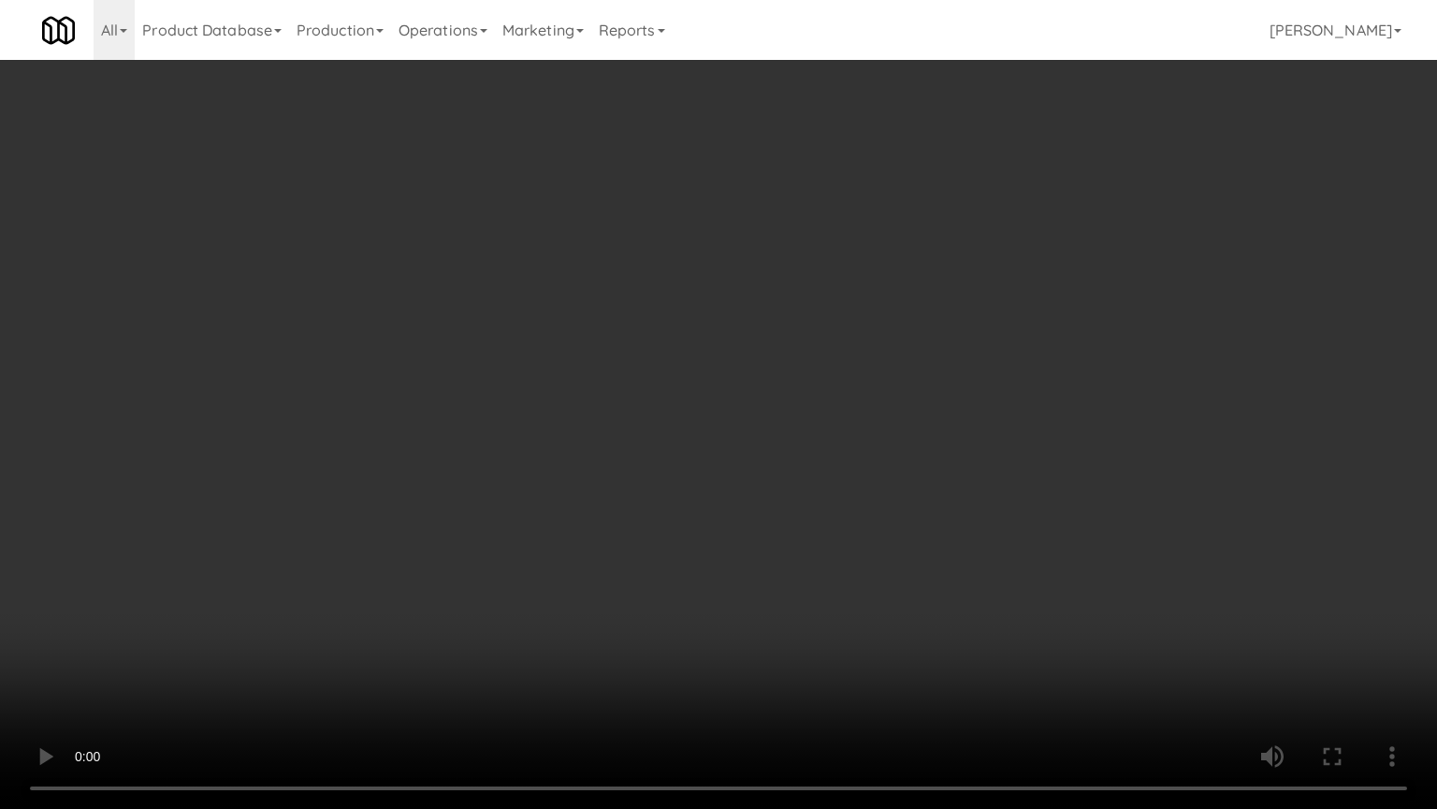
click at [718, 436] on video at bounding box center [718, 404] width 1437 height 809
click at [778, 441] on video at bounding box center [718, 404] width 1437 height 809
drag, startPoint x: 770, startPoint y: 434, endPoint x: 776, endPoint y: 412, distance: 23.2
click at [771, 432] on video at bounding box center [718, 404] width 1437 height 809
click at [787, 416] on video at bounding box center [718, 404] width 1437 height 809
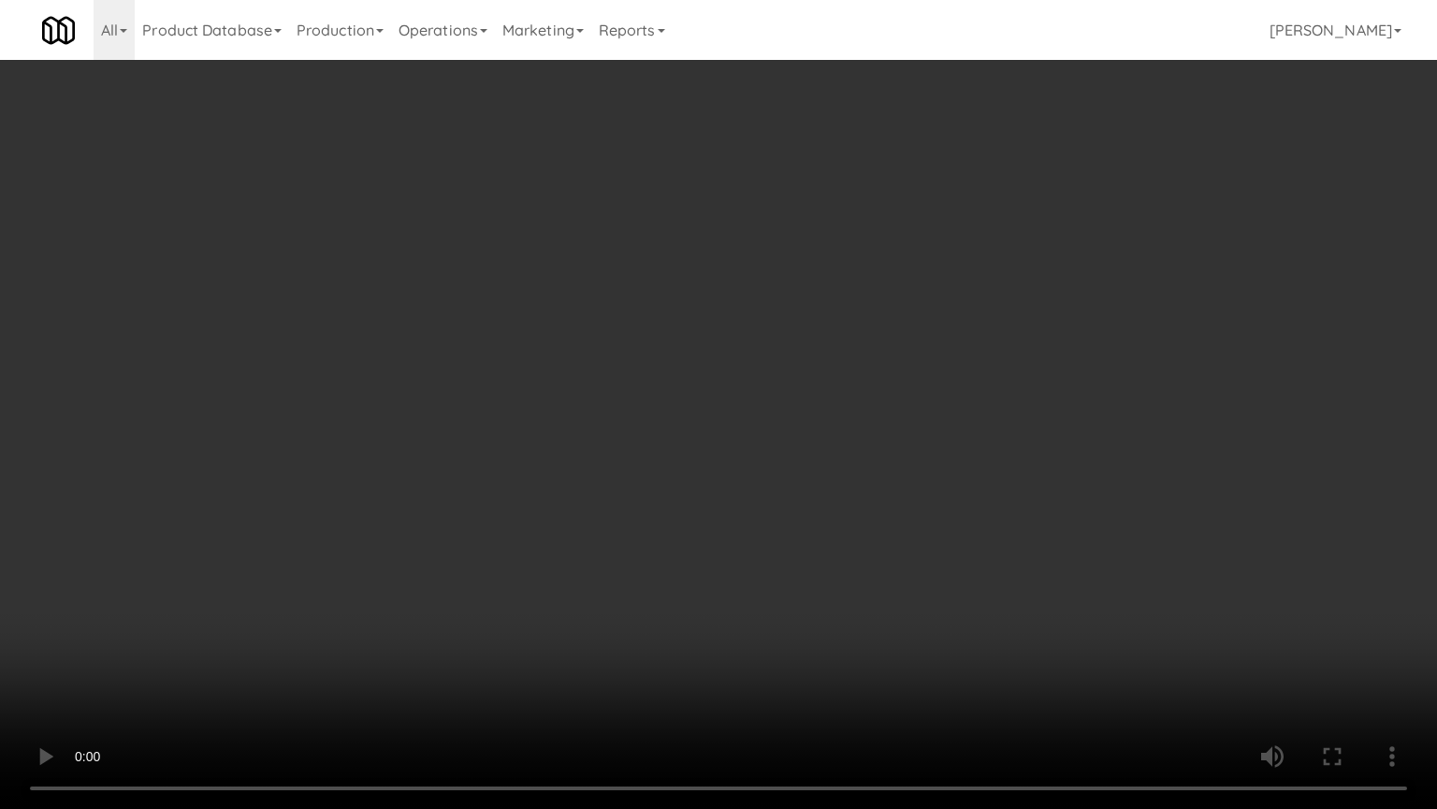
click at [839, 621] on video at bounding box center [718, 404] width 1437 height 809
click at [830, 549] on video at bounding box center [718, 404] width 1437 height 809
click at [834, 549] on video at bounding box center [718, 404] width 1437 height 809
drag, startPoint x: 879, startPoint y: 569, endPoint x: 858, endPoint y: 567, distance: 20.7
click at [879, 569] on video at bounding box center [718, 404] width 1437 height 809
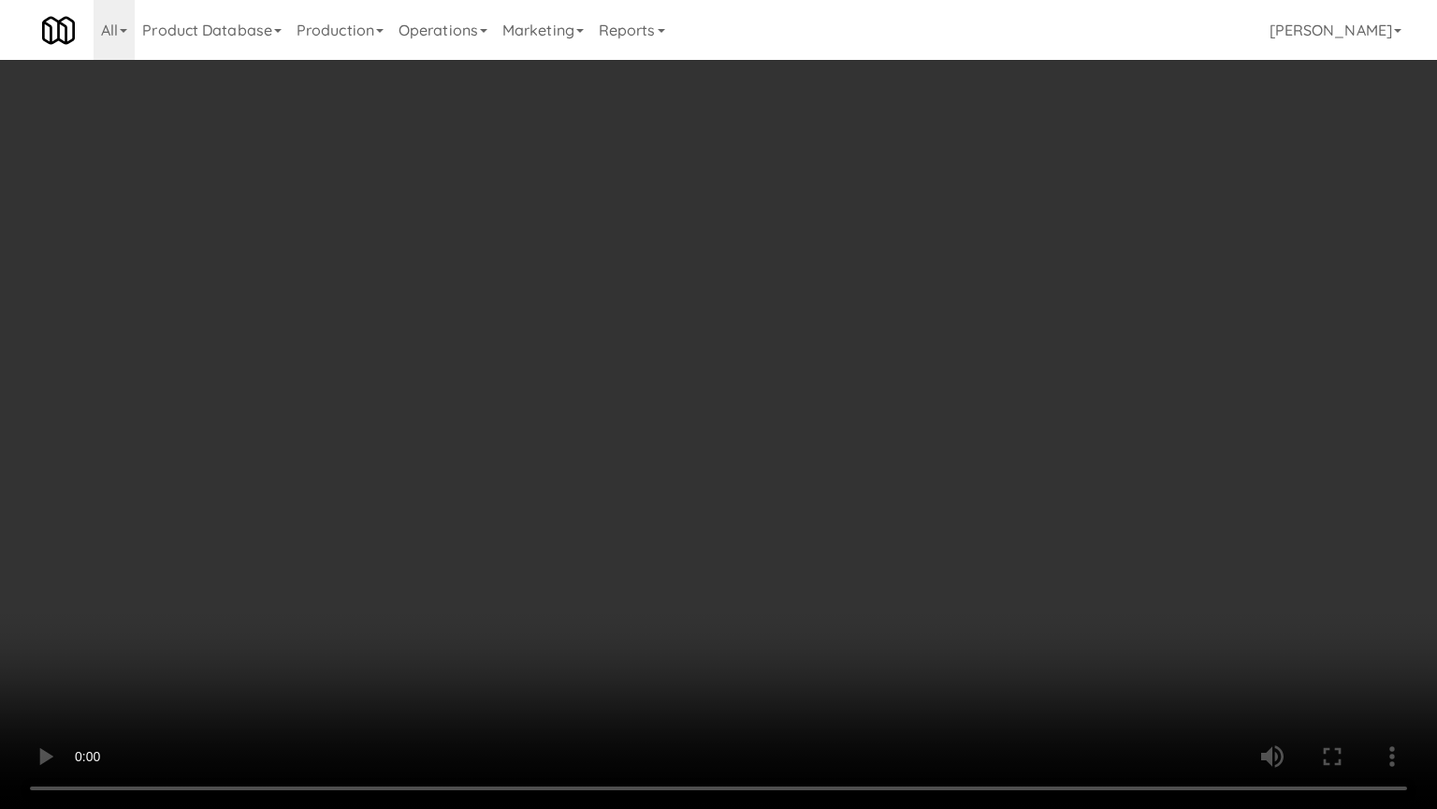
click at [801, 562] on video at bounding box center [718, 404] width 1437 height 809
click at [813, 547] on video at bounding box center [718, 404] width 1437 height 809
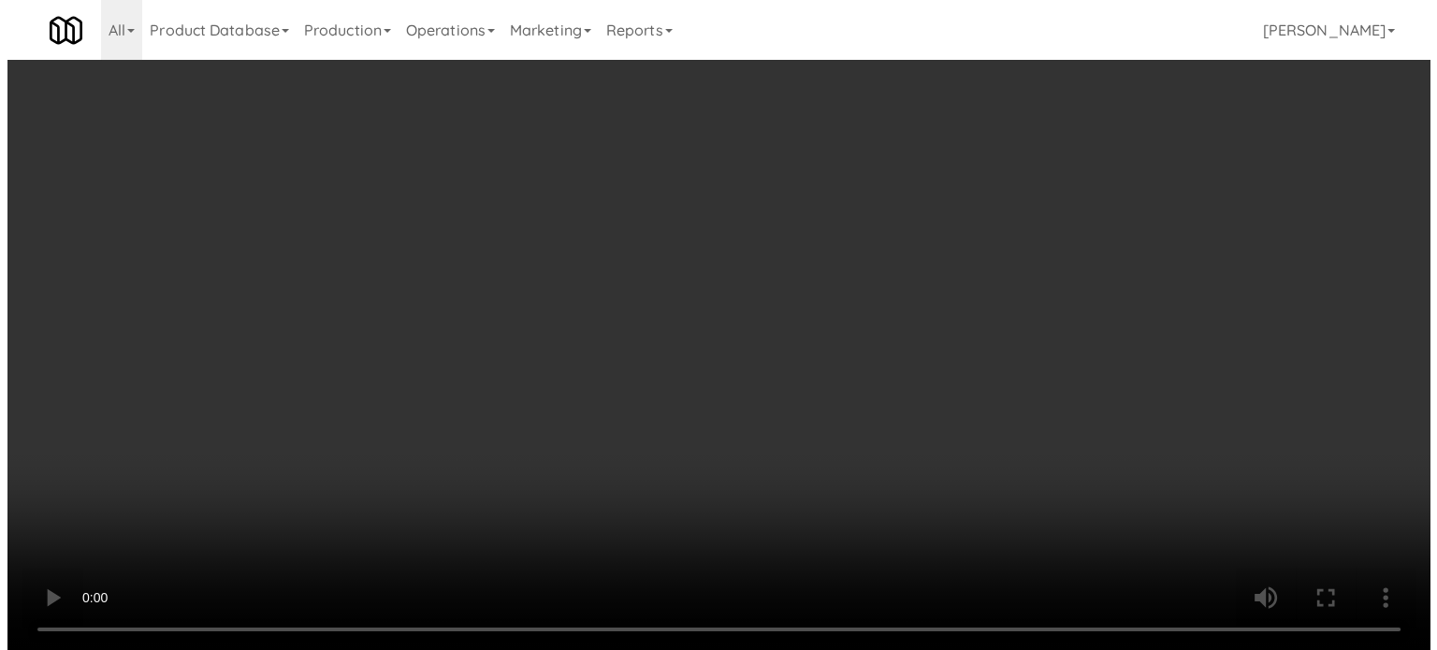
scroll to position [0, 0]
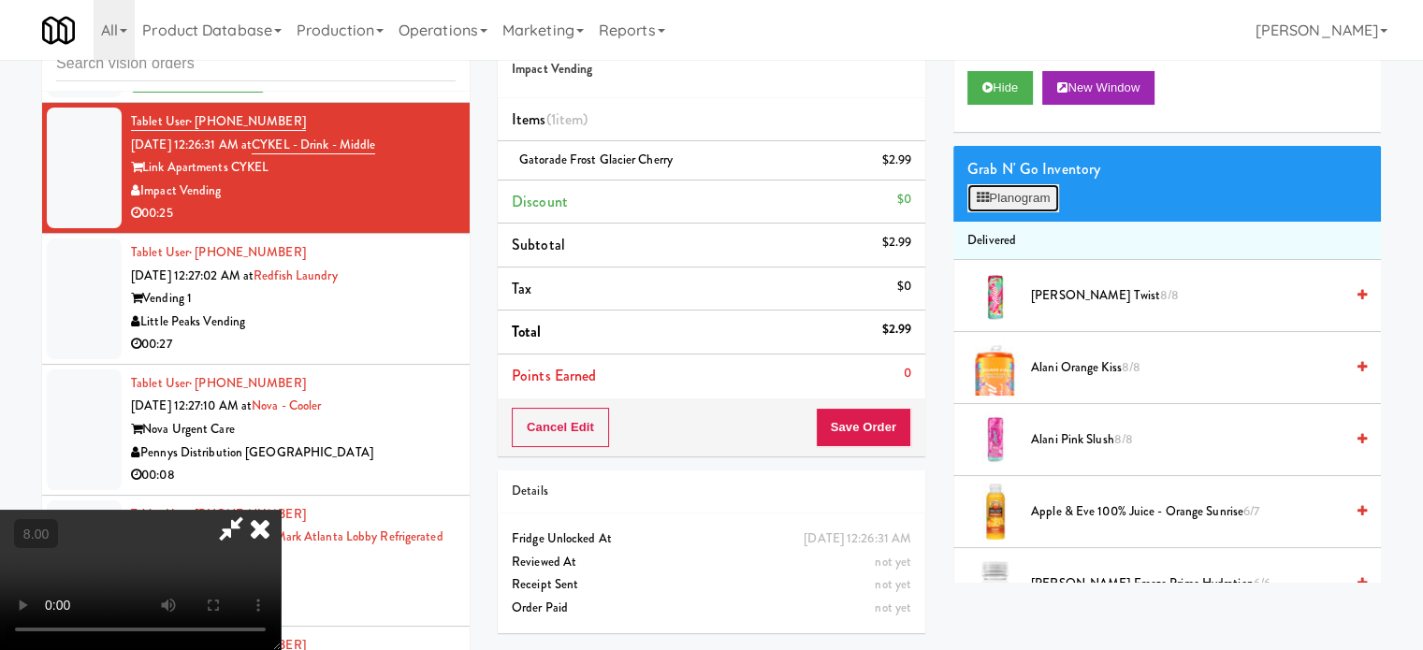
click at [1020, 187] on button "Planogram" at bounding box center [1014, 198] width 92 height 28
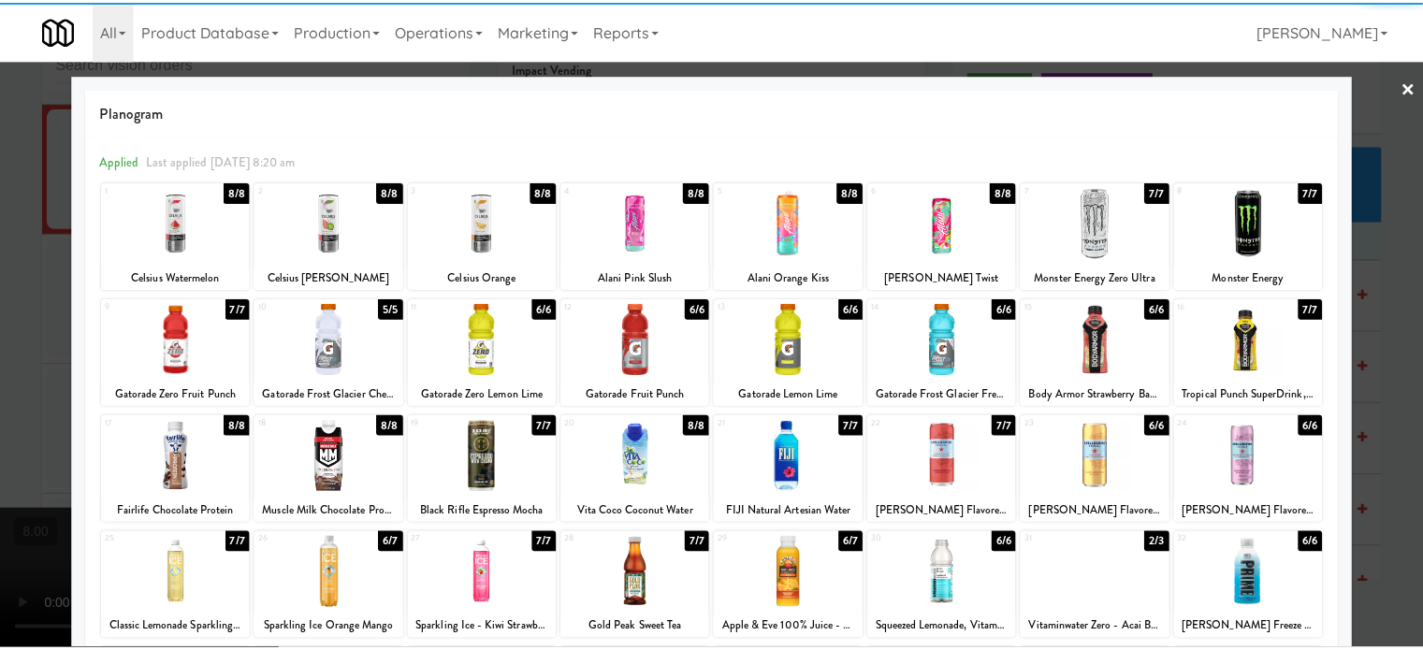
scroll to position [268, 0]
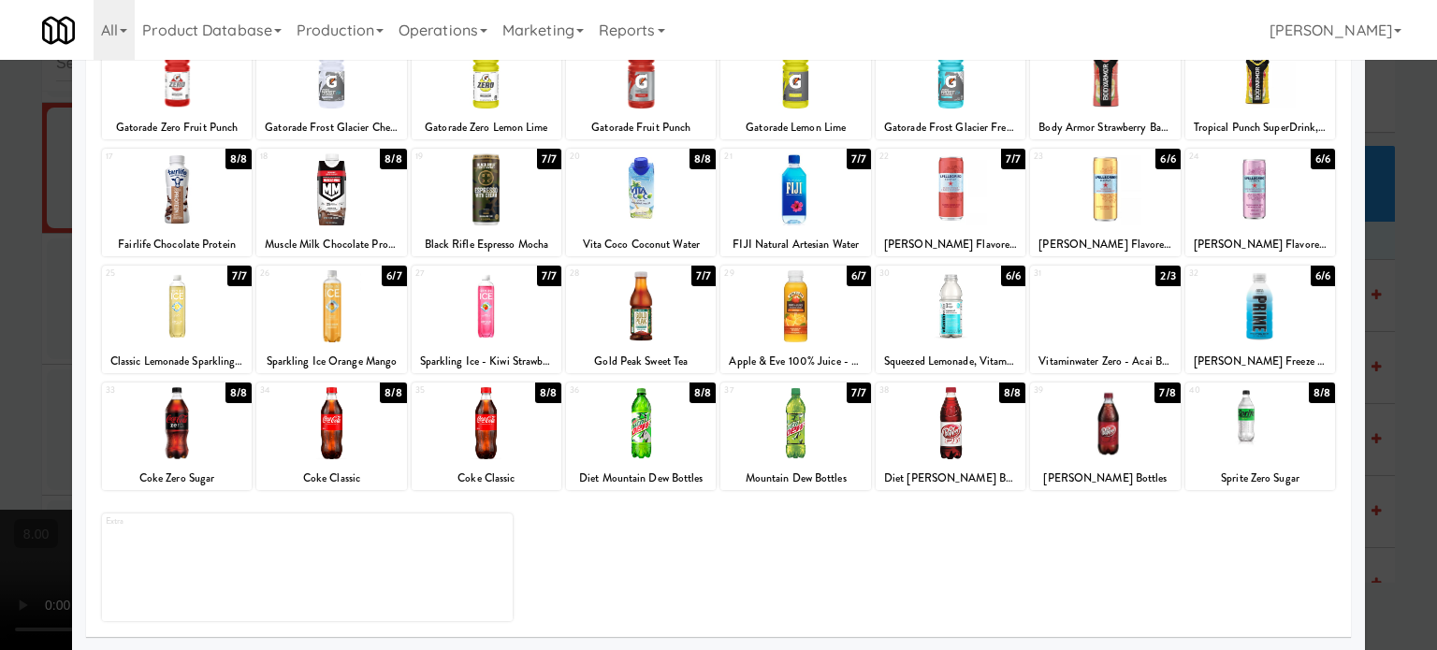
click at [543, 277] on div "7/7" at bounding box center [549, 276] width 24 height 21
click at [1403, 412] on div at bounding box center [718, 325] width 1437 height 650
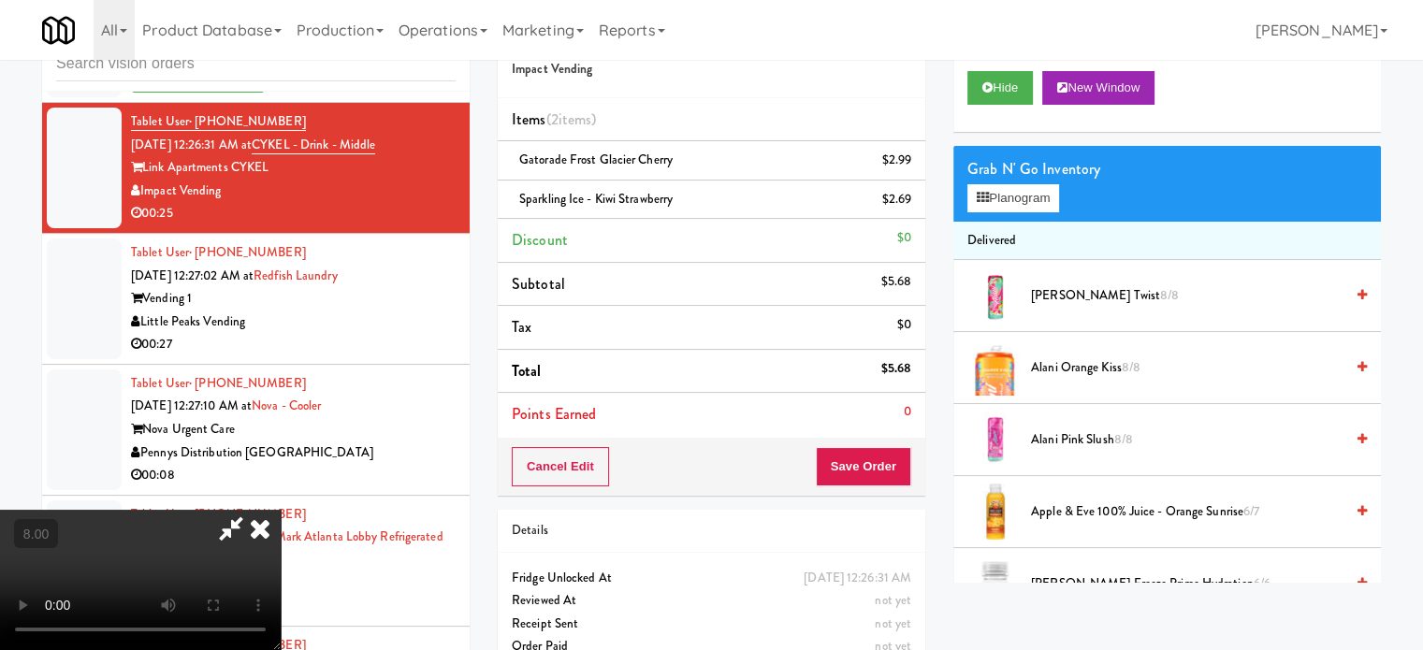
drag, startPoint x: 403, startPoint y: 440, endPoint x: 416, endPoint y: 432, distance: 14.3
click at [281, 510] on video at bounding box center [140, 580] width 281 height 140
drag, startPoint x: 416, startPoint y: 431, endPoint x: 474, endPoint y: 458, distance: 63.7
click at [281, 510] on video at bounding box center [140, 580] width 281 height 140
drag, startPoint x: 474, startPoint y: 458, endPoint x: 536, endPoint y: 378, distance: 101.3
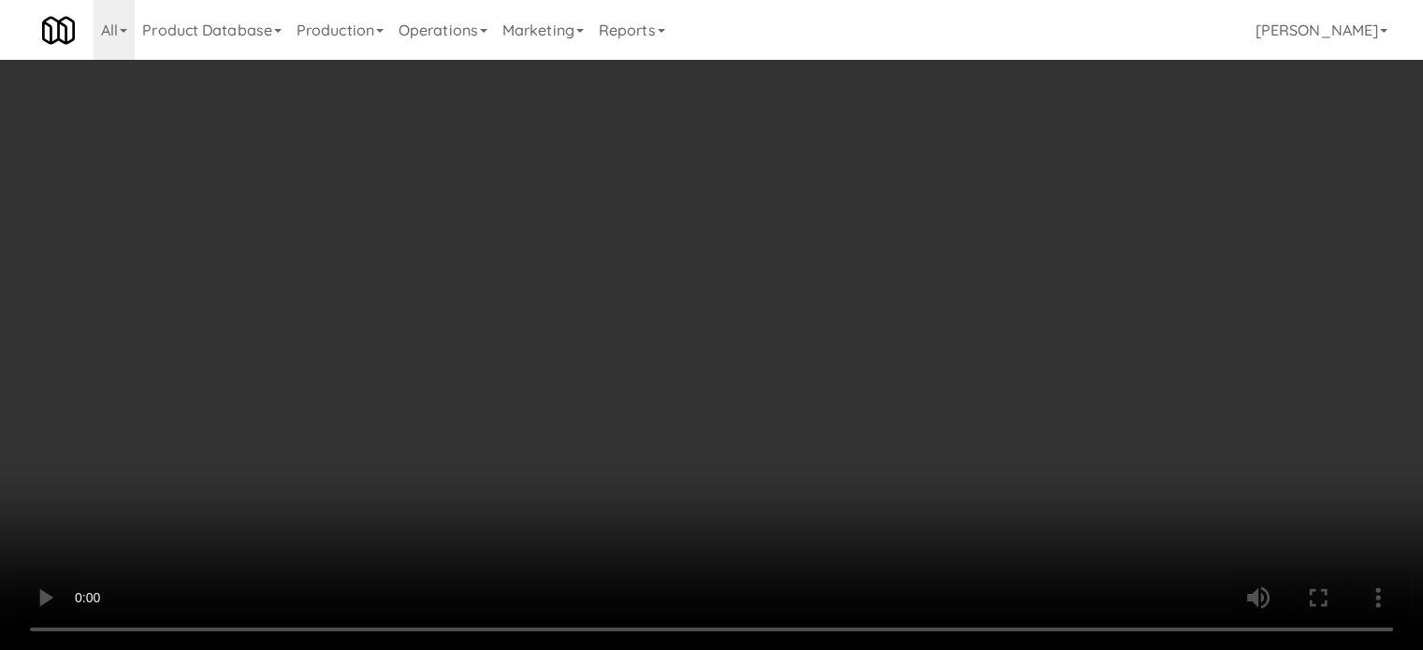
click at [489, 442] on video at bounding box center [711, 325] width 1423 height 650
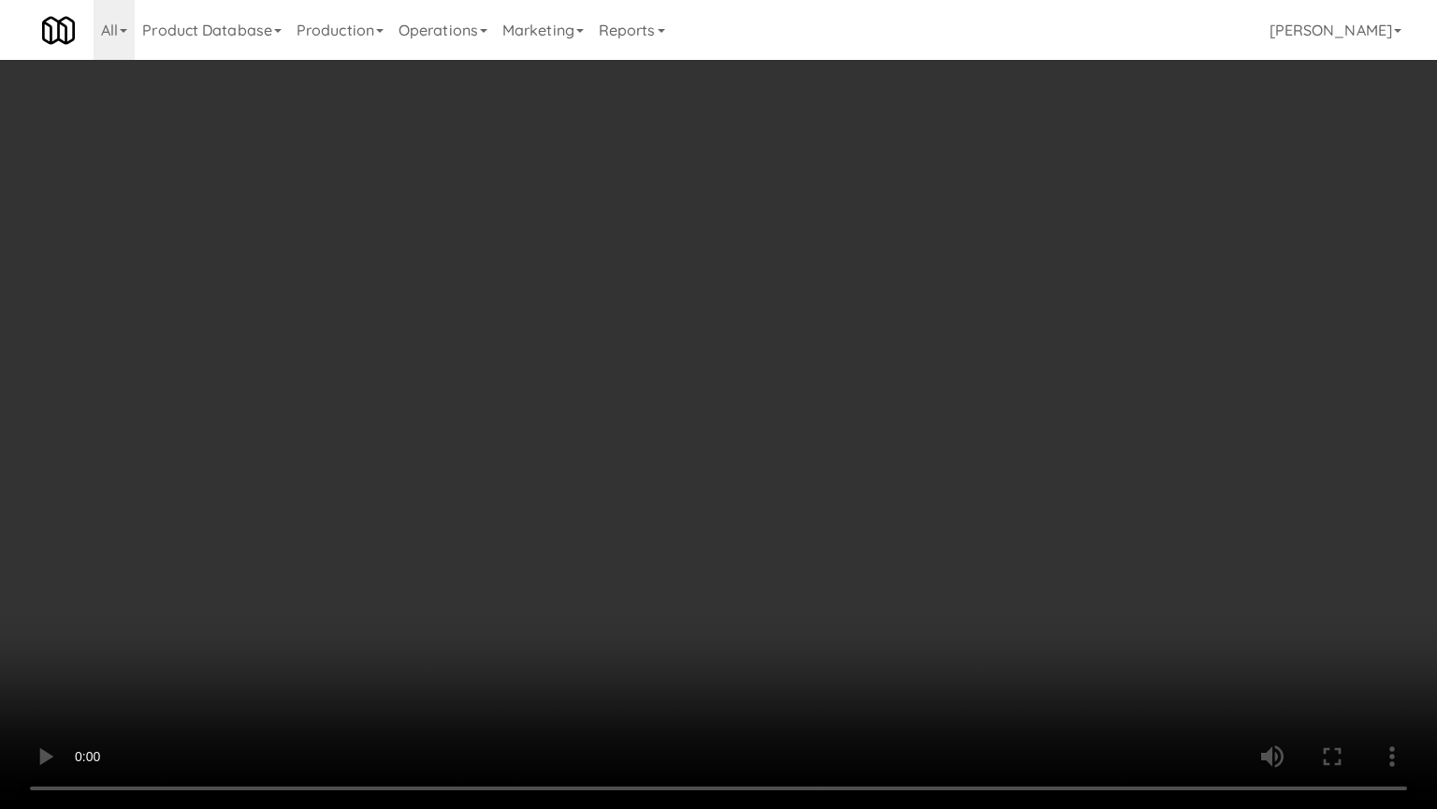
click at [599, 445] on video at bounding box center [718, 404] width 1437 height 809
click at [228, 584] on video at bounding box center [718, 404] width 1437 height 809
click at [608, 493] on video at bounding box center [718, 404] width 1437 height 809
click at [603, 457] on video at bounding box center [718, 404] width 1437 height 809
click at [624, 437] on video at bounding box center [718, 404] width 1437 height 809
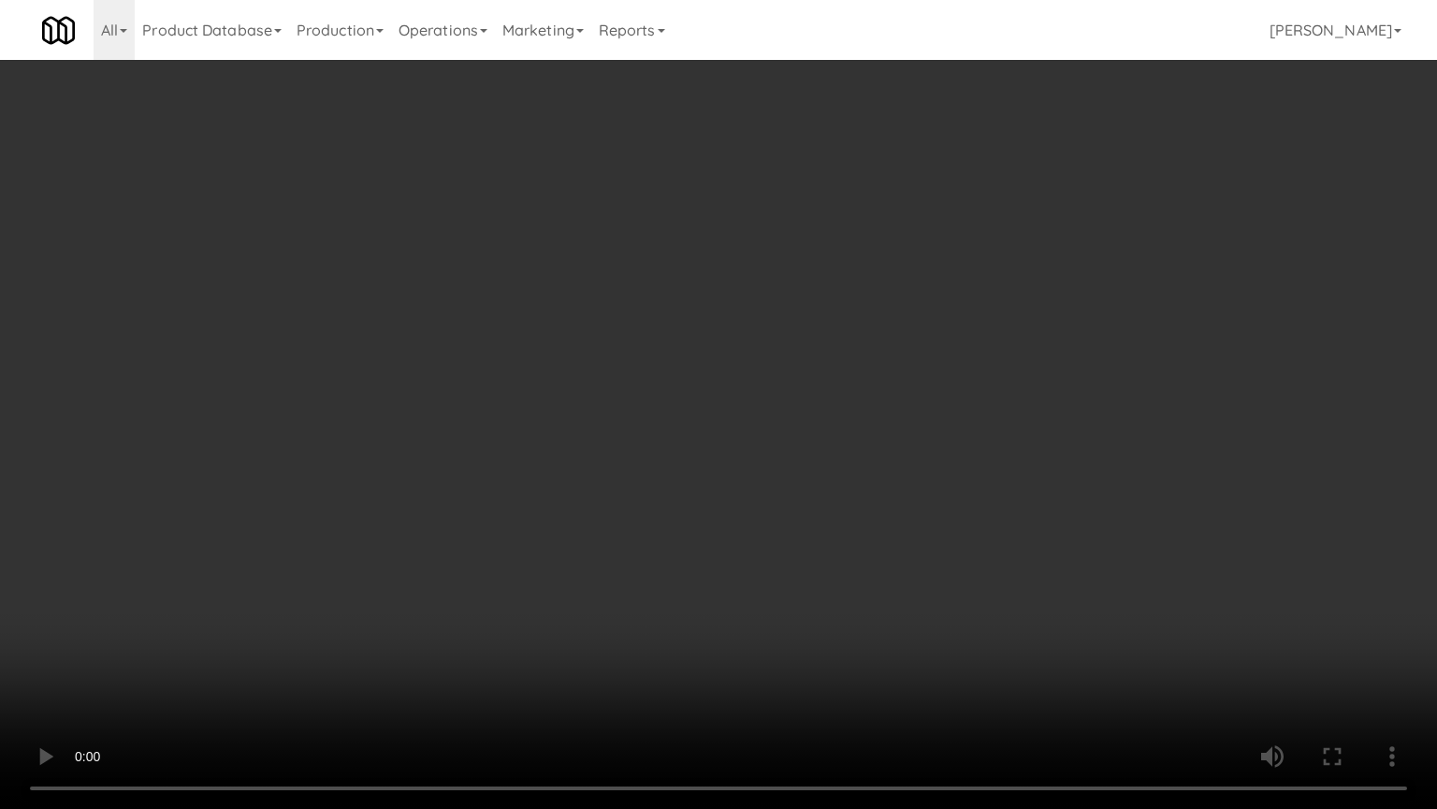
click at [626, 438] on video at bounding box center [718, 404] width 1437 height 809
click at [629, 438] on video at bounding box center [718, 404] width 1437 height 809
click at [640, 434] on video at bounding box center [718, 404] width 1437 height 809
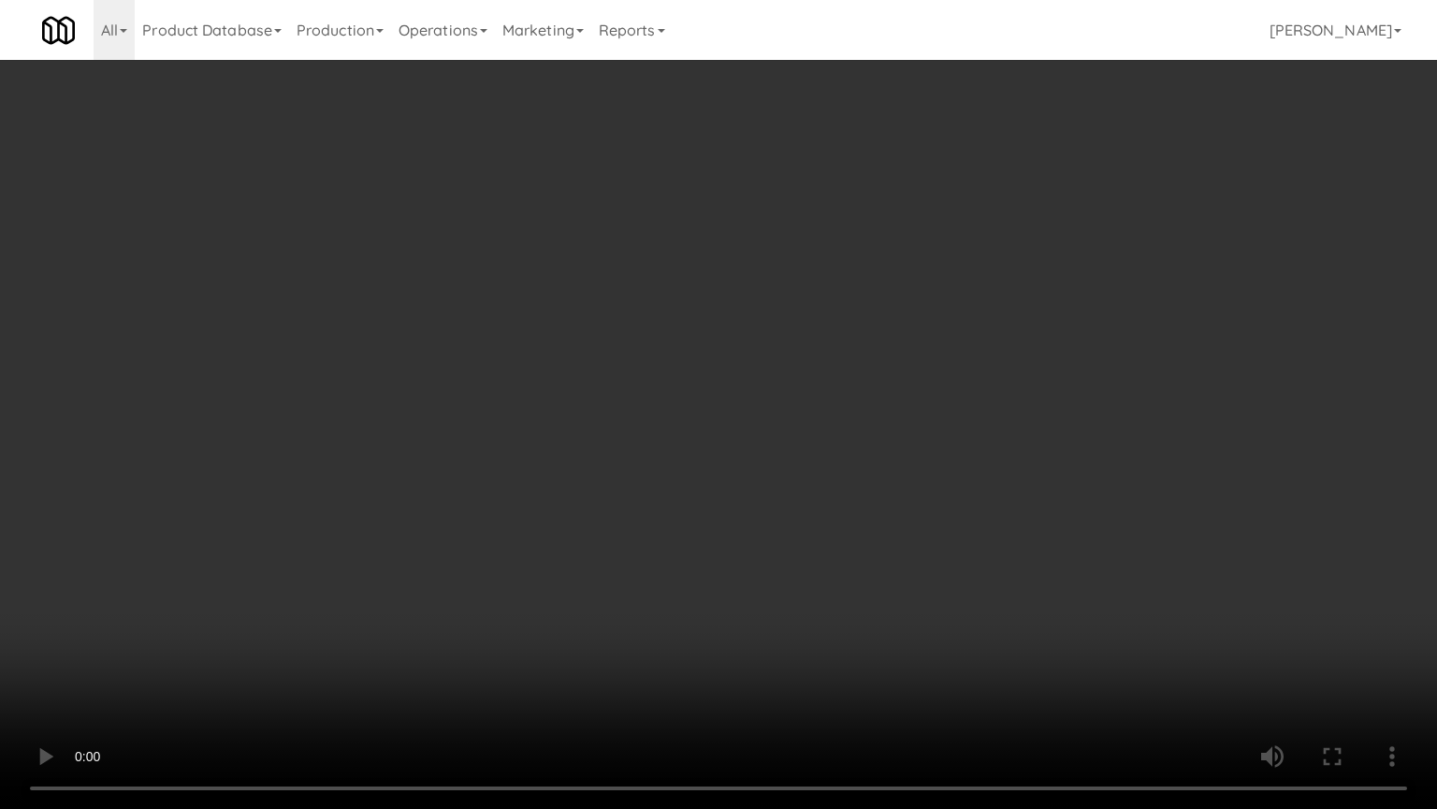
click at [895, 649] on video at bounding box center [718, 404] width 1437 height 809
click at [877, 649] on video at bounding box center [718, 404] width 1437 height 809
click at [810, 571] on video at bounding box center [718, 404] width 1437 height 809
click at [786, 536] on video at bounding box center [718, 404] width 1437 height 809
click at [784, 533] on video at bounding box center [718, 404] width 1437 height 809
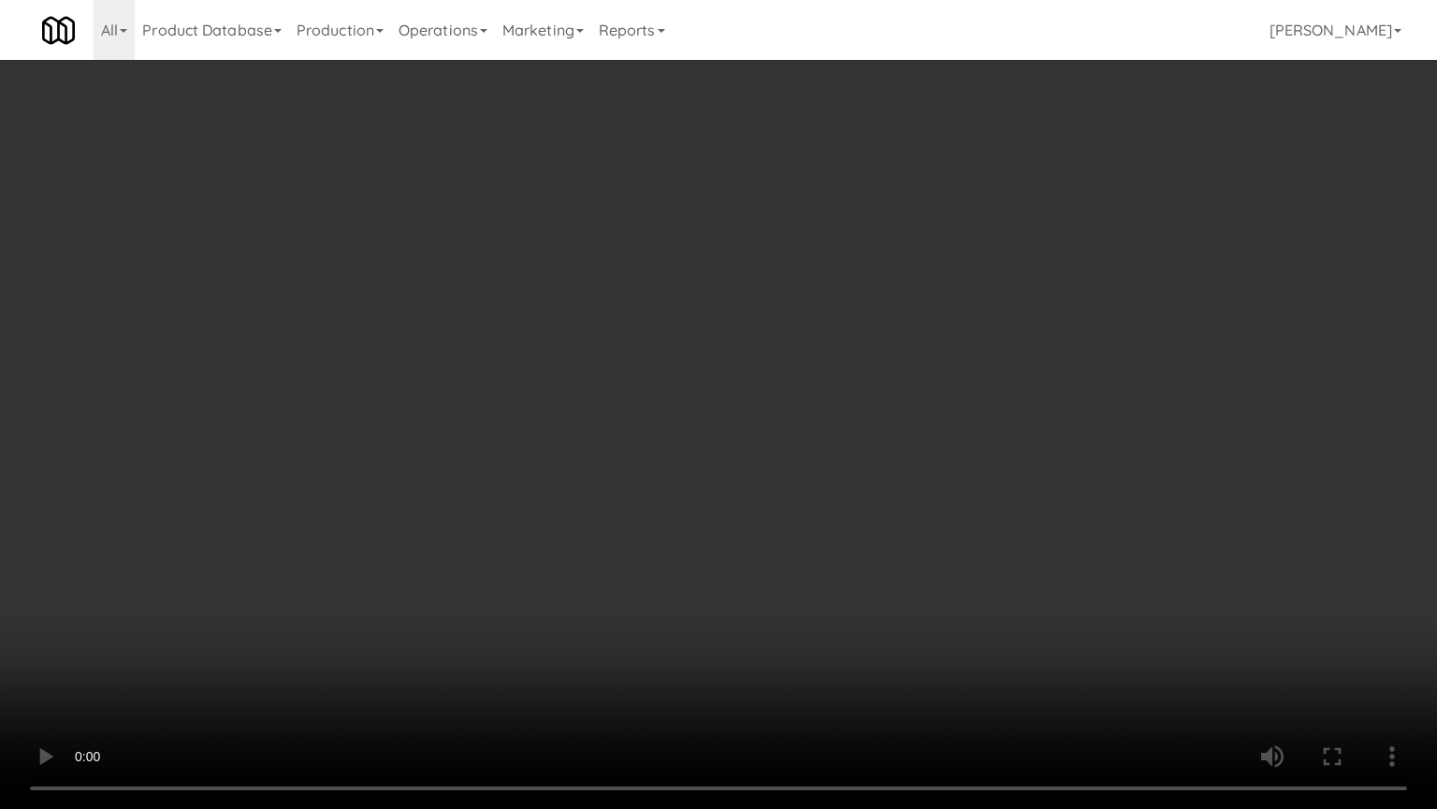
click at [787, 530] on video at bounding box center [718, 404] width 1437 height 809
click at [755, 640] on video at bounding box center [718, 404] width 1437 height 809
click at [756, 588] on video at bounding box center [718, 404] width 1437 height 809
click at [819, 558] on video at bounding box center [718, 404] width 1437 height 809
click at [777, 550] on video at bounding box center [718, 404] width 1437 height 809
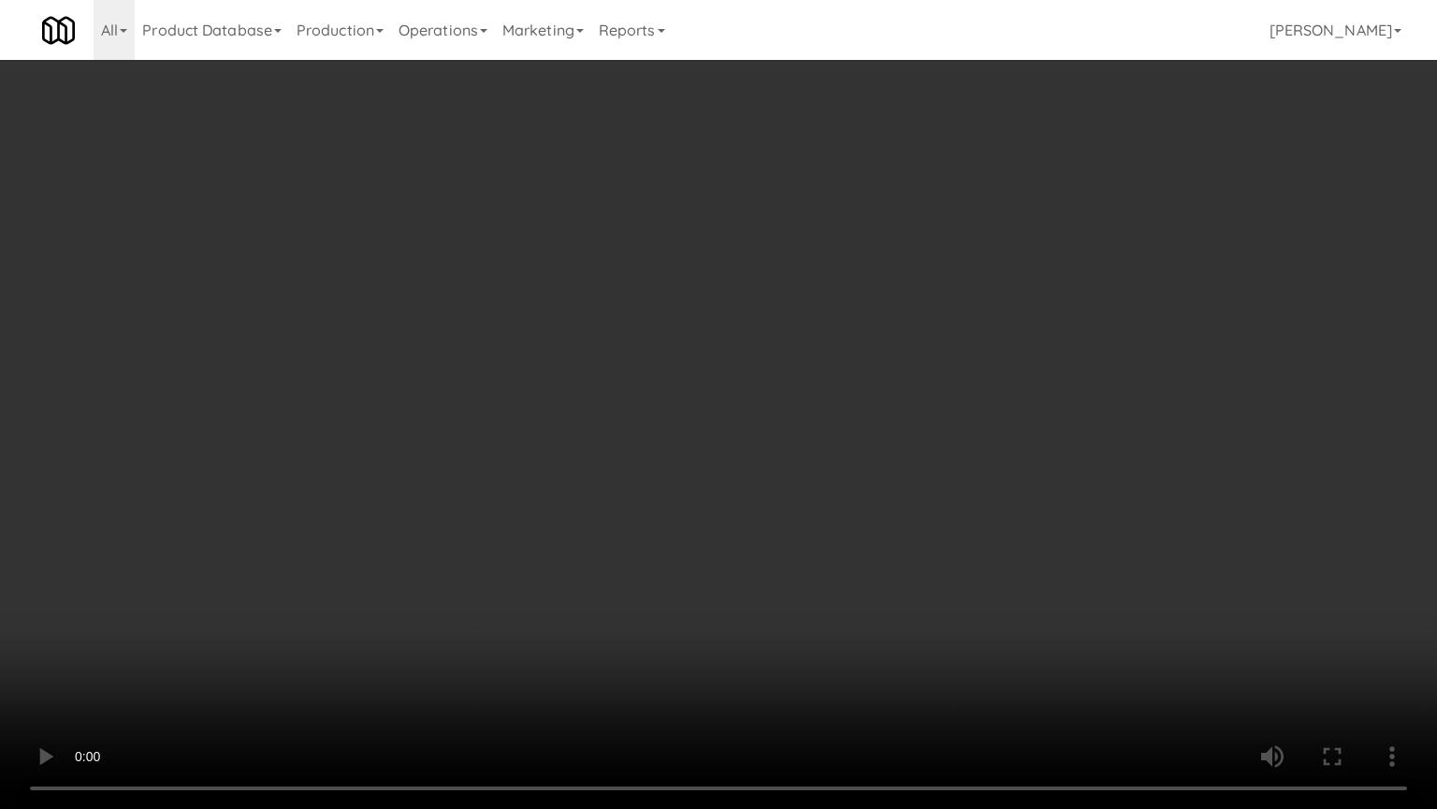
click at [648, 599] on video at bounding box center [718, 404] width 1437 height 809
click at [678, 559] on video at bounding box center [718, 404] width 1437 height 809
click at [668, 506] on video at bounding box center [718, 404] width 1437 height 809
click at [726, 453] on video at bounding box center [718, 404] width 1437 height 809
click at [870, 620] on video at bounding box center [718, 404] width 1437 height 809
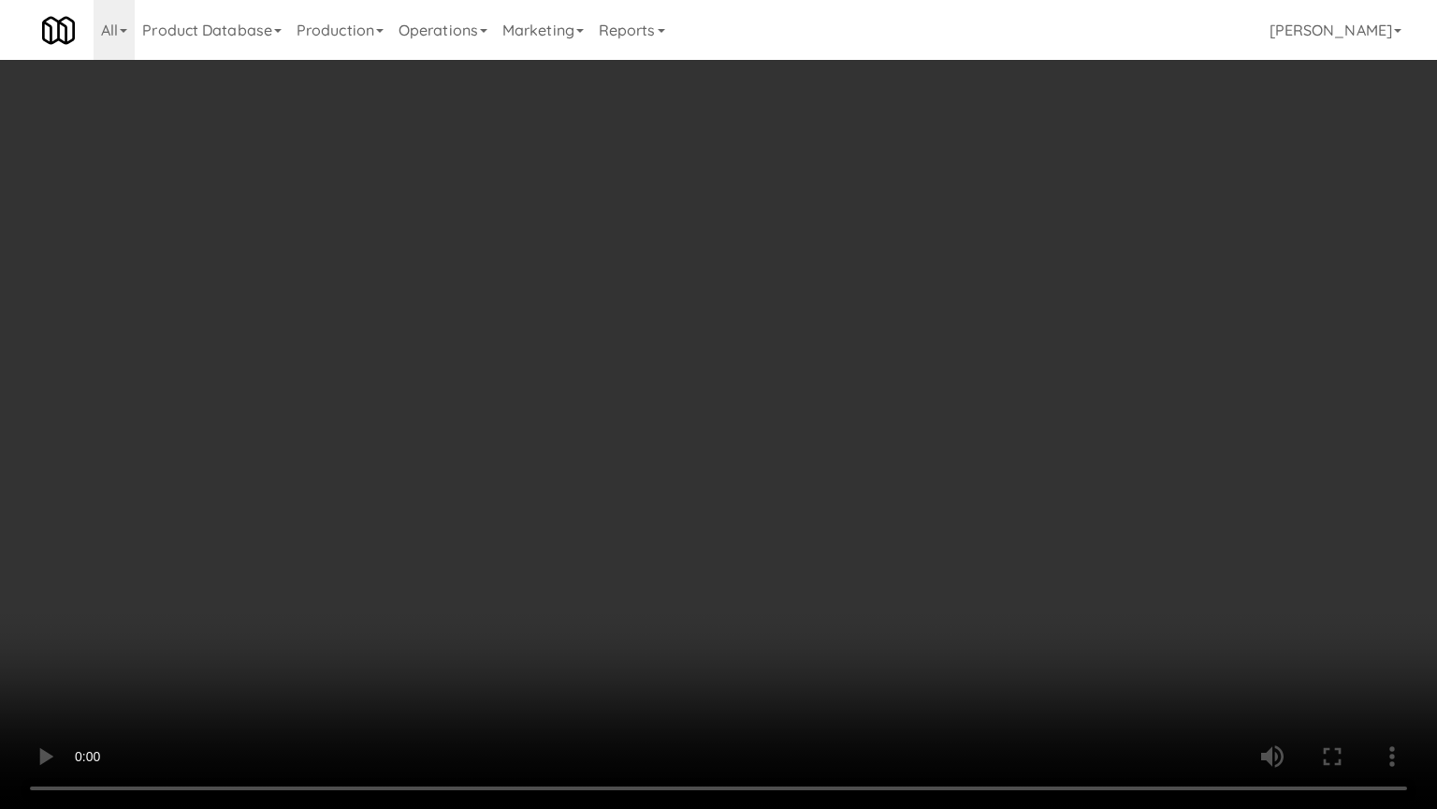
click at [772, 494] on video at bounding box center [718, 404] width 1437 height 809
click at [765, 490] on video at bounding box center [718, 404] width 1437 height 809
click at [548, 624] on video at bounding box center [718, 404] width 1437 height 809
click at [558, 537] on video at bounding box center [718, 404] width 1437 height 809
click at [569, 540] on video at bounding box center [718, 404] width 1437 height 809
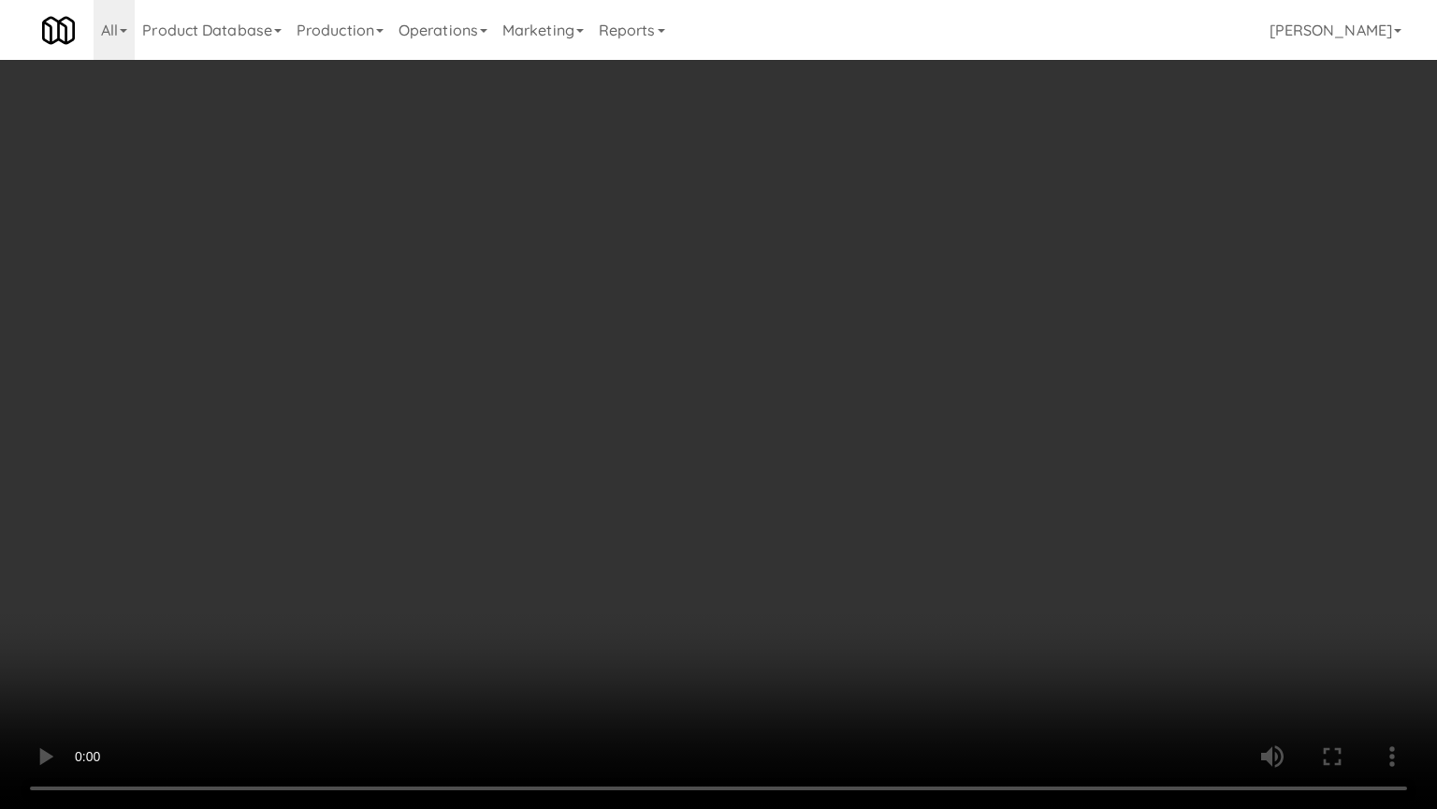
click at [653, 615] on video at bounding box center [718, 404] width 1437 height 809
click at [649, 555] on video at bounding box center [718, 404] width 1437 height 809
click at [661, 551] on video at bounding box center [718, 404] width 1437 height 809
click at [669, 546] on video at bounding box center [718, 404] width 1437 height 809
click at [780, 453] on video at bounding box center [718, 404] width 1437 height 809
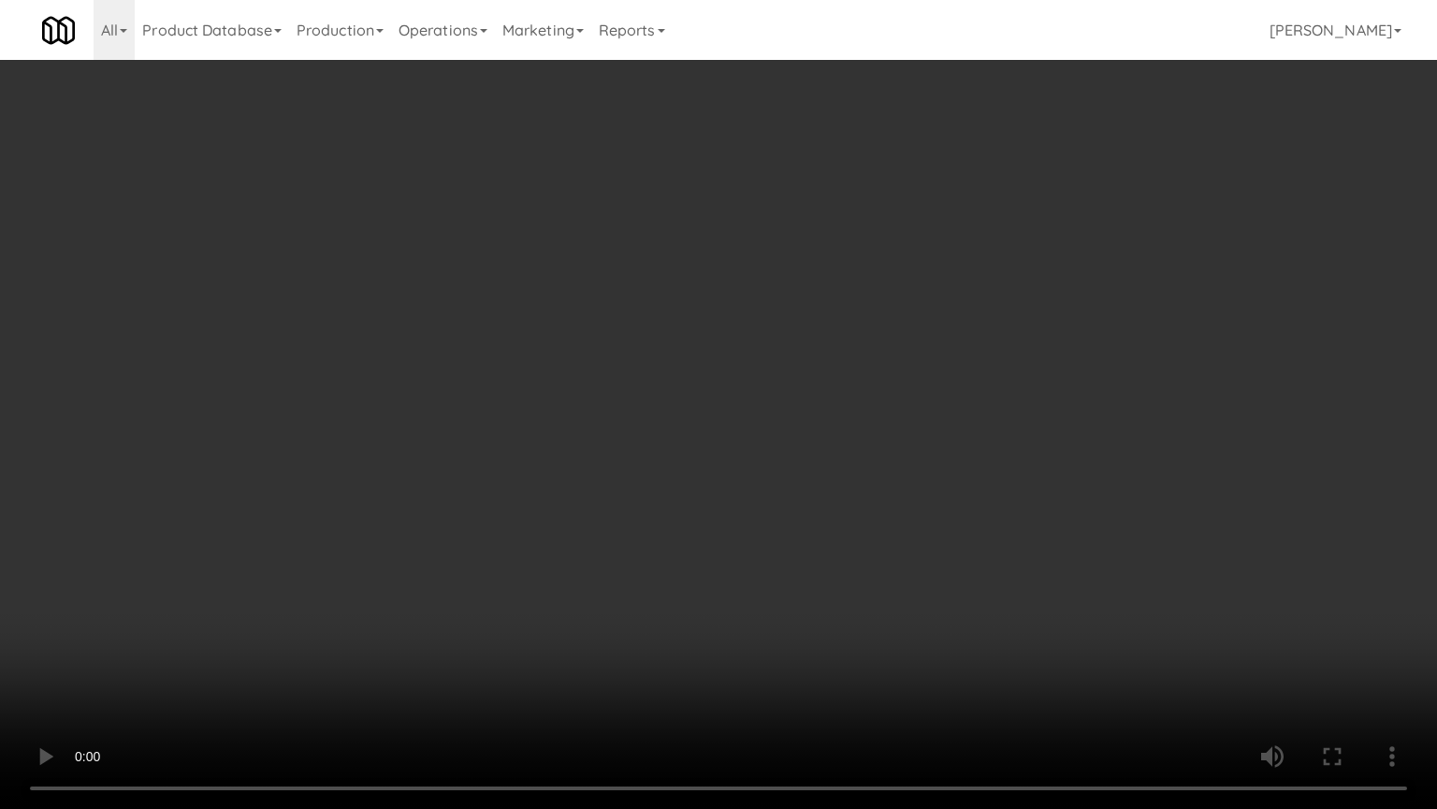
drag, startPoint x: 782, startPoint y: 453, endPoint x: 810, endPoint y: 238, distance: 217.0
click at [784, 450] on video at bounding box center [718, 404] width 1437 height 809
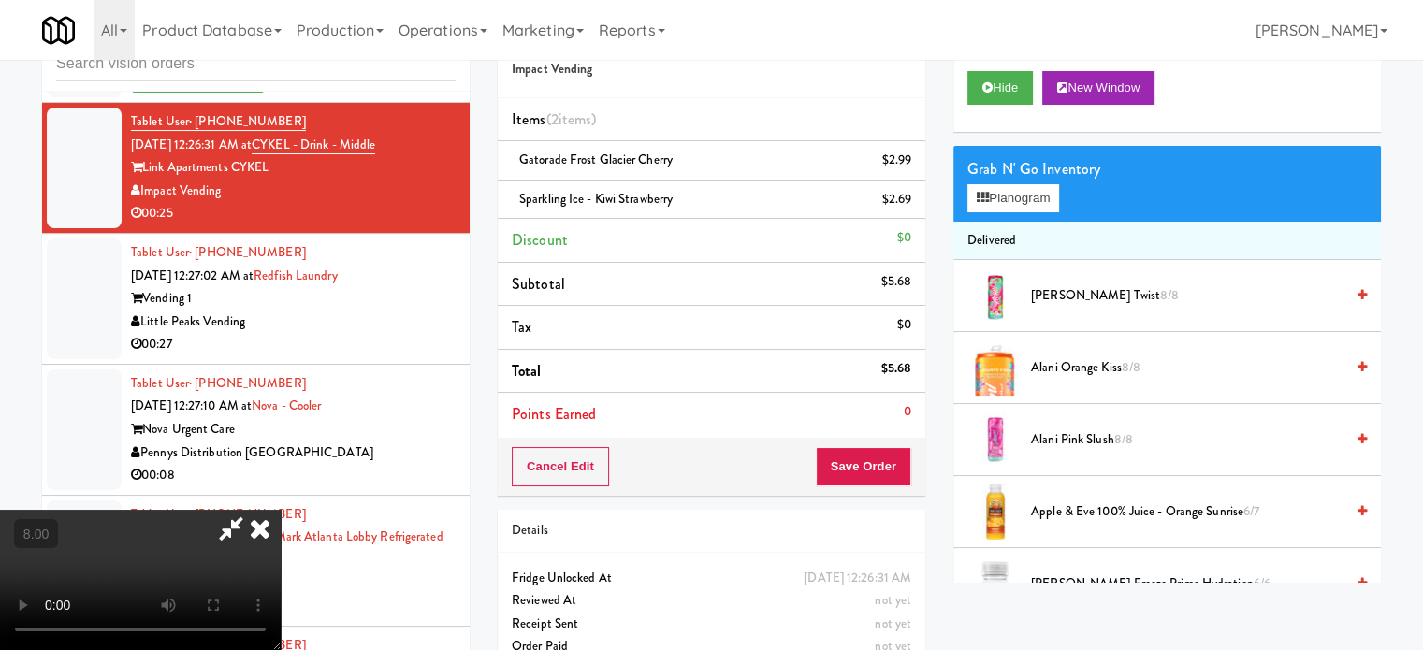
click at [281, 510] on icon at bounding box center [260, 528] width 41 height 37
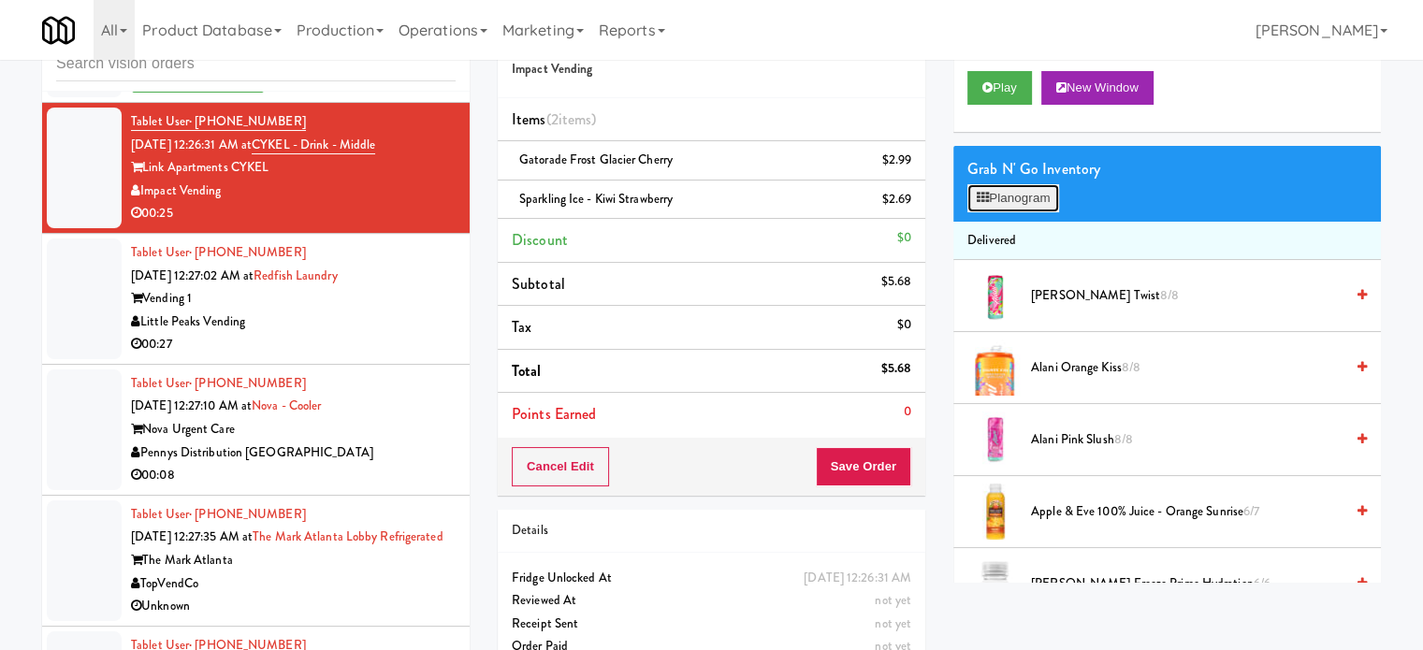
click at [1043, 205] on button "Planogram" at bounding box center [1014, 198] width 92 height 28
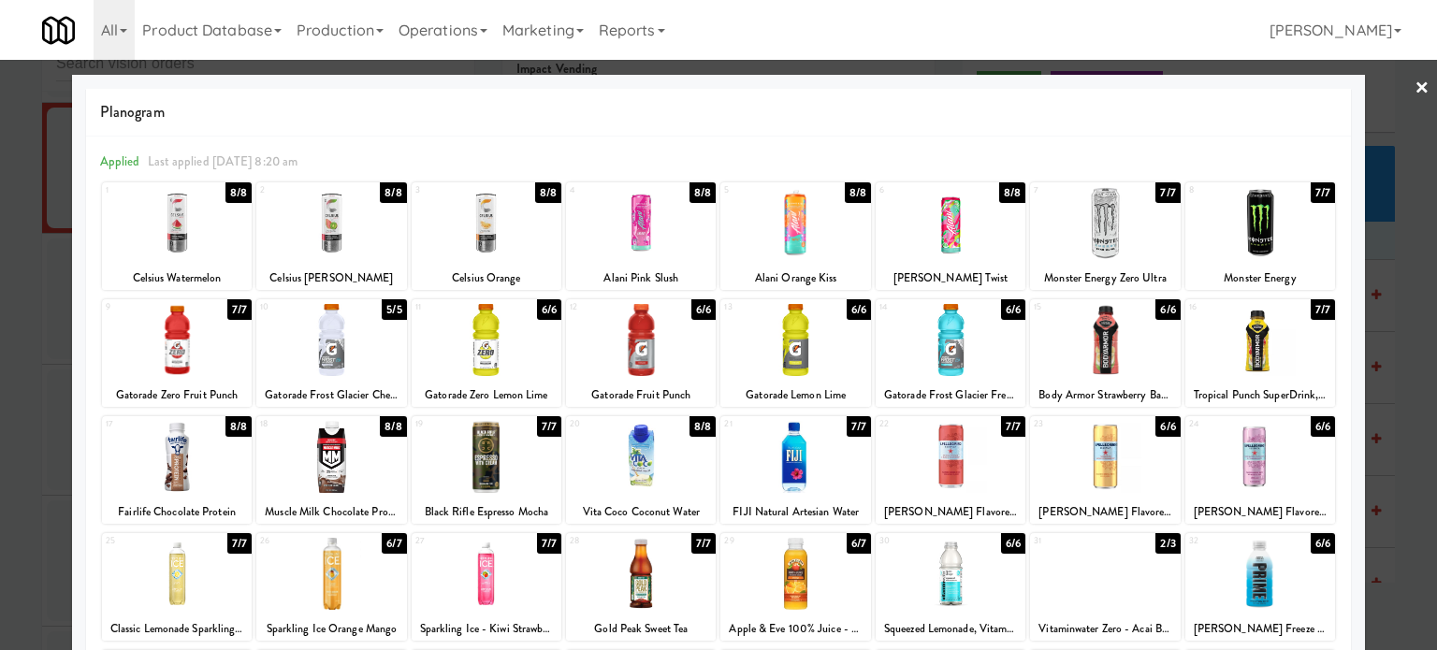
click at [543, 546] on div "7/7" at bounding box center [549, 543] width 24 height 21
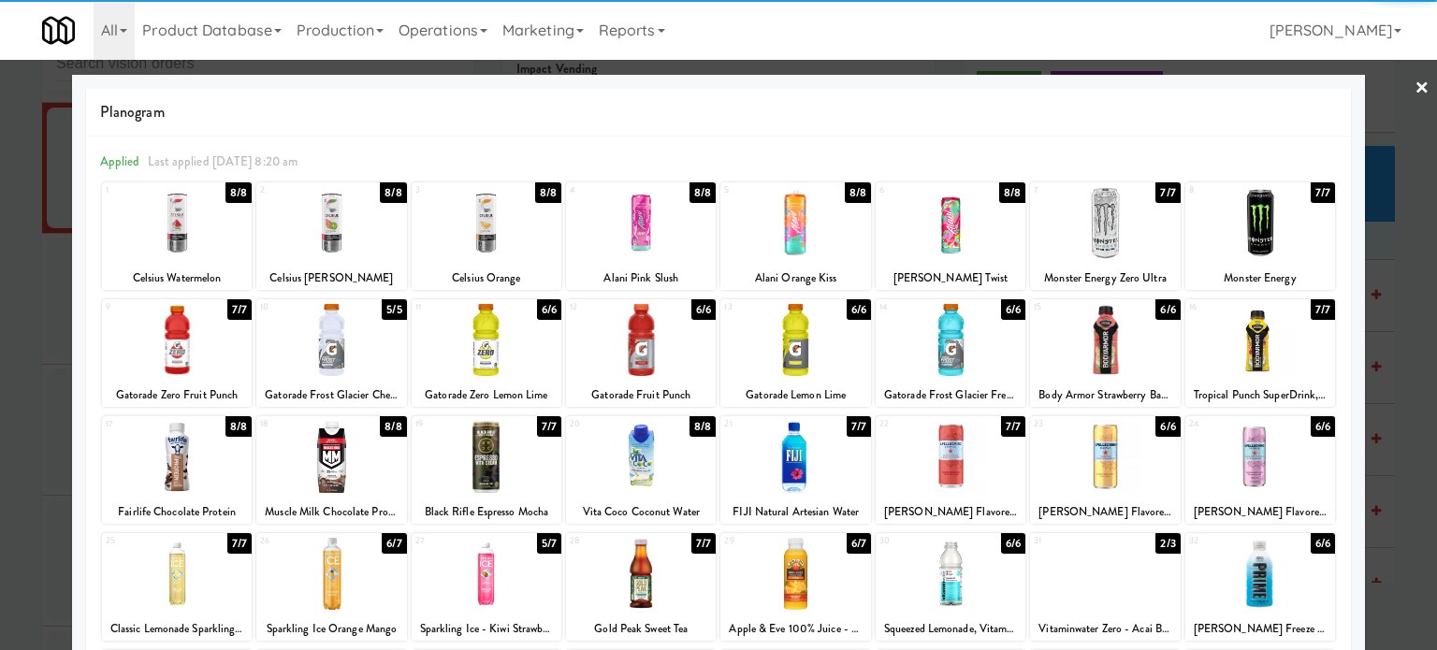
click at [1395, 397] on div at bounding box center [718, 325] width 1437 height 650
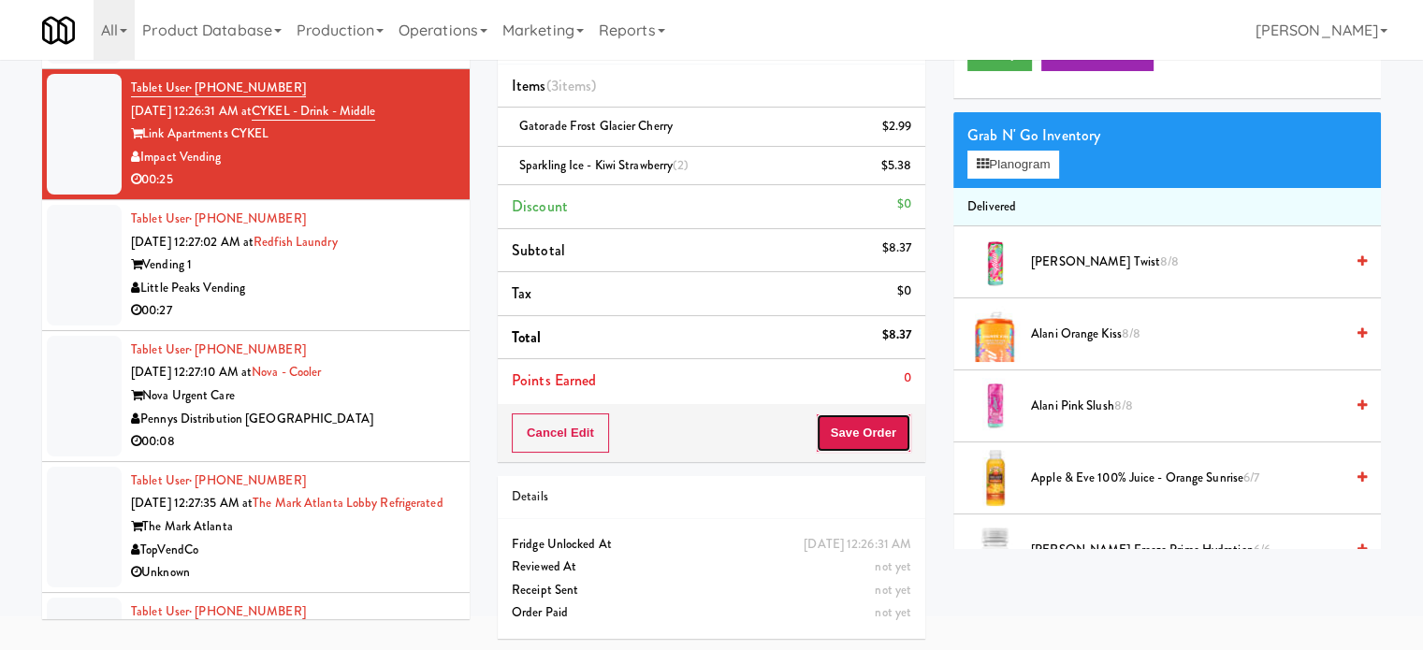
click at [857, 424] on button "Save Order" at bounding box center [863, 433] width 95 height 39
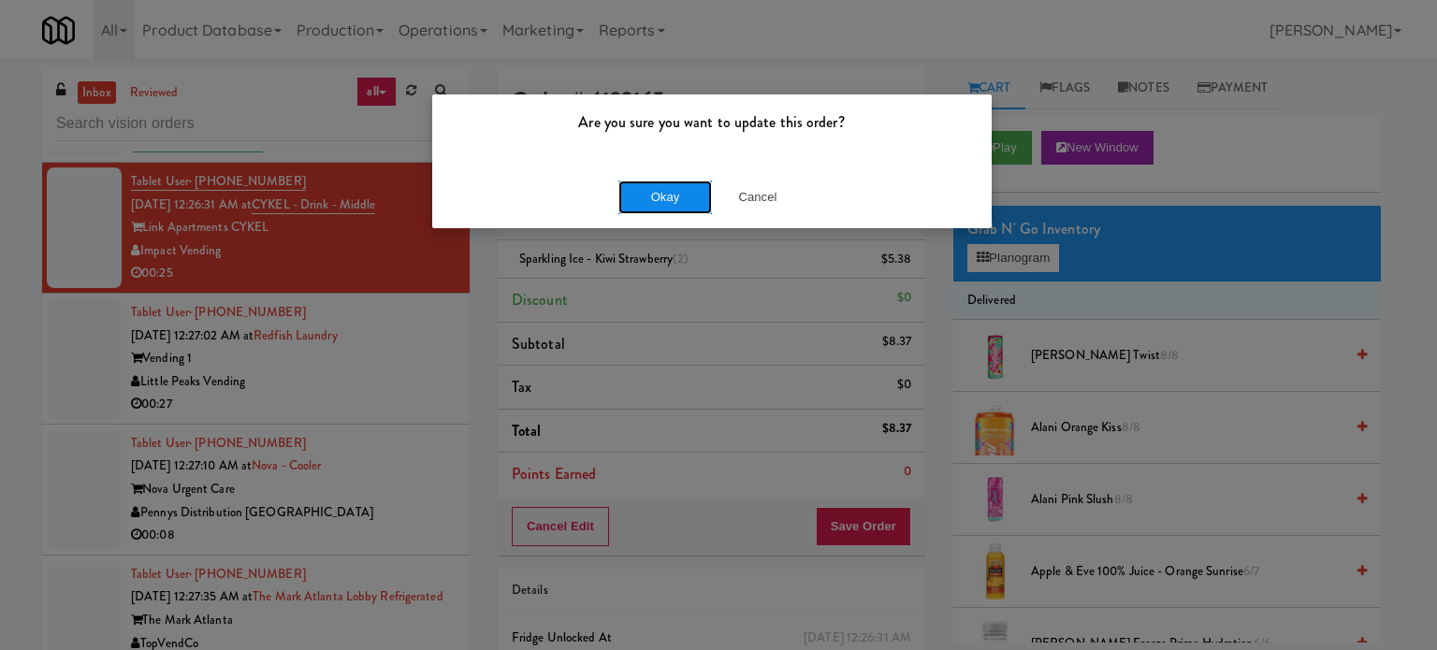
click at [651, 199] on button "Okay" at bounding box center [666, 198] width 94 height 34
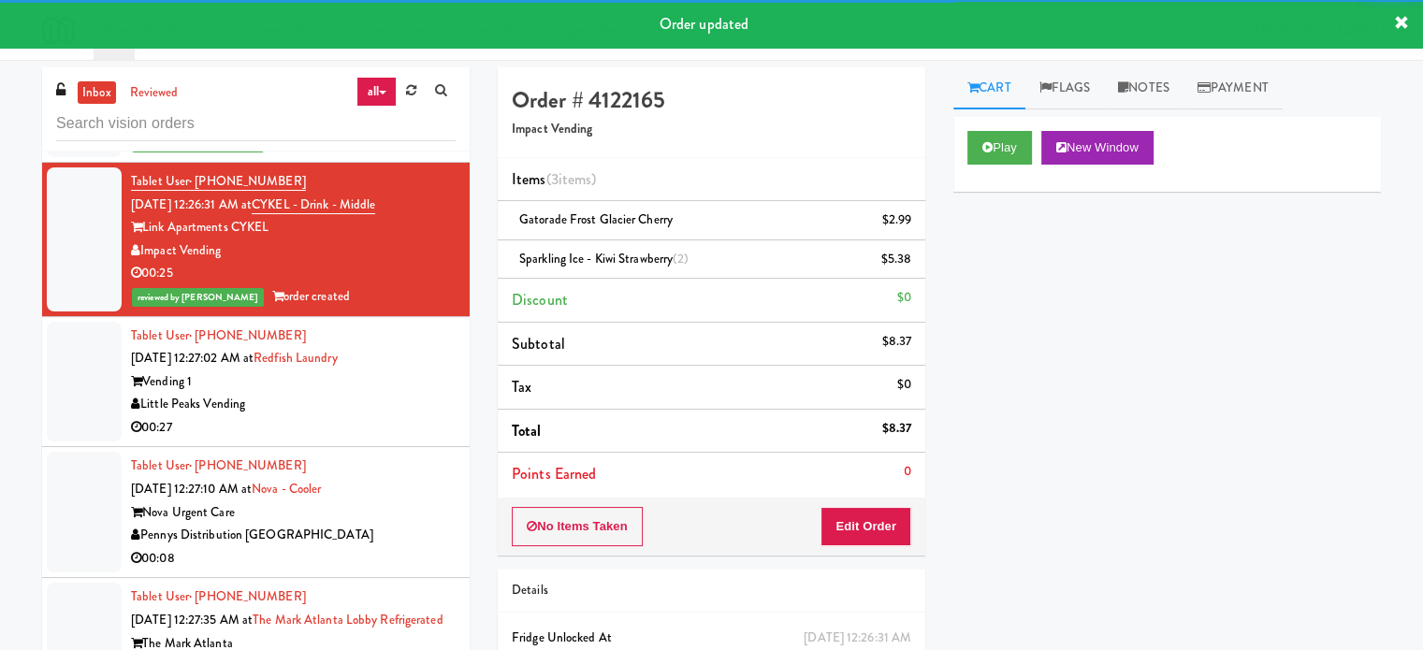
drag, startPoint x: 398, startPoint y: 356, endPoint x: 539, endPoint y: 266, distance: 167.5
click at [401, 371] on div "Vending 1" at bounding box center [293, 382] width 325 height 23
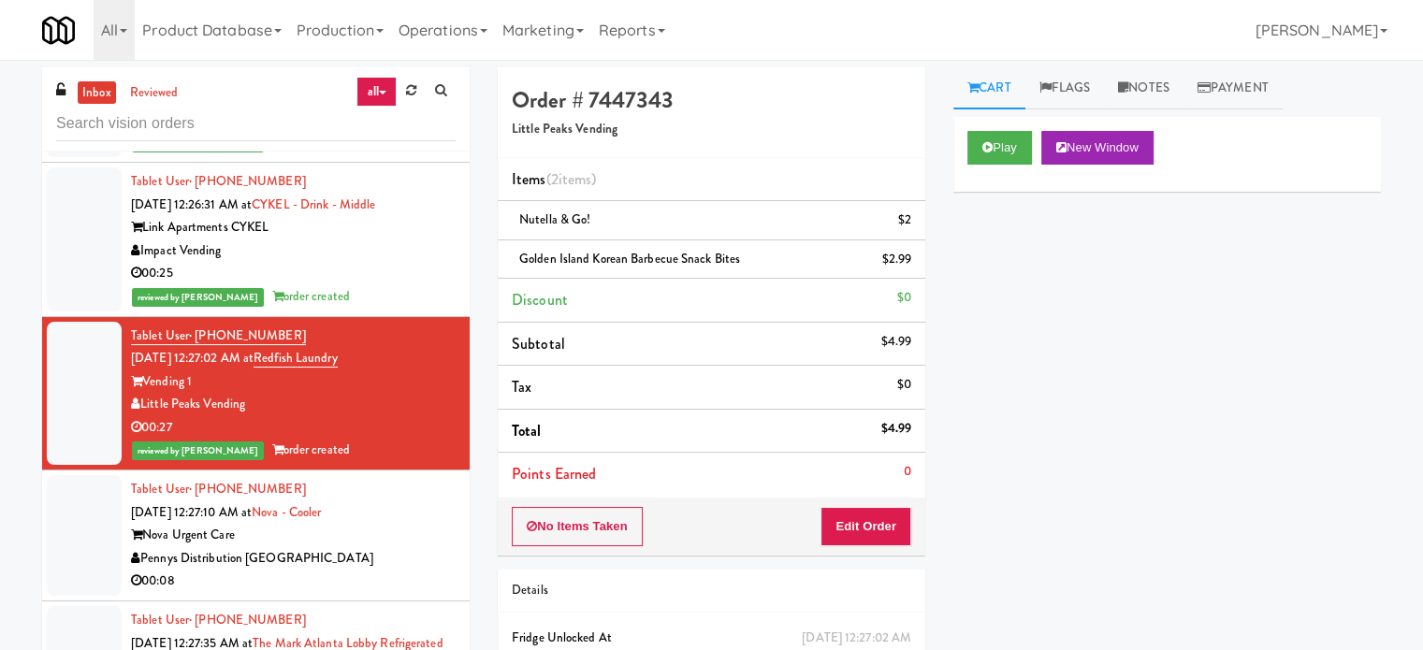
drag, startPoint x: 376, startPoint y: 494, endPoint x: 483, endPoint y: 426, distance: 126.7
click at [397, 480] on div "Tablet User · (541) 232-7602 Sep 22, 2025 12:27:10 AM at Nova - Cooler Nova Urg…" at bounding box center [293, 535] width 325 height 115
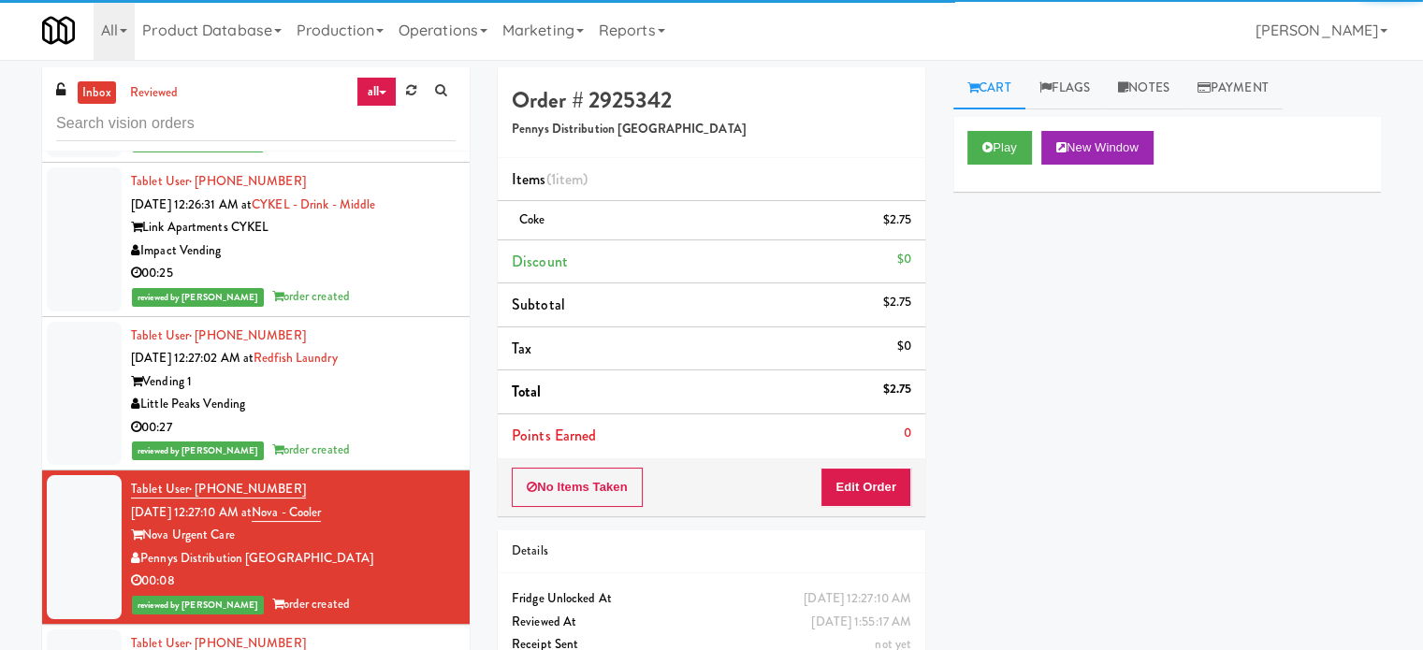
scroll to position [1404, 0]
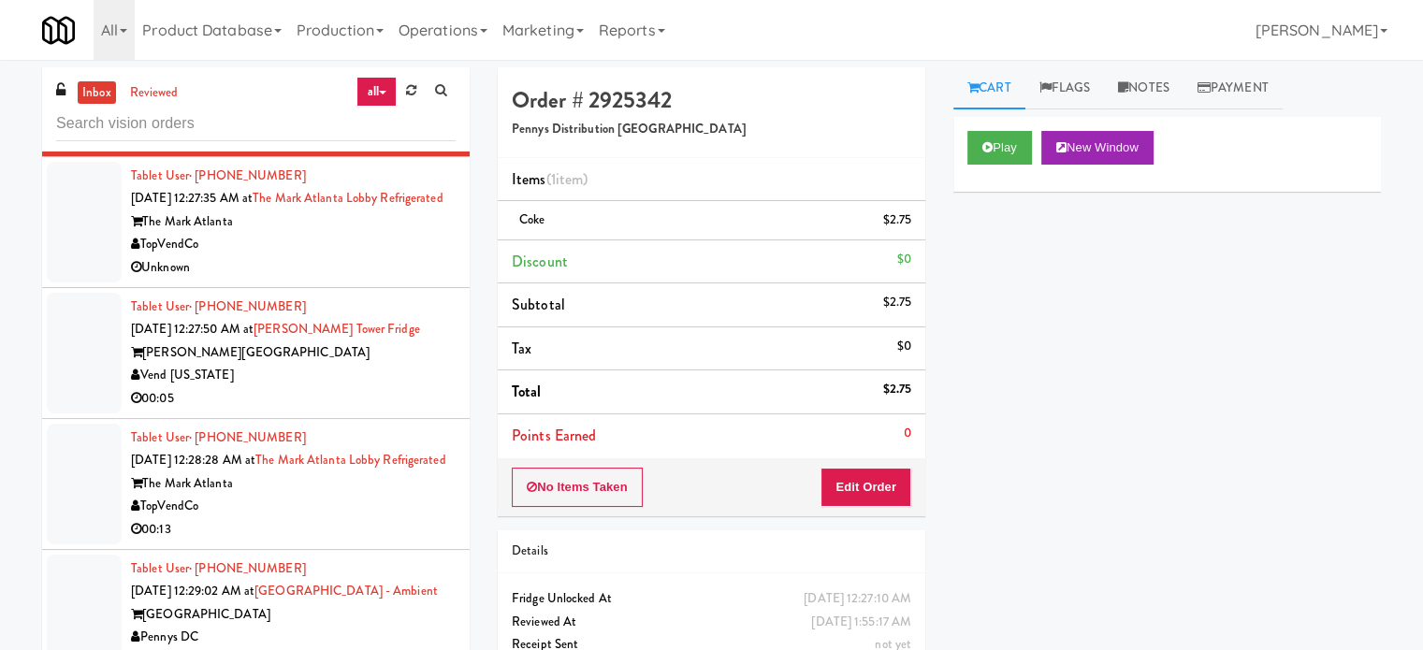
click at [388, 275] on div "Unknown" at bounding box center [293, 267] width 325 height 23
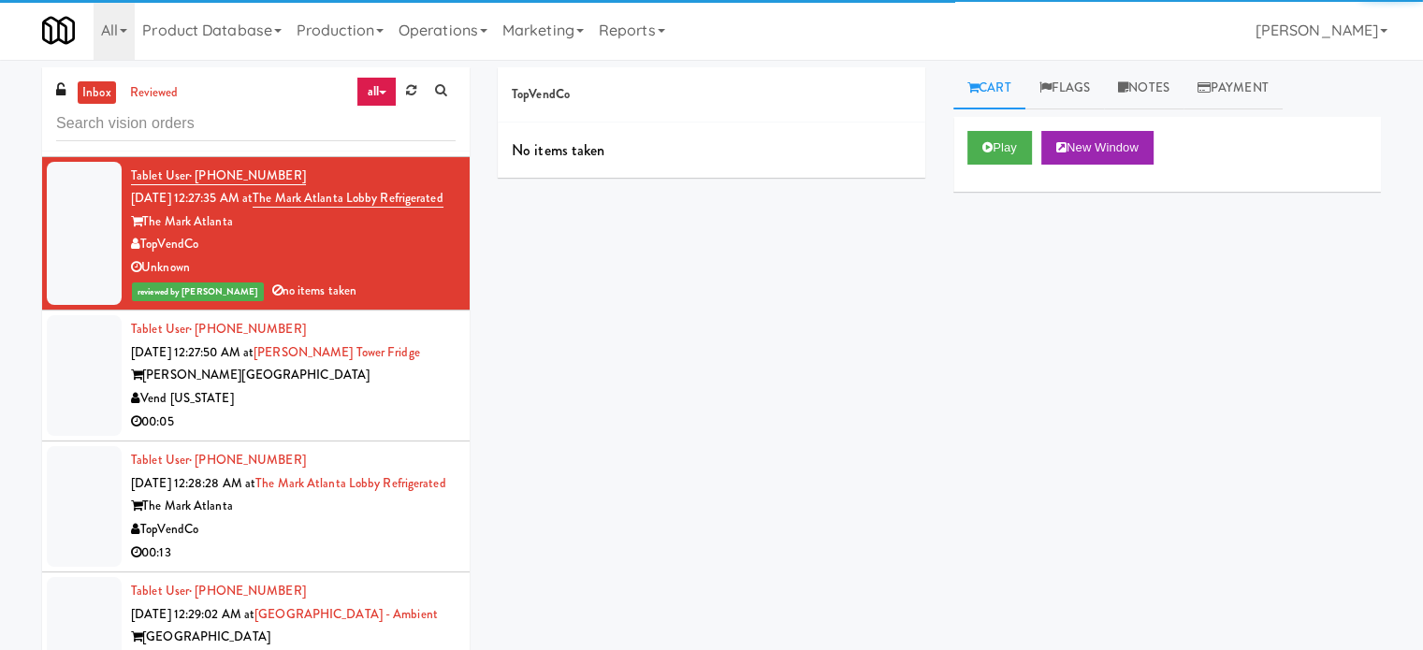
drag, startPoint x: 270, startPoint y: 398, endPoint x: 327, endPoint y: 356, distance: 70.2
click at [277, 396] on div "Vend [US_STATE]" at bounding box center [293, 398] width 325 height 23
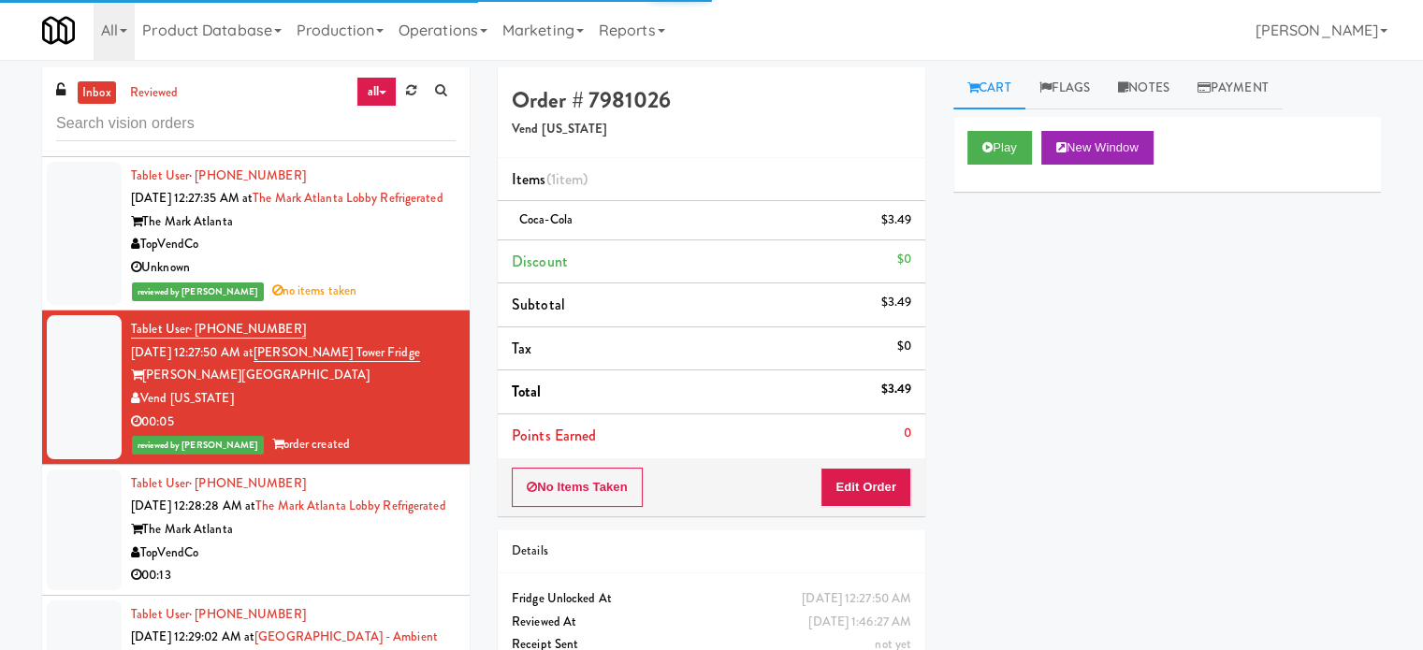
click at [345, 563] on div "TopVendCo" at bounding box center [293, 553] width 325 height 23
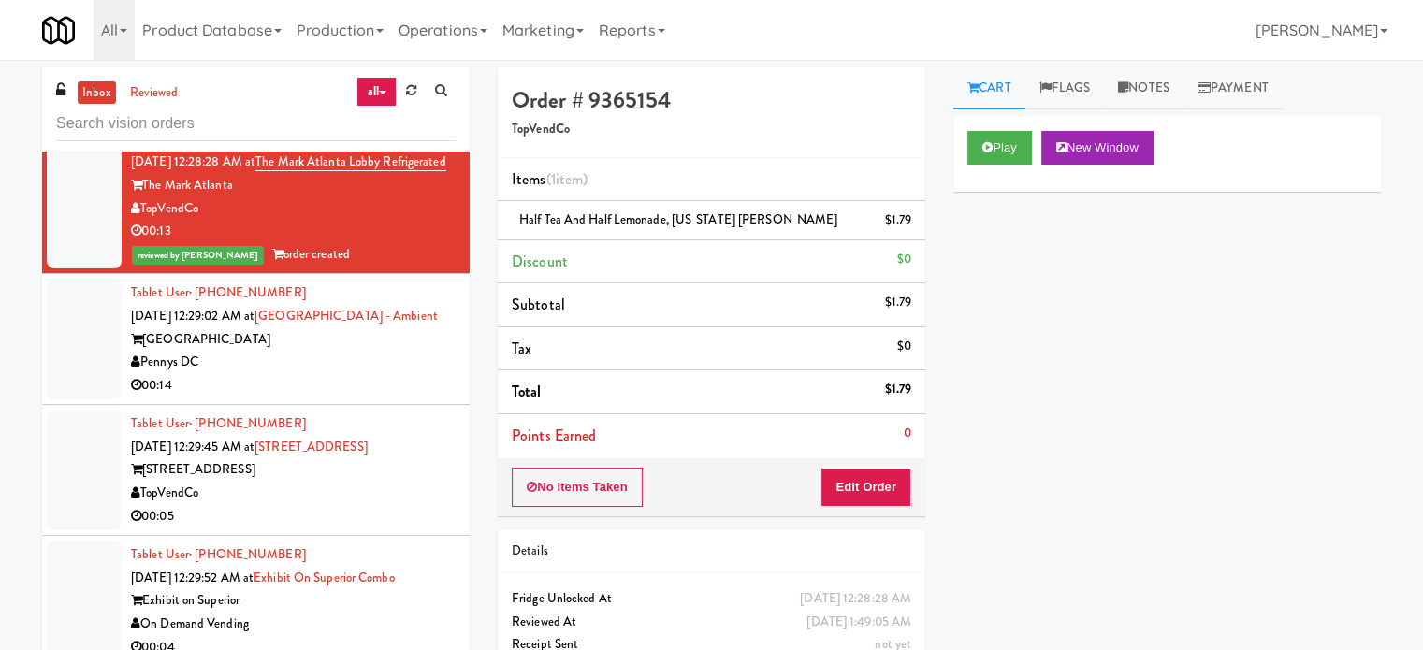
scroll to position [1844, 0]
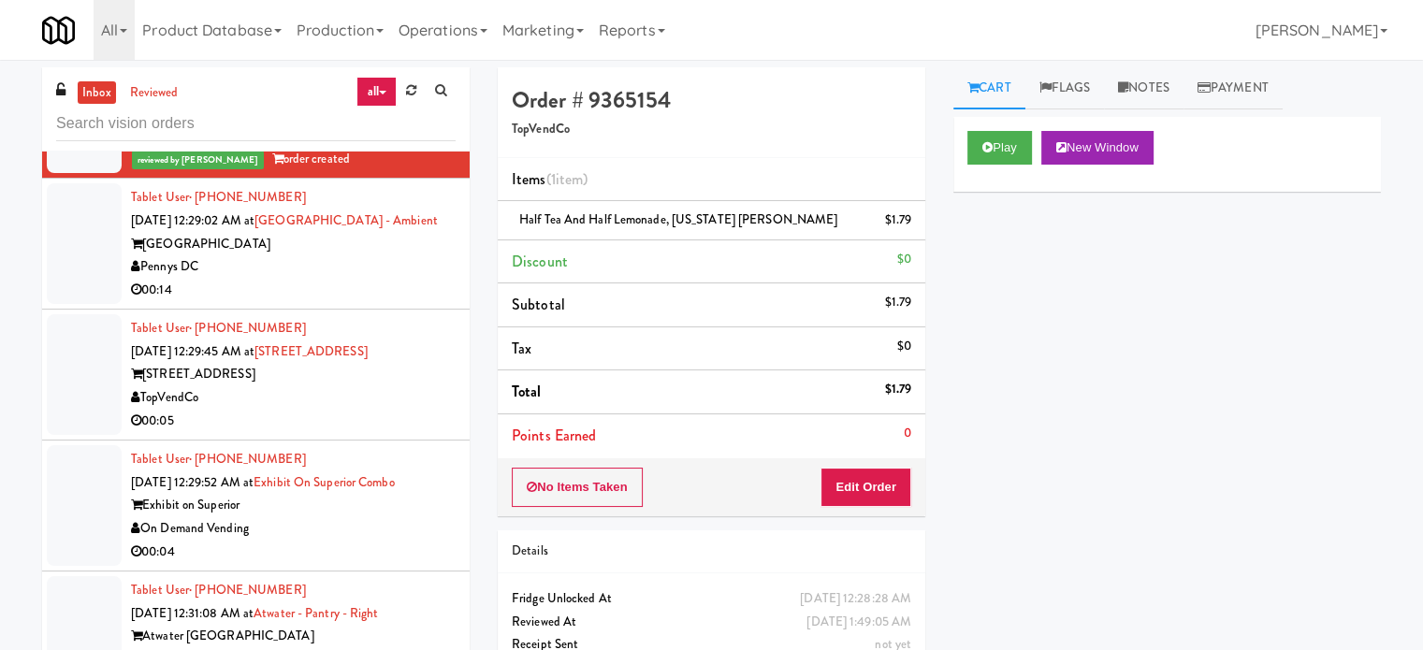
drag, startPoint x: 365, startPoint y: 333, endPoint x: 392, endPoint y: 327, distance: 27.9
click at [369, 333] on li "Tablet User · (903) 240-5443 Sep 22, 2025 12:29:45 AM at 555 Boulevard 1 555 Bo…" at bounding box center [256, 375] width 428 height 131
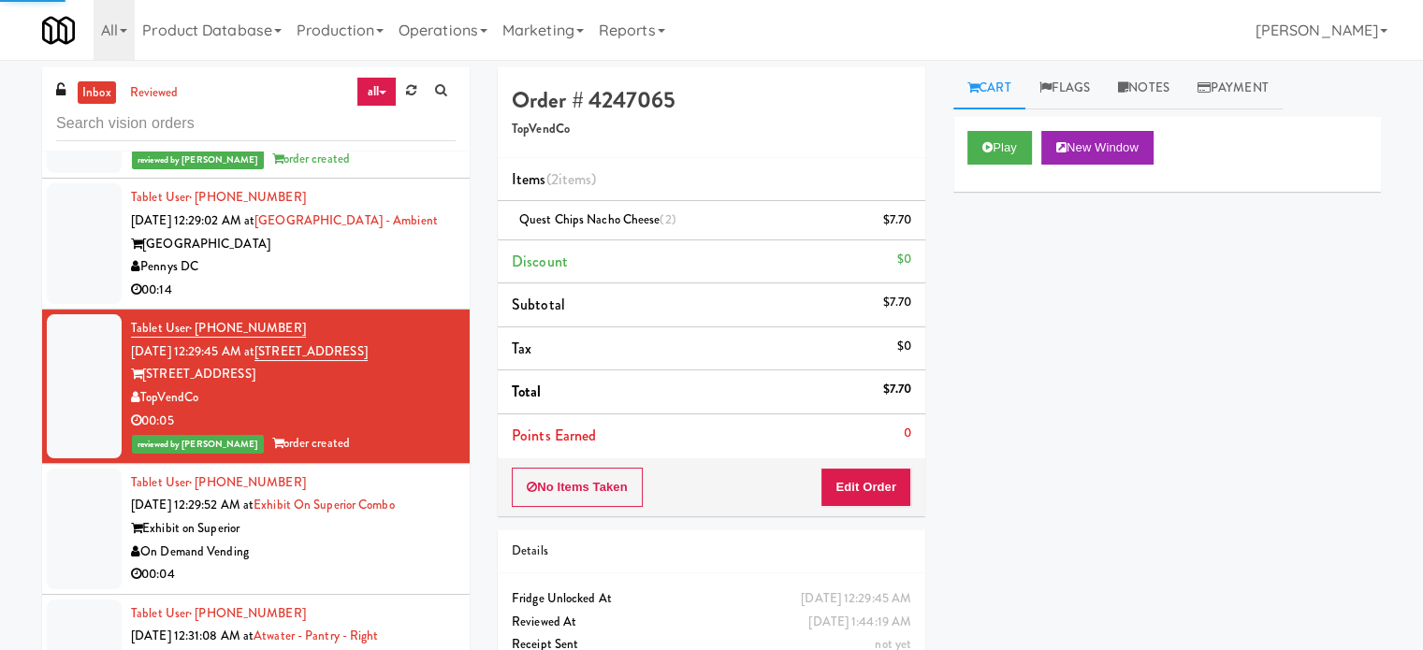
click at [363, 279] on div "Pennys DC" at bounding box center [293, 266] width 325 height 23
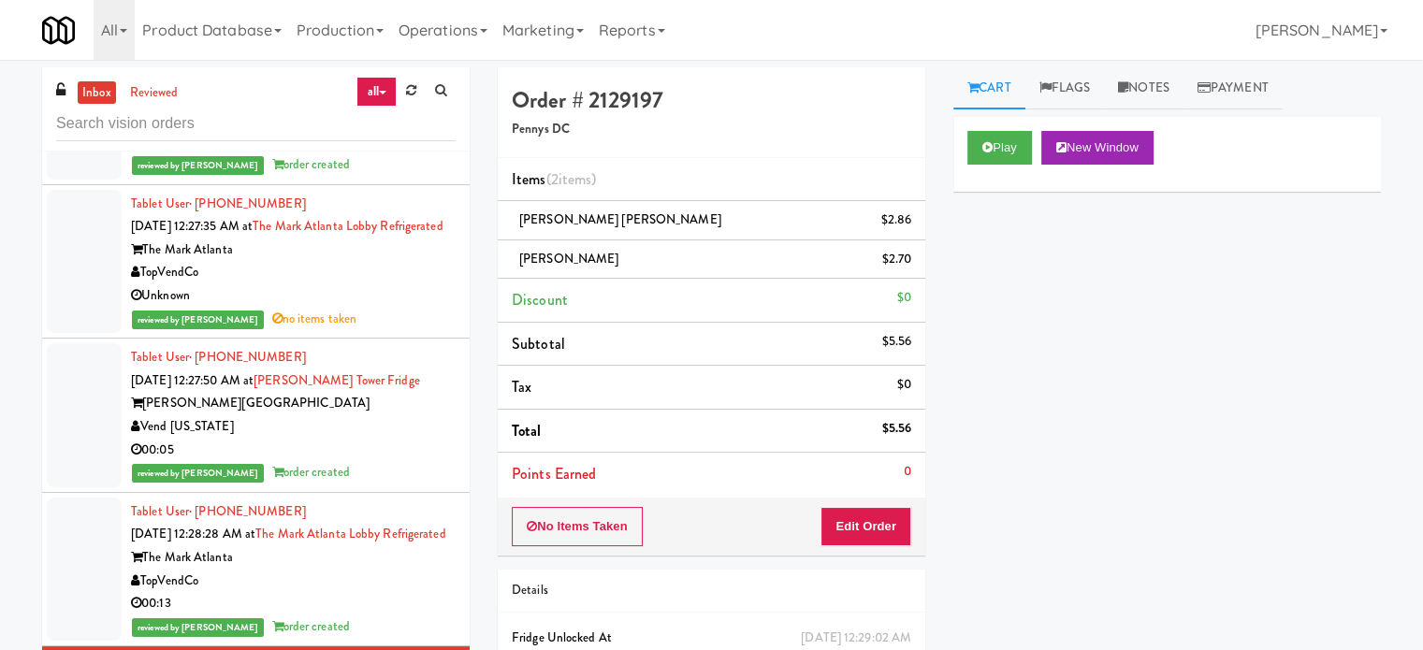
scroll to position [908, 0]
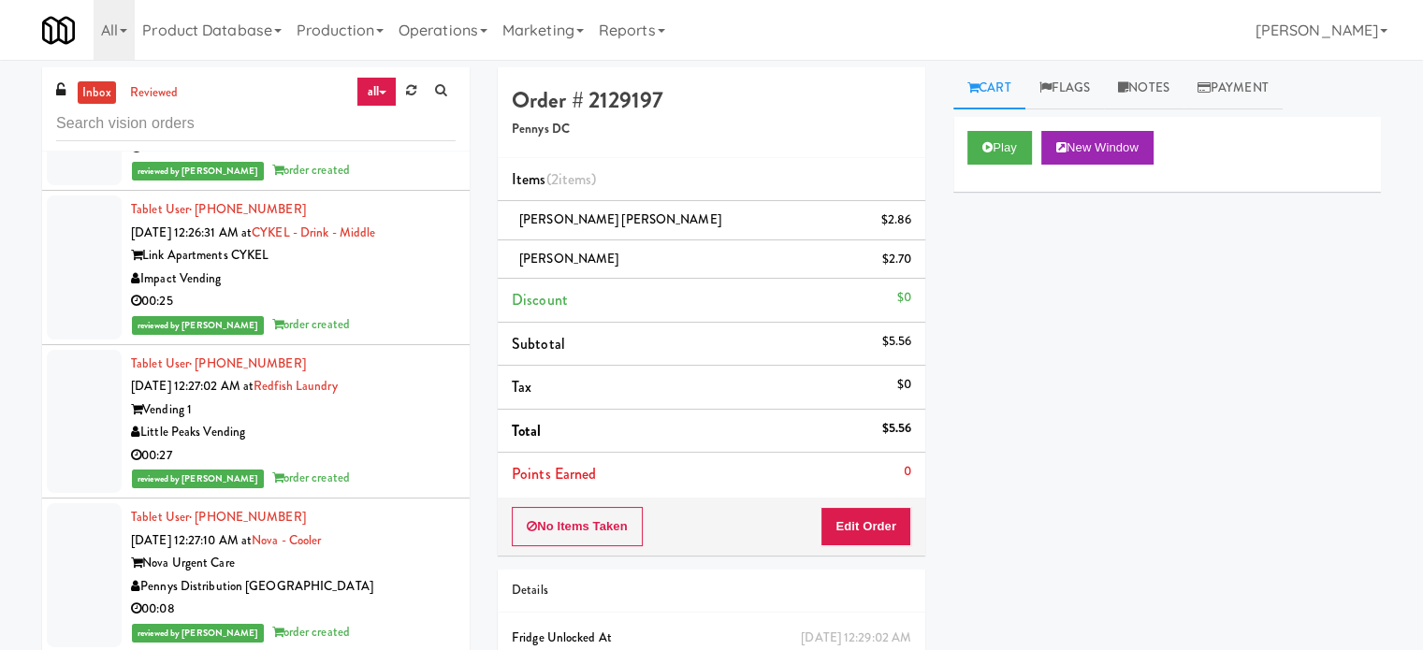
click at [416, 314] on div "reviewed by Jenet R order created" at bounding box center [293, 325] width 325 height 23
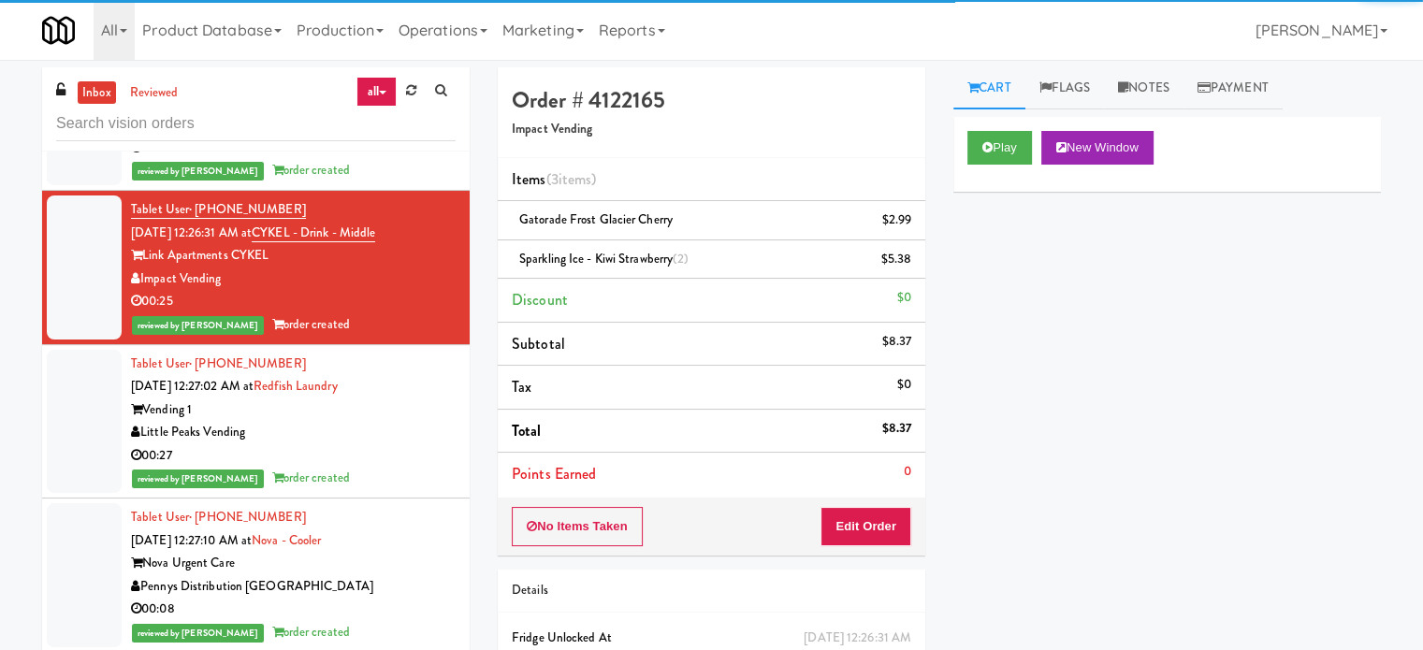
drag, startPoint x: 392, startPoint y: 541, endPoint x: 392, endPoint y: 396, distance: 145.1
click at [392, 552] on div "Nova Urgent Care" at bounding box center [293, 563] width 325 height 23
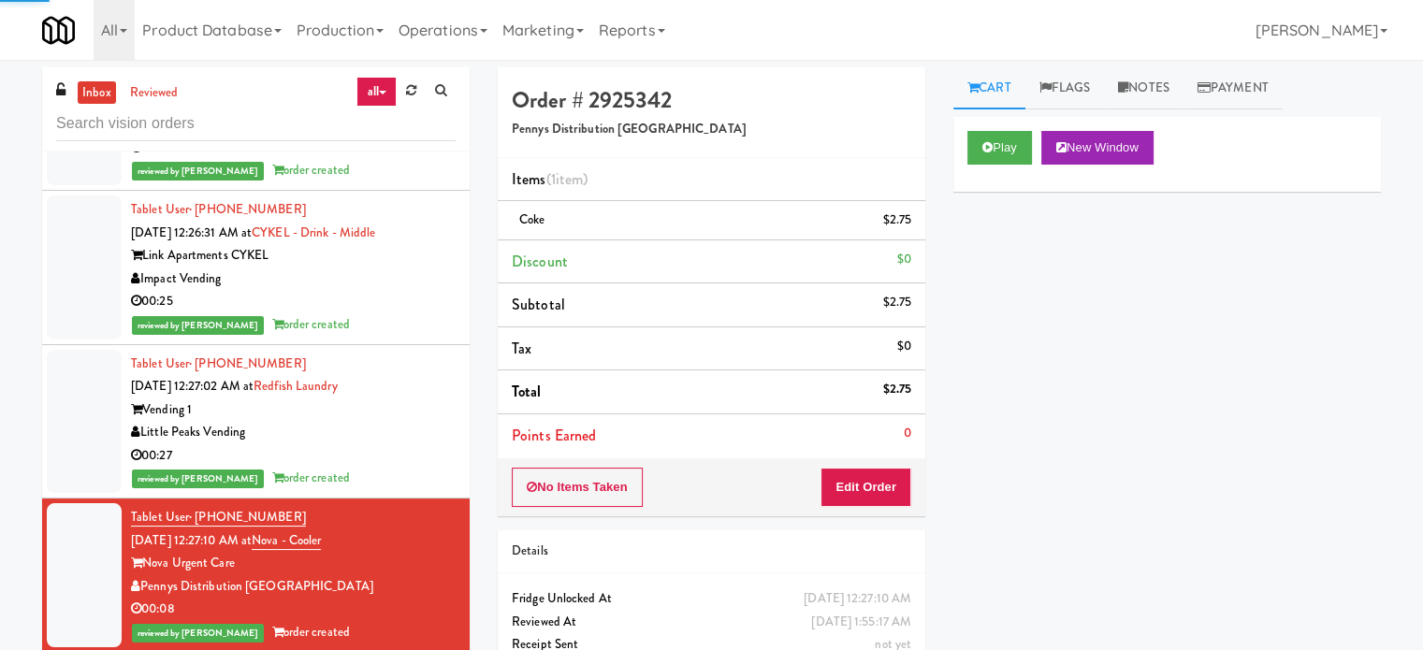
scroll to position [1376, 0]
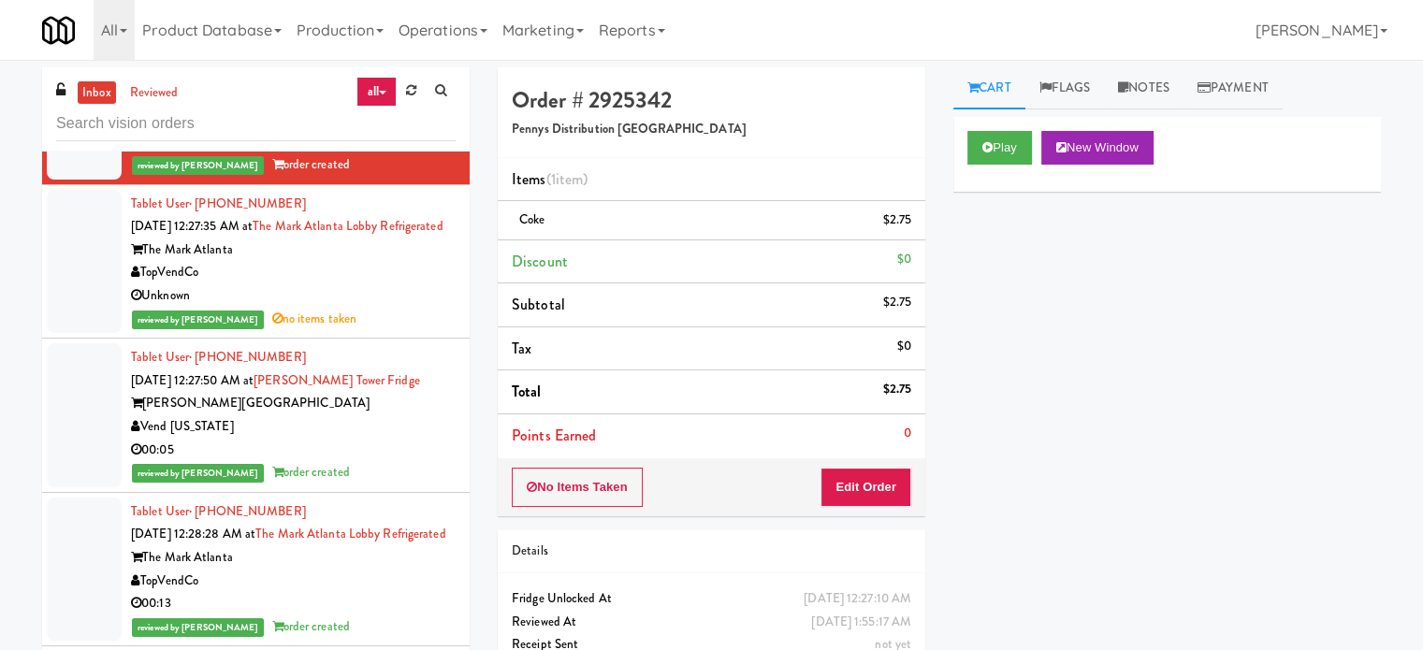
click at [343, 301] on div "Unknown" at bounding box center [293, 295] width 325 height 23
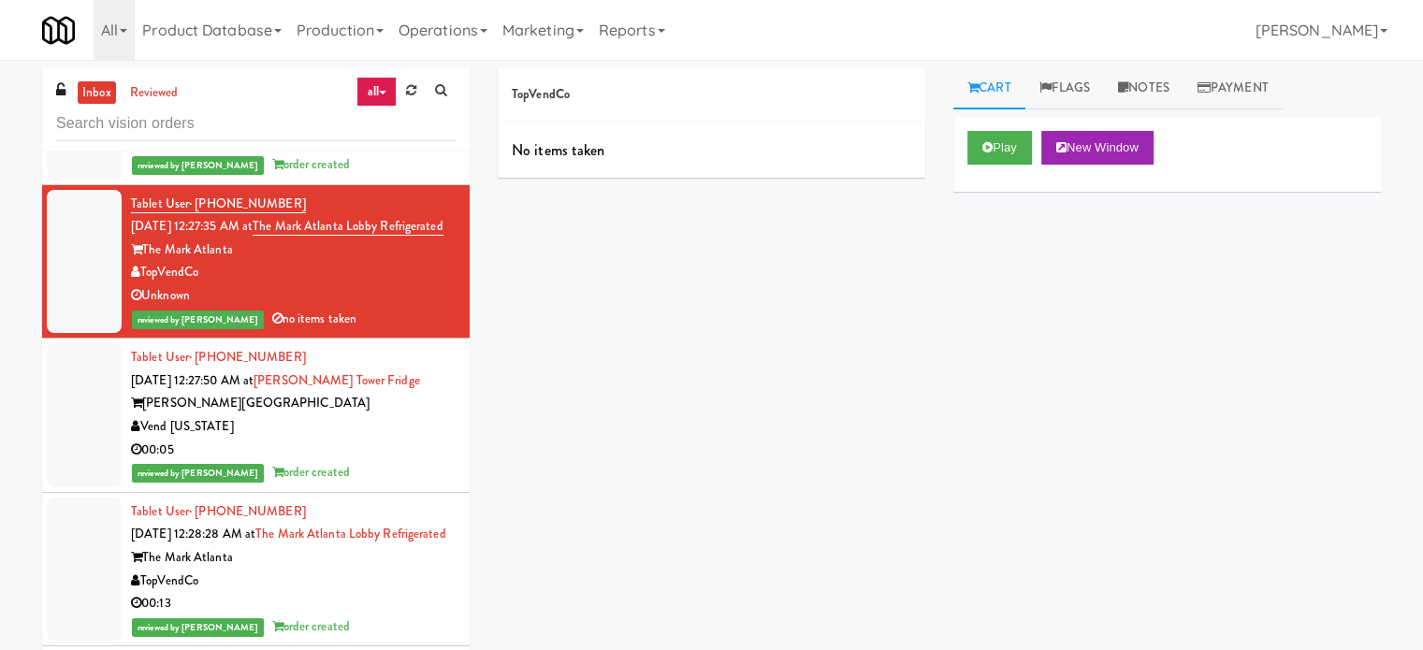
click at [373, 461] on div "reviewed by John C order created" at bounding box center [293, 472] width 325 height 23
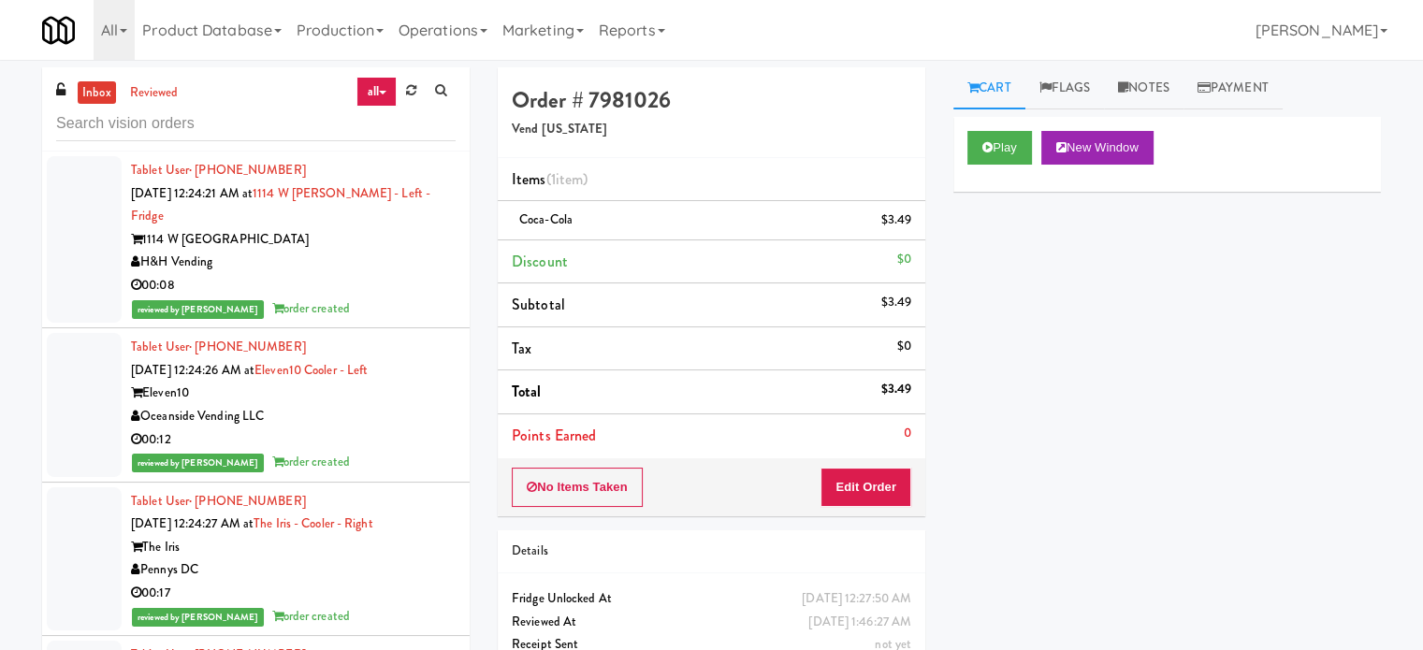
click at [384, 274] on div "00:08" at bounding box center [293, 285] width 325 height 23
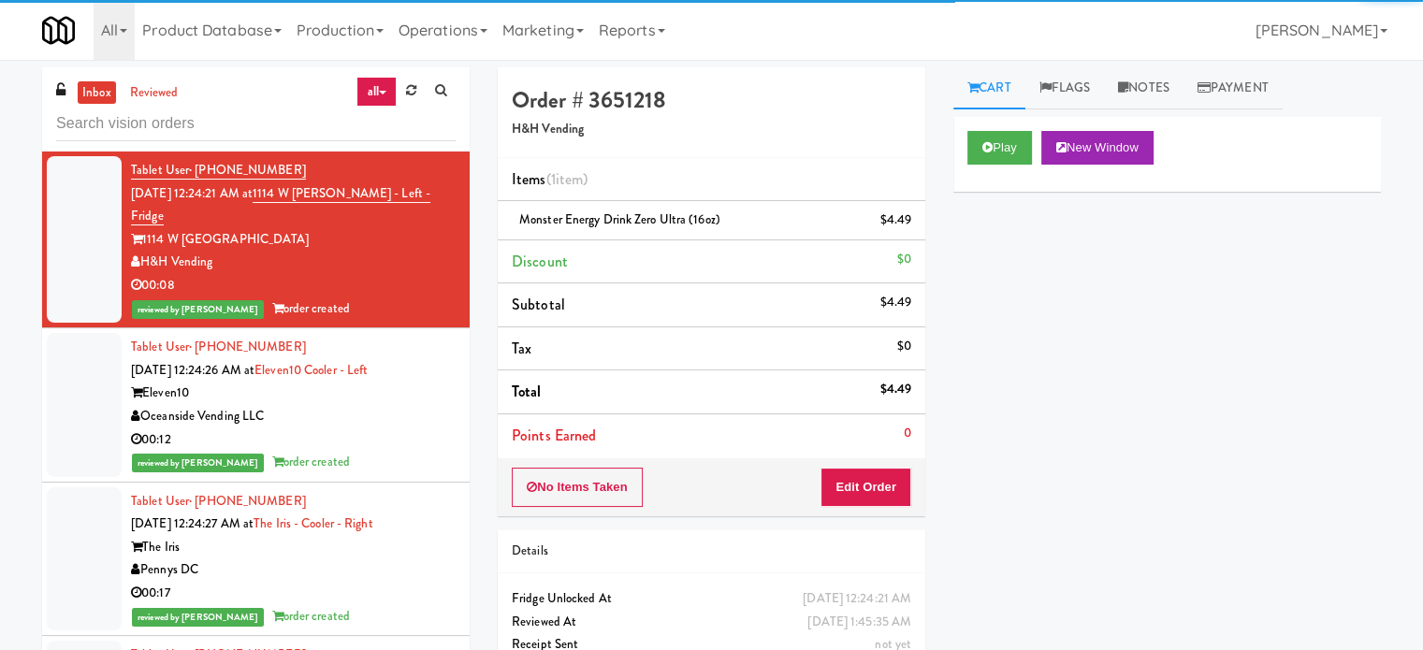
click at [389, 451] on div "reviewed by Jenet R order created" at bounding box center [293, 462] width 325 height 23
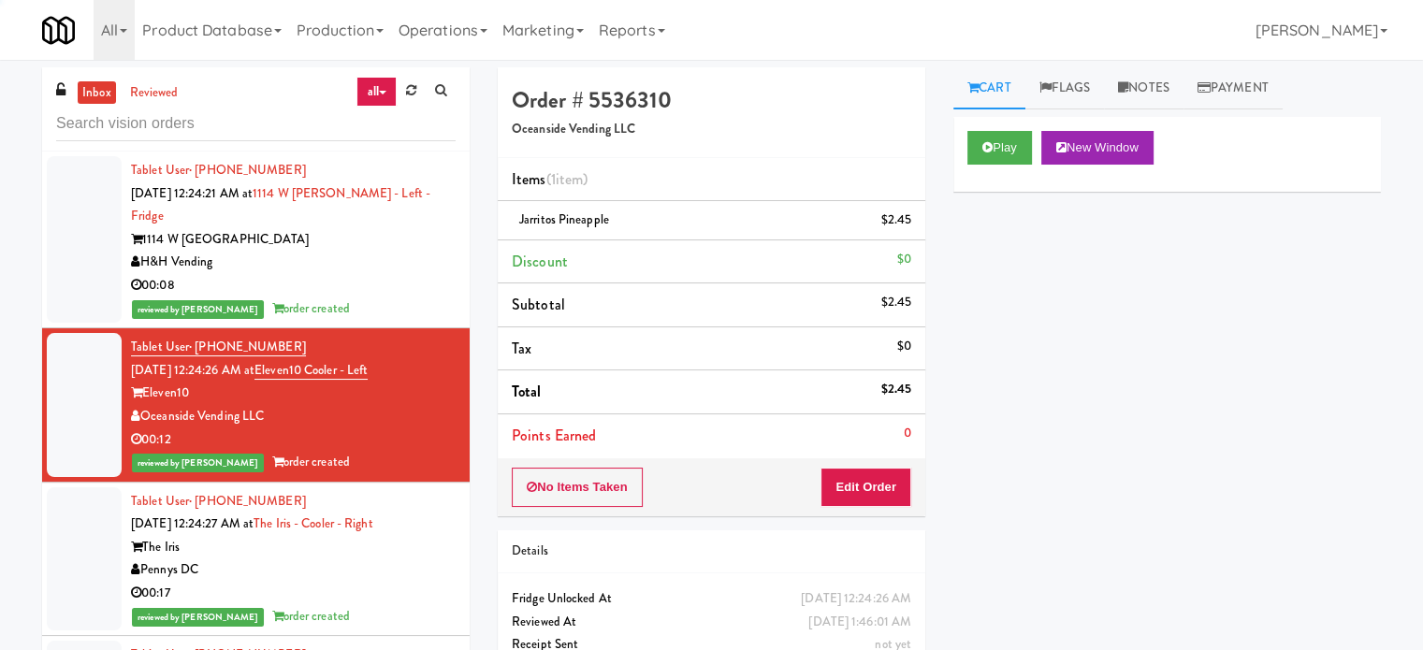
click at [399, 582] on div "00:17" at bounding box center [293, 593] width 325 height 23
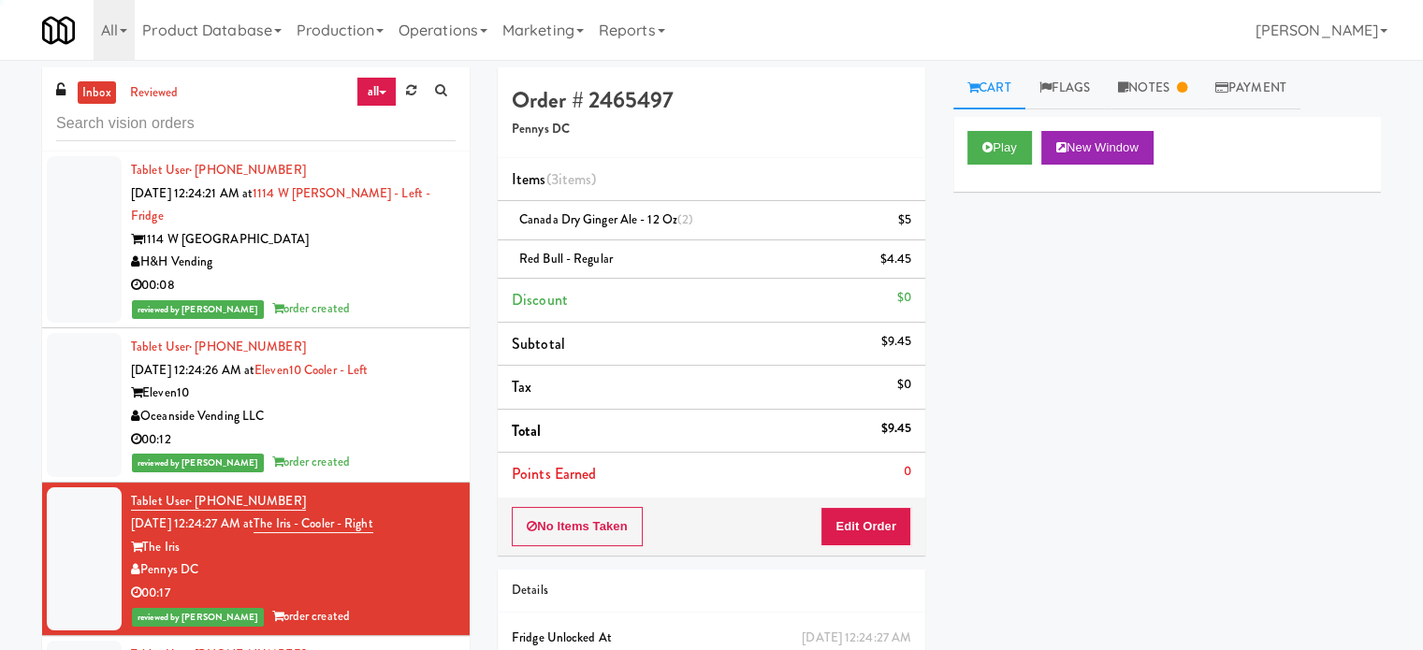
scroll to position [468, 0]
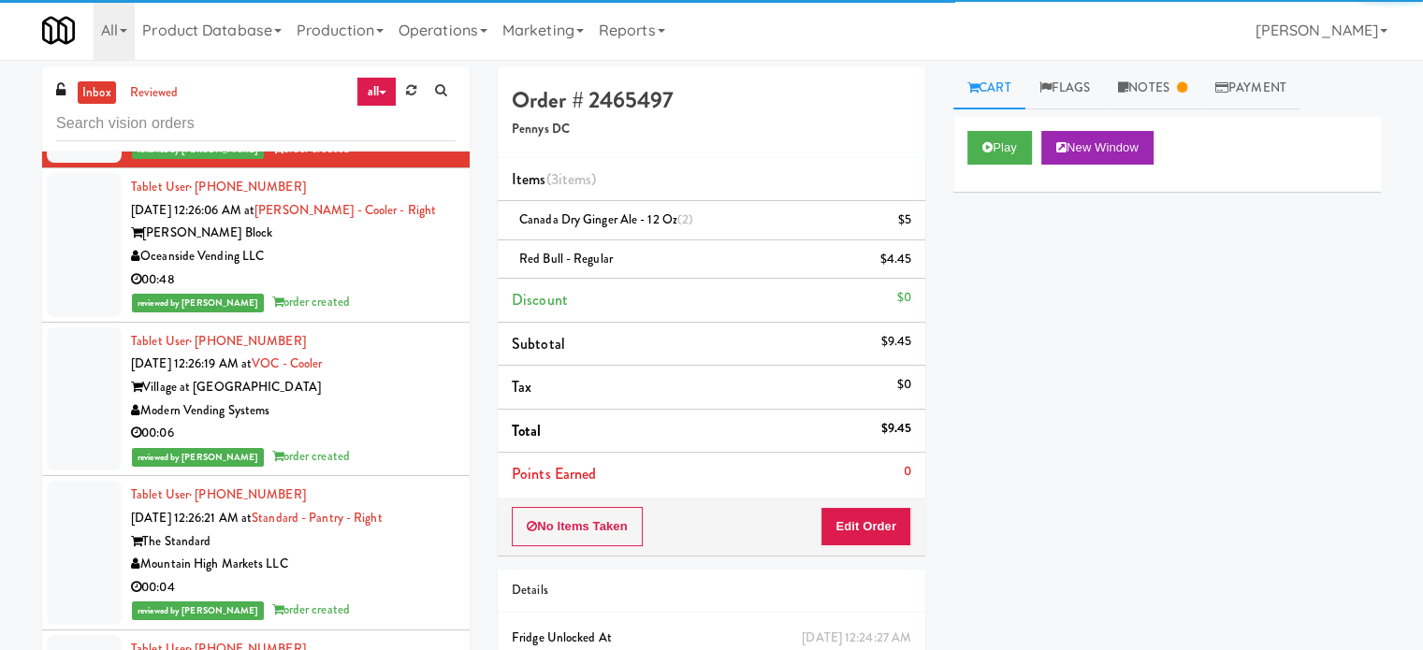
click at [376, 291] on li "Tablet User · (949) 745-6181 Sep 22, 2025 12:26:06 AM at Baker - Cooler - Right…" at bounding box center [256, 245] width 428 height 154
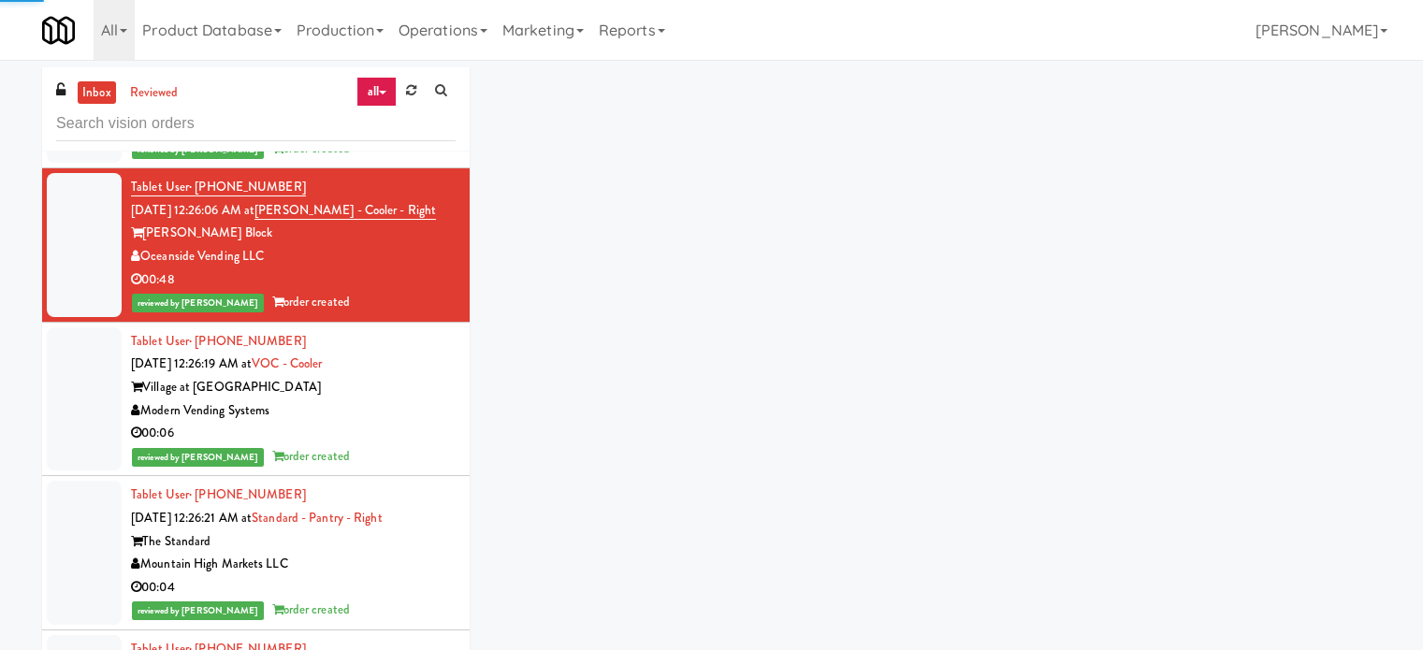
click at [414, 445] on div "reviewed by Jenet R order created" at bounding box center [293, 456] width 325 height 23
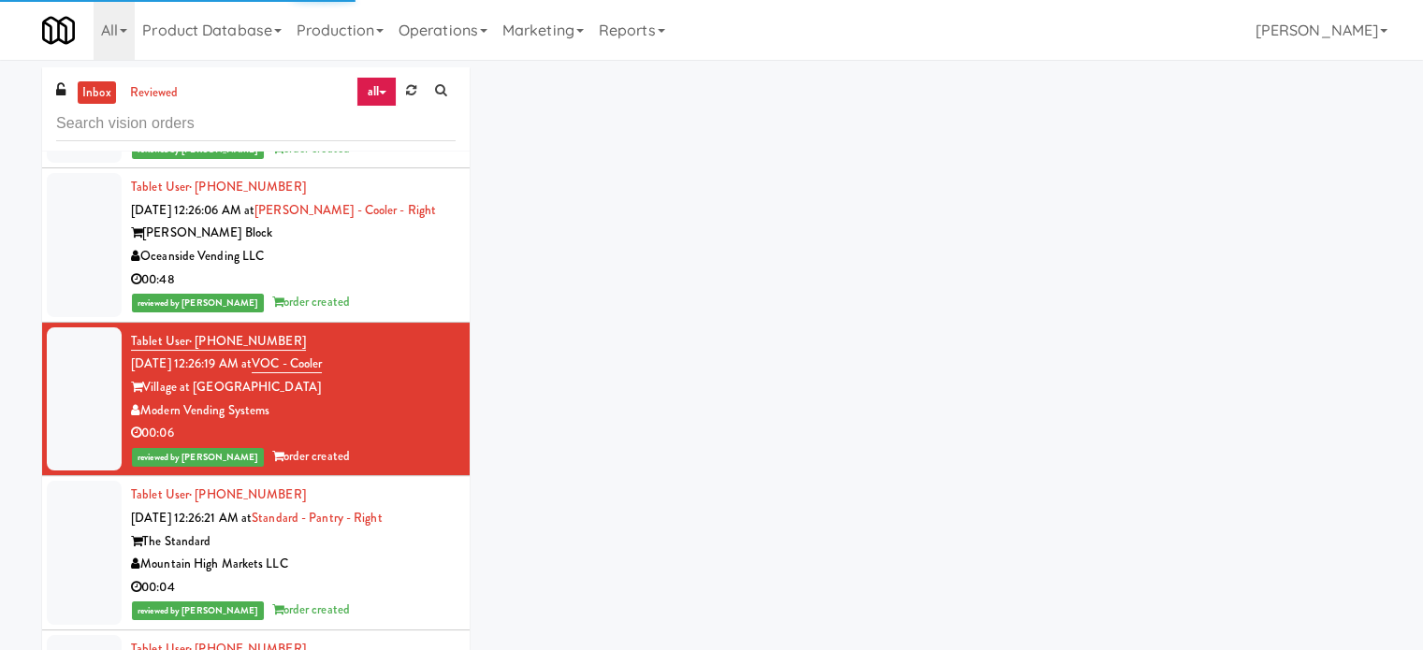
click at [416, 576] on div "00:04" at bounding box center [293, 587] width 325 height 23
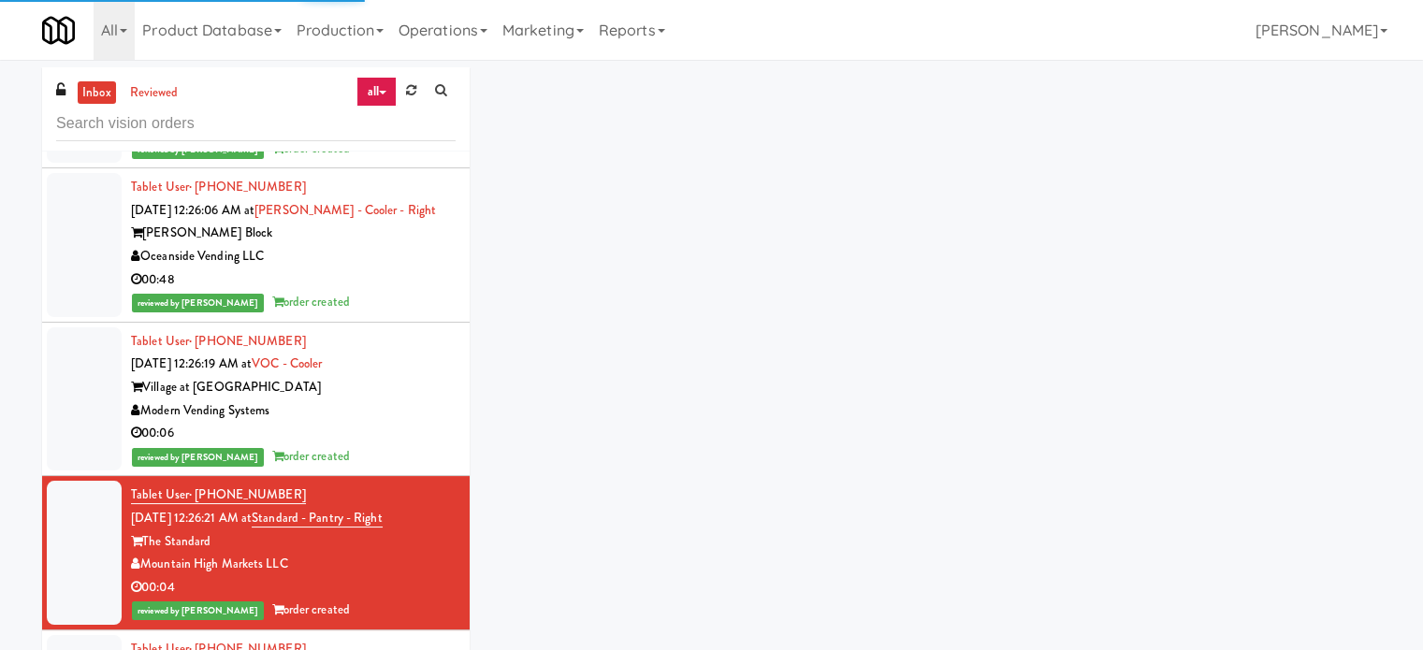
scroll to position [936, 0]
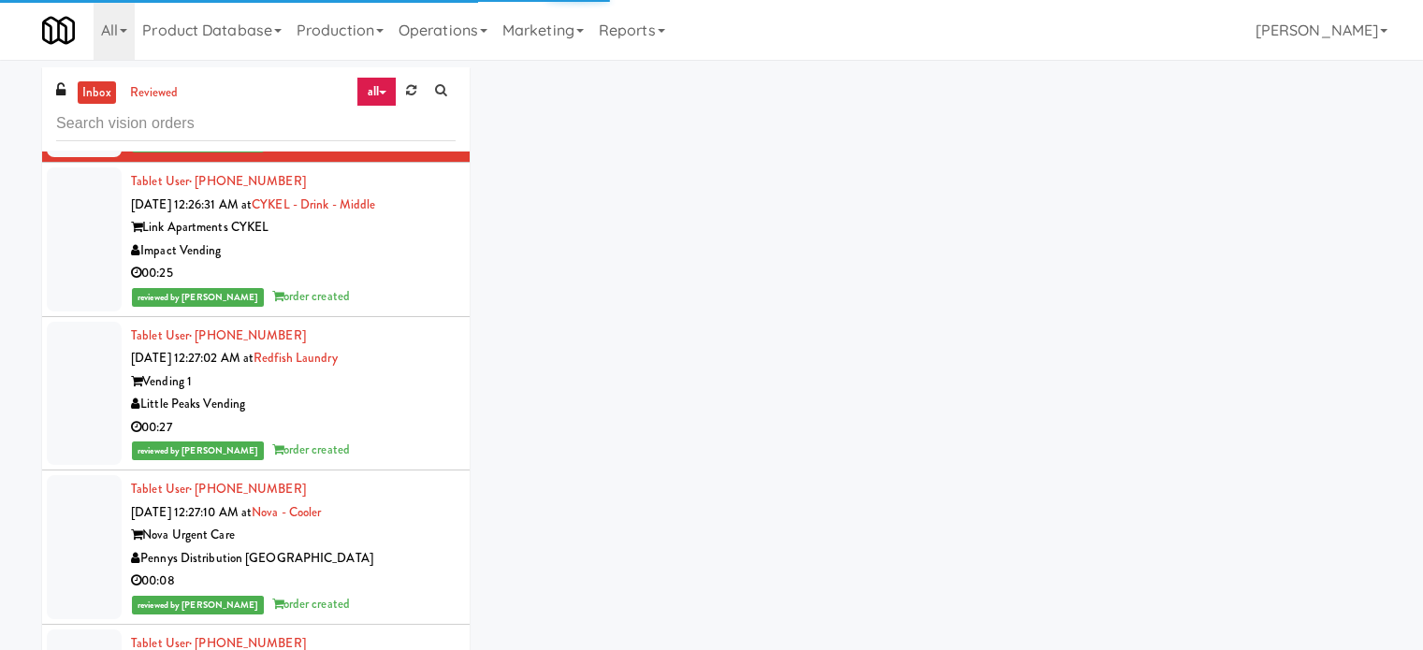
click at [386, 393] on div "Little Peaks Vending" at bounding box center [293, 404] width 325 height 23
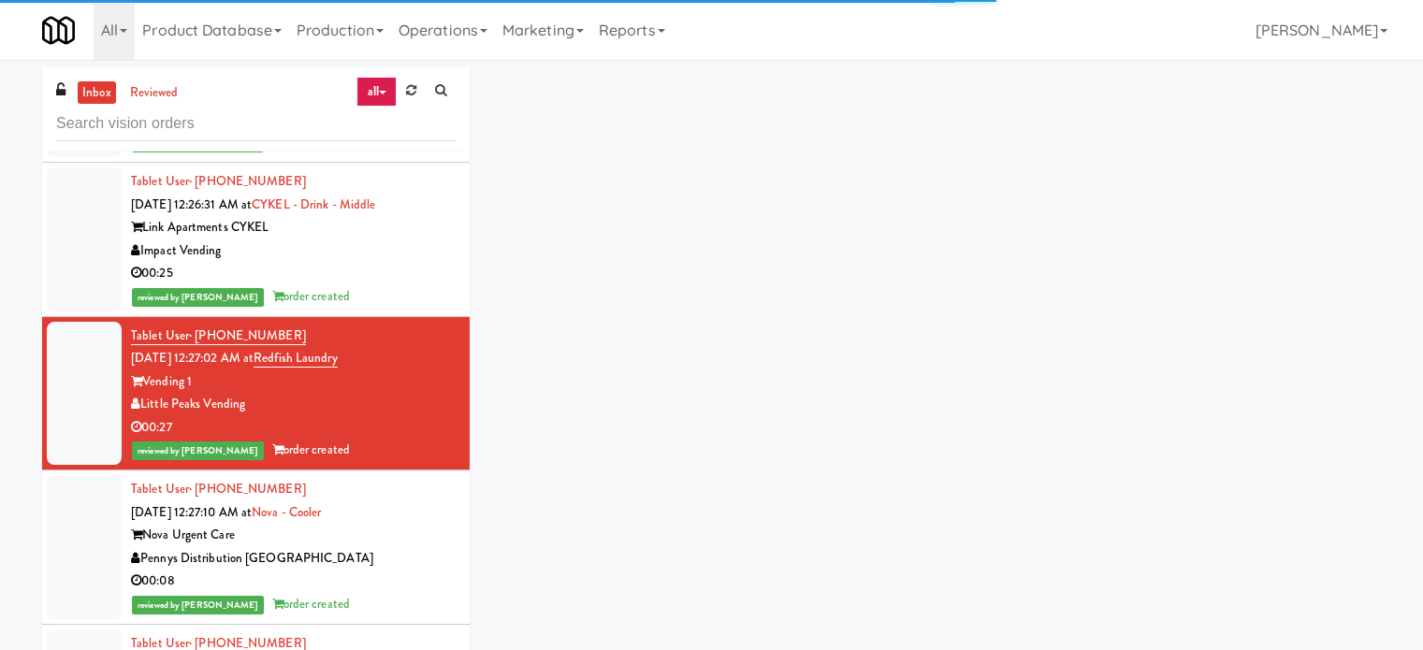
click at [384, 523] on div "Tablet User · (541) 232-7602 Sep 22, 2025 12:27:10 AM at Nova - Cooler Nova Urg…" at bounding box center [293, 547] width 325 height 139
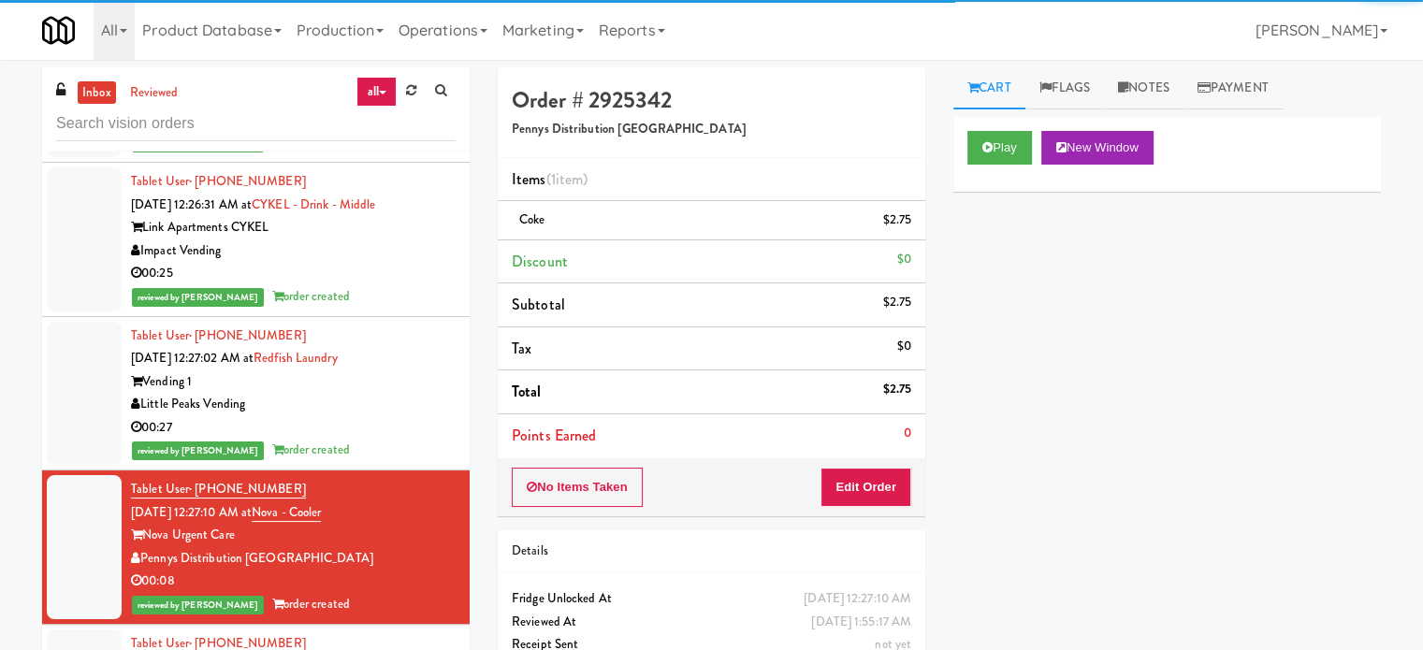
click at [408, 393] on div "Little Peaks Vending" at bounding box center [293, 404] width 325 height 23
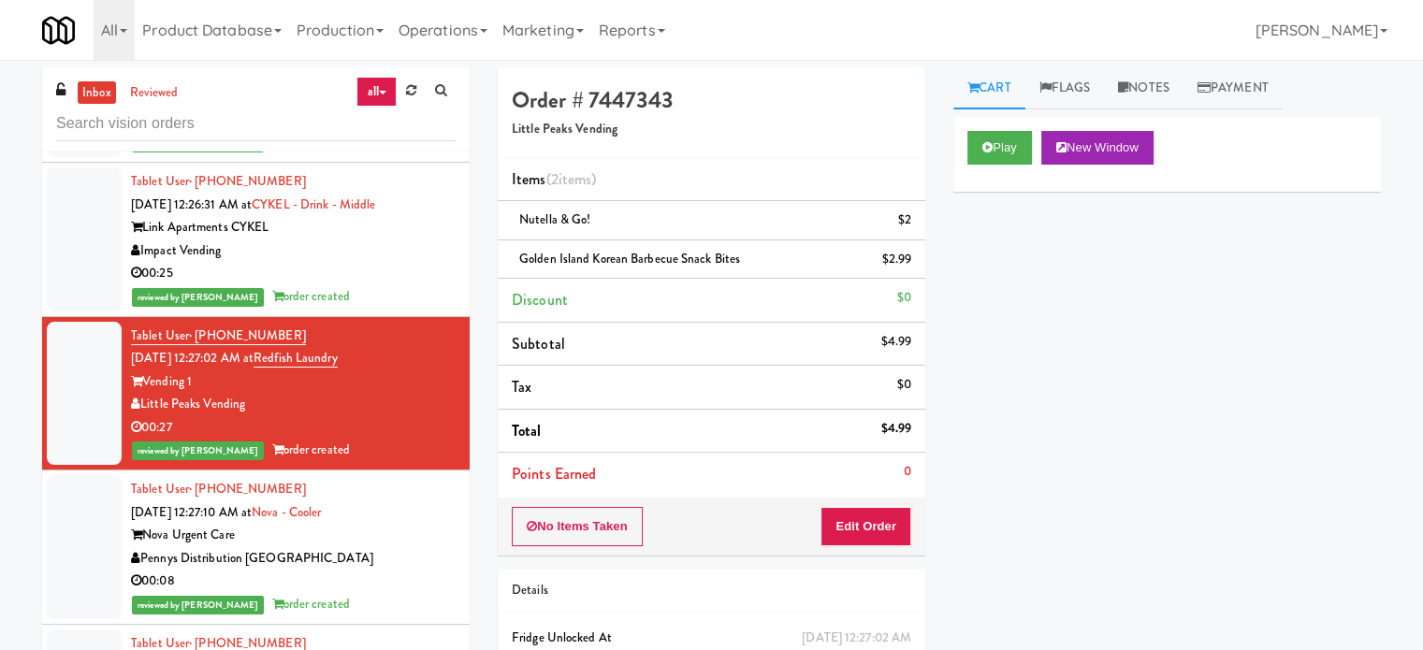
scroll to position [1872, 0]
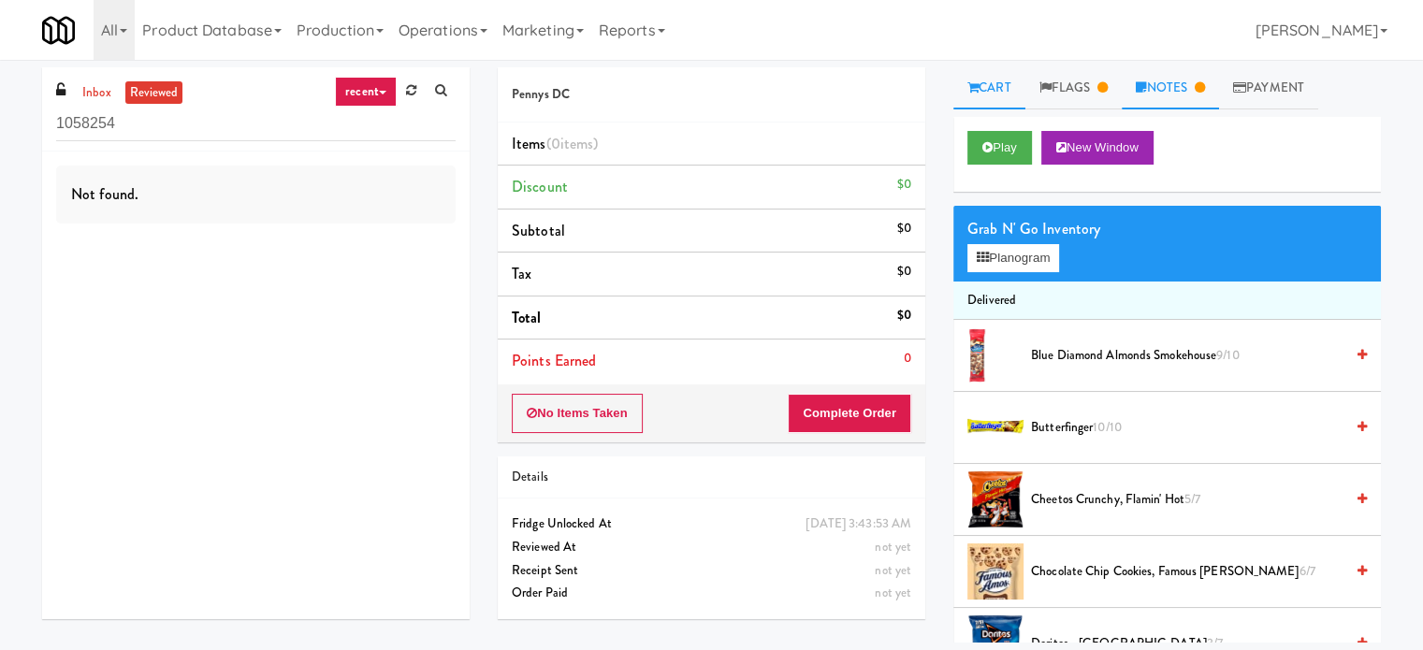
click at [1170, 90] on link "Notes" at bounding box center [1170, 88] width 97 height 42
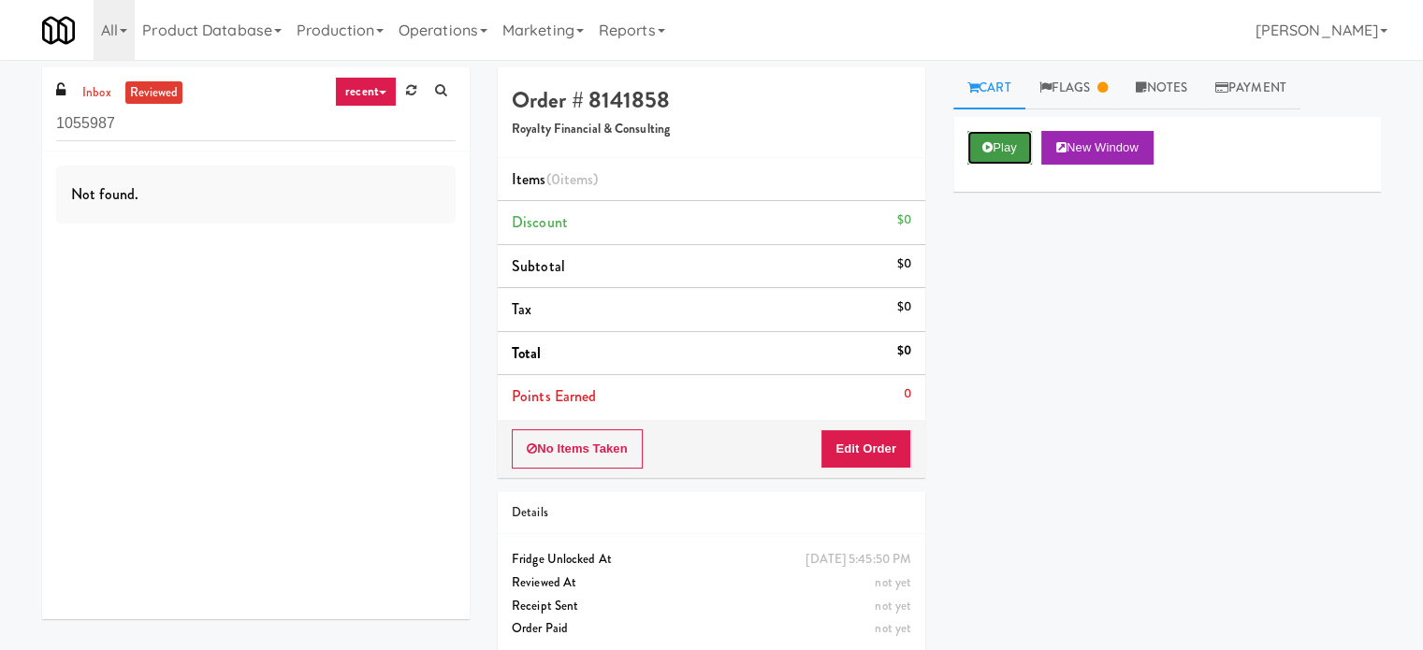
click at [1009, 159] on button "Play" at bounding box center [1000, 148] width 65 height 34
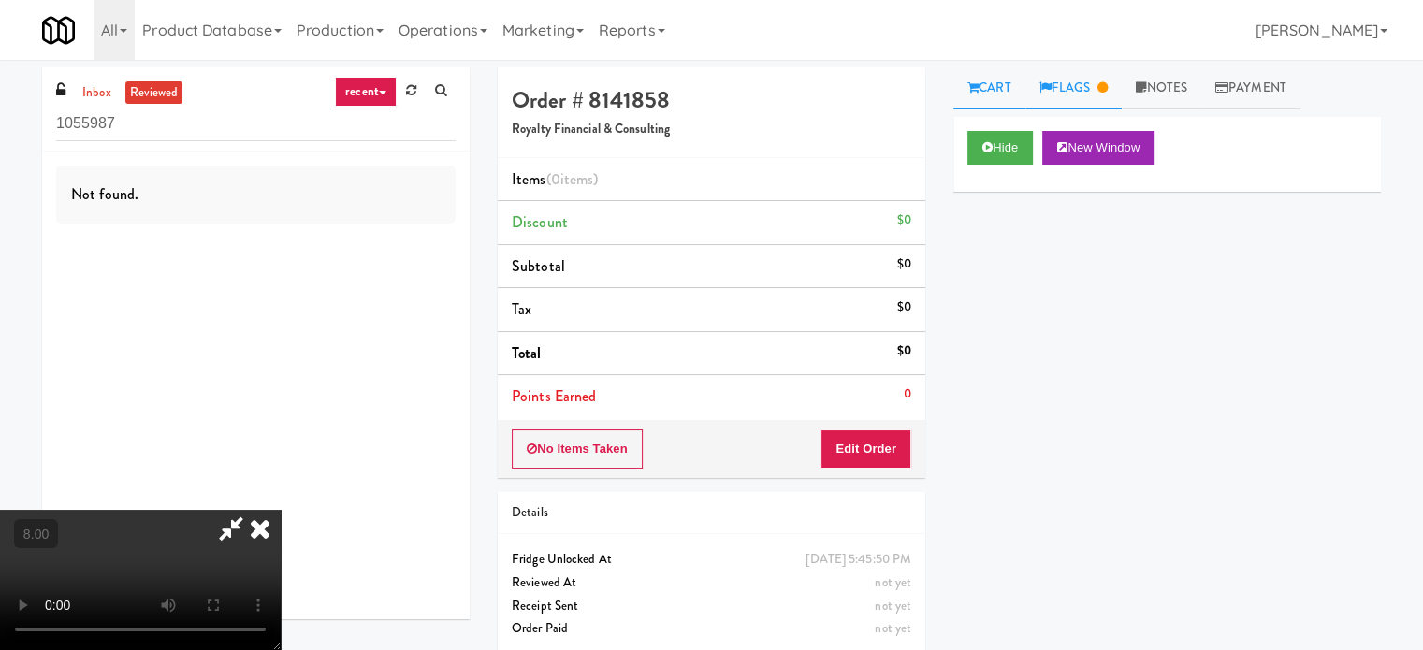
click at [1083, 91] on link "Flags" at bounding box center [1074, 88] width 97 height 42
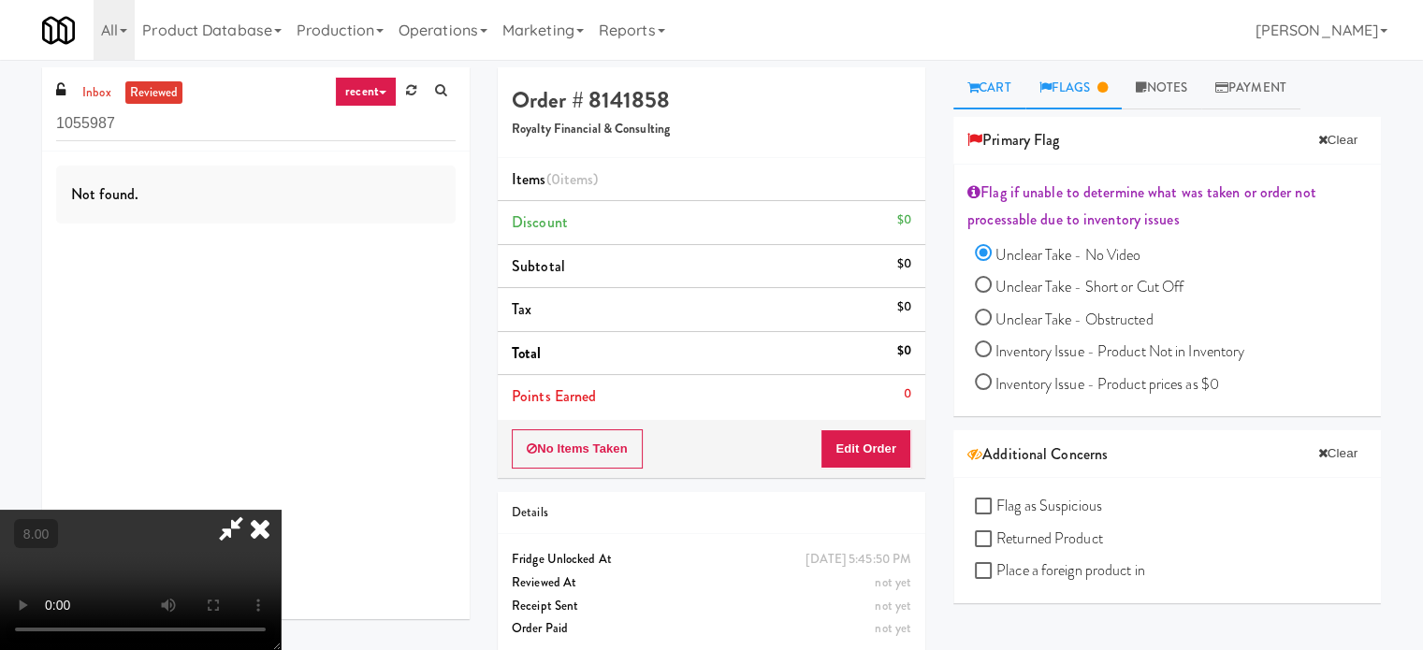
click at [1003, 97] on link "Cart" at bounding box center [990, 88] width 72 height 42
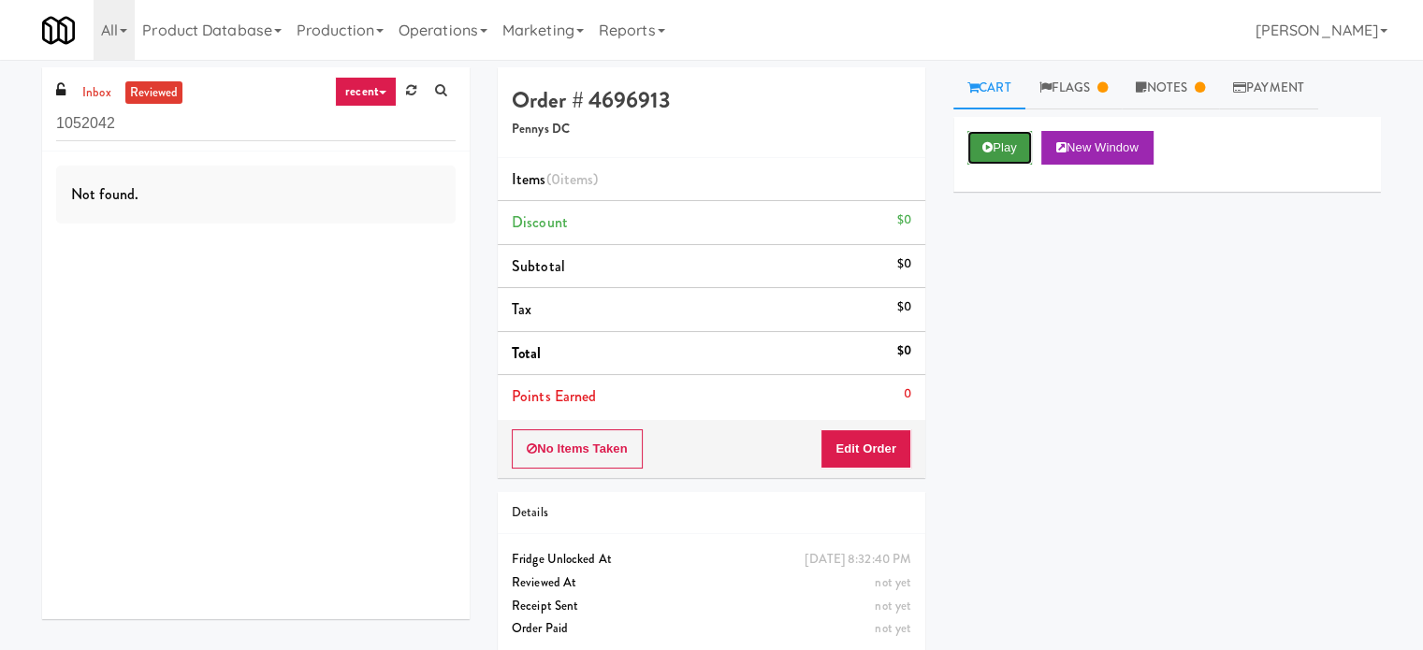
click at [983, 147] on icon at bounding box center [988, 147] width 10 height 12
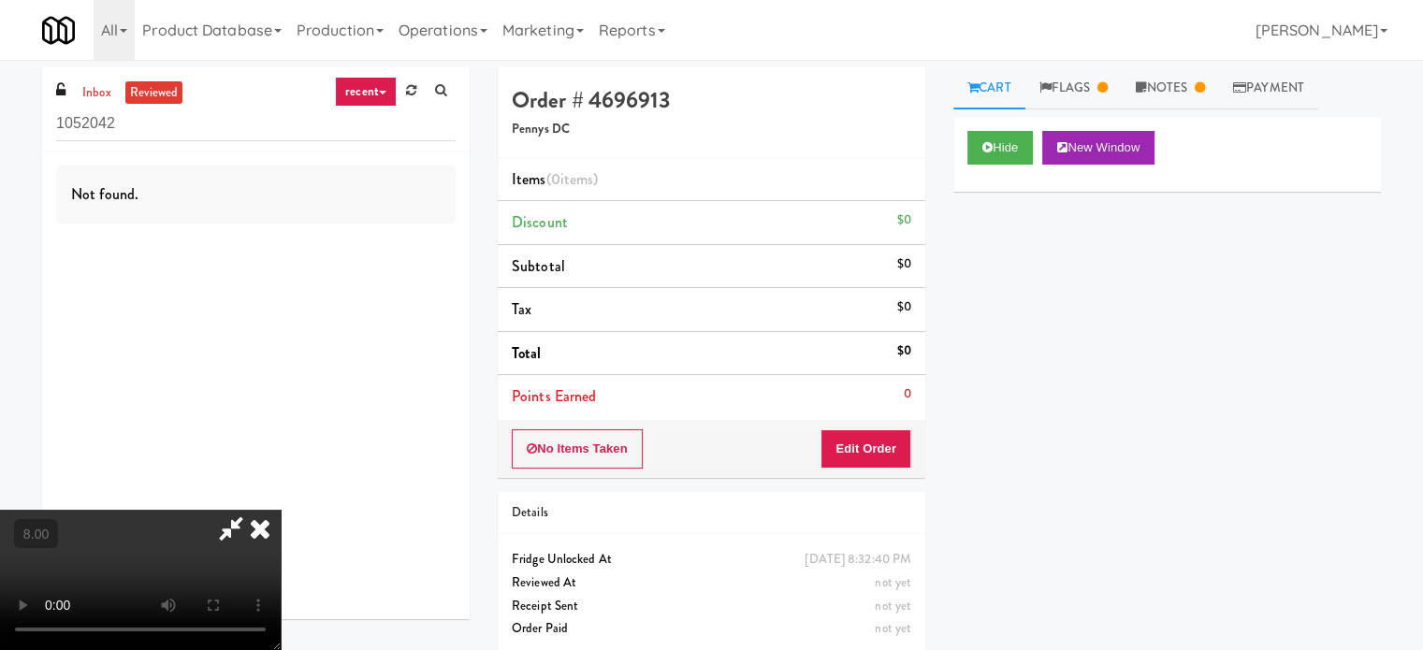
click at [281, 510] on video at bounding box center [140, 580] width 281 height 140
drag, startPoint x: 671, startPoint y: 339, endPoint x: 693, endPoint y: 430, distance: 94.2
click at [281, 510] on video at bounding box center [140, 580] width 281 height 140
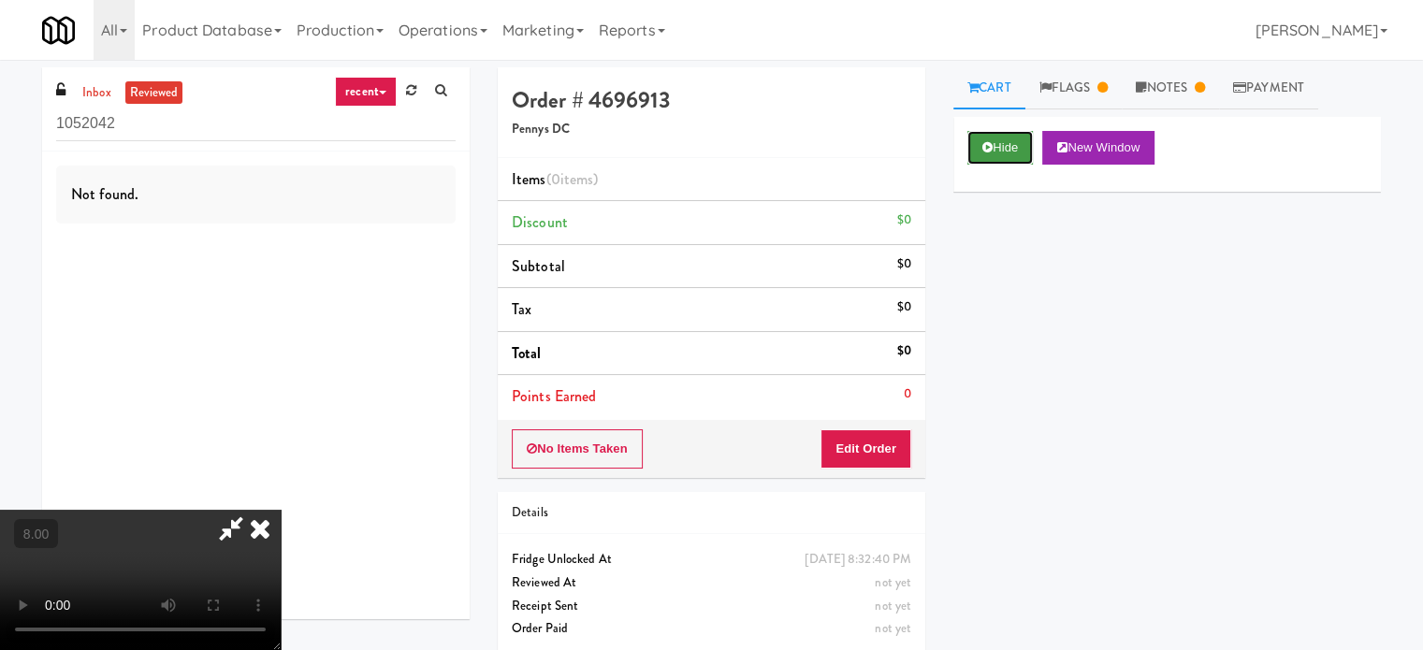
click at [1007, 149] on button "Hide" at bounding box center [1001, 148] width 66 height 34
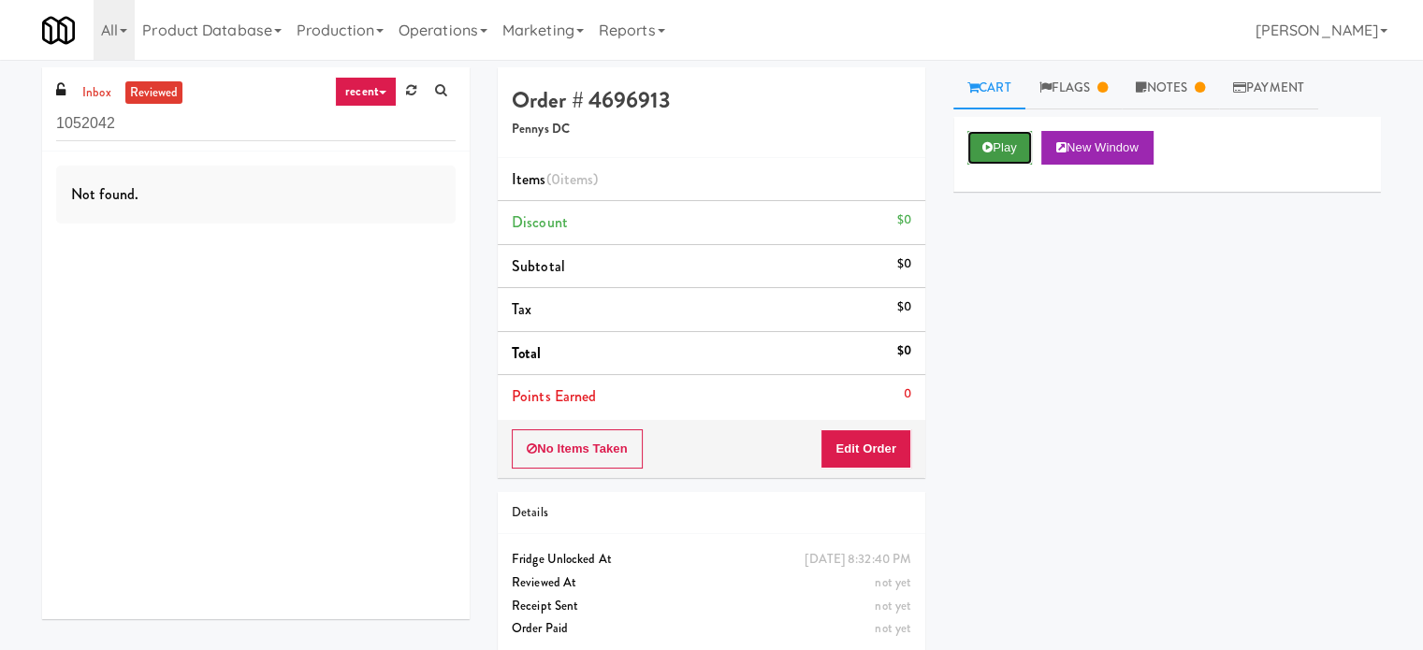
click at [1007, 149] on button "Play" at bounding box center [1000, 148] width 65 height 34
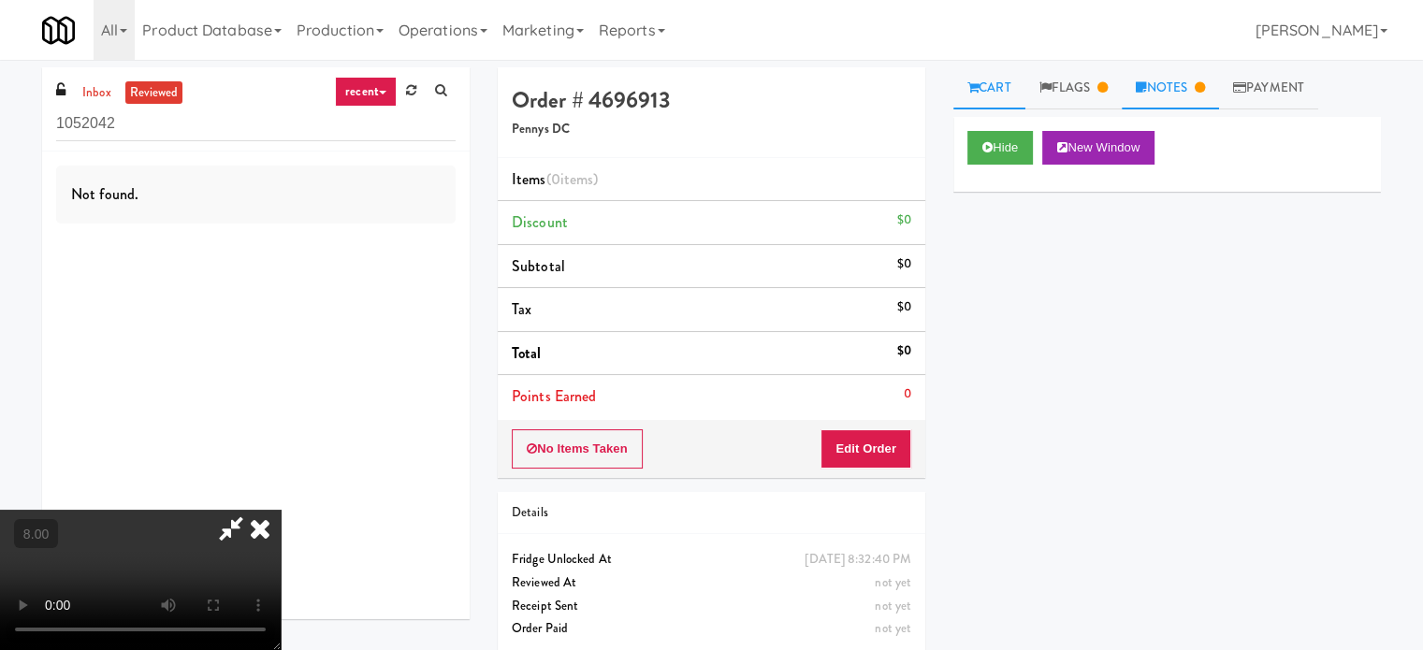
click at [1186, 80] on link "Notes" at bounding box center [1170, 88] width 97 height 42
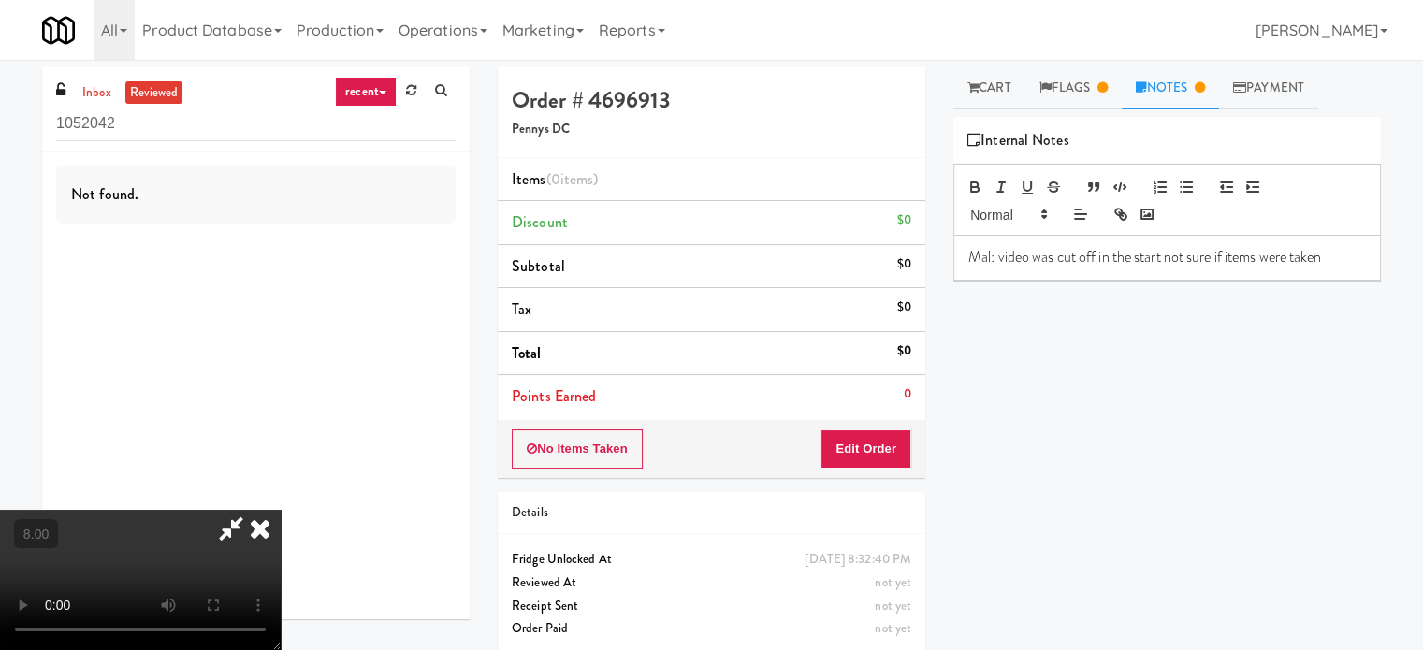
click at [281, 510] on video at bounding box center [140, 580] width 281 height 140
click at [198, 510] on video at bounding box center [140, 580] width 281 height 140
drag, startPoint x: 201, startPoint y: 457, endPoint x: 213, endPoint y: 437, distance: 23.1
click at [213, 510] on video at bounding box center [140, 580] width 281 height 140
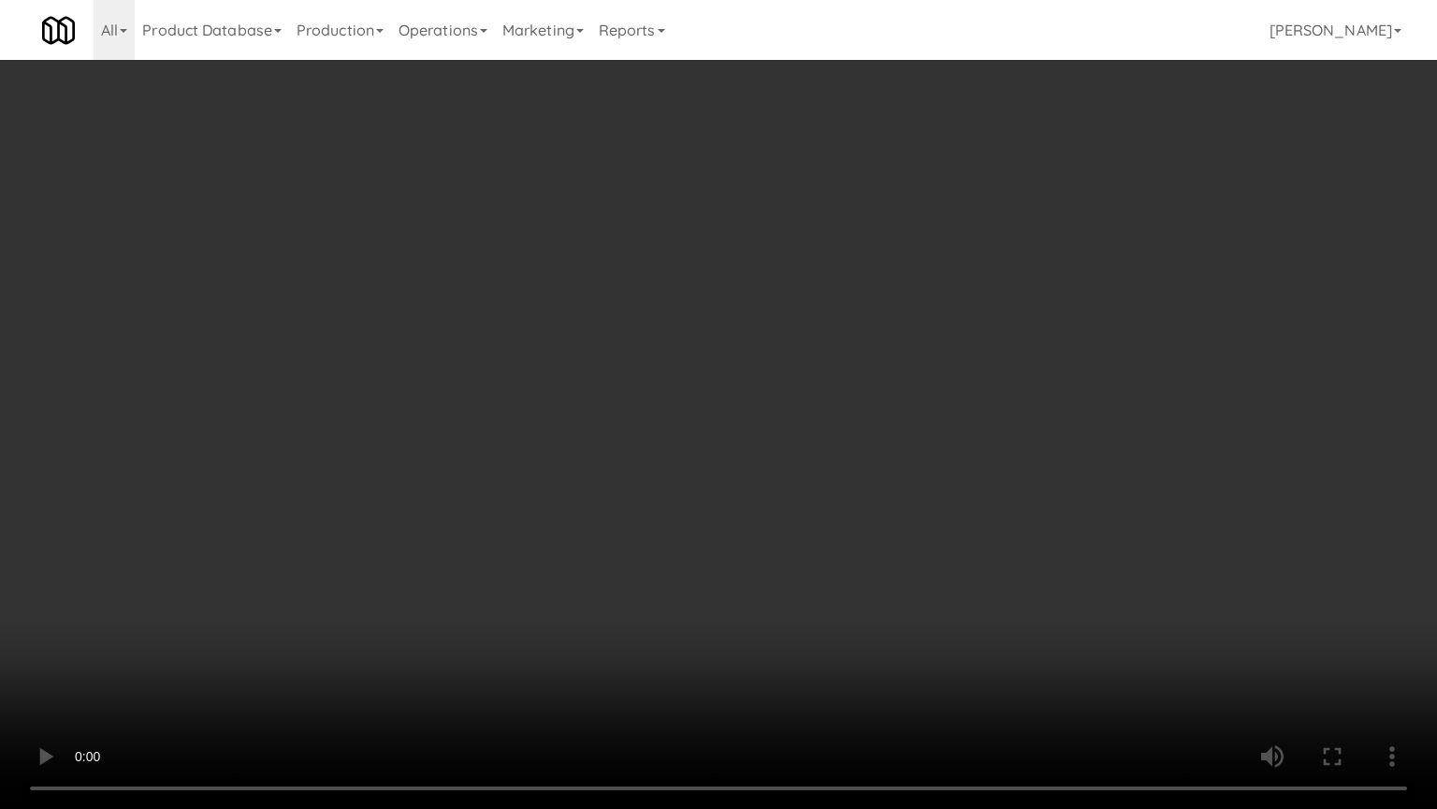
click at [331, 585] on video at bounding box center [718, 404] width 1437 height 809
click at [649, 553] on video at bounding box center [718, 404] width 1437 height 809
click at [669, 561] on video at bounding box center [718, 404] width 1437 height 809
click at [908, 586] on video at bounding box center [718, 404] width 1437 height 809
click at [242, 645] on video at bounding box center [718, 404] width 1437 height 809
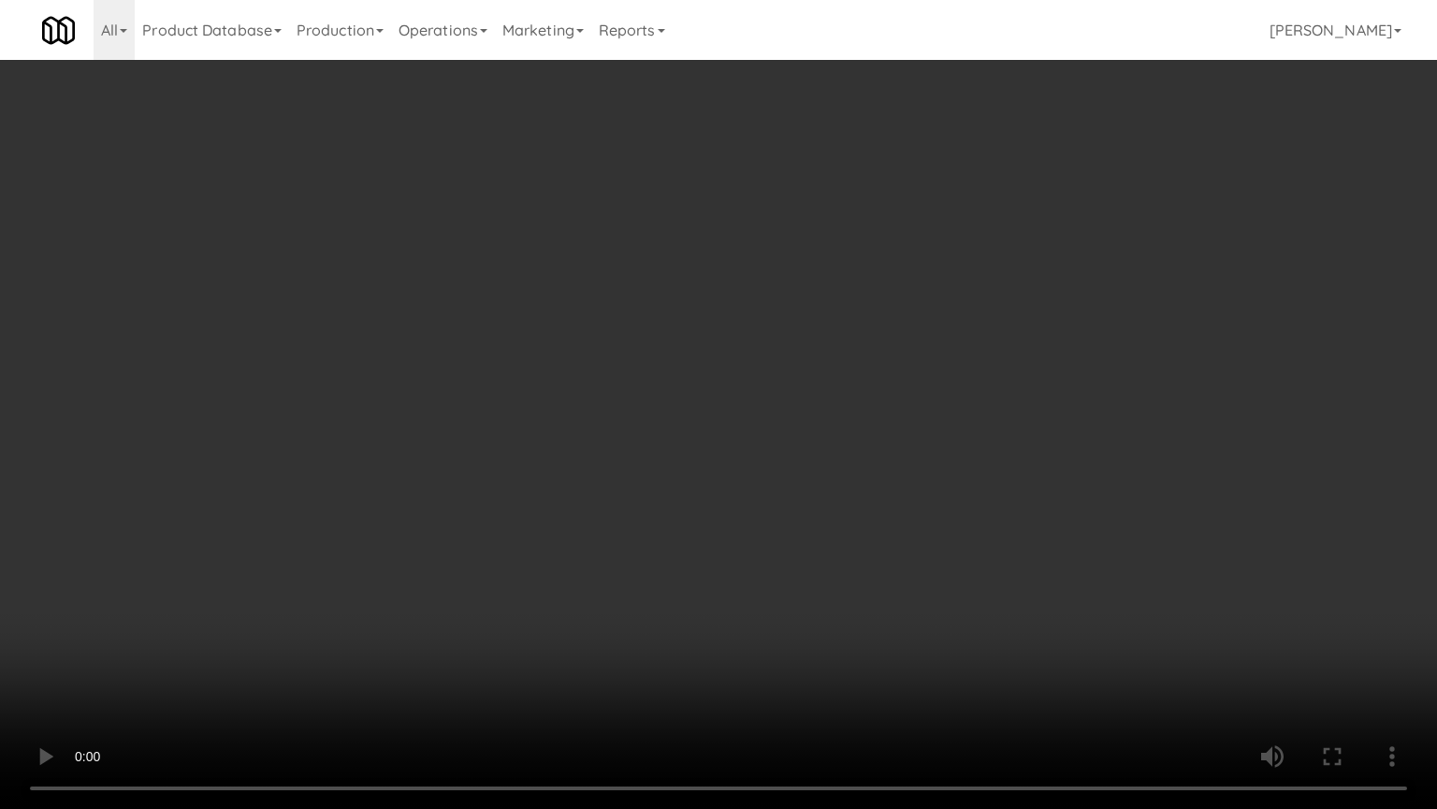
click at [442, 607] on video at bounding box center [718, 404] width 1437 height 809
click at [610, 624] on video at bounding box center [718, 404] width 1437 height 809
click at [740, 625] on video at bounding box center [718, 404] width 1437 height 809
click at [739, 625] on video at bounding box center [718, 404] width 1437 height 809
click at [892, 634] on video at bounding box center [718, 404] width 1437 height 809
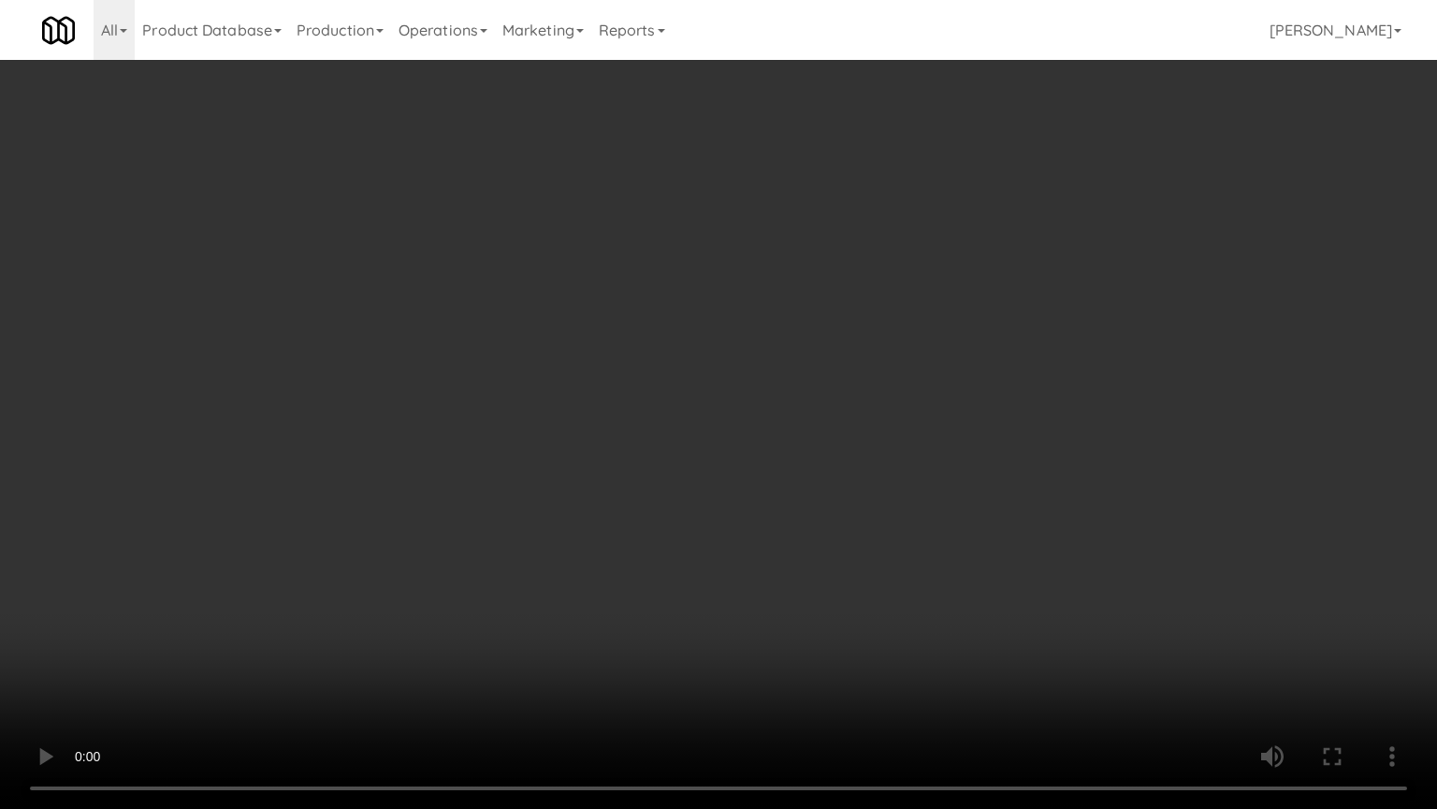
drag, startPoint x: 680, startPoint y: 606, endPoint x: 672, endPoint y: 487, distance: 120.1
click at [680, 604] on video at bounding box center [718, 404] width 1437 height 809
click at [782, 529] on video at bounding box center [718, 404] width 1437 height 809
click at [816, 494] on video at bounding box center [718, 404] width 1437 height 809
drag, startPoint x: 837, startPoint y: 460, endPoint x: 928, endPoint y: 204, distance: 272.3
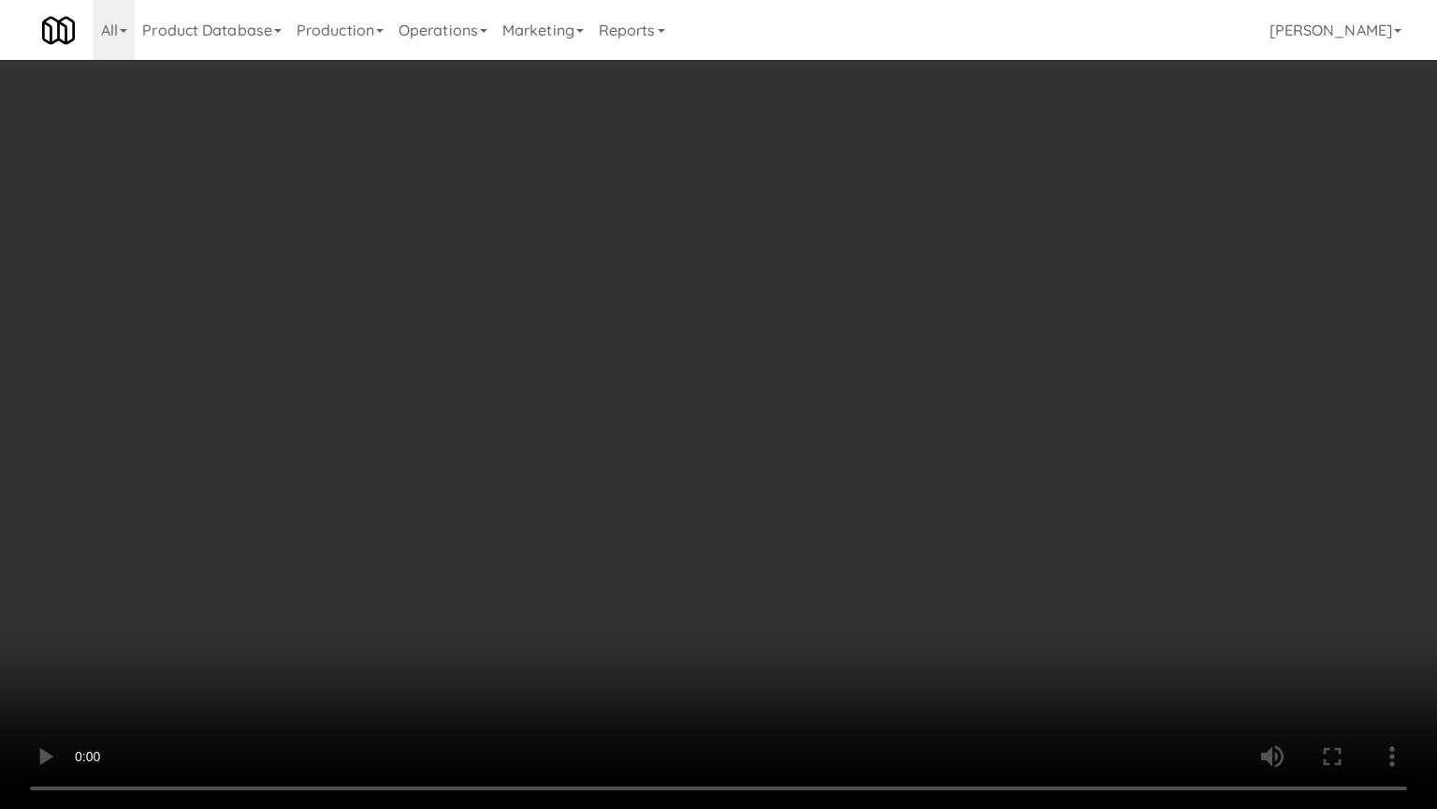
click at [860, 429] on video at bounding box center [718, 404] width 1437 height 809
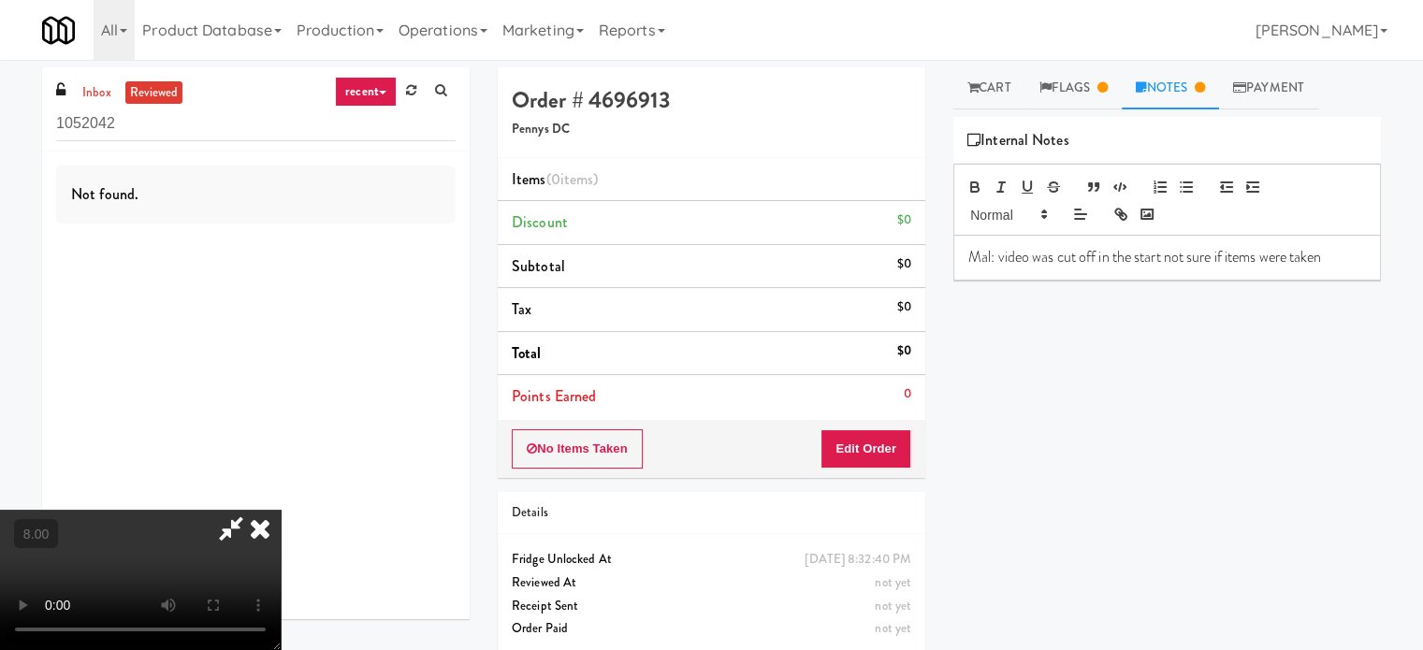
click at [281, 510] on icon at bounding box center [260, 528] width 41 height 37
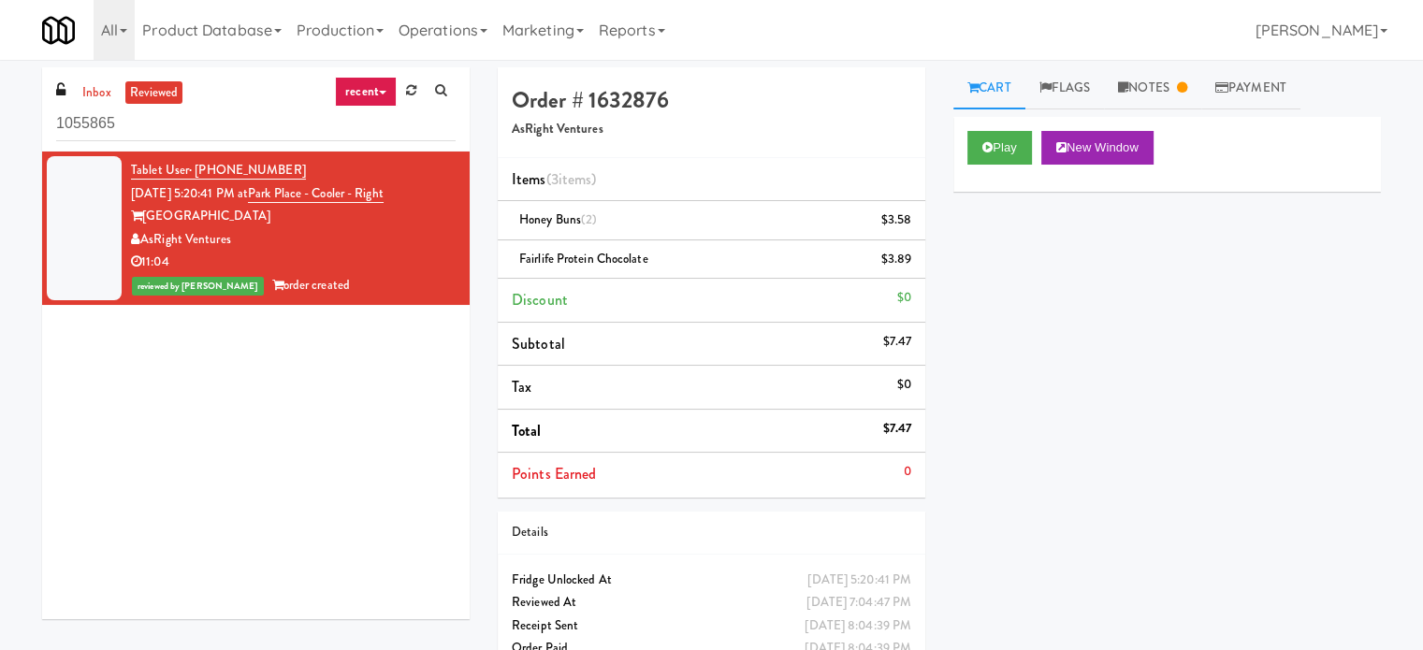
drag, startPoint x: 386, startPoint y: 88, endPoint x: 386, endPoint y: 128, distance: 40.2
click at [386, 90] on link "recent" at bounding box center [366, 92] width 62 height 30
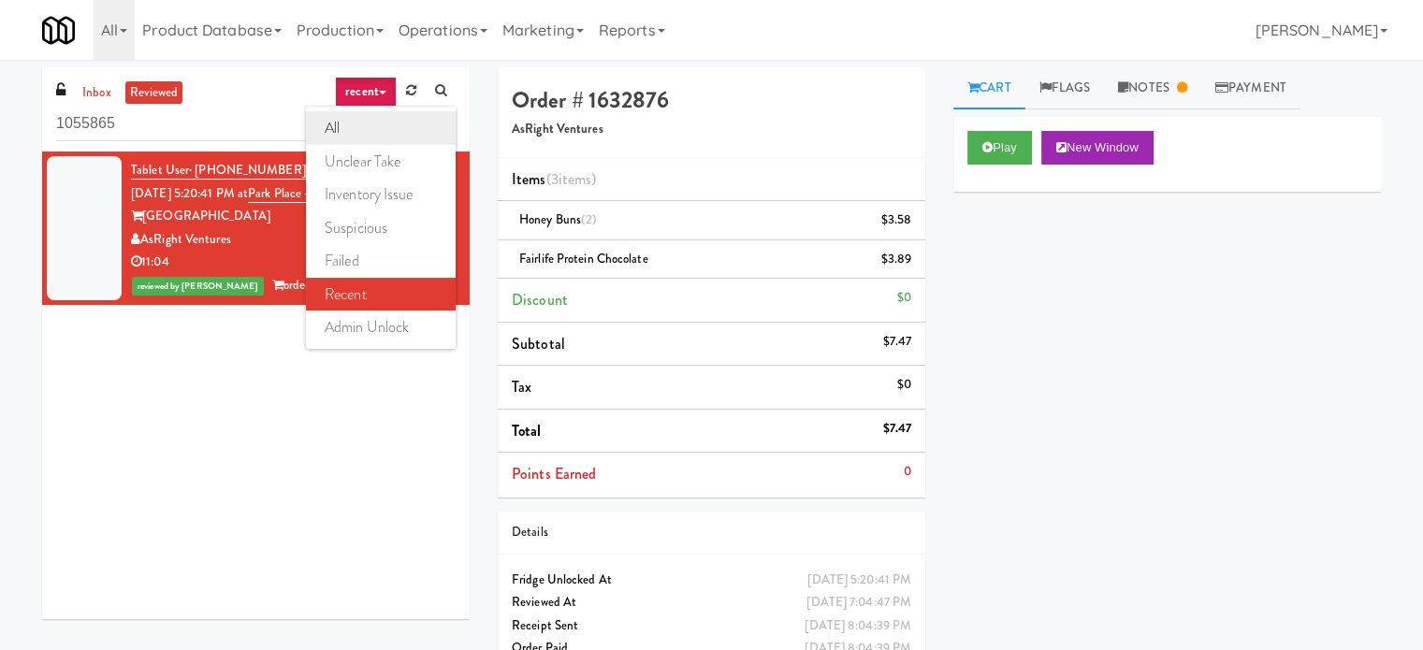
click at [378, 129] on link "all" at bounding box center [381, 128] width 150 height 34
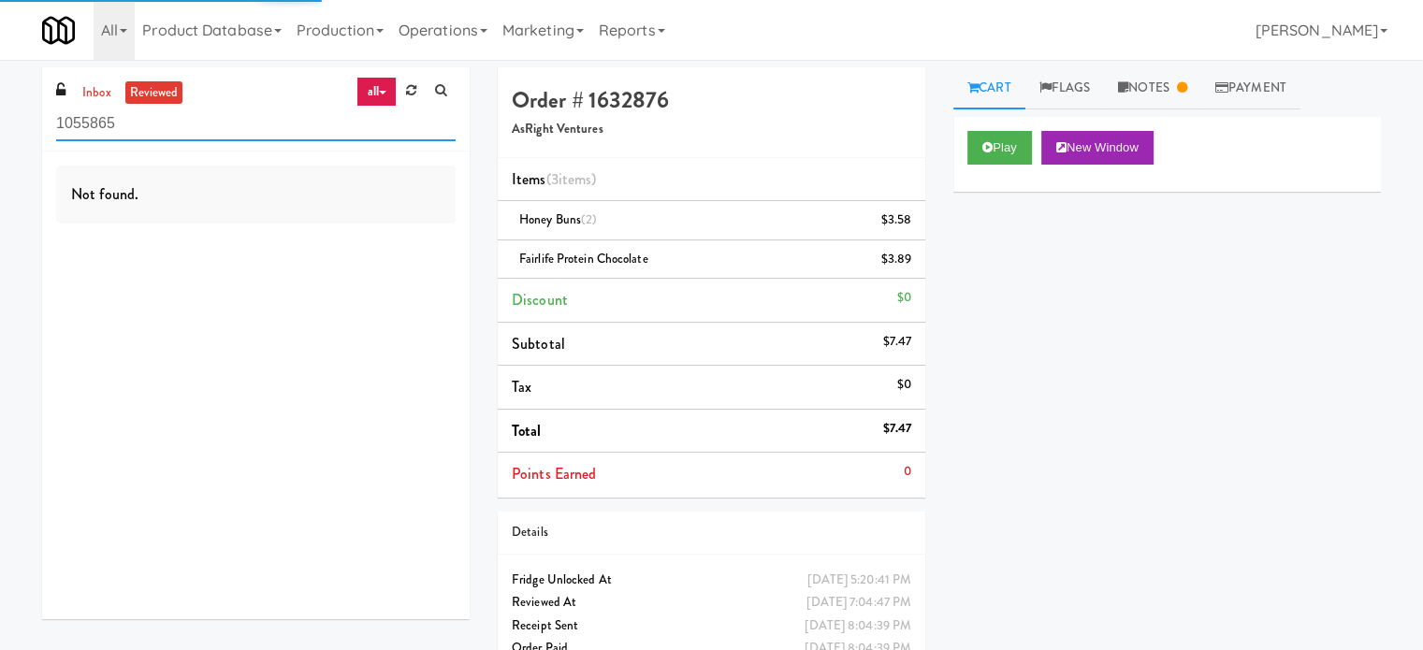
click at [153, 126] on input "1055865" at bounding box center [256, 124] width 400 height 35
click at [156, 126] on input "1055865" at bounding box center [256, 124] width 400 height 35
paste input "Vista St. Clair - Cooler"
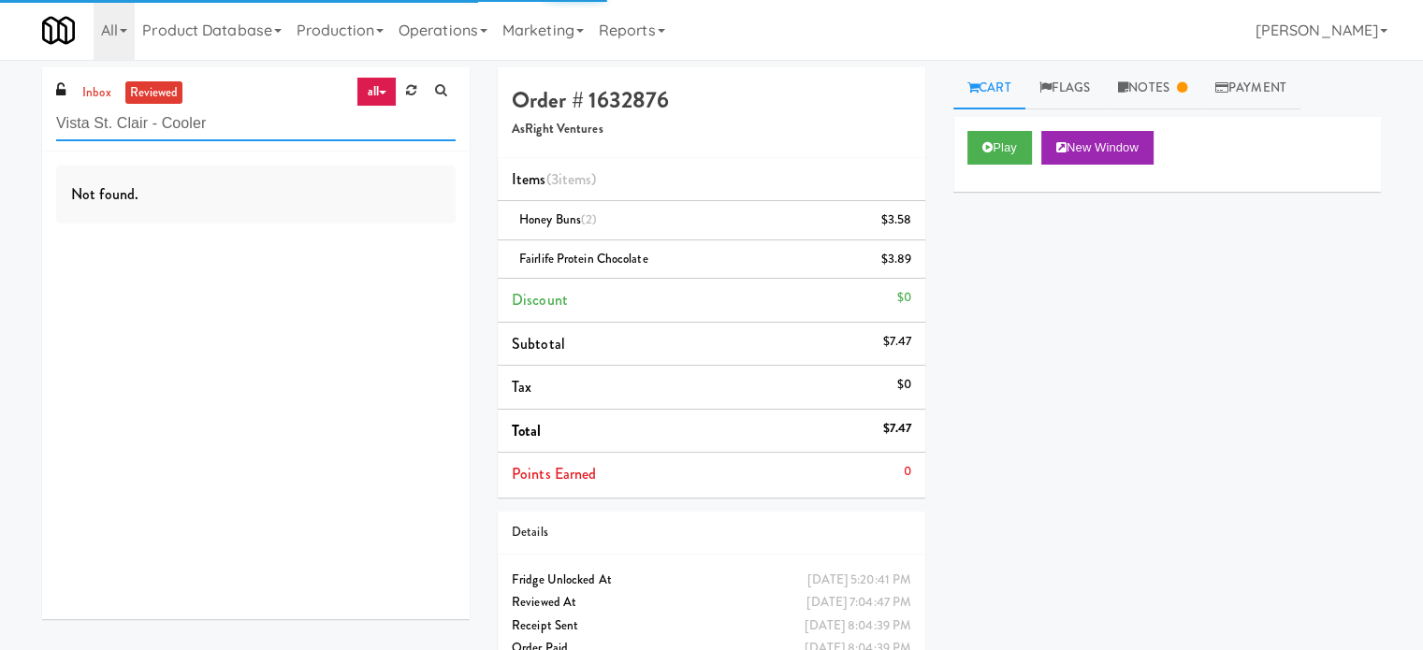
type input "Vista St. Clair - Cooler"
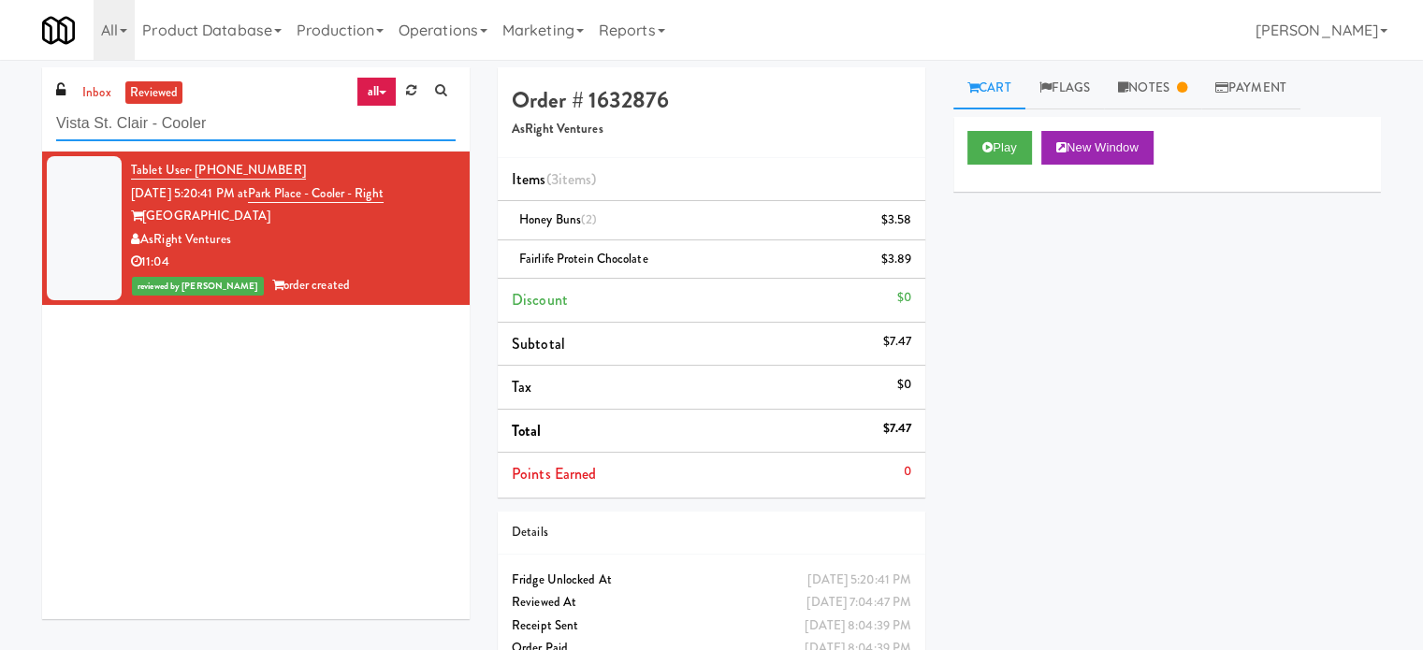
click at [268, 116] on input "Vista St. Clair - Cooler" at bounding box center [256, 124] width 400 height 35
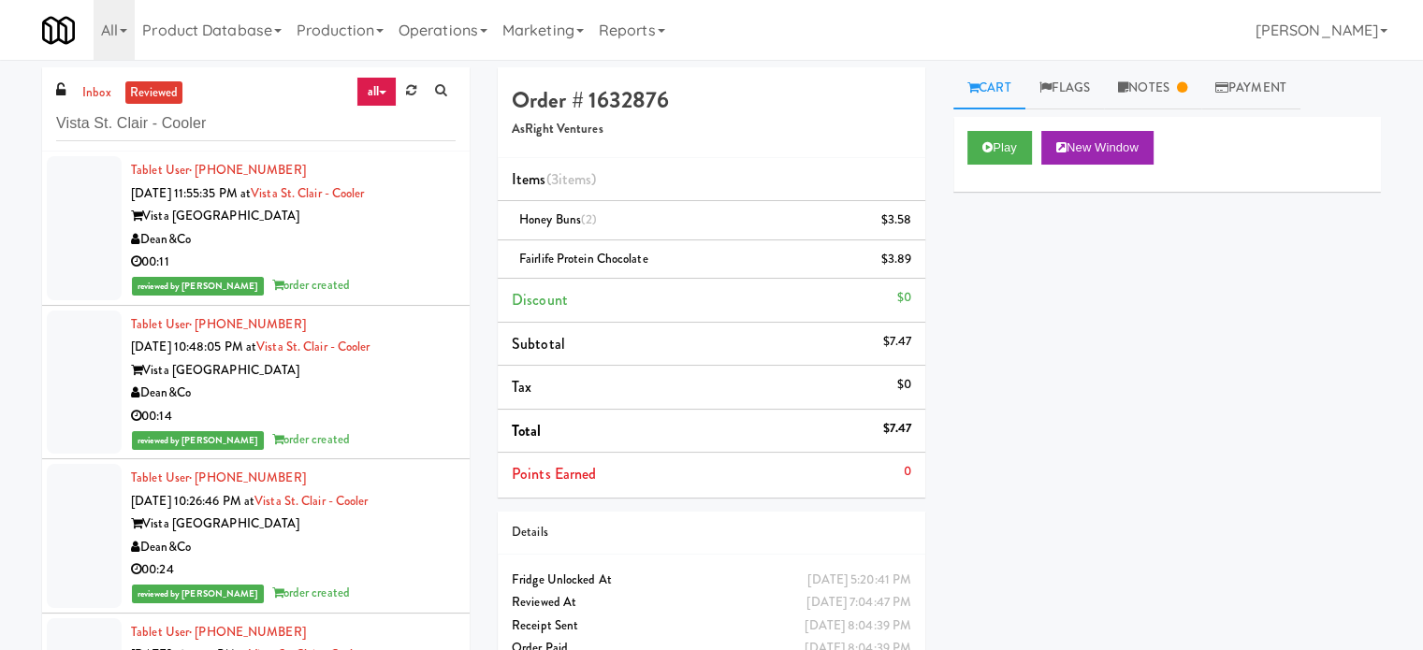
click at [412, 278] on div "reviewed by Jenet R order created" at bounding box center [293, 285] width 325 height 23
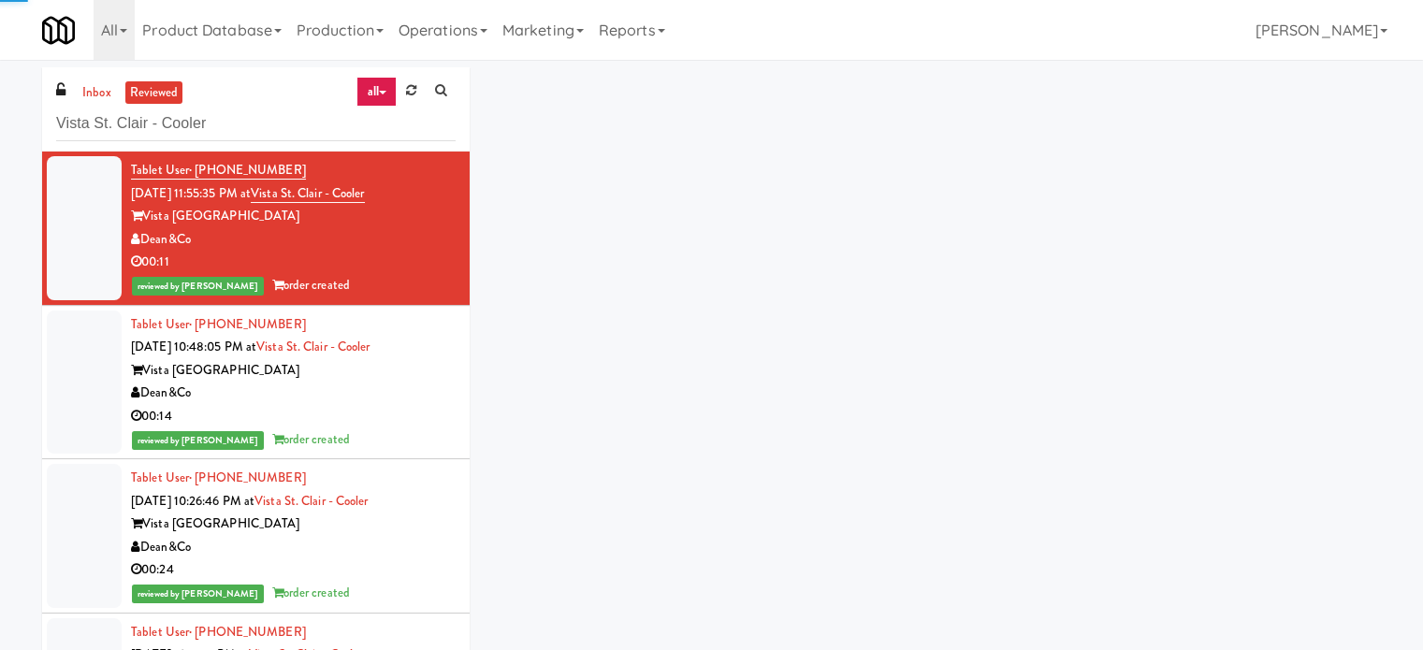
drag, startPoint x: 405, startPoint y: 371, endPoint x: 430, endPoint y: 392, distance: 32.5
click at [405, 372] on div "Vista [GEOGRAPHIC_DATA]" at bounding box center [293, 370] width 325 height 23
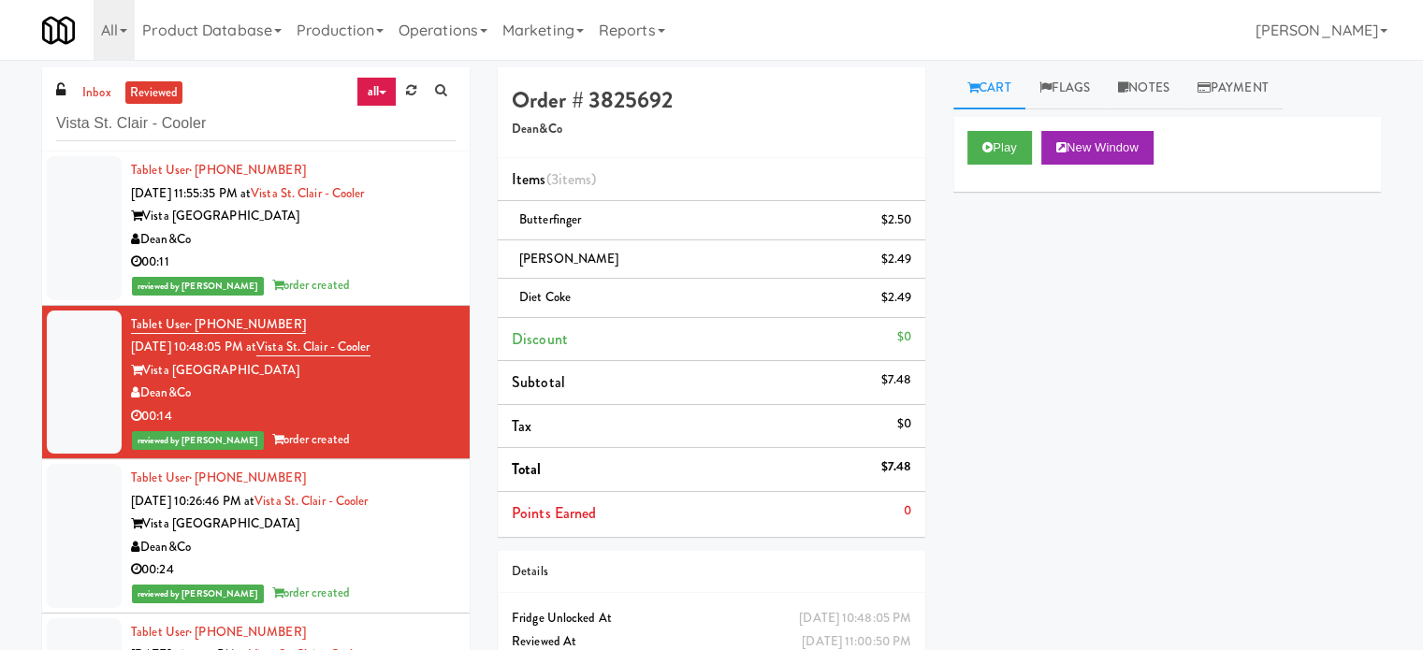
click at [372, 294] on div "reviewed by Jenet R order created" at bounding box center [293, 285] width 325 height 23
